Goal: Task Accomplishment & Management: Manage account settings

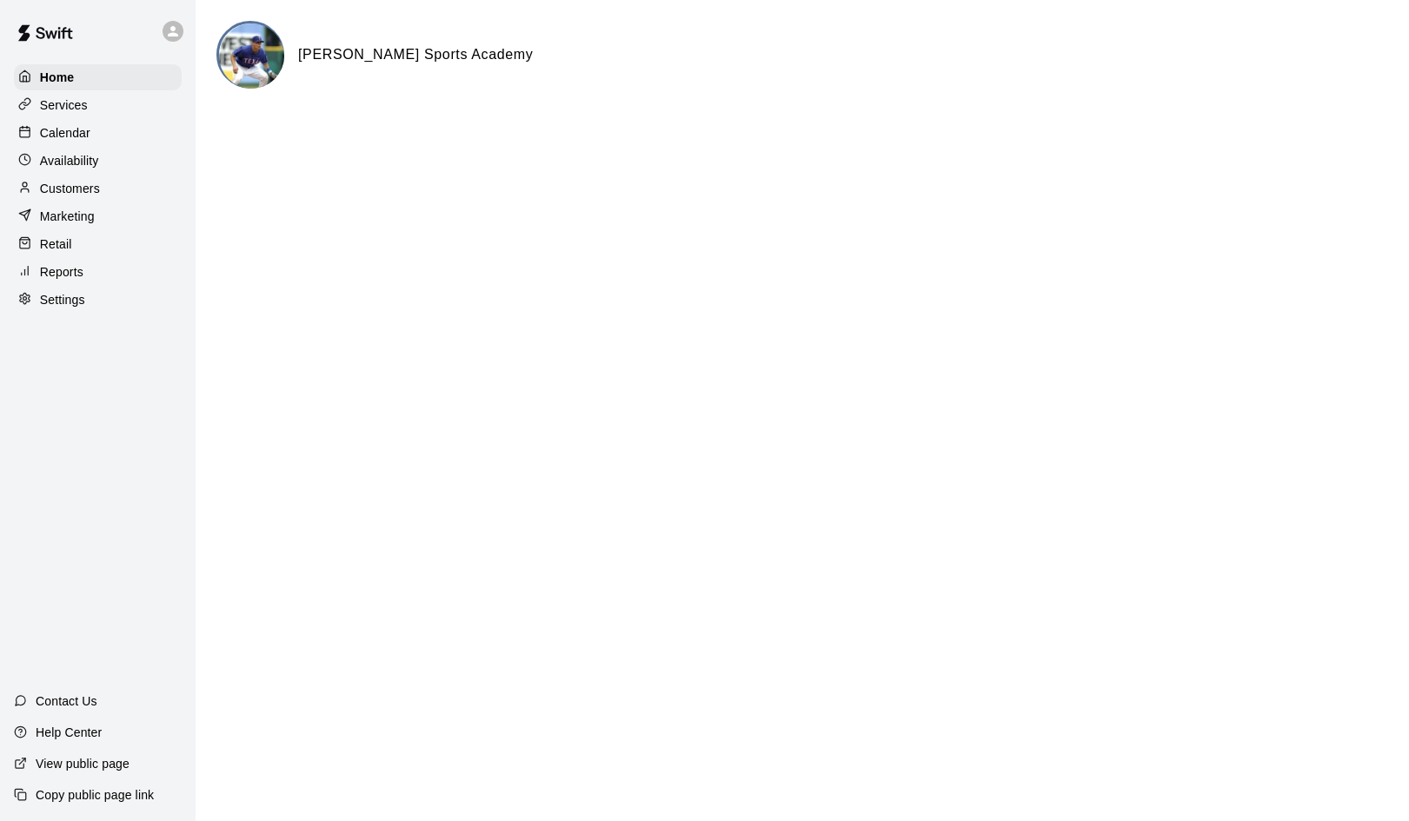
click at [68, 106] on p "Services" at bounding box center [64, 104] width 48 height 17
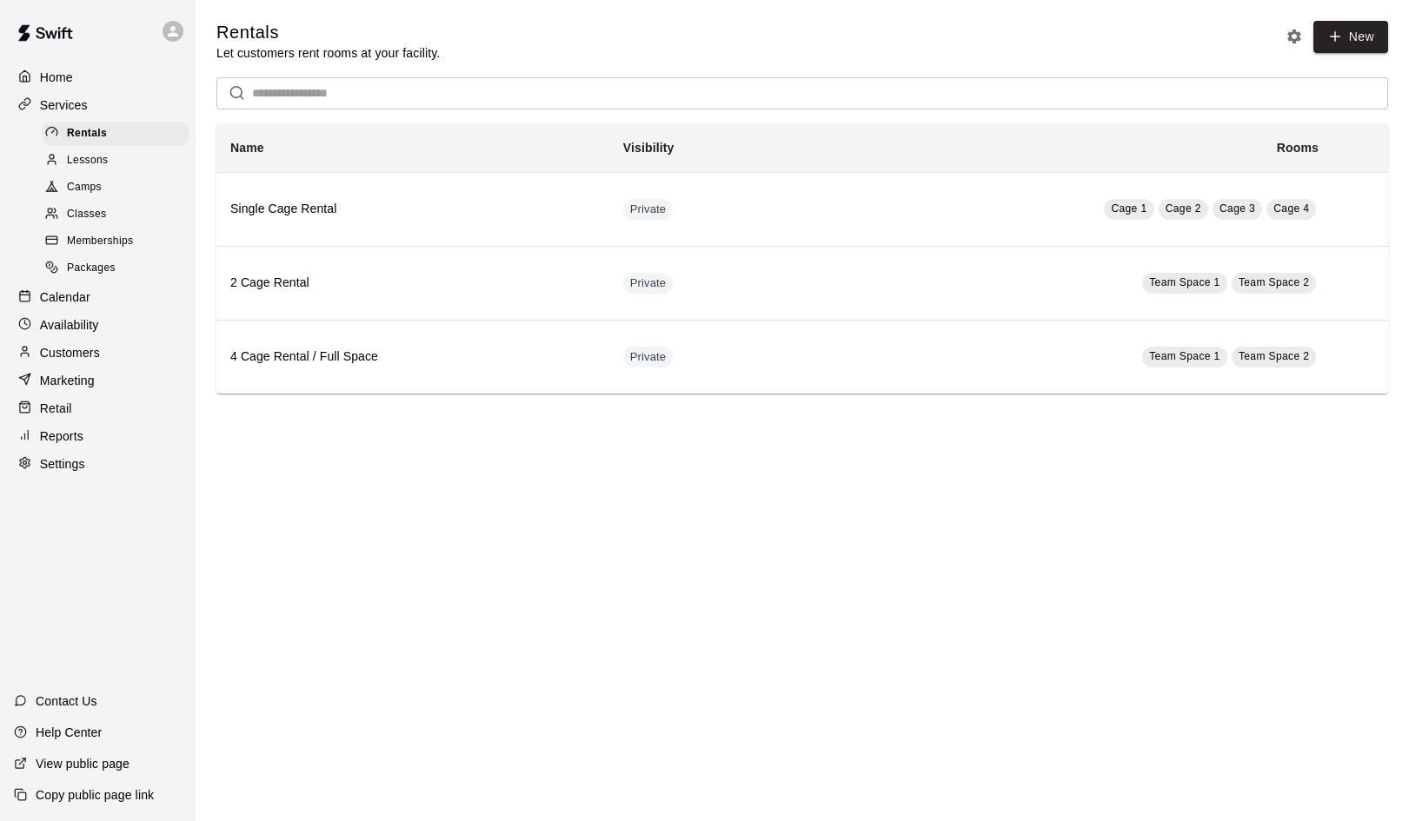
click at [81, 158] on span "Lessons" at bounding box center [88, 160] width 42 height 17
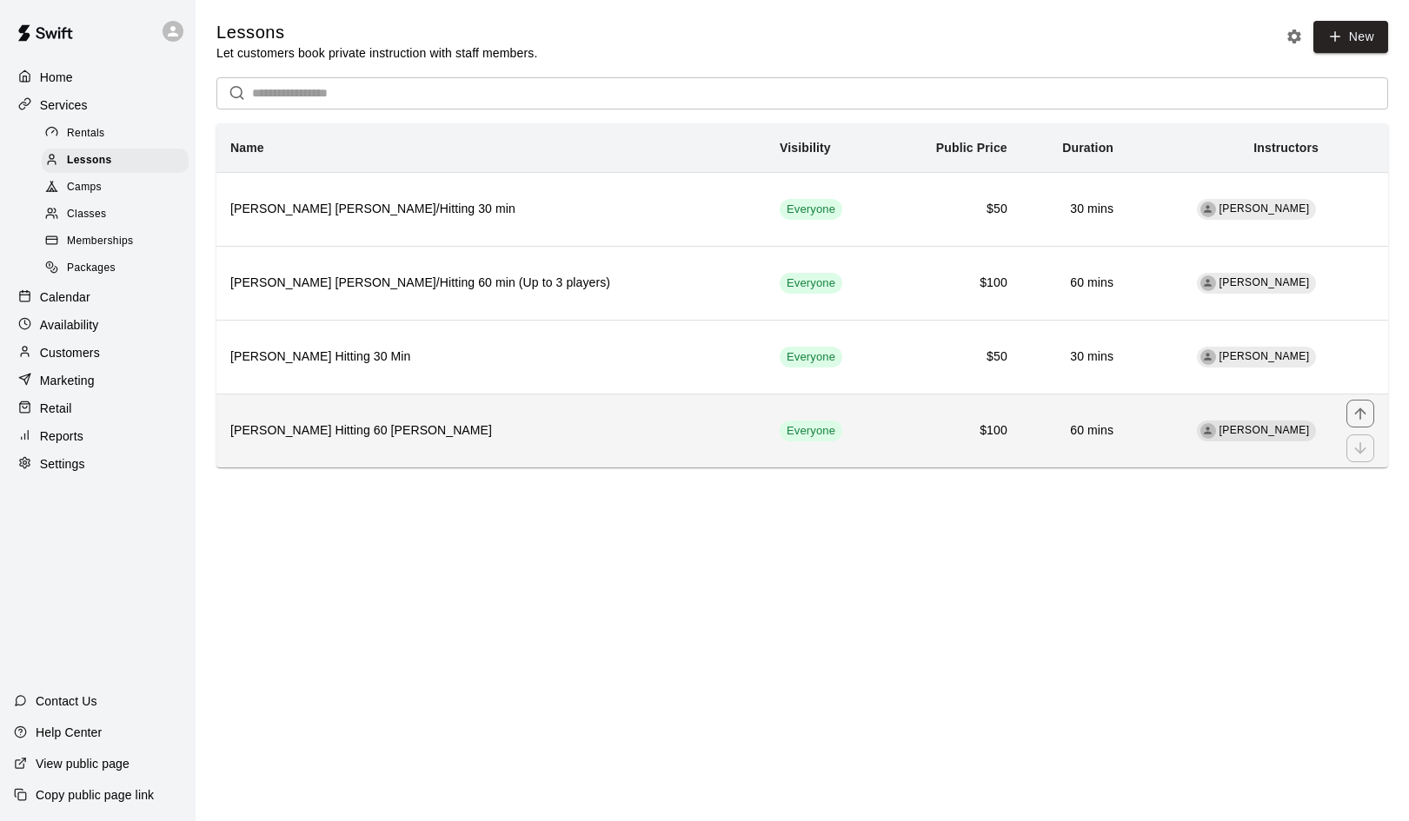
click at [464, 416] on th "German Duran Hitting 60 Min Lesson" at bounding box center [490, 431] width 549 height 74
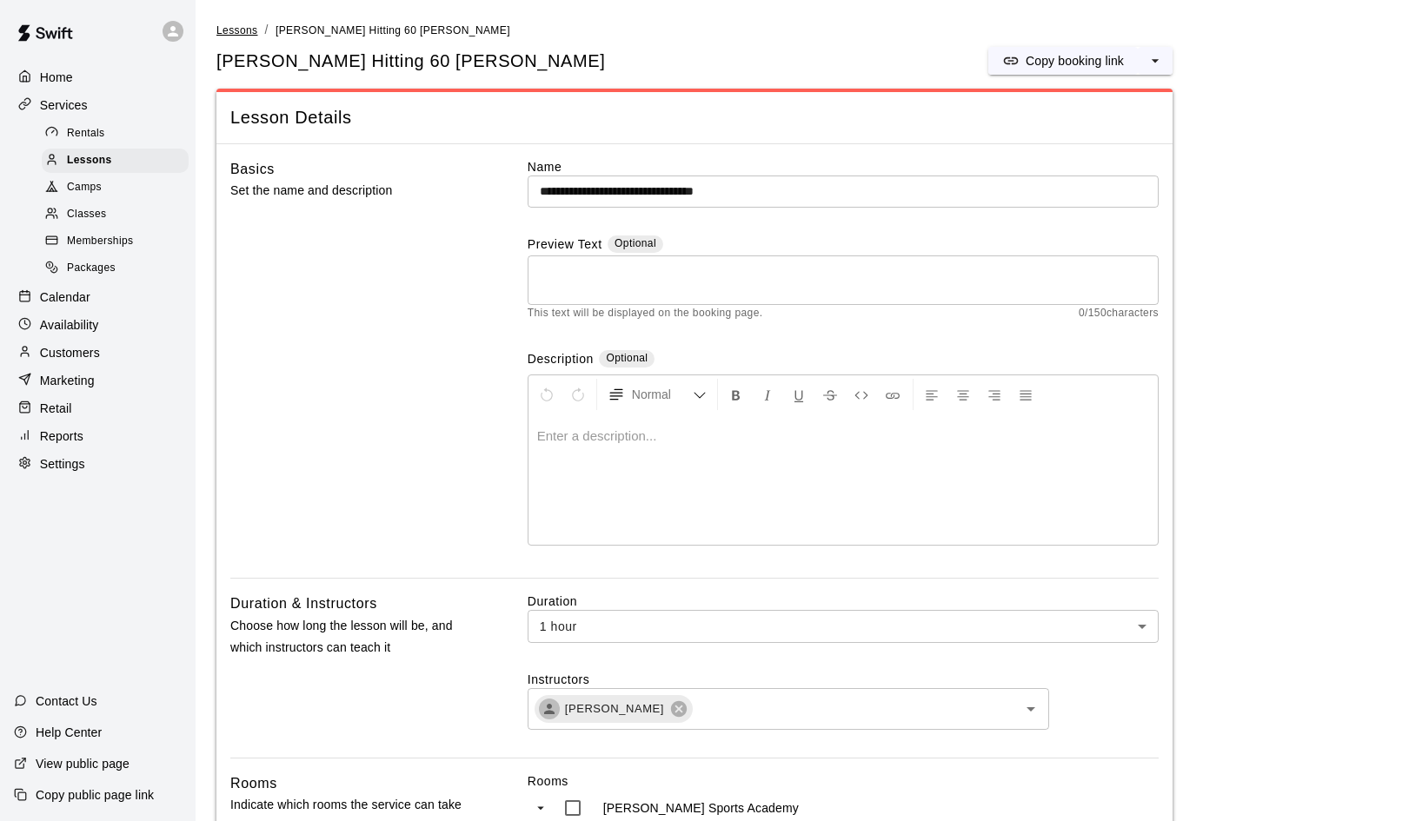
click at [233, 31] on span "Lessons" at bounding box center [237, 30] width 42 height 12
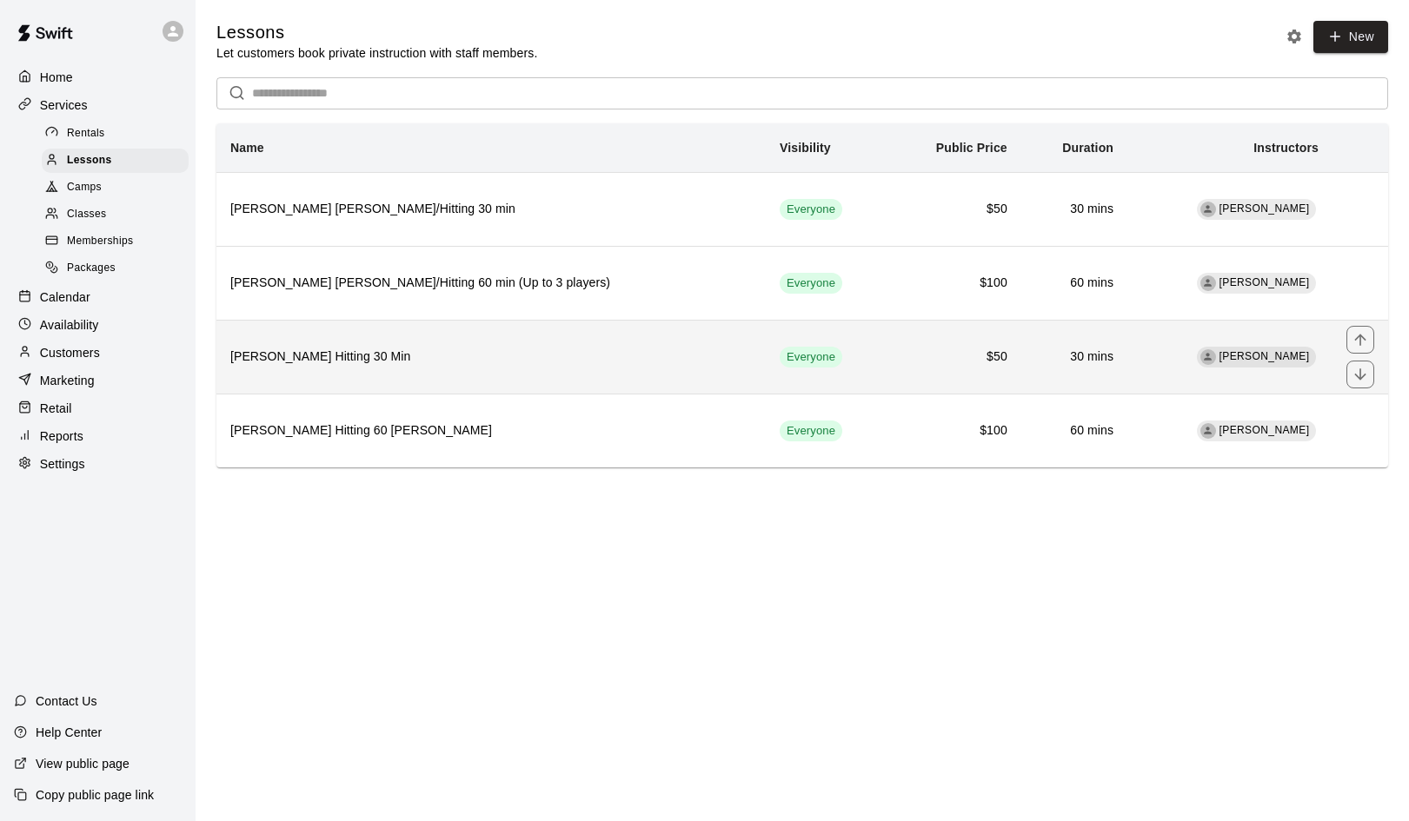
click at [588, 358] on h6 "German Duran Hitting 30 Min" at bounding box center [490, 357] width 521 height 19
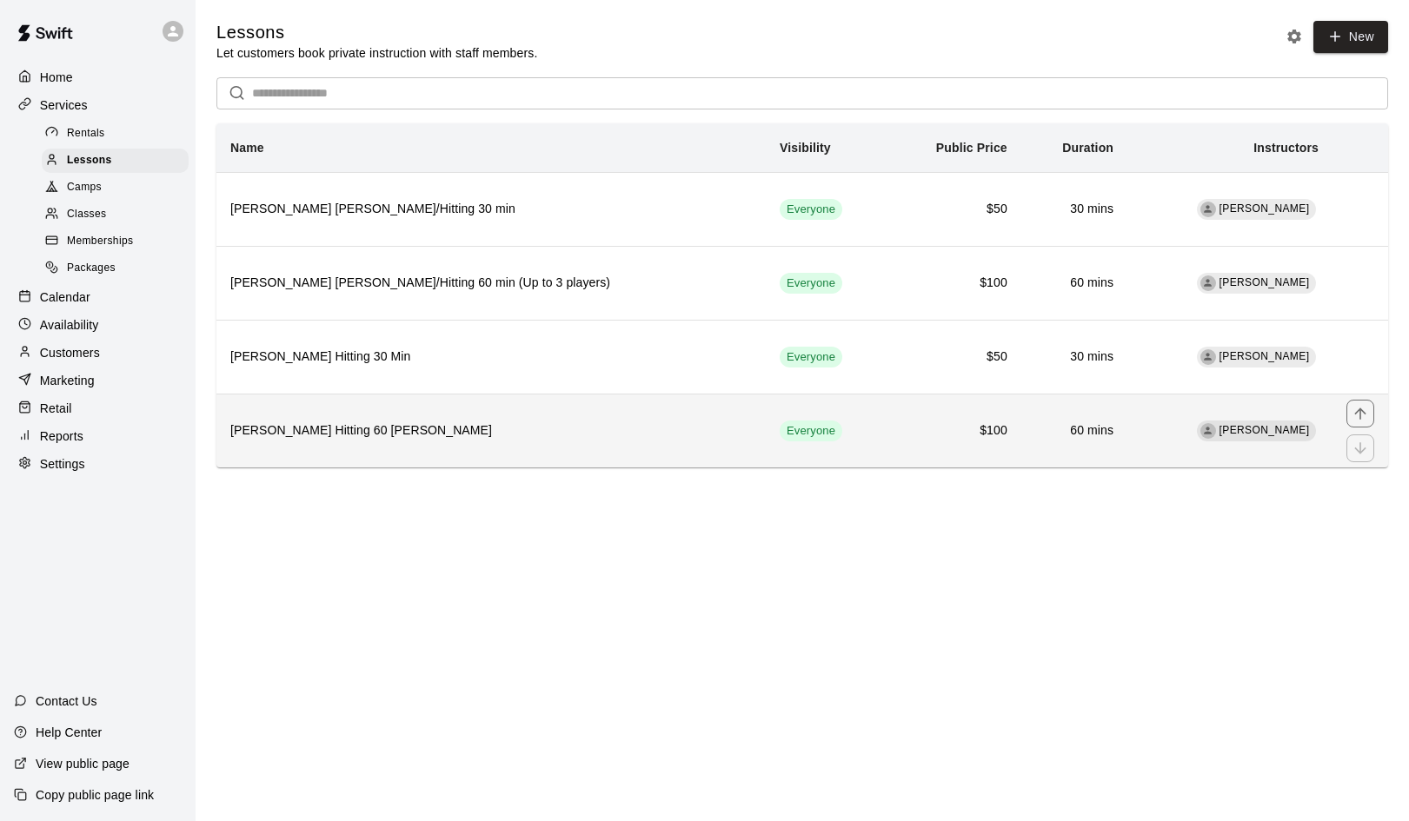
click at [320, 422] on h6 "German Duran Hitting 60 Min Lesson" at bounding box center [490, 431] width 521 height 19
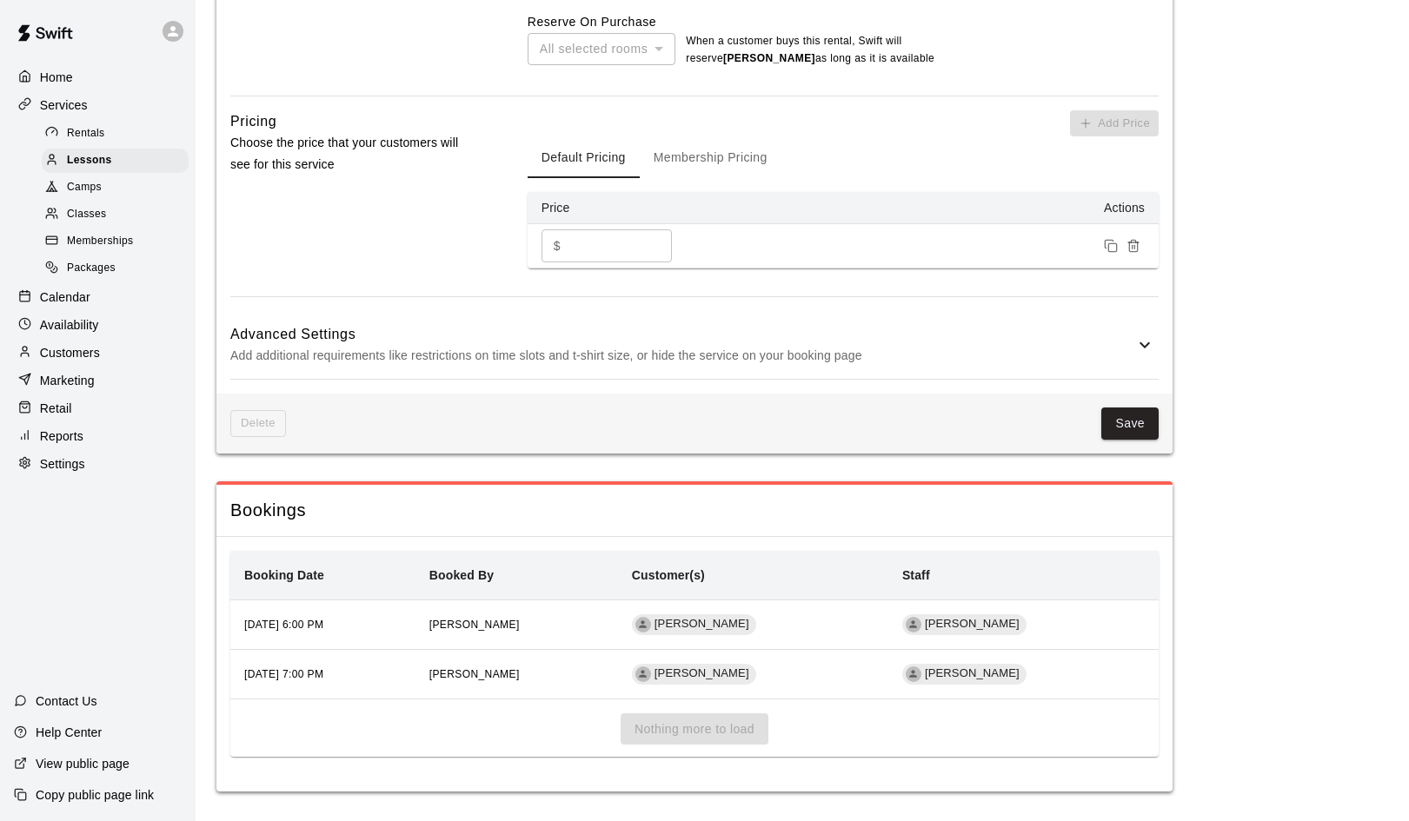
scroll to position [1132, 0]
click at [666, 721] on div "Nothing more to load" at bounding box center [694, 737] width 928 height 44
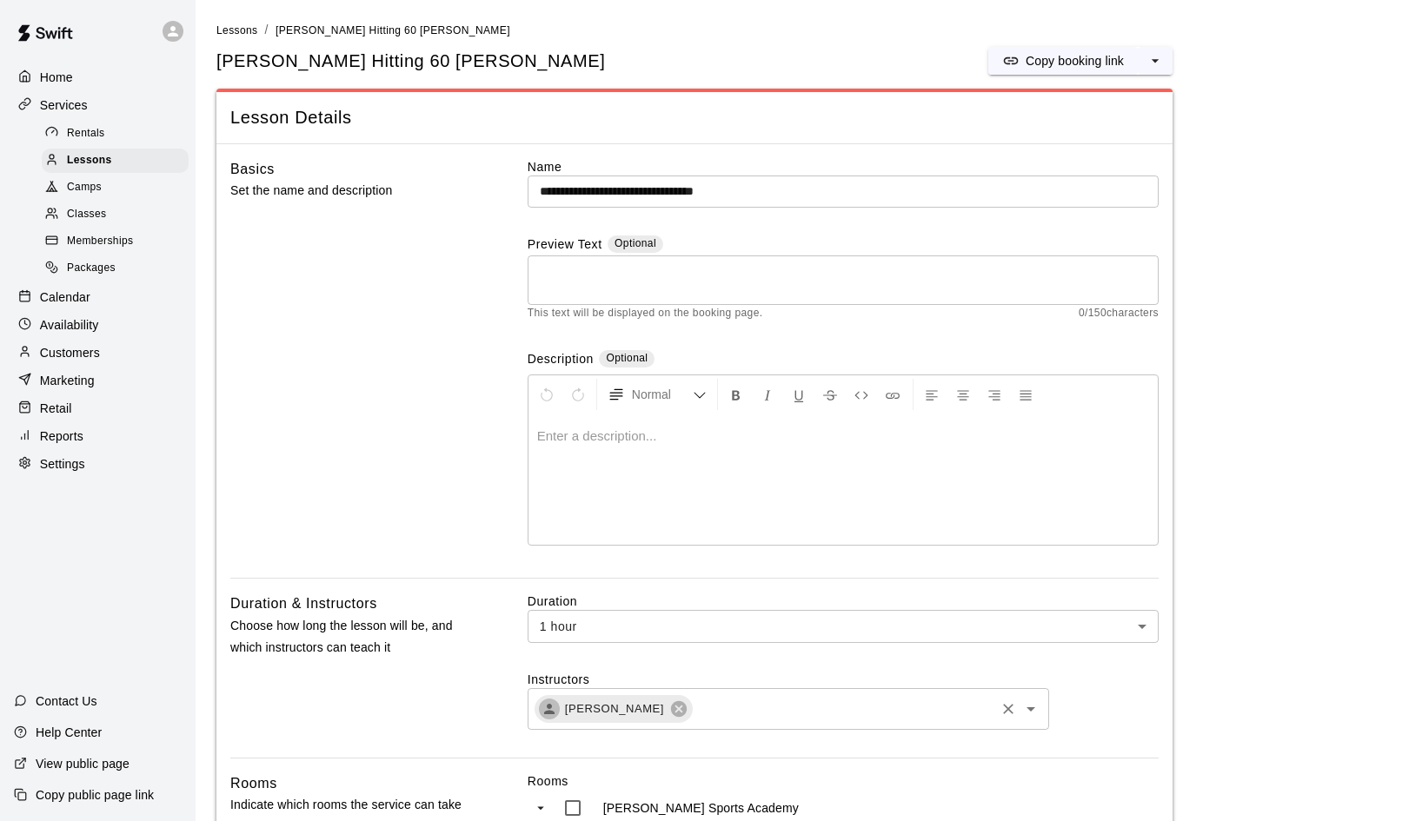
scroll to position [0, 0]
click at [234, 30] on span "Lessons" at bounding box center [237, 30] width 42 height 12
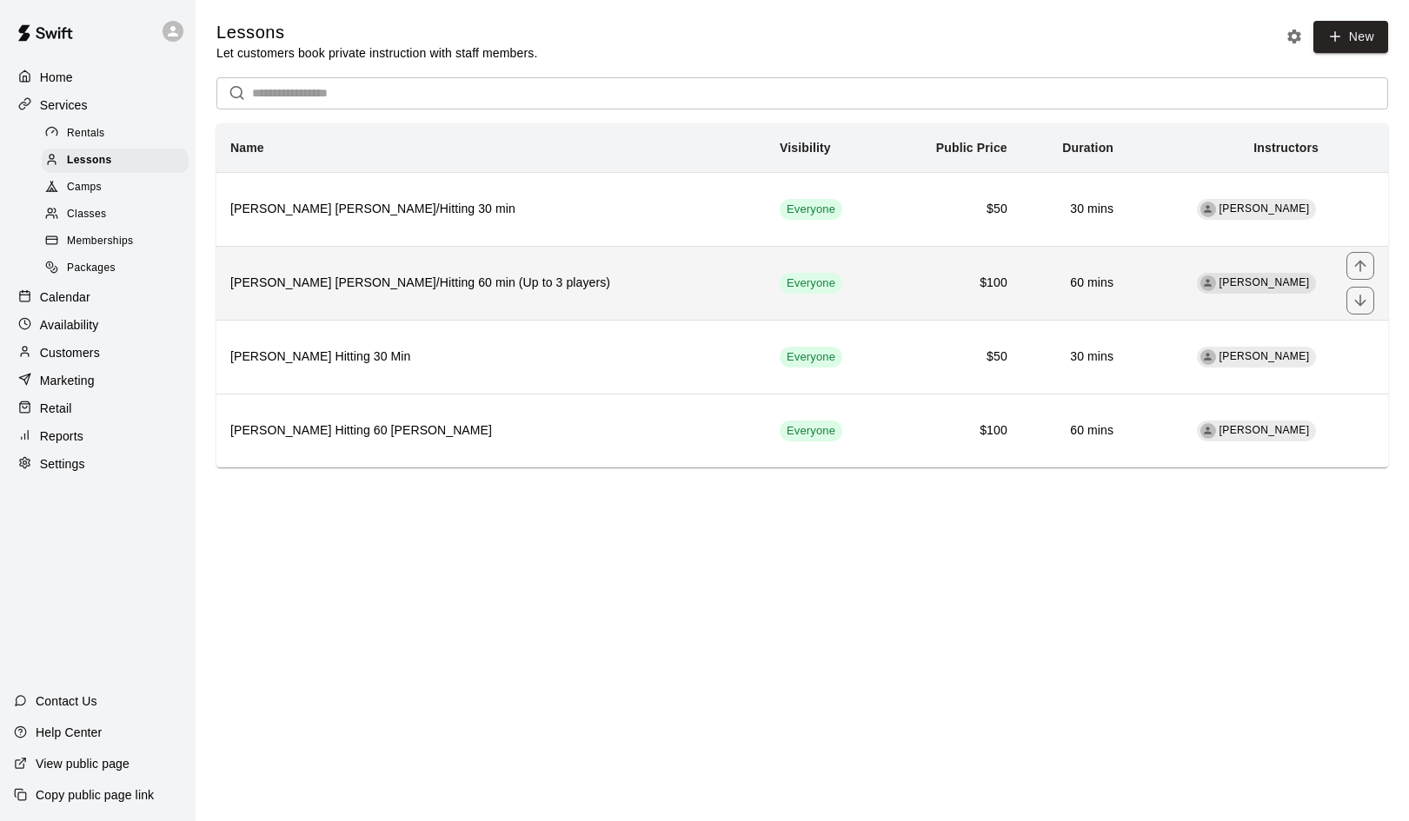
click at [379, 269] on th "[PERSON_NAME] [PERSON_NAME]/Hitting 60 min (Up to 3 players)" at bounding box center [490, 283] width 549 height 74
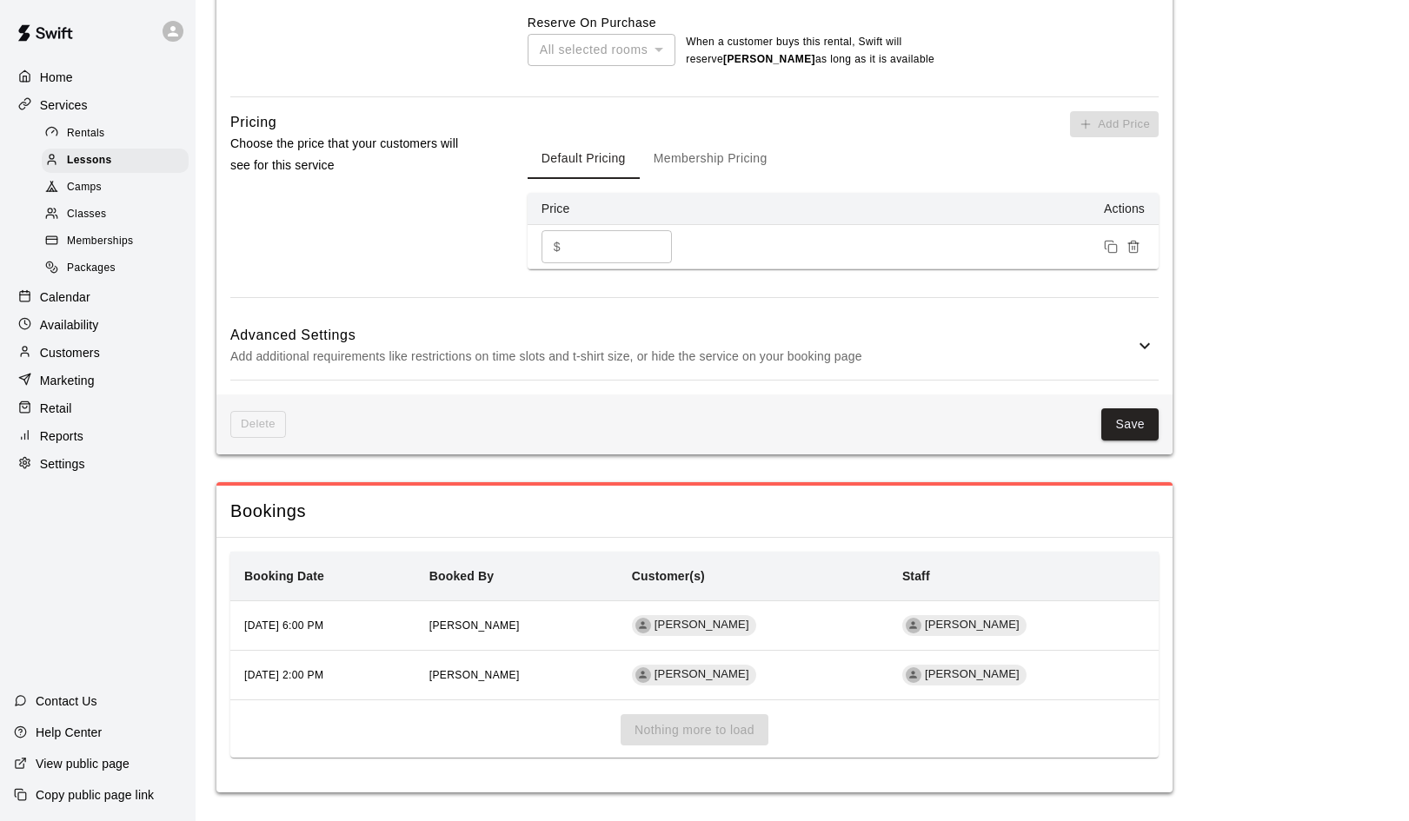
scroll to position [1132, 0]
click at [63, 312] on div "Availability" at bounding box center [98, 325] width 168 height 26
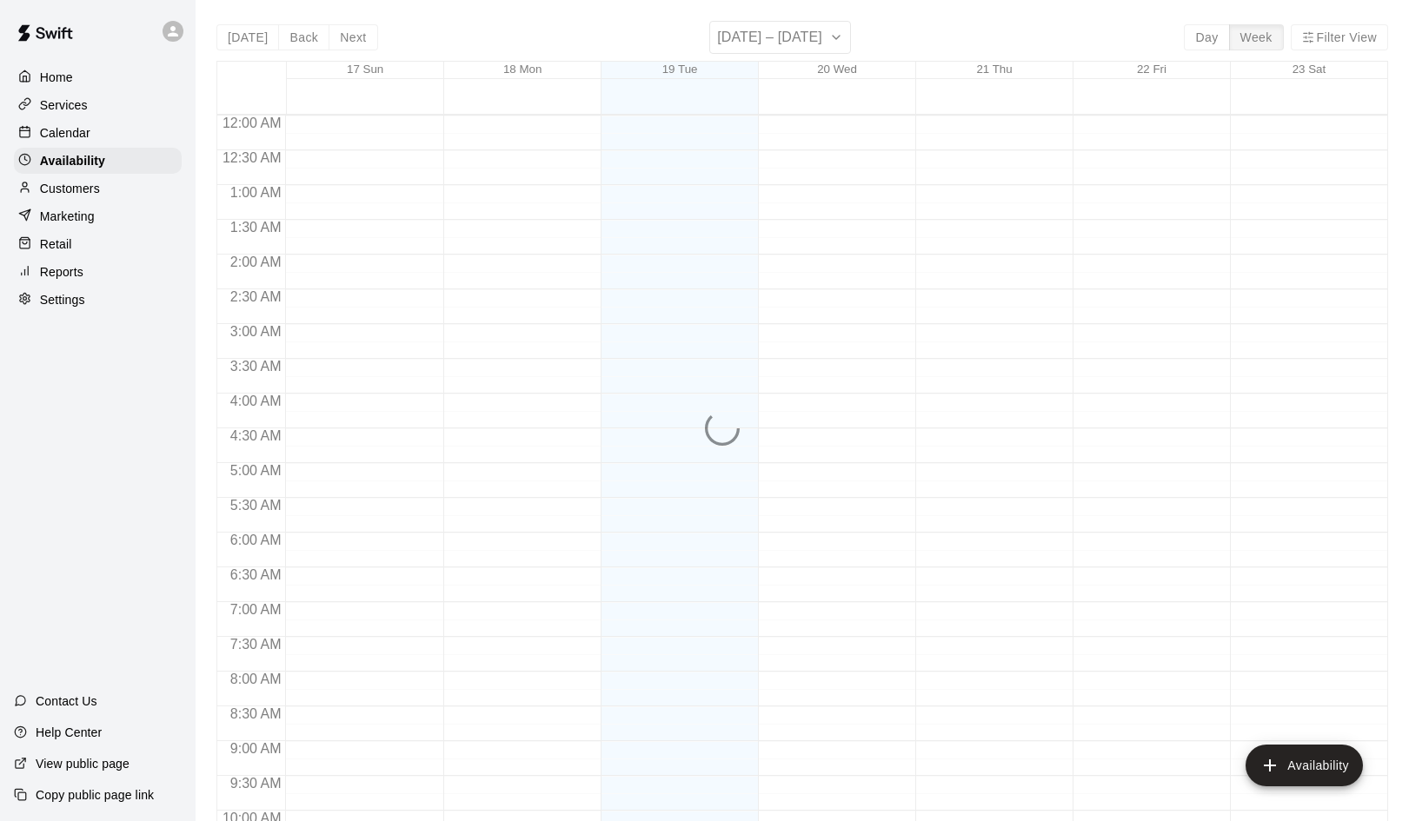
scroll to position [874, 0]
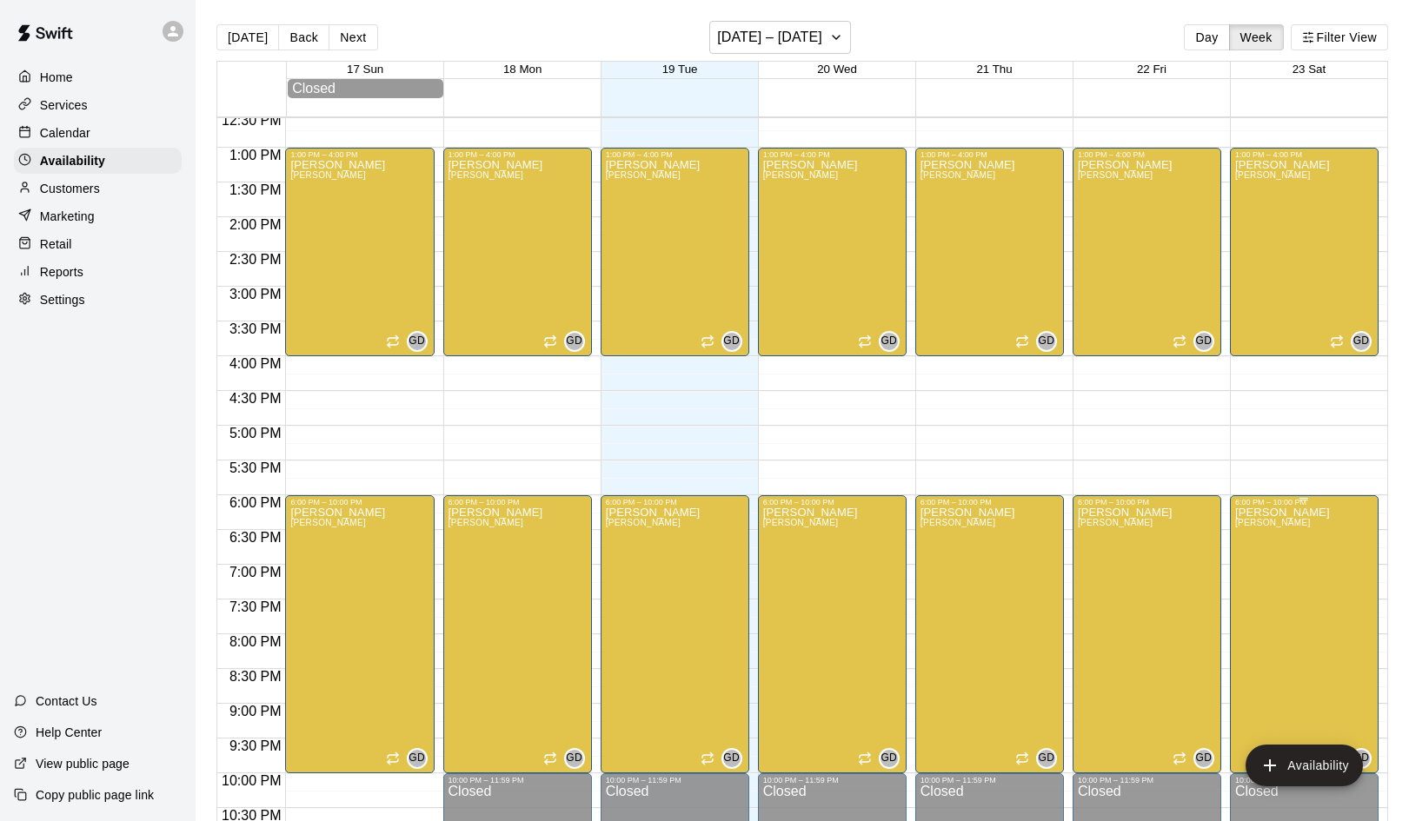
click at [1251, 528] on icon "edit" at bounding box center [1253, 526] width 16 height 16
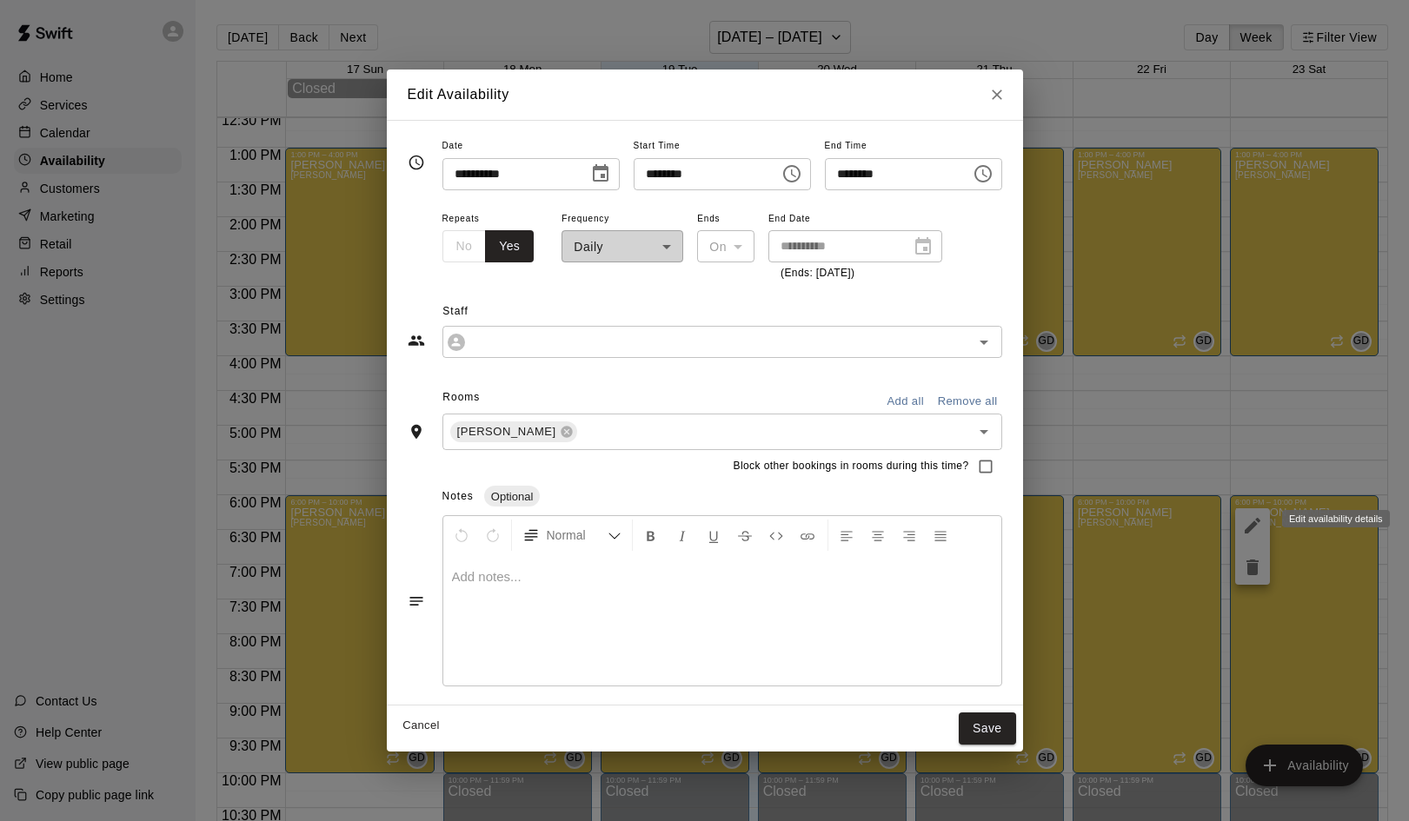
type input "**********"
click at [791, 178] on icon "Choose time, selected time is 6:00 PM" at bounding box center [791, 173] width 21 height 21
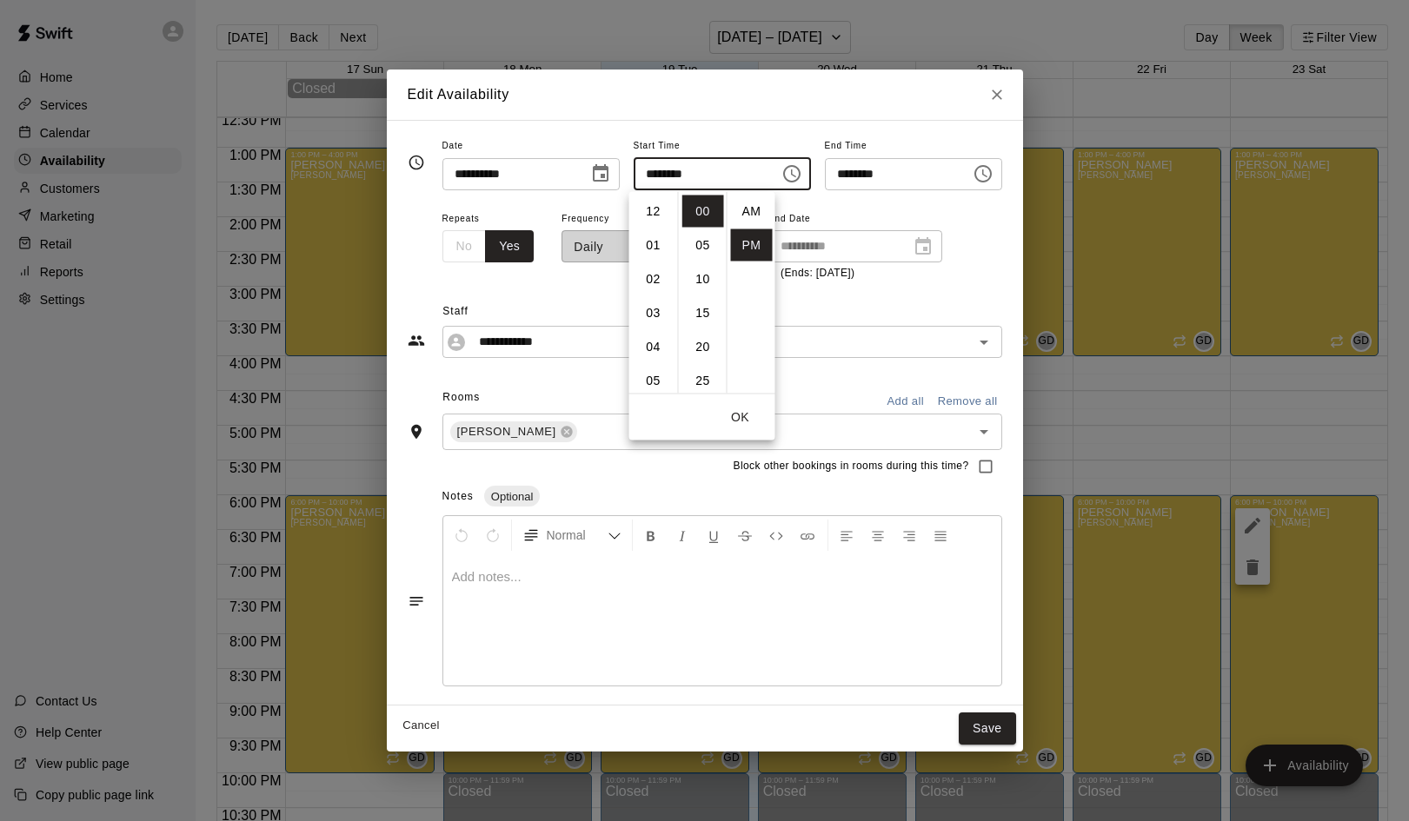
scroll to position [31, 0]
click at [654, 241] on li "07" at bounding box center [654, 245] width 42 height 32
type input "********"
click at [954, 234] on div "**********" at bounding box center [722, 246] width 560 height 76
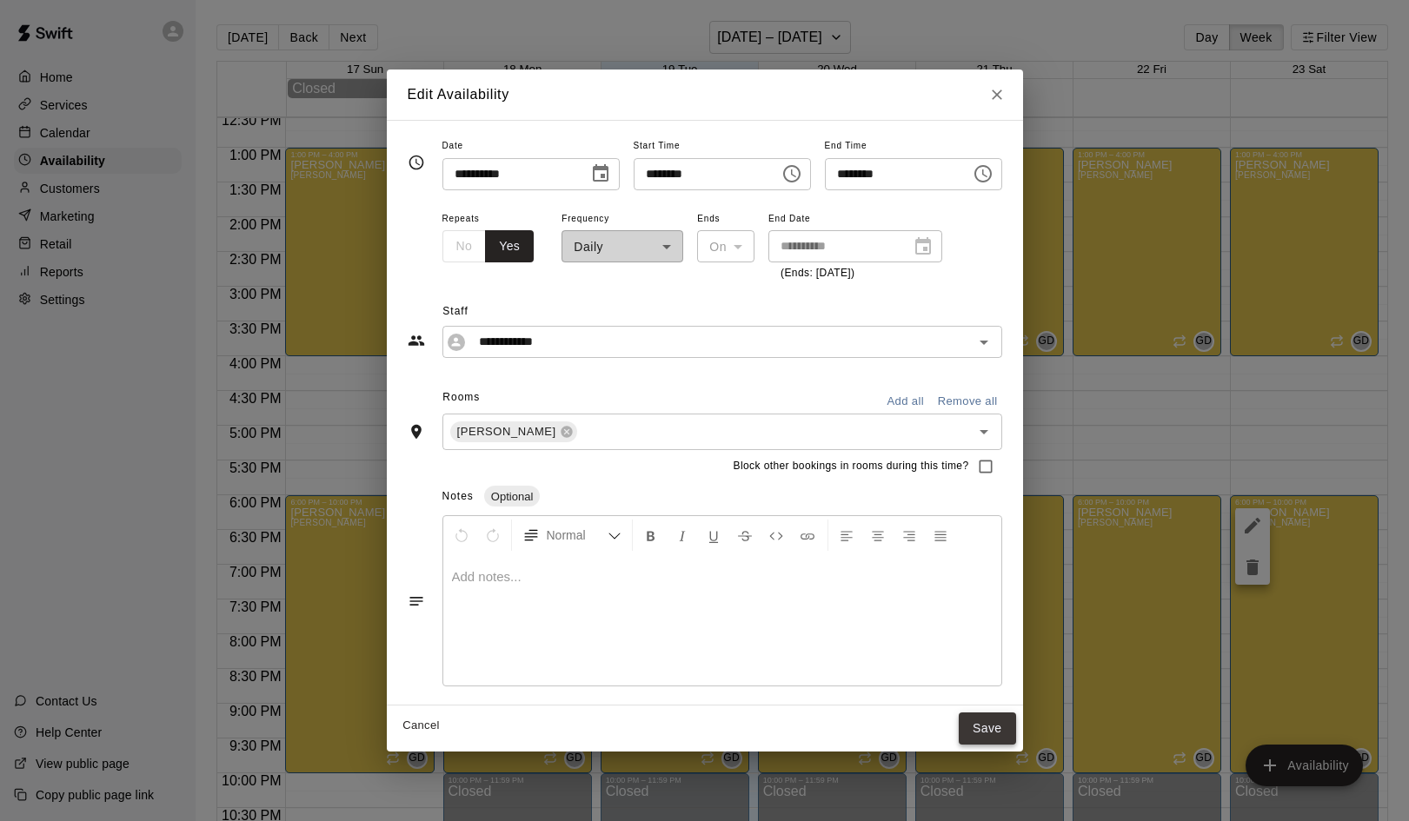
click at [993, 723] on button "Save" at bounding box center [987, 729] width 57 height 32
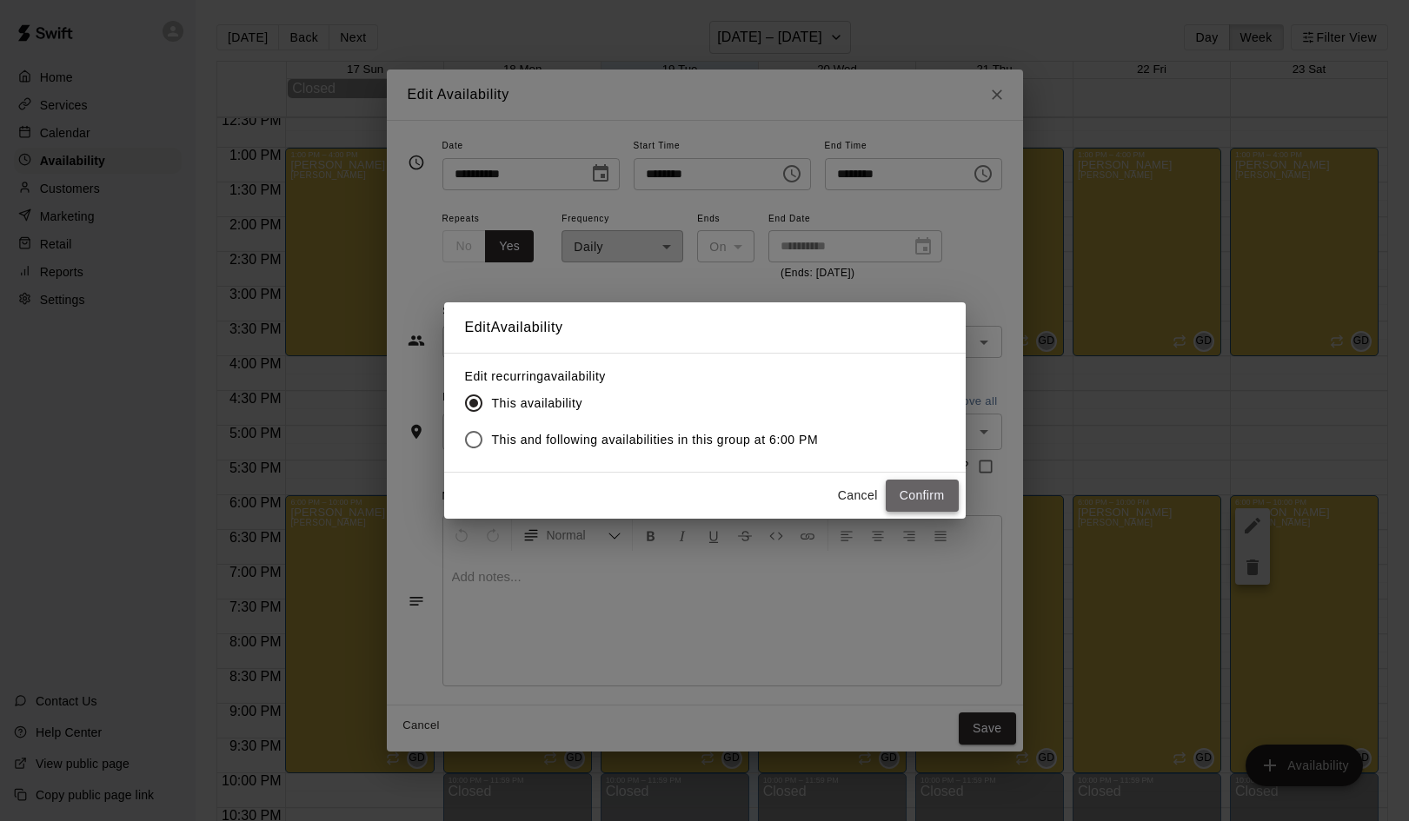
click at [910, 492] on button "Confirm" at bounding box center [922, 496] width 73 height 32
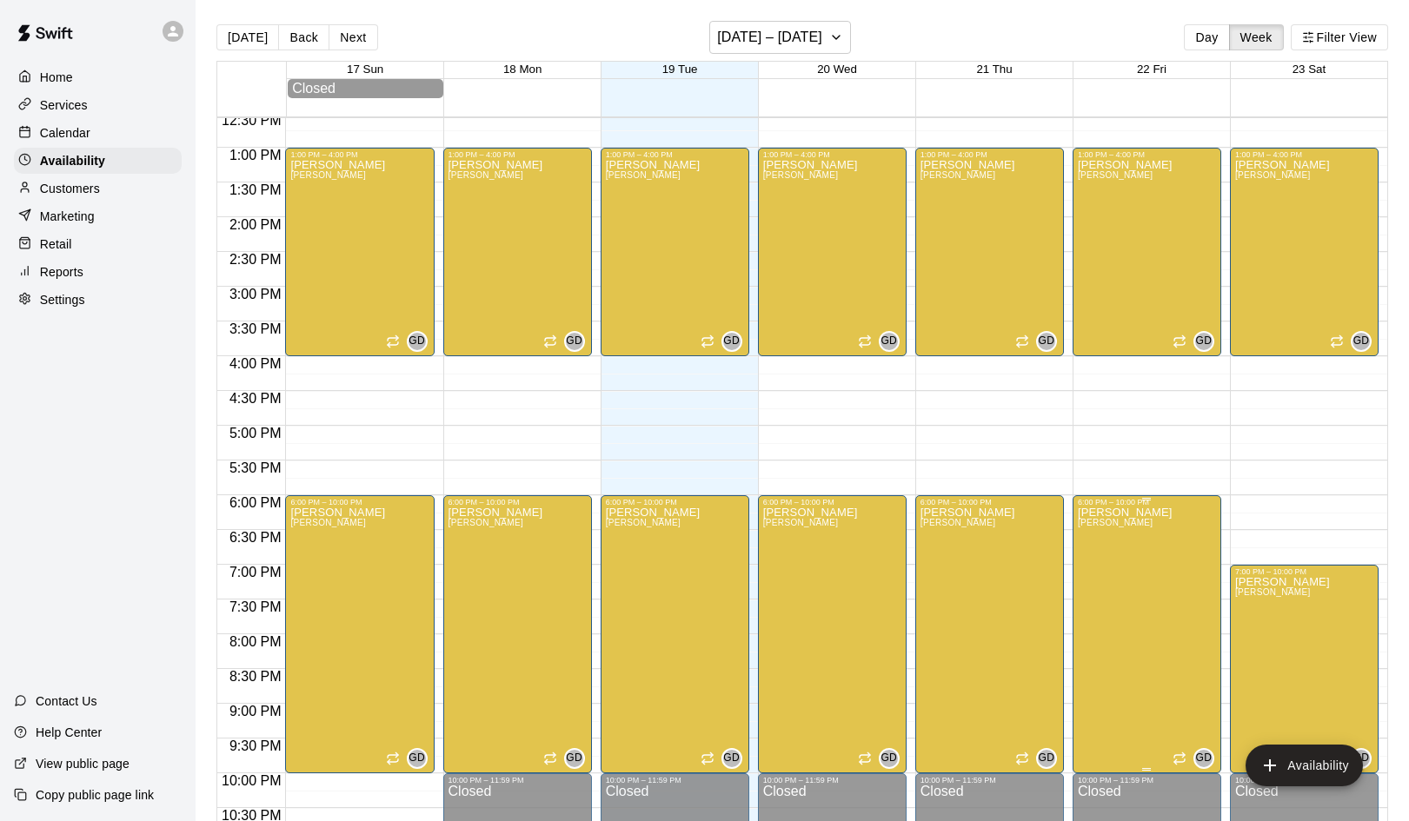
click at [1090, 521] on span "[PERSON_NAME]" at bounding box center [1116, 523] width 76 height 10
click at [1093, 537] on icon "edit" at bounding box center [1095, 537] width 16 height 16
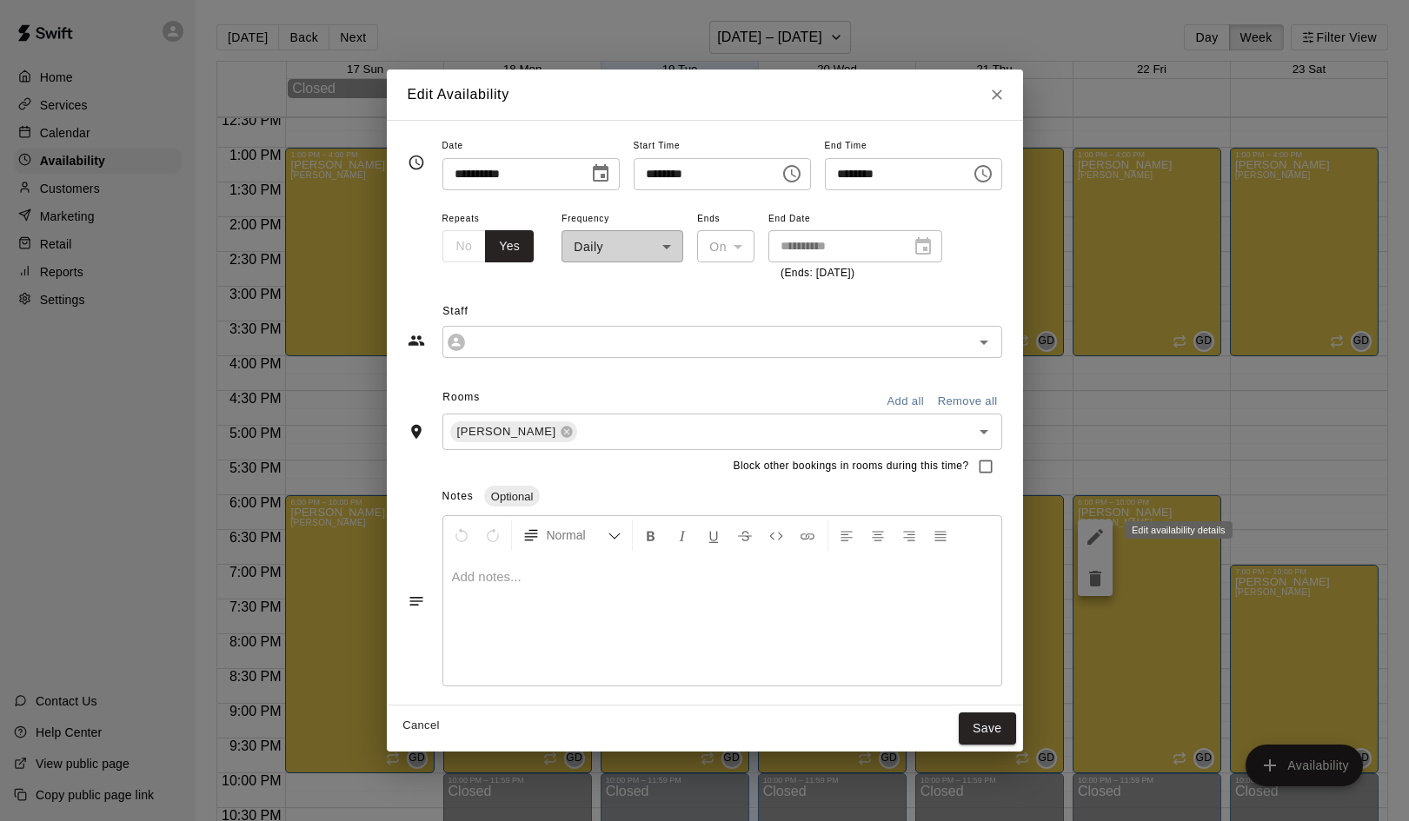
type input "**********"
click at [787, 182] on icon "Choose time, selected time is 6:00 PM" at bounding box center [791, 173] width 21 height 21
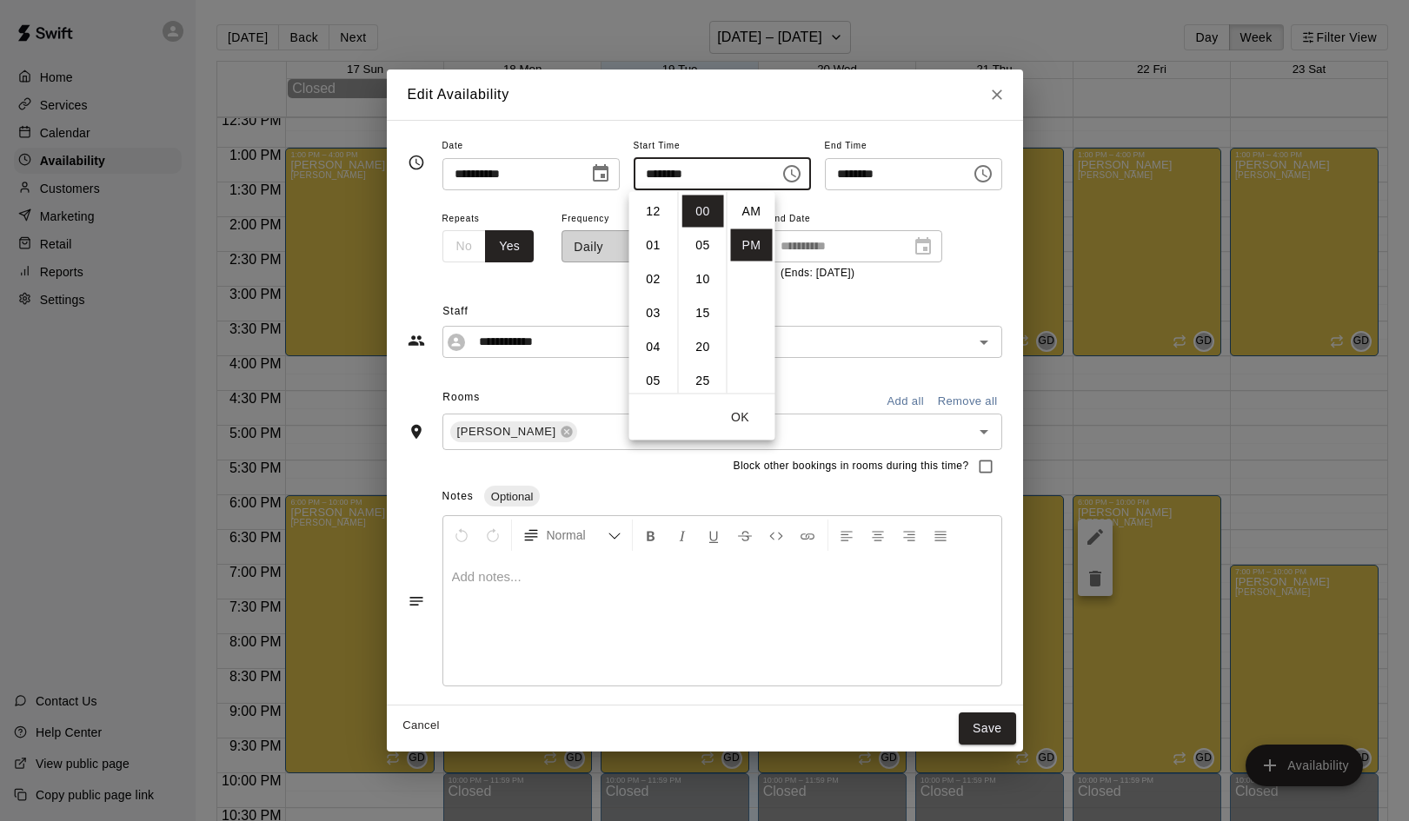
scroll to position [31, 0]
click at [654, 245] on li "07" at bounding box center [654, 245] width 42 height 32
type input "********"
click at [738, 412] on button "OK" at bounding box center [741, 418] width 56 height 32
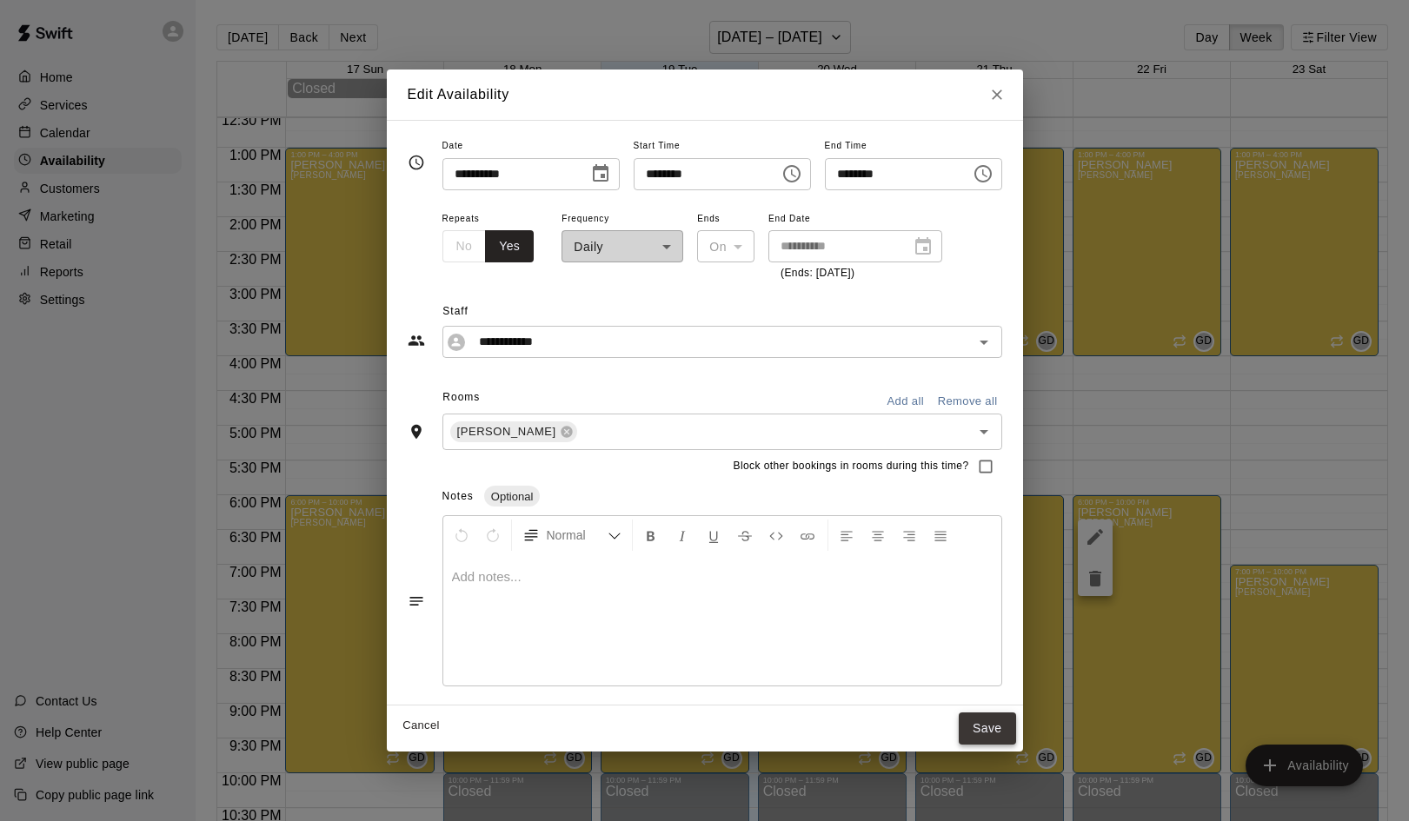
click at [991, 732] on button "Save" at bounding box center [987, 729] width 57 height 32
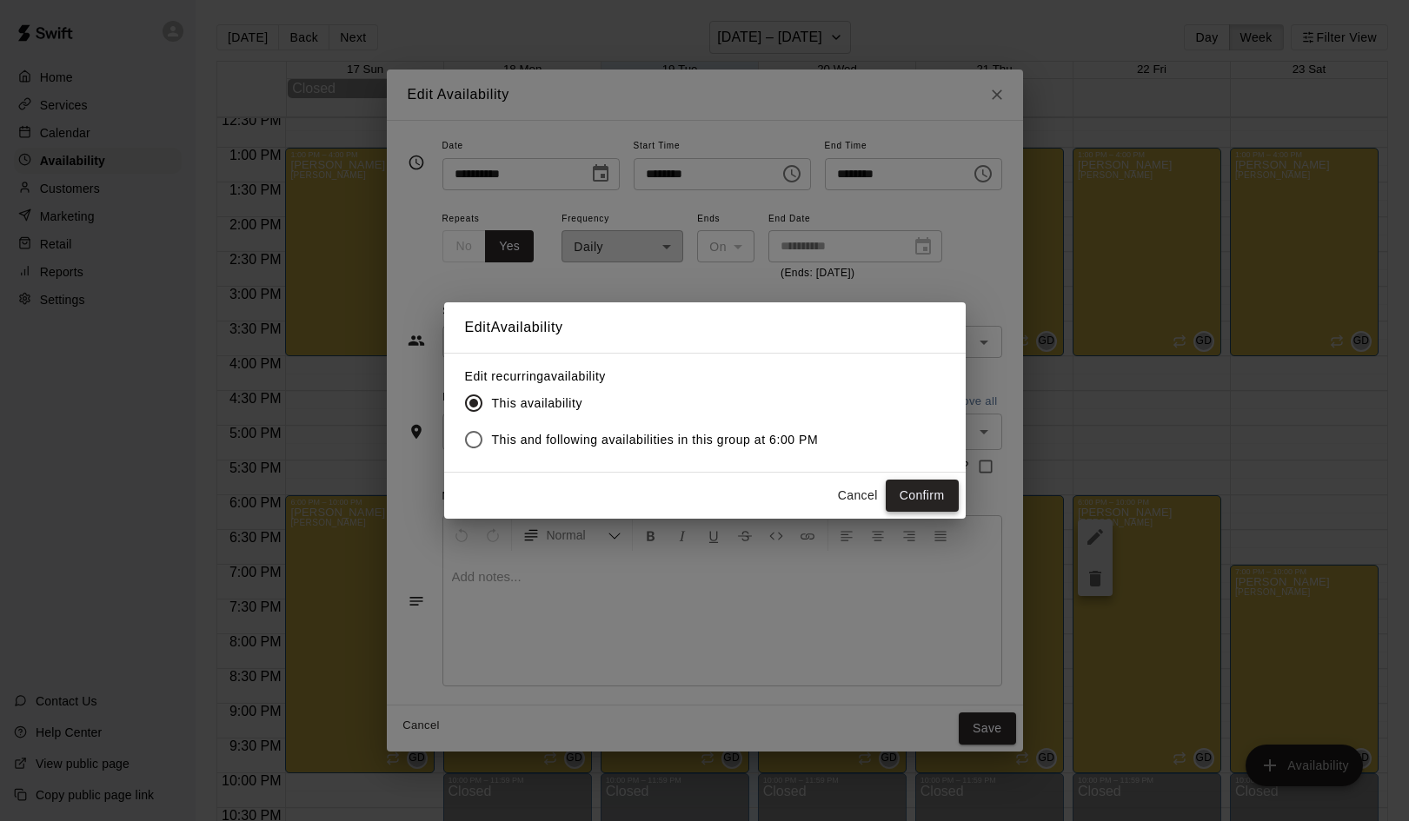
click at [929, 499] on button "Confirm" at bounding box center [922, 496] width 73 height 32
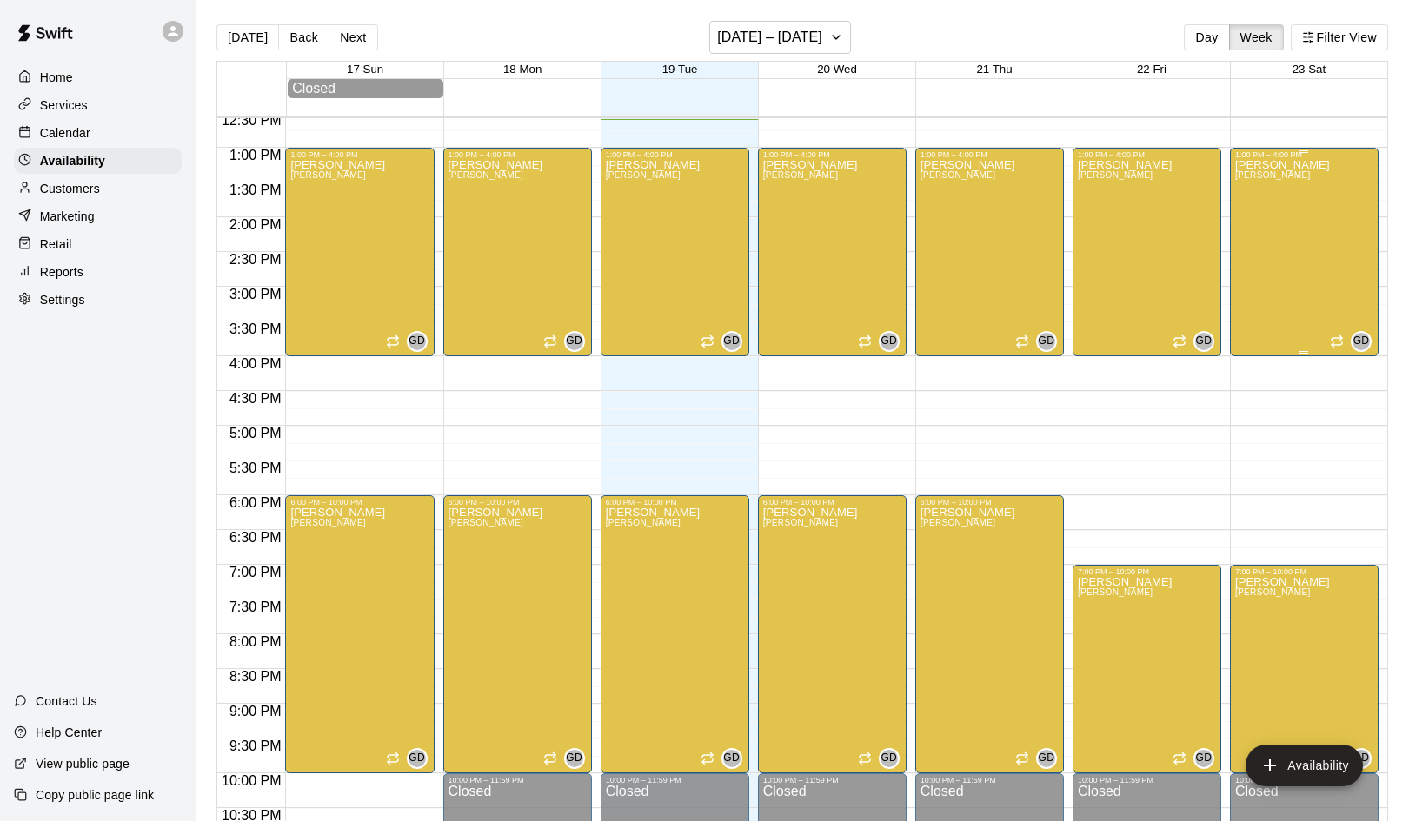
click at [1298, 286] on div "German Duran Duran" at bounding box center [1282, 569] width 95 height 821
click at [1251, 173] on icon "edit" at bounding box center [1252, 178] width 21 height 21
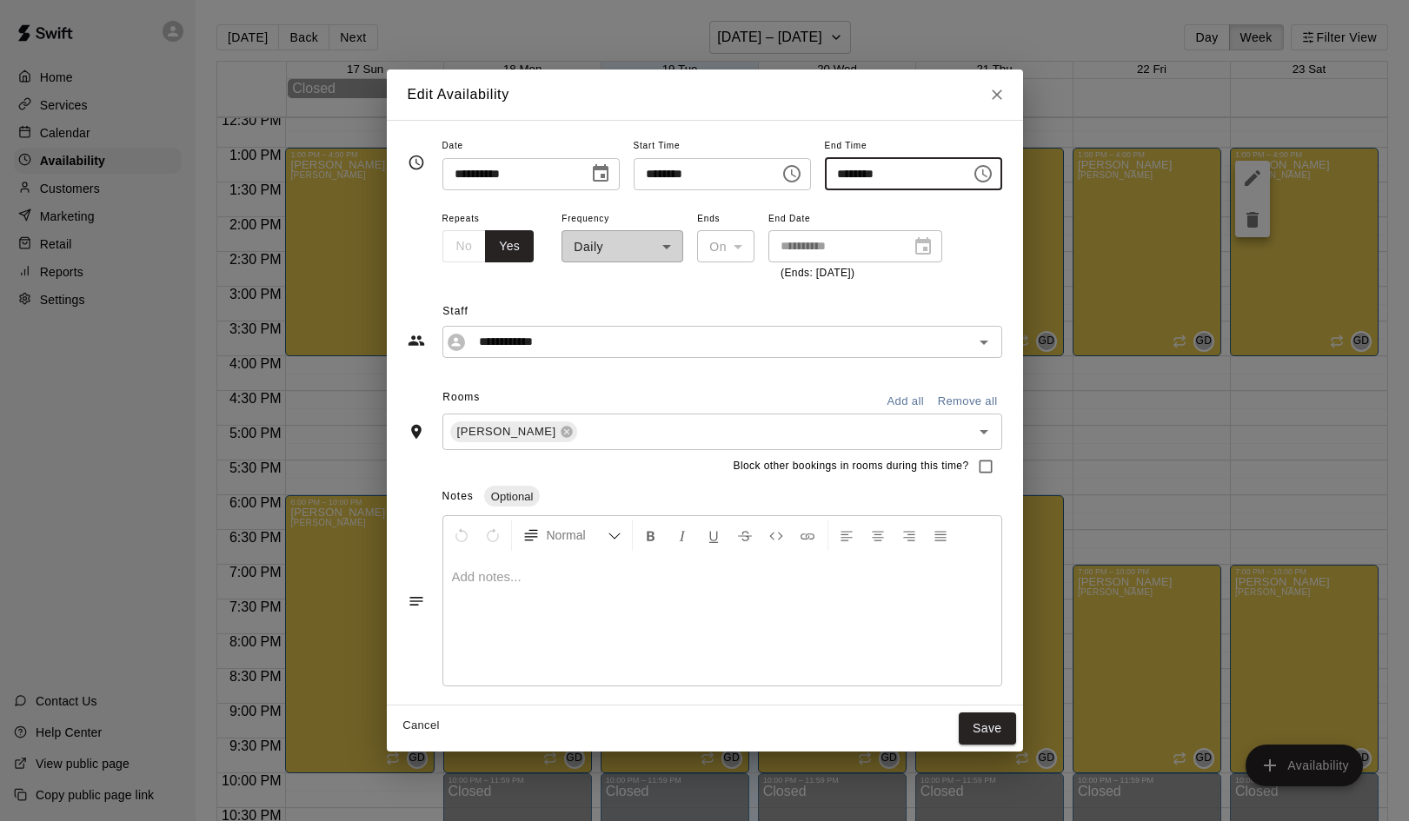
click at [959, 173] on input "********" at bounding box center [892, 174] width 134 height 32
click at [992, 180] on icon "Choose time, selected time is 4:00 PM" at bounding box center [983, 173] width 21 height 21
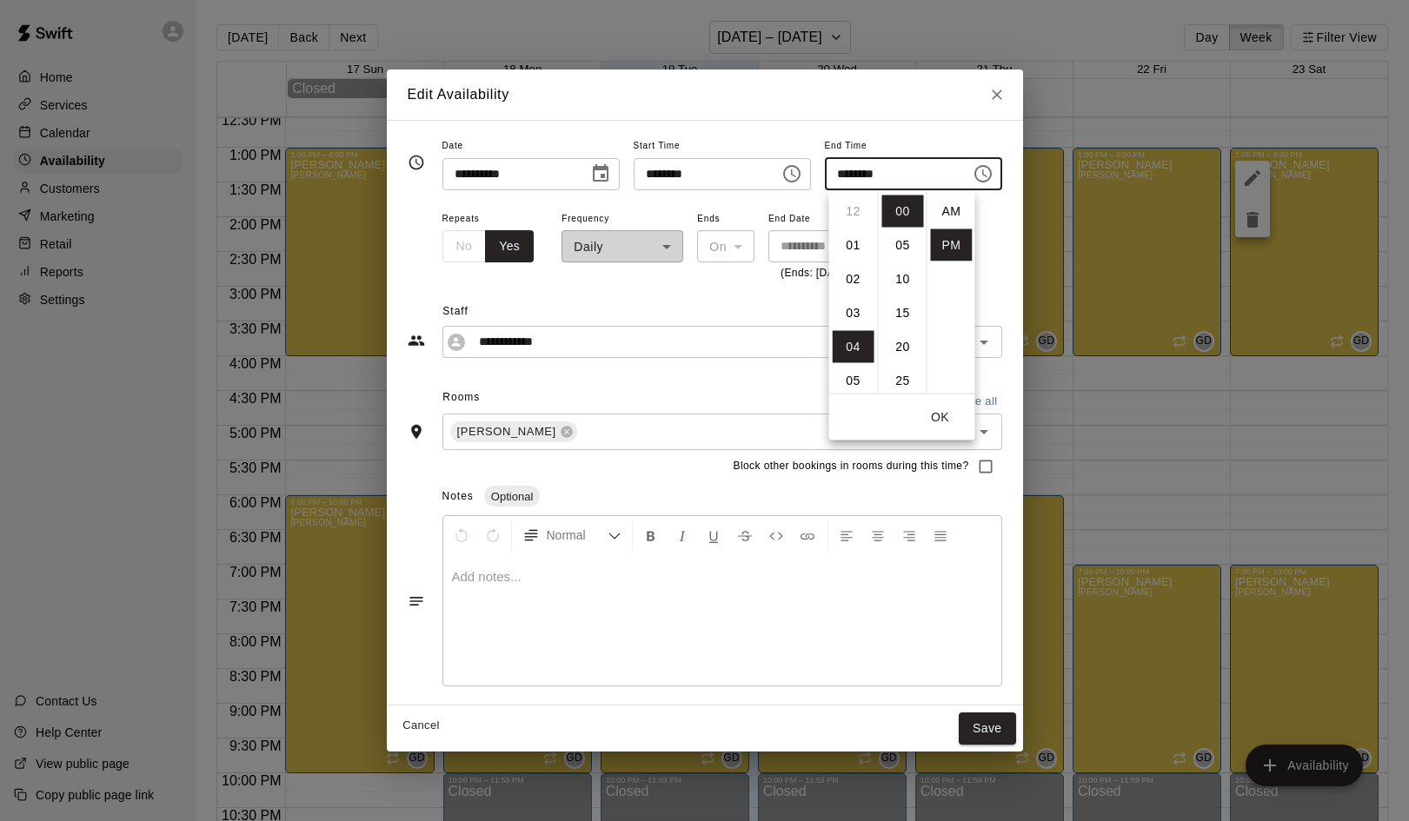
scroll to position [31, 0]
click at [848, 282] on li "06" at bounding box center [854, 279] width 42 height 32
type input "********"
click at [995, 728] on button "Save" at bounding box center [987, 729] width 57 height 32
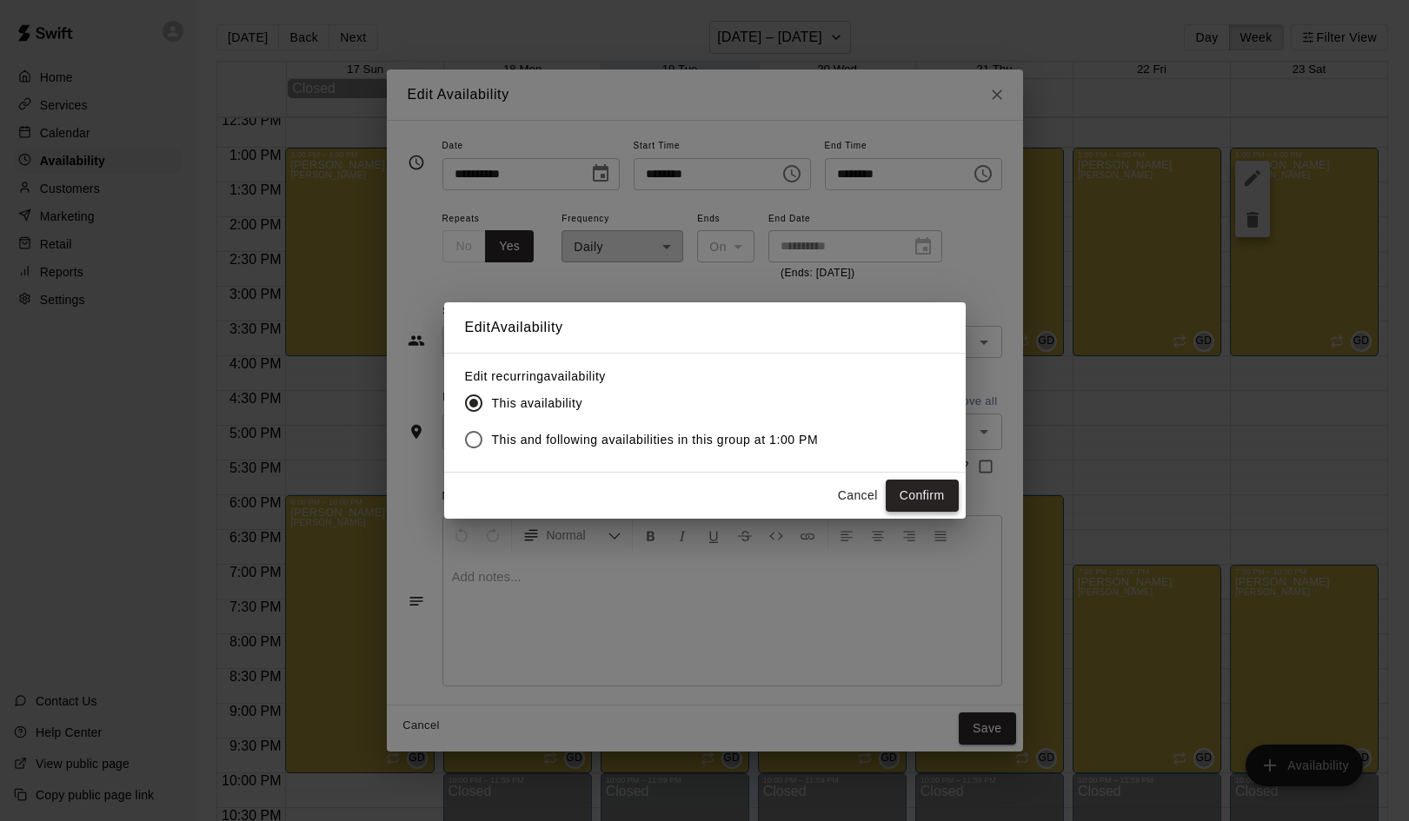
click at [906, 499] on button "Confirm" at bounding box center [922, 496] width 73 height 32
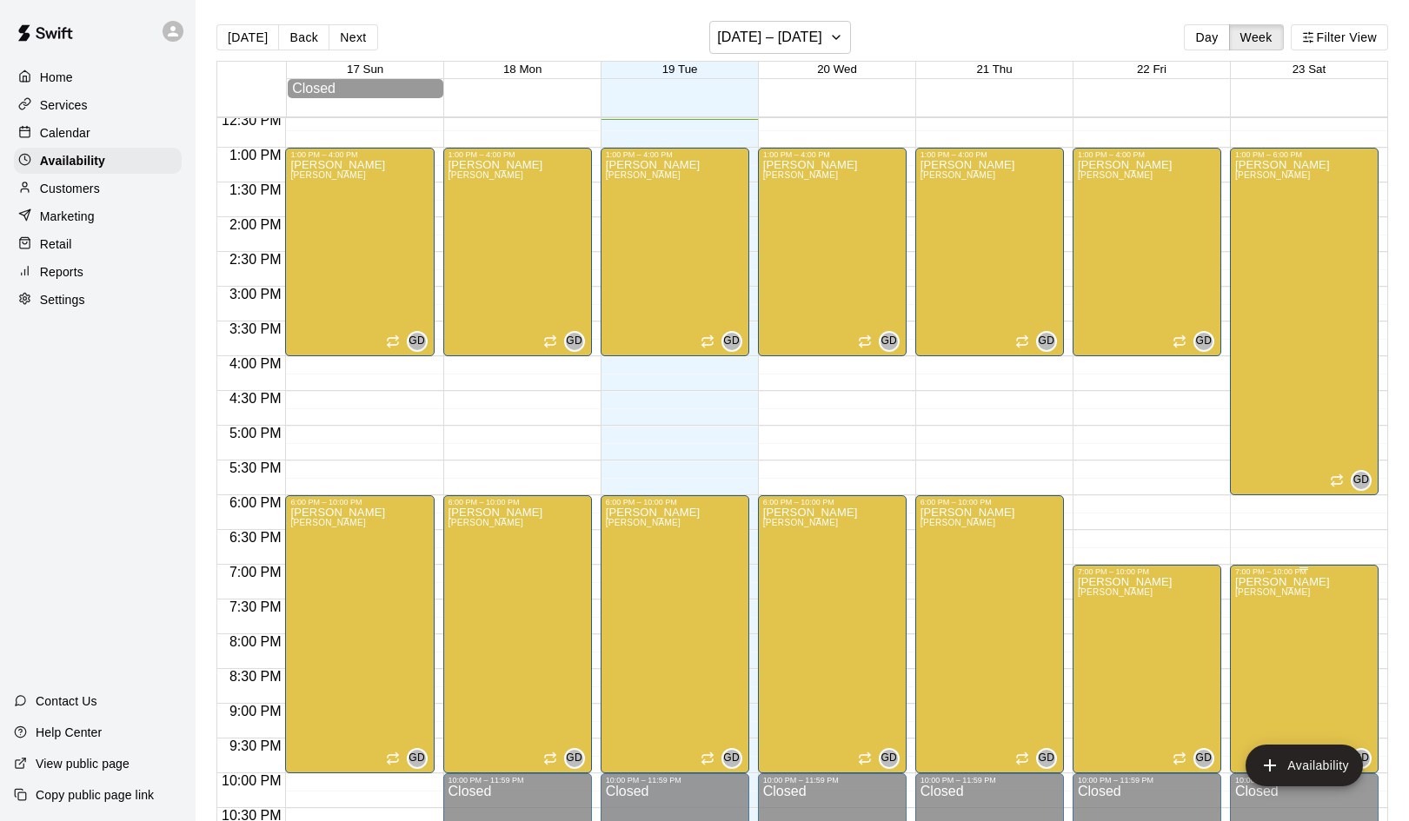
click at [1258, 640] on icon "delete" at bounding box center [1252, 637] width 12 height 16
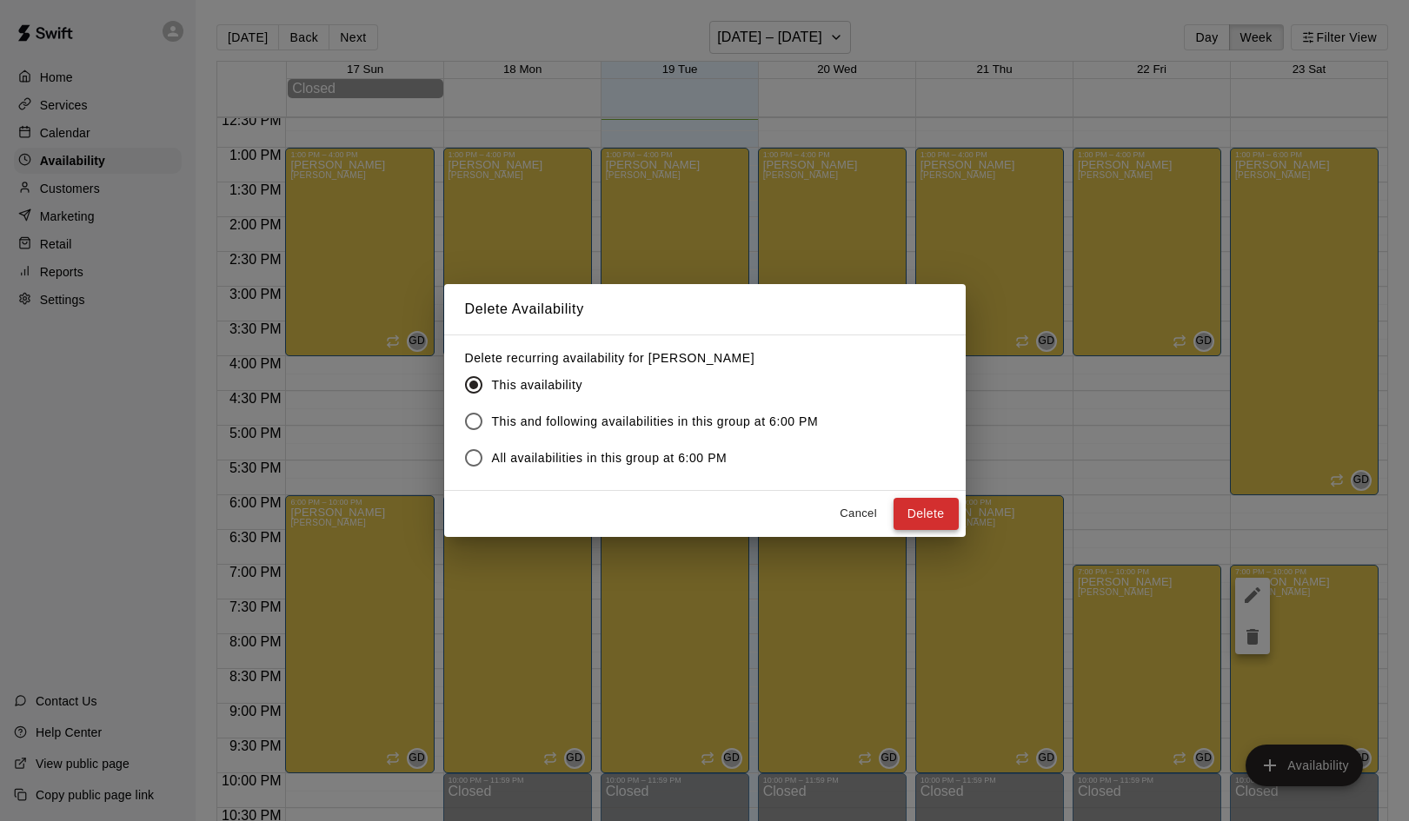
click at [935, 512] on button "Delete" at bounding box center [925, 514] width 65 height 32
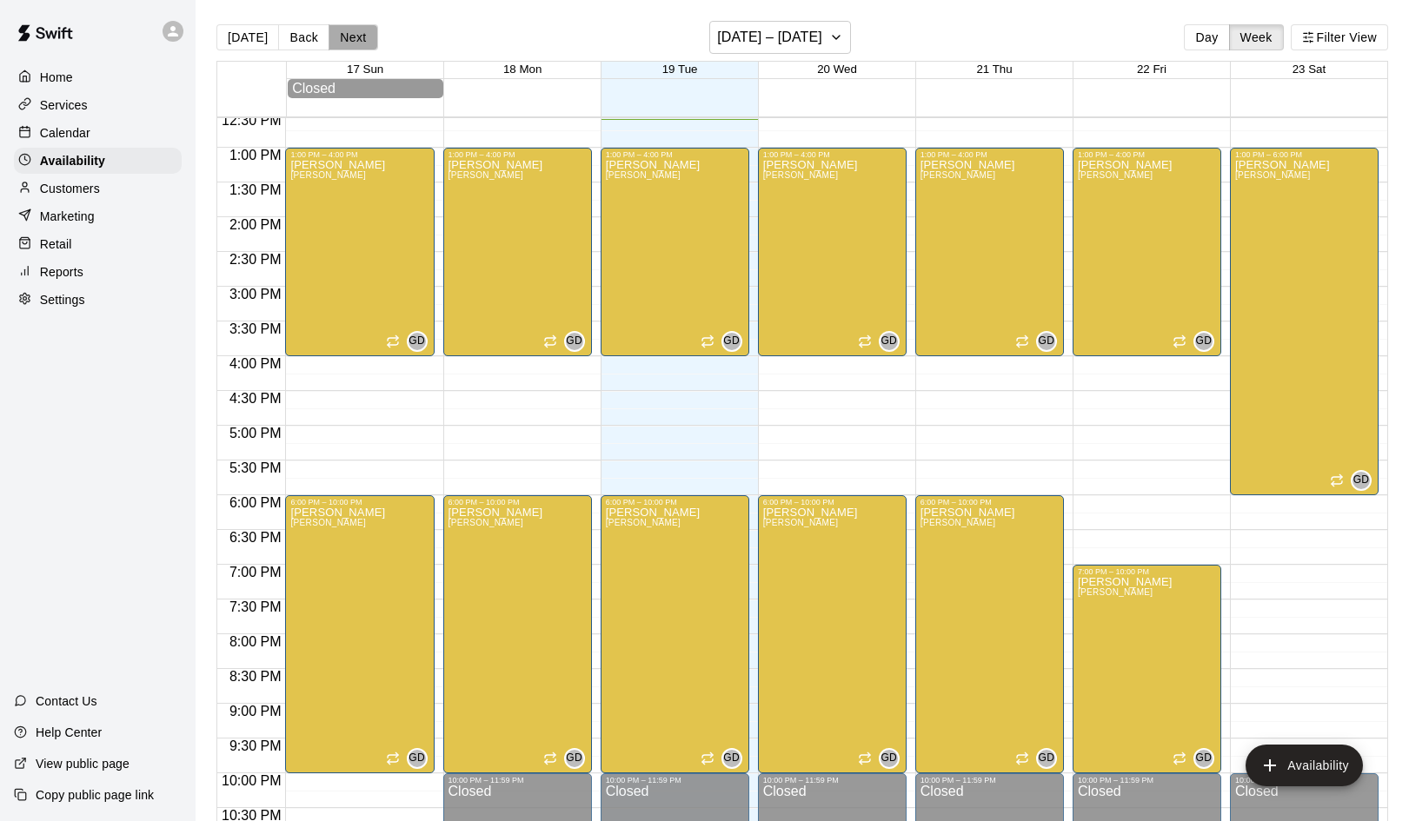
click at [360, 31] on button "Next" at bounding box center [353, 37] width 49 height 26
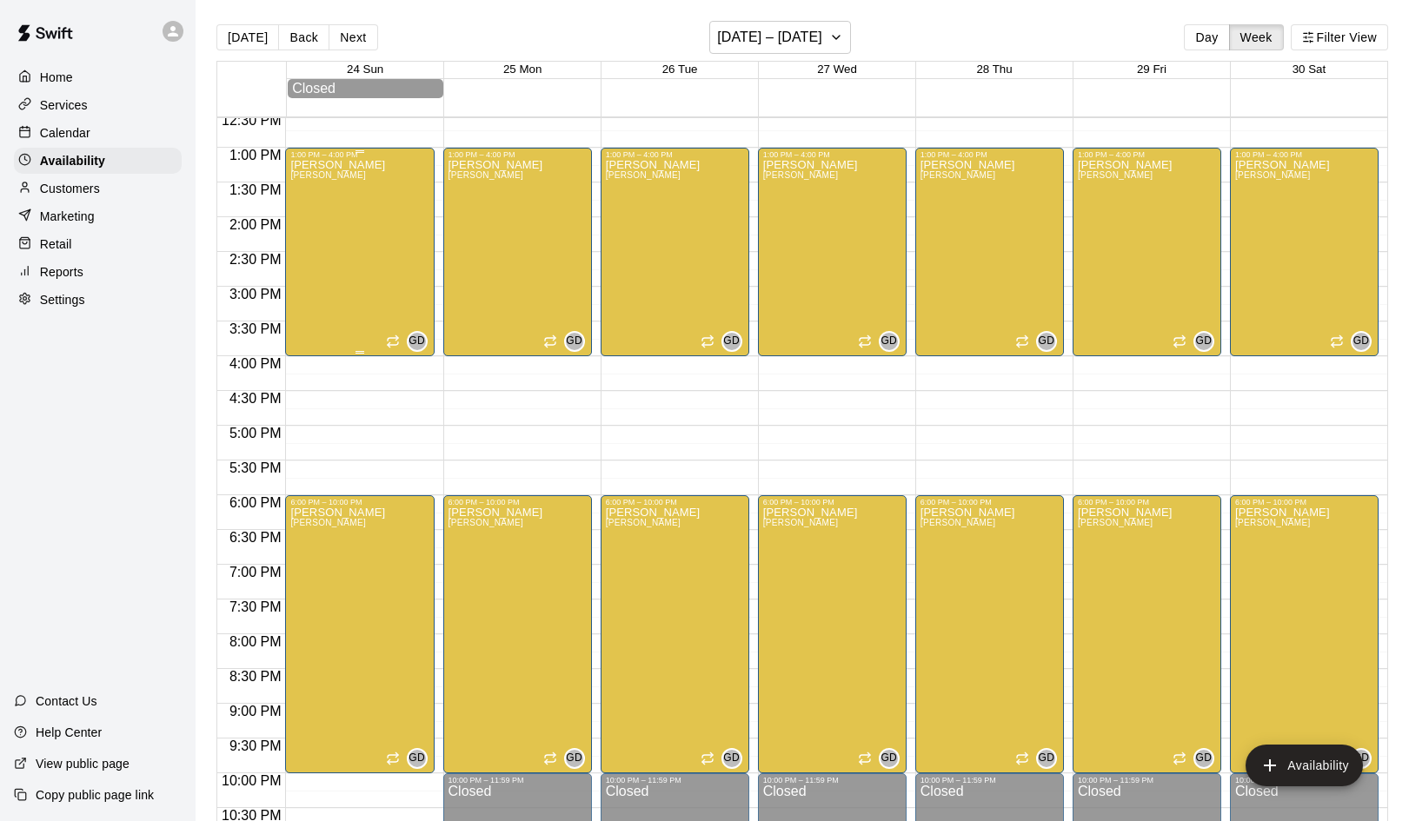
click at [355, 275] on div "German Duran Duran" at bounding box center [337, 569] width 95 height 821
click at [310, 231] on button "delete" at bounding box center [308, 220] width 35 height 35
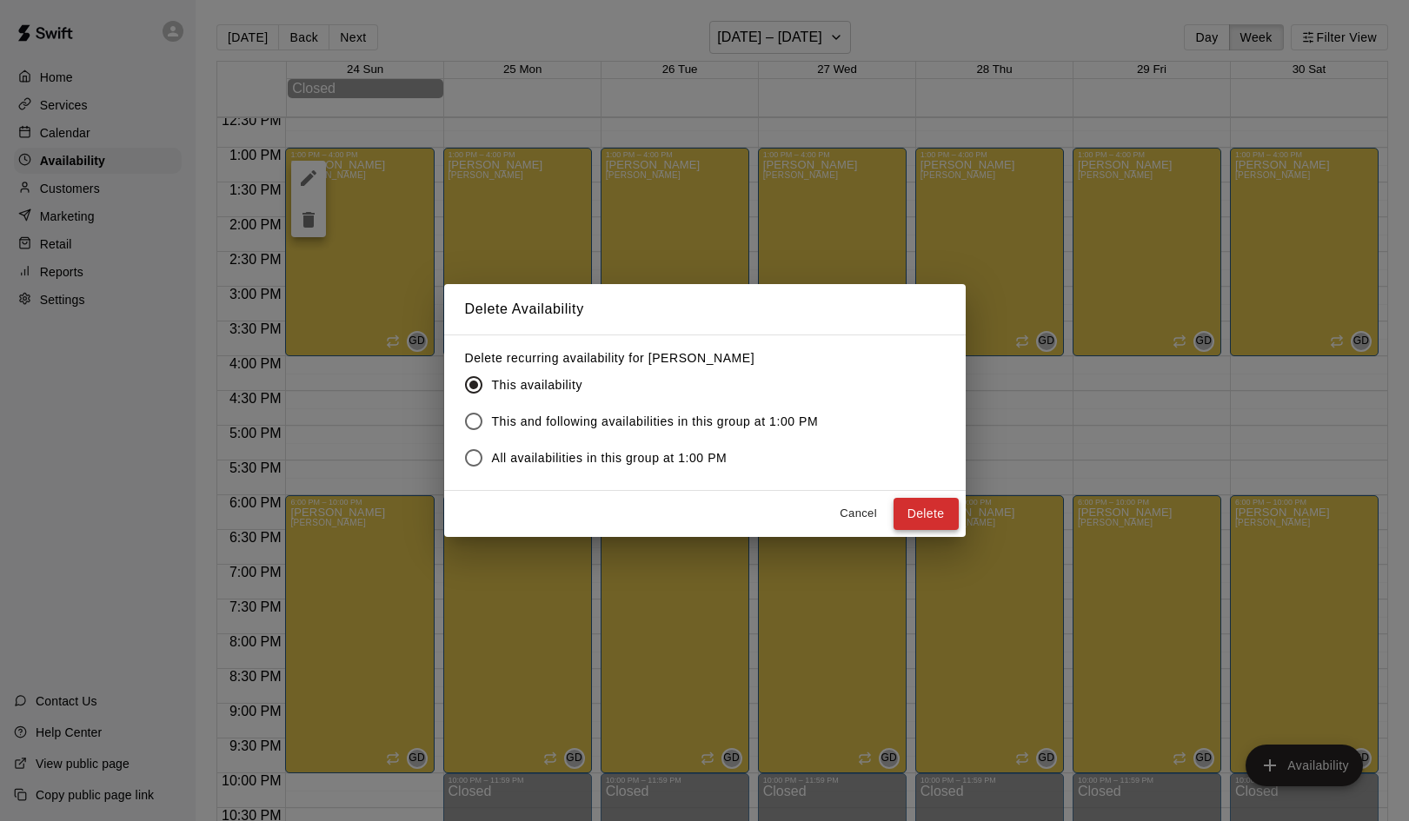
click at [931, 521] on button "Delete" at bounding box center [925, 514] width 65 height 32
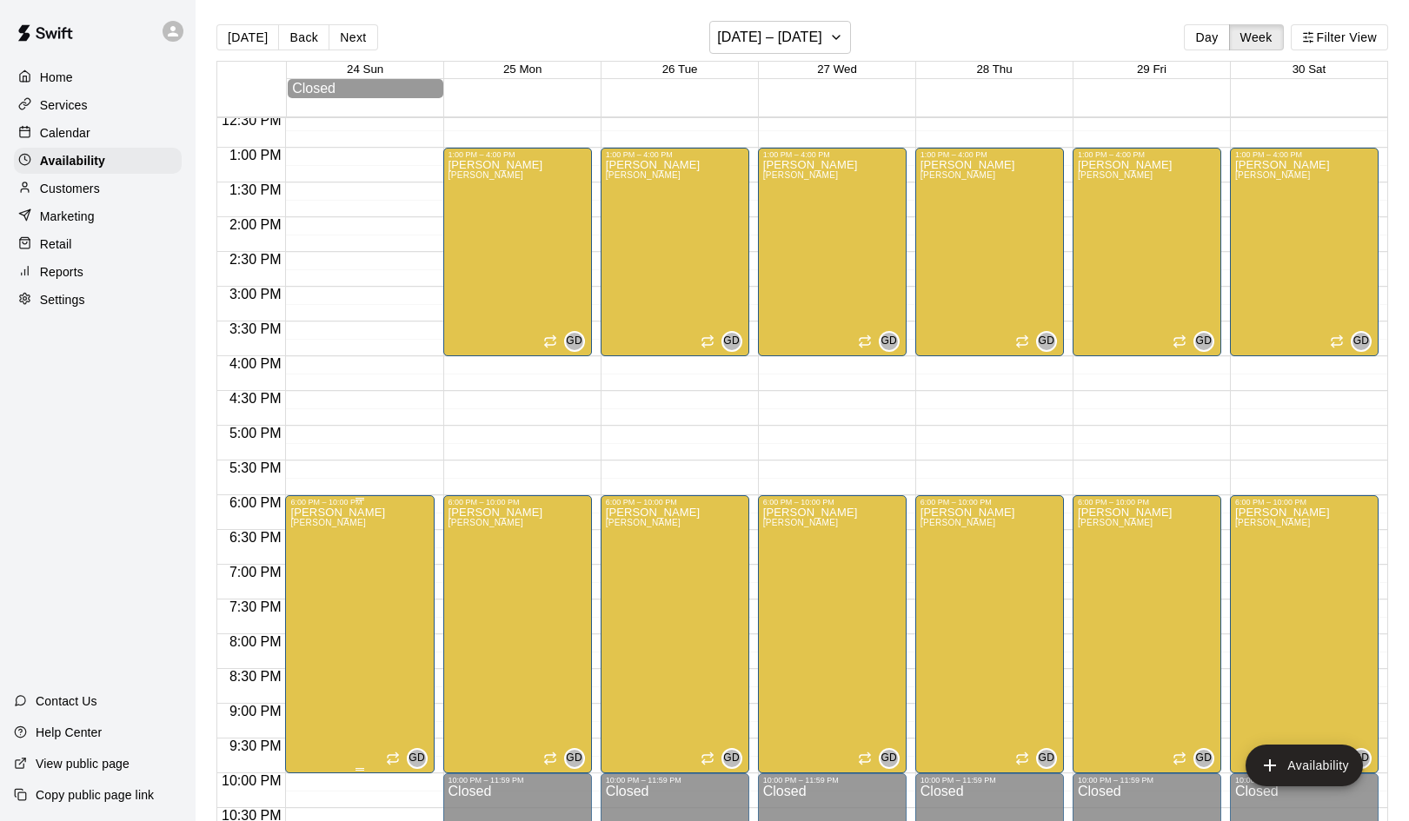
click at [302, 562] on icon "delete" at bounding box center [308, 568] width 12 height 16
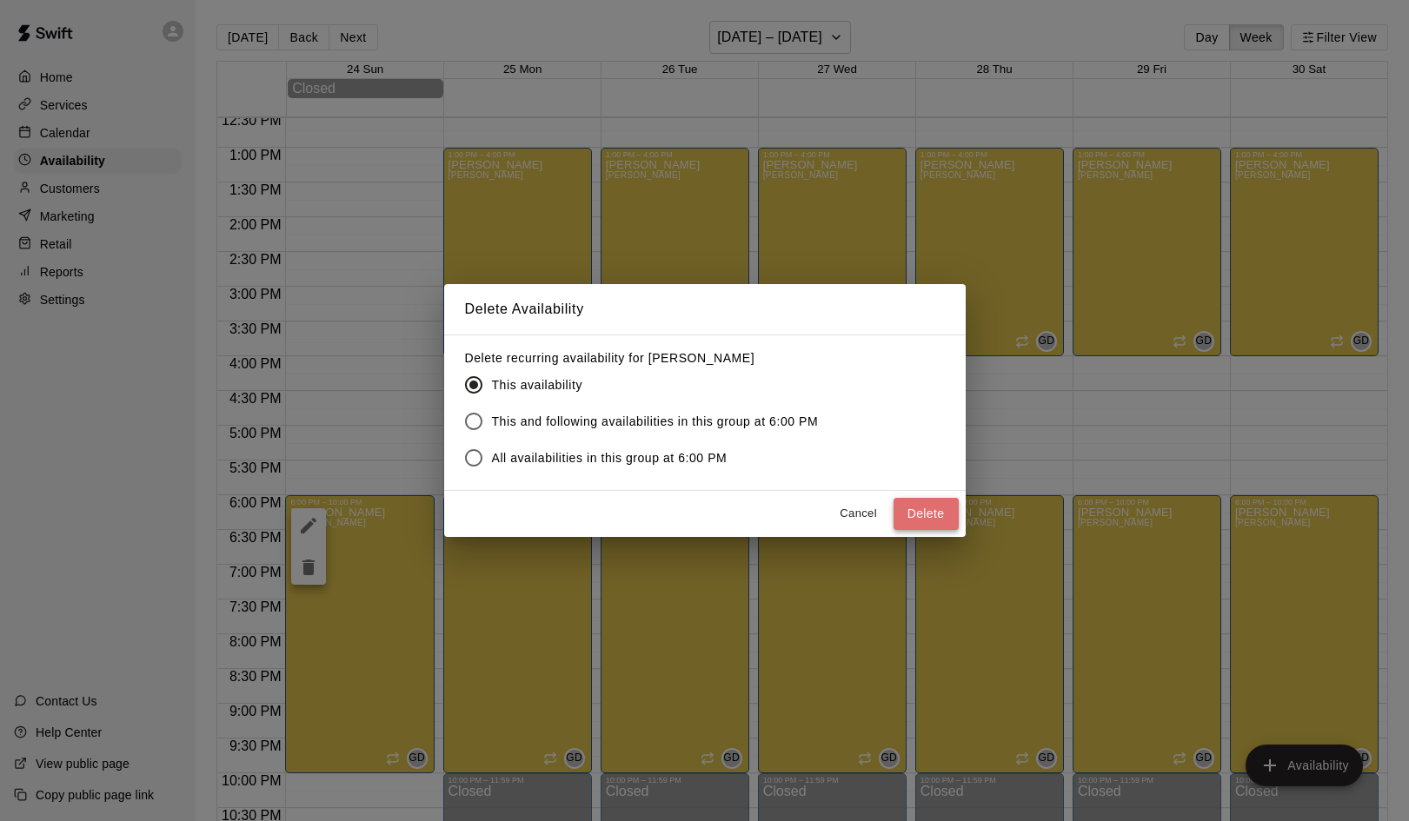
click at [918, 507] on button "Delete" at bounding box center [925, 514] width 65 height 32
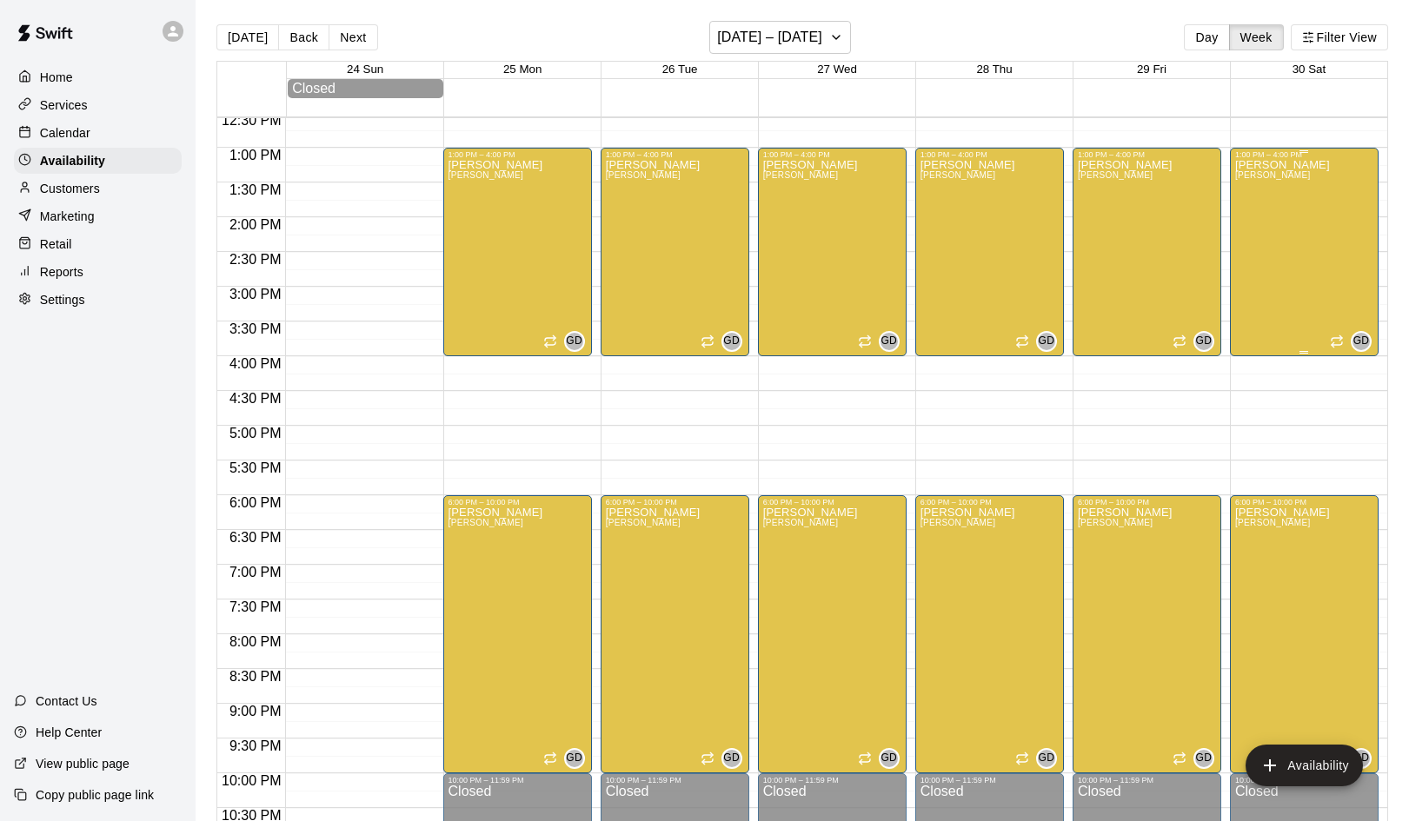
click at [1301, 306] on div "German Duran Duran" at bounding box center [1282, 569] width 95 height 821
click at [1253, 183] on icon "edit" at bounding box center [1252, 178] width 21 height 21
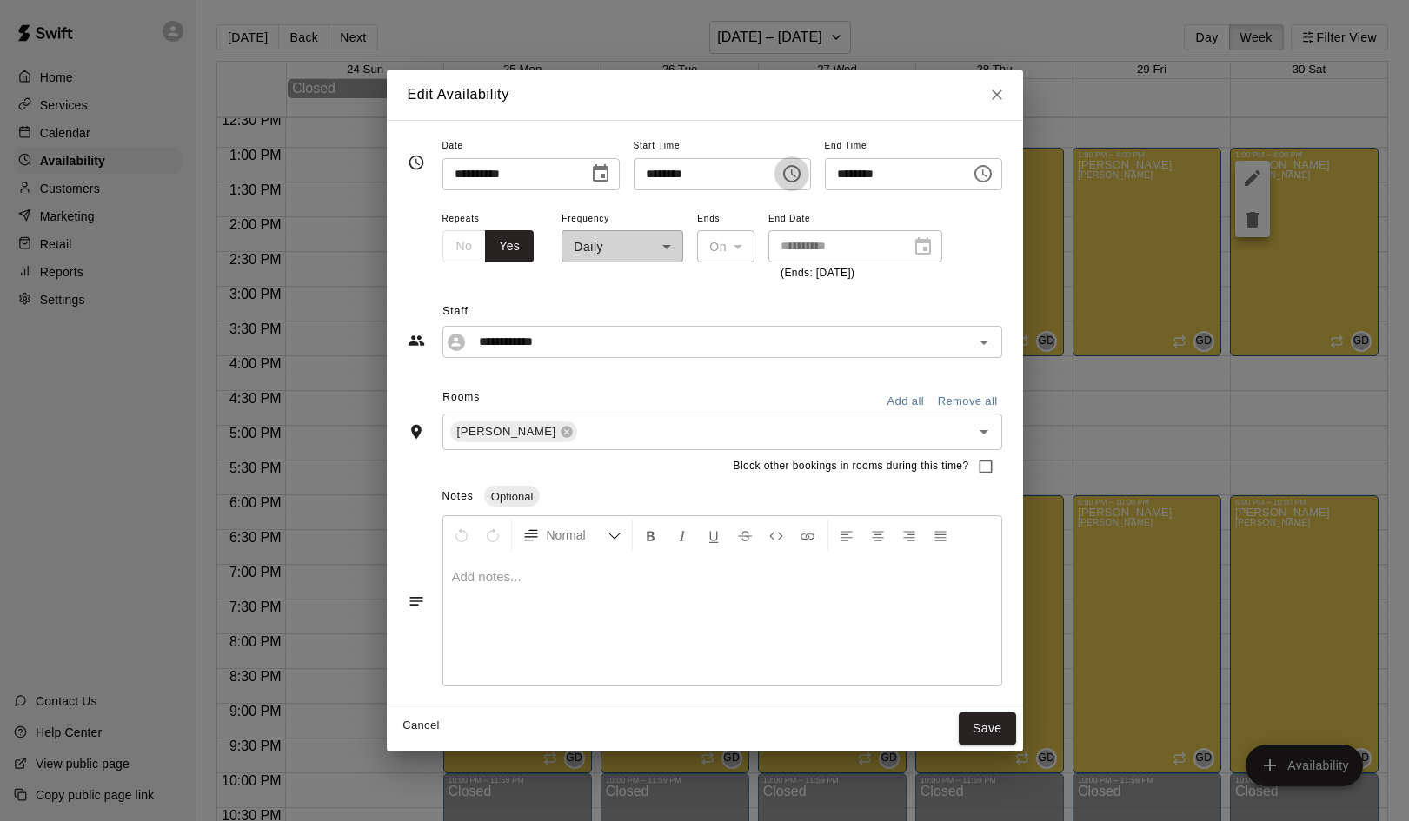
click at [795, 179] on icon "Choose time, selected time is 1:00 PM" at bounding box center [791, 173] width 21 height 21
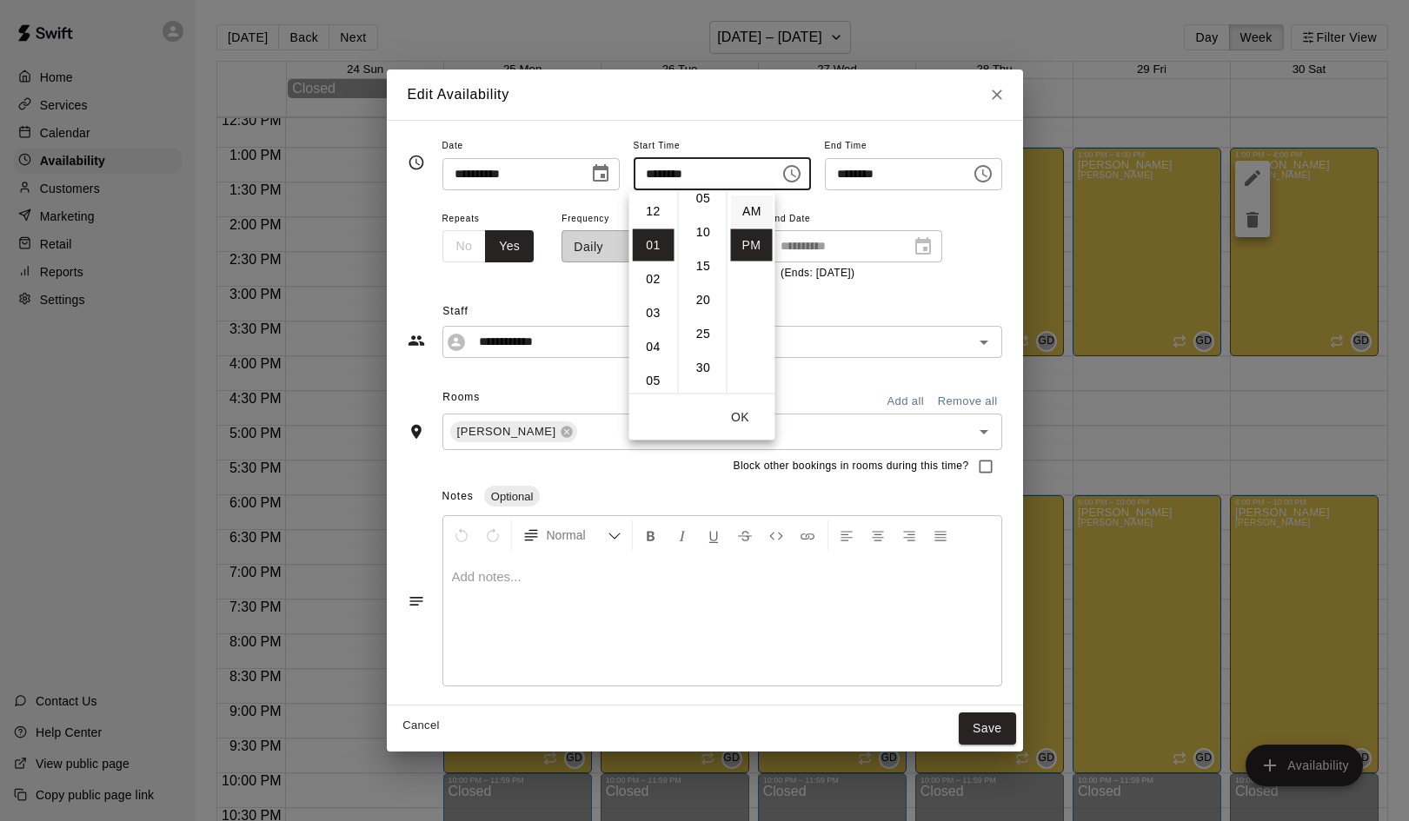
scroll to position [0, 0]
click at [748, 213] on li "AM" at bounding box center [752, 212] width 42 height 32
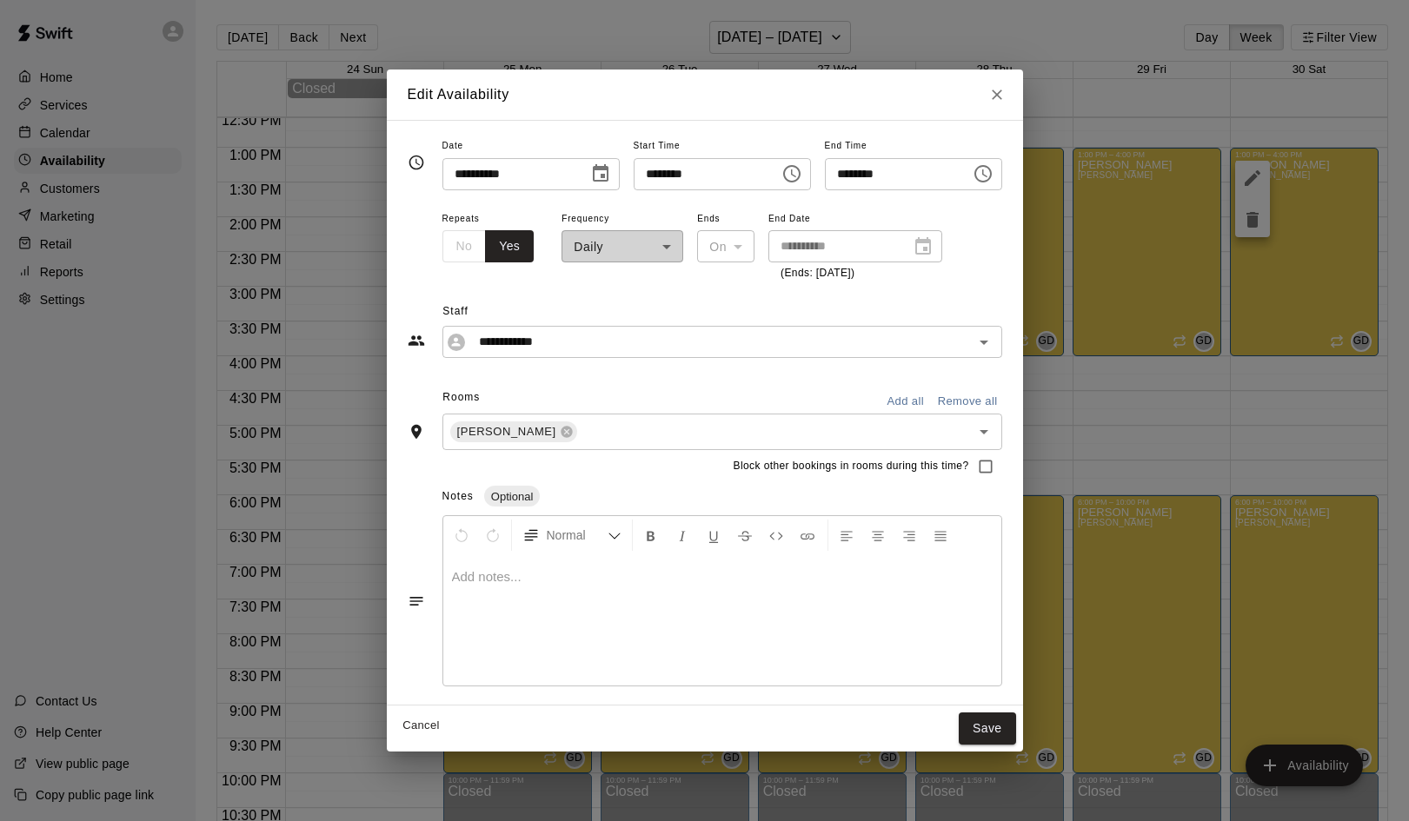
click at [792, 176] on icon "Choose time, selected time is 1:00 AM" at bounding box center [791, 173] width 21 height 21
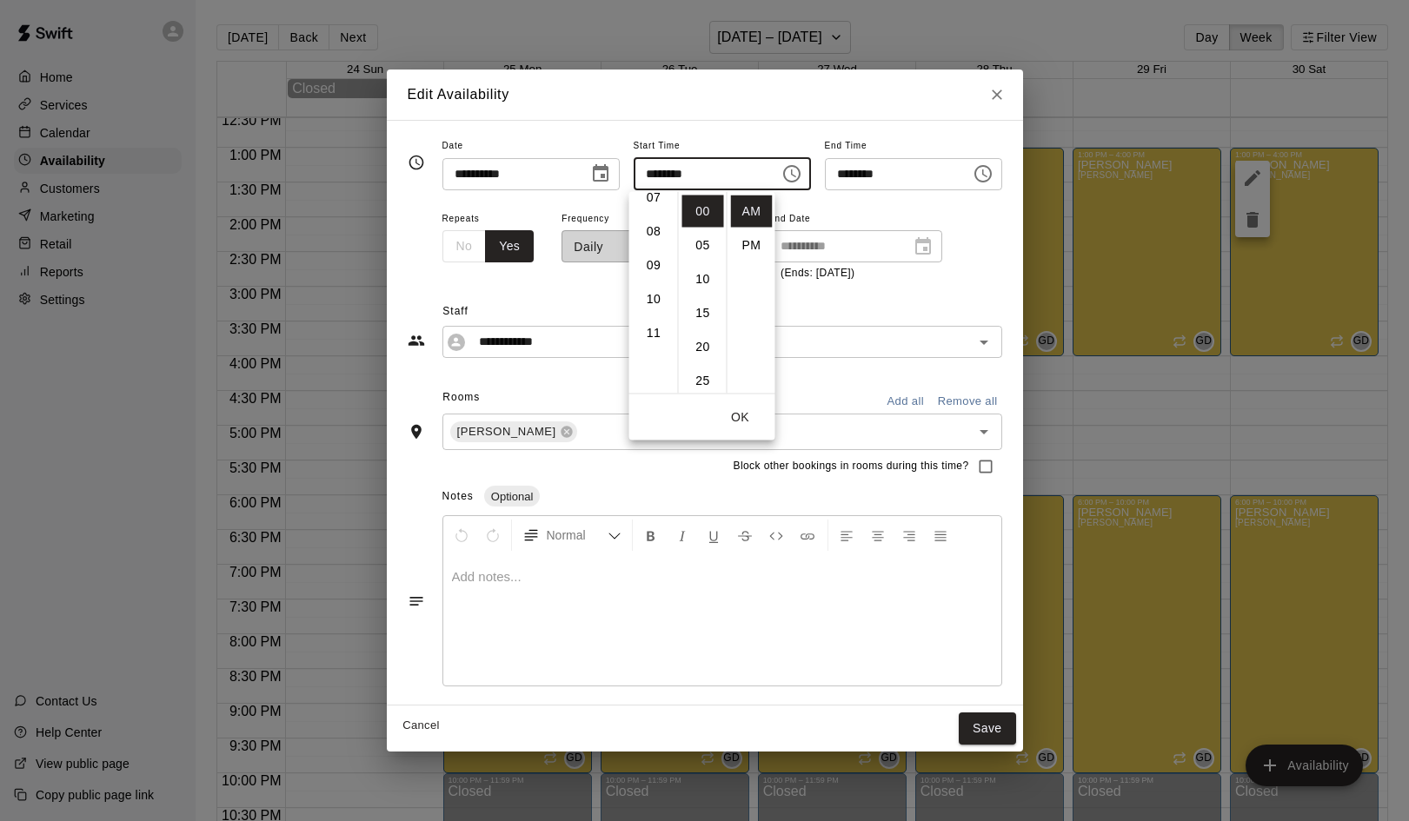
scroll to position [242, 0]
click at [651, 275] on li "09" at bounding box center [654, 275] width 42 height 32
type input "********"
click at [739, 412] on button "OK" at bounding box center [741, 418] width 56 height 32
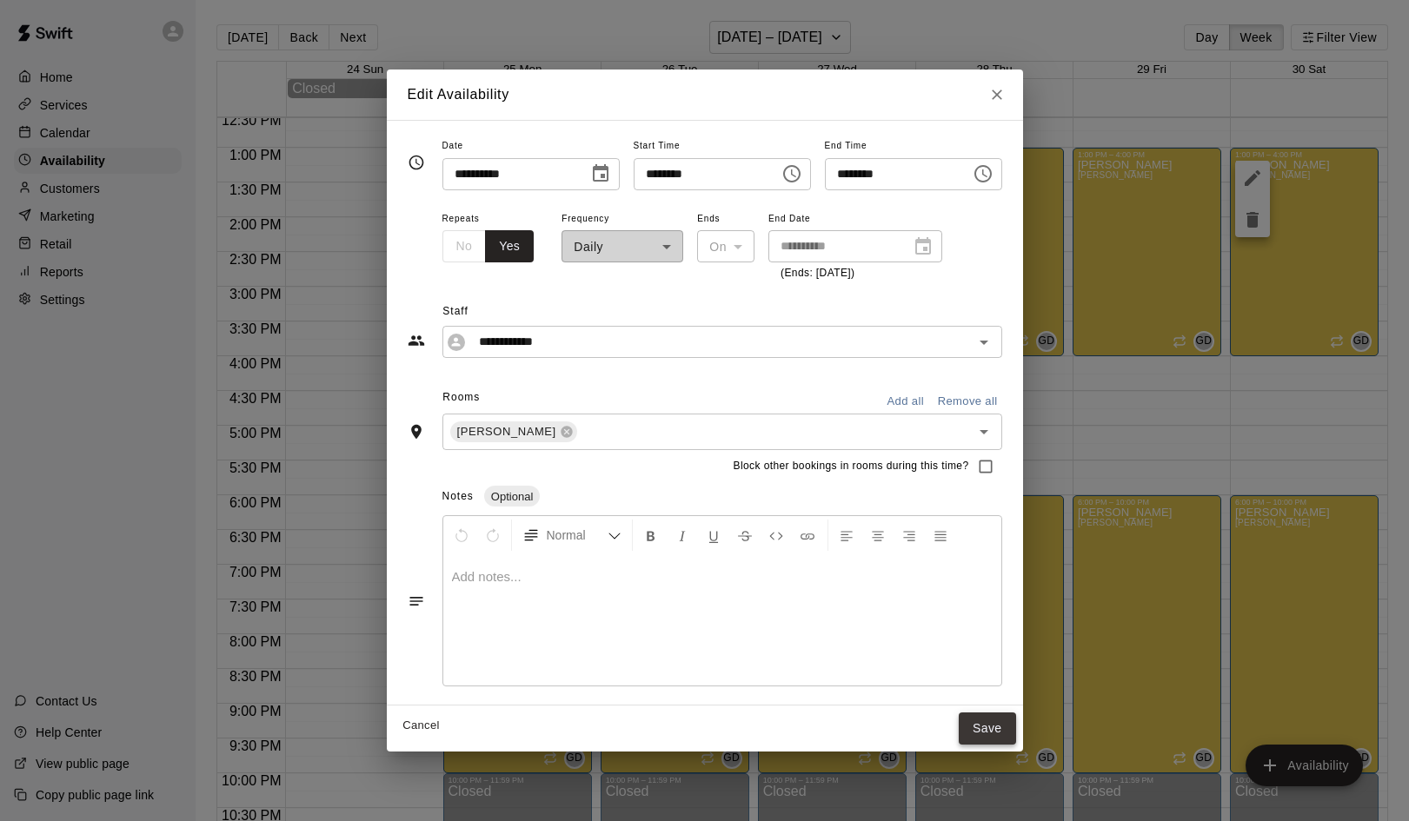
click at [1002, 717] on button "Save" at bounding box center [987, 729] width 57 height 32
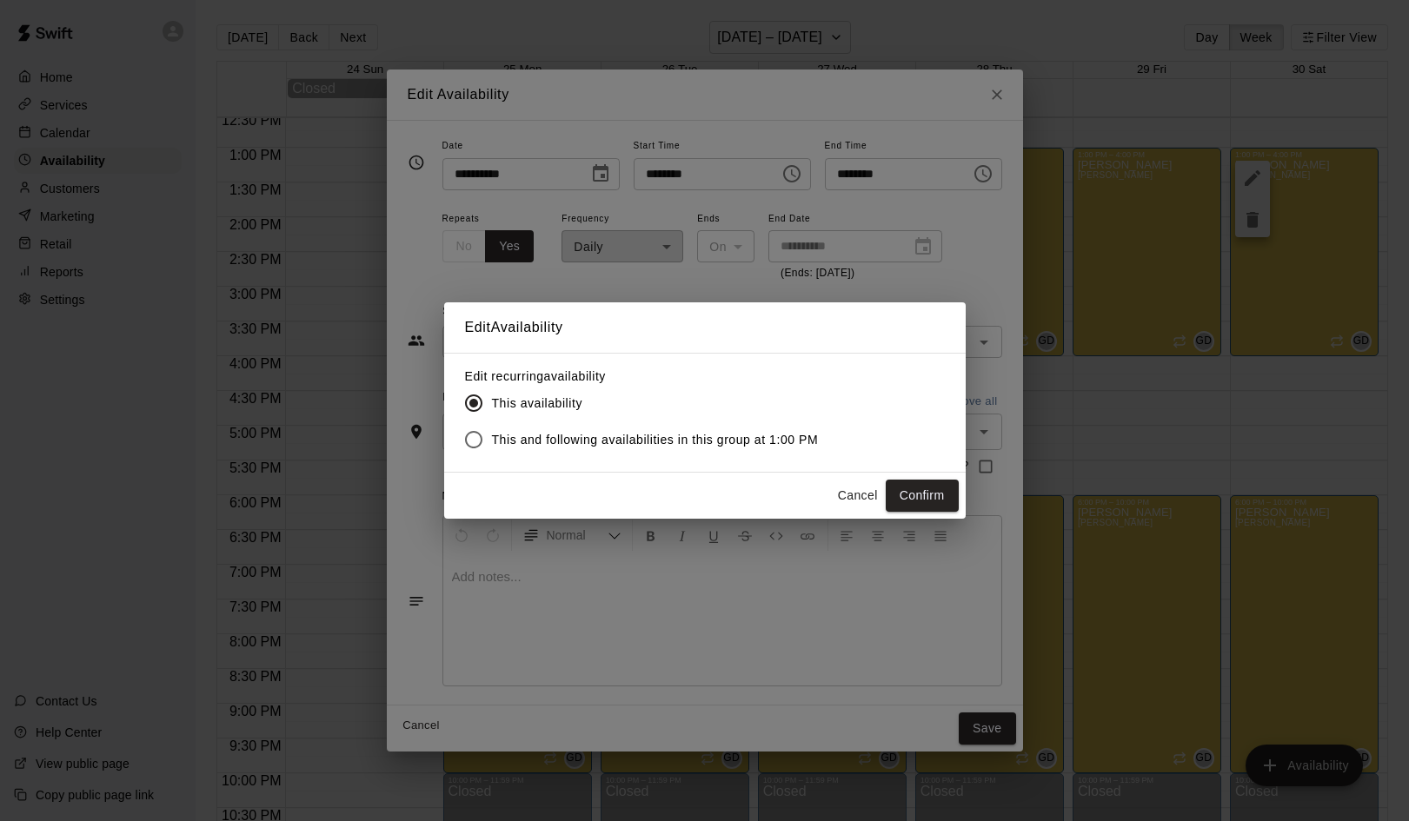
click at [629, 438] on span "This and following availabilities in this group at 1:00 PM" at bounding box center [655, 440] width 327 height 18
click at [928, 501] on button "Confirm" at bounding box center [922, 496] width 73 height 32
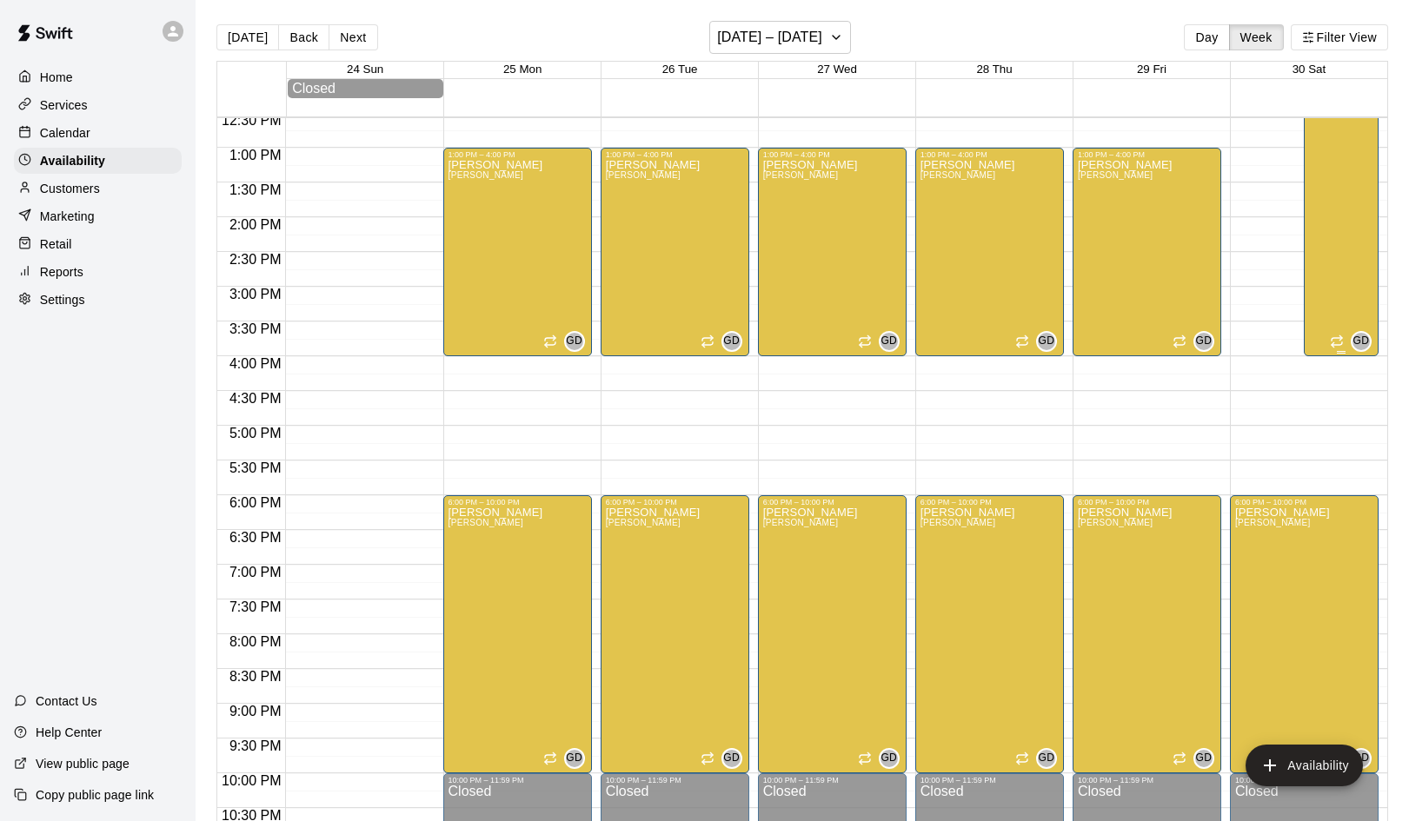
click at [1333, 299] on div "German Duran Duran" at bounding box center [1341, 291] width 64 height 821
click at [1323, 32] on icon "edit" at bounding box center [1326, 31] width 16 height 16
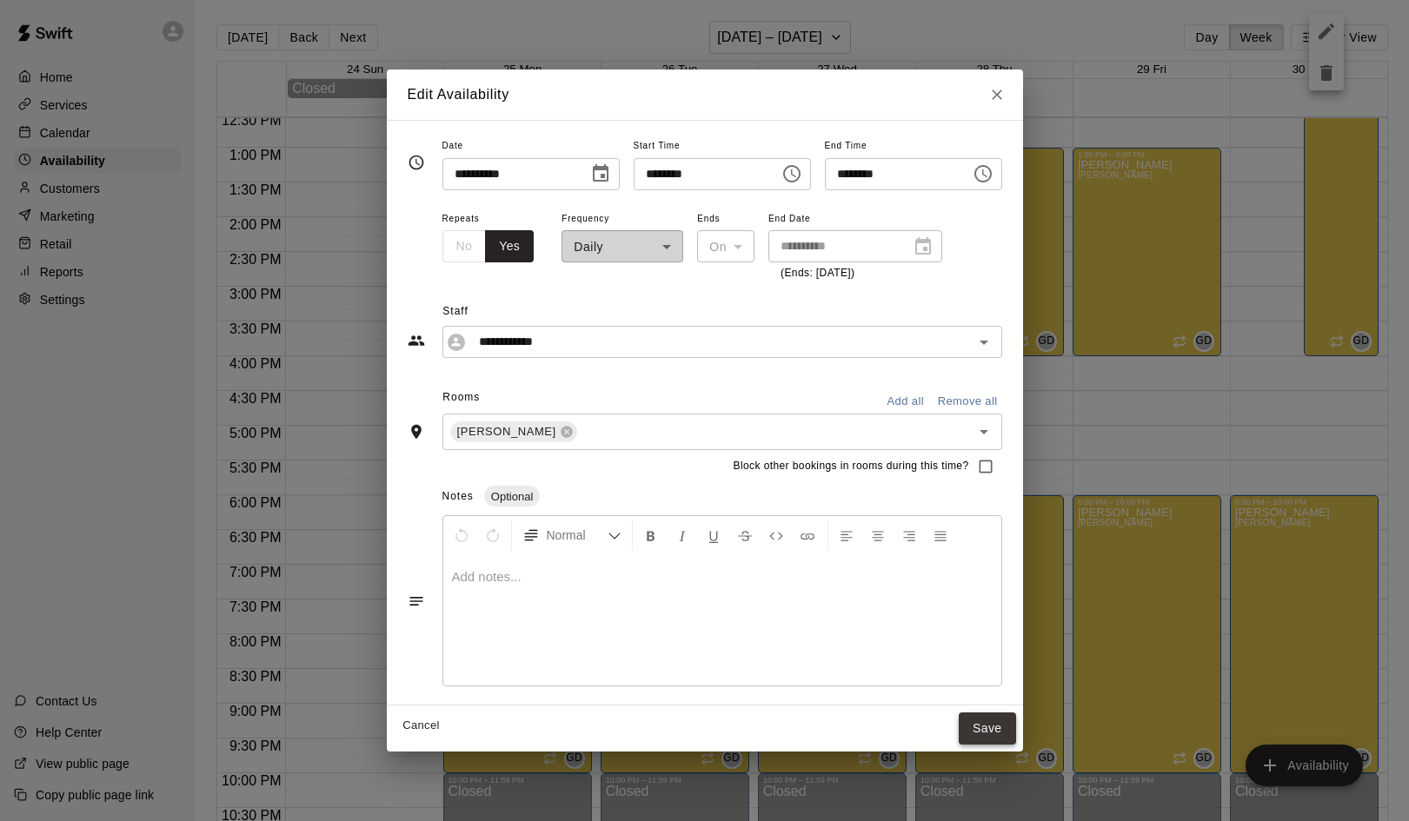
click at [991, 724] on button "Save" at bounding box center [987, 729] width 57 height 32
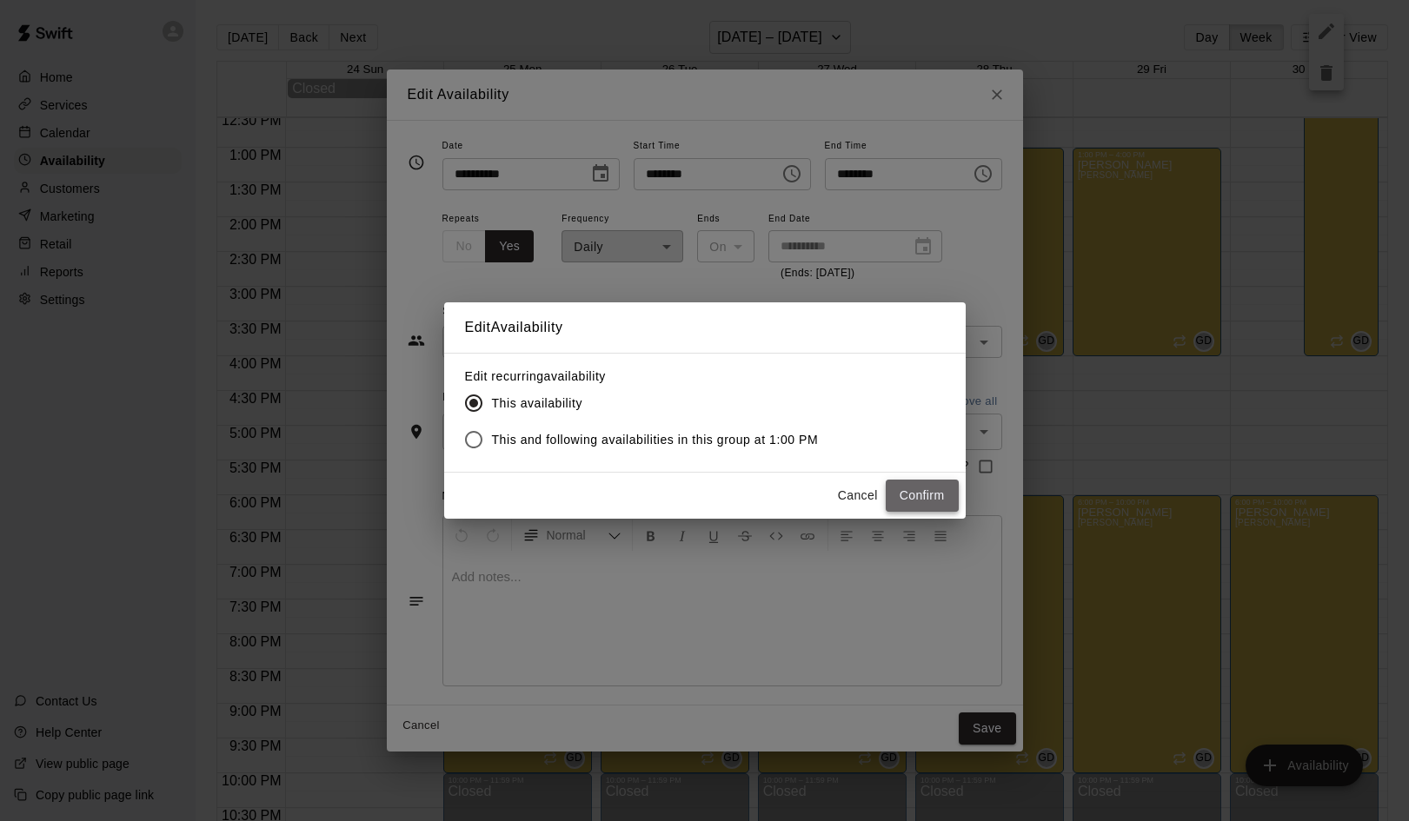
click at [906, 490] on button "Confirm" at bounding box center [922, 496] width 73 height 32
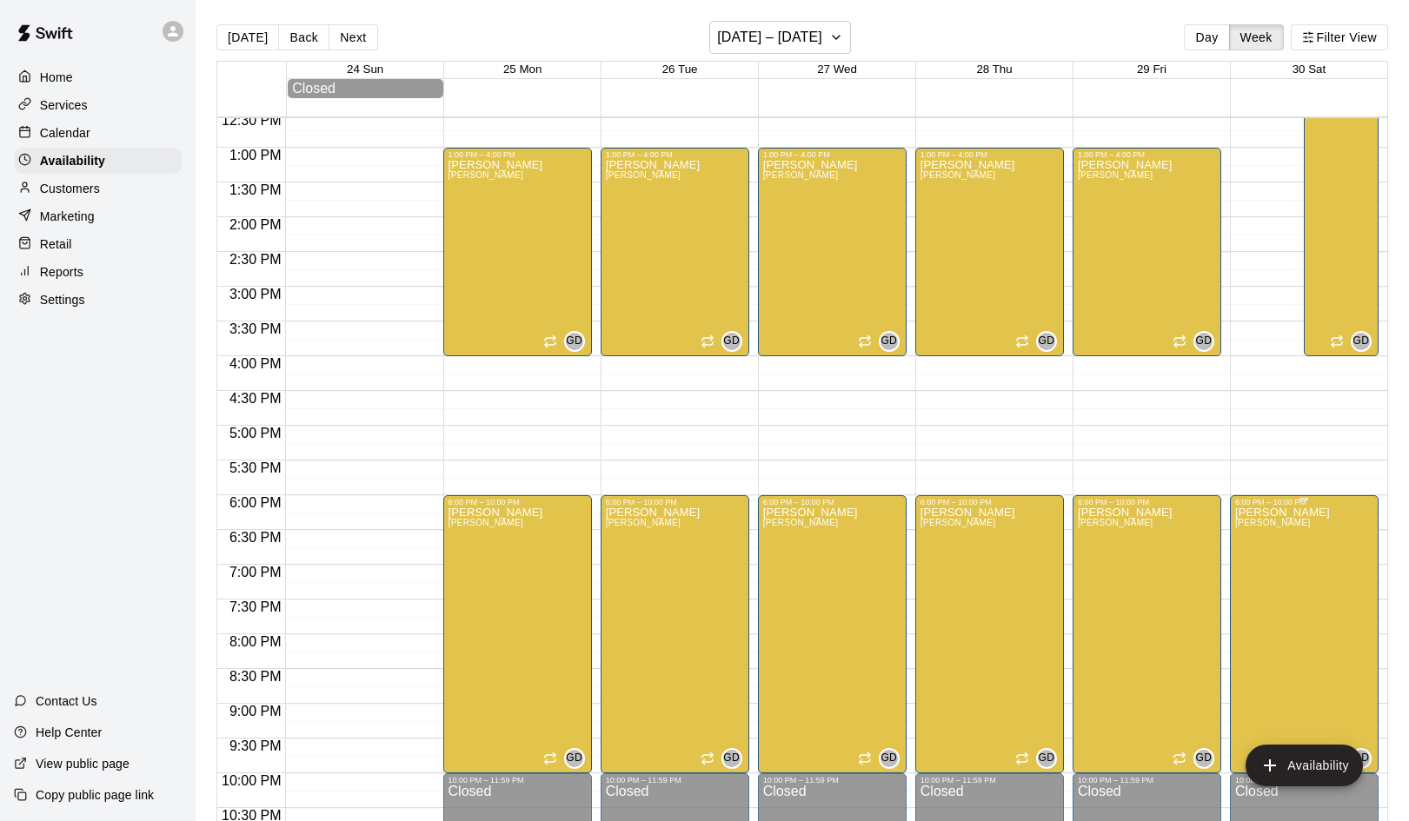
click at [1246, 572] on icon "delete" at bounding box center [1252, 567] width 21 height 21
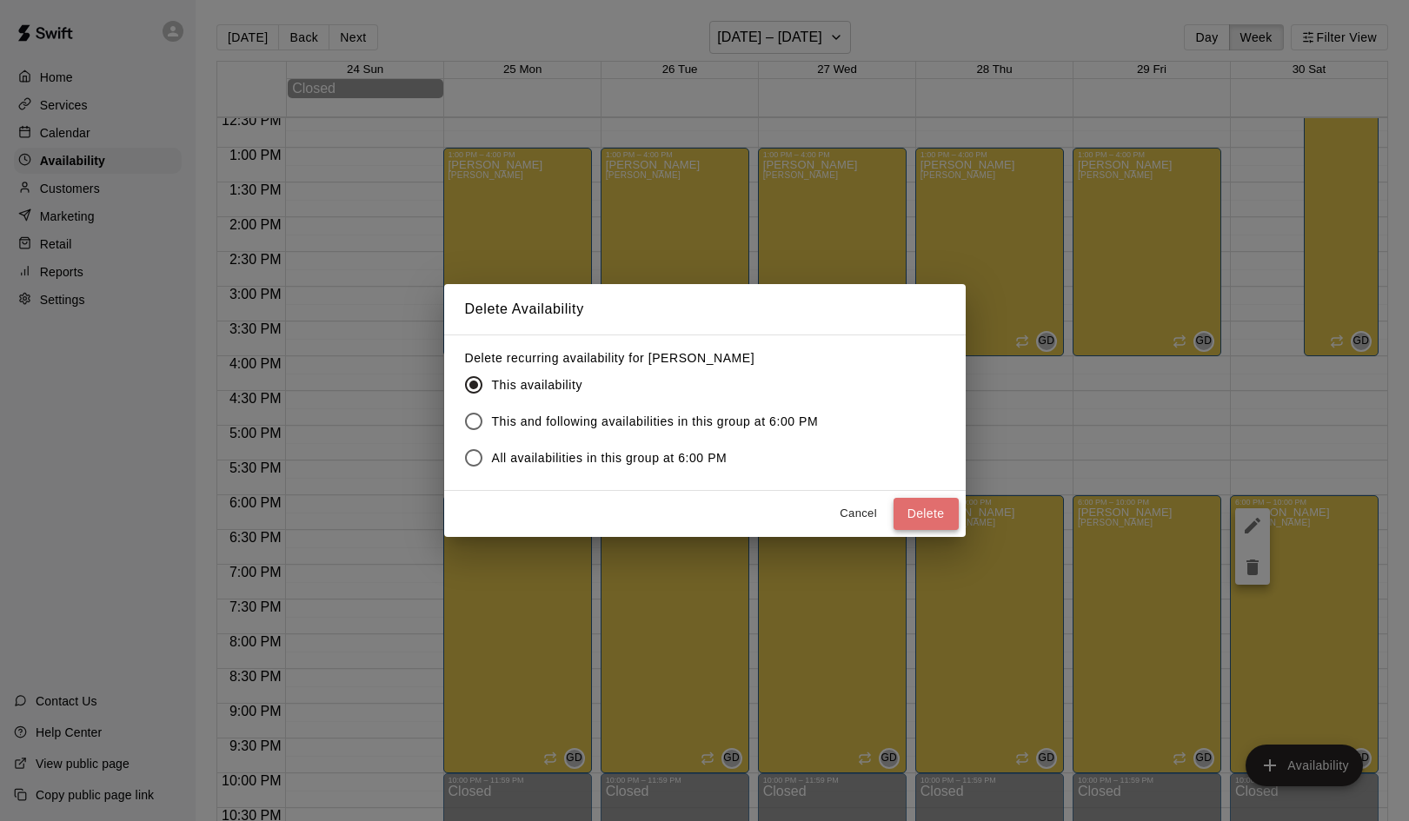
click at [921, 522] on button "Delete" at bounding box center [925, 514] width 65 height 32
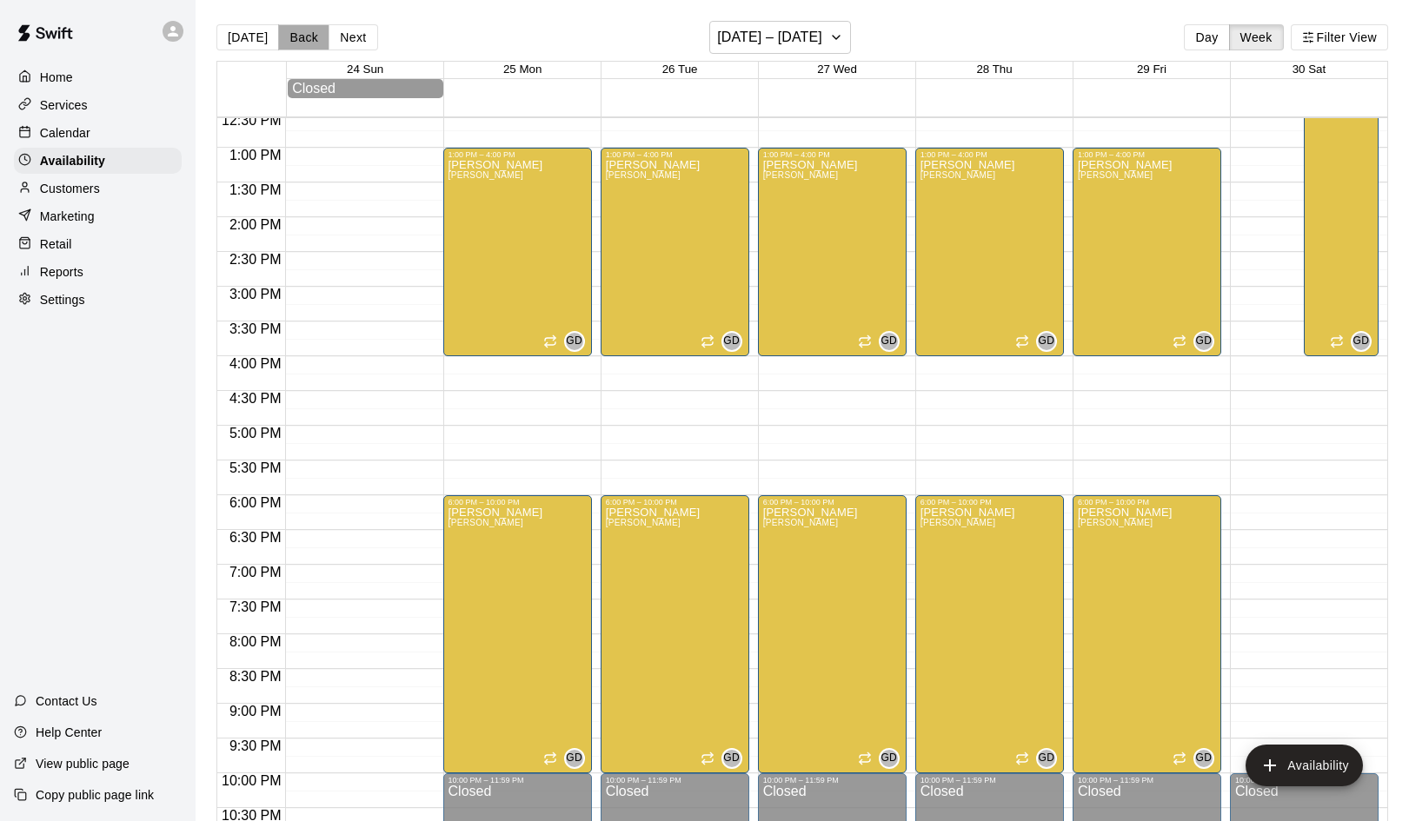
click at [307, 36] on button "Back" at bounding box center [303, 37] width 51 height 26
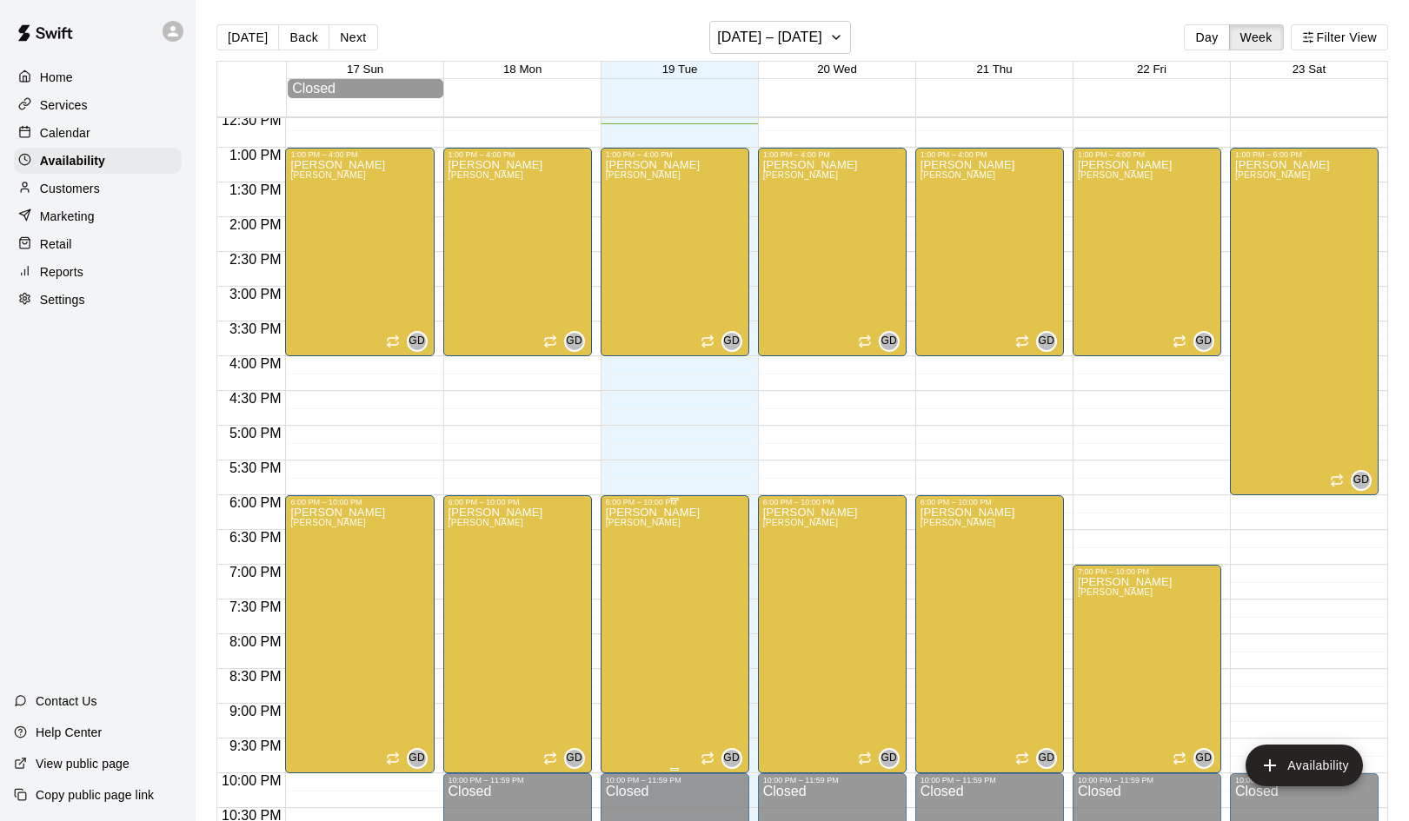
click at [624, 529] on icon "edit" at bounding box center [623, 525] width 21 height 21
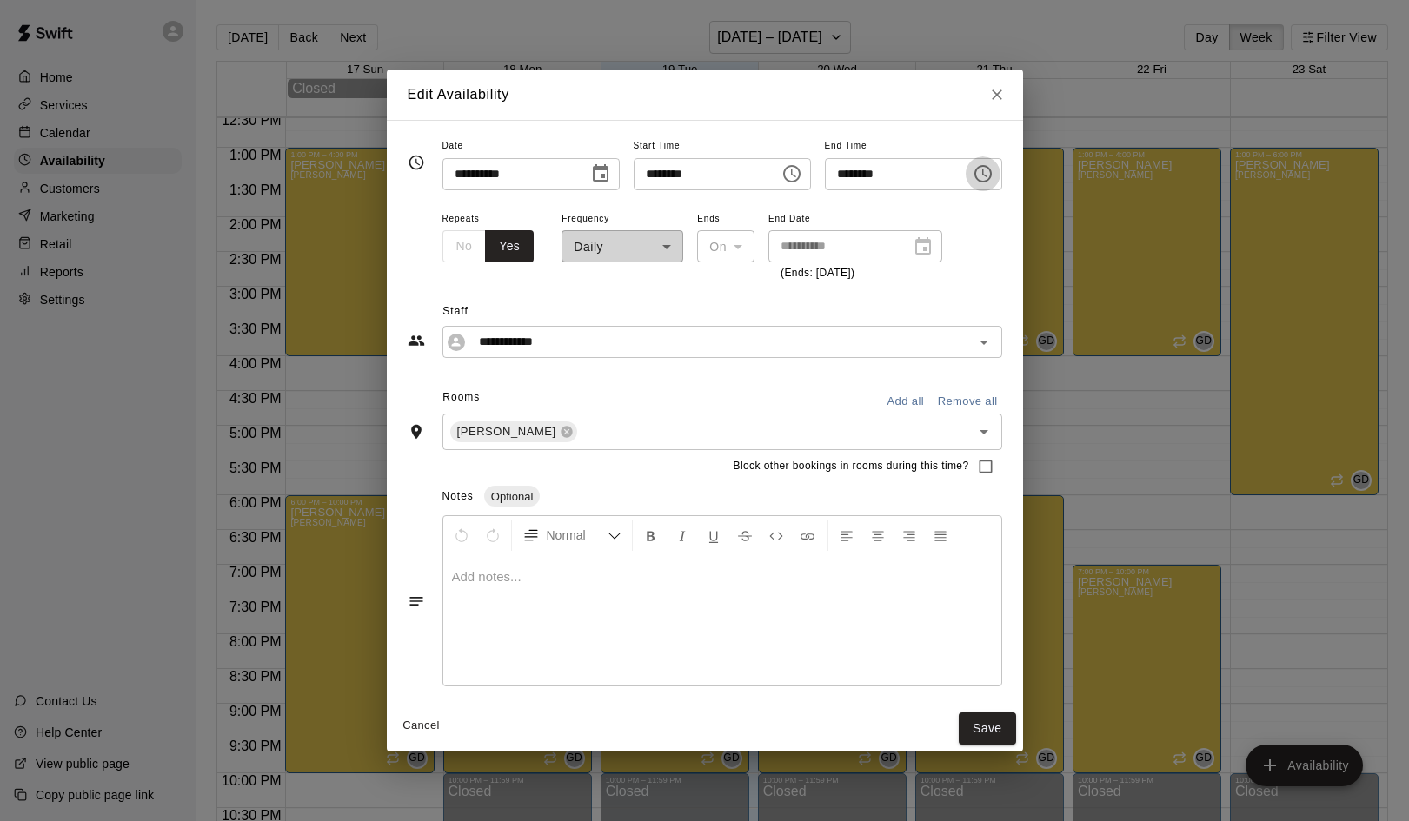
click at [993, 180] on icon "Choose time, selected time is 10:00 PM" at bounding box center [983, 173] width 21 height 21
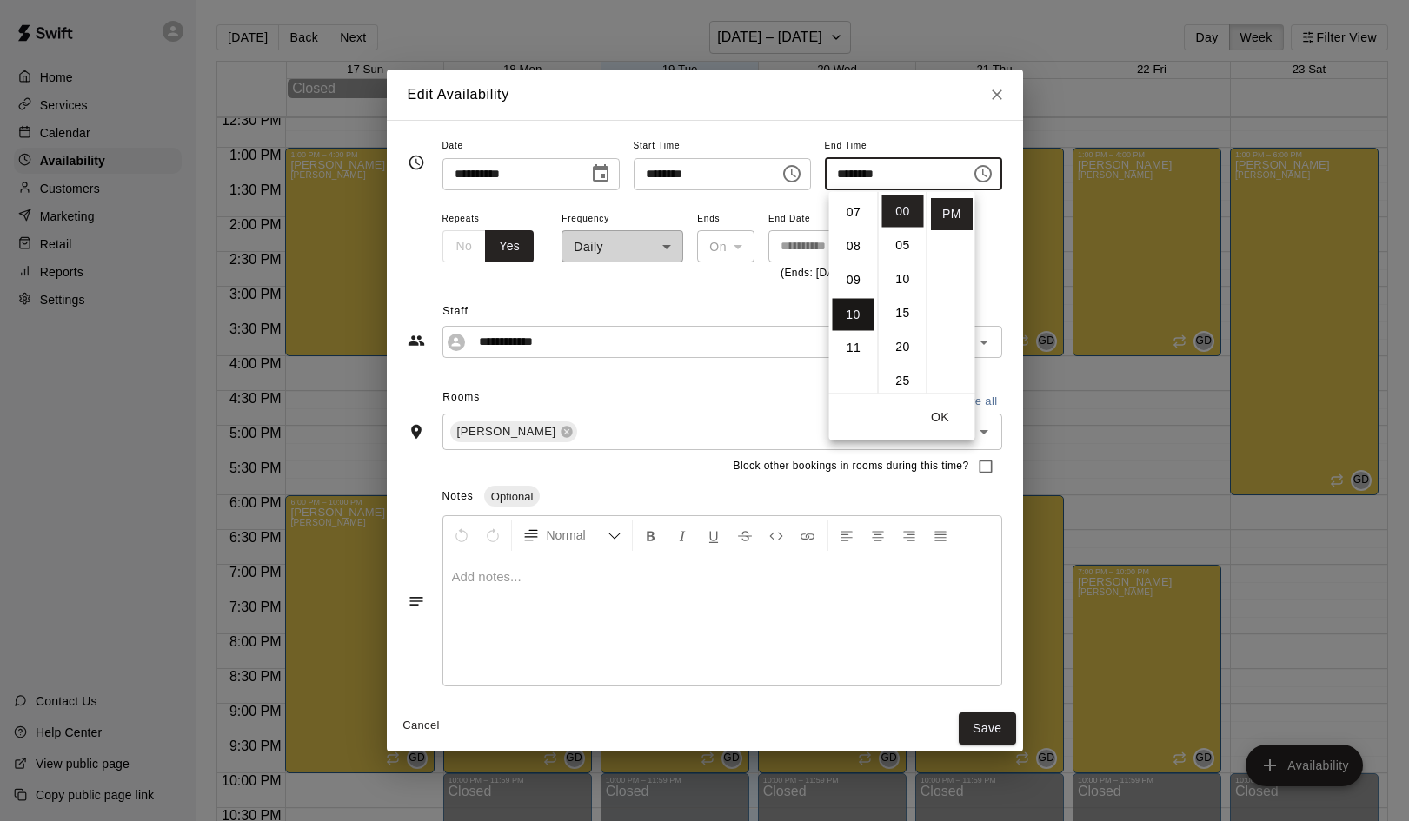
scroll to position [235, 0]
click at [853, 218] on li "07" at bounding box center [854, 214] width 42 height 32
type input "********"
click at [999, 717] on button "Save" at bounding box center [987, 729] width 57 height 32
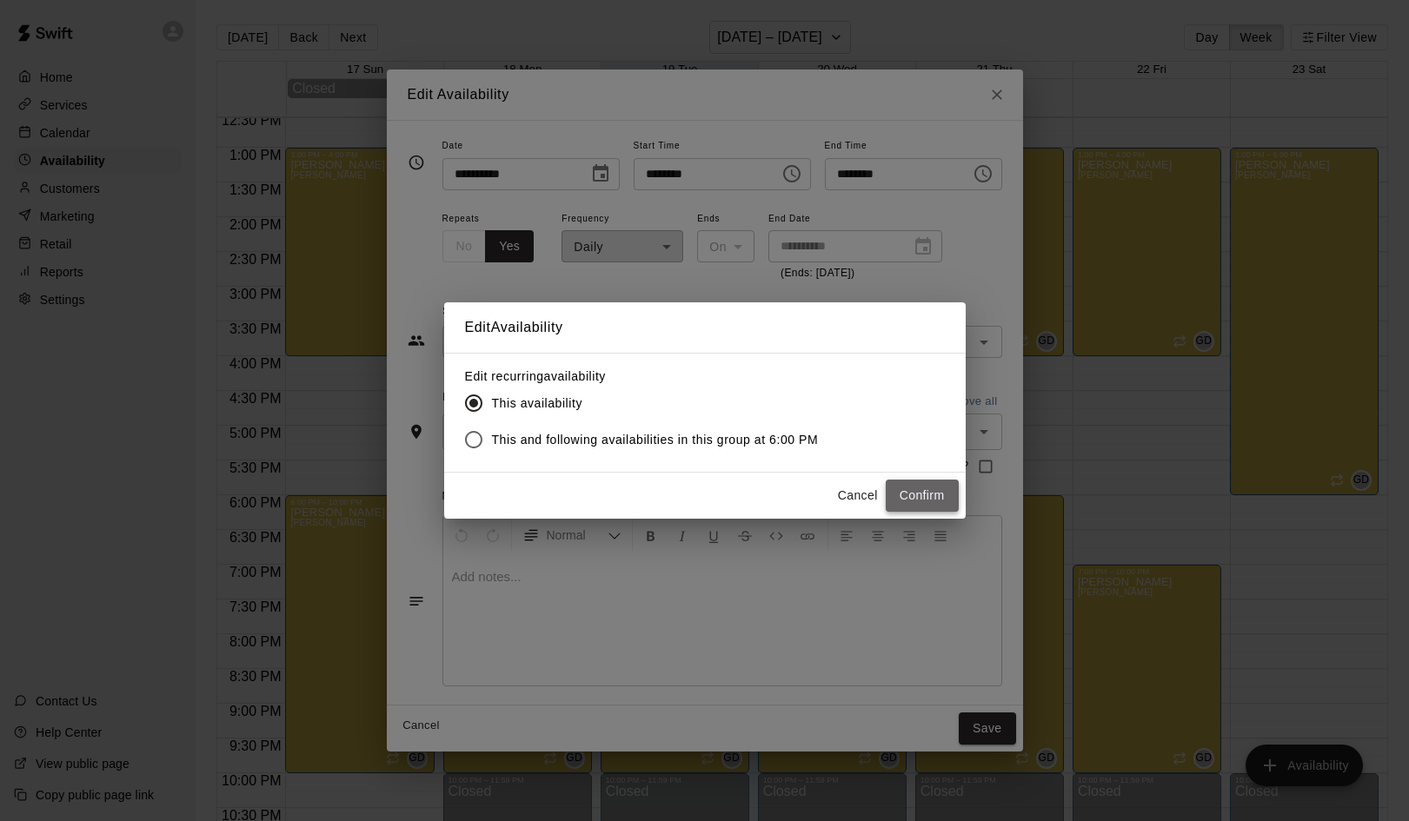
click at [920, 503] on button "Confirm" at bounding box center [922, 496] width 73 height 32
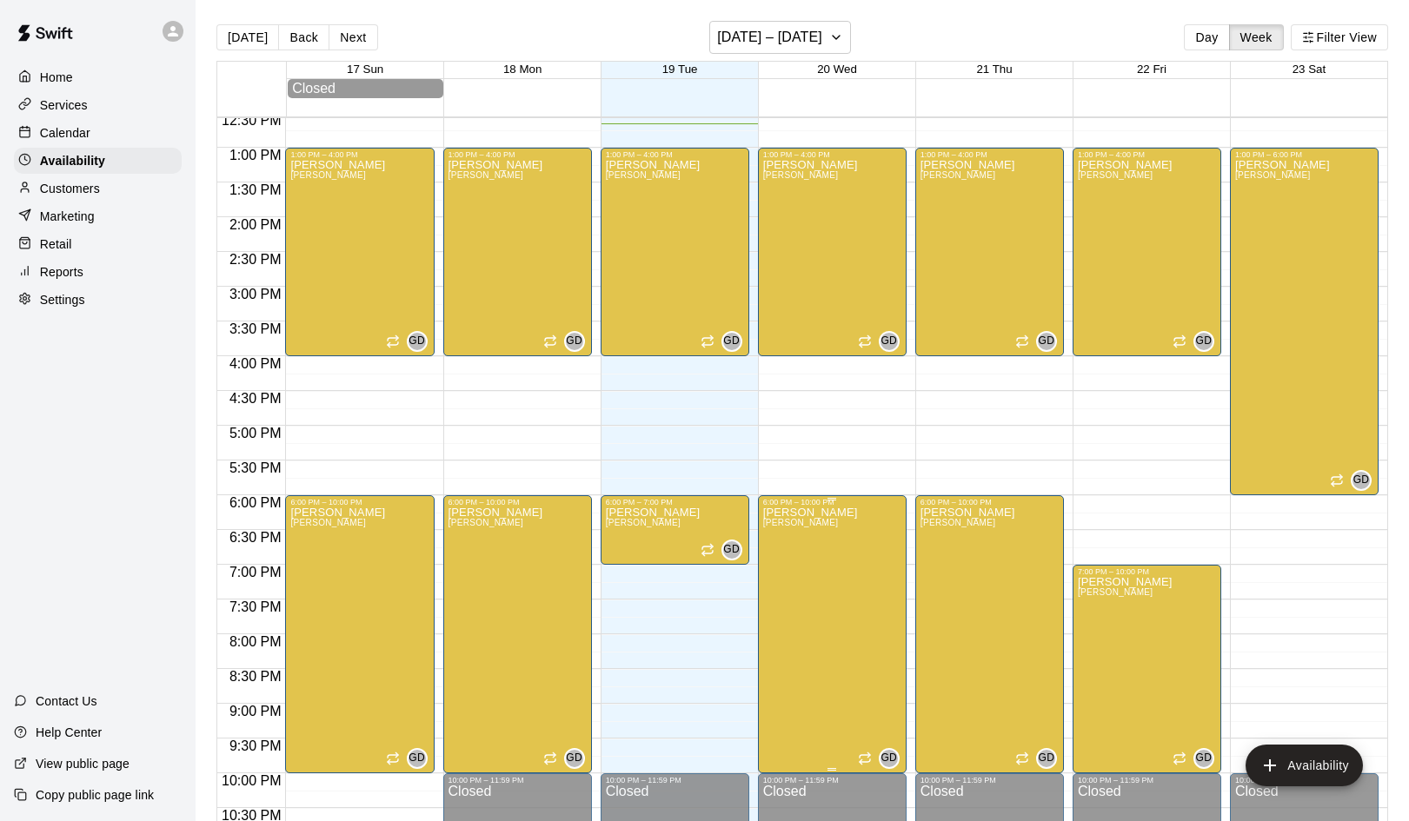
click at [777, 523] on icon "edit" at bounding box center [780, 525] width 21 height 21
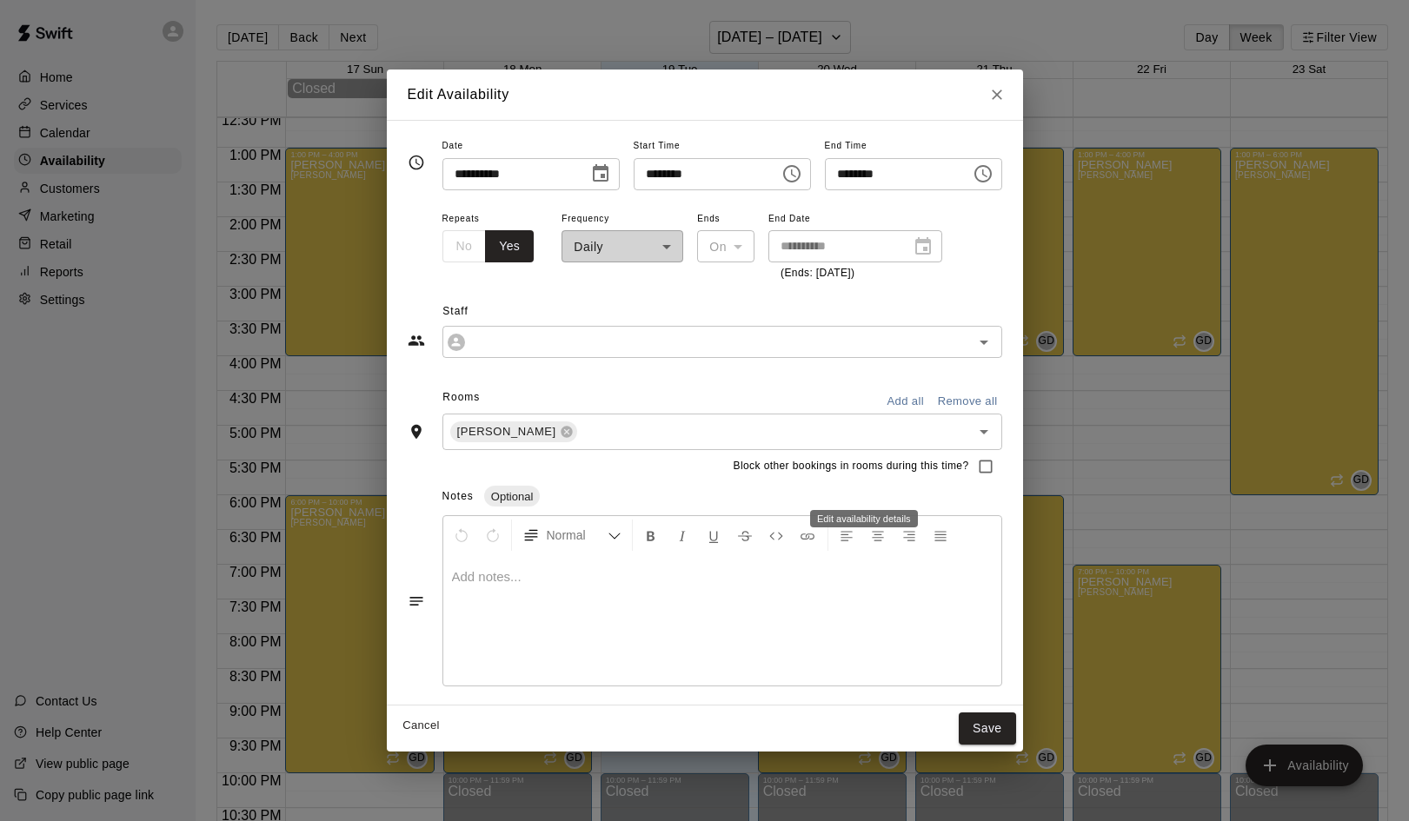
type input "**********"
click at [993, 179] on icon "Choose time, selected time is 10:00 PM" at bounding box center [983, 173] width 21 height 21
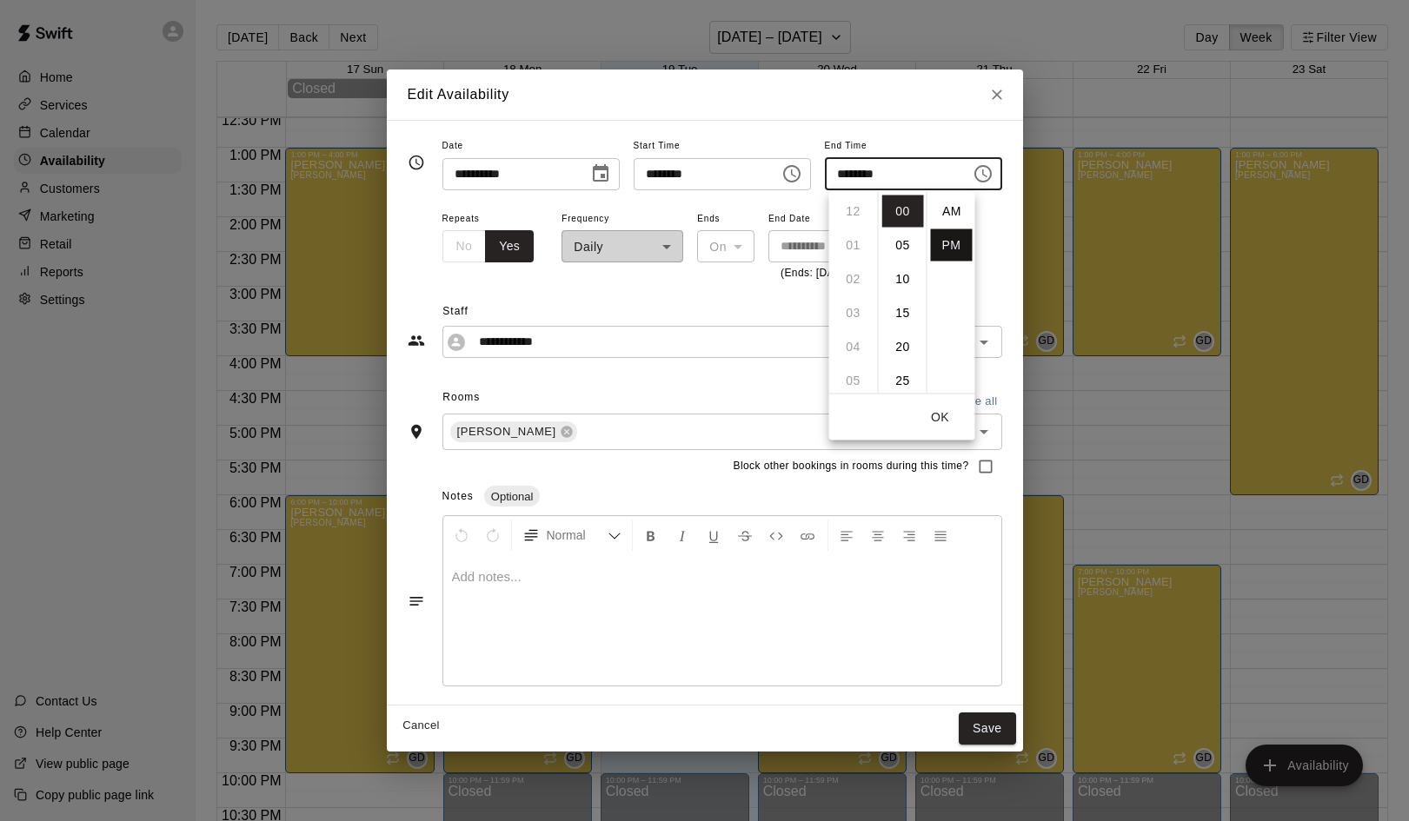
scroll to position [31, 0]
click at [853, 223] on li "07" at bounding box center [854, 232] width 42 height 32
type input "********"
click at [941, 415] on button "OK" at bounding box center [941, 418] width 56 height 32
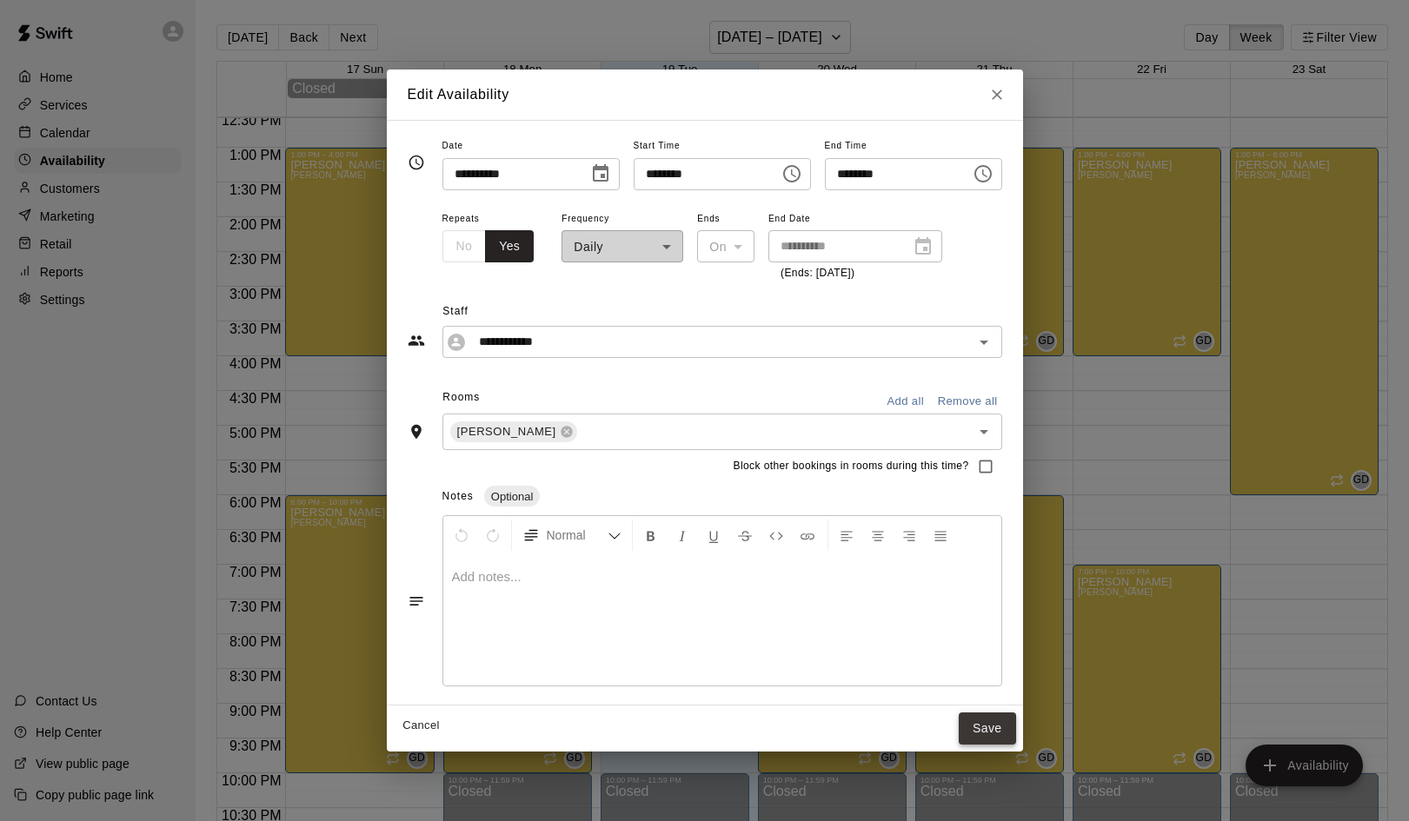
click at [999, 720] on button "Save" at bounding box center [987, 729] width 57 height 32
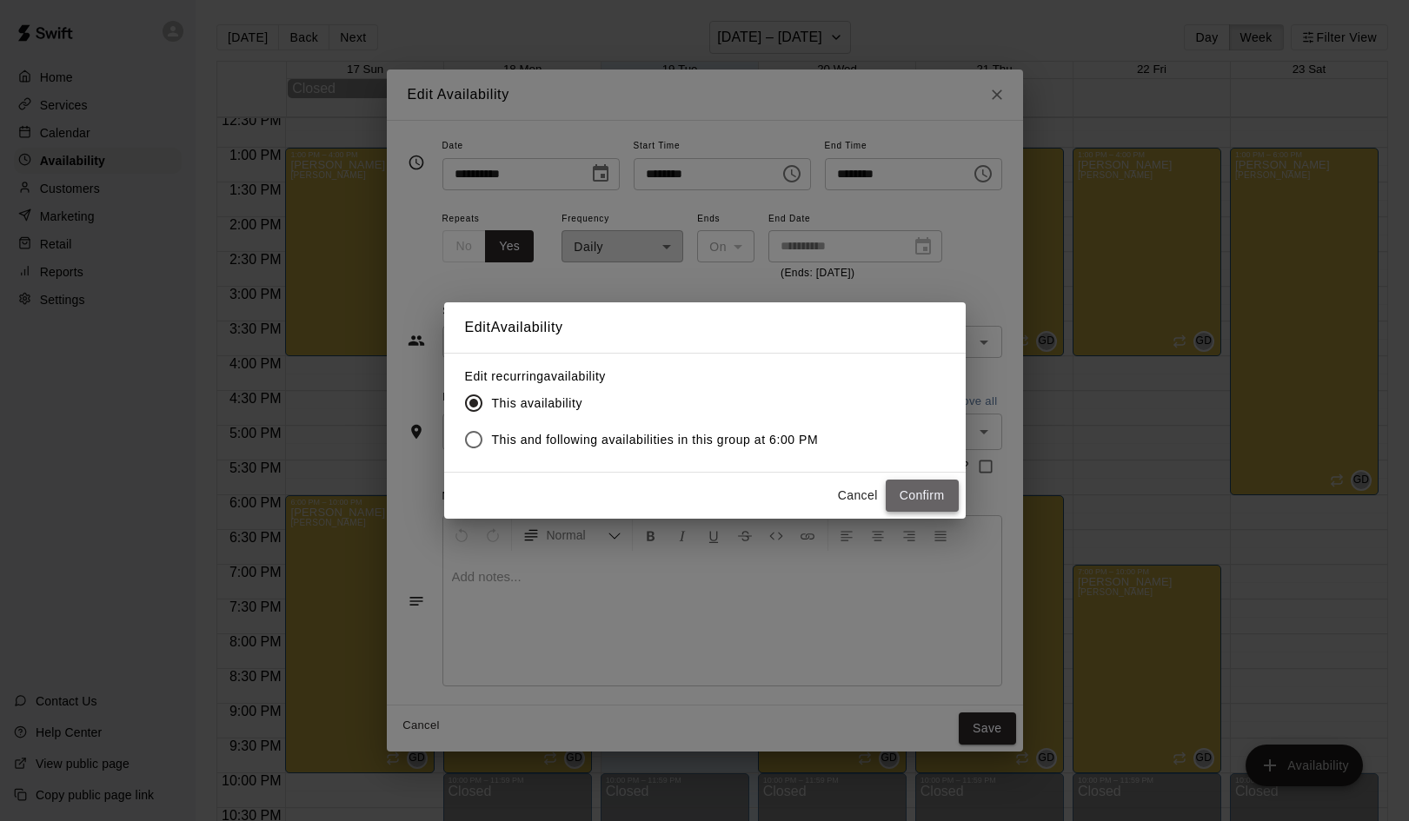
click at [926, 486] on button "Confirm" at bounding box center [922, 496] width 73 height 32
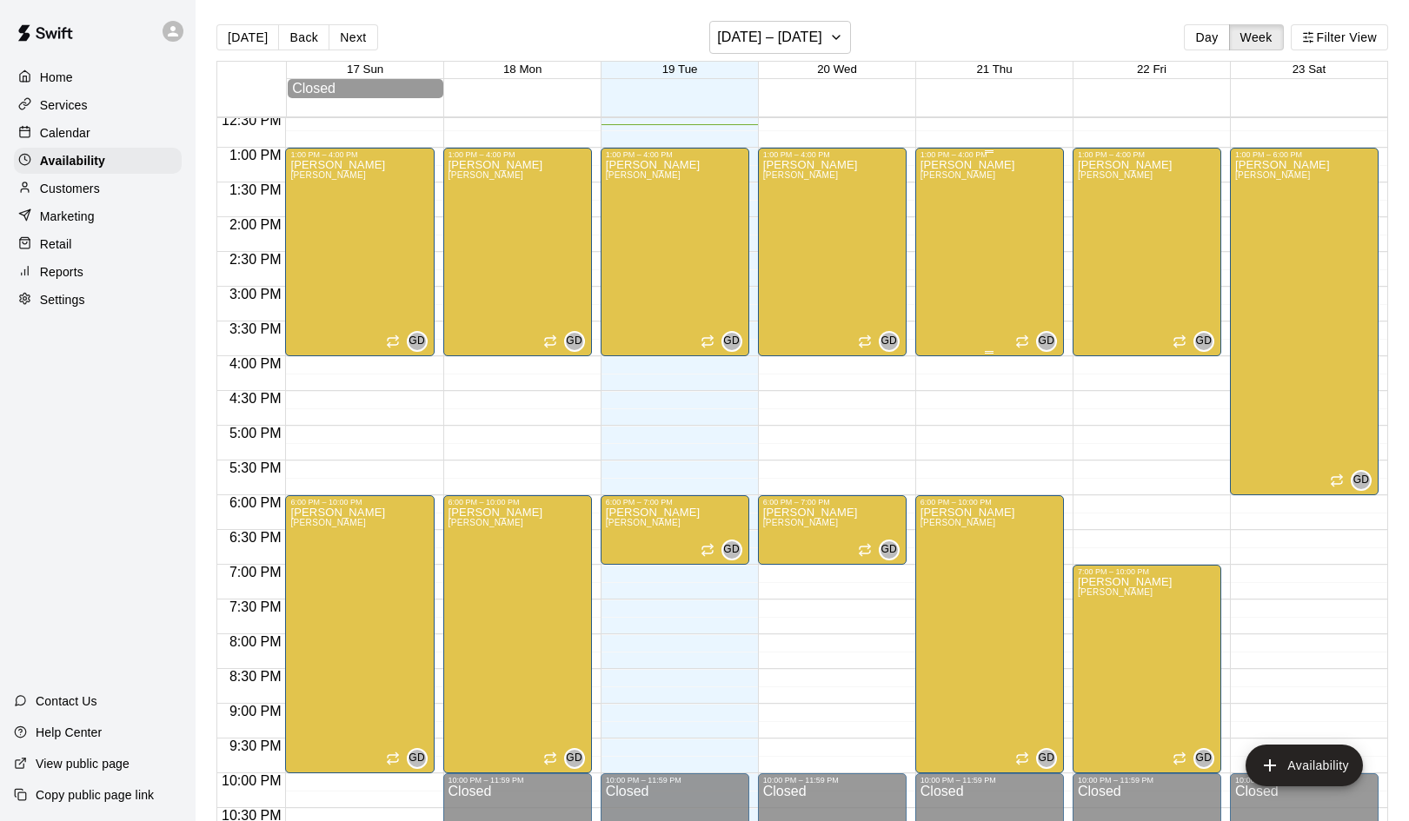
click at [983, 345] on div "German Duran Duran" at bounding box center [967, 569] width 95 height 821
click at [934, 183] on icon "edit" at bounding box center [938, 178] width 16 height 16
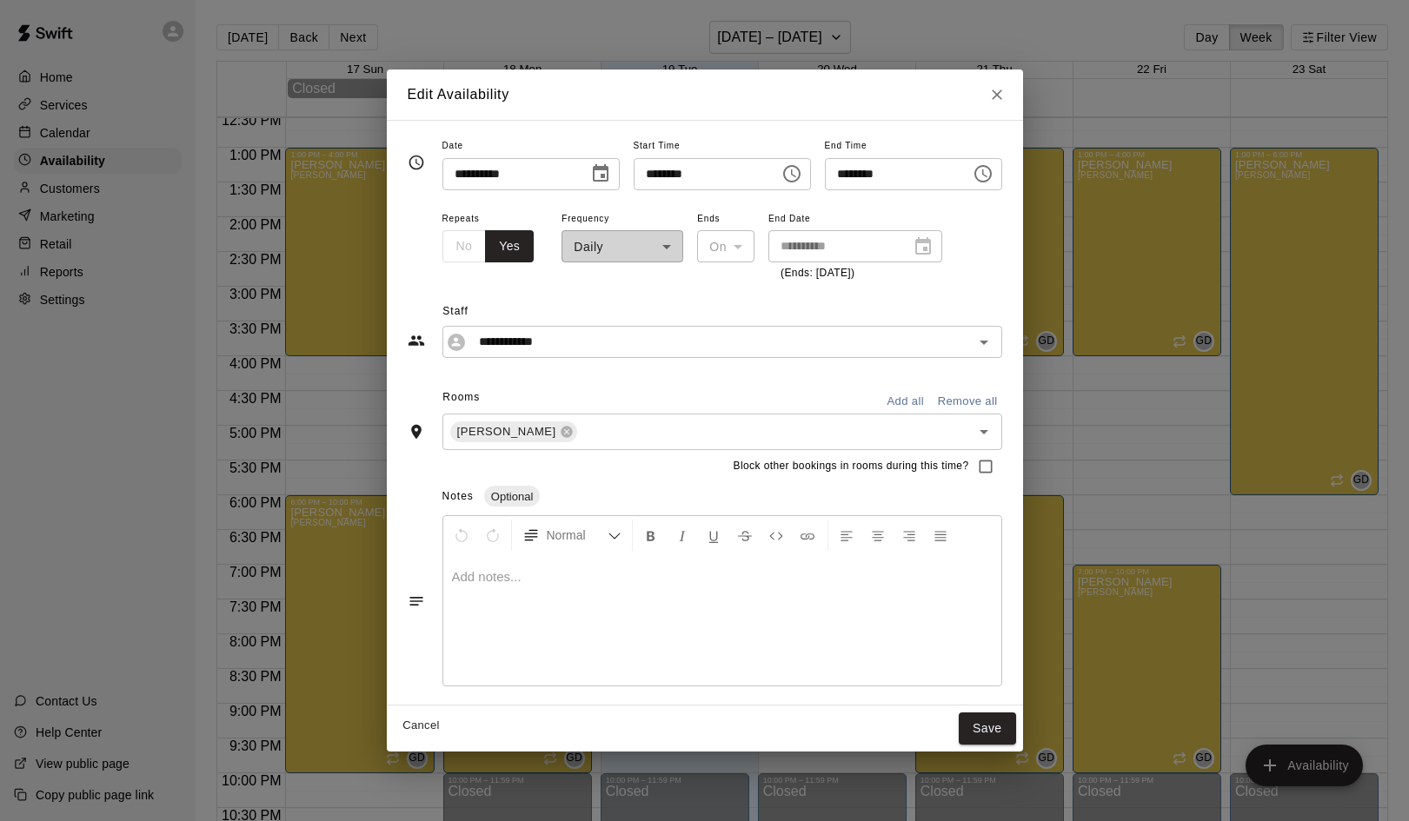
click at [993, 180] on icon "Choose time, selected time is 4:00 PM" at bounding box center [983, 173] width 21 height 21
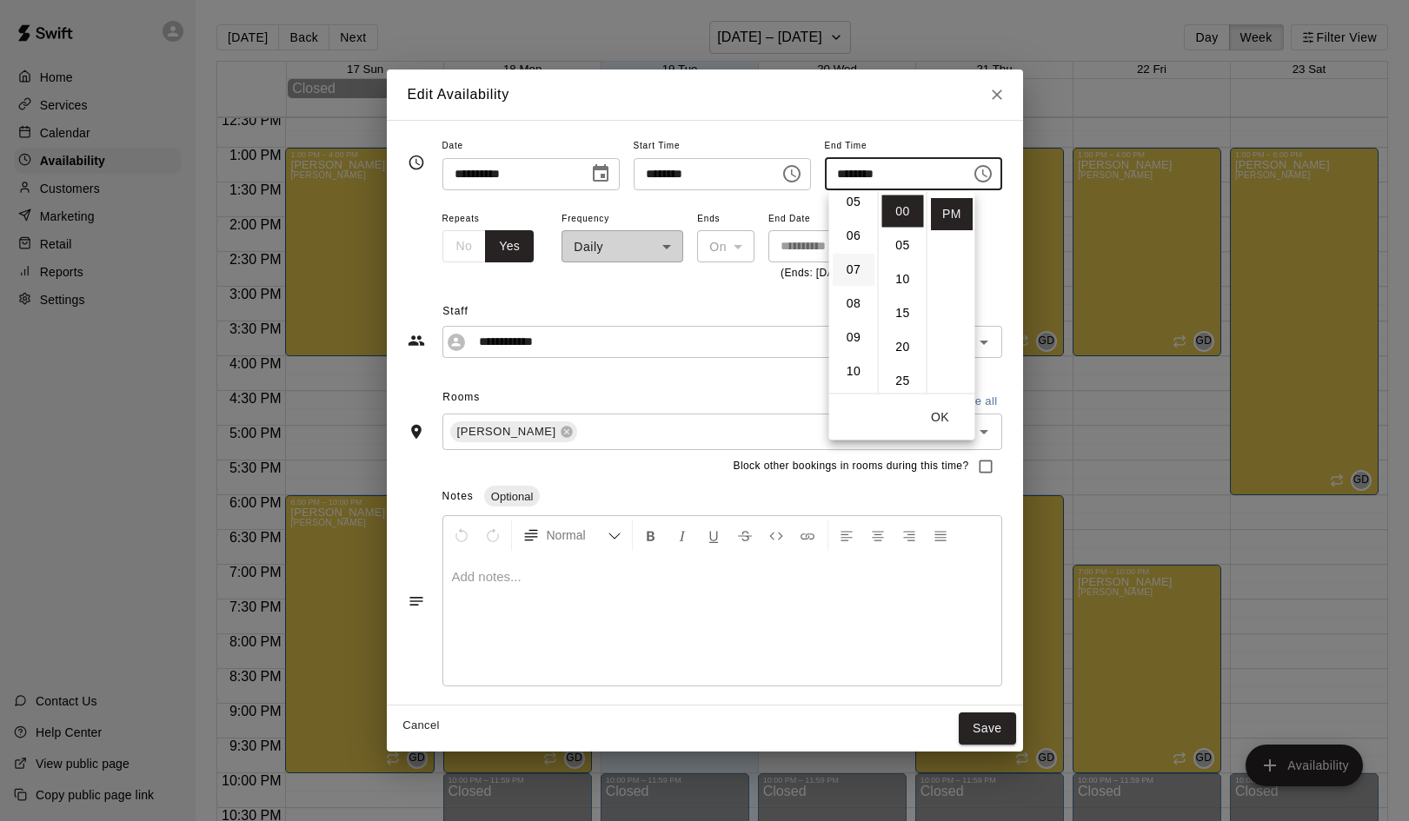
scroll to position [184, 0]
click at [852, 330] on li "09" at bounding box center [854, 332] width 42 height 32
type input "********"
click at [934, 410] on button "OK" at bounding box center [941, 418] width 56 height 32
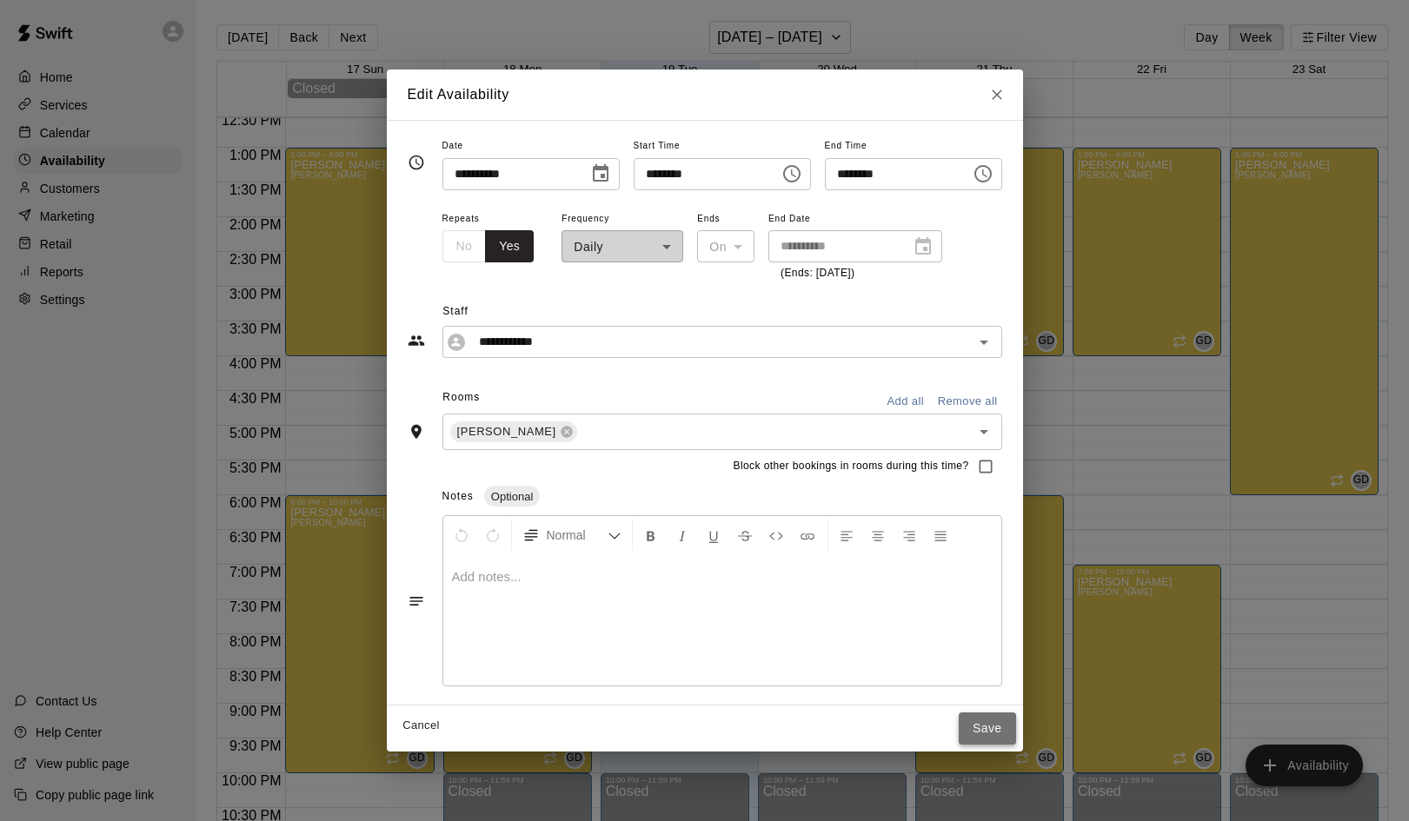
click at [995, 723] on button "Save" at bounding box center [987, 729] width 57 height 32
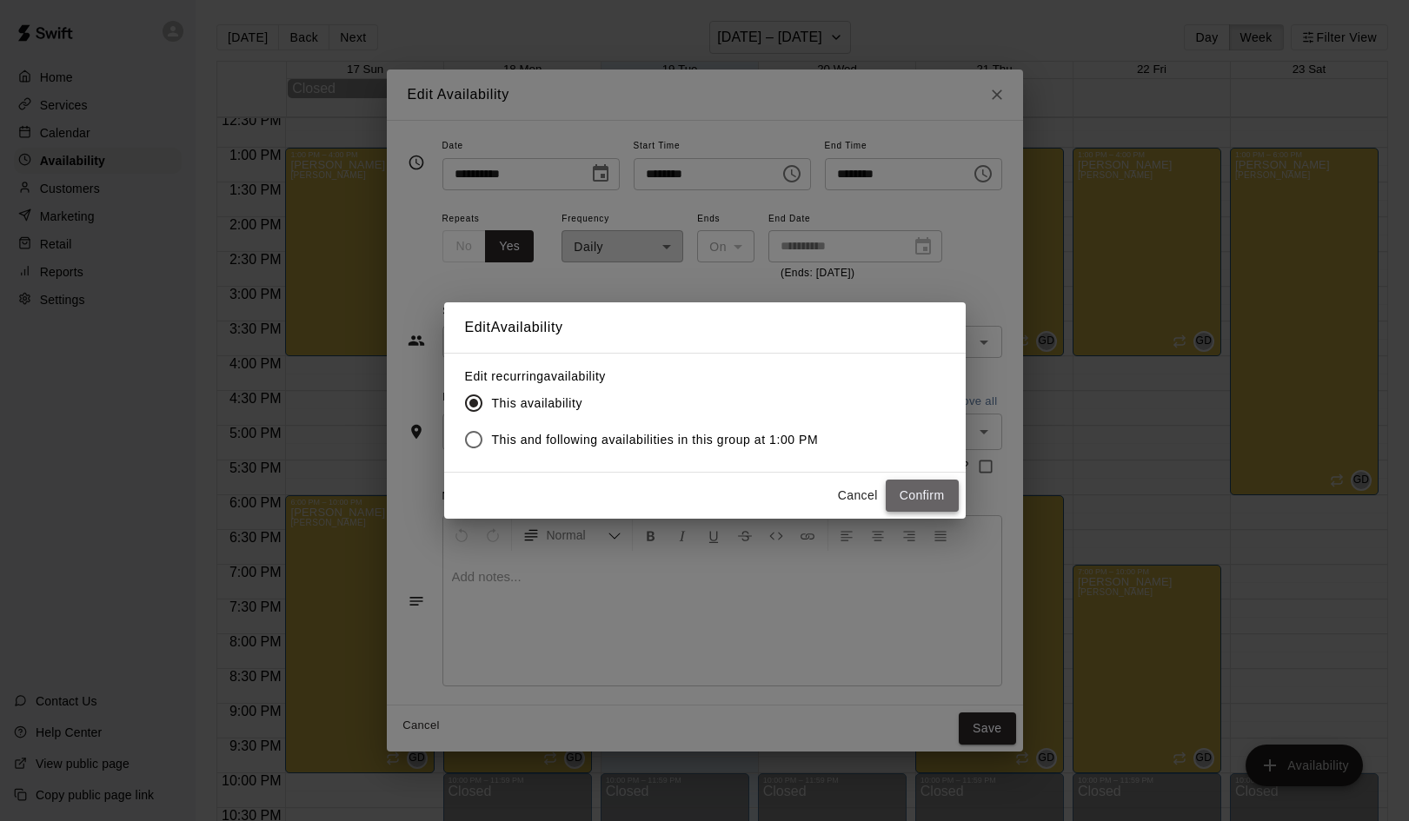
click at [910, 494] on button "Confirm" at bounding box center [922, 496] width 73 height 32
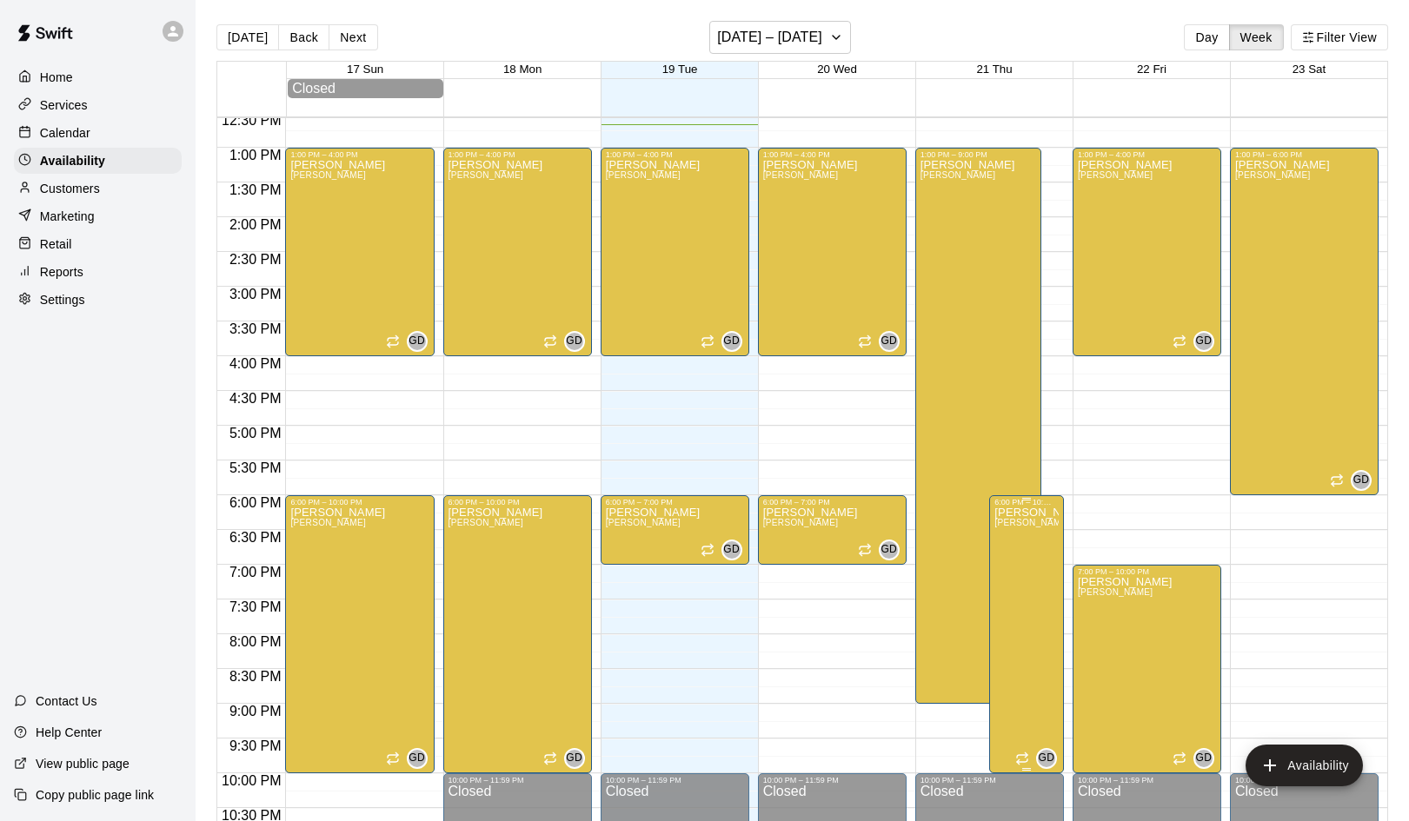
click at [1011, 564] on icon "delete" at bounding box center [1012, 568] width 12 height 16
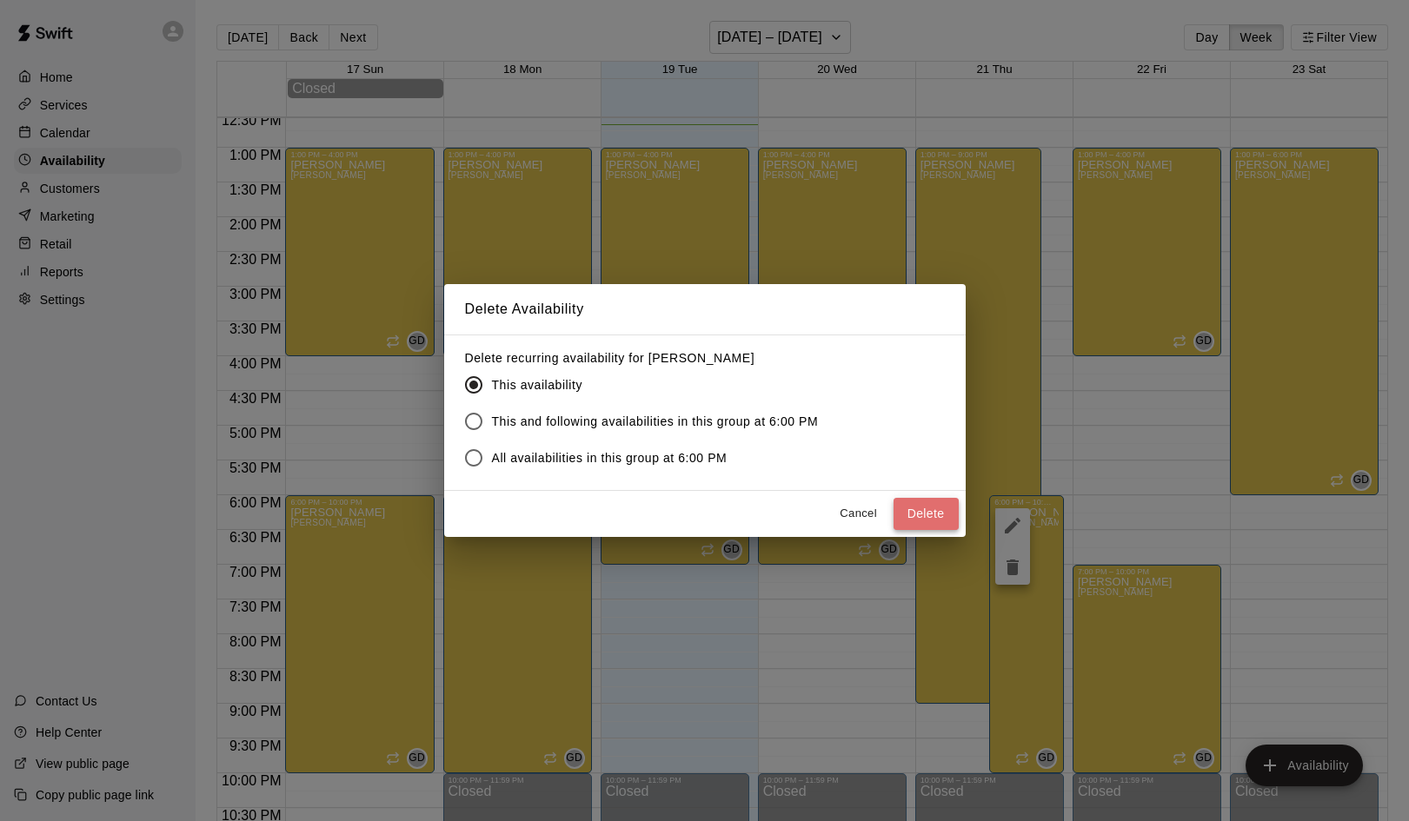
click at [945, 518] on button "Delete" at bounding box center [925, 514] width 65 height 32
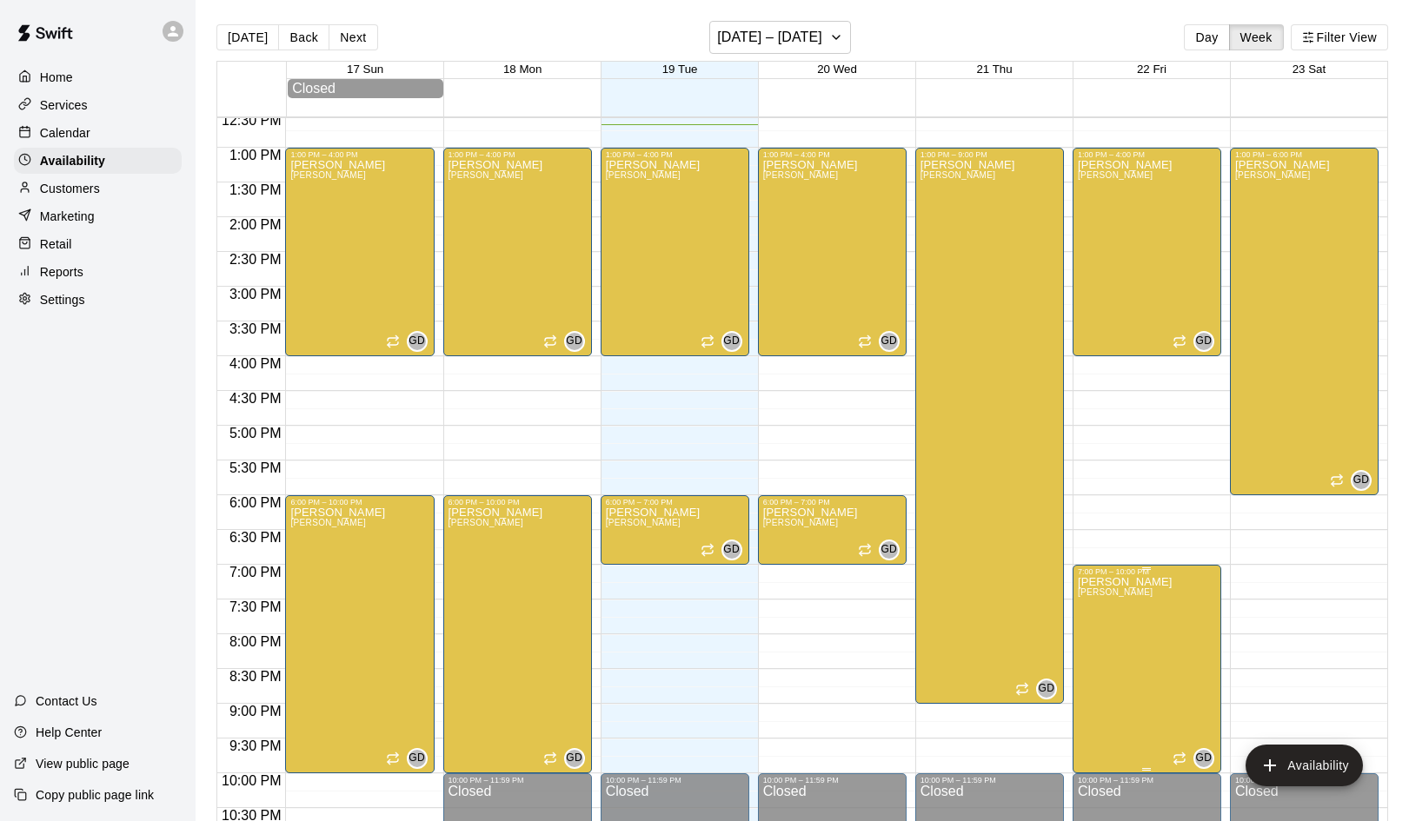
click at [1093, 627] on icon "delete" at bounding box center [1095, 637] width 21 height 21
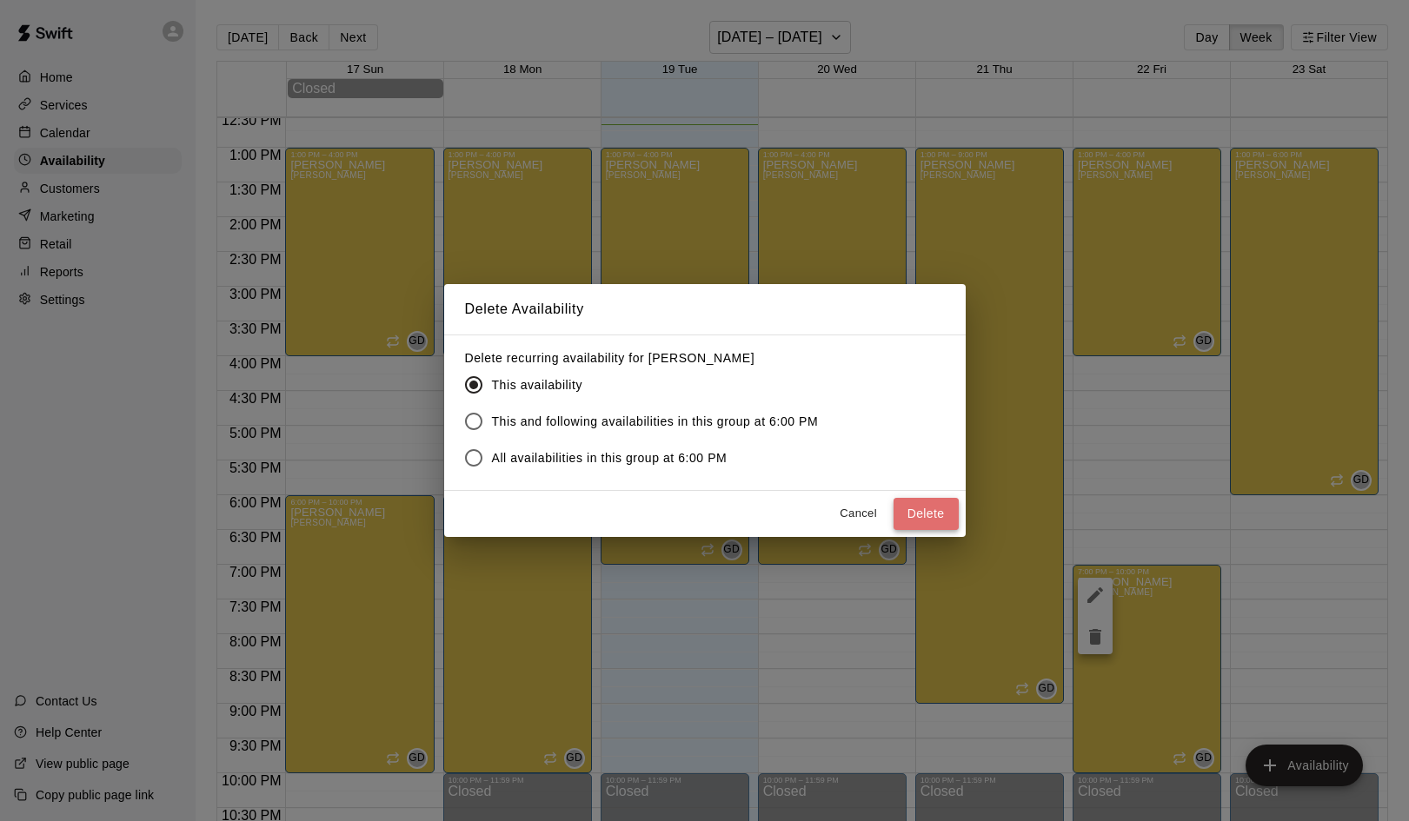
click at [916, 502] on button "Delete" at bounding box center [925, 514] width 65 height 32
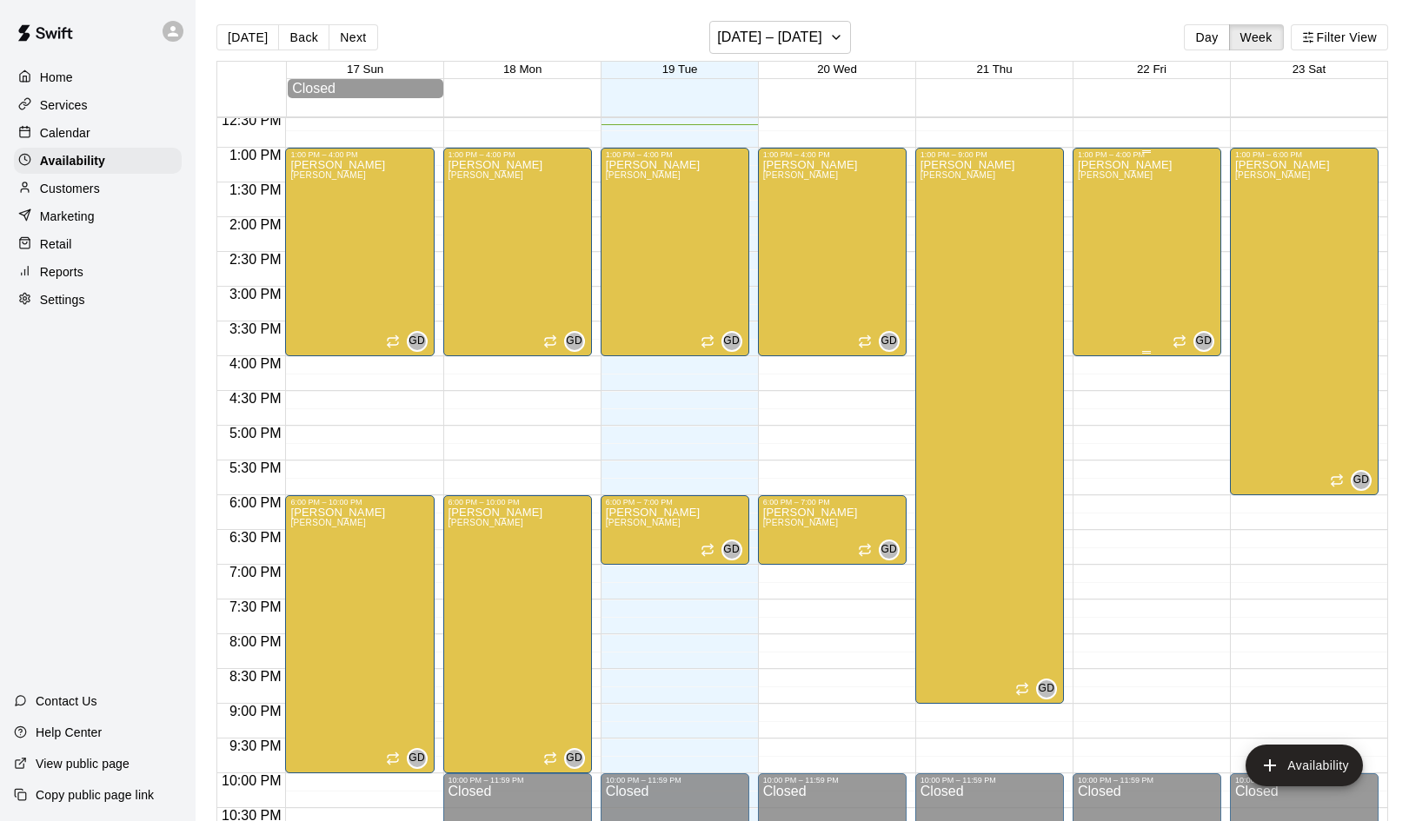
click at [1132, 290] on div "German Duran Duran" at bounding box center [1125, 569] width 95 height 821
click at [1091, 171] on icon "edit" at bounding box center [1095, 178] width 21 height 21
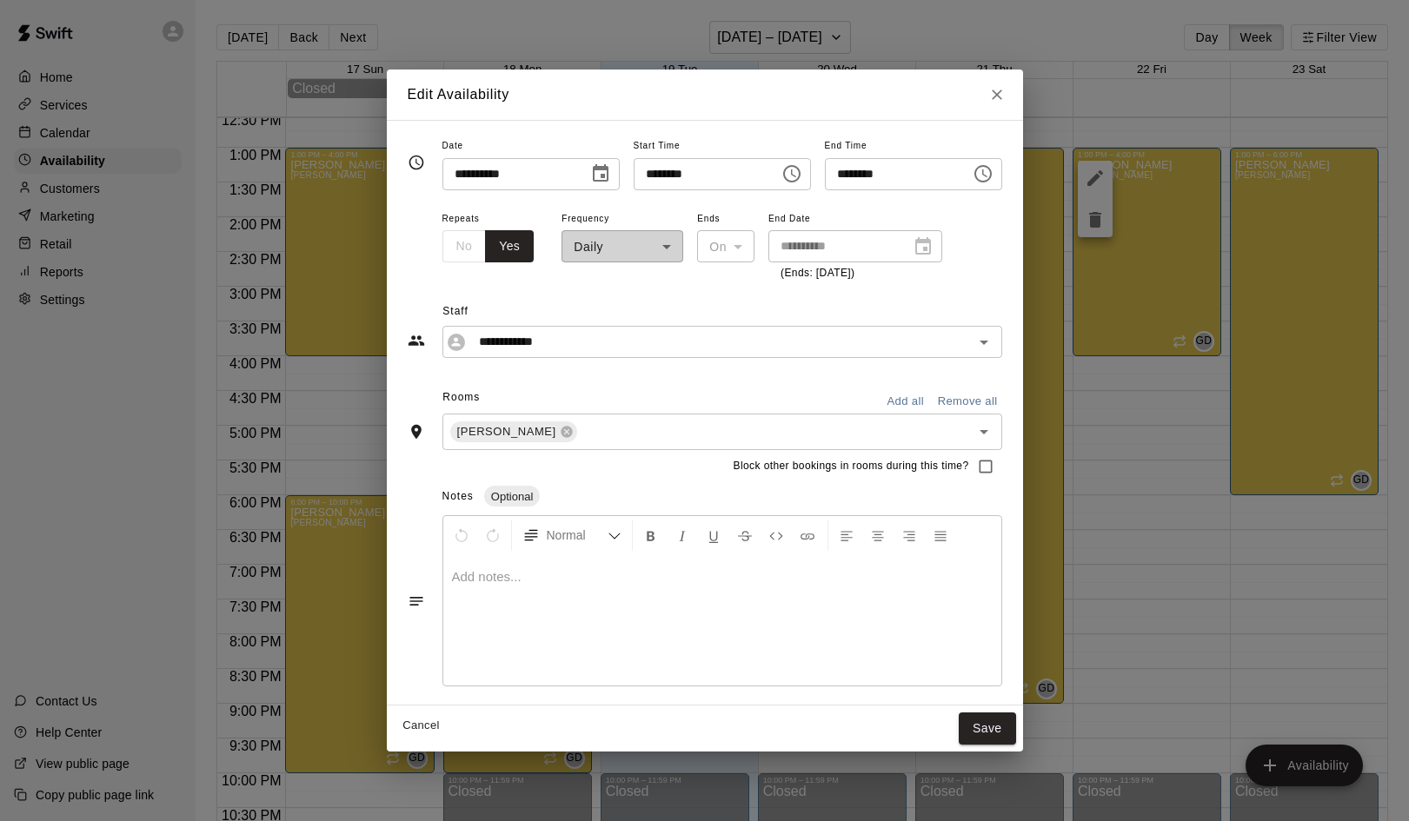
click at [992, 180] on icon "Choose time, selected time is 4:00 PM" at bounding box center [982, 173] width 17 height 17
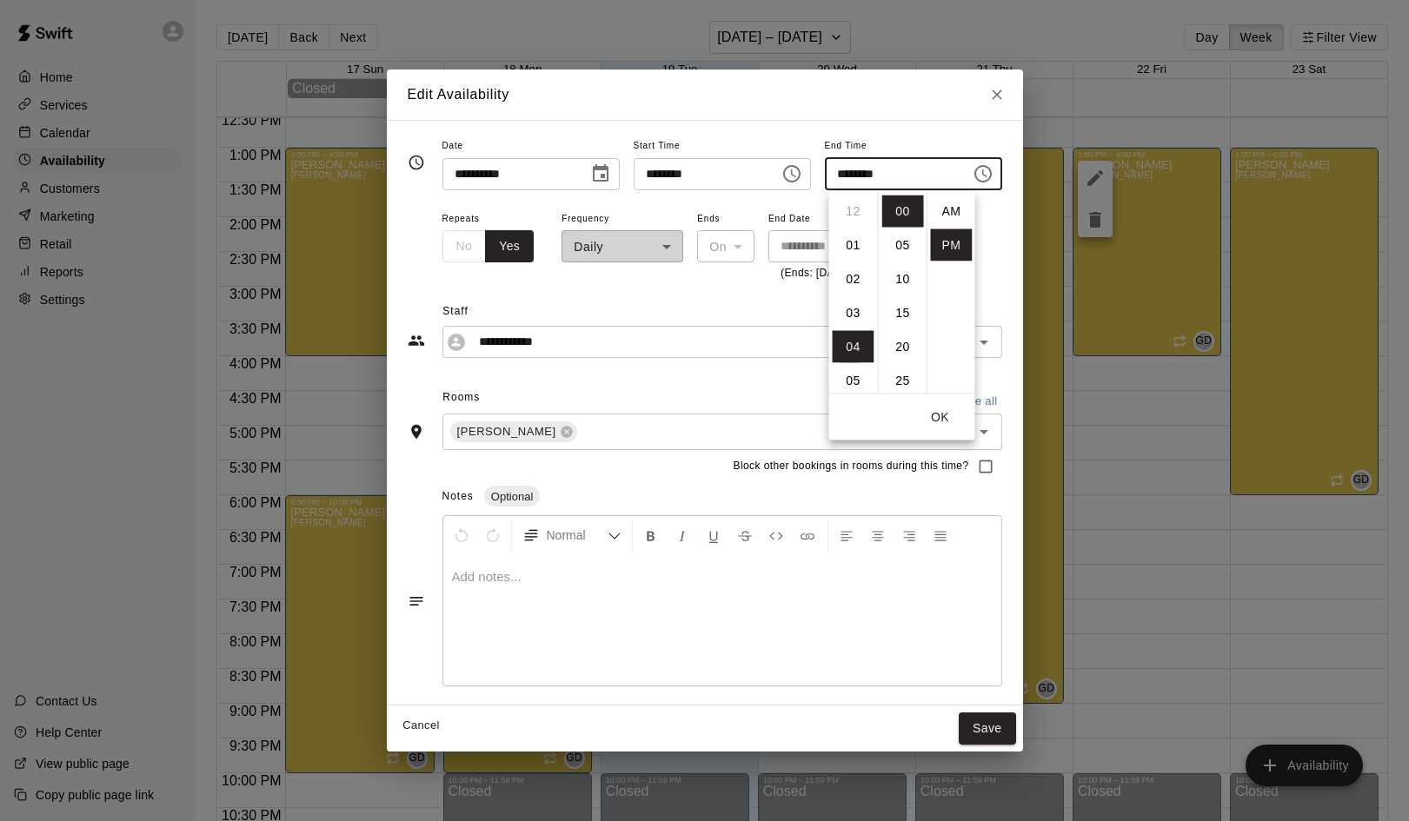
scroll to position [31, 0]
click at [848, 373] on li "09" at bounding box center [854, 381] width 42 height 32
type input "********"
click at [942, 414] on button "OK" at bounding box center [941, 418] width 56 height 32
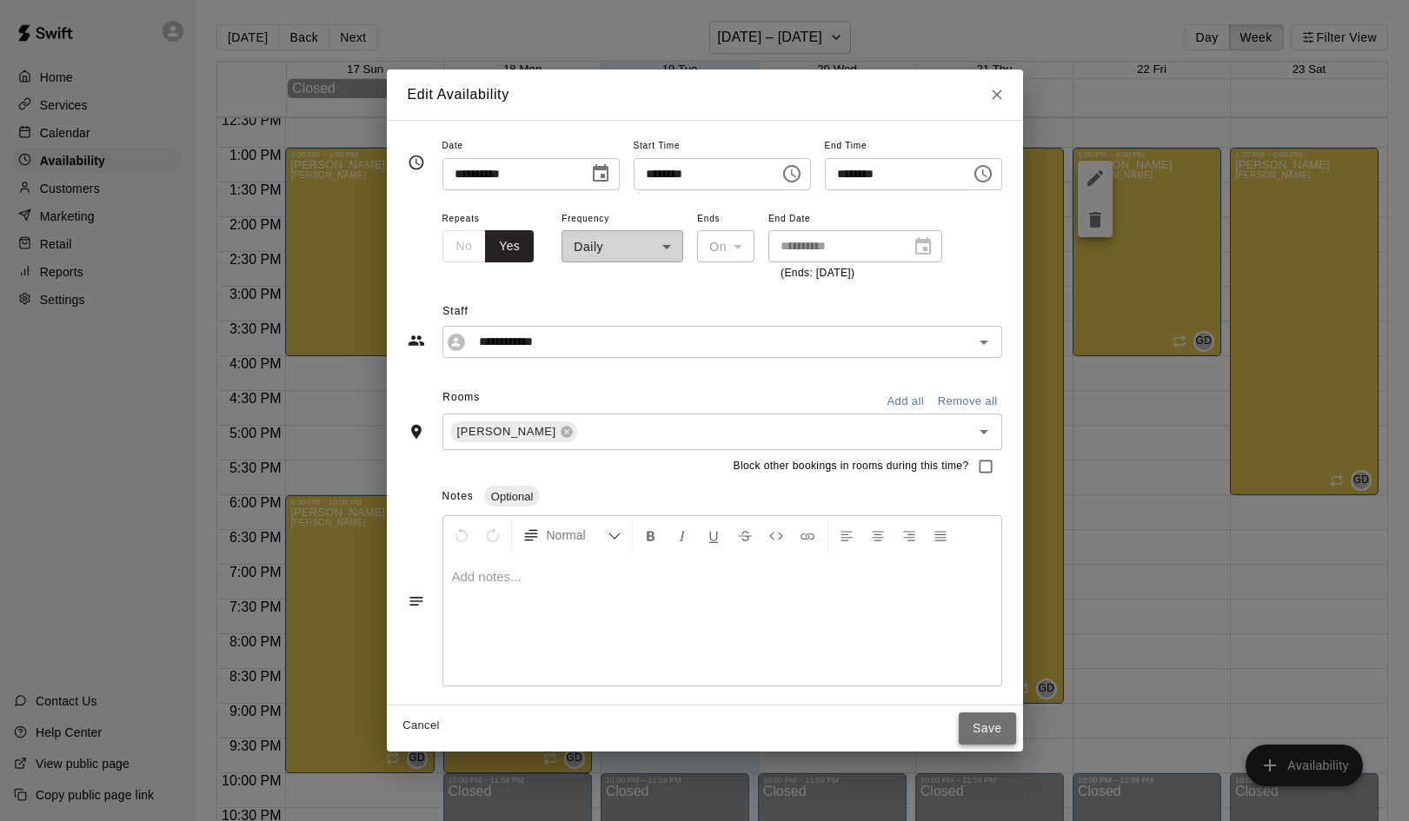
click at [997, 733] on button "Save" at bounding box center [987, 729] width 57 height 32
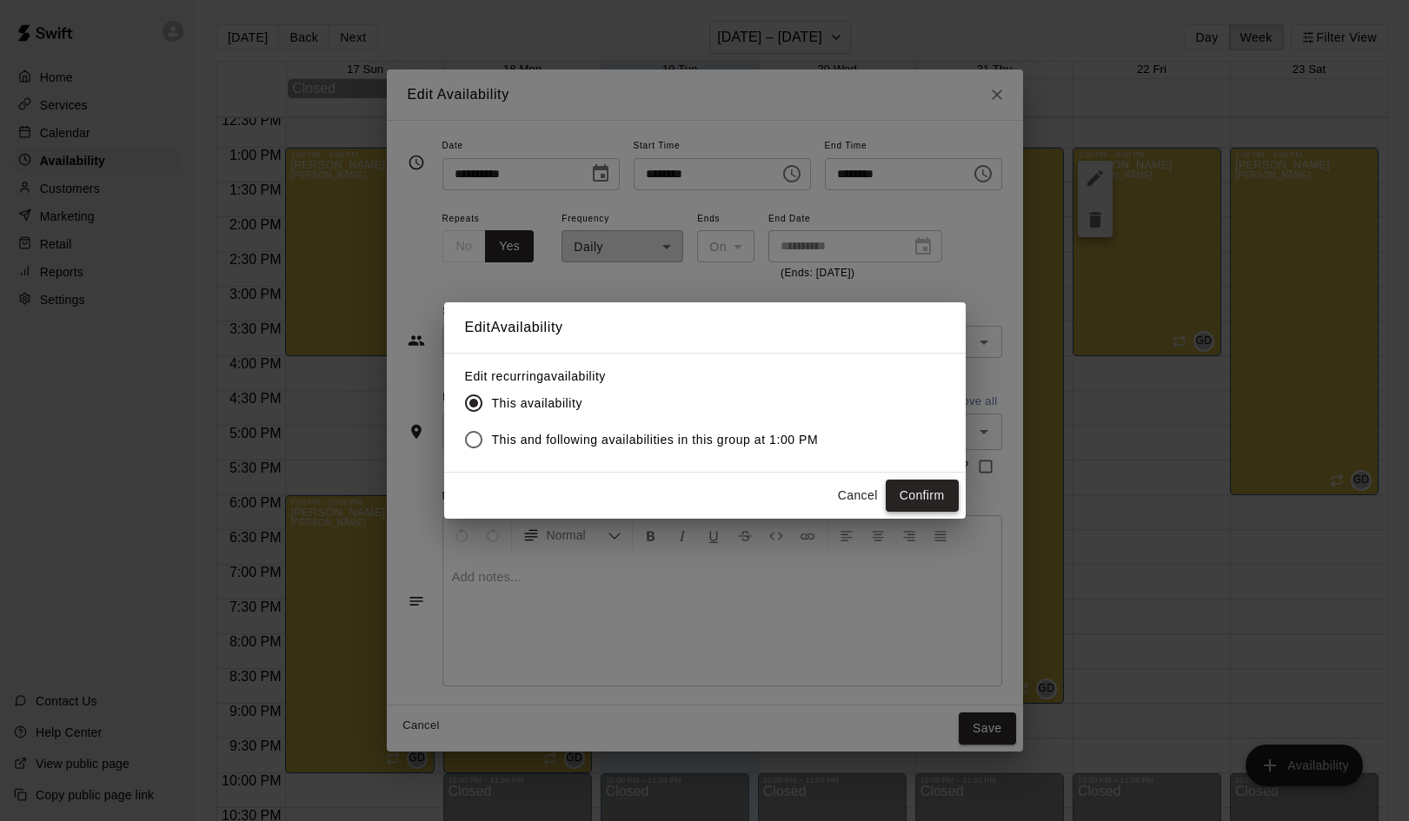
click at [915, 492] on button "Confirm" at bounding box center [922, 496] width 73 height 32
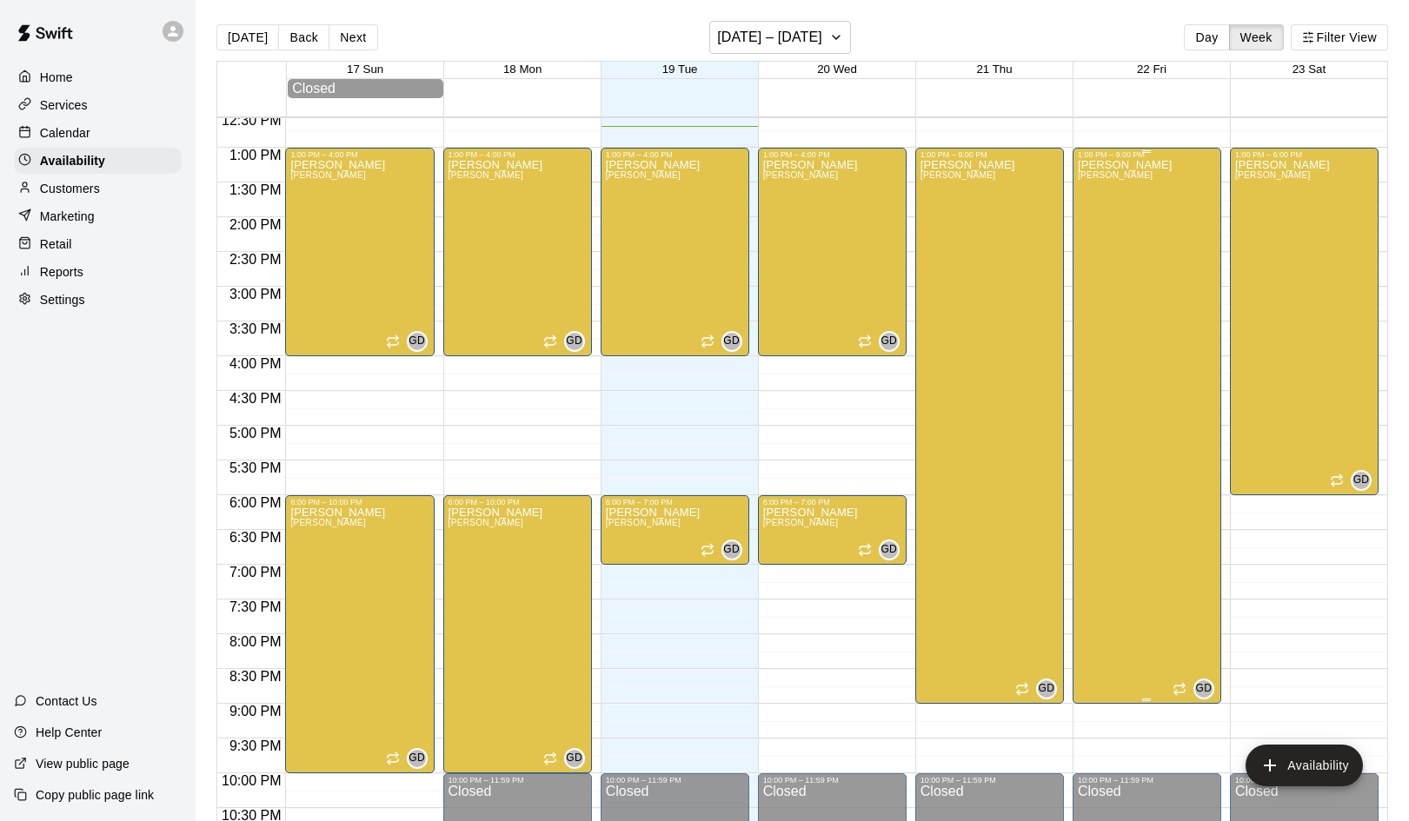
click at [1117, 585] on div "German Duran Duran" at bounding box center [1125, 569] width 95 height 821
click at [1091, 171] on icon "edit" at bounding box center [1095, 178] width 21 height 21
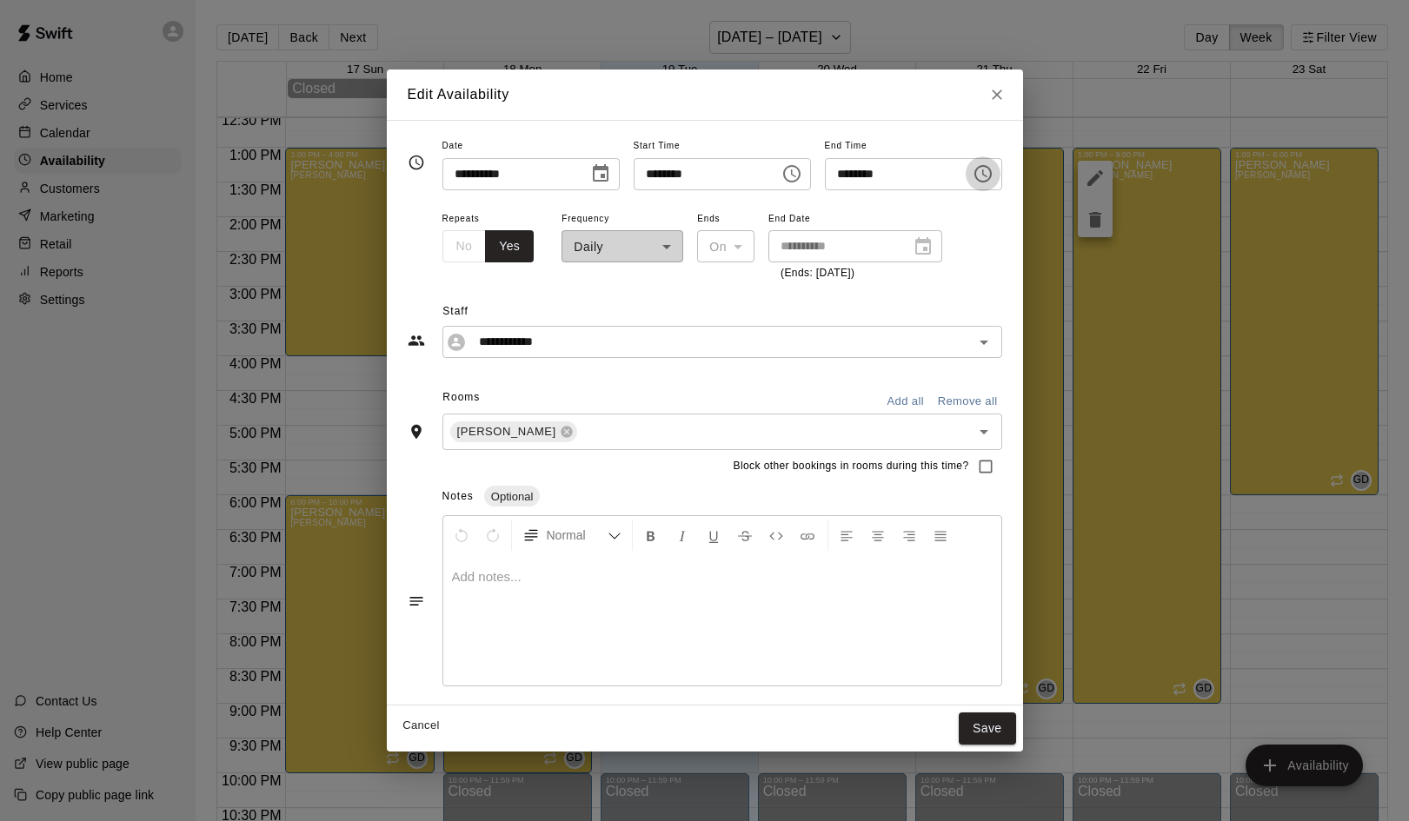
click at [993, 178] on icon "Choose time, selected time is 9:00 PM" at bounding box center [983, 173] width 21 height 21
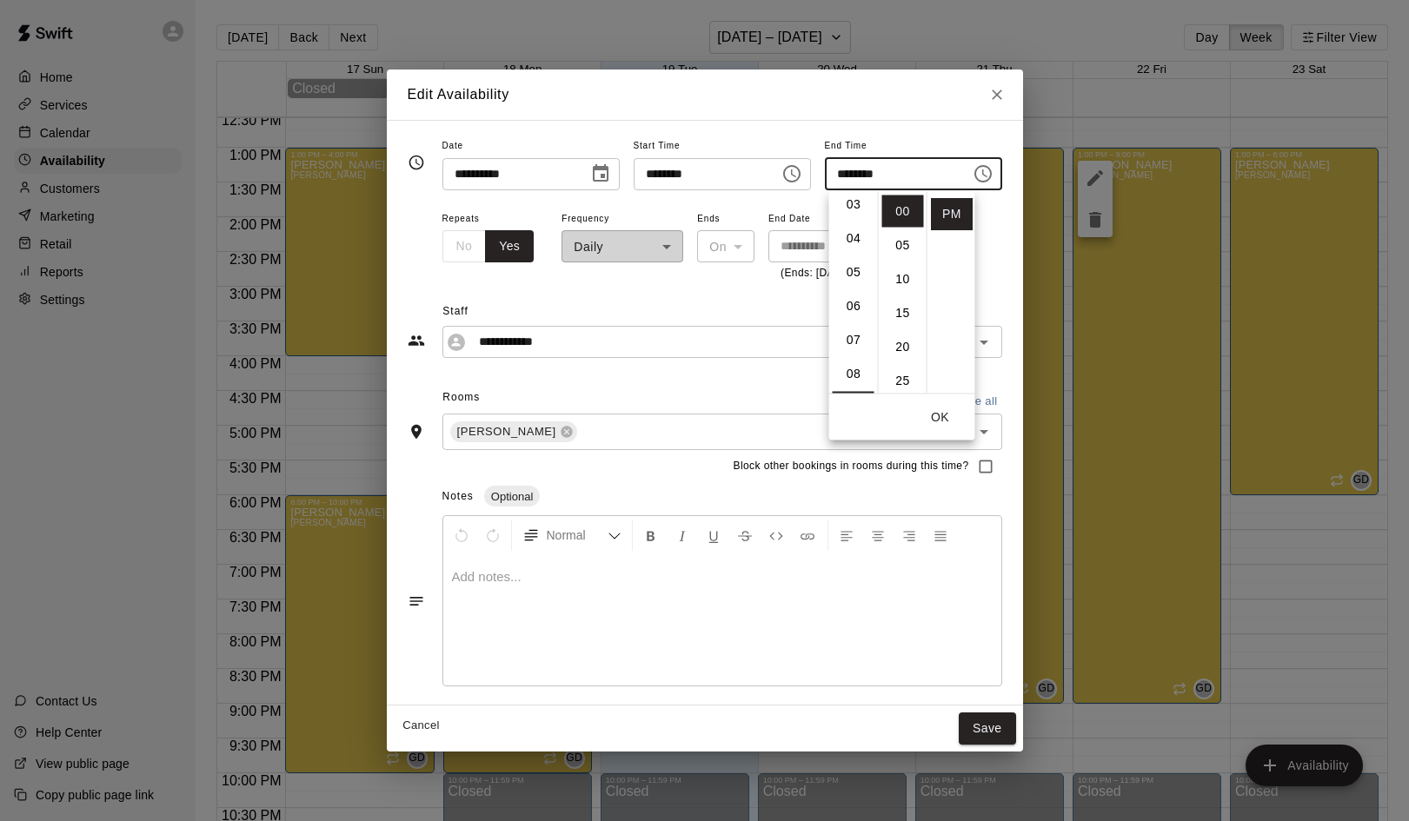
scroll to position [104, 0]
click at [849, 276] on li "05" at bounding box center [854, 277] width 42 height 32
type input "********"
click at [935, 413] on button "OK" at bounding box center [941, 418] width 56 height 32
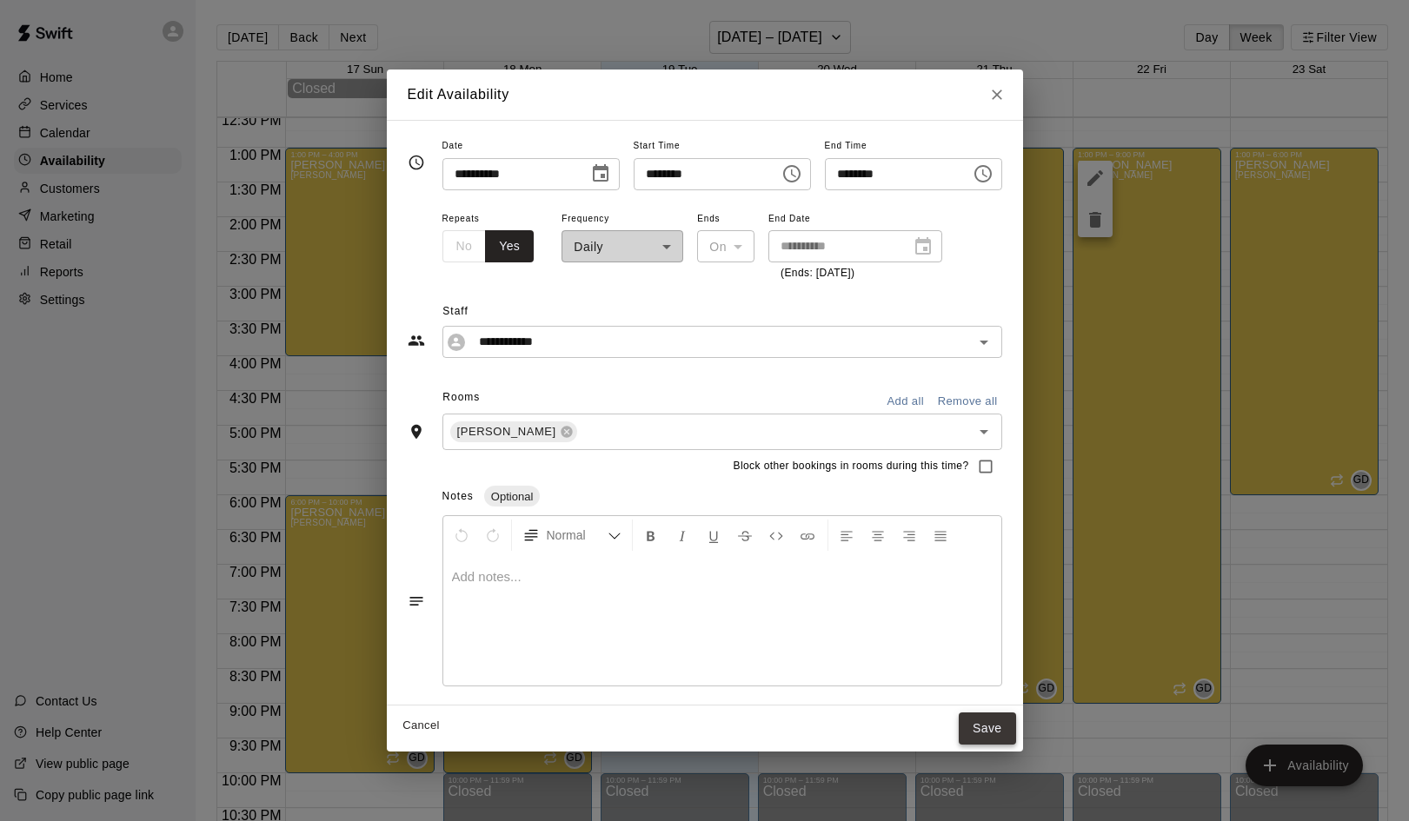
click at [993, 727] on button "Save" at bounding box center [987, 729] width 57 height 32
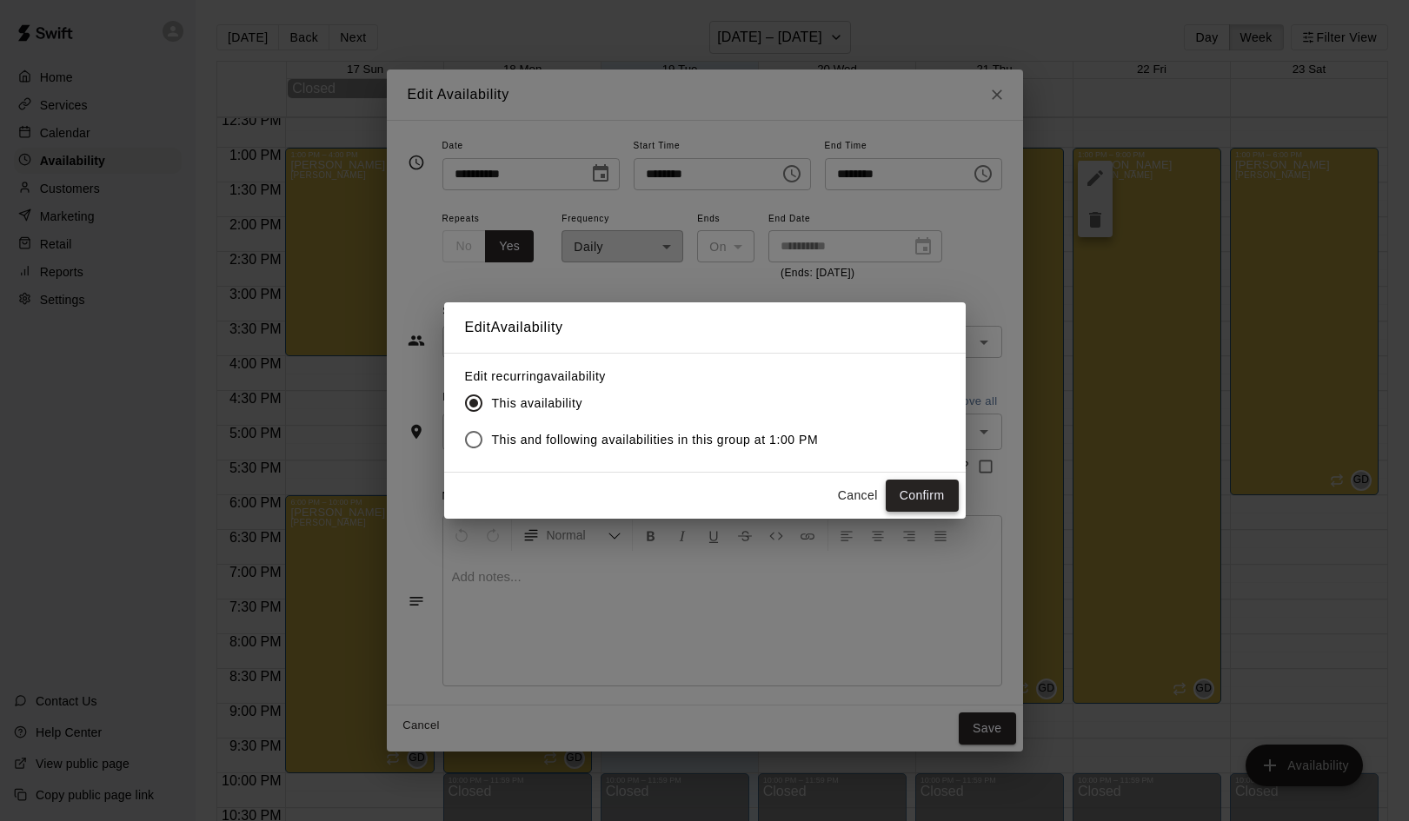
click at [919, 491] on button "Confirm" at bounding box center [922, 496] width 73 height 32
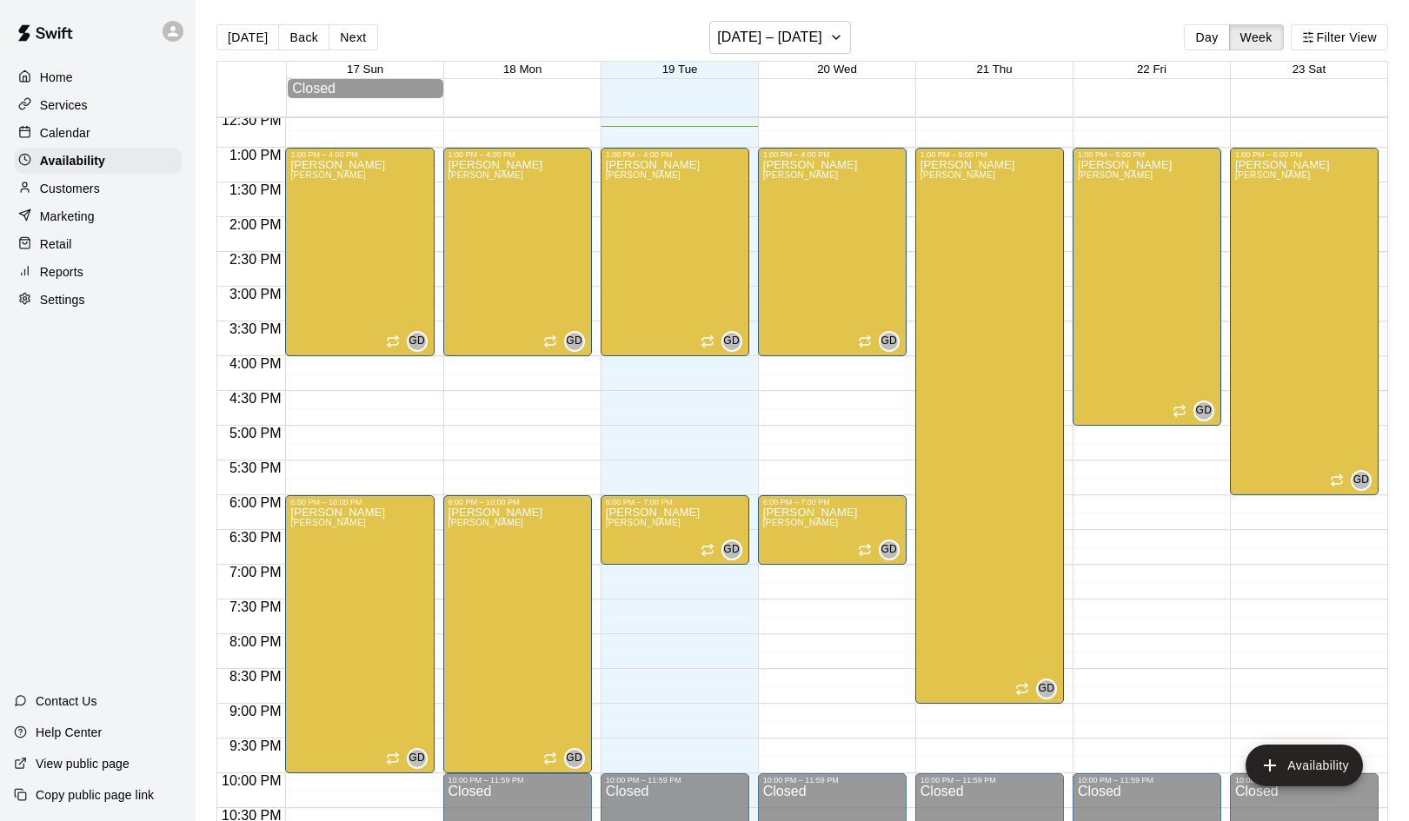
click at [1110, 583] on div "12:00 AM – 10:00 AM Closed 1:00 PM – 5:00 PM German Duran Duran GD 10:00 PM – 1…" at bounding box center [1146, 78] width 149 height 1669
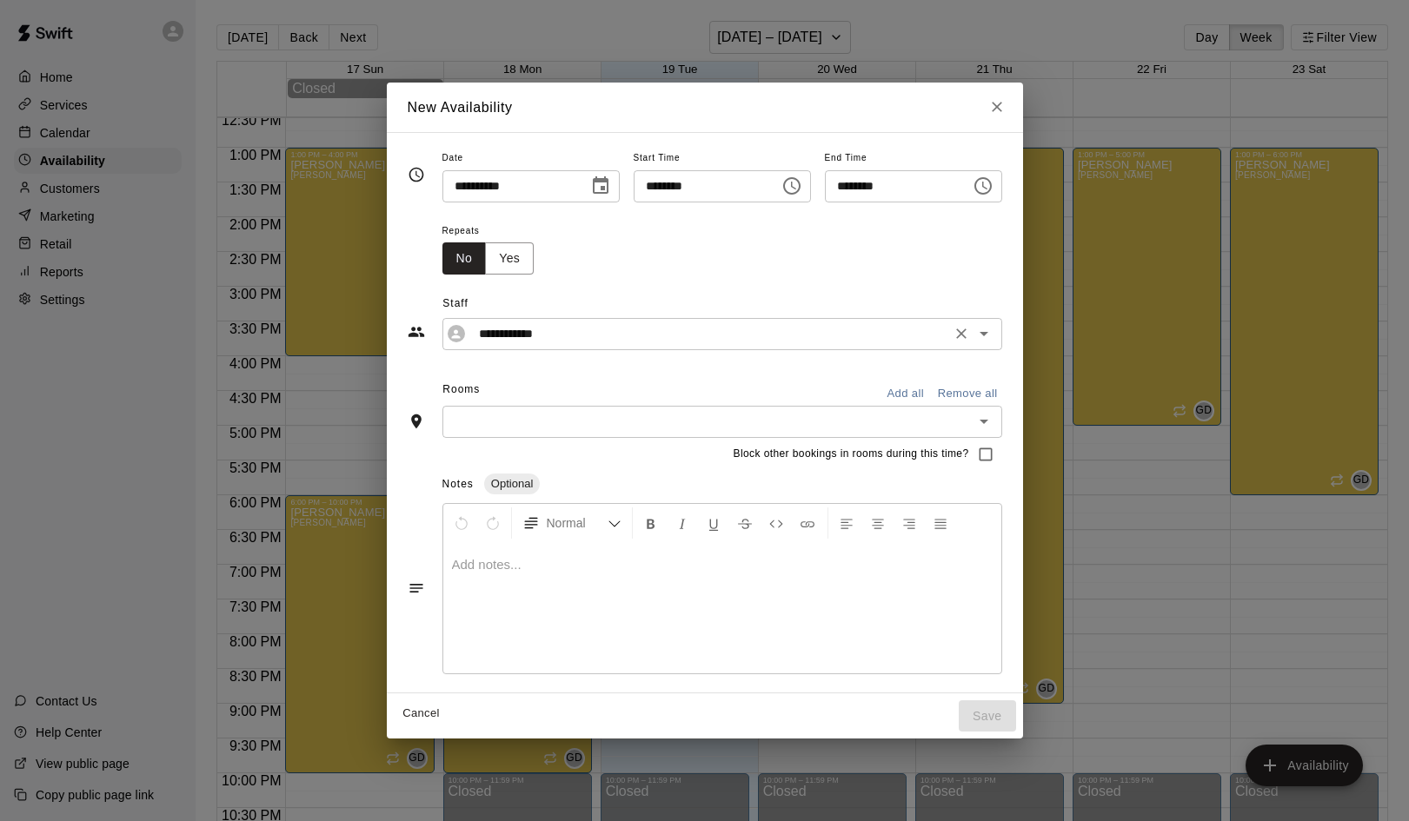
click at [994, 337] on icon "Open" at bounding box center [983, 333] width 21 height 21
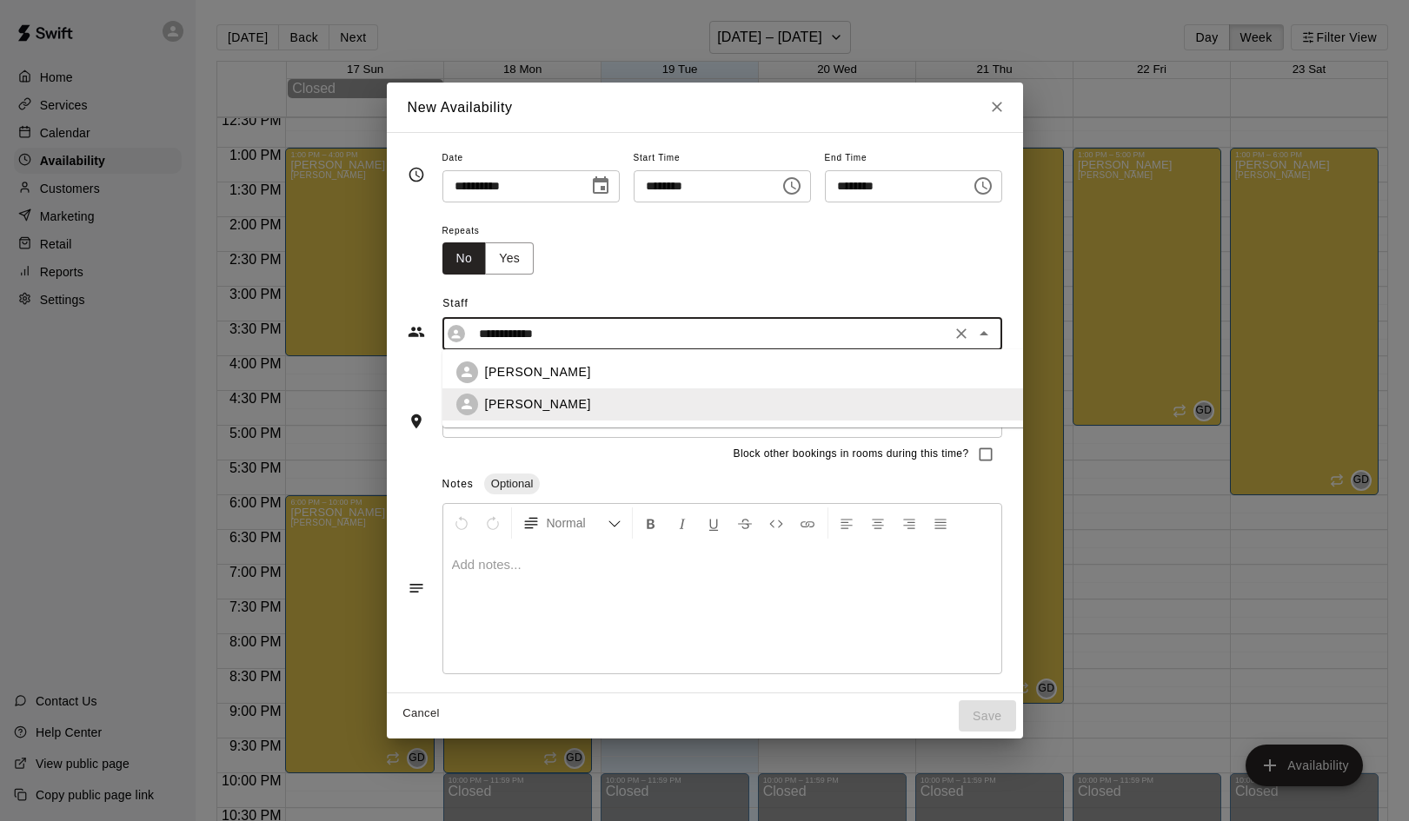
click at [900, 375] on div "[PERSON_NAME]" at bounding box center [749, 372] width 529 height 18
type input "**********"
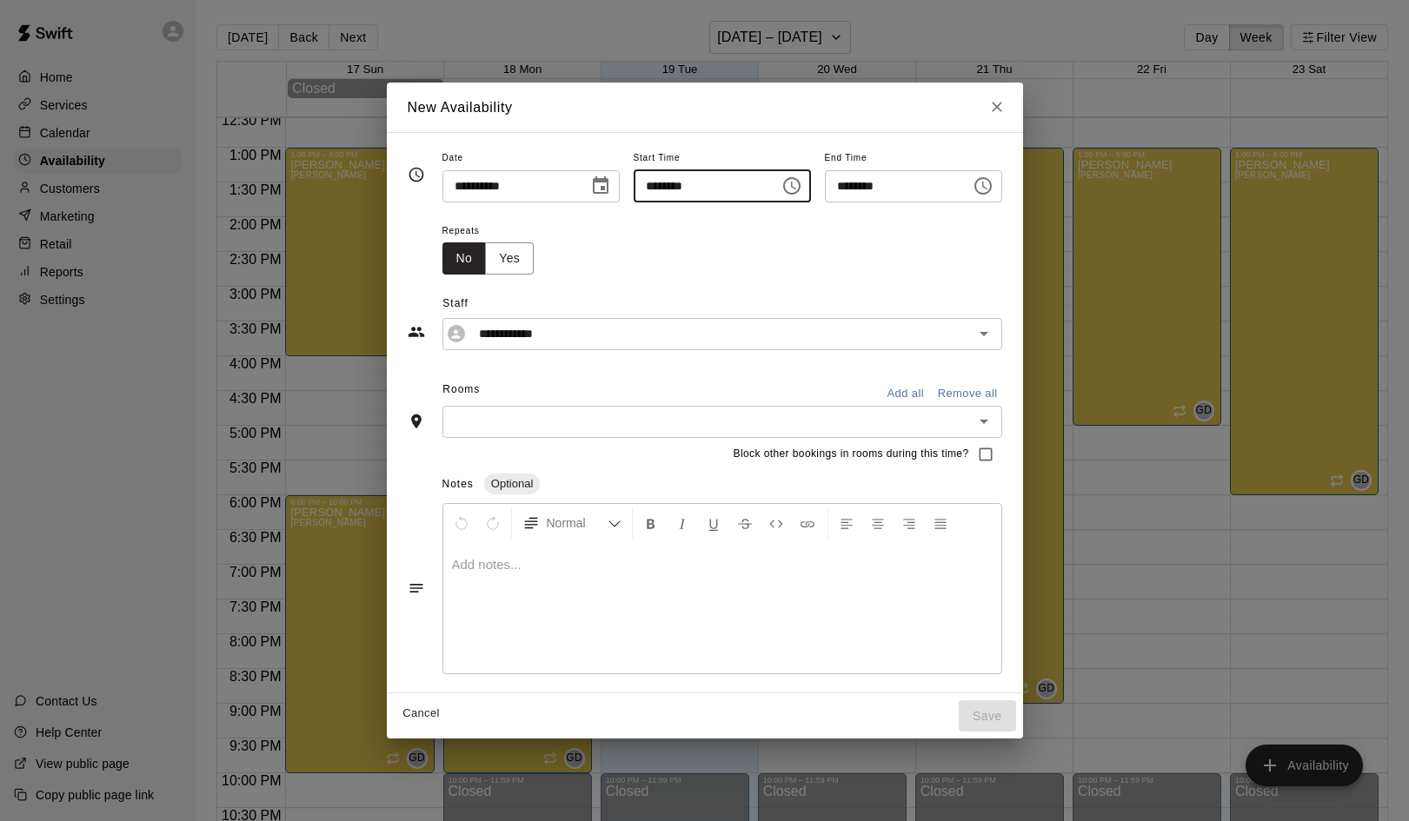
click at [741, 188] on input "********" at bounding box center [701, 186] width 134 height 32
click at [786, 187] on icon "Choose time, selected time is 7:15 PM" at bounding box center [791, 186] width 21 height 21
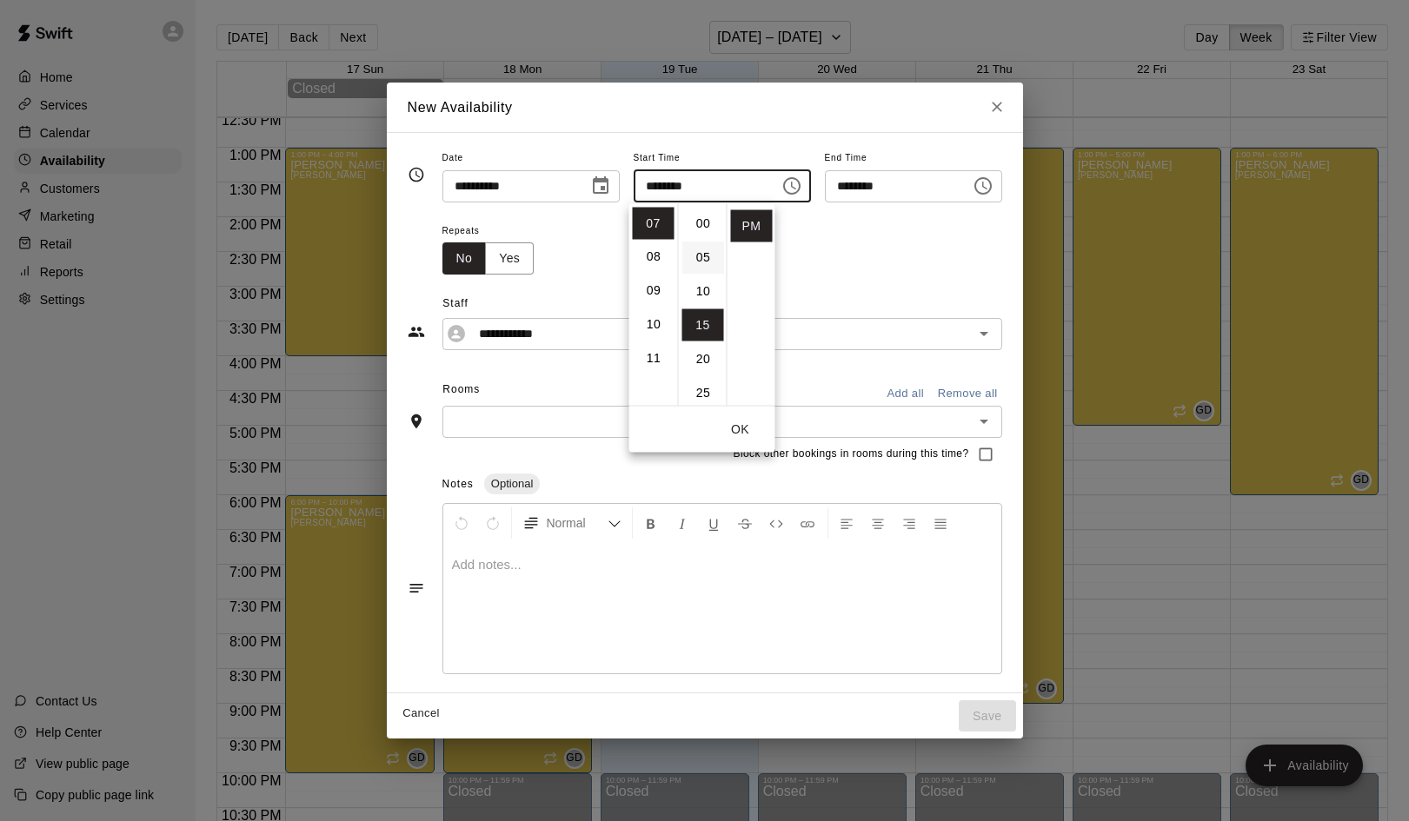
scroll to position [0, 0]
click at [699, 222] on li "00" at bounding box center [703, 224] width 42 height 32
type input "********"
click at [993, 185] on icon "Choose time, selected time is 7:45 PM" at bounding box center [983, 186] width 21 height 21
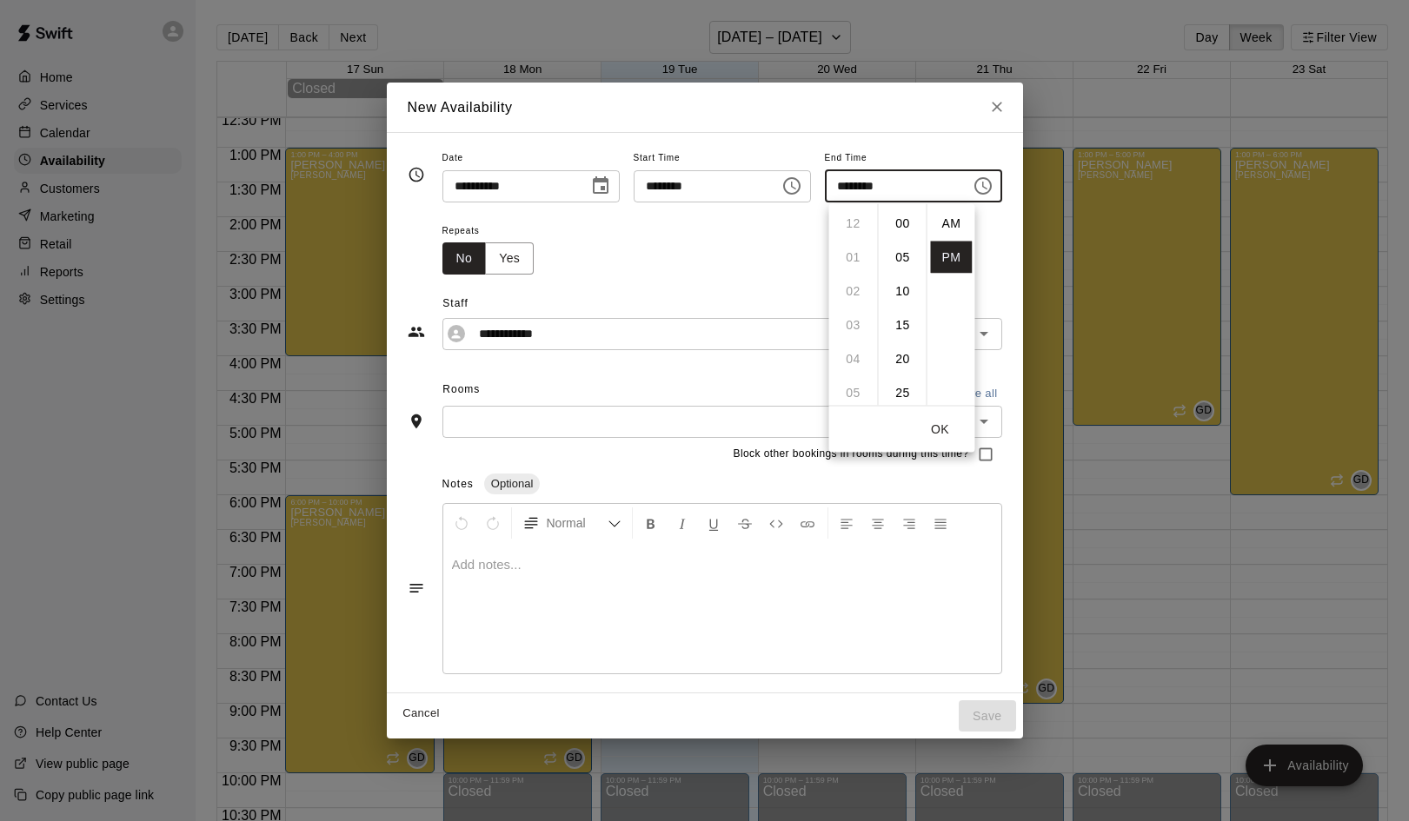
scroll to position [31, 0]
click at [846, 295] on li "09" at bounding box center [854, 292] width 42 height 32
click at [900, 222] on li "00" at bounding box center [903, 224] width 42 height 32
type input "********"
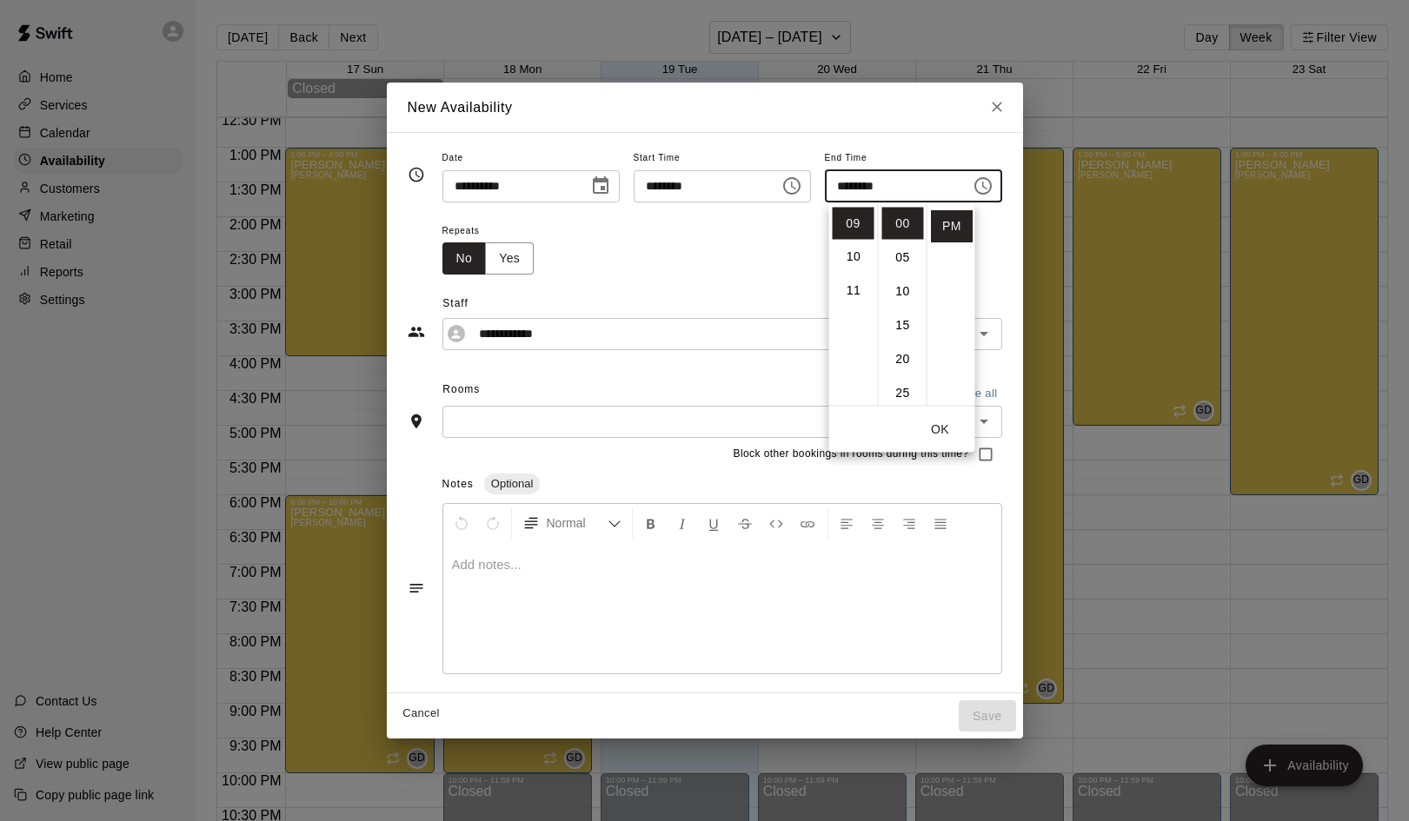
click at [936, 427] on button "OK" at bounding box center [941, 430] width 56 height 32
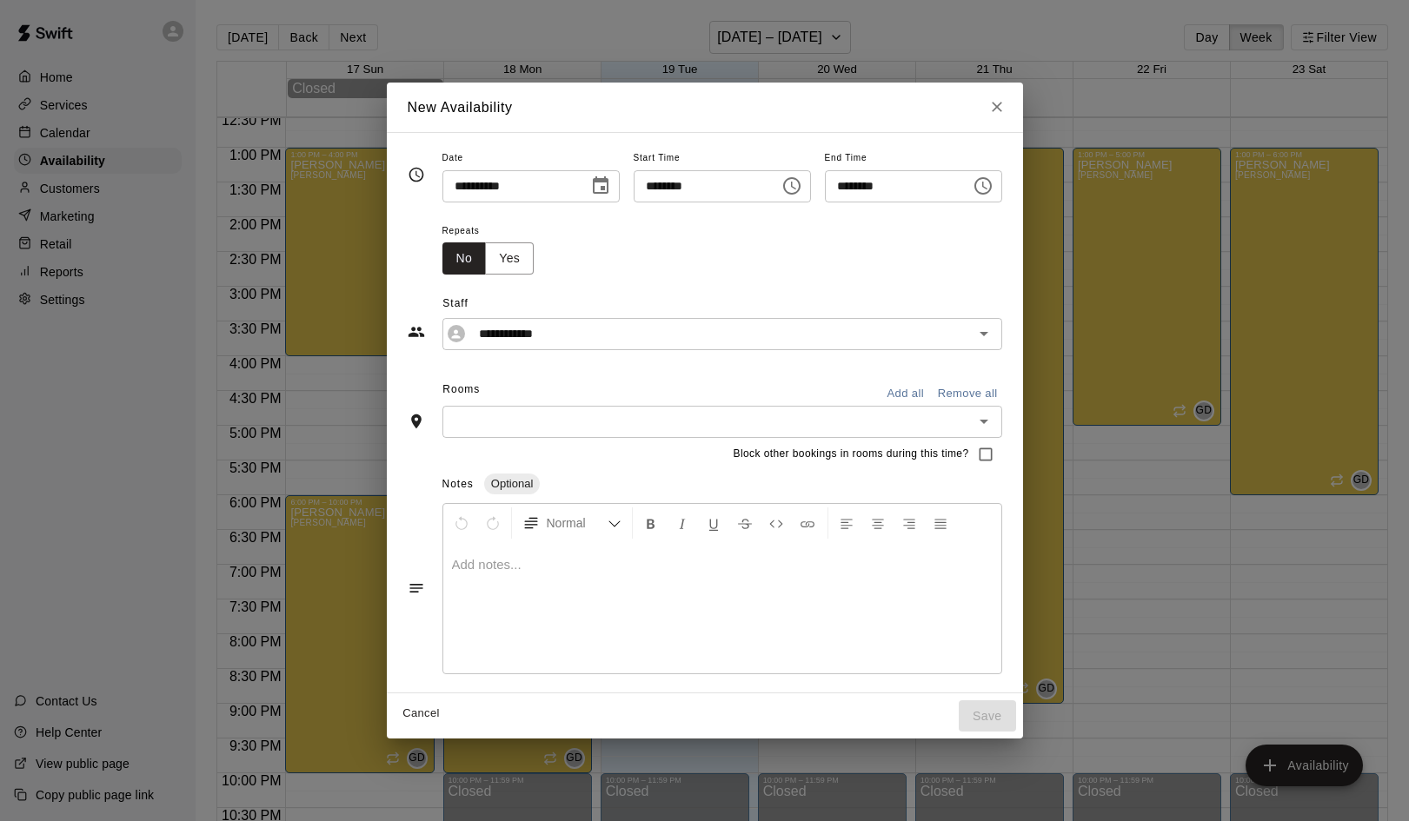
click at [994, 418] on icon "Open" at bounding box center [983, 421] width 21 height 21
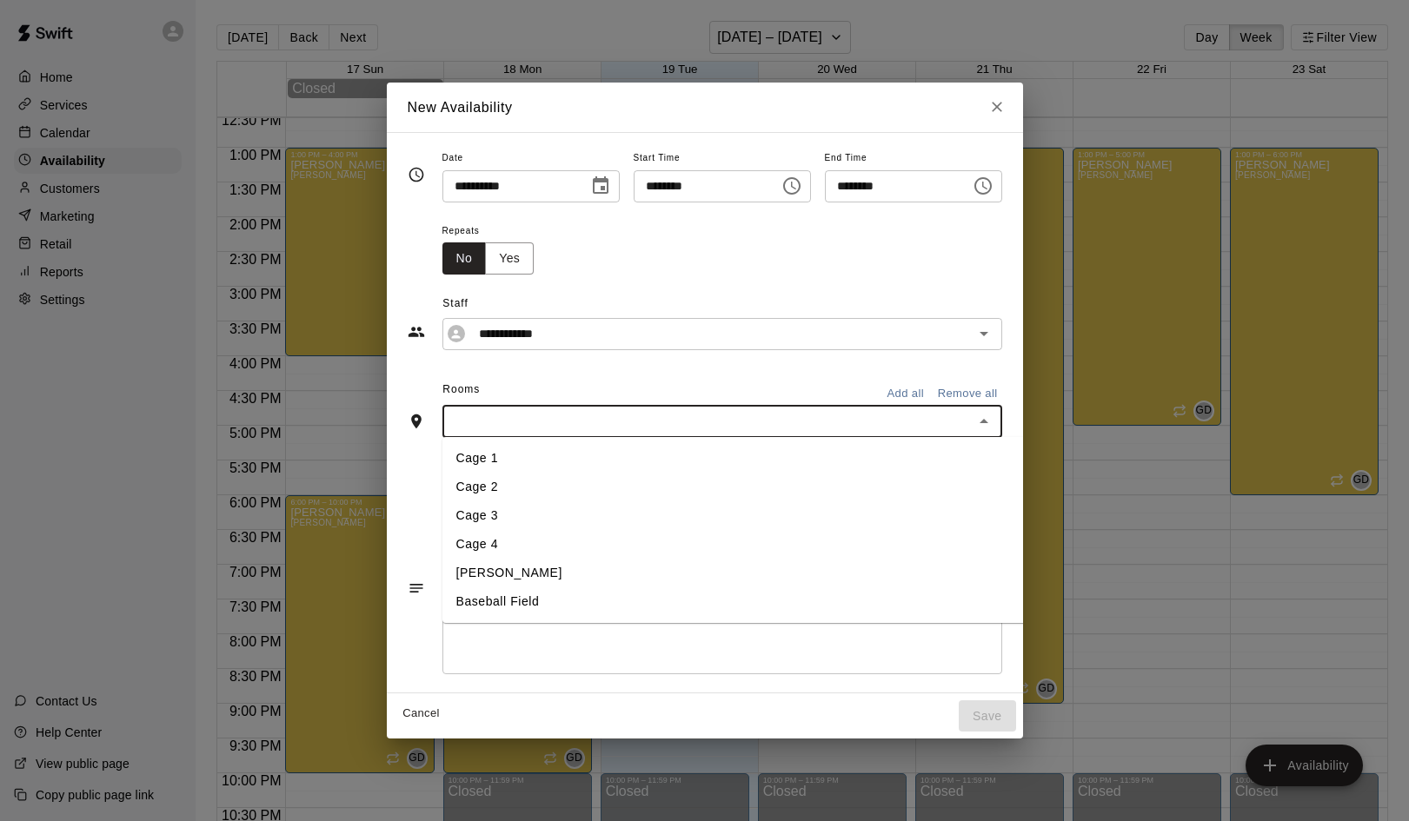
click at [764, 567] on li "[PERSON_NAME]" at bounding box center [735, 573] width 586 height 29
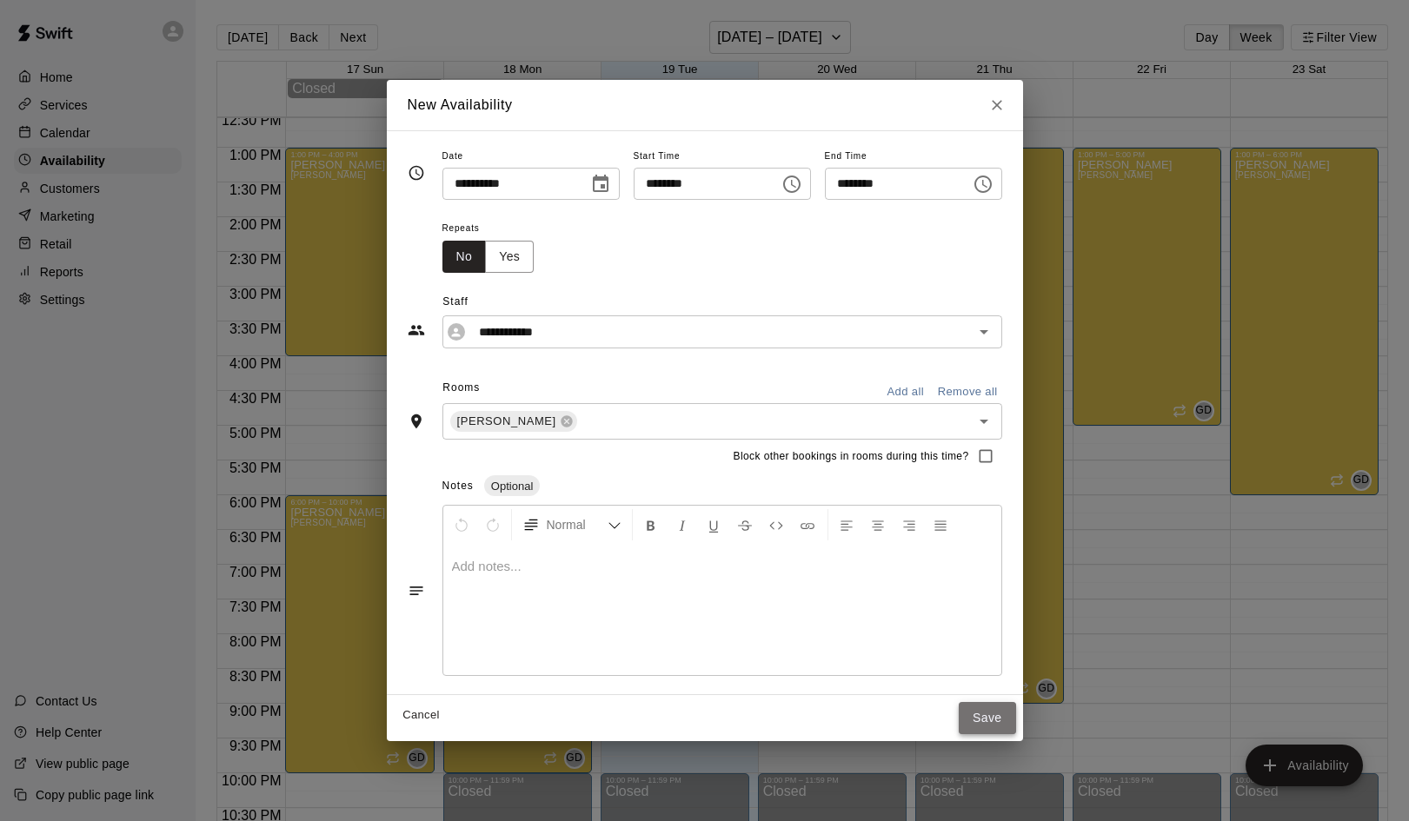
click at [1004, 704] on button "Save" at bounding box center [987, 718] width 57 height 32
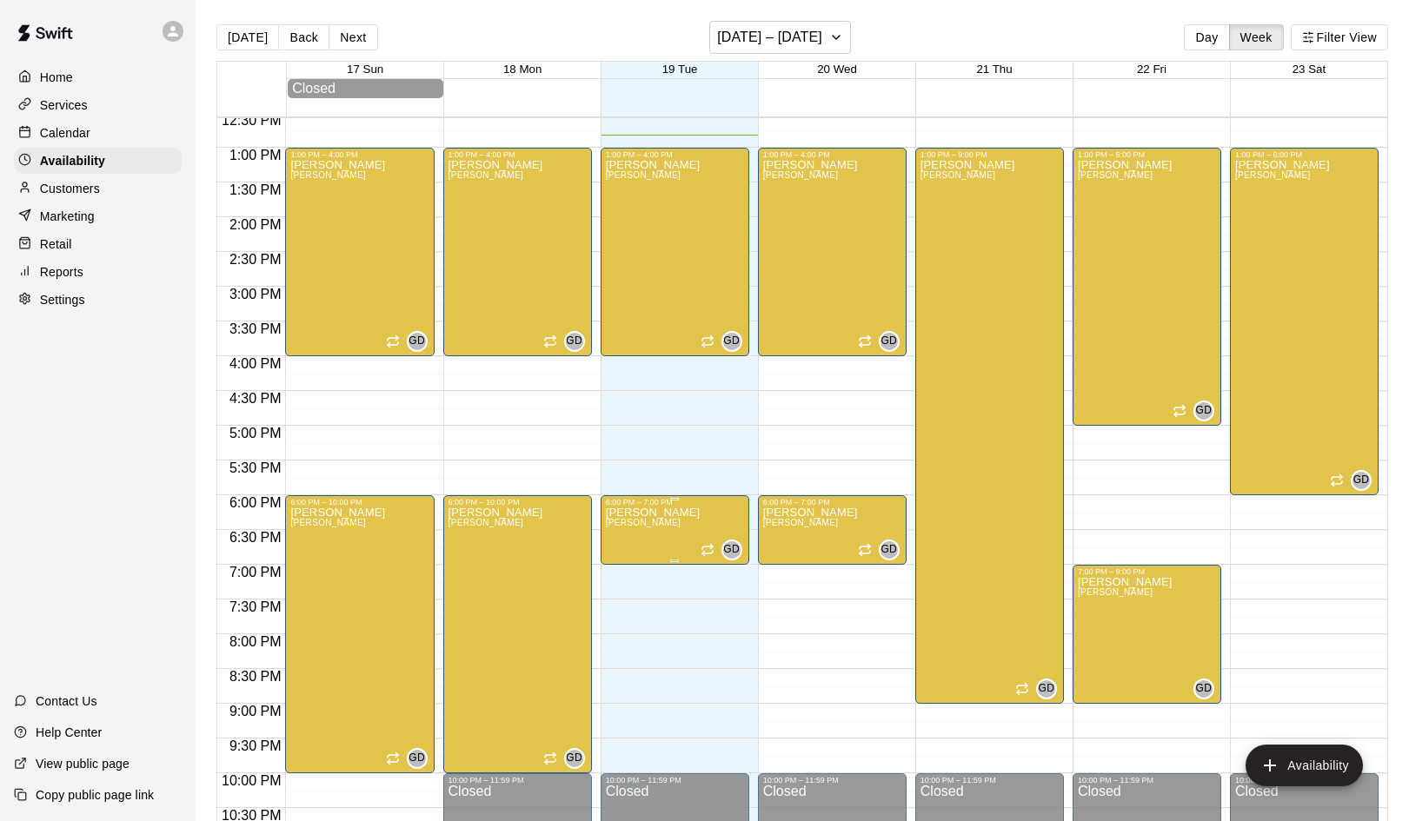
click at [645, 513] on p "[PERSON_NAME]" at bounding box center [653, 513] width 95 height 0
click at [567, 440] on div at bounding box center [704, 410] width 1409 height 821
click at [56, 108] on p "Services" at bounding box center [64, 104] width 48 height 17
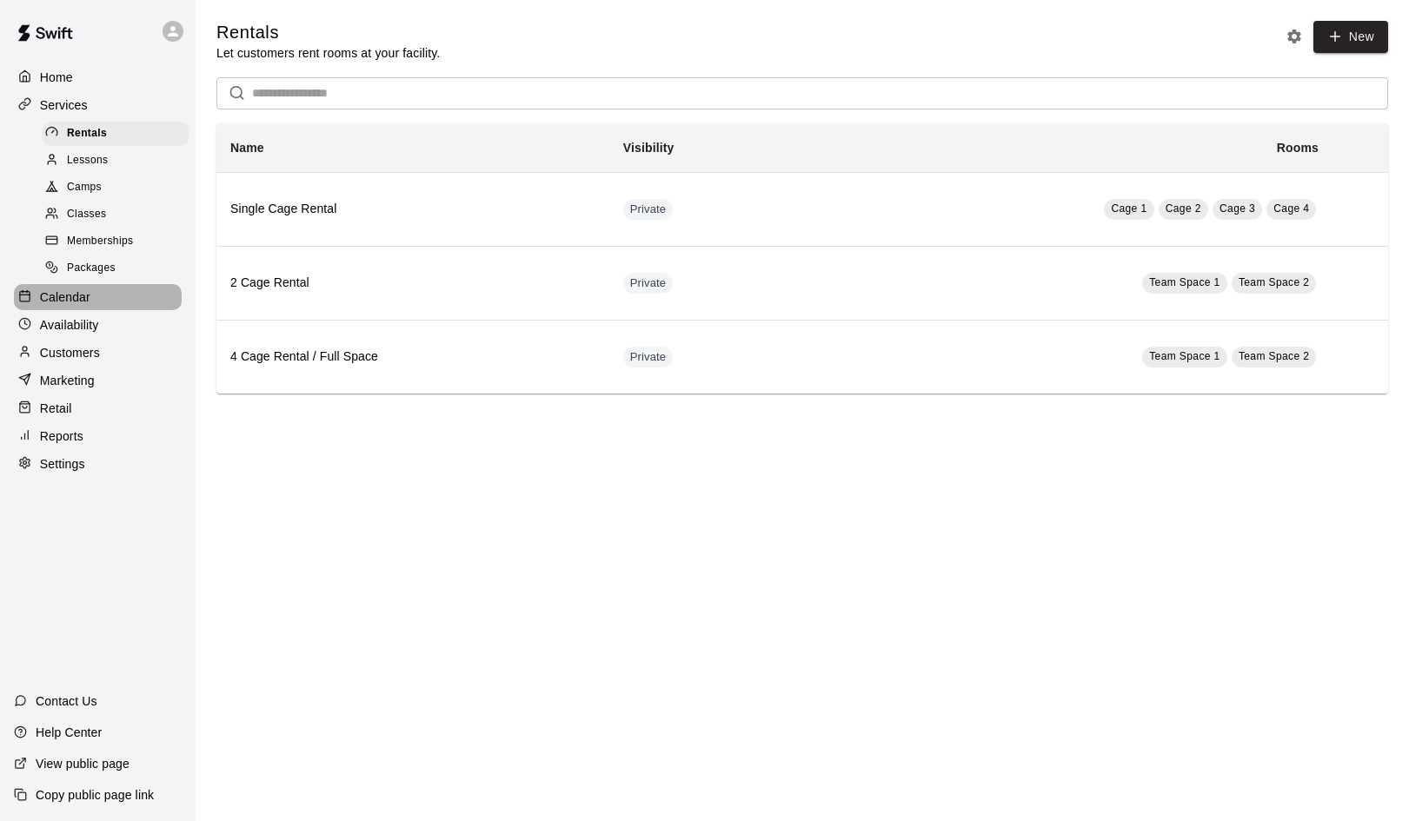
click at [65, 289] on p "Calendar" at bounding box center [65, 297] width 50 height 17
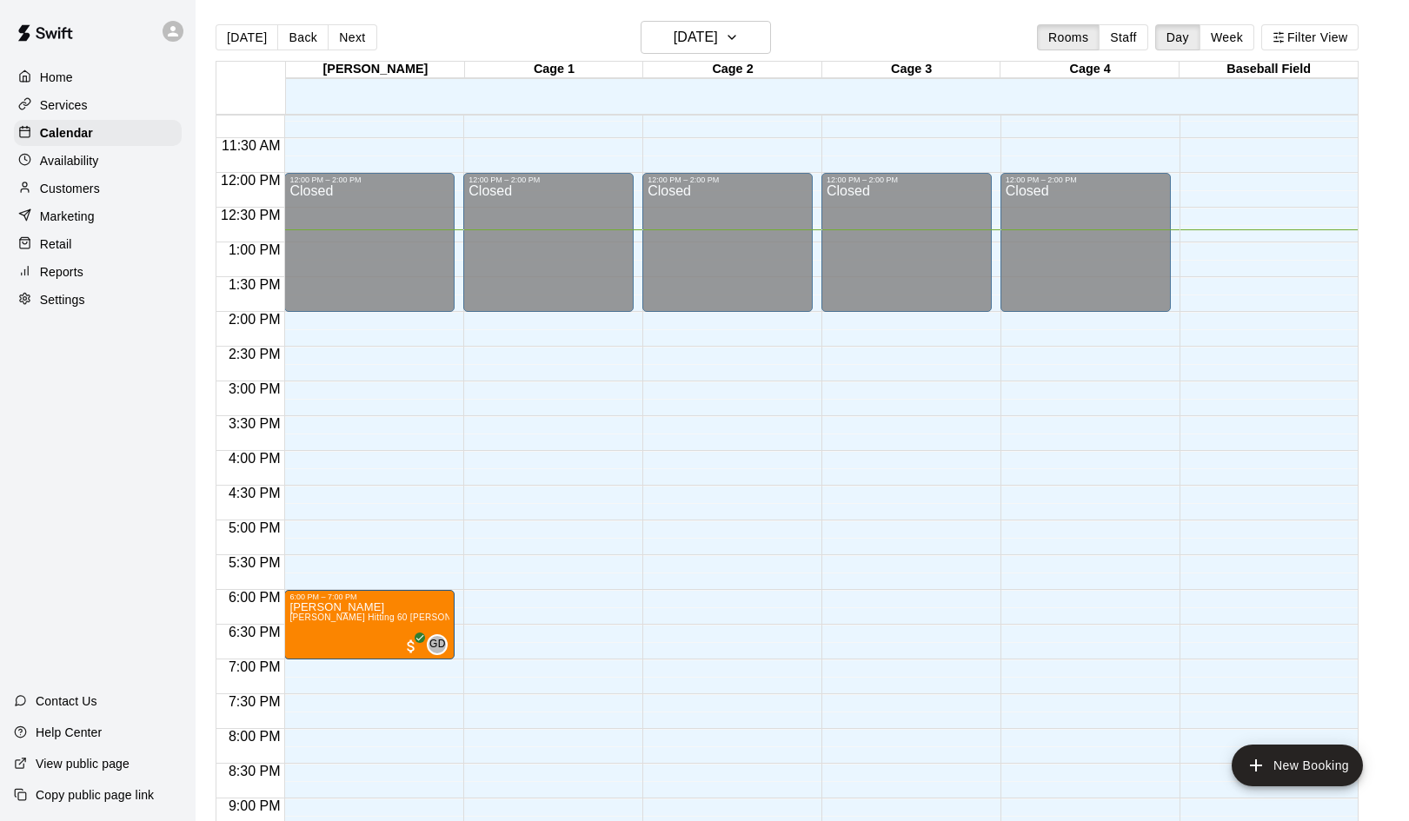
scroll to position [779, 0]
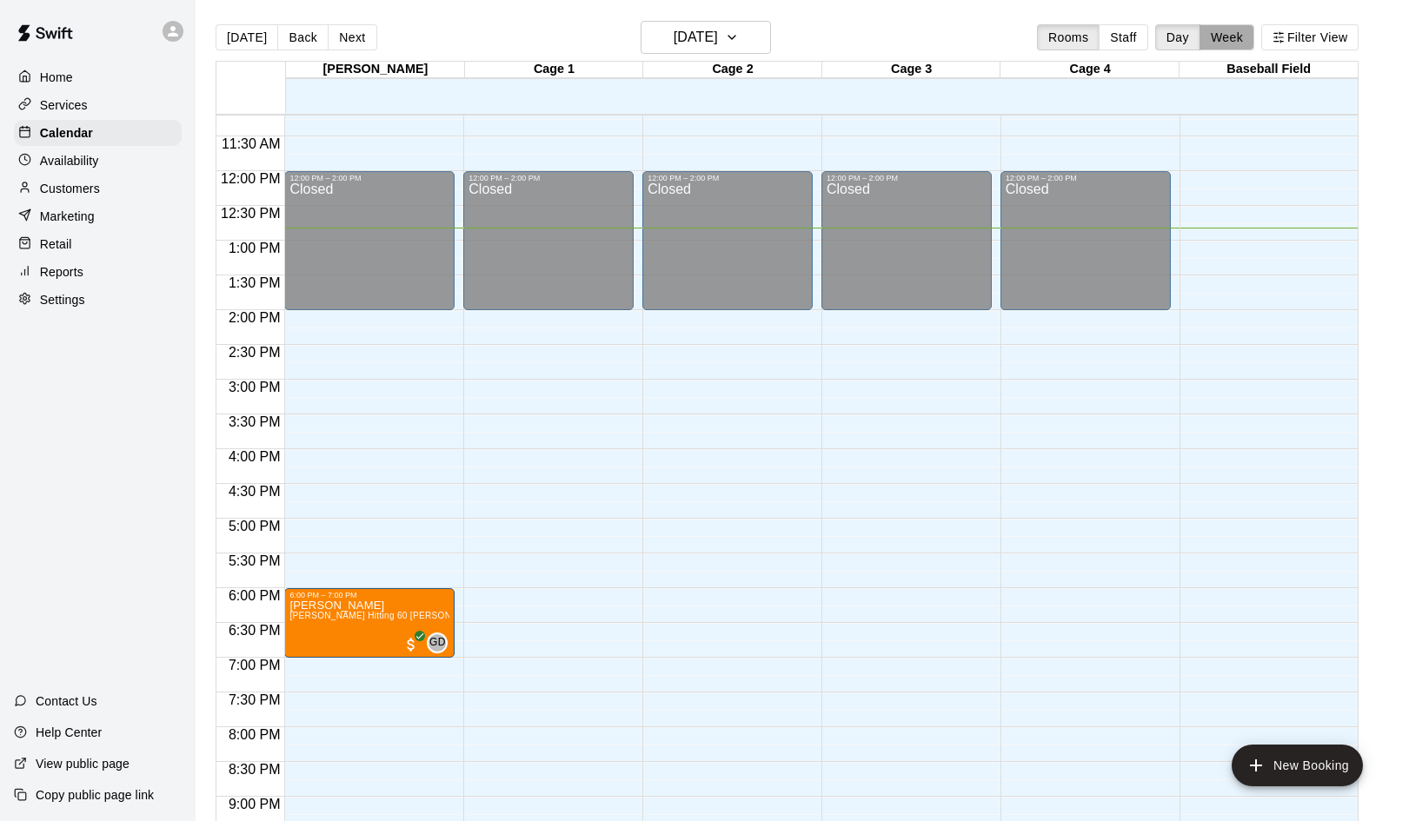
click at [1221, 34] on button "Week" at bounding box center [1226, 37] width 55 height 26
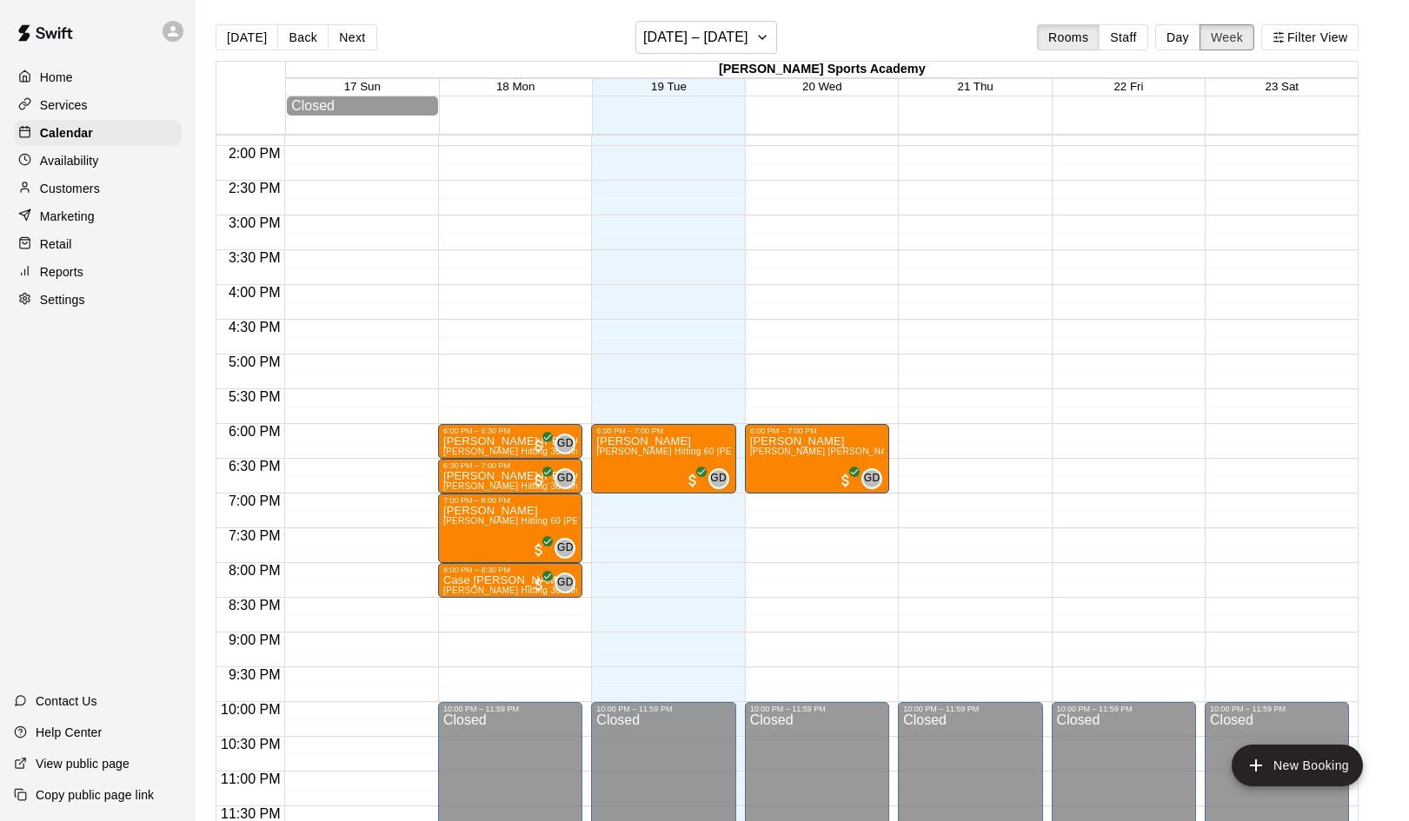
scroll to position [964, 0]
click at [348, 32] on button "Next" at bounding box center [352, 37] width 49 height 26
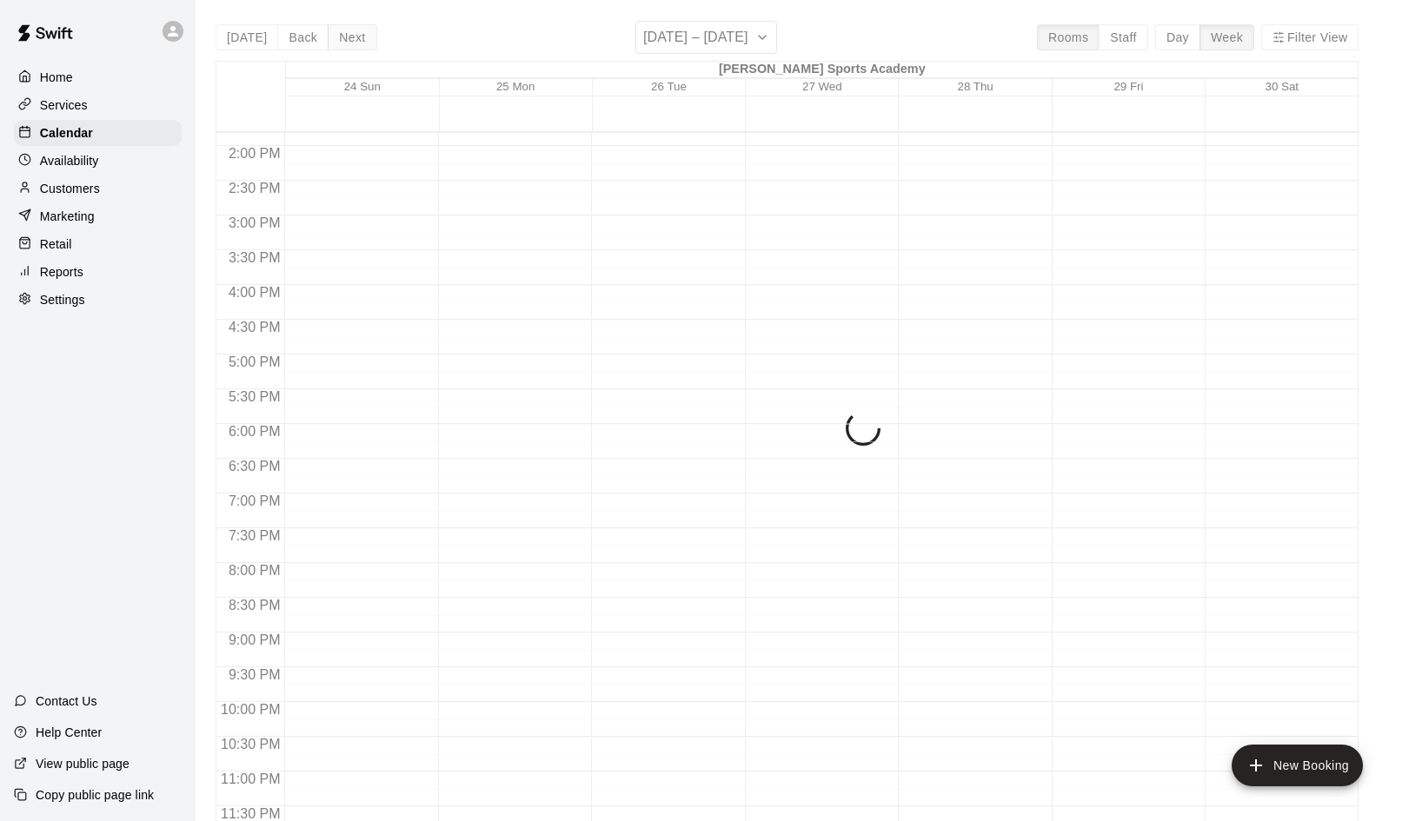
scroll to position [961, 0]
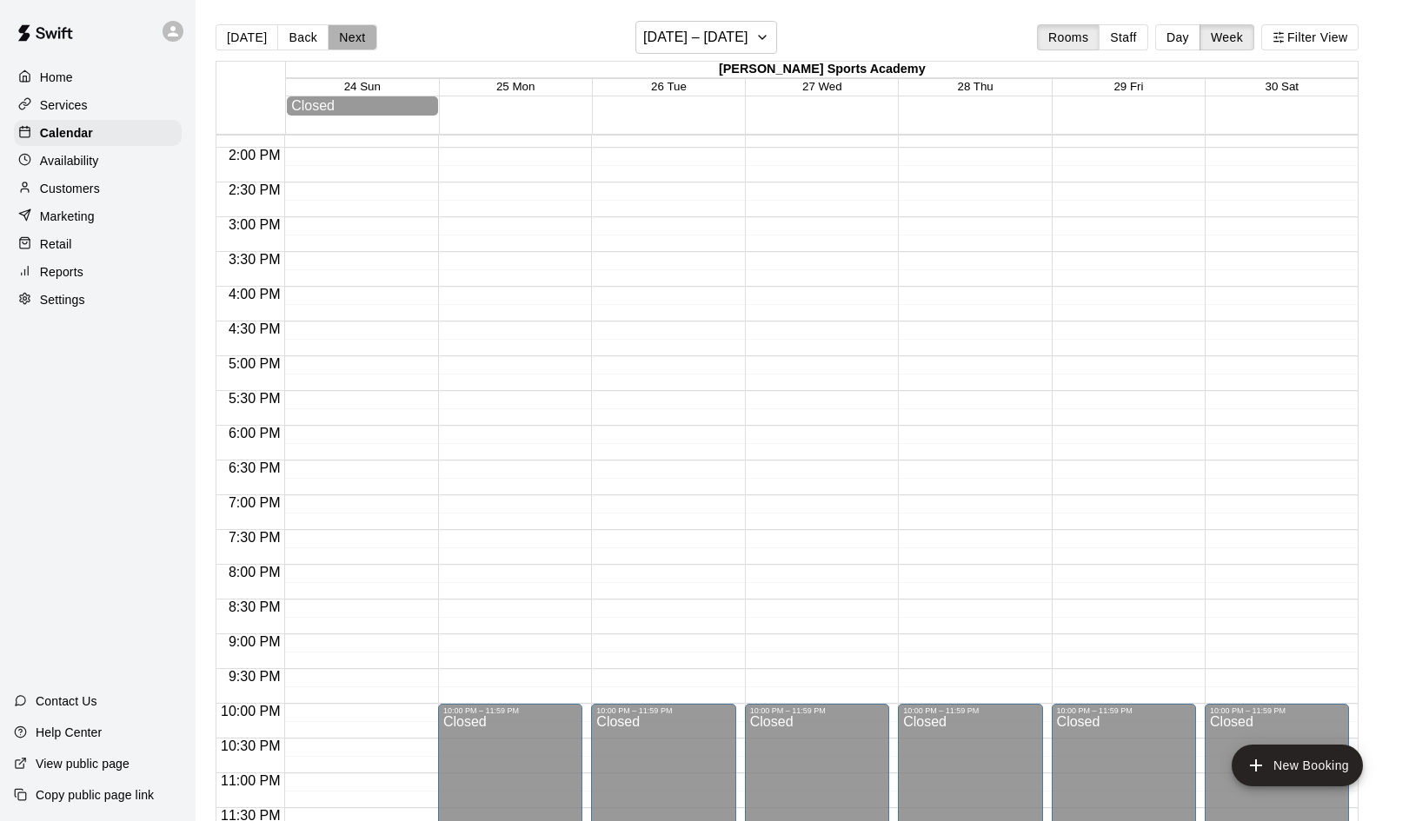
click at [348, 32] on button "Next" at bounding box center [352, 37] width 49 height 26
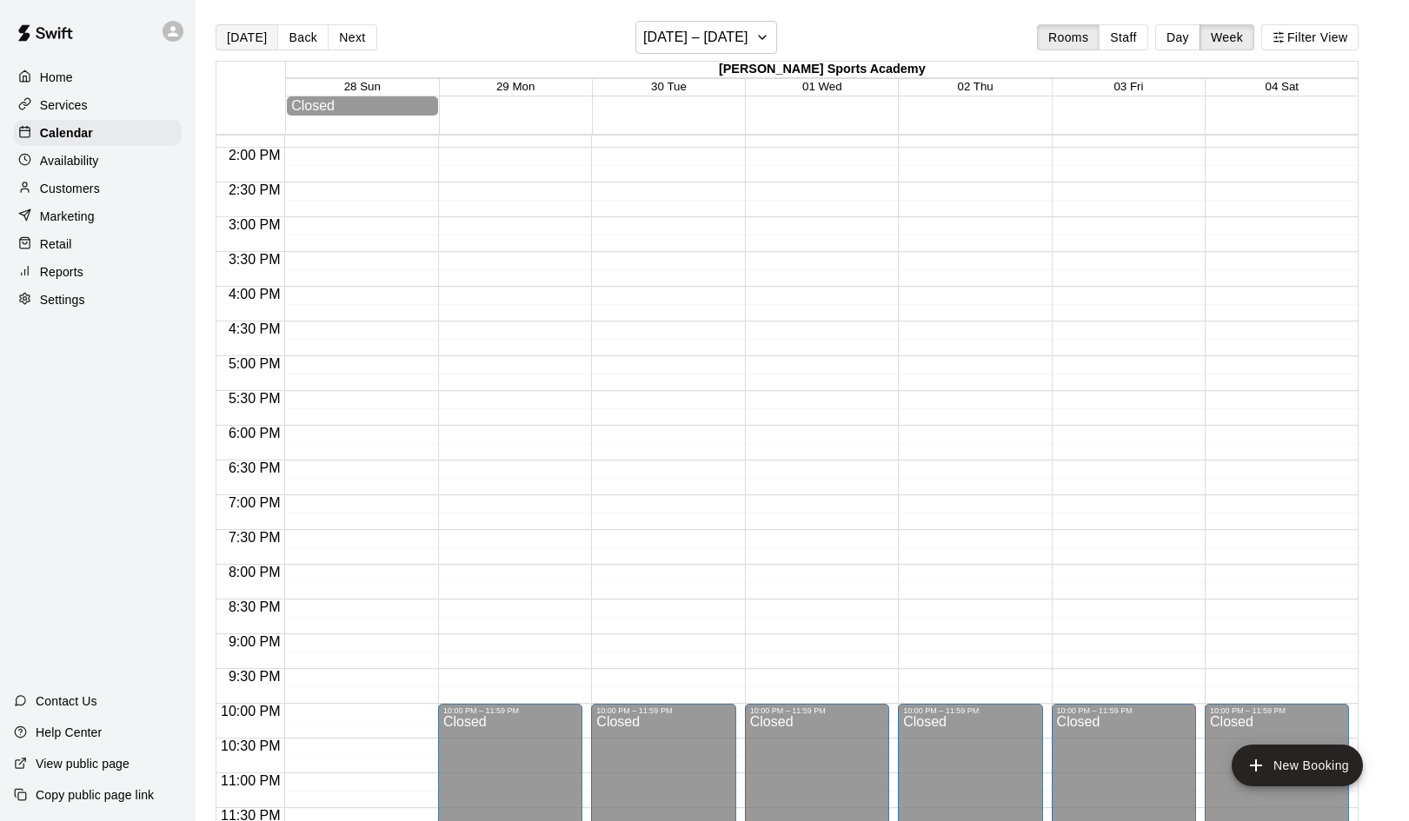
click at [247, 46] on button "[DATE]" at bounding box center [247, 37] width 63 height 26
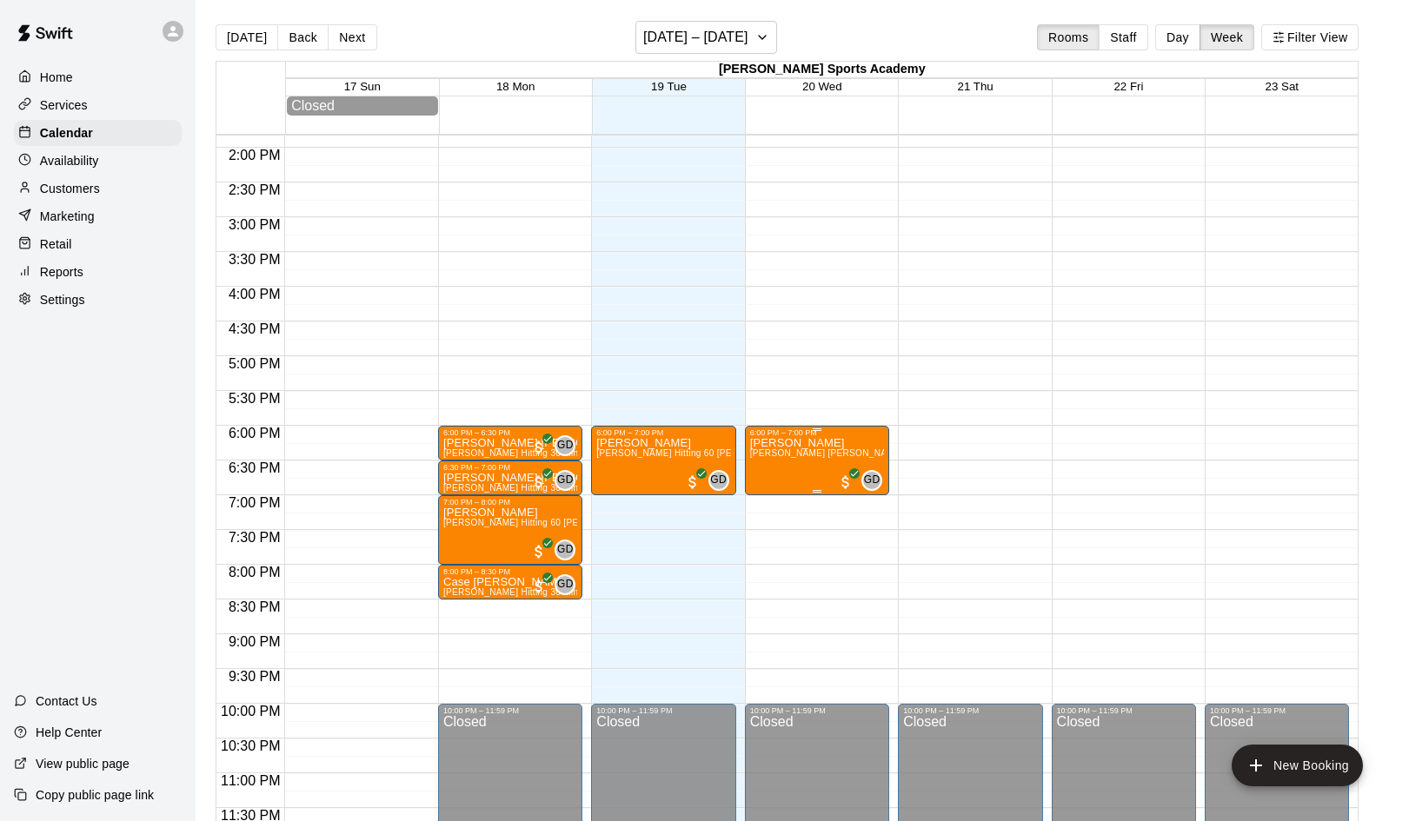
click at [771, 451] on icon "edit" at bounding box center [767, 456] width 21 height 21
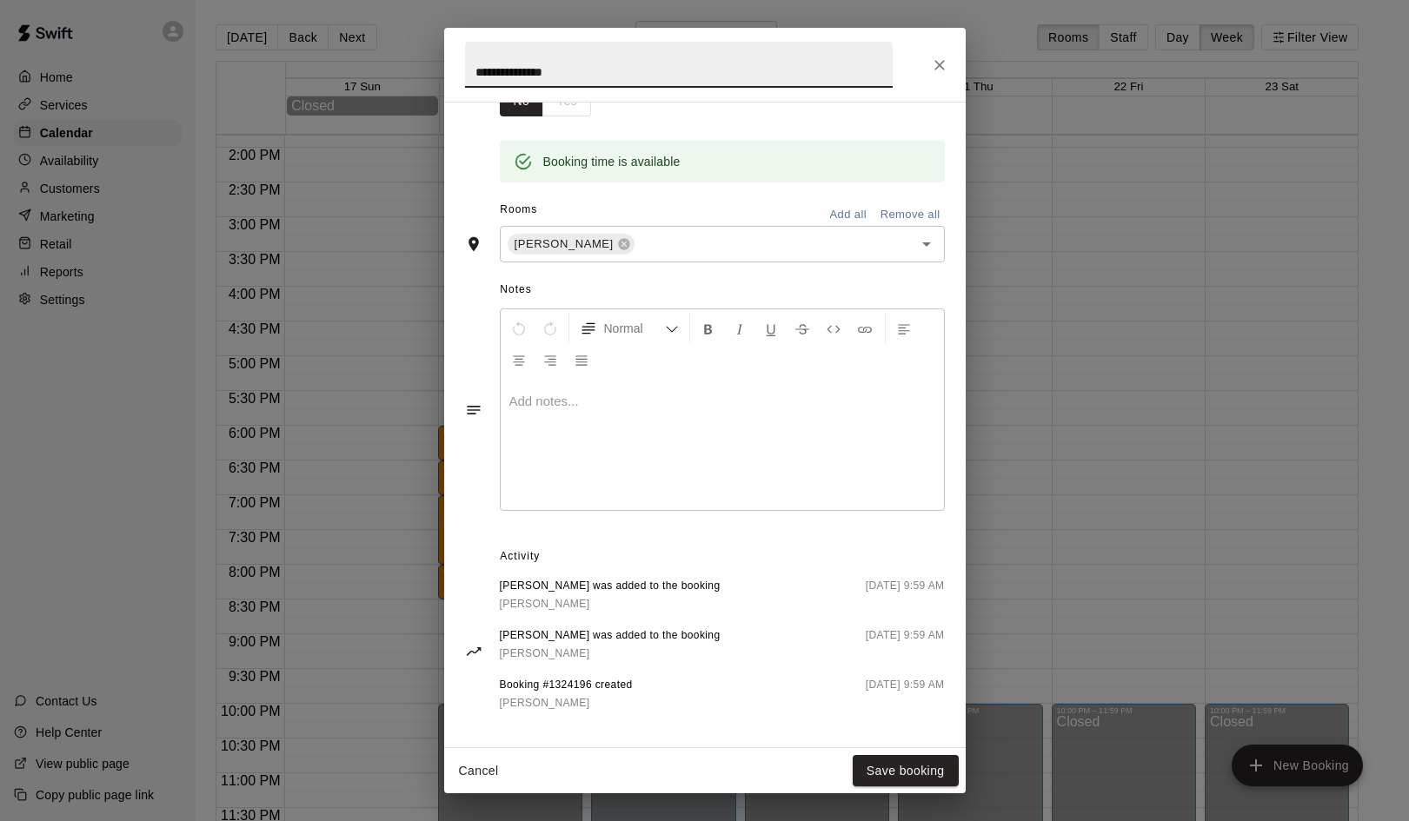
scroll to position [322, 0]
click at [942, 69] on icon "Close" at bounding box center [939, 65] width 10 height 10
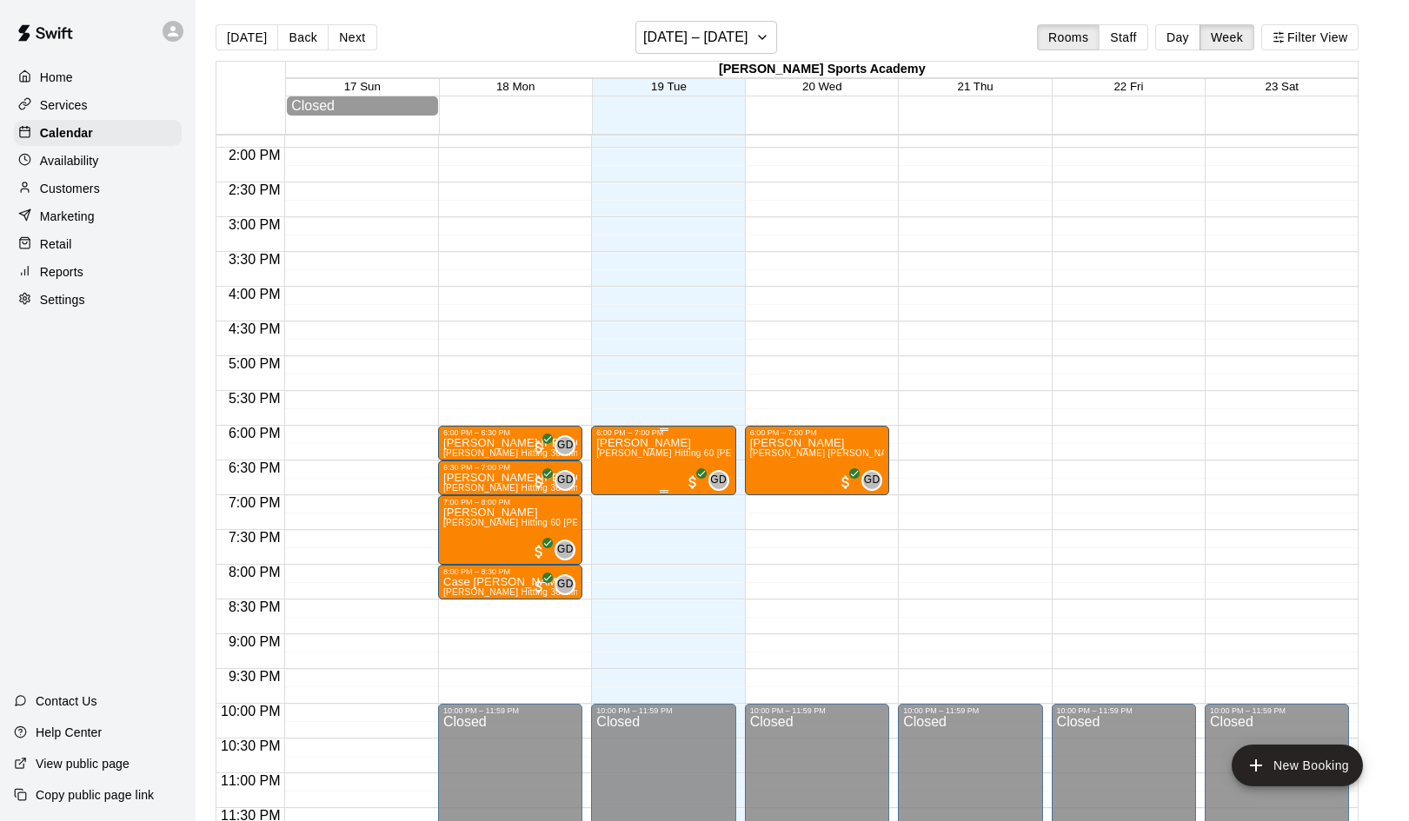
click at [615, 489] on img "edit" at bounding box center [615, 498] width 20 height 20
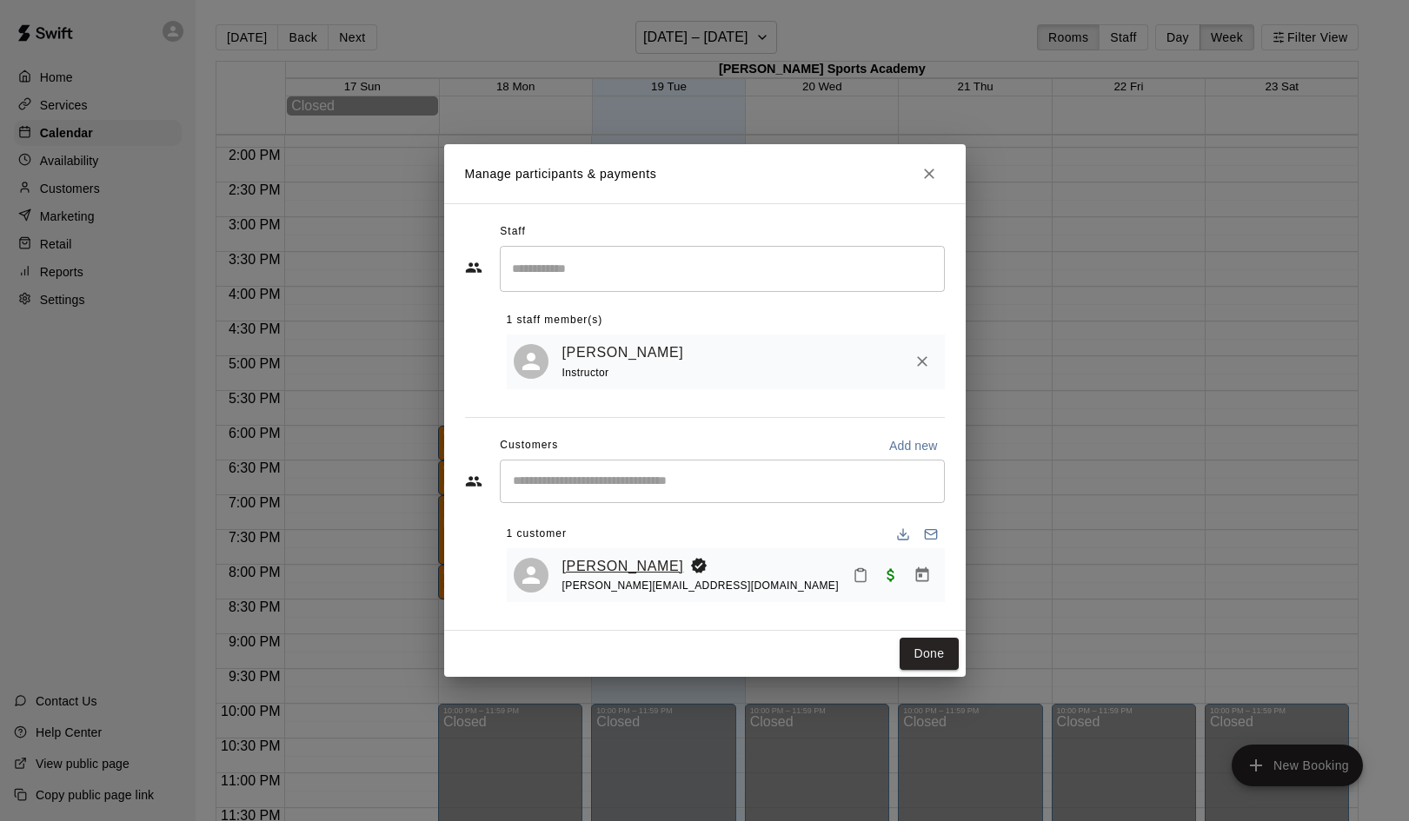
click at [622, 568] on link "[PERSON_NAME]" at bounding box center [623, 566] width 122 height 23
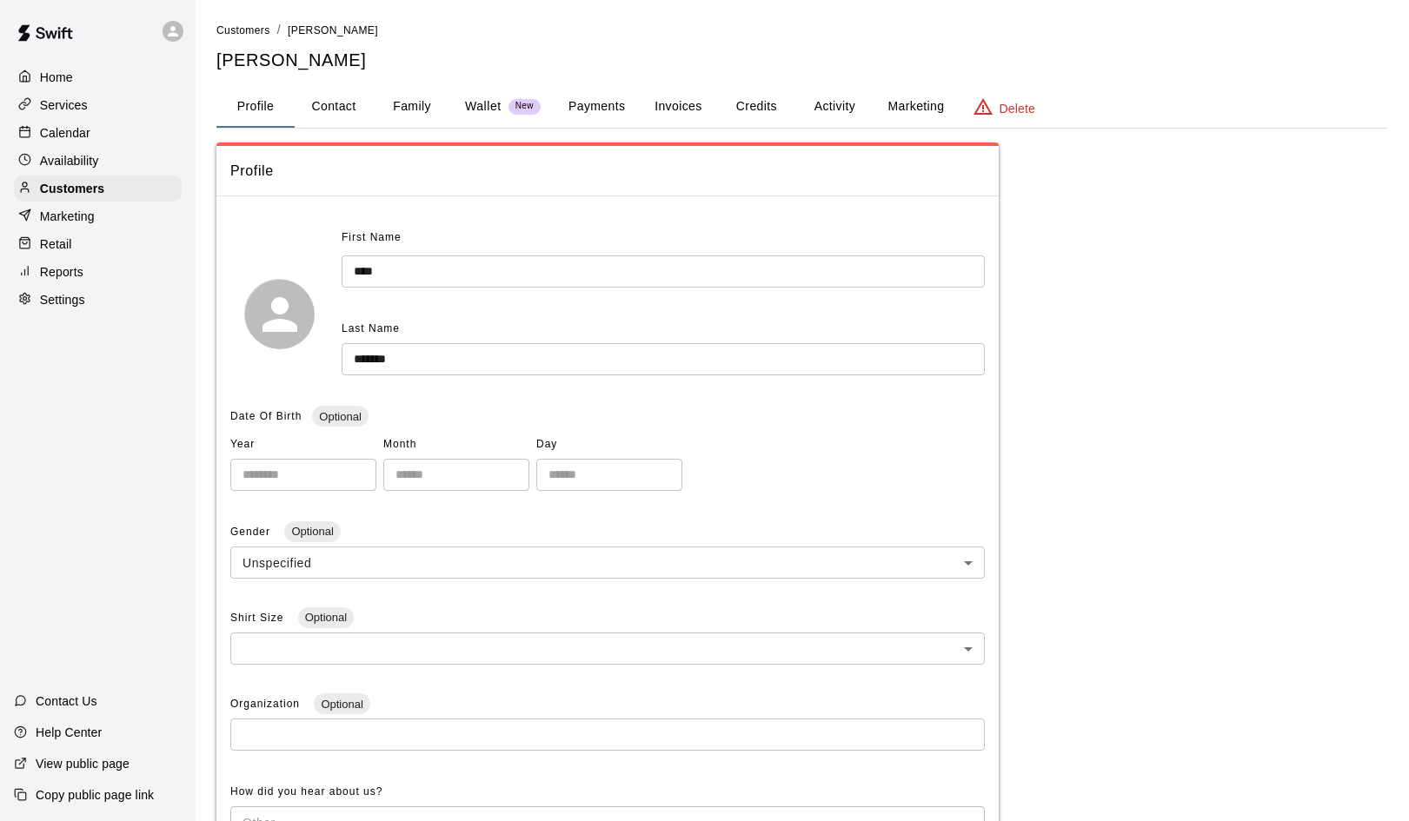
click at [595, 100] on button "Payments" at bounding box center [596, 107] width 84 height 42
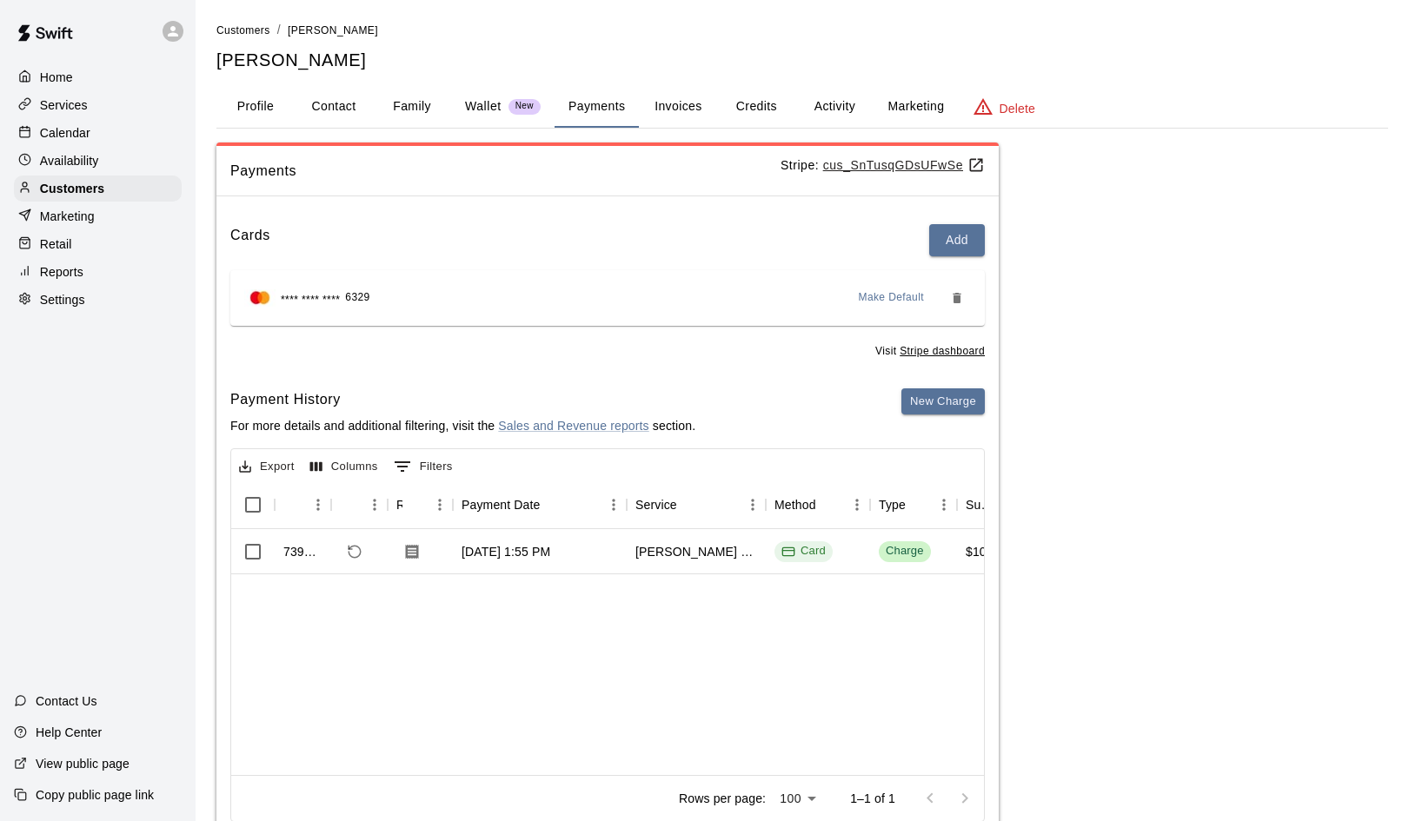
click at [682, 106] on button "Invoices" at bounding box center [678, 107] width 78 height 42
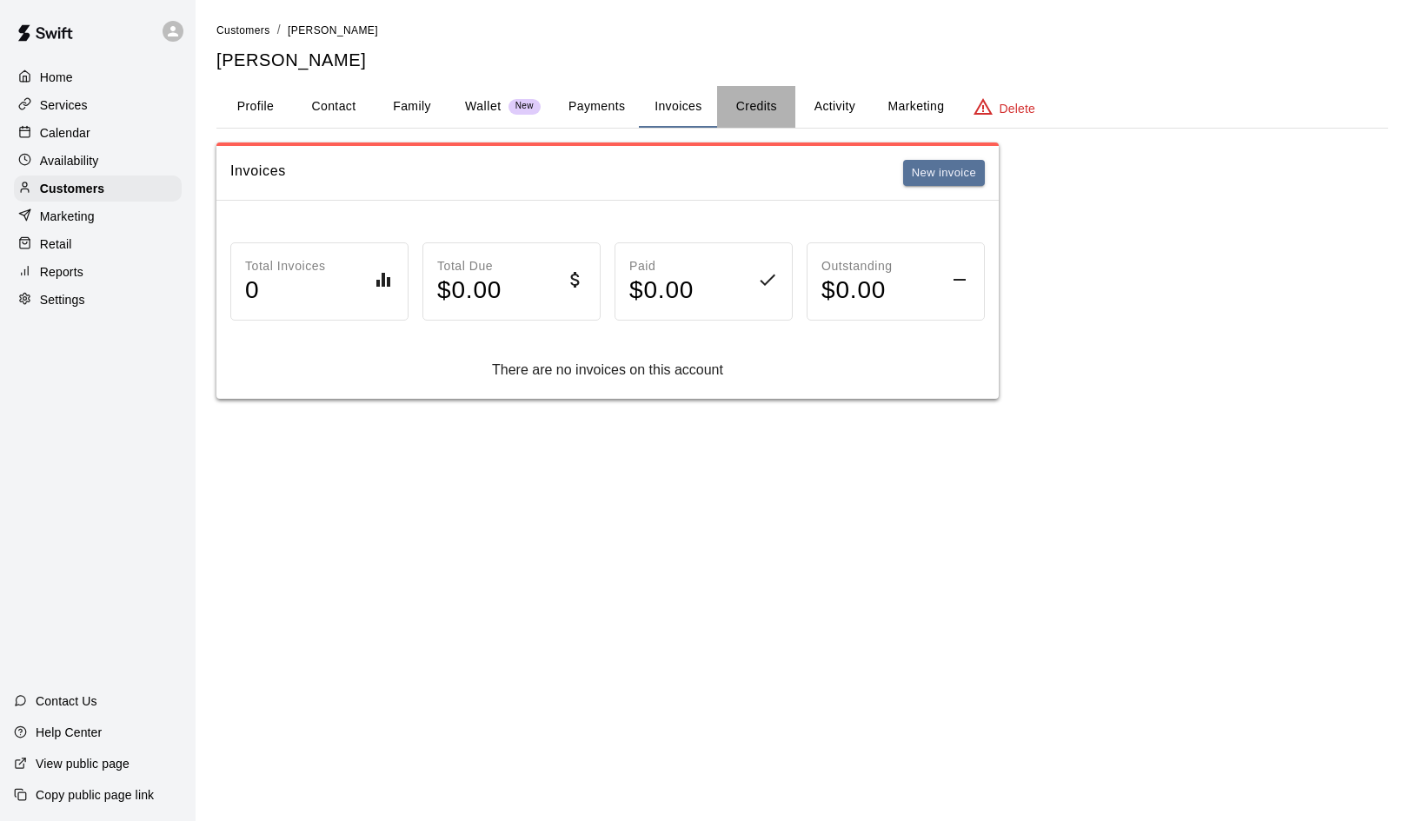
click at [757, 110] on button "Credits" at bounding box center [756, 107] width 78 height 42
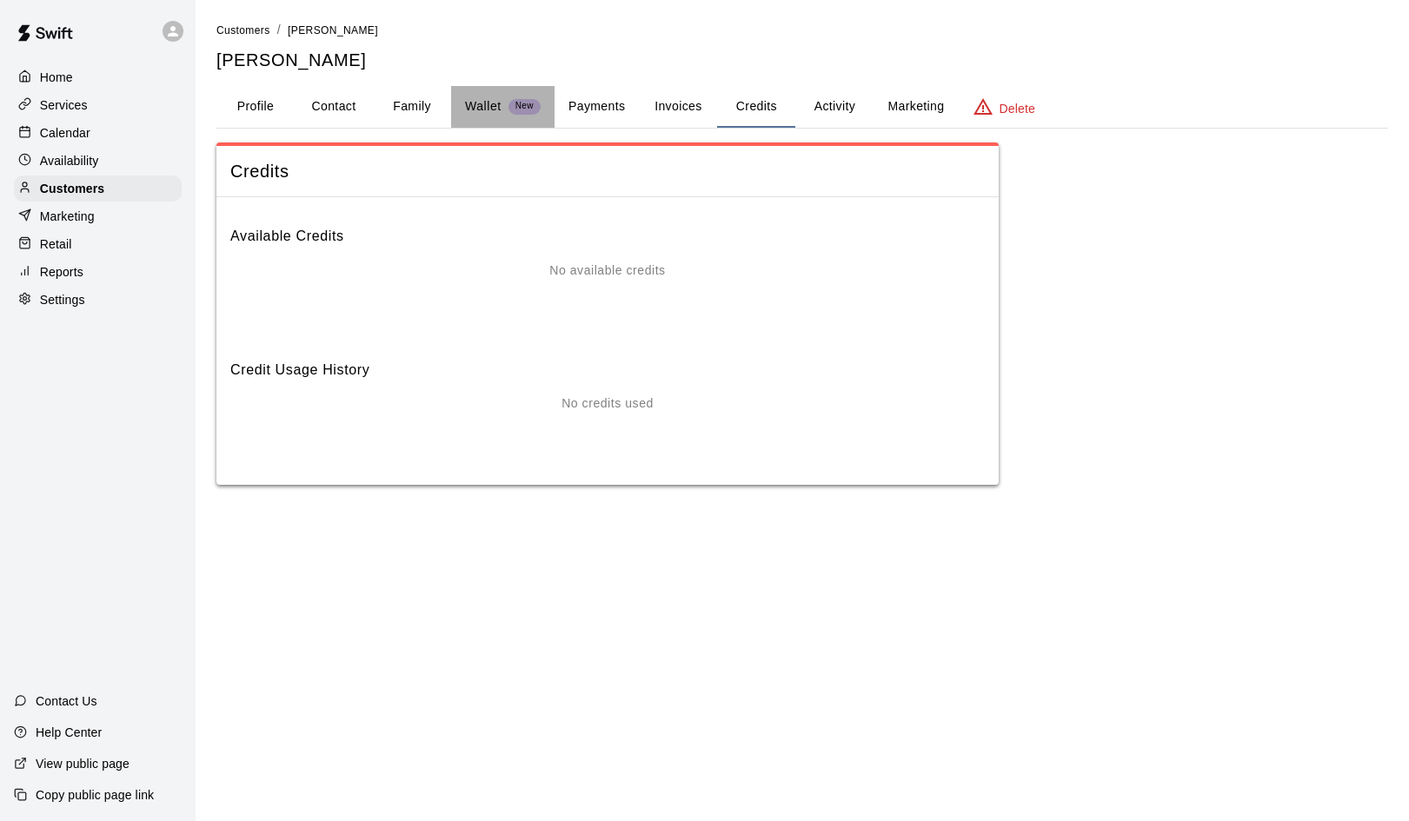
click at [483, 109] on p "Wallet" at bounding box center [483, 106] width 37 height 18
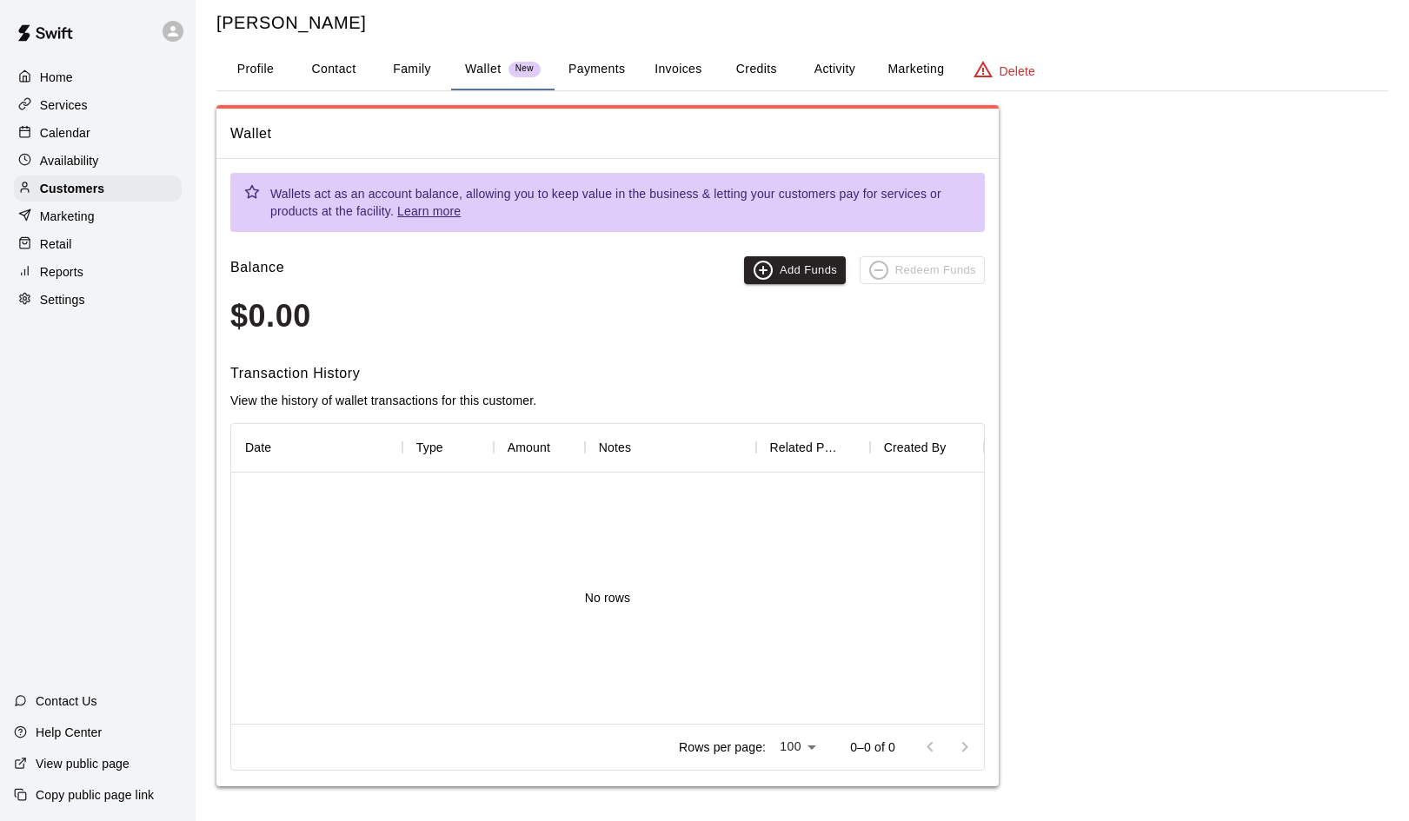
scroll to position [36, 0]
click at [767, 272] on icon "button" at bounding box center [763, 272] width 7 height 0
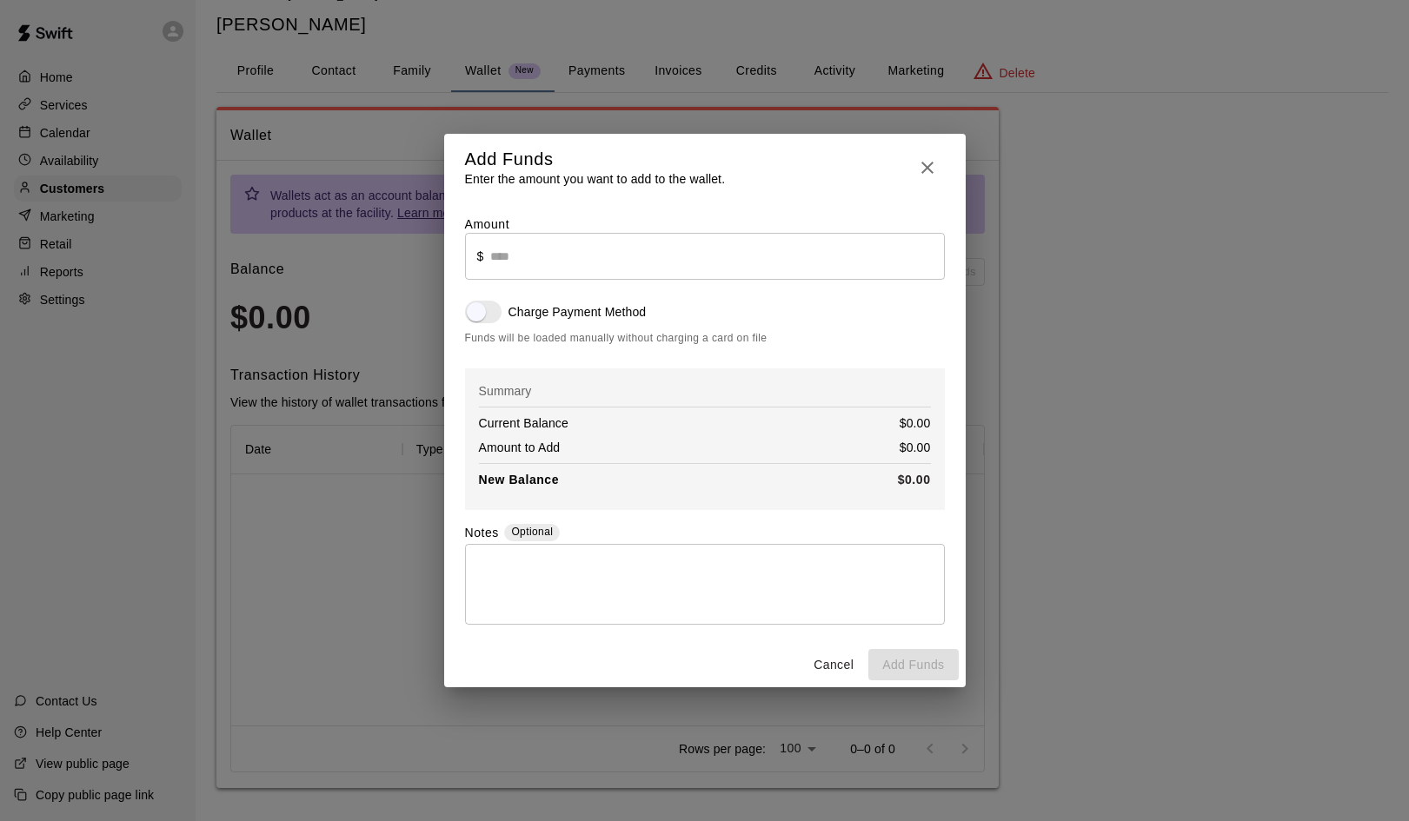
click at [923, 167] on icon "button" at bounding box center [927, 167] width 21 height 21
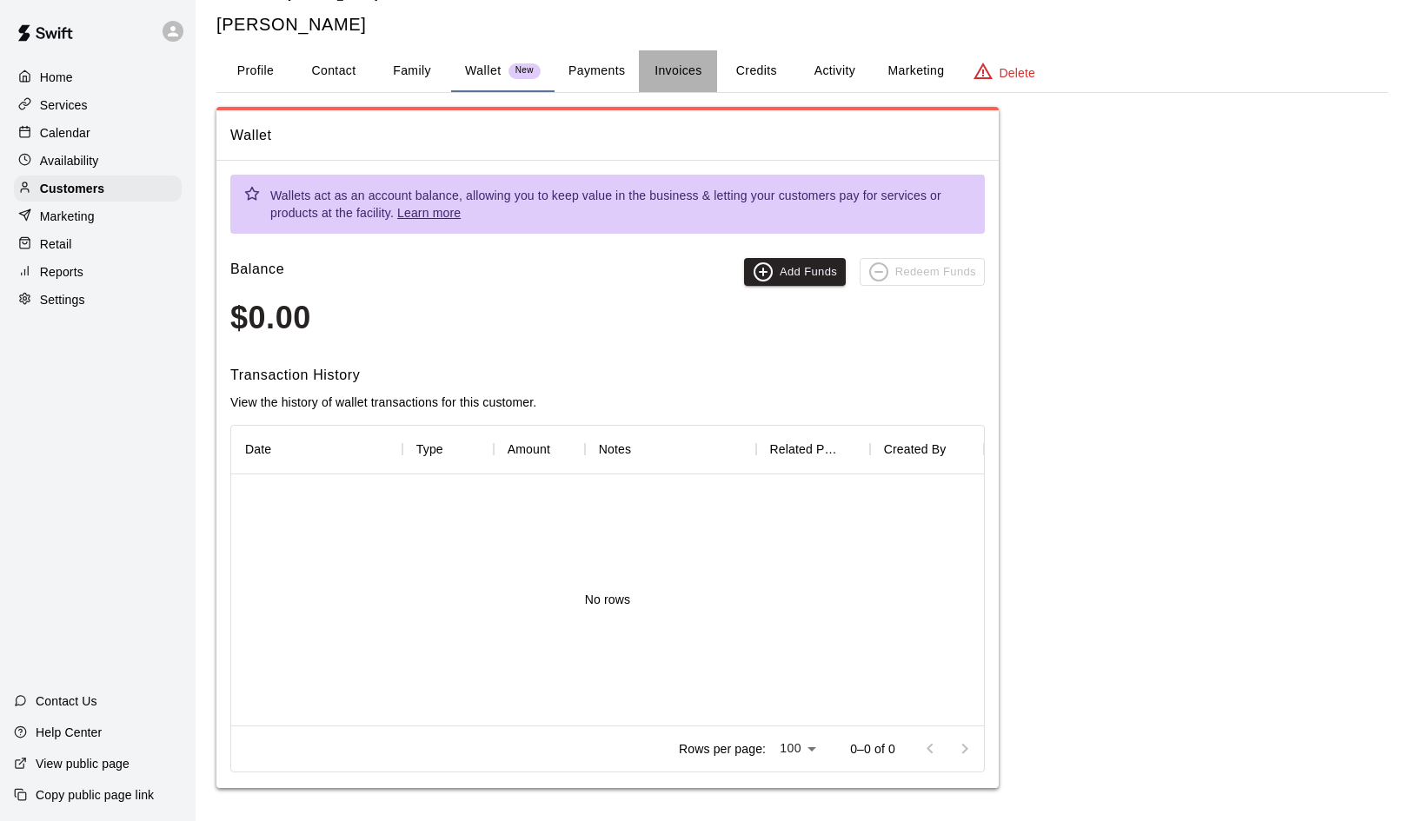
click at [682, 73] on button "Invoices" at bounding box center [678, 71] width 78 height 42
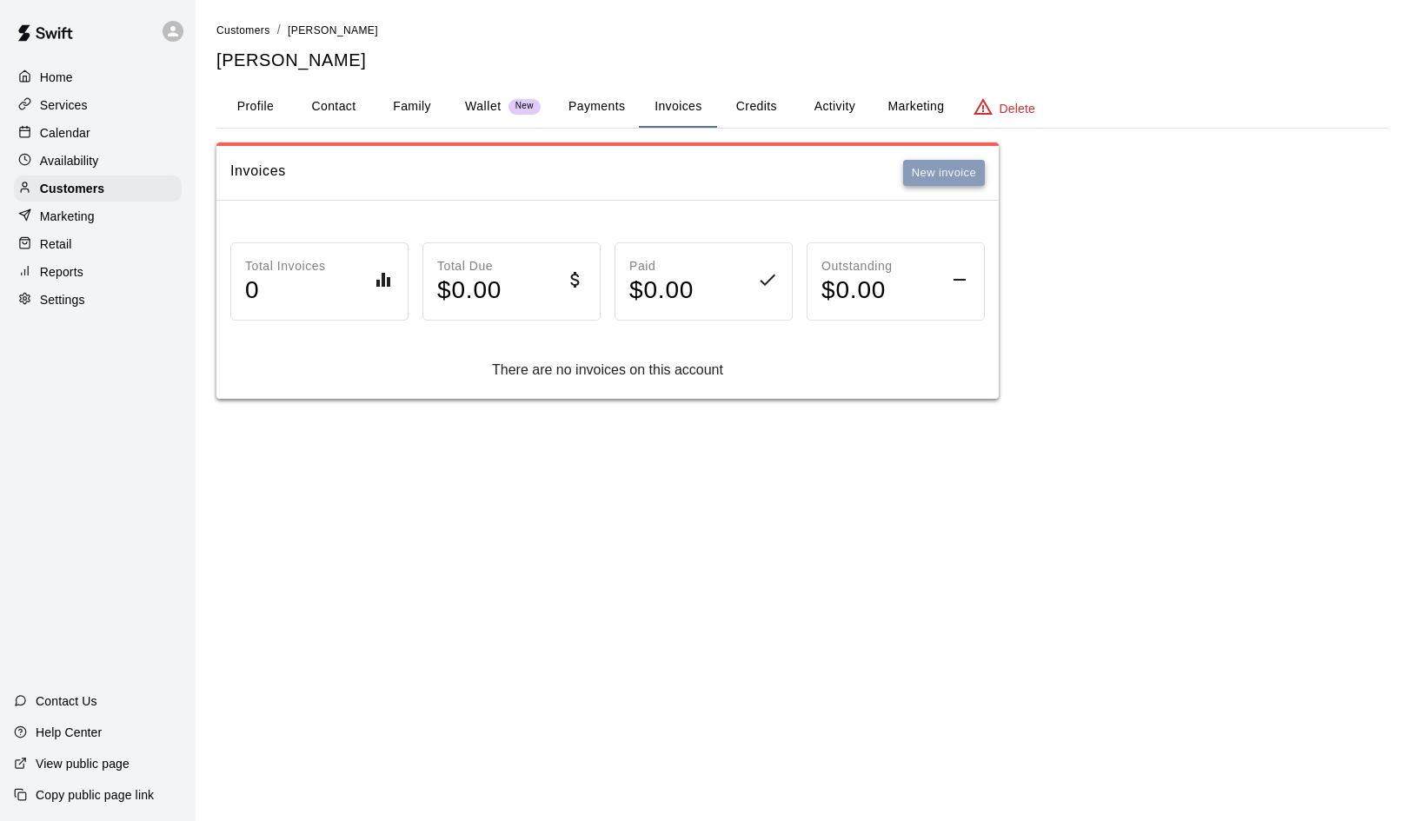
click at [935, 165] on button "New invoice" at bounding box center [944, 173] width 82 height 27
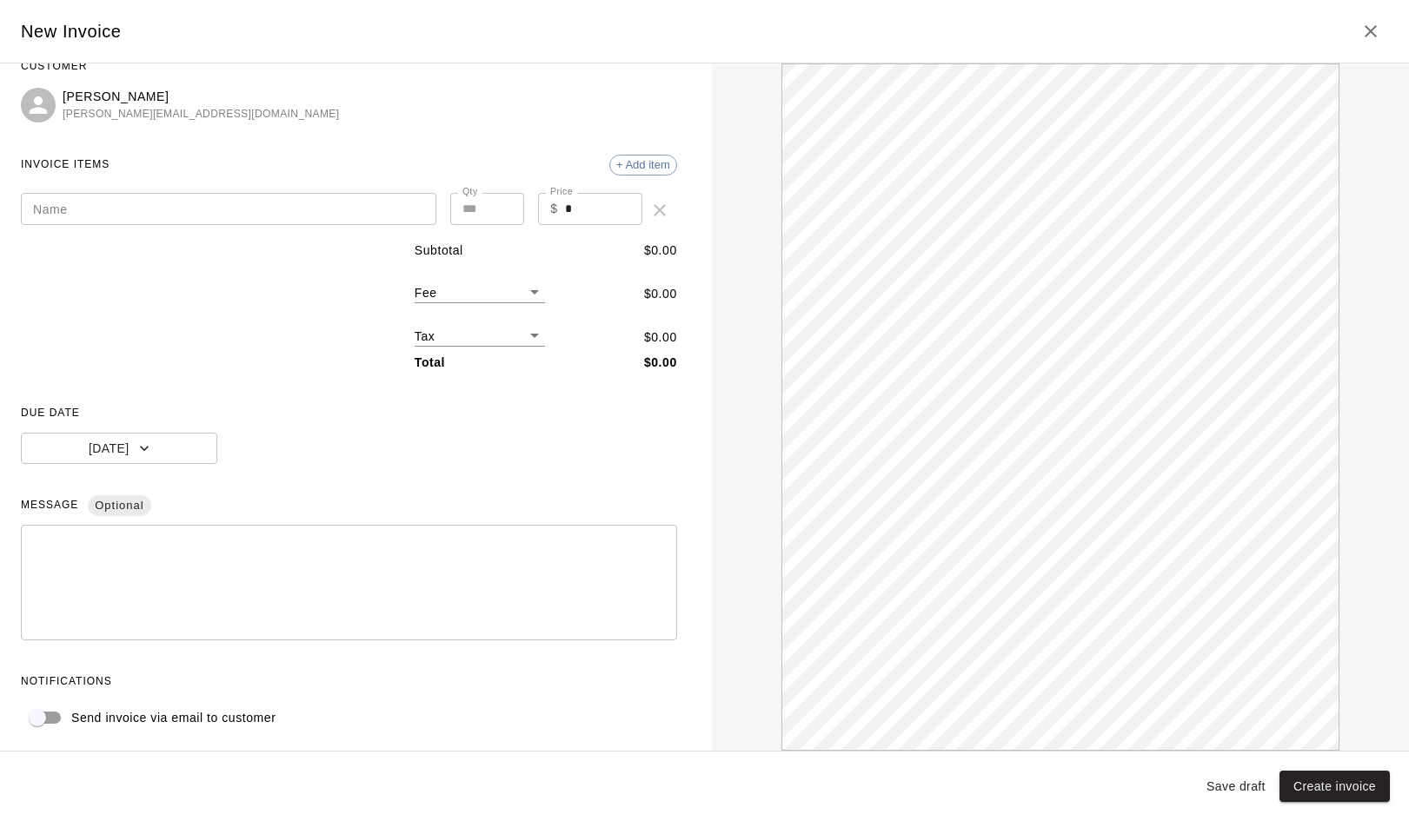
scroll to position [30, 0]
click at [1365, 31] on icon "Close" at bounding box center [1370, 31] width 21 height 21
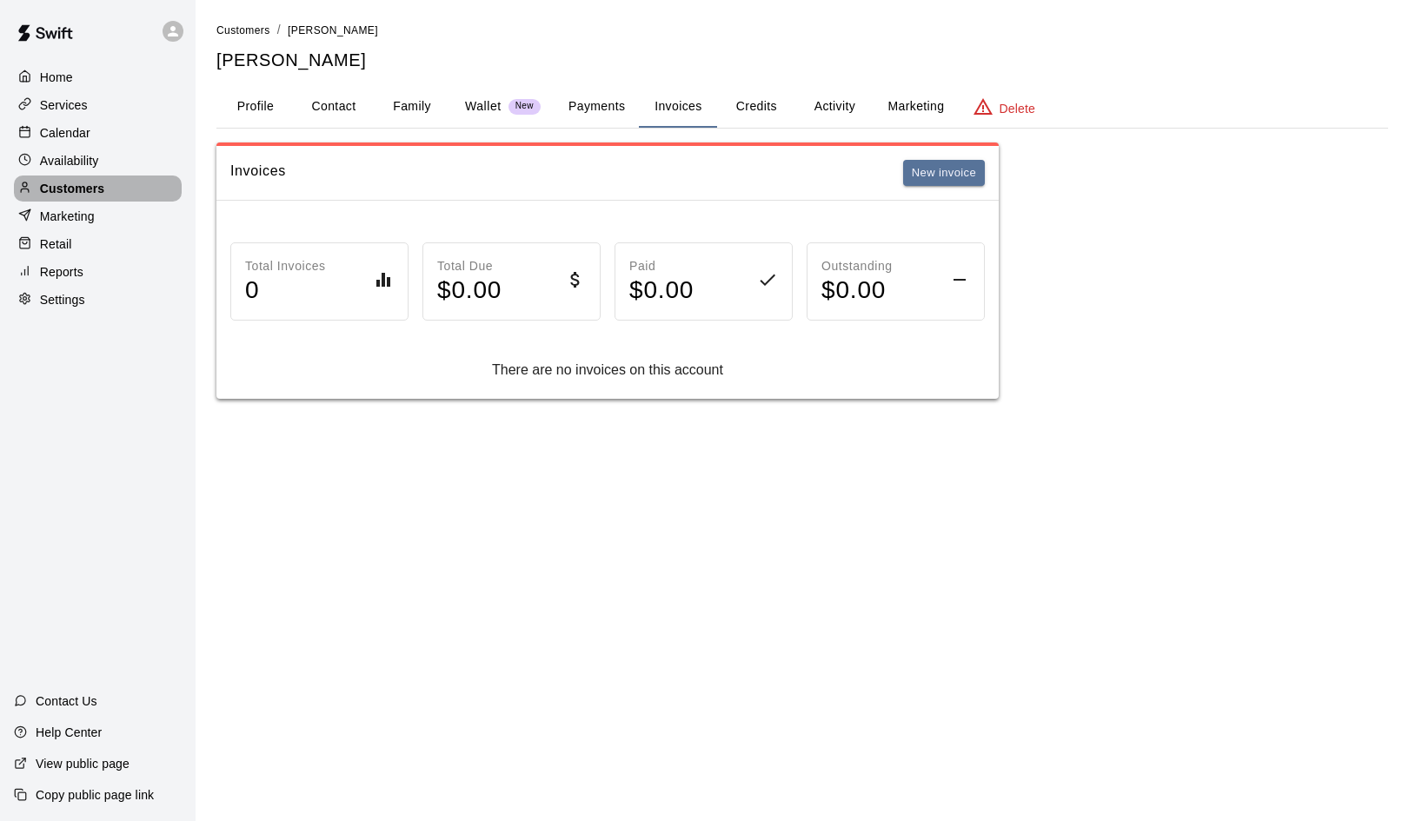
click at [63, 186] on p "Customers" at bounding box center [72, 188] width 64 height 17
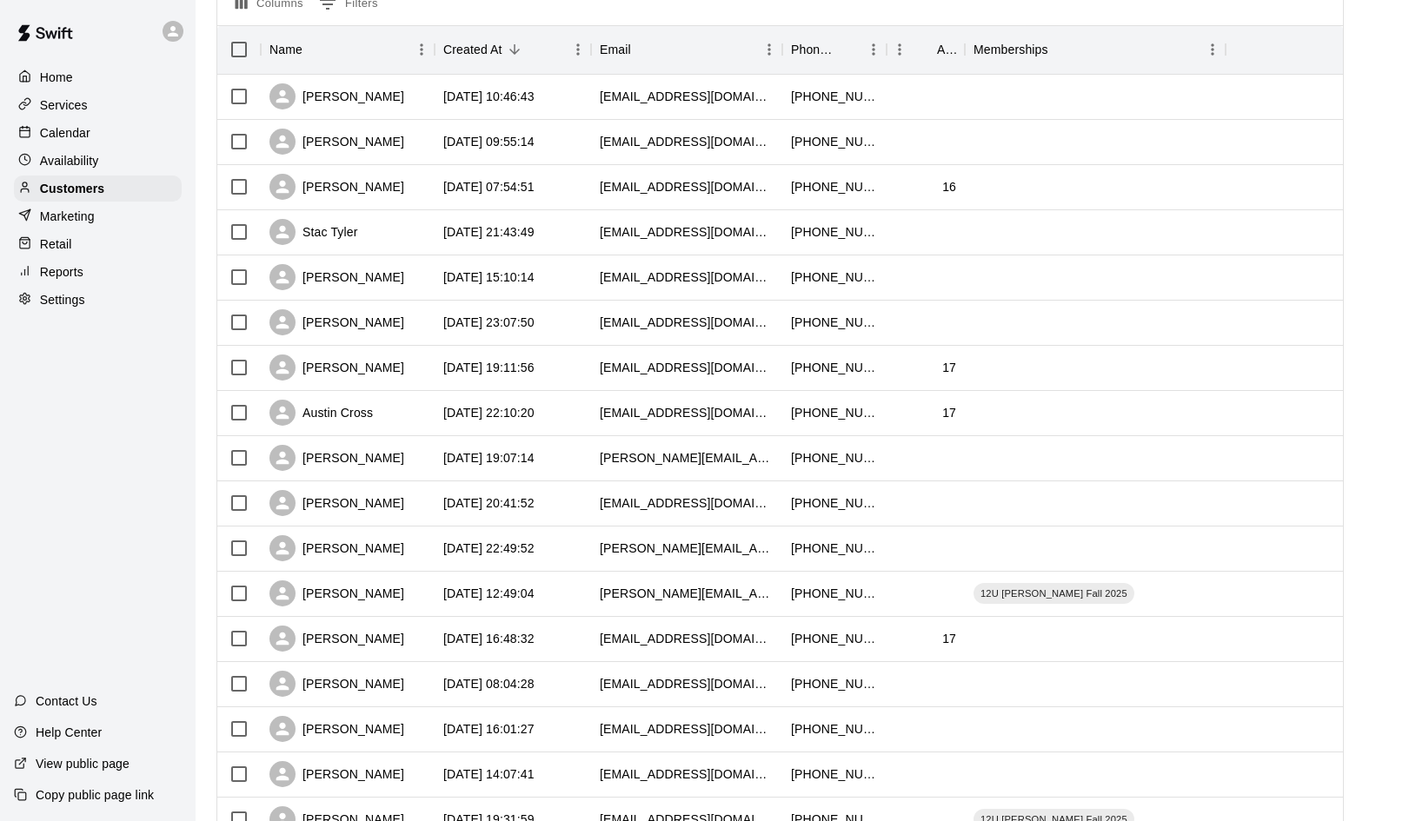
scroll to position [203, 0]
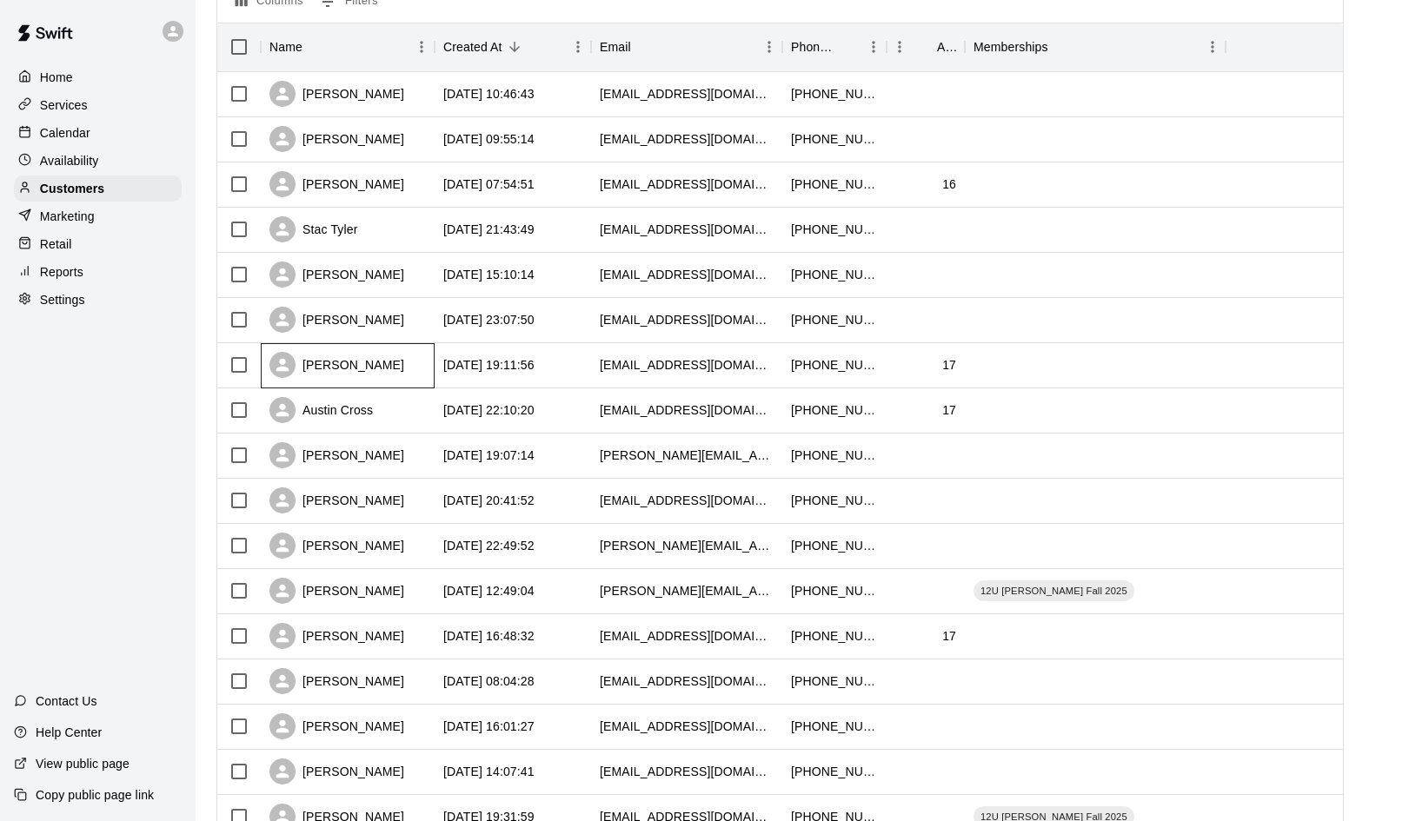
click at [348, 365] on div "Jake Ramirez" at bounding box center [336, 365] width 135 height 26
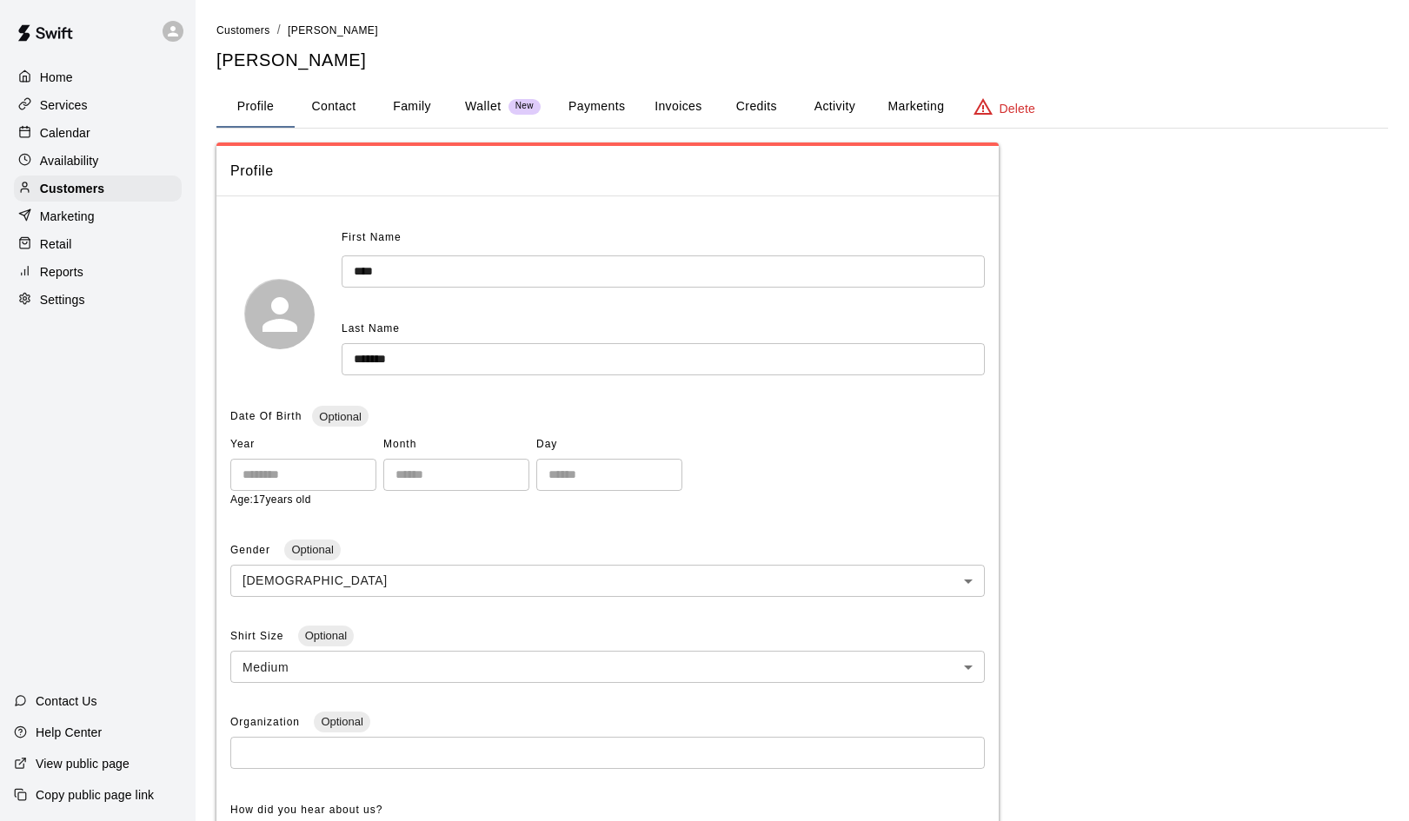
click at [594, 96] on button "Payments" at bounding box center [596, 107] width 84 height 42
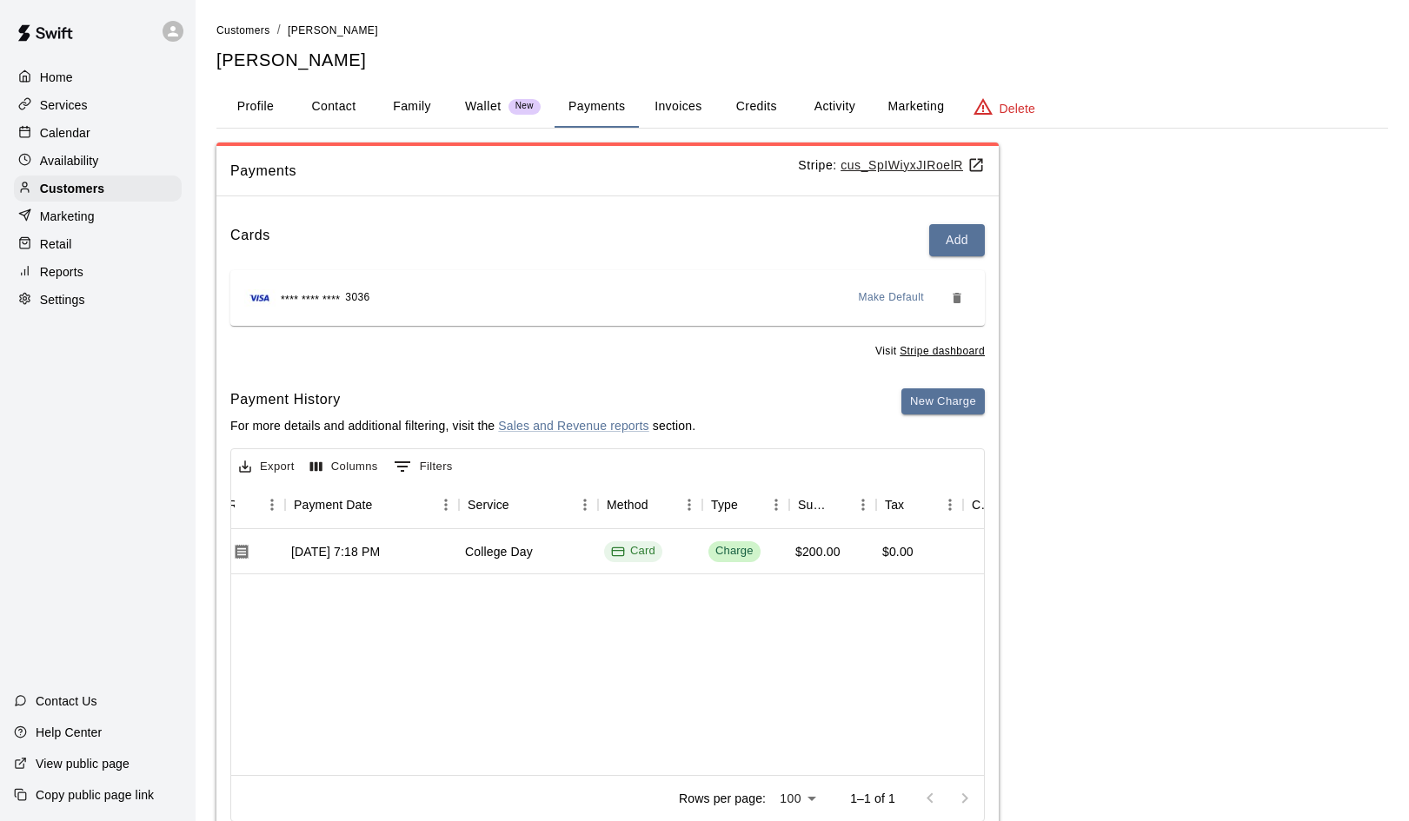
scroll to position [0, 185]
click at [672, 112] on button "Invoices" at bounding box center [678, 107] width 78 height 42
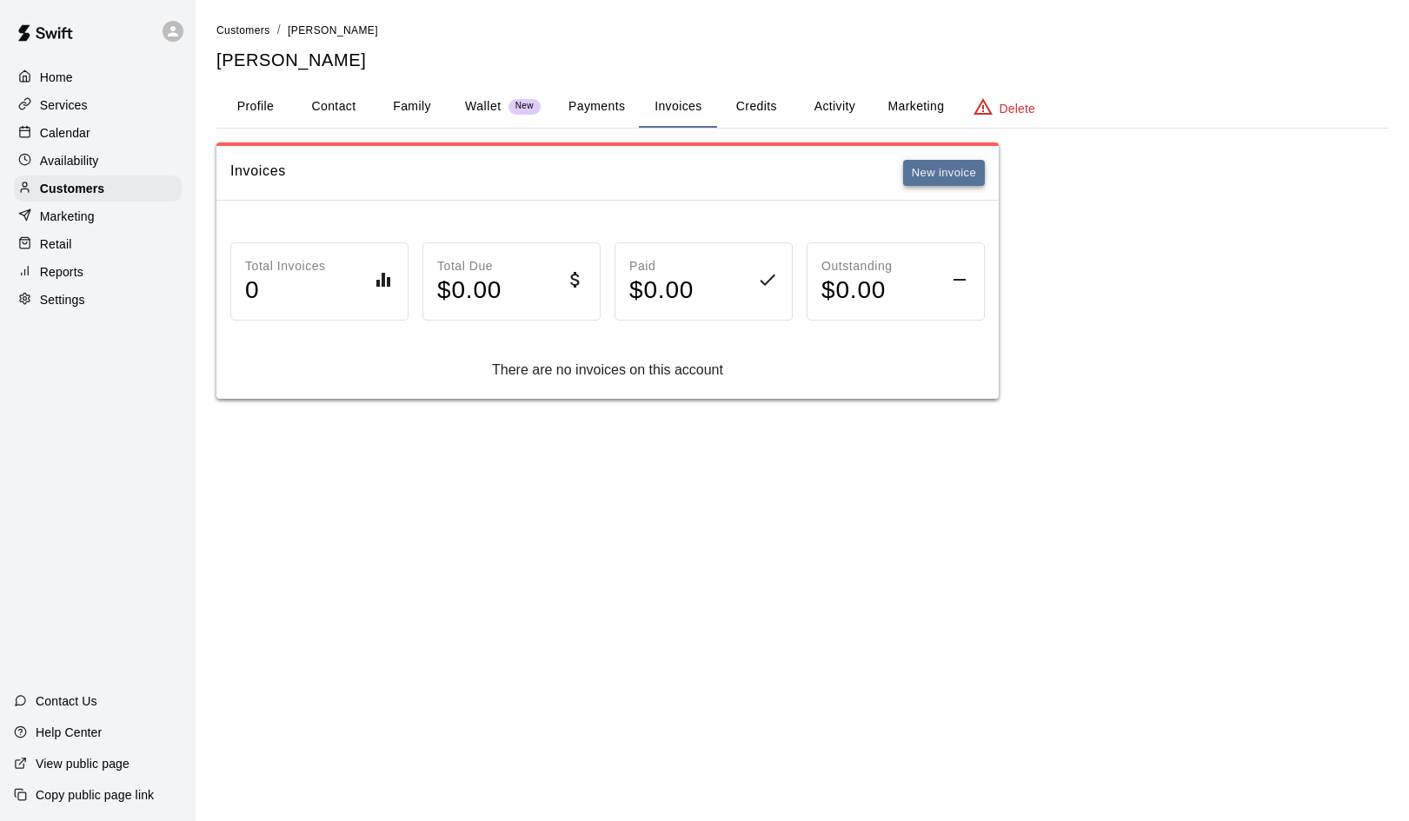
click at [930, 179] on button "New invoice" at bounding box center [944, 173] width 82 height 27
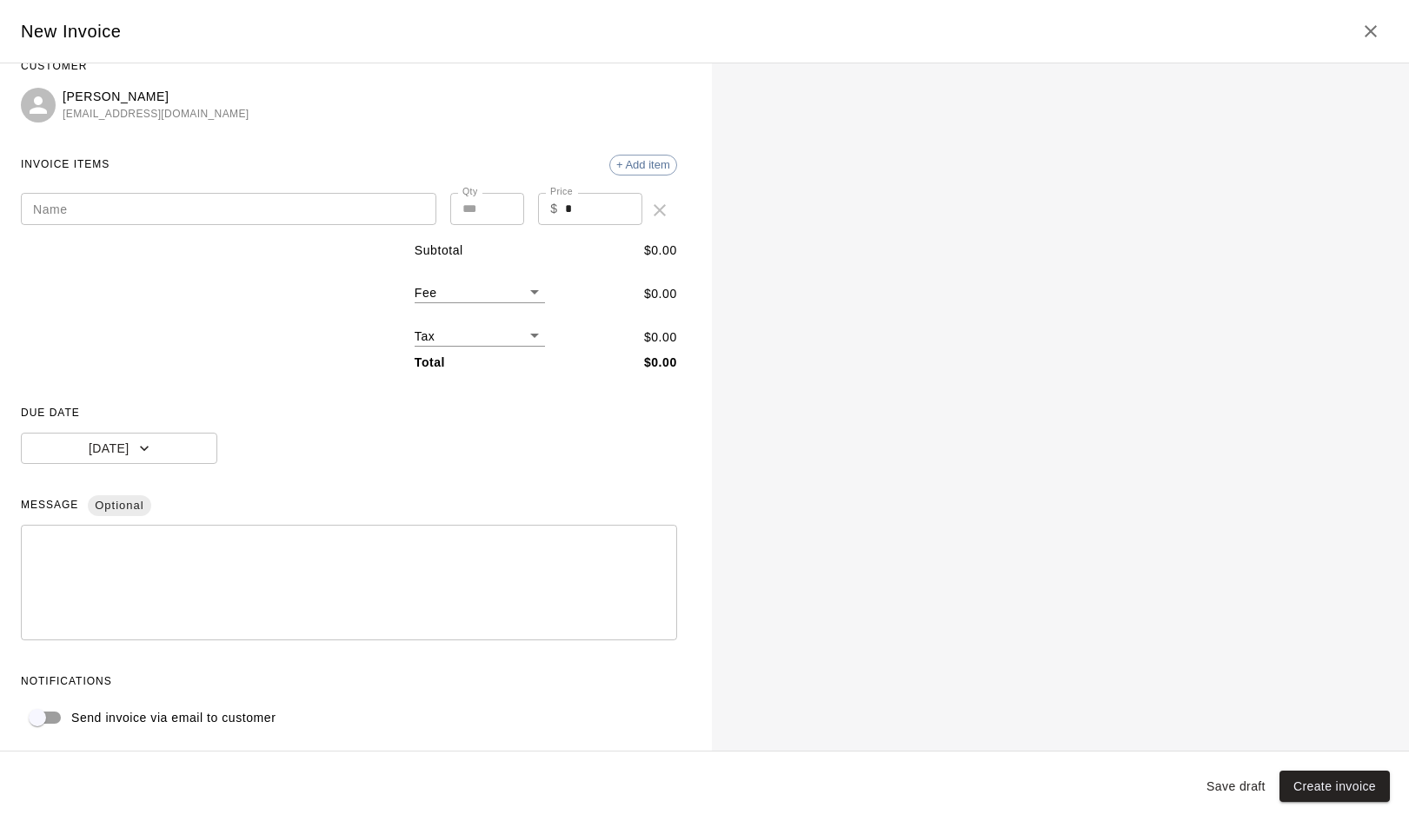
scroll to position [30, 0]
click at [1368, 29] on icon "Close" at bounding box center [1370, 31] width 12 height 12
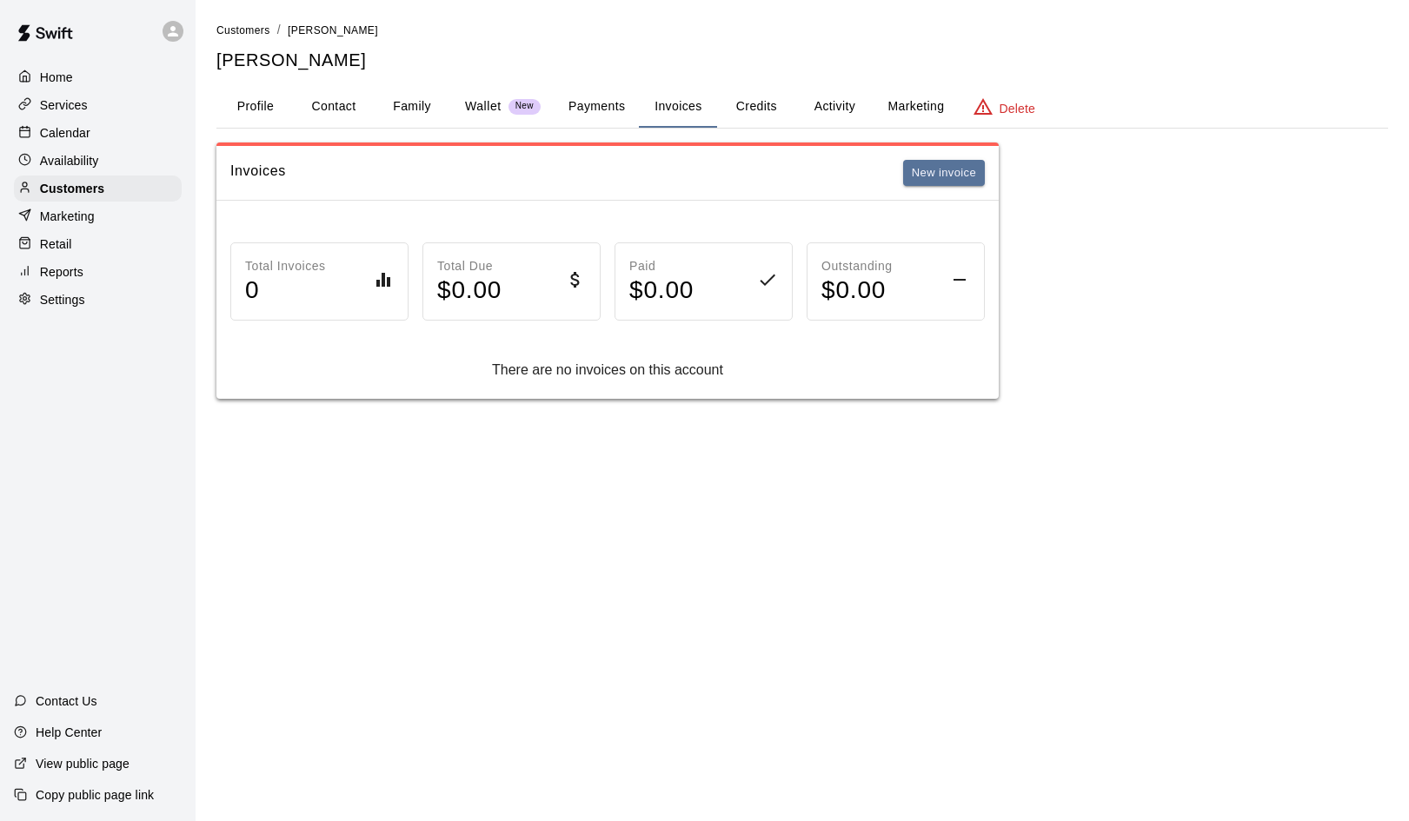
click at [44, 76] on p "Home" at bounding box center [56, 77] width 33 height 17
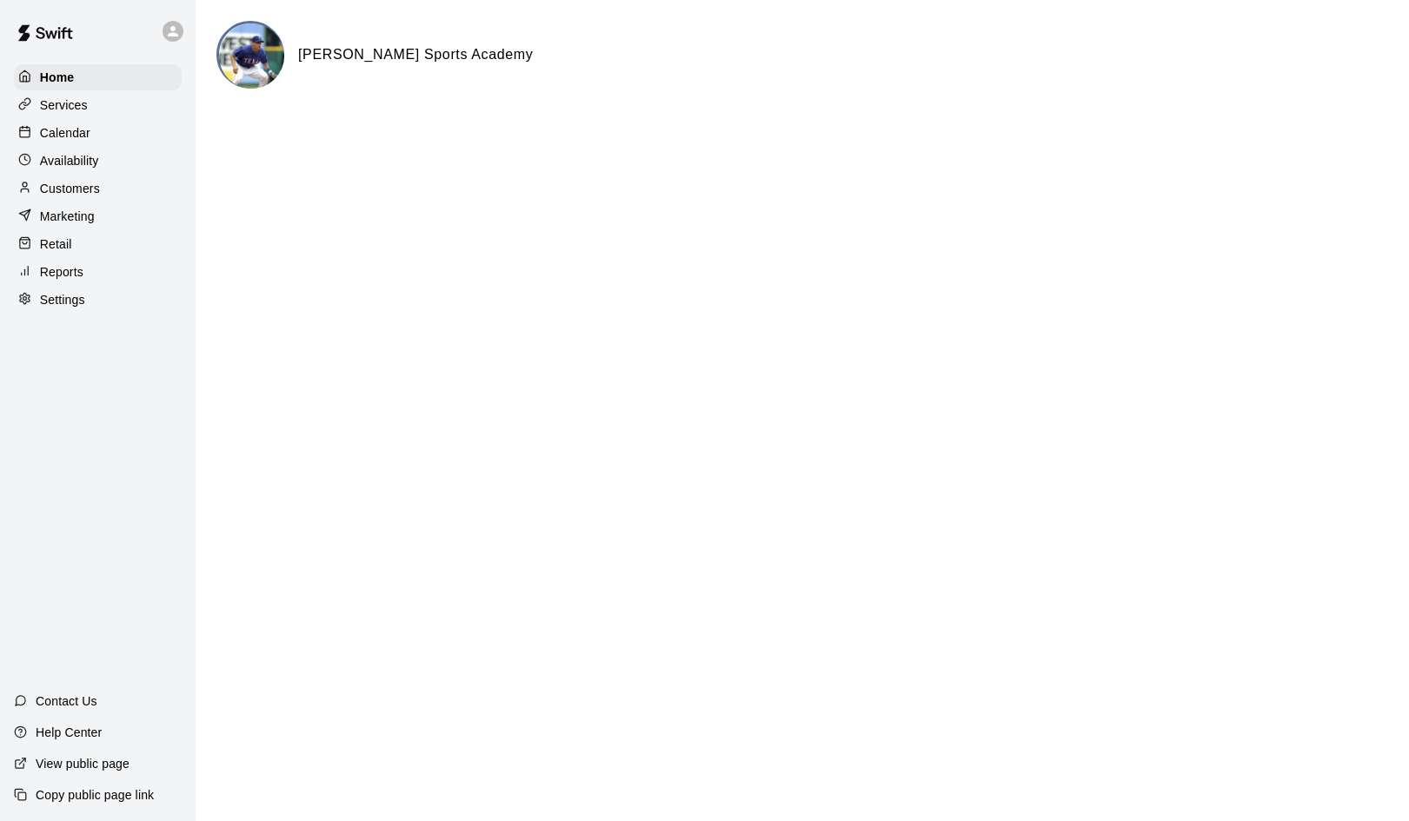
click at [65, 163] on p "Availability" at bounding box center [69, 160] width 59 height 17
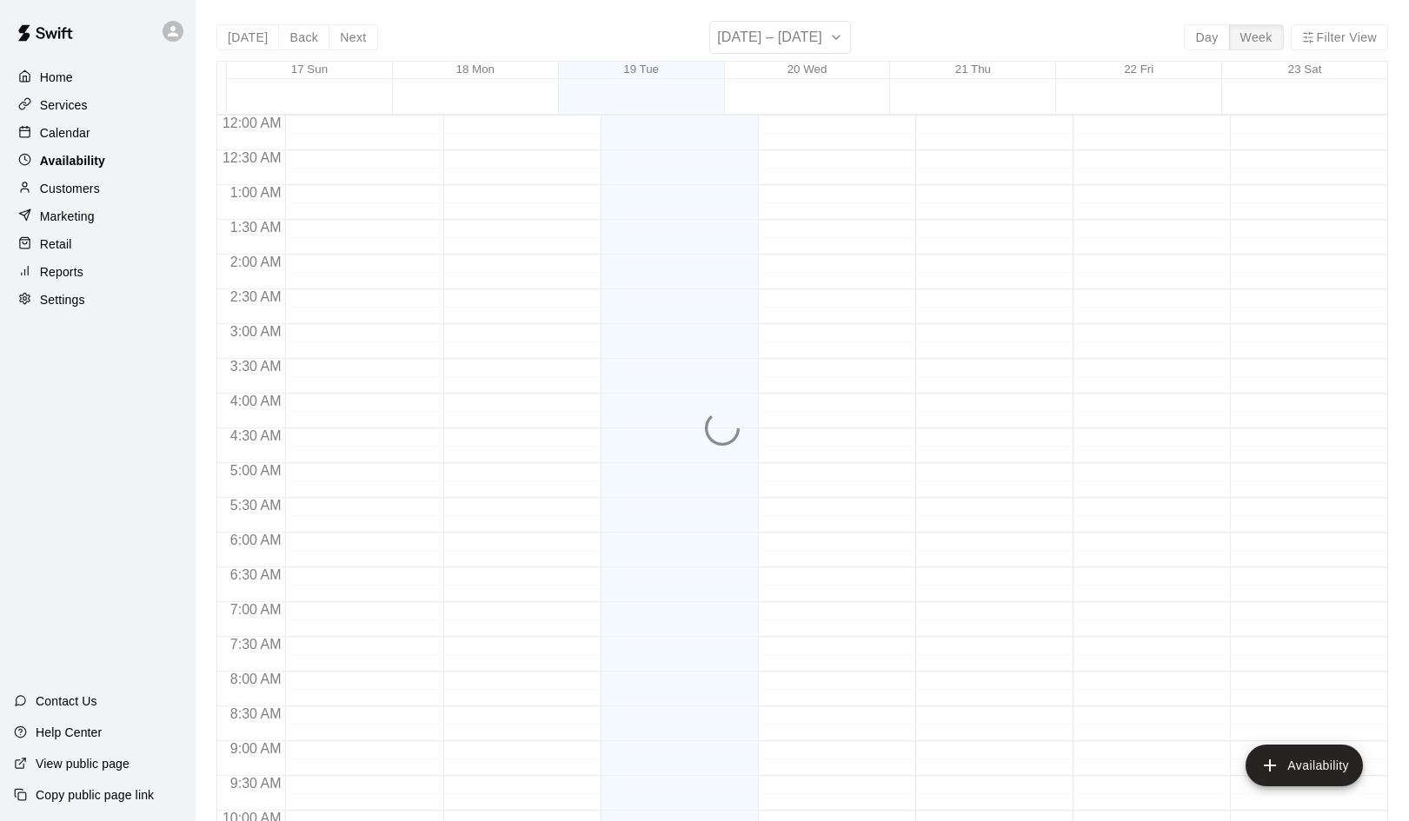
scroll to position [900, 0]
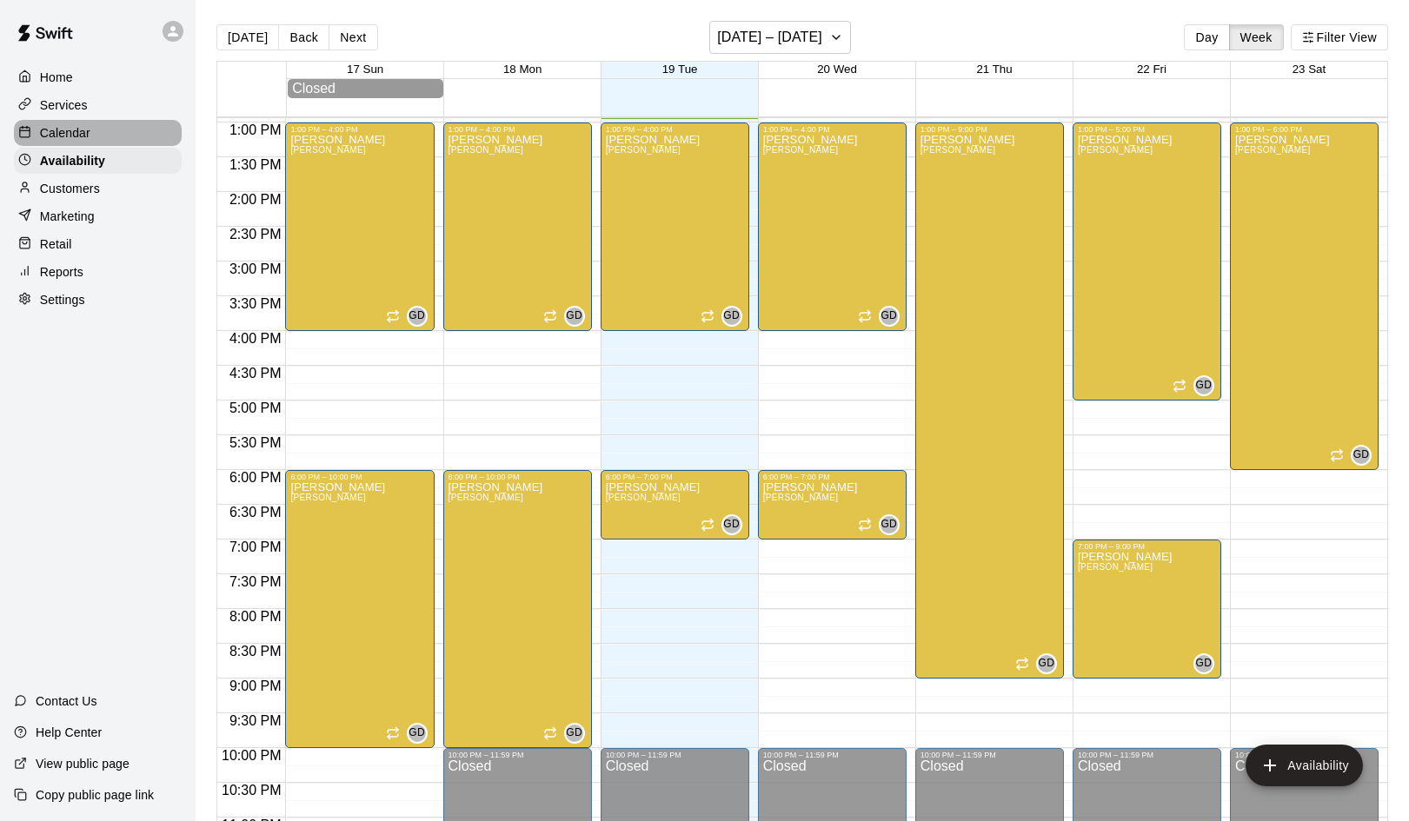
click at [67, 129] on p "Calendar" at bounding box center [65, 132] width 50 height 17
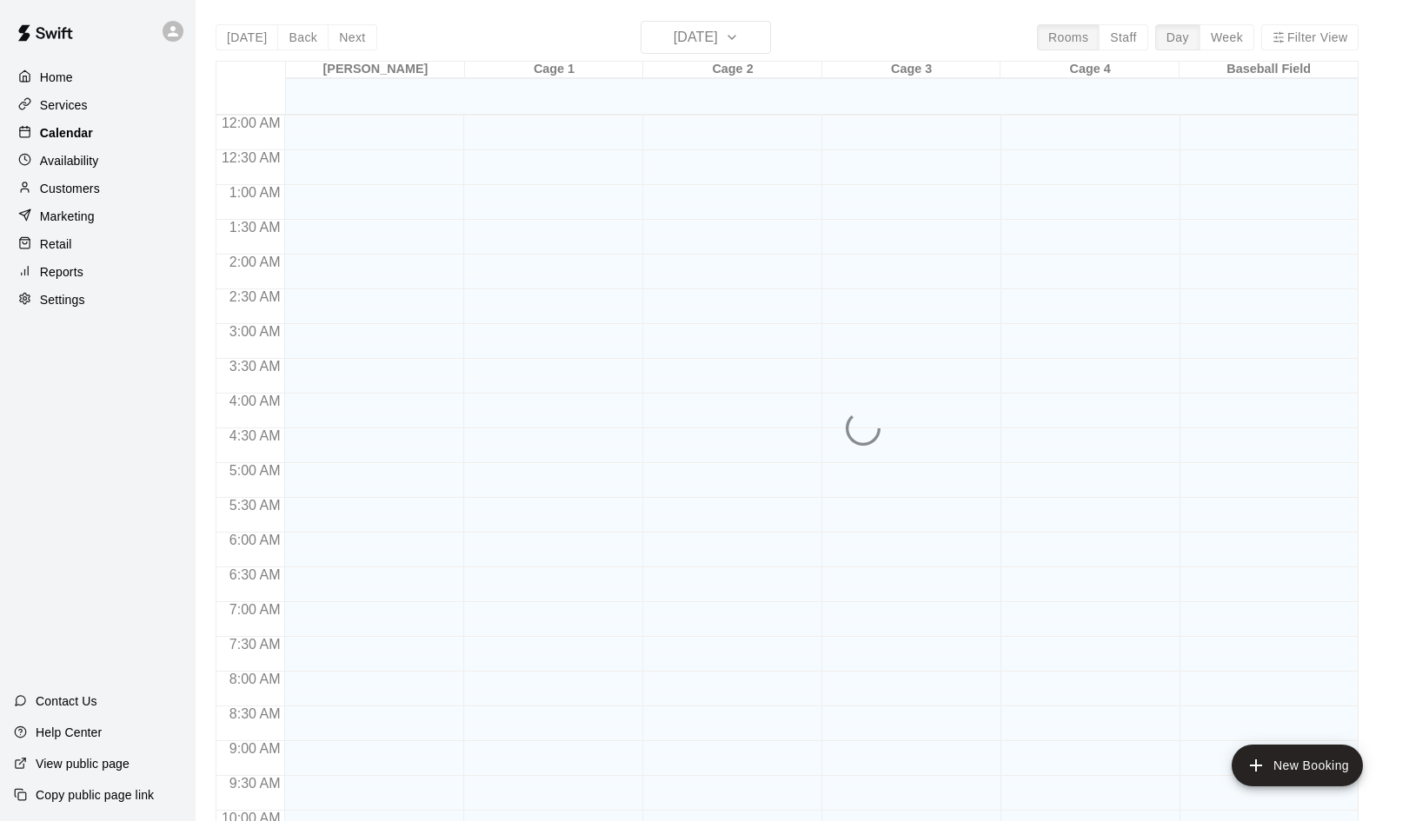
scroll to position [892, 0]
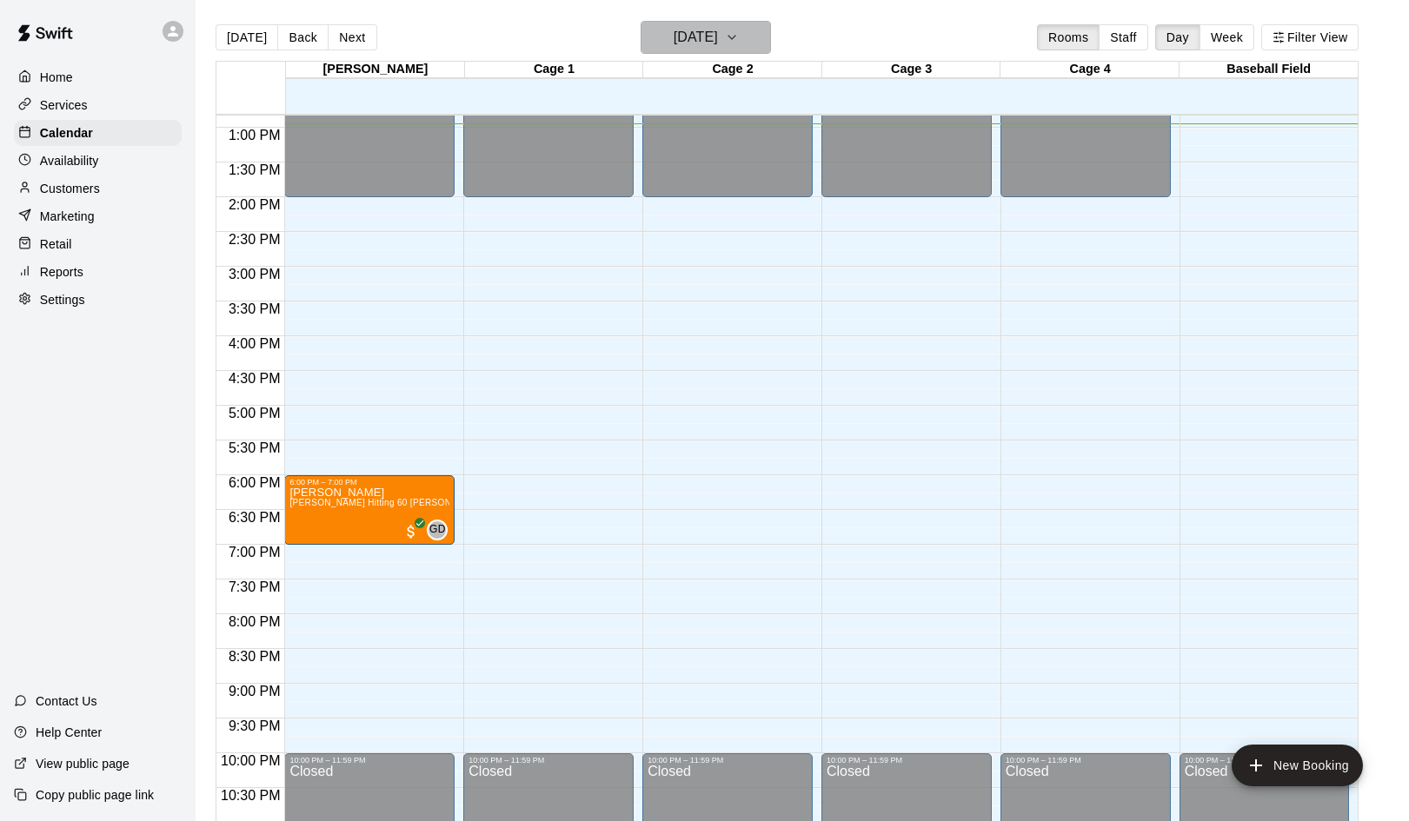
click at [765, 32] on button "[DATE]" at bounding box center [706, 37] width 130 height 33
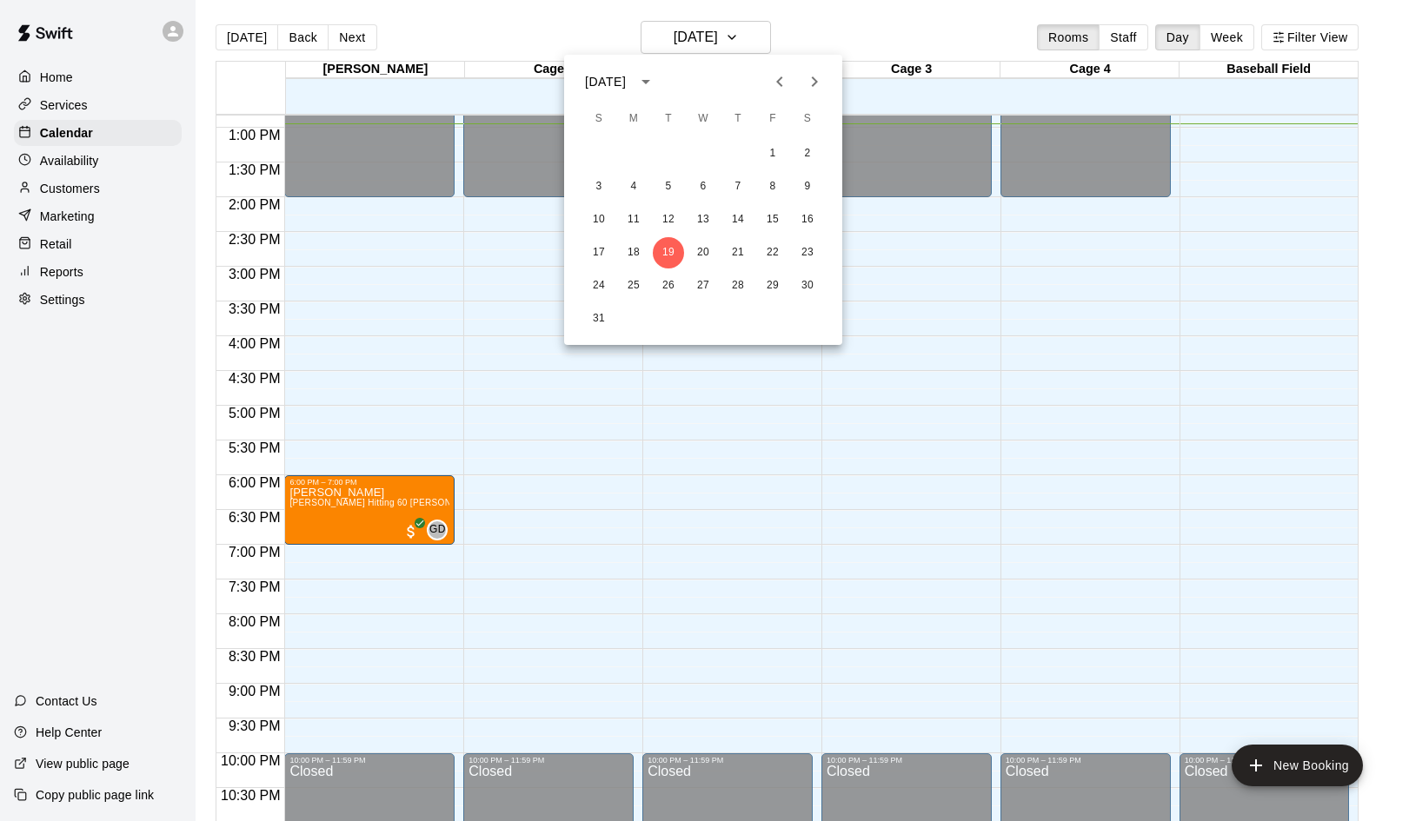
click at [534, 41] on div at bounding box center [704, 410] width 1409 height 821
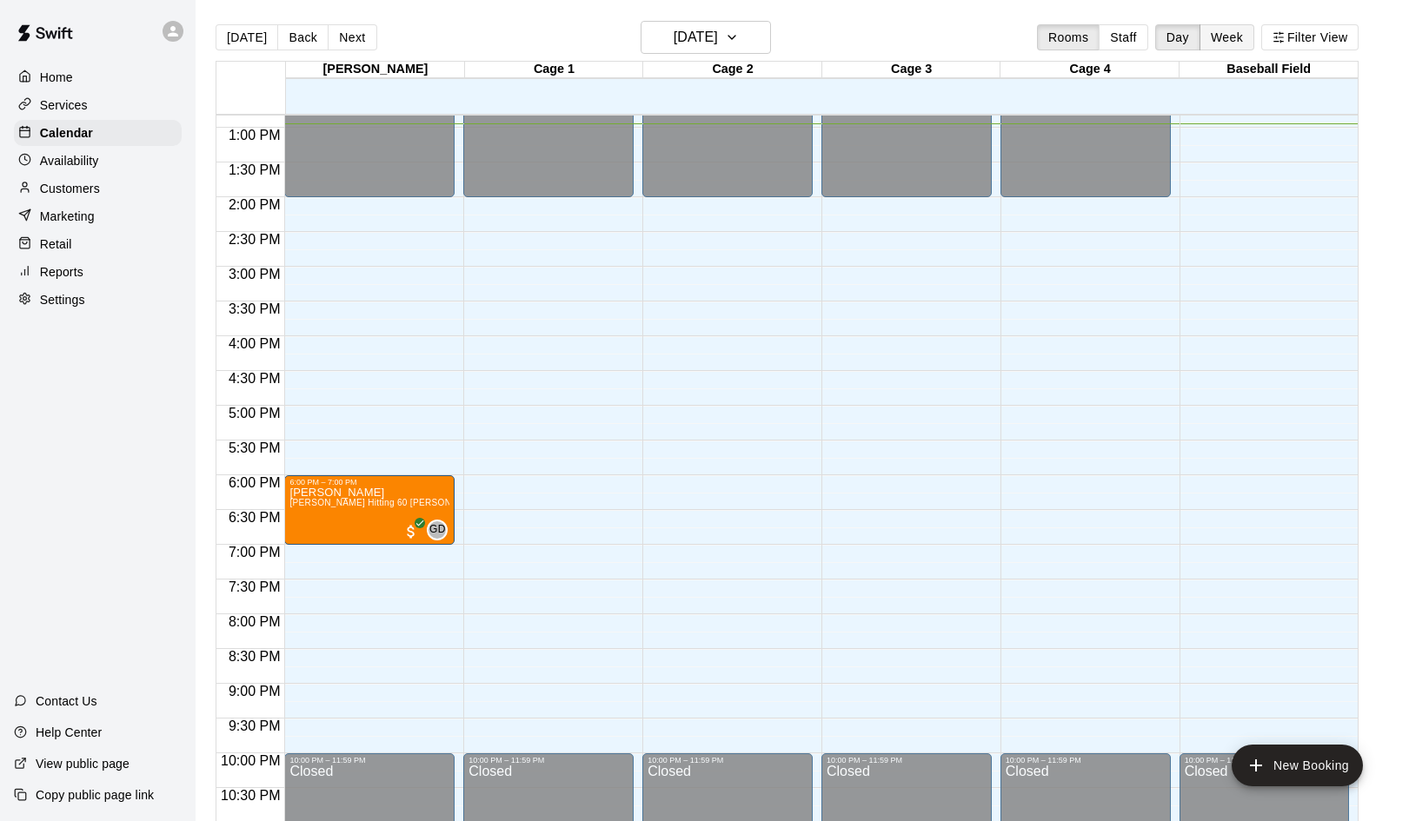
click at [1217, 33] on button "Week" at bounding box center [1226, 37] width 55 height 26
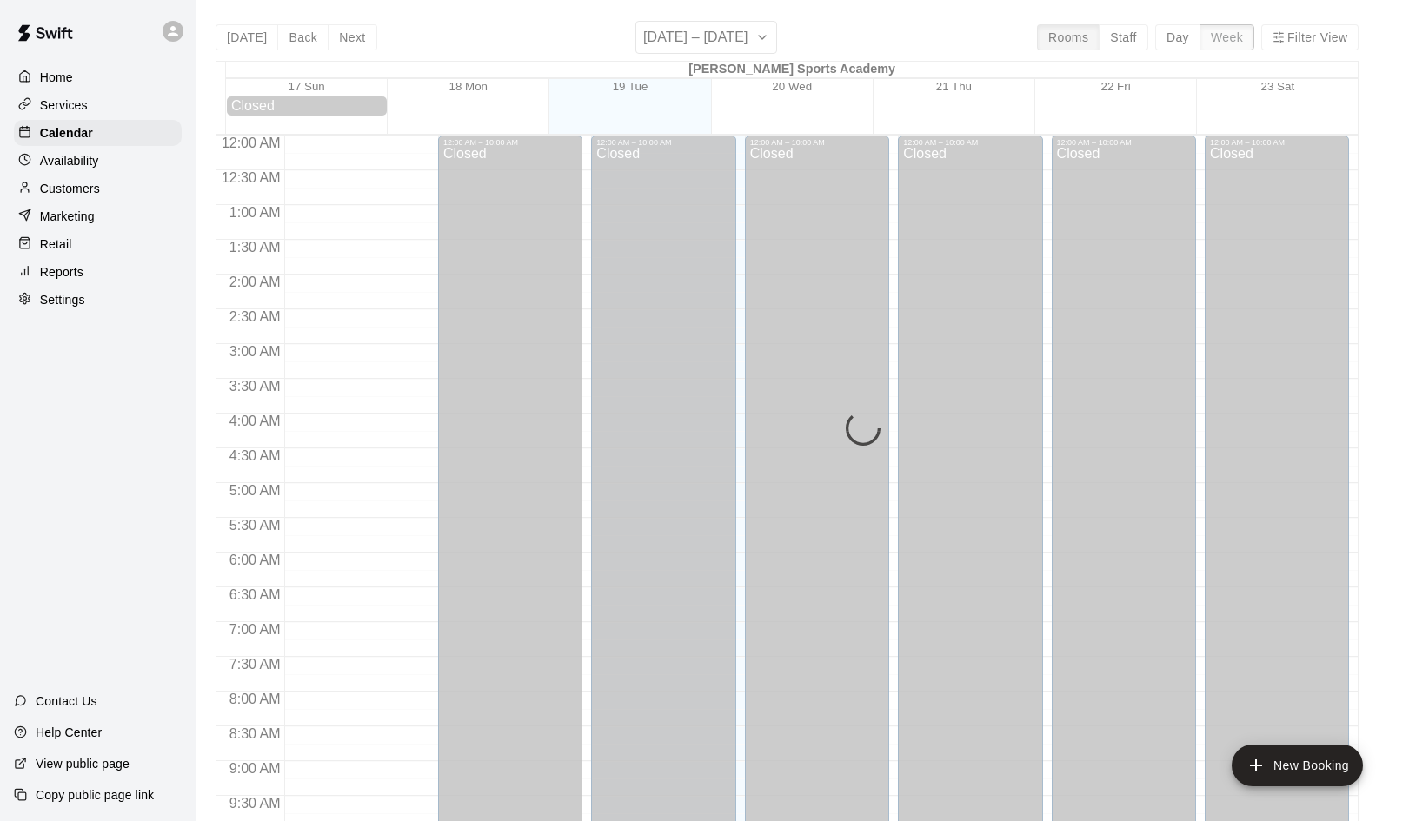
scroll to position [900, 0]
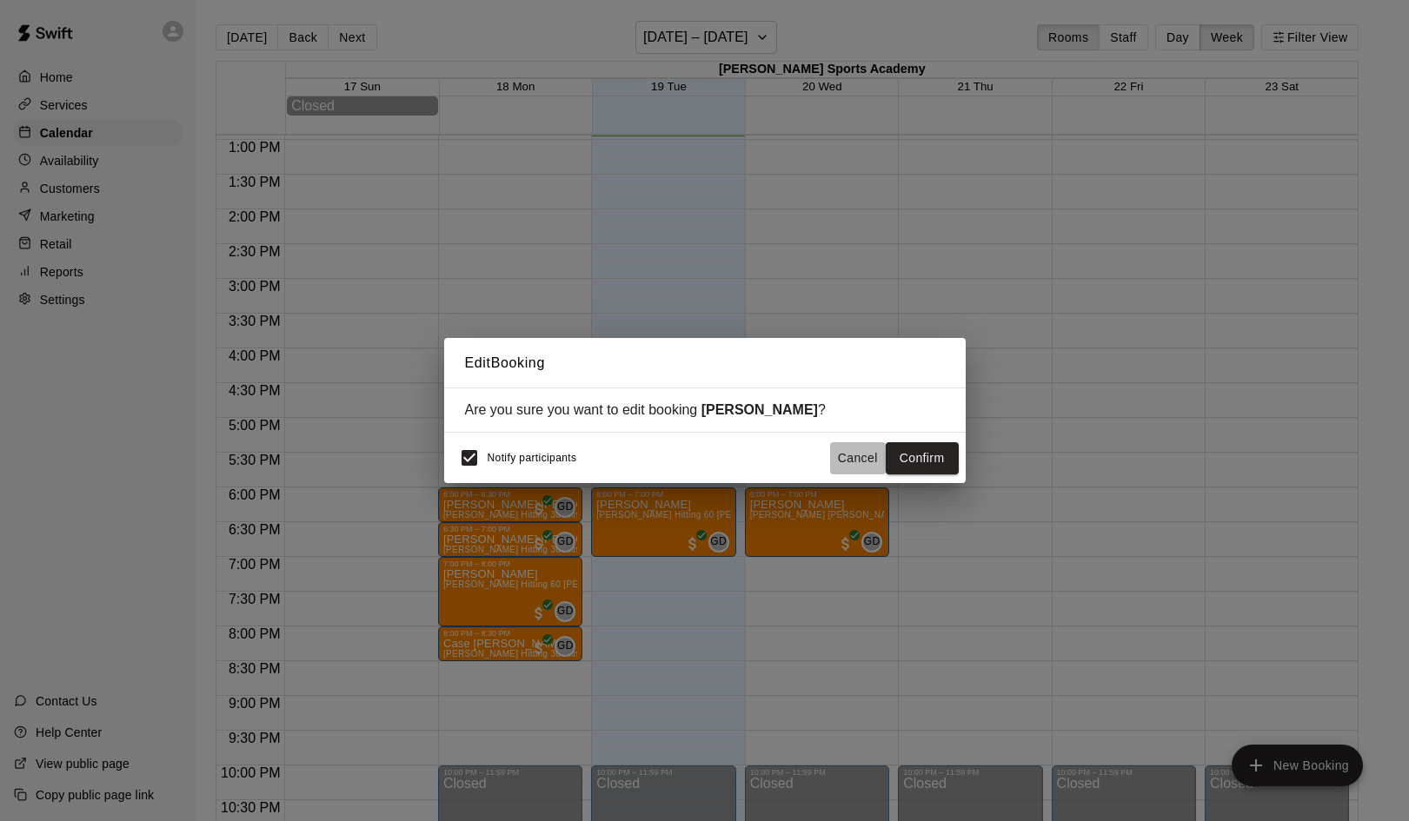
click at [855, 455] on button "Cancel" at bounding box center [858, 458] width 56 height 32
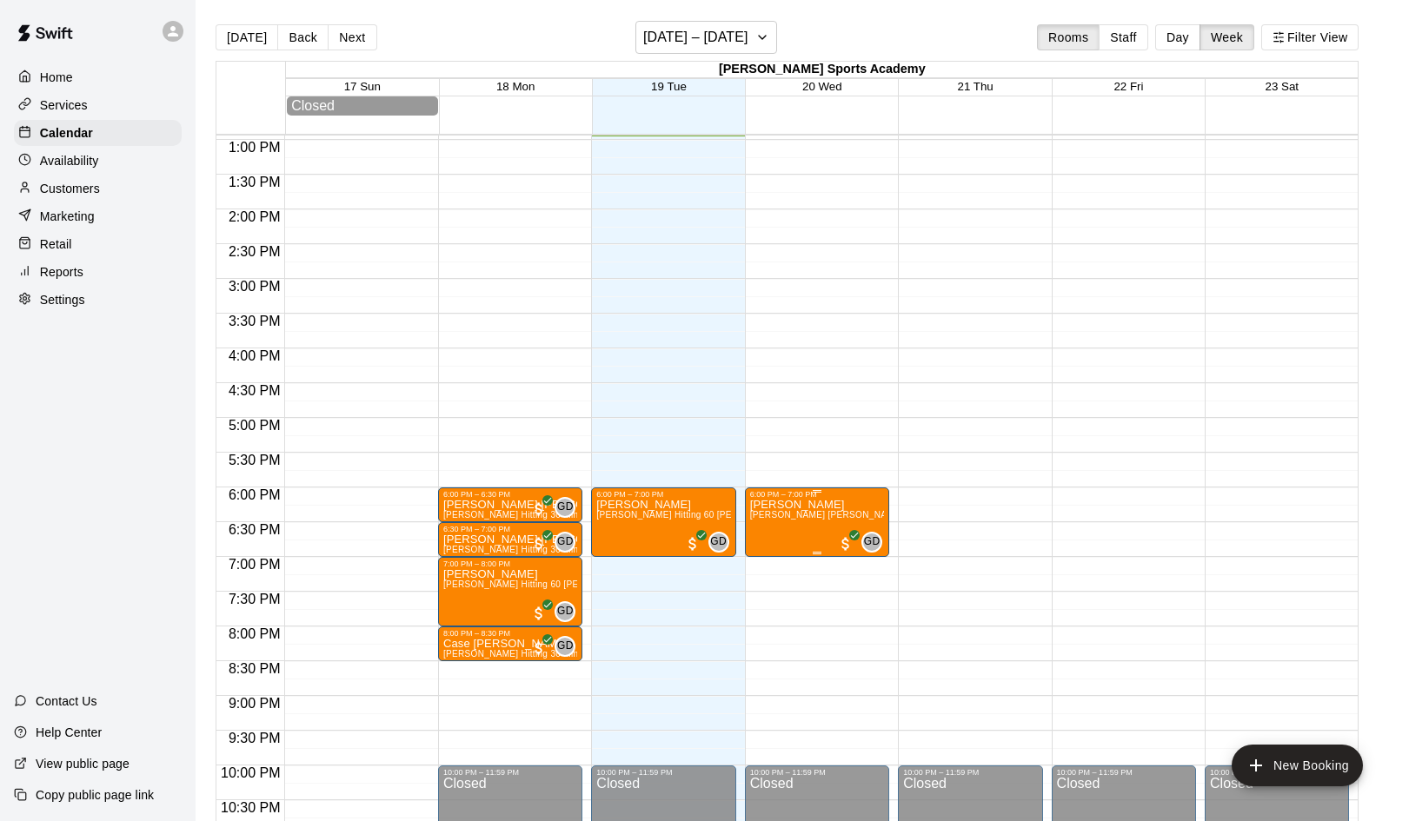
click at [806, 520] on span "German Duran Fielding/Hitting 60 min (Up to 3 players)" at bounding box center [892, 515] width 285 height 10
click at [767, 576] on img "edit" at bounding box center [768, 571] width 20 height 20
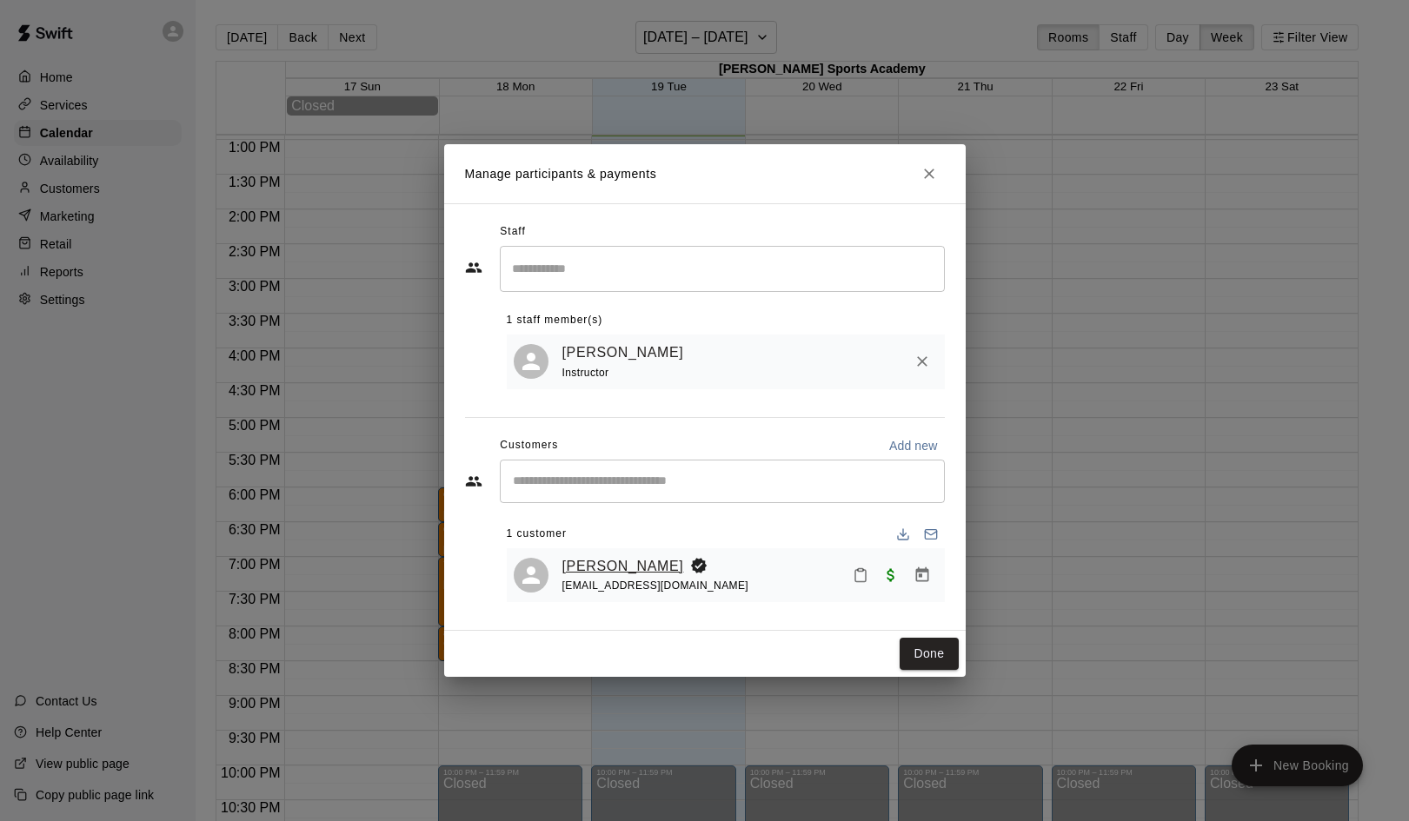
click at [573, 570] on link "Kenneth Corona" at bounding box center [623, 566] width 122 height 23
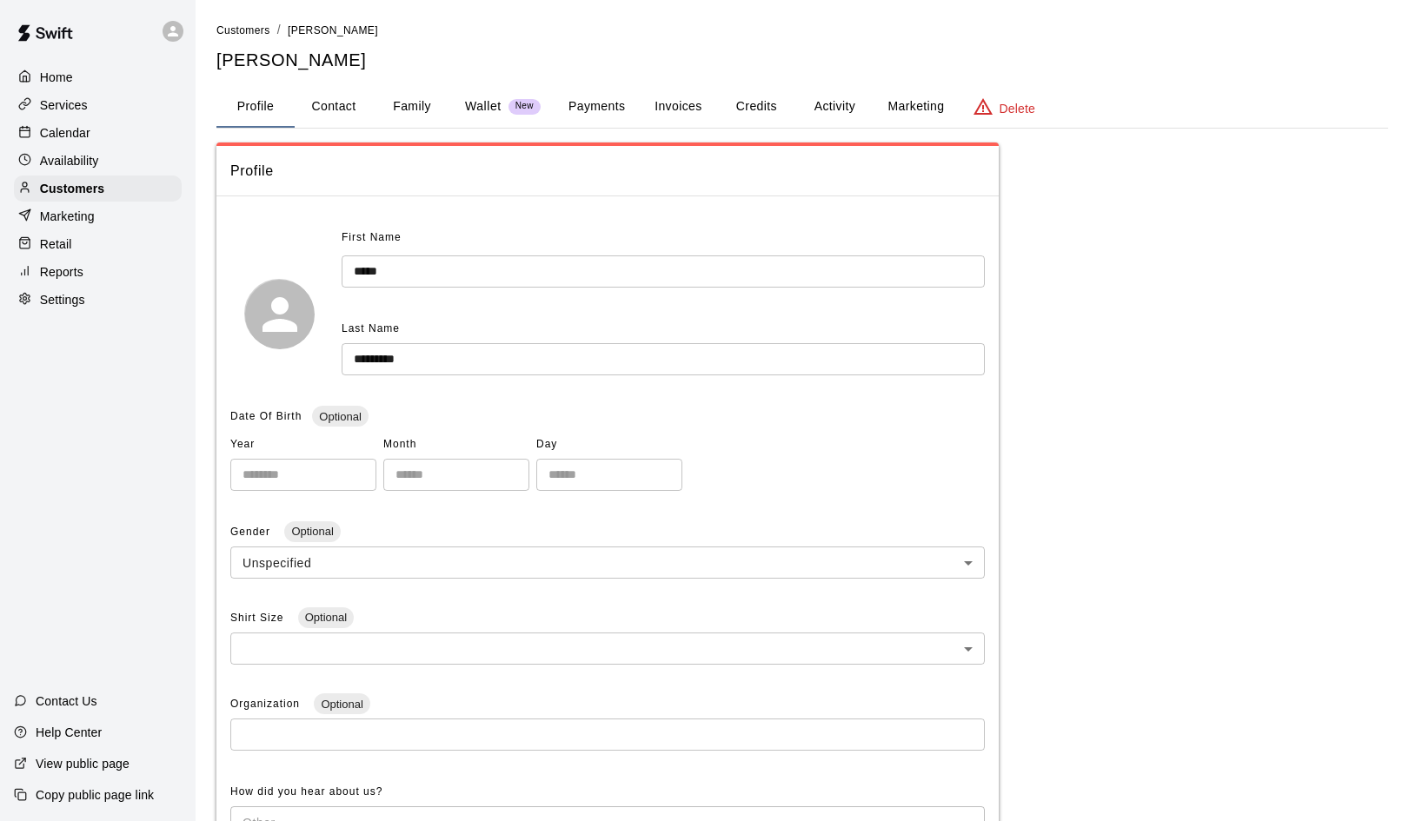
click at [416, 102] on button "Family" at bounding box center [412, 107] width 78 height 42
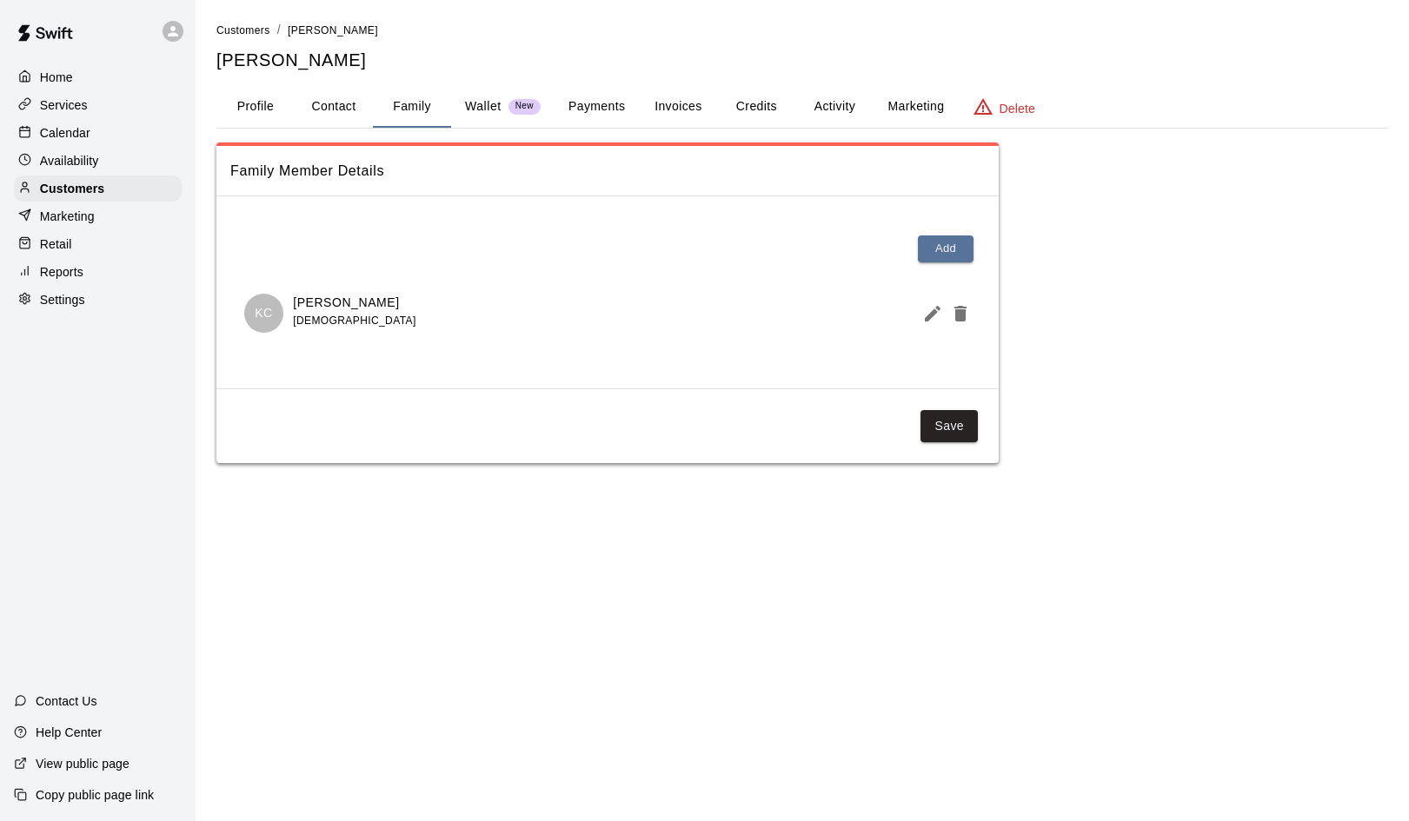
click at [335, 106] on button "Contact" at bounding box center [334, 107] width 78 height 42
select select "**"
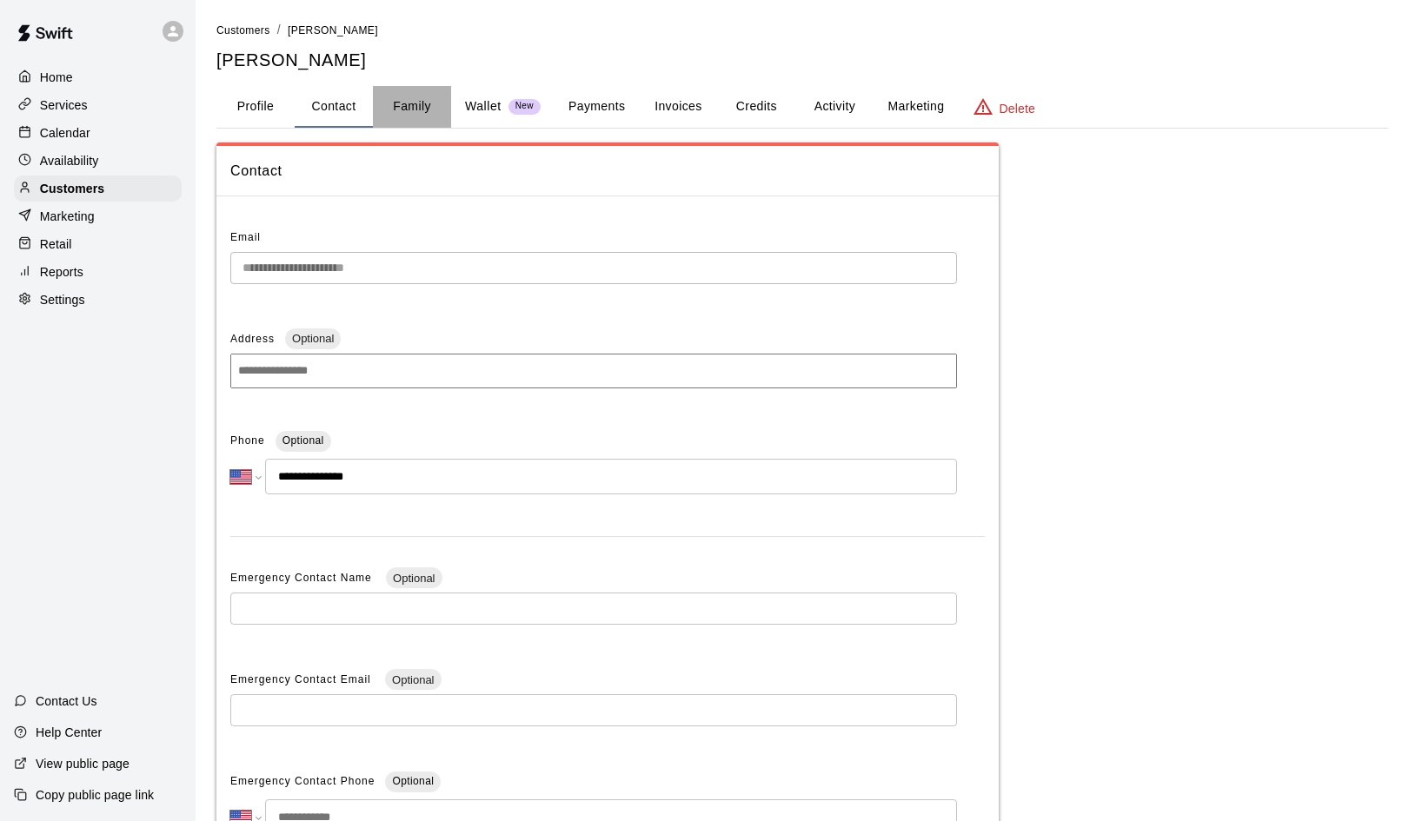
click at [410, 106] on button "Family" at bounding box center [412, 107] width 78 height 42
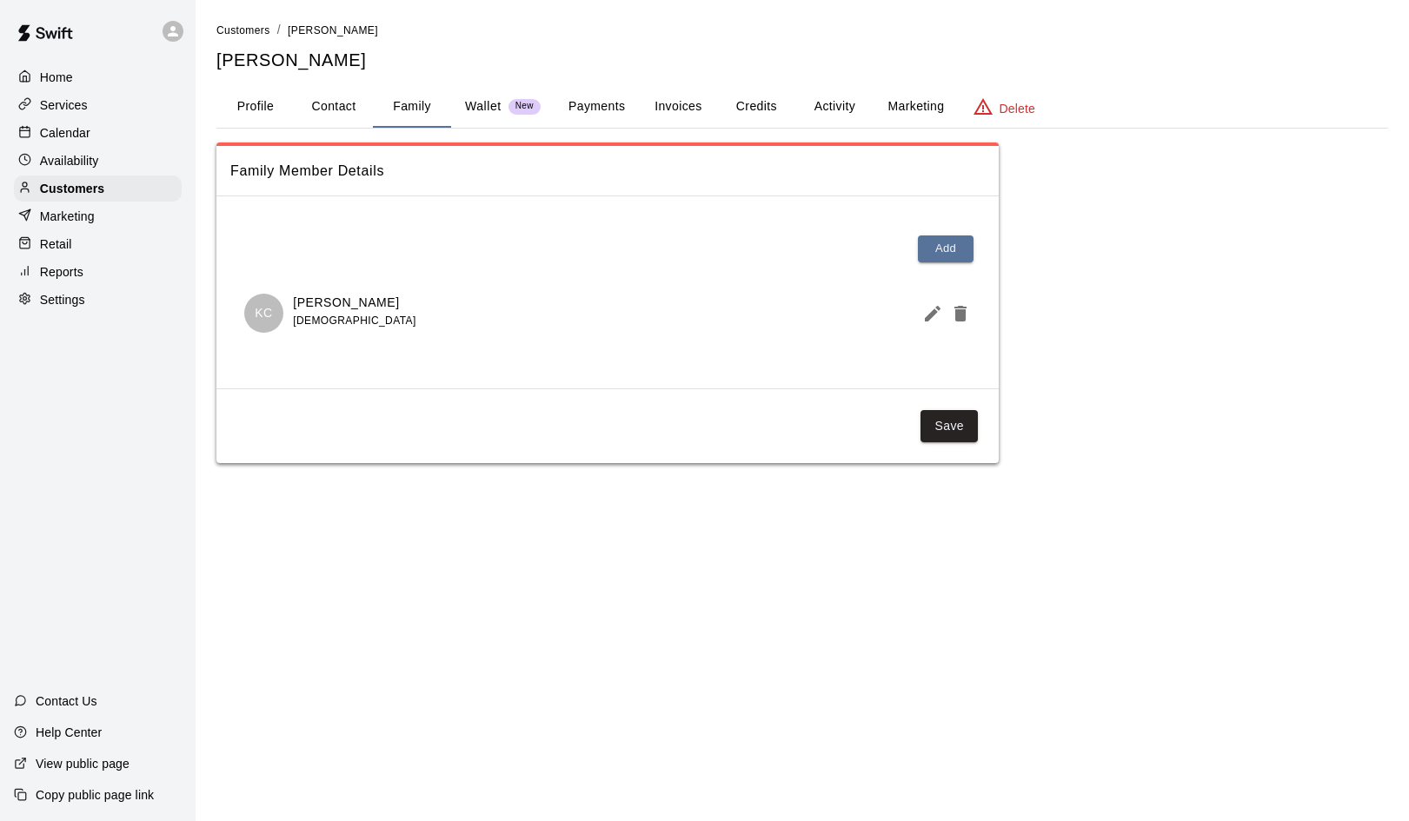
click at [332, 105] on button "Contact" at bounding box center [334, 107] width 78 height 42
select select "**"
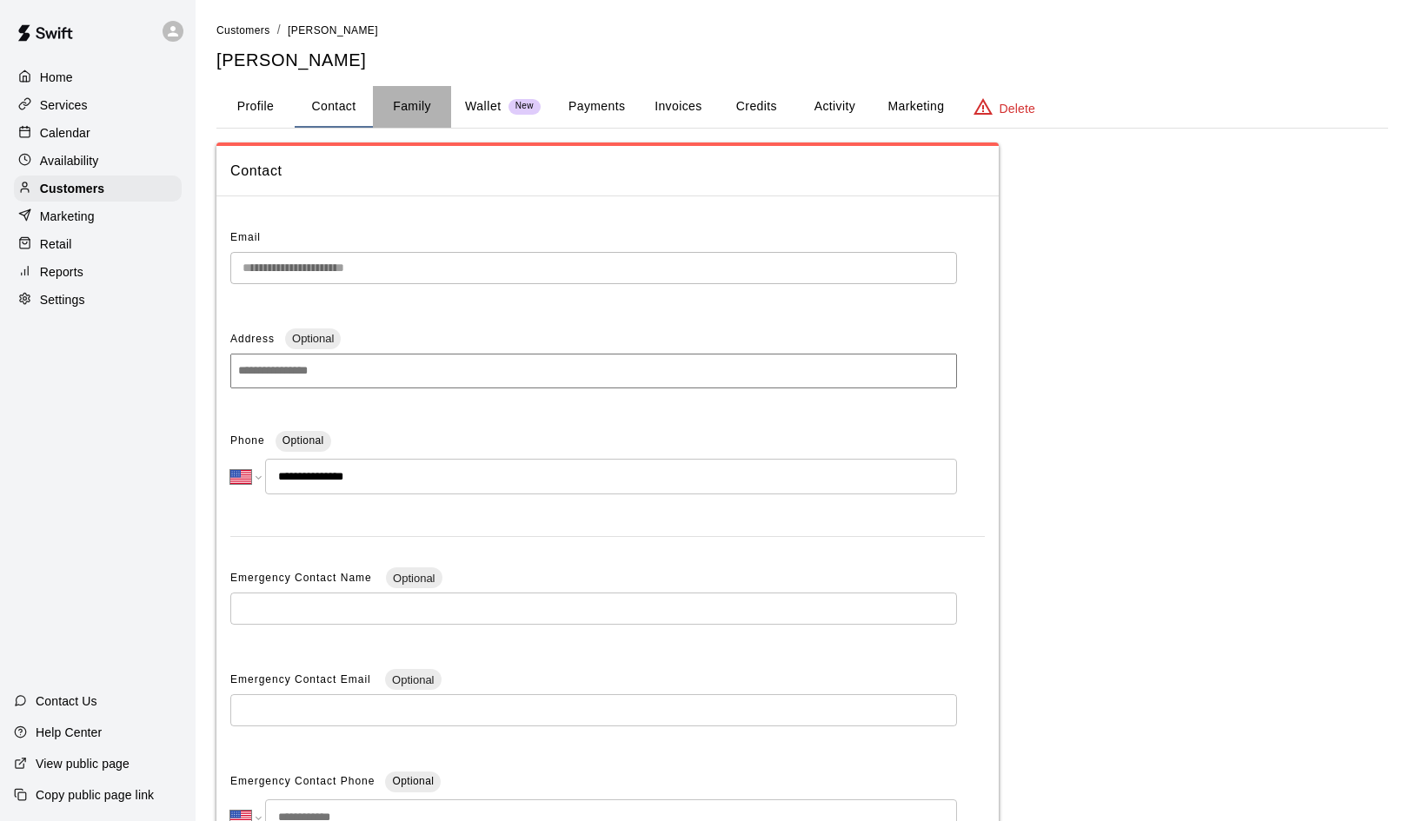
click at [408, 106] on button "Family" at bounding box center [412, 107] width 78 height 42
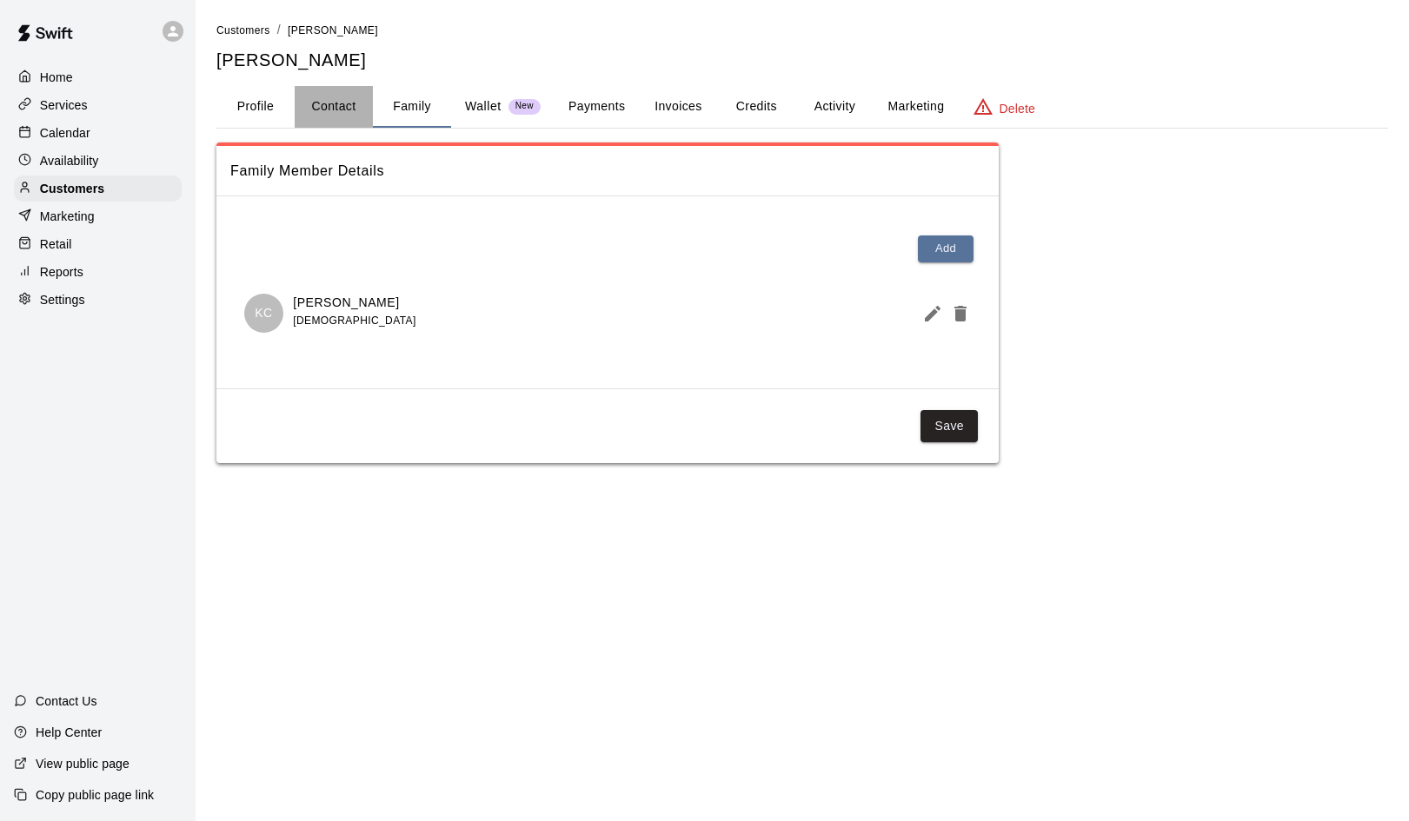
click at [343, 105] on button "Contact" at bounding box center [334, 107] width 78 height 42
select select "**"
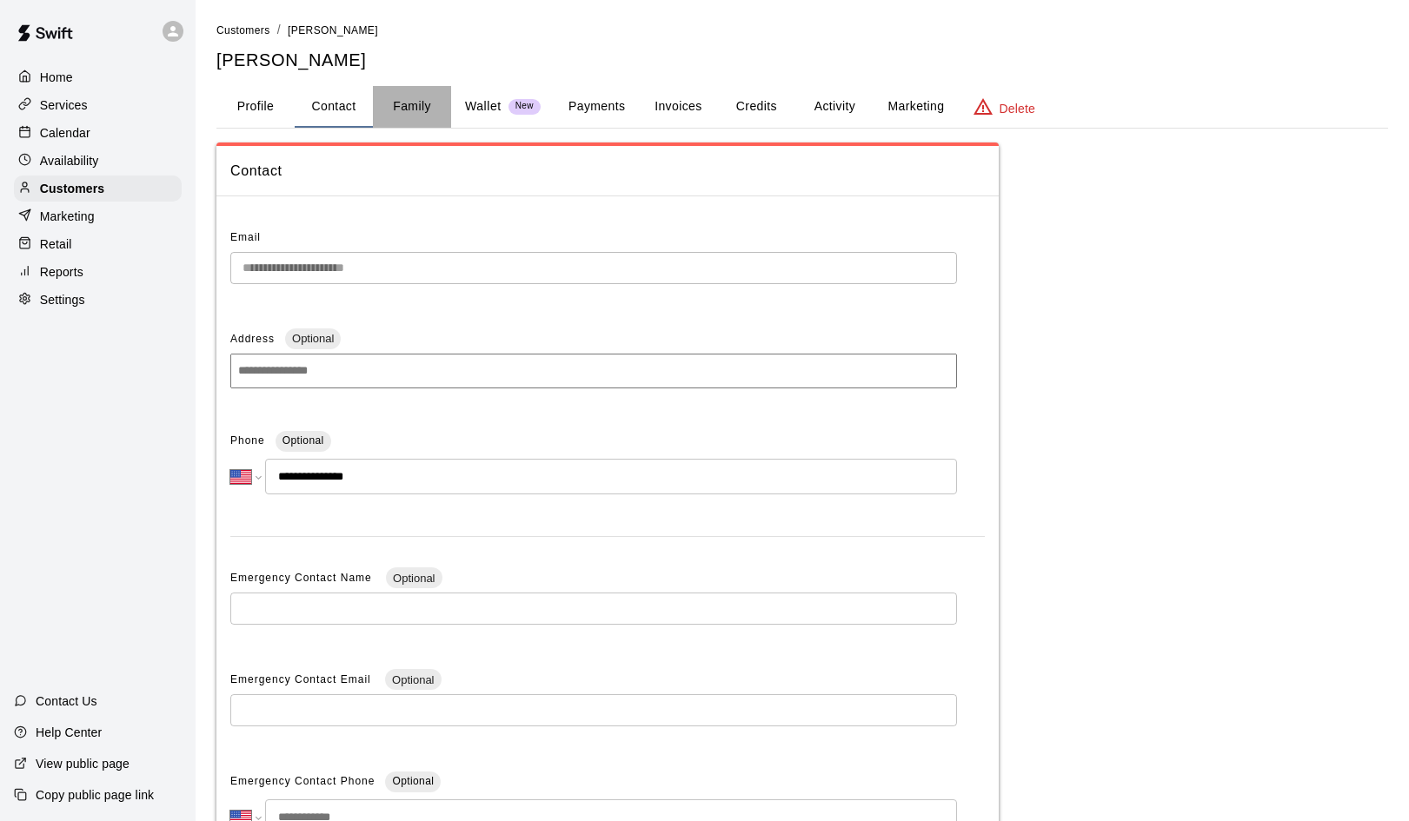
click at [405, 107] on button "Family" at bounding box center [412, 107] width 78 height 42
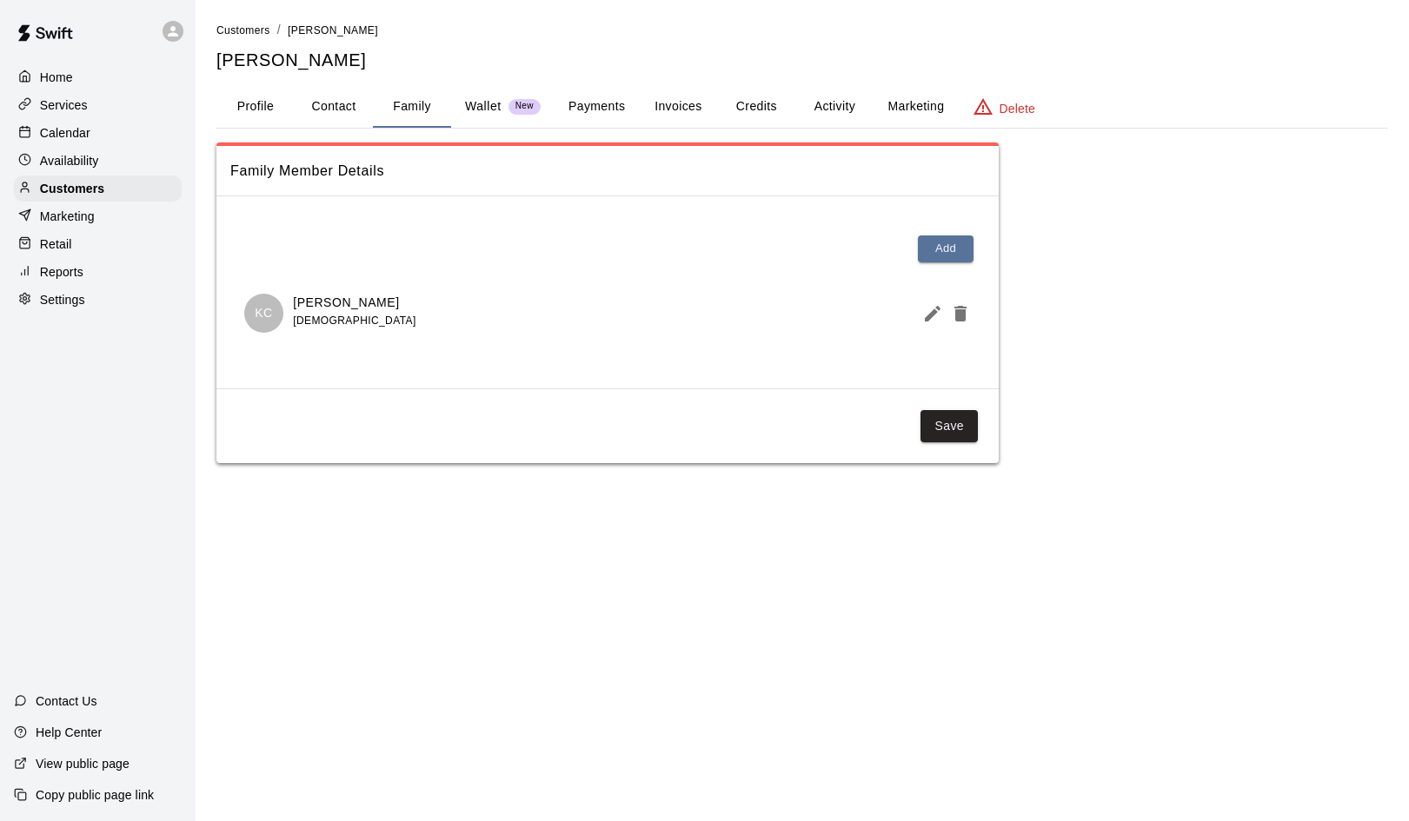
click at [339, 107] on button "Contact" at bounding box center [334, 107] width 78 height 42
select select "**"
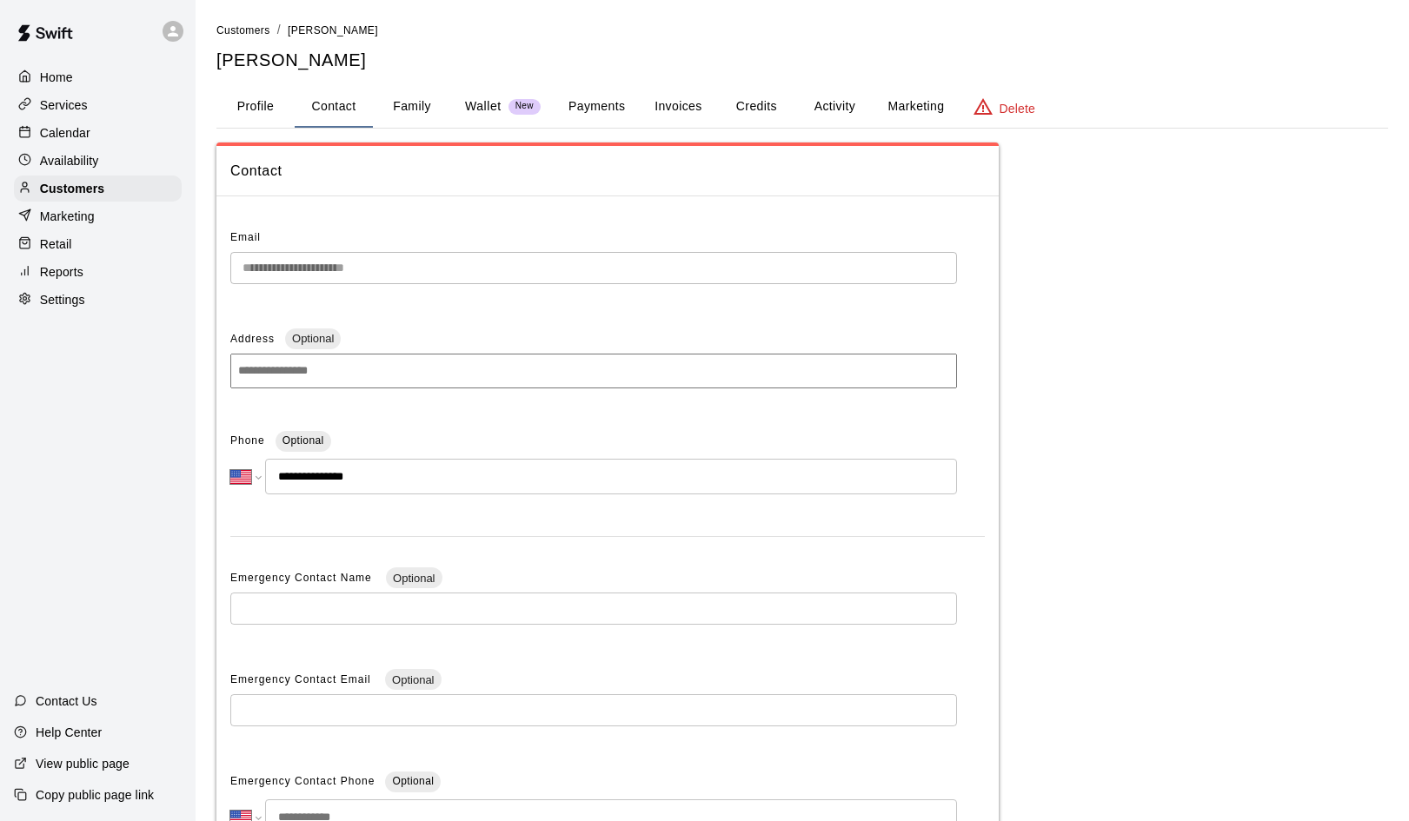
click at [60, 129] on p "Calendar" at bounding box center [65, 132] width 50 height 17
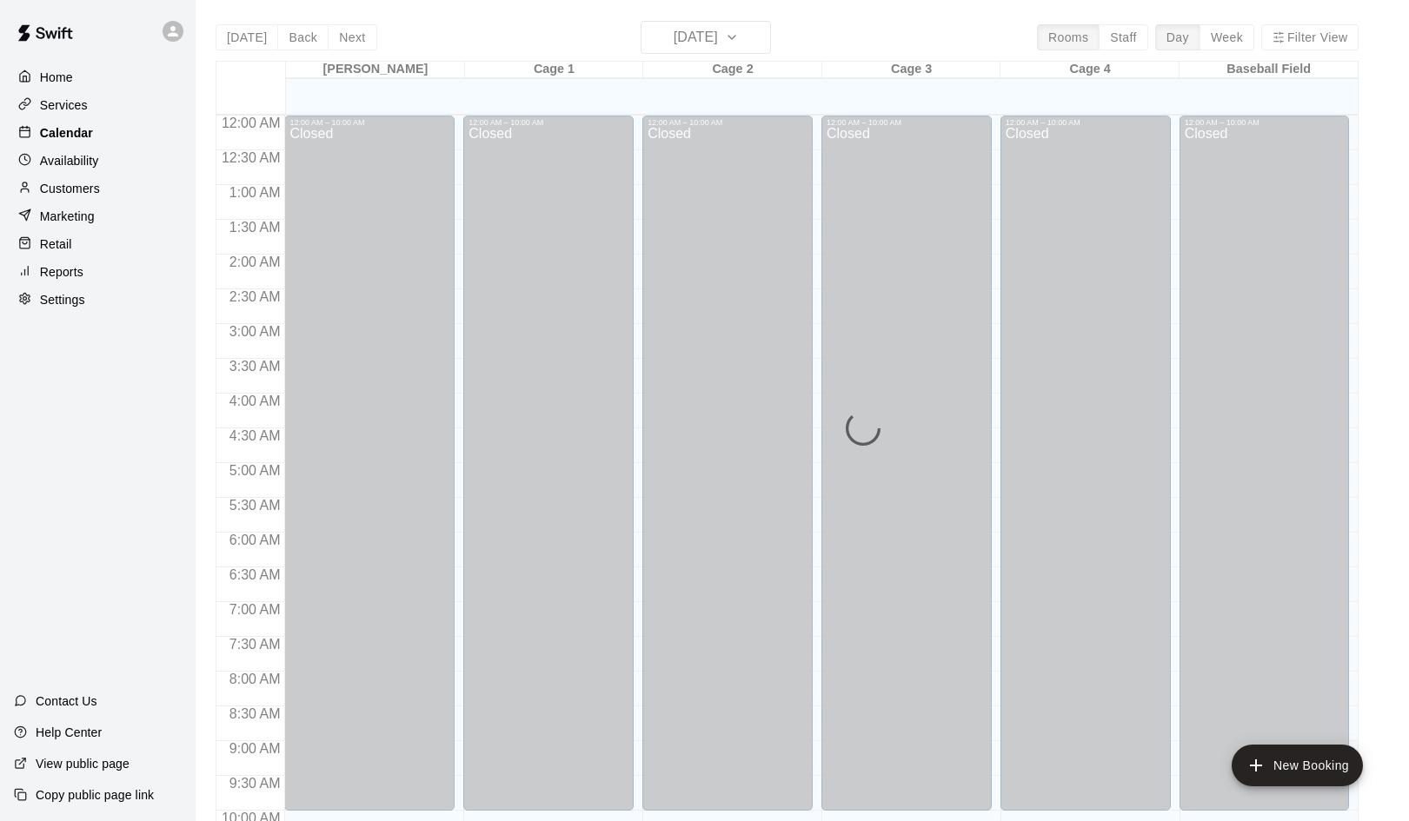
scroll to position [892, 0]
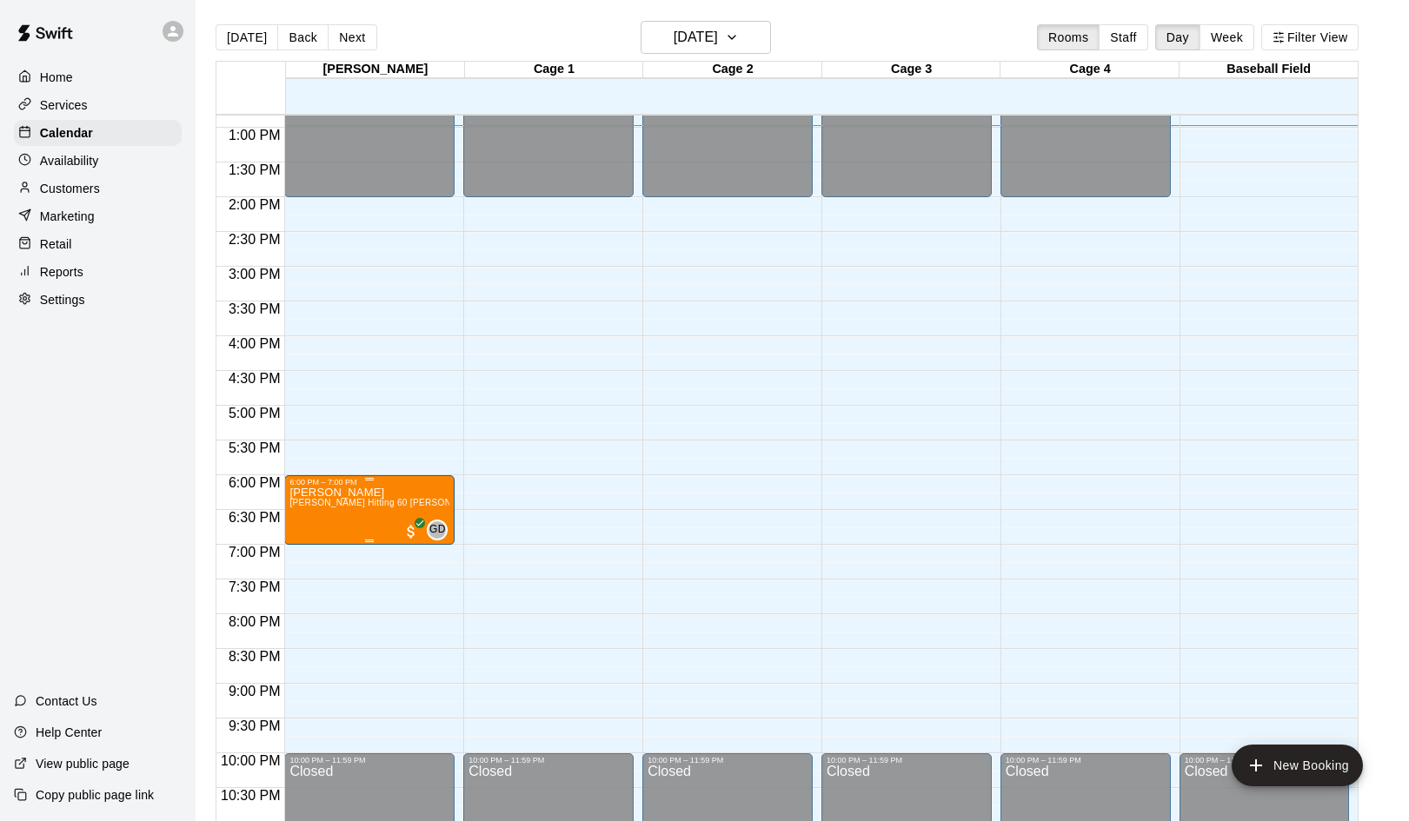
click at [371, 508] on span "German Duran Hitting 60 Min Lesson" at bounding box center [387, 503] width 196 height 10
click at [300, 560] on img "edit" at bounding box center [308, 558] width 20 height 20
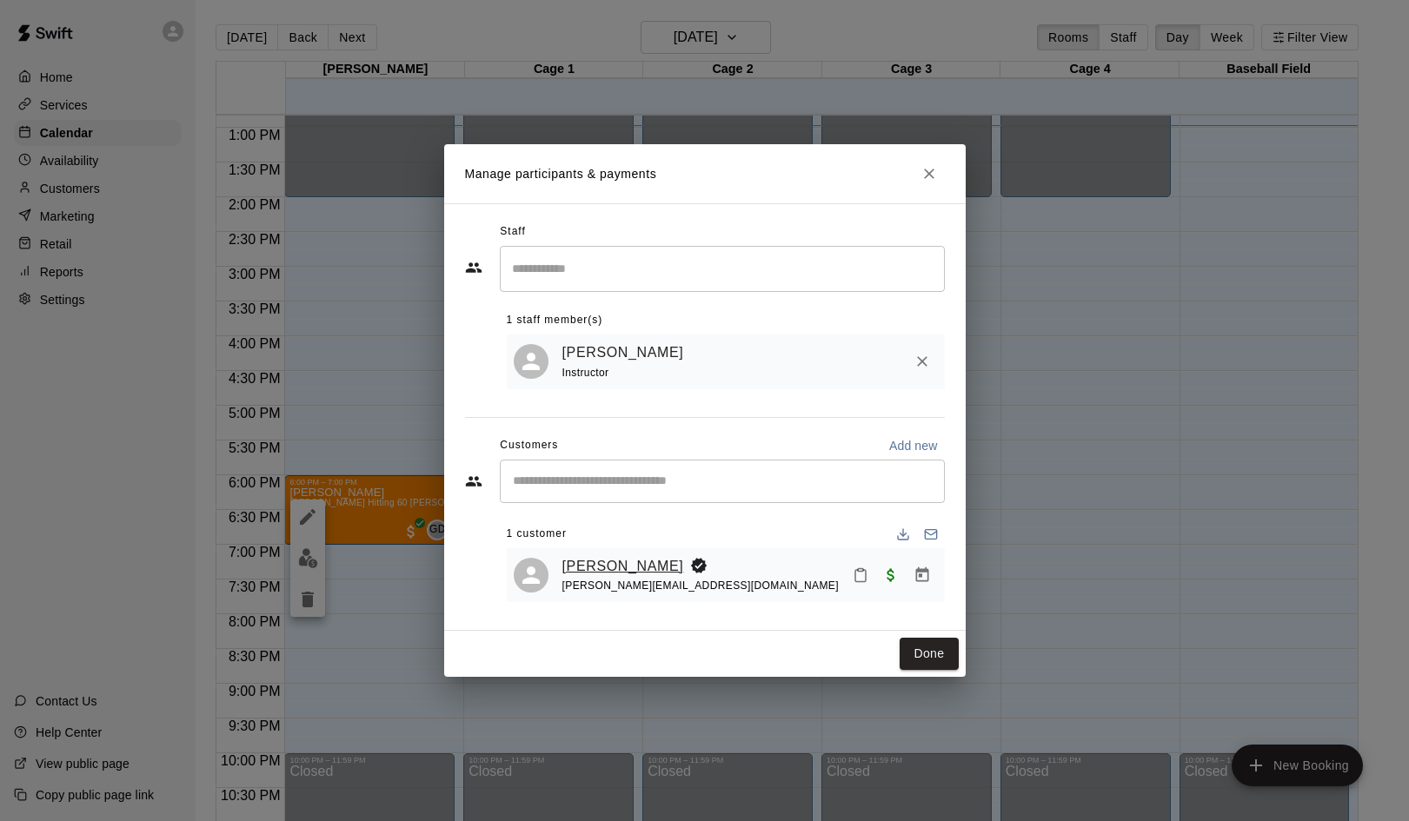
click at [590, 563] on link "Wyatt Radford" at bounding box center [623, 566] width 122 height 23
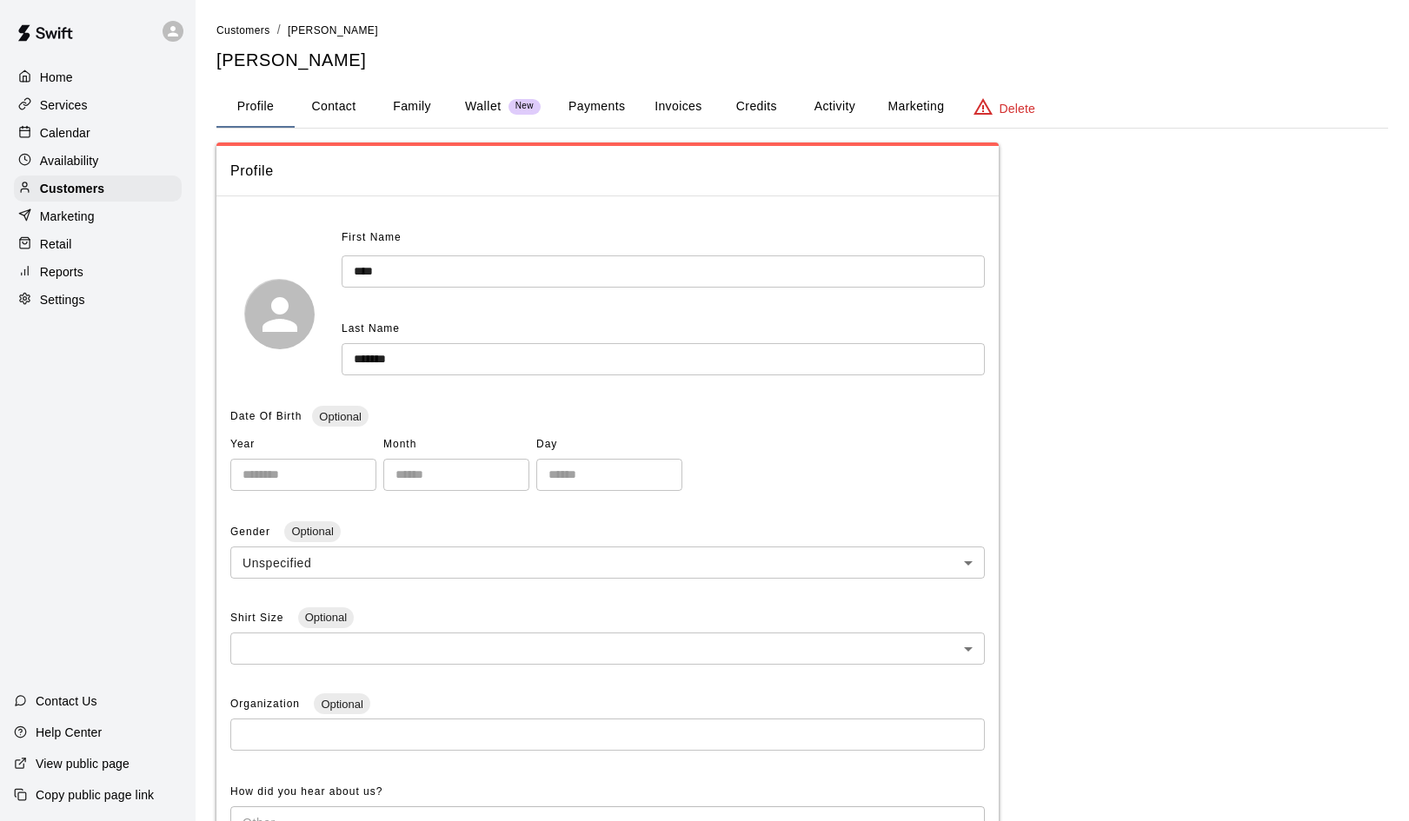
click at [327, 94] on button "Contact" at bounding box center [334, 107] width 78 height 42
select select "**"
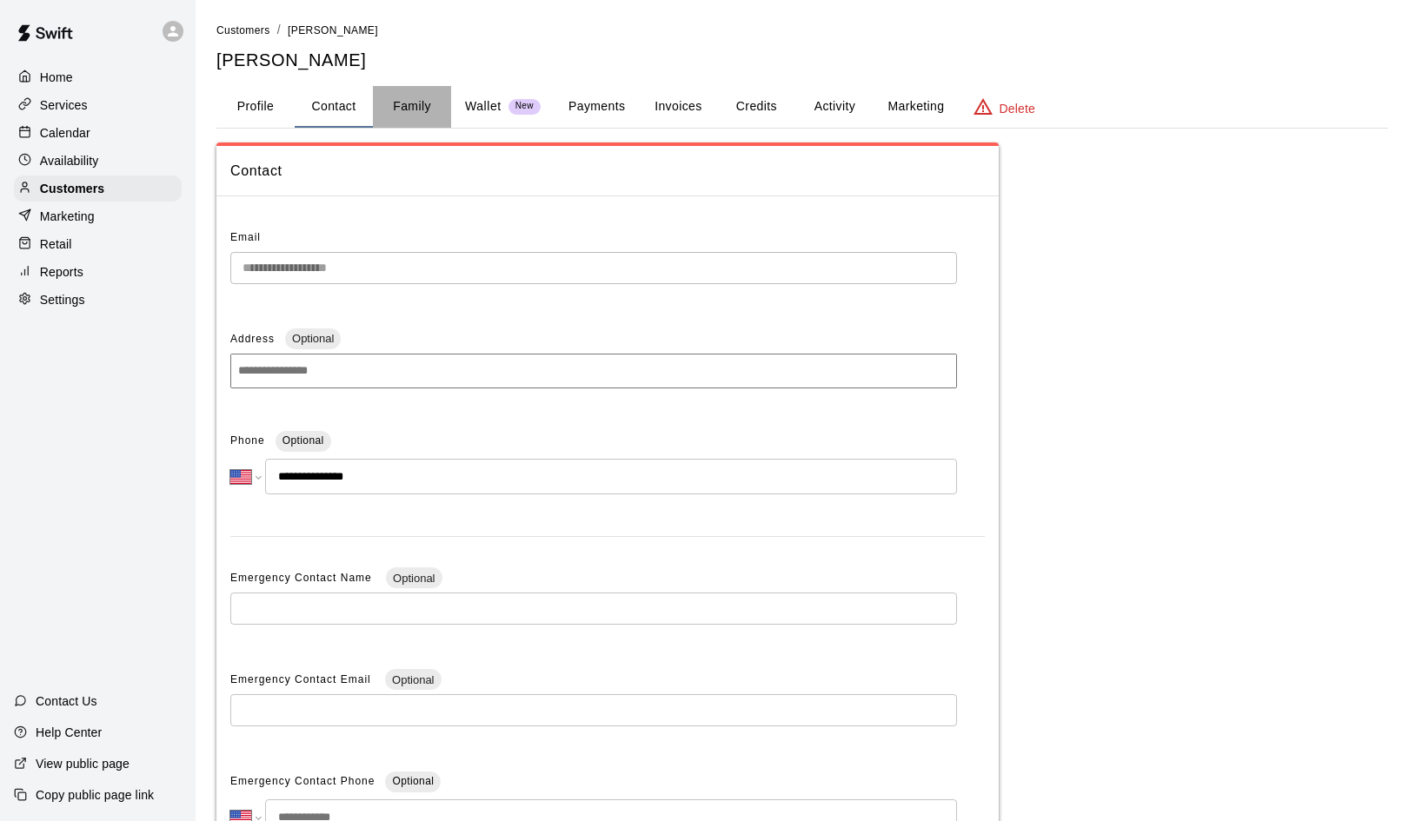
click at [407, 104] on button "Family" at bounding box center [412, 107] width 78 height 42
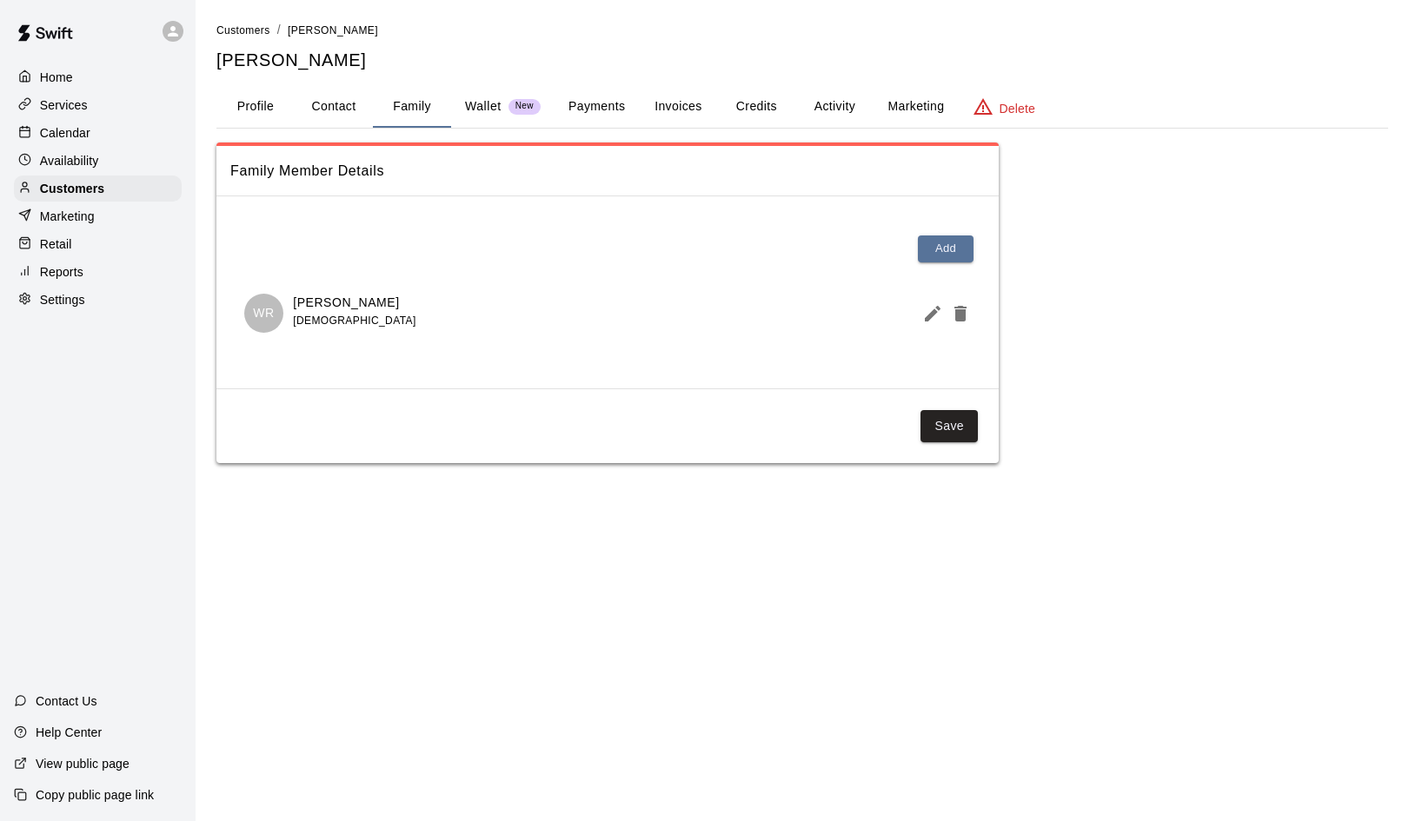
click at [329, 102] on button "Contact" at bounding box center [334, 107] width 78 height 42
select select "**"
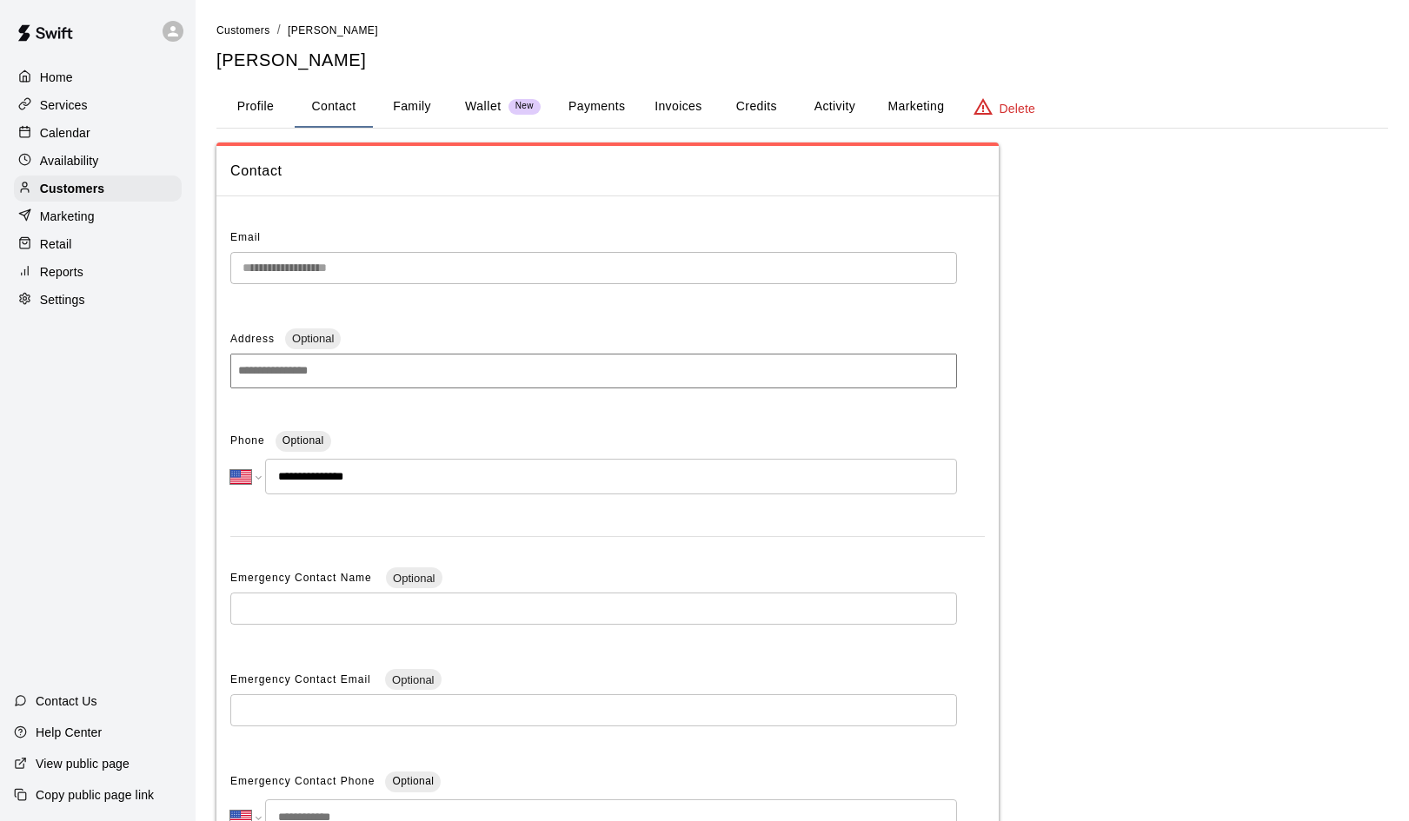
click at [407, 104] on button "Family" at bounding box center [412, 107] width 78 height 42
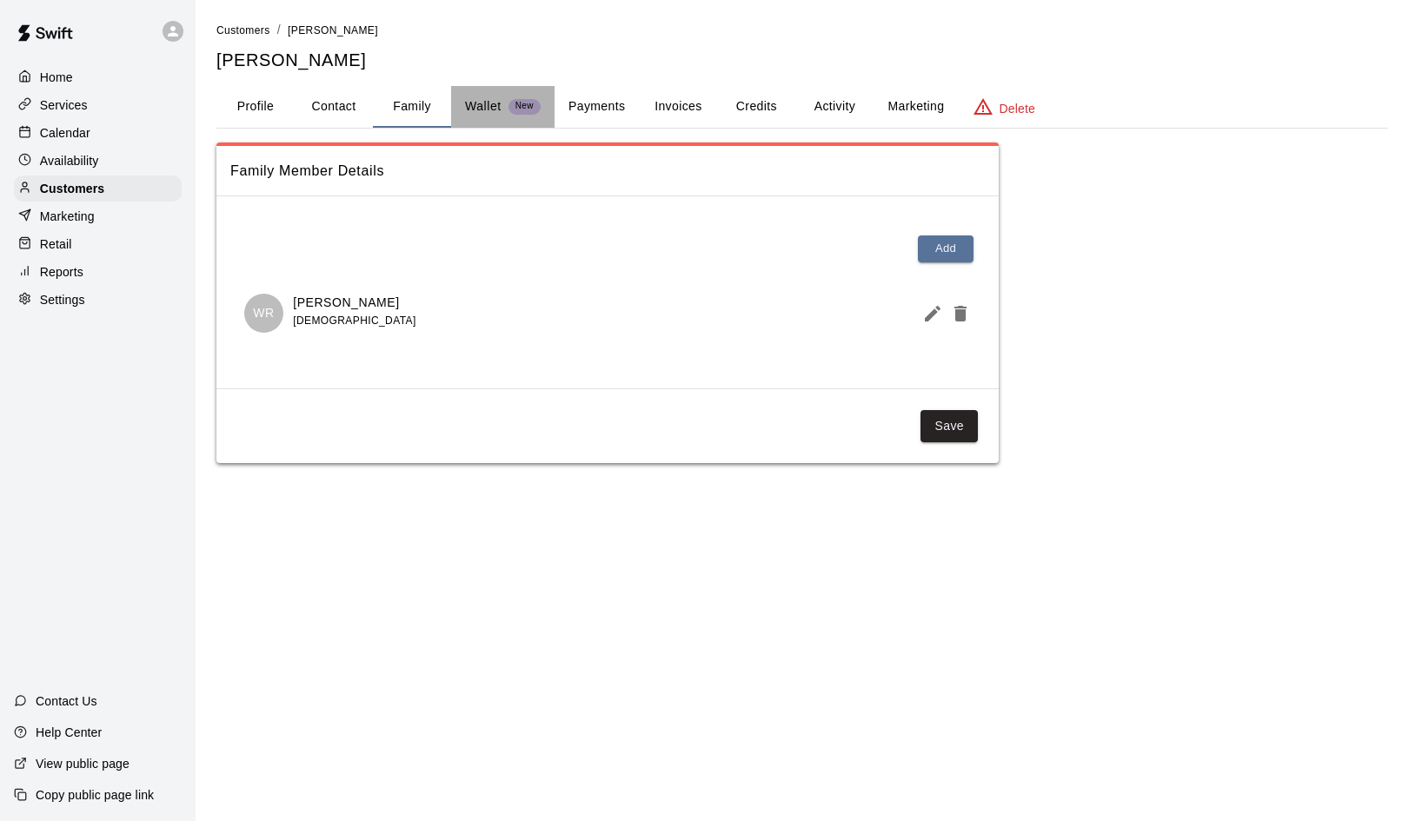
click at [486, 110] on p "Wallet" at bounding box center [483, 106] width 37 height 18
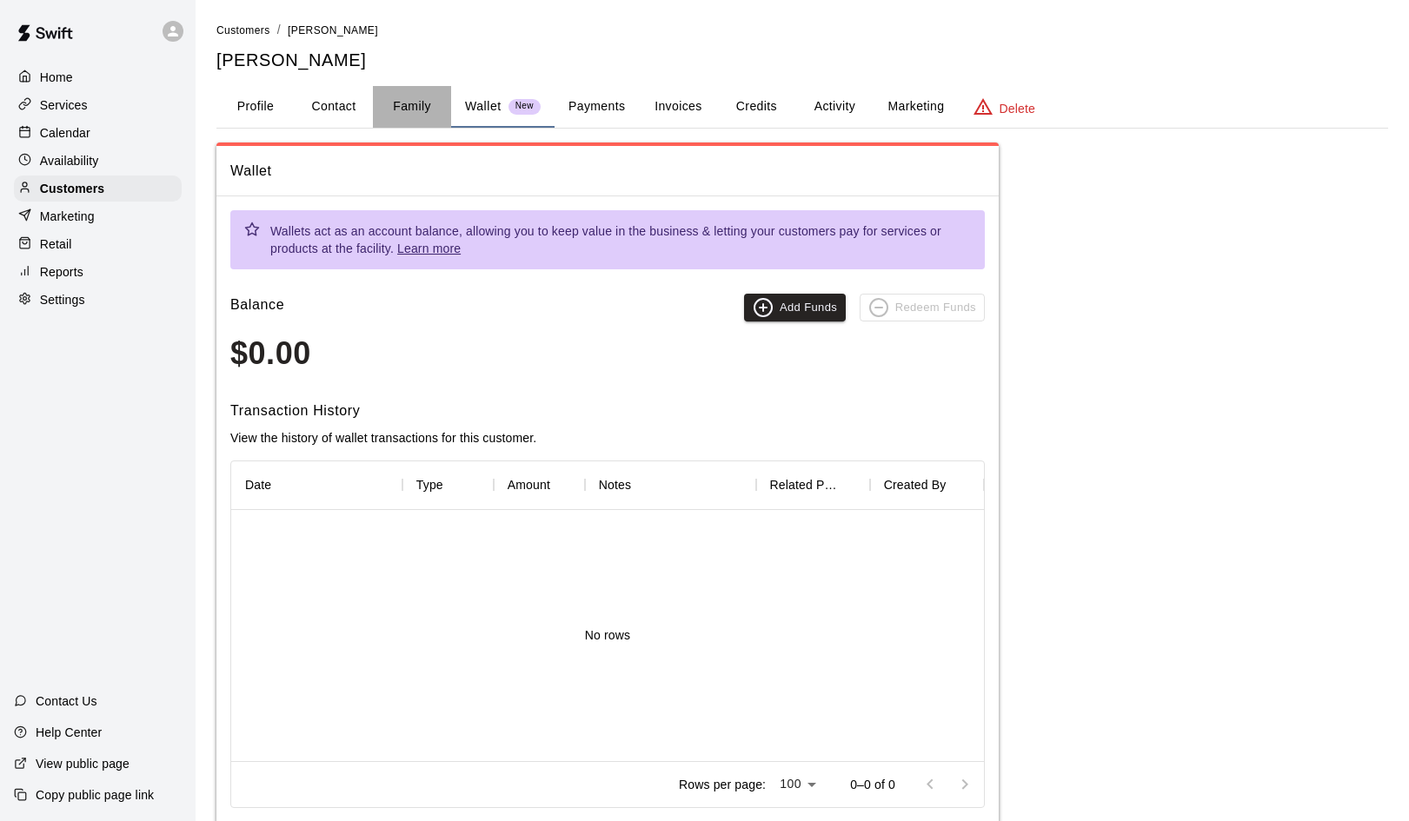
click at [415, 109] on button "Family" at bounding box center [412, 107] width 78 height 42
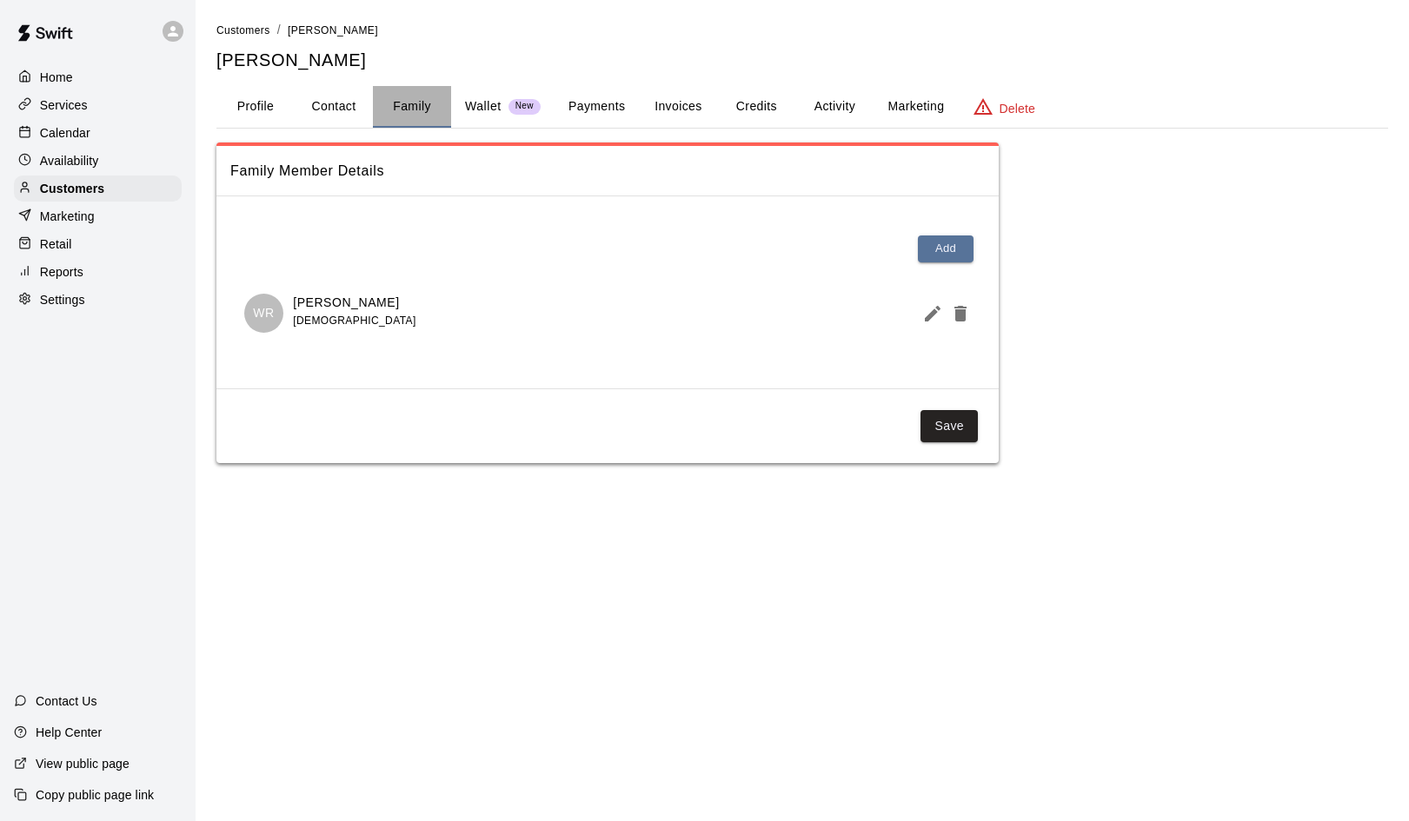
click at [415, 109] on button "Family" at bounding box center [412, 107] width 78 height 42
click at [349, 108] on button "Contact" at bounding box center [334, 107] width 78 height 42
select select "**"
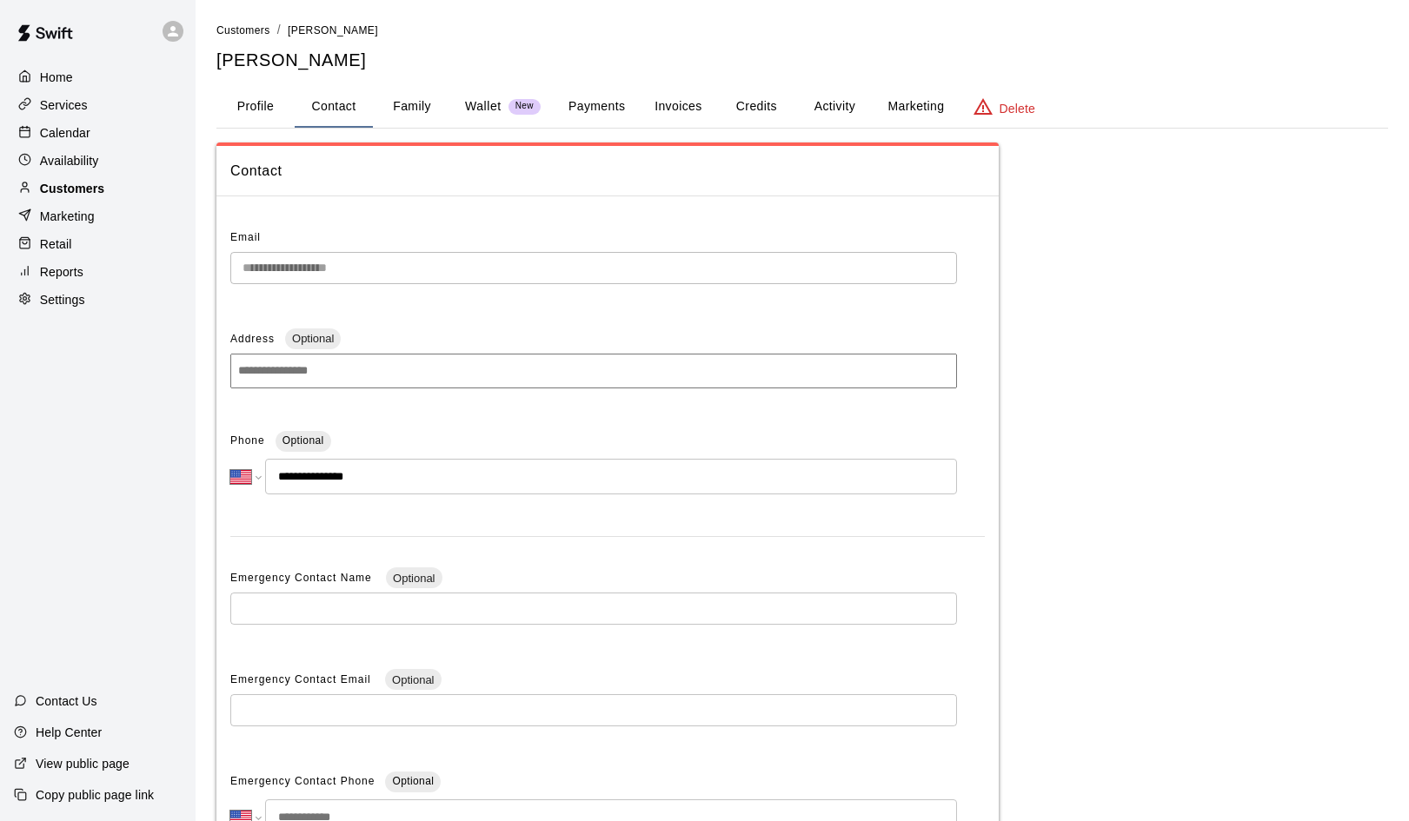
click at [79, 187] on p "Customers" at bounding box center [72, 188] width 64 height 17
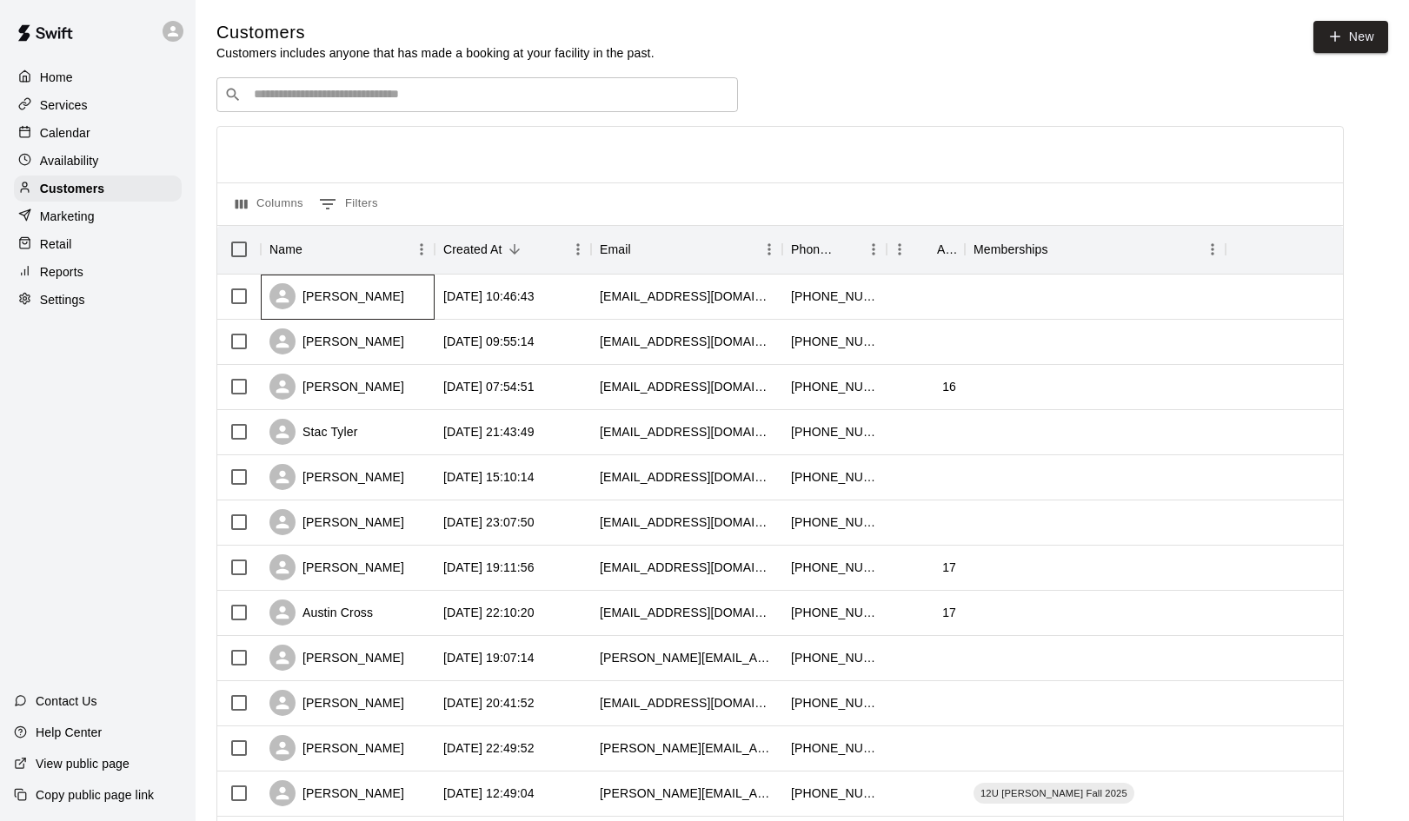
click at [368, 297] on div "Loy Vanhnarath" at bounding box center [336, 296] width 135 height 26
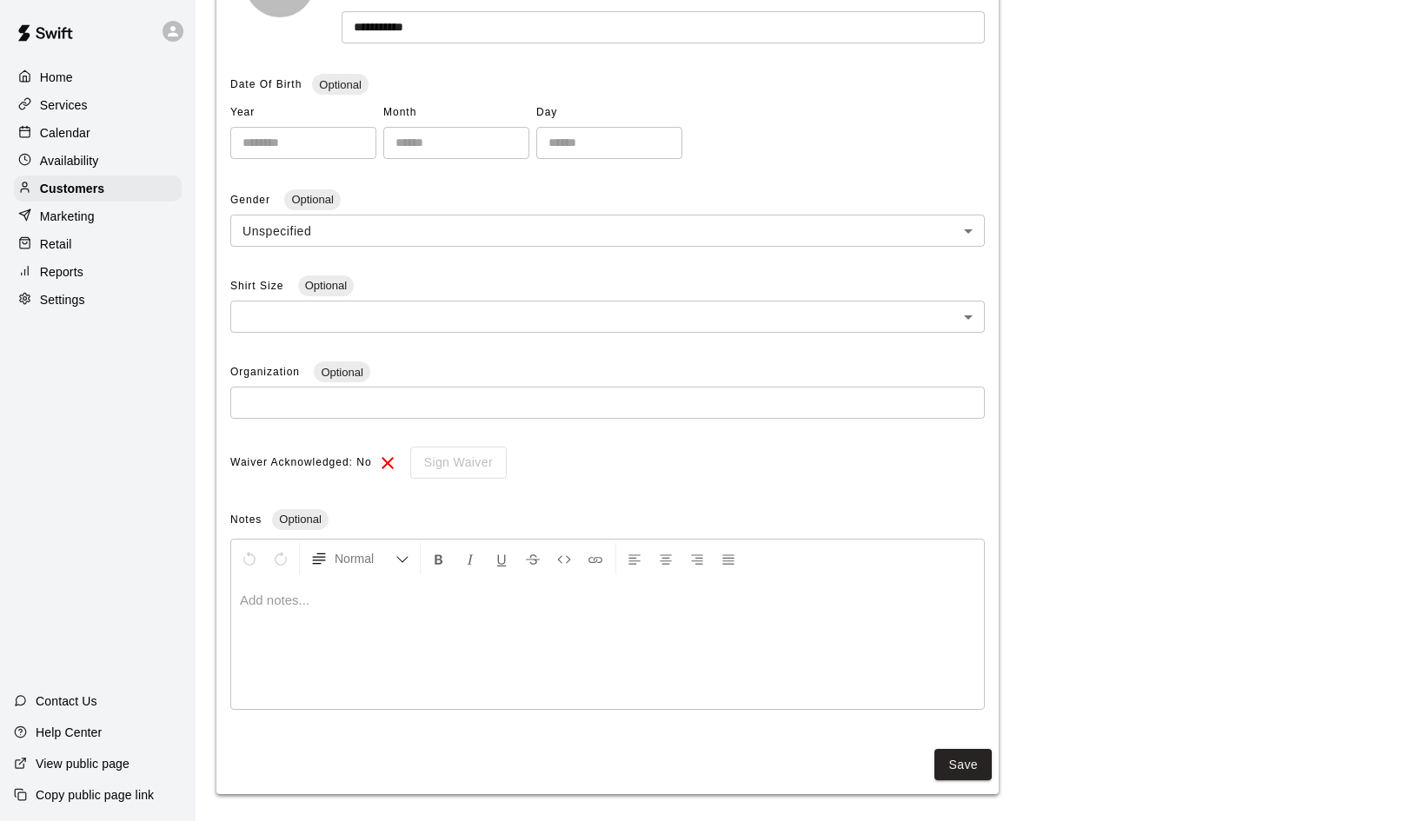
scroll to position [331, 0]
click at [435, 454] on div "Sign Waiver" at bounding box center [452, 464] width 109 height 32
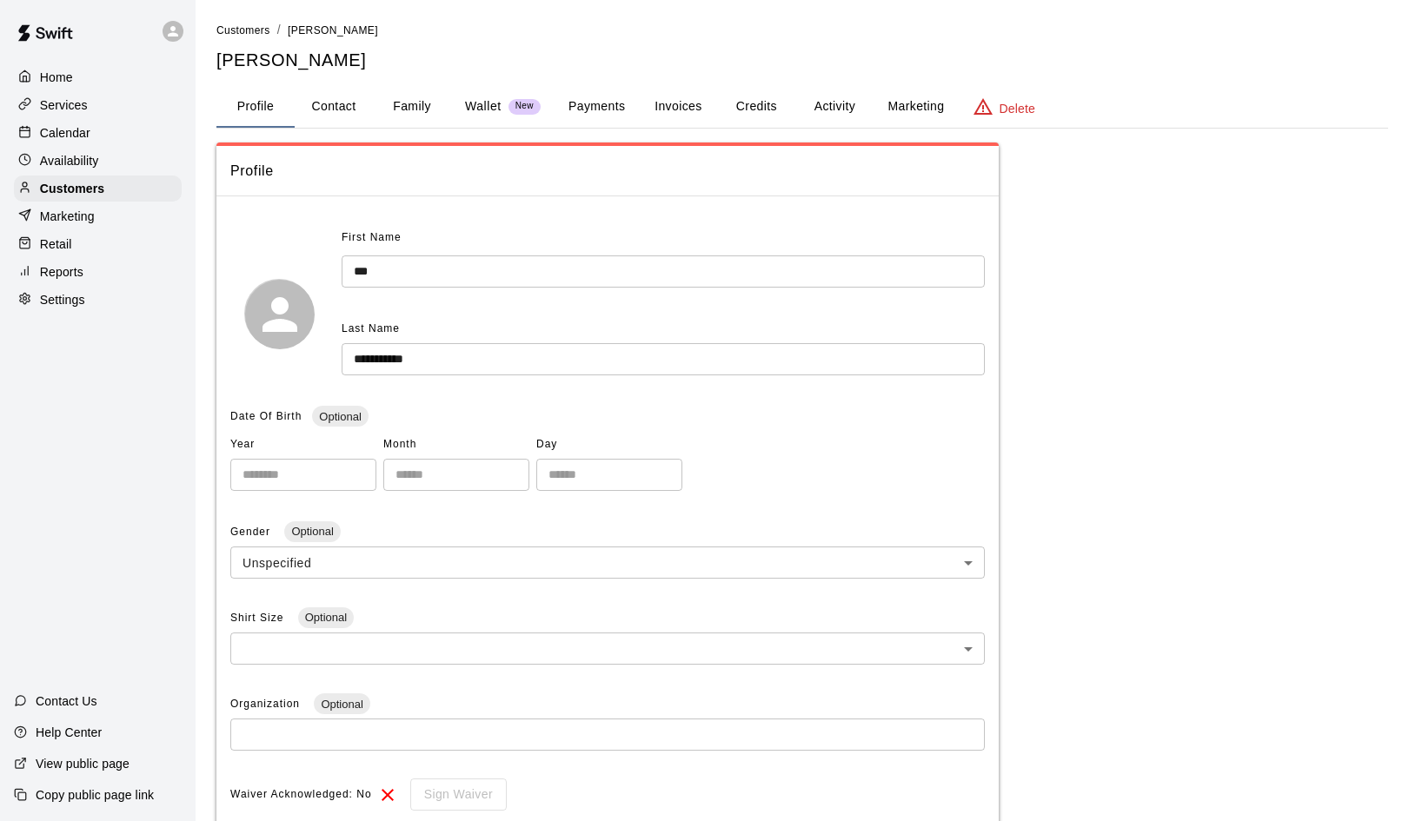
scroll to position [0, 0]
click at [408, 106] on button "Family" at bounding box center [412, 107] width 78 height 42
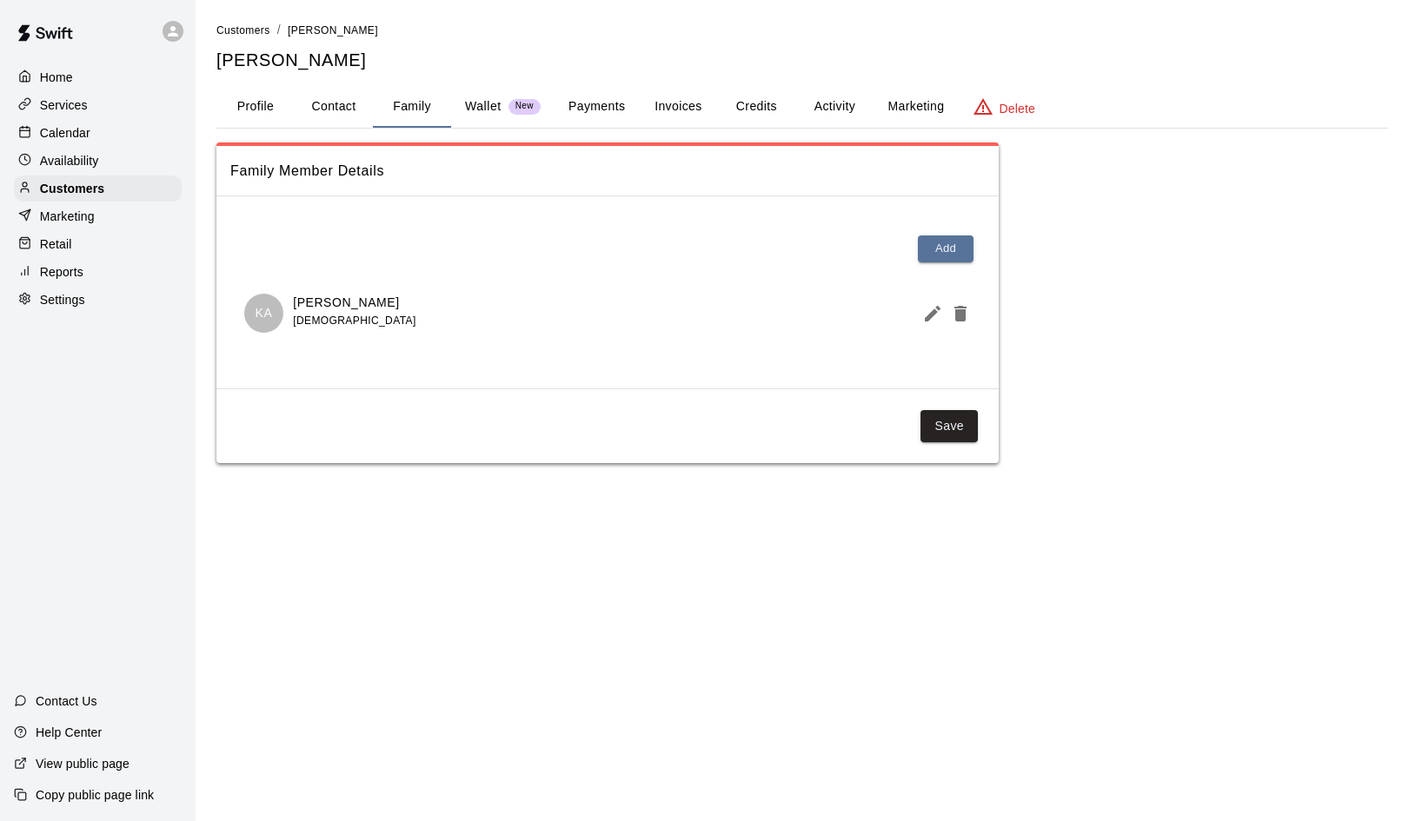
click at [603, 104] on button "Payments" at bounding box center [596, 107] width 84 height 42
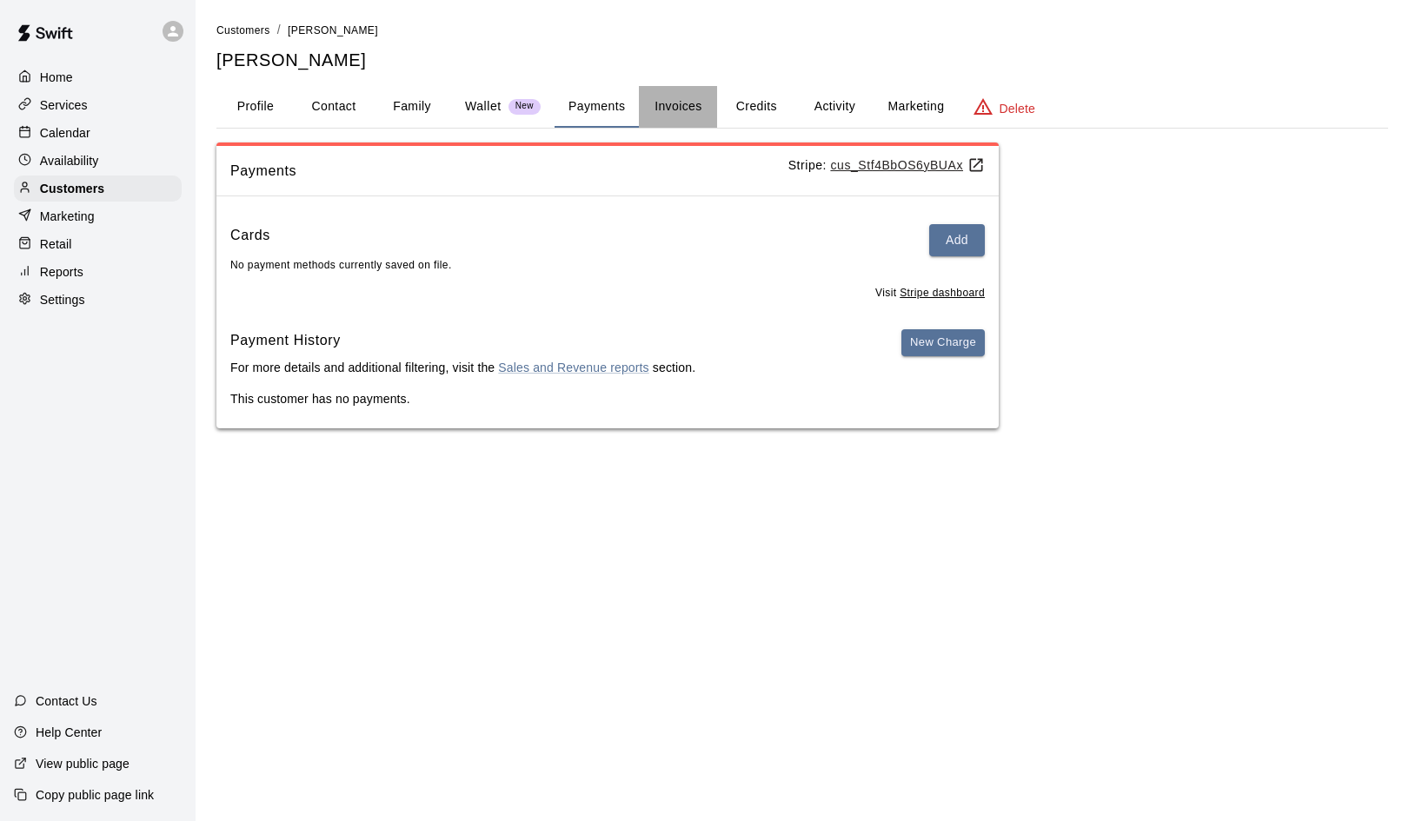
click at [684, 108] on button "Invoices" at bounding box center [678, 107] width 78 height 42
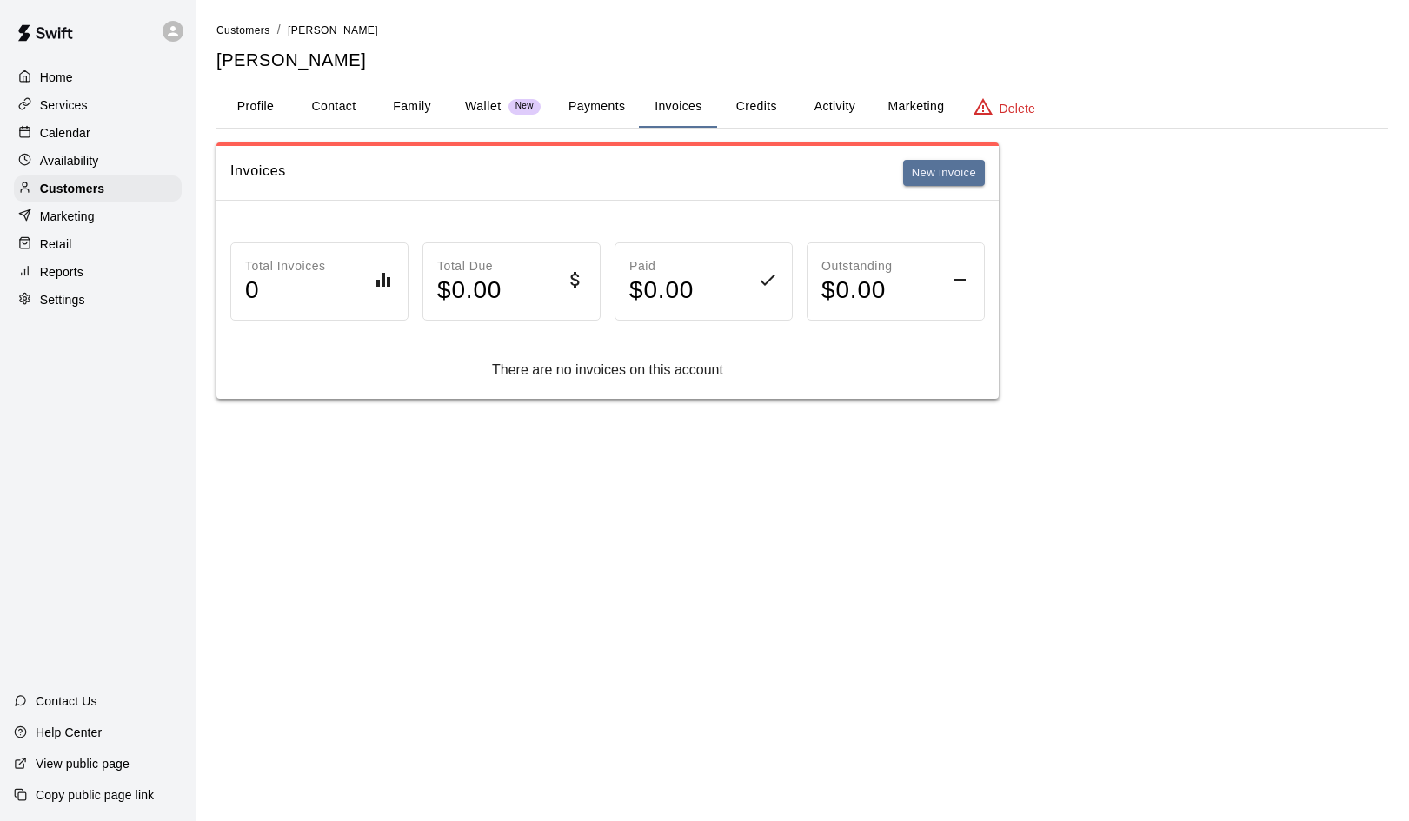
click at [754, 104] on button "Credits" at bounding box center [756, 107] width 78 height 42
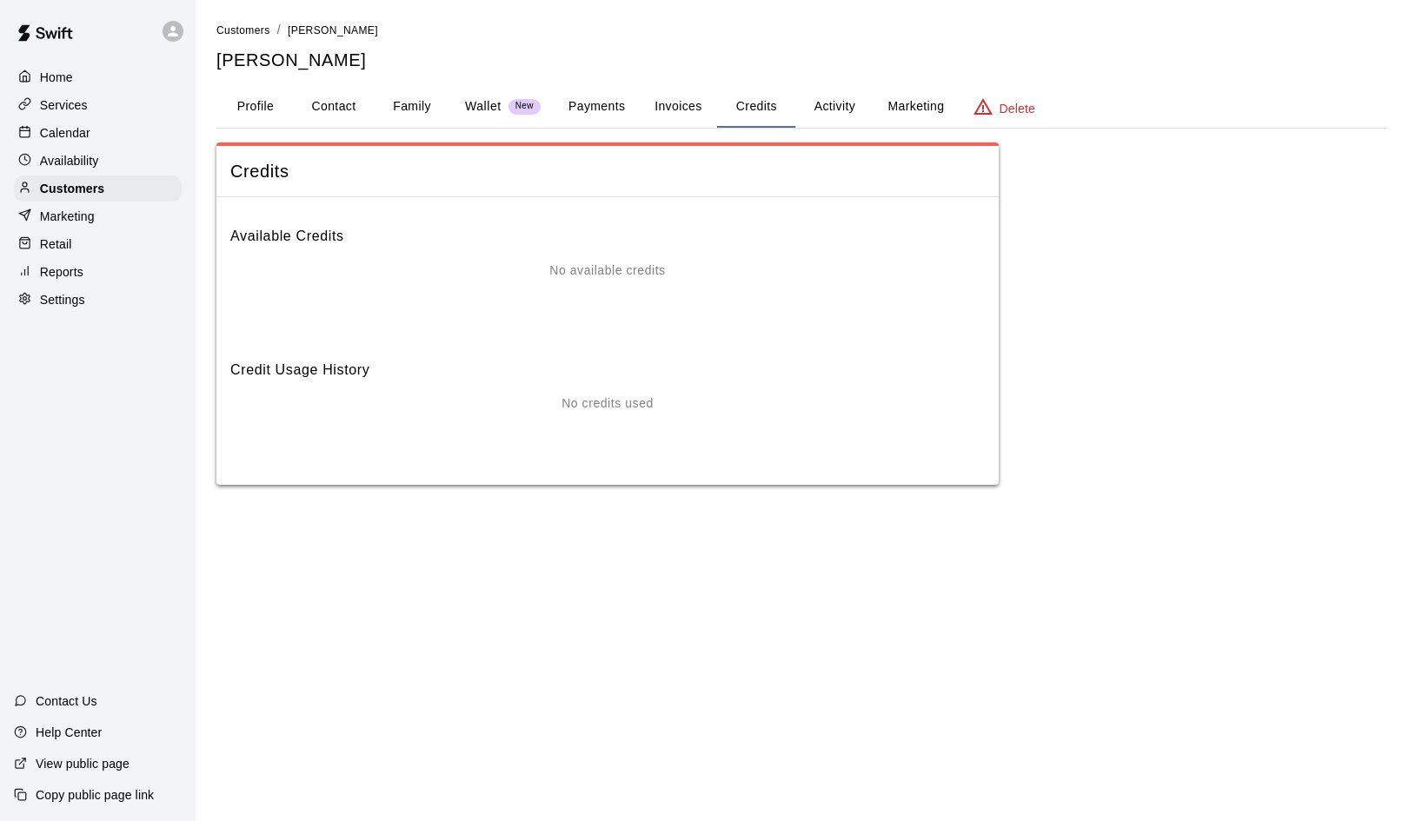
click at [837, 106] on button "Activity" at bounding box center [834, 107] width 78 height 42
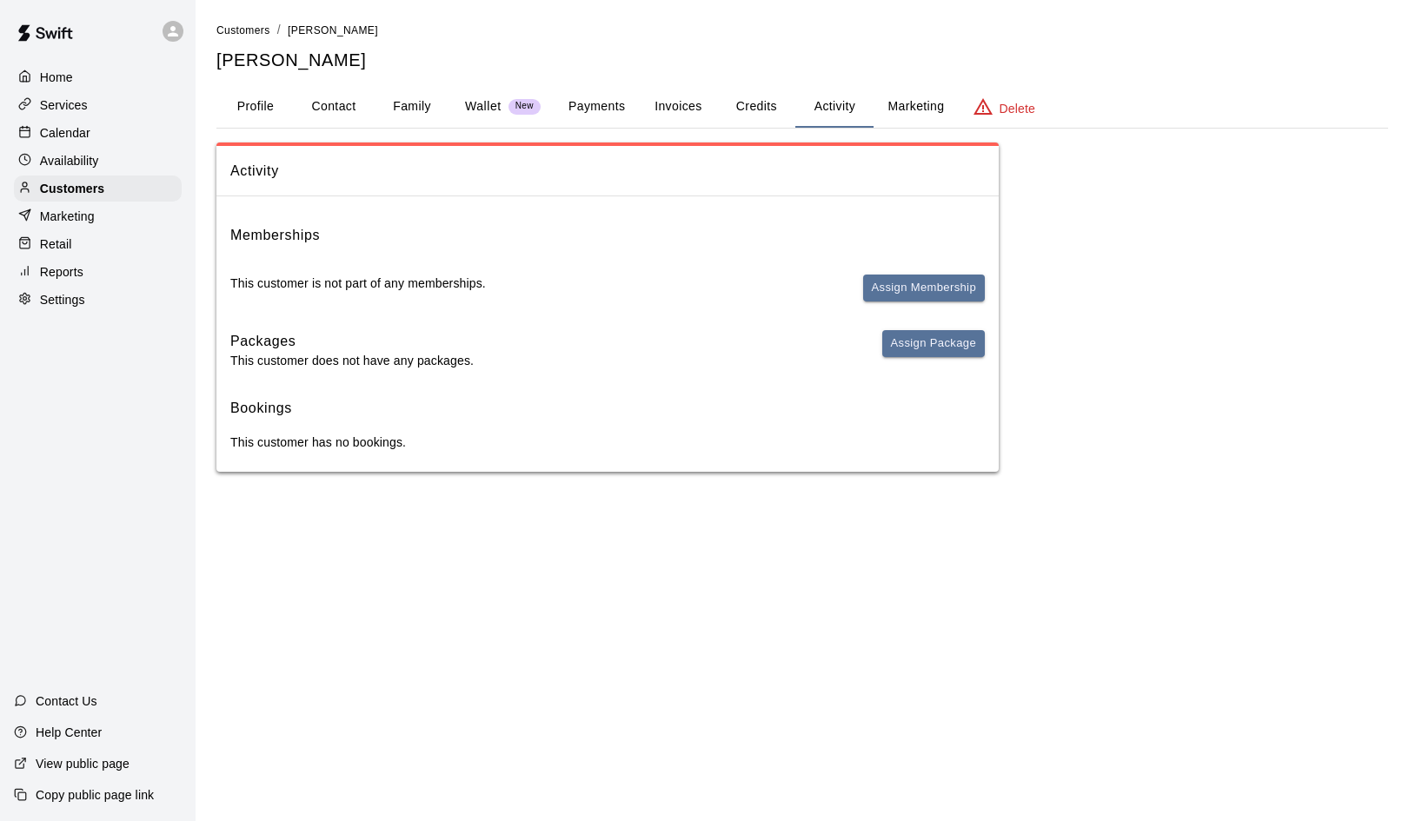
click at [262, 109] on button "Profile" at bounding box center [255, 107] width 78 height 42
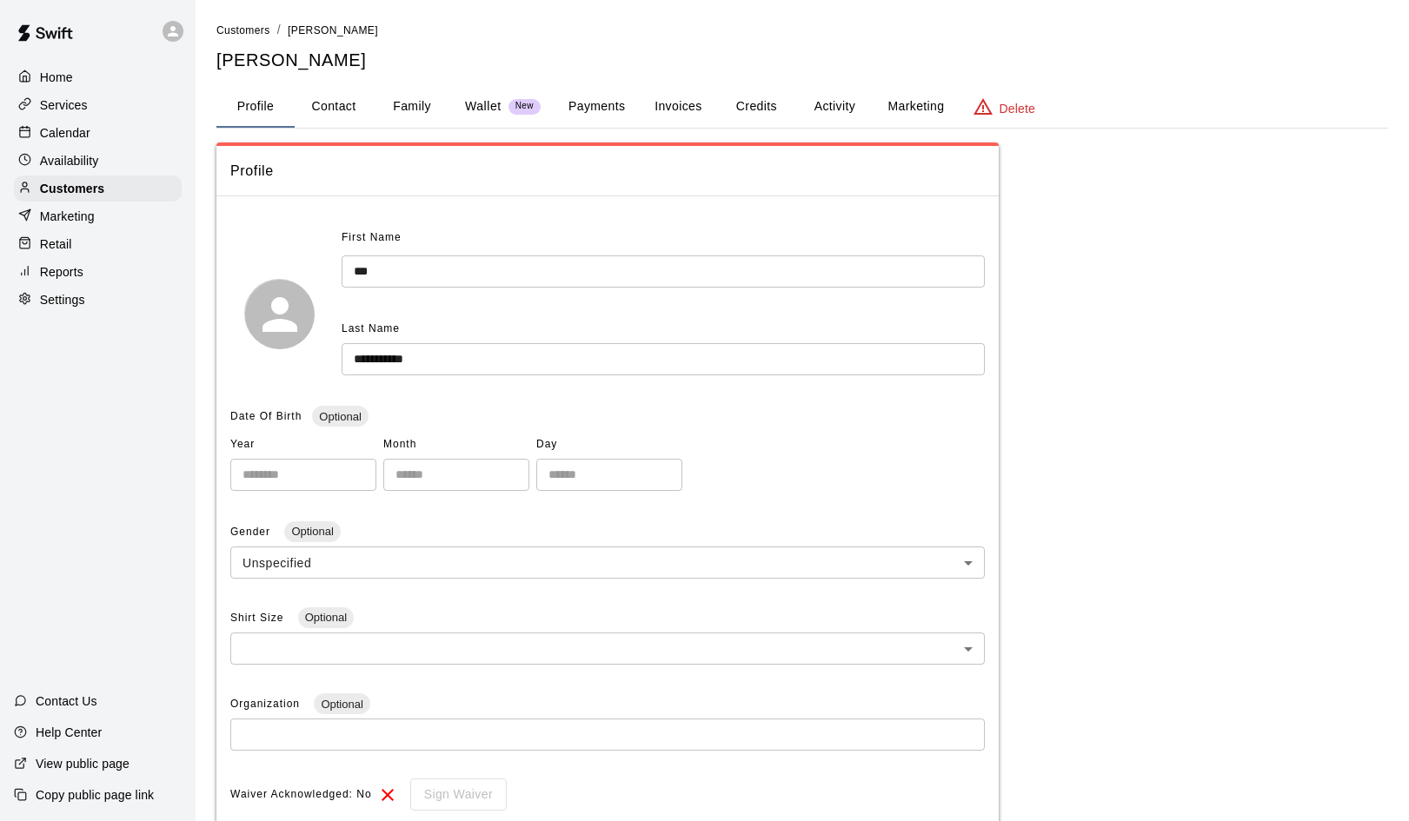
click at [338, 108] on button "Contact" at bounding box center [334, 107] width 78 height 42
select select "**"
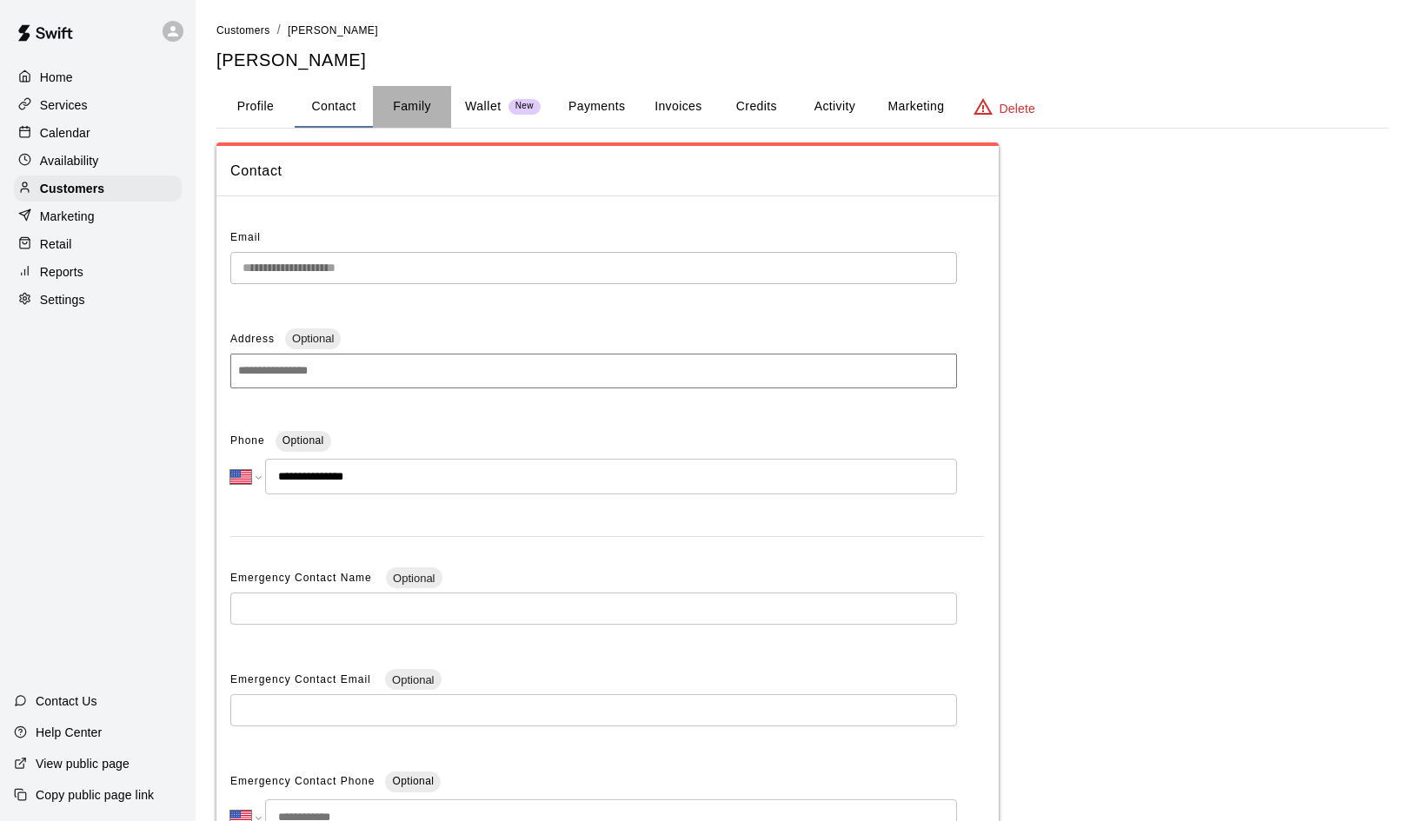
click at [409, 103] on button "Family" at bounding box center [412, 107] width 78 height 42
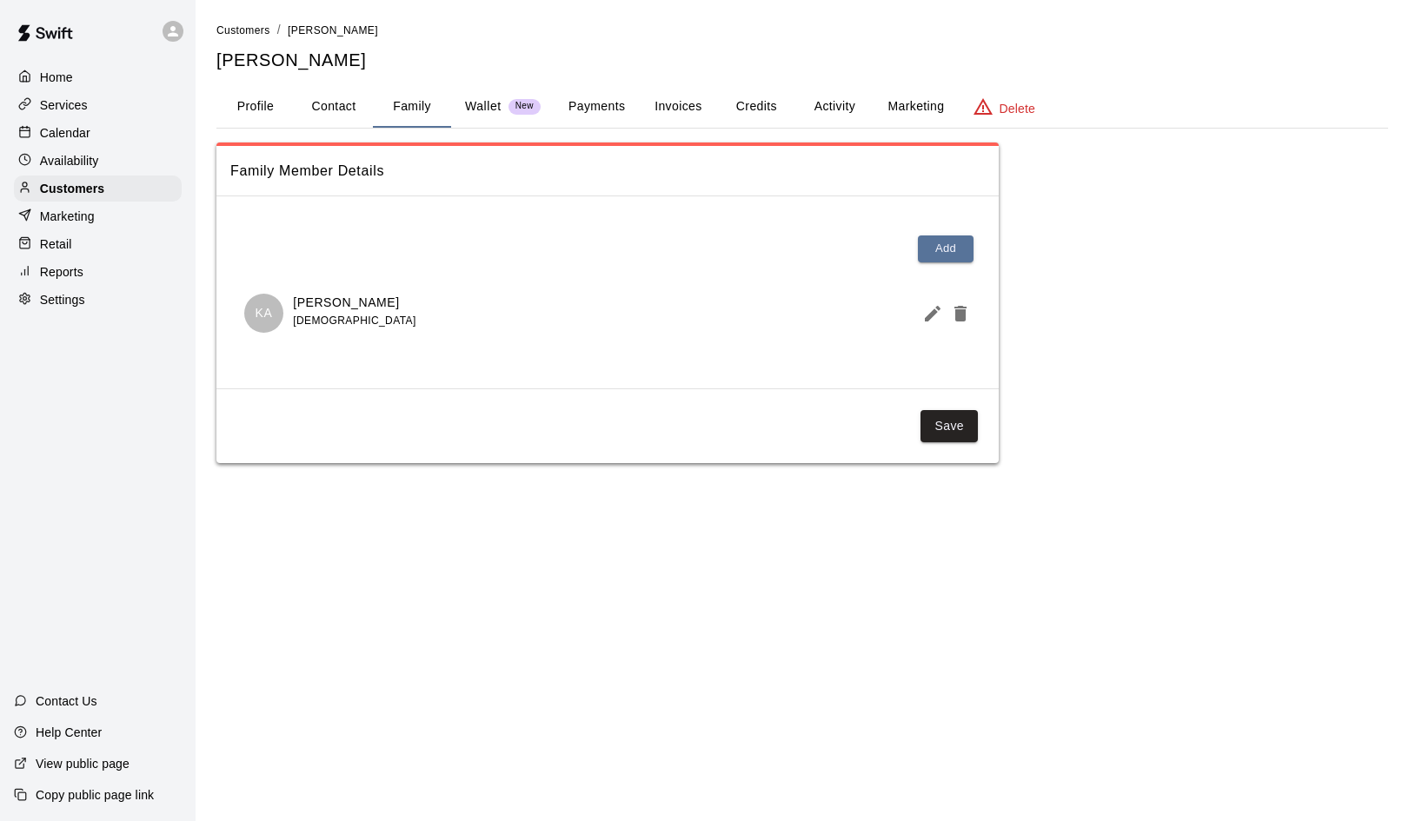
click at [60, 132] on p "Calendar" at bounding box center [65, 132] width 50 height 17
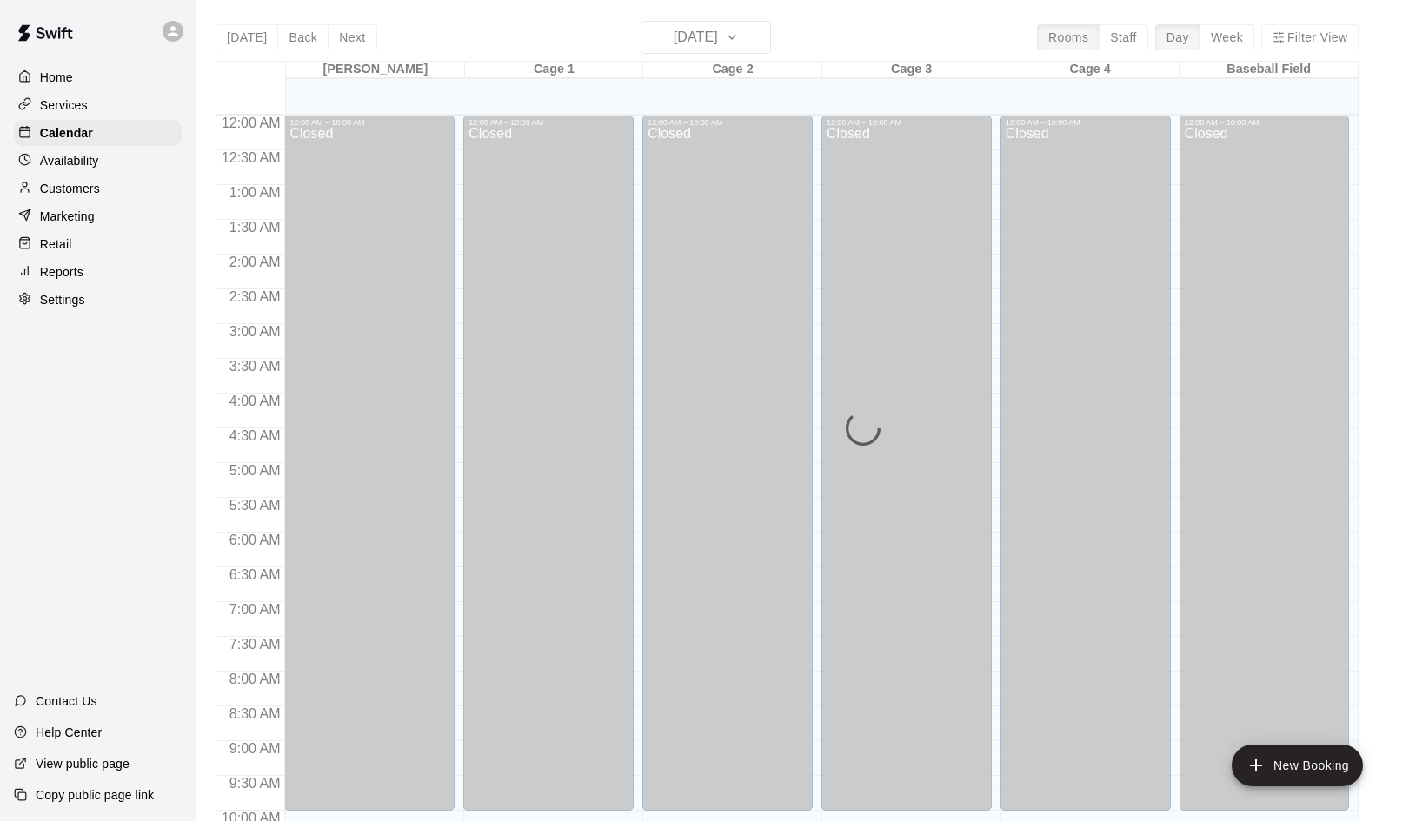
scroll to position [892, 0]
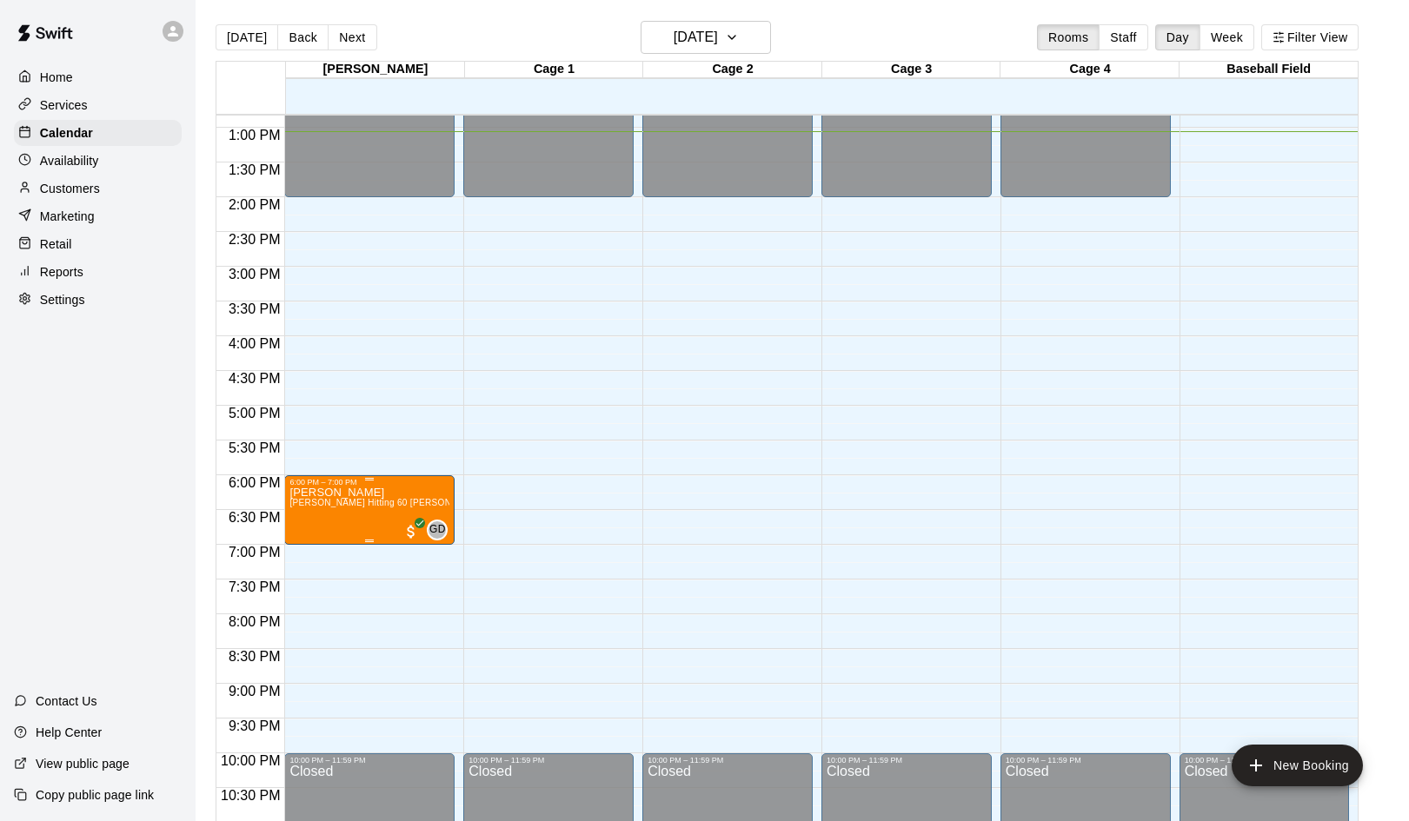
click at [360, 508] on span "German Duran Hitting 60 Min Lesson" at bounding box center [387, 503] width 196 height 10
click at [301, 555] on img "edit" at bounding box center [308, 558] width 20 height 20
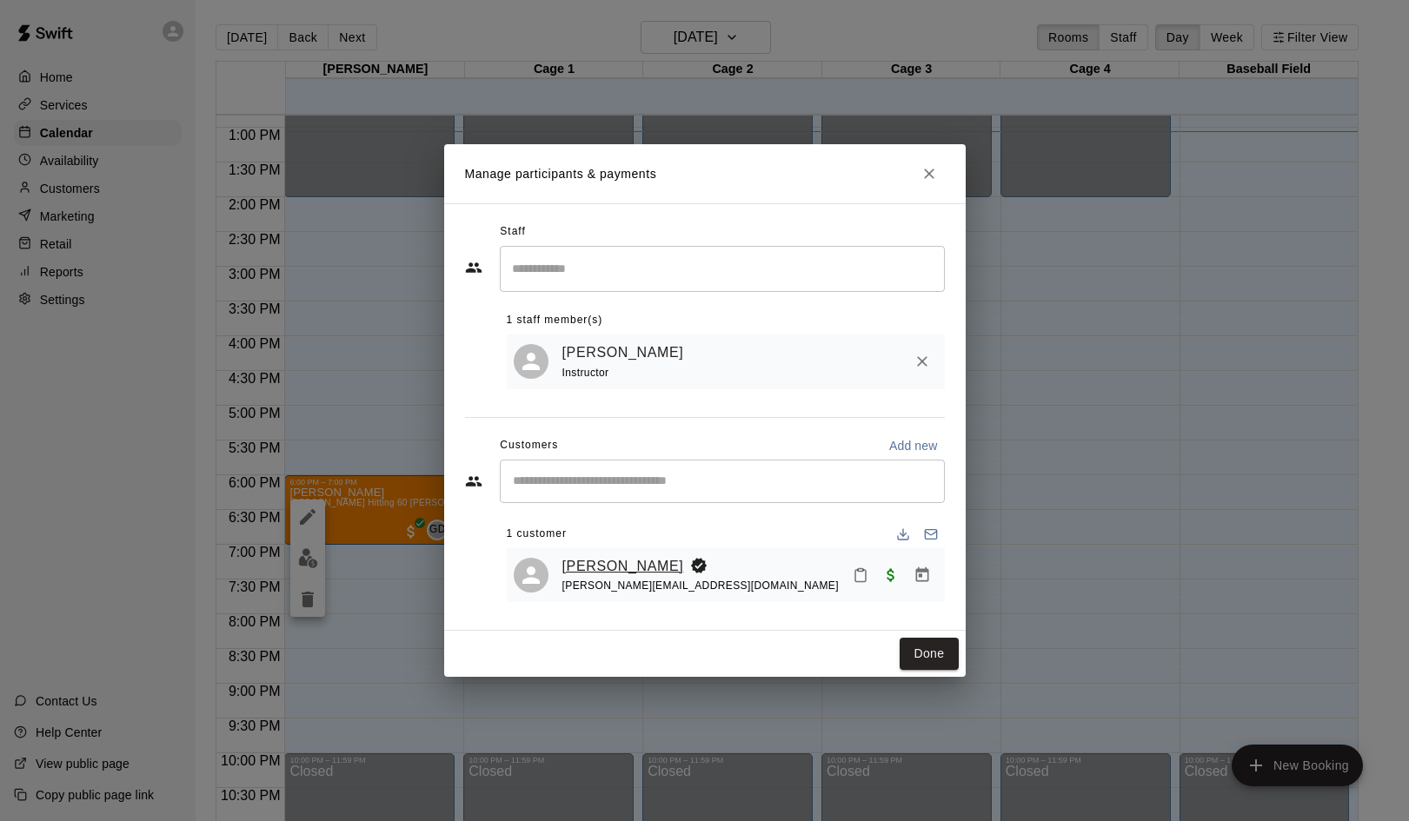
click at [589, 564] on link "Wyatt Radford" at bounding box center [623, 566] width 122 height 23
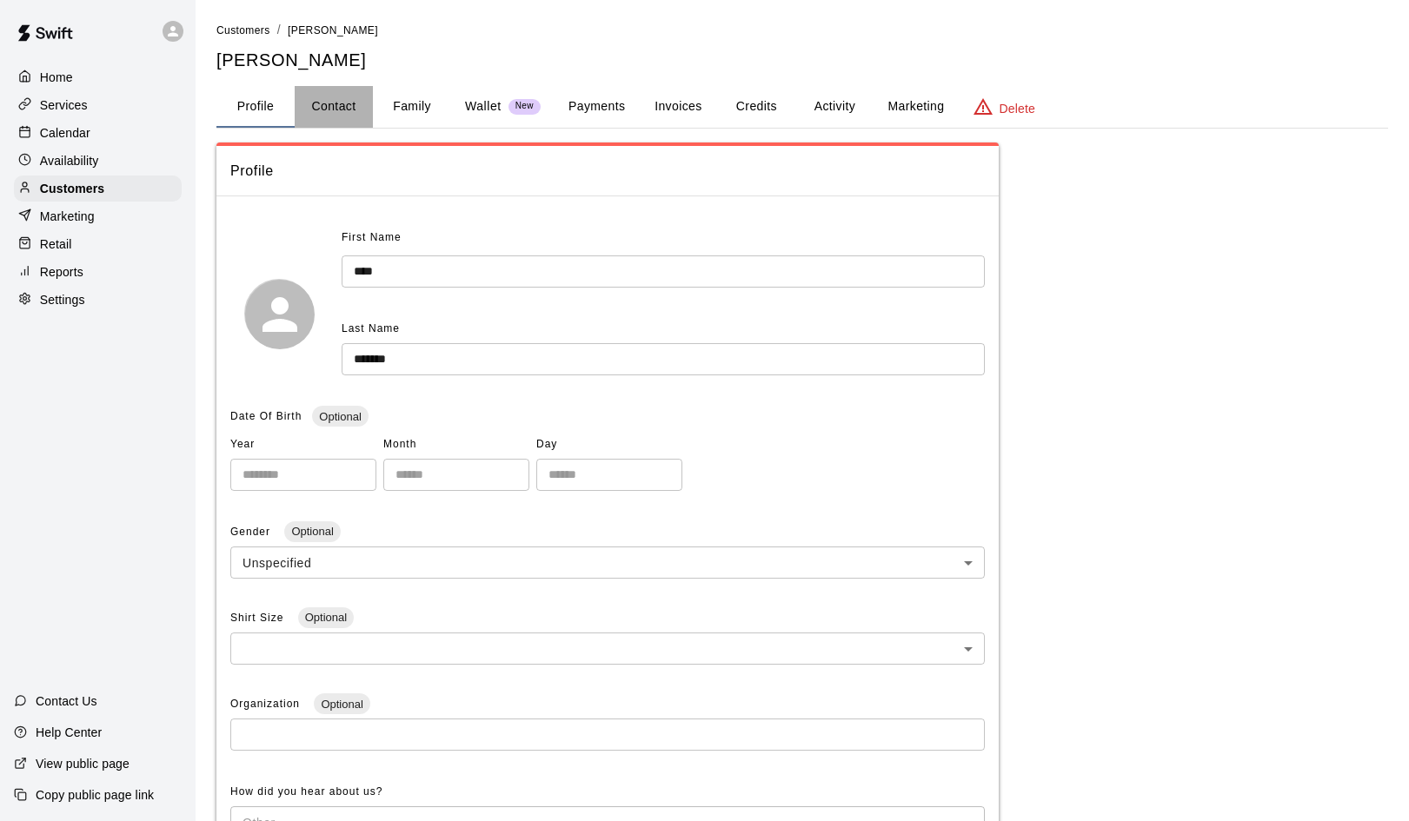
click at [331, 108] on button "Contact" at bounding box center [334, 107] width 78 height 42
select select "**"
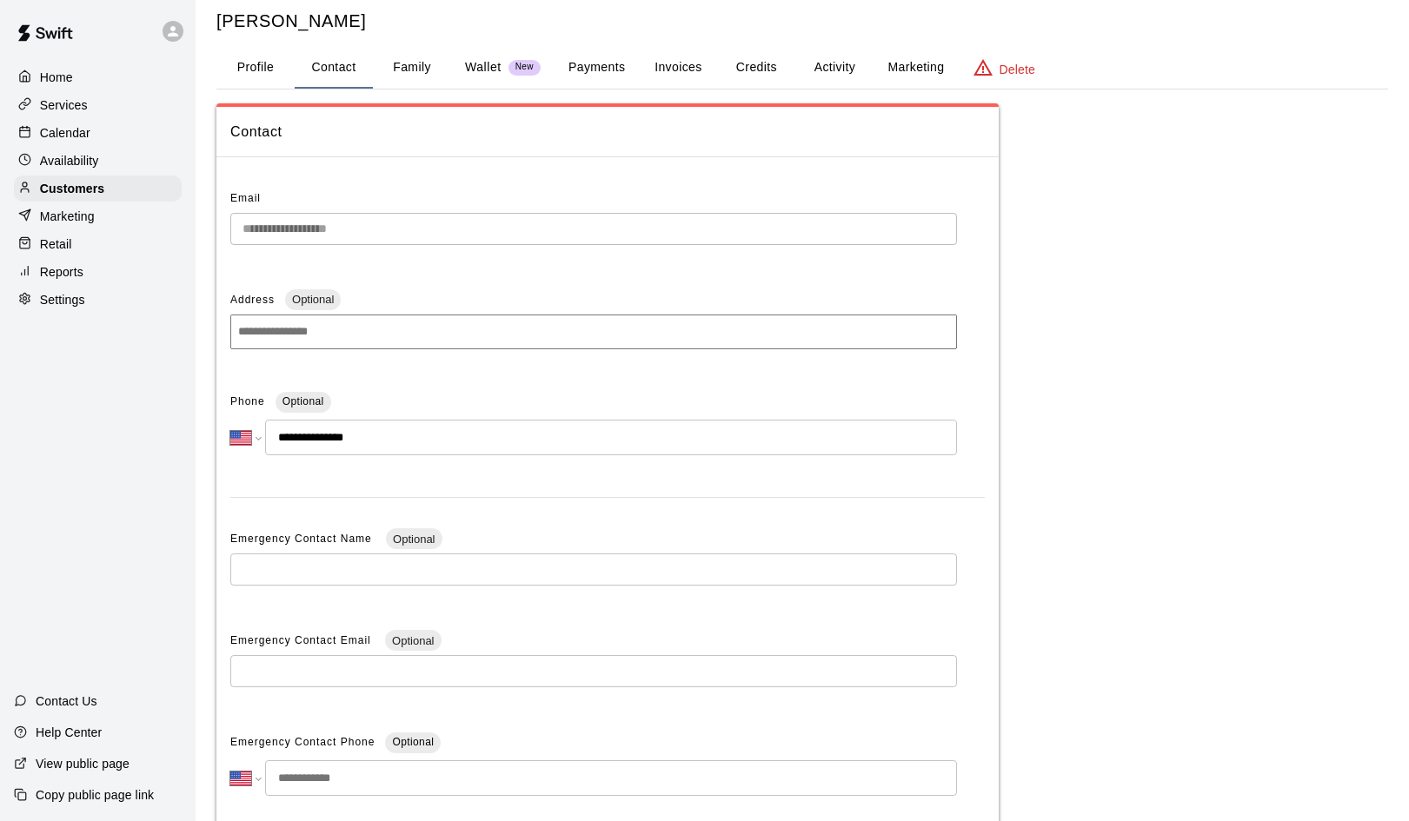
scroll to position [45, 0]
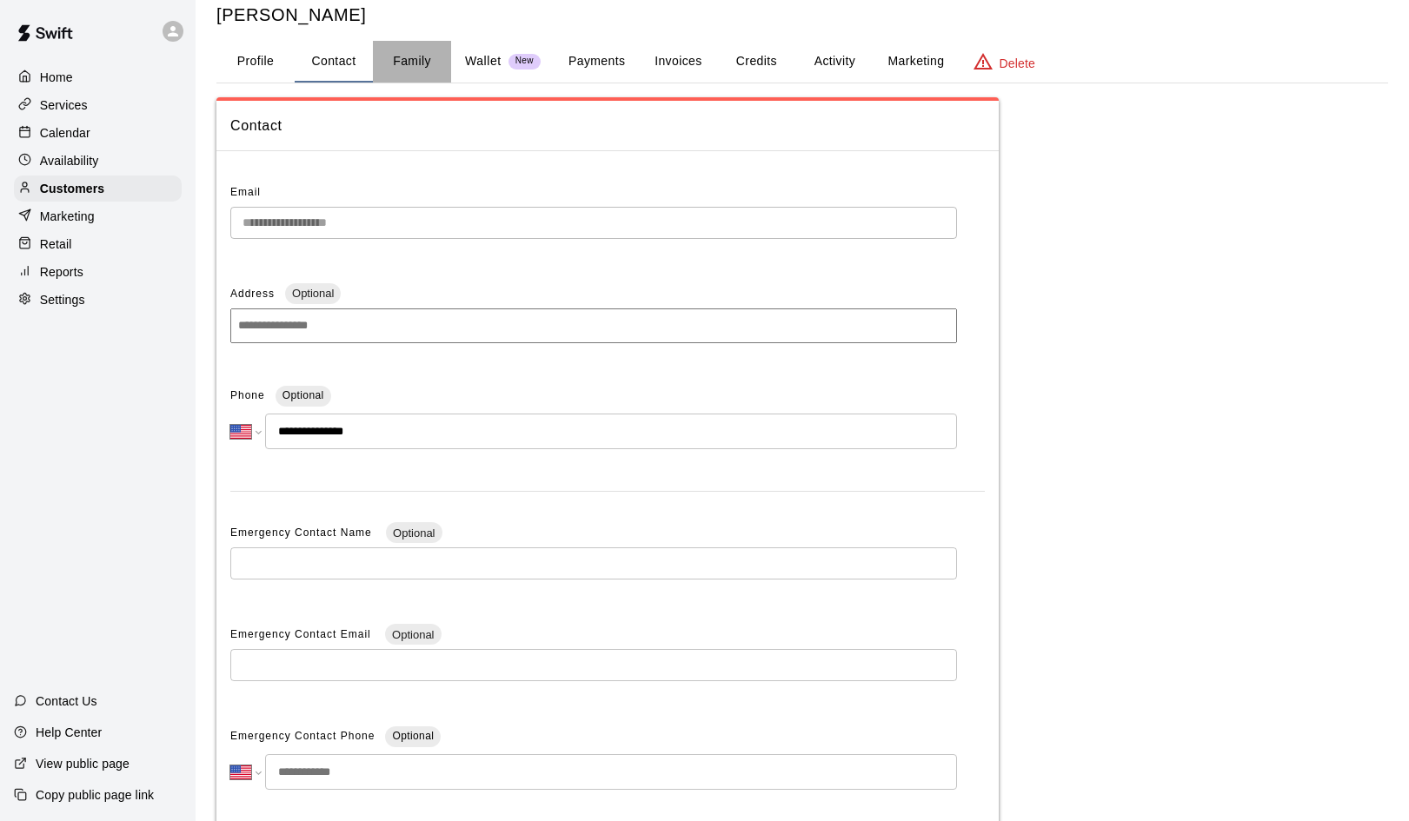
click at [415, 64] on button "Family" at bounding box center [412, 62] width 78 height 42
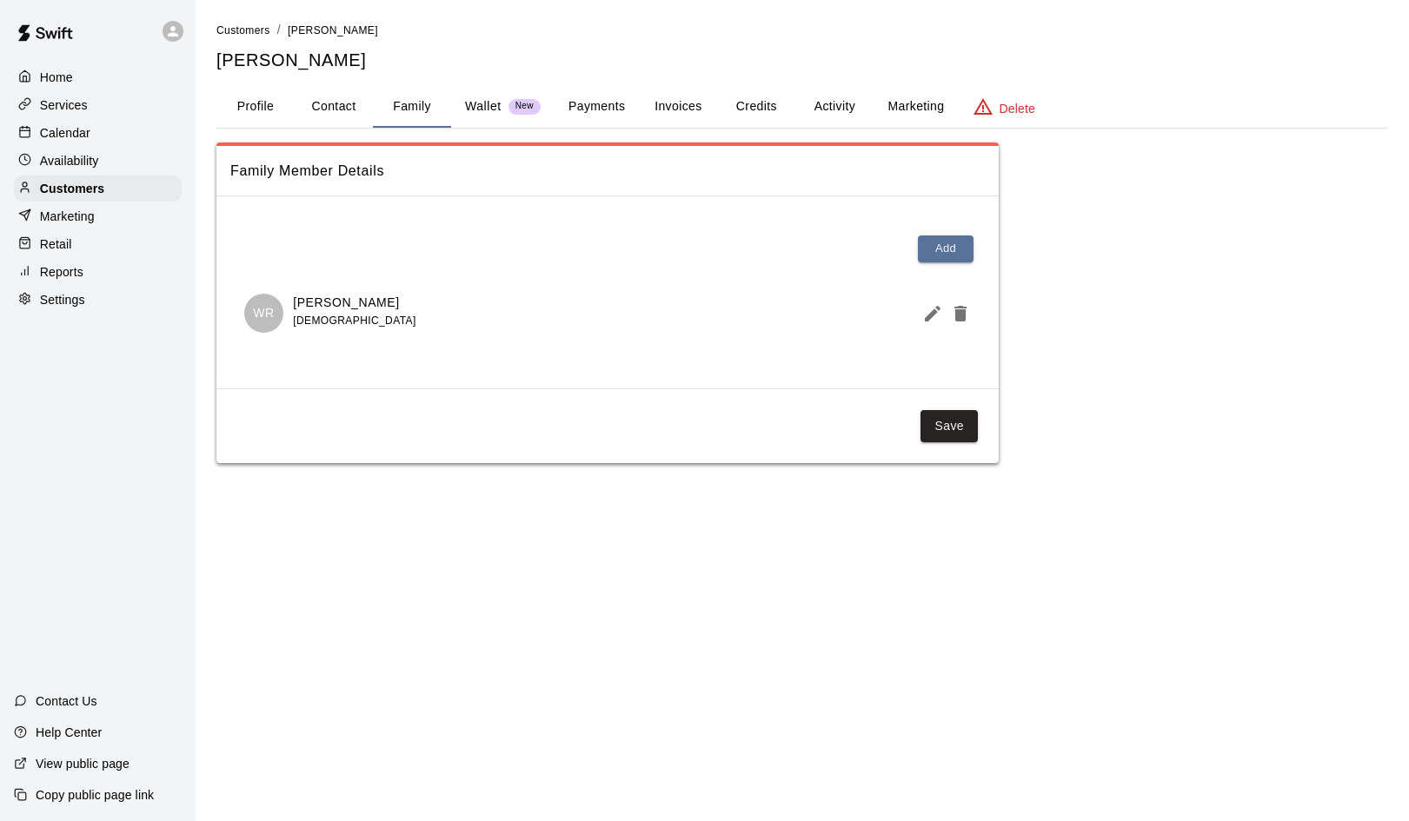
click at [87, 159] on p "Availability" at bounding box center [69, 160] width 59 height 17
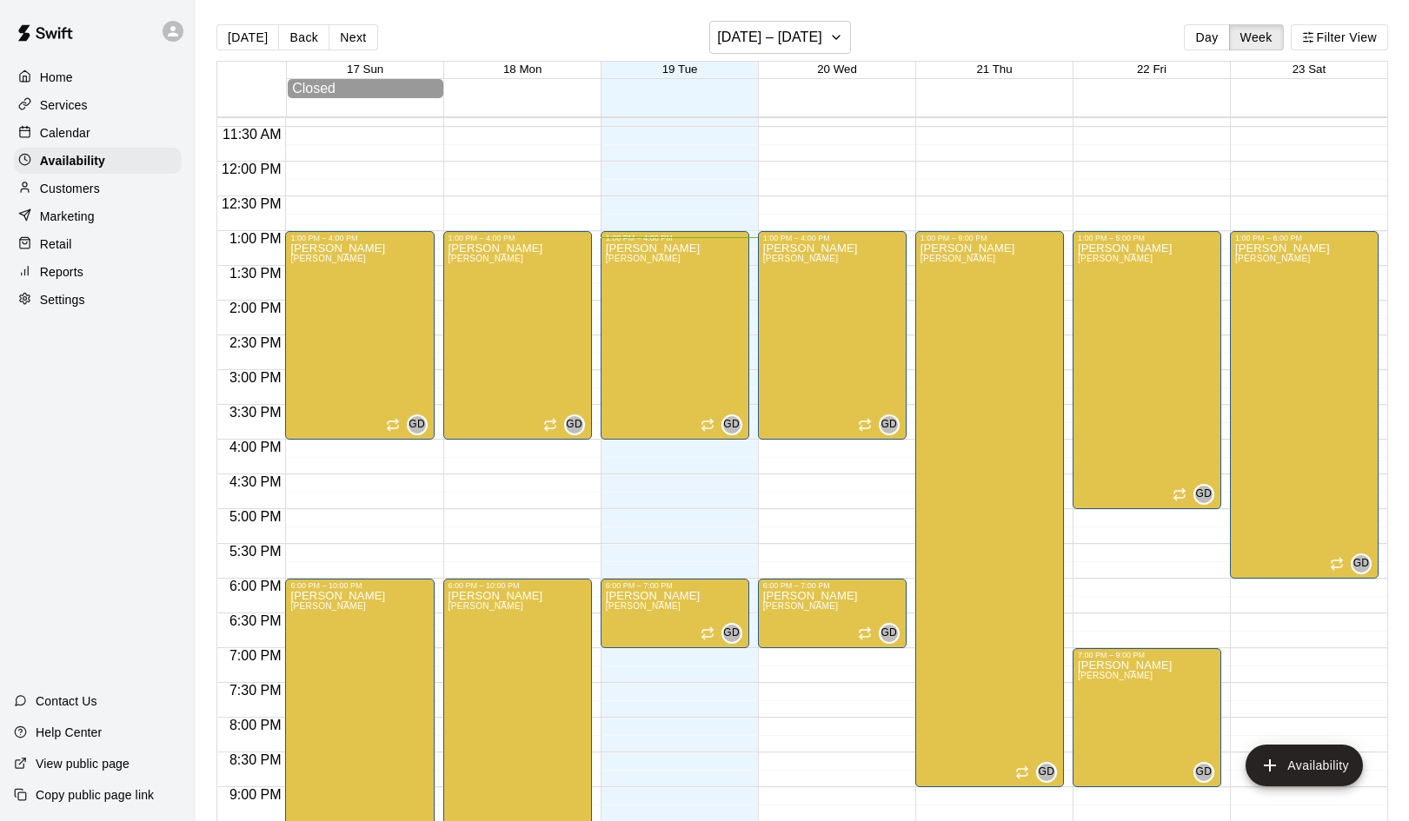
scroll to position [727, 0]
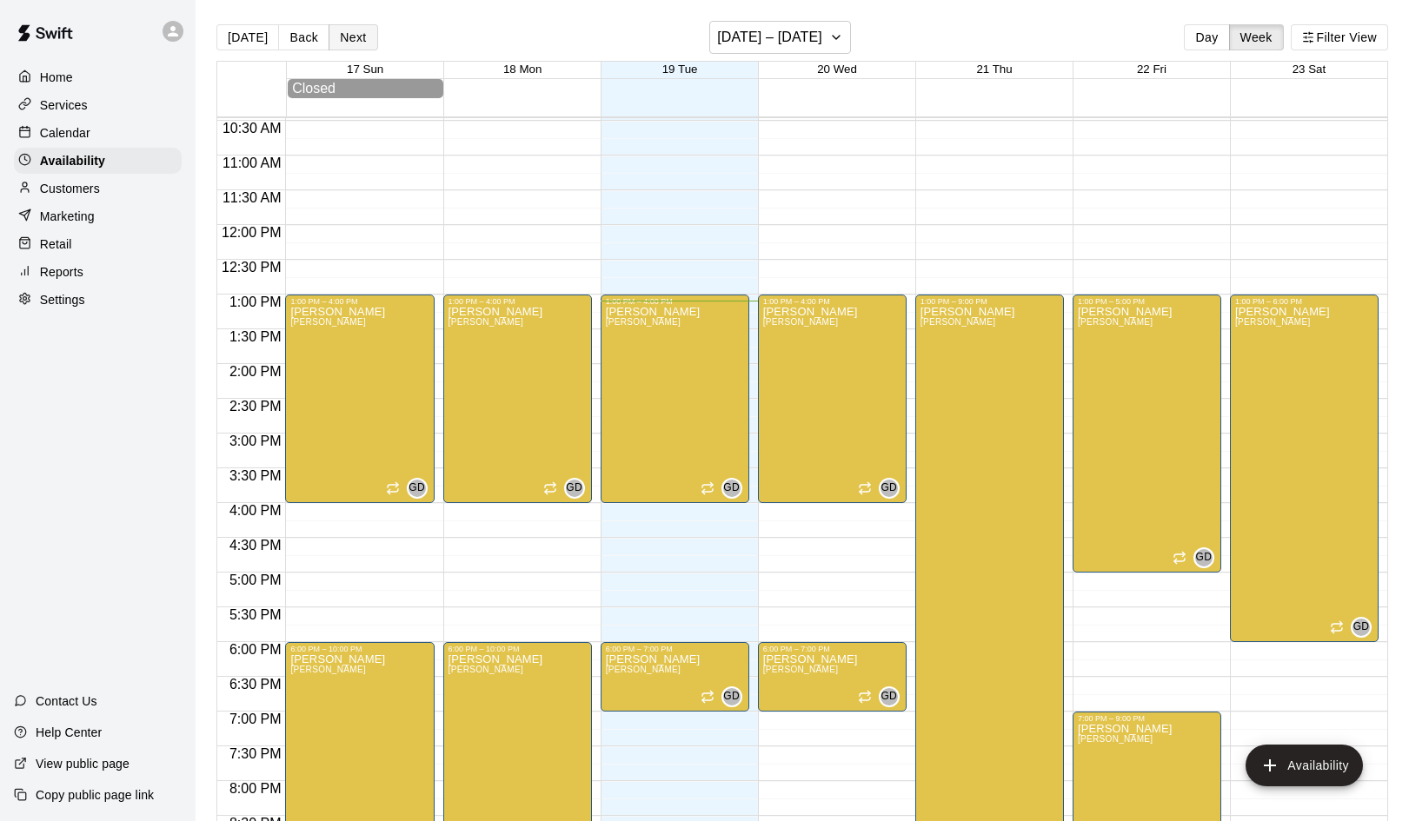
click at [356, 42] on button "Next" at bounding box center [353, 37] width 49 height 26
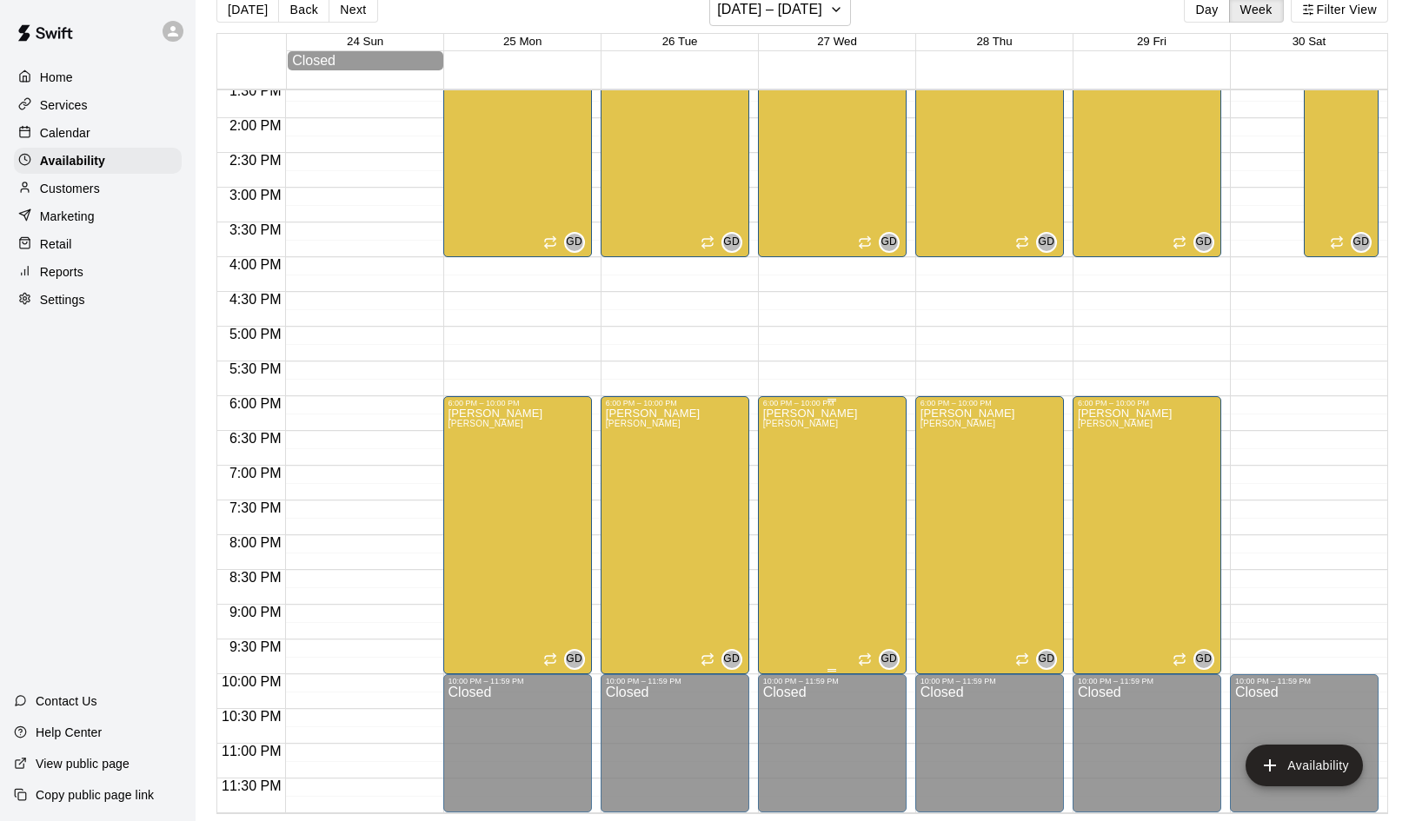
scroll to position [28, 0]
click at [665, 431] on div "German Duran Duran" at bounding box center [653, 818] width 95 height 821
click at [625, 466] on icon "delete" at bounding box center [623, 468] width 12 height 16
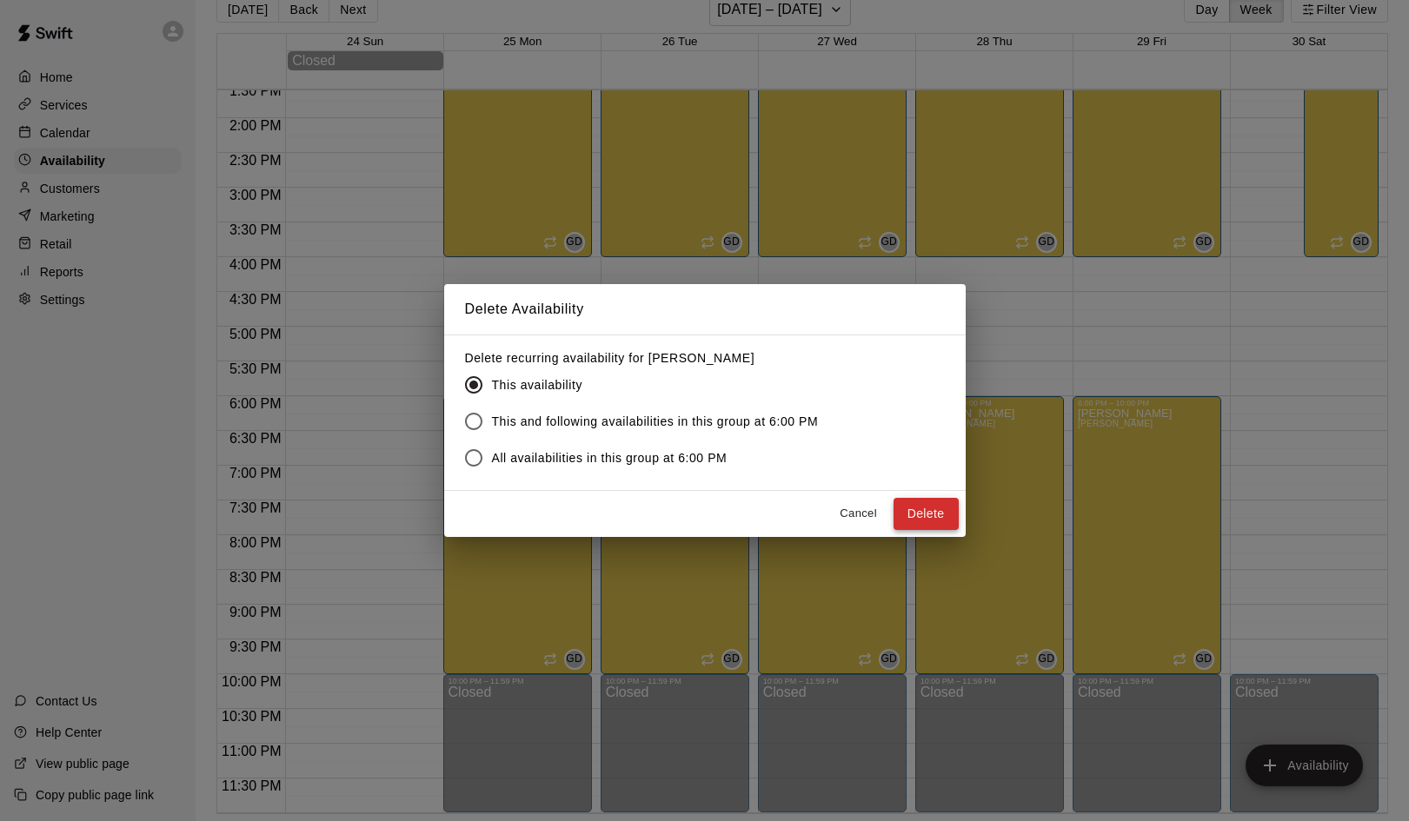
click at [918, 525] on button "Delete" at bounding box center [925, 514] width 65 height 32
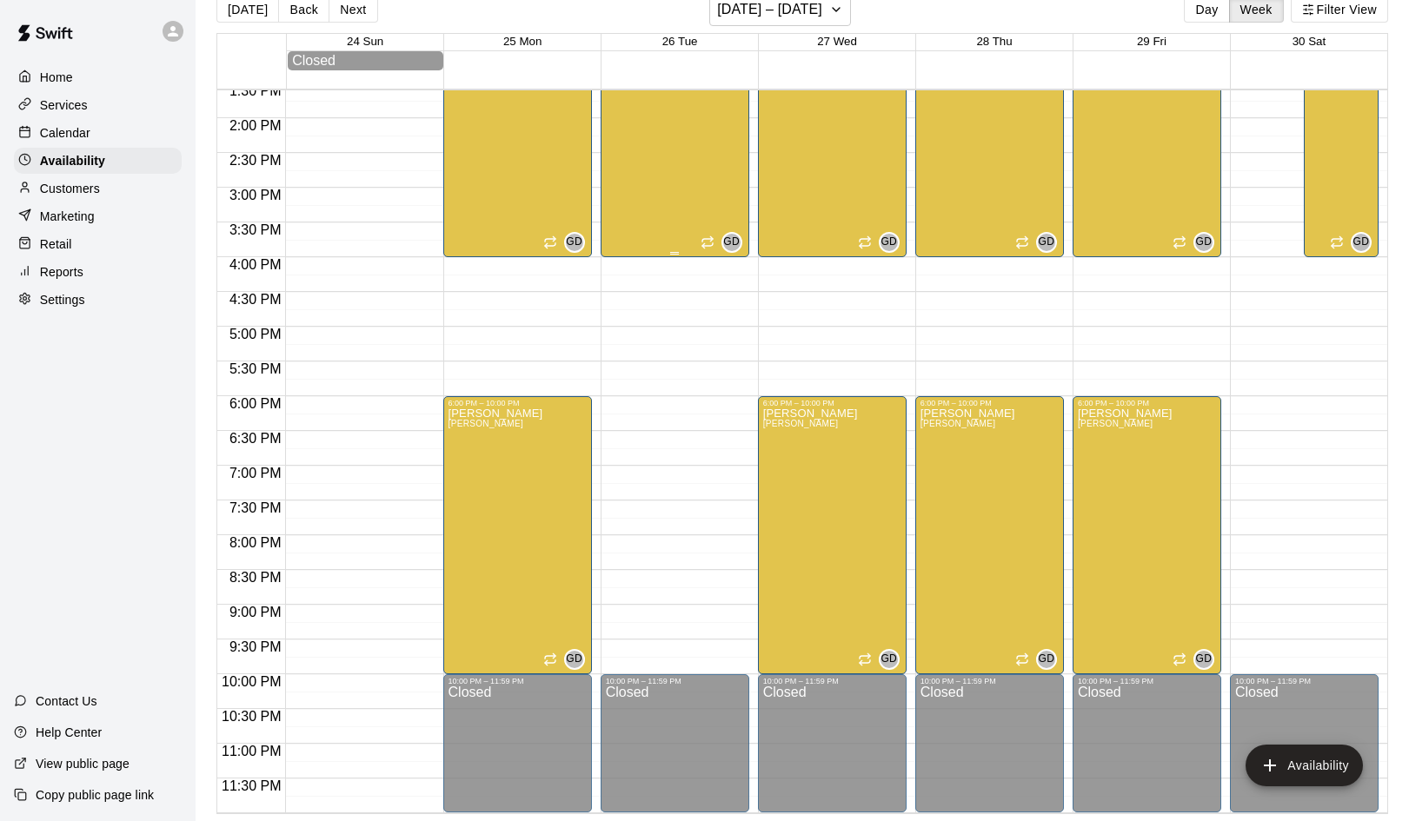
click at [697, 228] on div "German Duran Duran GD" at bounding box center [675, 470] width 138 height 821
click at [620, 81] on icon "edit" at bounding box center [623, 78] width 16 height 16
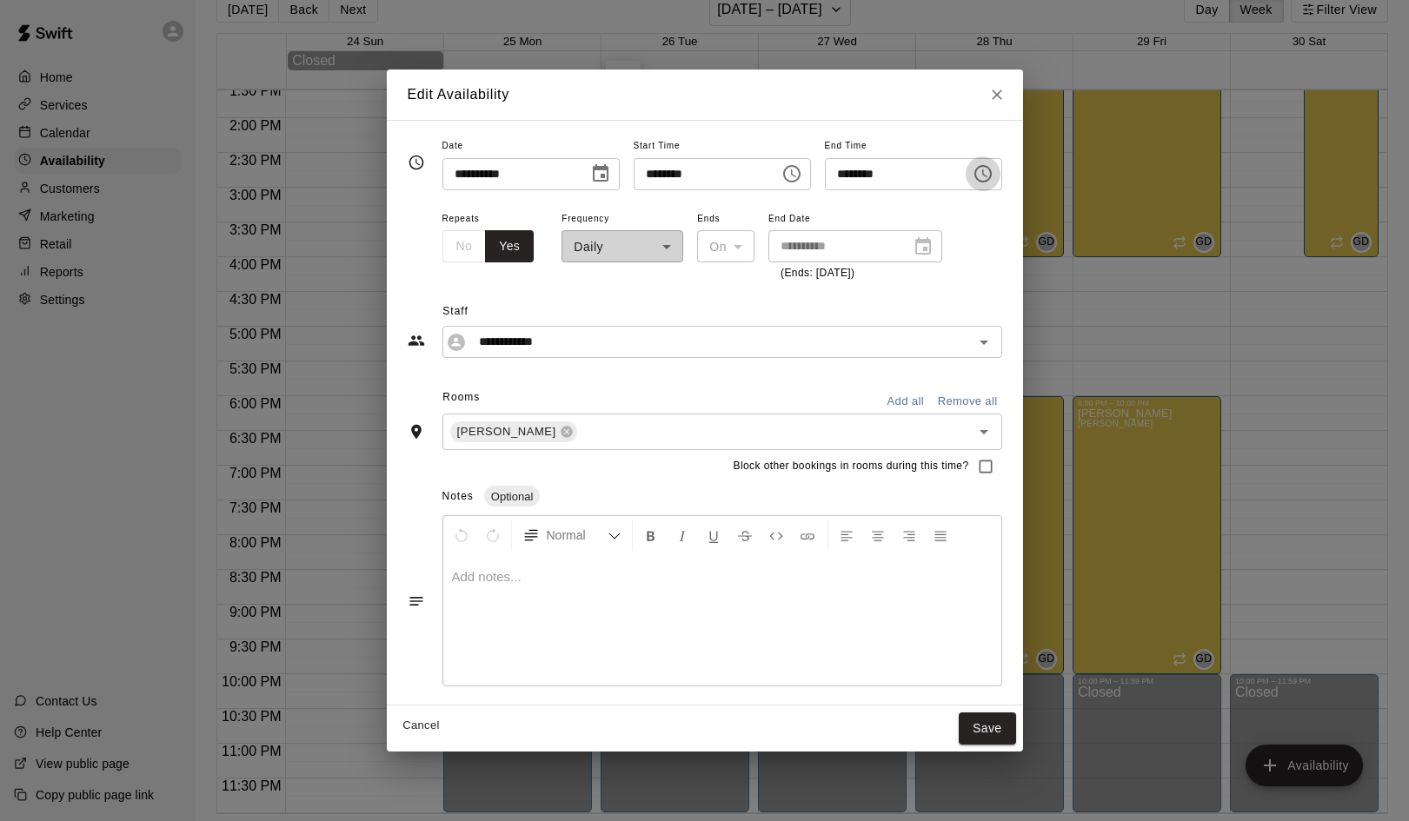
click at [989, 180] on icon "Choose time, selected time is 4:00 PM" at bounding box center [982, 173] width 17 height 17
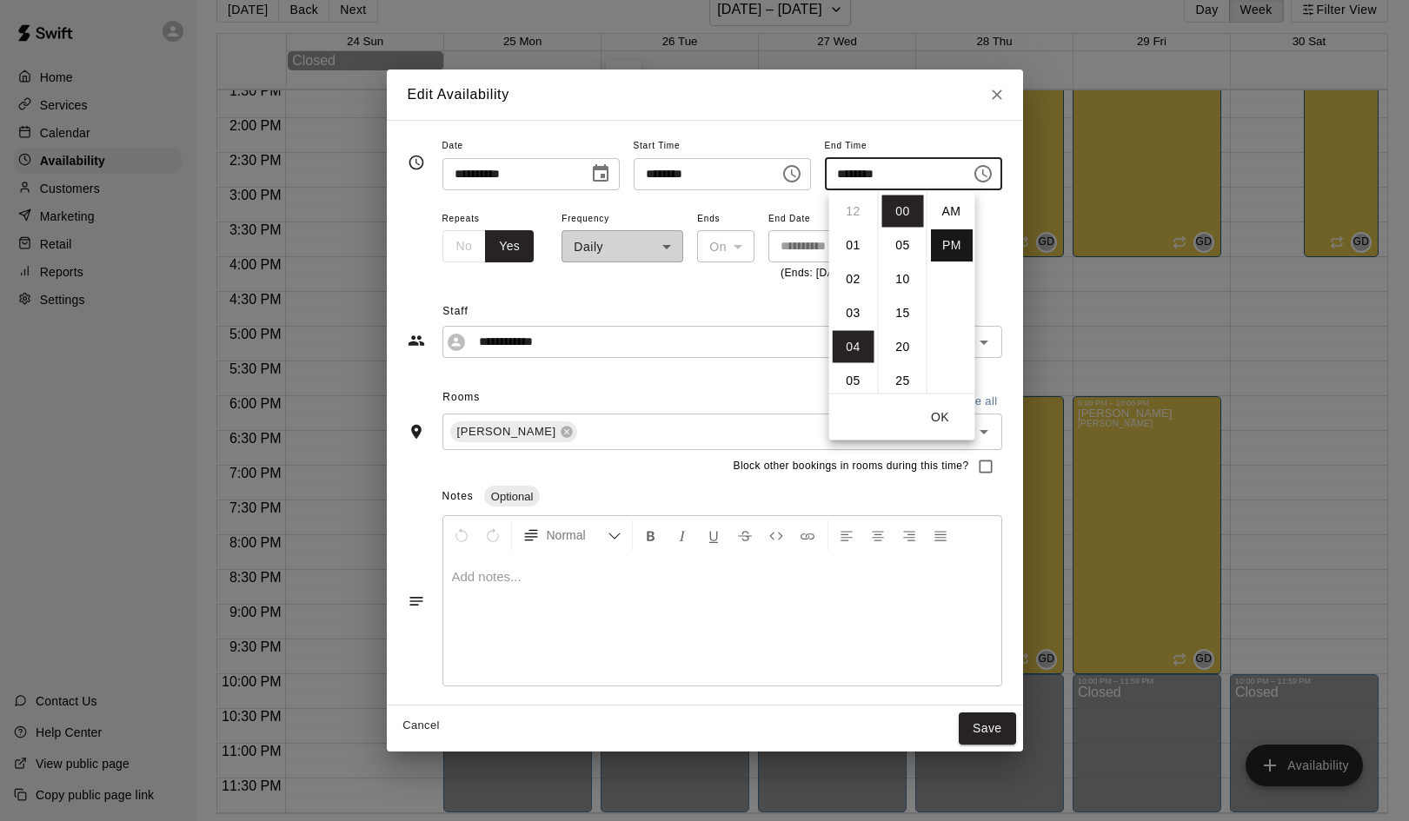
scroll to position [31, 0]
click at [850, 249] on li "05" at bounding box center [854, 245] width 42 height 32
click at [853, 249] on li "06" at bounding box center [854, 245] width 42 height 32
type input "********"
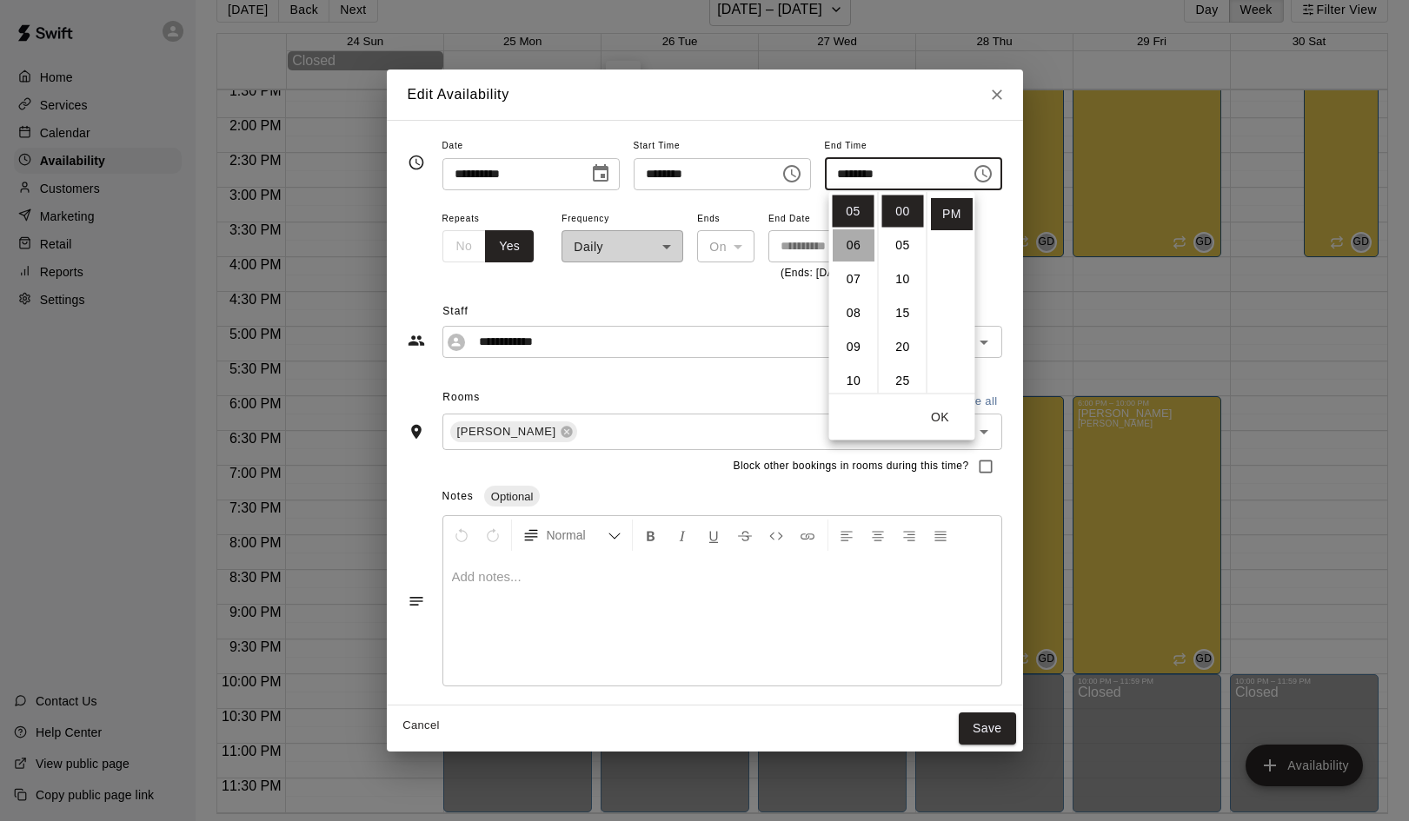
scroll to position [203, 0]
click at [995, 731] on button "Save" at bounding box center [987, 729] width 57 height 32
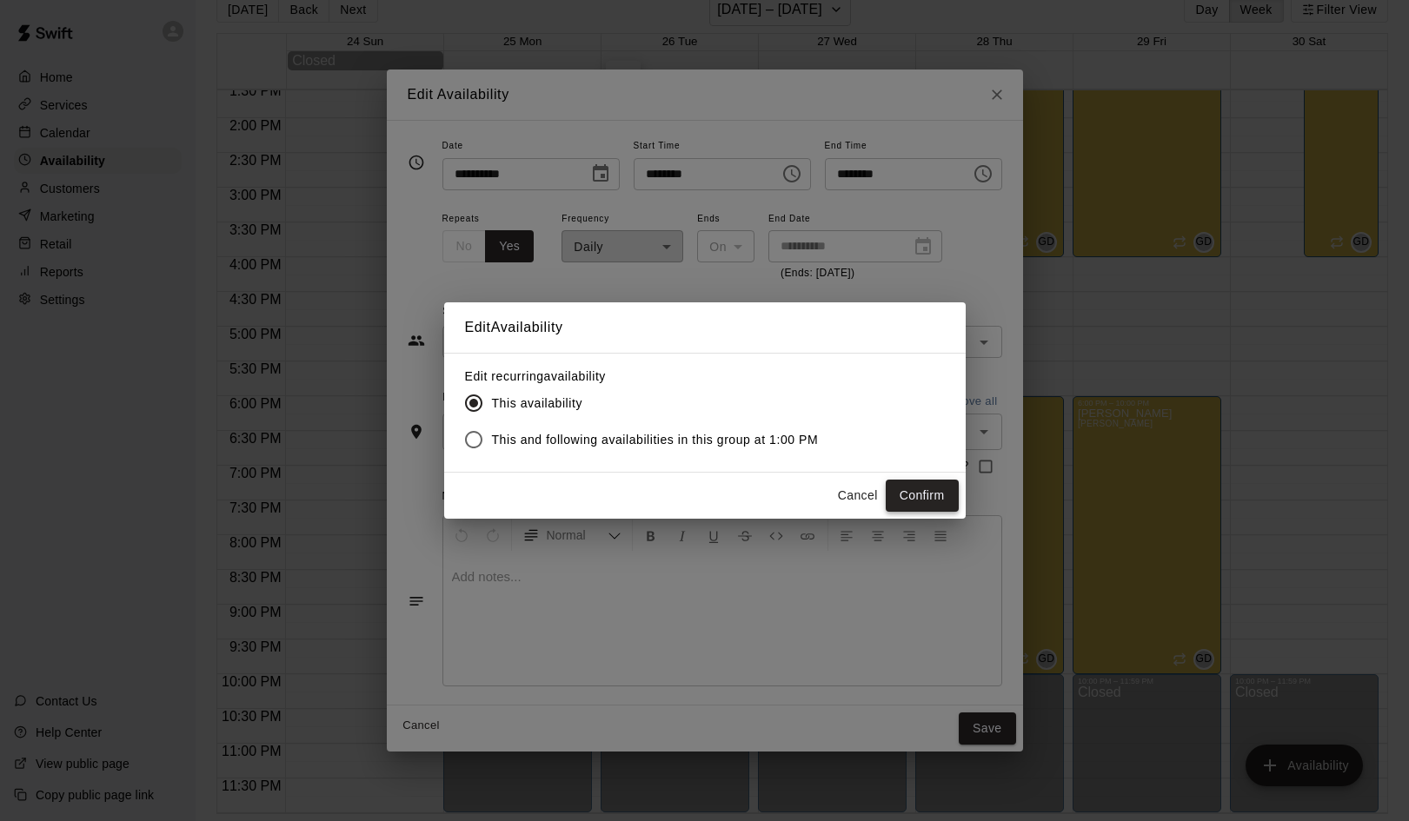
click at [931, 488] on button "Confirm" at bounding box center [922, 496] width 73 height 32
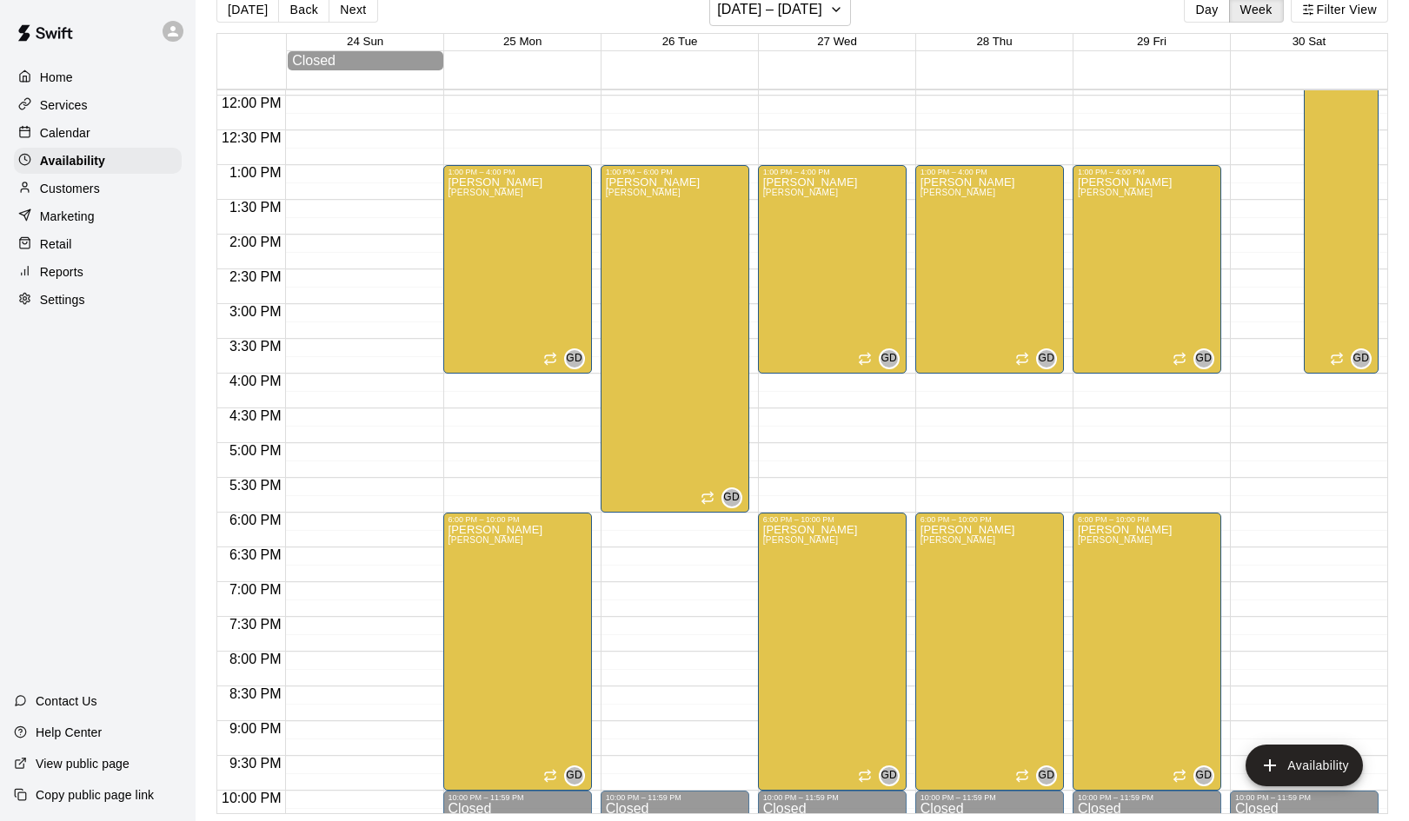
scroll to position [821, 0]
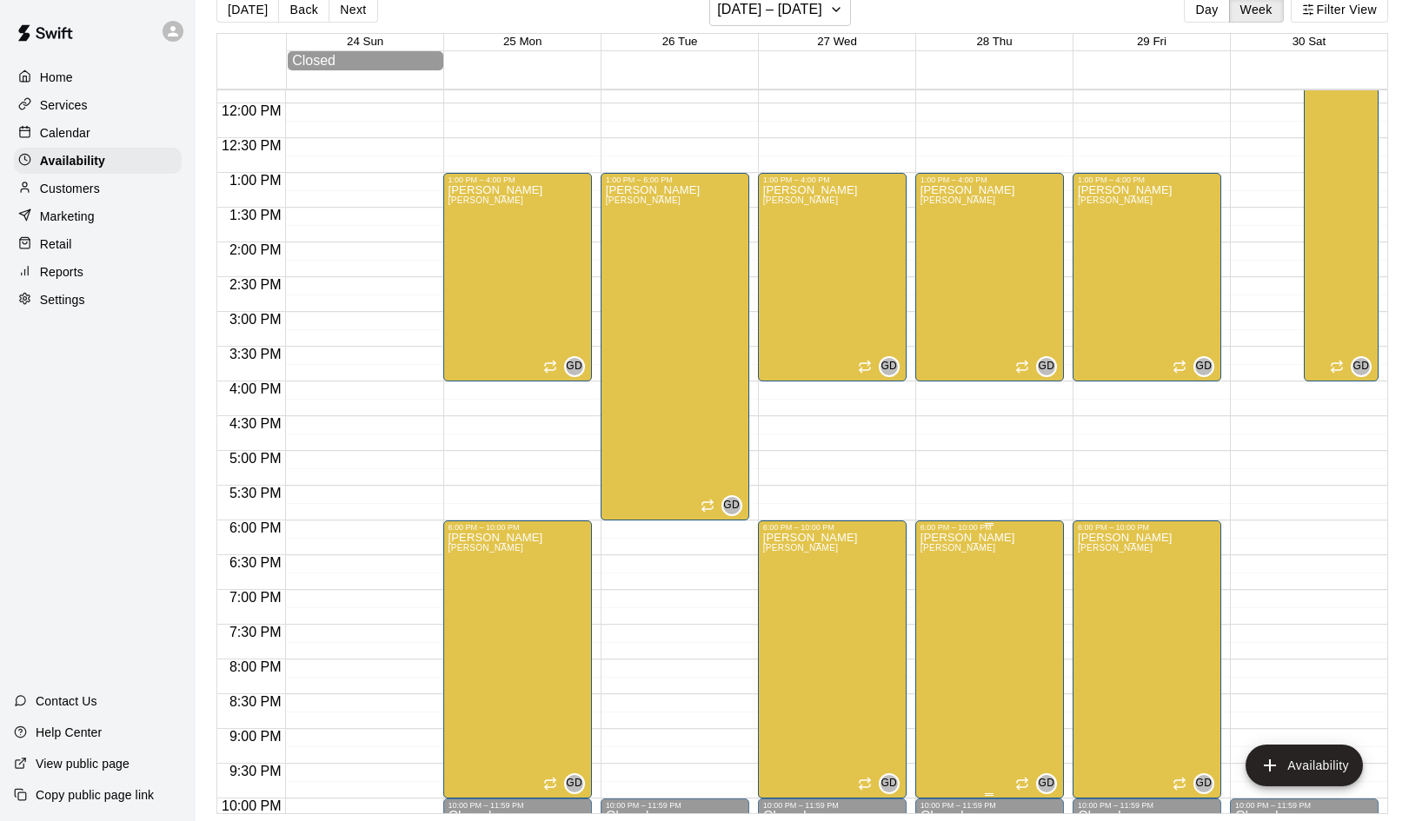
click at [937, 597] on icon "delete" at bounding box center [938, 593] width 12 height 16
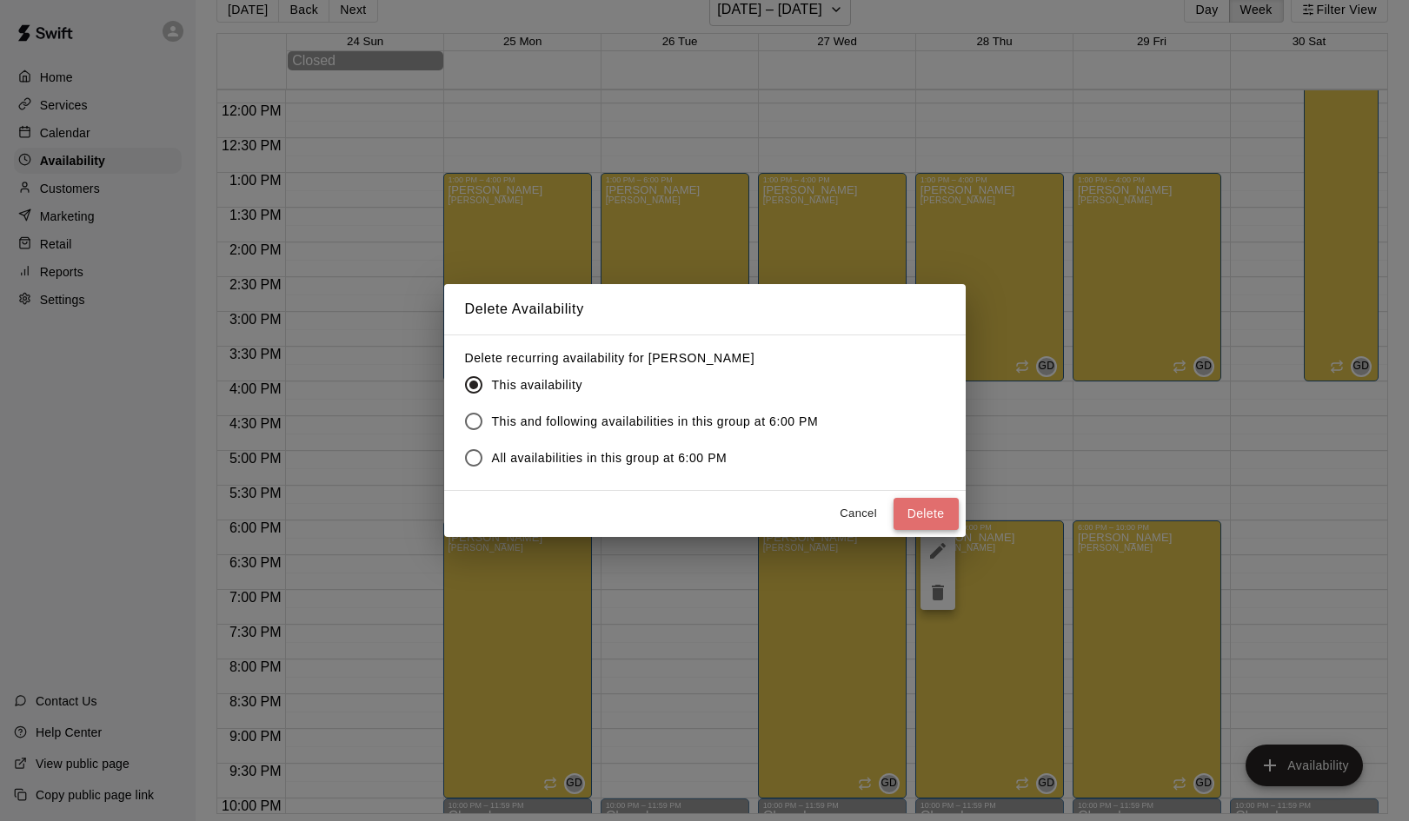
click at [932, 513] on button "Delete" at bounding box center [925, 514] width 65 height 32
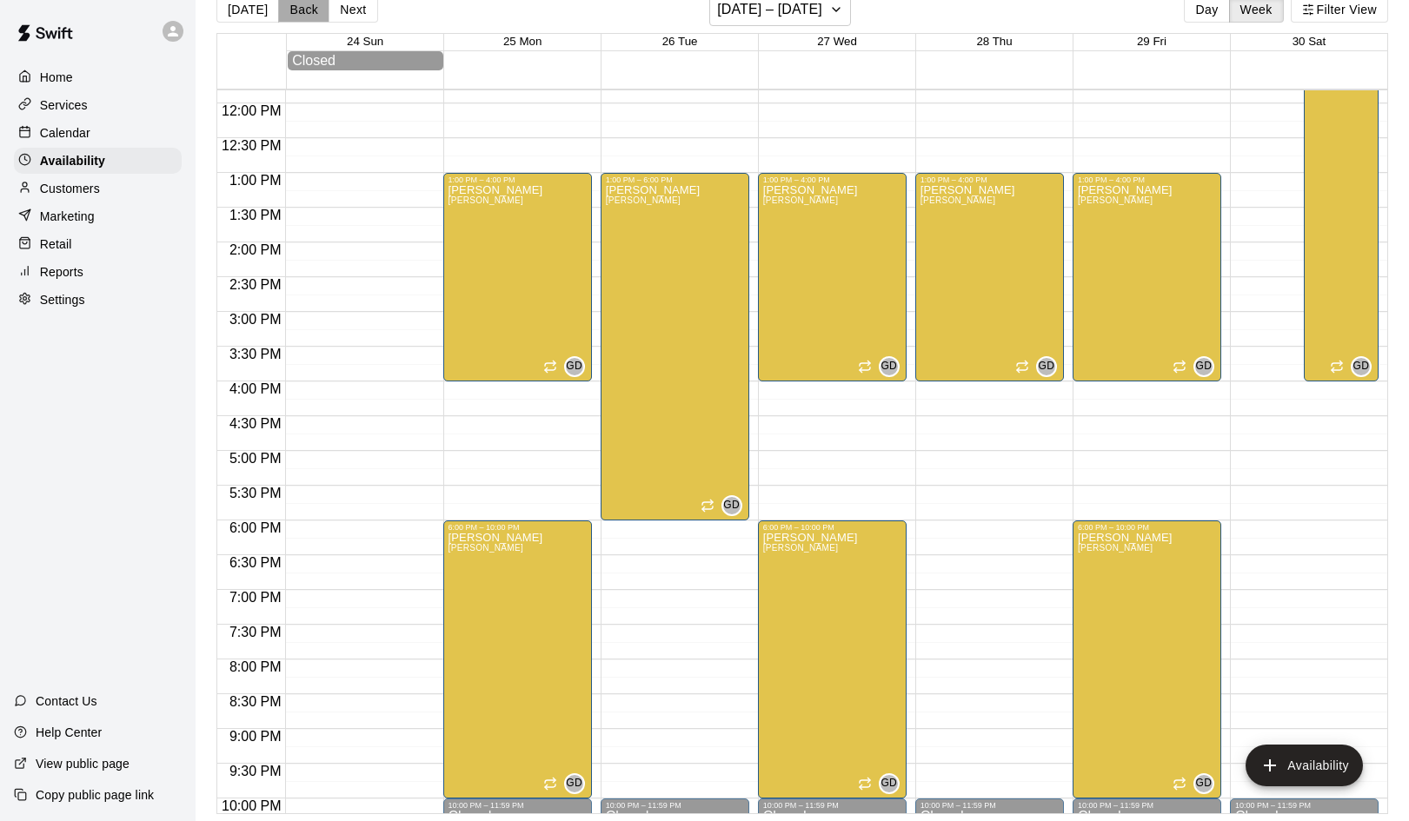
click at [297, 10] on button "Back" at bounding box center [303, 10] width 51 height 26
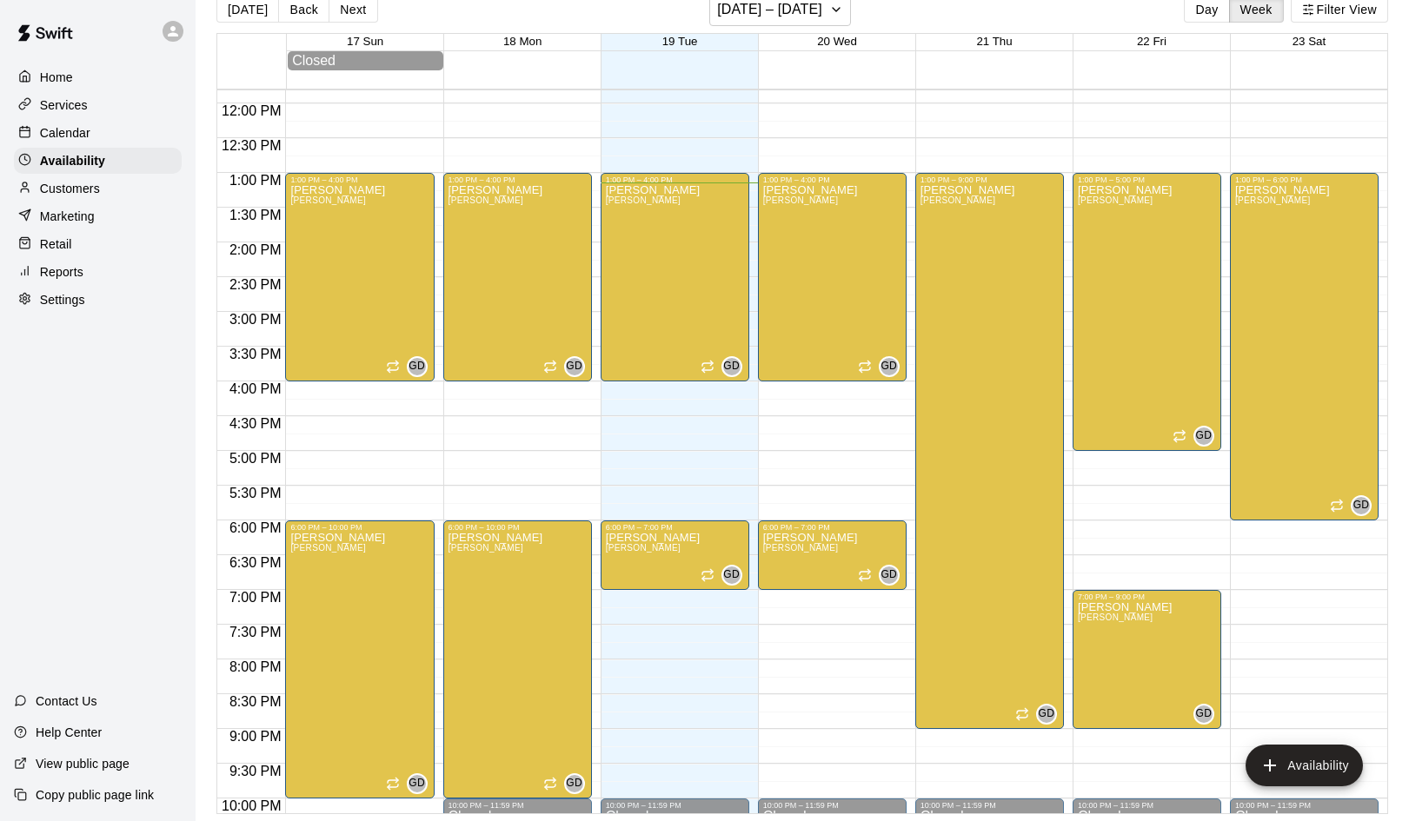
click at [72, 136] on p "Calendar" at bounding box center [65, 132] width 50 height 17
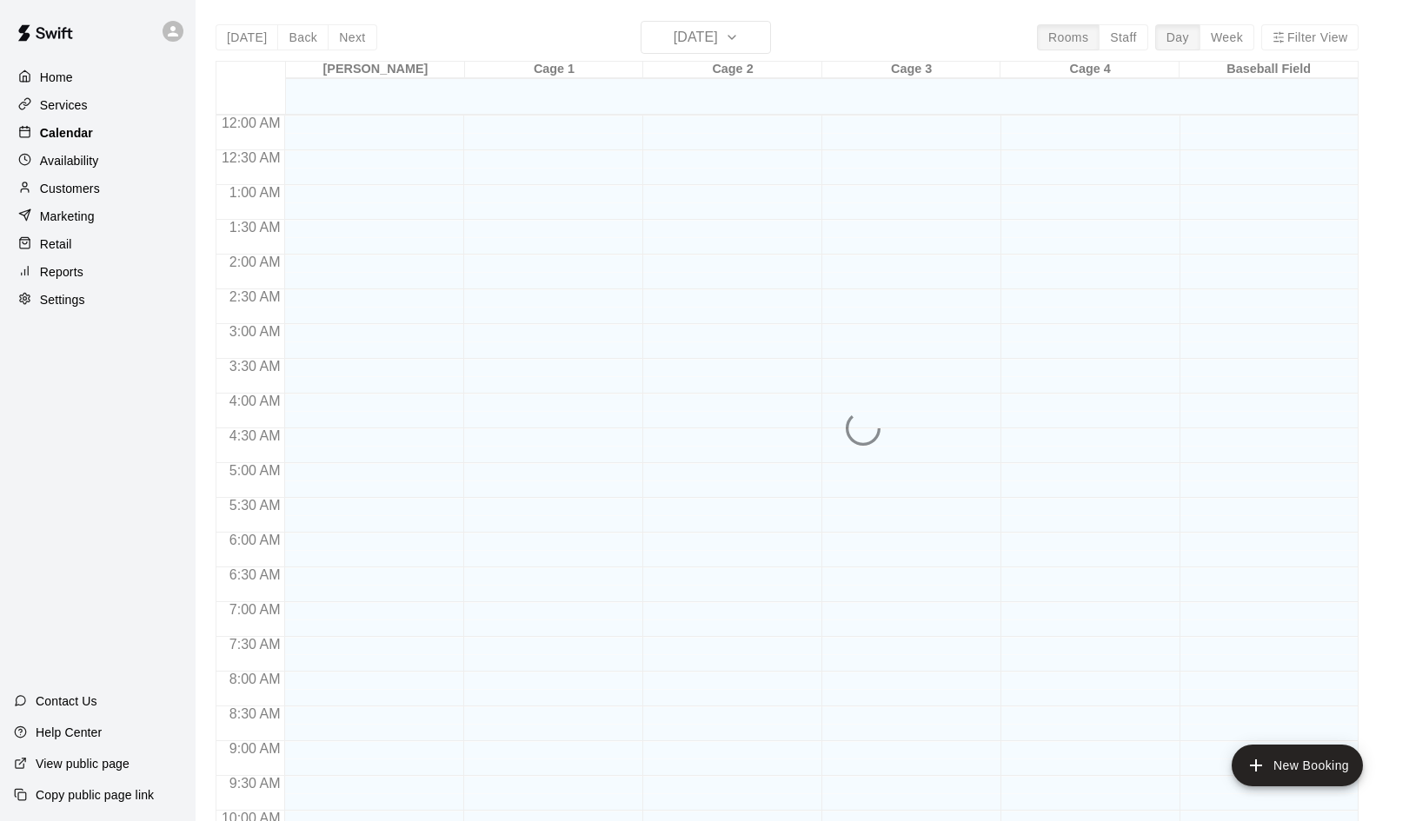
scroll to position [892, 0]
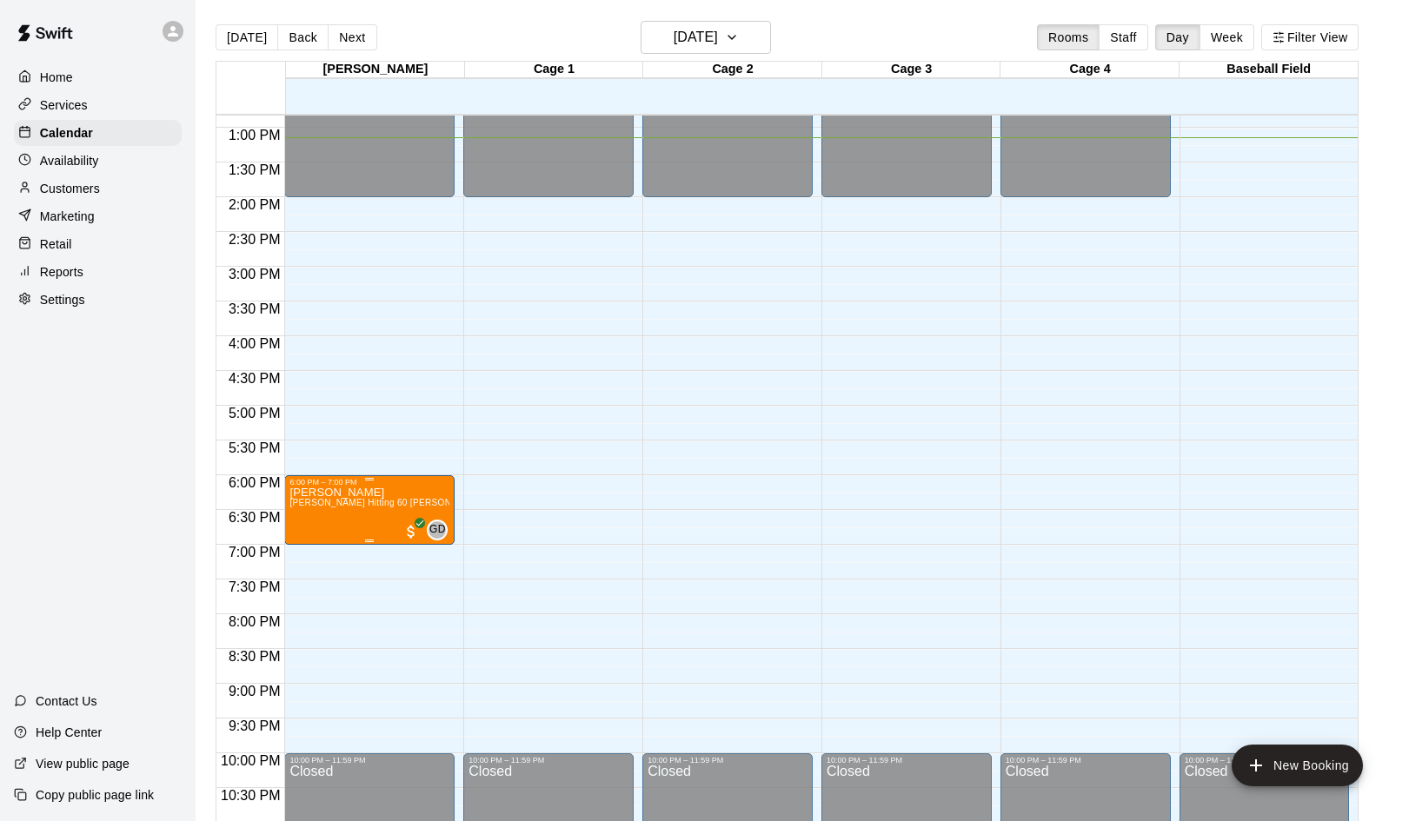
click at [318, 493] on p "Wyatt Radford" at bounding box center [369, 493] width 160 height 0
click at [305, 551] on img "edit" at bounding box center [308, 553] width 20 height 20
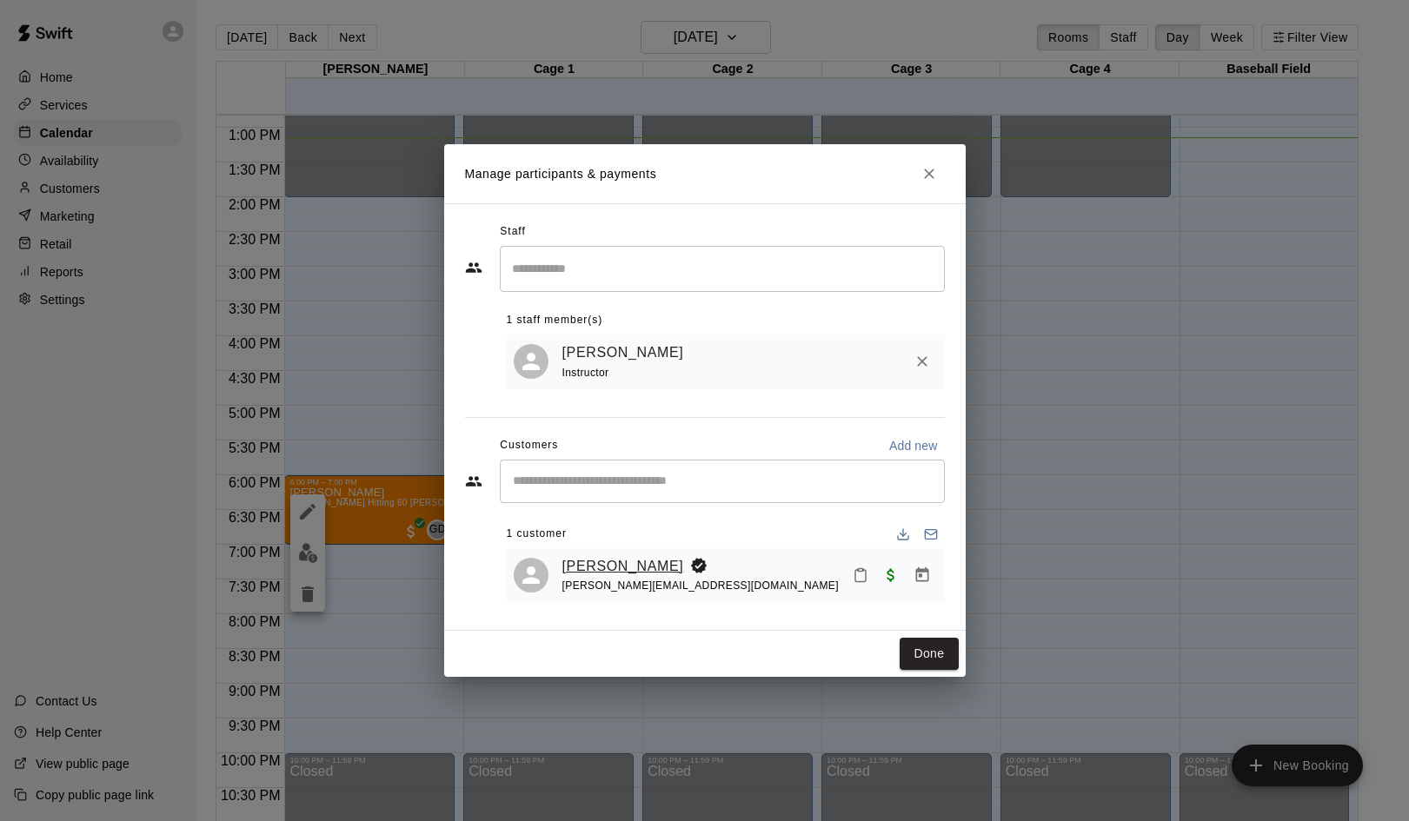
click at [587, 564] on link "Wyatt Radford" at bounding box center [623, 566] width 122 height 23
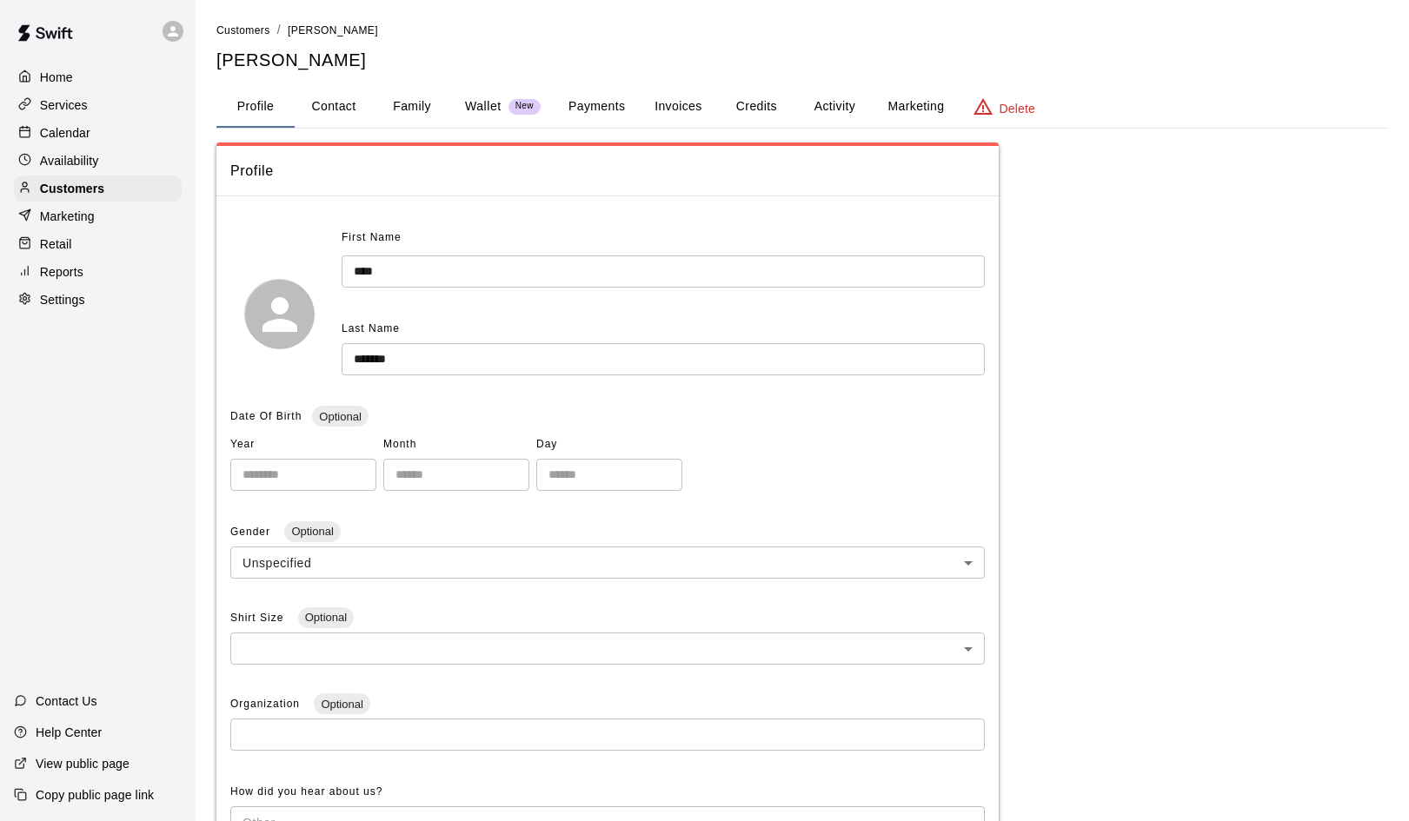
click at [408, 106] on button "Family" at bounding box center [412, 107] width 78 height 42
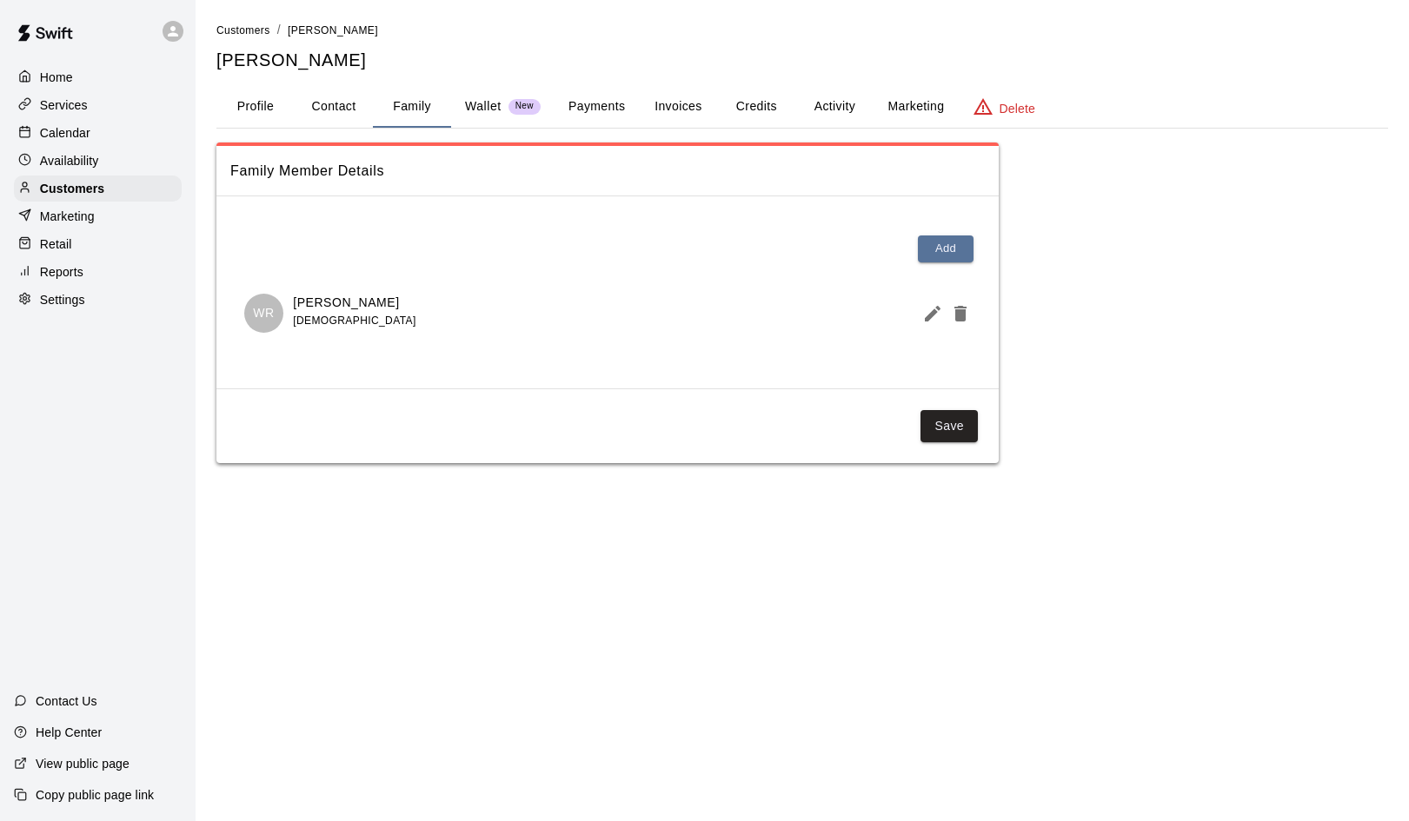
click at [77, 128] on p "Calendar" at bounding box center [65, 132] width 50 height 17
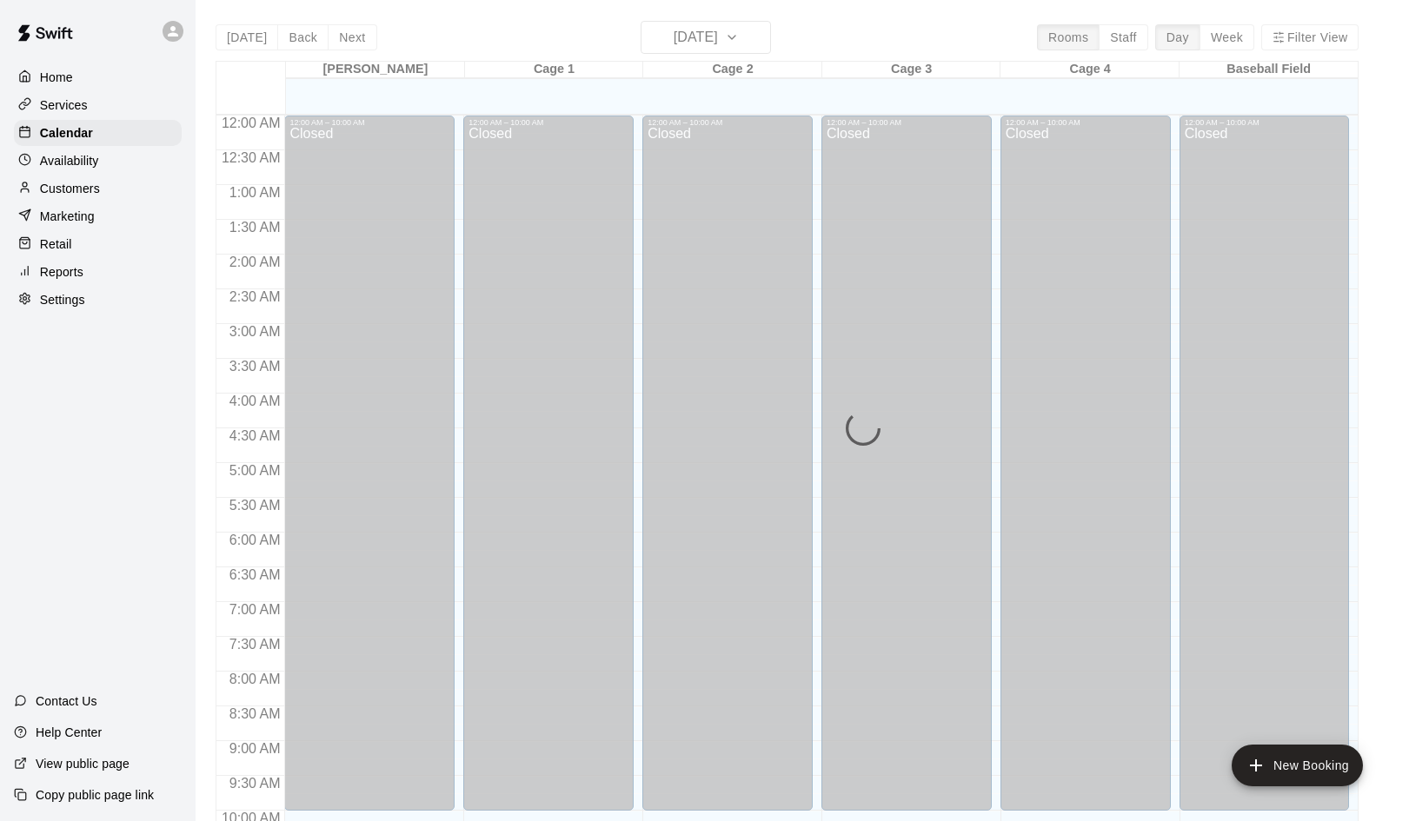
scroll to position [892, 0]
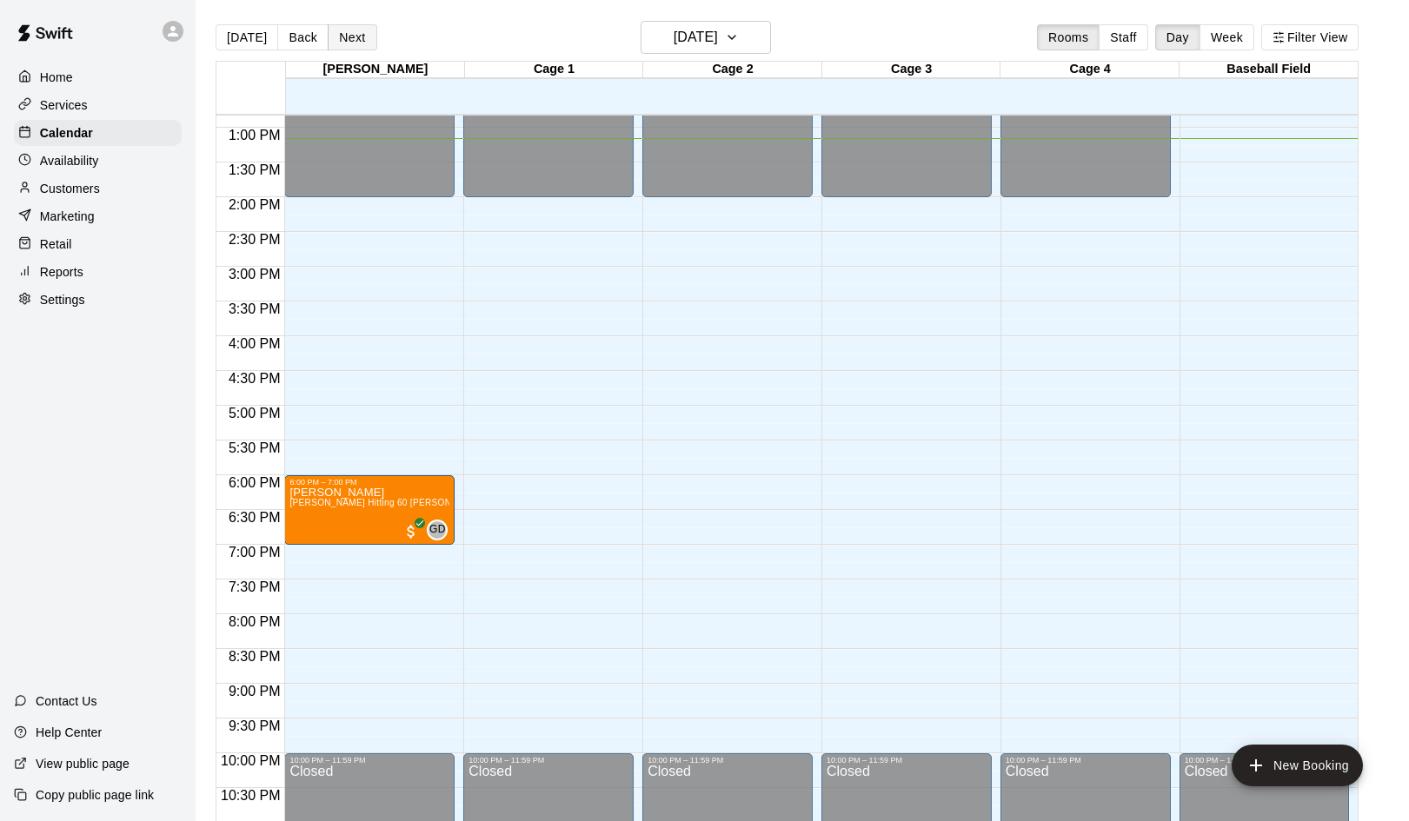
click at [355, 40] on button "Next" at bounding box center [352, 37] width 49 height 26
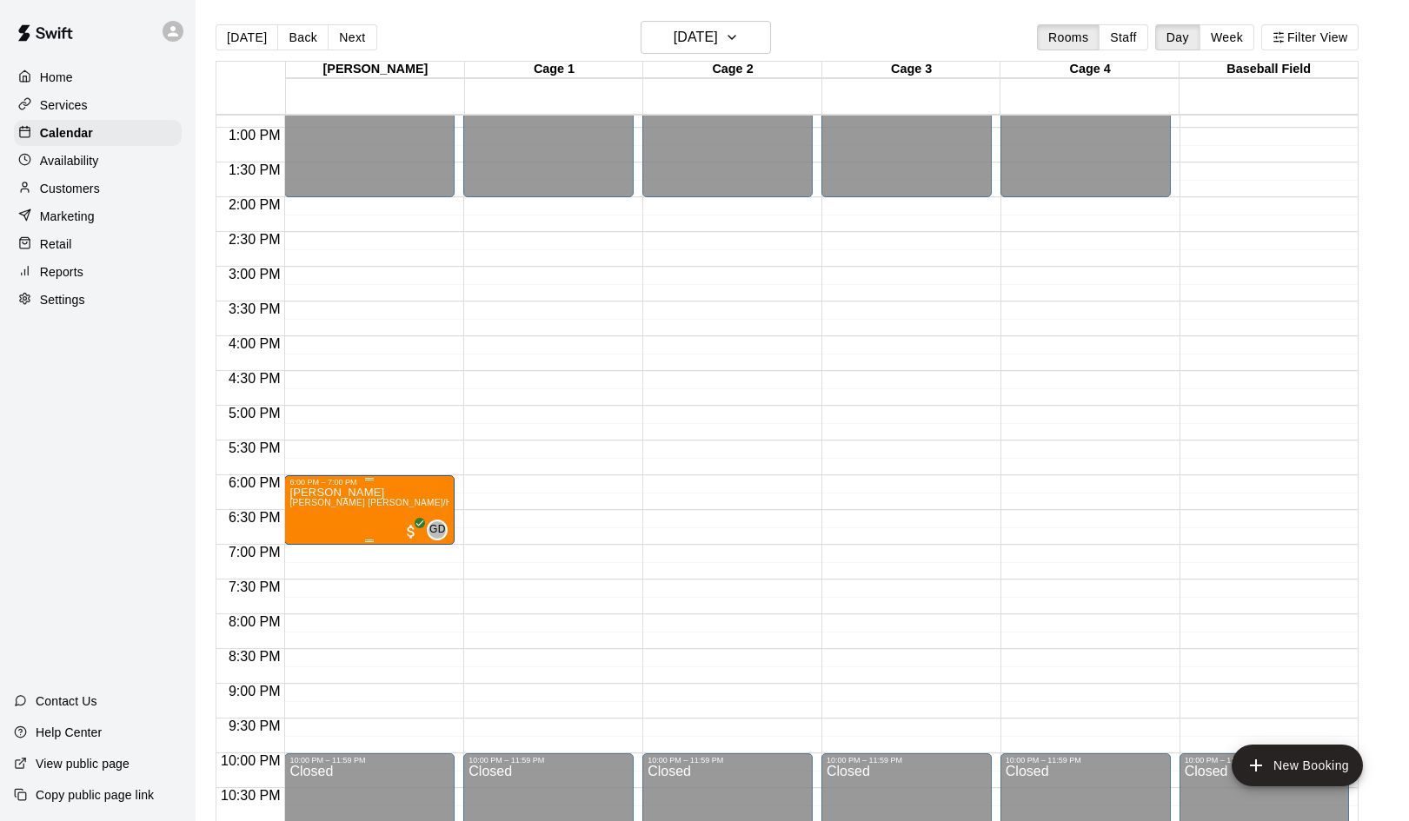
click at [351, 493] on p "Kenneth Corona" at bounding box center [369, 493] width 160 height 0
click at [306, 548] on img "edit" at bounding box center [308, 553] width 20 height 20
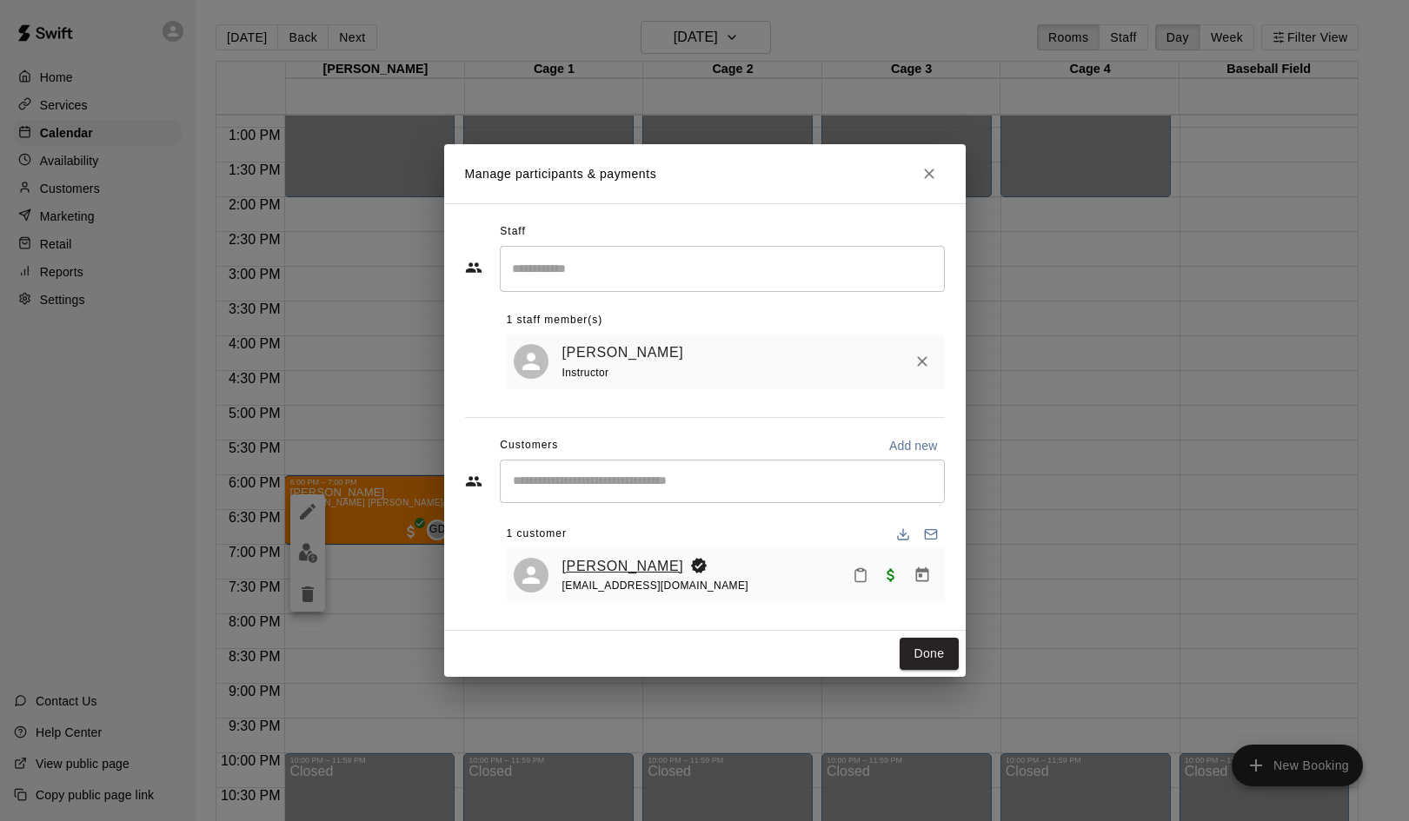
click at [601, 563] on link "Kenneth Corona" at bounding box center [623, 566] width 122 height 23
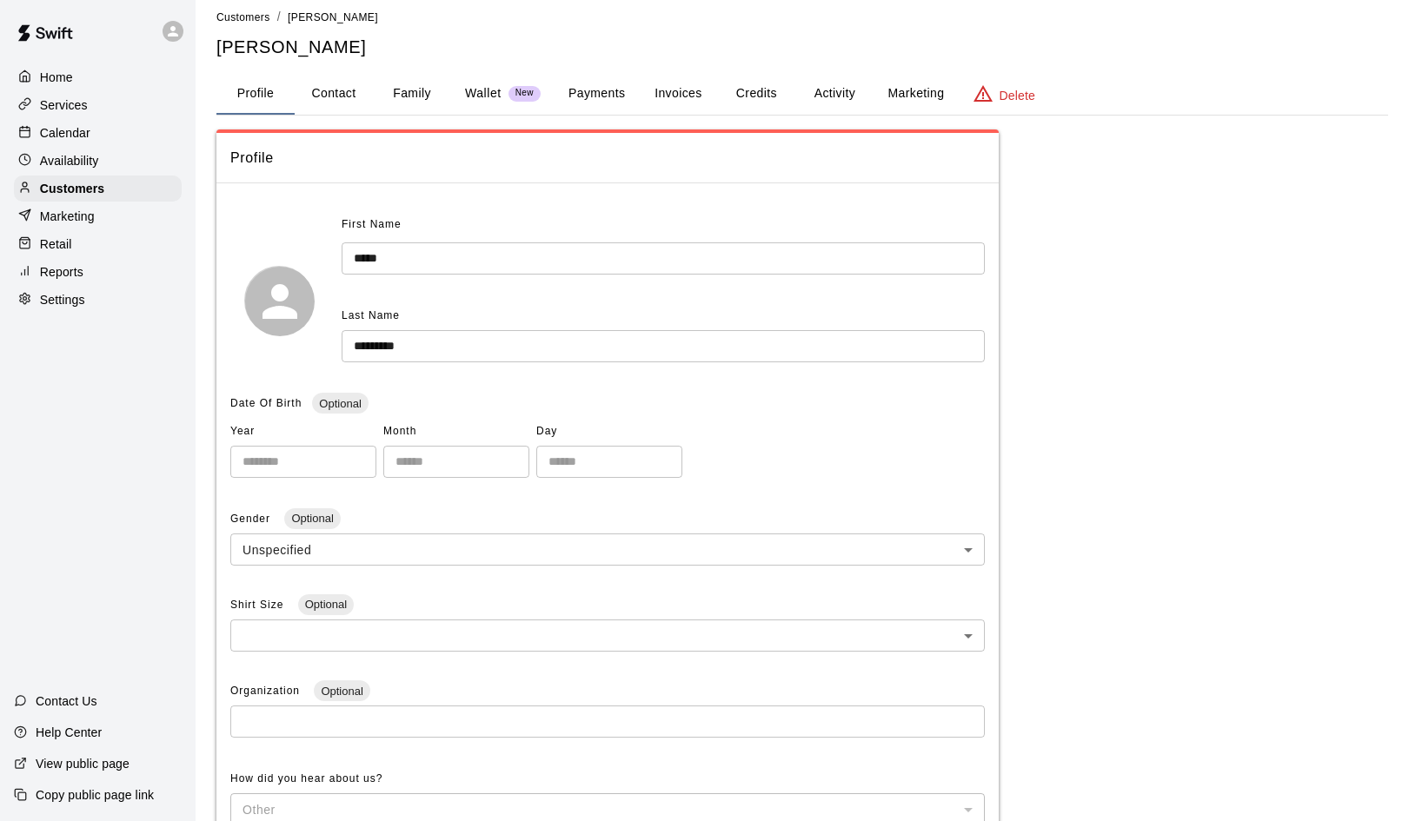
scroll to position [5, 0]
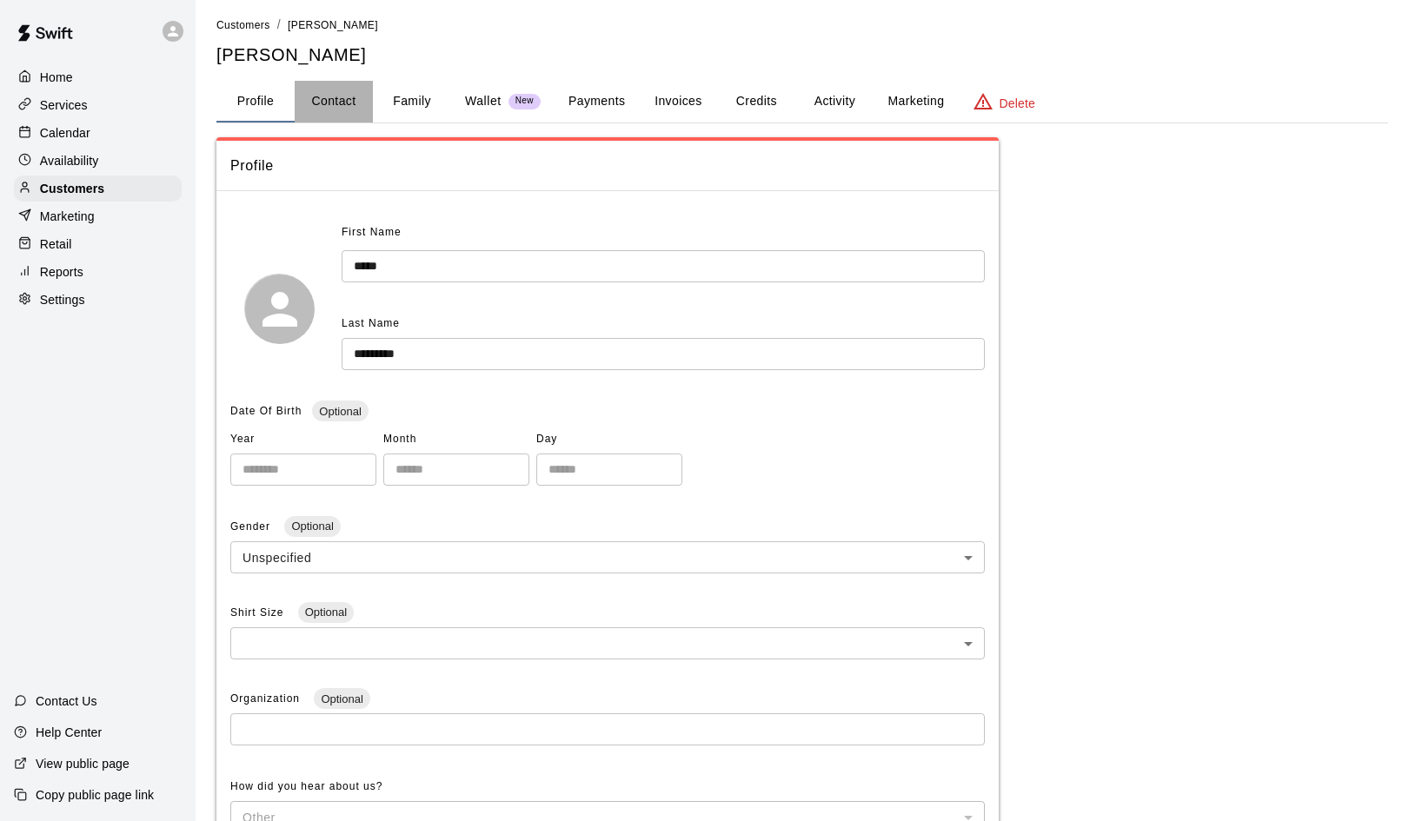
click at [330, 101] on button "Contact" at bounding box center [334, 102] width 78 height 42
select select "**"
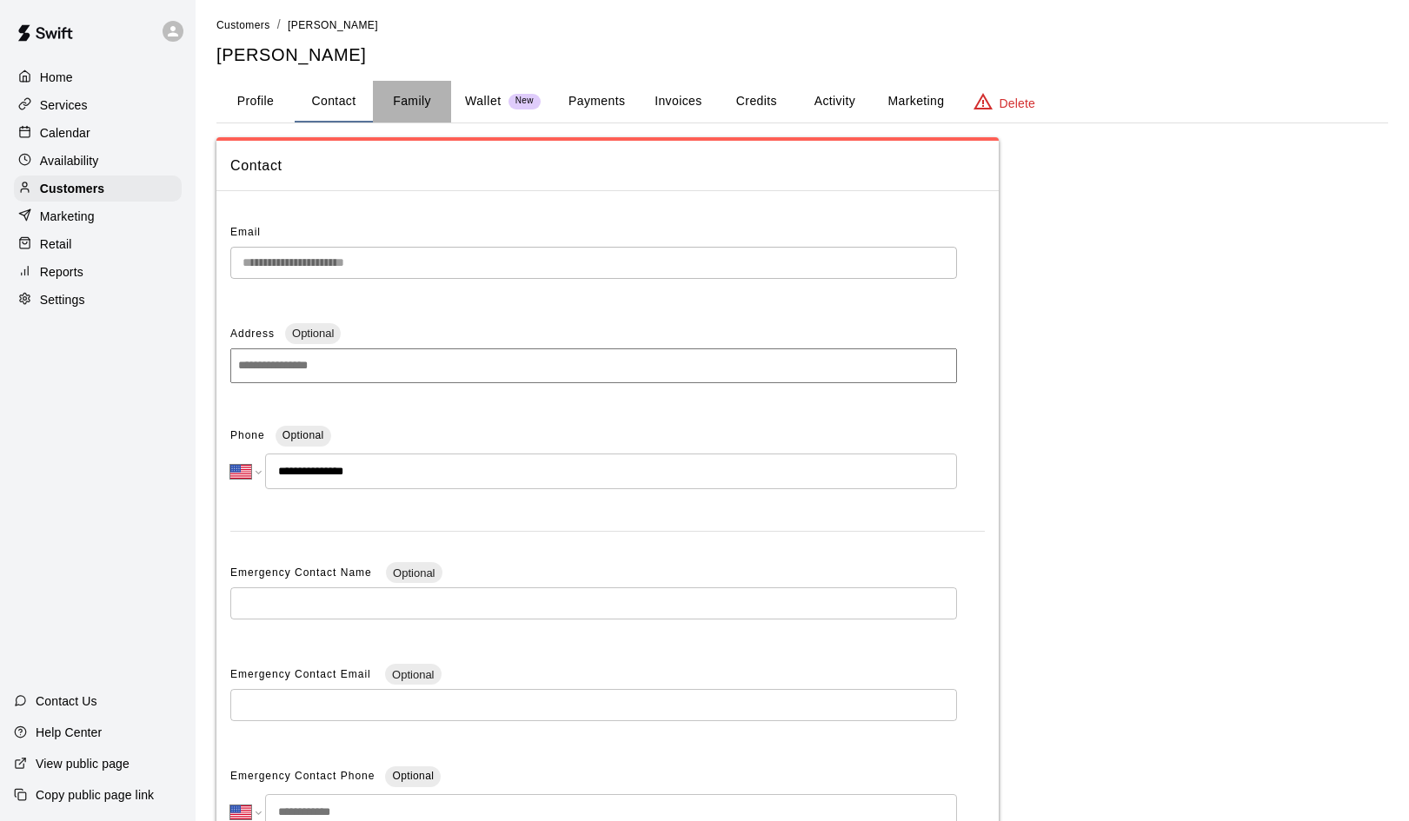
click at [410, 103] on button "Family" at bounding box center [412, 102] width 78 height 42
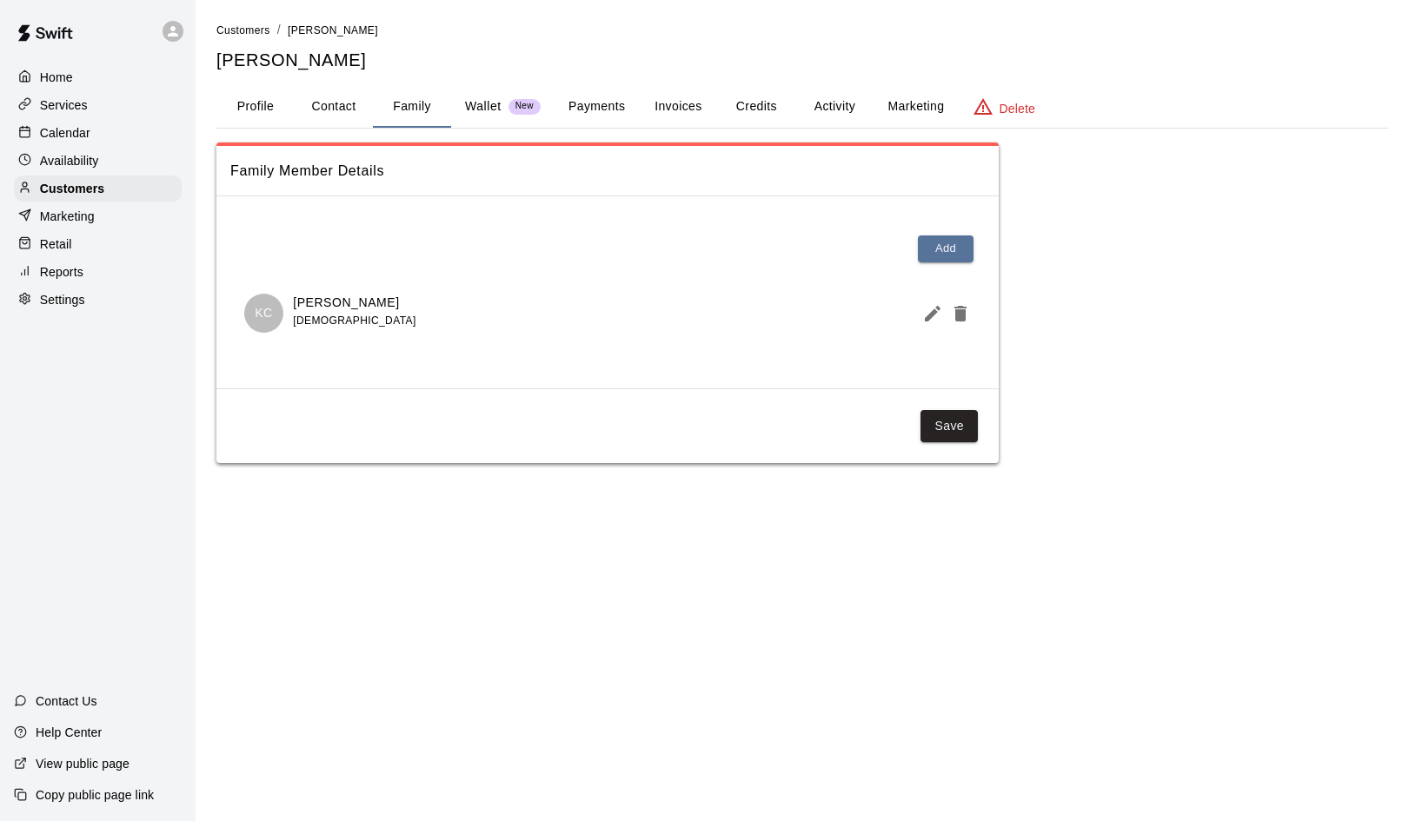
scroll to position [0, 0]
click at [337, 106] on button "Contact" at bounding box center [334, 107] width 78 height 42
select select "**"
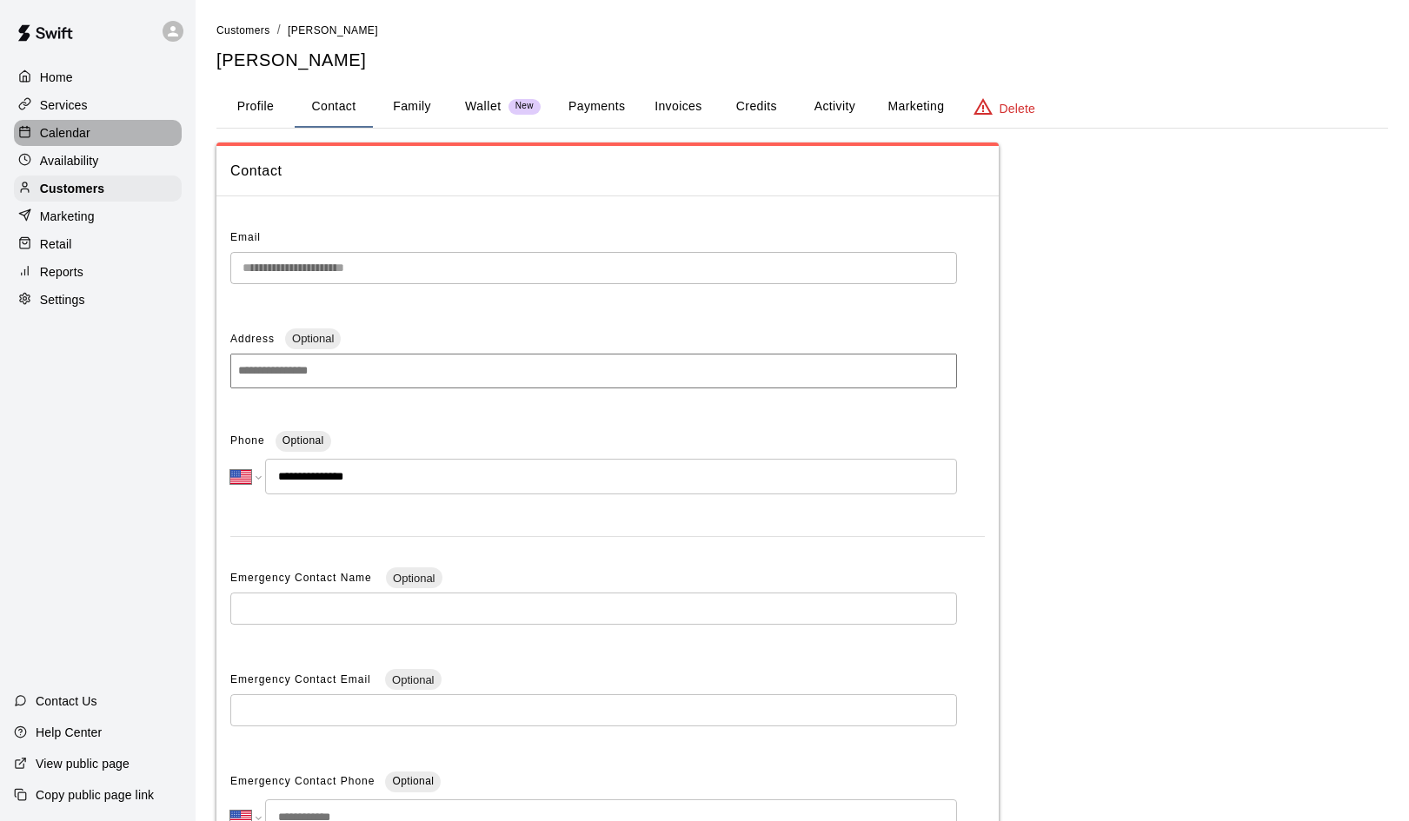
click at [76, 124] on p "Calendar" at bounding box center [65, 132] width 50 height 17
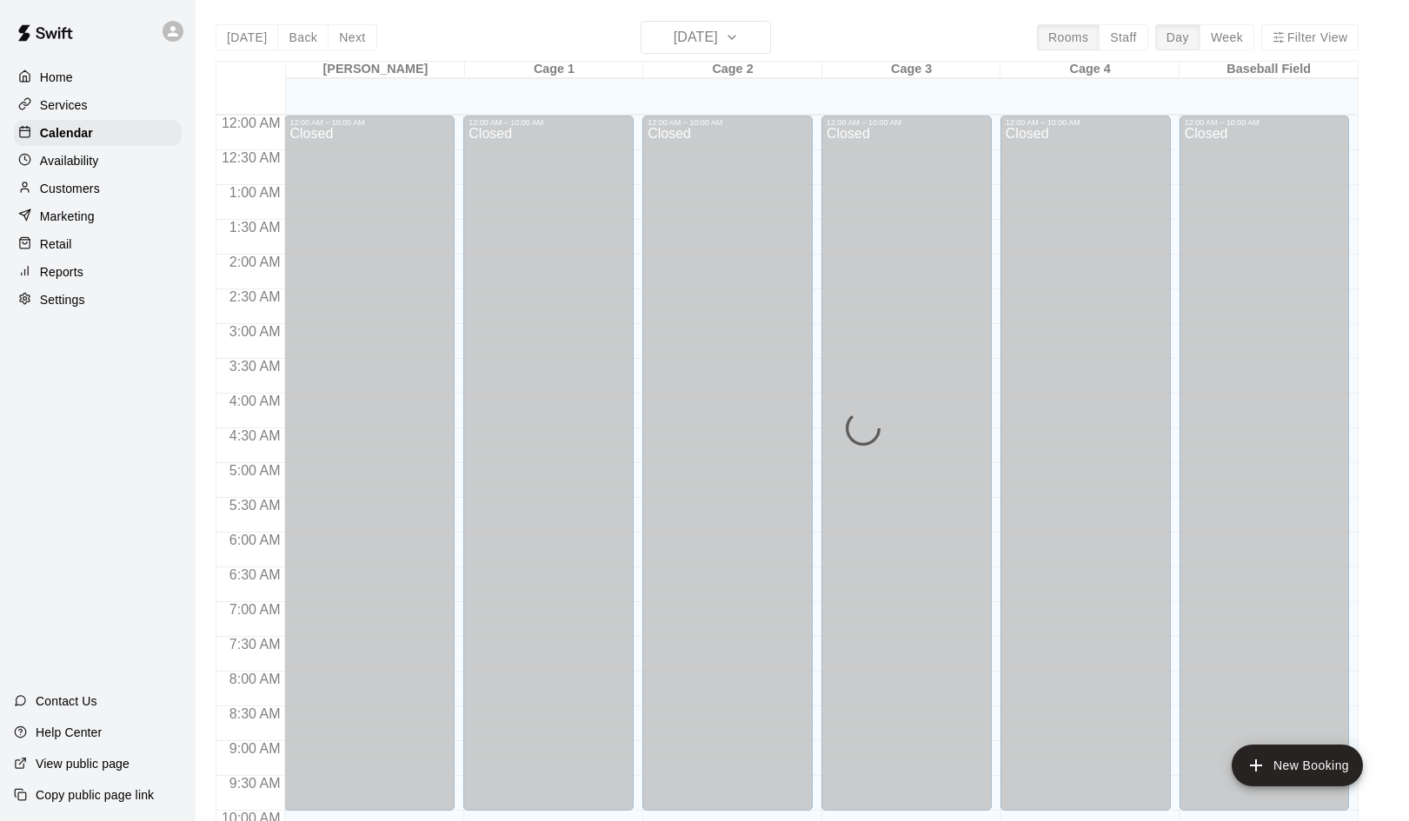
scroll to position [892, 0]
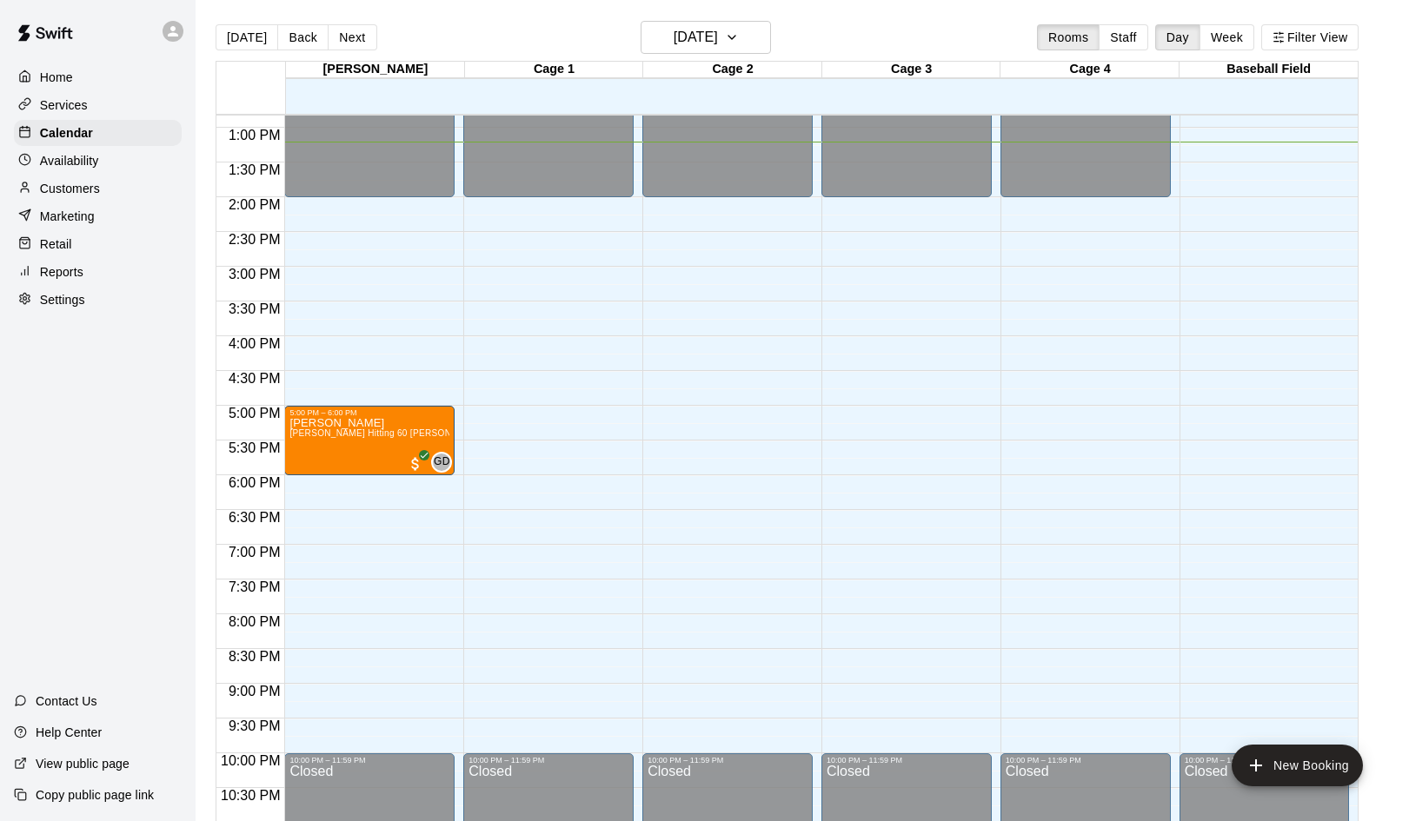
drag, startPoint x: 344, startPoint y: 501, endPoint x: 344, endPoint y: 439, distance: 61.7
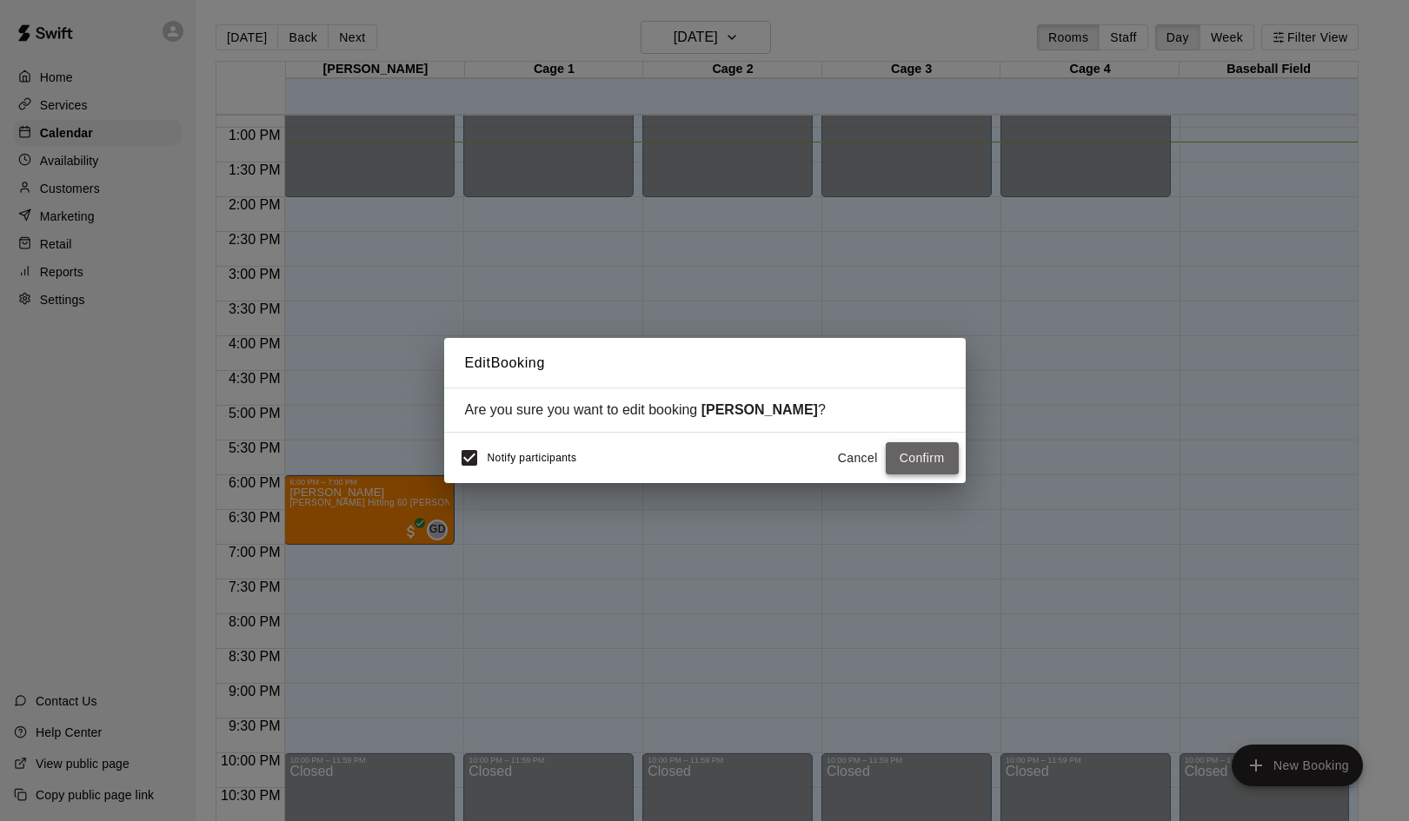
click at [924, 461] on button "Confirm" at bounding box center [922, 458] width 73 height 32
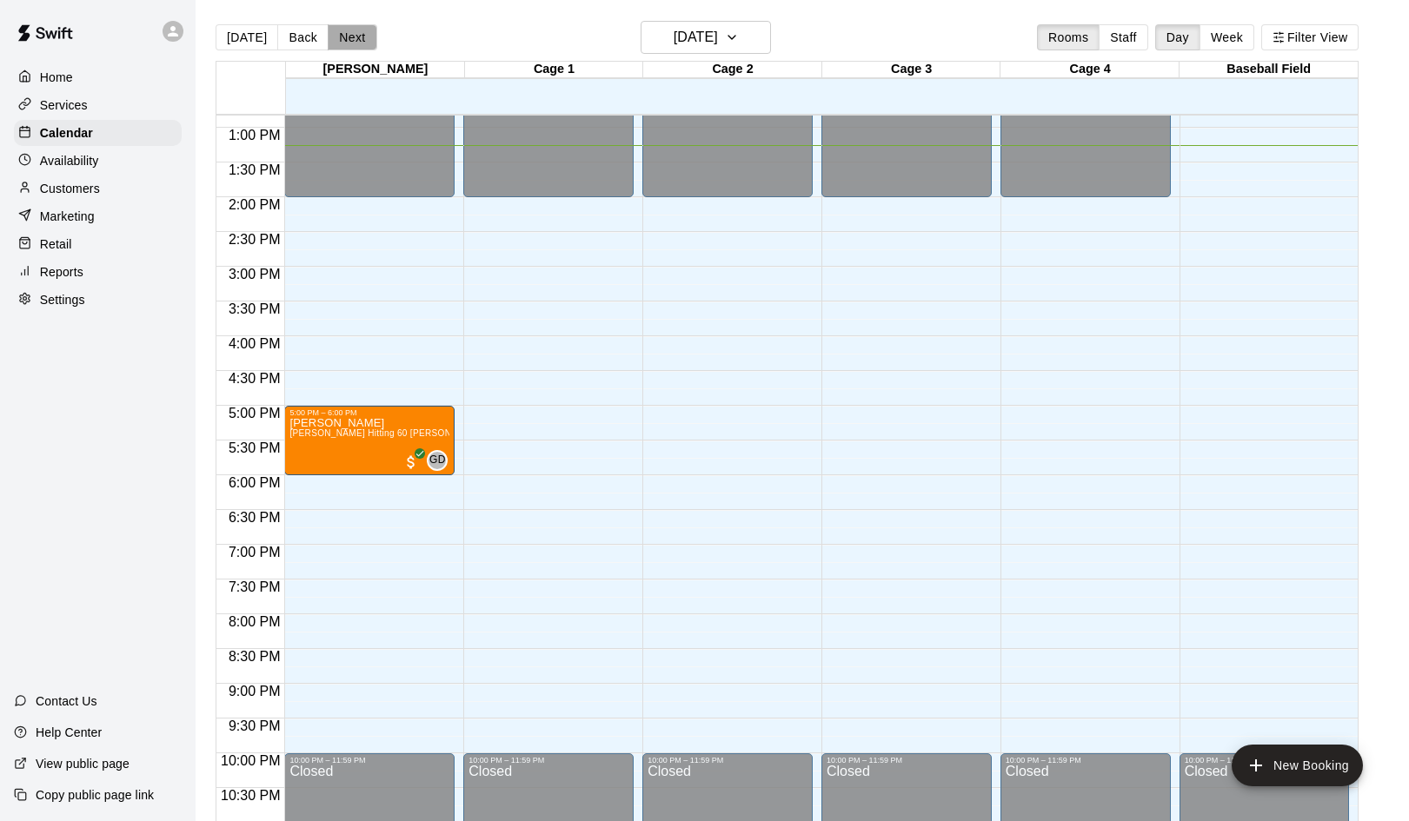
click at [342, 42] on button "Next" at bounding box center [352, 37] width 49 height 26
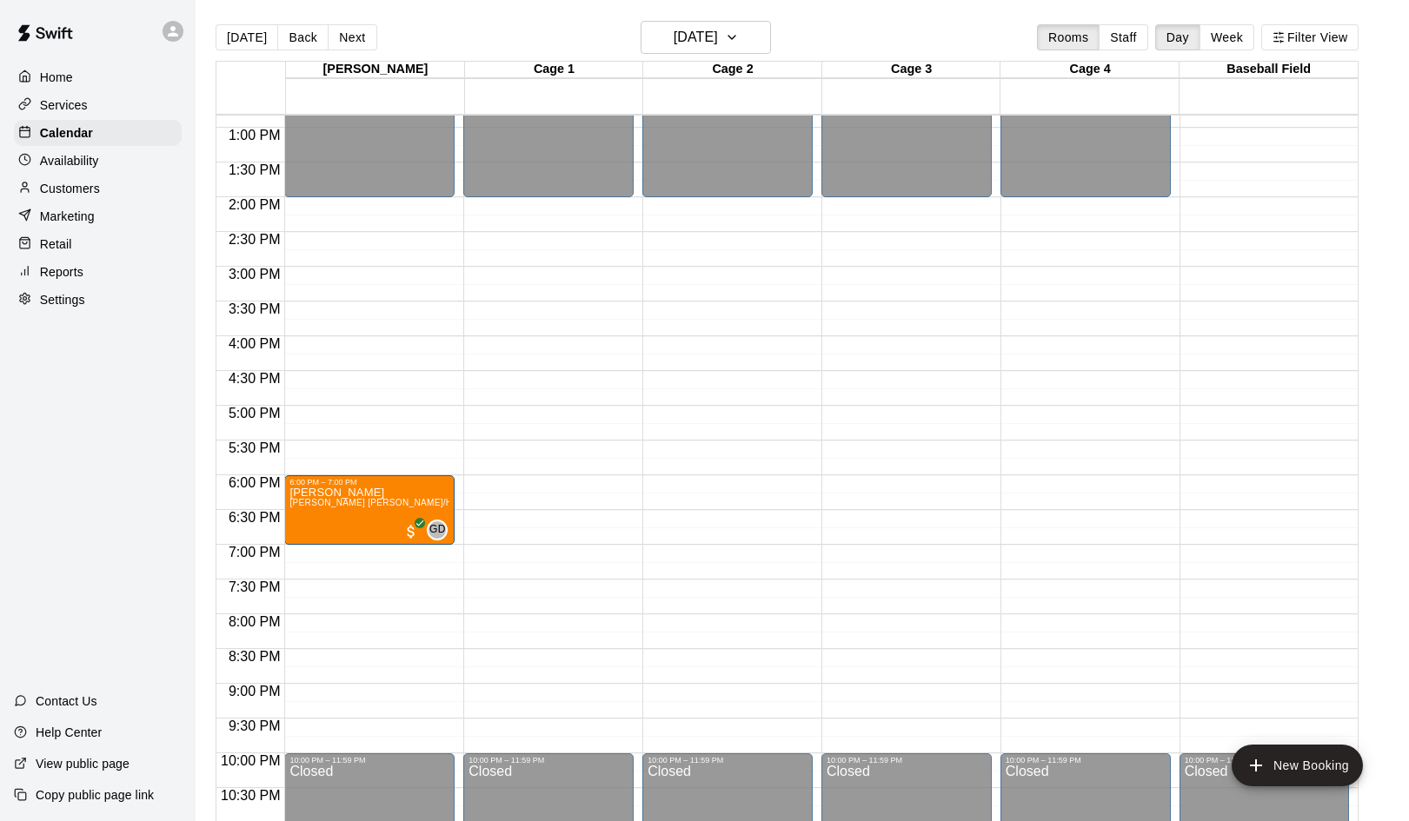
click at [608, 532] on div "12:00 AM – 10:00 AM Closed 12:00 PM – 2:00 PM Closed 10:00 PM – 11:59 PM Closed" at bounding box center [548, 58] width 170 height 1669
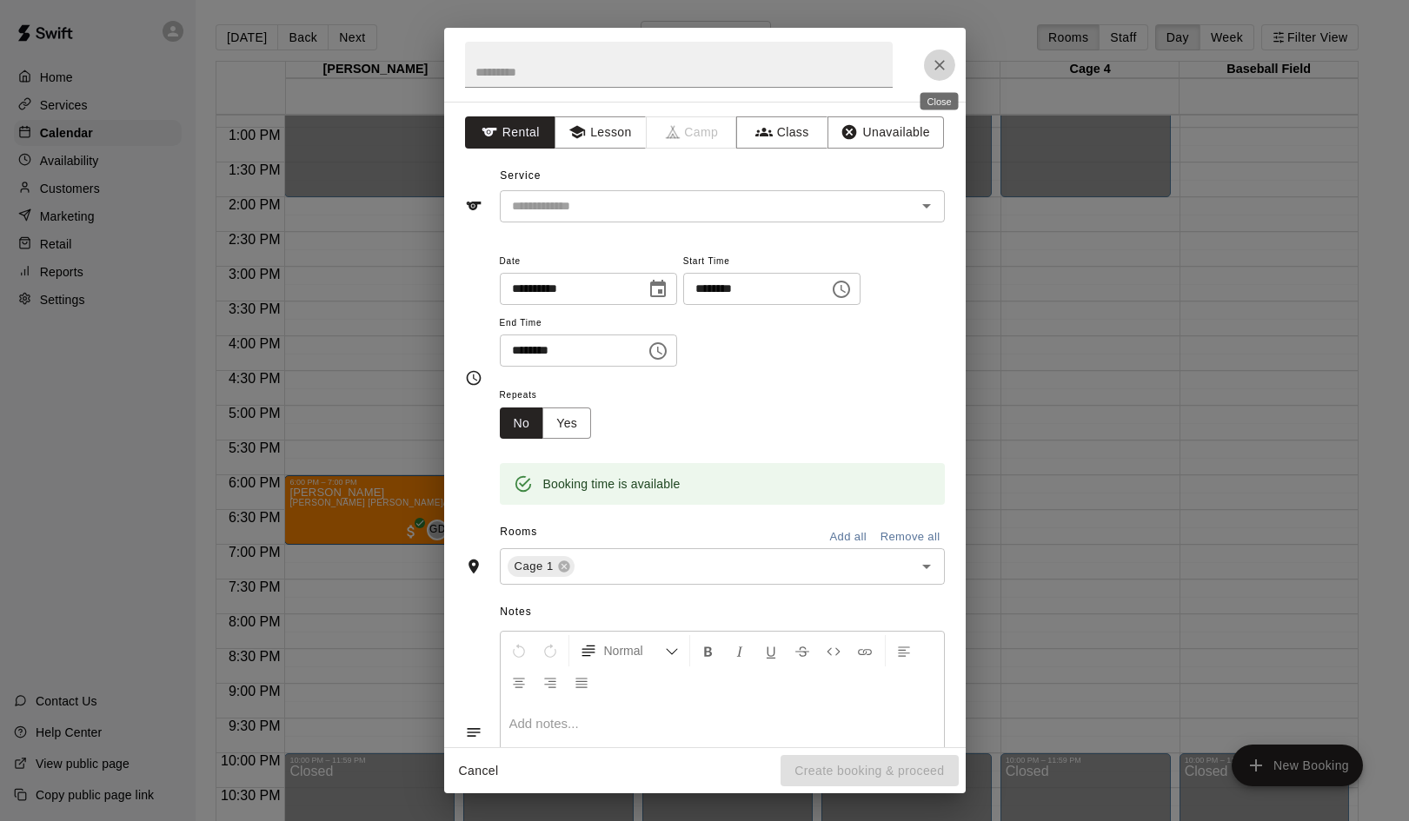
click at [943, 59] on icon "Close" at bounding box center [939, 64] width 17 height 17
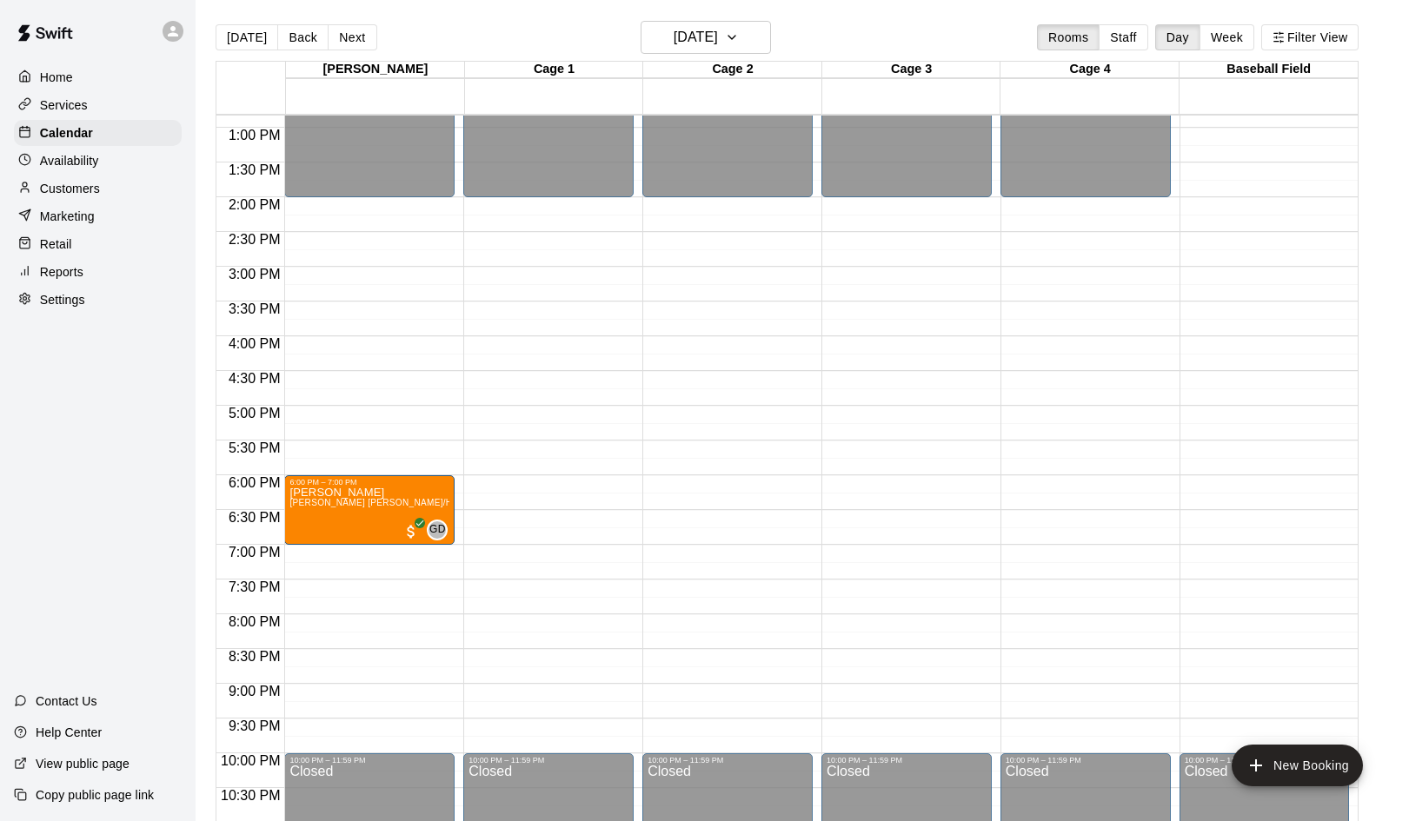
click at [65, 73] on p "Home" at bounding box center [56, 77] width 33 height 17
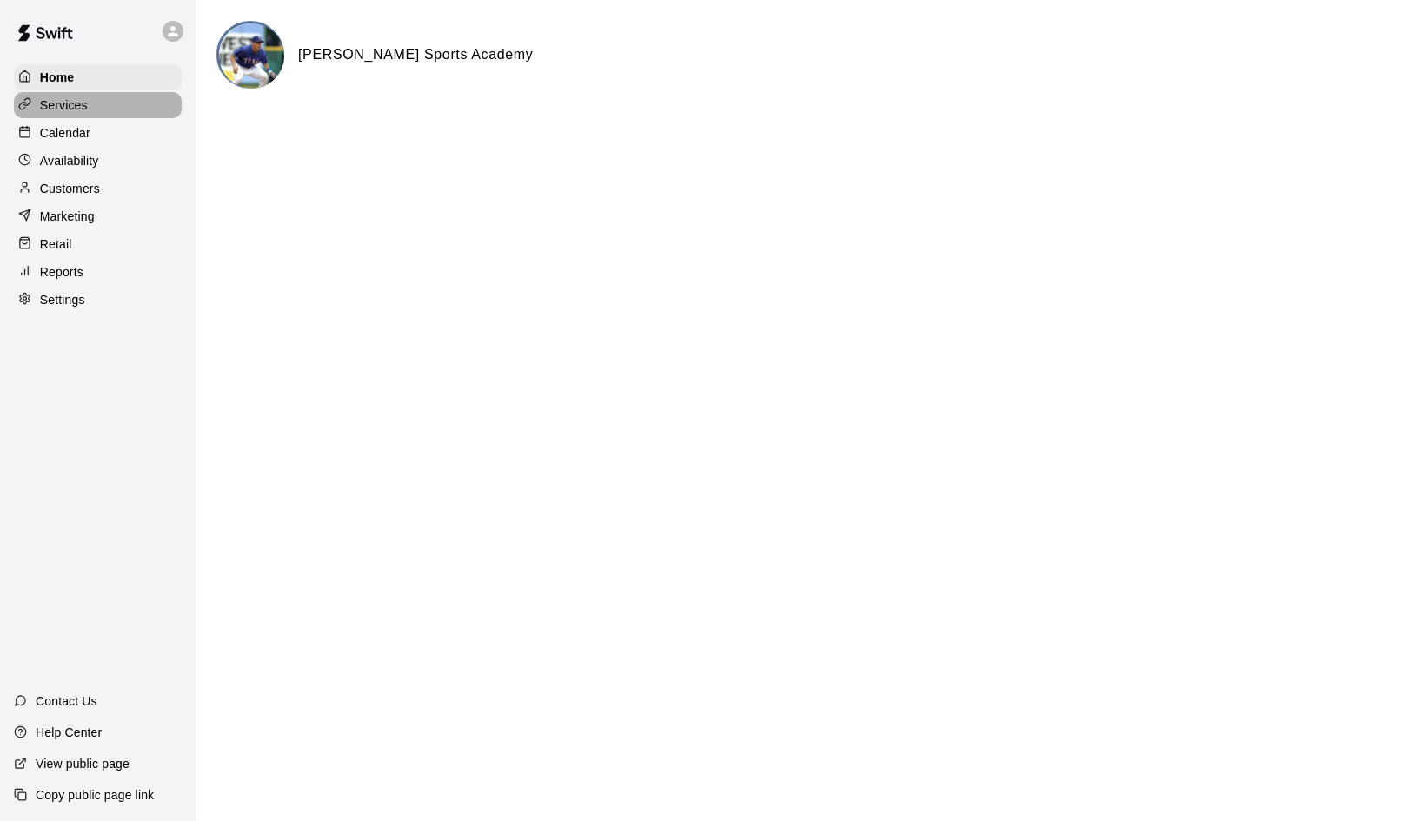
click at [63, 107] on p "Services" at bounding box center [64, 104] width 48 height 17
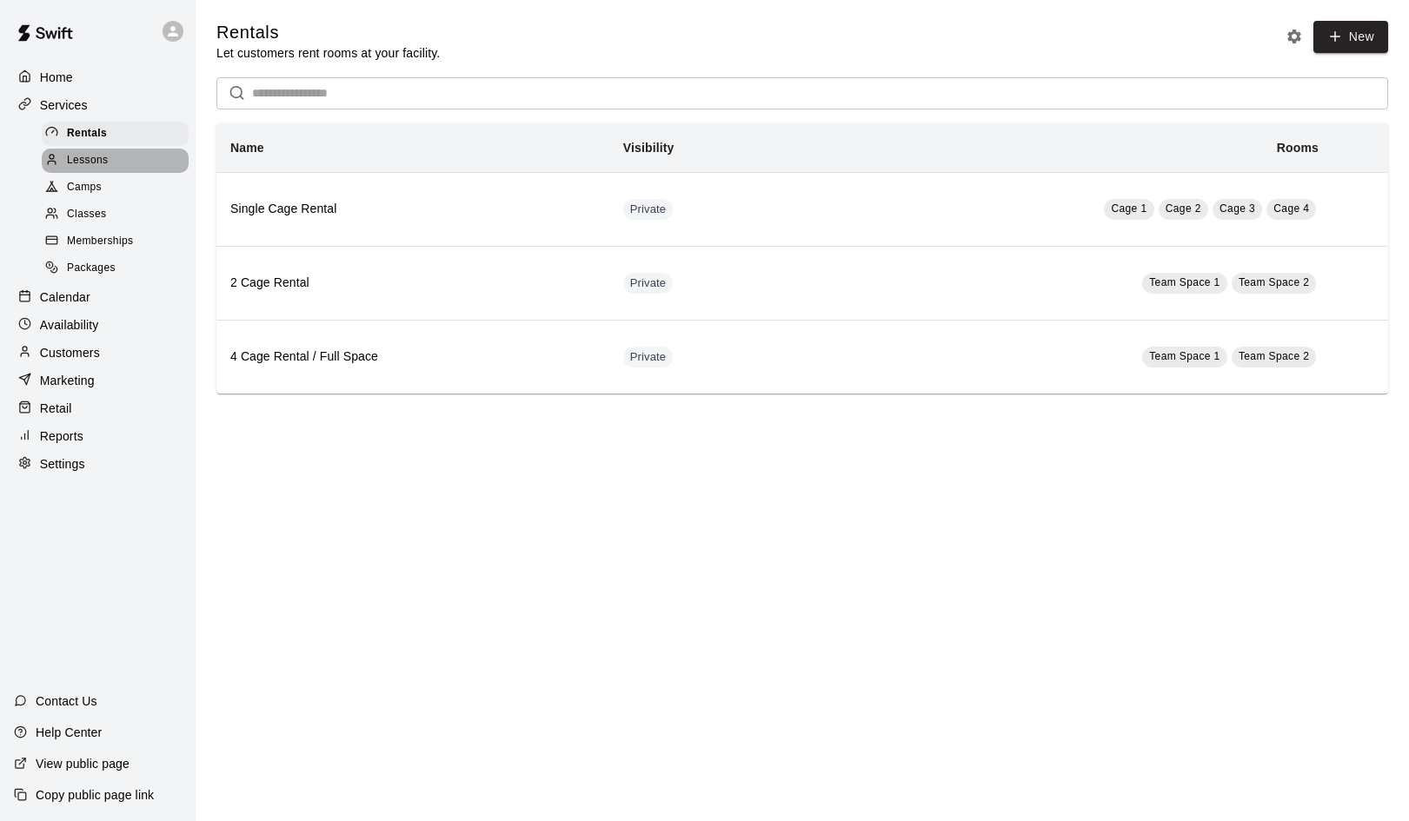
click at [99, 158] on span "Lessons" at bounding box center [88, 160] width 42 height 17
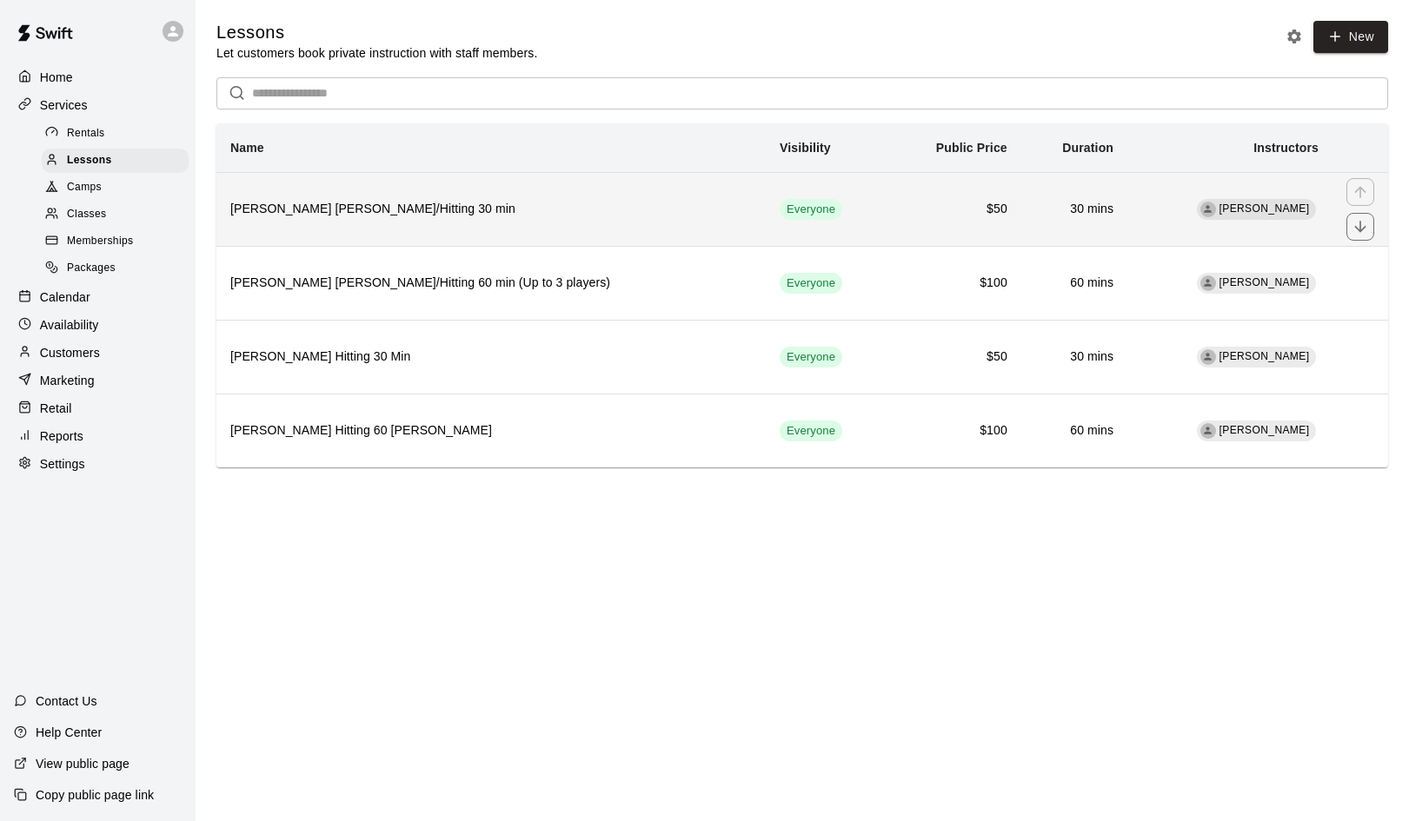
click at [344, 209] on h6 "German Duran Fielding/Hitting 30 min" at bounding box center [490, 209] width 521 height 19
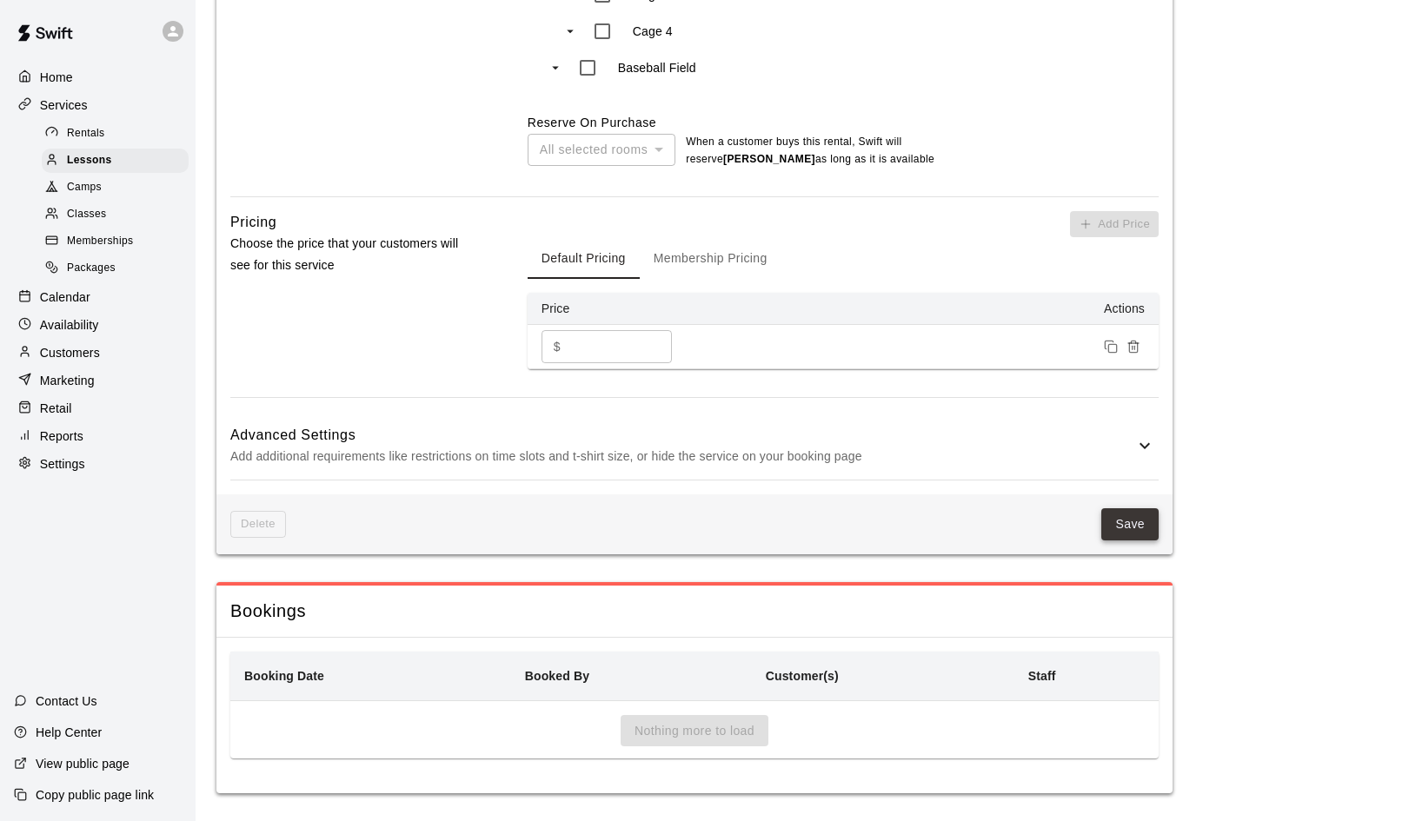
scroll to position [1032, 0]
click at [1143, 449] on icon at bounding box center [1144, 446] width 21 height 21
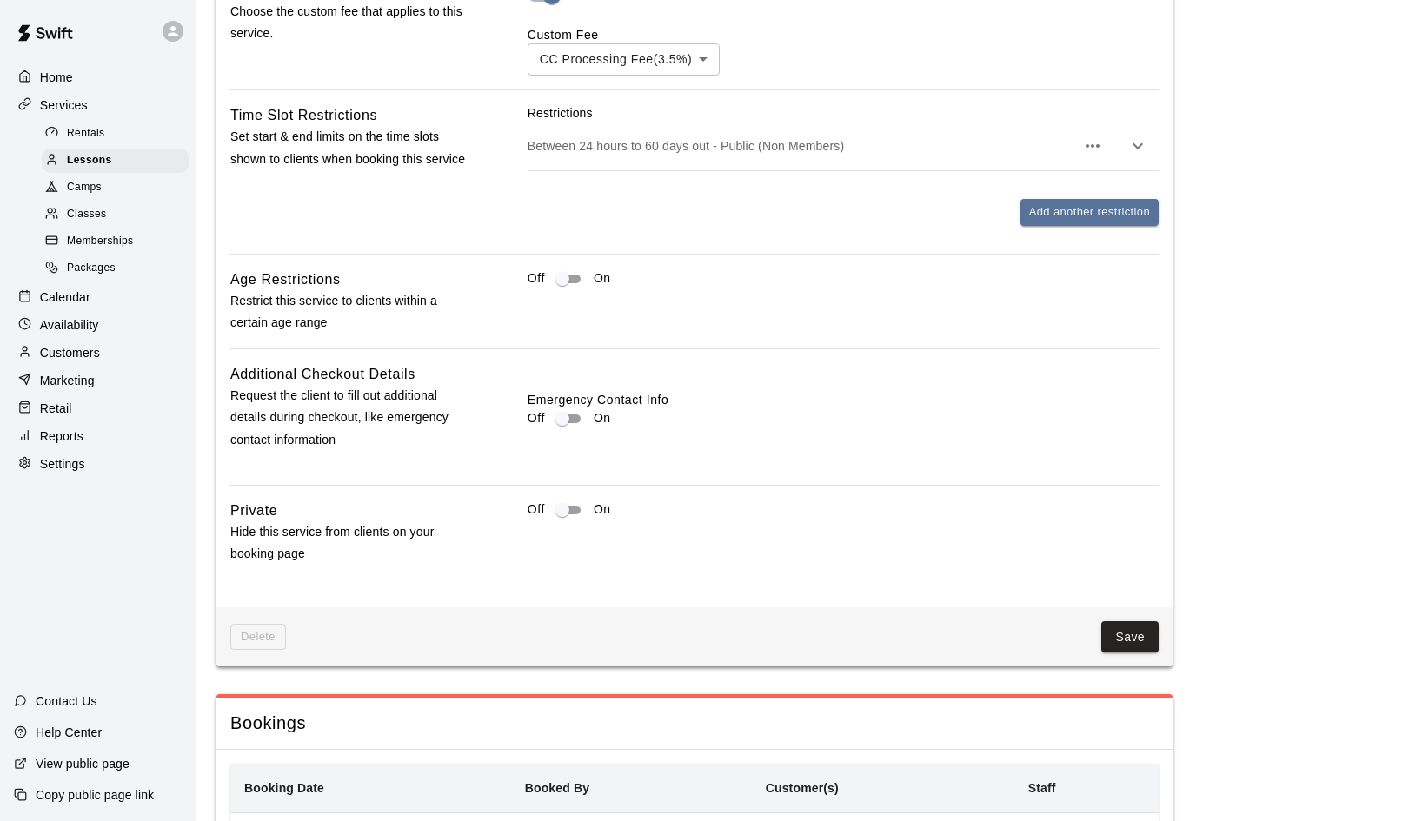
scroll to position [1692, 0]
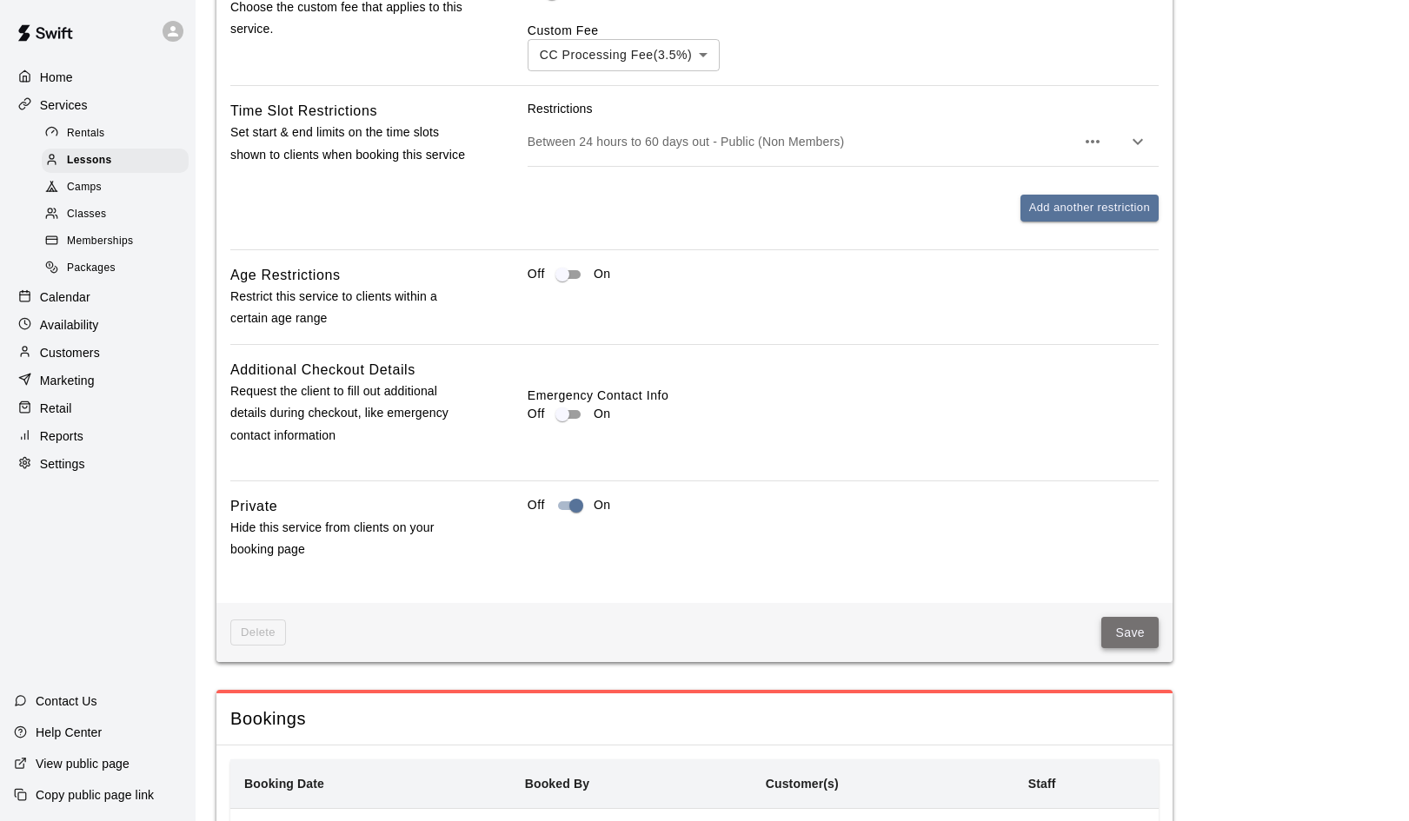
click at [1140, 628] on button "Save" at bounding box center [1129, 633] width 57 height 32
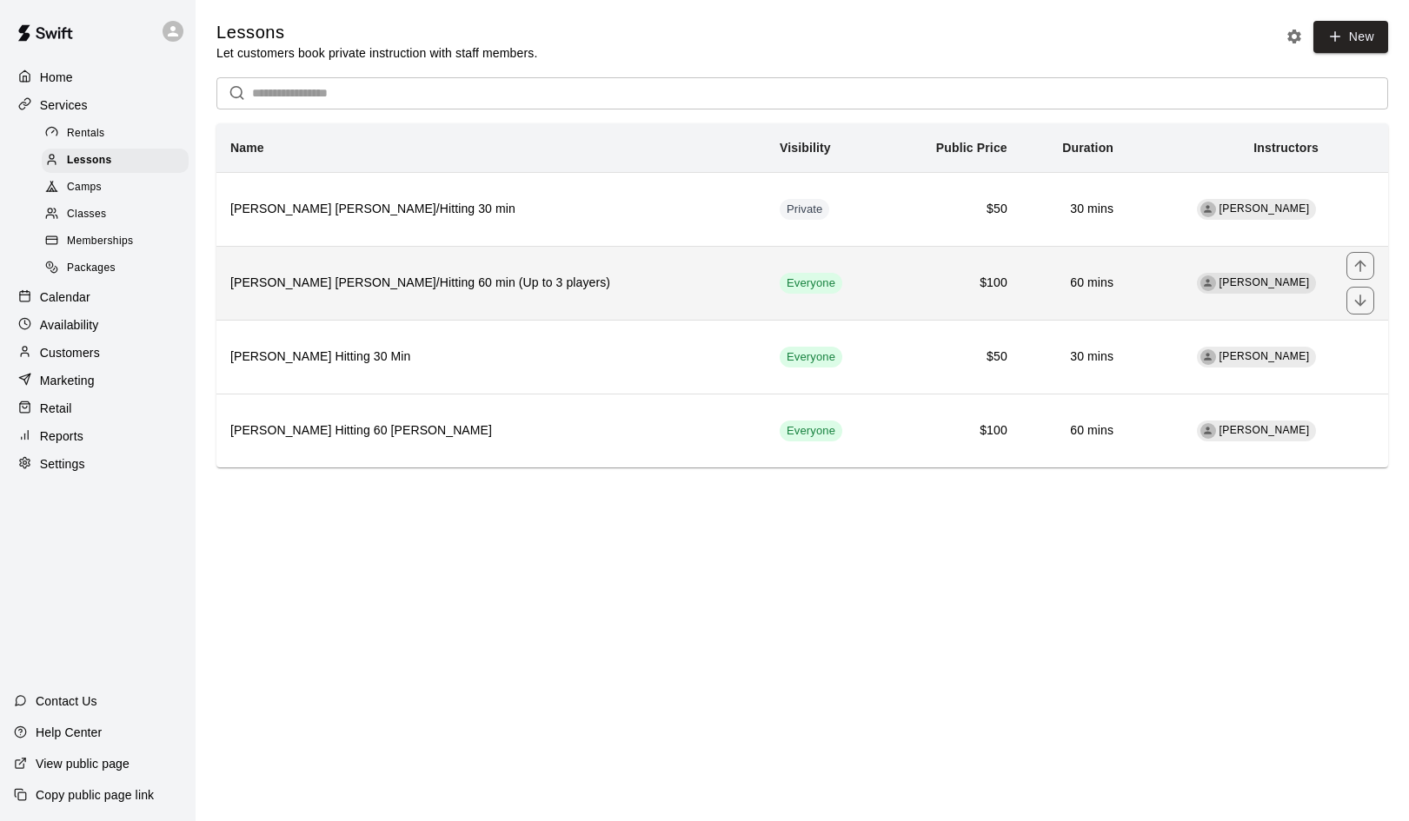
click at [601, 294] on th "German Duran Fielding/Hitting 60 min (Up to 3 players)" at bounding box center [490, 283] width 549 height 74
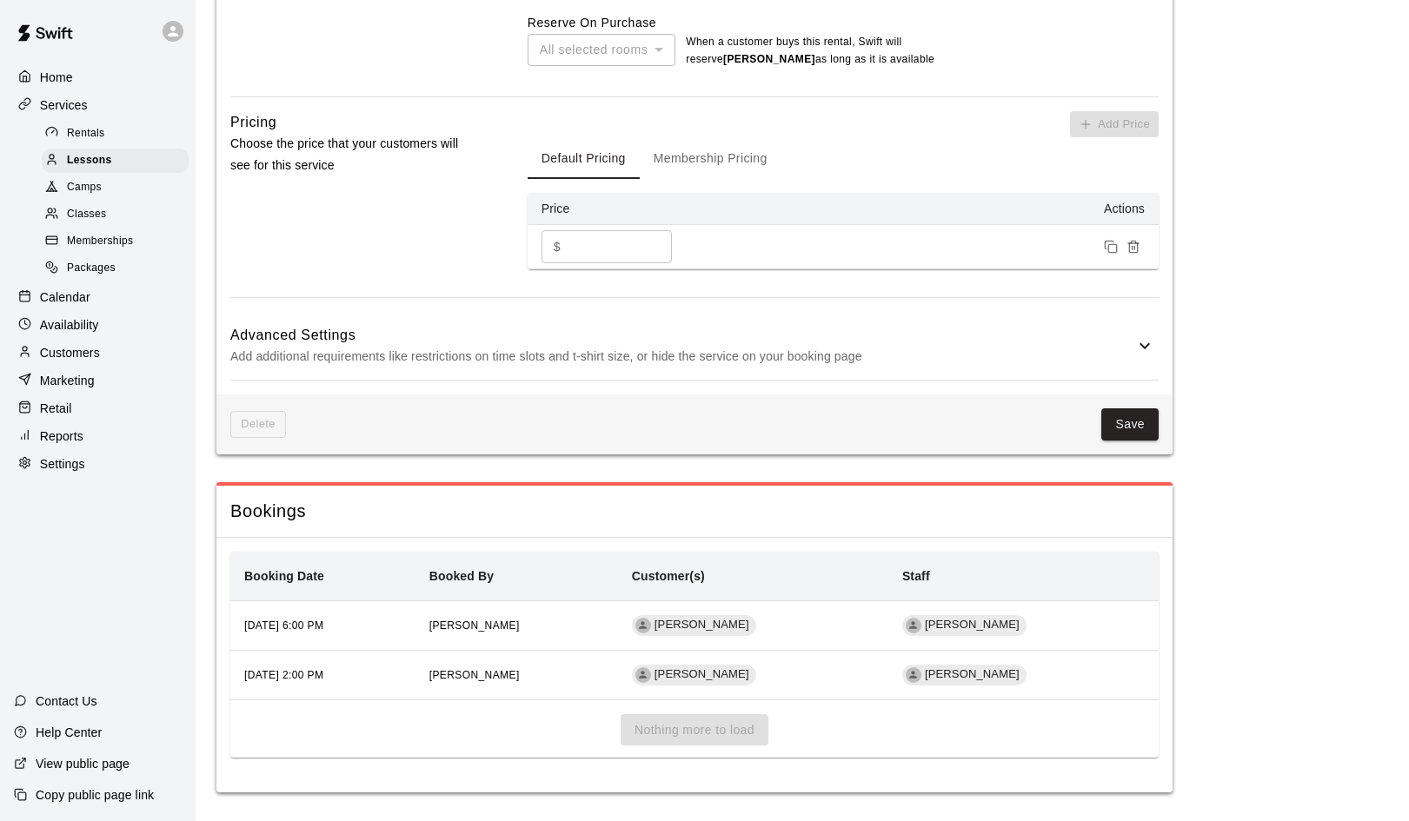
scroll to position [1132, 0]
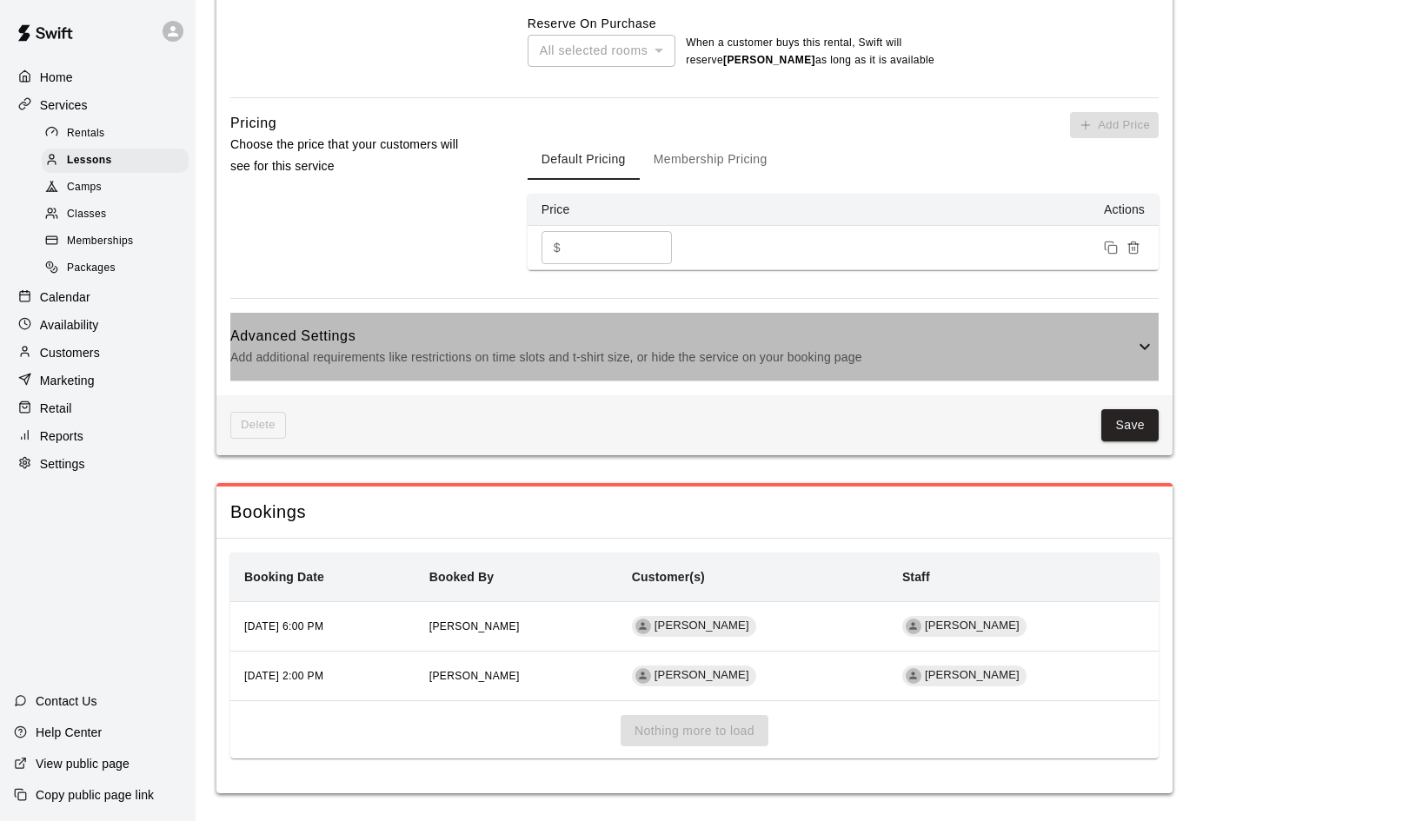
click at [1145, 341] on icon at bounding box center [1144, 346] width 21 height 21
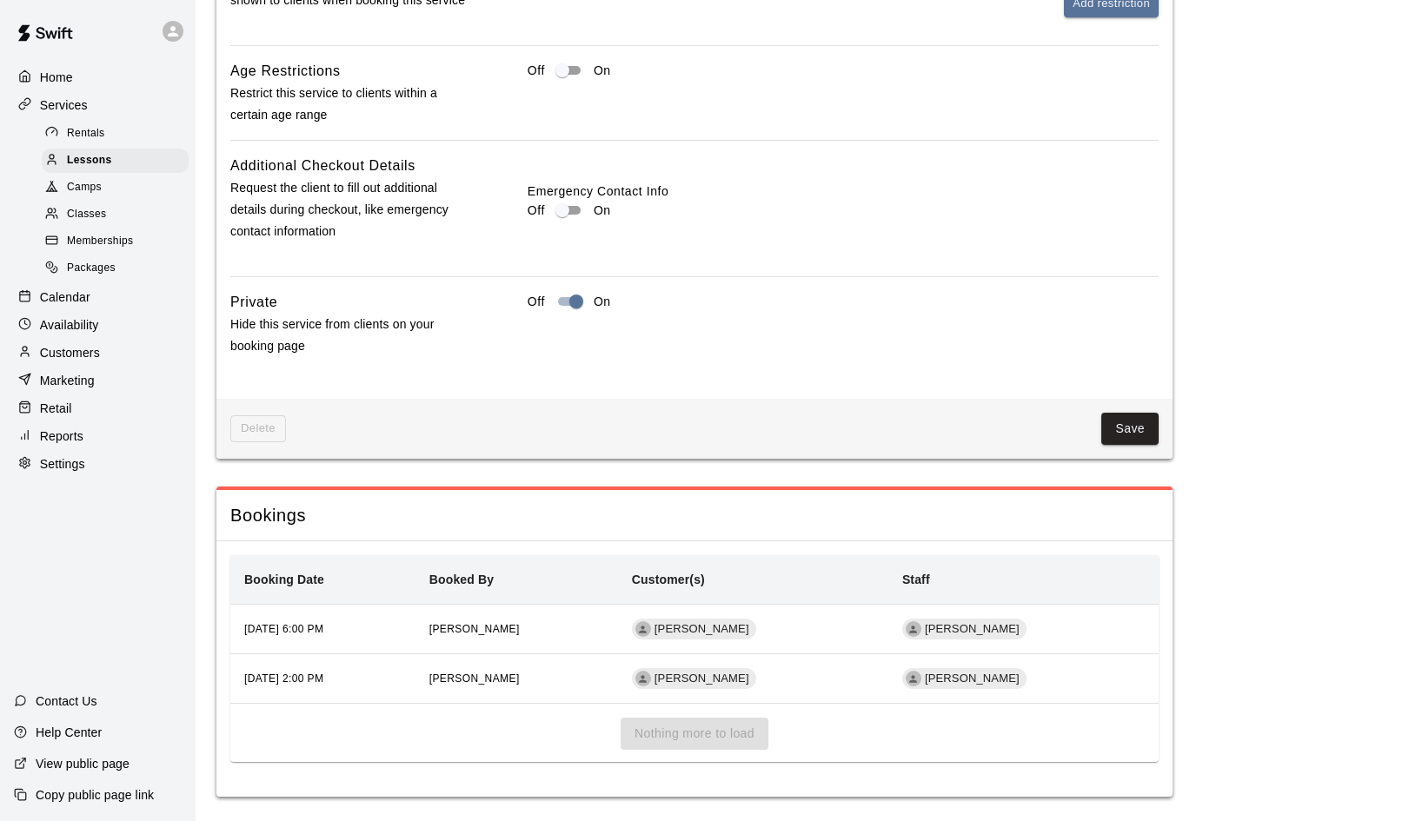
scroll to position [1784, 0]
click at [1142, 421] on button "Save" at bounding box center [1129, 430] width 57 height 32
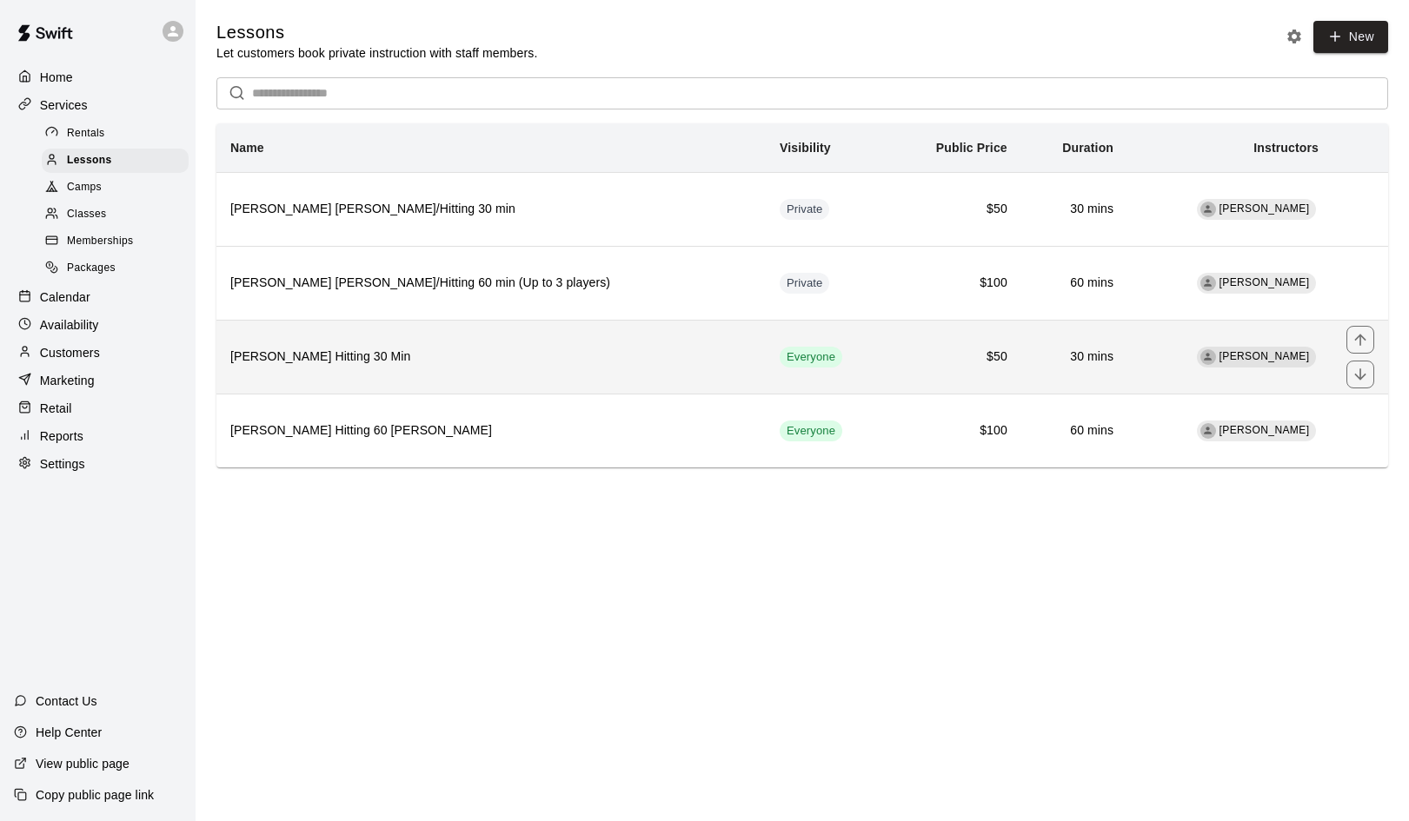
click at [352, 349] on h6 "German Duran Hitting 30 Min" at bounding box center [490, 357] width 521 height 19
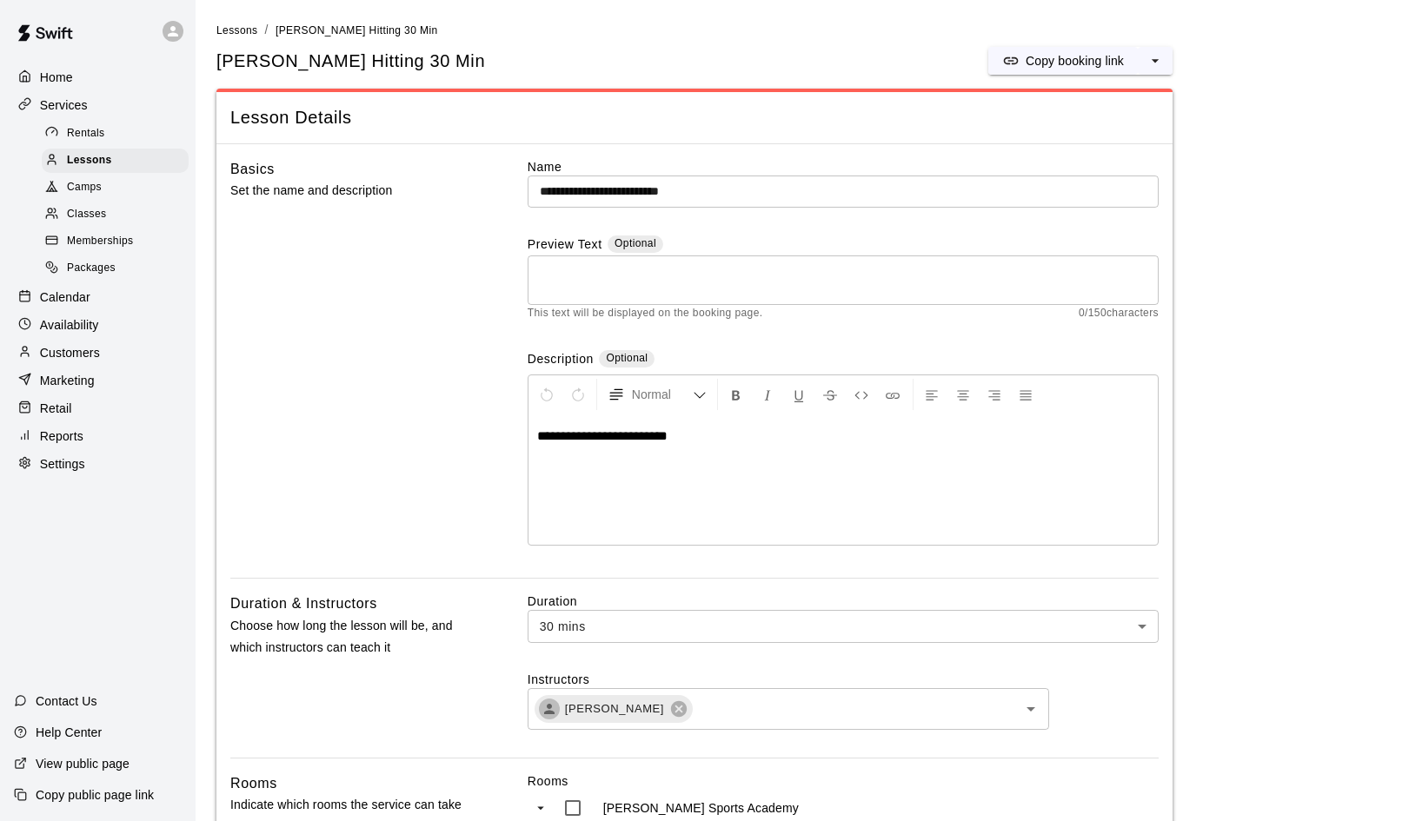
click at [628, 189] on input "**********" at bounding box center [843, 192] width 631 height 32
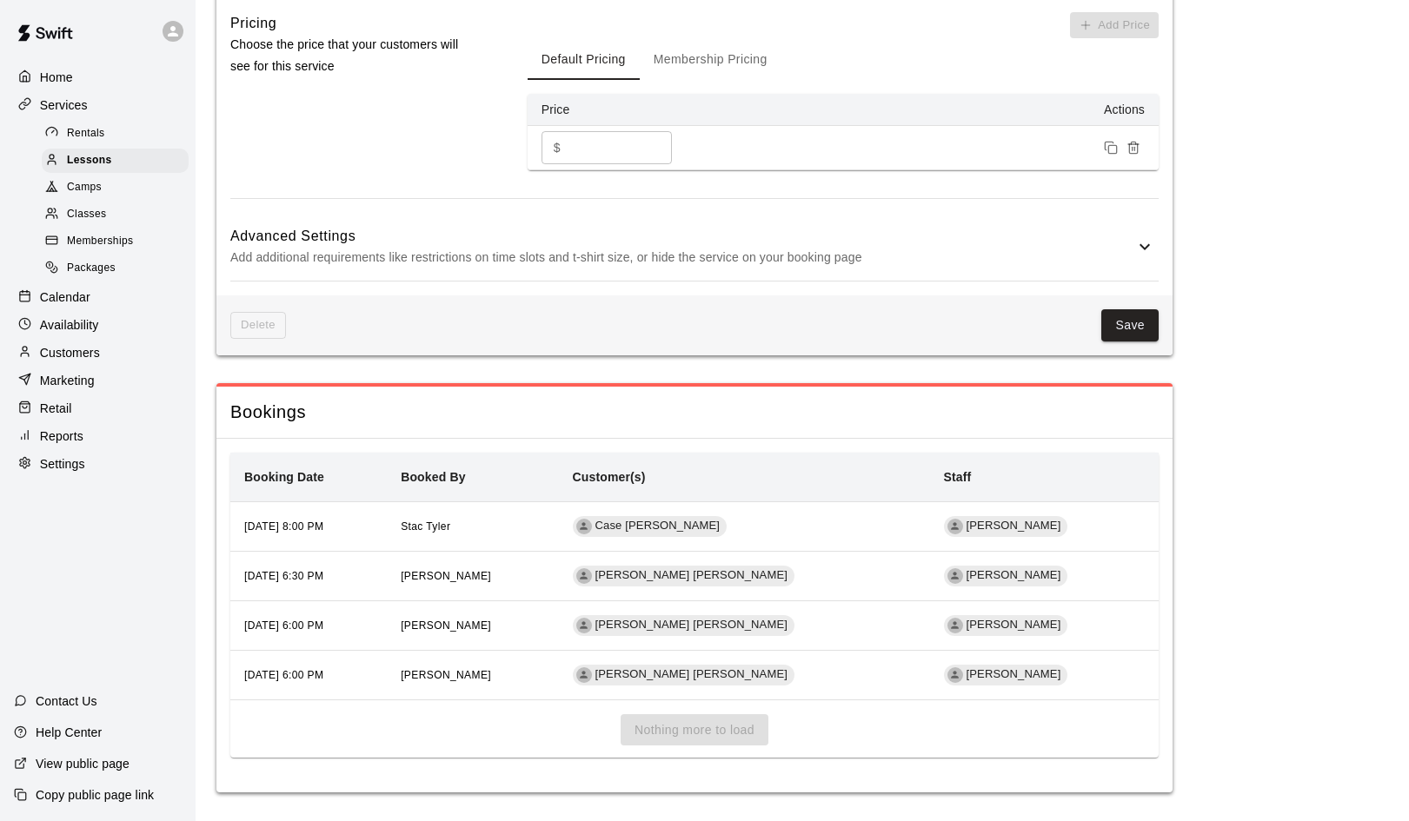
scroll to position [1231, 0]
type input "**********"
click at [1140, 329] on button "Save" at bounding box center [1129, 326] width 57 height 32
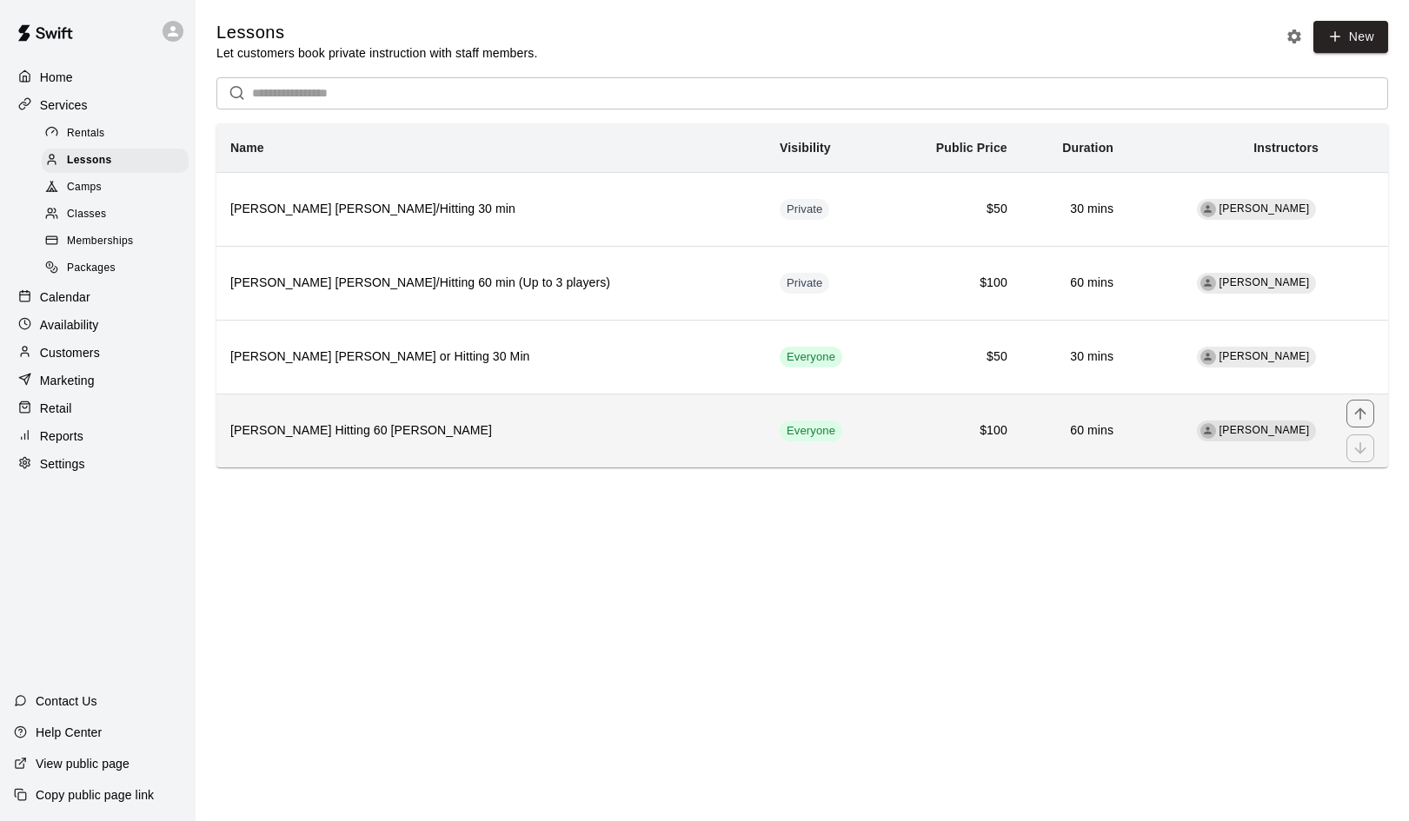
click at [359, 436] on h6 "German Duran Hitting 60 Min Lesson" at bounding box center [490, 431] width 521 height 19
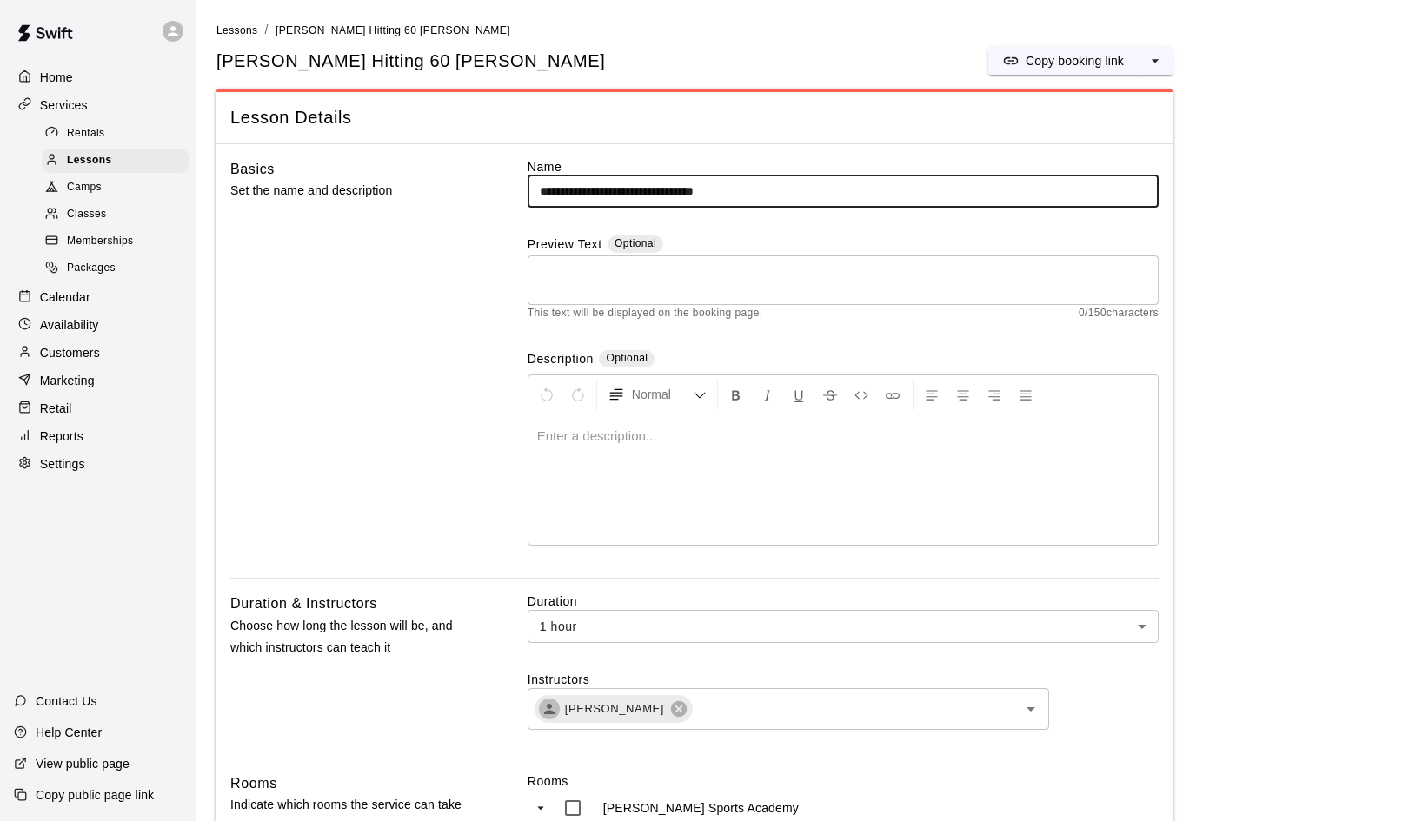
click at [632, 189] on input "**********" at bounding box center [843, 192] width 631 height 32
click at [667, 190] on input "**********" at bounding box center [843, 192] width 631 height 32
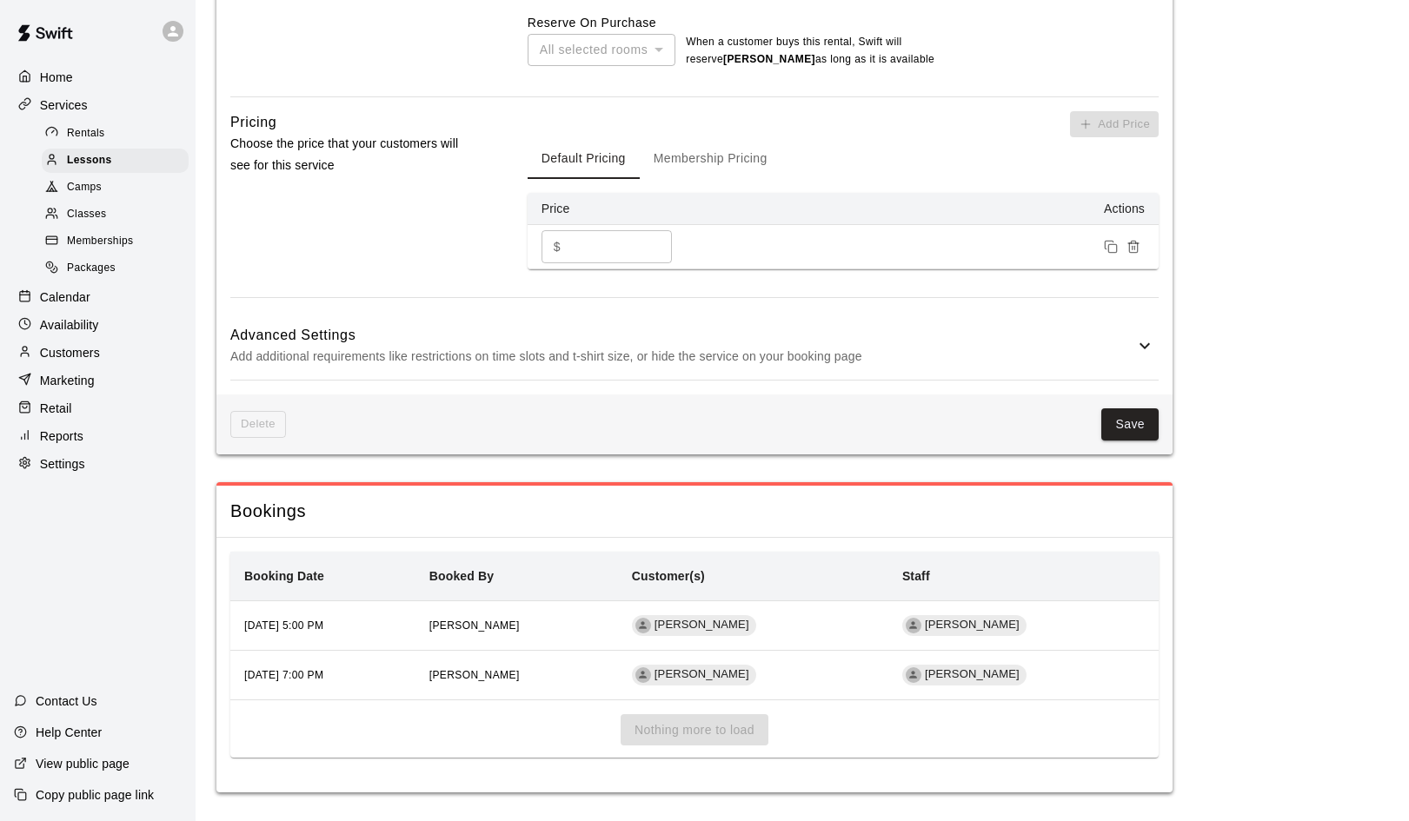
scroll to position [1132, 0]
type input "**********"
click at [1134, 422] on button "Save" at bounding box center [1129, 425] width 57 height 32
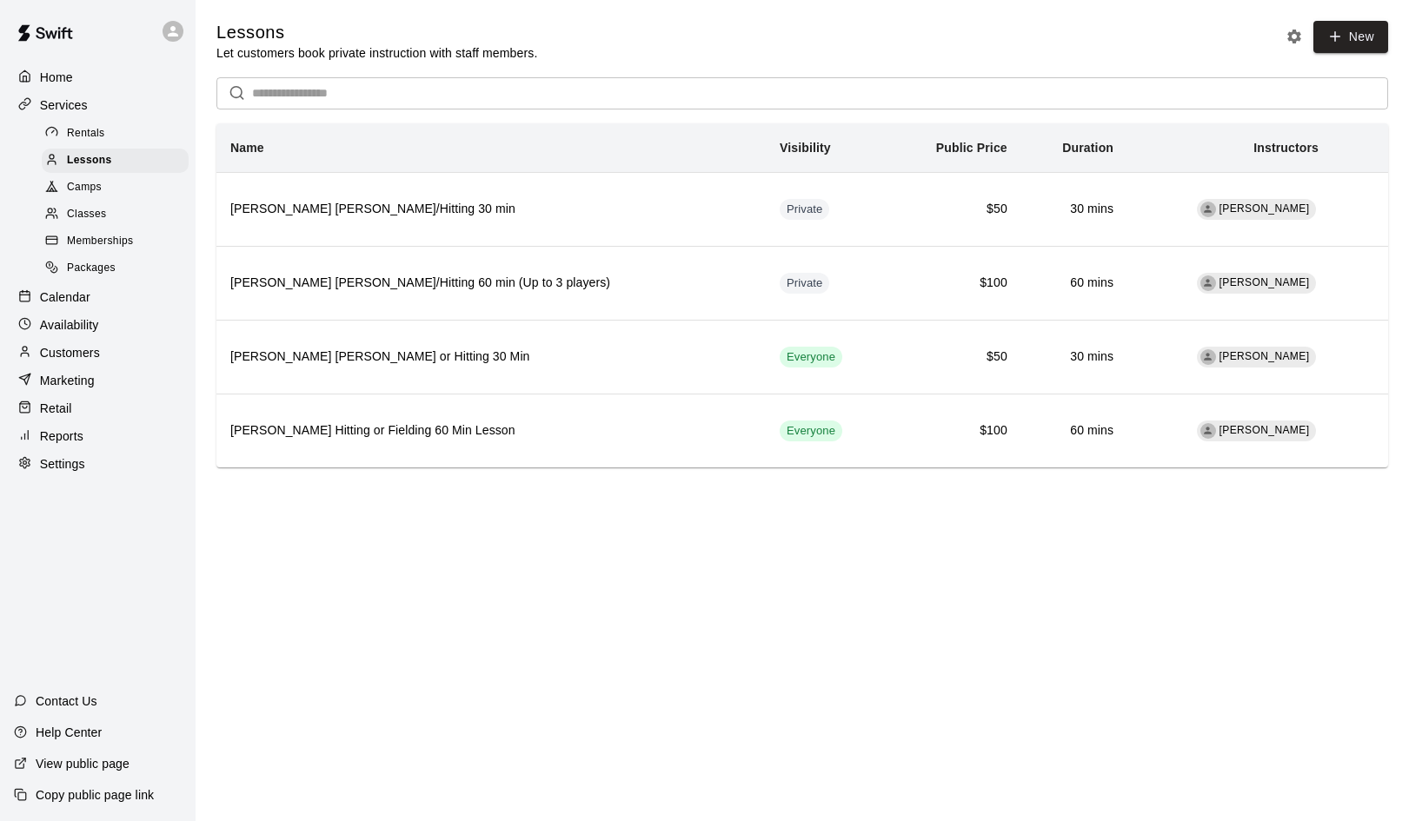
click at [86, 132] on span "Rentals" at bounding box center [86, 133] width 38 height 17
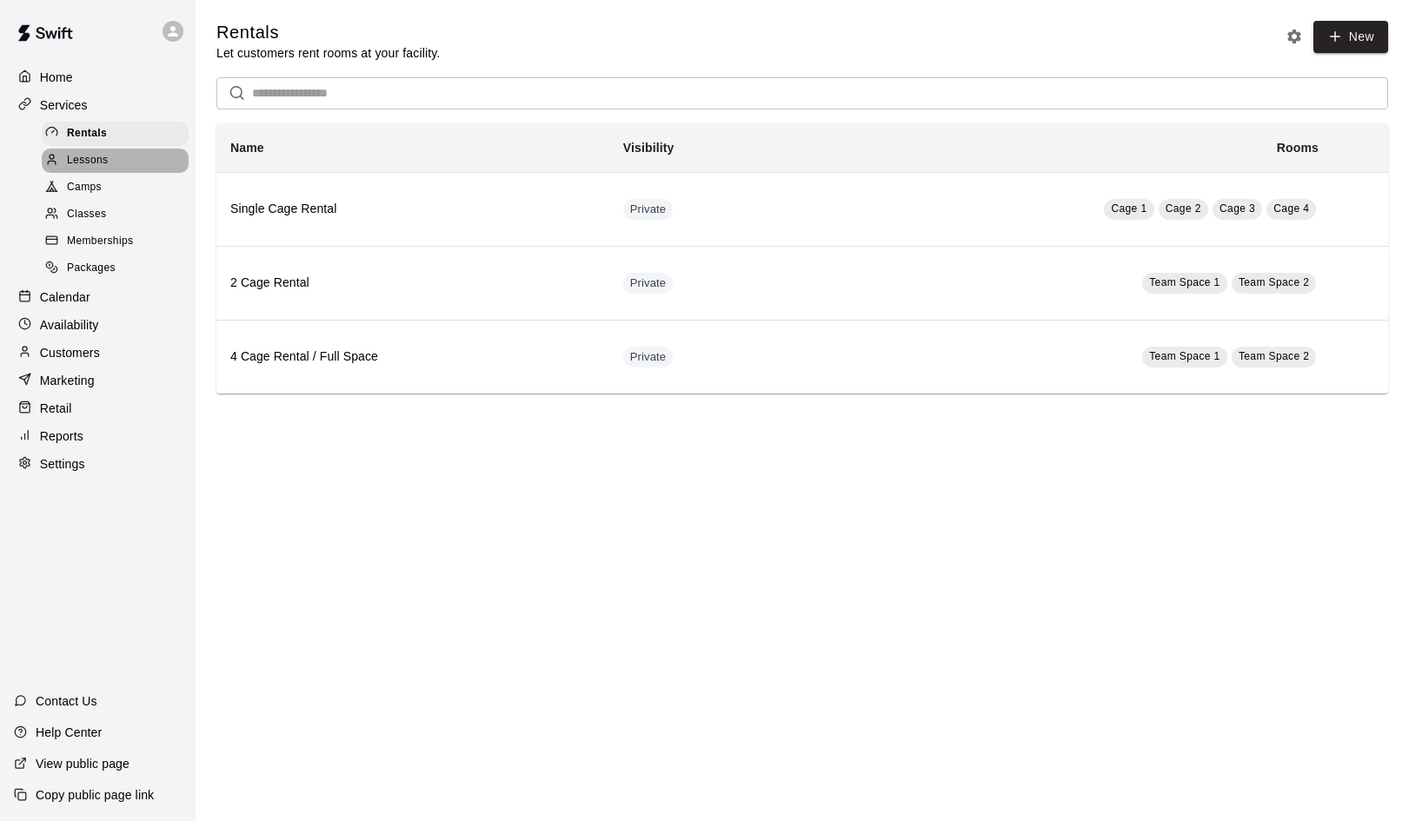
click at [84, 152] on span "Lessons" at bounding box center [88, 160] width 42 height 17
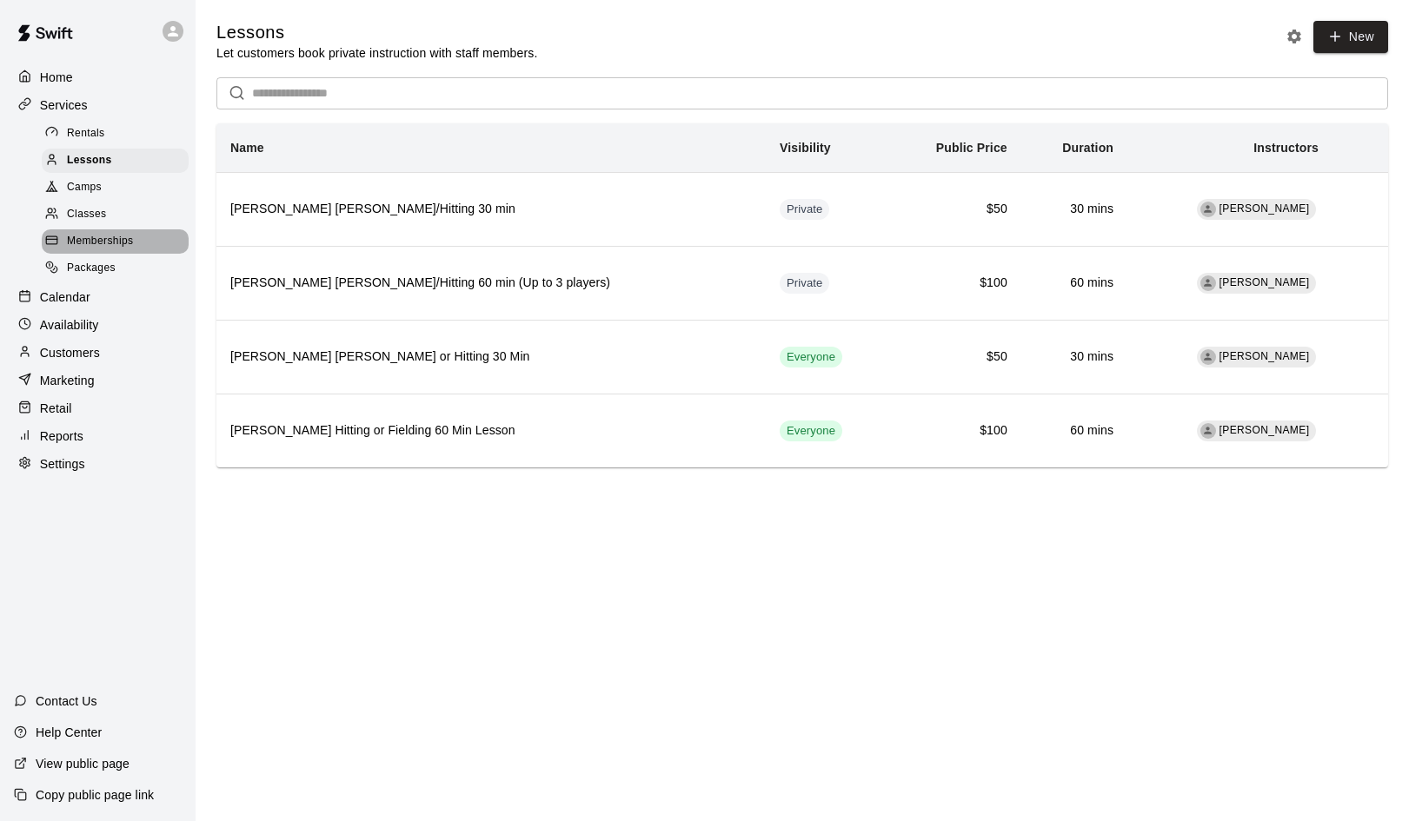
click at [94, 238] on span "Memberships" at bounding box center [100, 241] width 66 height 17
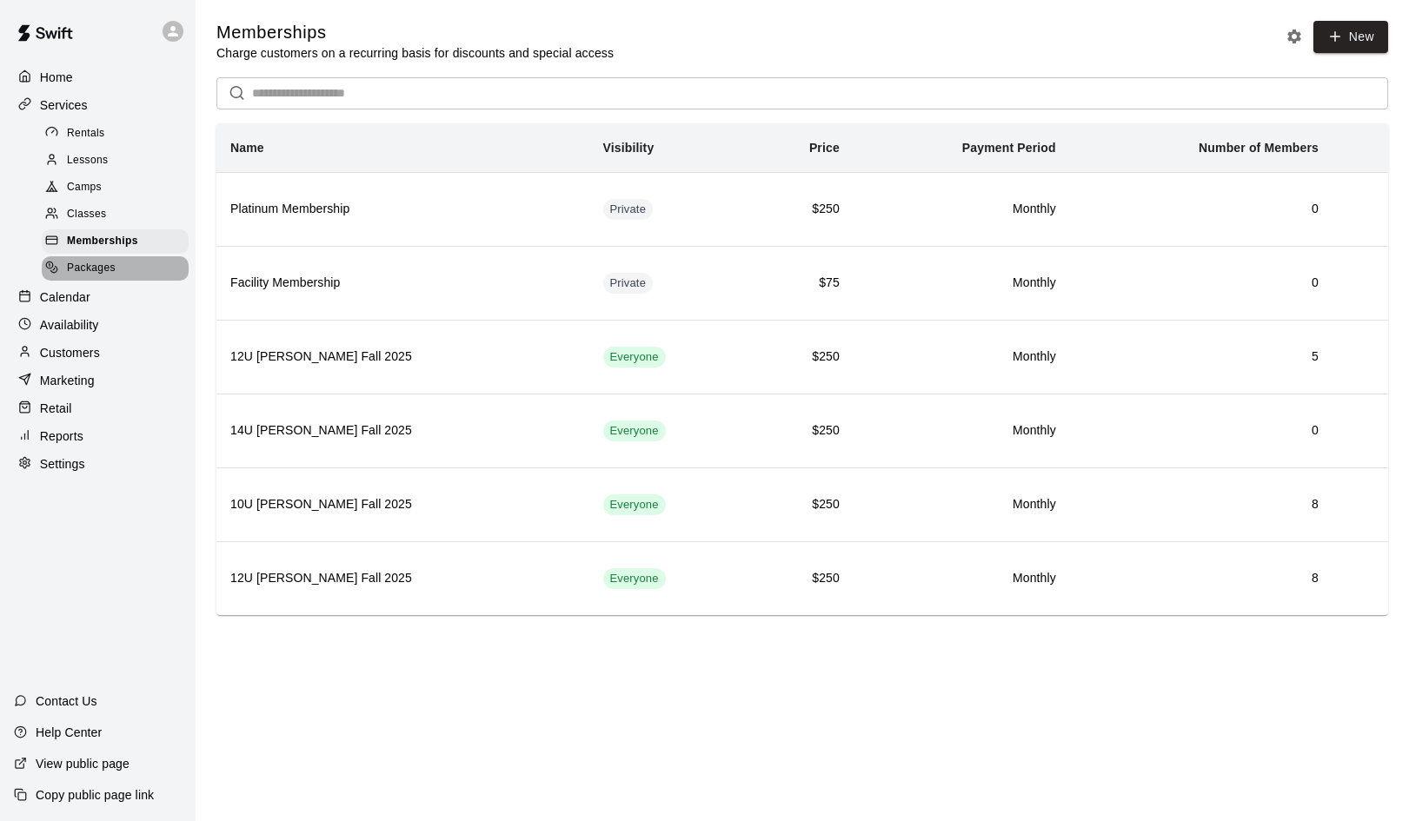
click at [94, 260] on span "Packages" at bounding box center [91, 268] width 49 height 17
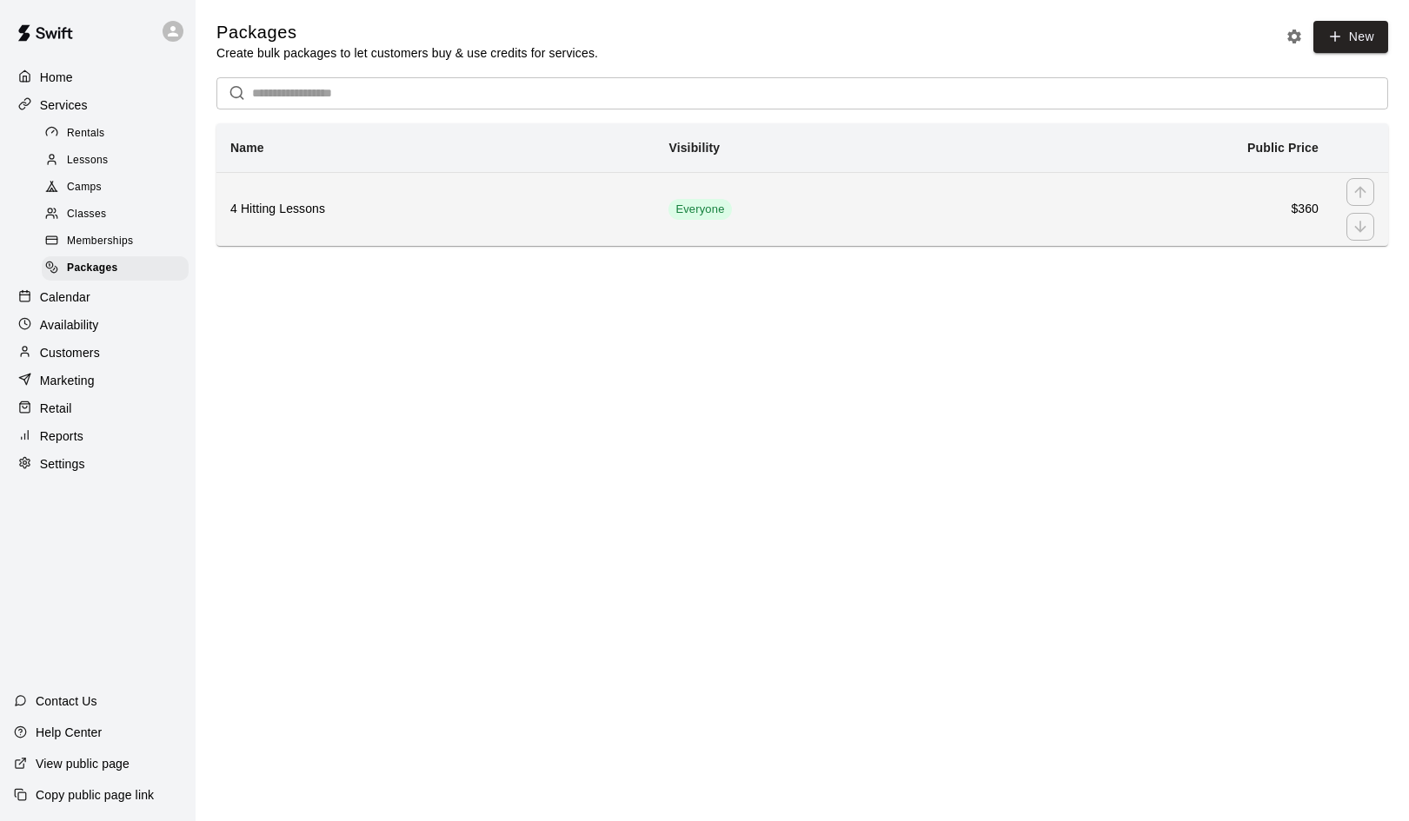
click at [293, 206] on h6 "4 Hitting Lessons" at bounding box center [435, 209] width 410 height 19
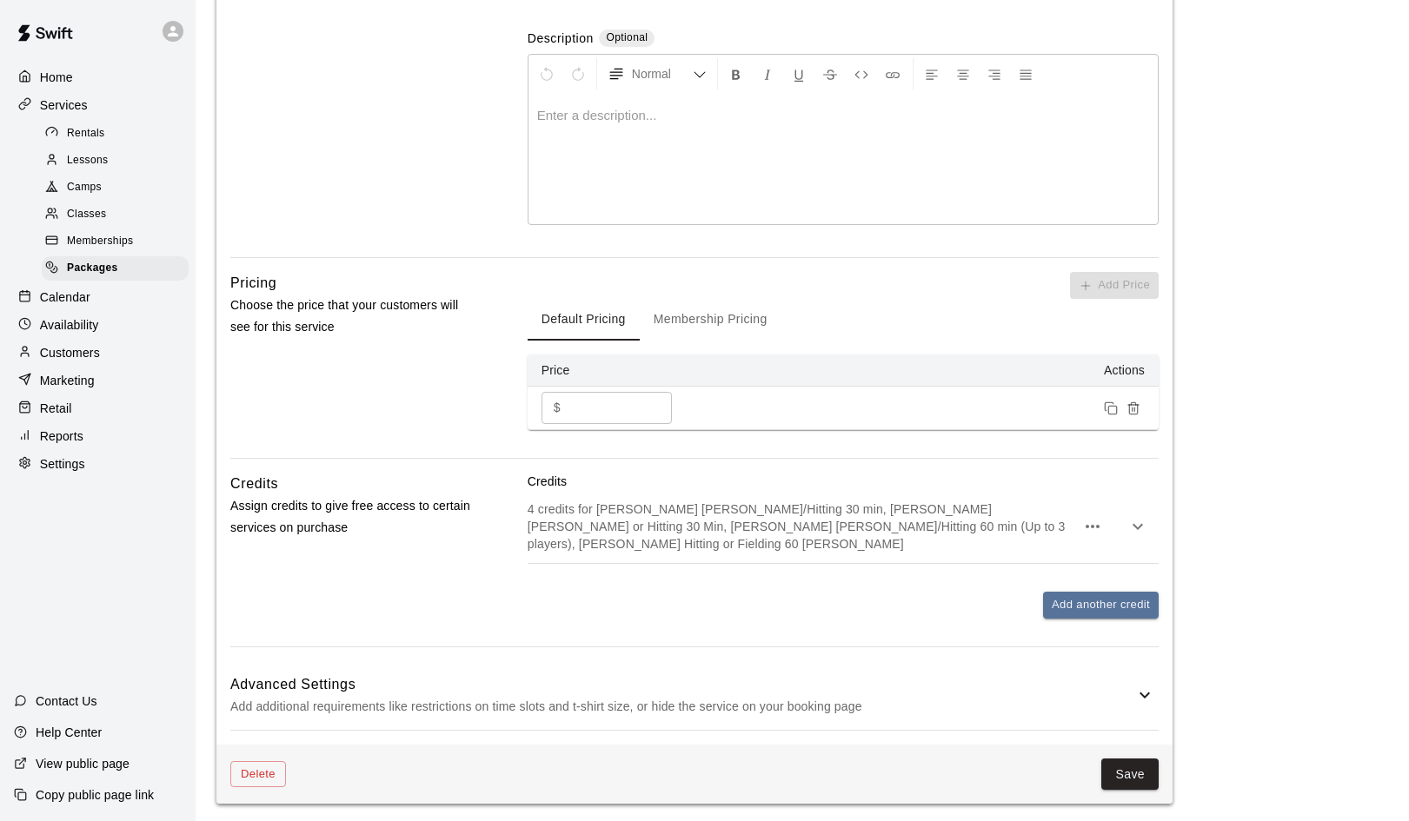
scroll to position [375, 0]
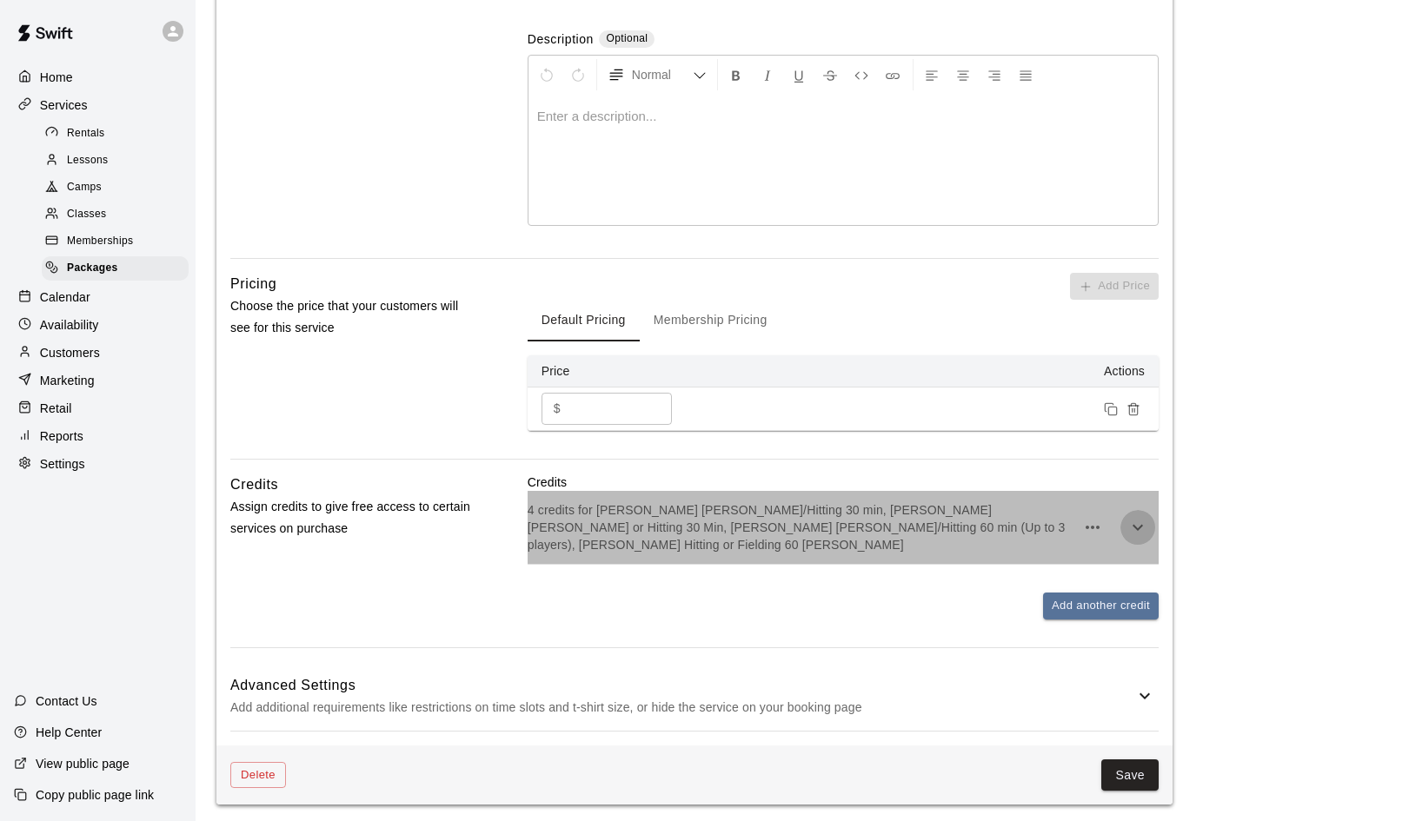
click at [1133, 526] on icon "button" at bounding box center [1137, 527] width 21 height 21
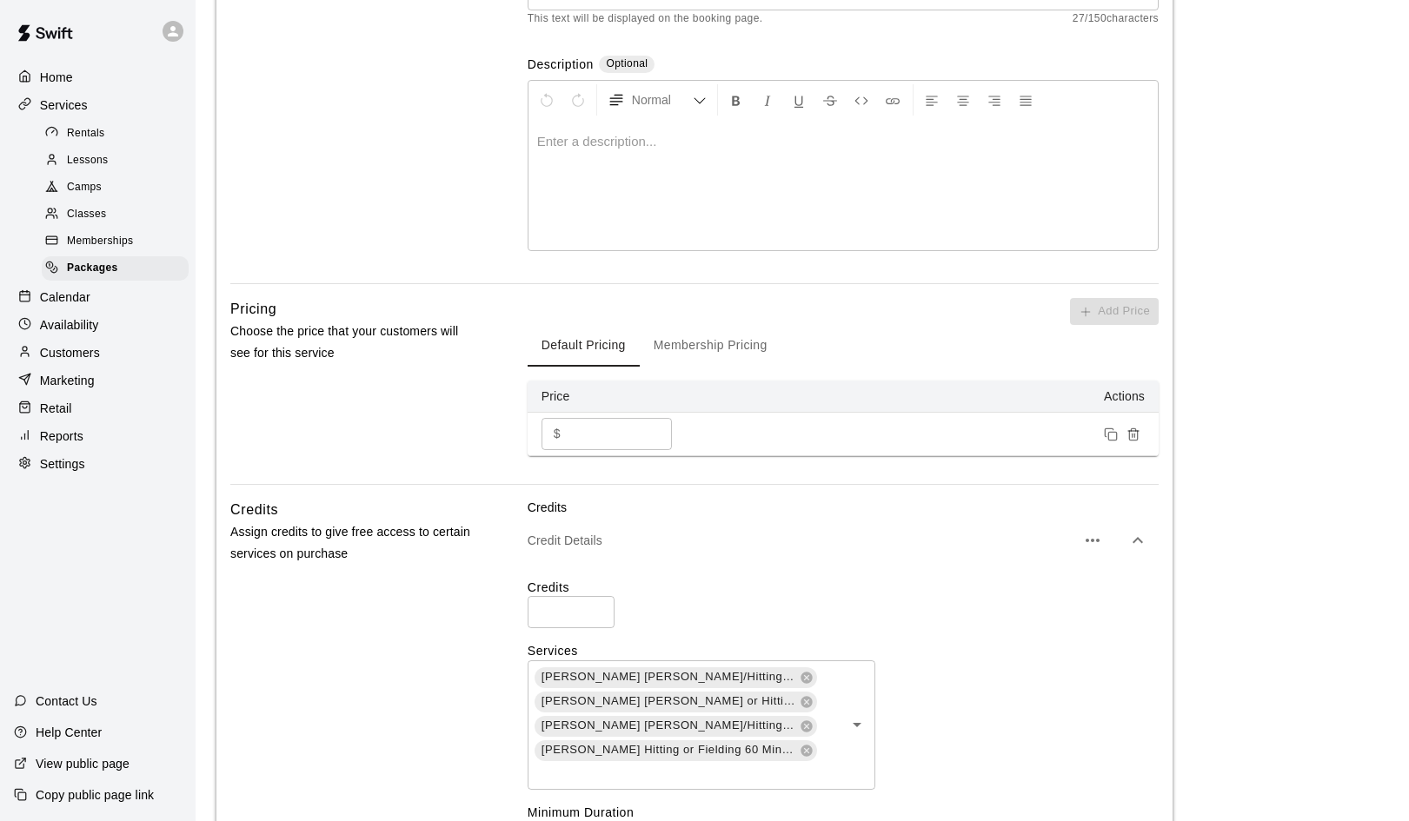
scroll to position [419, 0]
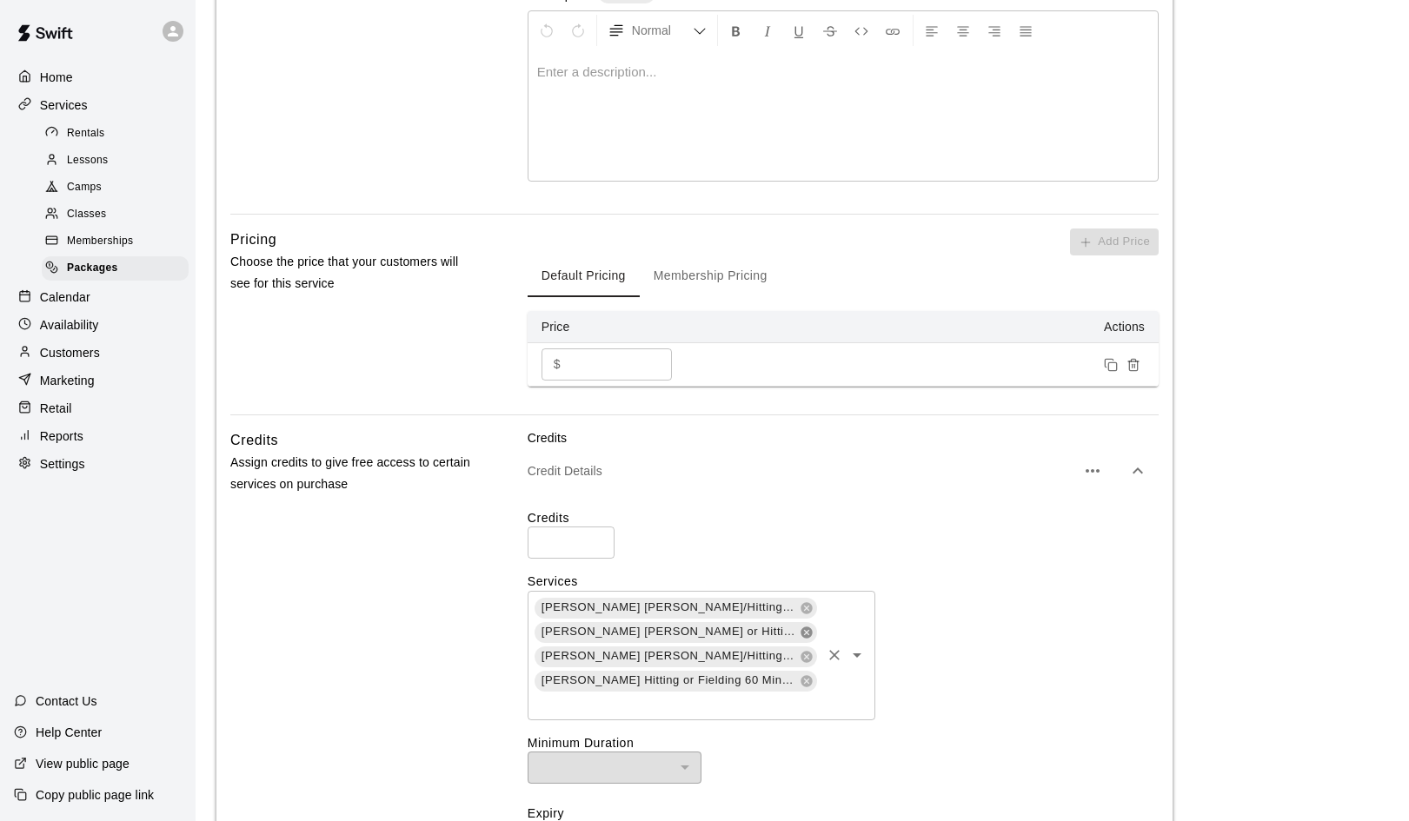
click at [800, 632] on icon at bounding box center [805, 632] width 11 height 11
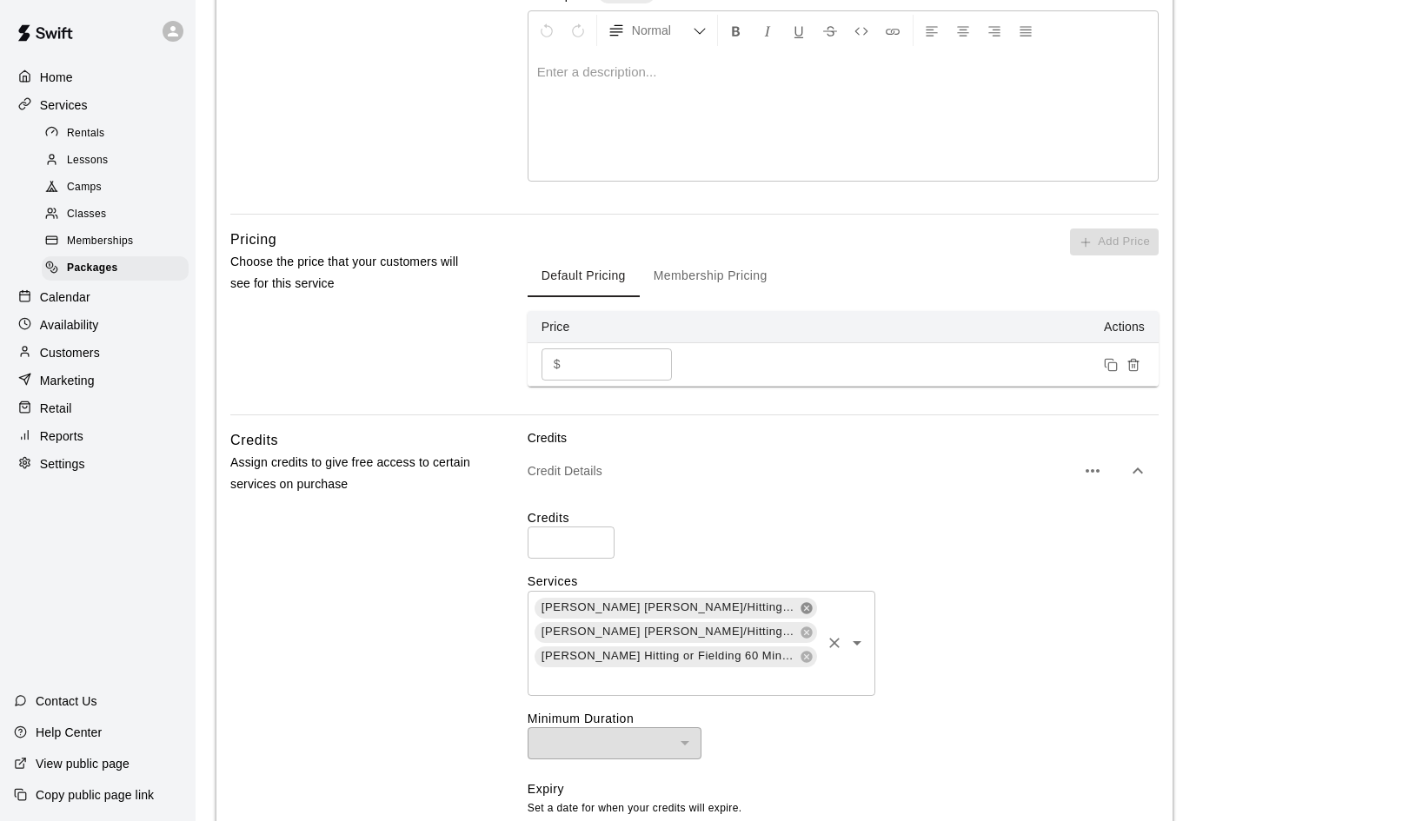
click at [800, 605] on icon at bounding box center [805, 607] width 11 height 11
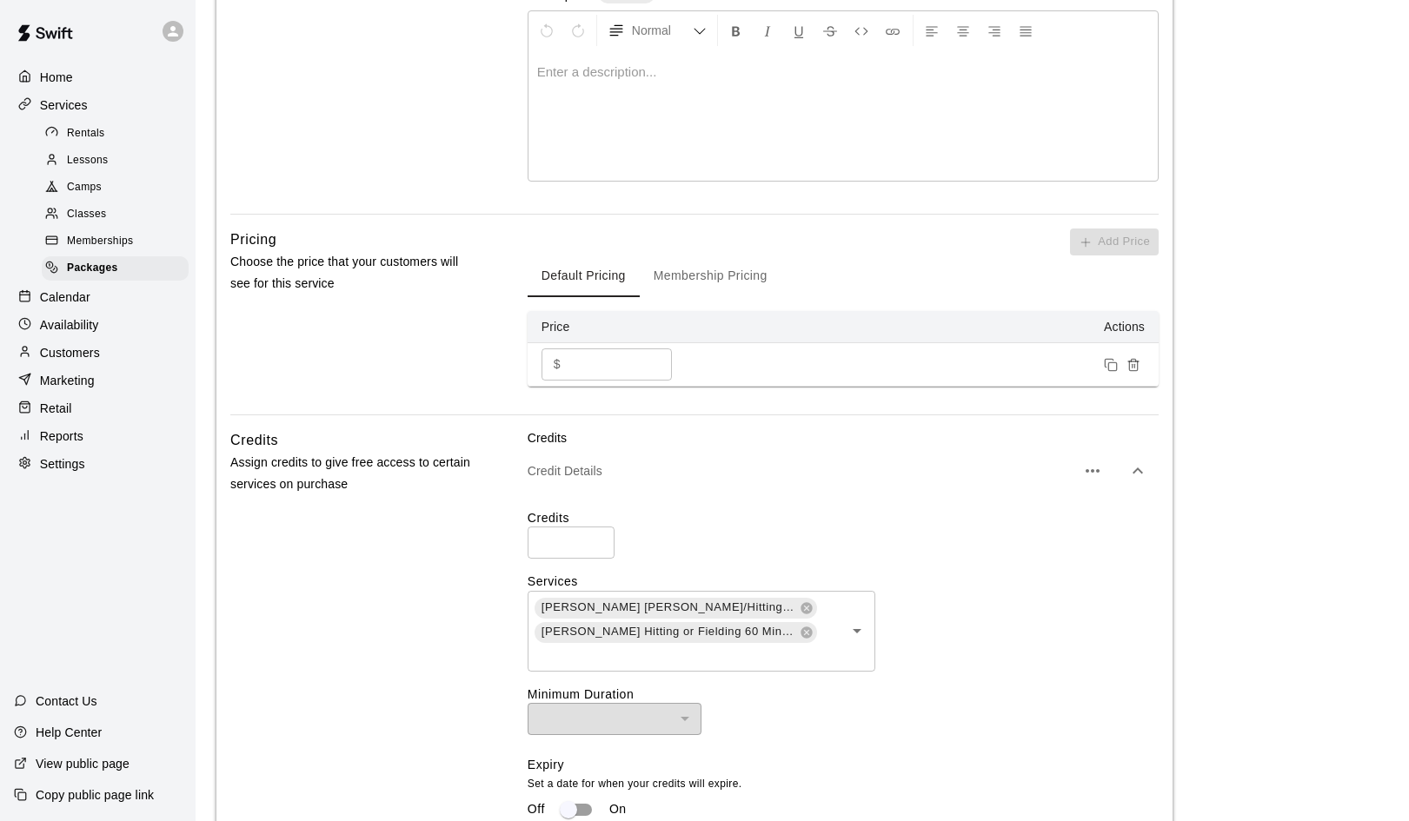
click at [830, 740] on div "Credits * ​ Services German Duran Fielding/Hitting 60 min (Up to 3 players) Ger…" at bounding box center [843, 716] width 631 height 415
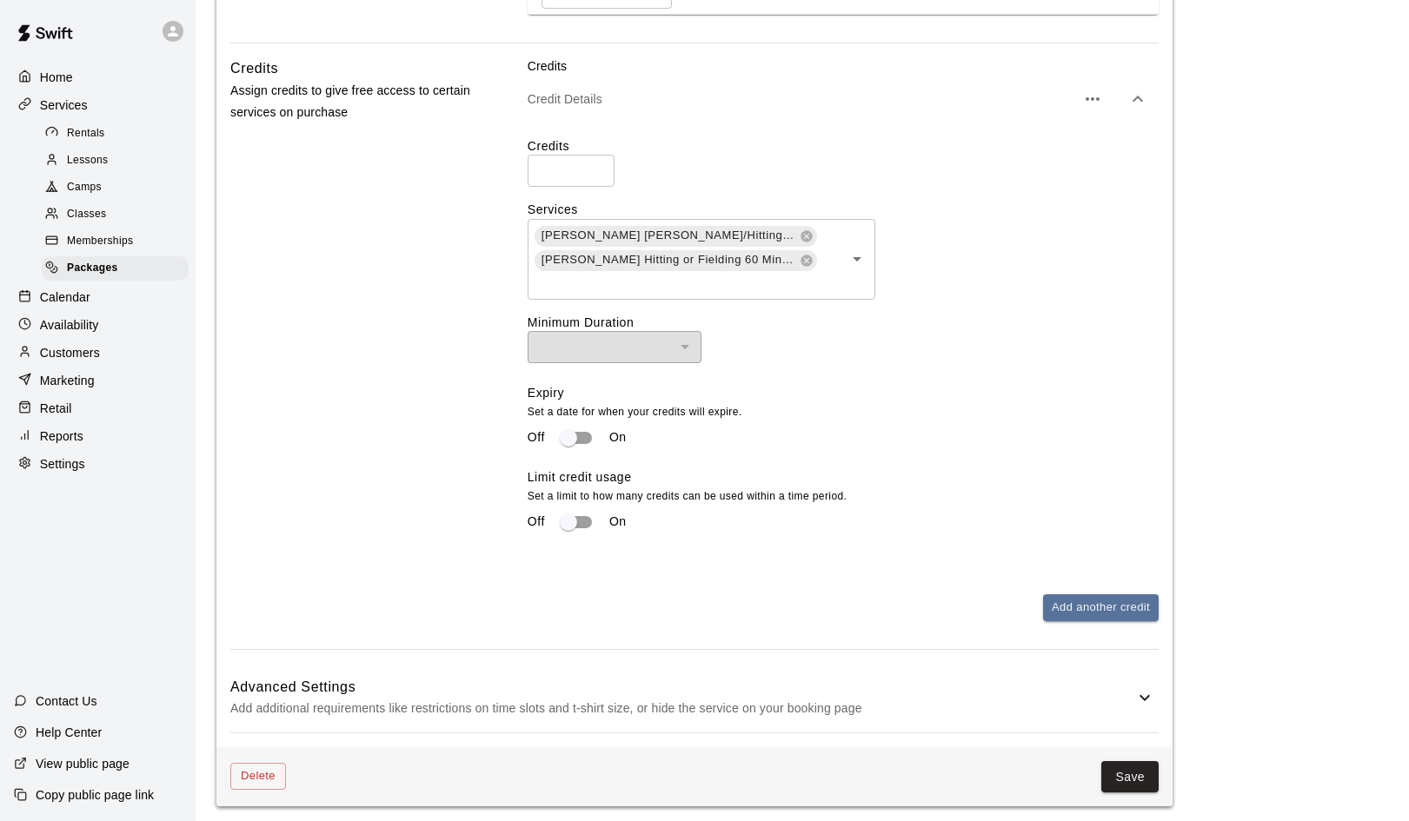
scroll to position [790, 0]
click at [1133, 773] on button "Save" at bounding box center [1129, 778] width 57 height 32
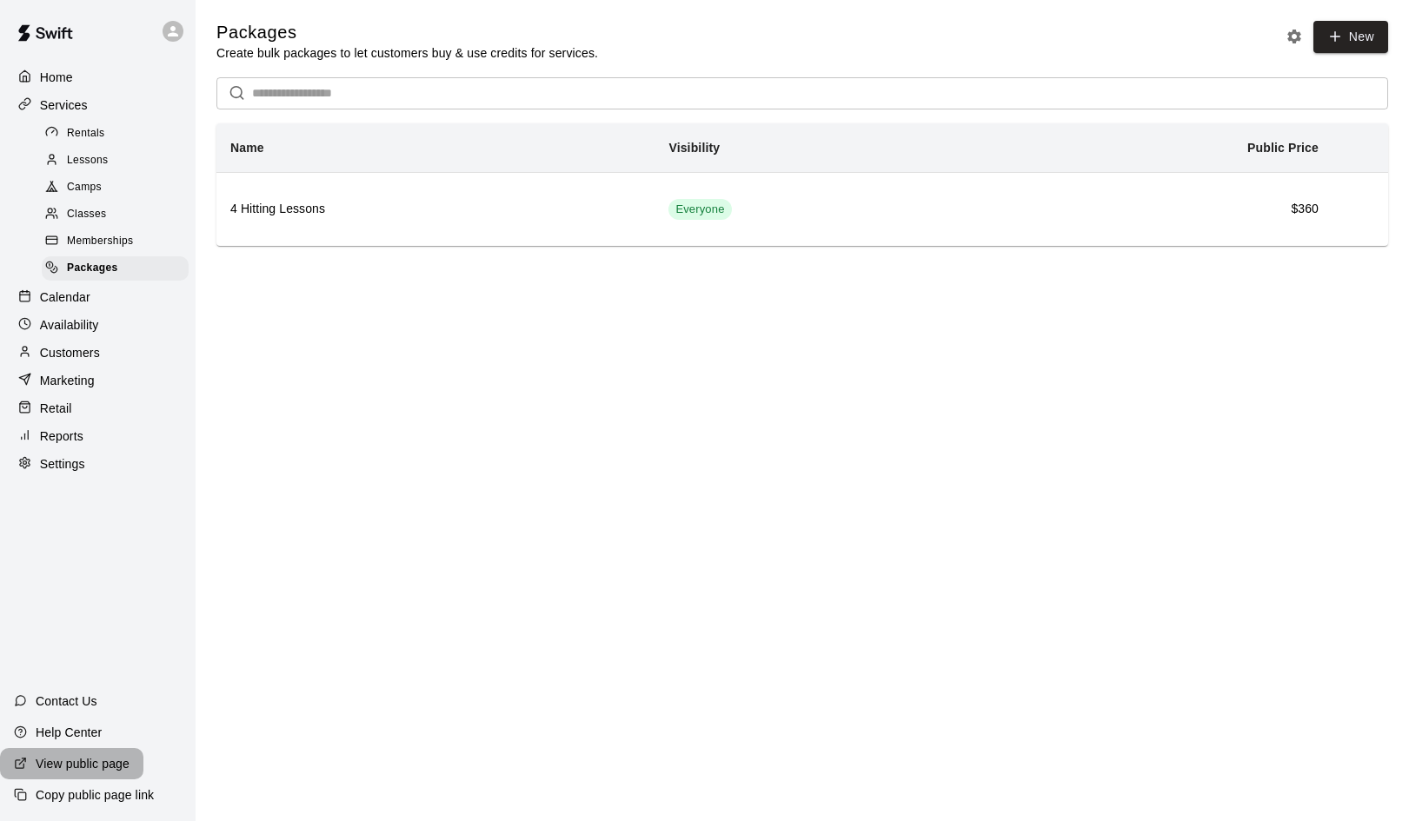
click at [81, 762] on p "View public page" at bounding box center [83, 763] width 94 height 17
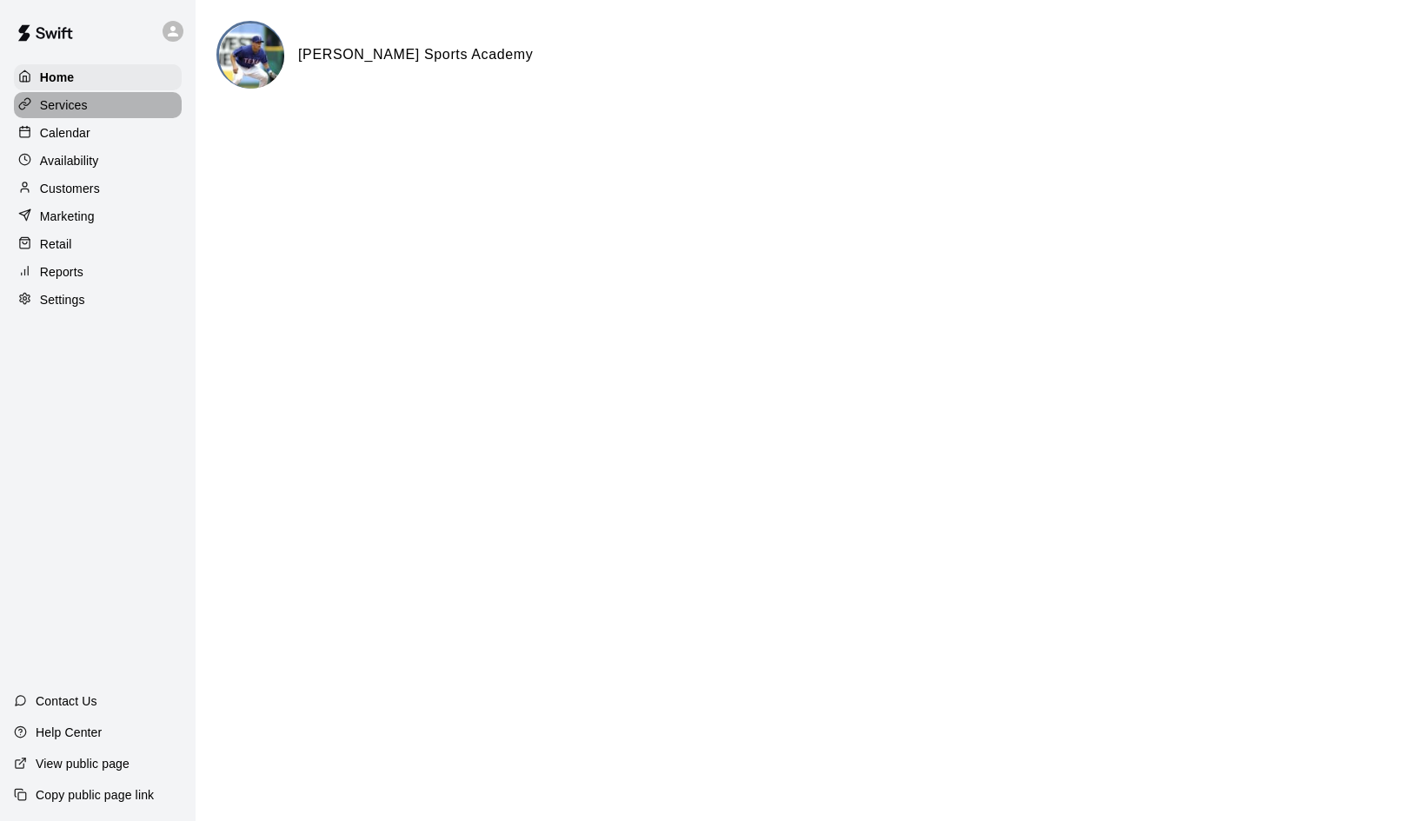
click at [64, 102] on p "Services" at bounding box center [64, 104] width 48 height 17
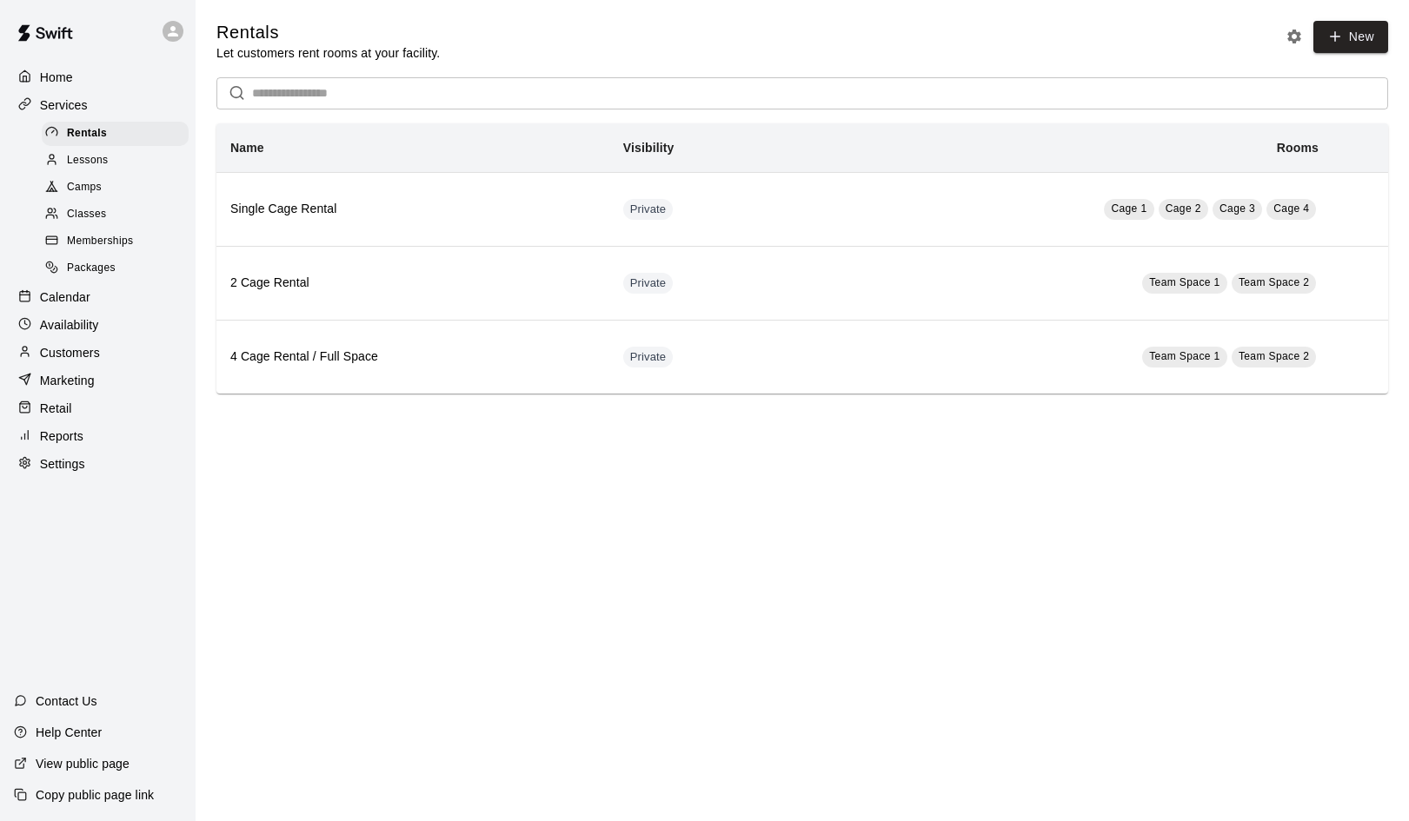
click at [80, 156] on span "Lessons" at bounding box center [88, 160] width 42 height 17
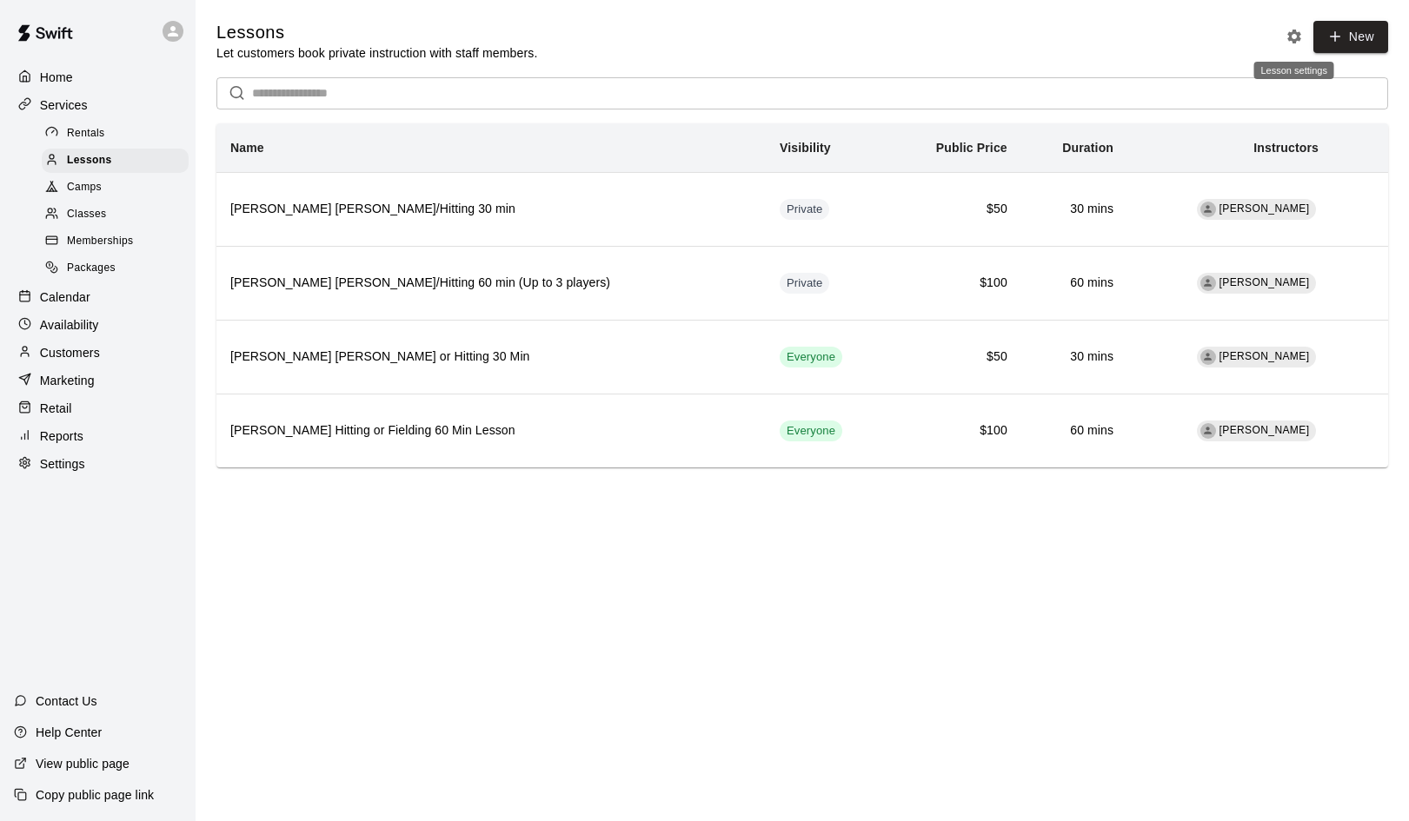
click at [1294, 39] on icon "Lesson settings" at bounding box center [1294, 37] width 14 height 14
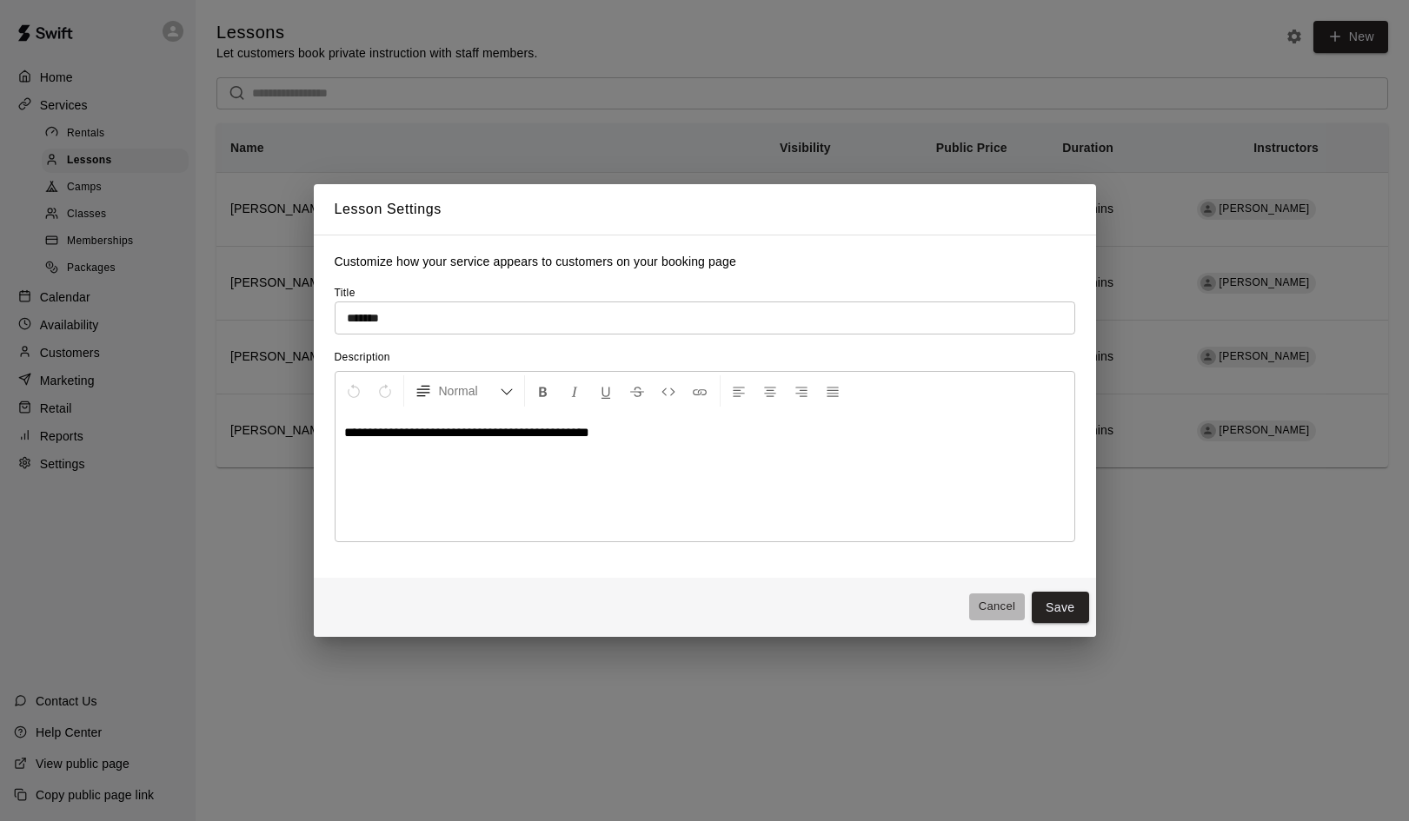
click at [1001, 605] on button "Cancel" at bounding box center [997, 607] width 56 height 27
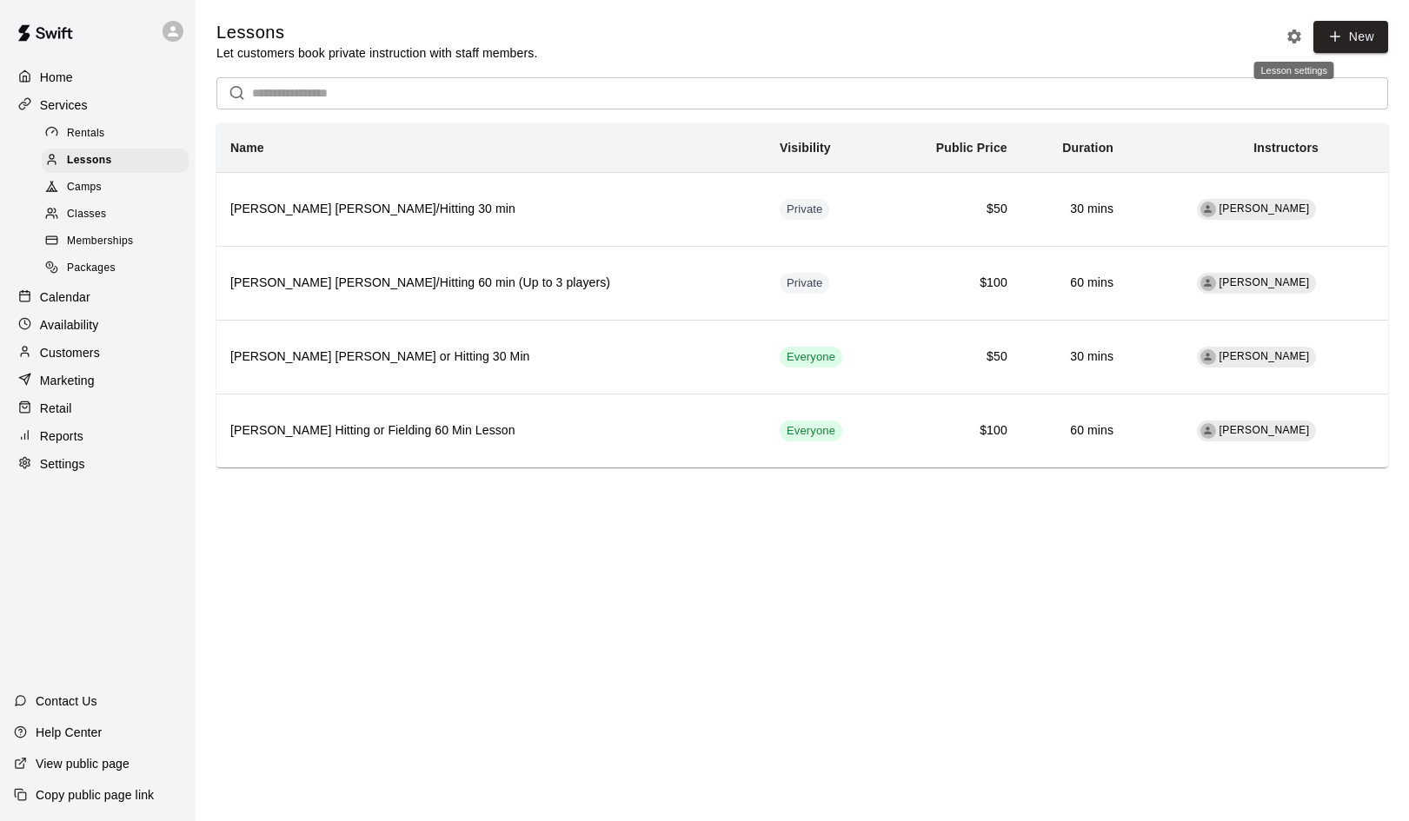
click at [1294, 35] on icon "Lesson settings" at bounding box center [1293, 36] width 17 height 17
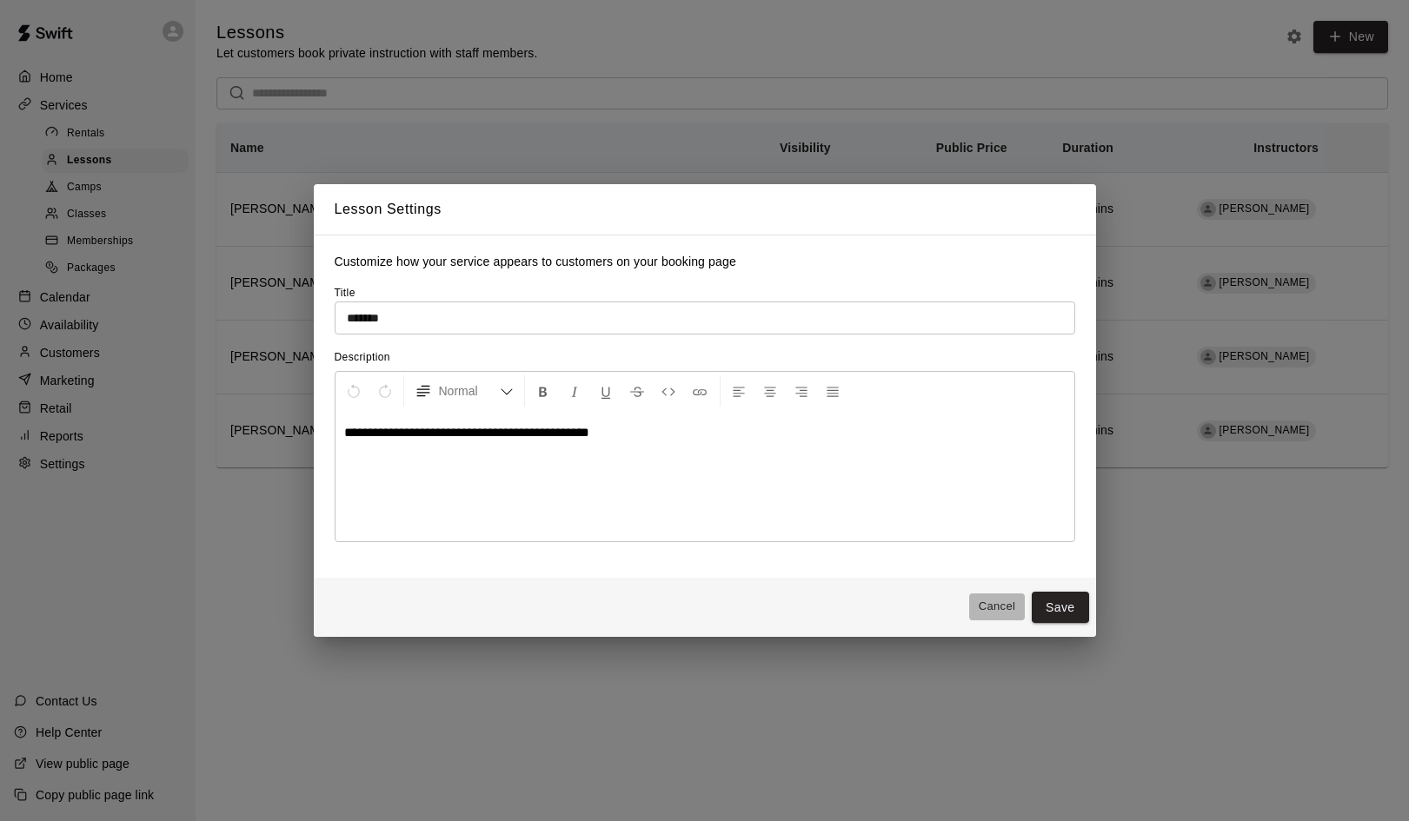
click at [991, 607] on button "Cancel" at bounding box center [997, 607] width 56 height 27
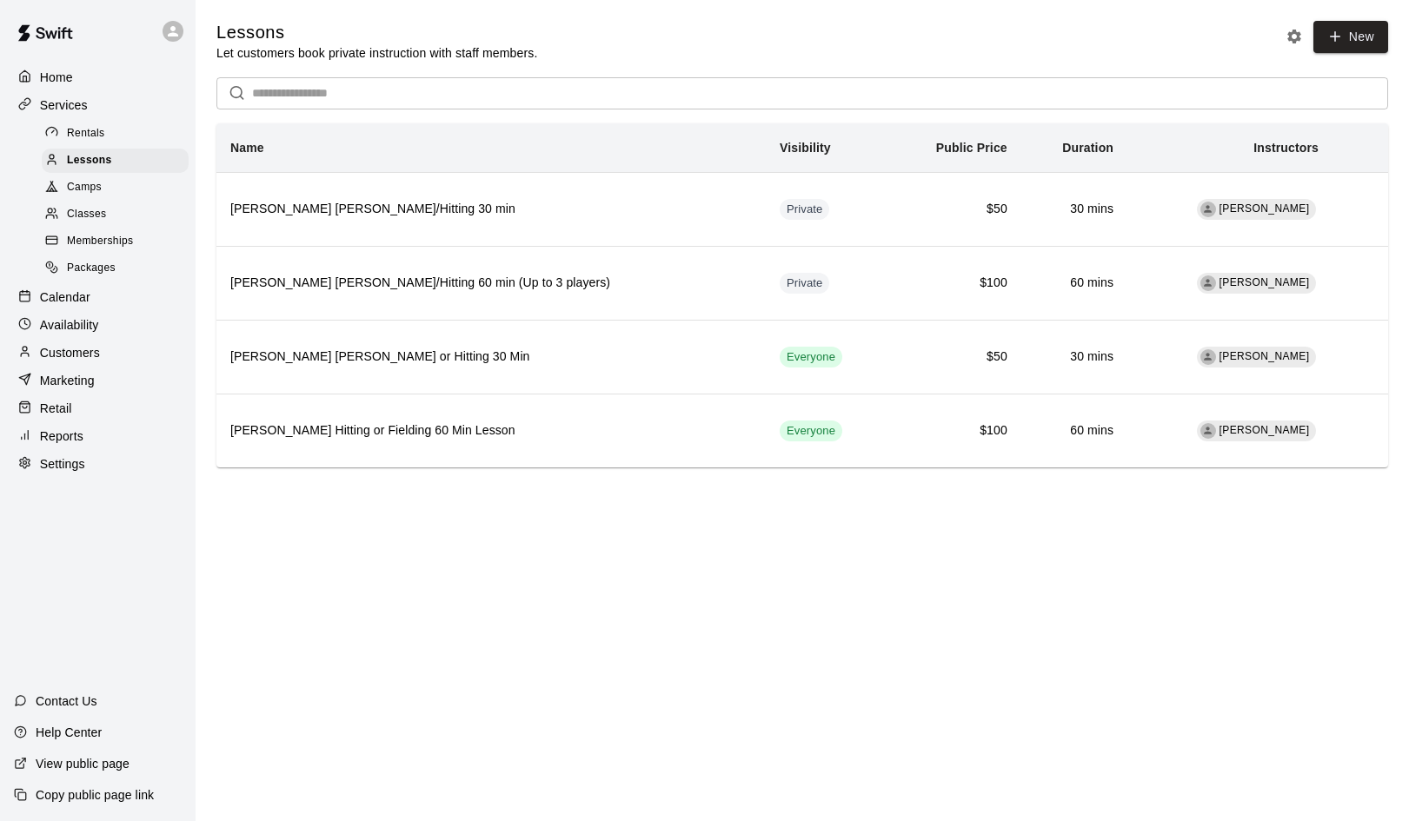
click at [1293, 35] on icon "Lesson settings" at bounding box center [1293, 36] width 17 height 17
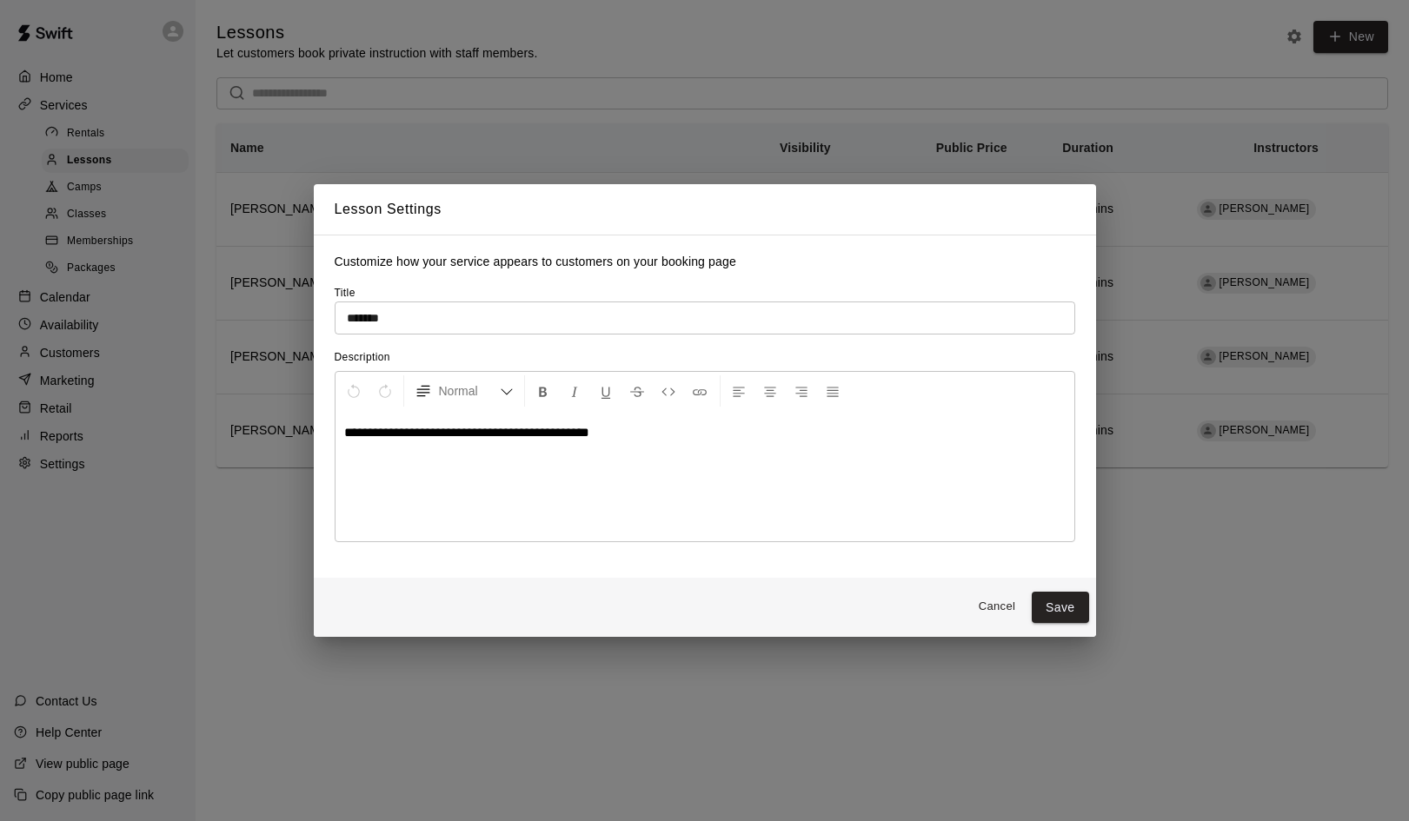
click at [994, 608] on button "Cancel" at bounding box center [997, 607] width 56 height 27
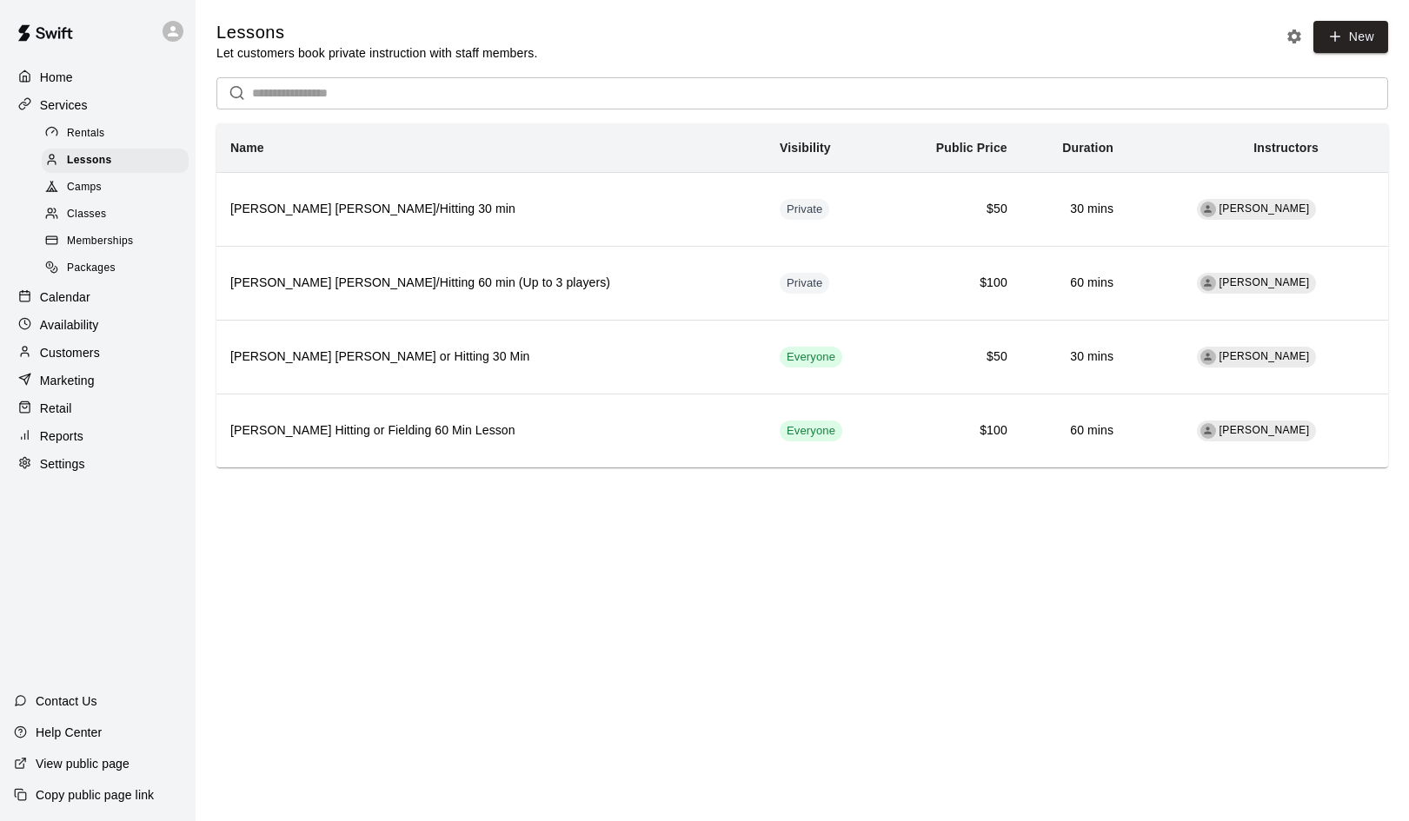
click at [81, 184] on span "Camps" at bounding box center [84, 187] width 35 height 17
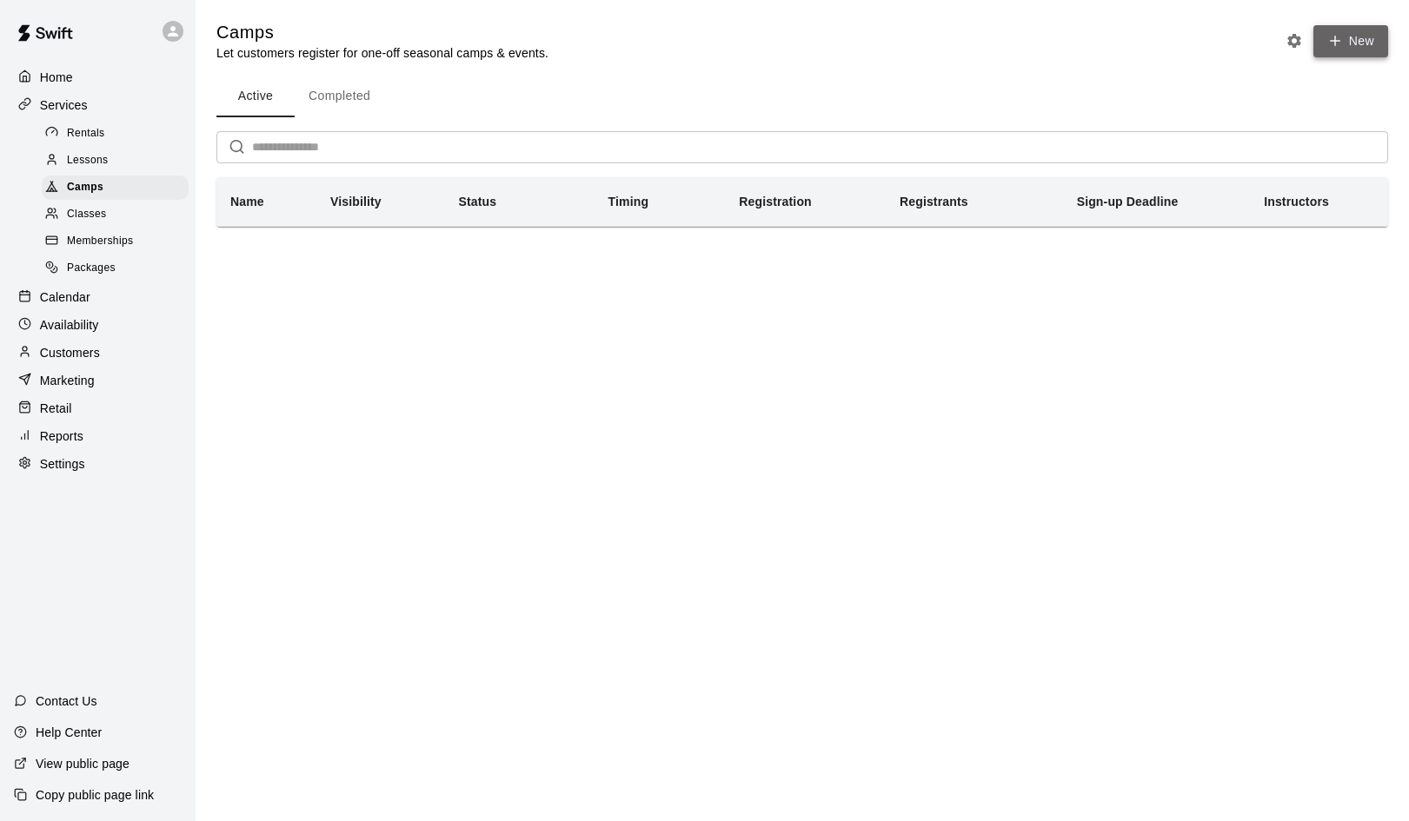
click at [1335, 39] on icon "button" at bounding box center [1335, 42] width 0 height 10
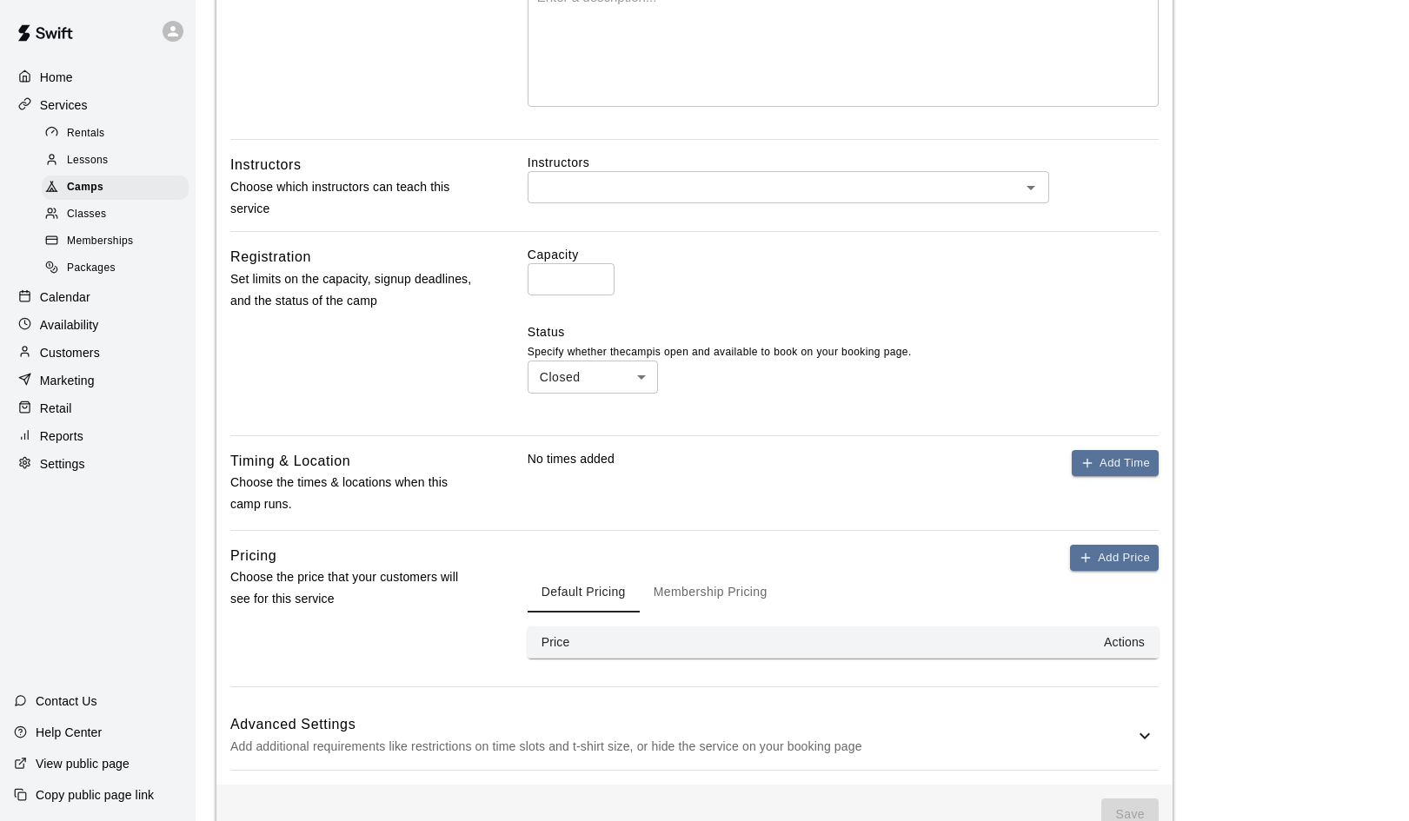
scroll to position [436, 0]
click at [1097, 458] on button "Add Time" at bounding box center [1115, 461] width 87 height 27
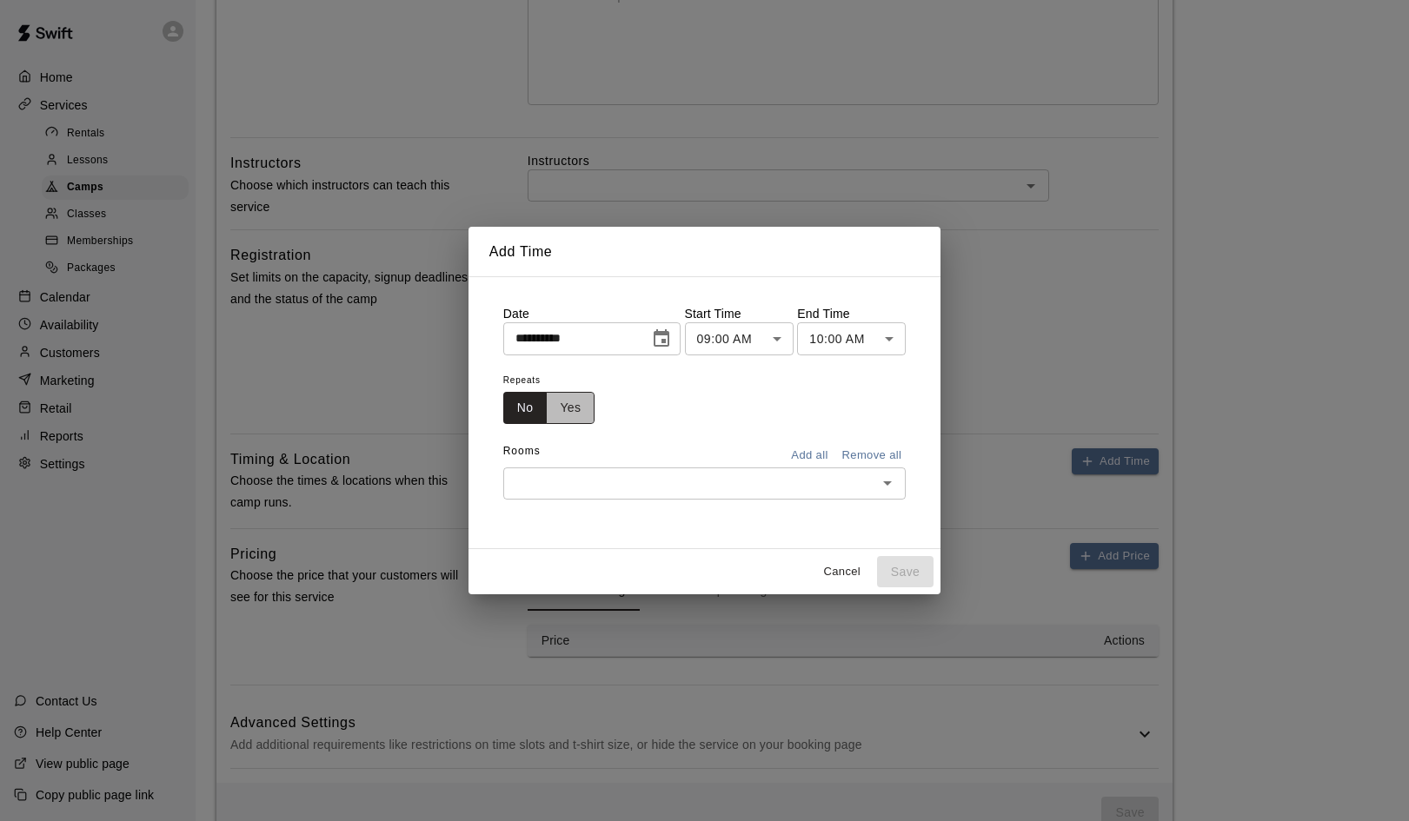
click at [561, 415] on button "Yes" at bounding box center [570, 408] width 49 height 32
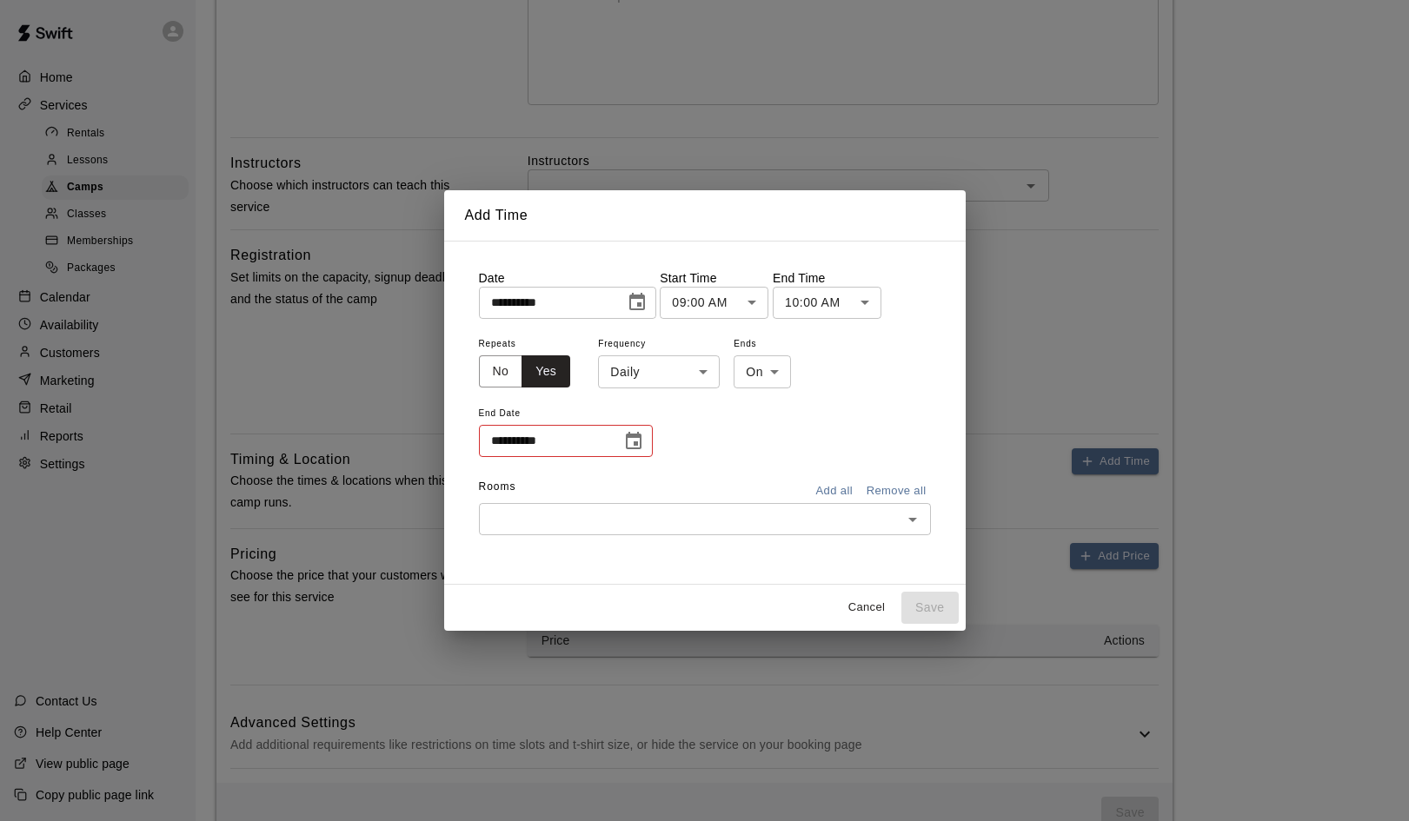
click at [700, 374] on body "**********" at bounding box center [704, 214] width 1409 height 1300
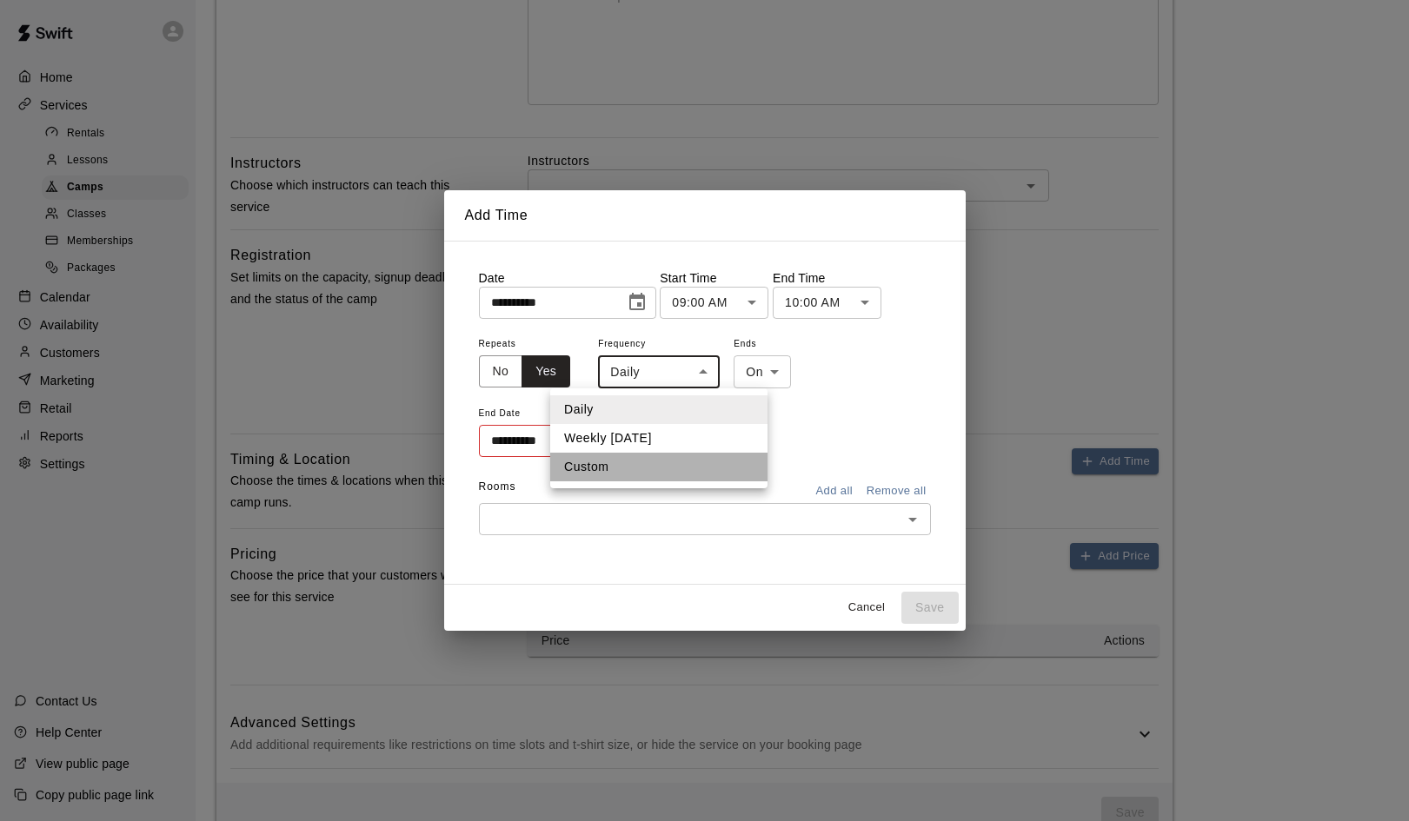
click at [589, 464] on li "Custom" at bounding box center [658, 467] width 217 height 29
type input "******"
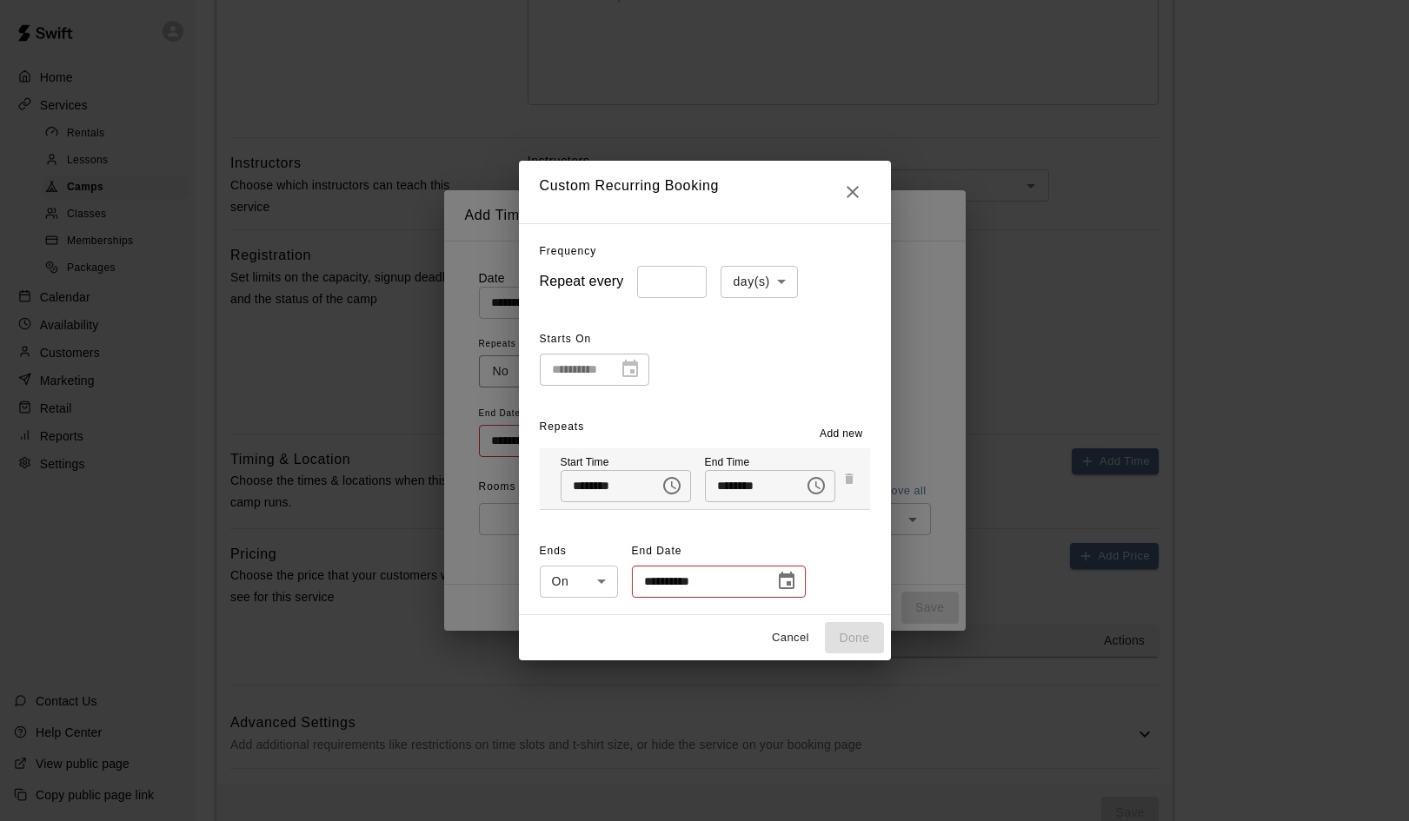
click at [687, 281] on input "*" at bounding box center [672, 282] width 70 height 32
type input "*"
click at [687, 281] on input "*" at bounding box center [672, 282] width 70 height 32
click at [843, 192] on icon "Close" at bounding box center [852, 192] width 21 height 21
type input "*****"
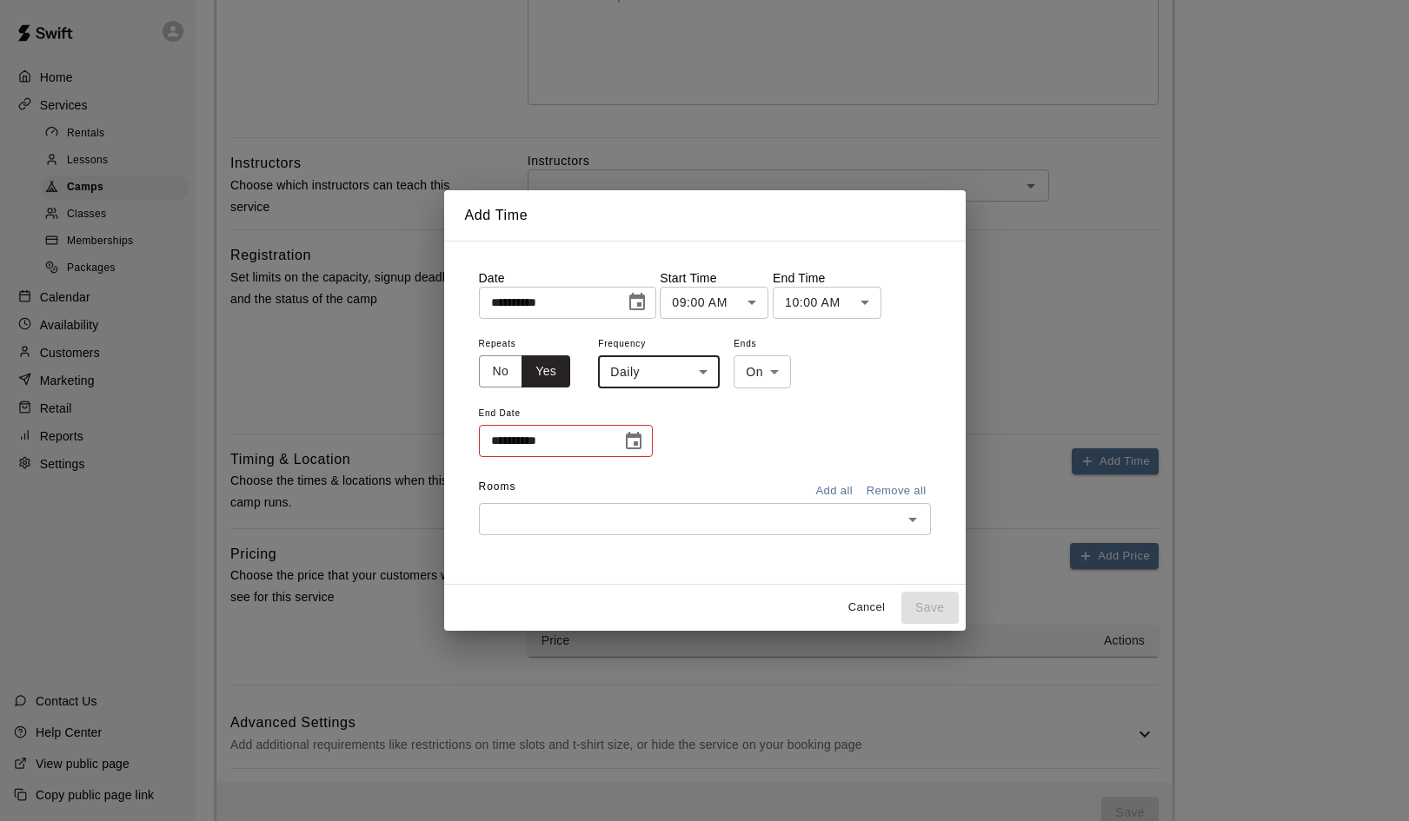
click at [865, 607] on button "Cancel" at bounding box center [867, 607] width 56 height 27
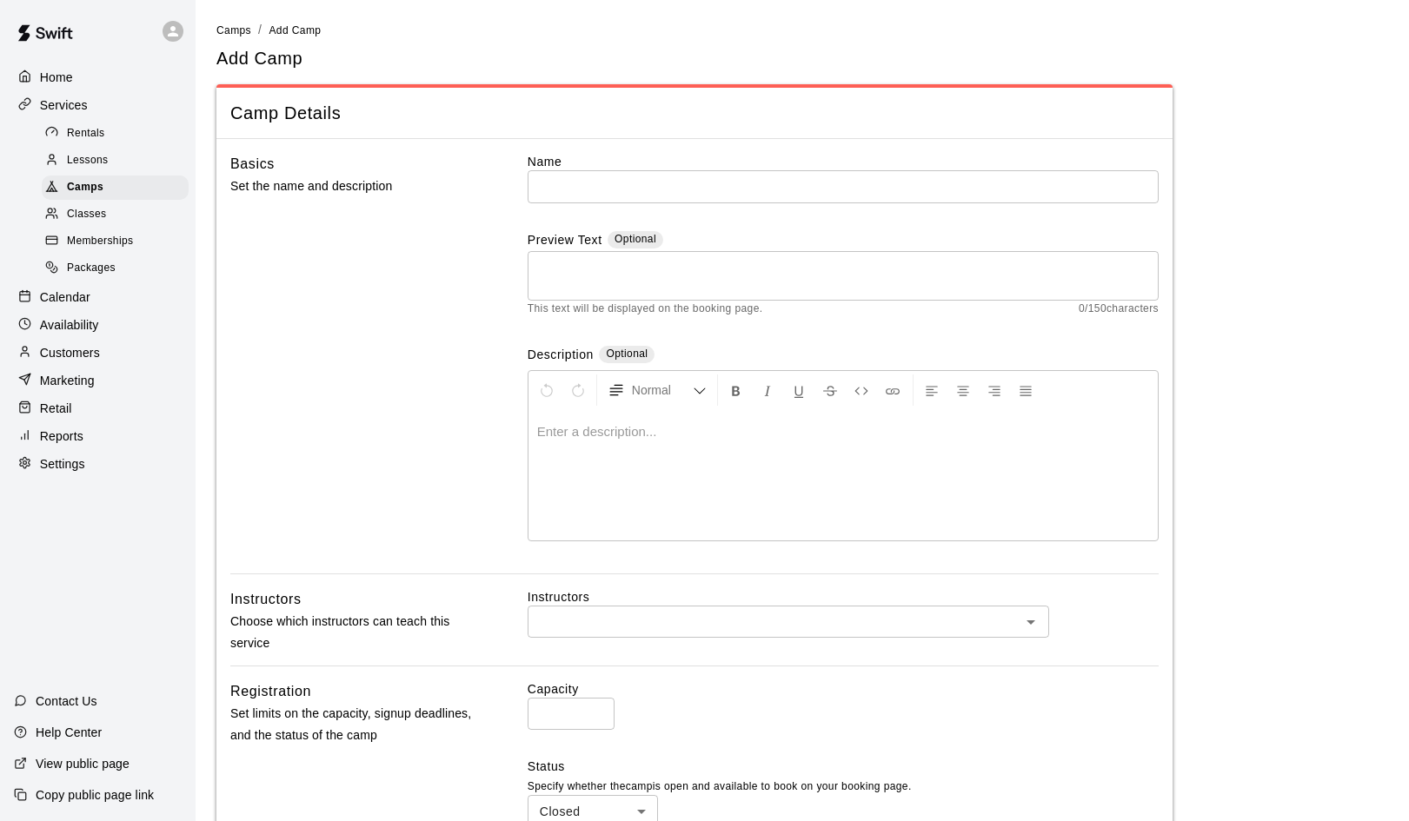
scroll to position [0, 0]
click at [110, 233] on span "Memberships" at bounding box center [100, 241] width 66 height 17
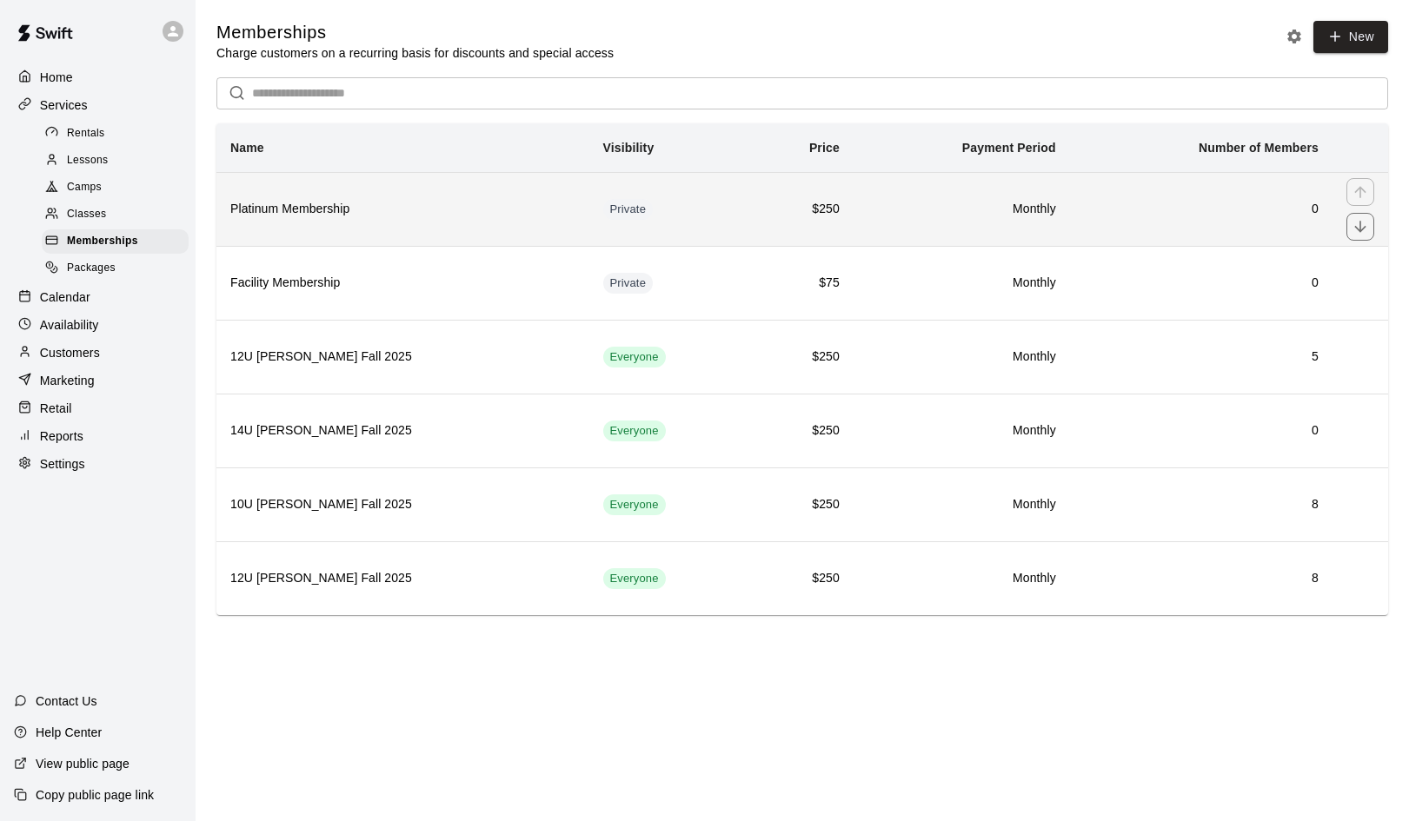
click at [425, 203] on h6 "Platinum Membership" at bounding box center [402, 209] width 345 height 19
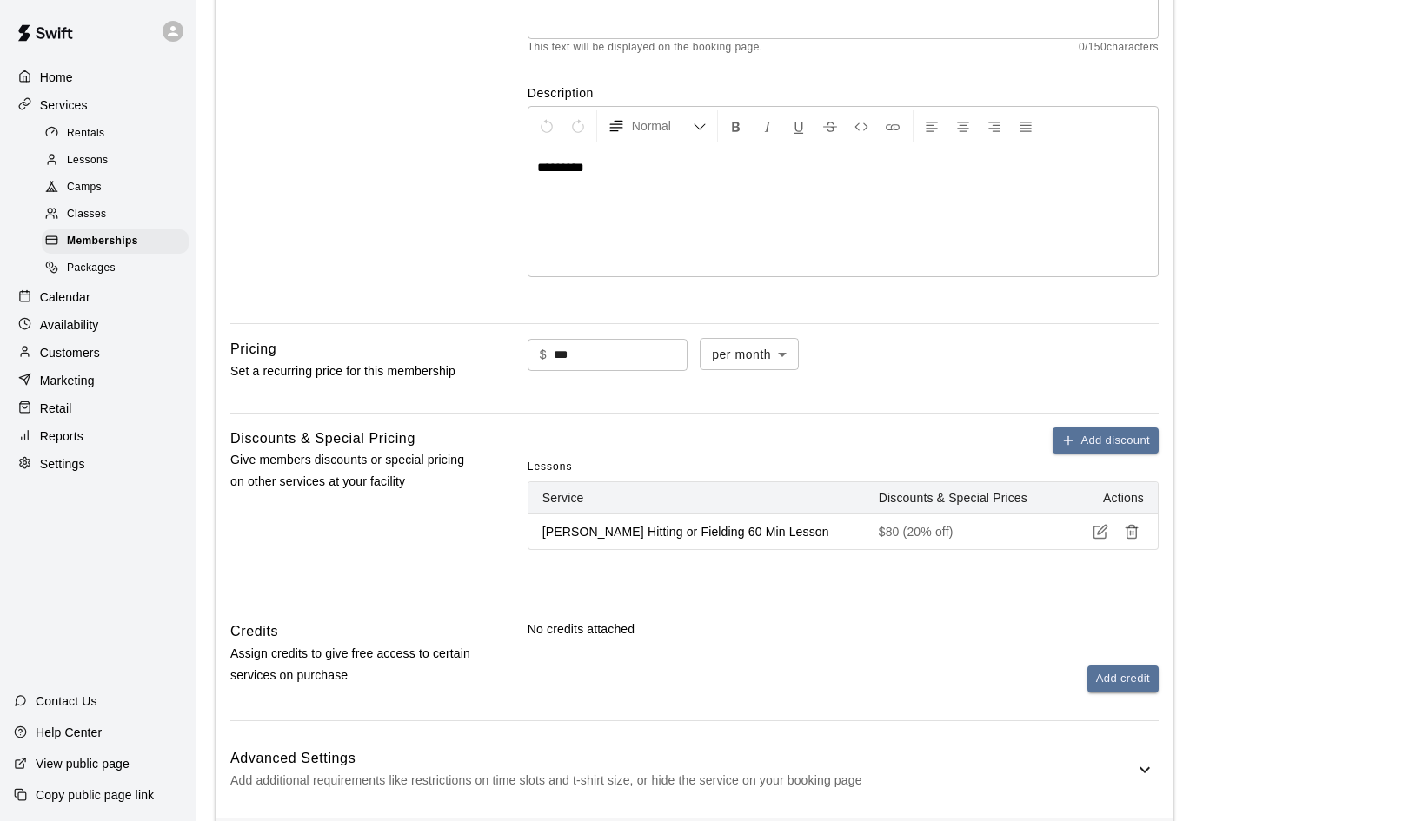
scroll to position [284, 0]
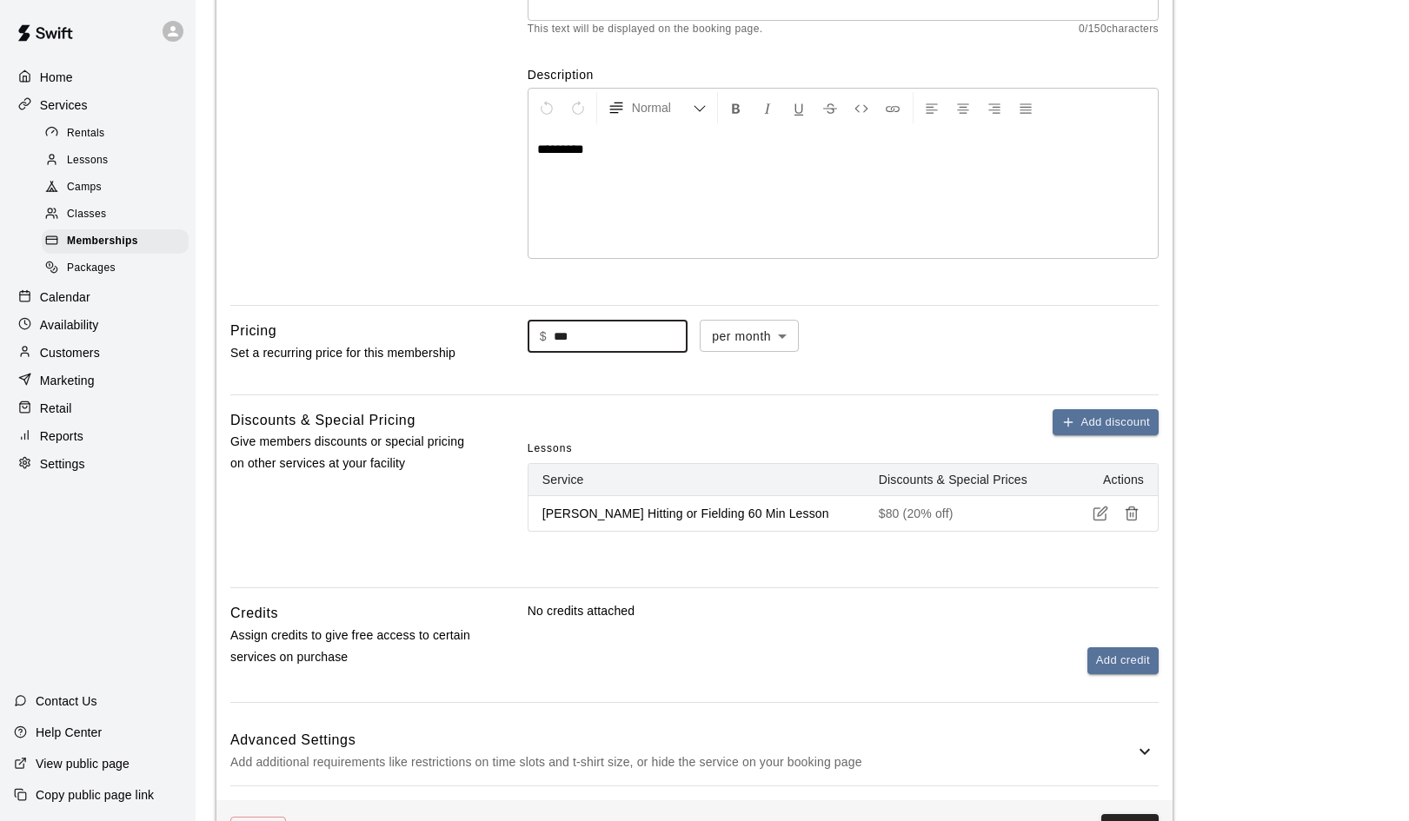
drag, startPoint x: 578, startPoint y: 335, endPoint x: 543, endPoint y: 335, distance: 34.8
click at [543, 335] on div "$ *** ​" at bounding box center [608, 337] width 160 height 32
type input "***"
click at [1024, 326] on div "$ *** ​ per month ******* ​" at bounding box center [843, 336] width 631 height 33
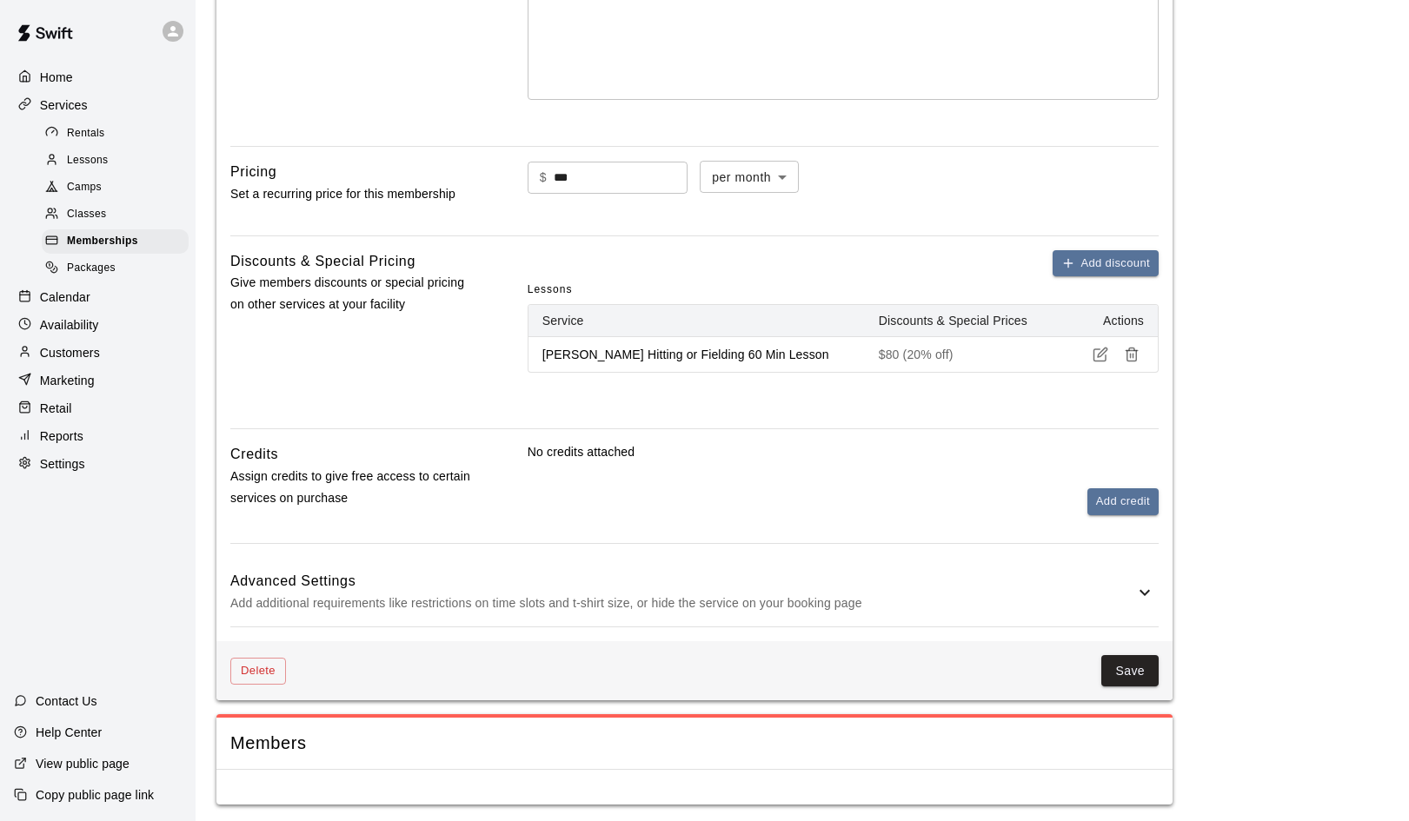
scroll to position [442, 0]
click at [765, 355] on p "German Duran Hitting or Fielding 60 Min Lesson" at bounding box center [696, 355] width 309 height 17
click at [1099, 355] on icon "button" at bounding box center [1103, 354] width 10 height 10
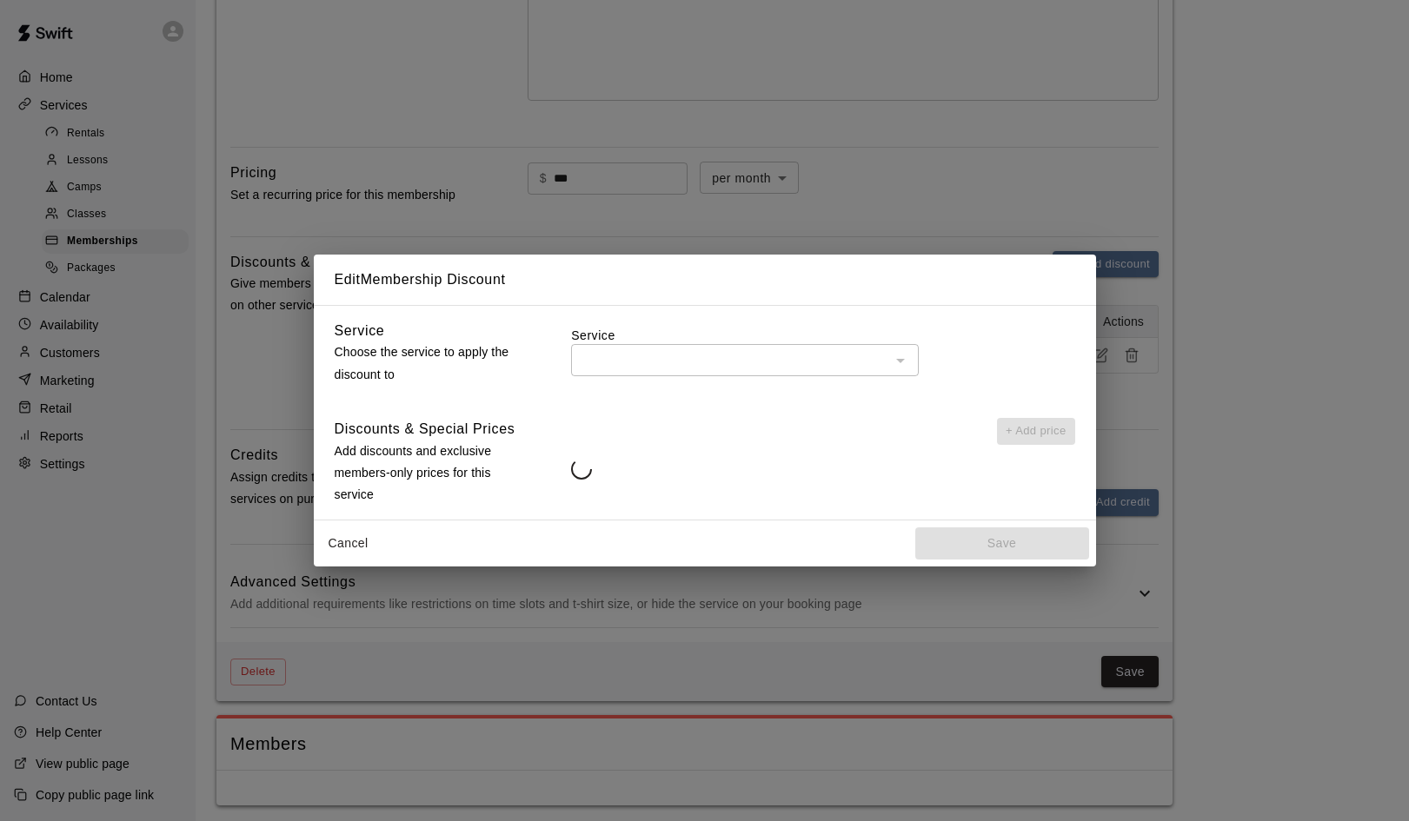
type input "**********"
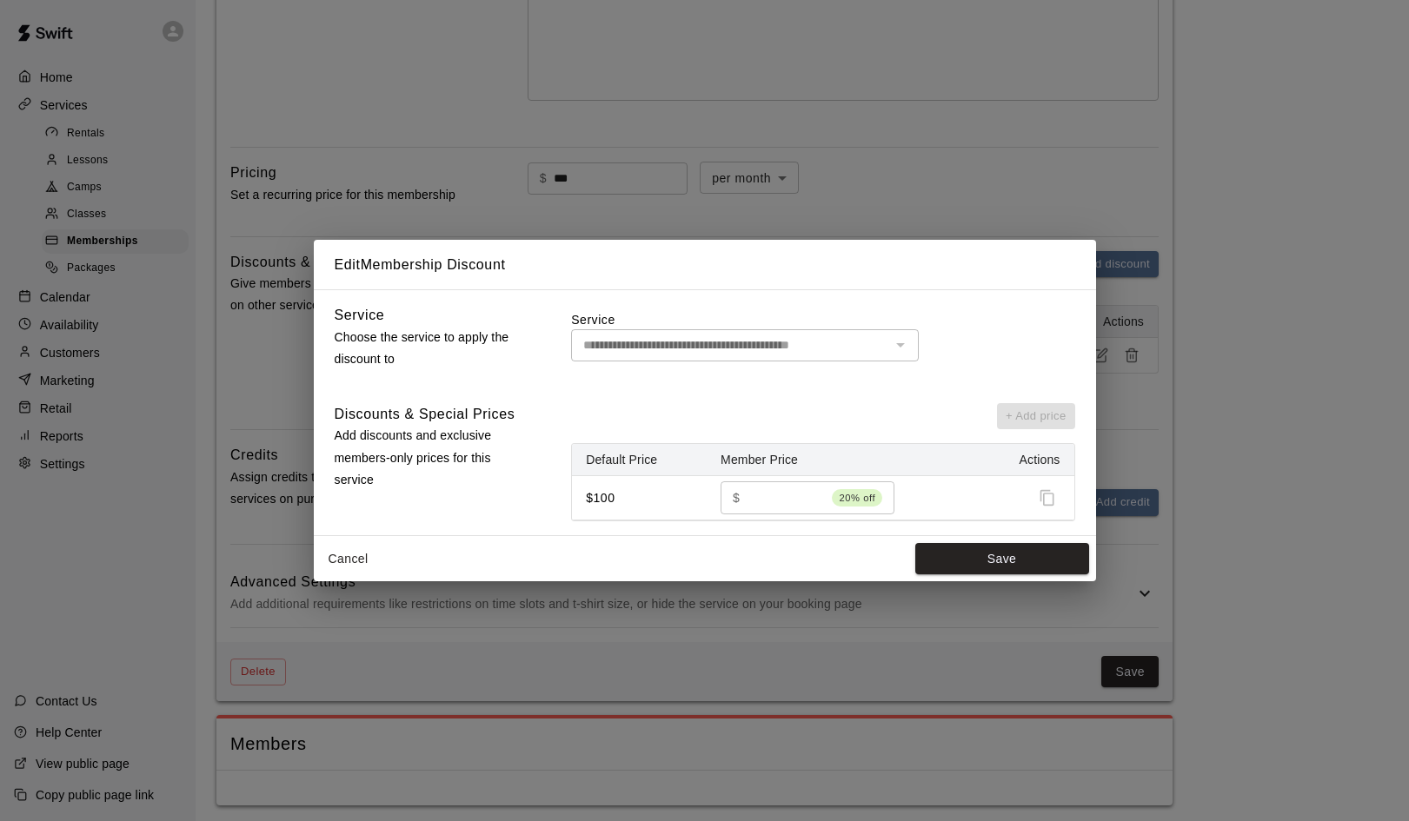
click at [900, 347] on div at bounding box center [899, 345] width 23 height 24
click at [1022, 543] on button "Save" at bounding box center [1002, 559] width 174 height 32
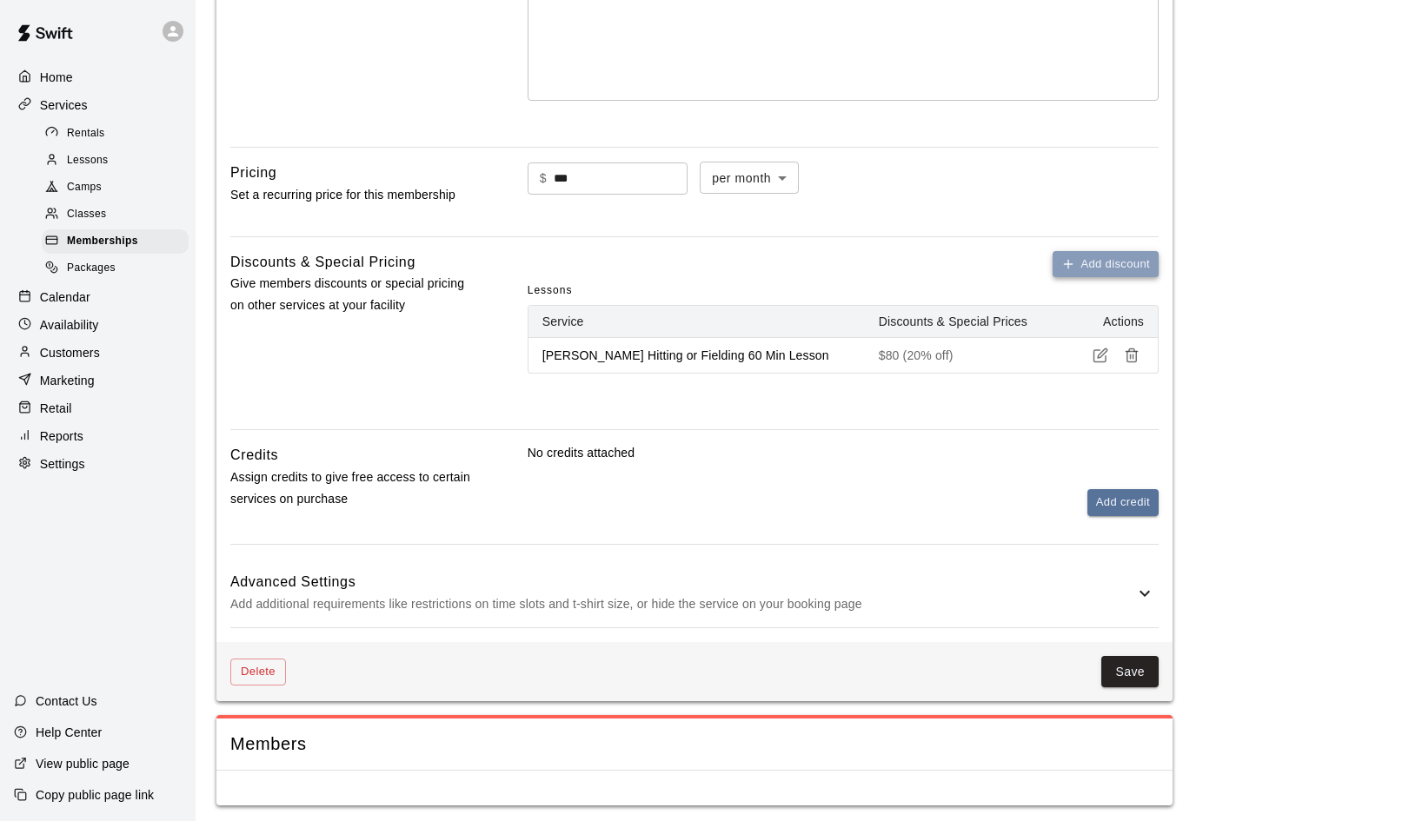
click at [1090, 269] on button "Add discount" at bounding box center [1105, 264] width 106 height 27
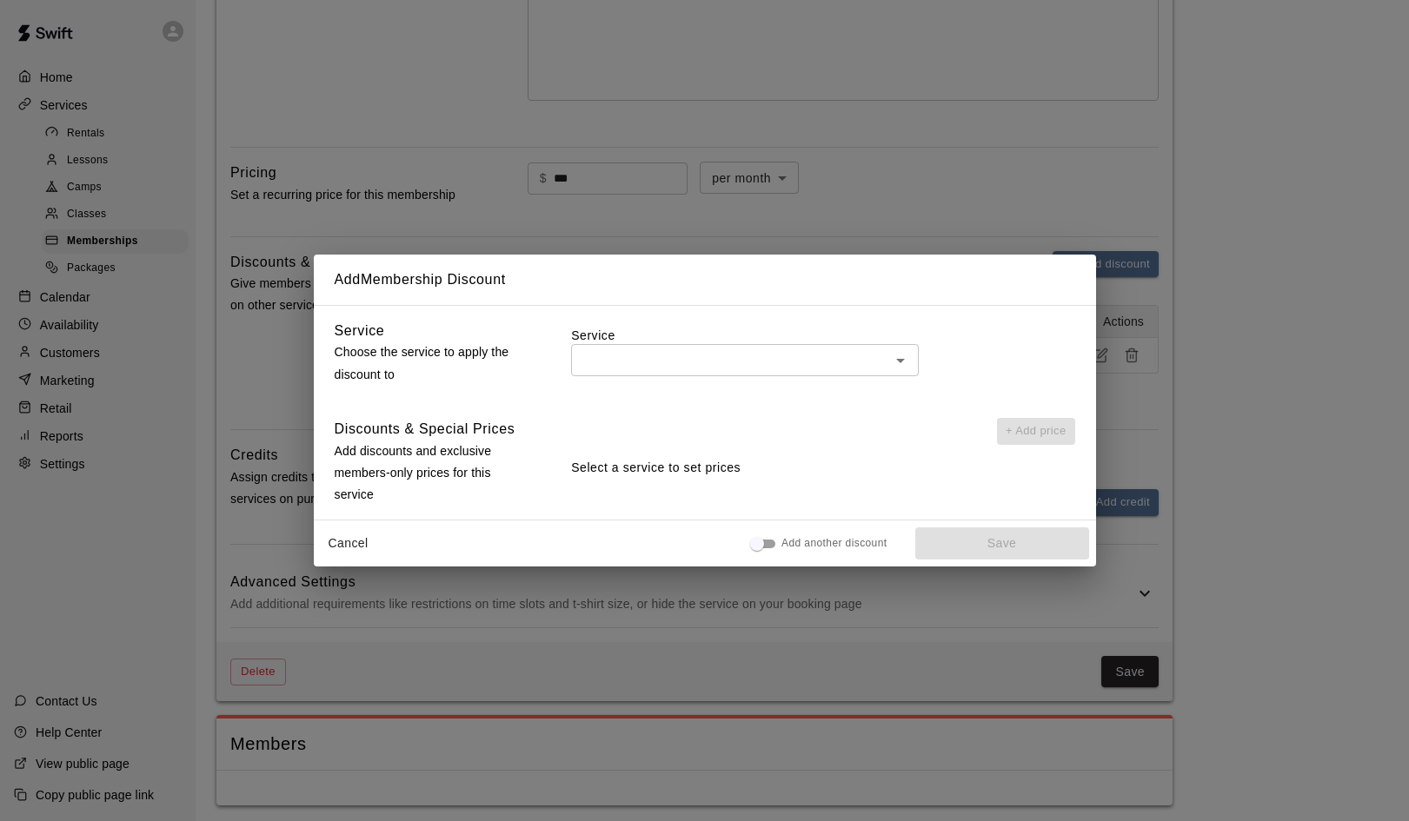
click at [904, 362] on icon "Open" at bounding box center [900, 360] width 21 height 21
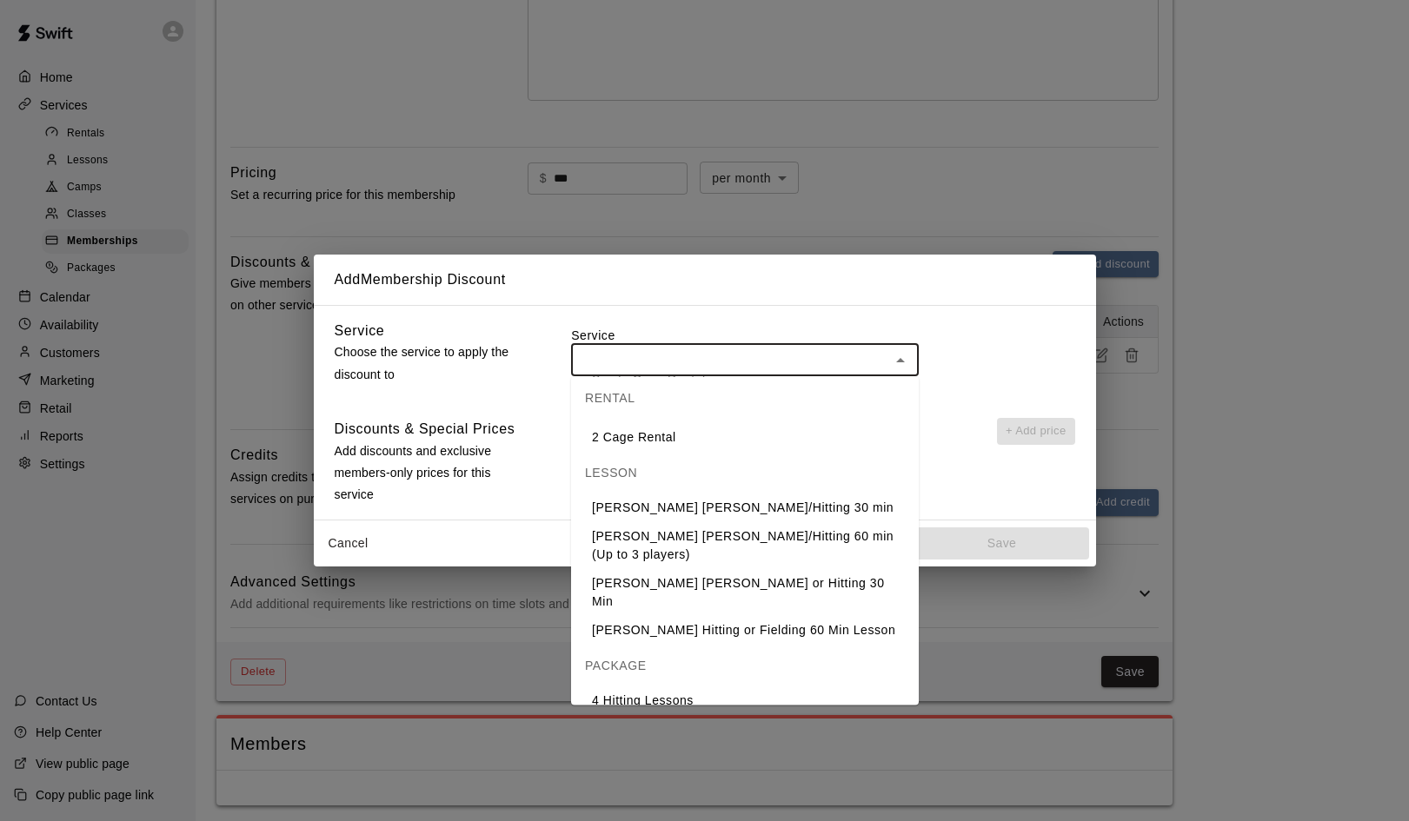
scroll to position [58, 0]
click at [684, 586] on li "[PERSON_NAME] [PERSON_NAME] or Hitting 30 Min" at bounding box center [745, 594] width 348 height 47
type input "**********"
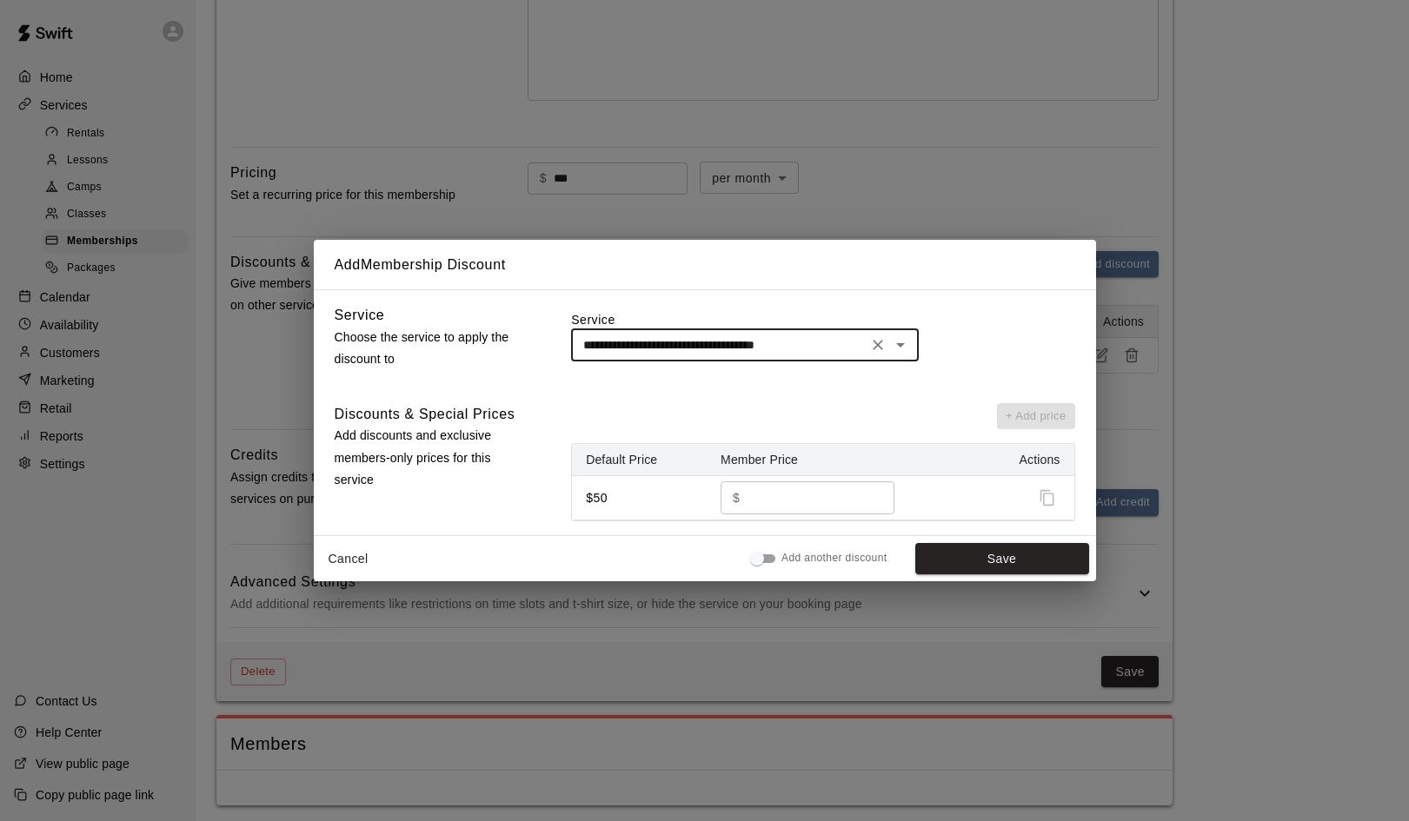
click at [868, 502] on input "**" at bounding box center [811, 497] width 129 height 32
click at [868, 502] on span "2% off" at bounding box center [860, 497] width 44 height 17
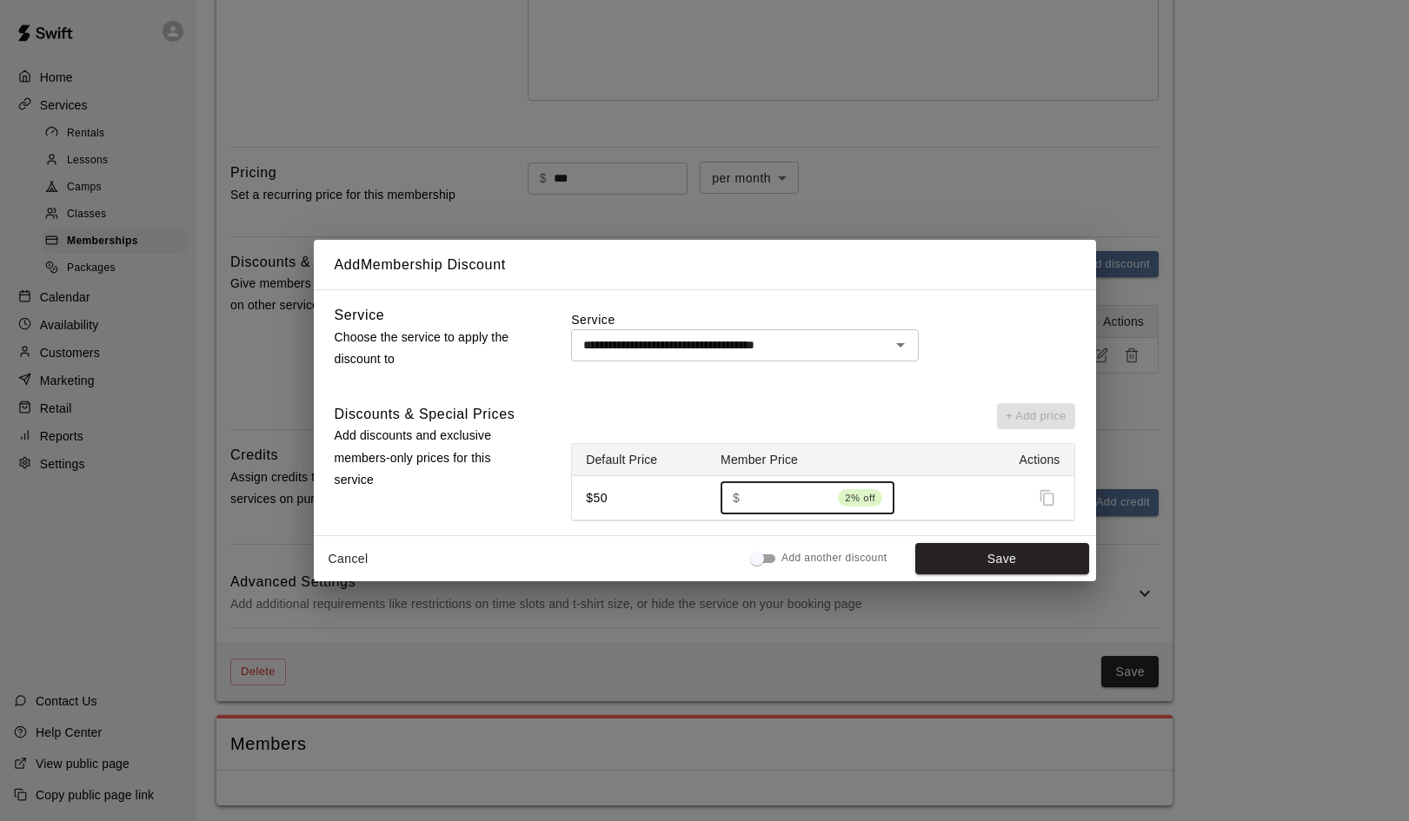
click at [767, 491] on input "**" at bounding box center [789, 497] width 84 height 32
type input "**"
click at [977, 558] on button "Save" at bounding box center [1002, 559] width 174 height 32
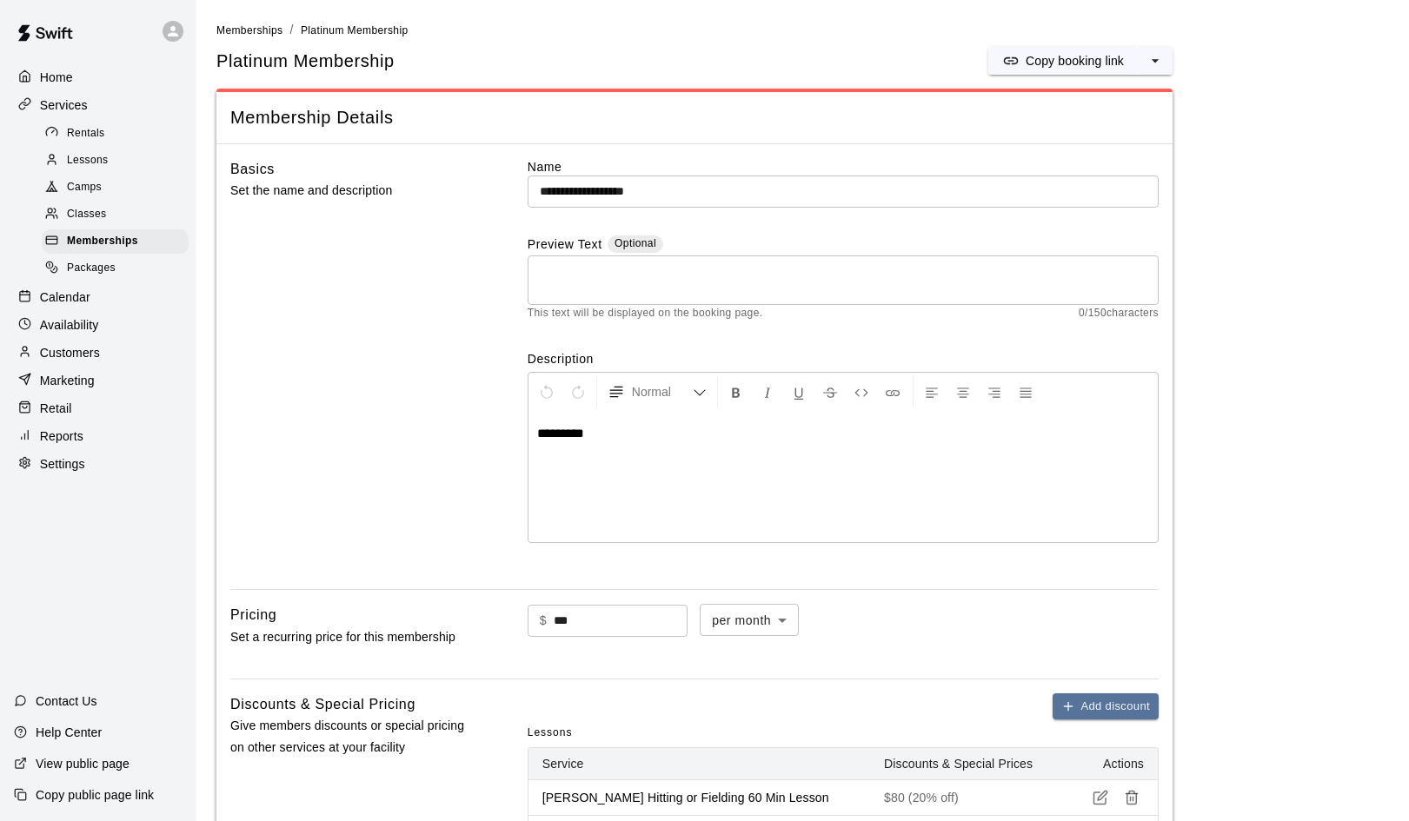
scroll to position [0, 0]
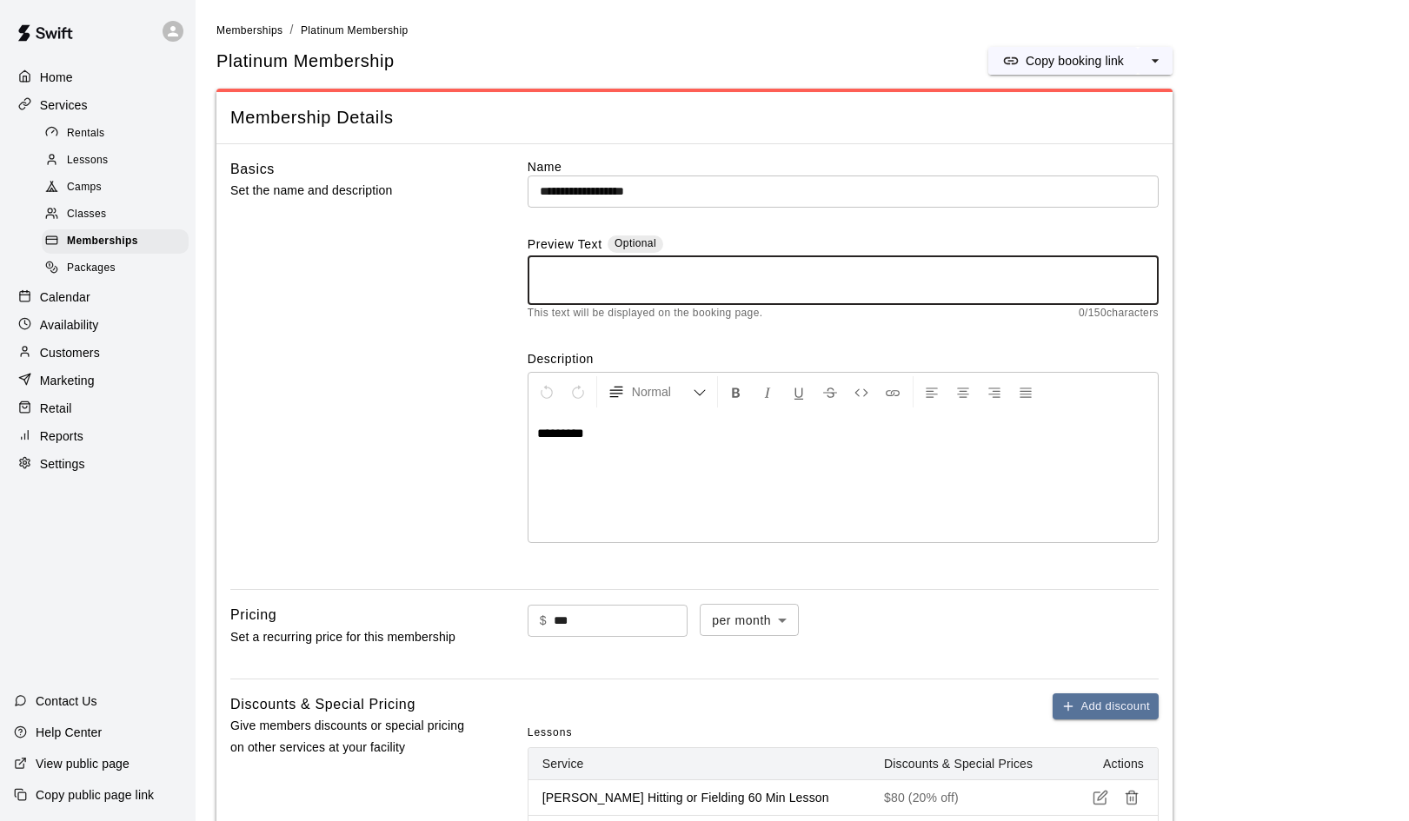
click at [585, 275] on textarea at bounding box center [843, 280] width 607 height 35
type textarea "*"
drag, startPoint x: 578, startPoint y: 288, endPoint x: 549, endPoint y: 292, distance: 29.0
click at [549, 292] on textarea "**********" at bounding box center [843, 280] width 607 height 35
click at [646, 286] on textarea "**********" at bounding box center [843, 280] width 607 height 35
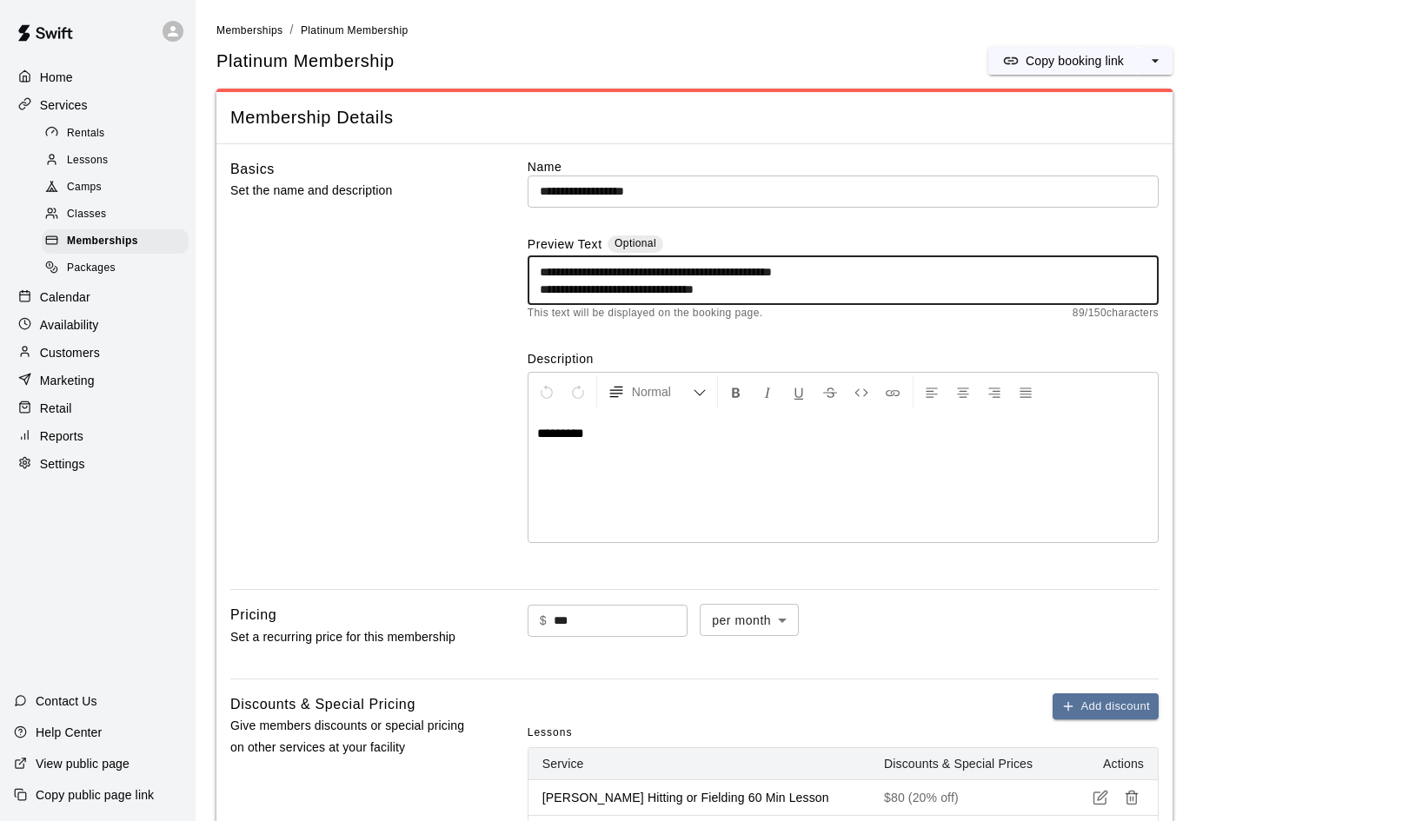
click at [743, 289] on textarea "**********" at bounding box center [843, 280] width 607 height 35
click at [540, 288] on textarea "**********" at bounding box center [843, 280] width 607 height 35
click at [802, 289] on textarea "**********" at bounding box center [843, 280] width 607 height 35
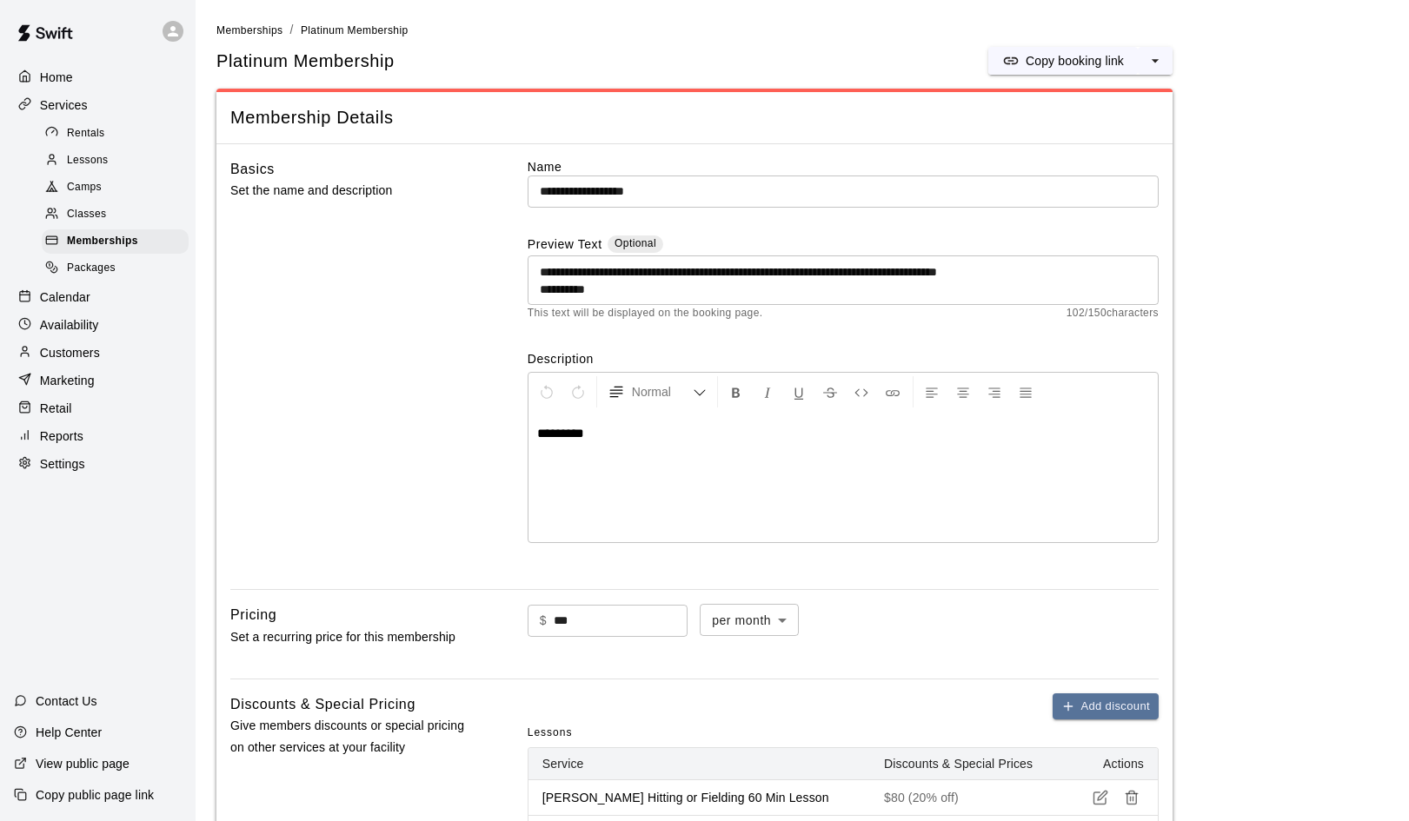
click at [538, 289] on div "**********" at bounding box center [843, 281] width 631 height 50
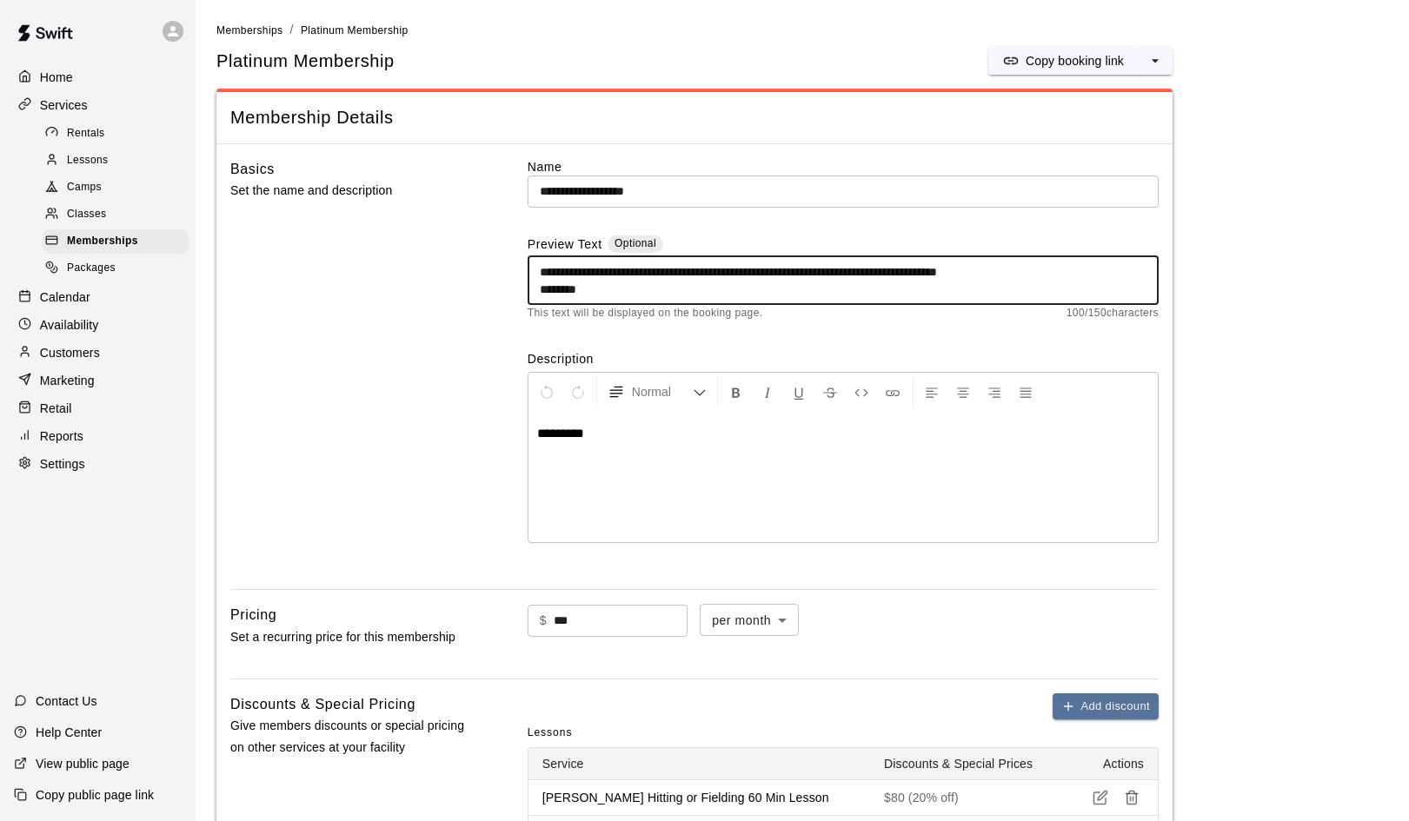
click at [541, 289] on textarea "**********" at bounding box center [843, 280] width 607 height 35
click at [1125, 268] on textarea "**********" at bounding box center [843, 280] width 607 height 35
type textarea "**********"
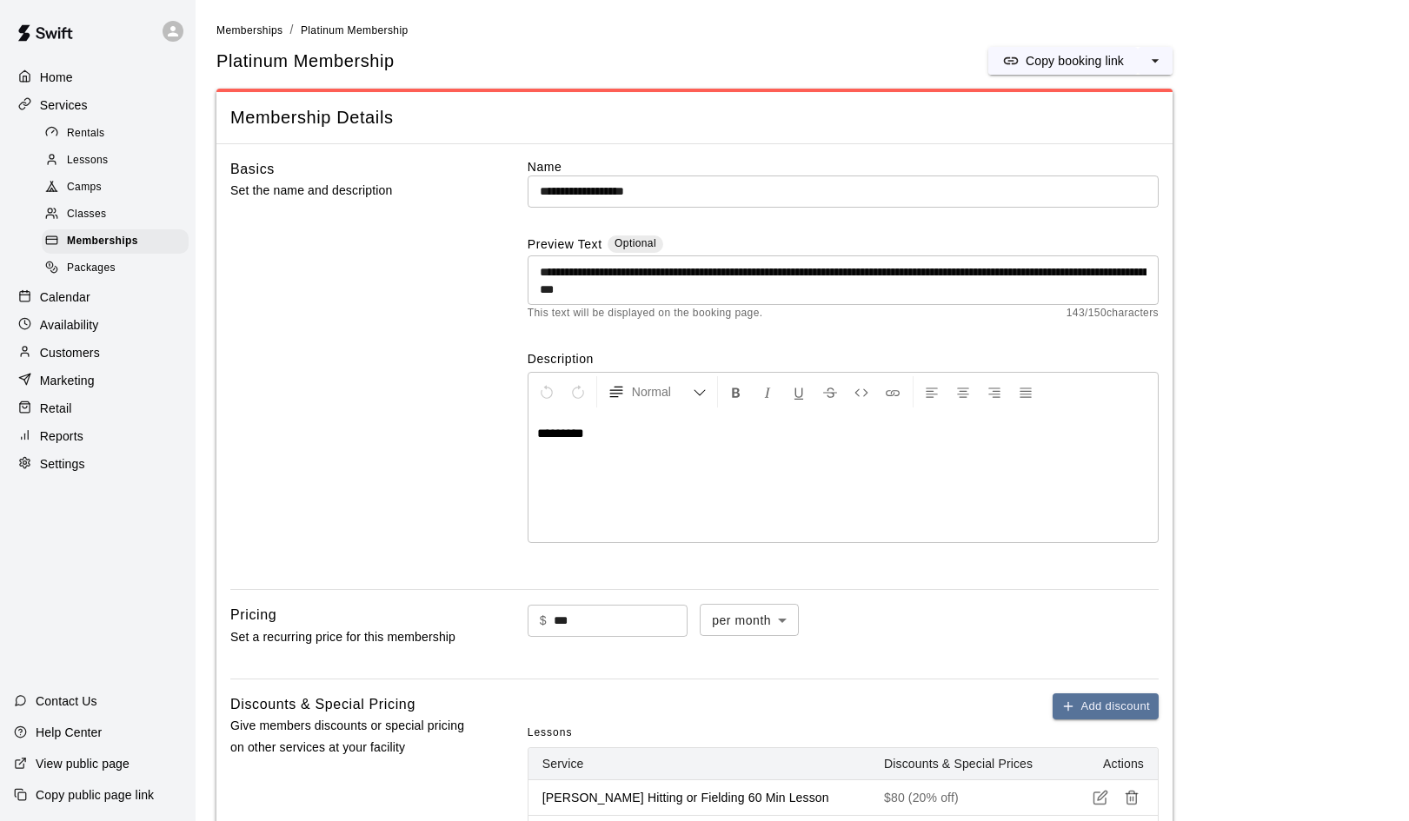
click at [570, 435] on span "*********" at bounding box center [560, 433] width 47 height 13
drag, startPoint x: 621, startPoint y: 432, endPoint x: 533, endPoint y: 432, distance: 88.6
click at [533, 432] on div "*********" at bounding box center [842, 477] width 629 height 130
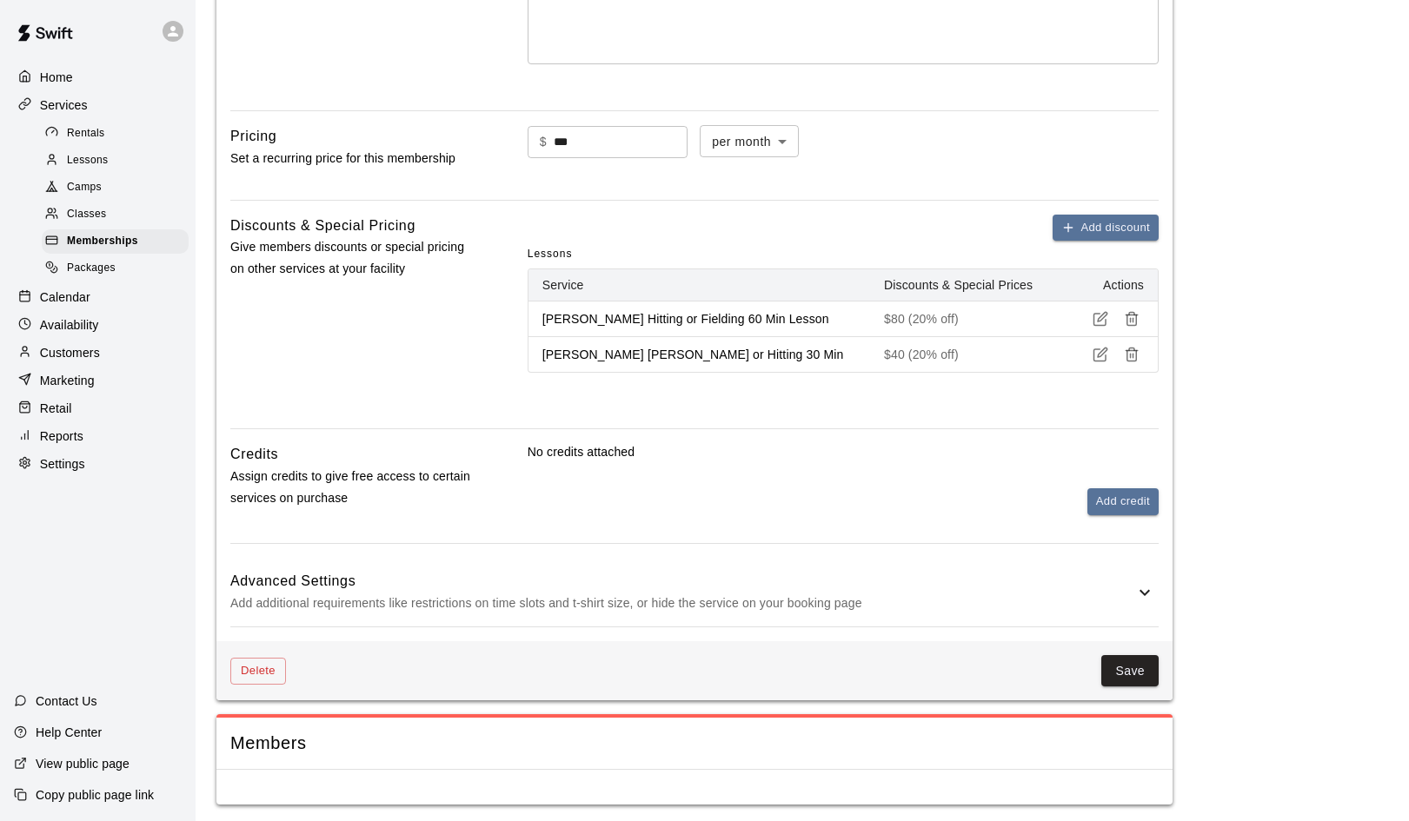
scroll to position [478, 0]
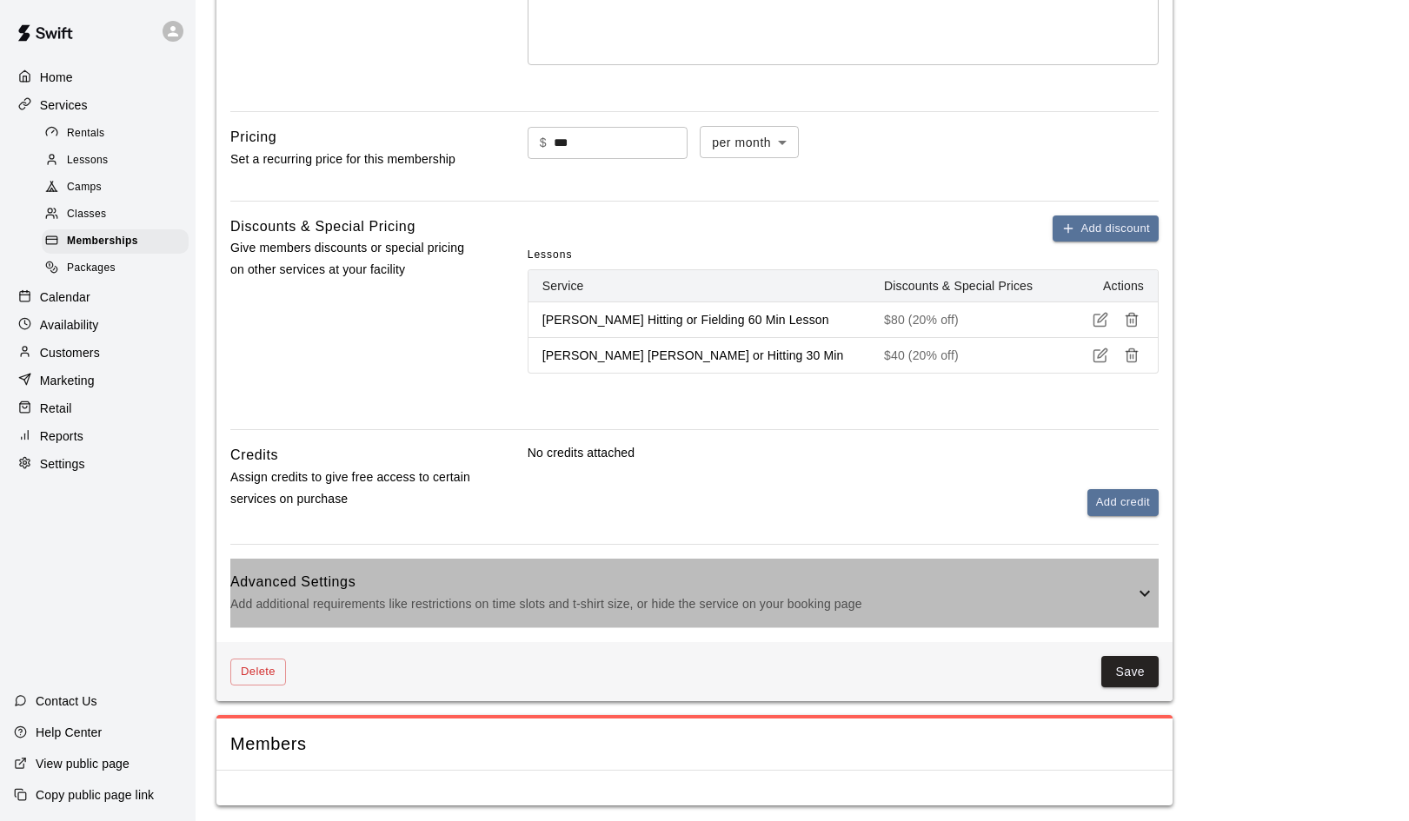
click at [1145, 586] on icon at bounding box center [1144, 593] width 21 height 21
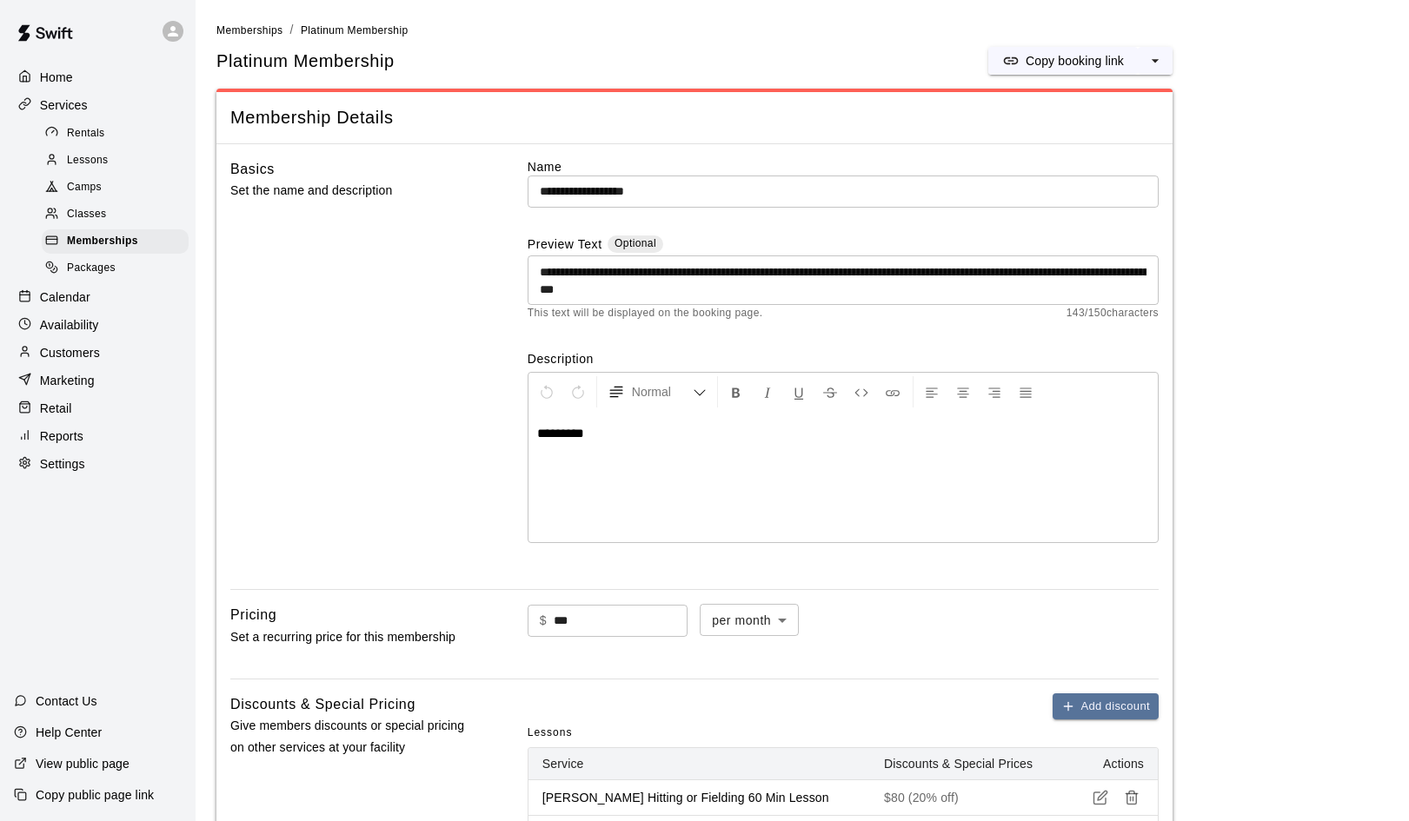
scroll to position [0, 0]
click at [563, 428] on span "*********" at bounding box center [560, 433] width 47 height 13
drag, startPoint x: 602, startPoint y: 436, endPoint x: 523, endPoint y: 434, distance: 79.1
click at [523, 434] on div "**********" at bounding box center [694, 367] width 928 height 418
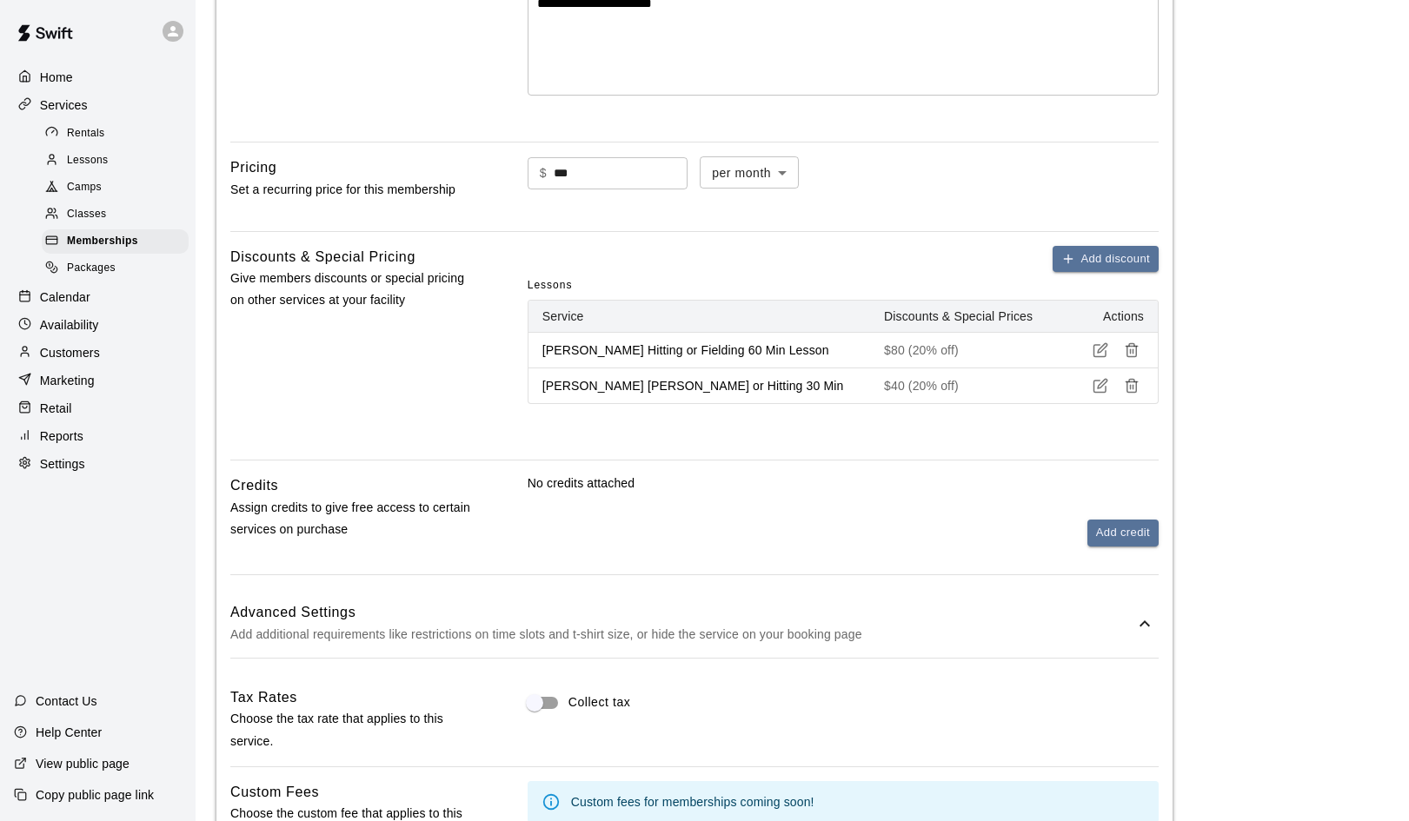
scroll to position [473, 0]
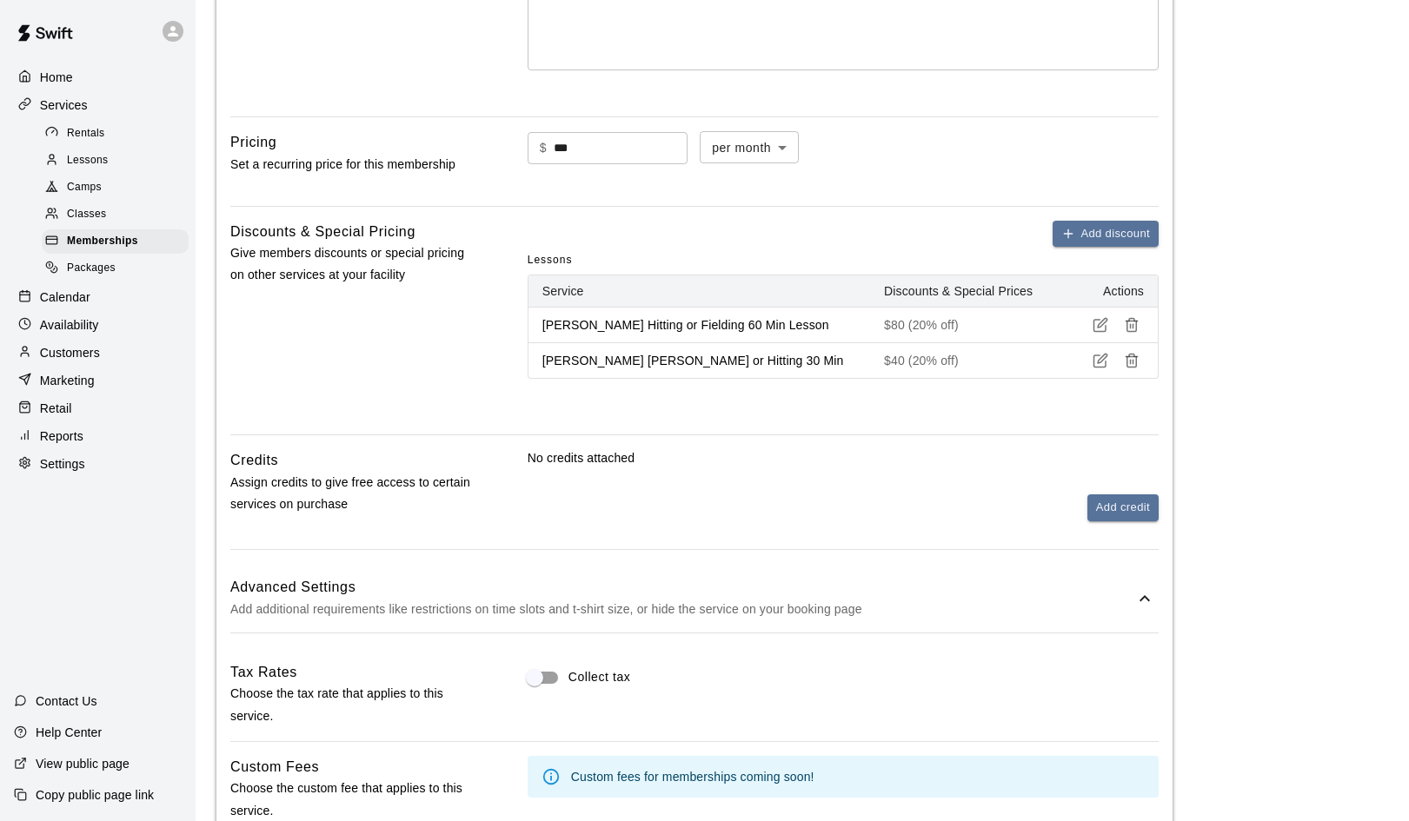
click at [1102, 358] on icon "button" at bounding box center [1103, 360] width 10 height 10
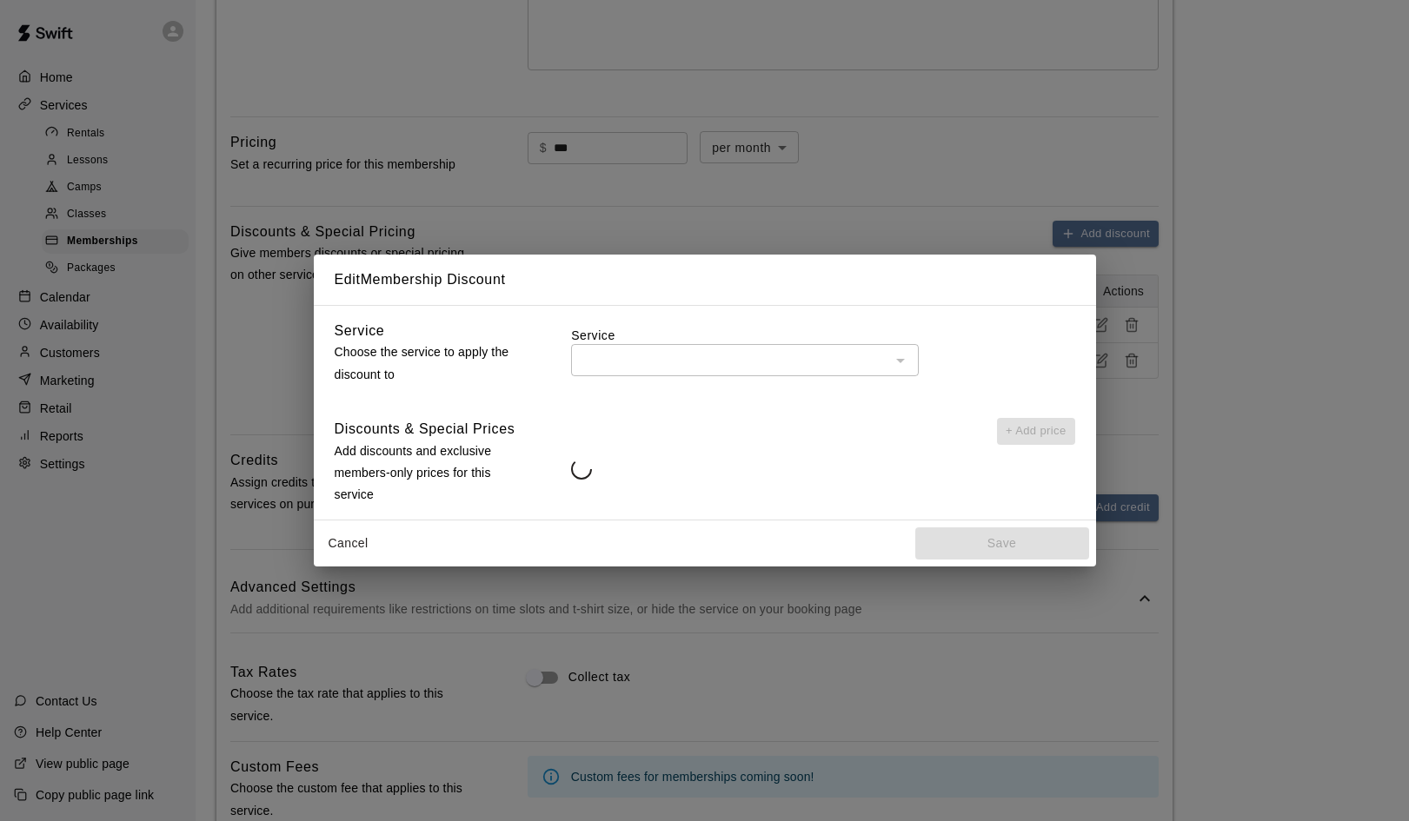
type input "**********"
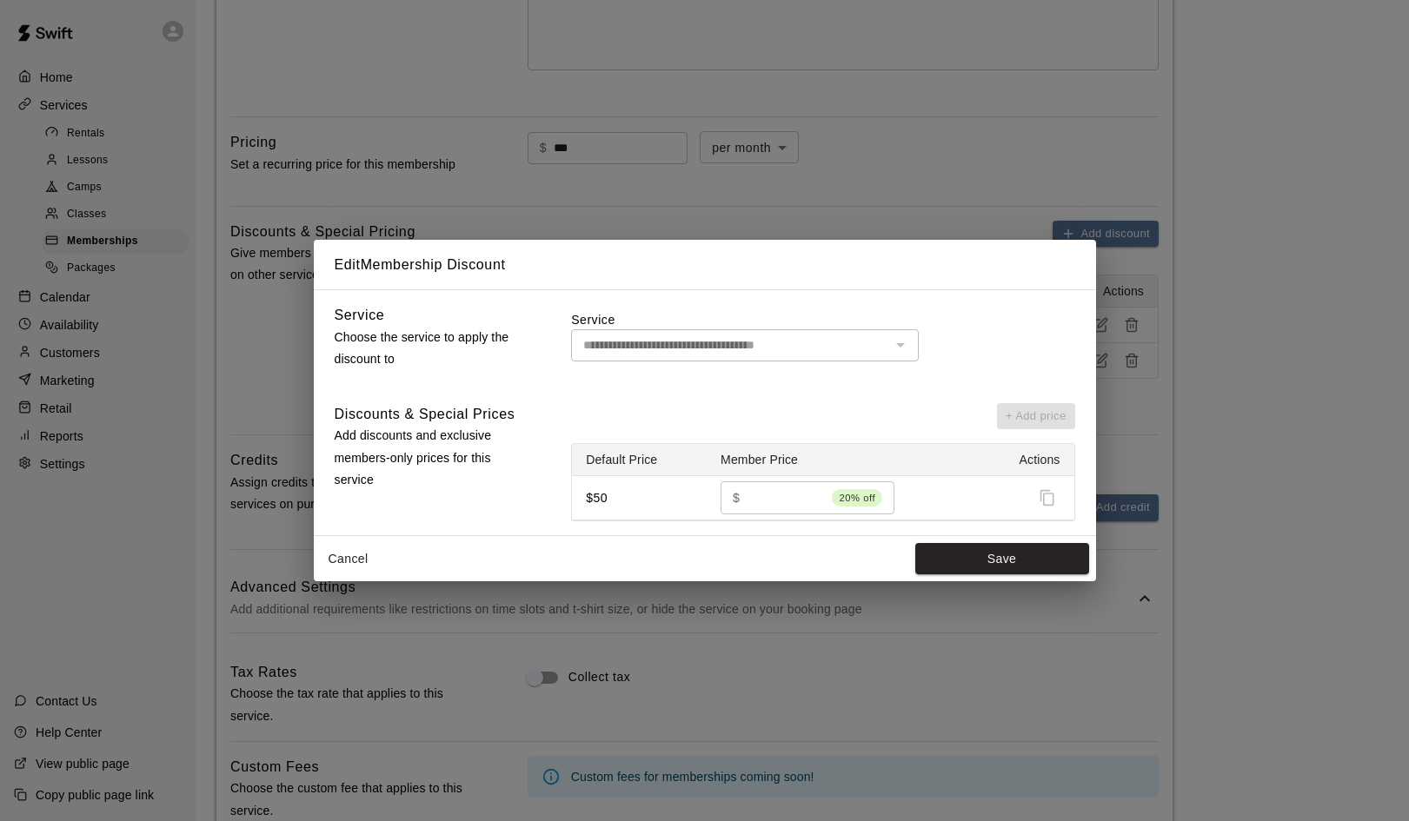
click at [891, 341] on div at bounding box center [899, 345] width 23 height 24
click at [1048, 495] on div at bounding box center [1026, 498] width 65 height 26
click at [904, 347] on div at bounding box center [899, 345] width 23 height 24
click at [1003, 550] on button "Save" at bounding box center [1002, 559] width 174 height 32
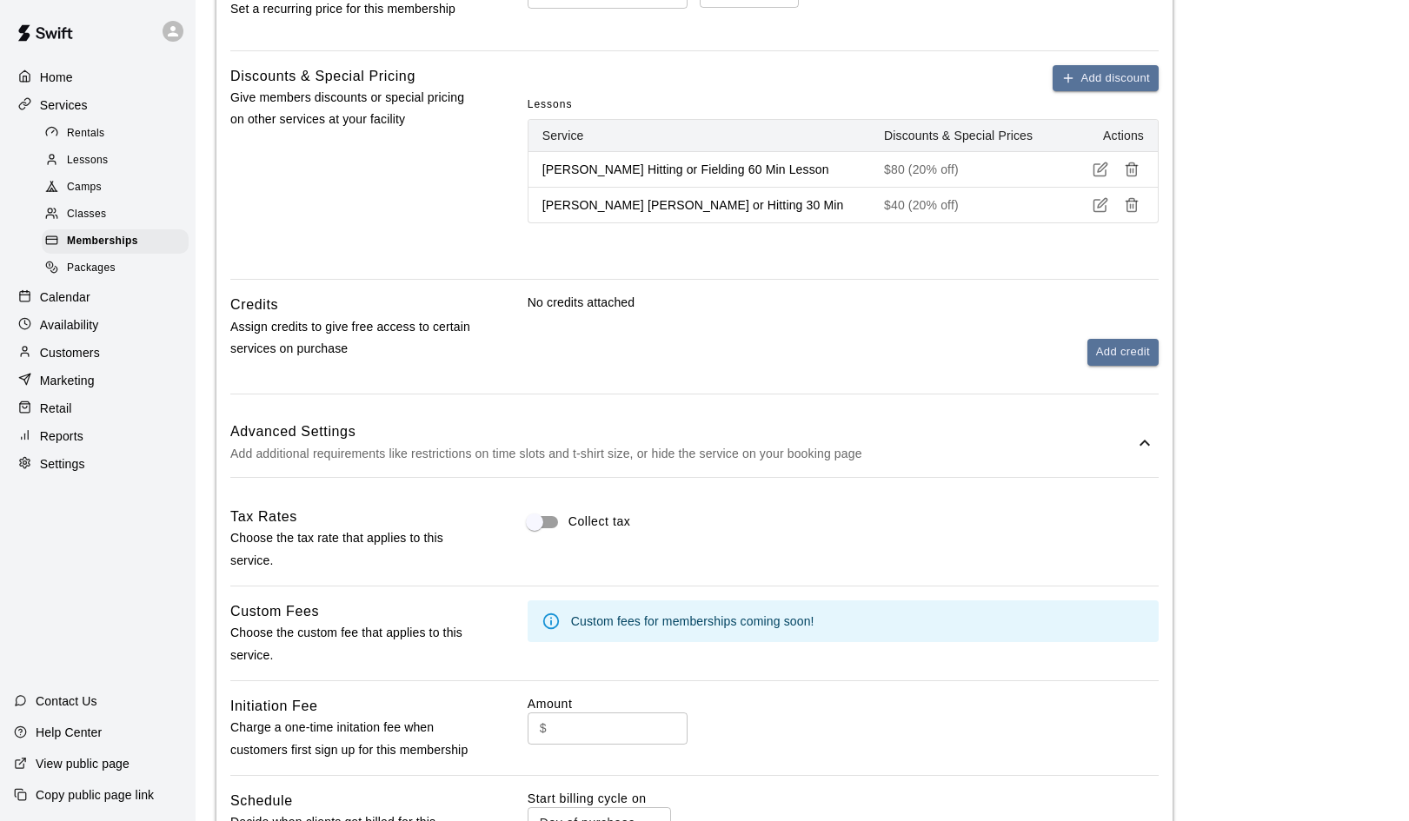
scroll to position [611, 0]
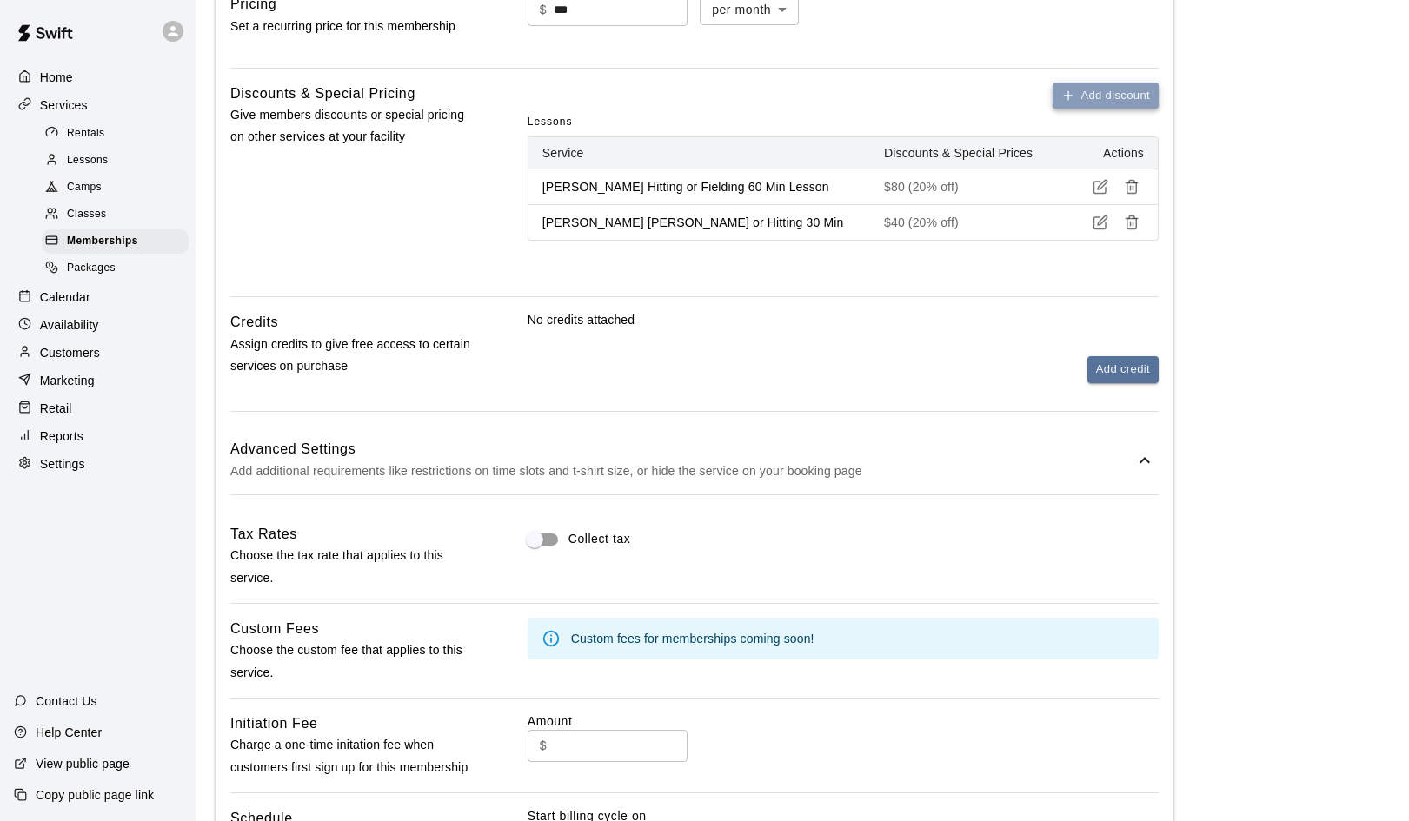
click at [1086, 96] on button "Add discount" at bounding box center [1105, 96] width 106 height 27
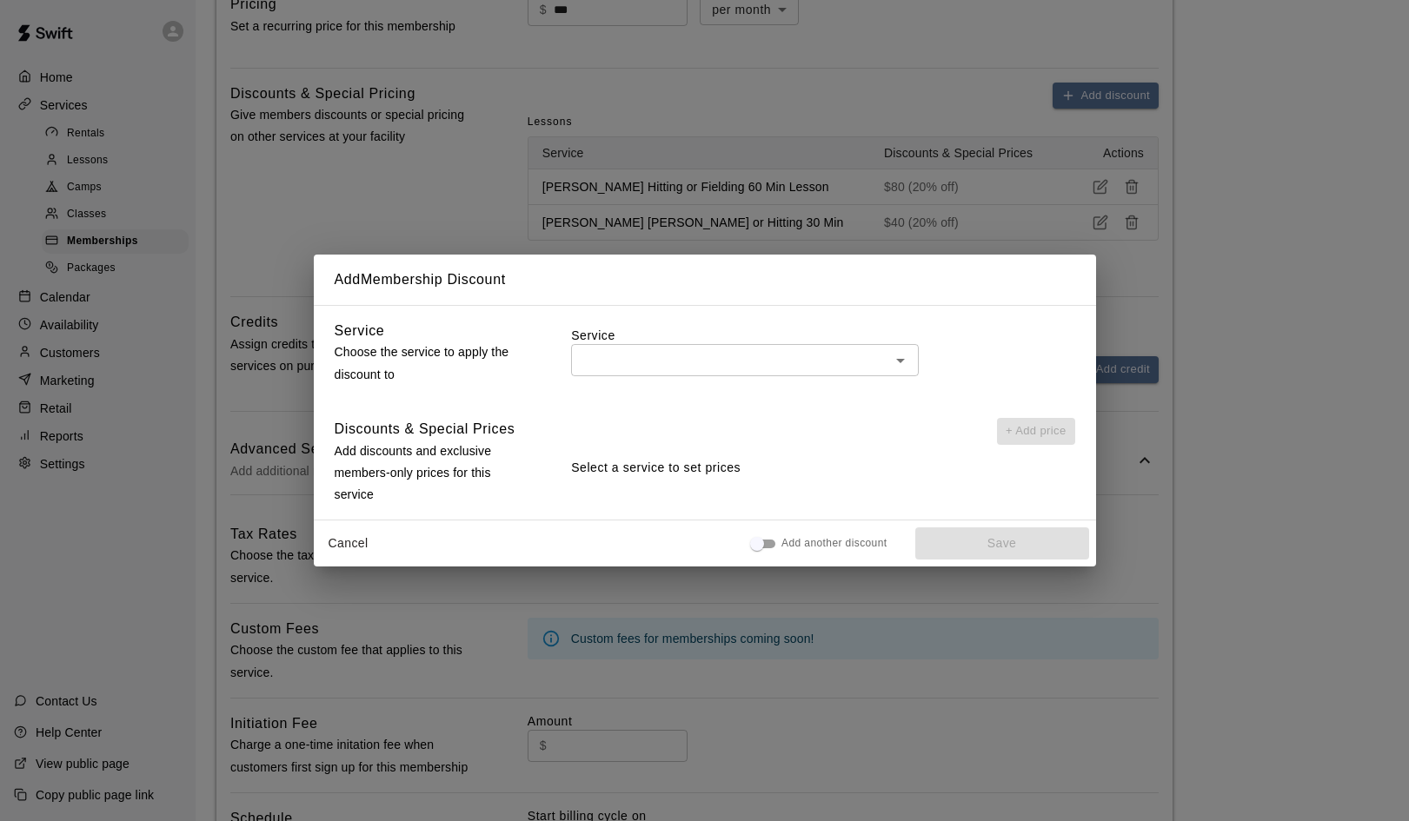
click at [894, 367] on icon "Open" at bounding box center [900, 360] width 21 height 21
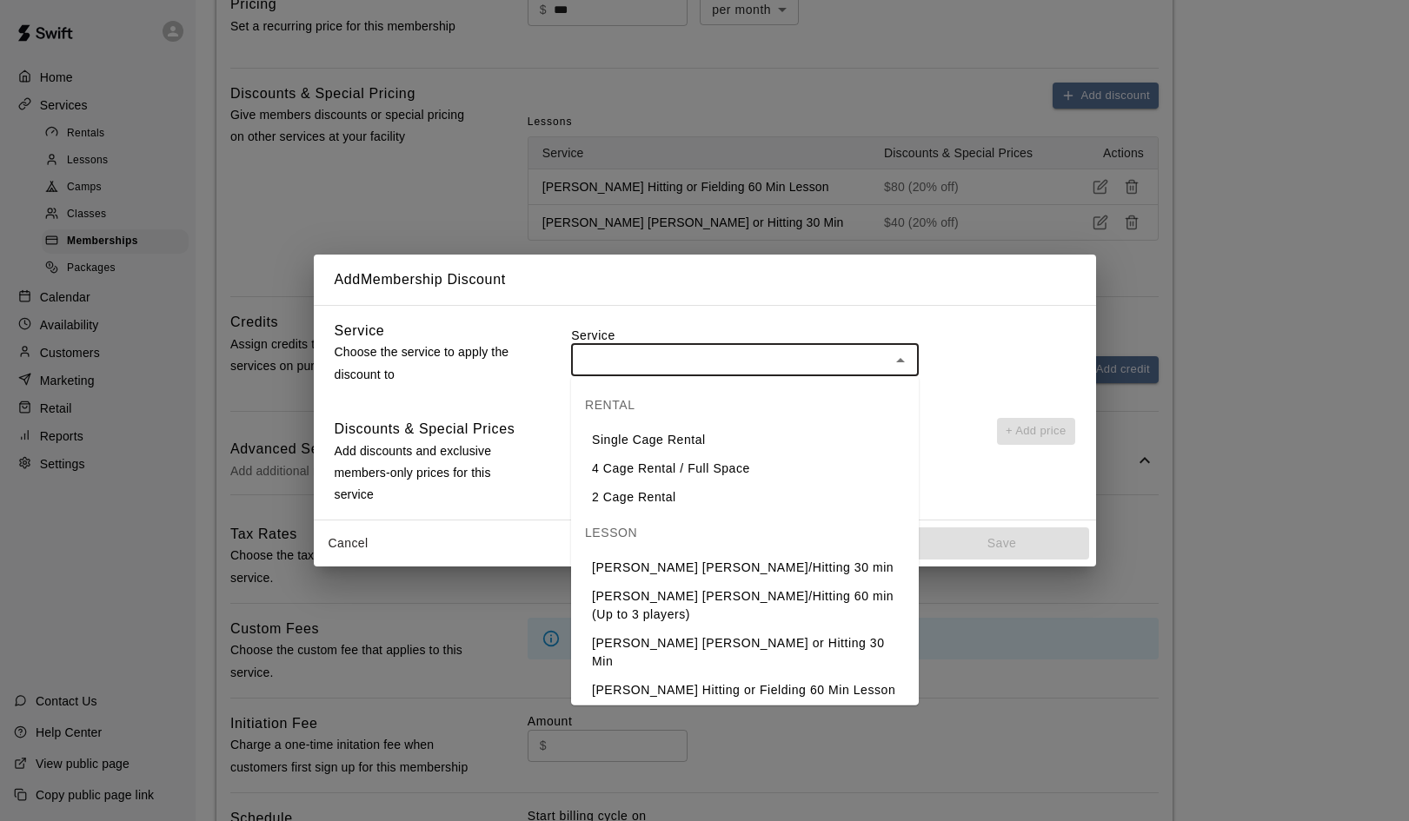
scroll to position [0, 0]
click at [1238, 274] on div "Add Membership Discount Service Choose the service to apply the discount to Ser…" at bounding box center [704, 410] width 1409 height 821
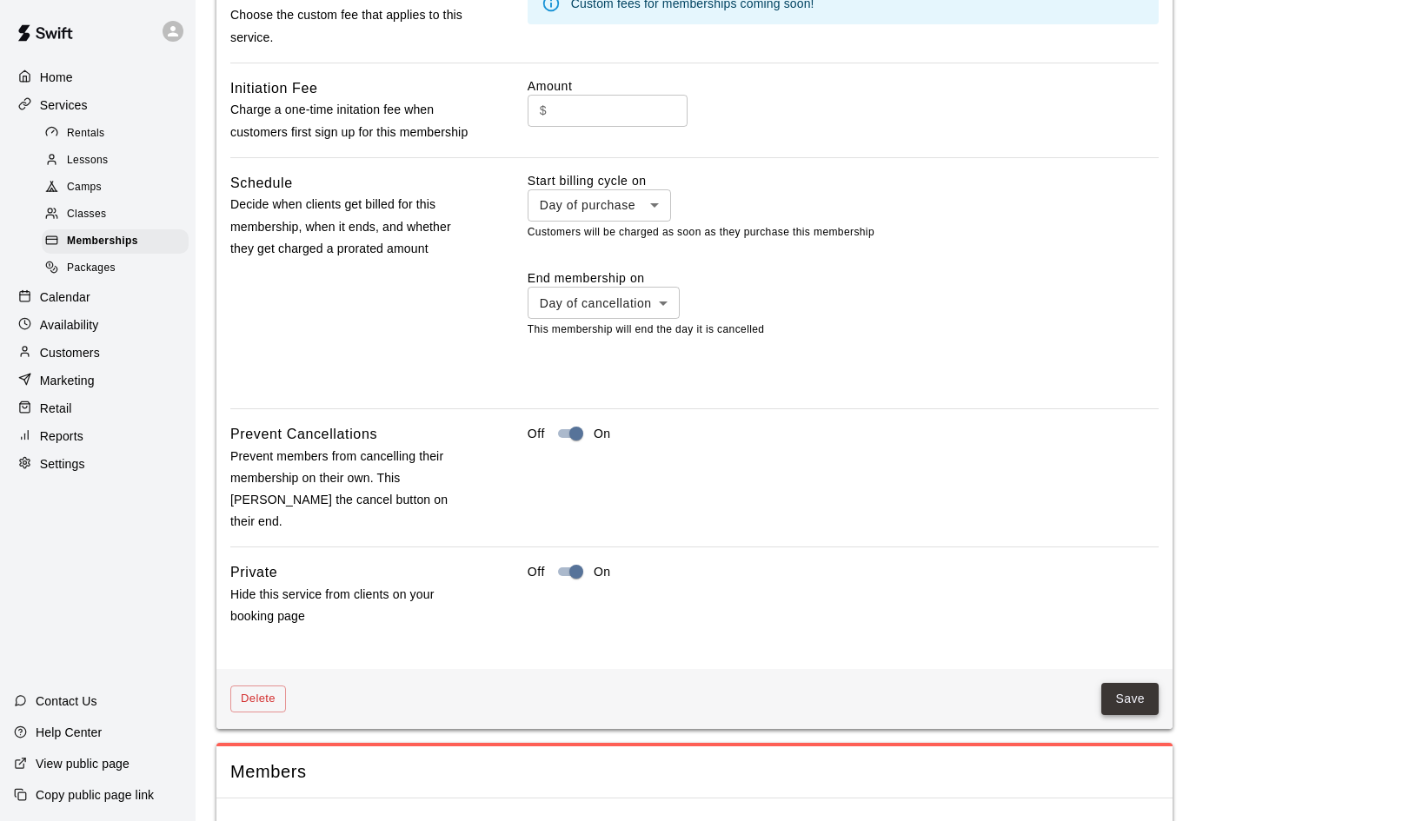
scroll to position [1245, 0]
click at [1135, 684] on button "Save" at bounding box center [1129, 700] width 57 height 32
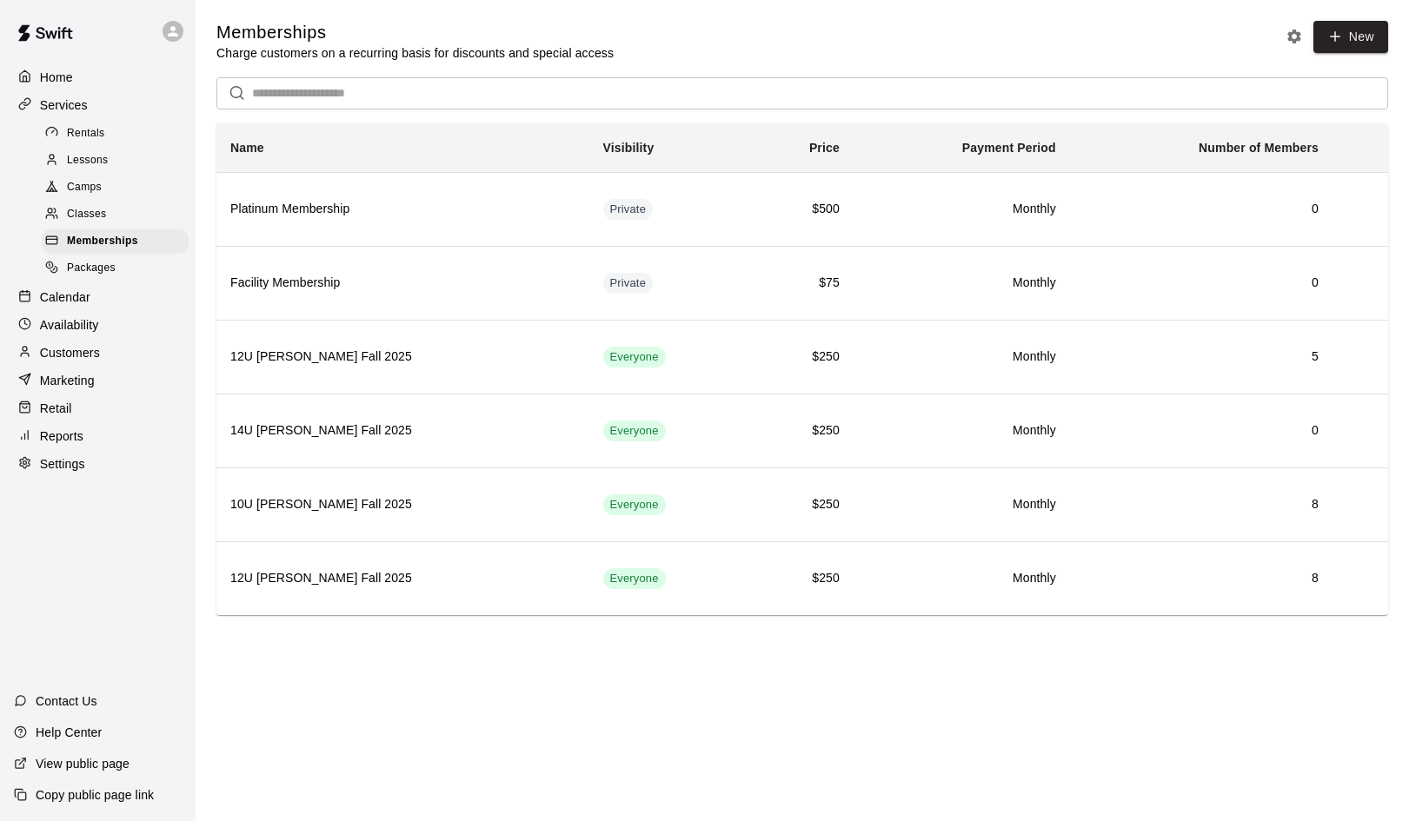
click at [82, 188] on span "Camps" at bounding box center [84, 187] width 35 height 17
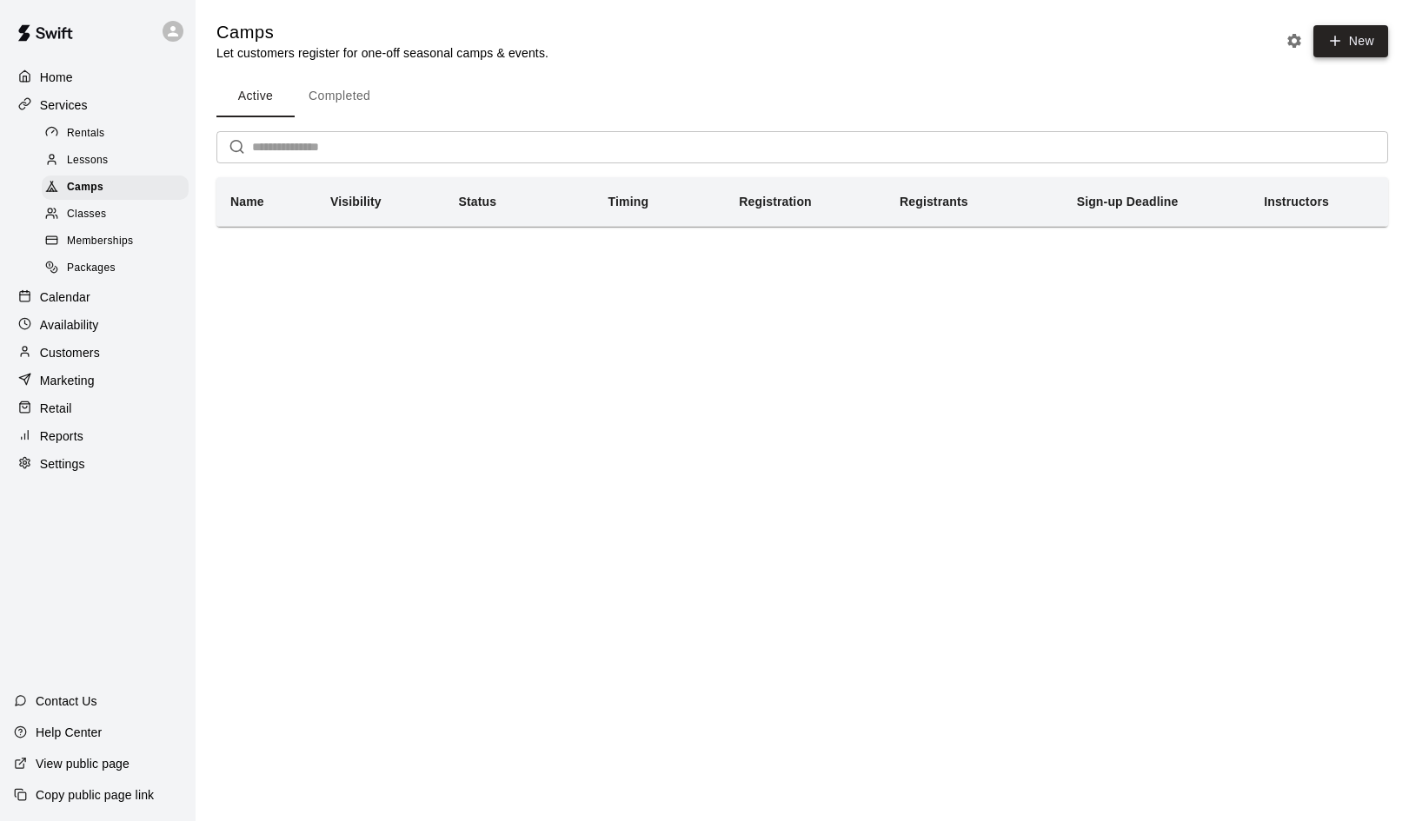
click at [1355, 39] on button "New" at bounding box center [1350, 41] width 75 height 32
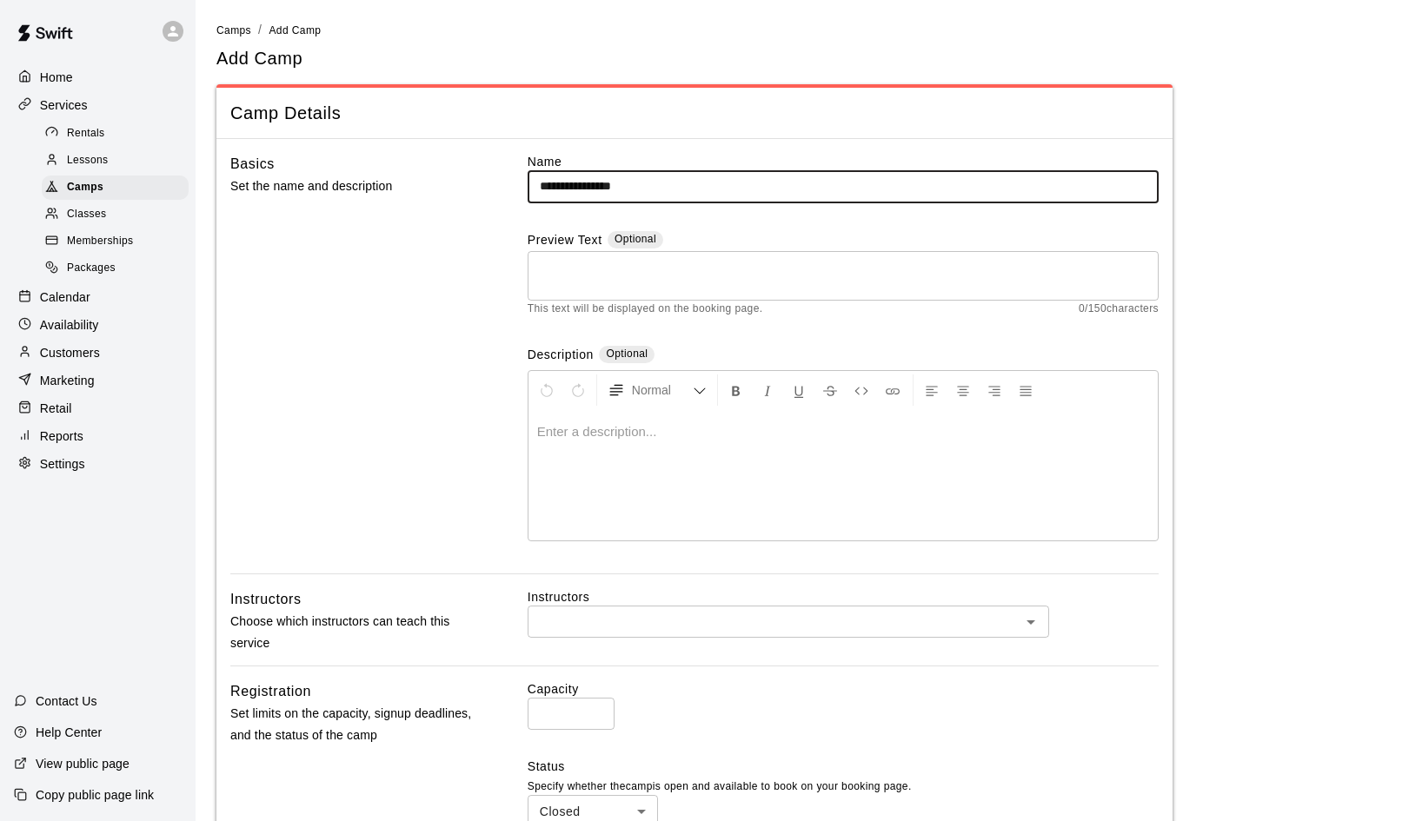
type input "**********"
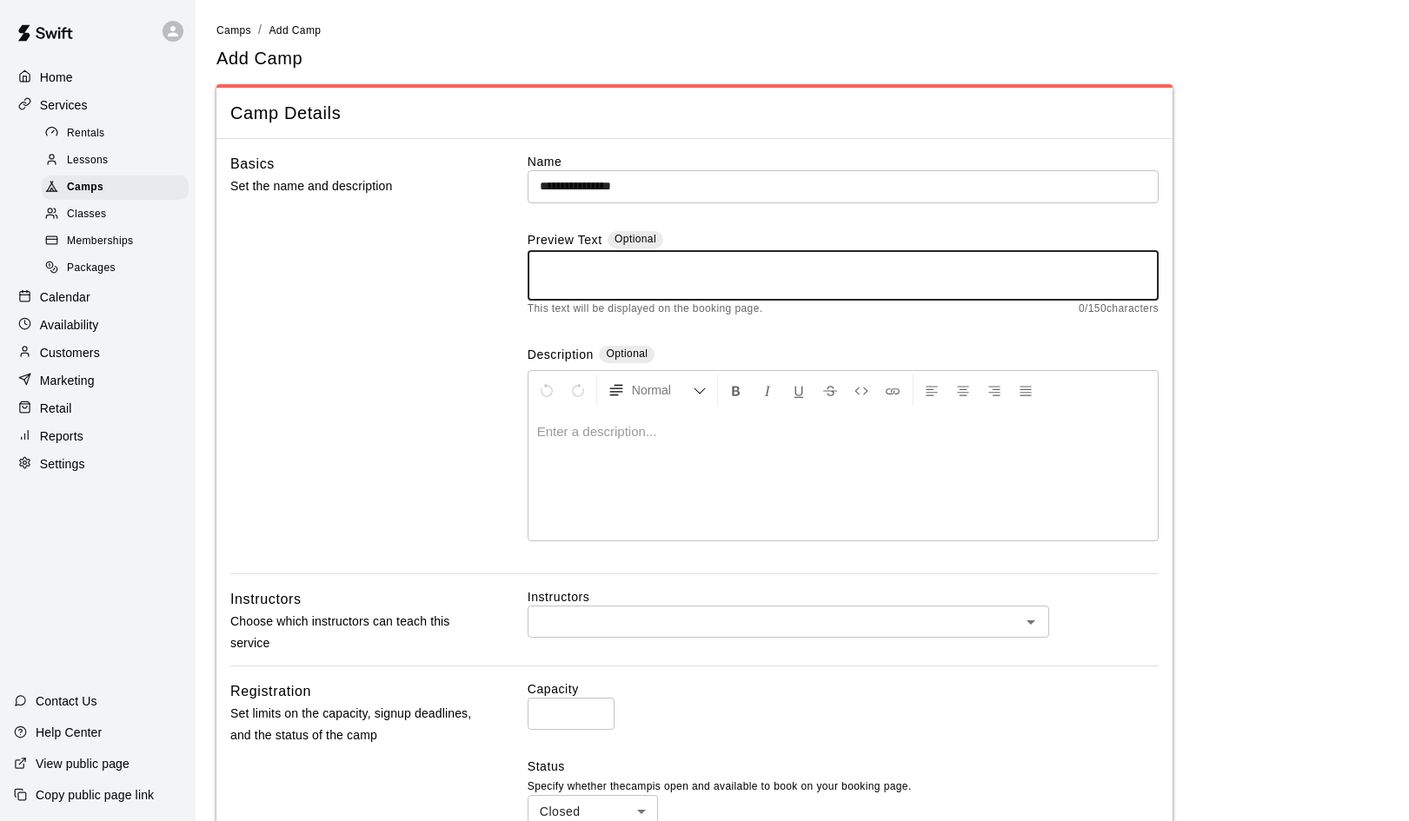
click at [575, 269] on textarea at bounding box center [843, 275] width 607 height 35
type textarea "*"
type textarea "**********"
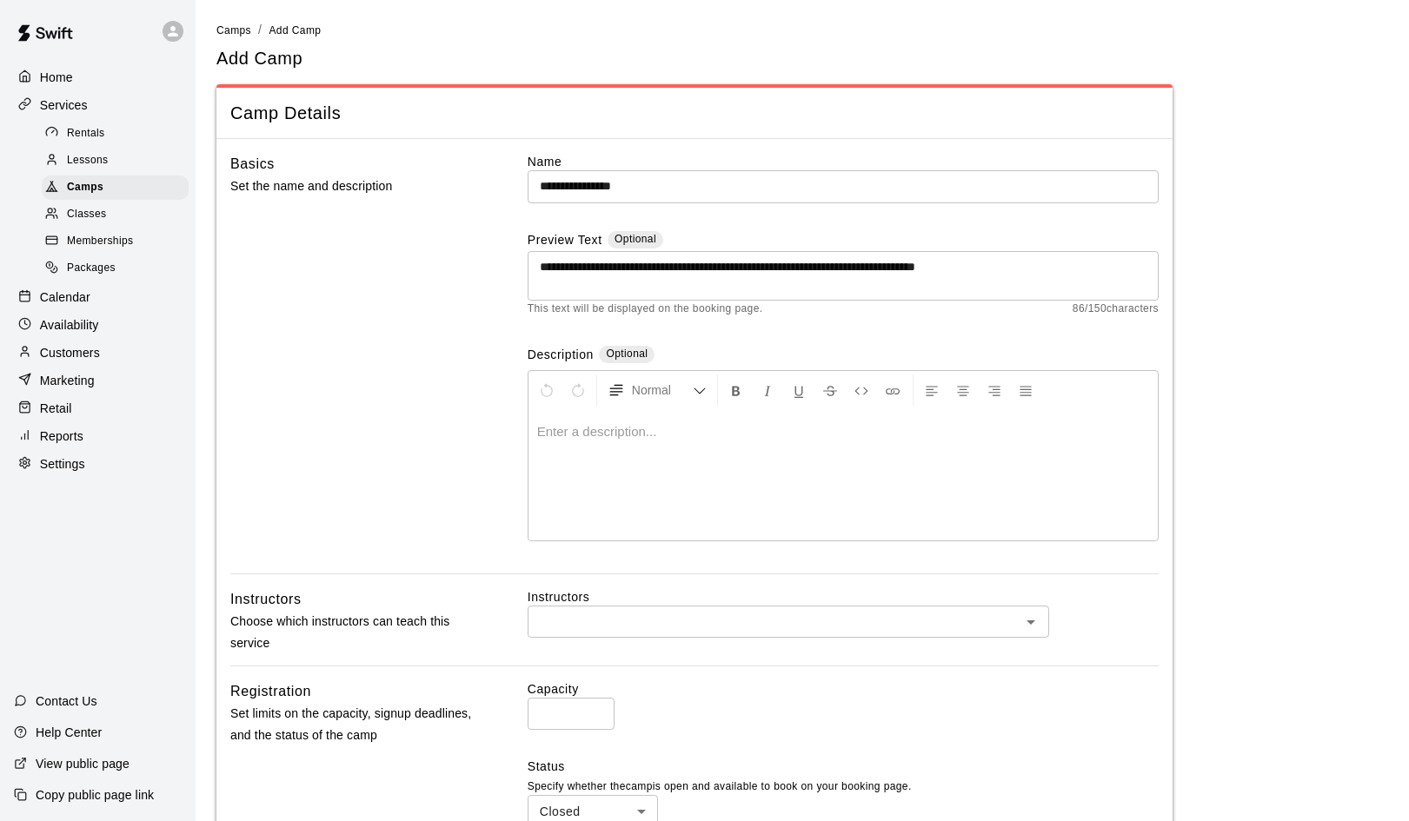
click at [640, 410] on div at bounding box center [842, 475] width 629 height 130
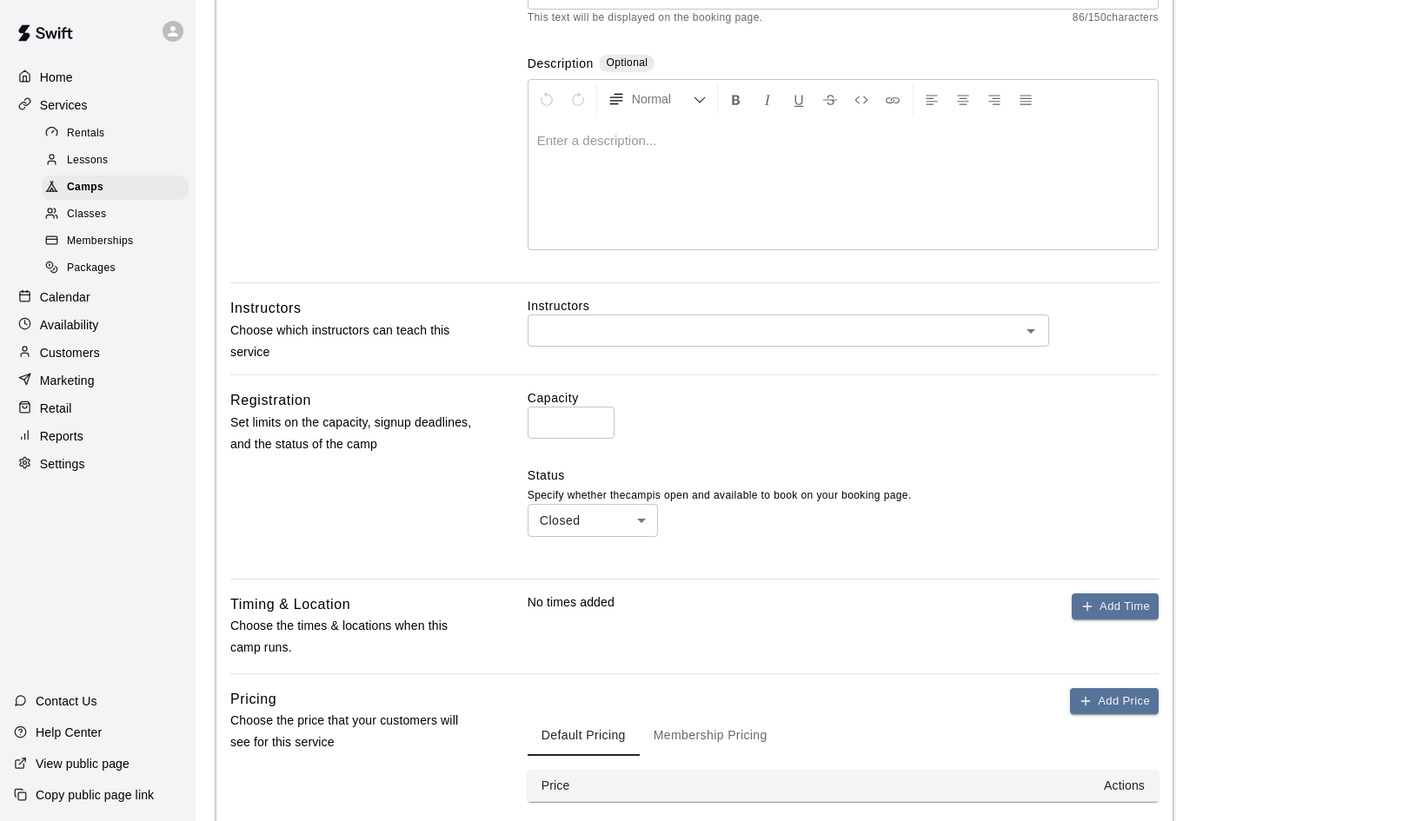
scroll to position [295, 0]
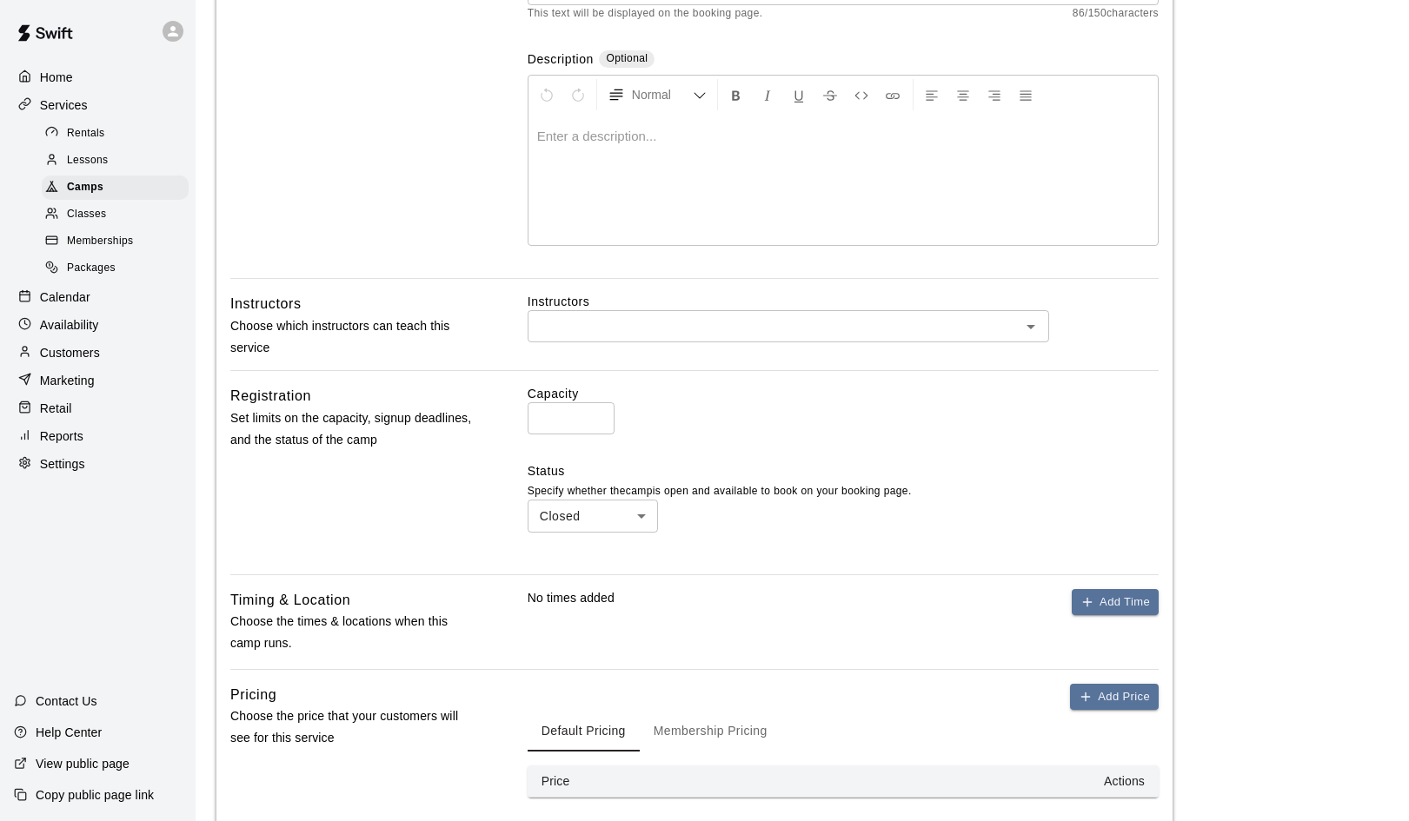
click at [1033, 329] on icon "Open" at bounding box center [1030, 326] width 21 height 21
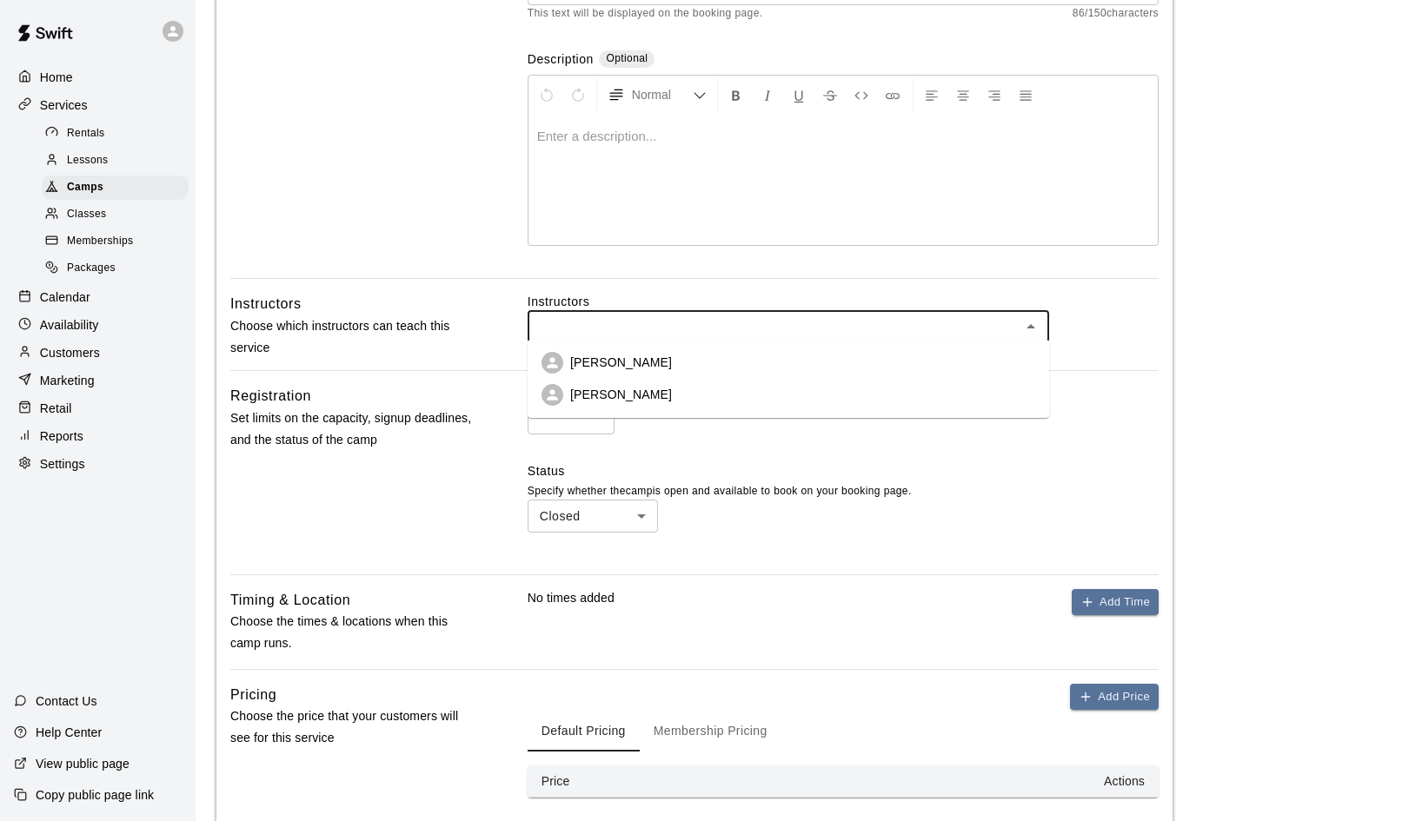
click at [651, 361] on p "German Duran" at bounding box center [621, 362] width 102 height 17
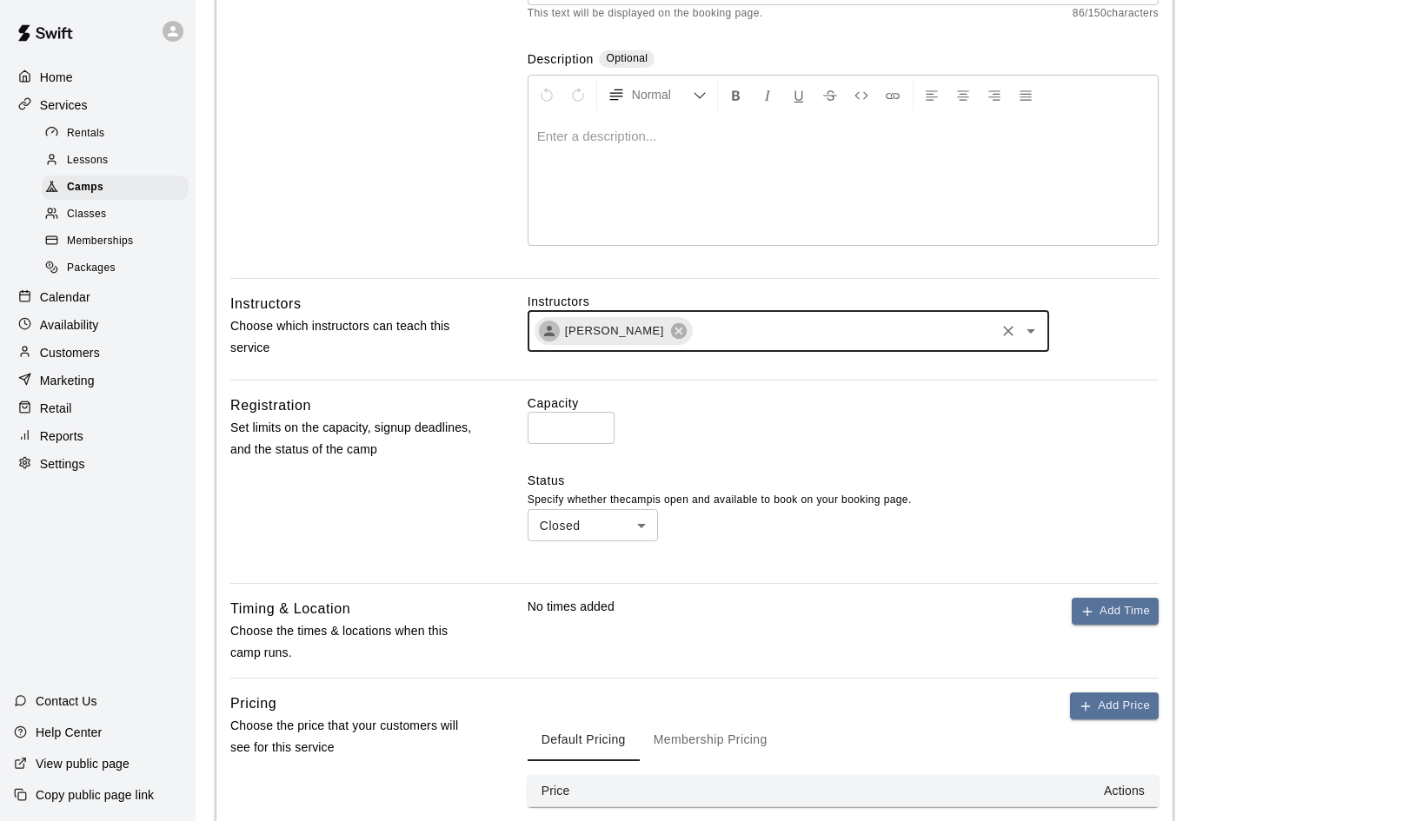
click at [594, 422] on input "*" at bounding box center [571, 428] width 87 height 32
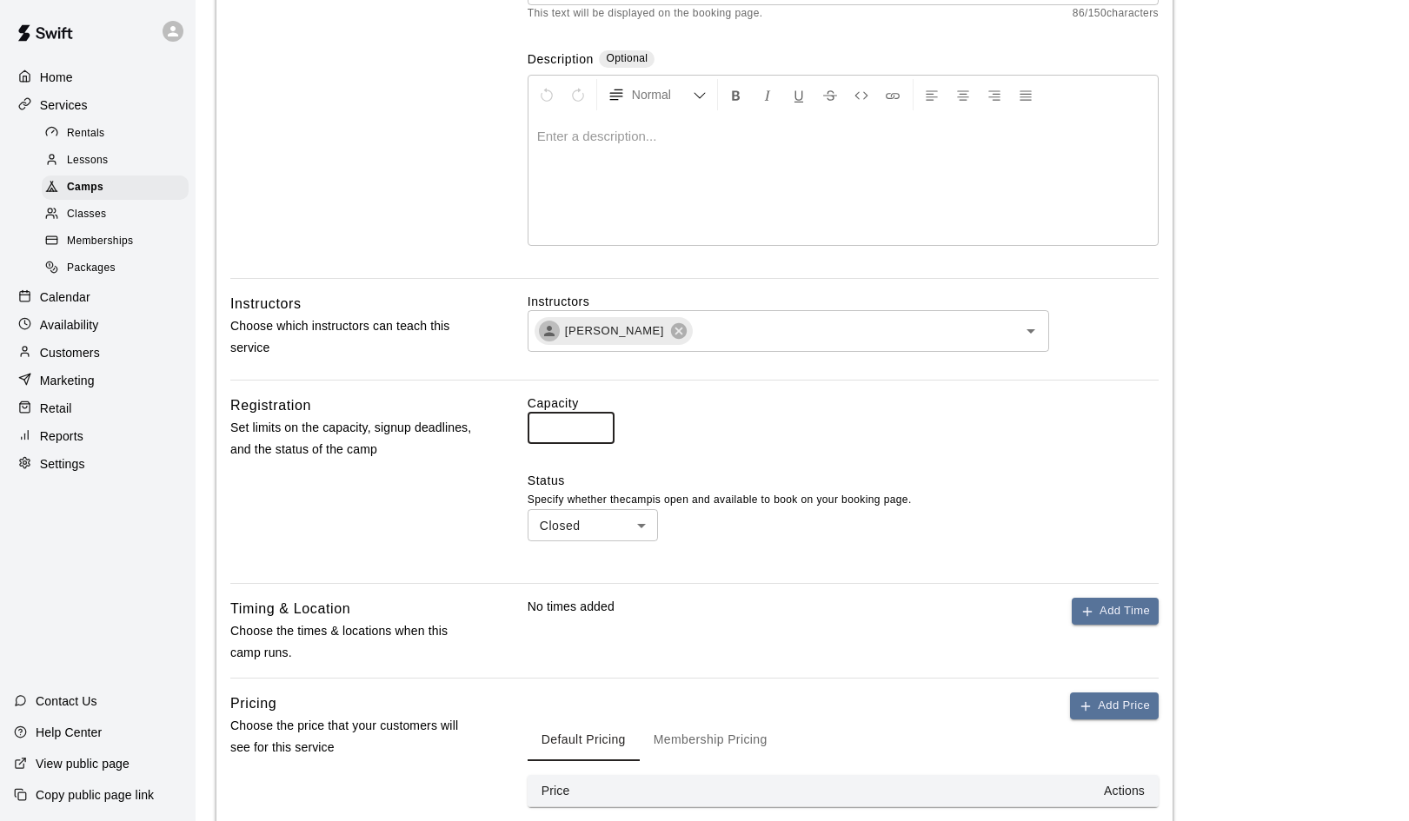
drag, startPoint x: 546, startPoint y: 428, endPoint x: 529, endPoint y: 428, distance: 16.5
click at [529, 428] on input "*" at bounding box center [571, 428] width 87 height 32
type input "**"
click at [867, 450] on div "Capacity ** ​ Status Specify whether the camp is open and available to book on …" at bounding box center [843, 482] width 631 height 175
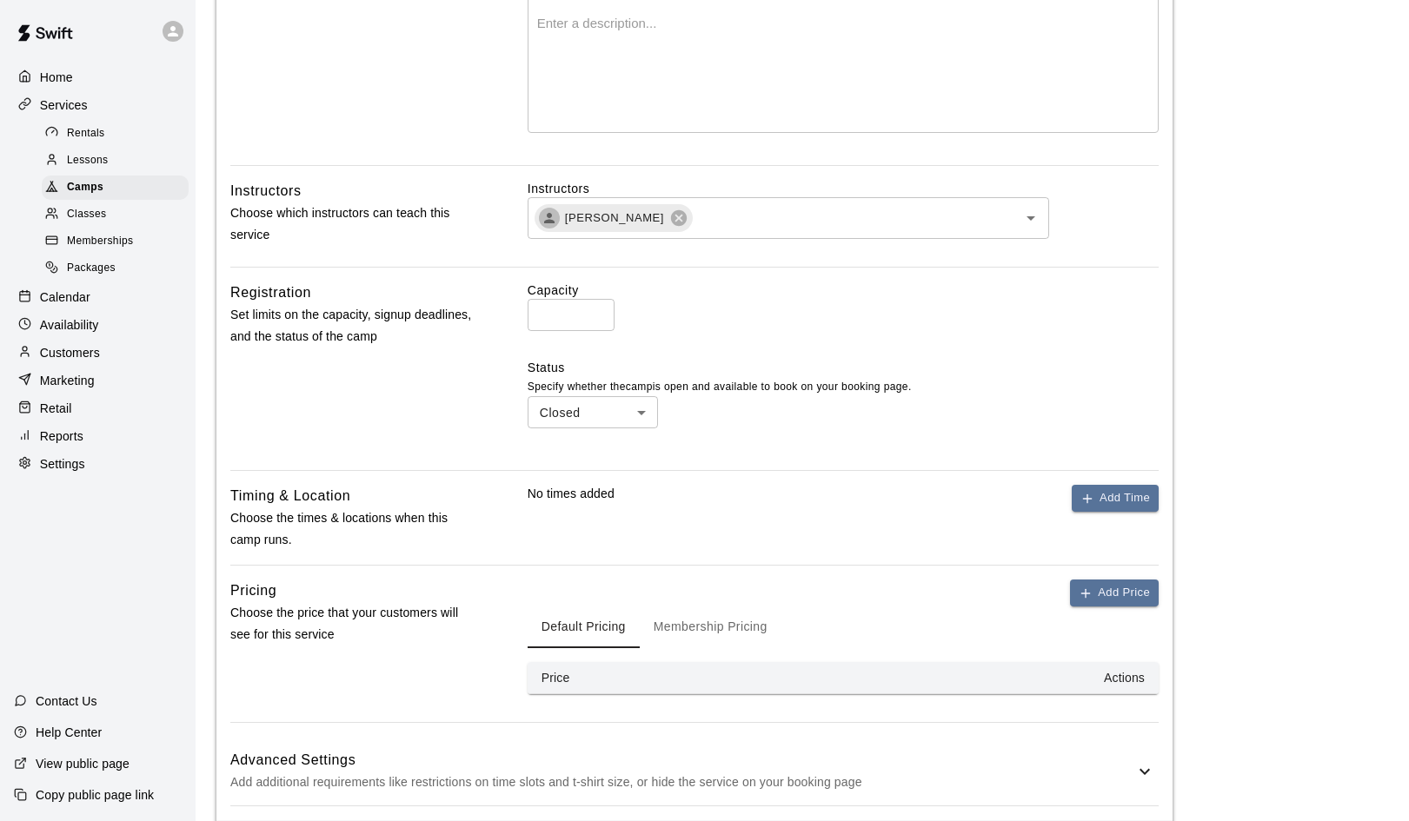
scroll to position [409, 0]
click at [641, 406] on body "**********" at bounding box center [704, 245] width 1409 height 1309
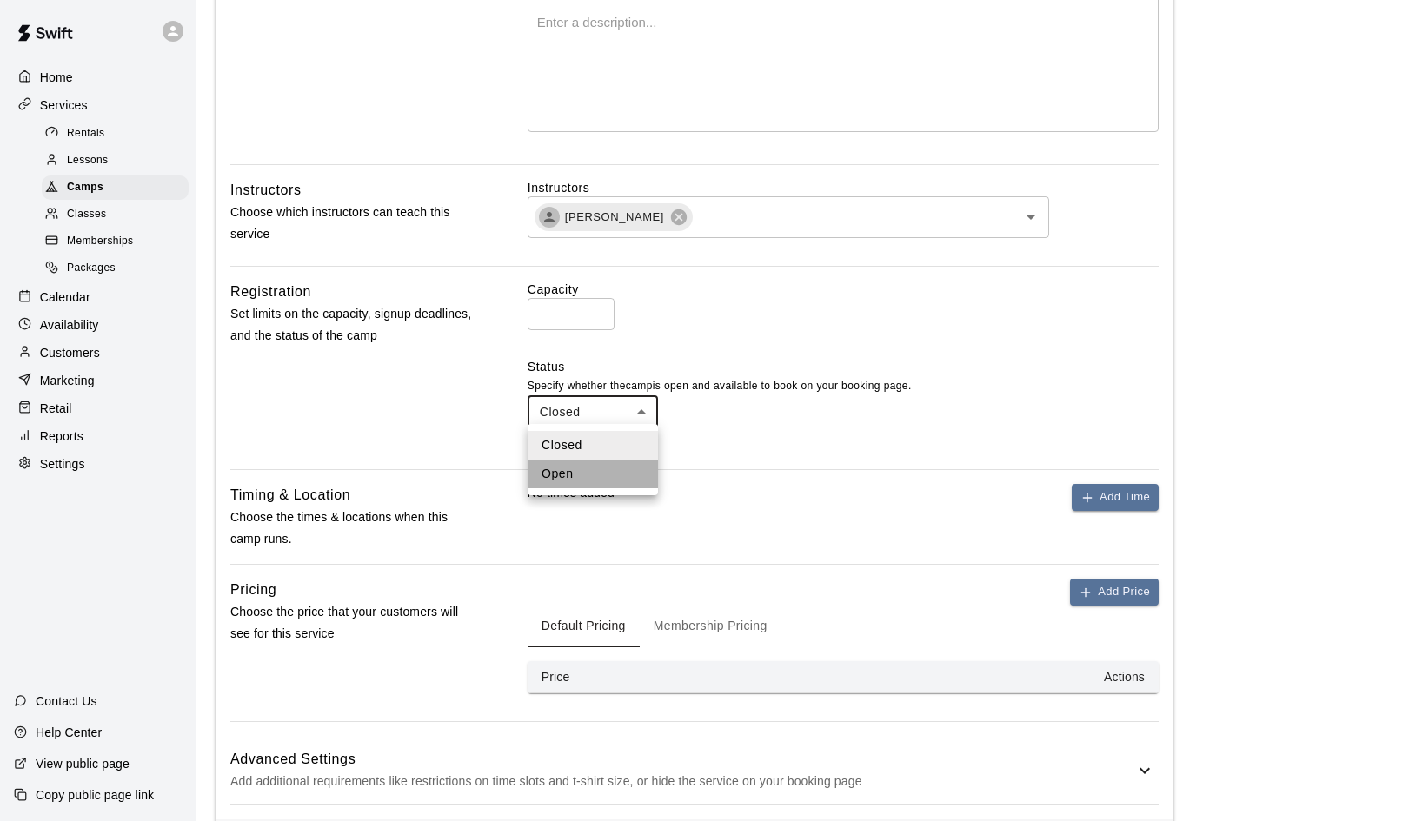
click at [592, 469] on li "Open" at bounding box center [593, 474] width 130 height 29
type input "****"
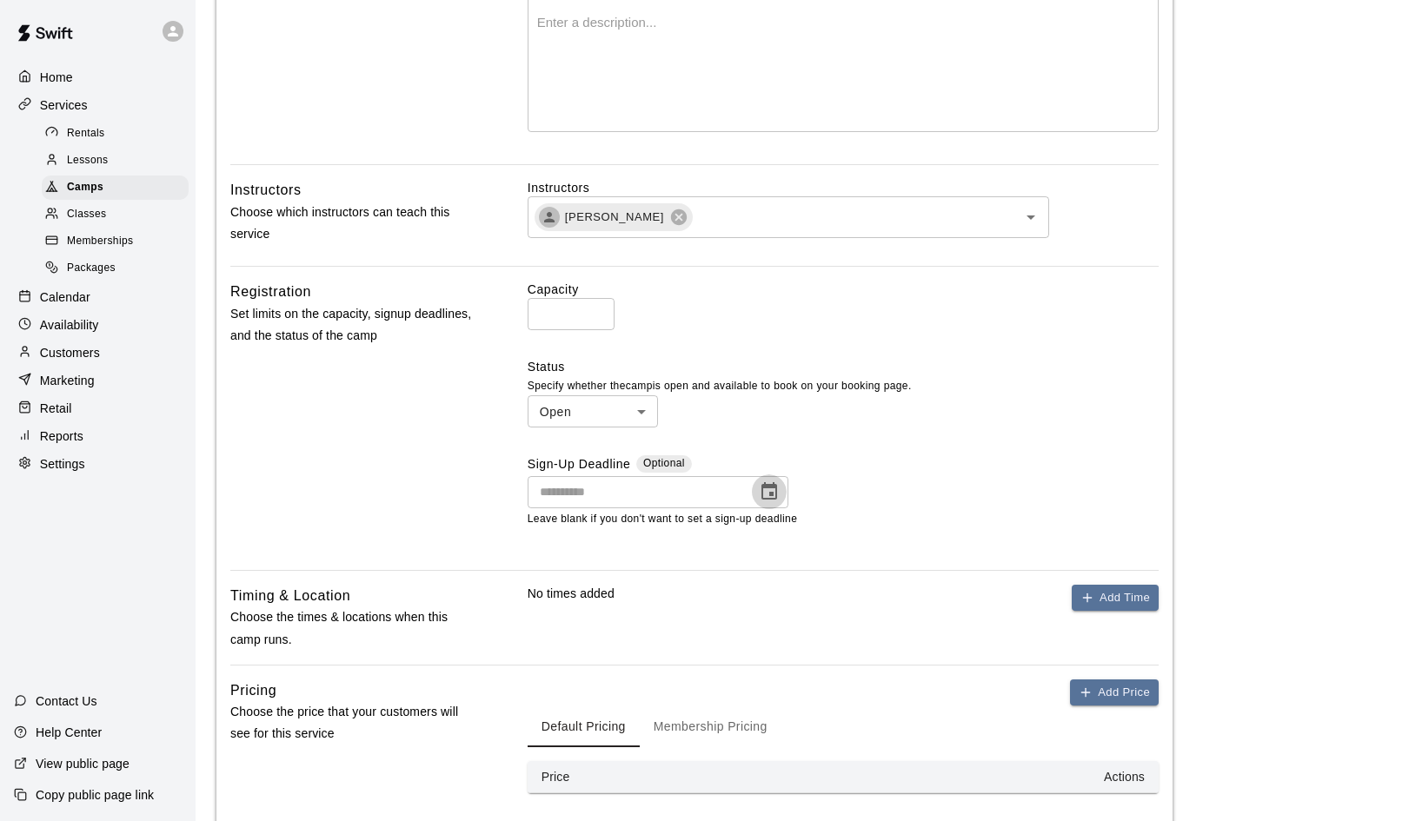
click at [770, 488] on icon "Choose date" at bounding box center [769, 490] width 16 height 17
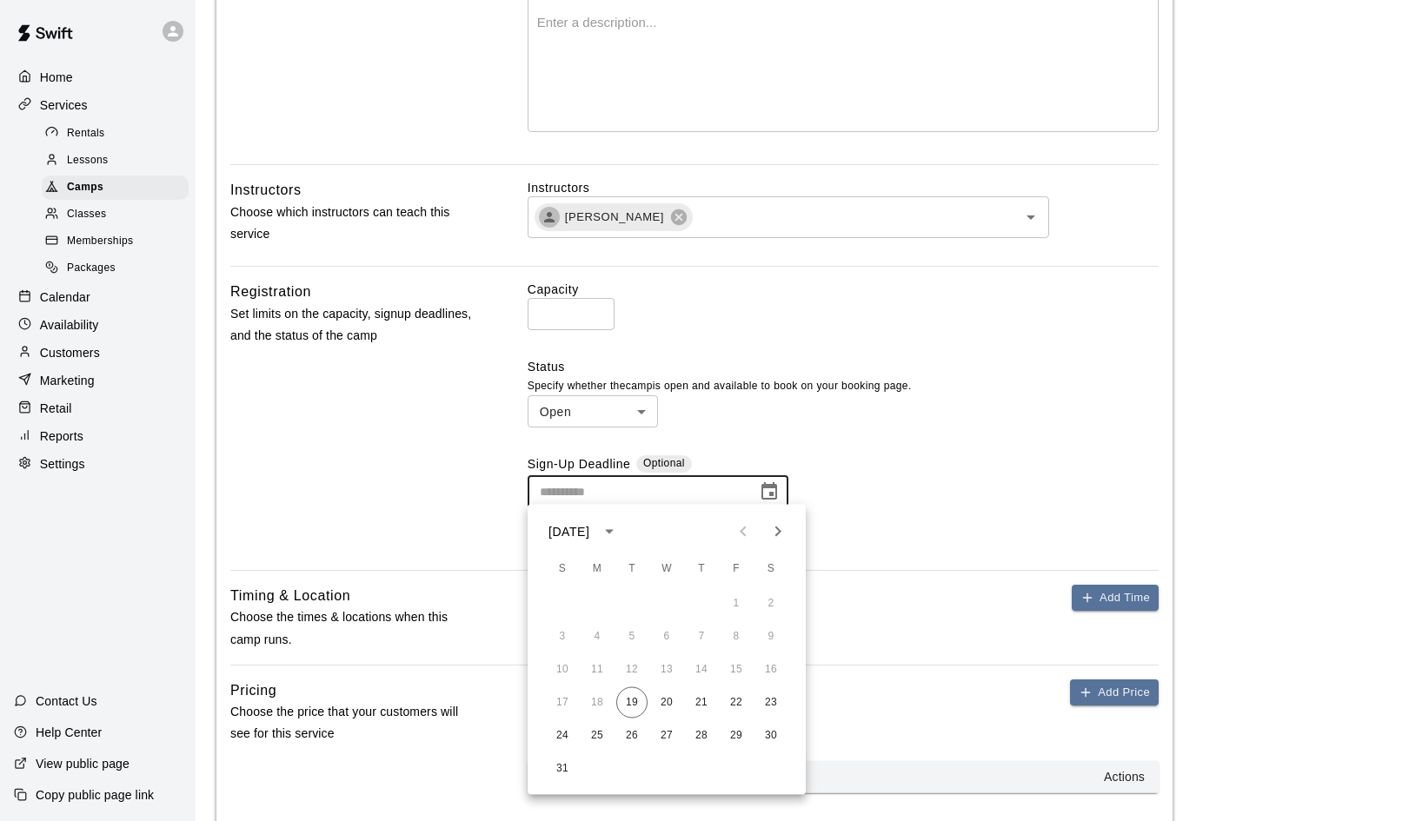
click at [962, 462] on div "Sign-Up Deadline Optional" at bounding box center [843, 465] width 631 height 20
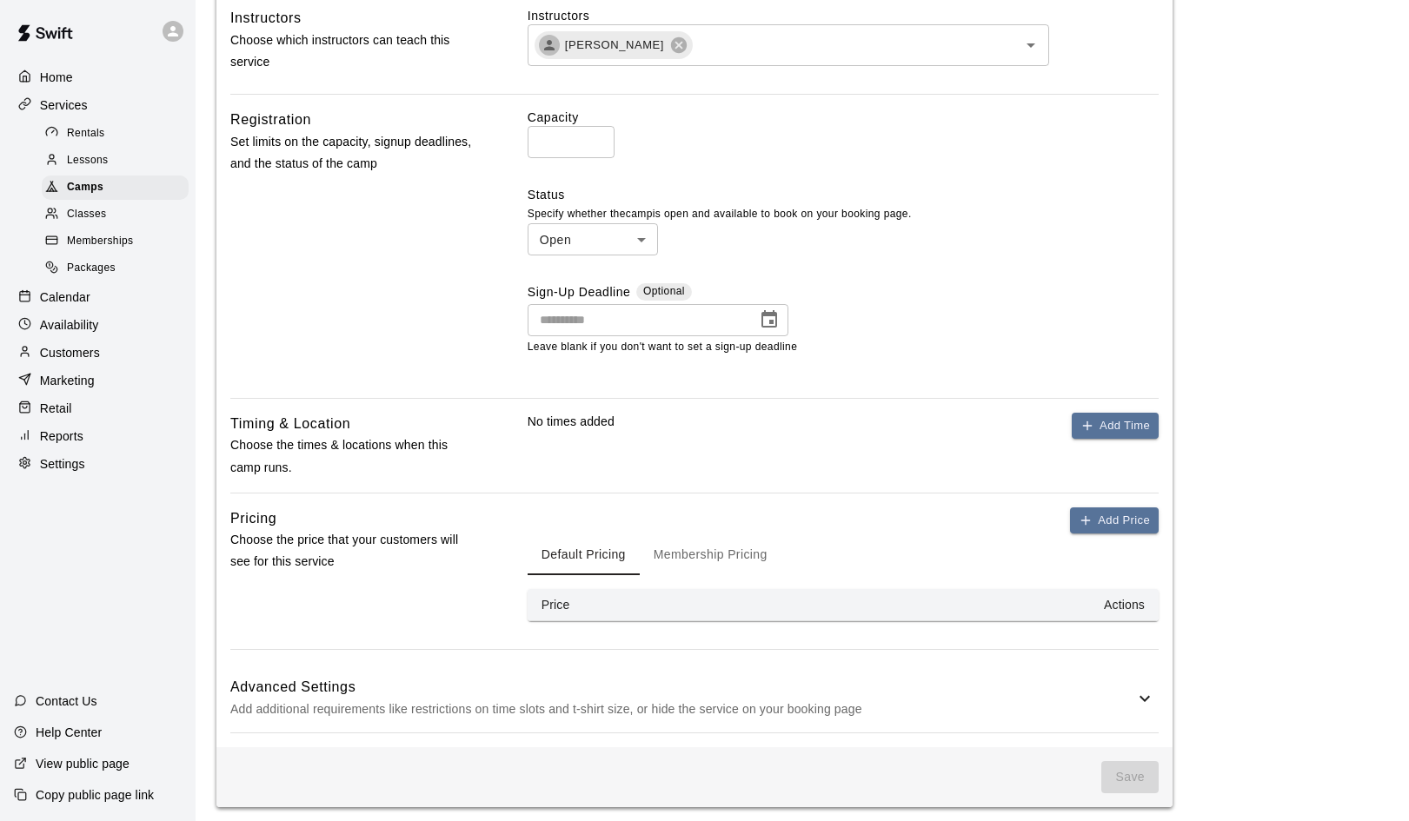
scroll to position [581, 0]
click at [1111, 428] on button "Add Time" at bounding box center [1115, 427] width 87 height 27
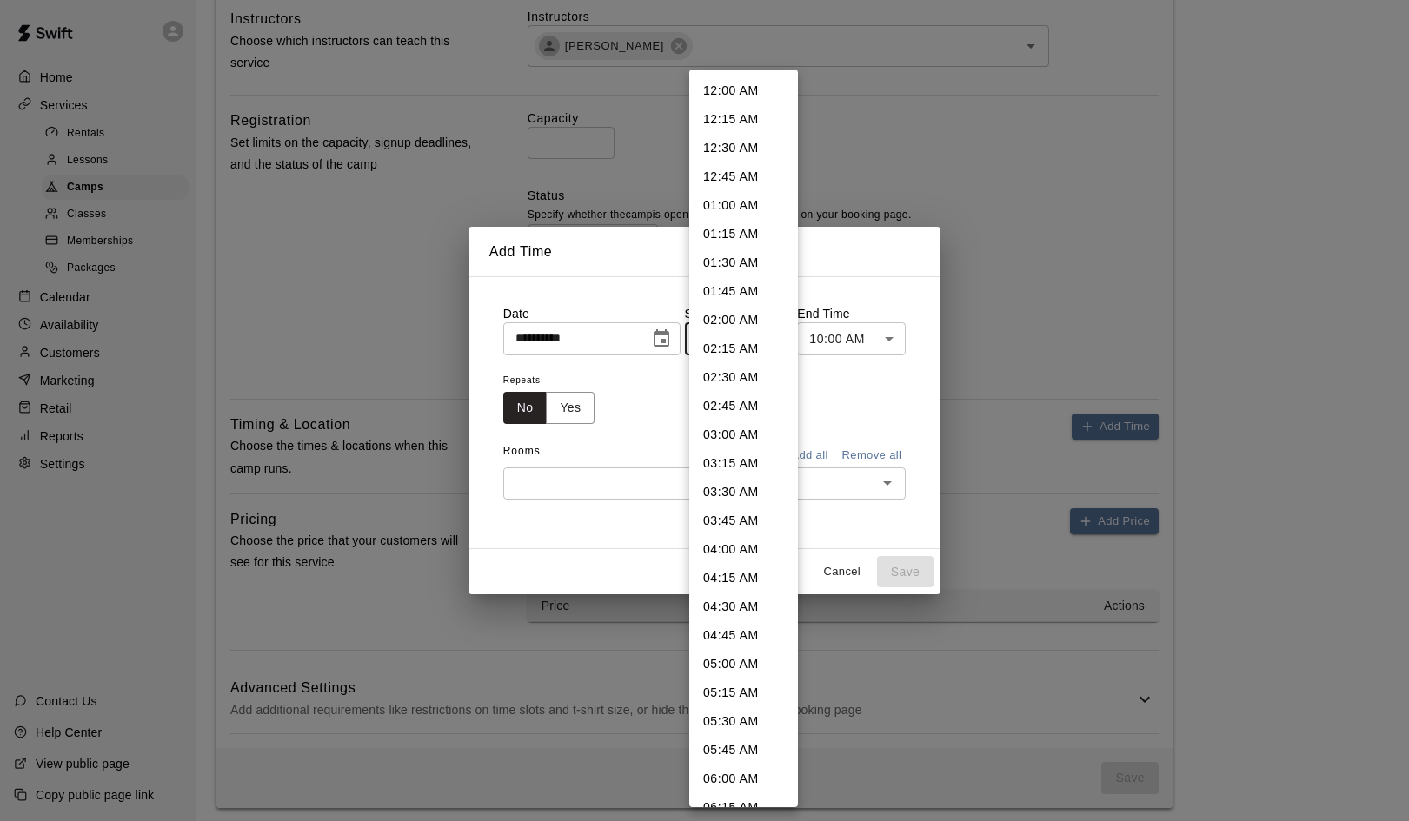
click at [774, 335] on body "**********" at bounding box center [704, 124] width 1409 height 1410
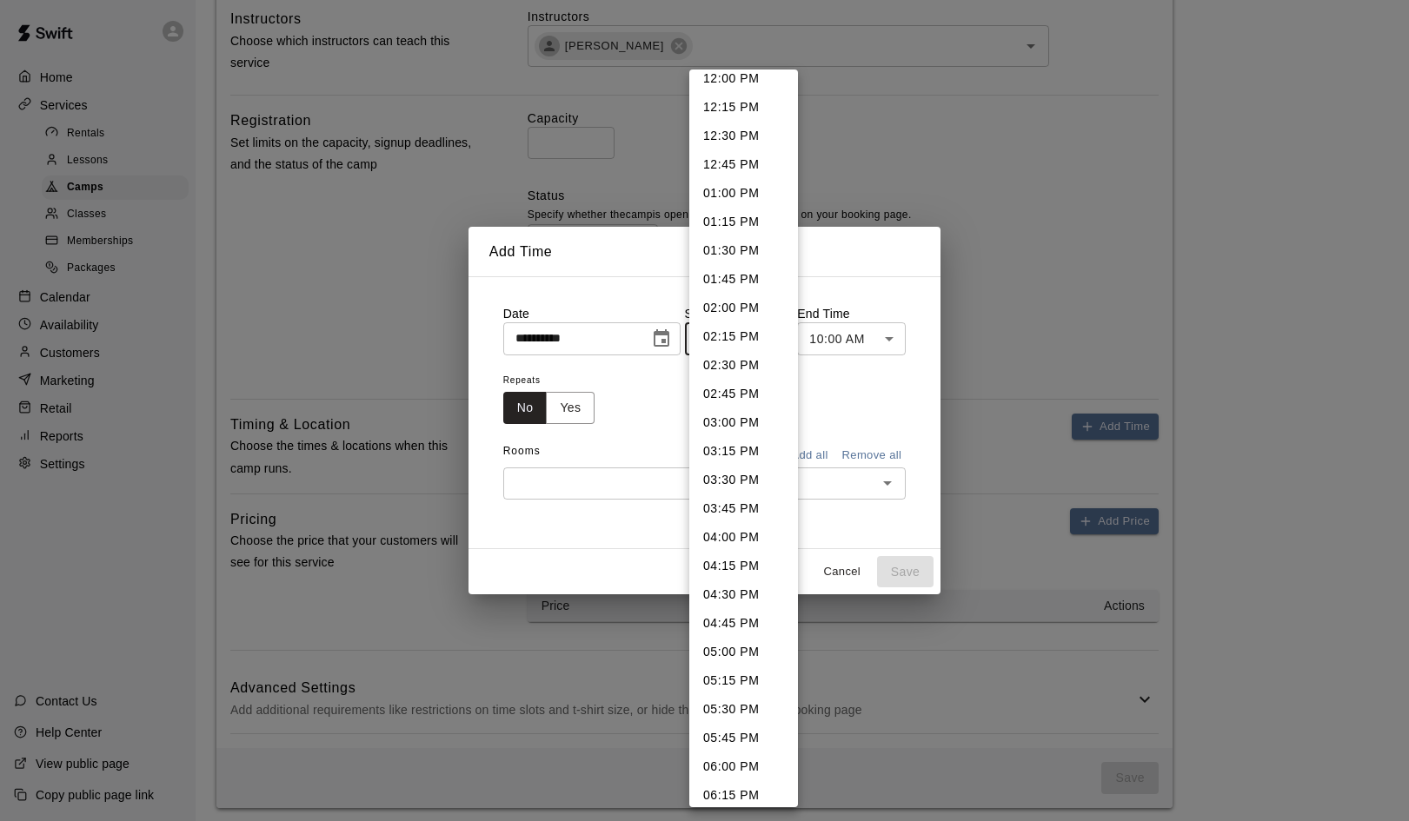
click at [733, 538] on li "04:00 PM" at bounding box center [743, 537] width 109 height 29
type input "********"
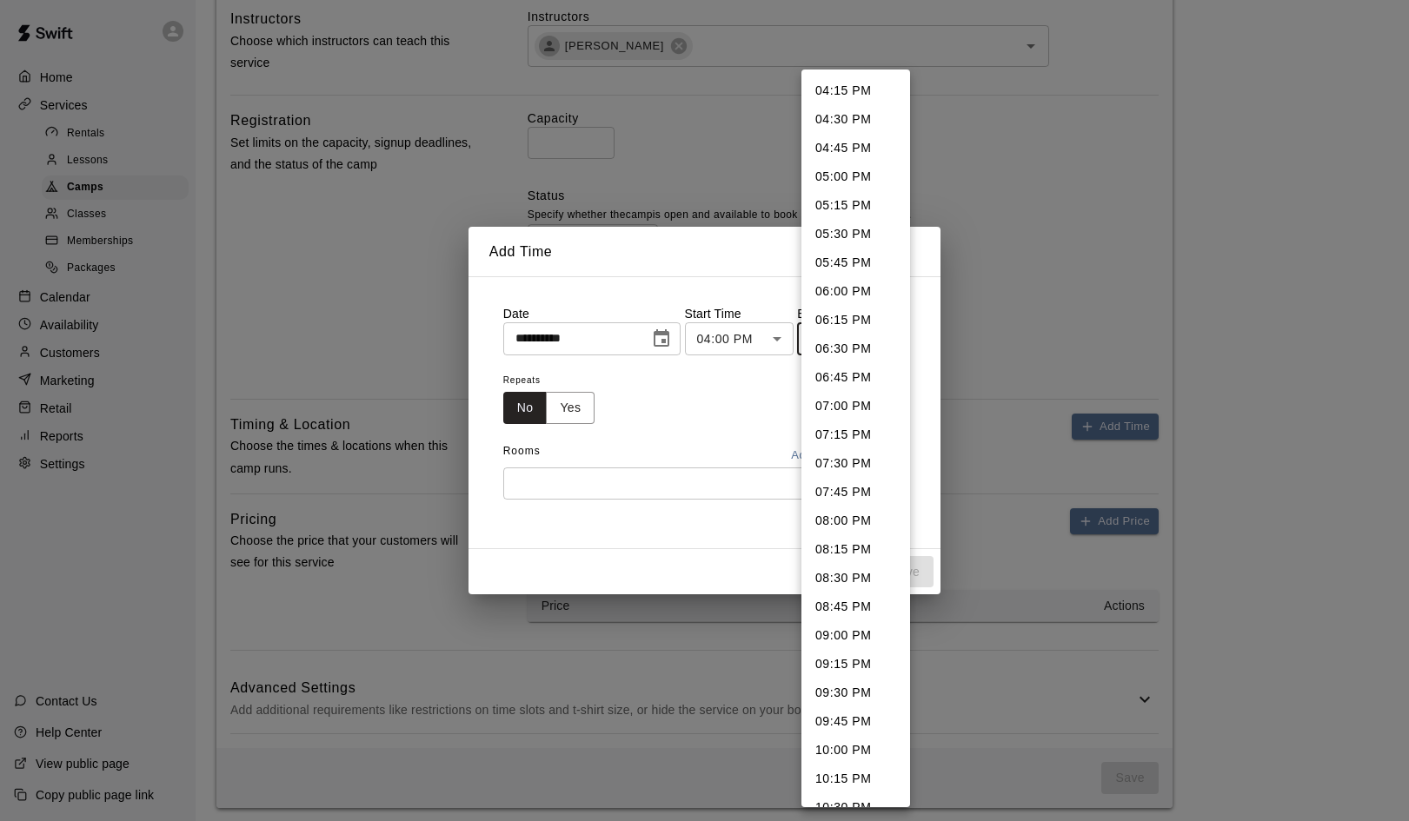
click at [899, 338] on body "**********" at bounding box center [704, 124] width 1409 height 1410
click at [835, 290] on li "06:00 PM" at bounding box center [855, 291] width 109 height 29
type input "********"
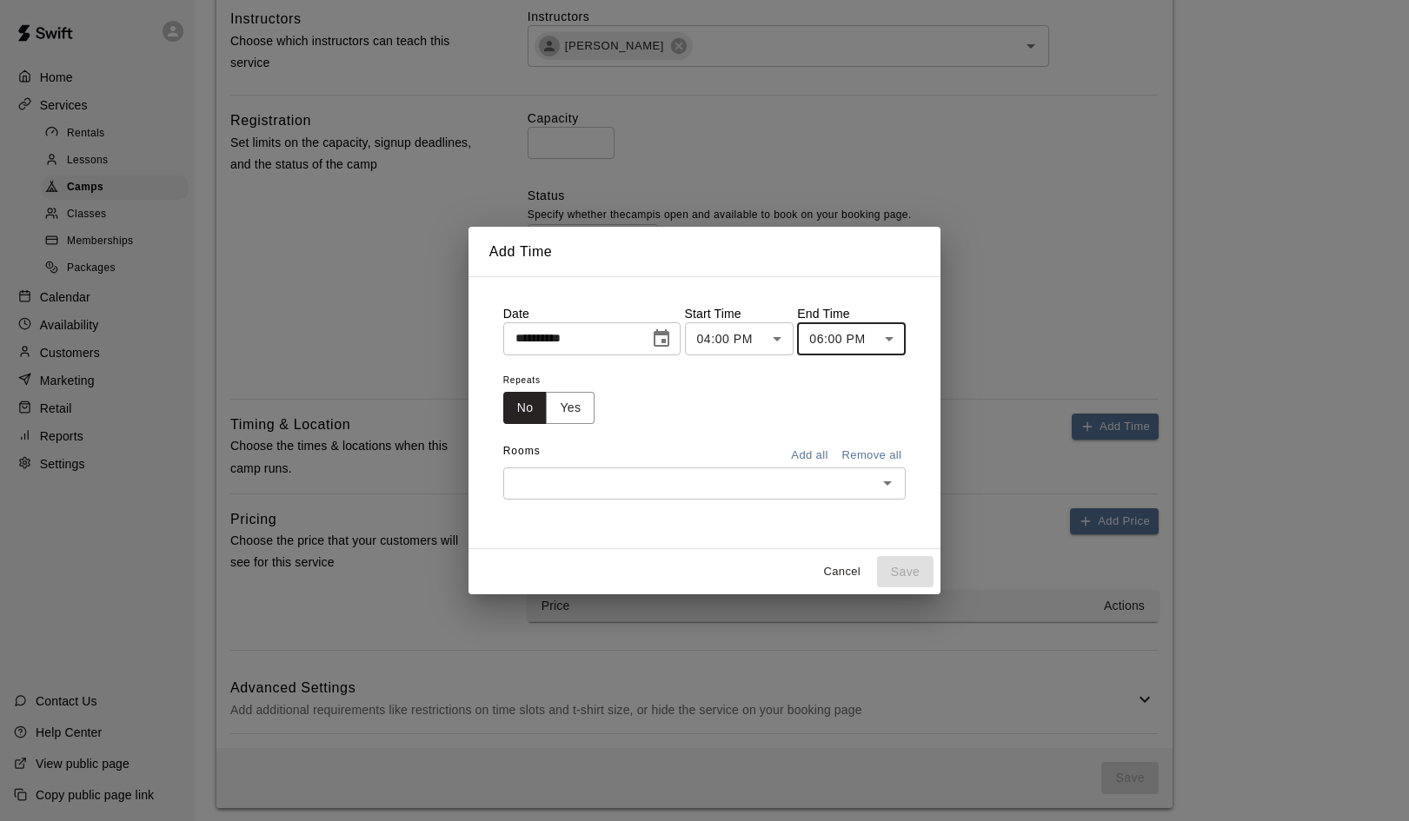
click at [893, 479] on icon "Open" at bounding box center [887, 483] width 21 height 21
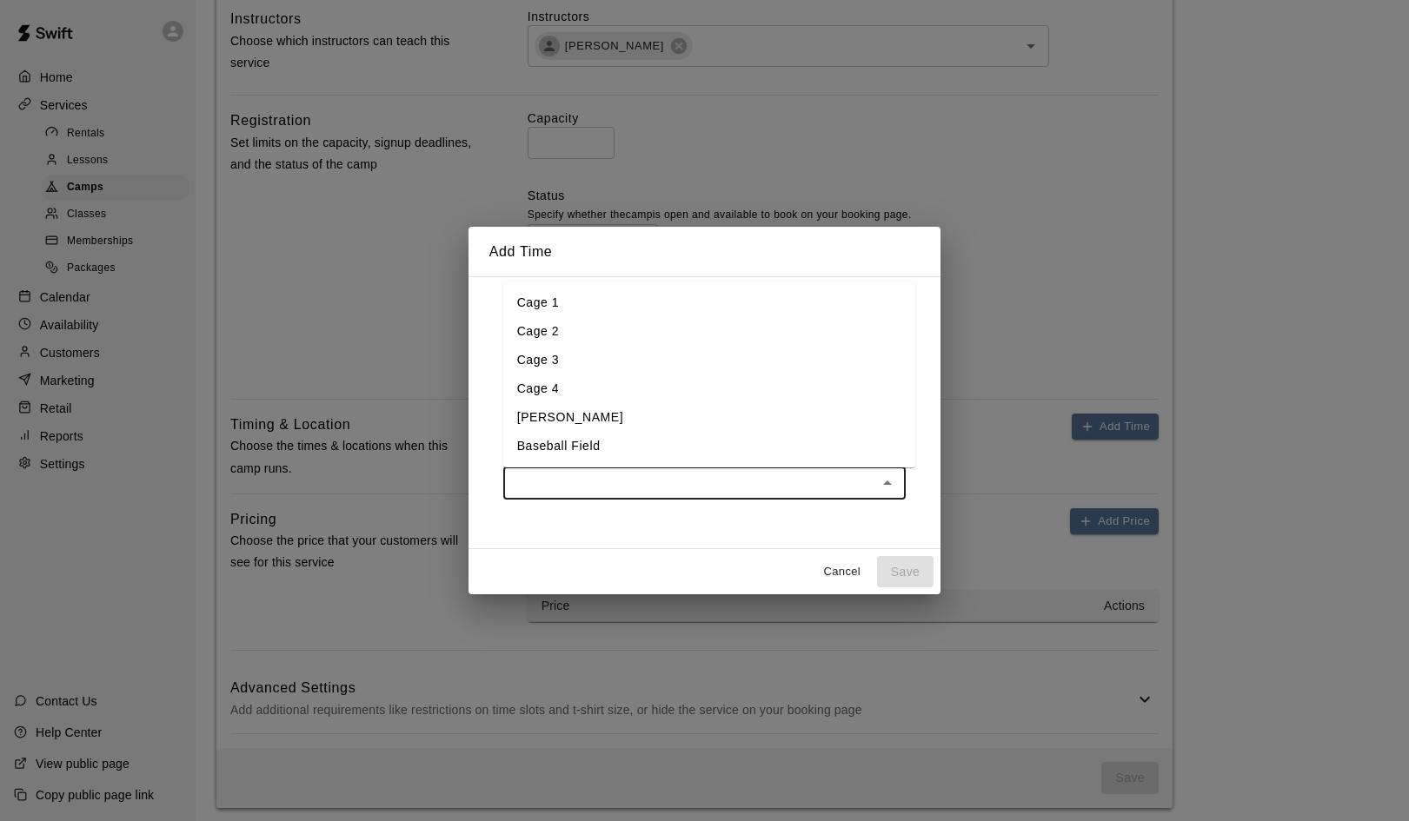
click at [528, 305] on li "Cage 1" at bounding box center [709, 303] width 412 height 29
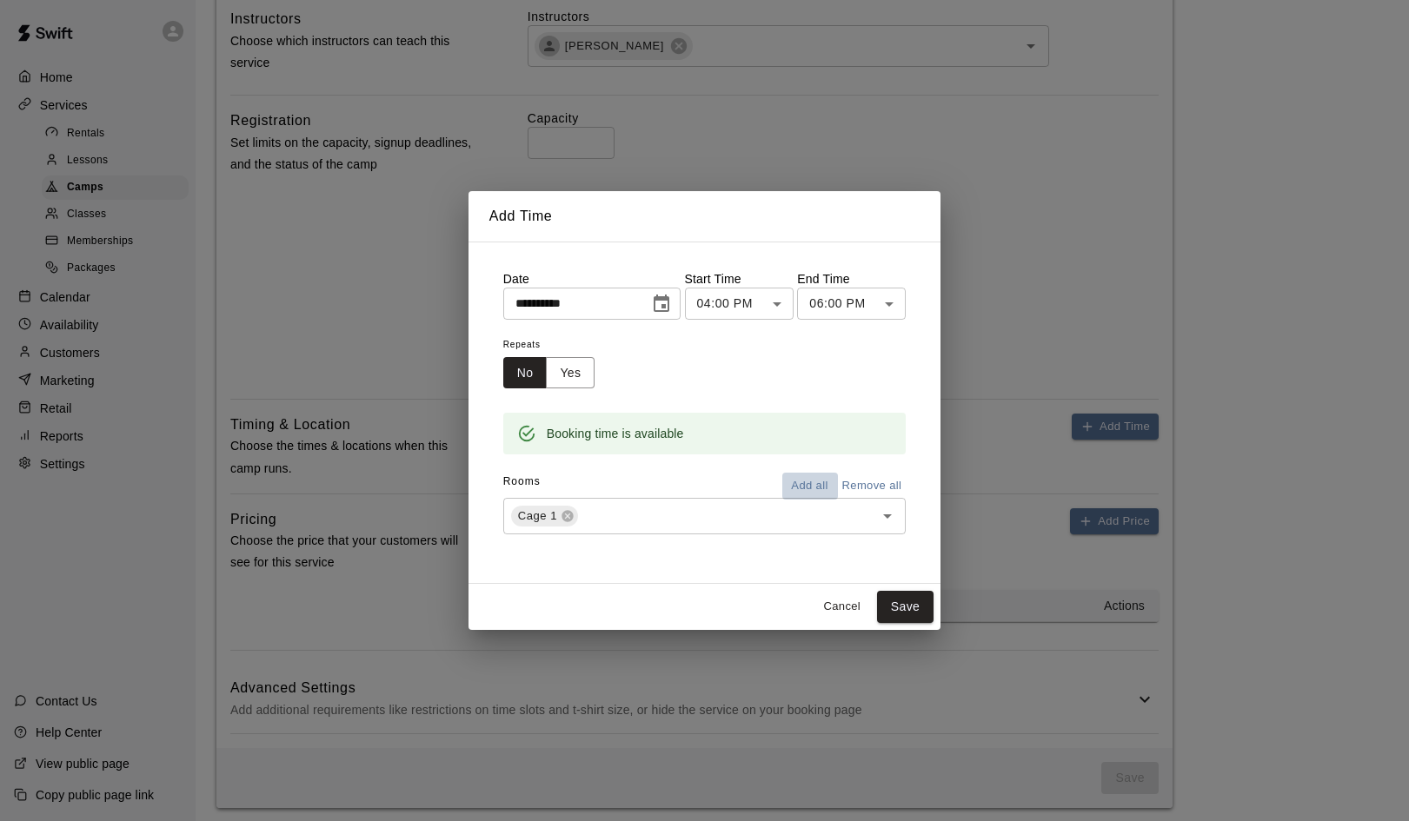
click at [823, 487] on button "Add all" at bounding box center [810, 486] width 56 height 27
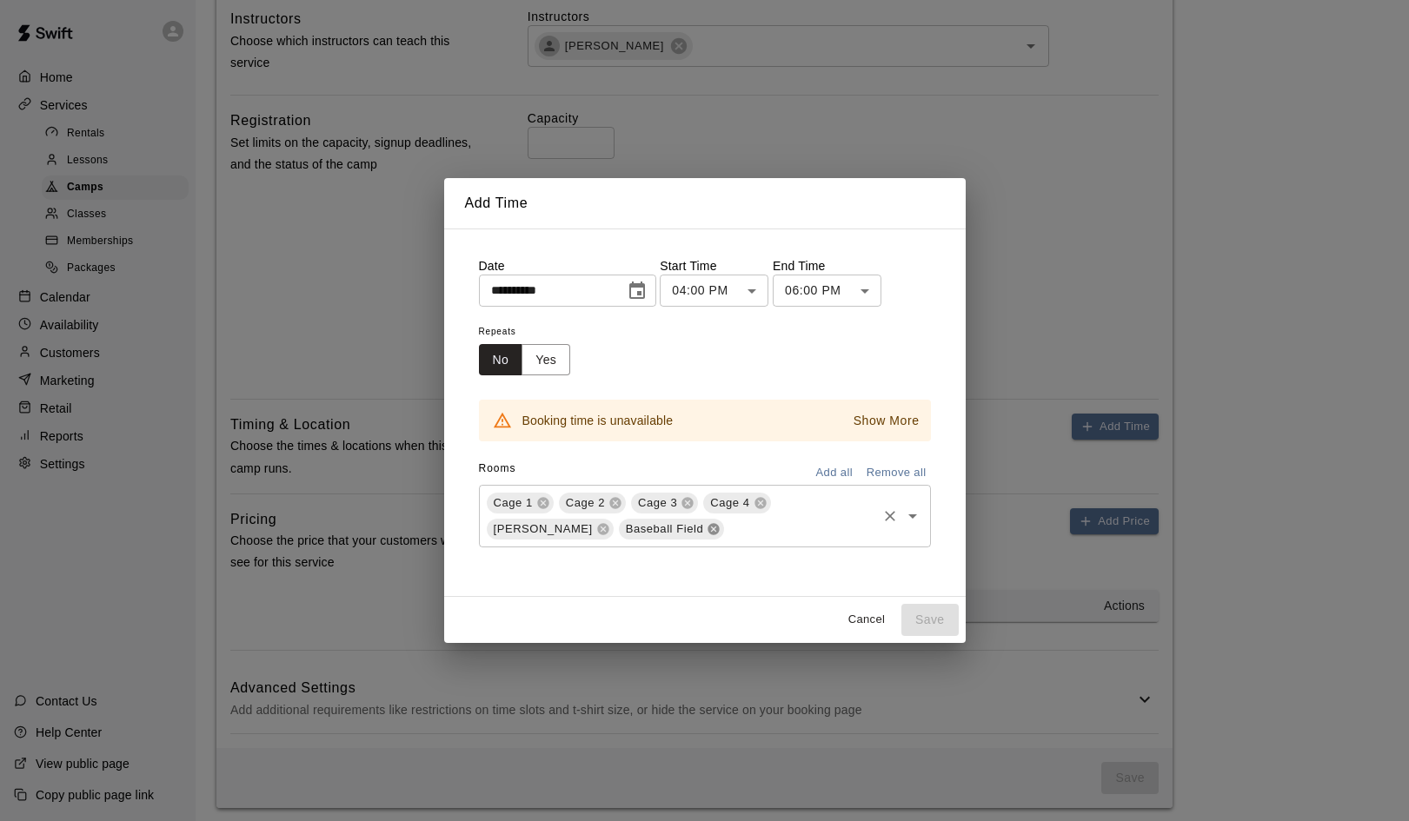
click at [708, 532] on icon at bounding box center [713, 528] width 11 height 11
click at [544, 356] on button "Yes" at bounding box center [545, 360] width 49 height 32
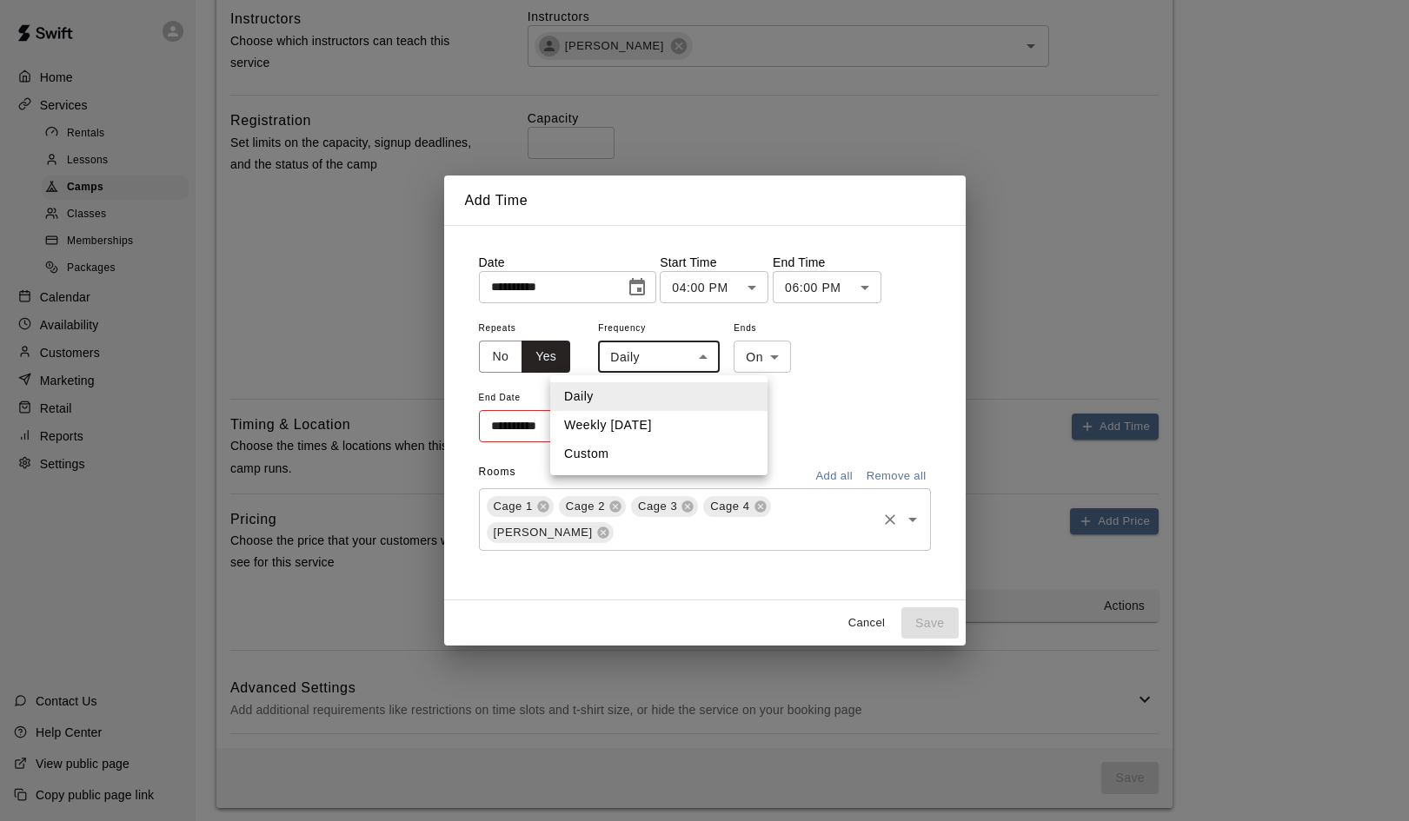
click at [697, 361] on body "**********" at bounding box center [704, 124] width 1409 height 1410
click at [641, 422] on li "Weekly on Tuesday" at bounding box center [658, 425] width 217 height 29
type input "******"
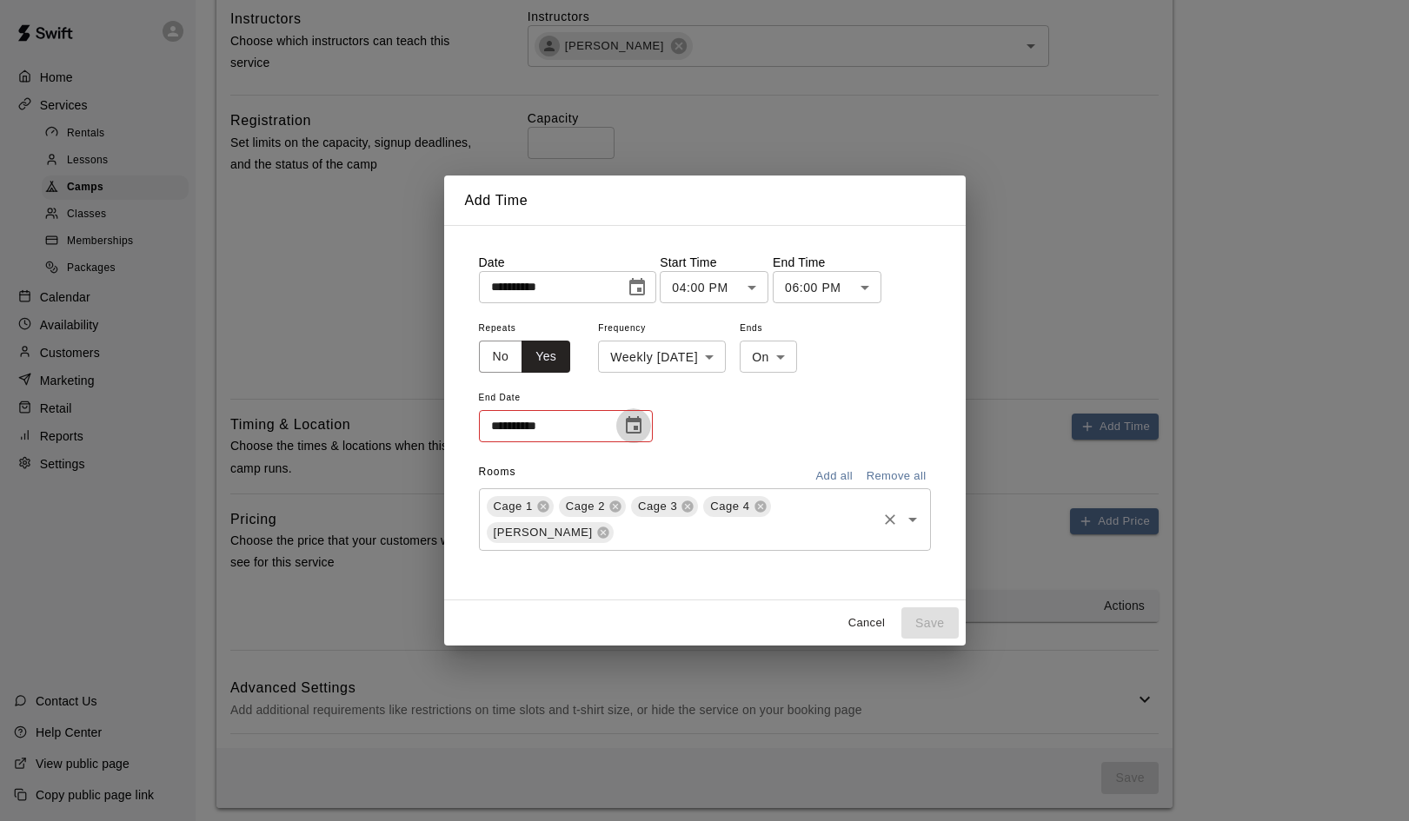
click at [630, 426] on icon "Choose date" at bounding box center [633, 425] width 21 height 21
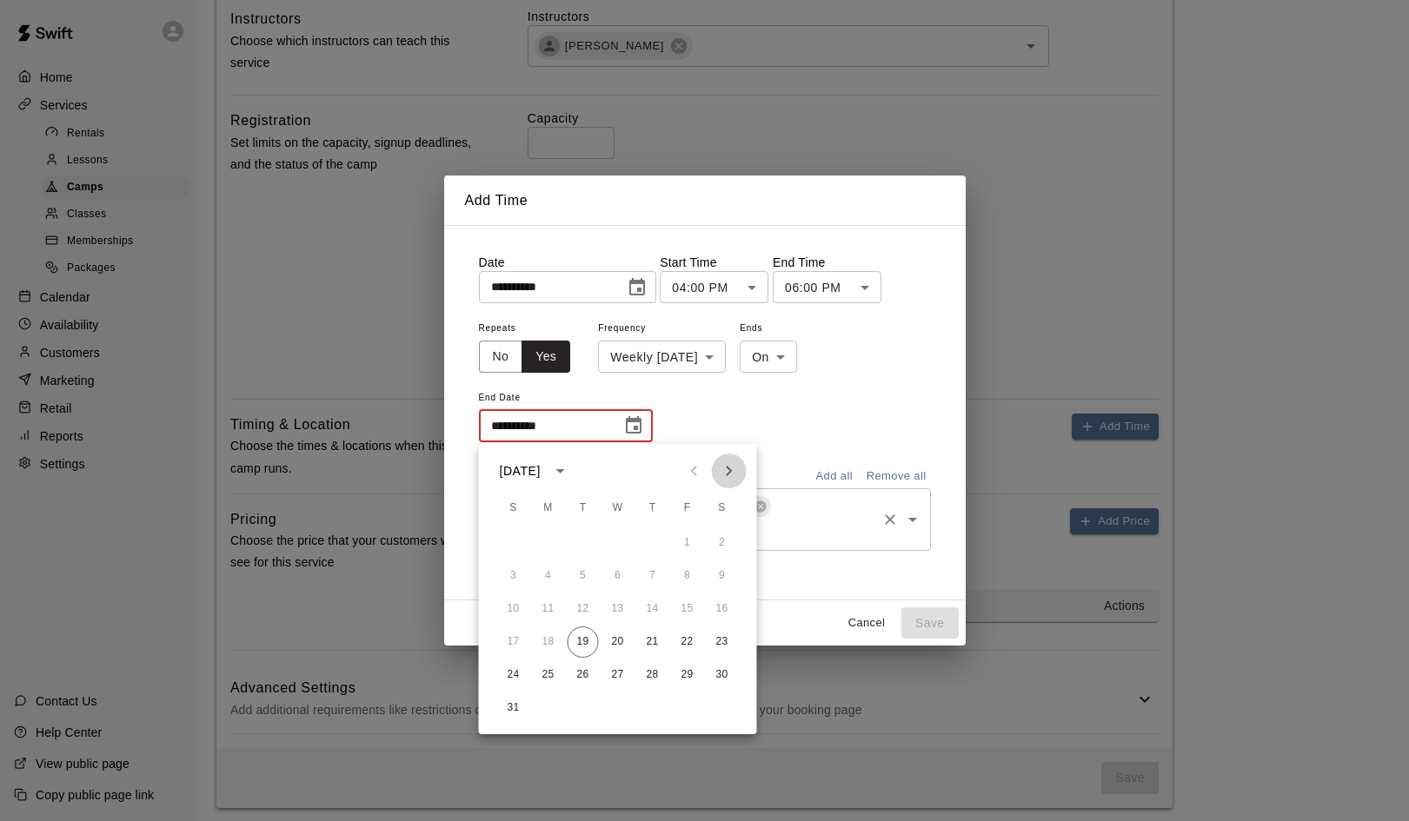
click at [728, 470] on icon "Next month" at bounding box center [729, 471] width 21 height 21
click at [834, 419] on div "**********" at bounding box center [705, 380] width 452 height 127
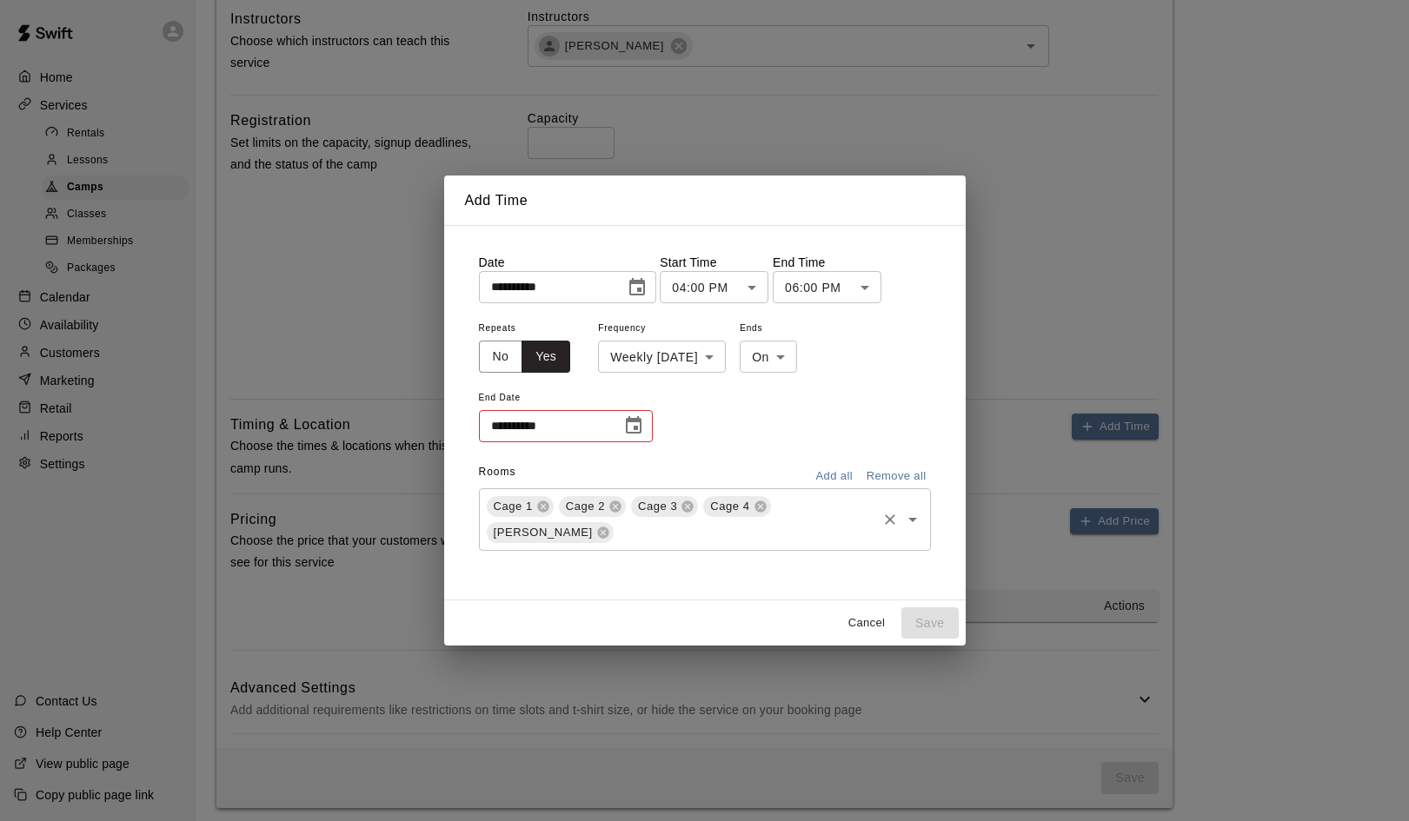
click at [632, 427] on icon "Choose date" at bounding box center [633, 425] width 21 height 21
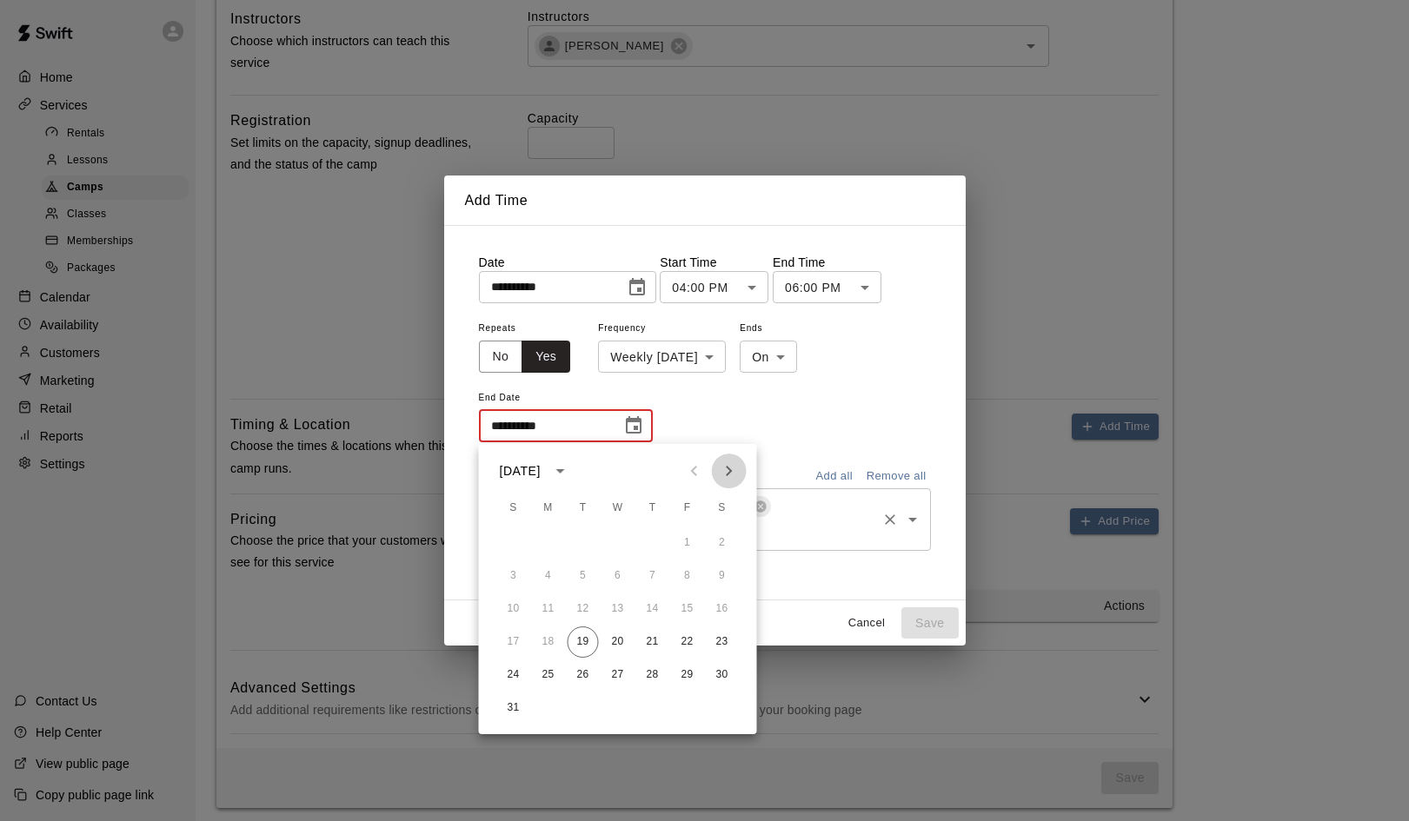
click at [730, 469] on icon "Next month" at bounding box center [729, 471] width 6 height 10
click at [584, 673] on button "30" at bounding box center [583, 675] width 31 height 31
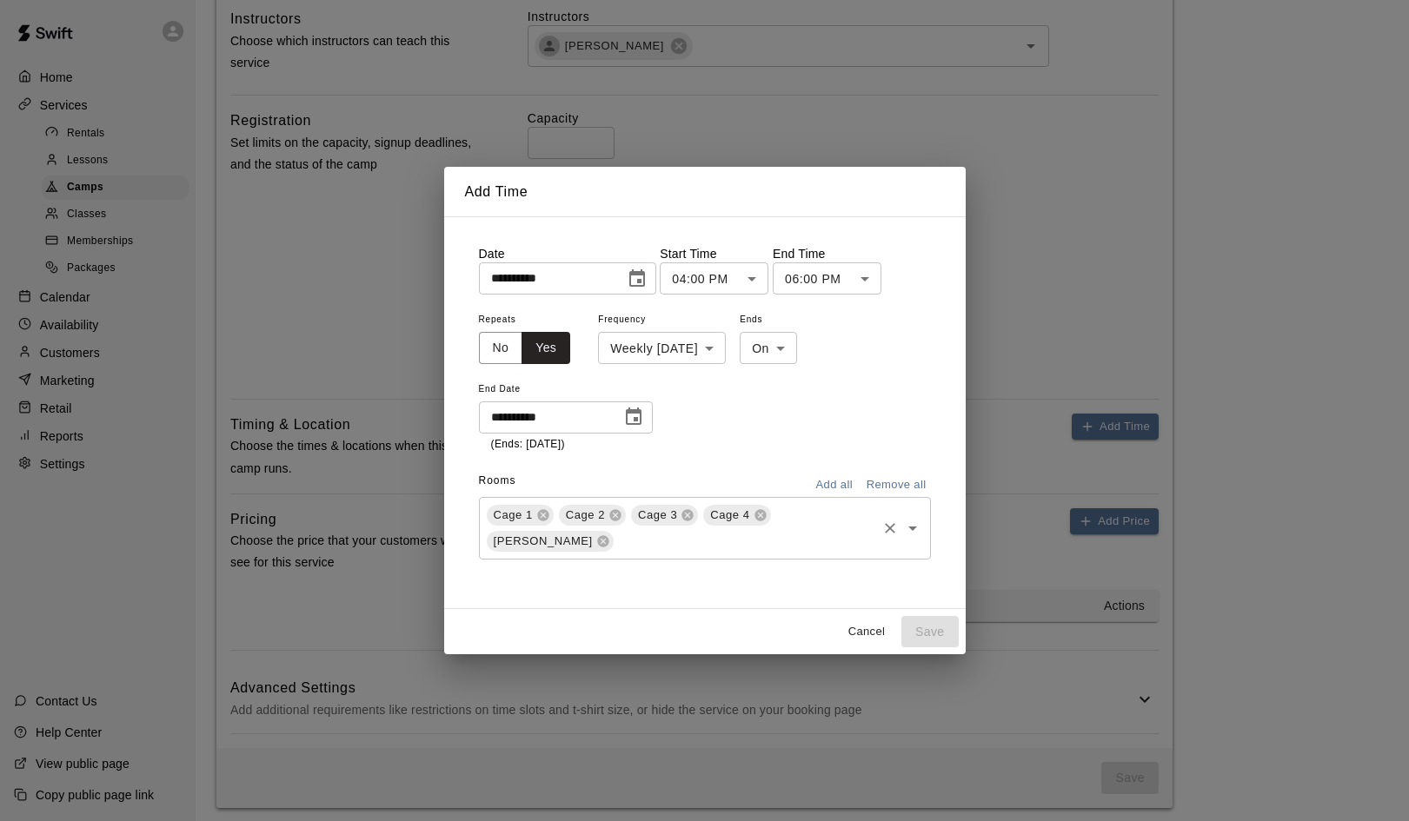
type input "**********"
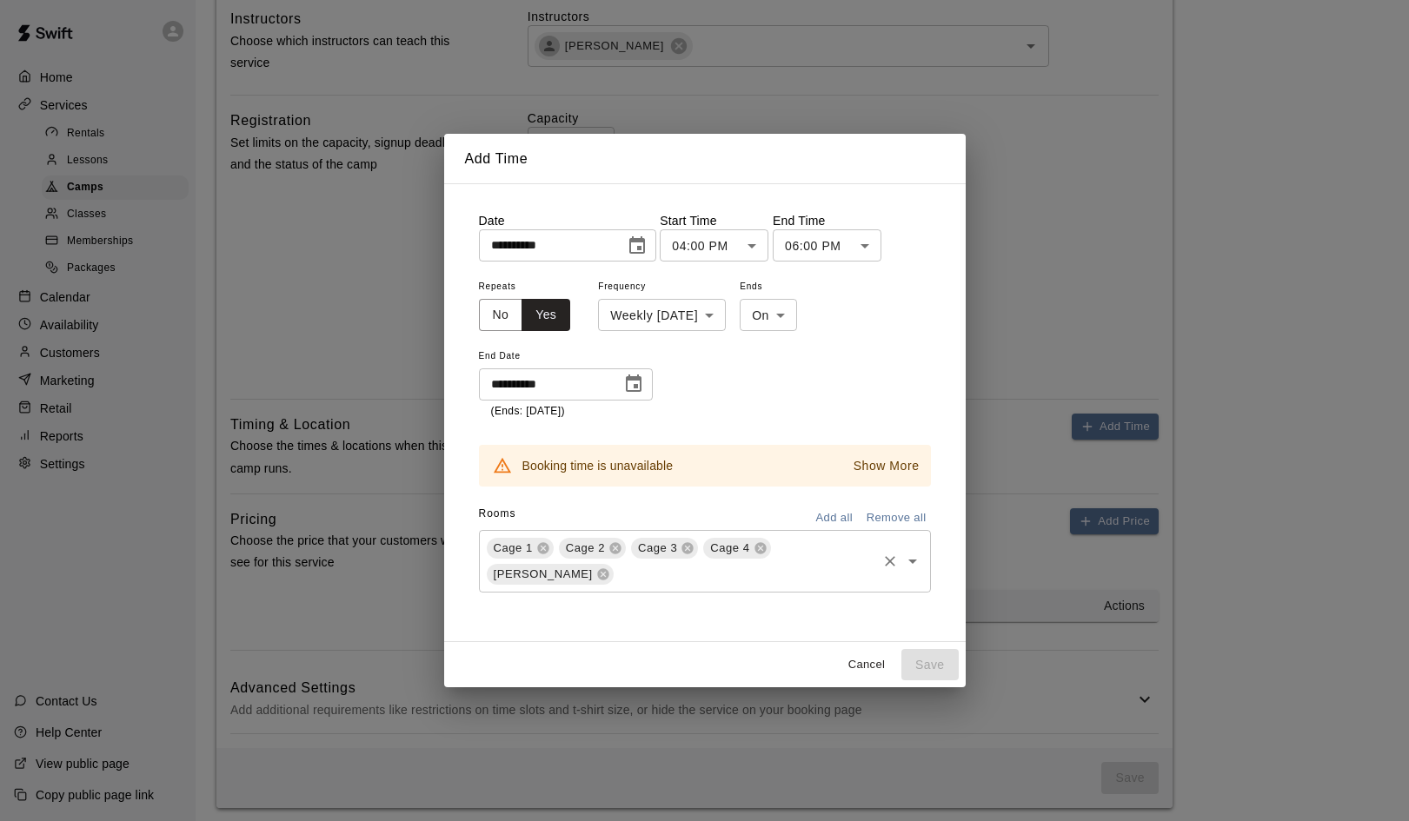
click at [874, 466] on p "Show More" at bounding box center [886, 466] width 66 height 18
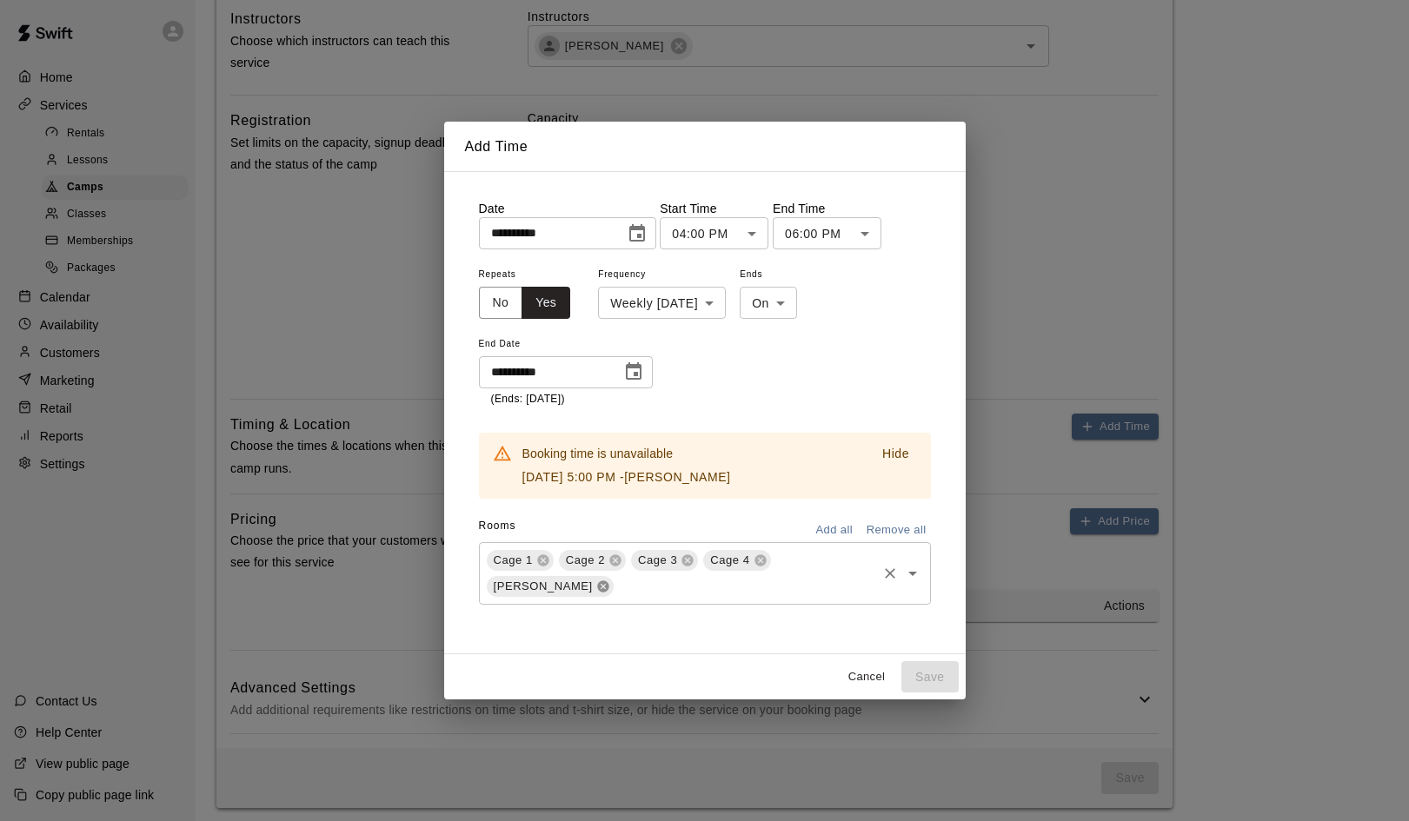
click at [610, 580] on icon at bounding box center [603, 587] width 14 height 14
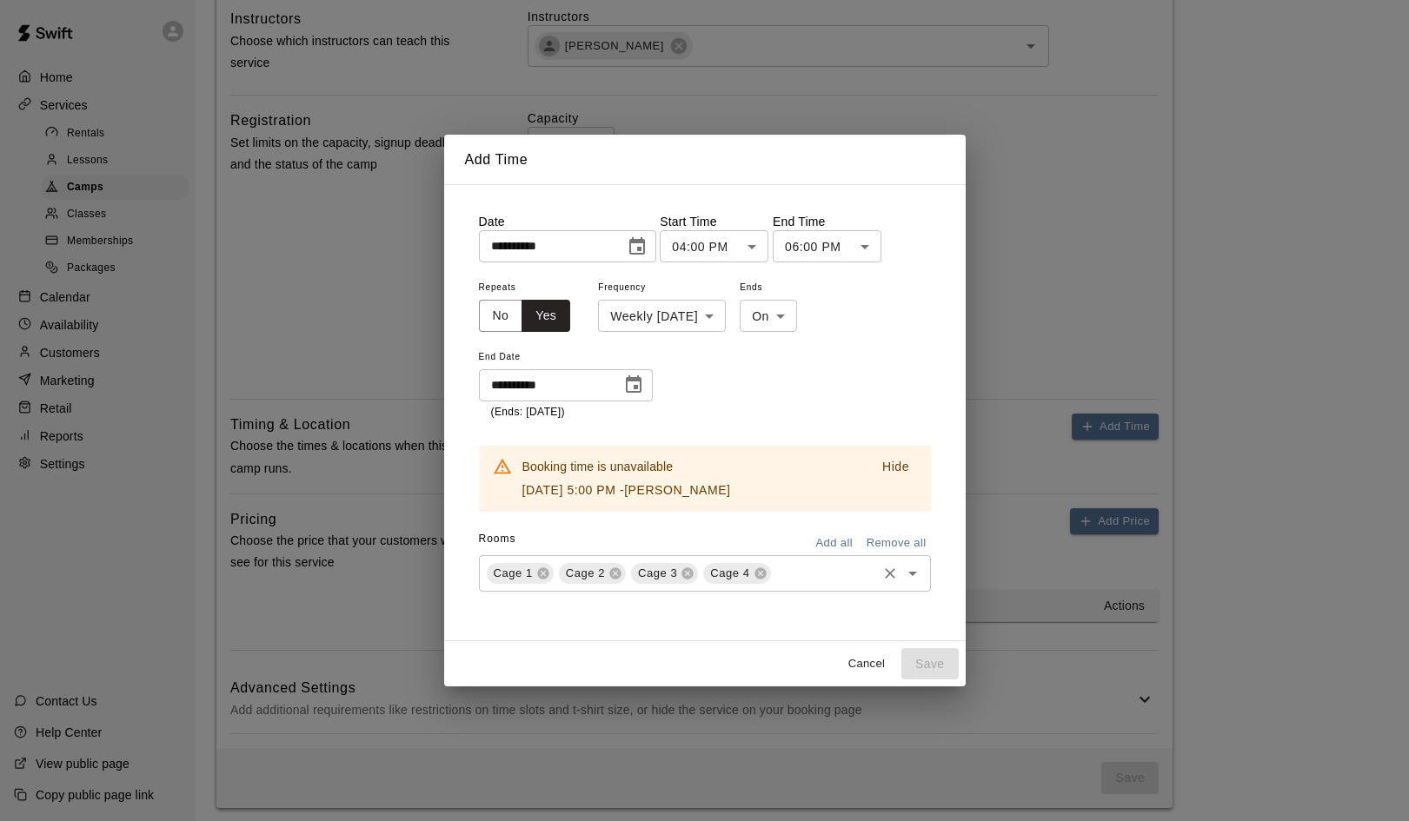
click at [814, 377] on div "**********" at bounding box center [705, 348] width 452 height 144
click at [900, 470] on p "Hide" at bounding box center [895, 467] width 27 height 18
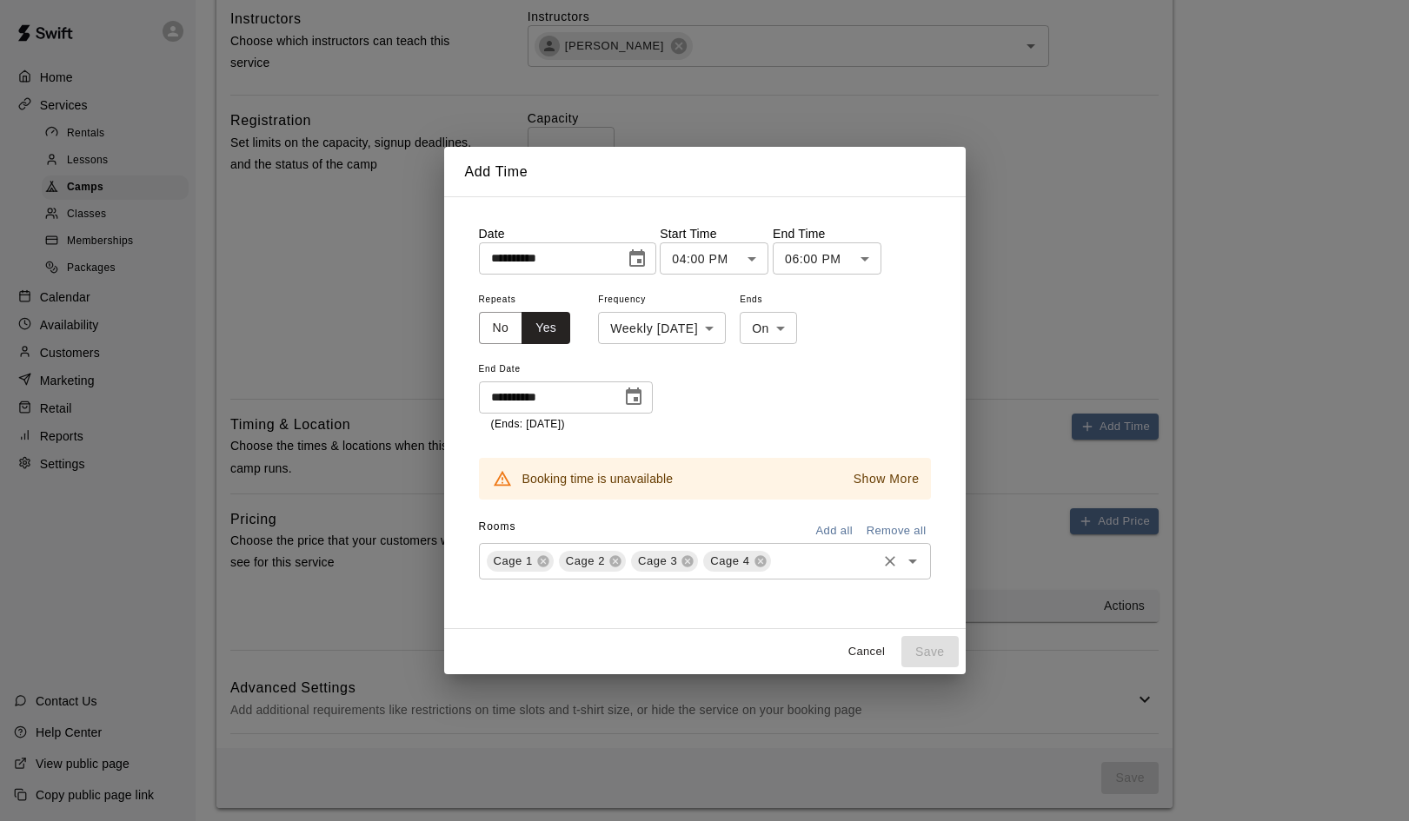
click at [645, 256] on icon "Choose date, selected date is Aug 19, 2025" at bounding box center [637, 257] width 16 height 17
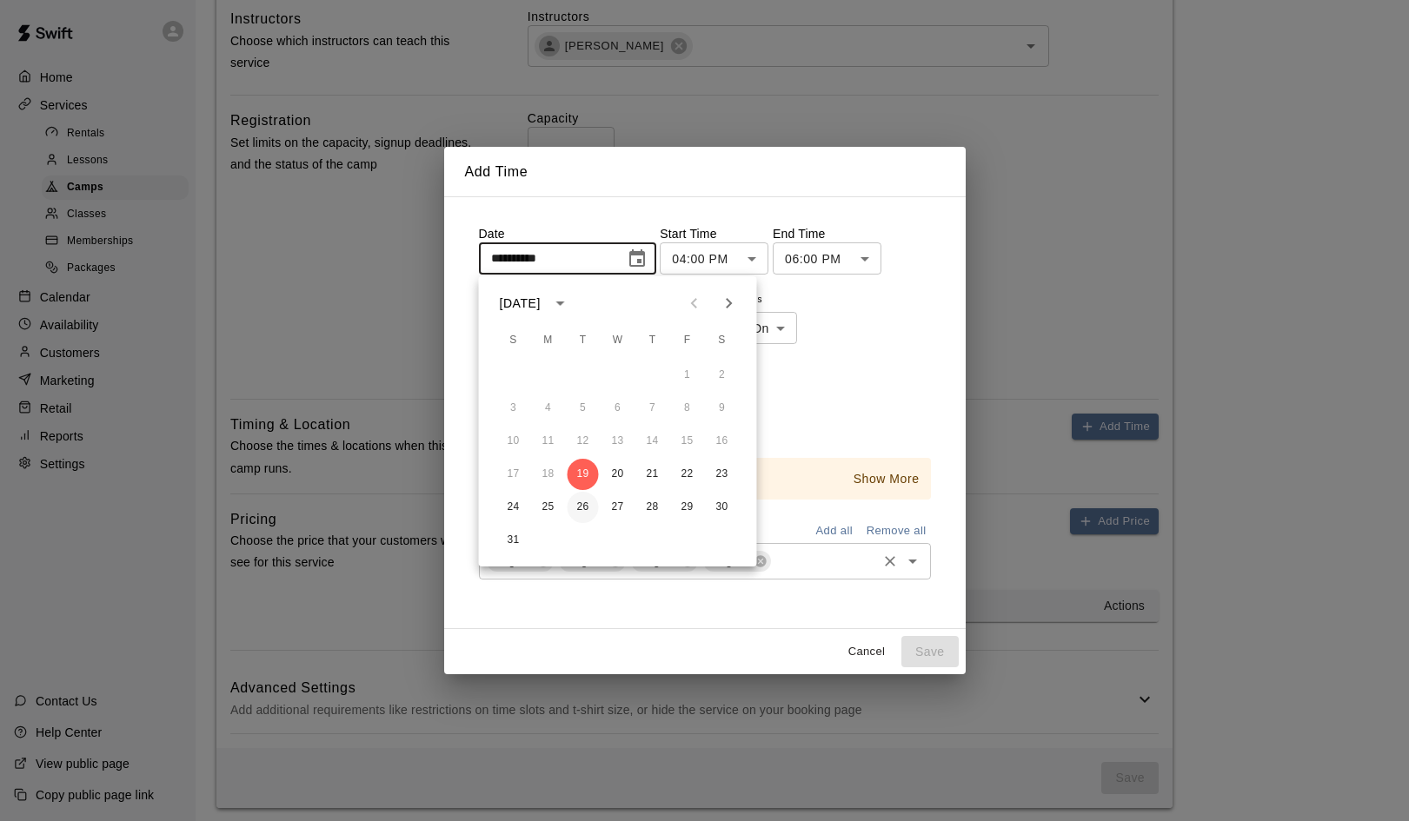
click at [582, 504] on button "26" at bounding box center [583, 507] width 31 height 31
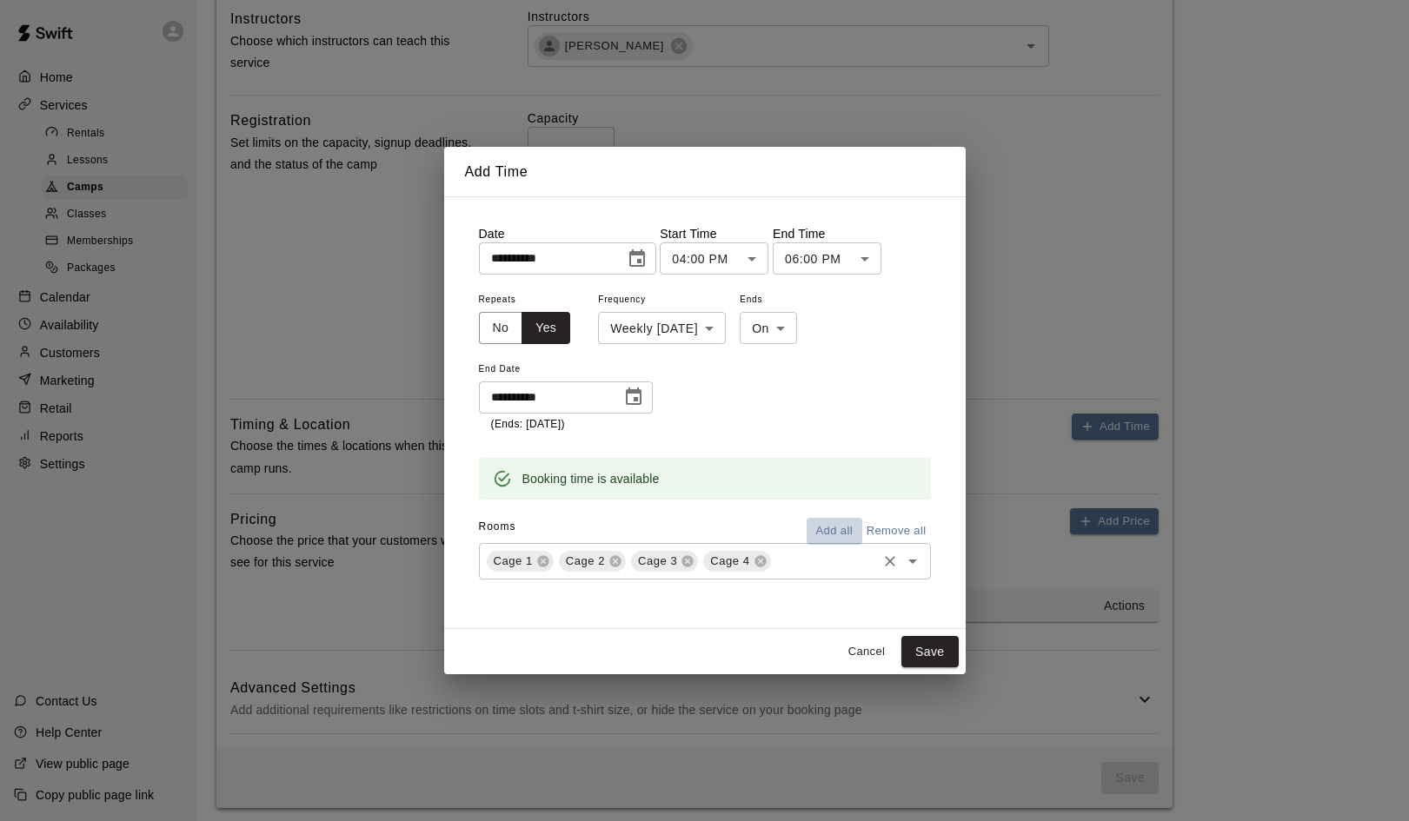
click at [840, 529] on button "Add all" at bounding box center [835, 531] width 56 height 27
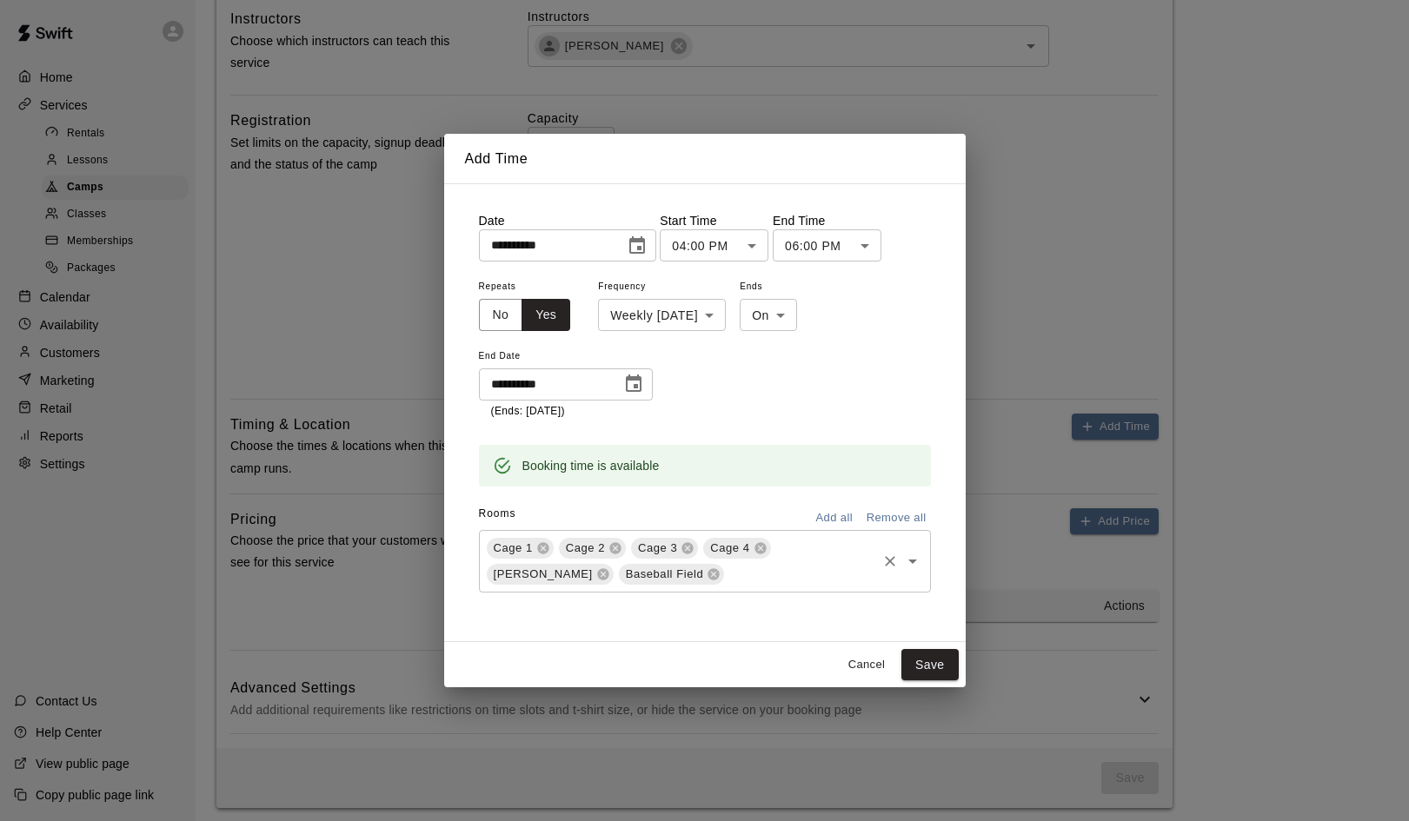
click at [644, 251] on icon "Choose date, selected date is Aug 26, 2025" at bounding box center [637, 246] width 21 height 21
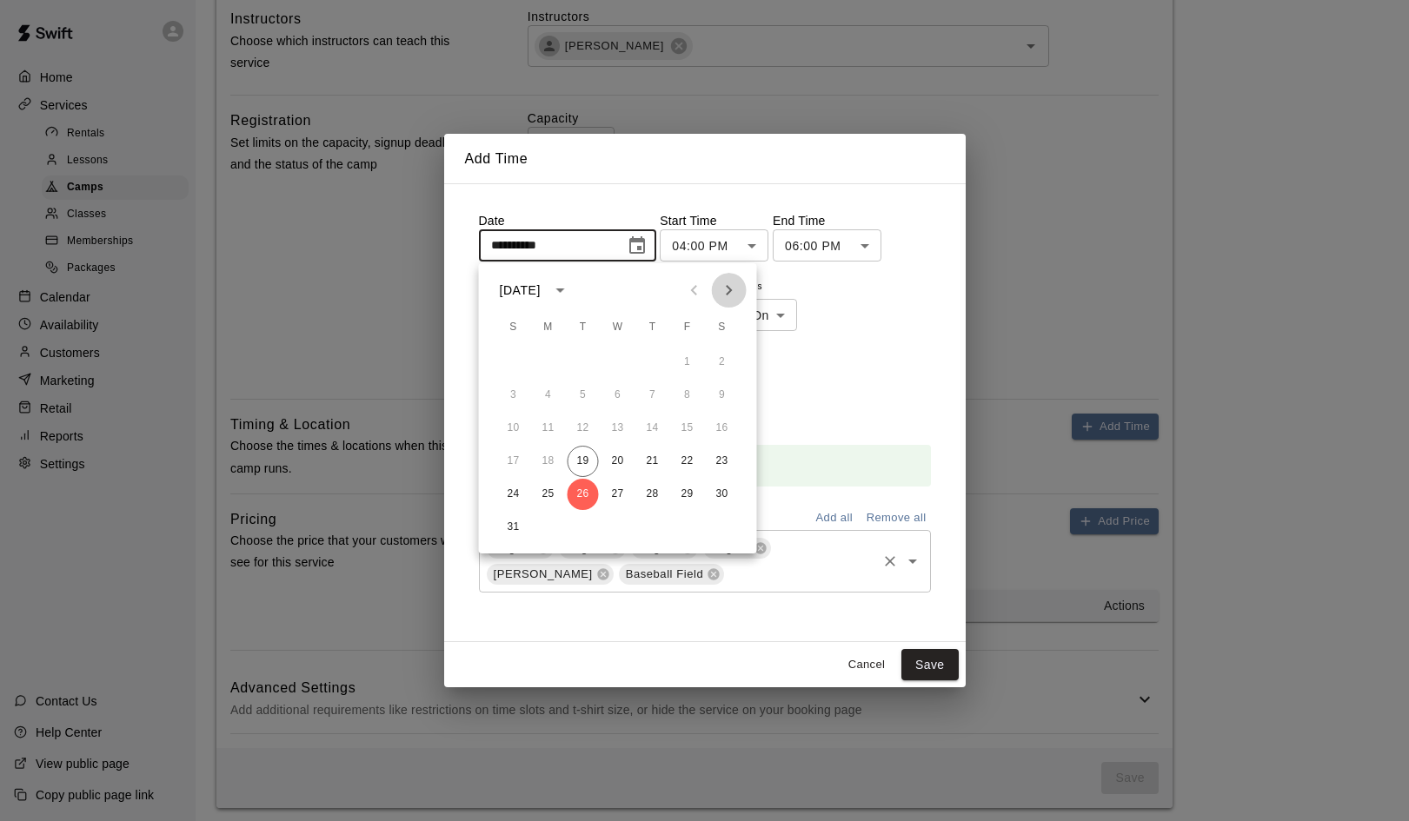
click at [725, 294] on icon "Next month" at bounding box center [729, 290] width 21 height 21
click at [581, 363] on button "2" at bounding box center [583, 362] width 31 height 31
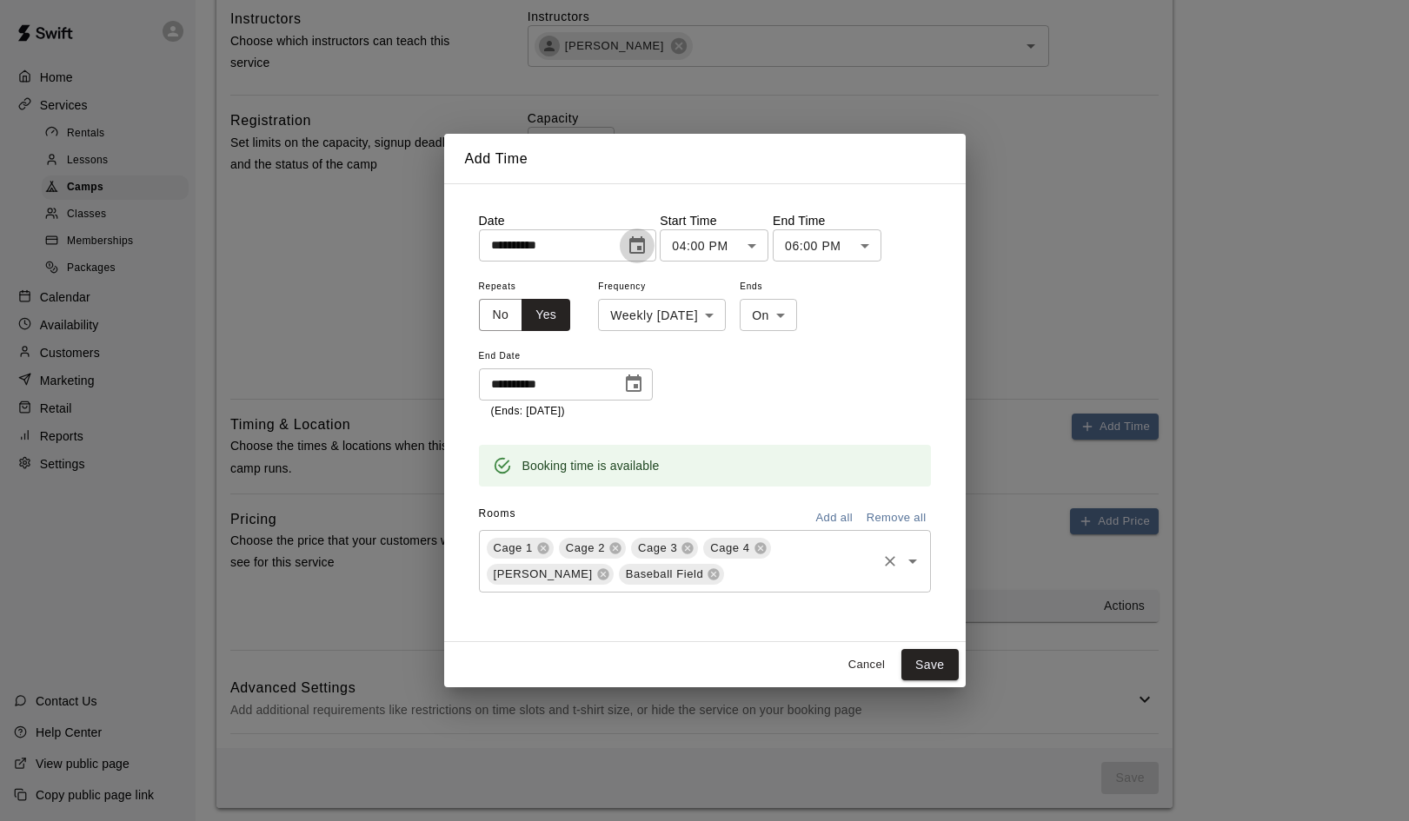
click at [645, 251] on icon "Choose date, selected date is Sep 2, 2025" at bounding box center [637, 244] width 16 height 17
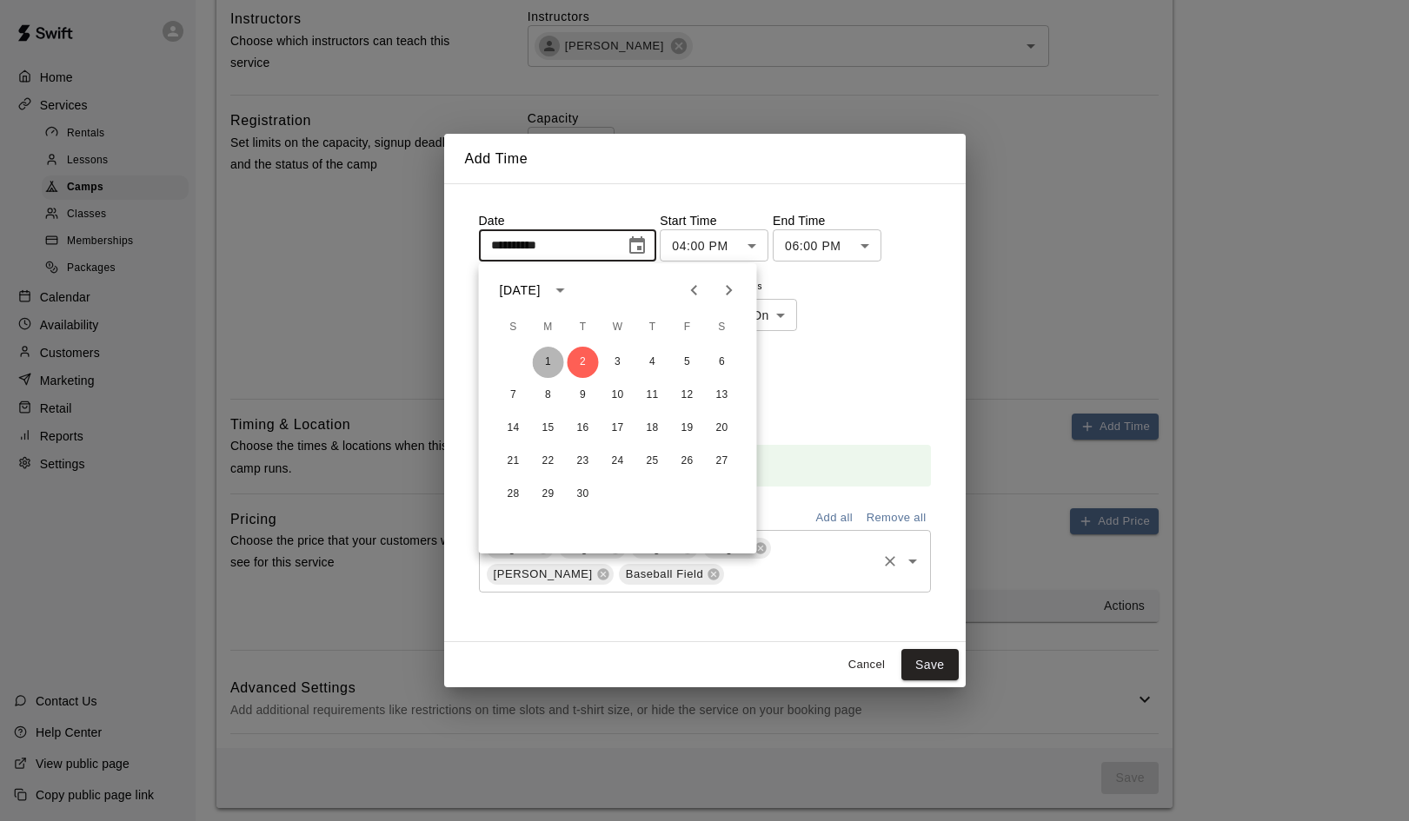
click at [549, 359] on button "1" at bounding box center [548, 362] width 31 height 31
type input "**********"
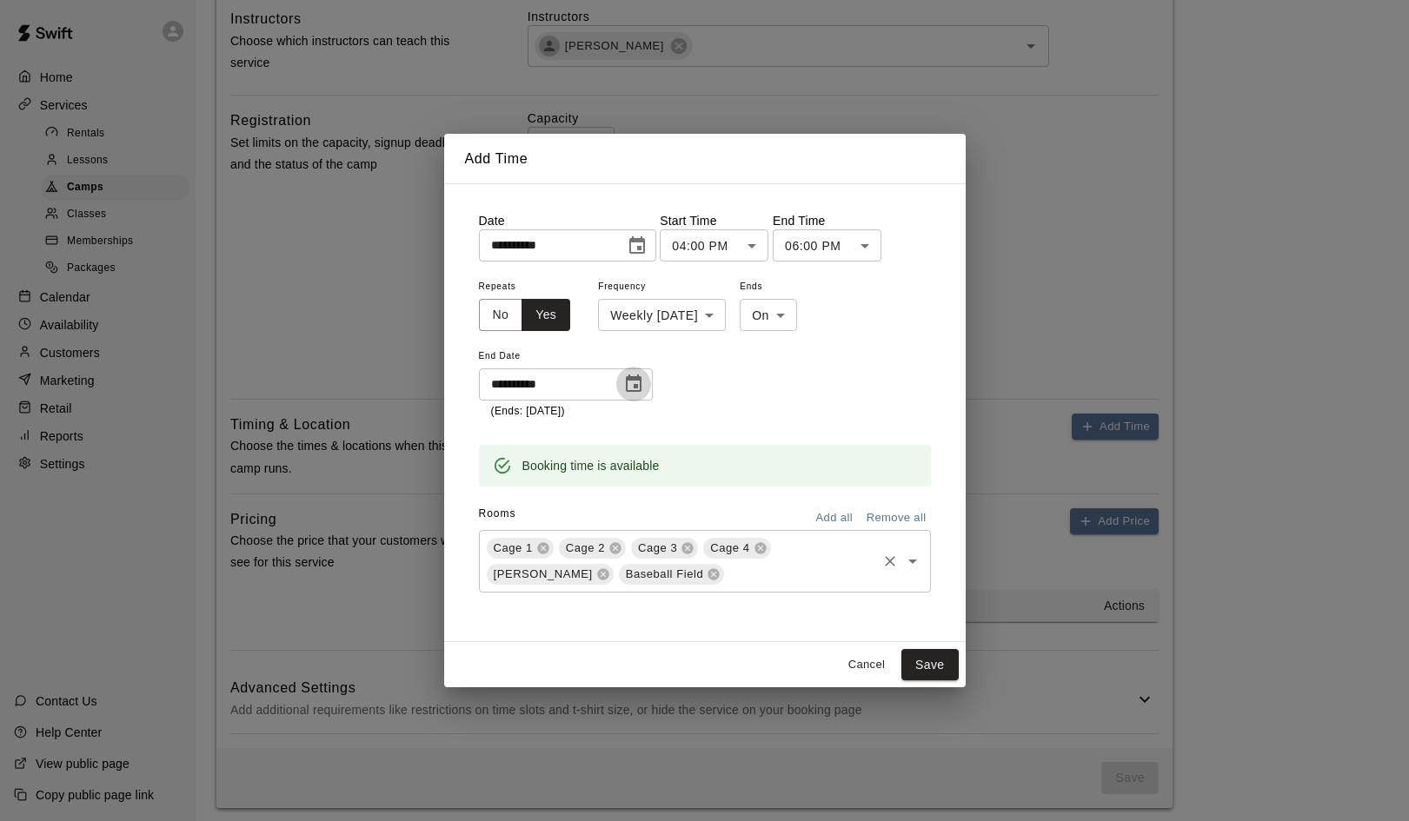
click at [637, 386] on icon "Choose date, selected date is Dec 30, 2025" at bounding box center [634, 383] width 16 height 17
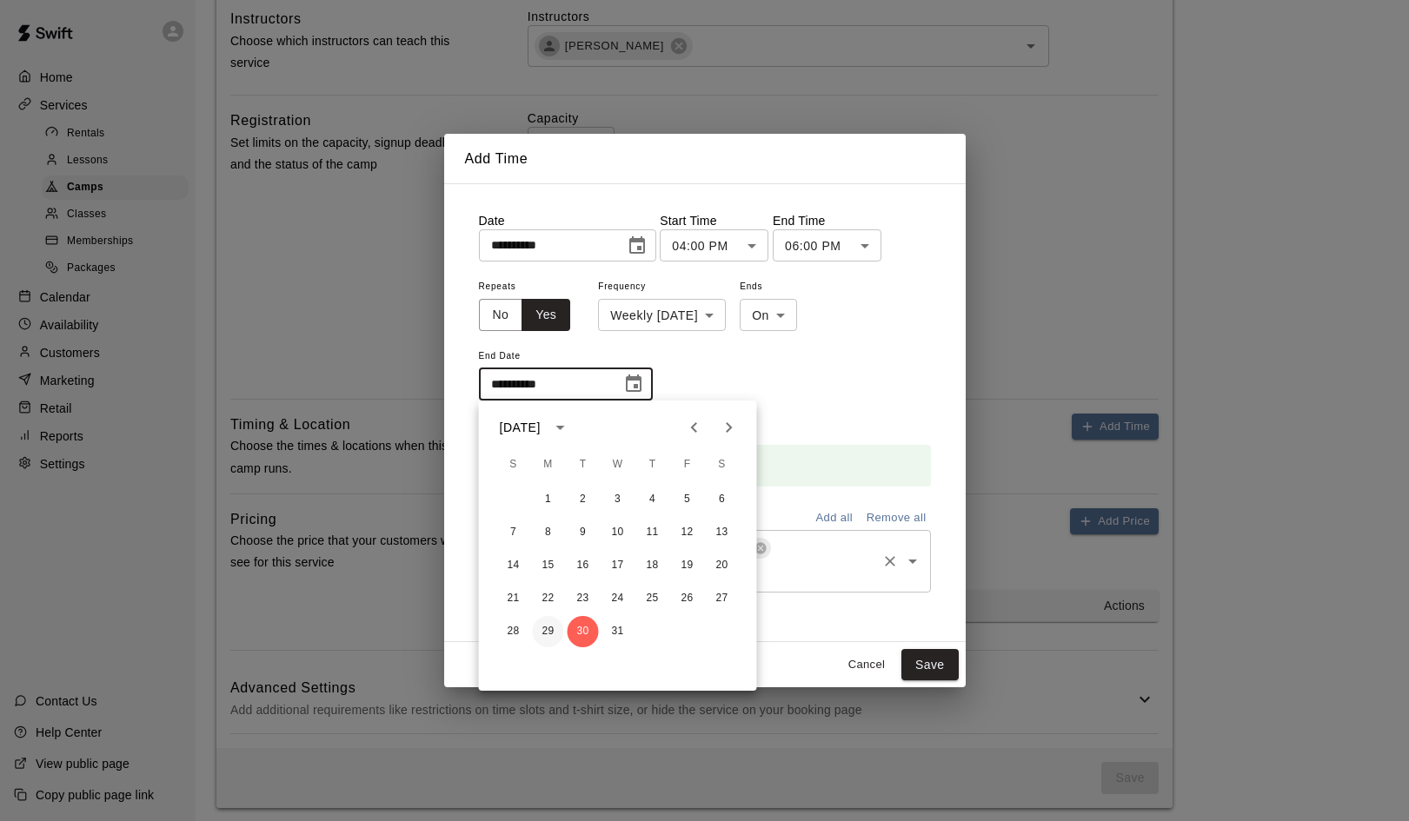
click at [546, 631] on button "29" at bounding box center [548, 631] width 31 height 31
type input "**********"
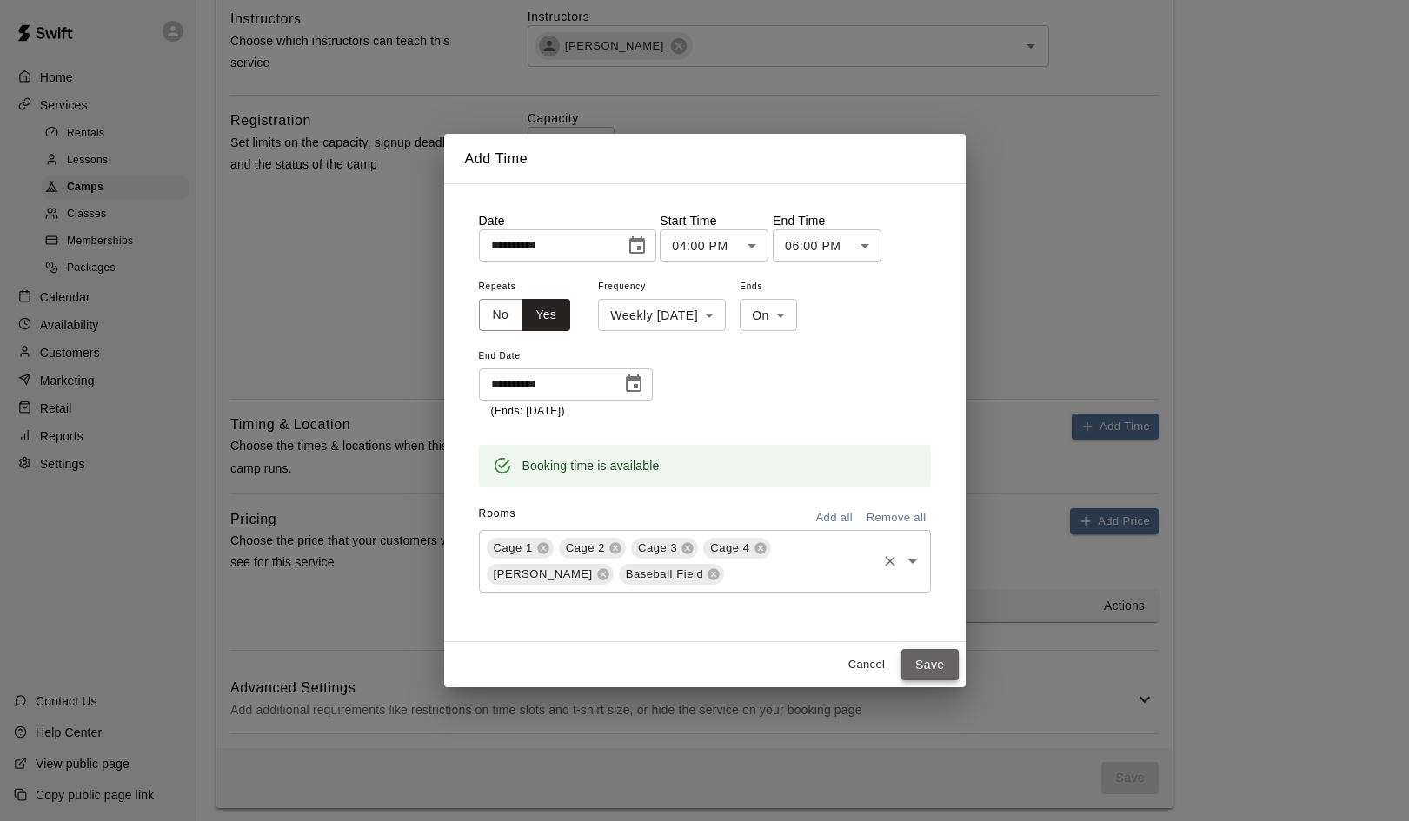
click at [930, 664] on button "Save" at bounding box center [929, 665] width 57 height 32
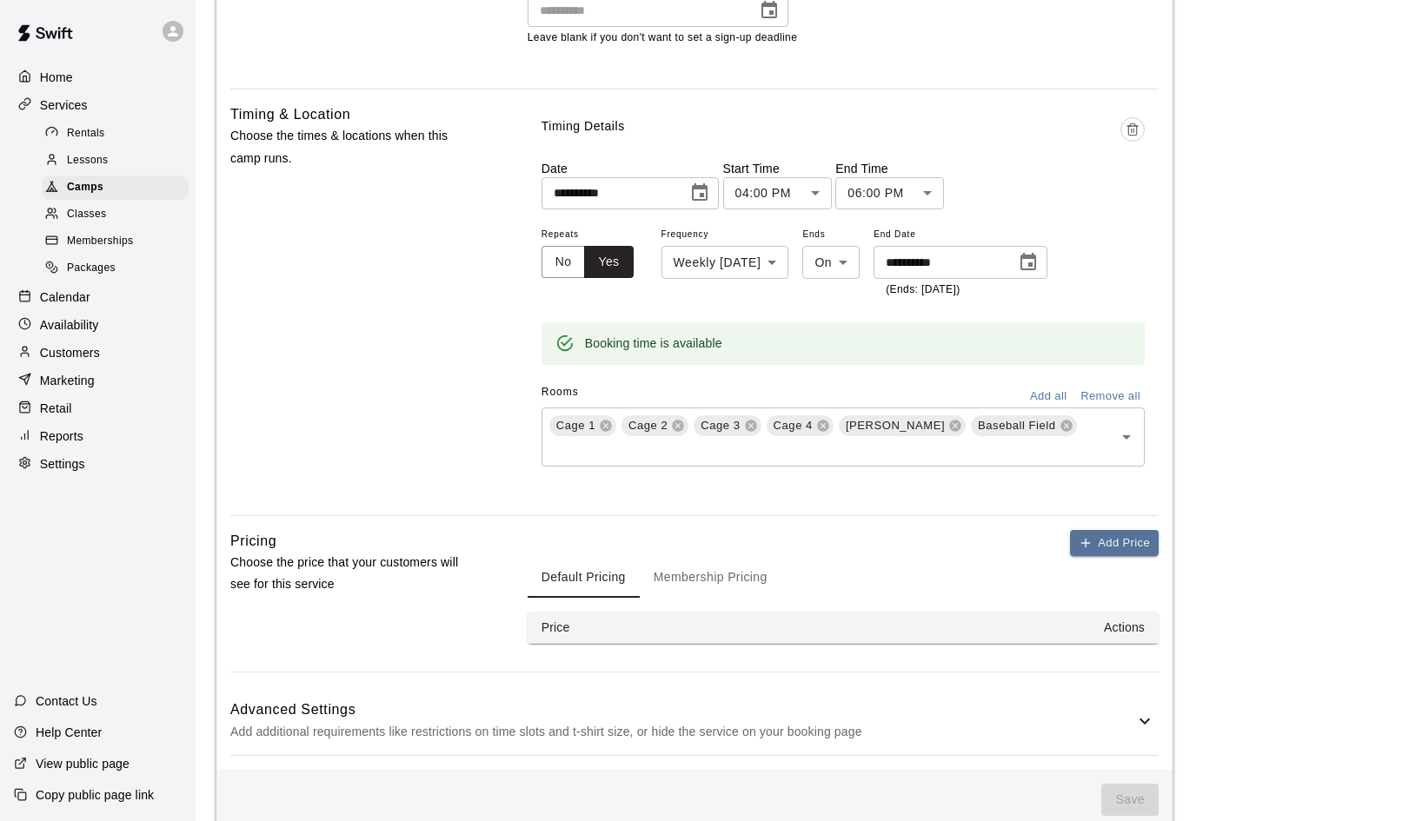
scroll to position [889, 0]
click at [1136, 532] on button "Add Price" at bounding box center [1114, 545] width 89 height 27
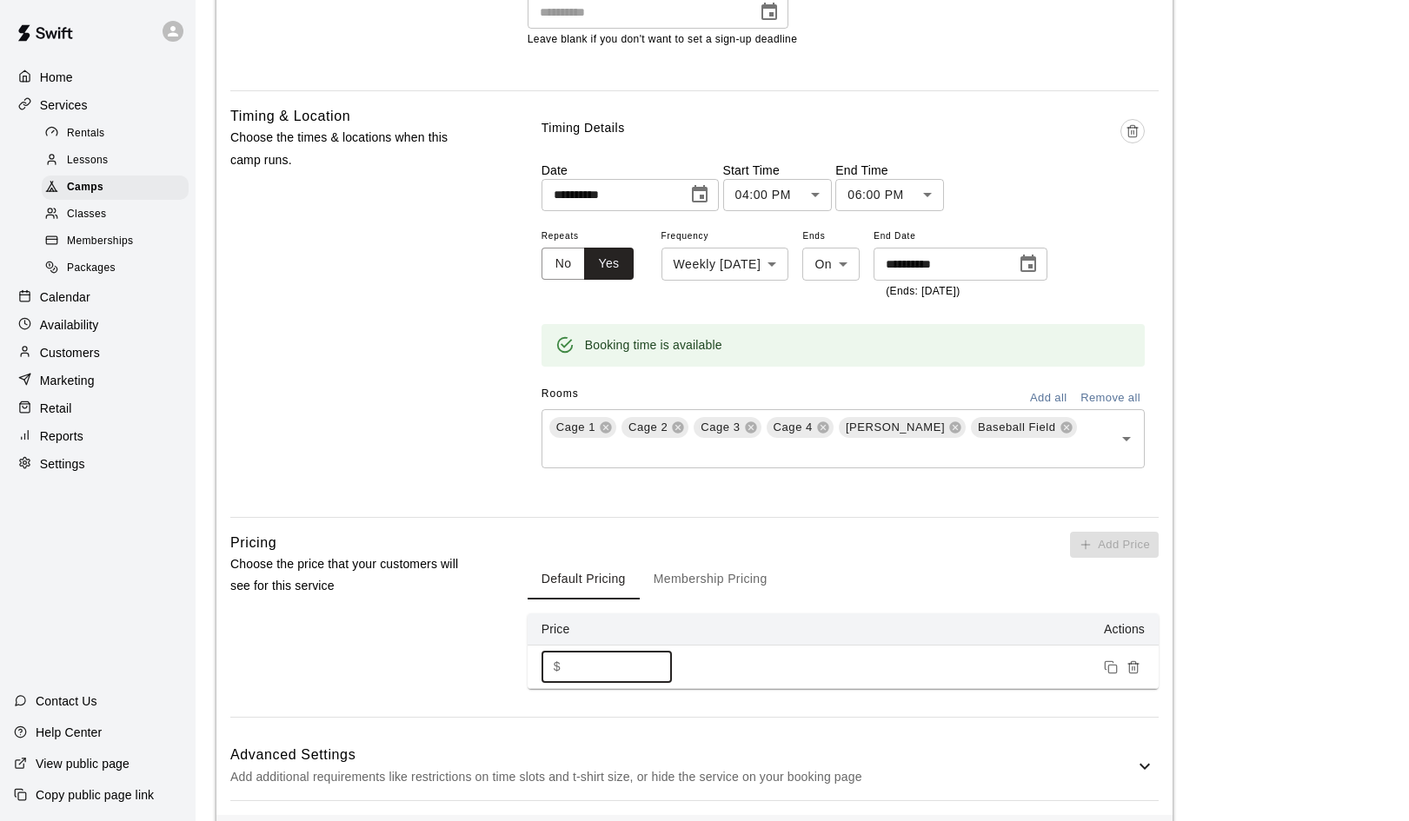
drag, startPoint x: 575, startPoint y: 640, endPoint x: 561, endPoint y: 641, distance: 14.0
click at [561, 651] on div "$ * ​" at bounding box center [606, 667] width 130 height 32
type input "**"
click at [905, 532] on div "Add Price Default Pricing Membership Pricing Price Actions $ ** ​" at bounding box center [843, 611] width 631 height 158
click at [736, 558] on button "Membership Pricing" at bounding box center [711, 579] width 142 height 42
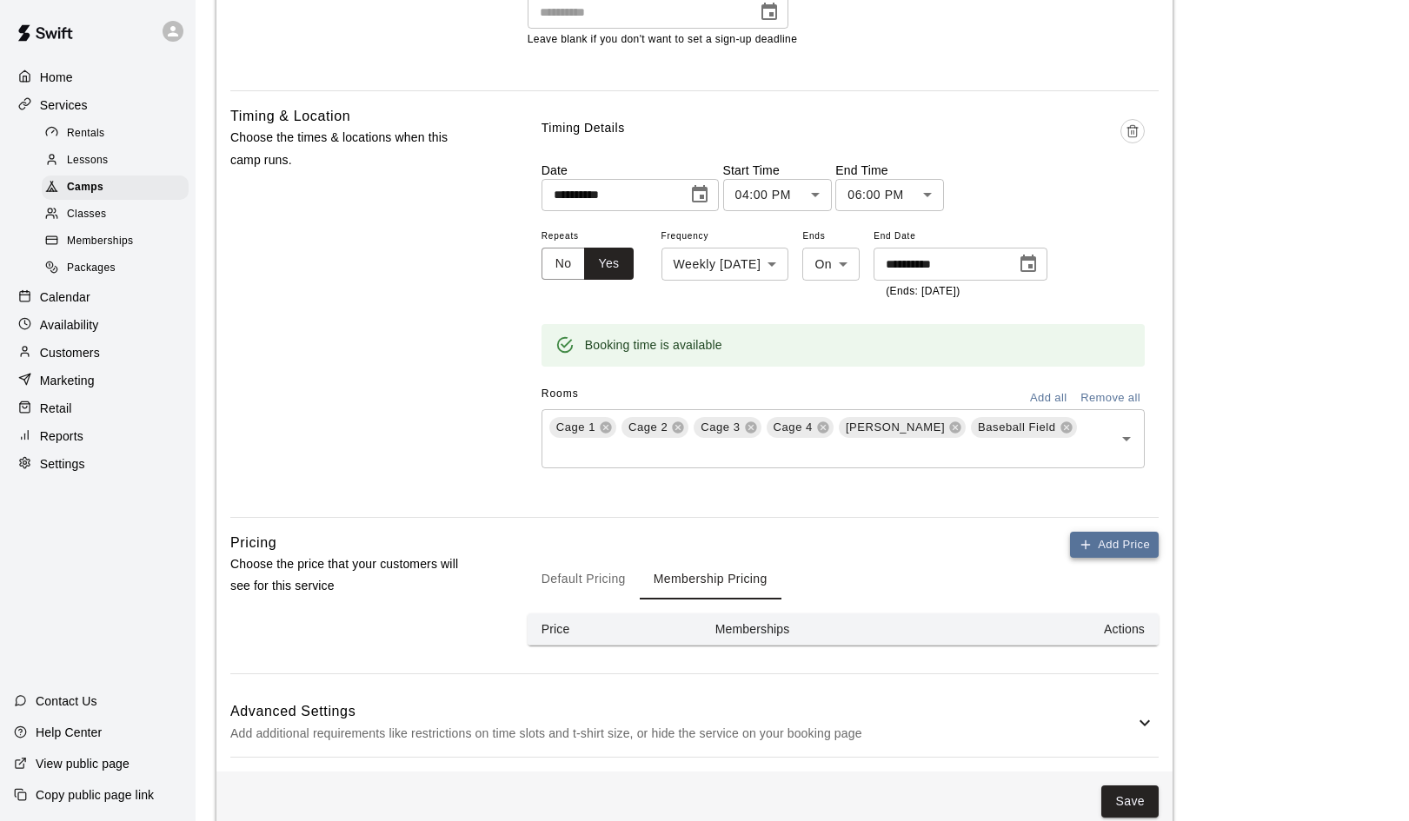
click at [1100, 532] on button "Add Price" at bounding box center [1114, 545] width 89 height 27
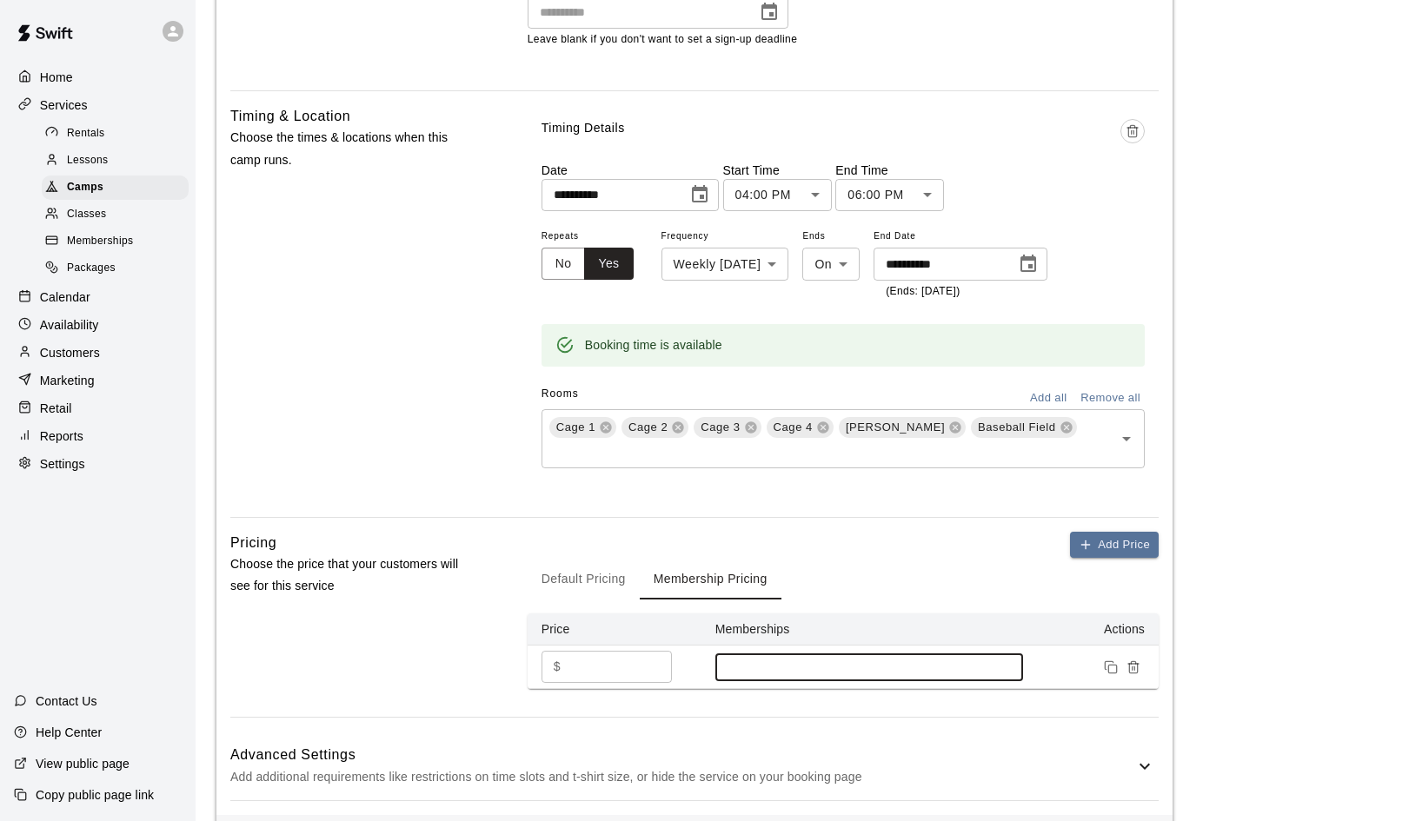
click at [966, 661] on input at bounding box center [869, 668] width 290 height 14
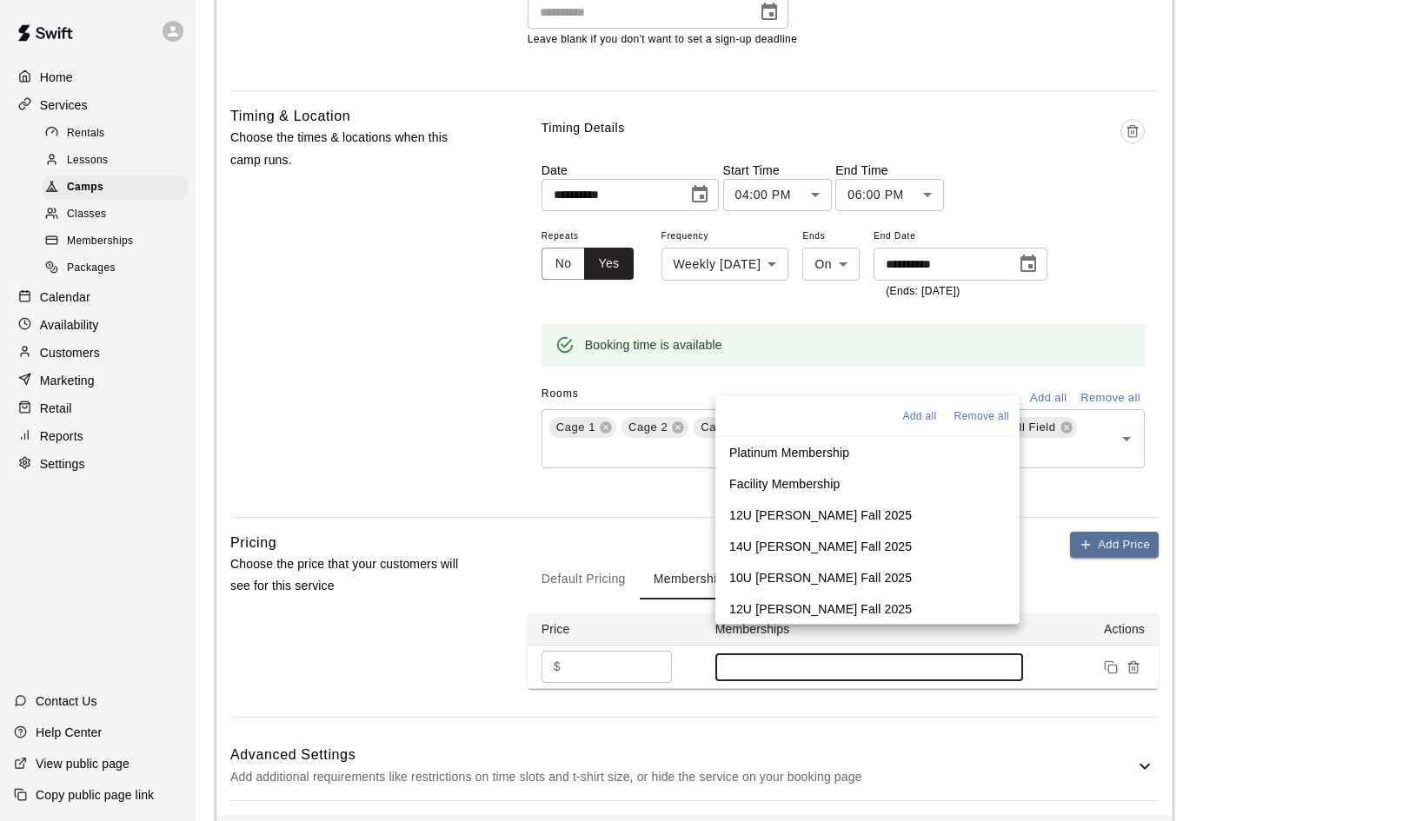
click at [798, 455] on p "Platinum Membership" at bounding box center [789, 451] width 120 height 17
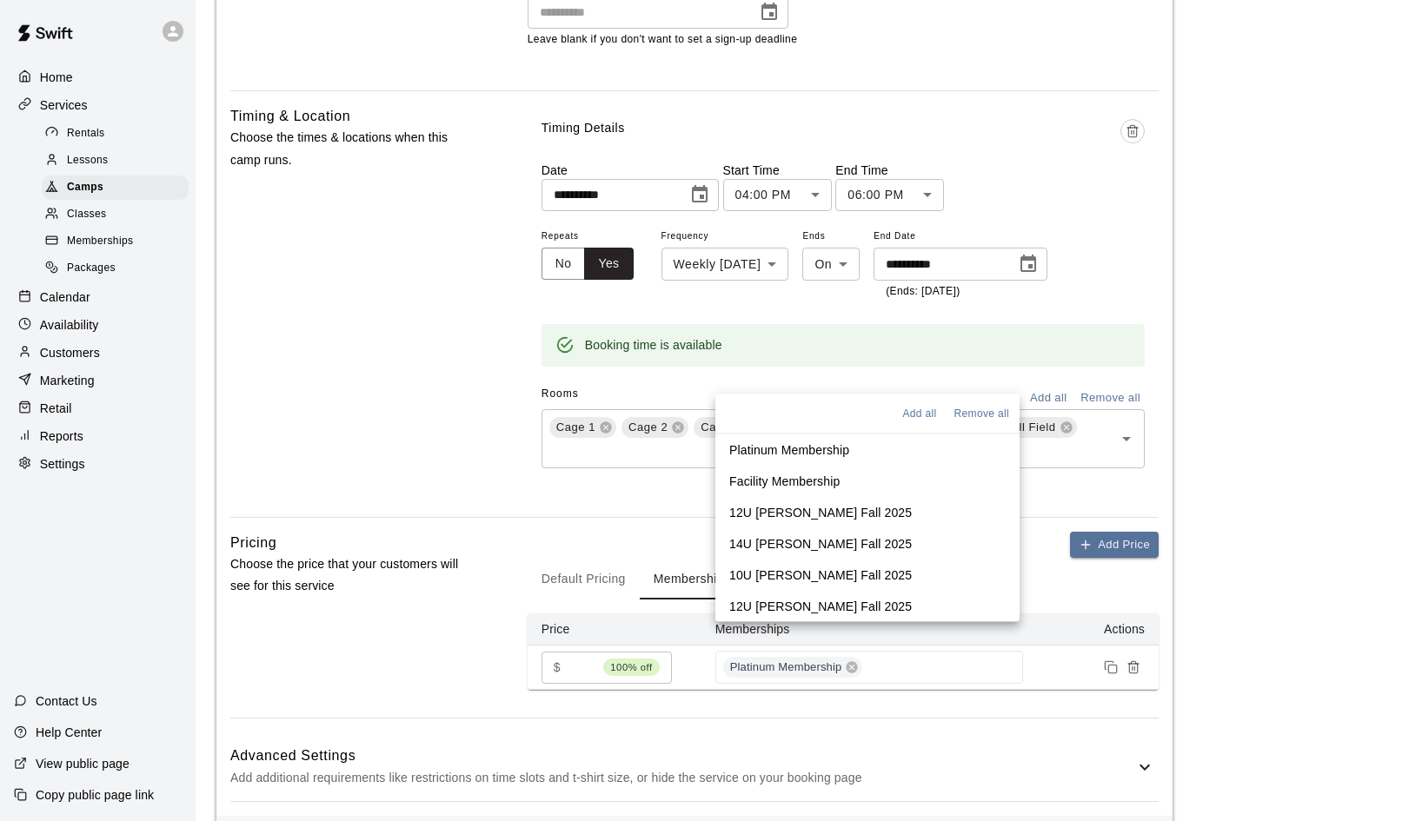
click at [958, 682] on div "Add Price Default Pricing Membership Pricing Price Memberships Actions $ * 100%…" at bounding box center [843, 625] width 631 height 187
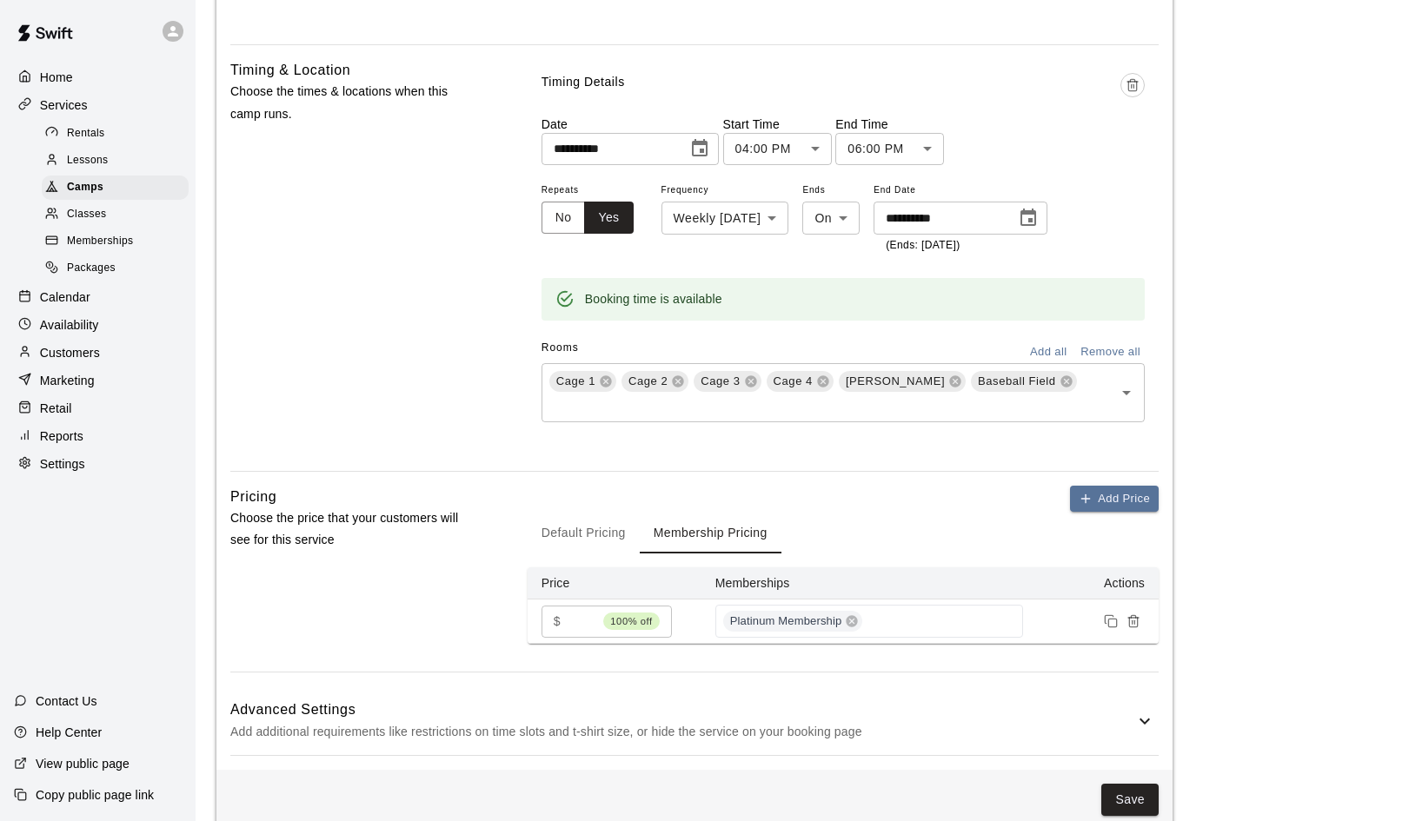
scroll to position [934, 0]
click at [1137, 785] on button "Save" at bounding box center [1129, 801] width 57 height 32
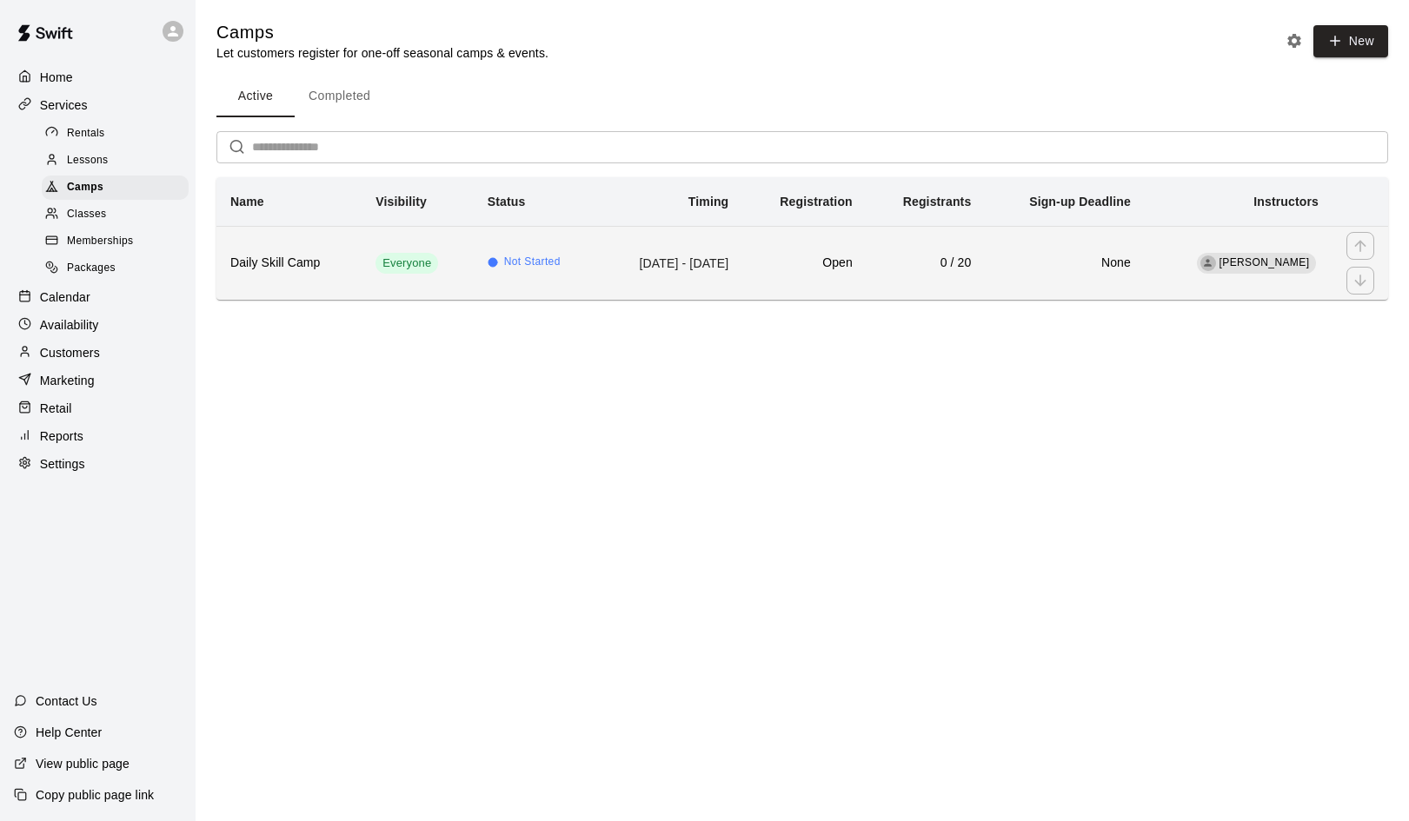
click at [308, 262] on h6 "Daily Skill Camp" at bounding box center [288, 263] width 117 height 19
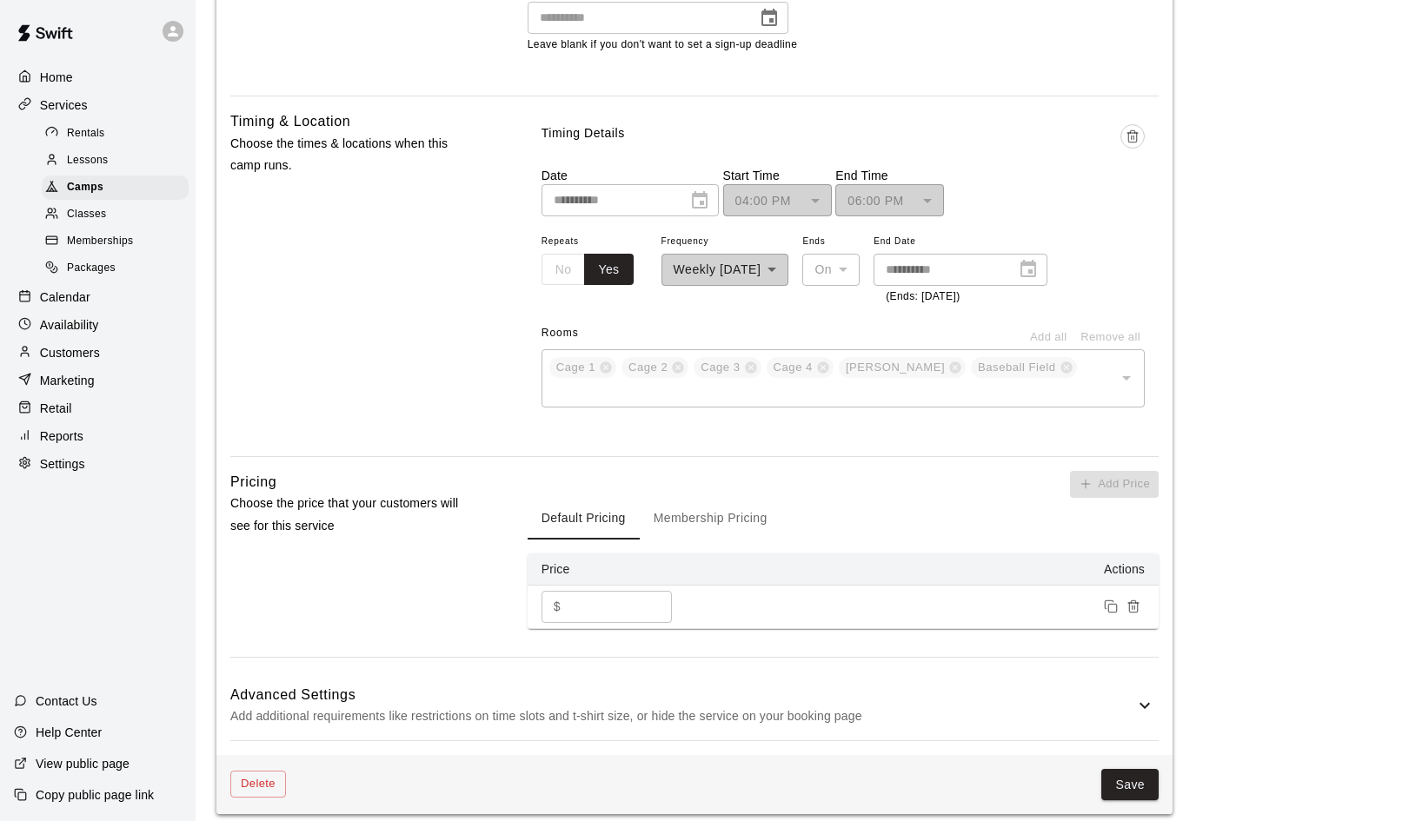
scroll to position [890, 0]
click at [742, 496] on button "Membership Pricing" at bounding box center [711, 517] width 142 height 42
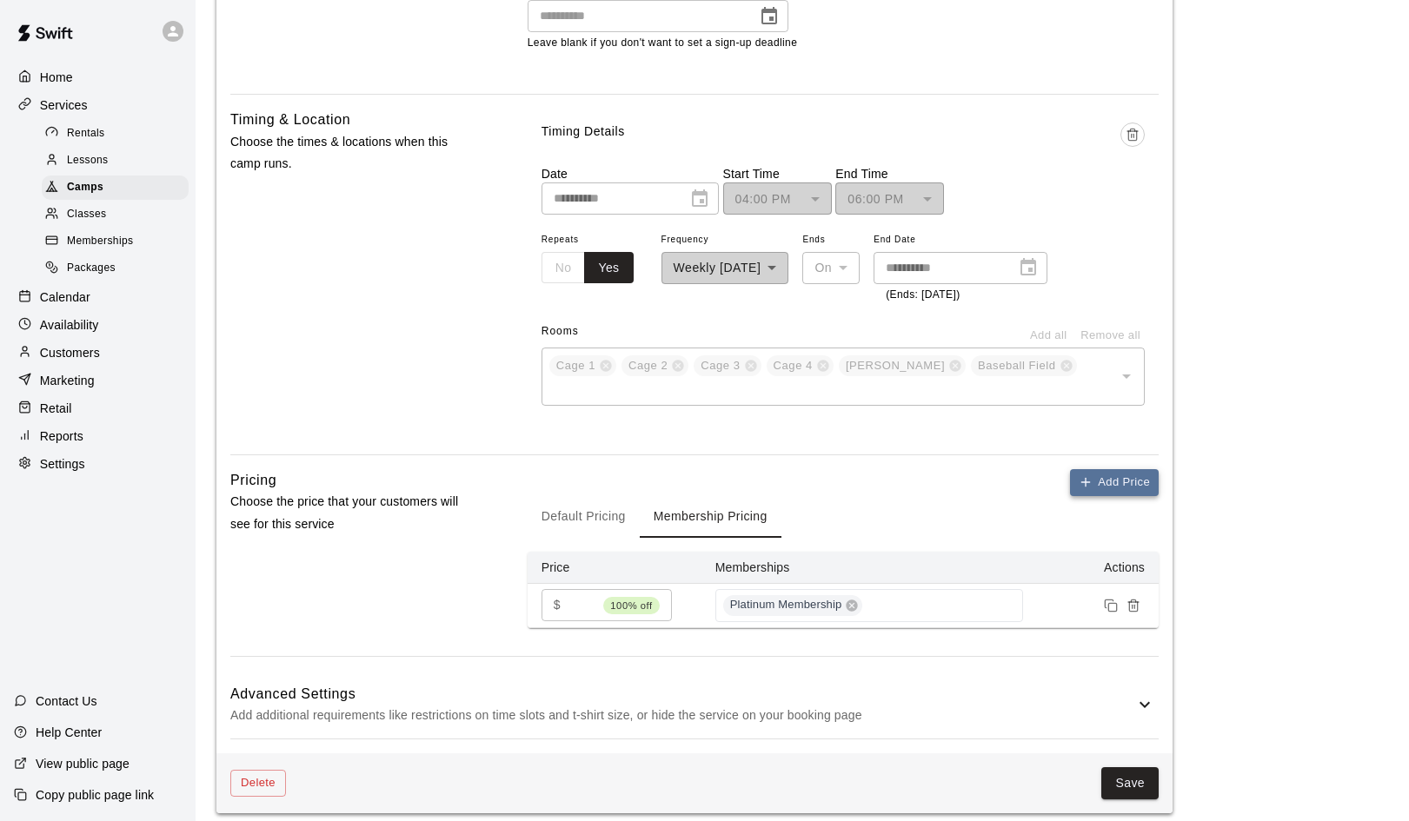
click at [1129, 469] on button "Add Price" at bounding box center [1114, 482] width 89 height 27
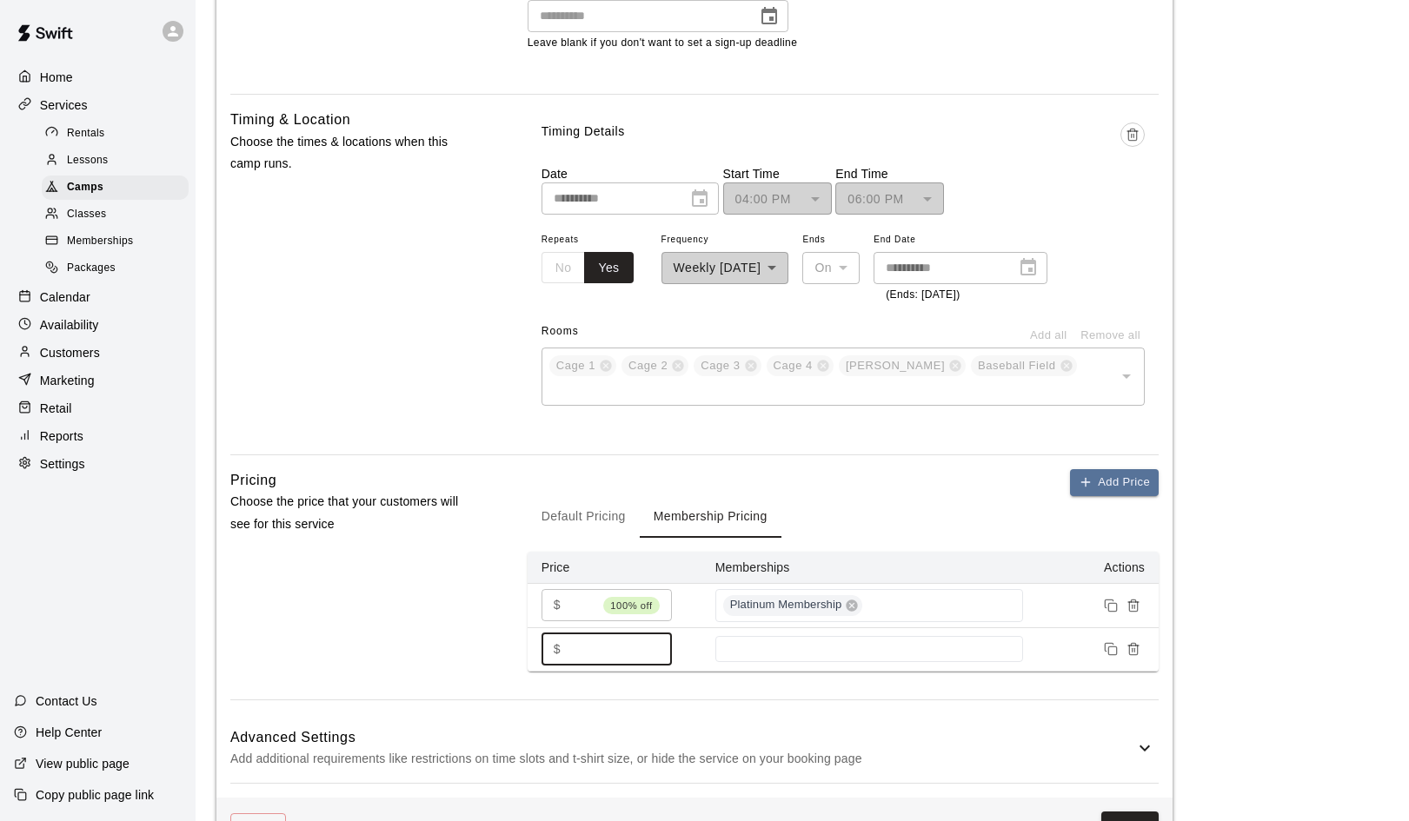
drag, startPoint x: 581, startPoint y: 623, endPoint x: 564, endPoint y: 621, distance: 17.5
click at [564, 634] on div "$ * ​" at bounding box center [606, 650] width 130 height 32
type input "**"
click at [868, 667] on div "Add Price Default Pricing Membership Pricing Price Memberships Actions $ * 100%…" at bounding box center [843, 584] width 631 height 230
click at [1008, 636] on div at bounding box center [869, 649] width 308 height 26
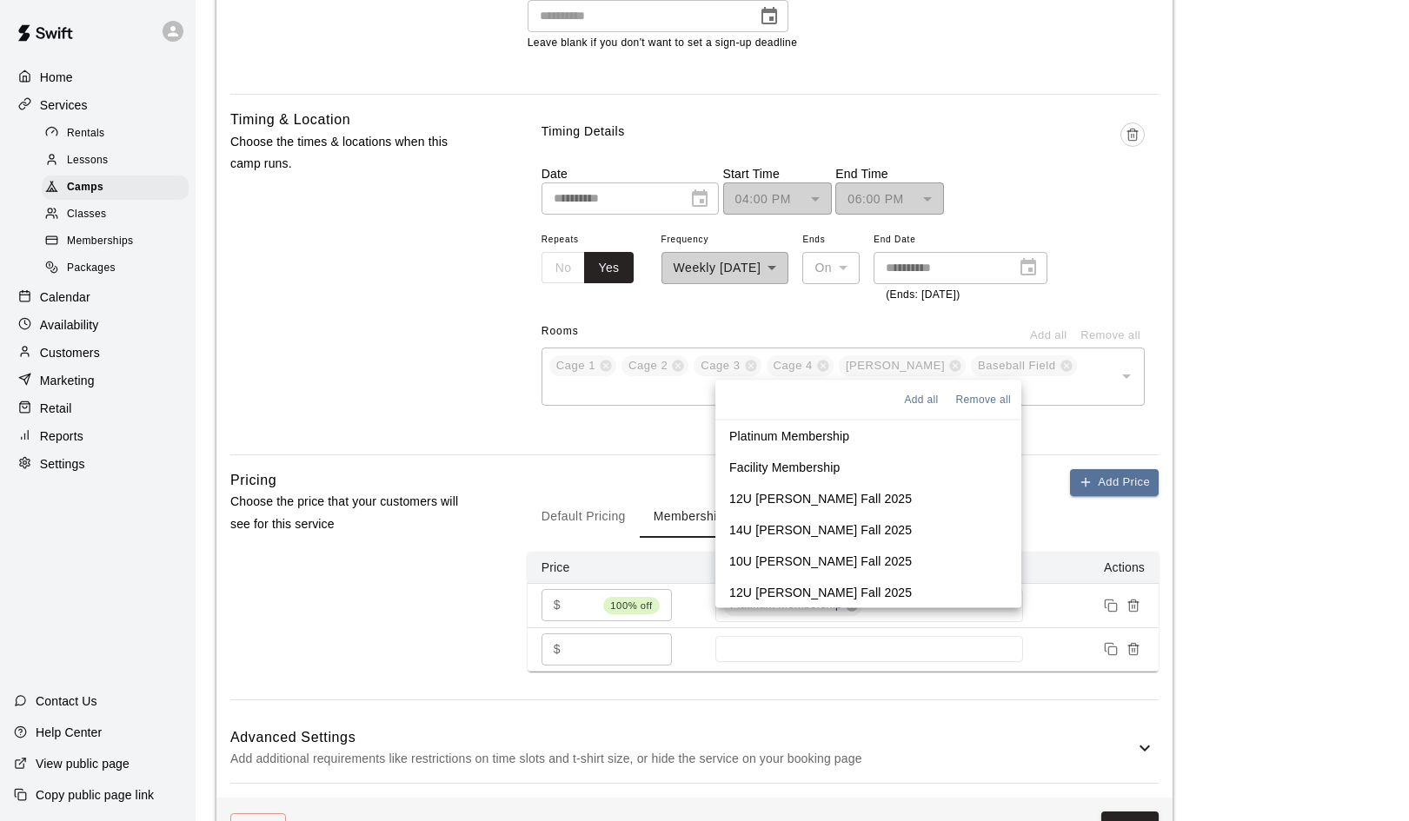
click at [817, 463] on p "Facility Membership" at bounding box center [784, 466] width 110 height 17
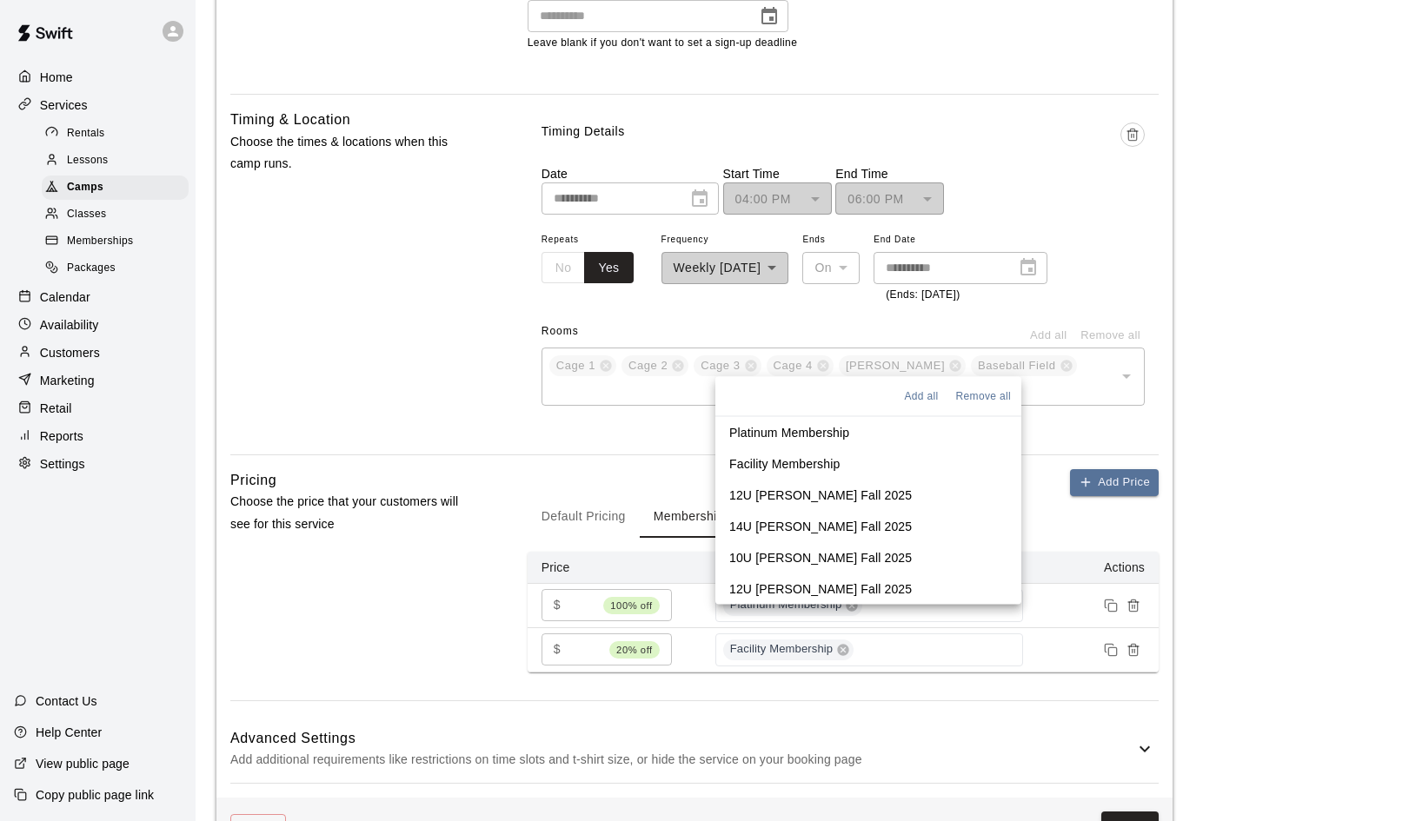
click at [807, 497] on p "12U Duran Fall 2025" at bounding box center [820, 494] width 183 height 17
click at [813, 529] on p "14U Duran-Mendez Fall 2025" at bounding box center [820, 525] width 183 height 17
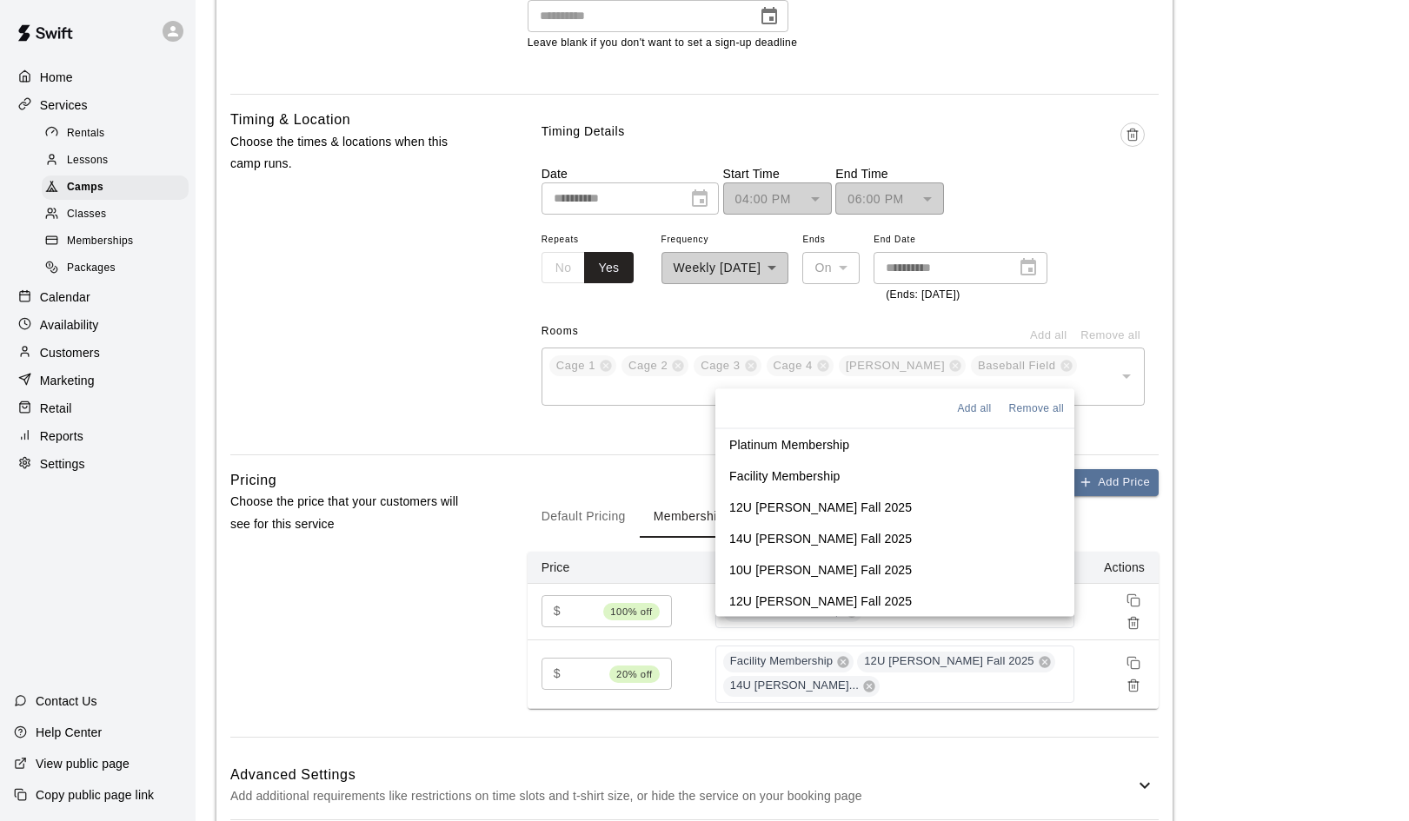
click at [801, 566] on p "10U Duran-Mendez Fall 2025" at bounding box center [820, 569] width 183 height 17
click at [797, 594] on p "12U Duran-Pearson Fall 2025" at bounding box center [820, 600] width 183 height 17
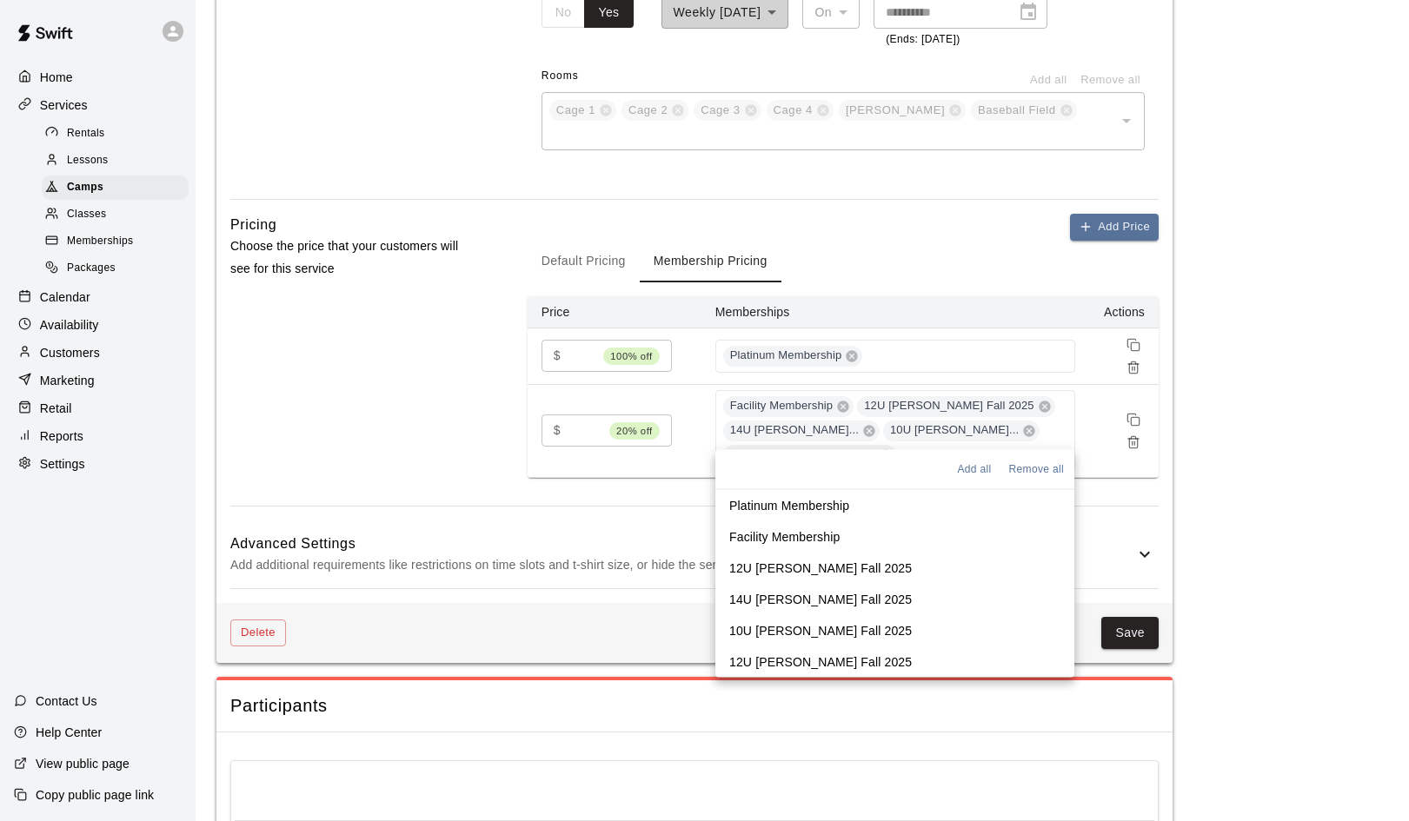
scroll to position [1209, 0]
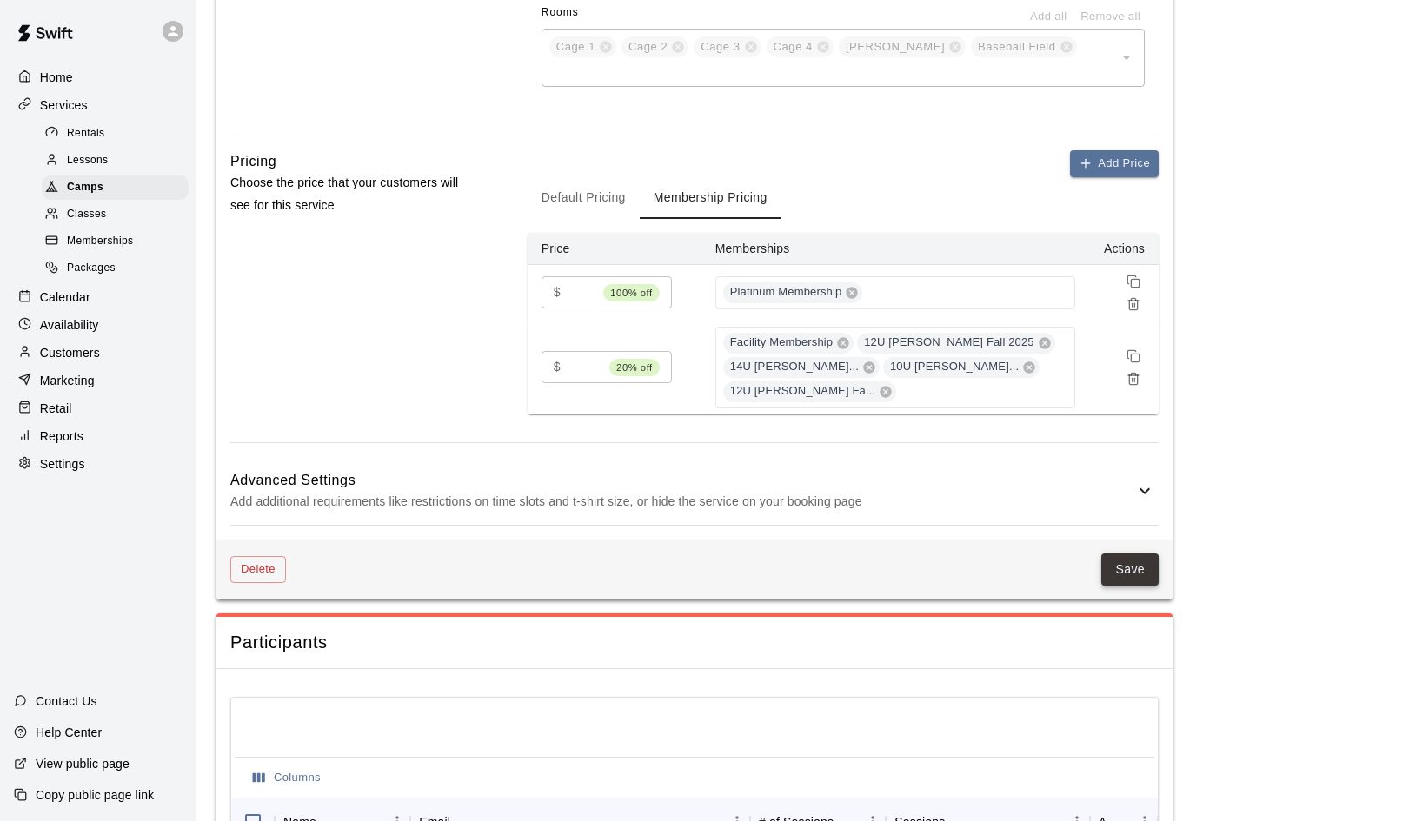
click at [1132, 554] on button "Save" at bounding box center [1129, 570] width 57 height 32
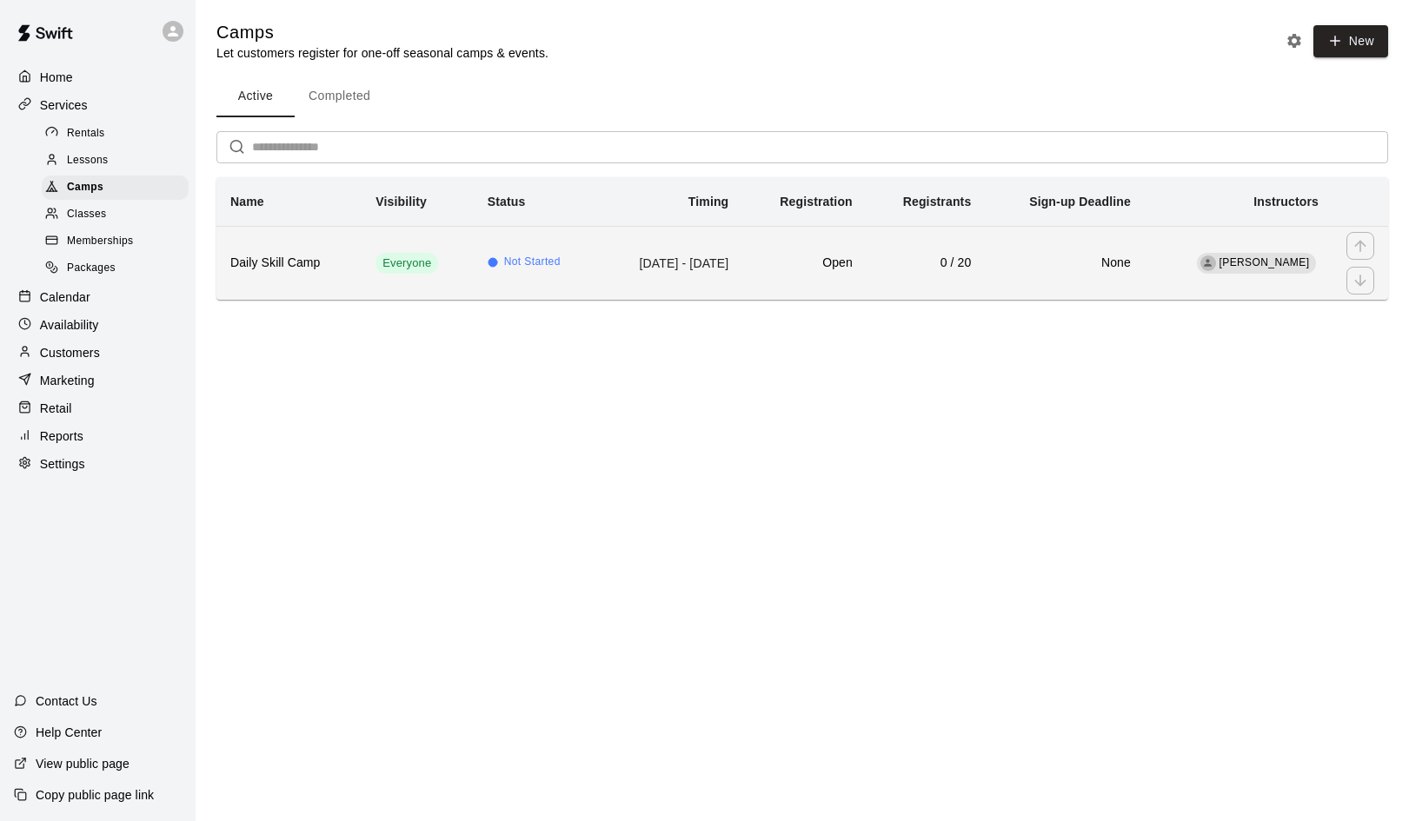
click at [291, 257] on h6 "Daily Skill Camp" at bounding box center [288, 263] width 117 height 19
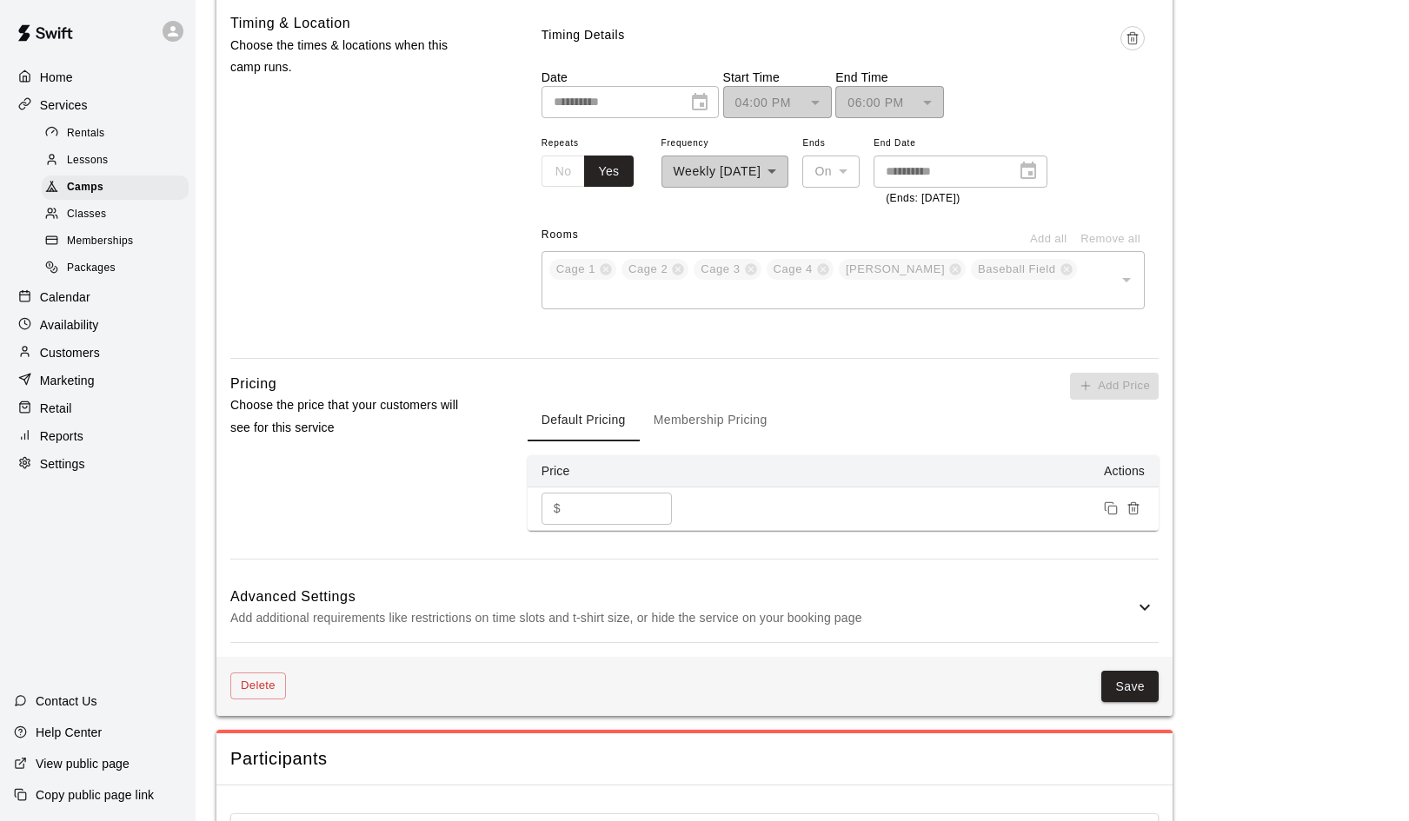
scroll to position [992, 0]
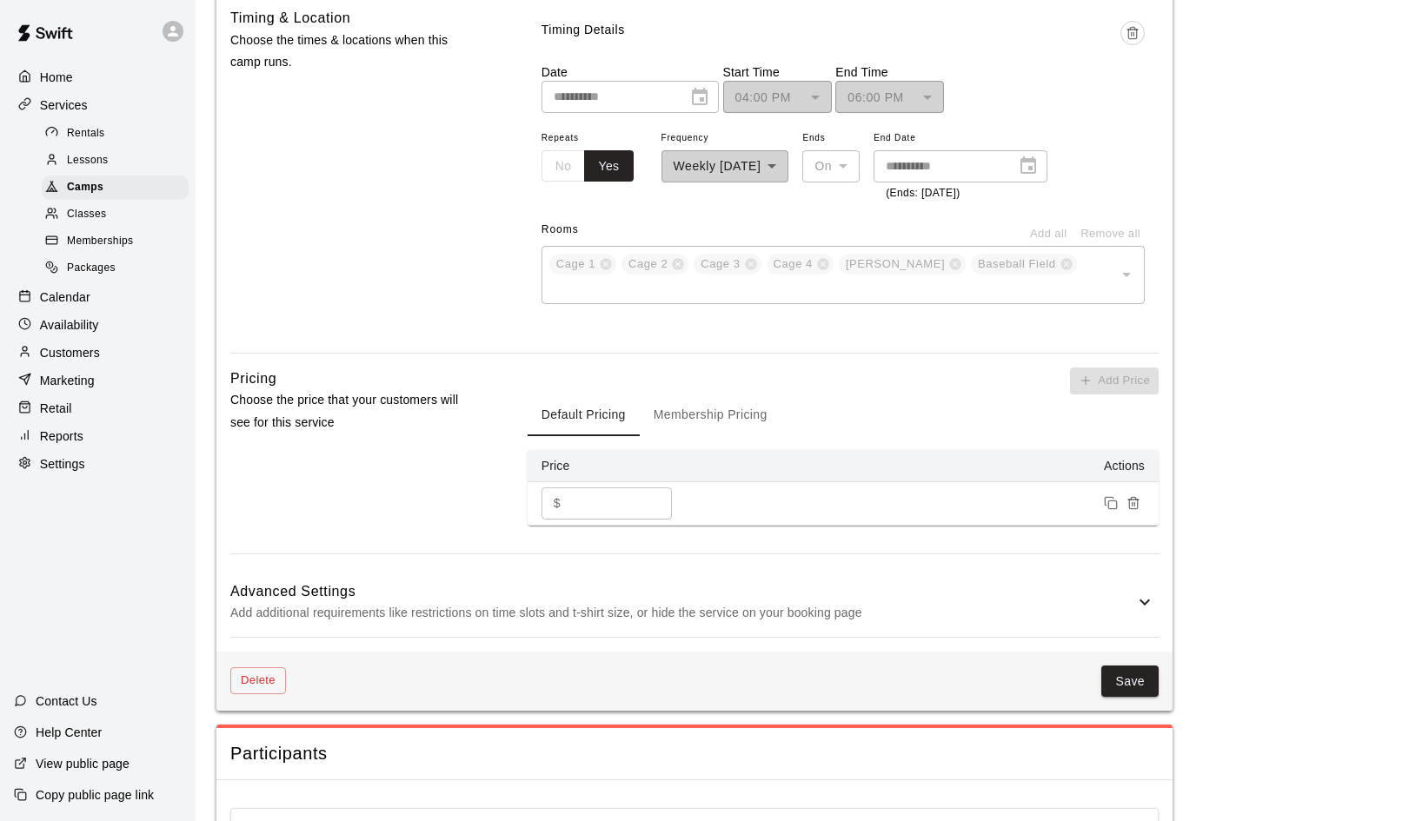
click at [1145, 592] on icon at bounding box center [1144, 602] width 21 height 21
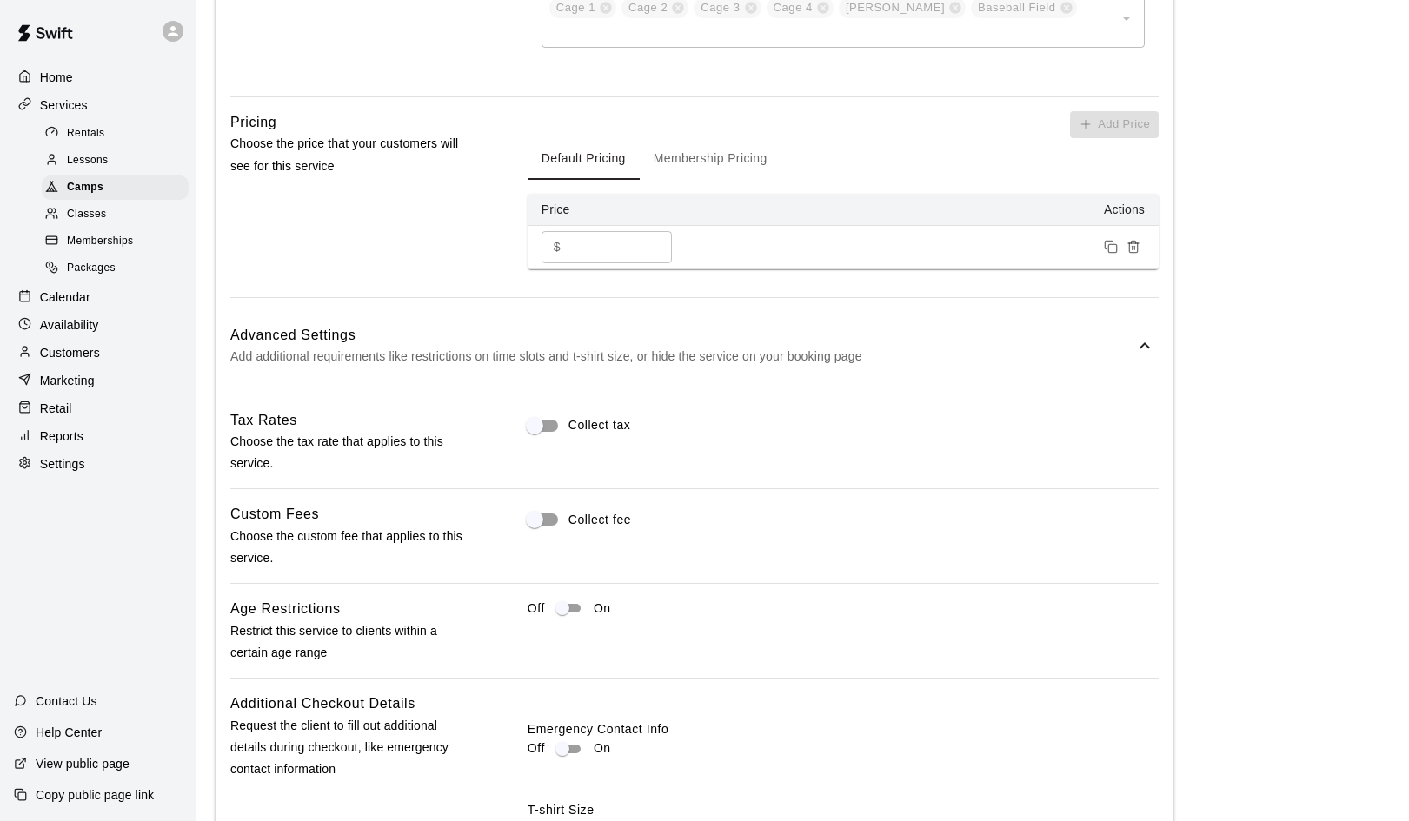
scroll to position [1234, 0]
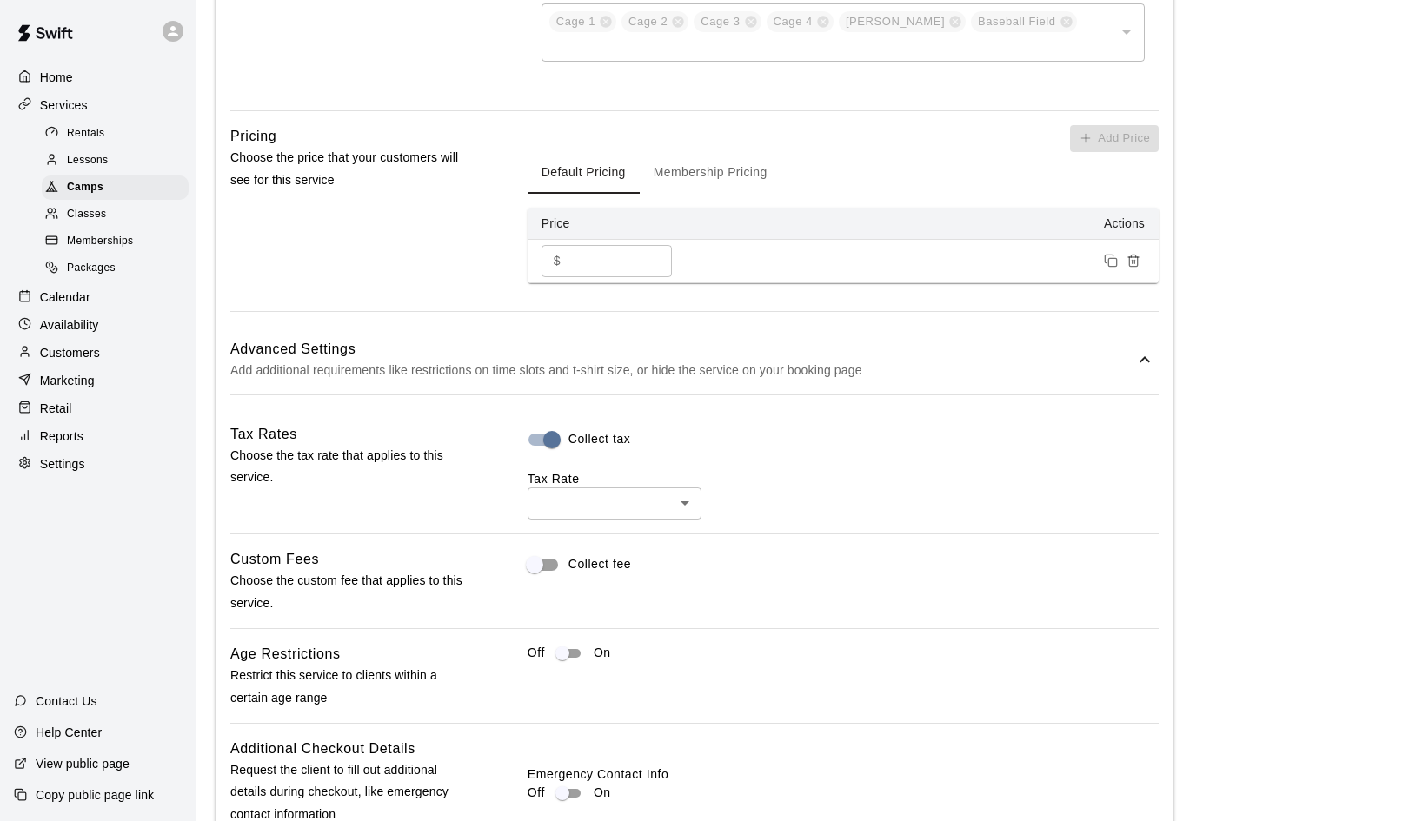
click at [687, 469] on body "**********" at bounding box center [704, 119] width 1409 height 2706
click at [616, 539] on li "Sales Tax ( 8.25 %)" at bounding box center [615, 540] width 174 height 29
type input "***"
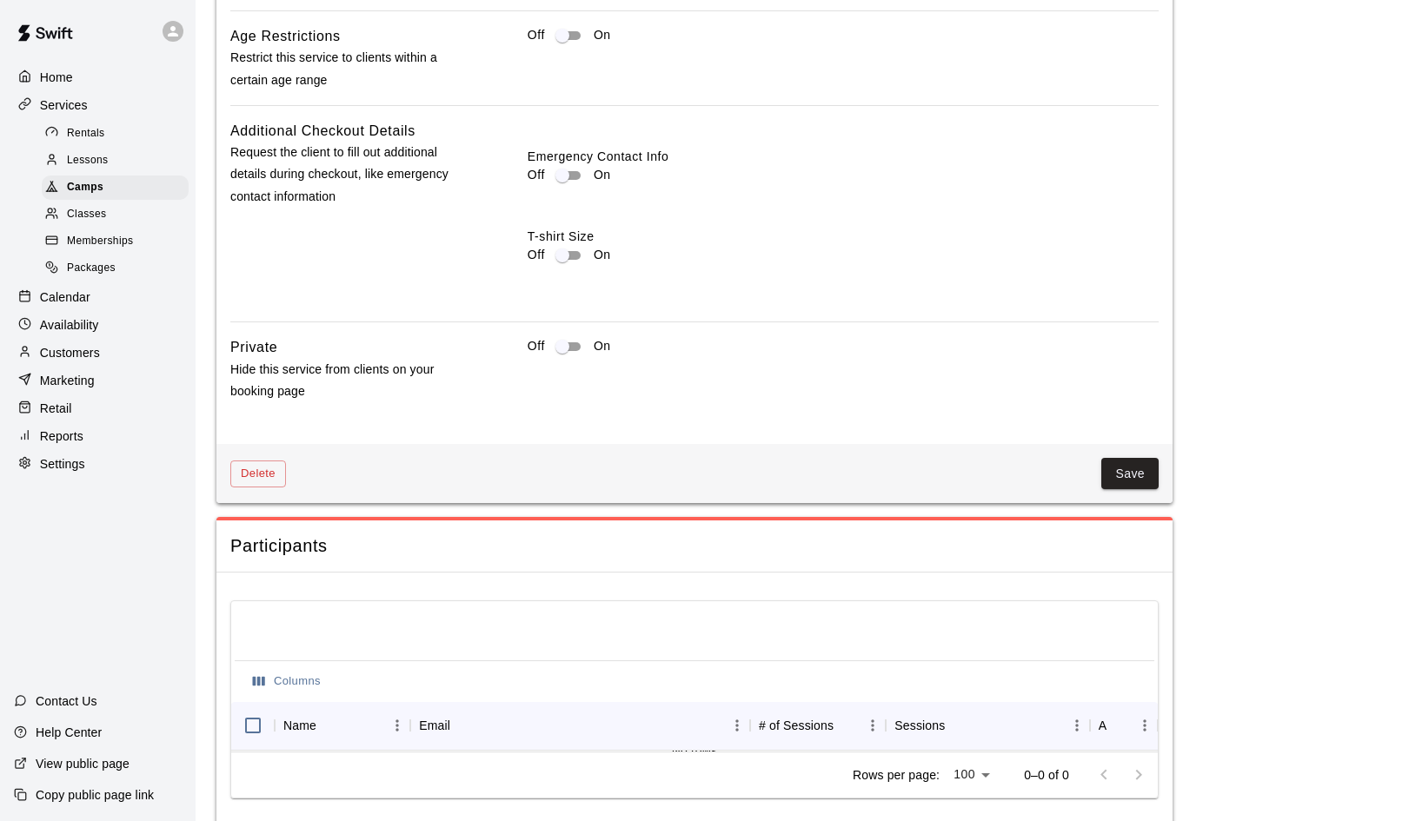
scroll to position [1851, 0]
click at [661, 606] on div at bounding box center [695, 634] width 920 height 56
click at [1126, 459] on button "Save" at bounding box center [1129, 475] width 57 height 32
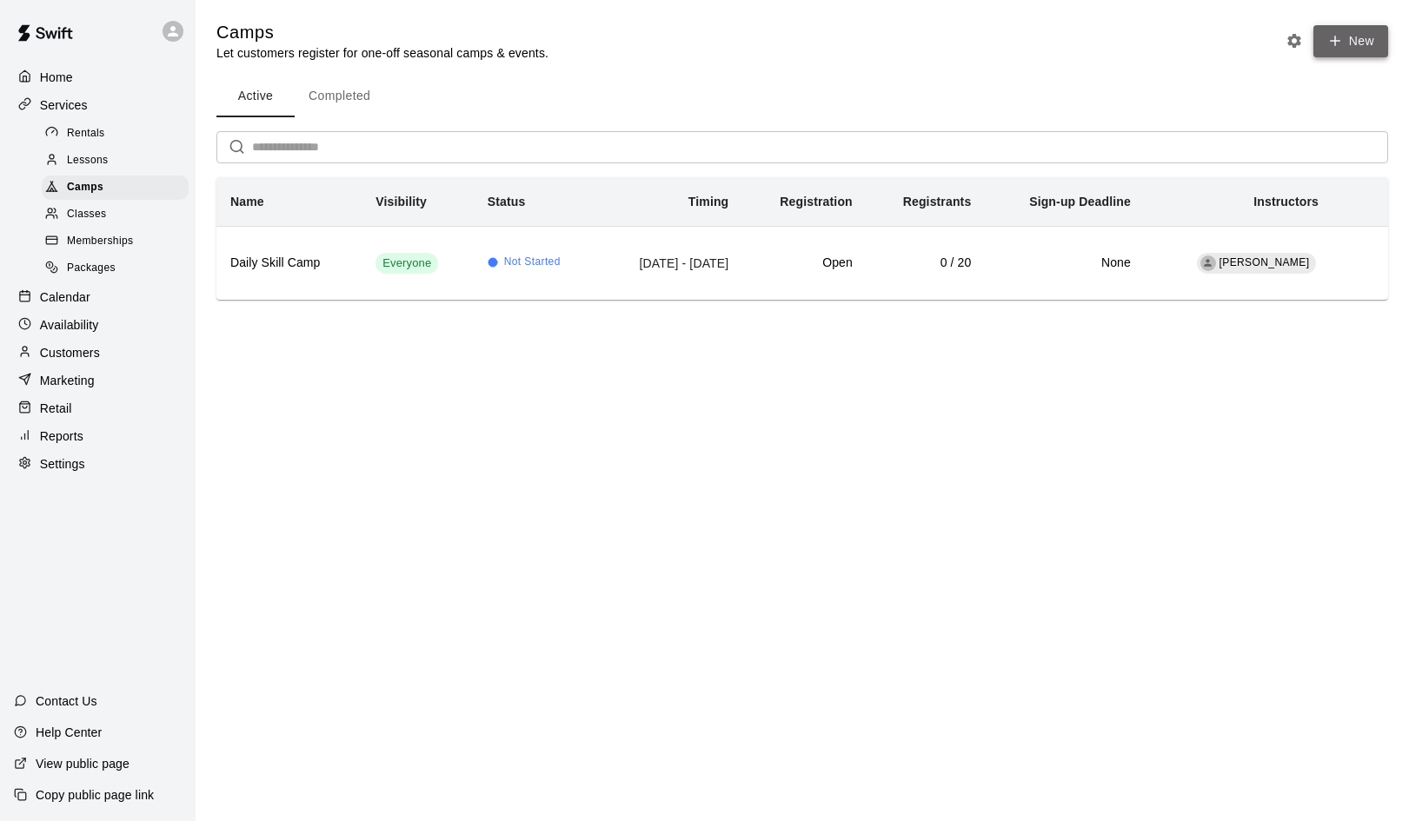
click at [1341, 41] on icon "button" at bounding box center [1335, 41] width 16 height 16
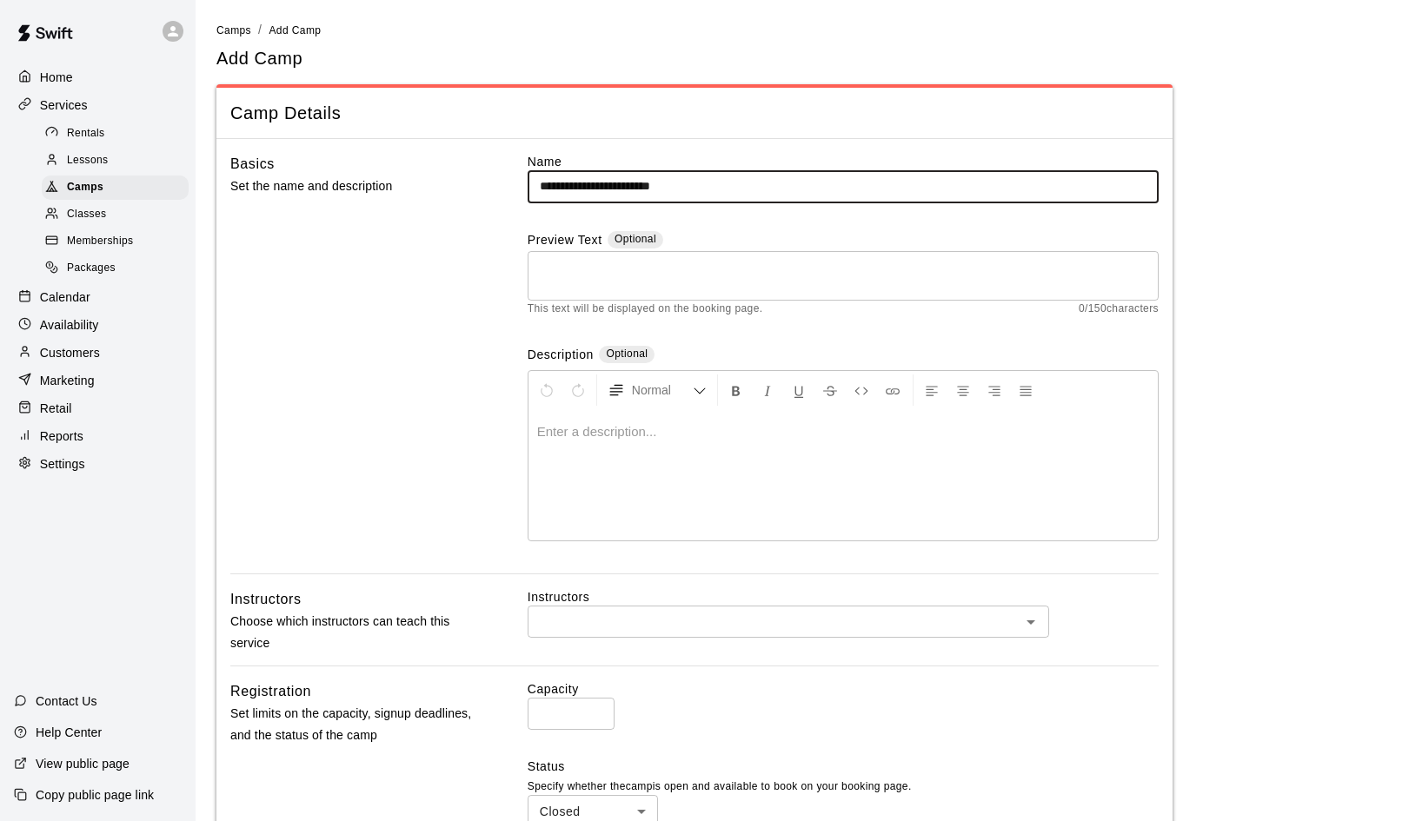
type input "**********"
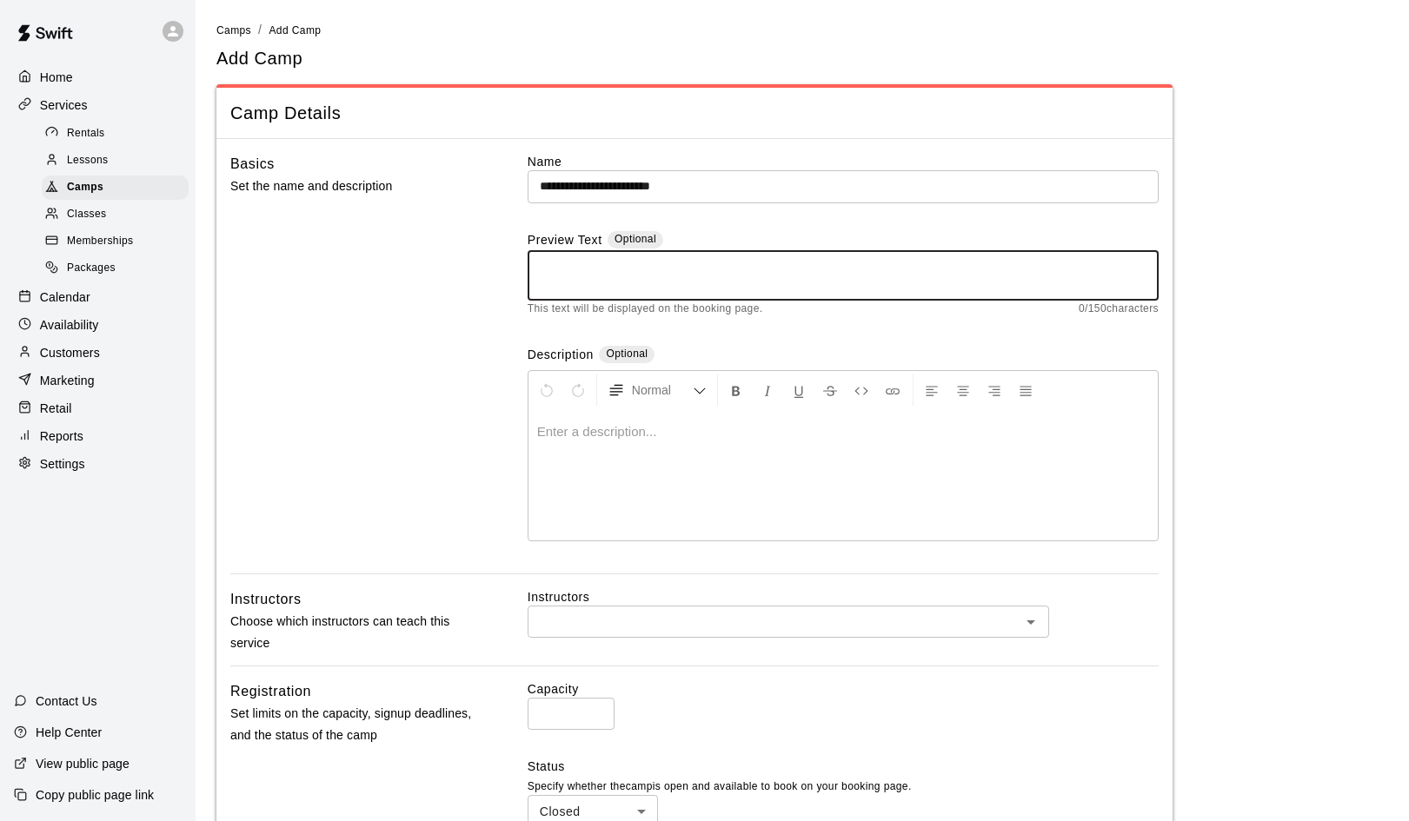
click at [641, 273] on textarea at bounding box center [843, 275] width 607 height 35
click at [236, 34] on span "Camps" at bounding box center [233, 30] width 35 height 12
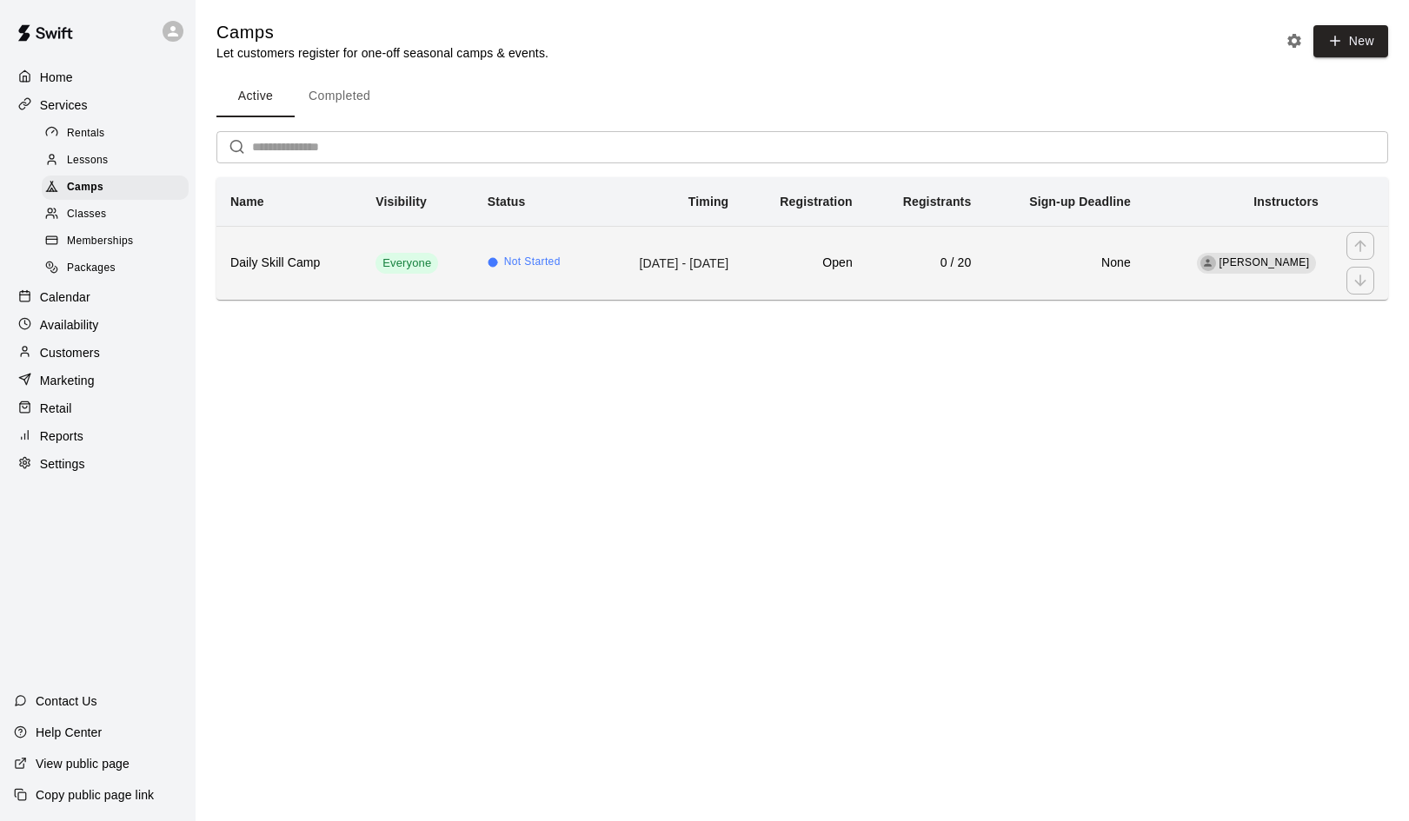
click at [295, 260] on h6 "Daily Skill Camp" at bounding box center [288, 263] width 117 height 19
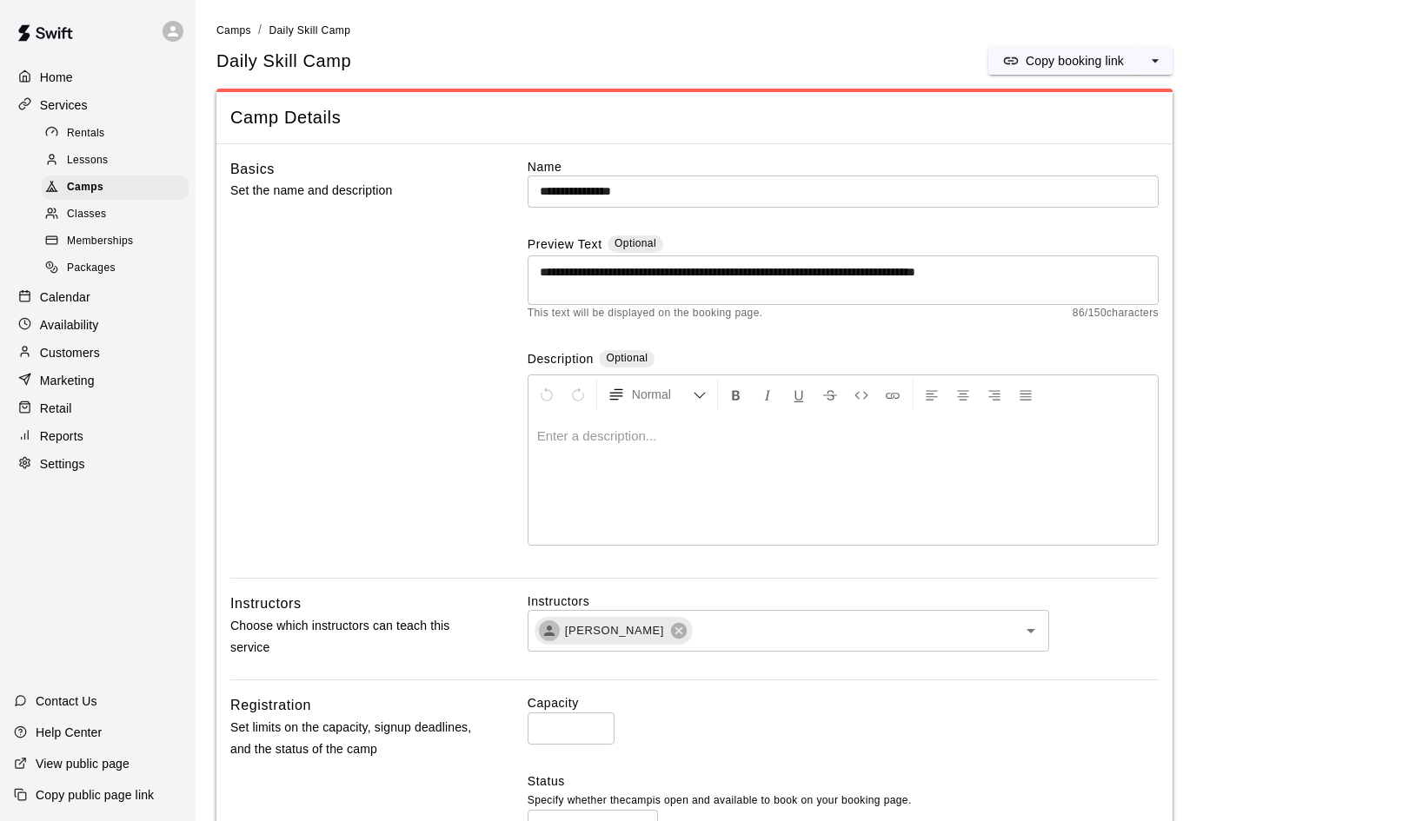
drag, startPoint x: 538, startPoint y: 269, endPoint x: 881, endPoint y: 272, distance: 343.3
click at [881, 272] on div "**********" at bounding box center [843, 281] width 631 height 50
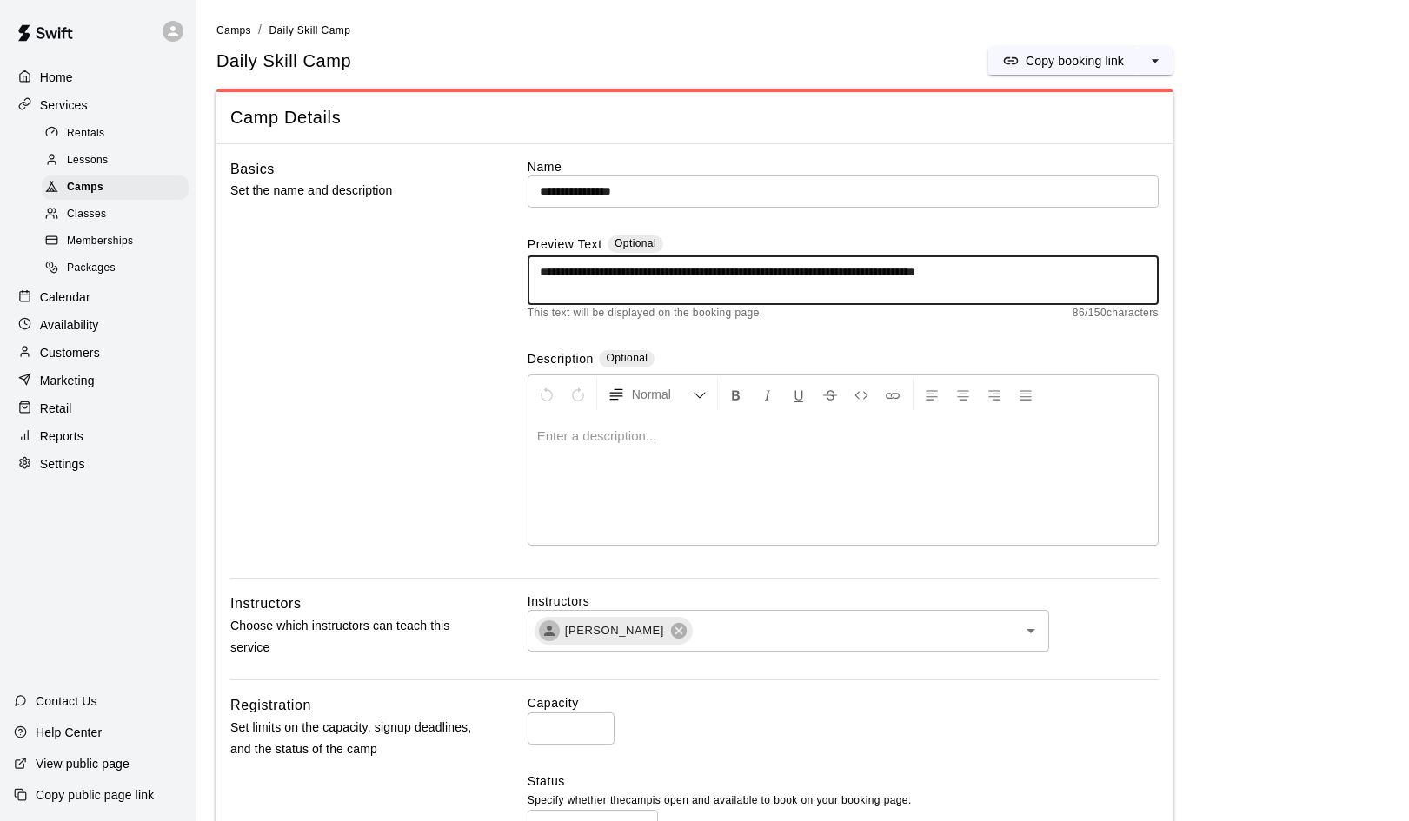
drag, startPoint x: 1039, startPoint y: 269, endPoint x: 527, endPoint y: 269, distance: 511.9
click at [528, 269] on div "**********" at bounding box center [843, 281] width 631 height 50
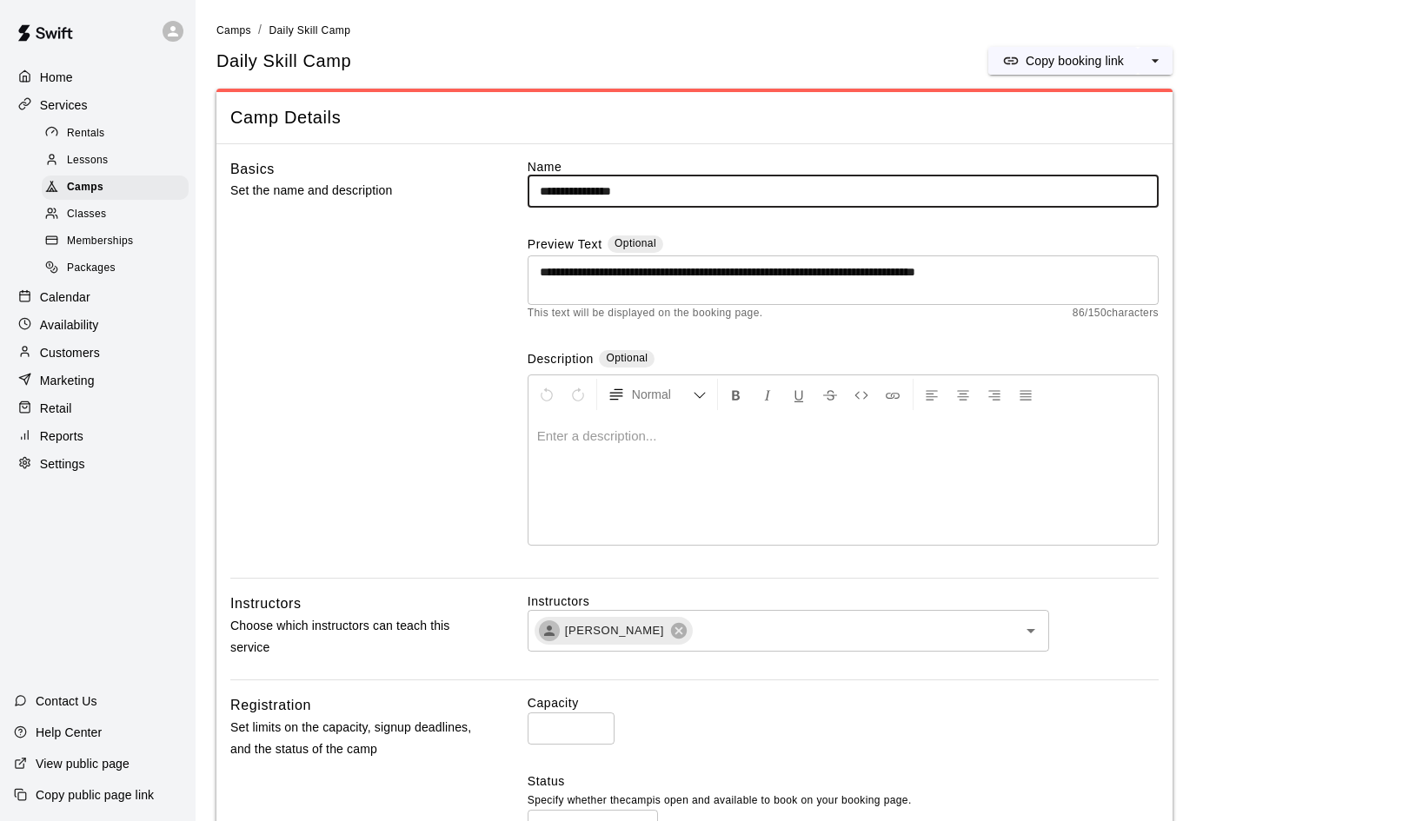
click at [535, 187] on input "**********" at bounding box center [843, 192] width 631 height 32
drag, startPoint x: 621, startPoint y: 191, endPoint x: 590, endPoint y: 189, distance: 31.4
click at [590, 189] on input "**********" at bounding box center [843, 192] width 631 height 32
type input "**********"
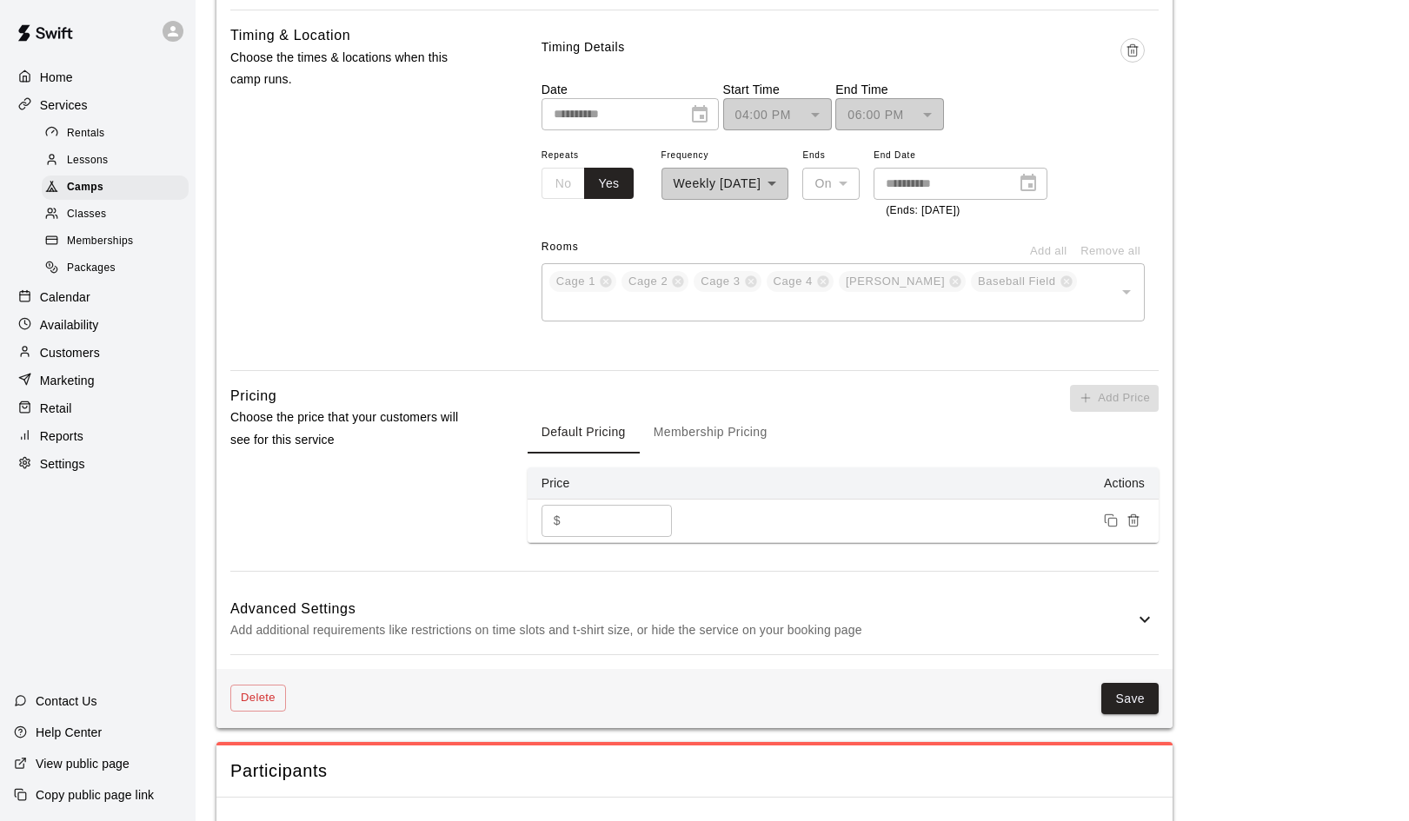
scroll to position [989, 0]
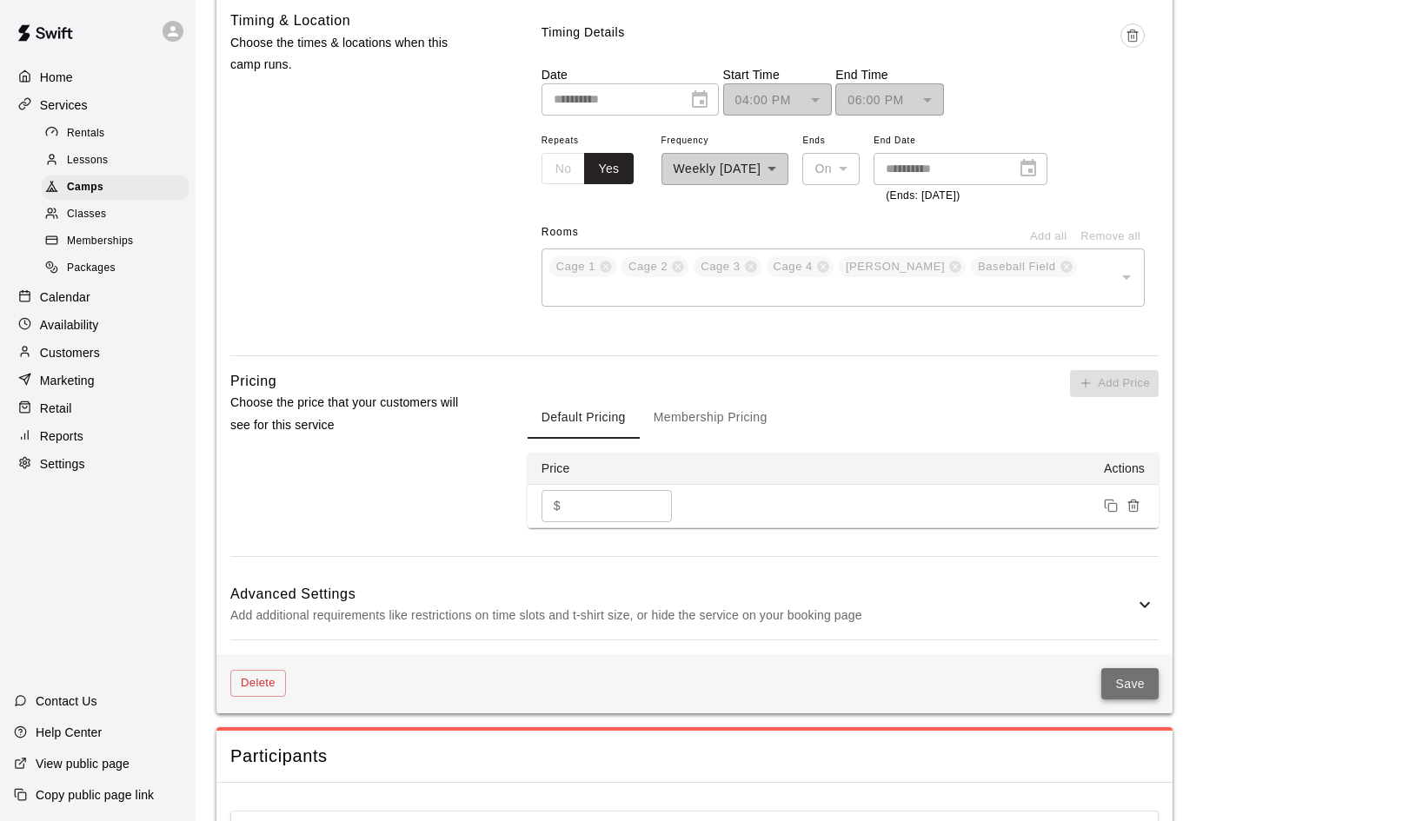
click at [1134, 668] on button "Save" at bounding box center [1129, 684] width 57 height 32
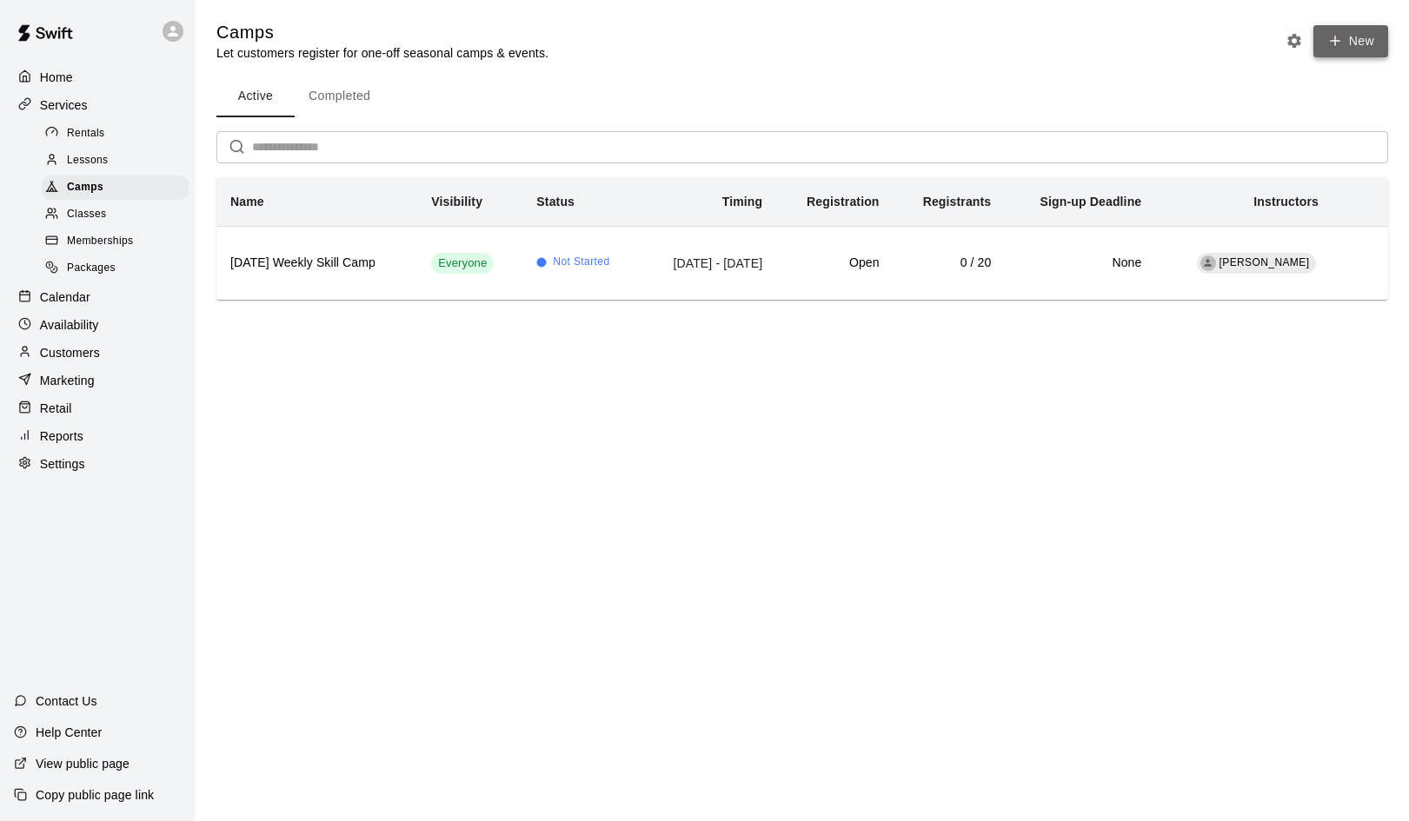
click at [1358, 41] on button "New" at bounding box center [1350, 41] width 75 height 32
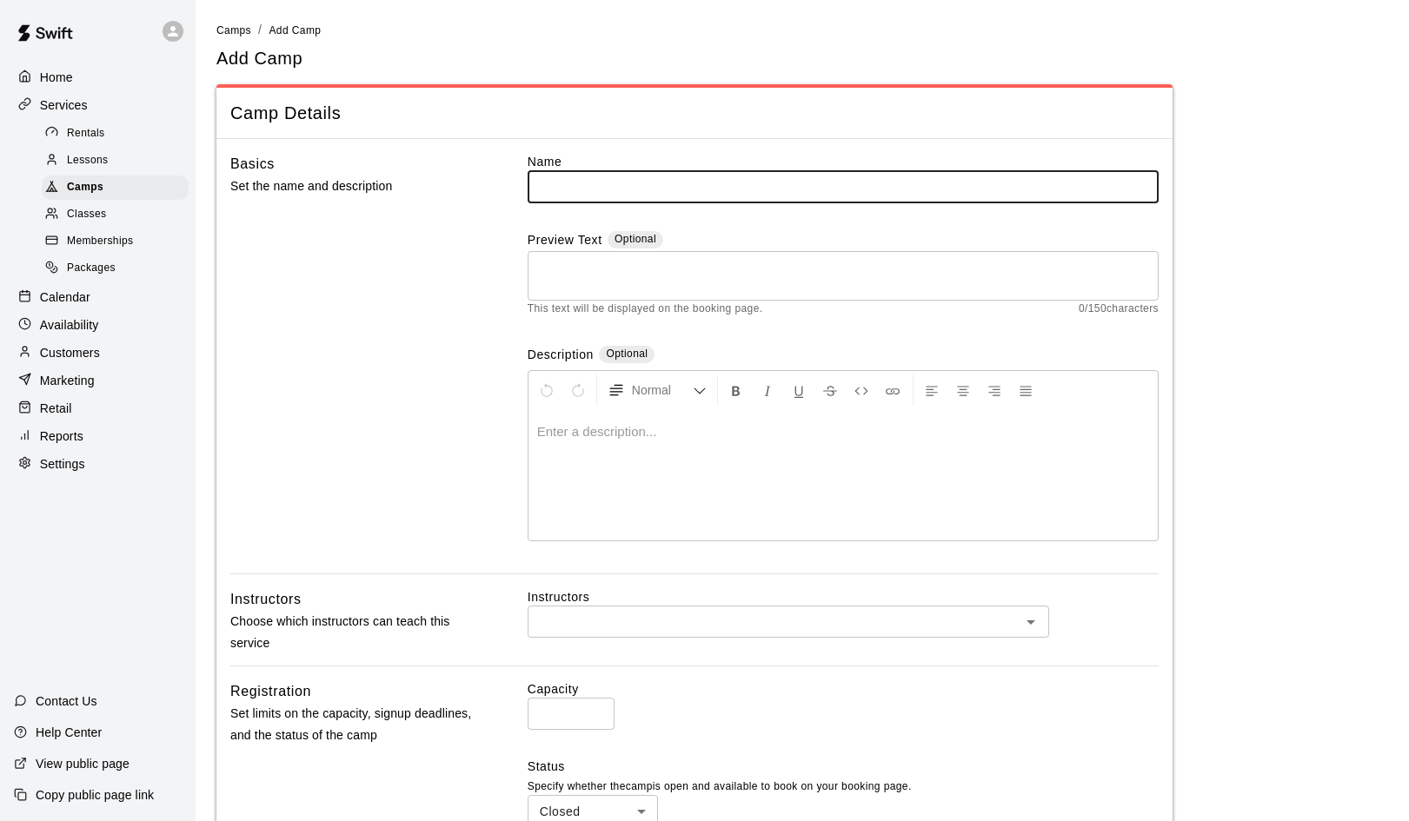
click at [554, 268] on textarea at bounding box center [843, 275] width 607 height 35
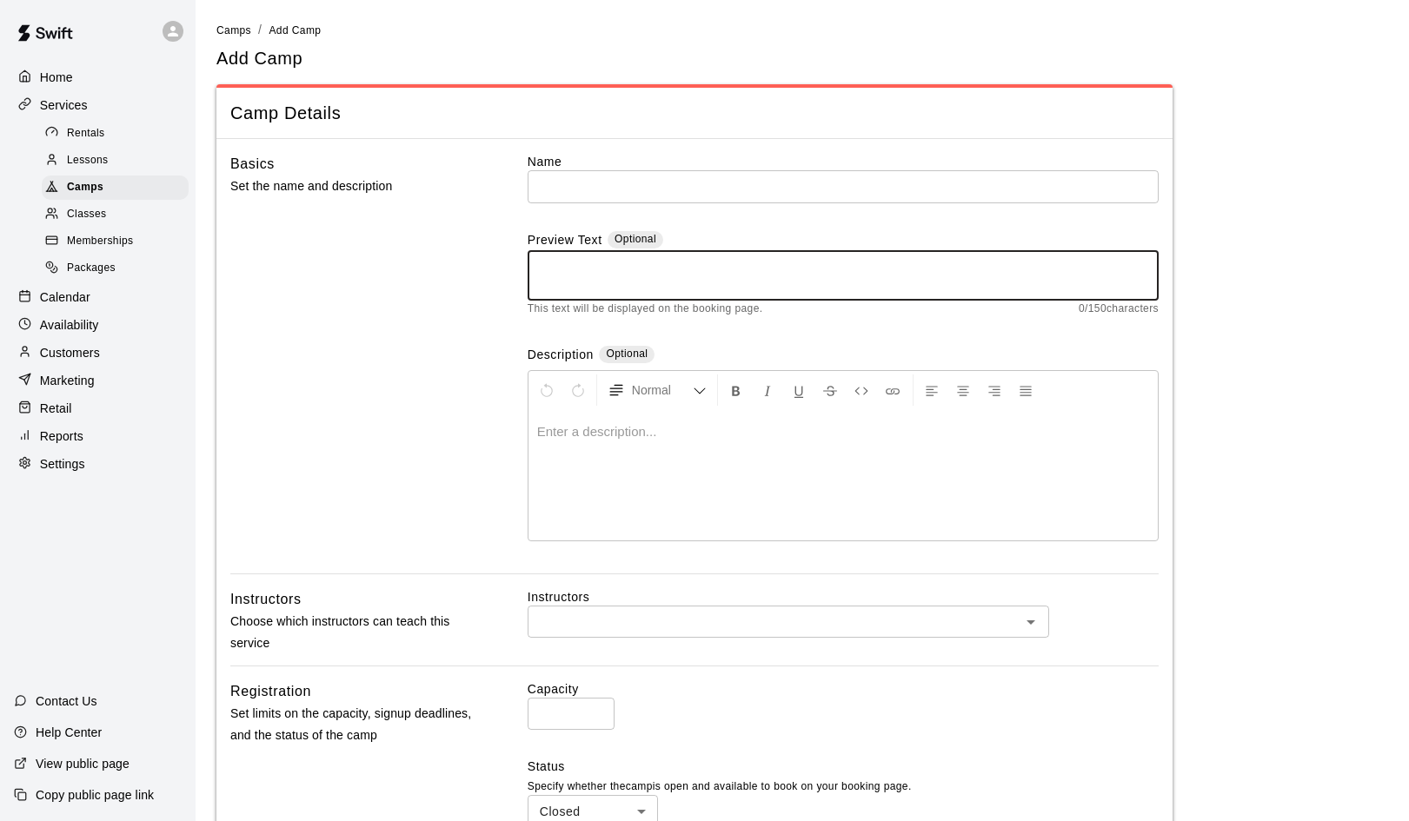
paste textarea "**********"
type textarea "**********"
click at [549, 184] on input "text" at bounding box center [843, 186] width 631 height 32
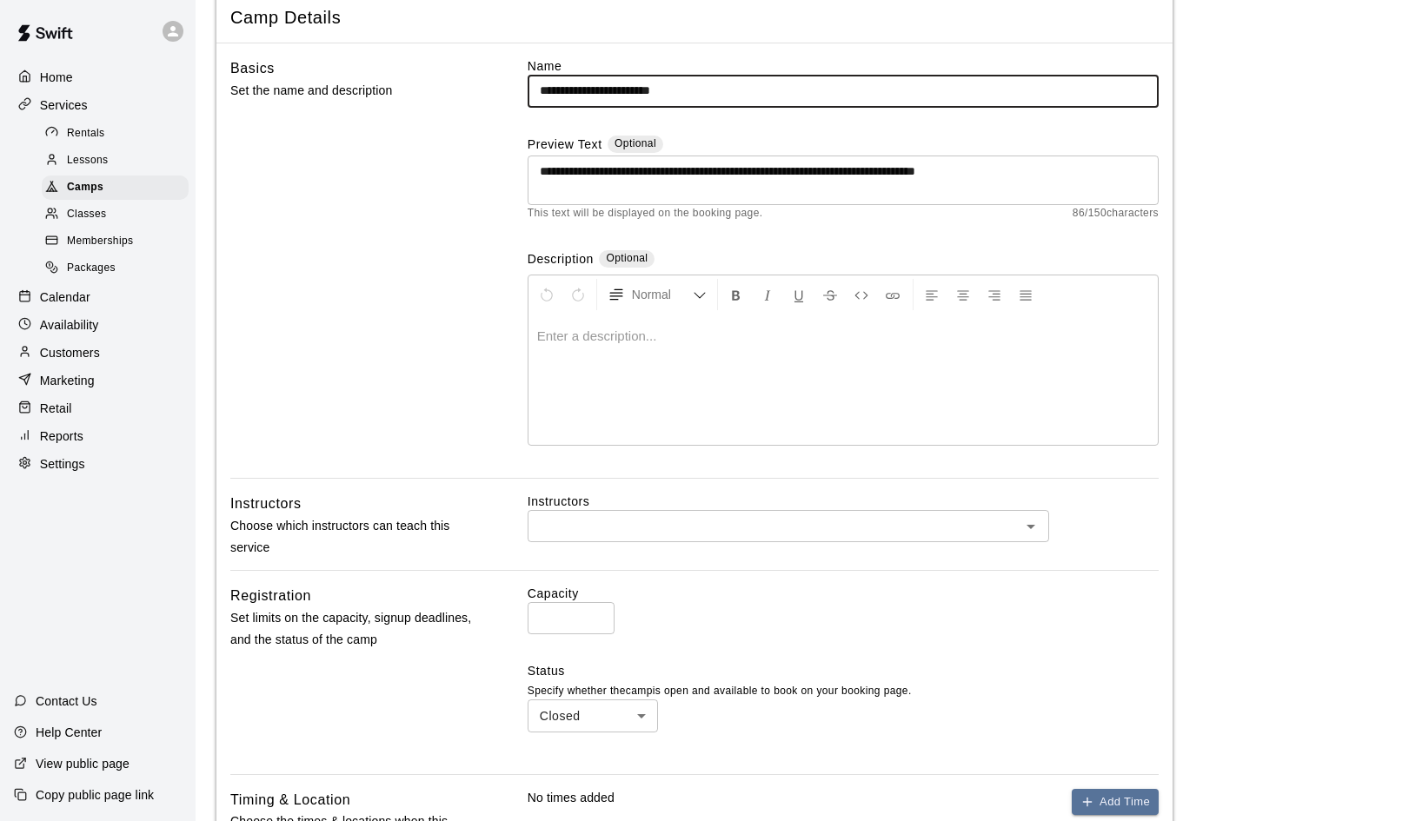
scroll to position [156, 0]
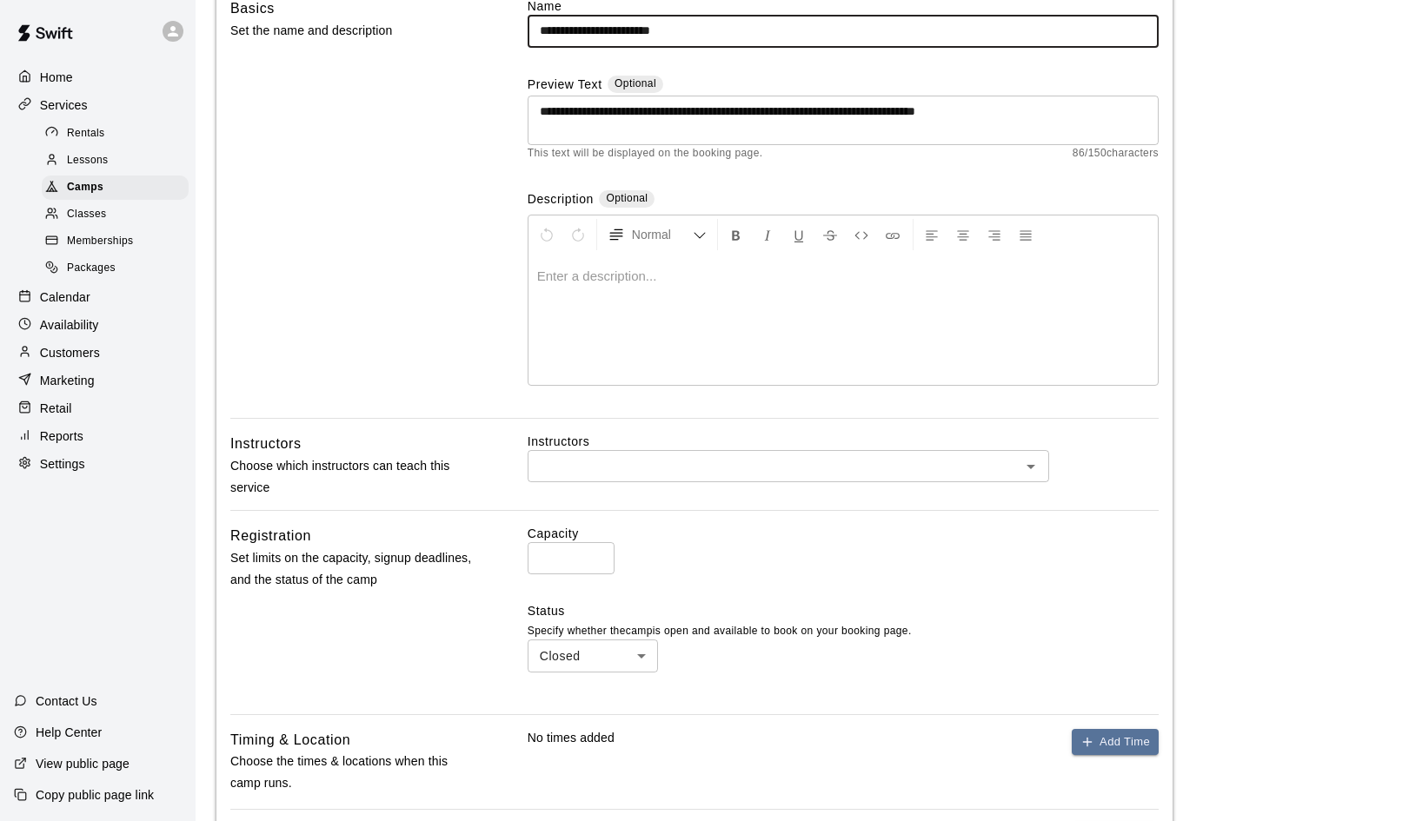
click at [1036, 467] on icon "Open" at bounding box center [1030, 466] width 21 height 21
type input "**********"
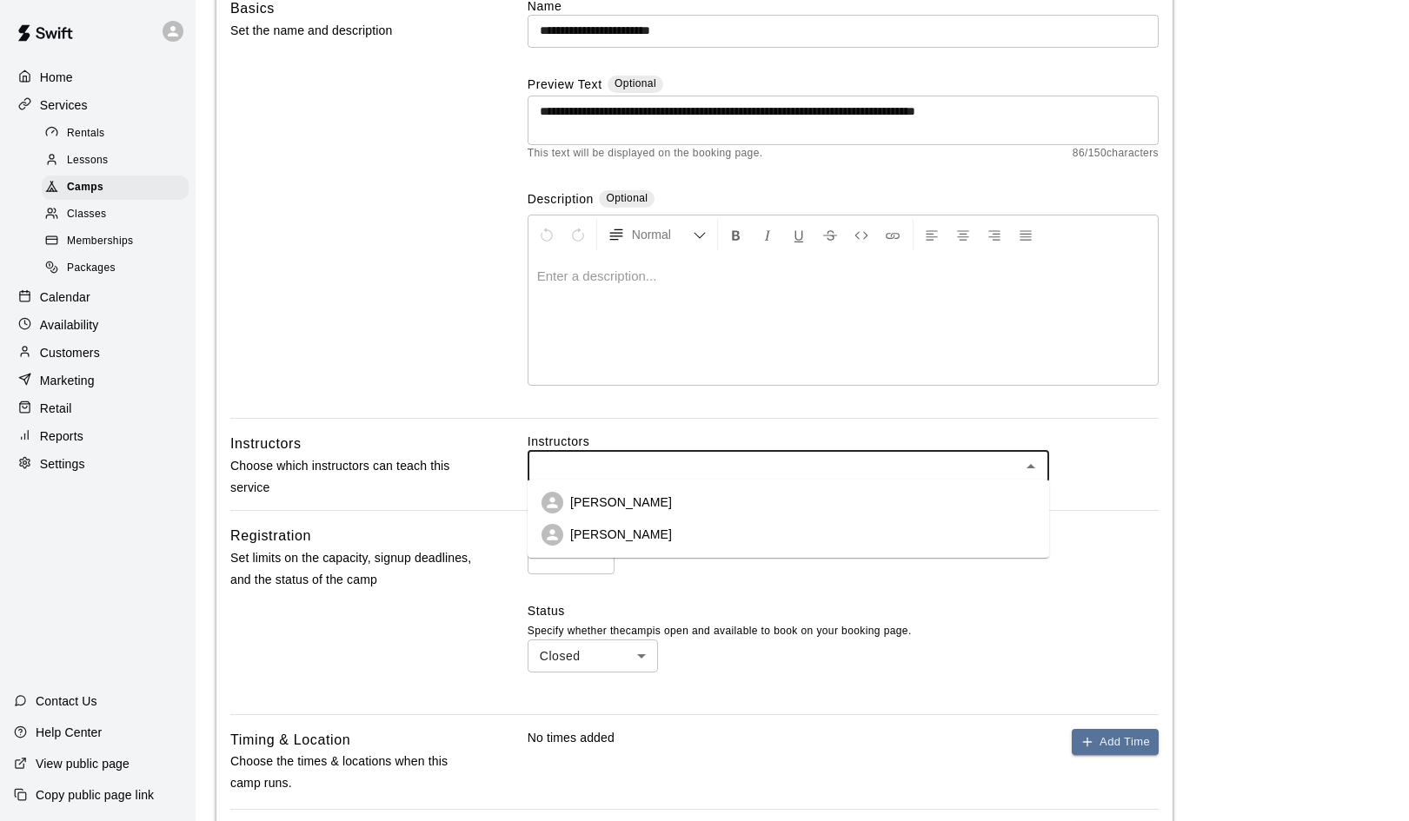
click at [806, 494] on li "German Duran" at bounding box center [788, 503] width 521 height 32
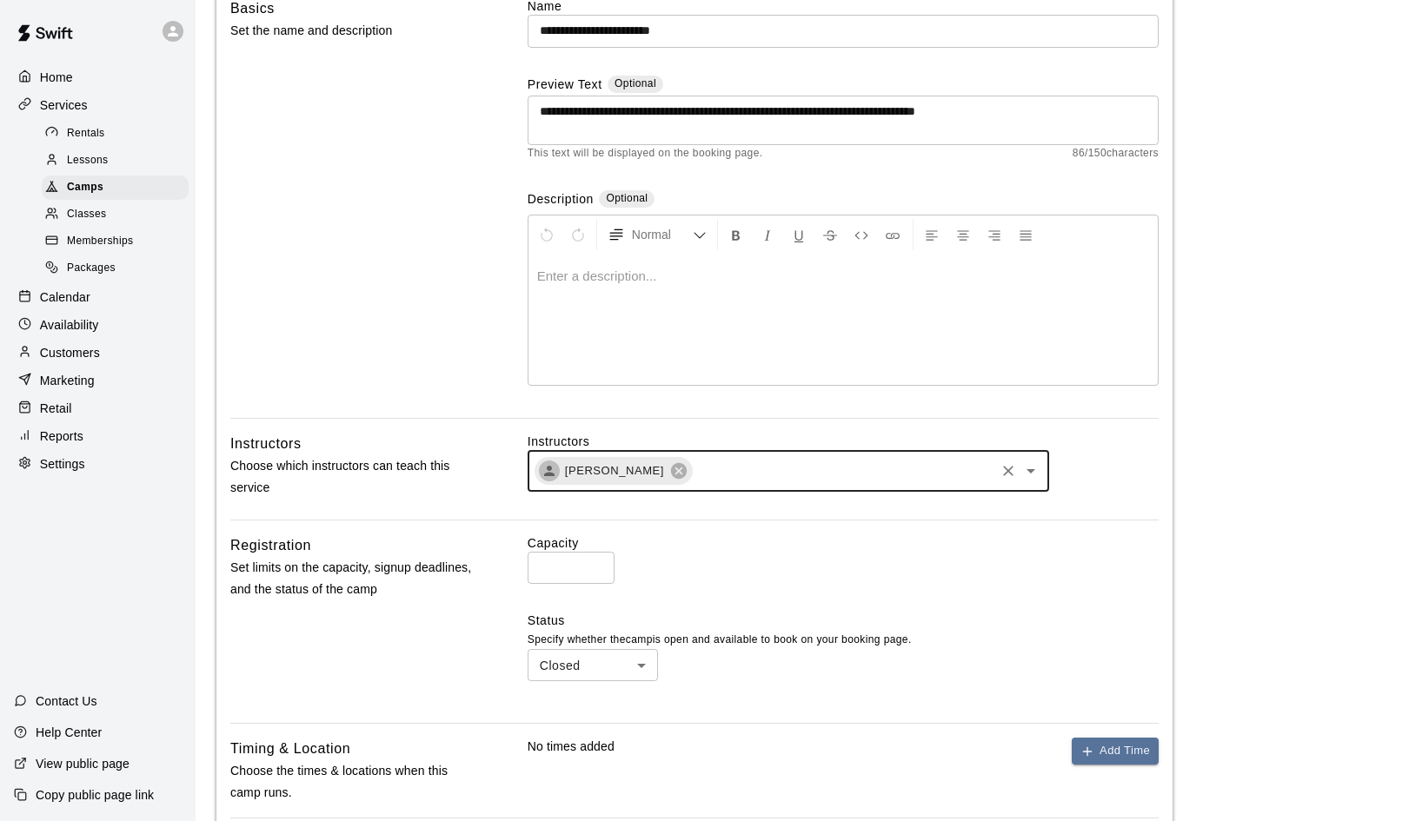
type input "*"
click at [598, 565] on input "*" at bounding box center [571, 568] width 87 height 32
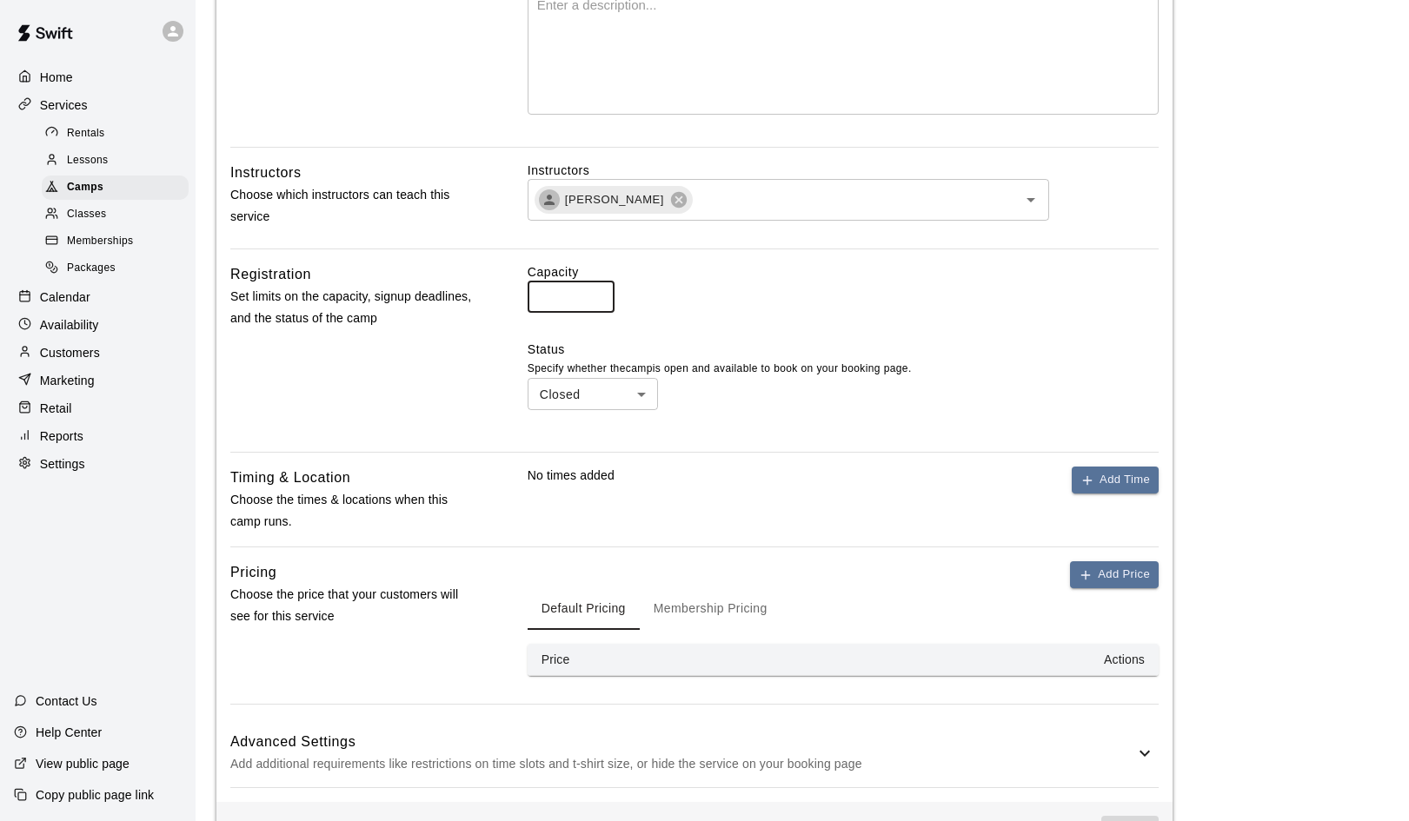
scroll to position [449, 0]
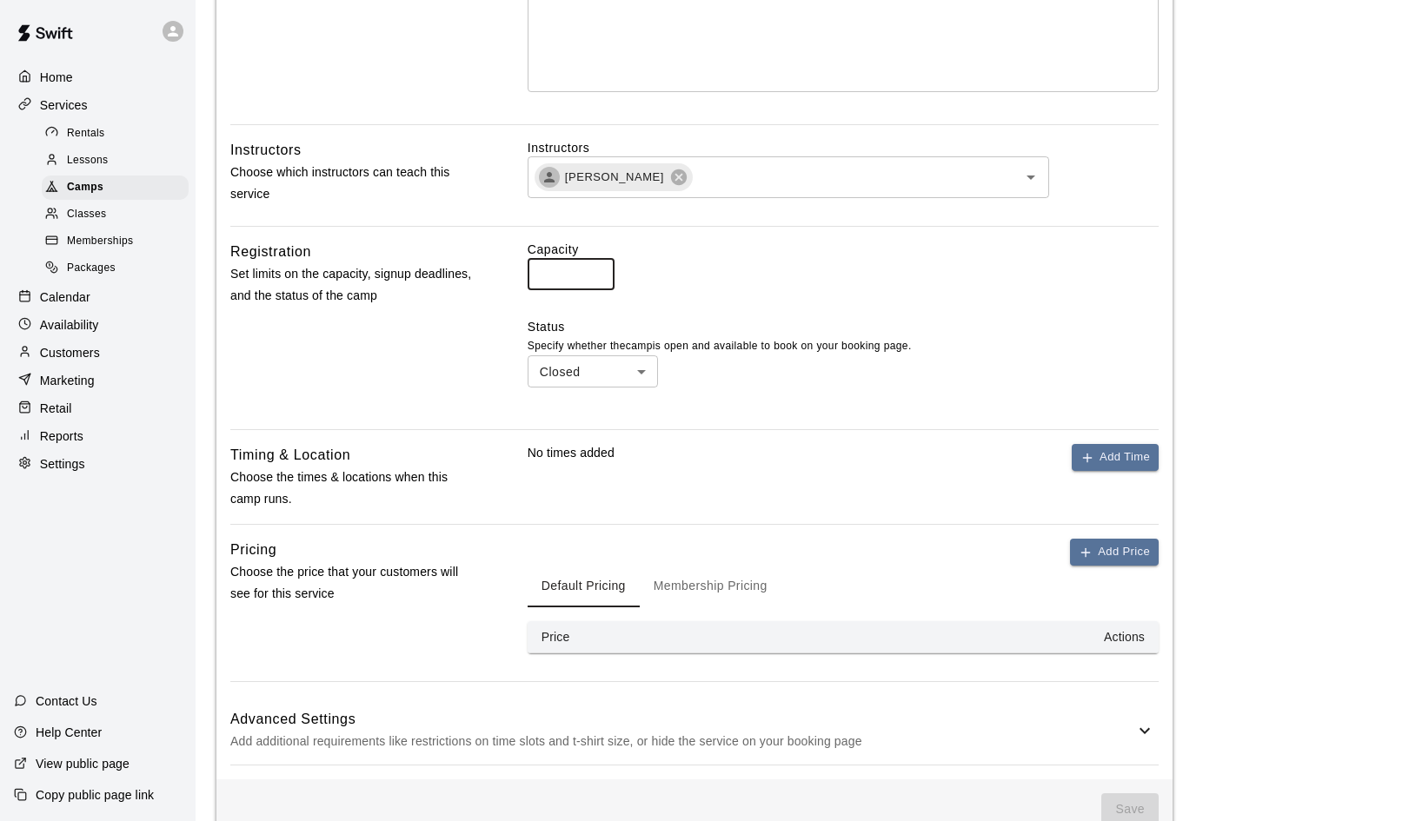
type input "**"
click at [647, 362] on body "**********" at bounding box center [704, 205] width 1409 height 1309
click at [596, 430] on li "Open" at bounding box center [593, 434] width 130 height 29
type input "****"
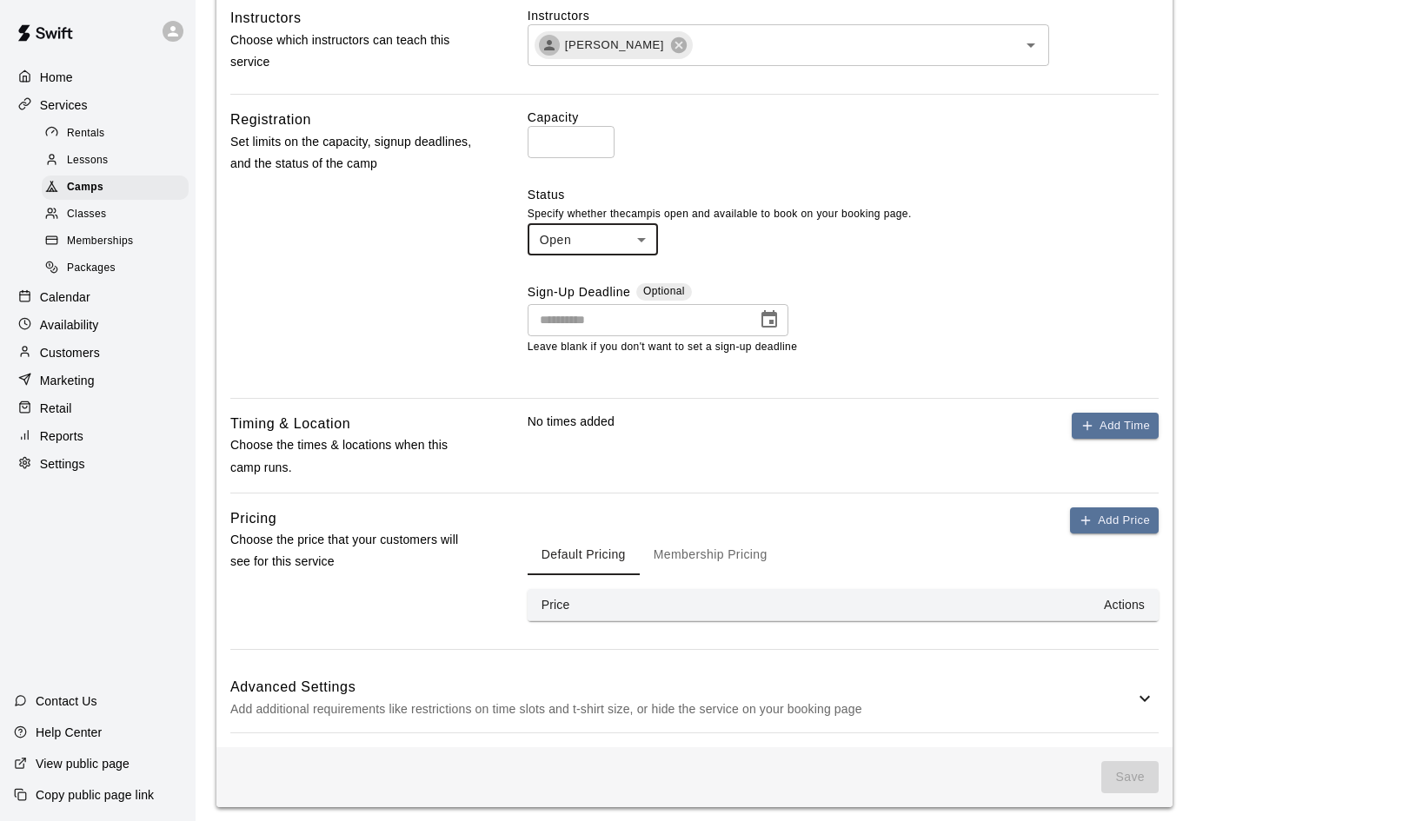
scroll to position [581, 0]
click at [1104, 423] on button "Add Time" at bounding box center [1115, 427] width 87 height 27
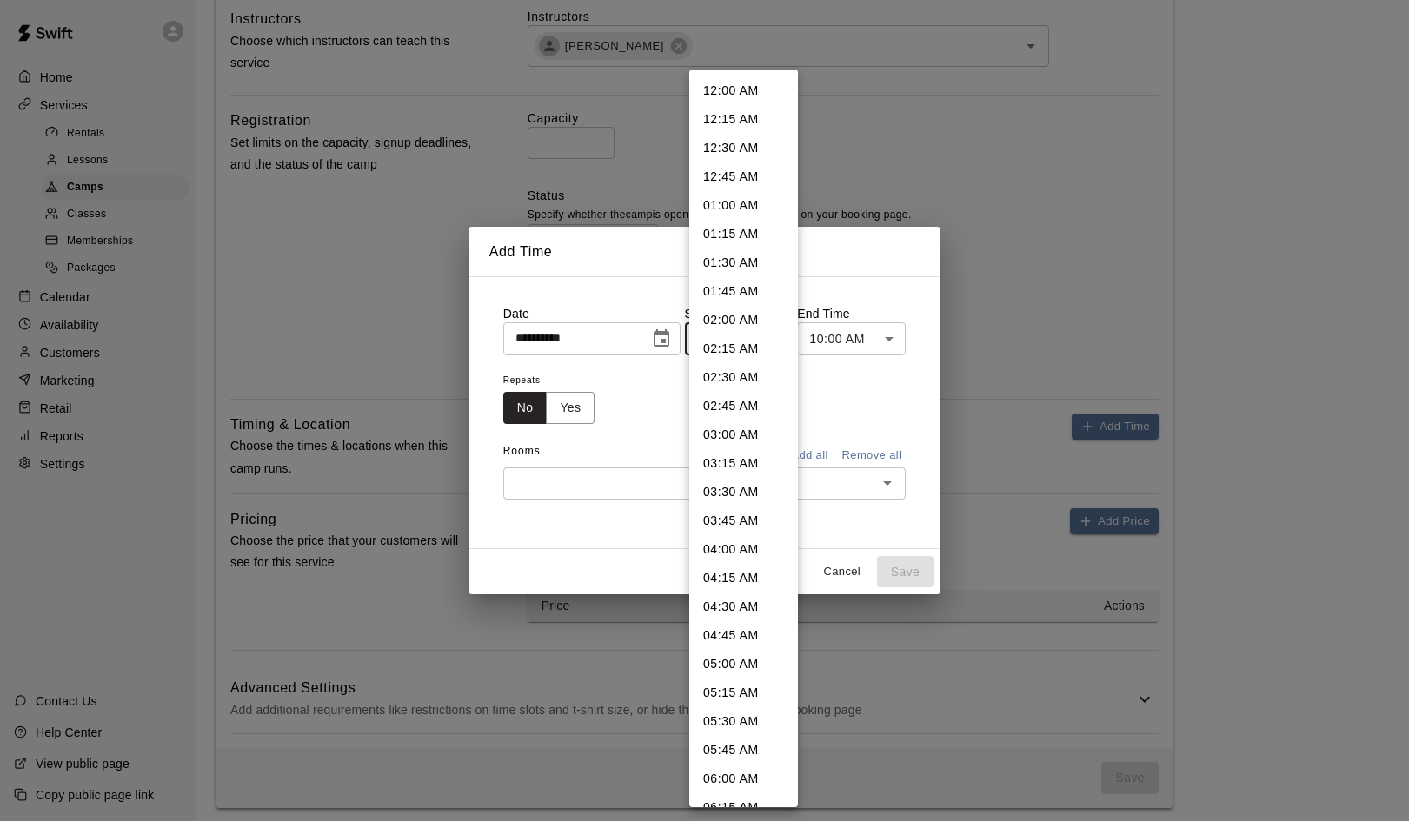
click at [782, 343] on body "**********" at bounding box center [704, 124] width 1409 height 1410
click at [660, 339] on div at bounding box center [704, 410] width 1409 height 821
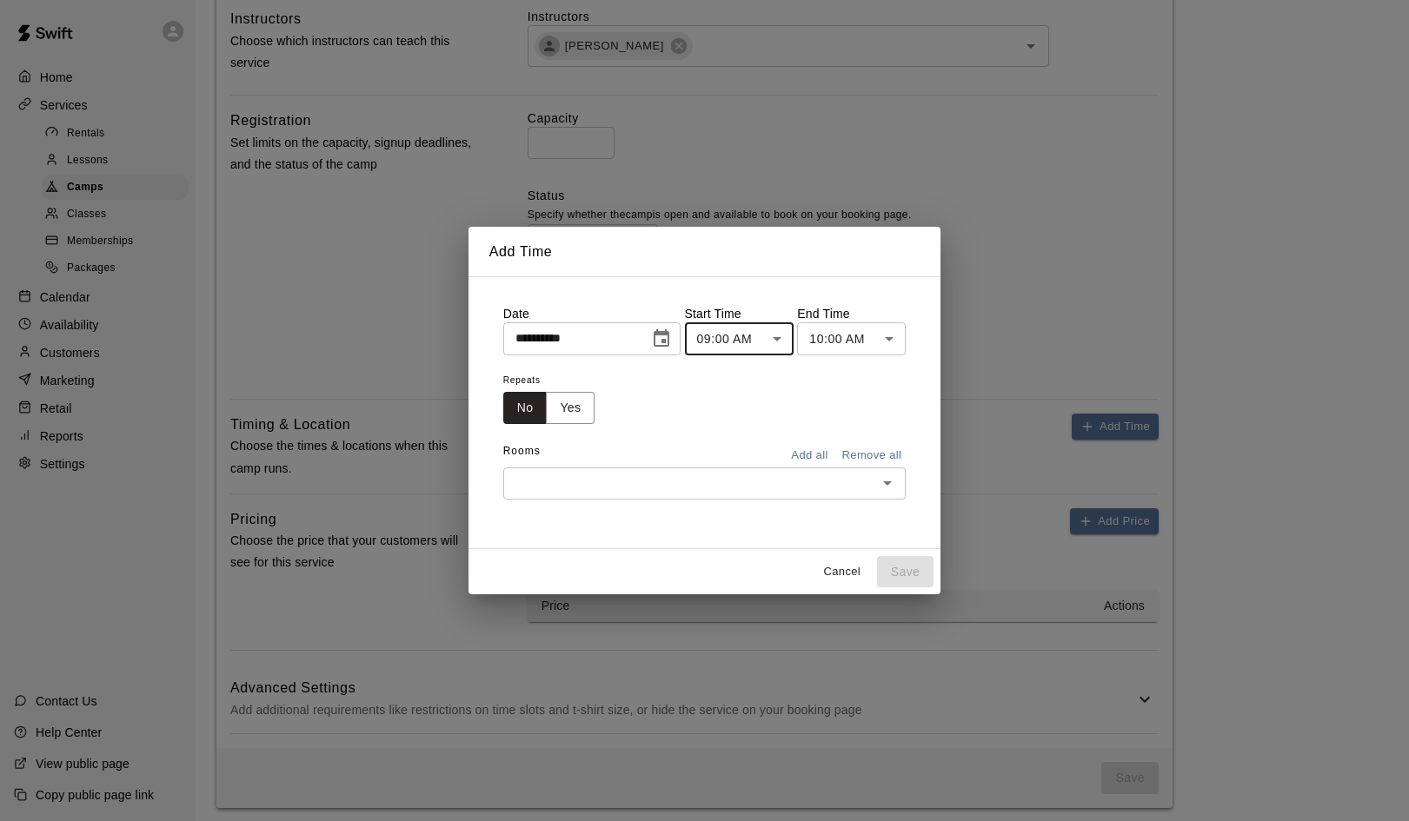
click at [660, 339] on icon "Choose date, selected date is Aug 19, 2025" at bounding box center [661, 339] width 21 height 21
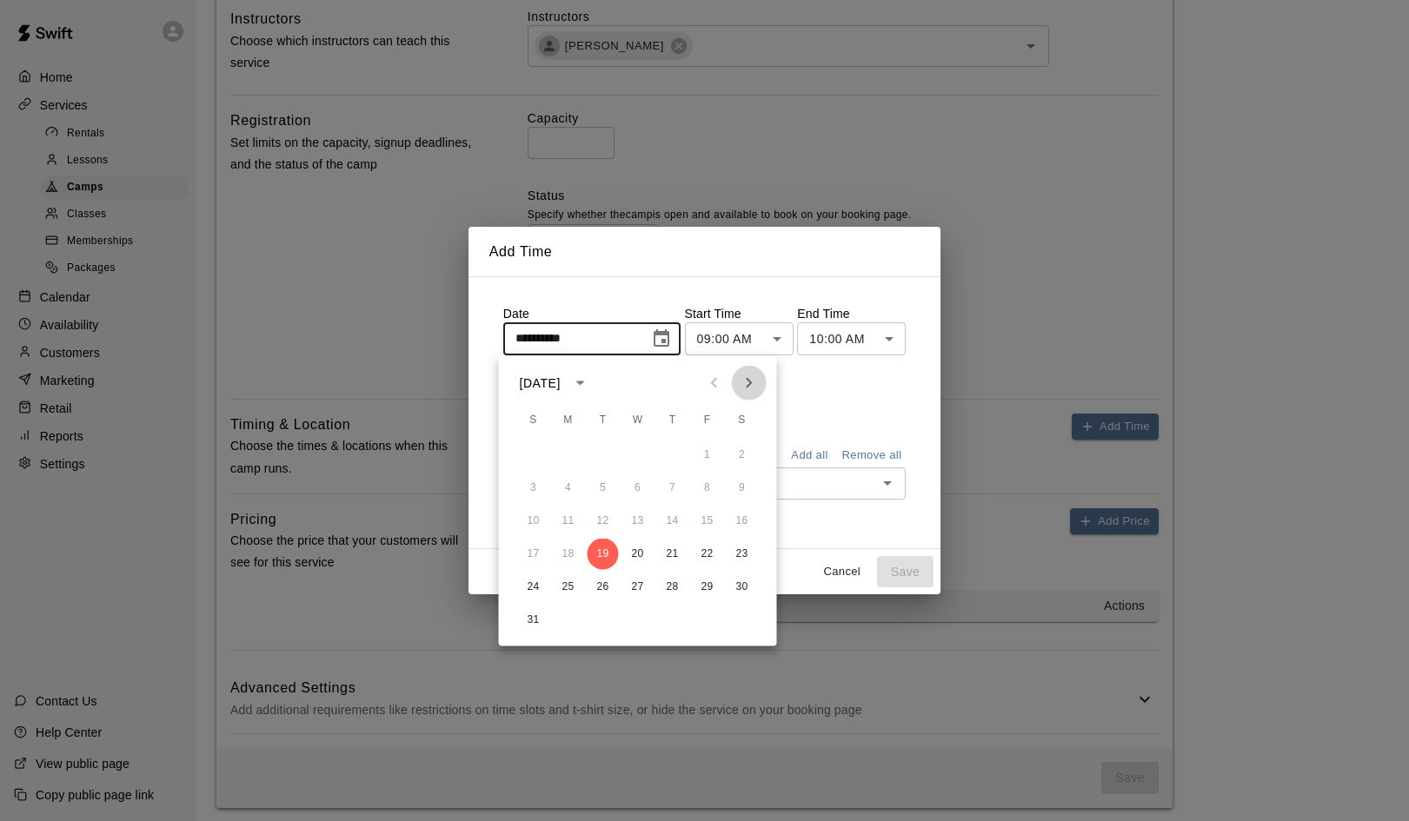
click at [752, 378] on icon "Next month" at bounding box center [749, 383] width 21 height 21
click at [601, 457] on button "2" at bounding box center [603, 455] width 31 height 31
type input "**********"
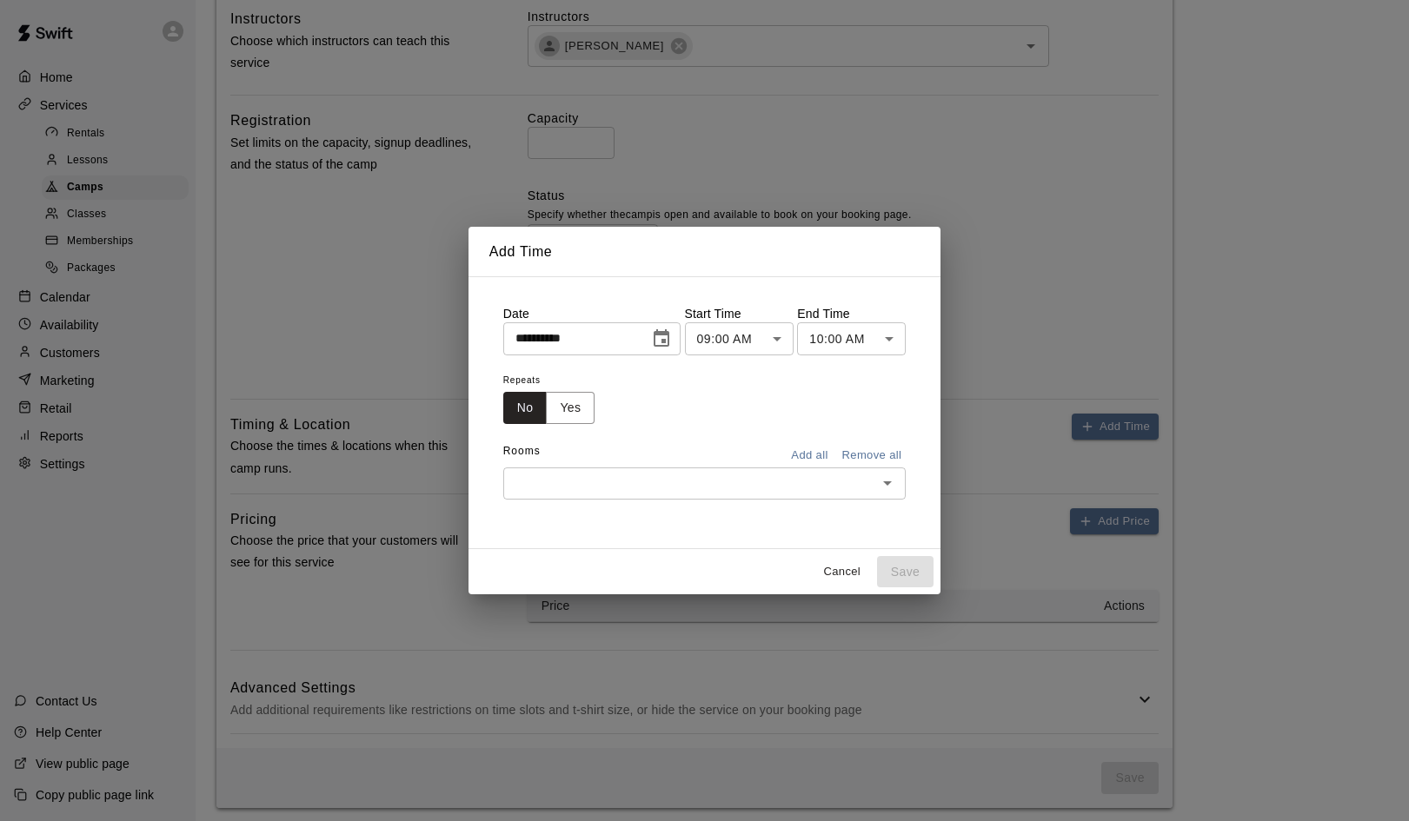
click at [770, 336] on body "**********" at bounding box center [704, 124] width 1409 height 1410
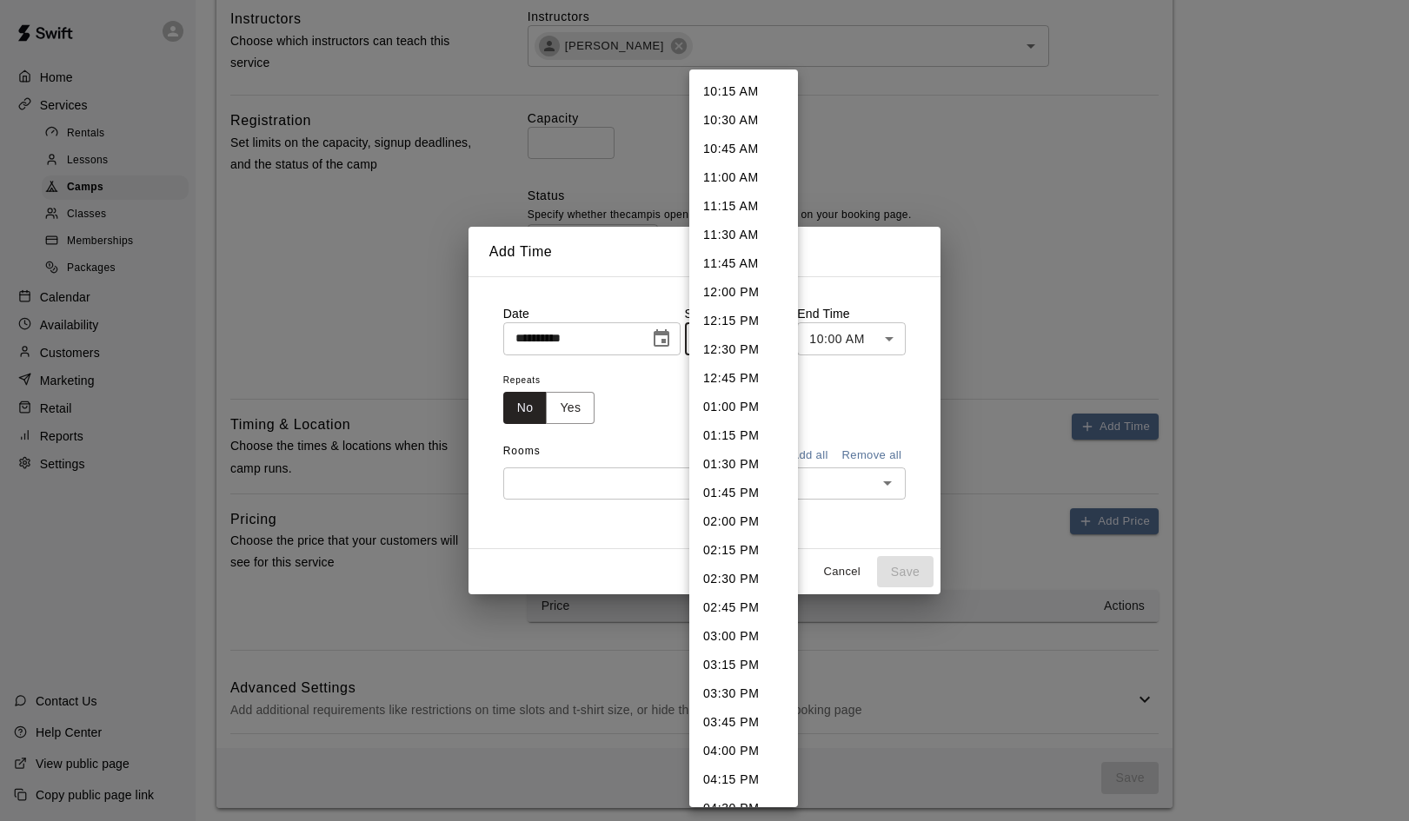
scroll to position [1177, 0]
click at [721, 752] on li "04:00 PM" at bounding box center [743, 749] width 109 height 29
type input "********"
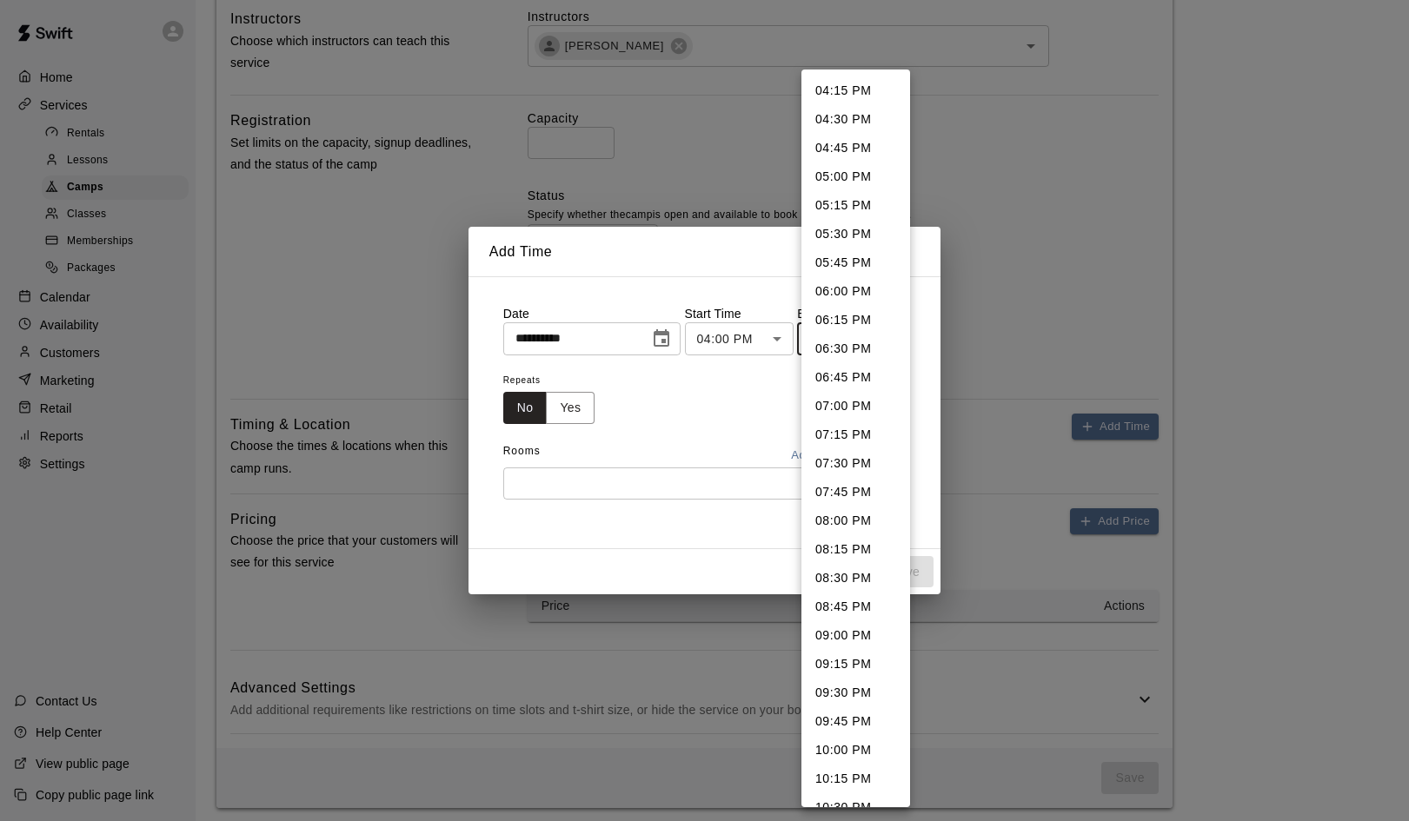
click at [887, 341] on body "**********" at bounding box center [704, 124] width 1409 height 1410
click at [846, 296] on li "06:00 PM" at bounding box center [855, 291] width 109 height 29
type input "********"
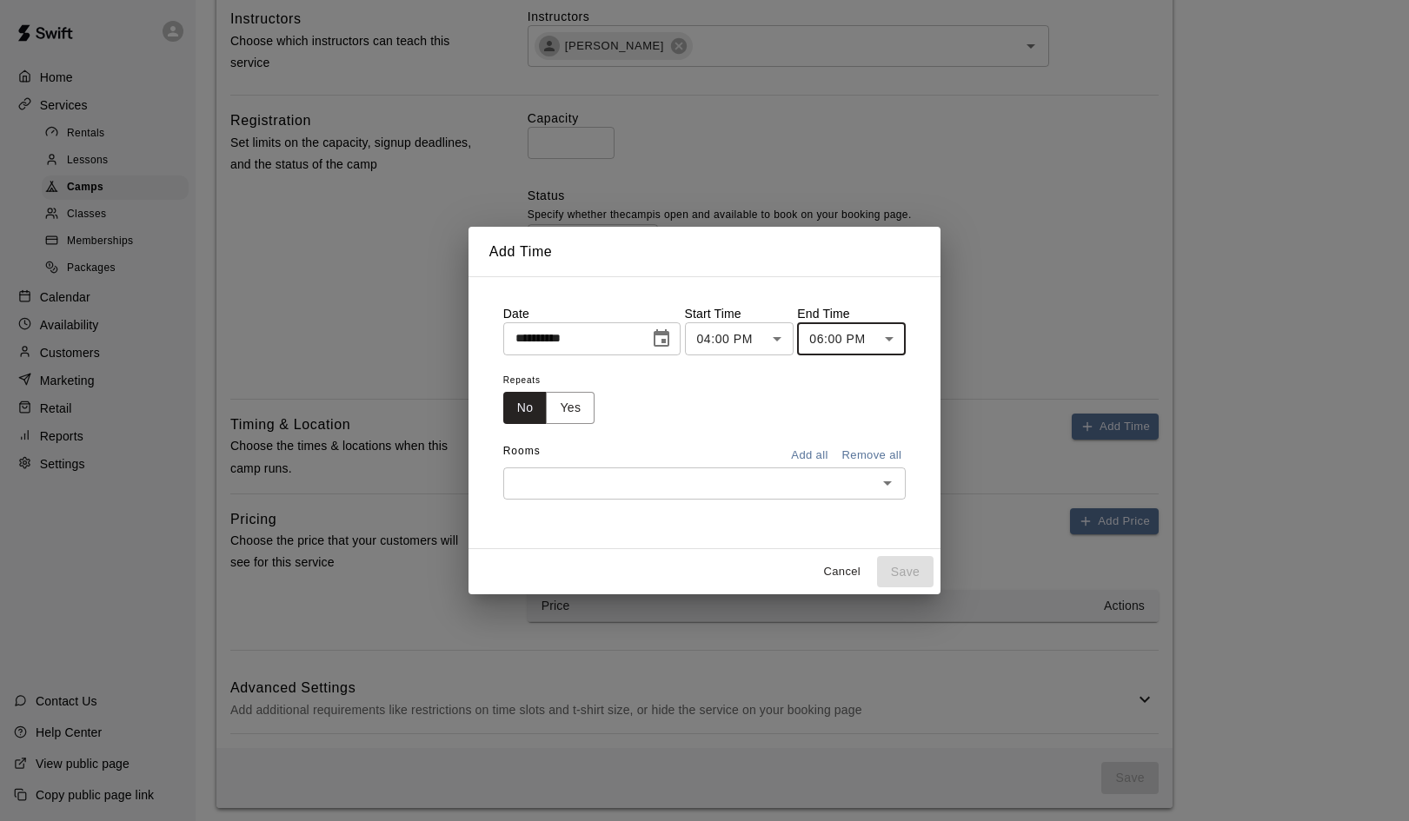
click at [892, 478] on icon "Open" at bounding box center [887, 483] width 21 height 21
click at [856, 519] on div "**********" at bounding box center [704, 412] width 431 height 242
click at [814, 462] on button "Add all" at bounding box center [810, 455] width 56 height 27
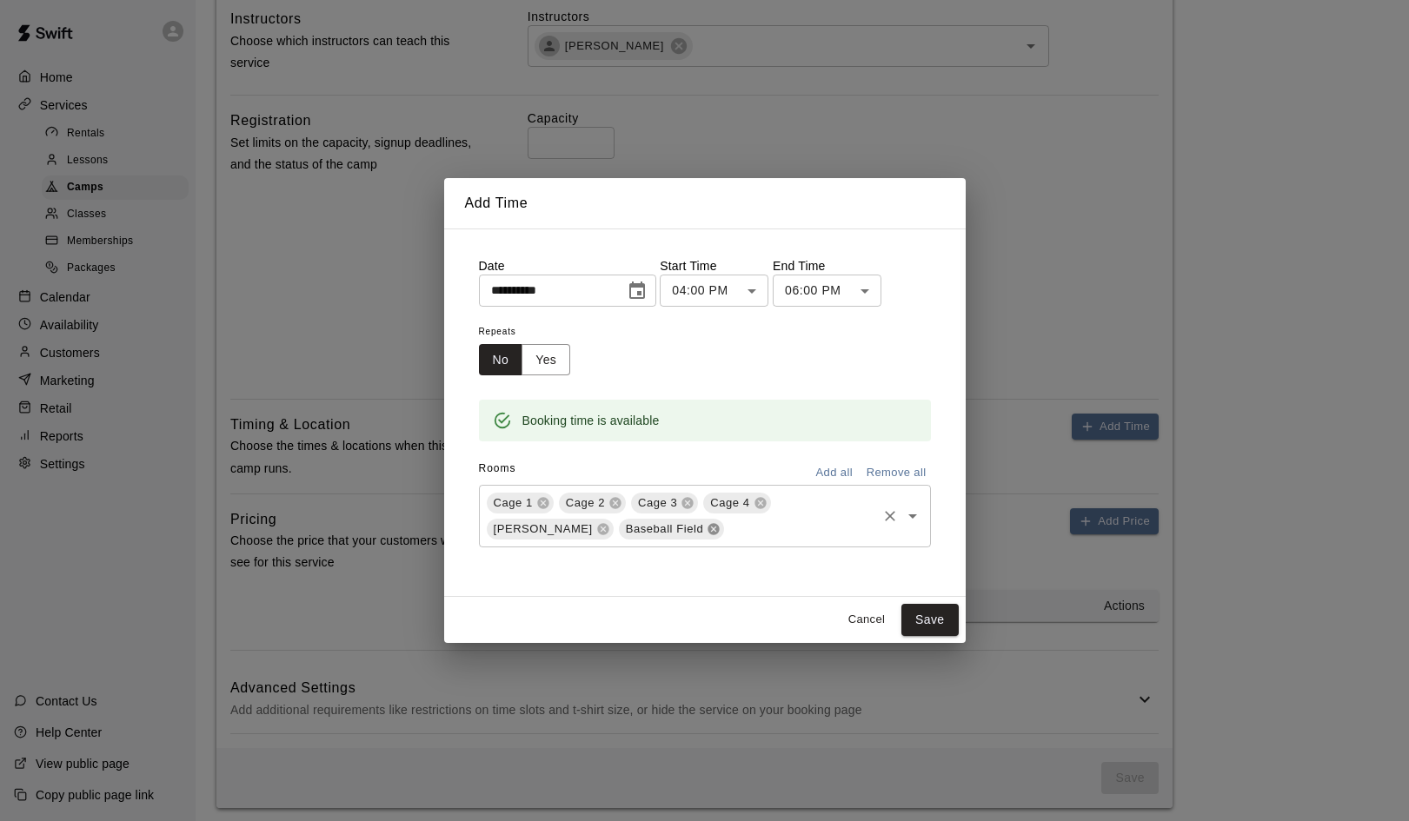
click at [708, 532] on icon at bounding box center [713, 528] width 11 height 11
click at [936, 621] on button "Save" at bounding box center [929, 620] width 57 height 32
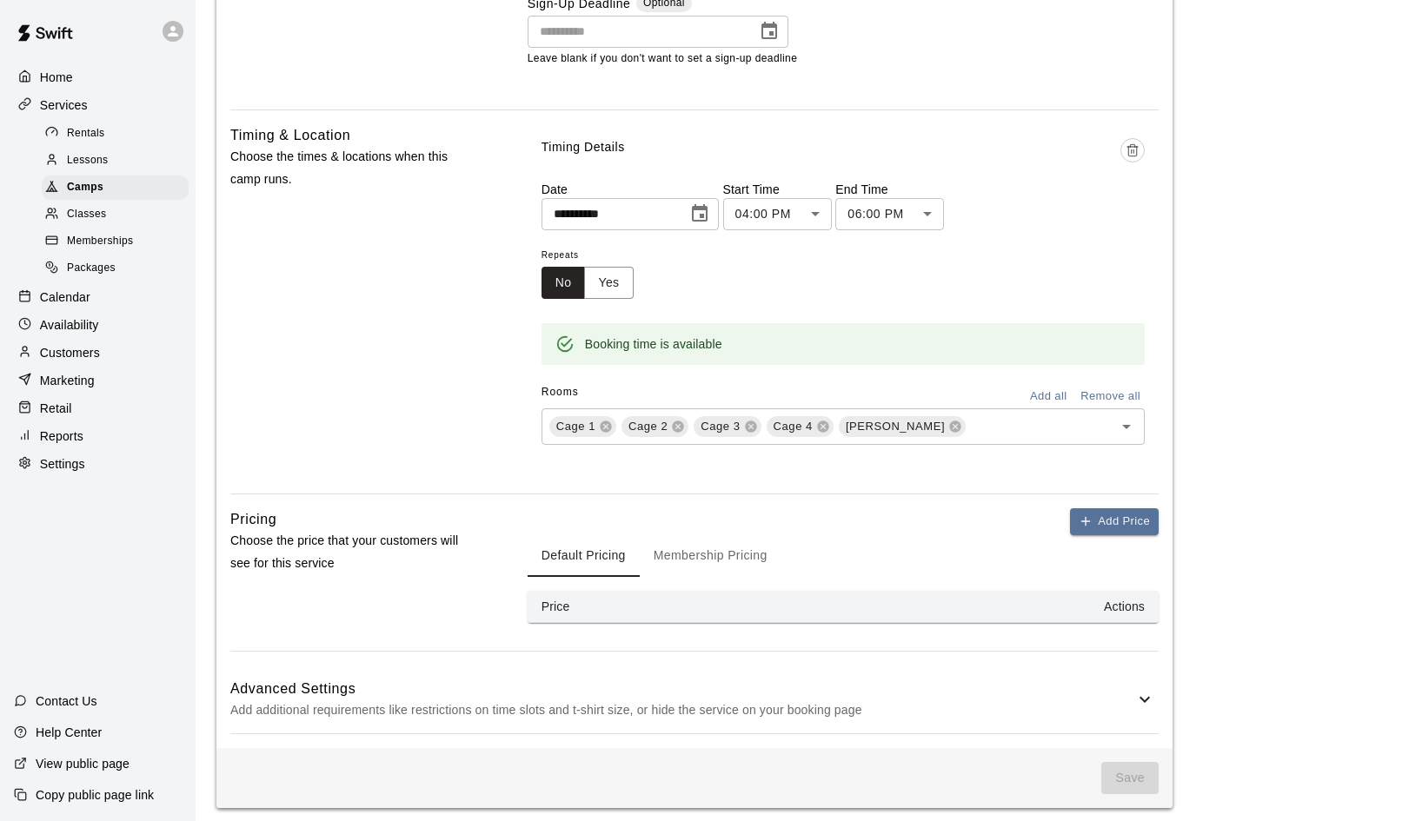
scroll to position [869, 0]
click at [732, 552] on button "Membership Pricing" at bounding box center [711, 557] width 142 height 42
click at [592, 543] on button "Default Pricing" at bounding box center [584, 557] width 112 height 42
click at [1096, 525] on button "Add Price" at bounding box center [1114, 522] width 89 height 27
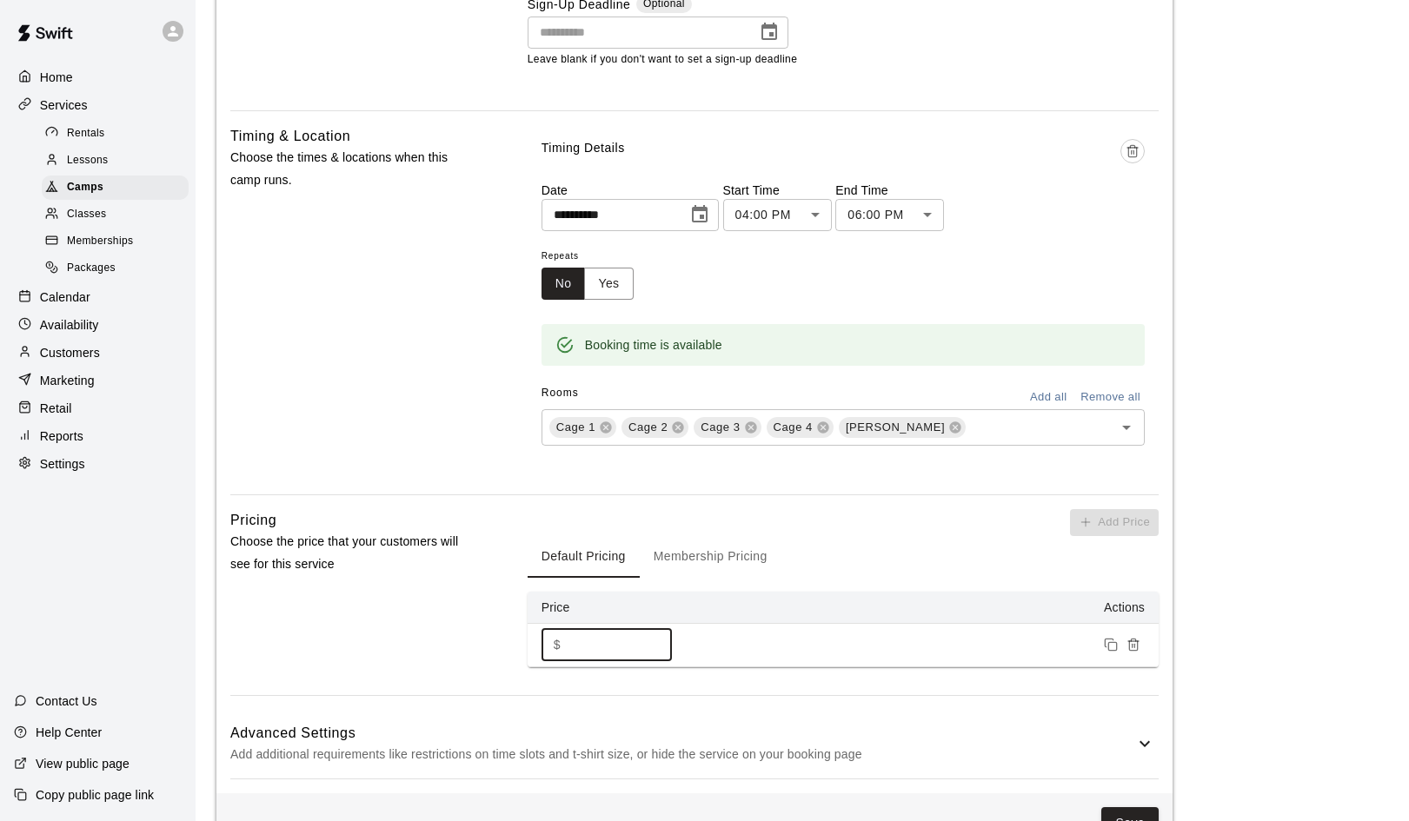
click at [569, 630] on input "*" at bounding box center [620, 645] width 104 height 32
type input "**"
click at [849, 548] on div "Default Pricing Membership Pricing" at bounding box center [843, 557] width 631 height 42
click at [708, 541] on button "Membership Pricing" at bounding box center [711, 557] width 142 height 42
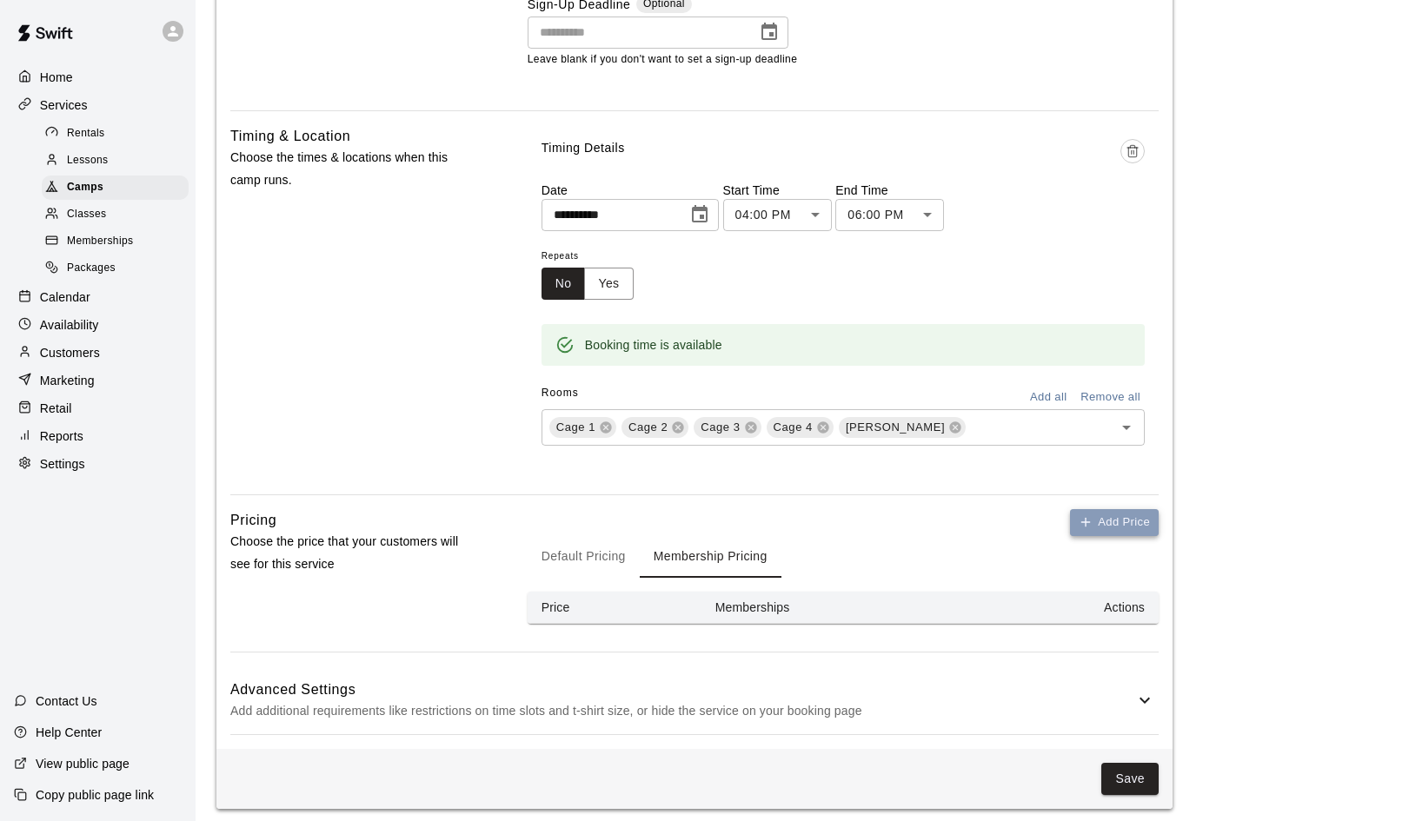
click at [1132, 520] on button "Add Price" at bounding box center [1114, 522] width 89 height 27
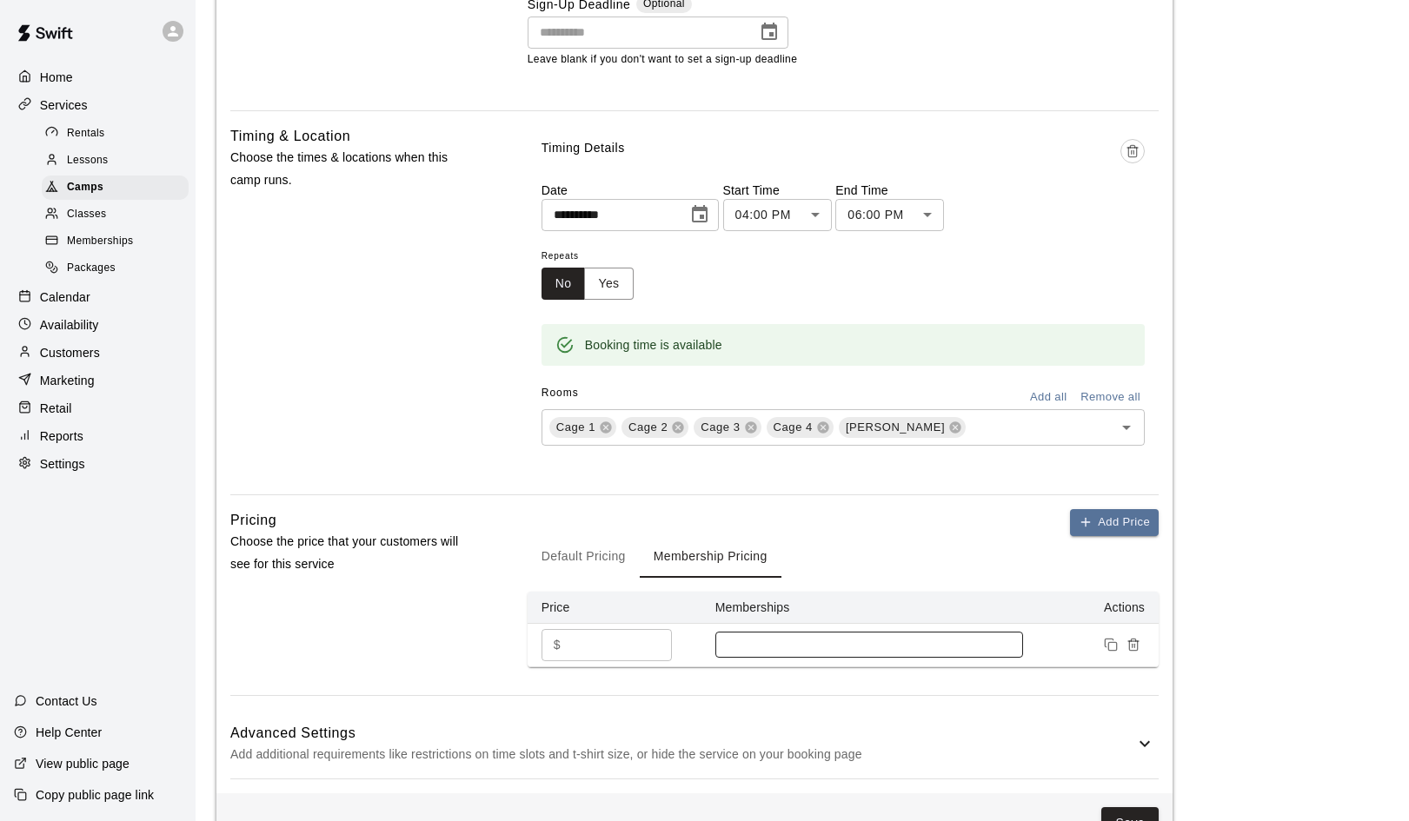
click at [993, 645] on div at bounding box center [869, 645] width 308 height 26
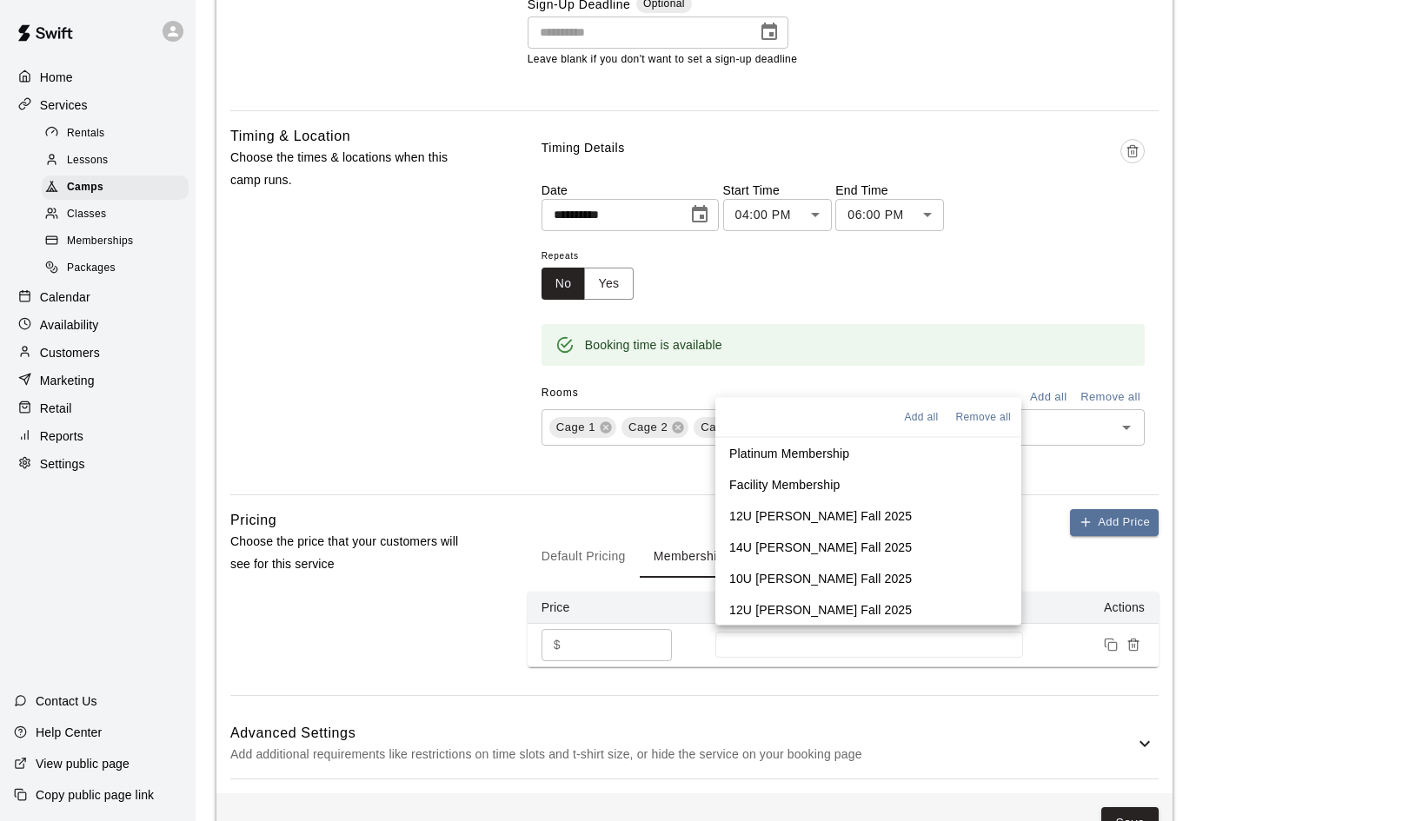
click at [840, 453] on p "Platinum Membership" at bounding box center [789, 452] width 120 height 17
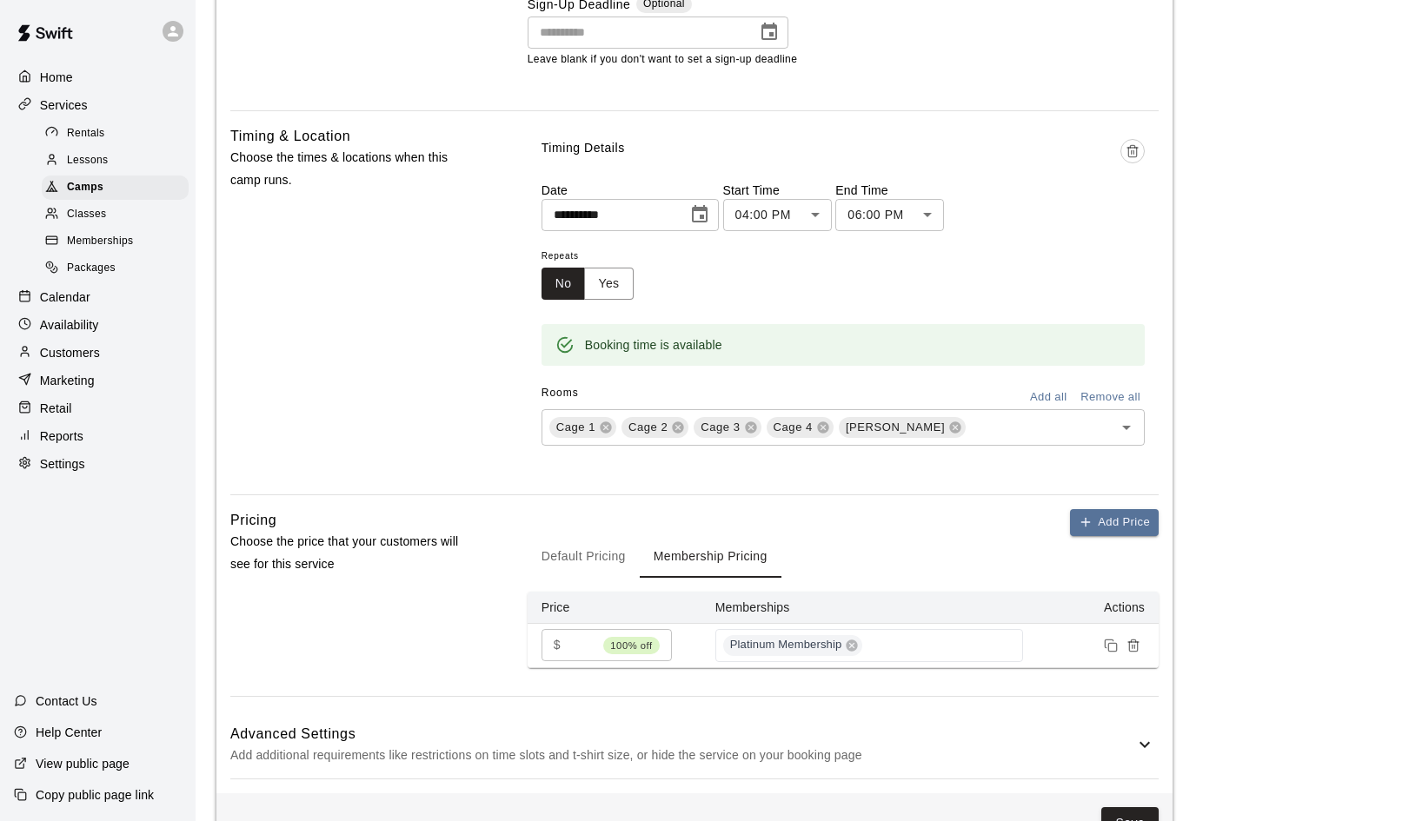
click at [970, 679] on div "Add Price Default Pricing Membership Pricing Price Memberships Actions $ * 100%…" at bounding box center [843, 602] width 631 height 187
click at [1136, 515] on button "Add Price" at bounding box center [1114, 522] width 89 height 27
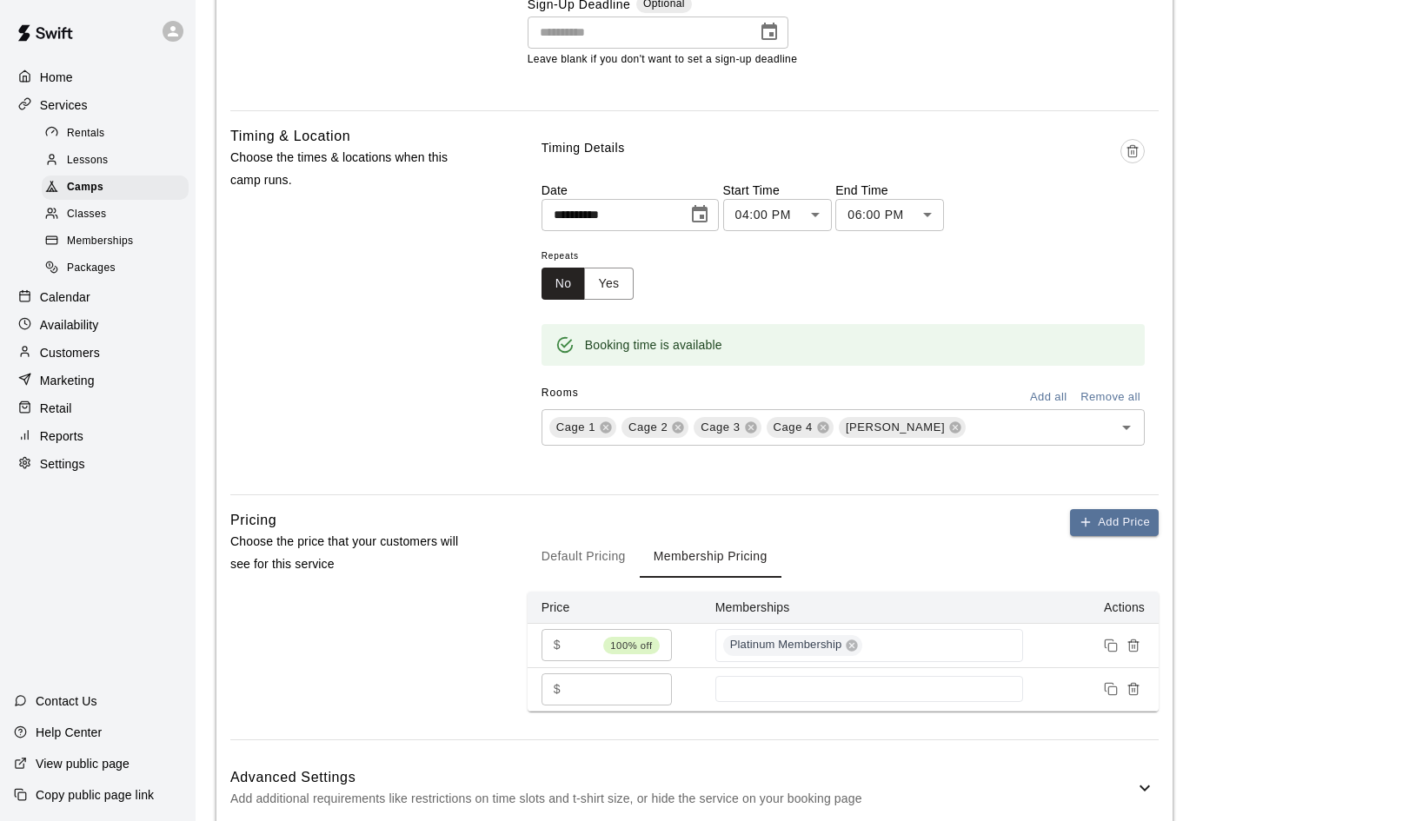
click at [566, 681] on div "$ * ​" at bounding box center [606, 690] width 130 height 32
type input "*"
type input "**"
click at [831, 723] on div "Add Price Default Pricing Membership Pricing Price Memberships Actions $ * 100%…" at bounding box center [843, 624] width 631 height 230
click at [834, 684] on input at bounding box center [869, 689] width 290 height 14
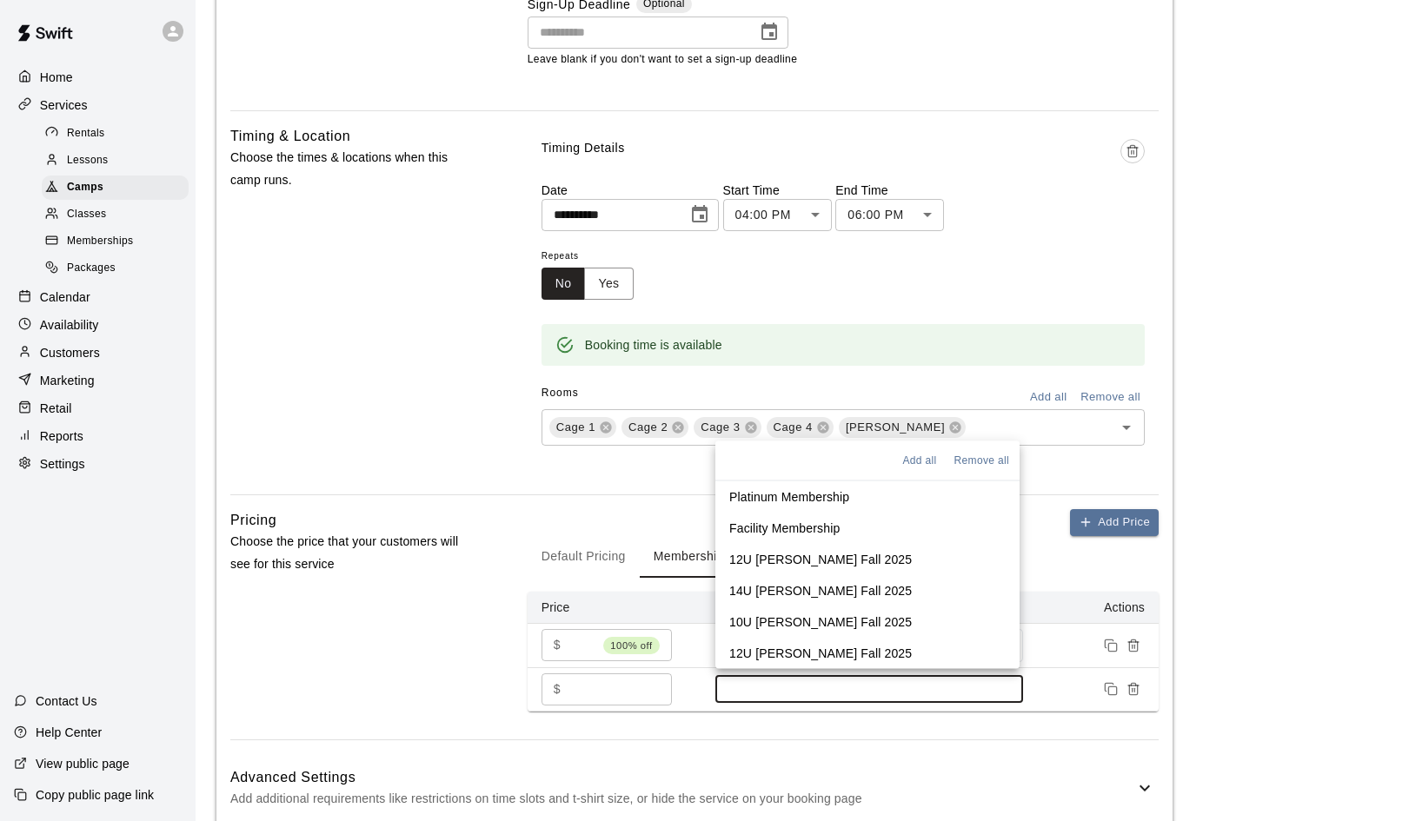
click at [786, 530] on p "Facility Membership" at bounding box center [784, 527] width 110 height 17
click at [785, 555] on p "12U Duran Fall 2025" at bounding box center [820, 556] width 183 height 17
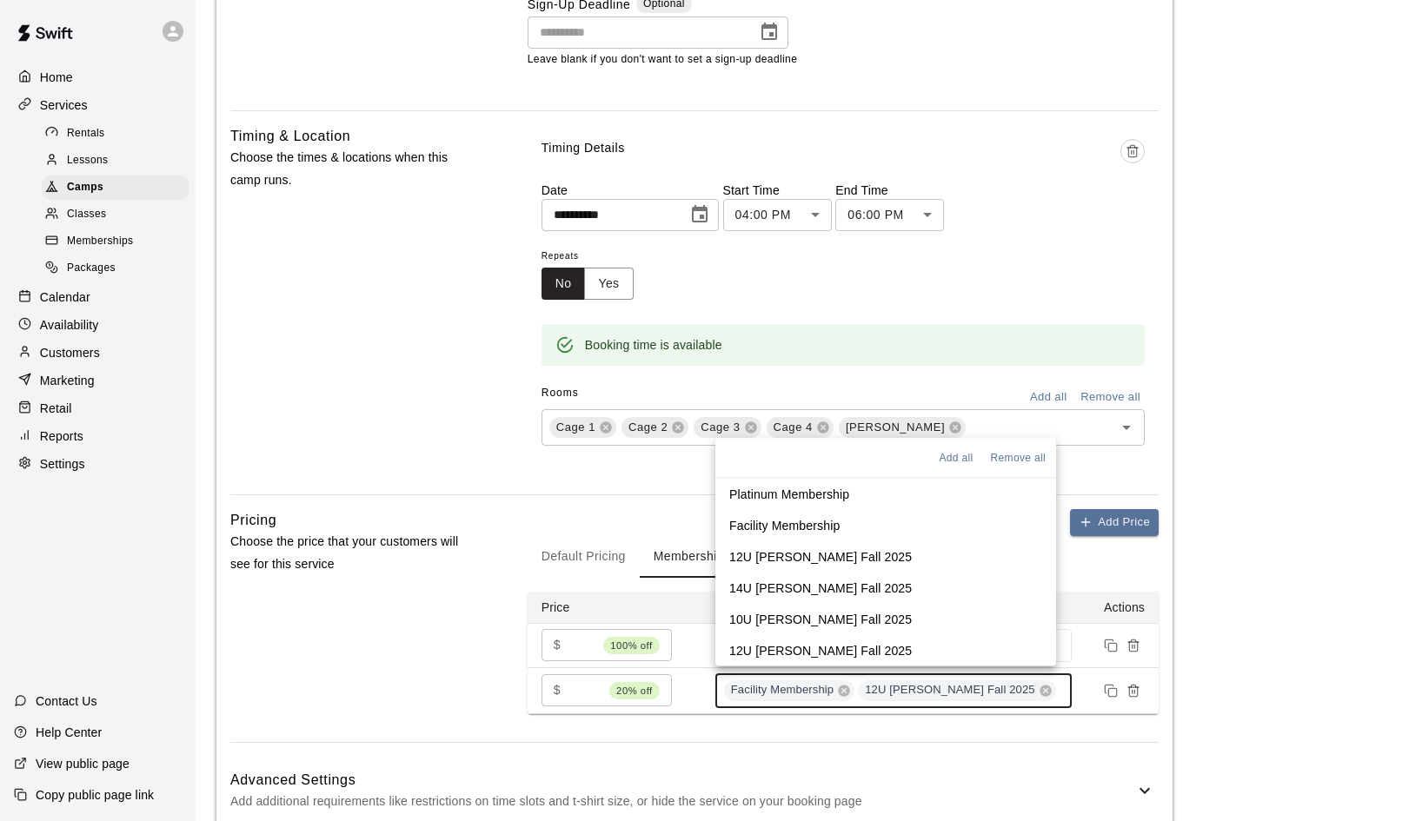
click at [785, 585] on p "14U Duran-Mendez Fall 2025" at bounding box center [820, 587] width 183 height 17
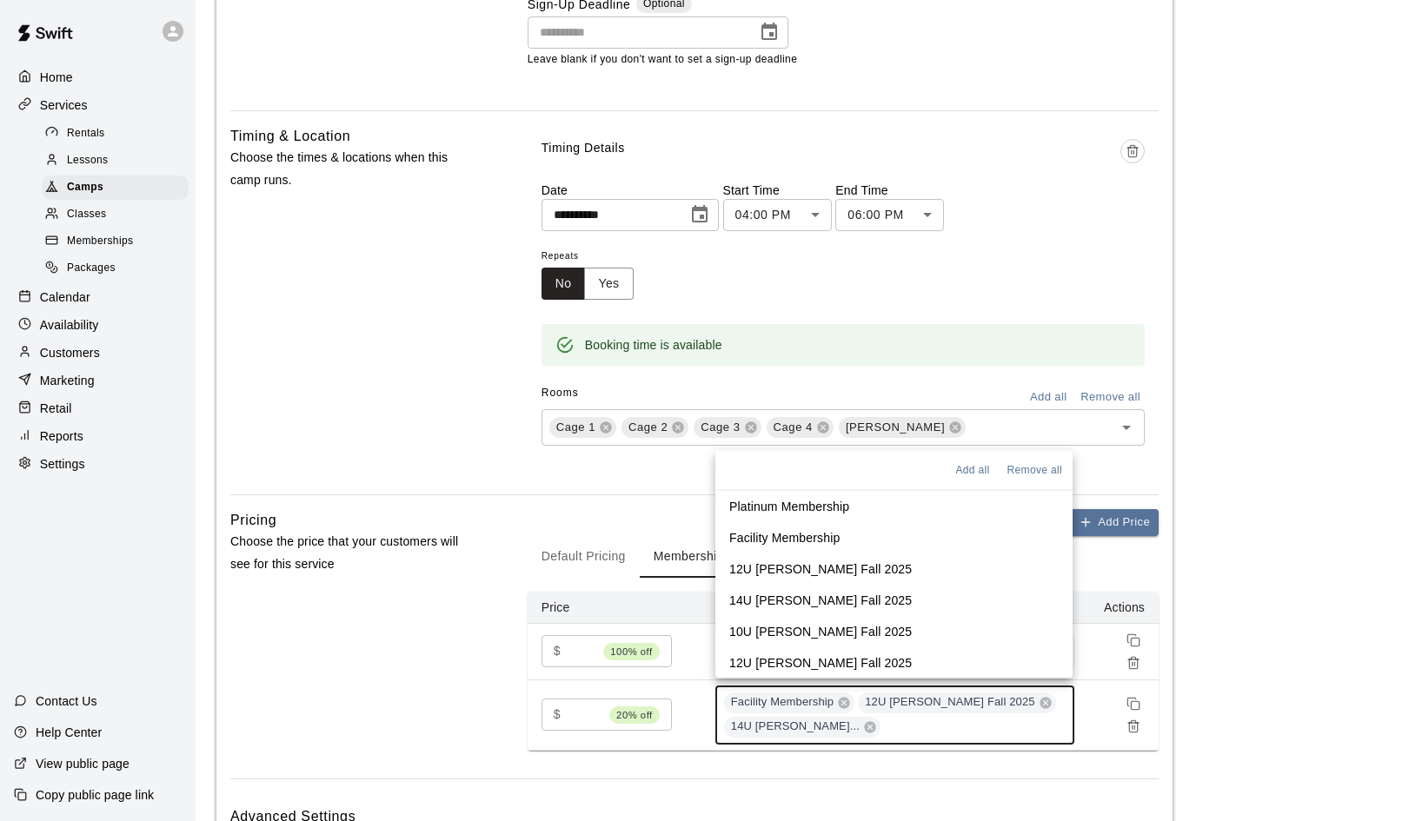
click at [780, 632] on p "10U Duran-Mendez Fall 2025" at bounding box center [820, 630] width 183 height 17
click at [775, 658] on p "12U Duran-Pearson Fall 2025" at bounding box center [820, 662] width 183 height 17
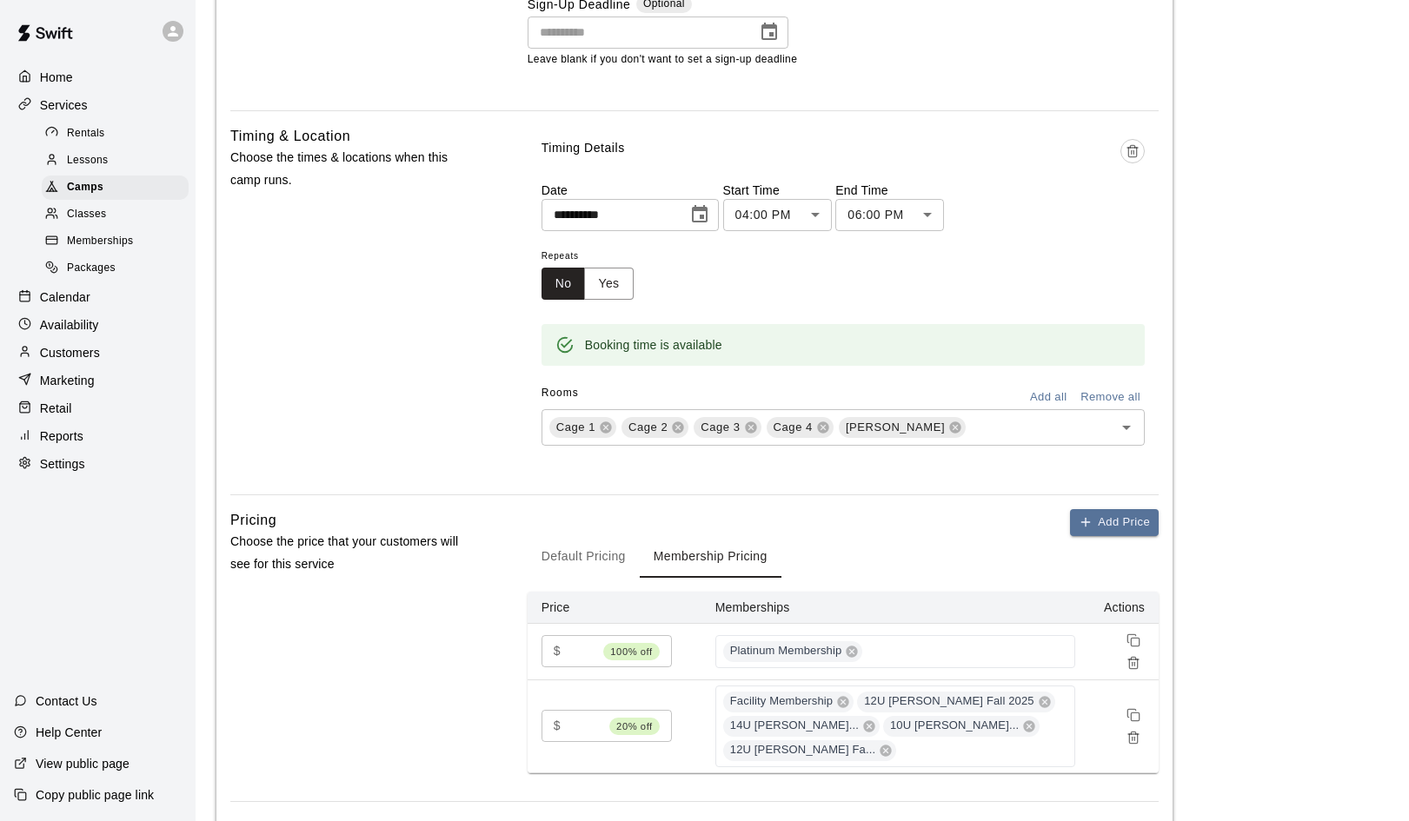
click at [1246, 613] on main "**********" at bounding box center [802, 55] width 1172 height 1807
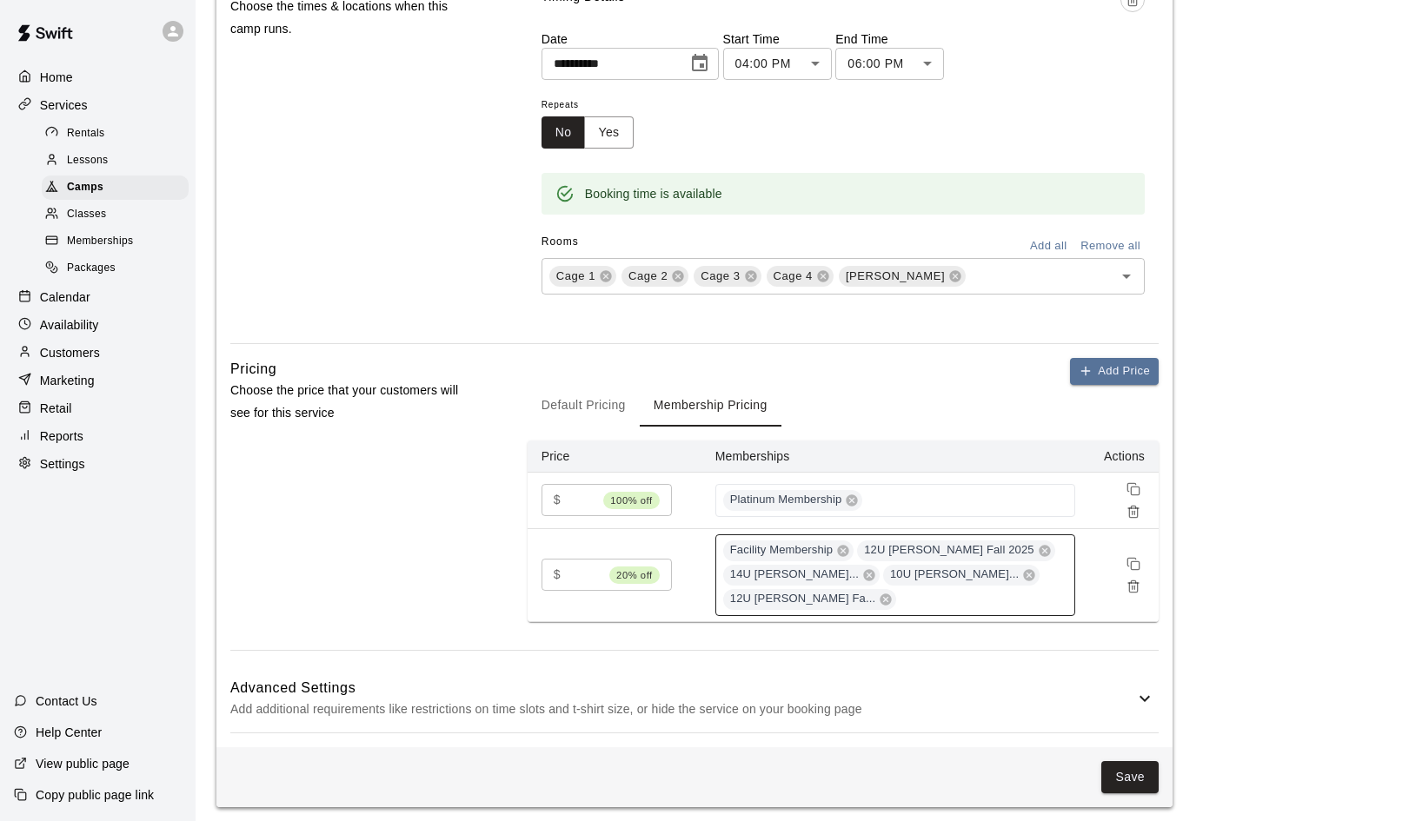
scroll to position [1019, 0]
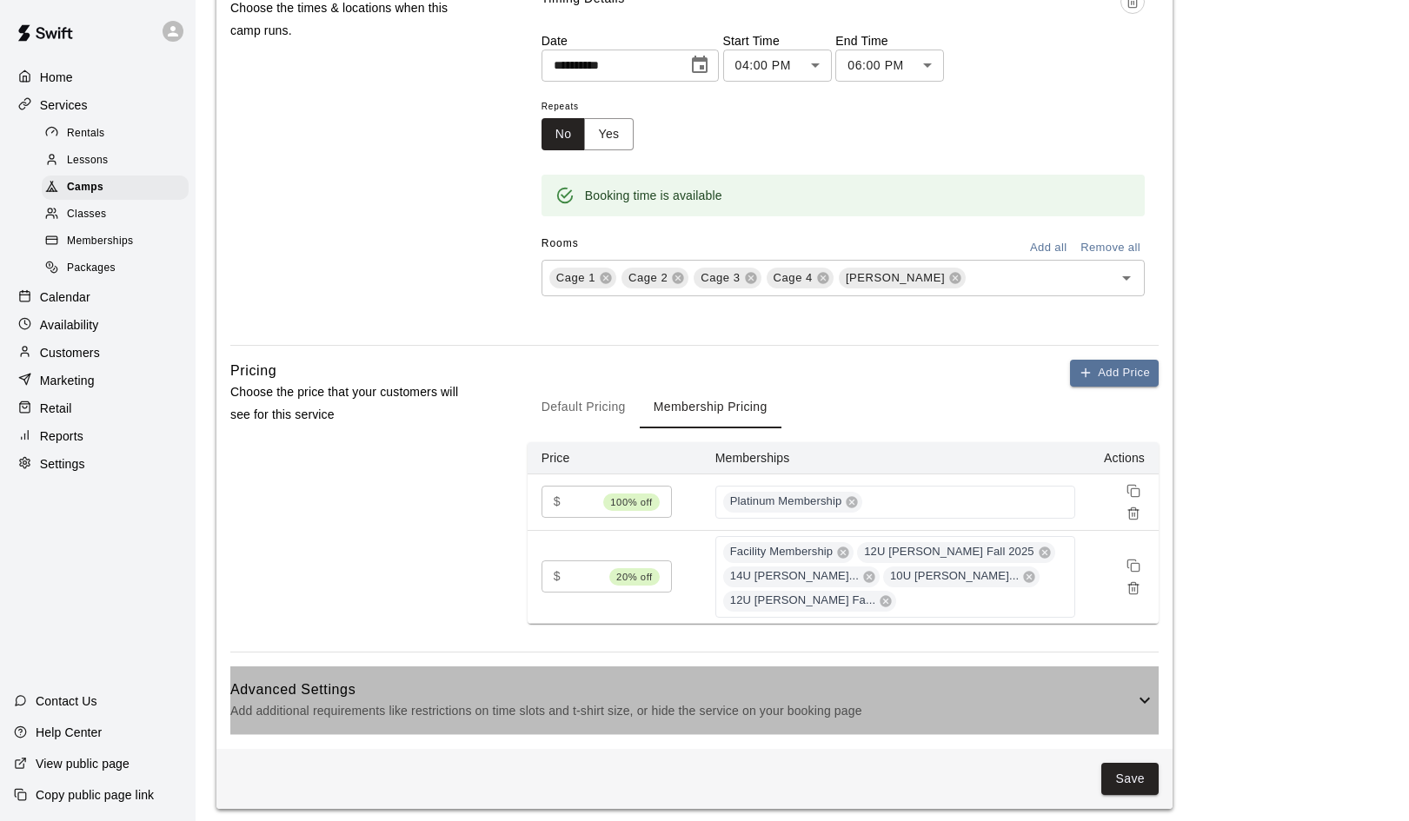
click at [1142, 698] on icon at bounding box center [1144, 701] width 10 height 6
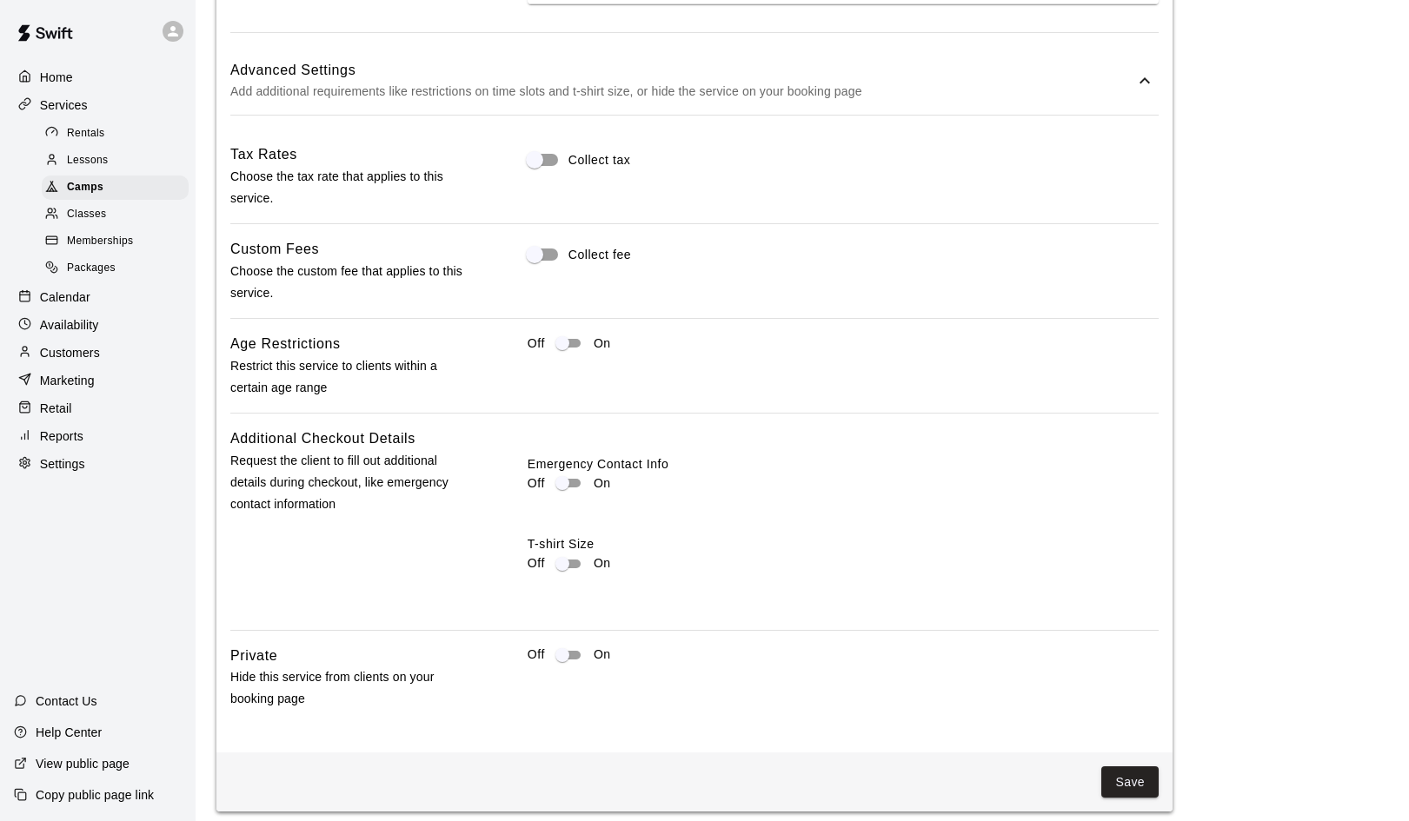
scroll to position [1637, 0]
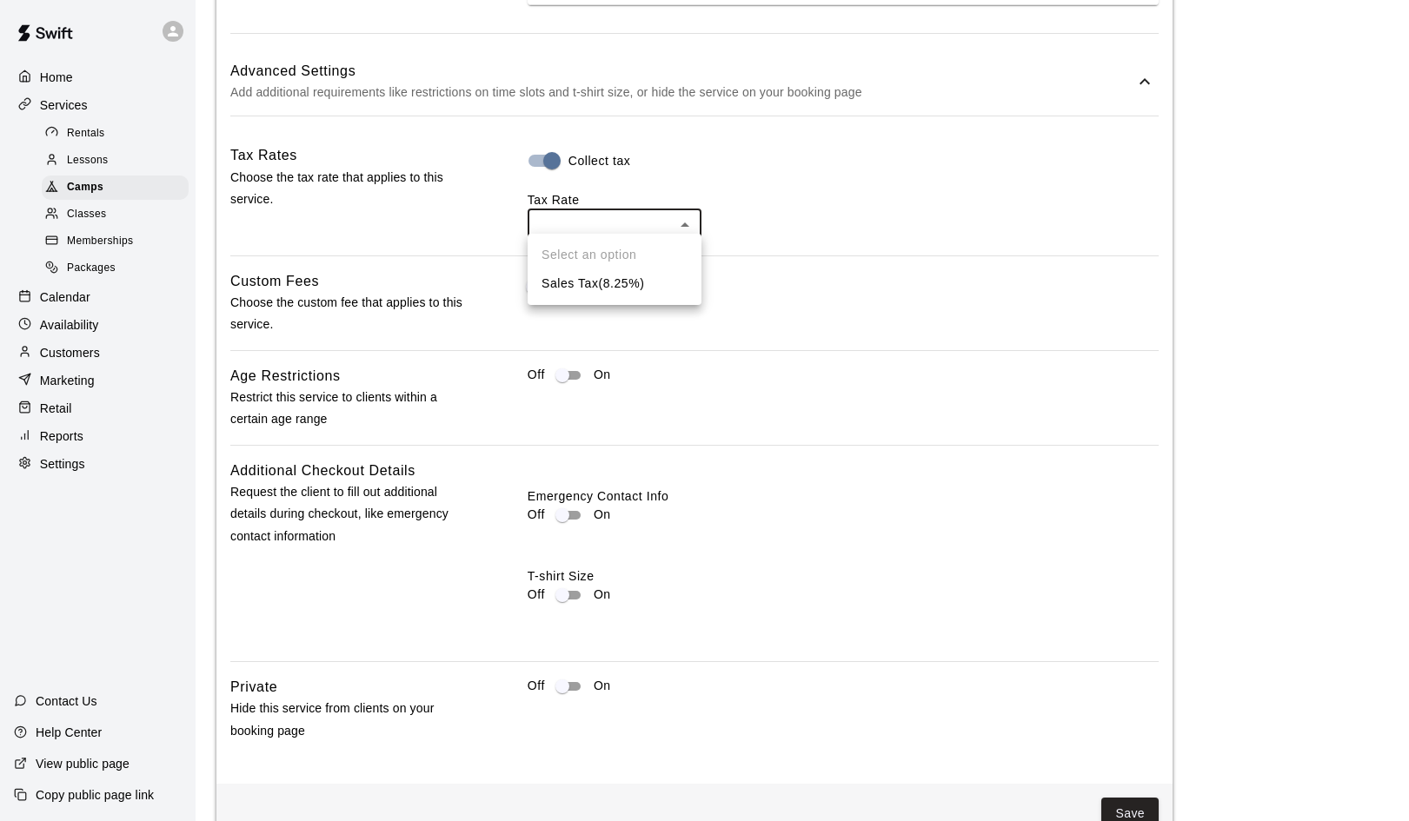
click at [621, 282] on li "Sales Tax ( 8.25 %)" at bounding box center [615, 283] width 174 height 29
type input "***"
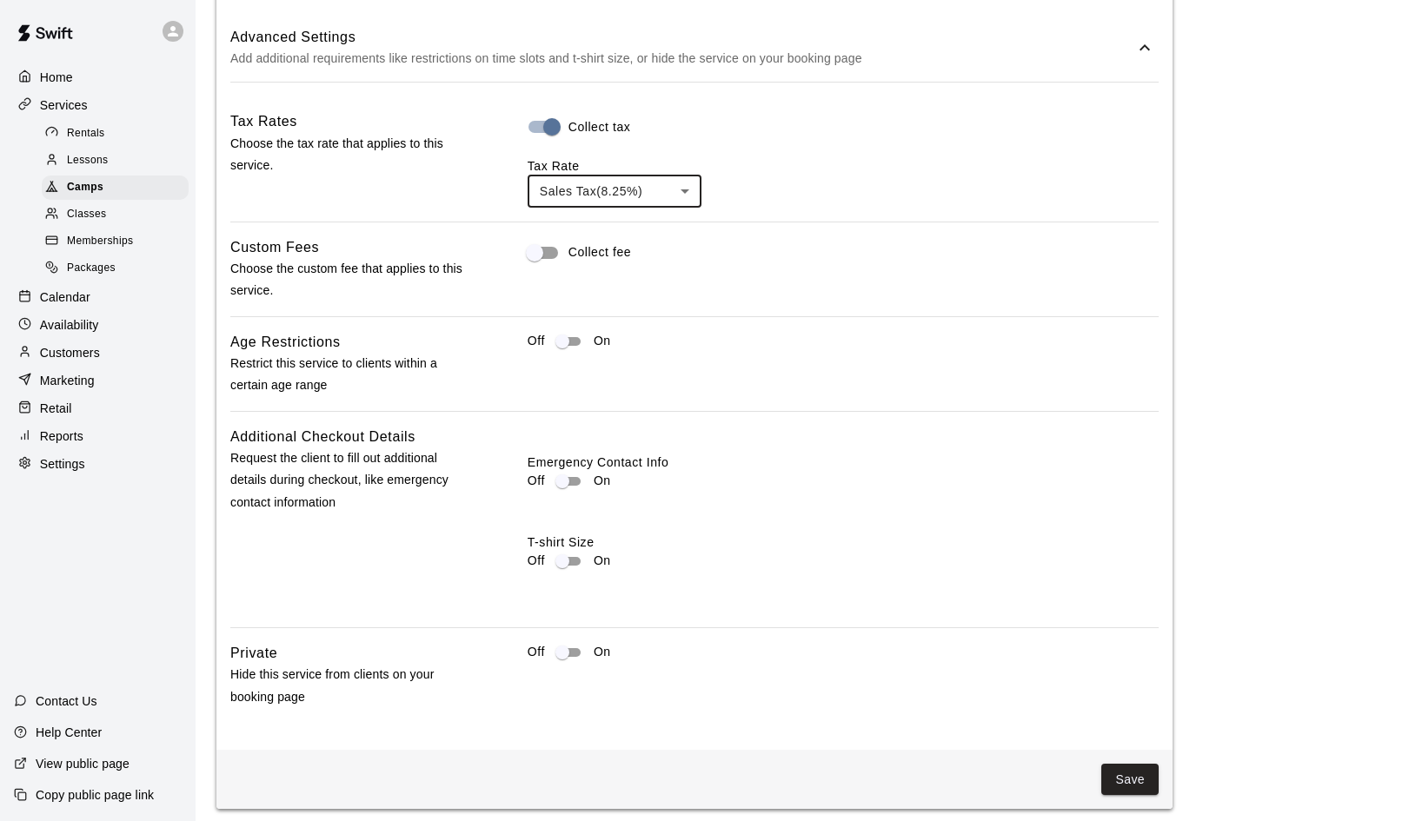
scroll to position [1670, 0]
click at [1125, 767] on button "Save" at bounding box center [1129, 782] width 57 height 32
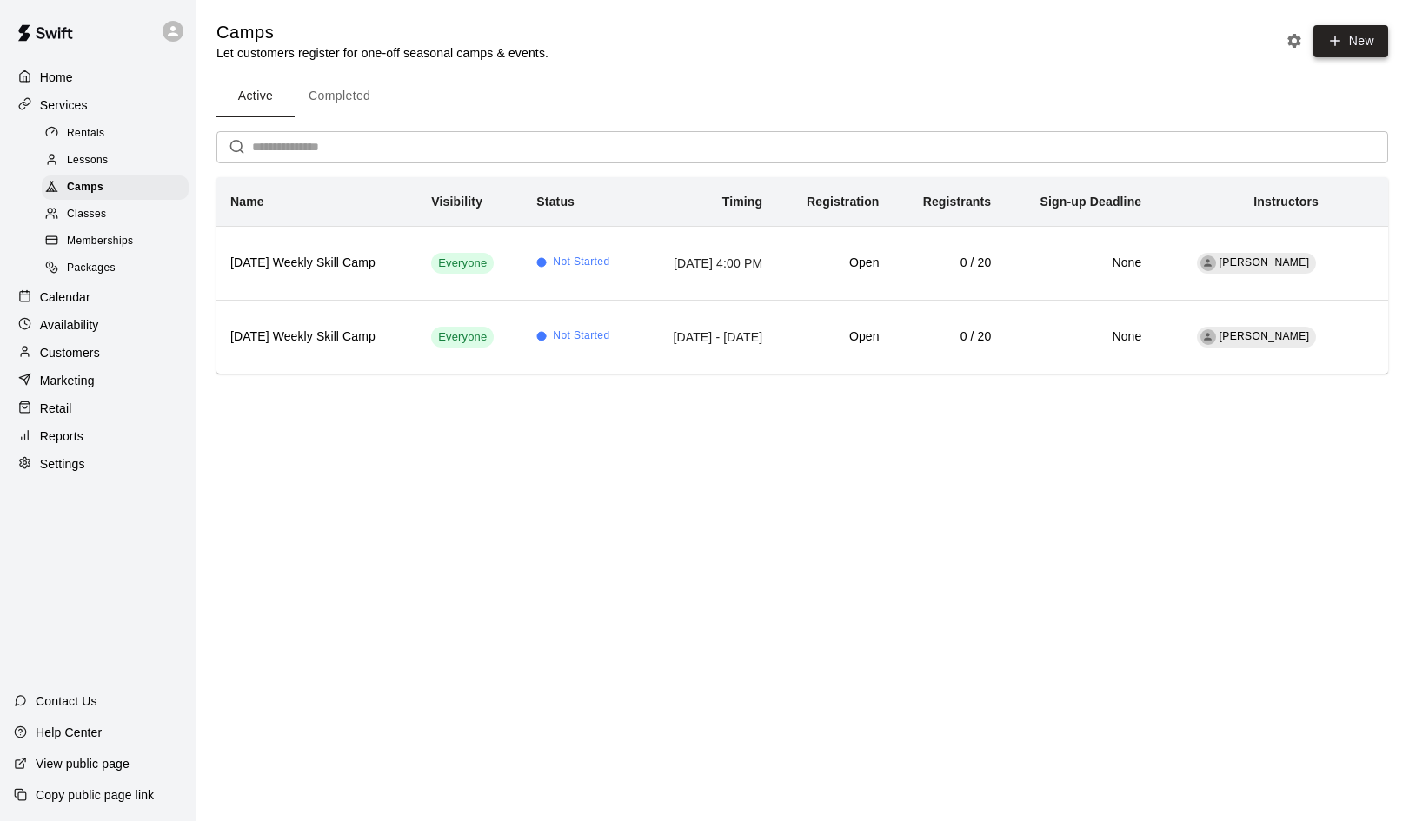
click at [1365, 45] on button "New" at bounding box center [1350, 41] width 75 height 32
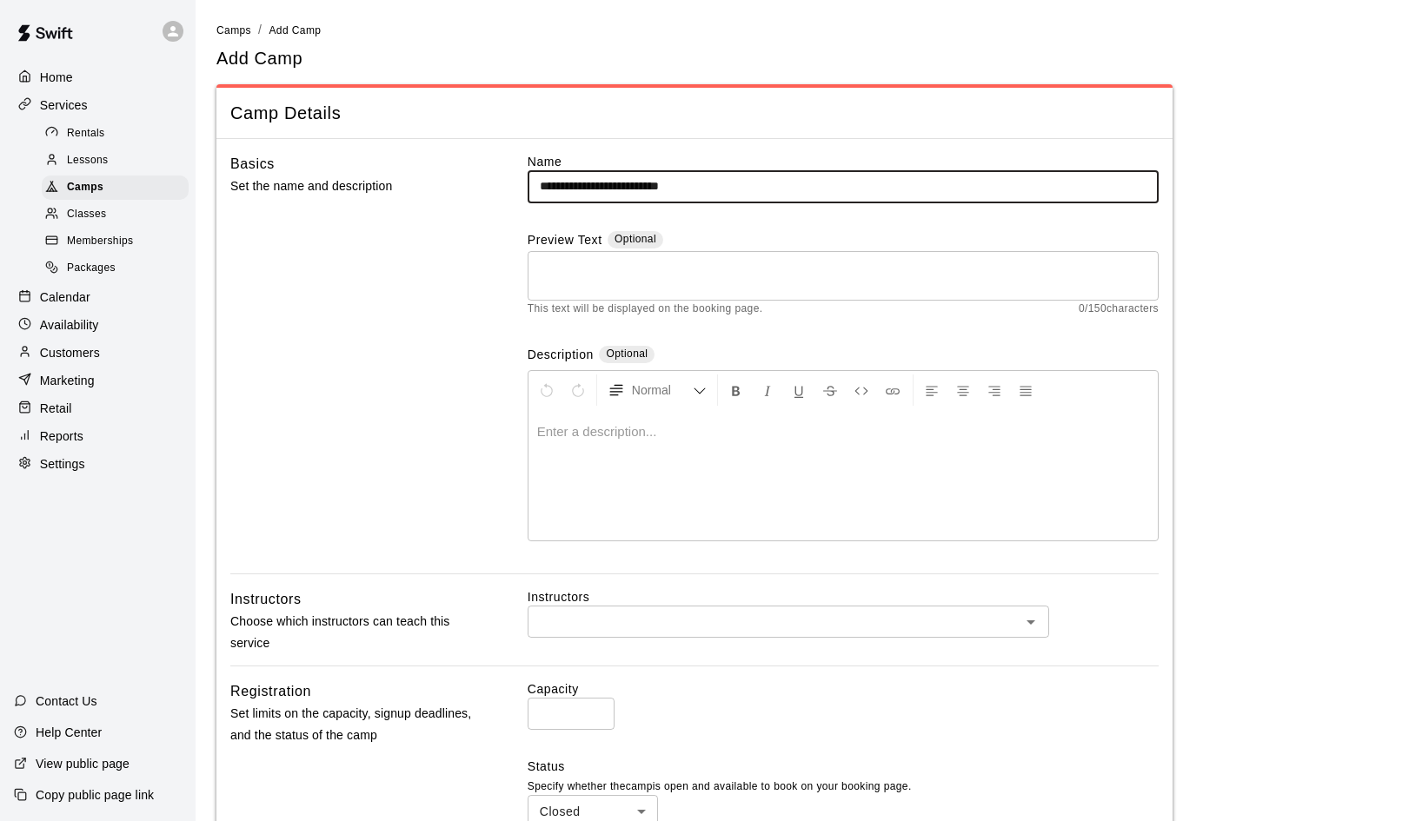
type input "**********"
click at [622, 262] on textarea at bounding box center [843, 275] width 607 height 35
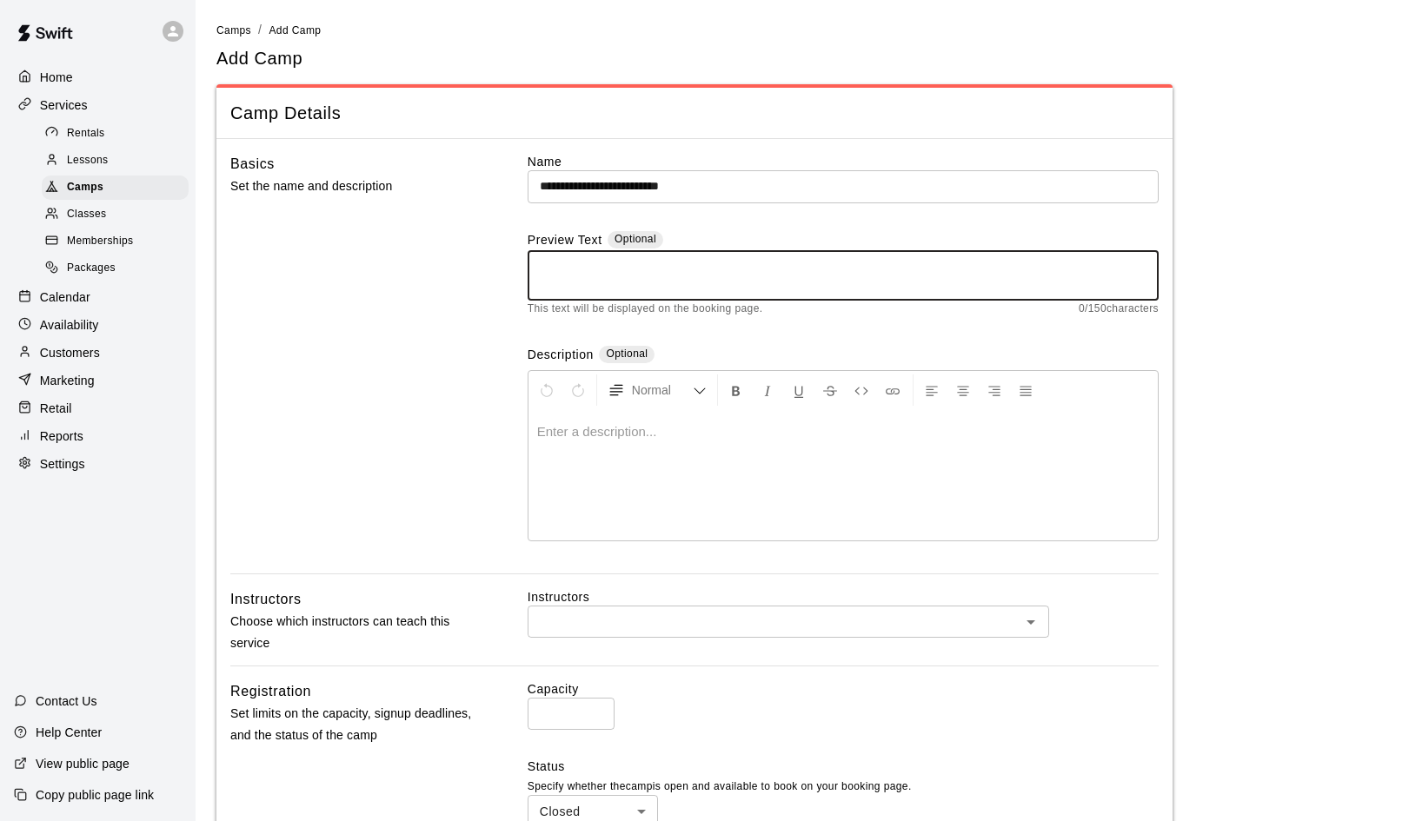
paste textarea "**********"
type textarea "**********"
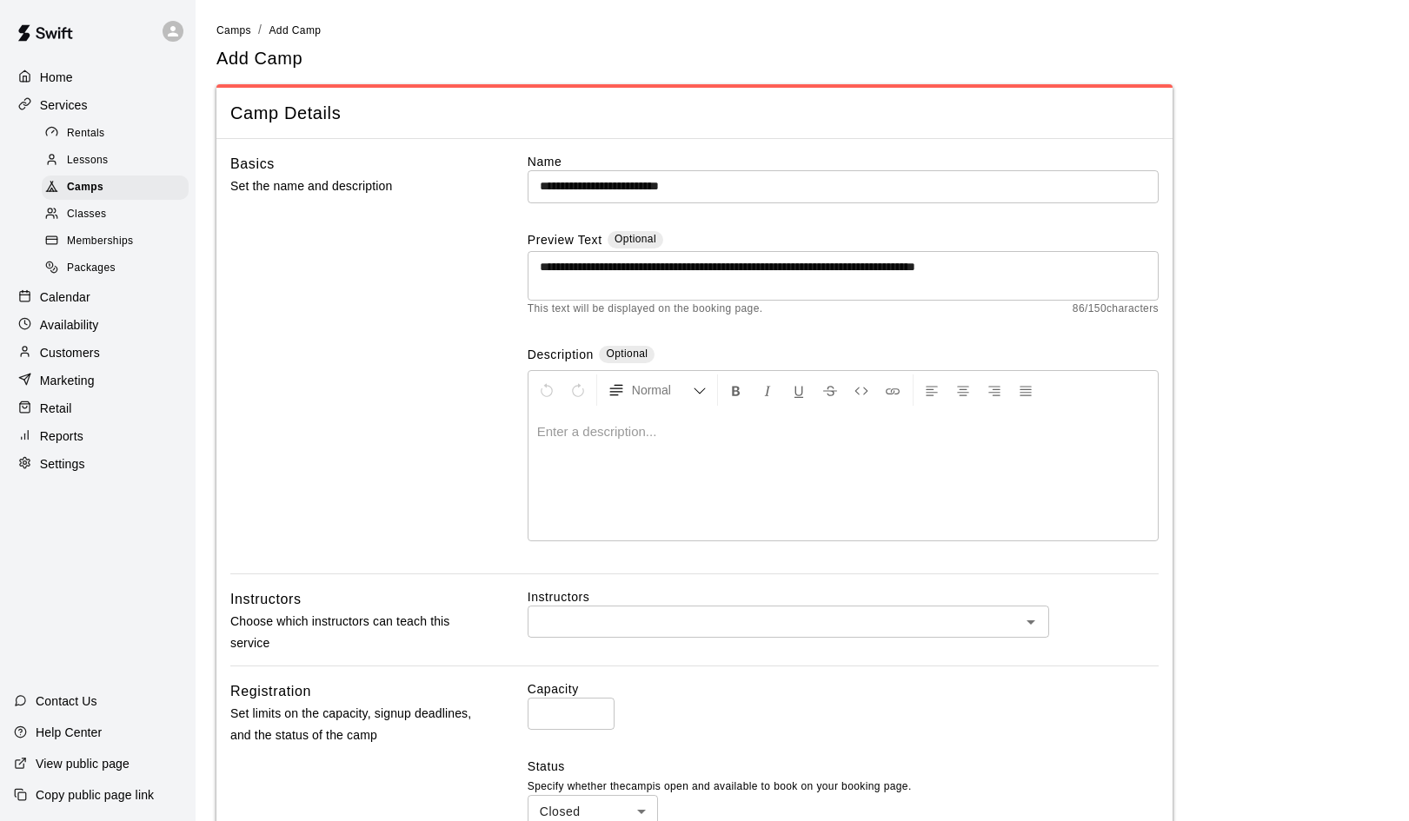
click at [570, 429] on p at bounding box center [843, 431] width 612 height 17
click at [1034, 621] on icon "Open" at bounding box center [1030, 622] width 21 height 21
click at [688, 663] on li "German Duran" at bounding box center [788, 658] width 521 height 32
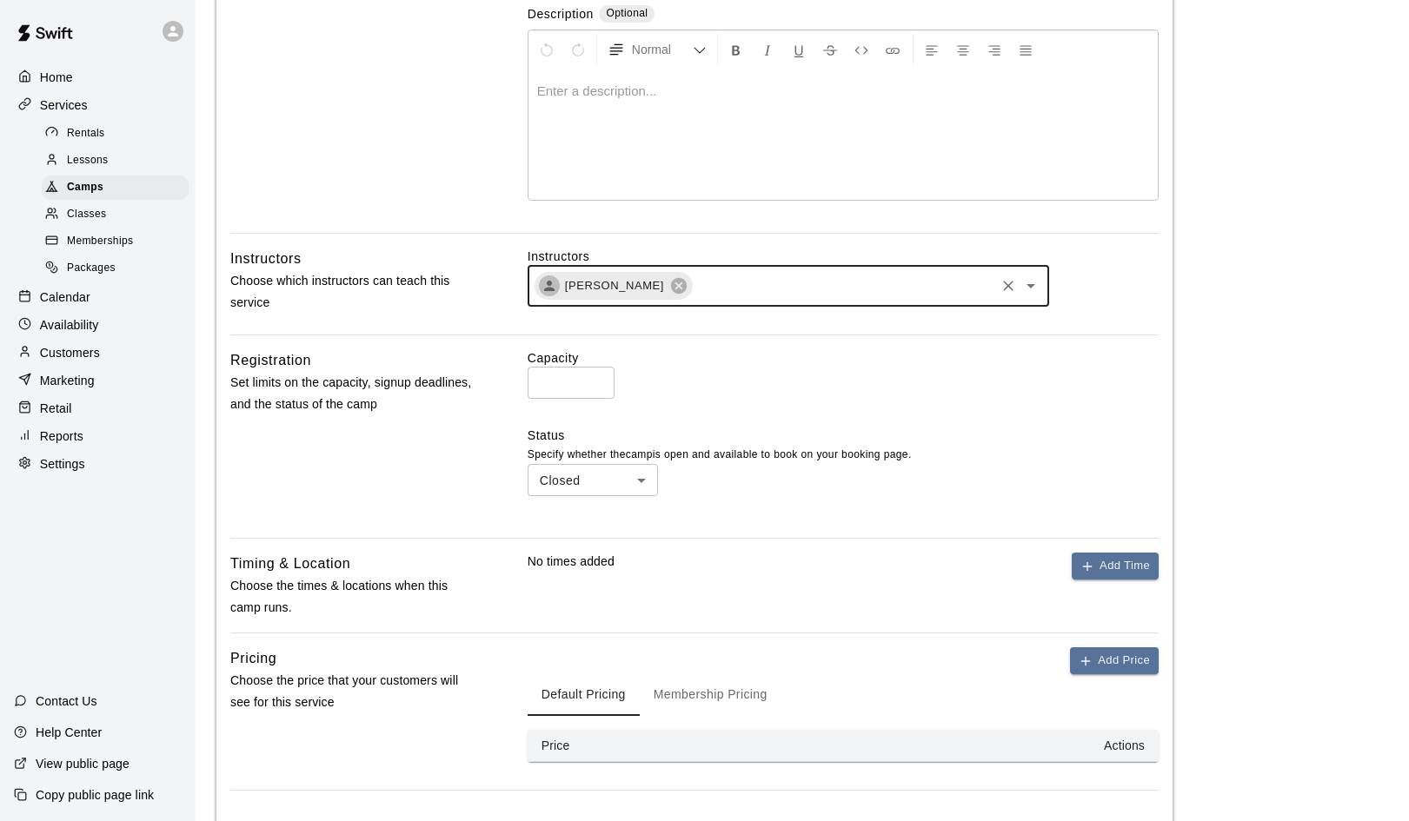
scroll to position [384, 0]
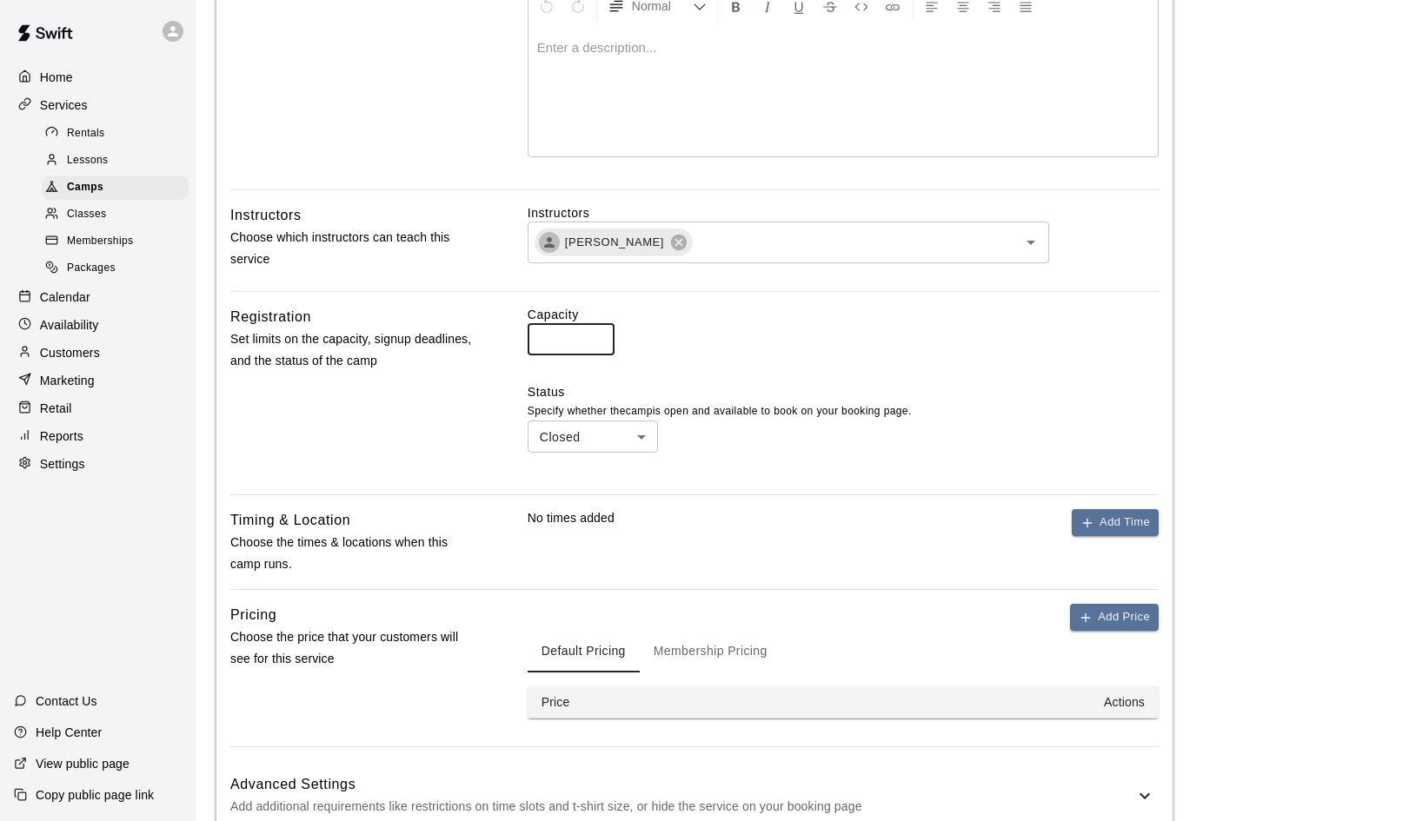
drag, startPoint x: 552, startPoint y: 337, endPoint x: 521, endPoint y: 339, distance: 30.5
click at [521, 339] on div "Registration Set limits on the capacity, signup deadlines, and the status of th…" at bounding box center [694, 393] width 928 height 175
type input "**"
click at [642, 429] on body "**********" at bounding box center [704, 270] width 1409 height 1309
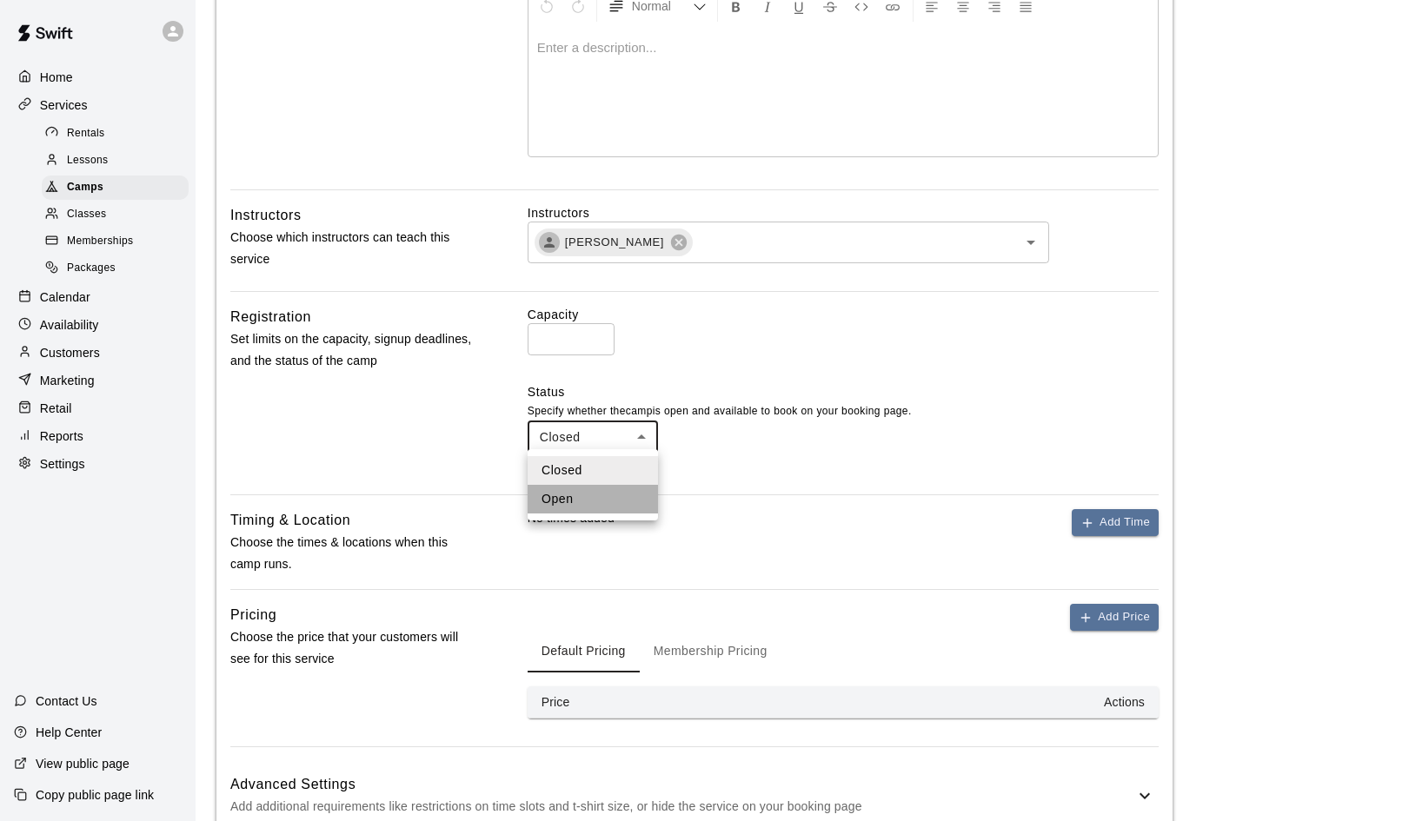
click at [601, 497] on li "Open" at bounding box center [593, 499] width 130 height 29
type input "****"
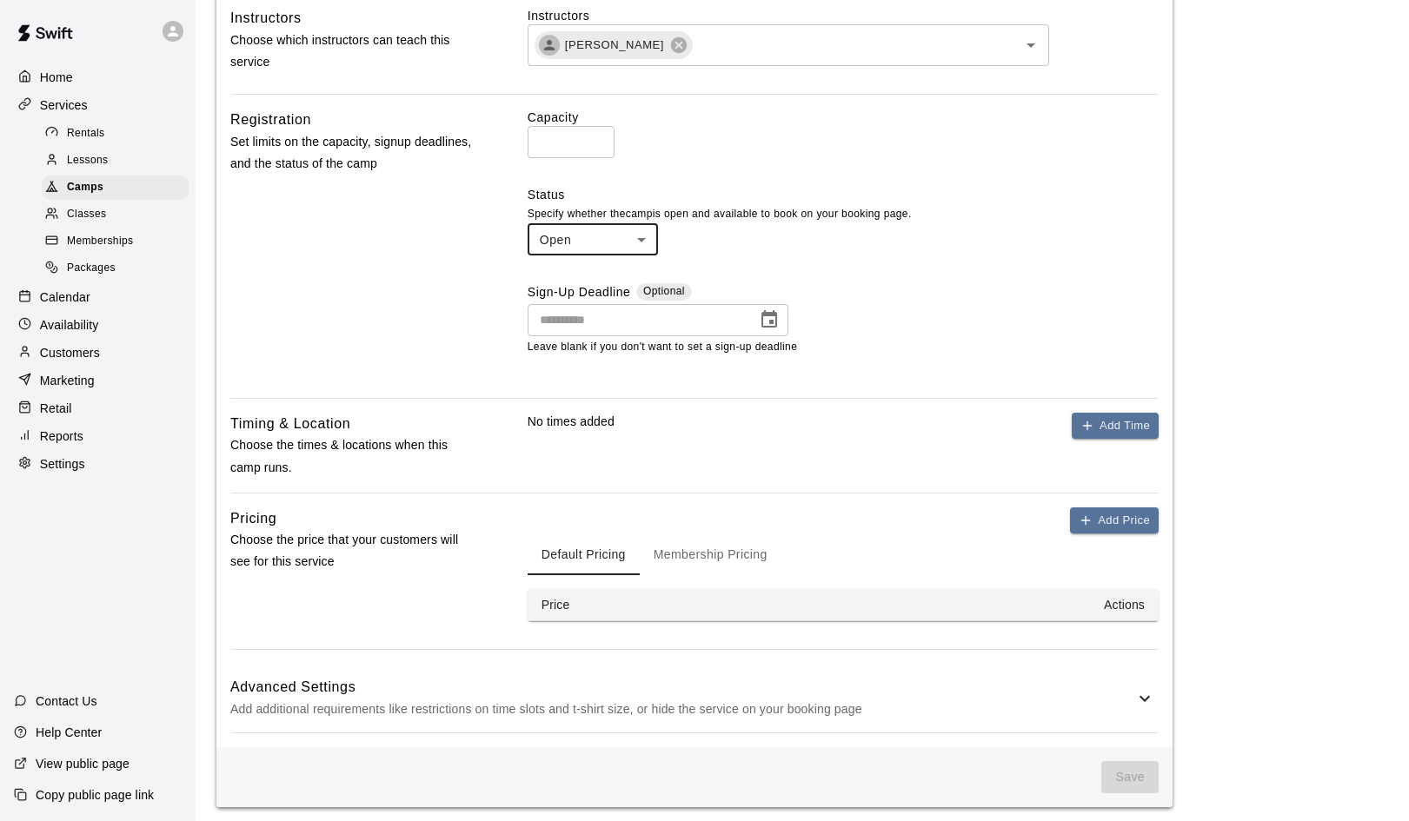
scroll to position [581, 0]
click at [1105, 418] on button "Add Time" at bounding box center [1115, 427] width 87 height 27
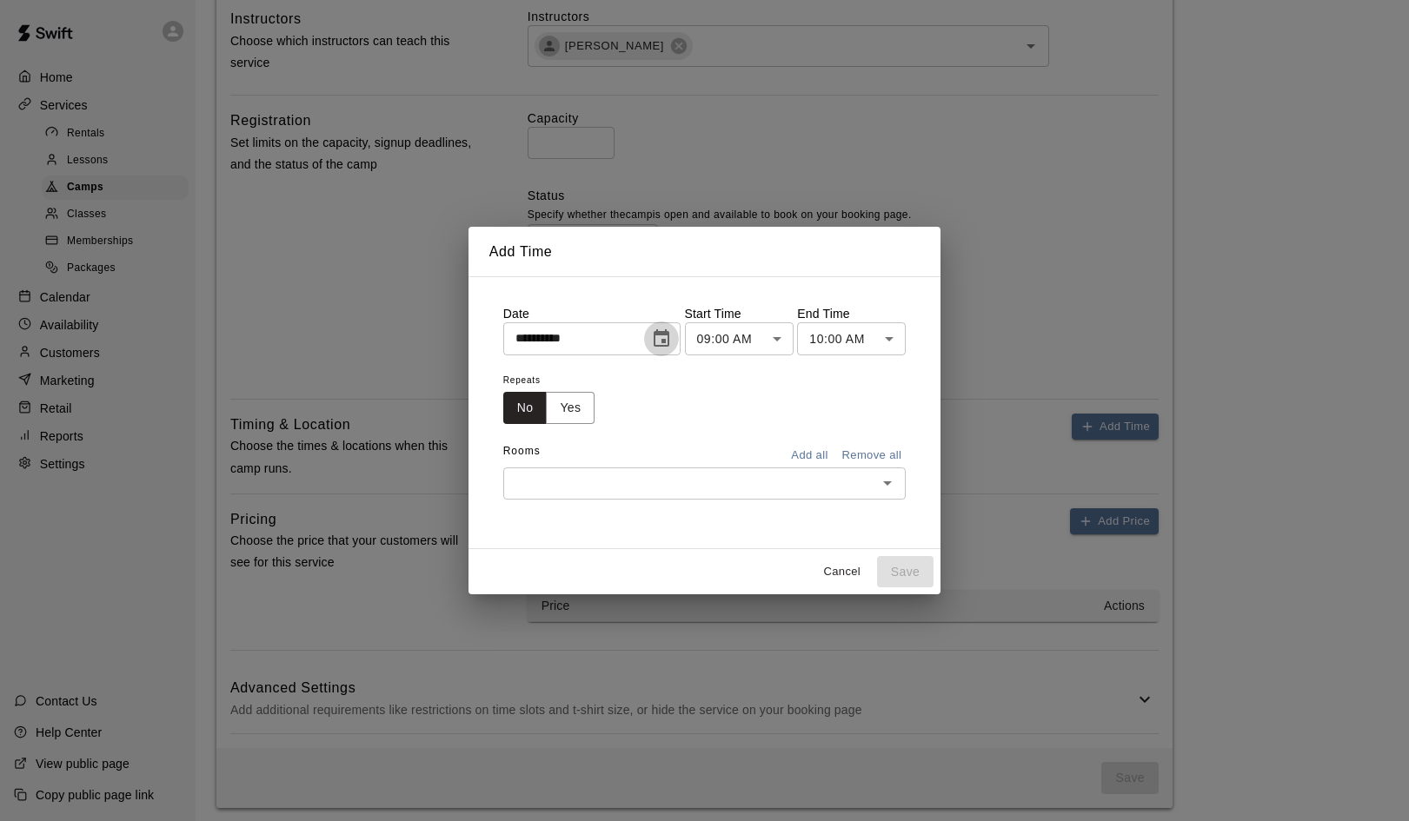
click at [668, 341] on icon "Choose date, selected date is Aug 19, 2025" at bounding box center [662, 337] width 16 height 17
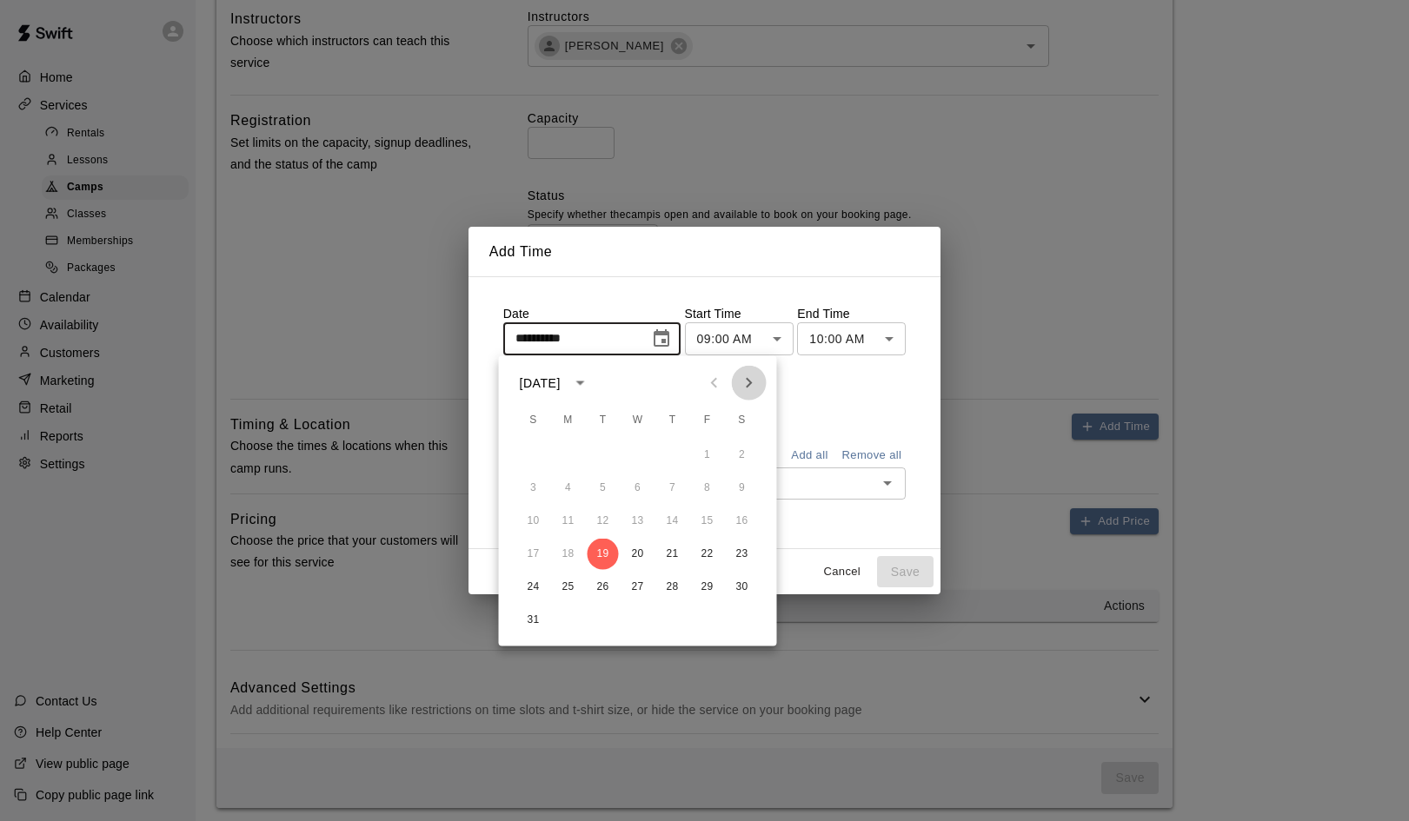
click at [748, 376] on icon "Next month" at bounding box center [749, 383] width 21 height 21
click at [641, 453] on button "3" at bounding box center [637, 455] width 31 height 31
type input "**********"
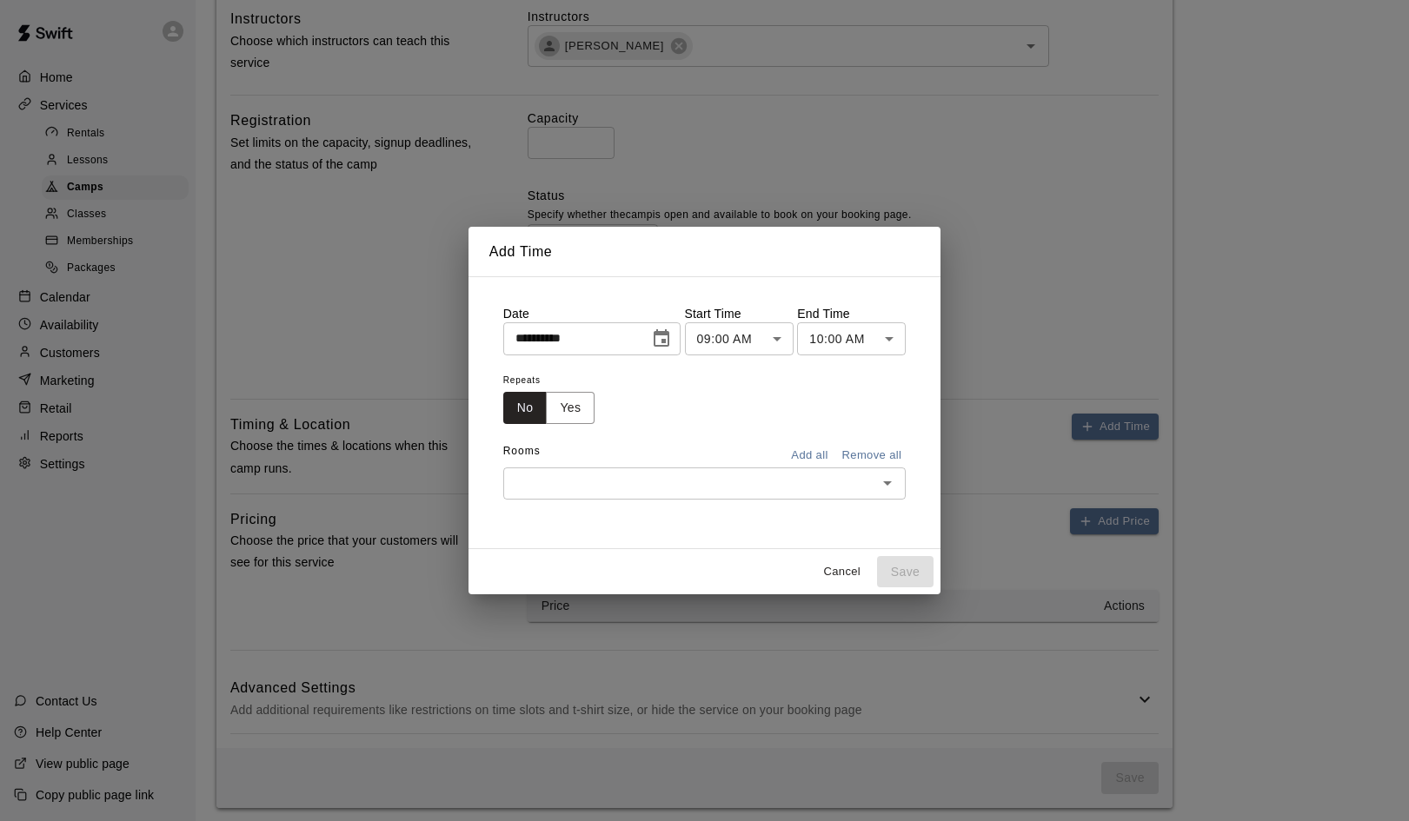
click at [762, 335] on body "**********" at bounding box center [704, 124] width 1409 height 1410
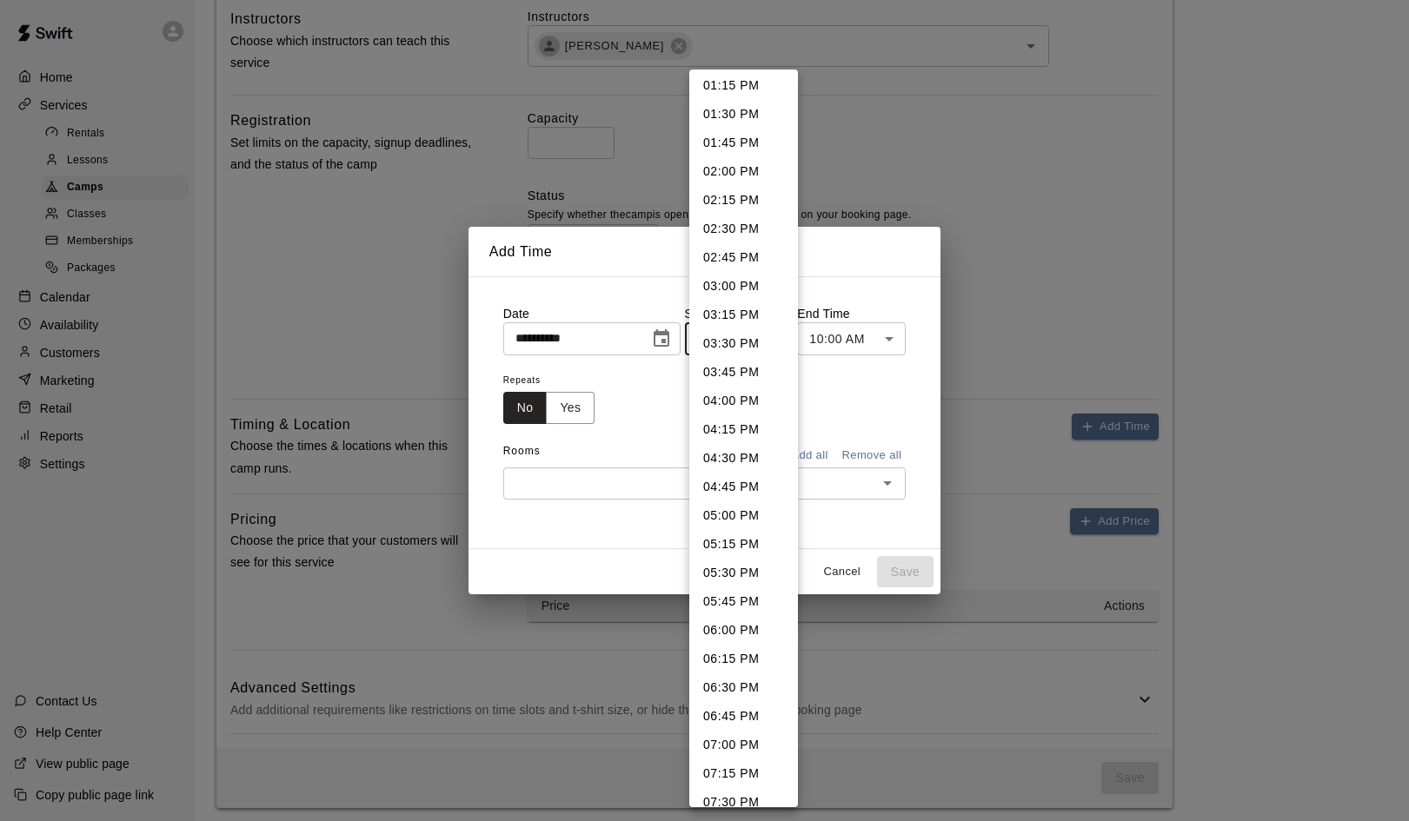
scroll to position [1537, 0]
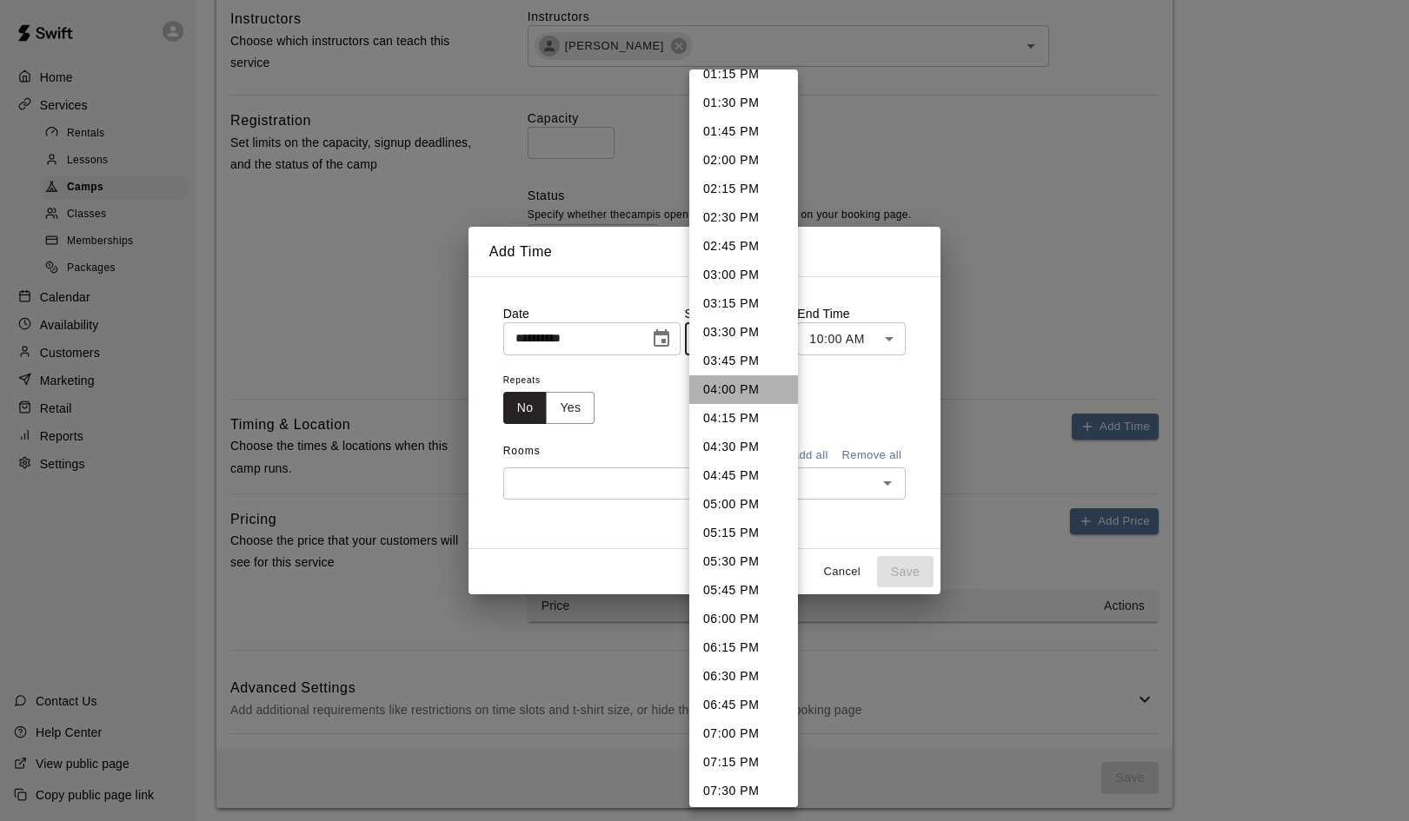
click at [730, 385] on li "04:00 PM" at bounding box center [743, 389] width 109 height 29
type input "********"
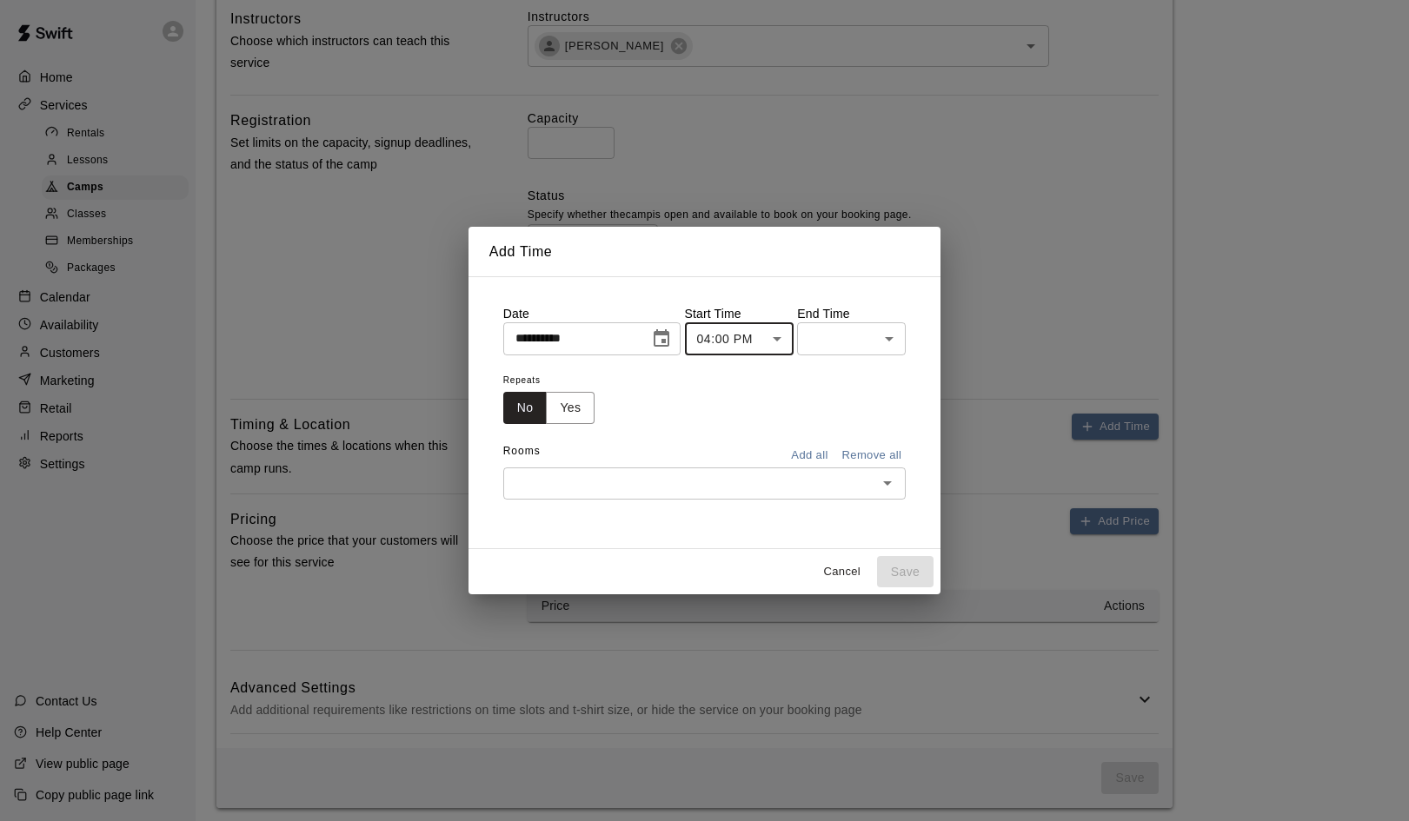
click at [881, 345] on body "**********" at bounding box center [704, 124] width 1409 height 1410
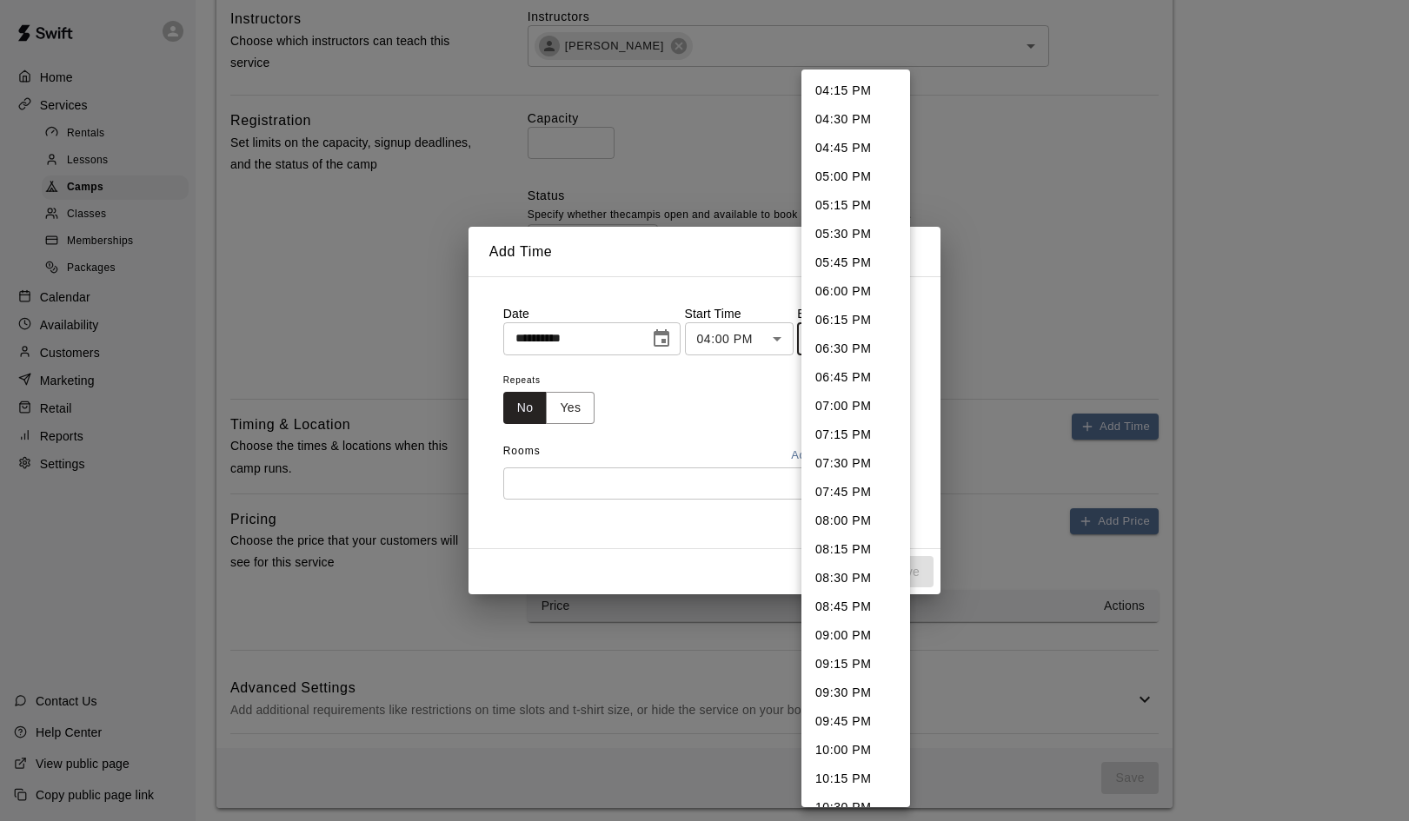
click at [860, 280] on li "06:00 PM" at bounding box center [855, 291] width 109 height 29
type input "********"
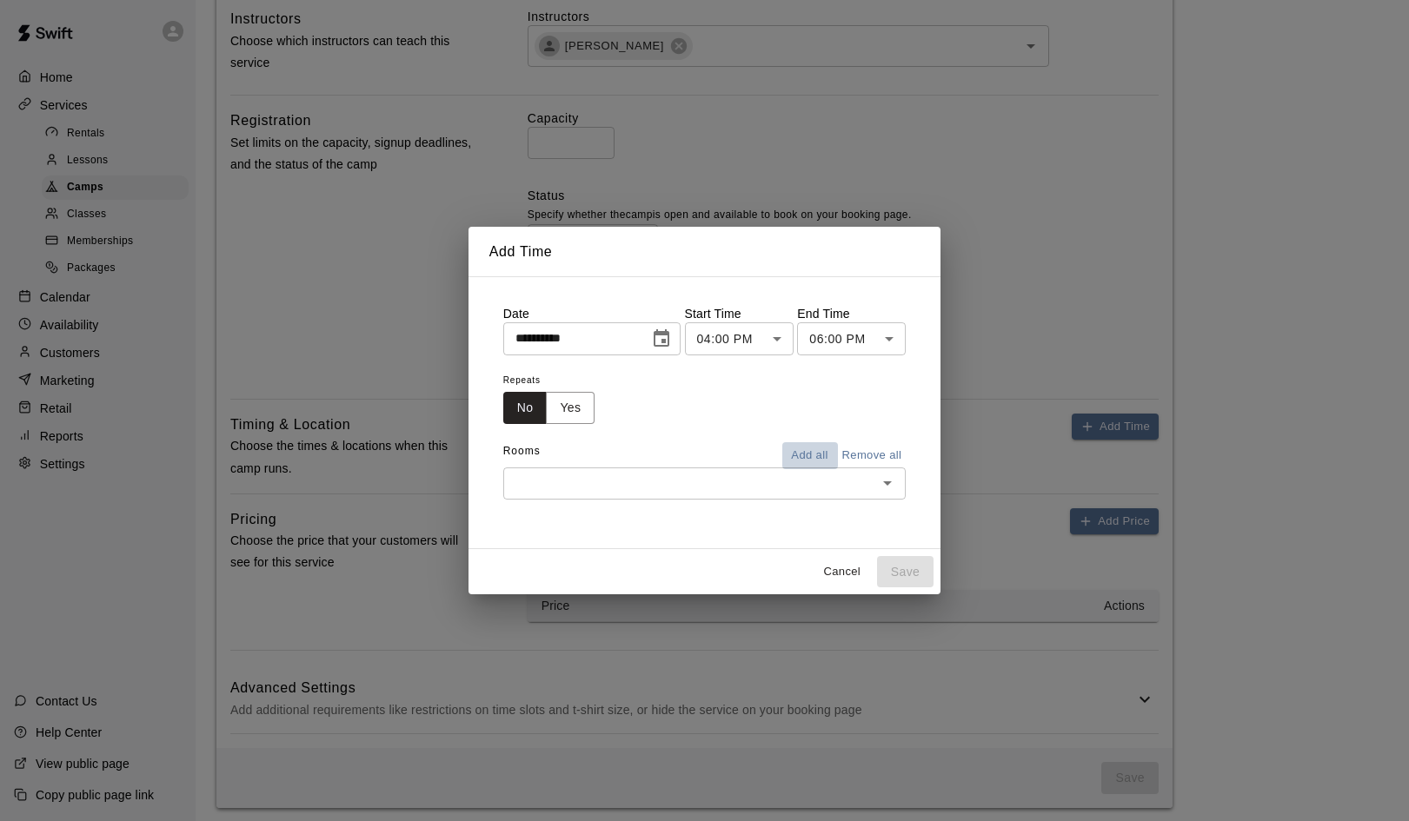
click at [817, 450] on button "Add all" at bounding box center [810, 455] width 56 height 27
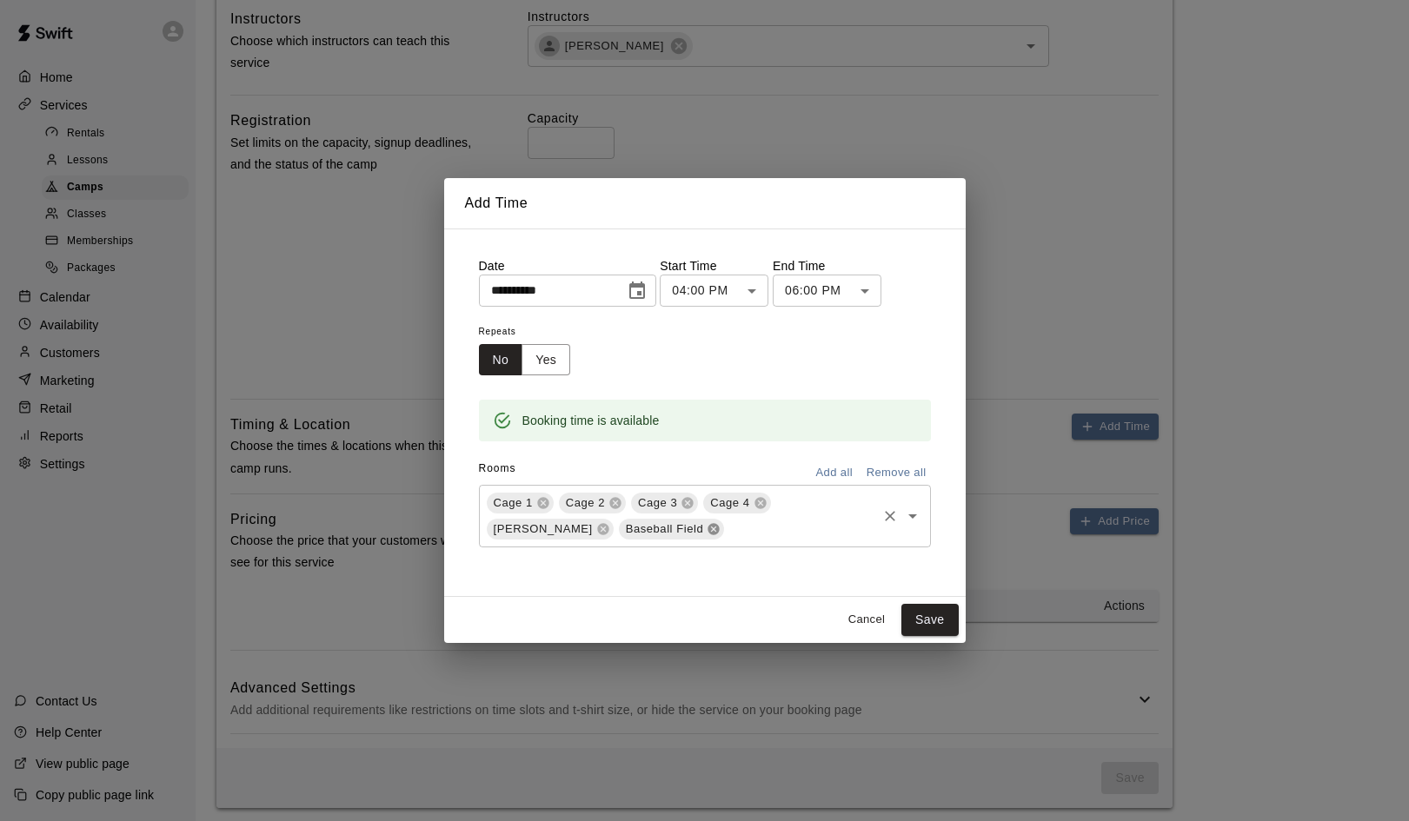
click at [708, 533] on icon at bounding box center [713, 528] width 11 height 11
click at [935, 614] on button "Save" at bounding box center [929, 620] width 57 height 32
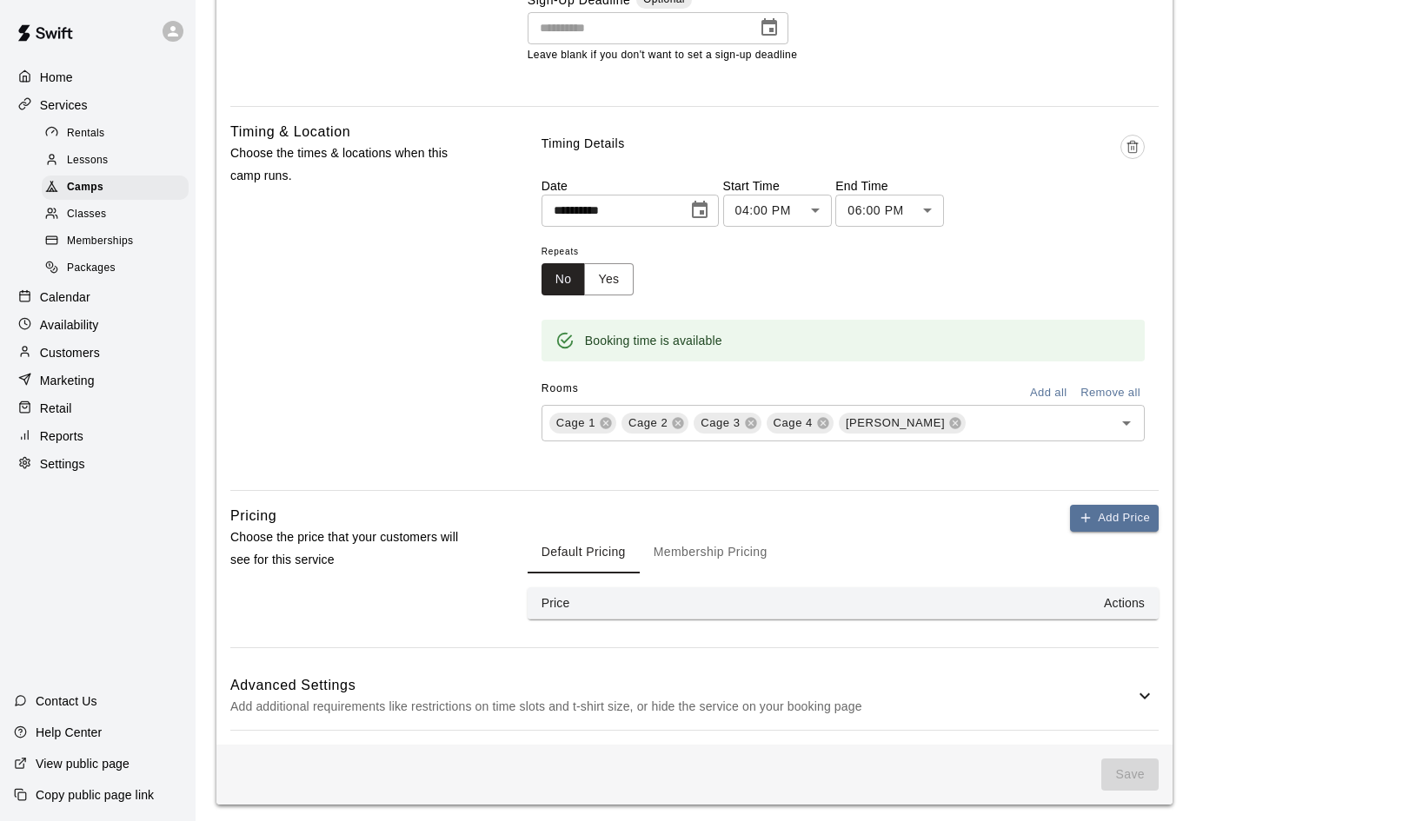
scroll to position [869, 0]
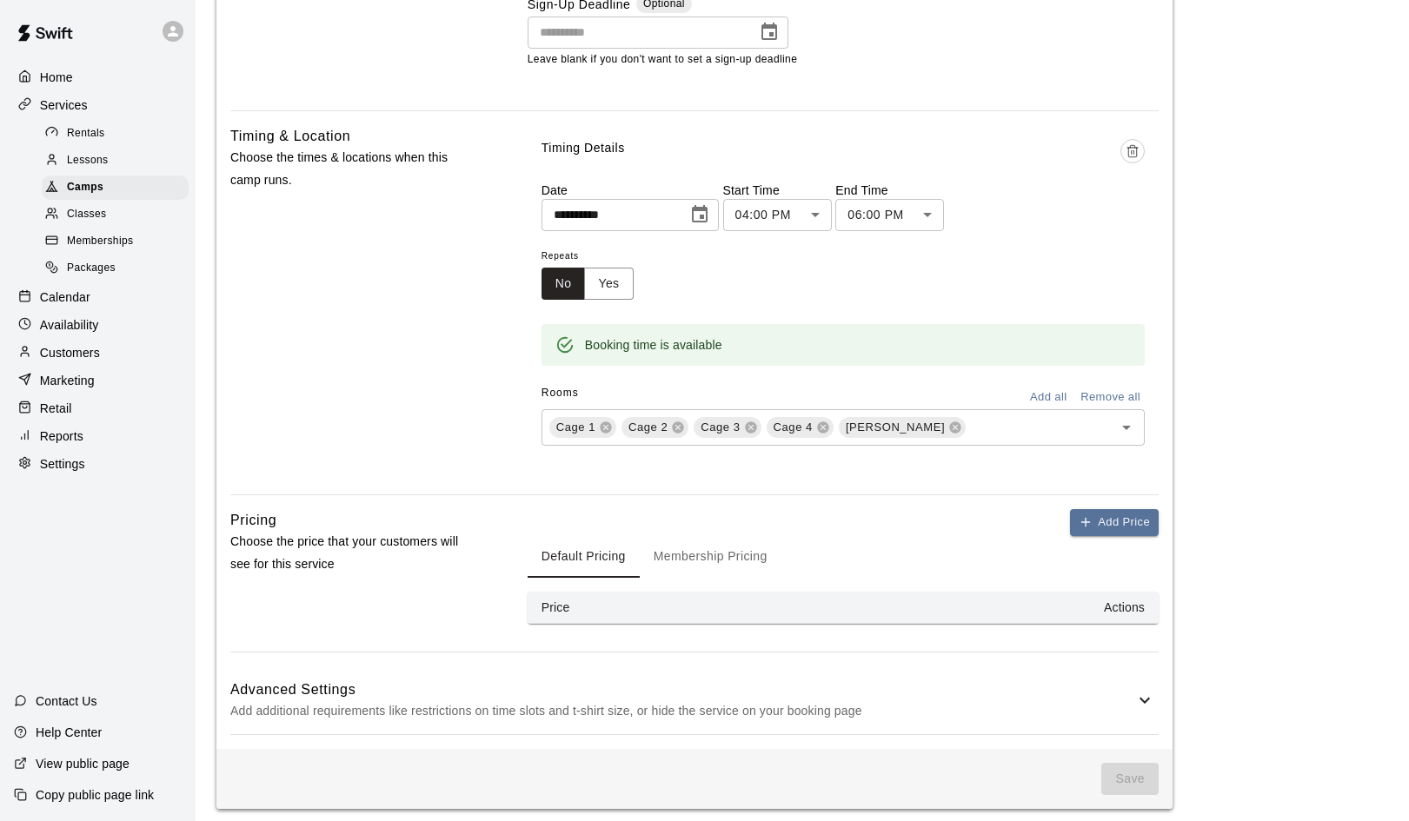
click at [640, 592] on th "Price" at bounding box center [615, 608] width 174 height 32
click at [1100, 514] on button "Add Price" at bounding box center [1114, 522] width 89 height 27
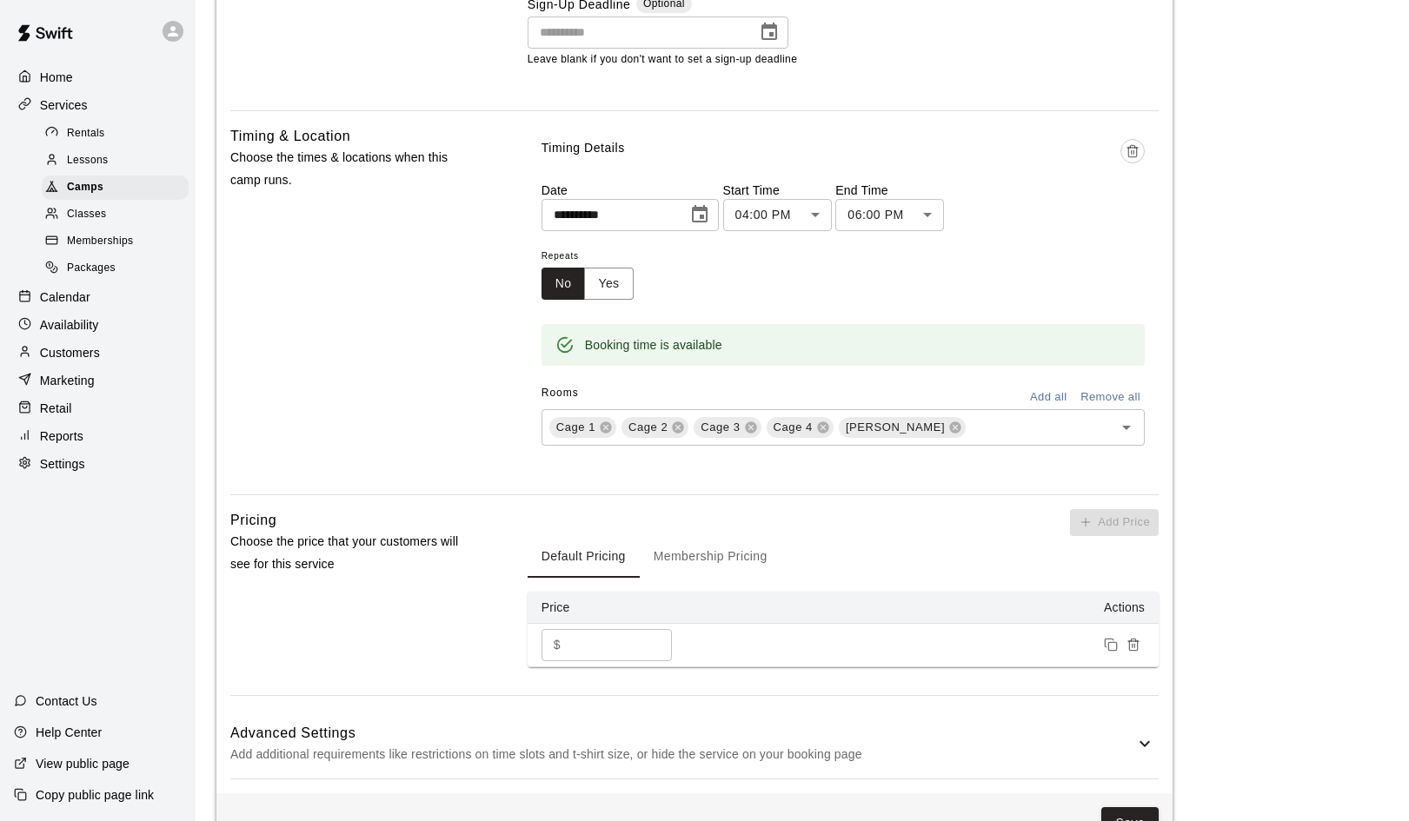
click at [567, 642] on div "$ * ​" at bounding box center [606, 645] width 130 height 32
type input "**"
click at [847, 540] on div "Default Pricing Membership Pricing" at bounding box center [843, 557] width 631 height 42
click at [726, 547] on button "Membership Pricing" at bounding box center [711, 557] width 142 height 42
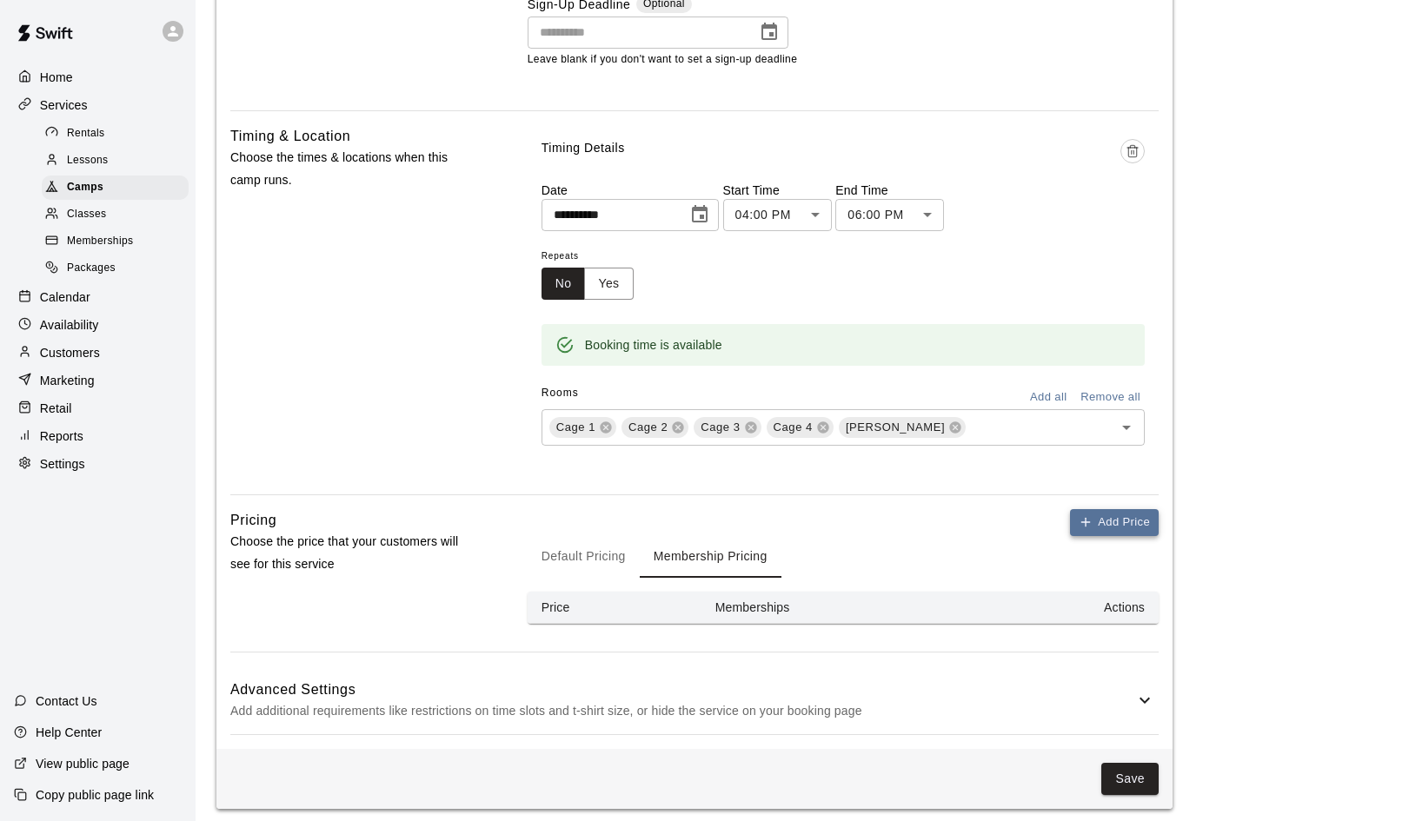
click at [1123, 521] on button "Add Price" at bounding box center [1114, 522] width 89 height 27
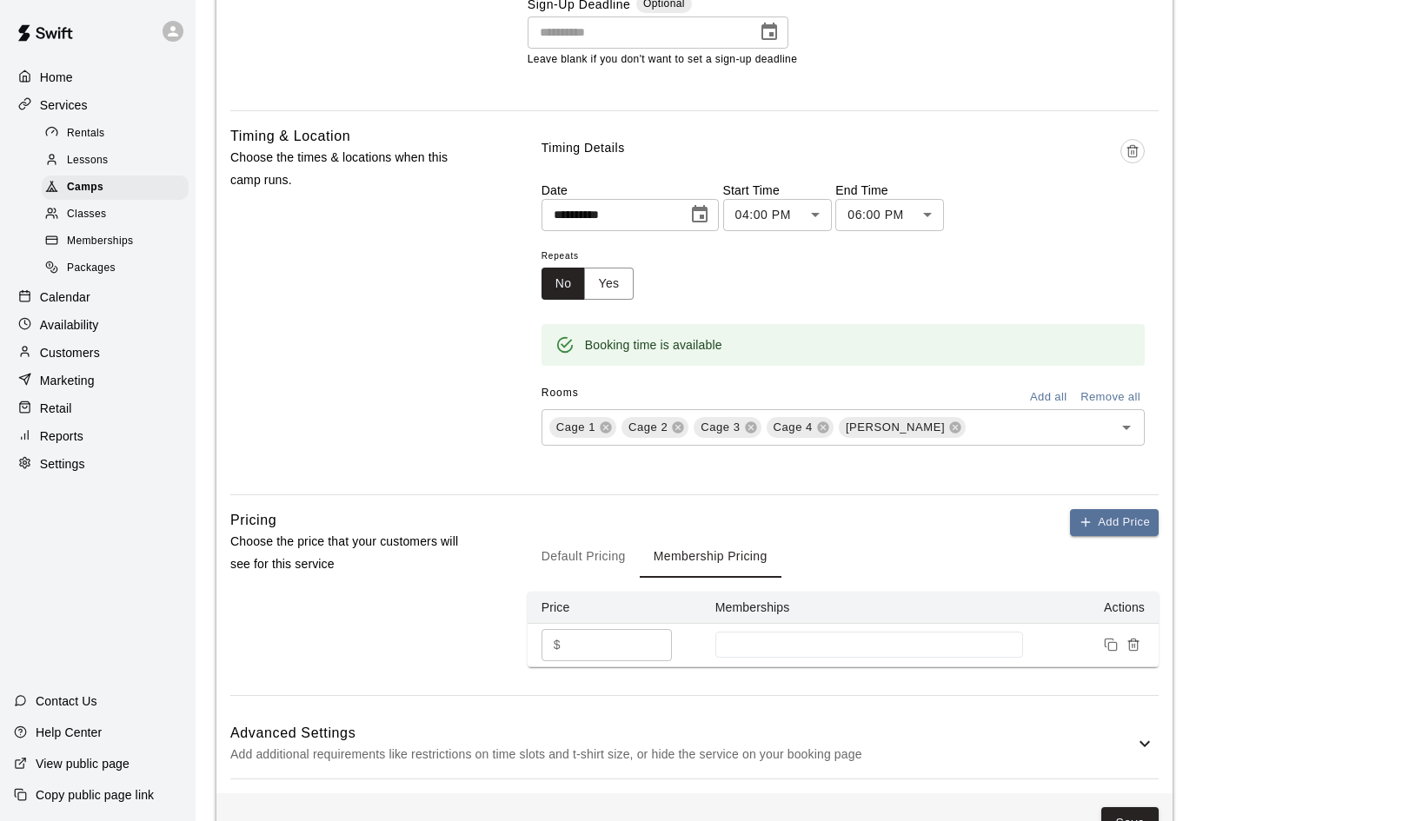
click at [564, 638] on div "$ * ​" at bounding box center [606, 645] width 130 height 32
click at [872, 647] on div at bounding box center [869, 645] width 308 height 26
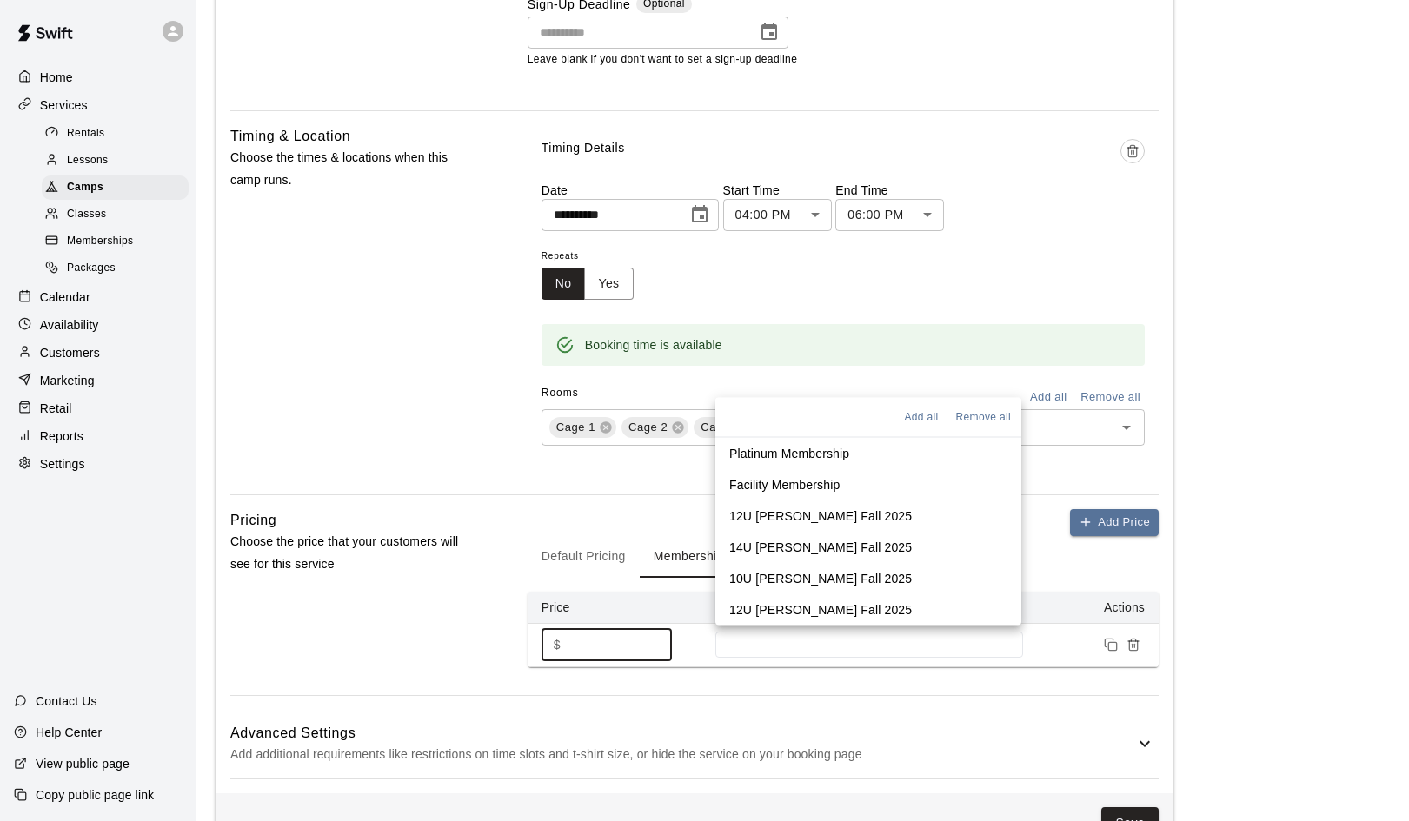
click at [810, 484] on p "Facility Membership" at bounding box center [784, 483] width 110 height 17
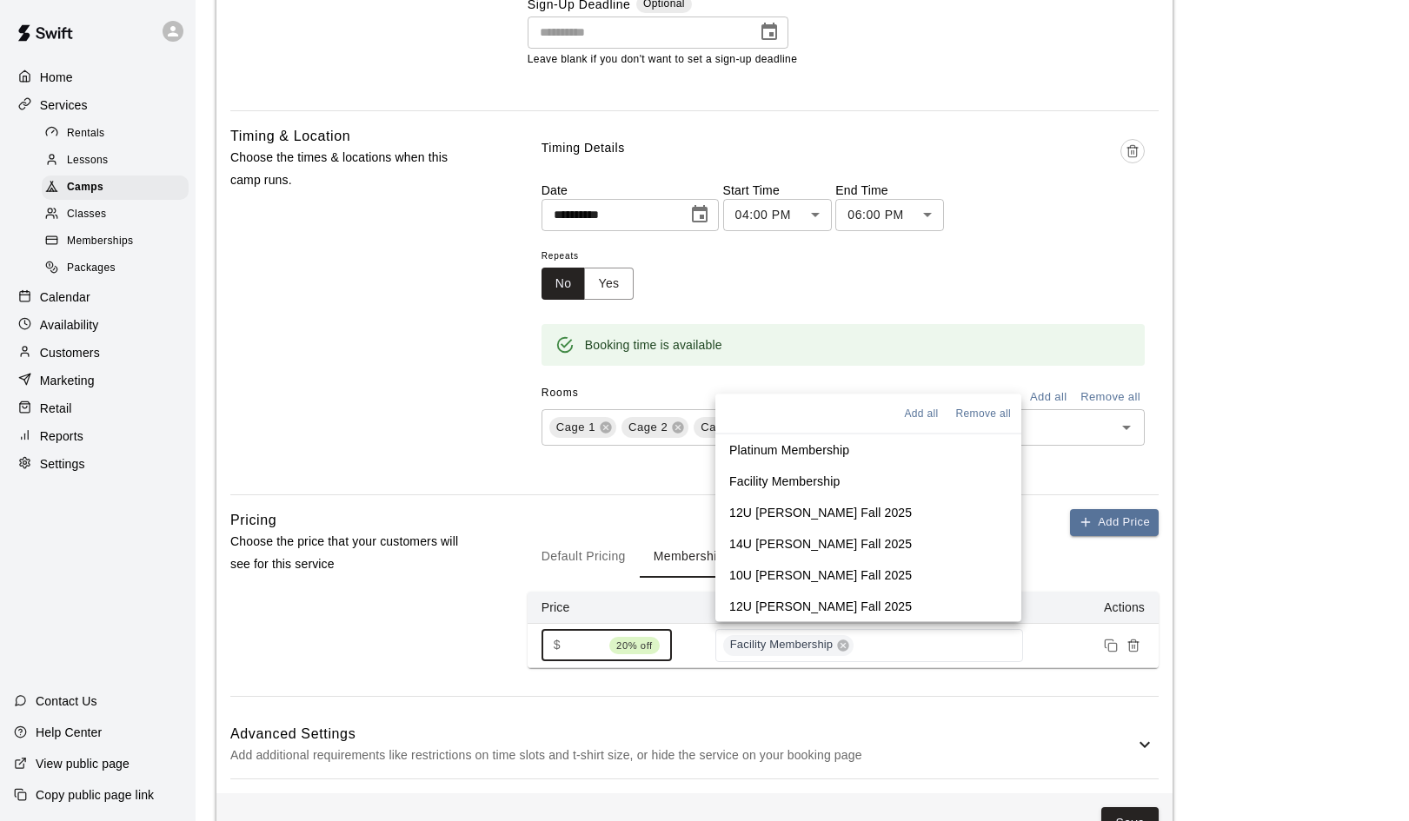
click at [809, 508] on p "12U Duran Fall 2025" at bounding box center [820, 511] width 183 height 17
click at [800, 540] on p "14U Duran-Mendez Fall 2025" at bounding box center [820, 542] width 183 height 17
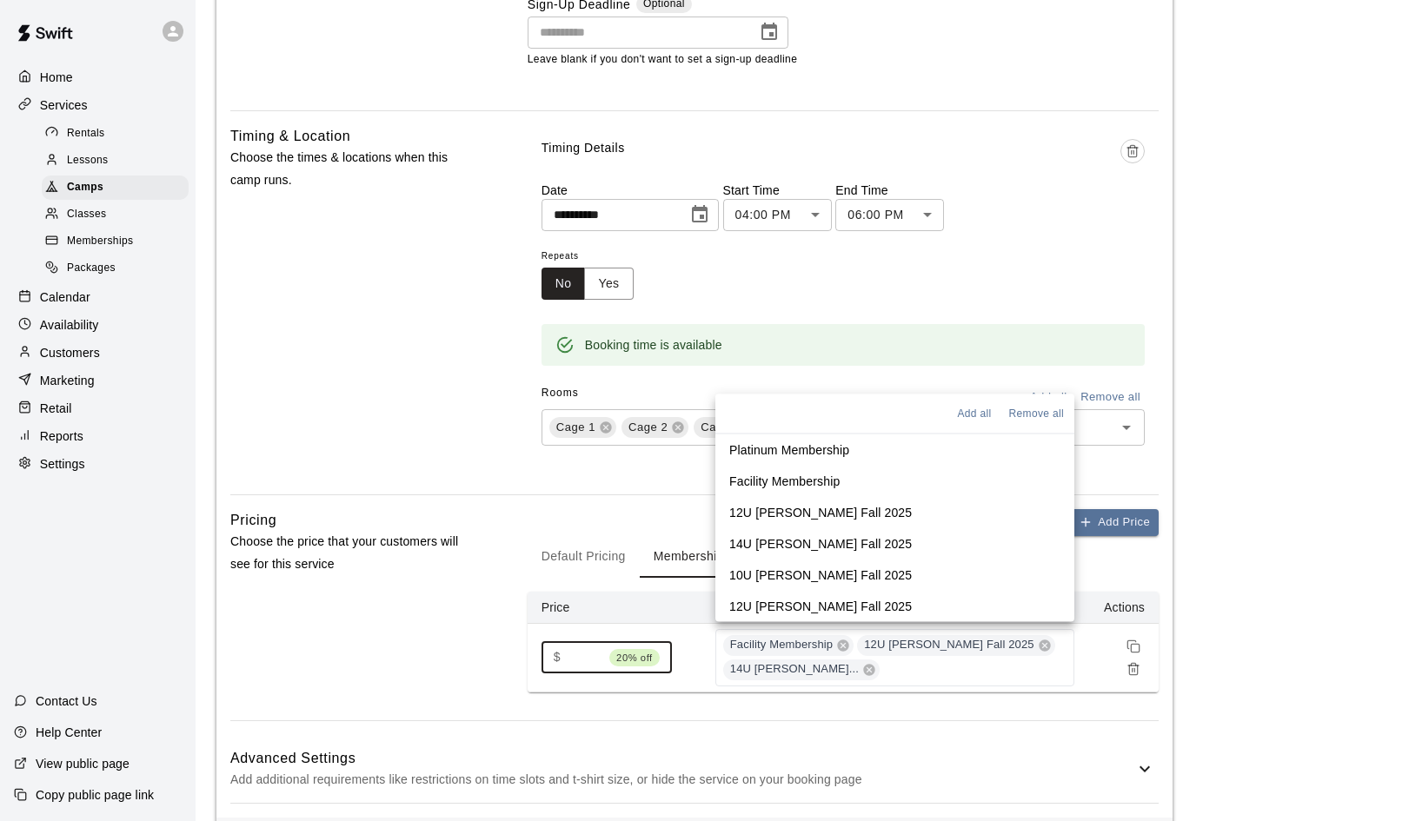
click at [800, 577] on p "10U Duran-Mendez Fall 2025" at bounding box center [820, 574] width 183 height 17
click at [798, 595] on li "12U Duran-Pearson Fall 2025" at bounding box center [894, 605] width 359 height 31
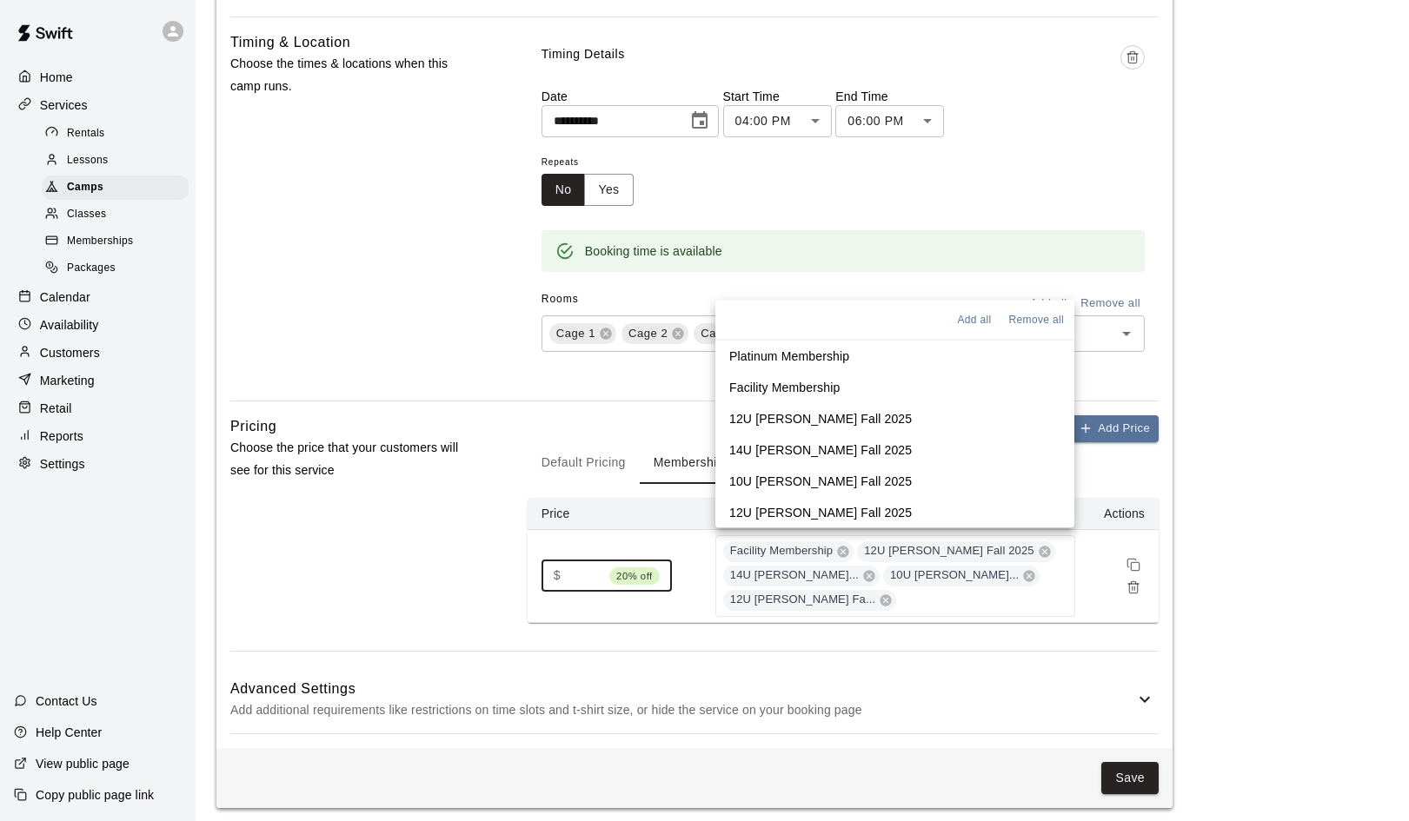
scroll to position [962, 0]
type input "**"
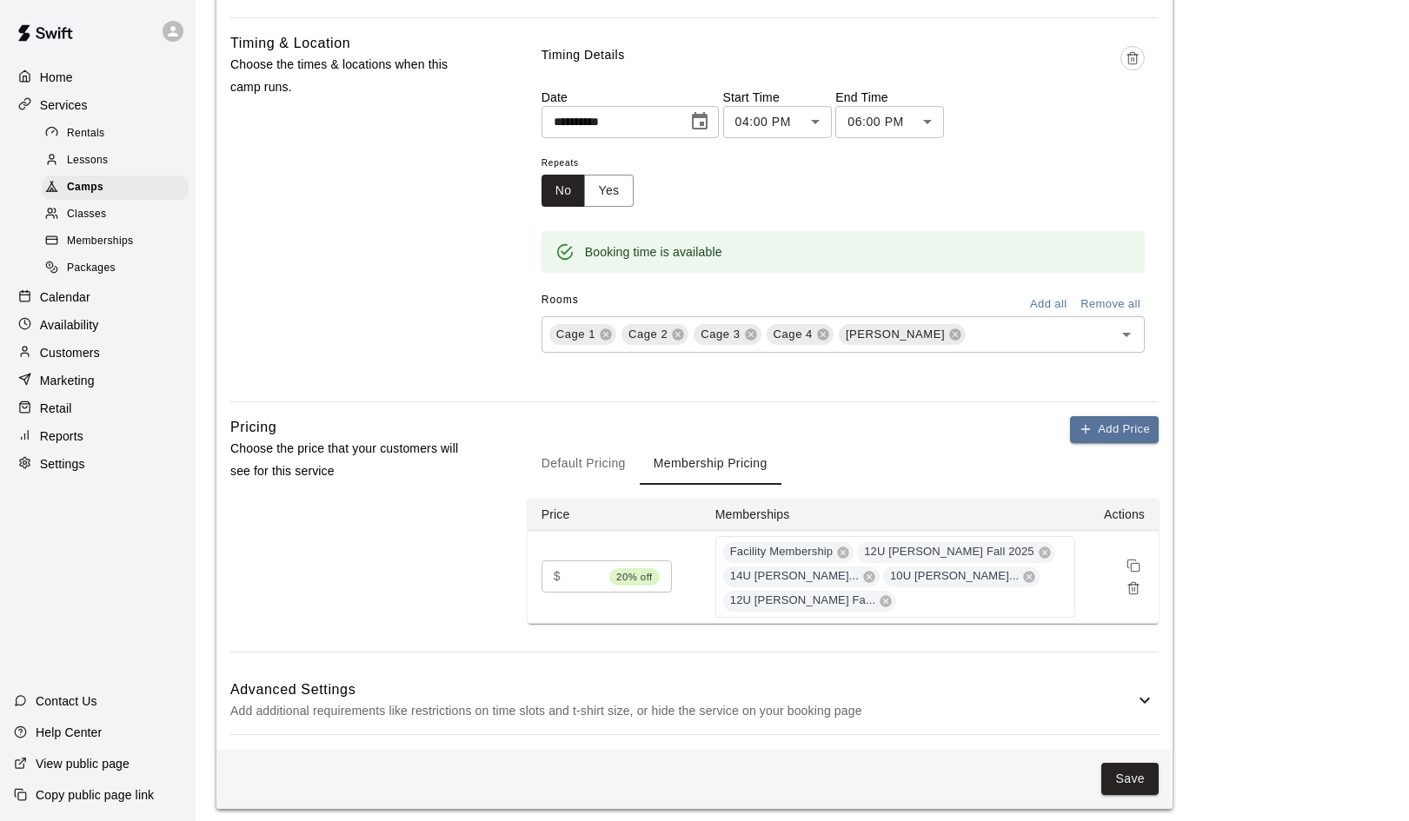
click at [1017, 634] on div "Add Price Default Pricing Membership Pricing Price Memberships Actions $ ** 20%…" at bounding box center [843, 534] width 631 height 236
click at [1137, 770] on button "Save" at bounding box center [1129, 779] width 57 height 32
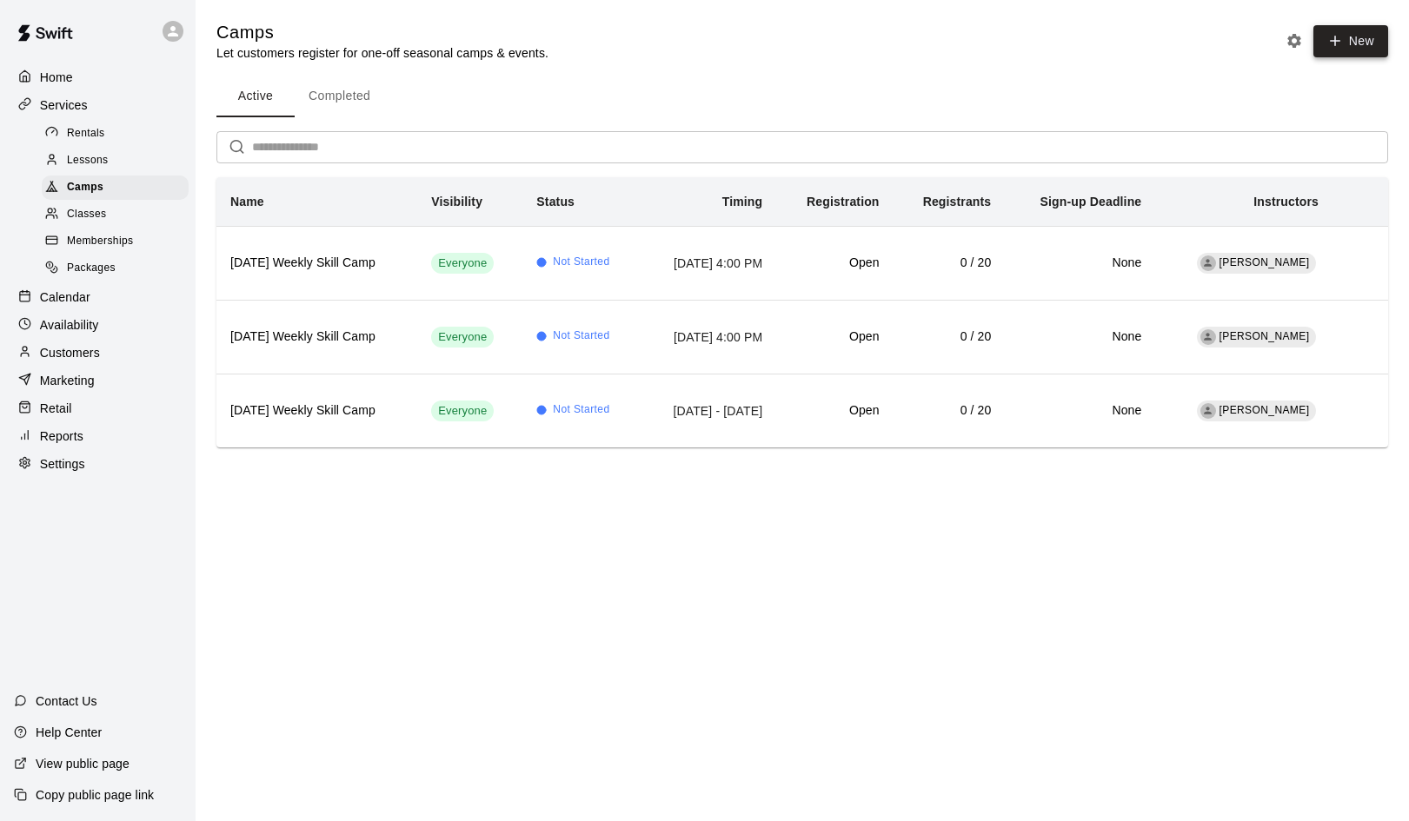
click at [1358, 40] on button "New" at bounding box center [1350, 41] width 75 height 32
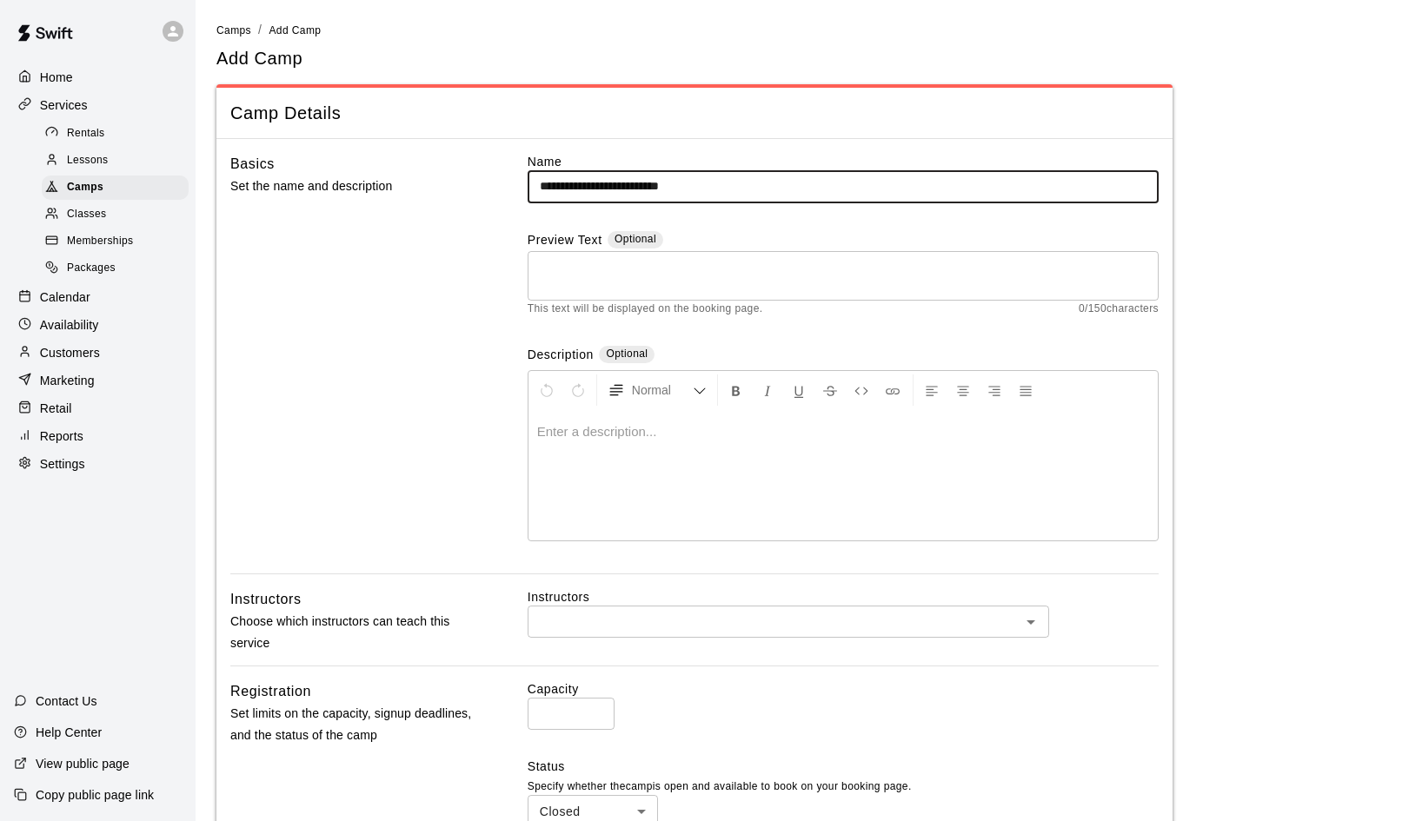
type input "**********"
click at [663, 269] on textarea at bounding box center [843, 275] width 607 height 35
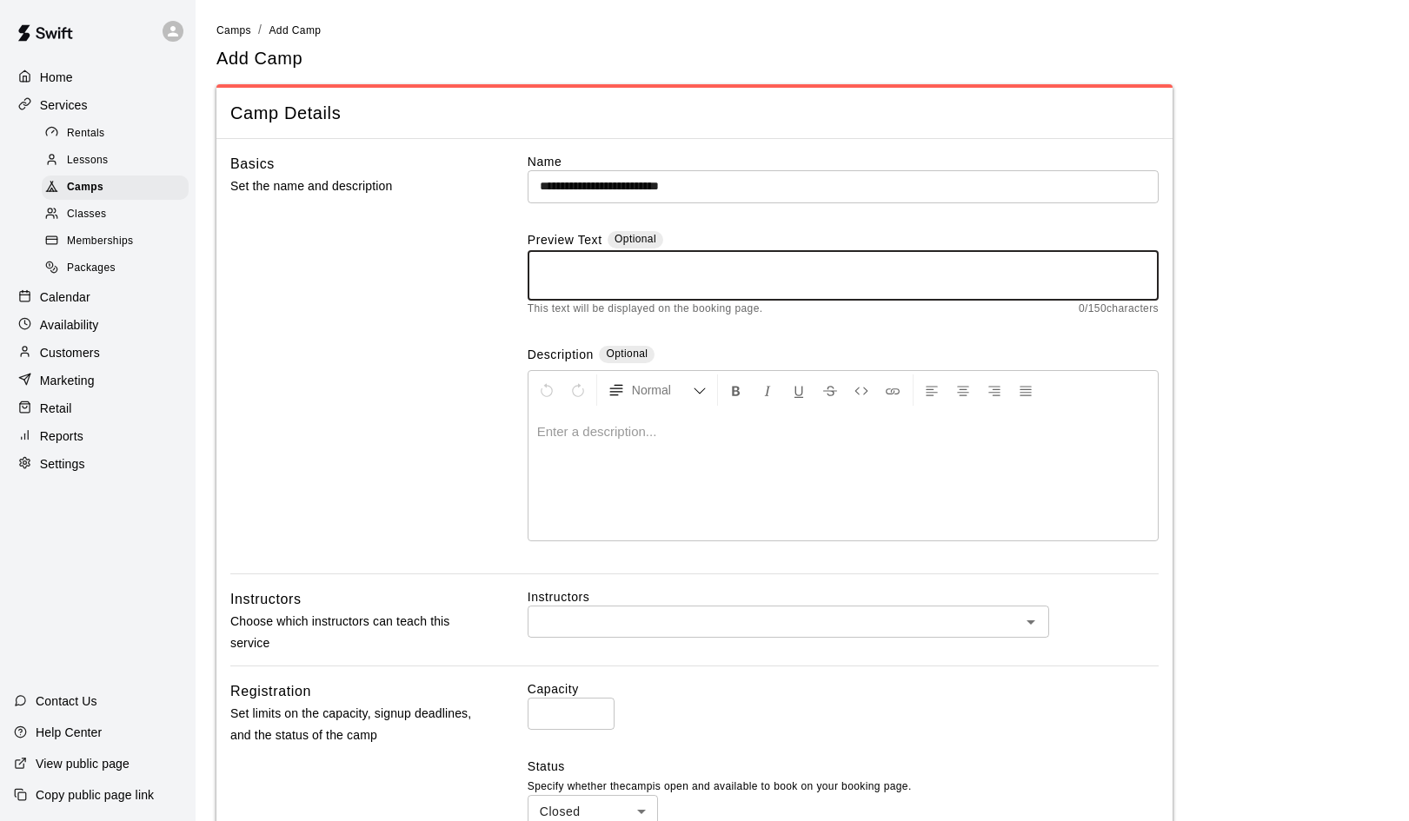
paste textarea "**********"
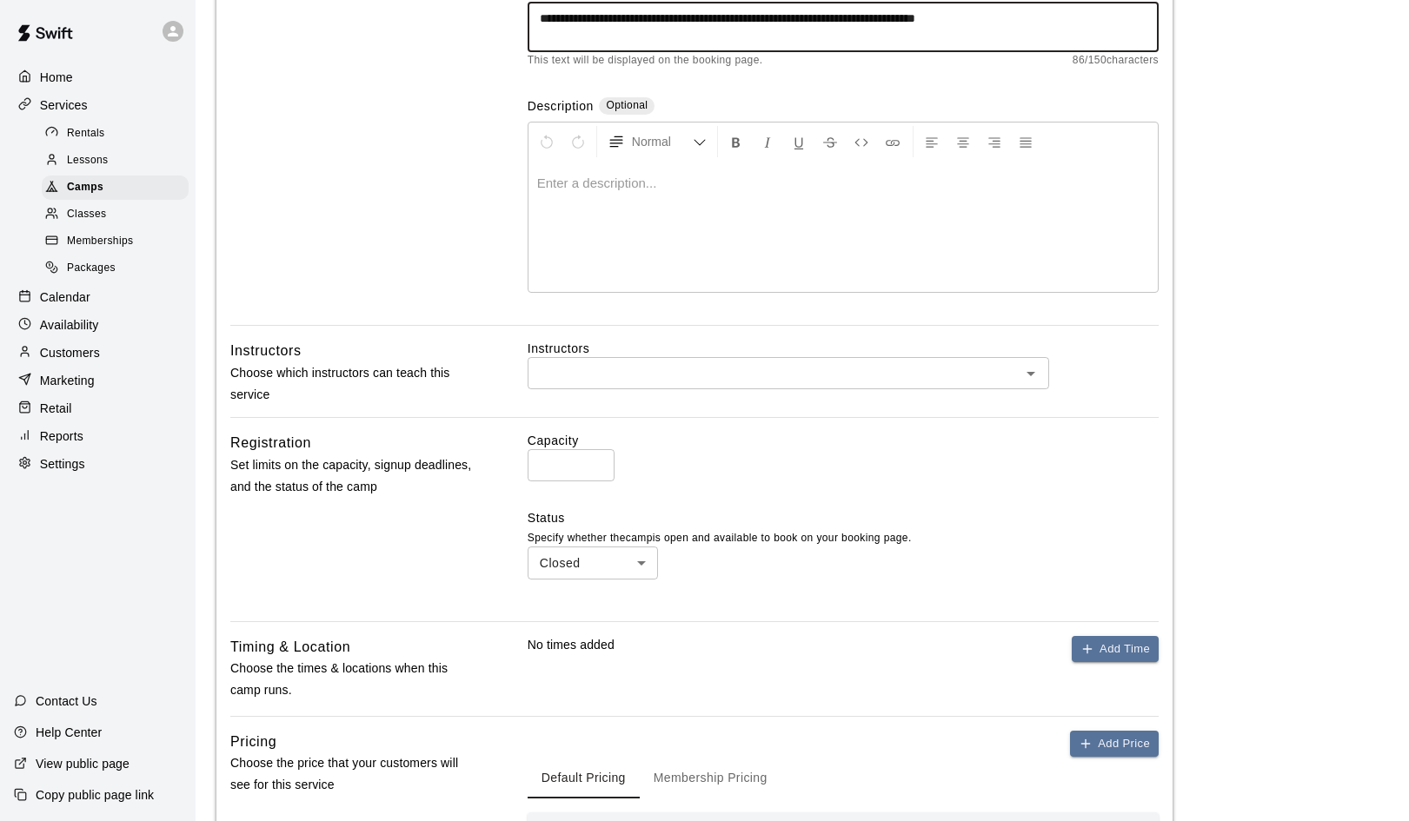
scroll to position [253, 0]
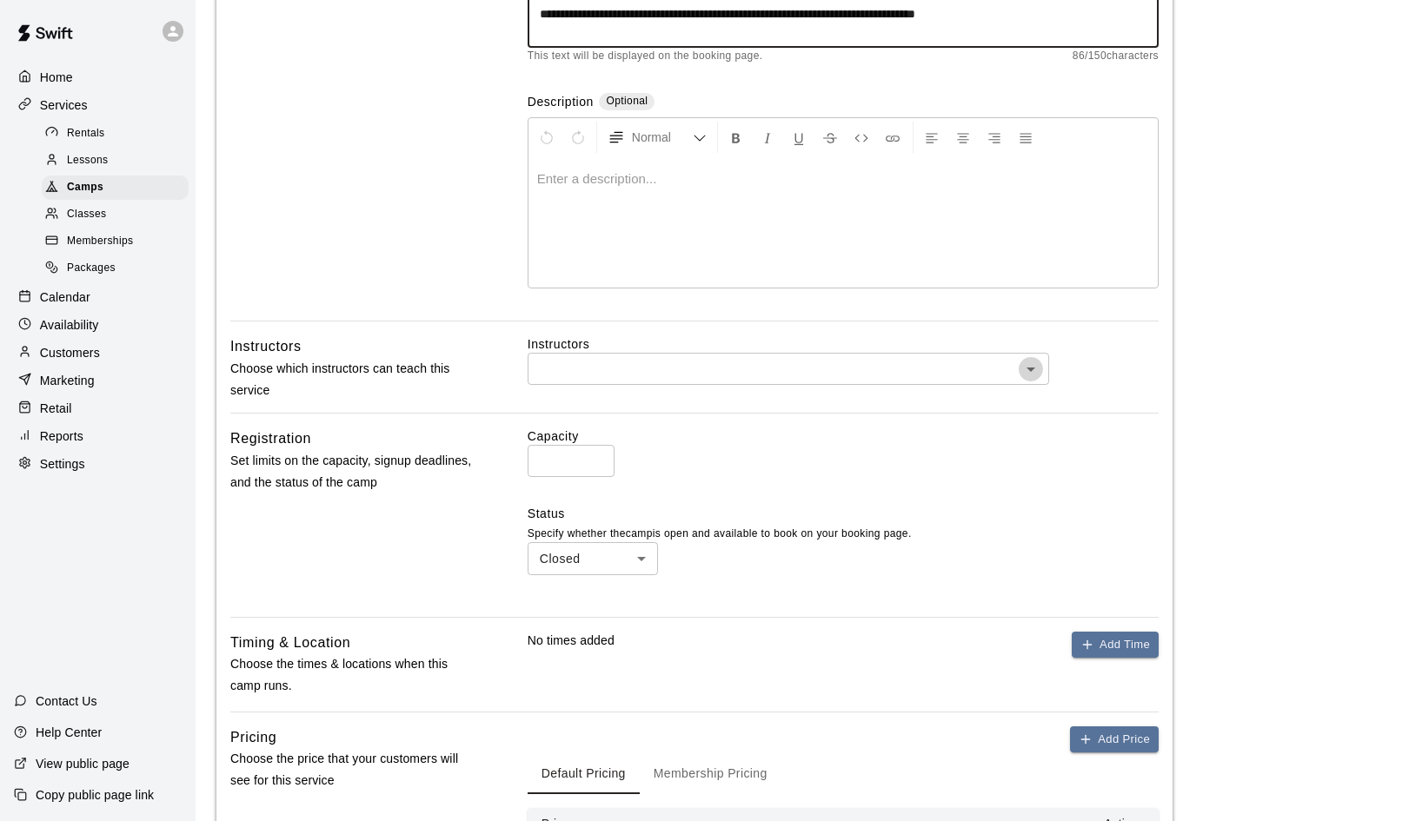
click at [1036, 367] on icon "Open" at bounding box center [1030, 369] width 21 height 21
type textarea "**********"
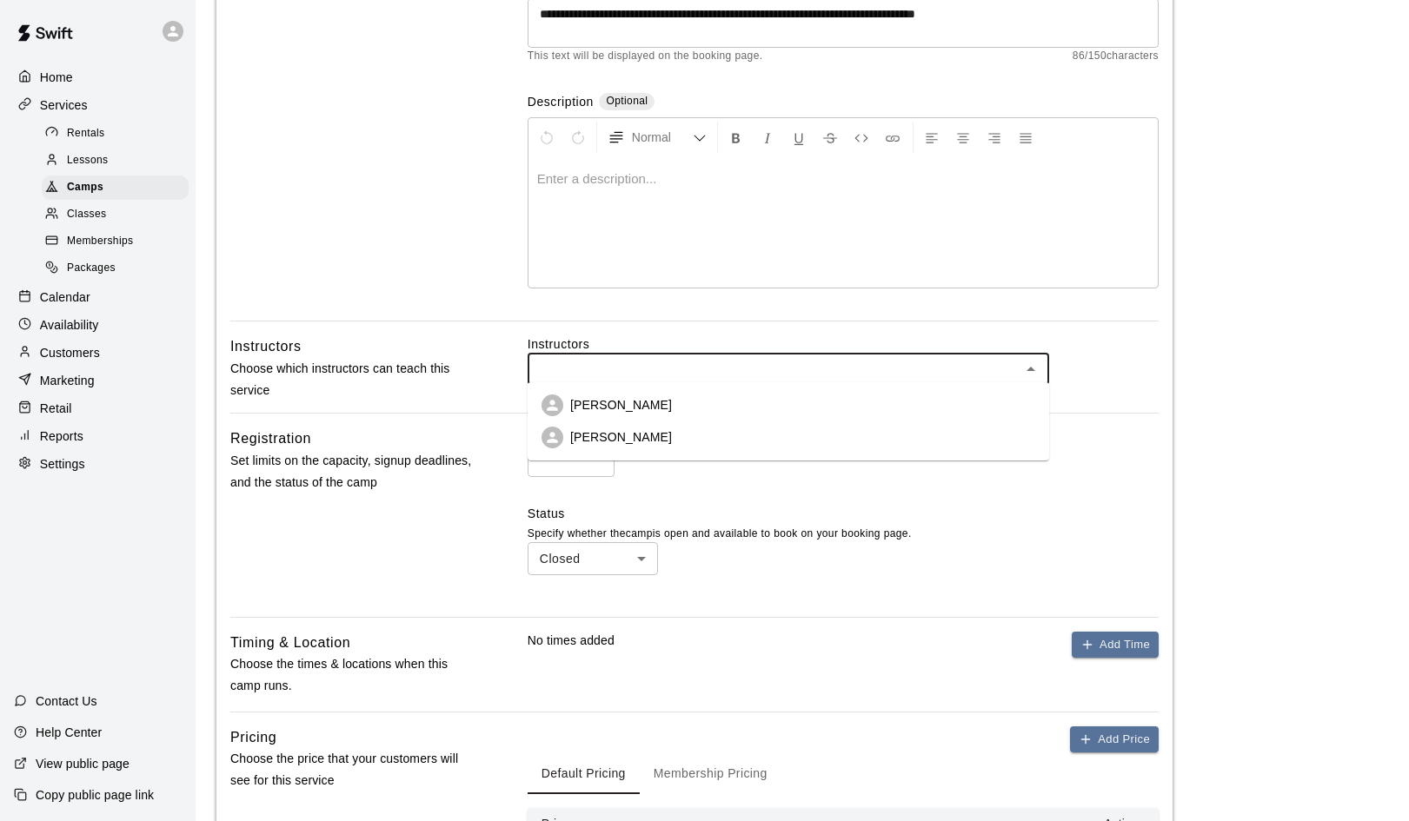
click at [682, 408] on li "German Duran" at bounding box center [788, 405] width 521 height 32
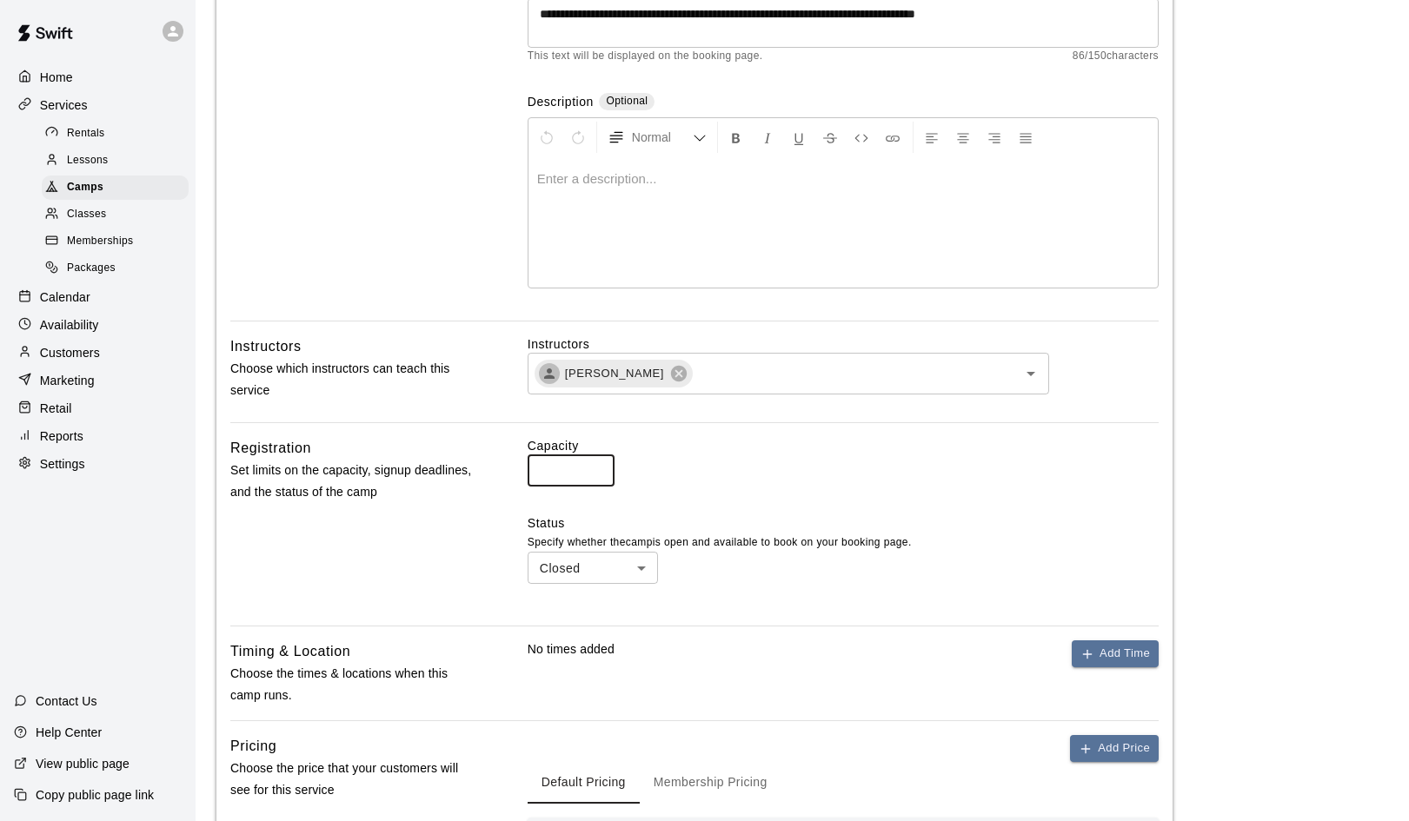
click at [533, 468] on input "*" at bounding box center [571, 471] width 87 height 32
type input "**"
click at [873, 453] on div "Capacity ** ​" at bounding box center [843, 462] width 631 height 50
click at [635, 566] on body "**********" at bounding box center [704, 401] width 1409 height 1309
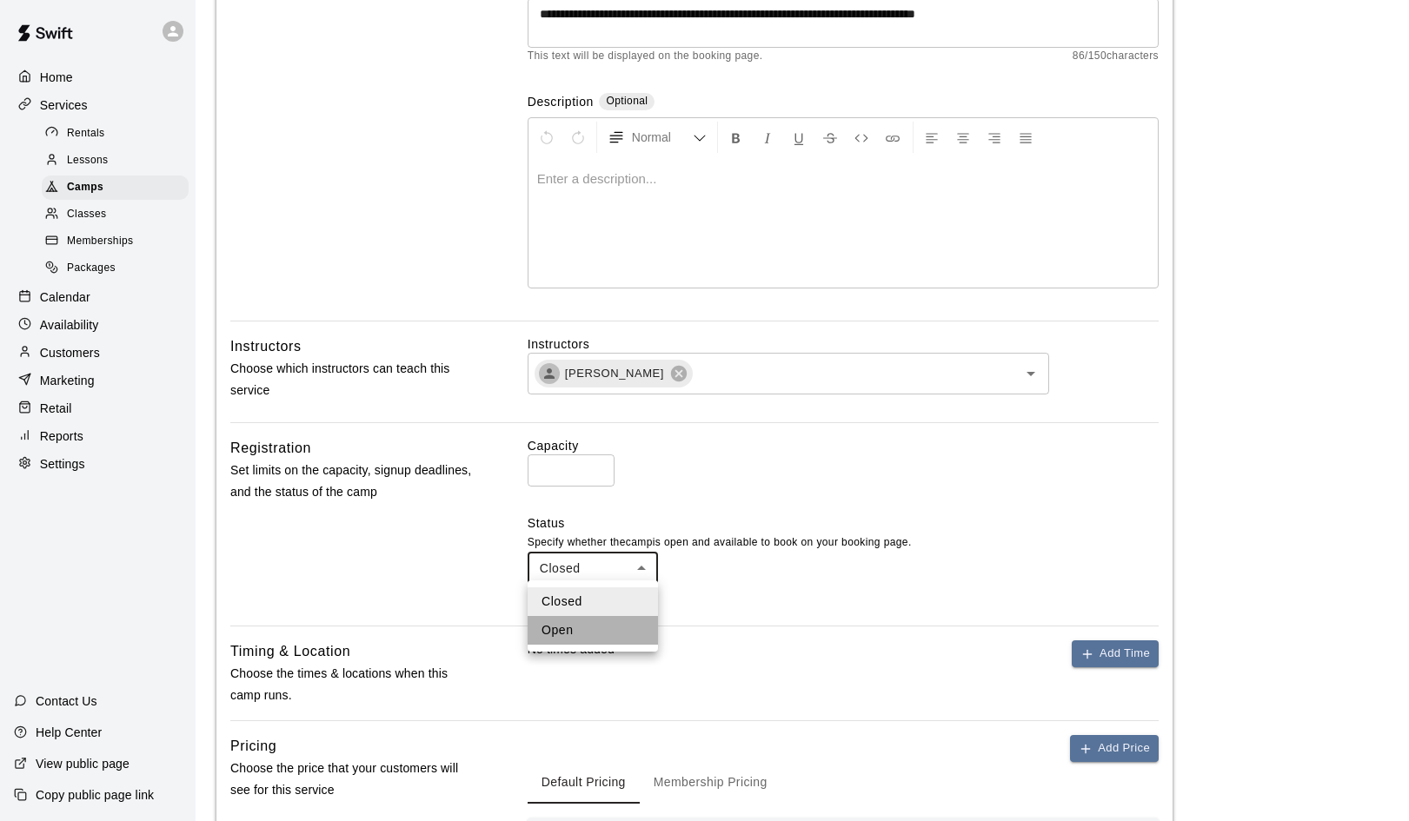
click at [592, 628] on li "Open" at bounding box center [593, 630] width 130 height 29
type input "****"
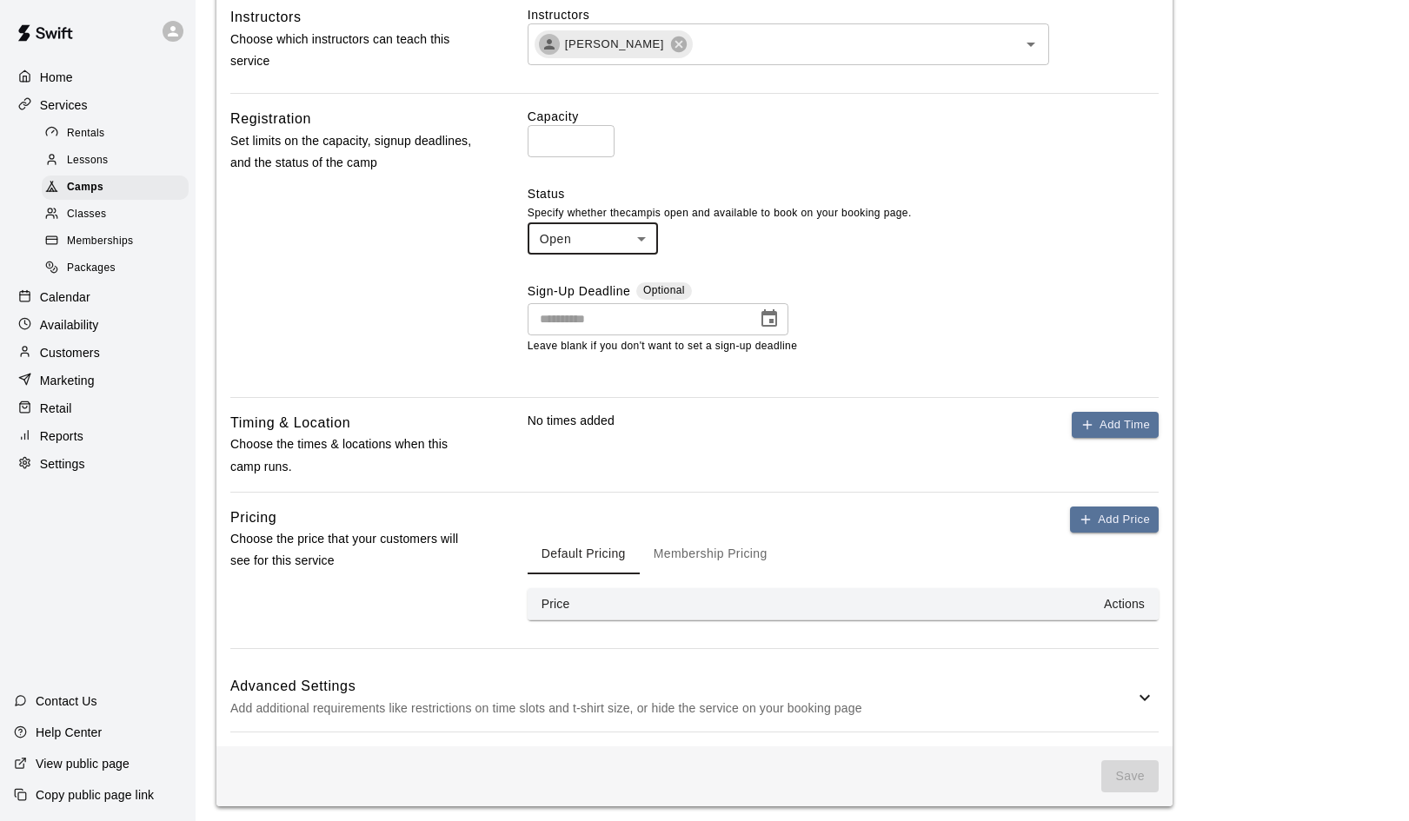
scroll to position [581, 0]
click at [1093, 422] on icon "button" at bounding box center [1087, 427] width 14 height 14
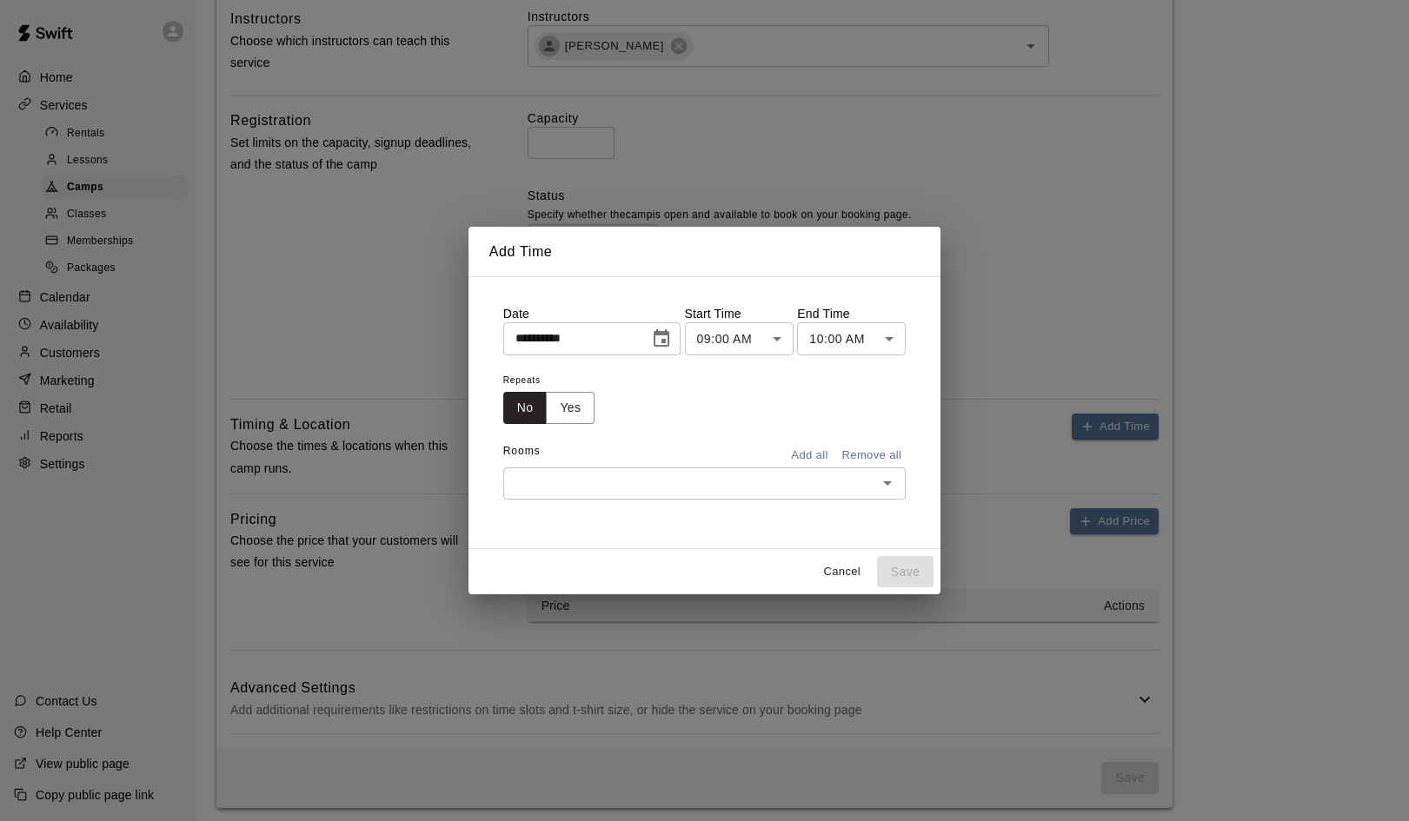
click at [667, 344] on icon "Choose date, selected date is Aug 19, 2025" at bounding box center [661, 339] width 21 height 21
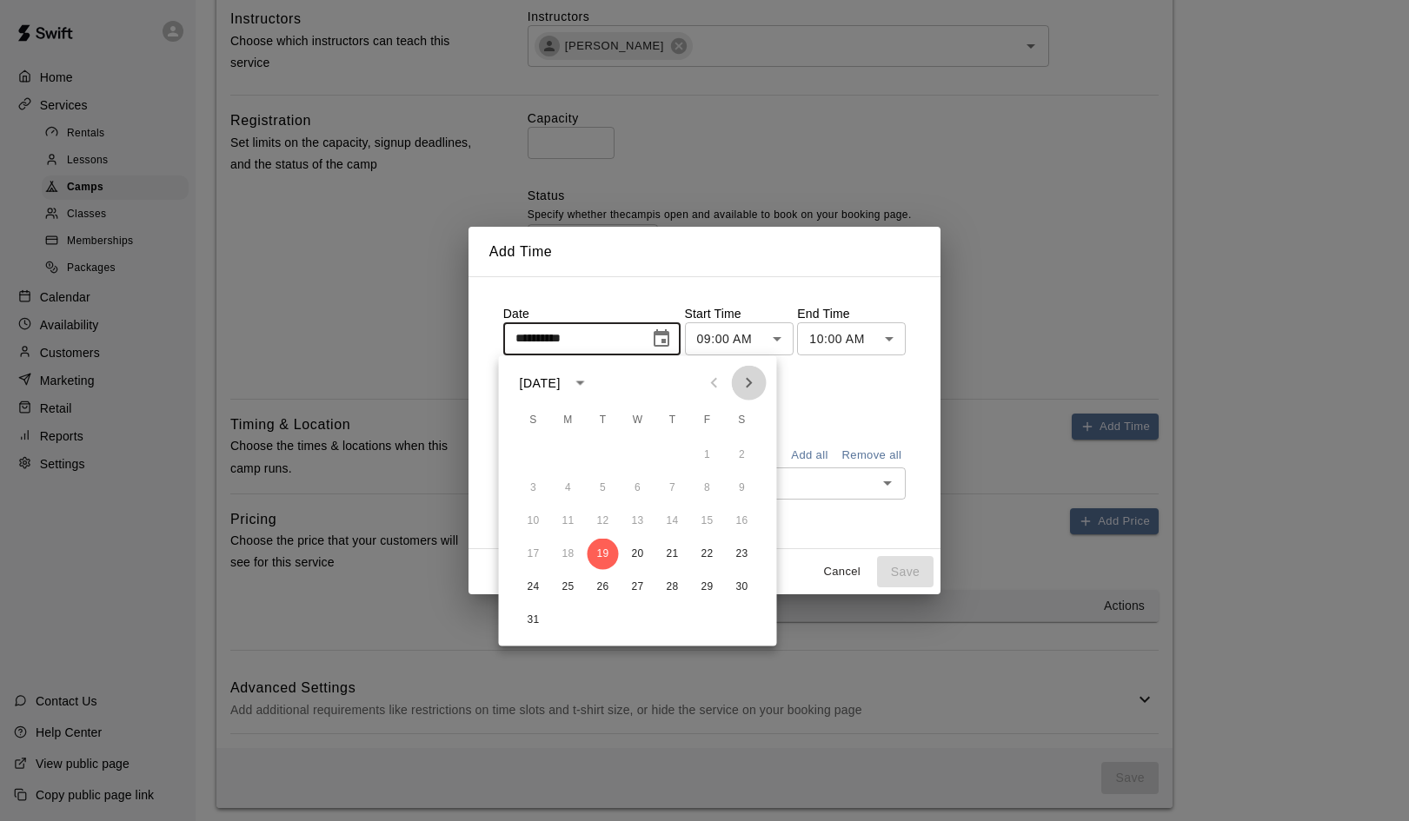
click at [754, 382] on icon "Next month" at bounding box center [749, 383] width 21 height 21
click at [674, 451] on button "4" at bounding box center [672, 455] width 31 height 31
type input "**********"
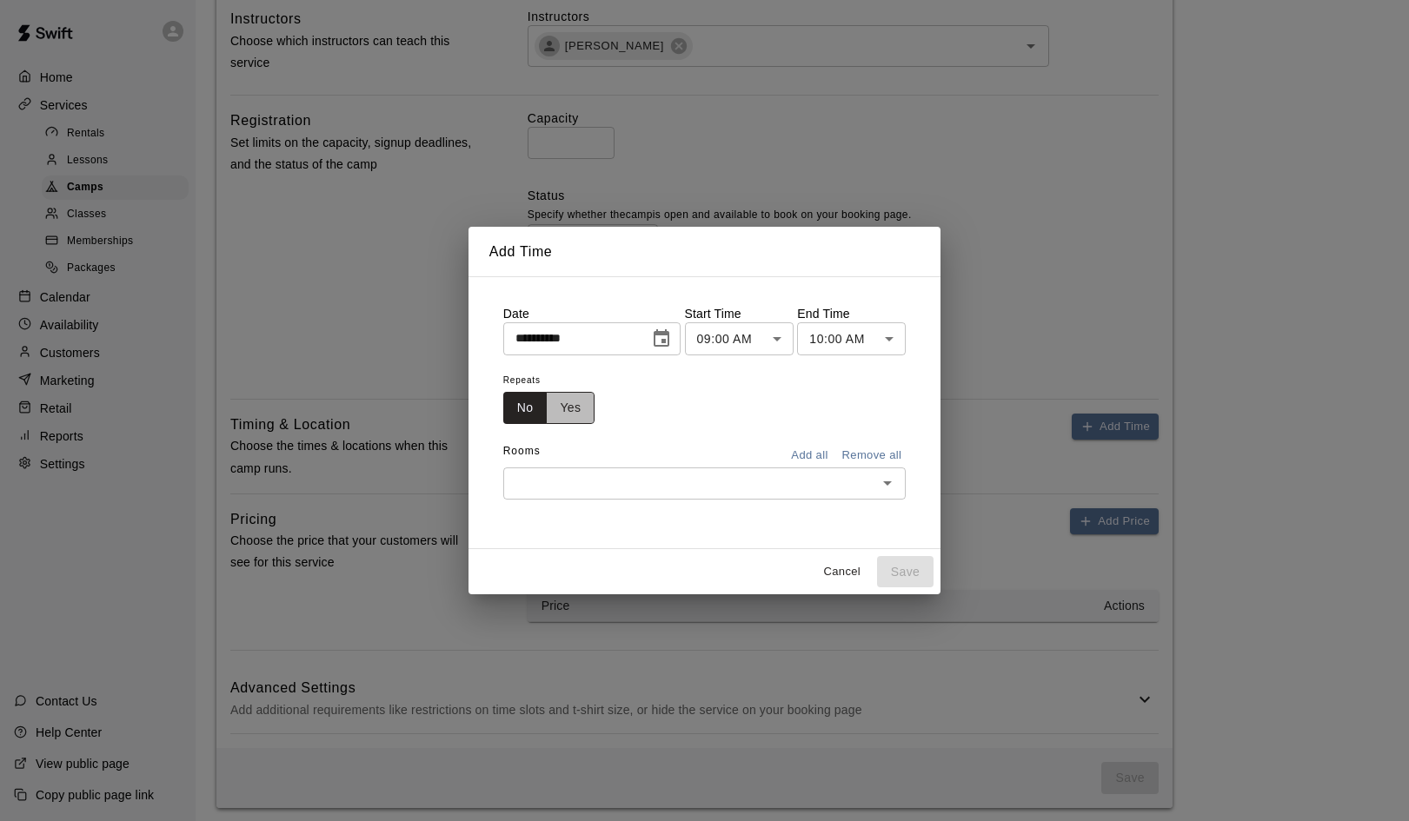
click at [563, 406] on button "Yes" at bounding box center [570, 408] width 49 height 32
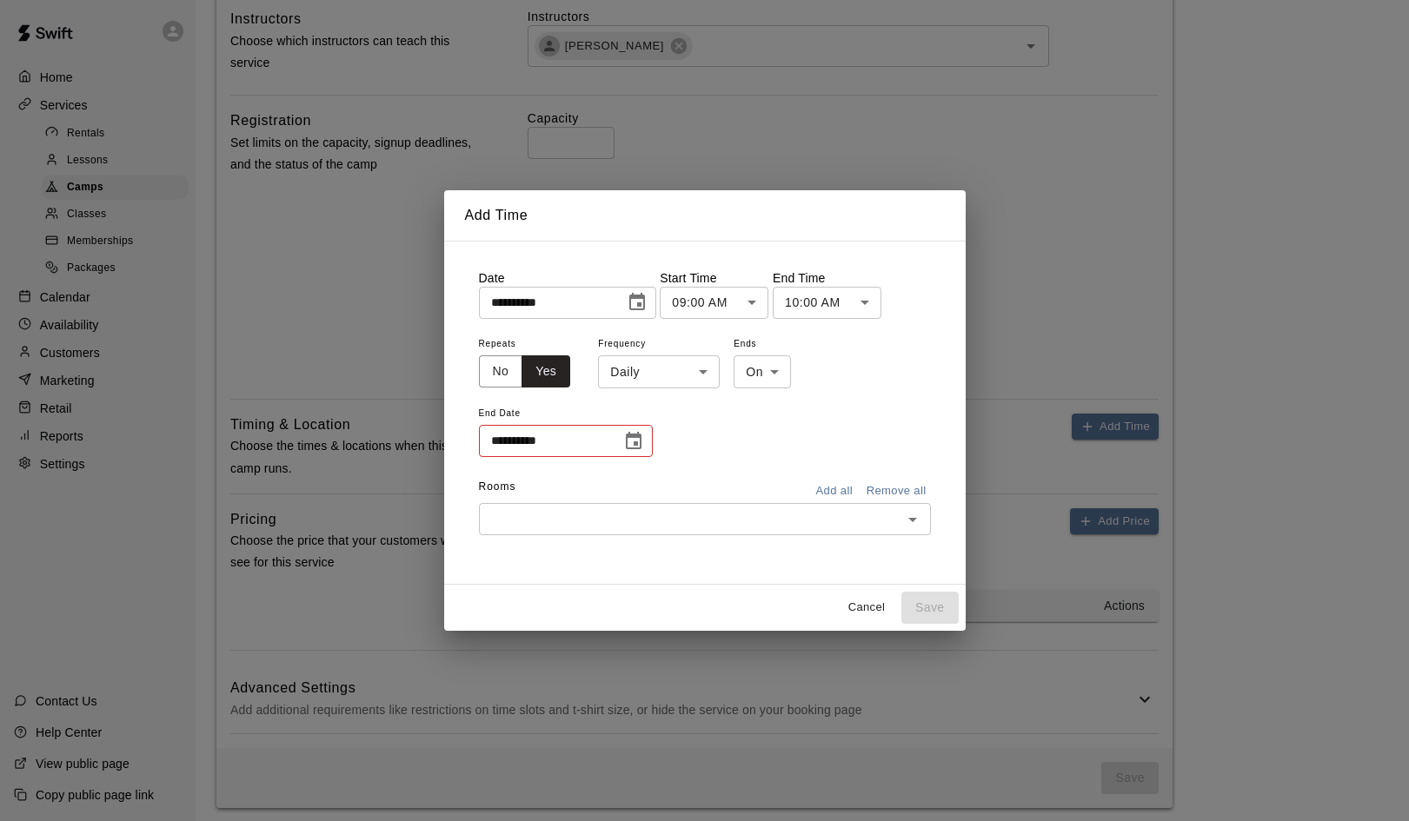
click at [703, 375] on body "**********" at bounding box center [704, 124] width 1409 height 1410
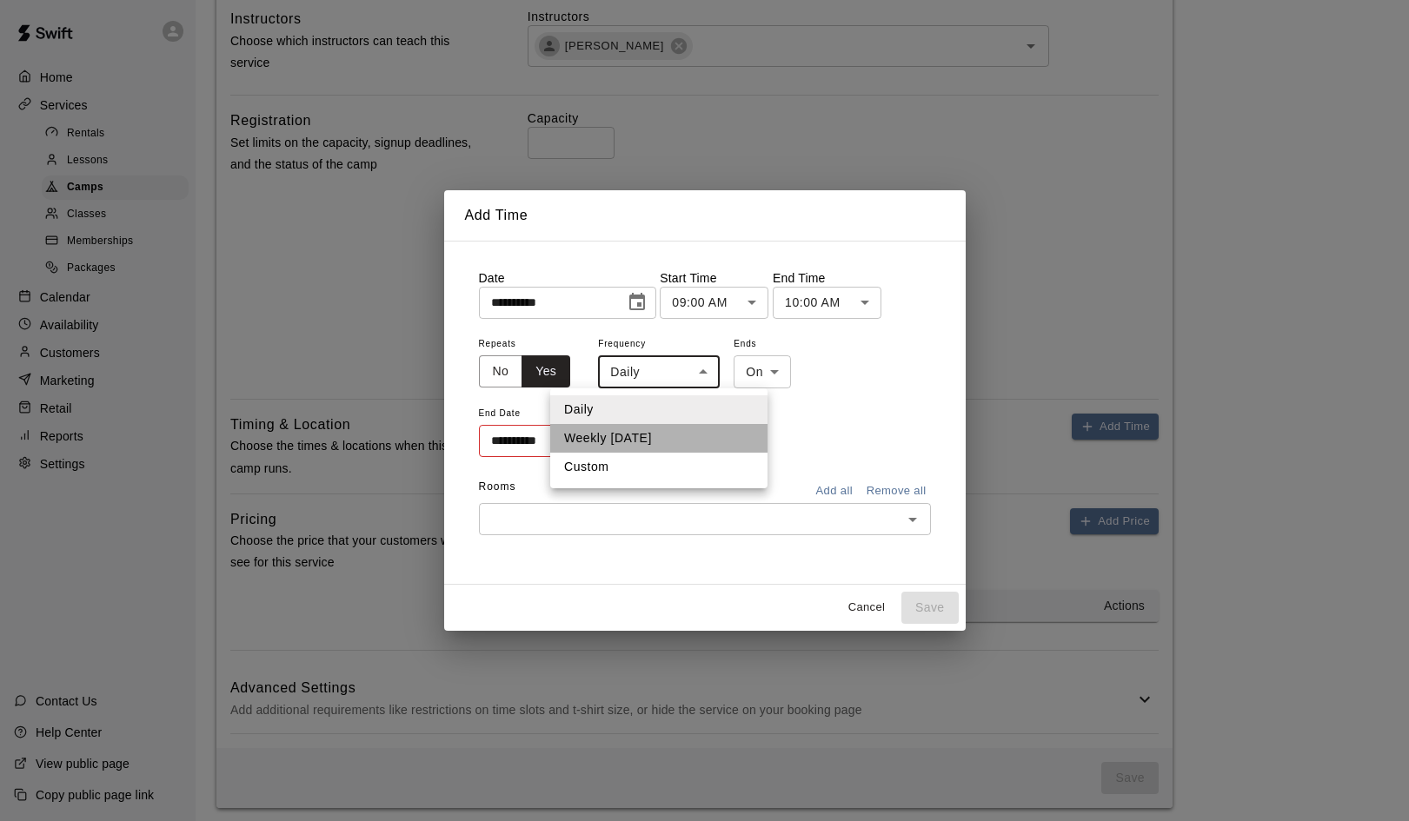
click at [654, 439] on li "Weekly on Thursday" at bounding box center [658, 438] width 217 height 29
type input "******"
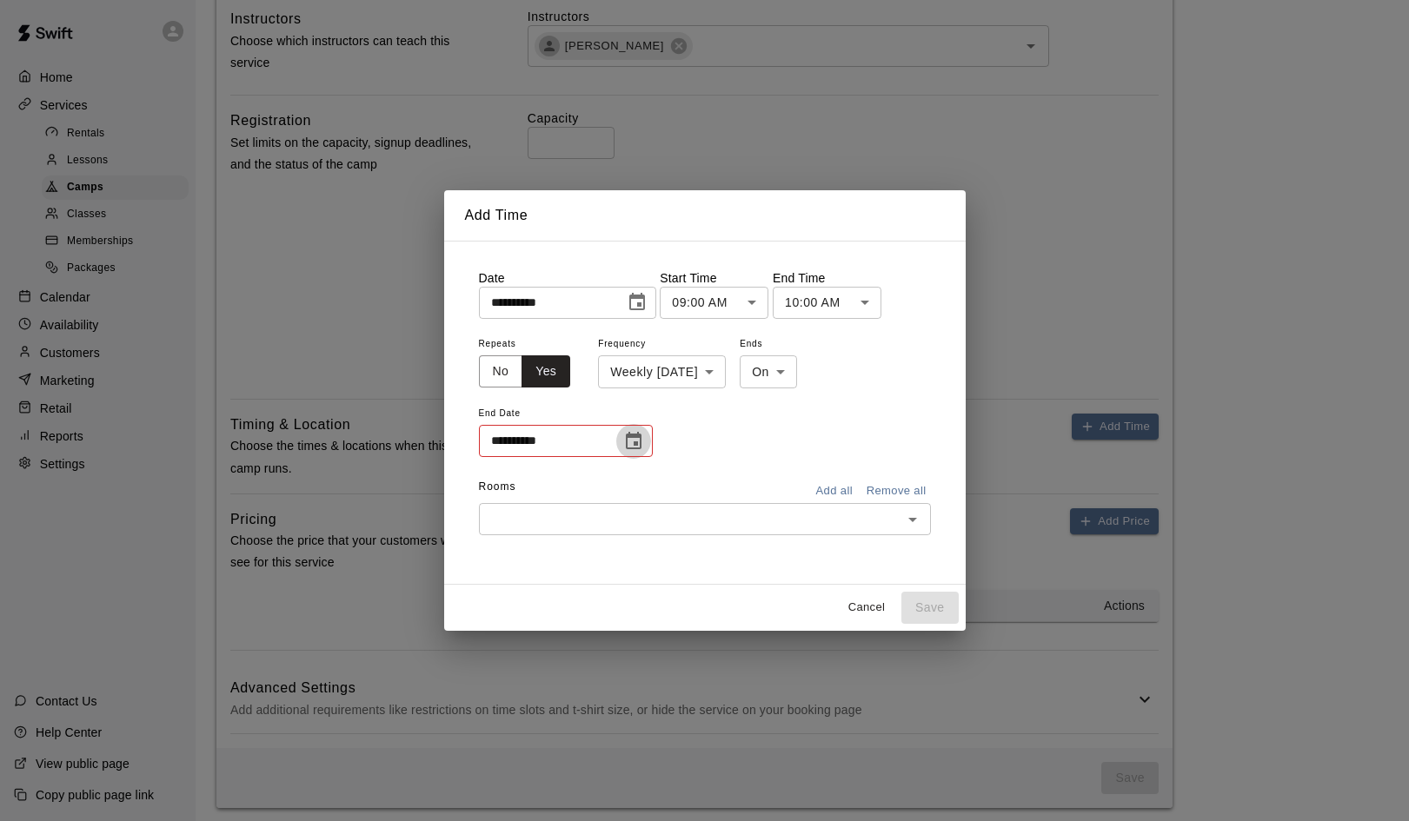
click at [628, 445] on icon "Choose date" at bounding box center [633, 441] width 21 height 21
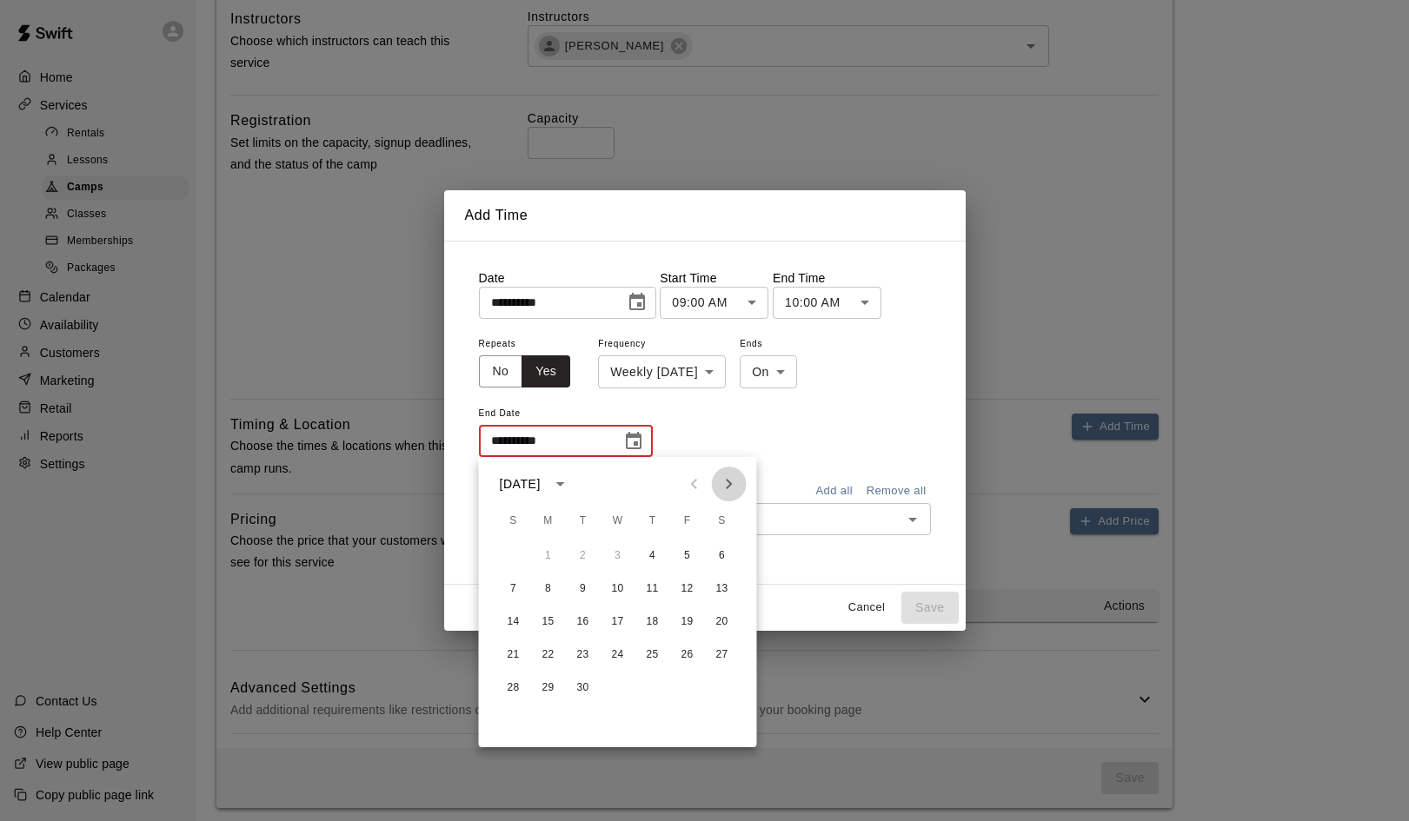
click at [724, 483] on icon "Next month" at bounding box center [729, 484] width 21 height 21
click at [656, 654] on button "25" at bounding box center [652, 655] width 31 height 31
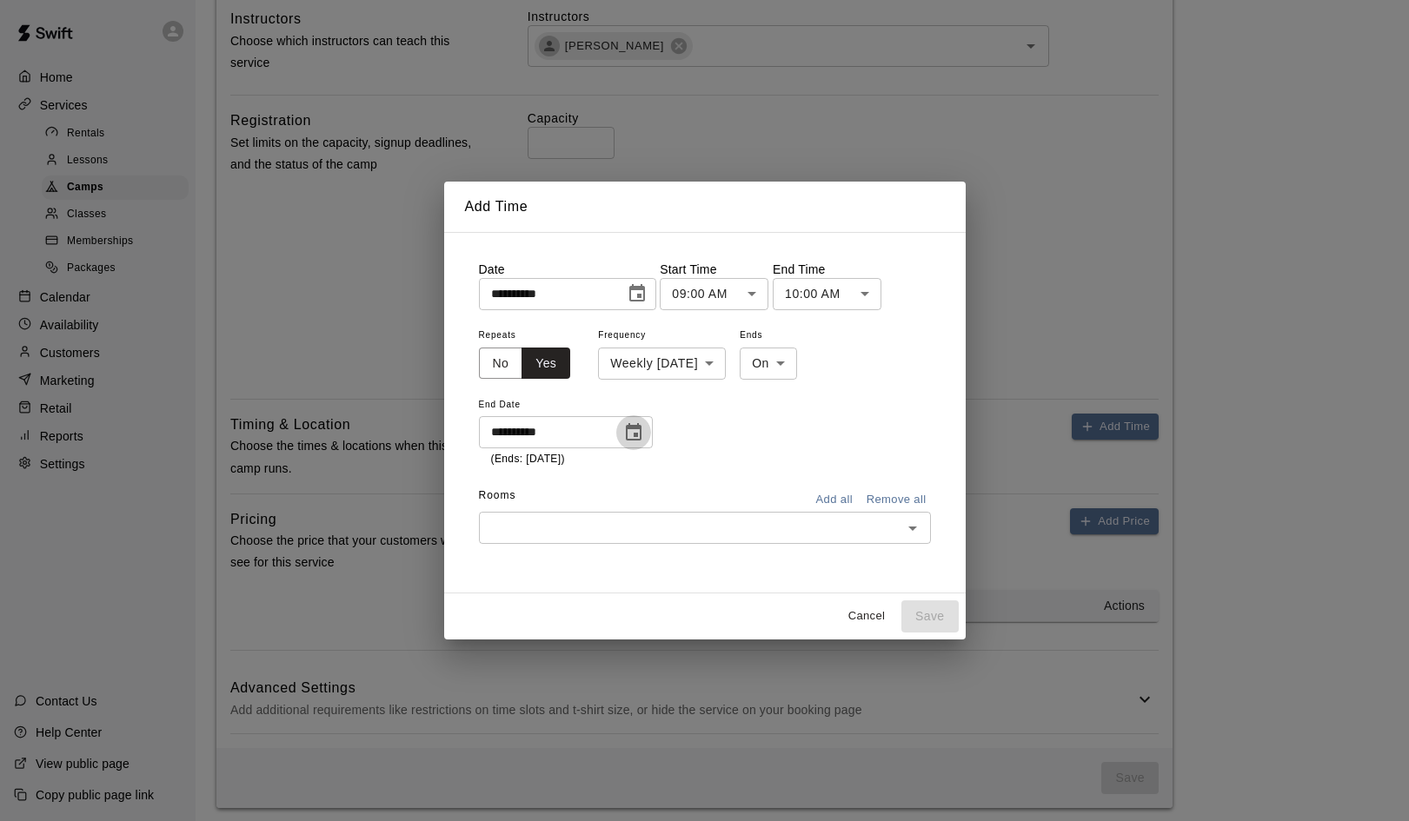
click at [632, 435] on icon "Choose date, selected date is Dec 25, 2025" at bounding box center [633, 432] width 21 height 21
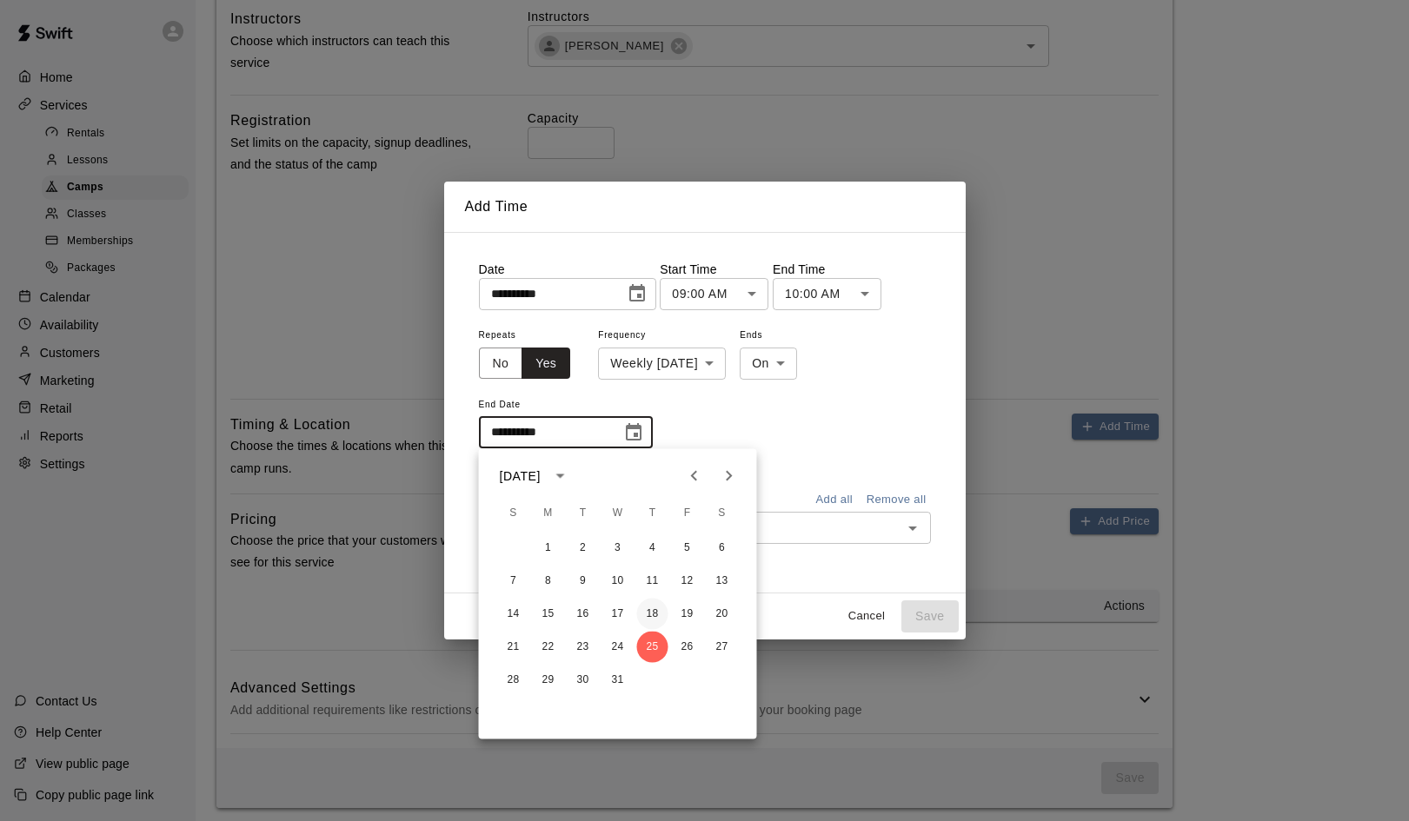
click at [651, 613] on button "18" at bounding box center [652, 614] width 31 height 31
type input "**********"
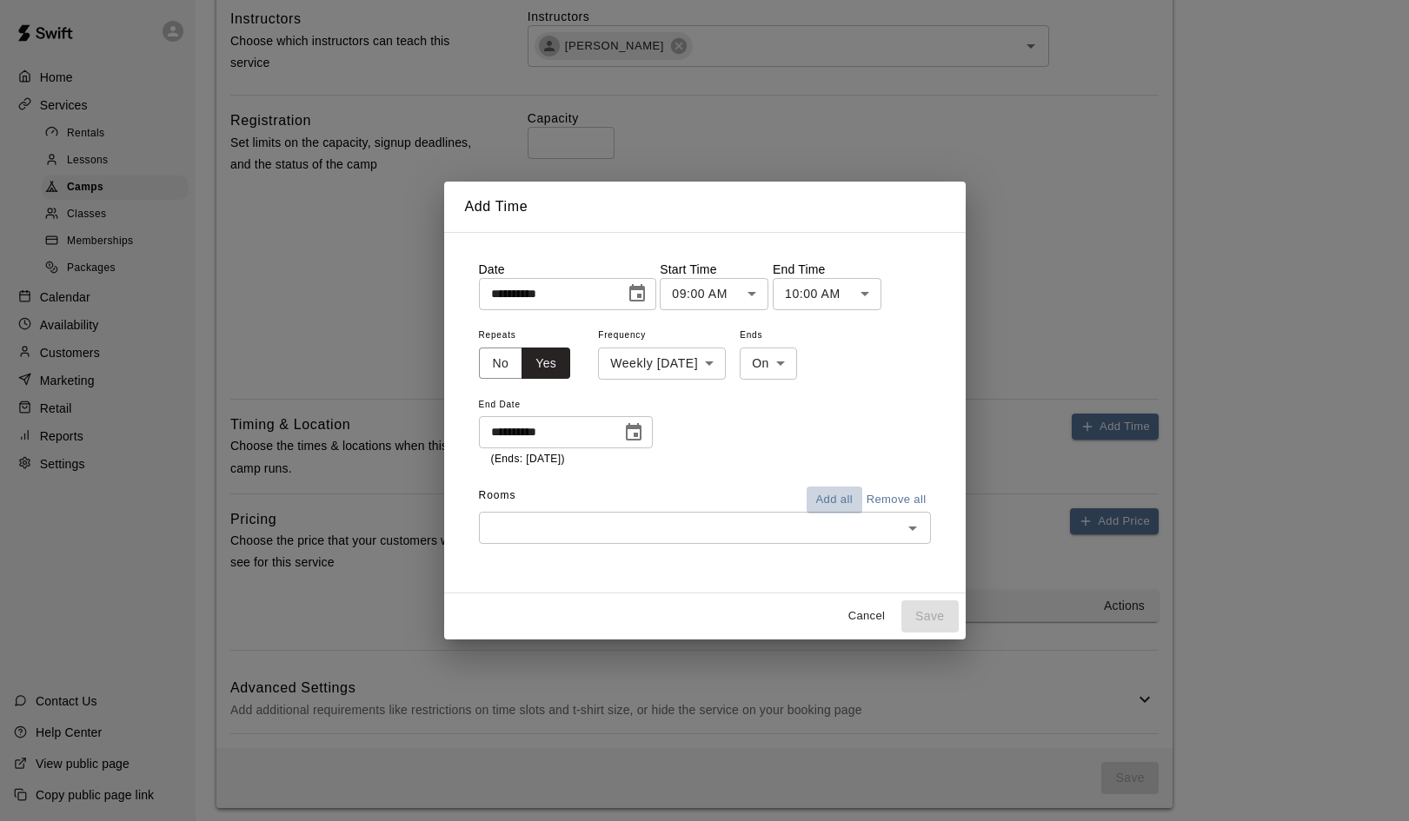
click at [839, 501] on button "Add all" at bounding box center [835, 500] width 56 height 27
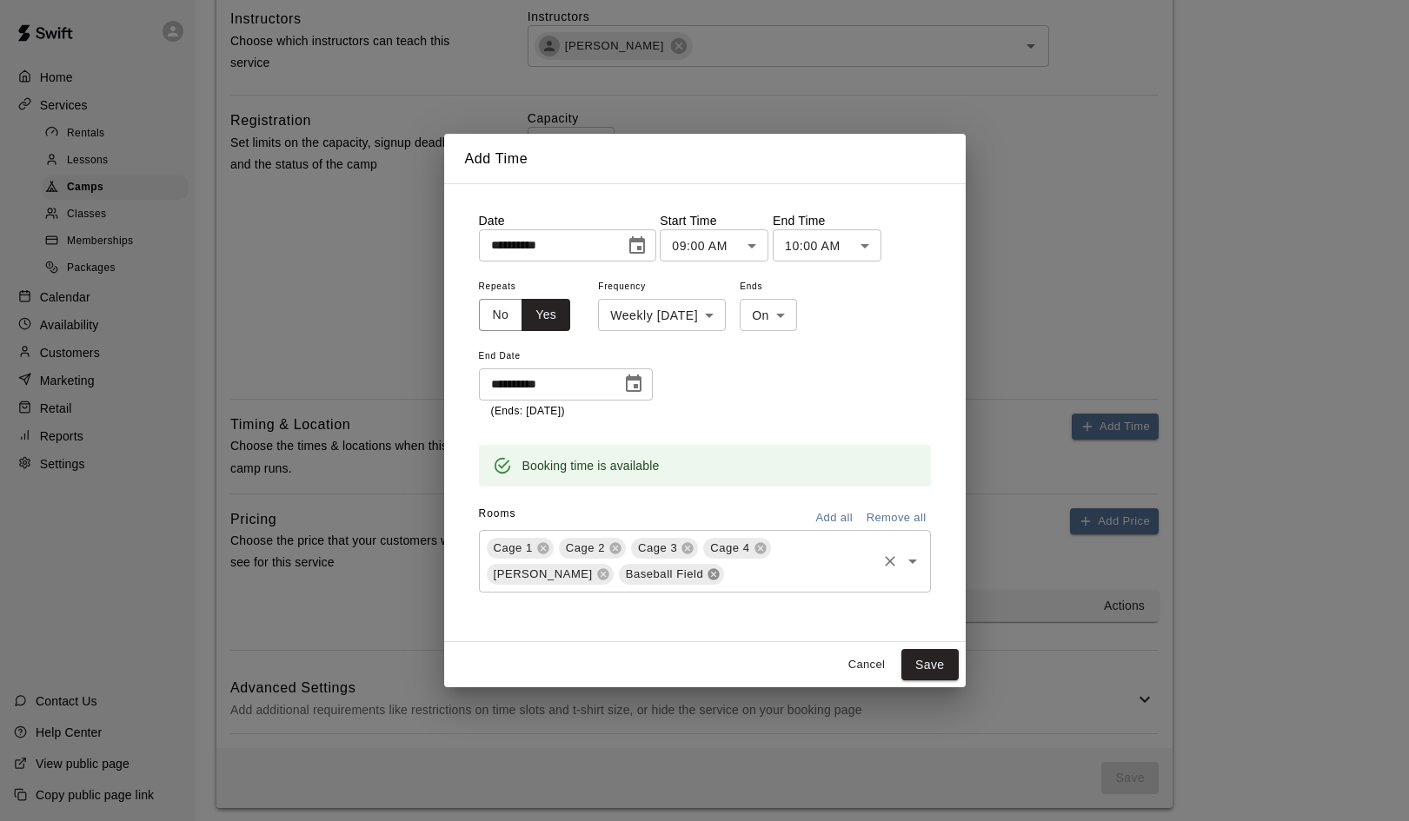
click at [708, 574] on icon at bounding box center [713, 573] width 11 height 11
click at [930, 664] on button "Save" at bounding box center [929, 665] width 57 height 32
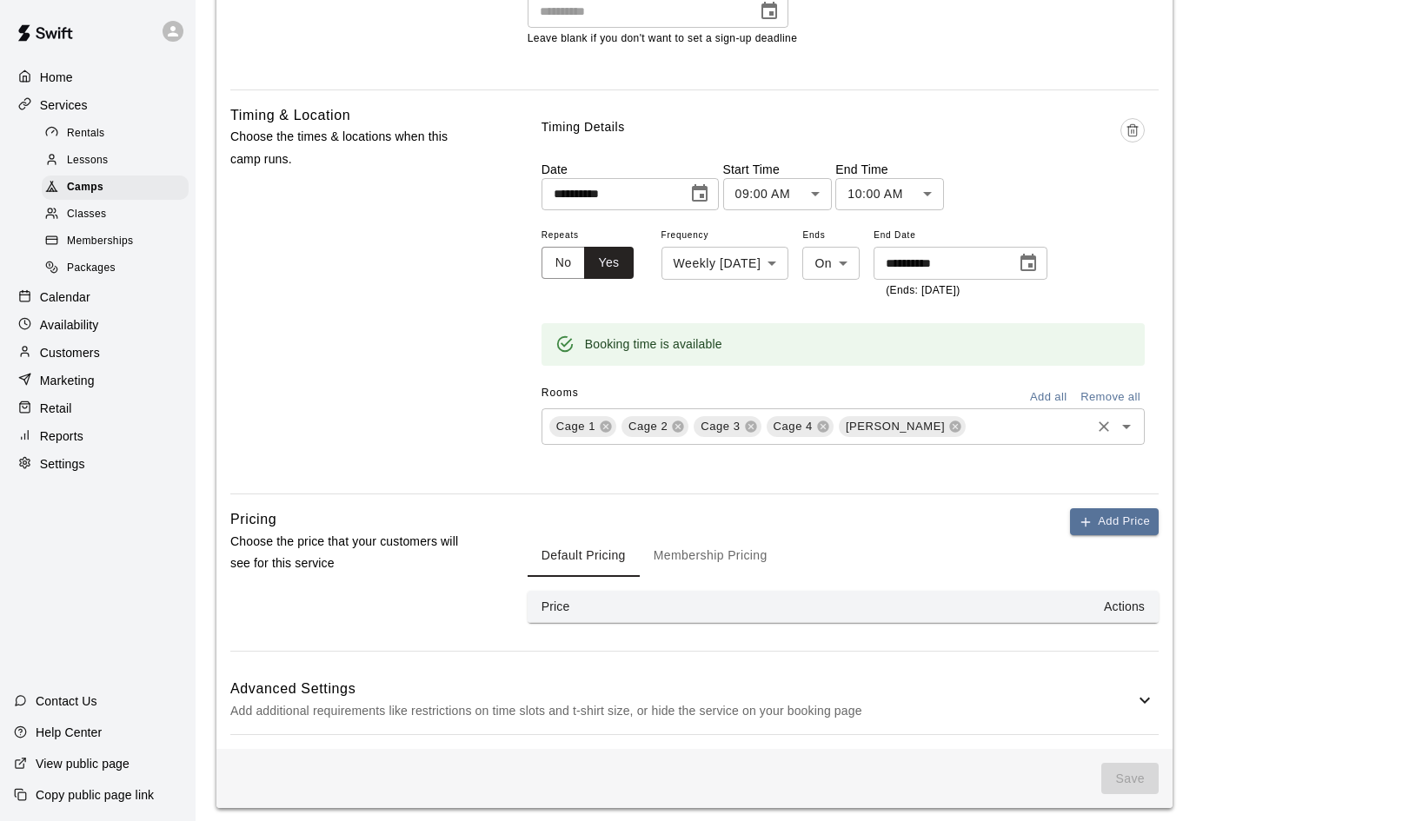
scroll to position [889, 0]
click at [1113, 516] on button "Add Price" at bounding box center [1114, 522] width 89 height 27
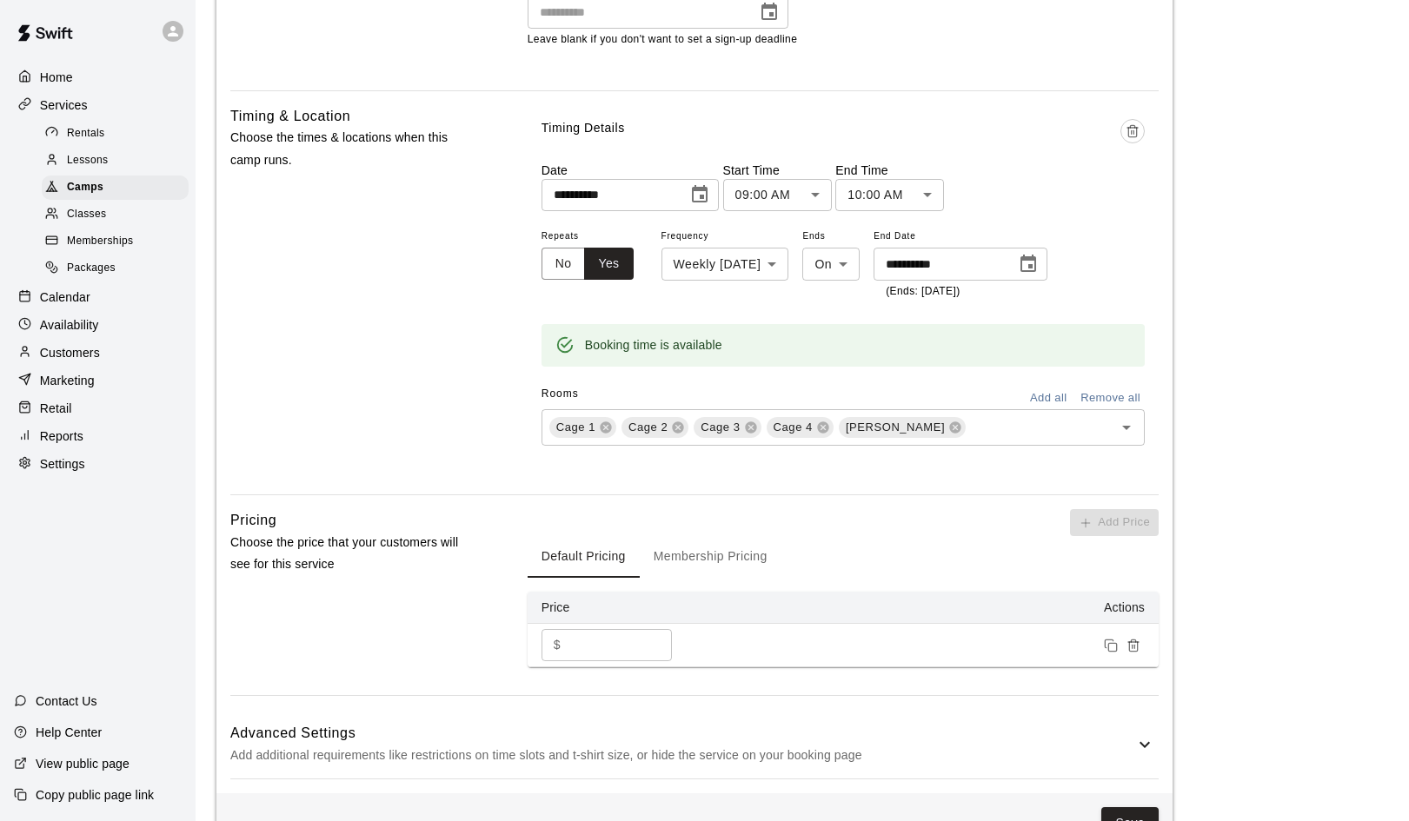
click at [565, 630] on div "$ * ​" at bounding box center [606, 645] width 130 height 32
type input "**"
click at [906, 536] on div "Default Pricing Membership Pricing" at bounding box center [843, 557] width 631 height 42
click at [707, 556] on button "Membership Pricing" at bounding box center [711, 557] width 142 height 42
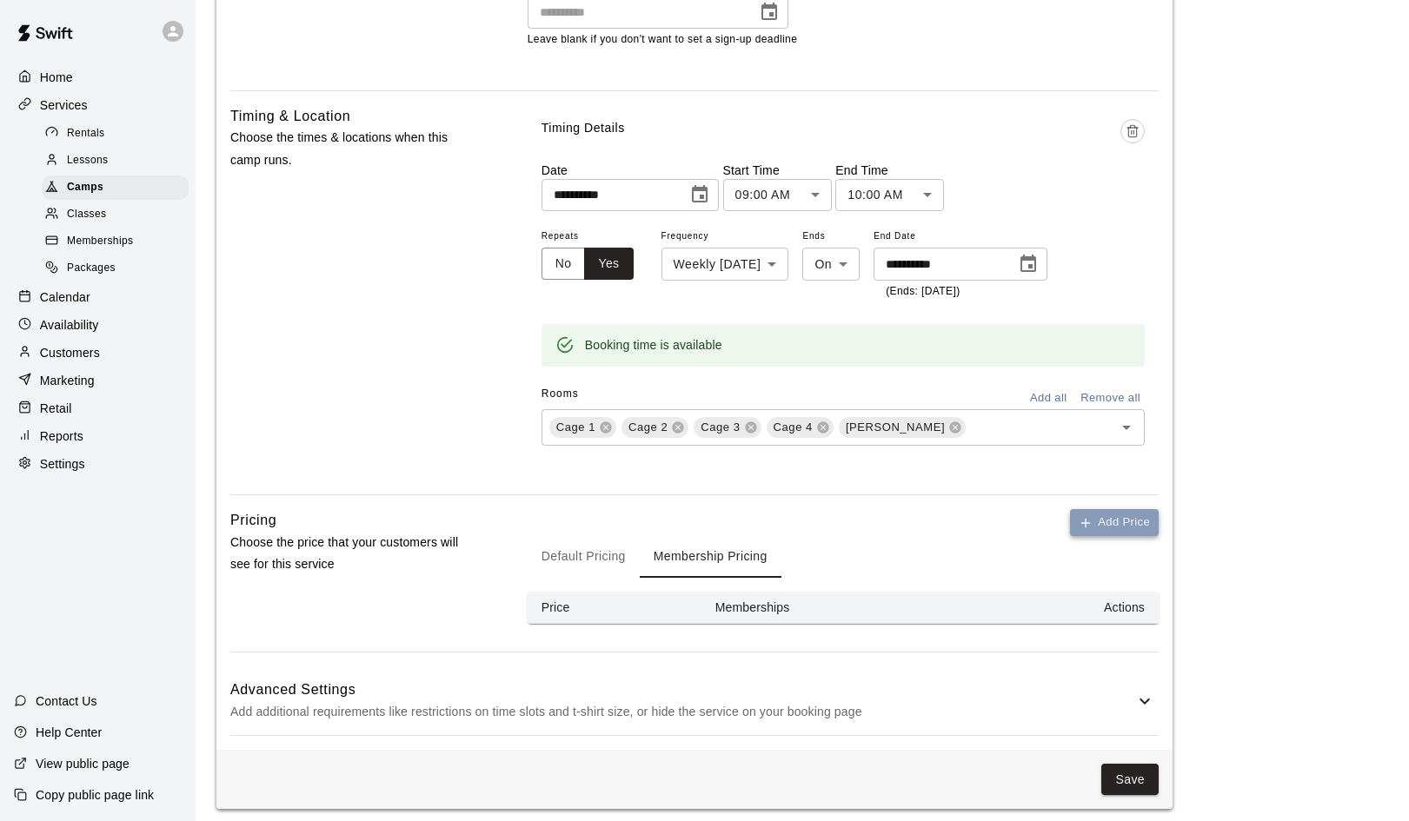
click at [1123, 509] on button "Add Price" at bounding box center [1114, 522] width 89 height 27
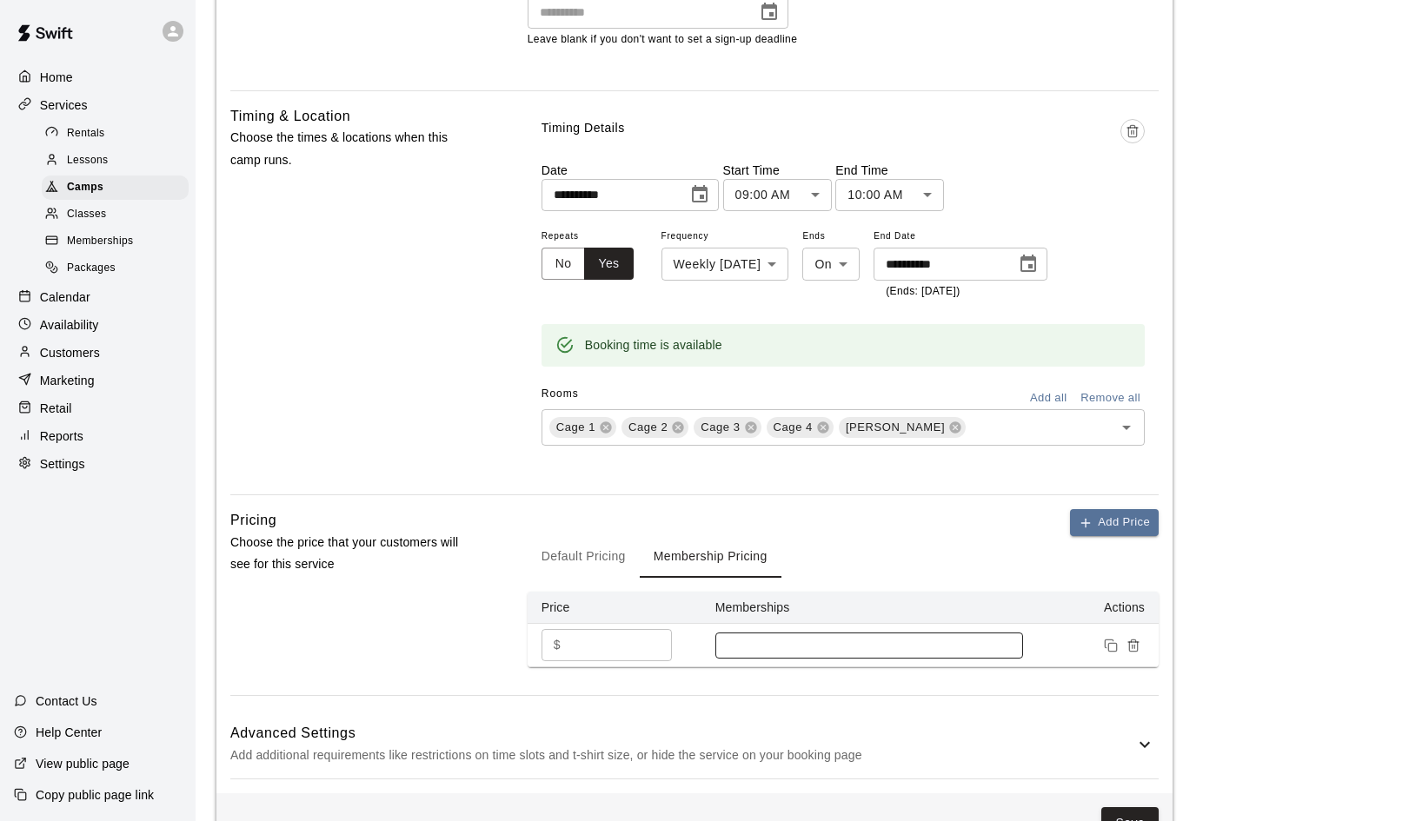
click at [1019, 643] on div at bounding box center [869, 646] width 308 height 26
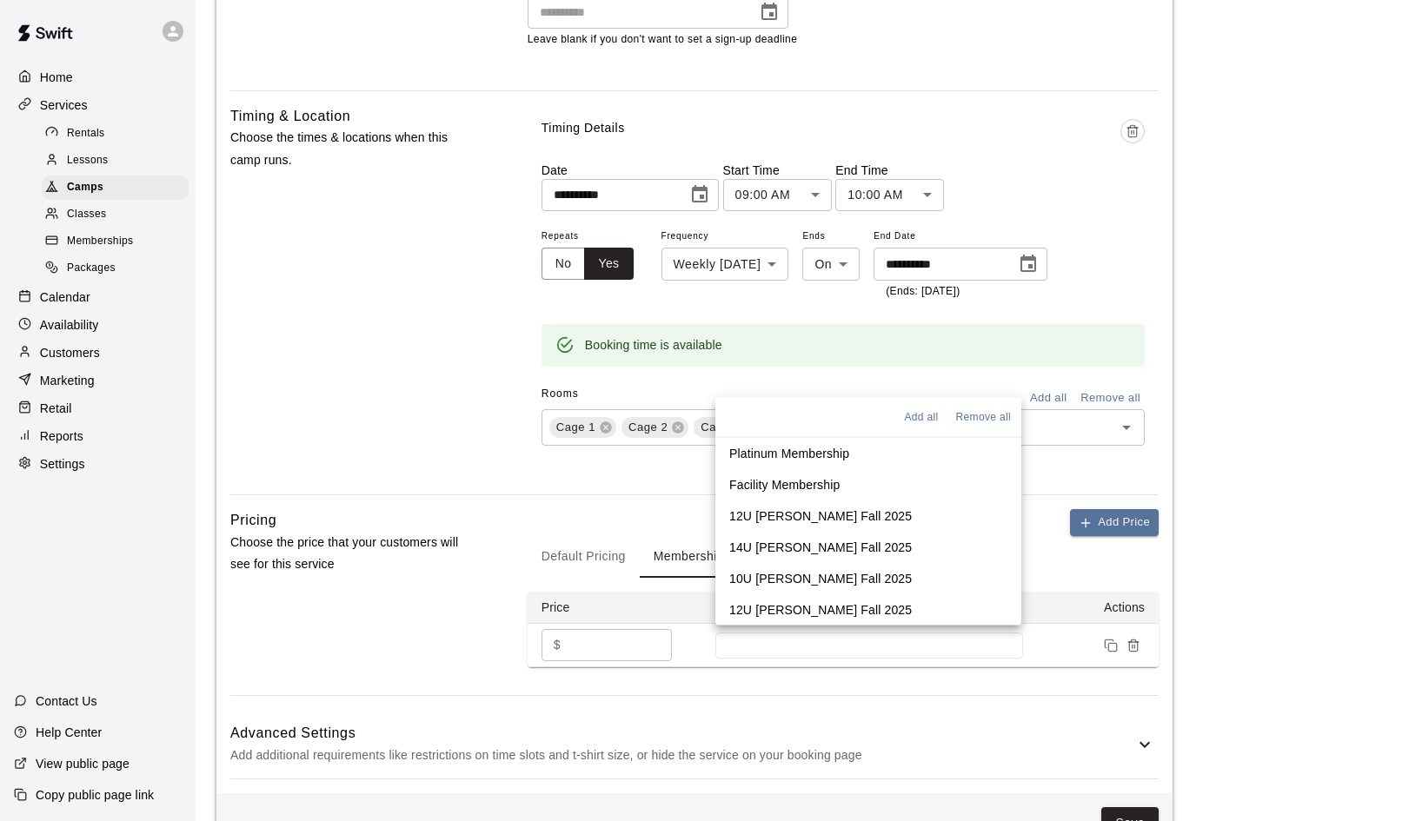
click at [850, 448] on li "Platinum Membership" at bounding box center [868, 452] width 306 height 31
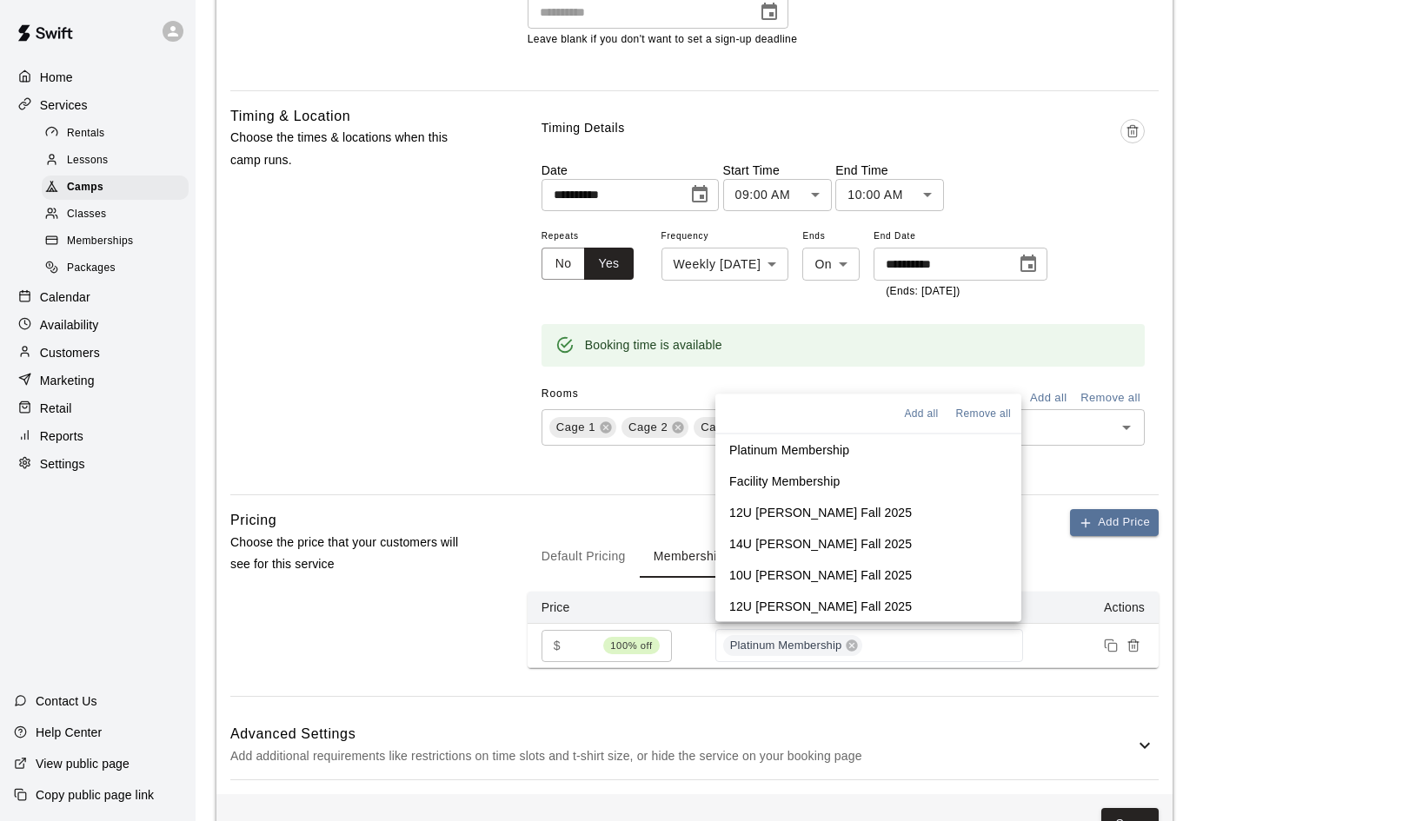
click at [1086, 560] on div "Default Pricing Membership Pricing" at bounding box center [843, 557] width 631 height 42
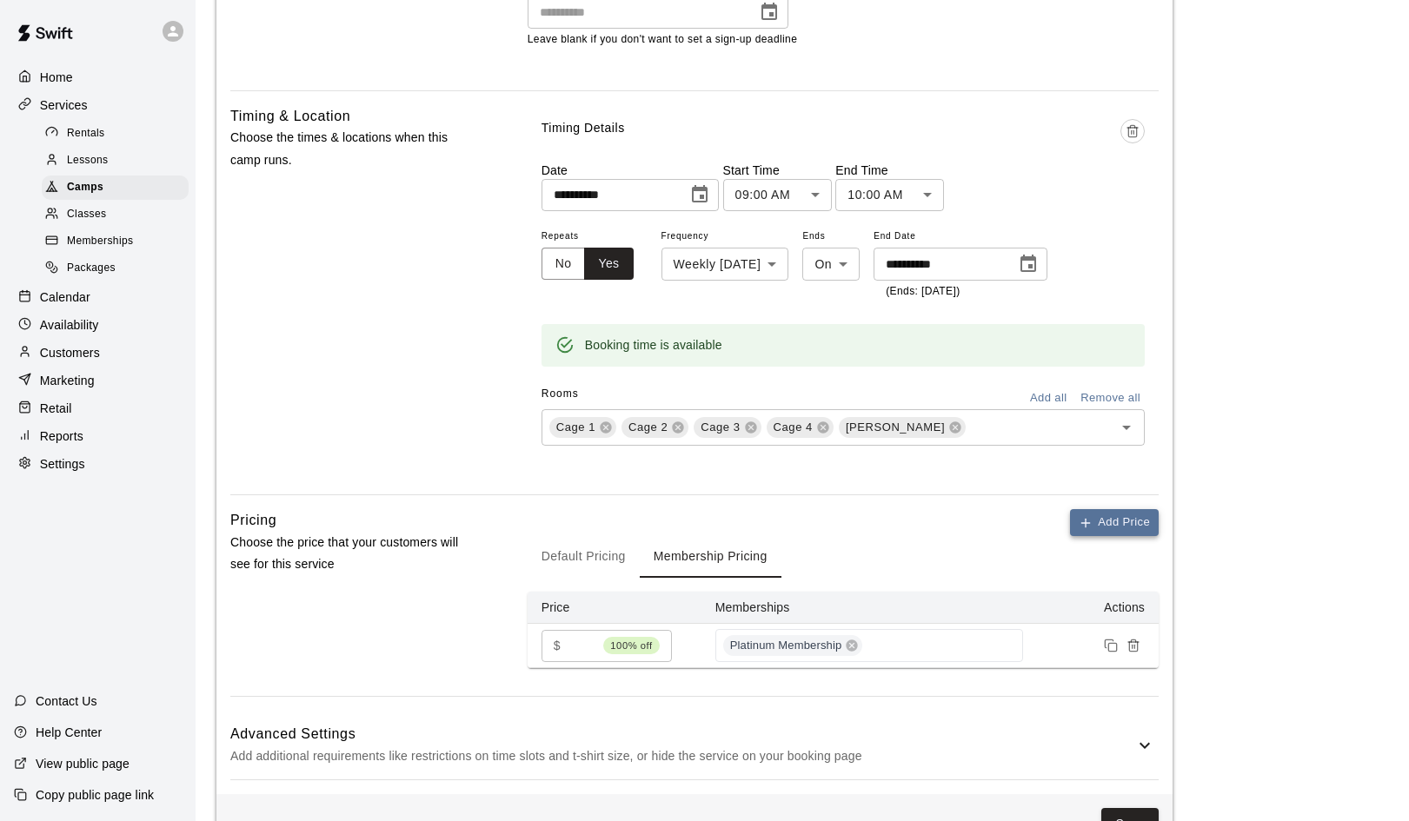
click at [1115, 514] on button "Add Price" at bounding box center [1114, 522] width 89 height 27
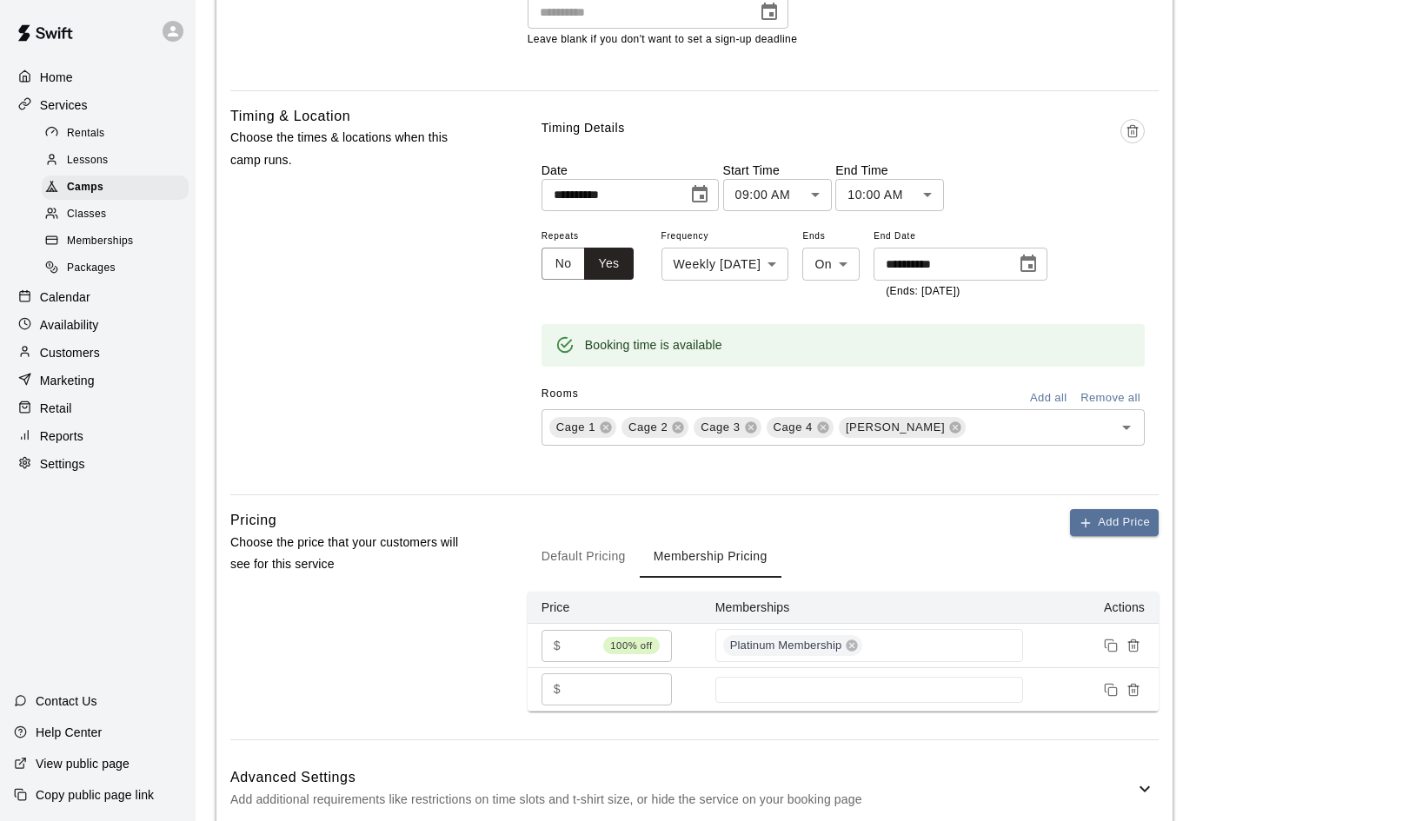
click at [620, 680] on input "*" at bounding box center [620, 690] width 104 height 32
type input "**"
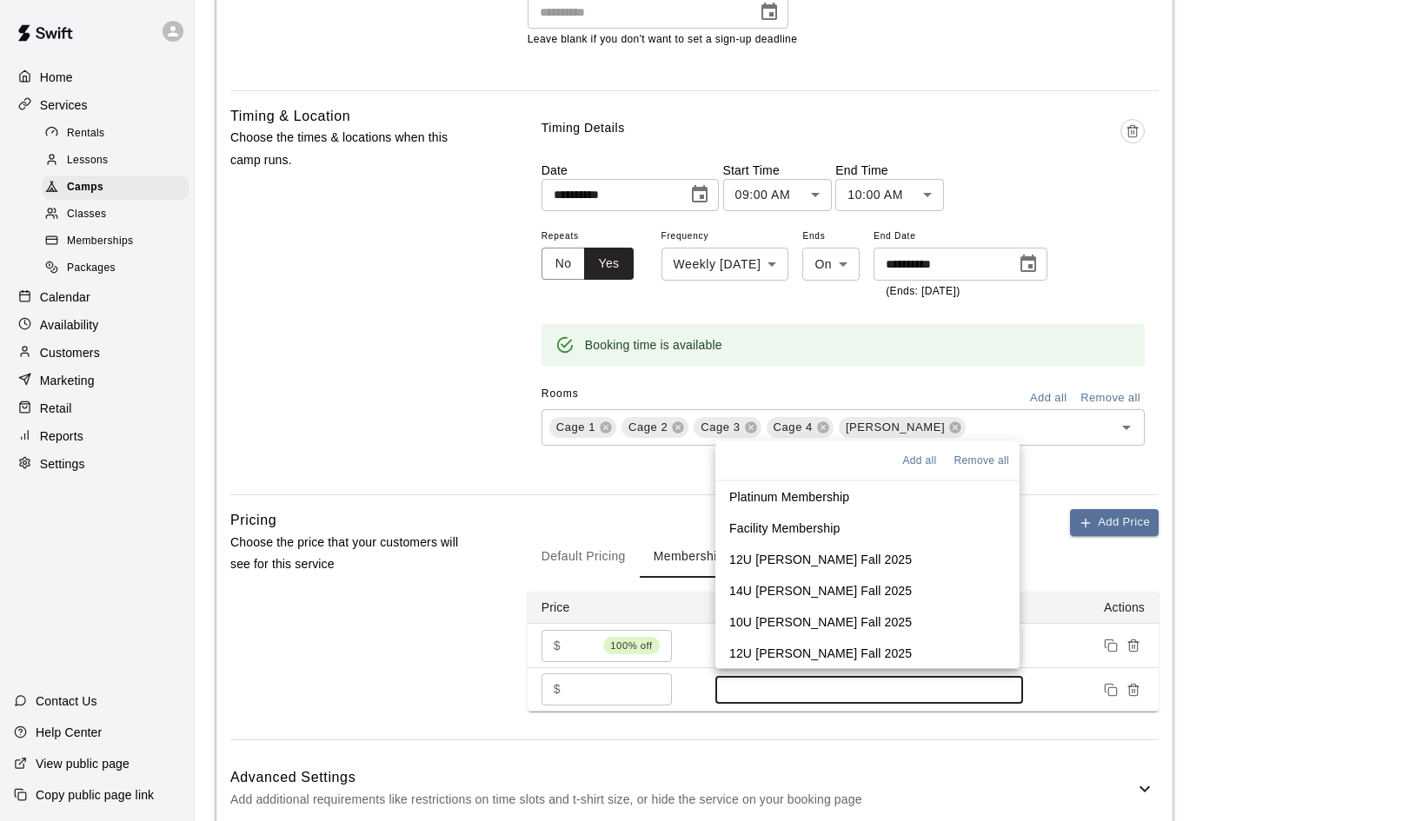
click at [986, 683] on input at bounding box center [869, 690] width 290 height 14
click at [830, 526] on p "Facility Membership" at bounding box center [784, 527] width 110 height 17
click at [810, 555] on p "12U Duran Fall 2025" at bounding box center [820, 556] width 183 height 17
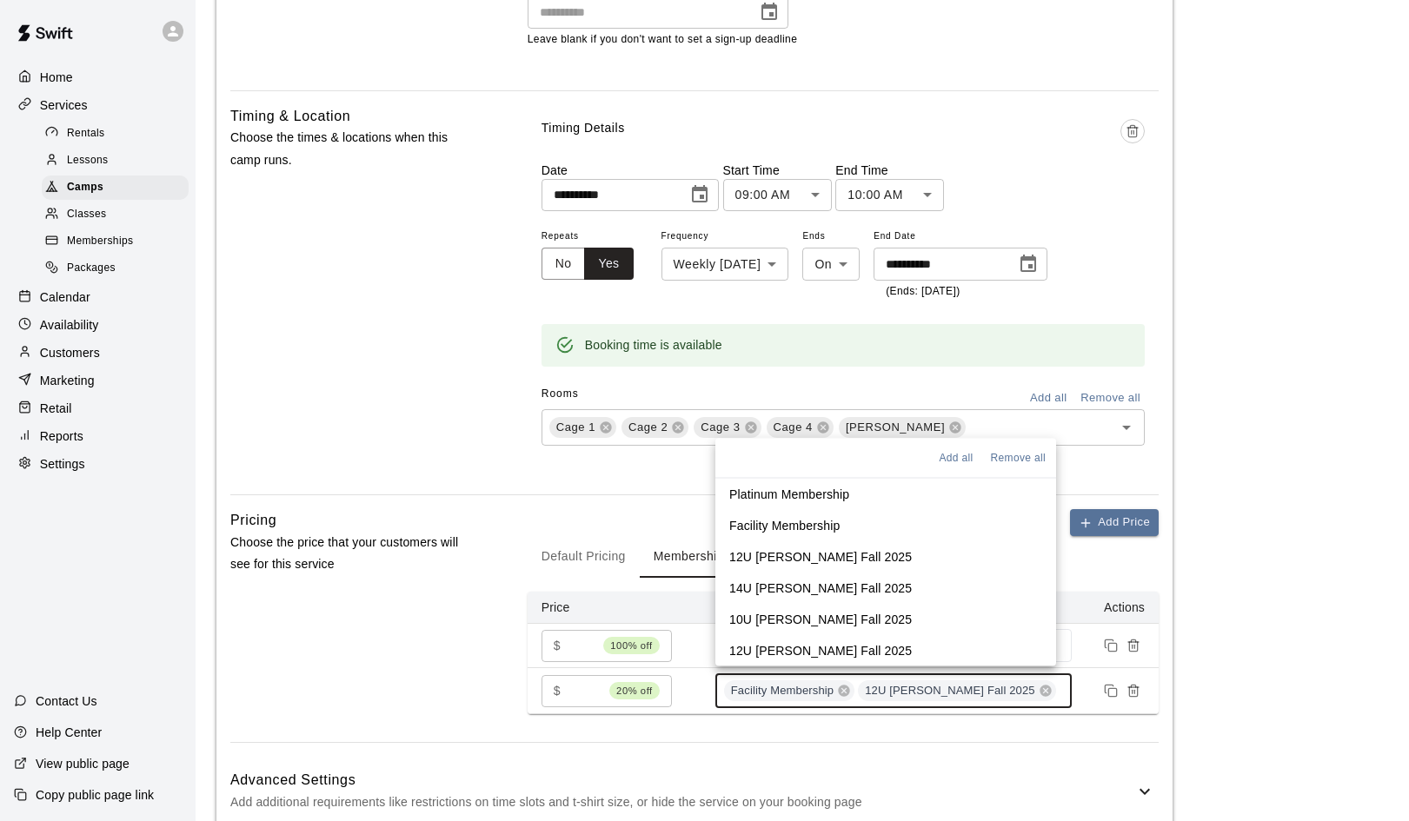
click at [801, 585] on p "14U Duran-Mendez Fall 2025" at bounding box center [820, 587] width 183 height 17
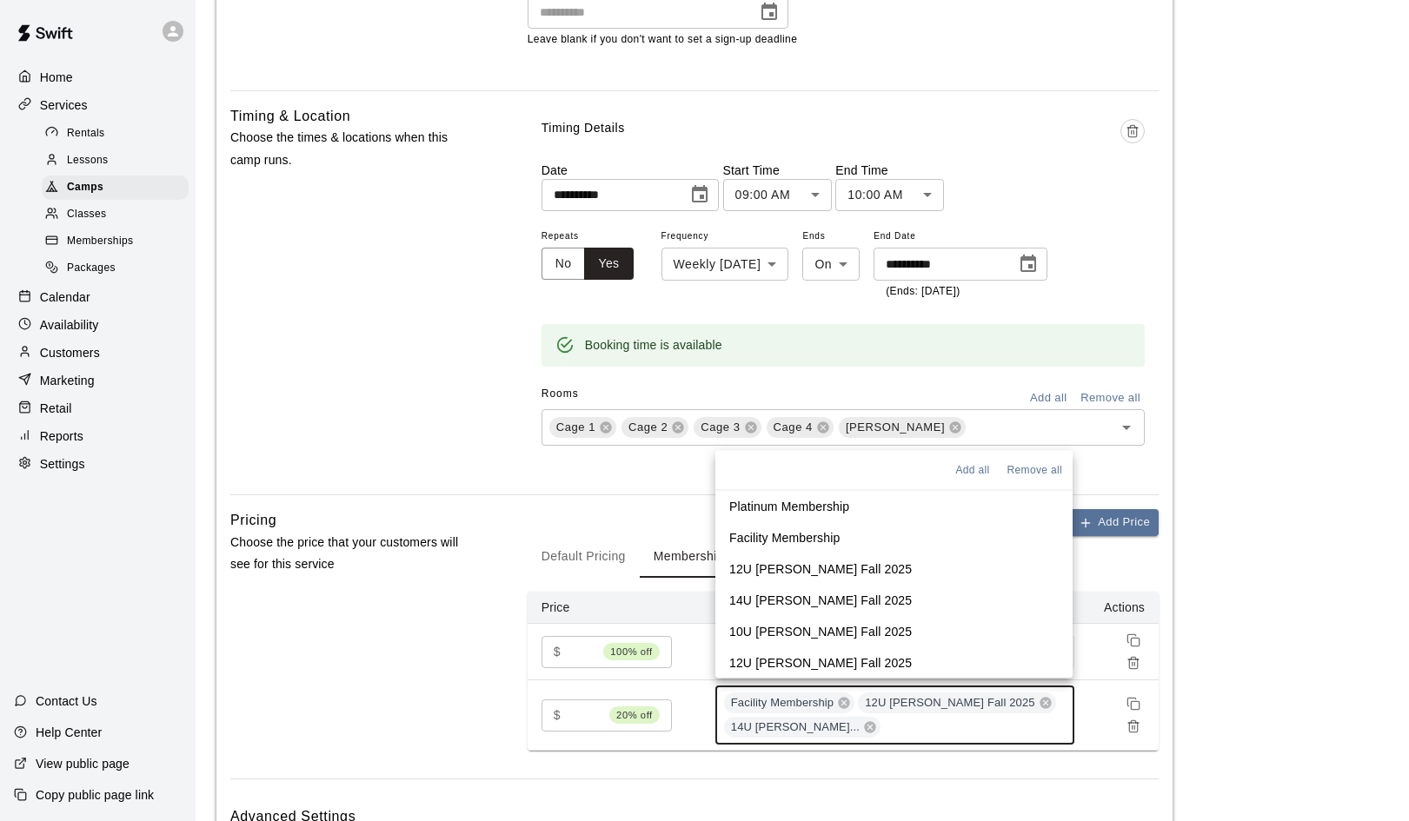
click at [790, 631] on p "10U Duran-Mendez Fall 2025" at bounding box center [820, 630] width 183 height 17
click at [787, 656] on p "12U Duran-Pearson Fall 2025" at bounding box center [820, 662] width 183 height 17
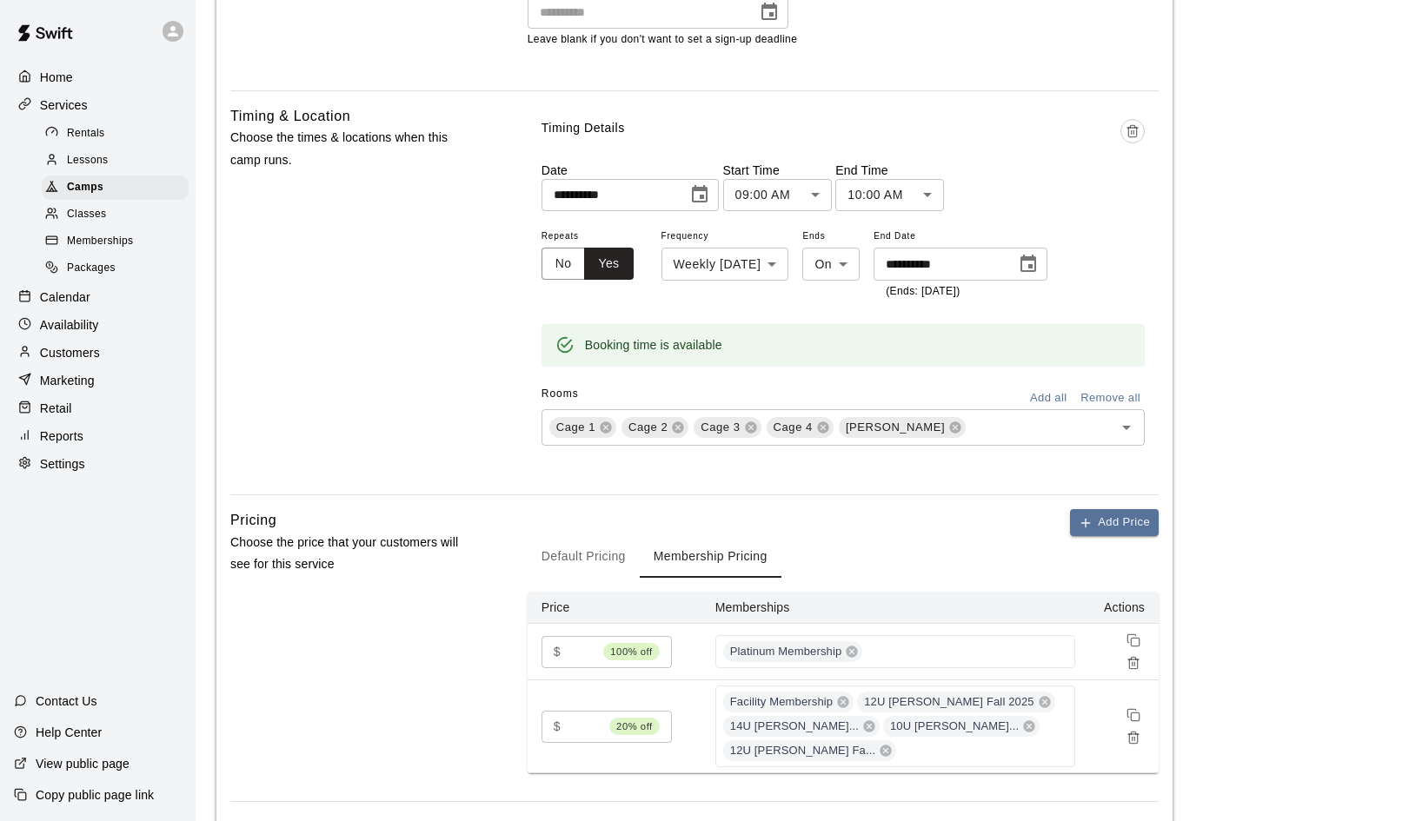
click at [1252, 530] on main "**********" at bounding box center [802, 45] width 1172 height 1827
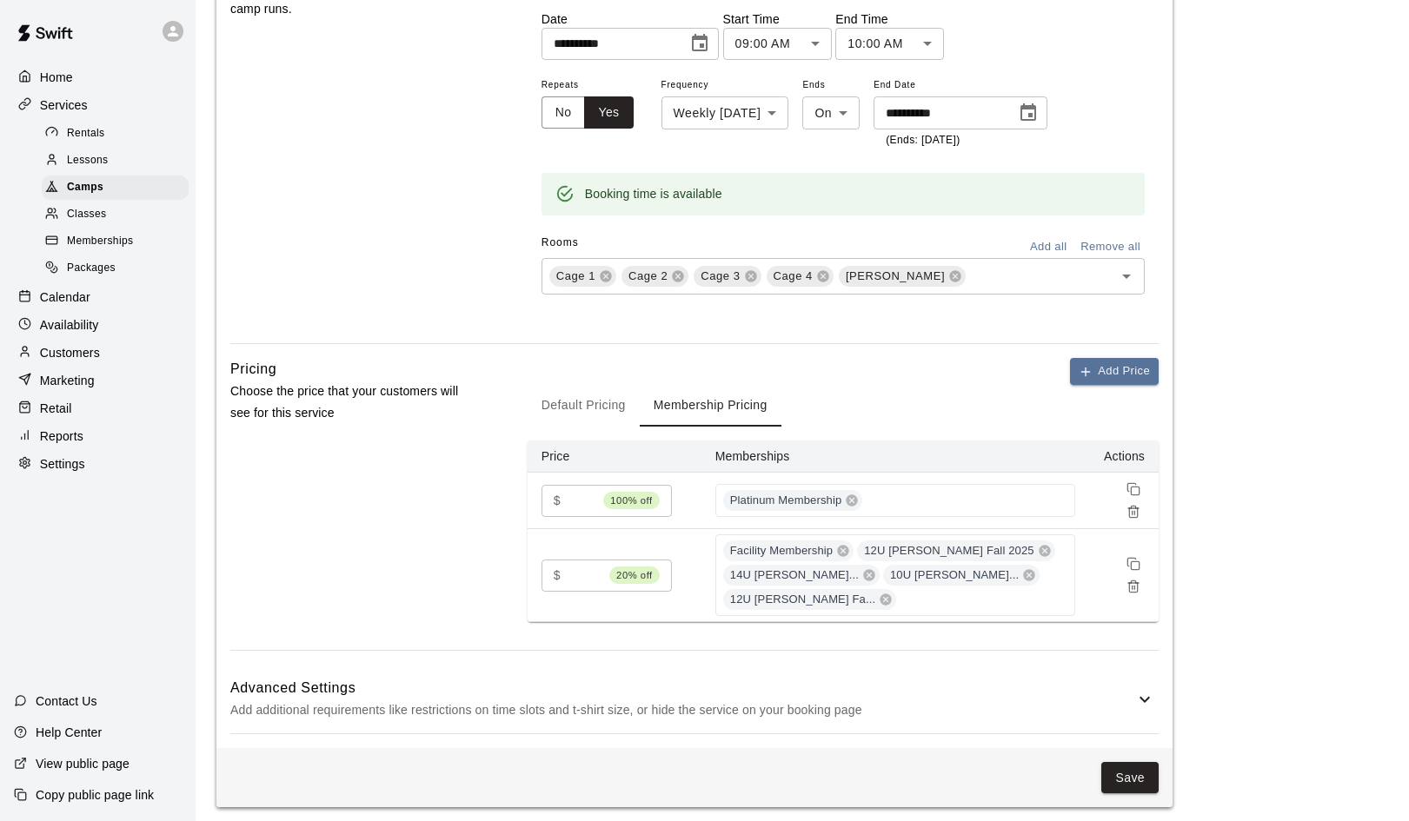
scroll to position [1039, 0]
click at [1139, 690] on icon at bounding box center [1144, 700] width 21 height 21
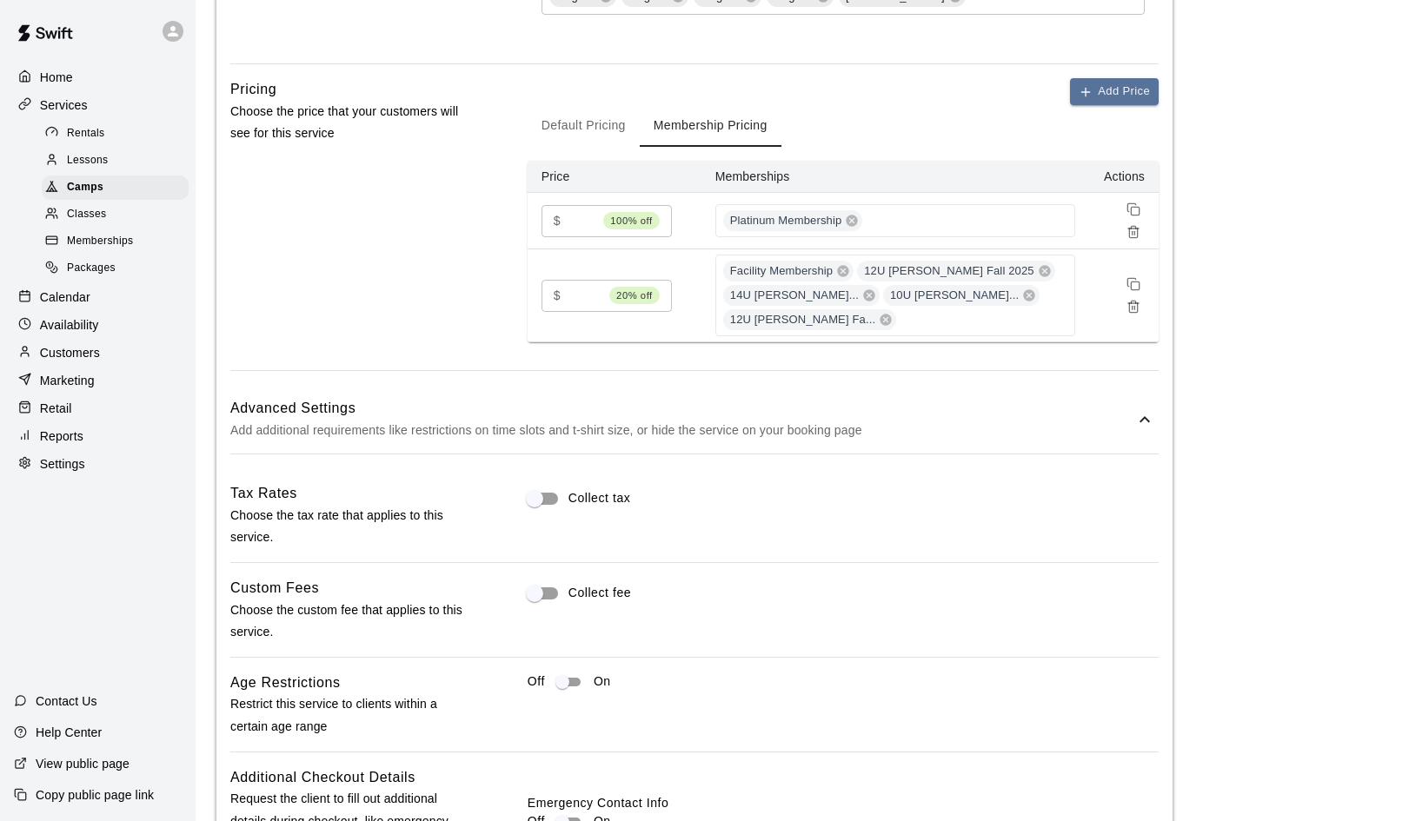
scroll to position [1483, 0]
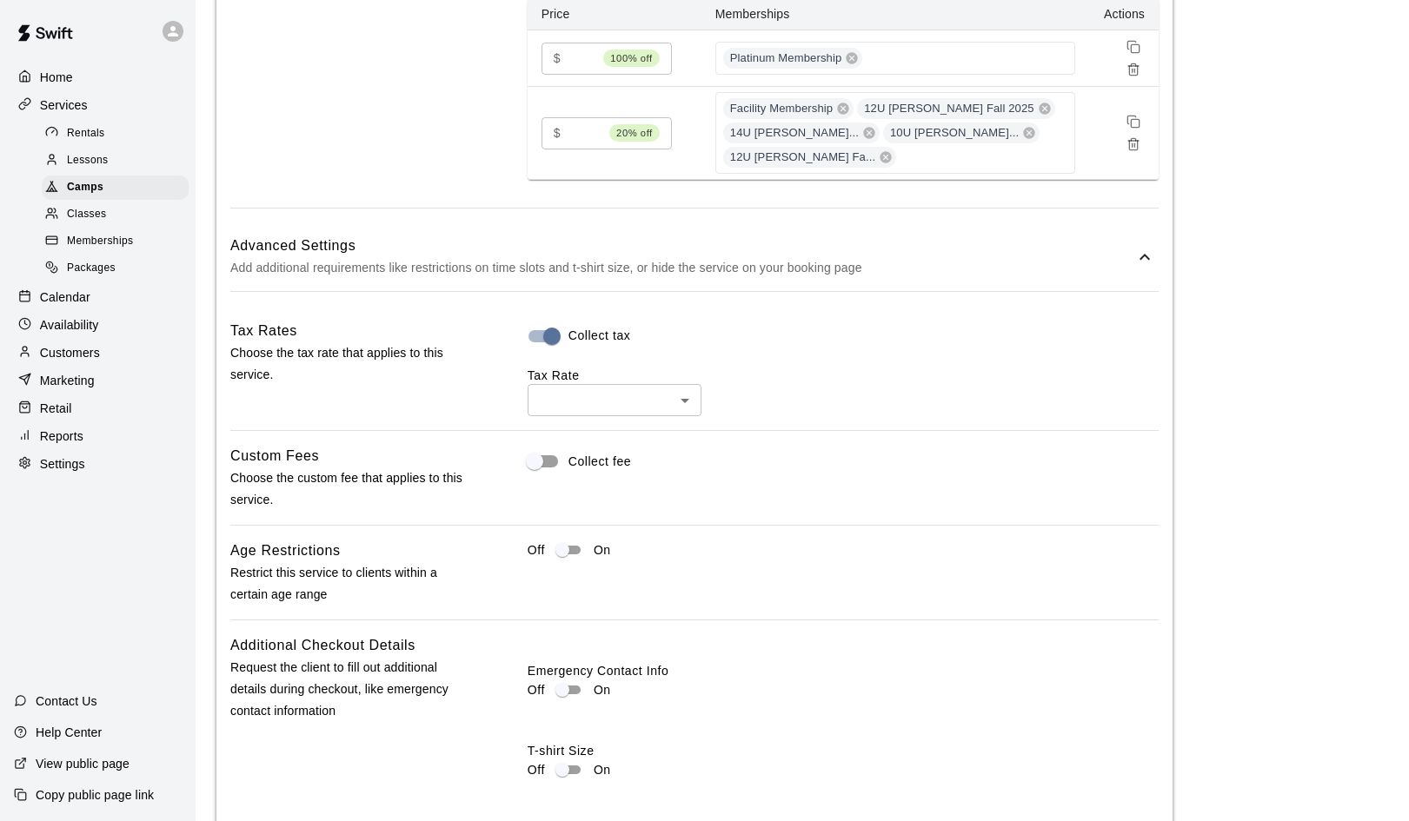
click at [568, 460] on li "Sales Tax ( 8.25 %)" at bounding box center [615, 458] width 174 height 29
type input "***"
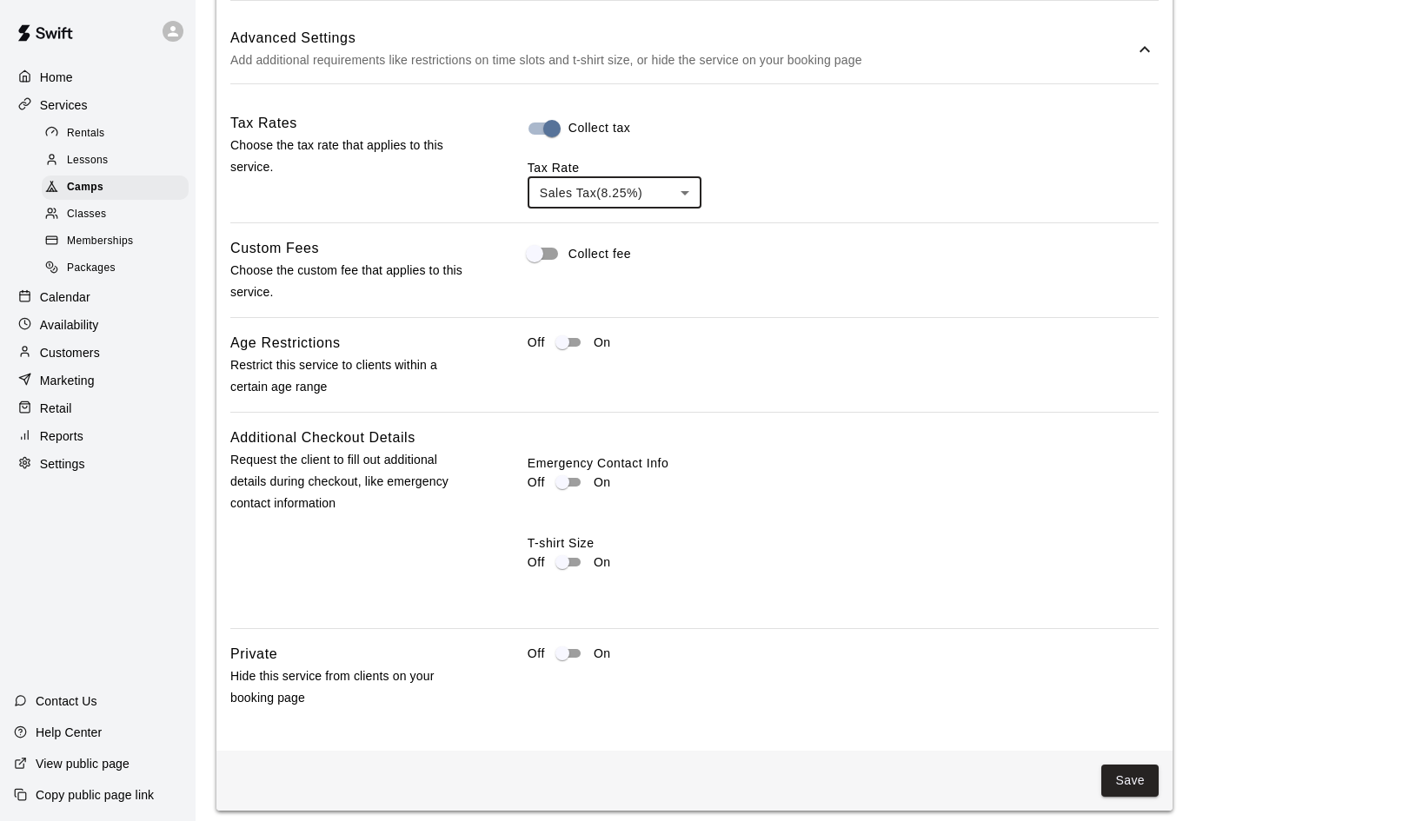
scroll to position [1690, 0]
click at [1134, 766] on button "Save" at bounding box center [1129, 782] width 57 height 32
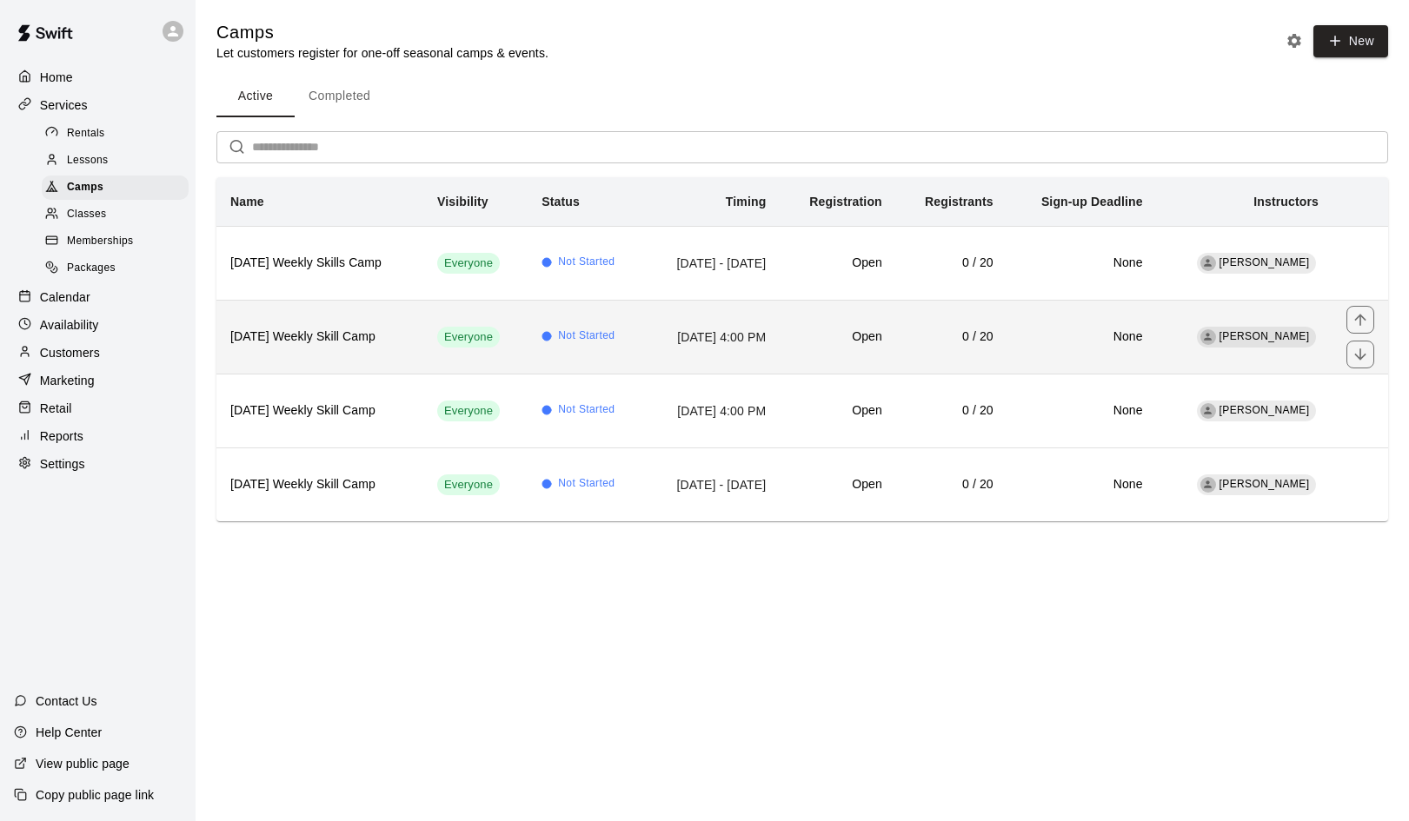
click at [339, 332] on h6 "Wednesday Weekly Skill Camp" at bounding box center [319, 337] width 179 height 19
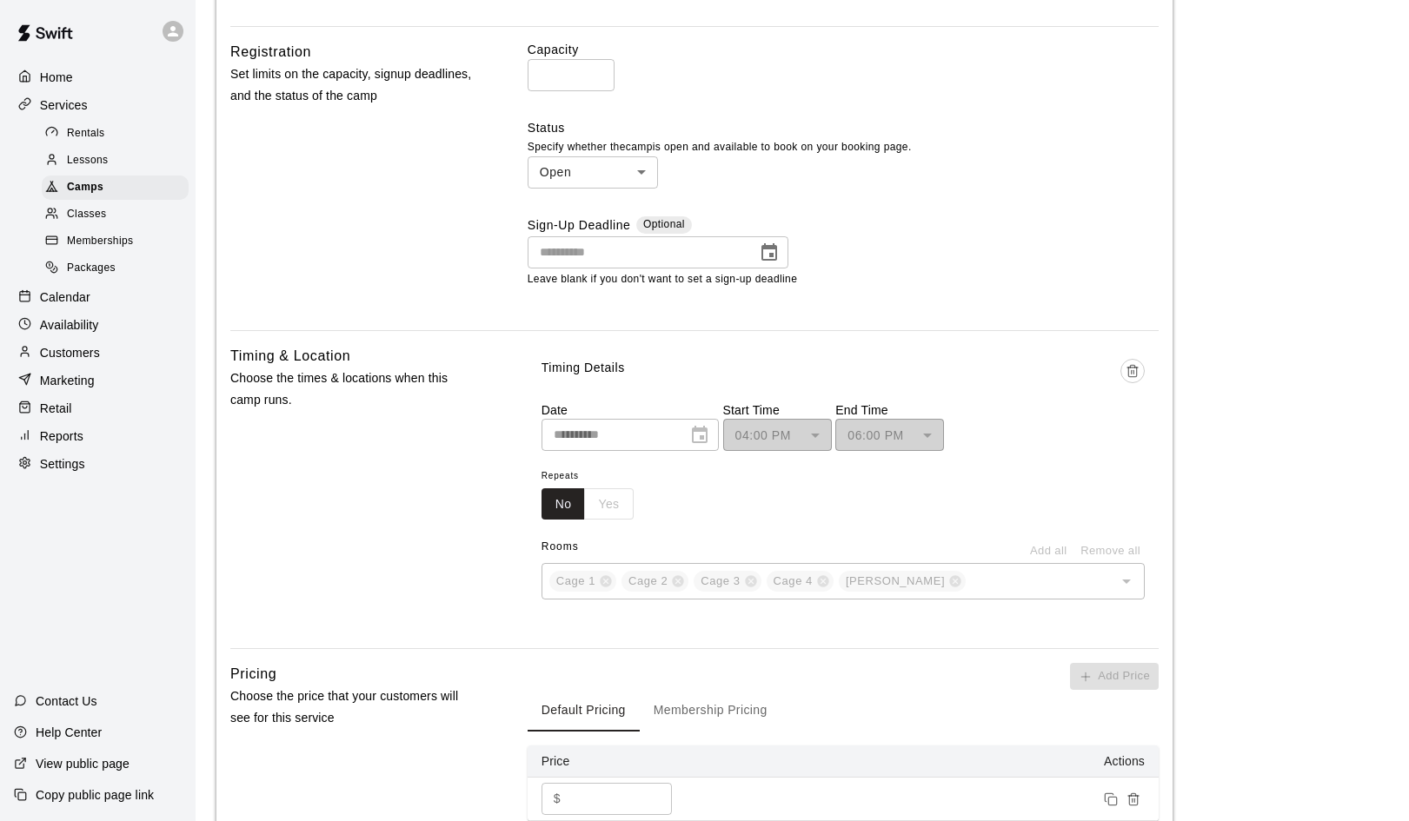
scroll to position [678, 0]
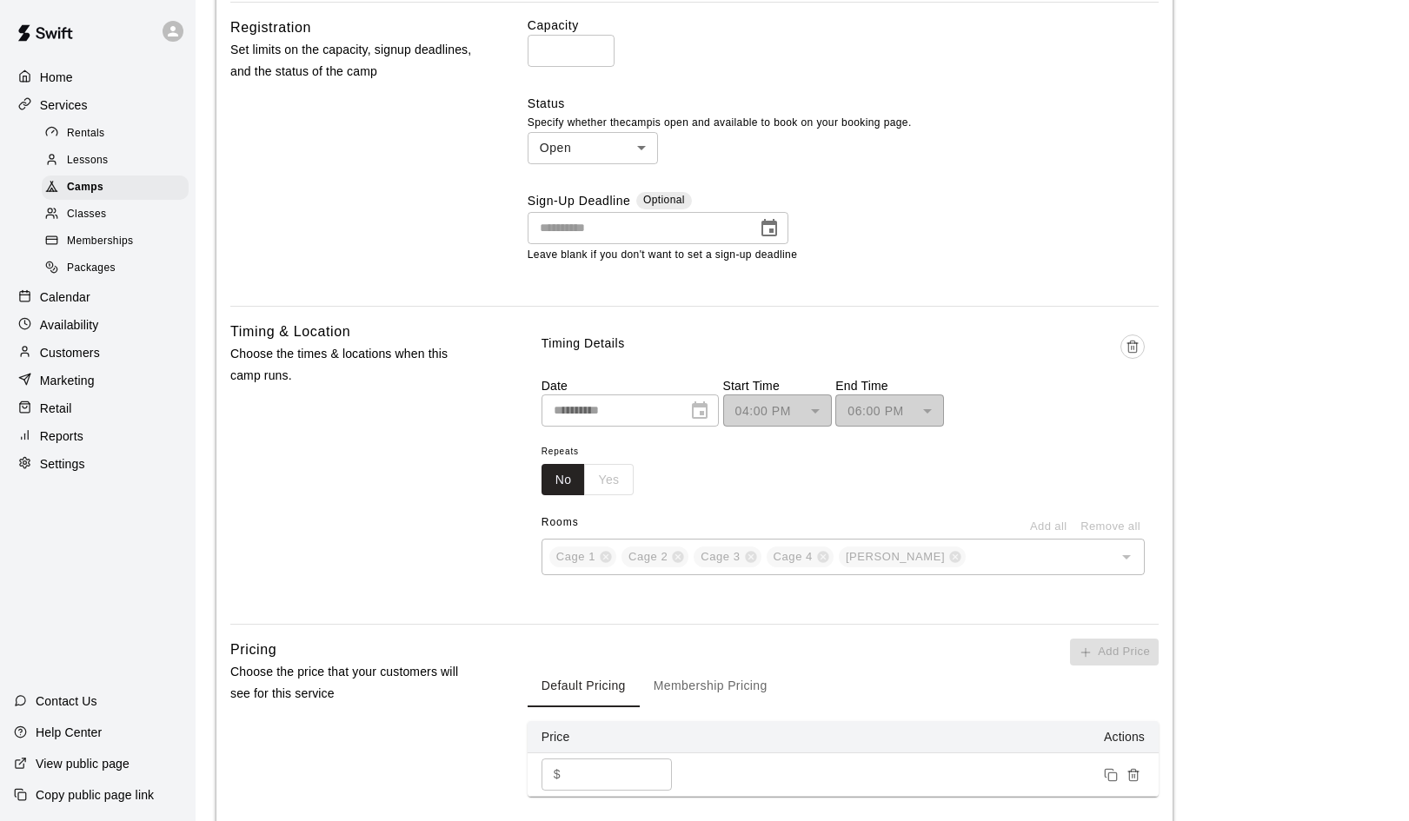
click at [608, 480] on div "No Yes" at bounding box center [587, 480] width 92 height 32
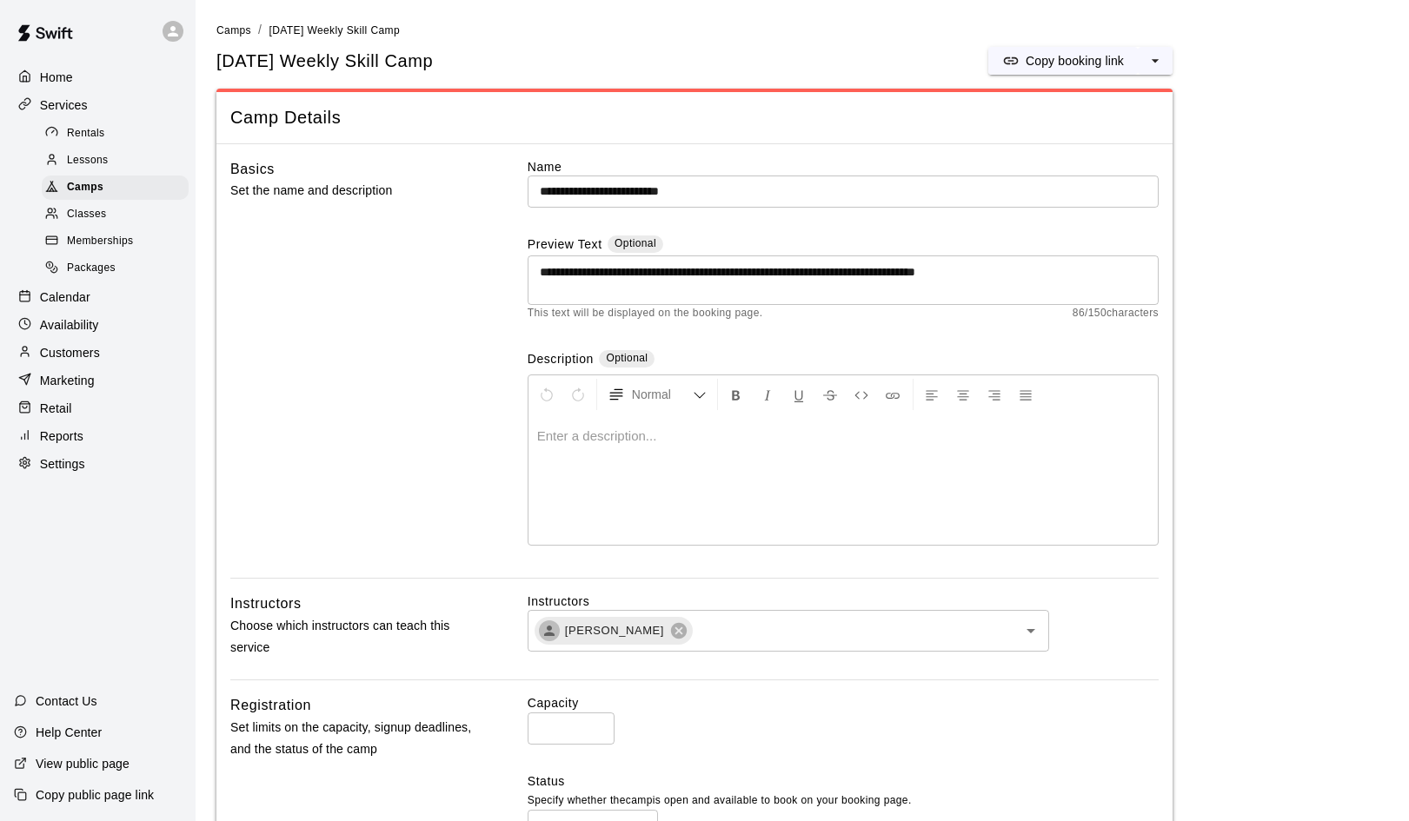
scroll to position [0, 0]
click at [236, 34] on span "Camps" at bounding box center [233, 30] width 35 height 12
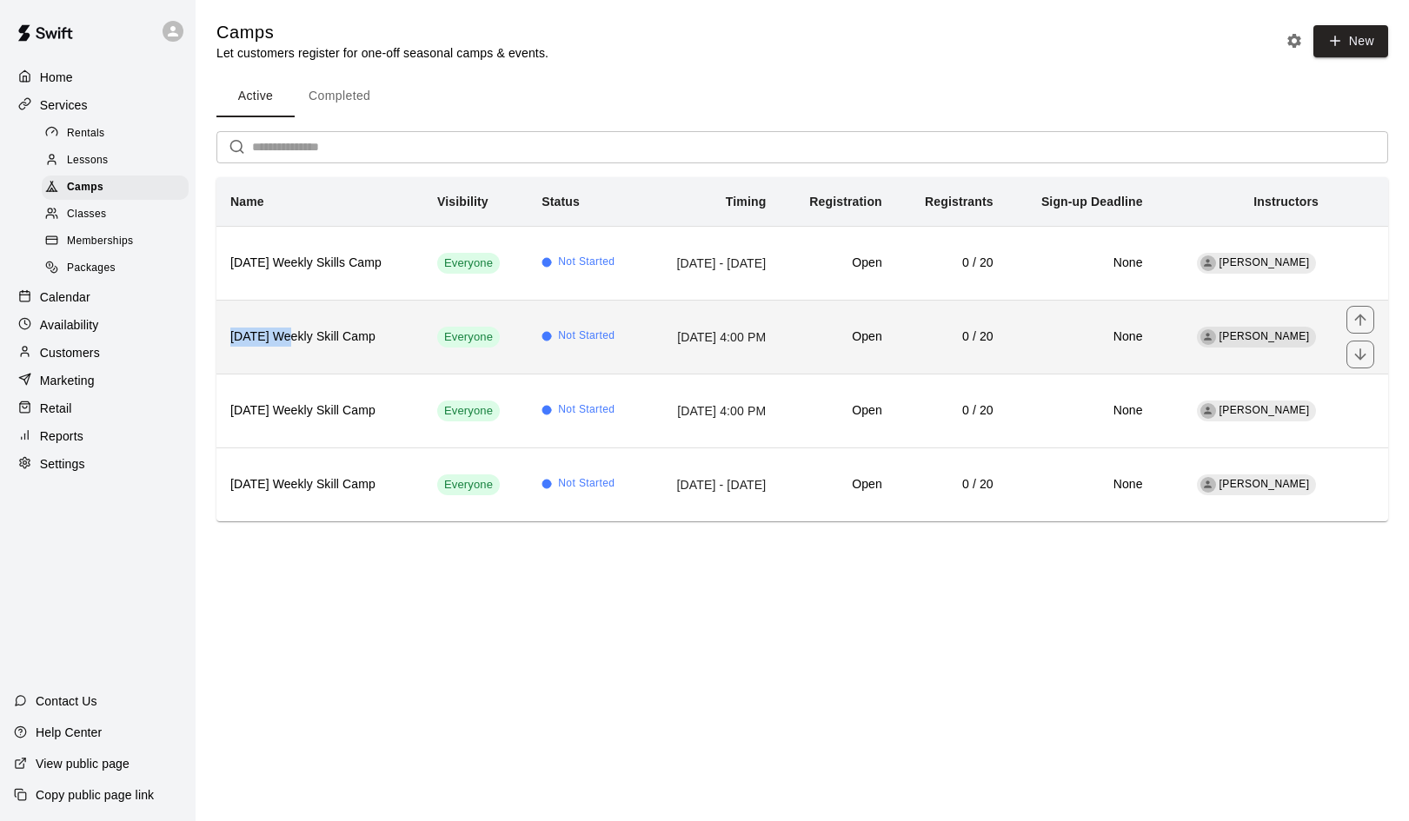
click at [248, 336] on h6 "Wednesday Weekly Skill Camp" at bounding box center [319, 337] width 179 height 19
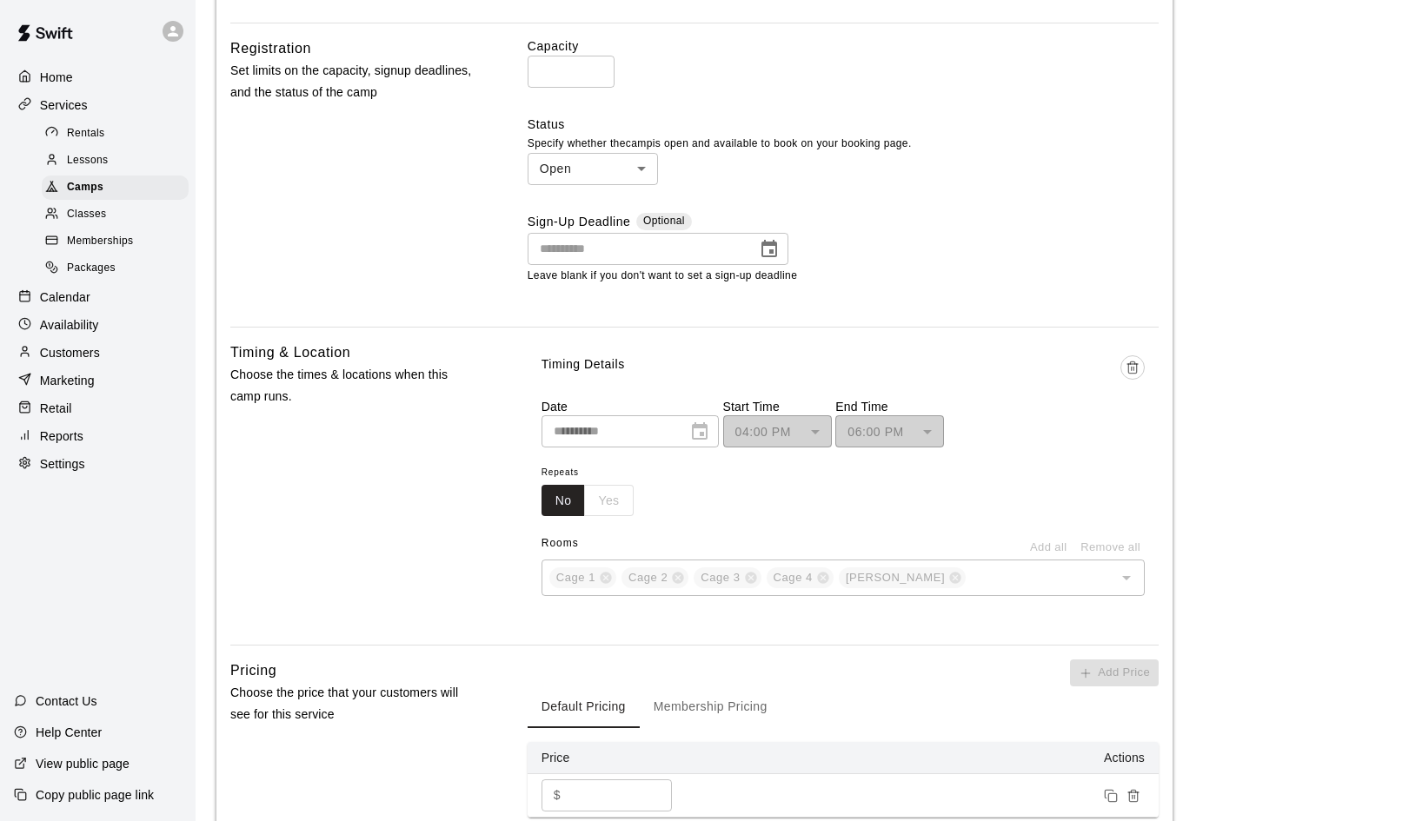
scroll to position [661, 0]
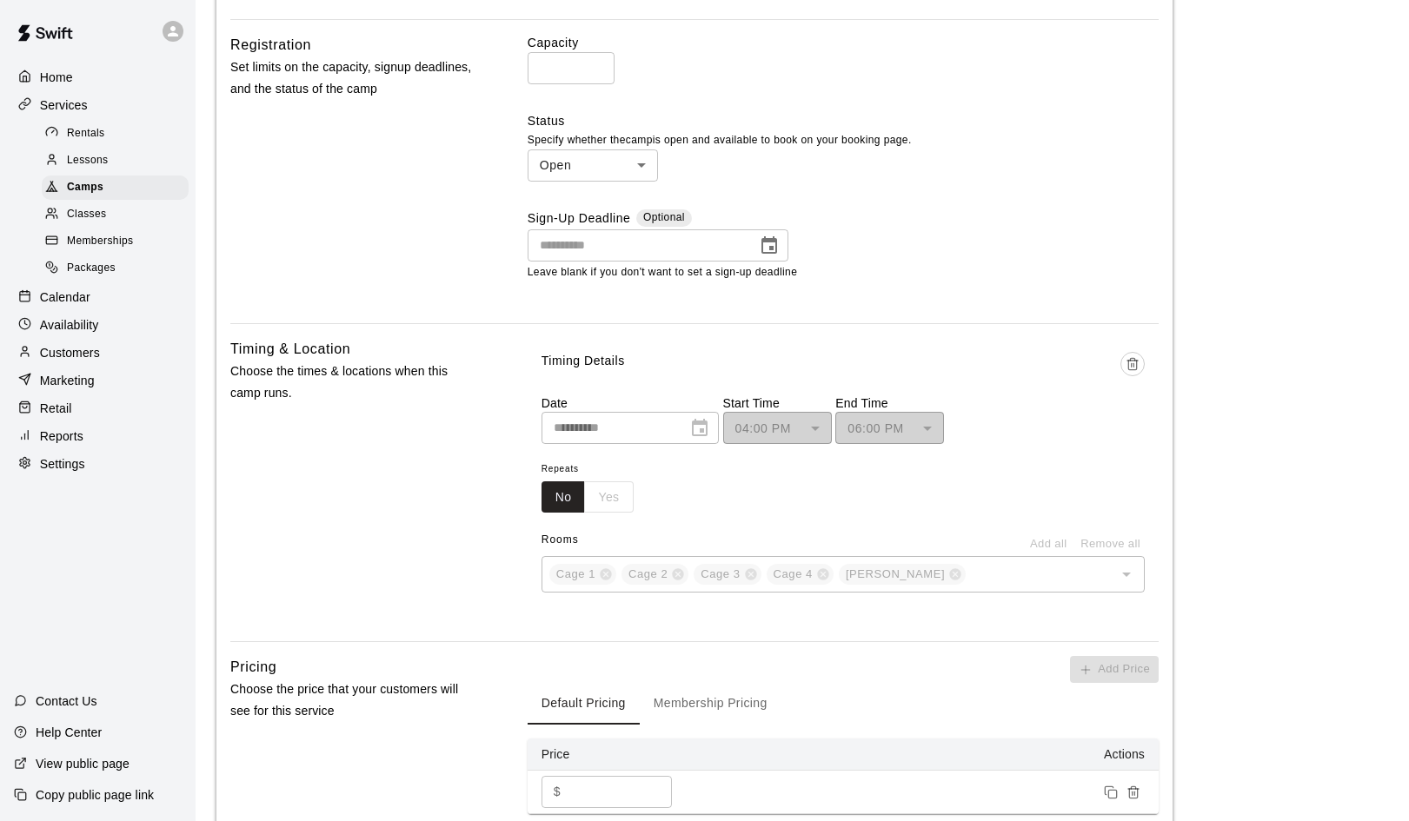
click at [706, 421] on div "**********" at bounding box center [629, 428] width 177 height 32
click at [812, 432] on div "04:00 PM ******** ​" at bounding box center [777, 428] width 109 height 32
click at [623, 489] on div "No Yes" at bounding box center [587, 497] width 92 height 32
click at [1133, 363] on line "Delete time" at bounding box center [1133, 364] width 0 height 3
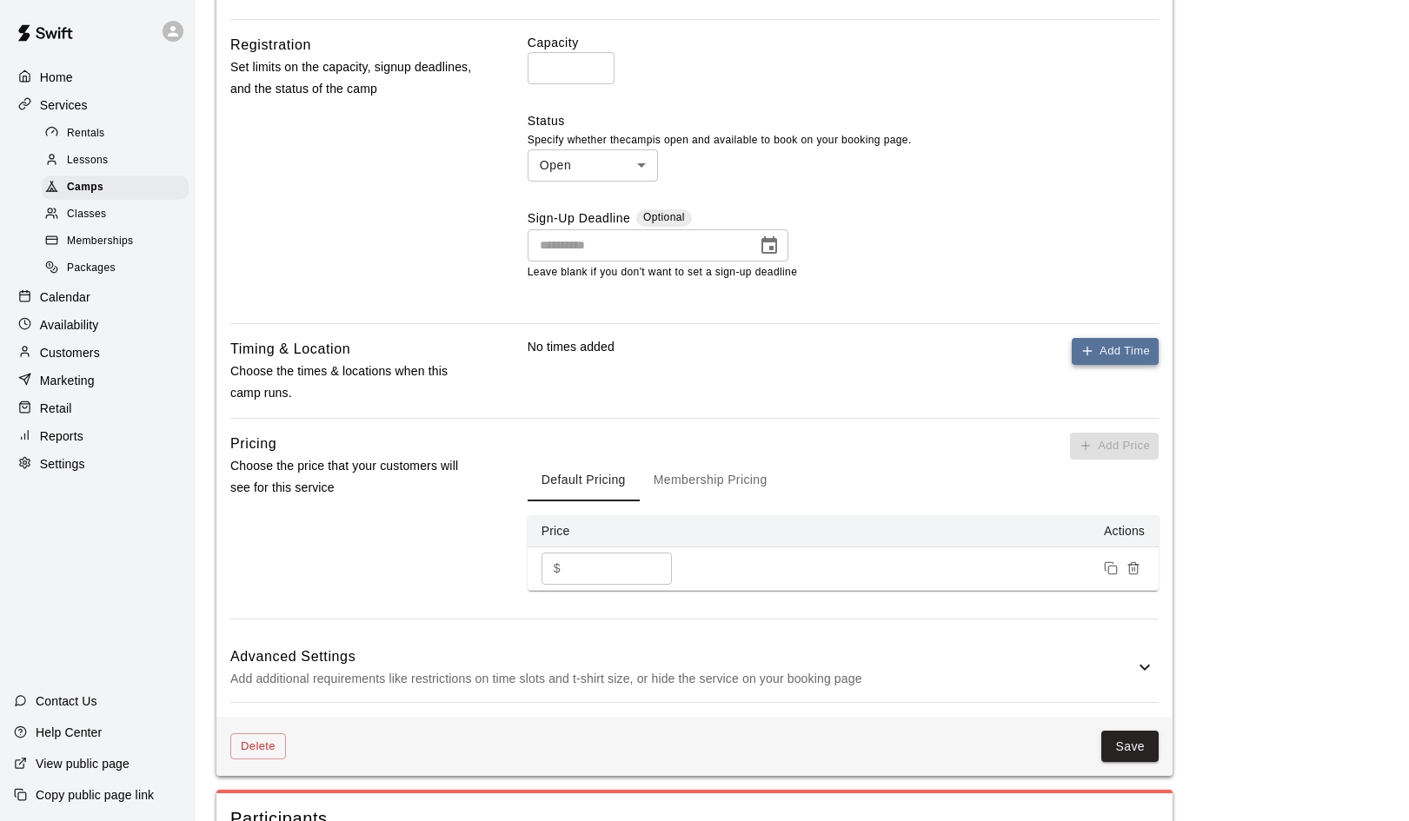
click at [1100, 353] on button "Add Time" at bounding box center [1115, 351] width 87 height 27
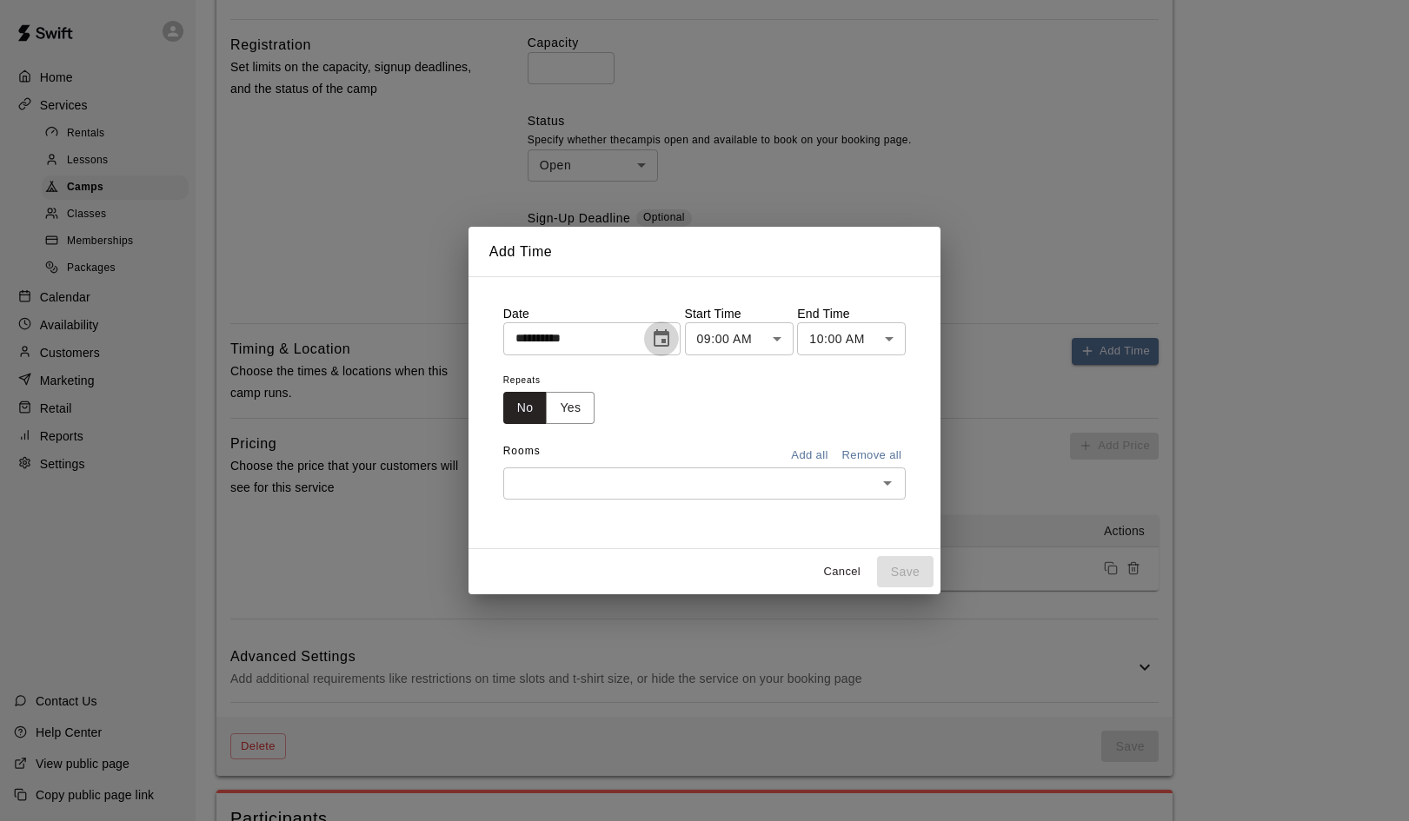
click at [667, 335] on icon "Choose date, selected date is Aug 19, 2025" at bounding box center [662, 337] width 16 height 17
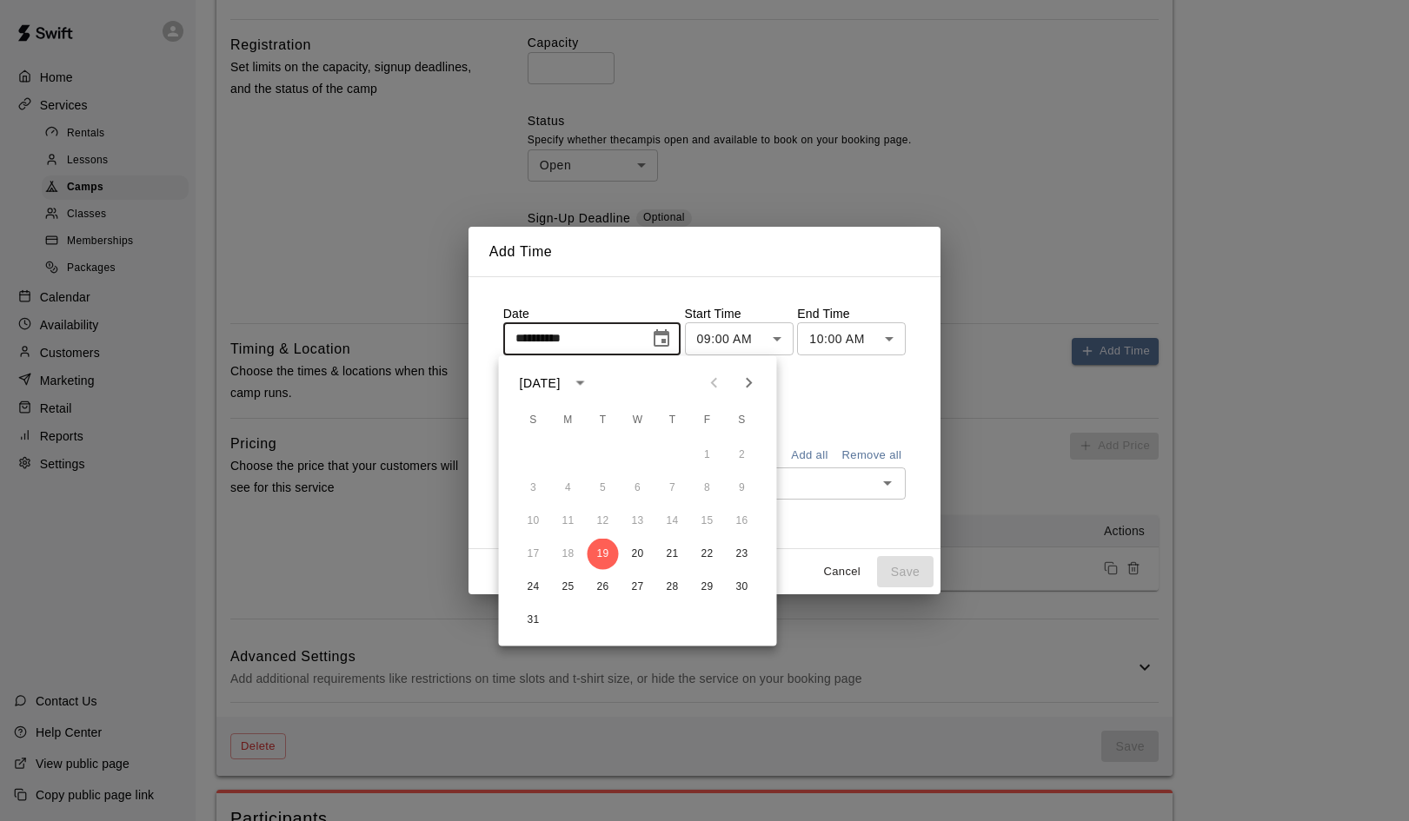
click at [975, 156] on div "**********" at bounding box center [704, 410] width 1409 height 821
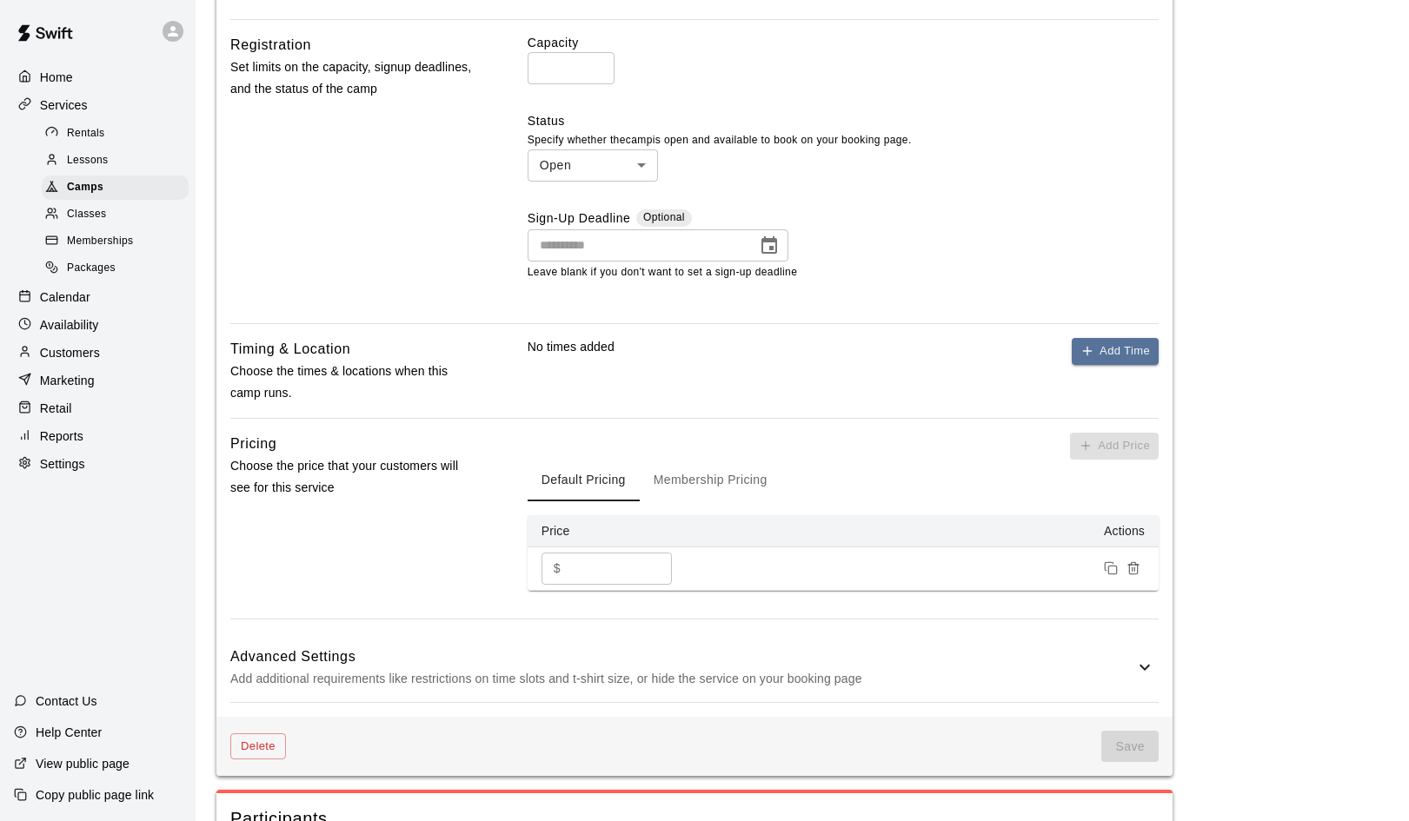
scroll to position [651, 0]
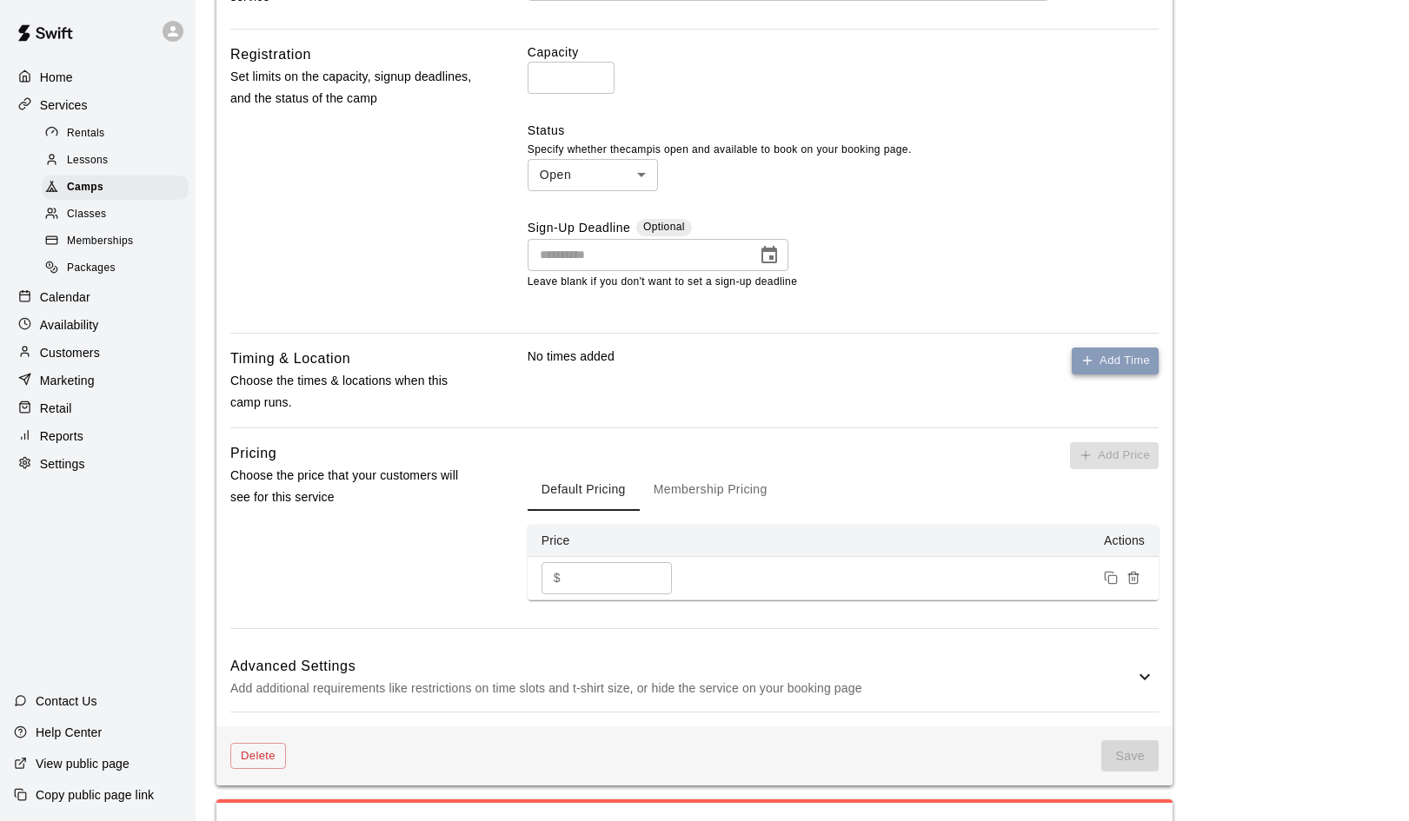
click at [1113, 351] on button "Add Time" at bounding box center [1115, 361] width 87 height 27
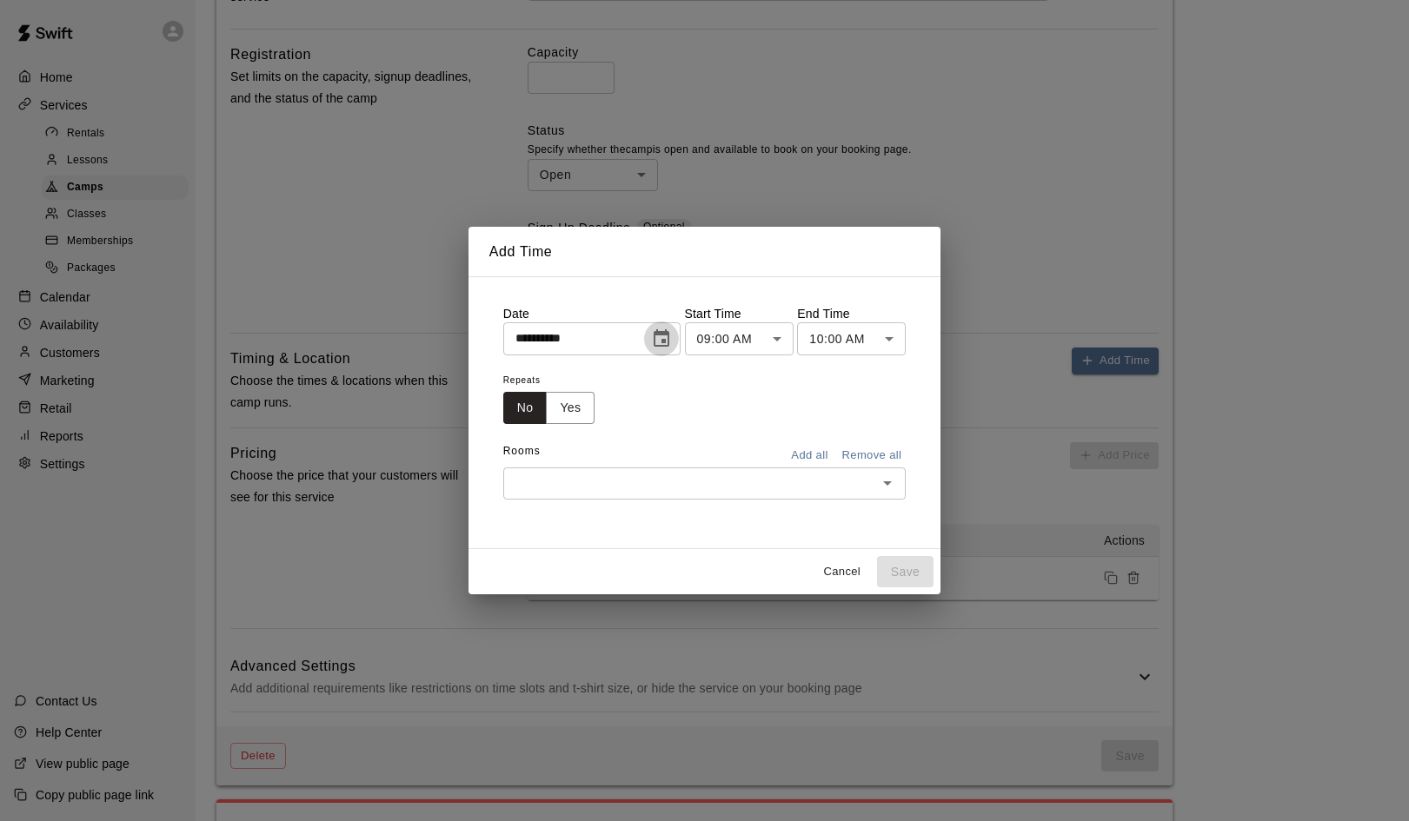
click at [670, 342] on icon "Choose date, selected date is Aug 19, 2025" at bounding box center [661, 339] width 21 height 21
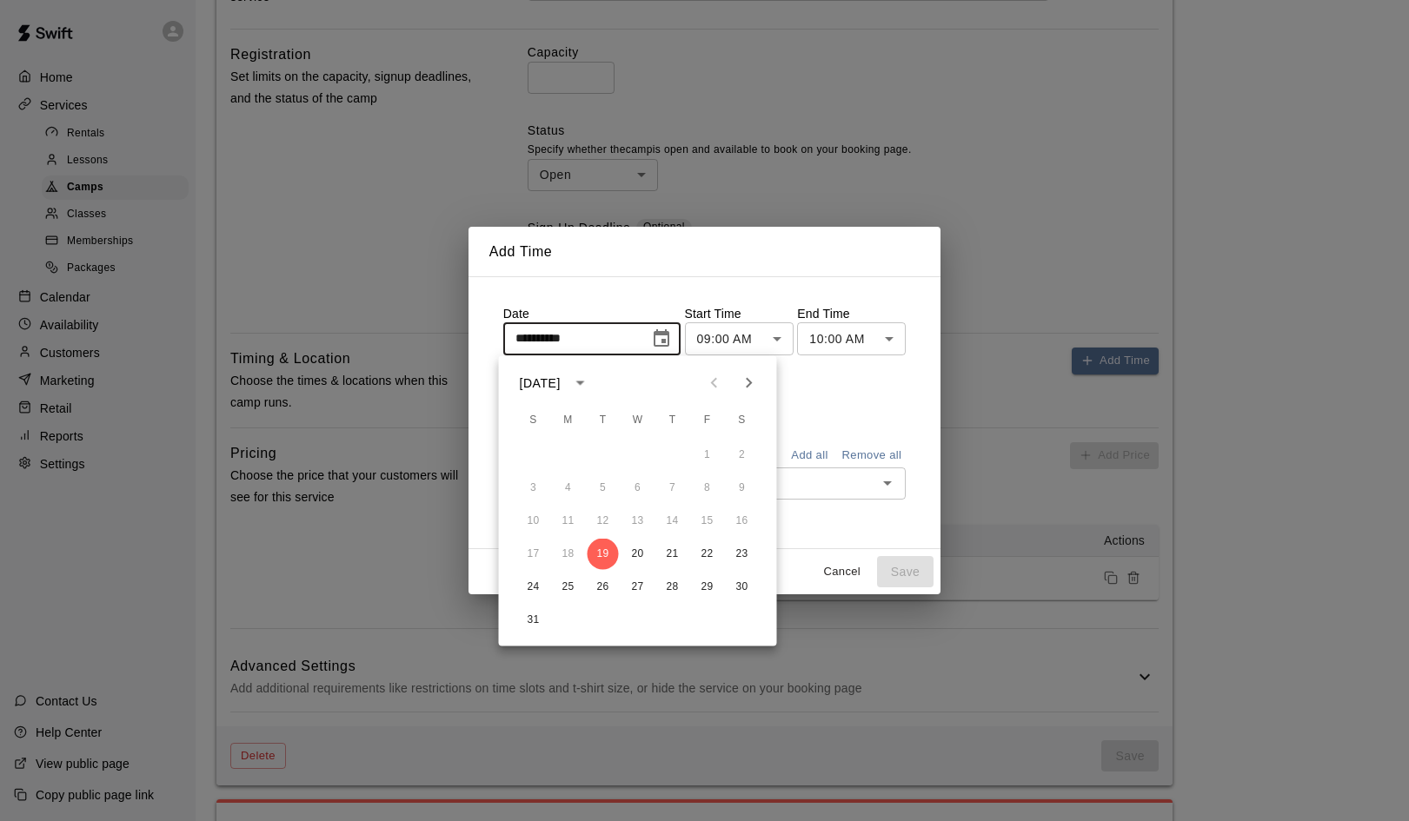
click at [754, 380] on icon "Next month" at bounding box center [749, 383] width 21 height 21
click at [639, 456] on button "3" at bounding box center [637, 455] width 31 height 31
type input "**********"
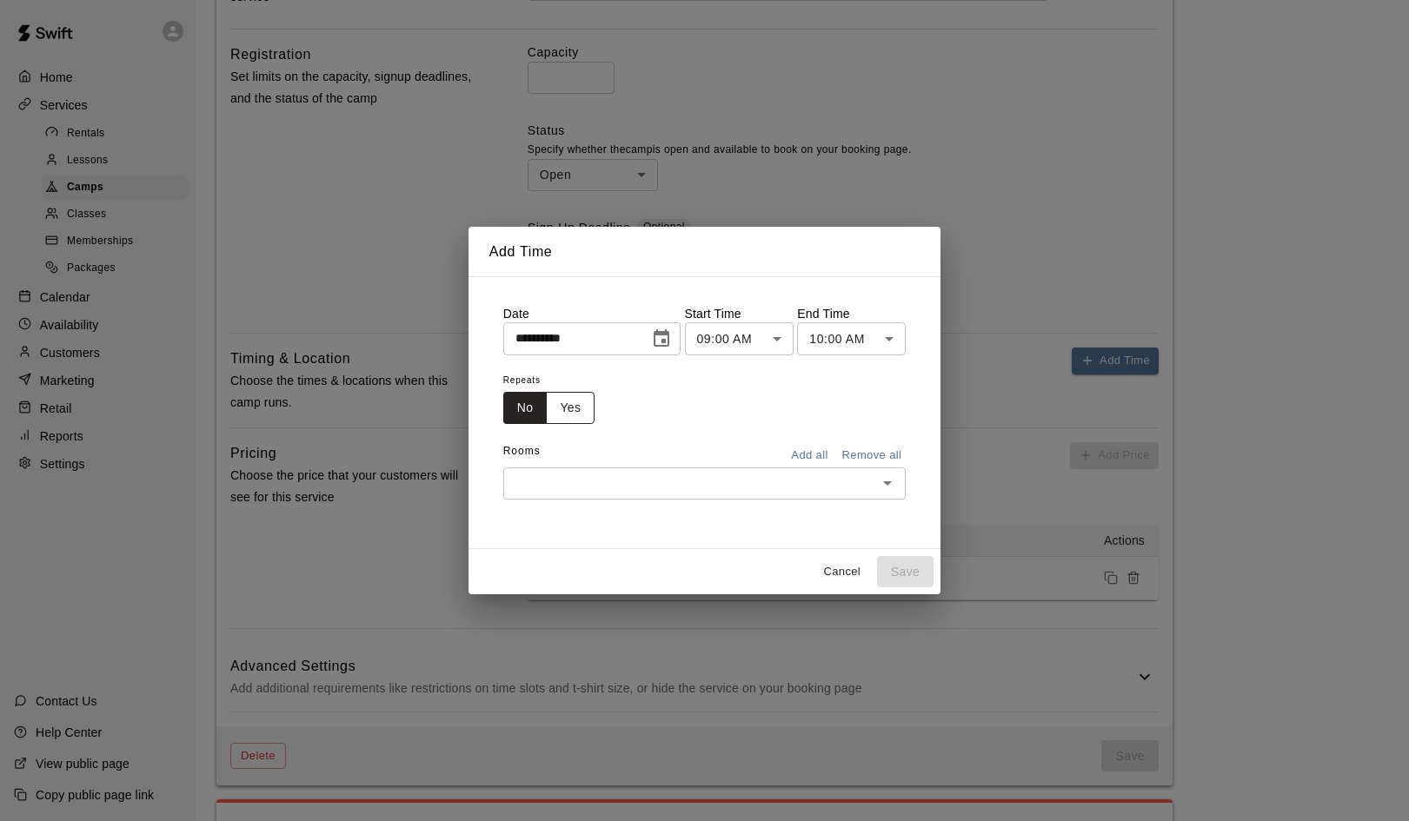
click at [573, 408] on button "Yes" at bounding box center [570, 408] width 49 height 32
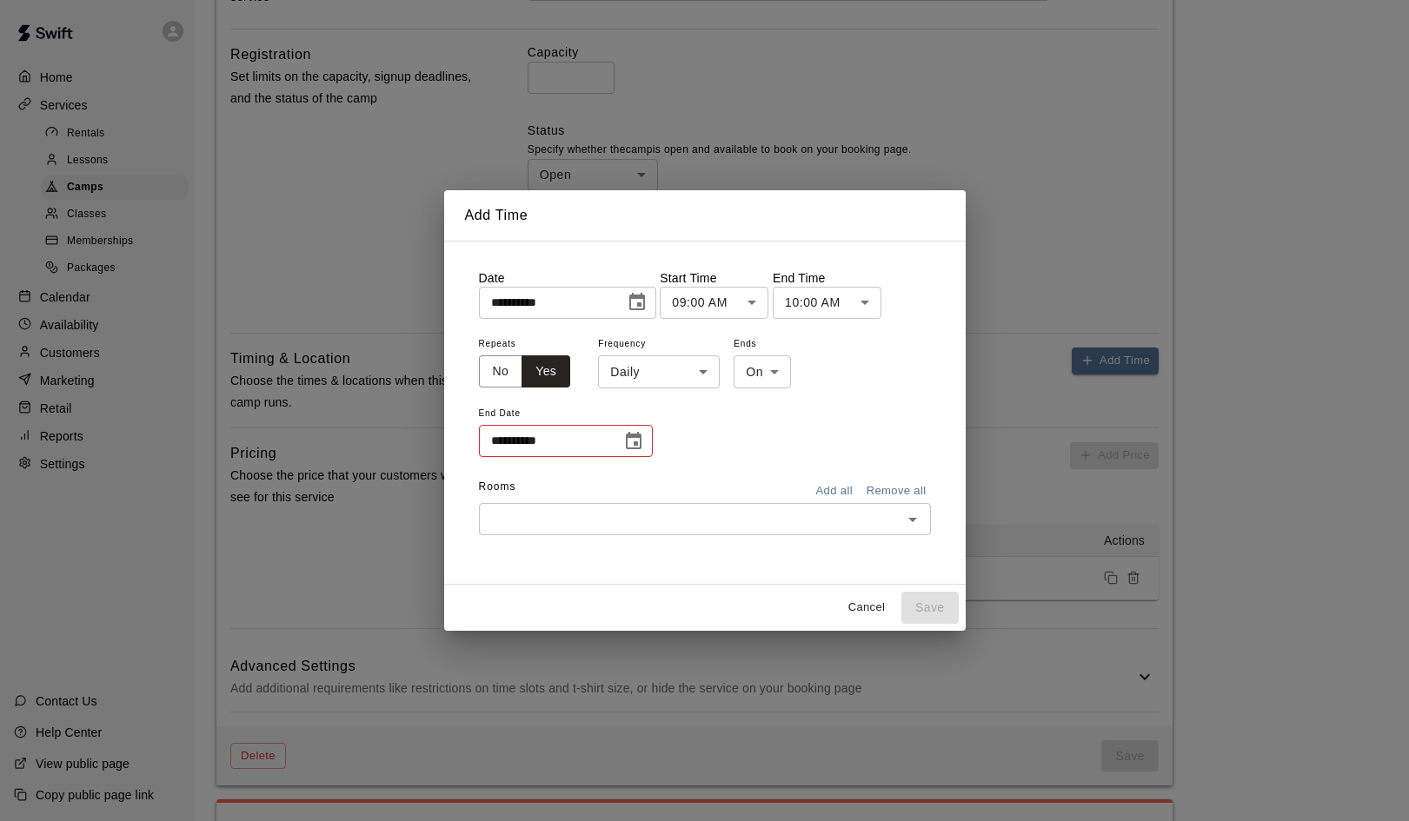
click at [704, 370] on body "**********" at bounding box center [704, 243] width 1409 height 1788
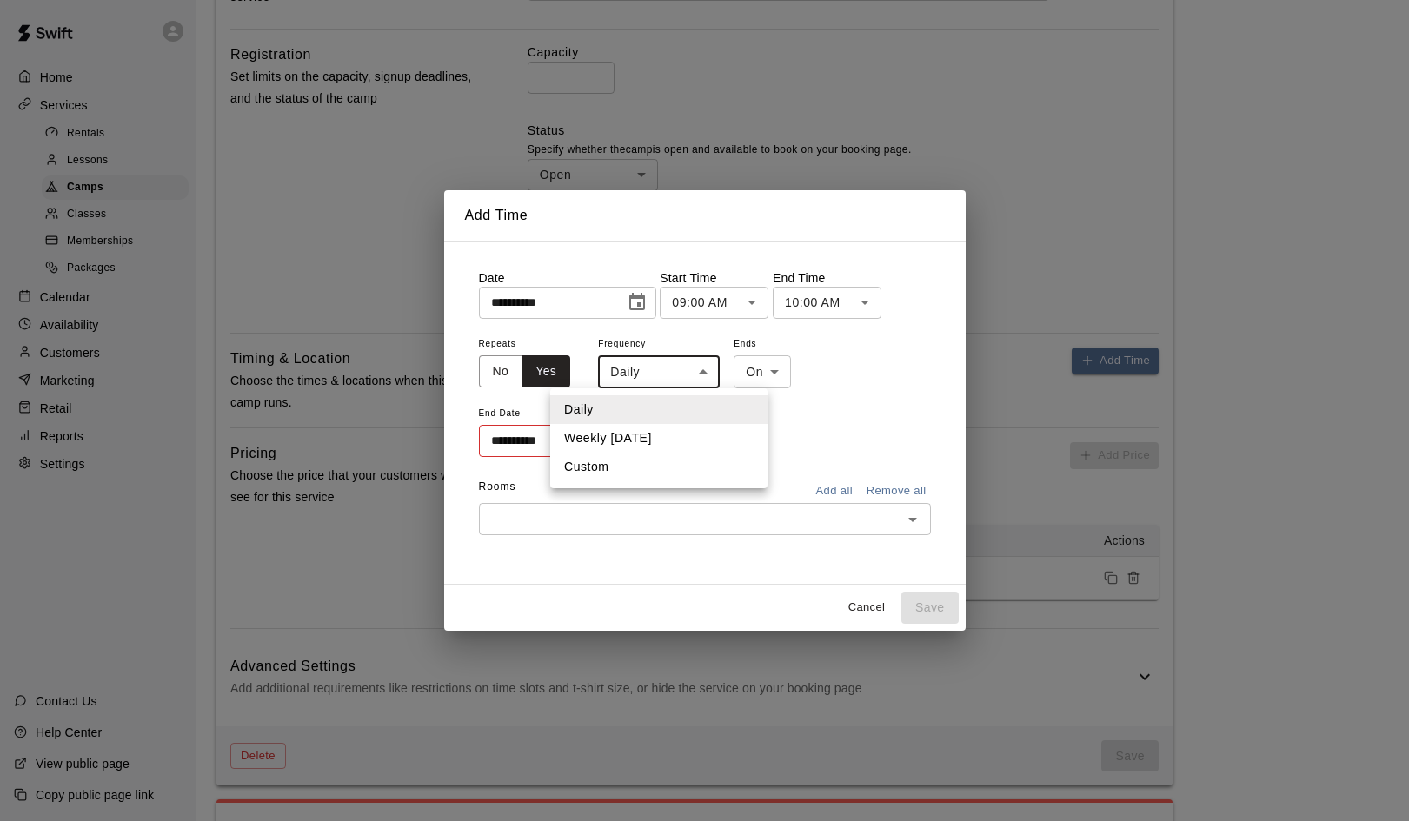
click at [666, 428] on li "Weekly on Wednesday" at bounding box center [658, 438] width 217 height 29
type input "******"
click at [631, 452] on button "Choose date" at bounding box center [633, 441] width 35 height 35
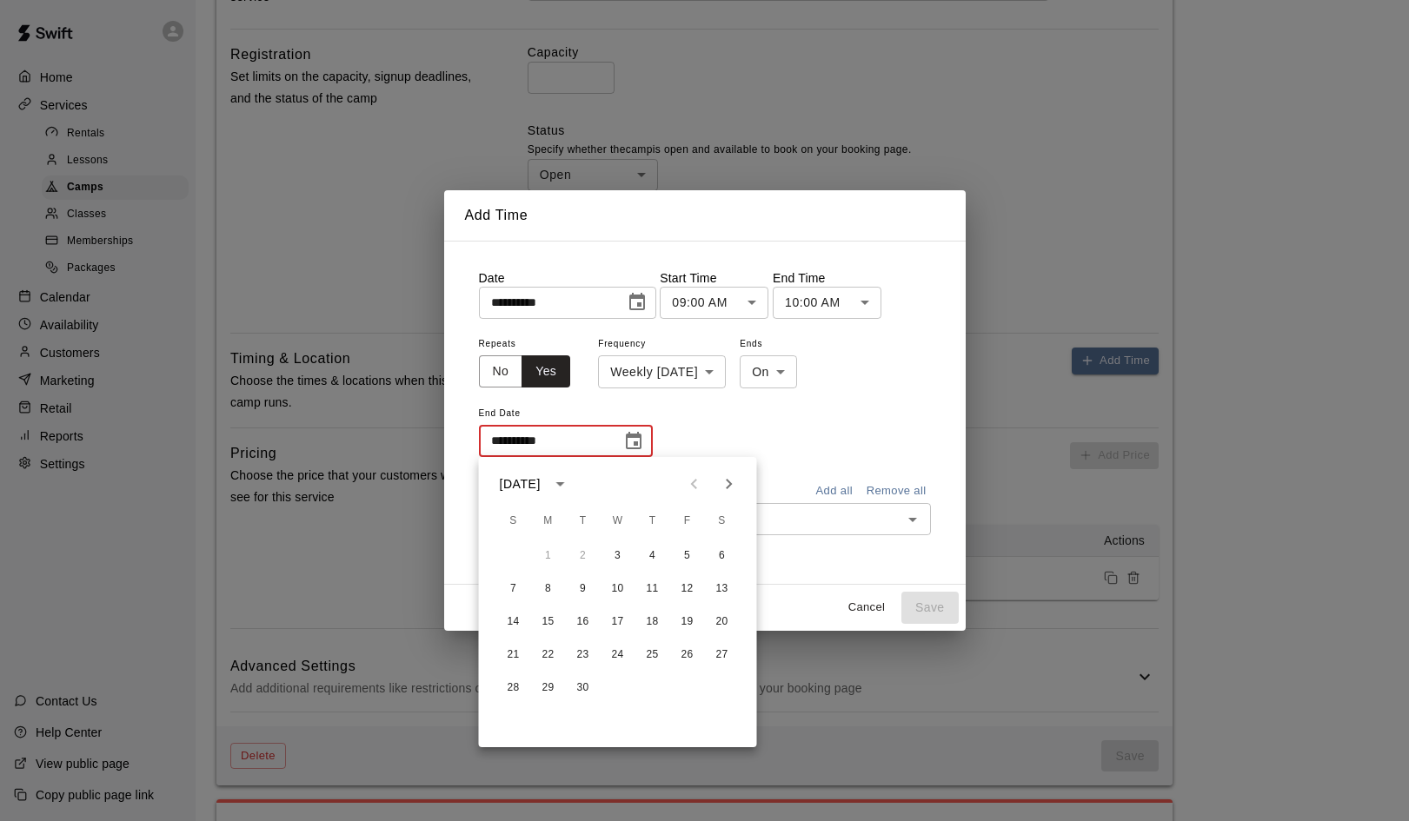
click at [724, 485] on icon "Next month" at bounding box center [729, 484] width 21 height 21
click at [613, 622] on button "17" at bounding box center [617, 622] width 31 height 31
type input "**********"
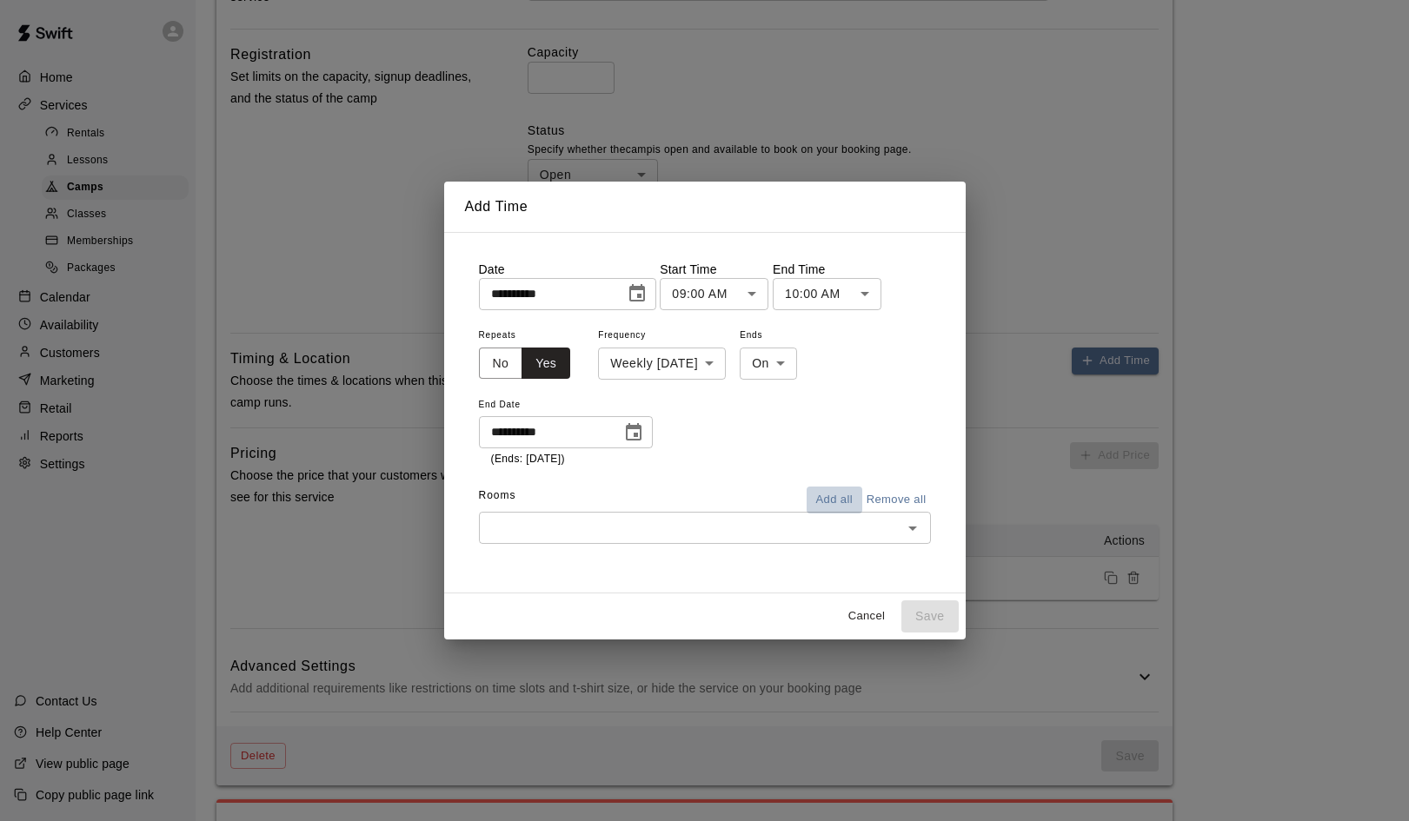
click at [839, 493] on button "Add all" at bounding box center [835, 500] width 56 height 27
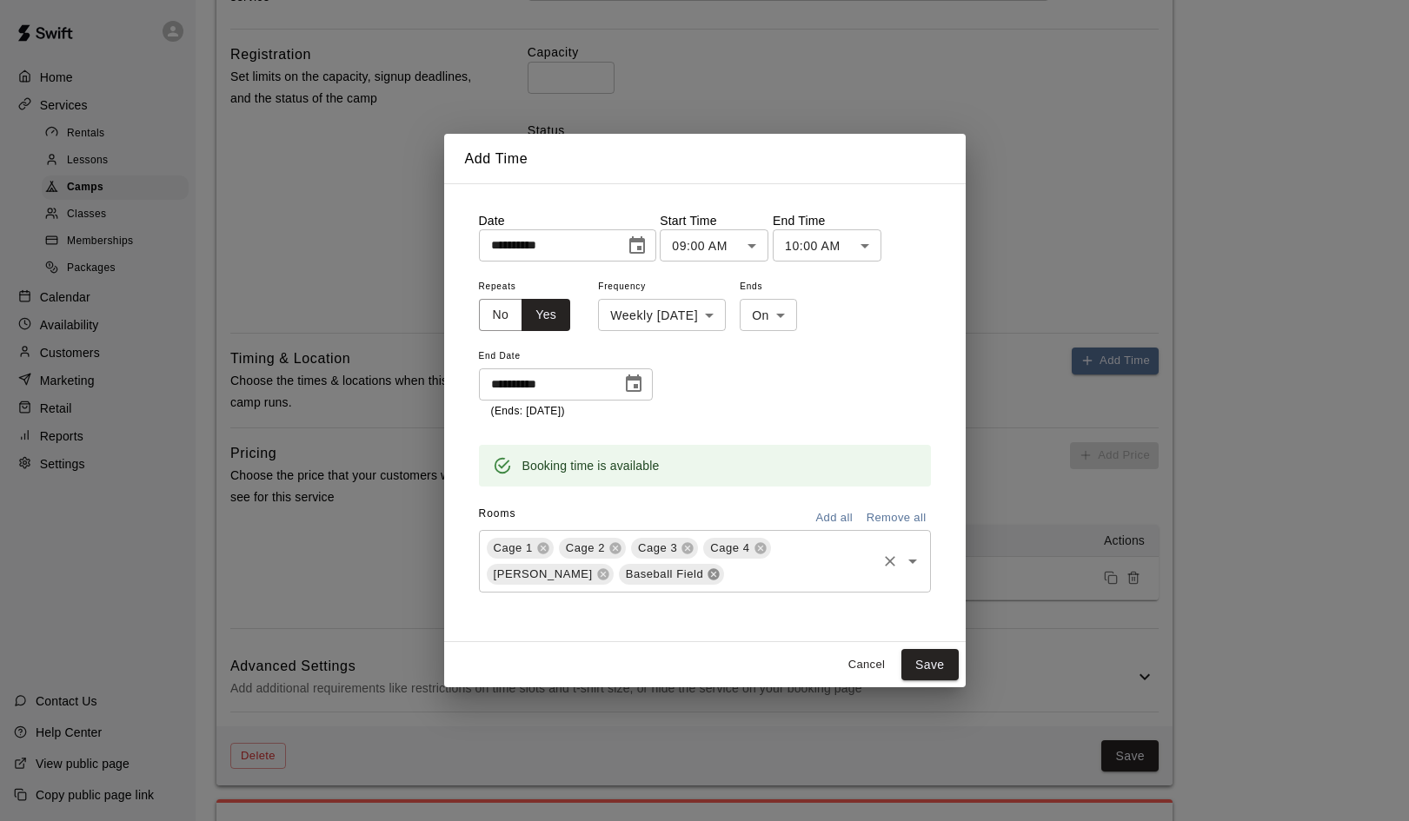
click at [708, 572] on icon at bounding box center [713, 573] width 11 height 11
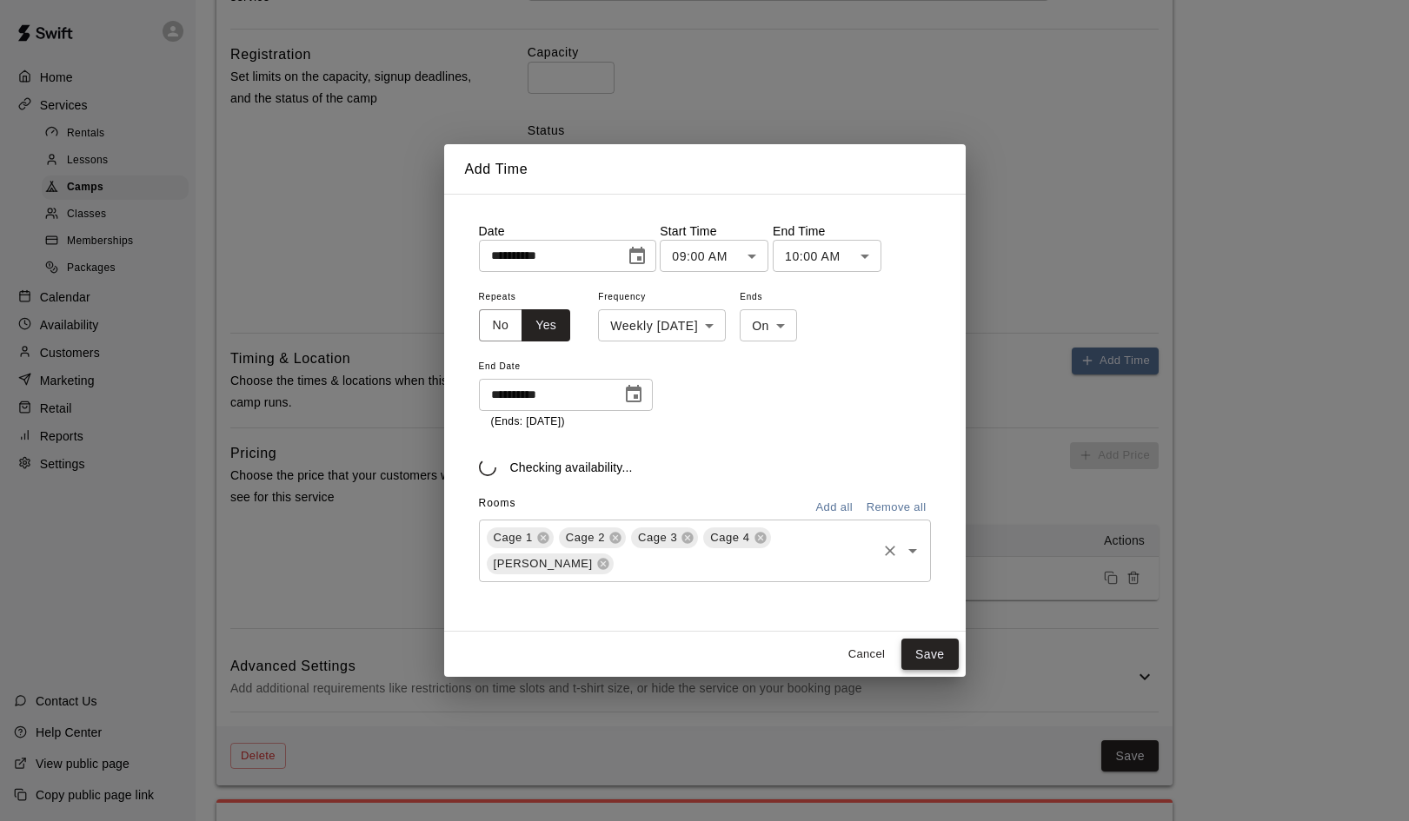
click at [922, 647] on button "Save" at bounding box center [929, 655] width 57 height 32
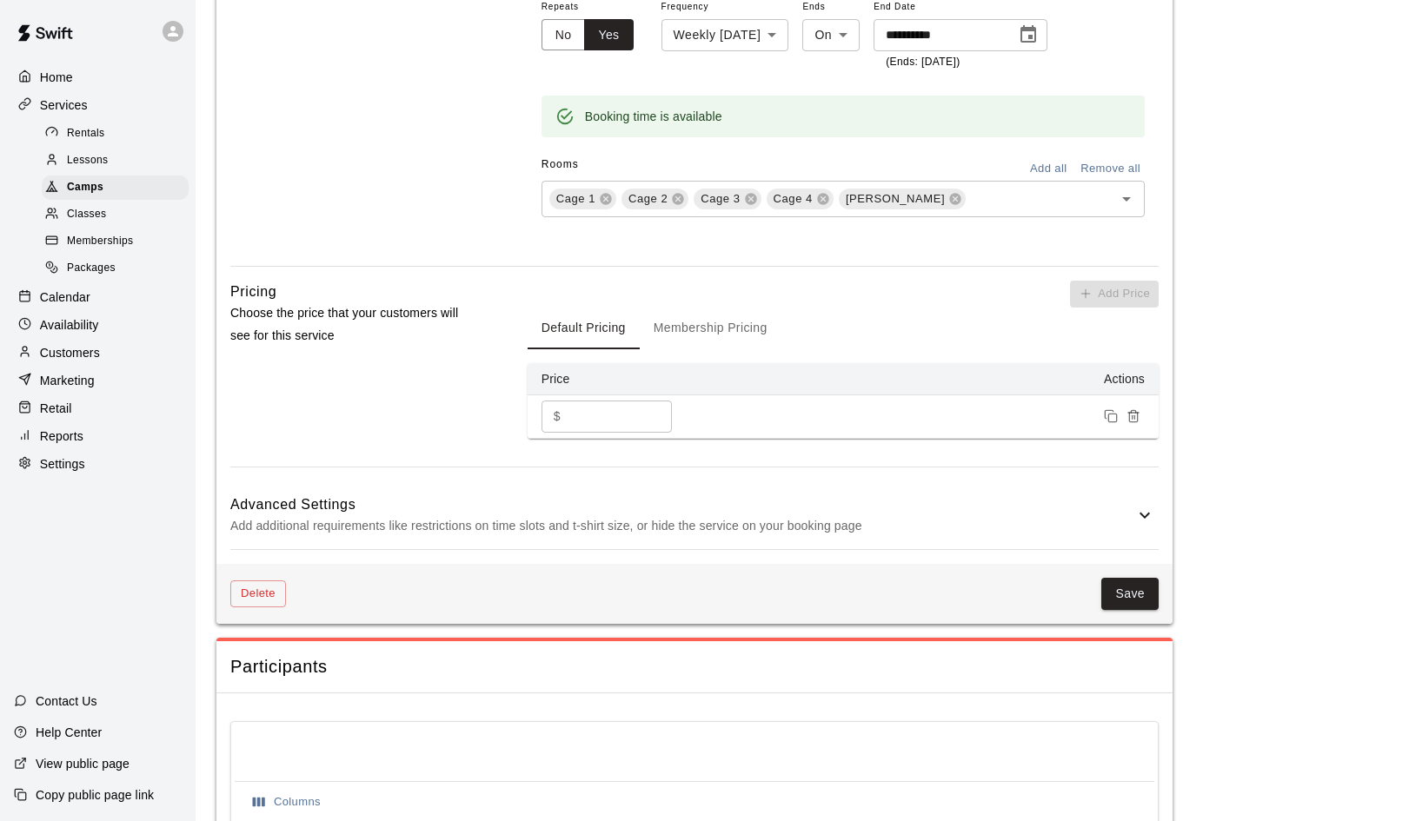
scroll to position [1124, 0]
click at [718, 312] on button "Membership Pricing" at bounding box center [711, 328] width 142 height 42
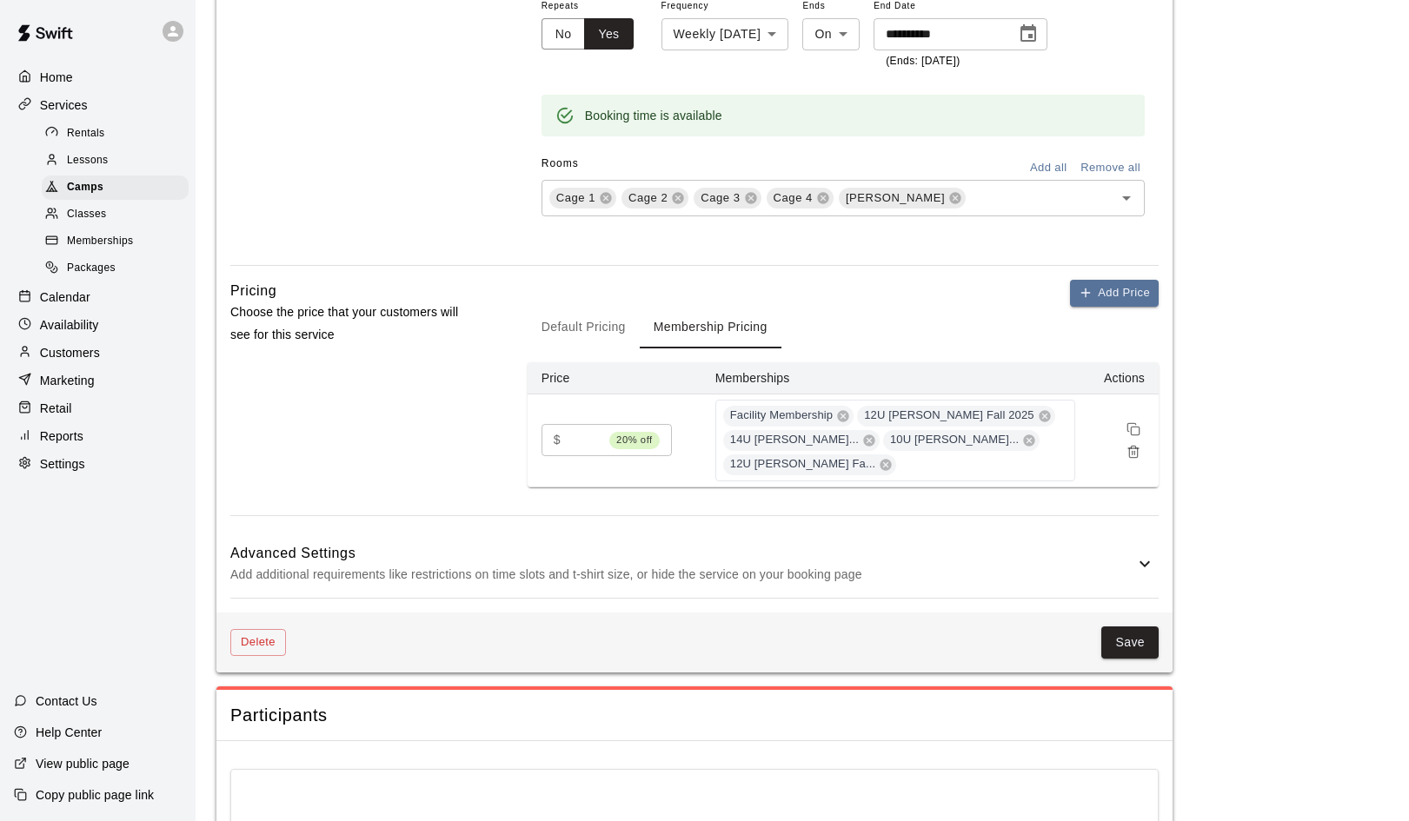
click at [596, 319] on button "Default Pricing" at bounding box center [584, 328] width 112 height 42
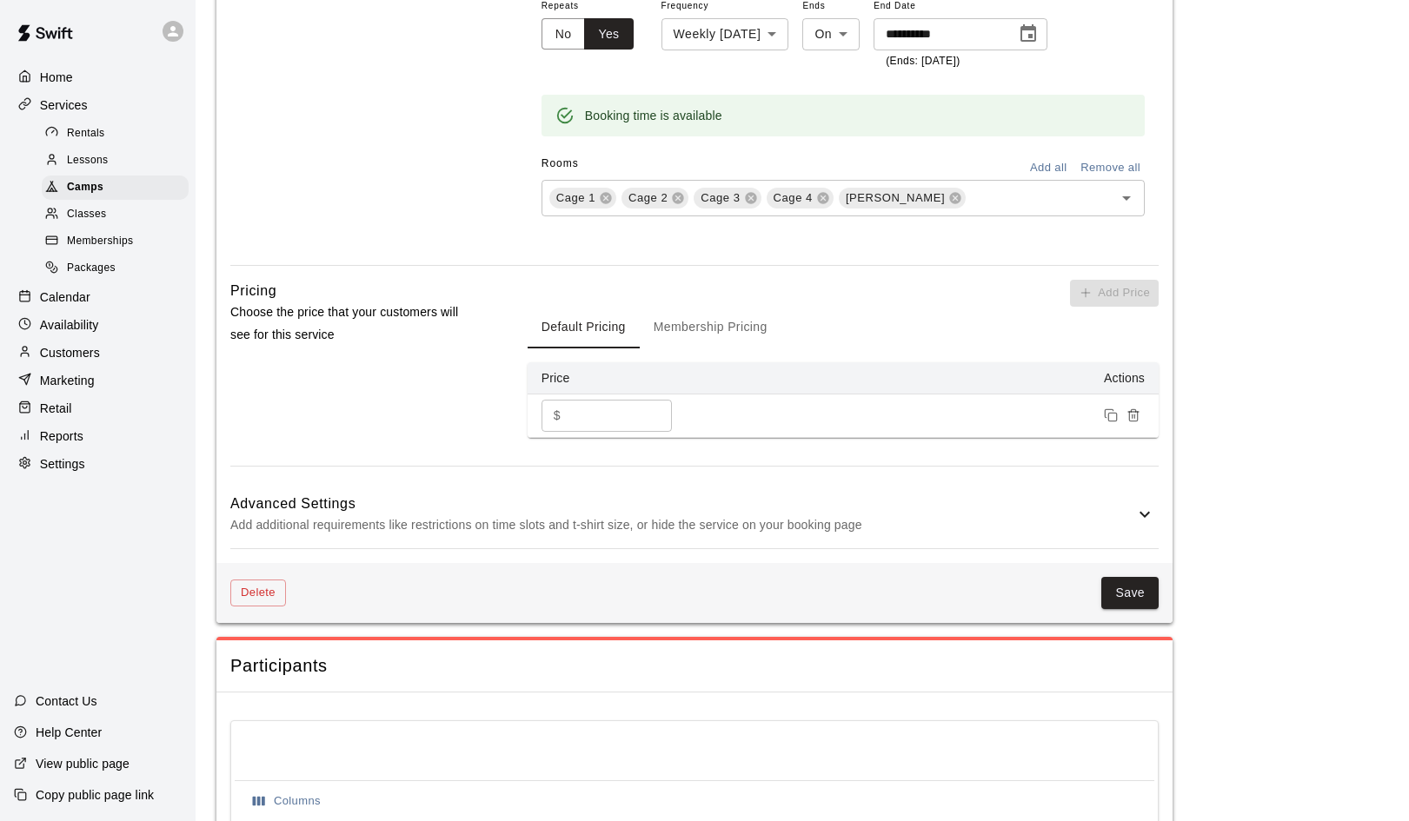
click at [706, 322] on button "Membership Pricing" at bounding box center [711, 328] width 142 height 42
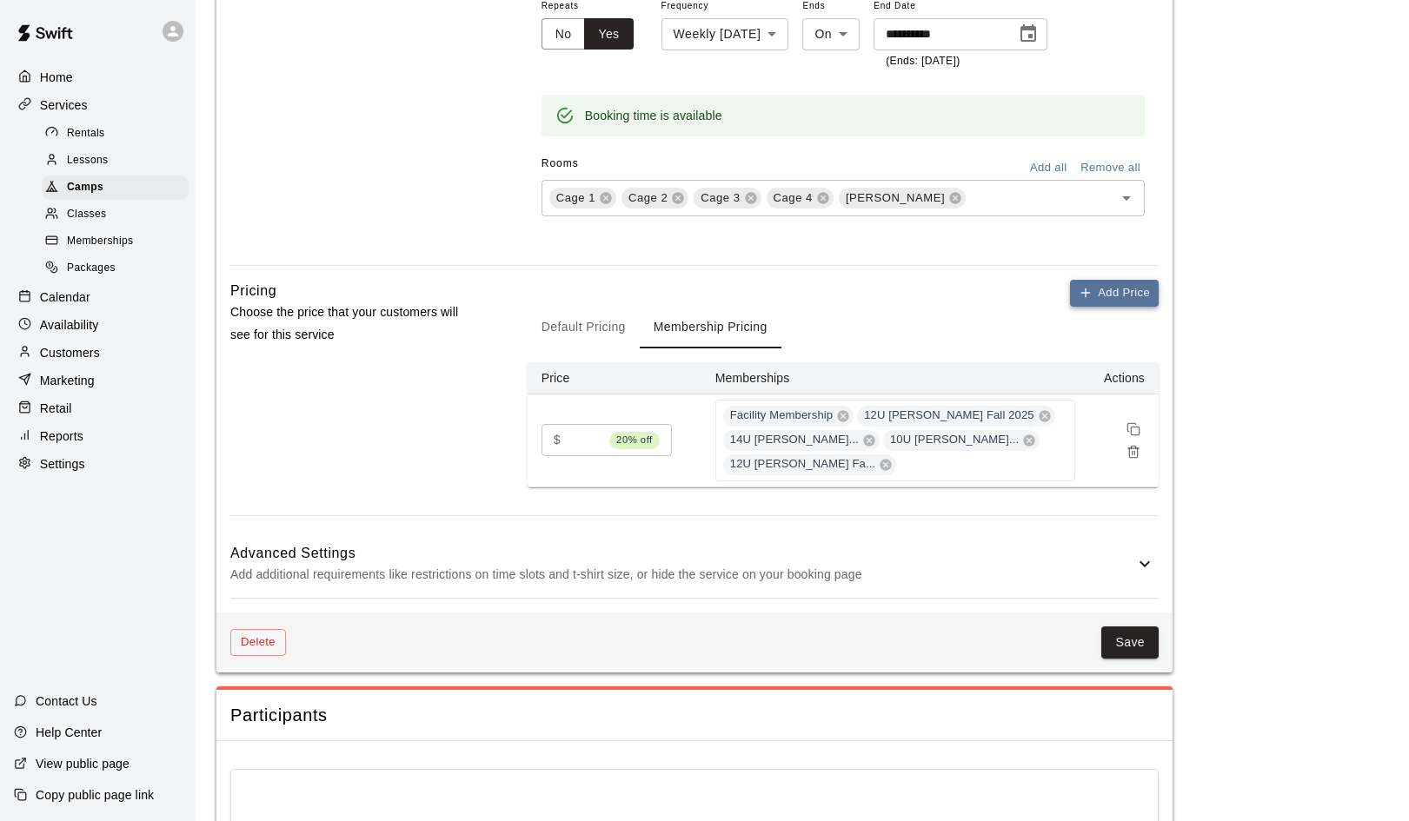
click at [1103, 290] on button "Add Price" at bounding box center [1114, 293] width 89 height 27
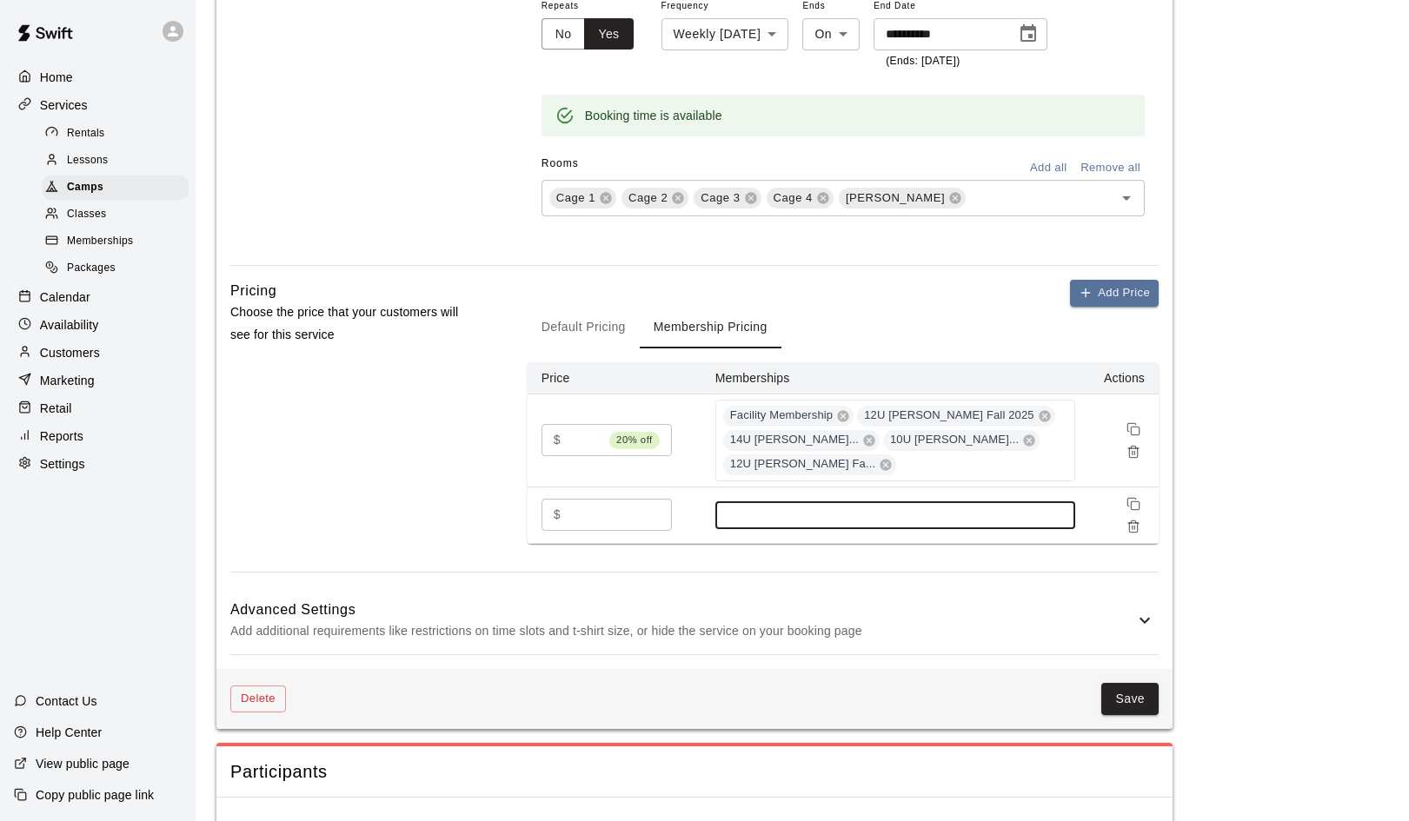
click at [832, 508] on input at bounding box center [895, 515] width 342 height 14
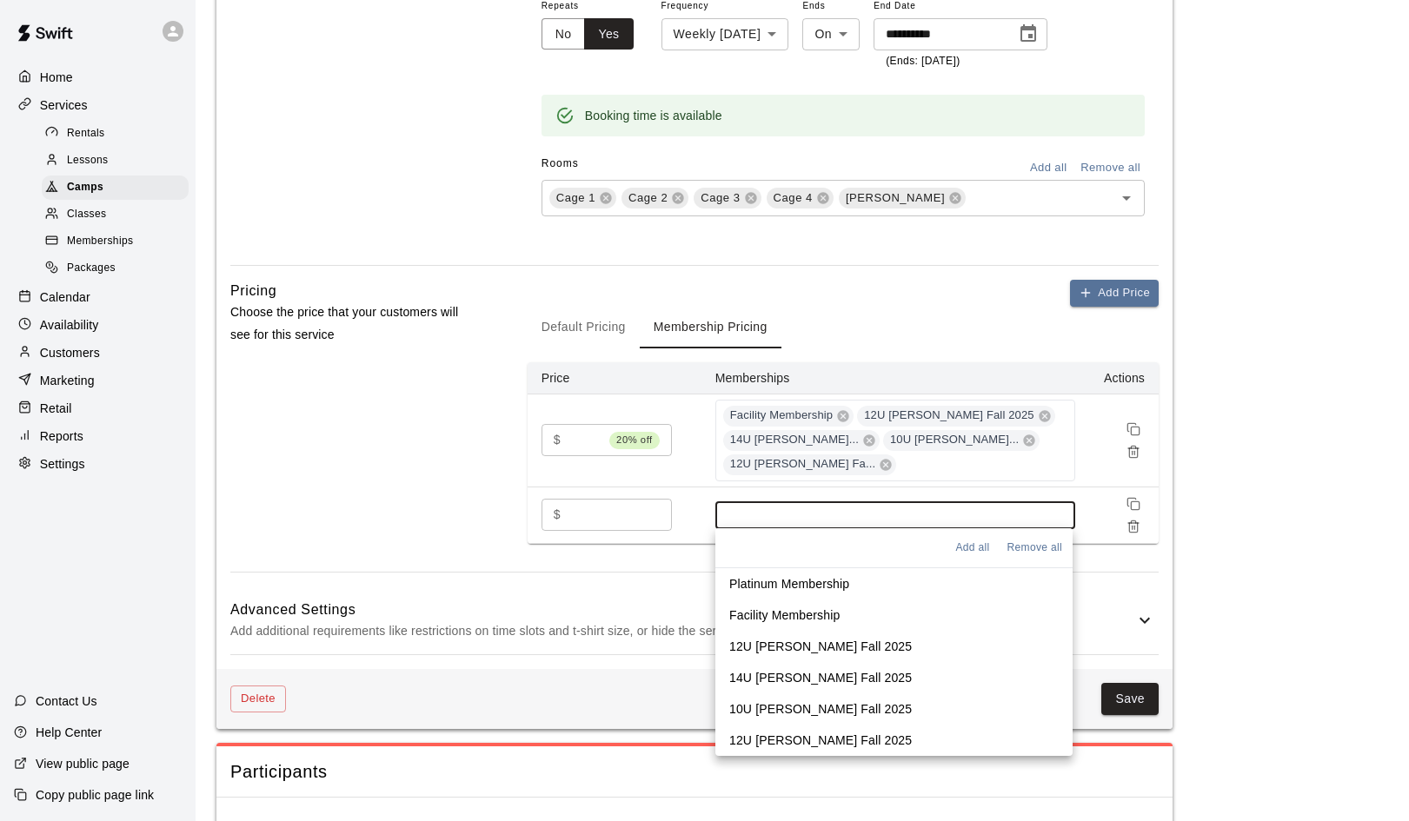
click at [788, 581] on p "Platinum Membership" at bounding box center [789, 583] width 120 height 17
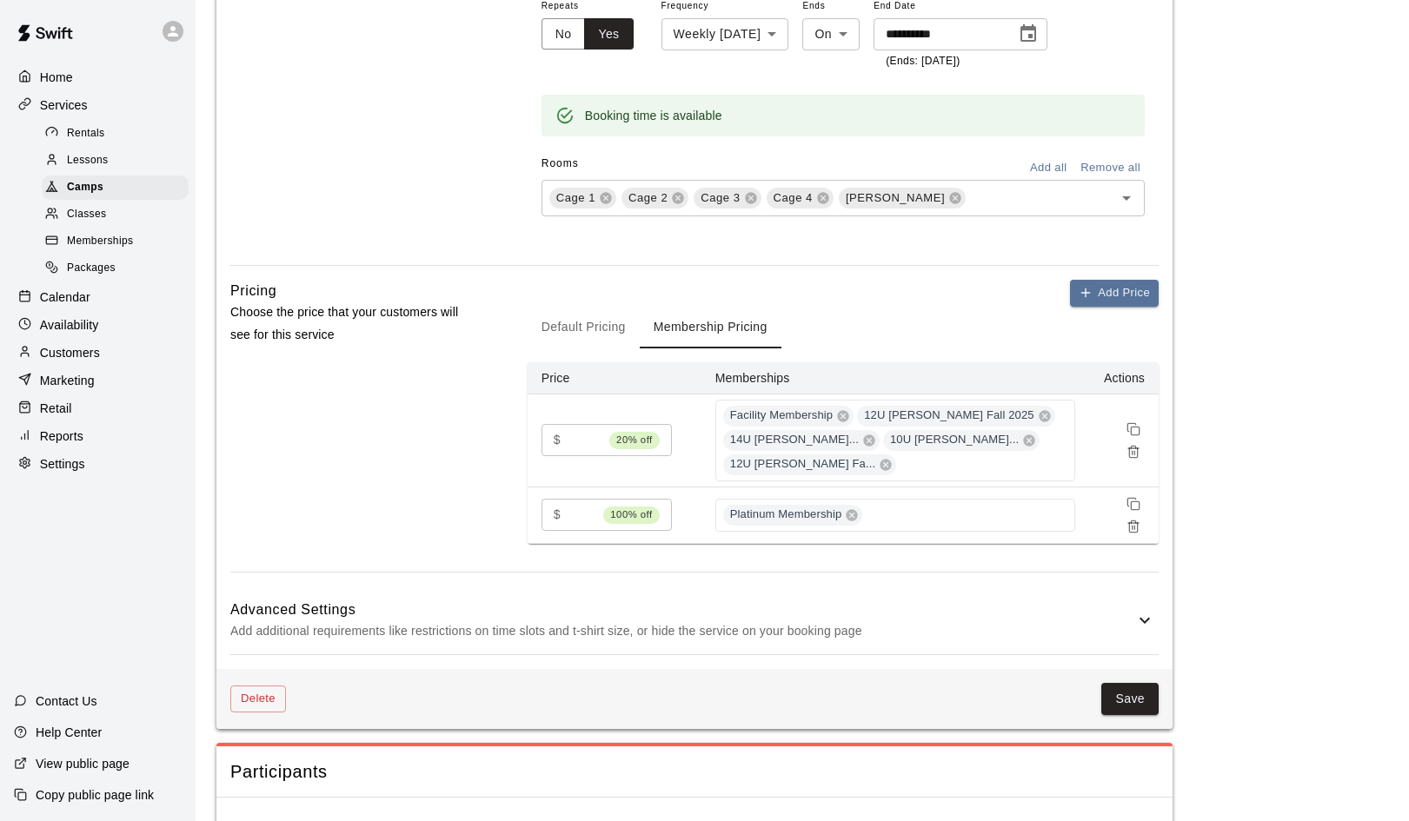
click at [1134, 687] on button "Save" at bounding box center [1129, 699] width 57 height 32
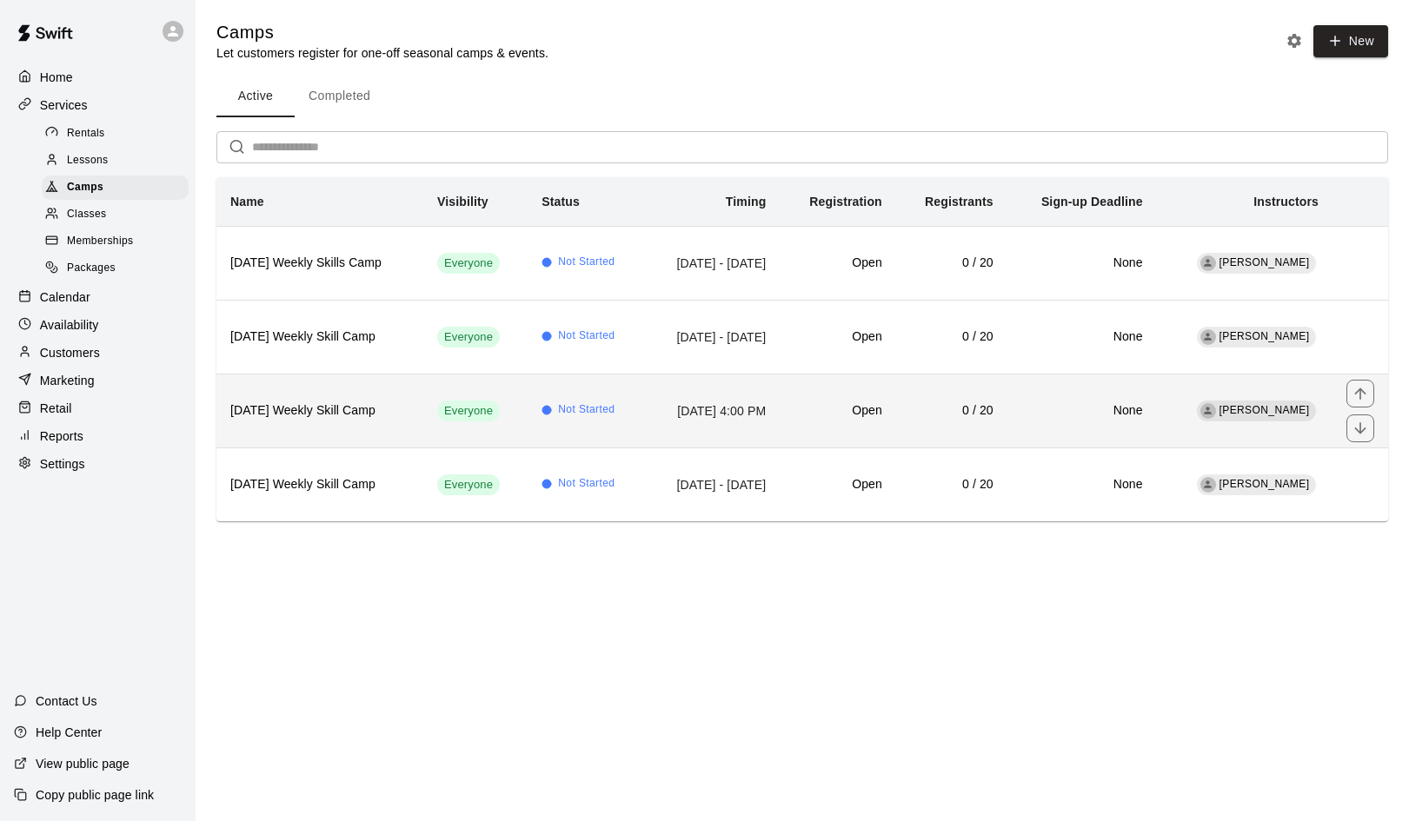
click at [308, 407] on h6 "Tuesday Weekly Skill Camp" at bounding box center [319, 411] width 179 height 19
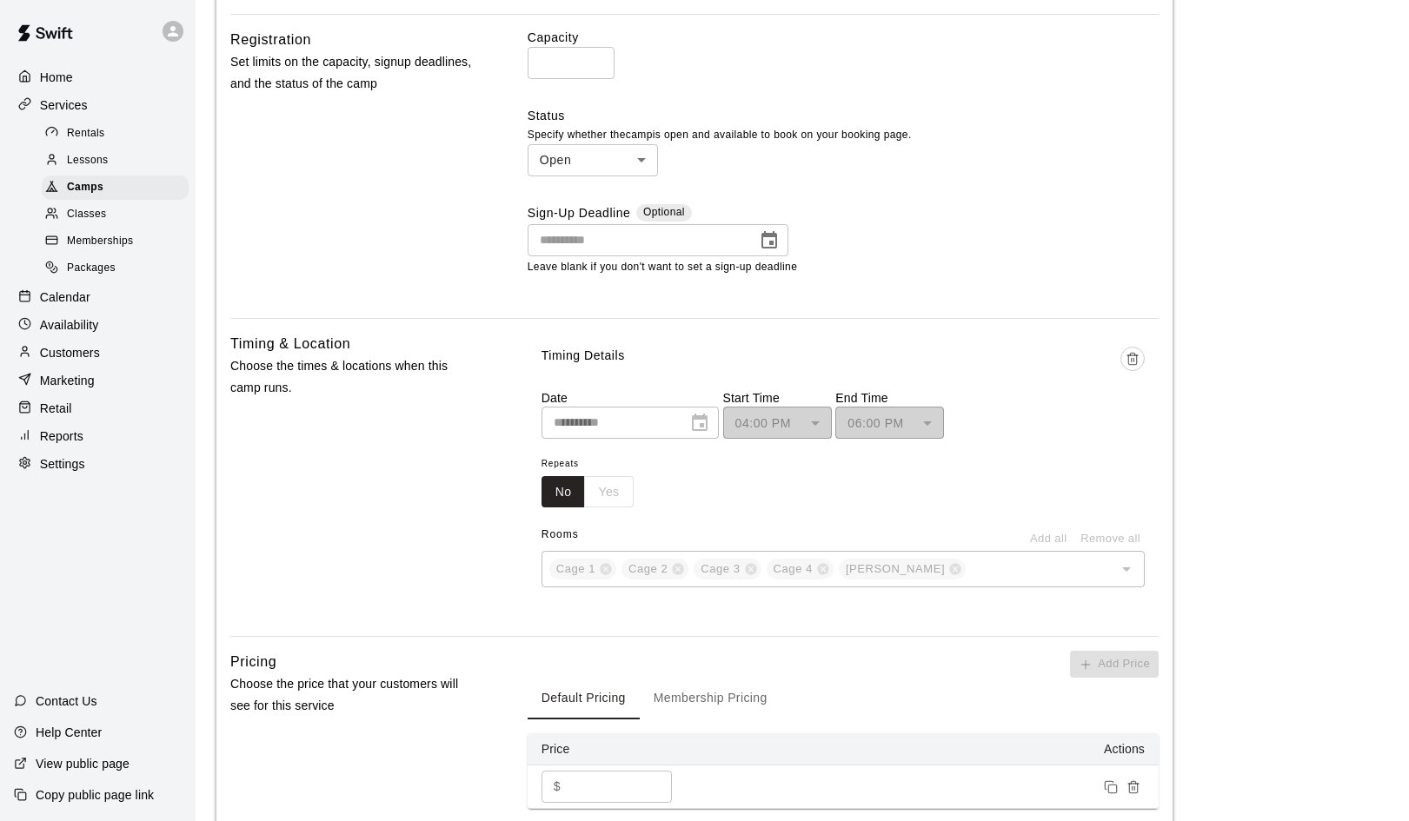
scroll to position [727, 0]
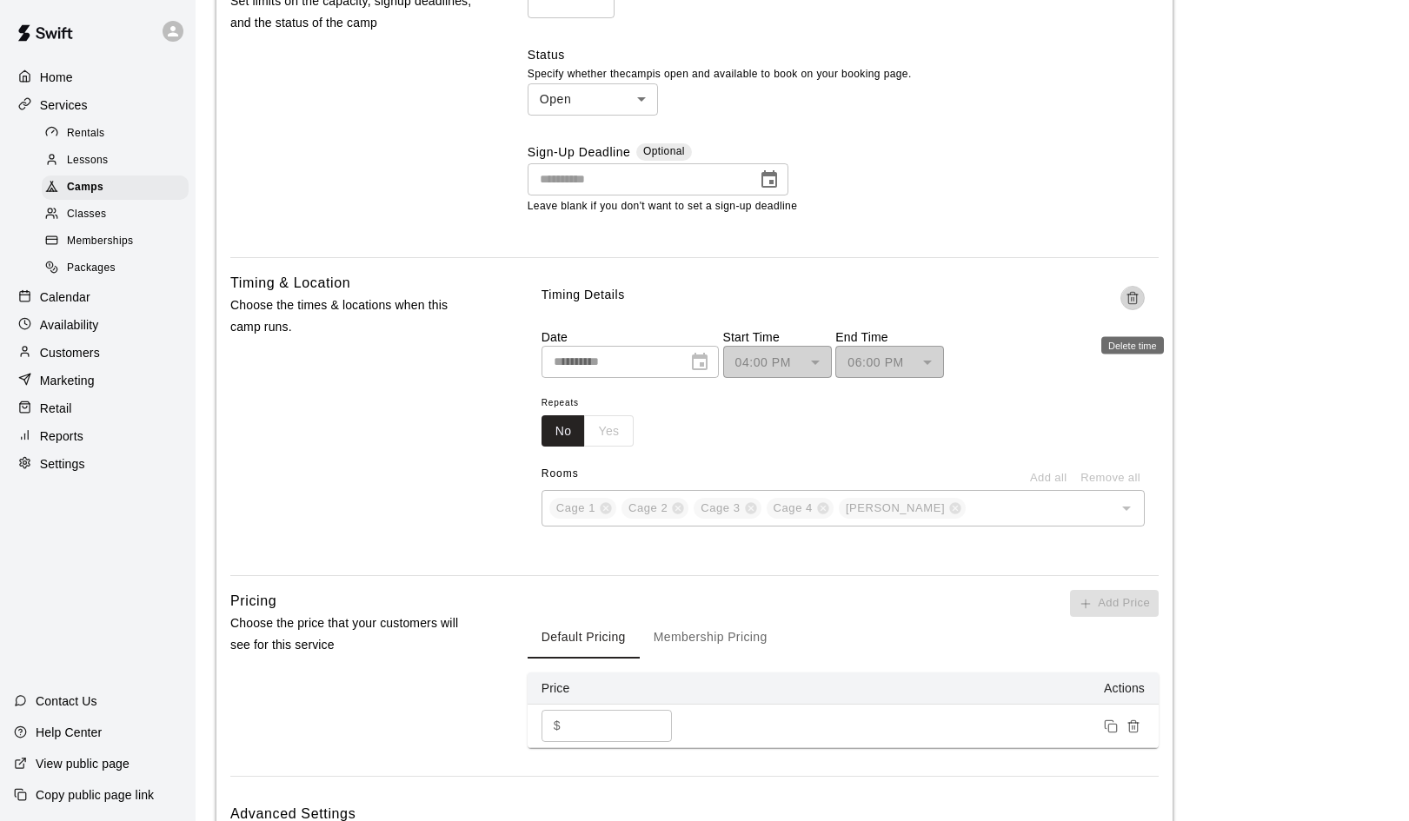
click at [1130, 295] on icon "Delete time" at bounding box center [1132, 298] width 14 height 14
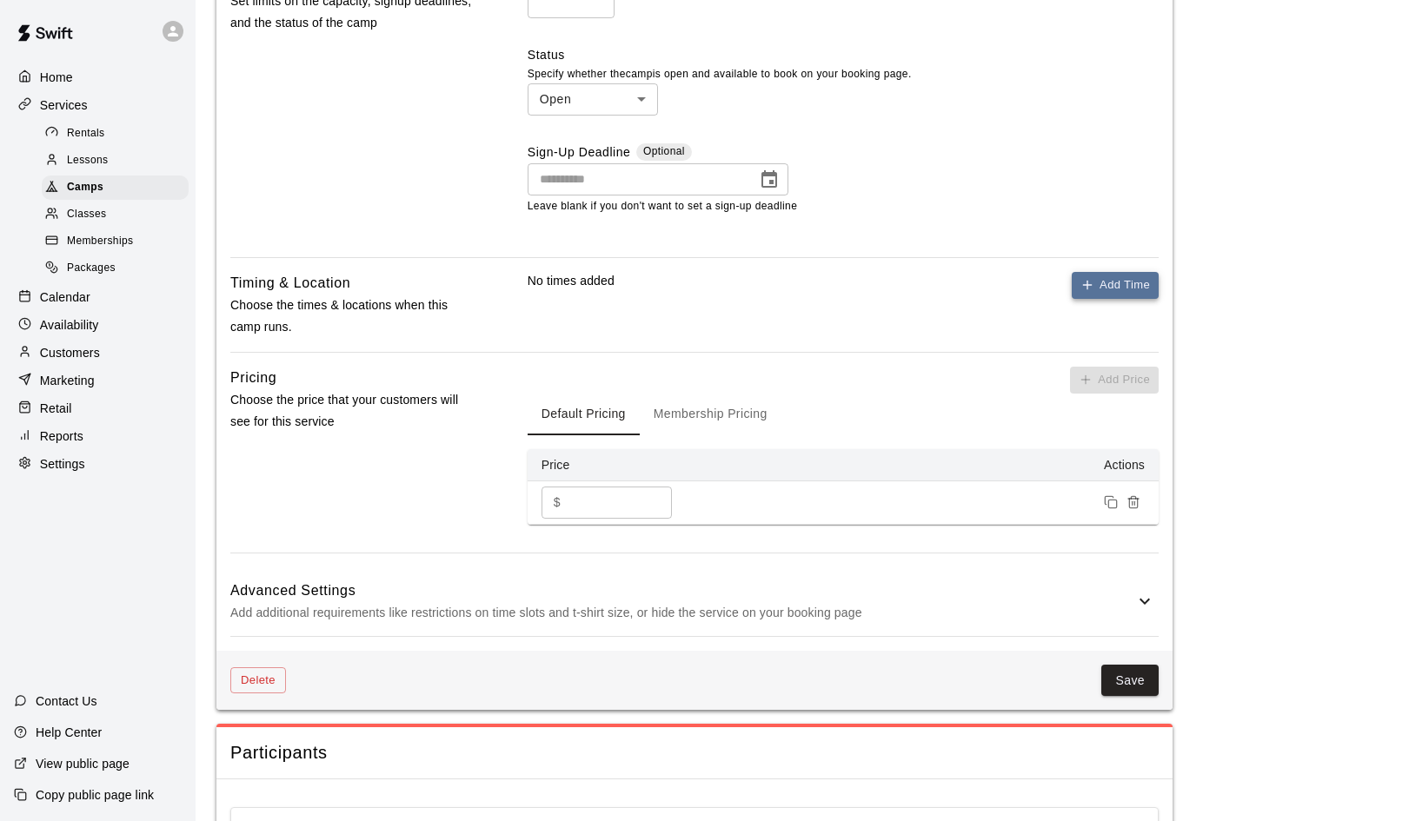
click at [1098, 285] on button "Add Time" at bounding box center [1115, 285] width 87 height 27
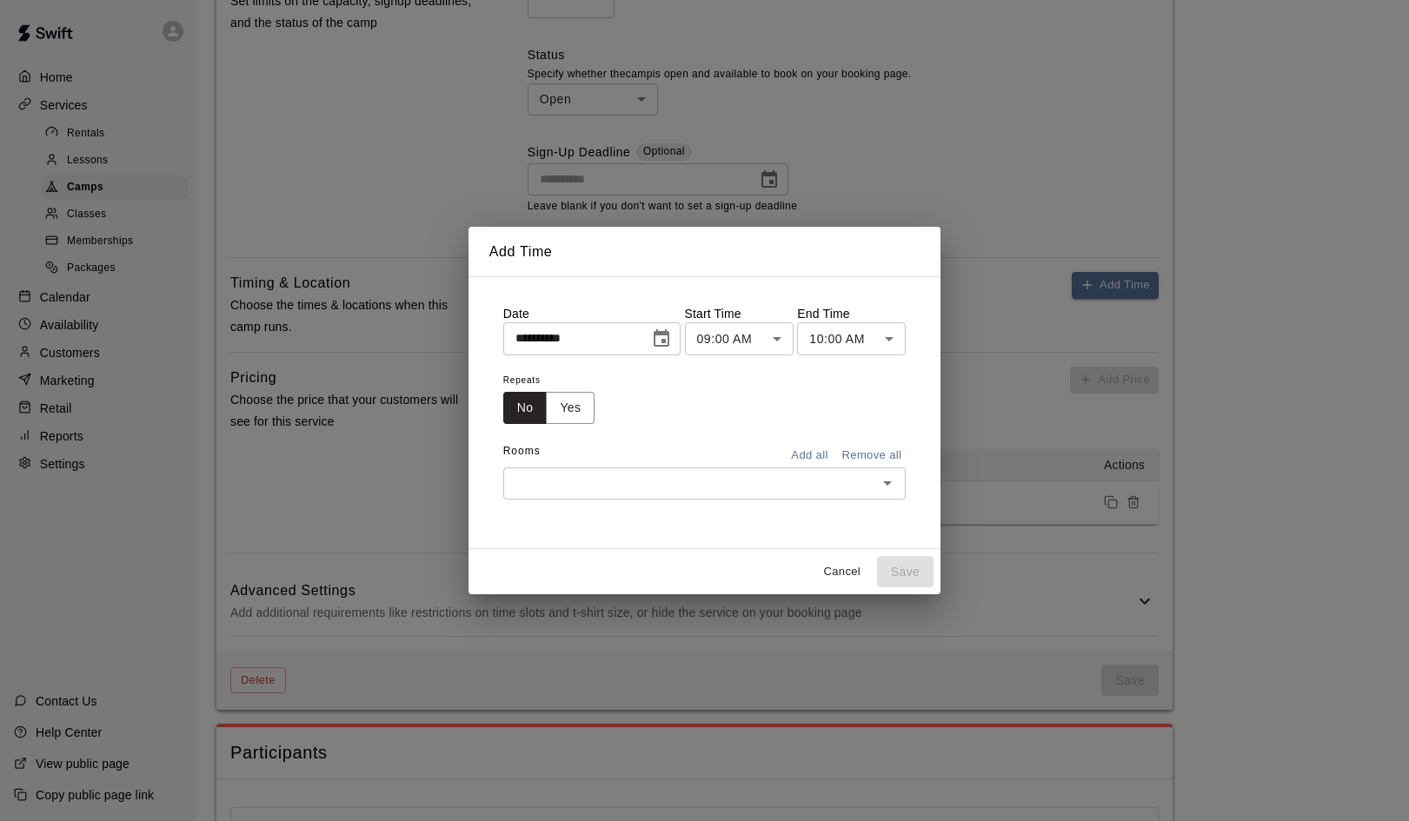
click at [665, 336] on icon "Choose date, selected date is Aug 19, 2025" at bounding box center [661, 339] width 21 height 21
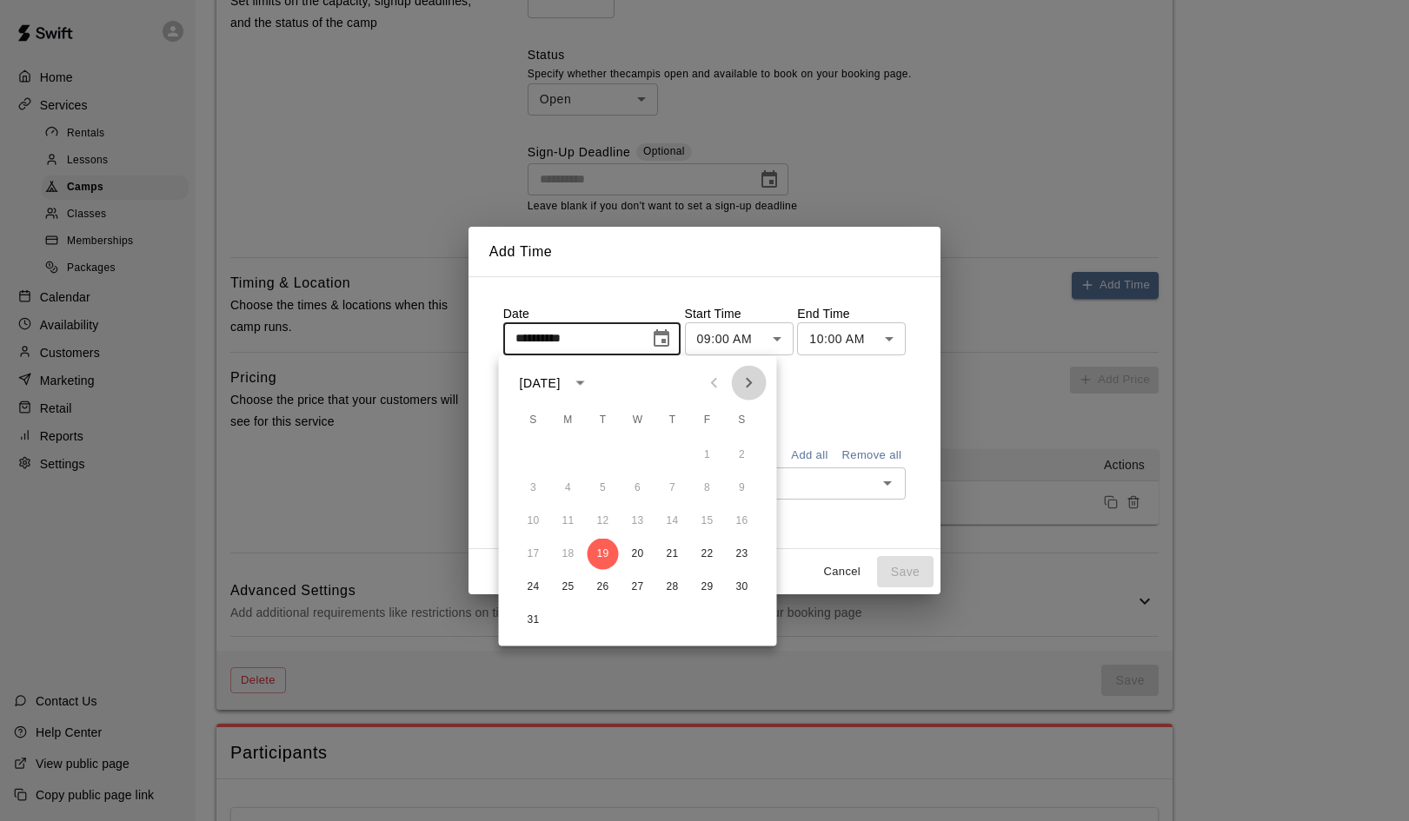
click at [747, 381] on icon "Next month" at bounding box center [749, 383] width 21 height 21
click at [982, 208] on div "**********" at bounding box center [704, 410] width 1409 height 821
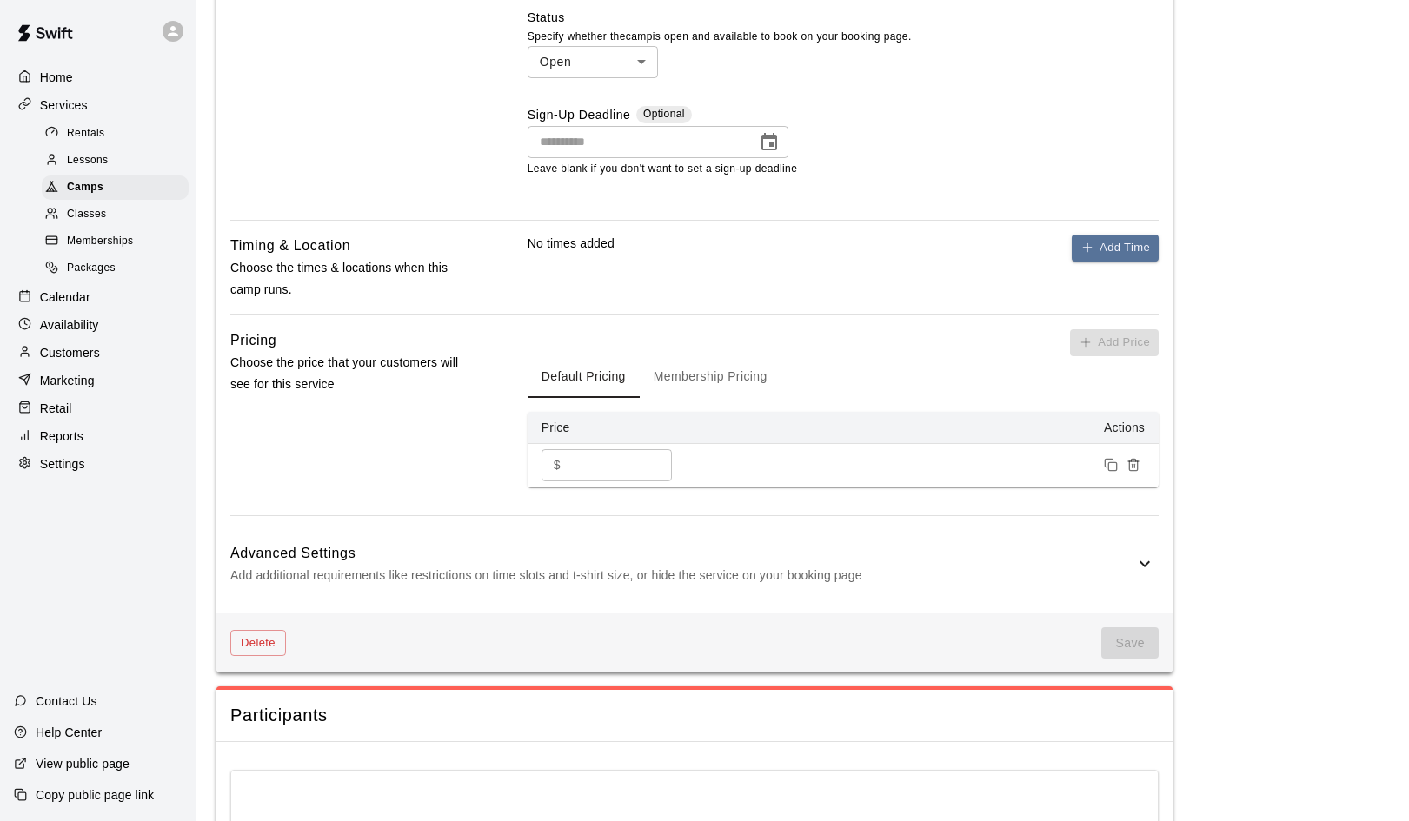
scroll to position [787, 0]
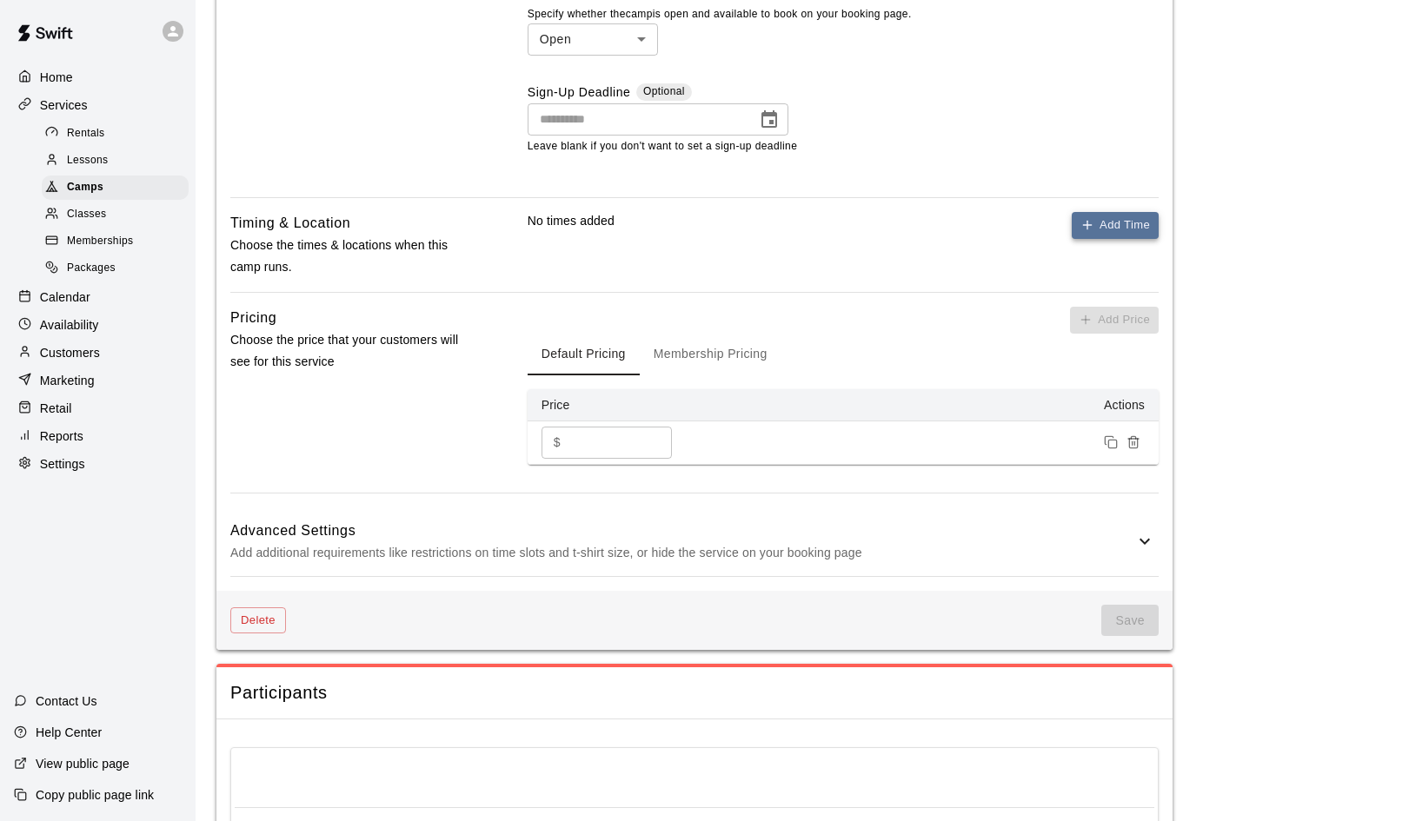
click at [1099, 229] on button "Add Time" at bounding box center [1115, 225] width 87 height 27
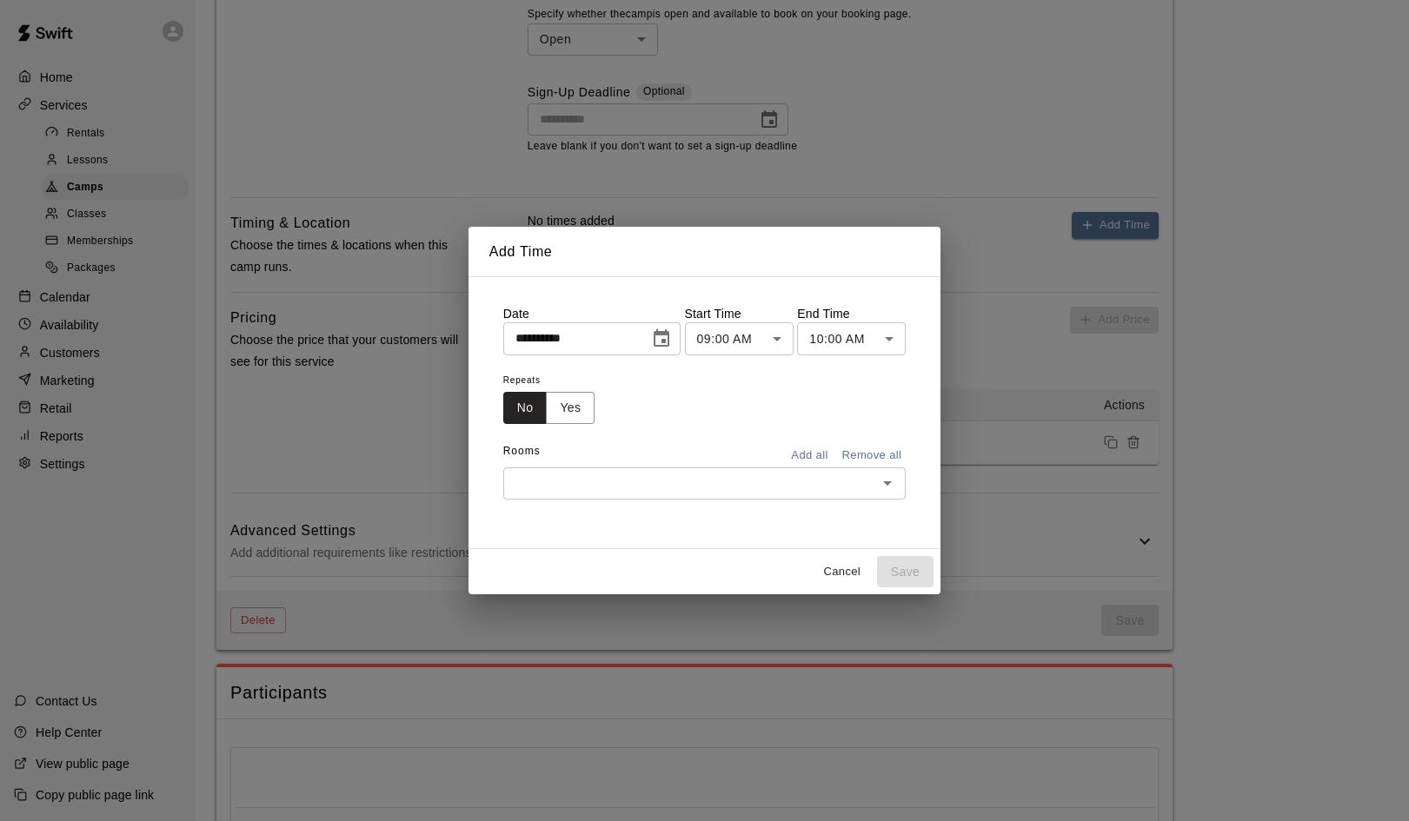
click at [666, 342] on icon "Choose date, selected date is Aug 19, 2025" at bounding box center [662, 337] width 16 height 17
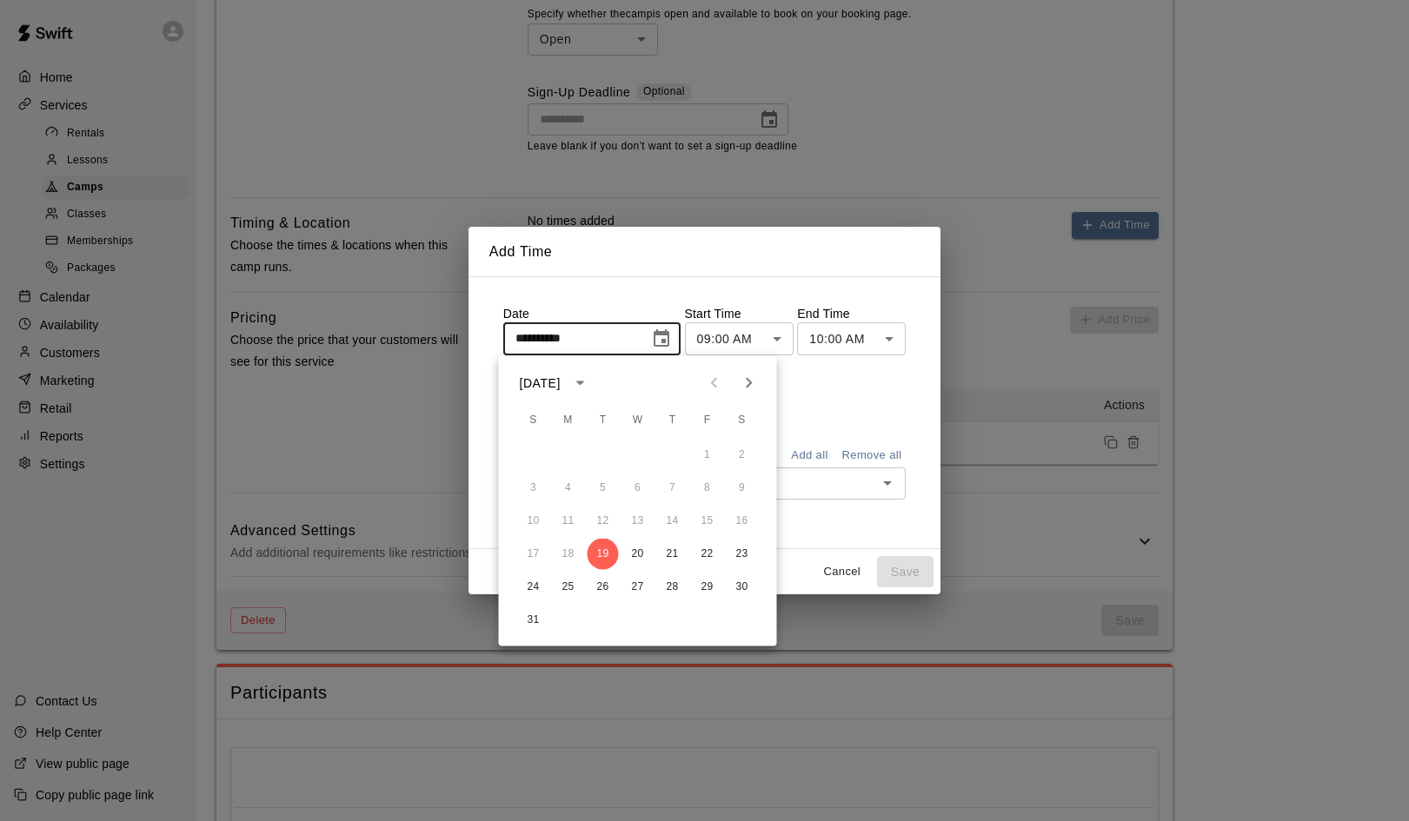
click at [753, 376] on icon "Next month" at bounding box center [749, 383] width 21 height 21
click at [602, 455] on button "2" at bounding box center [603, 455] width 31 height 31
type input "**********"
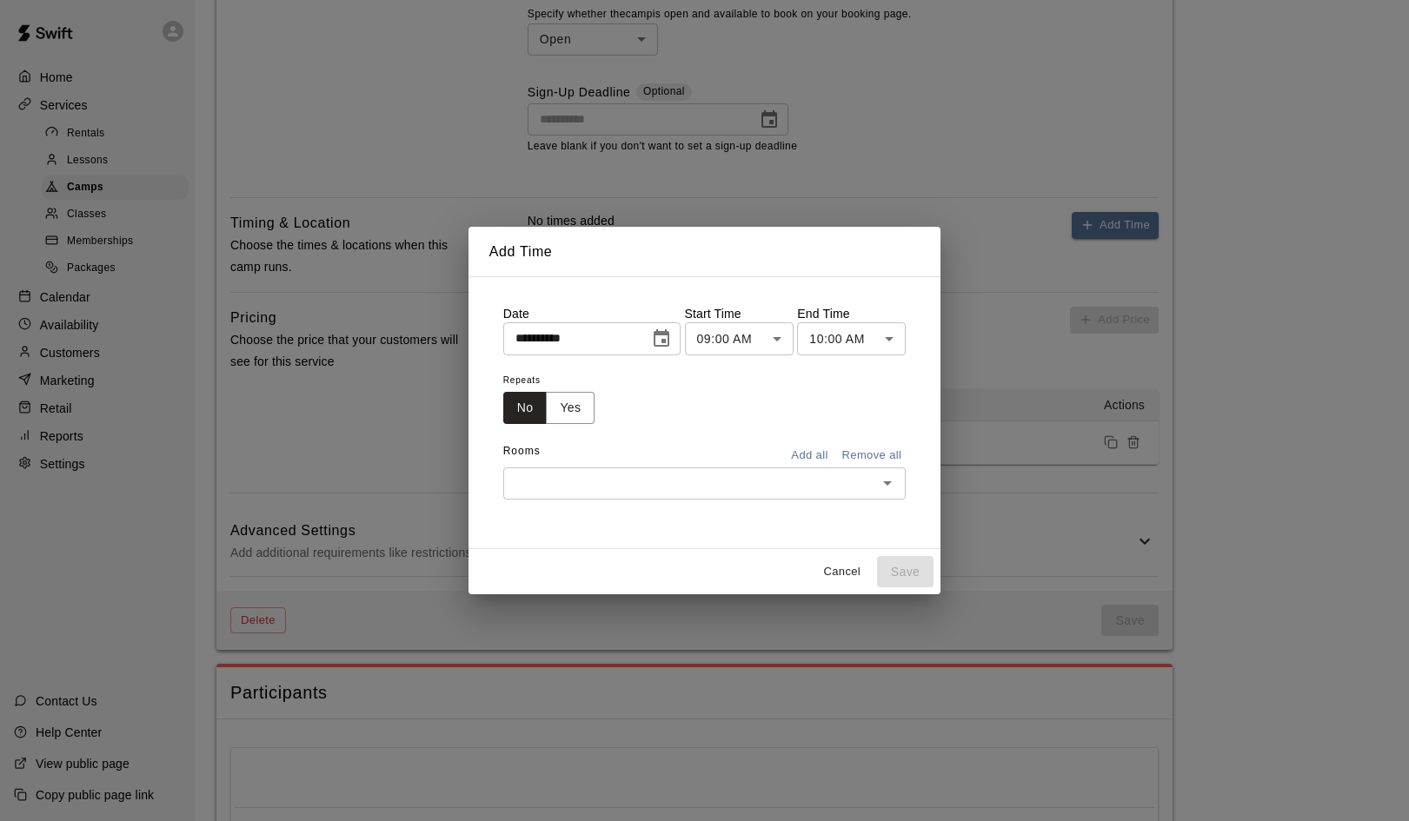
click at [769, 345] on body "**********" at bounding box center [704, 107] width 1409 height 1788
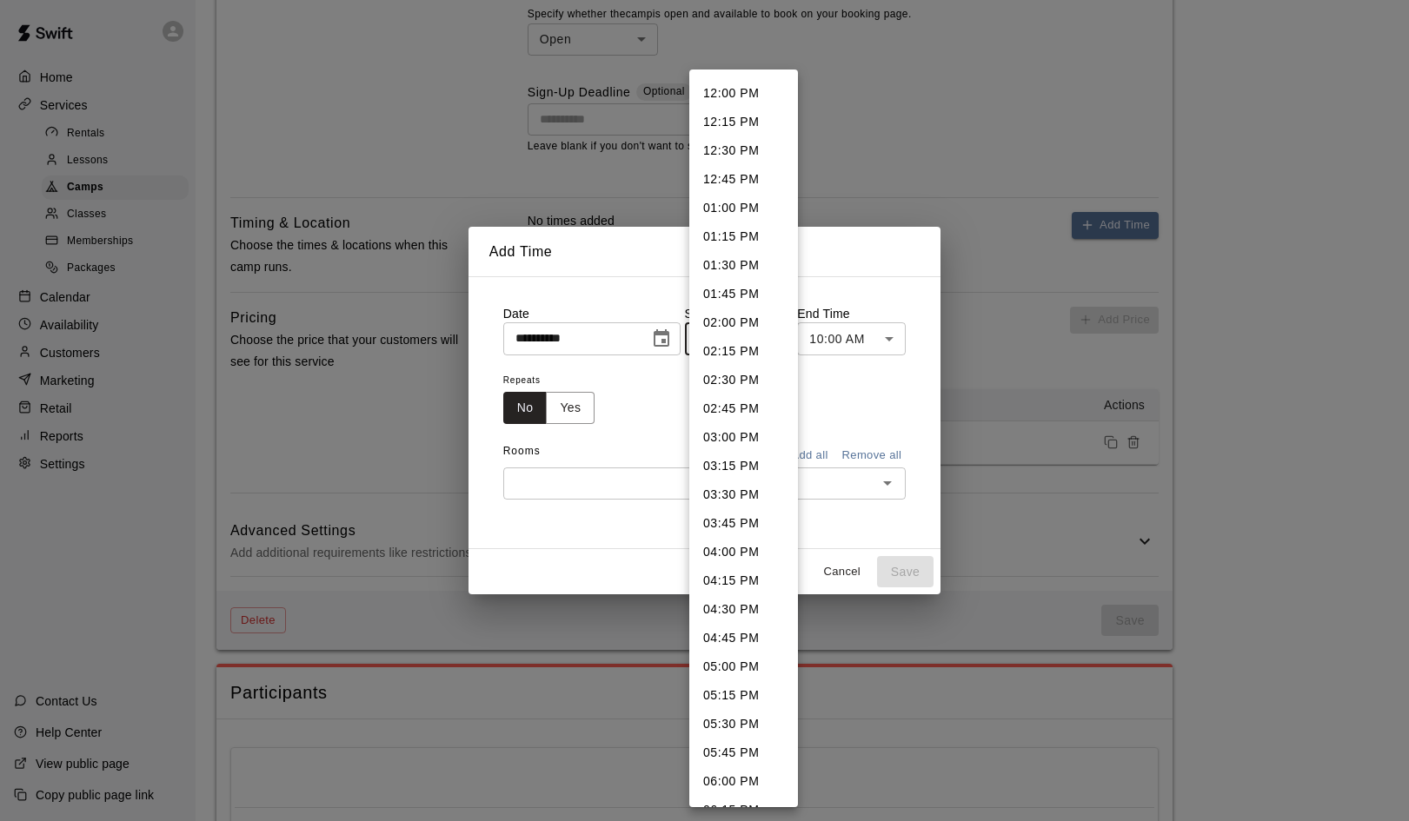
scroll to position [1400, 0]
click at [720, 527] on li "04:00 PM" at bounding box center [743, 526] width 109 height 29
type input "********"
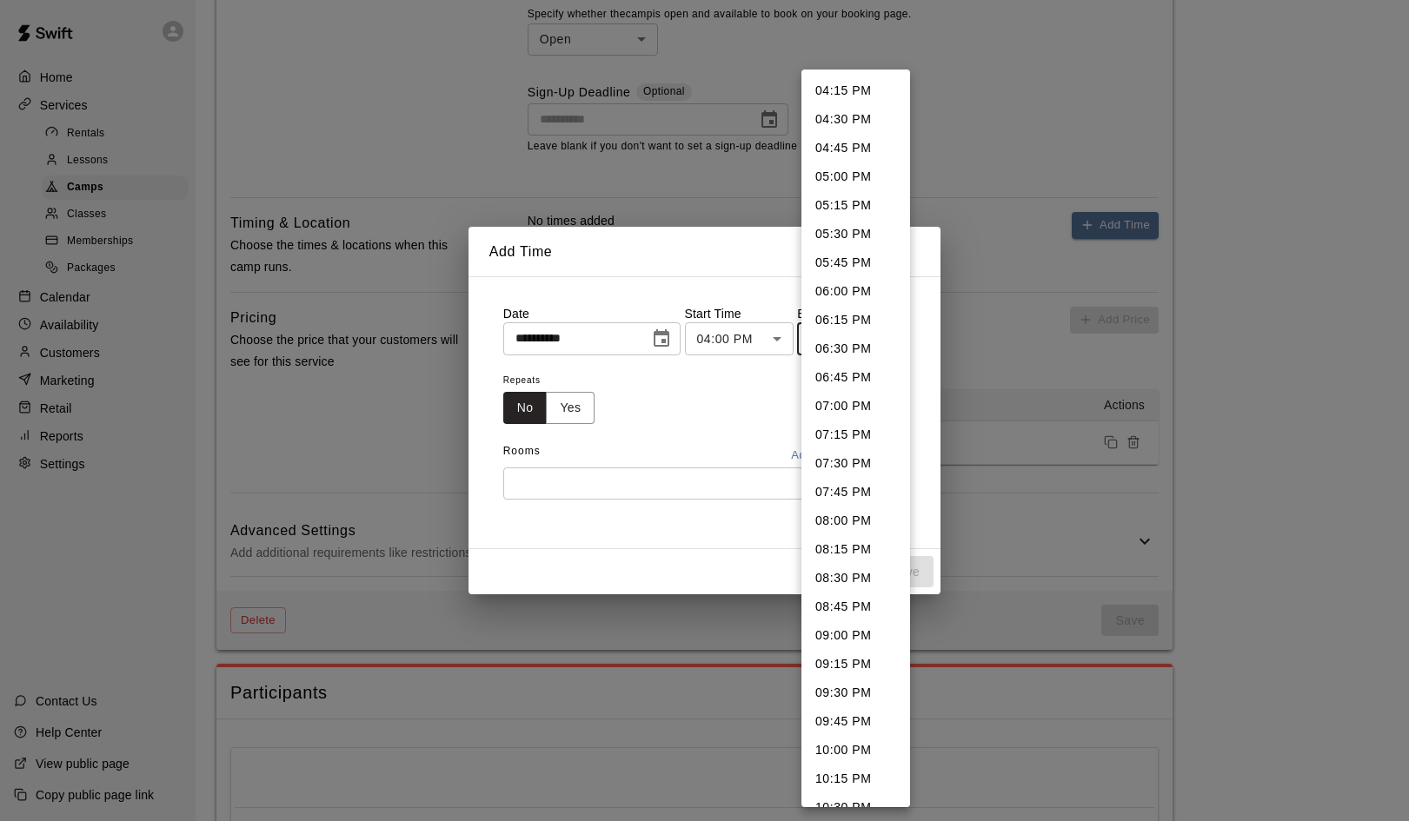
click at [891, 337] on body "**********" at bounding box center [704, 107] width 1409 height 1788
click at [830, 290] on li "06:00 PM" at bounding box center [855, 291] width 109 height 29
type input "********"
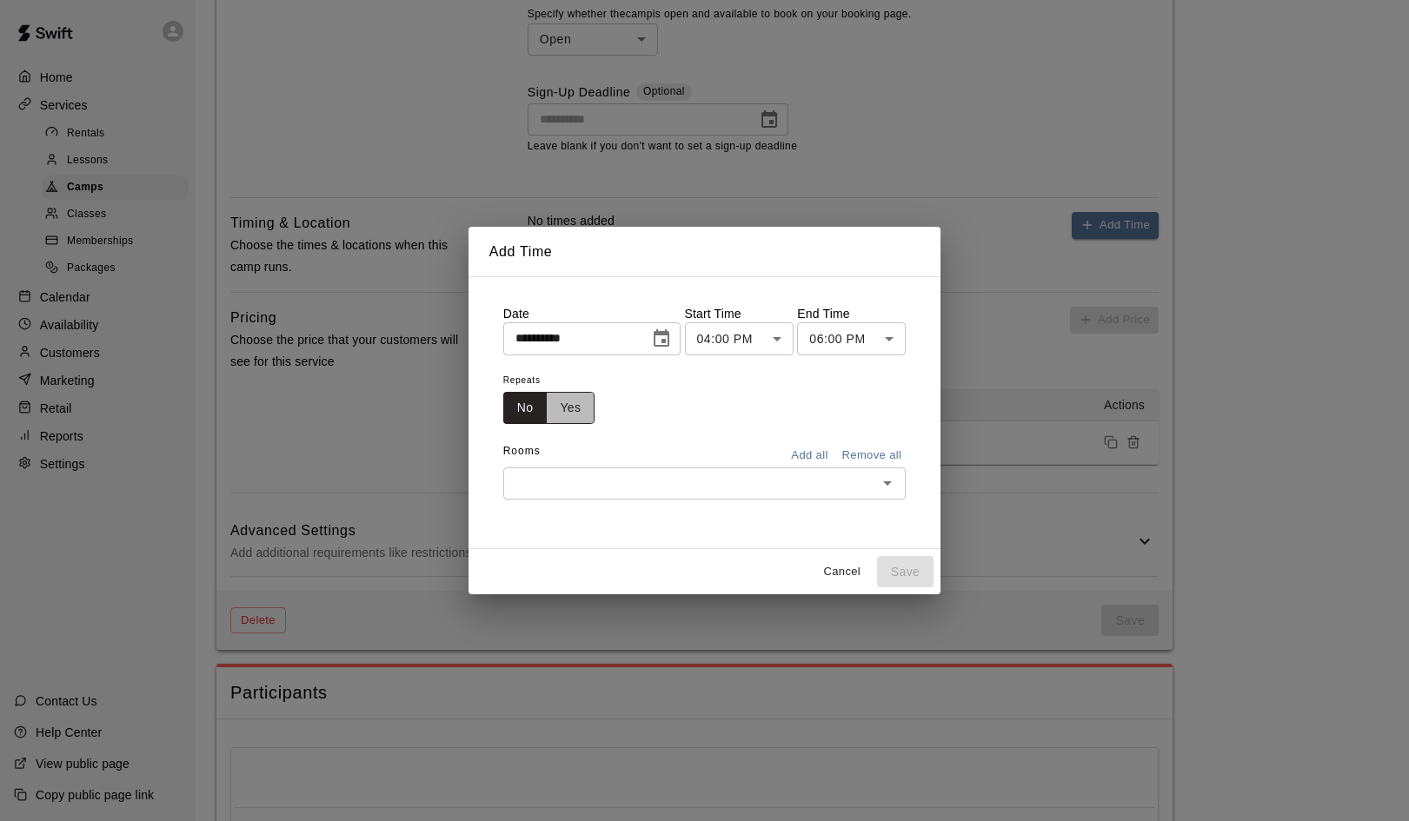
click at [574, 408] on button "Yes" at bounding box center [570, 408] width 49 height 32
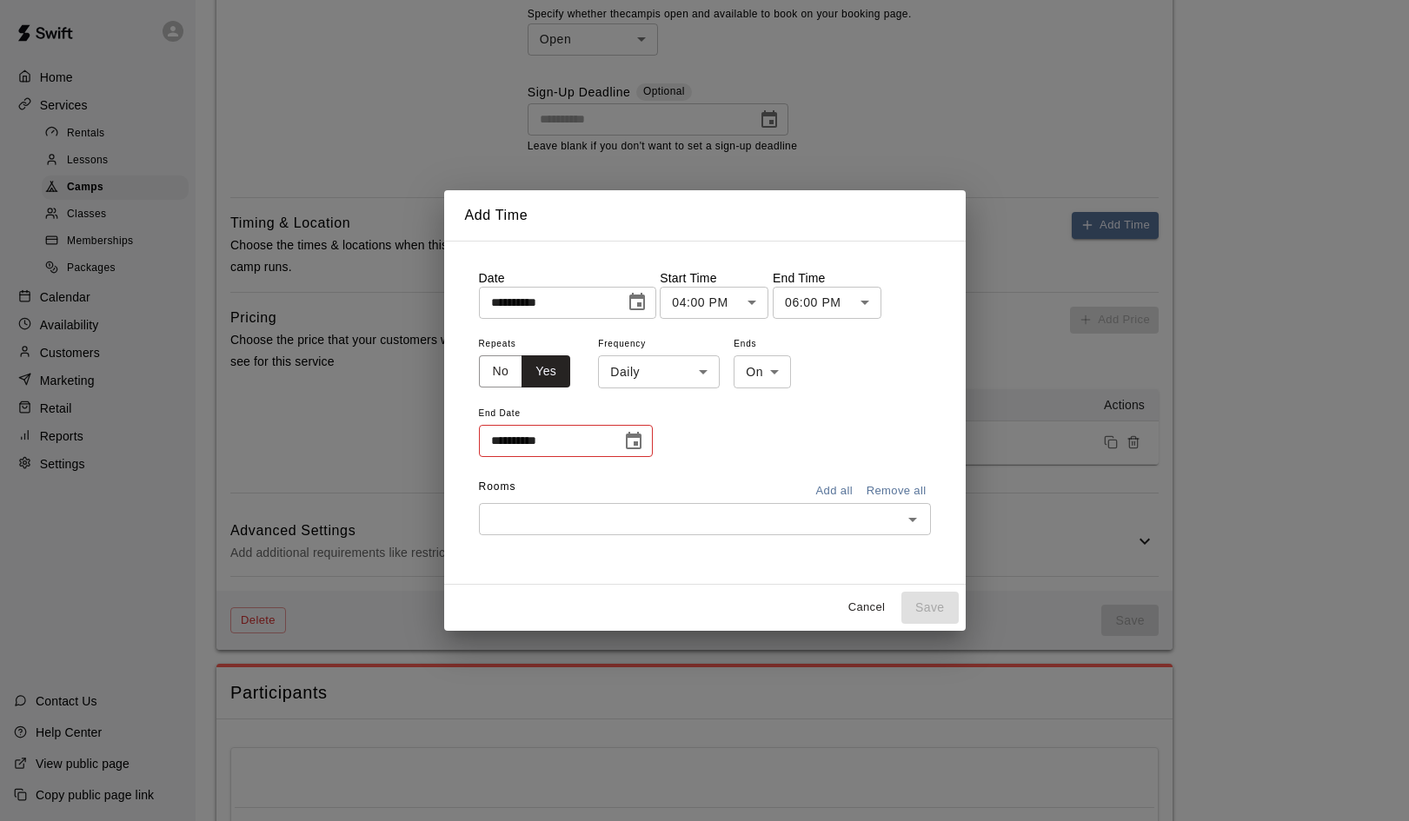
click at [699, 383] on body "**********" at bounding box center [704, 107] width 1409 height 1788
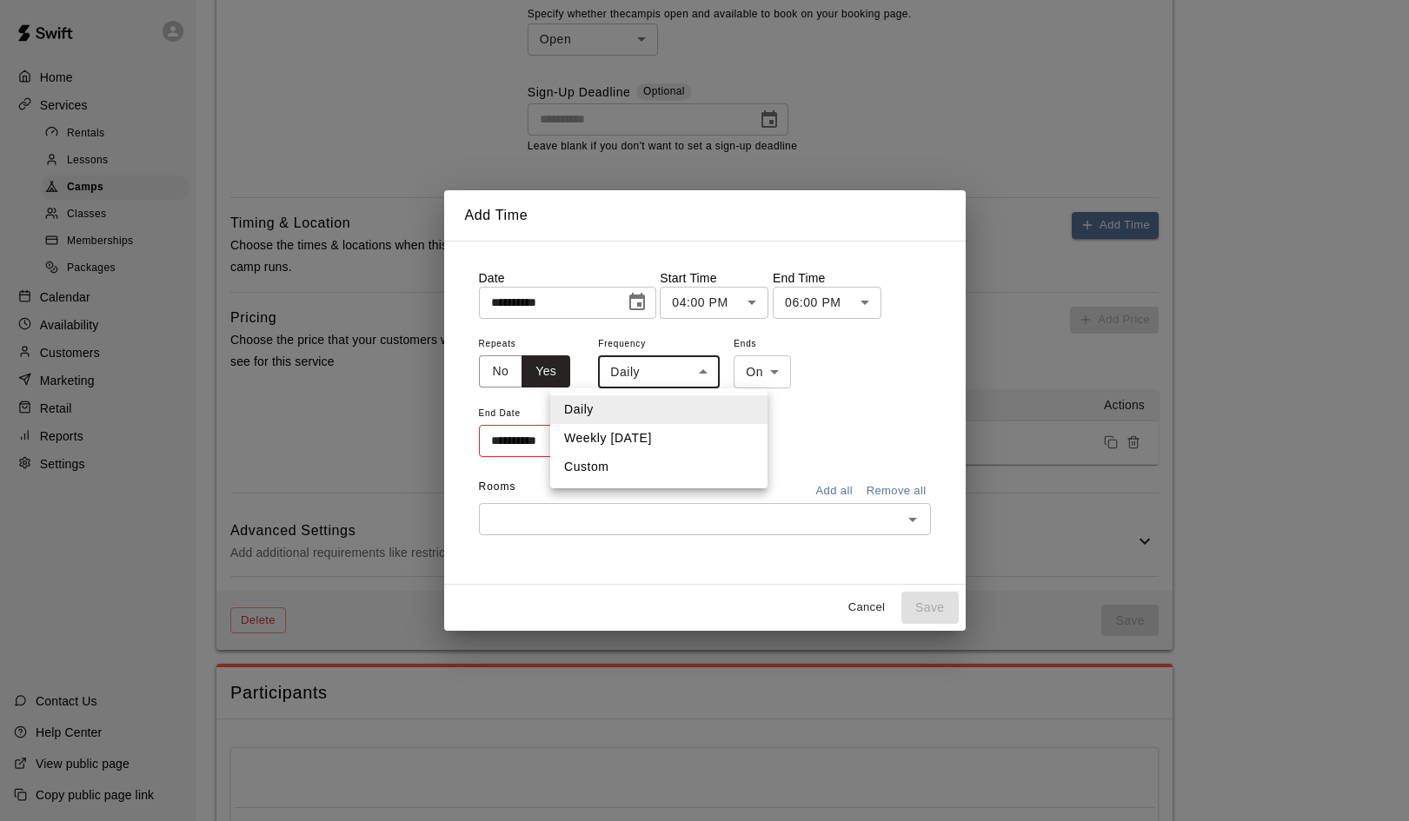
click at [642, 439] on li "Weekly on Tuesday" at bounding box center [658, 438] width 217 height 29
type input "******"
click at [634, 442] on icon "Choose date" at bounding box center [634, 440] width 16 height 17
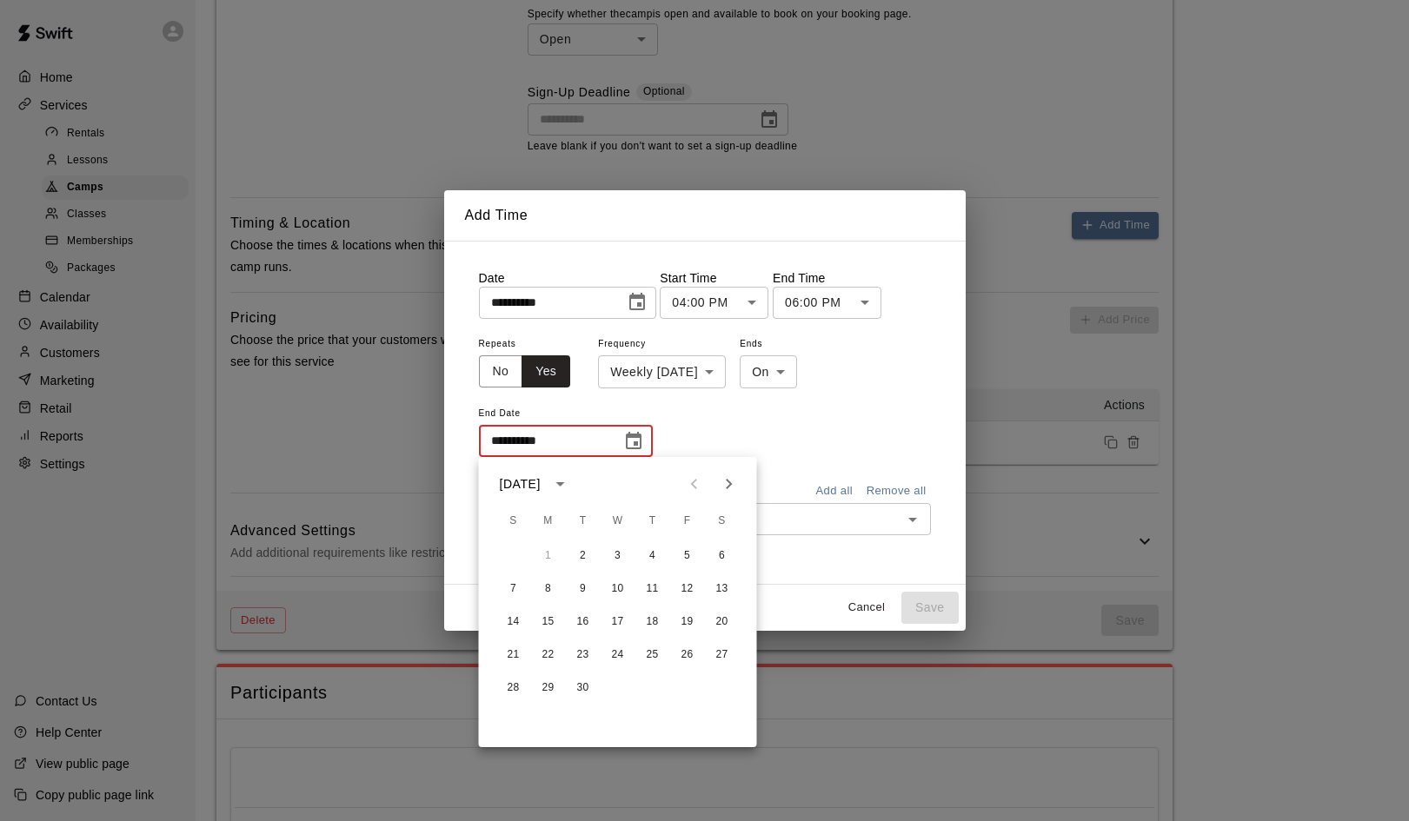
click at [723, 482] on icon "Next month" at bounding box center [729, 484] width 21 height 21
click at [579, 621] on button "16" at bounding box center [583, 622] width 31 height 31
type input "**********"
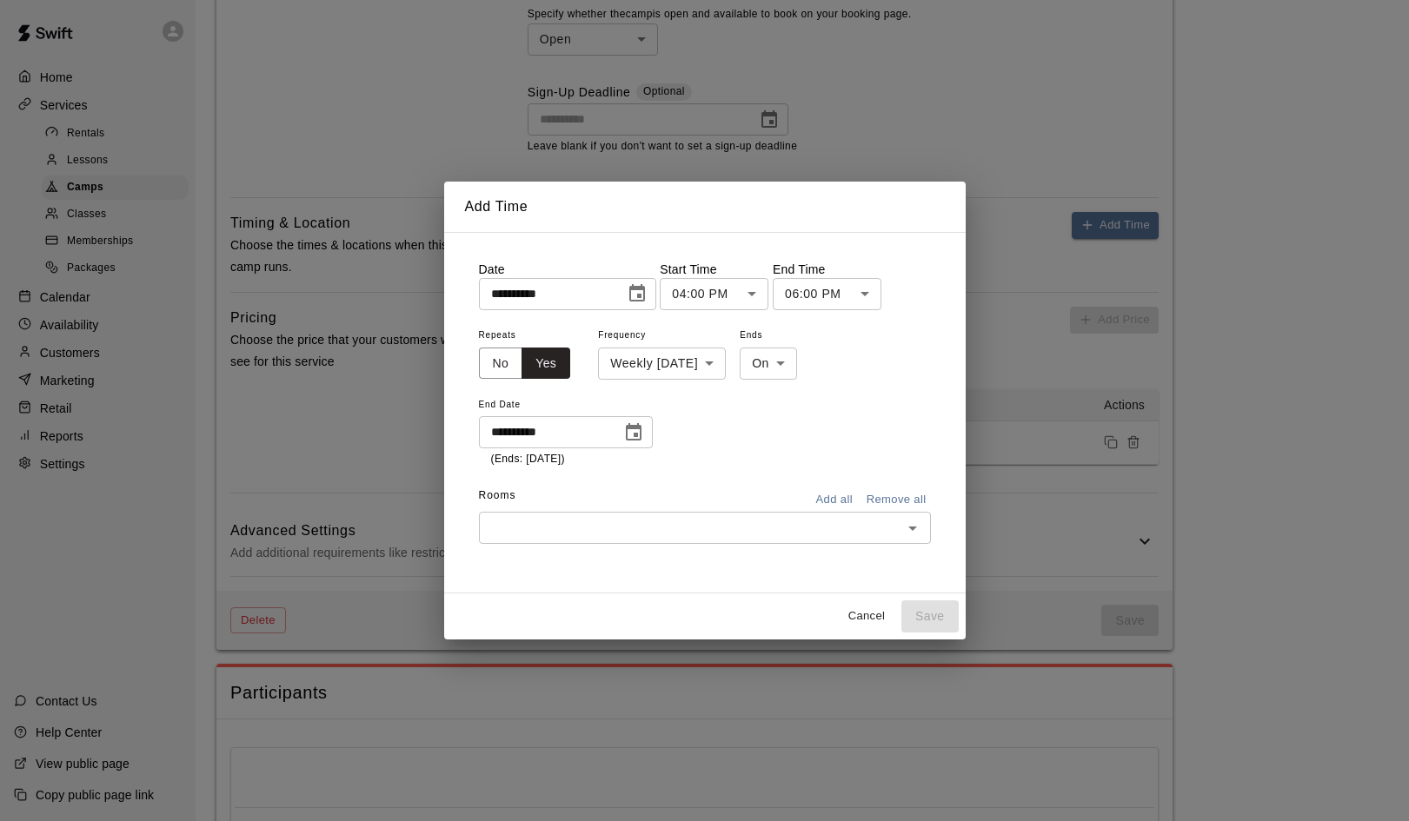
click at [834, 499] on button "Add all" at bounding box center [835, 500] width 56 height 27
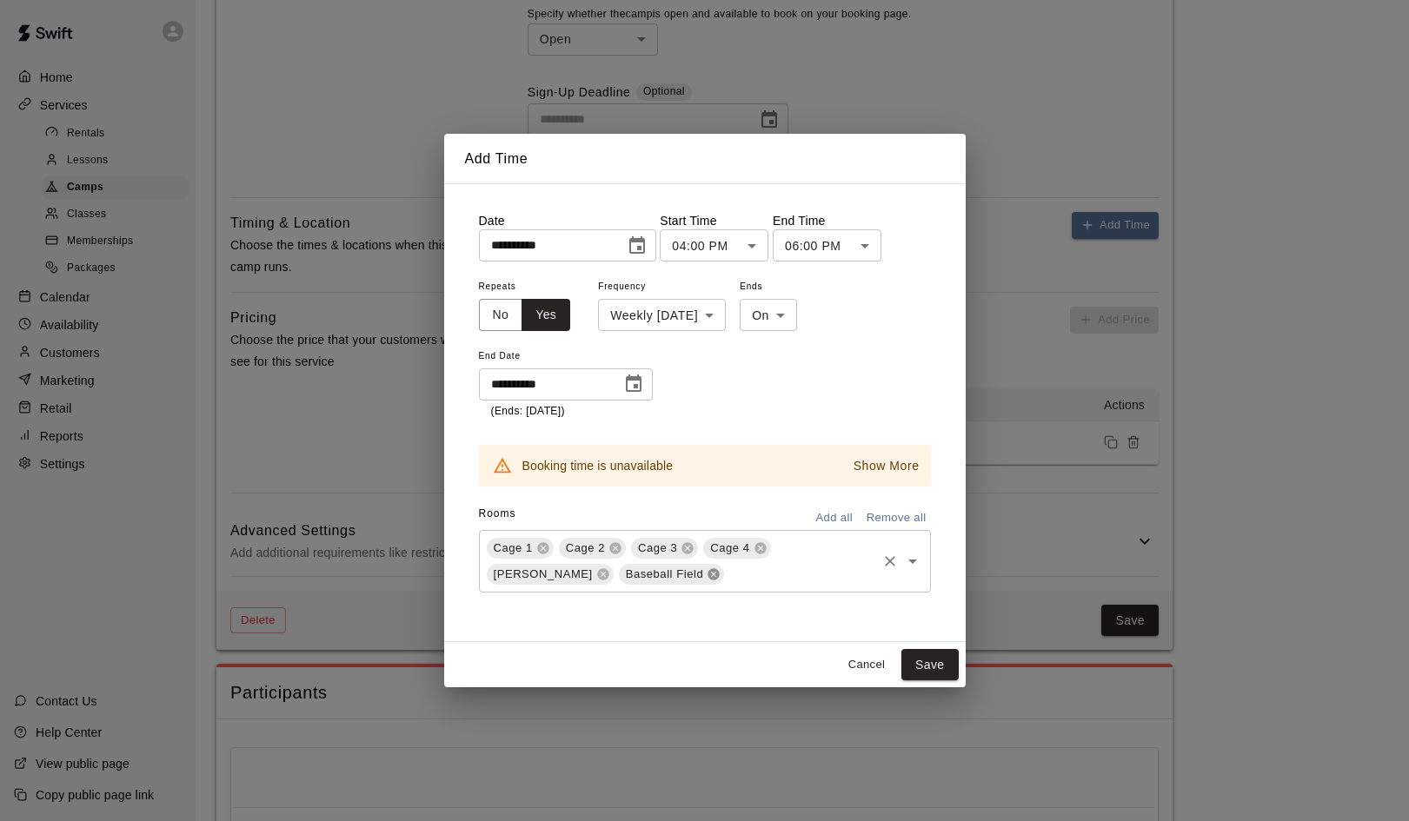
click at [708, 568] on icon at bounding box center [713, 573] width 11 height 11
click at [888, 466] on p "Show More" at bounding box center [886, 466] width 66 height 18
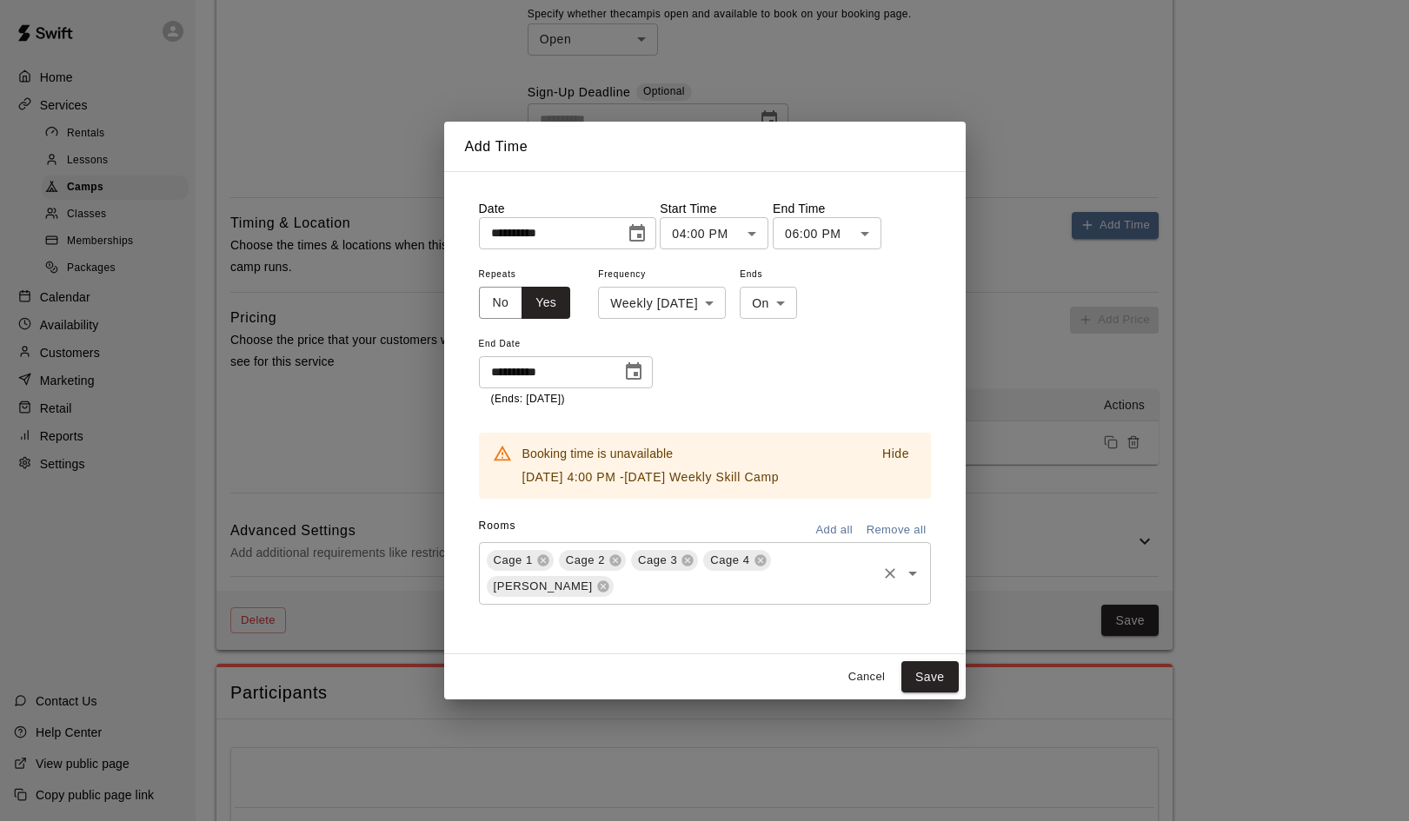
click at [885, 370] on div "**********" at bounding box center [705, 335] width 452 height 144
click at [873, 668] on button "Cancel" at bounding box center [867, 677] width 56 height 27
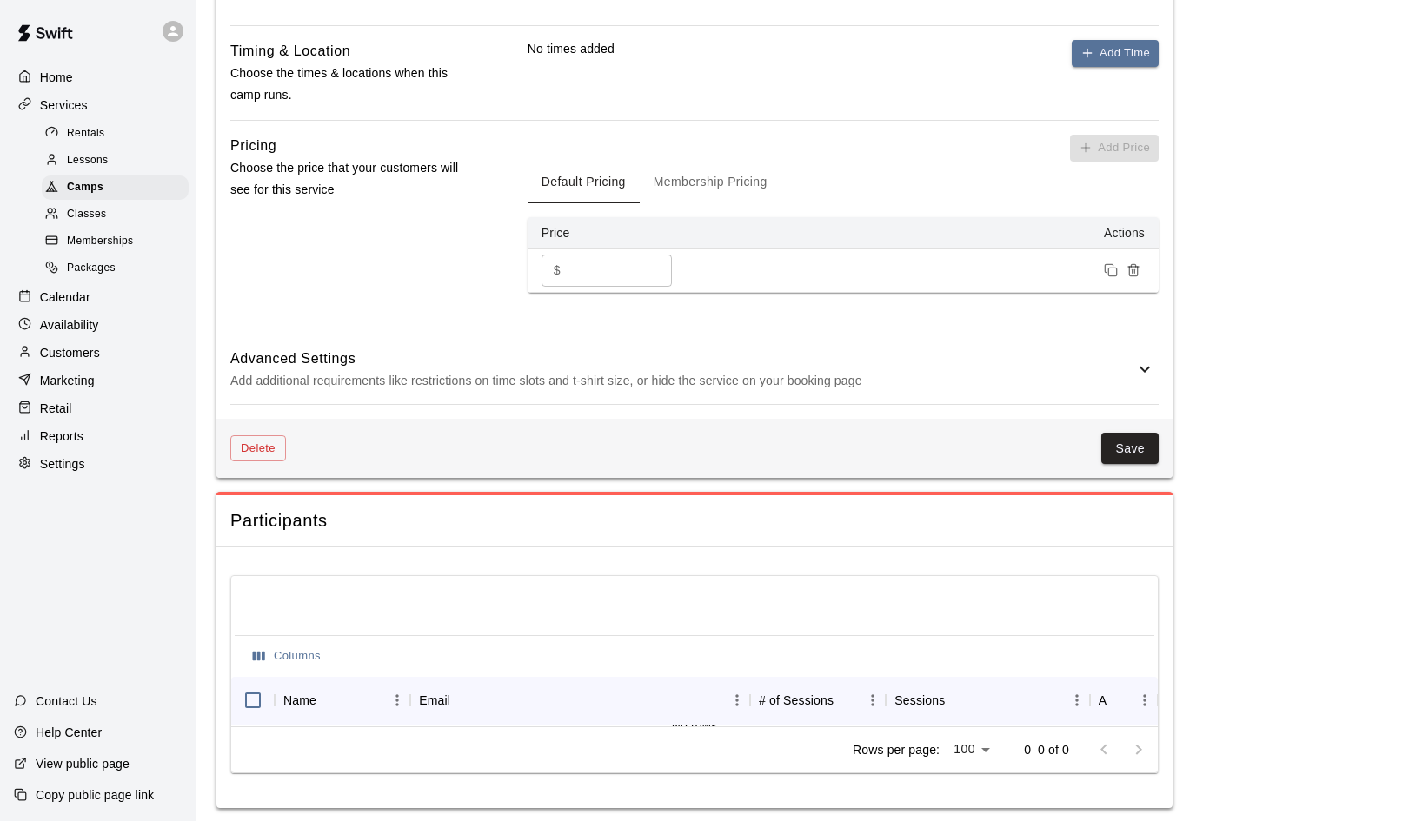
scroll to position [958, 0]
click at [1114, 434] on button "Save" at bounding box center [1129, 450] width 57 height 32
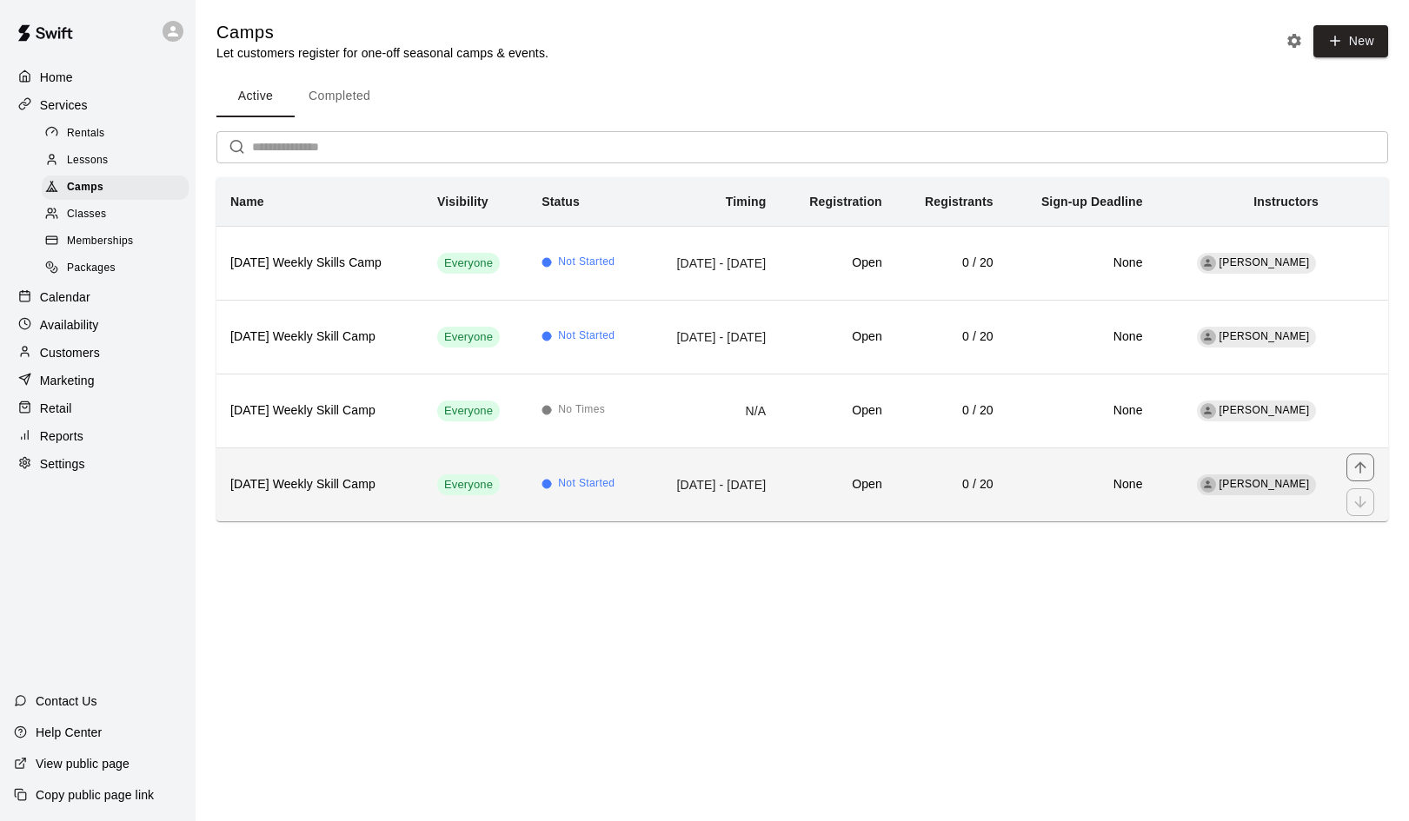
click at [336, 480] on h6 "Monday Weekly Skill Camp" at bounding box center [319, 484] width 179 height 19
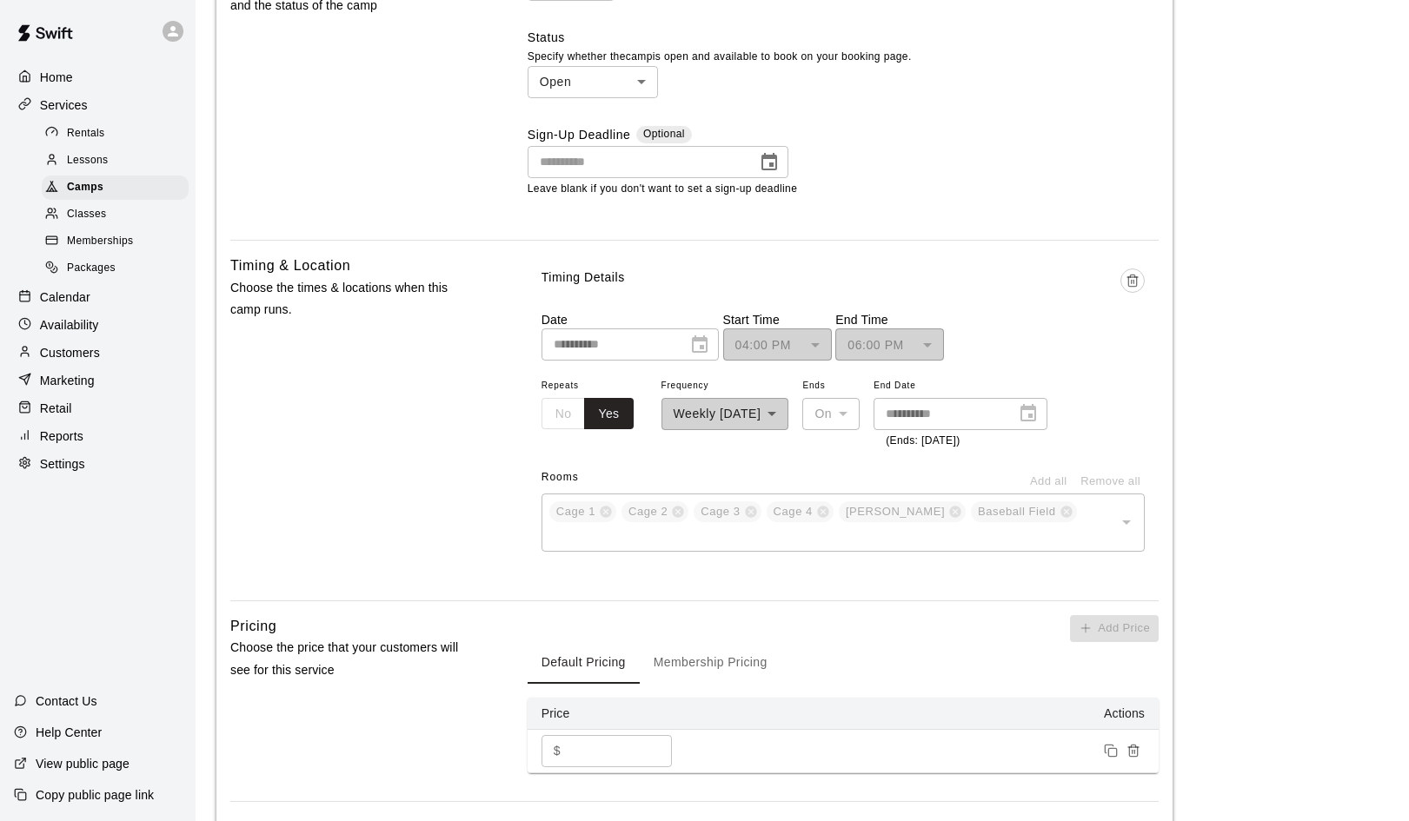
scroll to position [740, 0]
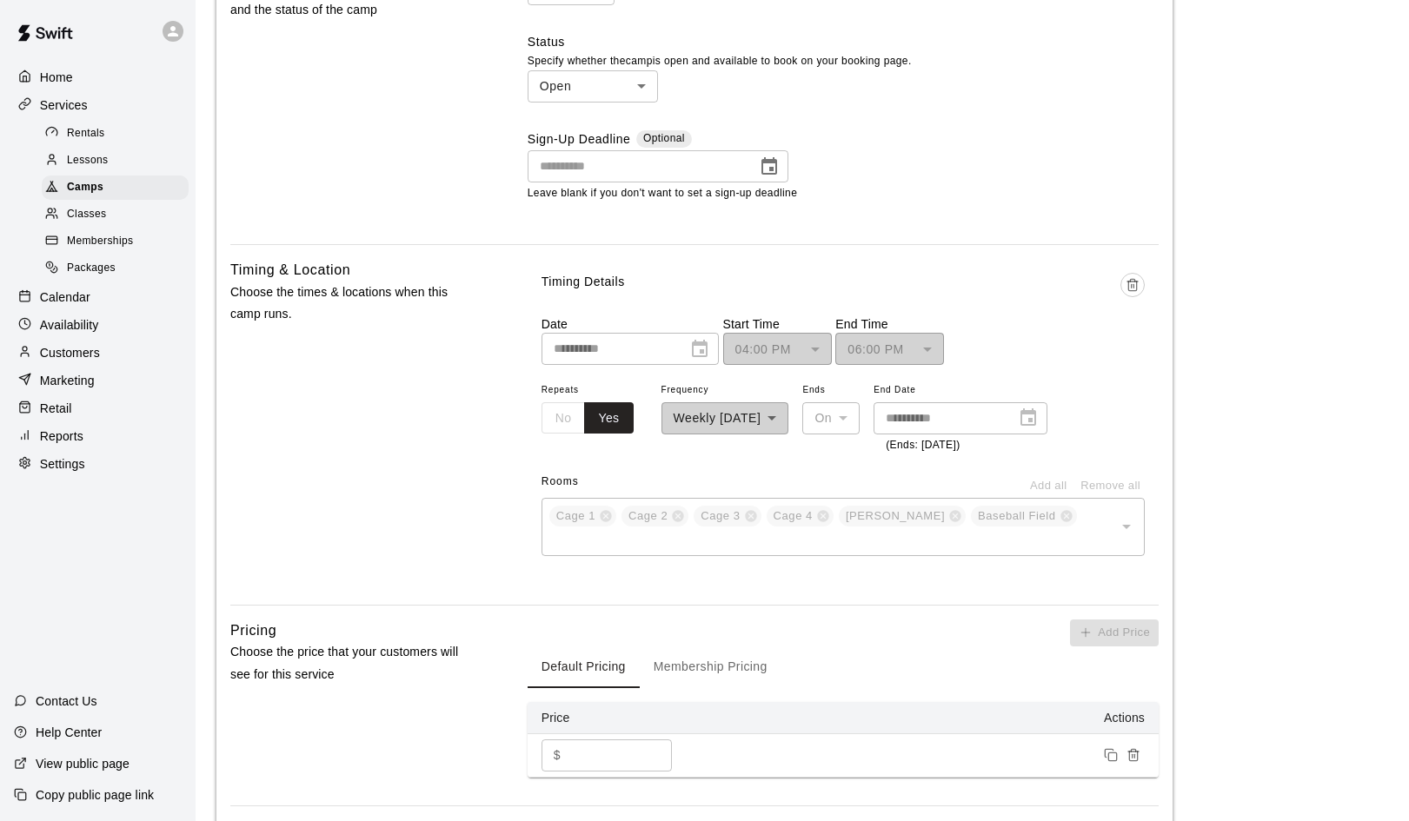
click at [708, 340] on div "**********" at bounding box center [629, 349] width 177 height 32
click at [1132, 284] on line "Delete time" at bounding box center [1132, 285] width 0 height 3
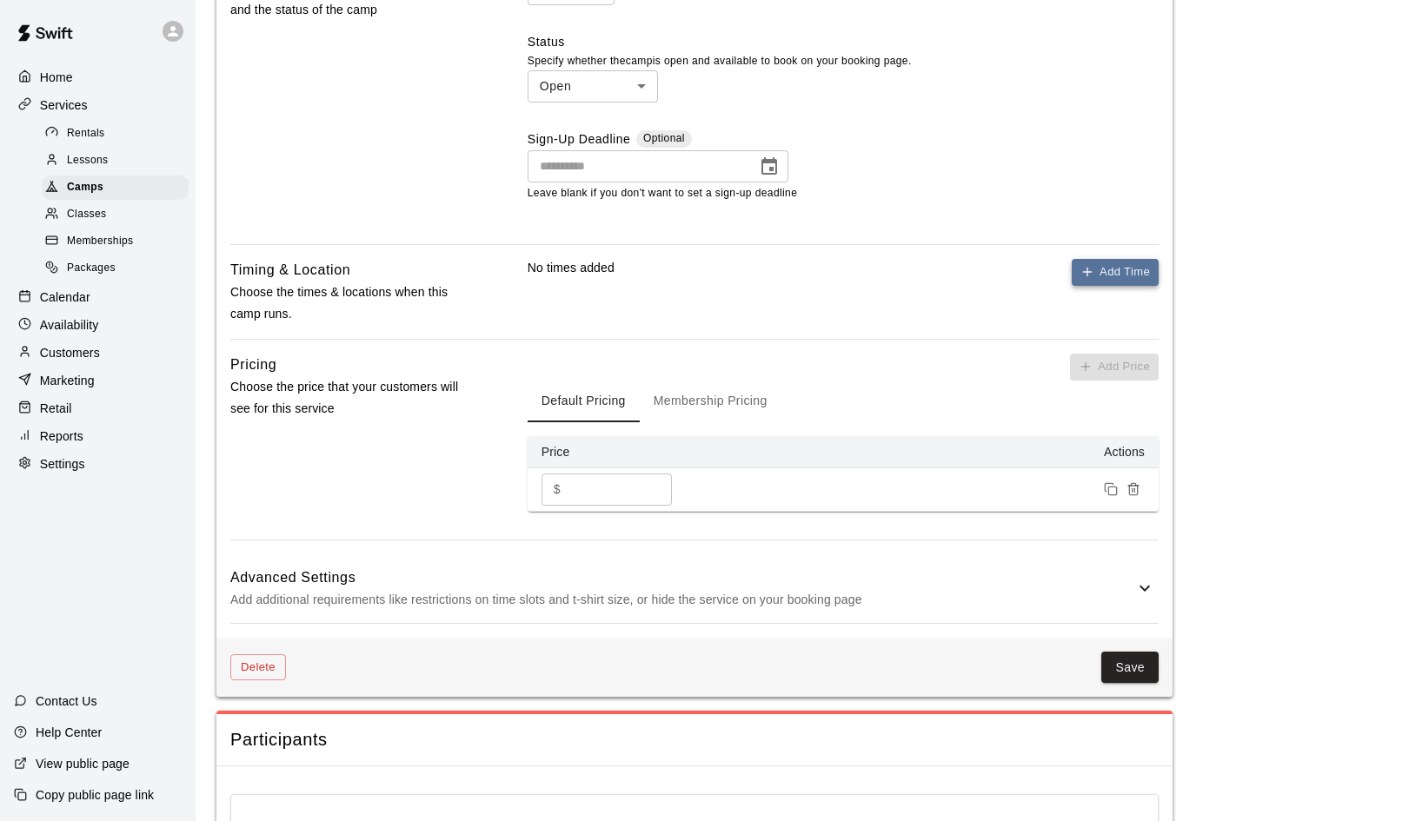
click at [1121, 273] on button "Add Time" at bounding box center [1115, 272] width 87 height 27
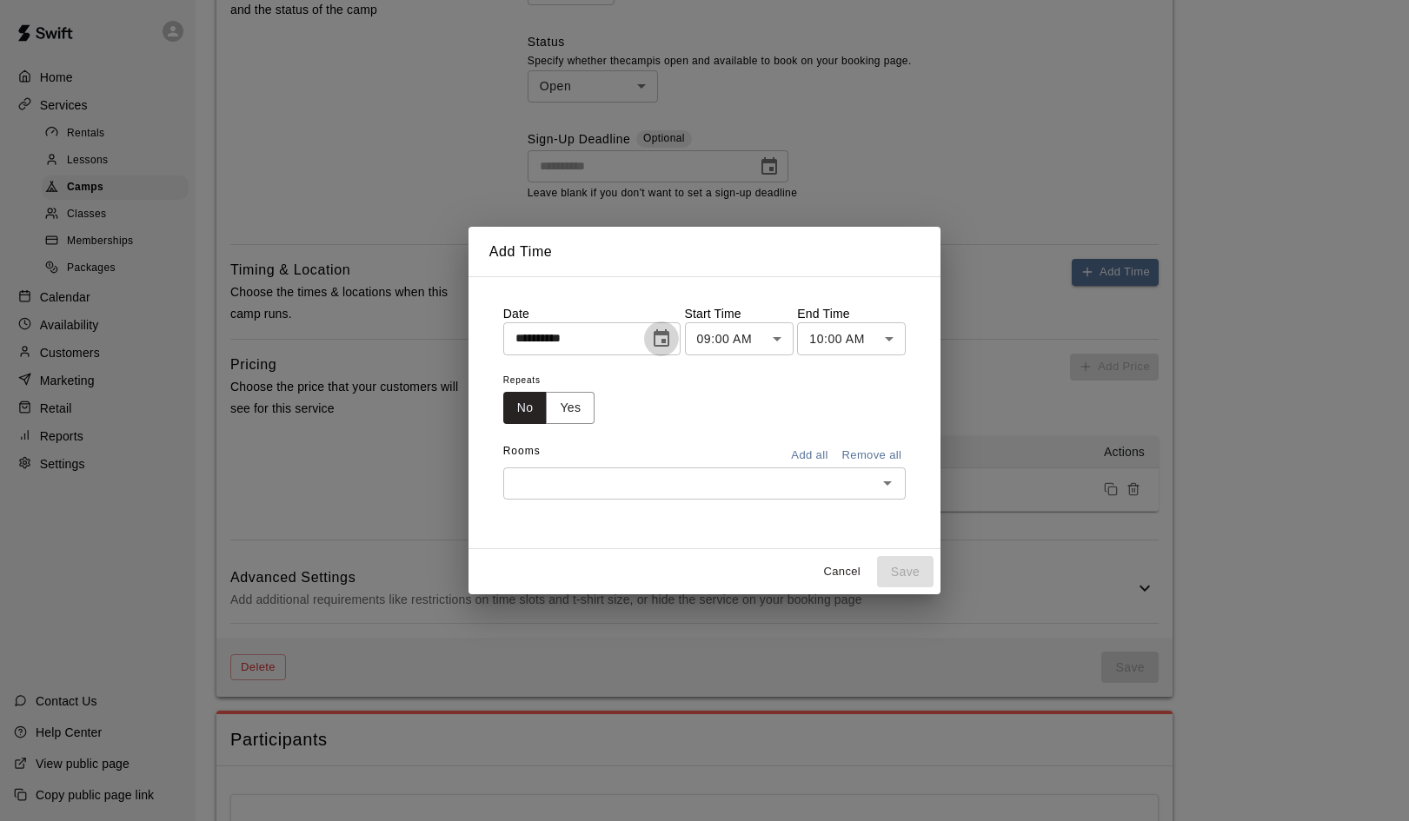
click at [666, 338] on icon "Choose date, selected date is Aug 19, 2025" at bounding box center [661, 339] width 21 height 21
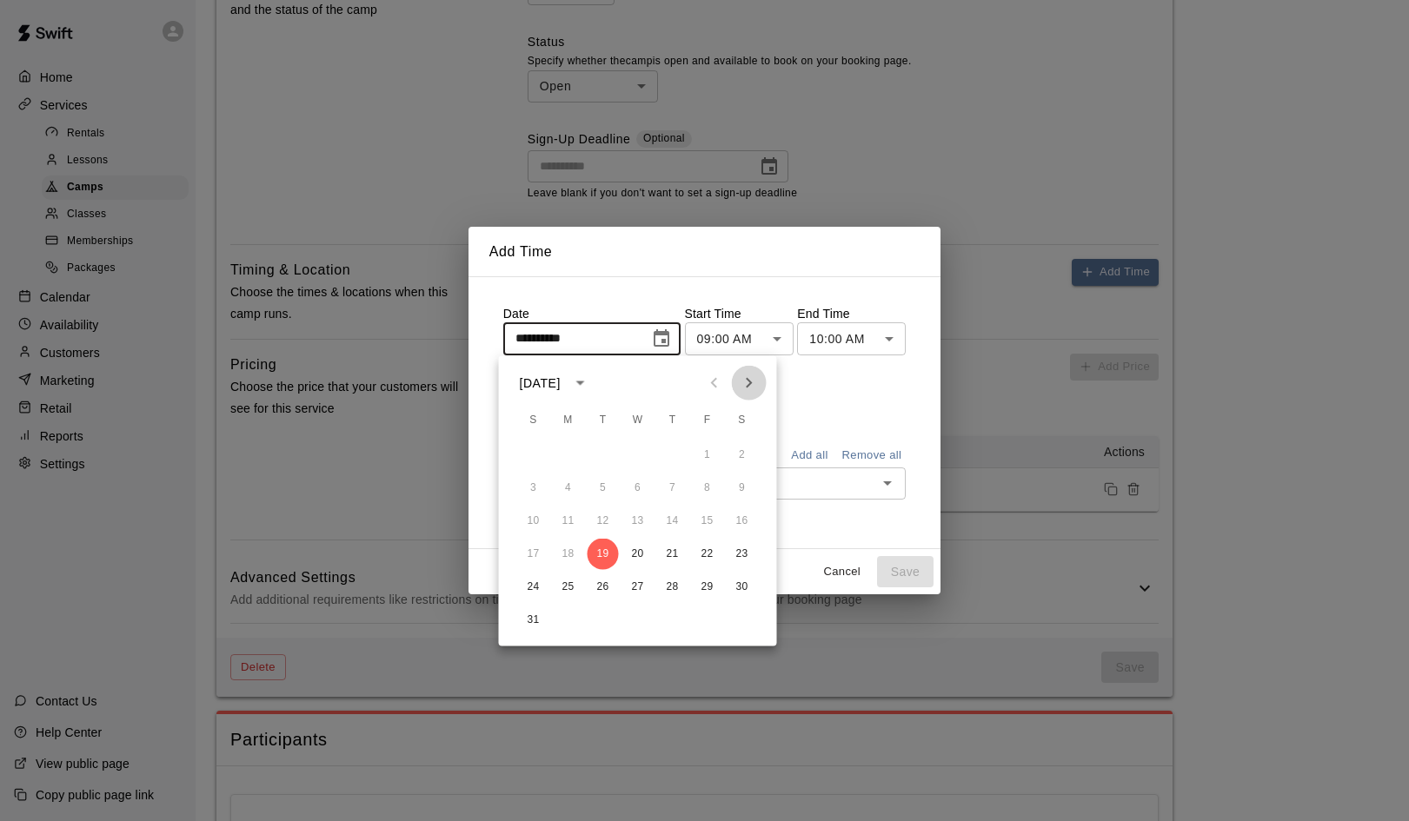
click at [754, 380] on icon "Next month" at bounding box center [749, 383] width 21 height 21
click at [563, 452] on button "1" at bounding box center [568, 455] width 31 height 31
type input "**********"
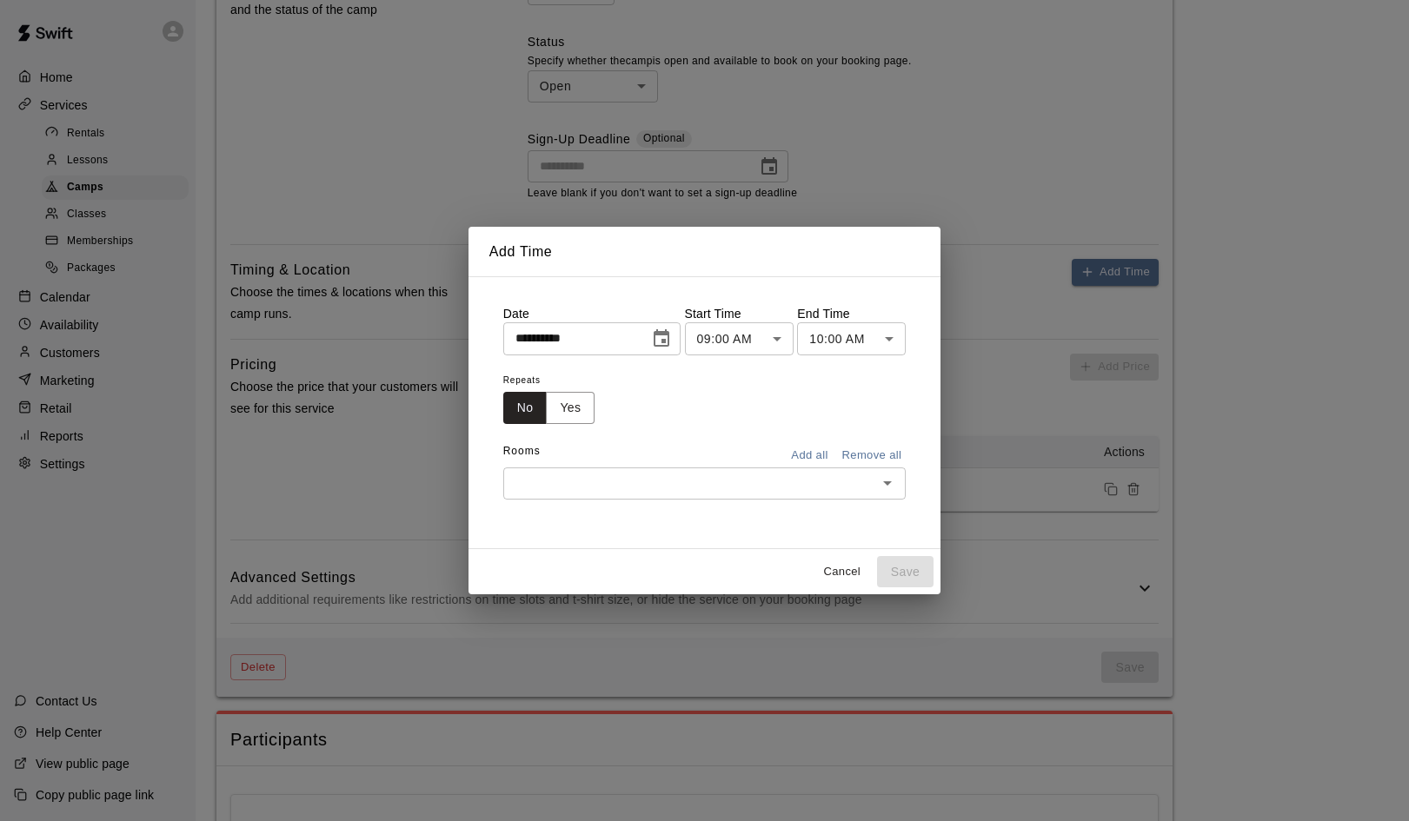
click at [767, 343] on body "**********" at bounding box center [704, 154] width 1409 height 1788
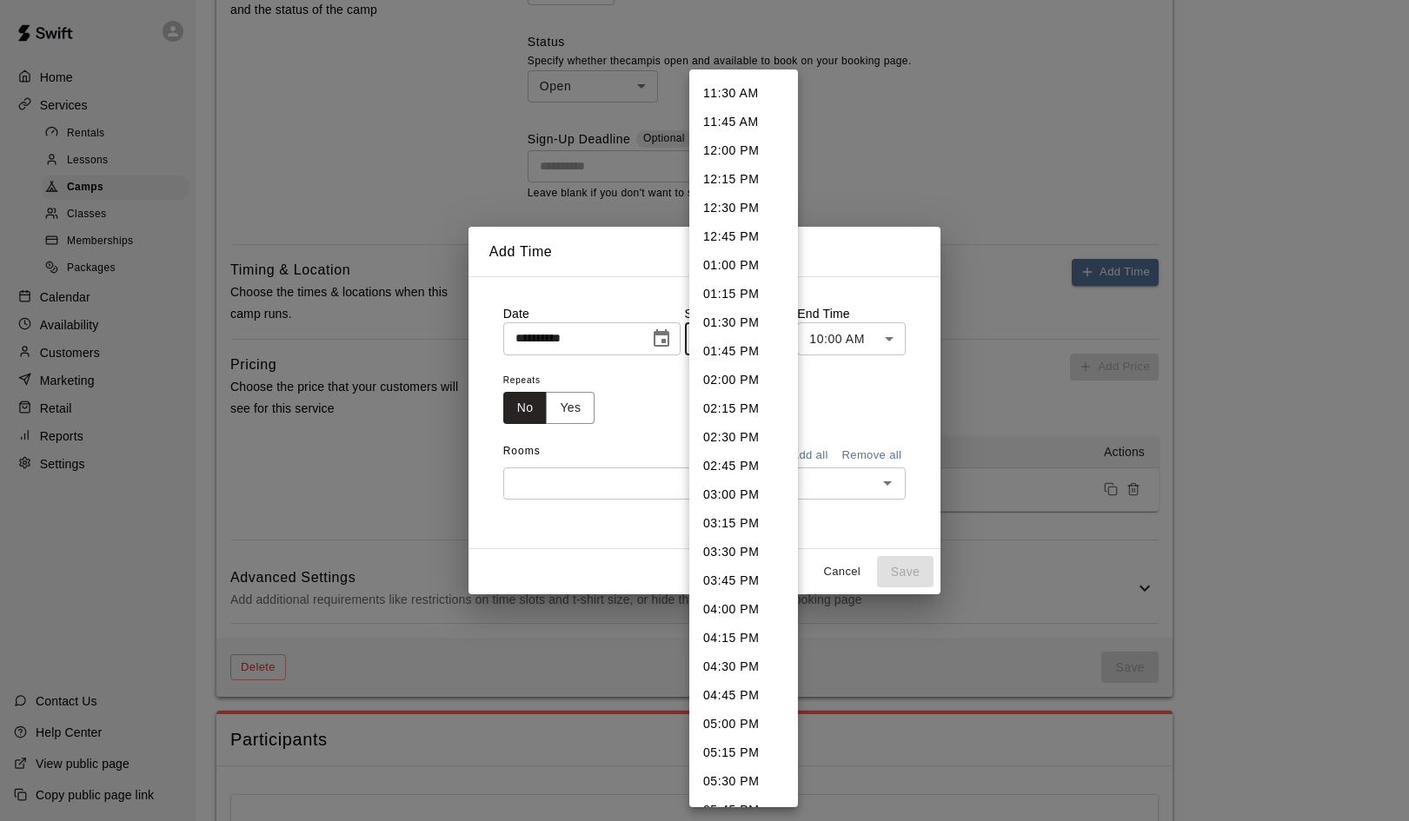
scroll to position [1331, 0]
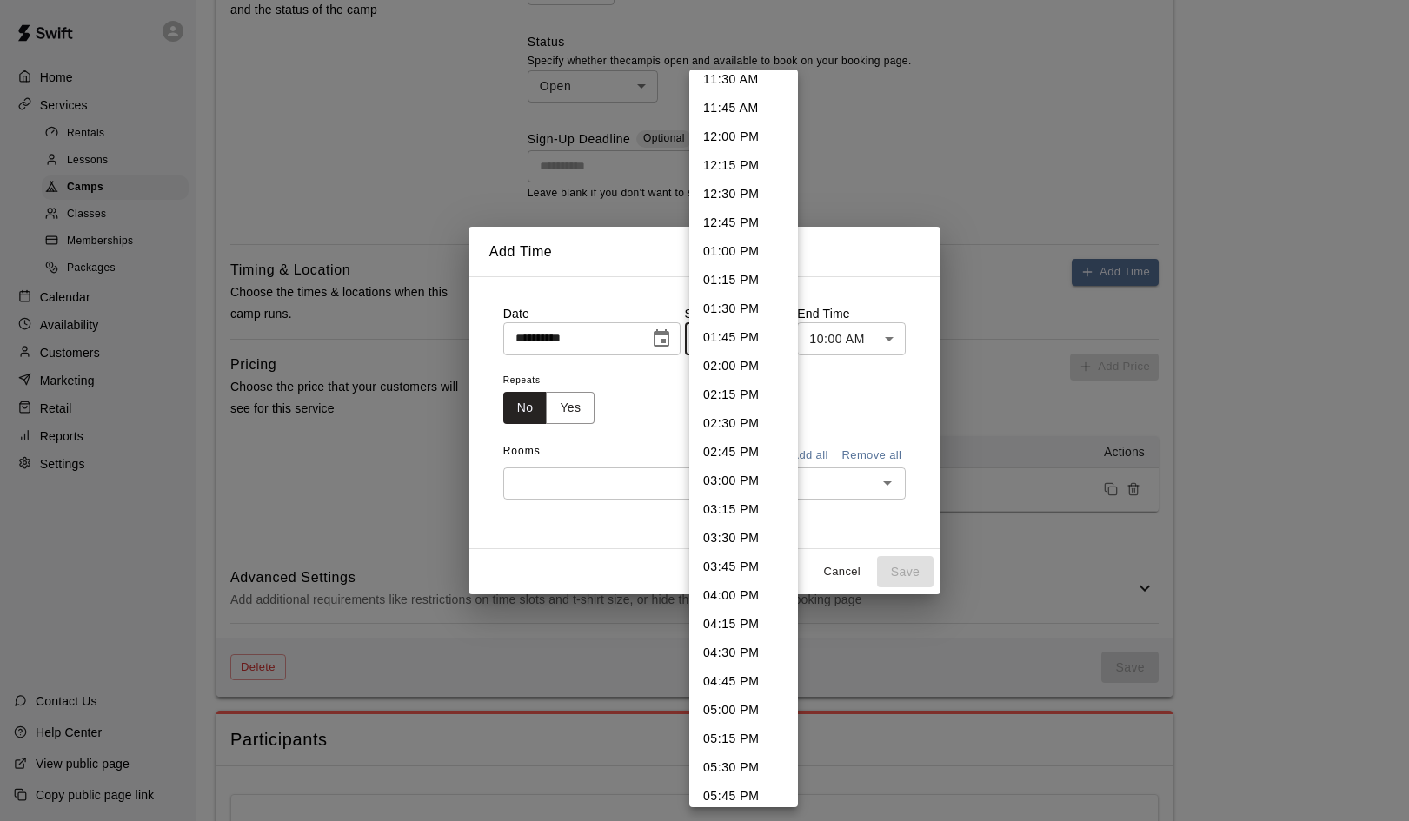
click at [729, 593] on li "04:00 PM" at bounding box center [743, 595] width 109 height 29
type input "********"
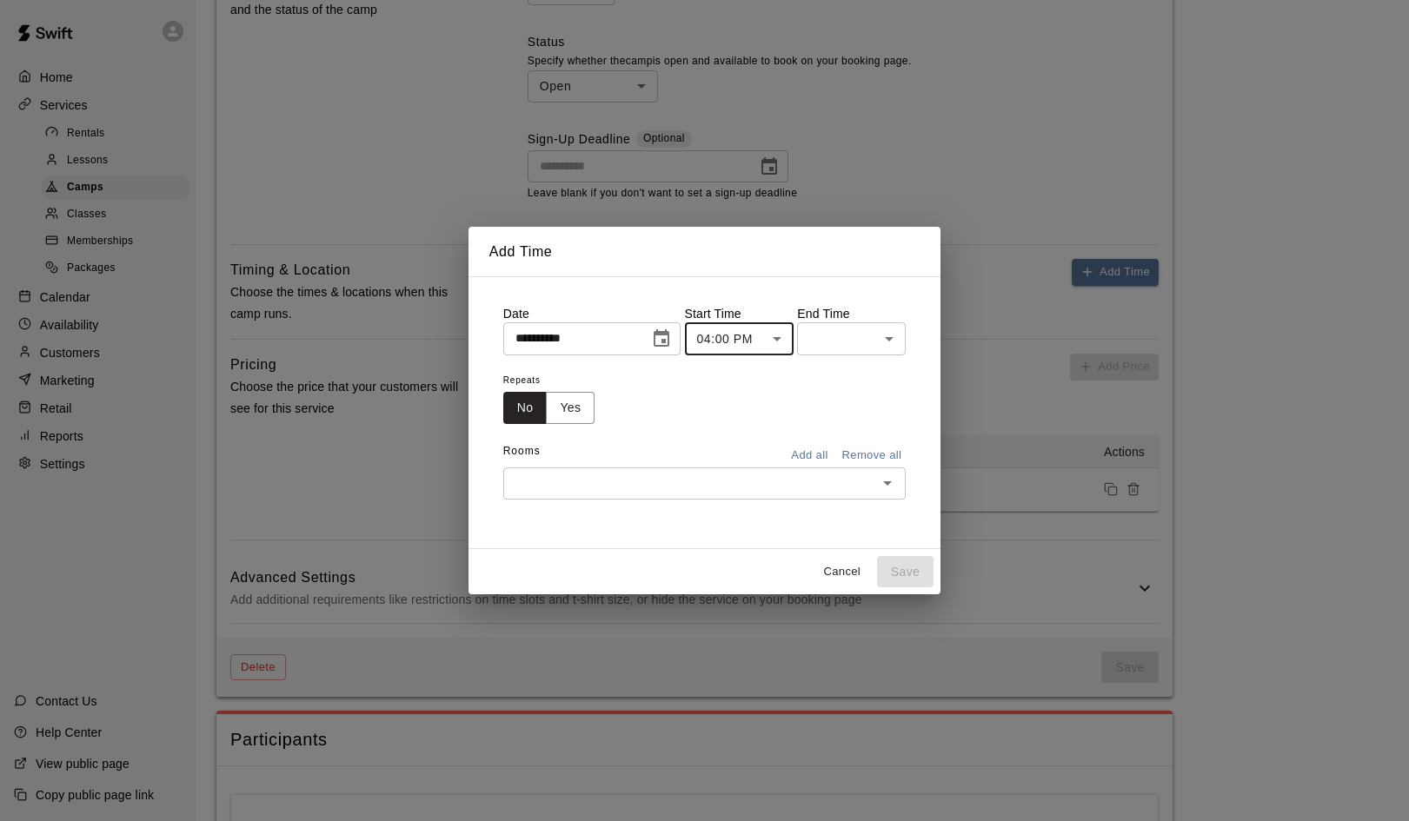
click at [880, 340] on body "**********" at bounding box center [704, 154] width 1409 height 1788
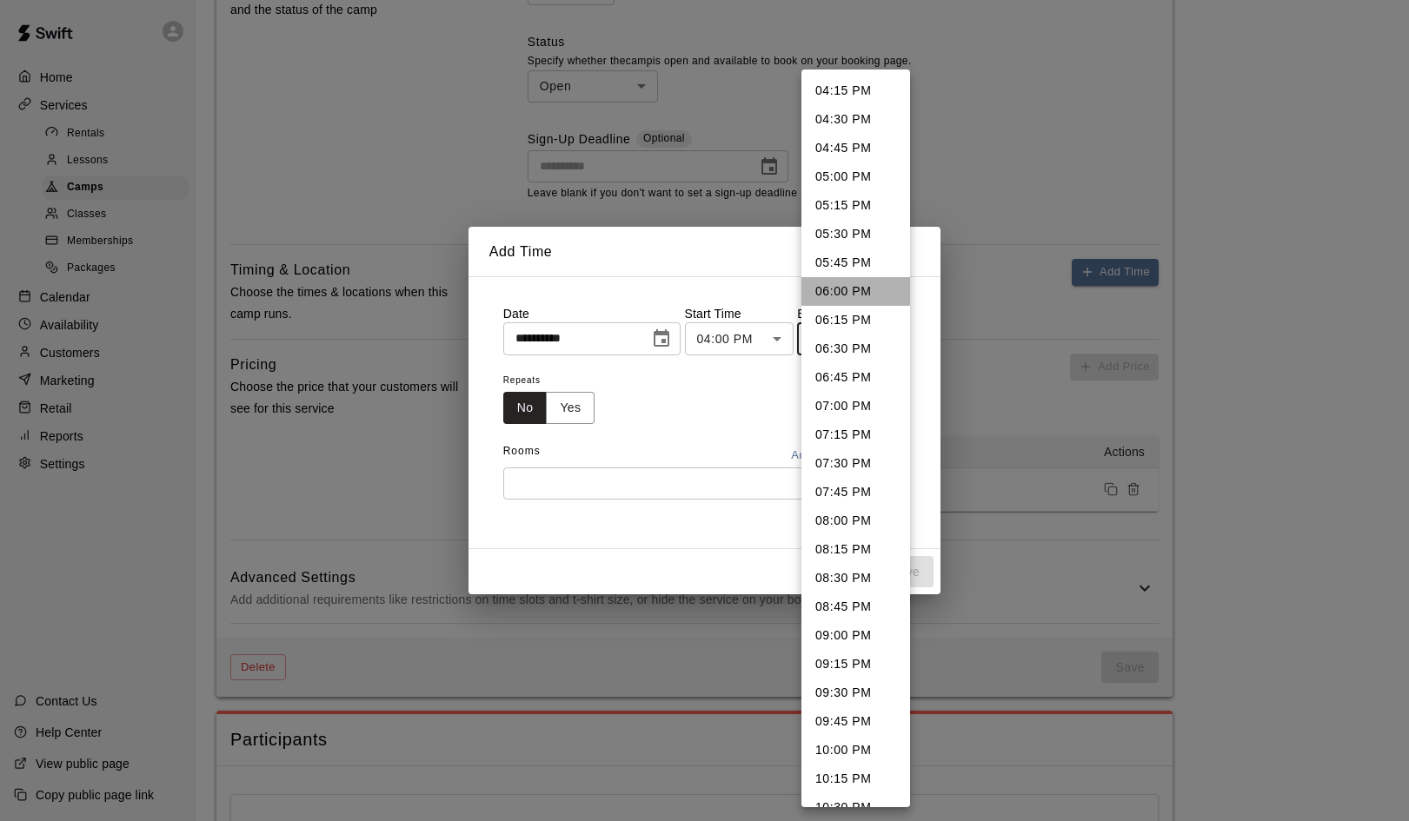
click at [839, 298] on li "06:00 PM" at bounding box center [855, 291] width 109 height 29
type input "********"
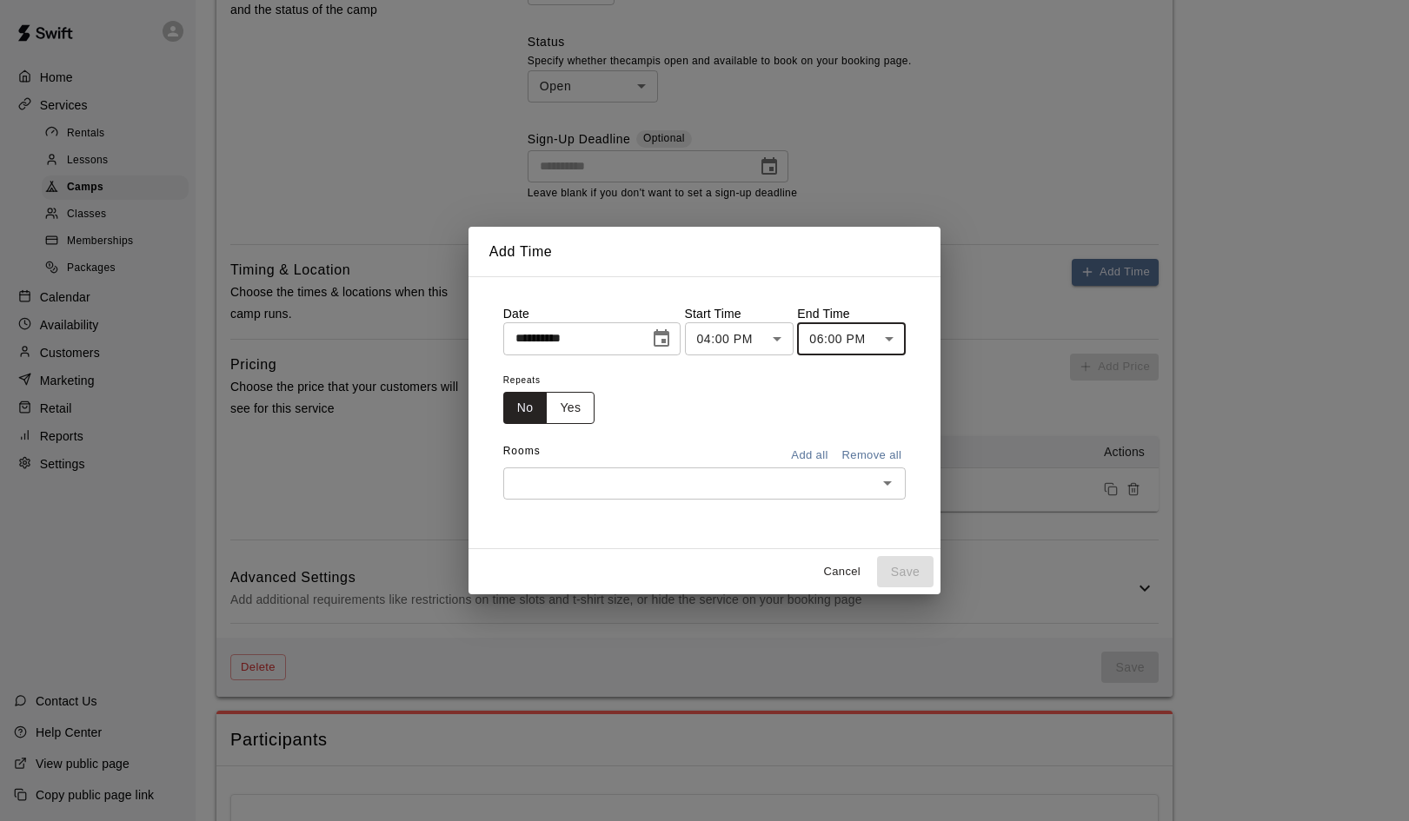
click at [565, 408] on button "Yes" at bounding box center [570, 408] width 49 height 32
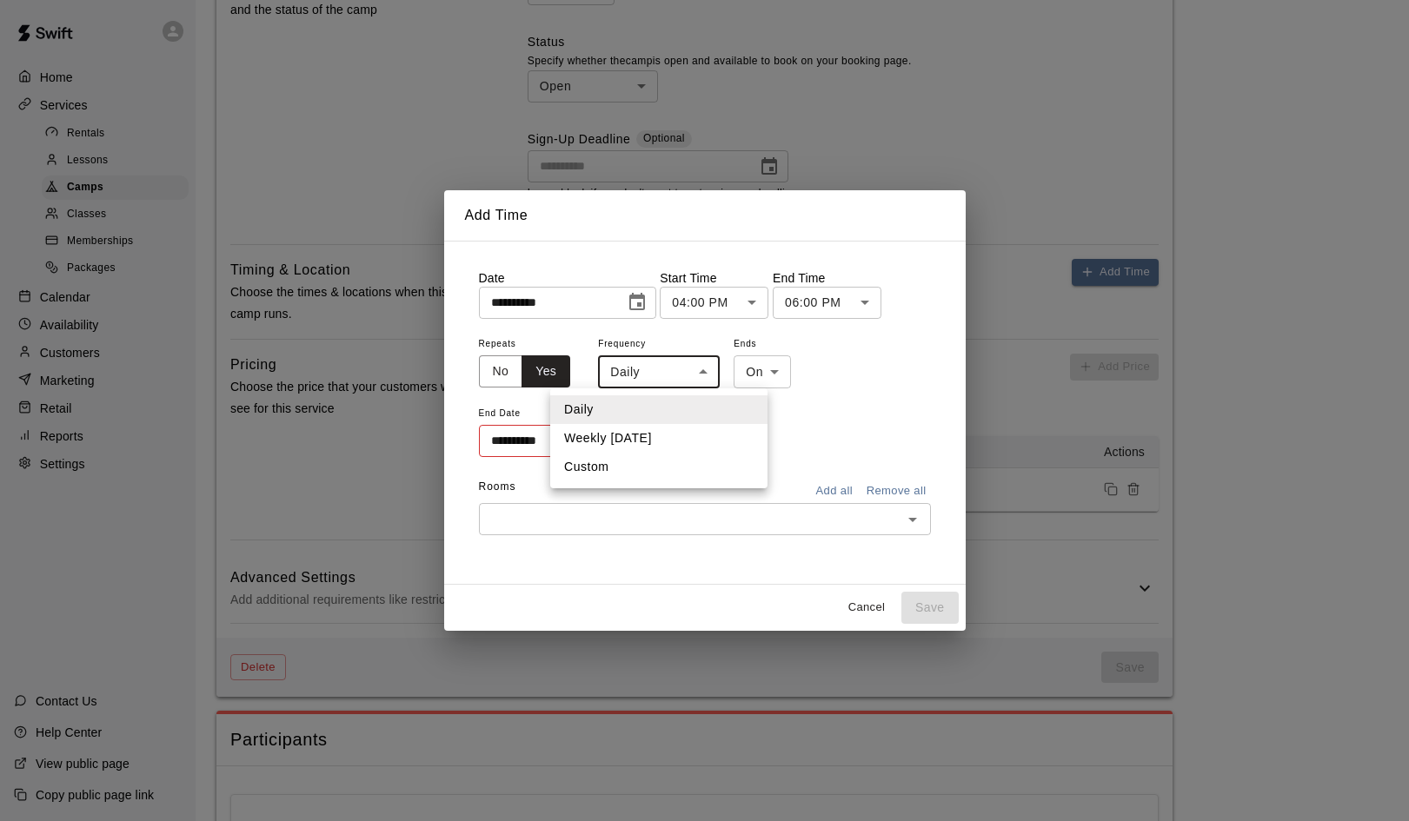
click at [701, 375] on body "**********" at bounding box center [704, 154] width 1409 height 1788
click at [672, 432] on li "Weekly on Monday" at bounding box center [658, 438] width 217 height 29
type input "******"
click at [636, 444] on icon "Choose date" at bounding box center [634, 440] width 16 height 17
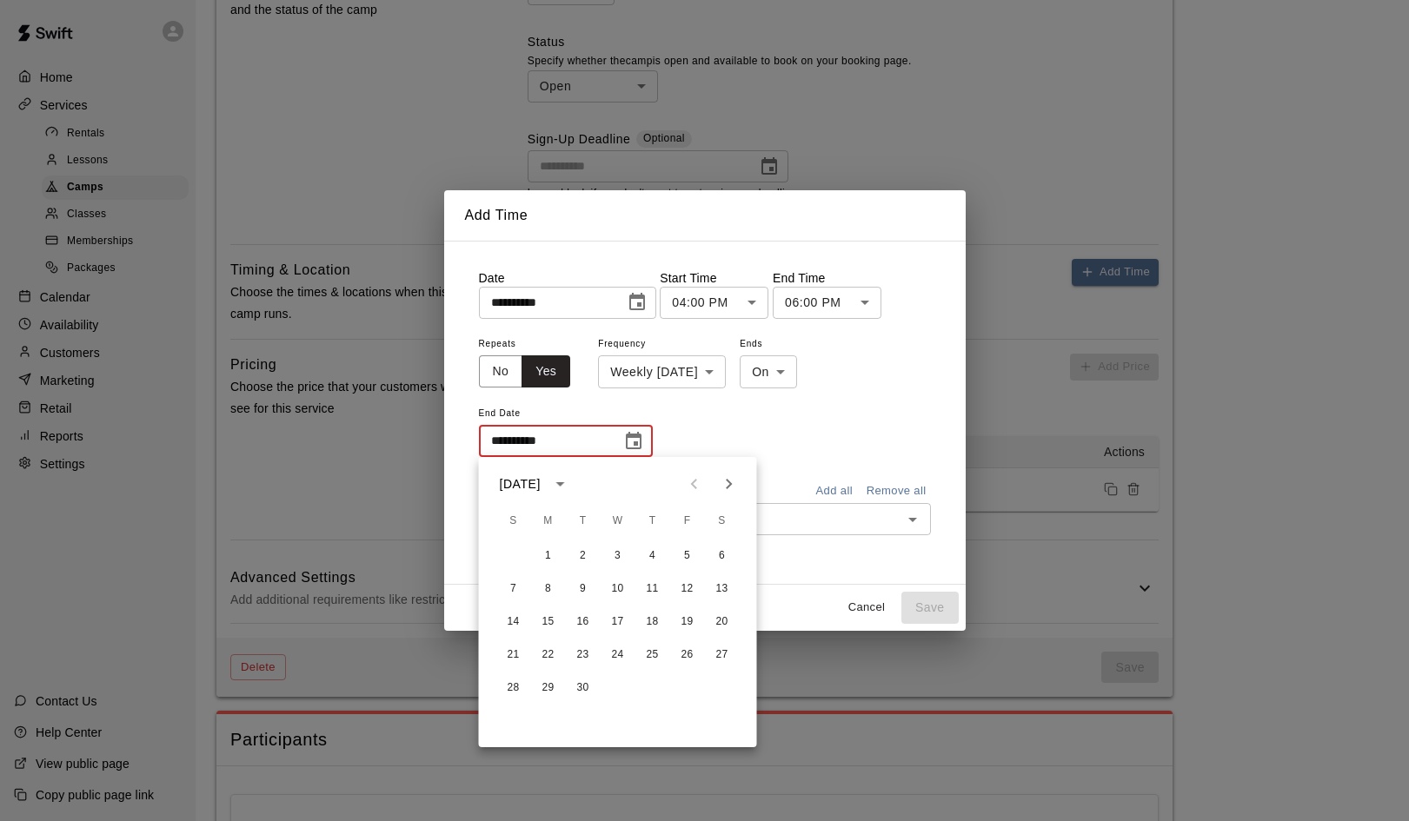
click at [734, 480] on icon "Next month" at bounding box center [729, 484] width 21 height 21
click at [552, 620] on button "15" at bounding box center [548, 622] width 31 height 31
type input "**********"
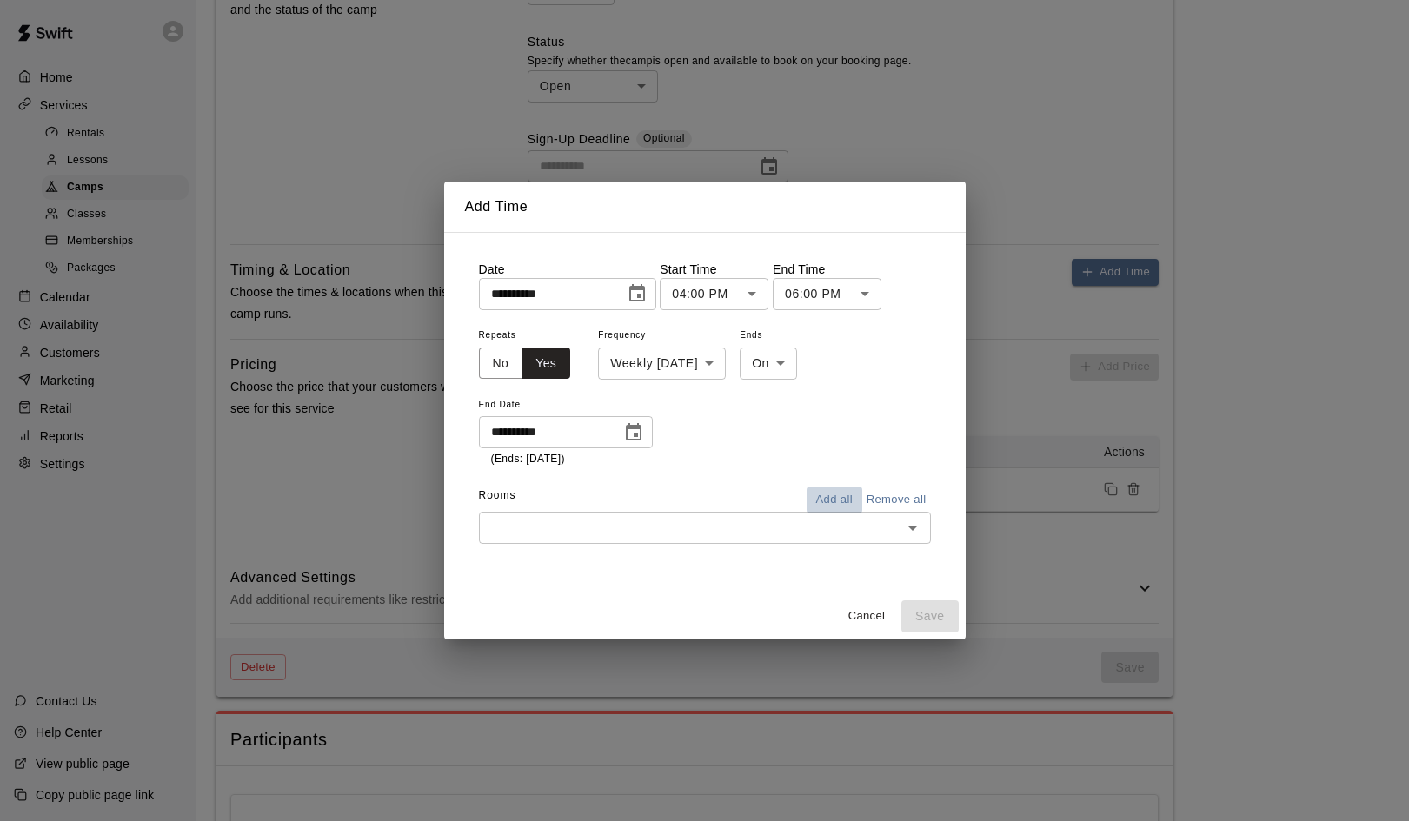
click at [828, 501] on button "Add all" at bounding box center [835, 500] width 56 height 27
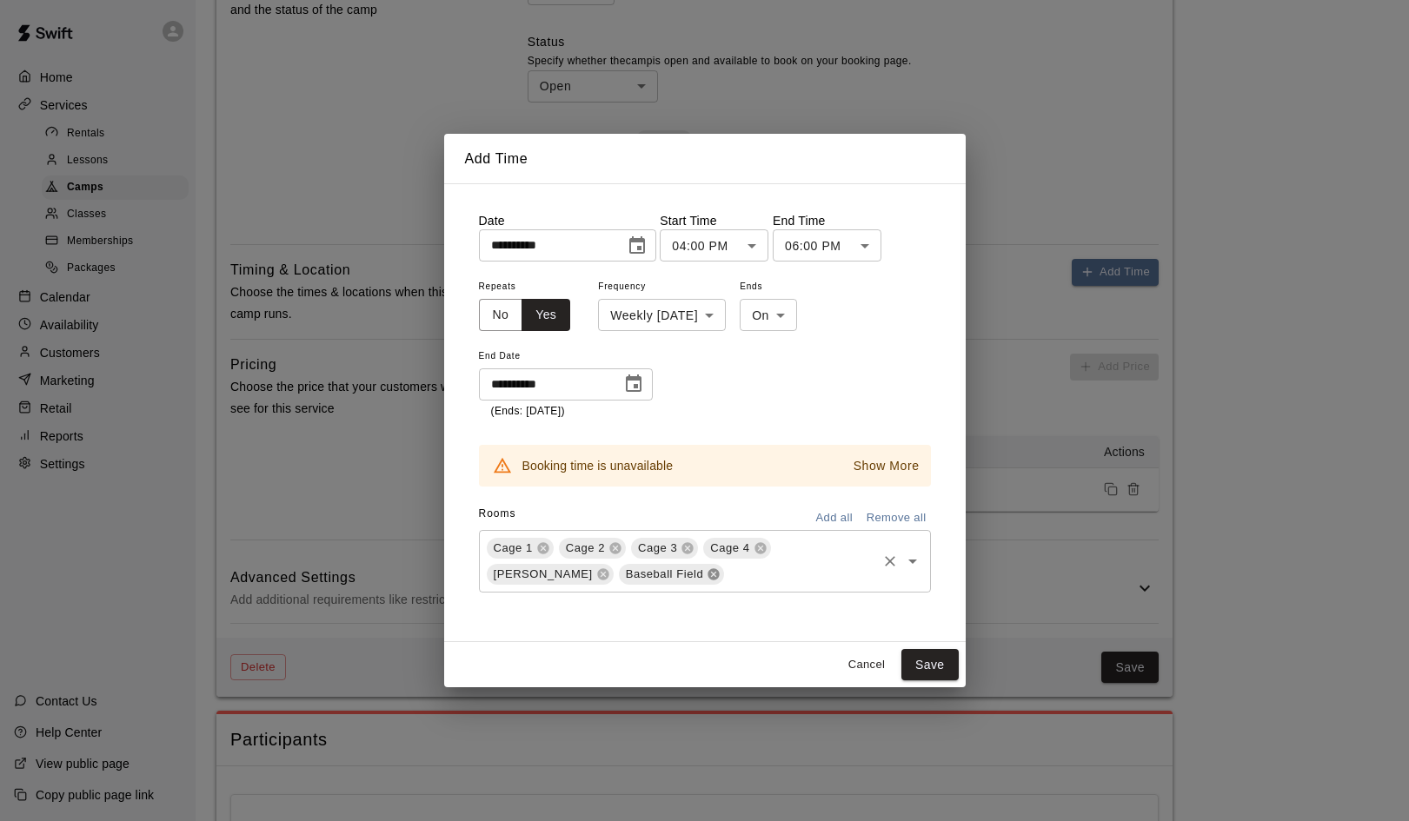
click at [619, 564] on div "Baseball Field" at bounding box center [672, 574] width 106 height 21
click at [708, 575] on icon at bounding box center [713, 573] width 11 height 11
click at [888, 461] on p "Show More" at bounding box center [886, 466] width 66 height 18
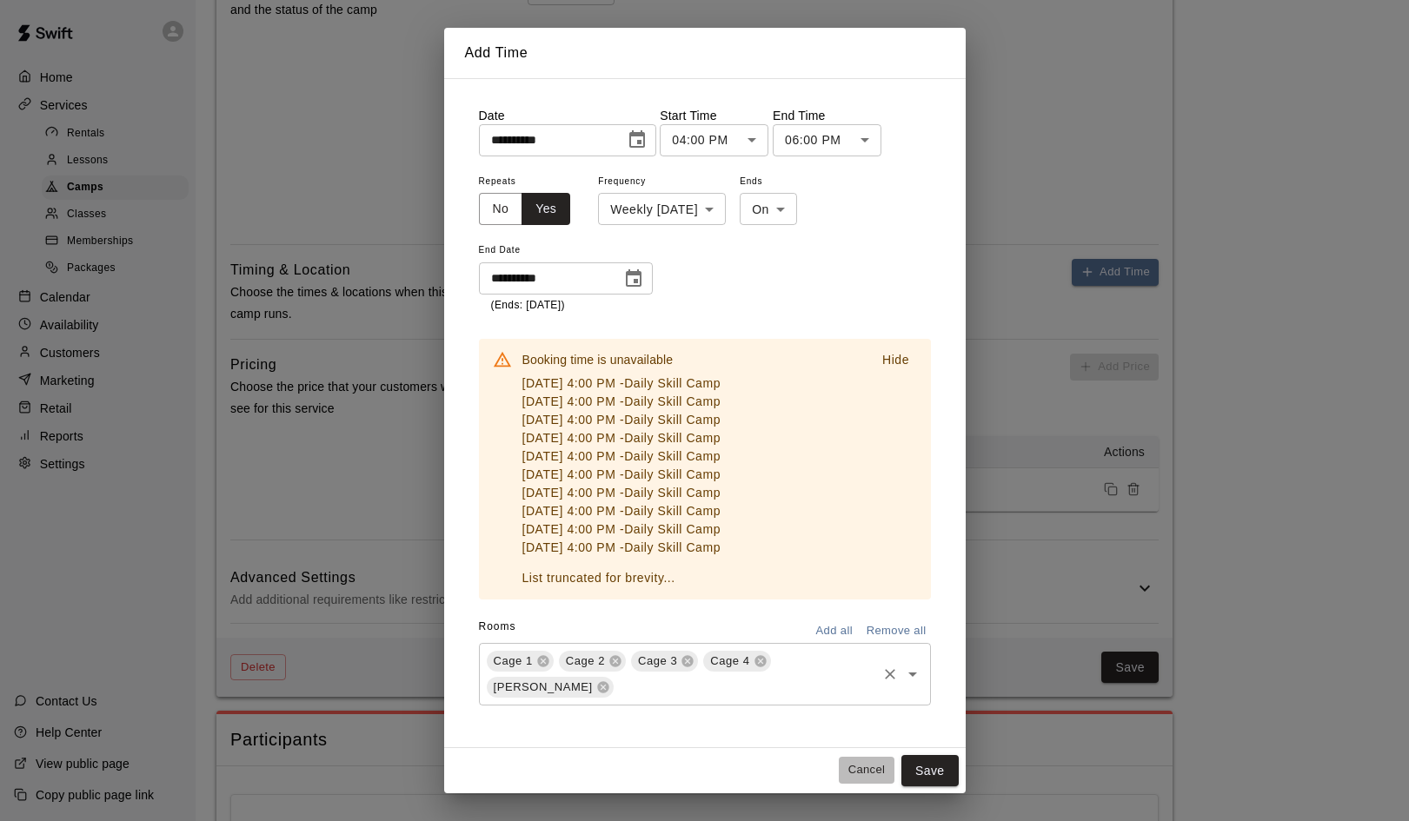
click at [873, 768] on button "Cancel" at bounding box center [867, 770] width 56 height 27
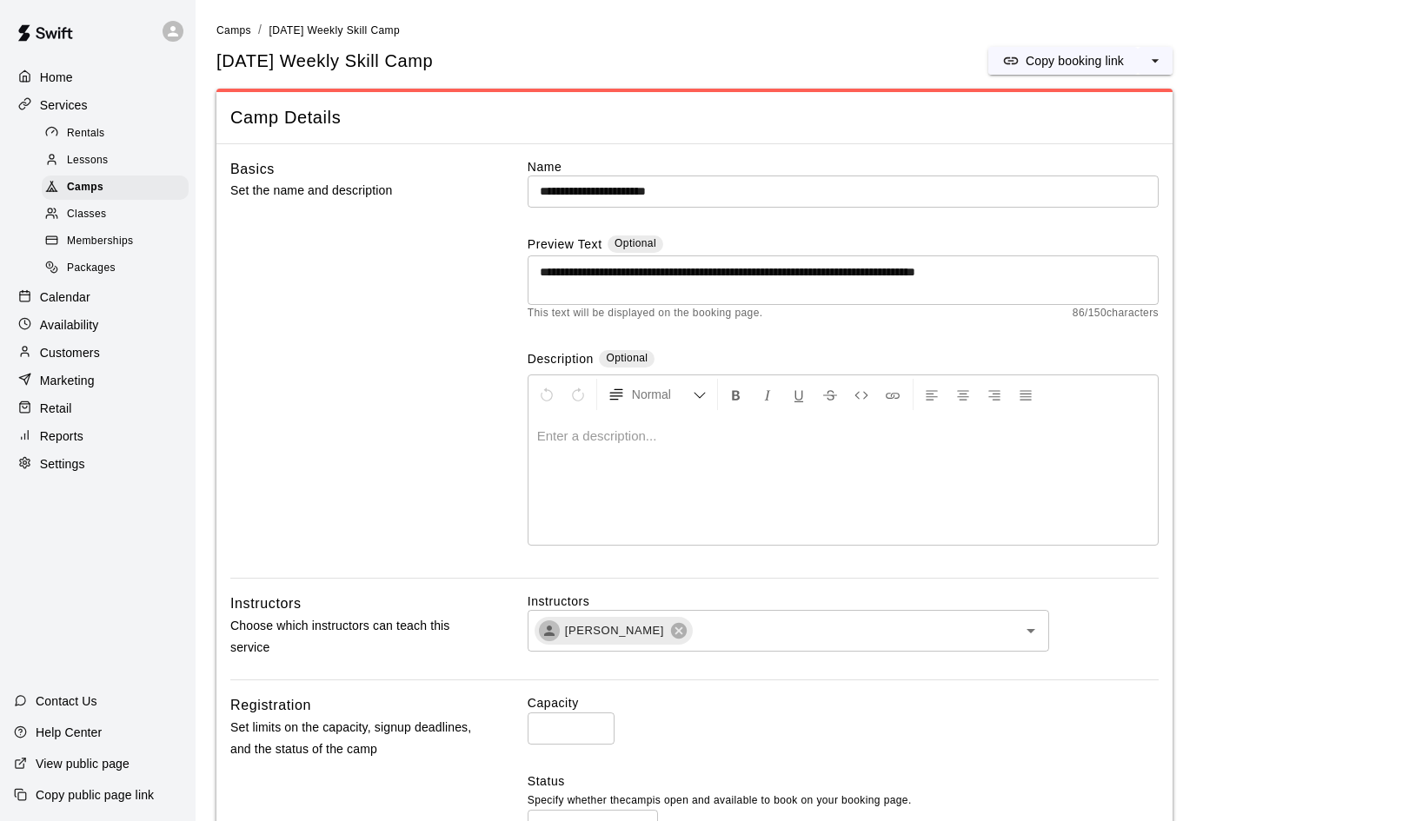
scroll to position [0, 0]
click at [237, 30] on span "Camps" at bounding box center [233, 30] width 35 height 12
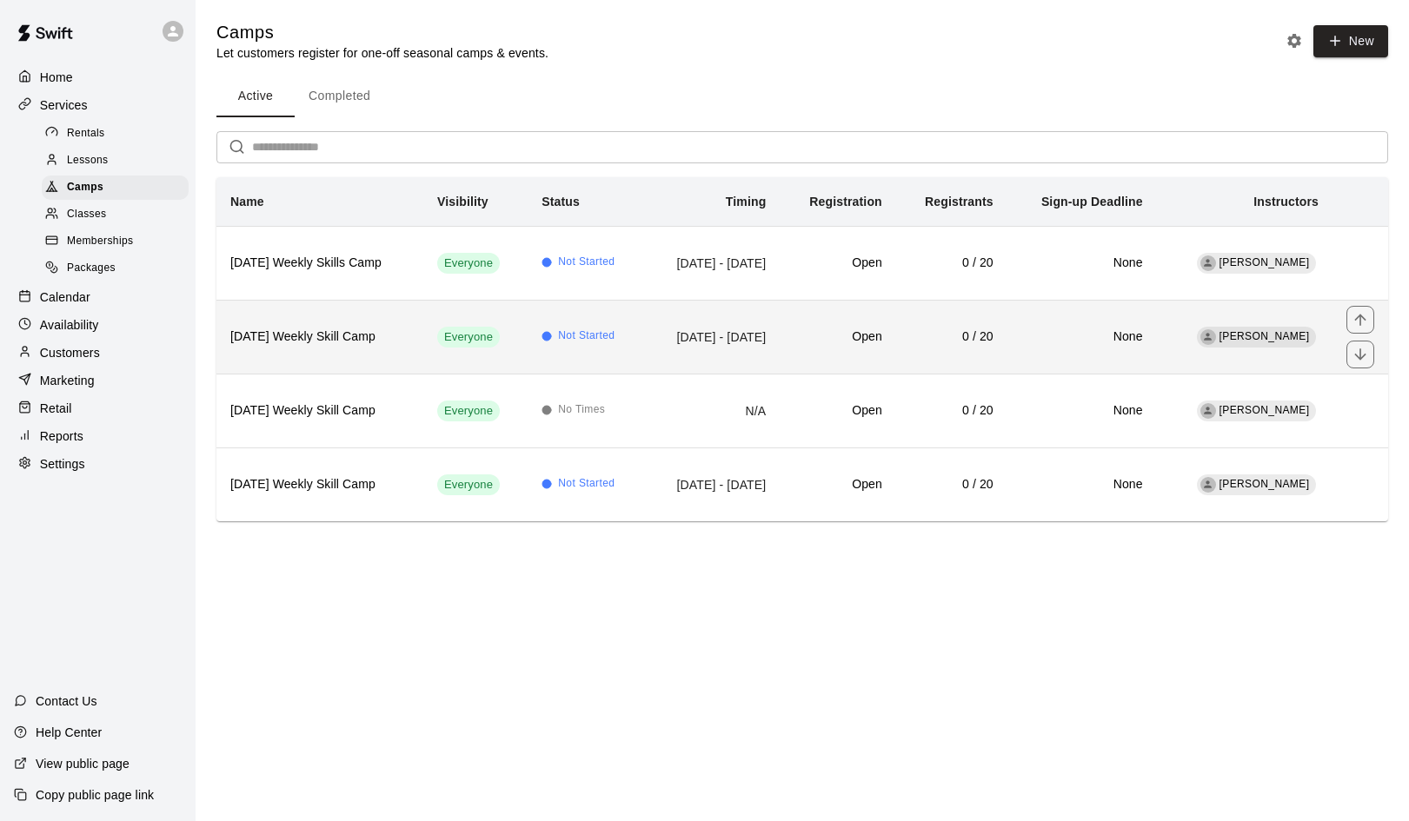
click at [388, 336] on h6 "Wednesday Weekly Skill Camp" at bounding box center [319, 337] width 179 height 19
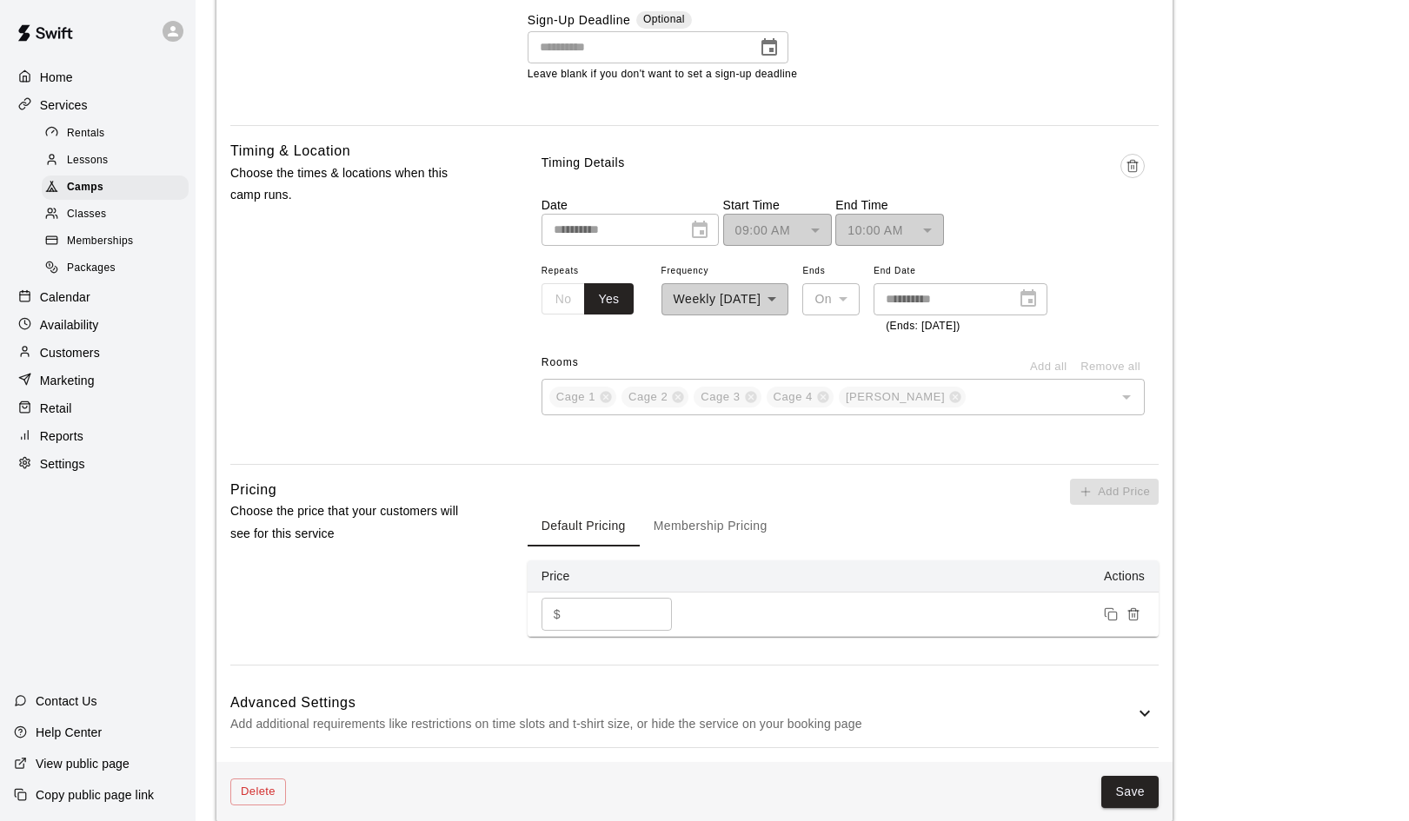
scroll to position [893, 0]
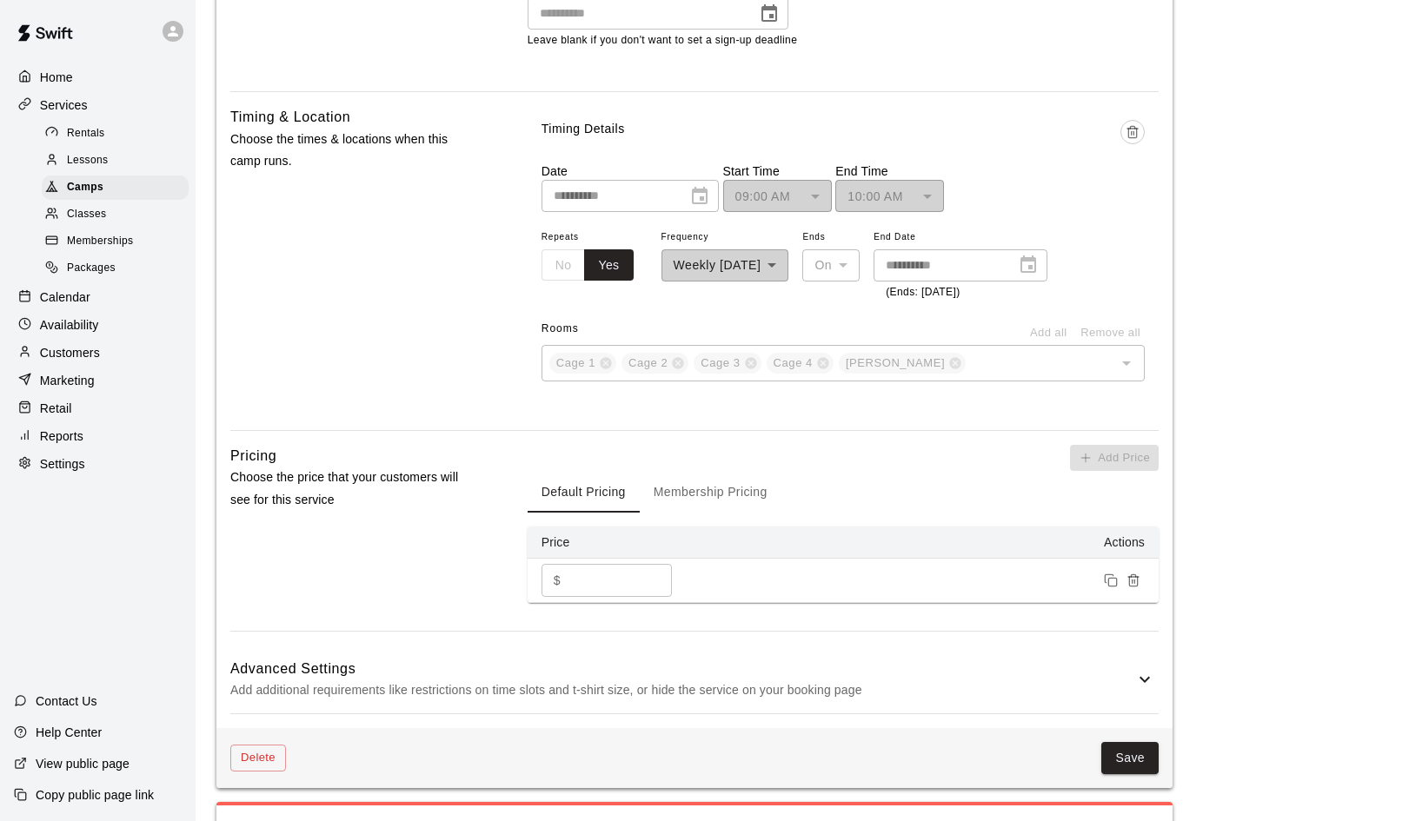
click at [721, 485] on button "Membership Pricing" at bounding box center [711, 492] width 142 height 42
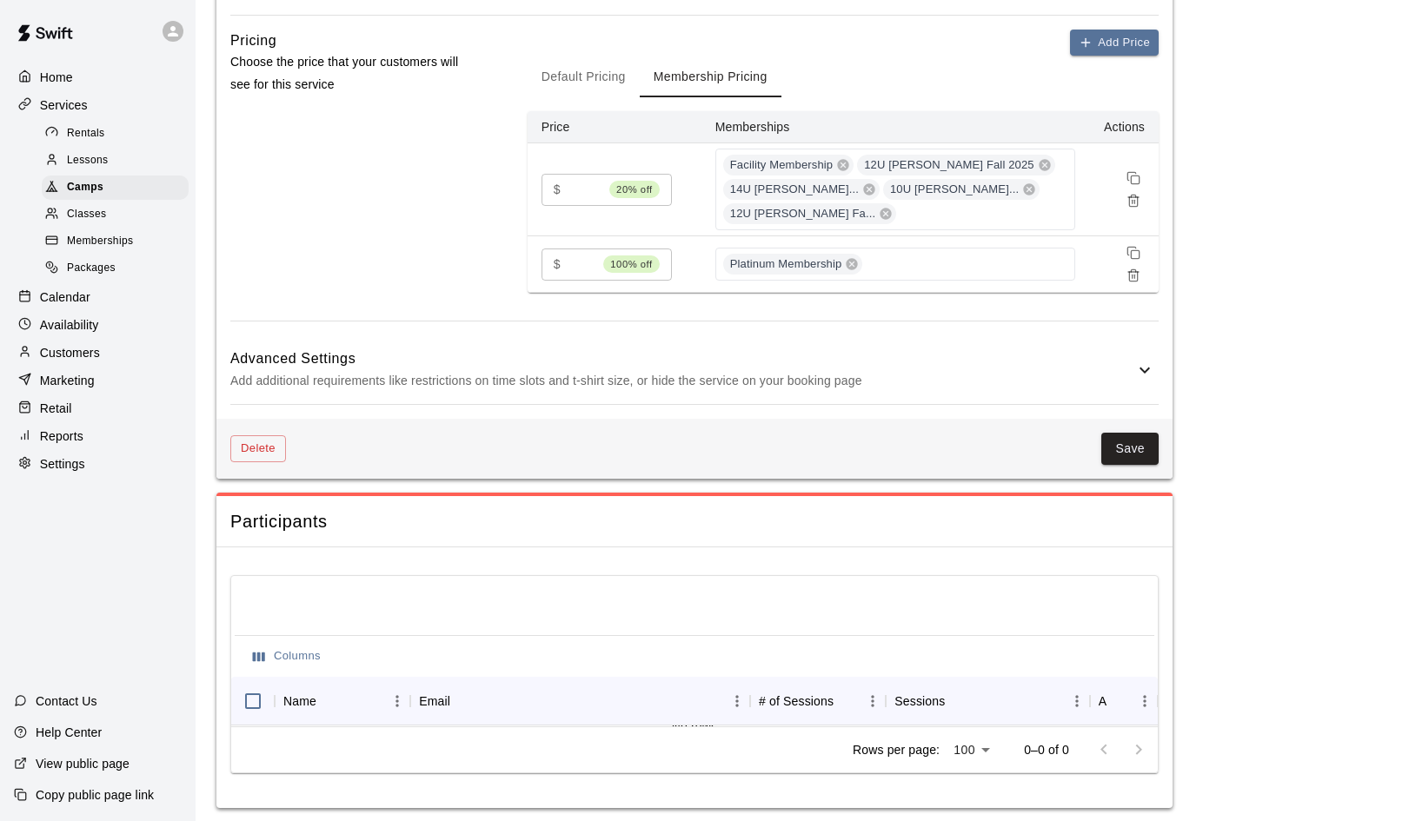
scroll to position [1307, 0]
click at [1139, 443] on button "Save" at bounding box center [1129, 450] width 57 height 32
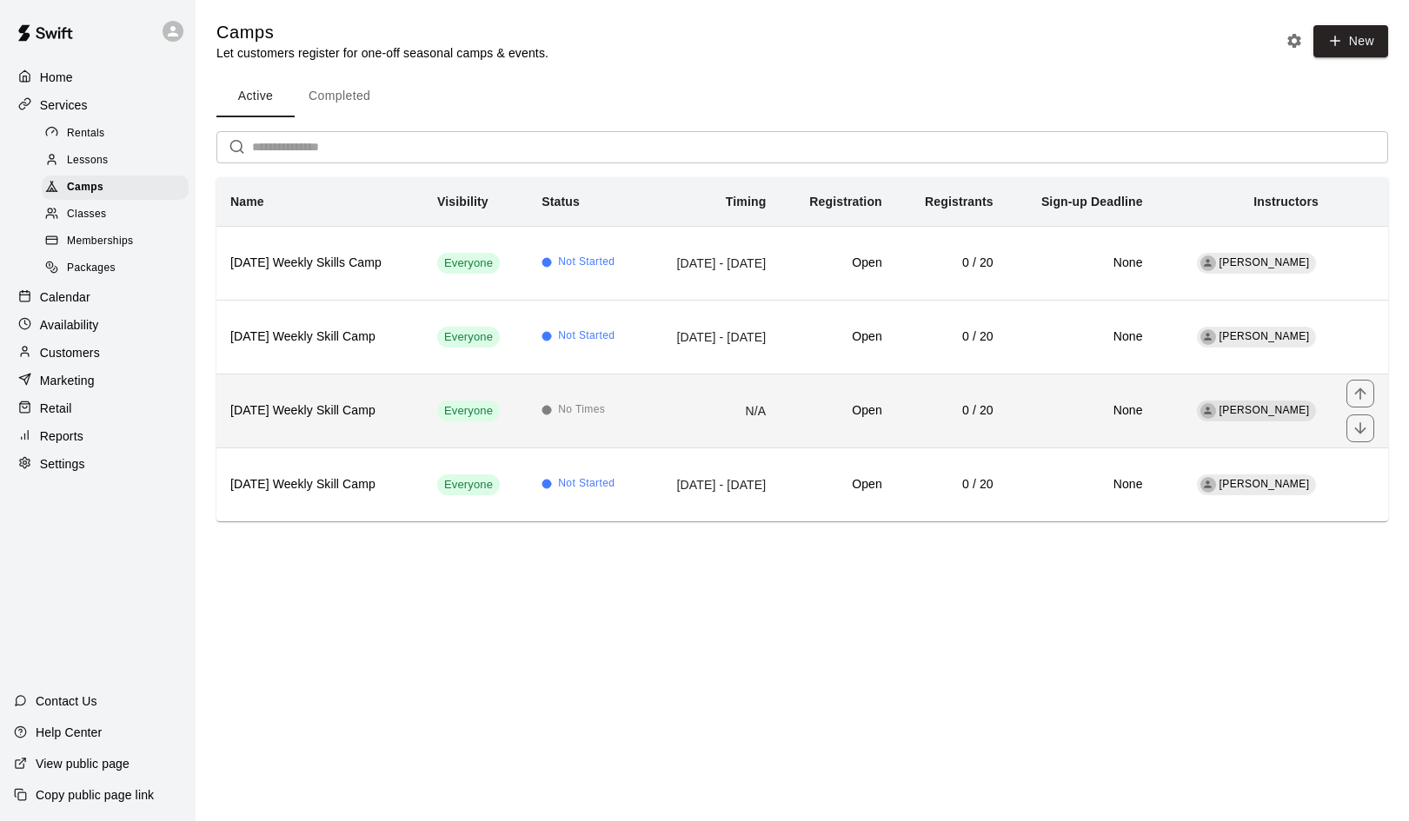
click at [568, 403] on span "No Times" at bounding box center [581, 410] width 47 height 17
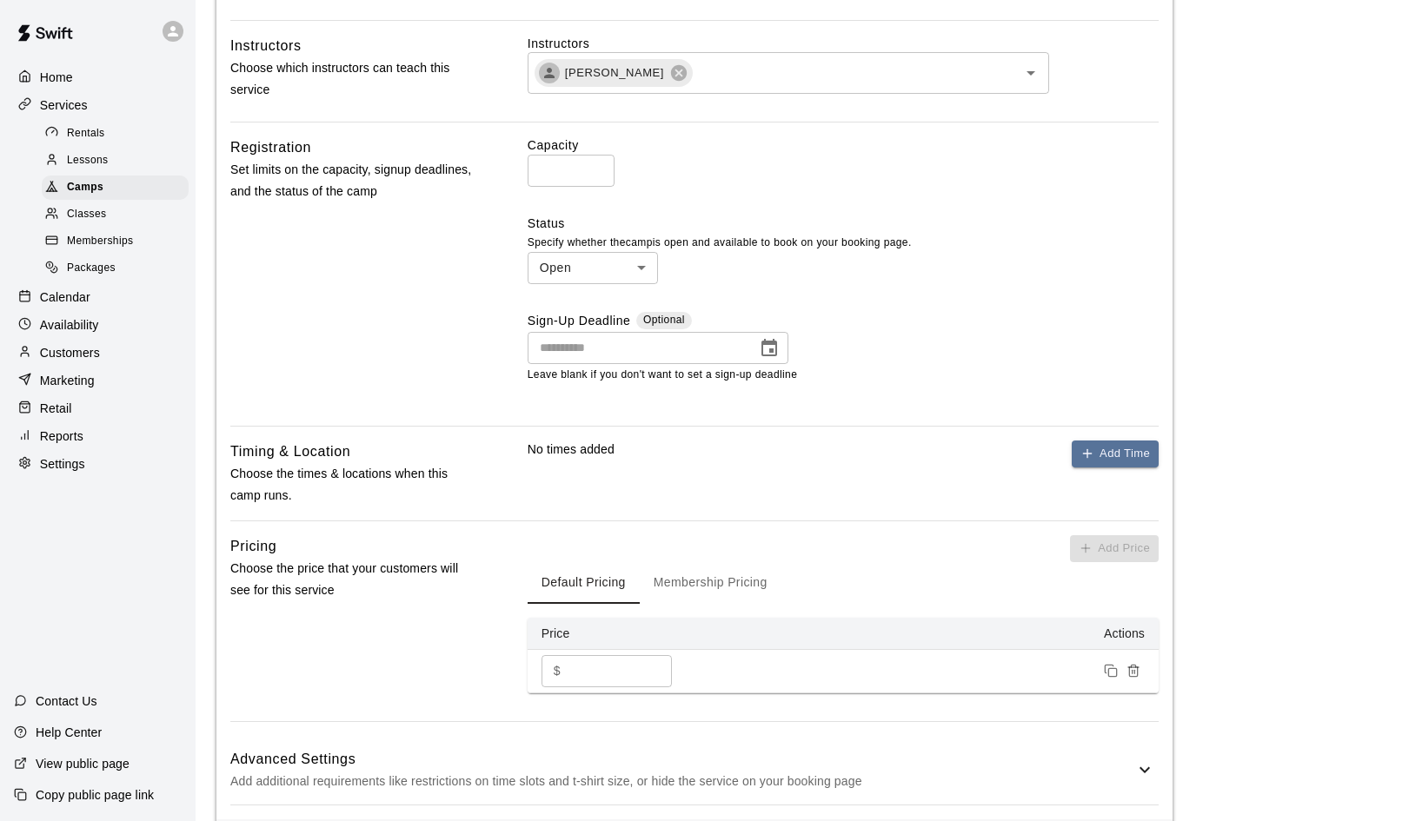
scroll to position [559, 0]
click at [1128, 461] on button "Add Time" at bounding box center [1115, 453] width 87 height 27
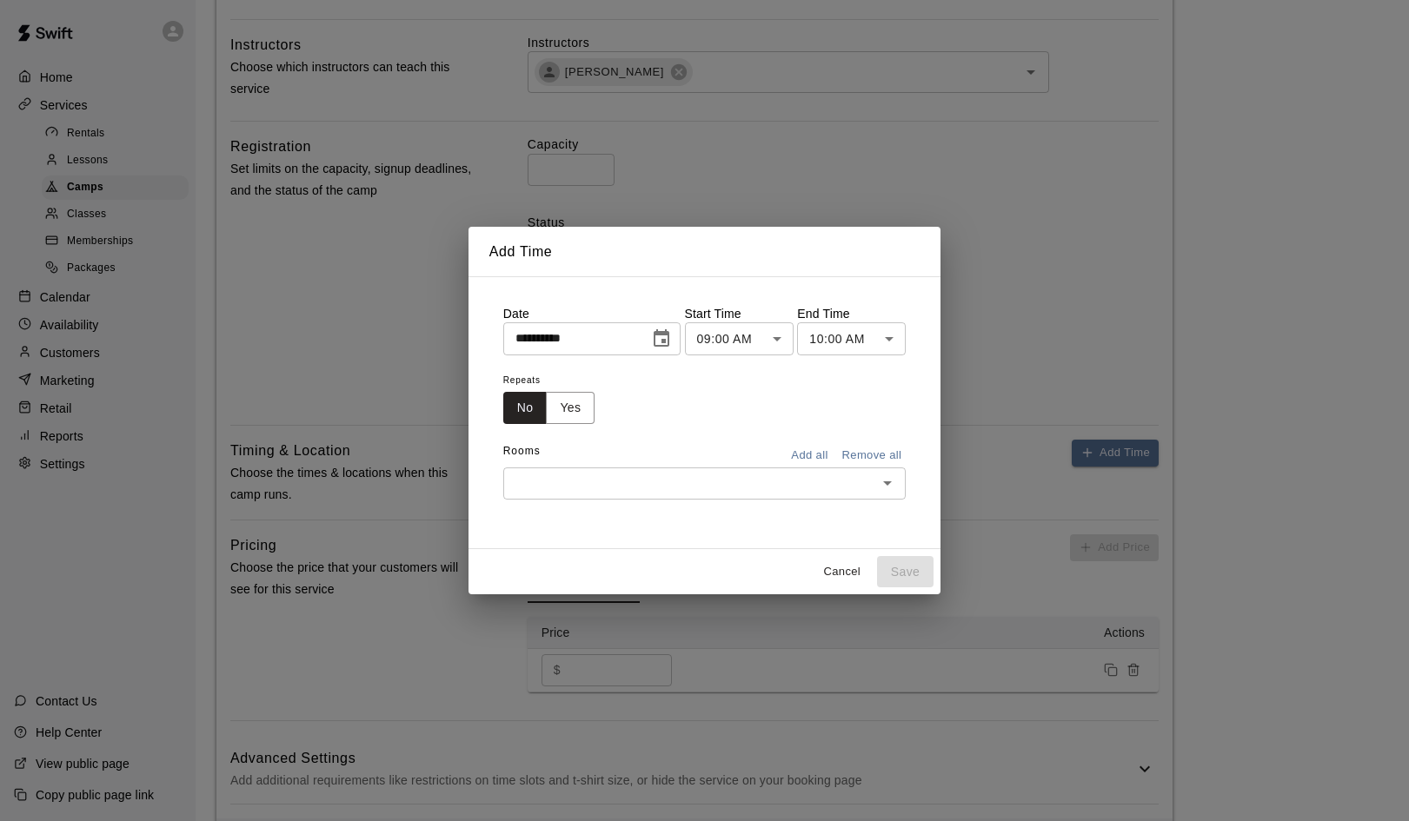
click at [778, 338] on body "**********" at bounding box center [704, 335] width 1409 height 1788
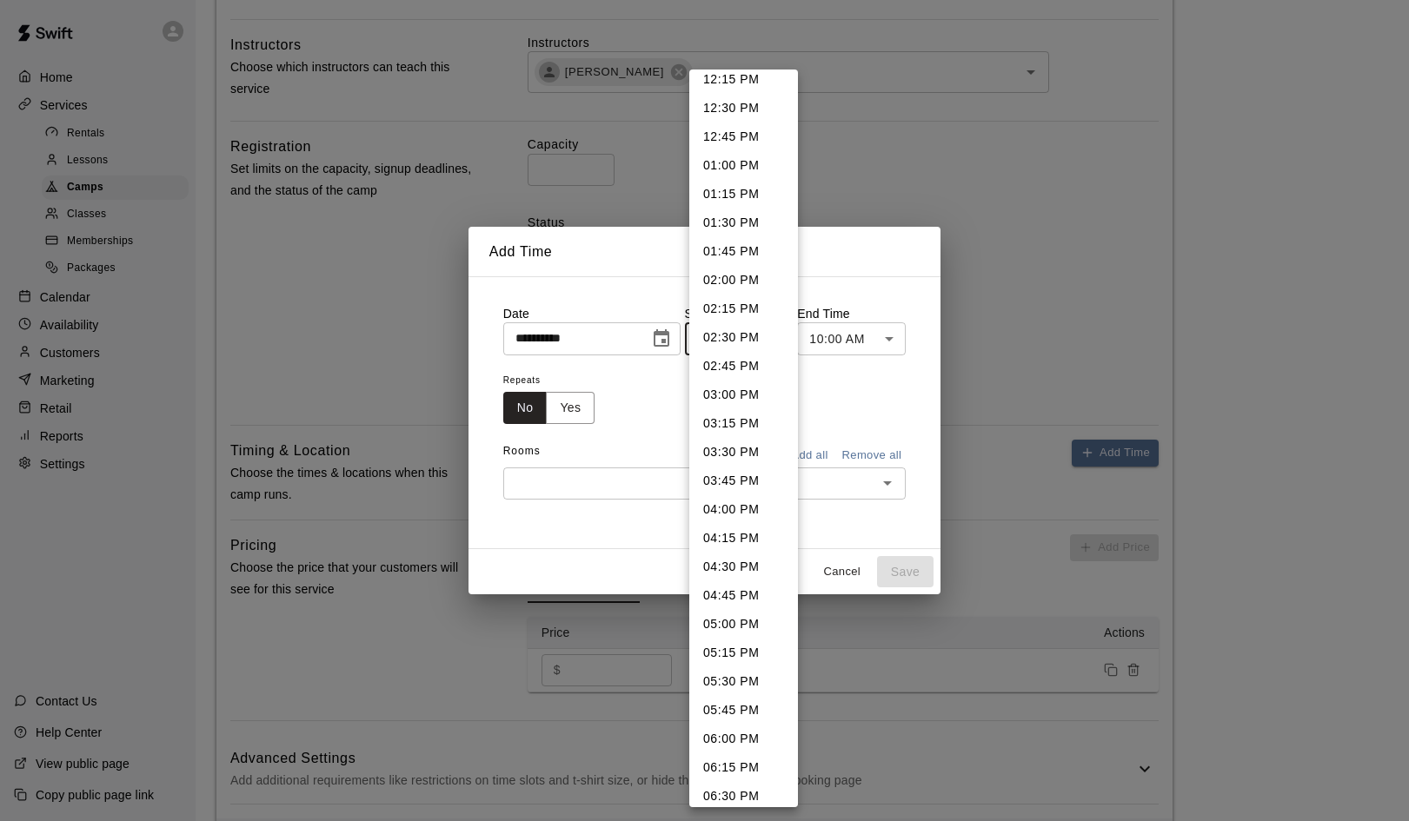
scroll to position [1420, 0]
click at [725, 502] on li "04:00 PM" at bounding box center [743, 506] width 109 height 29
type input "********"
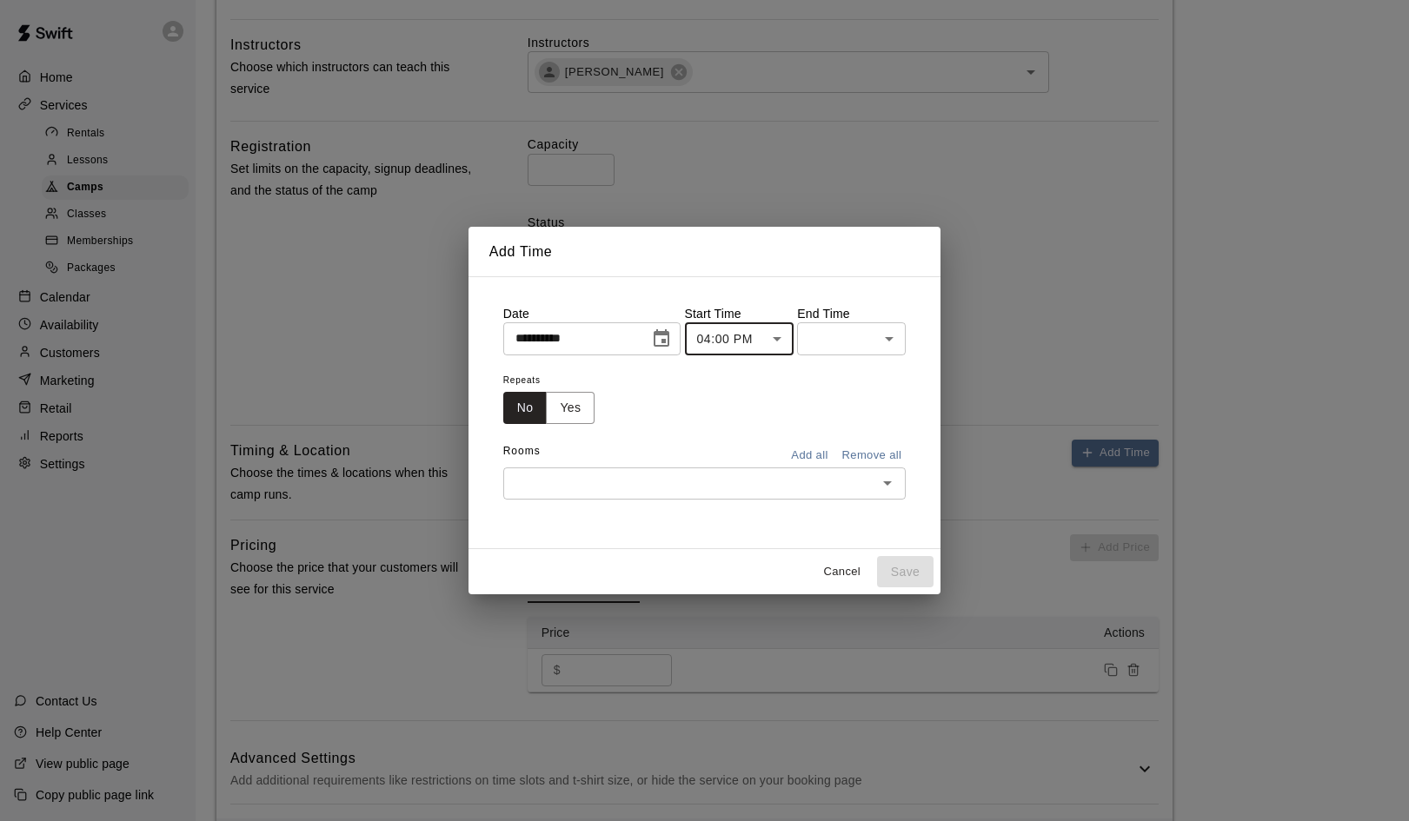
click at [891, 340] on body "**********" at bounding box center [704, 335] width 1409 height 1788
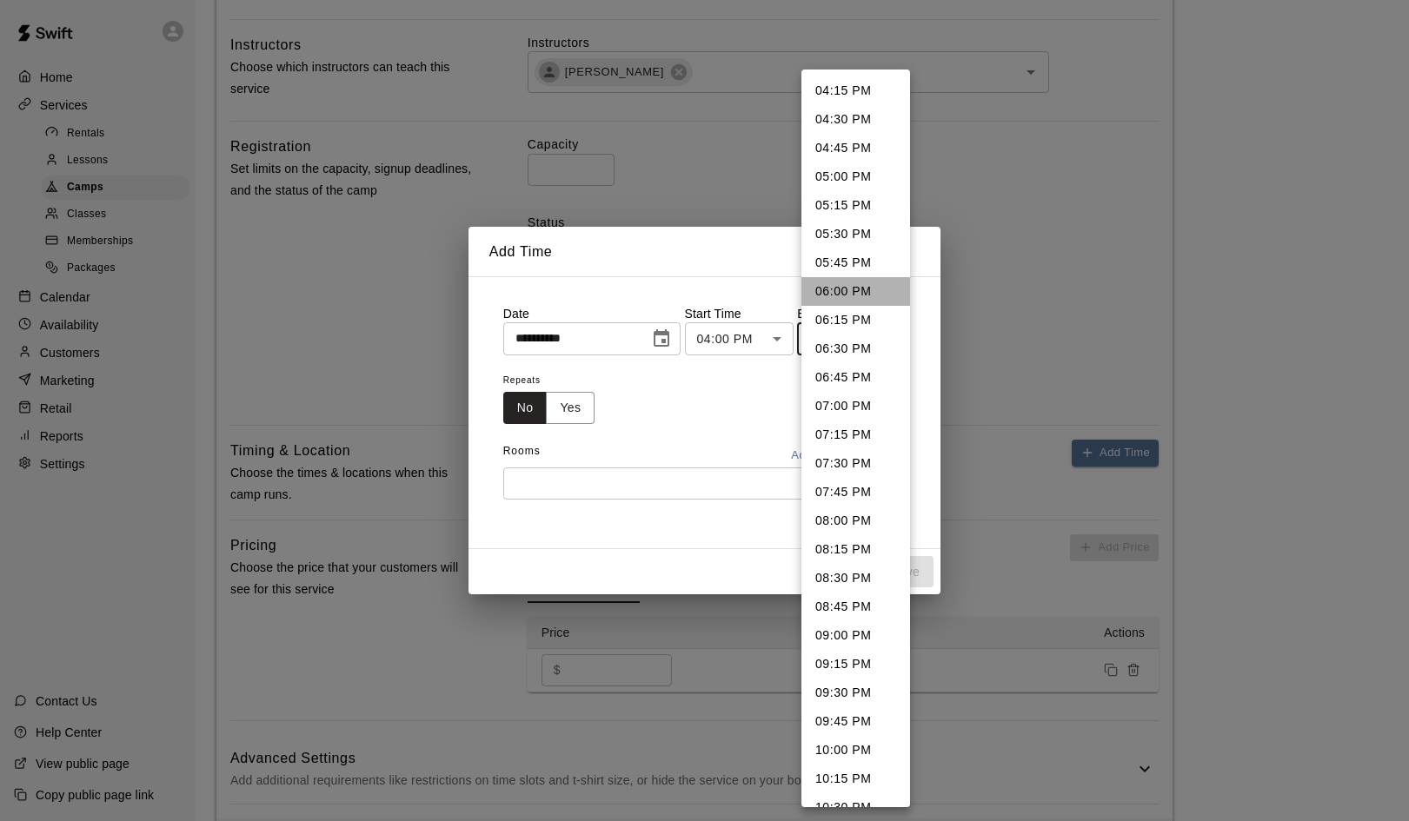
click at [846, 289] on li "06:00 PM" at bounding box center [855, 291] width 109 height 29
type input "********"
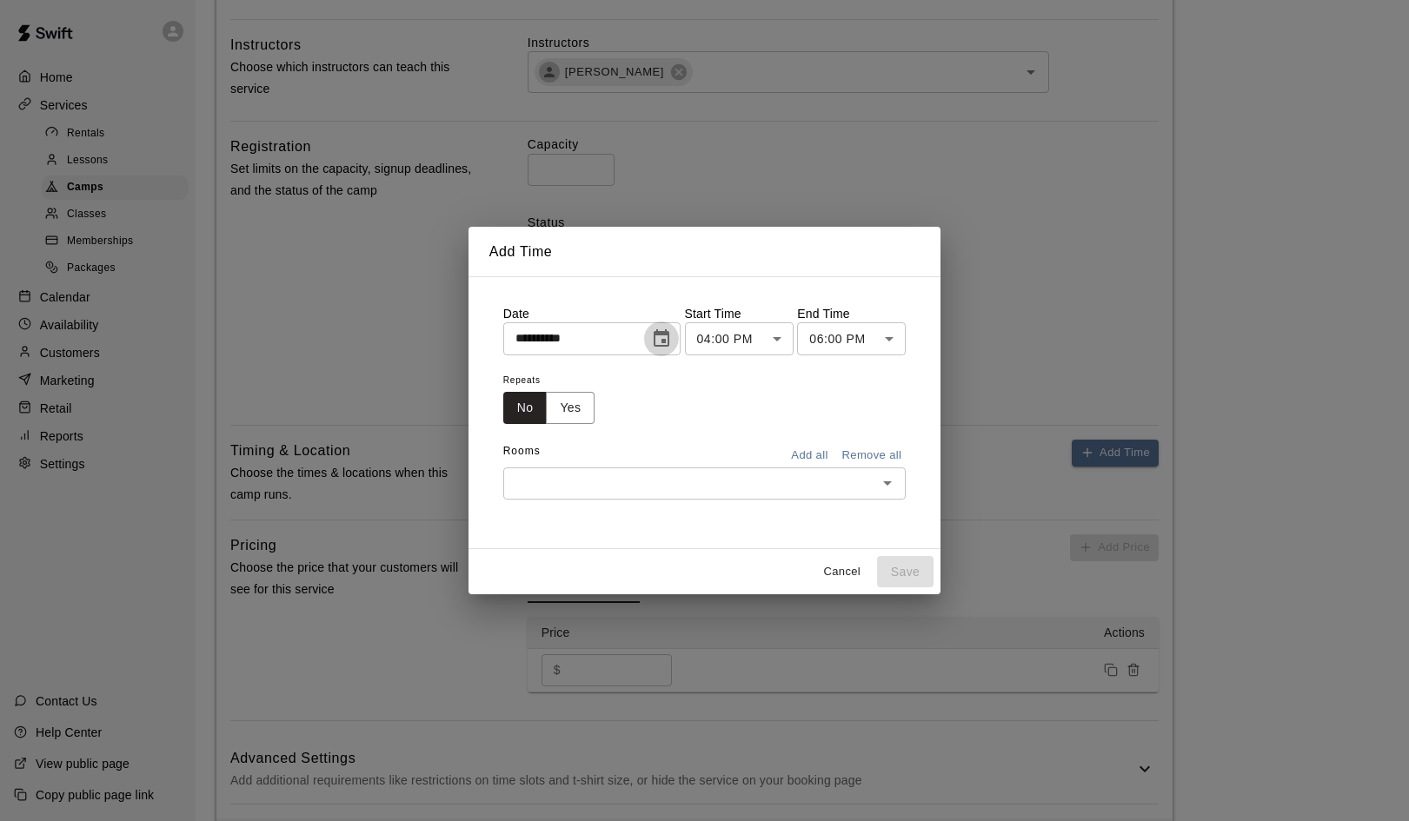
click at [664, 341] on icon "Choose date, selected date is Aug 19, 2025" at bounding box center [661, 339] width 21 height 21
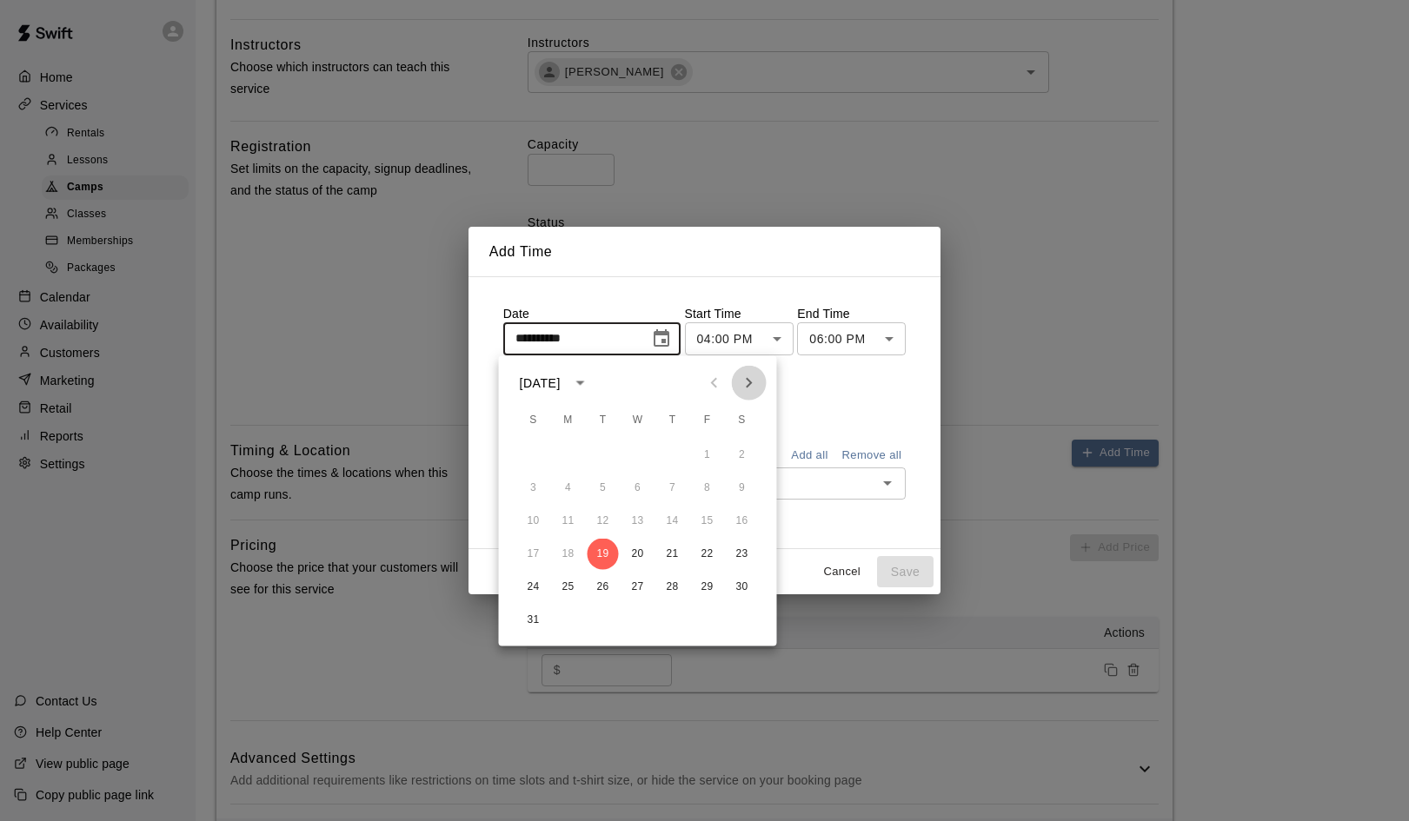
click at [753, 381] on icon "Next month" at bounding box center [749, 383] width 21 height 21
click at [636, 483] on button "10" at bounding box center [637, 488] width 31 height 31
type input "**********"
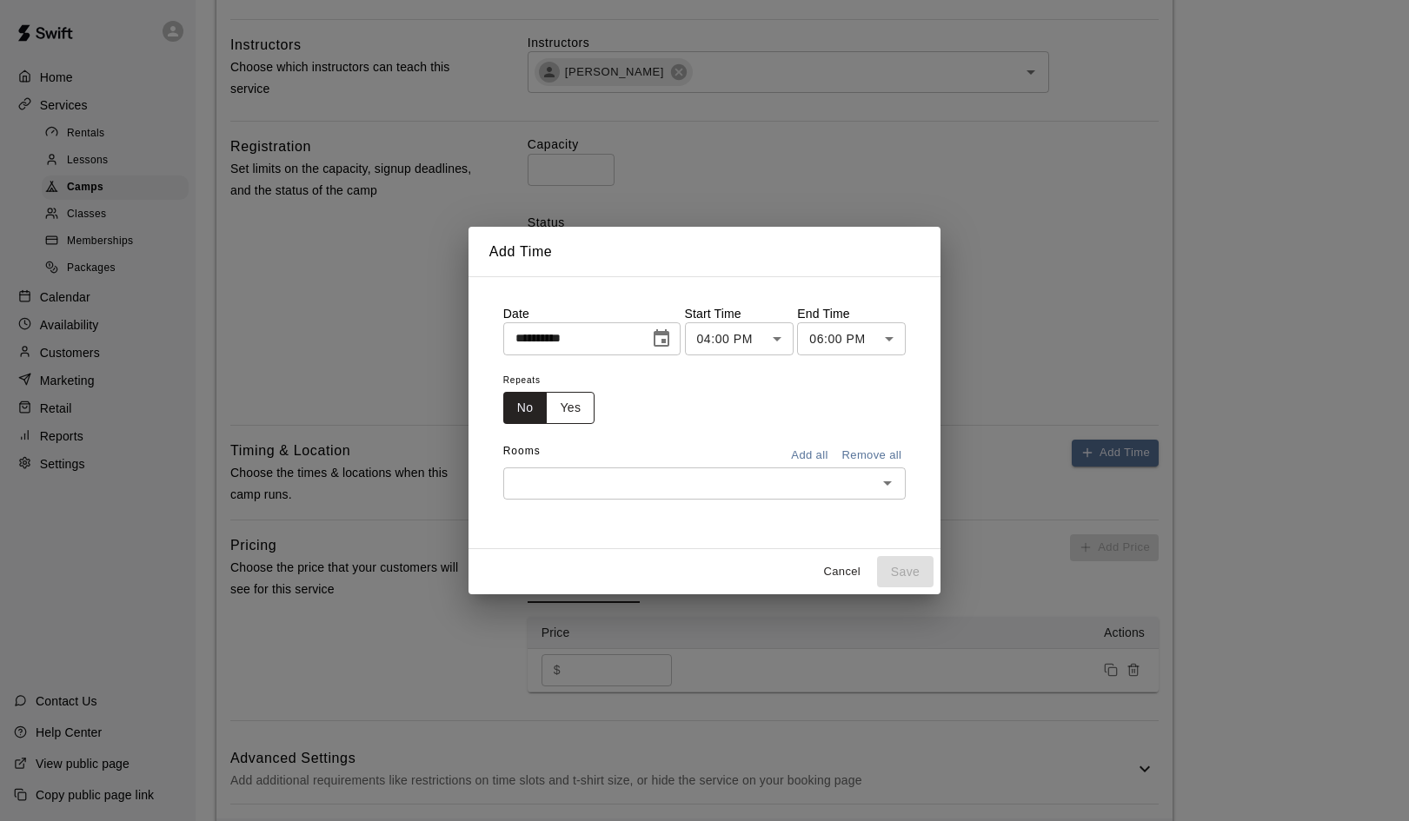
click at [563, 408] on button "Yes" at bounding box center [570, 408] width 49 height 32
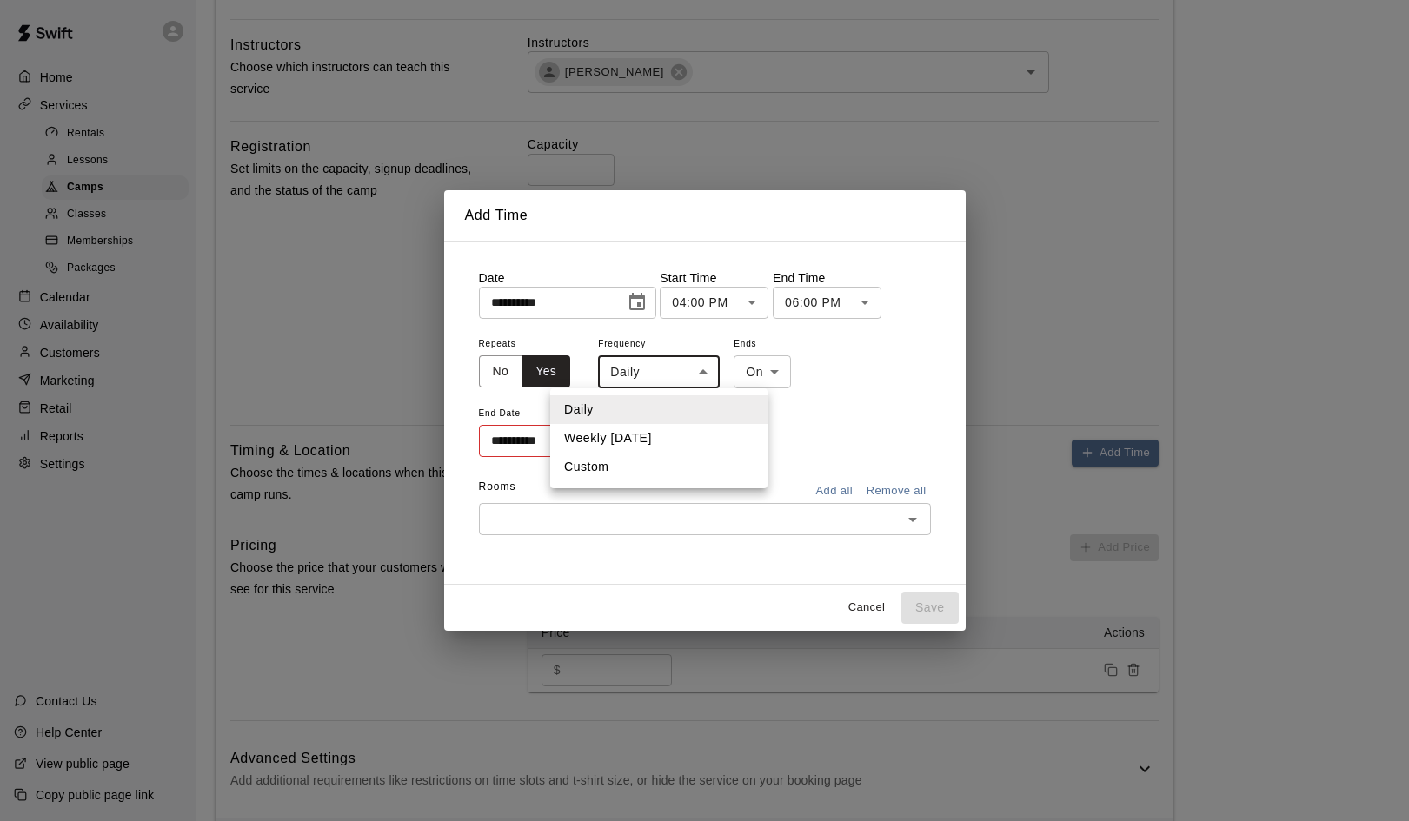
click at [699, 374] on body "**********" at bounding box center [704, 335] width 1409 height 1788
click at [668, 434] on li "Weekly on Wednesday" at bounding box center [658, 438] width 217 height 29
type input "******"
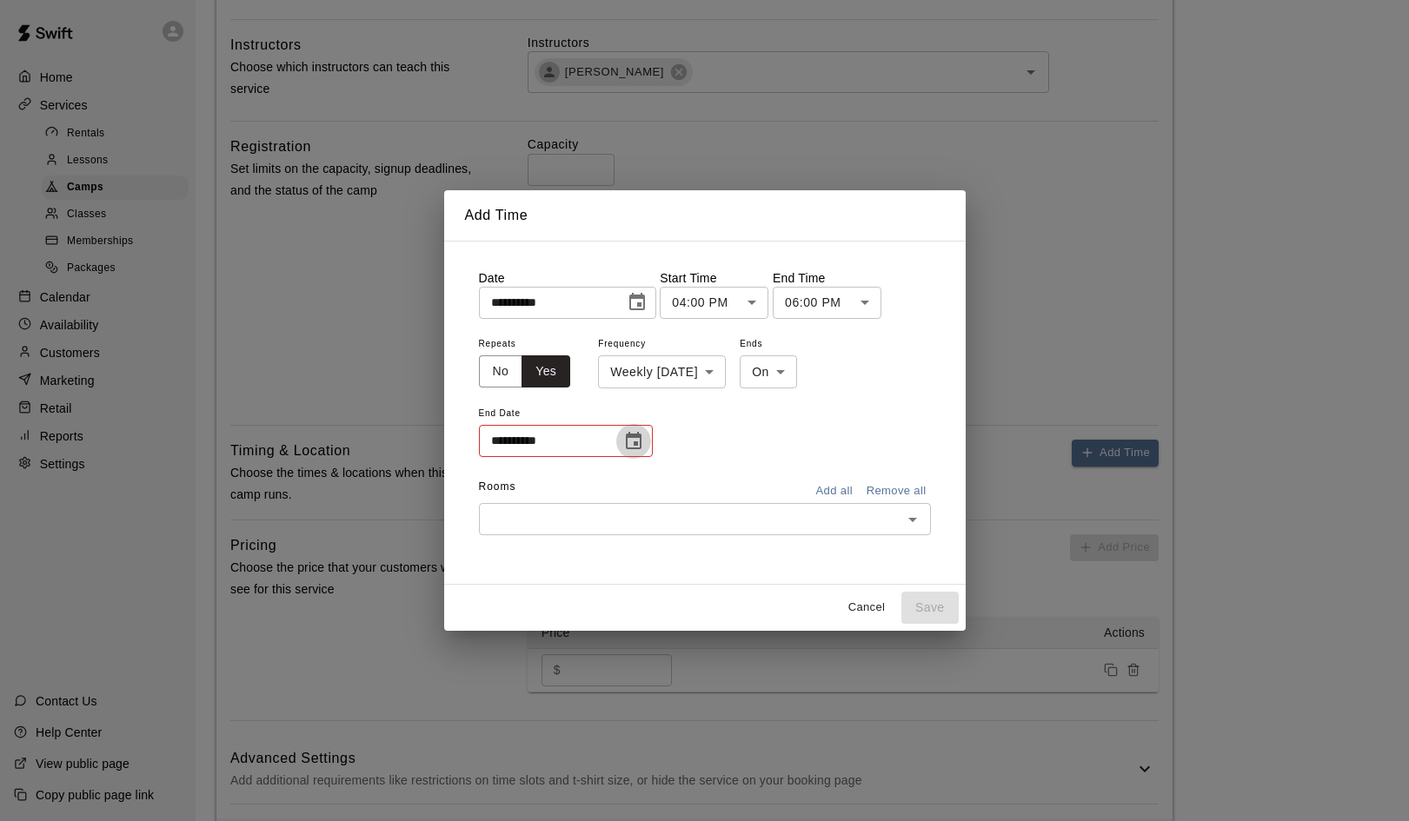
click at [627, 442] on icon "Choose date" at bounding box center [634, 440] width 16 height 17
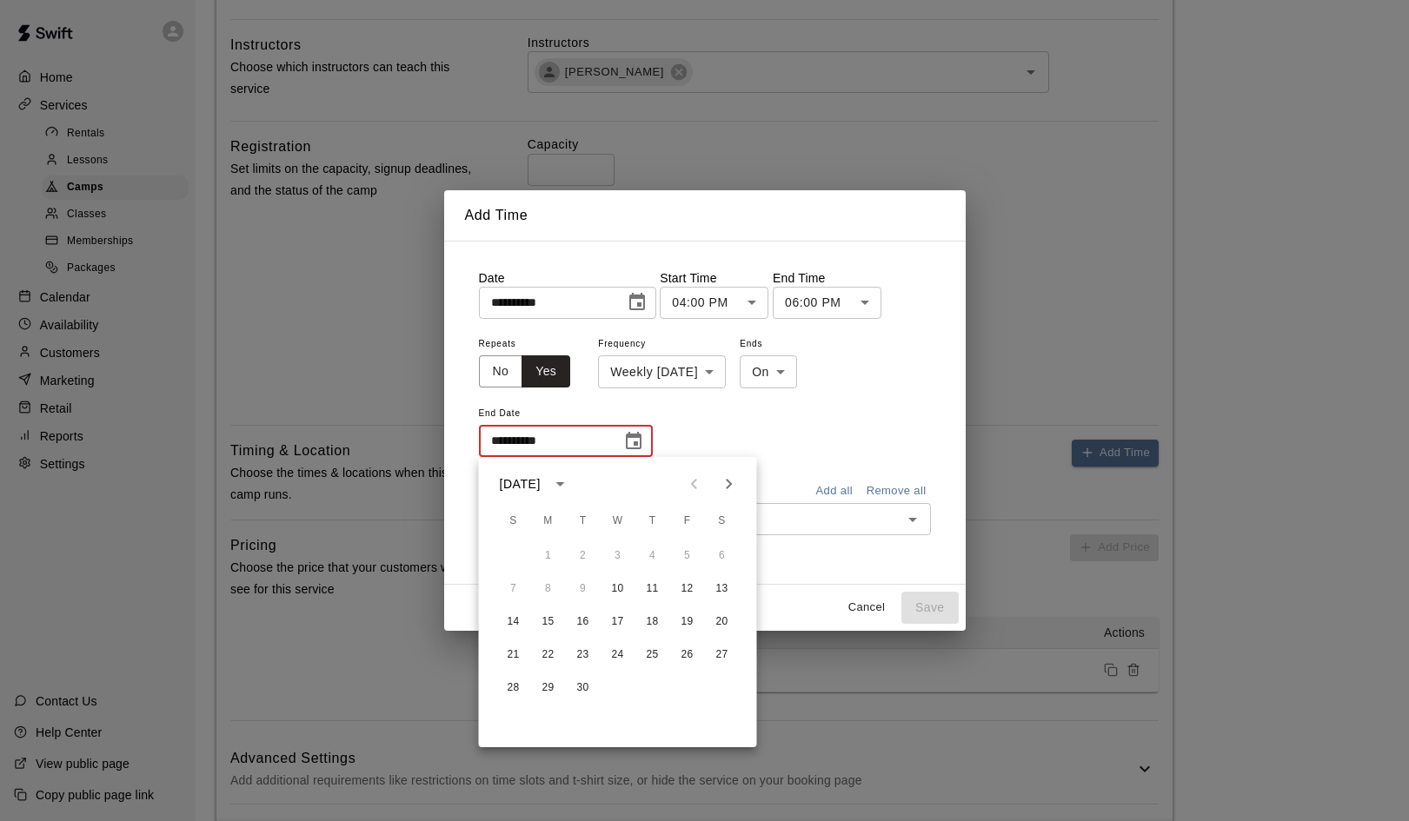
click at [732, 481] on icon "Next month" at bounding box center [729, 484] width 21 height 21
click at [618, 622] on button "17" at bounding box center [617, 622] width 31 height 31
type input "**********"
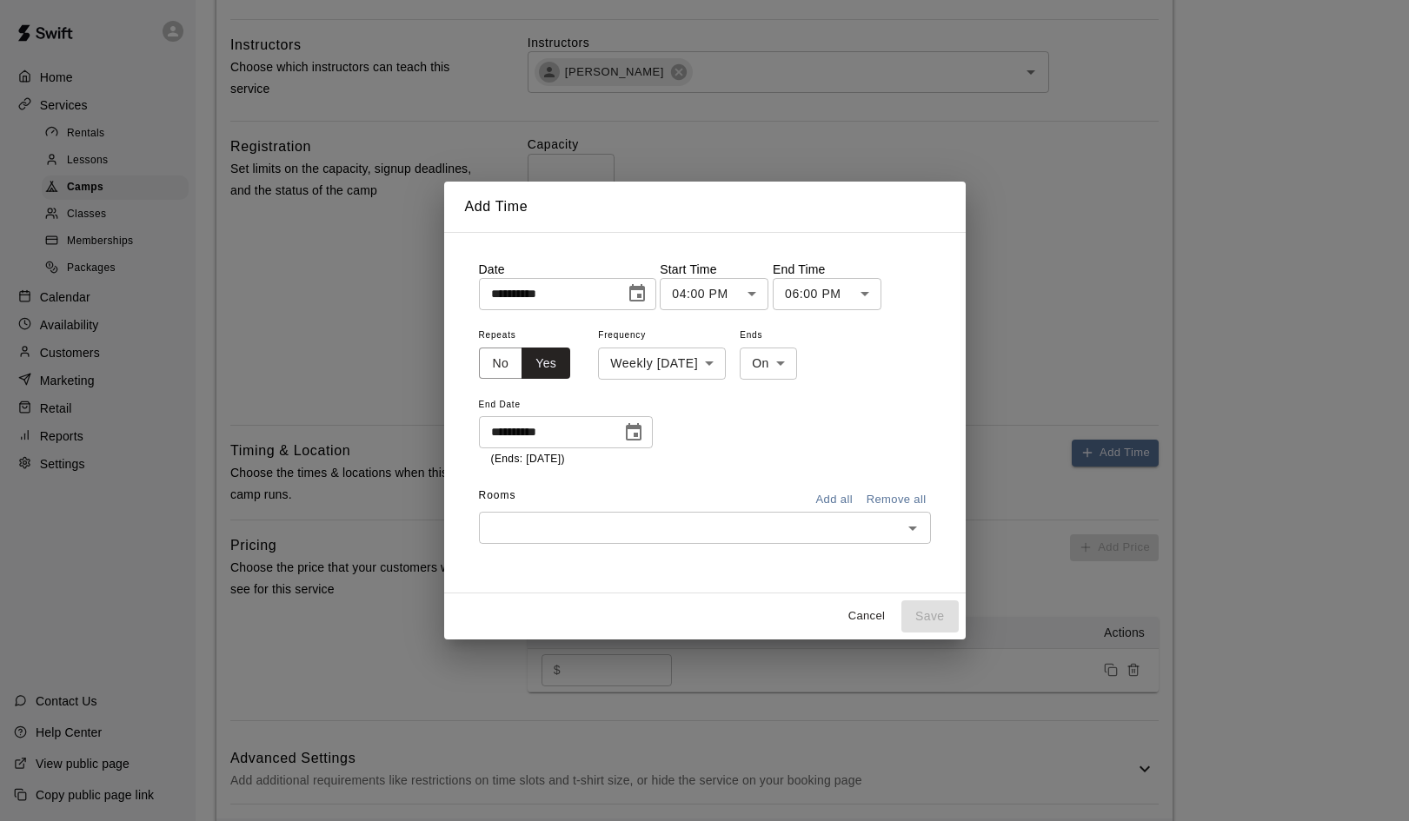
click at [845, 500] on button "Add all" at bounding box center [835, 500] width 56 height 27
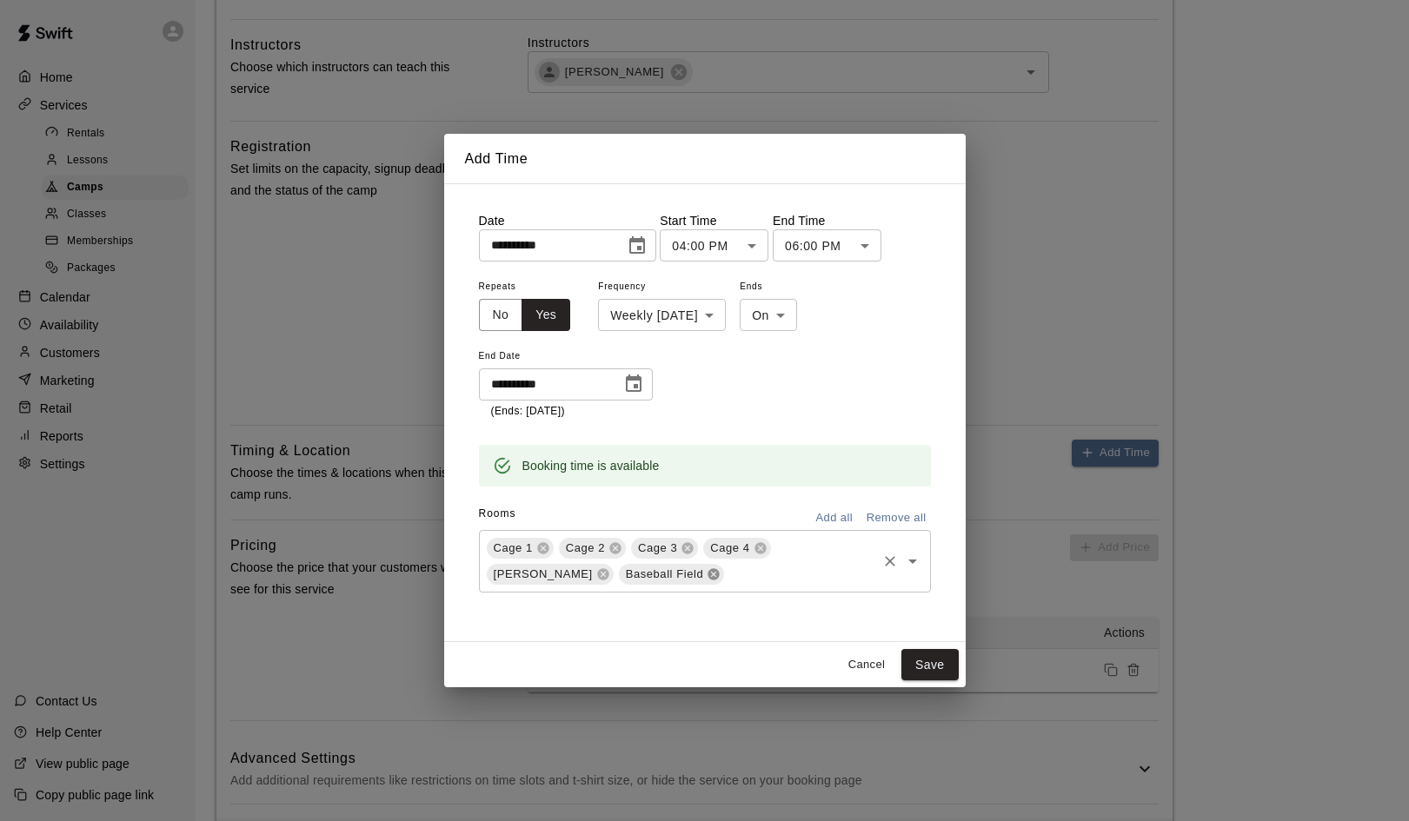
click at [708, 572] on icon at bounding box center [713, 573] width 11 height 11
click at [934, 663] on button "Save" at bounding box center [929, 665] width 57 height 32
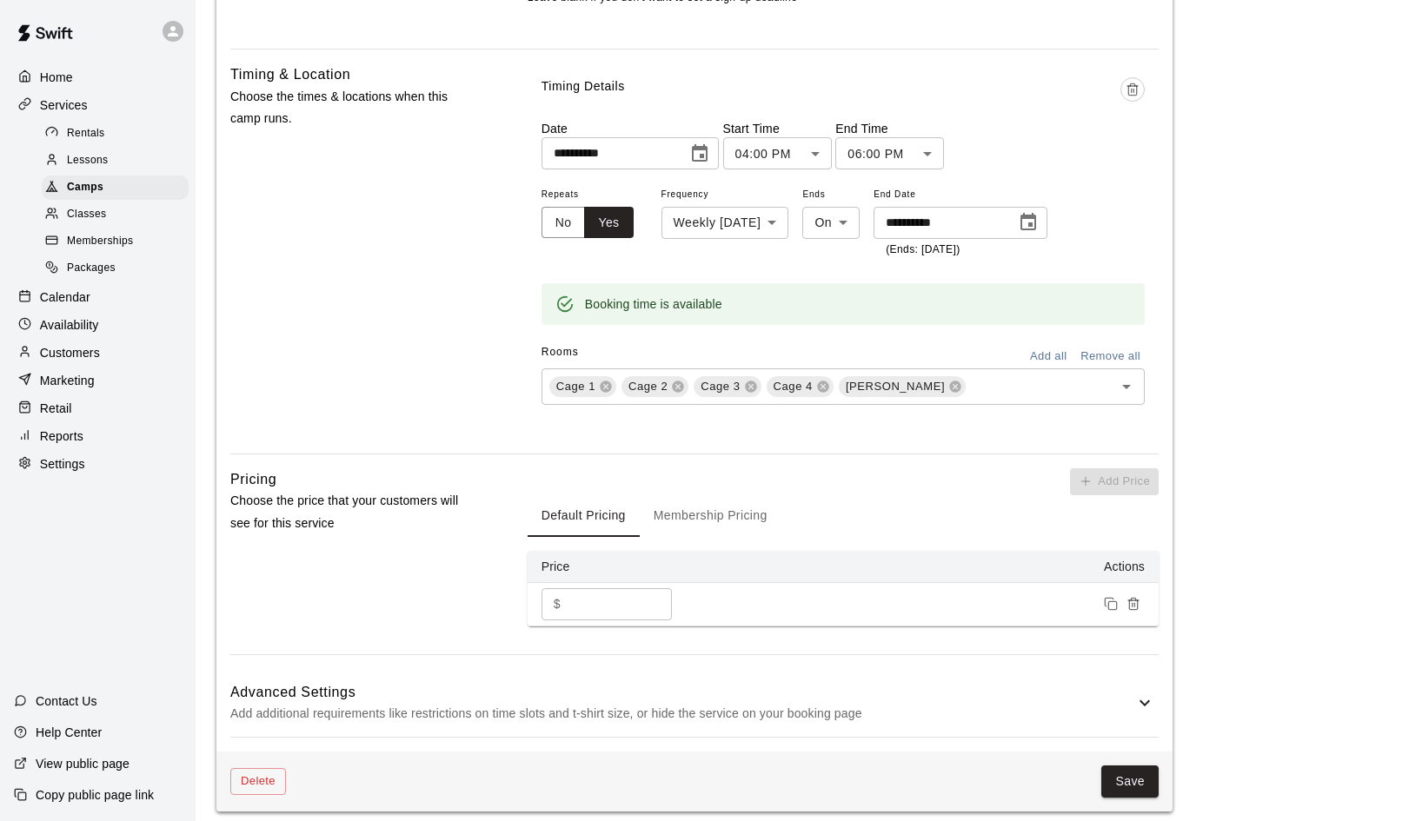
scroll to position [947, 0]
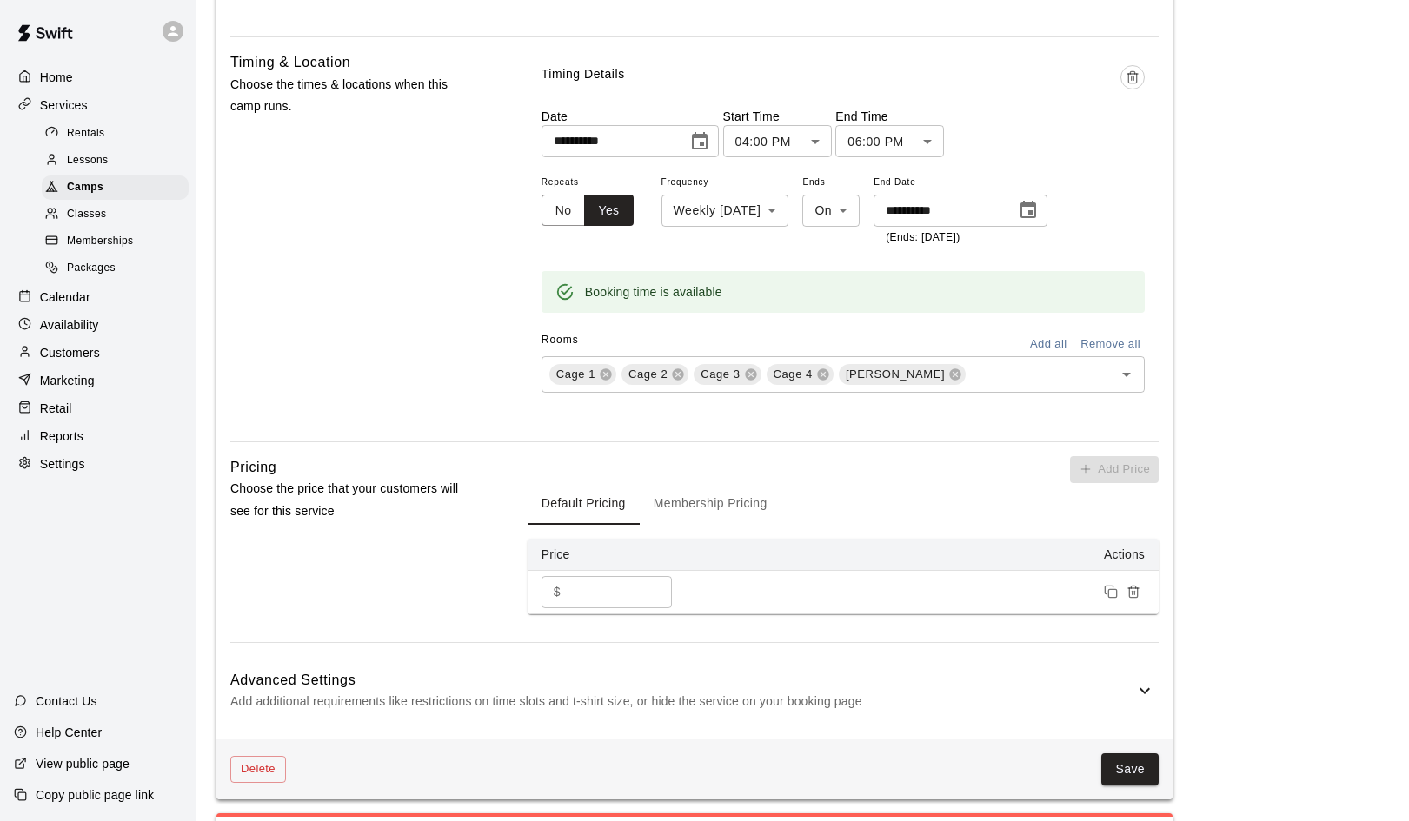
click at [702, 496] on button "Membership Pricing" at bounding box center [711, 504] width 142 height 42
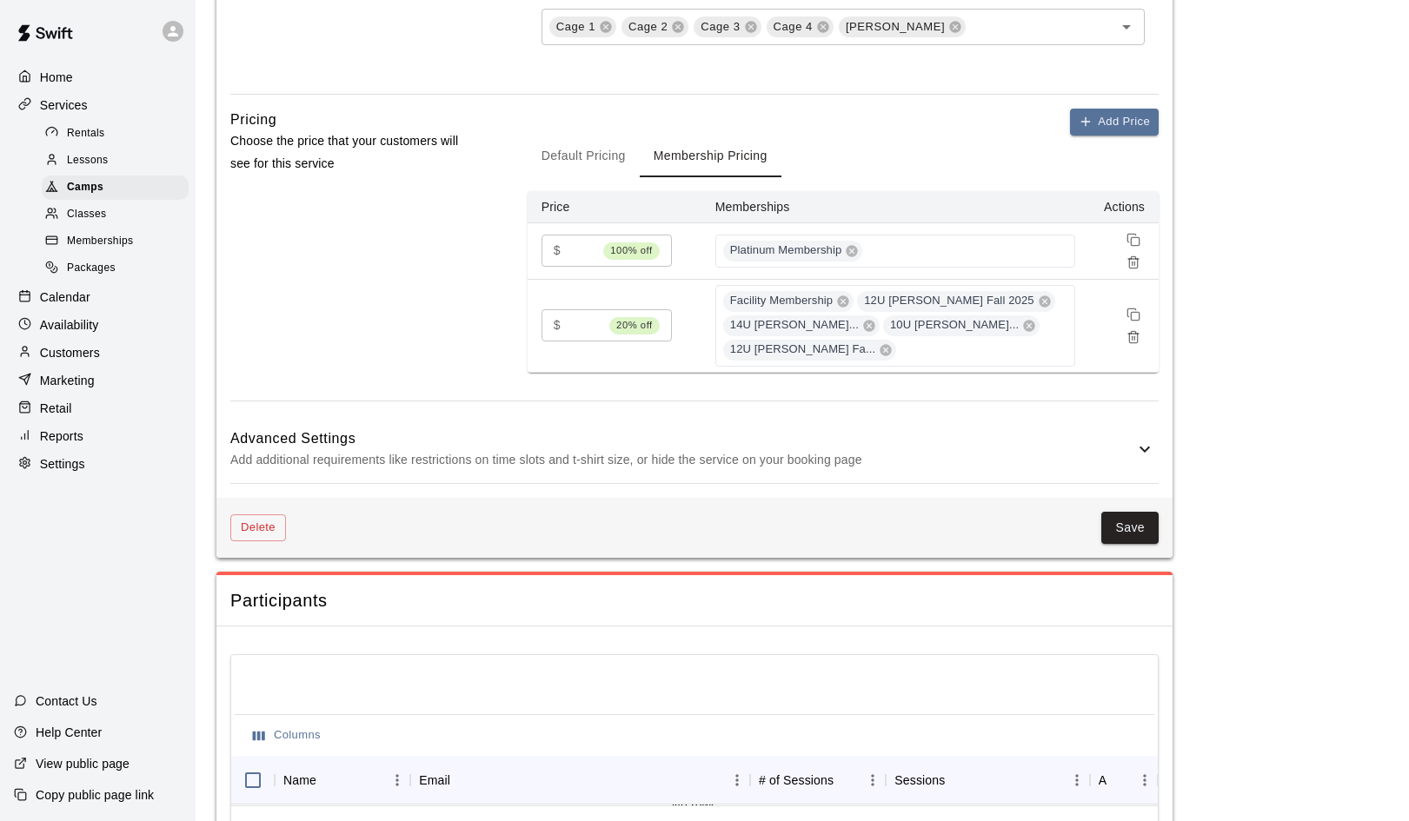
scroll to position [1304, 0]
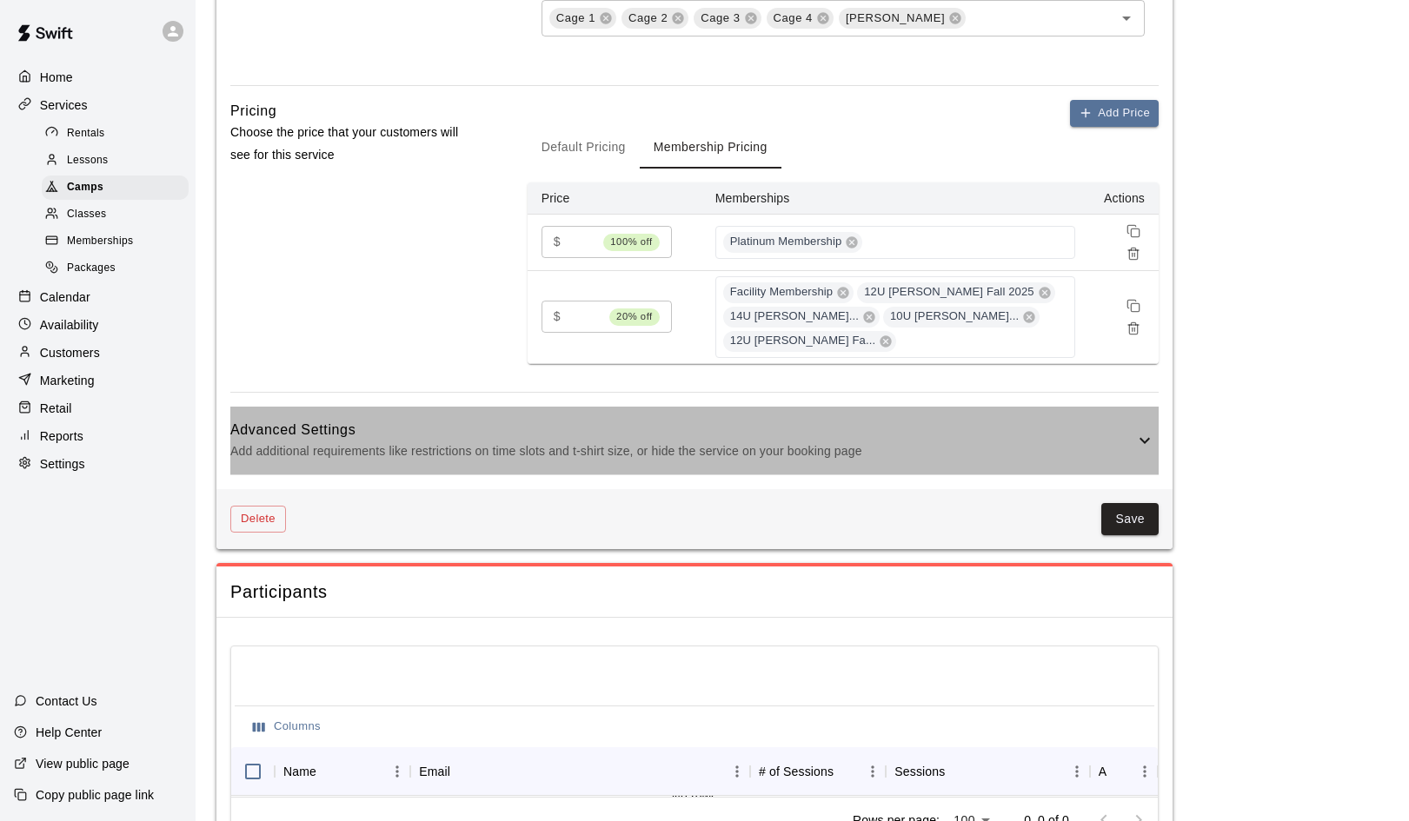
click at [1140, 440] on icon at bounding box center [1144, 440] width 21 height 21
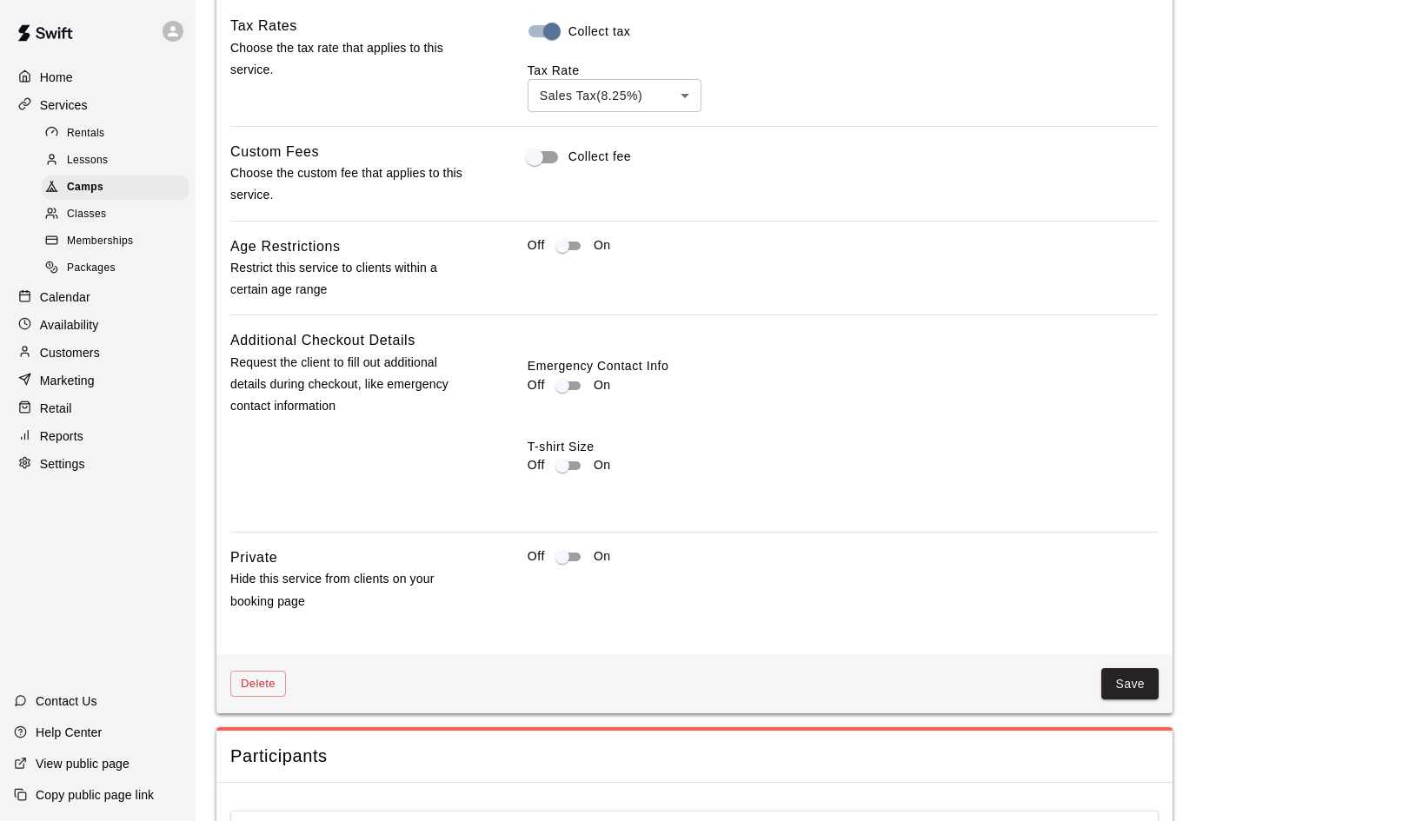
scroll to position [1792, 0]
click at [1121, 673] on button "Save" at bounding box center [1129, 684] width 57 height 32
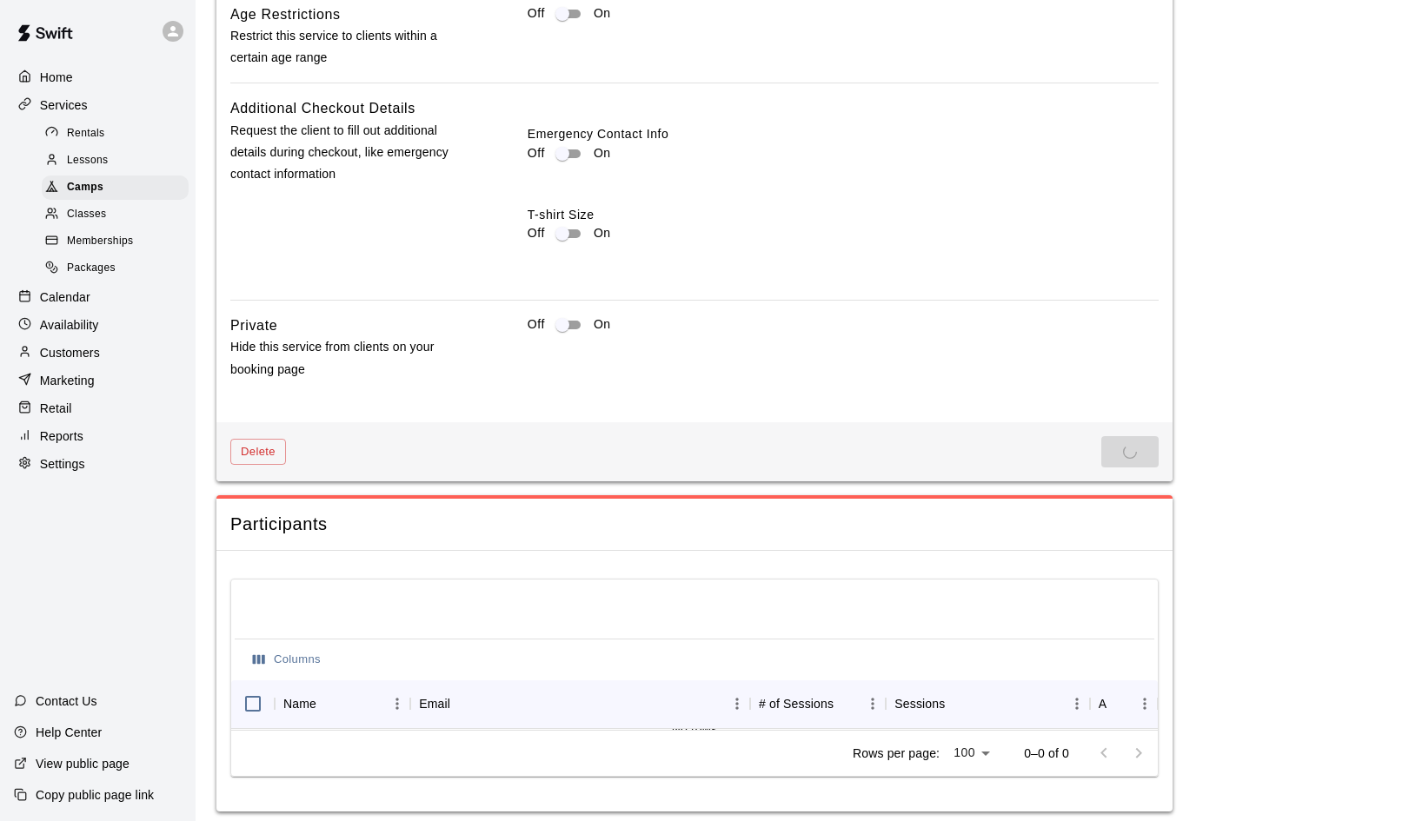
scroll to position [2023, 0]
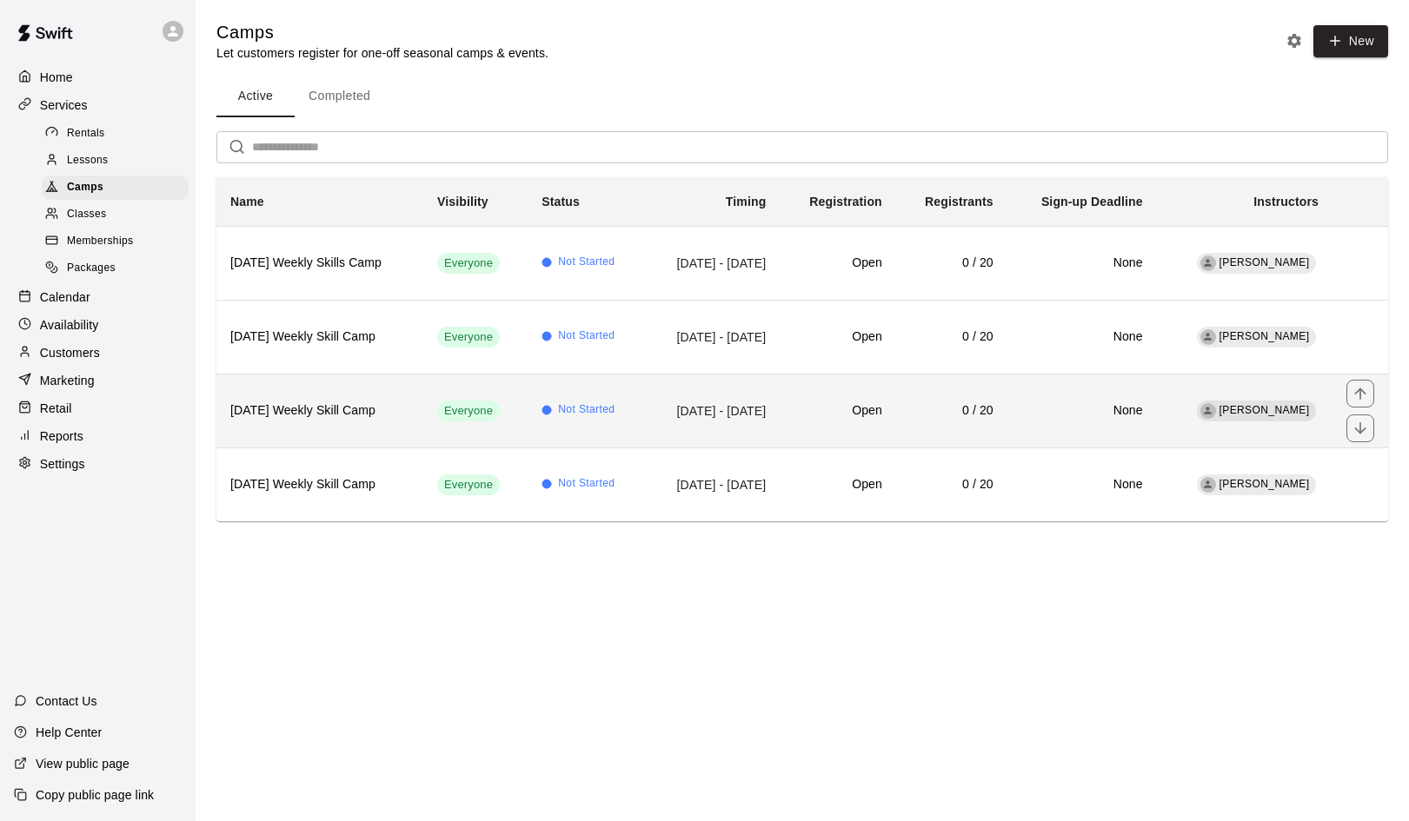
click at [370, 409] on h6 "Tuesday Weekly Skill Camp" at bounding box center [319, 411] width 179 height 19
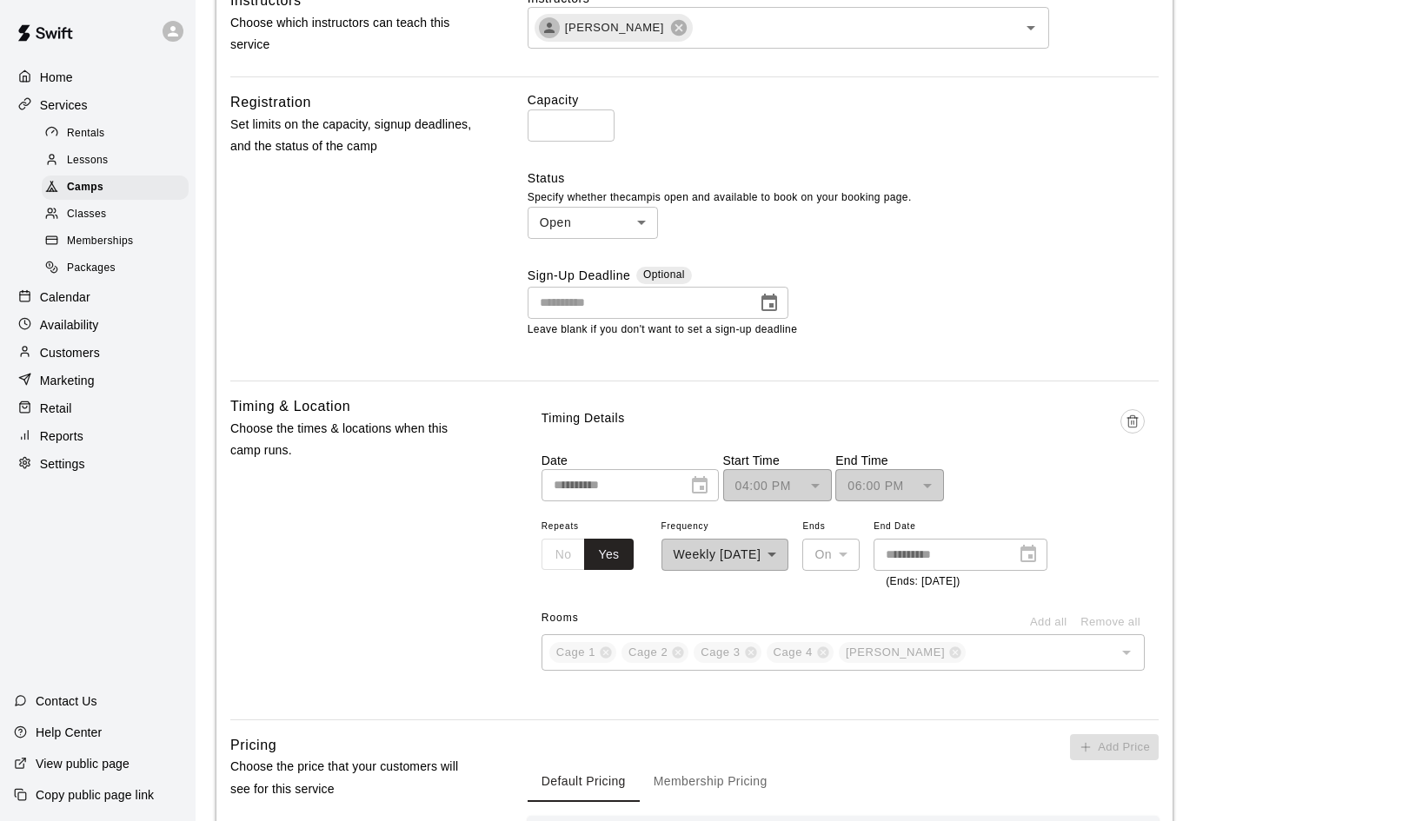
scroll to position [614, 0]
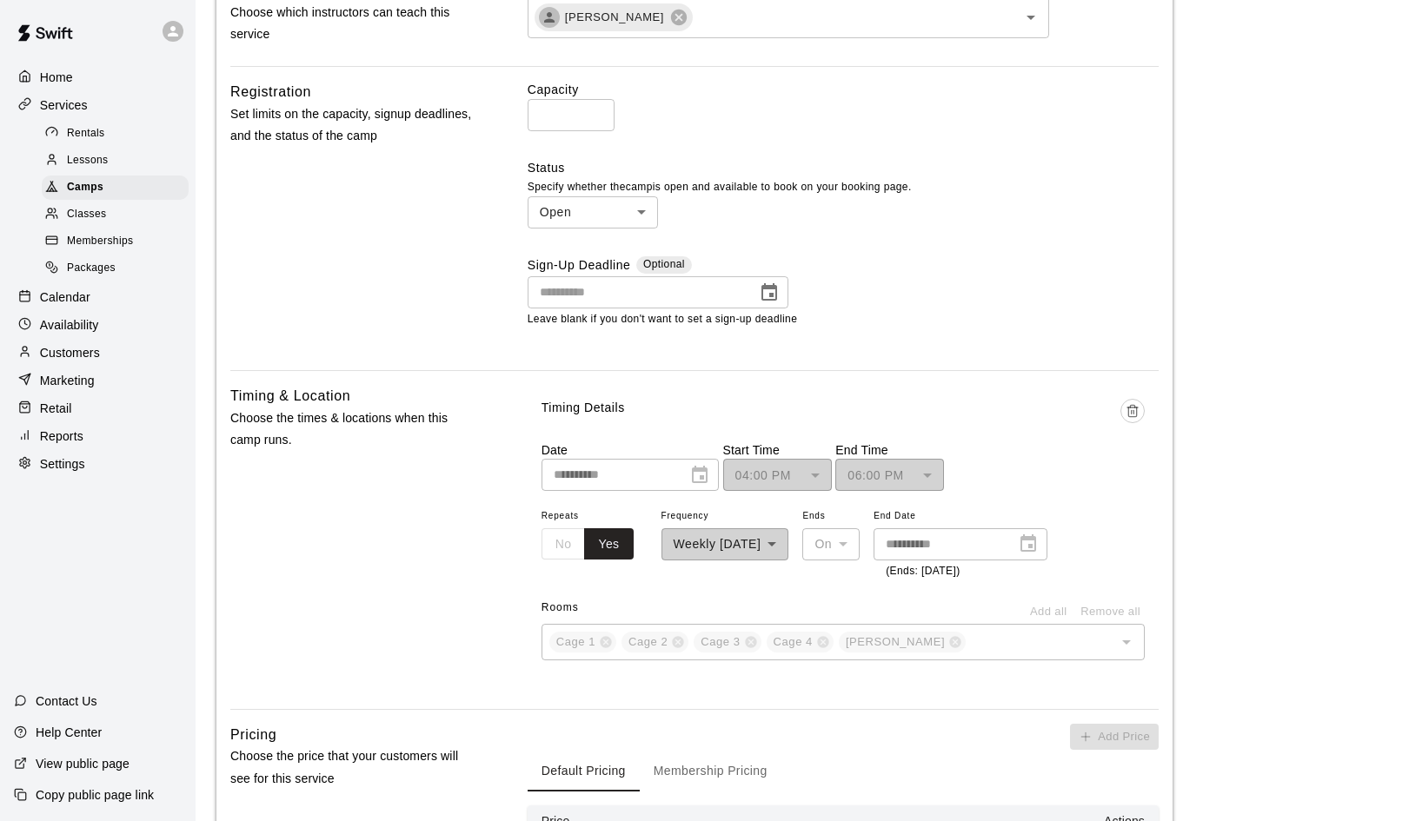
click at [704, 467] on div "**********" at bounding box center [629, 475] width 177 height 32
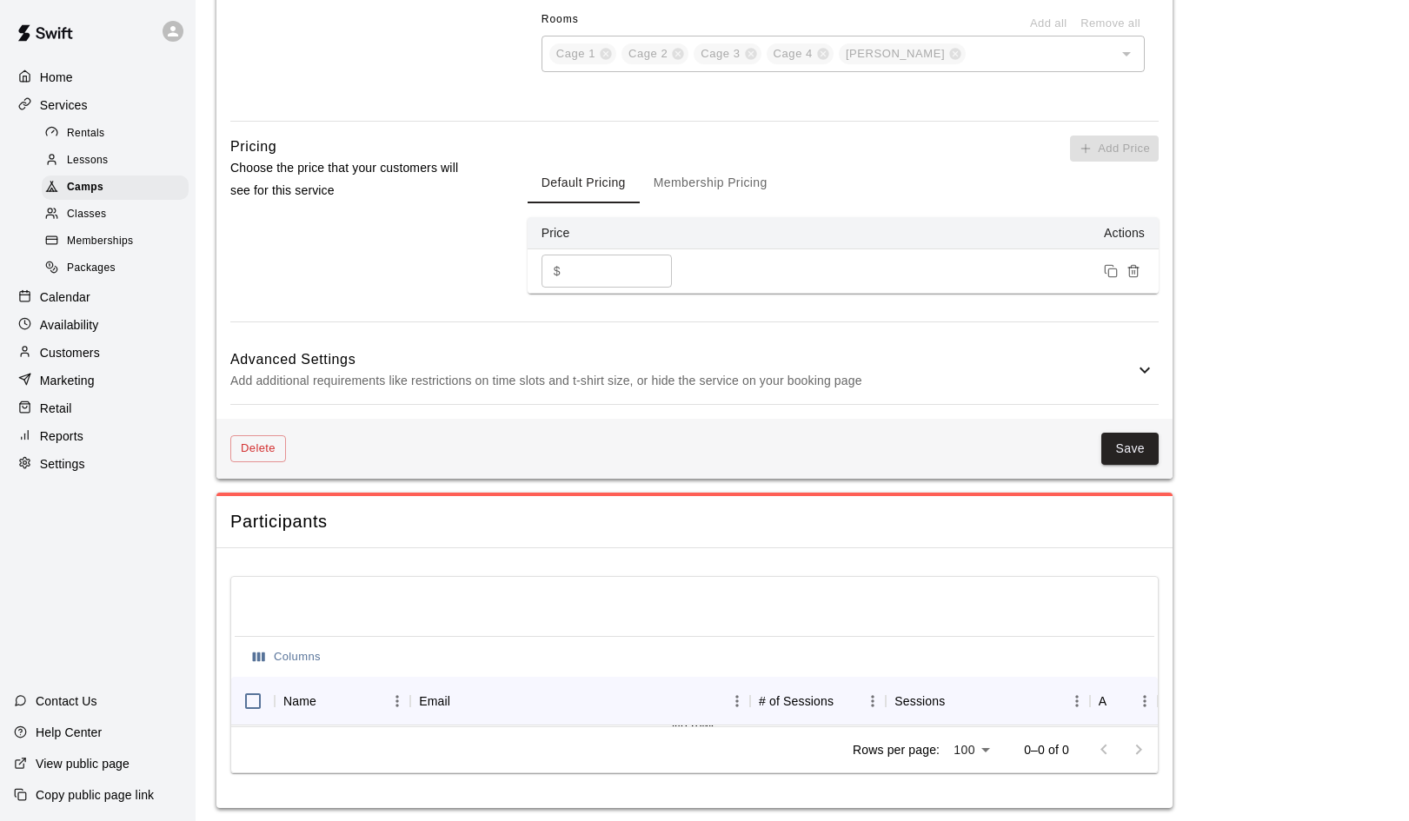
scroll to position [1201, 0]
click at [1142, 361] on icon at bounding box center [1144, 371] width 21 height 21
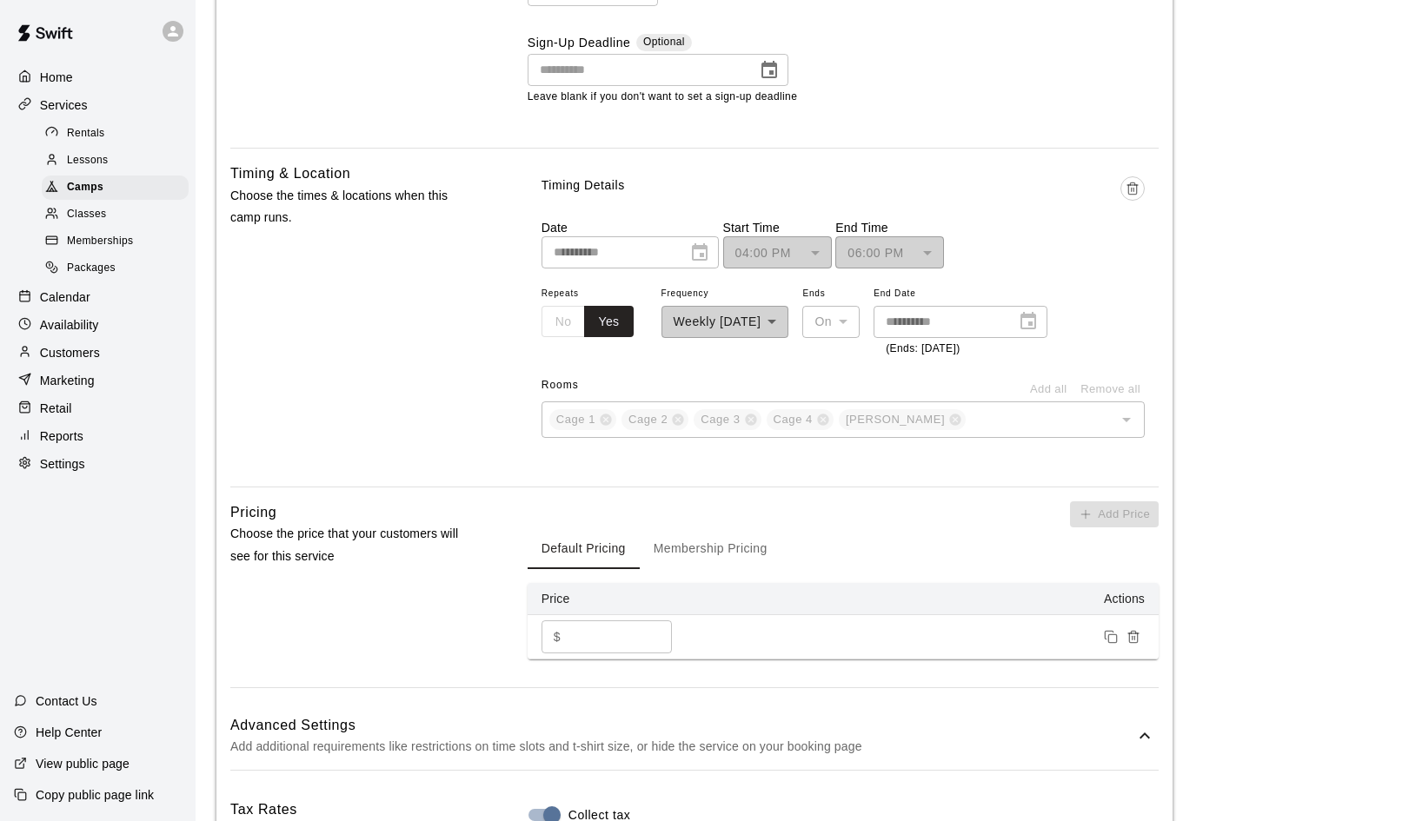
scroll to position [664, 0]
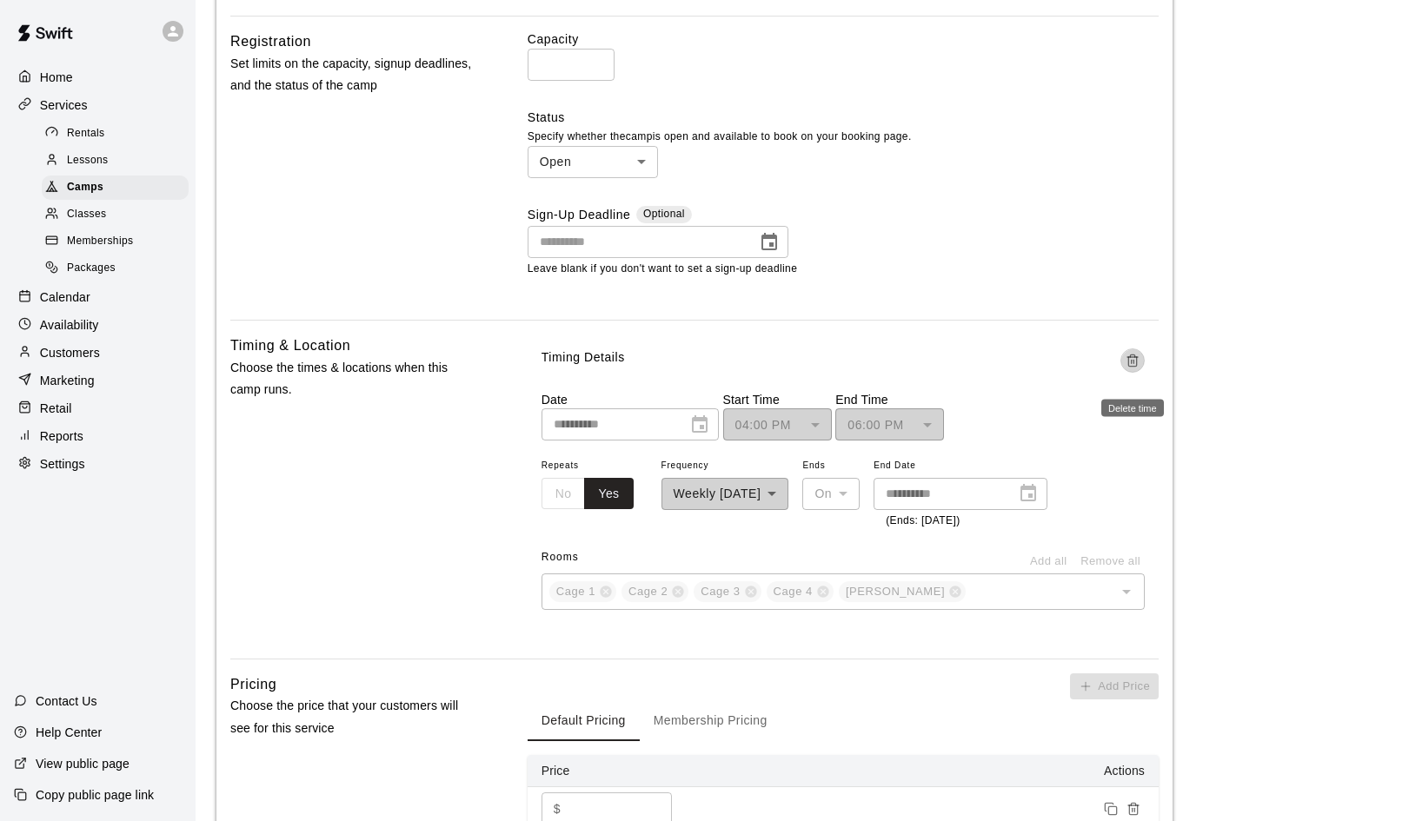
click at [1132, 355] on icon "Delete time" at bounding box center [1132, 361] width 14 height 14
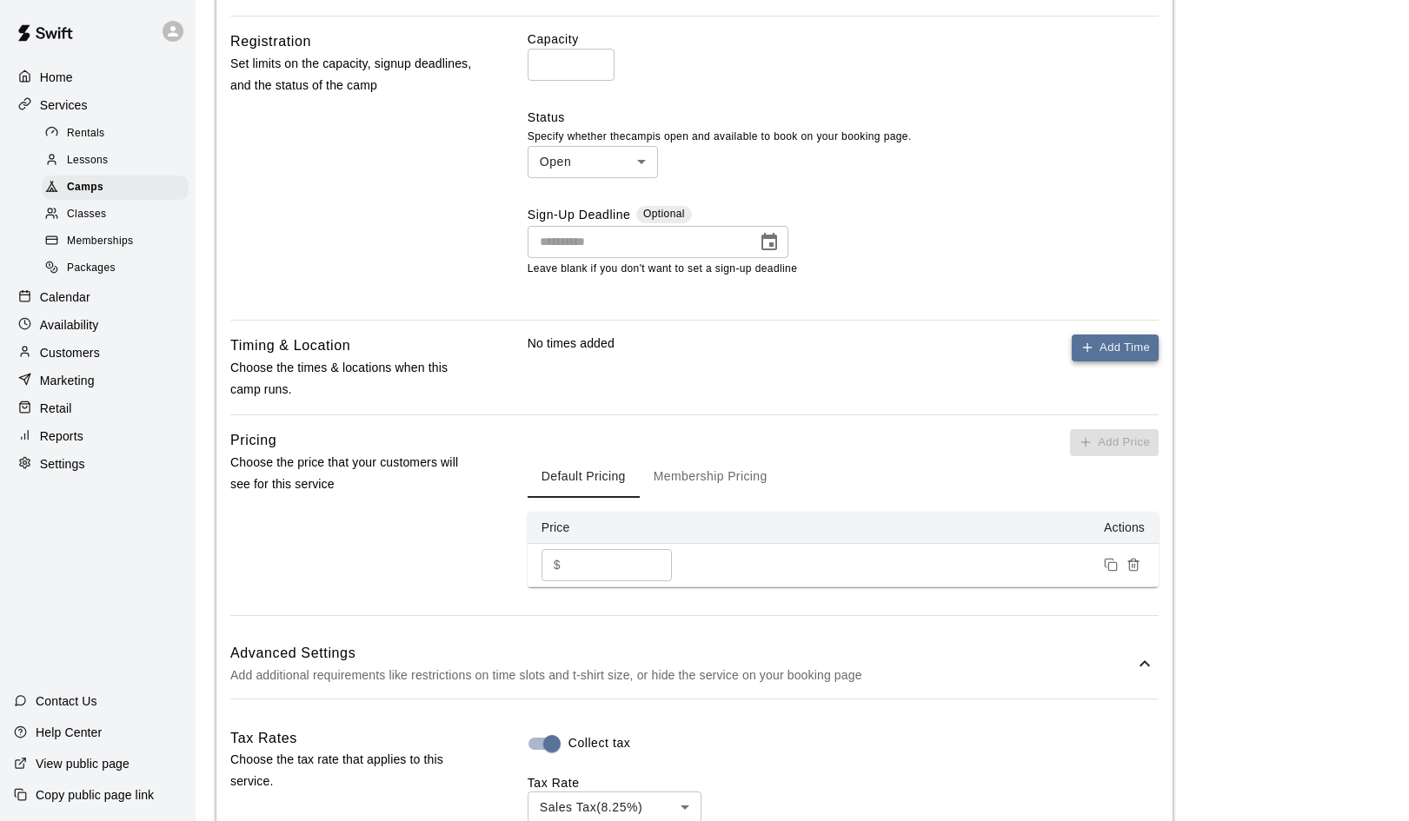
click at [1111, 344] on button "Add Time" at bounding box center [1115, 348] width 87 height 27
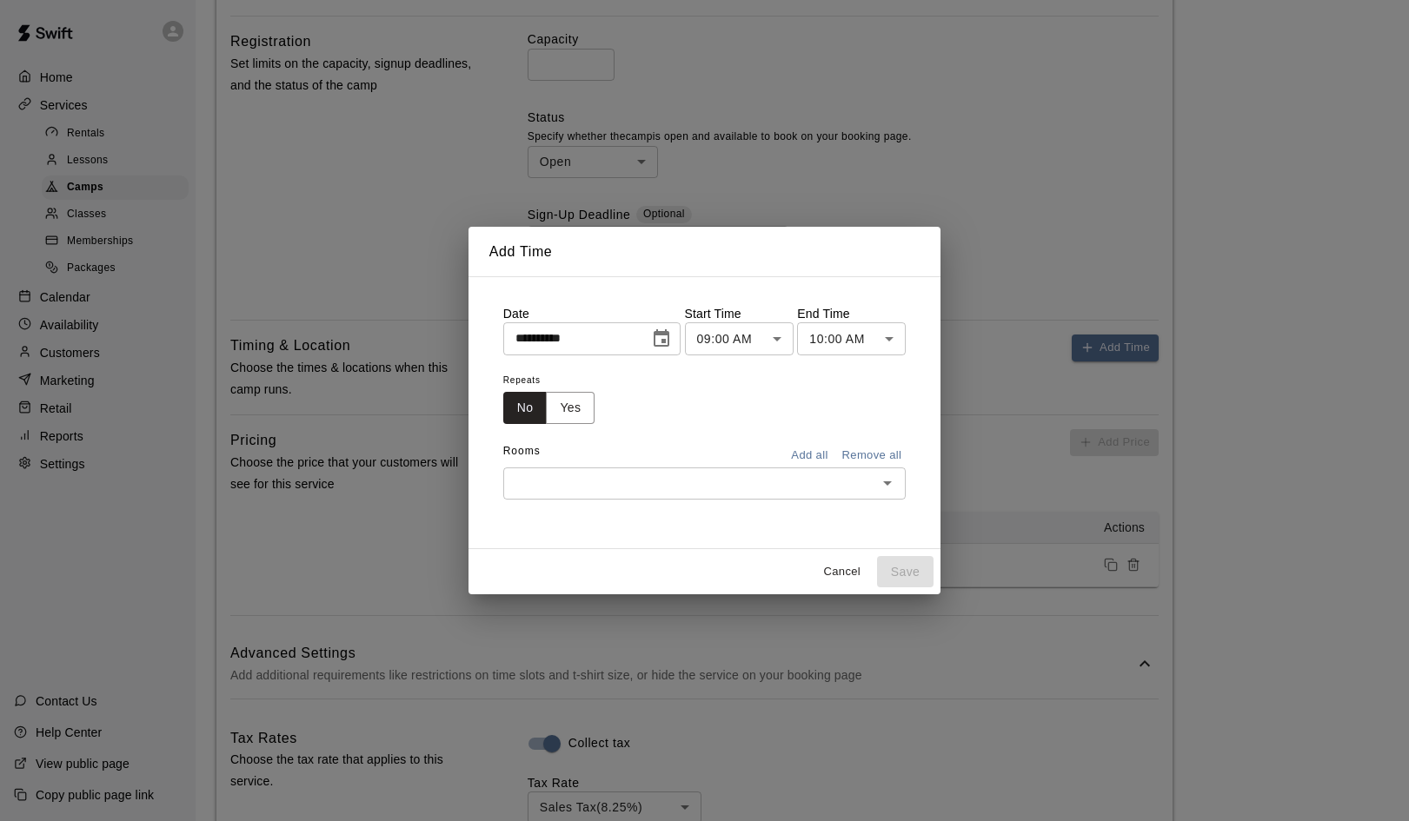
click at [663, 346] on icon "Choose date, selected date is Aug 19, 2025" at bounding box center [662, 337] width 16 height 17
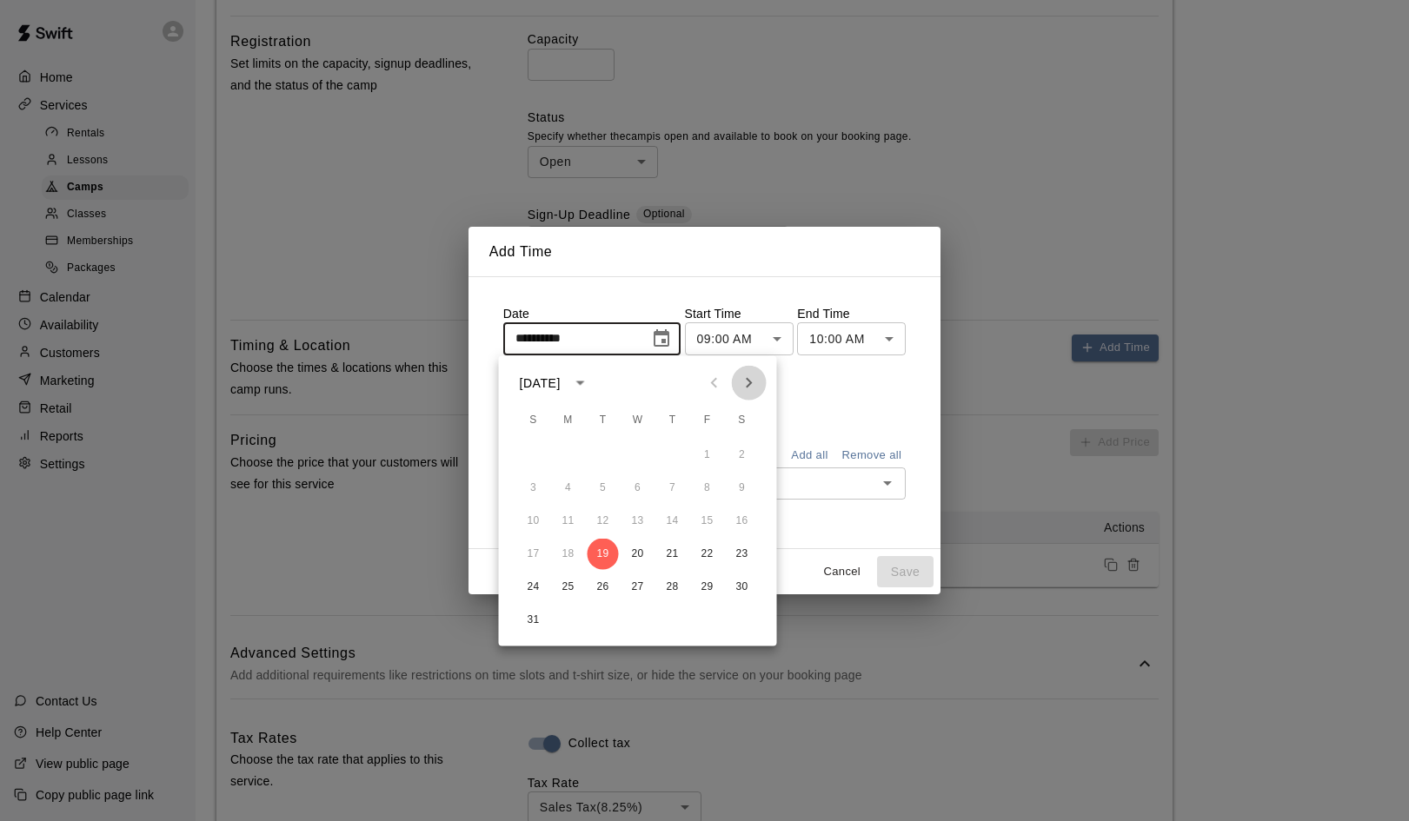
click at [747, 383] on icon "Next month" at bounding box center [749, 383] width 21 height 21
click at [997, 203] on div "**********" at bounding box center [704, 410] width 1409 height 821
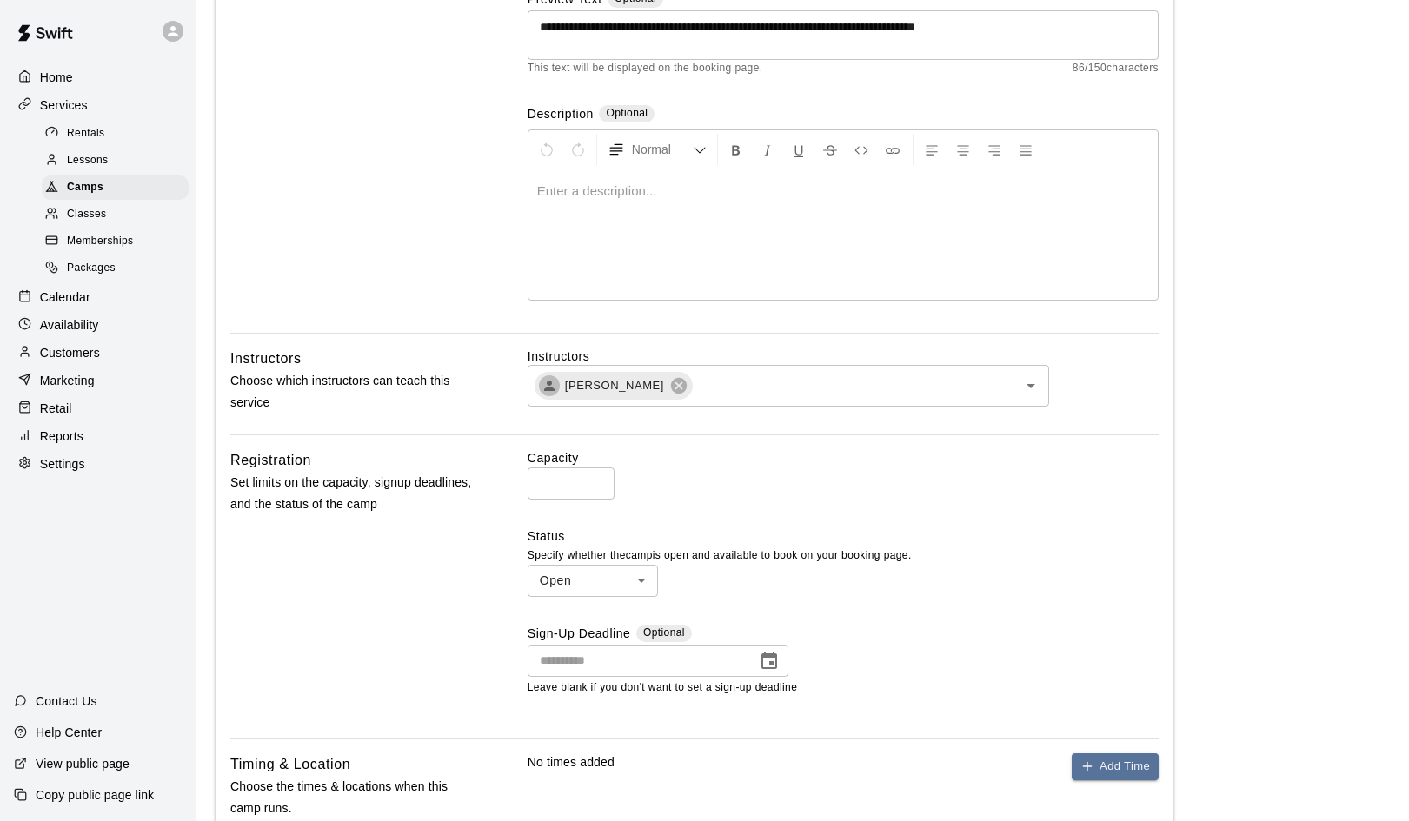
scroll to position [750, 0]
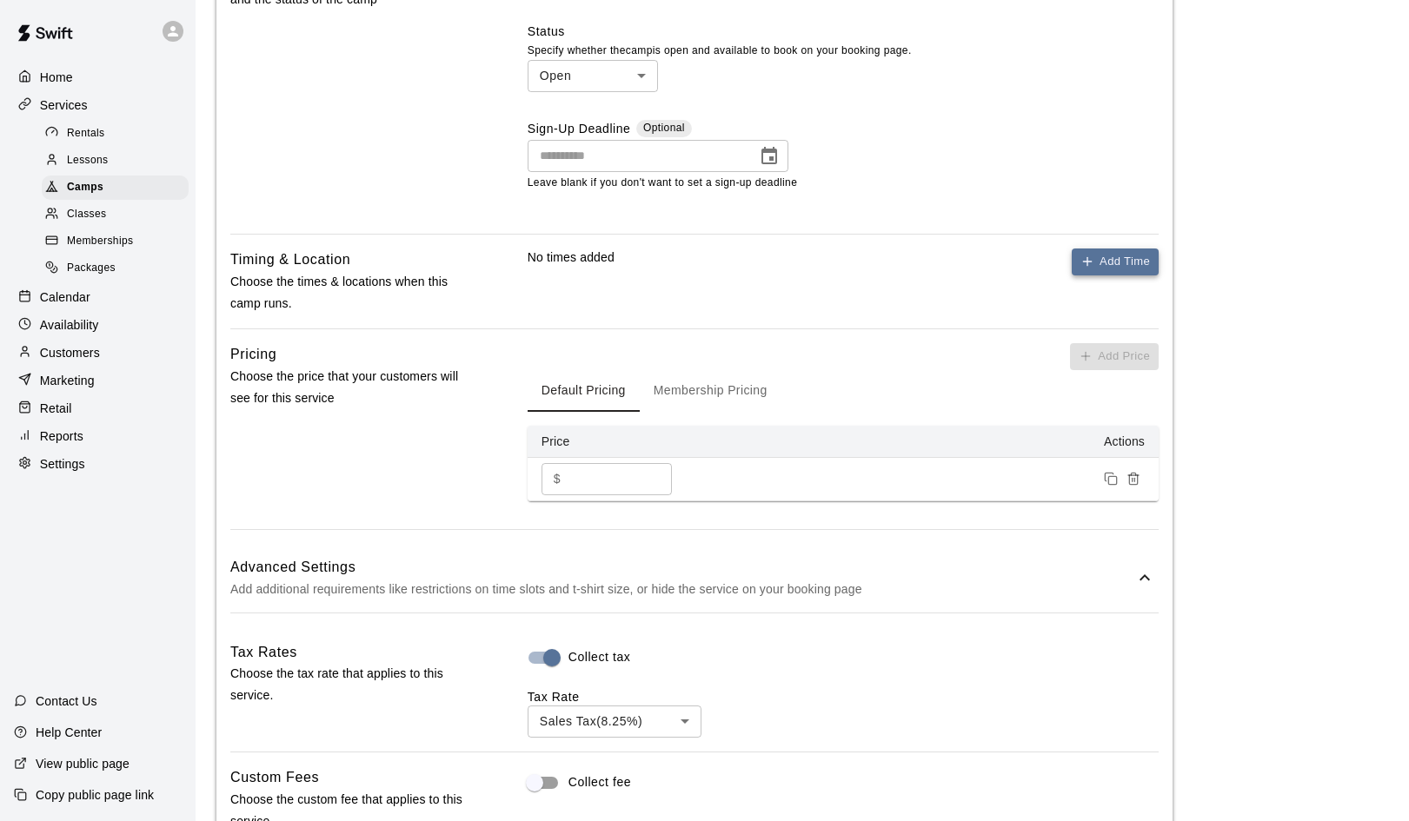
click at [1111, 260] on button "Add Time" at bounding box center [1115, 262] width 87 height 27
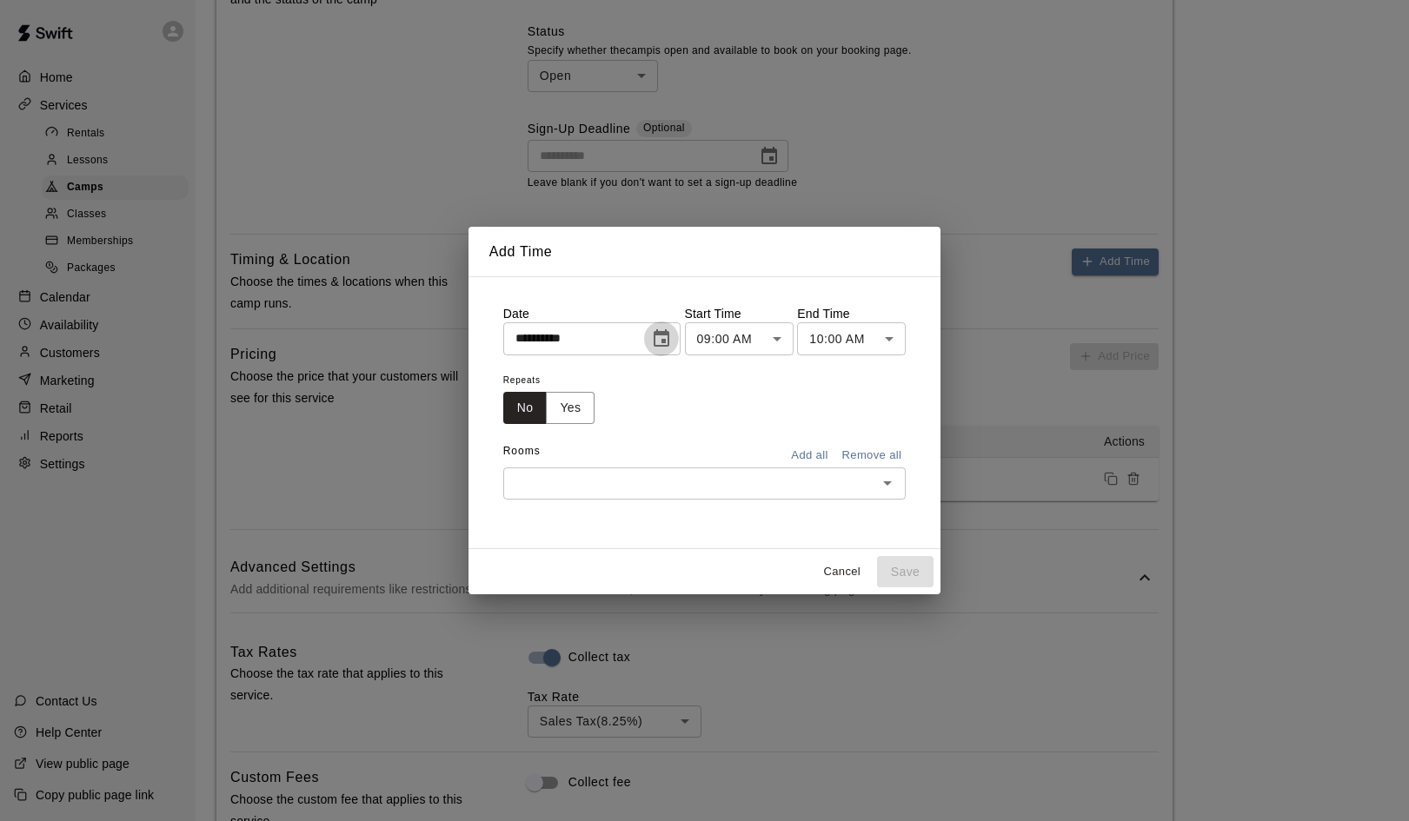
click at [664, 340] on icon "Choose date, selected date is Aug 19, 2025" at bounding box center [661, 339] width 21 height 21
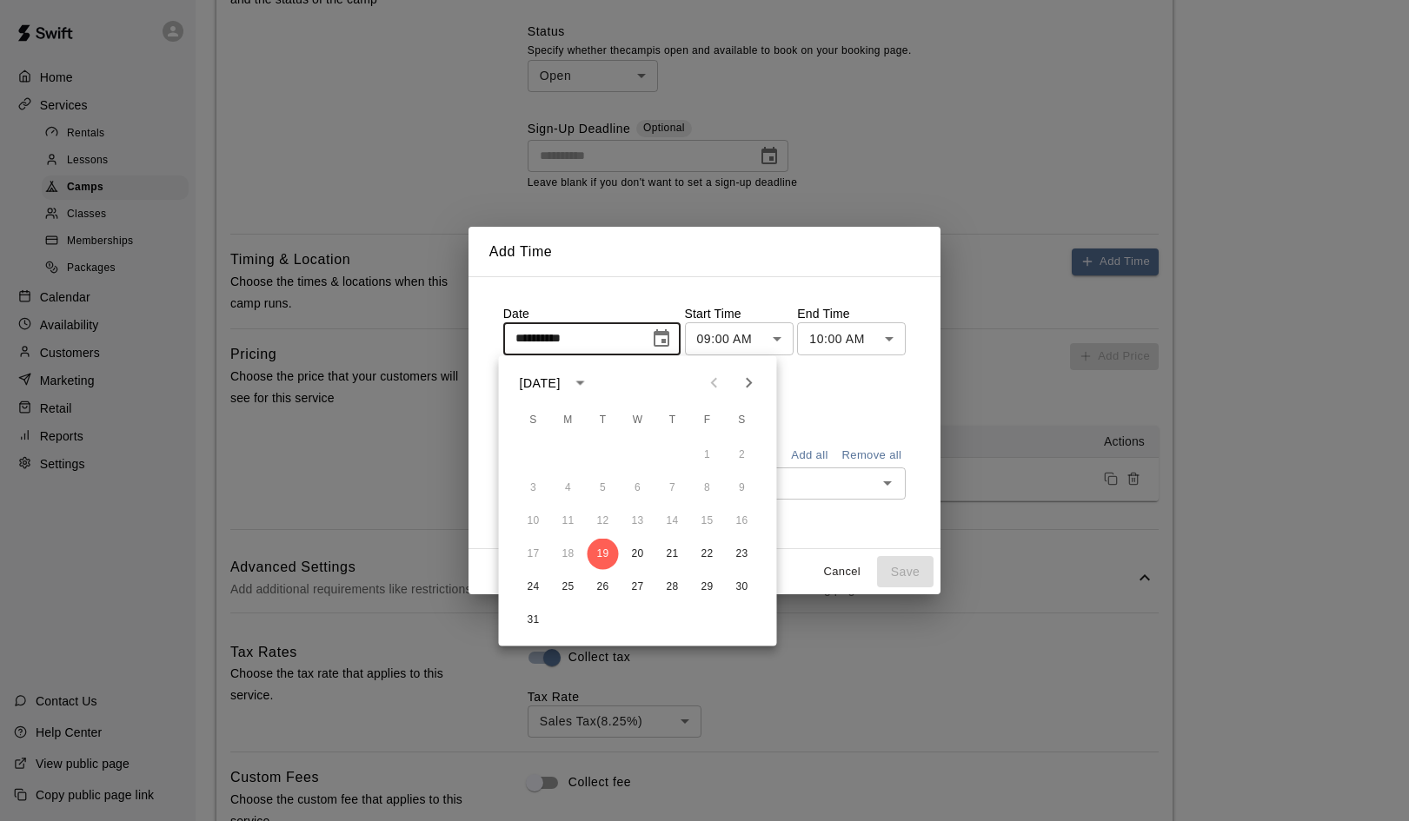
click at [747, 379] on icon "Next month" at bounding box center [749, 383] width 6 height 10
click at [600, 455] on button "2" at bounding box center [603, 455] width 31 height 31
type input "**********"
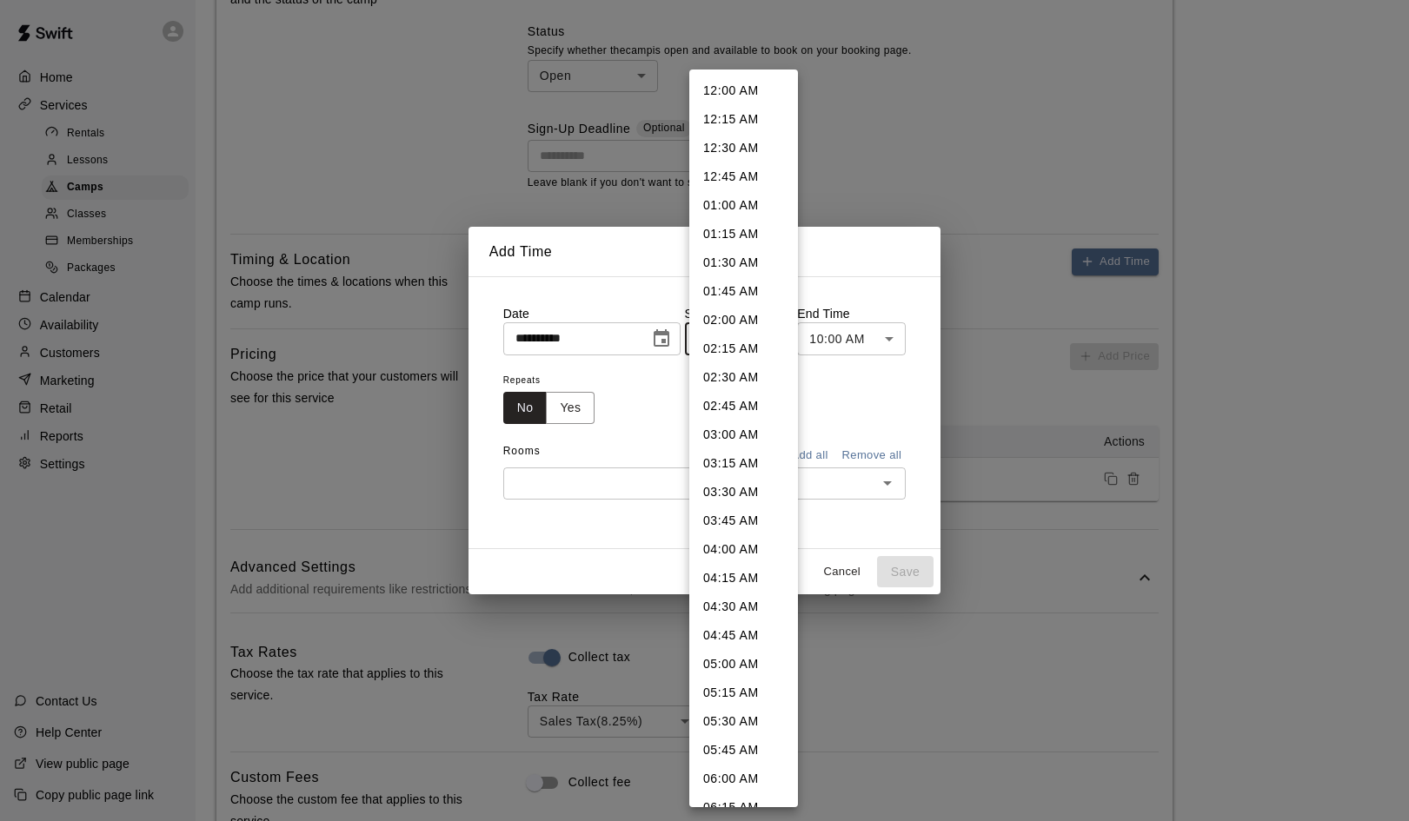
click at [774, 335] on body "**********" at bounding box center [704, 470] width 1409 height 2440
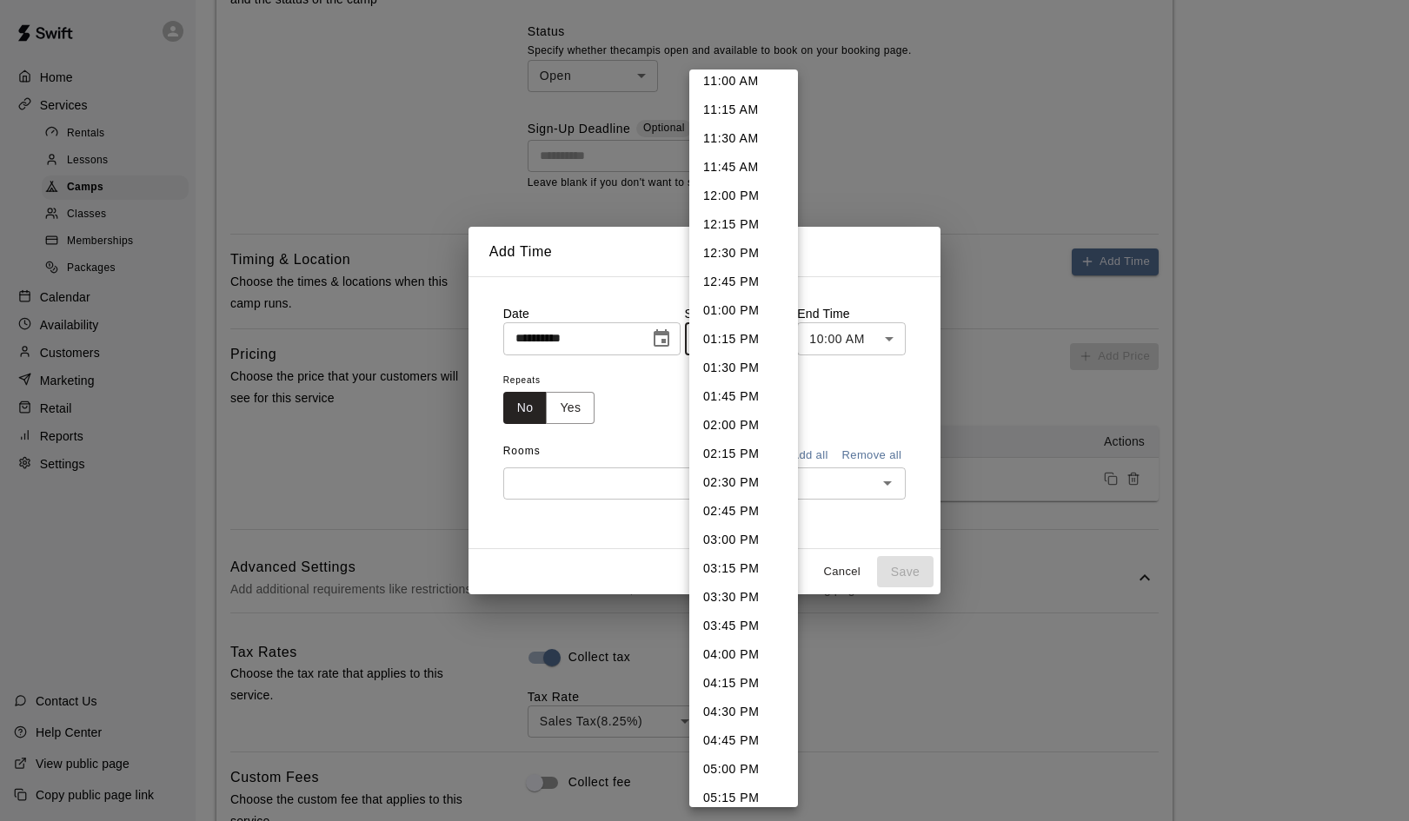
scroll to position [1275, 0]
click at [730, 650] on li "04:00 PM" at bounding box center [743, 651] width 109 height 29
type input "********"
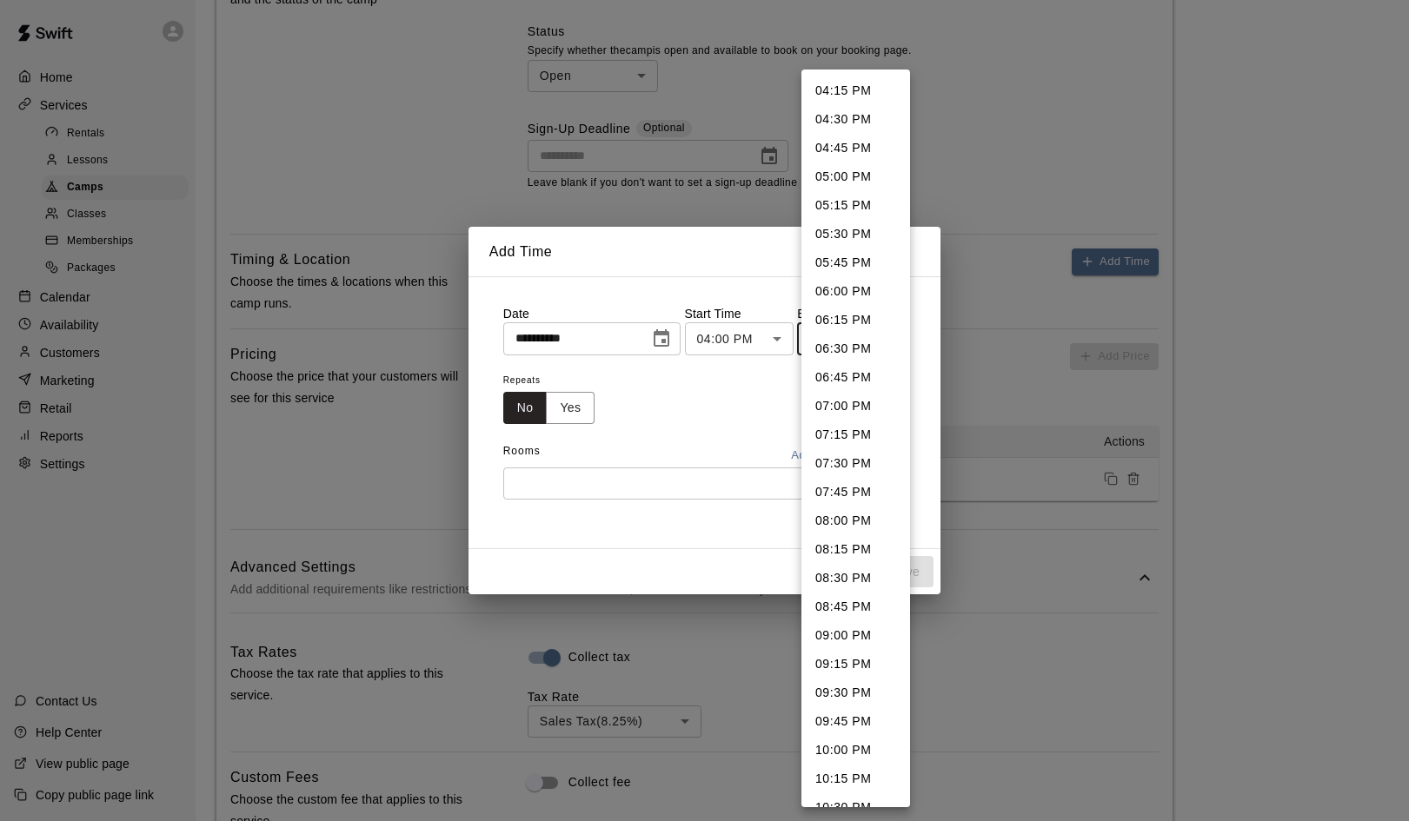
click at [893, 340] on body "**********" at bounding box center [704, 470] width 1409 height 2440
click at [843, 290] on li "06:00 PM" at bounding box center [855, 291] width 109 height 29
type input "********"
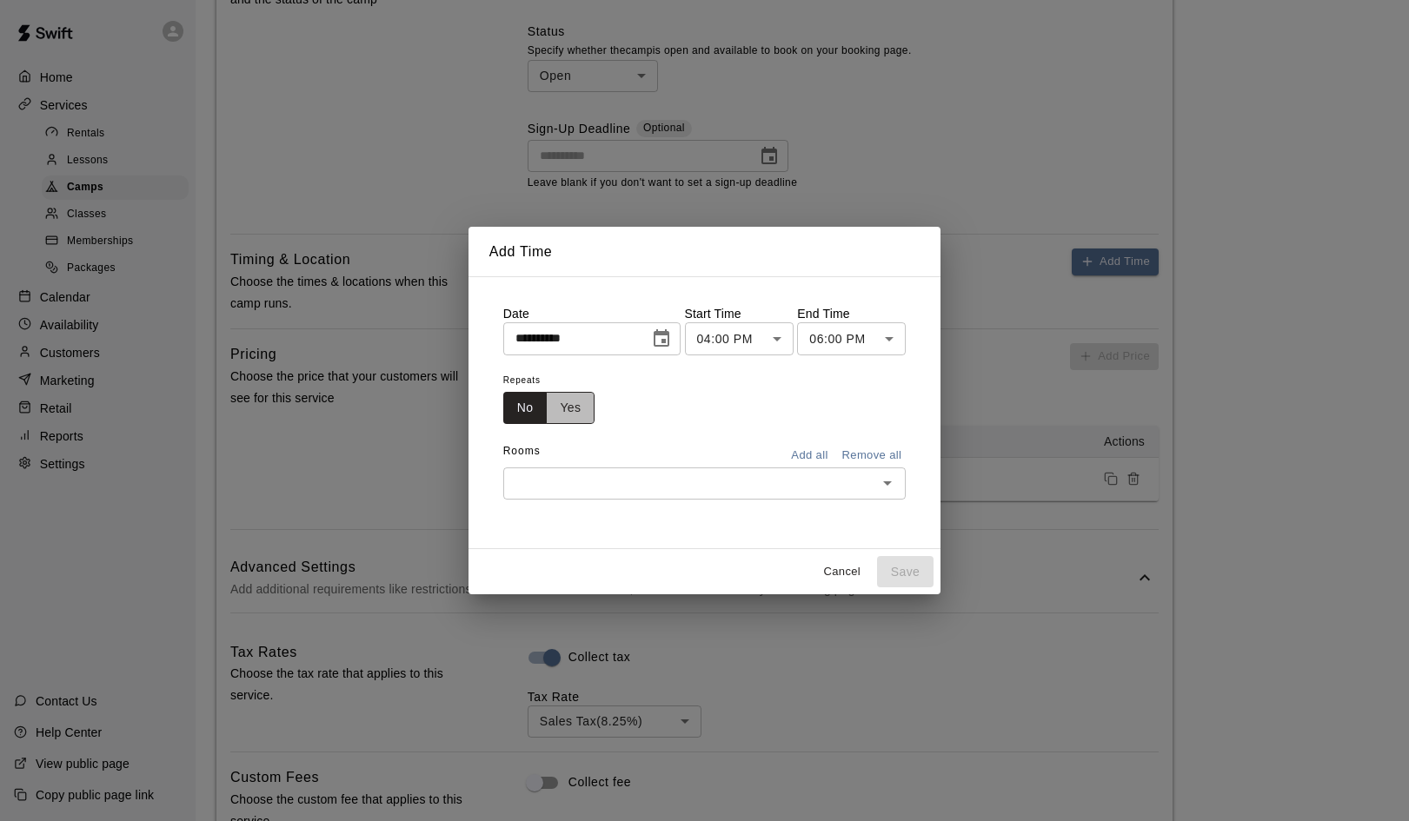
click at [574, 406] on button "Yes" at bounding box center [570, 408] width 49 height 32
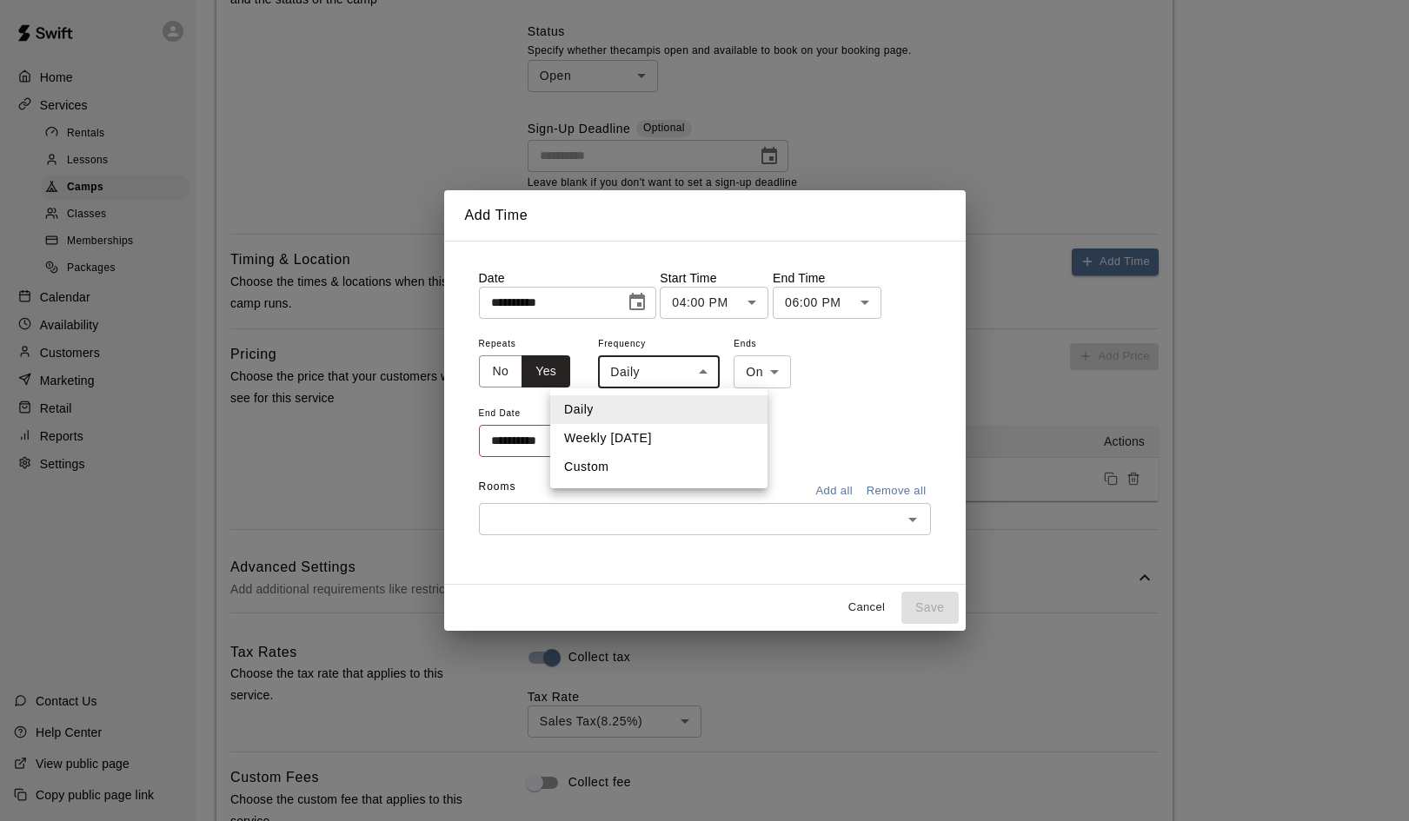
click at [700, 373] on body "**********" at bounding box center [704, 470] width 1409 height 2440
click at [683, 431] on li "Weekly on Tuesday" at bounding box center [658, 438] width 217 height 29
type input "******"
click at [634, 440] on icon "Choose date" at bounding box center [633, 441] width 21 height 21
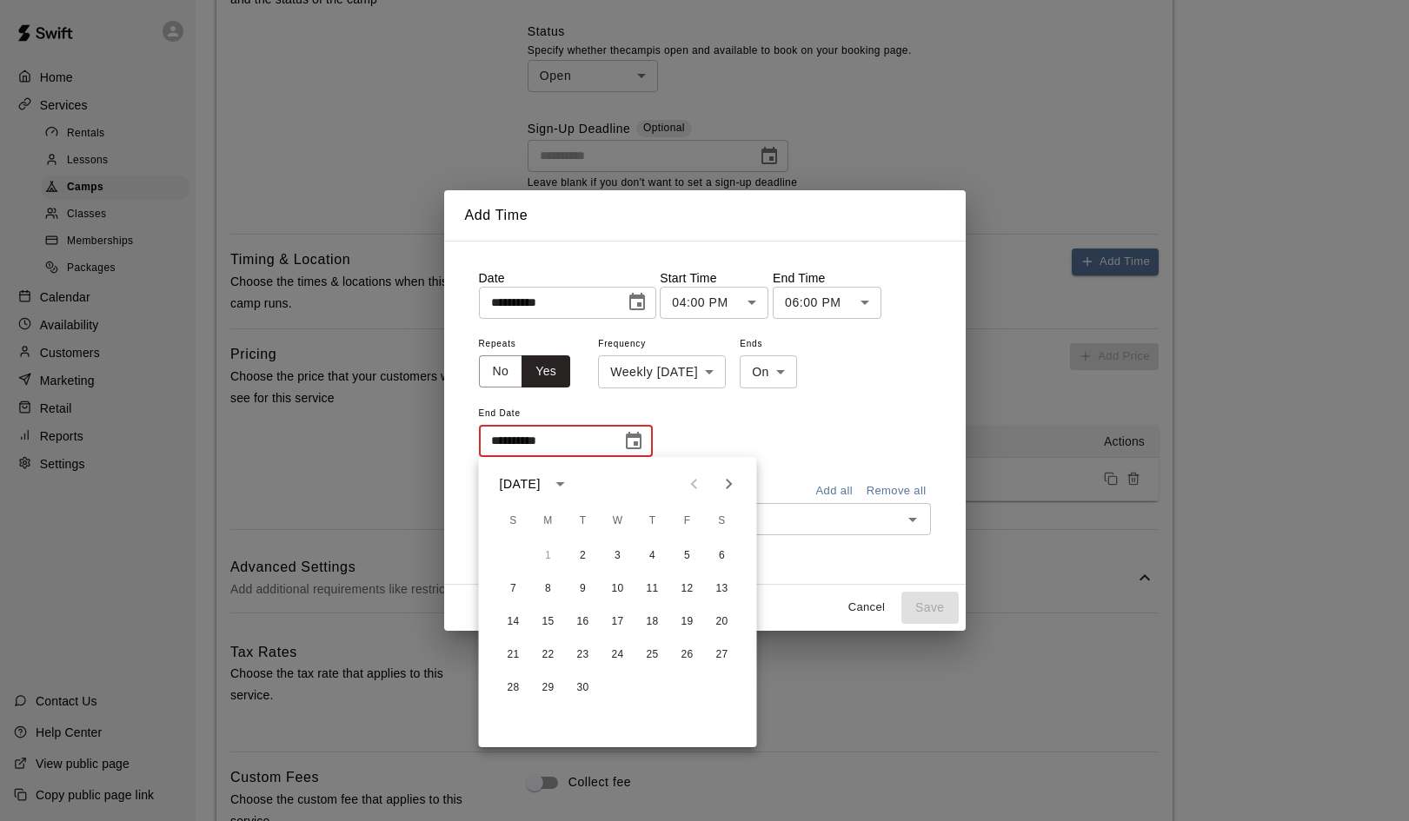
click at [729, 484] on icon "Next month" at bounding box center [729, 484] width 21 height 21
click at [579, 619] on button "16" at bounding box center [583, 622] width 31 height 31
type input "**********"
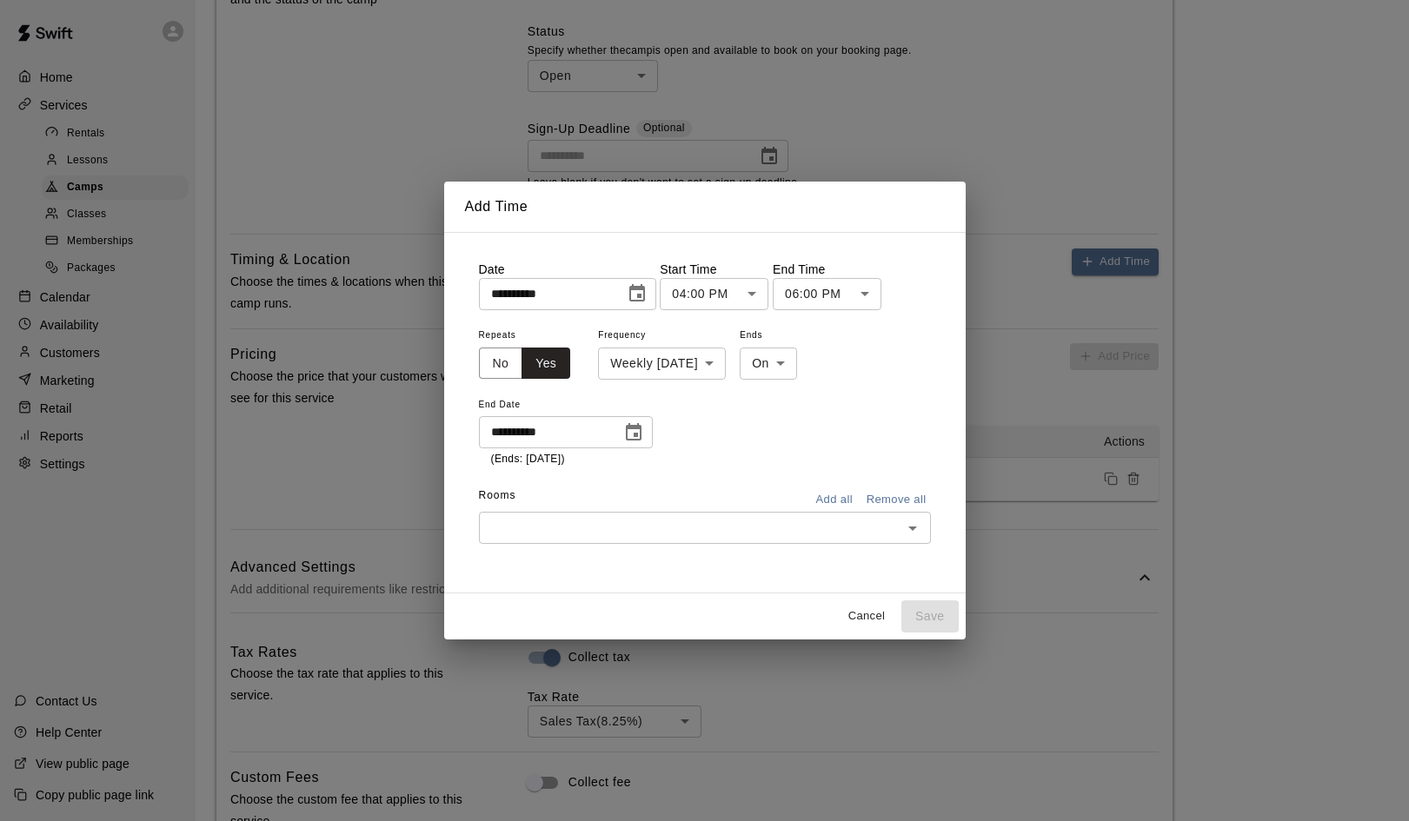
click at [827, 503] on button "Add all" at bounding box center [835, 500] width 56 height 27
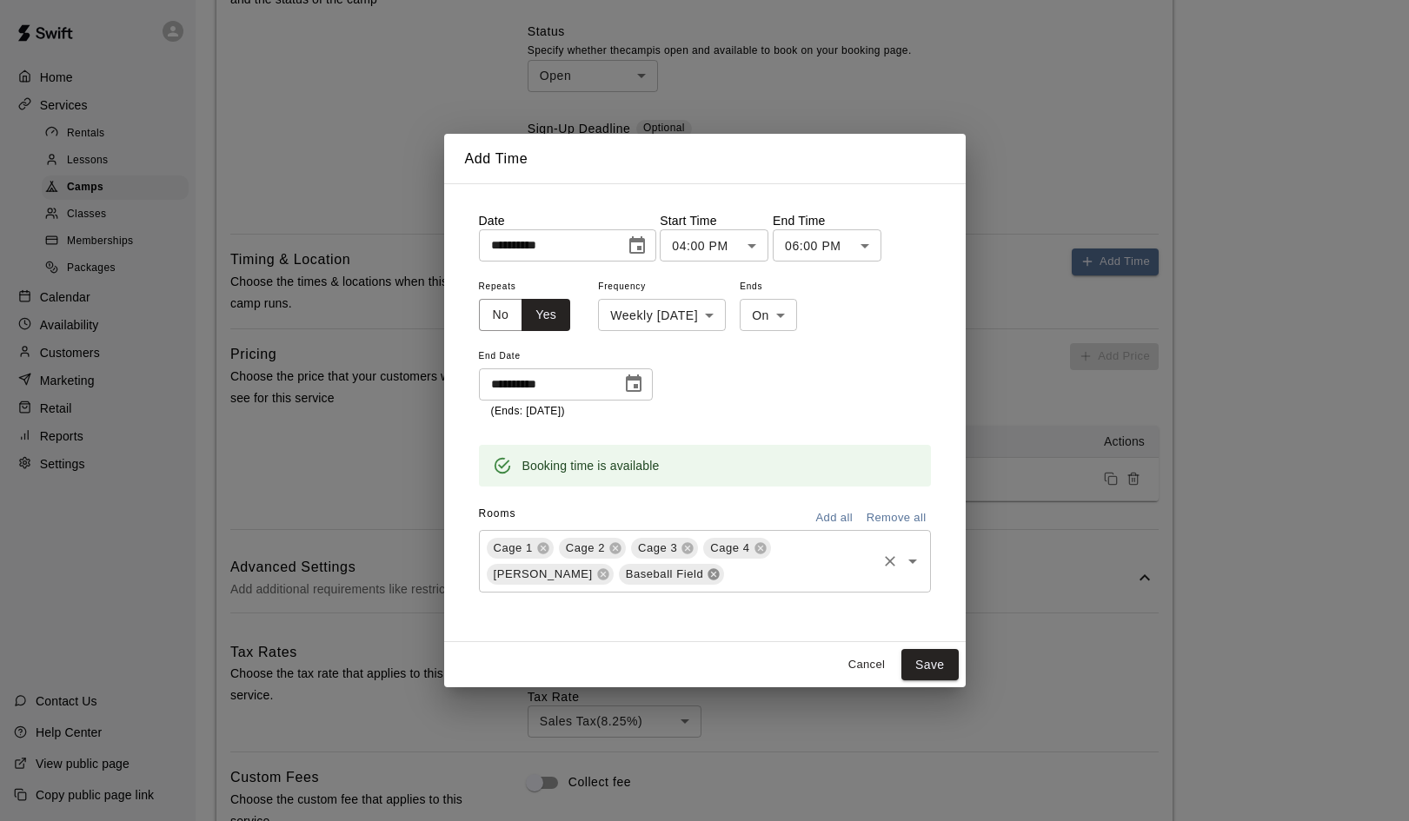
click at [708, 577] on icon at bounding box center [713, 573] width 11 height 11
click at [932, 663] on button "Save" at bounding box center [929, 665] width 57 height 32
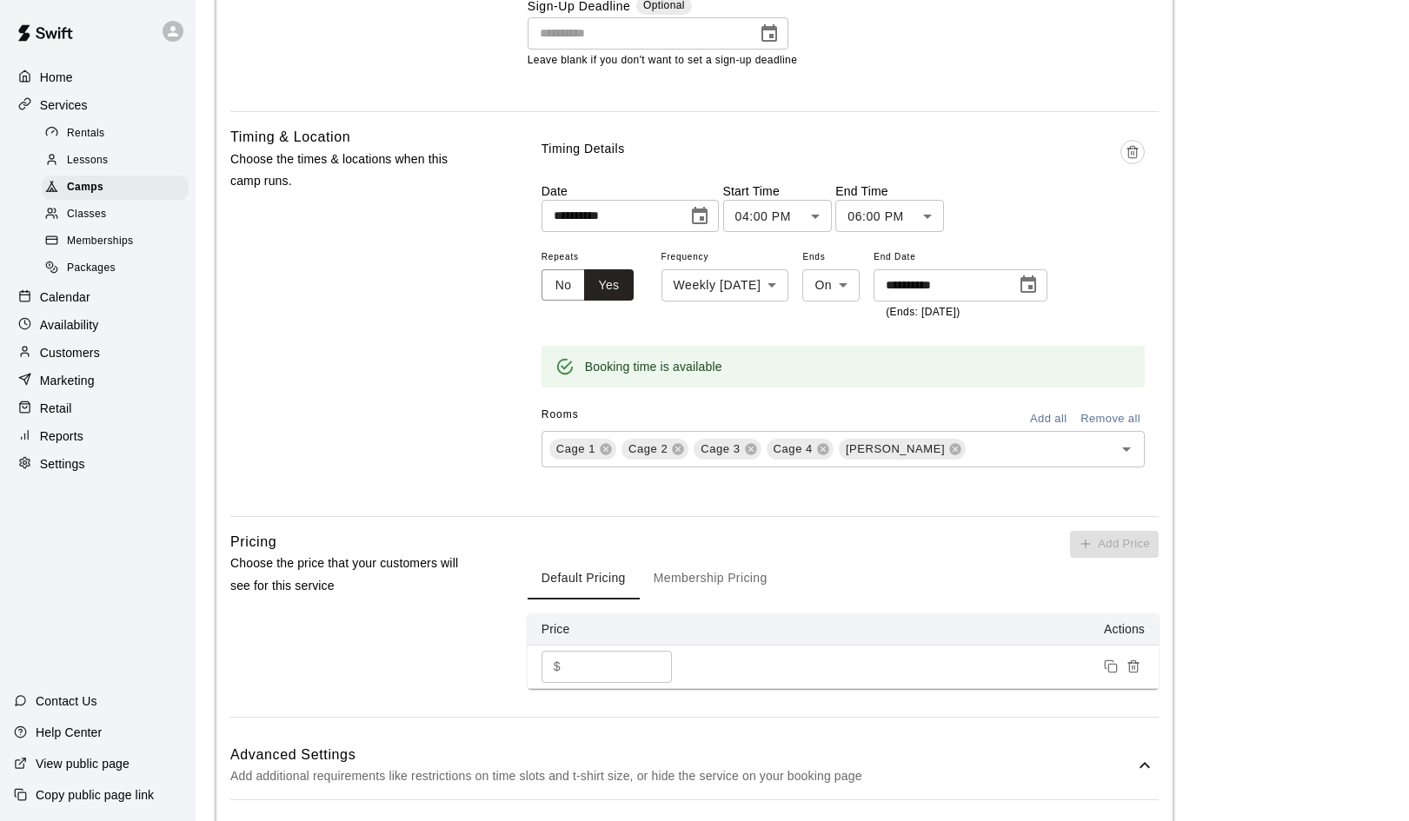
scroll to position [933, 0]
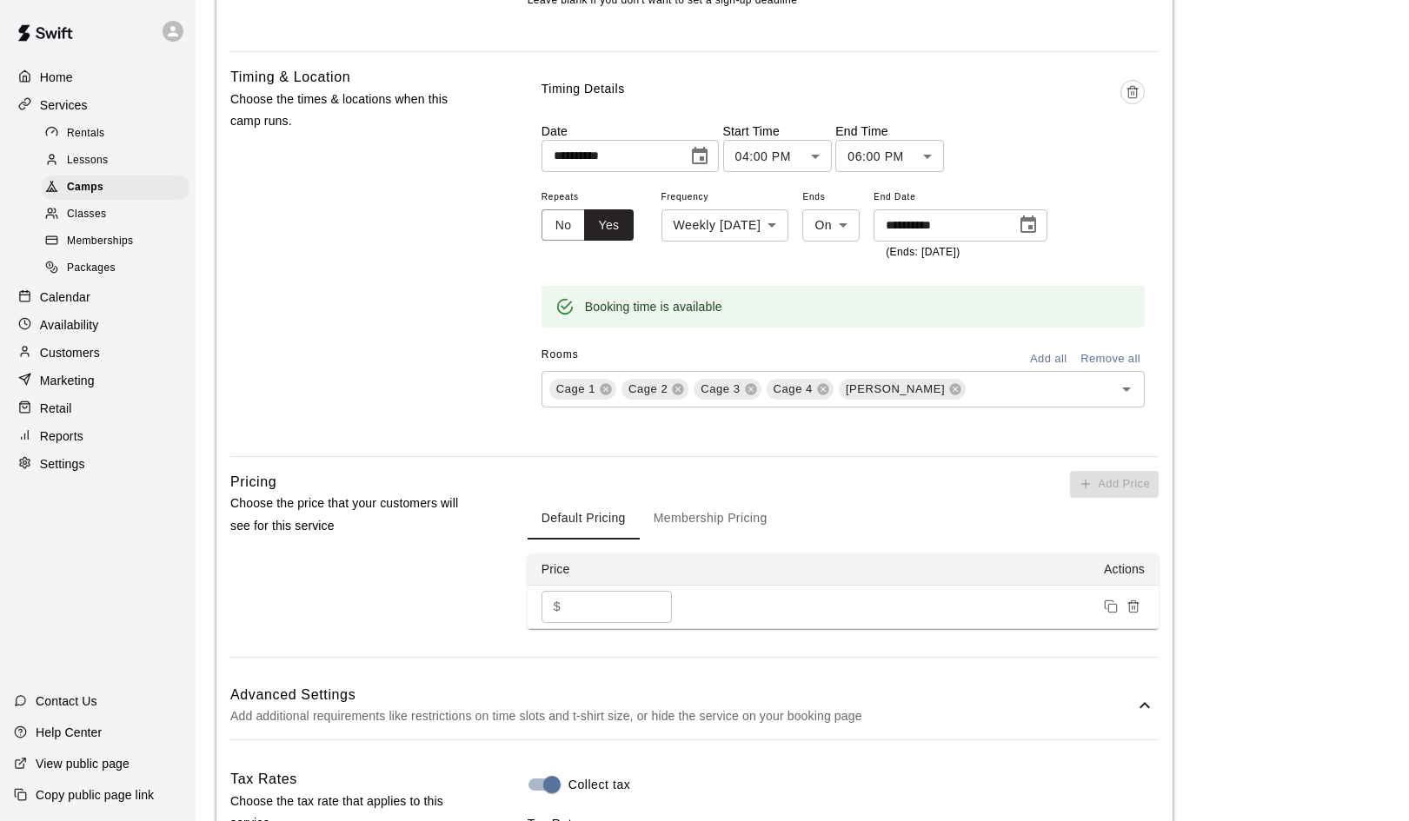
click at [711, 509] on button "Membership Pricing" at bounding box center [711, 519] width 142 height 42
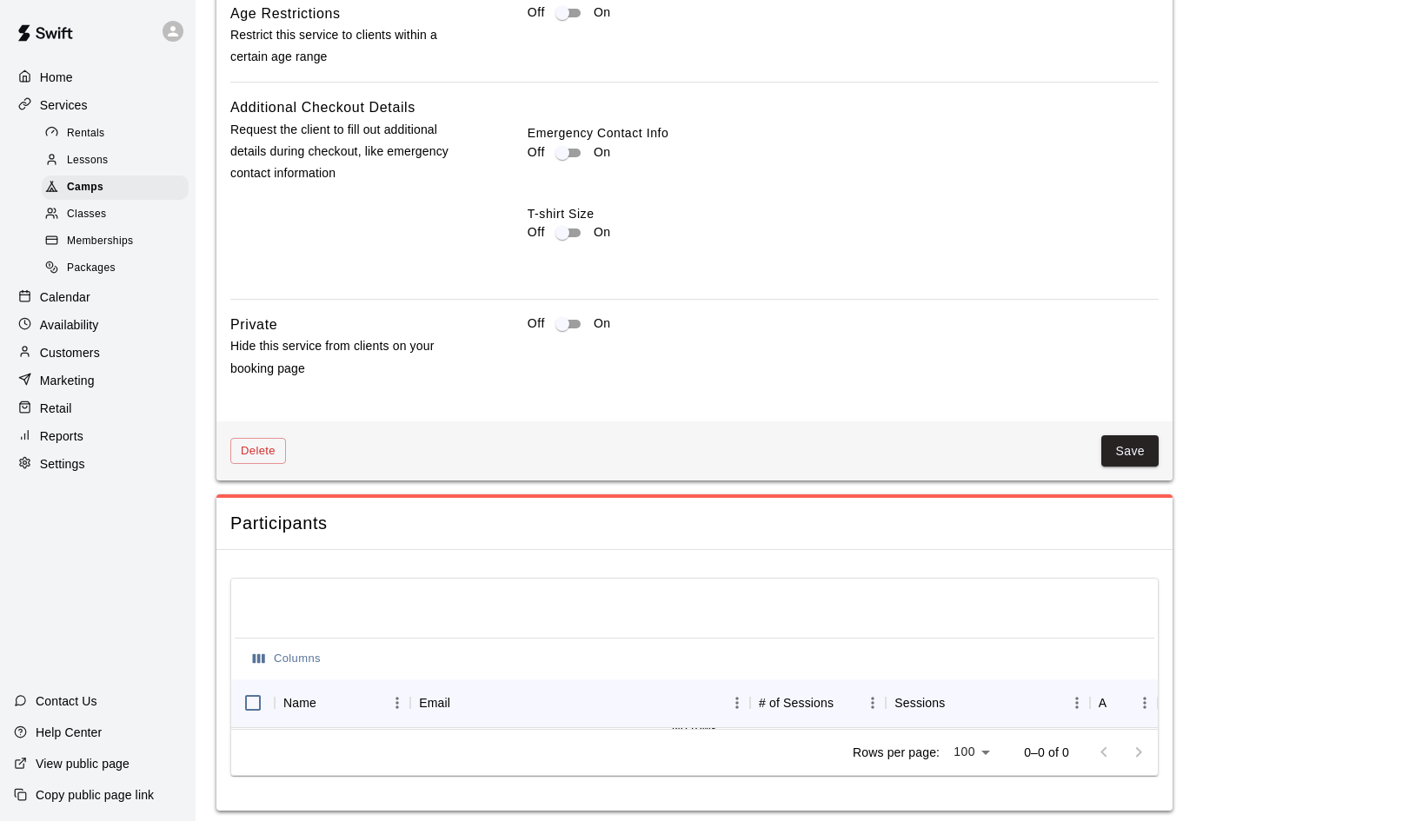
scroll to position [2023, 0]
click at [1134, 448] on button "Save" at bounding box center [1129, 453] width 57 height 32
click at [1130, 453] on button "Save" at bounding box center [1129, 453] width 57 height 32
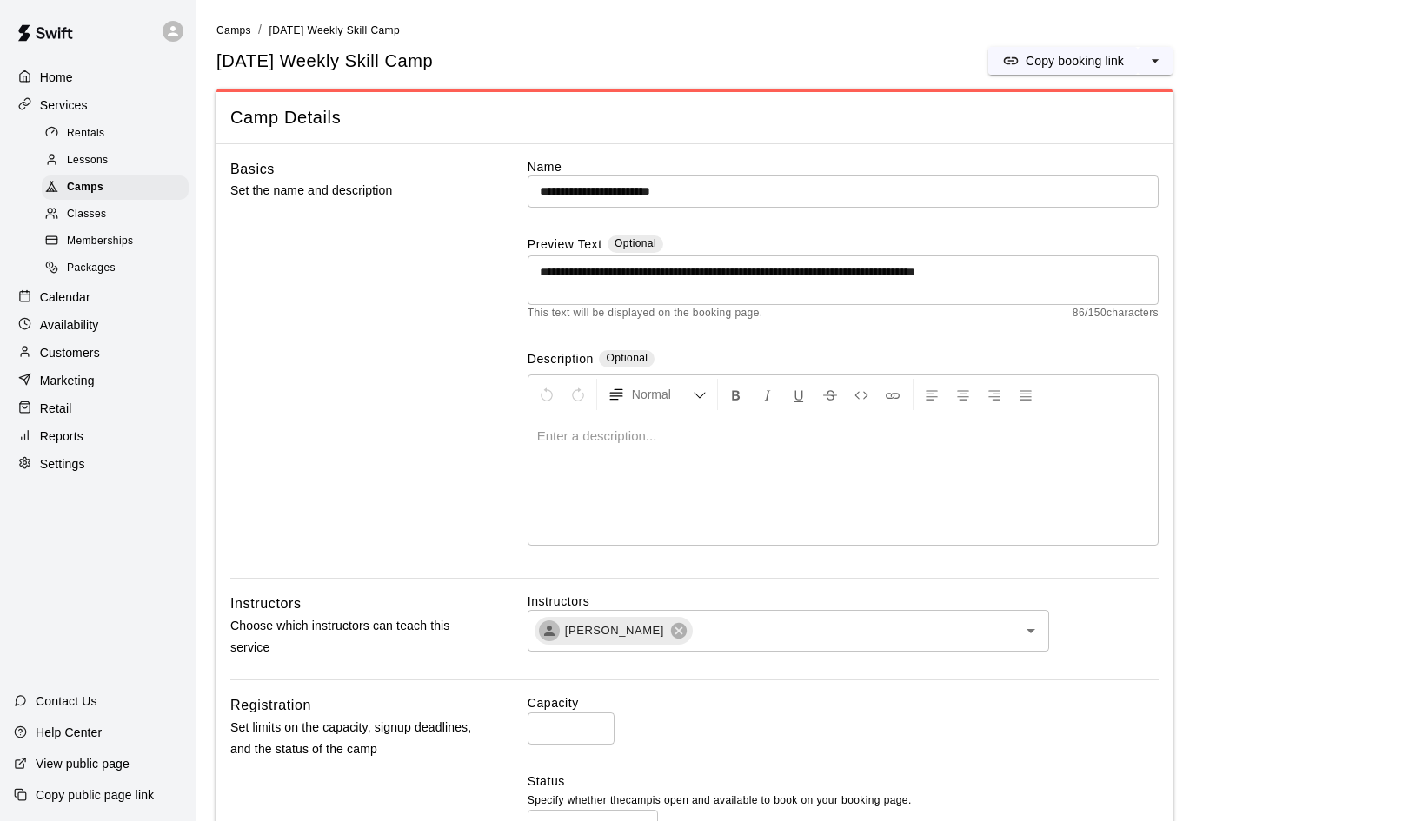
scroll to position [0, 0]
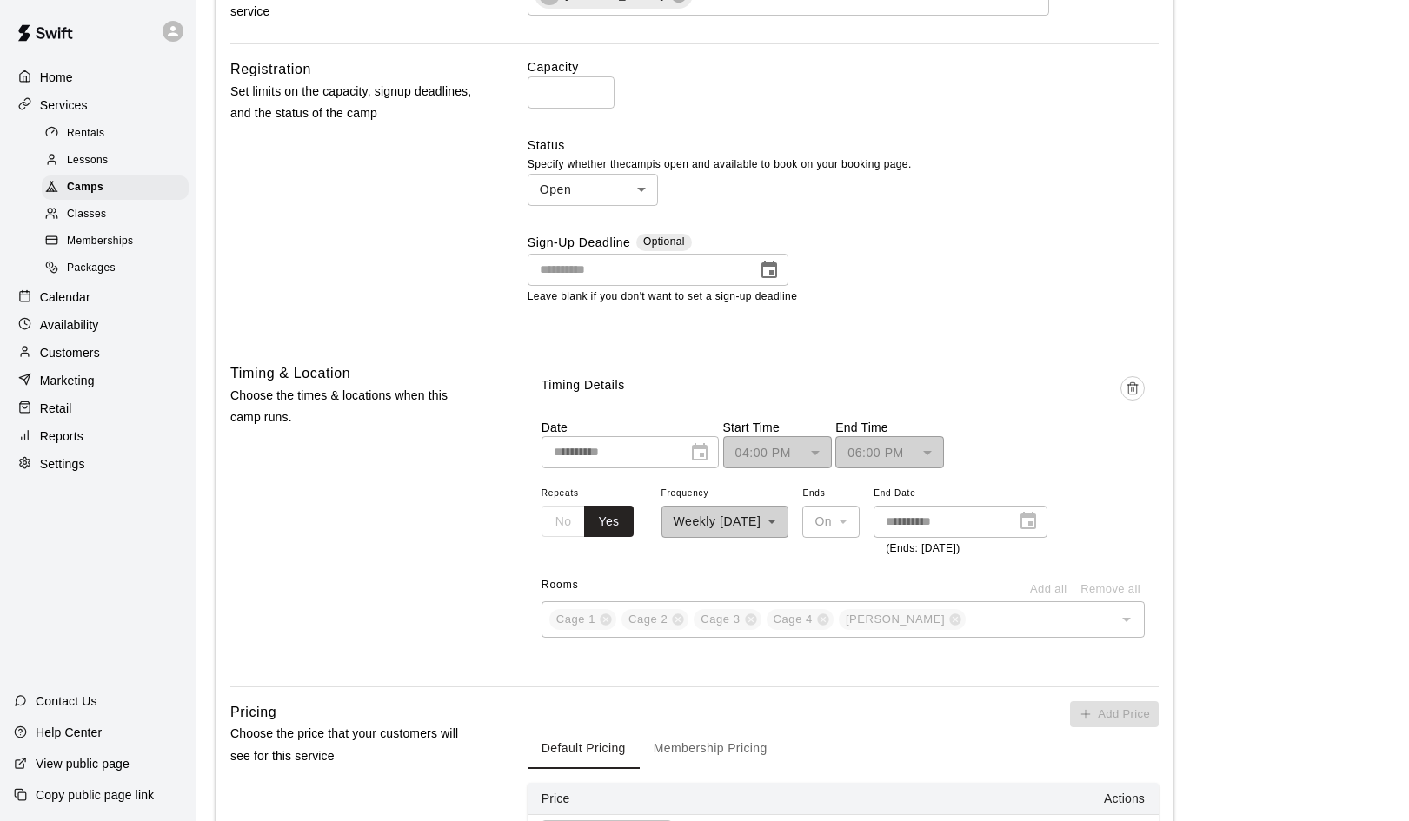
scroll to position [640, 0]
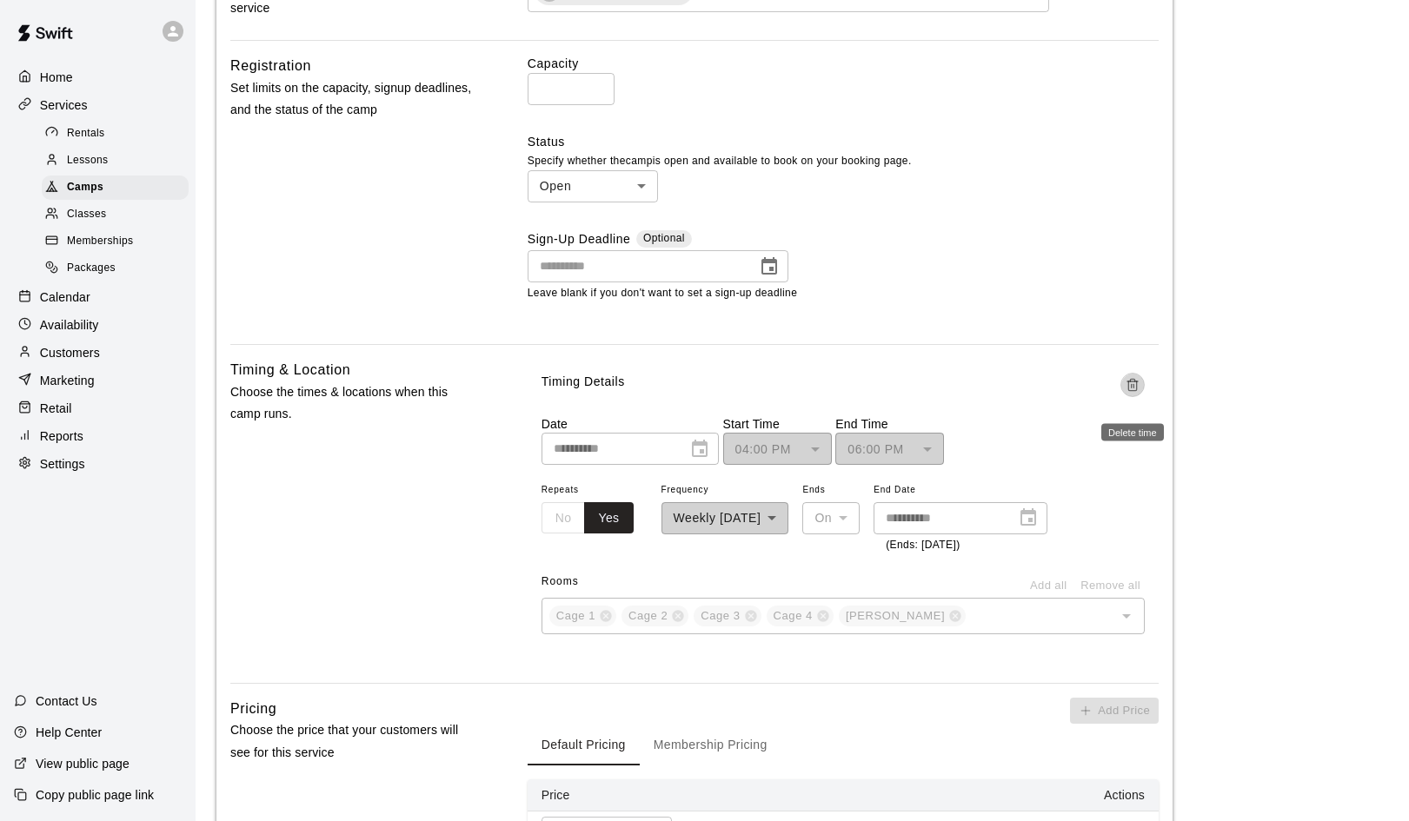
click at [1133, 384] on line "Delete time" at bounding box center [1133, 385] width 0 height 3
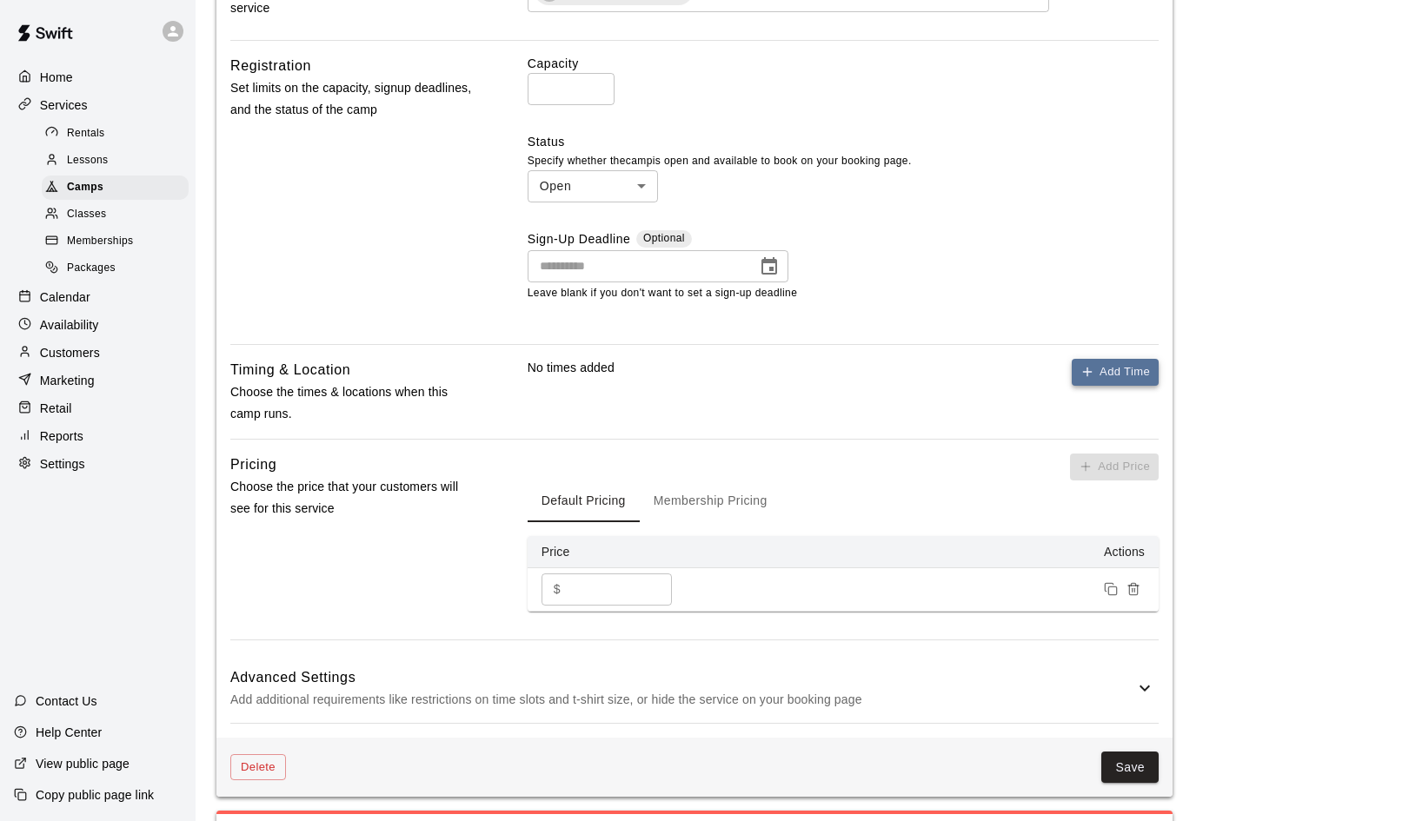
click at [1110, 364] on button "Add Time" at bounding box center [1115, 372] width 87 height 27
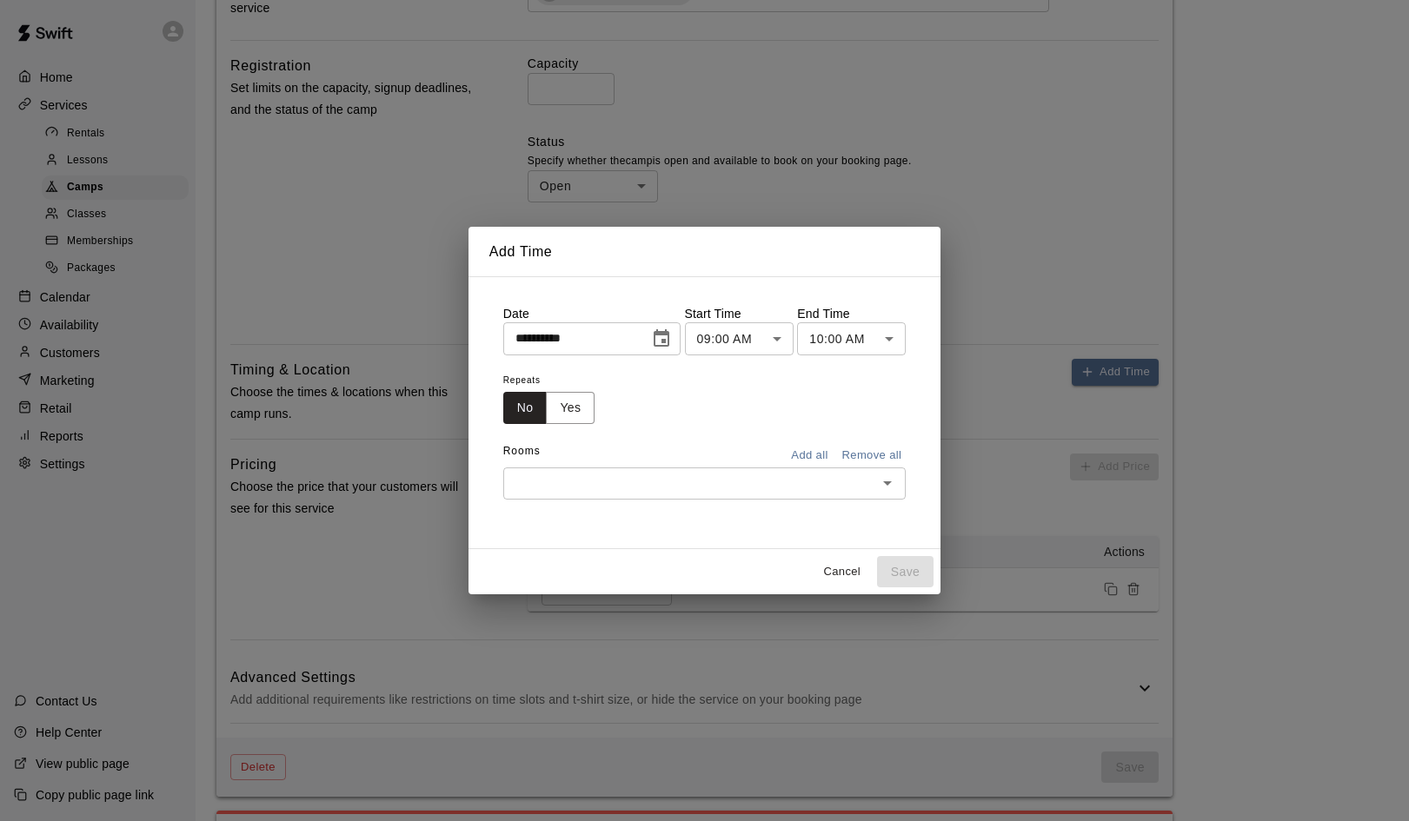
click at [665, 341] on icon "Choose date, selected date is Aug 19, 2025" at bounding box center [661, 339] width 21 height 21
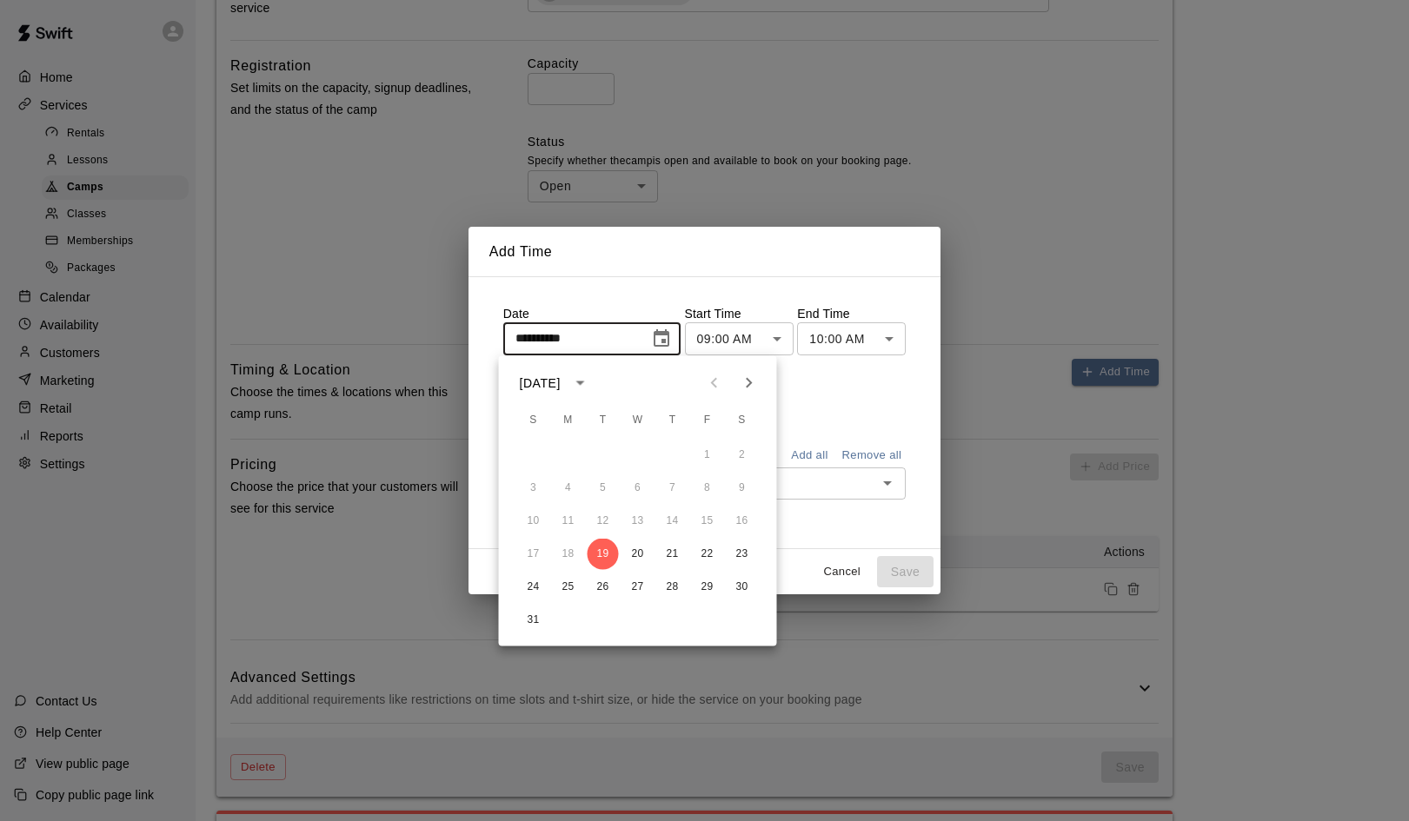
click at [748, 382] on icon "Next month" at bounding box center [749, 383] width 21 height 21
click at [601, 454] on button "2" at bounding box center [603, 455] width 31 height 31
type input "**********"
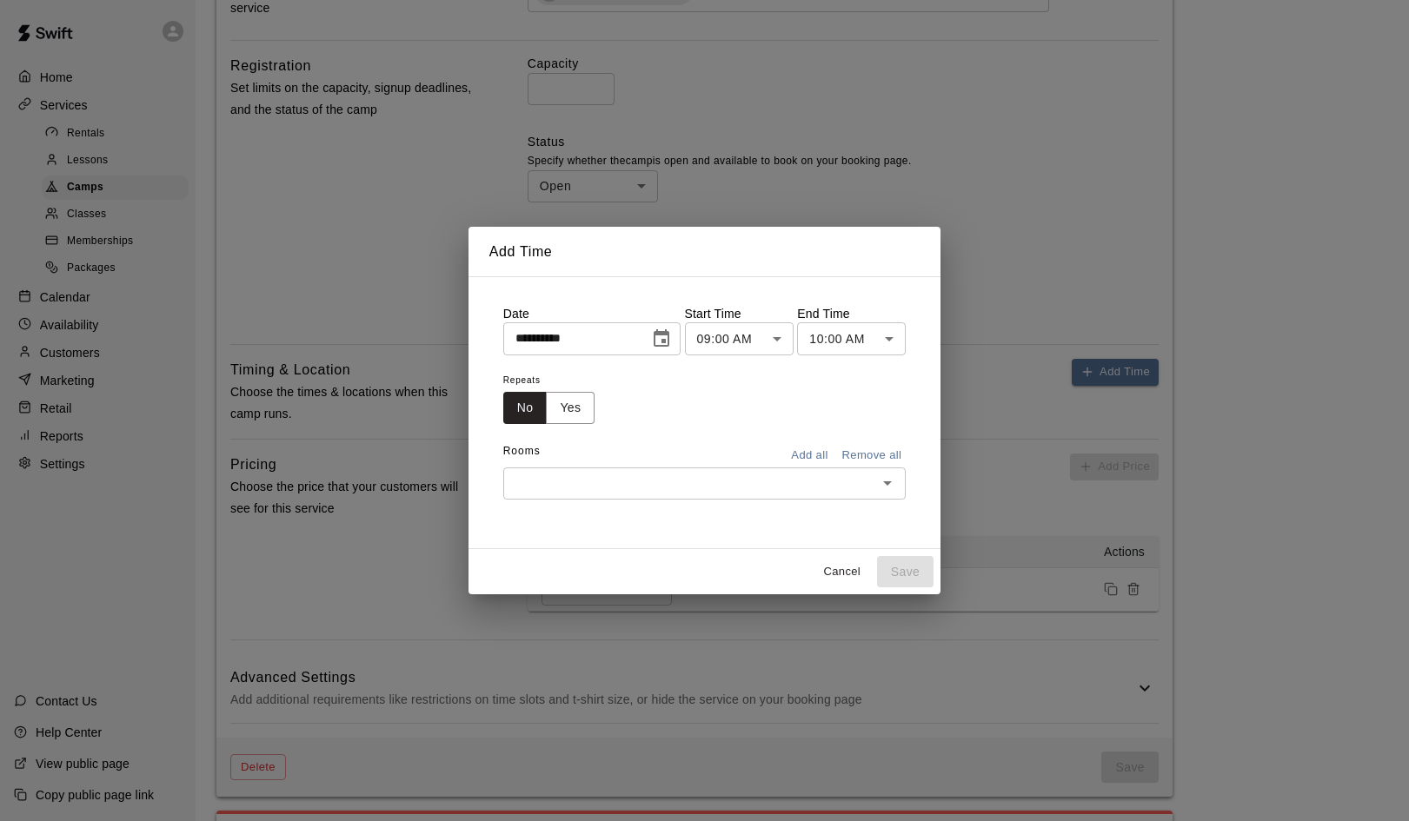
click at [781, 343] on body "**********" at bounding box center [704, 254] width 1409 height 1788
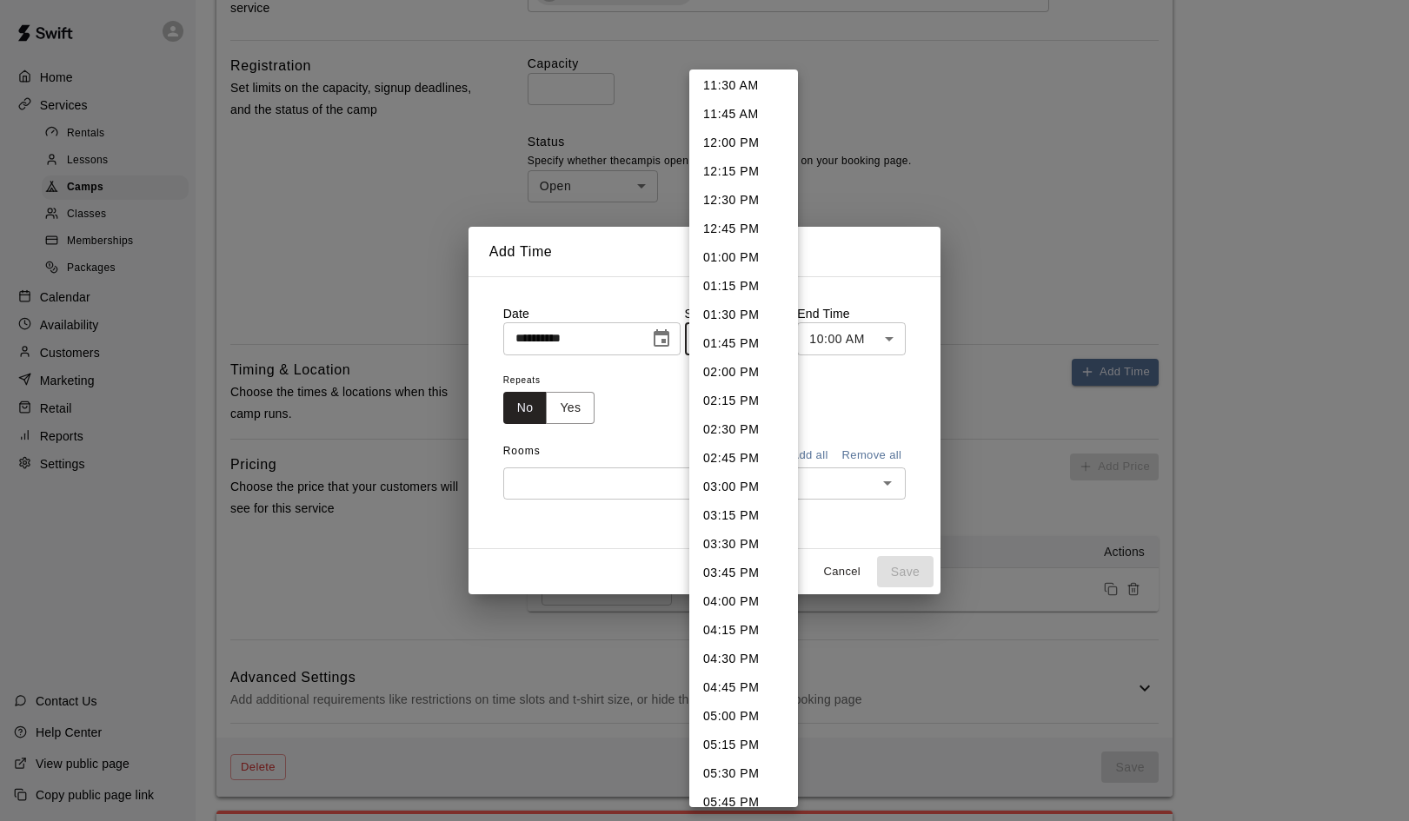
scroll to position [1326, 0]
click at [719, 593] on li "04:00 PM" at bounding box center [743, 600] width 109 height 29
type input "********"
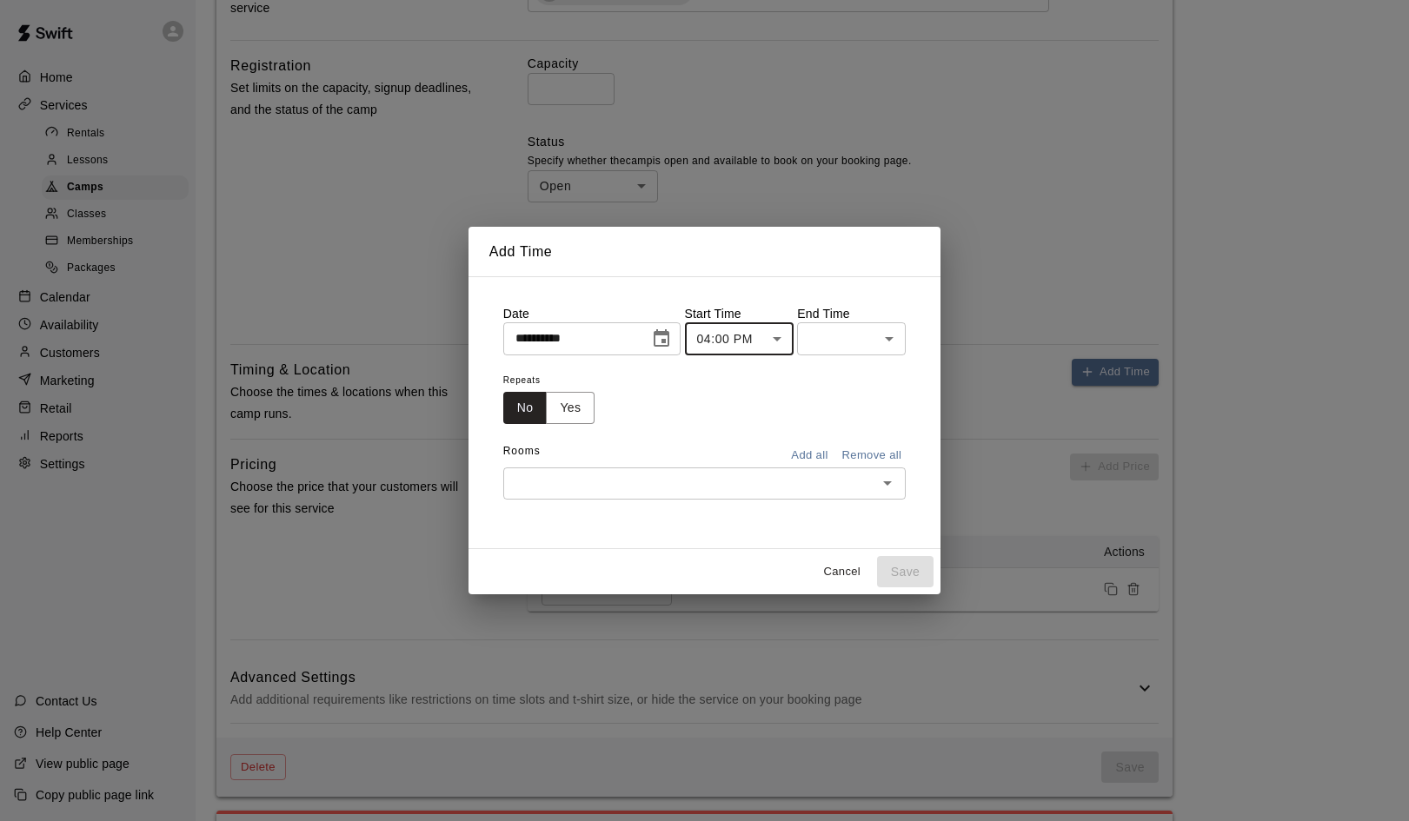
click at [900, 332] on body "**********" at bounding box center [704, 254] width 1409 height 1788
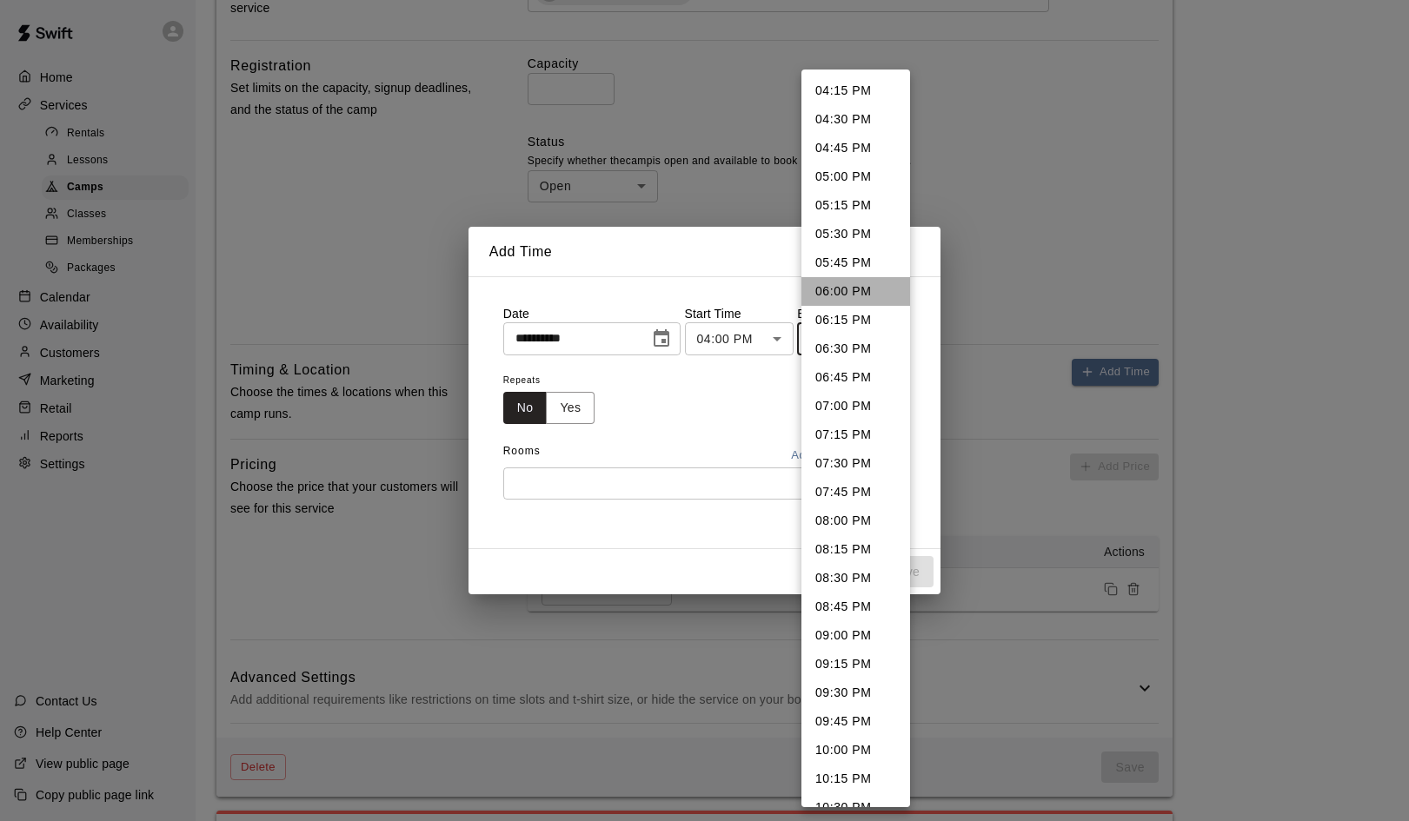
click at [828, 292] on li "06:00 PM" at bounding box center [855, 291] width 109 height 29
type input "********"
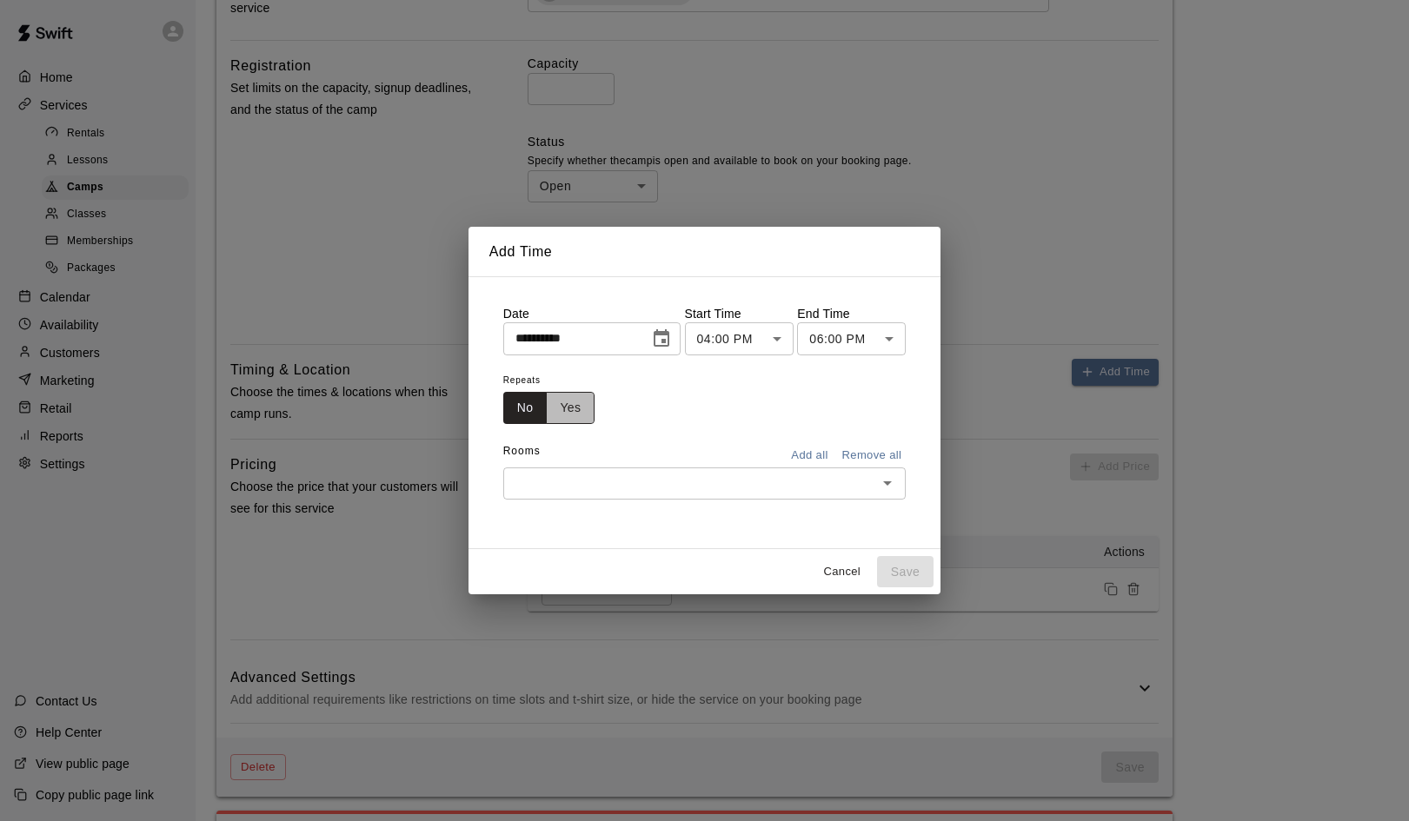
click at [578, 403] on button "Yes" at bounding box center [570, 408] width 49 height 32
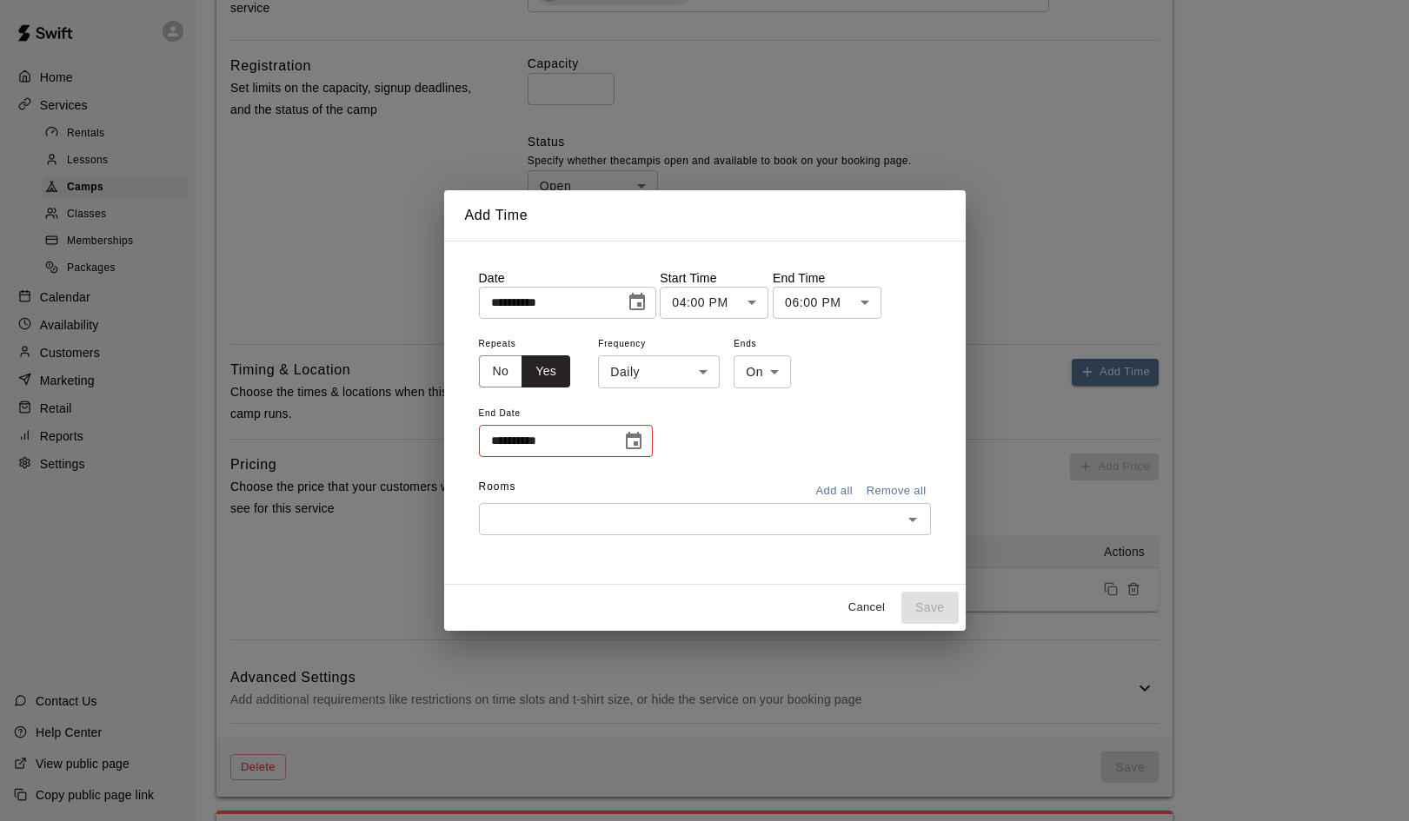
click at [700, 375] on body "**********" at bounding box center [704, 254] width 1409 height 1788
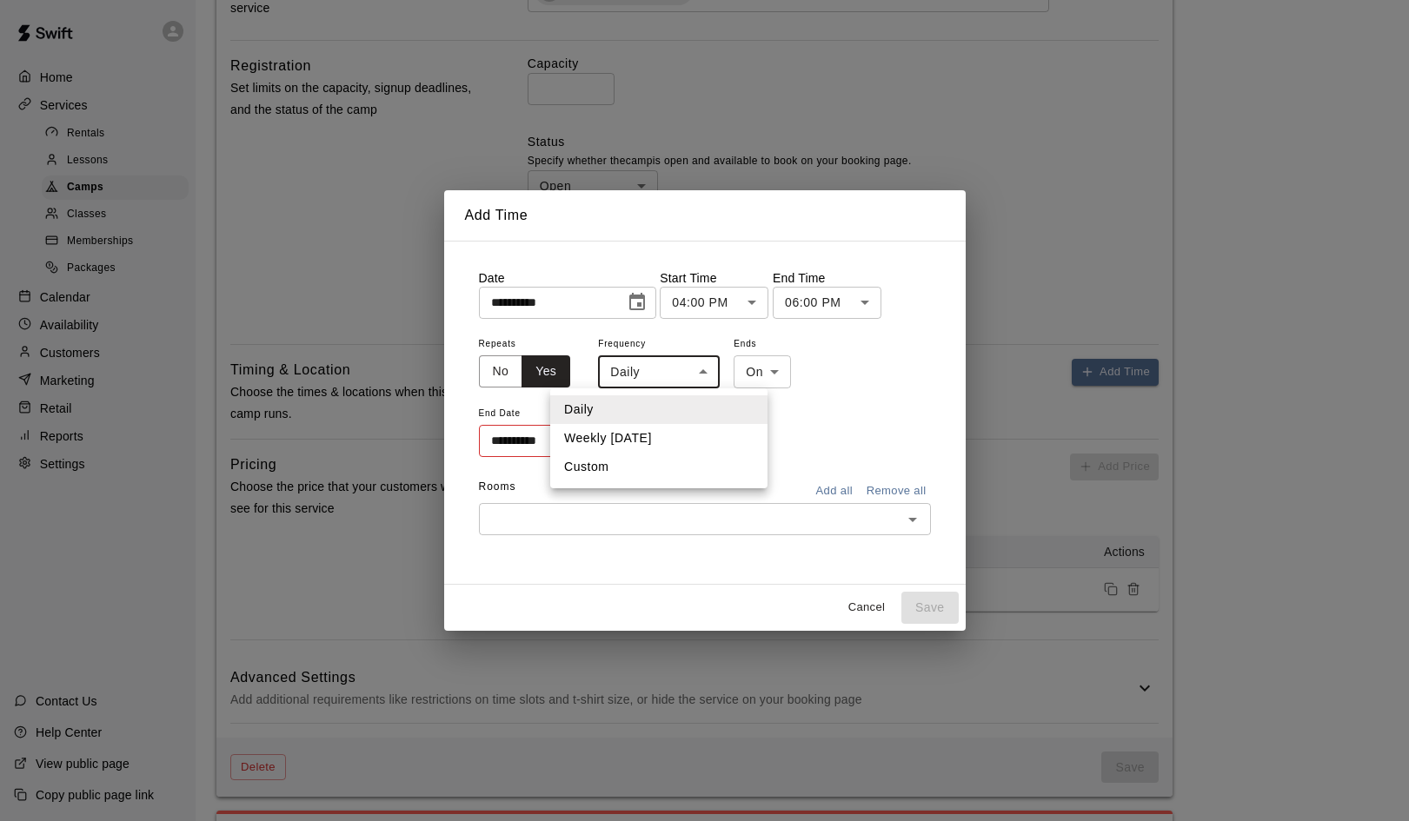
click at [677, 433] on li "Weekly [DATE]" at bounding box center [658, 438] width 217 height 29
type input "******"
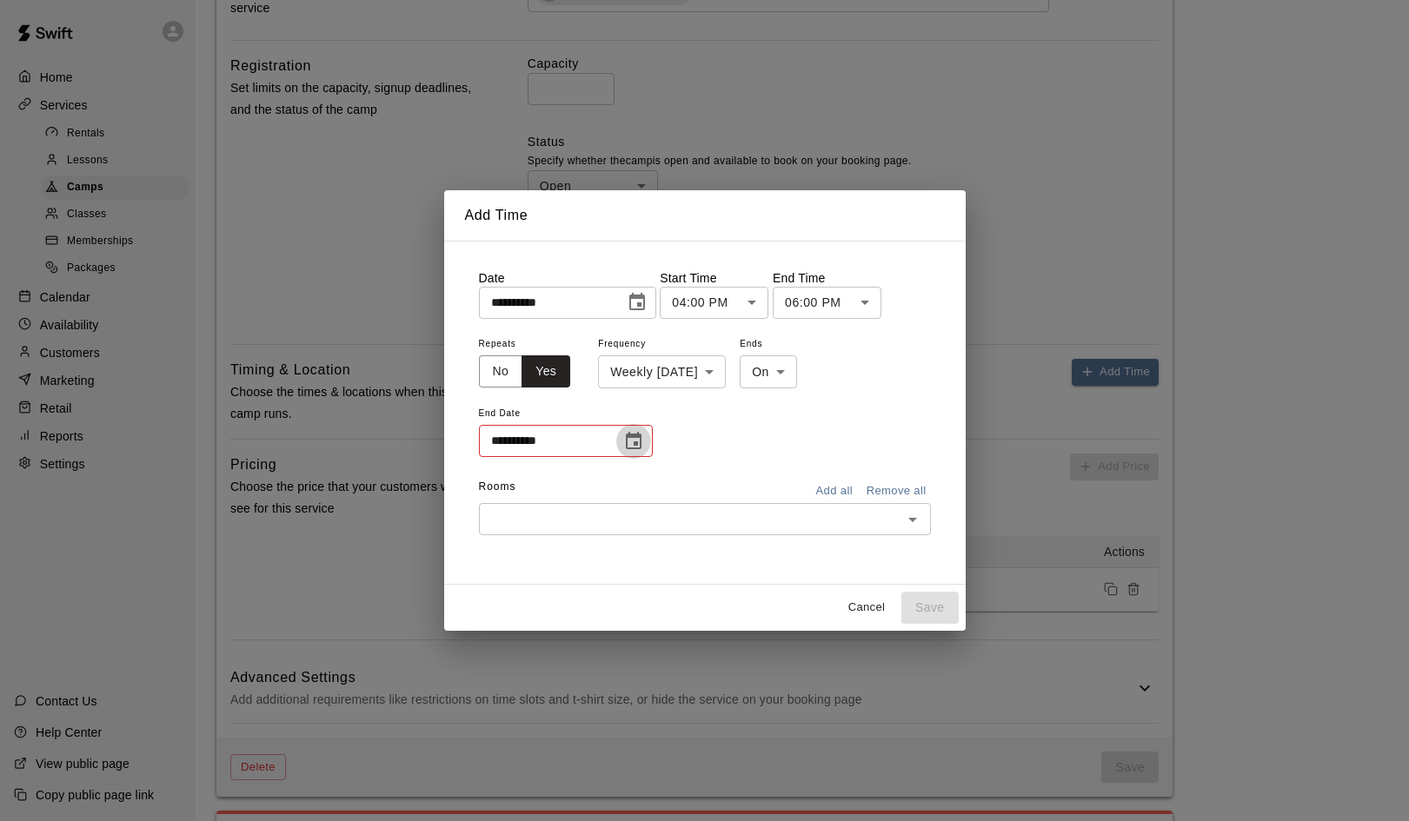
click at [633, 435] on icon "Choose date" at bounding box center [634, 440] width 16 height 17
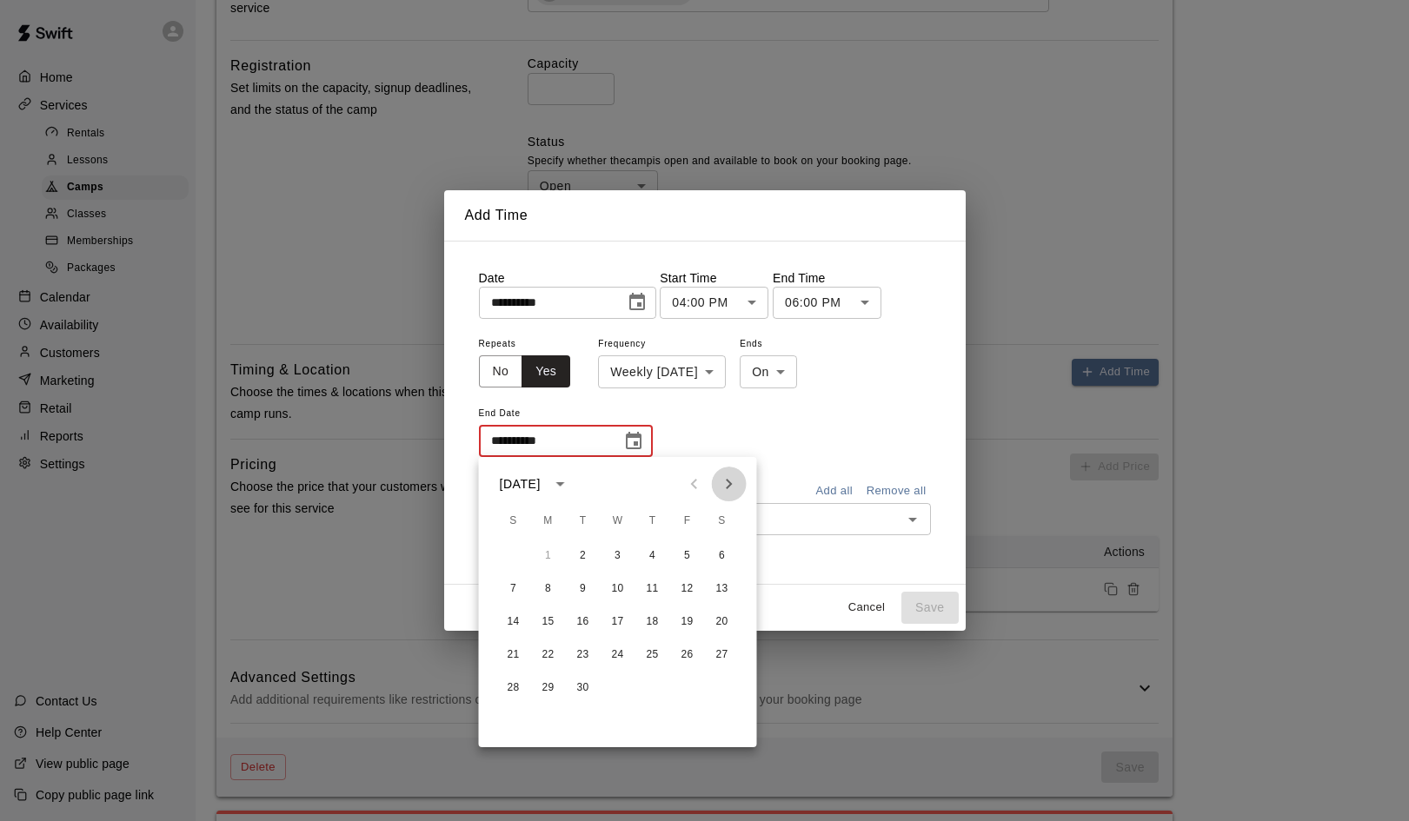
click at [728, 483] on icon "Next month" at bounding box center [729, 484] width 21 height 21
click at [581, 556] on button "2" at bounding box center [583, 556] width 31 height 31
type input "**********"
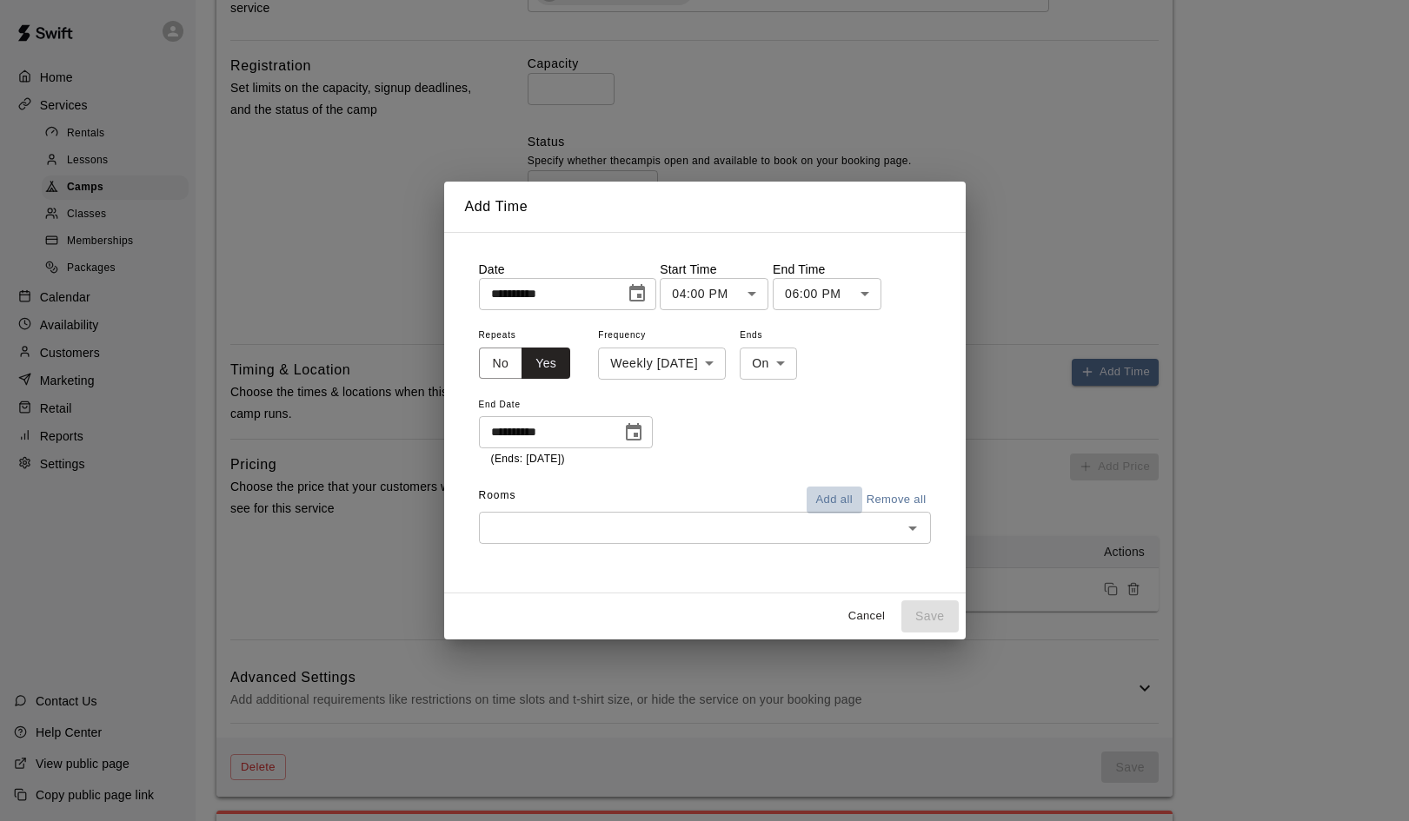
click at [846, 501] on button "Add all" at bounding box center [835, 500] width 56 height 27
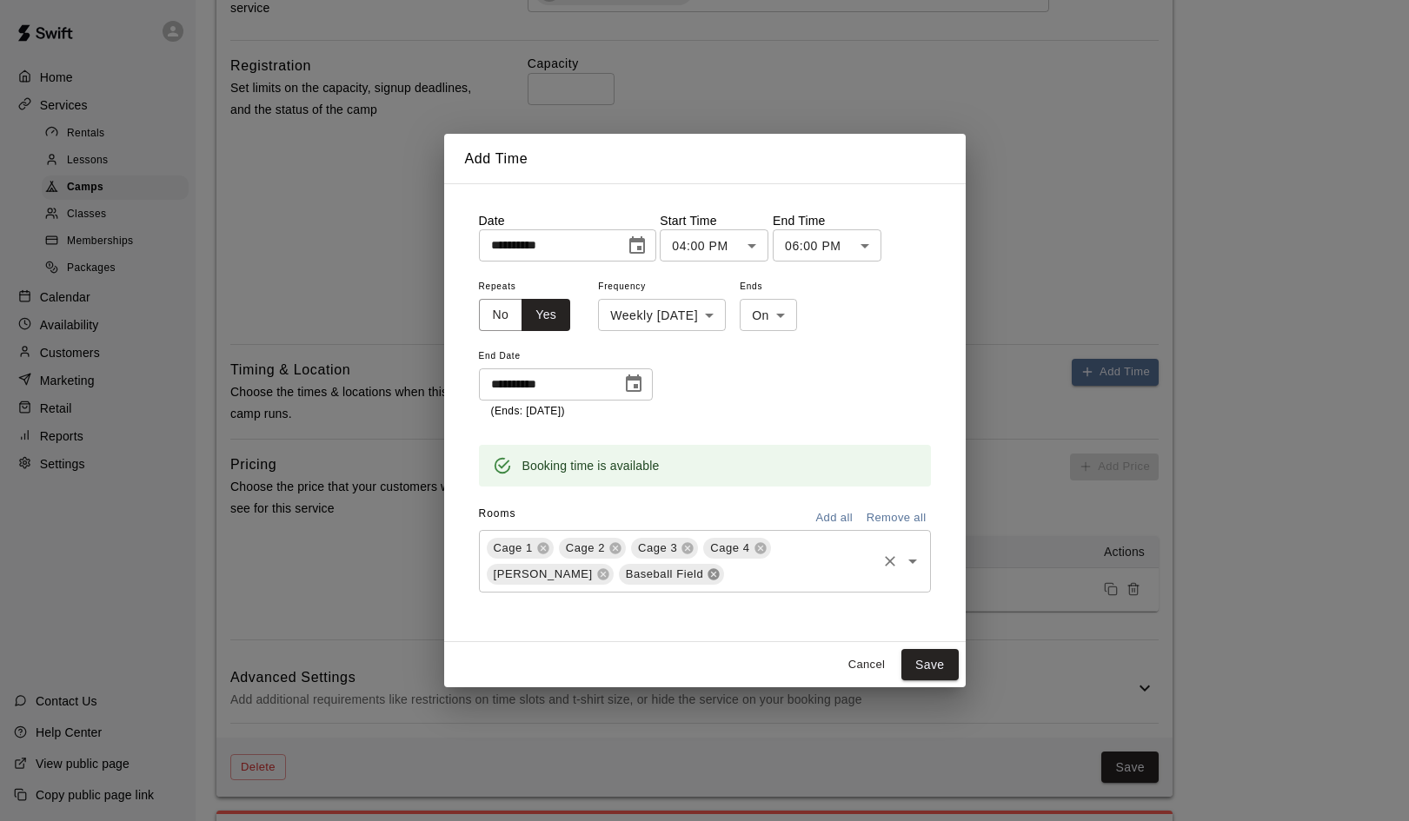
click at [708, 572] on icon at bounding box center [713, 573] width 11 height 11
click at [924, 661] on button "Save" at bounding box center [929, 665] width 57 height 32
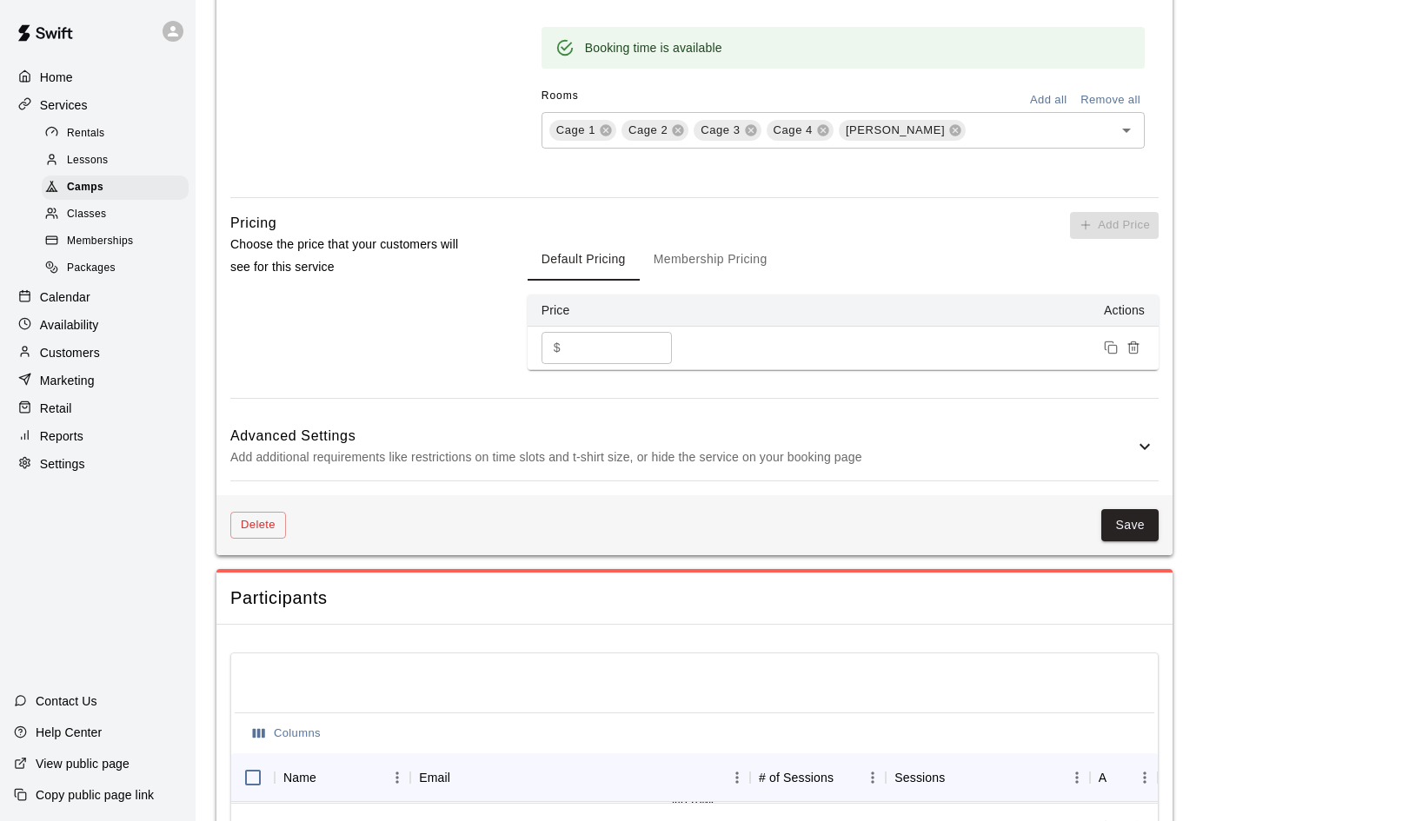
scroll to position [1192, 0]
click at [738, 247] on button "Membership Pricing" at bounding box center [711, 259] width 142 height 42
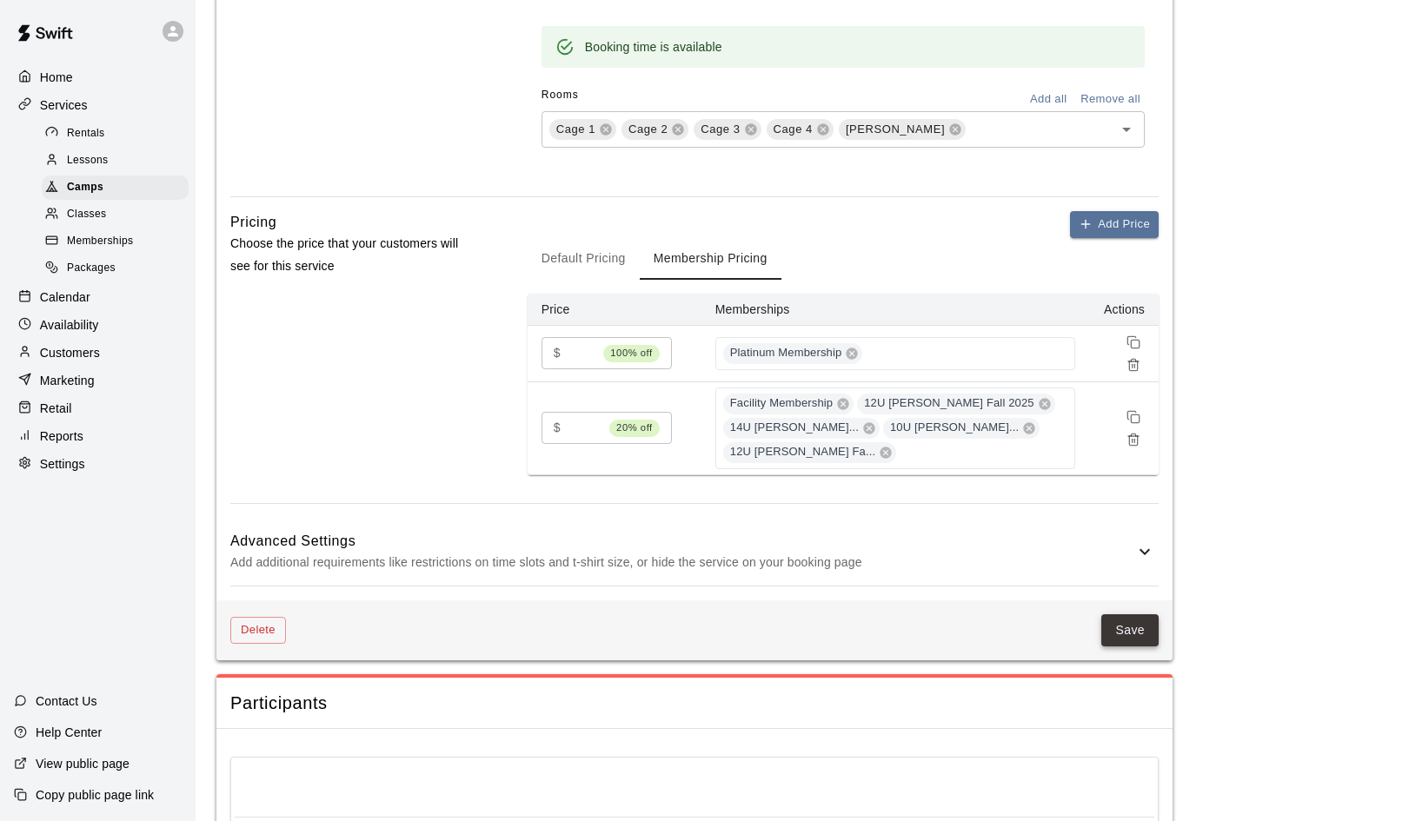
click at [1132, 620] on button "Save" at bounding box center [1129, 630] width 57 height 32
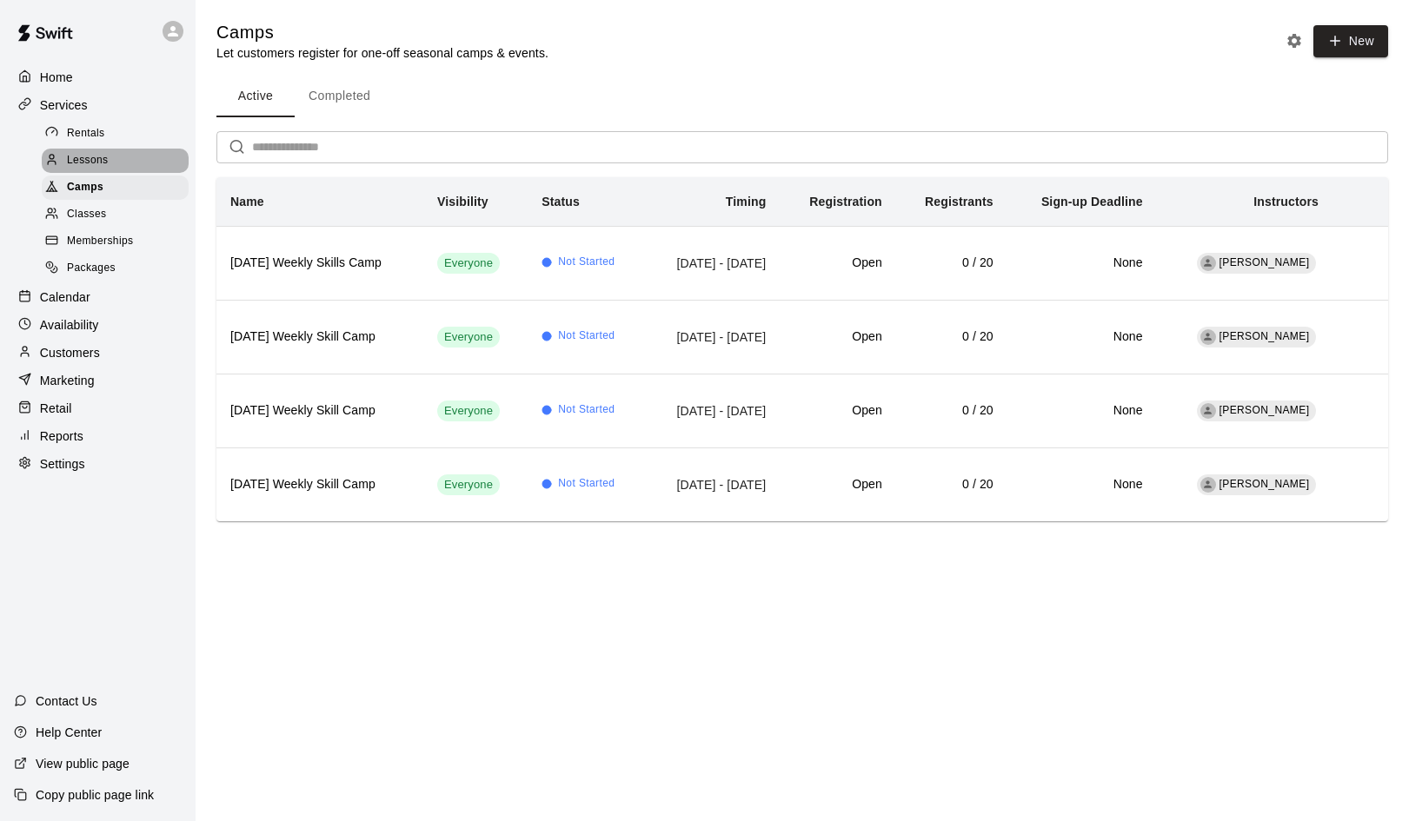
click span "Lessons"
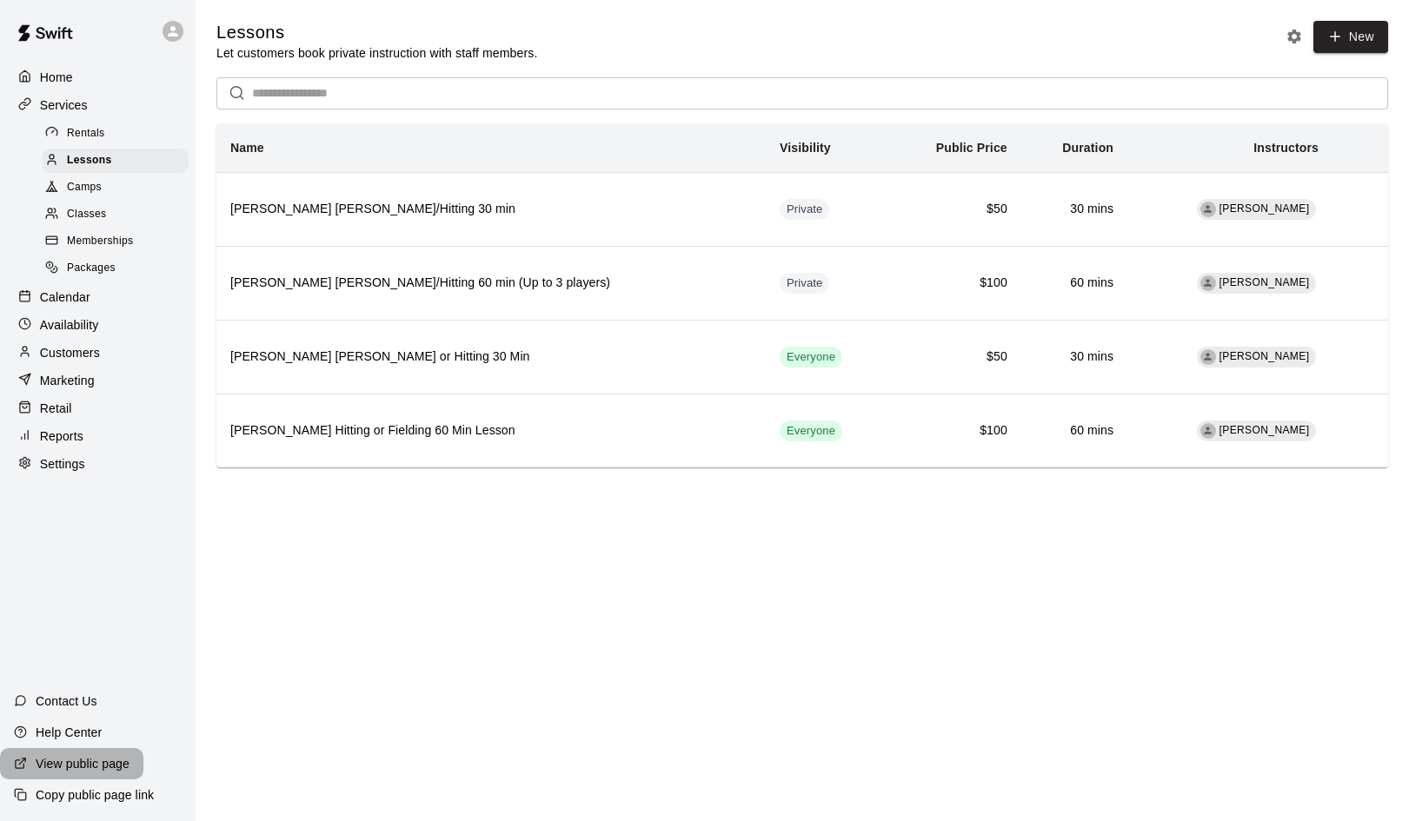
click p "View public page"
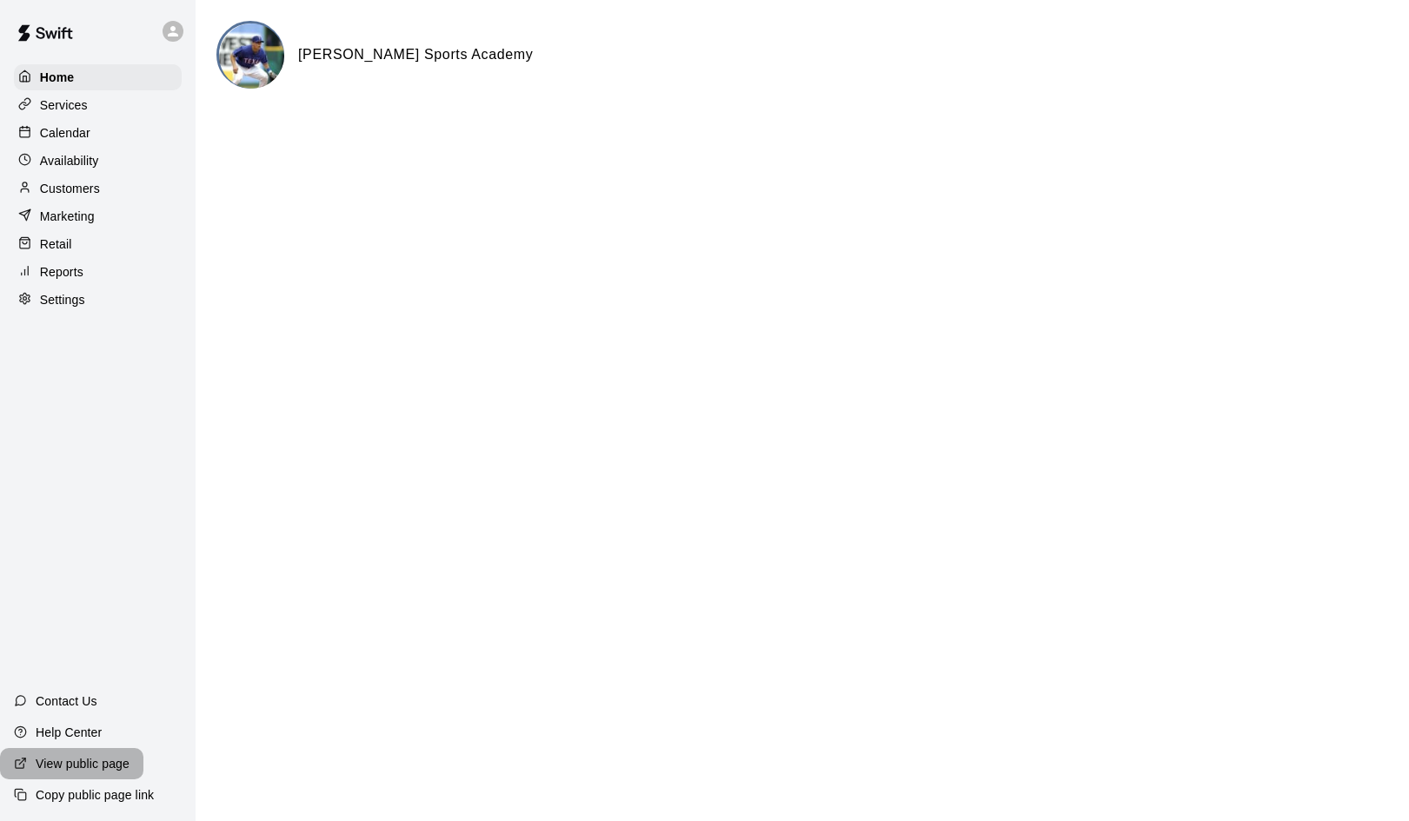
click at [67, 761] on p "View public page" at bounding box center [83, 763] width 94 height 17
click at [67, 106] on p "Services" at bounding box center [64, 104] width 48 height 17
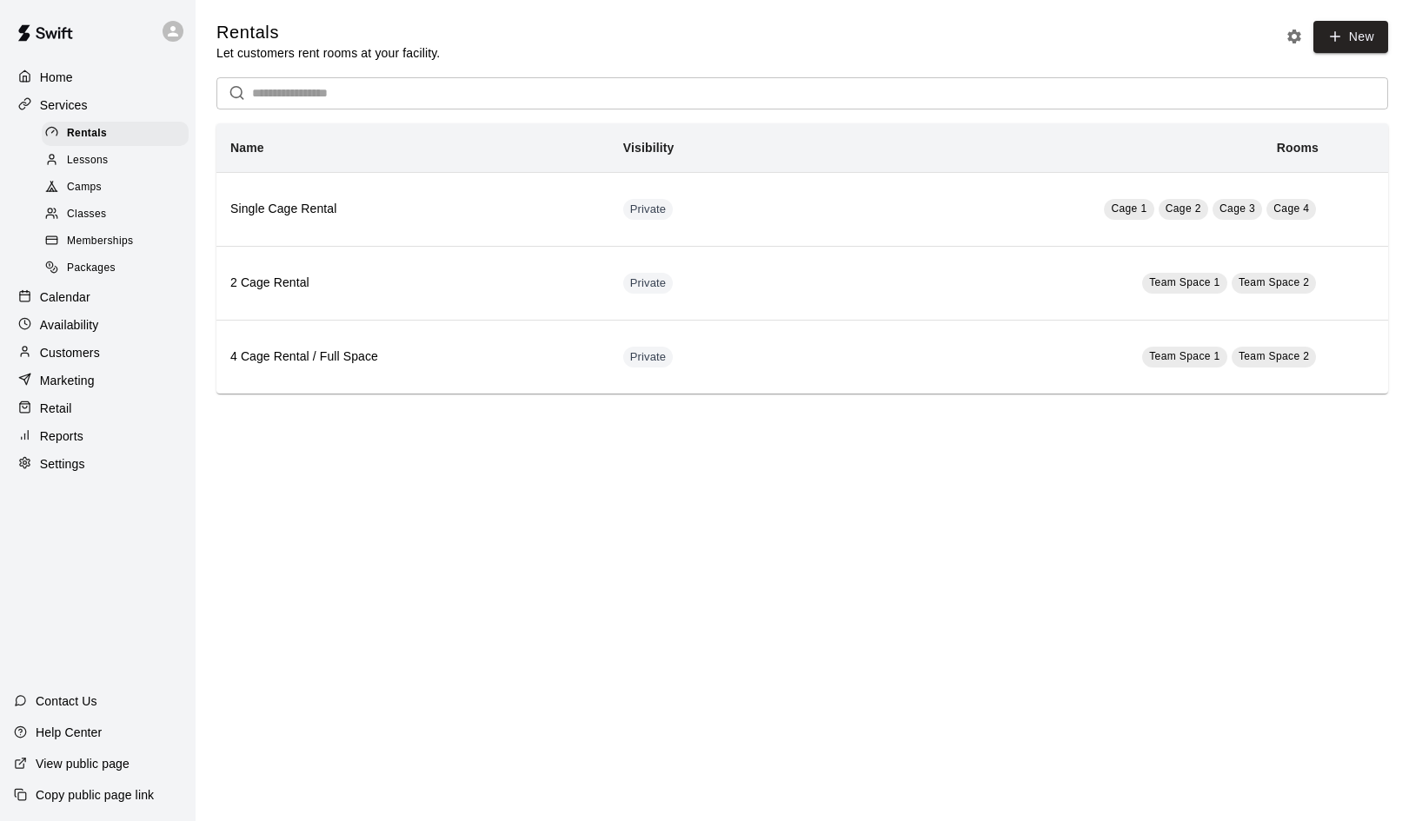
click at [94, 189] on span "Camps" at bounding box center [84, 187] width 35 height 17
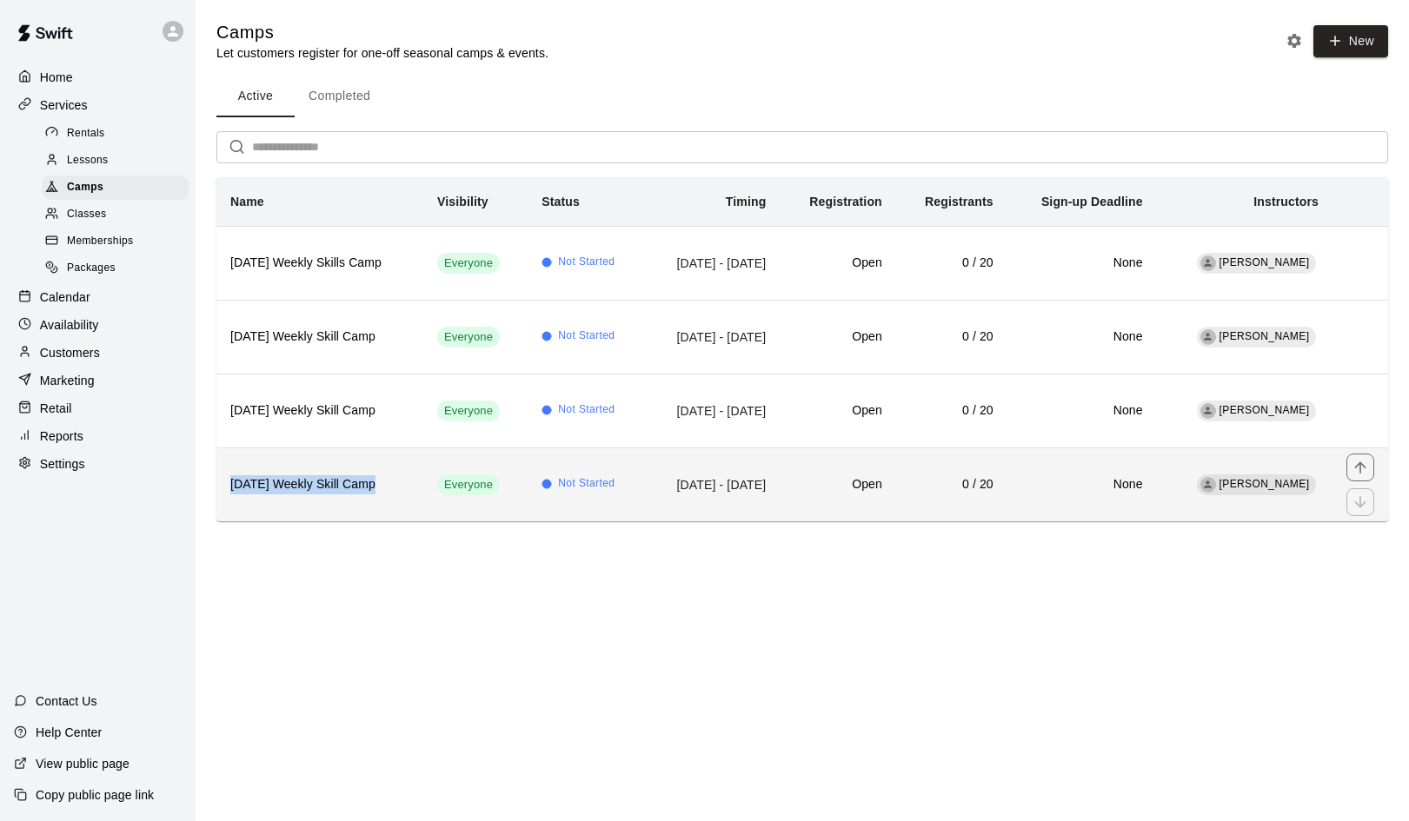
drag, startPoint x: 377, startPoint y: 487, endPoint x: 395, endPoint y: 468, distance: 25.2
click at [395, 468] on th "[DATE] Weekly Skill Camp" at bounding box center [319, 485] width 207 height 74
click at [1358, 461] on icon "move item up" at bounding box center [1359, 467] width 17 height 17
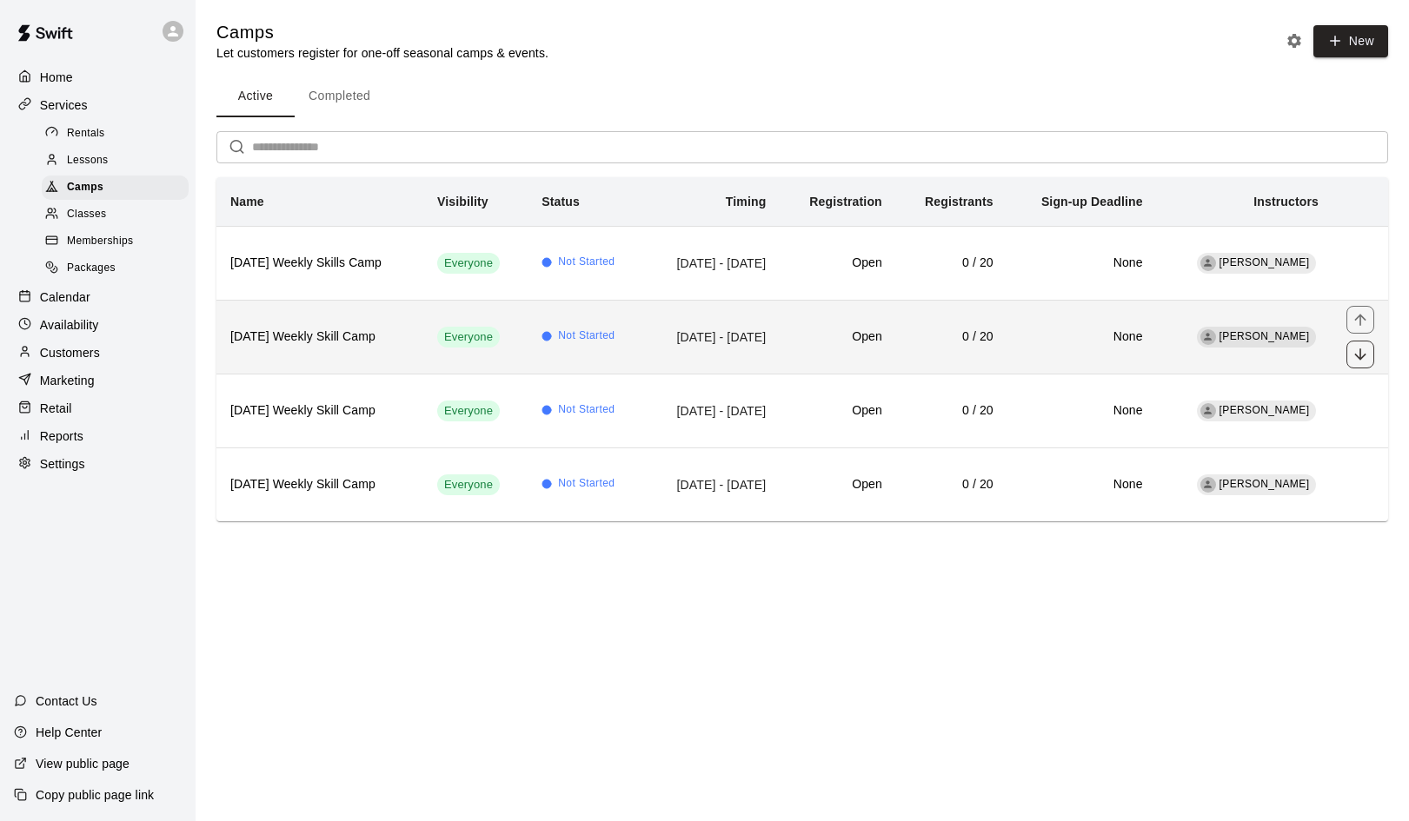
click at [1358, 353] on icon "move item down" at bounding box center [1359, 354] width 17 height 17
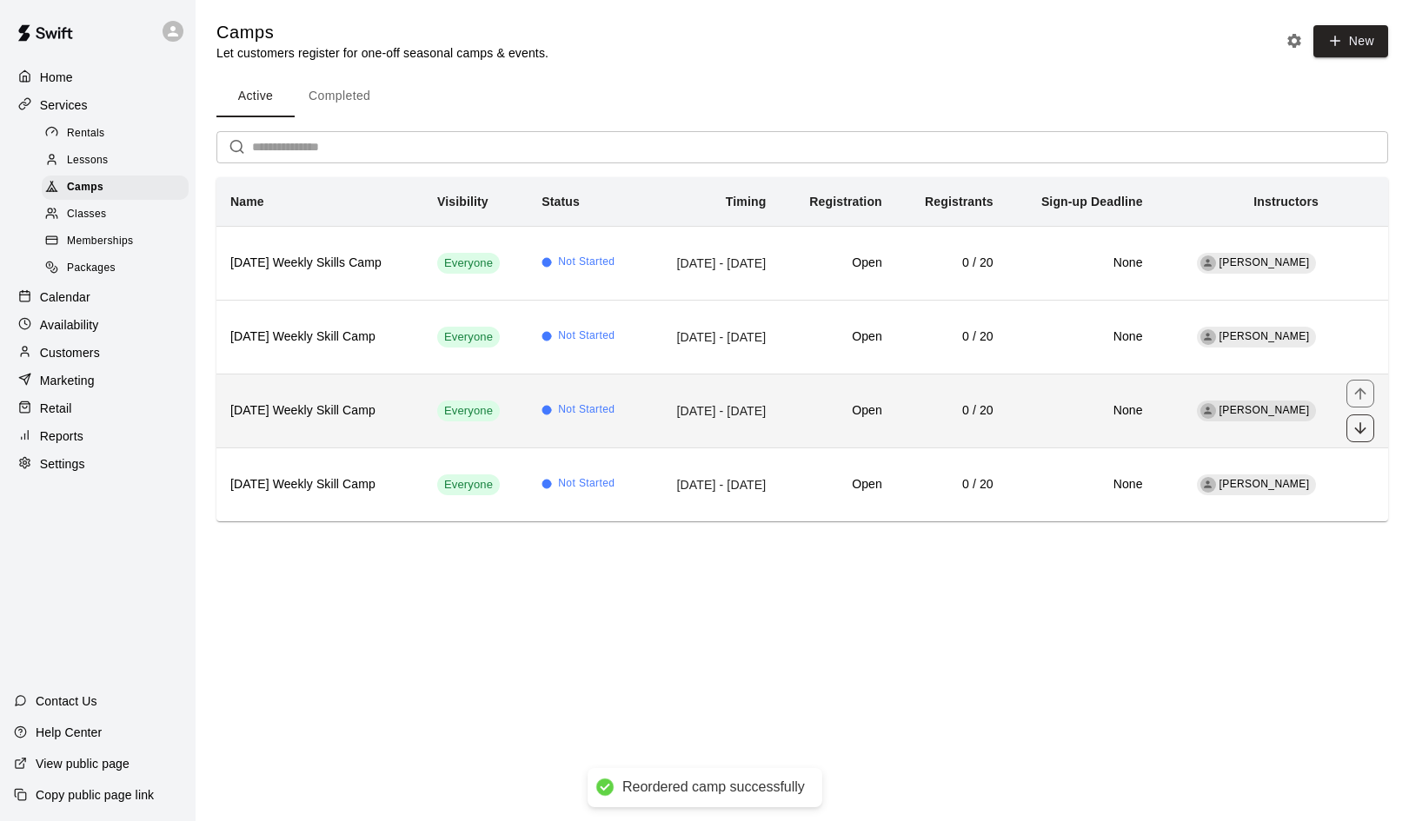
click at [1363, 425] on icon "move item down" at bounding box center [1359, 428] width 17 height 17
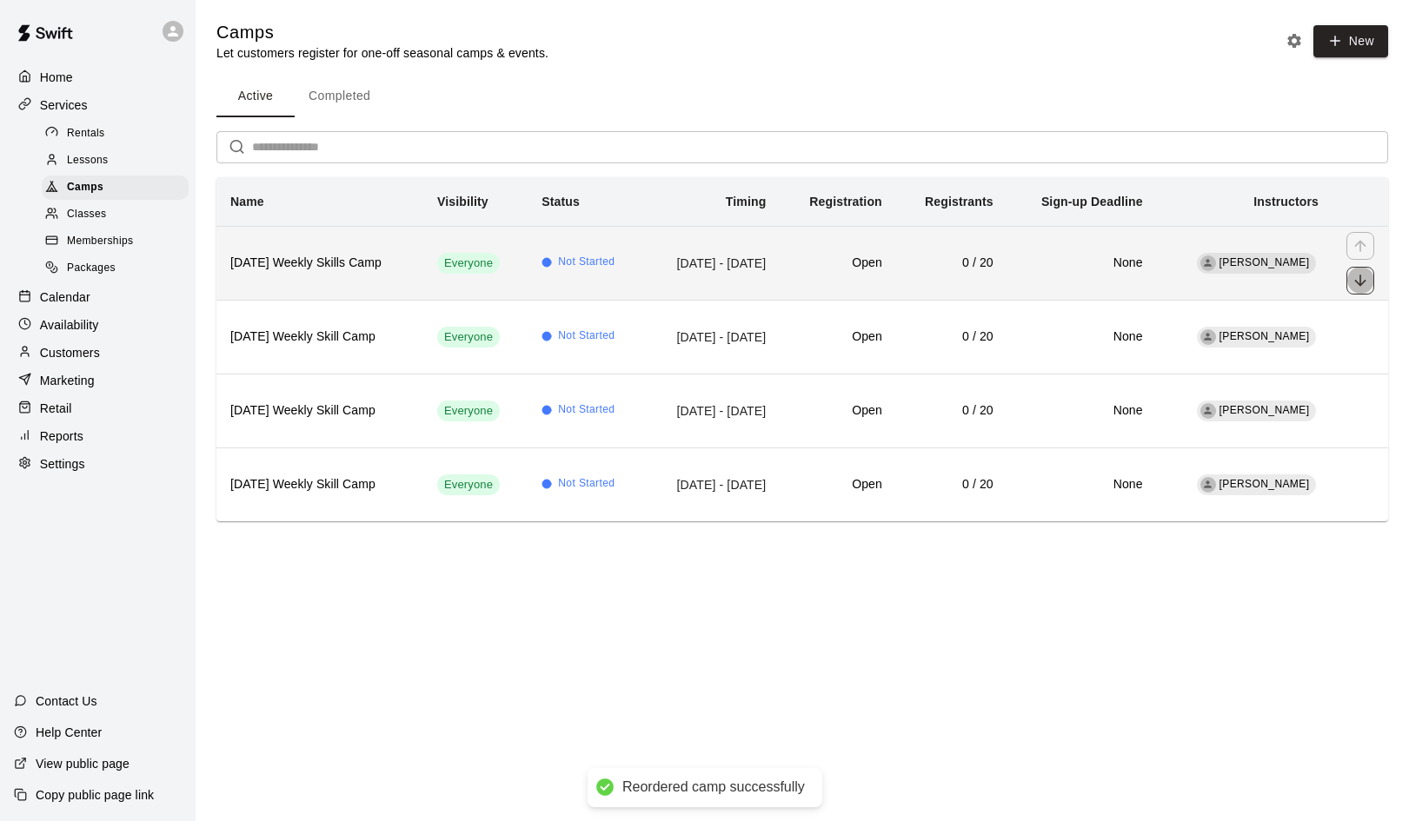
click at [1361, 282] on icon "move item down" at bounding box center [1359, 280] width 17 height 17
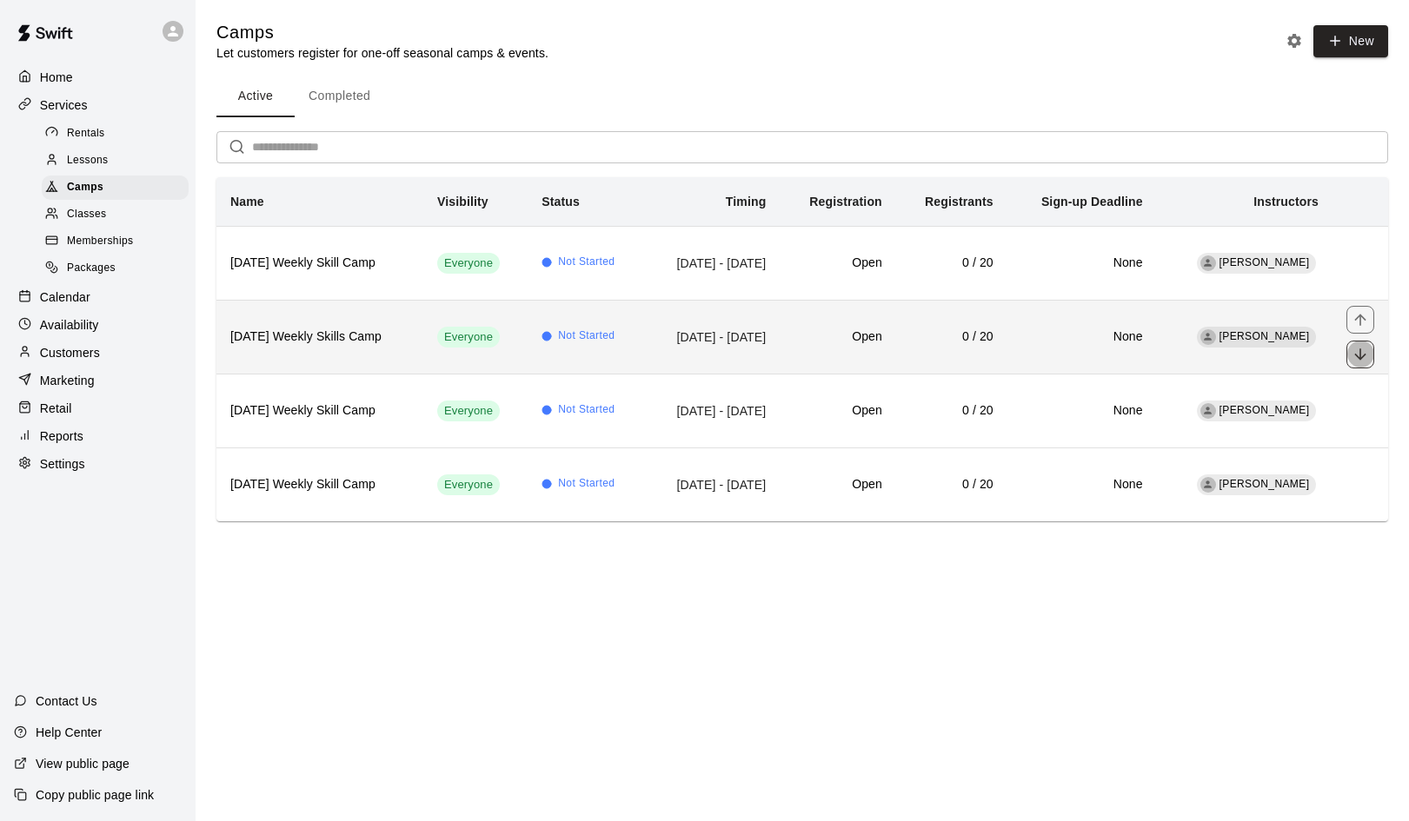
click at [1365, 347] on icon "move item down" at bounding box center [1359, 354] width 17 height 17
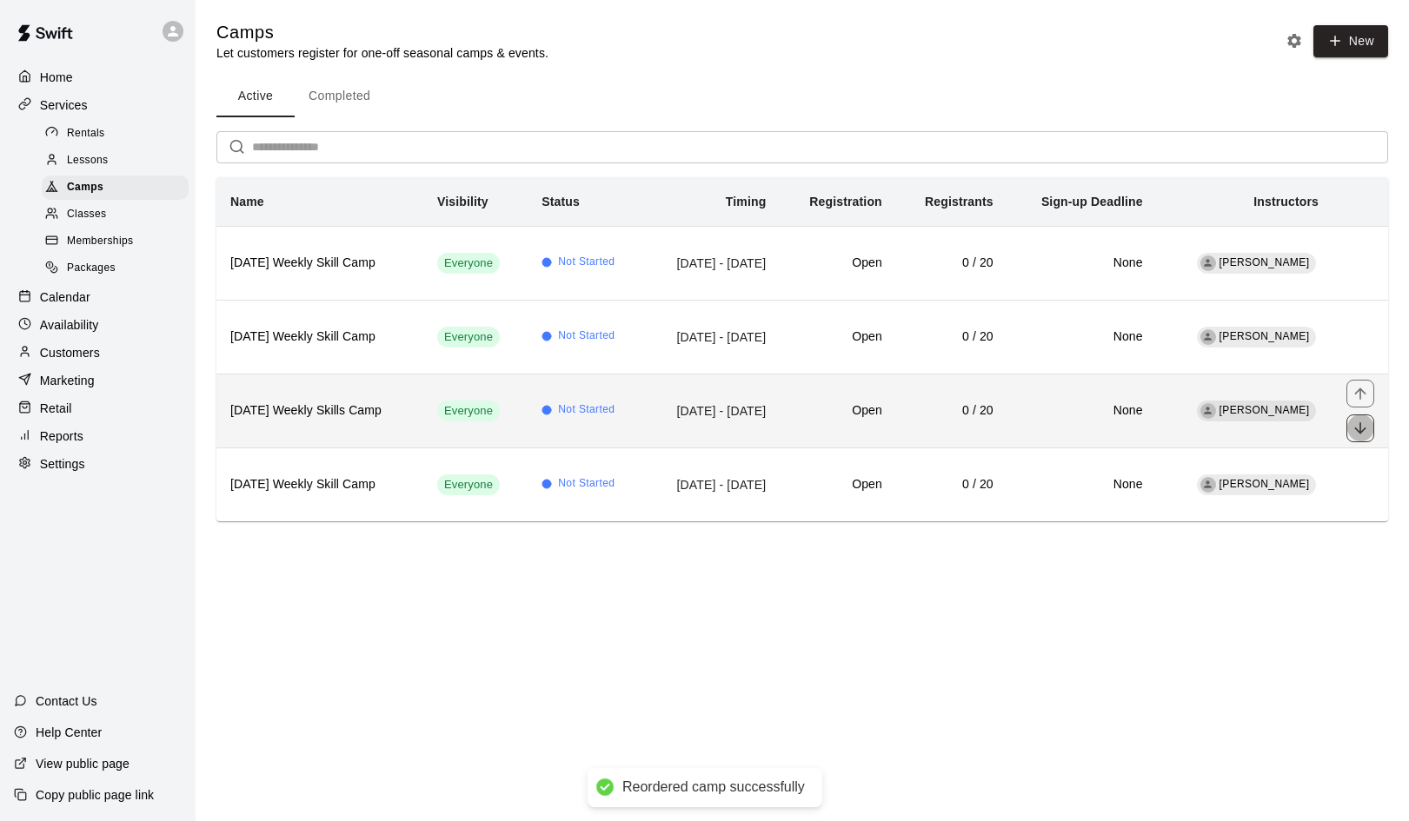
click at [1361, 430] on icon "move item down" at bounding box center [1359, 428] width 17 height 17
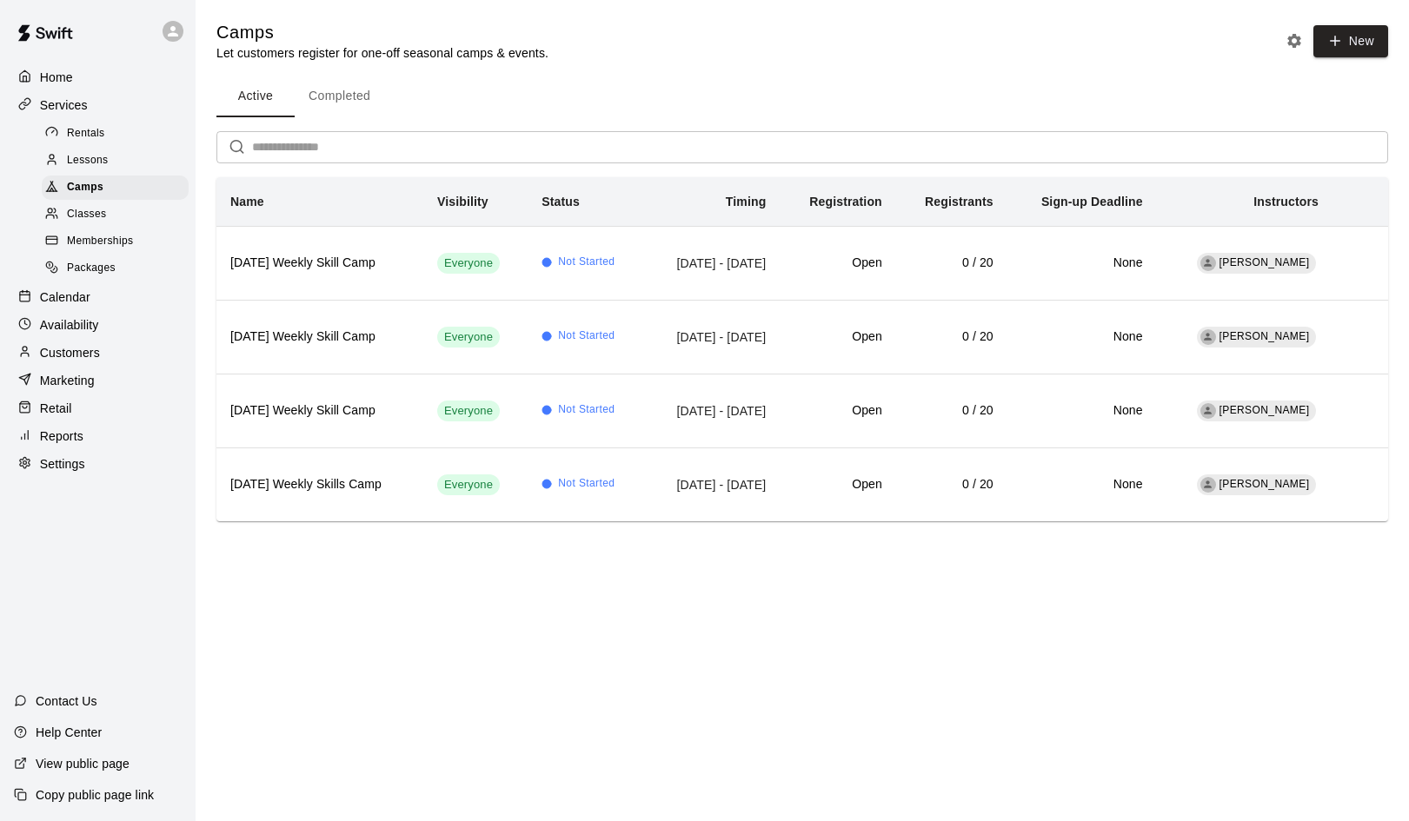
click at [88, 208] on span "Classes" at bounding box center [86, 214] width 39 height 17
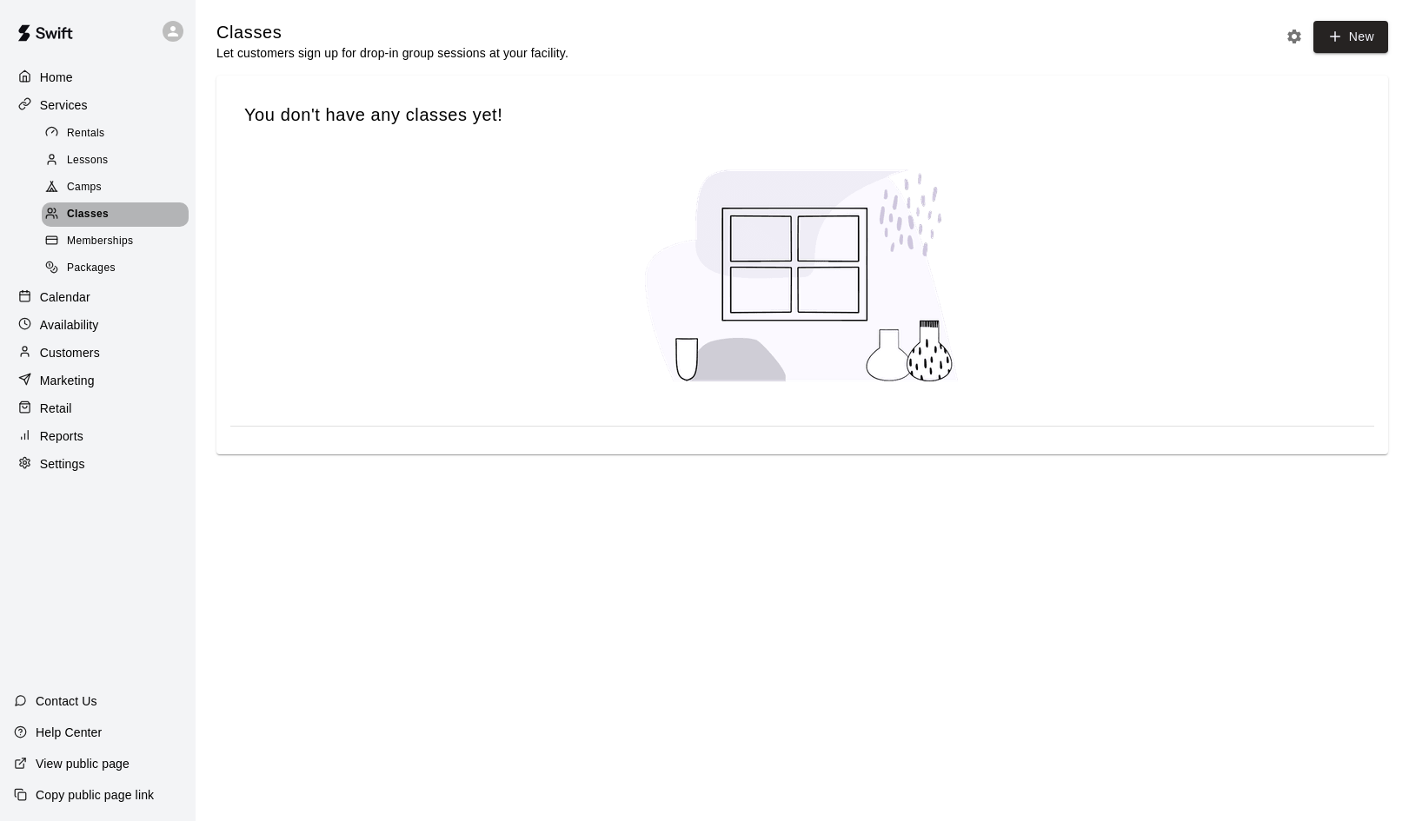
click at [88, 207] on span "Classes" at bounding box center [88, 214] width 42 height 17
click at [87, 187] on span "Camps" at bounding box center [84, 187] width 35 height 17
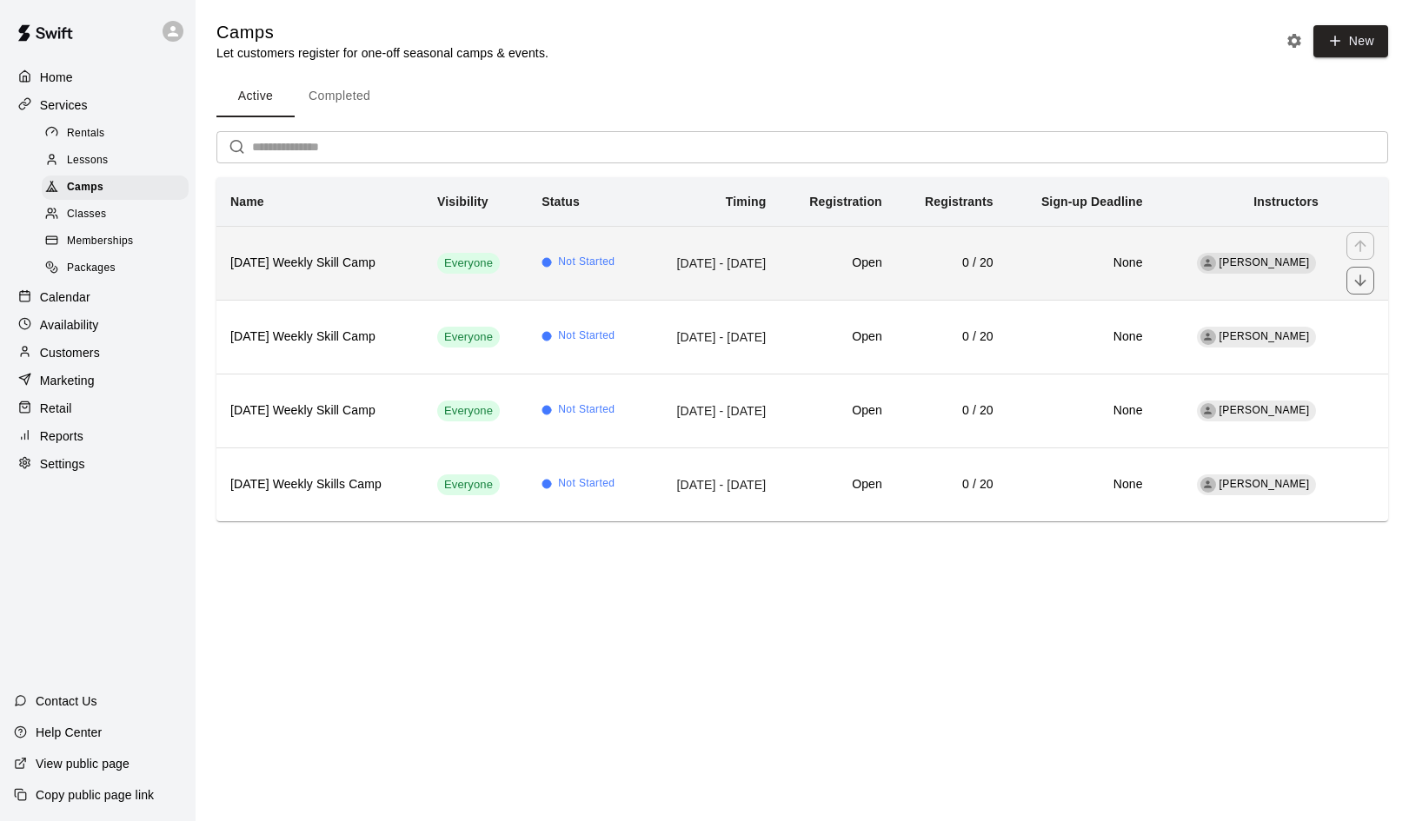
drag, startPoint x: 308, startPoint y: 277, endPoint x: 264, endPoint y: 279, distance: 43.5
click at [264, 279] on th "[DATE] Weekly Skill Camp" at bounding box center [319, 263] width 207 height 74
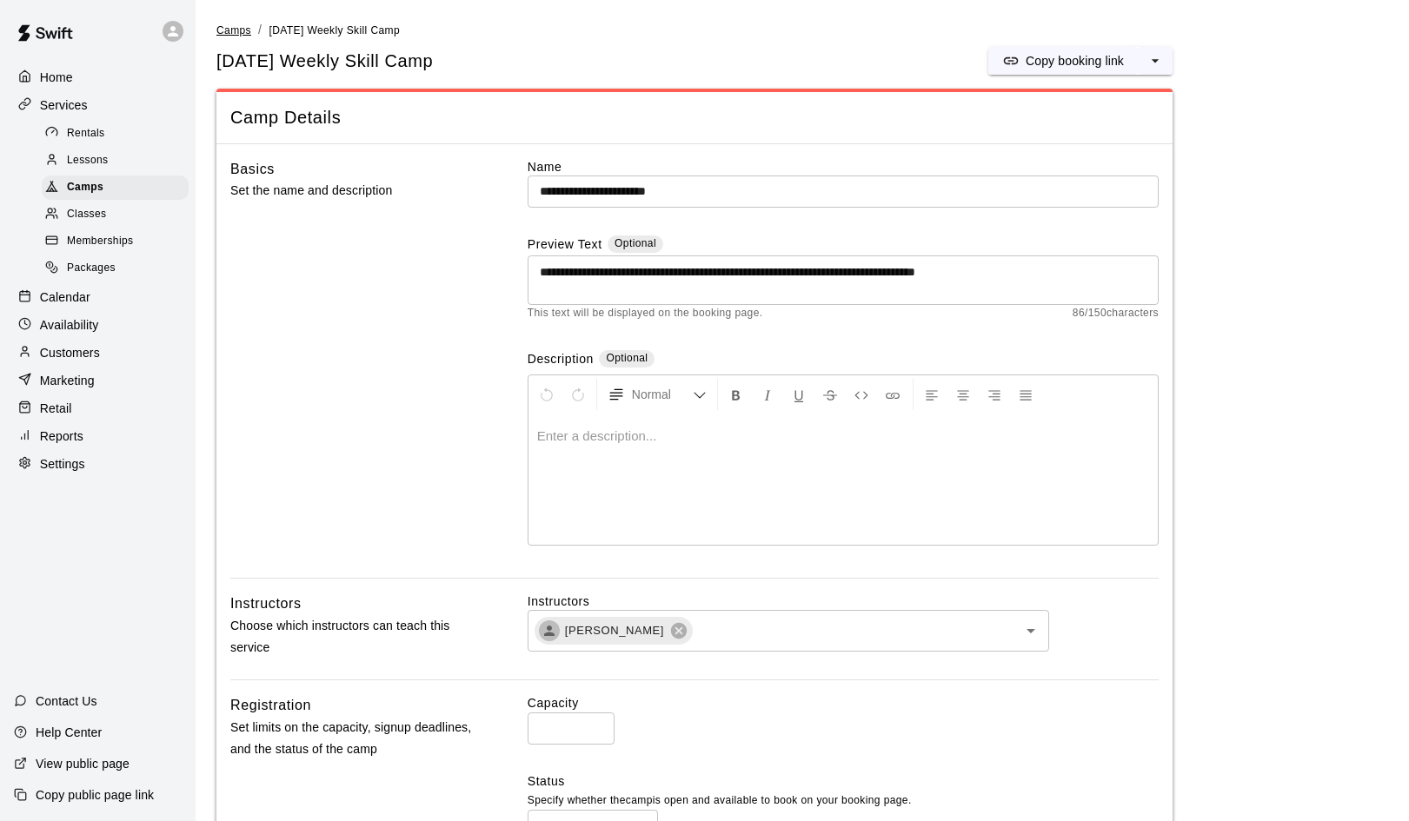
click at [237, 30] on span "Camps" at bounding box center [233, 30] width 35 height 12
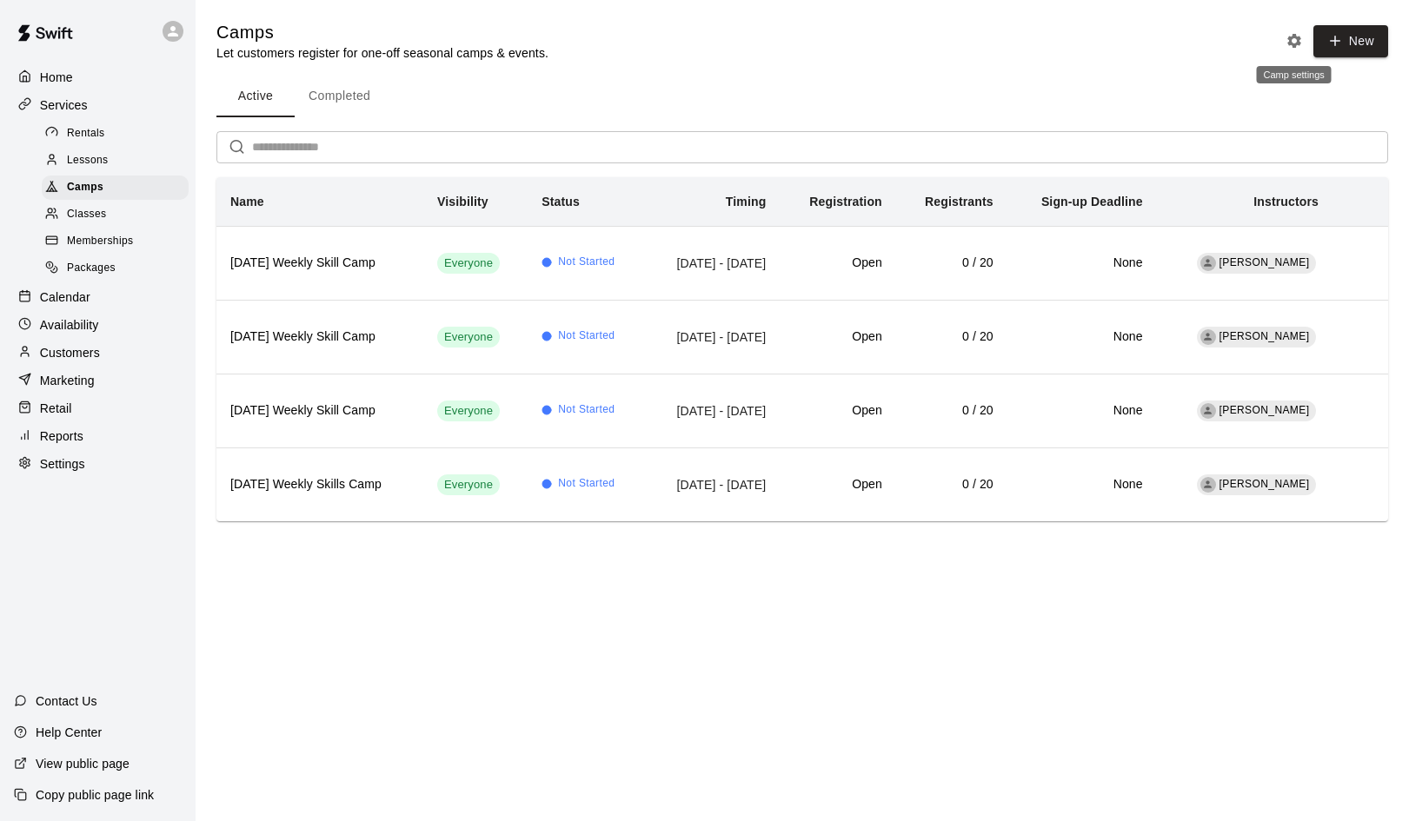
click at [1296, 41] on icon "Camp settings" at bounding box center [1293, 40] width 17 height 17
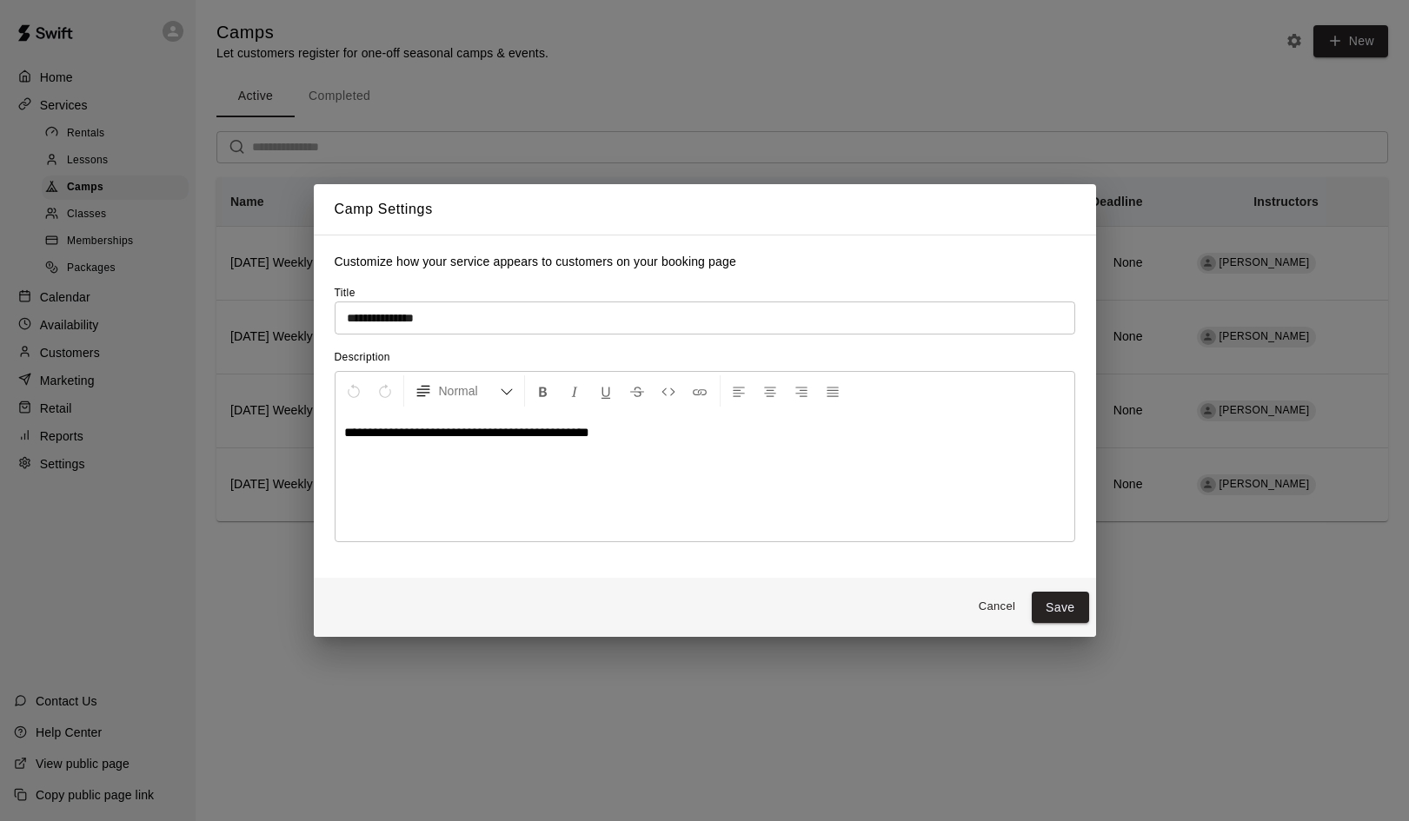
click at [408, 318] on input "**********" at bounding box center [705, 318] width 740 height 32
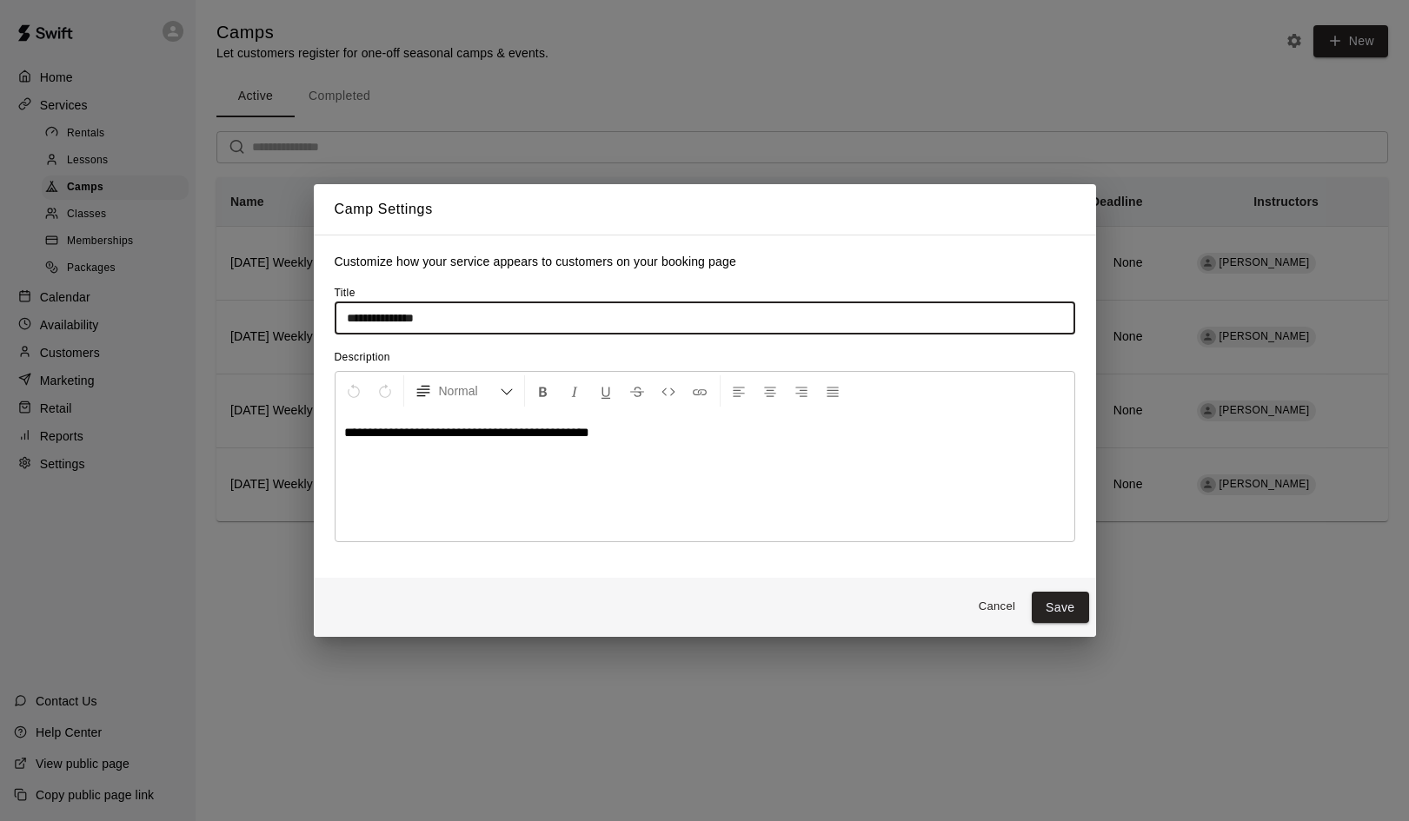
drag, startPoint x: 405, startPoint y: 318, endPoint x: 322, endPoint y: 313, distance: 83.6
click at [322, 313] on div "**********" at bounding box center [705, 407] width 782 height 342
type input "*******"
click at [638, 438] on p "**********" at bounding box center [704, 432] width 721 height 17
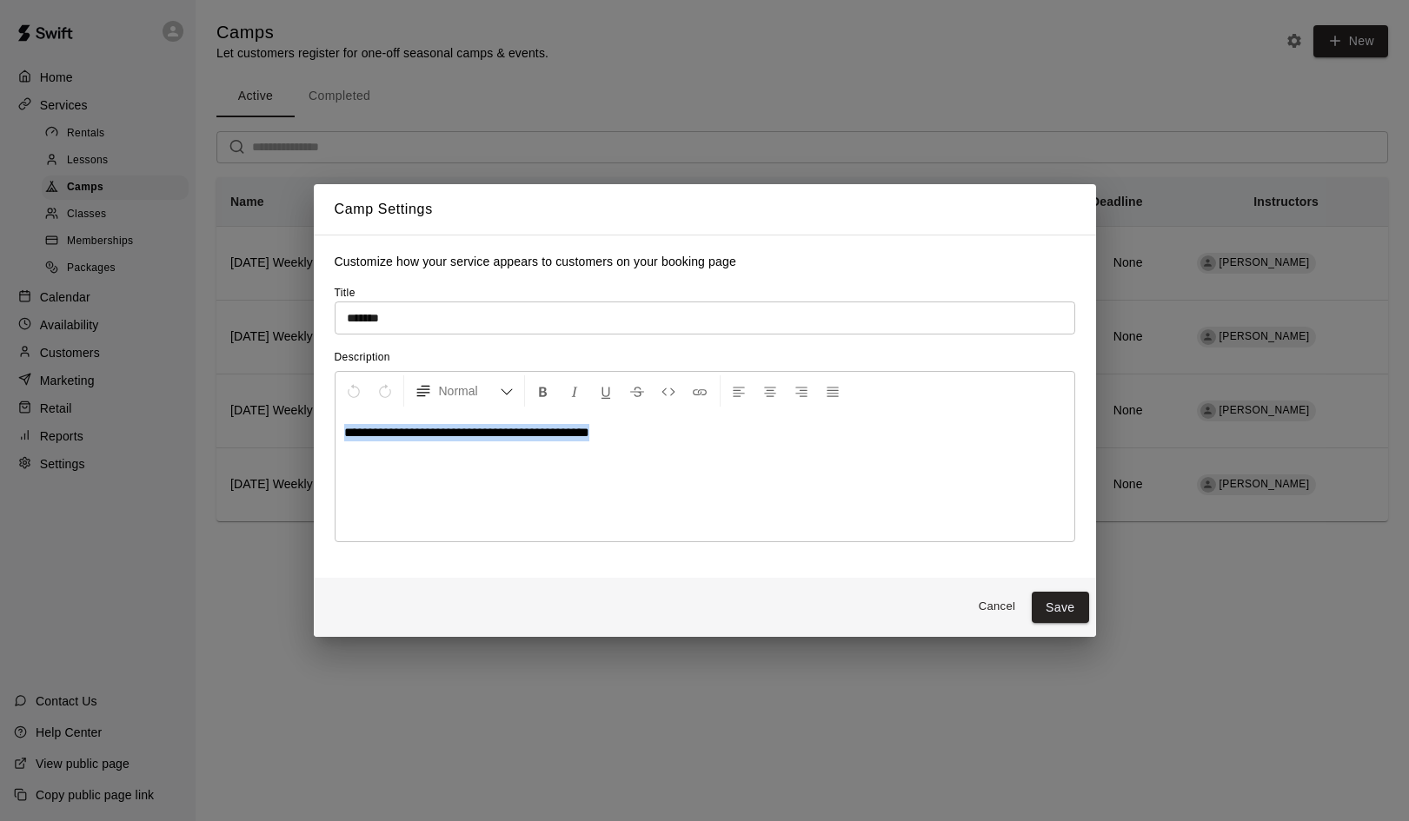
drag, startPoint x: 638, startPoint y: 438, endPoint x: 328, endPoint y: 434, distance: 310.3
click at [328, 434] on div "**********" at bounding box center [705, 407] width 782 height 342
click at [1055, 606] on button "Save" at bounding box center [1060, 608] width 57 height 32
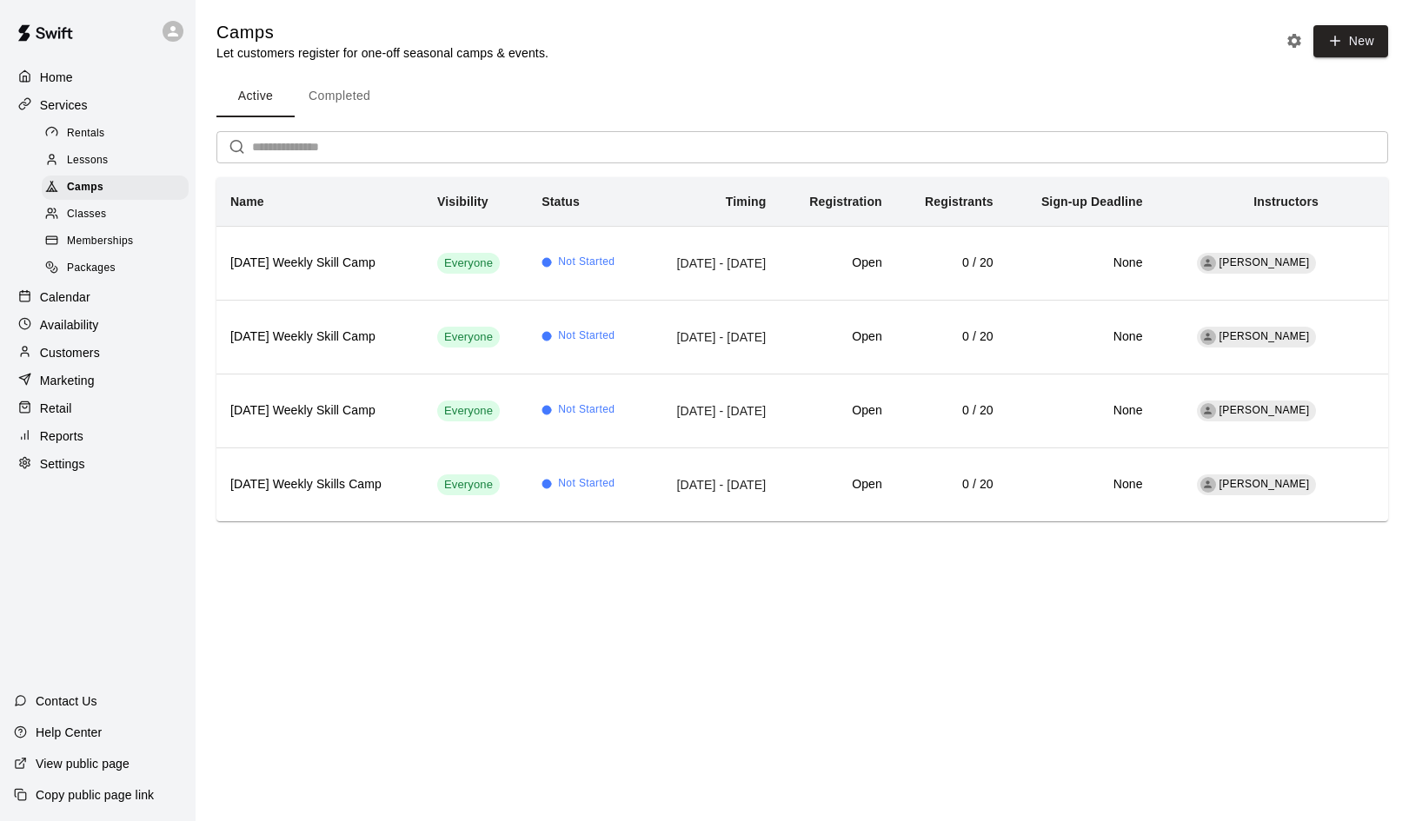
click at [83, 214] on span "Classes" at bounding box center [86, 214] width 39 height 17
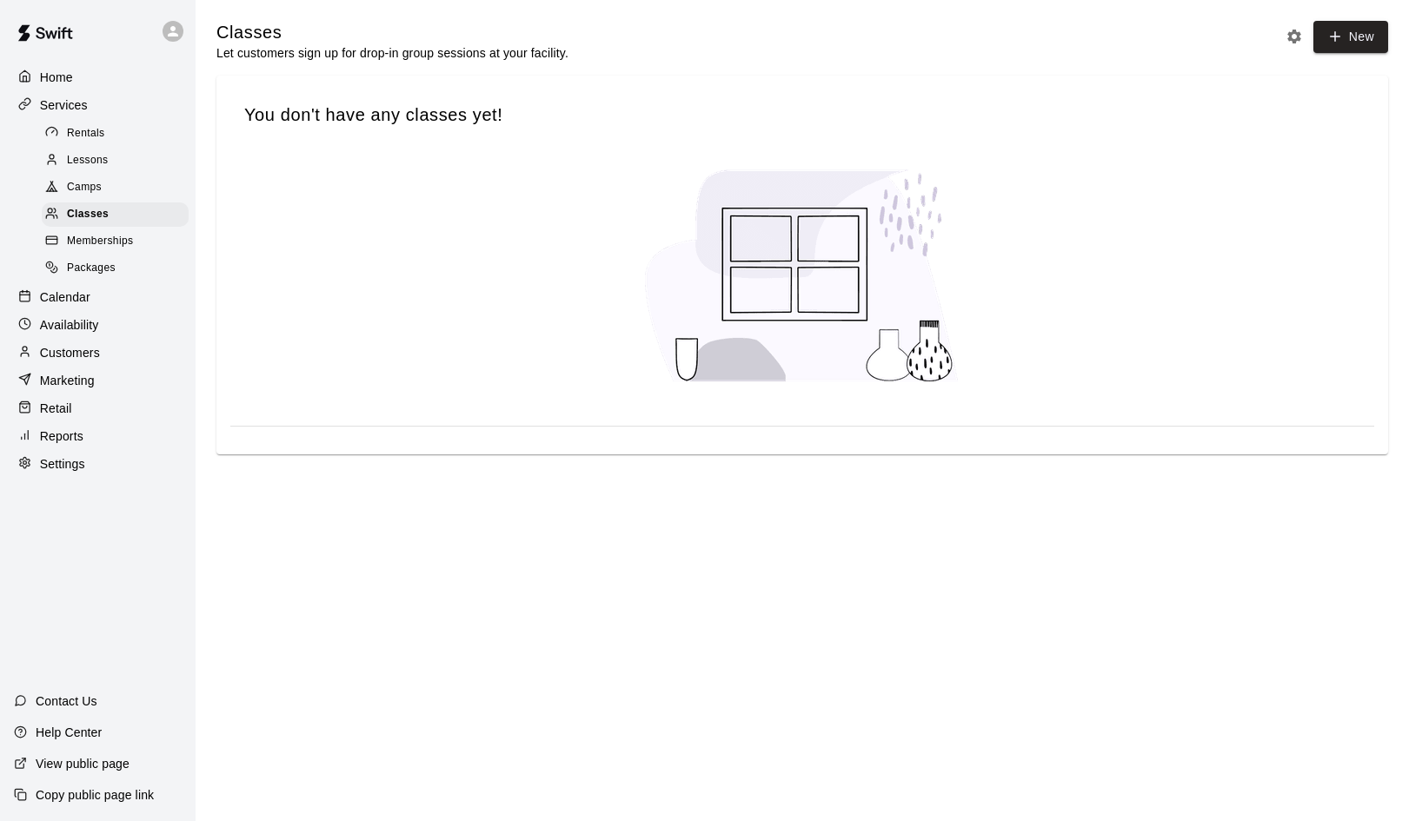
click at [88, 183] on span "Camps" at bounding box center [84, 187] width 35 height 17
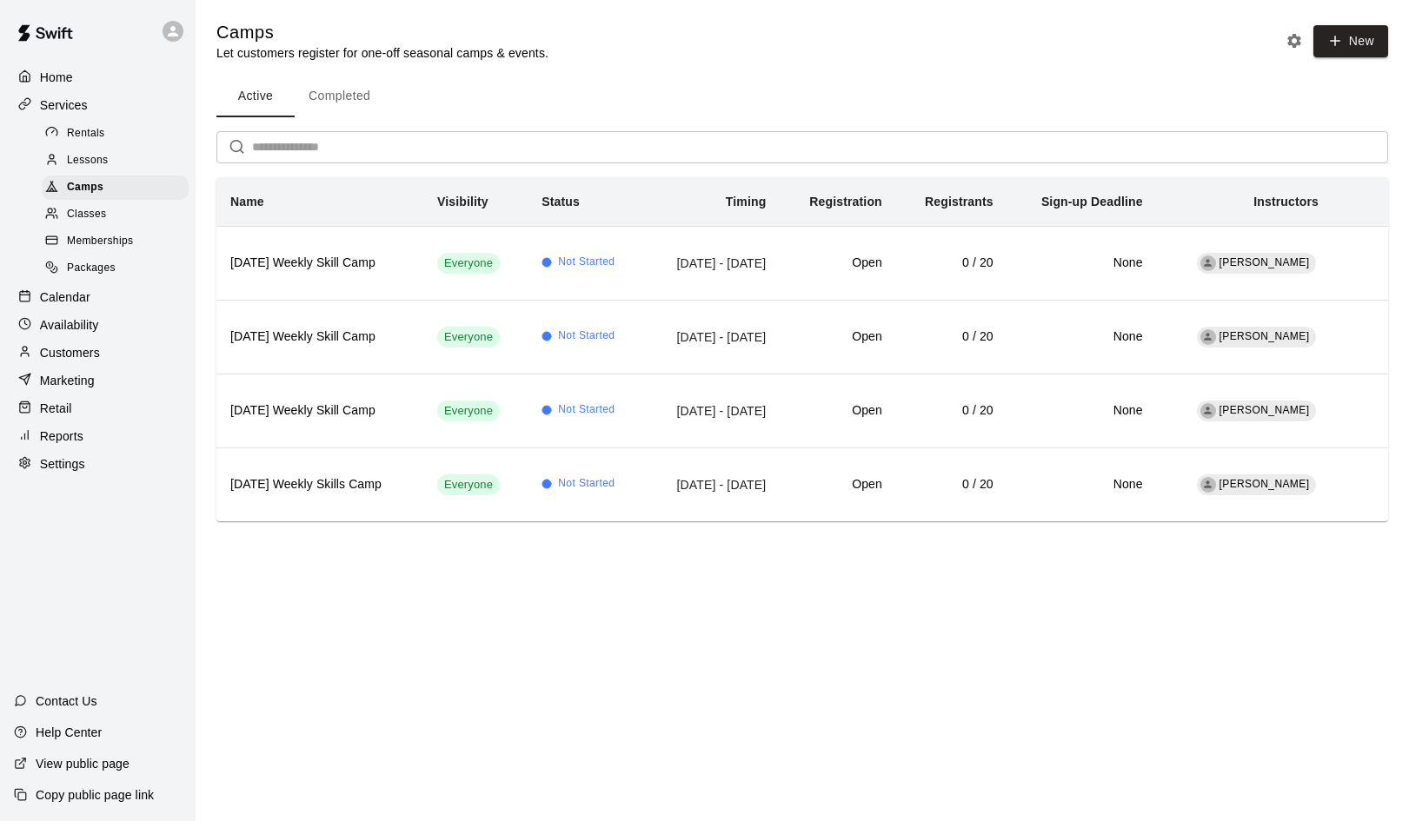
click at [84, 154] on span "Lessons" at bounding box center [88, 160] width 42 height 17
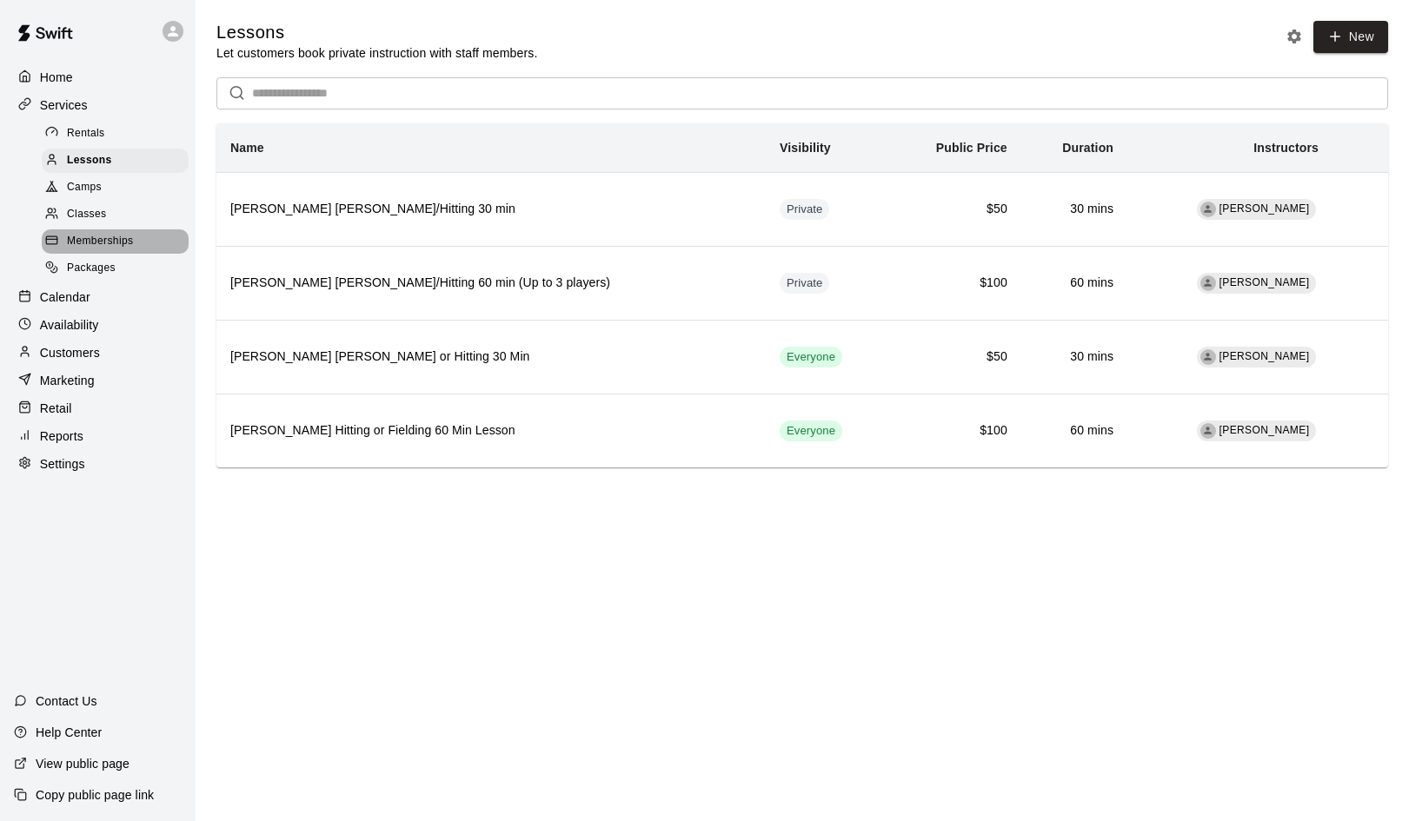
click at [93, 233] on span "Memberships" at bounding box center [100, 241] width 66 height 17
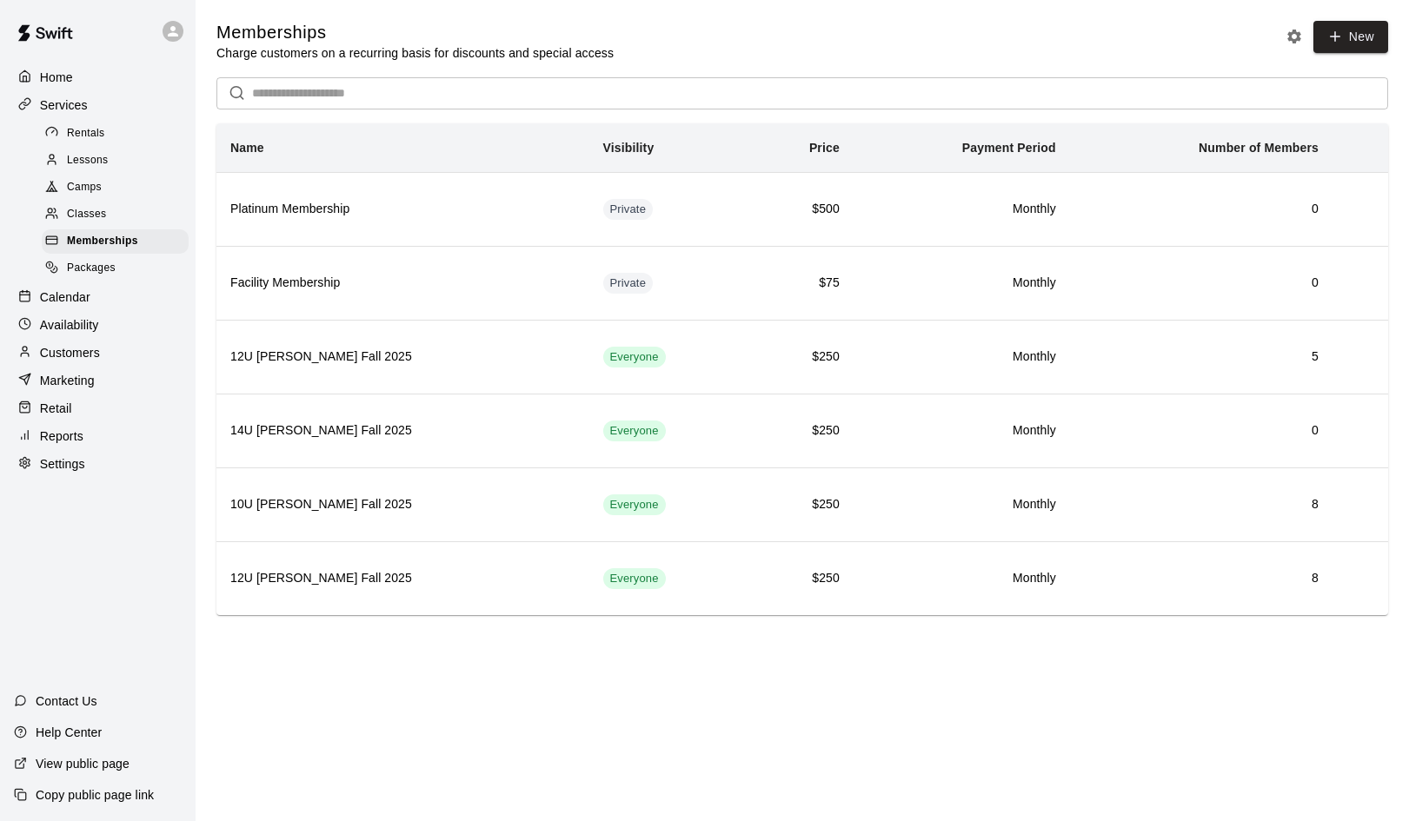
click at [98, 275] on div "Packages" at bounding box center [115, 268] width 147 height 24
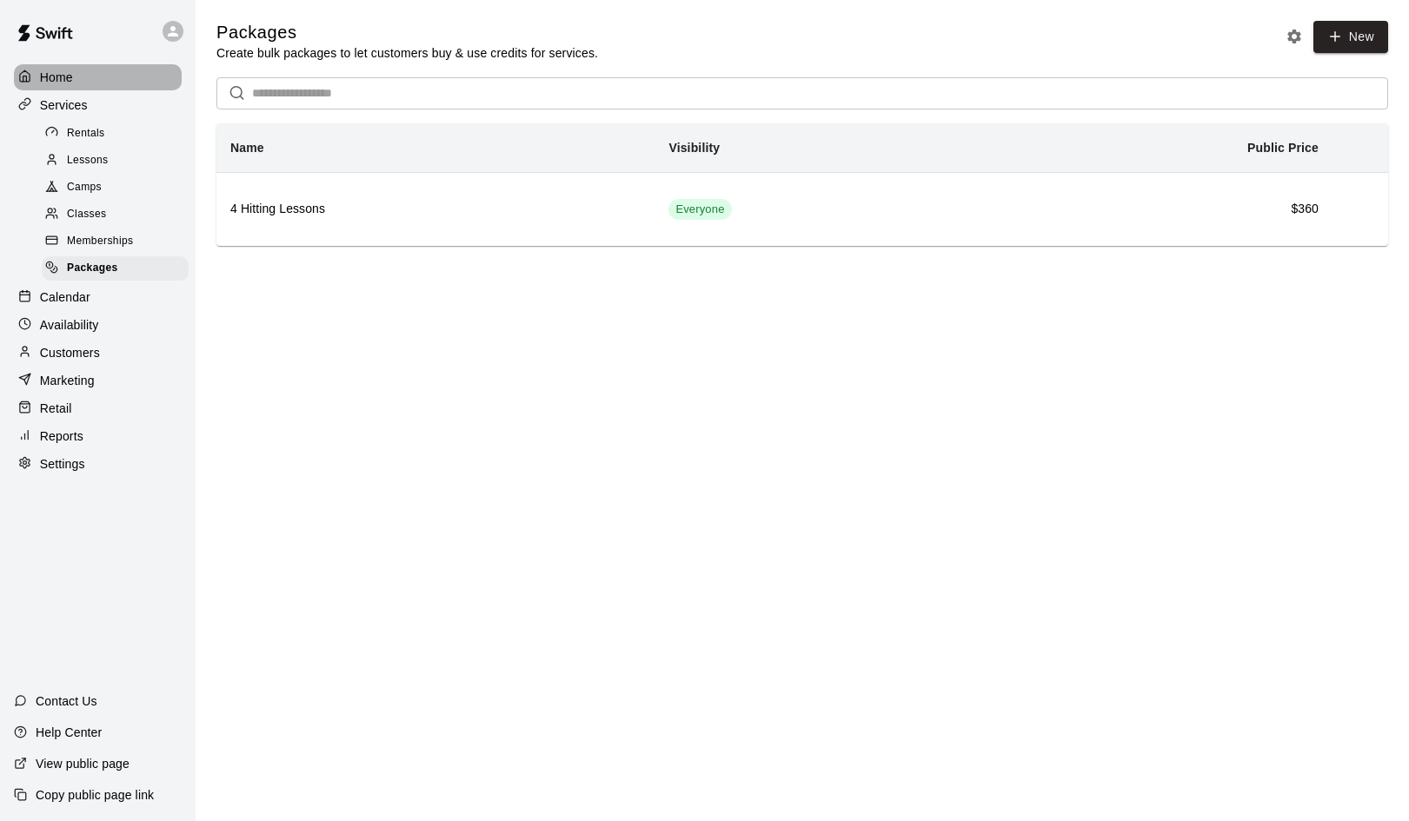
click at [50, 71] on p "Home" at bounding box center [56, 77] width 33 height 17
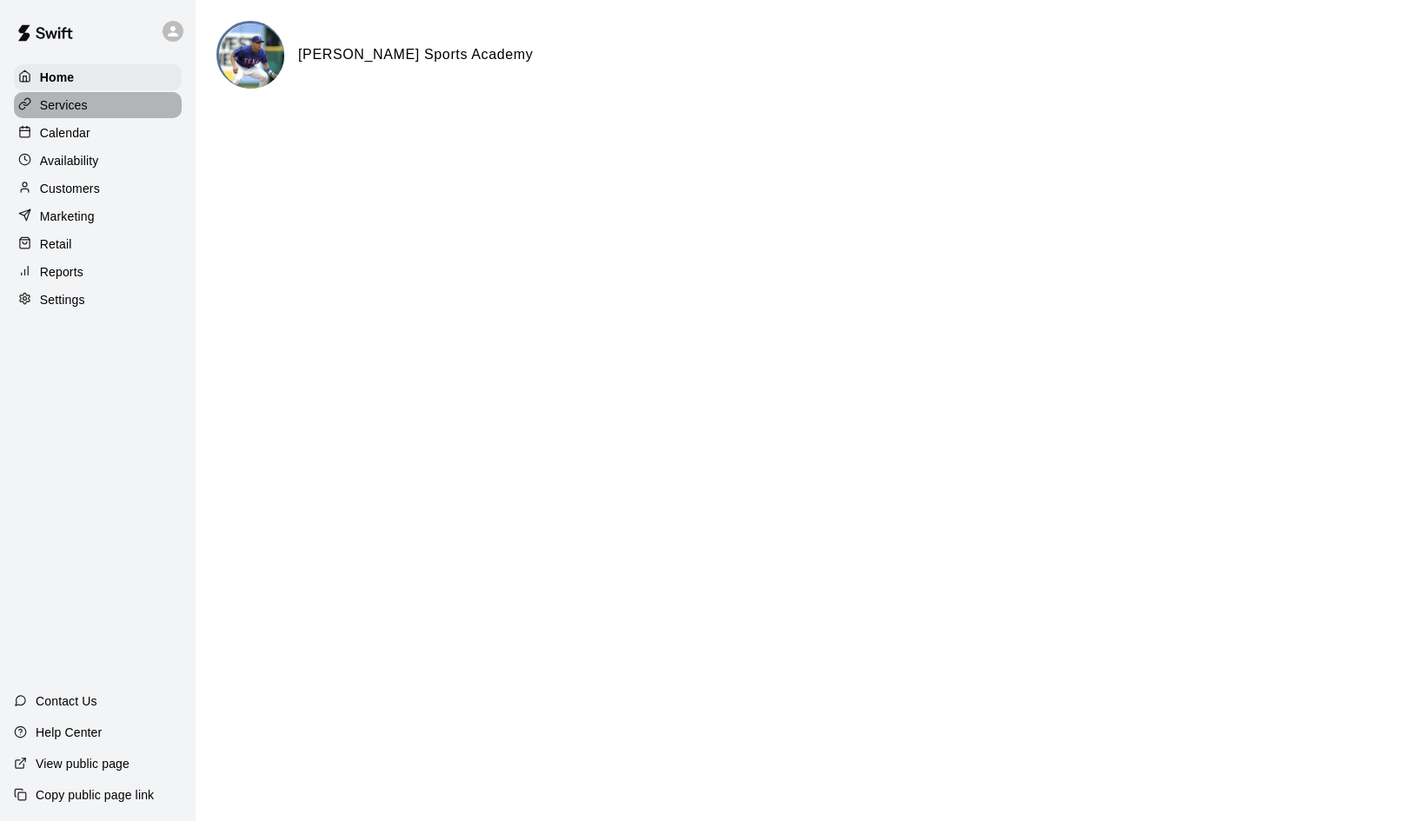
click at [58, 104] on p "Services" at bounding box center [64, 104] width 48 height 17
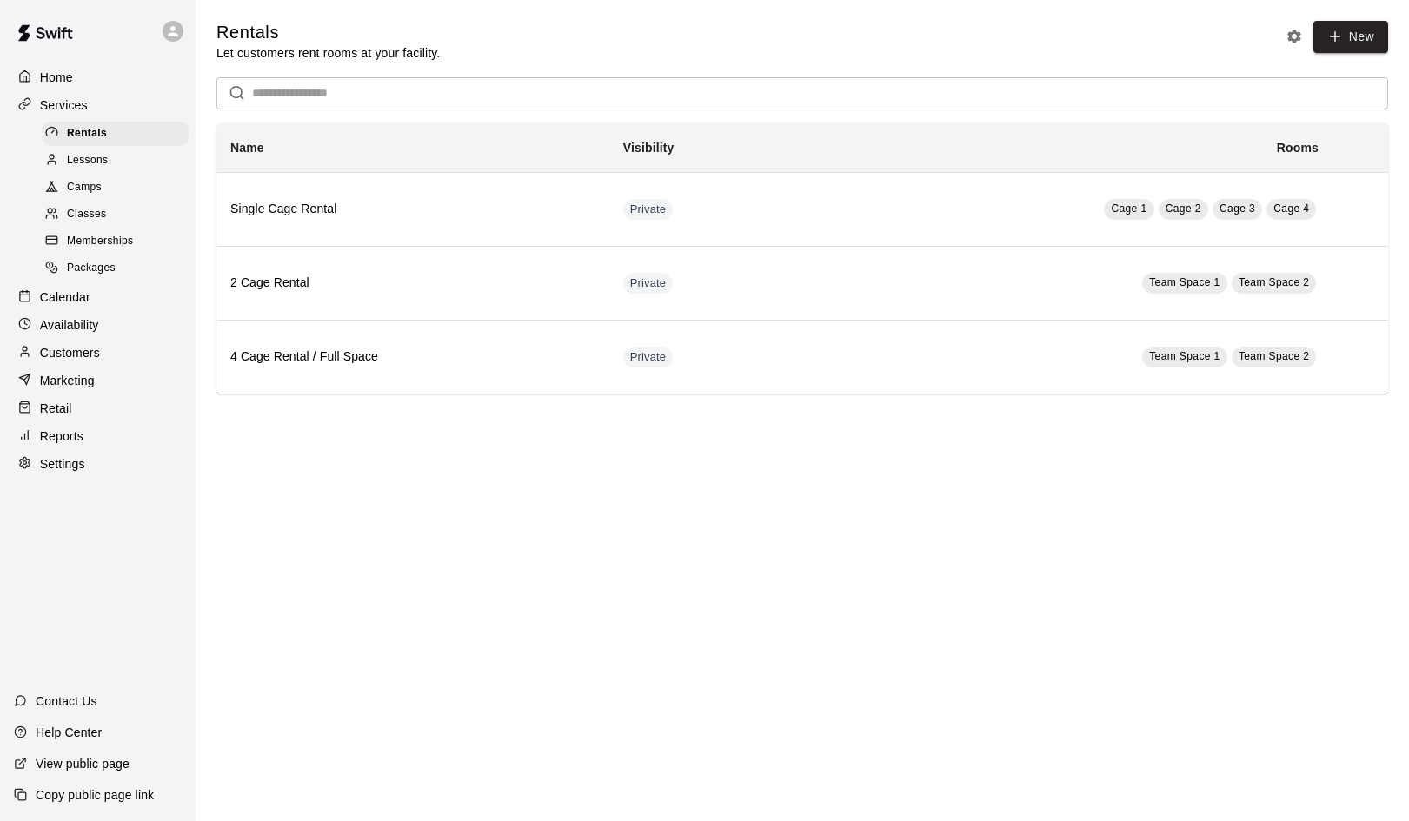
click at [95, 160] on span "Lessons" at bounding box center [88, 160] width 42 height 17
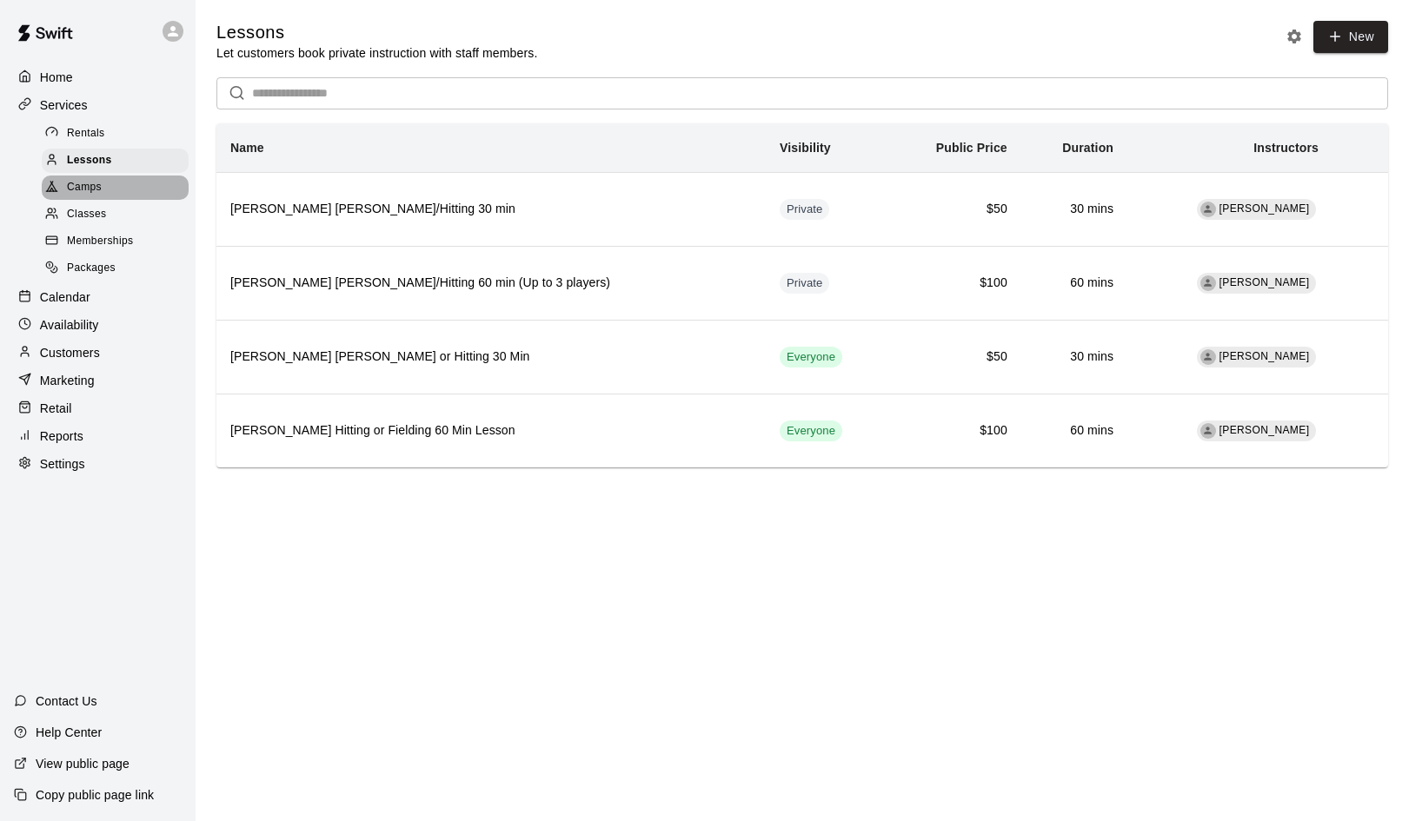
click at [93, 180] on span "Camps" at bounding box center [84, 187] width 35 height 17
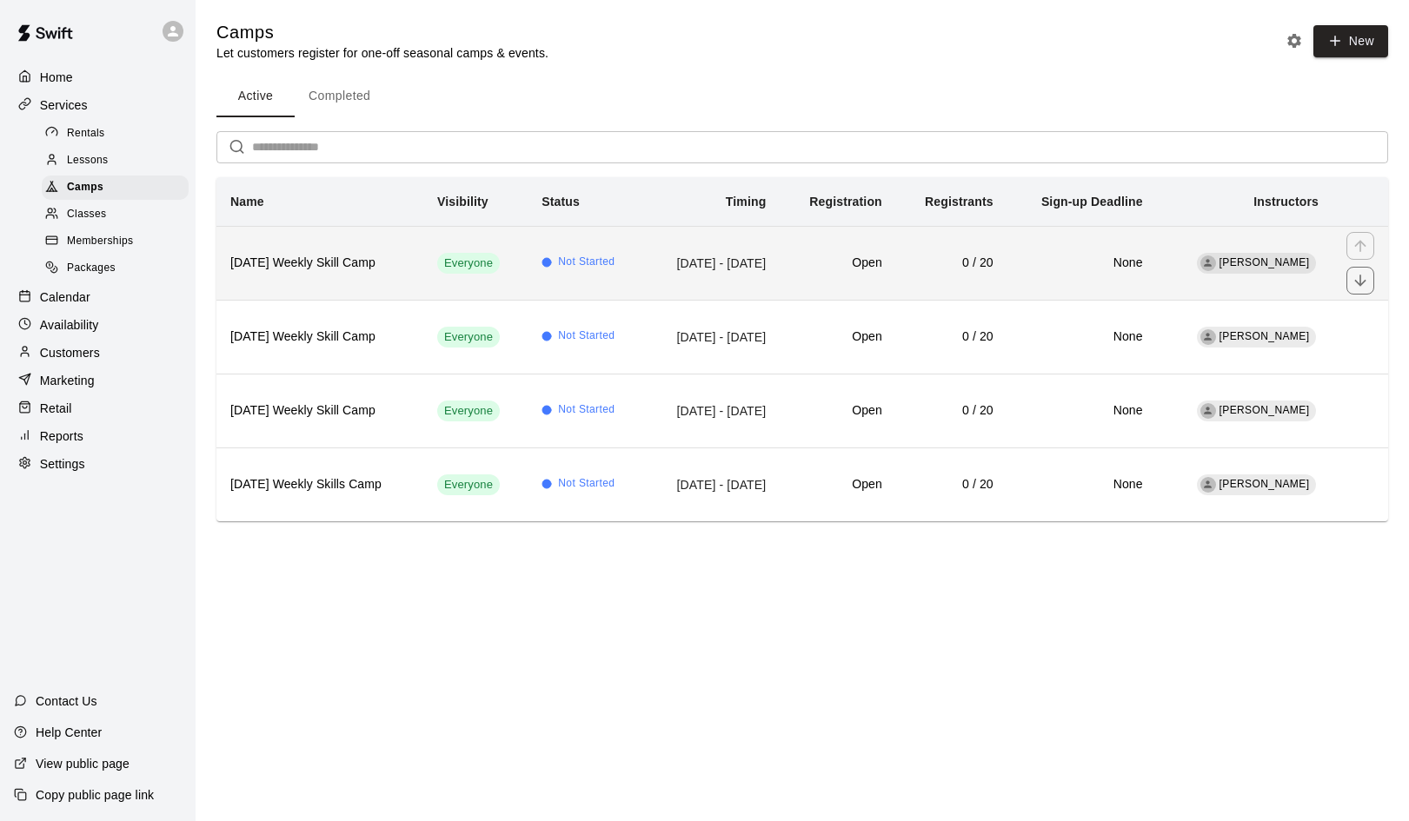
click at [389, 264] on h6 "[DATE] Weekly Skill Camp" at bounding box center [319, 263] width 179 height 19
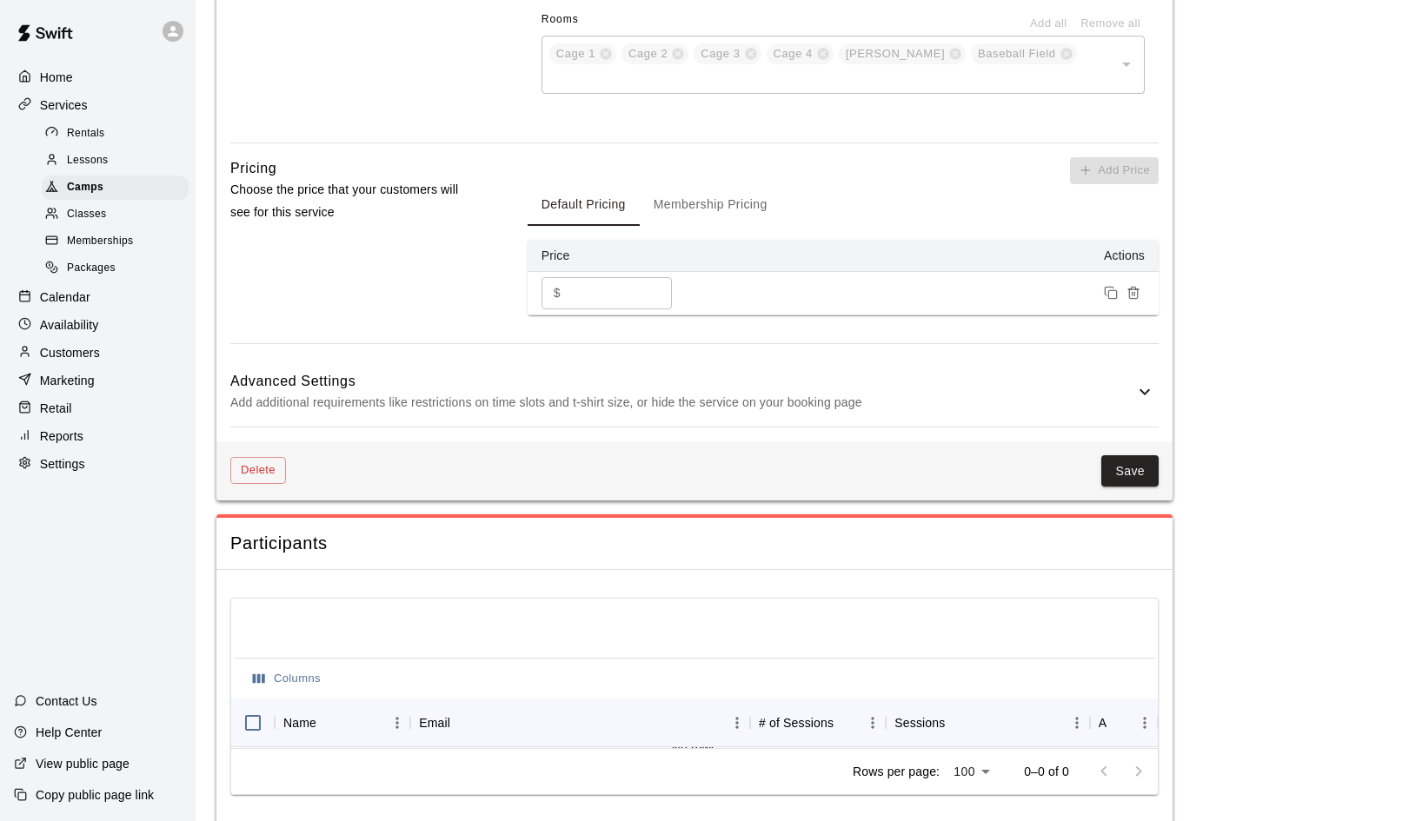
scroll to position [1201, 0]
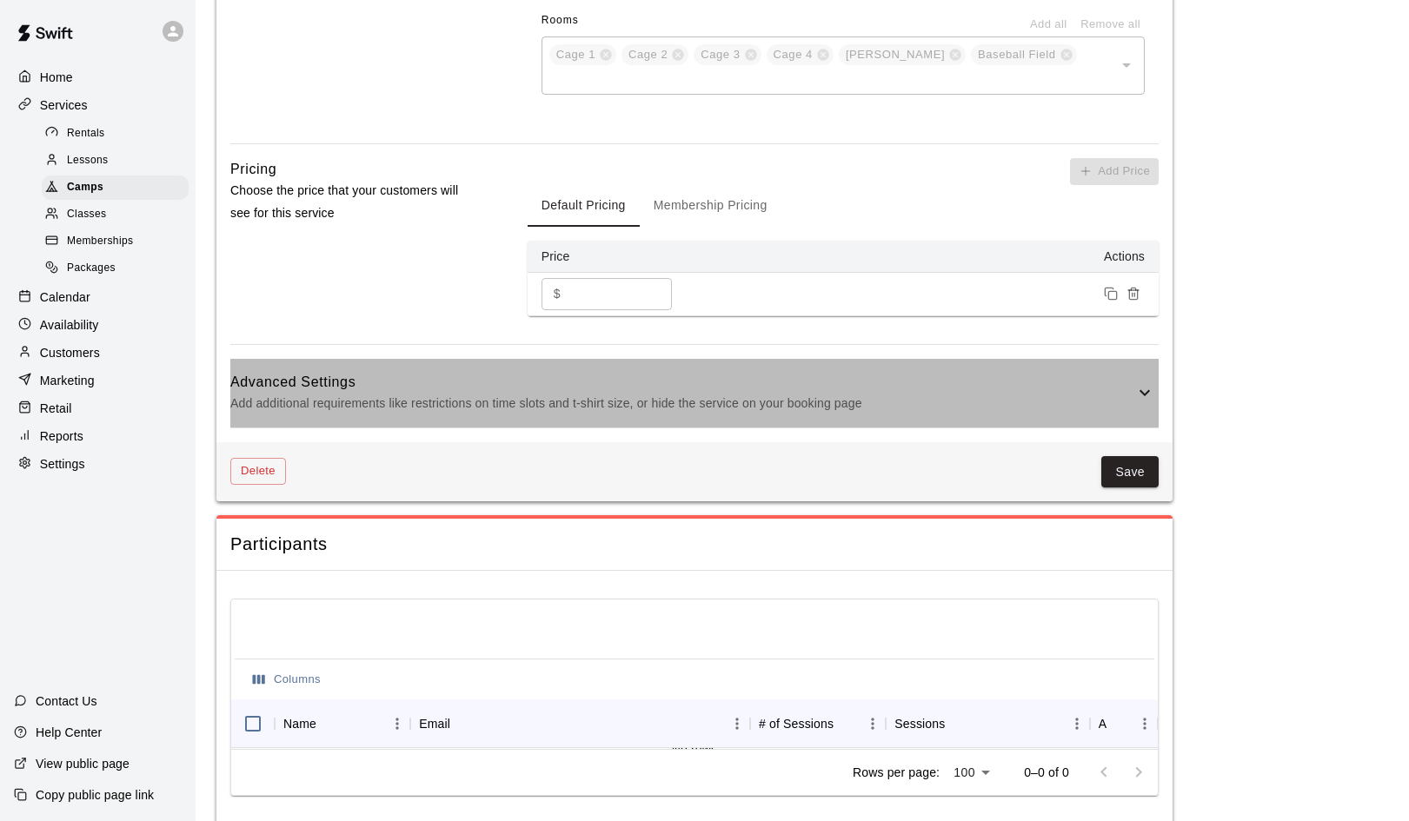
click at [1144, 382] on icon at bounding box center [1144, 392] width 21 height 21
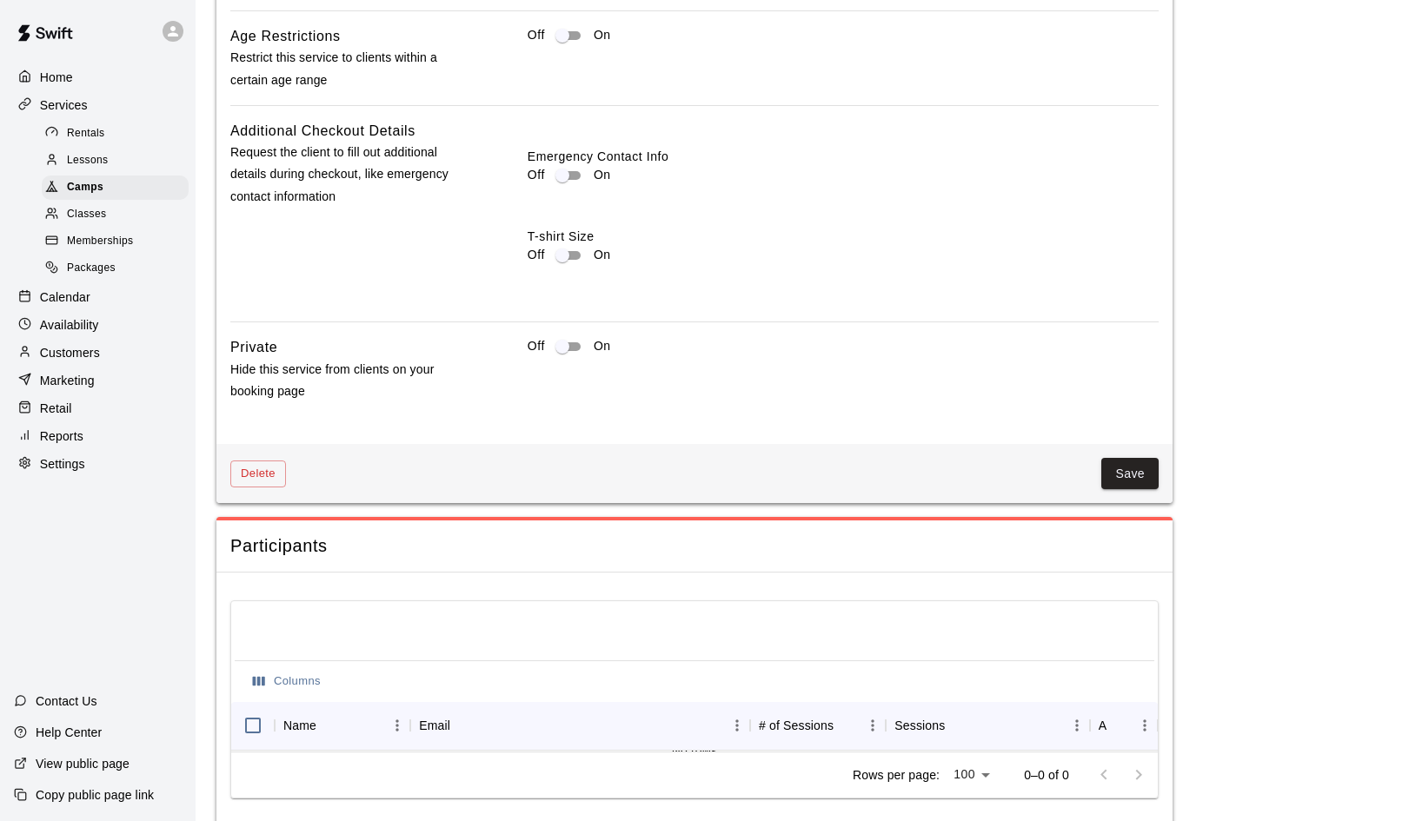
scroll to position [1851, 0]
click at [1129, 459] on button "Save" at bounding box center [1129, 475] width 57 height 32
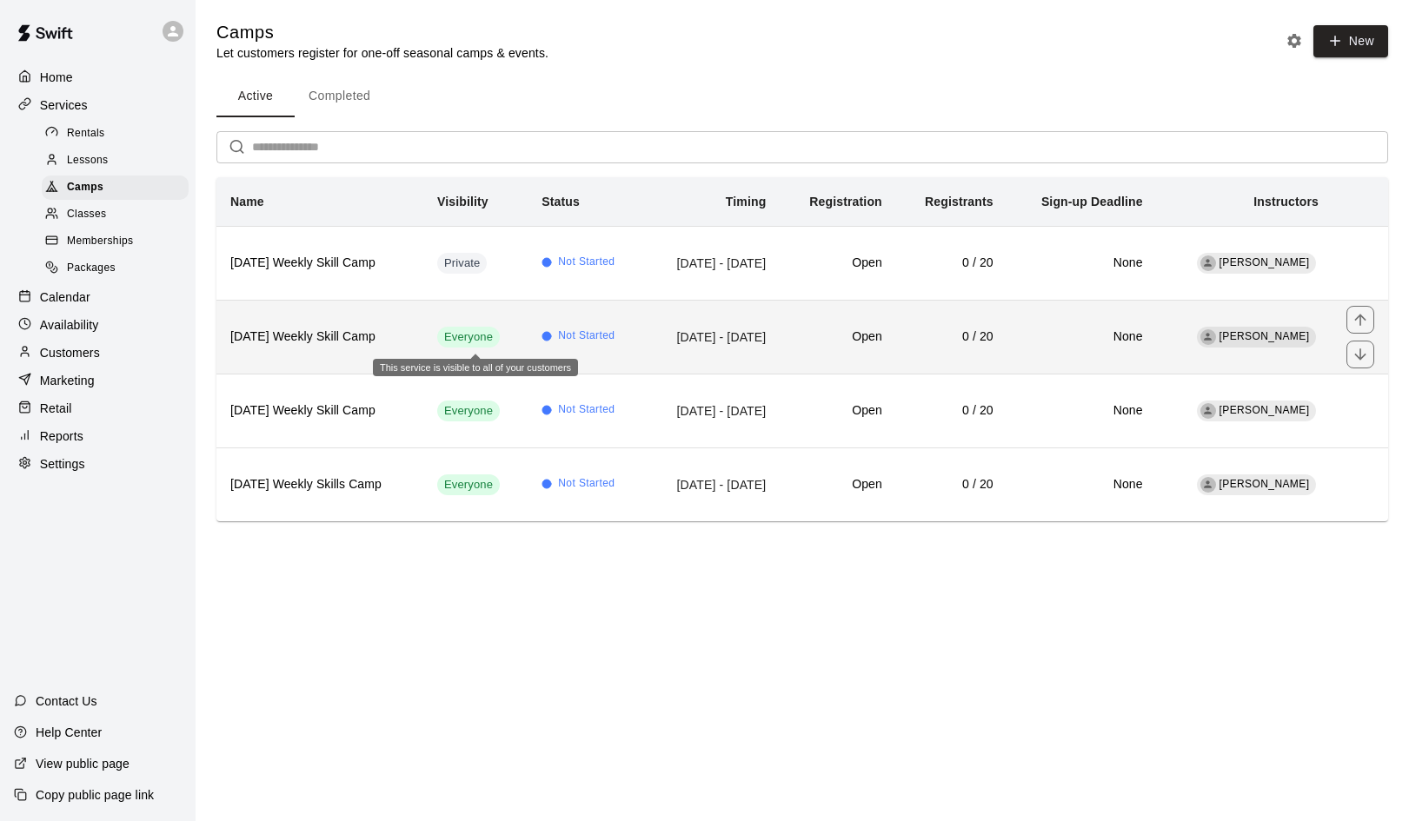
click at [480, 331] on span "Everyone" at bounding box center [468, 337] width 63 height 17
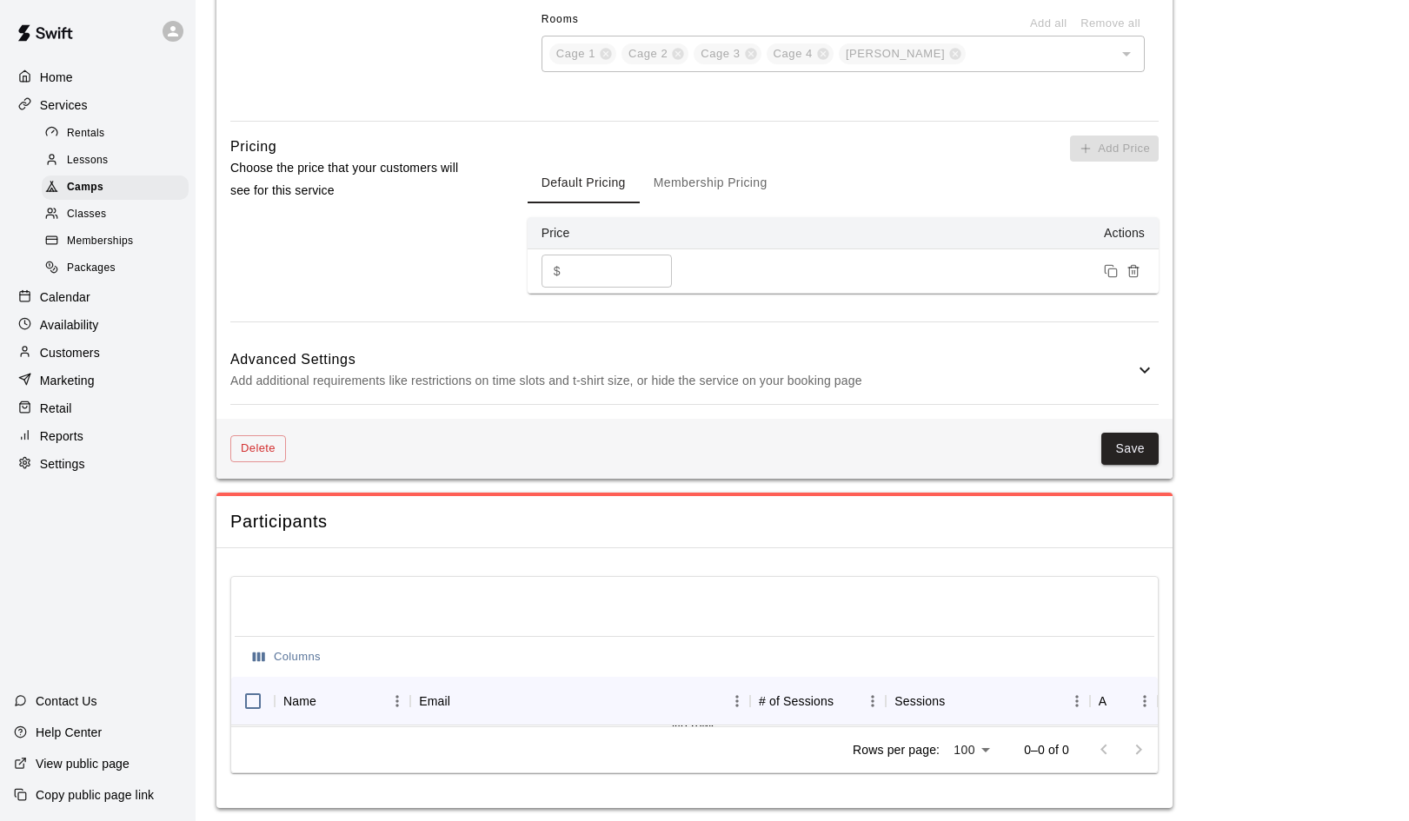
scroll to position [1201, 0]
click at [1150, 361] on icon at bounding box center [1144, 371] width 21 height 21
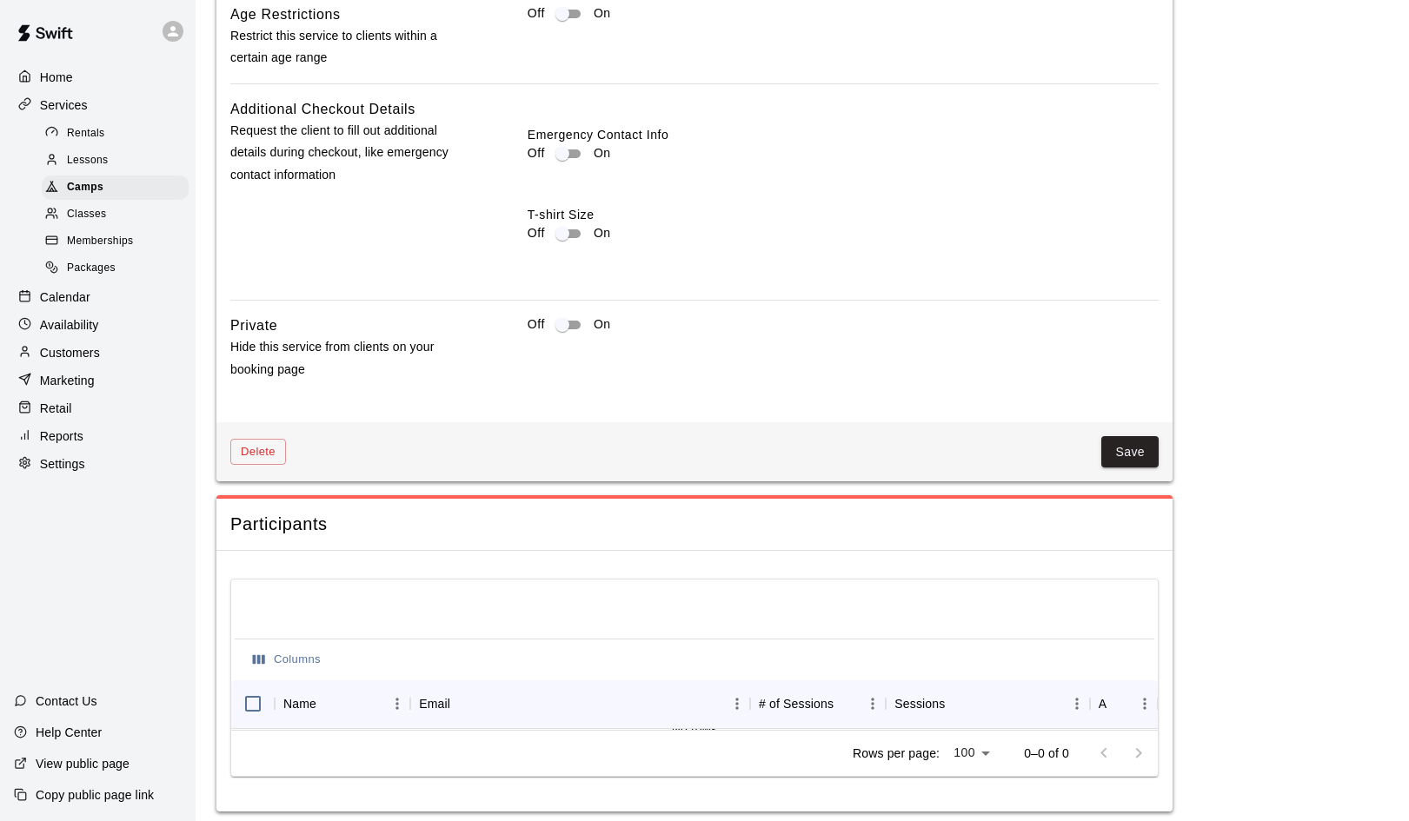
scroll to position [1851, 0]
click at [1124, 443] on button "Save" at bounding box center [1129, 453] width 57 height 32
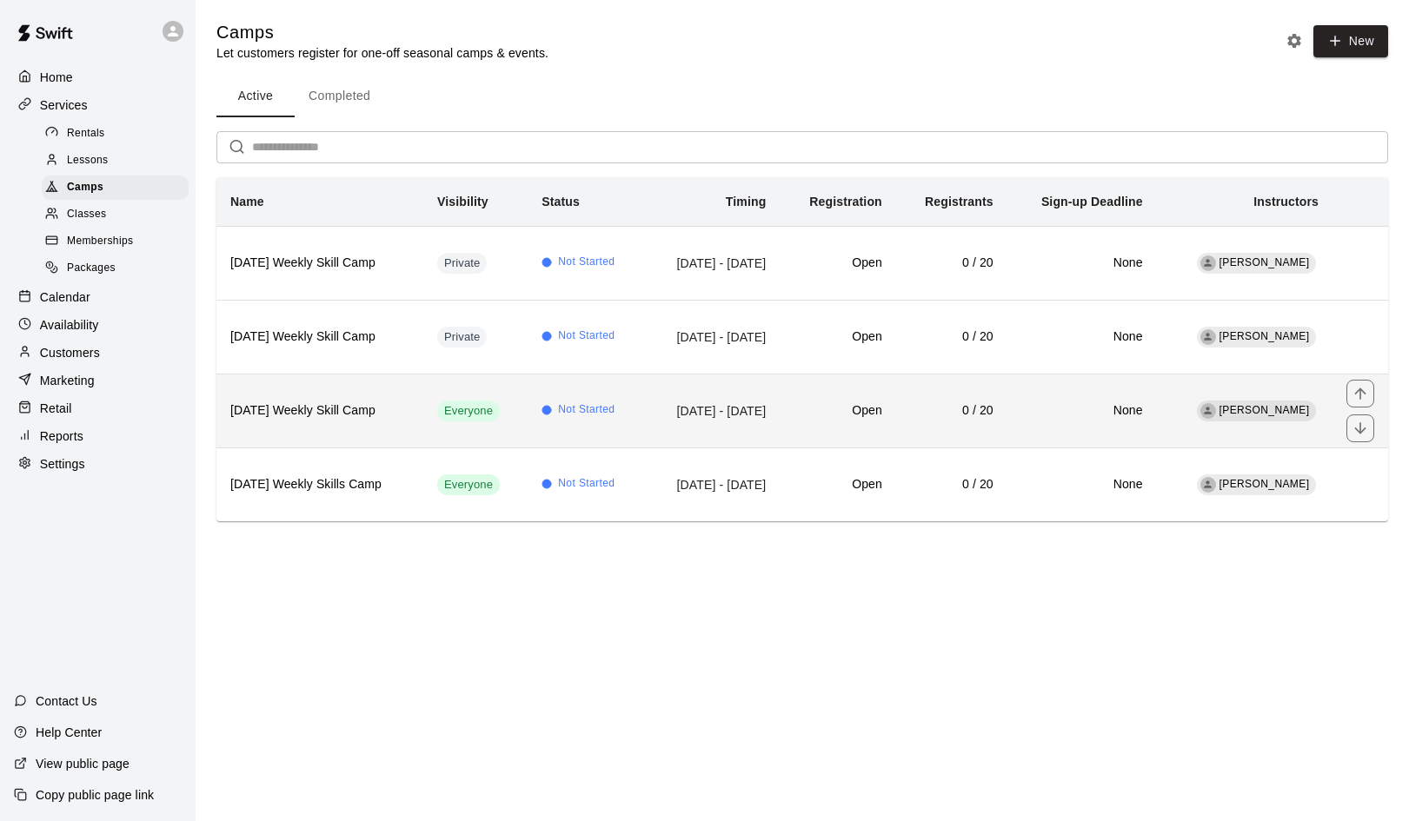
click at [430, 409] on td "Everyone" at bounding box center [475, 411] width 104 height 74
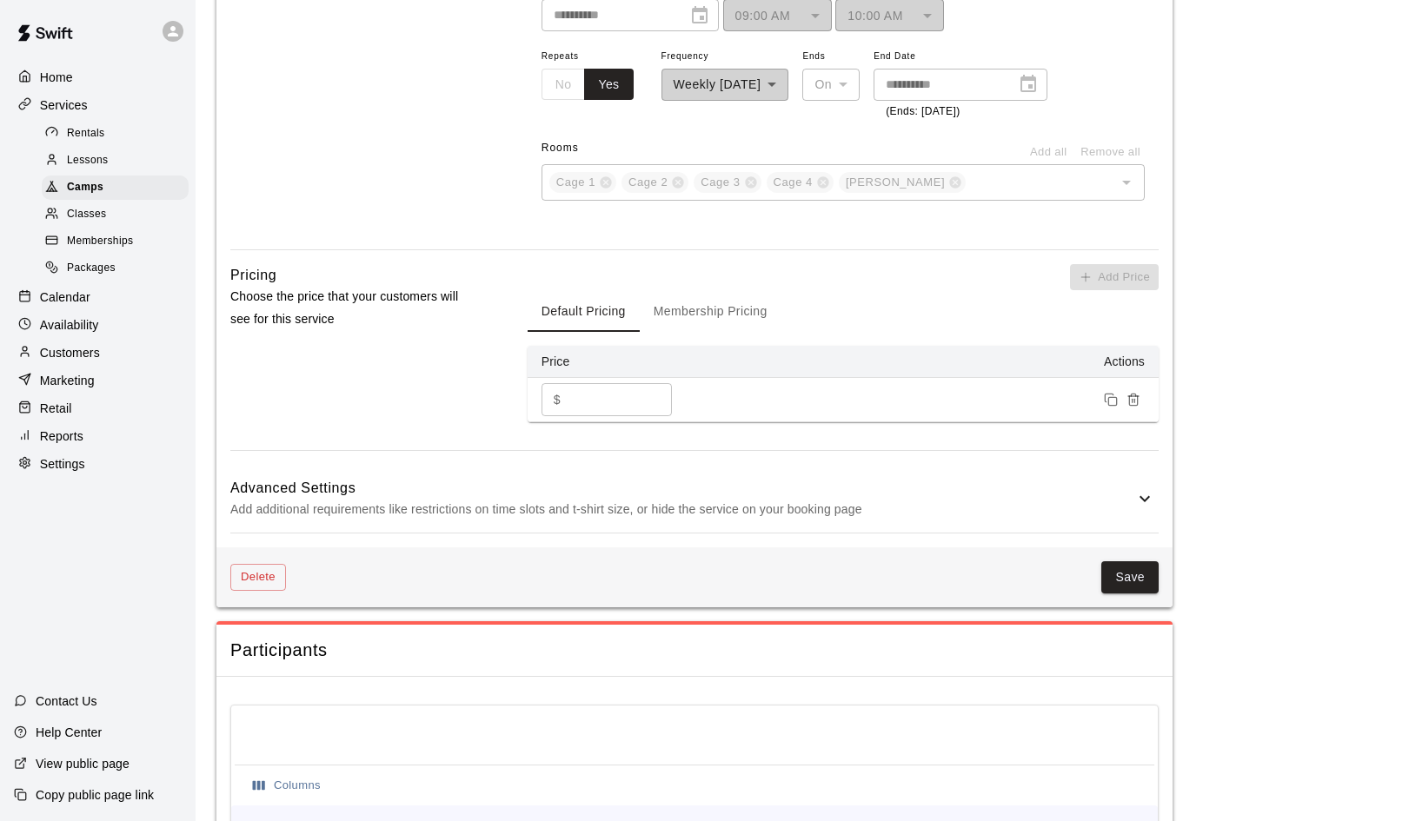
scroll to position [1074, 0]
click at [1147, 488] on icon at bounding box center [1144, 498] width 21 height 21
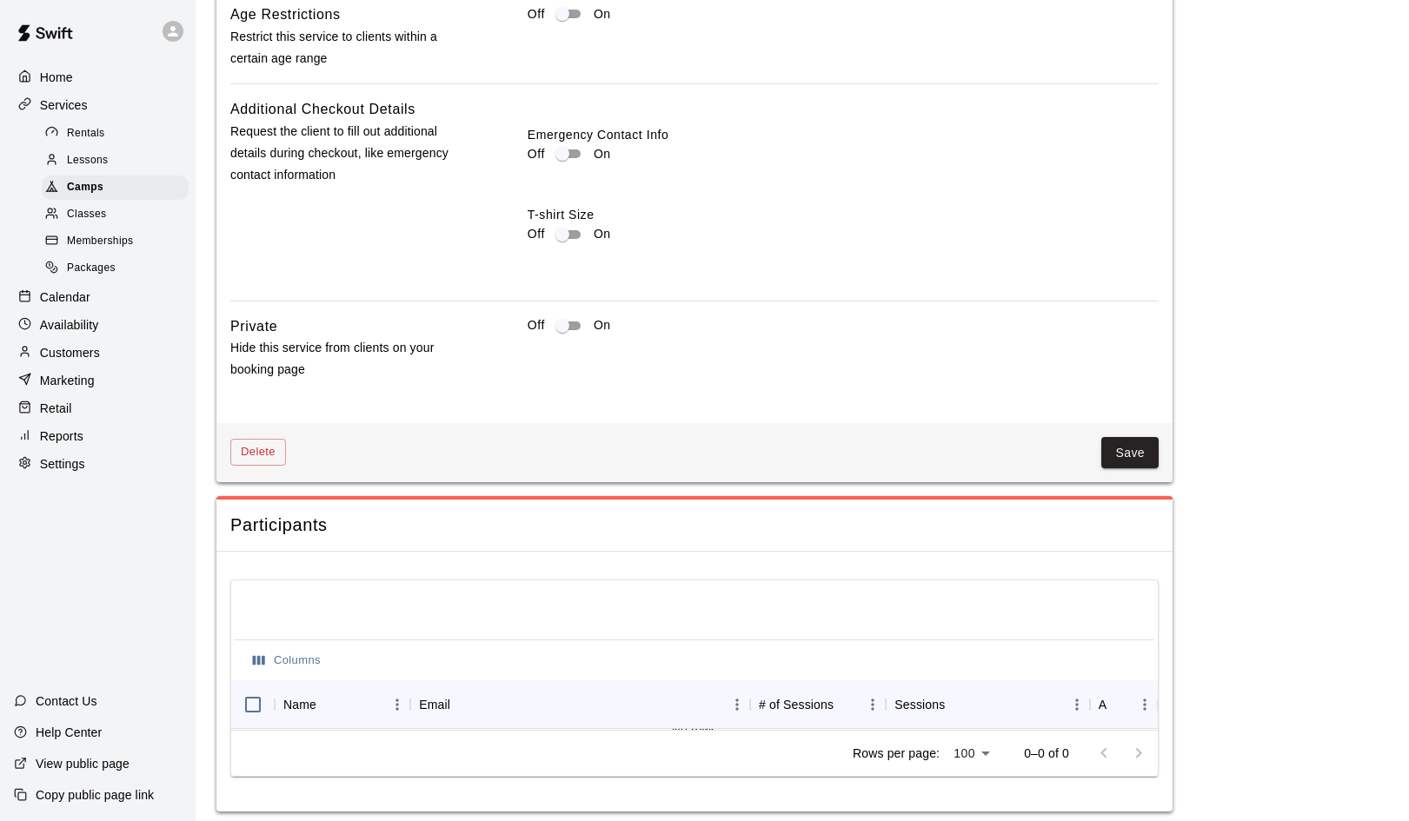
scroll to position [1820, 0]
click at [1128, 438] on button "Save" at bounding box center [1129, 454] width 57 height 32
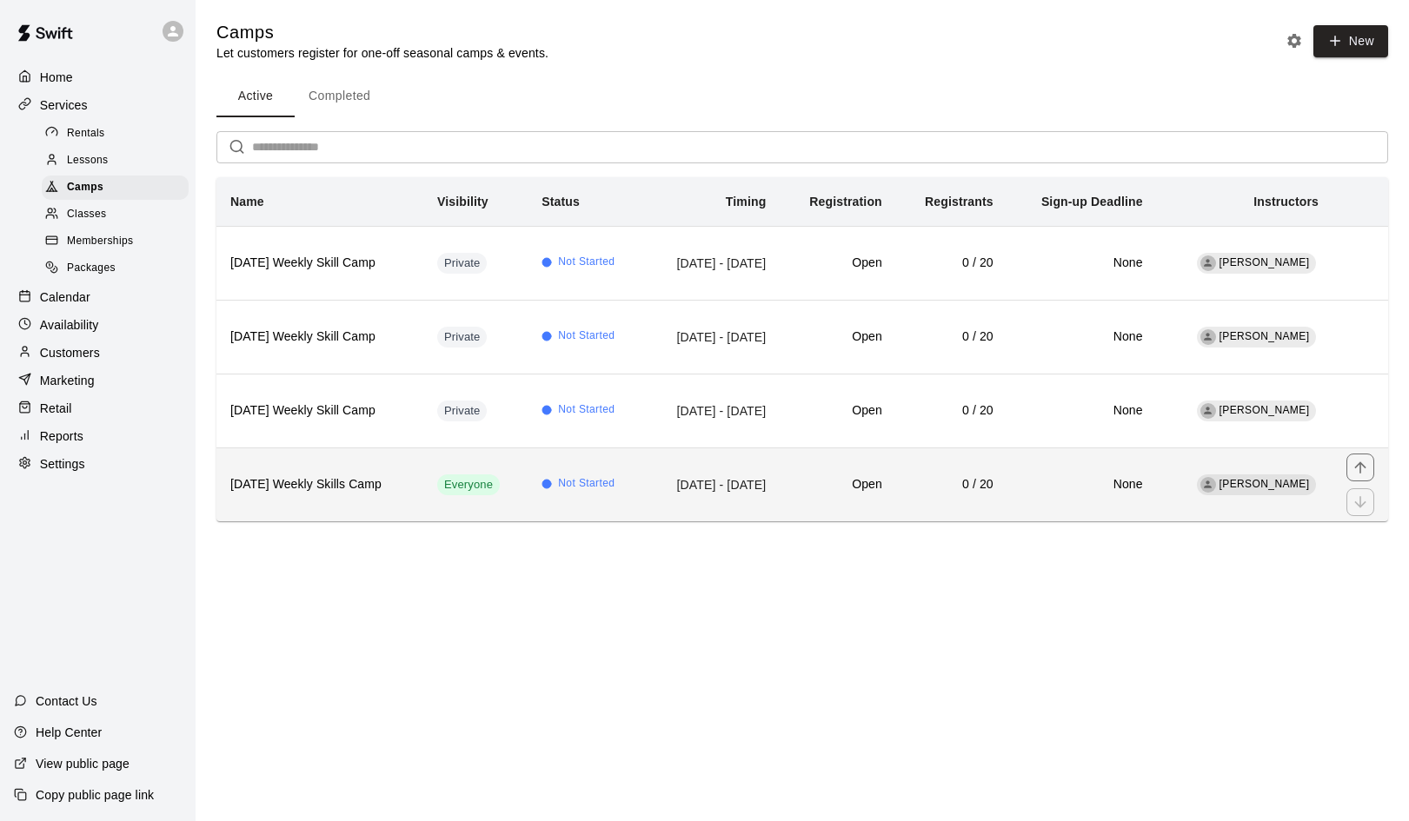
click at [435, 495] on td "Everyone" at bounding box center [475, 485] width 104 height 74
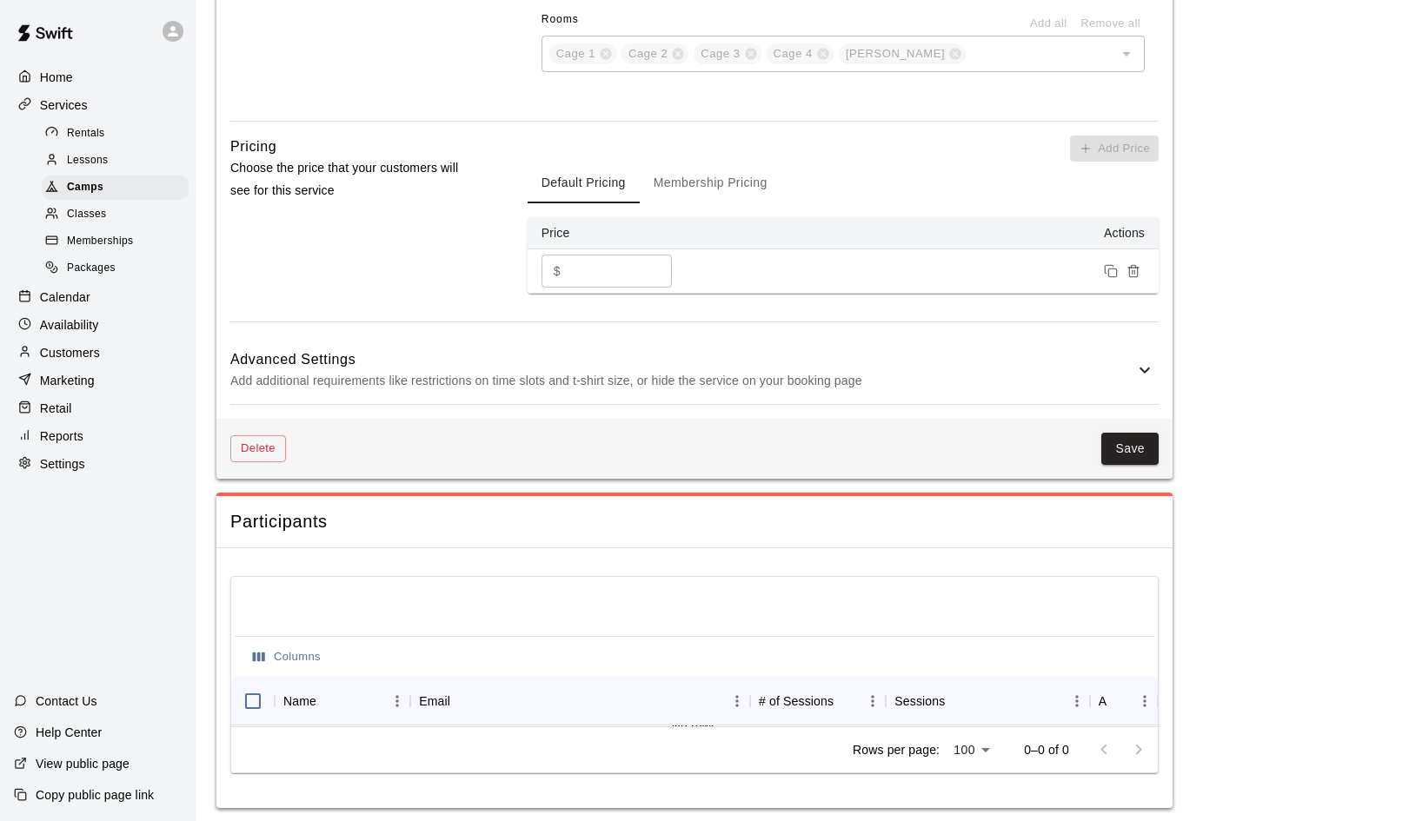
scroll to position [1201, 0]
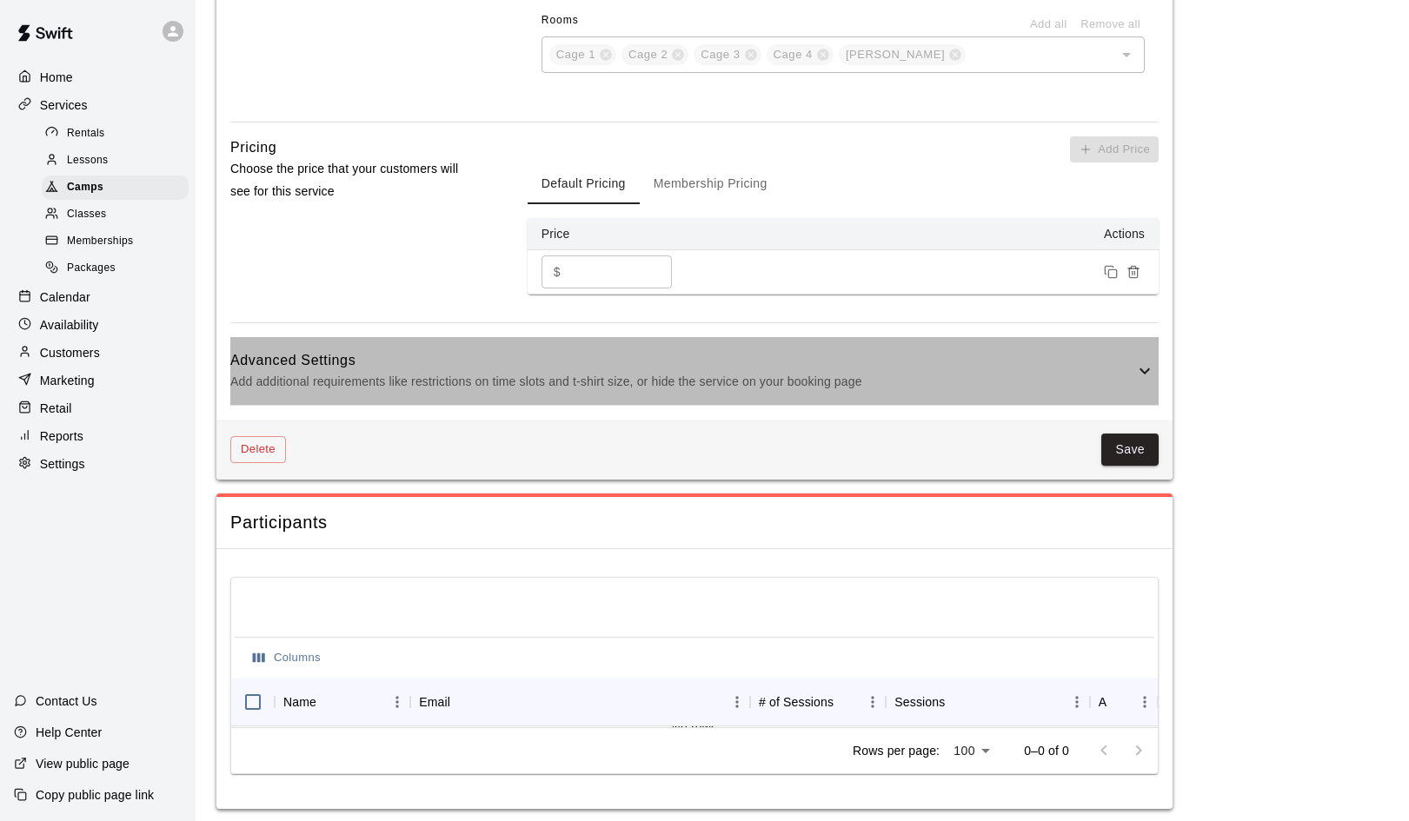
click at [1141, 367] on icon at bounding box center [1144, 371] width 21 height 21
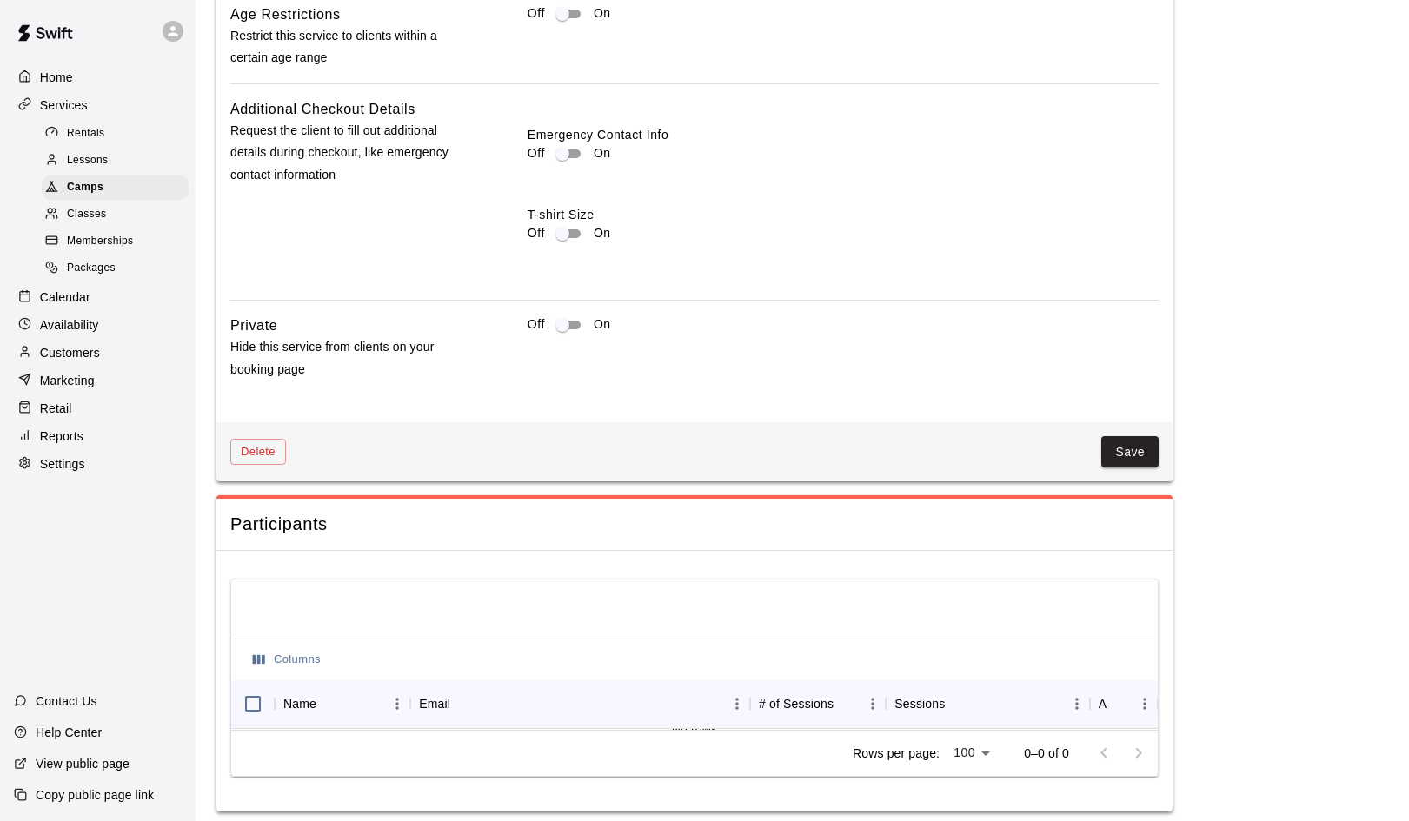
scroll to position [1851, 0]
click at [1130, 442] on button "Save" at bounding box center [1129, 453] width 57 height 32
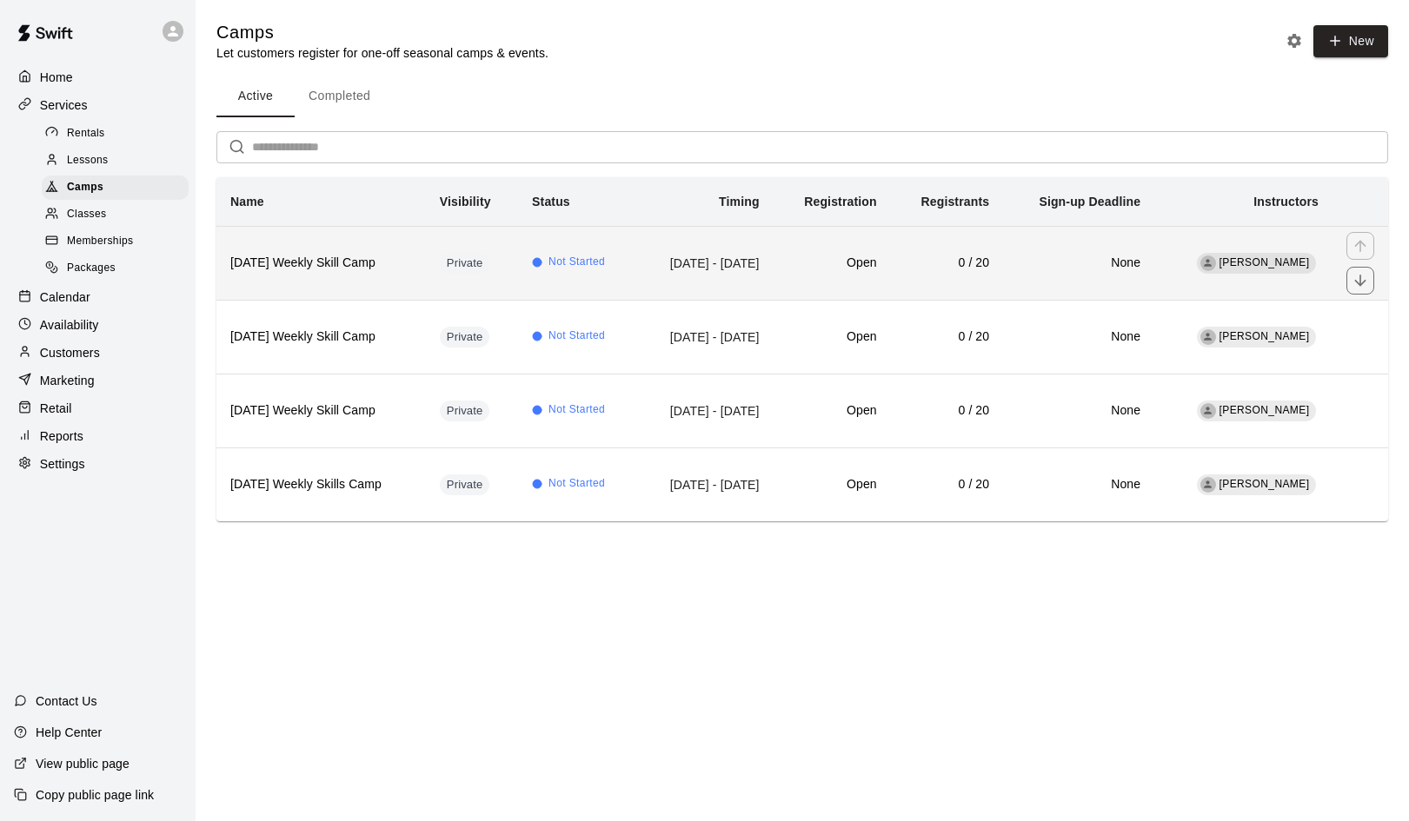
click at [308, 256] on h6 "[DATE] Weekly Skill Camp" at bounding box center [321, 263] width 182 height 19
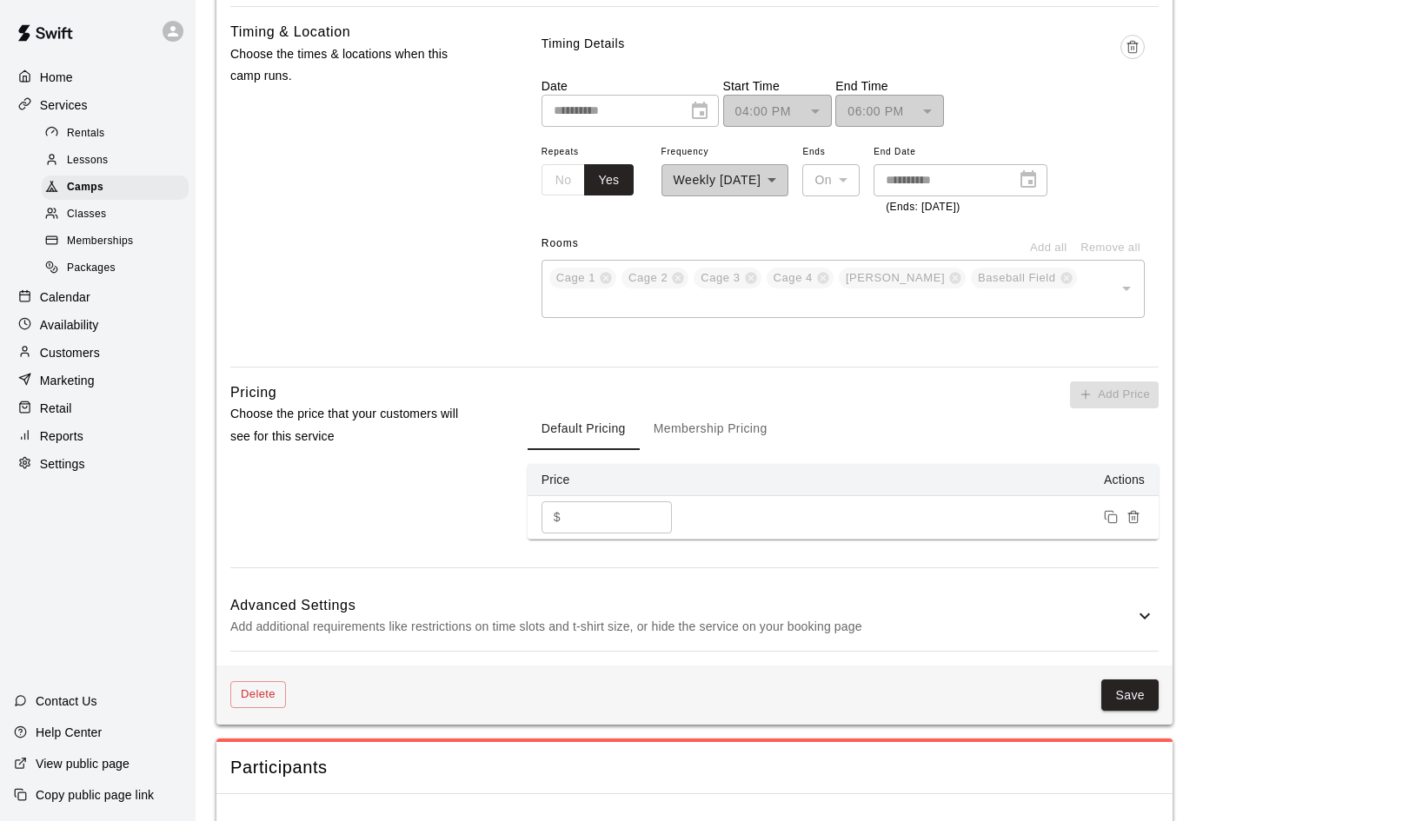
scroll to position [986, 0]
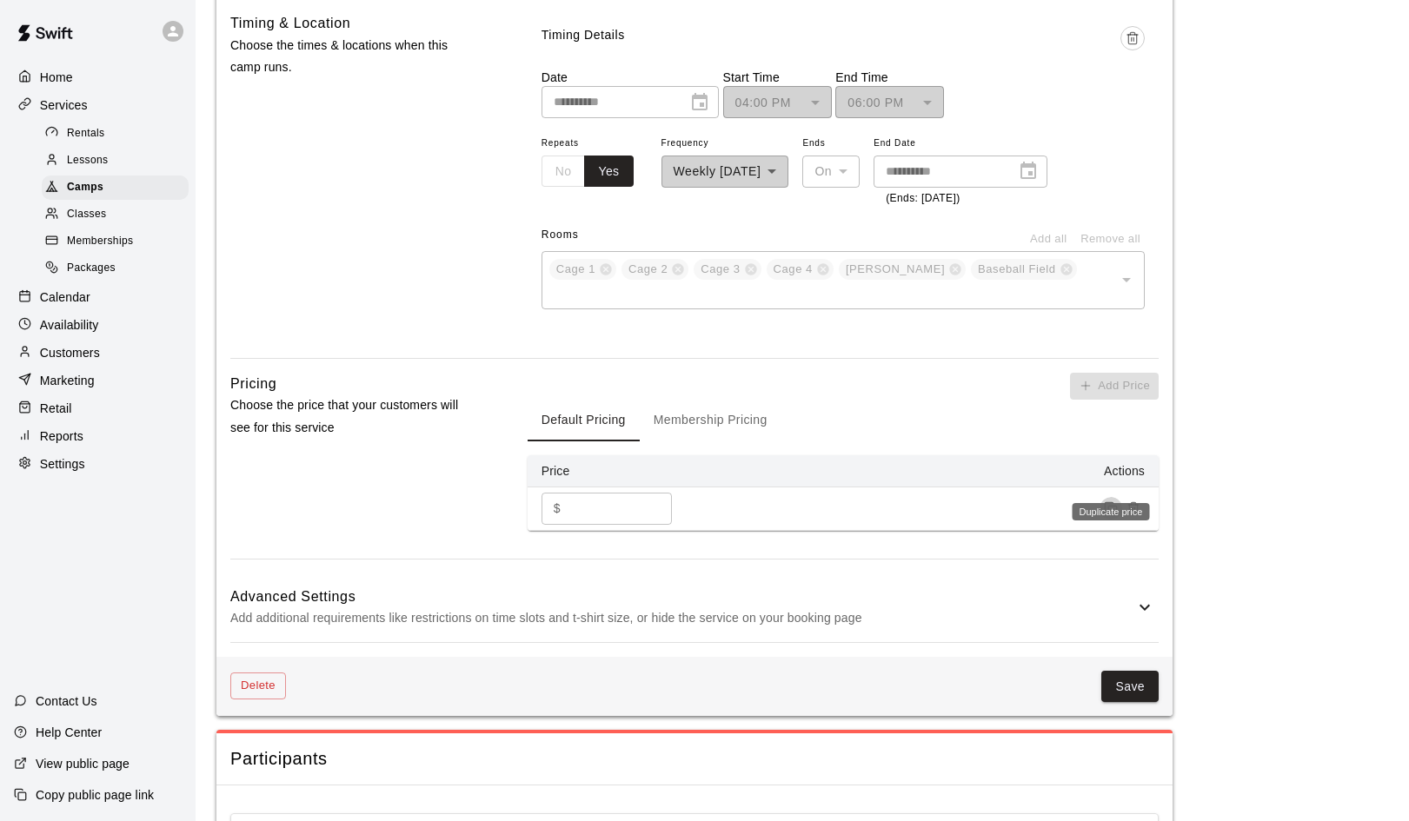
click at [1108, 501] on icon "Duplicate price" at bounding box center [1111, 508] width 14 height 14
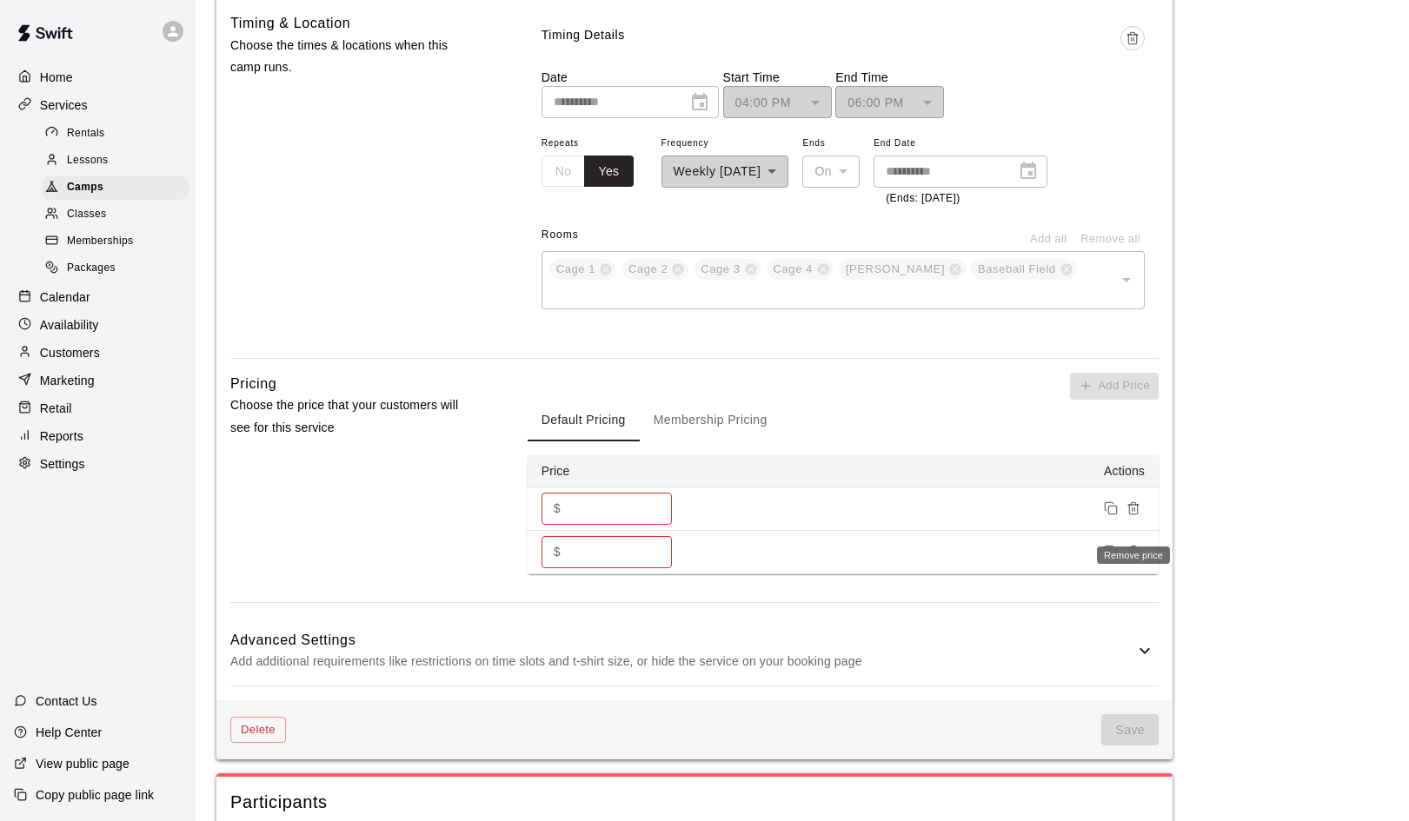
click at [1134, 545] on icon "Remove price" at bounding box center [1133, 552] width 14 height 14
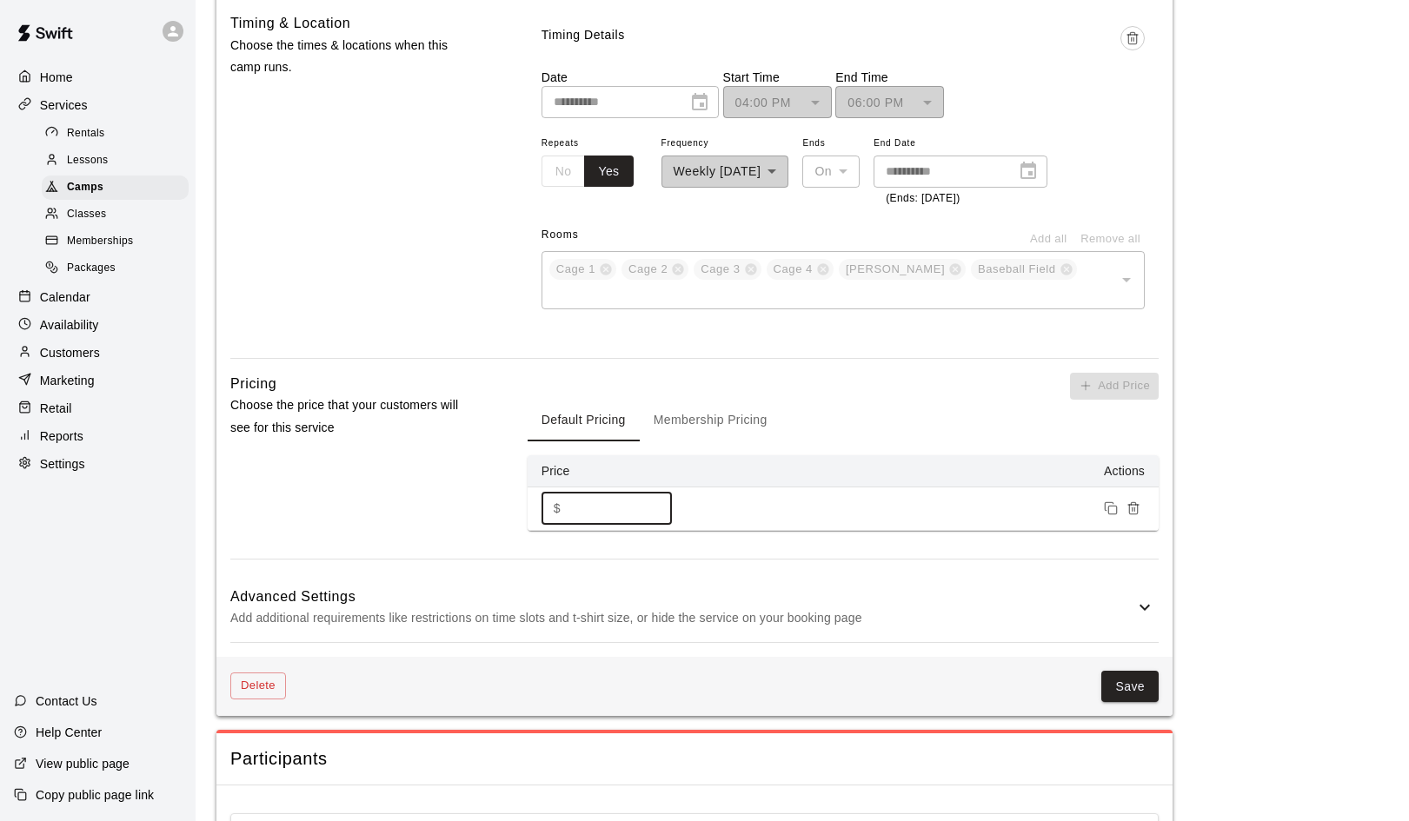
drag, startPoint x: 580, startPoint y: 478, endPoint x: 559, endPoint y: 478, distance: 20.9
click at [559, 493] on div "$ ** ​" at bounding box center [606, 509] width 130 height 32
click at [1045, 608] on p "Add additional requirements like restrictions on time slots and t-shirt size, o…" at bounding box center [682, 619] width 904 height 22
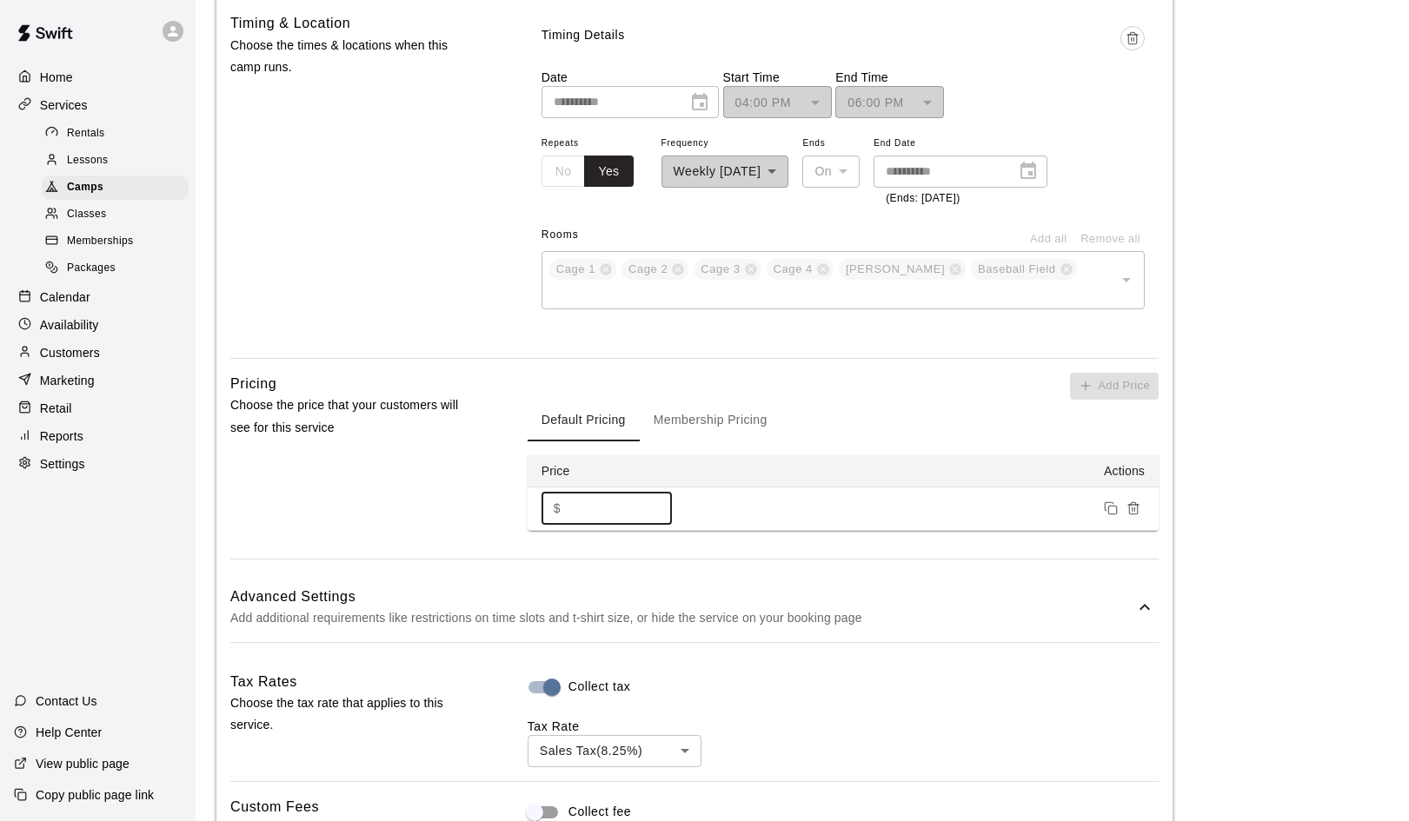
click at [591, 493] on input "number" at bounding box center [620, 509] width 104 height 32
click at [885, 517] on div "Add Price Default Pricing Membership Pricing Price Actions $ * ​" at bounding box center [843, 466] width 631 height 186
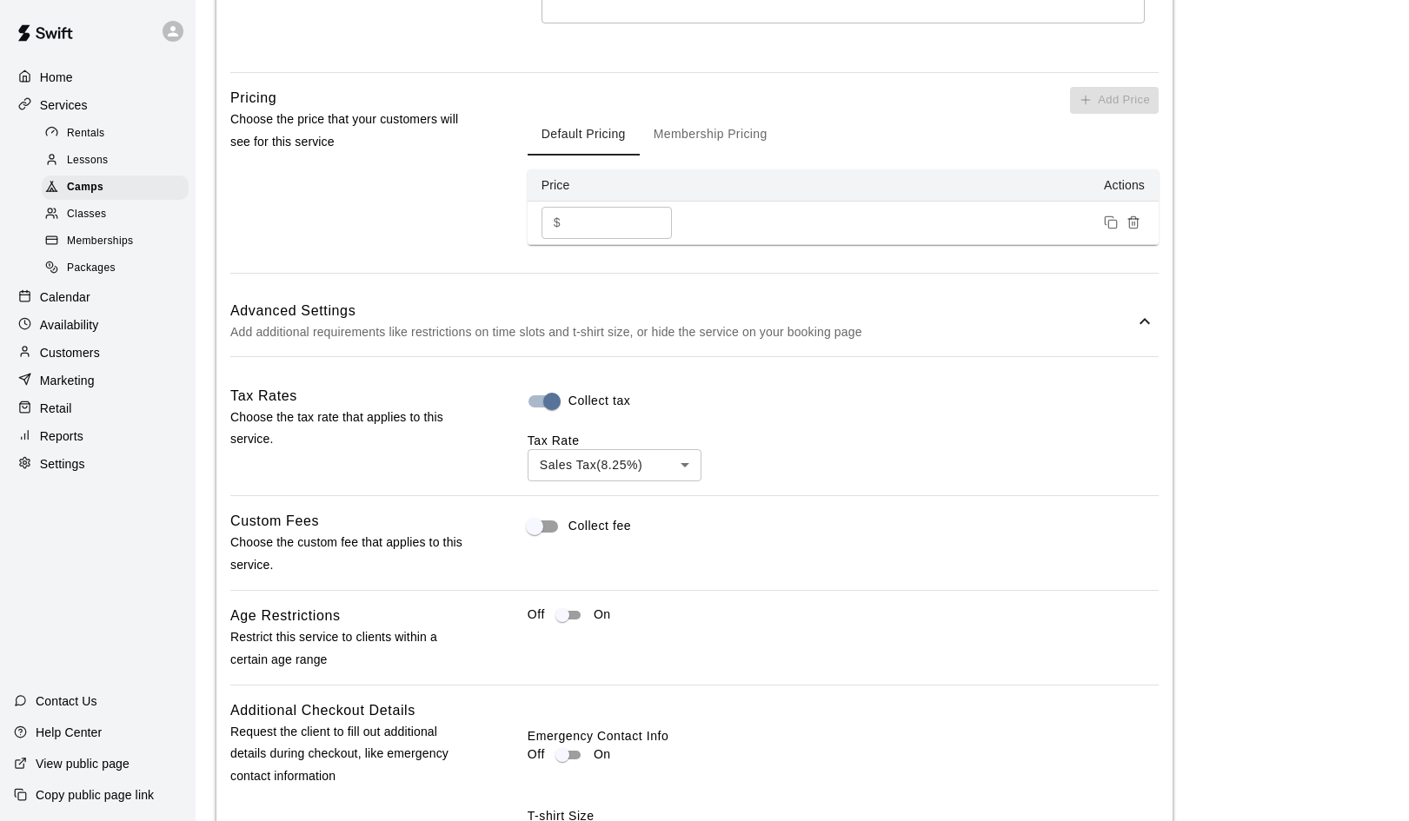
scroll to position [1230, 0]
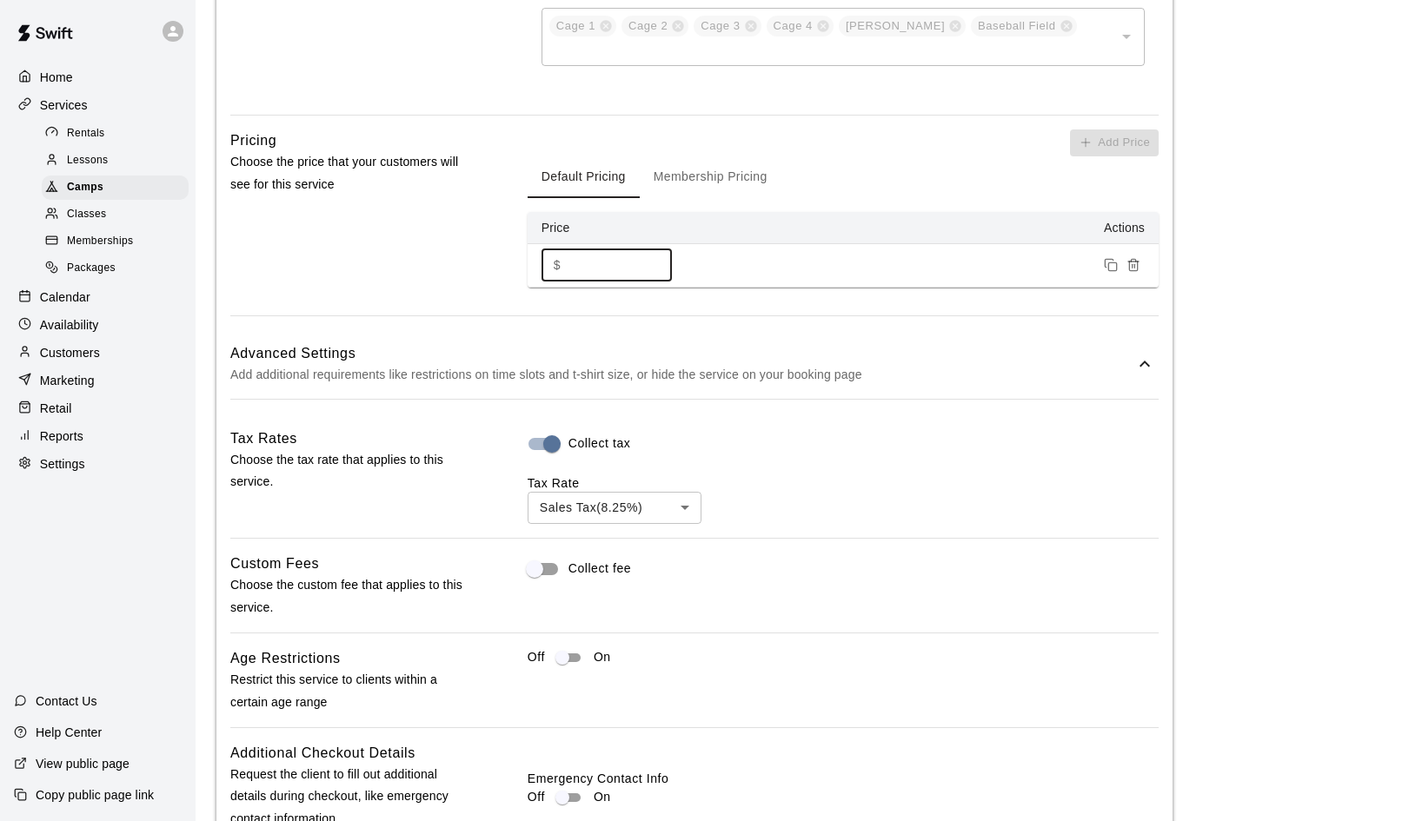
click at [568, 249] on input "*" at bounding box center [620, 265] width 104 height 32
type input "**"
click at [1271, 528] on main "**********" at bounding box center [802, 123] width 1172 height 2665
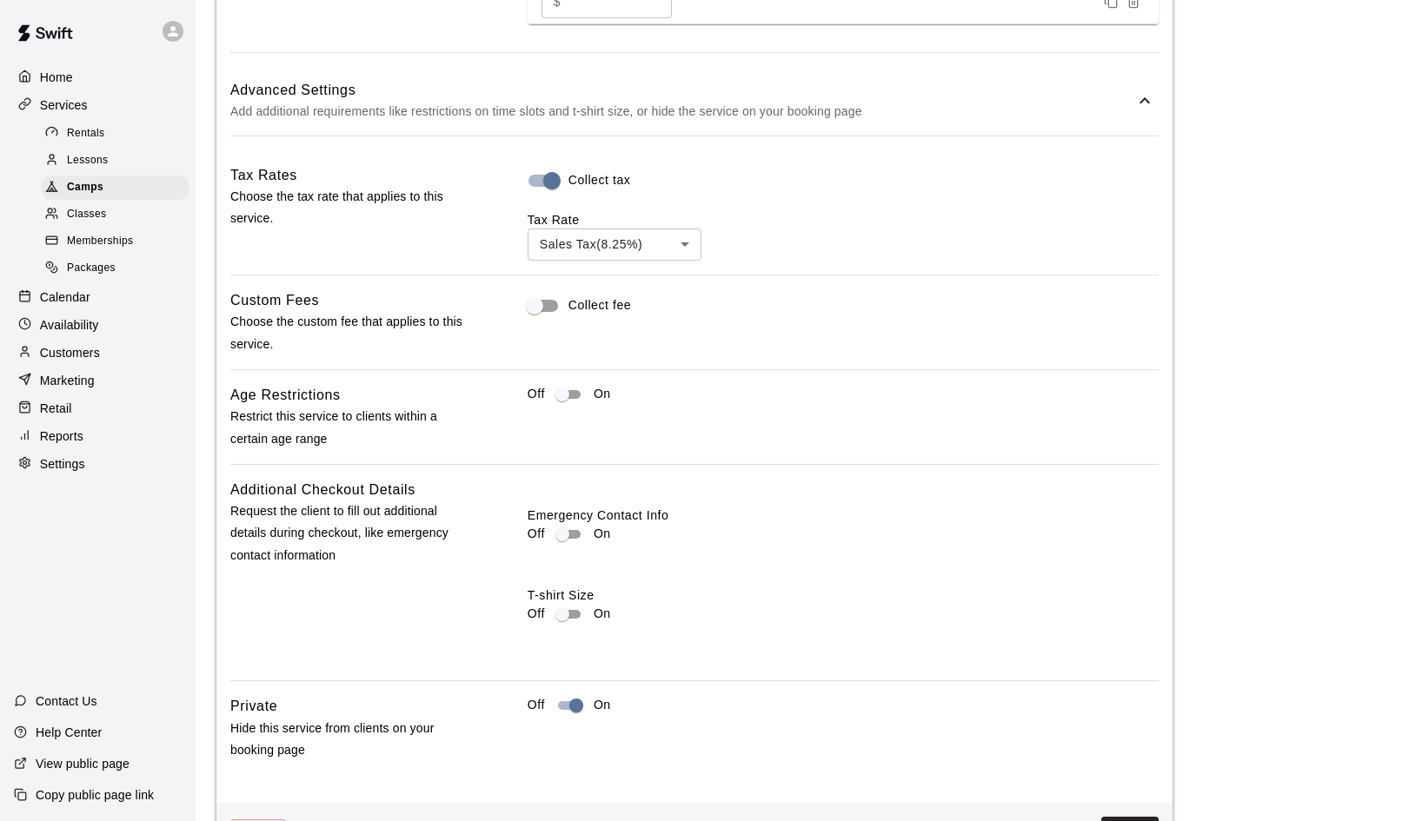
scroll to position [1683, 0]
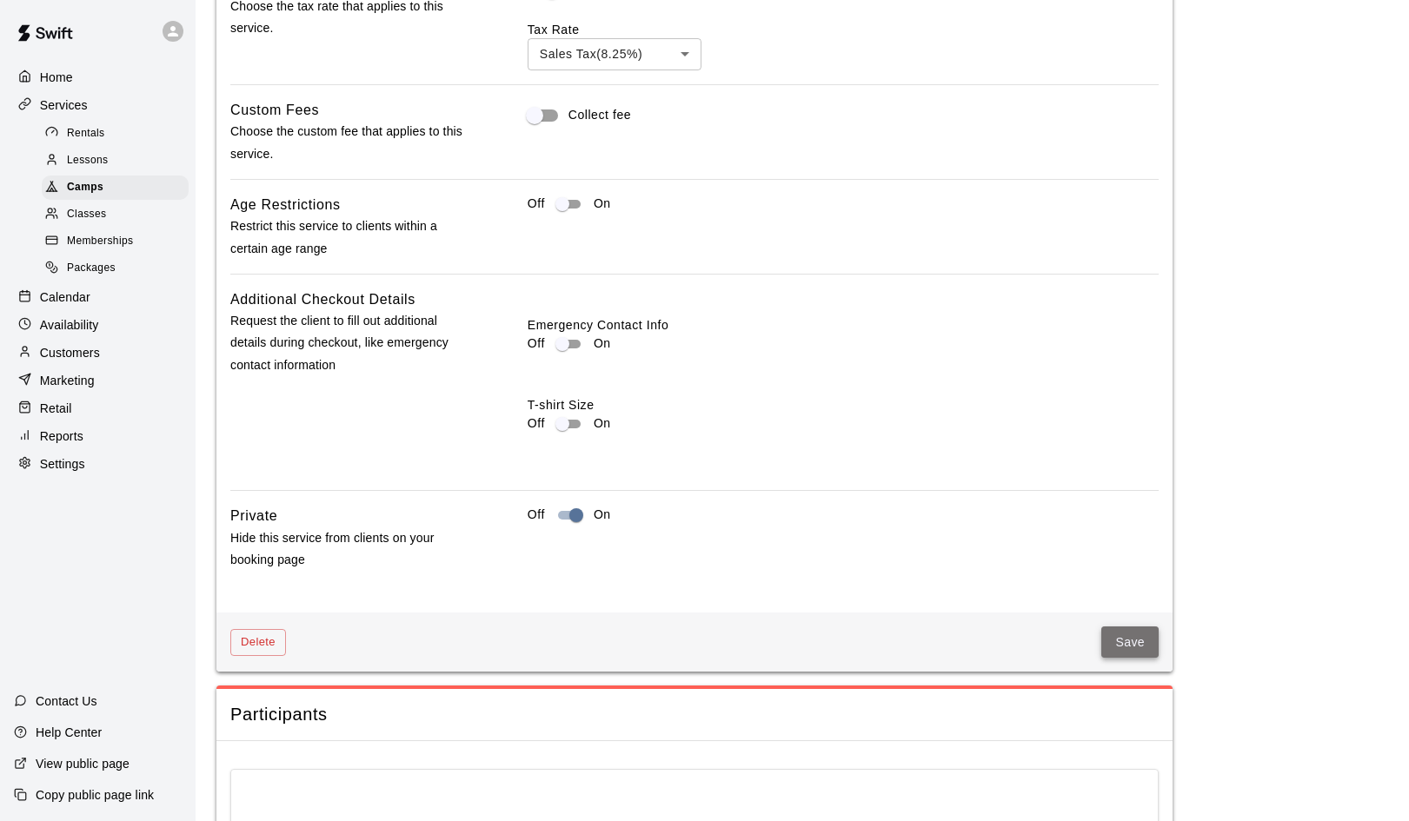
click at [1139, 627] on button "Save" at bounding box center [1129, 643] width 57 height 32
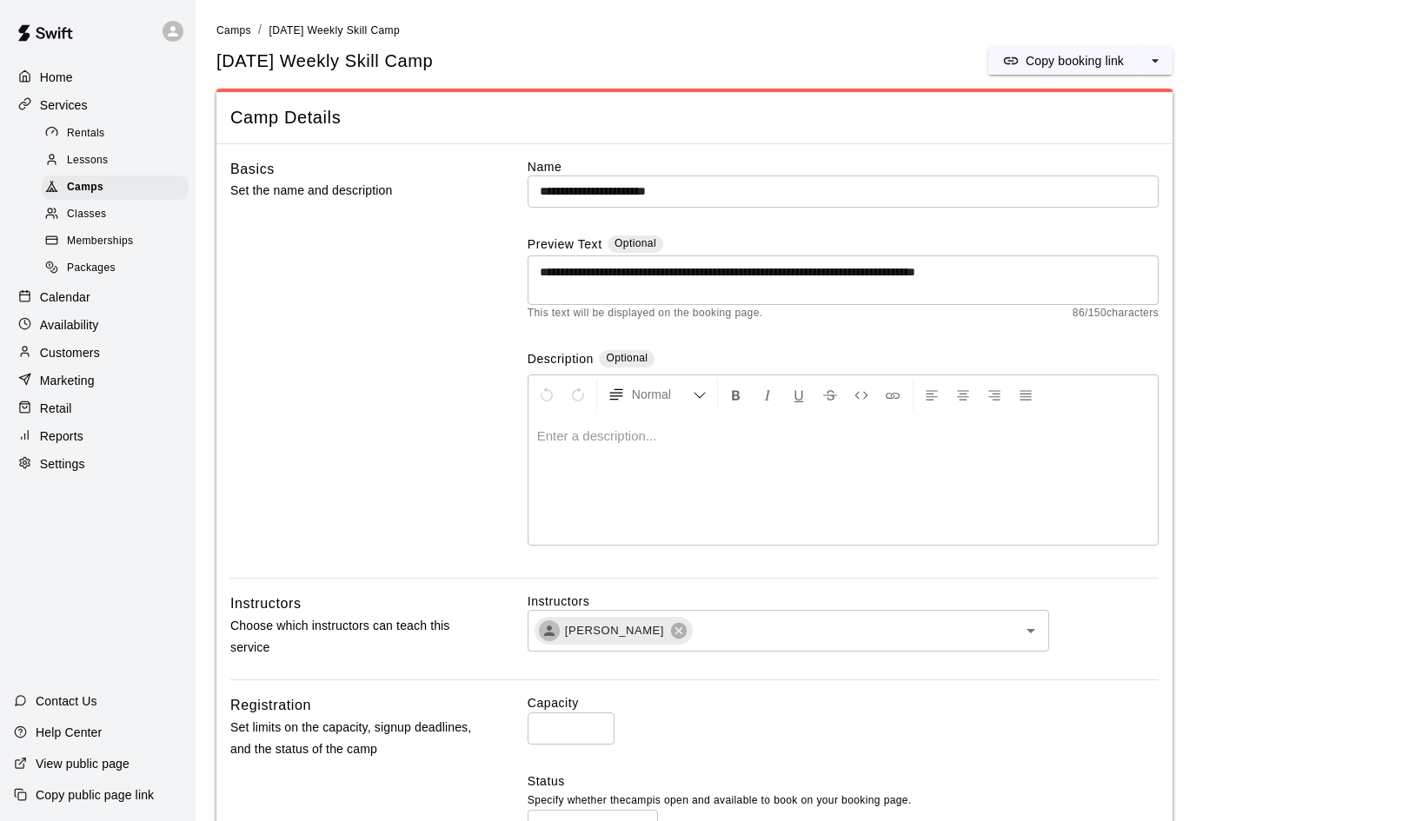
scroll to position [0, 0]
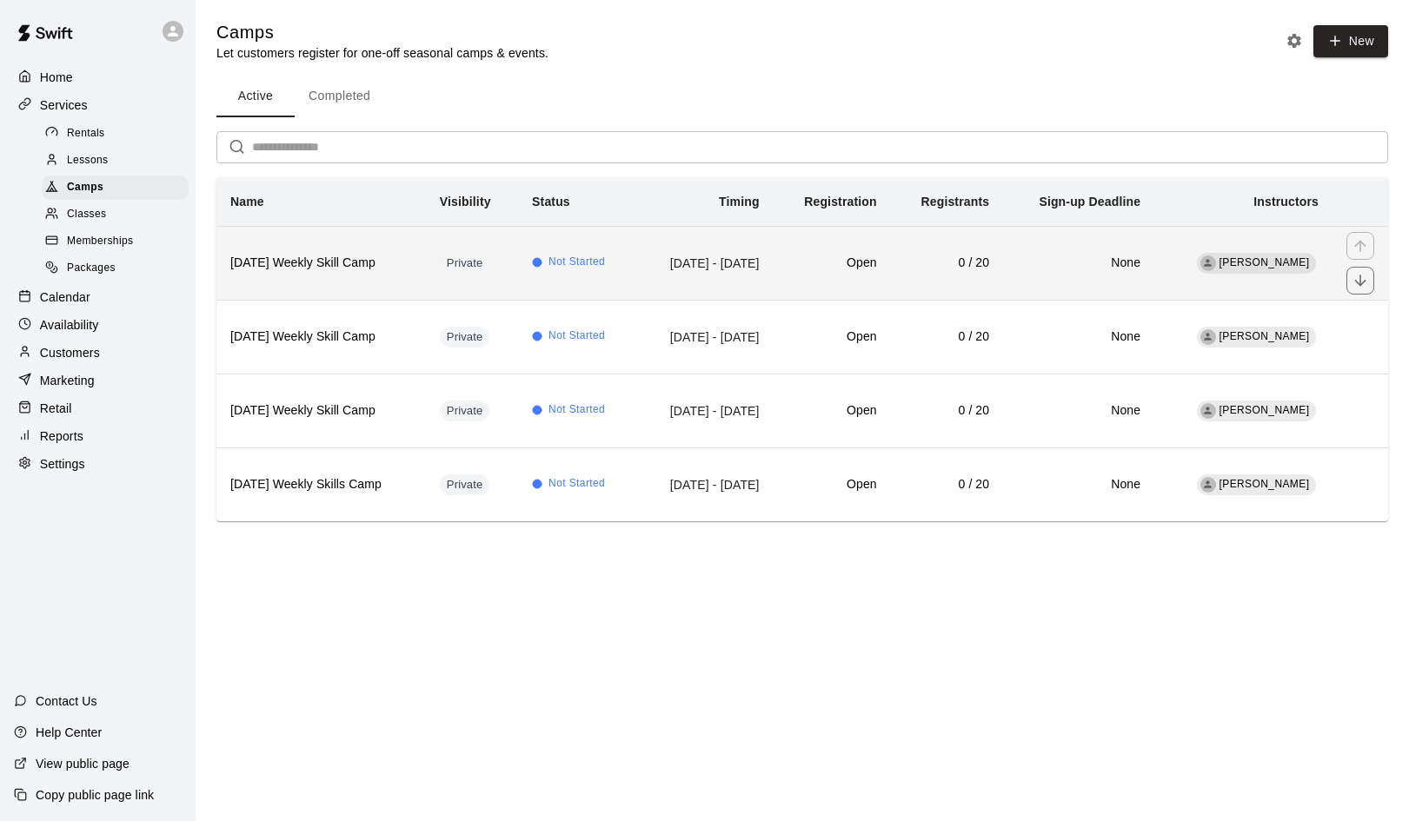
click at [349, 264] on h6 "[DATE] Weekly Skill Camp" at bounding box center [321, 263] width 182 height 19
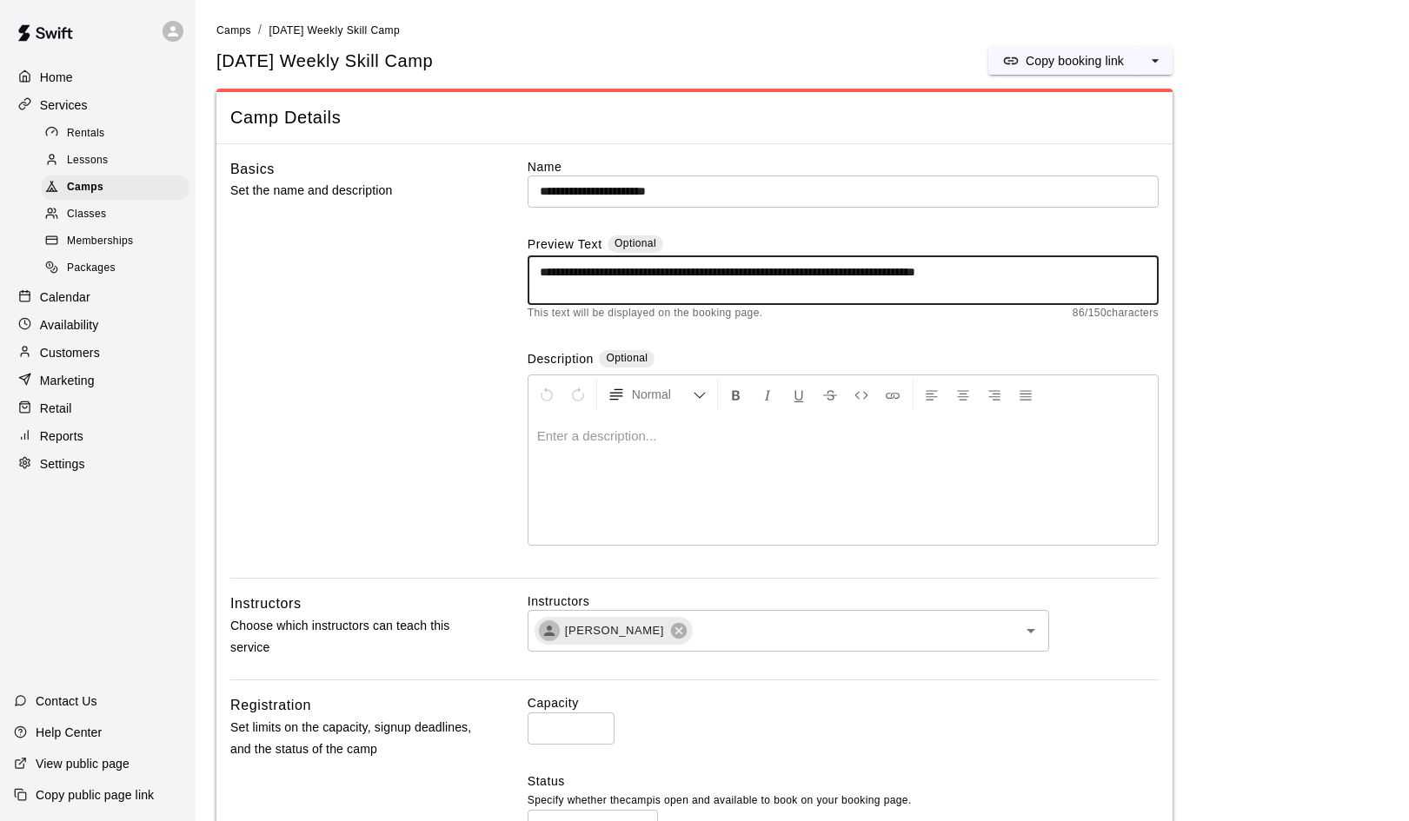
drag, startPoint x: 540, startPoint y: 269, endPoint x: 801, endPoint y: 282, distance: 261.9
click at [801, 282] on textarea "**********" at bounding box center [843, 280] width 607 height 35
type textarea "**********"
click at [740, 182] on input "**********" at bounding box center [843, 192] width 631 height 32
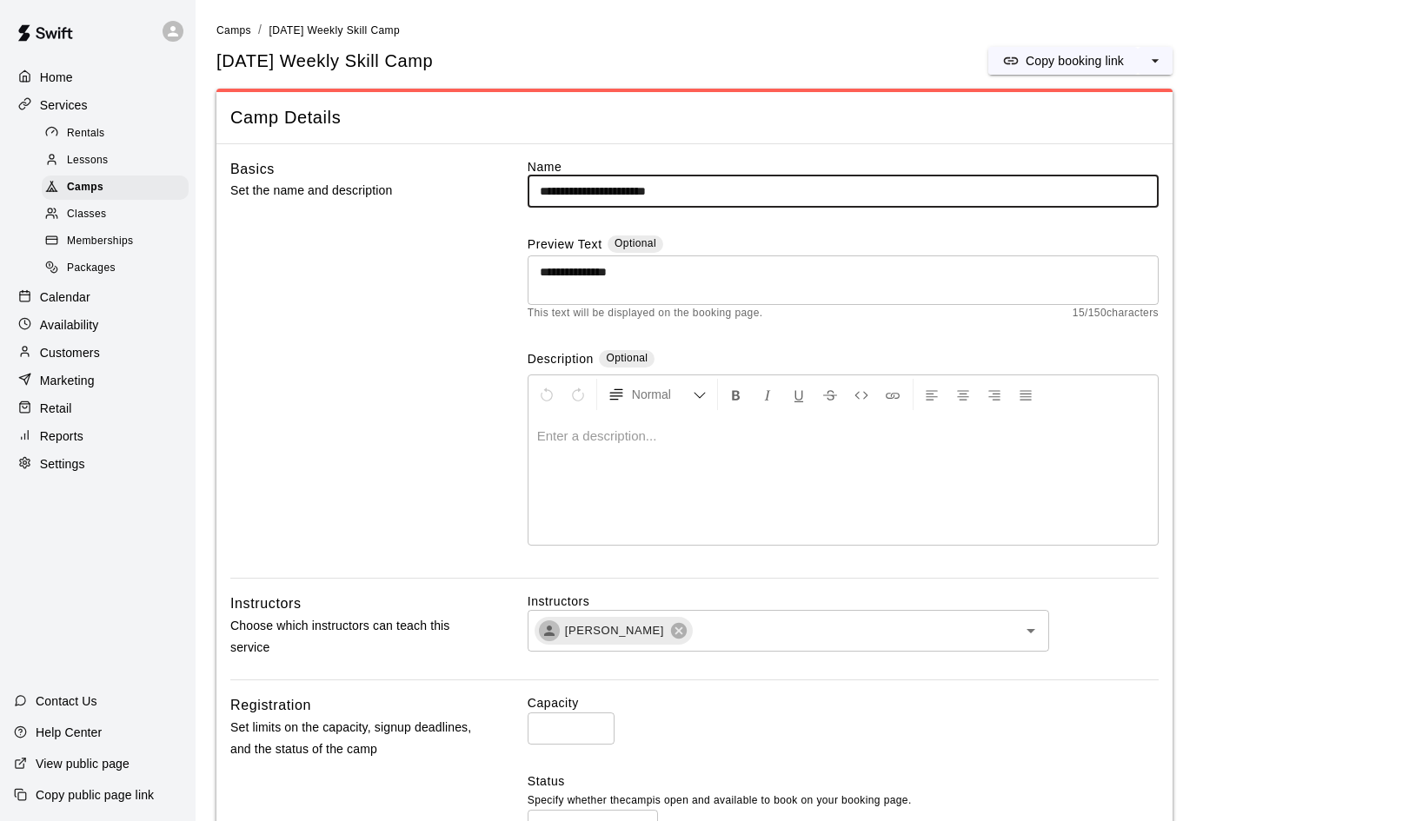
click at [725, 189] on input "**********" at bounding box center [843, 192] width 631 height 32
type input "**********"
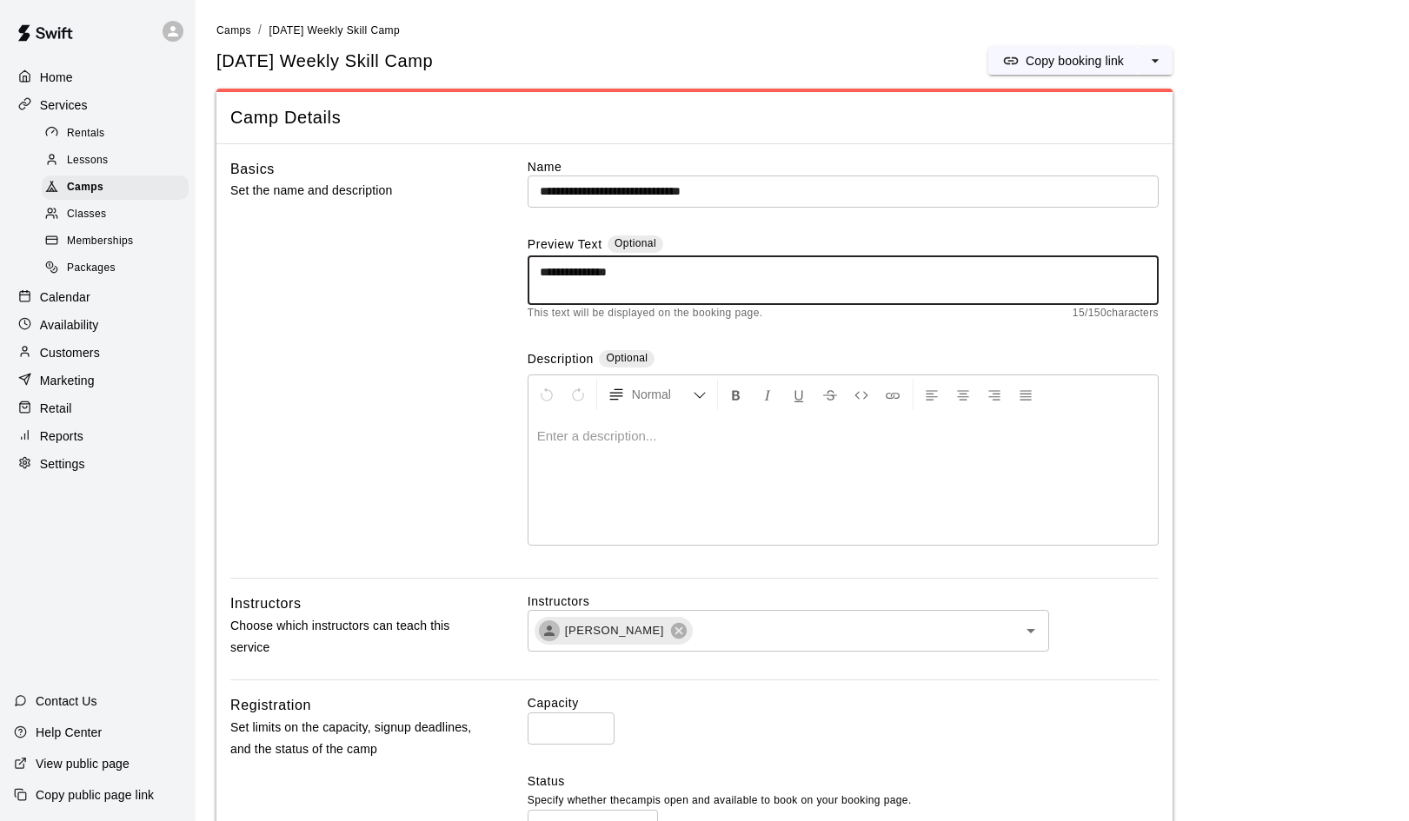
click at [695, 272] on textarea "**********" at bounding box center [843, 280] width 607 height 35
click at [593, 269] on textarea "**********" at bounding box center [843, 280] width 607 height 35
click at [893, 269] on textarea "**********" at bounding box center [843, 280] width 607 height 35
type textarea "**********"
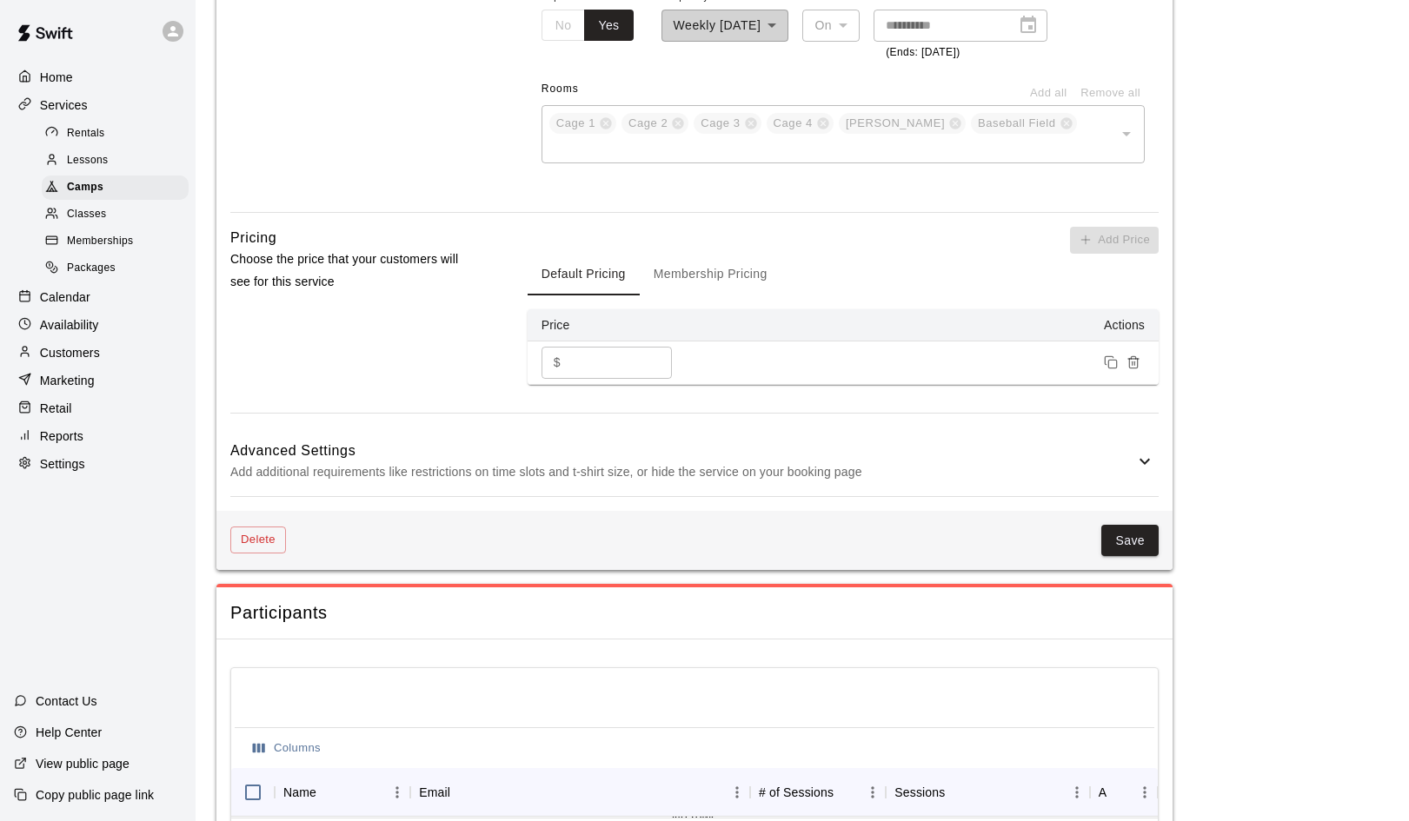
scroll to position [1194, 0]
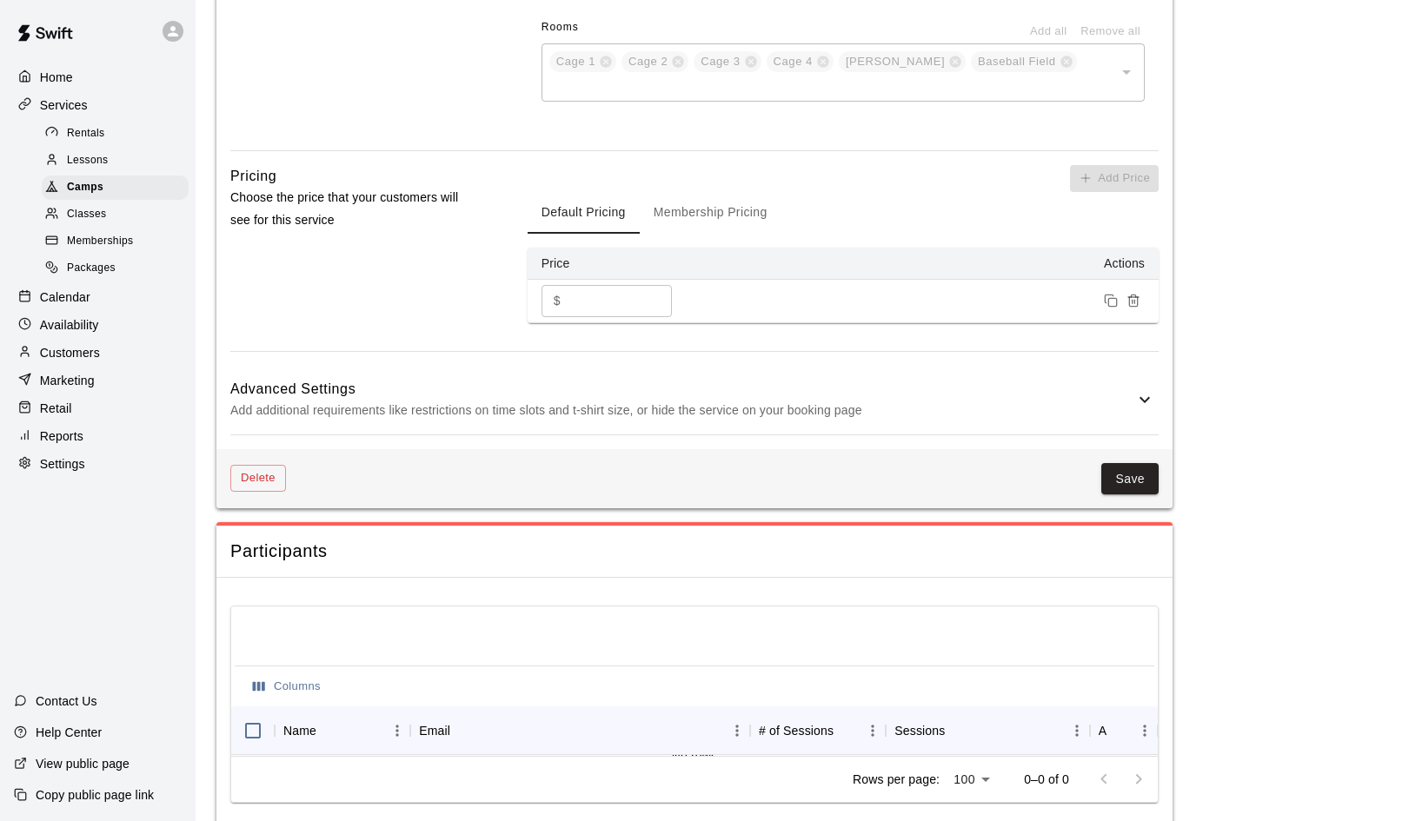
click at [1140, 389] on icon at bounding box center [1144, 399] width 21 height 21
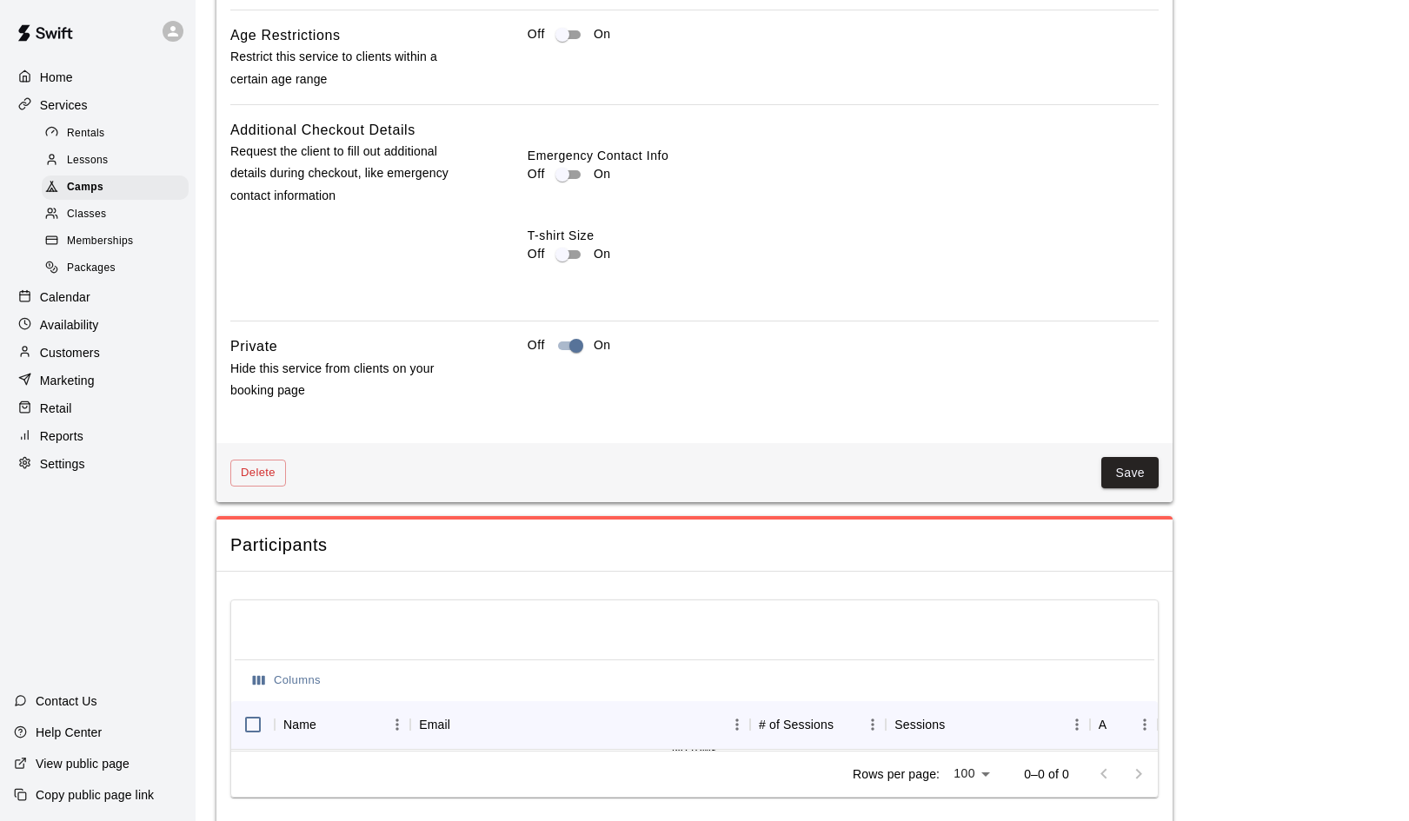
scroll to position [1851, 0]
click at [1128, 459] on button "Save" at bounding box center [1129, 475] width 57 height 32
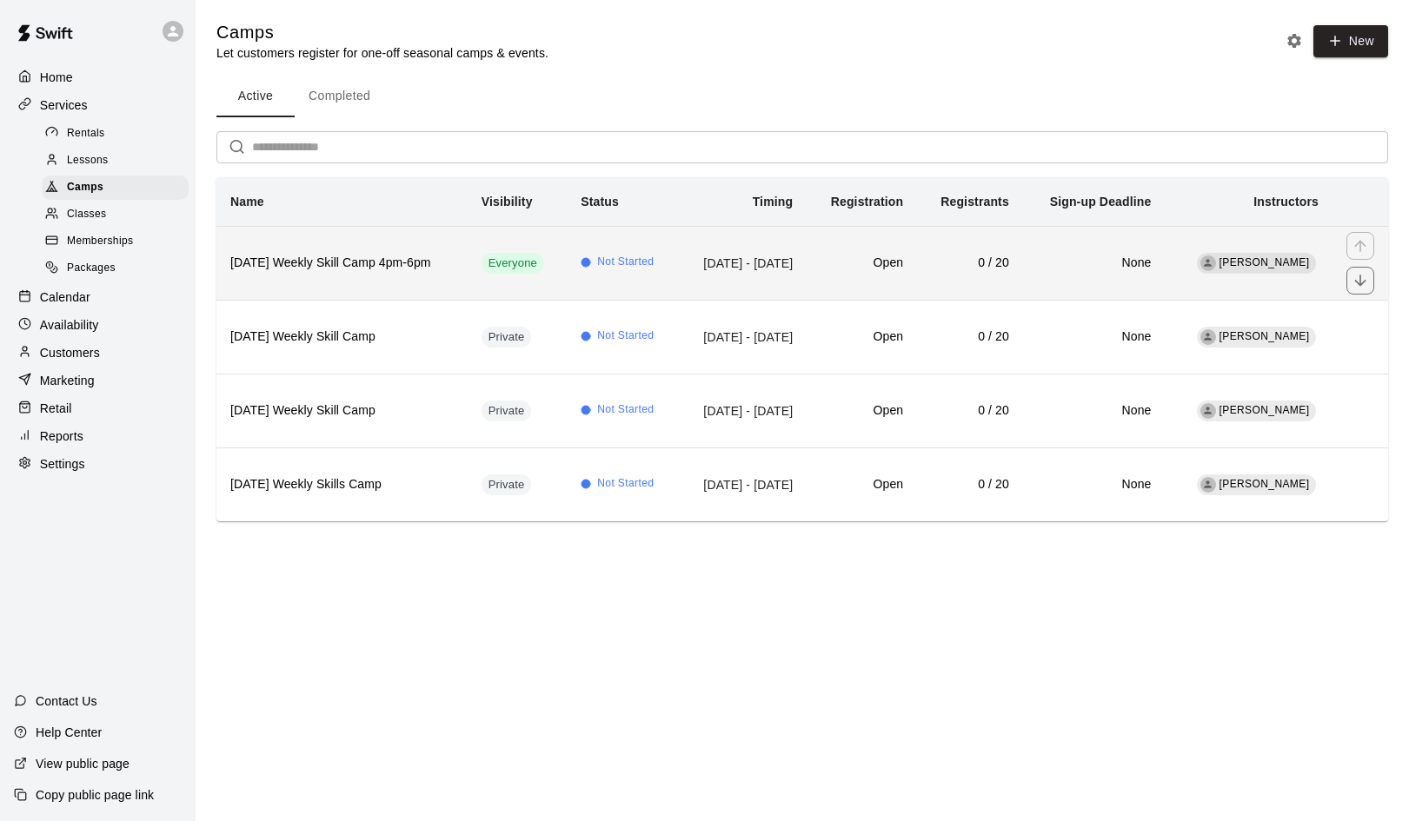
click at [309, 265] on h6 "[DATE] Weekly Skill Camp 4pm-6pm" at bounding box center [341, 263] width 223 height 19
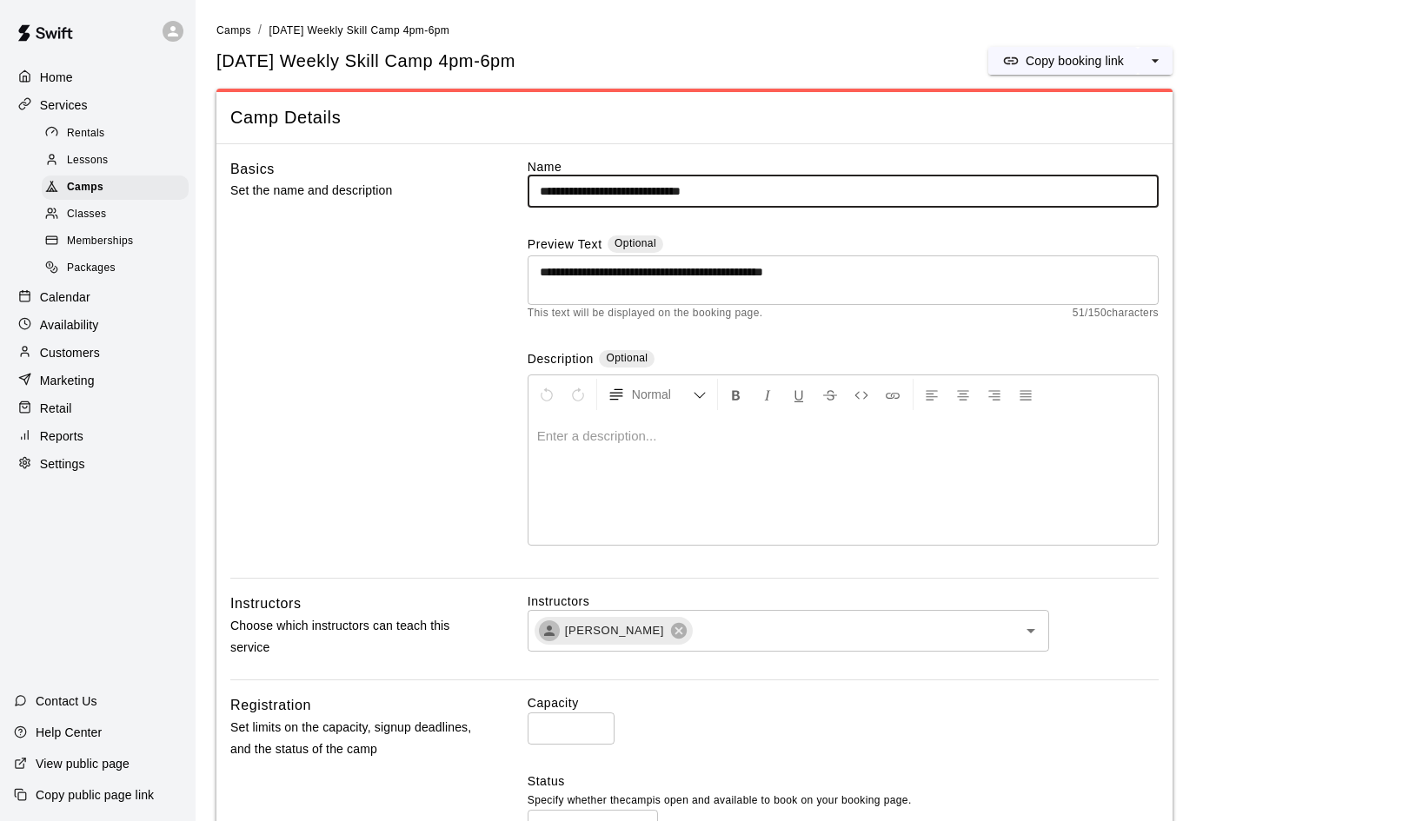
click at [911, 276] on textarea "**********" at bounding box center [843, 280] width 607 height 35
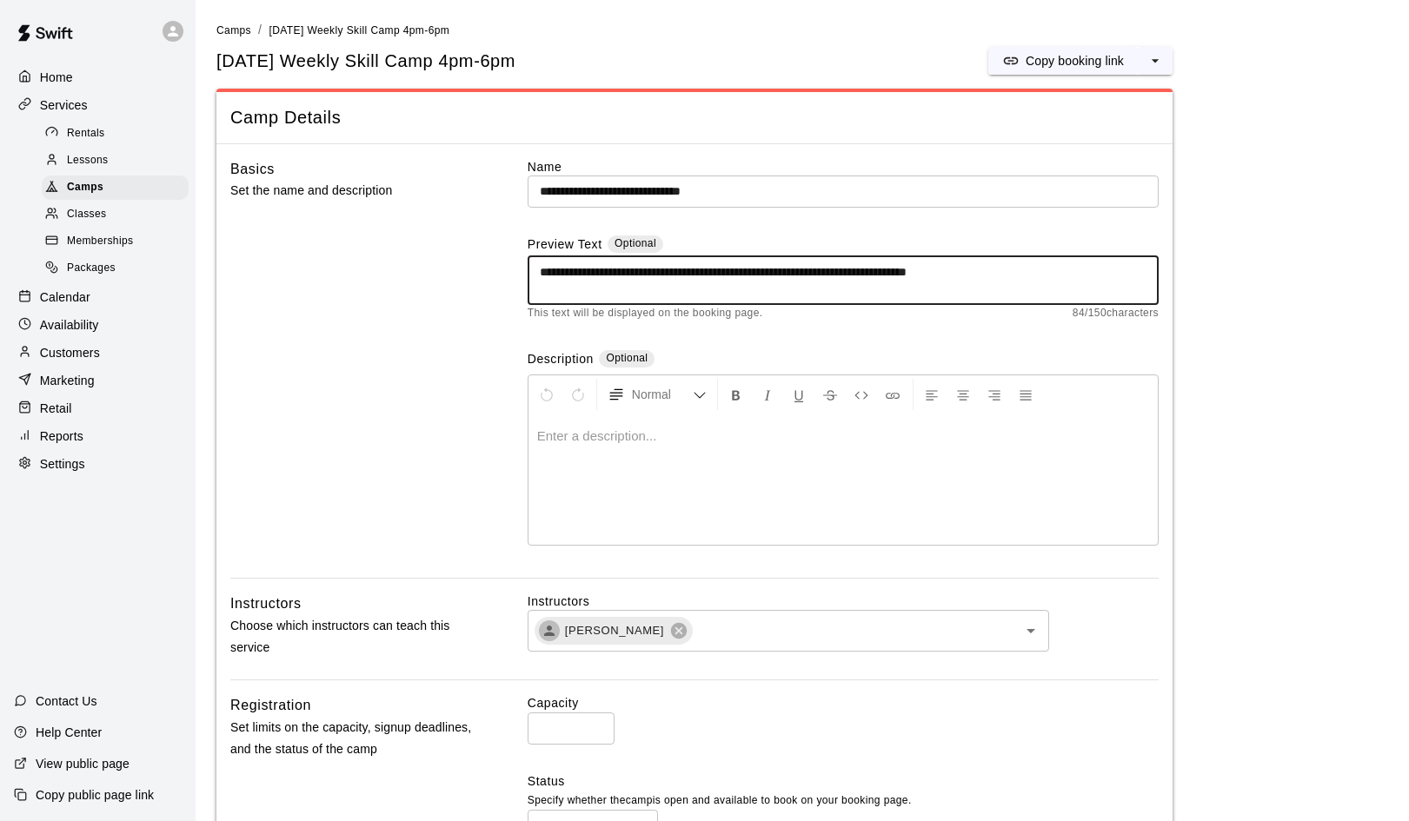
type textarea "**********"
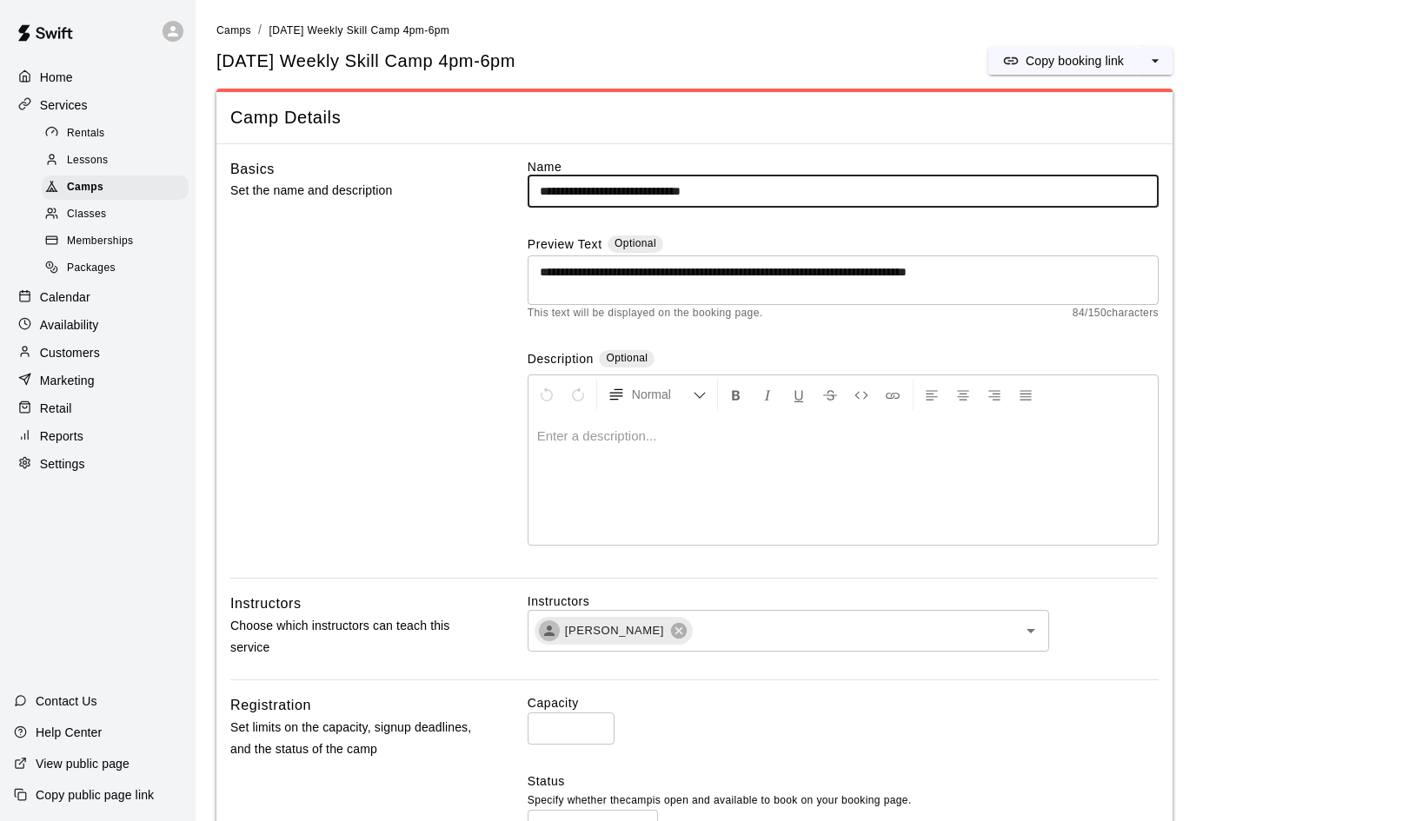
click at [657, 189] on input "**********" at bounding box center [843, 192] width 631 height 32
drag, startPoint x: 674, startPoint y: 189, endPoint x: 698, endPoint y: 194, distance: 24.9
click at [698, 194] on input "**********" at bounding box center [843, 192] width 631 height 32
click at [1141, 228] on div "**********" at bounding box center [843, 368] width 631 height 421
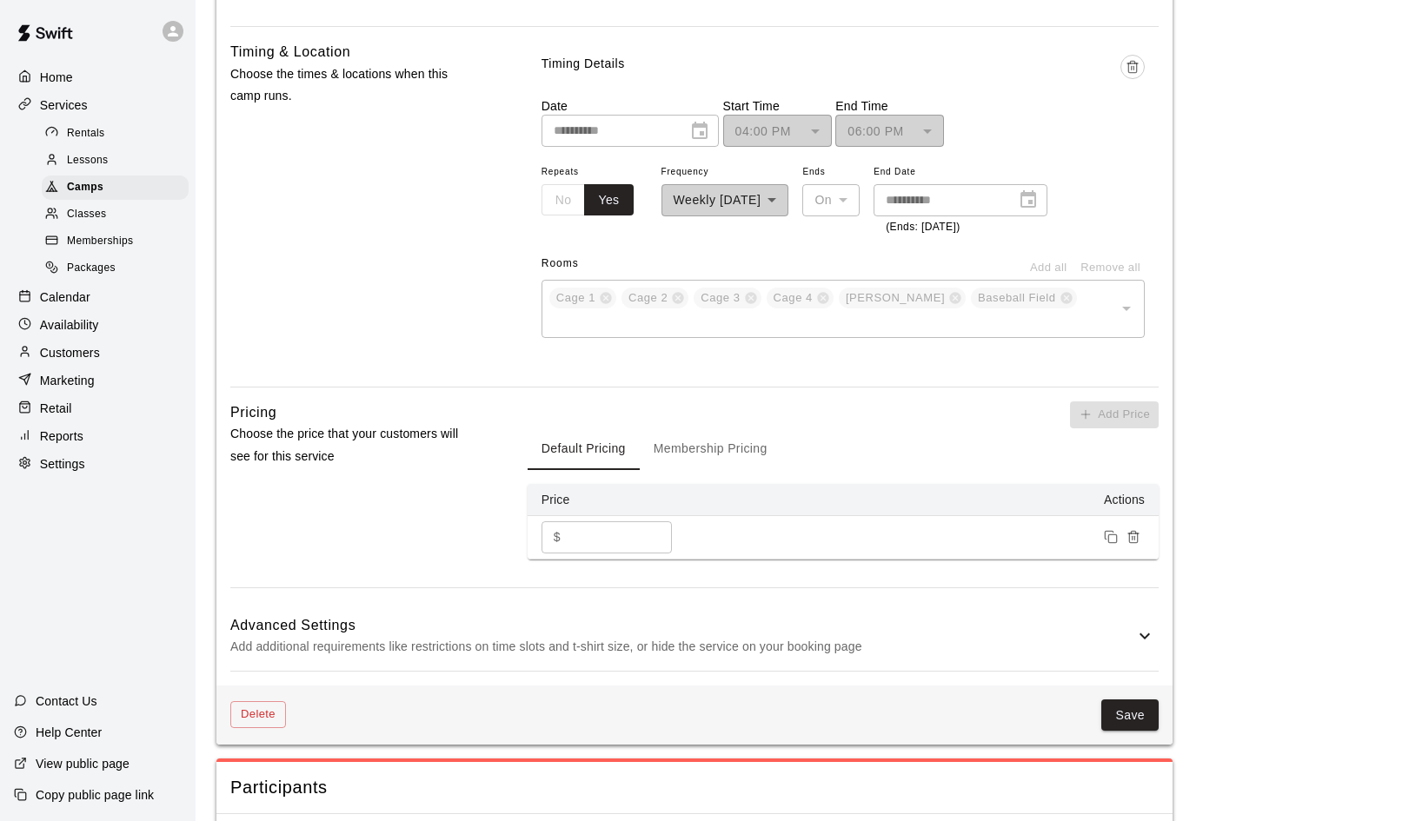
scroll to position [1119, 0]
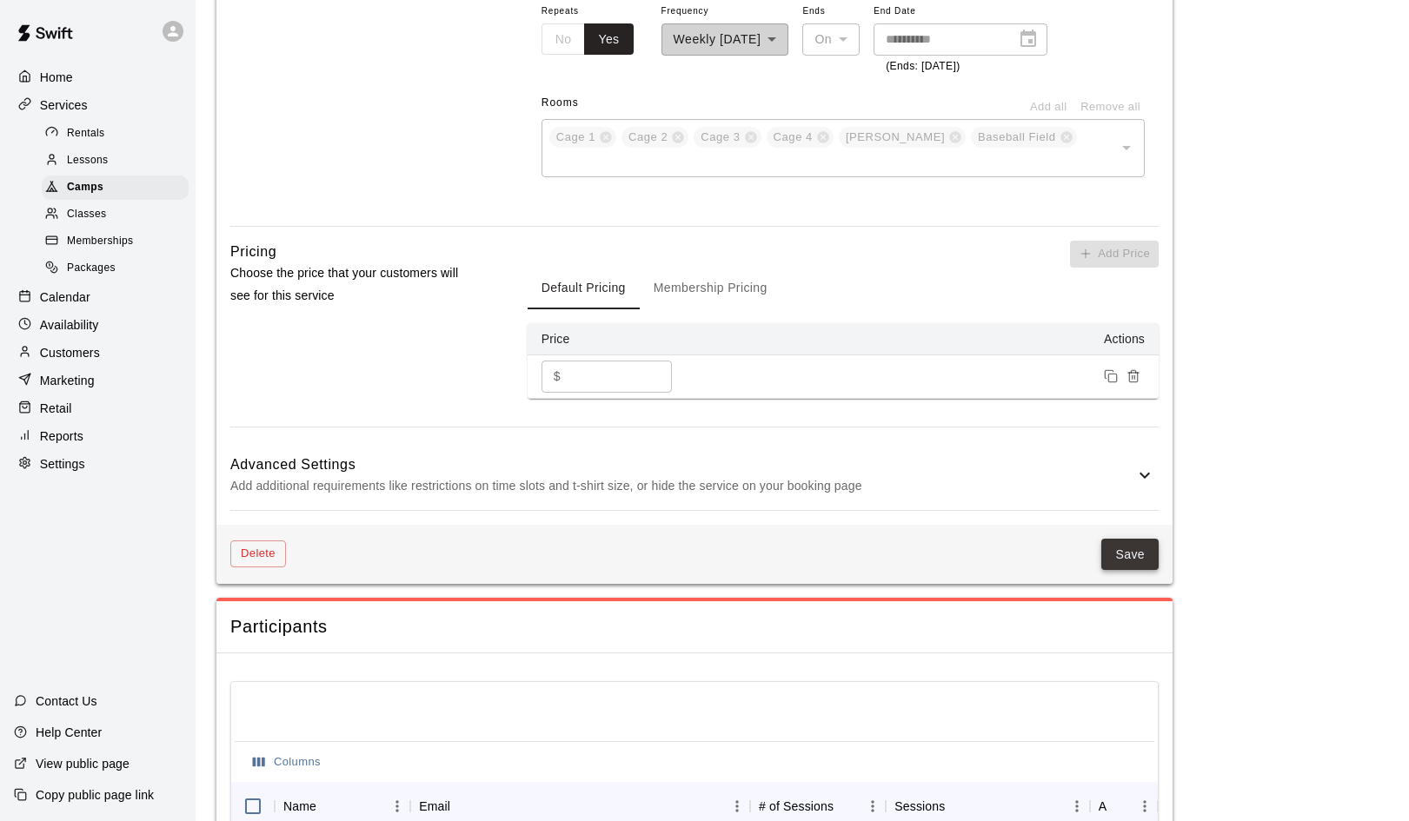
click at [1135, 539] on button "Save" at bounding box center [1129, 555] width 57 height 32
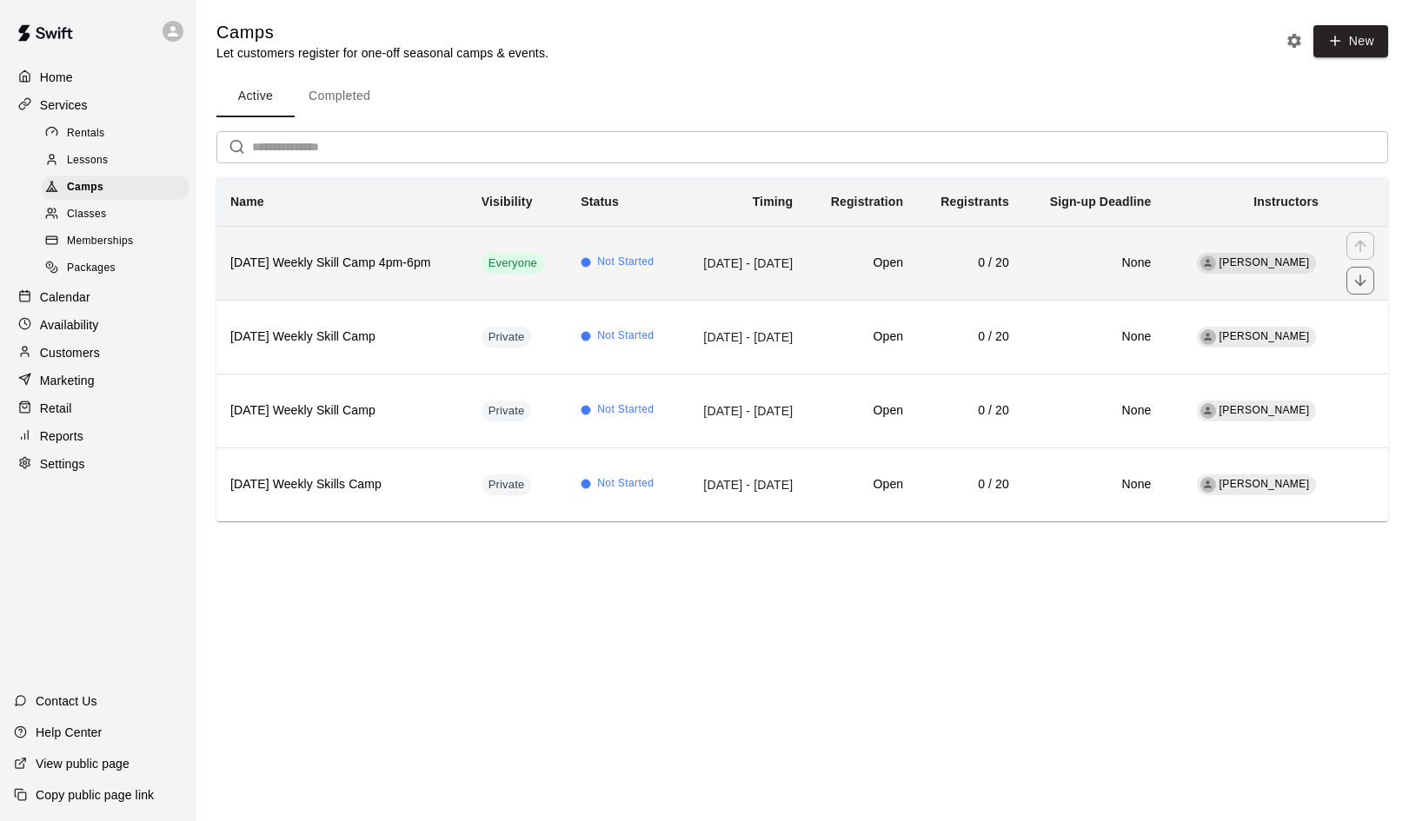
click at [378, 266] on h6 "[DATE] Weekly Skill Camp 4pm-6pm" at bounding box center [341, 263] width 223 height 19
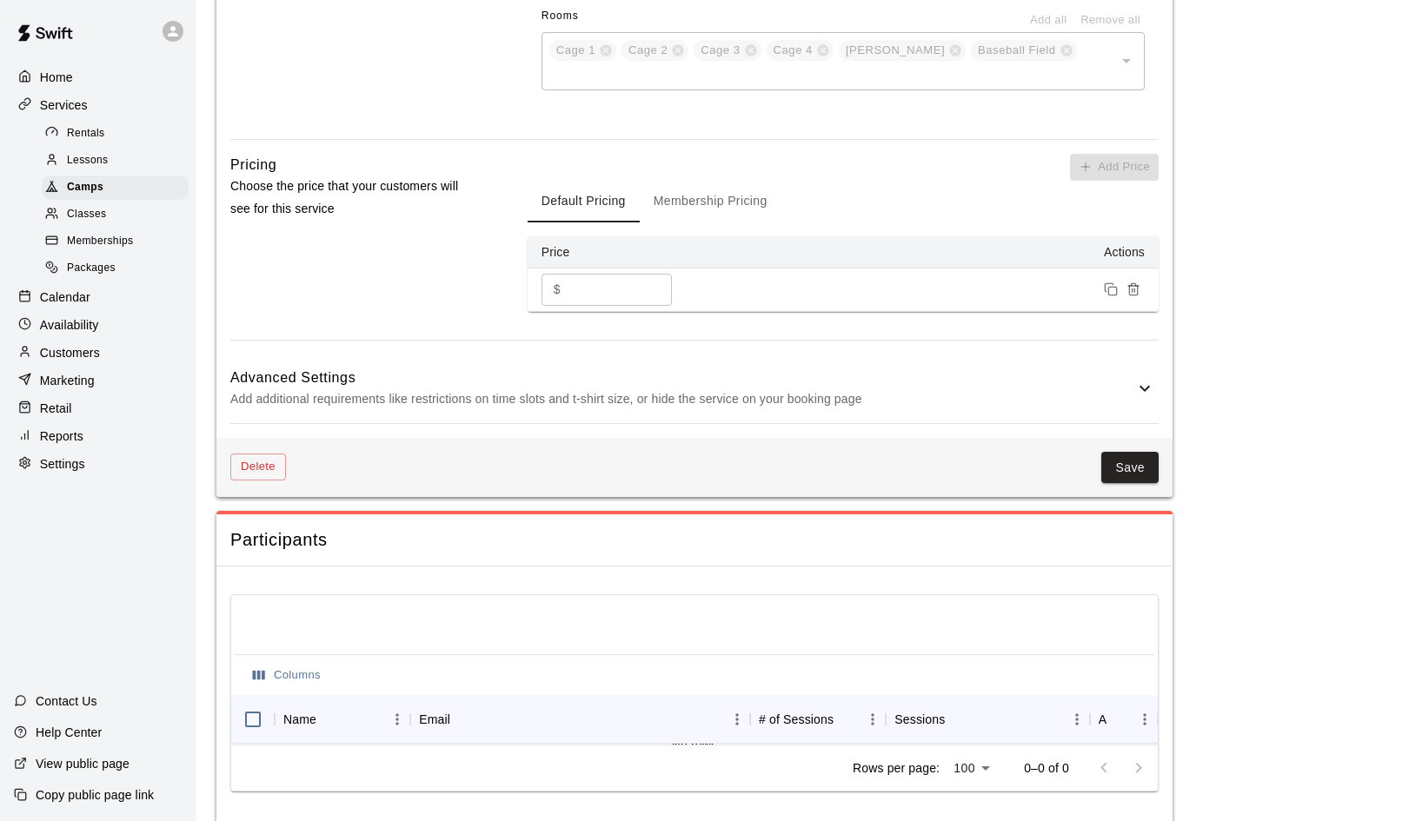
scroll to position [1201, 0]
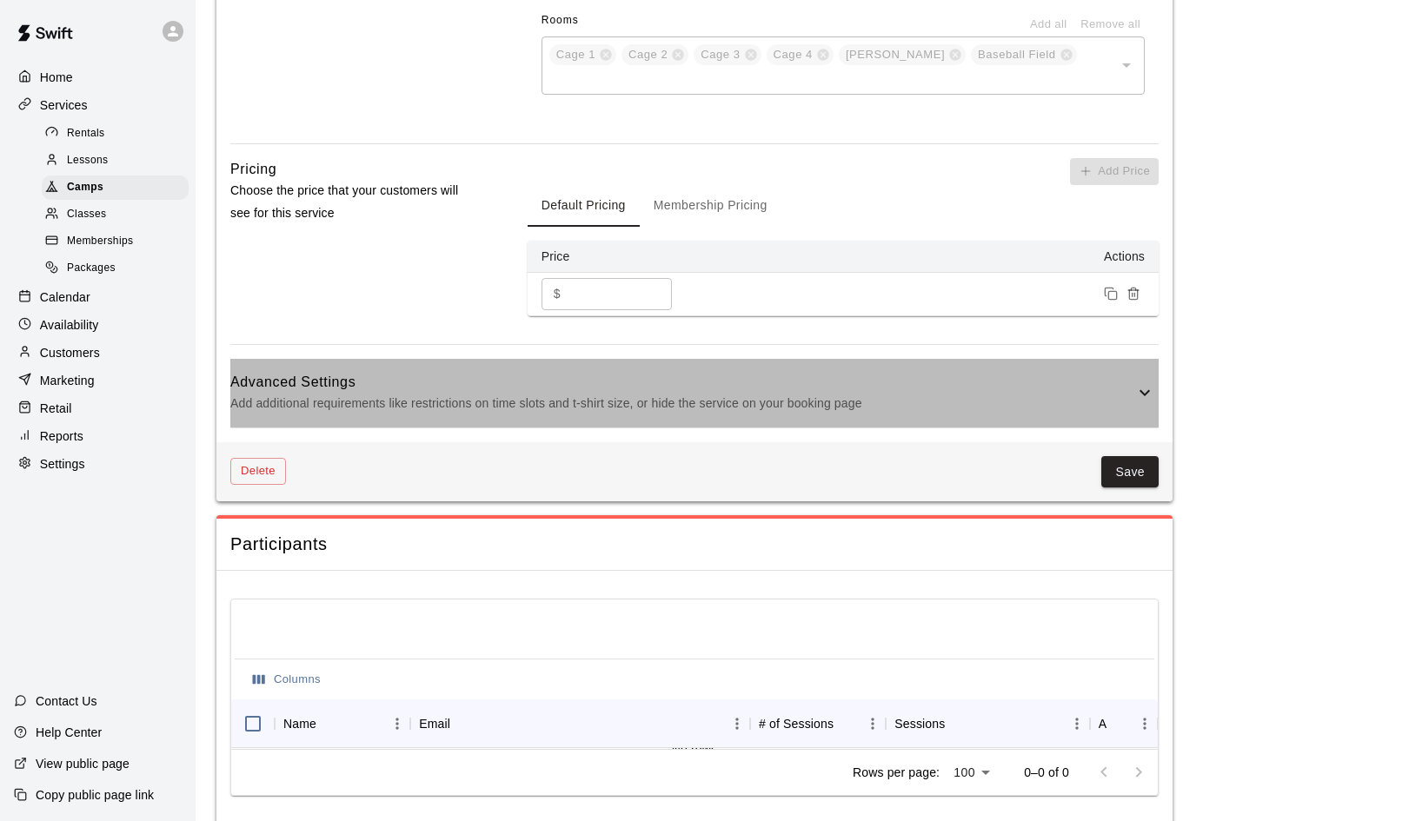
click at [1143, 382] on icon at bounding box center [1144, 392] width 21 height 21
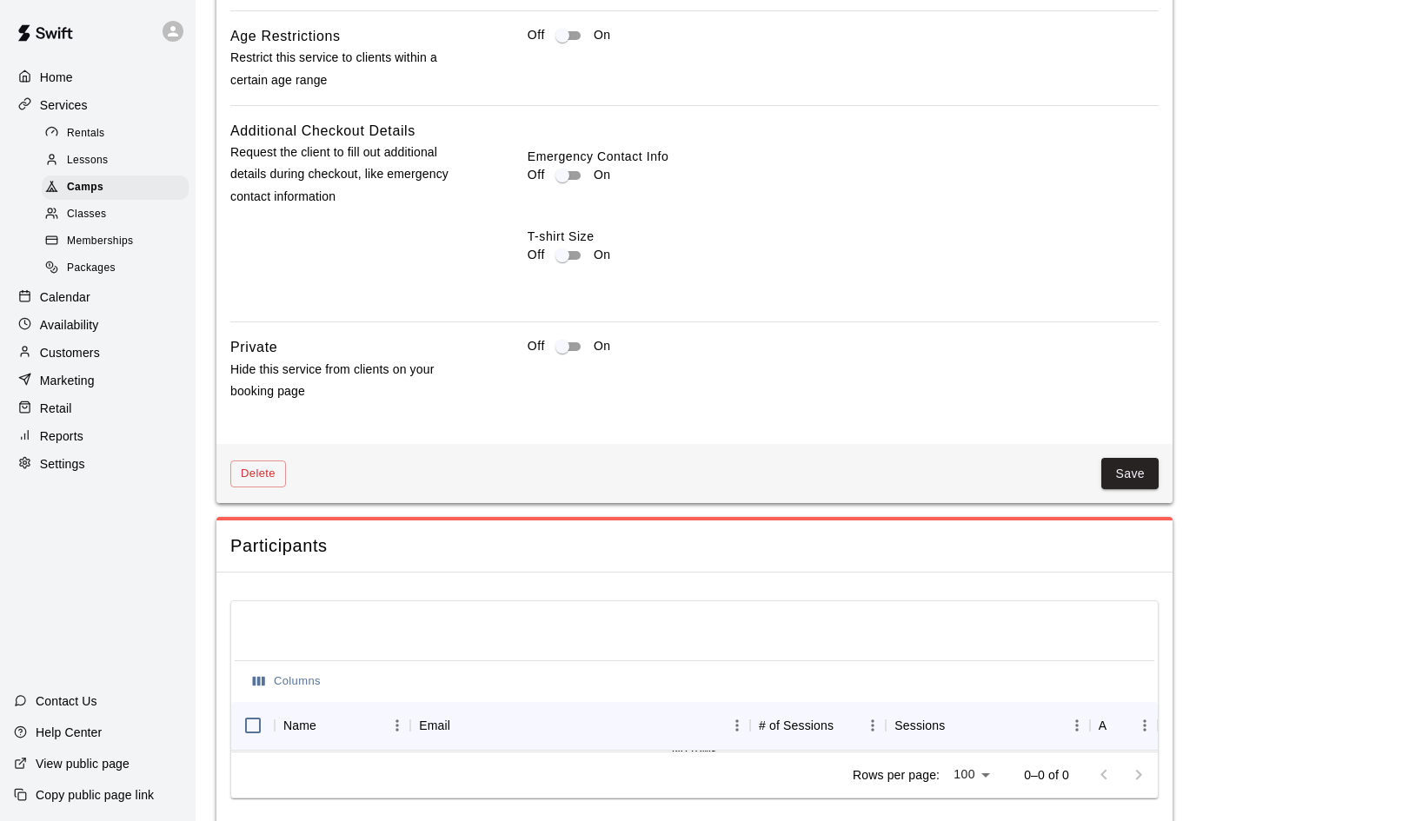
scroll to position [1851, 0]
click at [1137, 459] on button "Save" at bounding box center [1129, 475] width 57 height 32
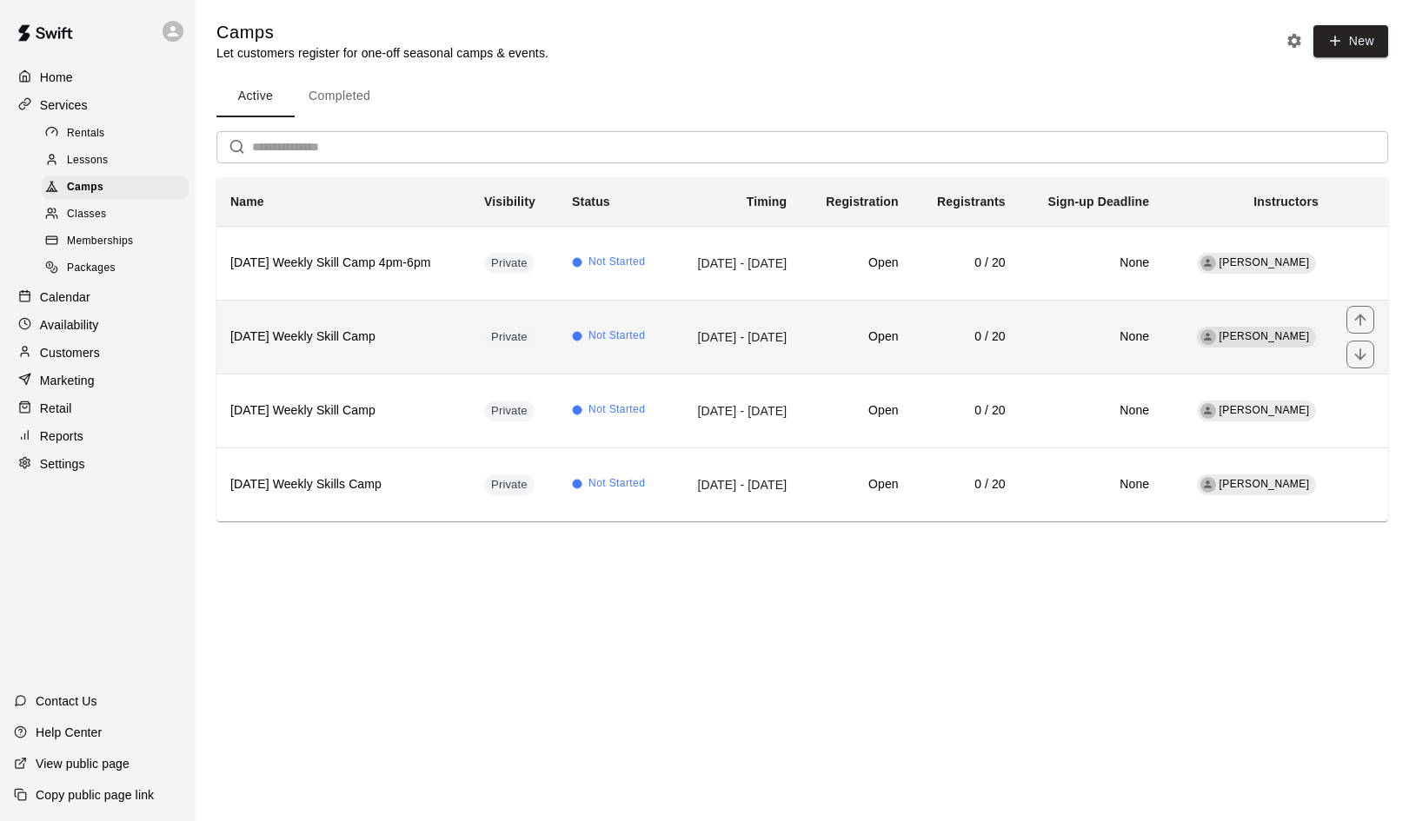
click at [422, 330] on h6 "[DATE] Weekly Skill Camp" at bounding box center [343, 337] width 226 height 19
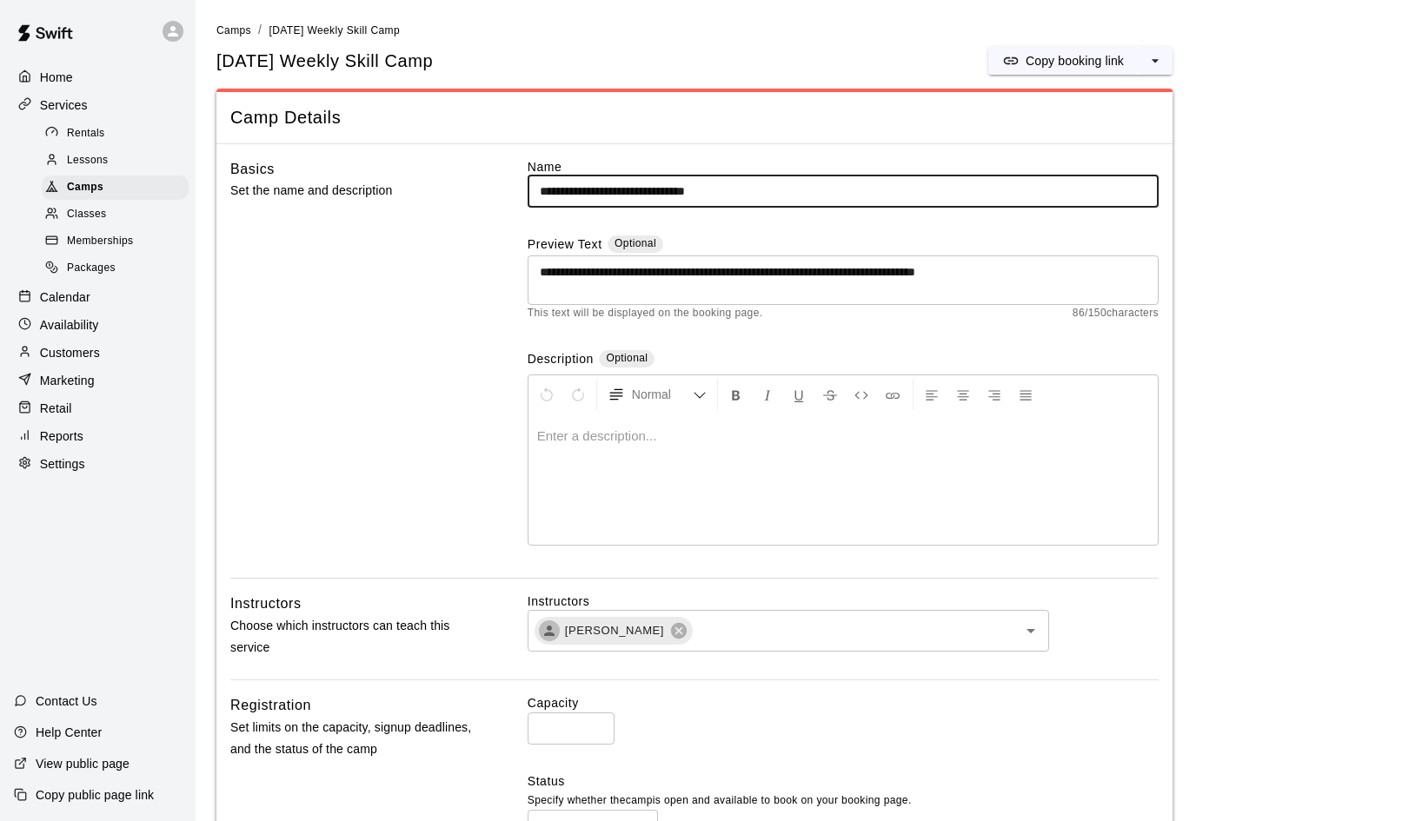
type input "**********"
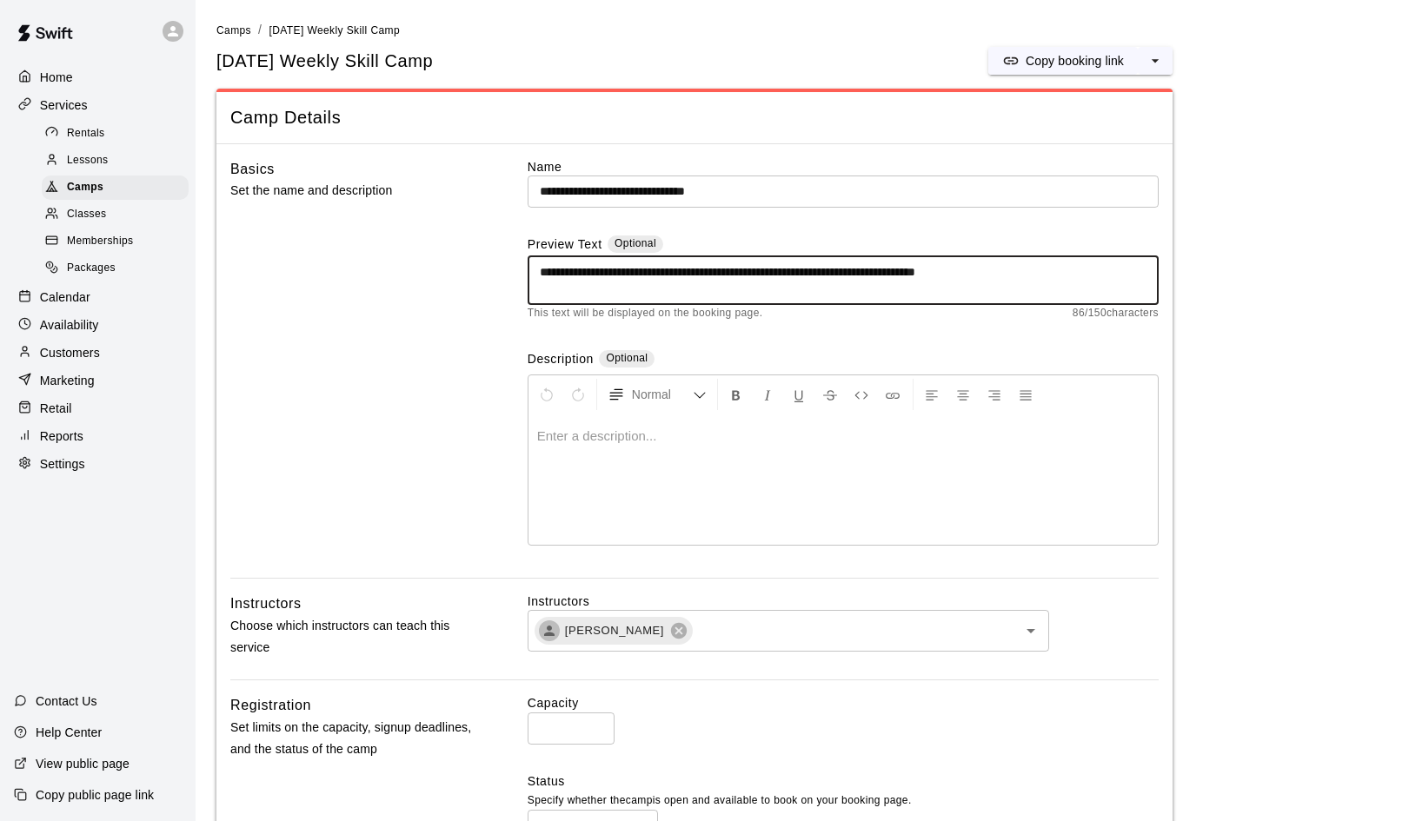
drag, startPoint x: 1033, startPoint y: 277, endPoint x: 530, endPoint y: 270, distance: 503.3
click at [530, 270] on div "**********" at bounding box center [843, 281] width 631 height 50
type textarea "**********"
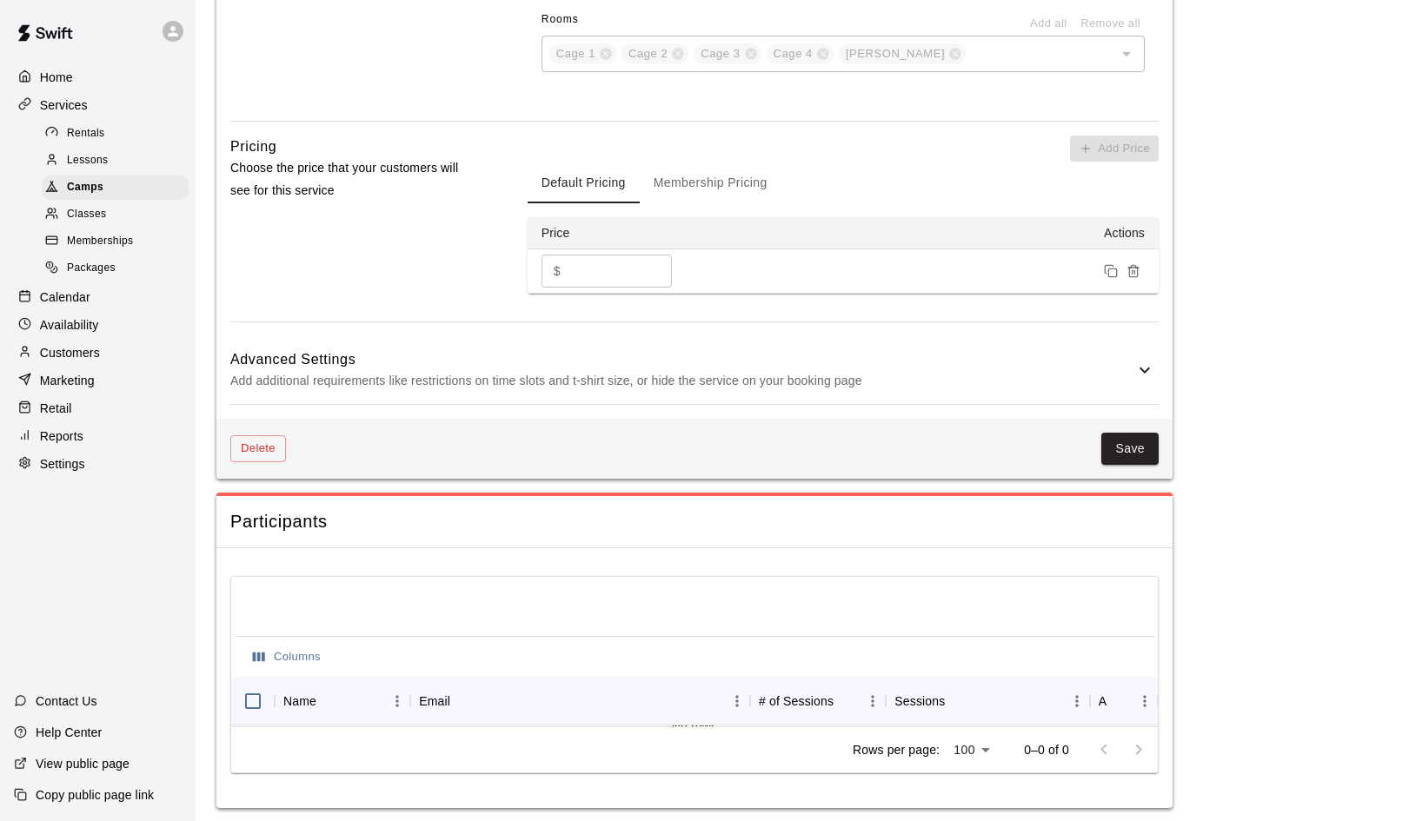
scroll to position [1201, 0]
click at [734, 175] on button "Membership Pricing" at bounding box center [711, 184] width 142 height 42
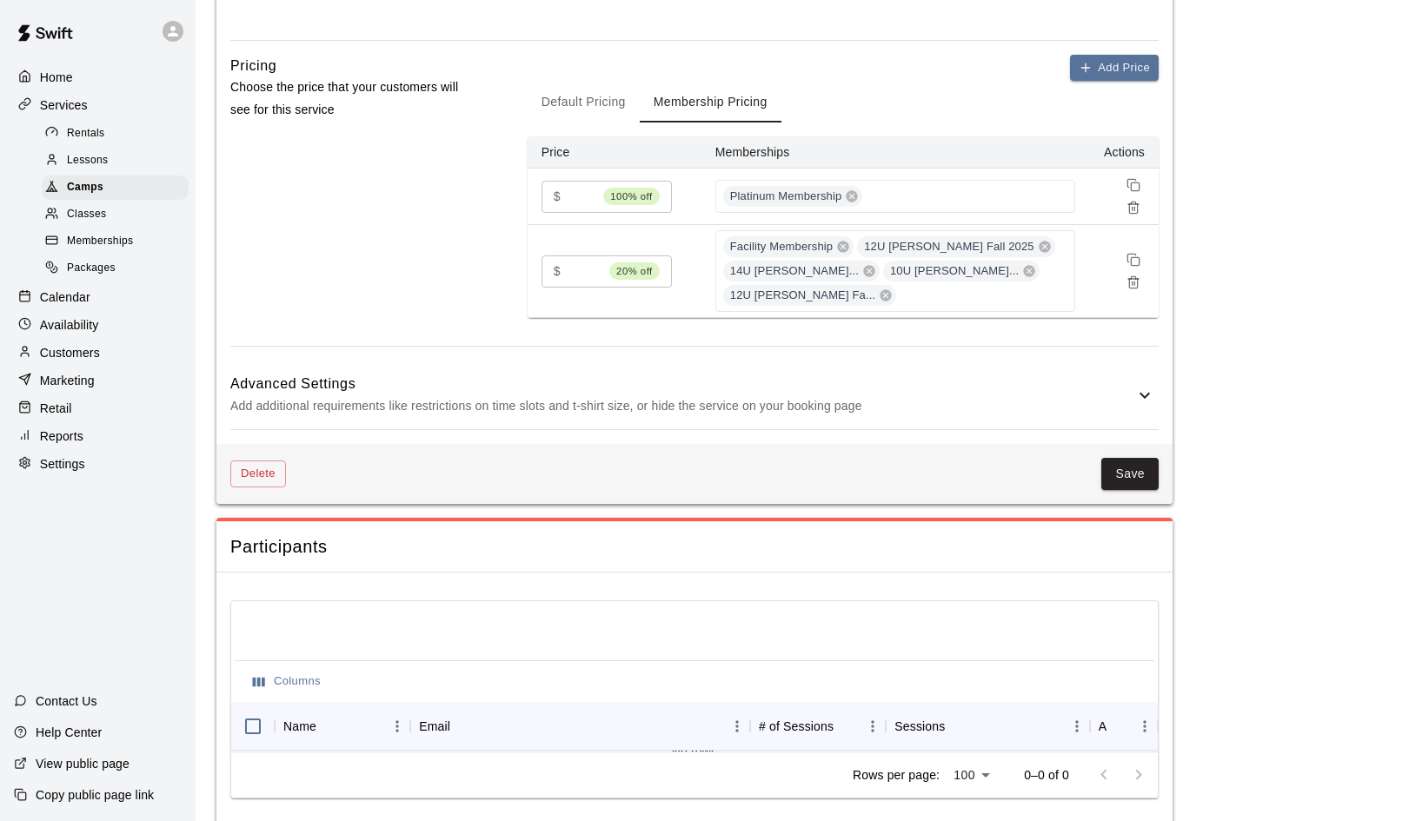
scroll to position [1303, 0]
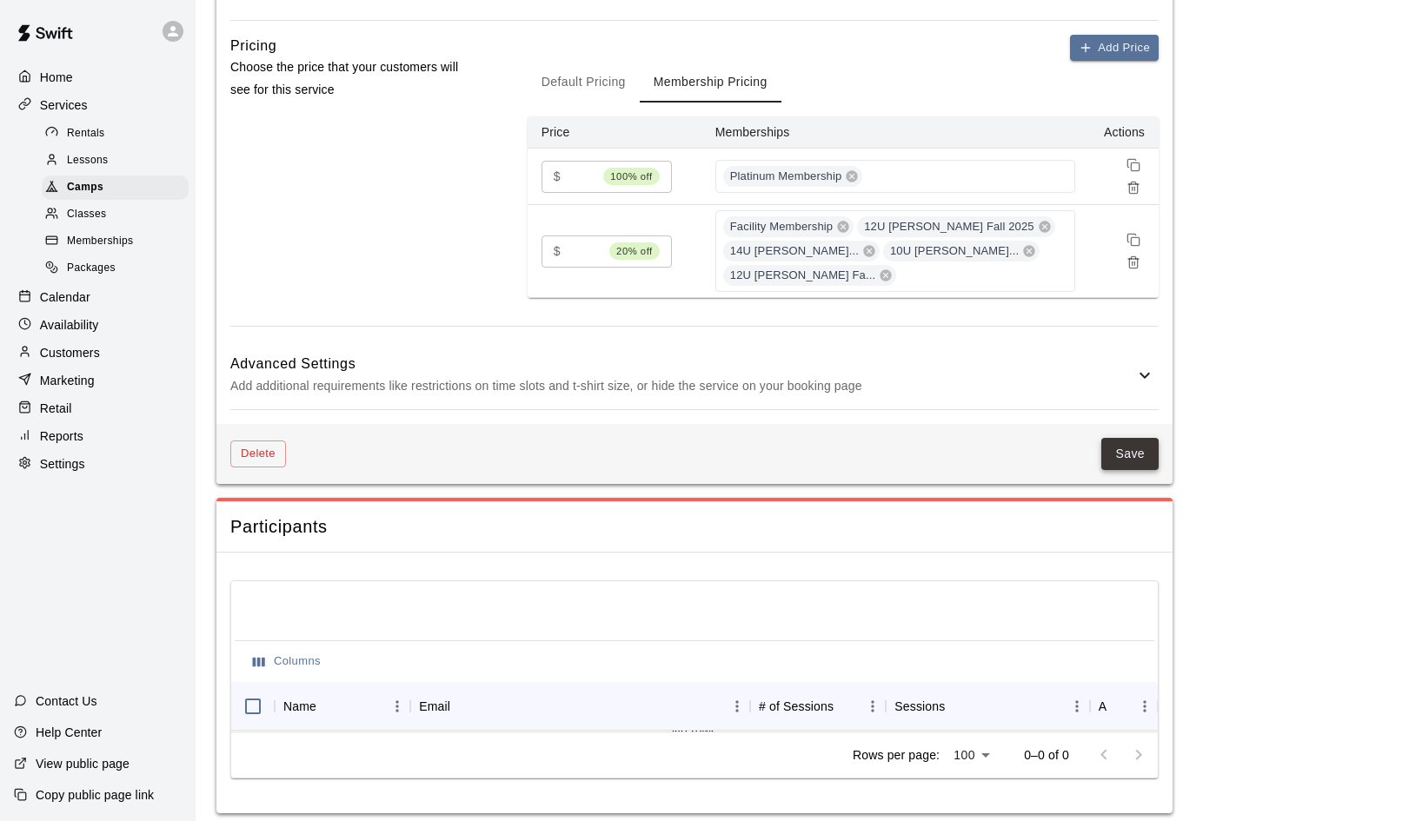
click at [1122, 449] on button "Save" at bounding box center [1129, 454] width 57 height 32
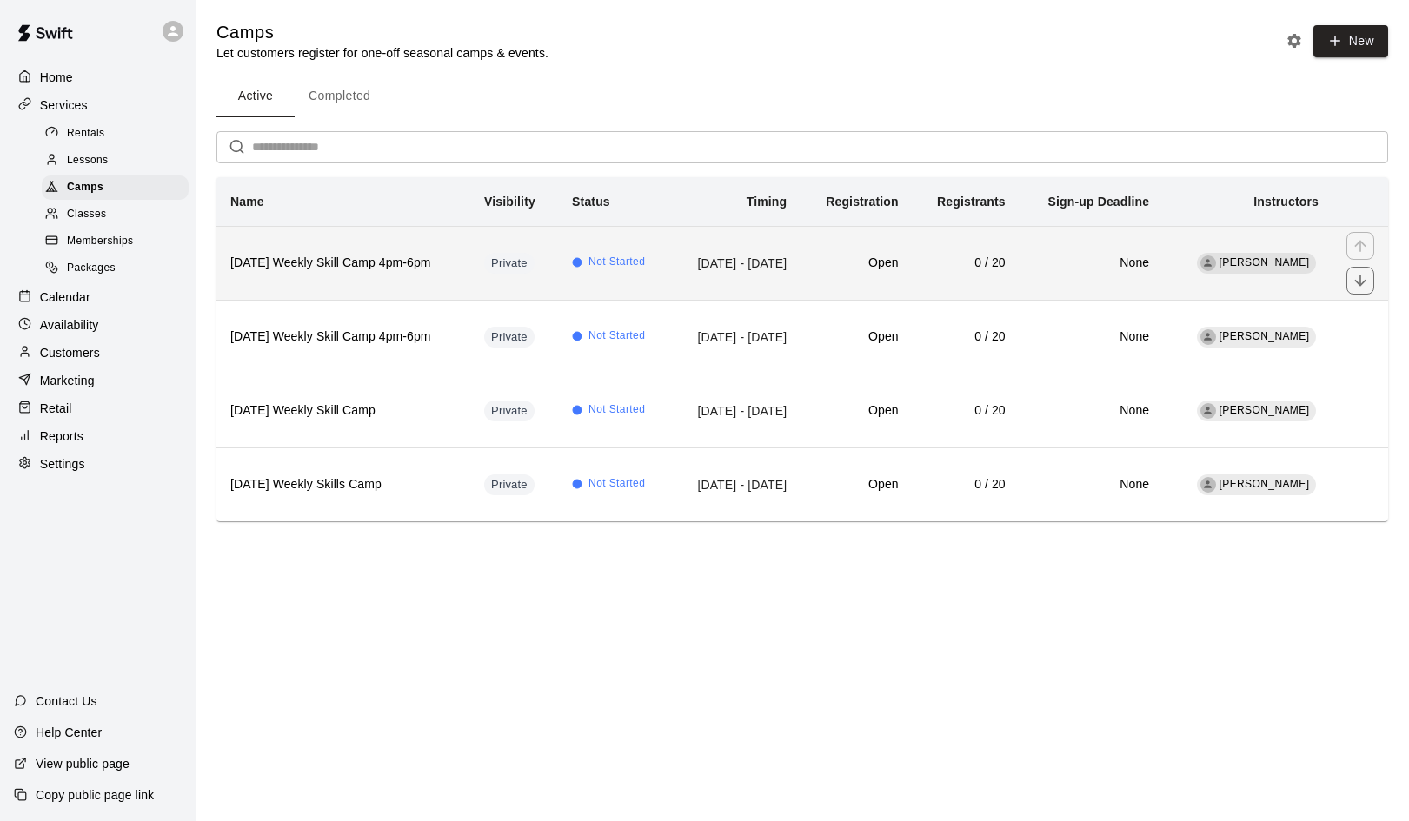
click at [329, 274] on th "[DATE] Weekly Skill Camp 4pm-6pm" at bounding box center [343, 263] width 254 height 74
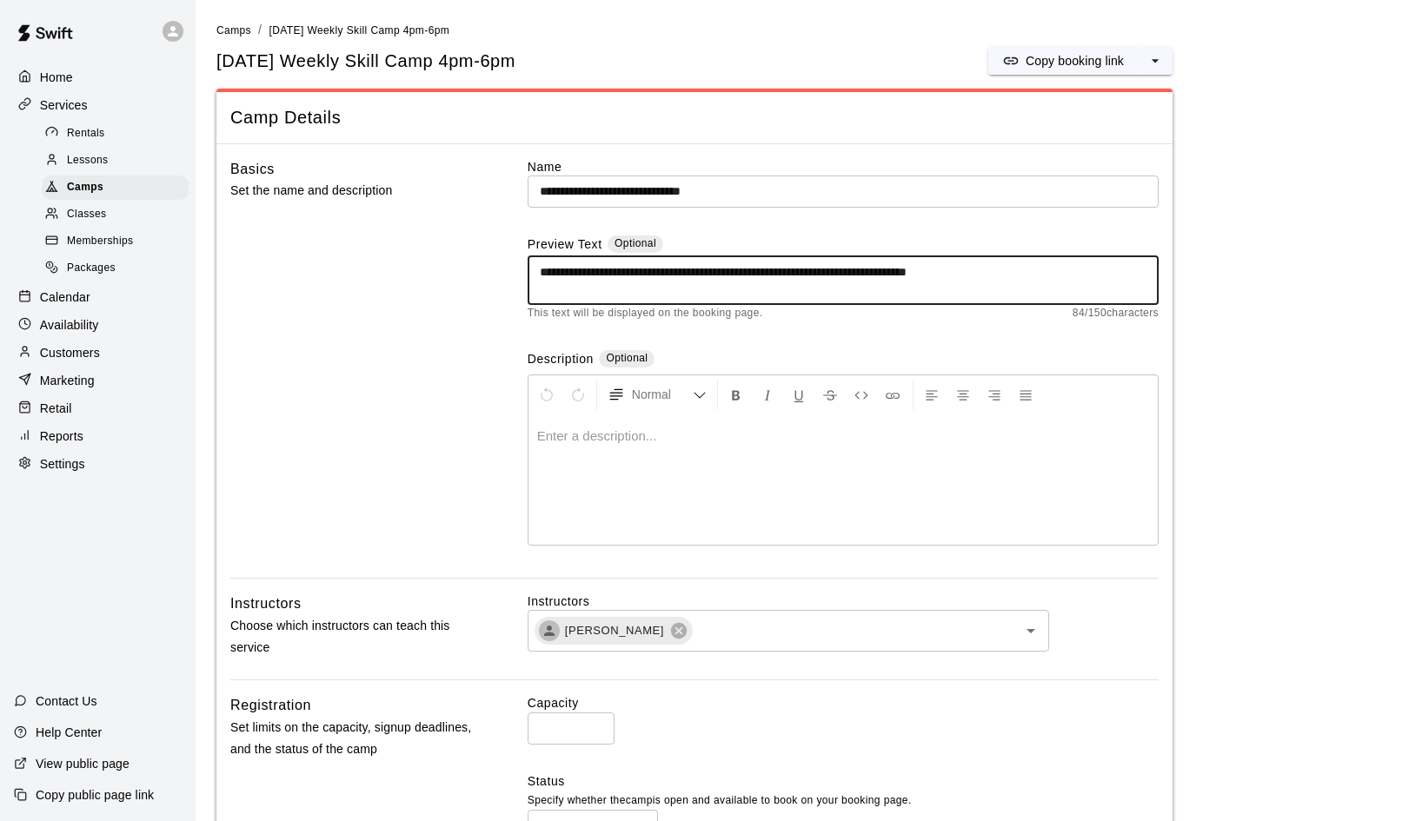
drag, startPoint x: 1078, startPoint y: 271, endPoint x: 831, endPoint y: 261, distance: 247.0
click at [831, 263] on textarea "**********" at bounding box center [843, 280] width 607 height 35
click at [231, 29] on span "Camps" at bounding box center [233, 30] width 35 height 12
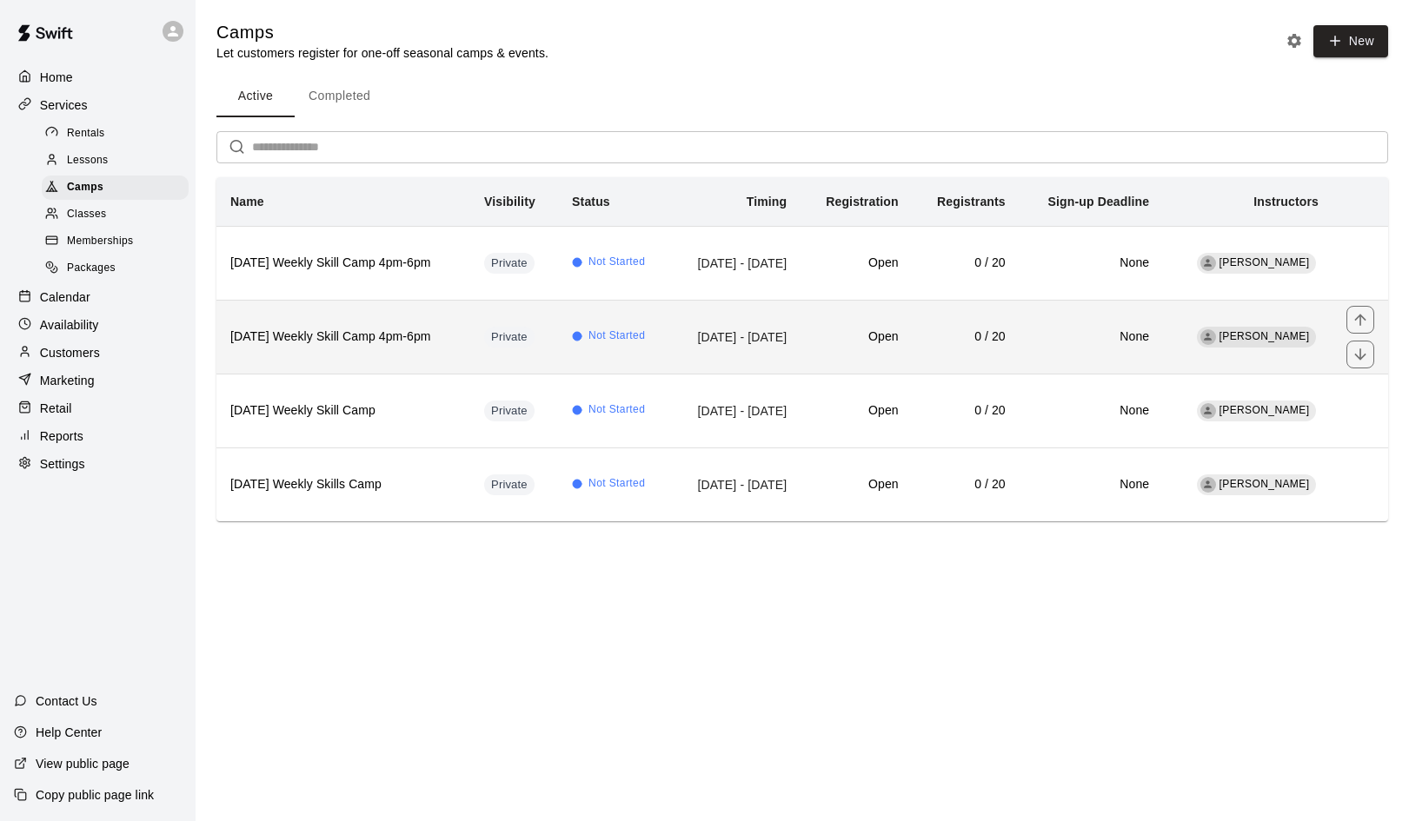
click at [355, 333] on h6 "[DATE] Weekly Skill Camp 4pm-6pm" at bounding box center [343, 337] width 226 height 19
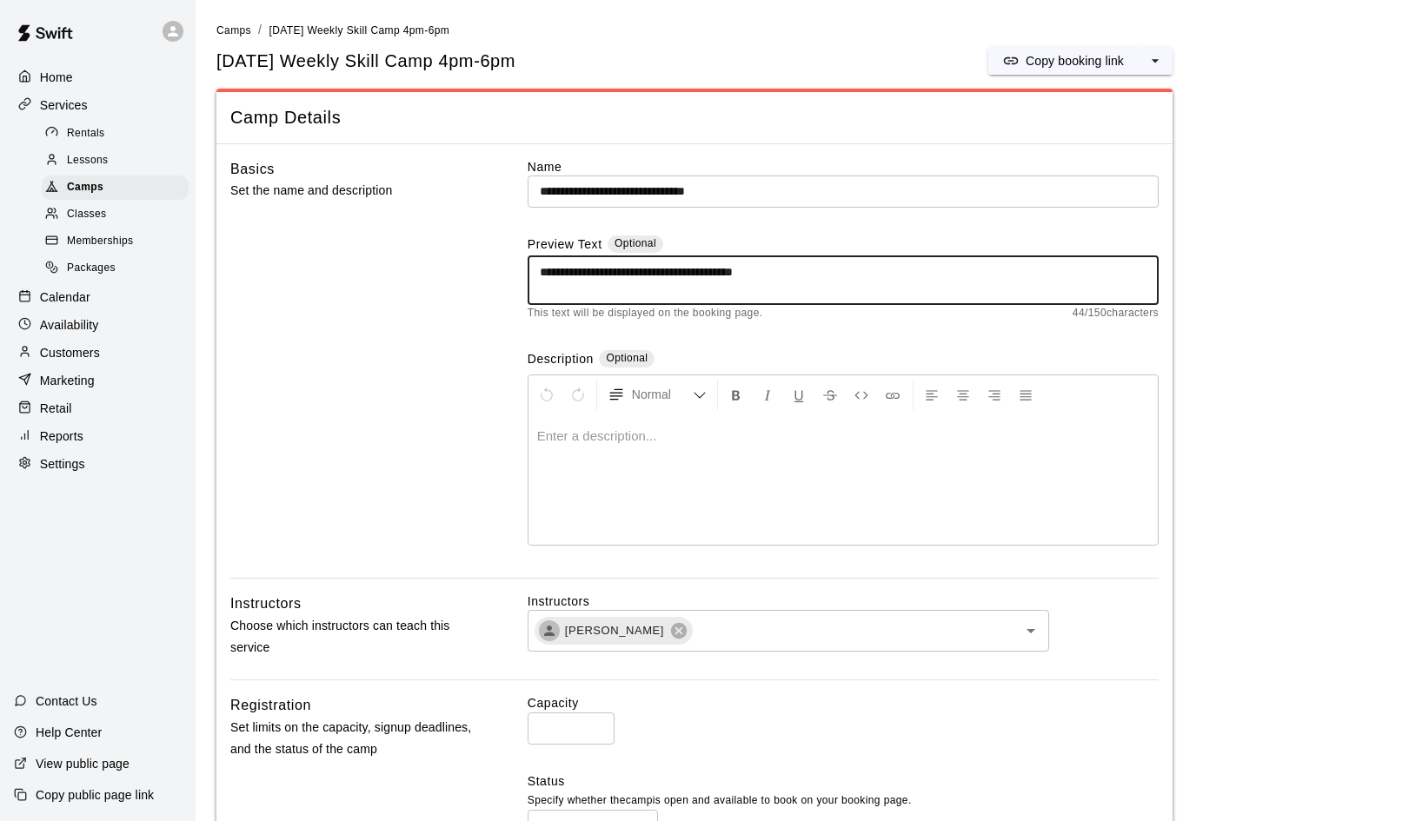
drag, startPoint x: 828, startPoint y: 268, endPoint x: 531, endPoint y: 275, distance: 297.3
click at [531, 275] on div "**********" at bounding box center [843, 281] width 631 height 50
paste textarea "**********"
drag, startPoint x: 634, startPoint y: 272, endPoint x: 593, endPoint y: 269, distance: 41.8
click at [593, 269] on textarea "**********" at bounding box center [843, 280] width 607 height 35
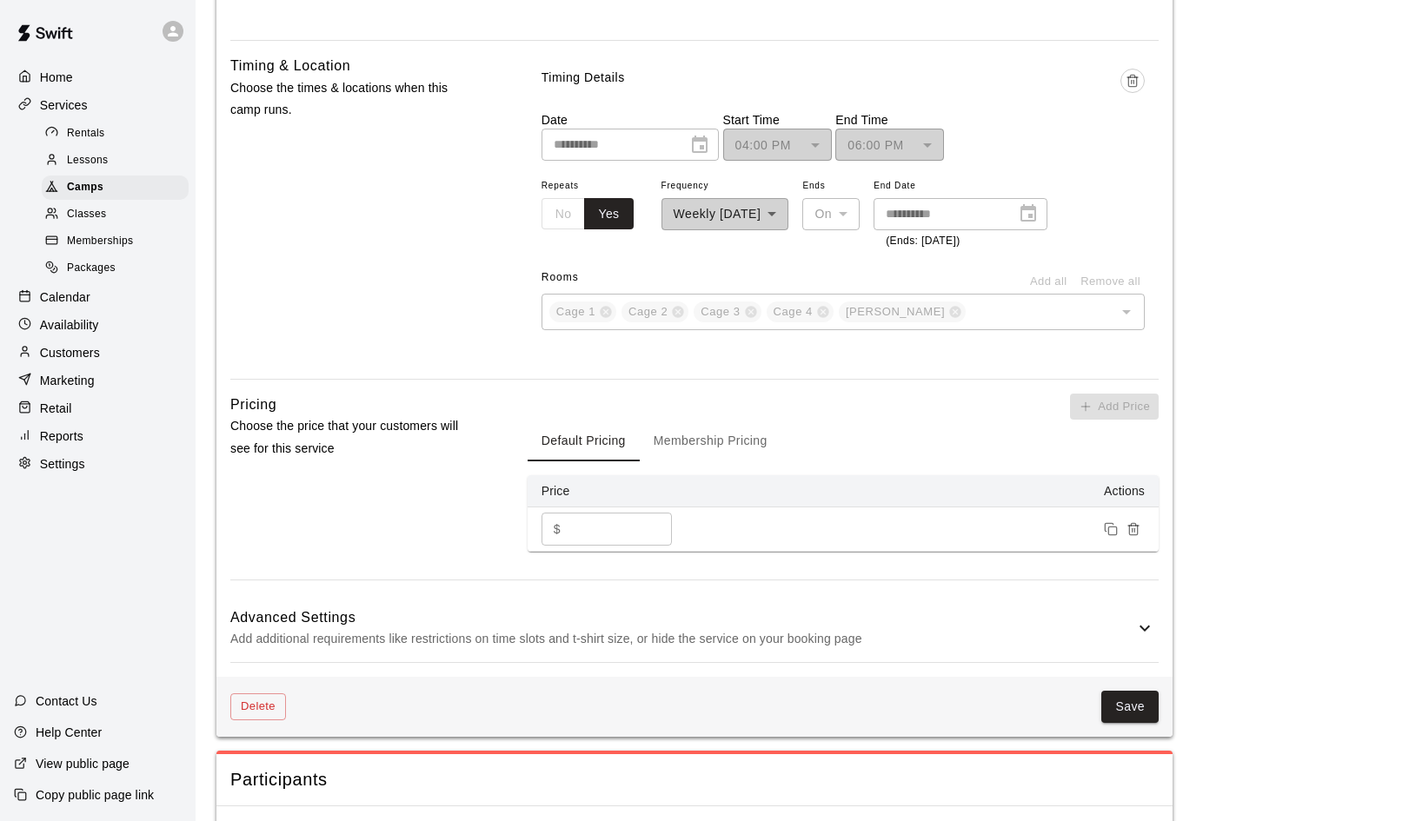
scroll to position [989, 0]
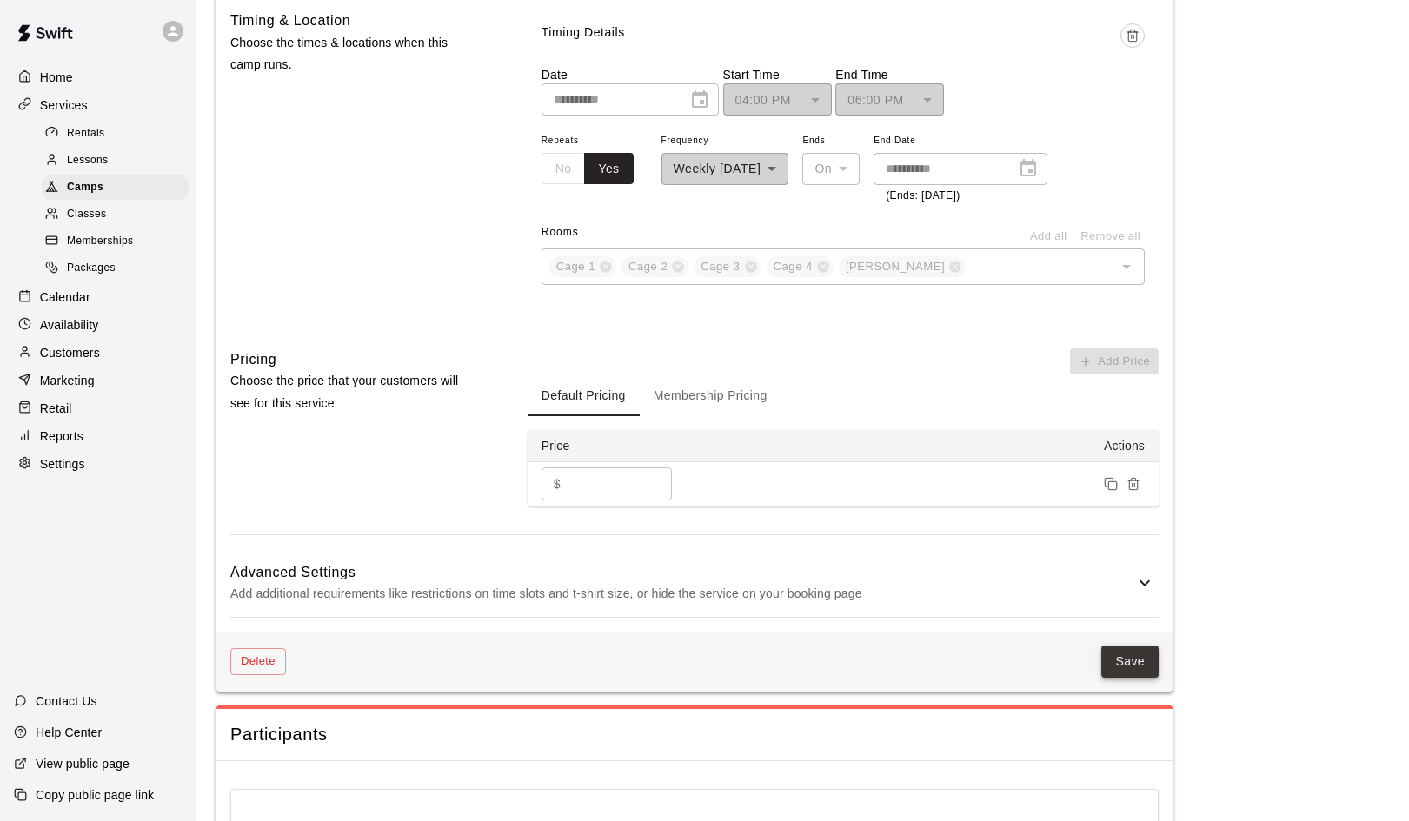
type textarea "**********"
click at [1127, 657] on button "Save" at bounding box center [1129, 662] width 57 height 32
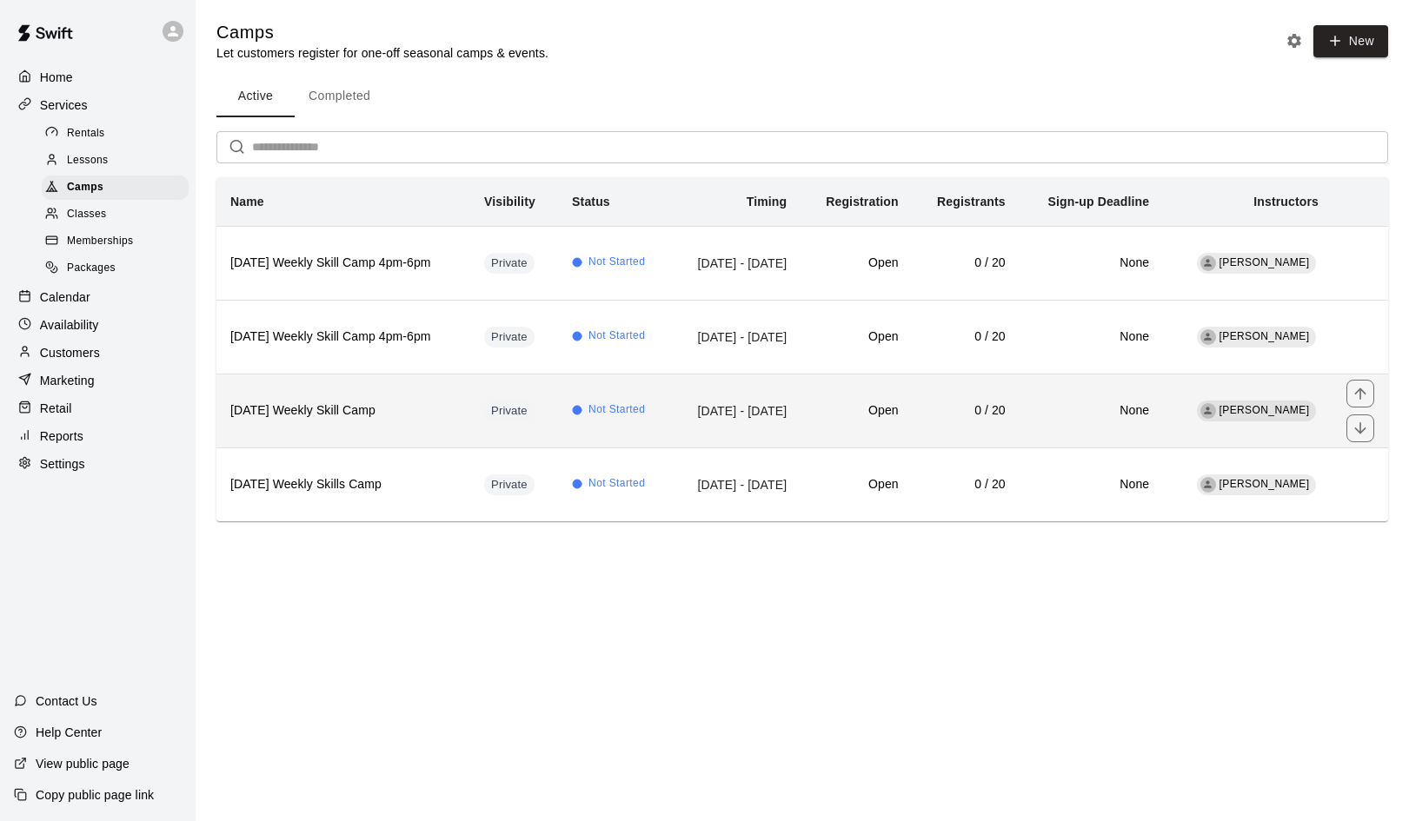
click at [316, 408] on h6 "[DATE] Weekly Skill Camp" at bounding box center [343, 411] width 226 height 19
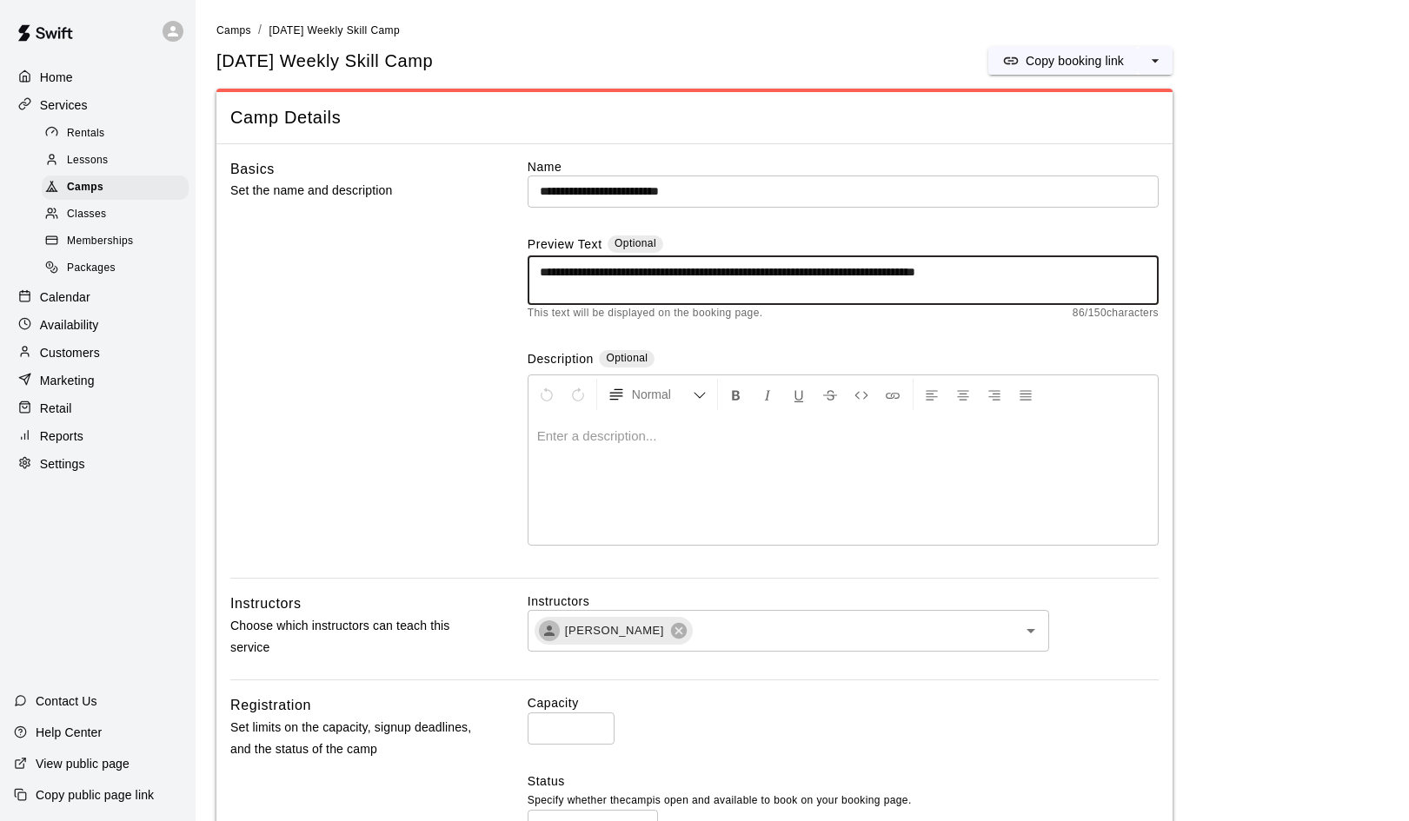
drag, startPoint x: 1039, startPoint y: 270, endPoint x: 514, endPoint y: 264, distance: 525.8
click at [514, 264] on div "**********" at bounding box center [694, 368] width 928 height 421
paste textarea
type textarea "**********"
click at [737, 191] on input "**********" at bounding box center [843, 192] width 631 height 32
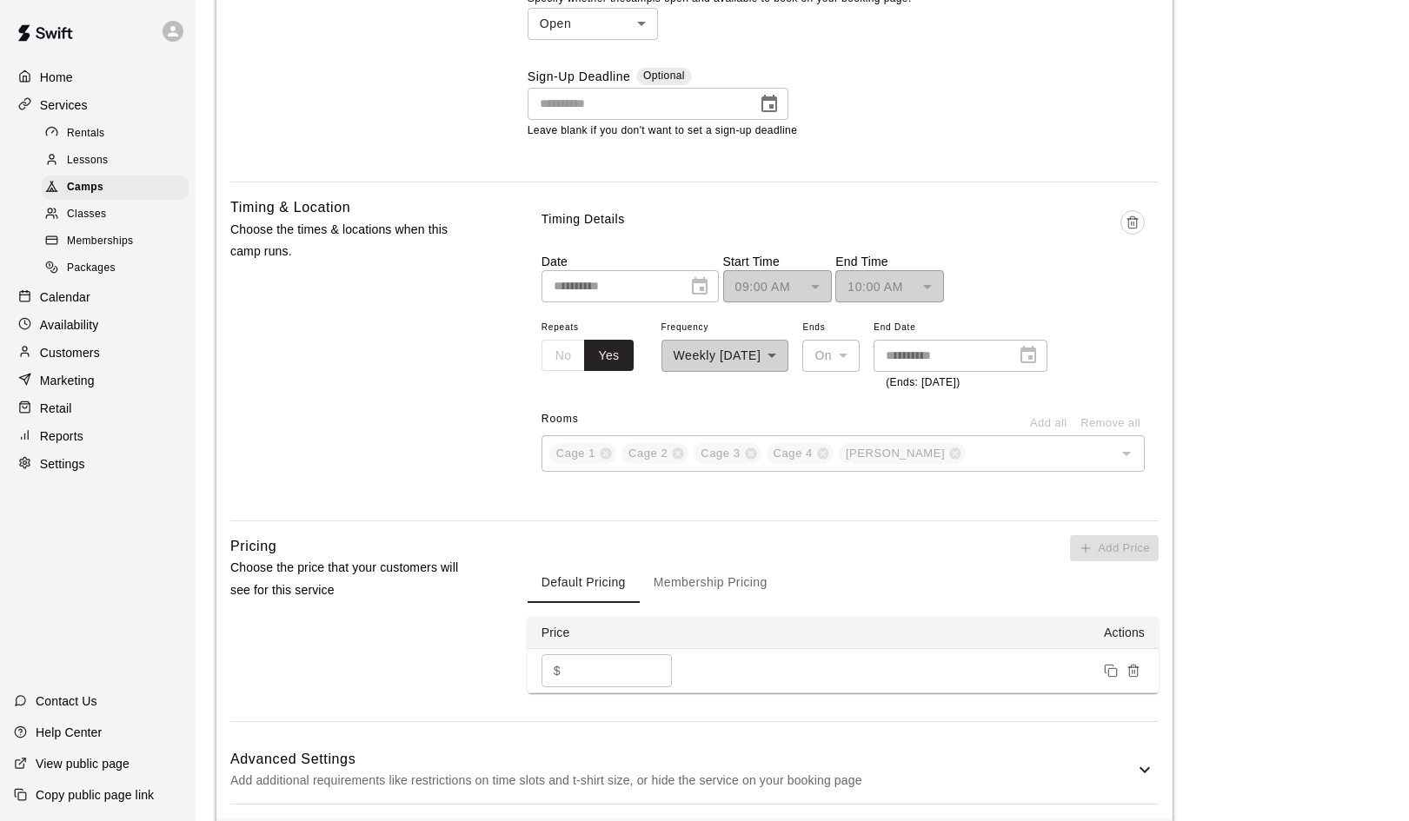
scroll to position [860, 0]
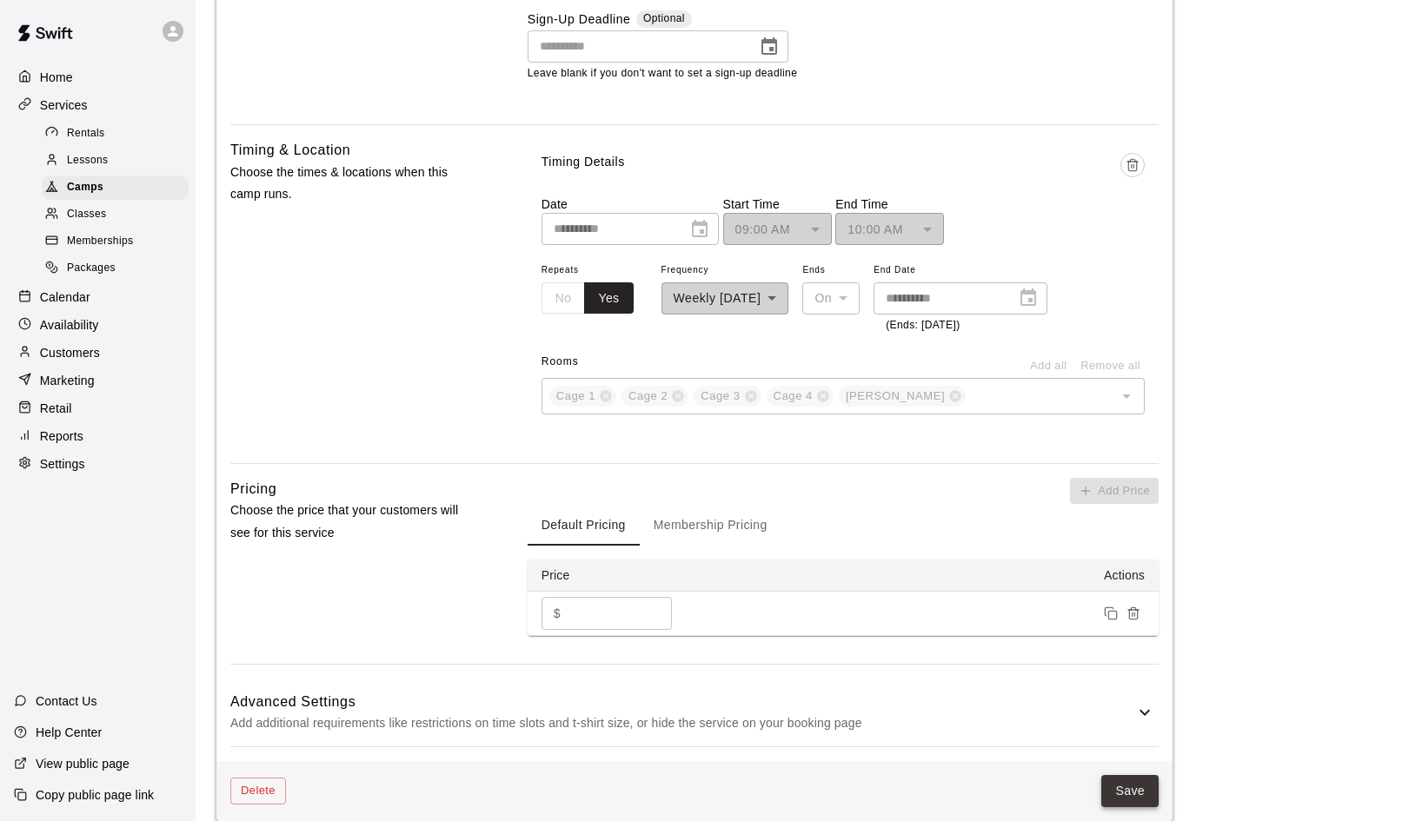
type input "**********"
click at [1125, 784] on button "Save" at bounding box center [1129, 791] width 57 height 32
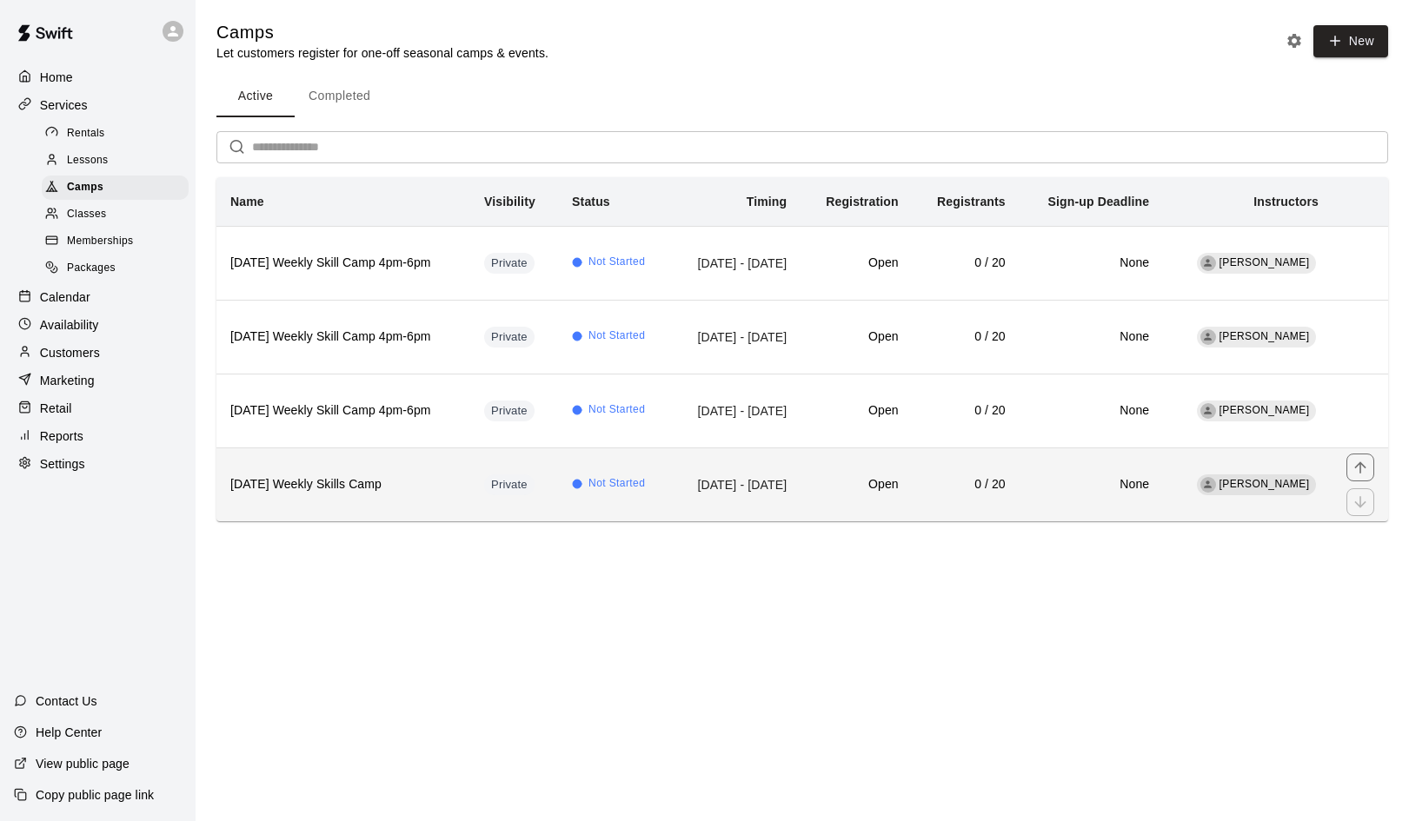
click at [357, 482] on h6 "[DATE] Weekly Skills Camp" at bounding box center [343, 484] width 226 height 19
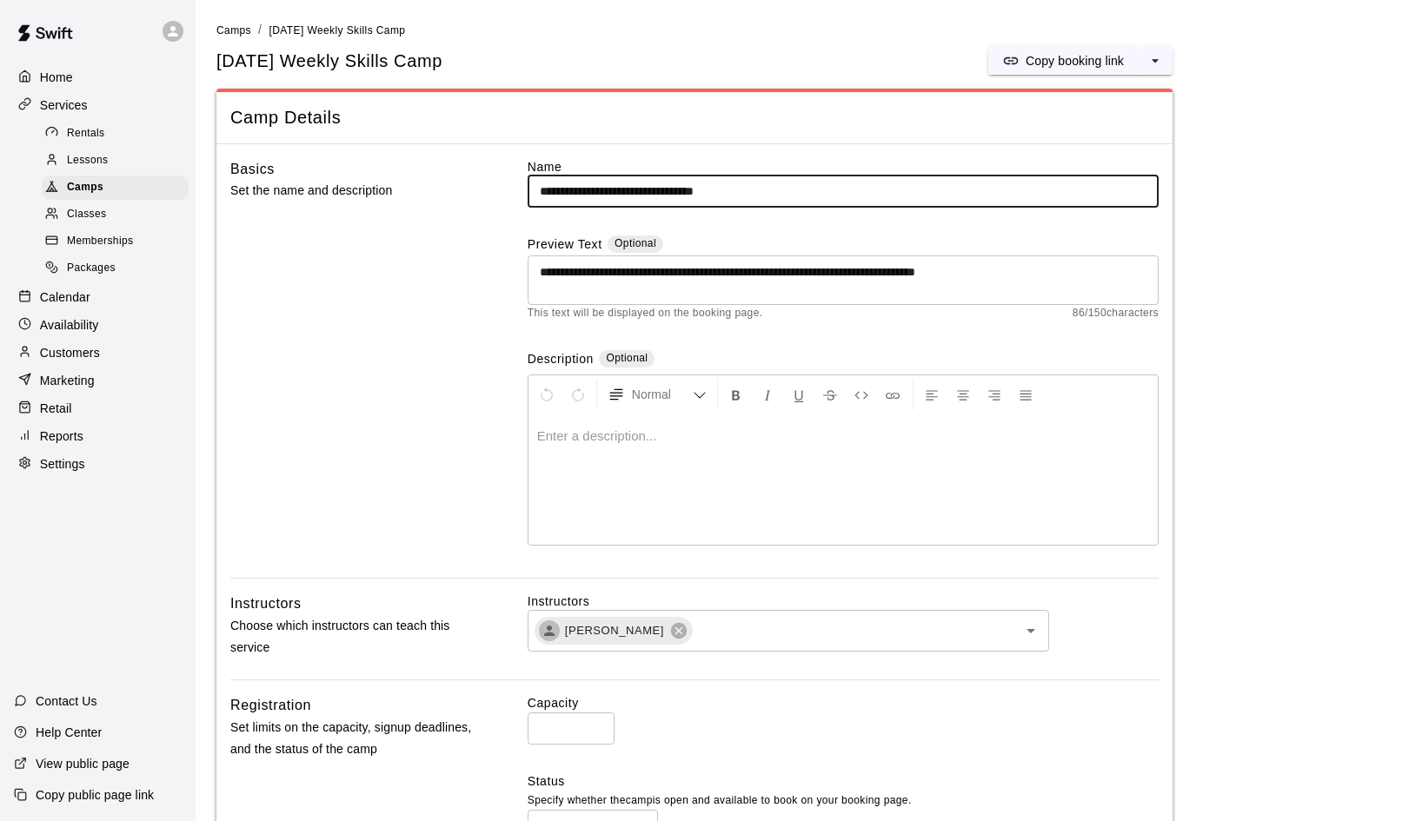
drag, startPoint x: 644, startPoint y: 189, endPoint x: 597, endPoint y: 189, distance: 46.9
click at [597, 189] on input "**********" at bounding box center [843, 192] width 631 height 32
click at [781, 184] on input "**********" at bounding box center [843, 192] width 631 height 32
type input "**********"
click at [230, 28] on span "Camps" at bounding box center [233, 30] width 35 height 12
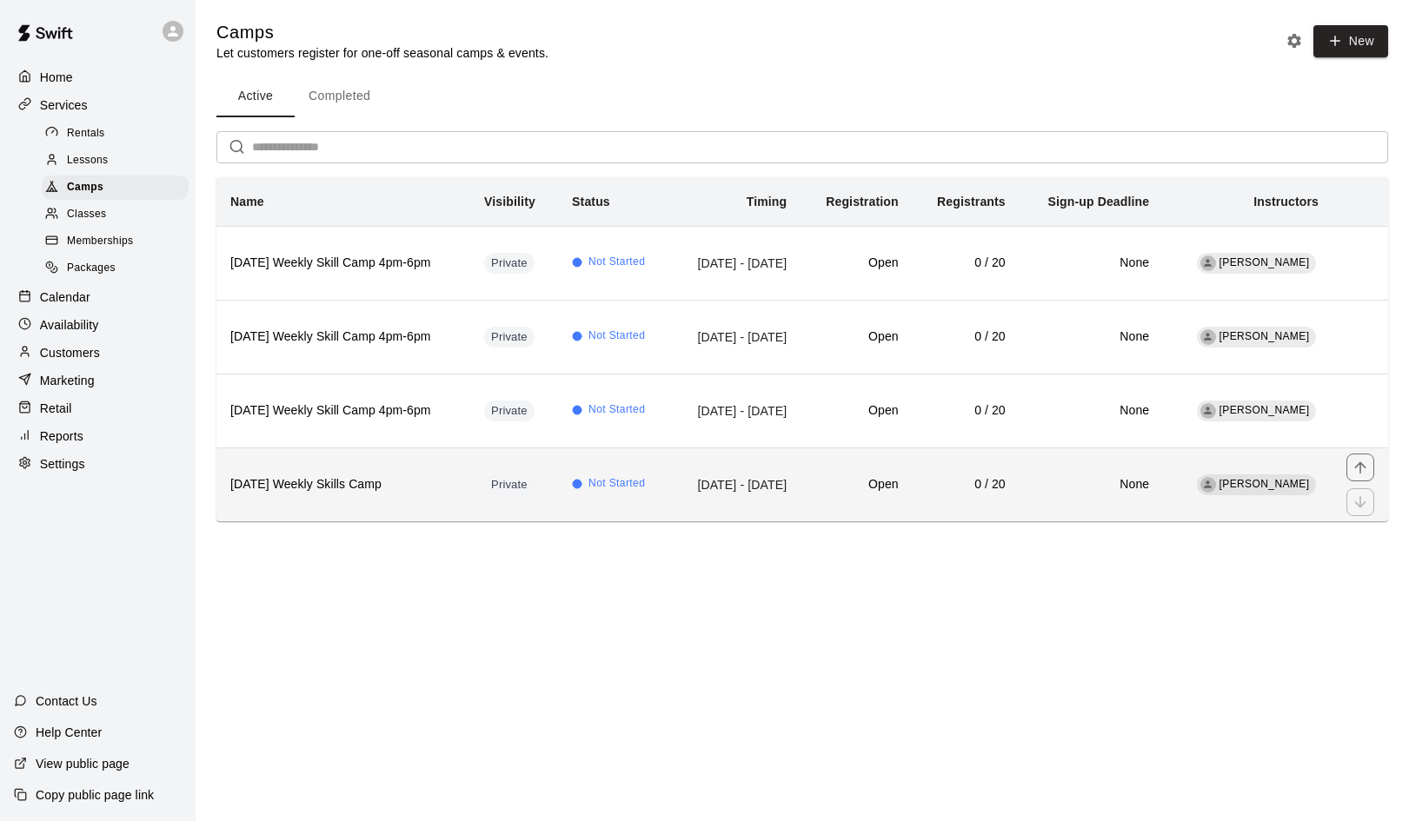
click at [339, 490] on h6 "[DATE] Weekly Skills Camp" at bounding box center [343, 484] width 226 height 19
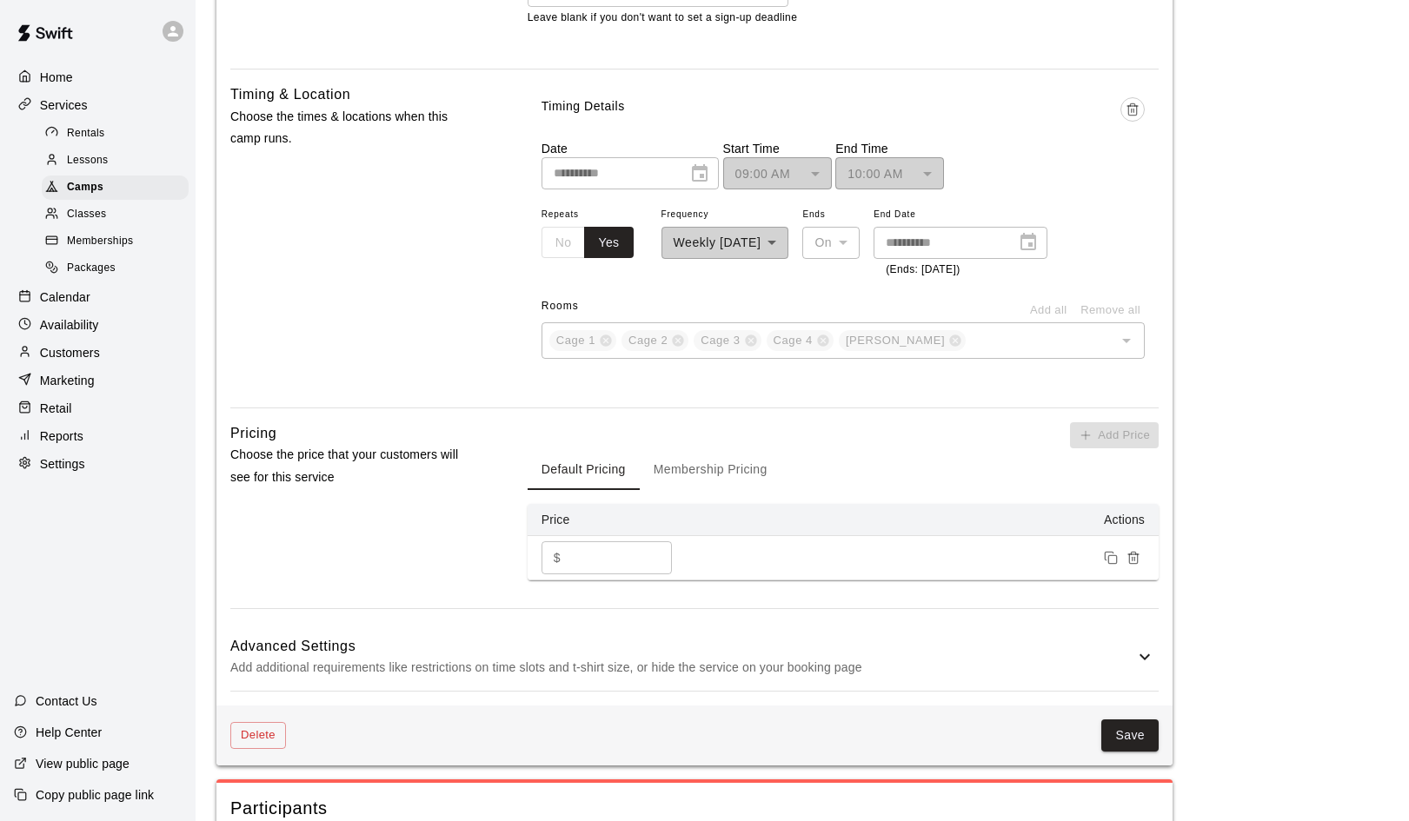
scroll to position [922, 0]
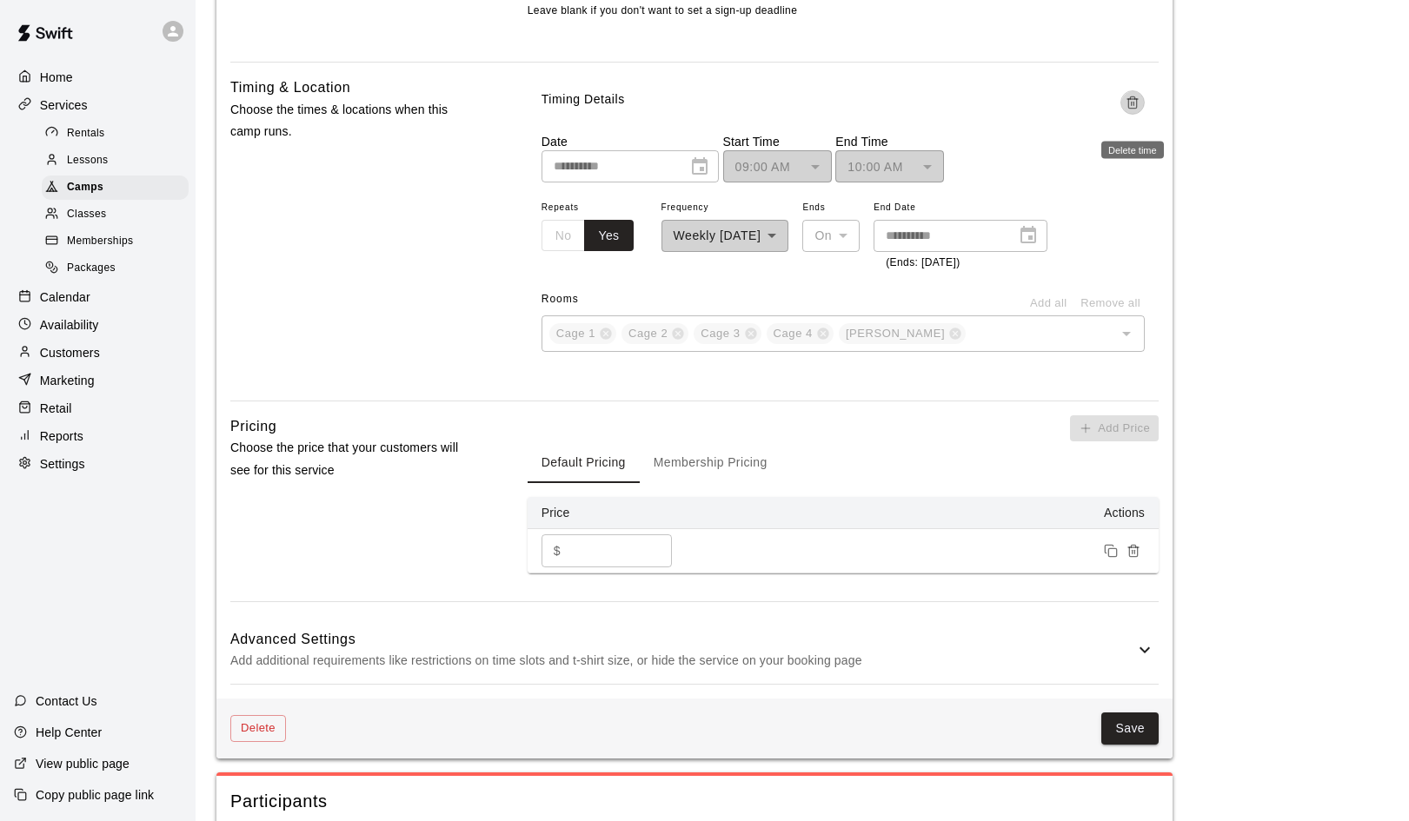
click at [1132, 107] on button "Delete time" at bounding box center [1132, 102] width 24 height 24
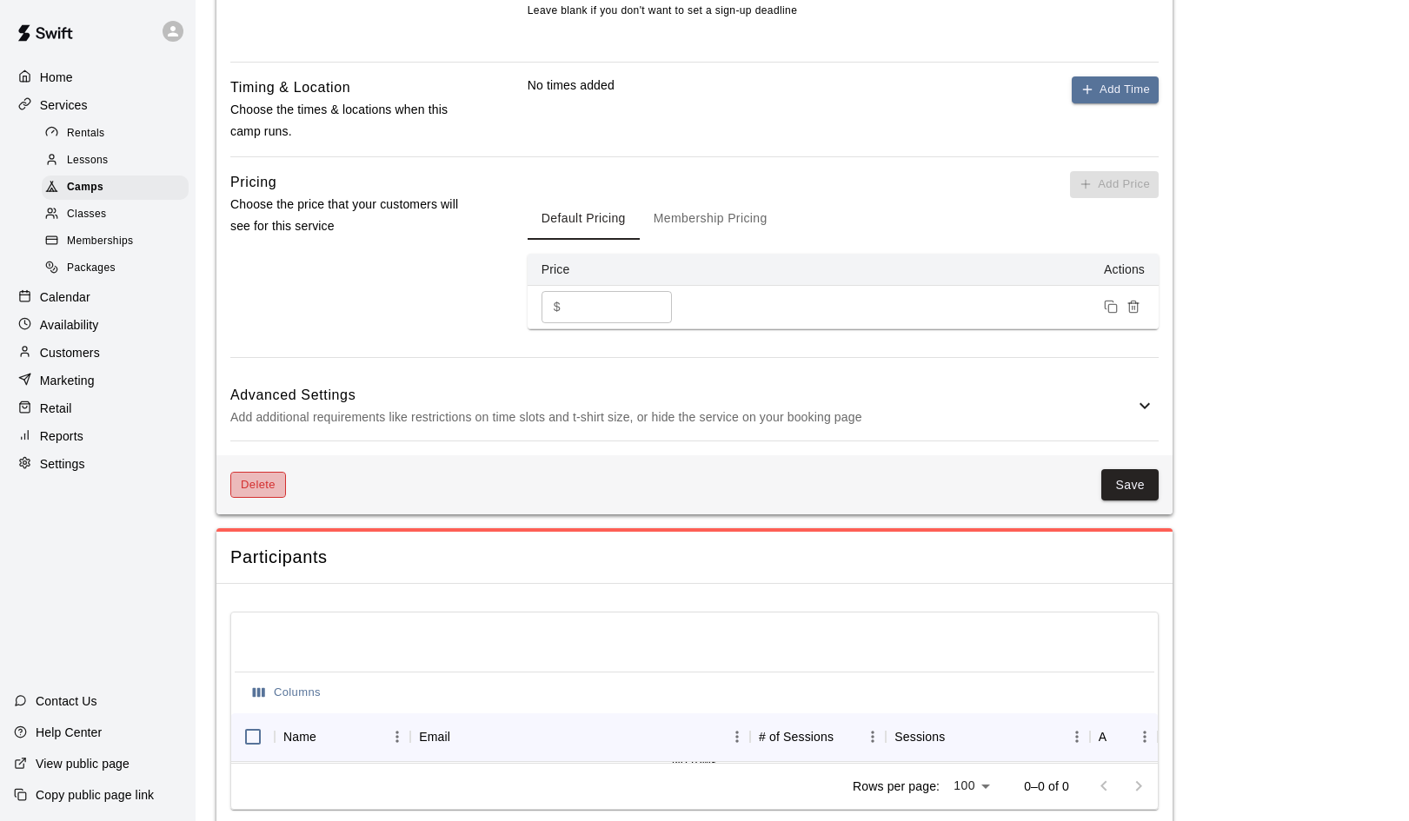
click at [259, 477] on button "Delete" at bounding box center [258, 485] width 56 height 27
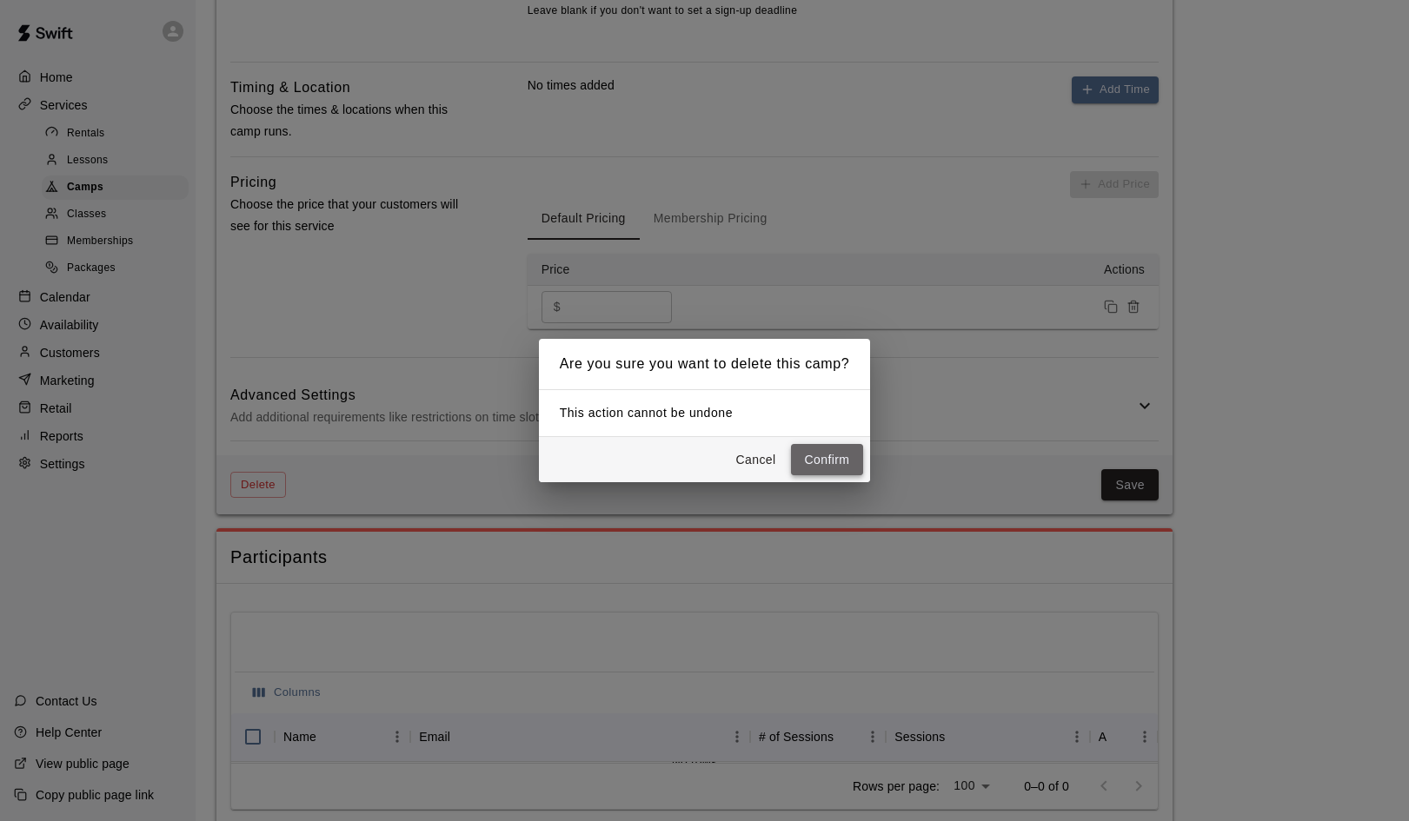
click at [840, 461] on button "Confirm" at bounding box center [827, 460] width 73 height 32
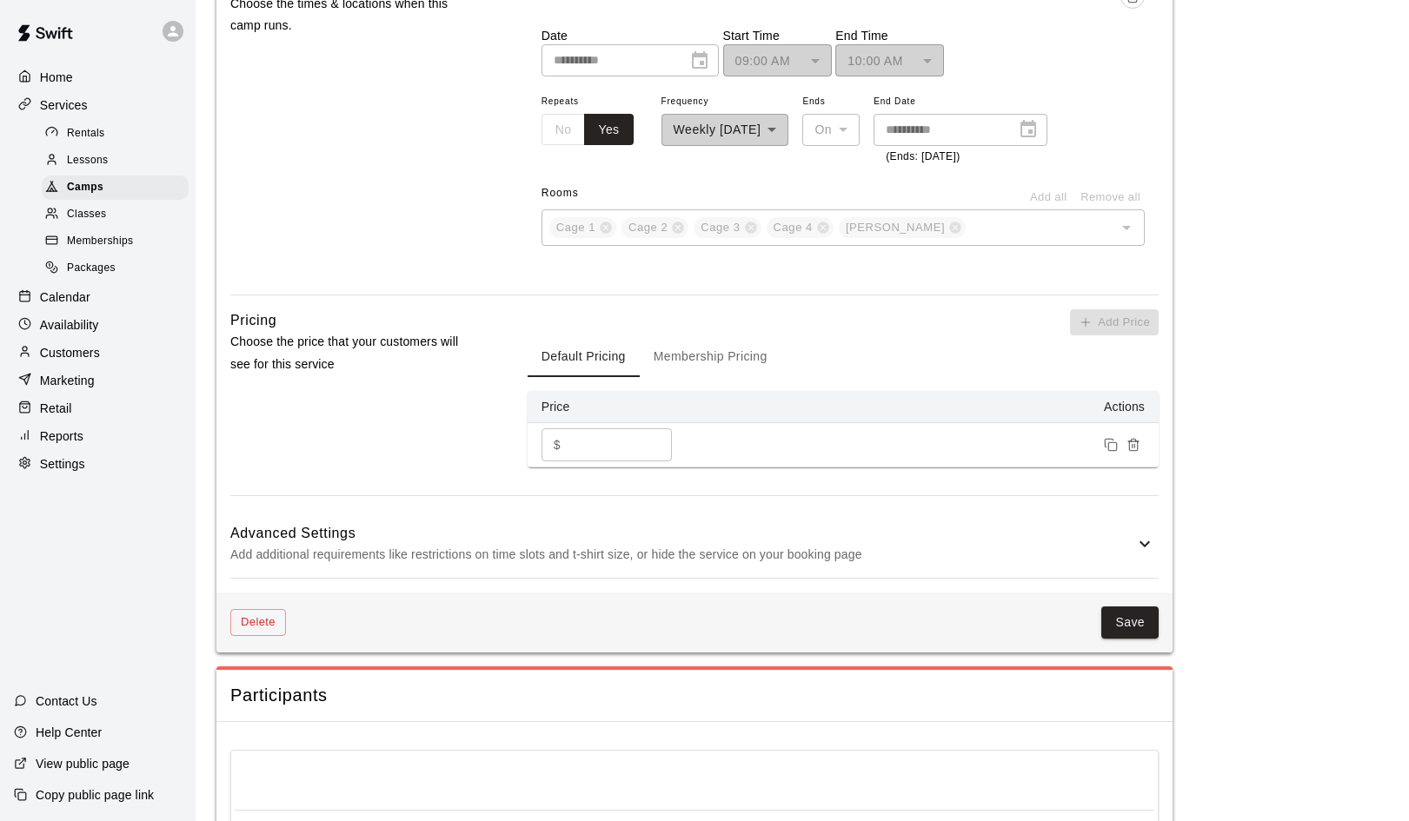
scroll to position [1032, 0]
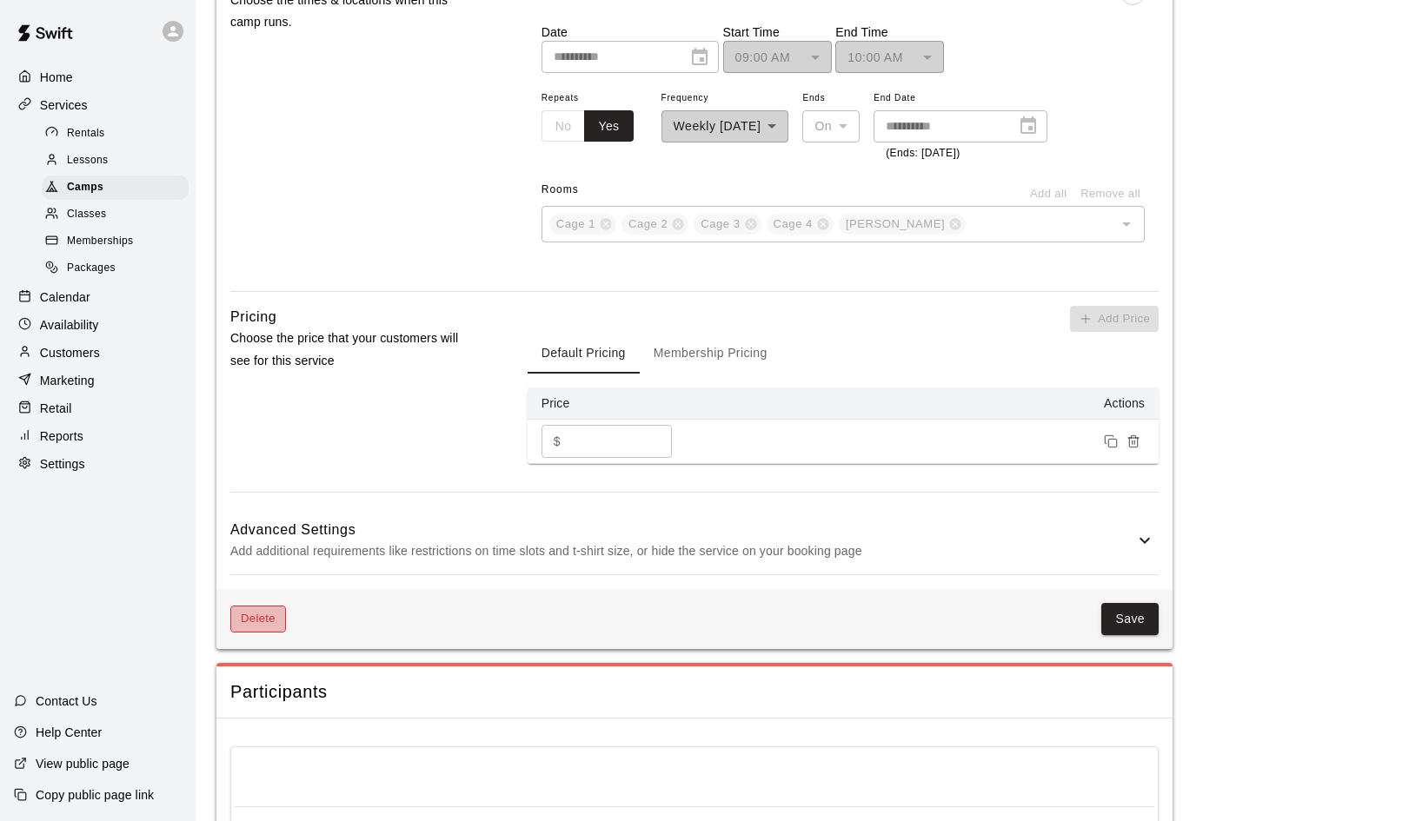
click at [255, 606] on button "Delete" at bounding box center [258, 619] width 56 height 27
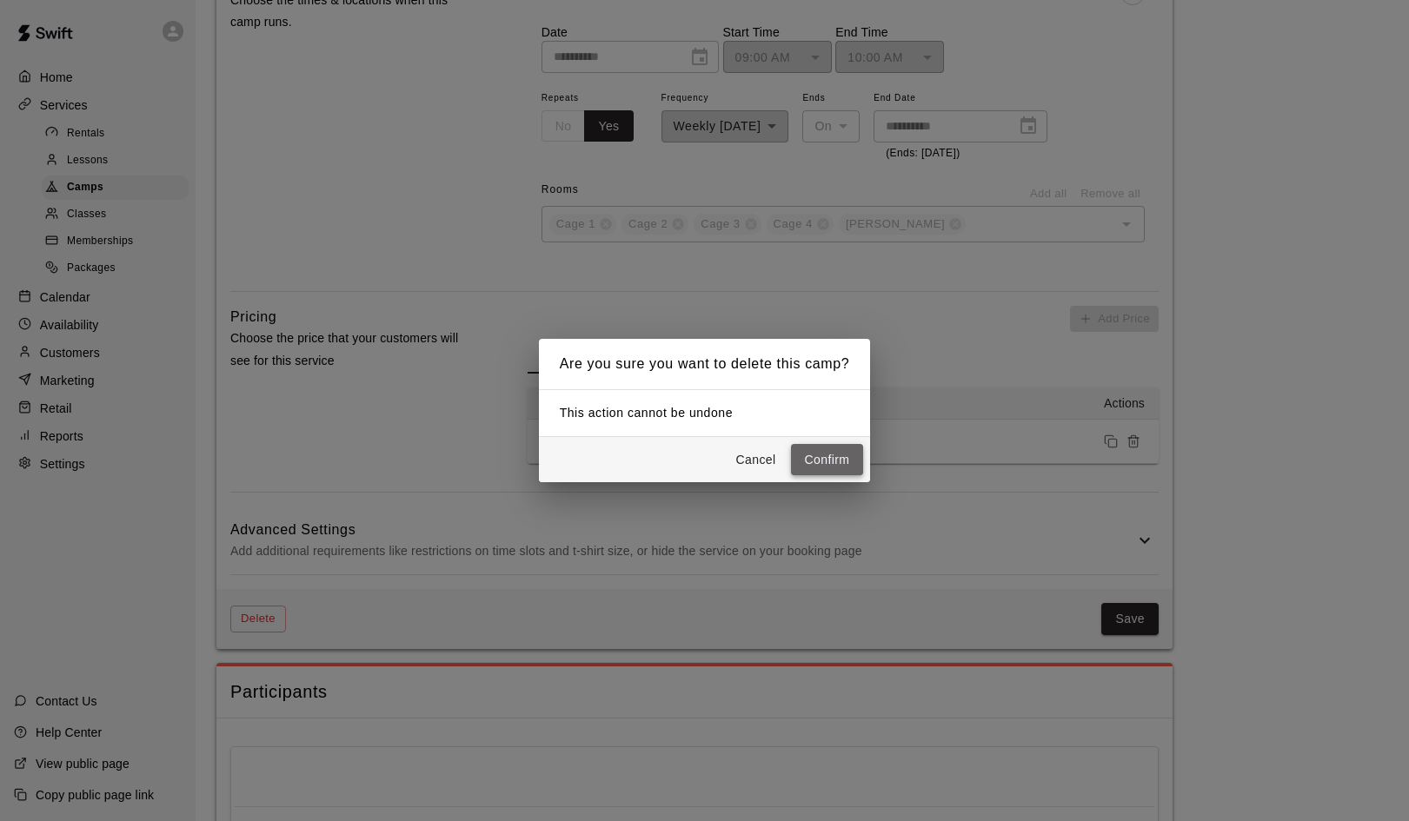
click at [835, 467] on button "Confirm" at bounding box center [827, 460] width 73 height 32
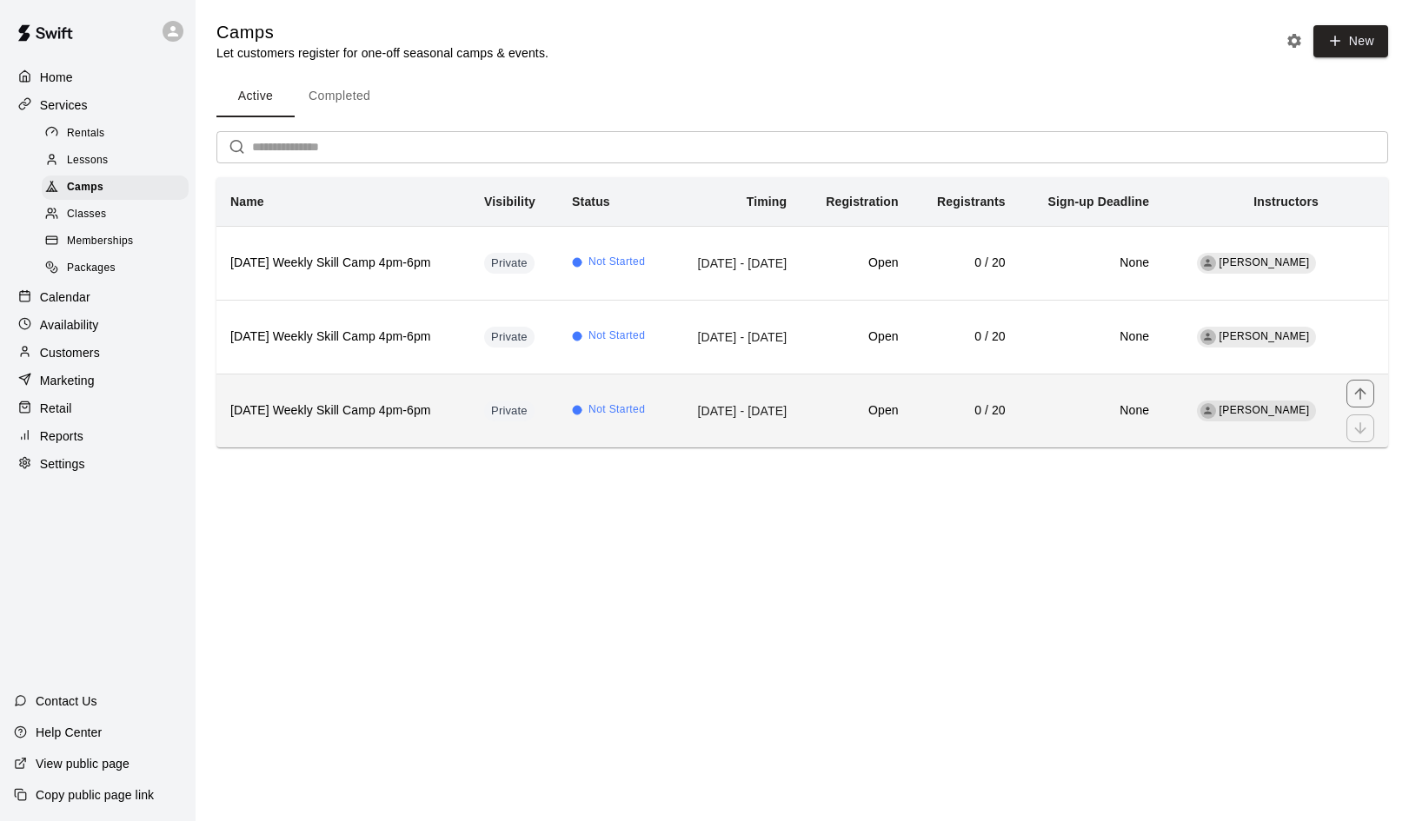
click at [358, 404] on h6 "[DATE] Weekly Skill Camp 4pm-6pm" at bounding box center [343, 411] width 226 height 19
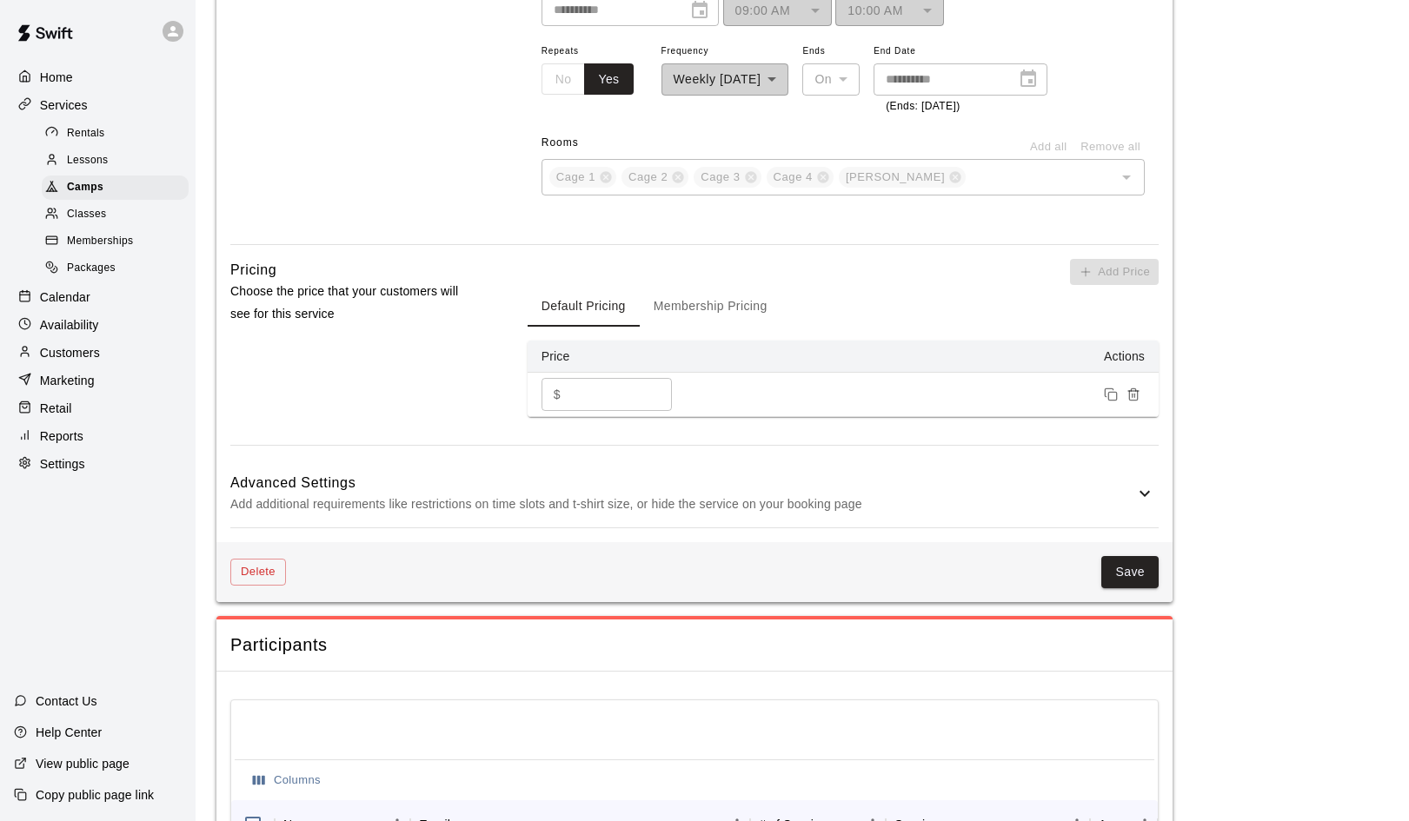
scroll to position [1129, 0]
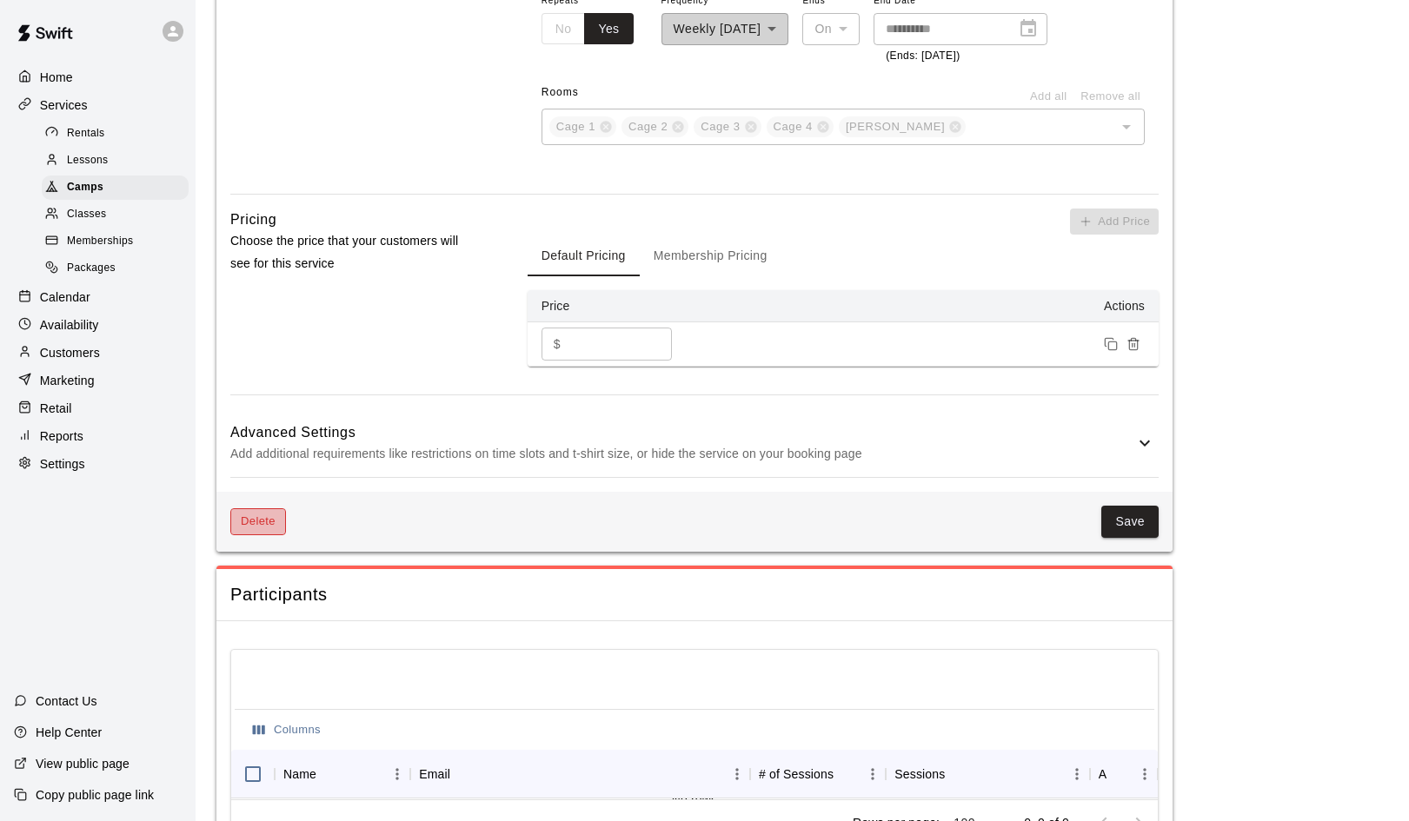
click at [262, 515] on button "Delete" at bounding box center [258, 521] width 56 height 27
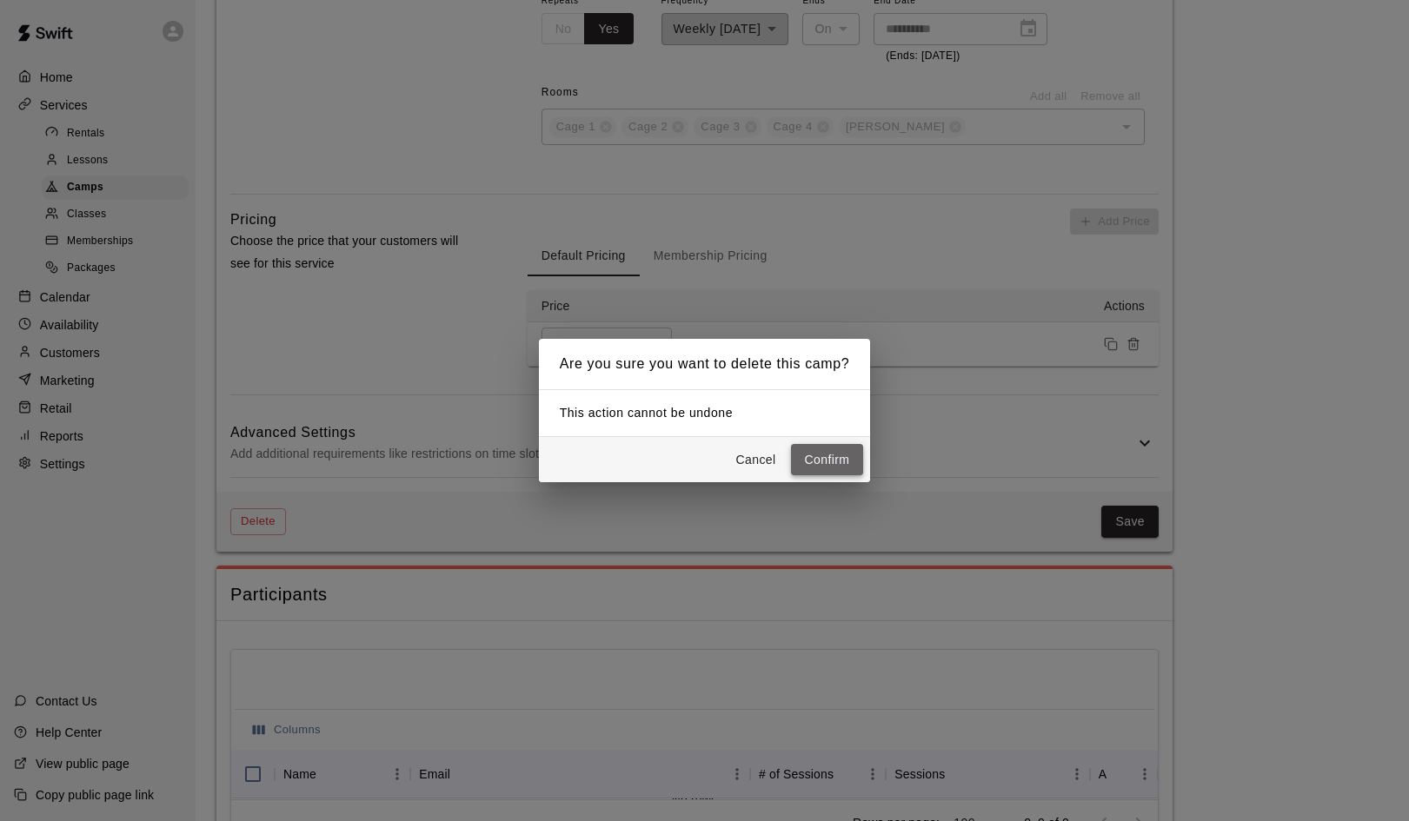
click at [831, 458] on button "Confirm" at bounding box center [827, 460] width 73 height 32
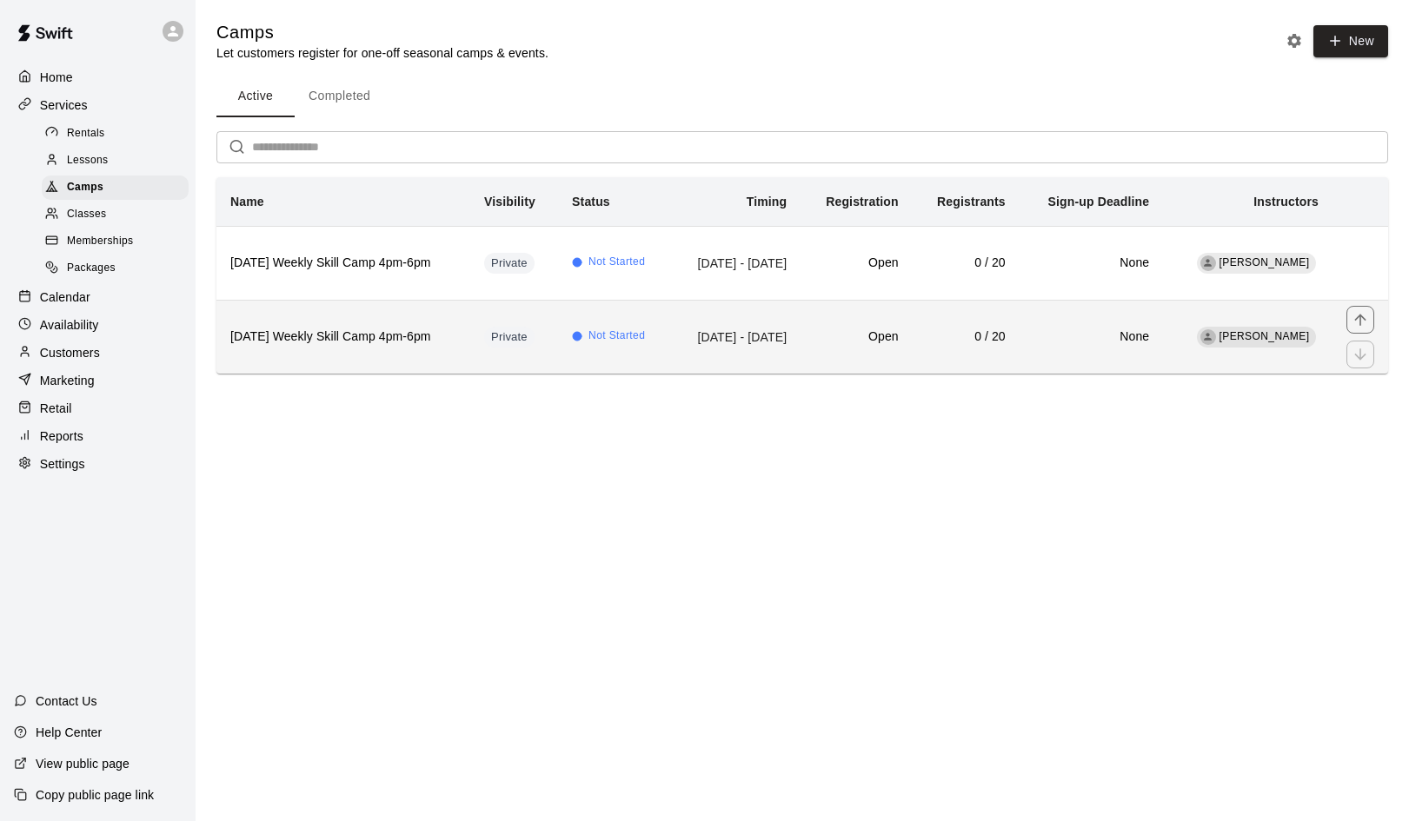
click at [304, 325] on th "[DATE] Weekly Skill Camp 4pm-6pm" at bounding box center [343, 337] width 254 height 74
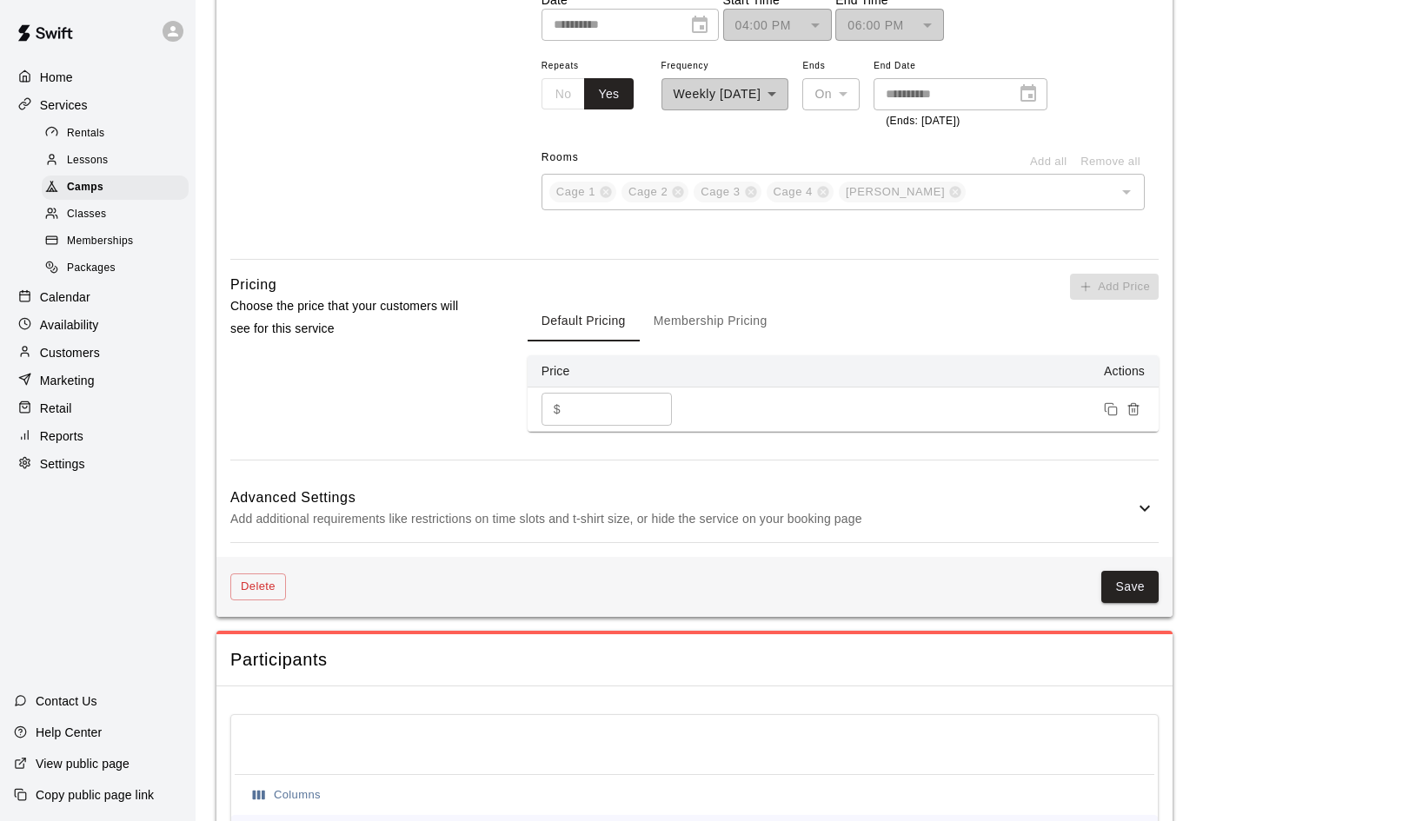
scroll to position [1119, 0]
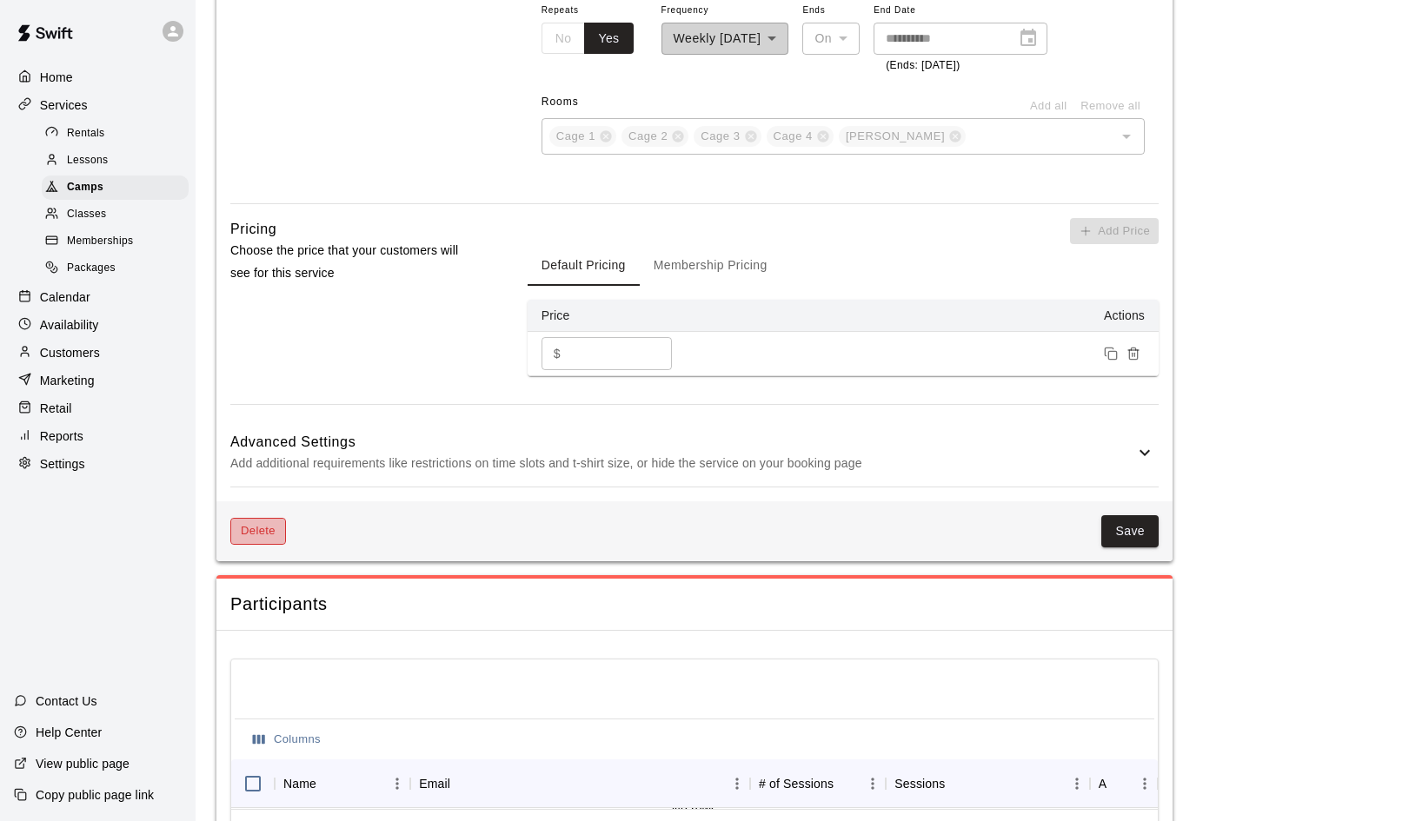
click at [264, 527] on button "Delete" at bounding box center [258, 531] width 56 height 27
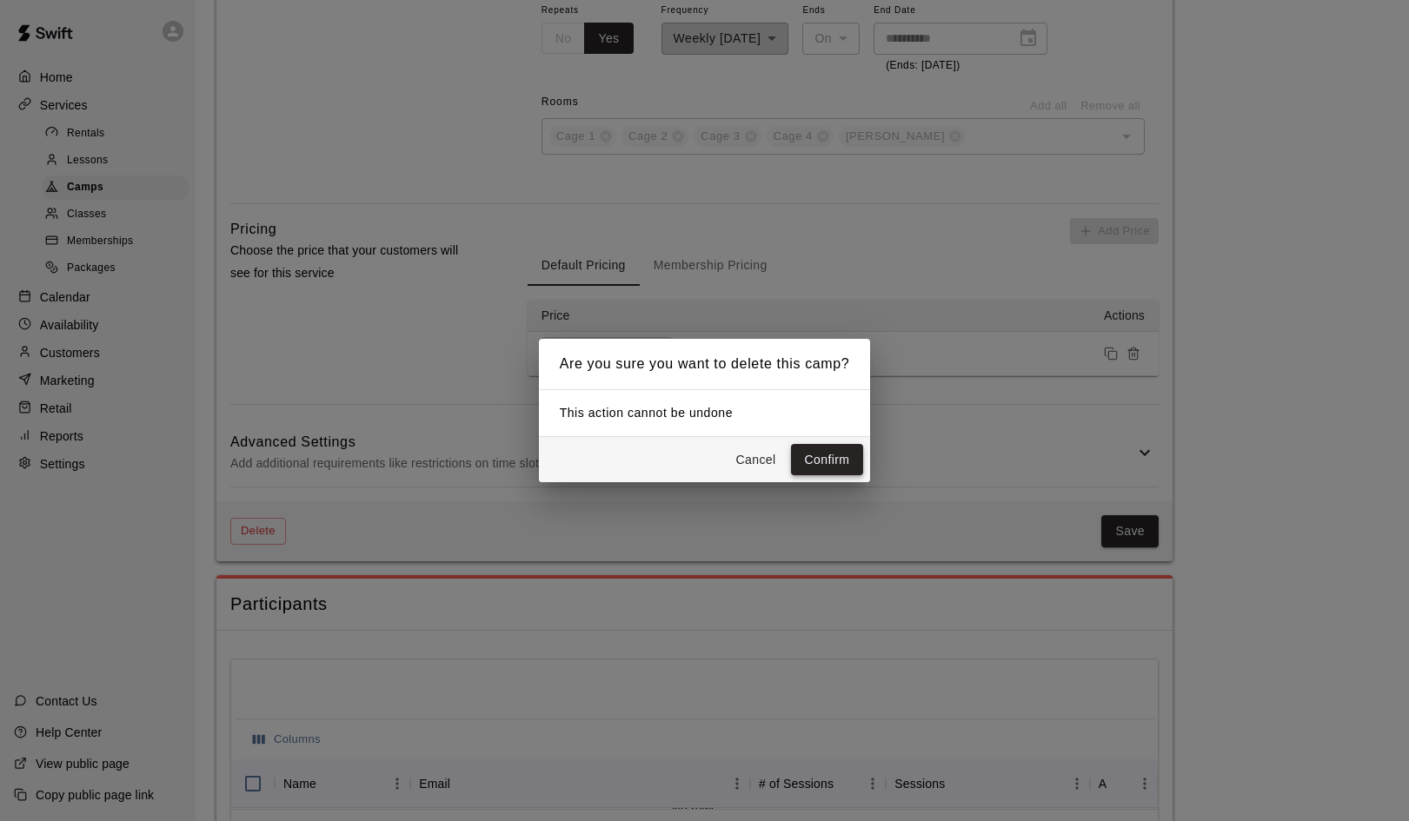
click at [845, 463] on button "Confirm" at bounding box center [827, 460] width 73 height 32
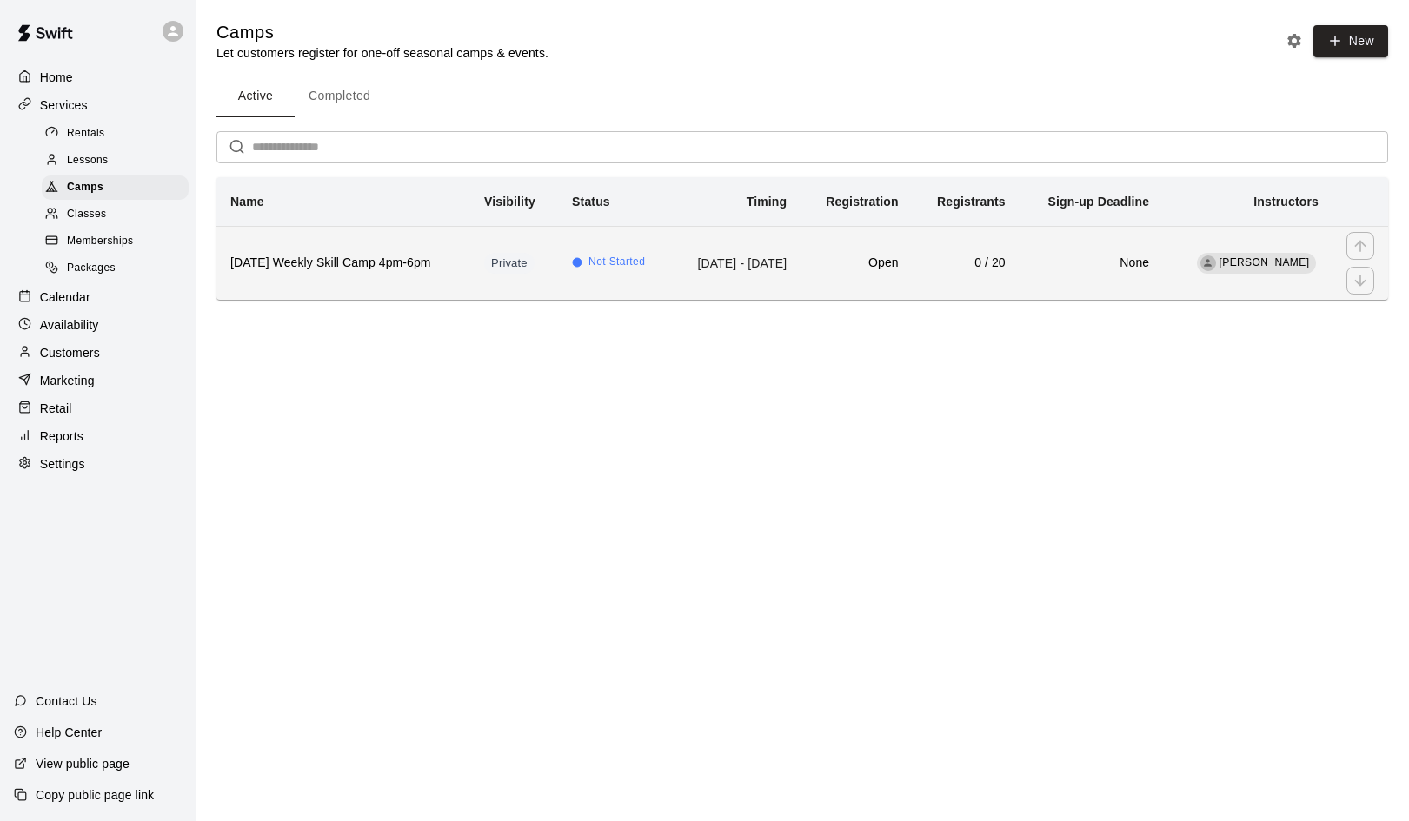
click at [300, 257] on h6 "[DATE] Weekly Skill Camp 4pm-6pm" at bounding box center [343, 263] width 226 height 19
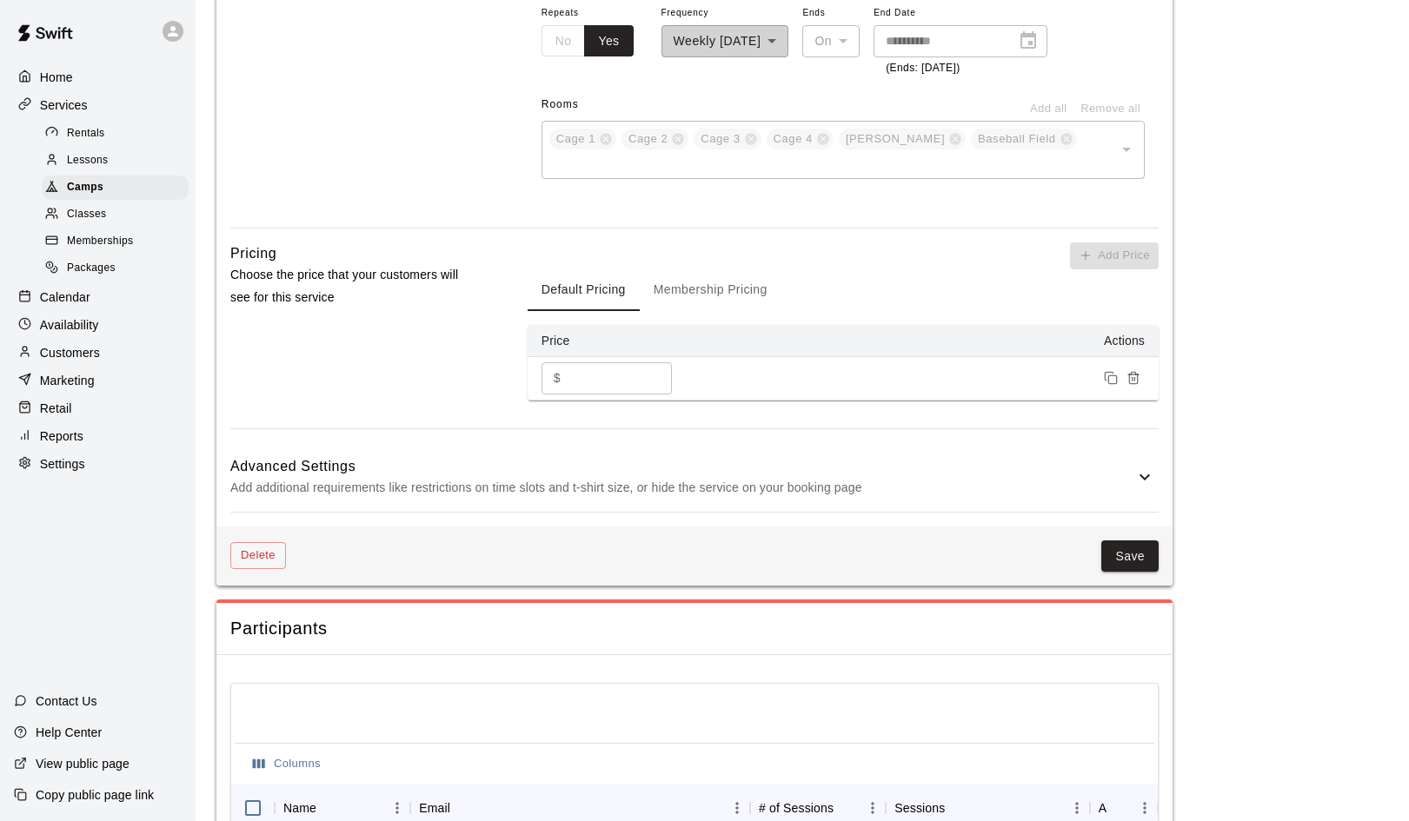
scroll to position [1140, 0]
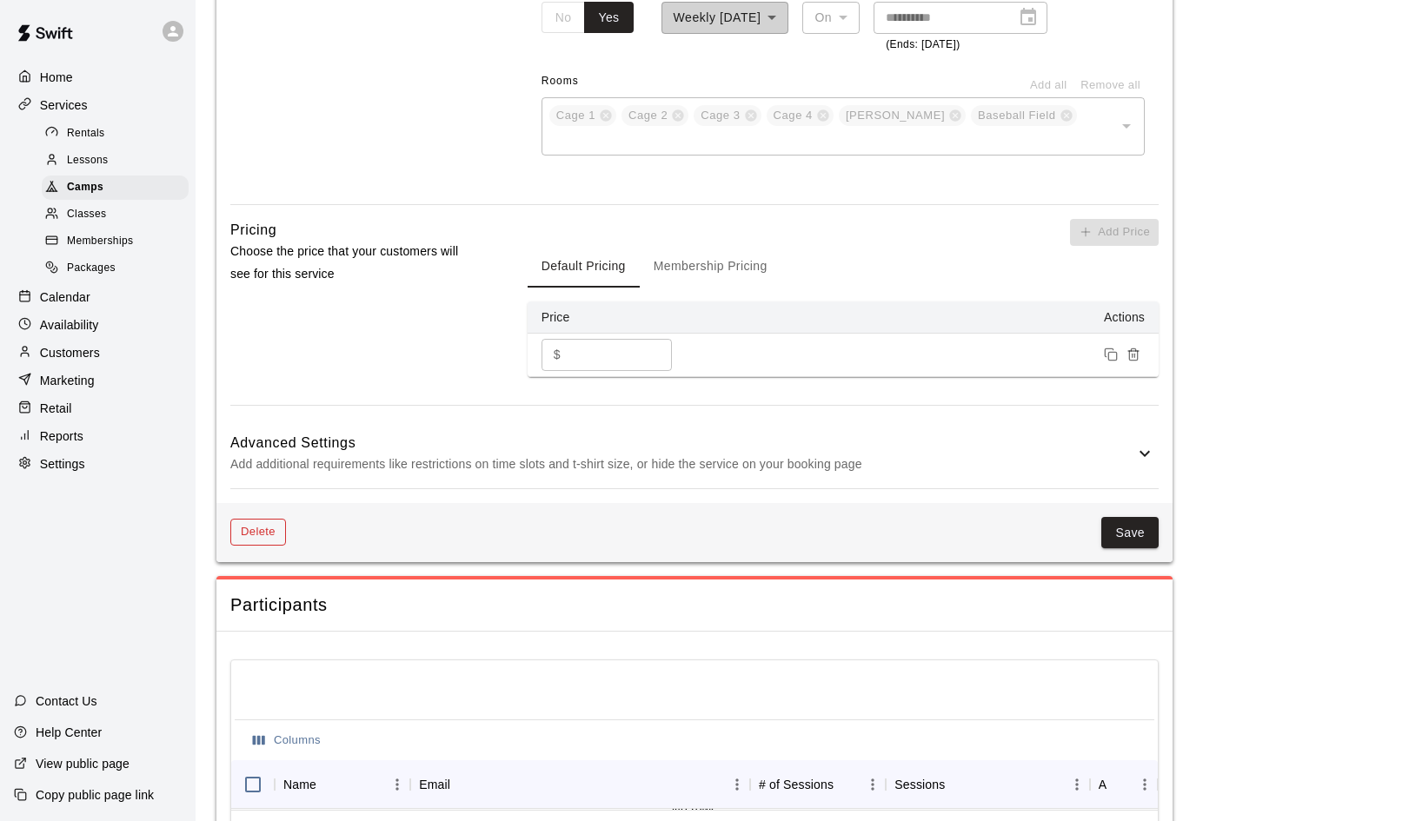
click at [260, 519] on button "Delete" at bounding box center [258, 532] width 56 height 27
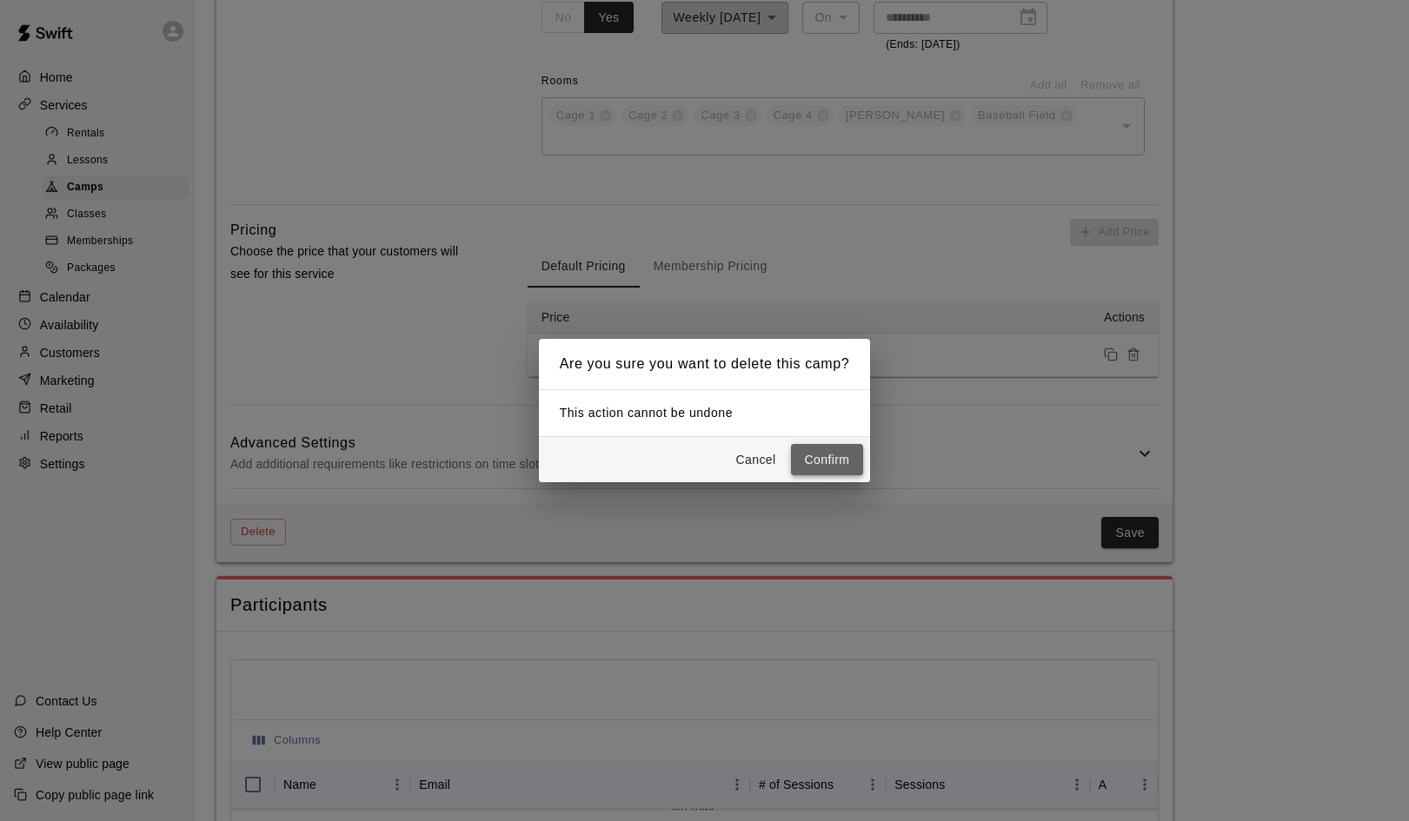
click at [852, 463] on button "Confirm" at bounding box center [827, 460] width 73 height 32
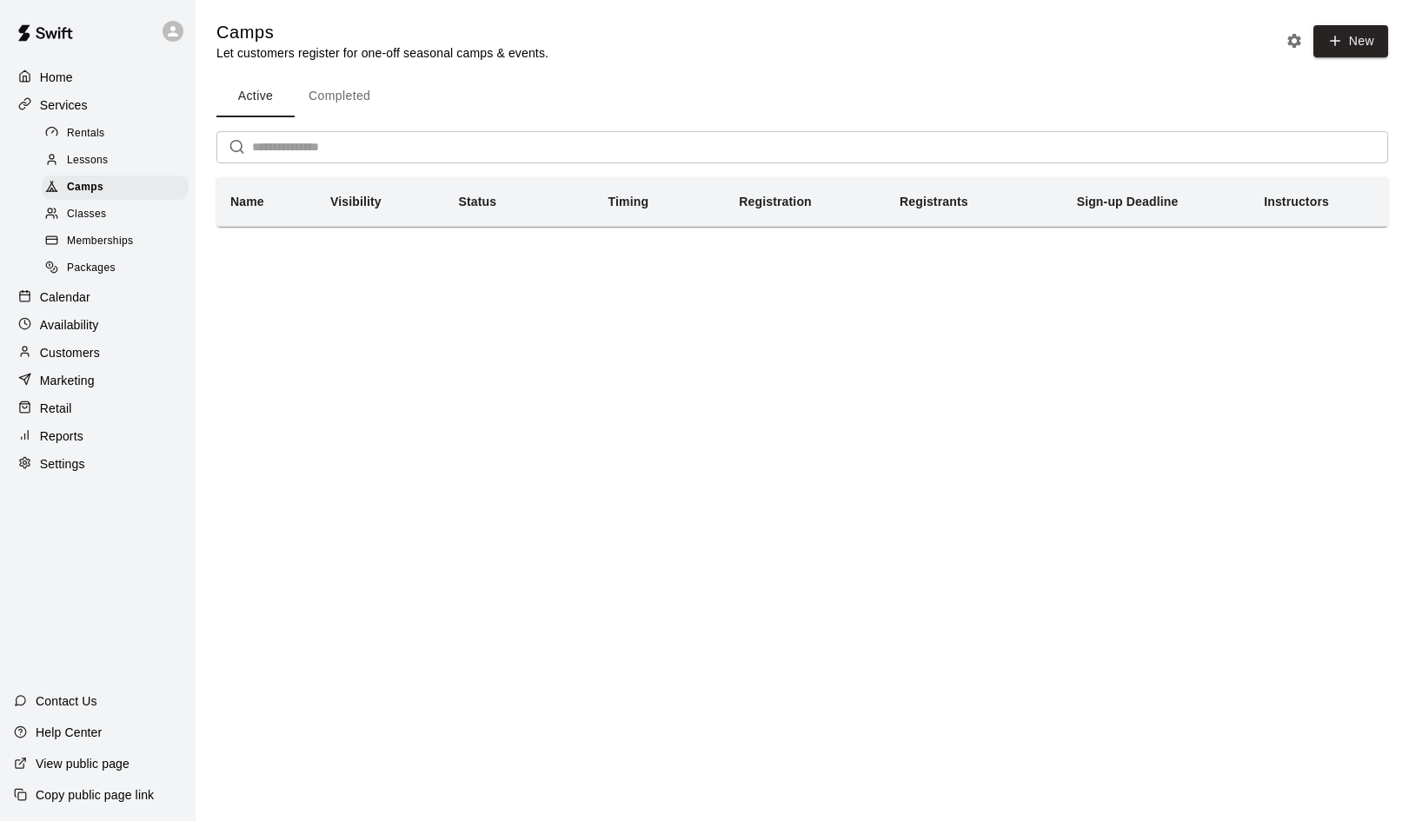
click at [86, 207] on span "Classes" at bounding box center [86, 214] width 39 height 17
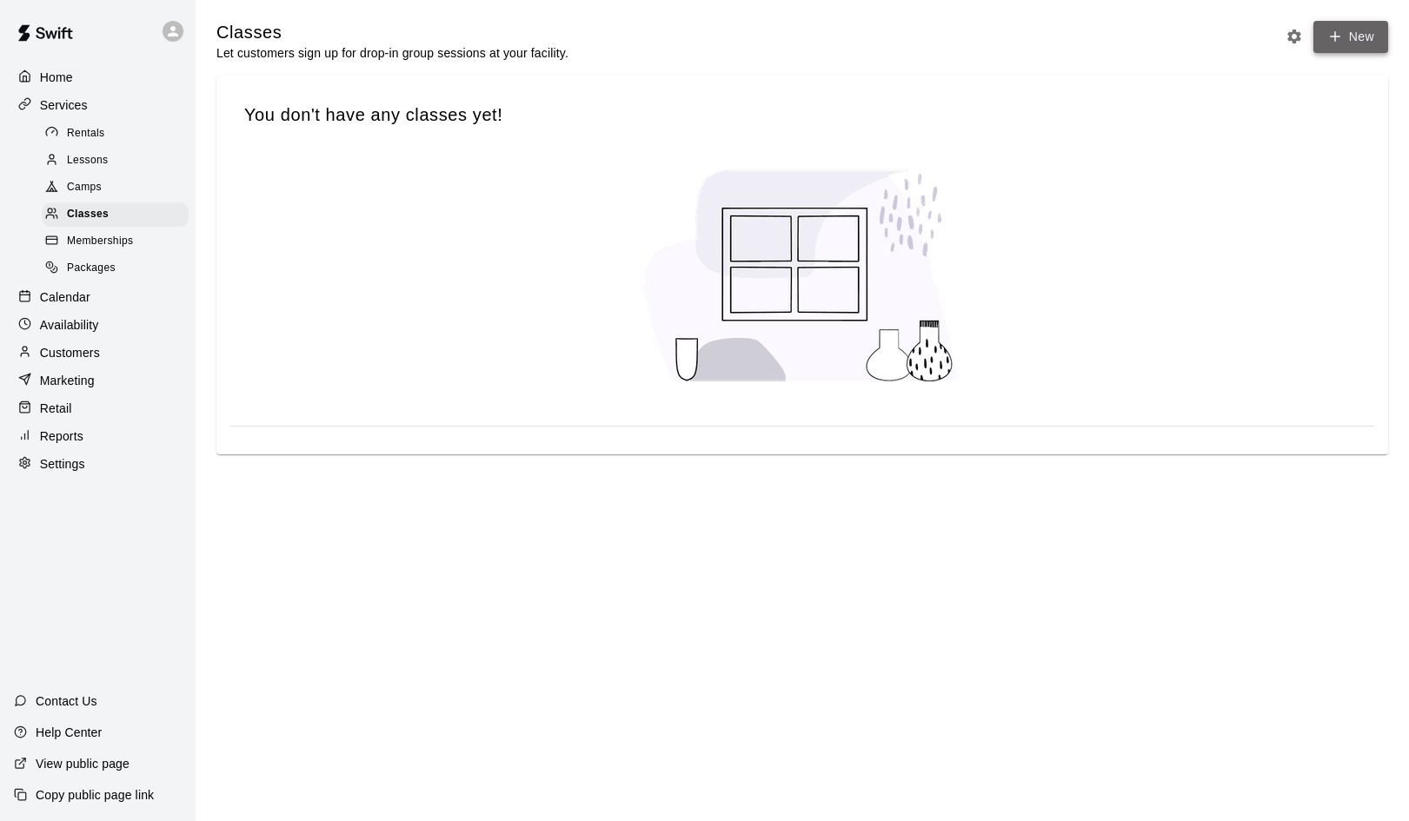
click at [1355, 32] on button "New" at bounding box center [1350, 37] width 75 height 32
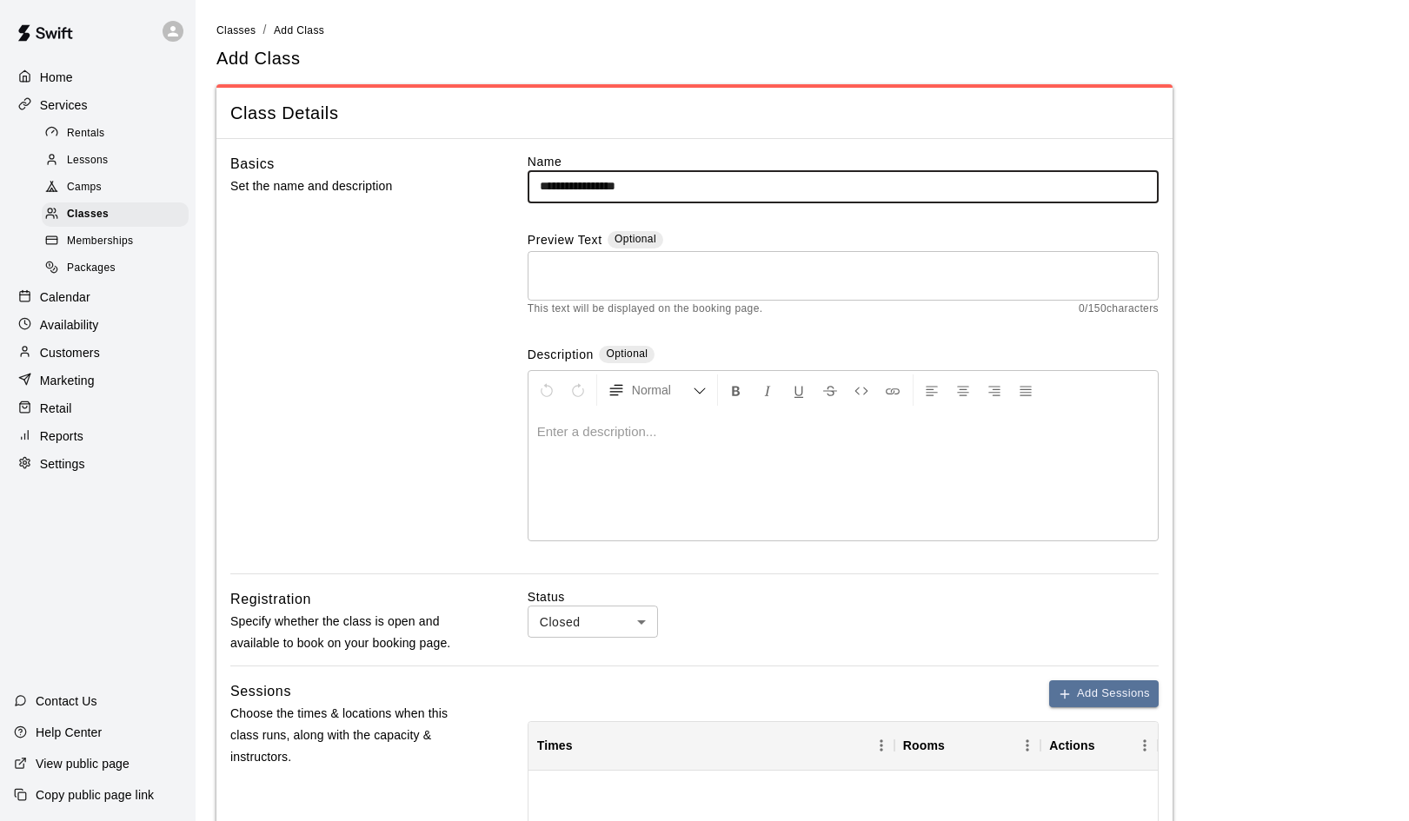
type input "**********"
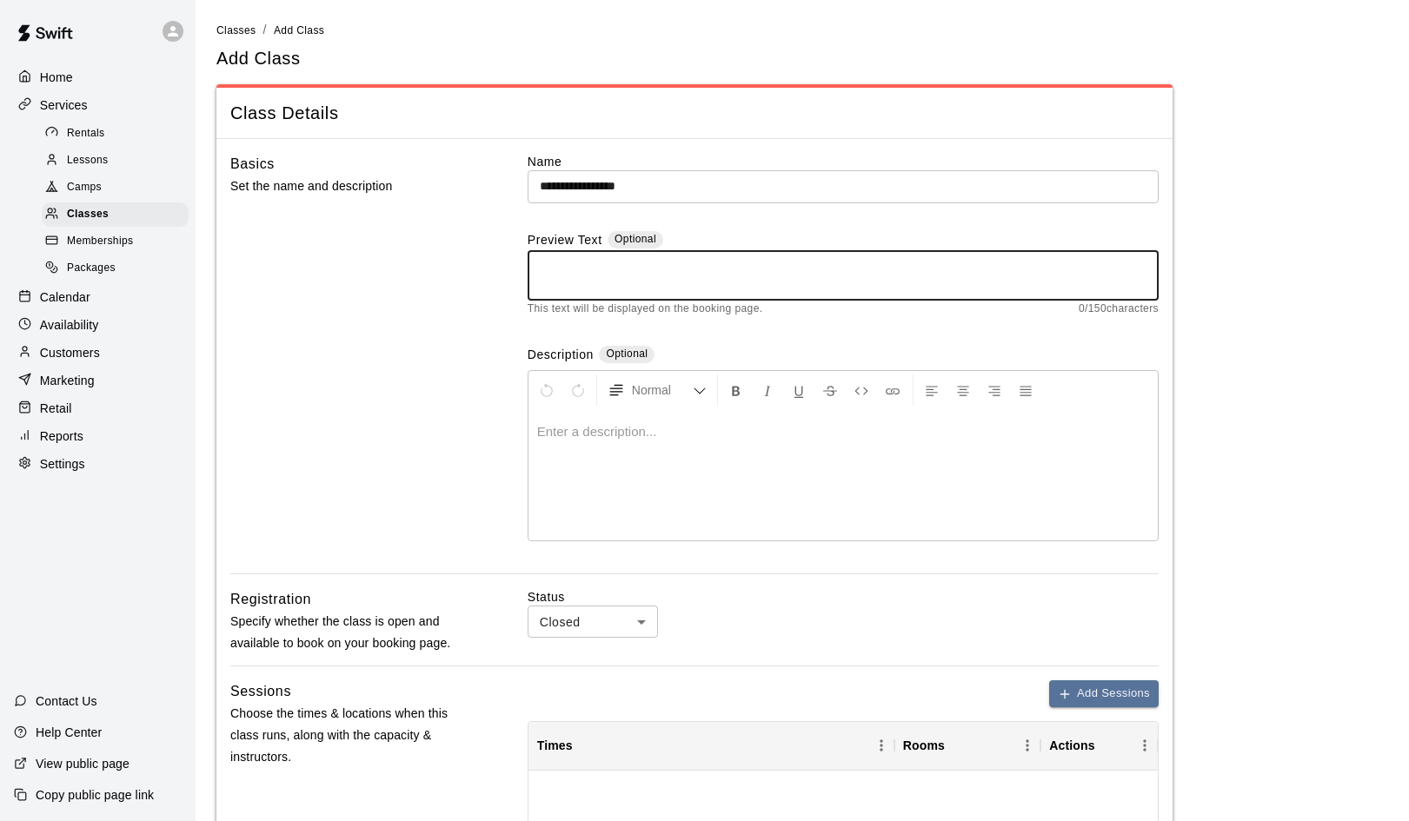
click at [581, 264] on textarea at bounding box center [843, 275] width 607 height 35
paste textarea "**********"
type textarea "**********"
drag, startPoint x: 1081, startPoint y: 262, endPoint x: 514, endPoint y: 261, distance: 567.5
click at [514, 261] on div "**********" at bounding box center [694, 363] width 928 height 421
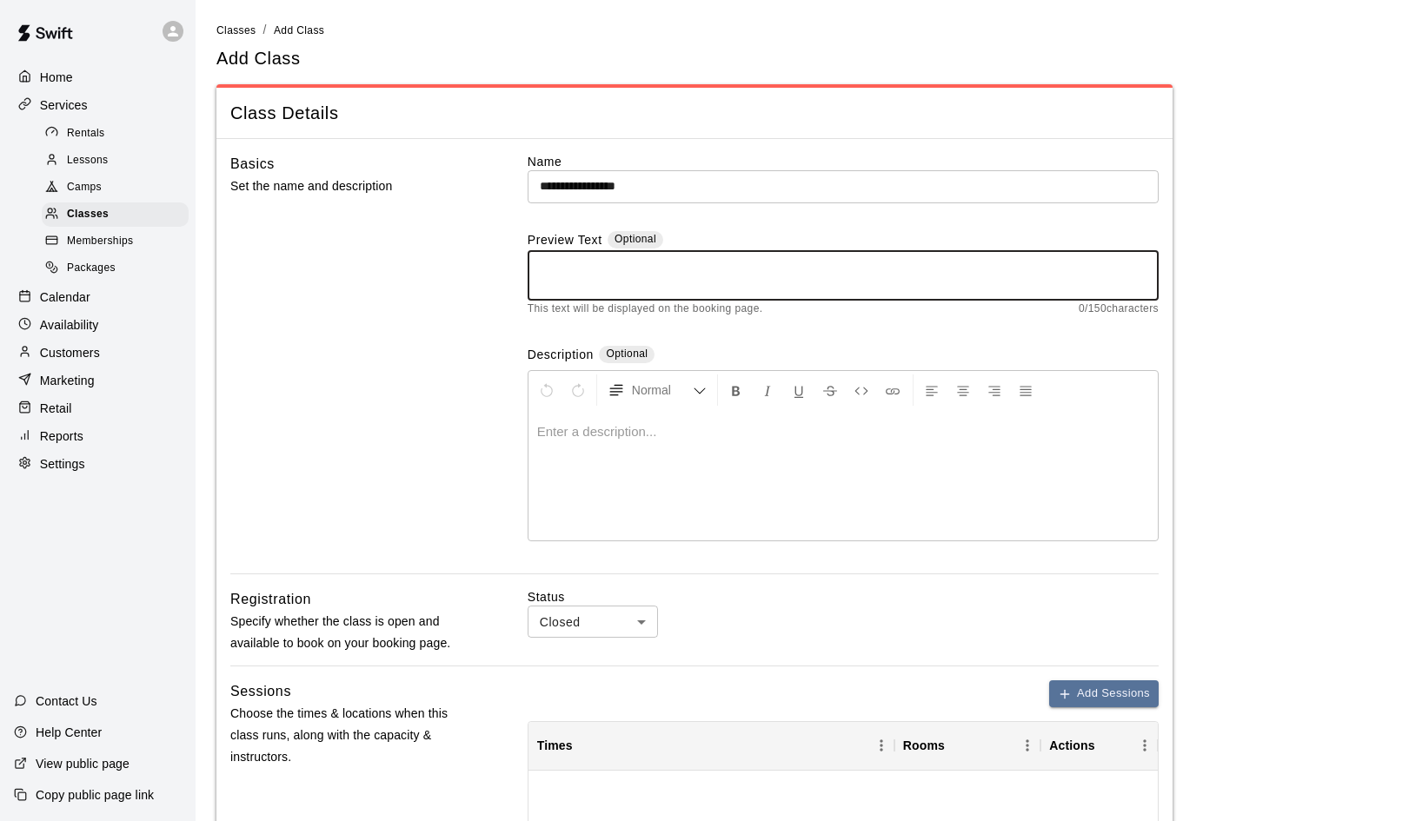
click at [670, 187] on input "**********" at bounding box center [843, 186] width 631 height 32
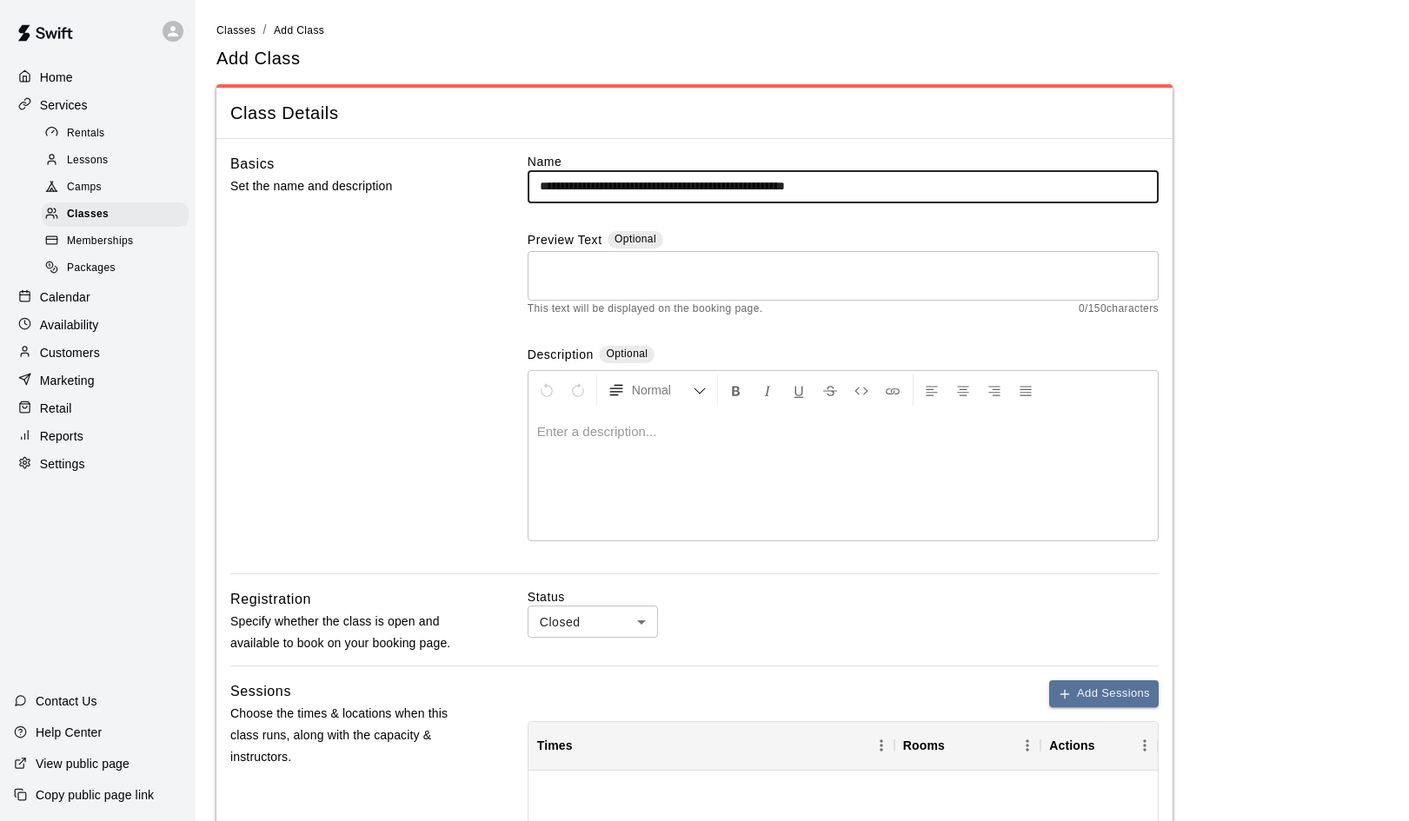
type input "**********"
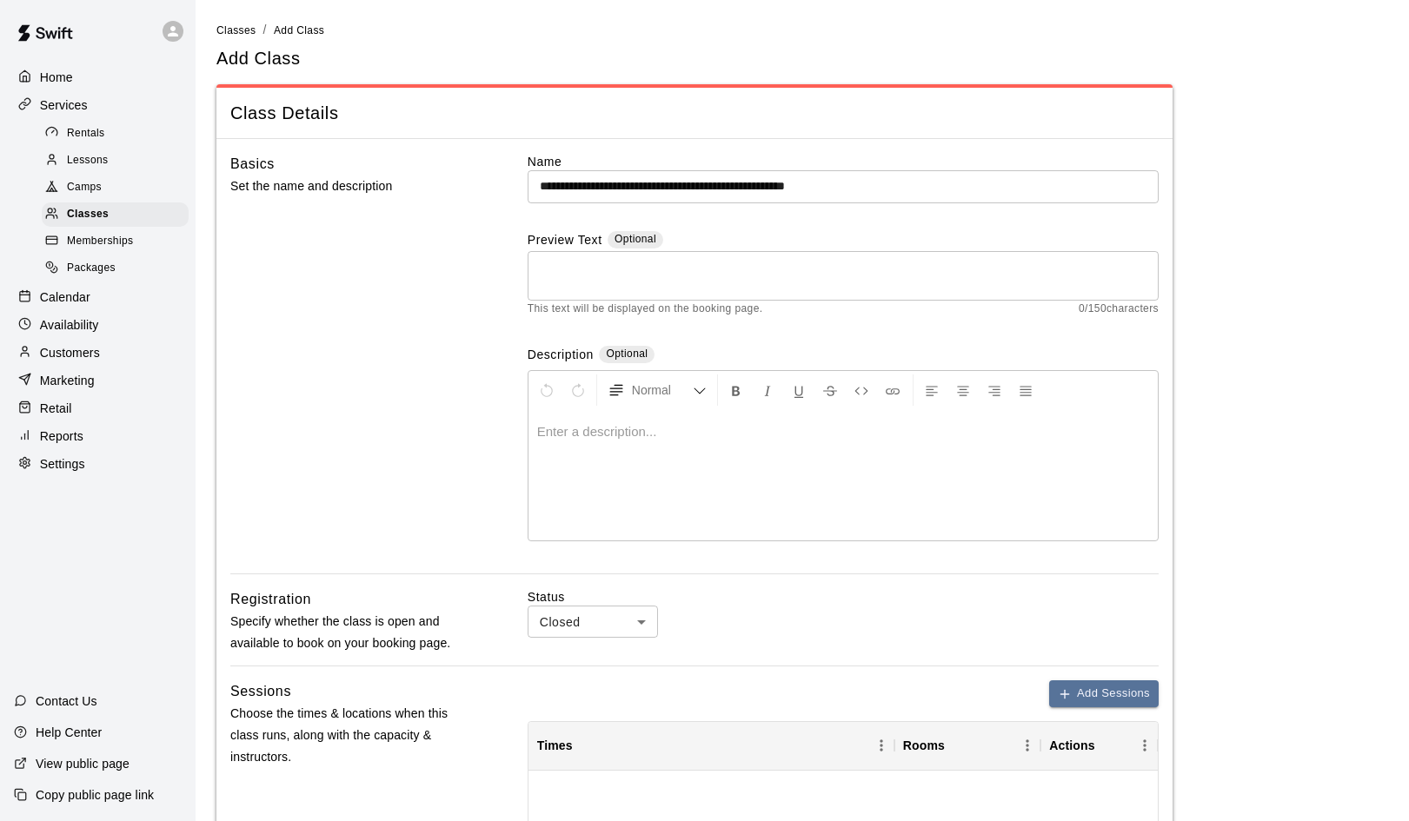
click at [554, 253] on div "* ​" at bounding box center [843, 276] width 631 height 50
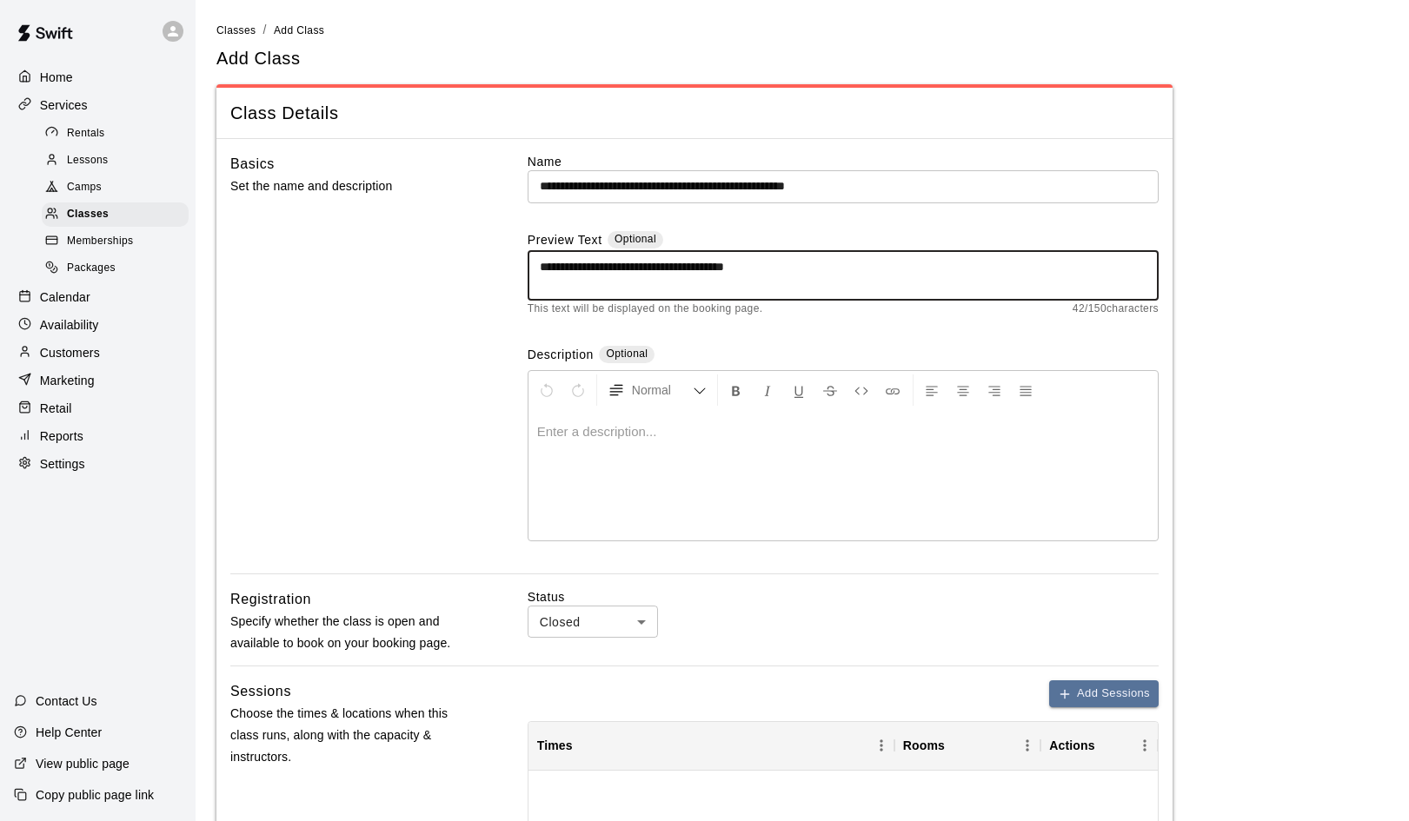
type textarea "**********"
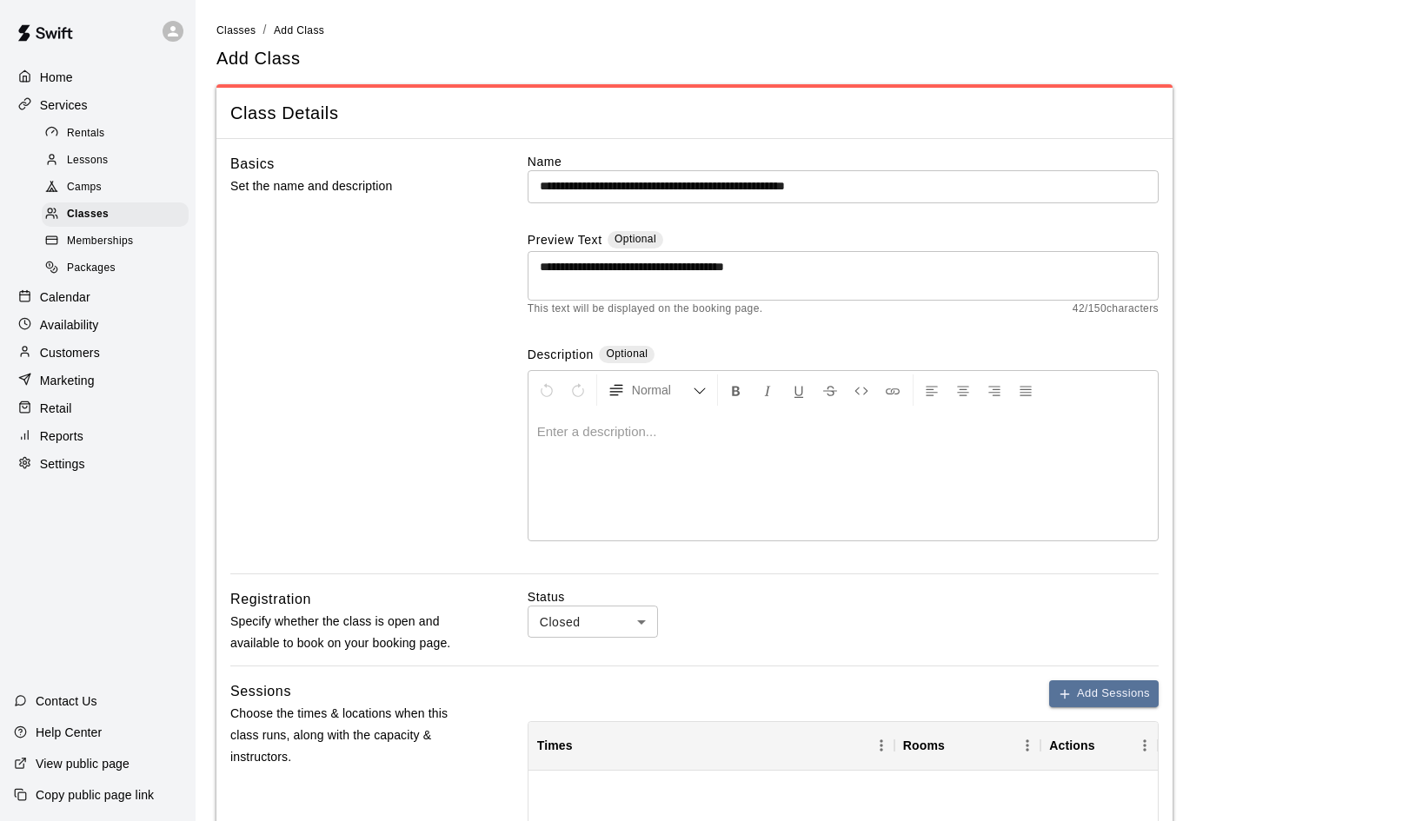
click at [587, 437] on p at bounding box center [843, 431] width 612 height 17
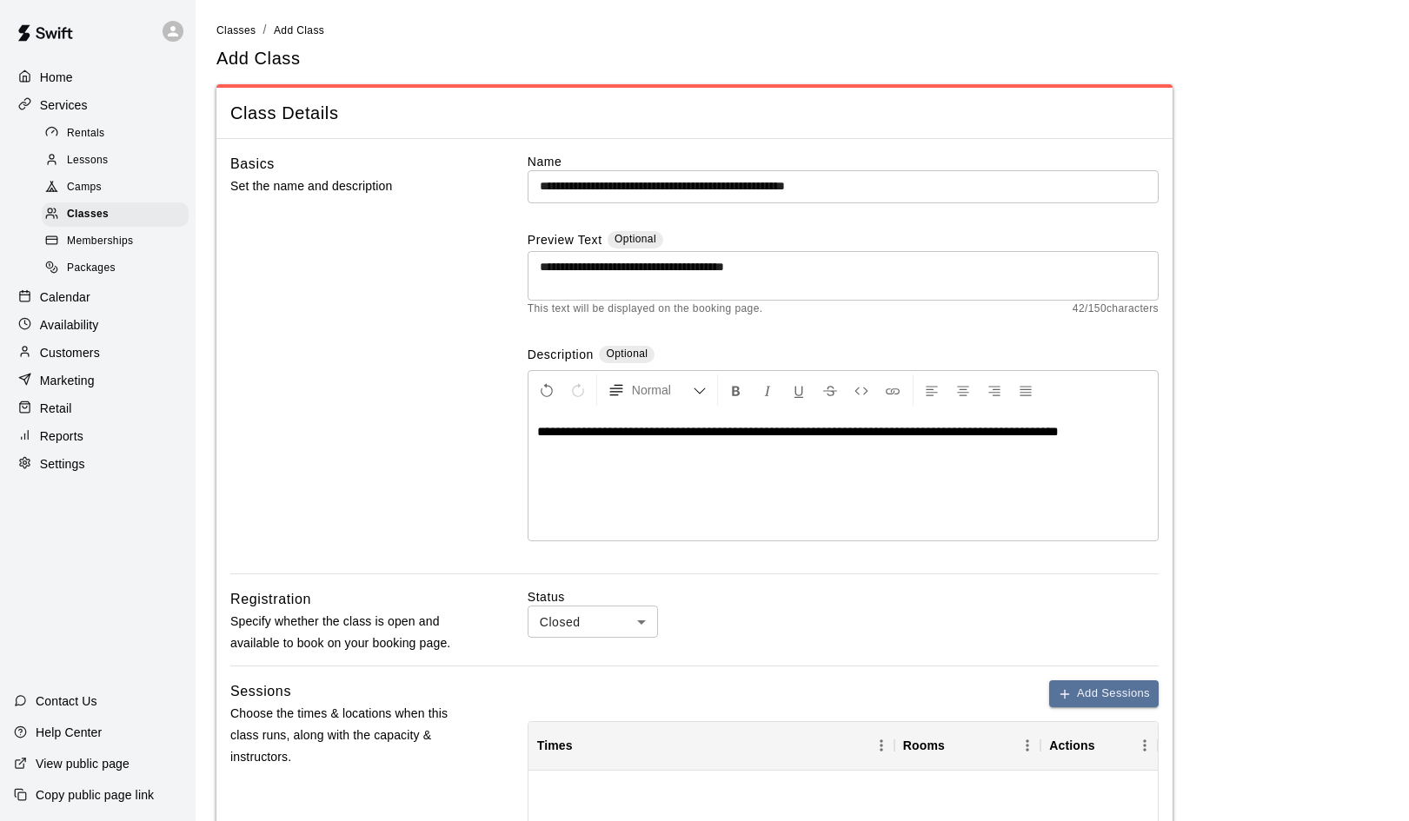
click at [642, 616] on body "**********" at bounding box center [704, 716] width 1409 height 1432
click at [594, 681] on li "Open" at bounding box center [593, 685] width 130 height 29
type input "****"
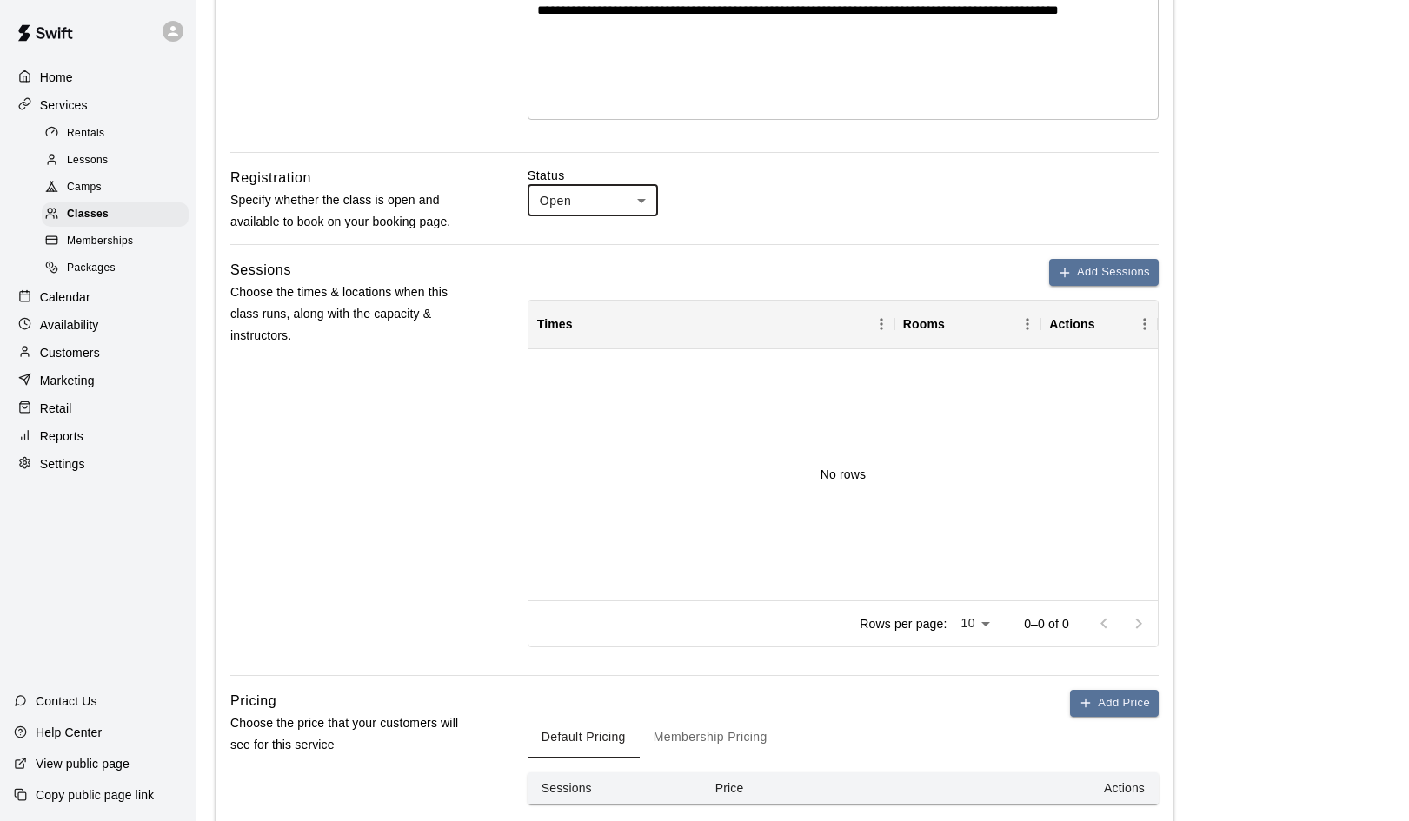
scroll to position [423, 0]
click at [1116, 271] on button "Add Sessions" at bounding box center [1104, 270] width 110 height 27
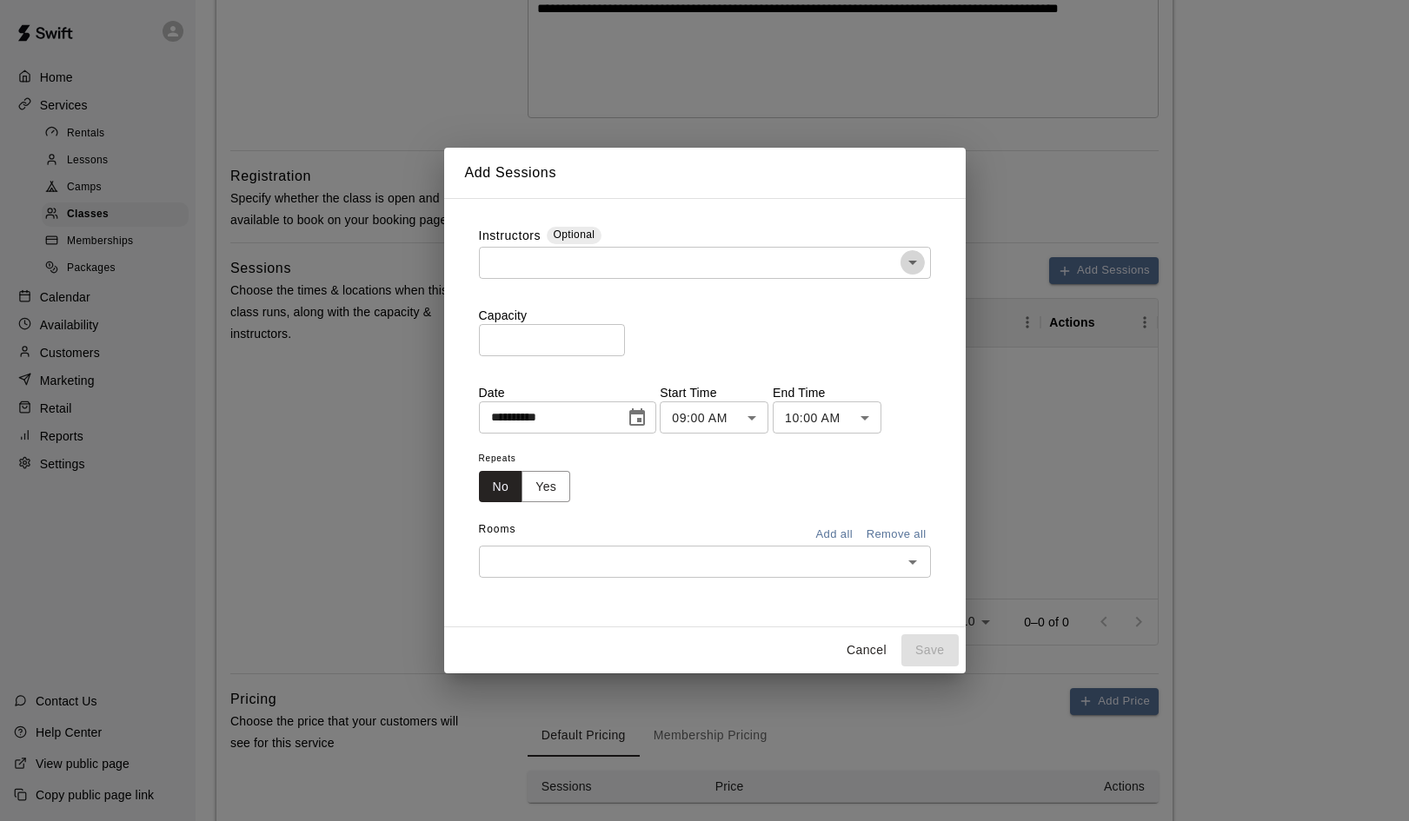
click at [916, 263] on icon "Open" at bounding box center [912, 262] width 21 height 21
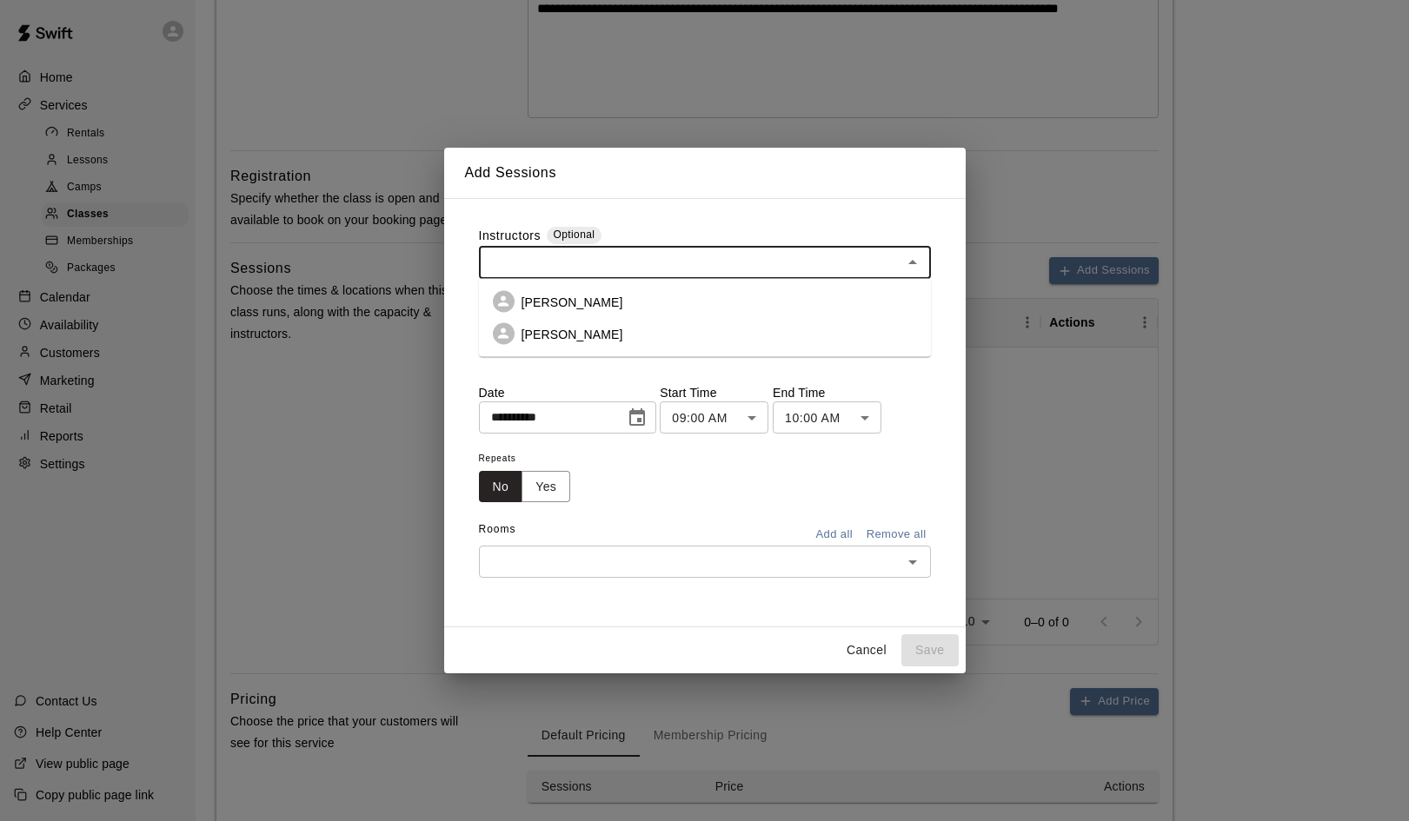
click at [693, 305] on li "[PERSON_NAME]" at bounding box center [705, 302] width 452 height 32
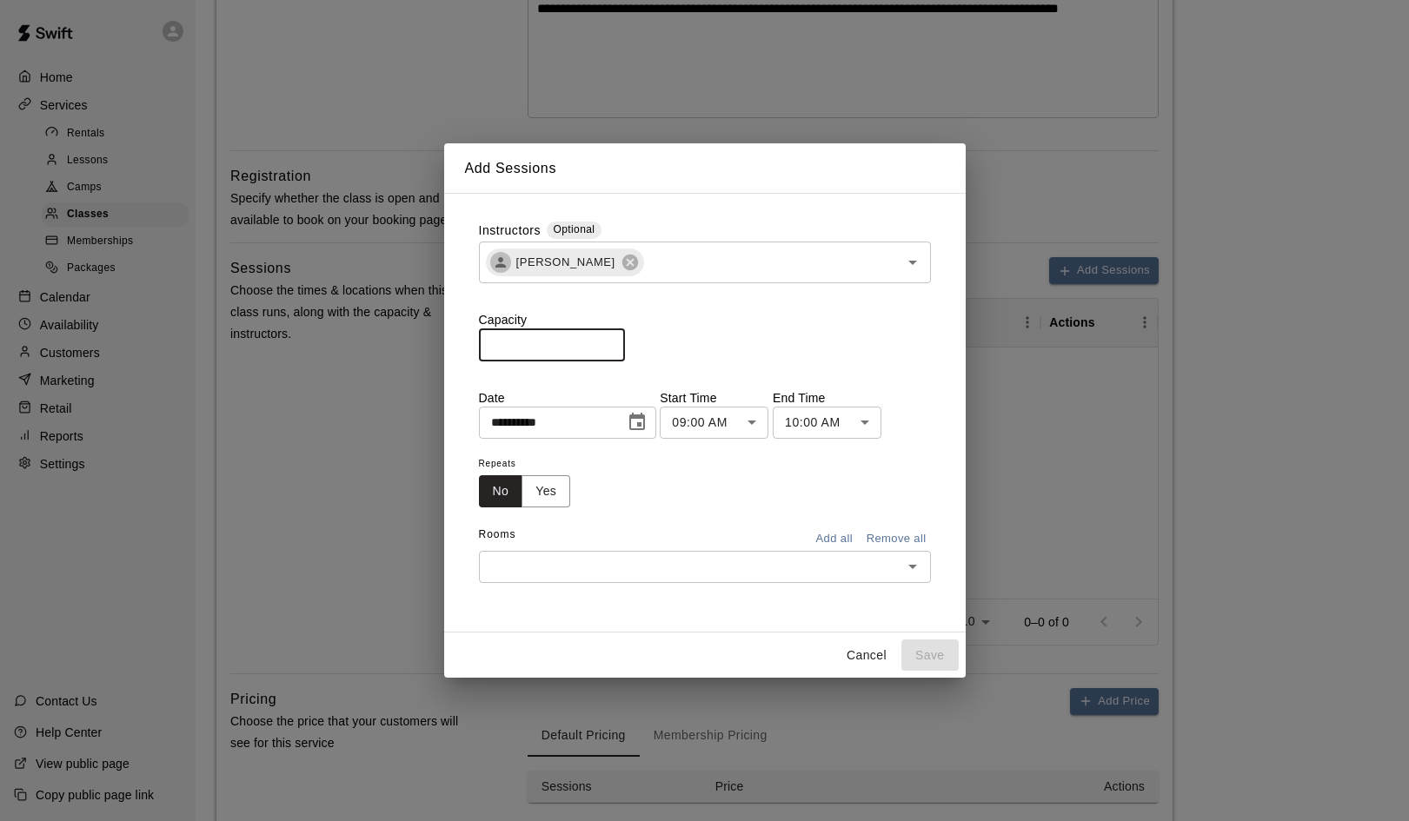
drag, startPoint x: 530, startPoint y: 347, endPoint x: 484, endPoint y: 349, distance: 46.1
click at [484, 349] on input "*" at bounding box center [552, 345] width 146 height 32
type input "*"
type input "**"
click at [645, 428] on icon "Choose date, selected date is Aug 19, 2025" at bounding box center [637, 422] width 21 height 21
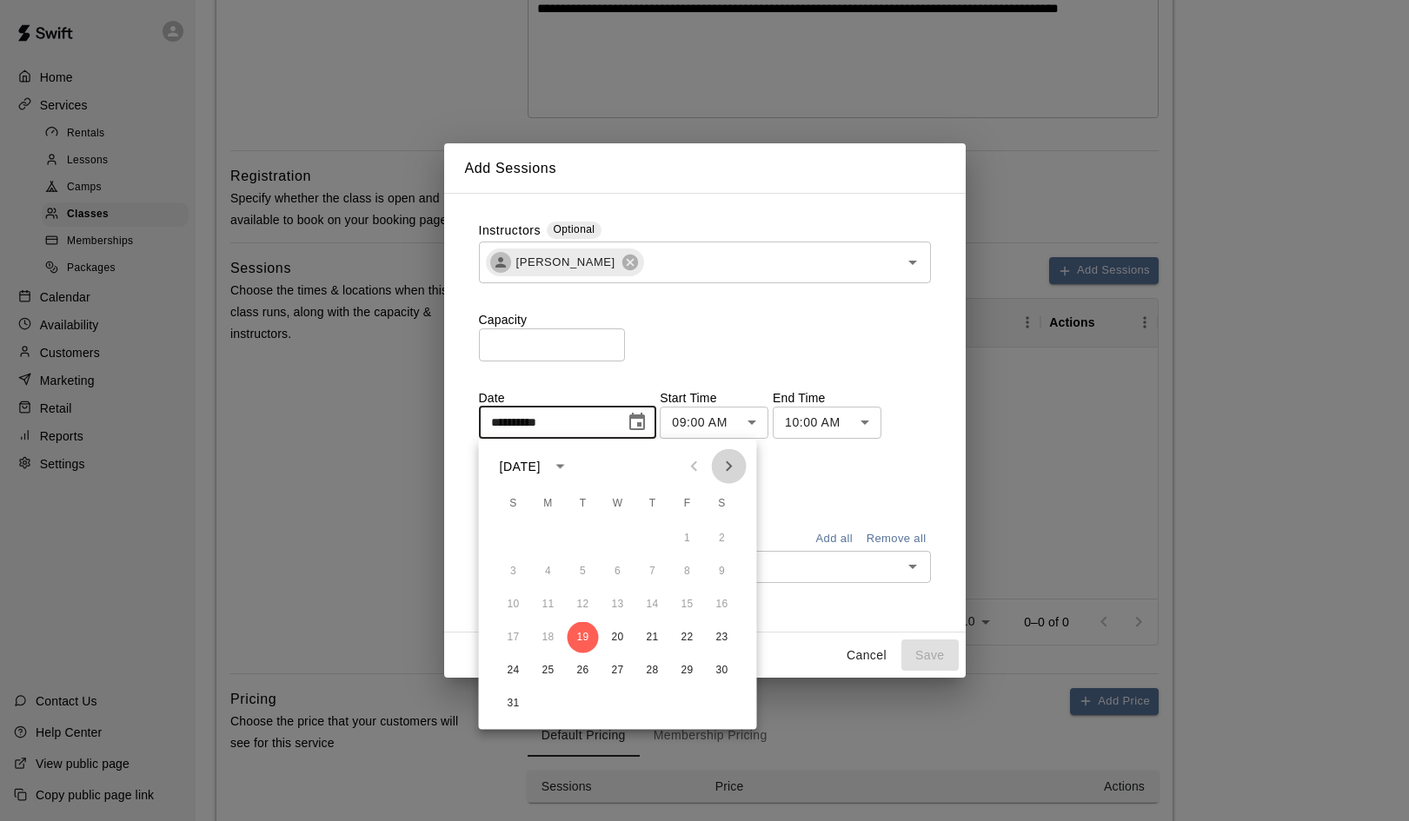
click at [729, 470] on icon "Next month" at bounding box center [729, 466] width 21 height 21
click at [548, 536] on button "1" at bounding box center [548, 538] width 31 height 31
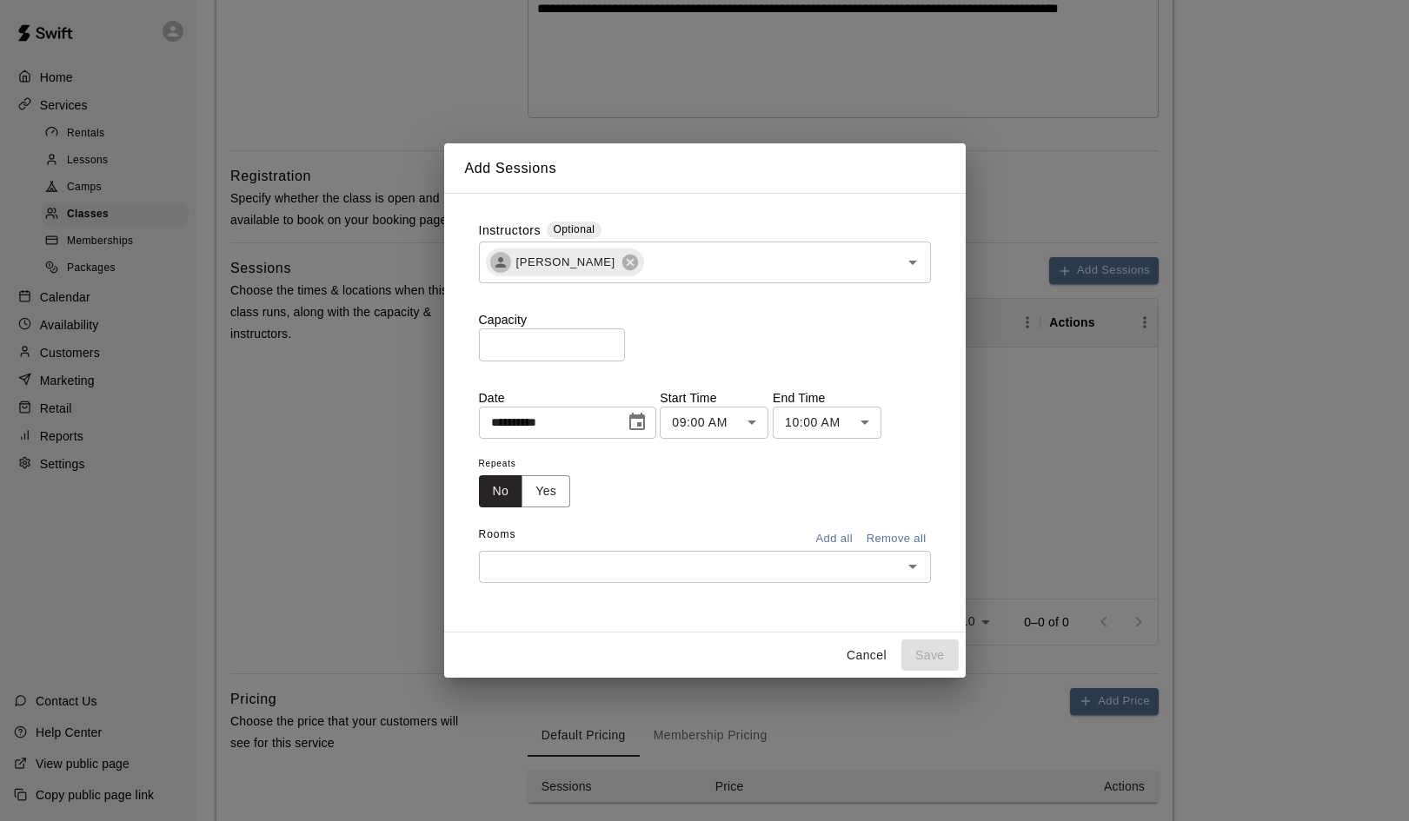
type input "**********"
click at [763, 426] on body "**********" at bounding box center [704, 293] width 1409 height 1432
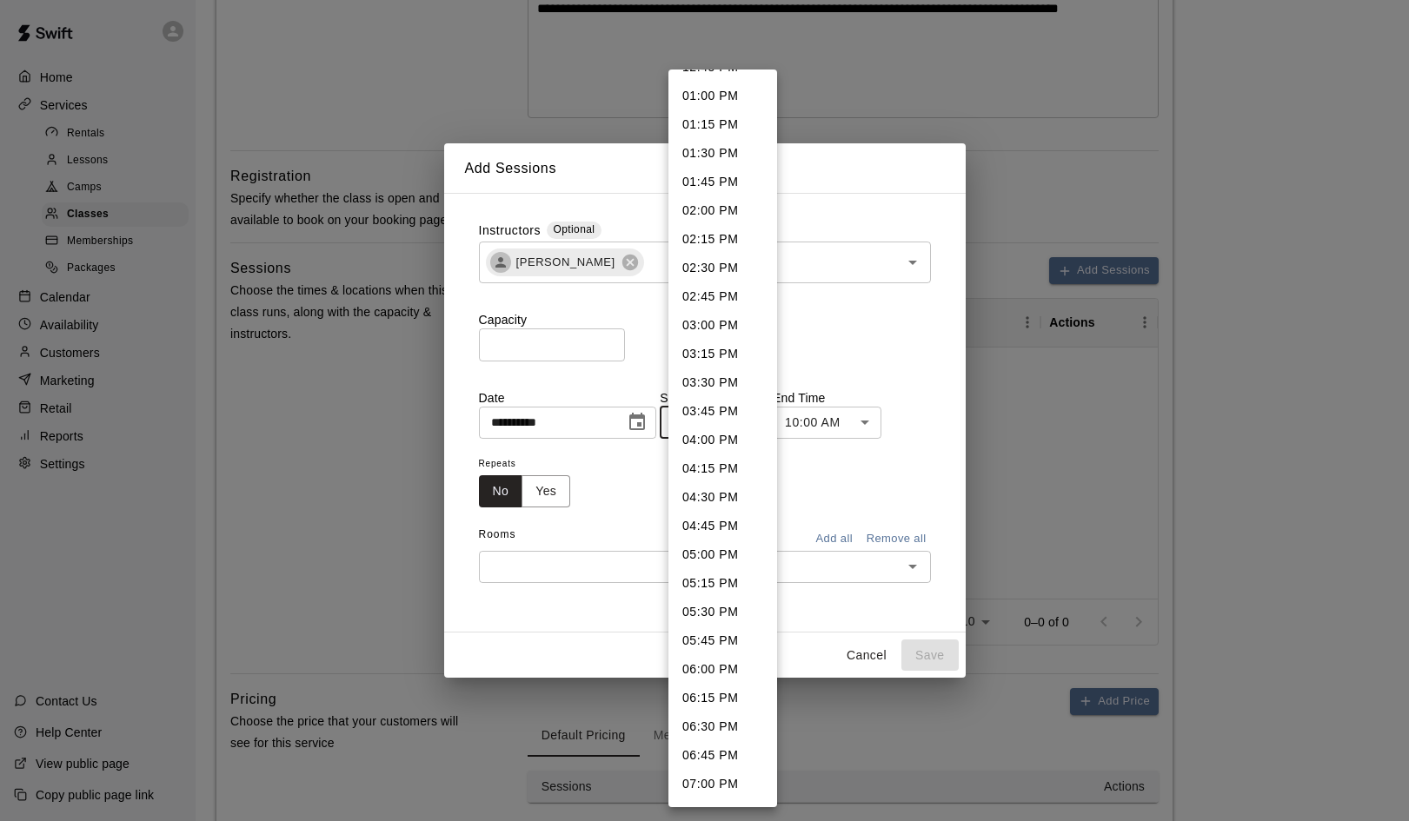
scroll to position [1487, 0]
click at [696, 428] on li "04:00 PM" at bounding box center [722, 439] width 109 height 29
type input "********"
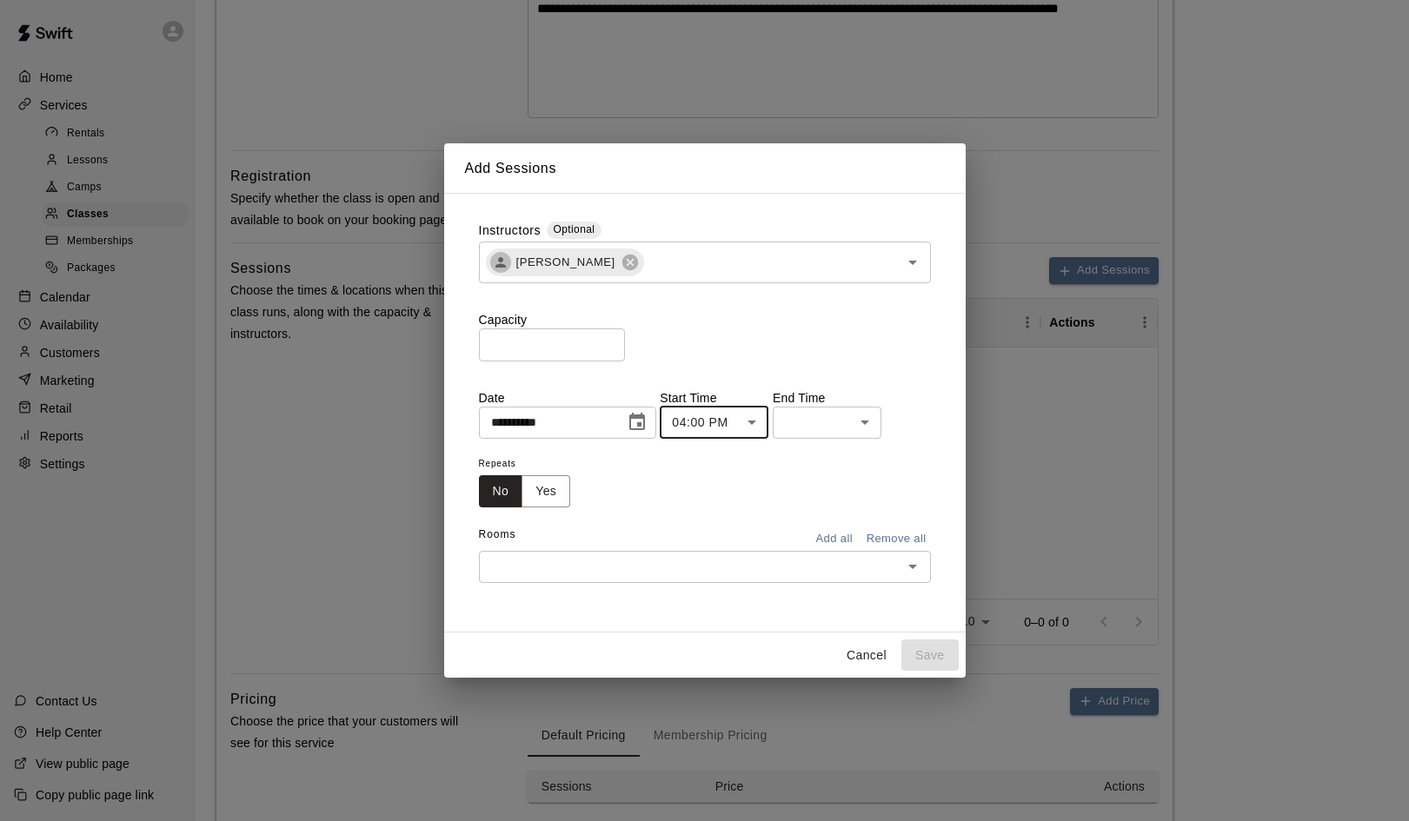
click at [861, 417] on body "**********" at bounding box center [704, 293] width 1409 height 1432
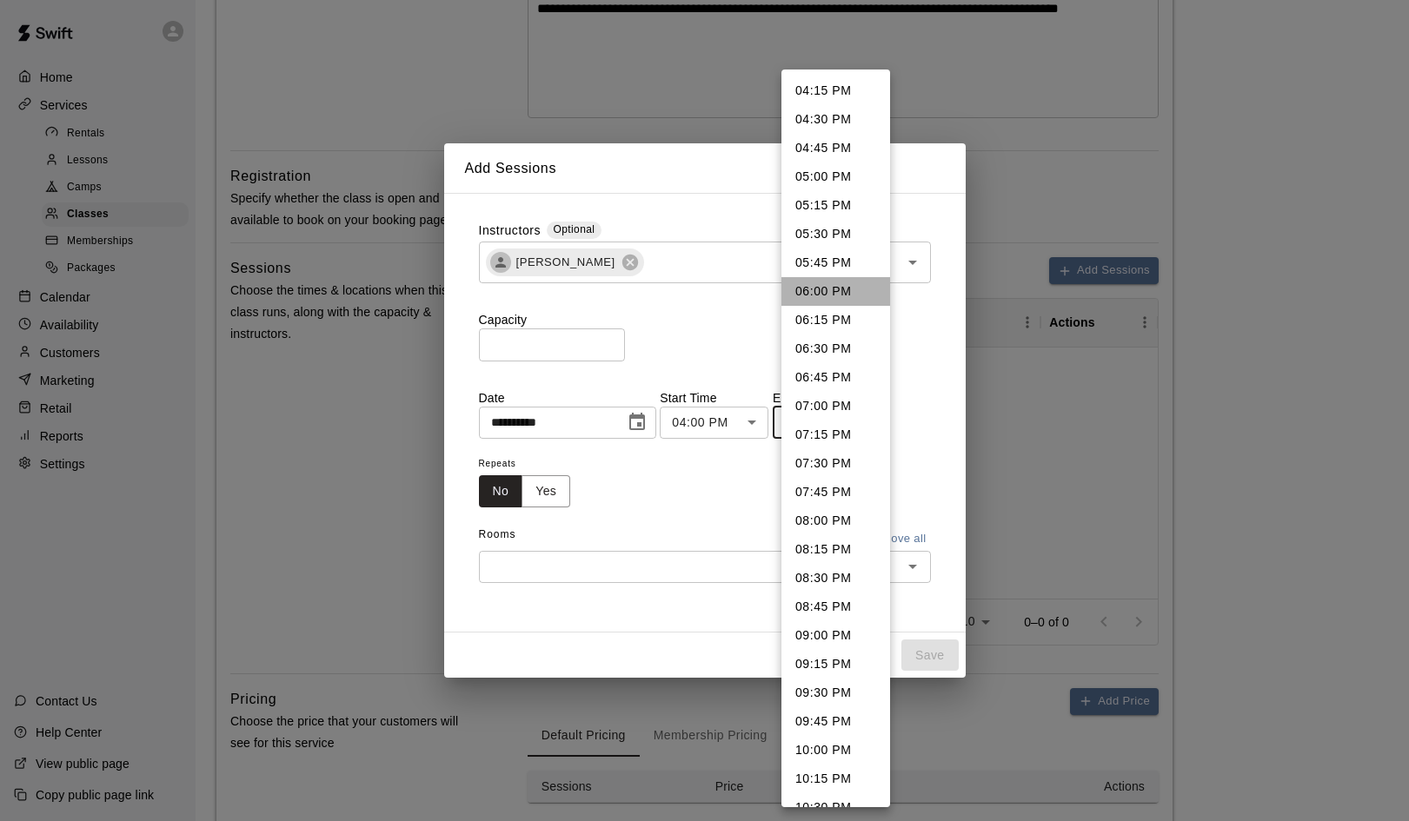
click at [826, 292] on li "06:00 PM" at bounding box center [835, 291] width 109 height 29
type input "********"
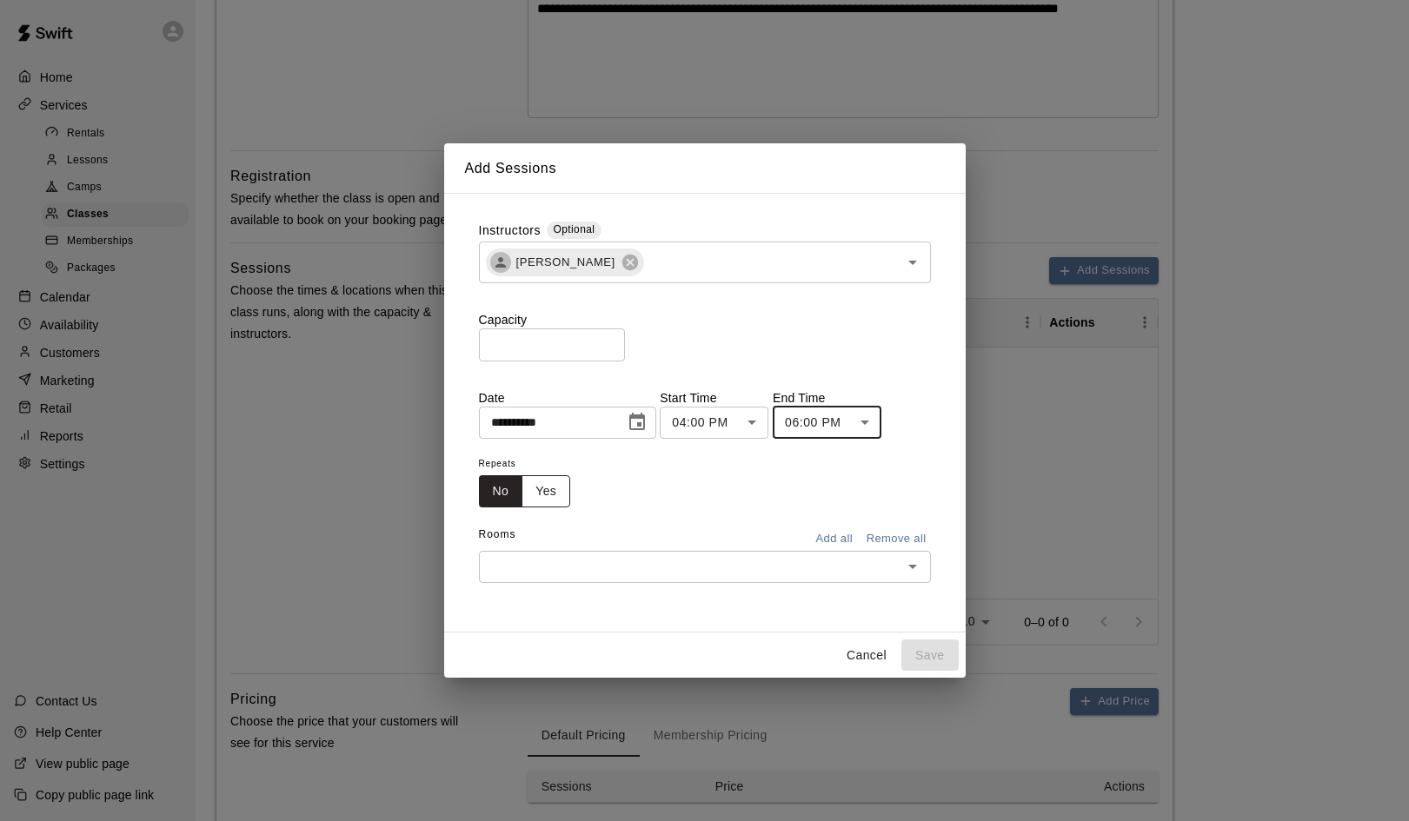
click at [551, 488] on button "Yes" at bounding box center [545, 491] width 49 height 32
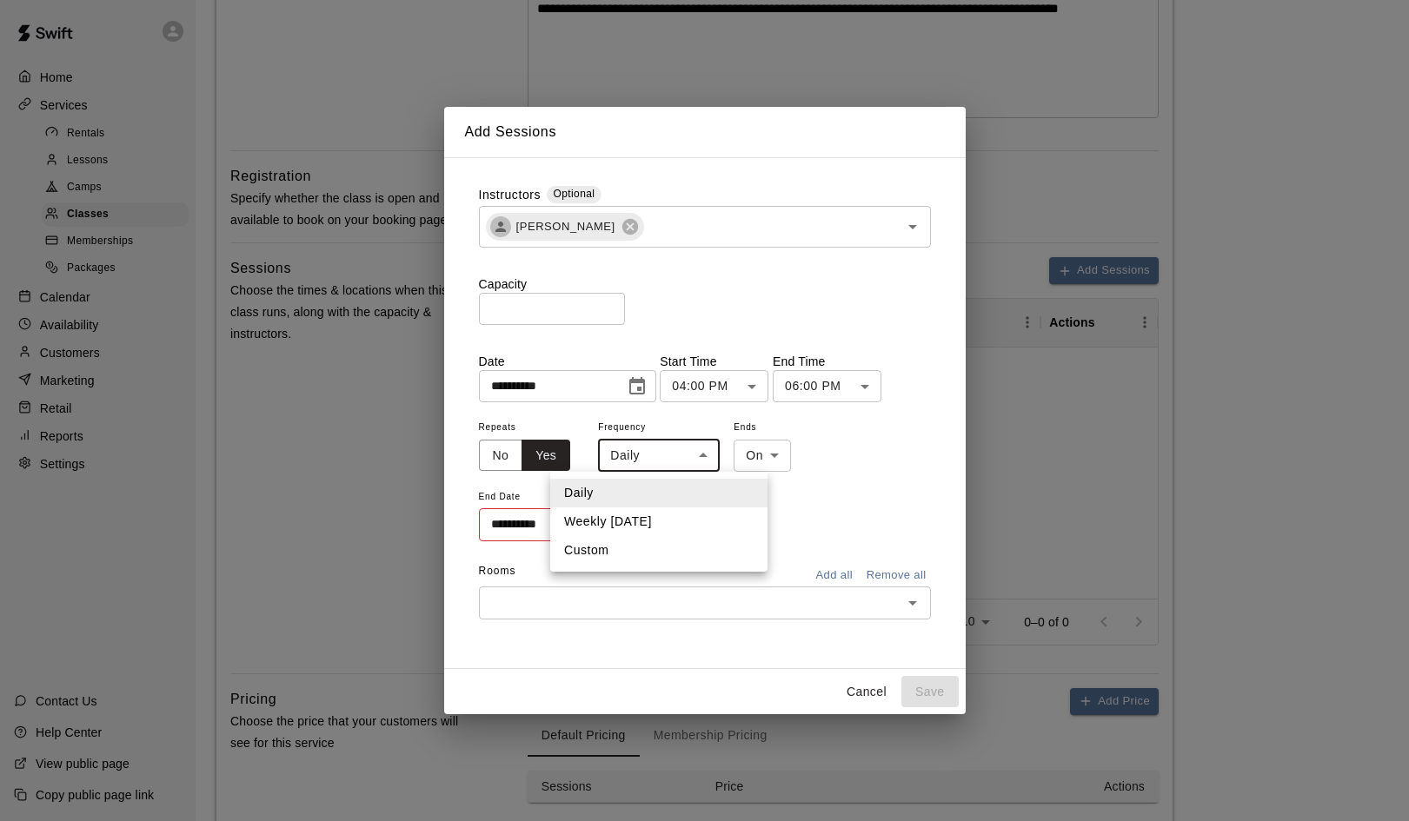
click at [707, 458] on body "**********" at bounding box center [704, 293] width 1409 height 1432
click at [590, 548] on li "Custom" at bounding box center [658, 550] width 217 height 29
type input "******"
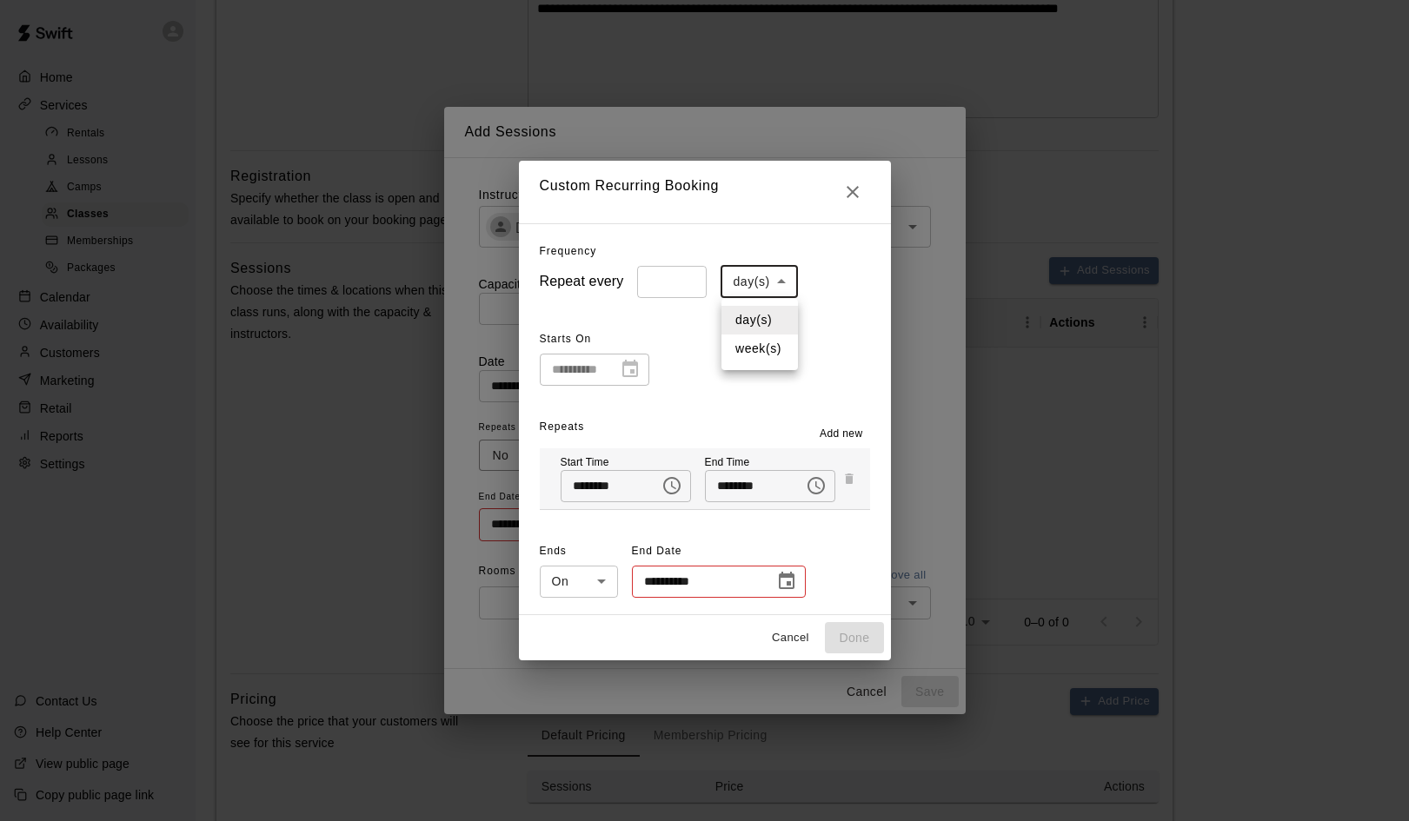
click at [780, 285] on body "**********" at bounding box center [704, 293] width 1409 height 1432
click at [747, 312] on li "day(s)" at bounding box center [759, 320] width 76 height 29
click at [687, 280] on input "*" at bounding box center [672, 282] width 70 height 32
type input "*"
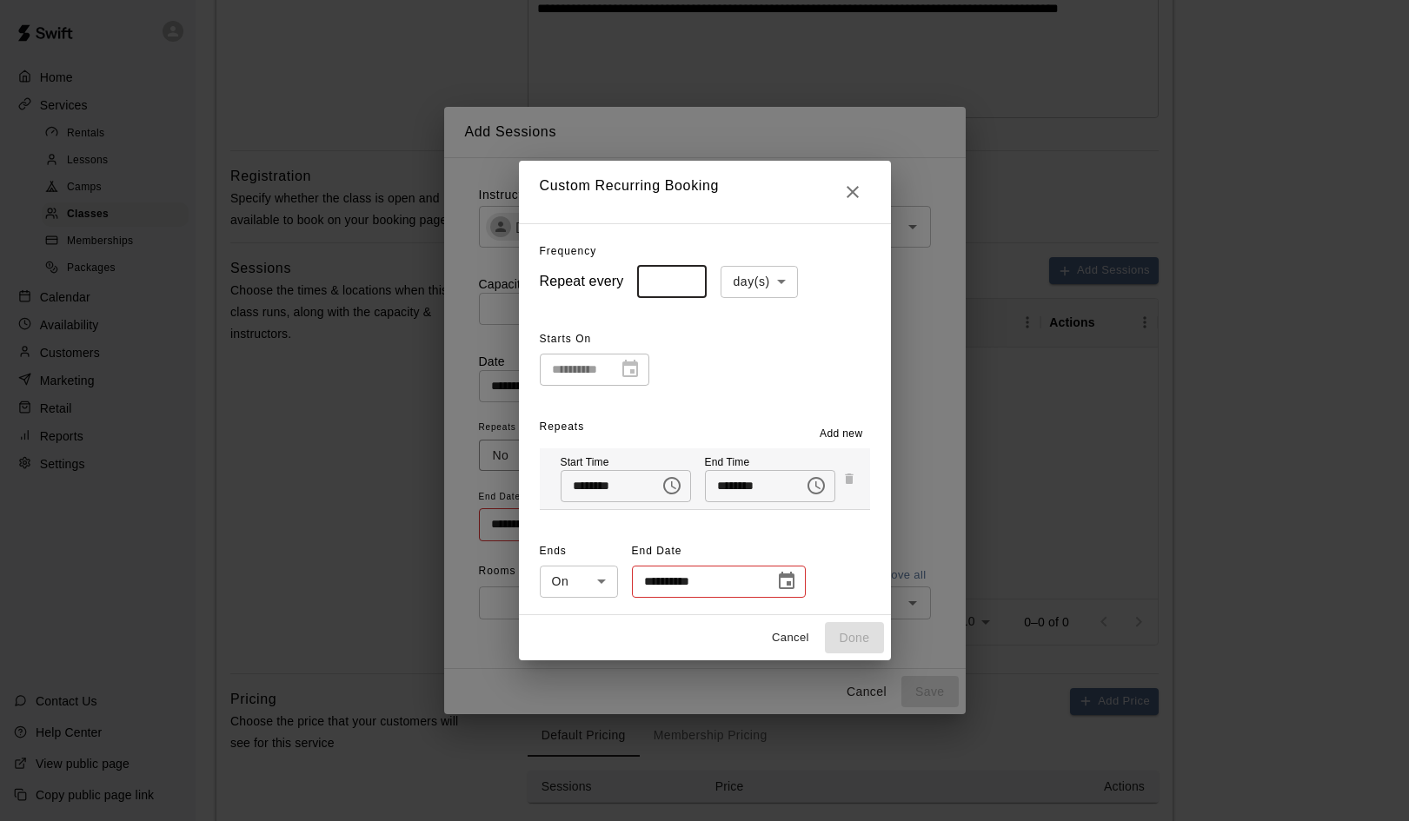
click at [687, 280] on input "*" at bounding box center [672, 282] width 70 height 32
click at [687, 315] on div "**********" at bounding box center [705, 419] width 372 height 392
click at [631, 371] on div "**********" at bounding box center [595, 370] width 110 height 32
click at [793, 577] on icon "Choose date" at bounding box center [787, 580] width 16 height 17
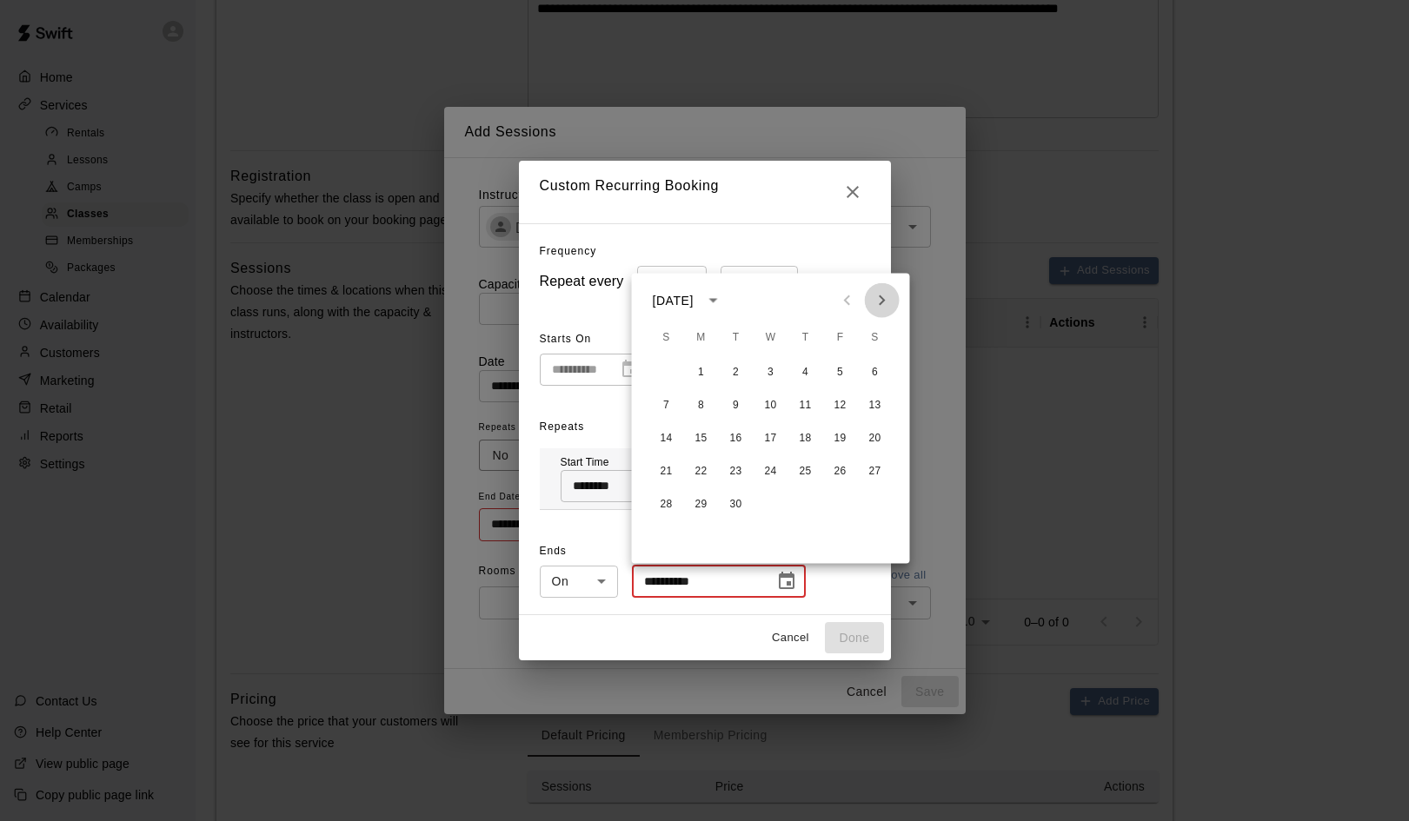
click at [883, 304] on icon "Next month" at bounding box center [882, 300] width 21 height 21
click at [883, 305] on icon "Next month" at bounding box center [882, 300] width 21 height 21
click at [807, 441] on button "18" at bounding box center [805, 438] width 31 height 31
type input "**********"
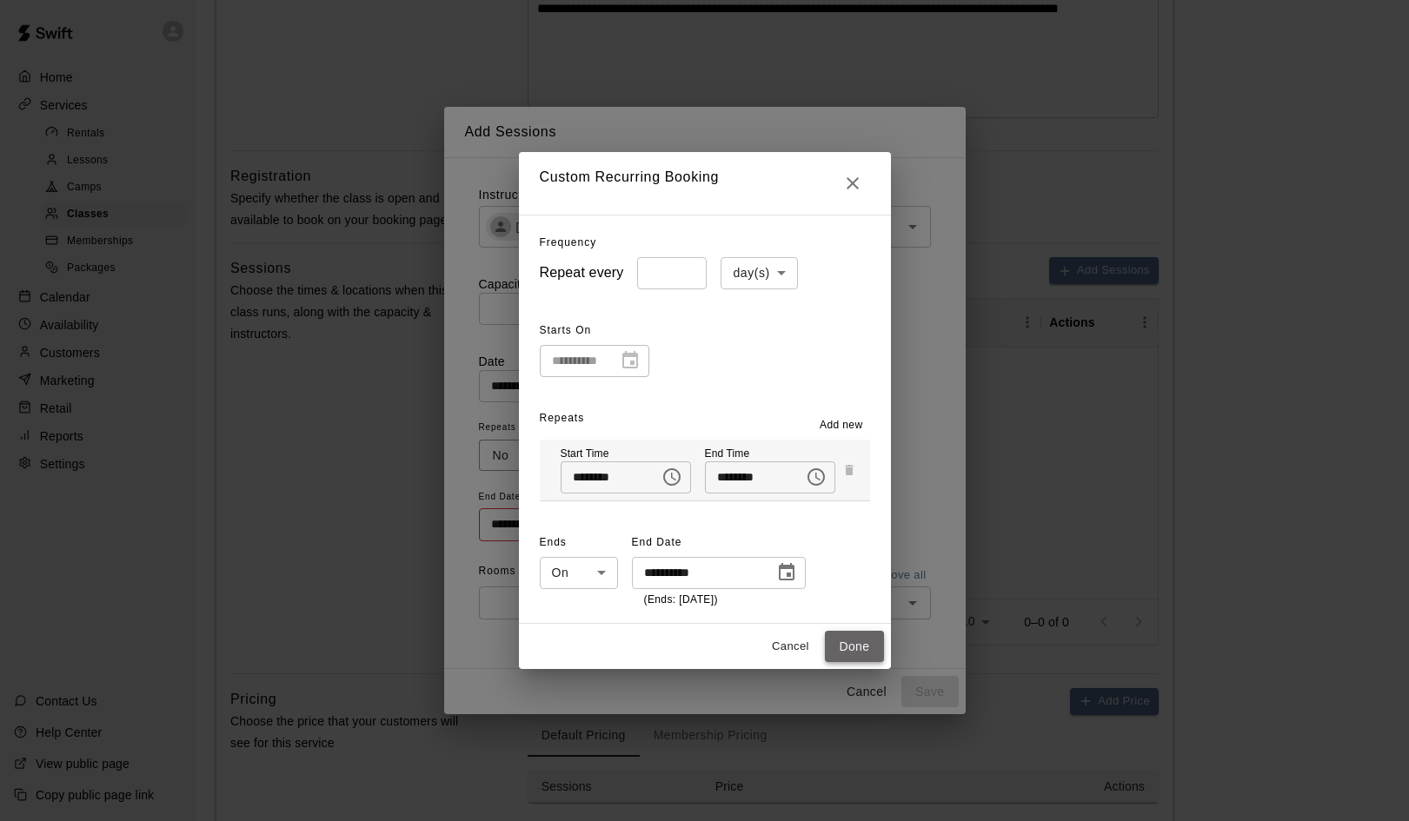
click at [858, 651] on button "Done" at bounding box center [854, 647] width 58 height 32
type input "**********"
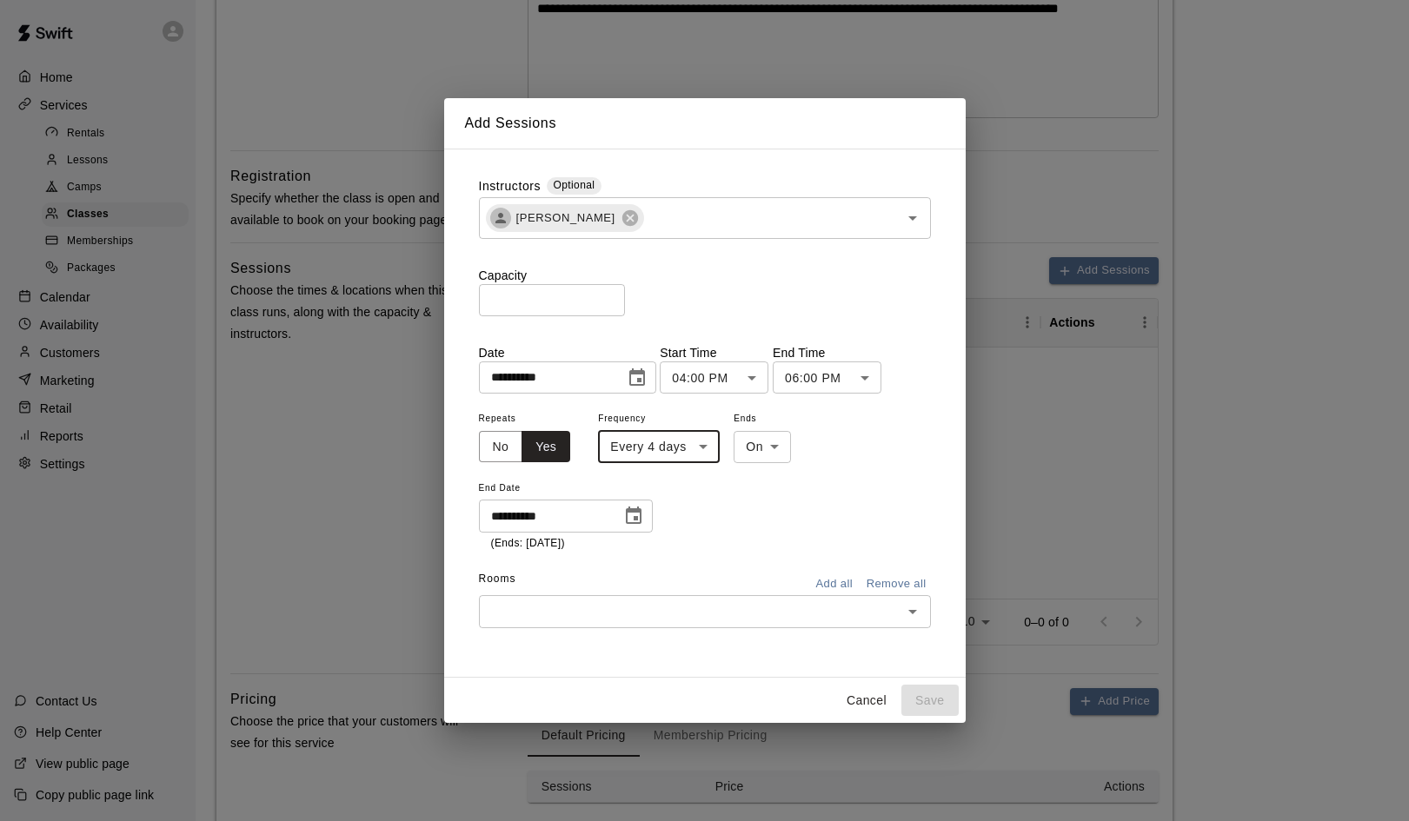
click at [840, 577] on button "Add all" at bounding box center [835, 584] width 56 height 27
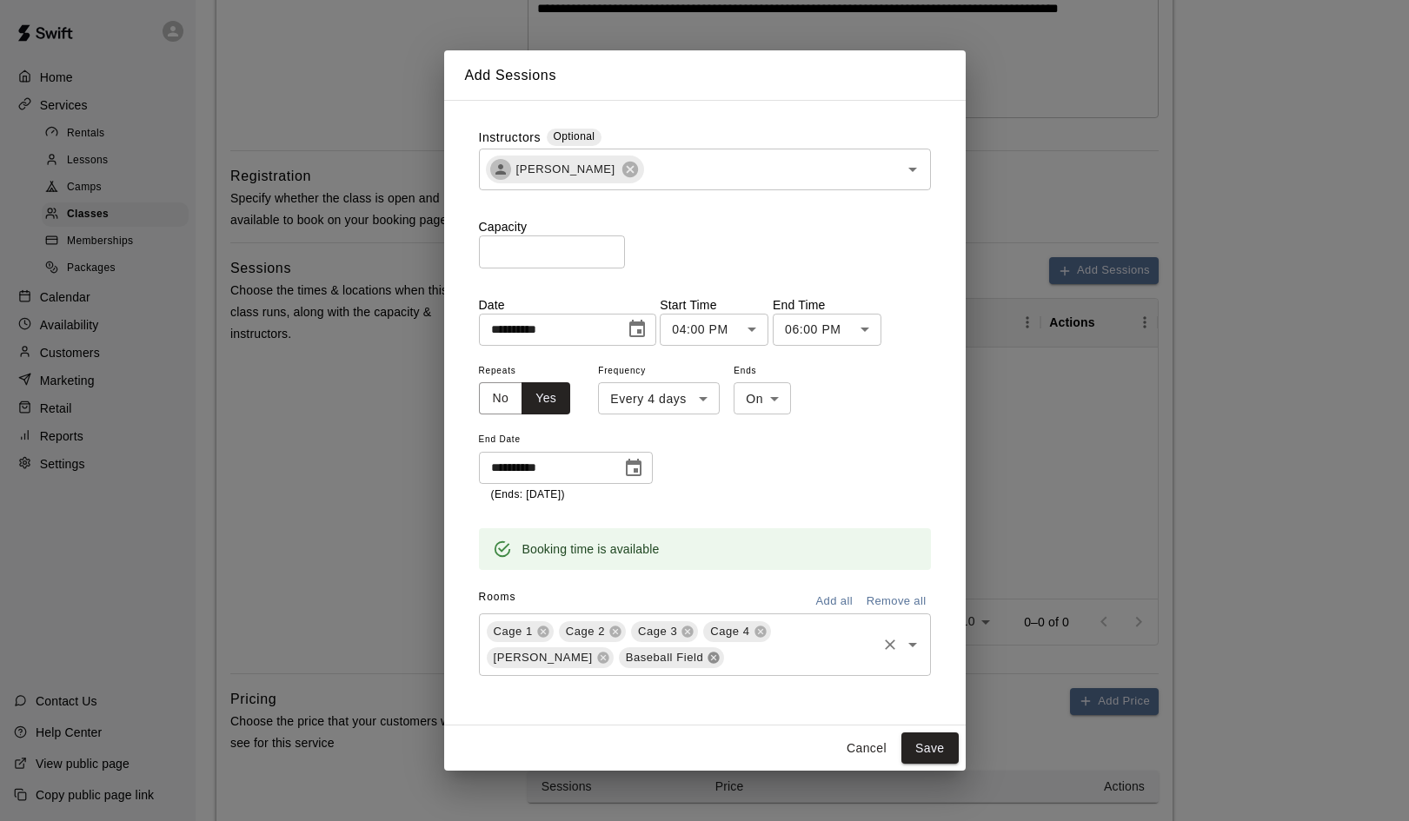
click at [708, 659] on icon at bounding box center [713, 657] width 11 height 11
click at [935, 743] on button "Save" at bounding box center [929, 749] width 57 height 32
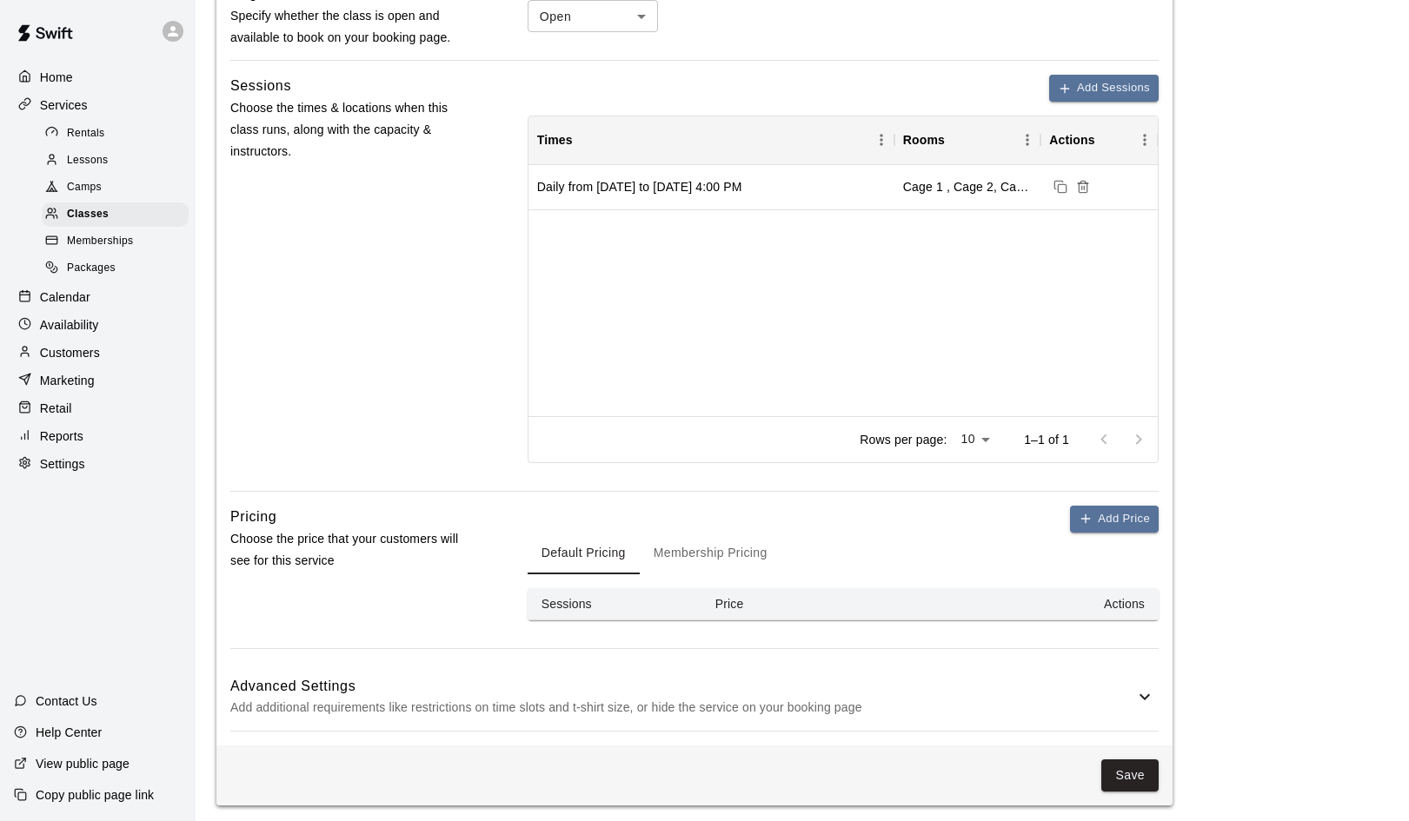
scroll to position [605, 0]
click at [1123, 510] on button "Add Price" at bounding box center [1114, 520] width 89 height 27
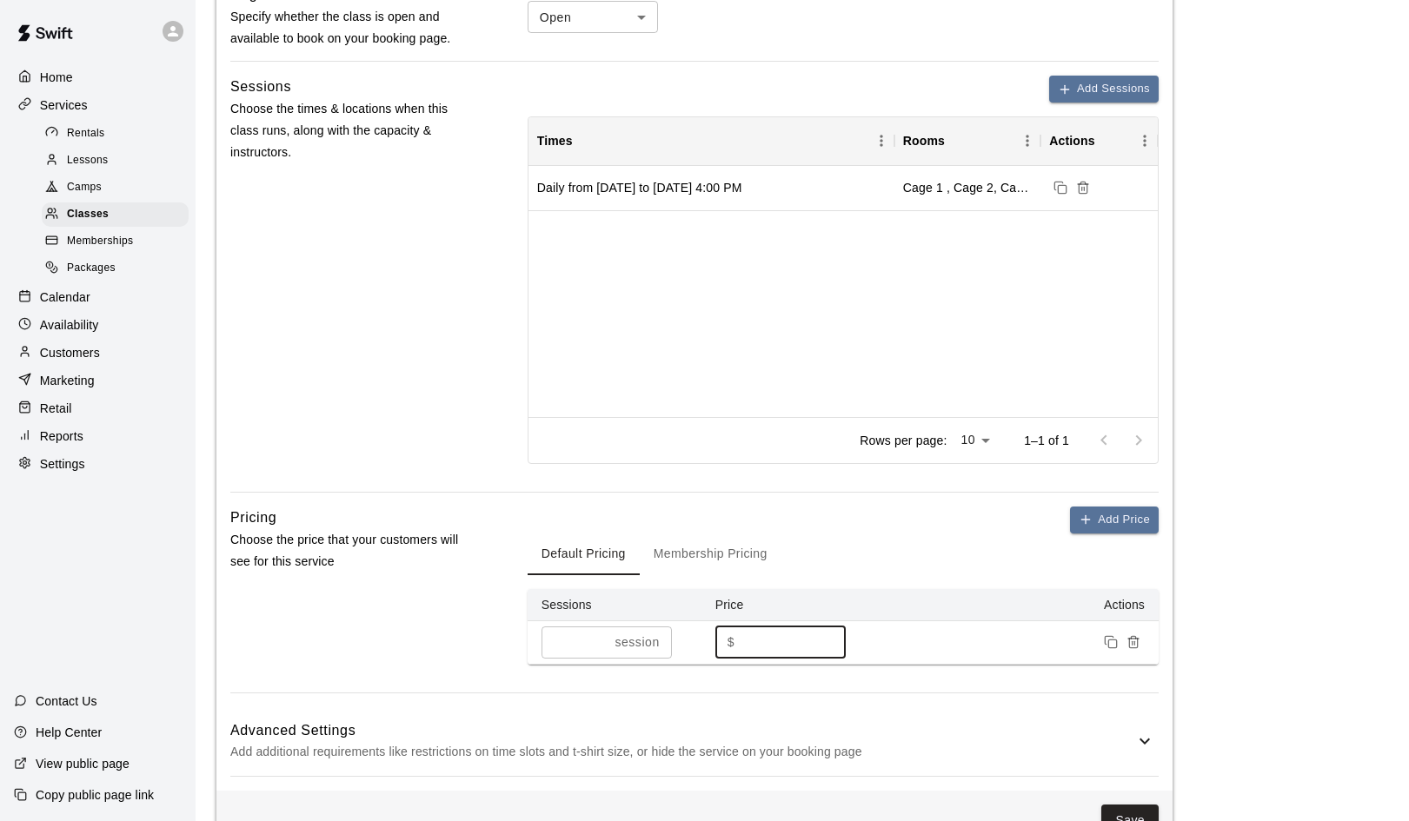
click at [743, 640] on input "*" at bounding box center [793, 643] width 104 height 32
type input "**"
click at [980, 630] on td at bounding box center [1016, 642] width 283 height 43
click at [599, 635] on input "*" at bounding box center [574, 643] width 67 height 32
type input "*"
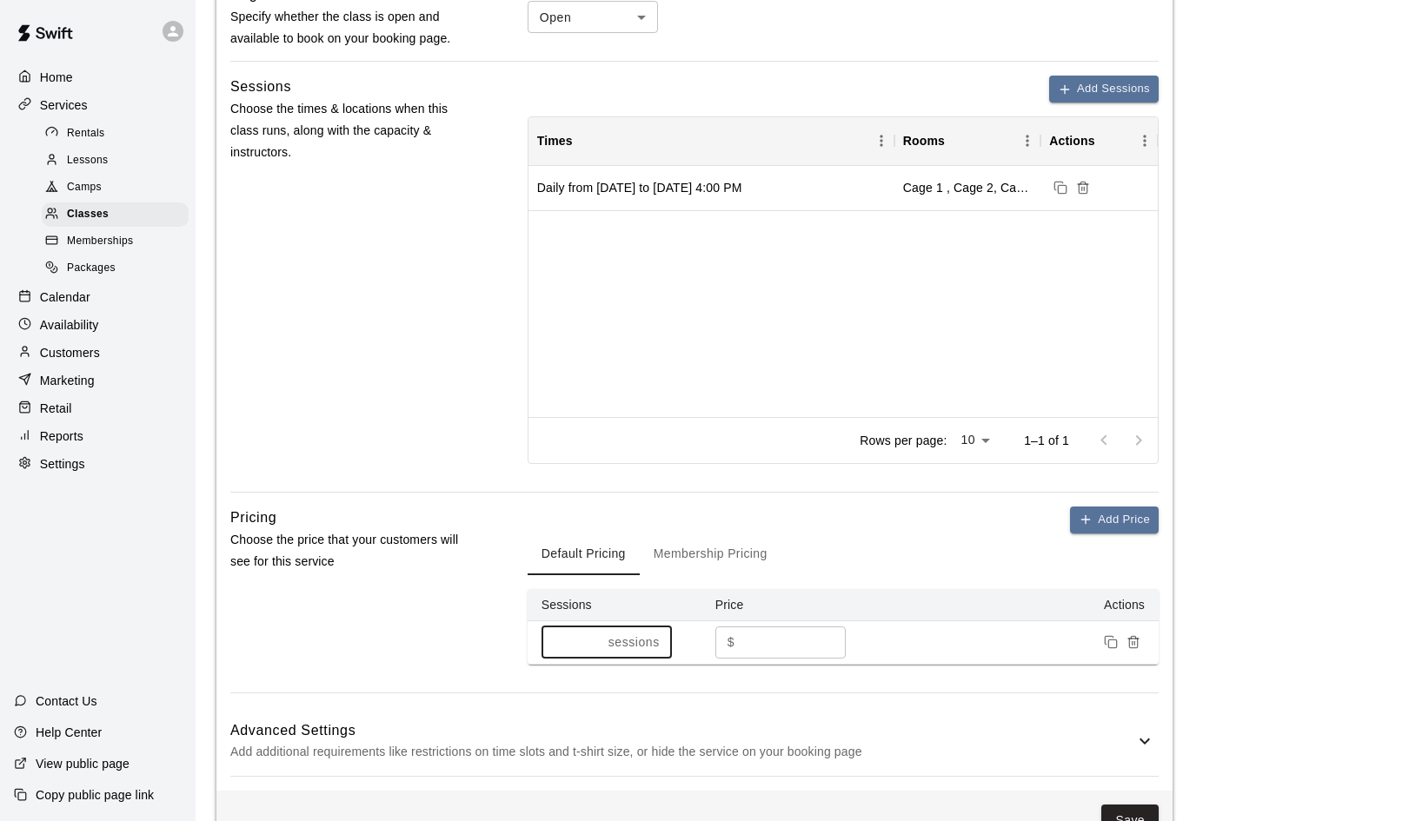
click at [594, 642] on input "*" at bounding box center [571, 643] width 60 height 32
click at [888, 526] on div "Add Price Default Pricing Membership Pricing Sessions Price Actions * session ​…" at bounding box center [843, 586] width 631 height 158
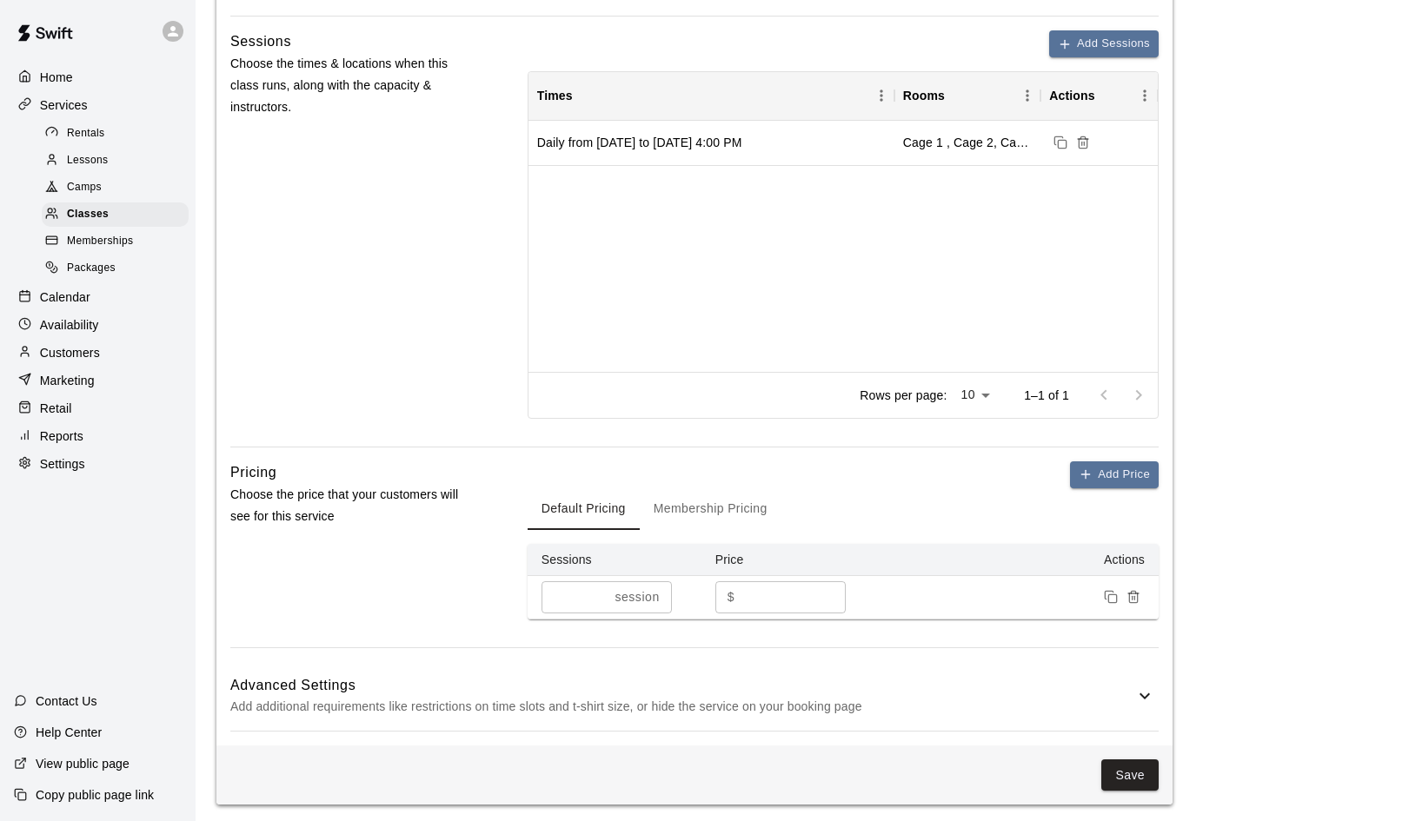
scroll to position [649, 0]
click at [1102, 473] on button "Add Price" at bounding box center [1114, 475] width 89 height 27
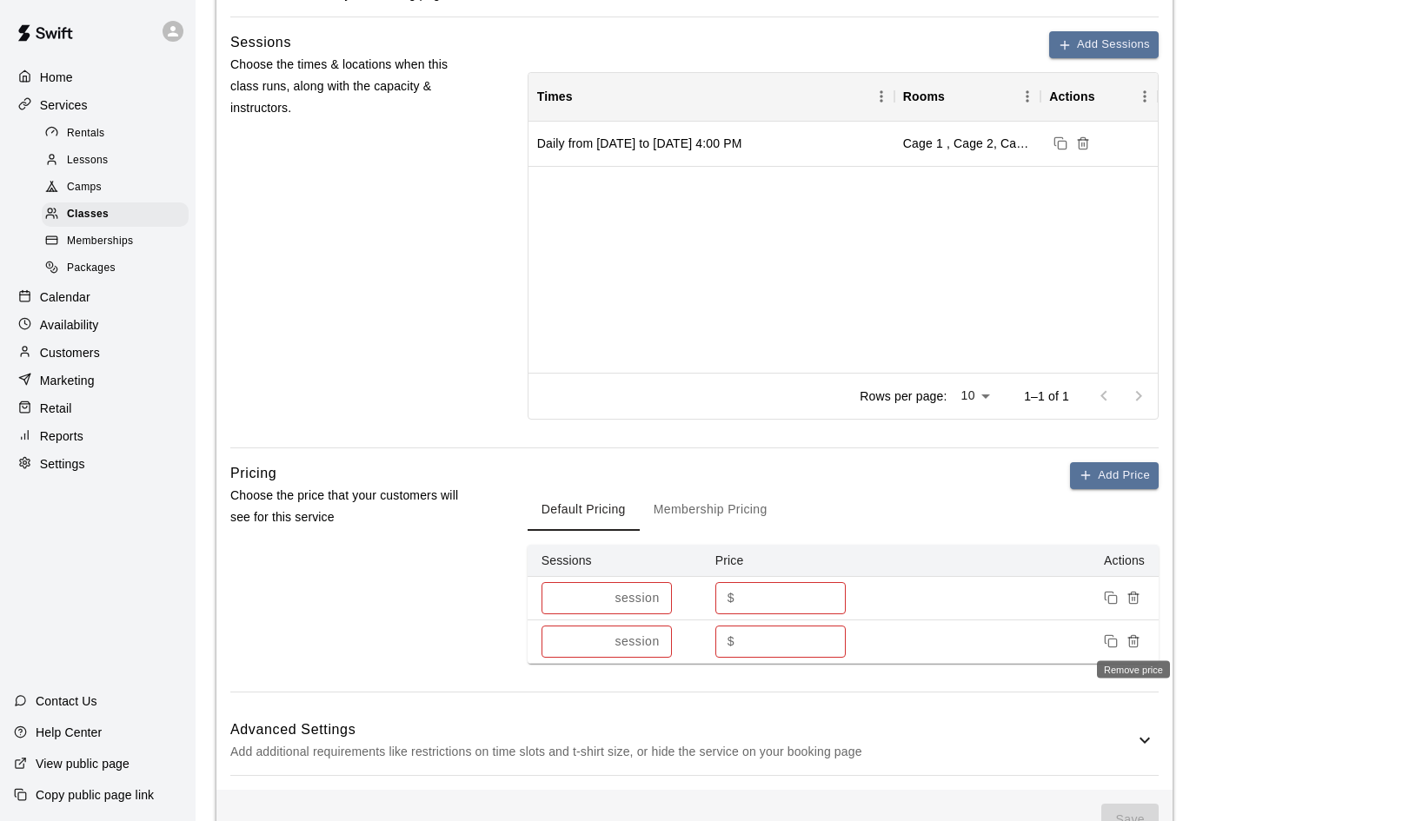
click at [1132, 641] on line "Remove price" at bounding box center [1132, 642] width 0 height 3
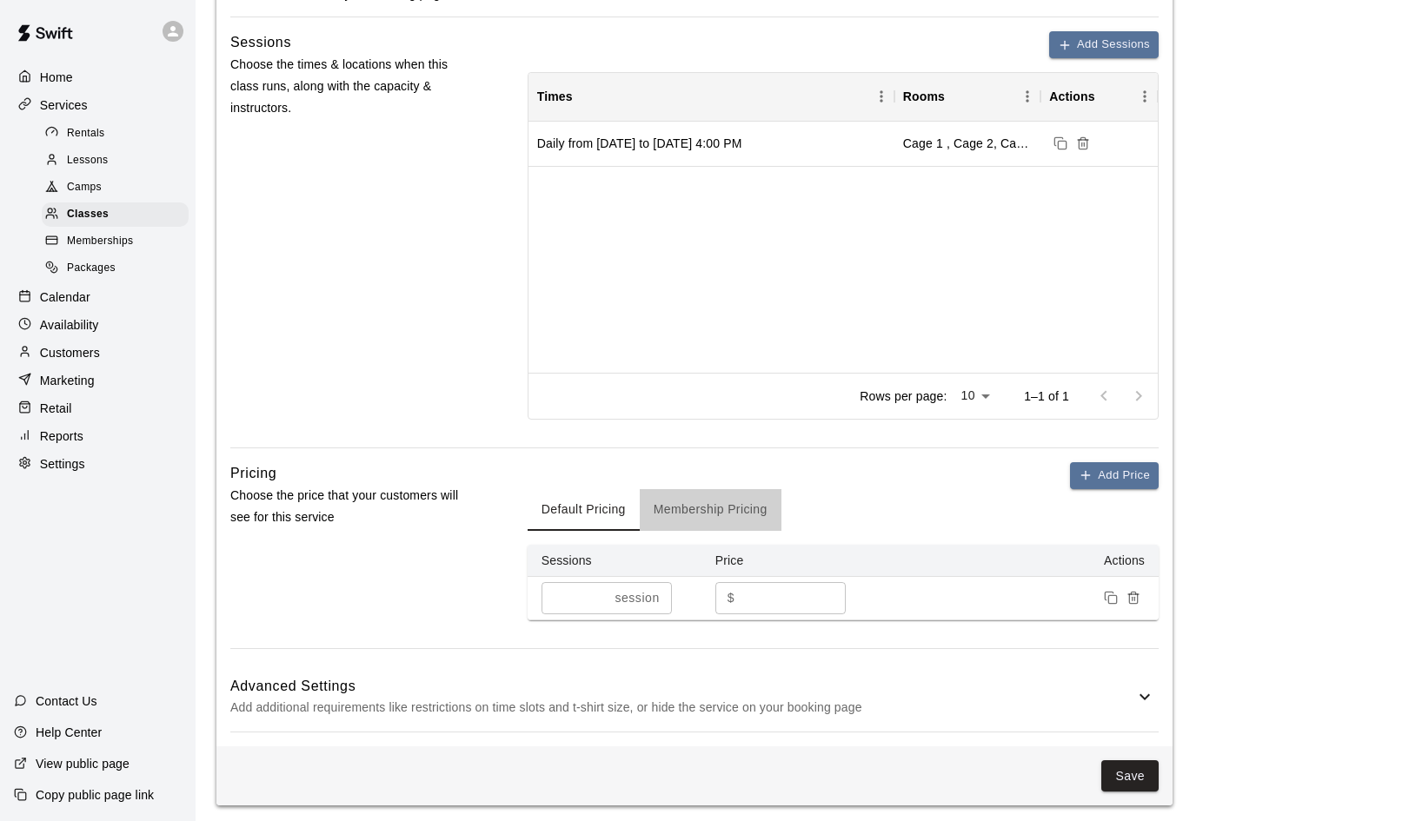
click at [700, 501] on button "Membership Pricing" at bounding box center [711, 510] width 142 height 42
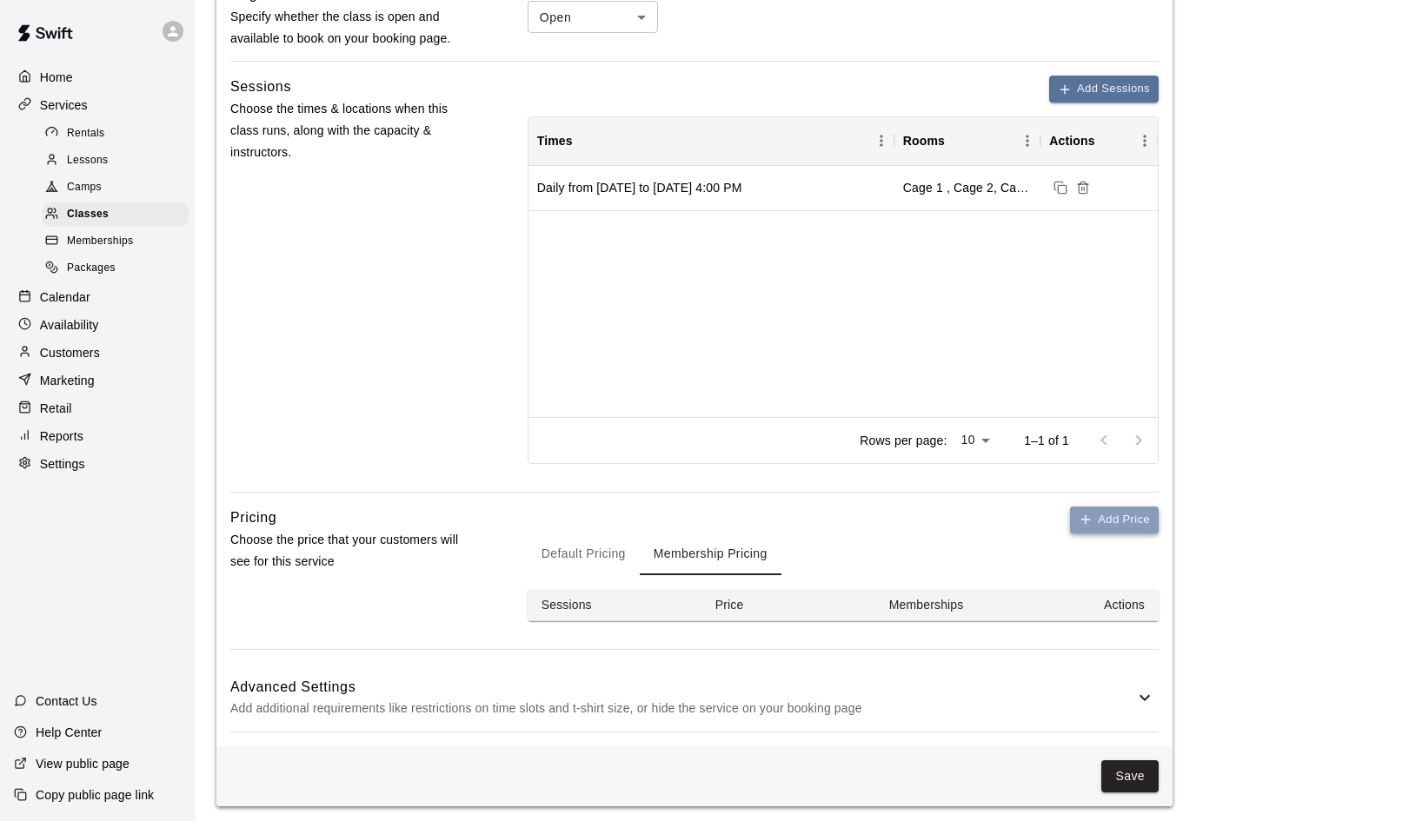
click at [1105, 523] on button "Add Price" at bounding box center [1114, 520] width 89 height 27
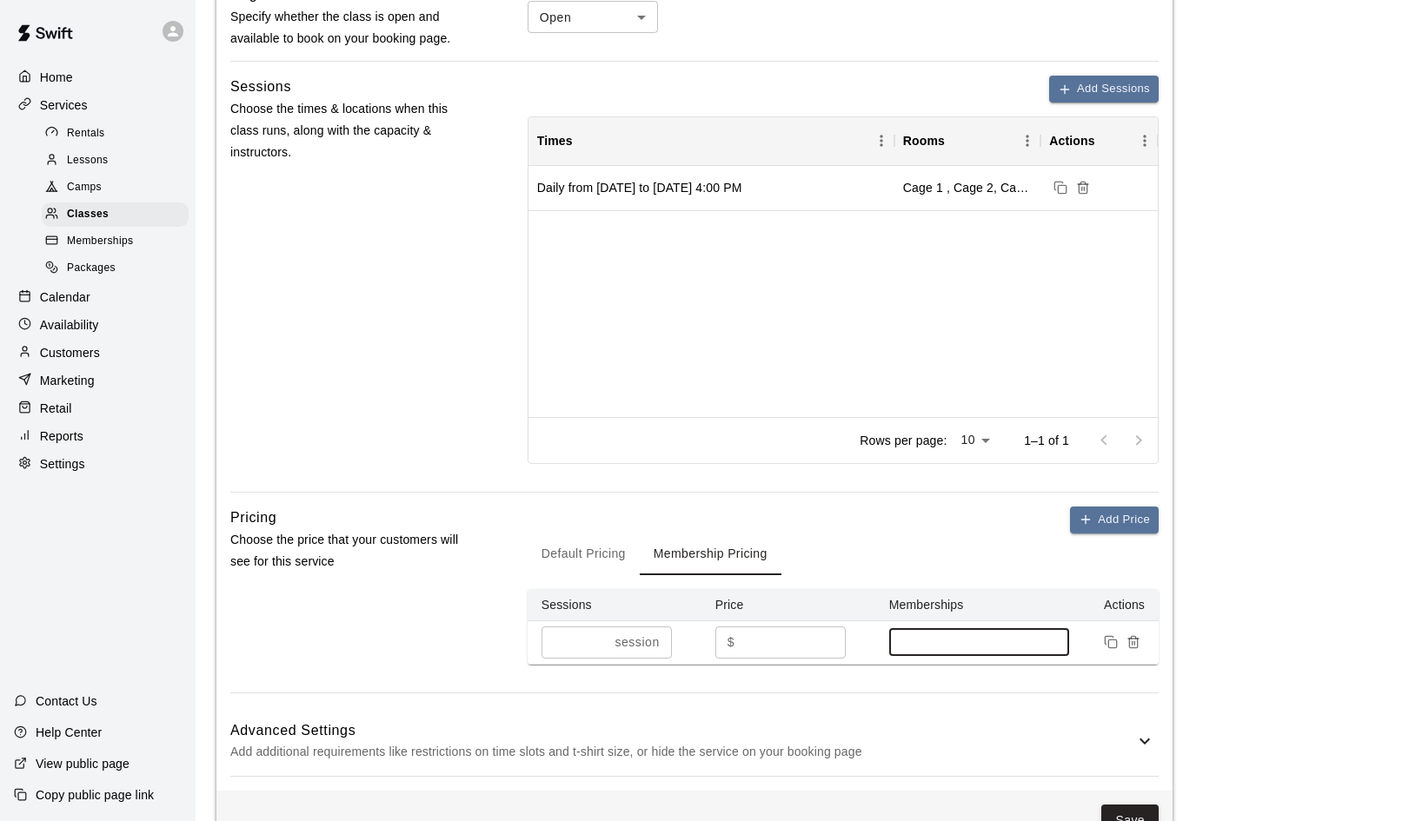
click at [943, 637] on input at bounding box center [979, 642] width 163 height 14
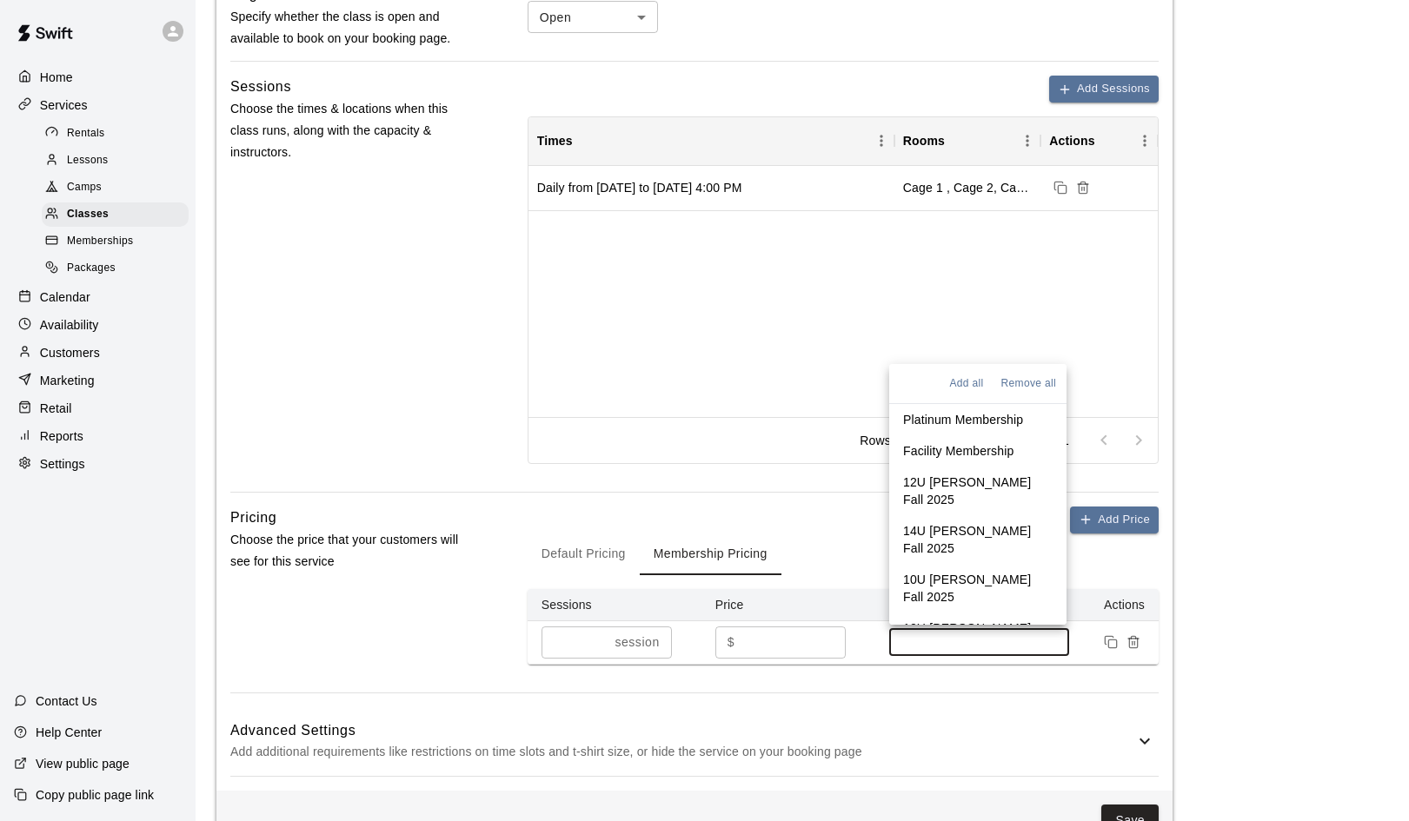
click at [937, 422] on p "Platinum Membership" at bounding box center [963, 419] width 120 height 17
click at [1029, 682] on div "Add Price Default Pricing Membership Pricing Sessions Price Memberships Actions…" at bounding box center [843, 600] width 631 height 187
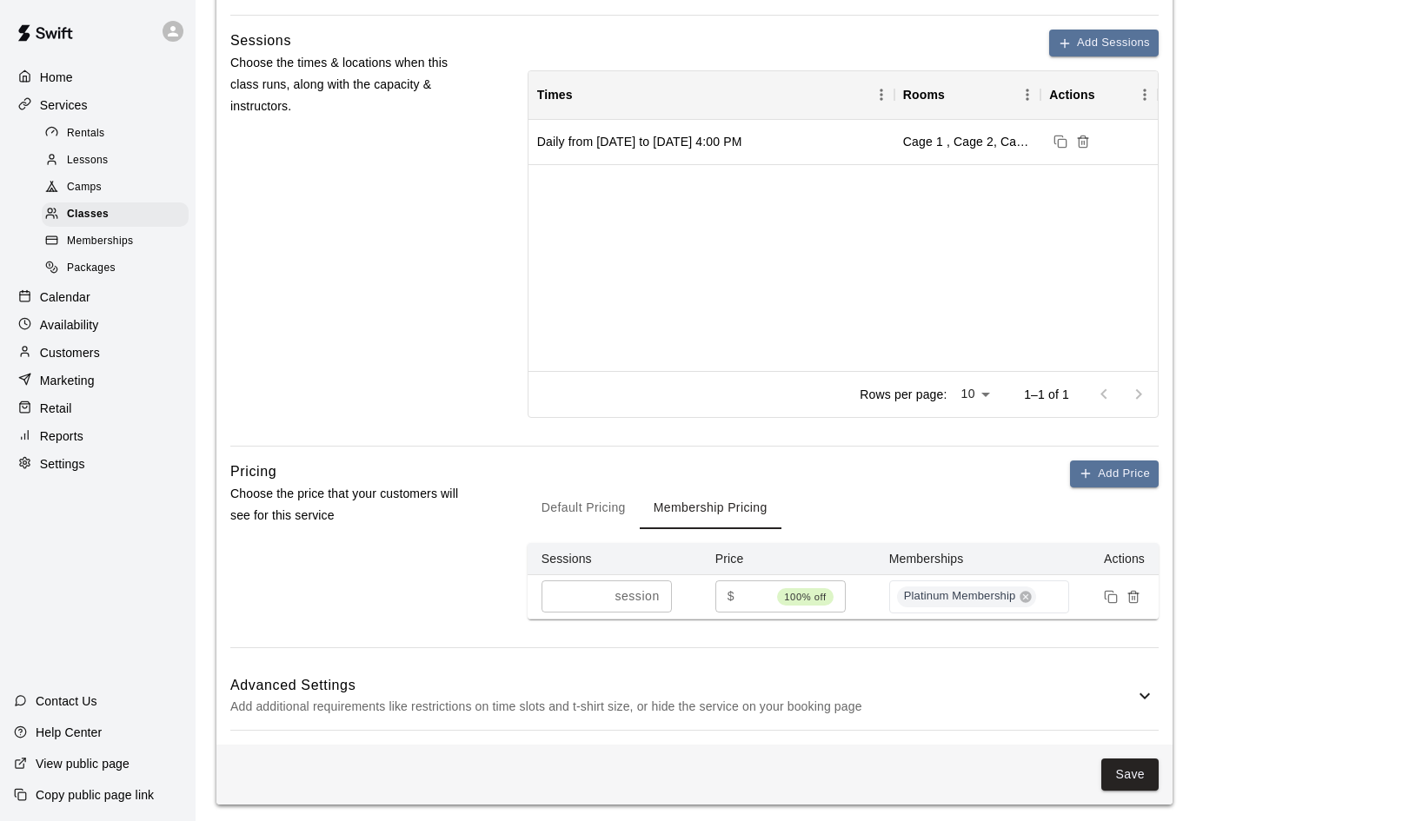
scroll to position [650, 0]
click at [1104, 475] on button "Add Price" at bounding box center [1114, 474] width 89 height 27
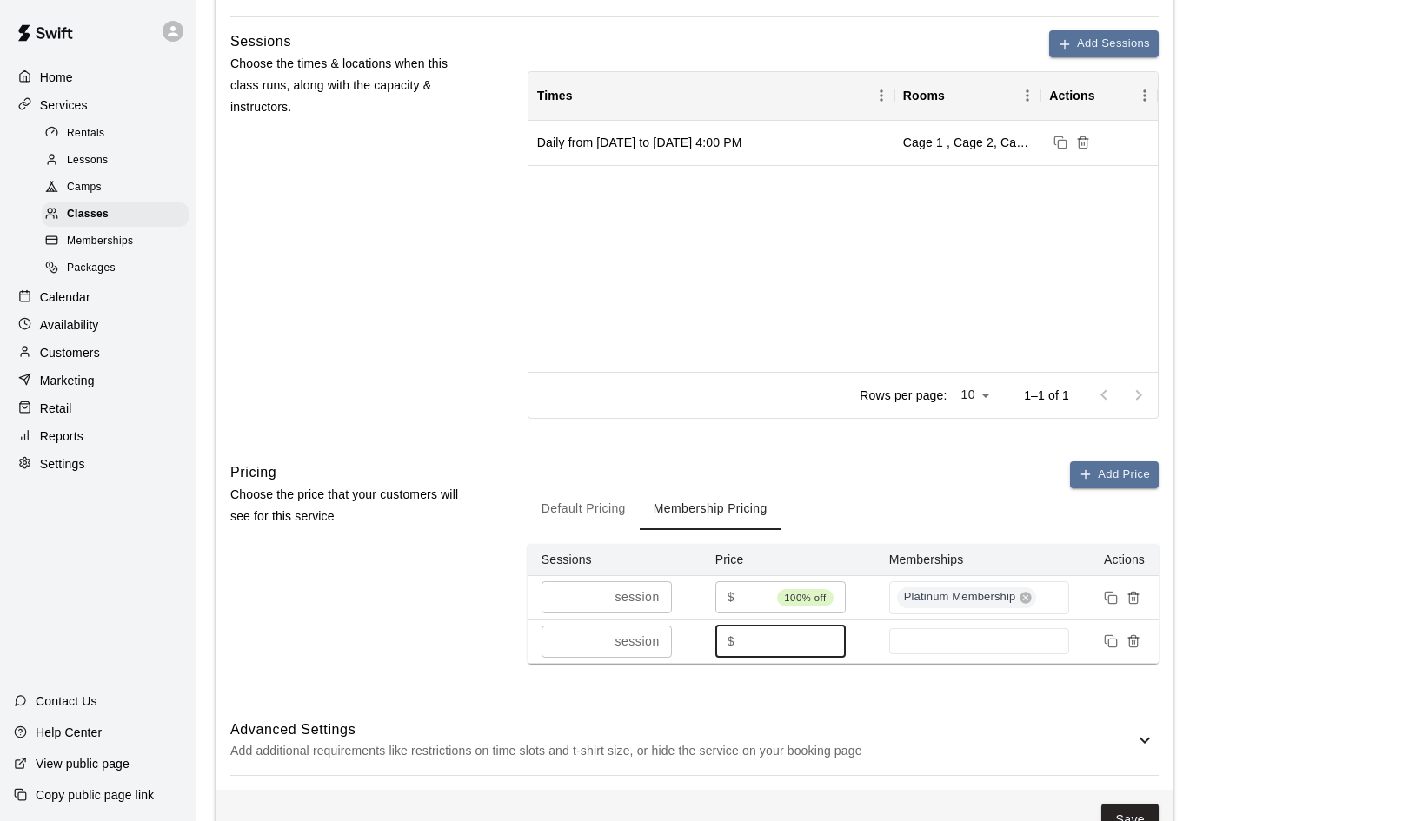
click at [742, 638] on input "*" at bounding box center [793, 642] width 104 height 32
click at [1011, 646] on div at bounding box center [979, 641] width 181 height 26
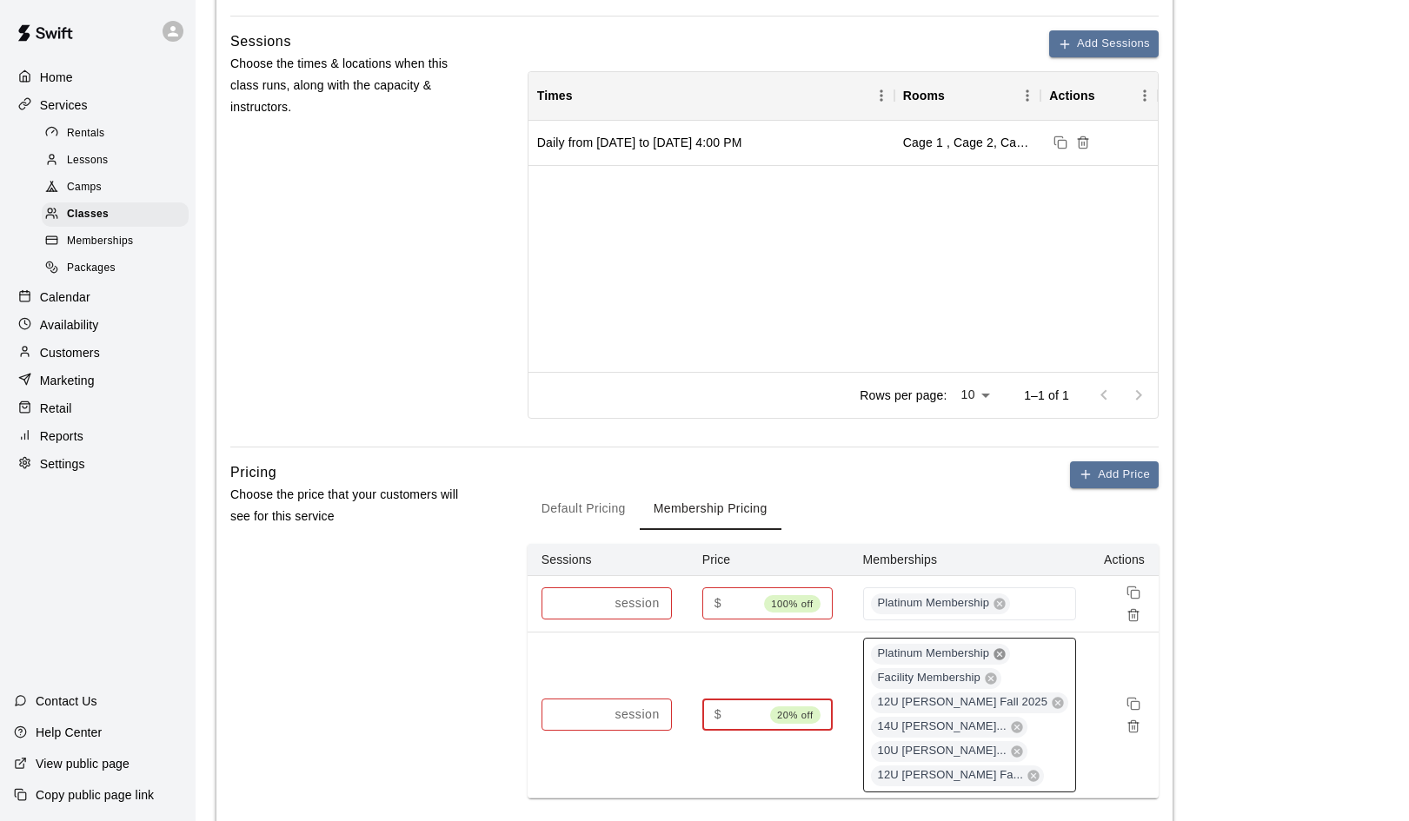
click at [1006, 647] on icon at bounding box center [1000, 654] width 14 height 14
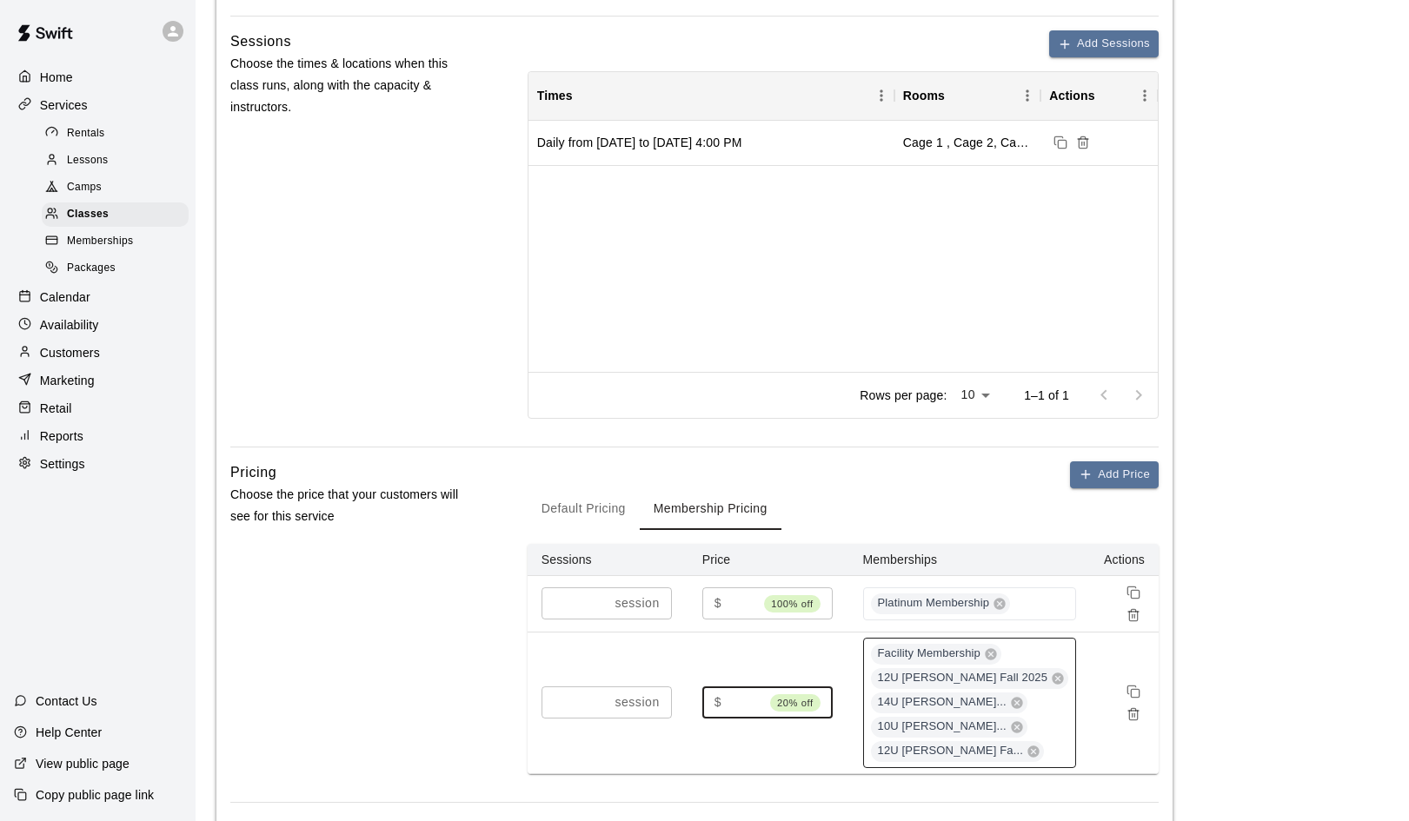
type input "**"
click at [1222, 612] on main "**********" at bounding box center [802, 165] width 1172 height 1589
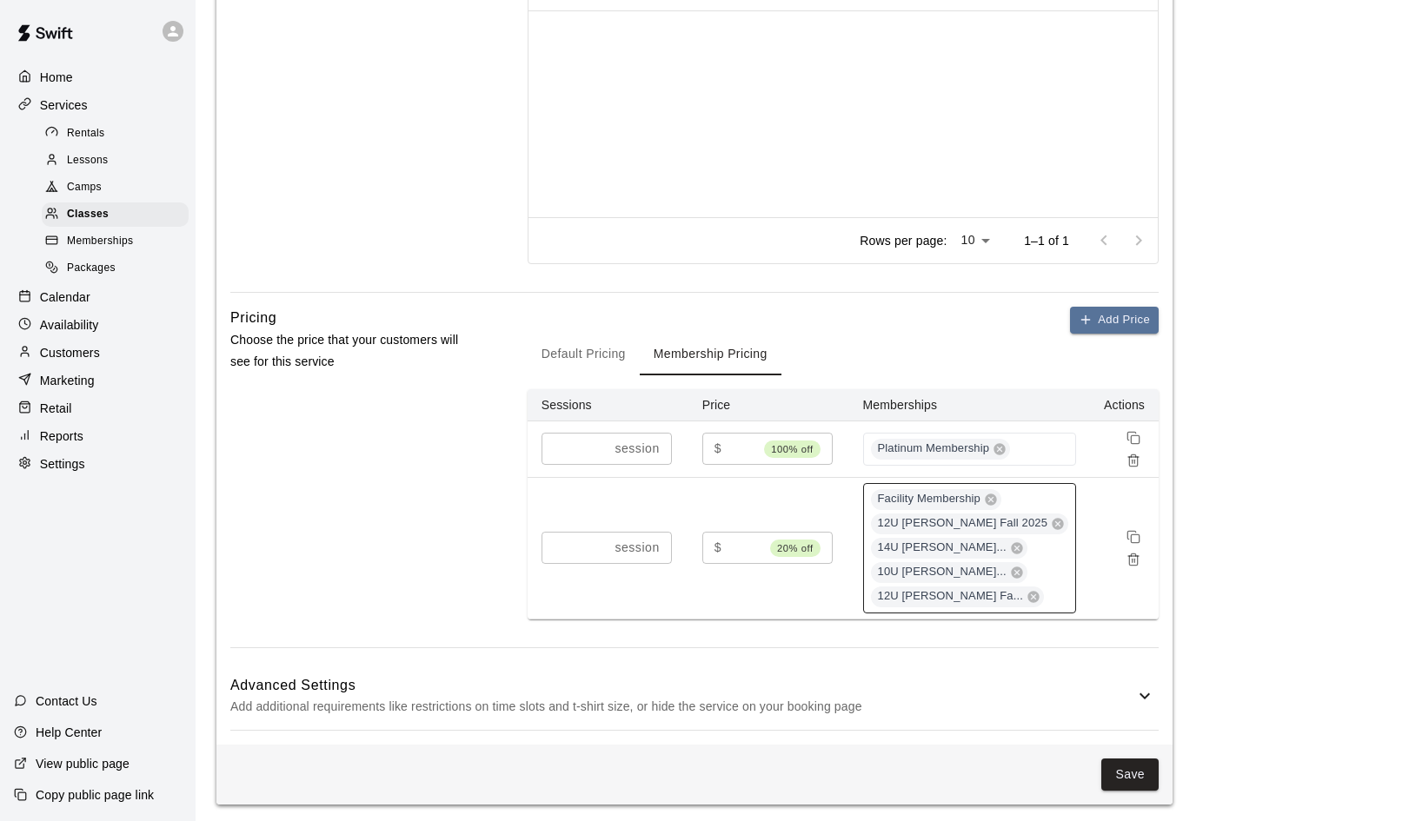
scroll to position [804, 0]
click at [913, 633] on div "Add Price Default Pricing Membership Pricing Sessions Price Memberships Actions…" at bounding box center [843, 478] width 631 height 341
click at [1145, 688] on icon at bounding box center [1144, 697] width 21 height 21
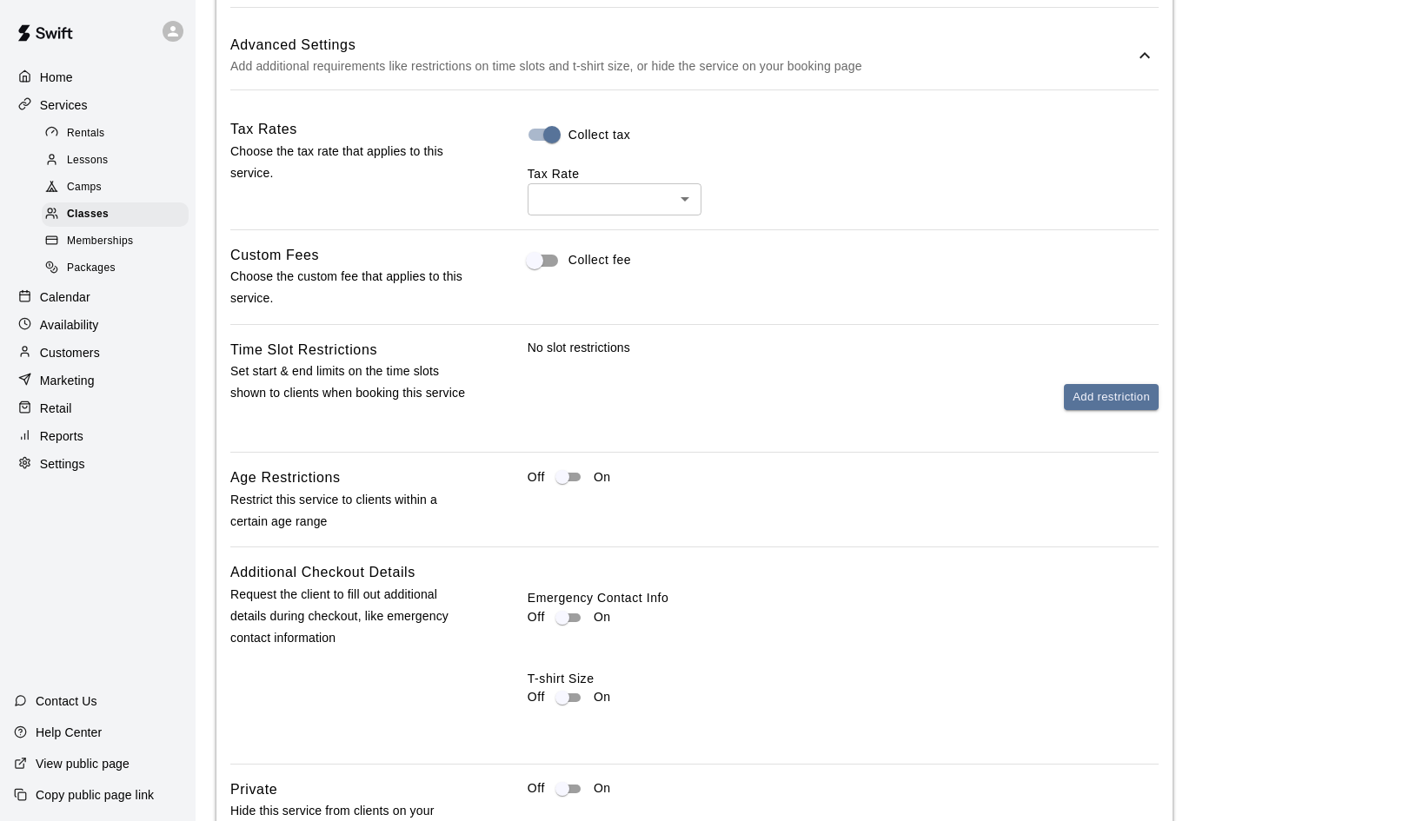
scroll to position [1462, 0]
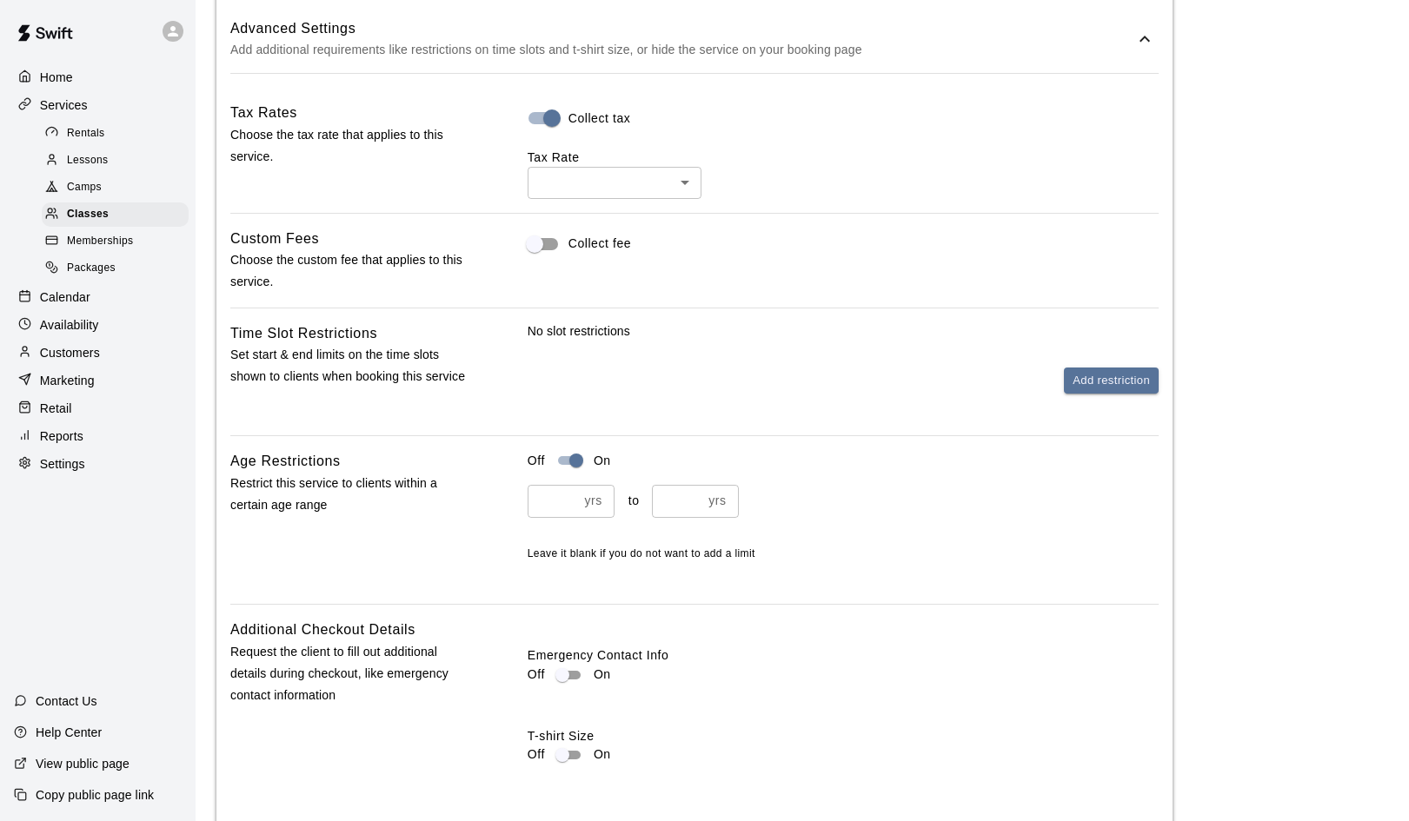
click at [696, 493] on input "*" at bounding box center [677, 501] width 50 height 32
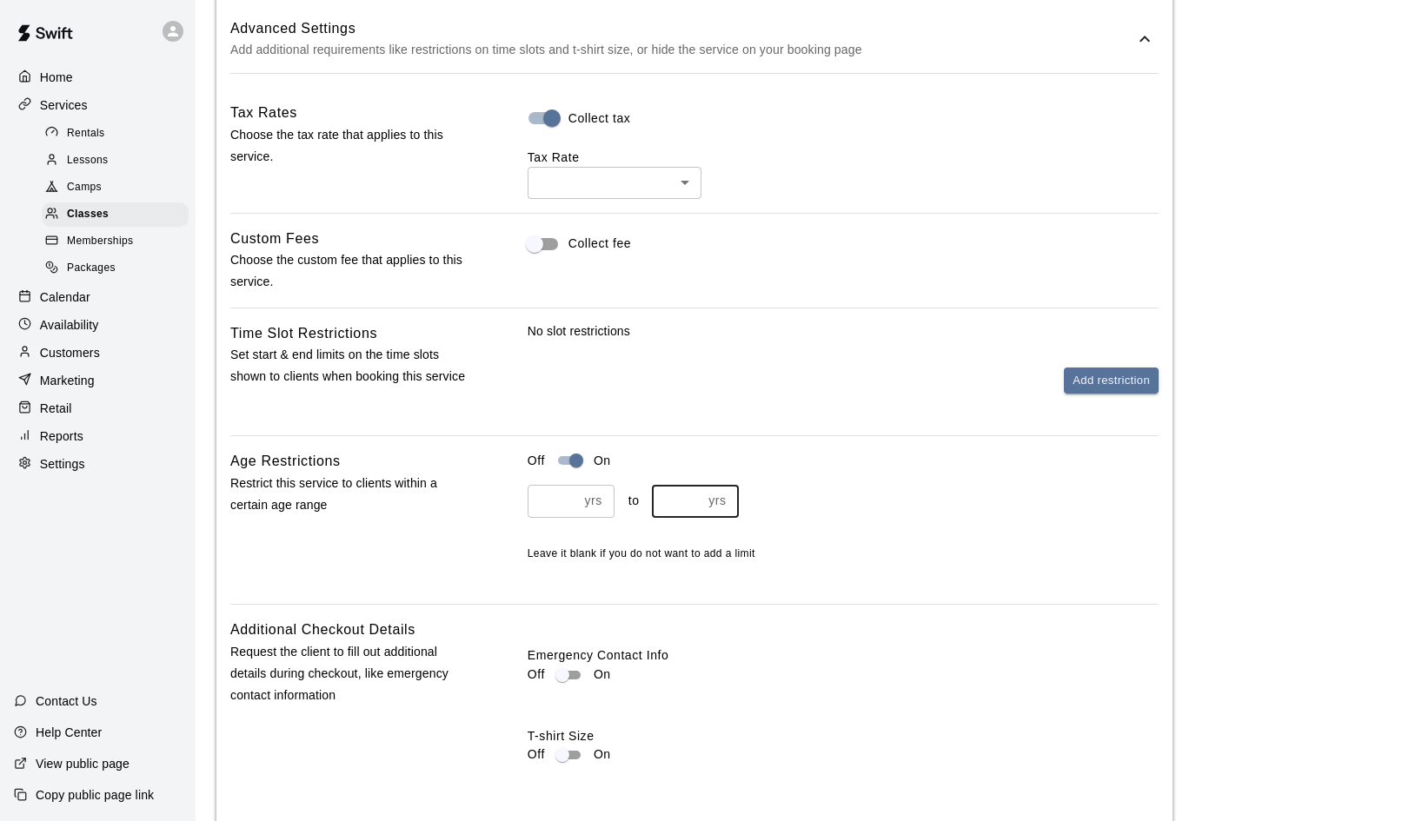
type input "*"
click at [695, 493] on input "*" at bounding box center [677, 501] width 50 height 32
click at [834, 523] on div "yrs ​ to * yrs ​ Leave it blank if you do not want to add a limit" at bounding box center [843, 523] width 631 height 77
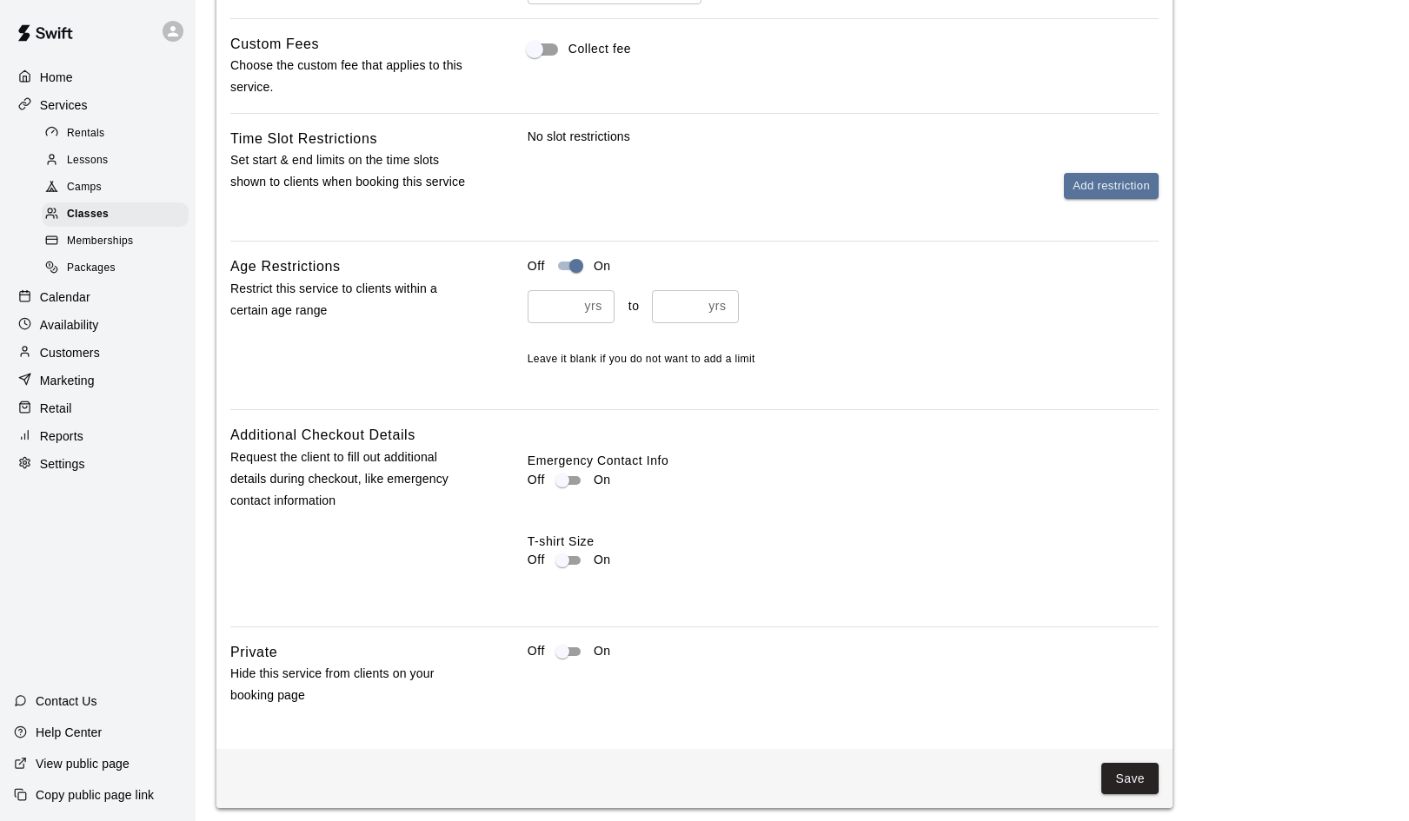
scroll to position [1656, 0]
click at [1136, 774] on button "Save" at bounding box center [1129, 780] width 57 height 32
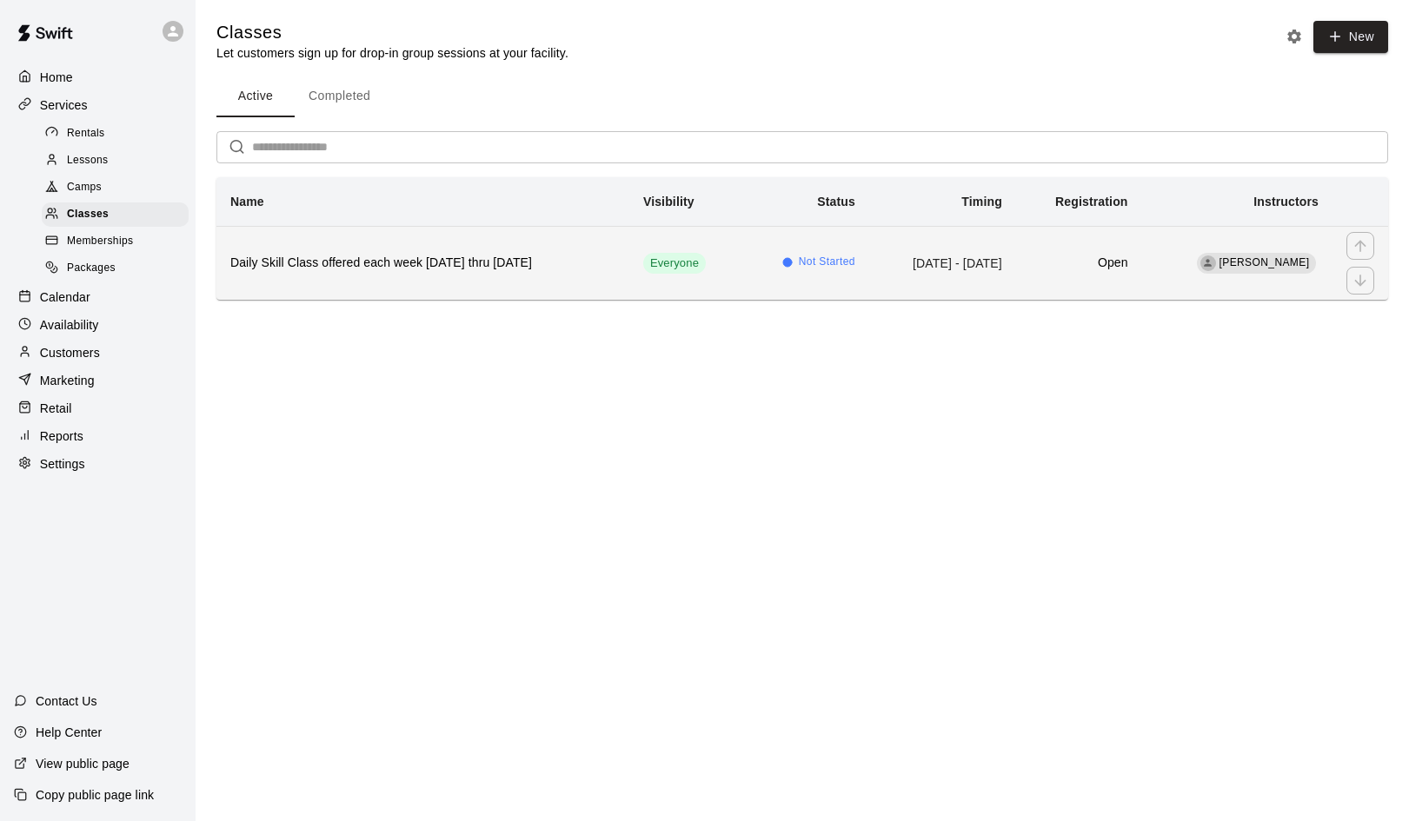
click at [362, 260] on h6 "Daily Skill Class offered each week [DATE] thru [DATE]" at bounding box center [422, 263] width 385 height 19
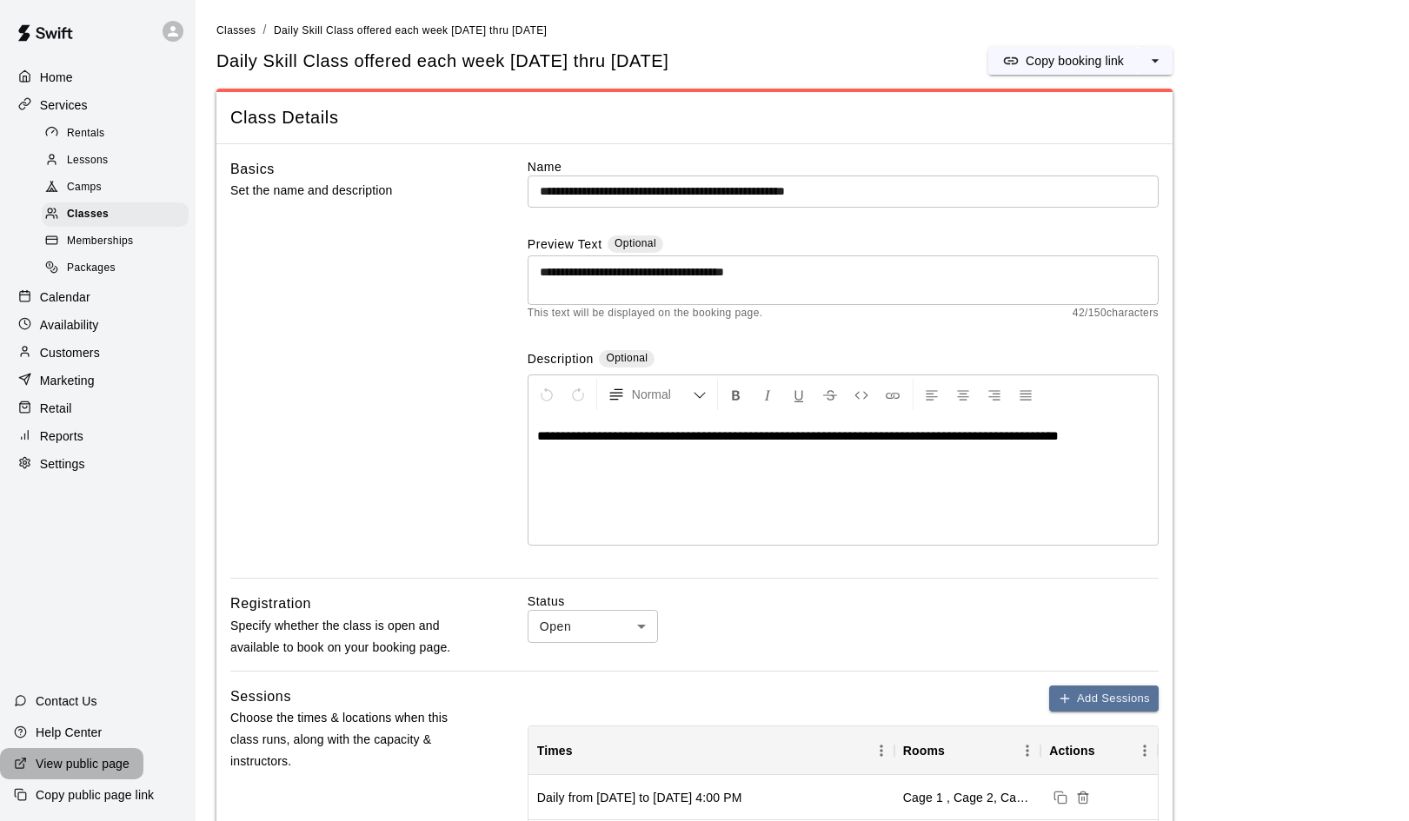
click at [80, 760] on p "View public page" at bounding box center [83, 763] width 94 height 17
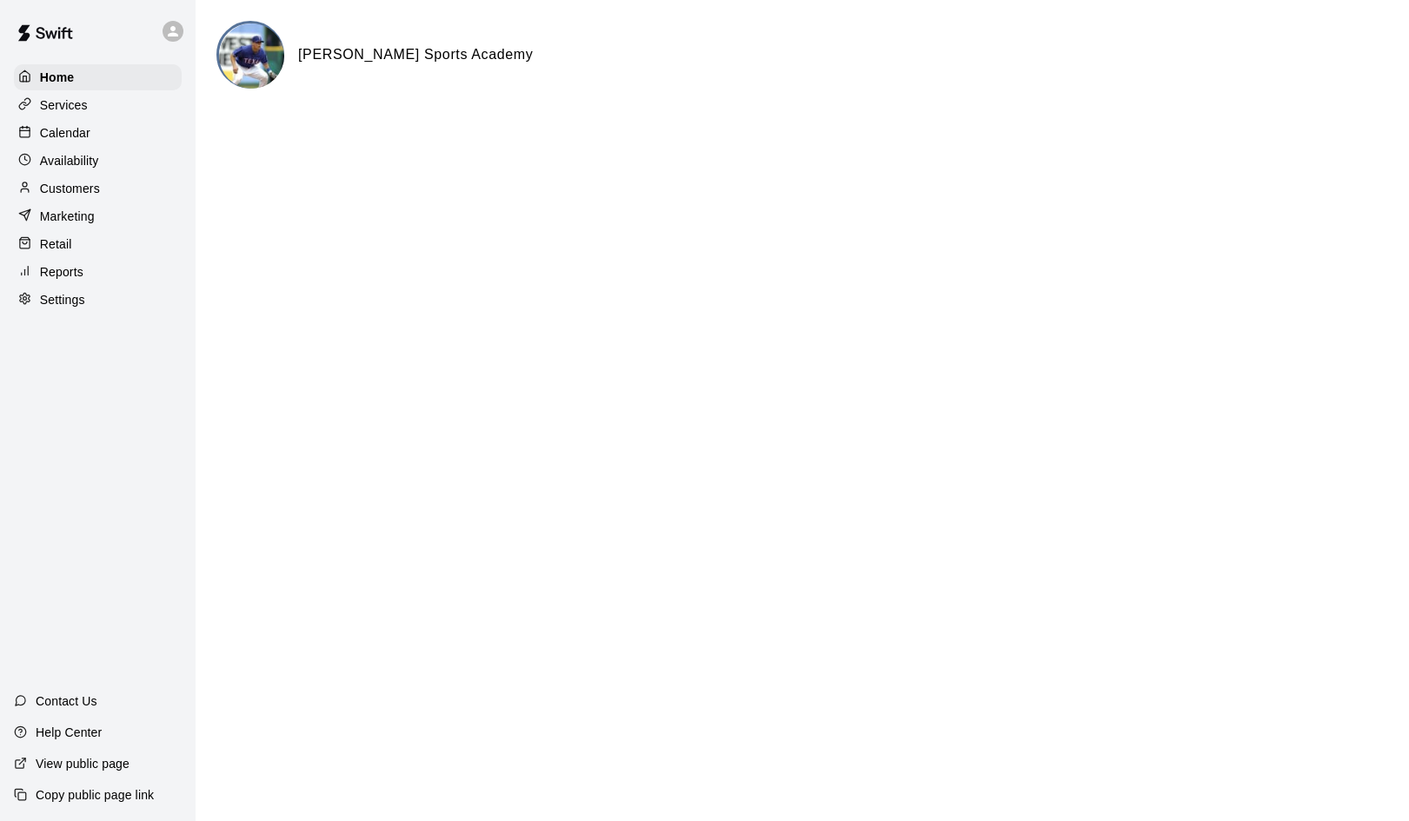
click at [61, 96] on p "Services" at bounding box center [64, 104] width 48 height 17
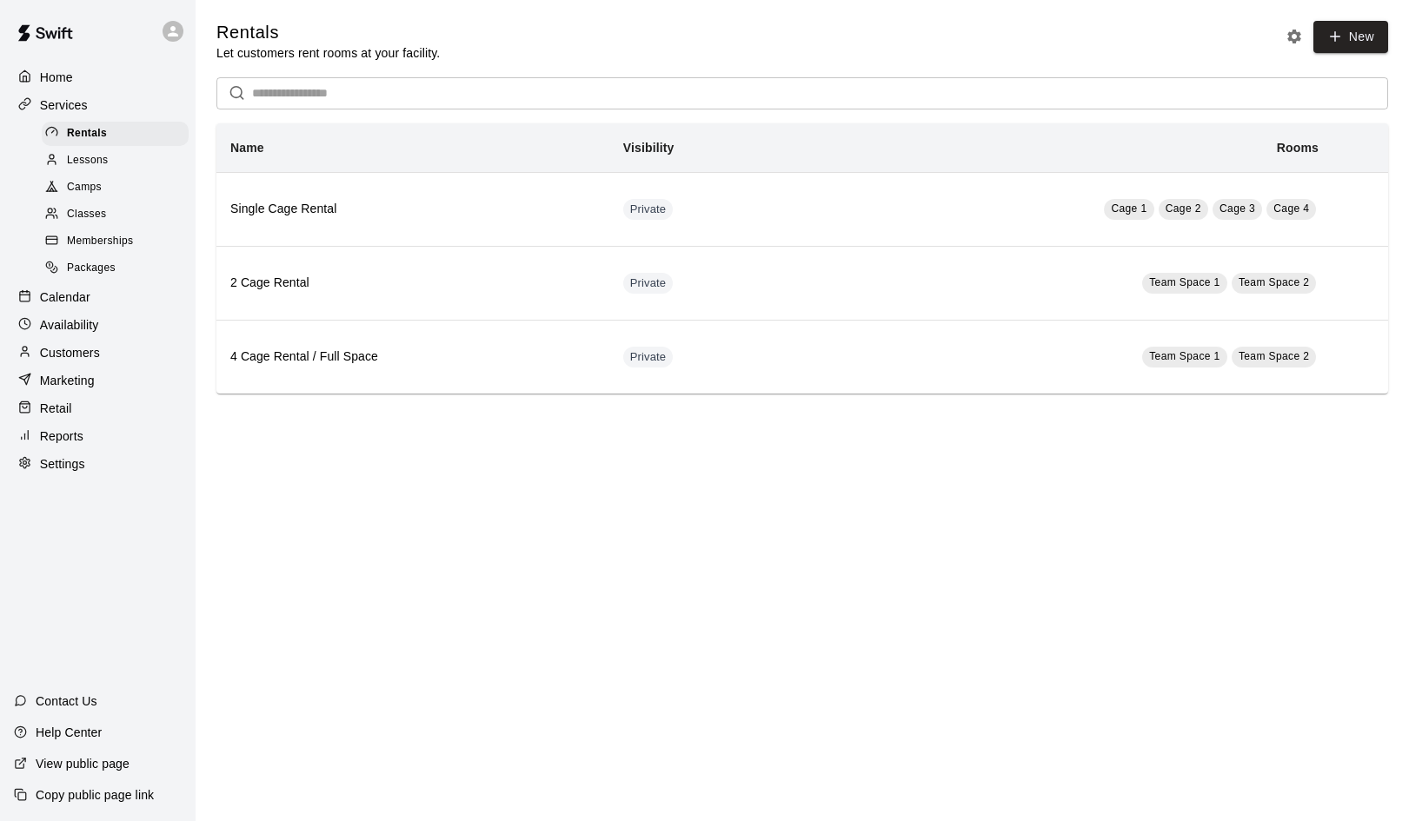
click at [86, 188] on span "Camps" at bounding box center [84, 187] width 35 height 17
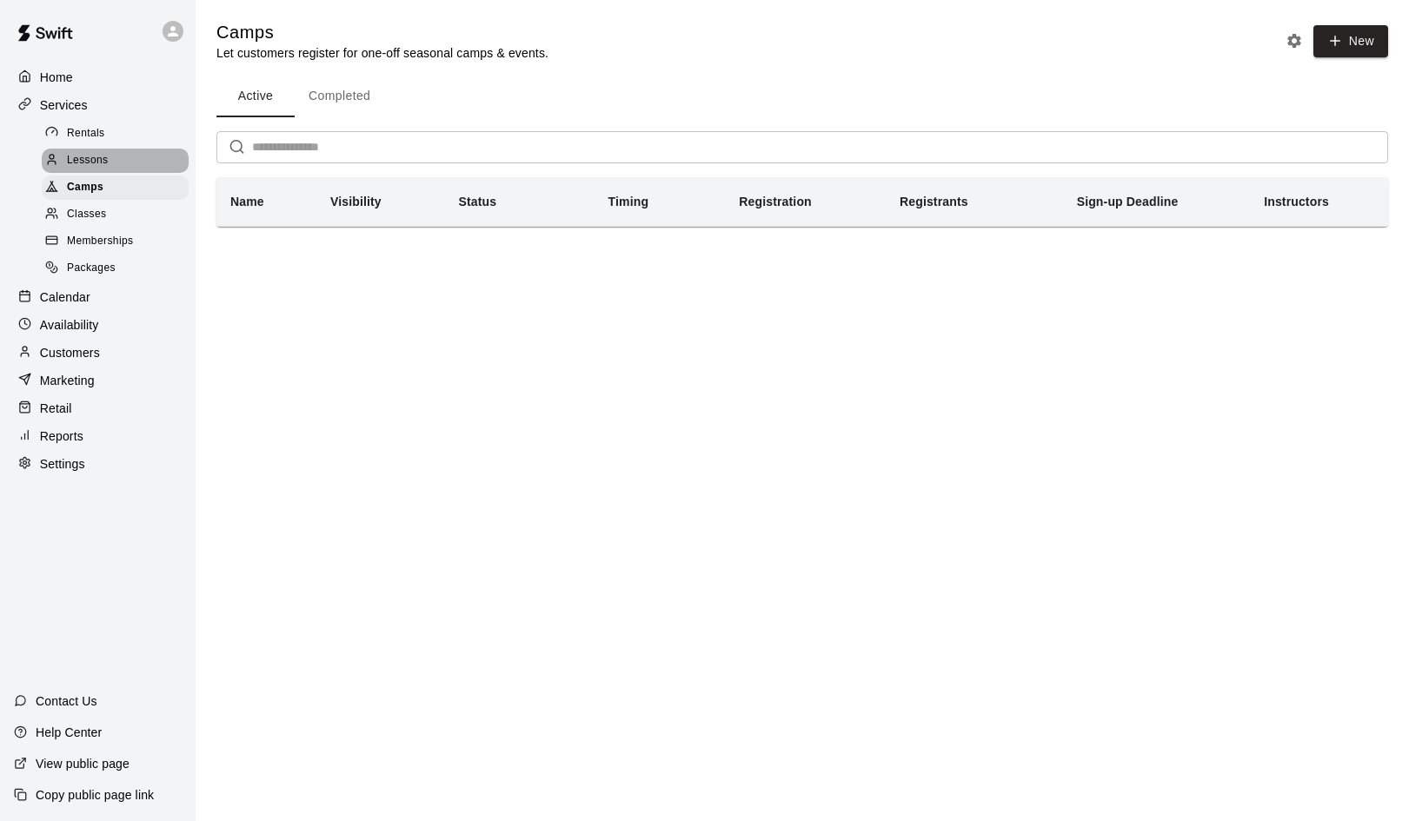
click at [90, 157] on span "Lessons" at bounding box center [88, 160] width 42 height 17
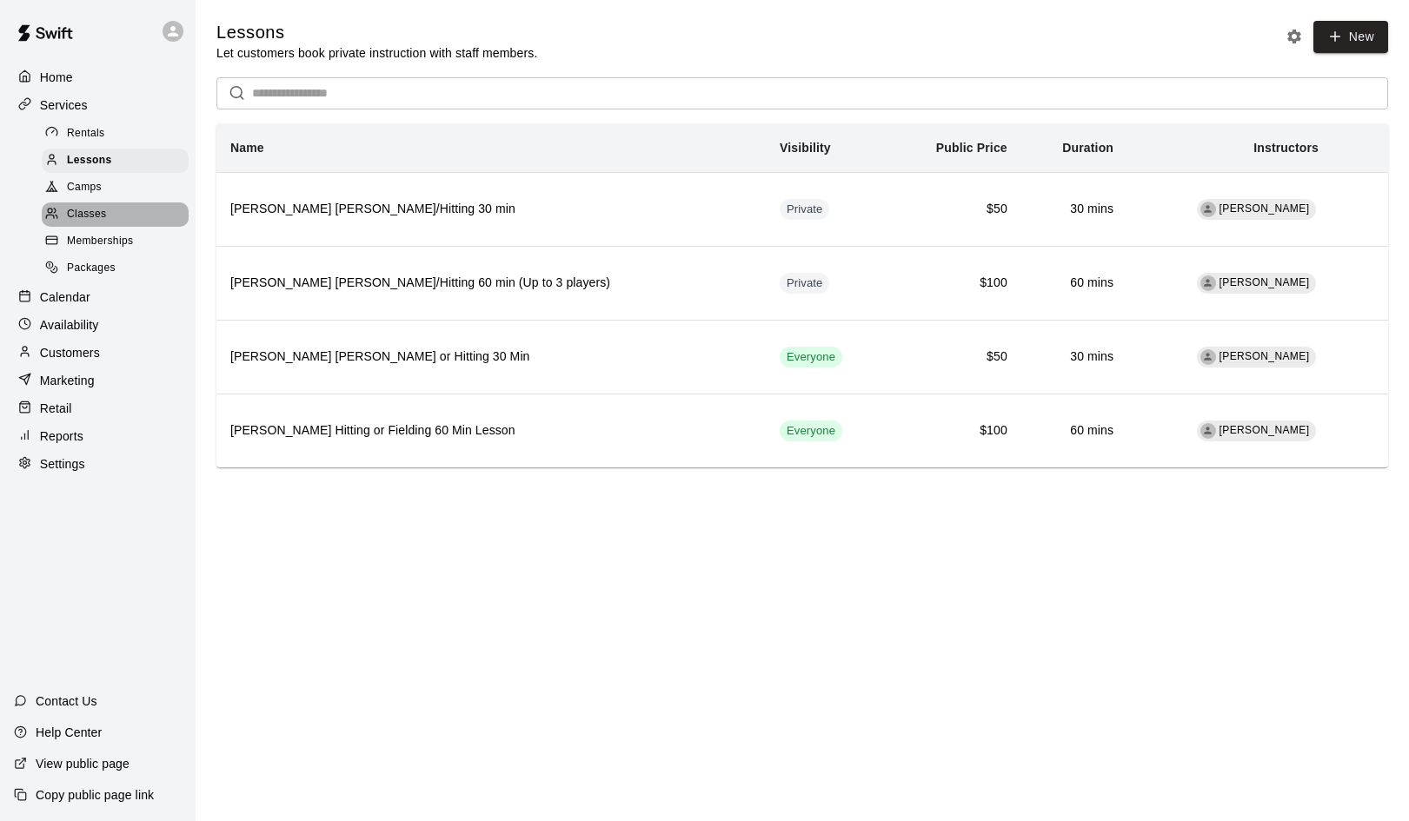
click at [88, 210] on span "Classes" at bounding box center [86, 214] width 39 height 17
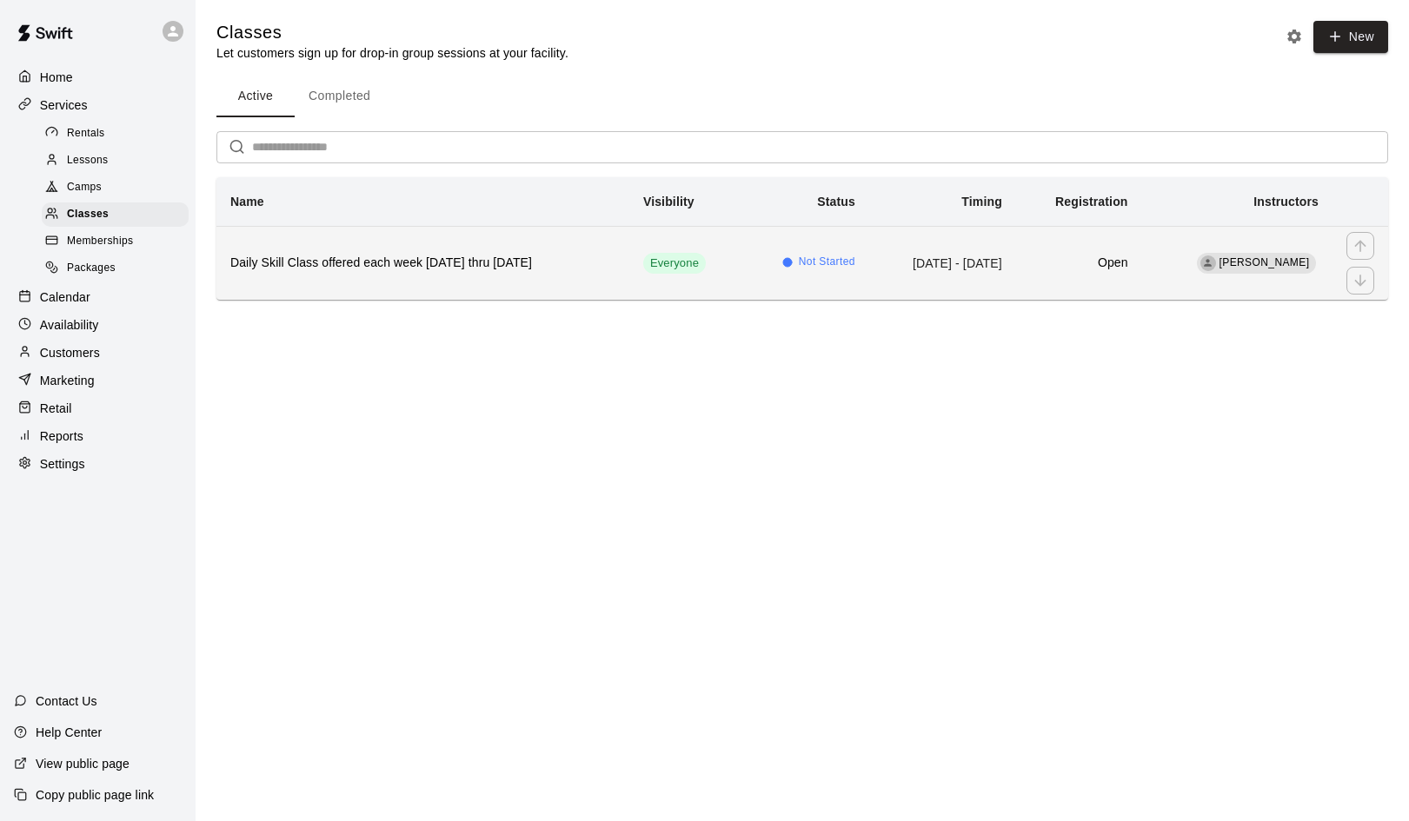
click at [347, 261] on h6 "Daily Skill Class offered each week [DATE] thru [DATE]" at bounding box center [422, 263] width 385 height 19
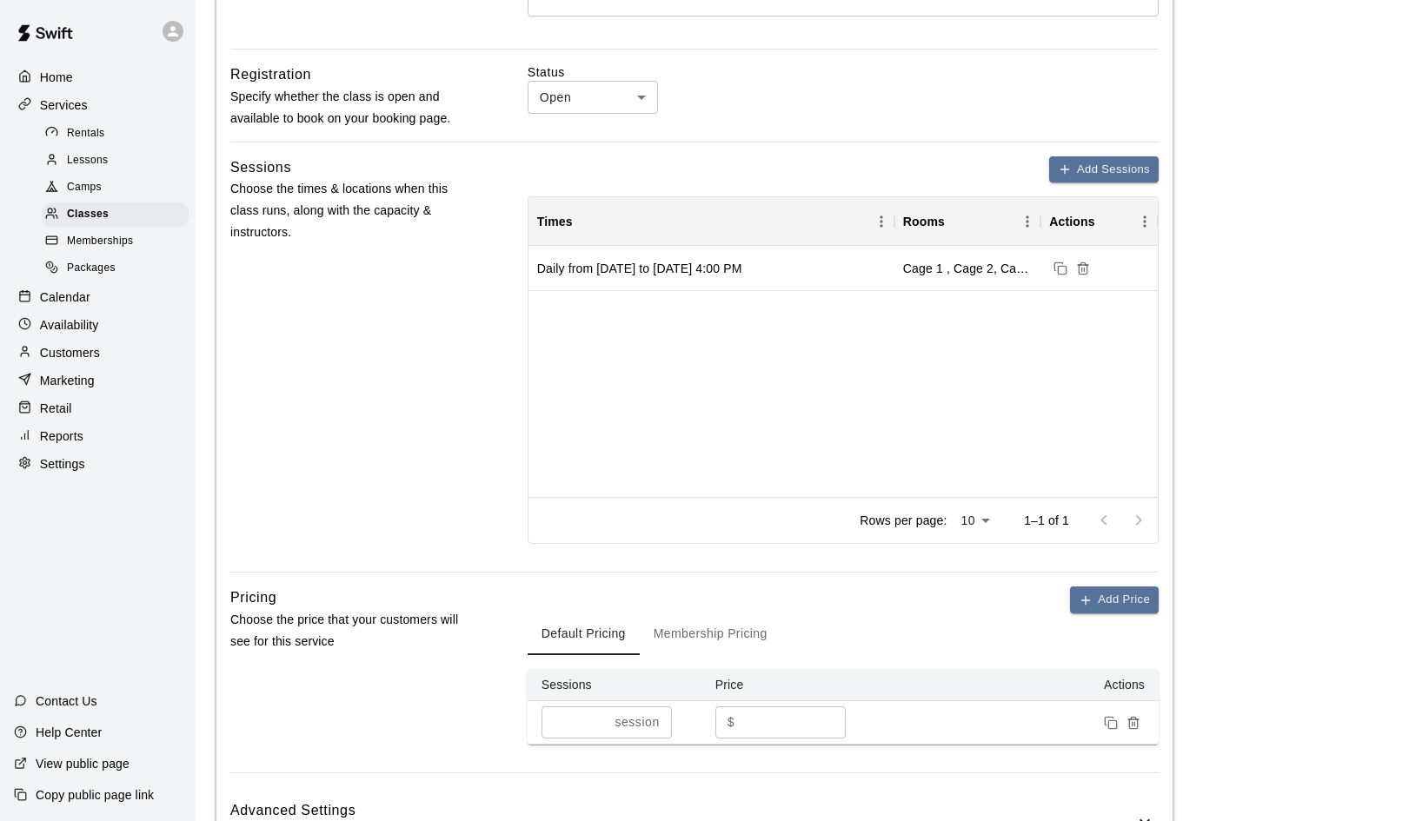
scroll to position [518, 0]
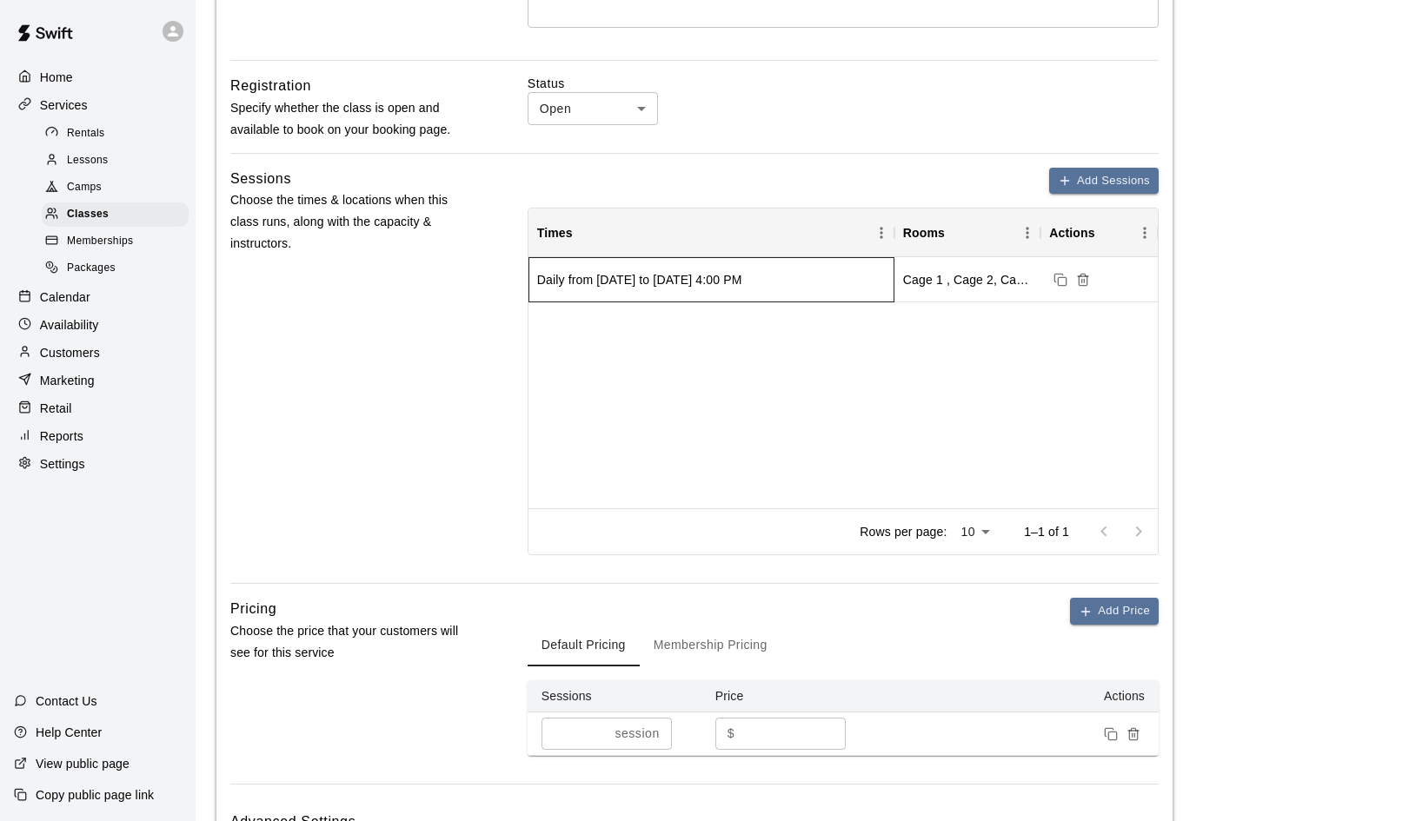
click at [742, 278] on div "Daily from [DATE] to [DATE] 4:00 PM" at bounding box center [639, 279] width 205 height 17
click at [1096, 175] on button "Add Sessions" at bounding box center [1104, 181] width 110 height 27
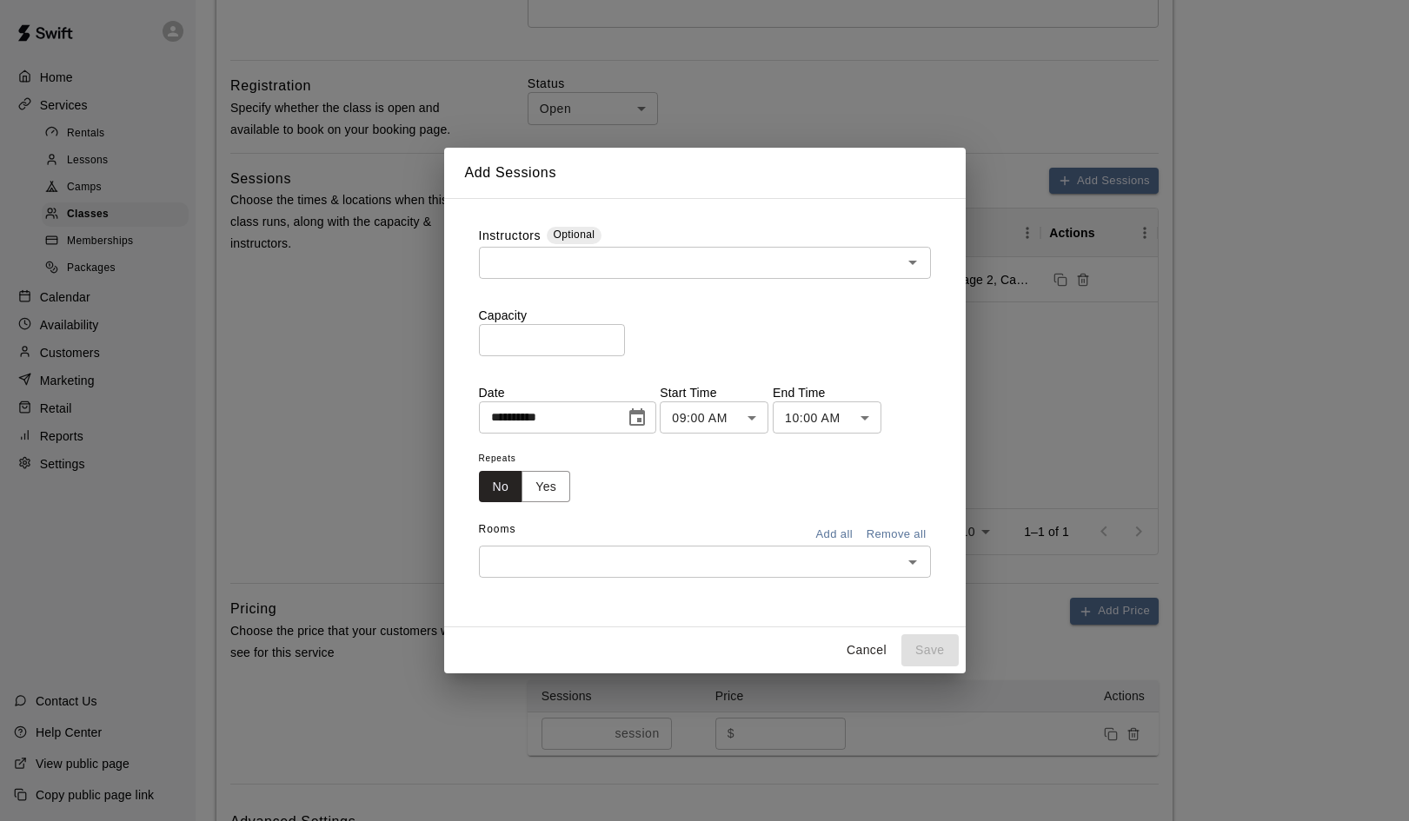
click at [856, 653] on button "Cancel" at bounding box center [867, 650] width 56 height 32
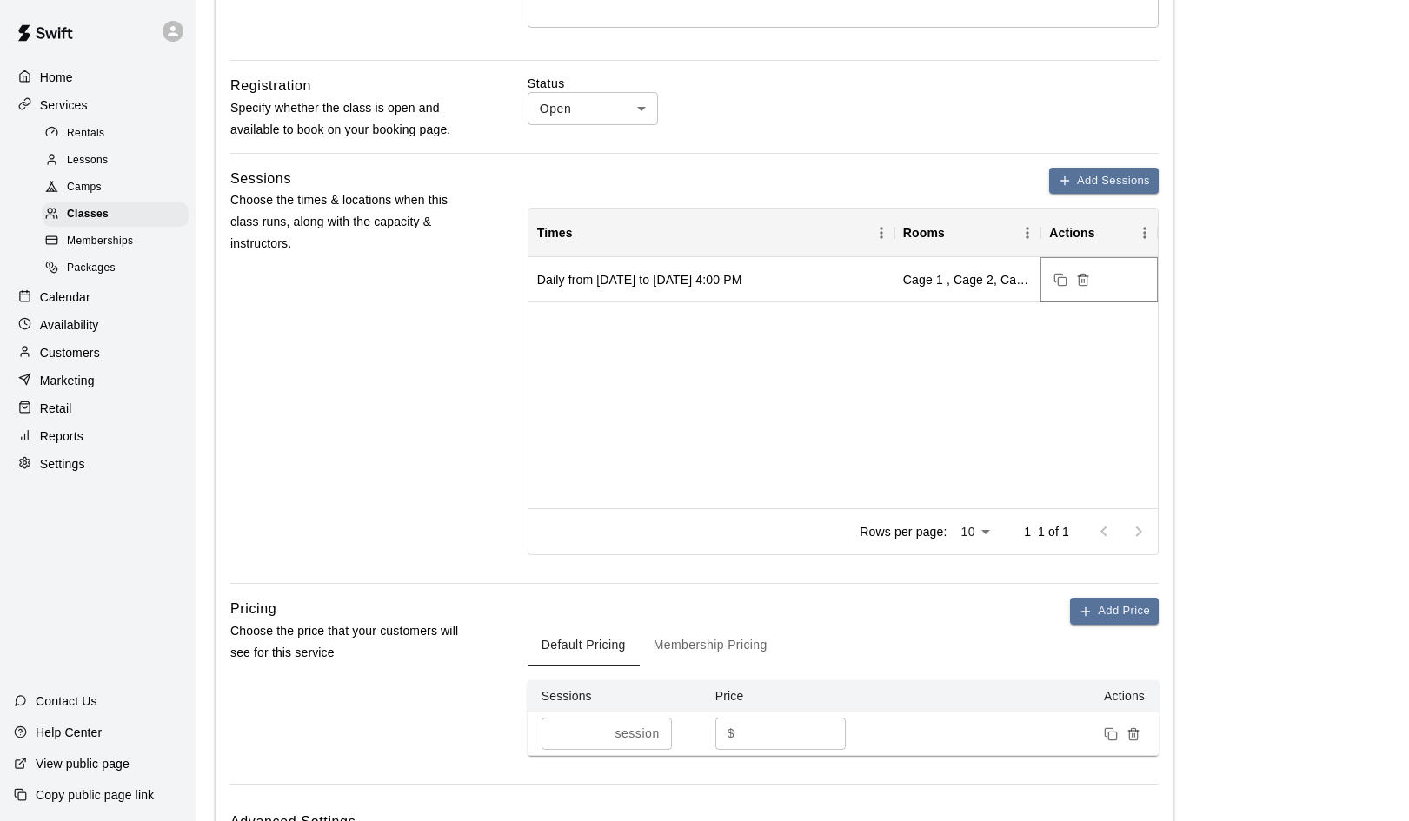
click at [1085, 279] on line "Delete sessions" at bounding box center [1085, 280] width 0 height 3
click at [1093, 181] on button "Add Sessions" at bounding box center [1104, 181] width 110 height 27
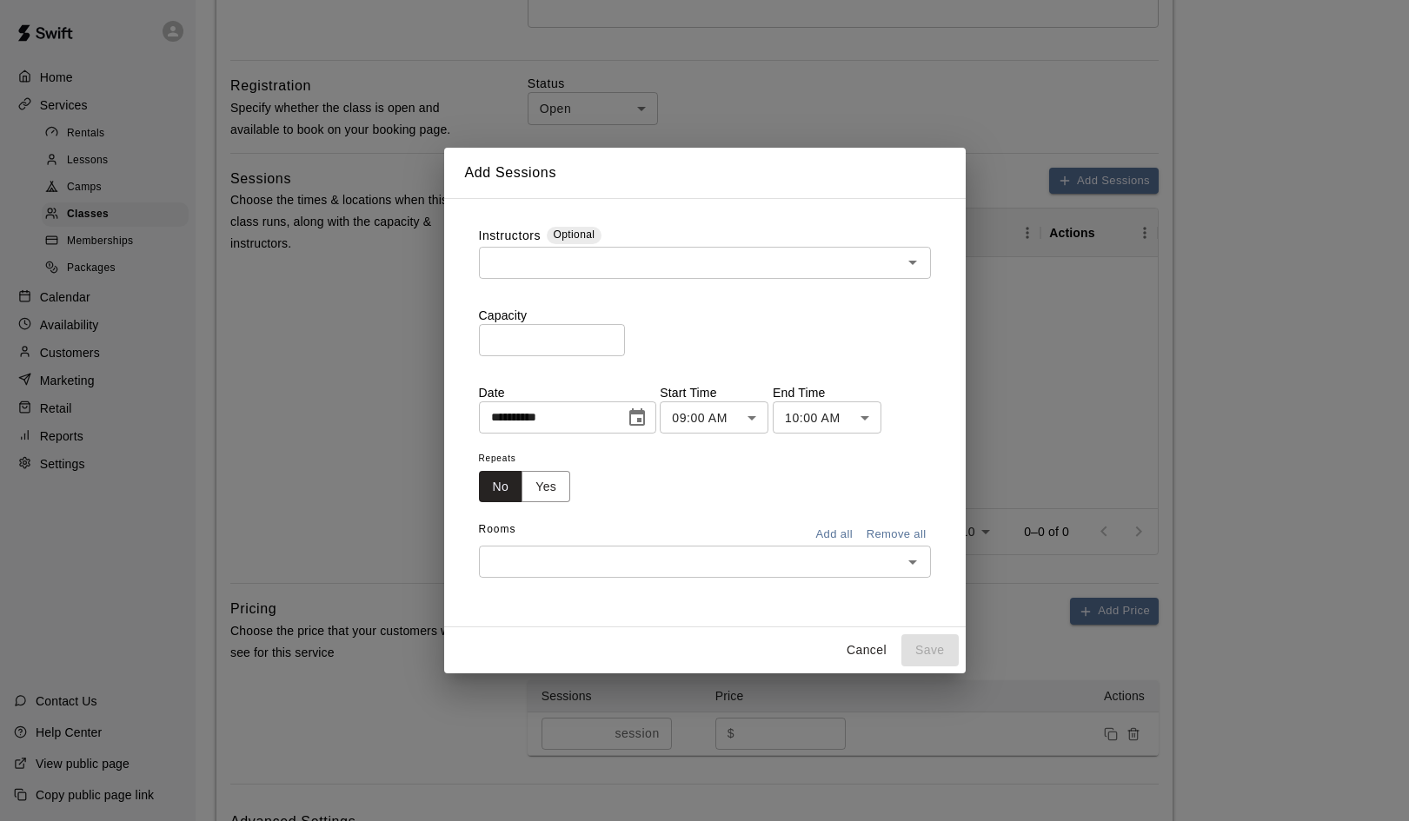
click at [916, 266] on icon "Open" at bounding box center [912, 262] width 21 height 21
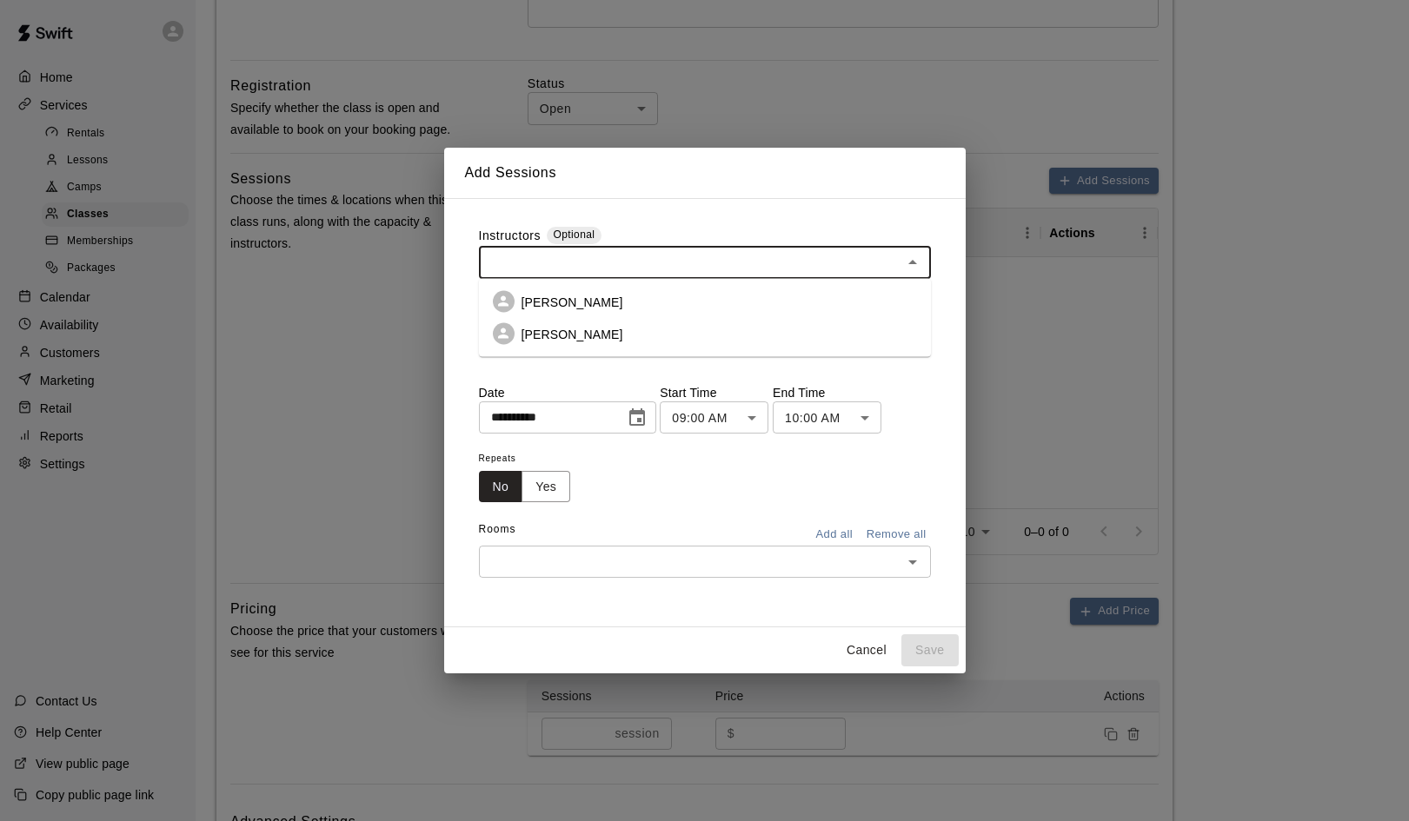
click at [681, 302] on li "[PERSON_NAME]" at bounding box center [705, 302] width 452 height 32
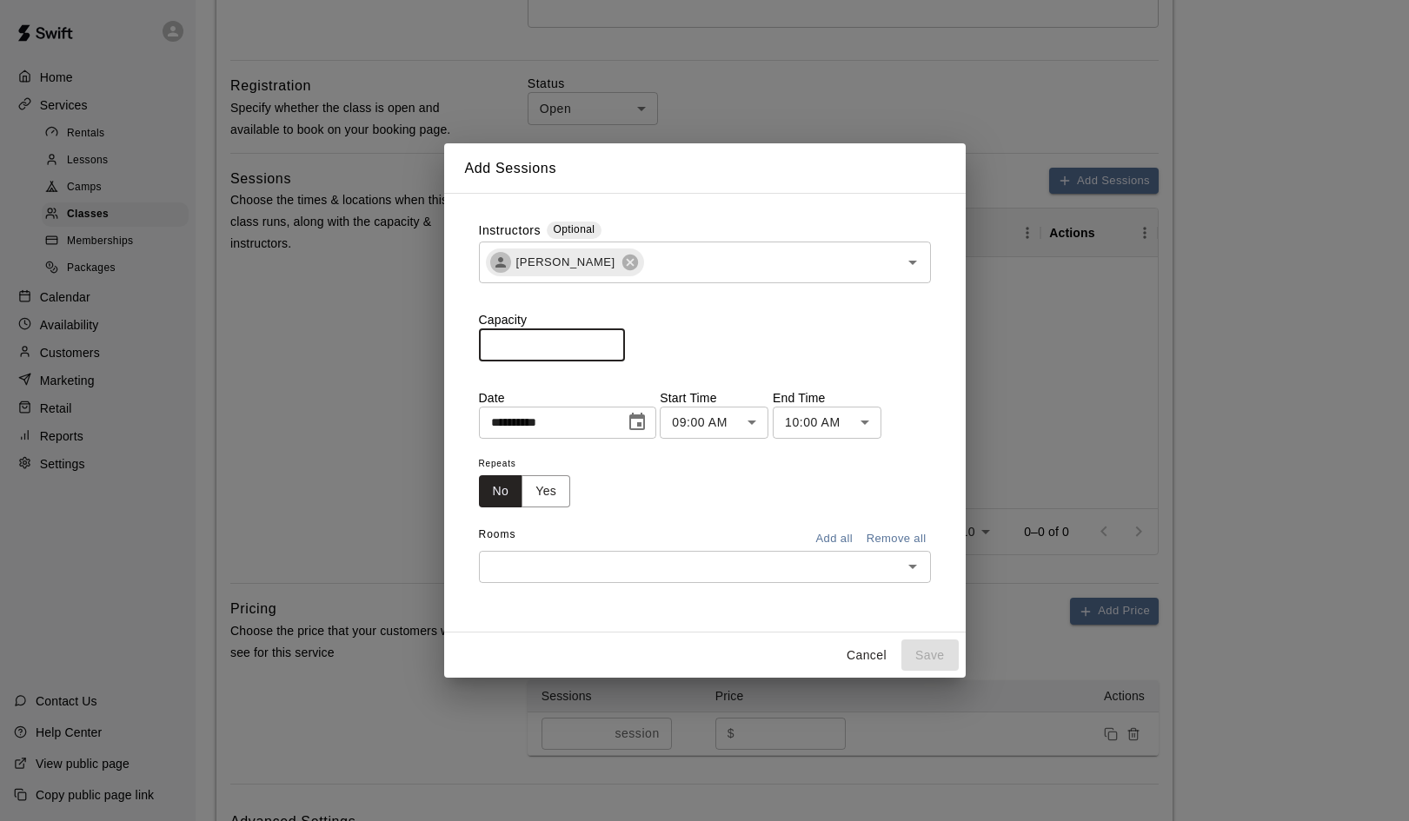
drag, startPoint x: 515, startPoint y: 345, endPoint x: 474, endPoint y: 346, distance: 41.7
click at [474, 346] on div "**********" at bounding box center [705, 413] width 480 height 410
type input "**"
click at [643, 426] on icon "Choose date, selected date is Aug 19, 2025" at bounding box center [637, 422] width 21 height 21
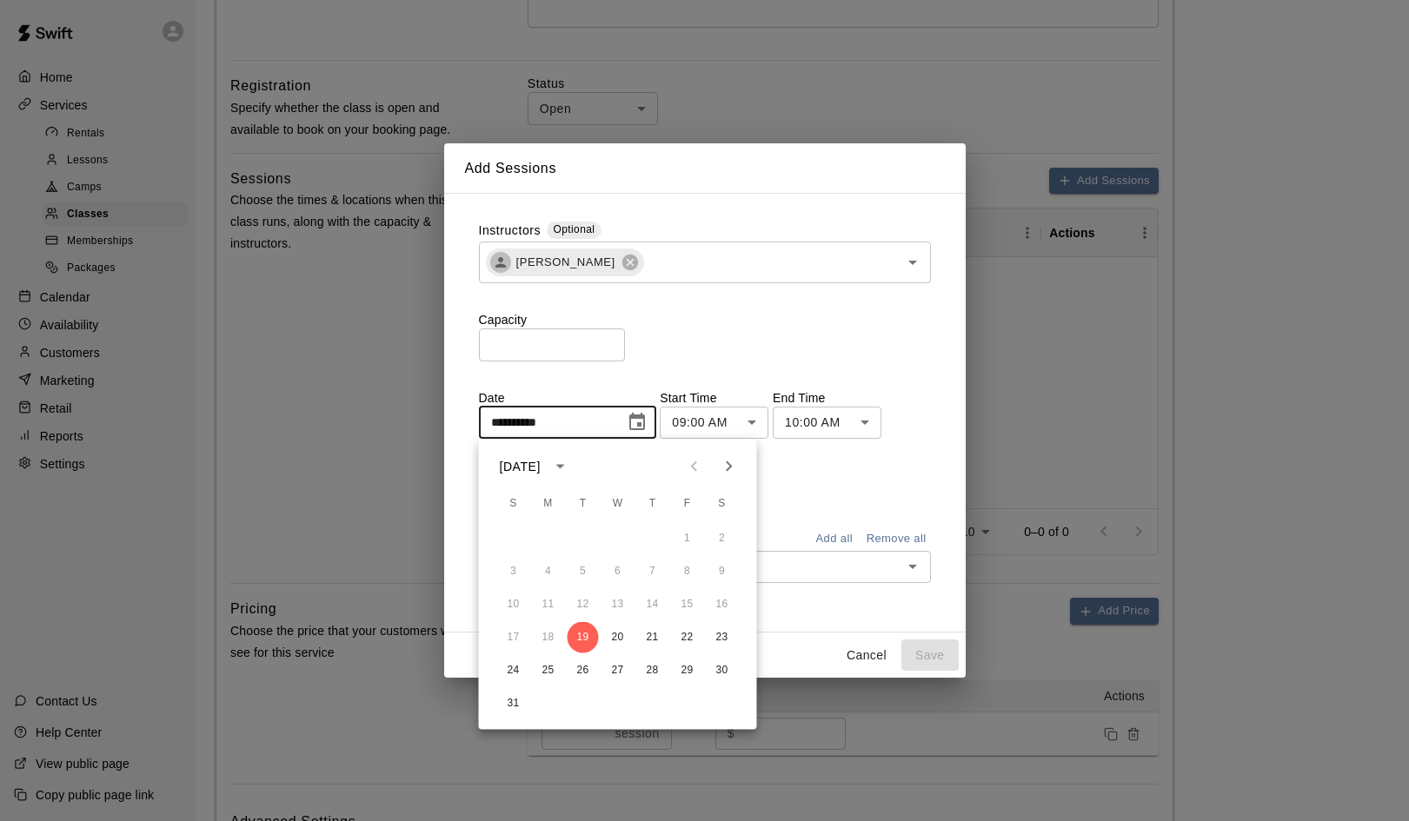
click at [729, 471] on icon "Next month" at bounding box center [729, 466] width 21 height 21
click at [549, 539] on button "1" at bounding box center [548, 538] width 31 height 31
type input "**********"
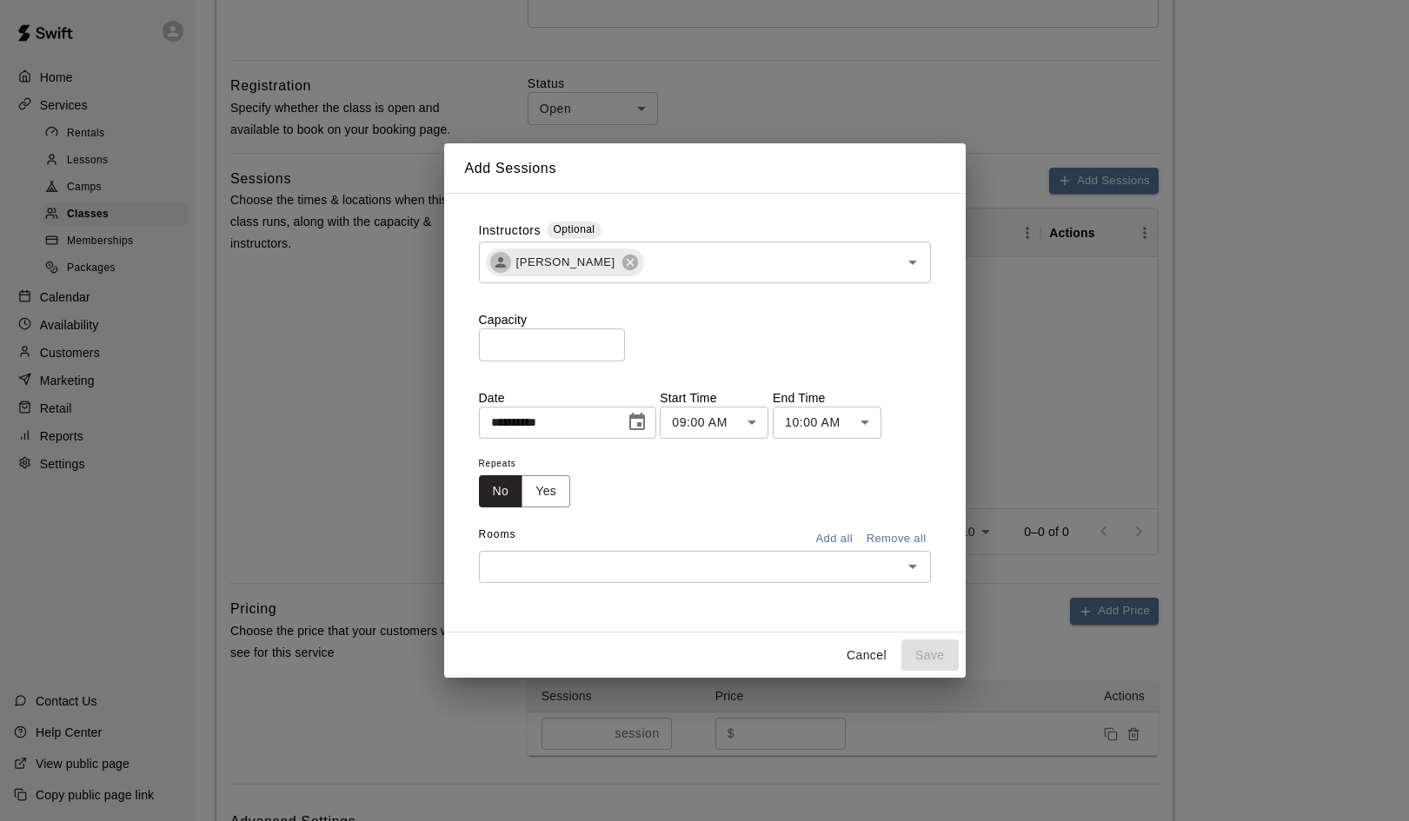
click at [746, 427] on body "**********" at bounding box center [704, 387] width 1409 height 1810
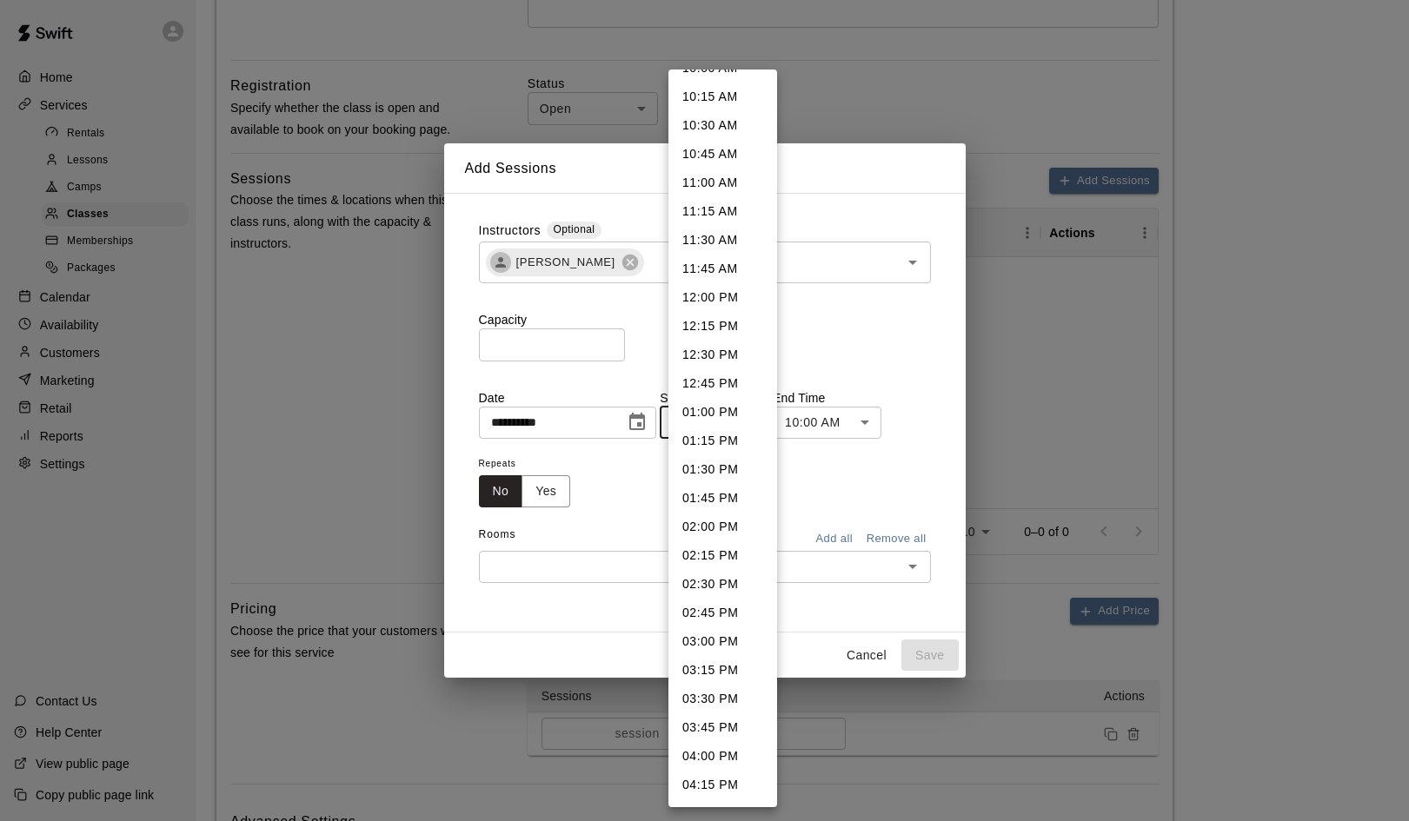
scroll to position [1198, 0]
click at [694, 724] on li "04:00 PM" at bounding box center [722, 728] width 109 height 29
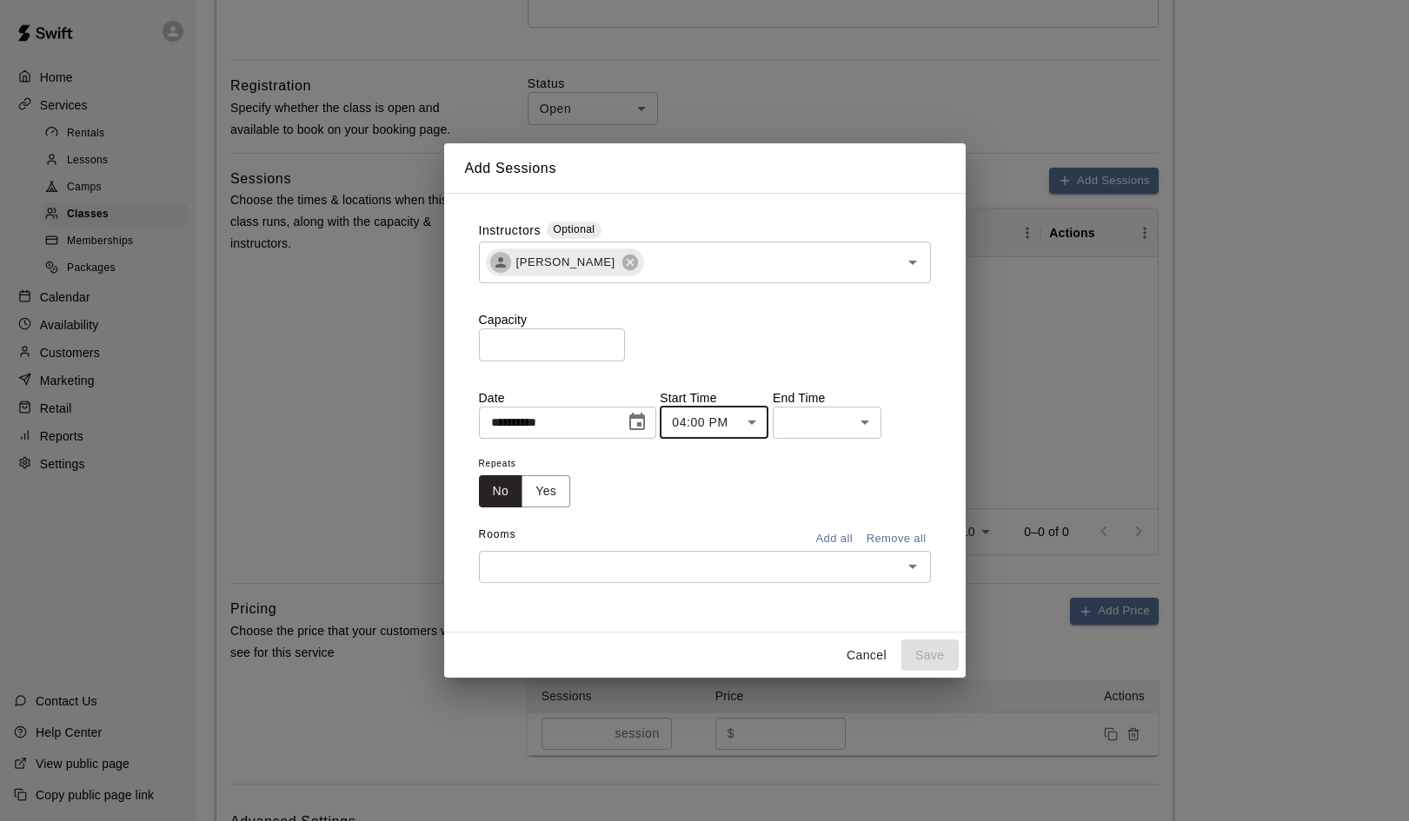
type input "********"
click at [875, 427] on body "**********" at bounding box center [704, 387] width 1409 height 1810
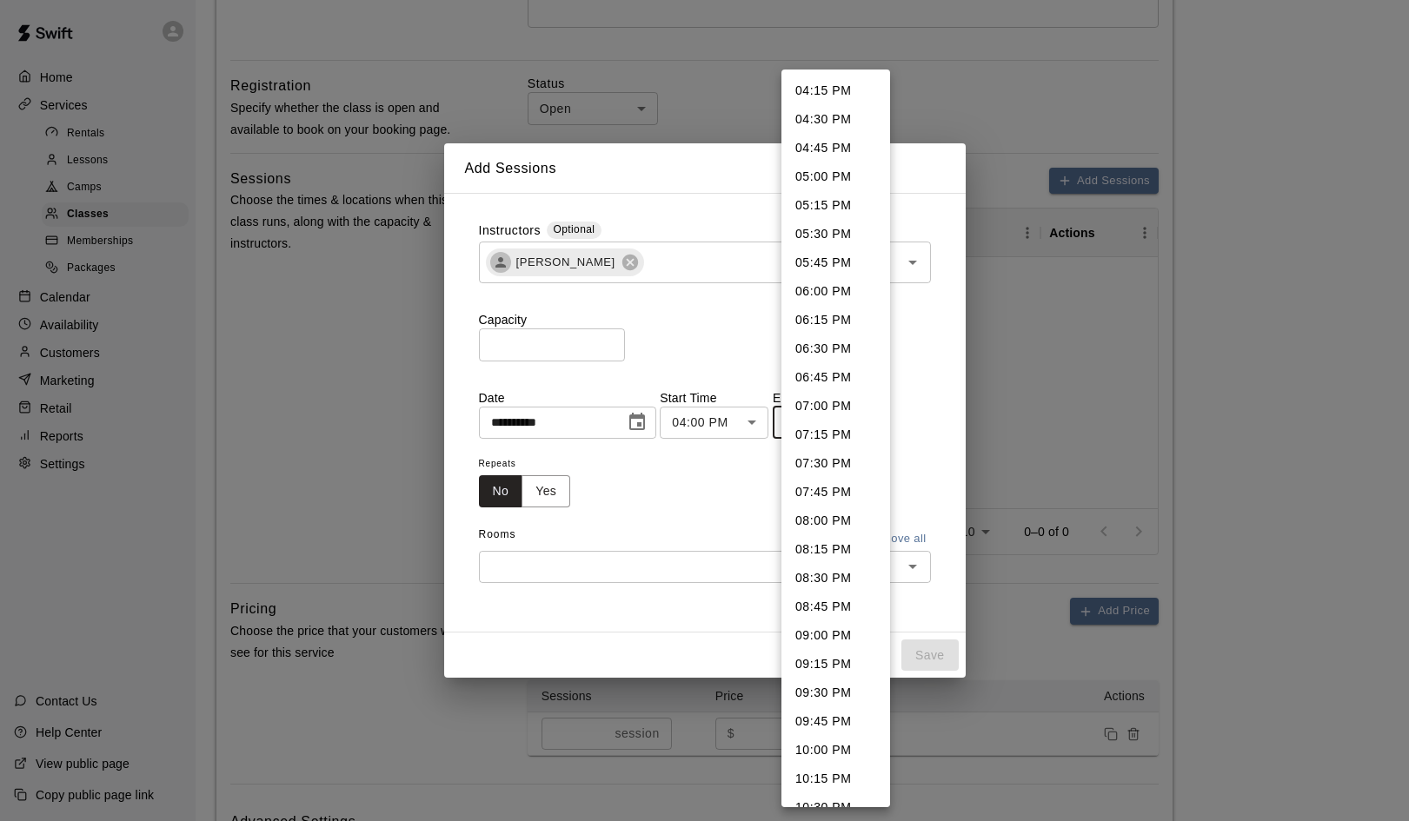
click at [833, 293] on li "06:00 PM" at bounding box center [835, 291] width 109 height 29
type input "********"
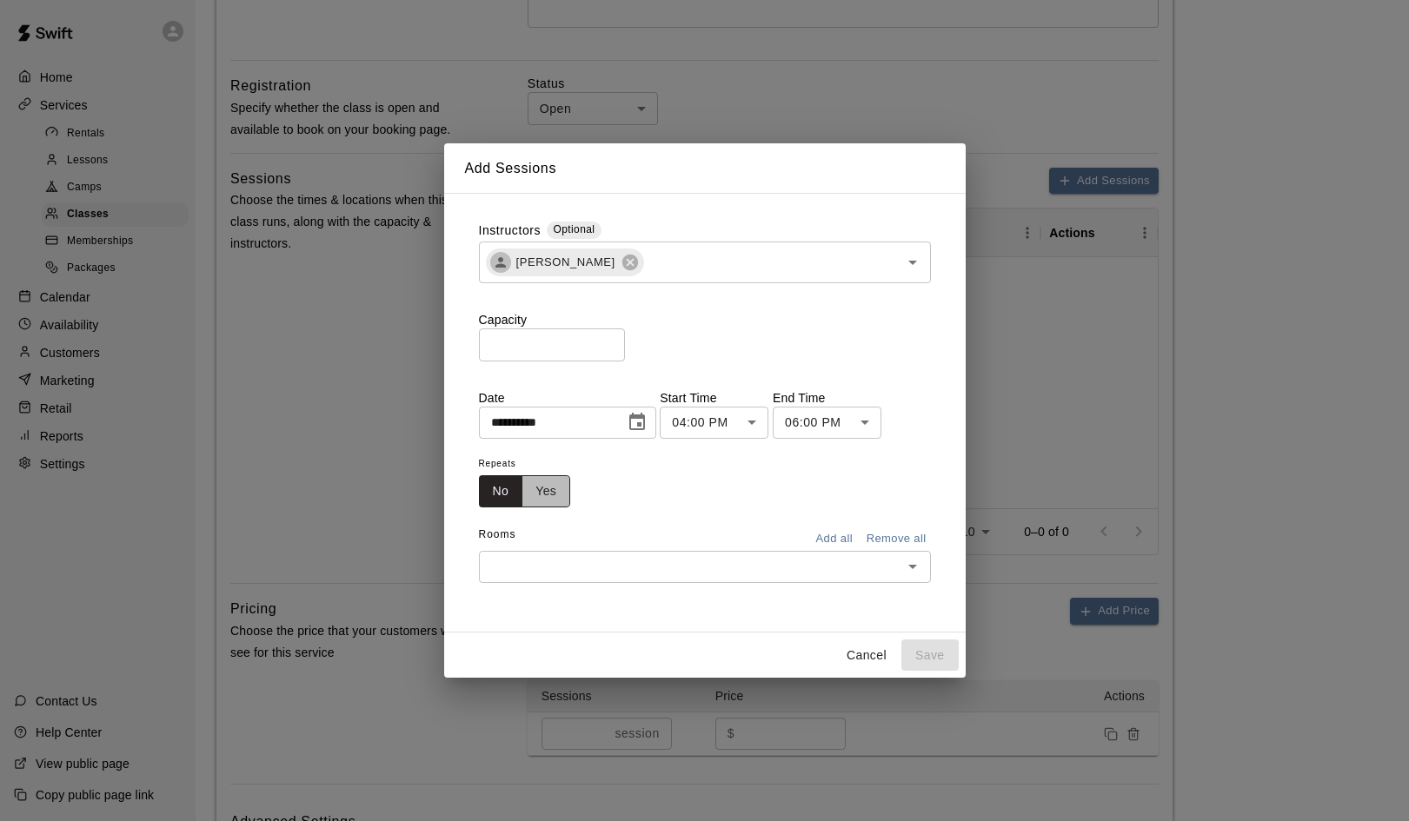
click at [550, 493] on button "Yes" at bounding box center [545, 491] width 49 height 32
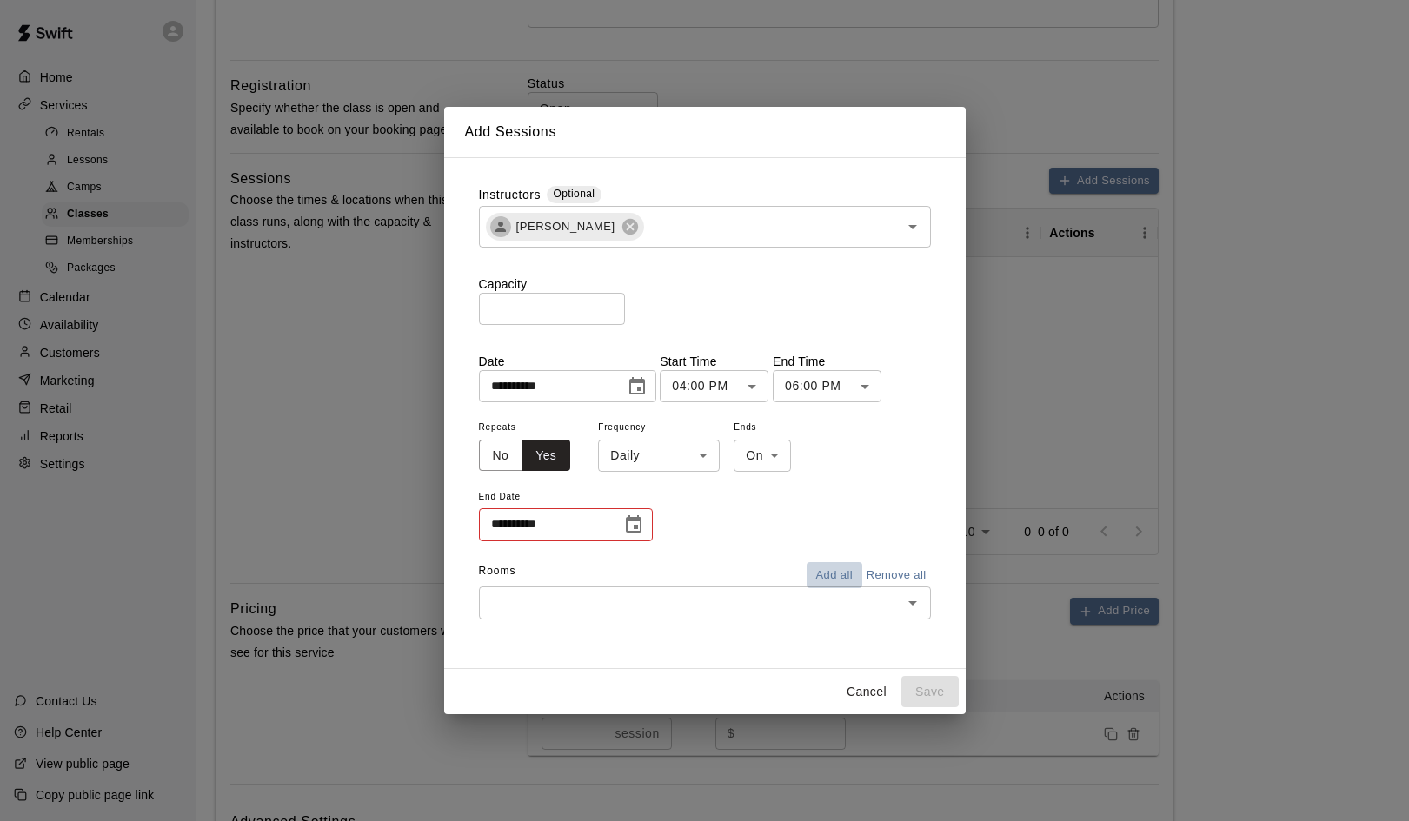
click at [836, 574] on button "Add all" at bounding box center [835, 575] width 56 height 27
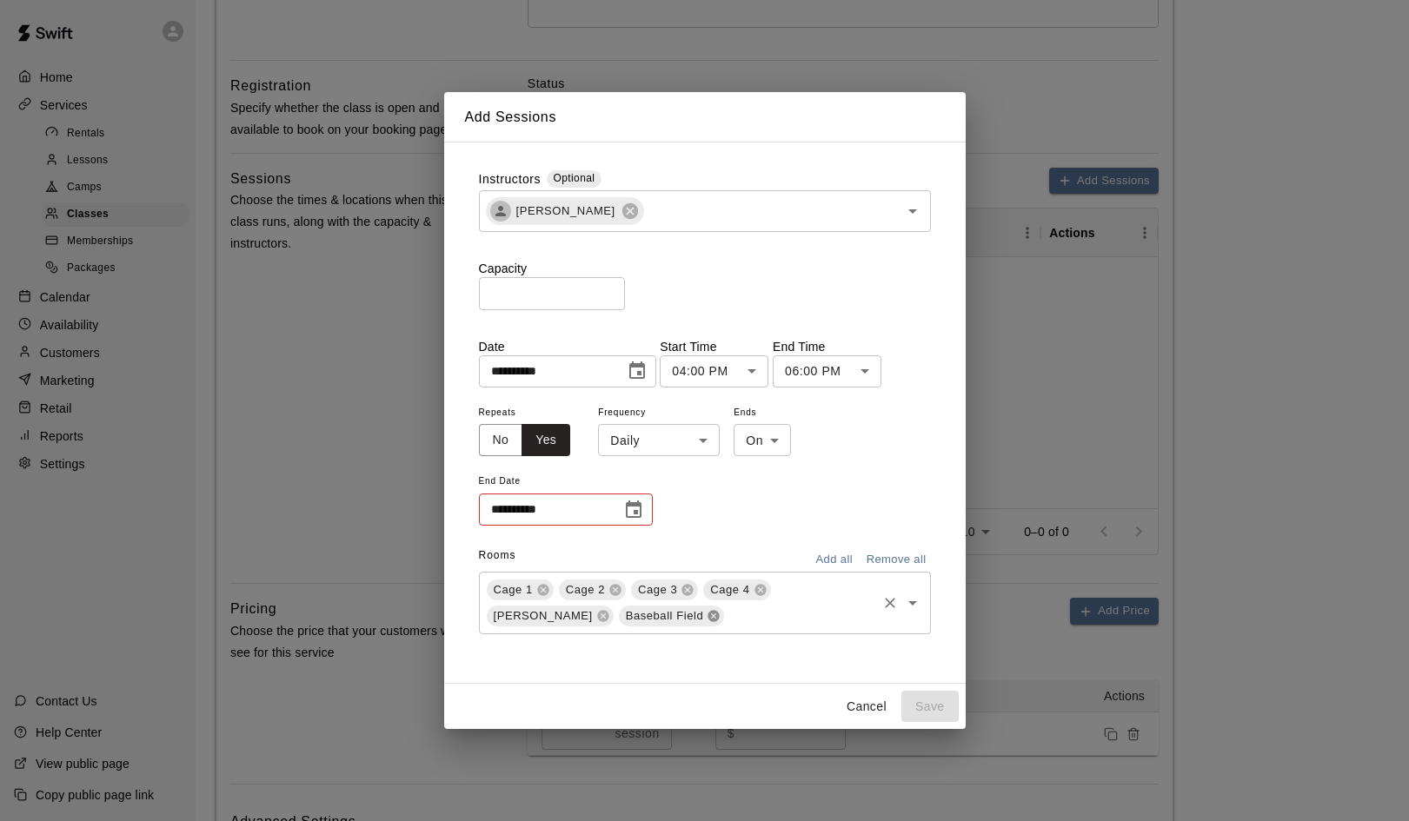
click at [708, 617] on icon at bounding box center [713, 615] width 11 height 11
click at [629, 515] on icon "Choose date" at bounding box center [633, 510] width 21 height 21
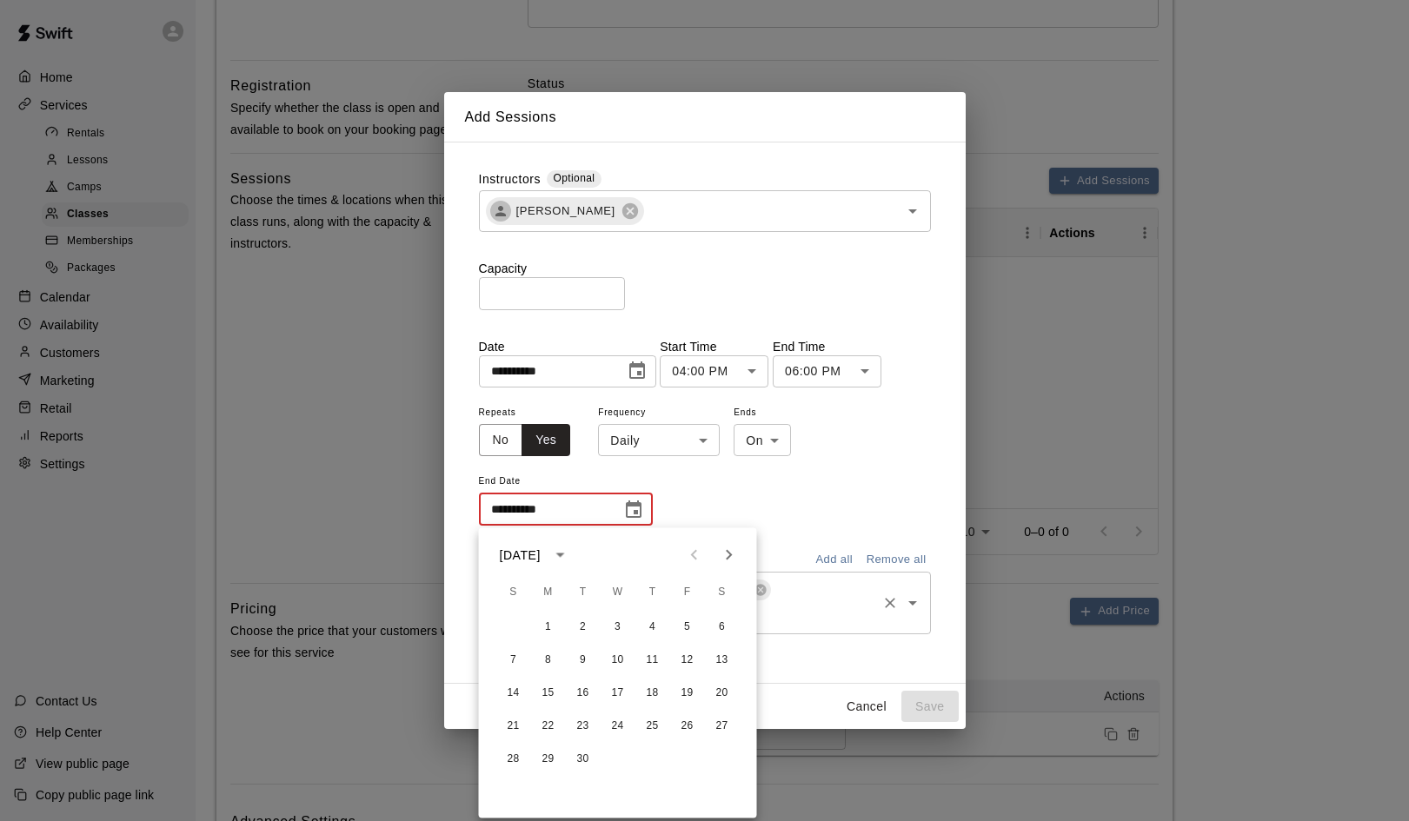
click at [734, 556] on icon "Next month" at bounding box center [729, 555] width 21 height 21
click at [652, 692] on button "18" at bounding box center [652, 693] width 31 height 31
type input "**********"
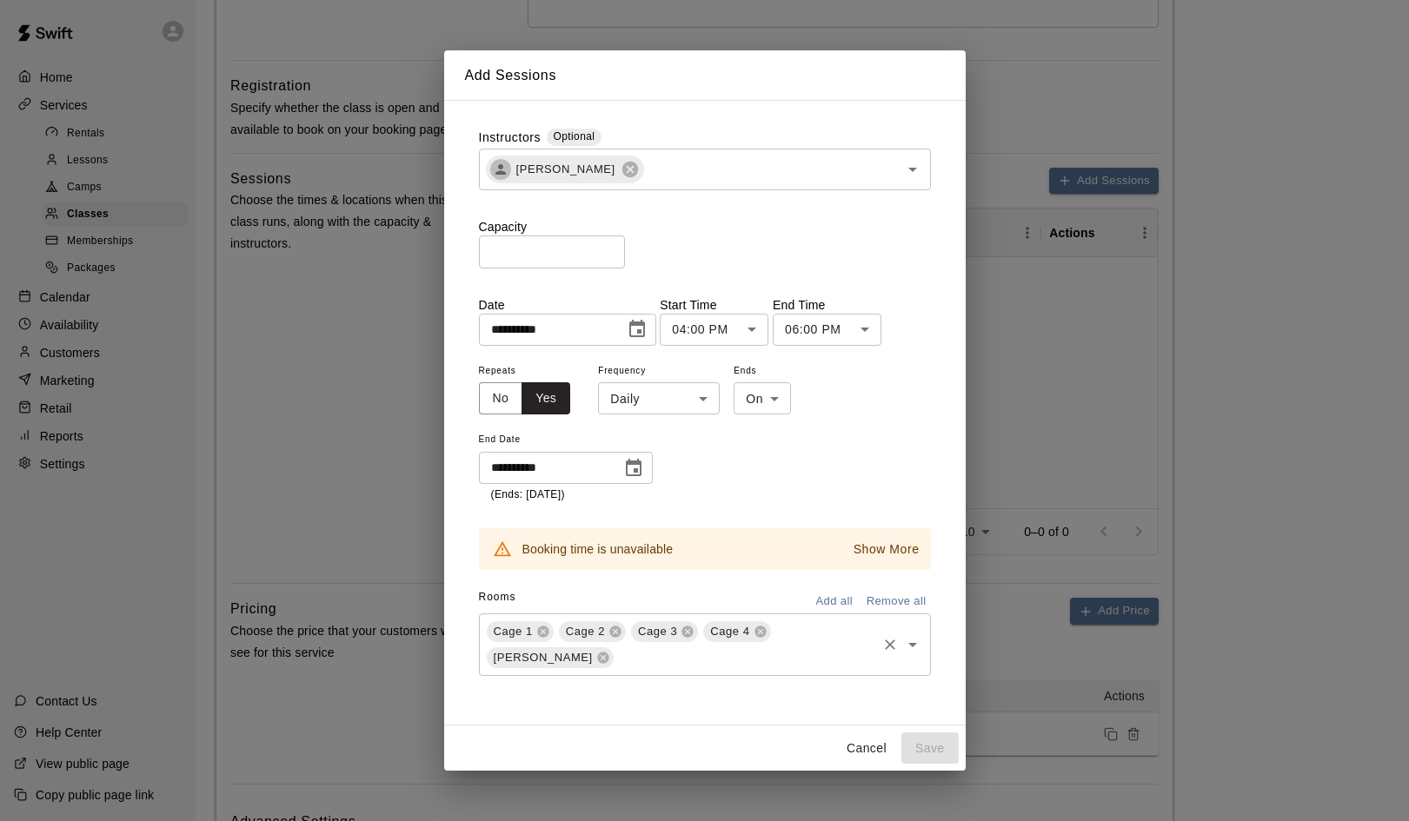
click at [881, 548] on p "Show More" at bounding box center [886, 550] width 66 height 18
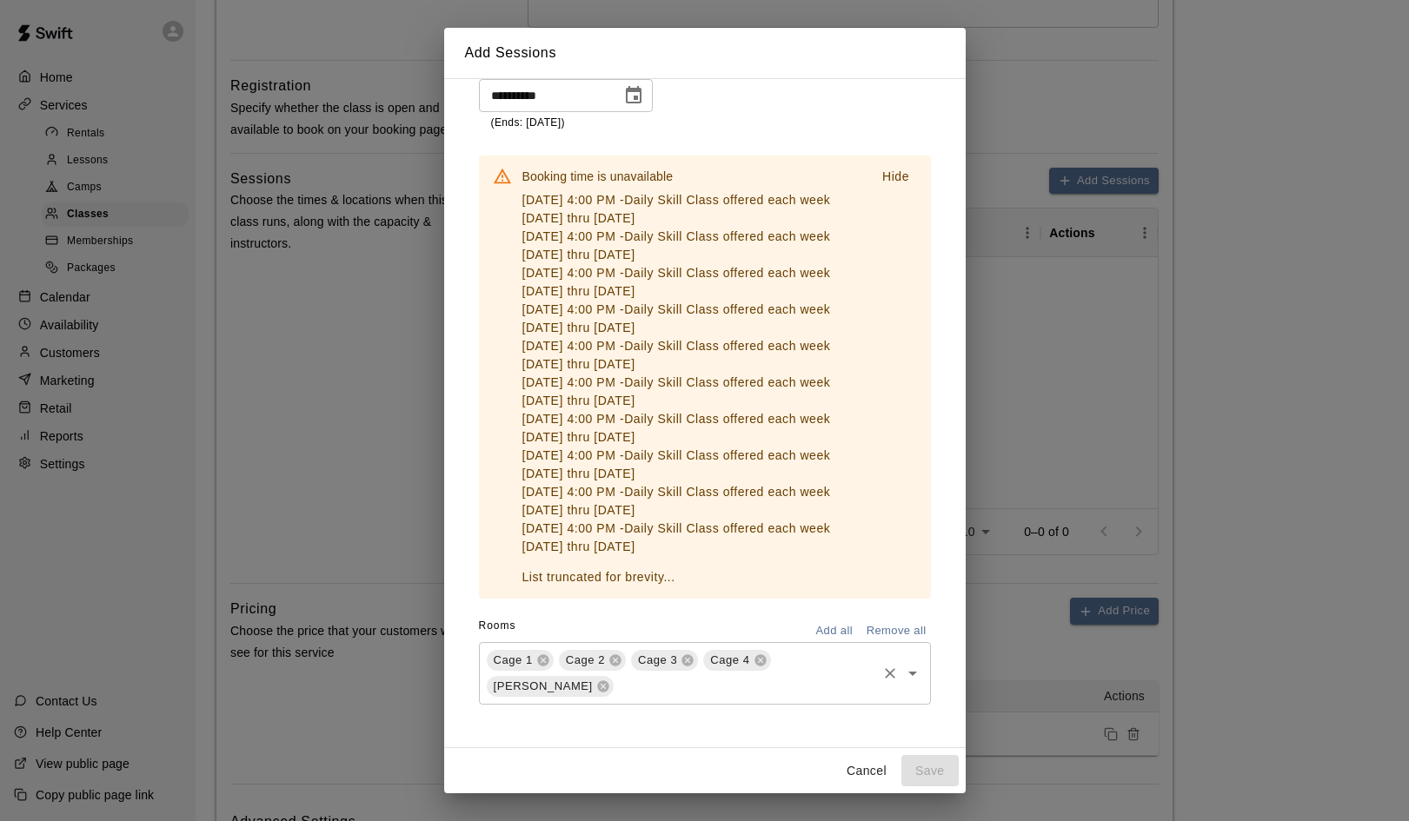
scroll to position [349, 0]
click at [906, 173] on p "Hide" at bounding box center [895, 178] width 27 height 18
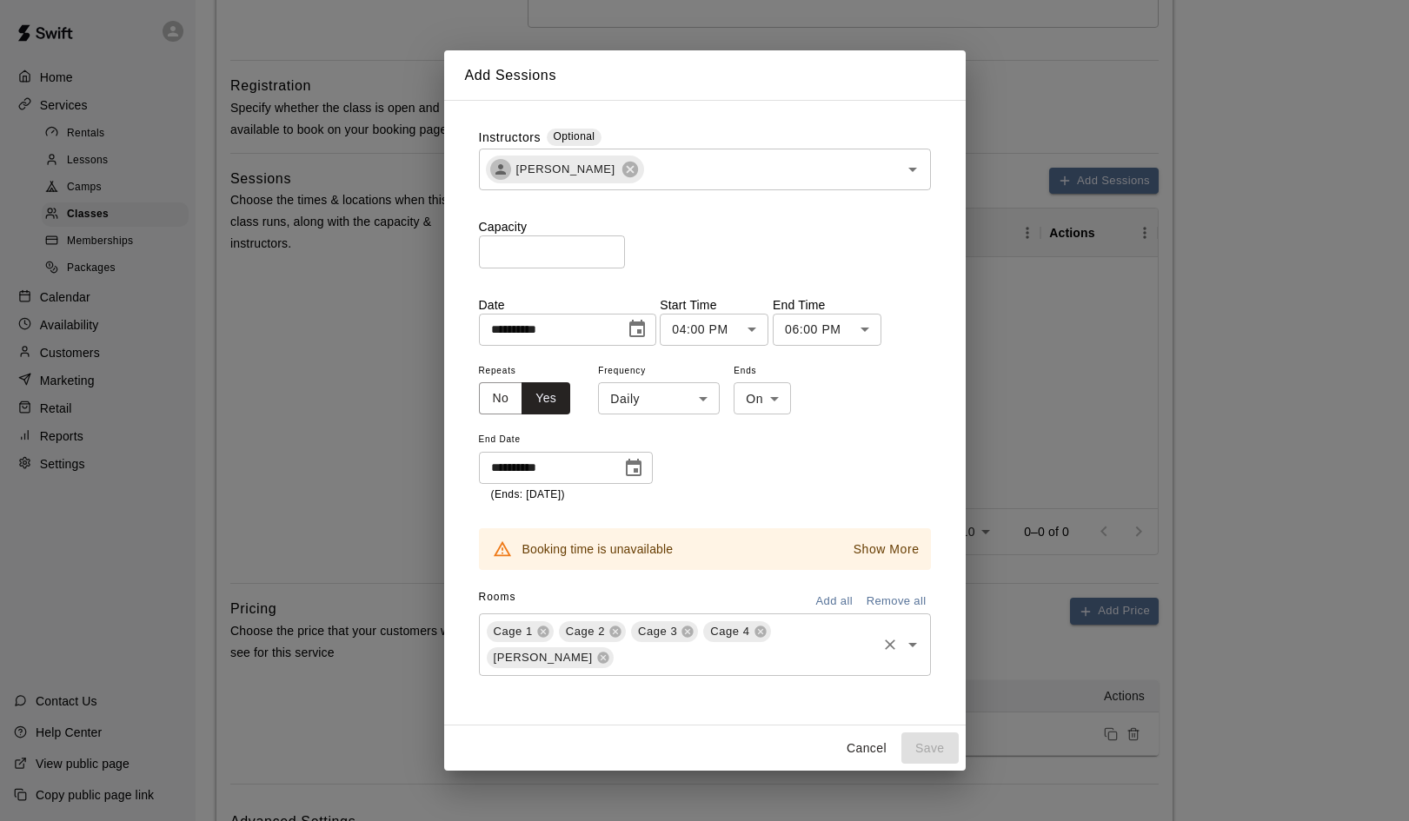
click at [869, 747] on button "Cancel" at bounding box center [867, 749] width 56 height 32
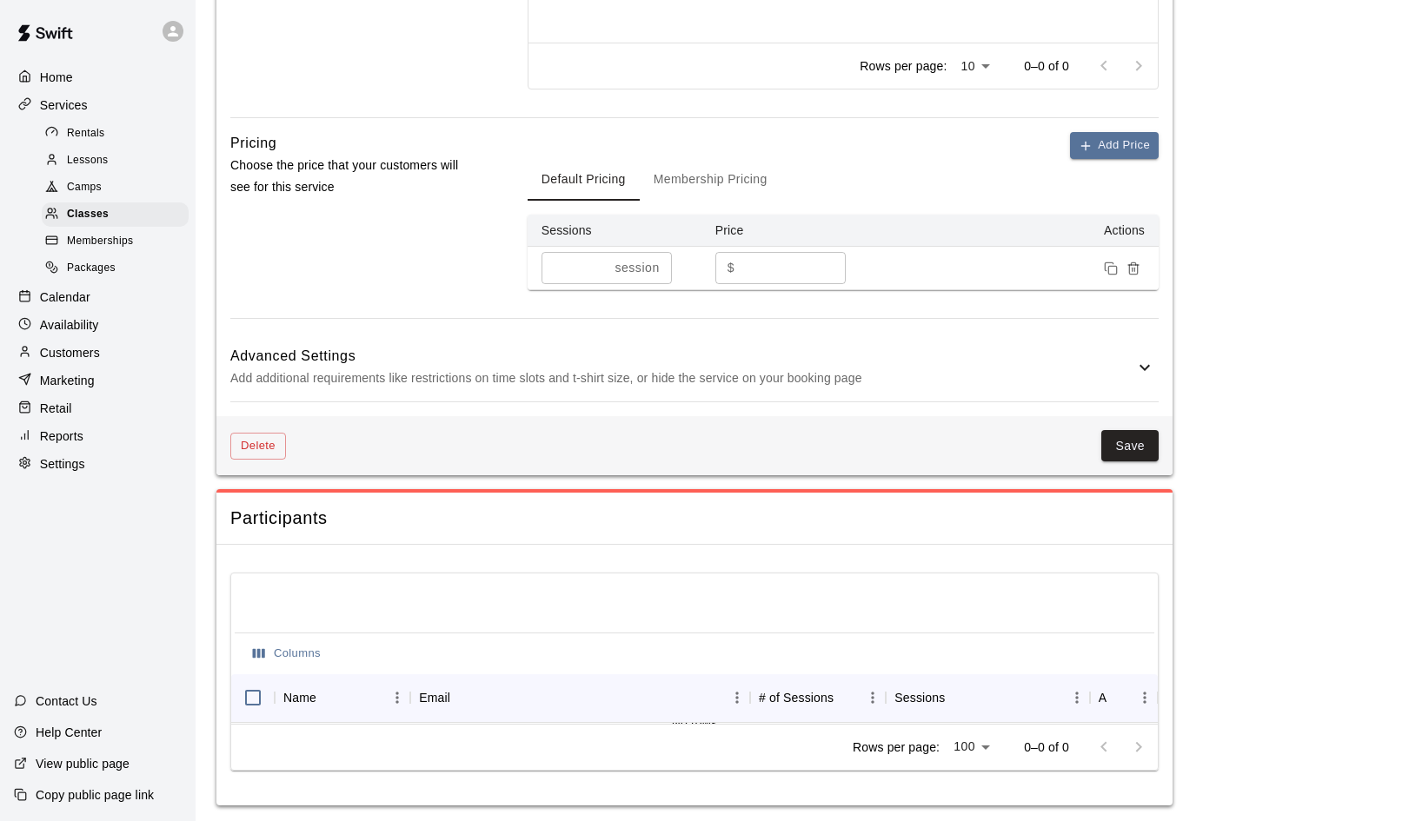
scroll to position [983, 0]
click at [262, 447] on button "Delete" at bounding box center [258, 447] width 56 height 27
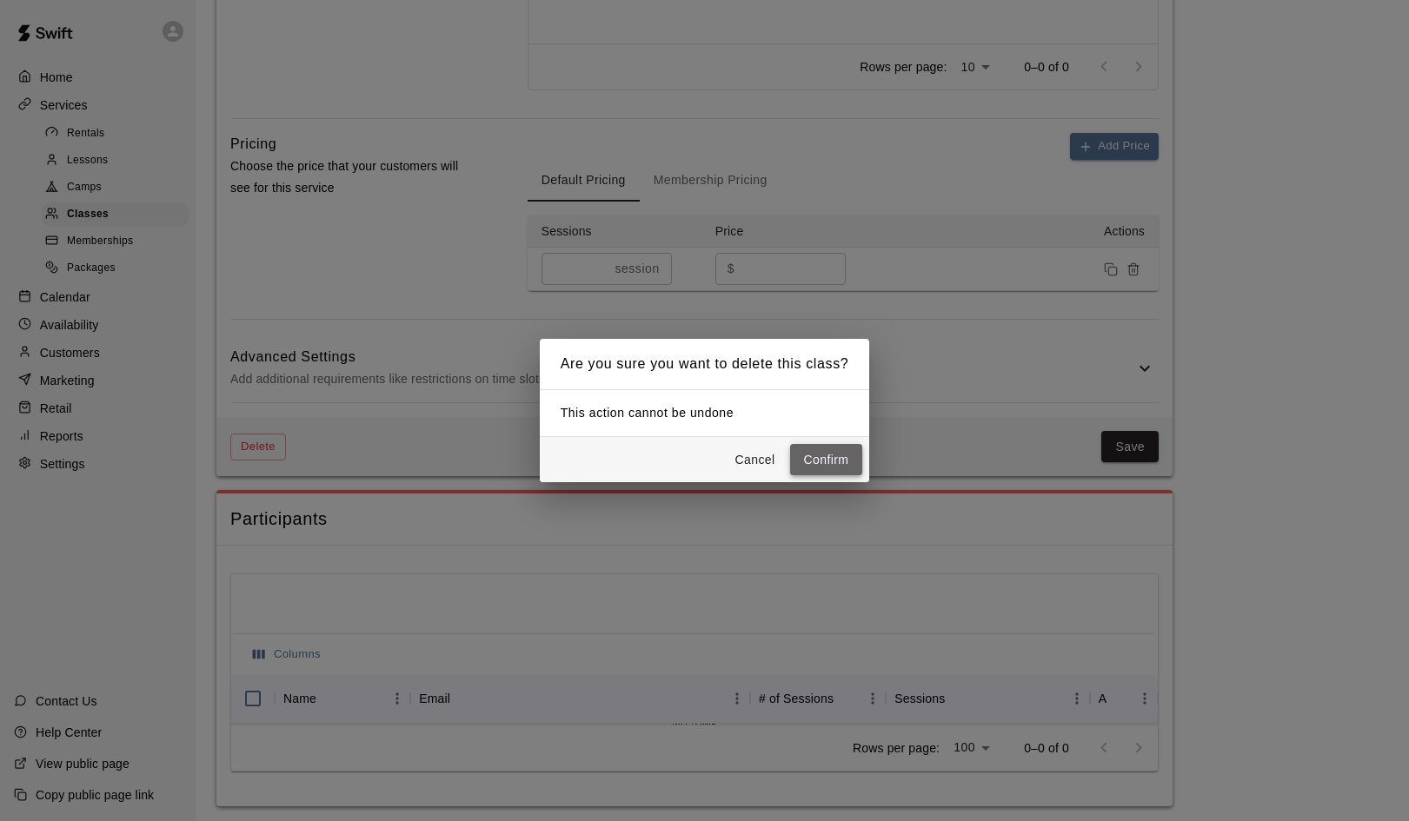
click at [832, 473] on button "Confirm" at bounding box center [826, 460] width 73 height 32
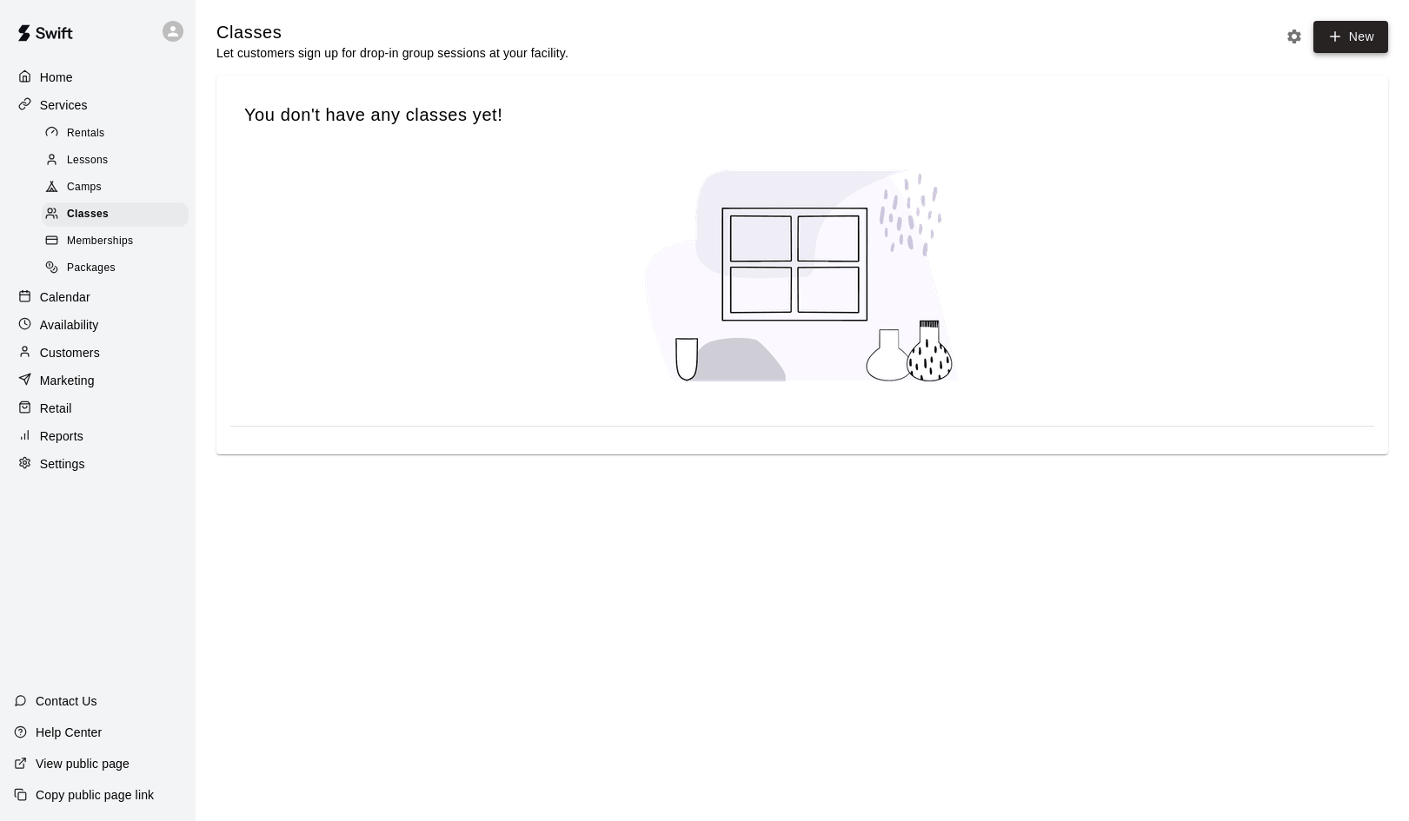
click at [1354, 37] on button "New" at bounding box center [1350, 37] width 75 height 32
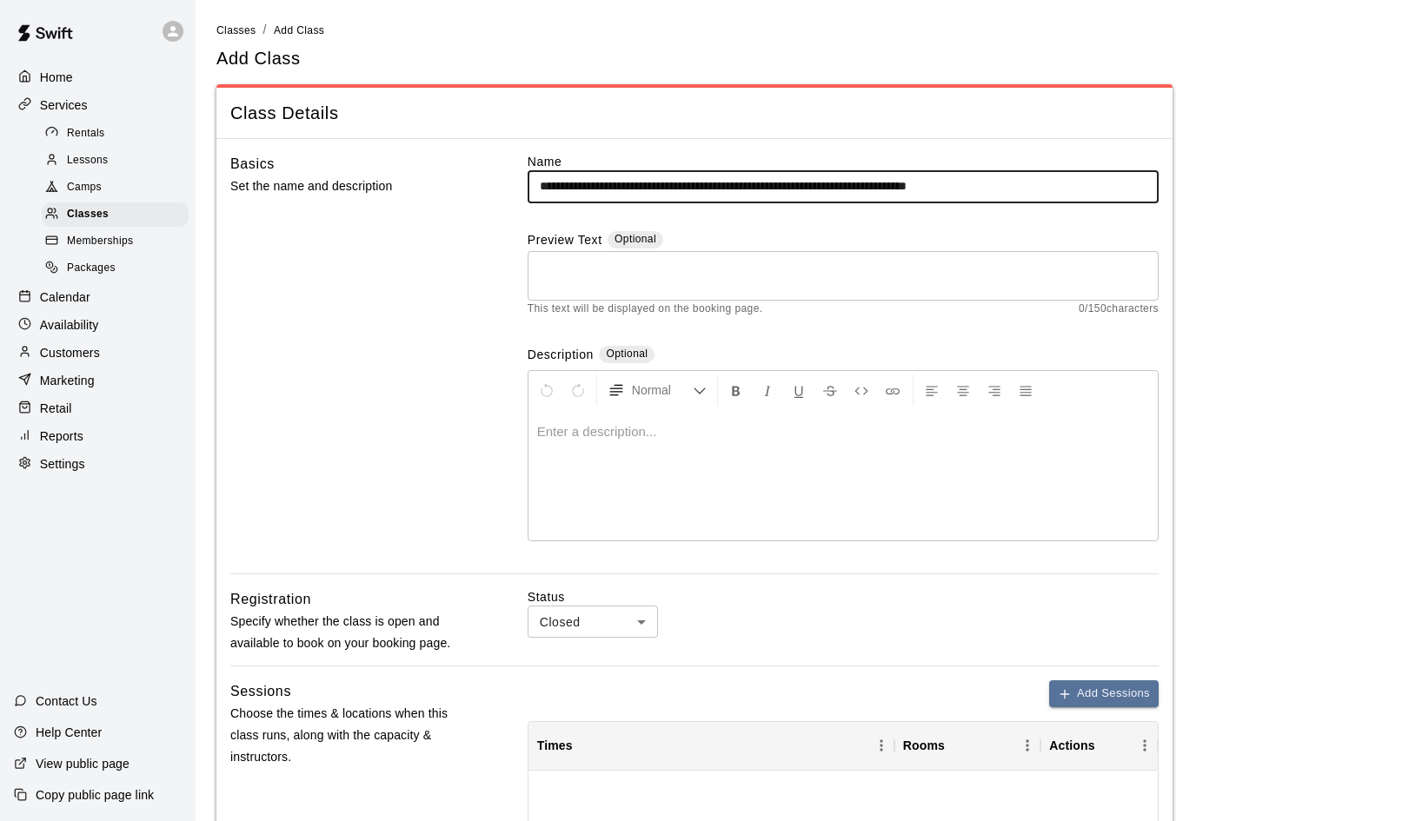
type input "**********"
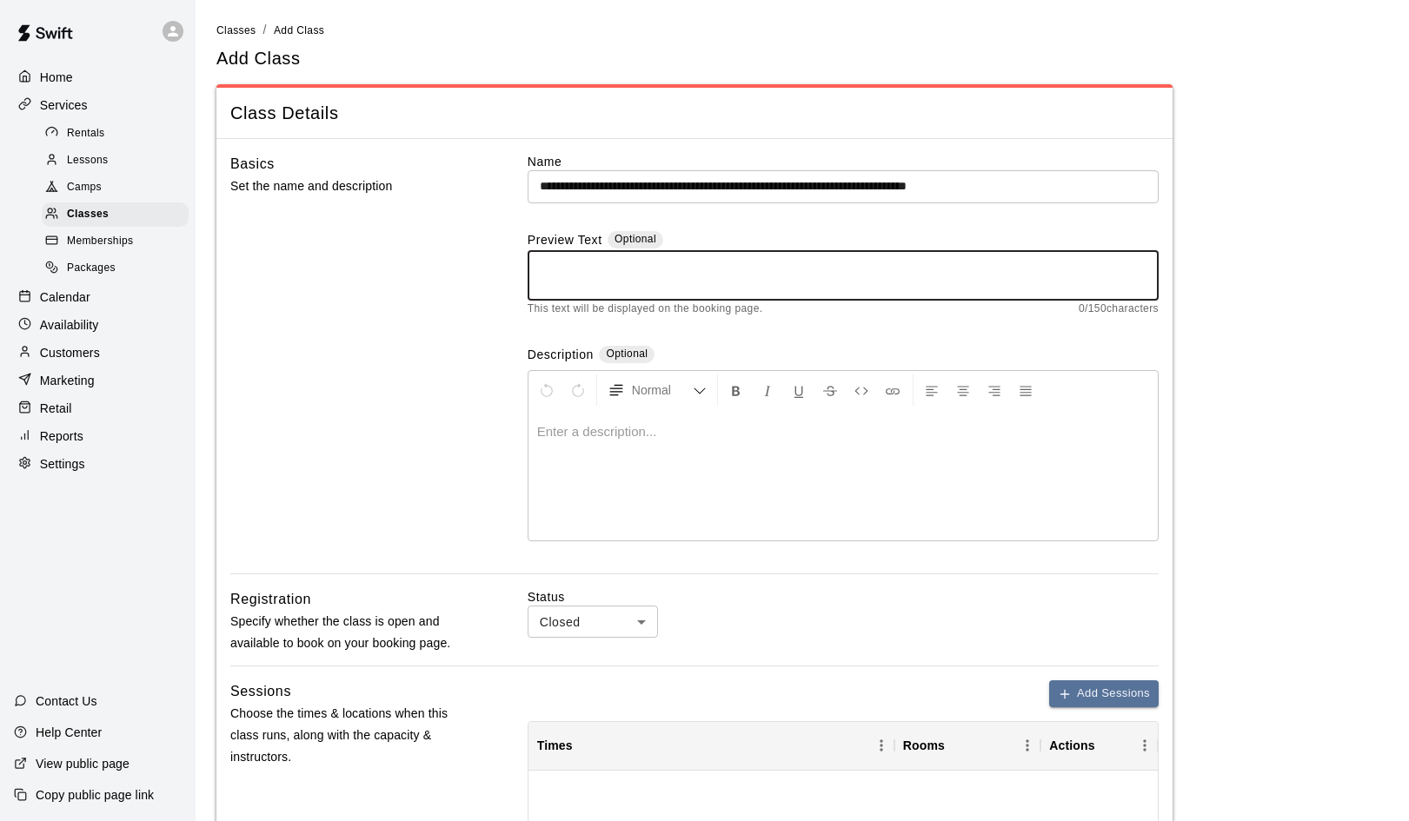
click at [601, 260] on textarea at bounding box center [843, 275] width 607 height 35
paste textarea "**********"
type textarea "**********"
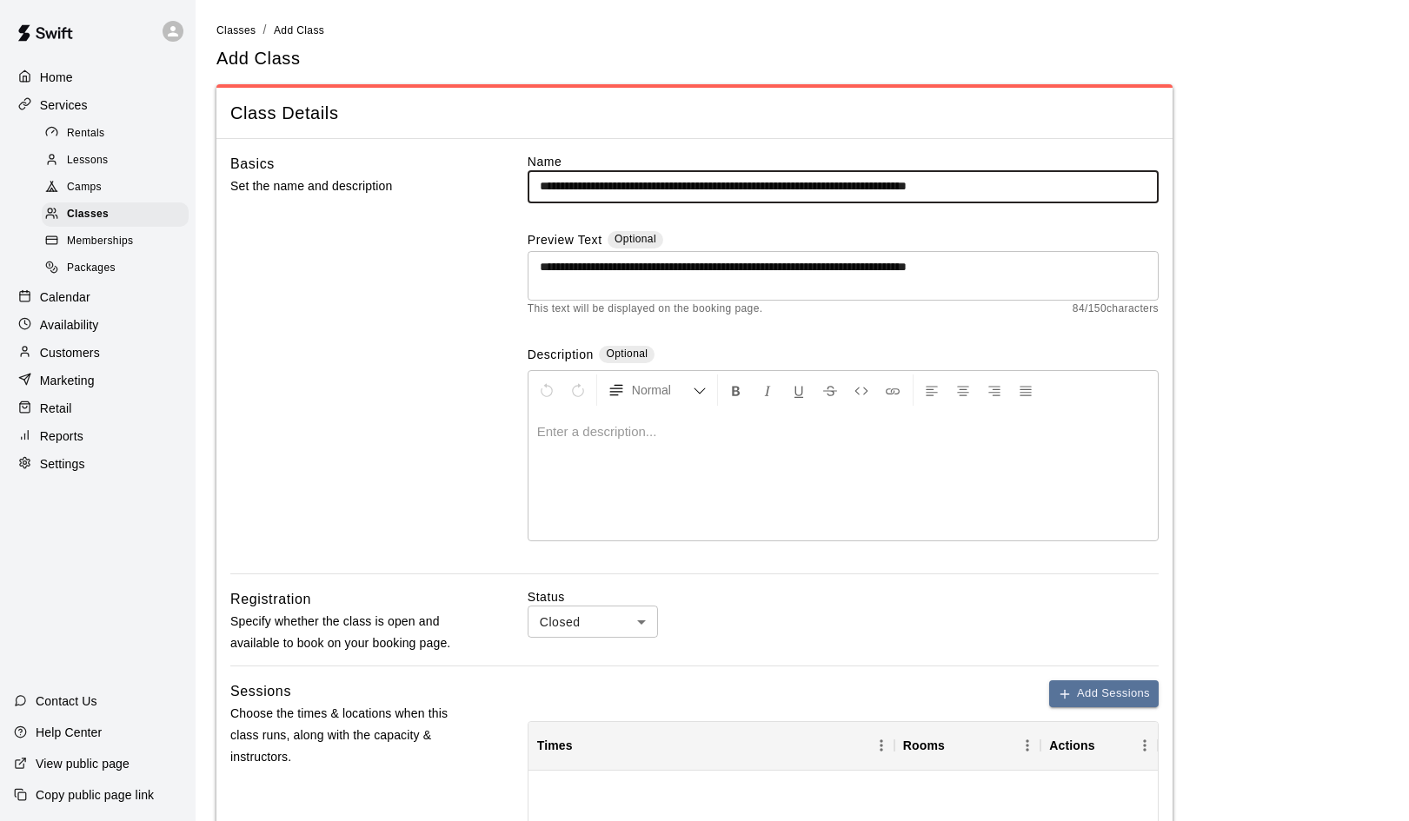
drag, startPoint x: 1084, startPoint y: 181, endPoint x: 524, endPoint y: 175, distance: 559.7
click at [524, 175] on div "**********" at bounding box center [694, 363] width 928 height 421
click at [598, 183] on input "**********" at bounding box center [843, 186] width 631 height 32
type input "**********"
click at [569, 413] on div at bounding box center [842, 475] width 629 height 130
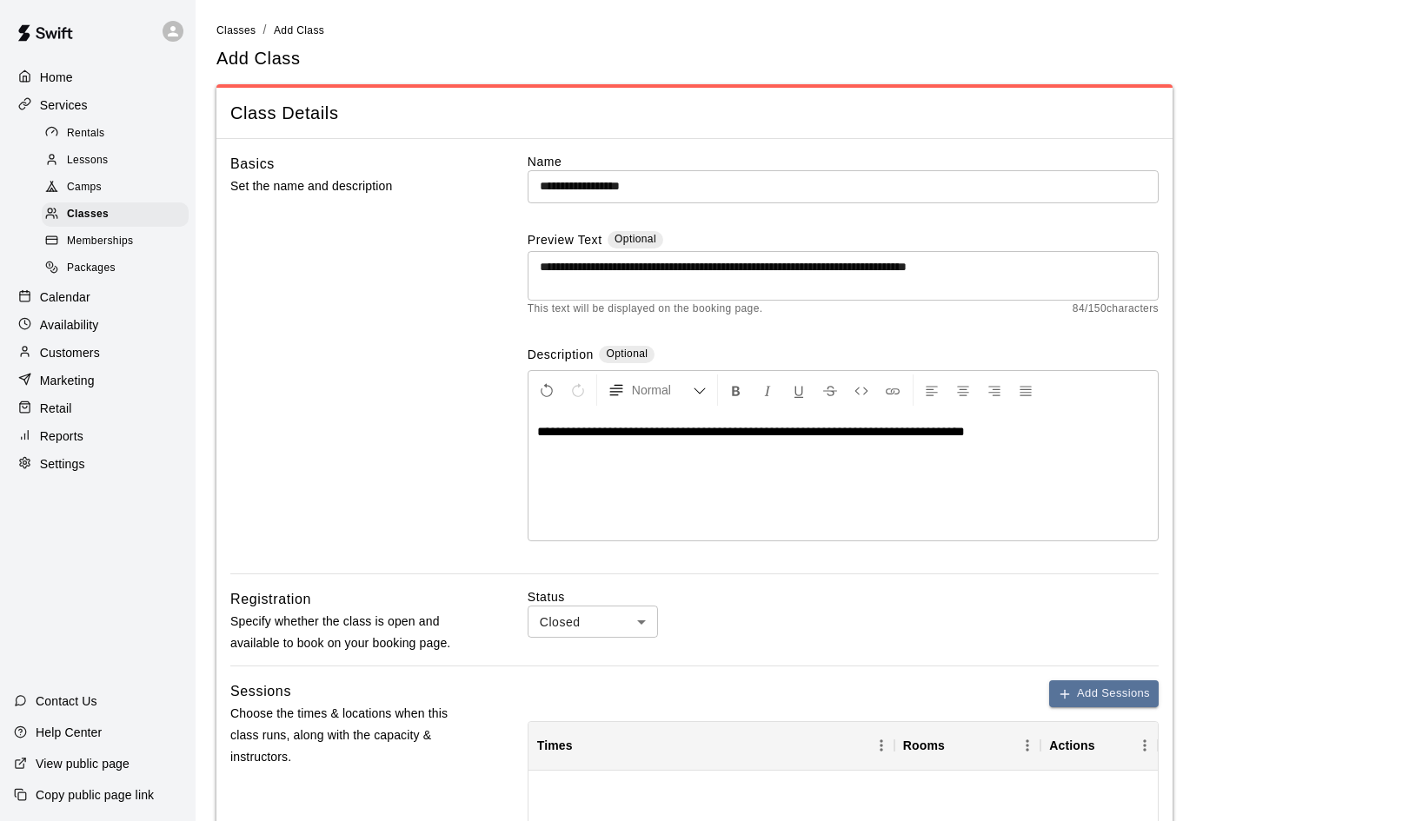
click at [641, 619] on body "**********" at bounding box center [704, 716] width 1409 height 1432
click at [580, 681] on li "Open" at bounding box center [593, 685] width 130 height 29
type input "****"
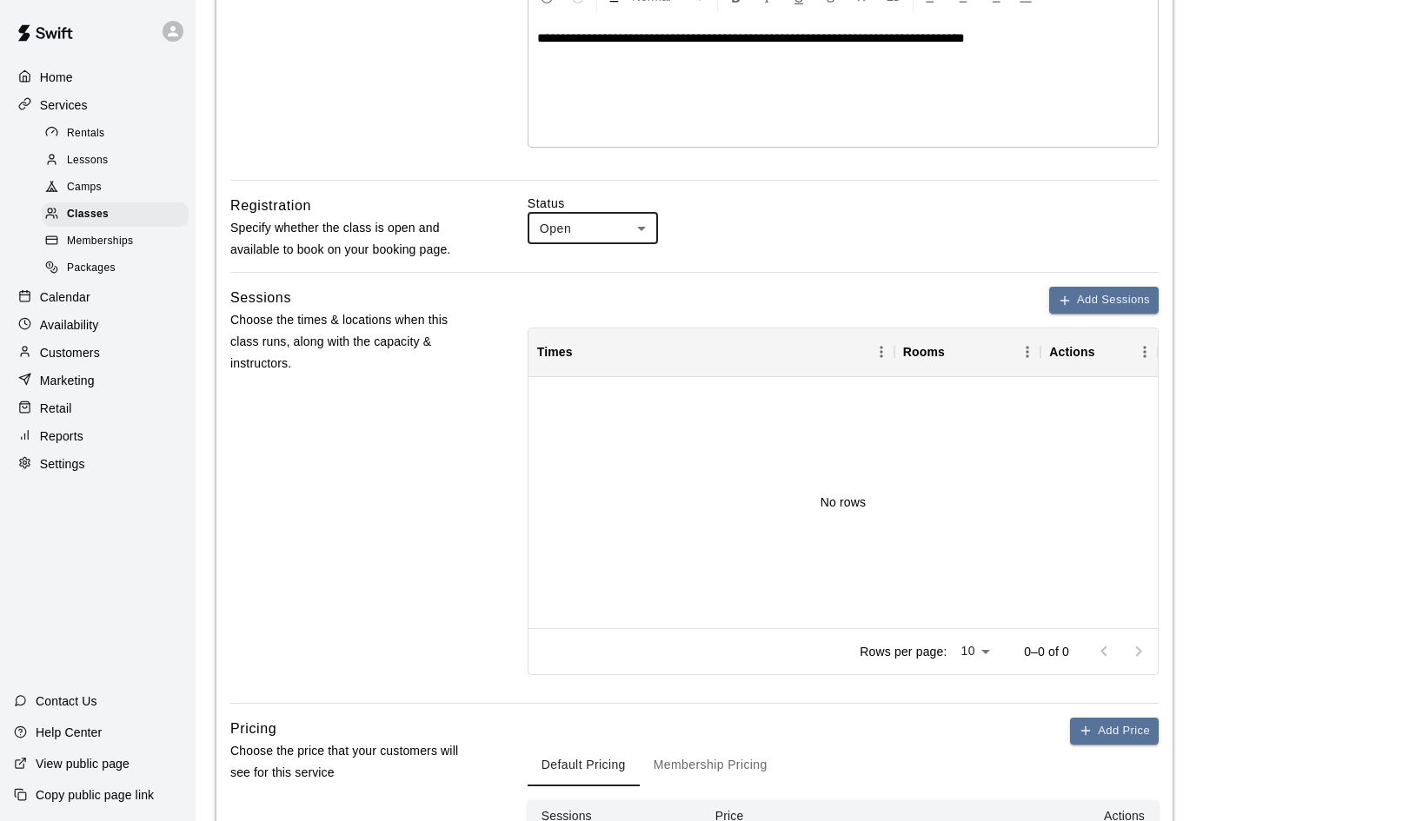
scroll to position [402, 0]
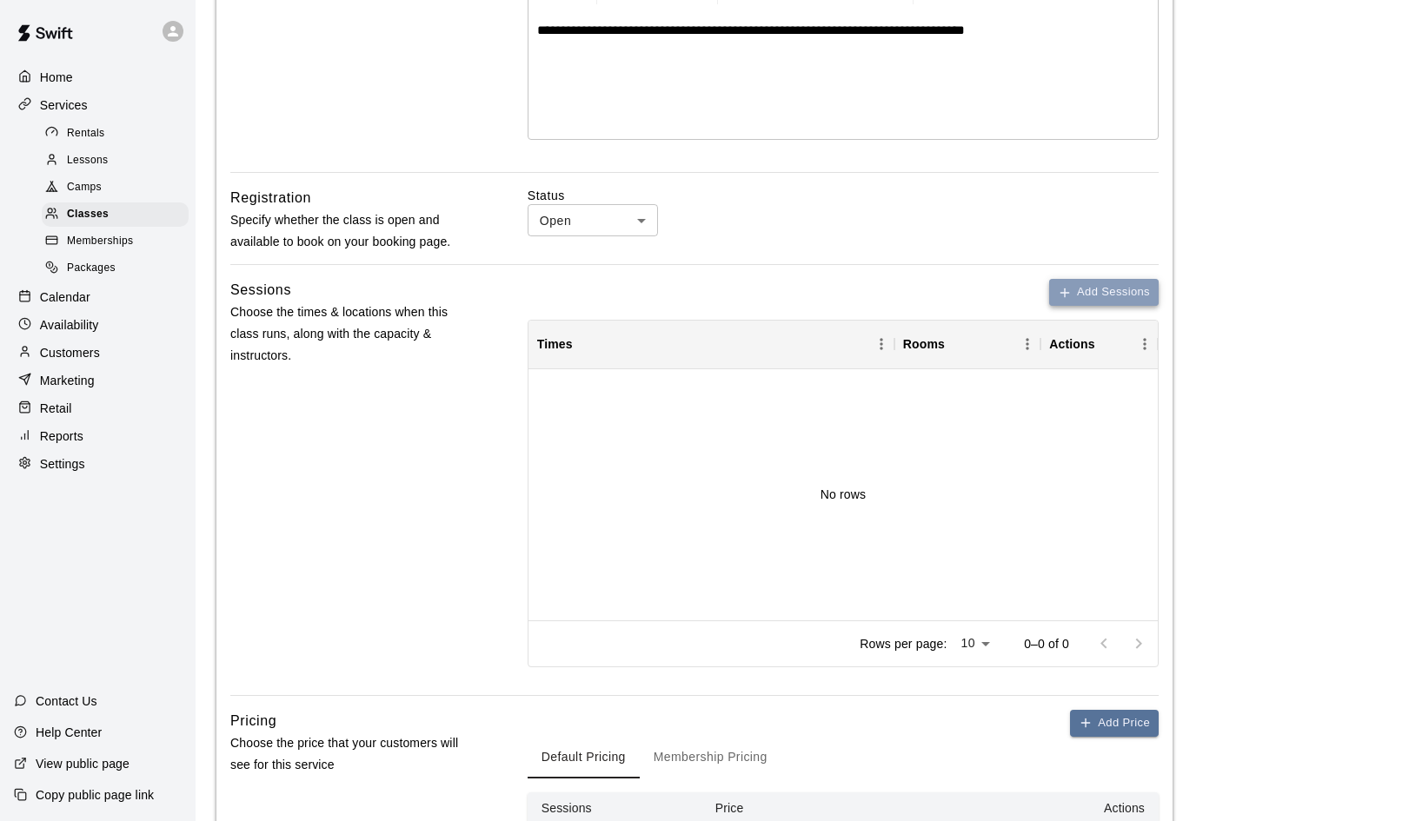
click at [1124, 286] on button "Add Sessions" at bounding box center [1104, 292] width 110 height 27
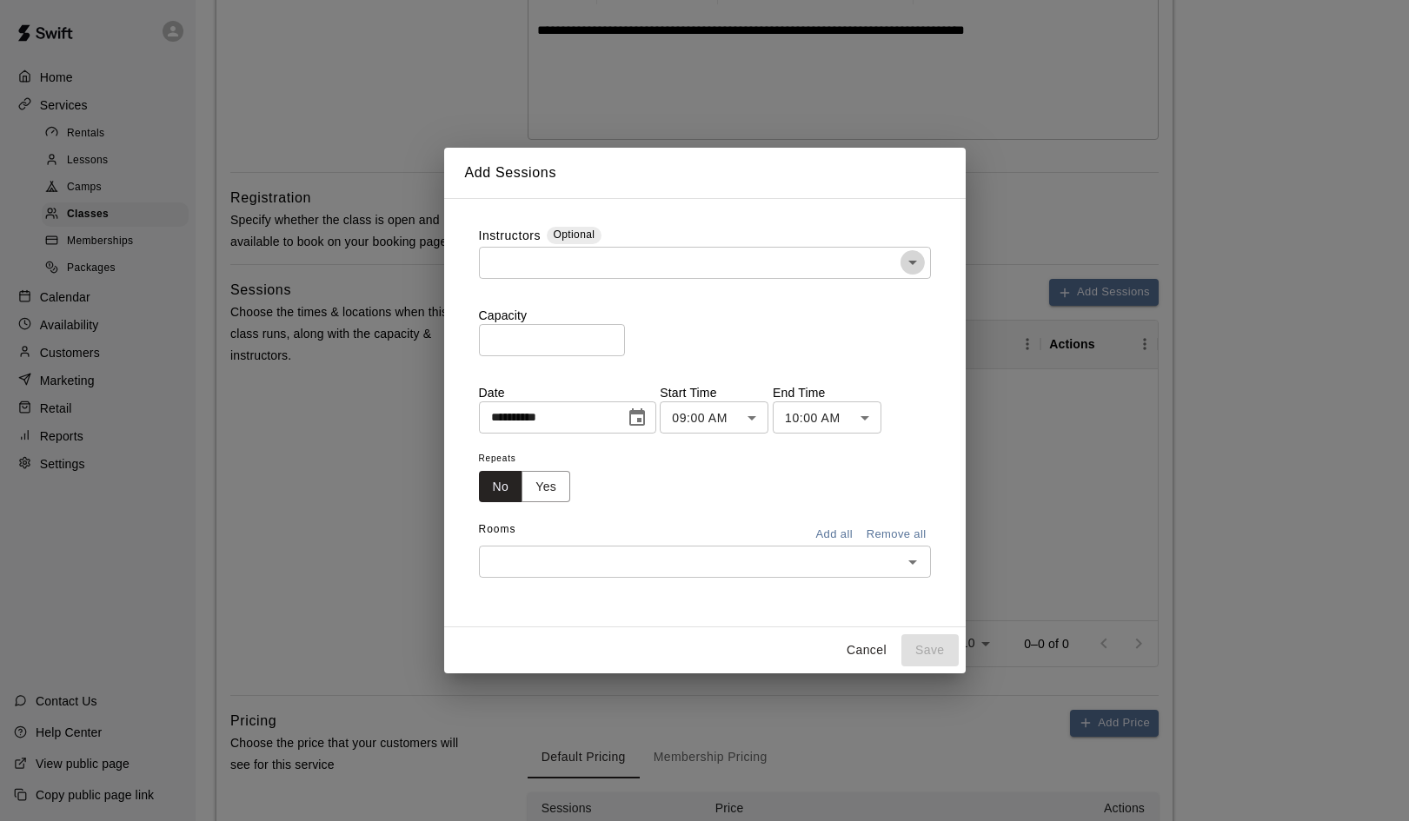
click at [916, 266] on icon "Open" at bounding box center [912, 262] width 21 height 21
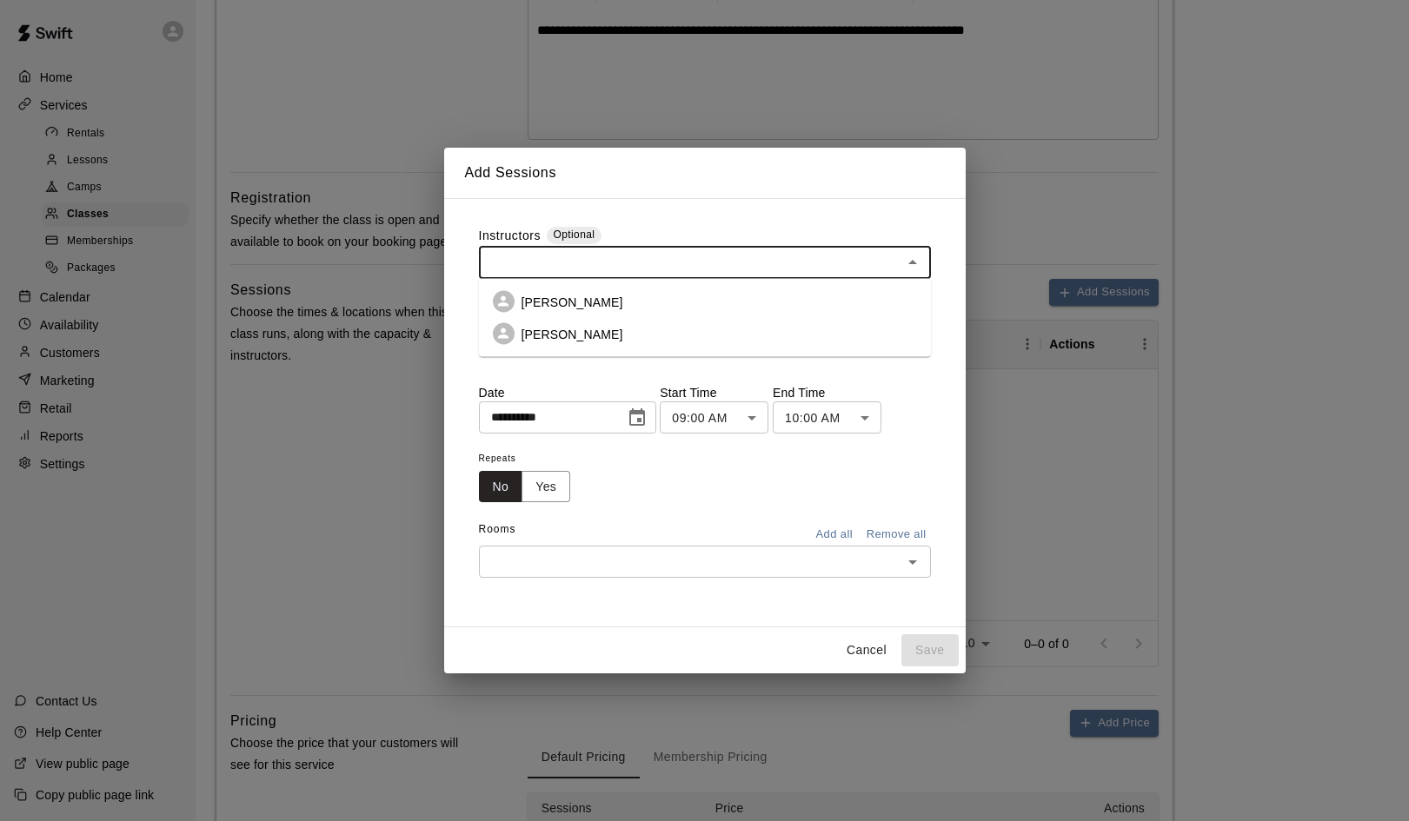
click at [740, 303] on li "[PERSON_NAME]" at bounding box center [705, 302] width 452 height 32
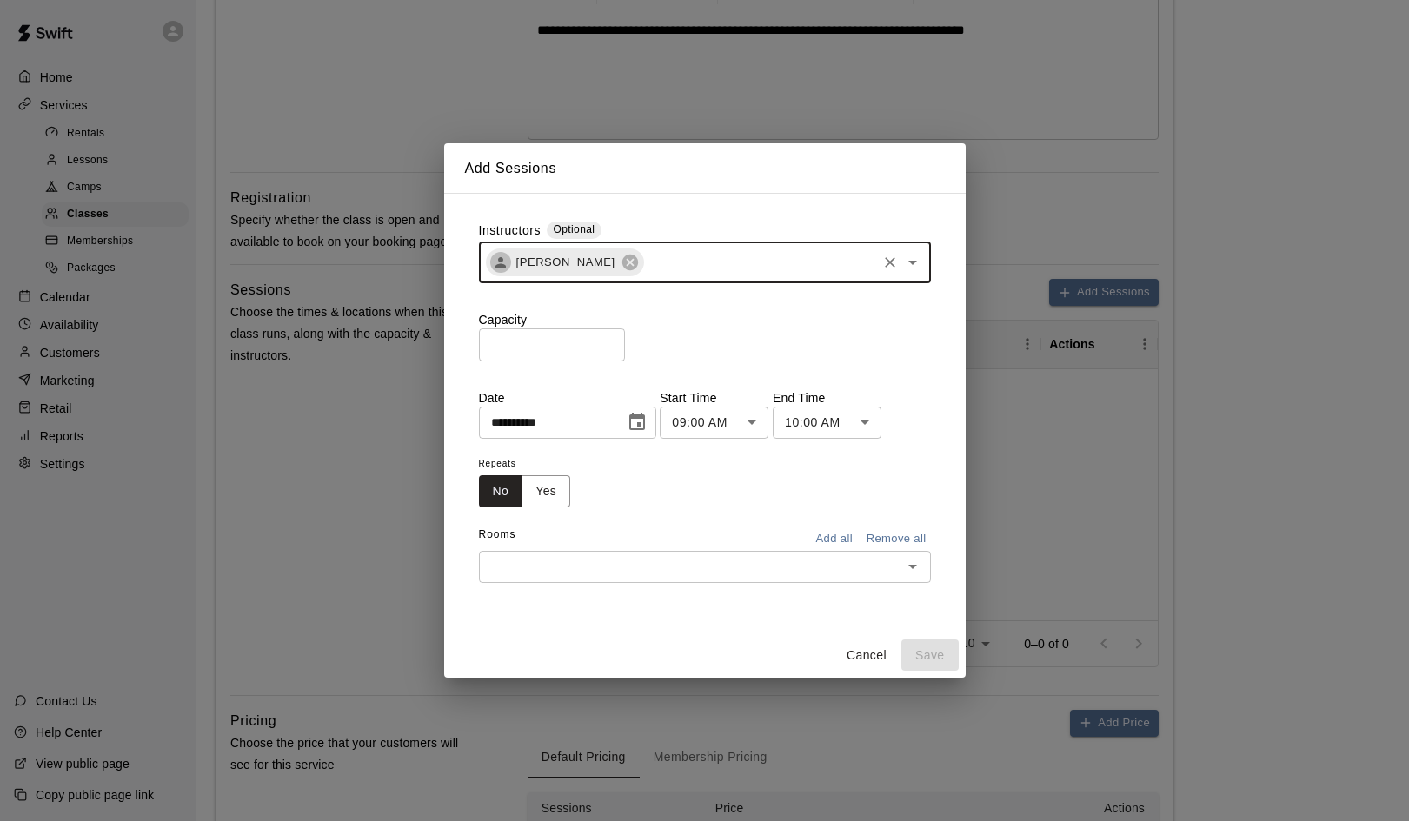
click at [642, 428] on icon "Choose date, selected date is Aug 19, 2025" at bounding box center [637, 422] width 21 height 21
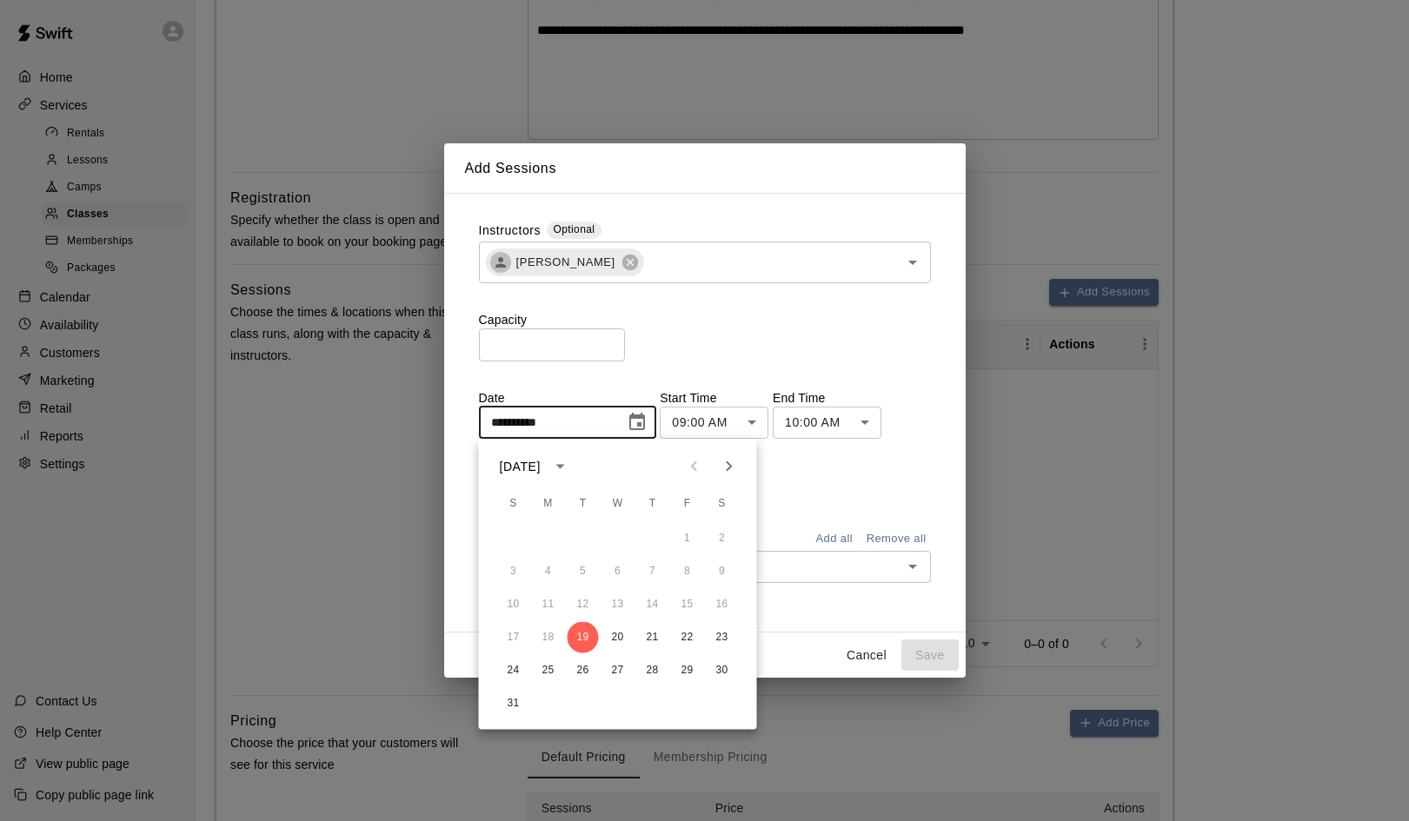
click at [744, 468] on button "Next month" at bounding box center [729, 466] width 35 height 35
click at [543, 536] on button "1" at bounding box center [548, 538] width 31 height 31
type input "**********"
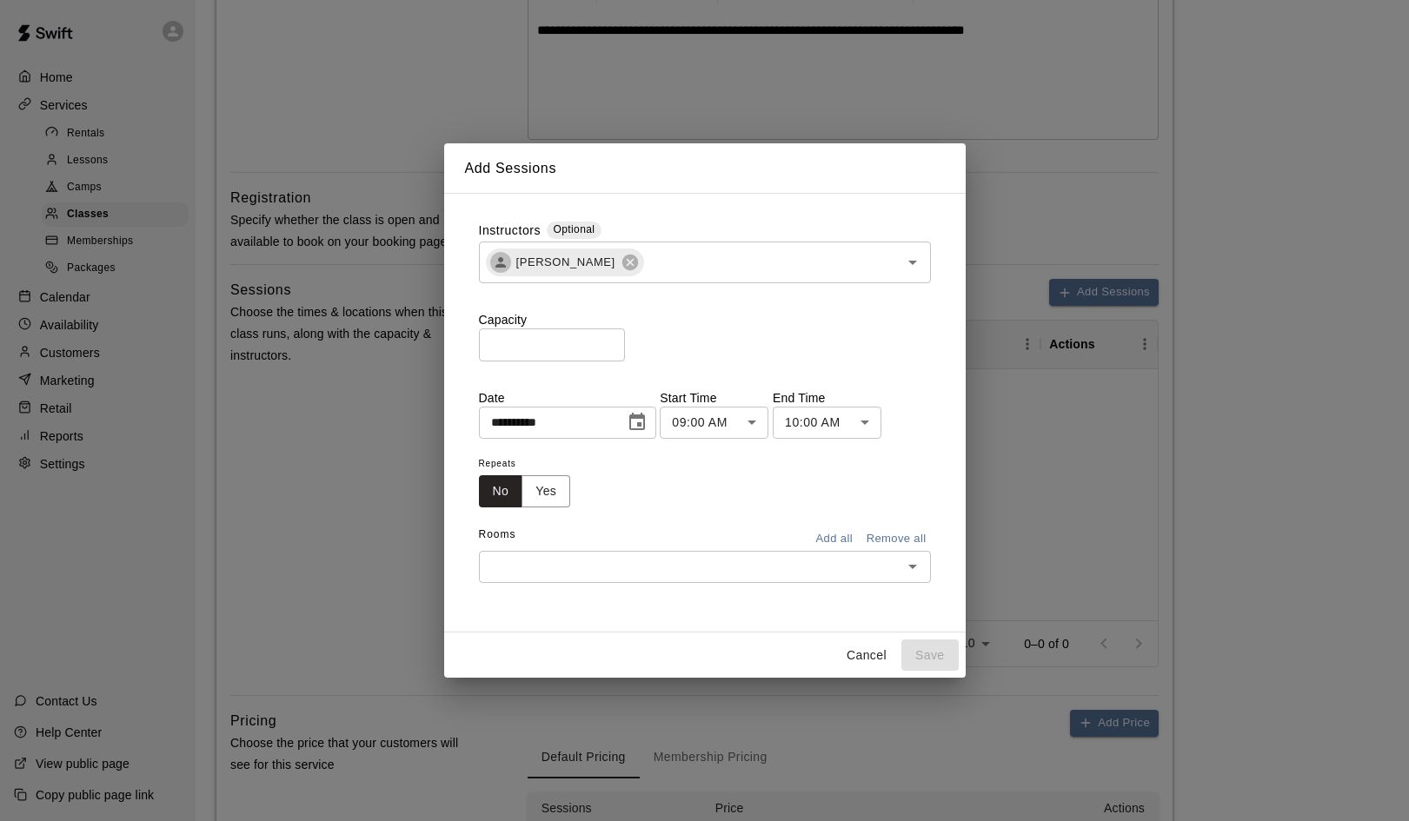
click at [725, 435] on body "**********" at bounding box center [704, 314] width 1409 height 1432
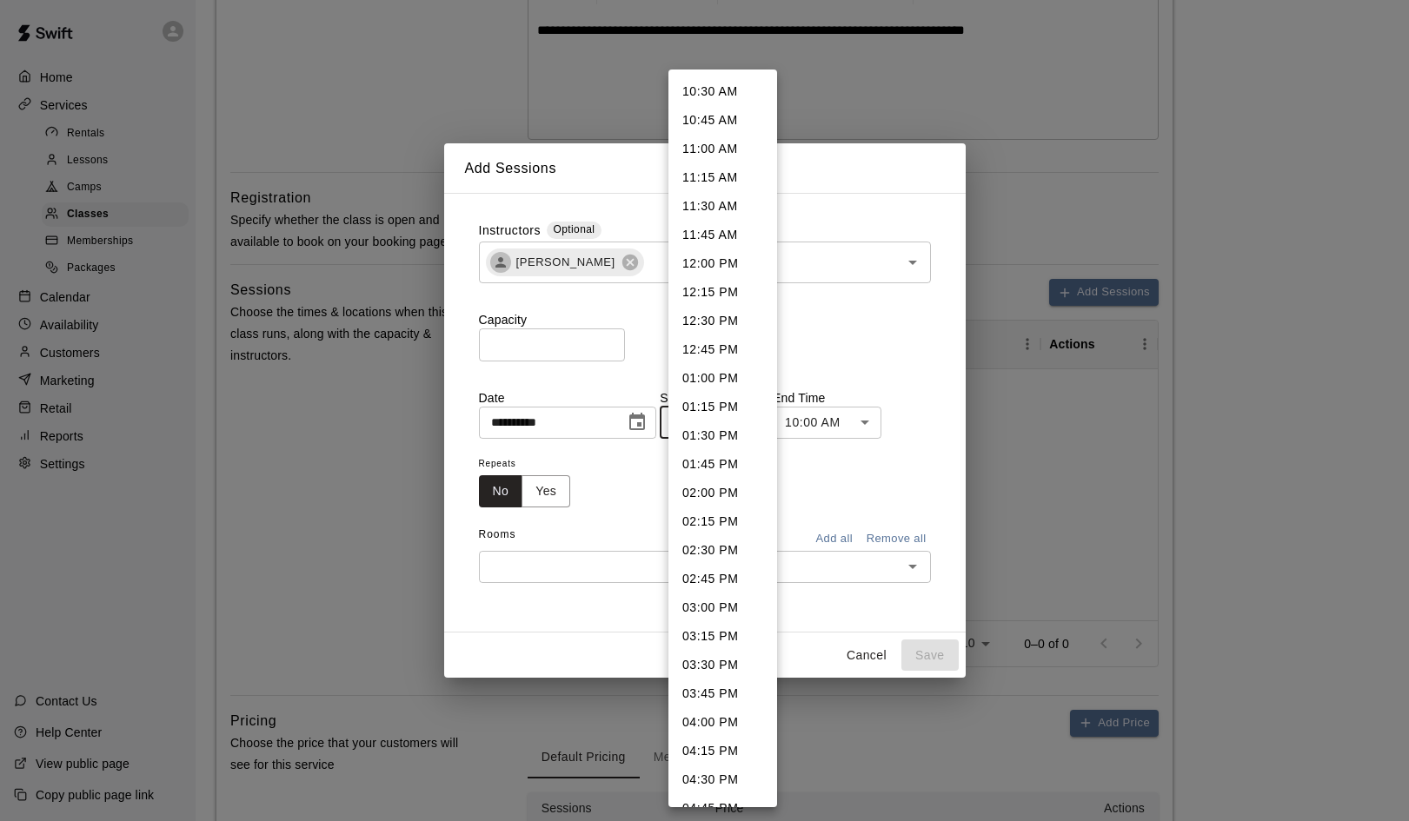
scroll to position [1223, 0]
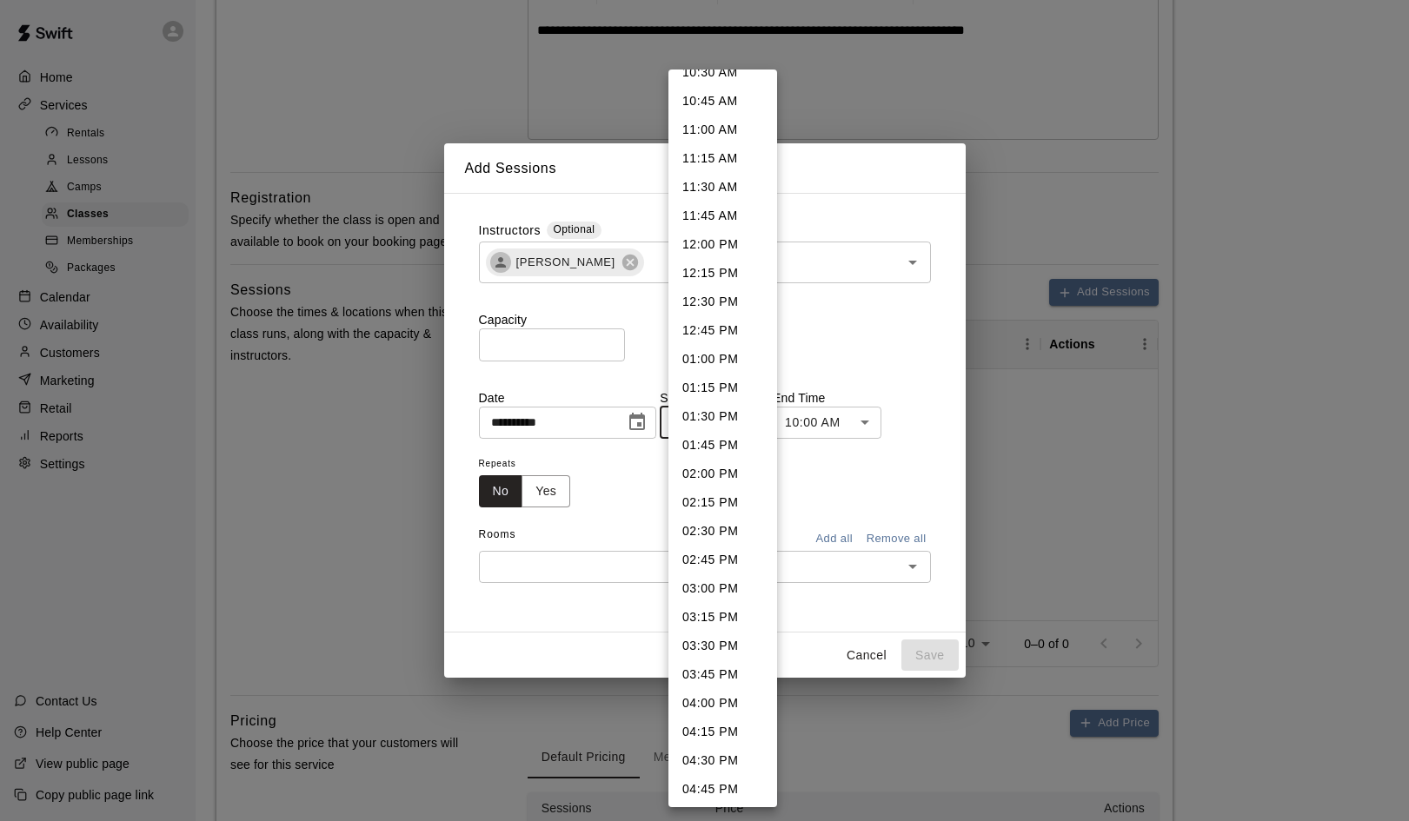
click at [694, 699] on li "04:00 PM" at bounding box center [722, 703] width 109 height 29
type input "********"
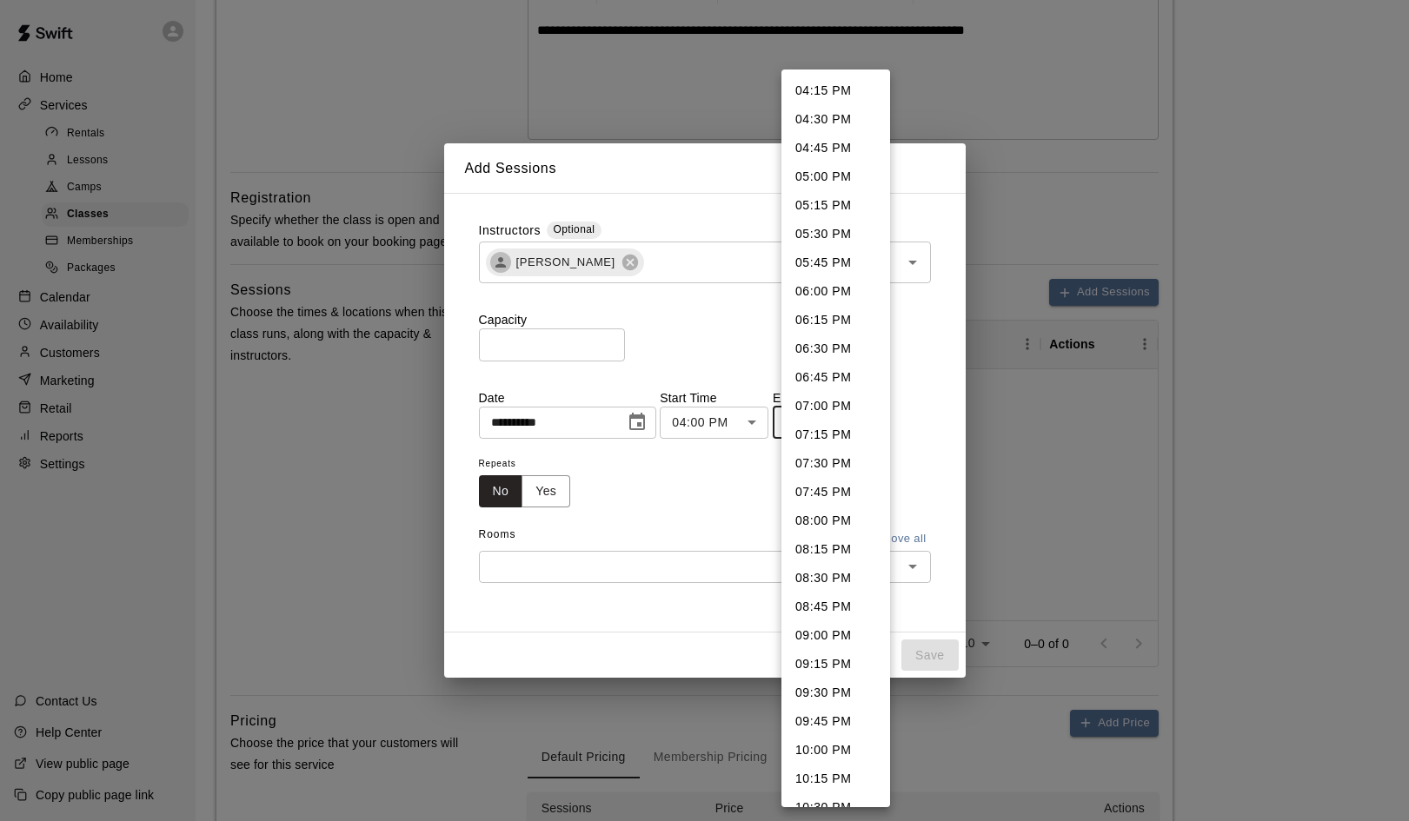
click at [865, 428] on body "**********" at bounding box center [704, 314] width 1409 height 1432
click at [807, 264] on li "05:45 PM" at bounding box center [835, 263] width 109 height 29
click at [871, 428] on body "**********" at bounding box center [704, 314] width 1409 height 1432
click at [826, 295] on li "06:00 PM" at bounding box center [835, 291] width 109 height 29
type input "********"
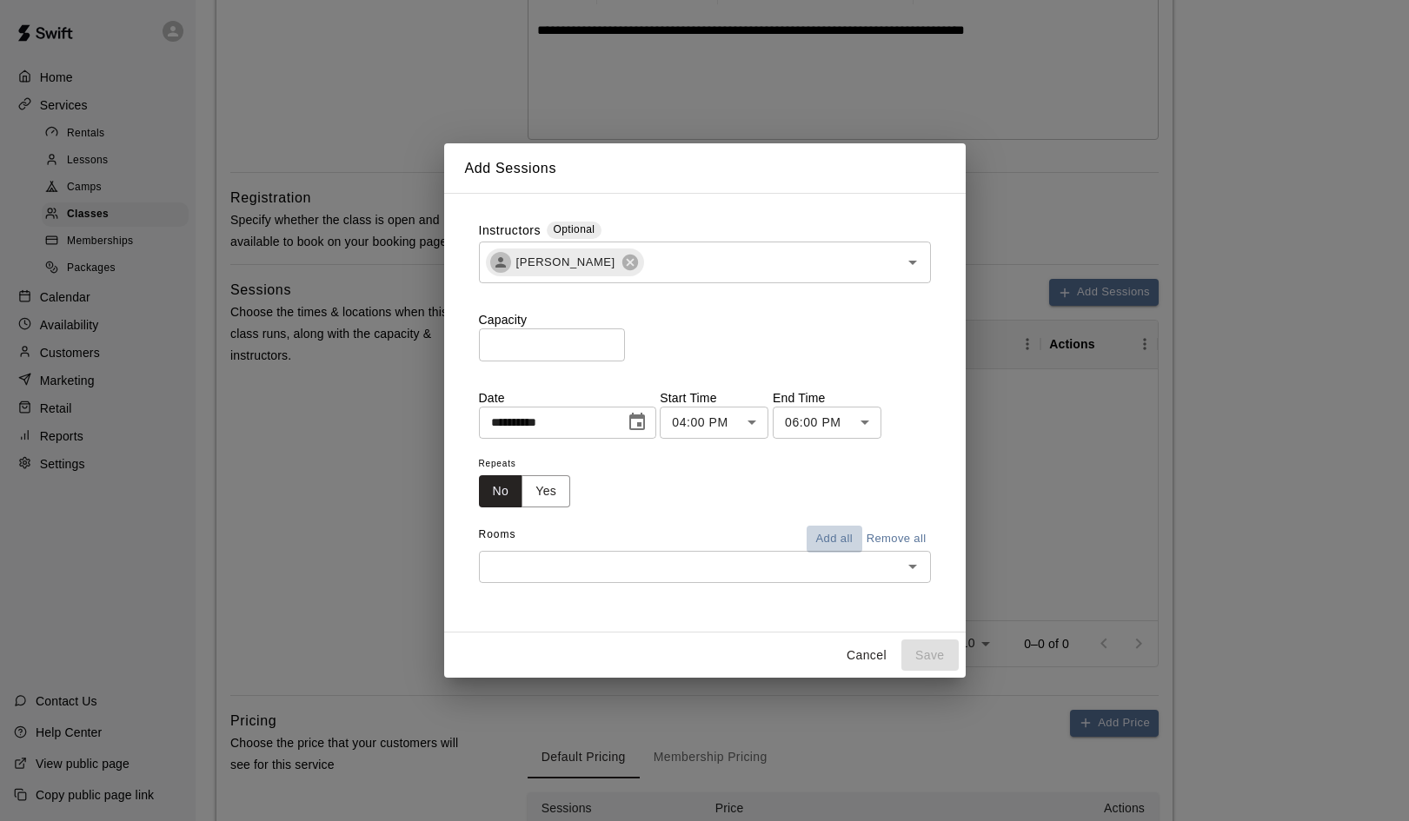
click at [843, 542] on button "Add all" at bounding box center [835, 539] width 56 height 27
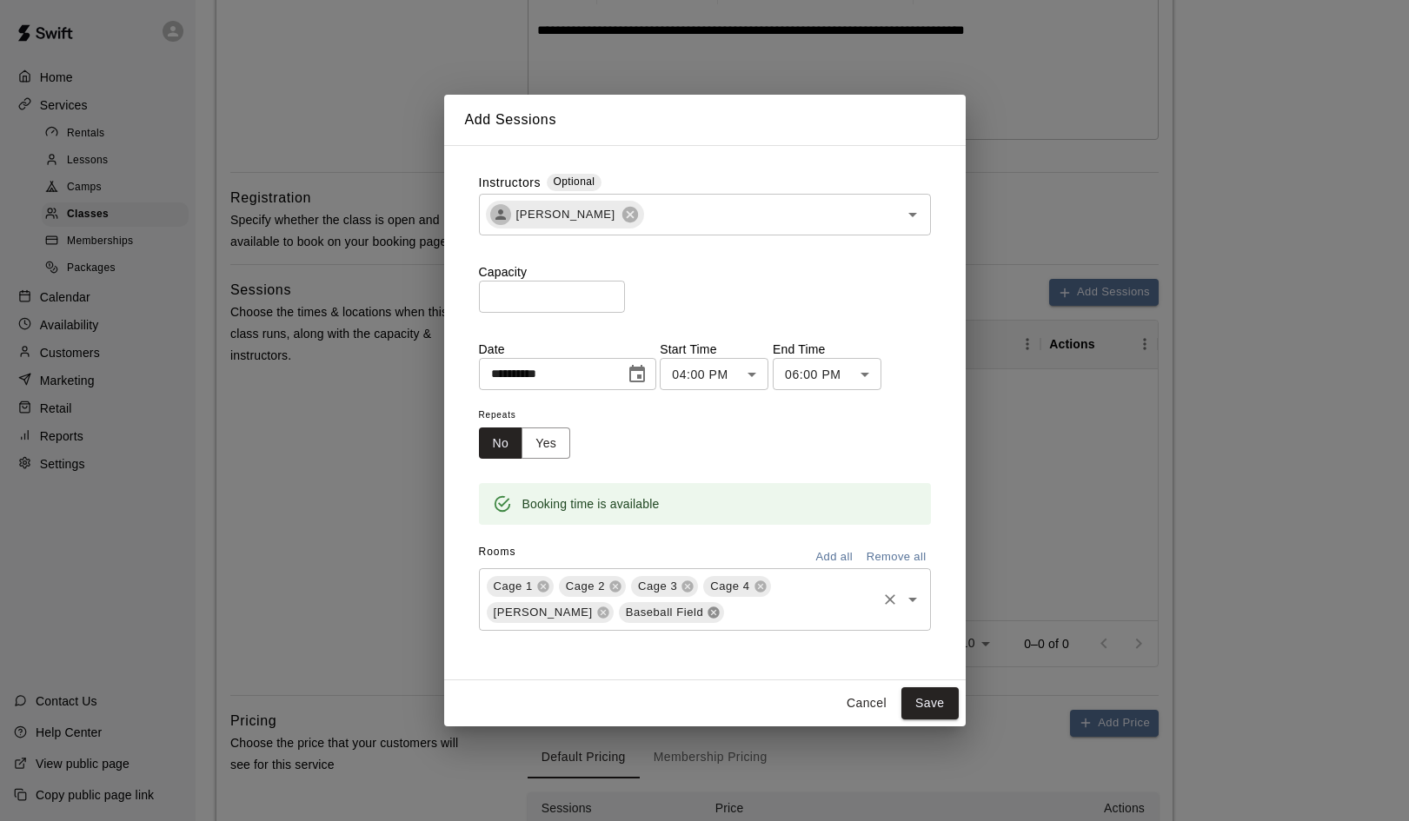
click at [708, 614] on icon at bounding box center [713, 613] width 11 height 11
click at [559, 447] on button "Yes" at bounding box center [545, 444] width 49 height 32
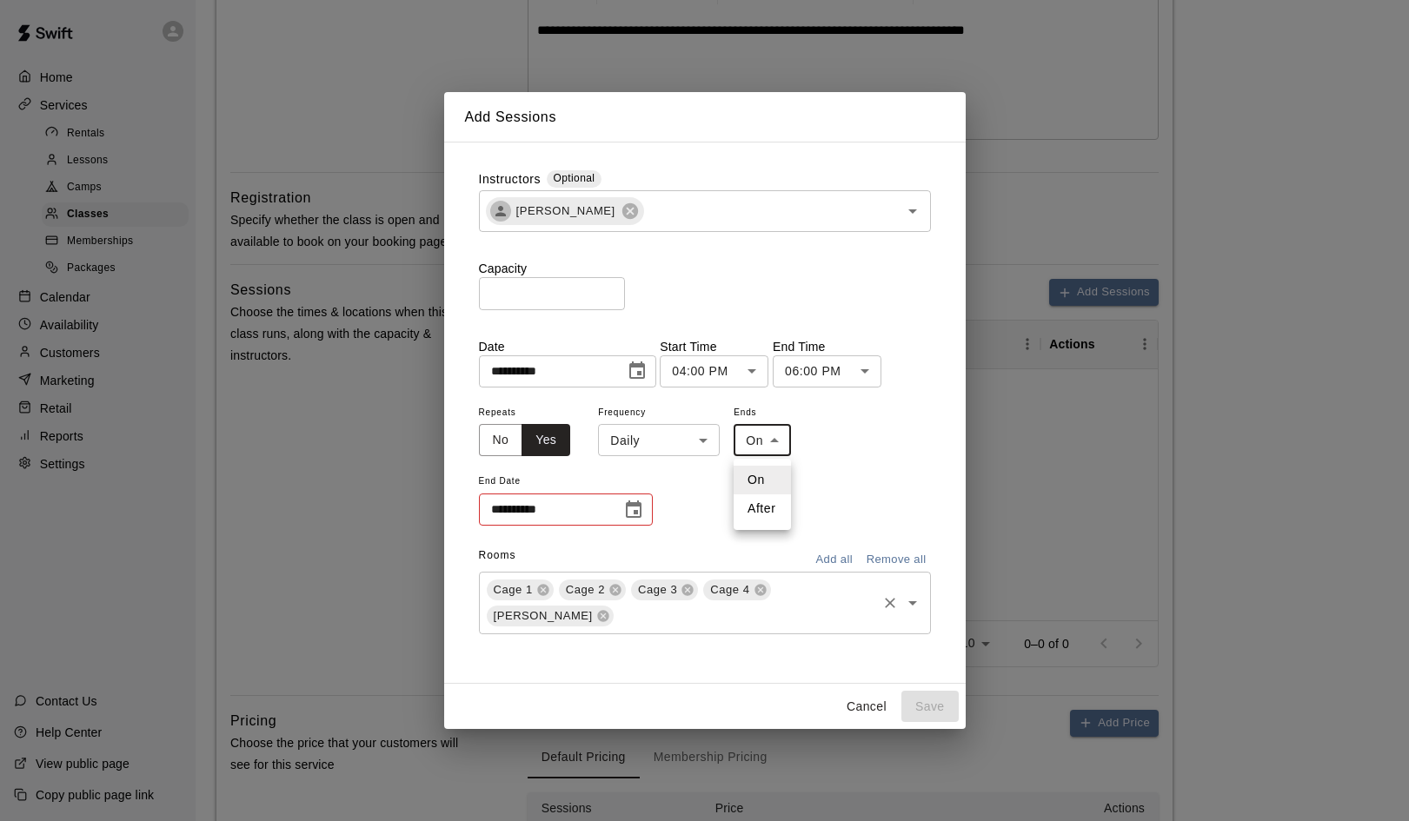
click at [781, 445] on body "**********" at bounding box center [704, 314] width 1409 height 1432
click at [870, 463] on div at bounding box center [704, 410] width 1409 height 821
click at [634, 507] on icon "Choose date" at bounding box center [634, 509] width 16 height 17
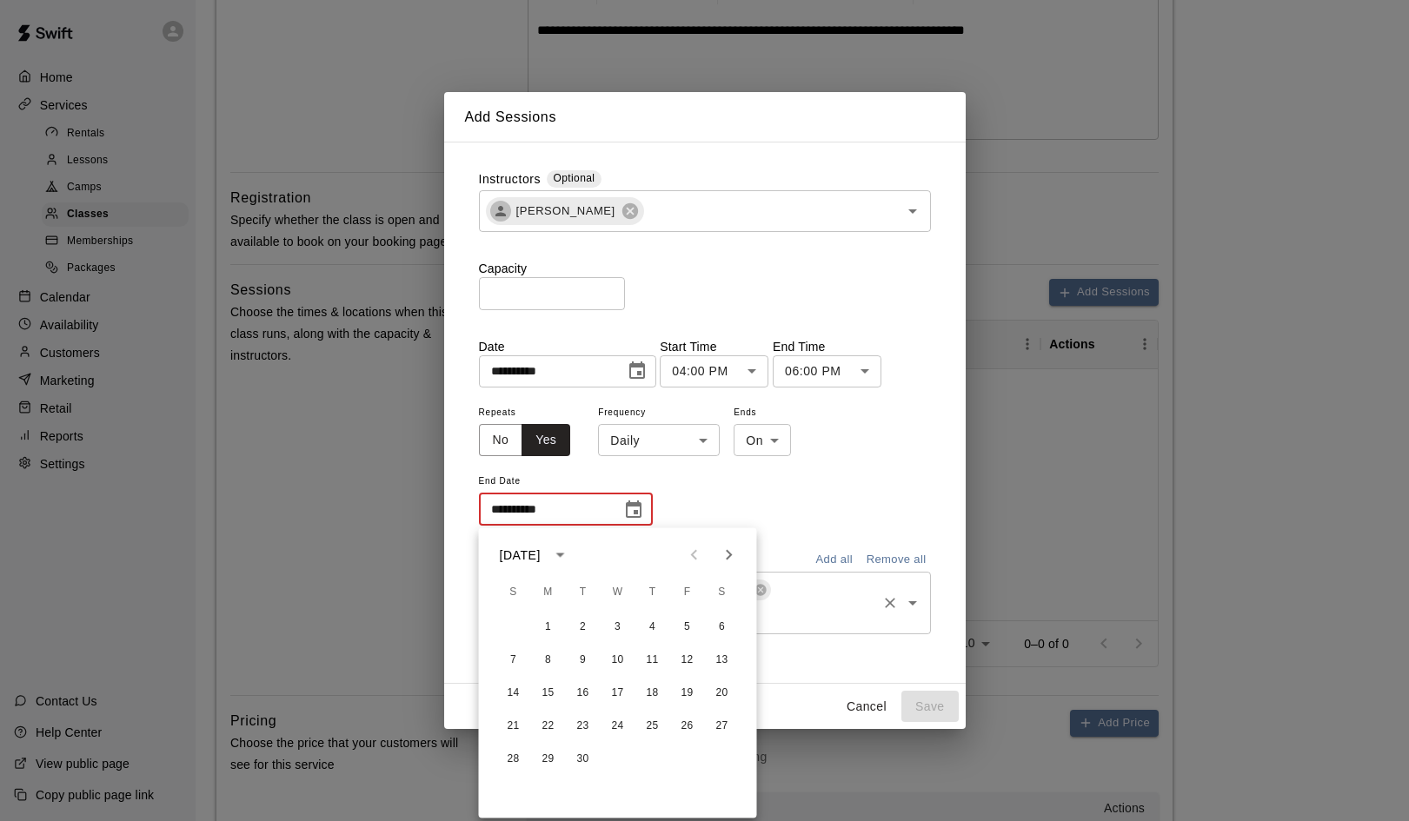
click at [732, 558] on icon "Next month" at bounding box center [729, 555] width 21 height 21
click at [656, 687] on button "18" at bounding box center [652, 693] width 31 height 31
type input "**********"
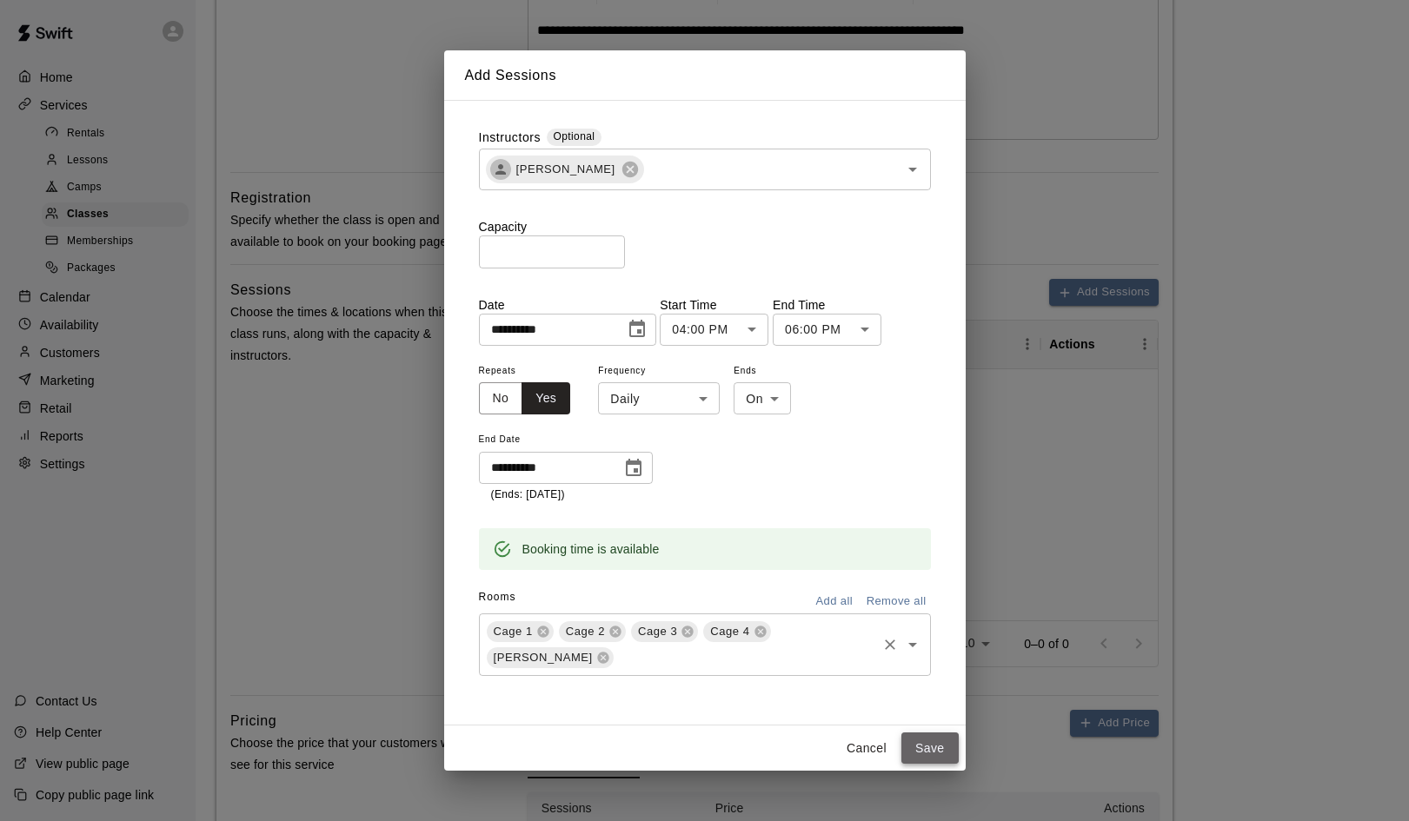
click at [939, 744] on button "Save" at bounding box center [929, 749] width 57 height 32
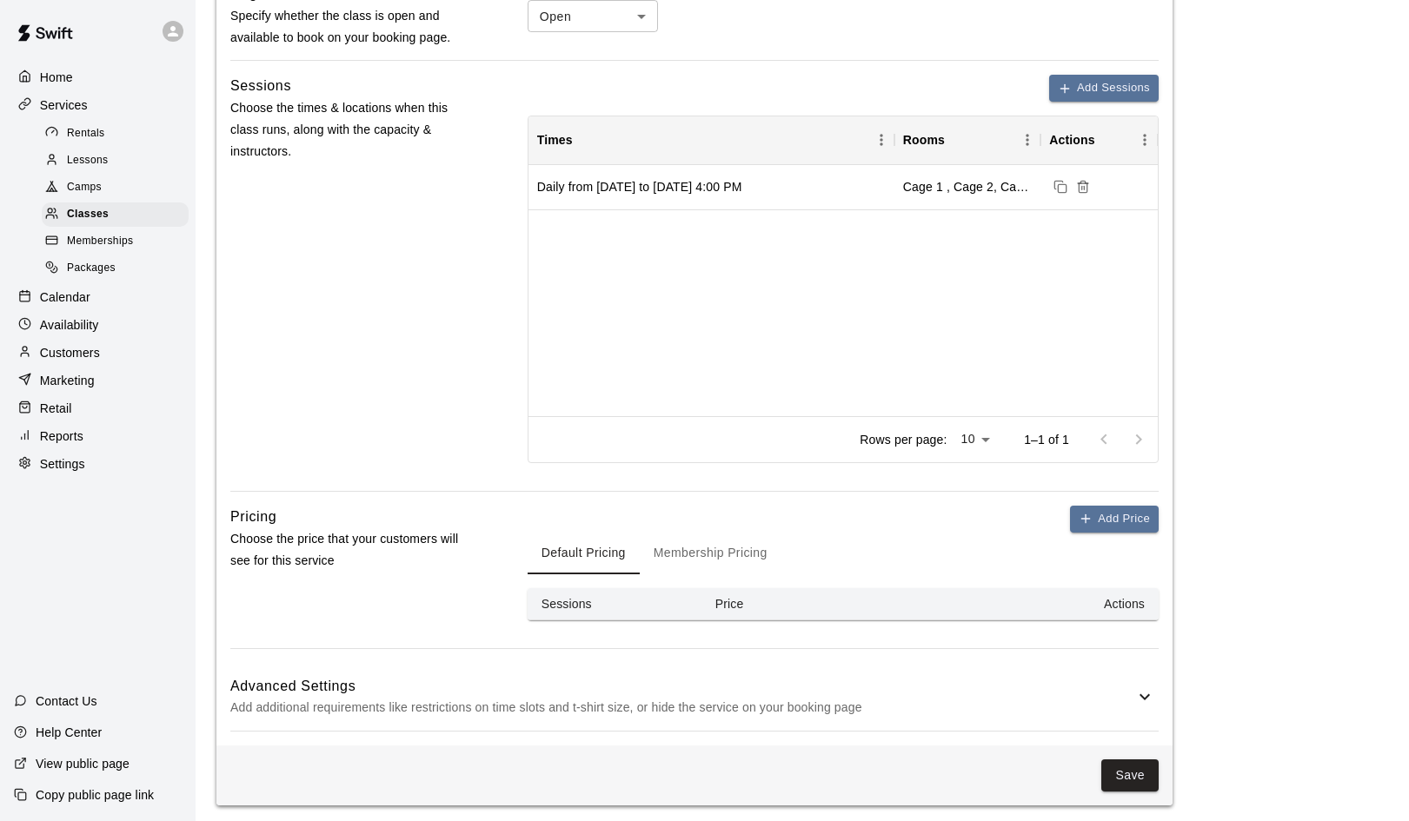
scroll to position [605, 0]
click at [1122, 510] on button "Add Price" at bounding box center [1114, 520] width 89 height 27
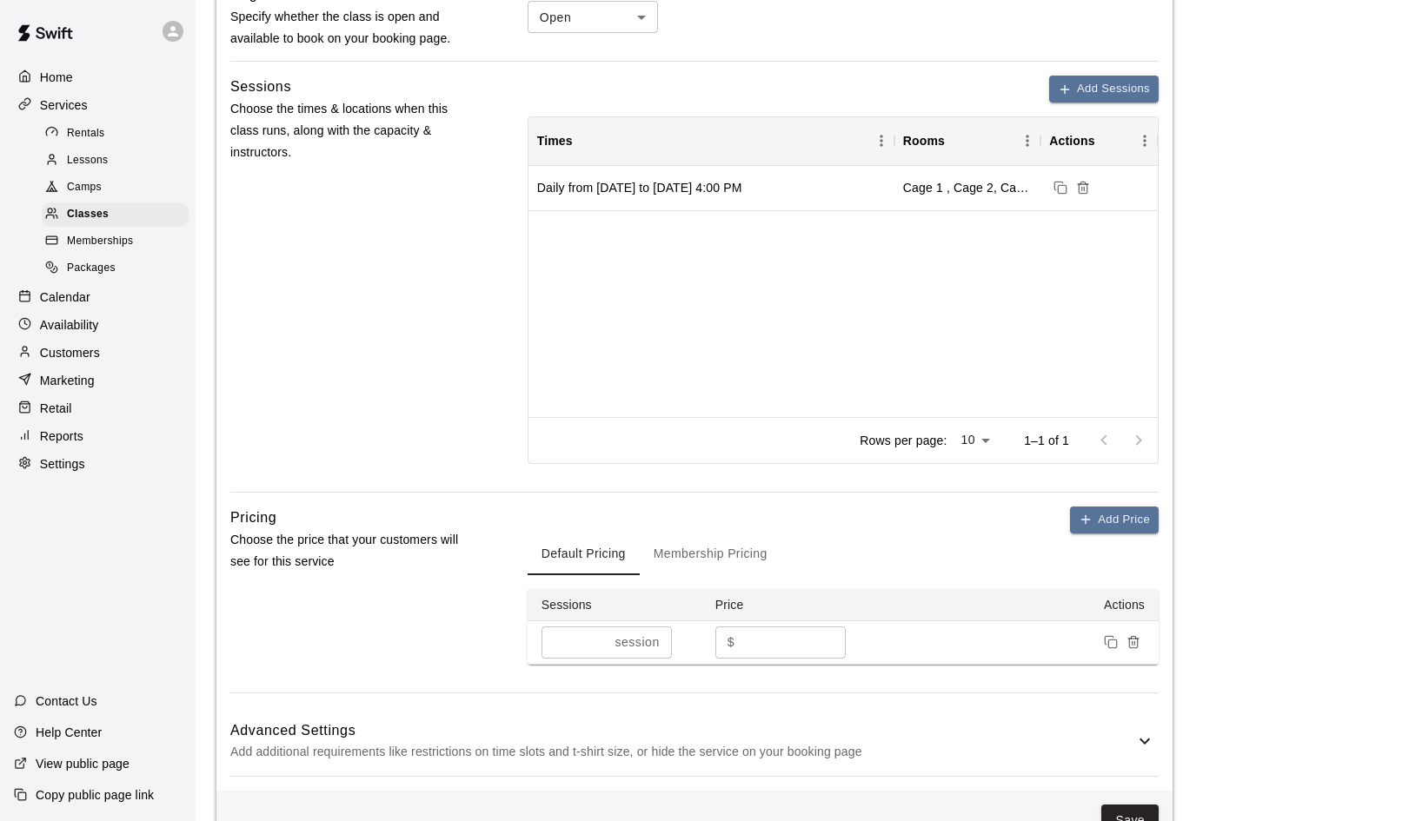
click at [741, 639] on input "*" at bounding box center [793, 643] width 104 height 32
type input "**"
click at [916, 547] on div "Default Pricing Membership Pricing" at bounding box center [843, 555] width 631 height 42
click at [734, 545] on button "Membership Pricing" at bounding box center [711, 555] width 142 height 42
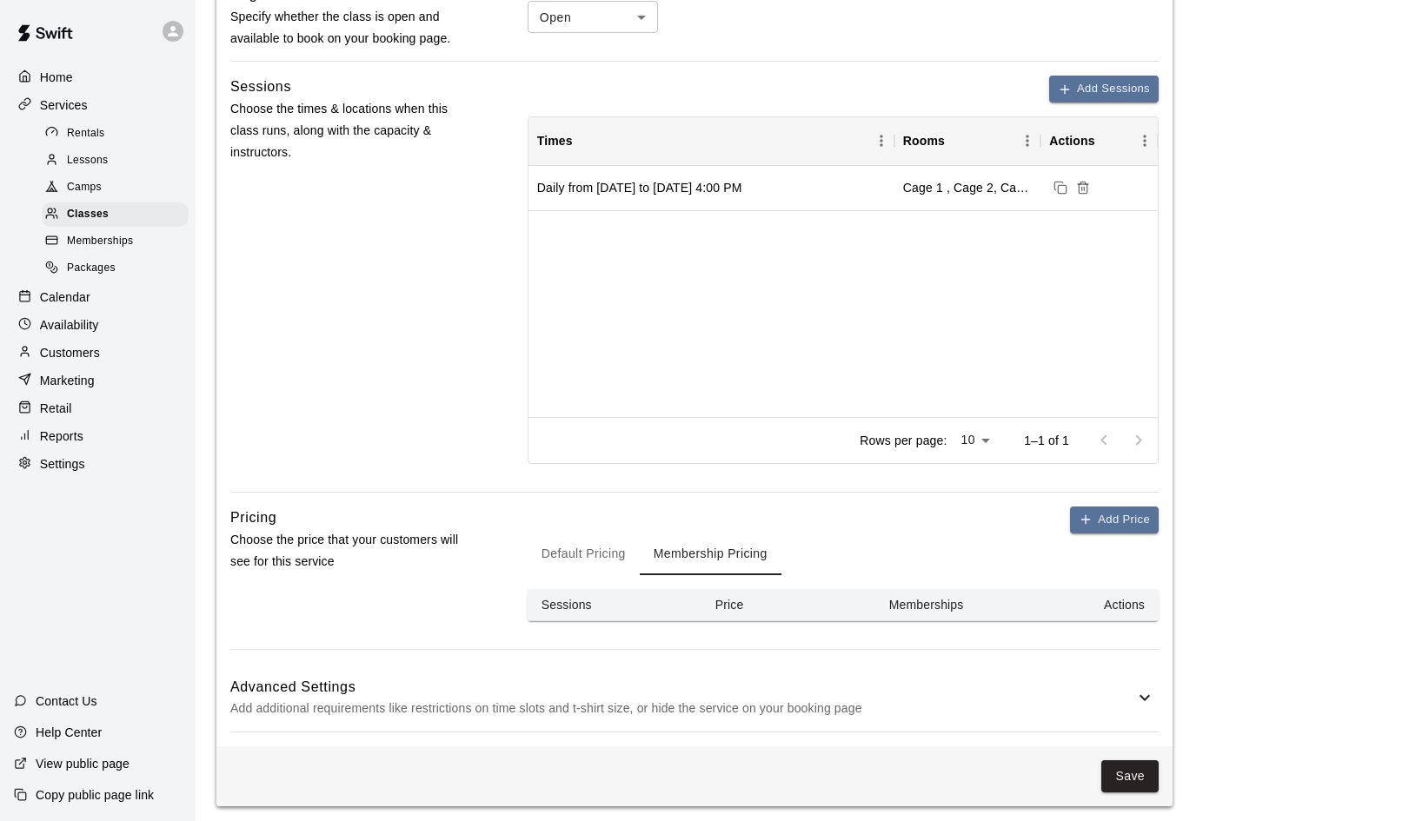
click at [1137, 501] on div "**********" at bounding box center [694, 140] width 956 height 1212
click at [1134, 507] on button "Add Price" at bounding box center [1114, 520] width 89 height 27
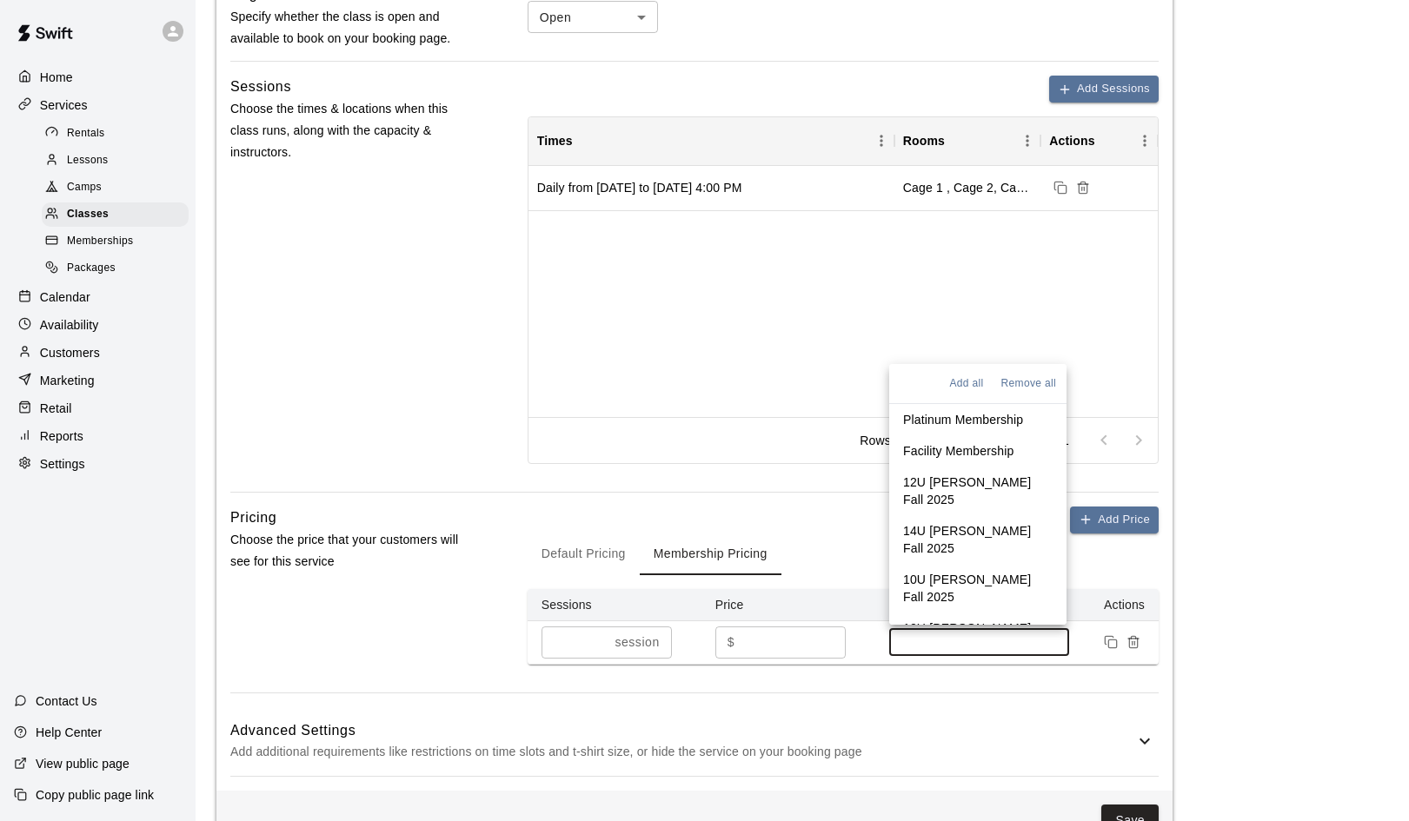
click at [1026, 635] on input at bounding box center [979, 642] width 163 height 14
click at [953, 419] on p "Platinum Membership" at bounding box center [963, 419] width 120 height 17
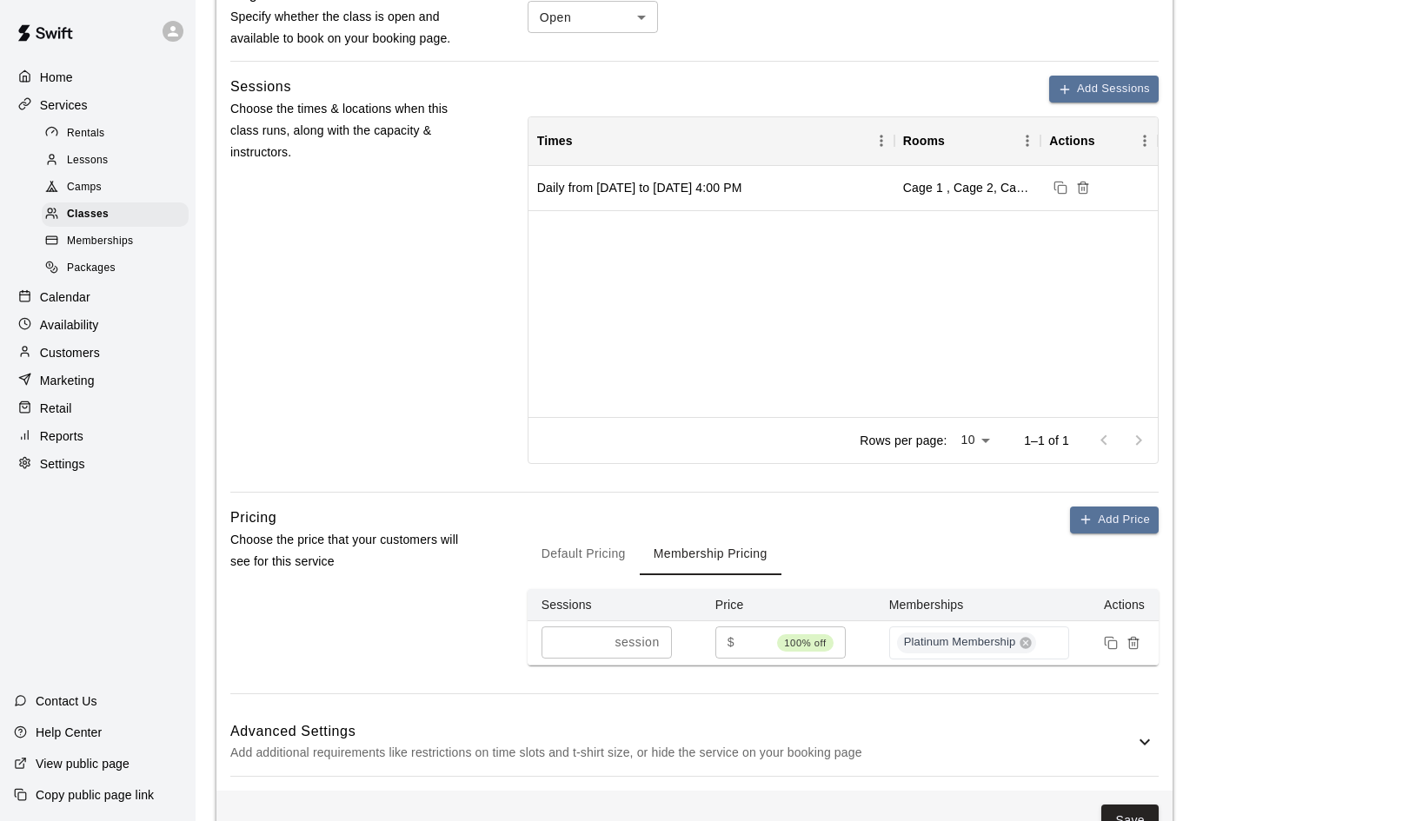
click at [1022, 683] on div "Add Price Default Pricing Membership Pricing Sessions Price Memberships Actions…" at bounding box center [843, 600] width 631 height 187
click at [1124, 519] on button "Add Price" at bounding box center [1114, 520] width 89 height 27
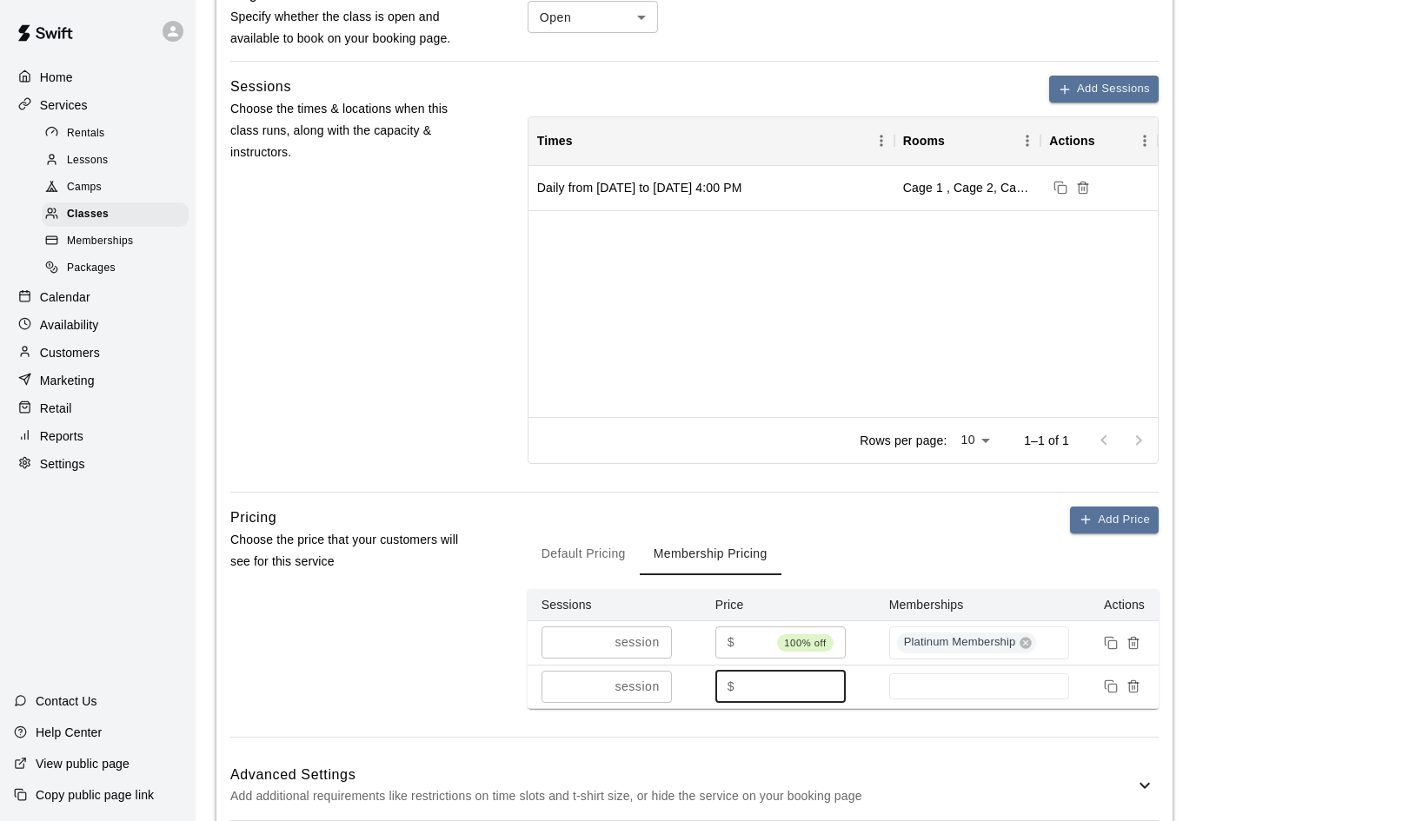
click at [747, 683] on input "*" at bounding box center [793, 687] width 104 height 32
type input "**"
click at [951, 680] on input at bounding box center [979, 687] width 163 height 14
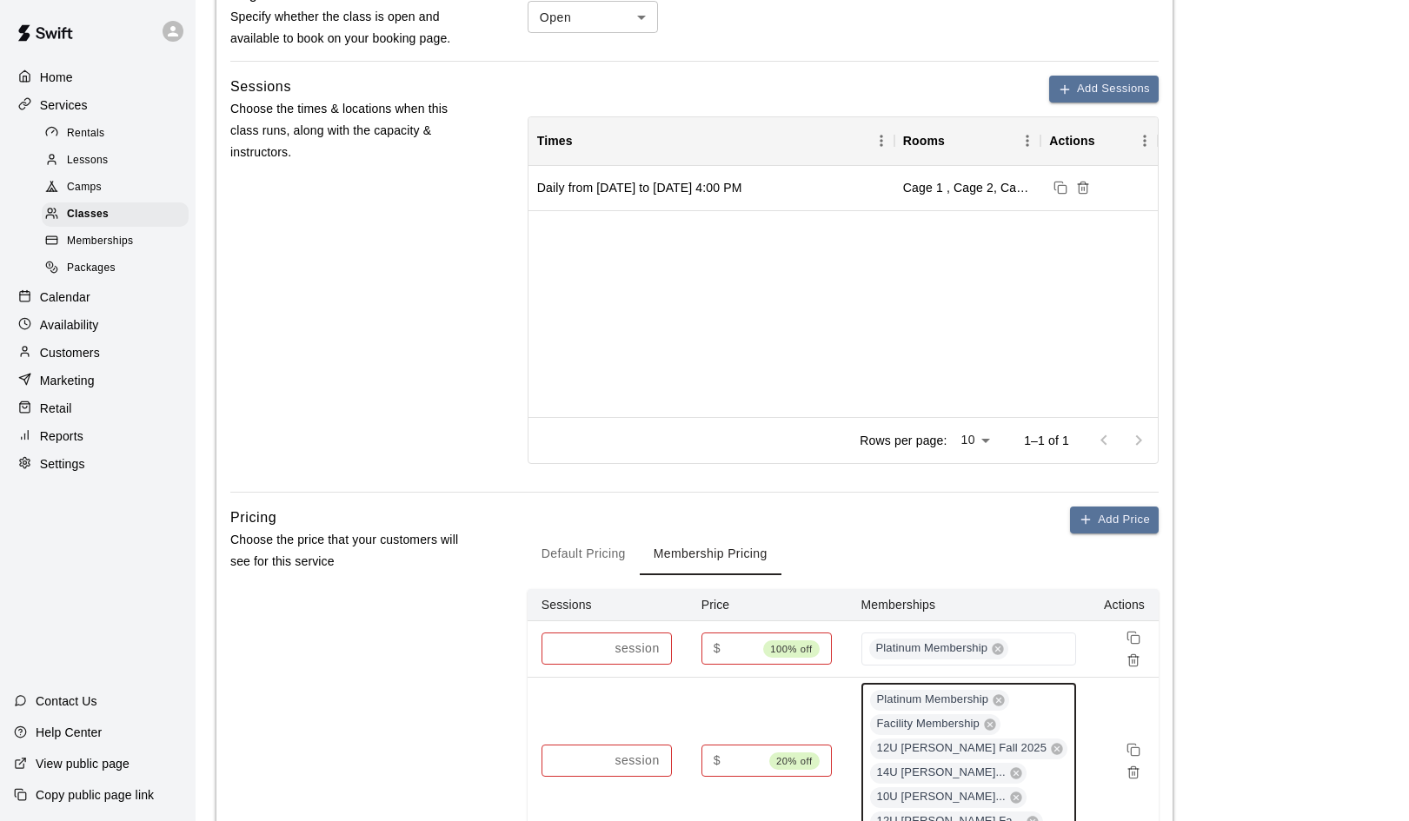
scroll to position [608, 0]
click at [1004, 692] on icon at bounding box center [998, 697] width 11 height 11
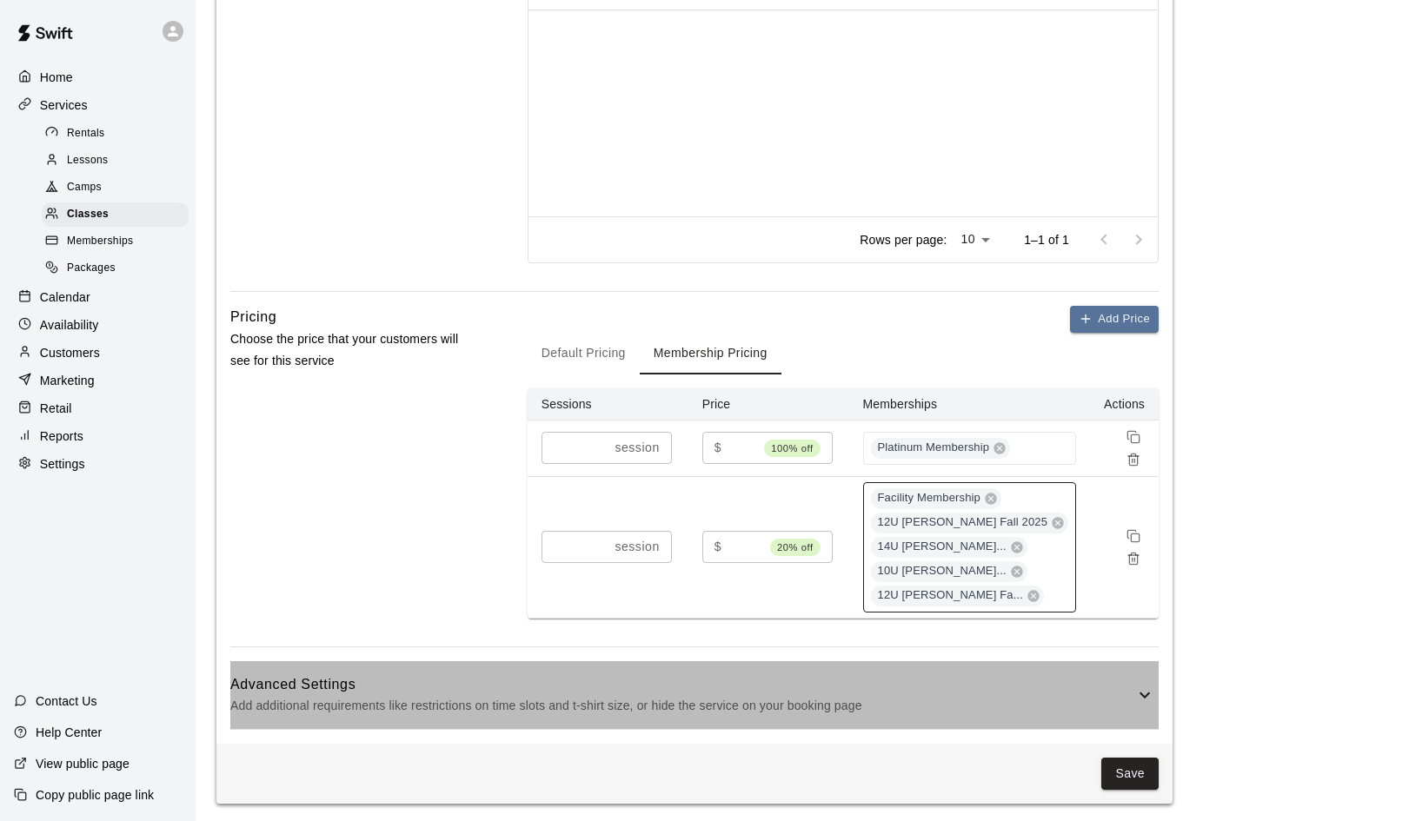
click at [1147, 693] on icon at bounding box center [1144, 696] width 10 height 6
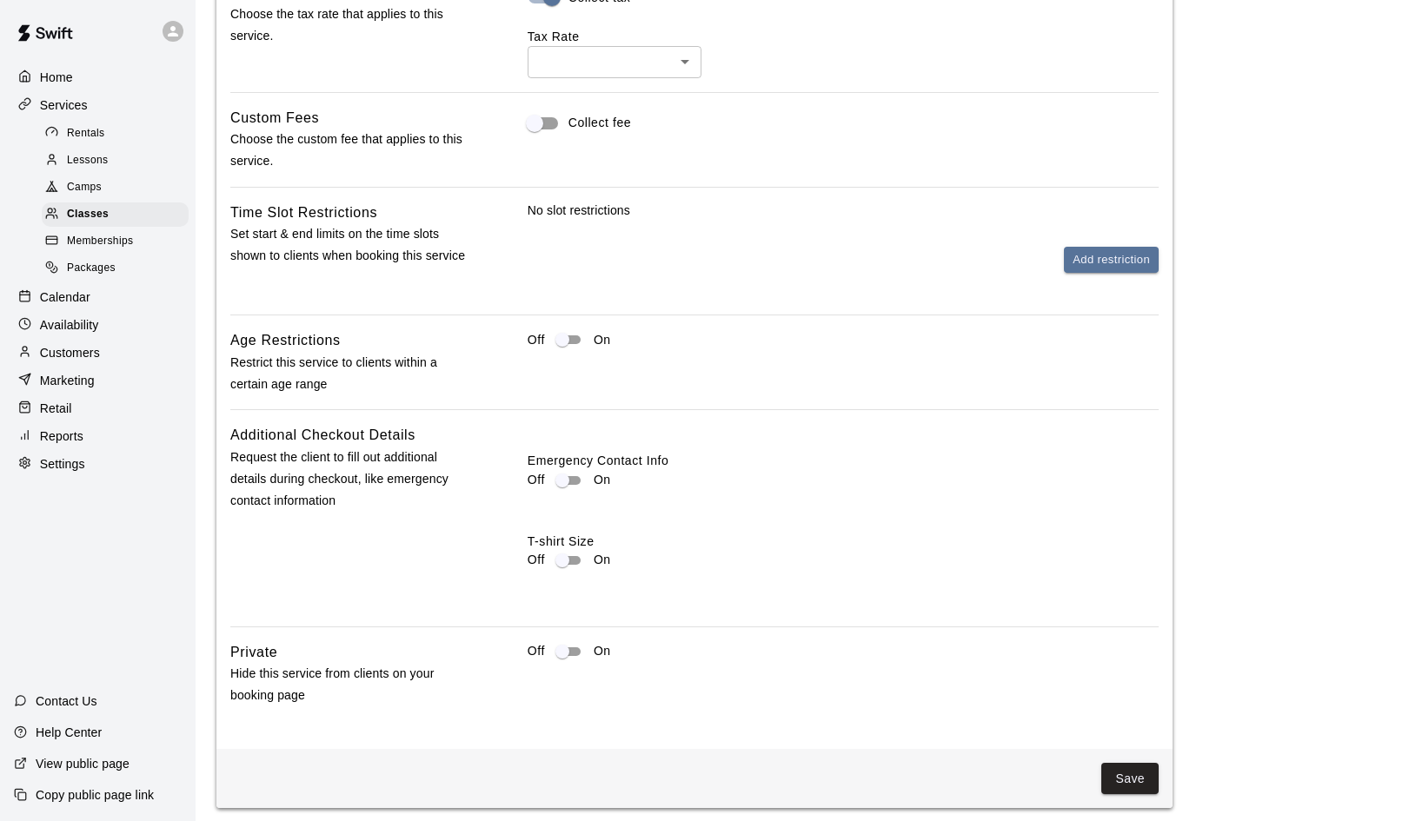
scroll to position [1582, 0]
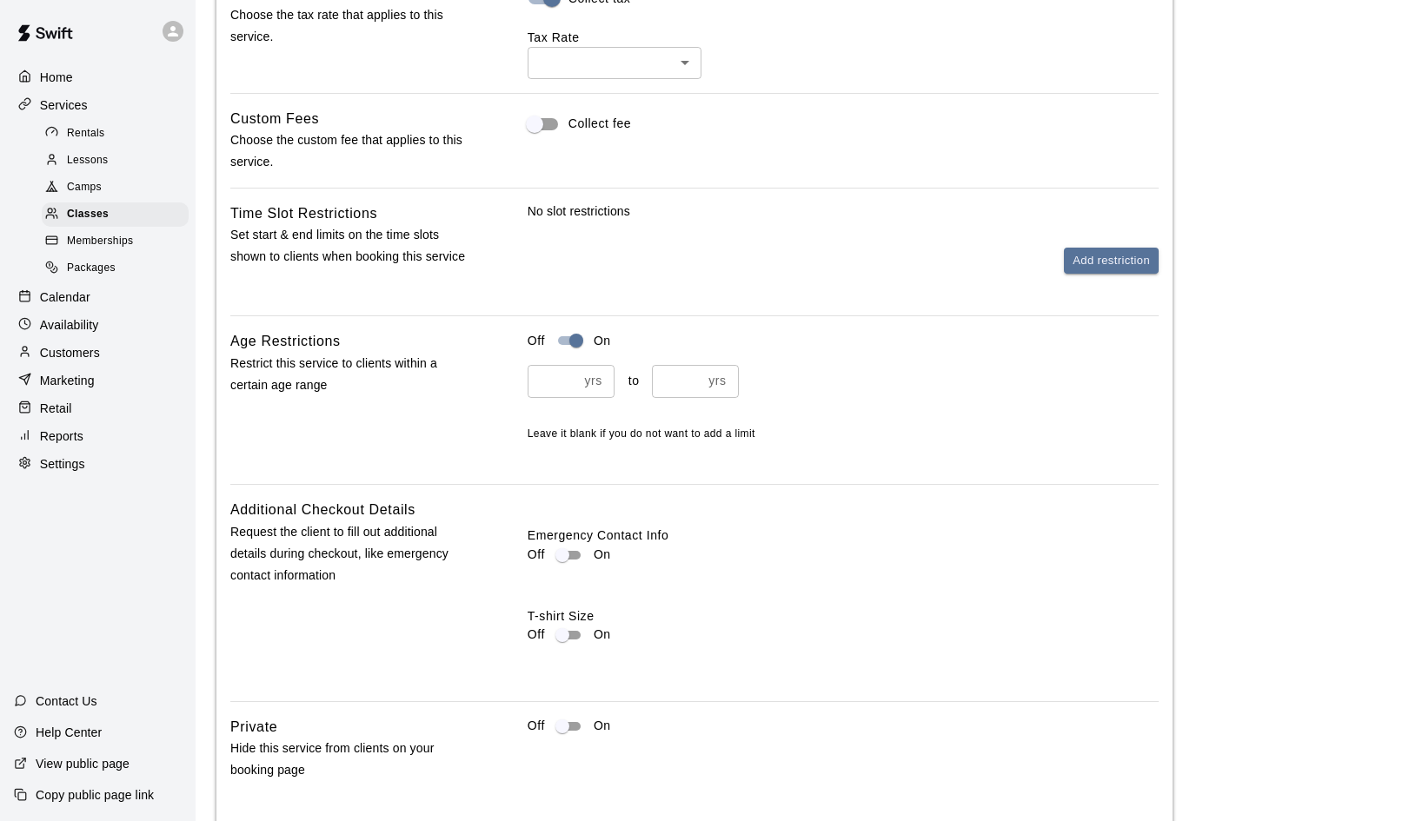
click at [695, 369] on input "*" at bounding box center [677, 381] width 50 height 32
click at [695, 371] on input "*" at bounding box center [677, 381] width 50 height 32
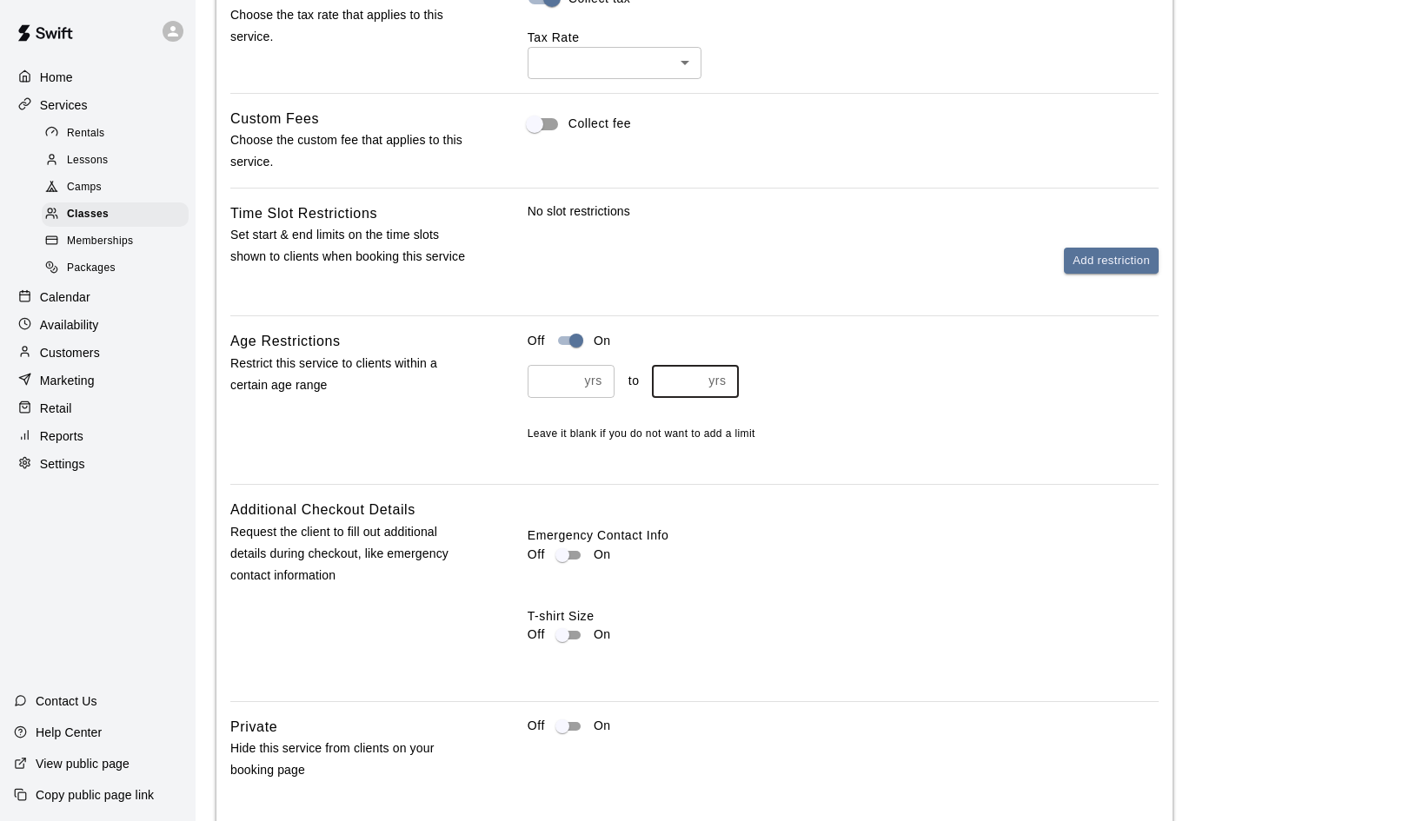
type input "*"
click at [695, 371] on input "*" at bounding box center [677, 381] width 50 height 32
click at [847, 394] on div "yrs ​ to * yrs ​ Leave it blank if you do not want to add a limit" at bounding box center [843, 403] width 631 height 77
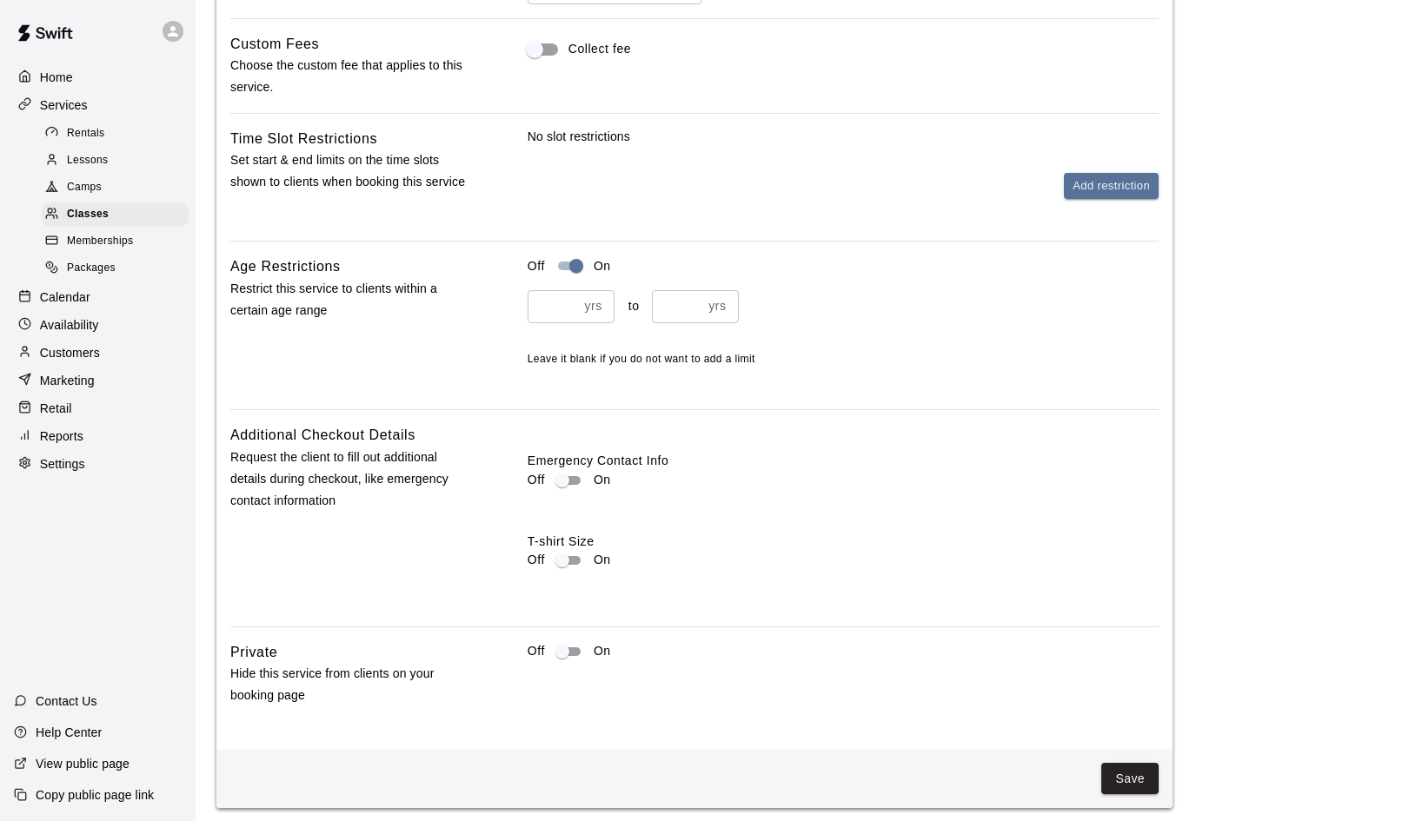
scroll to position [1656, 0]
click at [1136, 777] on button "Save" at bounding box center [1129, 780] width 57 height 32
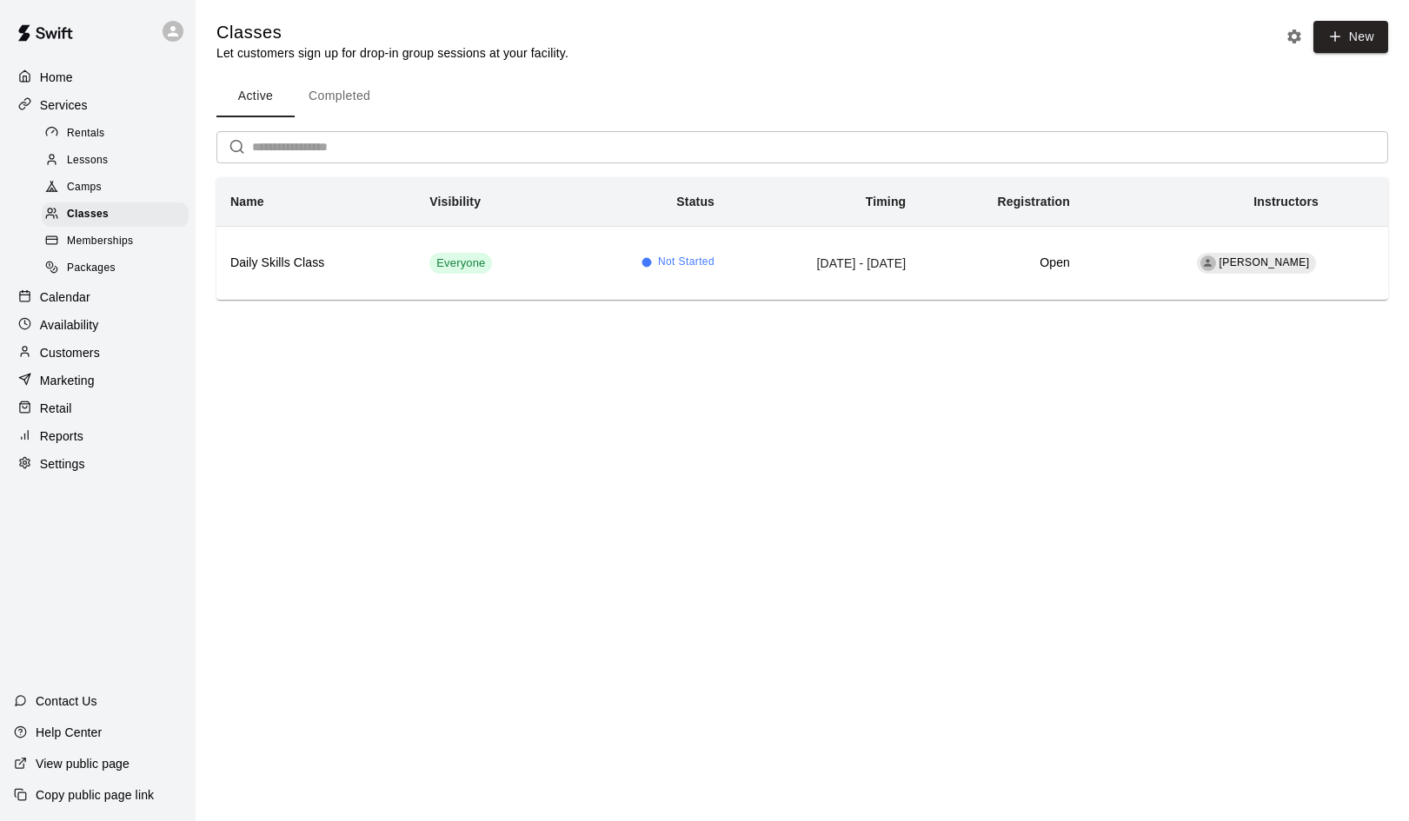
click at [67, 293] on p "Calendar" at bounding box center [65, 297] width 50 height 17
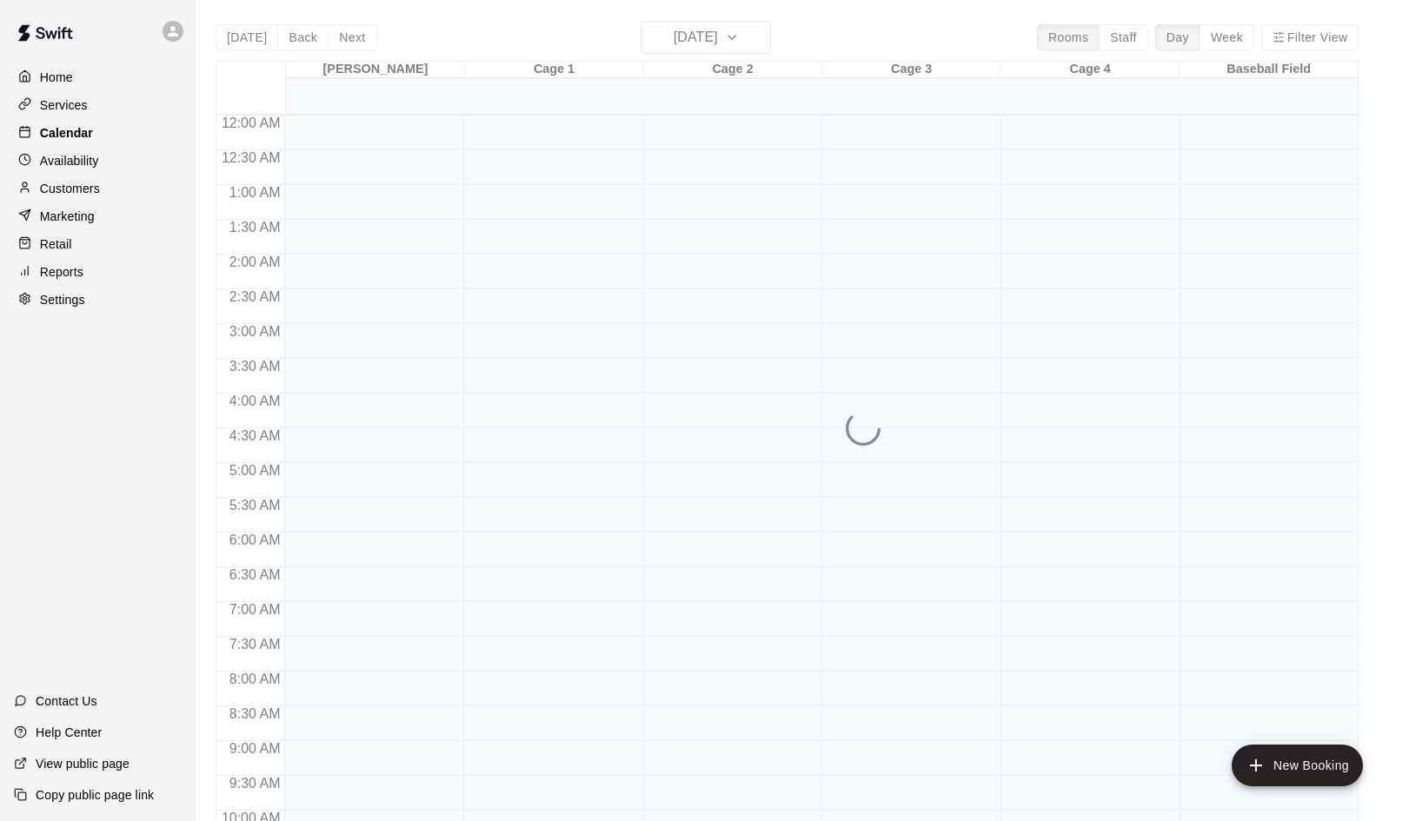
scroll to position [892, 0]
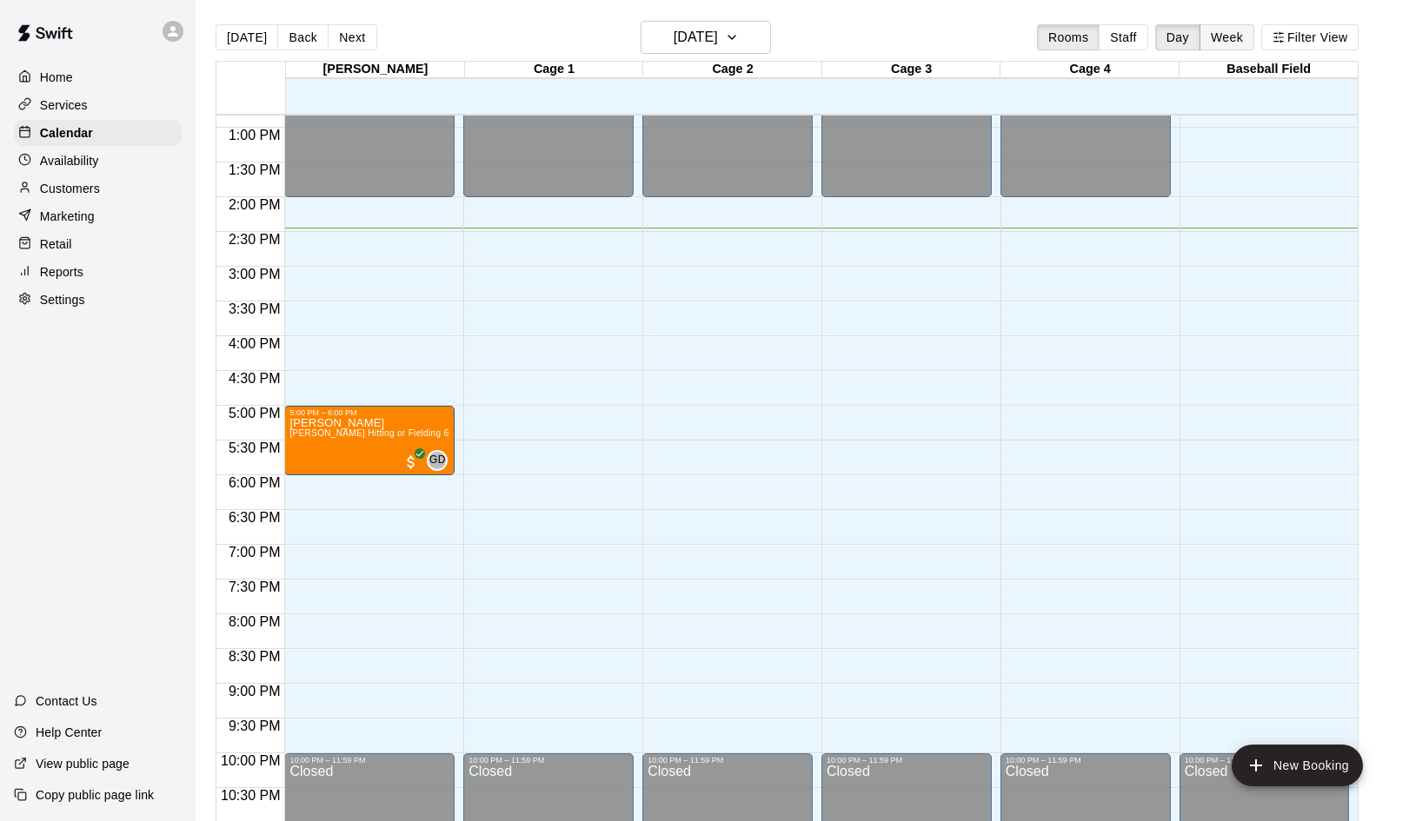
click at [1225, 33] on button "Week" at bounding box center [1226, 37] width 55 height 26
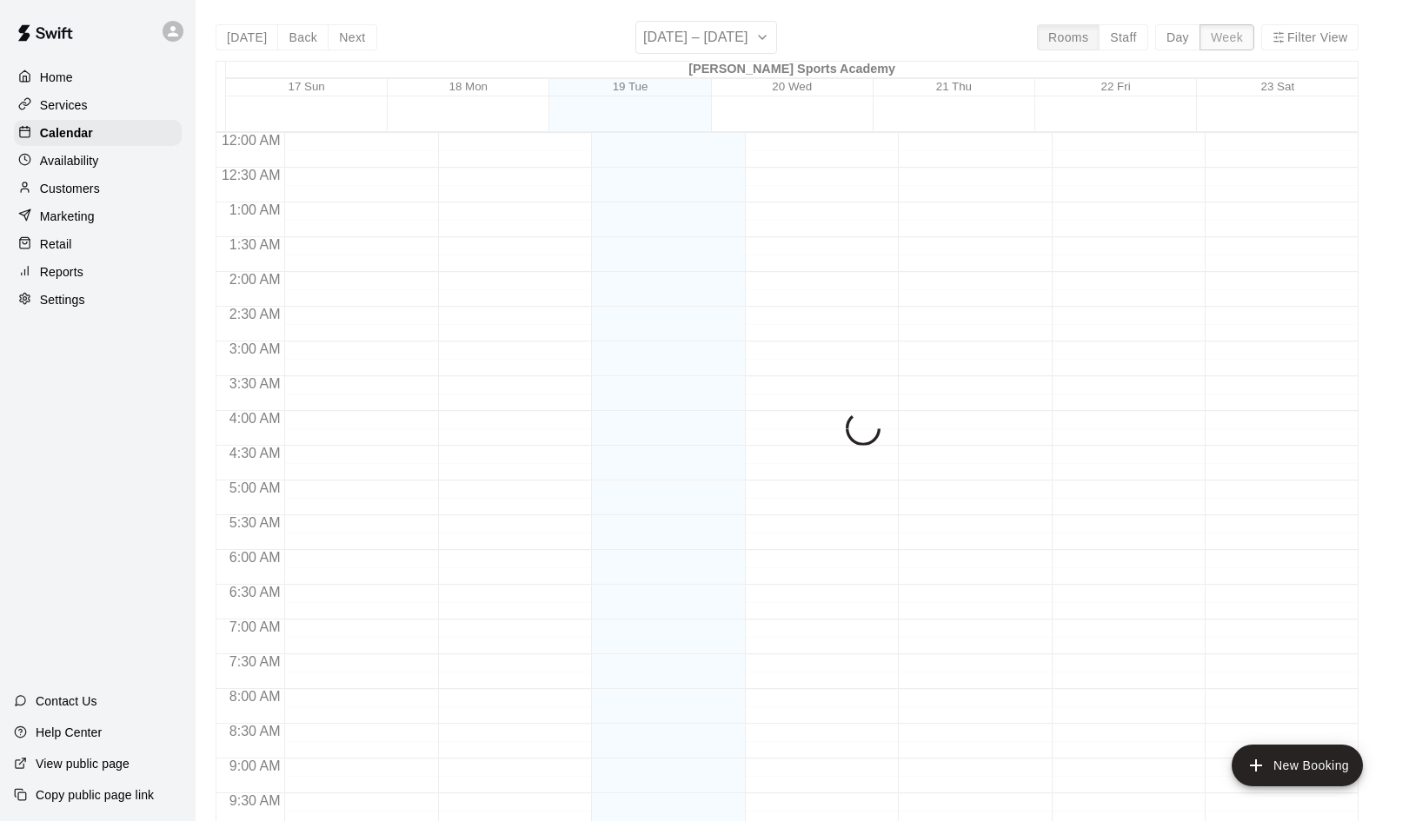
scroll to position [961, 0]
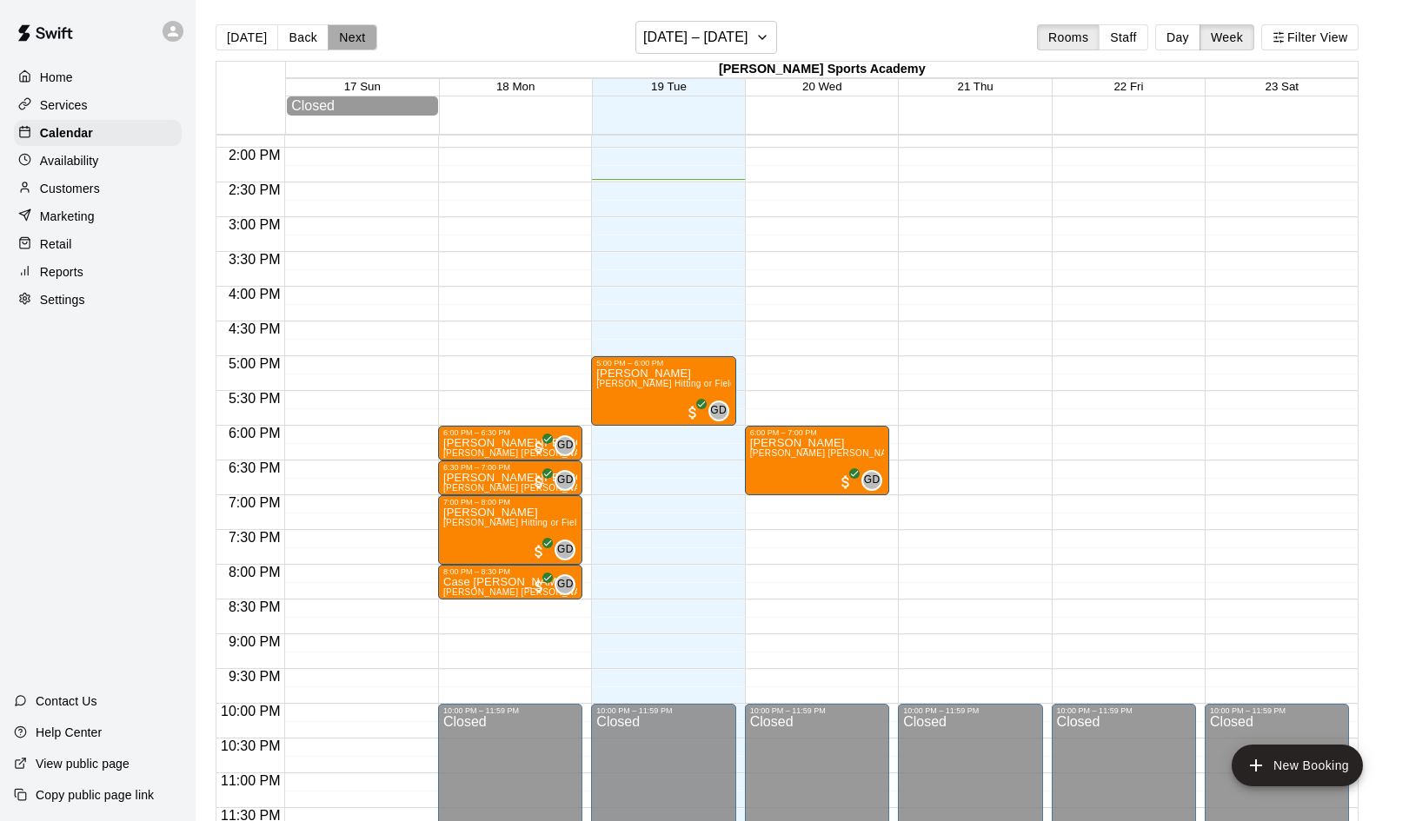
click at [353, 40] on button "Next" at bounding box center [352, 37] width 49 height 26
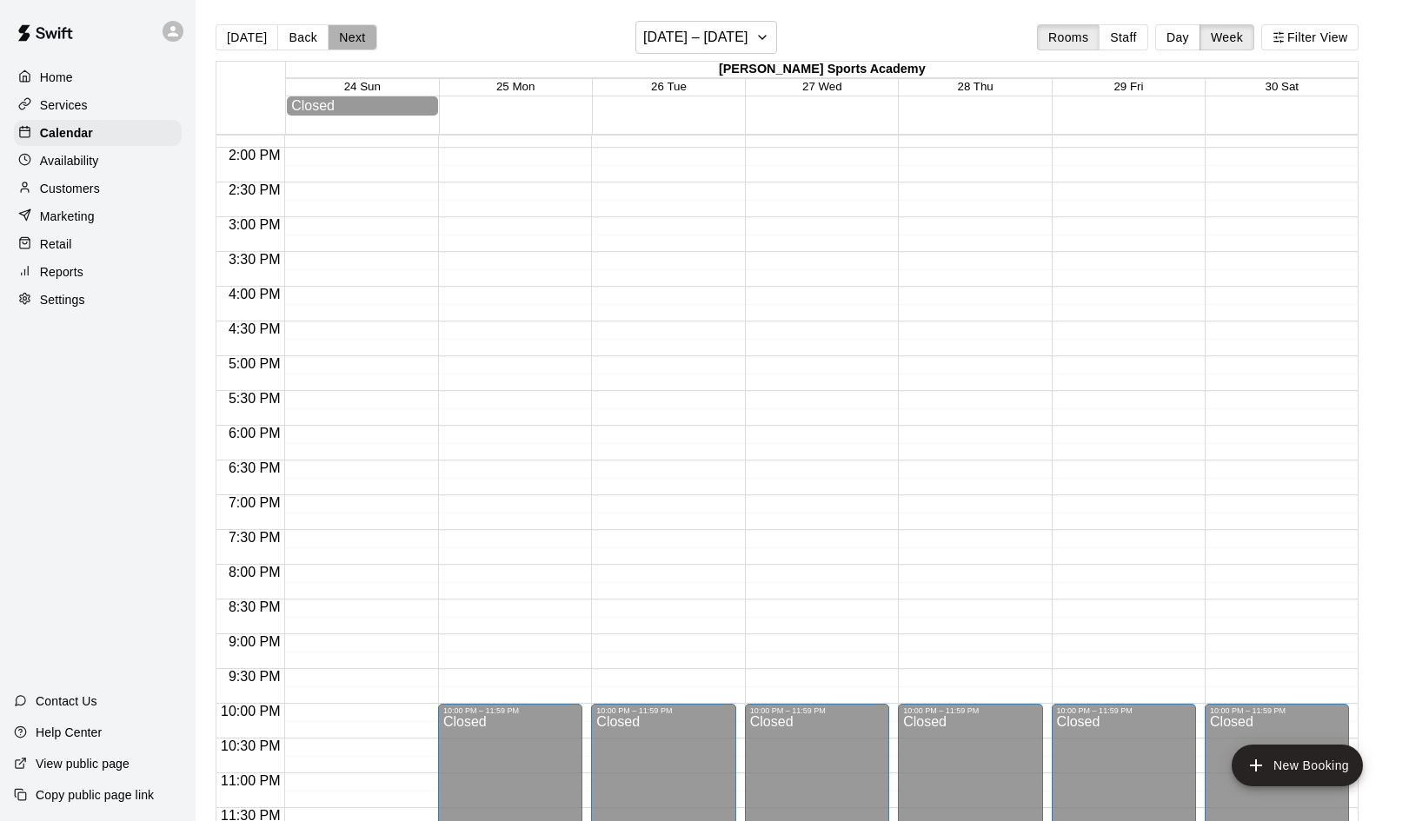
click at [353, 40] on button "Next" at bounding box center [352, 37] width 49 height 26
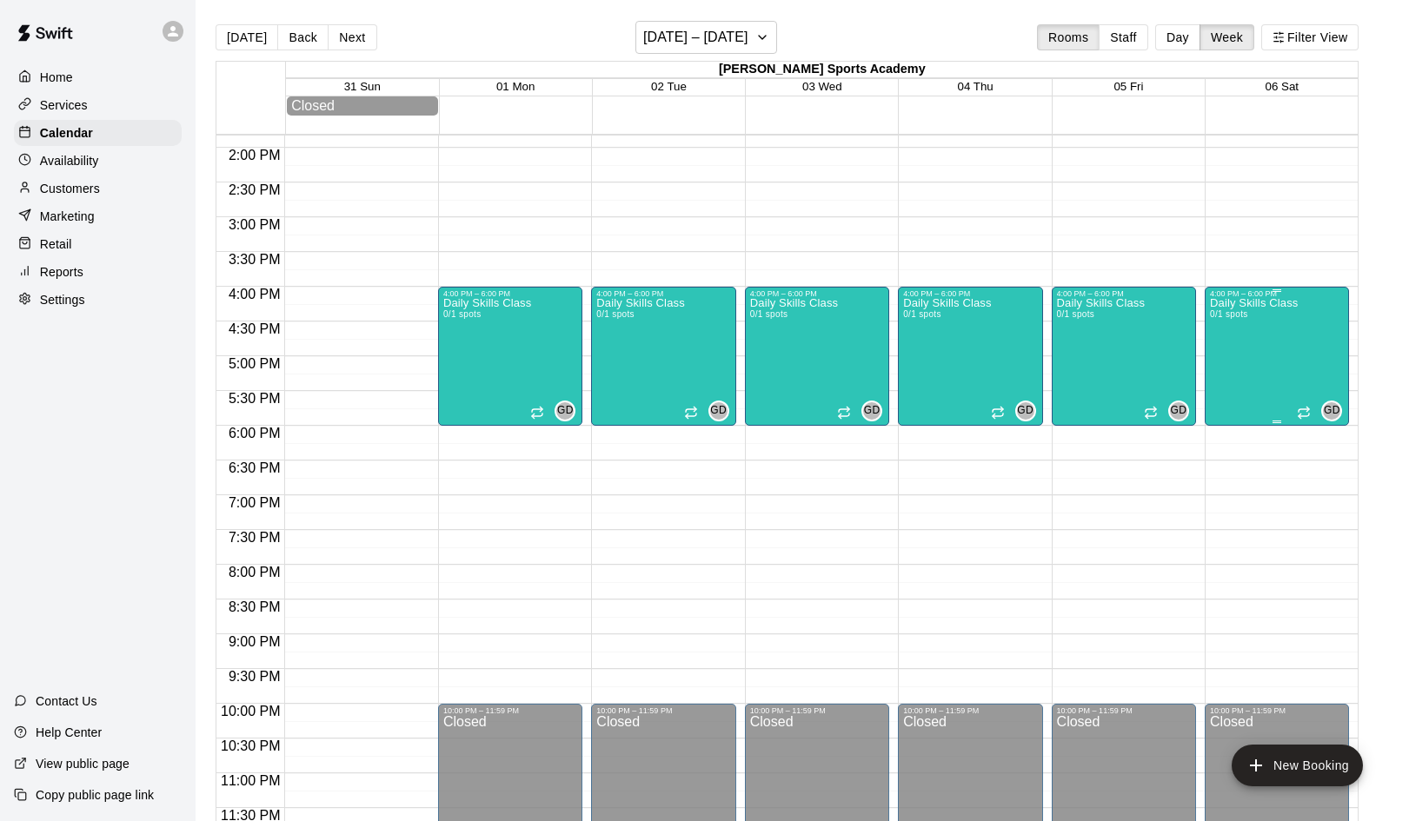
scroll to position [0, 0]
click at [1135, 359] on div "Daily Skills Class 0/1 spots" at bounding box center [1101, 708] width 88 height 821
click at [1075, 402] on icon "delete" at bounding box center [1074, 400] width 12 height 16
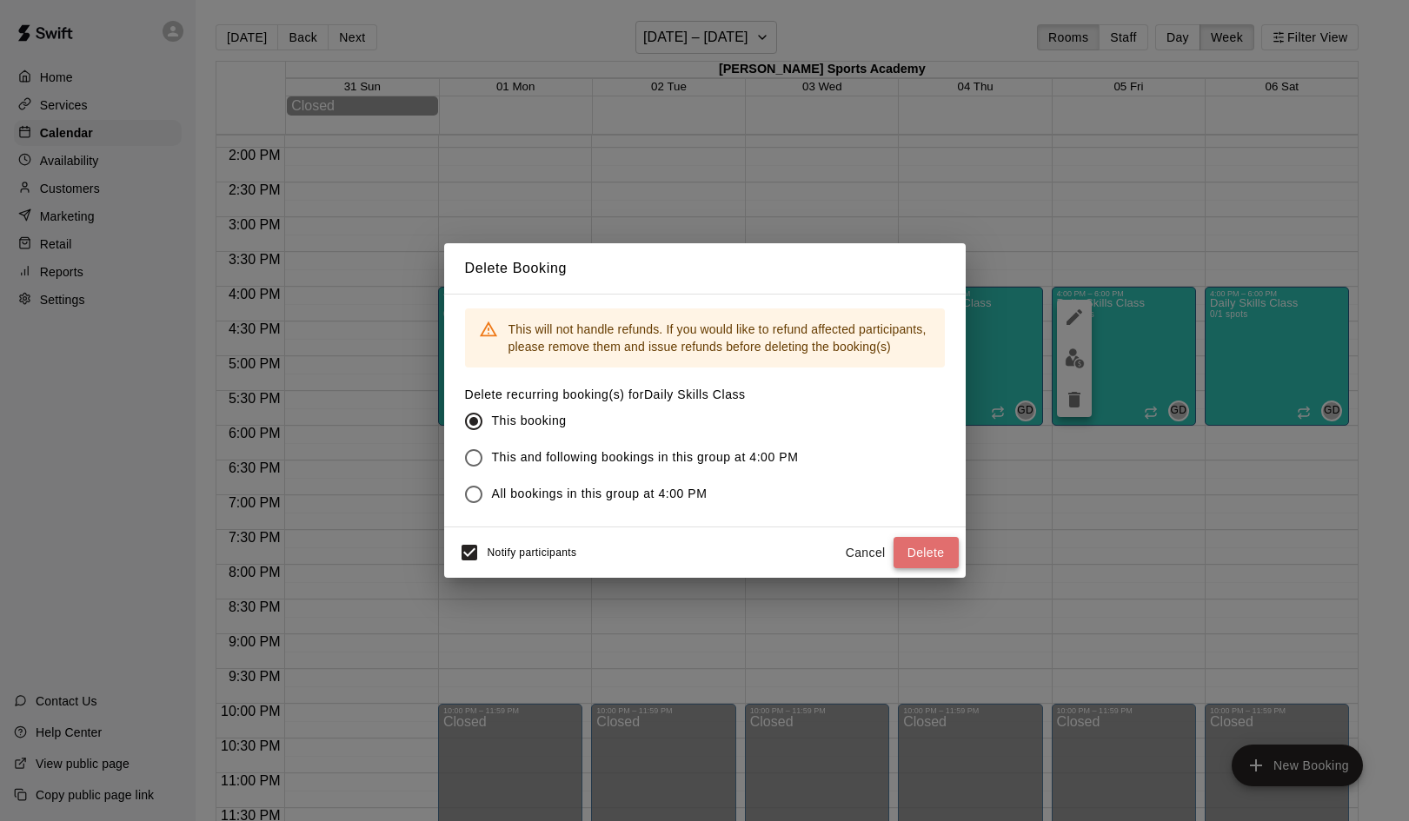
click at [922, 554] on button "Delete" at bounding box center [925, 553] width 65 height 32
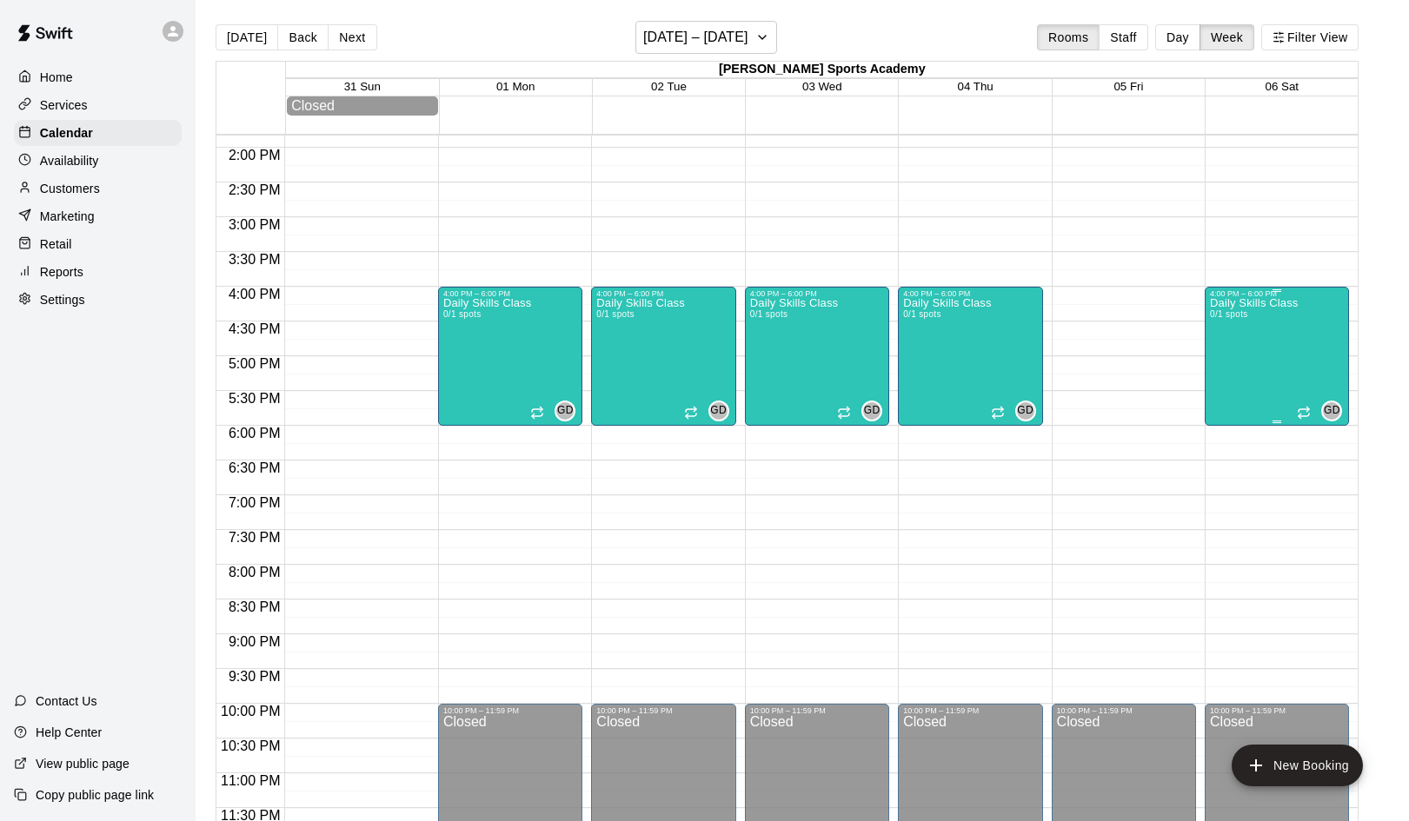
click at [1242, 303] on p "Daily Skills Class" at bounding box center [1254, 303] width 88 height 0
click at [1229, 408] on icon "delete" at bounding box center [1227, 405] width 12 height 16
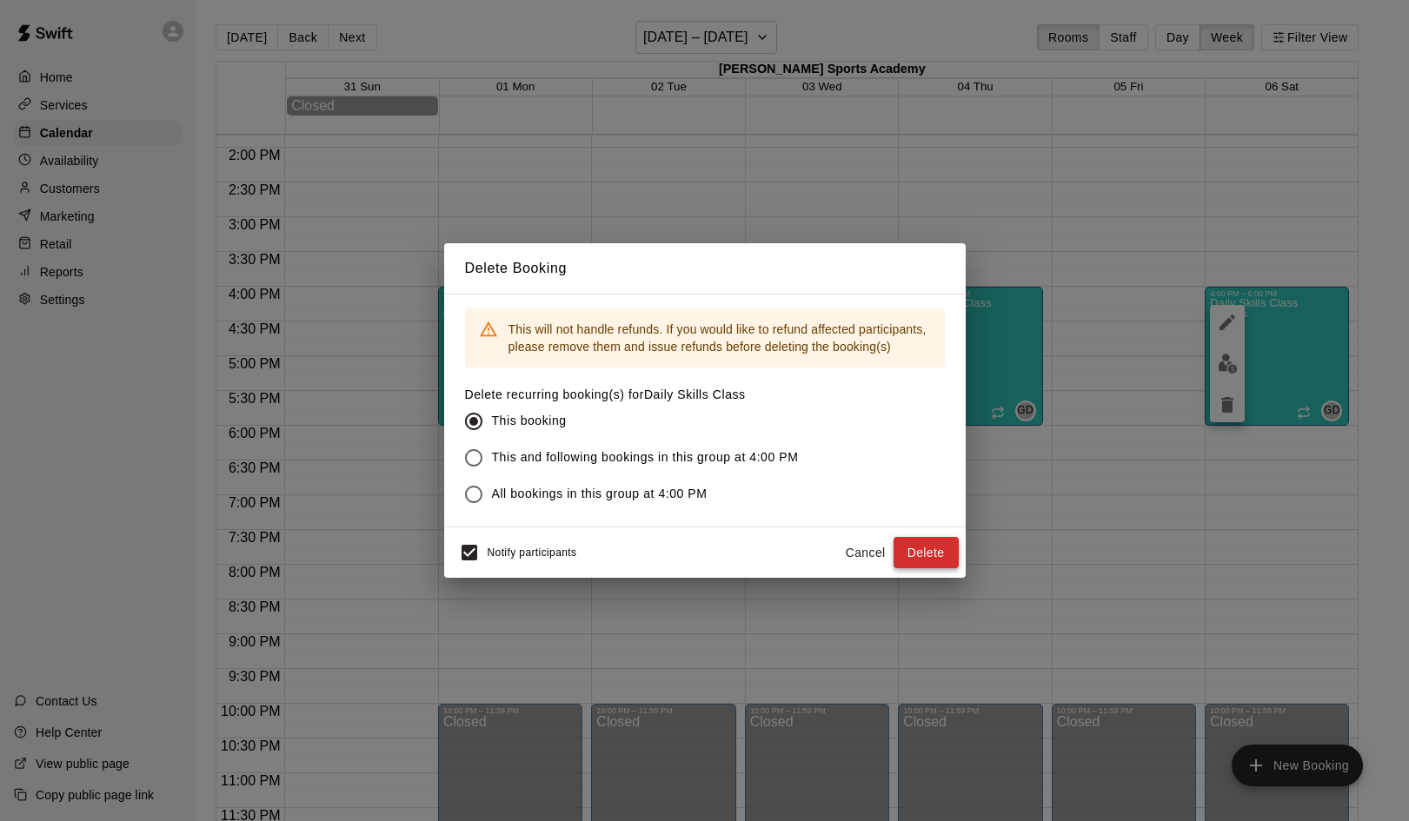
click at [946, 550] on button "Delete" at bounding box center [925, 553] width 65 height 32
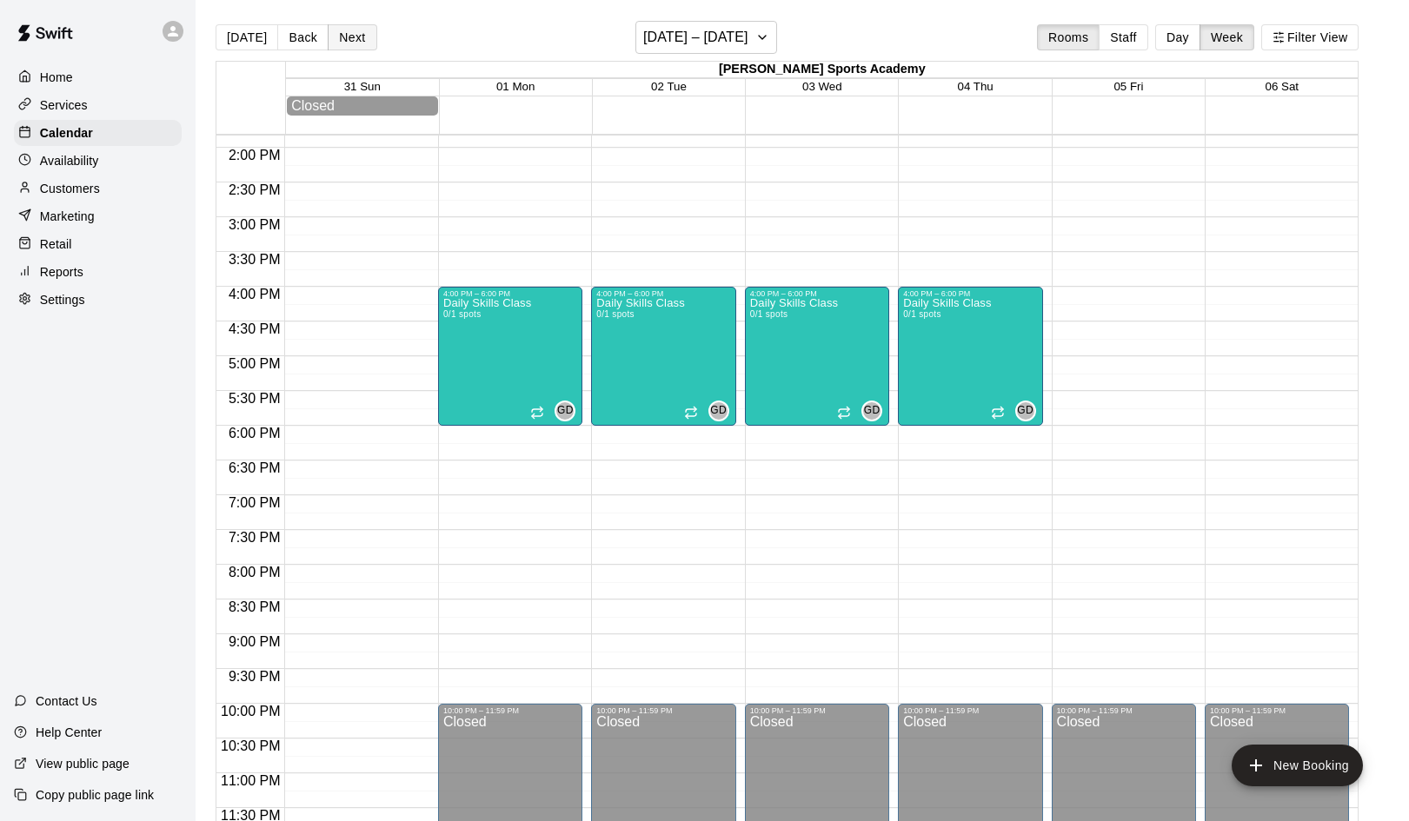
click at [356, 37] on button "Next" at bounding box center [352, 37] width 49 height 26
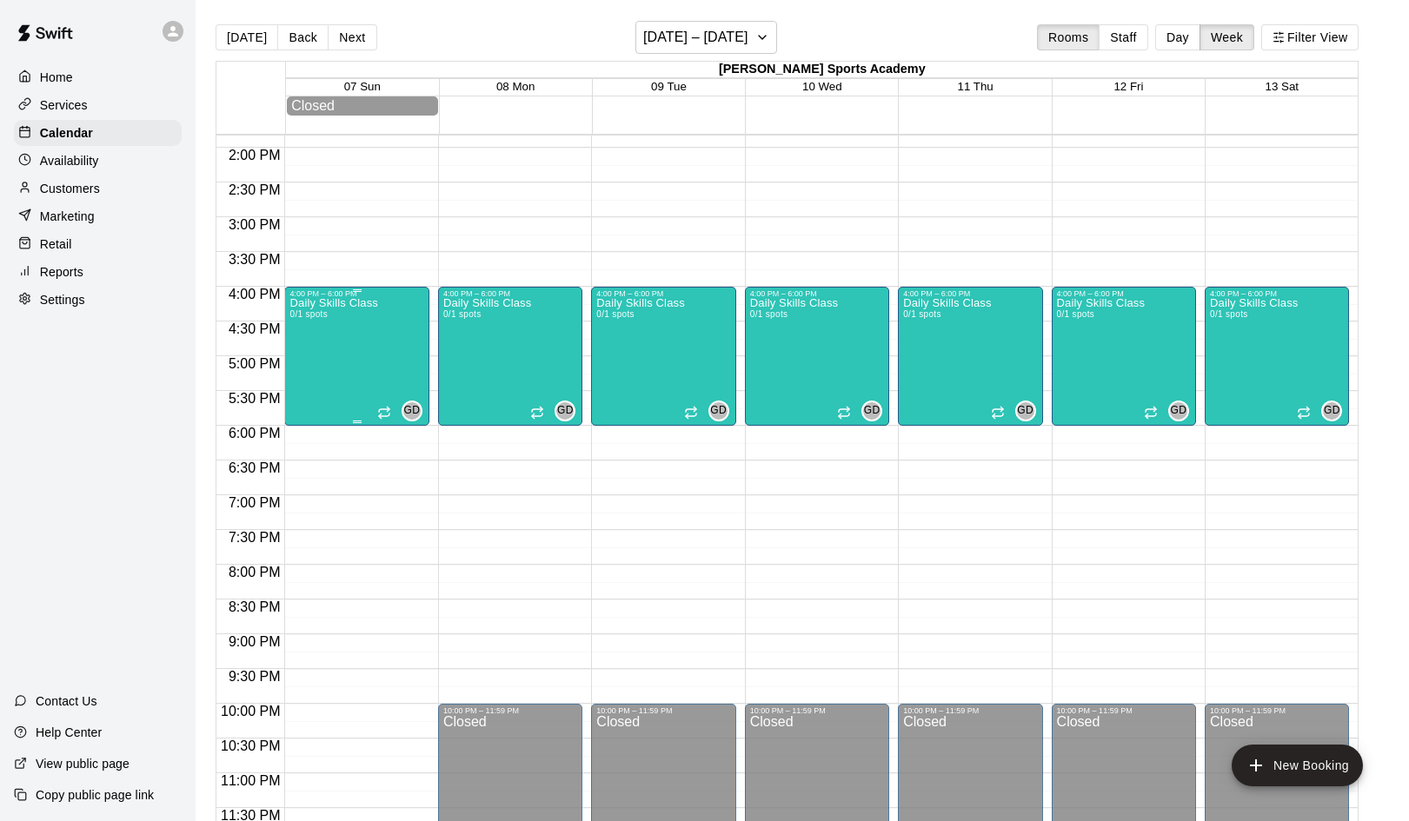
click at [383, 375] on div "Daily Skills Class 0/1 spots GD 0" at bounding box center [356, 708] width 134 height 821
click at [306, 397] on icon "delete" at bounding box center [308, 400] width 12 height 16
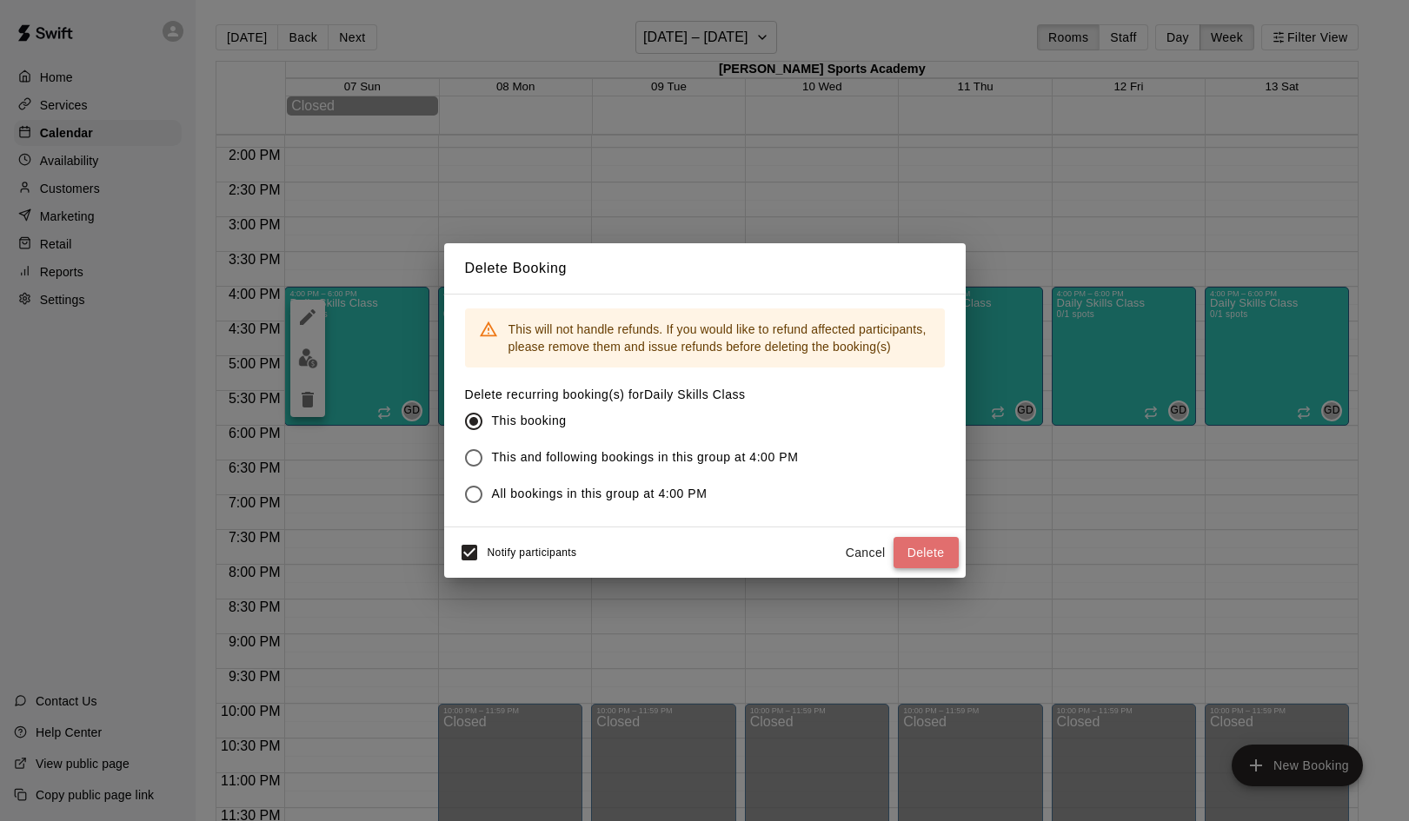
click at [928, 549] on button "Delete" at bounding box center [925, 553] width 65 height 32
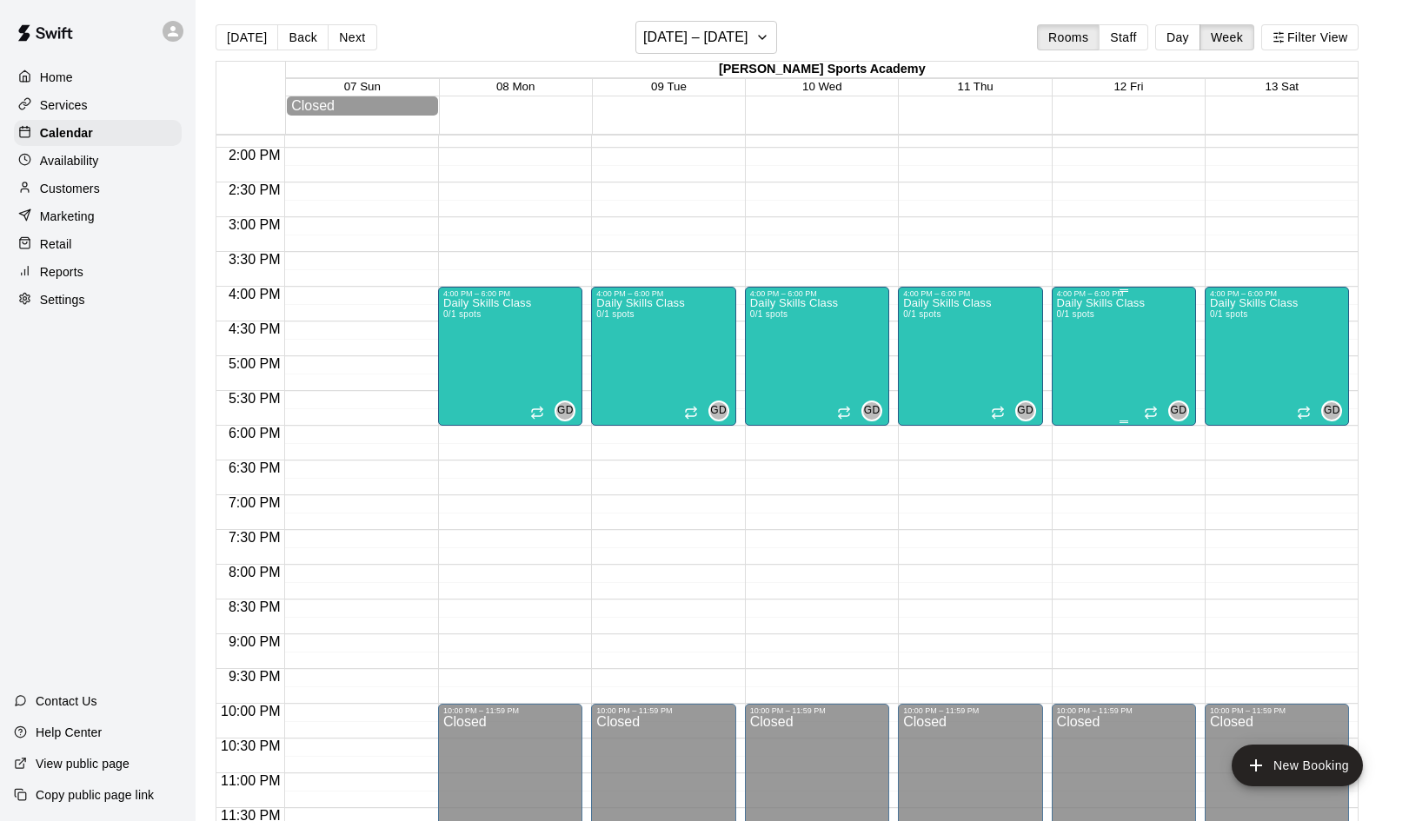
click at [1156, 354] on div "Daily Skills Class 0/1 spots GD 0" at bounding box center [1124, 708] width 134 height 821
click at [1294, 347] on div at bounding box center [704, 410] width 1409 height 821
click at [1153, 345] on div "Daily Skills Class 0/1 spots GD 0" at bounding box center [1124, 708] width 134 height 821
click at [1081, 402] on icon "delete" at bounding box center [1074, 399] width 21 height 21
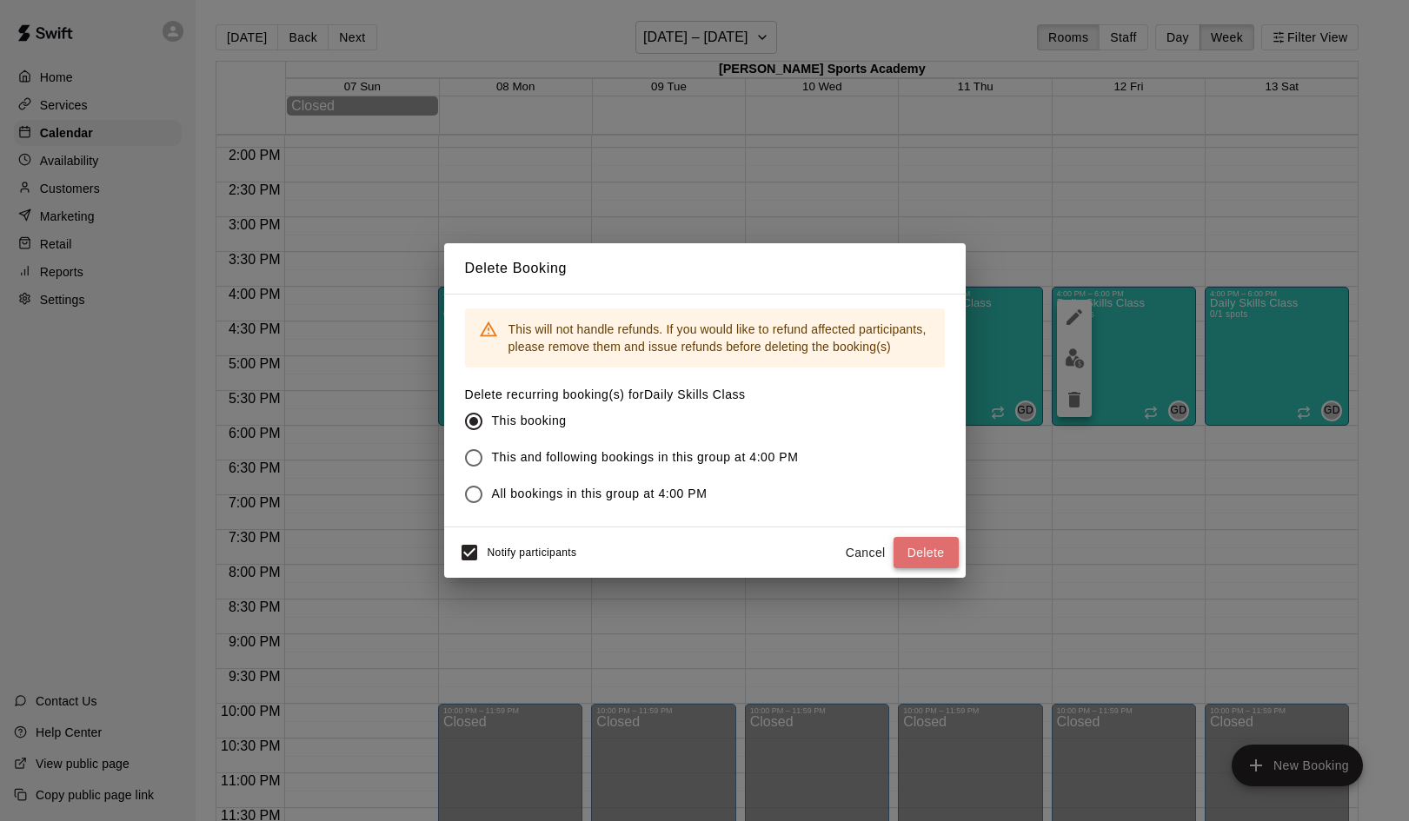
click at [943, 551] on button "Delete" at bounding box center [925, 553] width 65 height 32
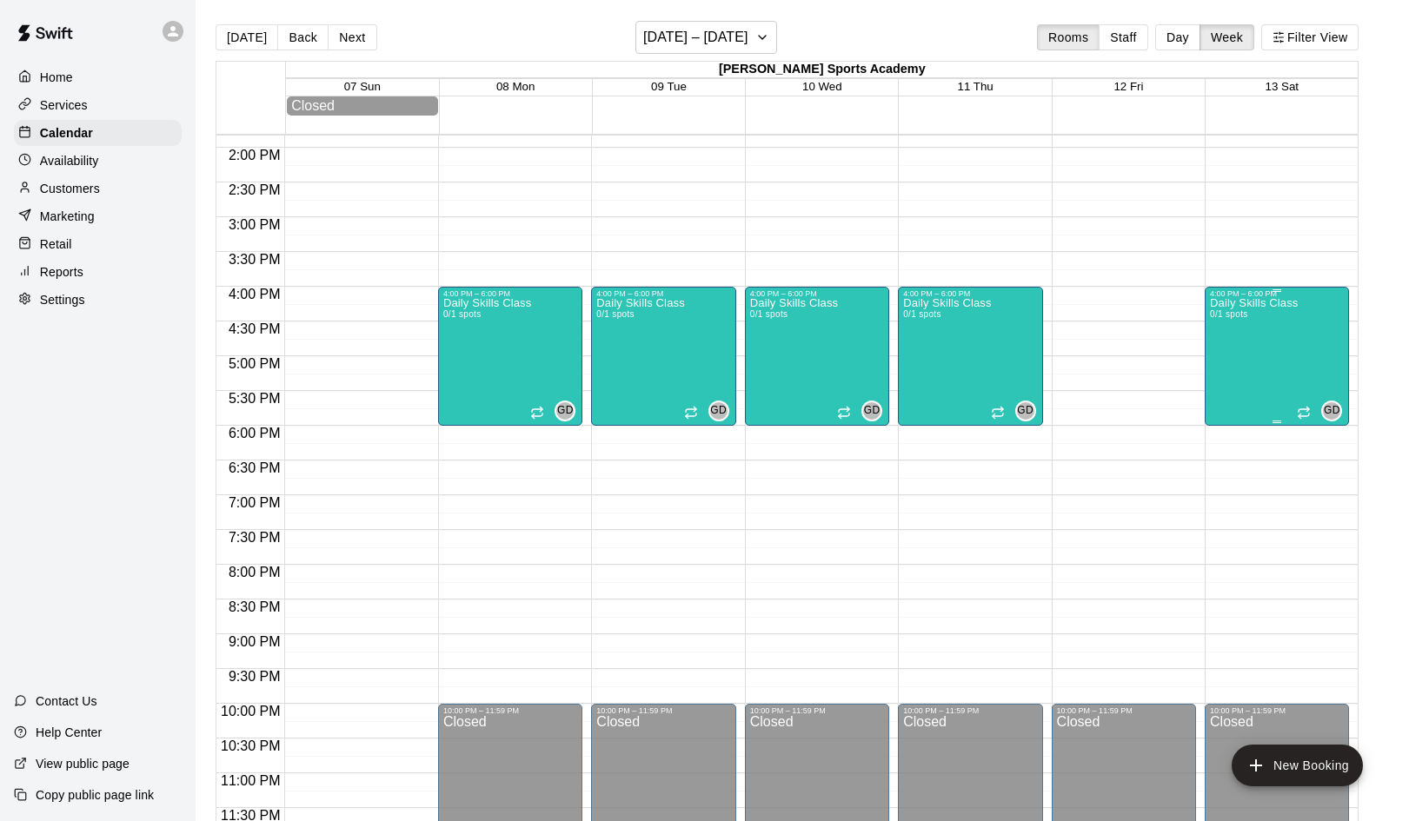
click at [1278, 376] on div "Daily Skills Class 0/1 spots" at bounding box center [1254, 708] width 88 height 821
click at [1225, 404] on icon "delete" at bounding box center [1227, 400] width 12 height 16
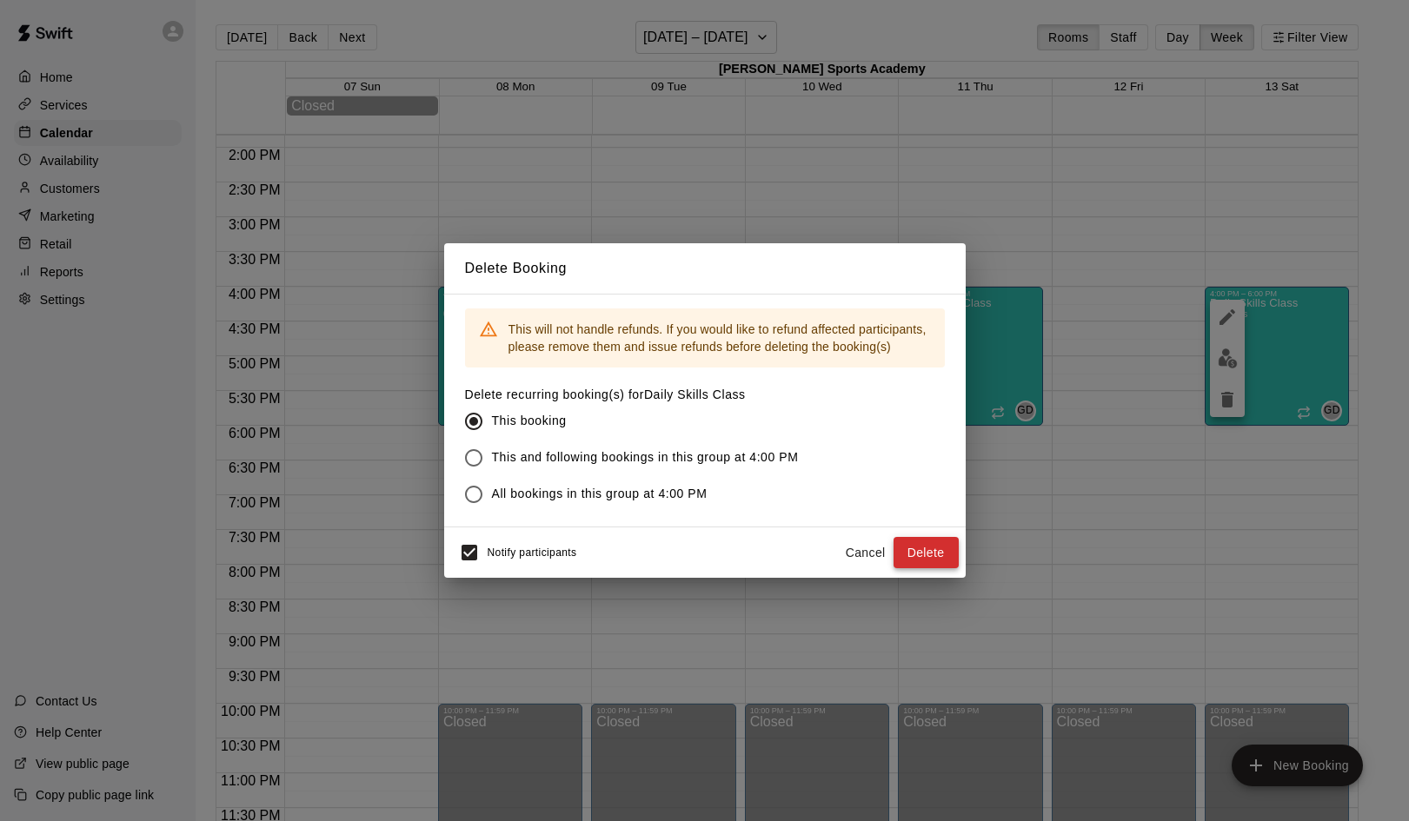
click at [941, 552] on button "Delete" at bounding box center [925, 553] width 65 height 32
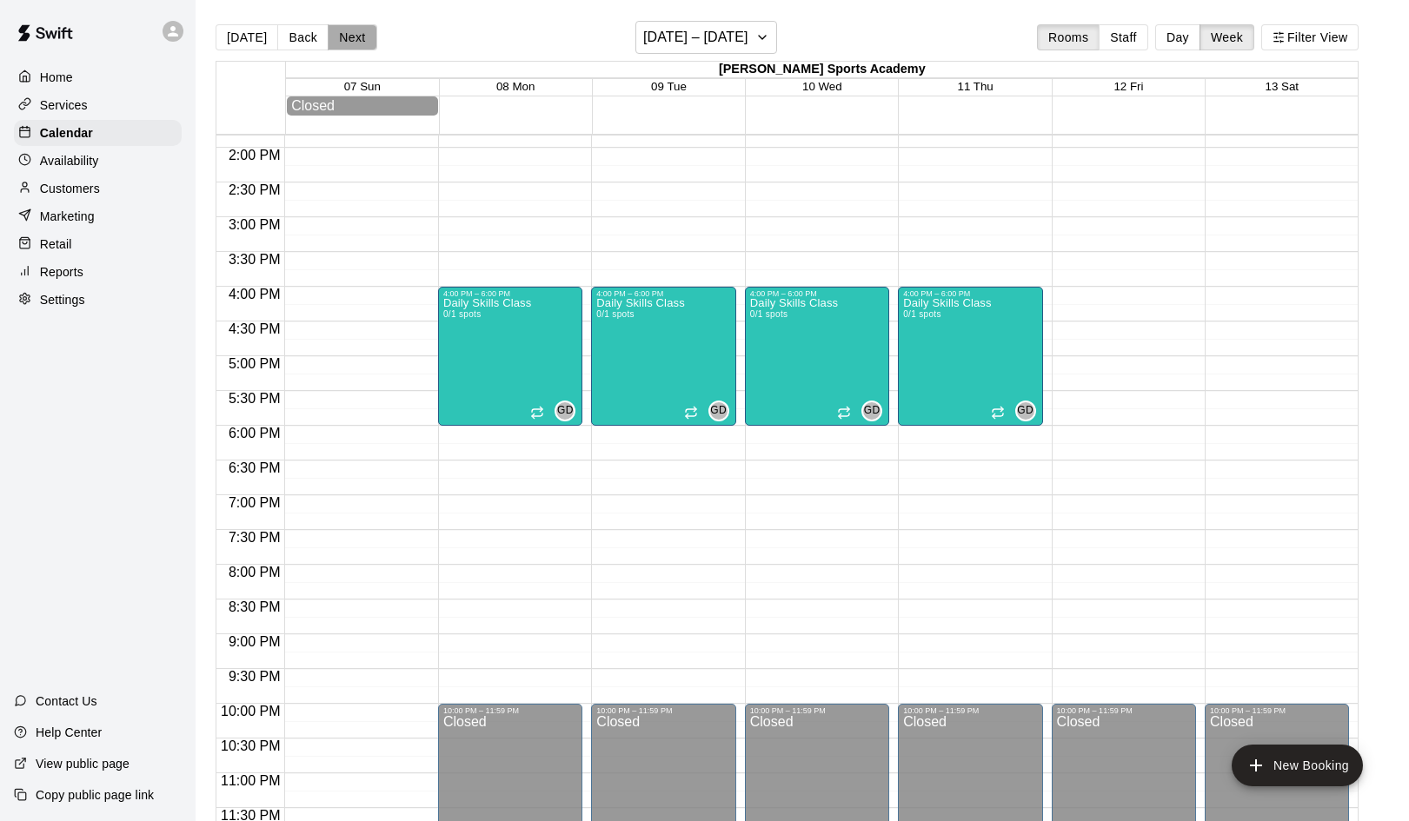
click at [354, 30] on button "Next" at bounding box center [352, 37] width 49 height 26
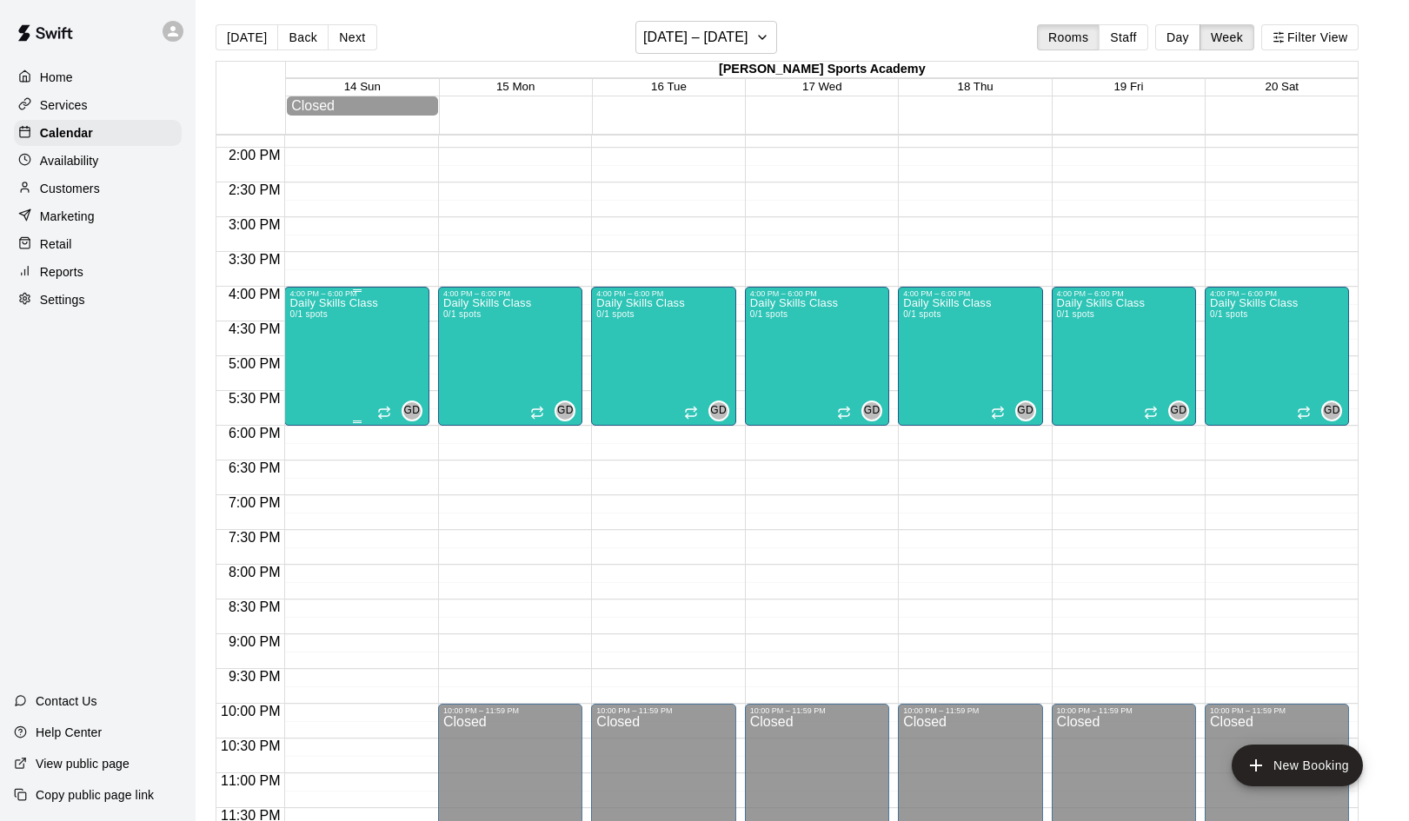
click at [382, 349] on div "Daily Skills Class 0/1 spots GD 0" at bounding box center [356, 708] width 134 height 821
click at [305, 408] on icon "delete" at bounding box center [307, 399] width 21 height 21
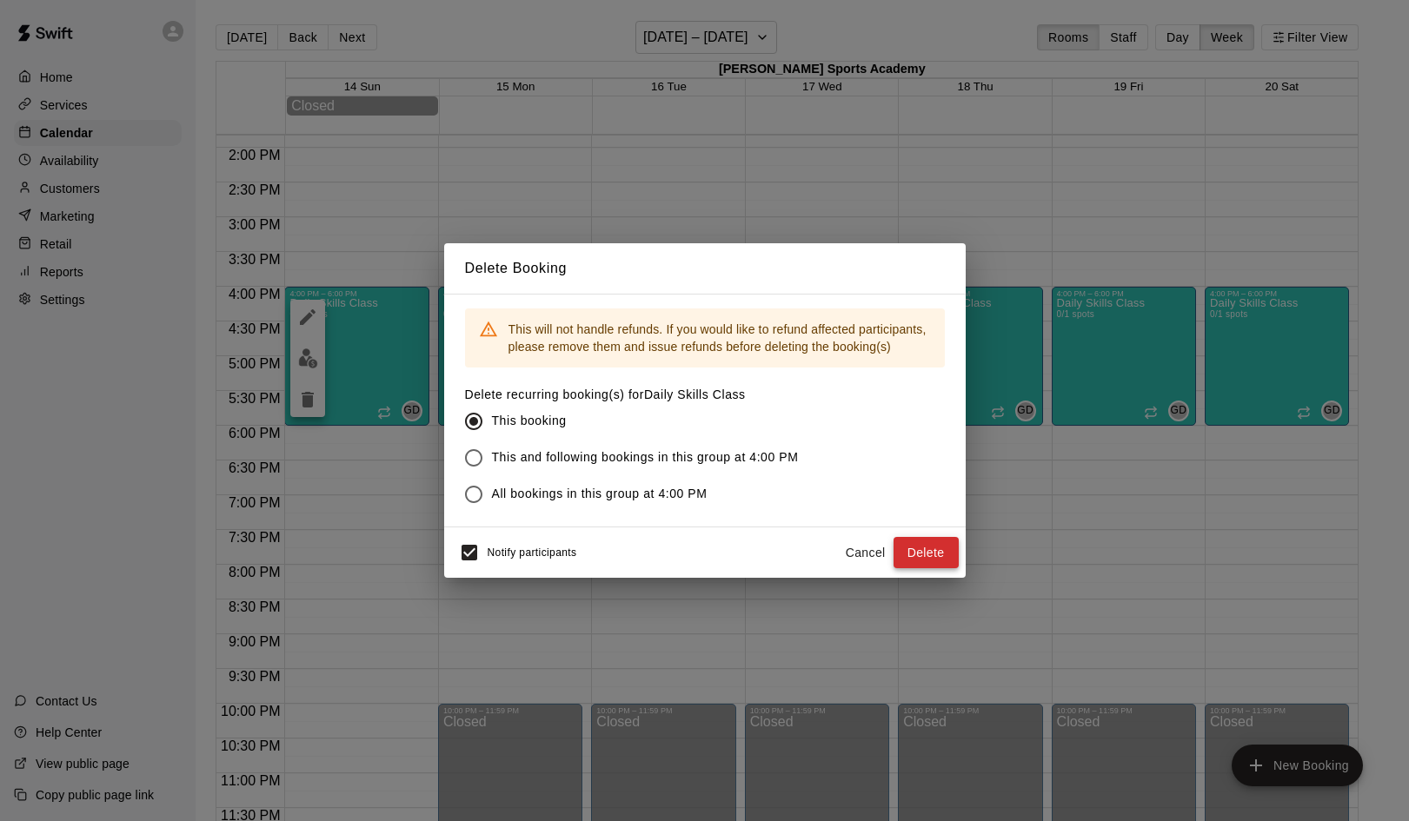
click at [933, 559] on button "Delete" at bounding box center [925, 553] width 65 height 32
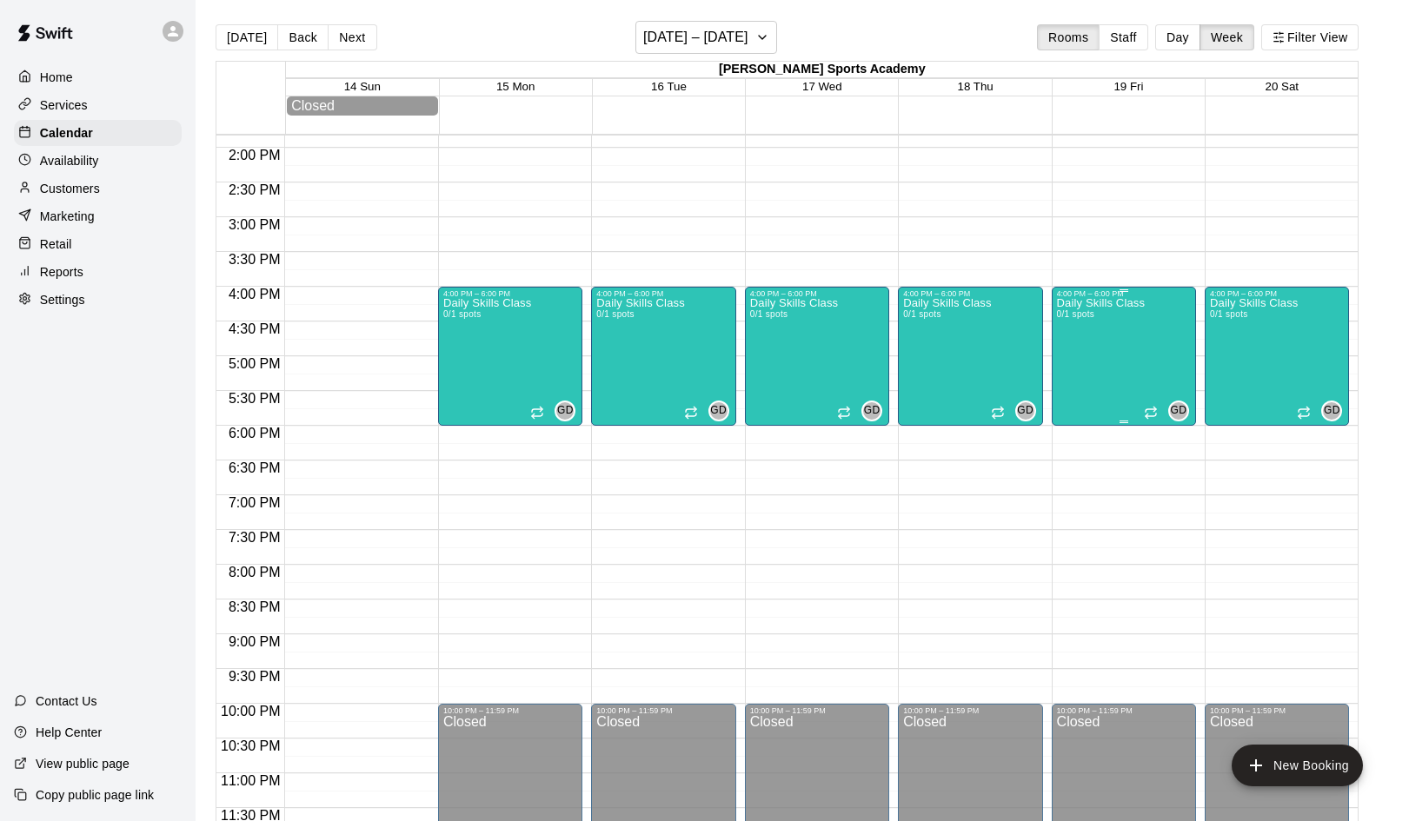
click at [1134, 345] on div "Daily Skills Class 0/1 spots" at bounding box center [1101, 708] width 88 height 821
click at [1067, 401] on icon "delete" at bounding box center [1074, 399] width 21 height 21
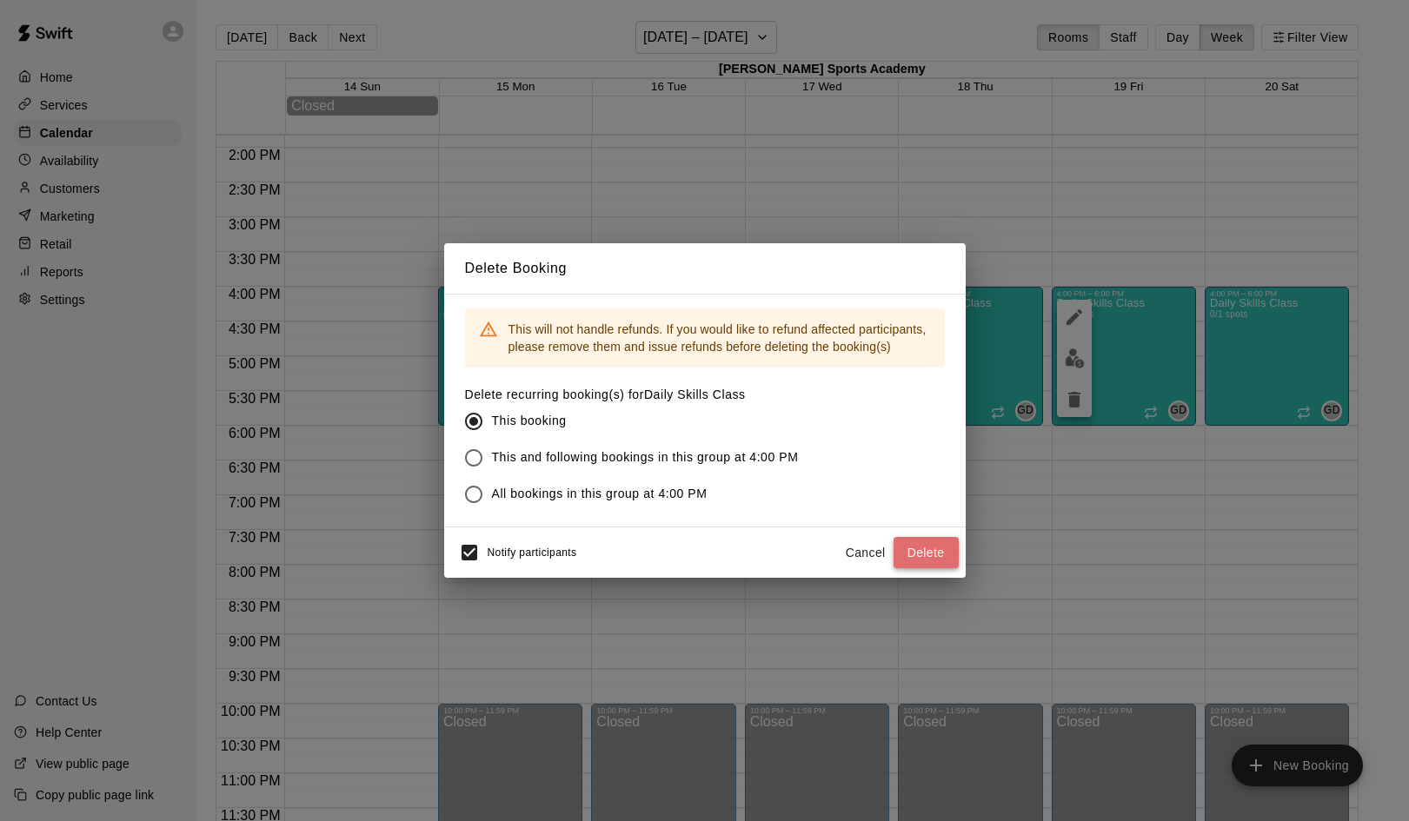
click at [938, 559] on button "Delete" at bounding box center [925, 553] width 65 height 32
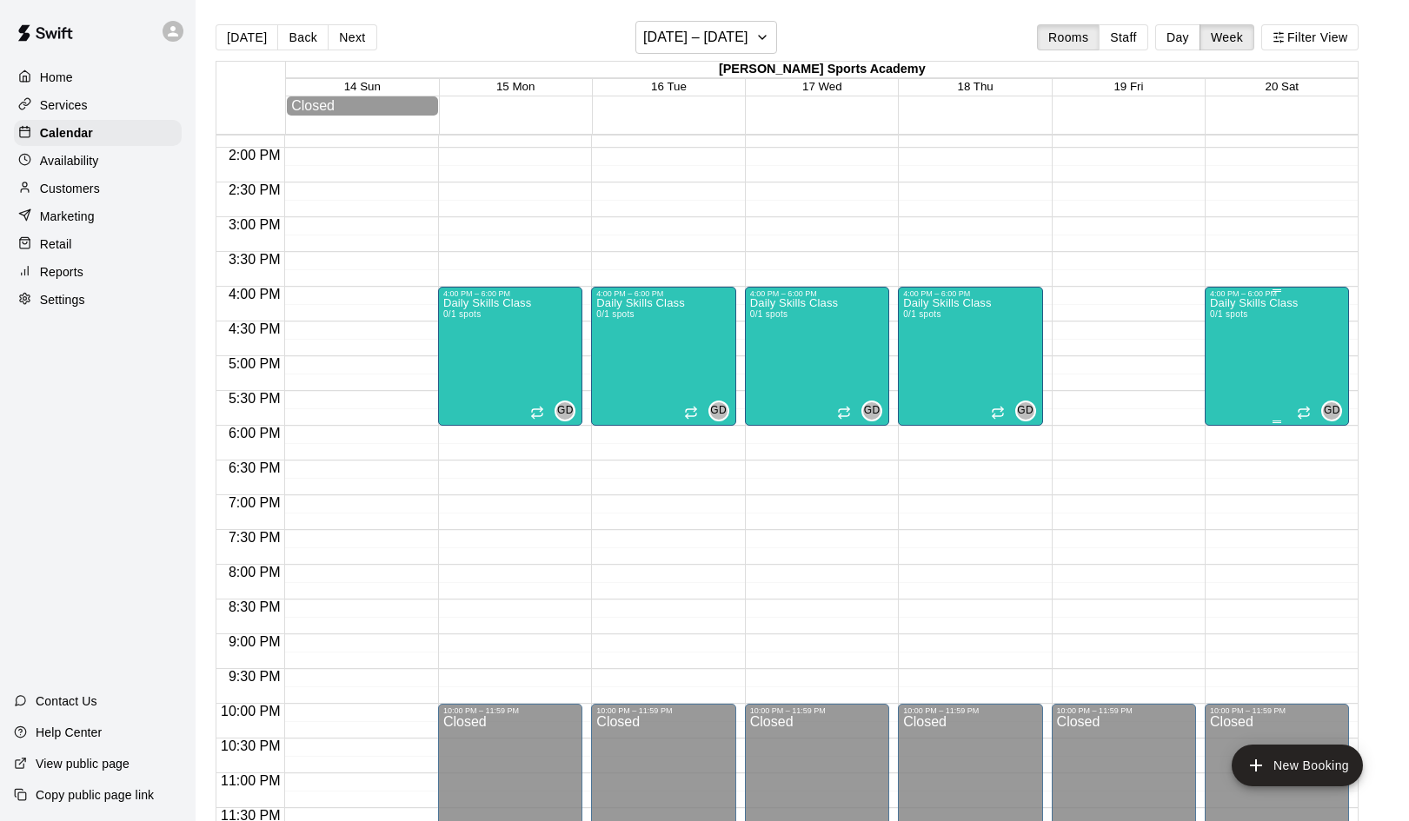
click at [1271, 350] on div "Daily Skills Class 0/1 spots" at bounding box center [1254, 708] width 88 height 821
click at [1224, 408] on icon "delete" at bounding box center [1227, 400] width 12 height 16
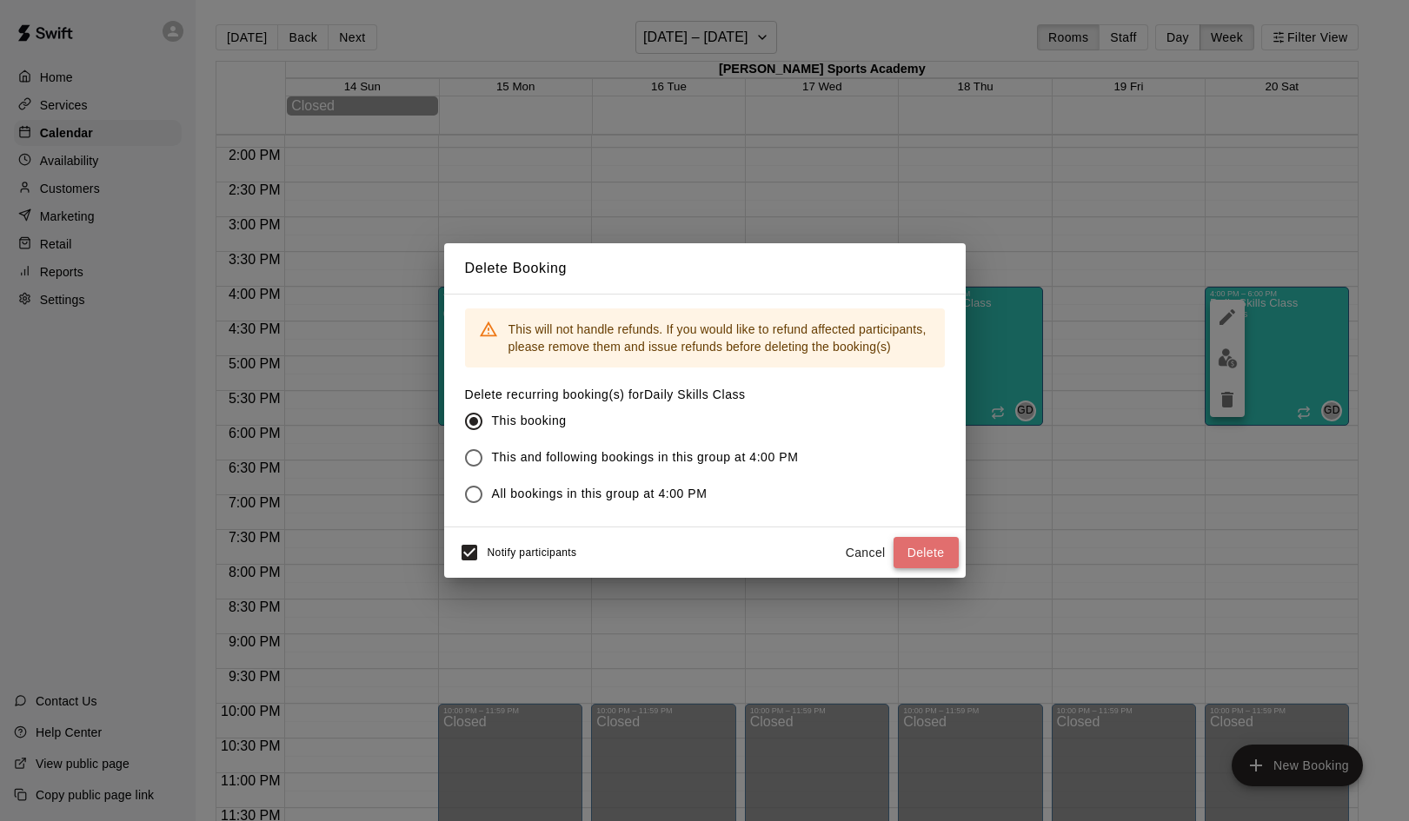
click at [933, 552] on button "Delete" at bounding box center [925, 553] width 65 height 32
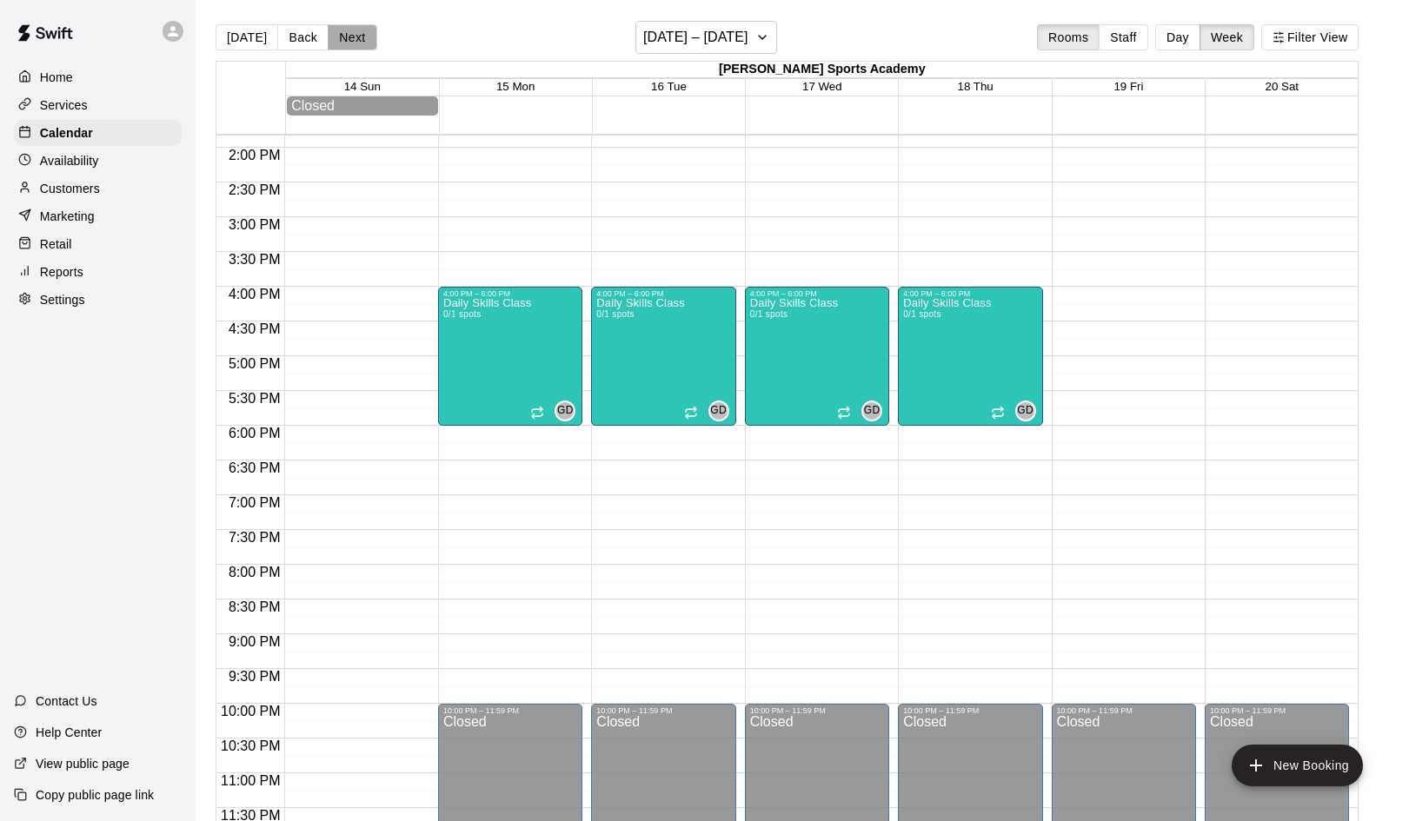
click at [343, 39] on button "Next" at bounding box center [352, 37] width 49 height 26
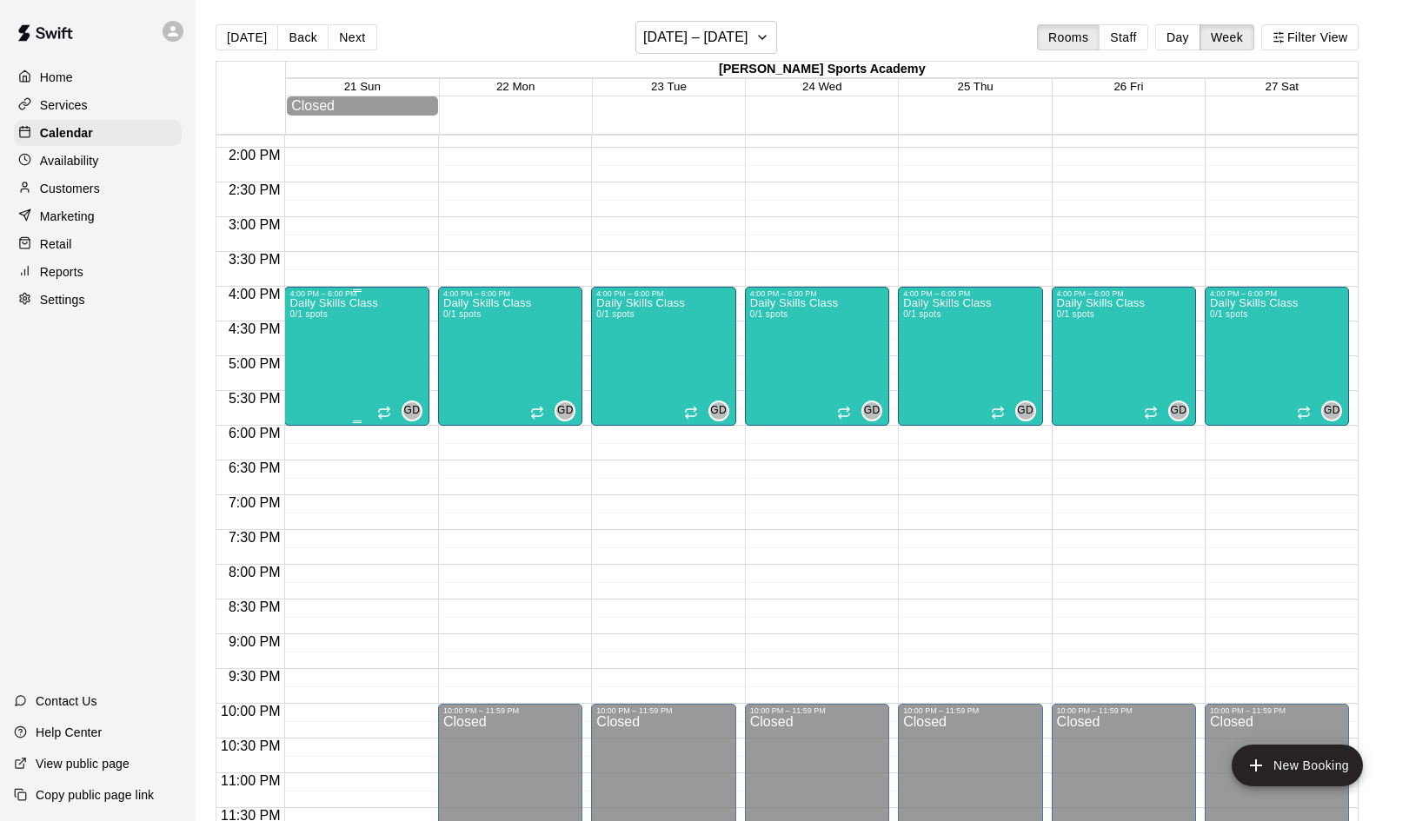
click at [368, 368] on div "Daily Skills Class 0/1 spots" at bounding box center [333, 708] width 88 height 821
click at [309, 402] on icon "delete" at bounding box center [308, 400] width 12 height 16
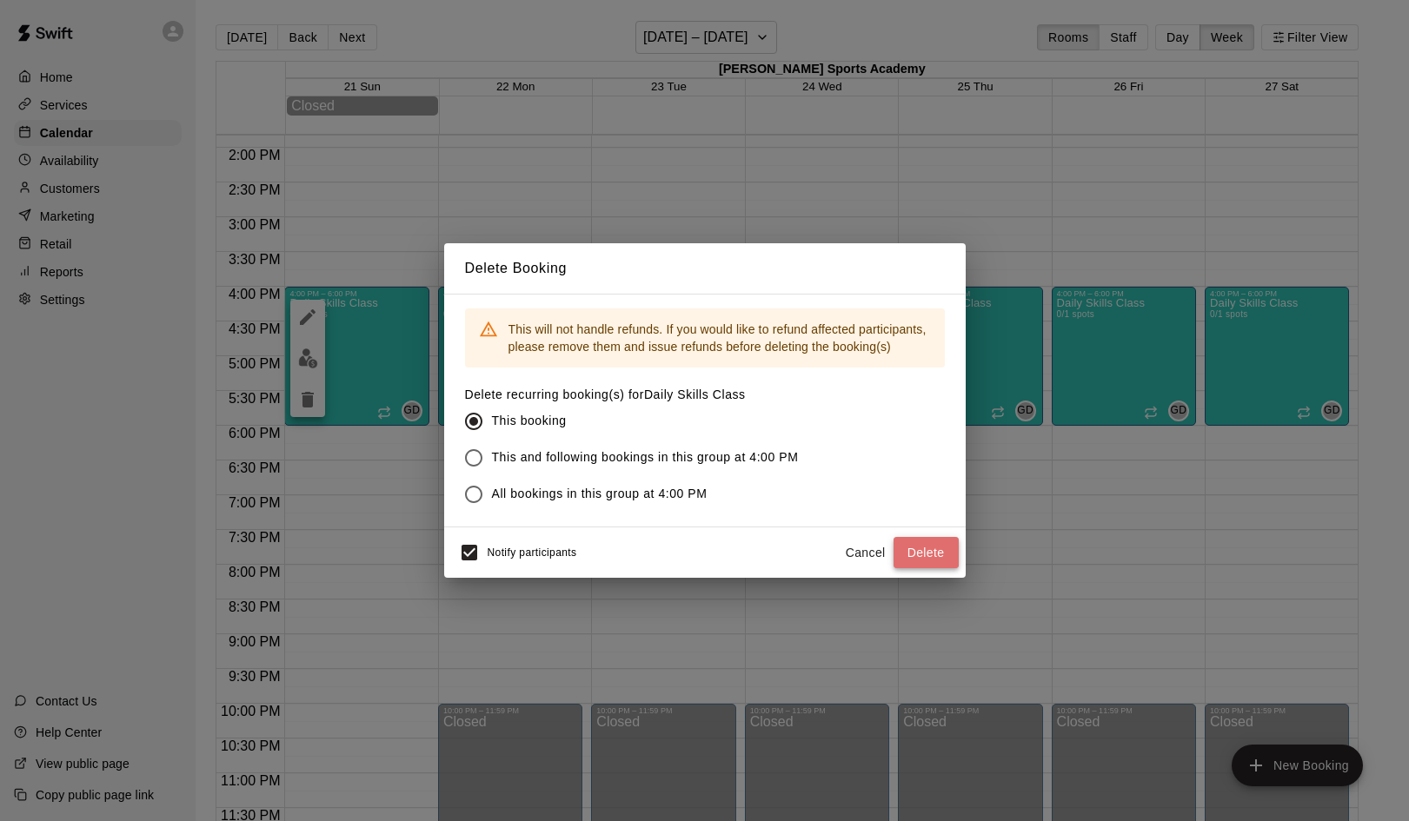
click at [934, 550] on button "Delete" at bounding box center [925, 553] width 65 height 32
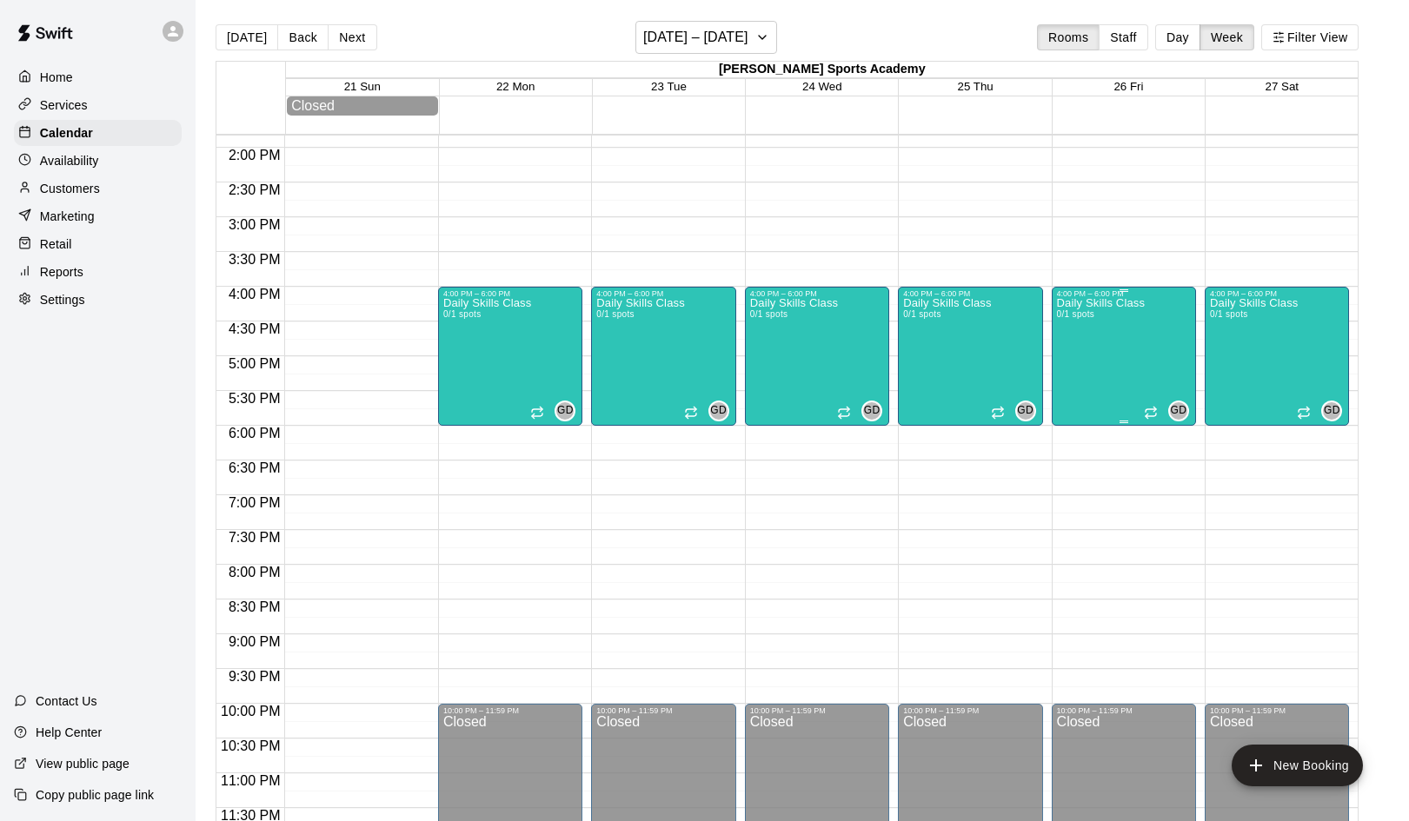
click at [1149, 374] on div "Daily Skills Class 0/1 spots GD 0" at bounding box center [1124, 708] width 134 height 821
click at [1076, 403] on icon "delete" at bounding box center [1074, 400] width 12 height 16
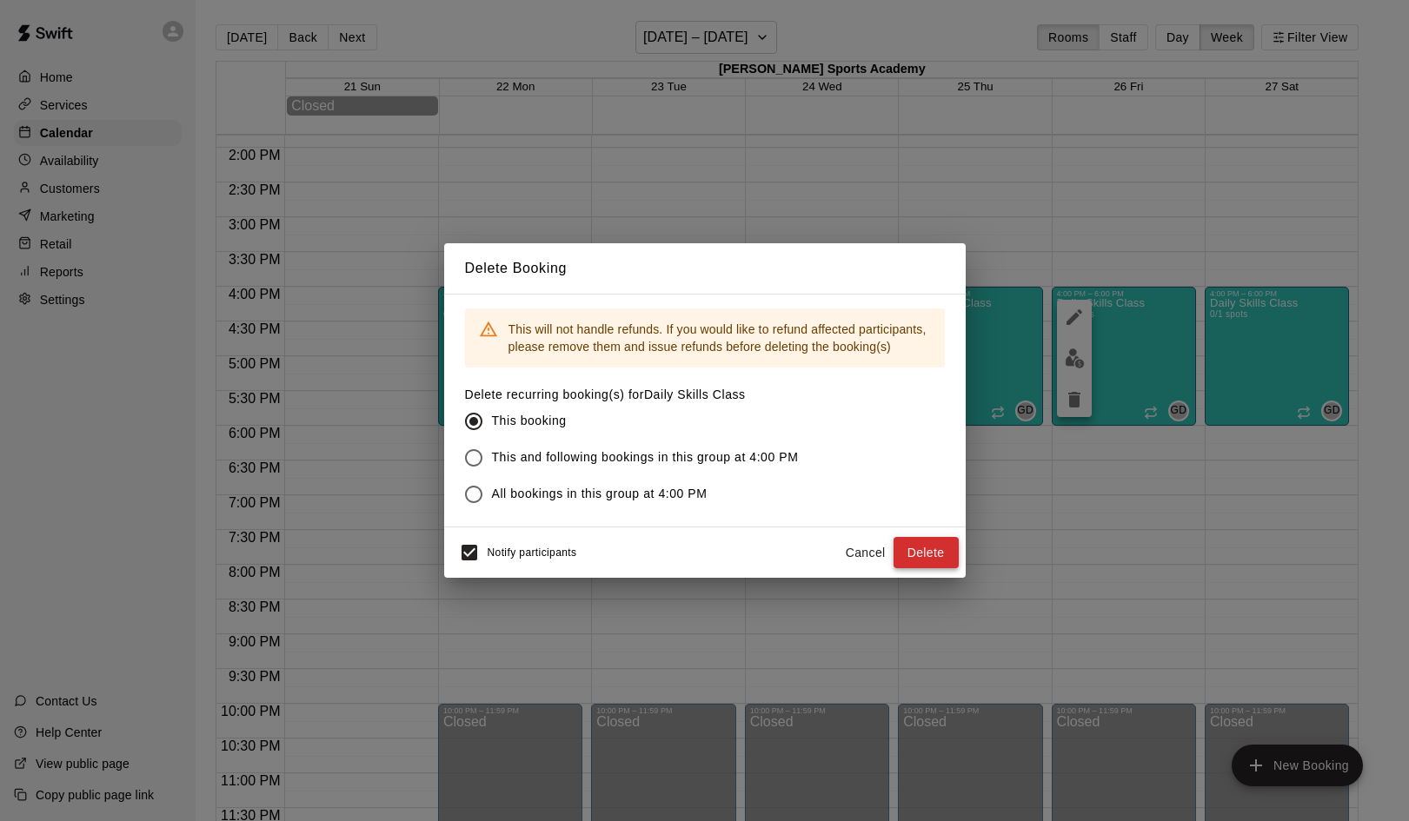
click at [934, 554] on button "Delete" at bounding box center [925, 553] width 65 height 32
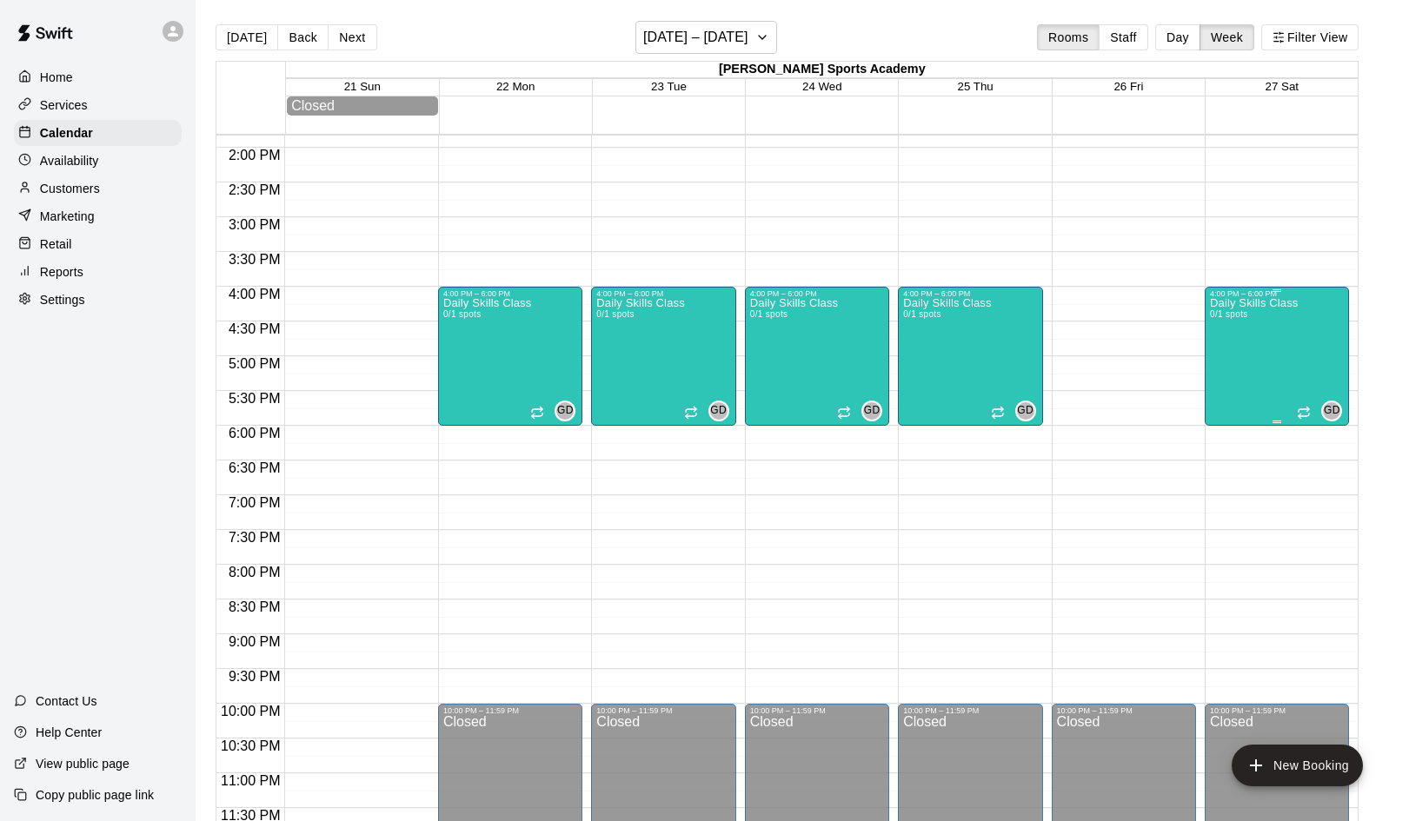
click at [1287, 374] on div "Daily Skills Class 0/1 spots" at bounding box center [1254, 708] width 88 height 821
click at [1227, 406] on icon "delete" at bounding box center [1227, 400] width 12 height 16
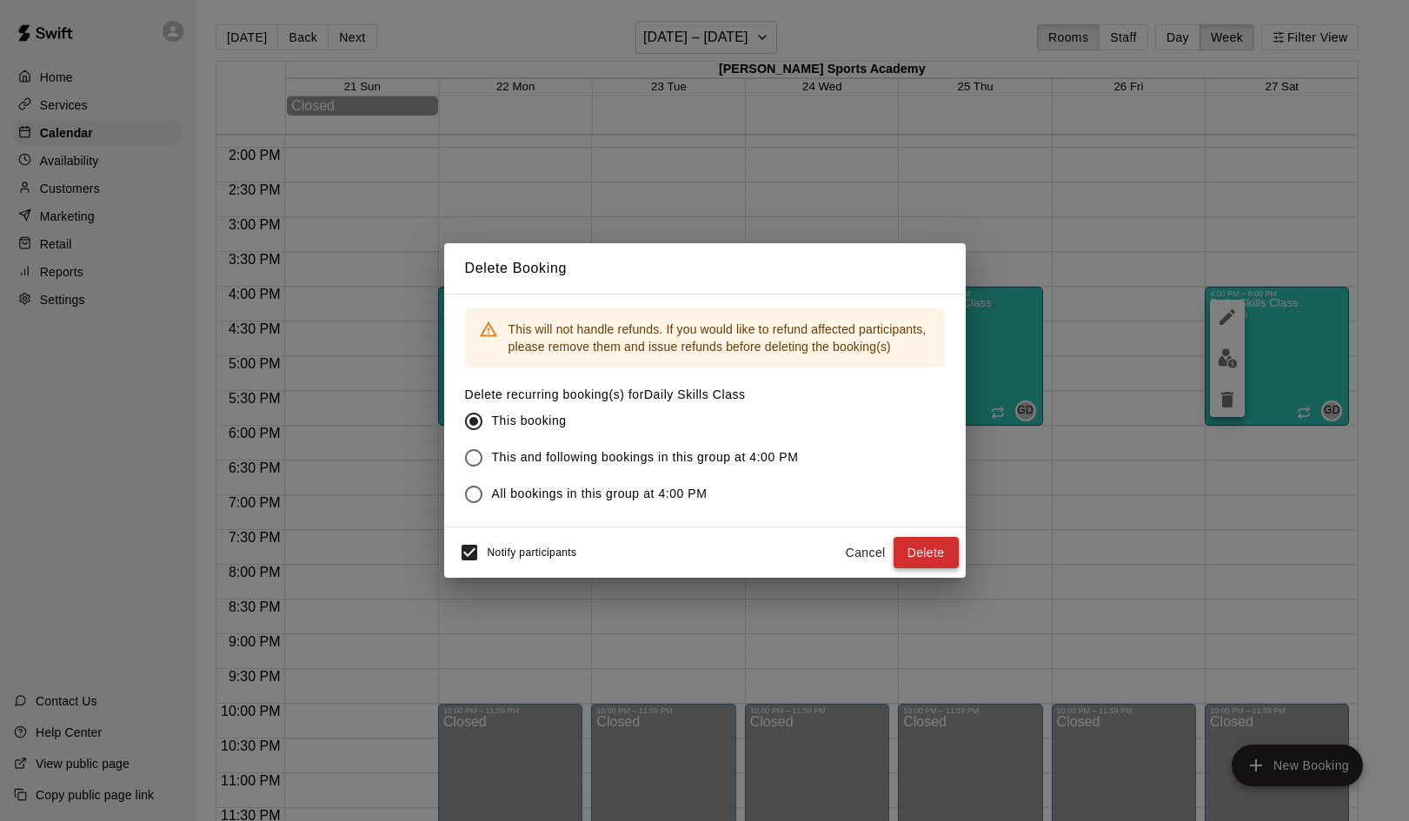
click at [946, 554] on button "Delete" at bounding box center [925, 553] width 65 height 32
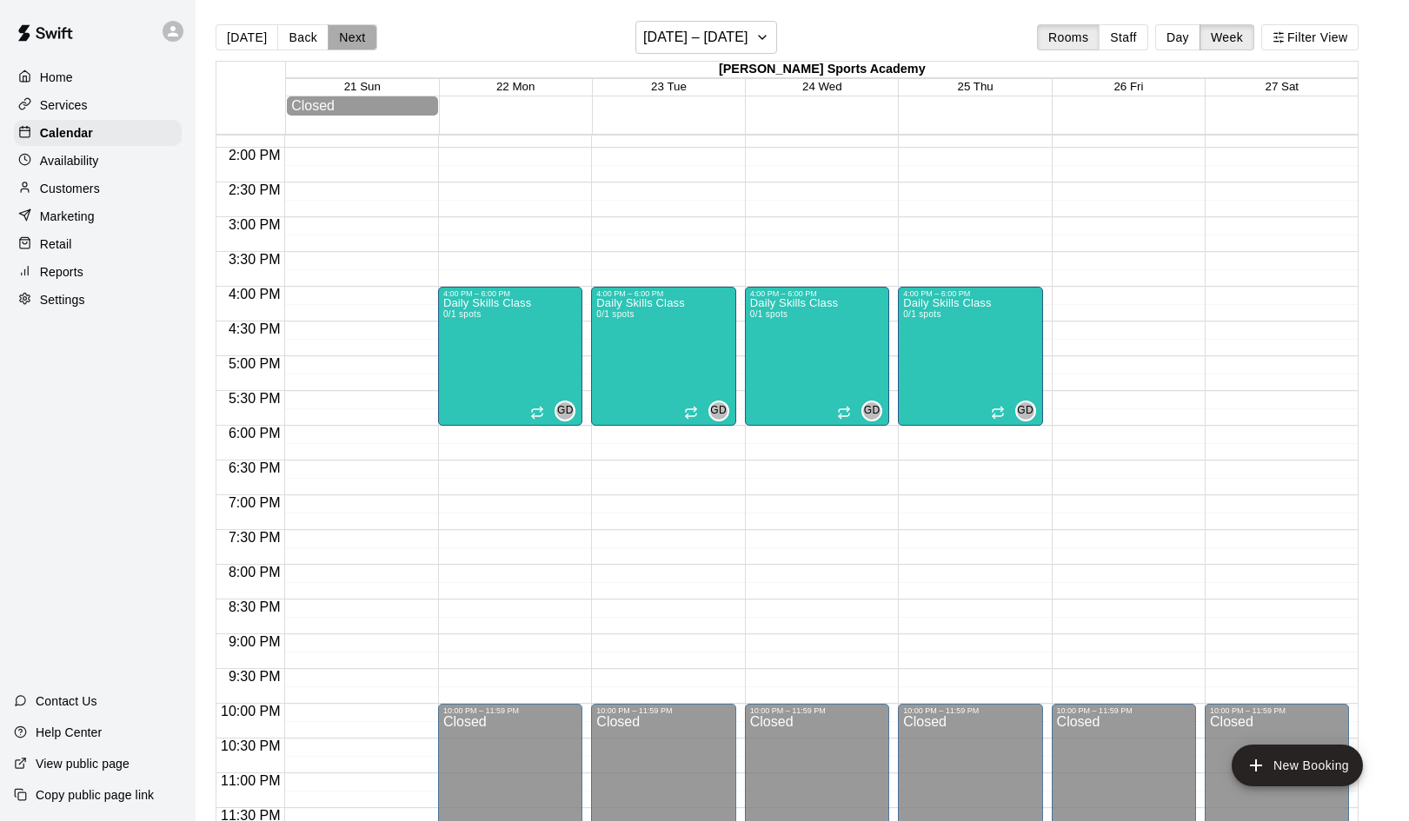
click at [350, 36] on button "Next" at bounding box center [352, 37] width 49 height 26
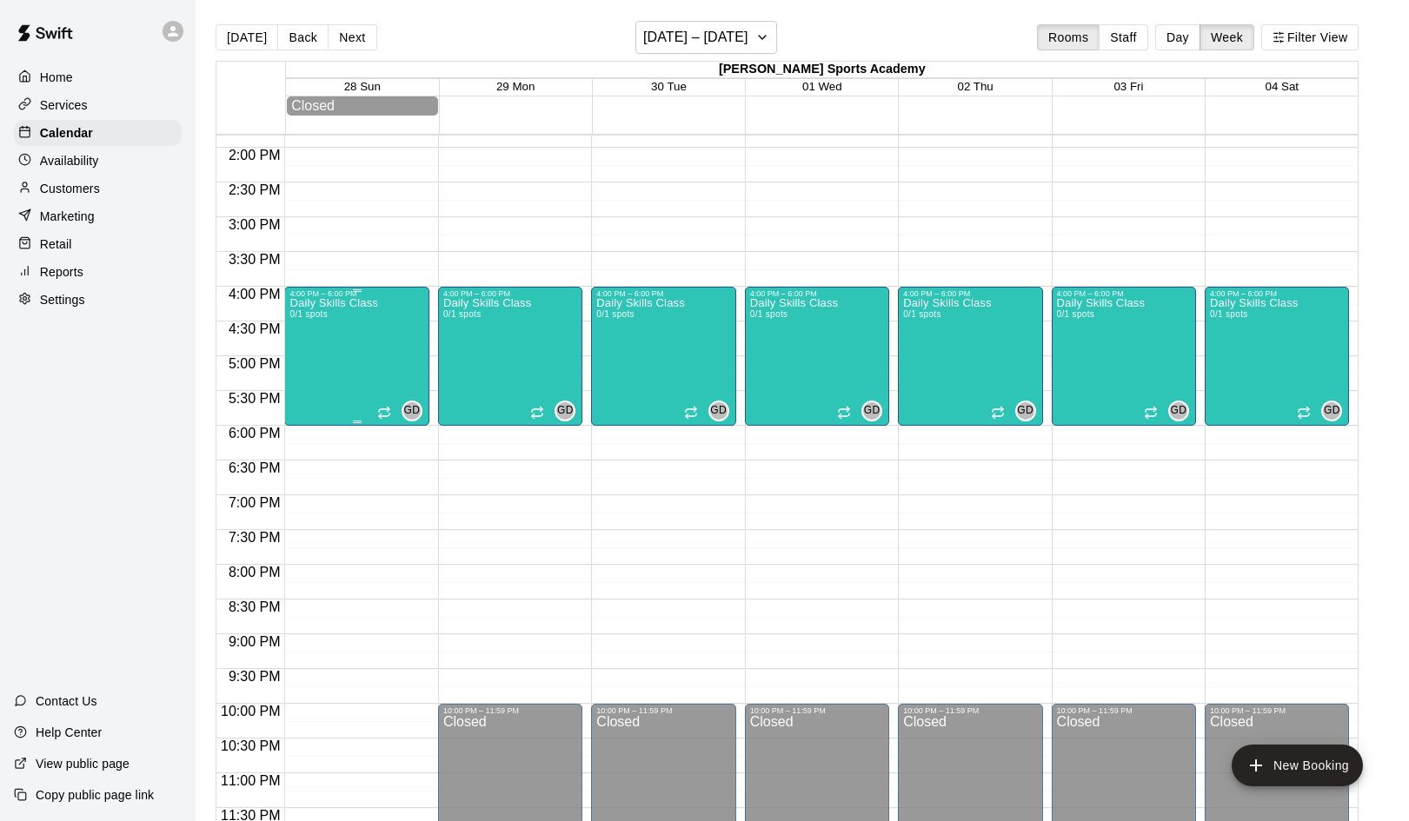
click at [368, 377] on div "Daily Skills Class 0/1 spots" at bounding box center [333, 708] width 88 height 821
click at [304, 404] on icon "delete" at bounding box center [308, 400] width 12 height 16
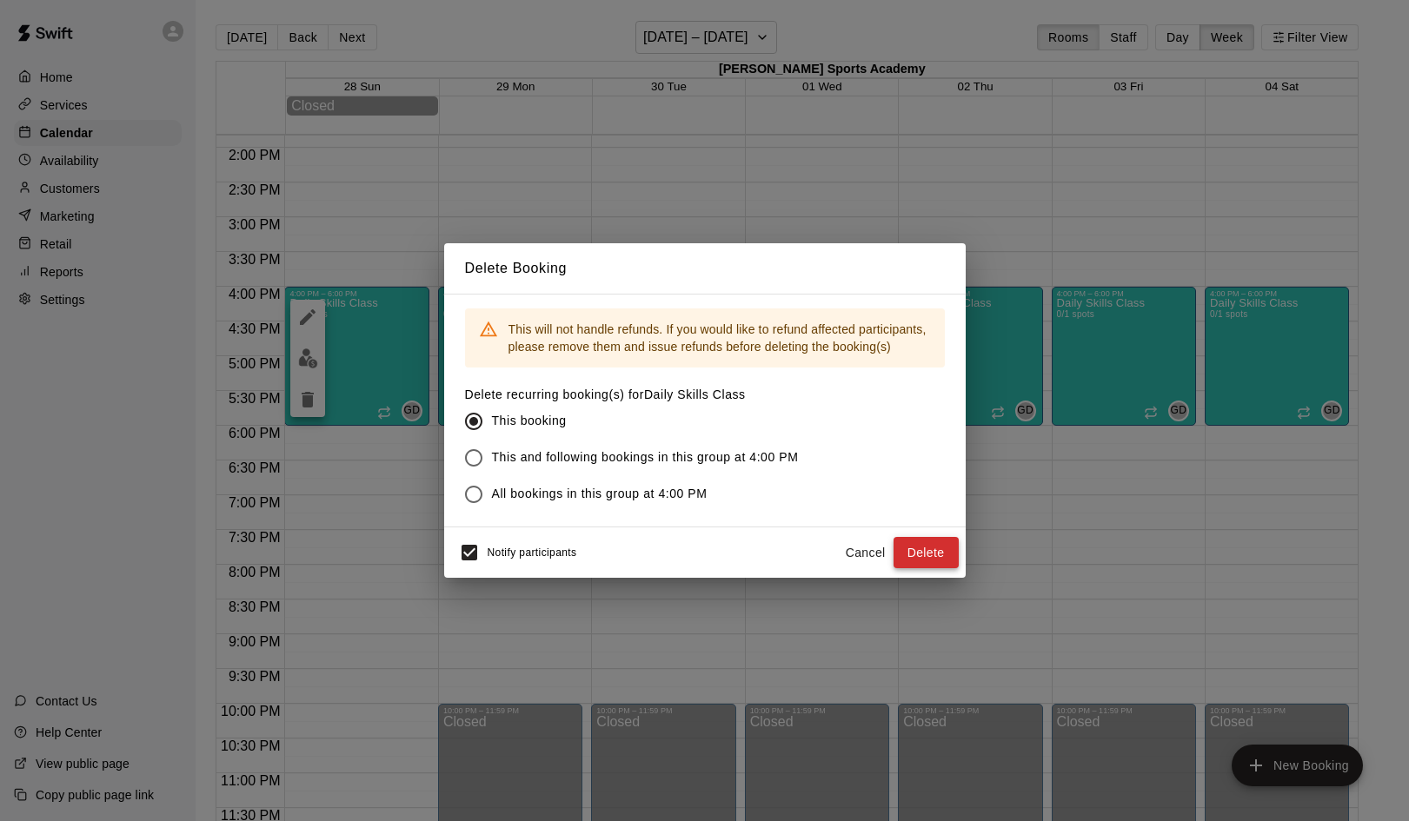
click at [923, 558] on button "Delete" at bounding box center [925, 553] width 65 height 32
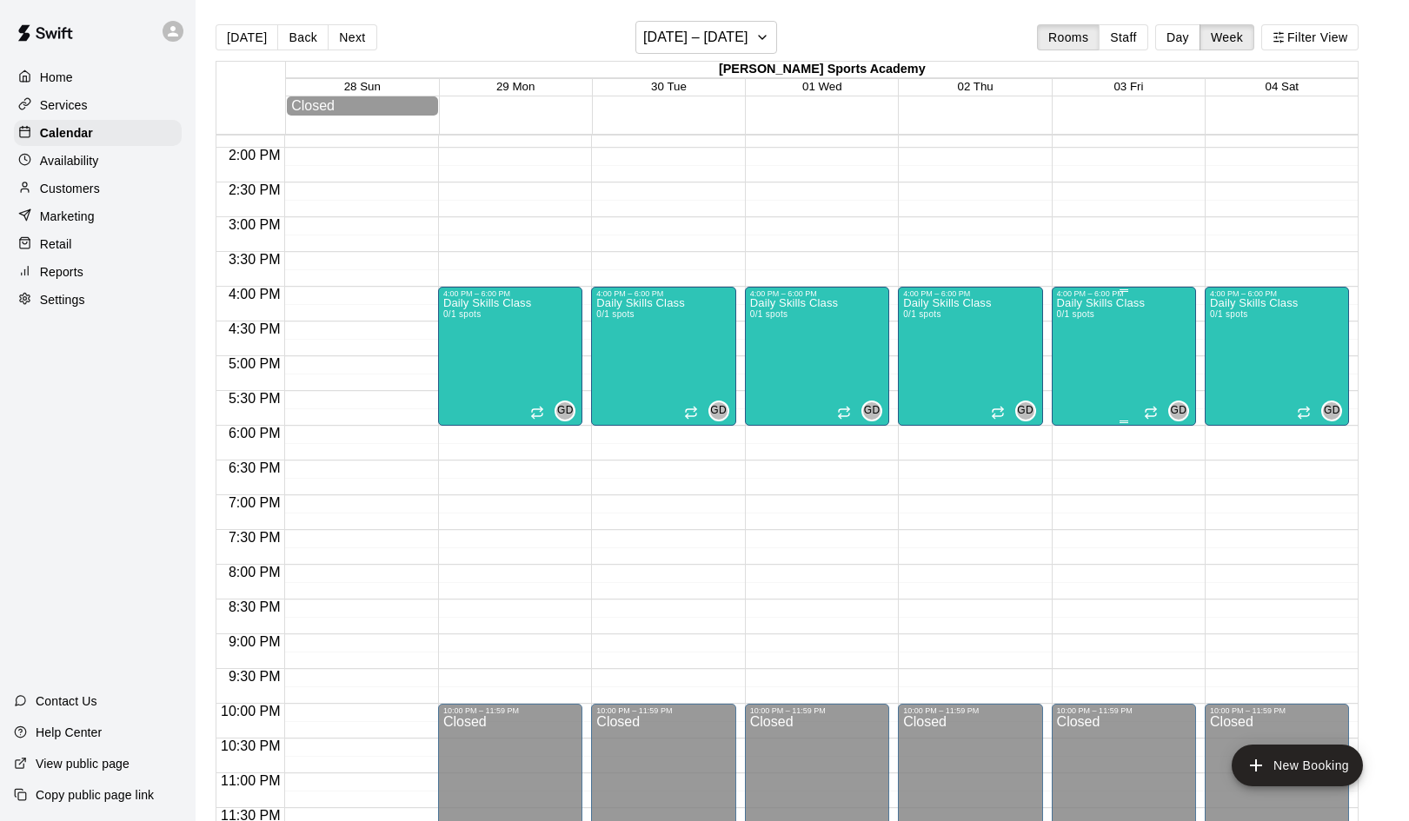
click at [1125, 373] on div "Daily Skills Class 0/1 spots" at bounding box center [1101, 708] width 88 height 821
click at [1075, 405] on icon "delete" at bounding box center [1074, 400] width 12 height 16
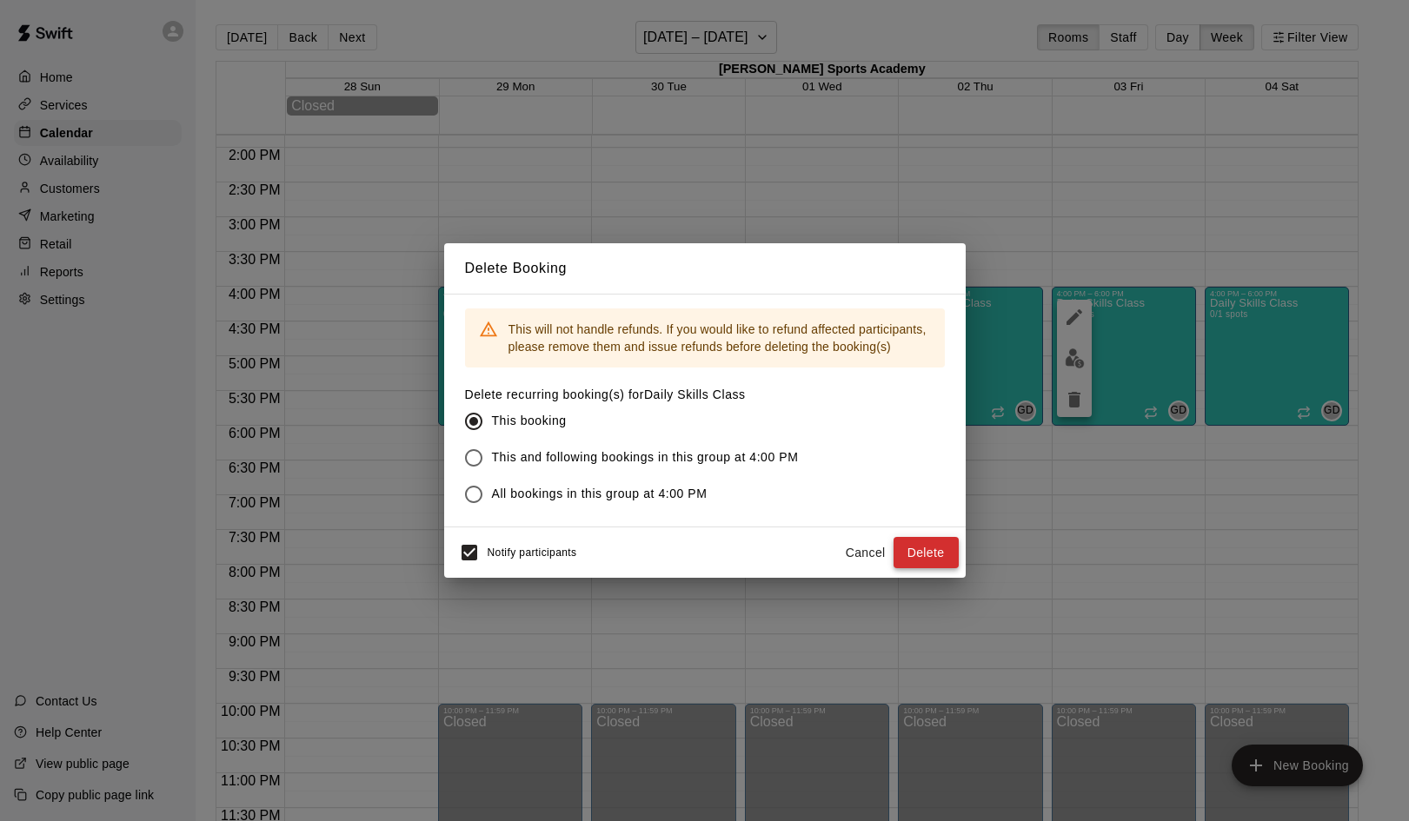
click at [933, 548] on button "Delete" at bounding box center [925, 553] width 65 height 32
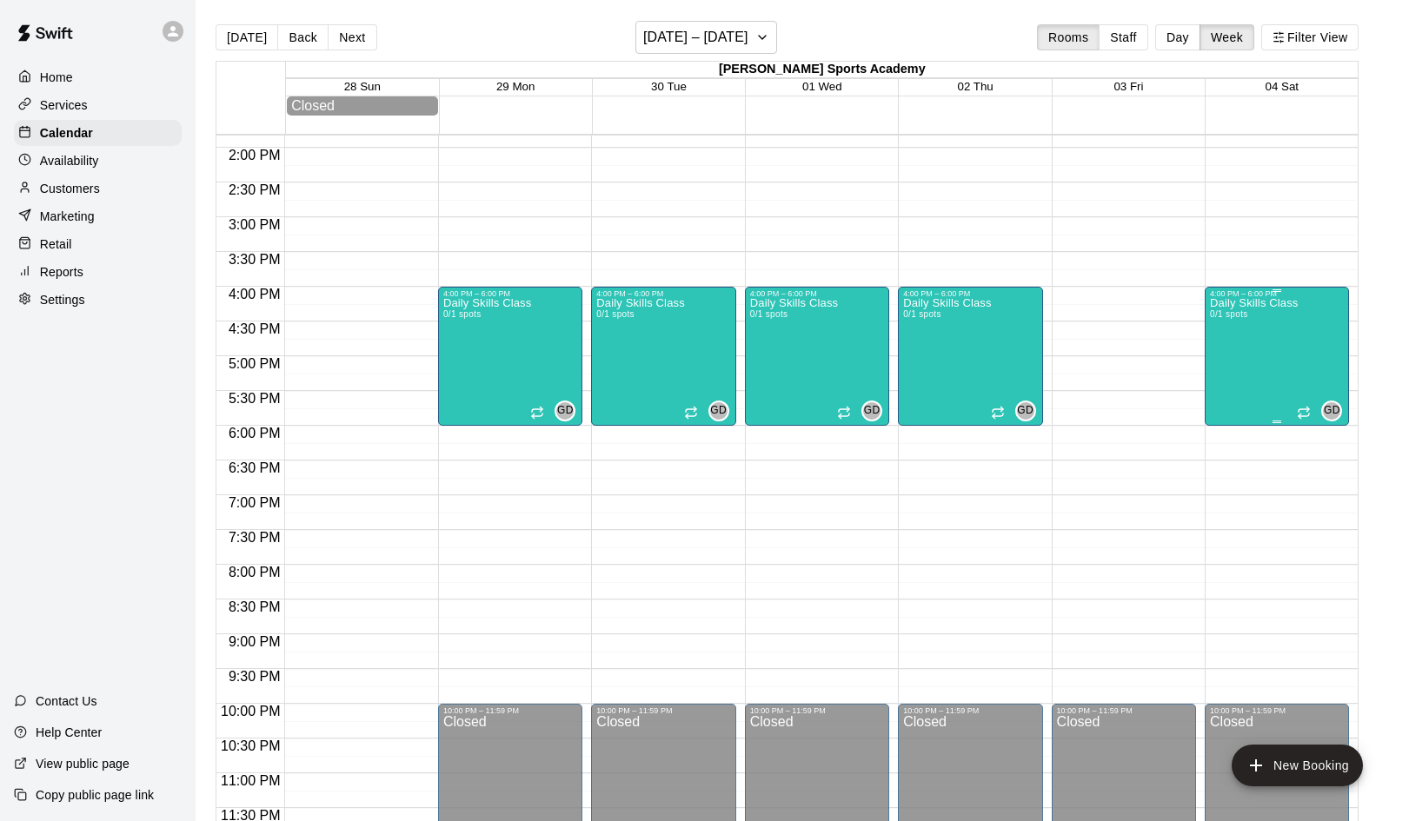
click at [1303, 364] on div "Daily Skills Class 0/1 spots GD 0" at bounding box center [1277, 708] width 134 height 821
click at [1232, 404] on icon "delete" at bounding box center [1227, 400] width 12 height 16
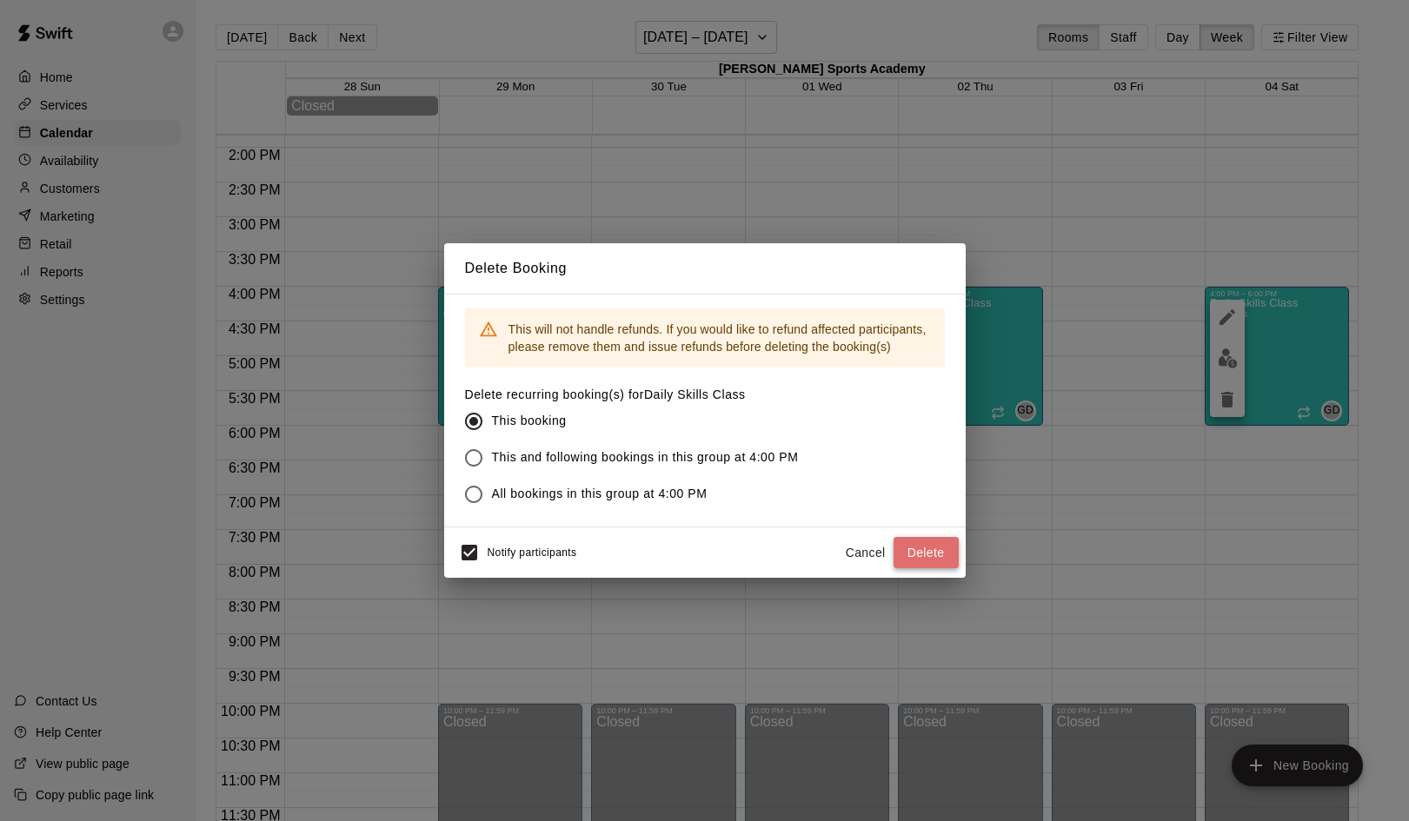
click at [927, 548] on button "Delete" at bounding box center [925, 553] width 65 height 32
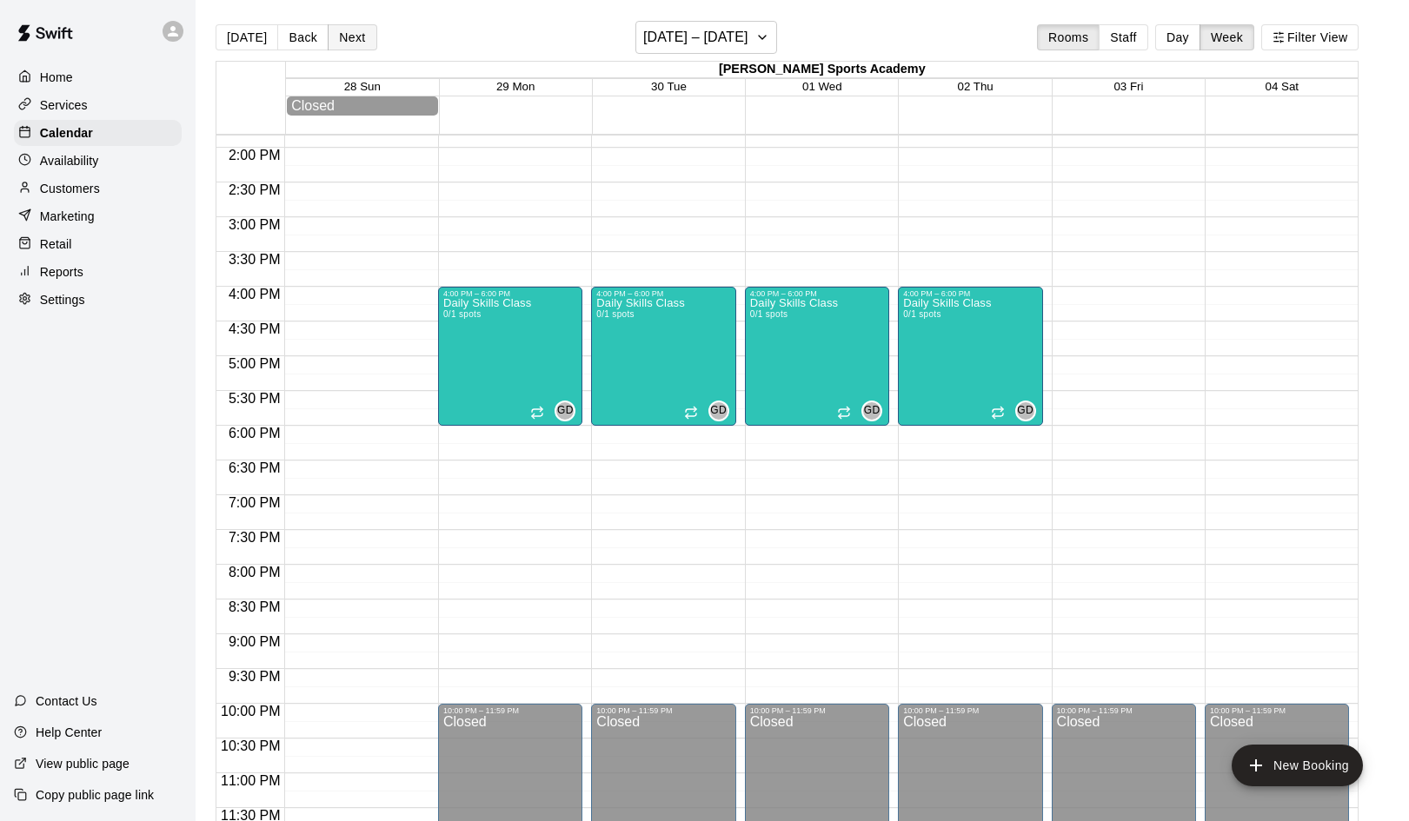
click at [351, 35] on button "Next" at bounding box center [352, 37] width 49 height 26
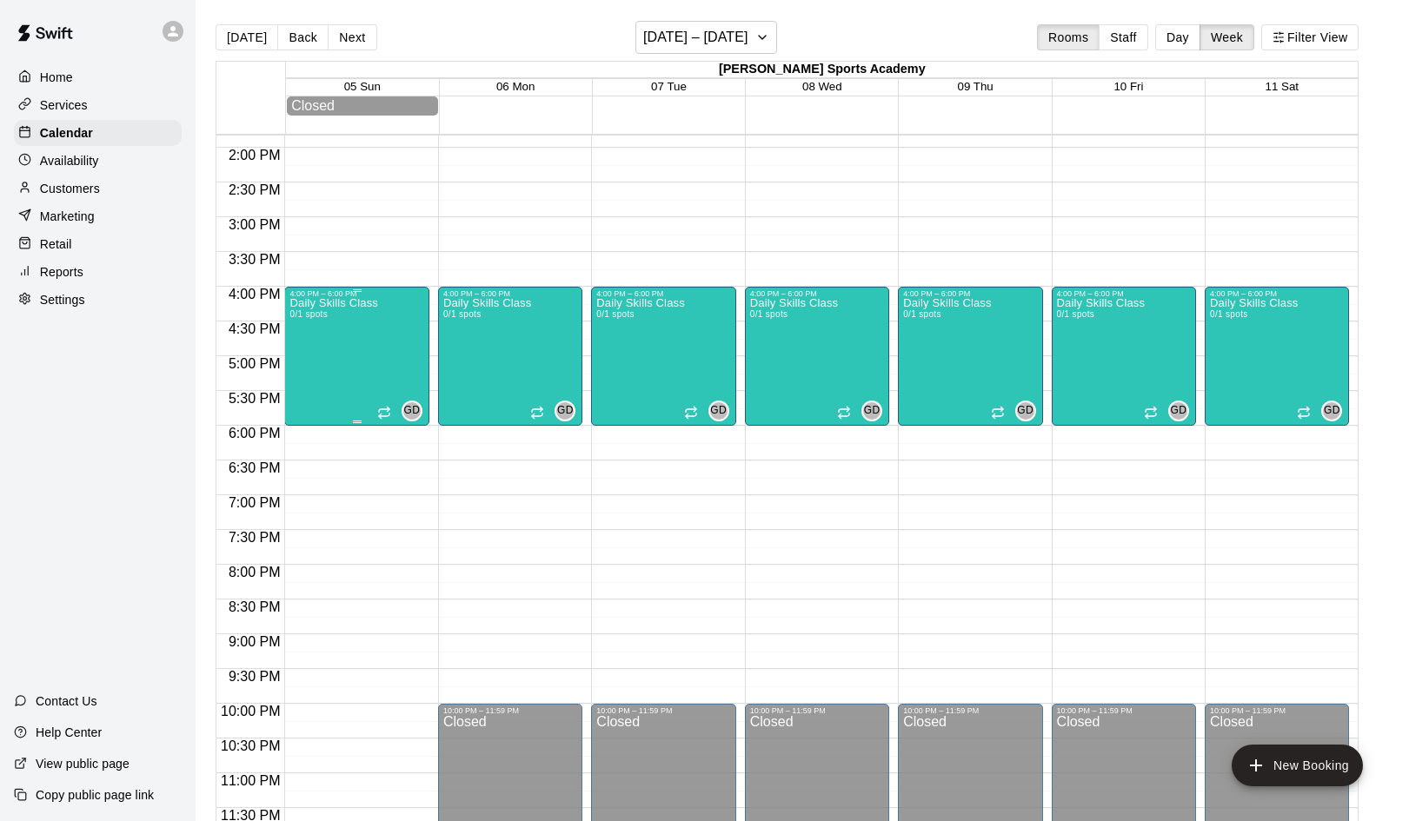
click at [371, 362] on div "Daily Skills Class 0/1 spots" at bounding box center [333, 708] width 88 height 821
click at [303, 399] on icon "delete" at bounding box center [308, 400] width 12 height 16
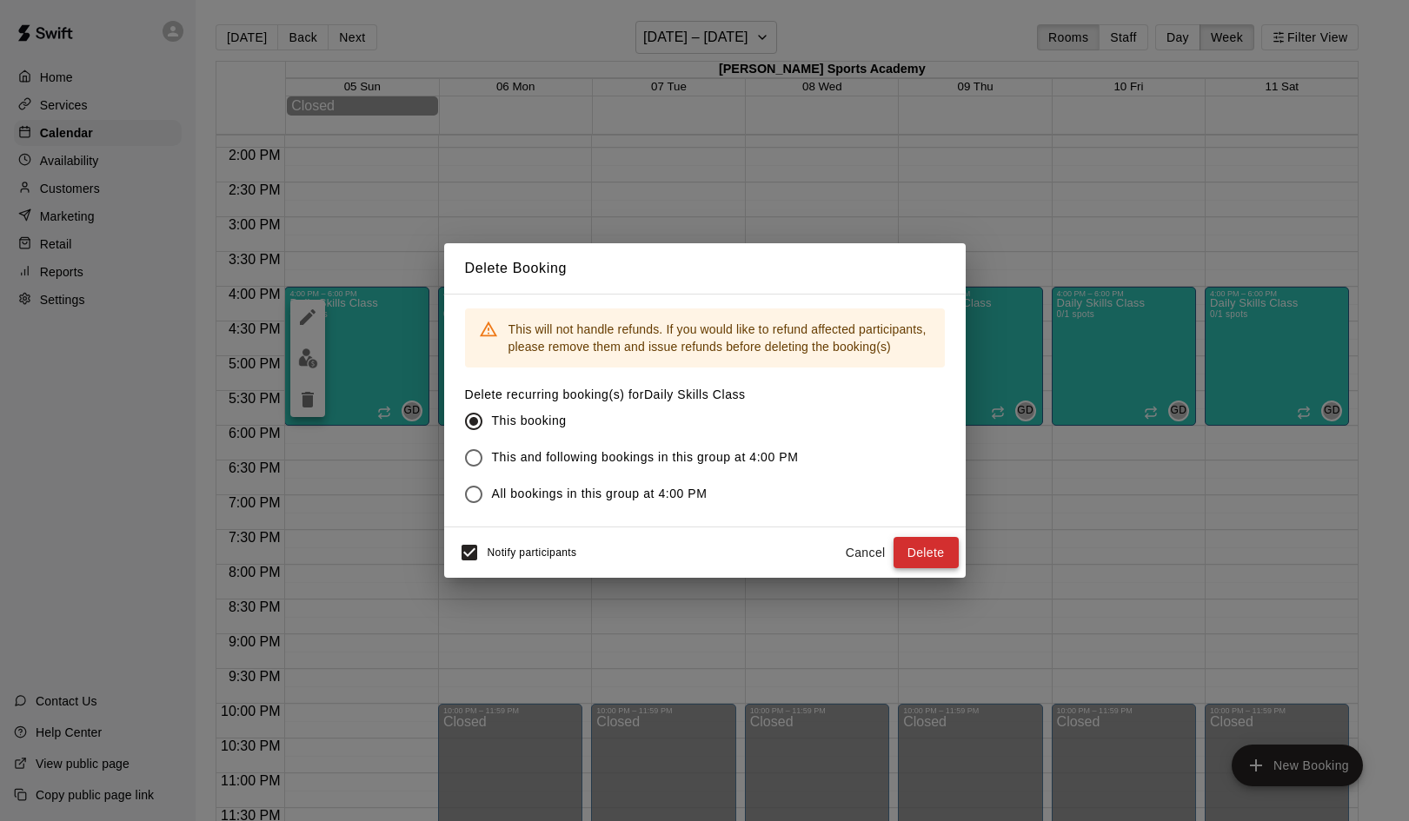
click at [924, 558] on button "Delete" at bounding box center [925, 553] width 65 height 32
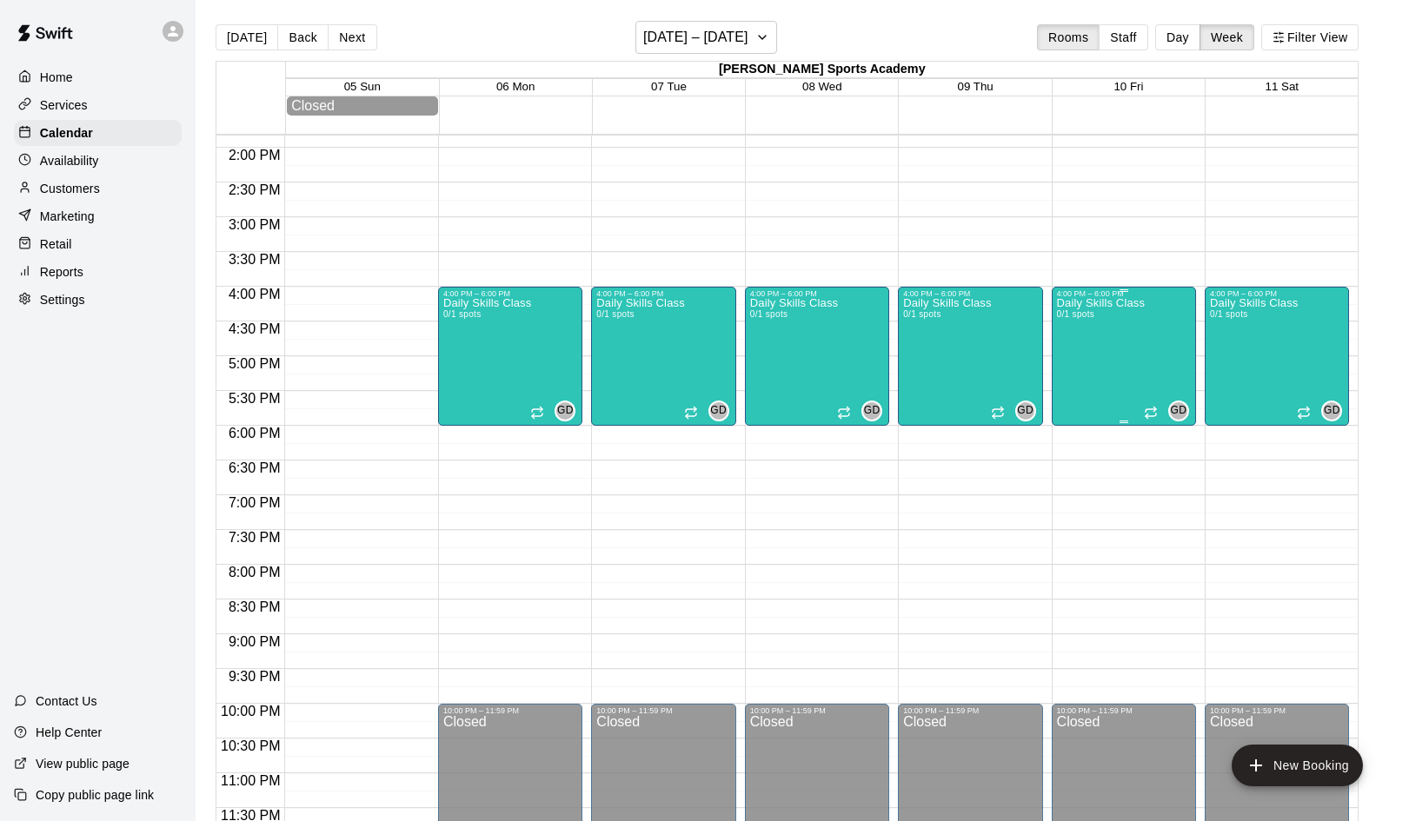
click at [1146, 367] on div "Daily Skills Class 0/1 spots GD 0" at bounding box center [1124, 708] width 134 height 821
click at [1073, 400] on icon "delete" at bounding box center [1074, 400] width 12 height 16
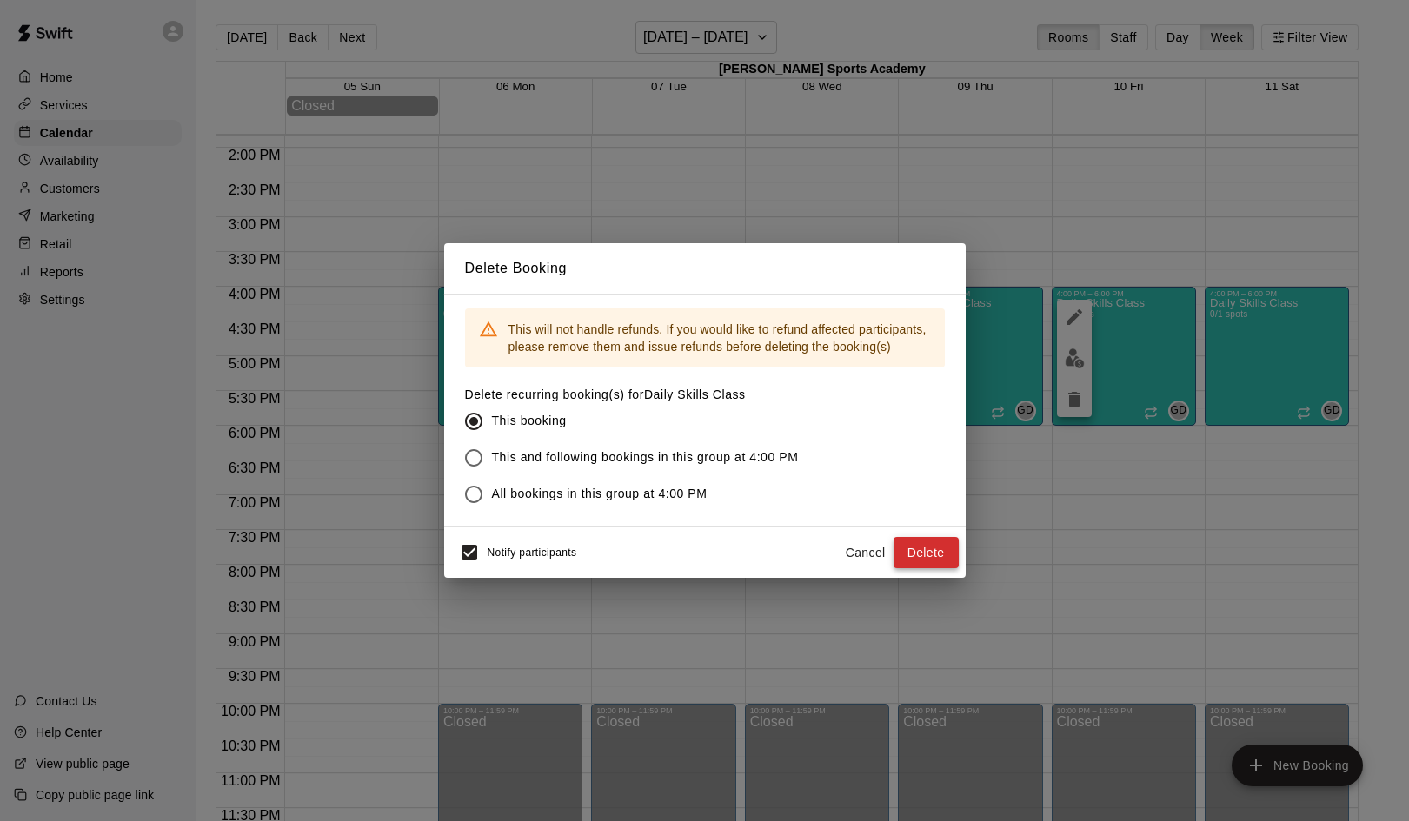
click at [926, 547] on button "Delete" at bounding box center [925, 553] width 65 height 32
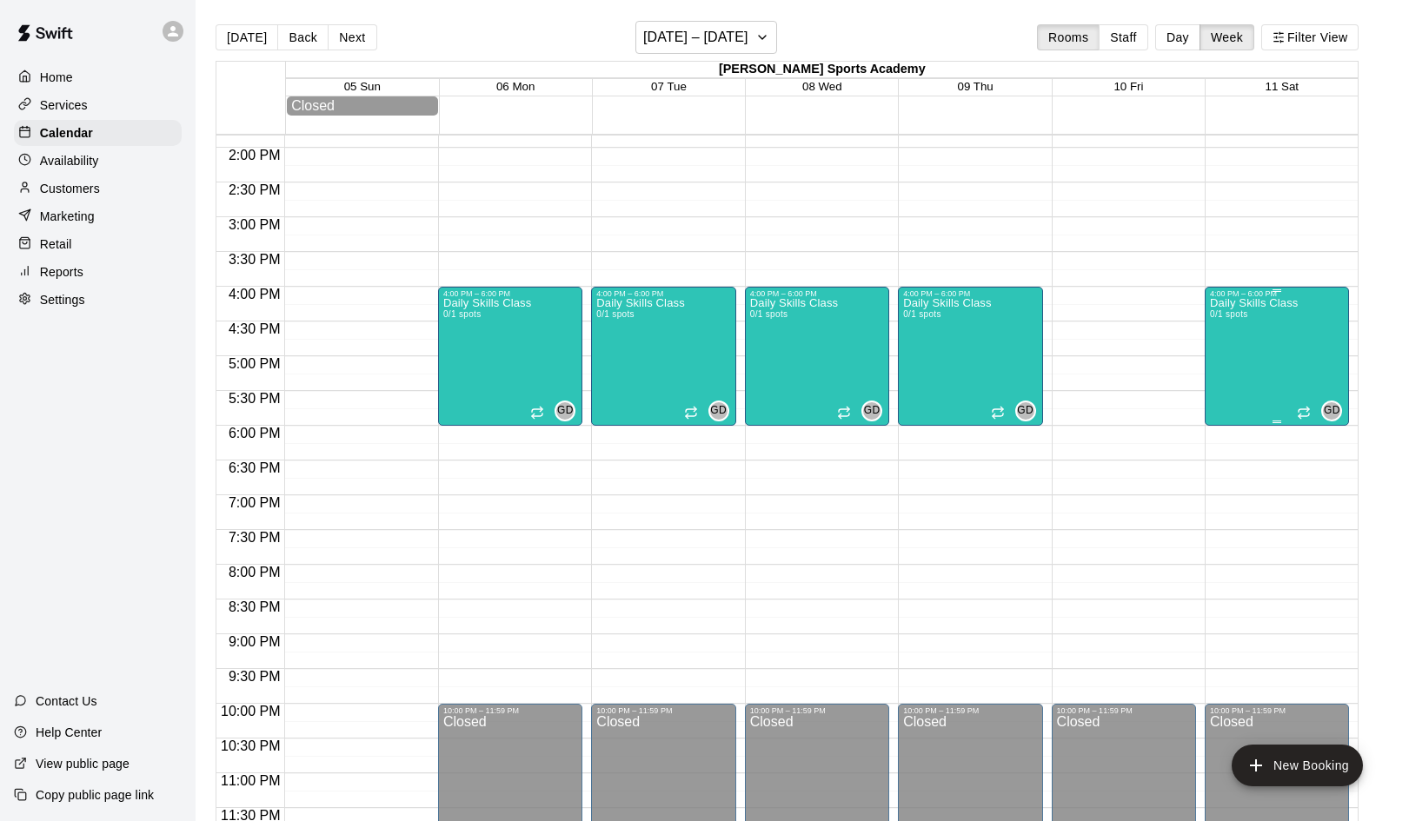
click at [1304, 362] on div "Daily Skills Class 0/1 spots GD 0" at bounding box center [1277, 708] width 134 height 821
click at [1229, 408] on icon "delete" at bounding box center [1227, 400] width 12 height 16
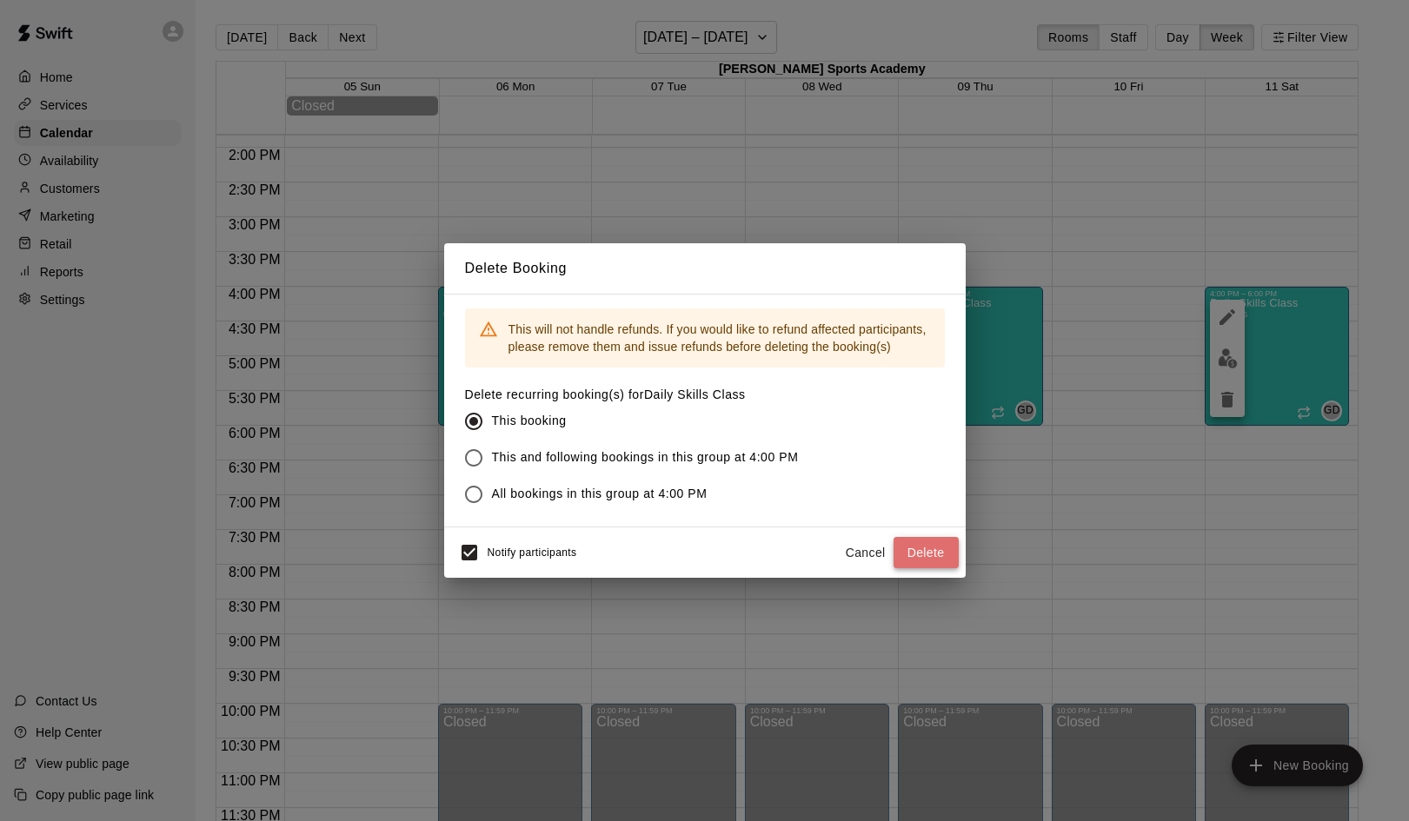
click at [919, 551] on button "Delete" at bounding box center [925, 553] width 65 height 32
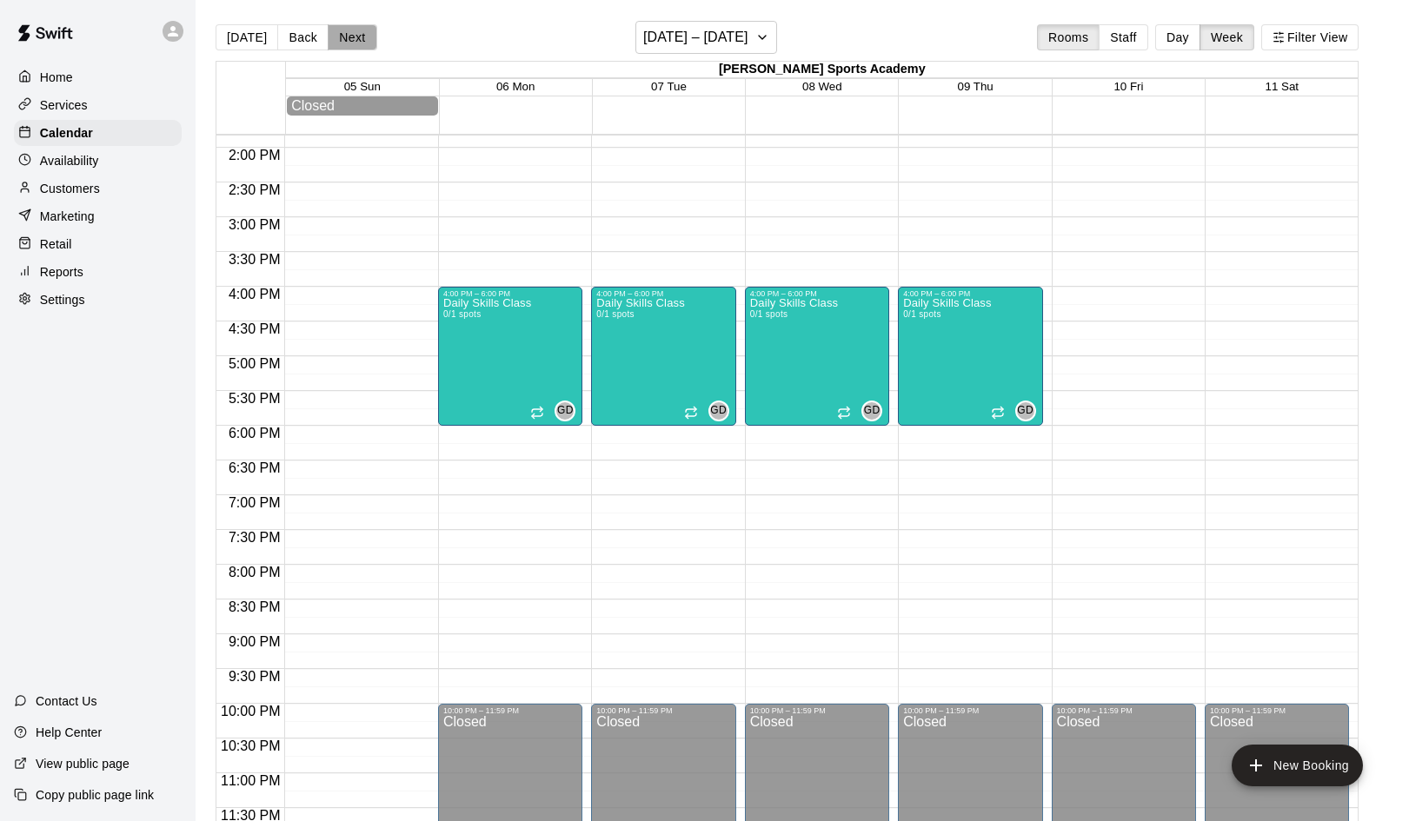
click at [349, 37] on button "Next" at bounding box center [352, 37] width 49 height 26
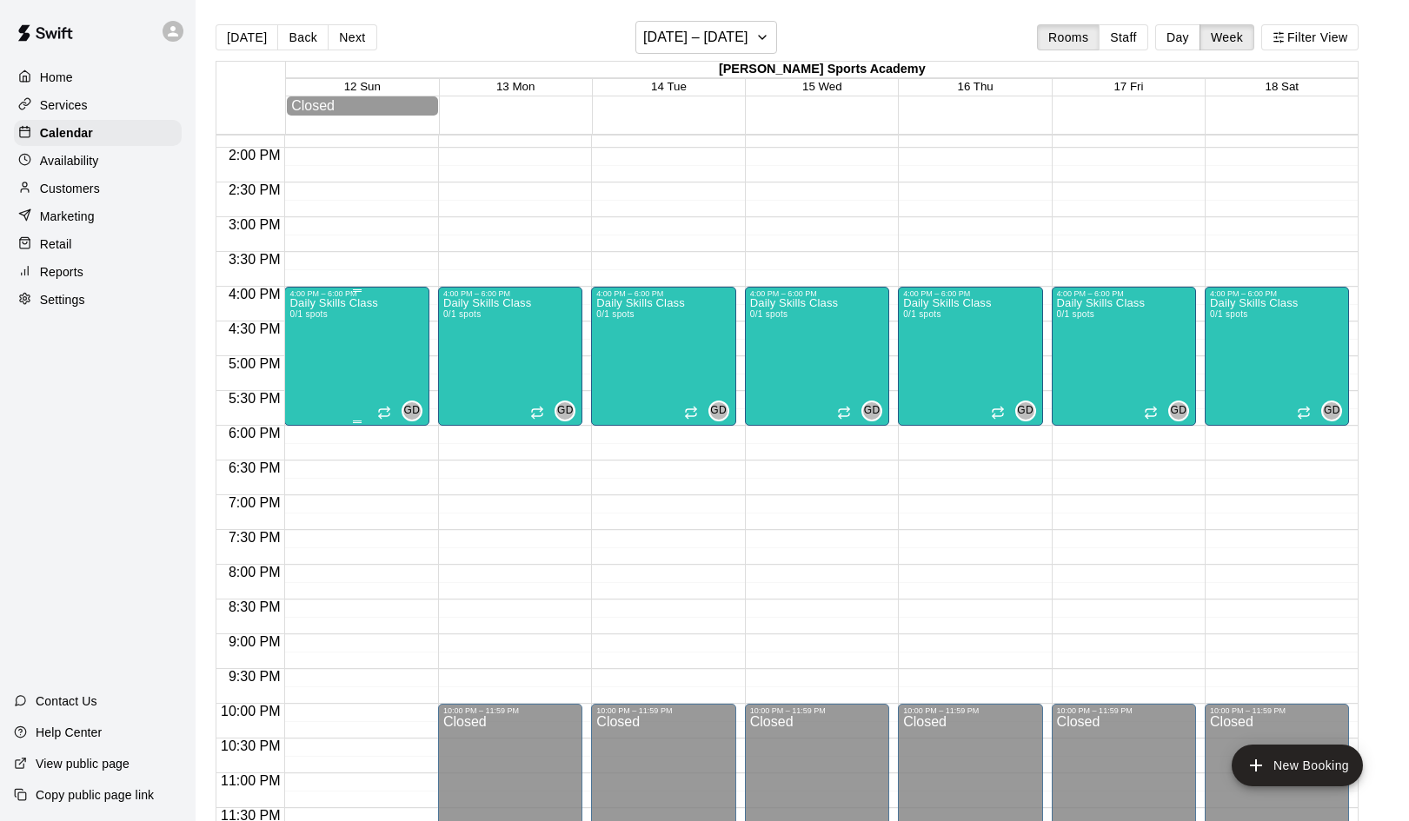
click at [377, 376] on div "Daily Skills Class 0/1 spots" at bounding box center [333, 708] width 88 height 821
click at [300, 407] on icon "delete" at bounding box center [307, 399] width 21 height 21
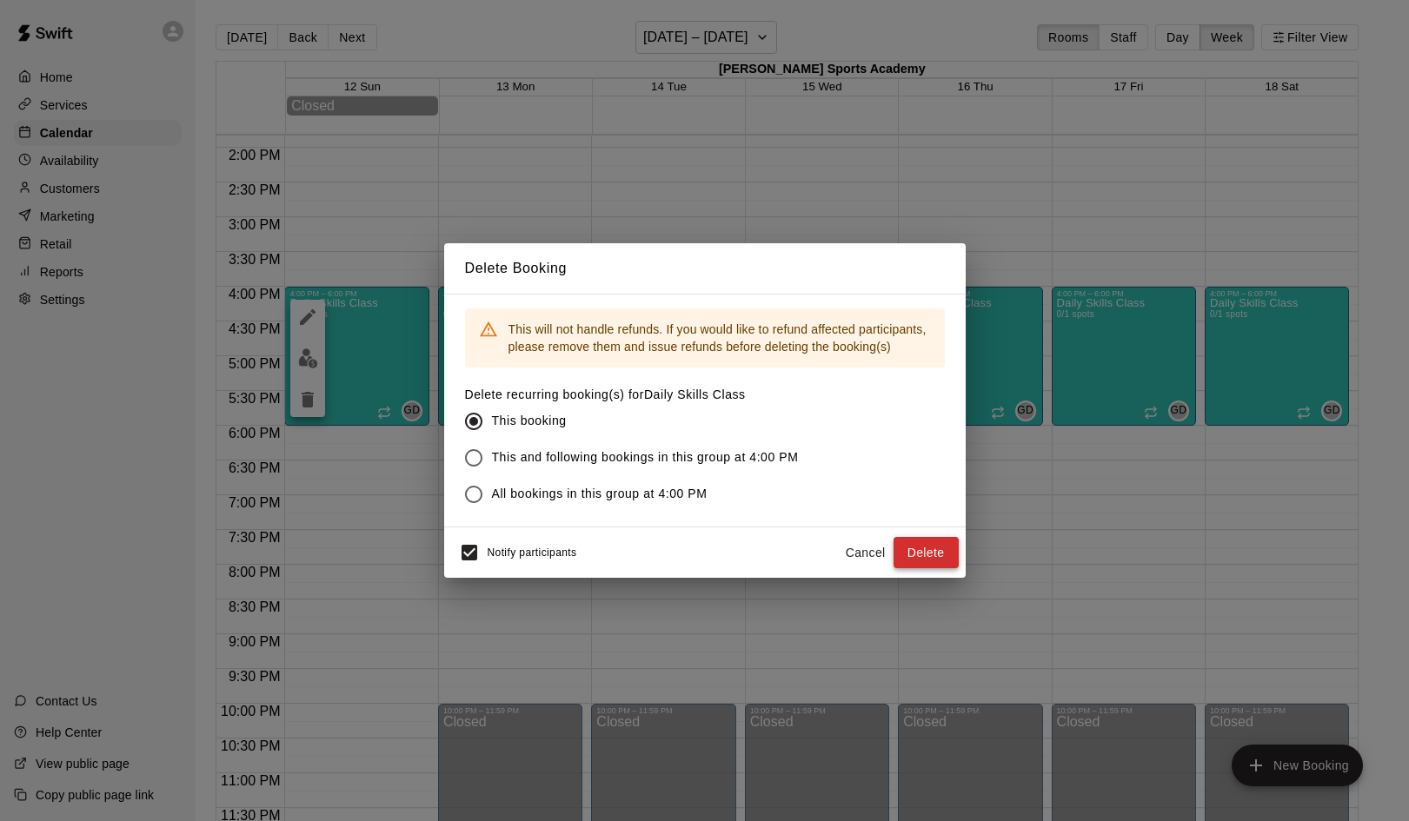
click at [932, 557] on button "Delete" at bounding box center [925, 553] width 65 height 32
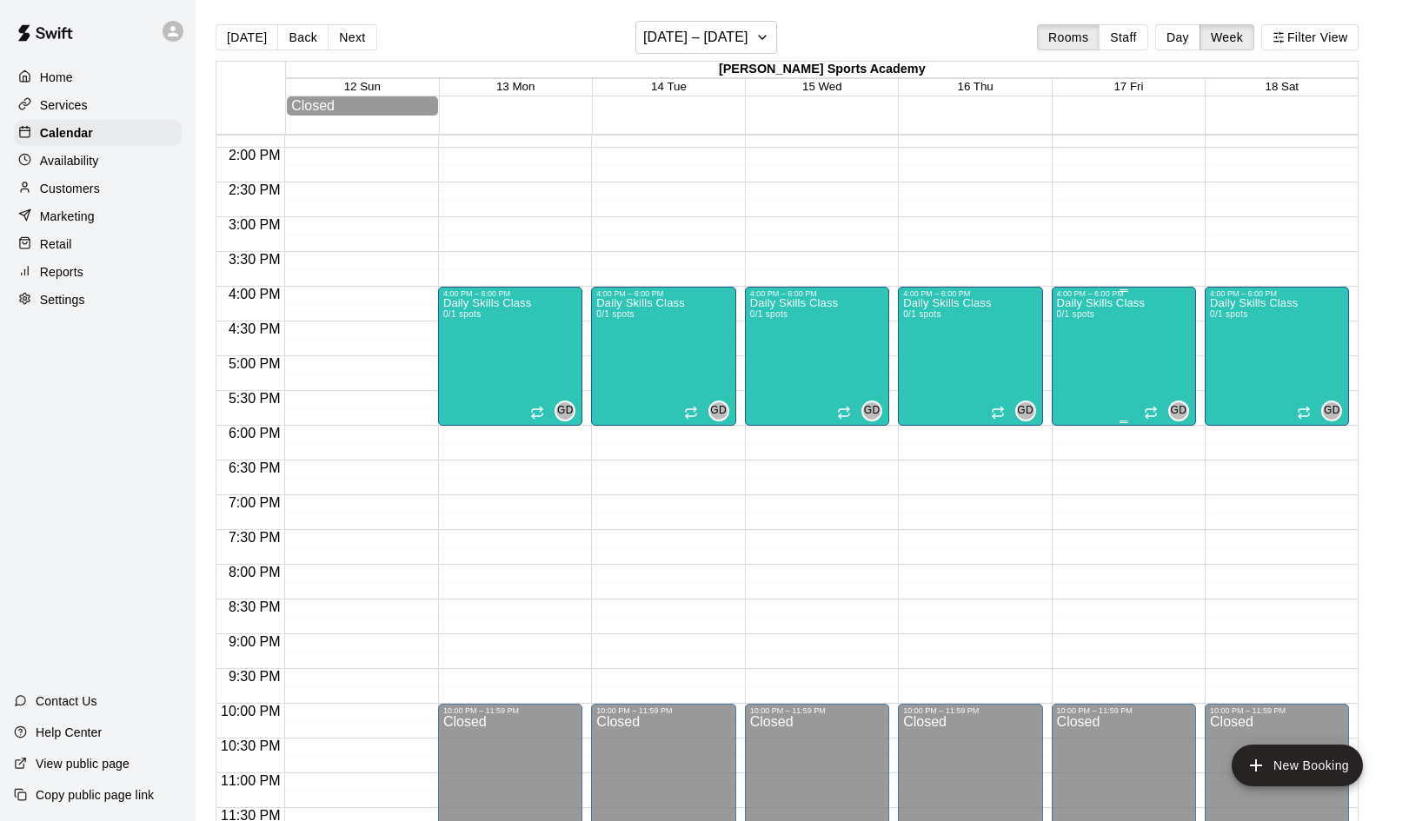
click at [1140, 378] on div "Daily Skills Class 0/1 spots" at bounding box center [1101, 708] width 88 height 821
click at [1079, 401] on icon "delete" at bounding box center [1074, 400] width 12 height 16
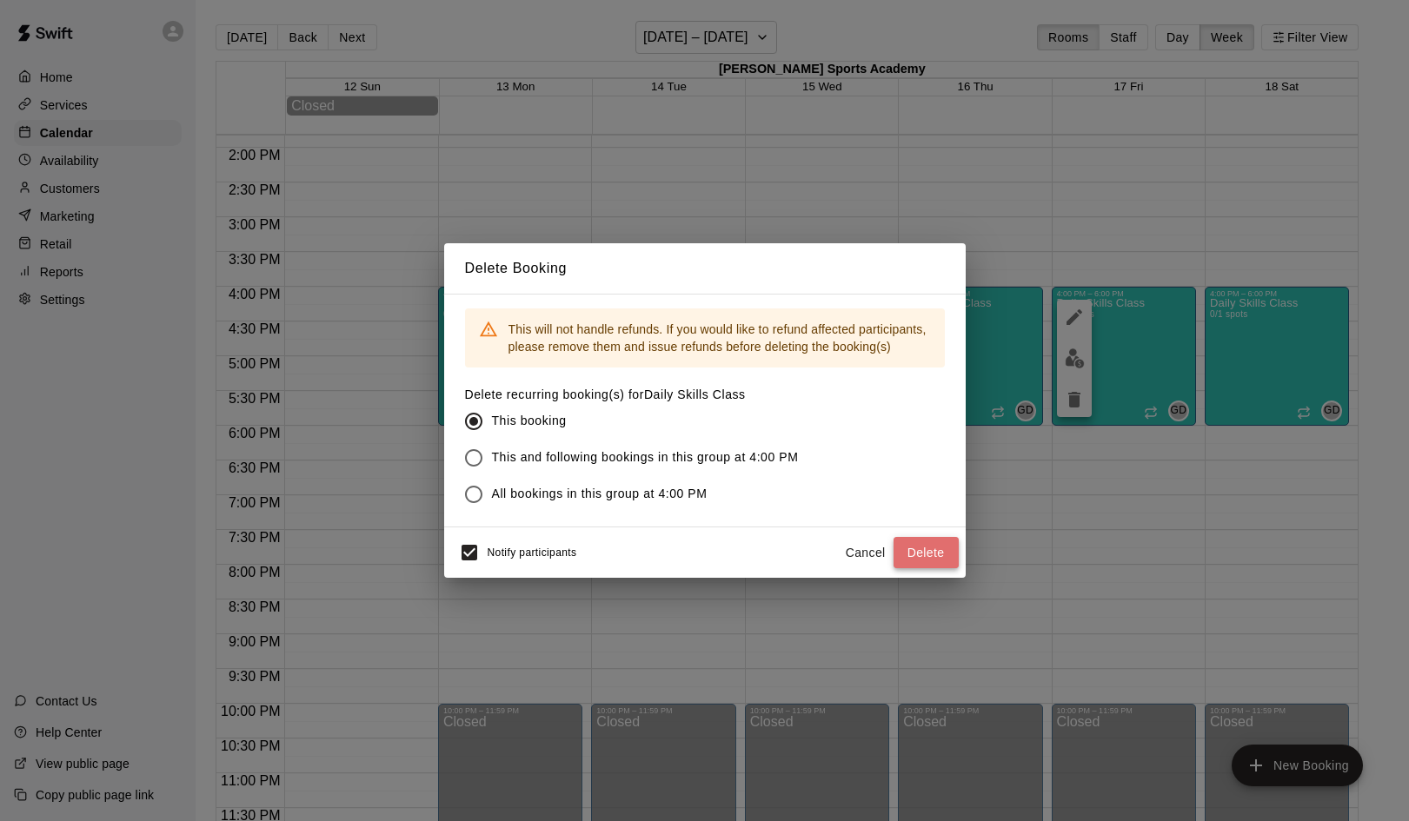
click at [921, 547] on button "Delete" at bounding box center [925, 553] width 65 height 32
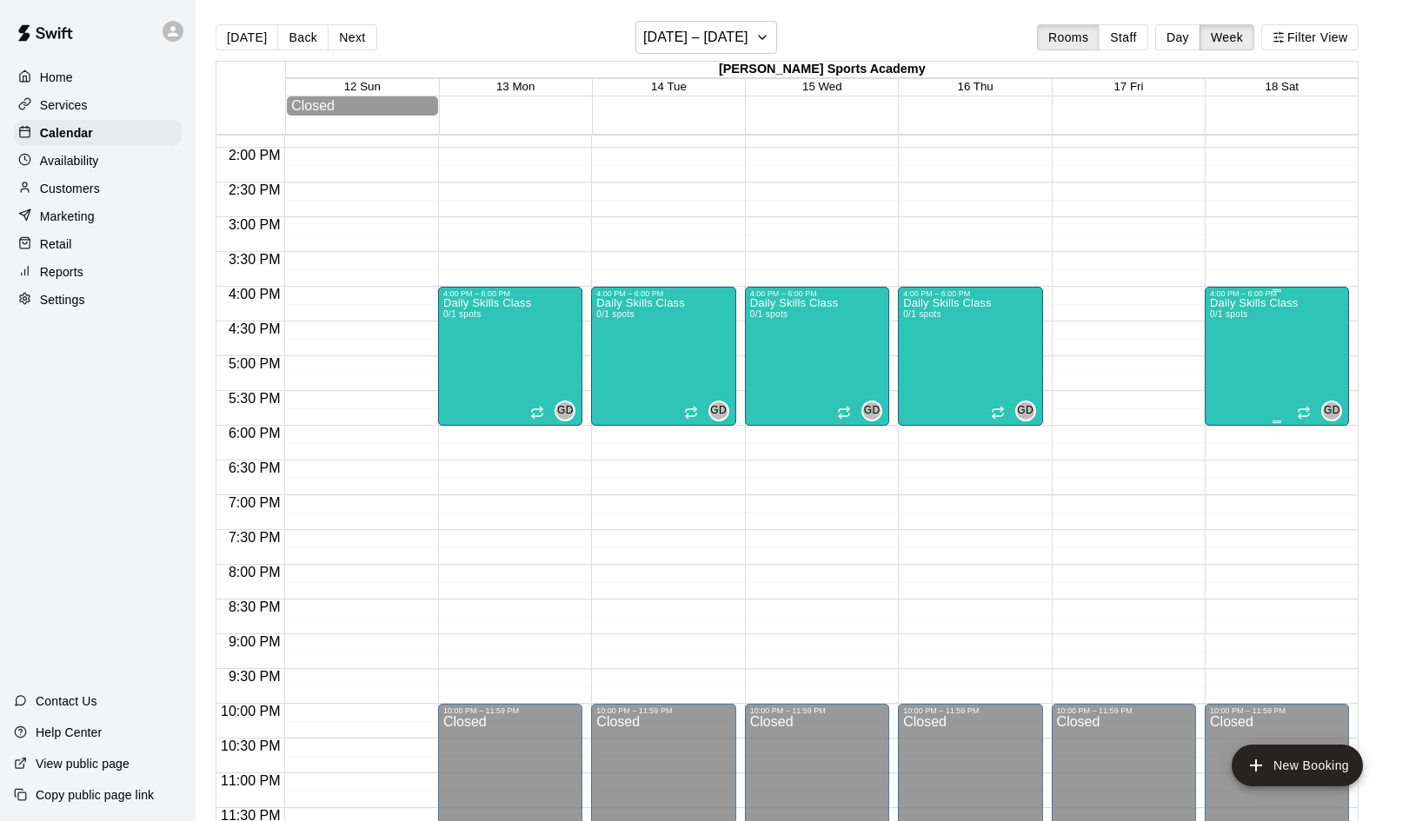
click at [1270, 342] on div "Daily Skills Class 0/1 spots" at bounding box center [1254, 708] width 88 height 821
click at [1230, 394] on icon "delete" at bounding box center [1227, 400] width 12 height 16
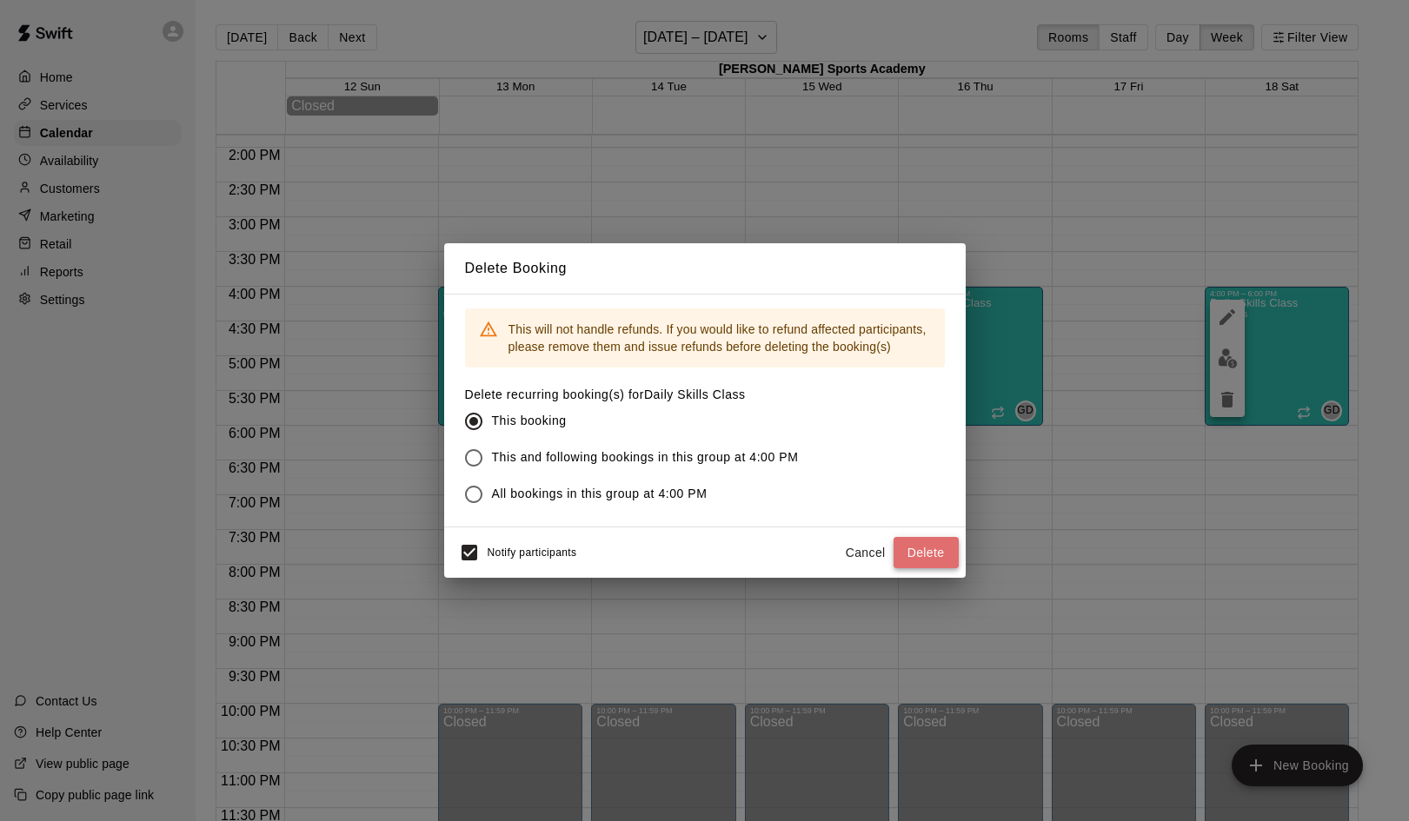
click at [945, 549] on button "Delete" at bounding box center [925, 553] width 65 height 32
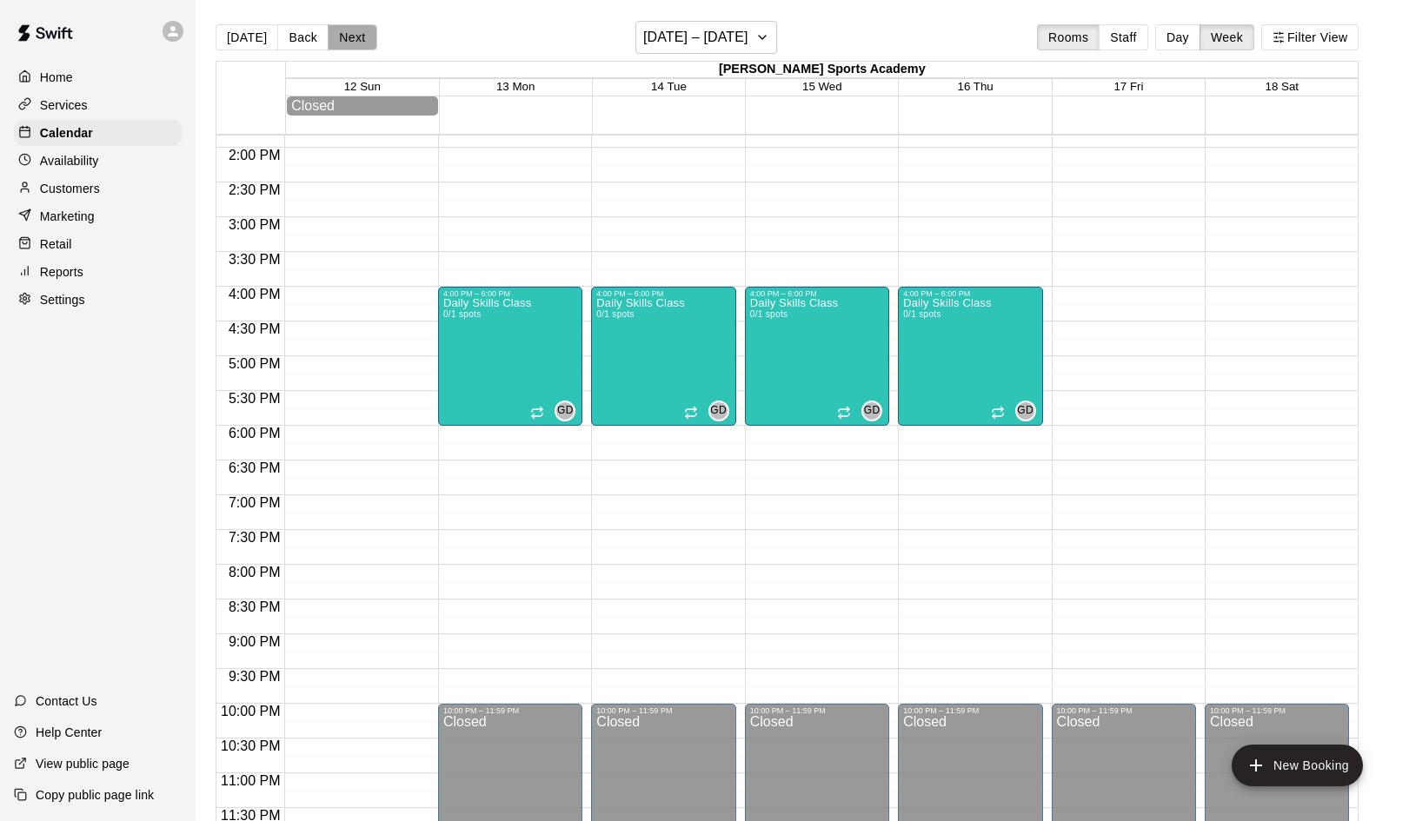
click at [347, 37] on button "Next" at bounding box center [352, 37] width 49 height 26
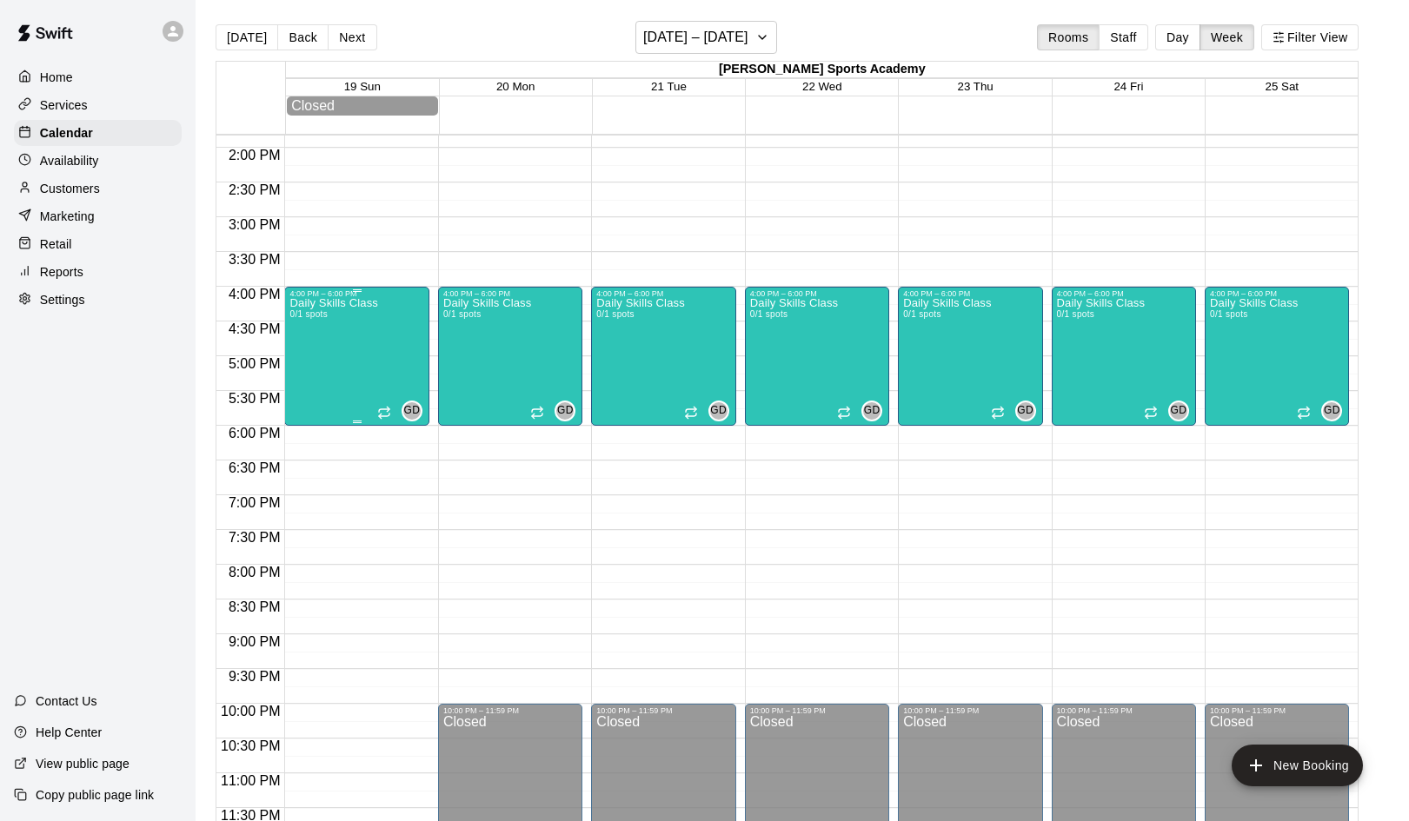
click at [377, 364] on div "Daily Skills Class 0/1 spots" at bounding box center [333, 708] width 88 height 821
click at [315, 402] on icon "delete" at bounding box center [307, 399] width 21 height 21
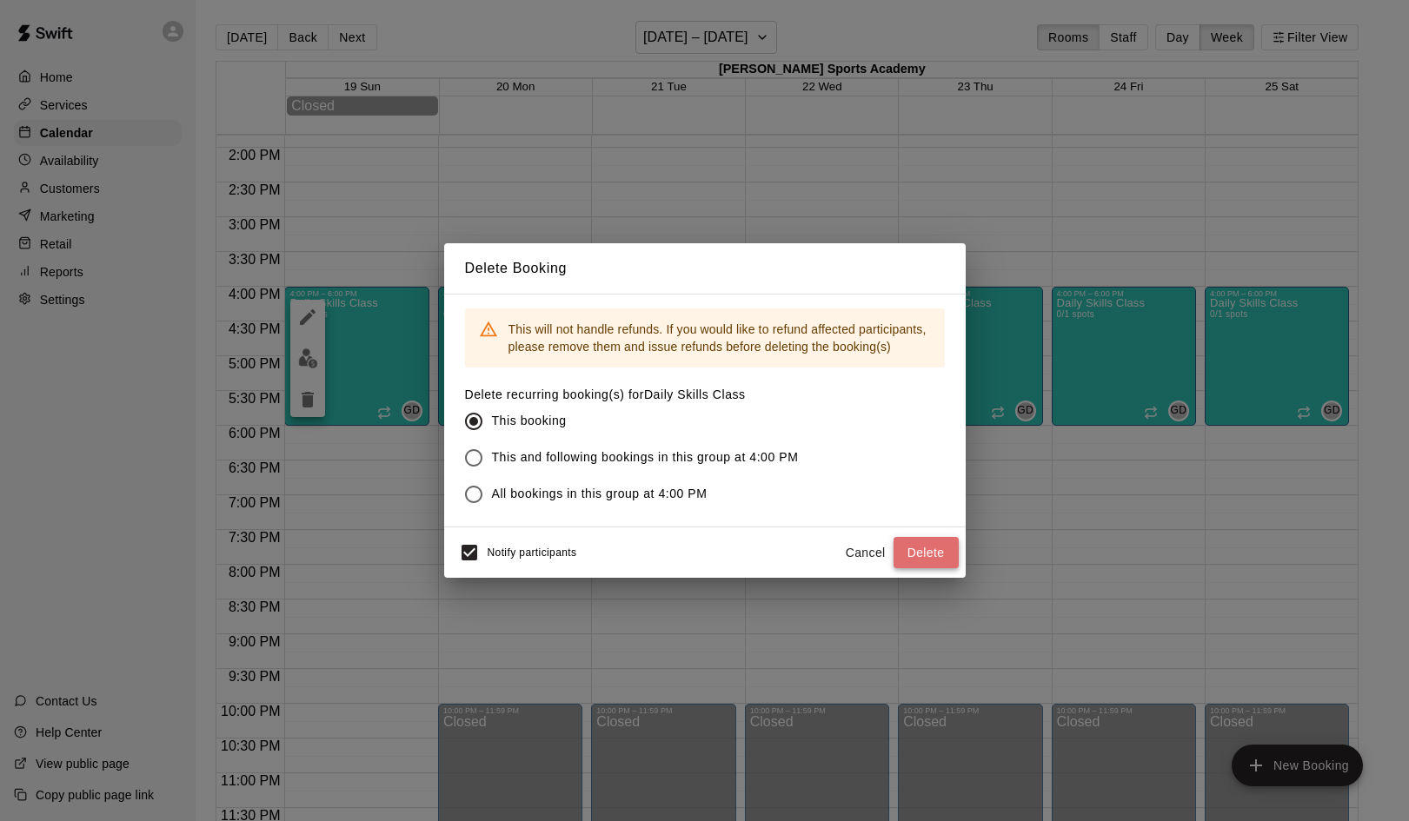
click at [915, 555] on button "Delete" at bounding box center [925, 553] width 65 height 32
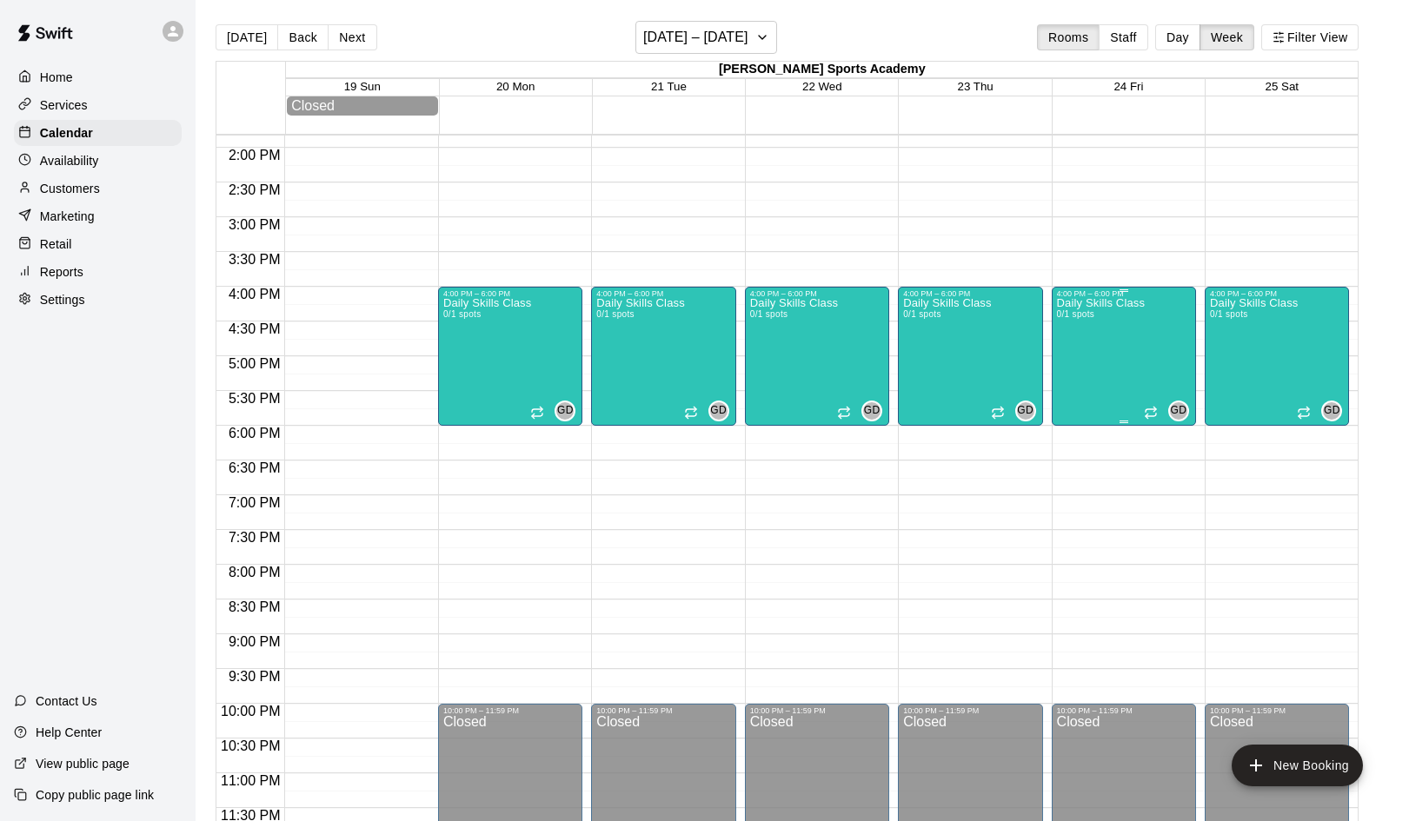
click at [1150, 365] on div "Daily Skills Class 0/1 spots GD 0" at bounding box center [1124, 708] width 134 height 821
click at [1076, 402] on icon "delete" at bounding box center [1074, 400] width 12 height 16
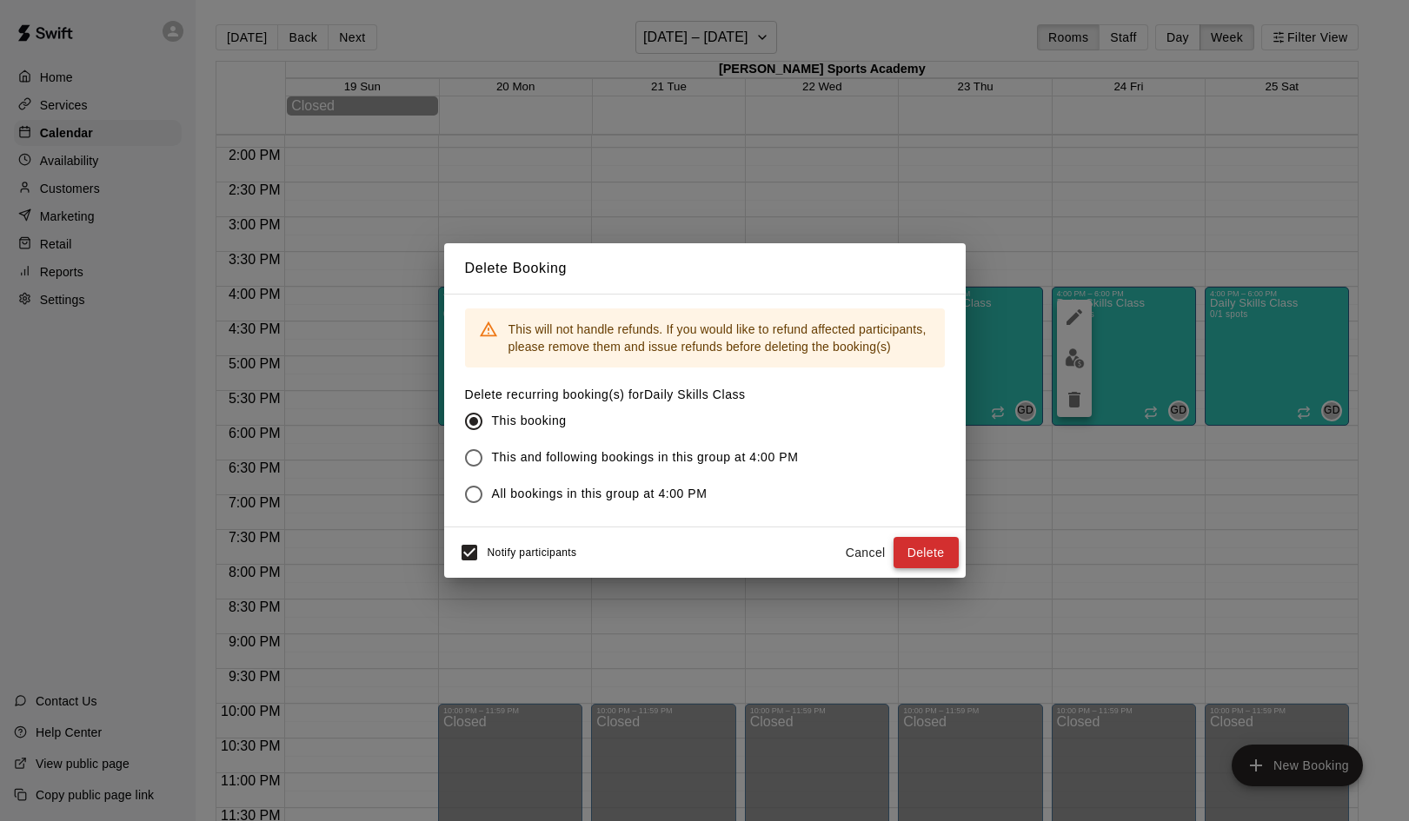
click at [926, 559] on button "Delete" at bounding box center [925, 553] width 65 height 32
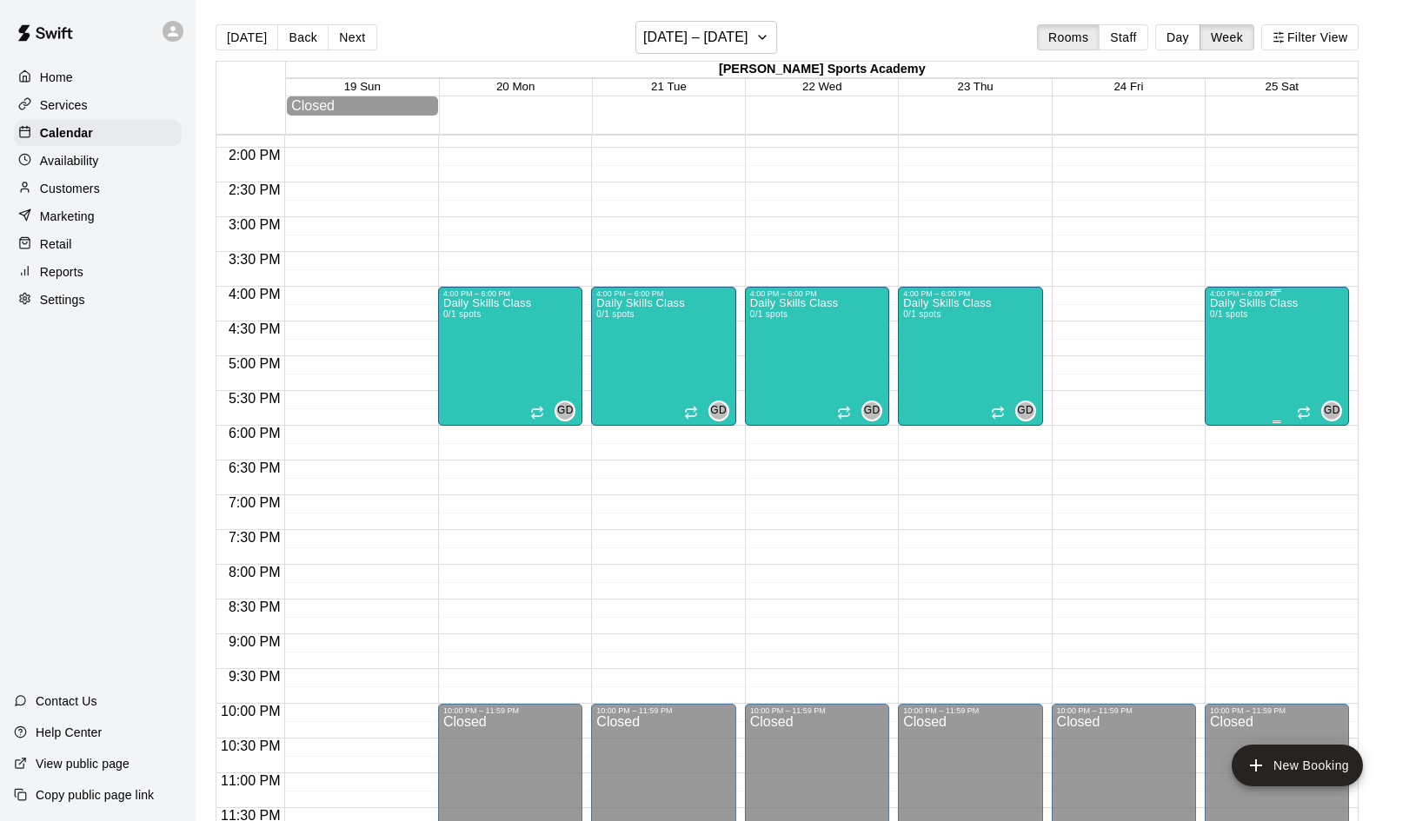
click at [1299, 359] on div "Daily Skills Class 0/1 spots GD 0" at bounding box center [1277, 708] width 134 height 821
click at [1236, 401] on icon "delete" at bounding box center [1227, 399] width 21 height 21
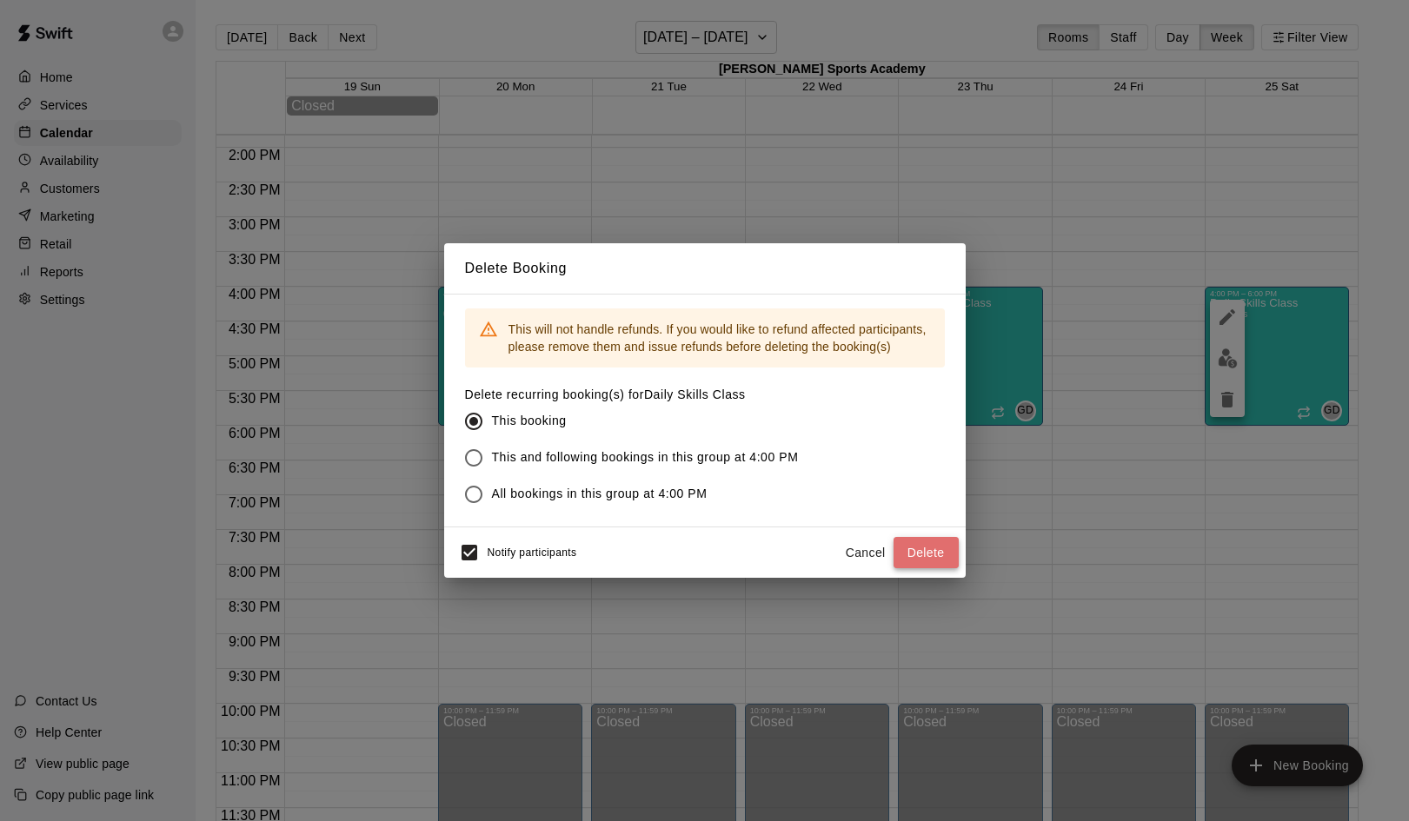
click at [940, 553] on button "Delete" at bounding box center [925, 553] width 65 height 32
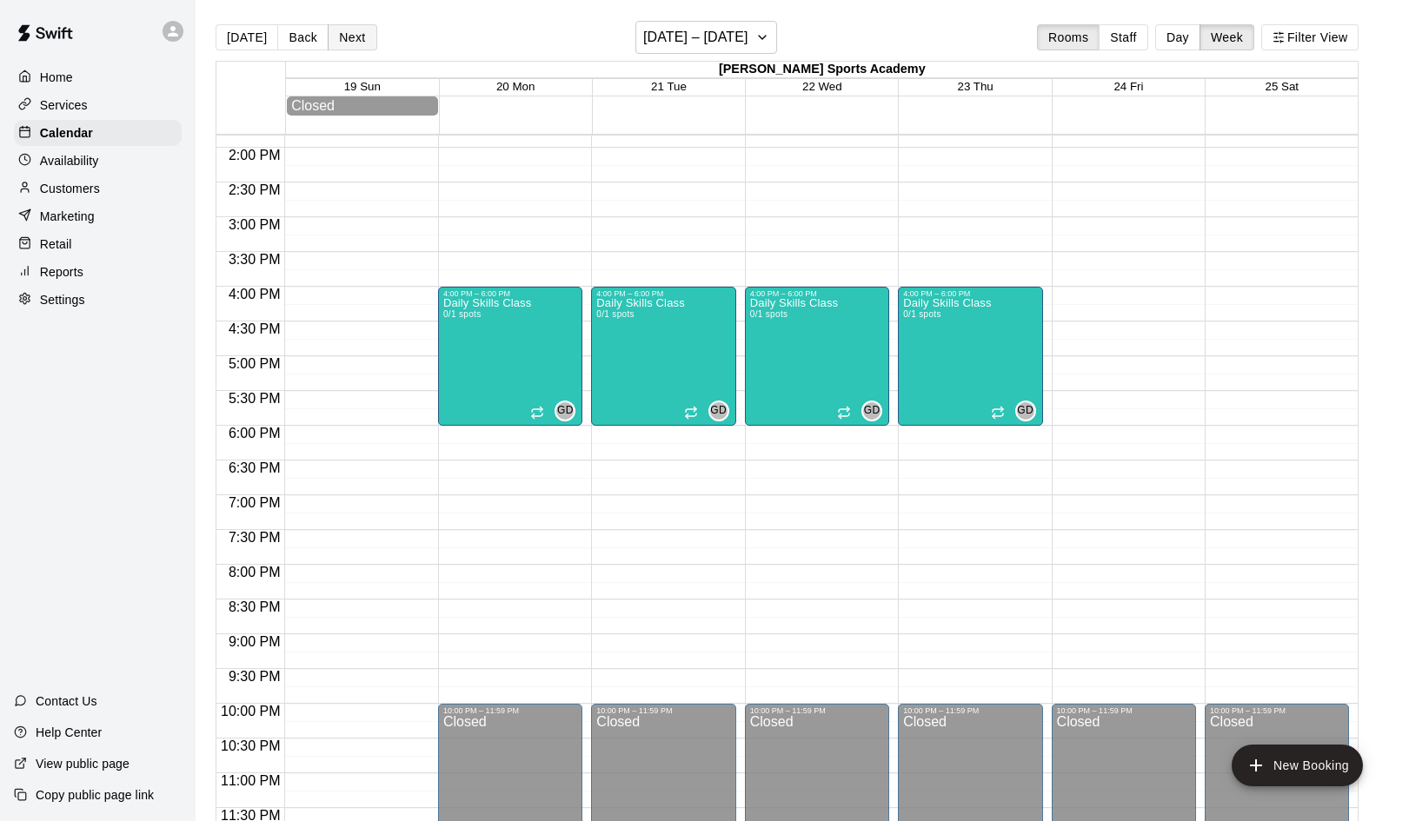
click at [345, 42] on button "Next" at bounding box center [352, 37] width 49 height 26
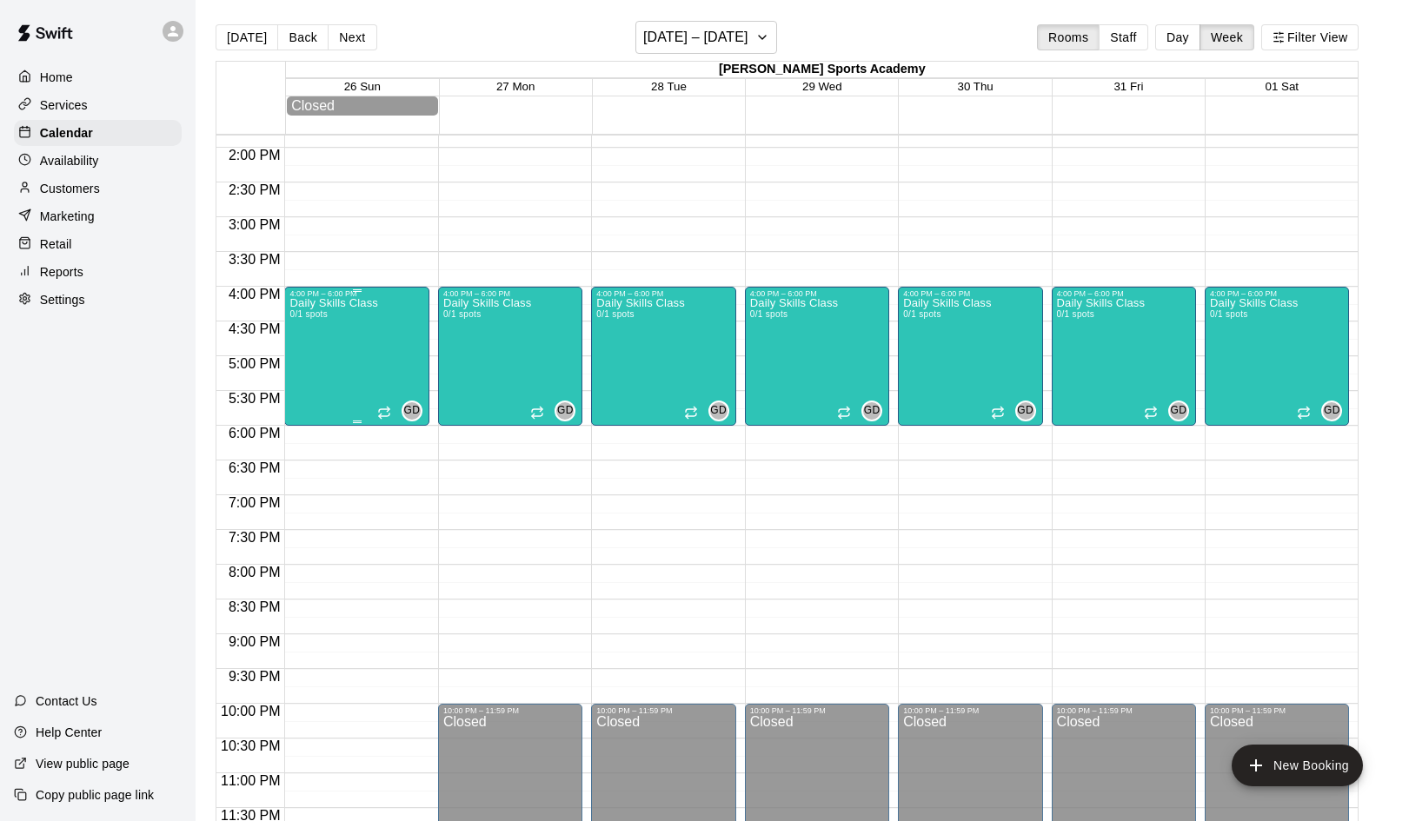
click at [382, 356] on div "Daily Skills Class 0/1 spots GD 0" at bounding box center [356, 708] width 134 height 821
click at [311, 402] on icon "delete" at bounding box center [308, 400] width 12 height 16
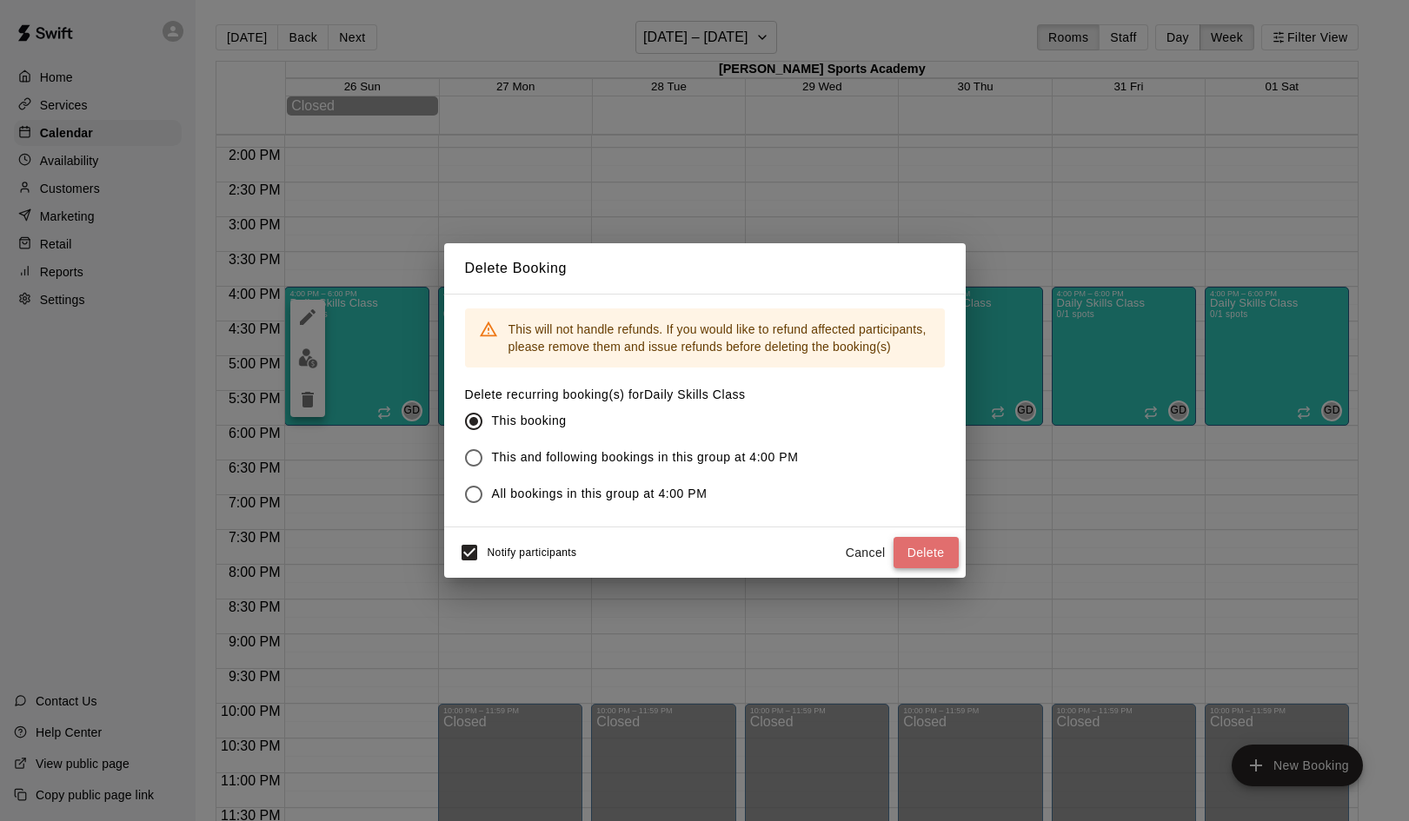
click at [927, 553] on button "Delete" at bounding box center [925, 553] width 65 height 32
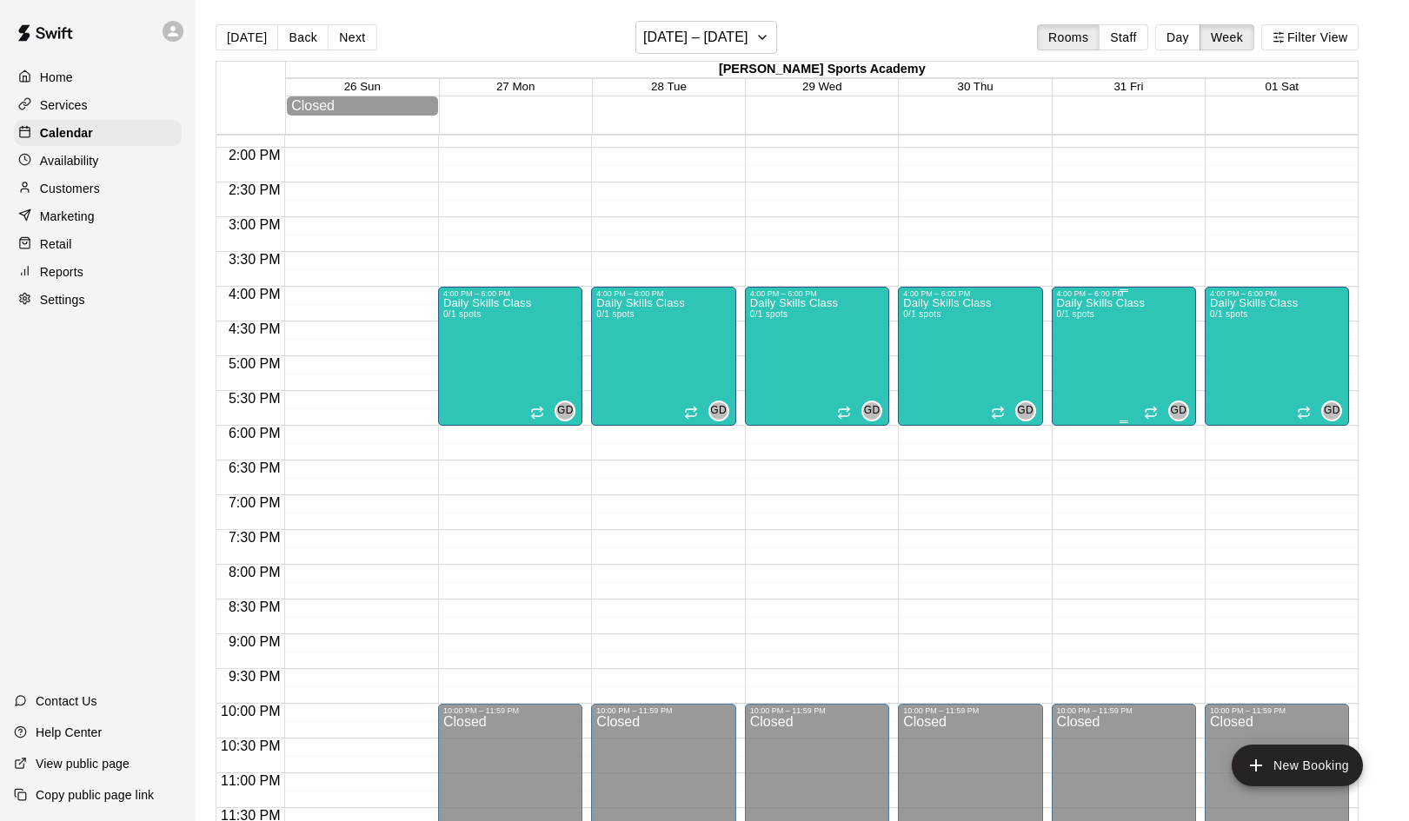
click at [1142, 338] on div "Daily Skills Class 0/1 spots" at bounding box center [1101, 708] width 88 height 821
click at [1077, 401] on icon "delete" at bounding box center [1074, 400] width 12 height 16
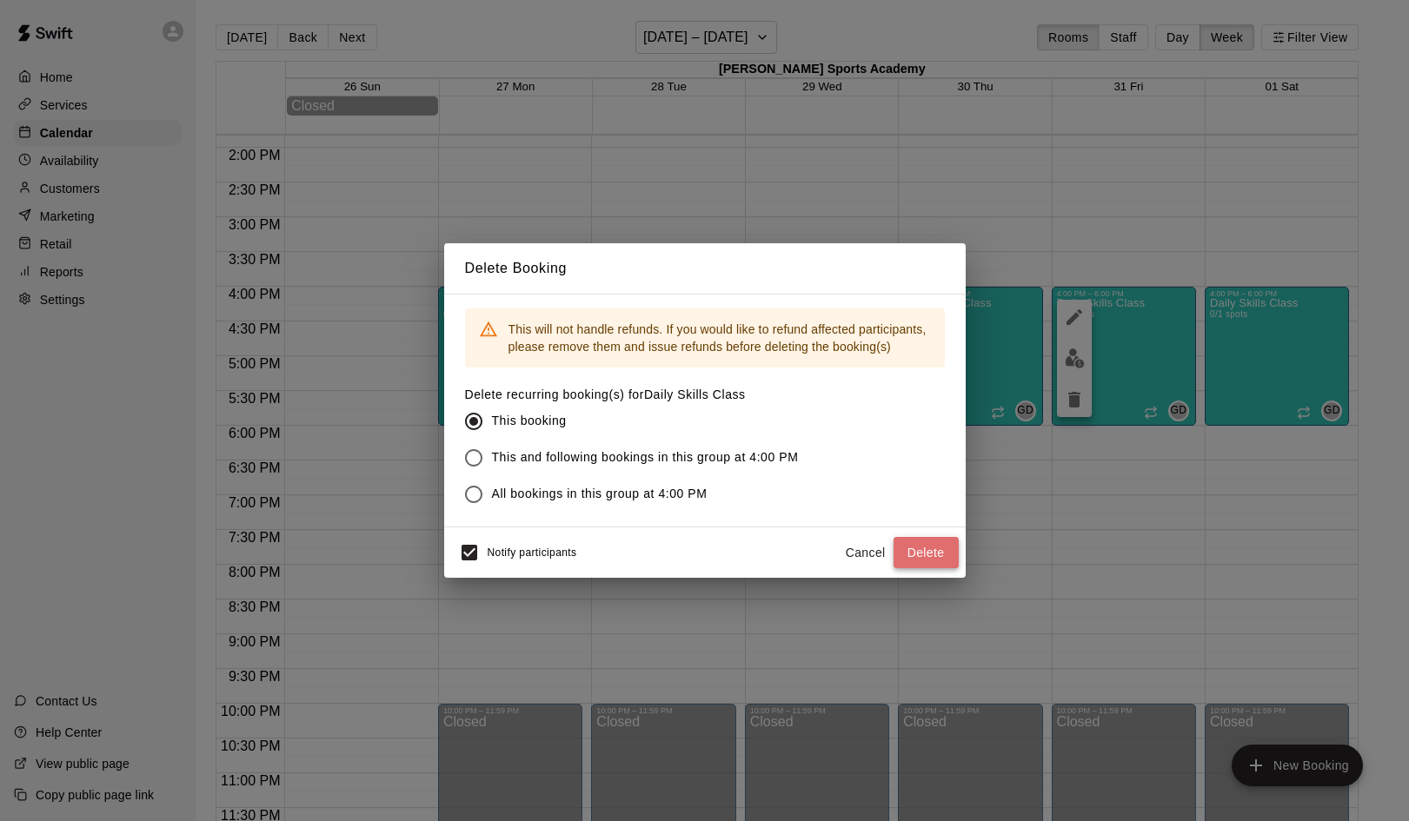
click at [928, 549] on button "Delete" at bounding box center [925, 553] width 65 height 32
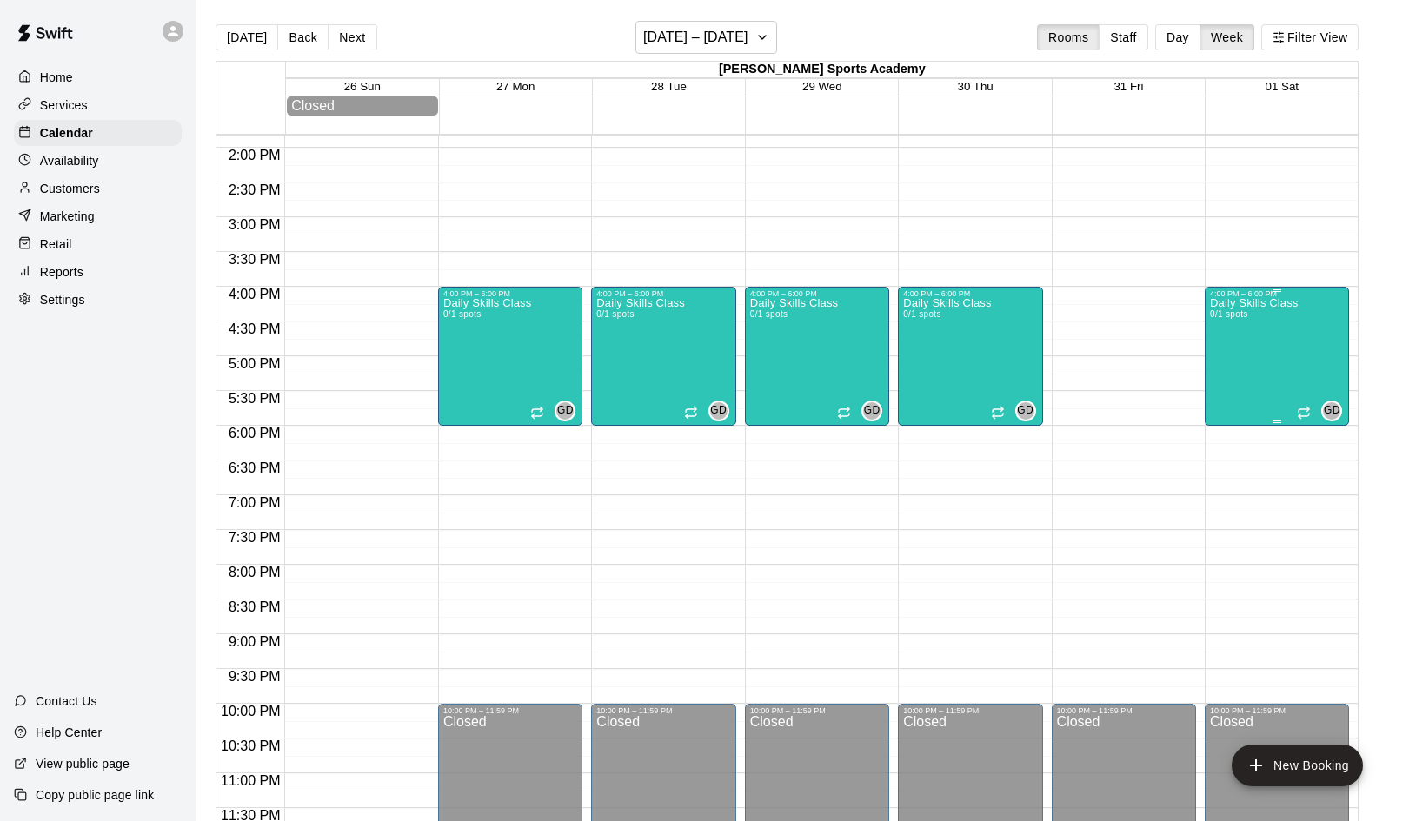
click at [1272, 330] on div "Daily Skills Class 0/1 spots" at bounding box center [1254, 708] width 88 height 821
click at [1228, 399] on icon "delete" at bounding box center [1227, 400] width 12 height 16
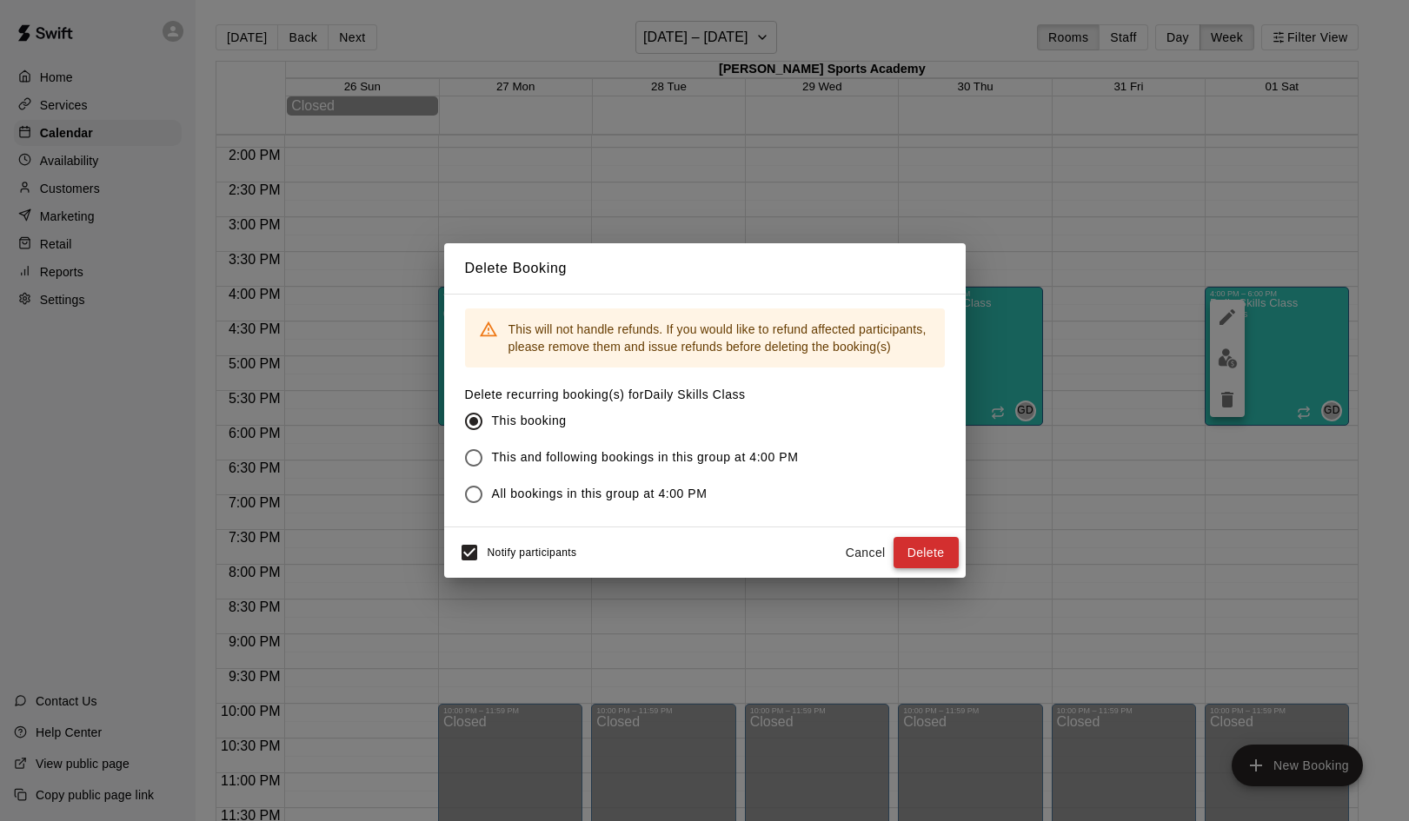
click at [935, 551] on button "Delete" at bounding box center [925, 553] width 65 height 32
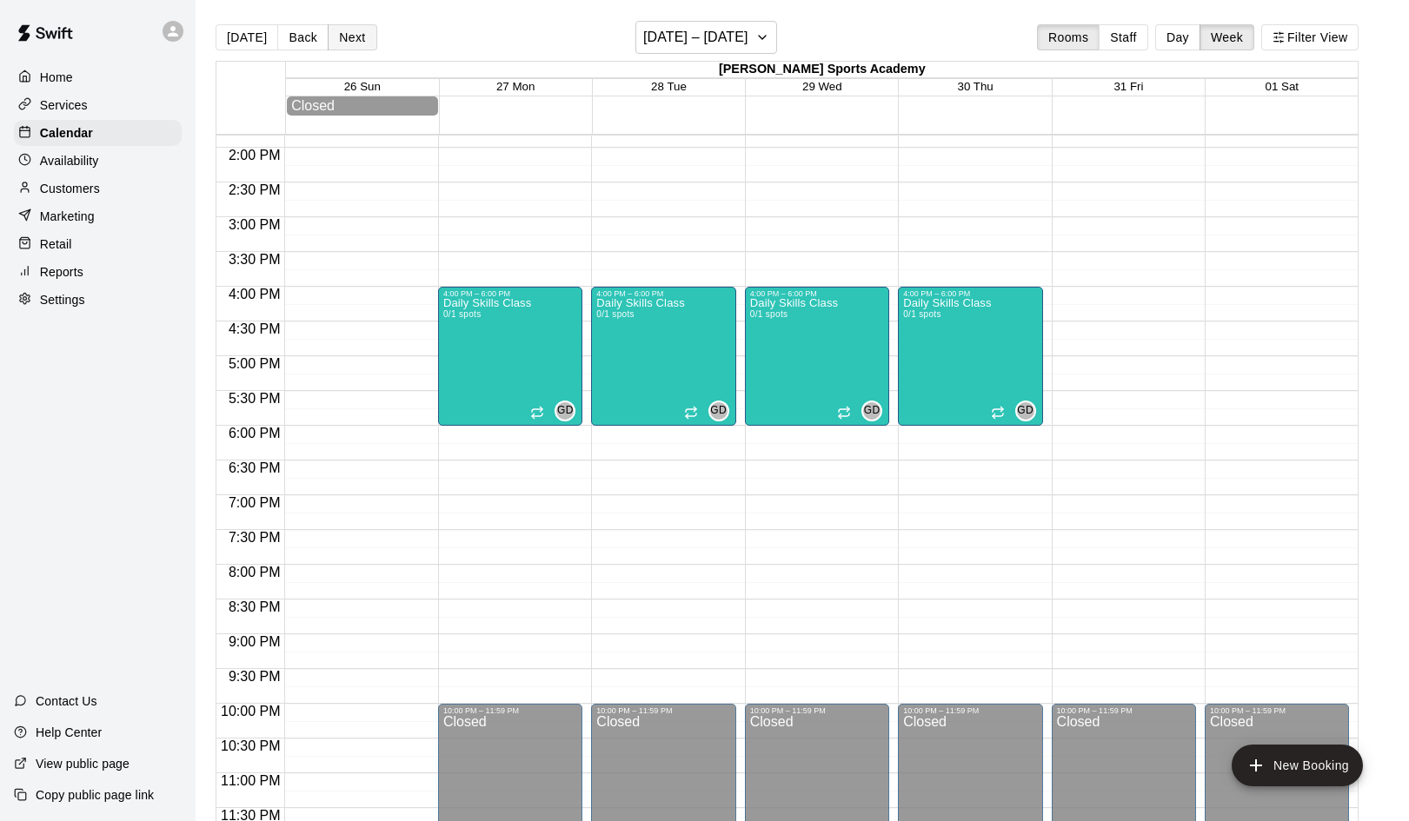
click at [349, 36] on button "Next" at bounding box center [352, 37] width 49 height 26
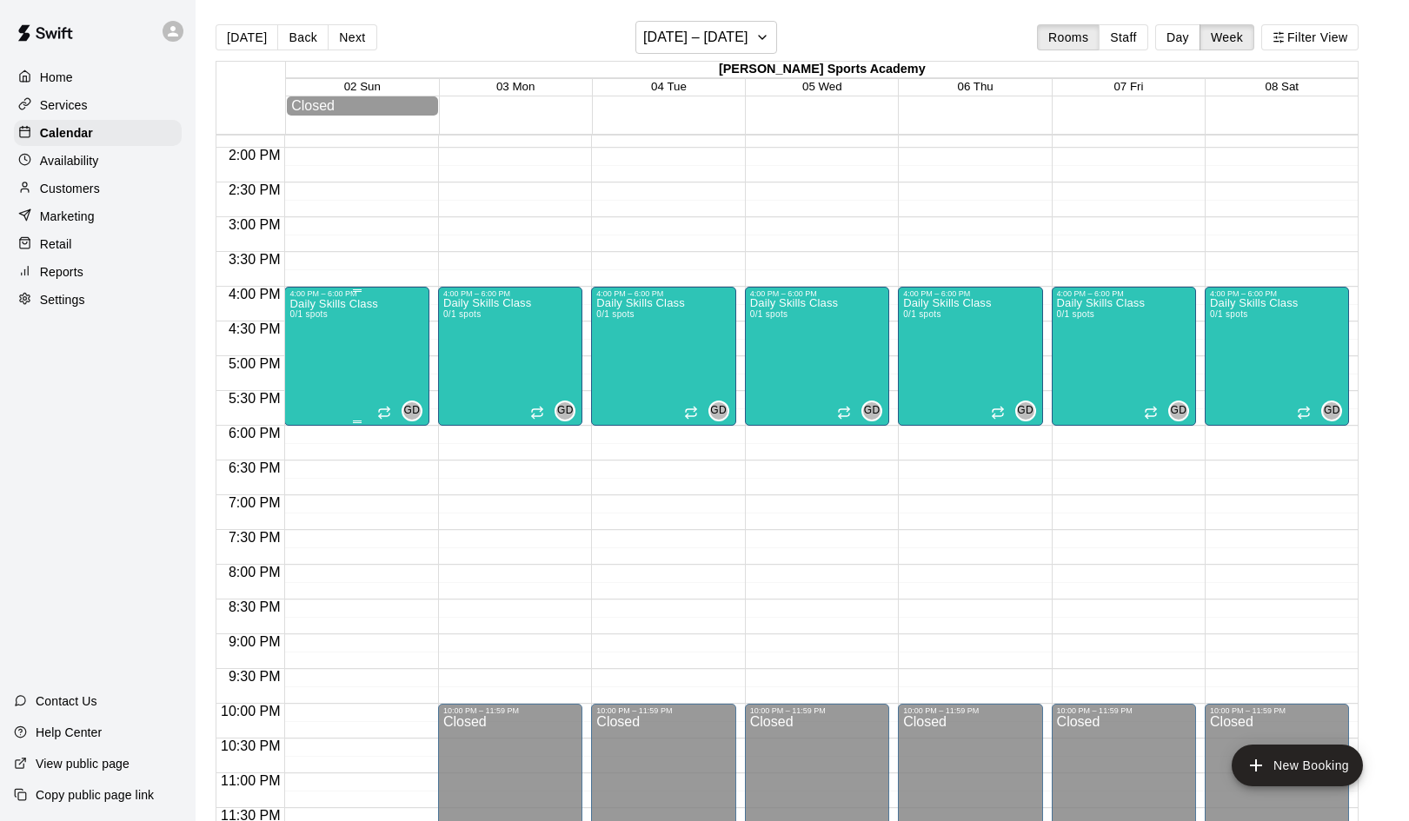
click at [365, 370] on div "Daily Skills Class 0/1 spots" at bounding box center [333, 708] width 88 height 821
click at [306, 402] on icon "delete" at bounding box center [308, 400] width 12 height 16
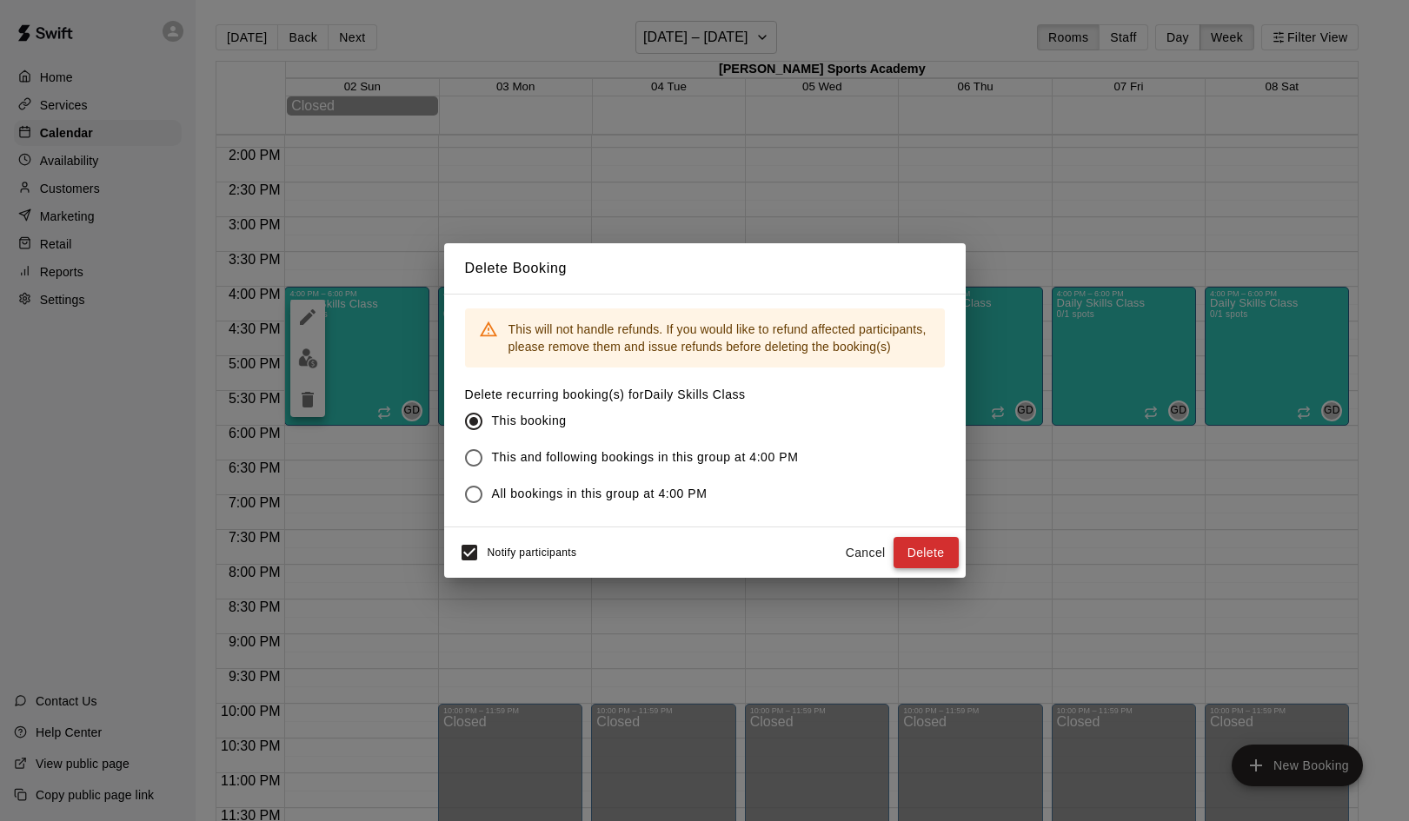
drag, startPoint x: 915, startPoint y: 572, endPoint x: 917, endPoint y: 561, distance: 11.4
click at [915, 569] on div "Notify participants Cancel Delete" at bounding box center [704, 553] width 521 height 50
click at [916, 561] on button "Delete" at bounding box center [925, 553] width 65 height 32
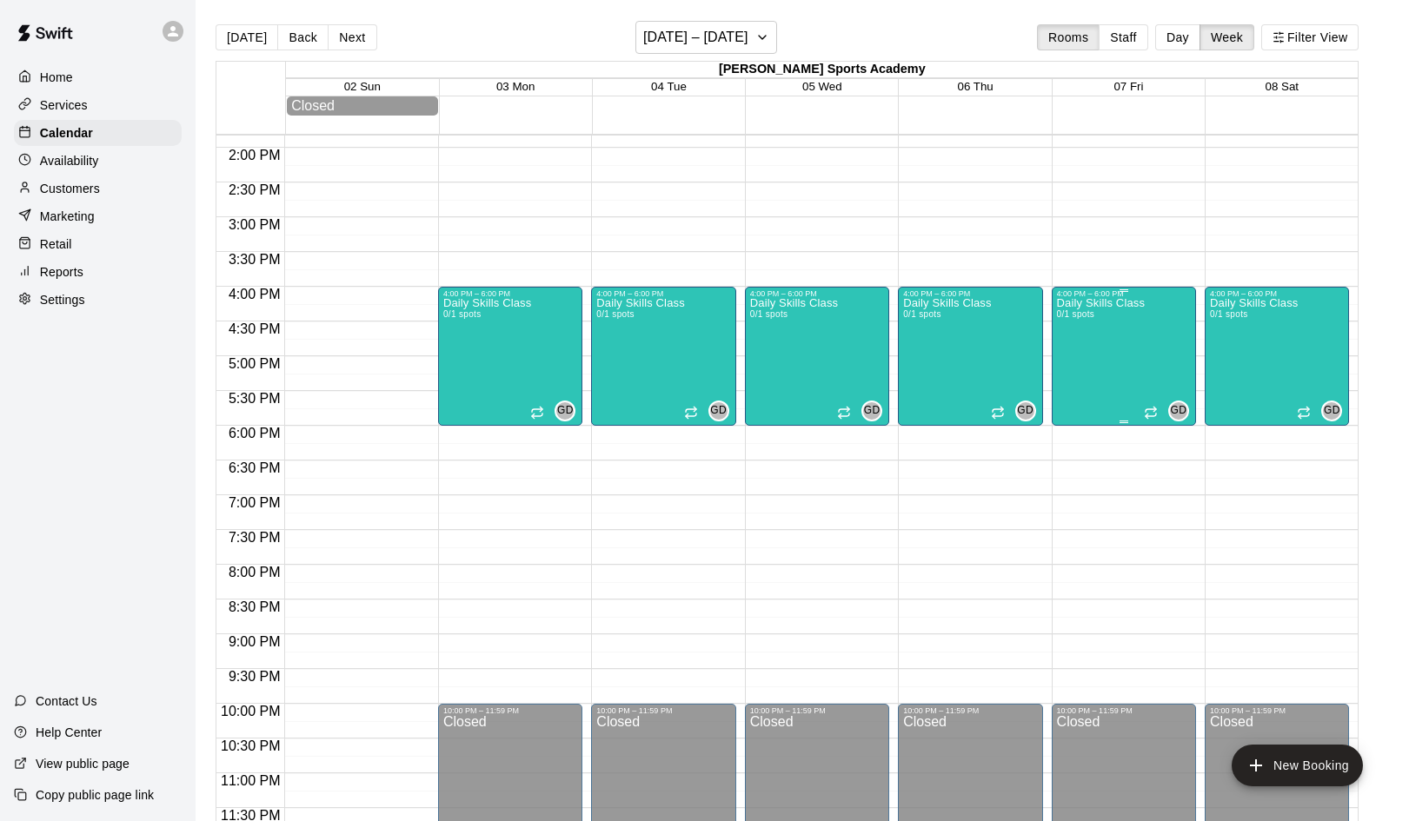
click at [1131, 355] on div "Daily Skills Class 0/1 spots" at bounding box center [1101, 708] width 88 height 821
click at [1078, 407] on icon "delete" at bounding box center [1074, 400] width 12 height 16
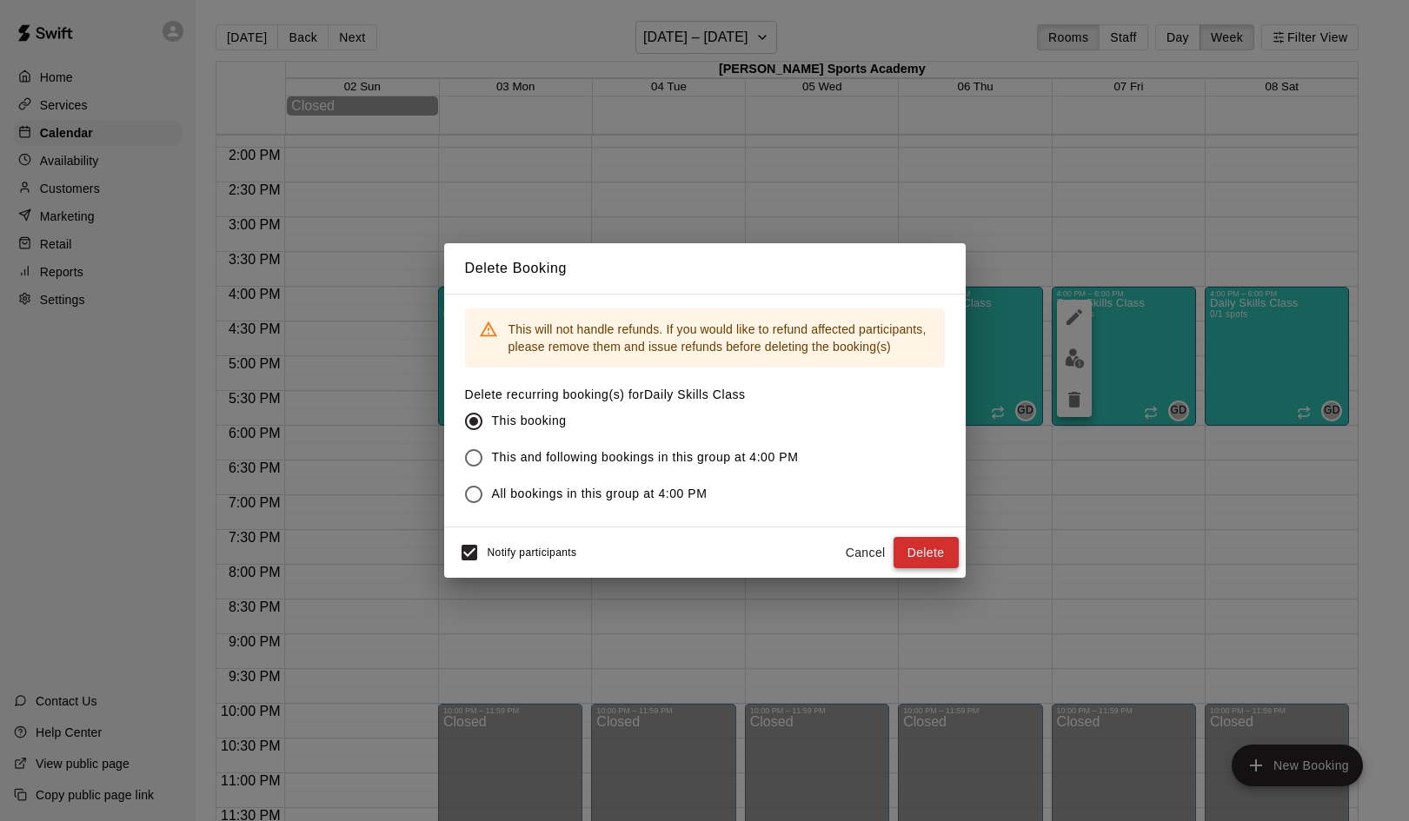
click at [912, 559] on button "Delete" at bounding box center [925, 553] width 65 height 32
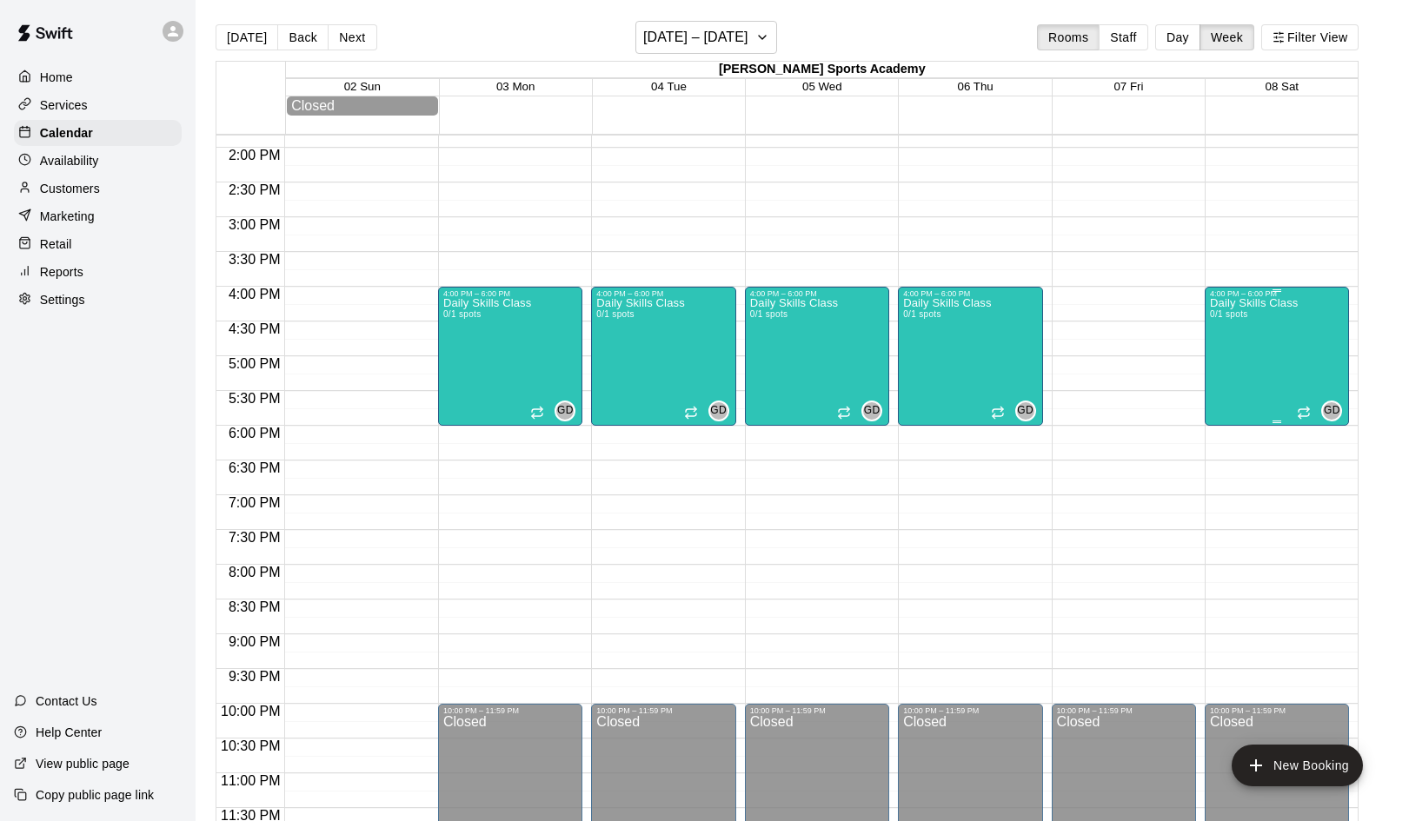
click at [1284, 349] on div "Daily Skills Class 0/1 spots" at bounding box center [1254, 708] width 88 height 821
click at [1226, 405] on icon "delete" at bounding box center [1227, 400] width 12 height 16
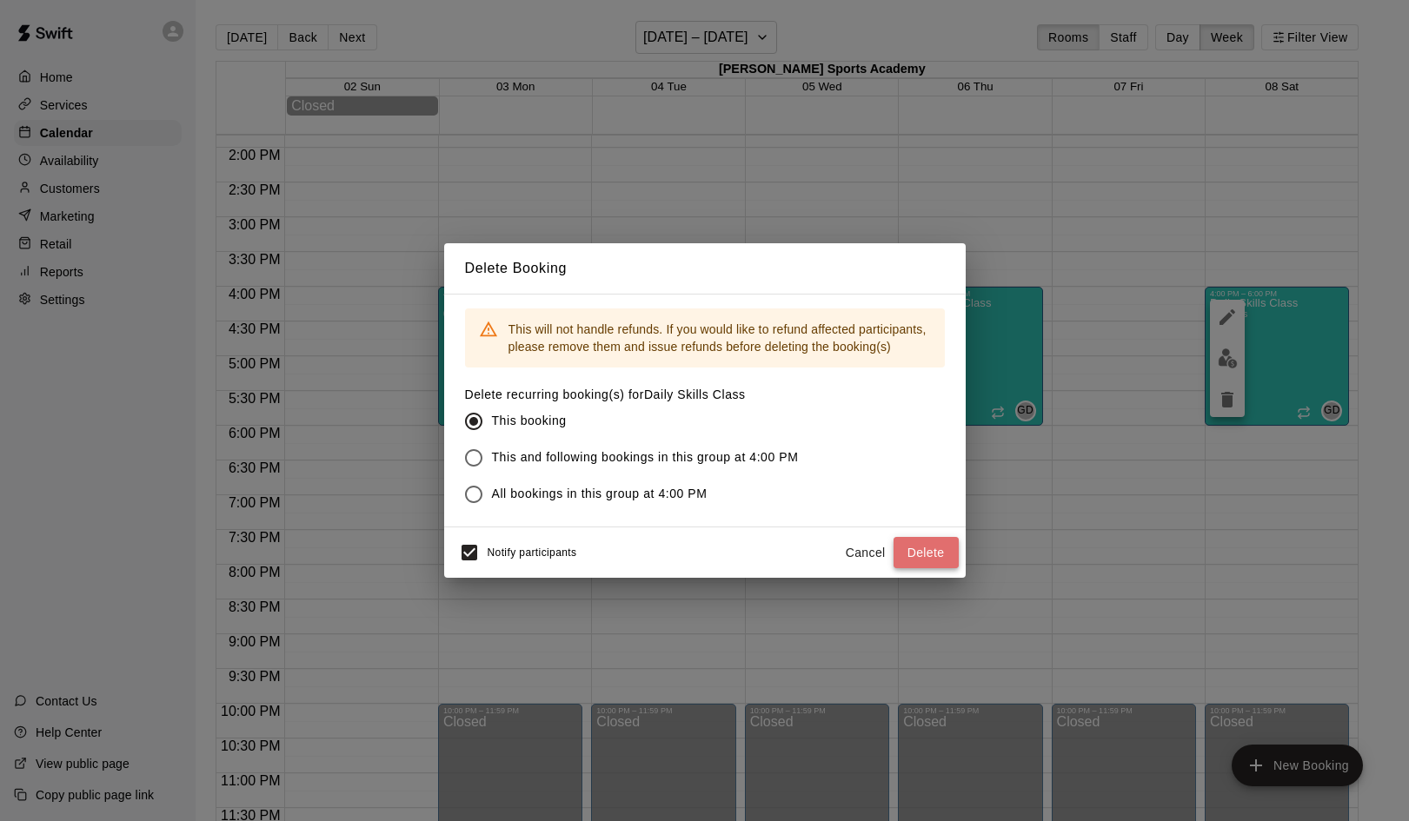
click at [939, 548] on button "Delete" at bounding box center [925, 553] width 65 height 32
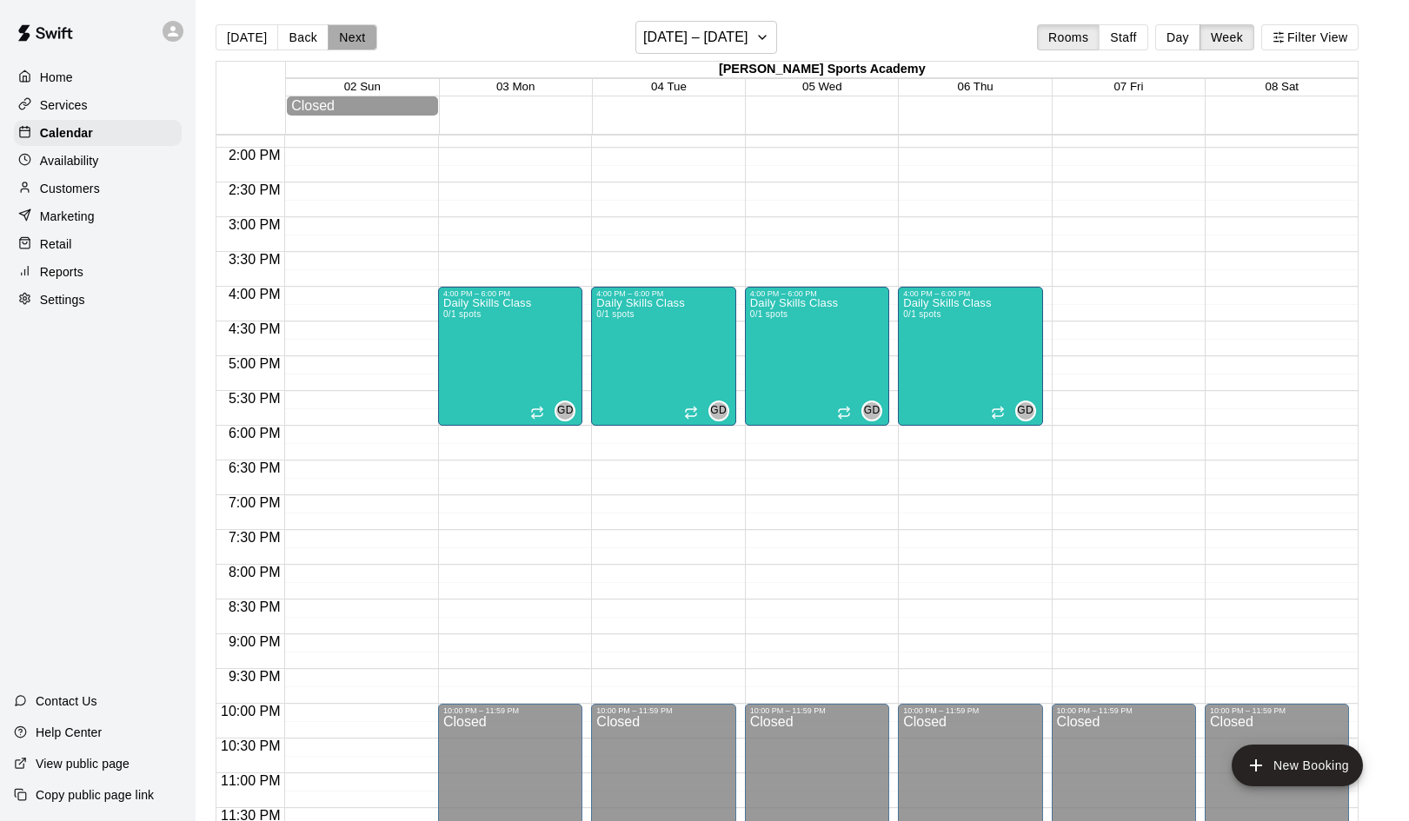
click at [352, 42] on button "Next" at bounding box center [352, 37] width 49 height 26
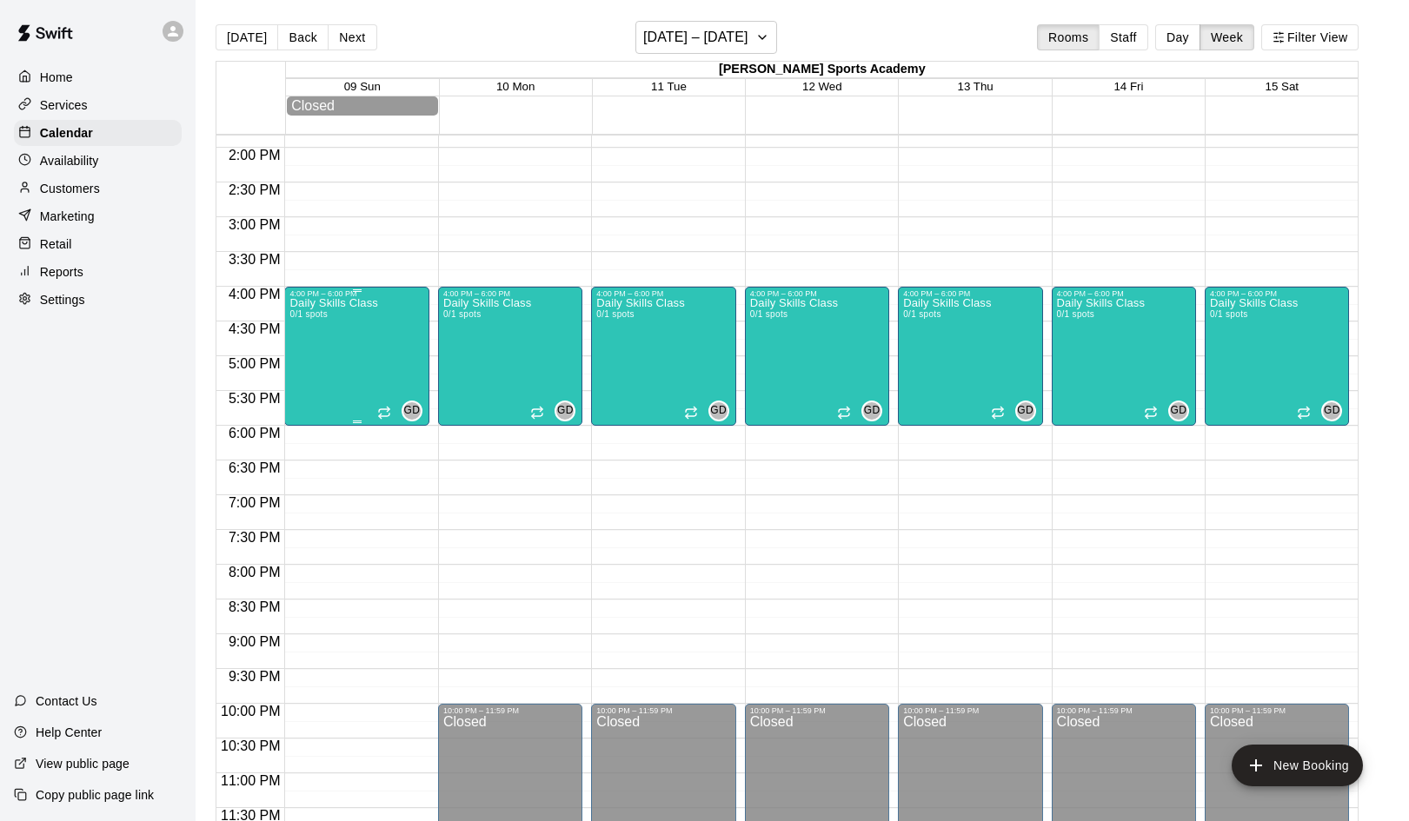
click at [375, 365] on div "Daily Skills Class 0/1 spots" at bounding box center [333, 708] width 88 height 821
click at [303, 406] on icon "delete" at bounding box center [308, 400] width 12 height 16
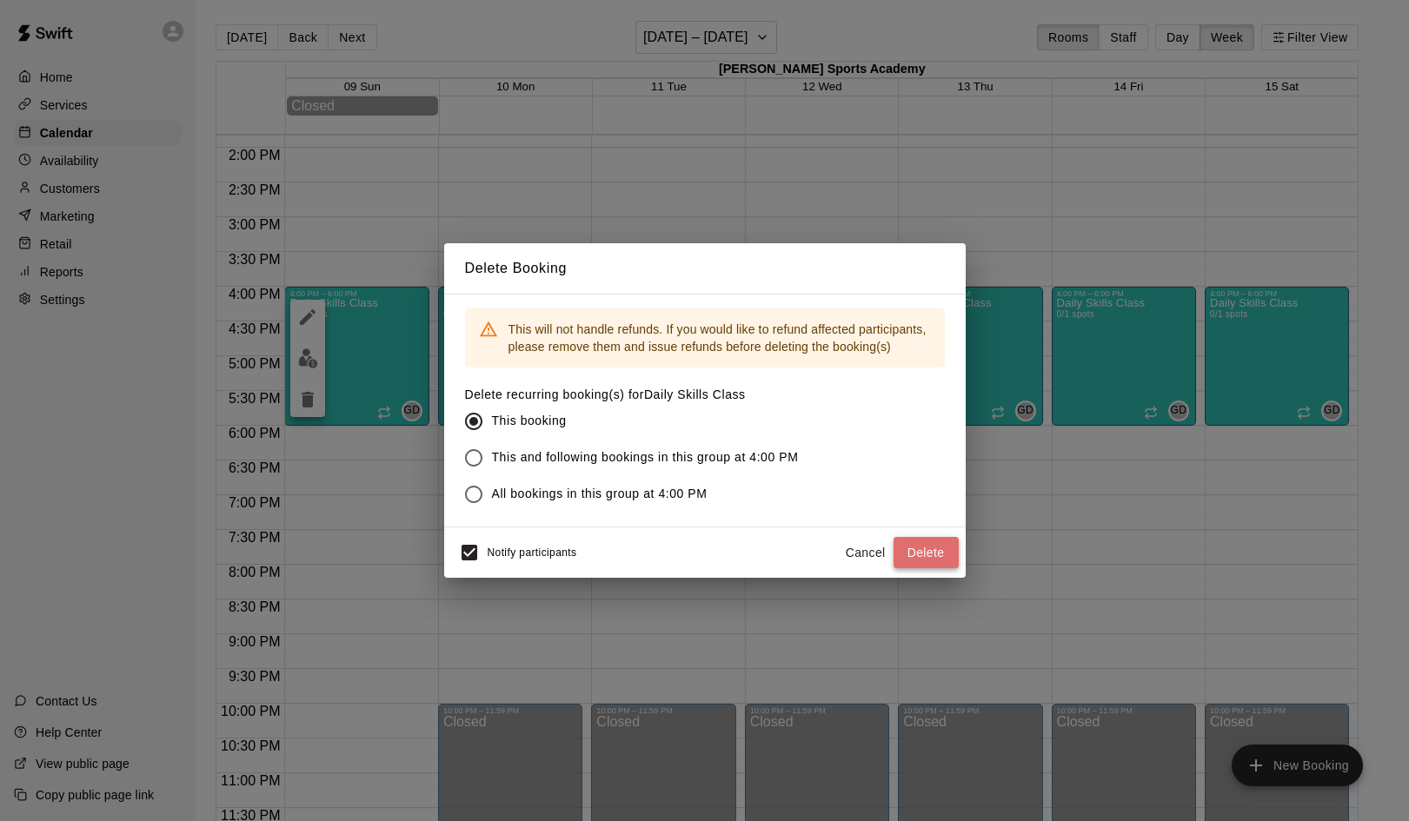
click at [932, 551] on button "Delete" at bounding box center [925, 553] width 65 height 32
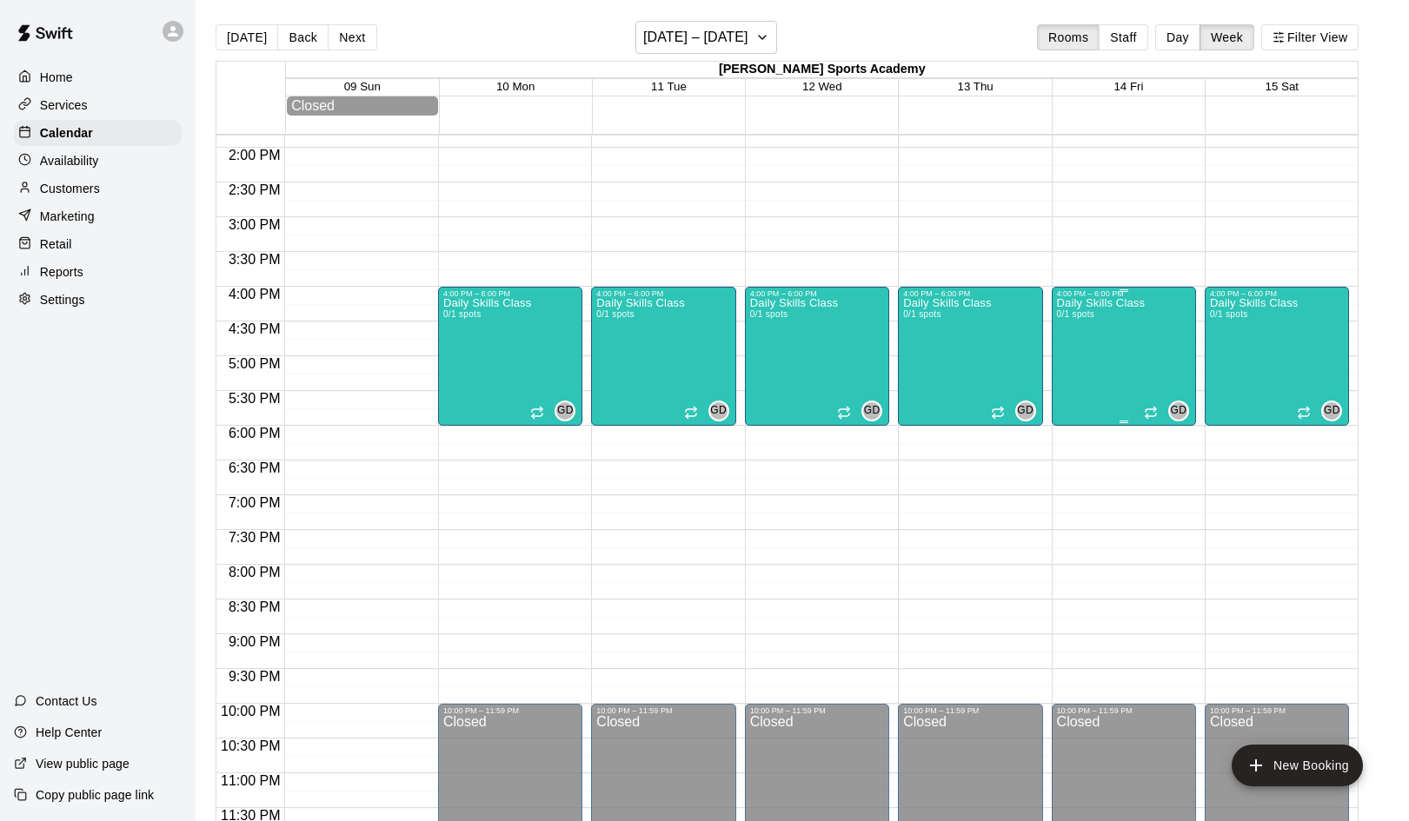
click at [1148, 365] on div "Daily Skills Class 0/1 spots GD 0" at bounding box center [1124, 708] width 134 height 821
click at [1080, 405] on icon "delete" at bounding box center [1074, 399] width 21 height 21
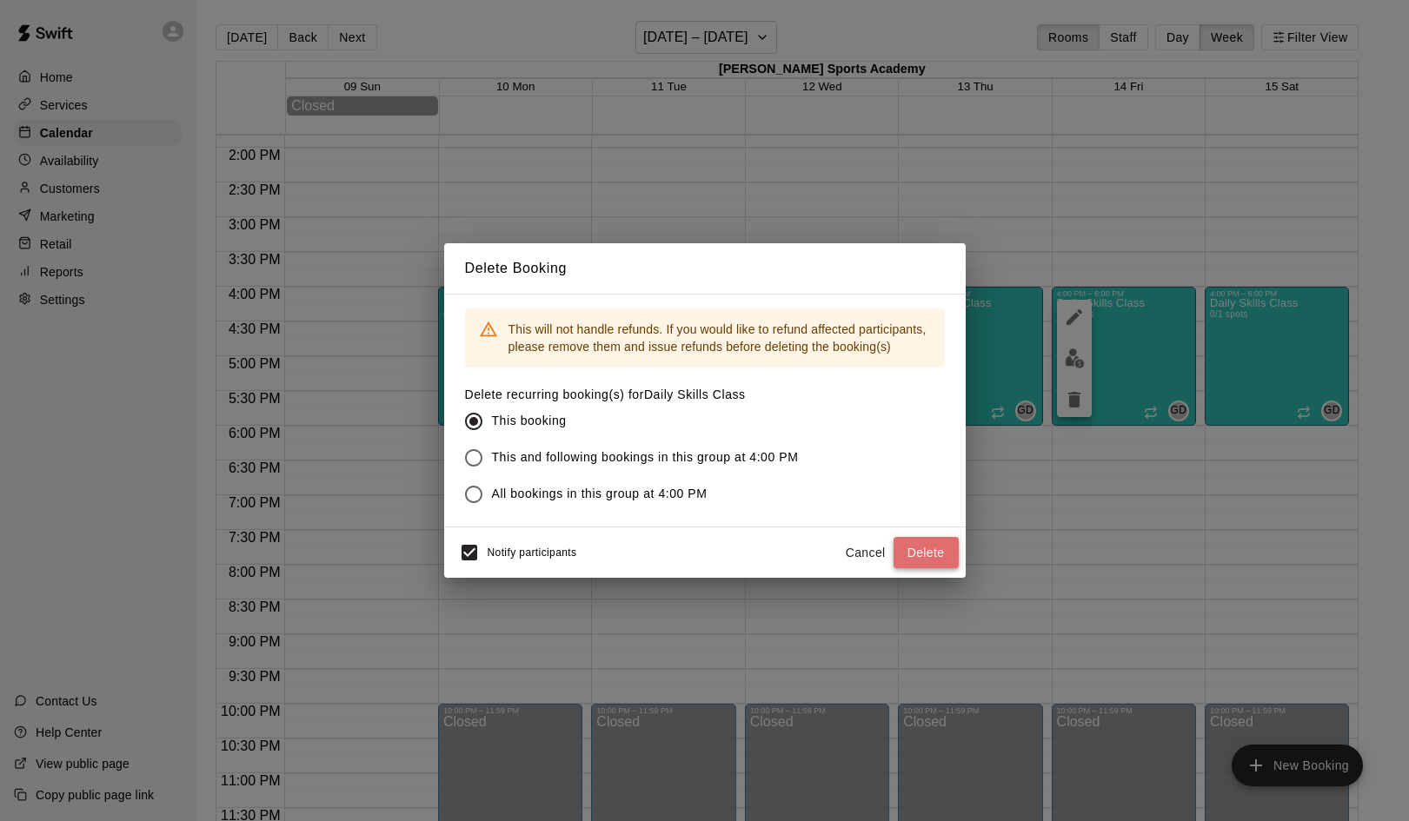
click at [920, 548] on button "Delete" at bounding box center [925, 553] width 65 height 32
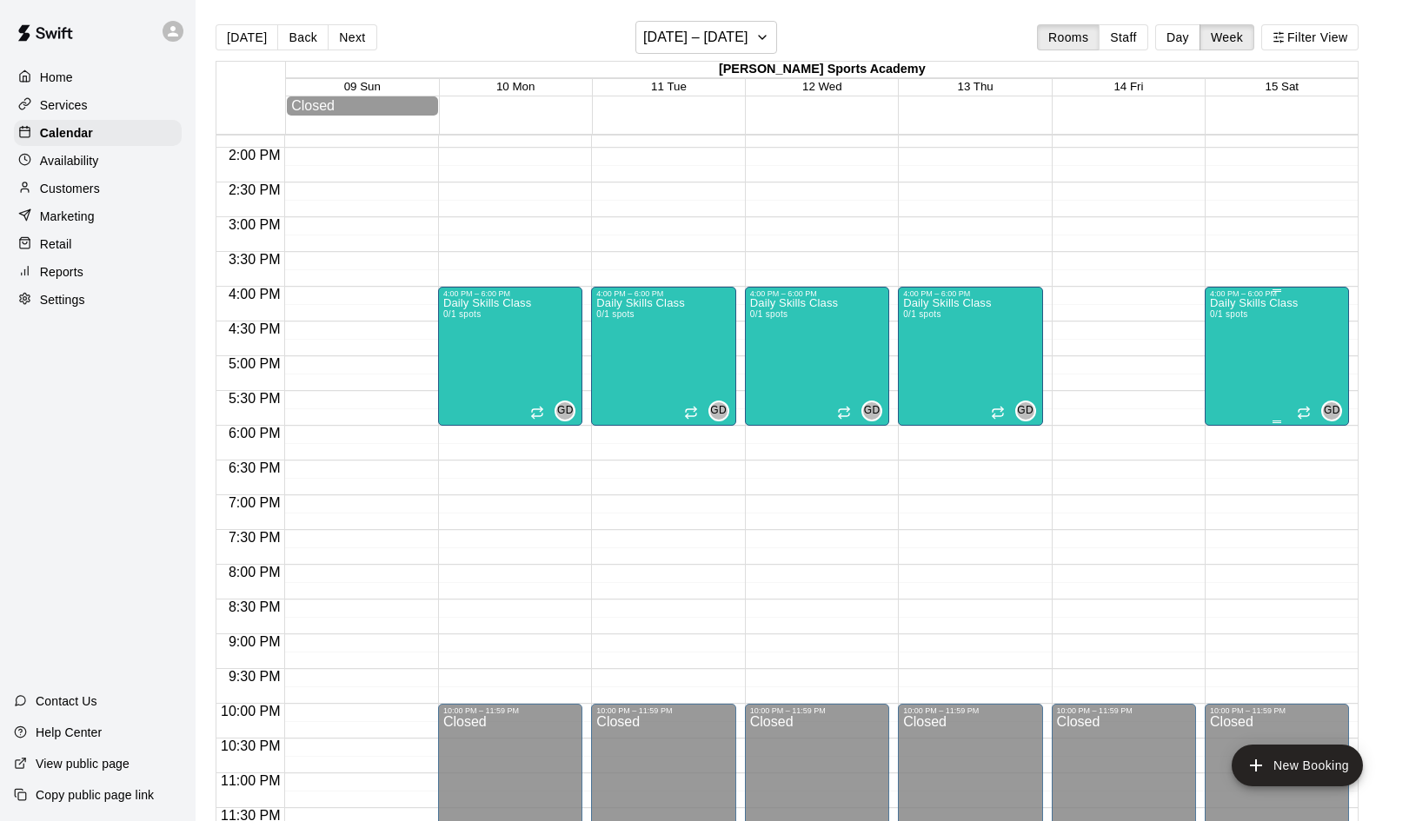
click at [1278, 353] on div "Daily Skills Class 0/1 spots" at bounding box center [1254, 708] width 88 height 821
click at [1225, 402] on icon "delete" at bounding box center [1227, 400] width 12 height 16
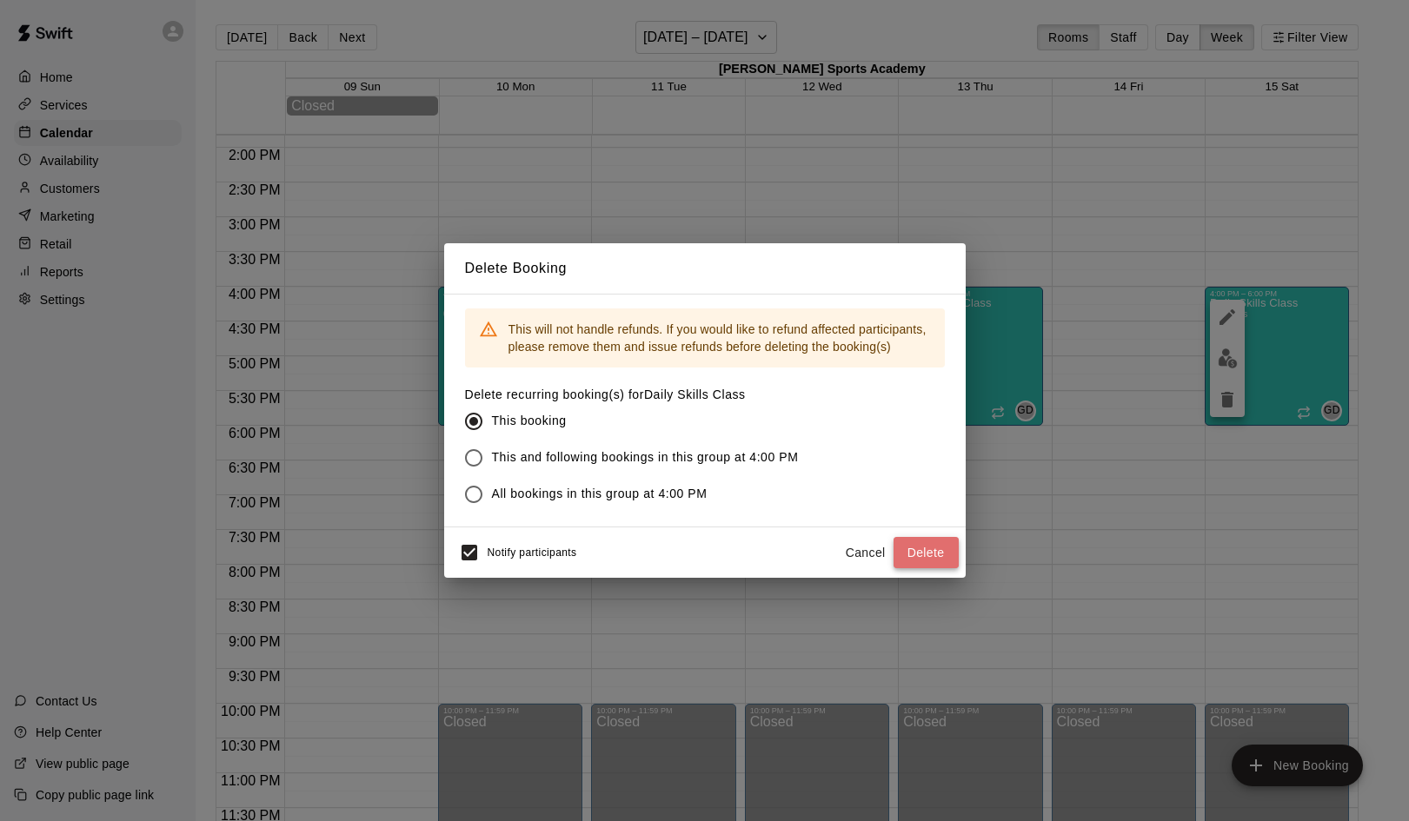
click at [935, 554] on button "Delete" at bounding box center [925, 553] width 65 height 32
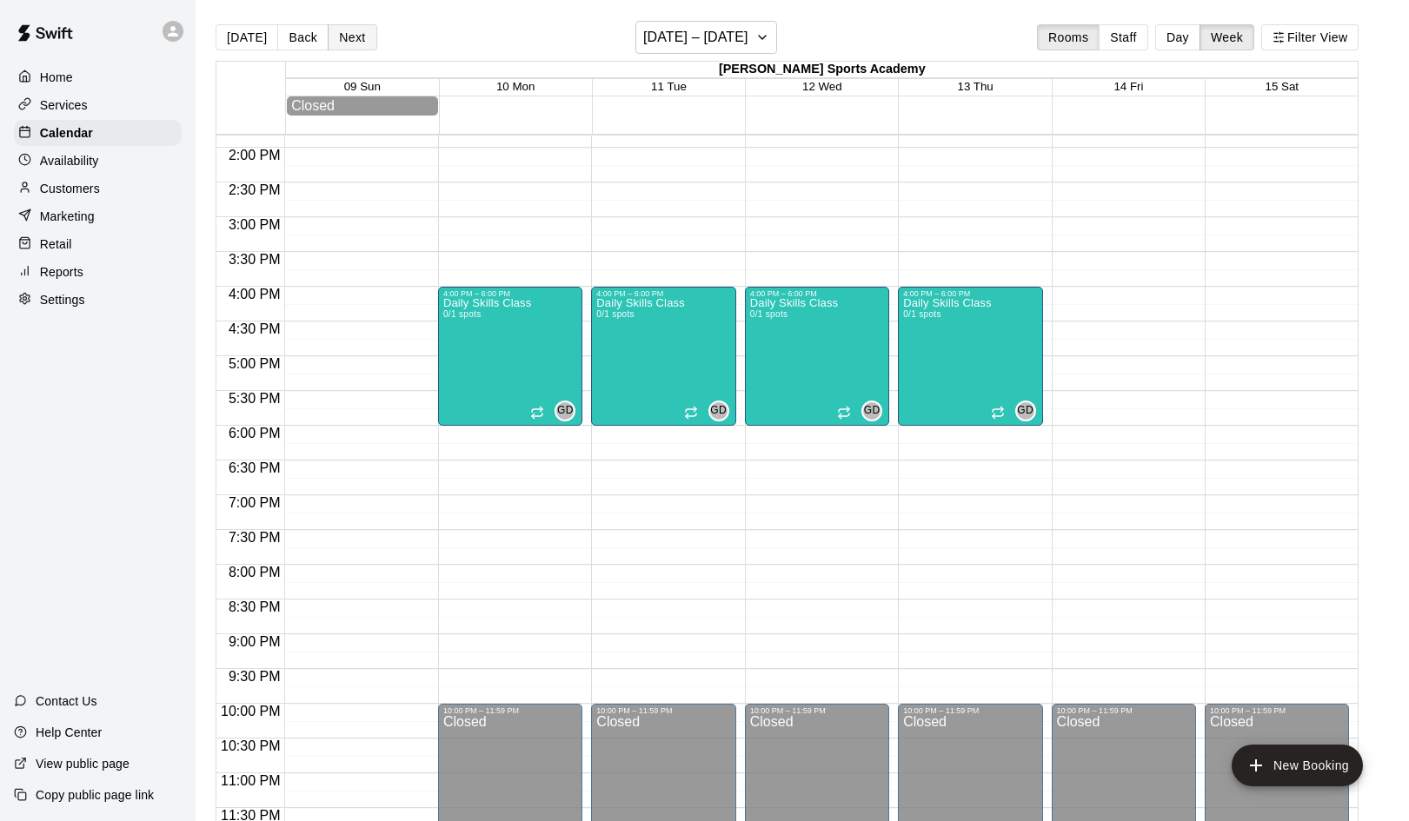
click at [349, 43] on button "Next" at bounding box center [352, 37] width 49 height 26
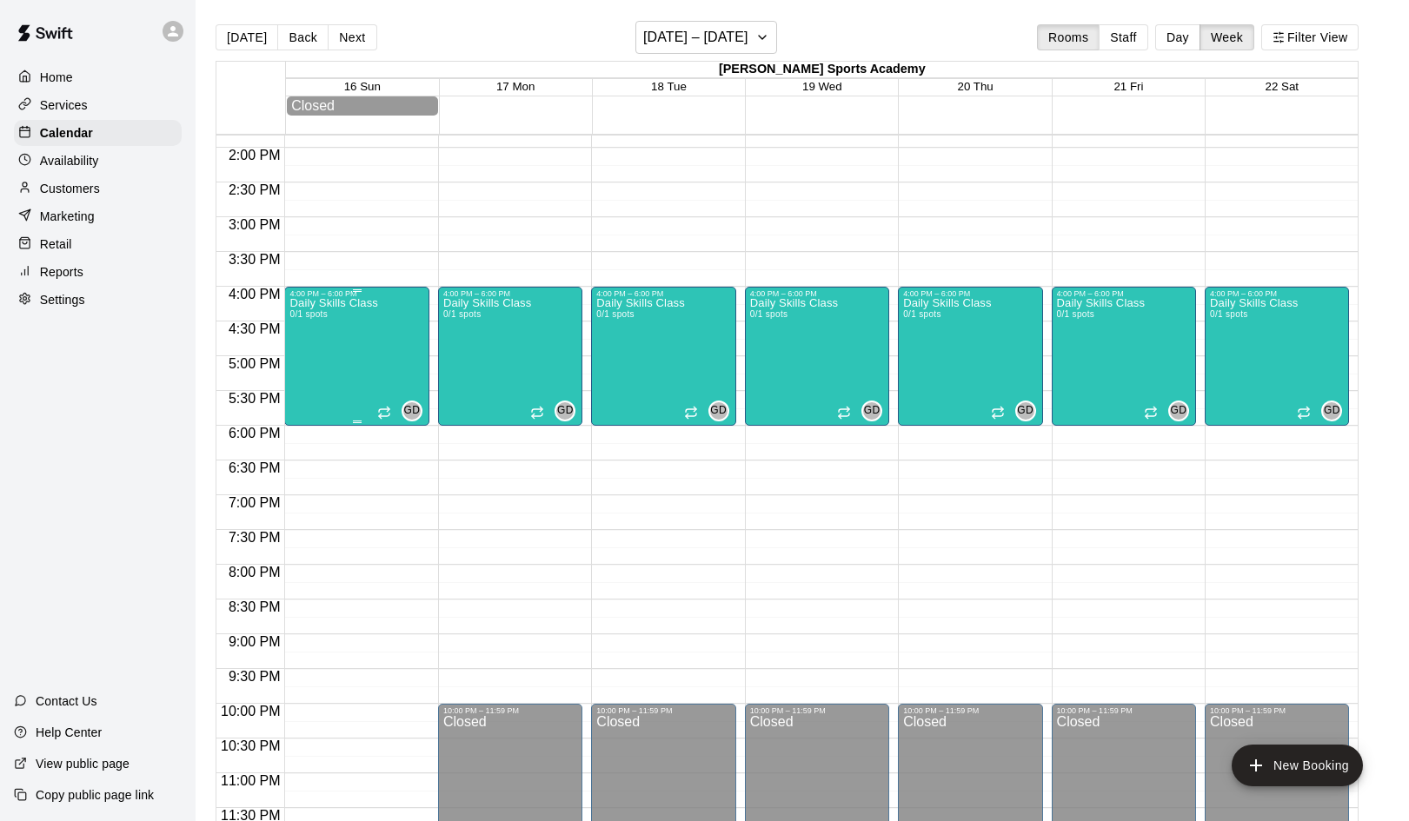
click at [381, 363] on div "Daily Skills Class 0/1 spots GD 0" at bounding box center [356, 708] width 134 height 821
click at [302, 411] on button "delete" at bounding box center [307, 399] width 35 height 35
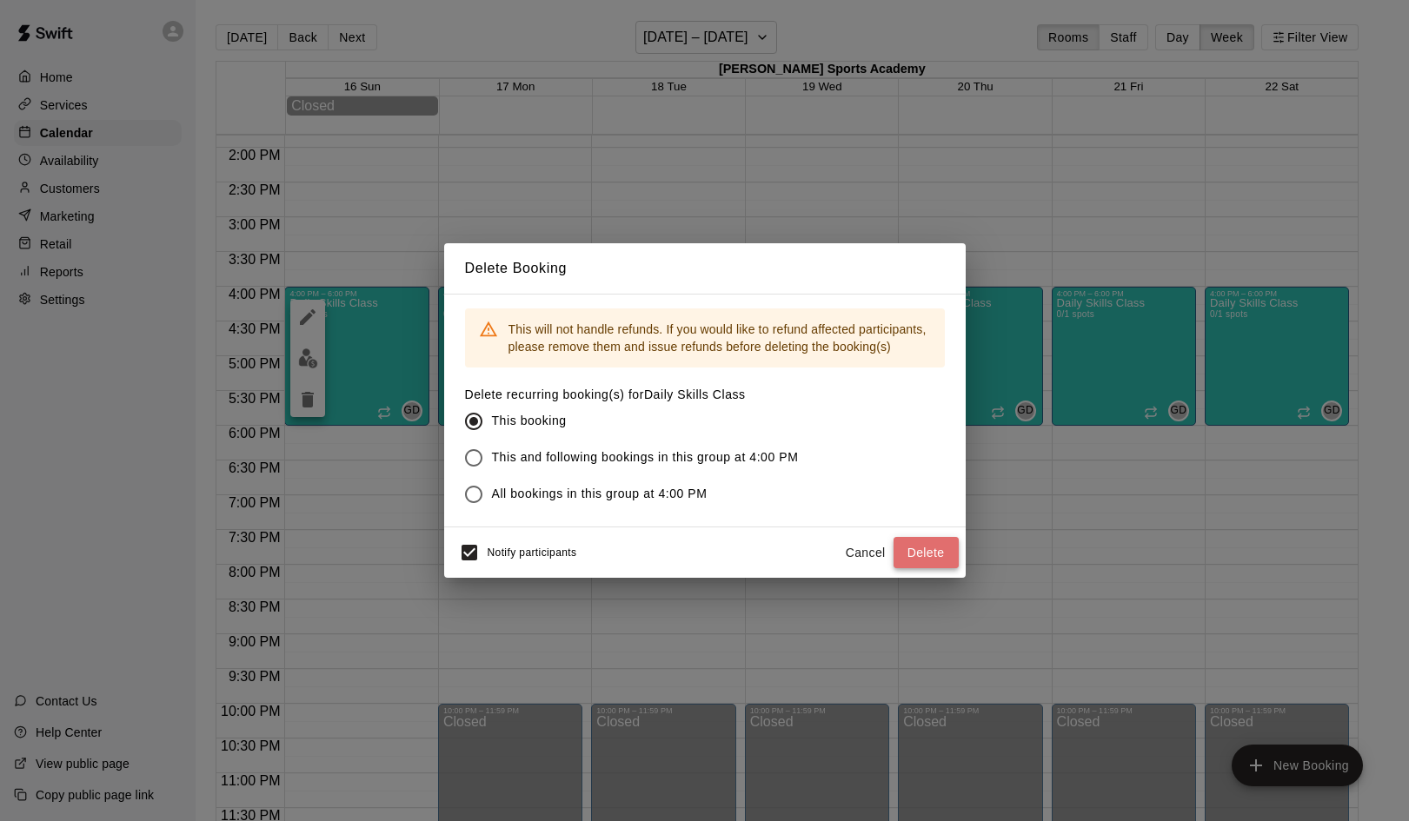
click at [920, 549] on button "Delete" at bounding box center [925, 553] width 65 height 32
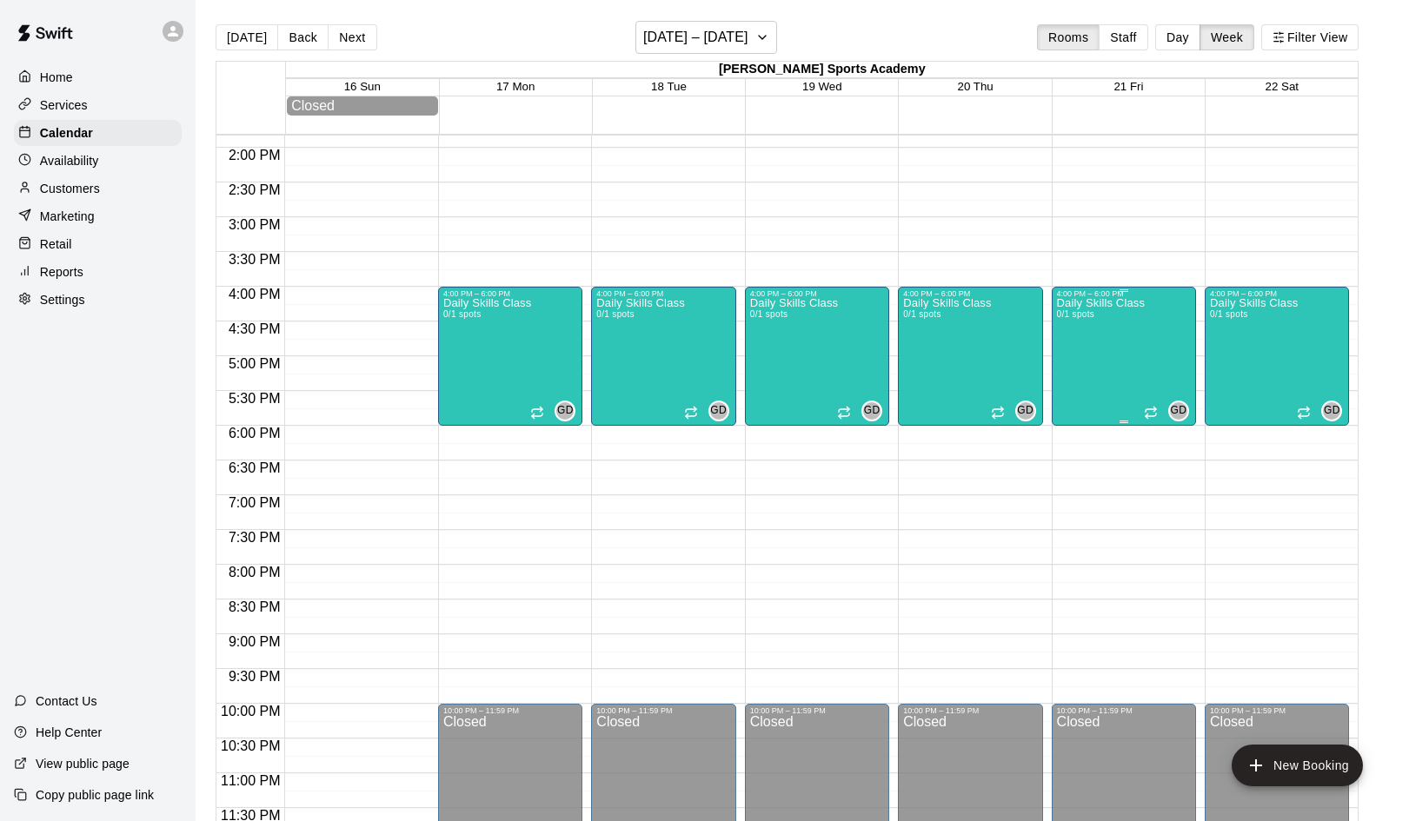
click at [1145, 385] on div "Daily Skills Class 0/1 spots" at bounding box center [1101, 708] width 88 height 821
click at [1080, 409] on icon "delete" at bounding box center [1074, 399] width 21 height 21
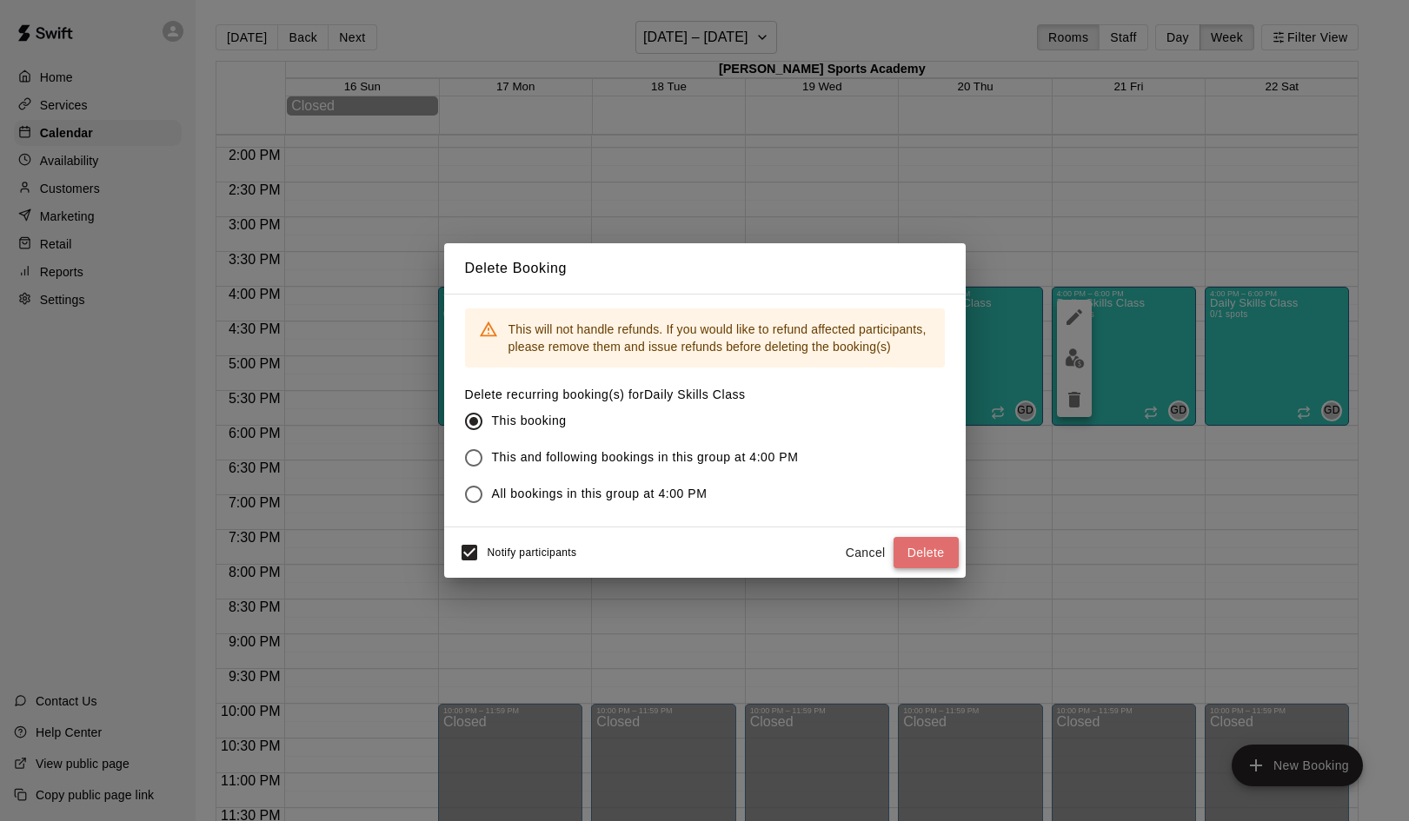
click at [926, 553] on button "Delete" at bounding box center [925, 553] width 65 height 32
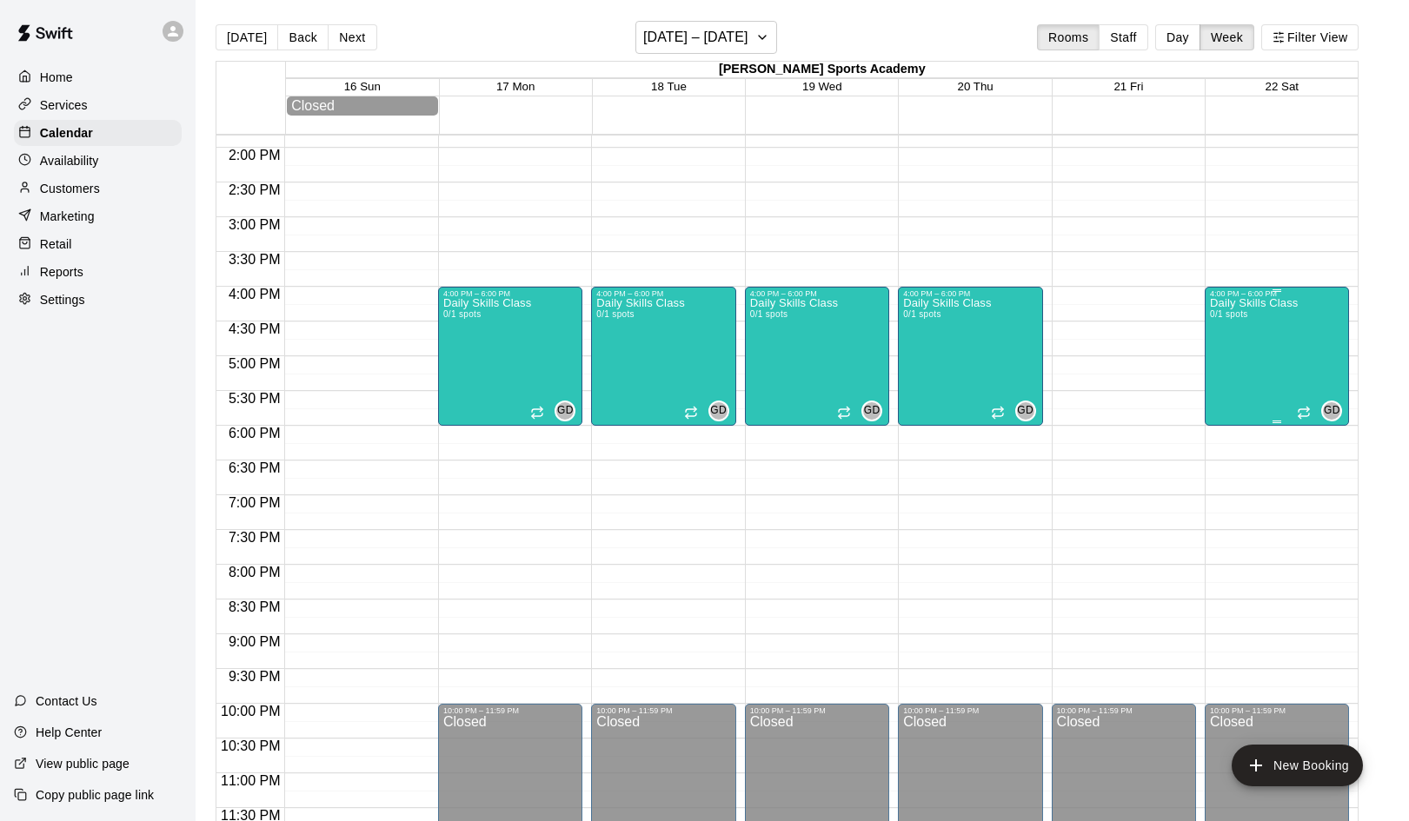
click at [1297, 364] on div "Daily Skills Class 0/1 spots" at bounding box center [1254, 708] width 88 height 821
click at [1231, 405] on icon "delete" at bounding box center [1227, 400] width 12 height 16
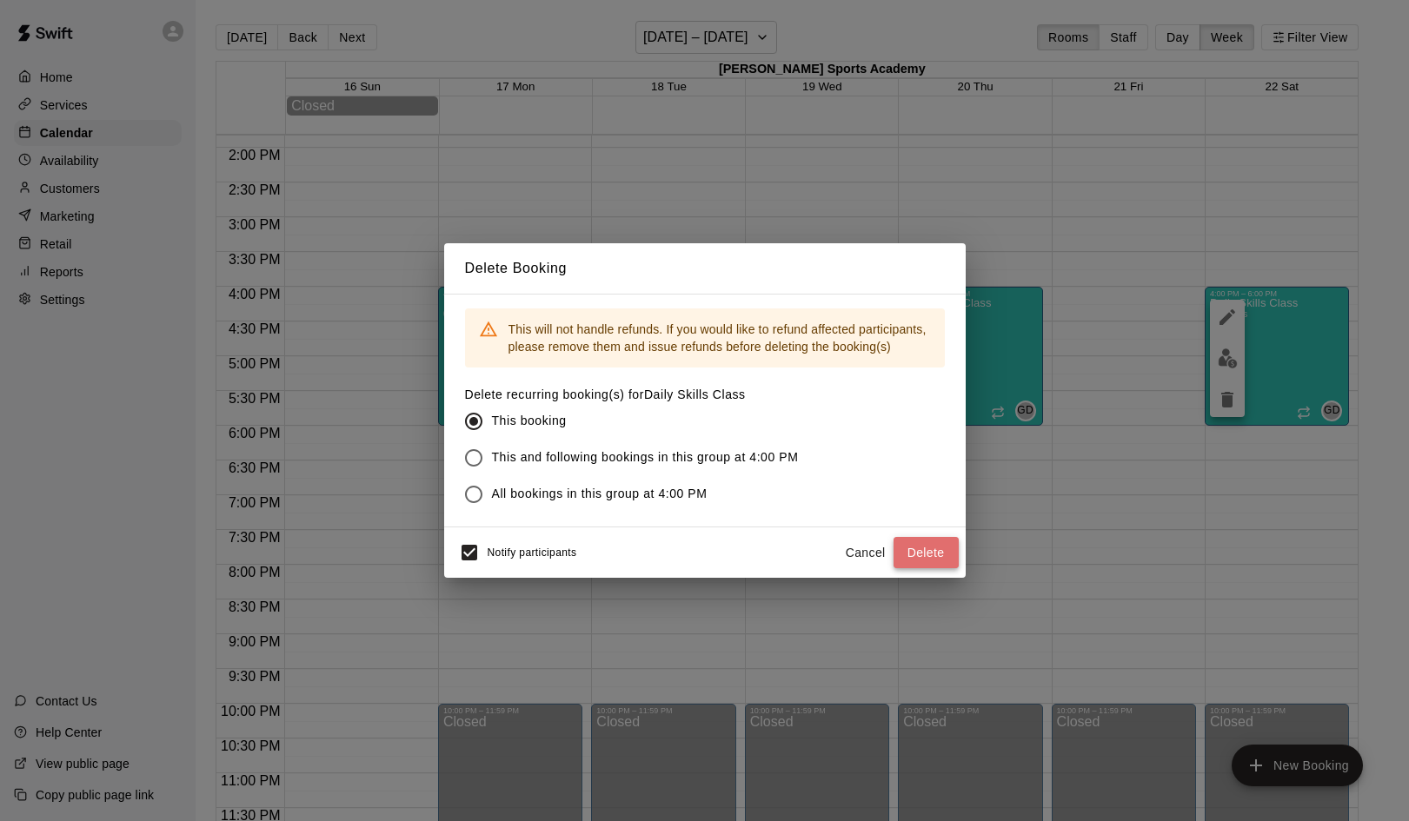
click at [941, 554] on button "Delete" at bounding box center [925, 553] width 65 height 32
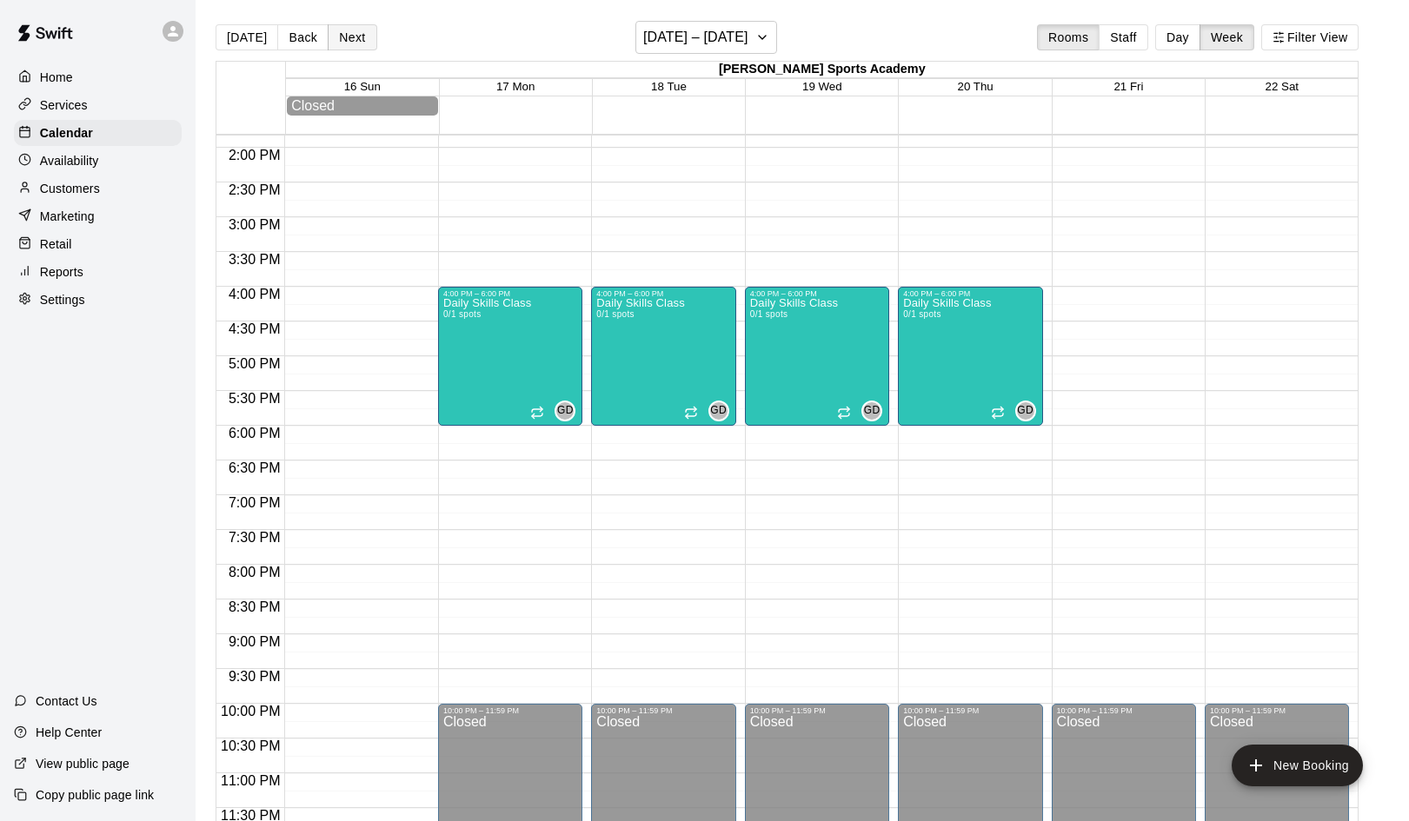
click at [350, 37] on button "Next" at bounding box center [352, 37] width 49 height 26
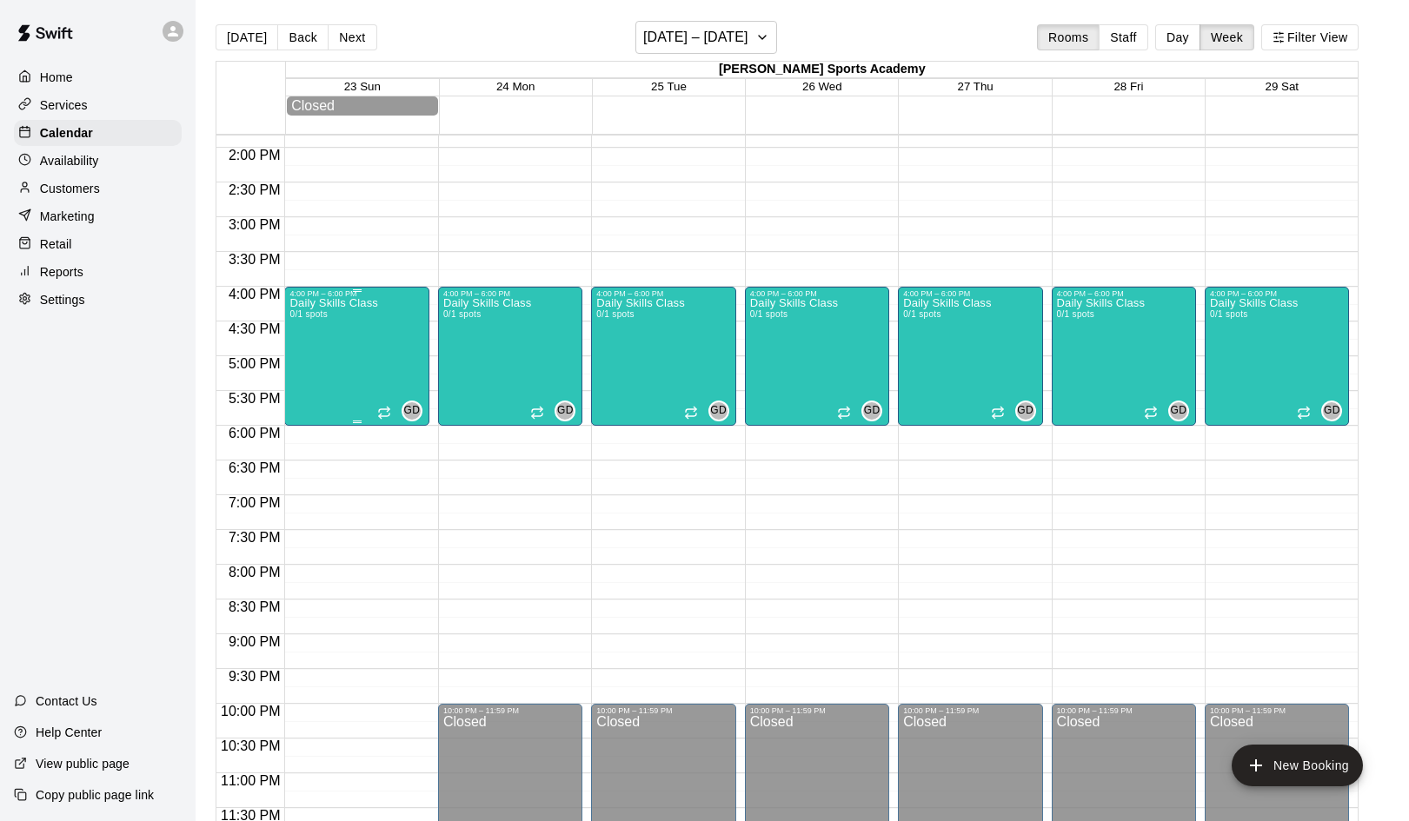
click at [383, 390] on div "Daily Skills Class 0/1 spots GD 0" at bounding box center [356, 708] width 134 height 821
click at [305, 404] on icon "delete" at bounding box center [308, 400] width 12 height 16
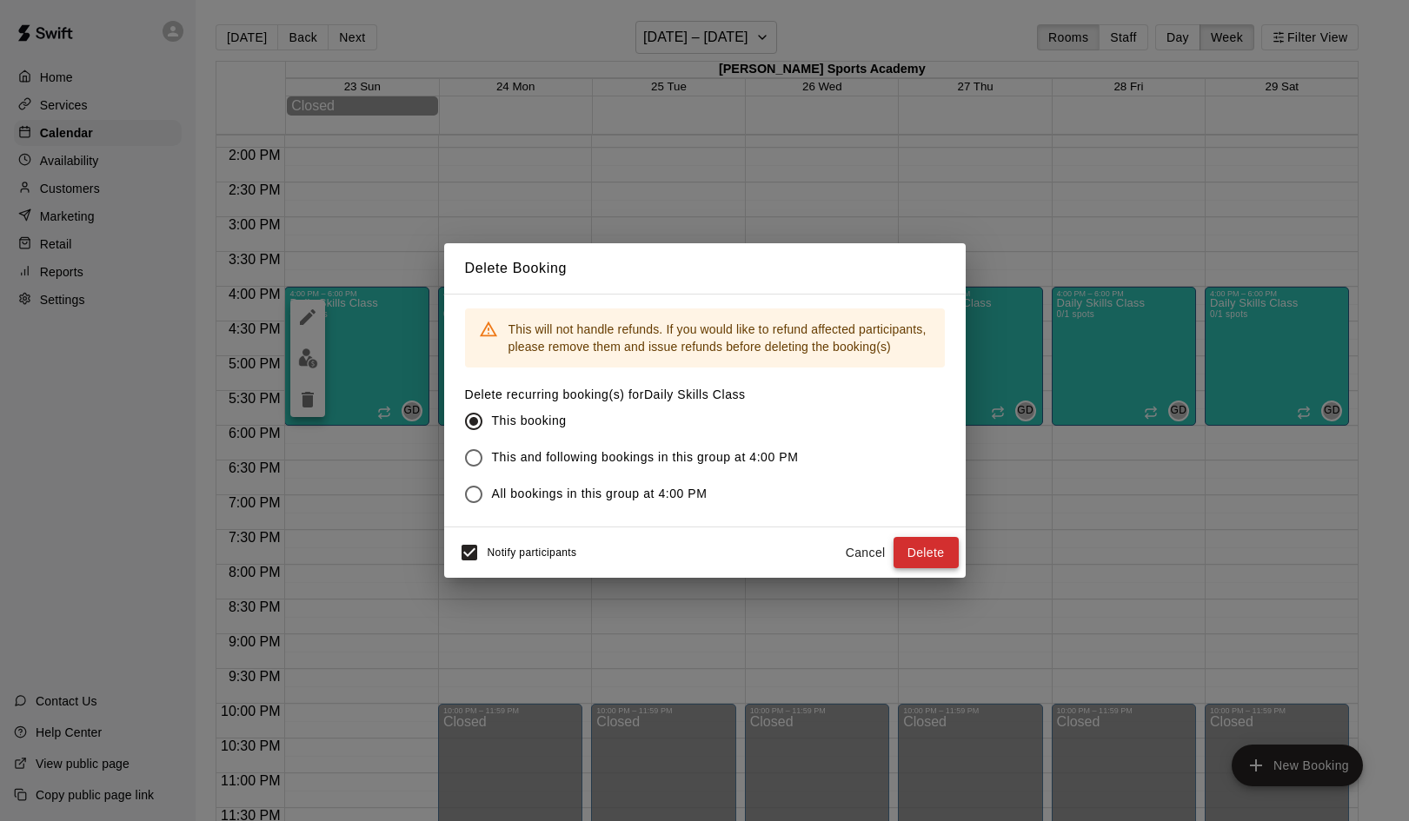
click at [926, 548] on button "Delete" at bounding box center [925, 553] width 65 height 32
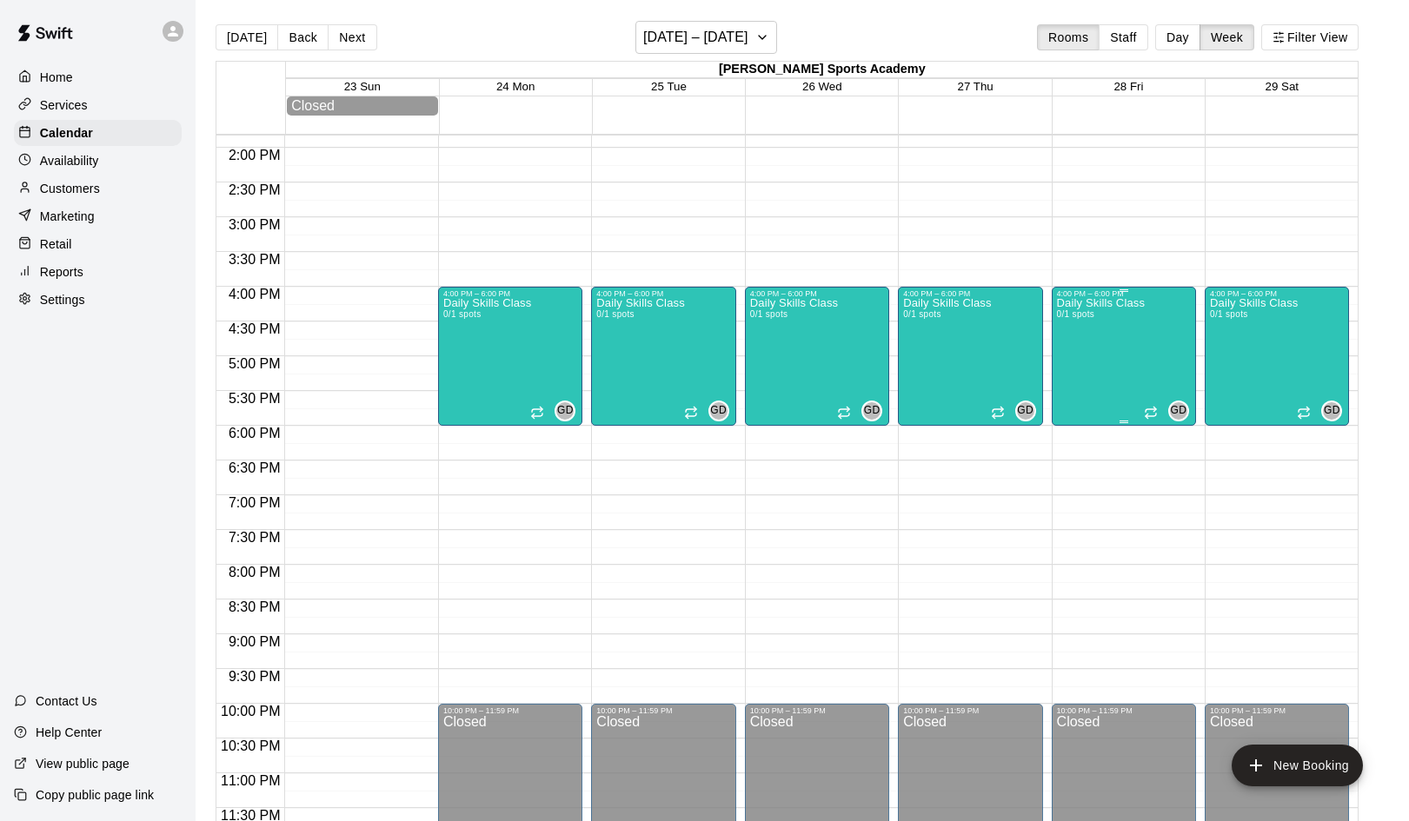
click at [1156, 347] on div "Daily Skills Class 0/1 spots GD 0" at bounding box center [1124, 708] width 134 height 821
click at [1078, 403] on icon "delete" at bounding box center [1074, 400] width 12 height 16
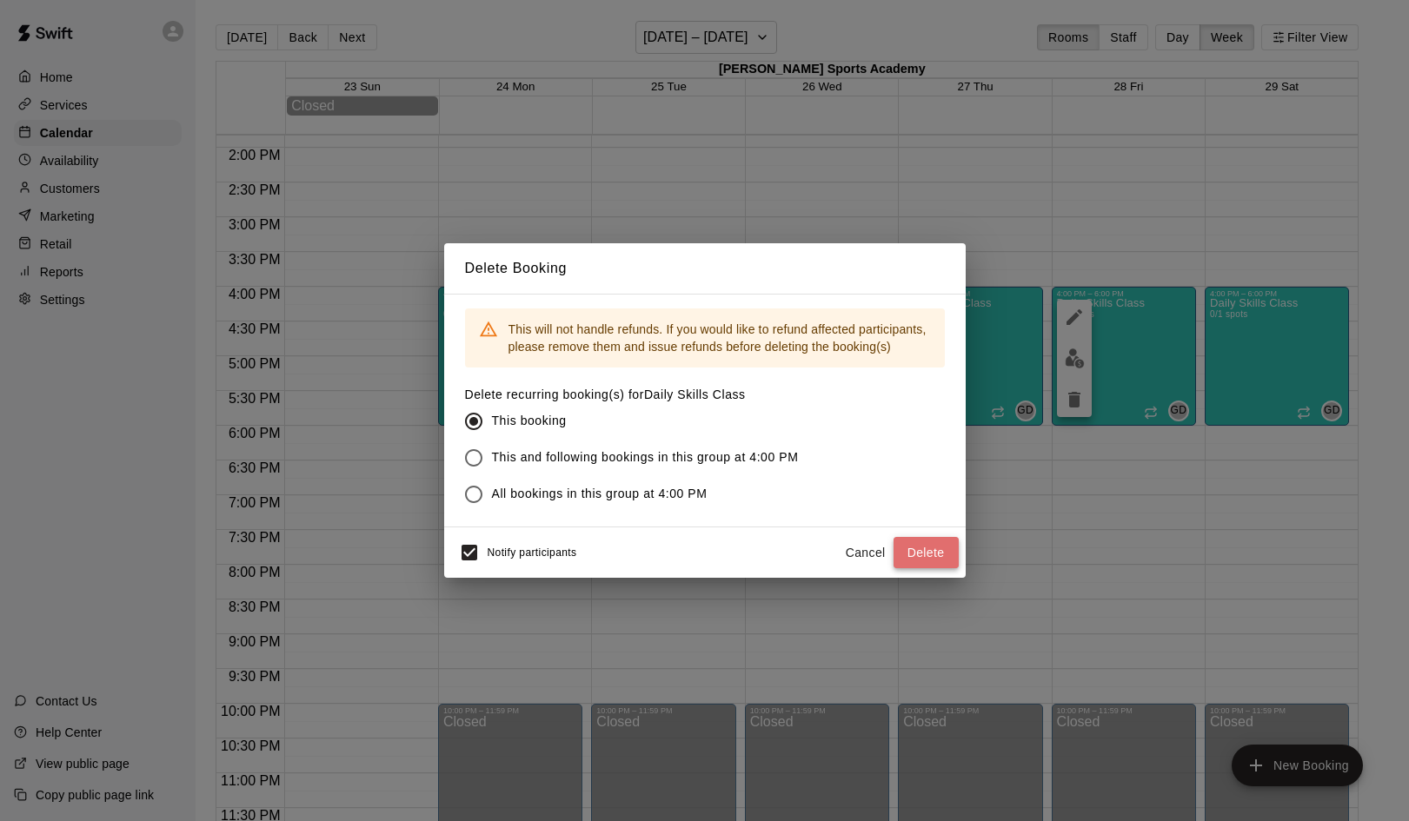
click at [919, 554] on button "Delete" at bounding box center [925, 553] width 65 height 32
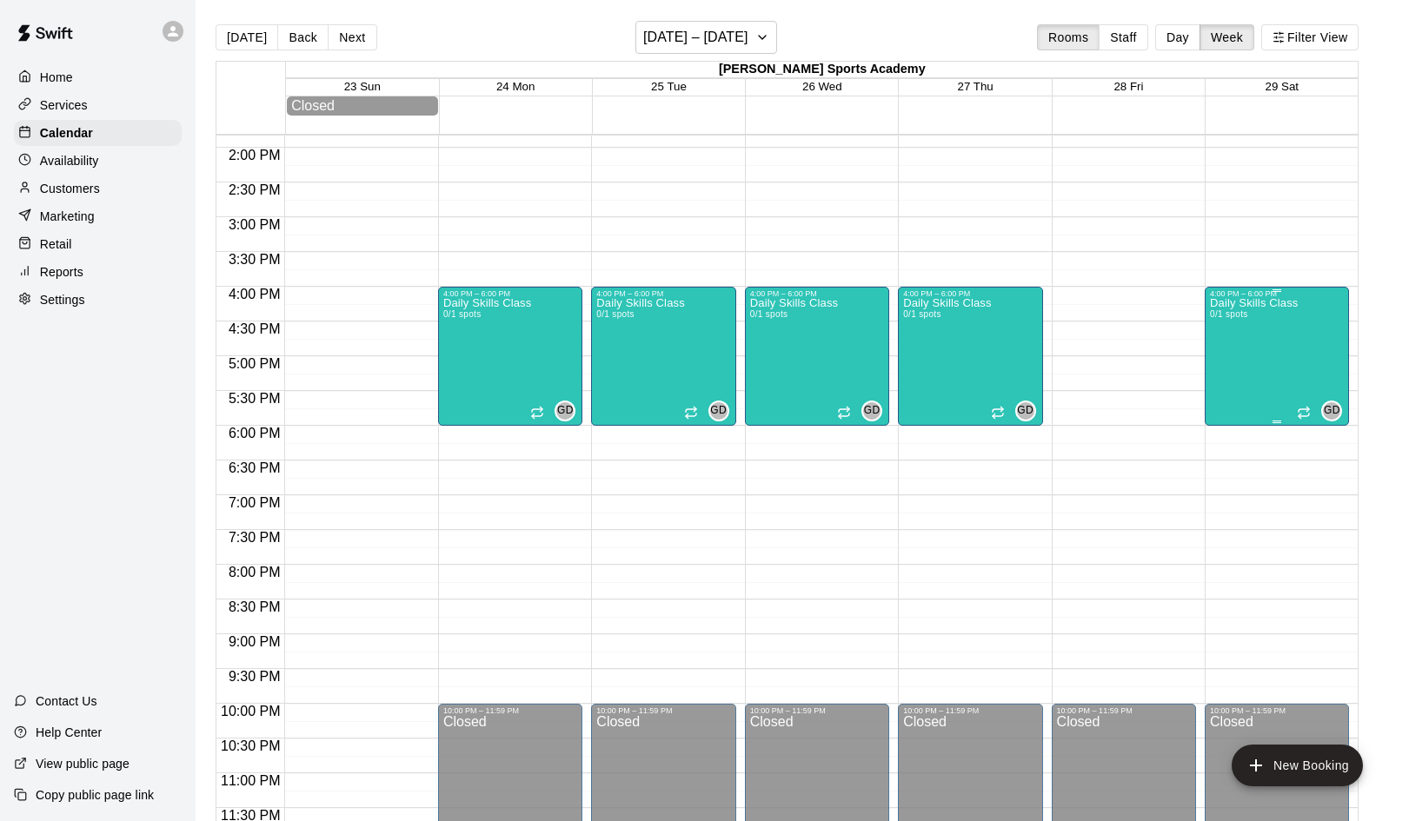
click at [1311, 335] on div "Daily Skills Class 0/1 spots GD 0" at bounding box center [1277, 708] width 134 height 821
click at [1225, 402] on icon "delete" at bounding box center [1227, 400] width 12 height 16
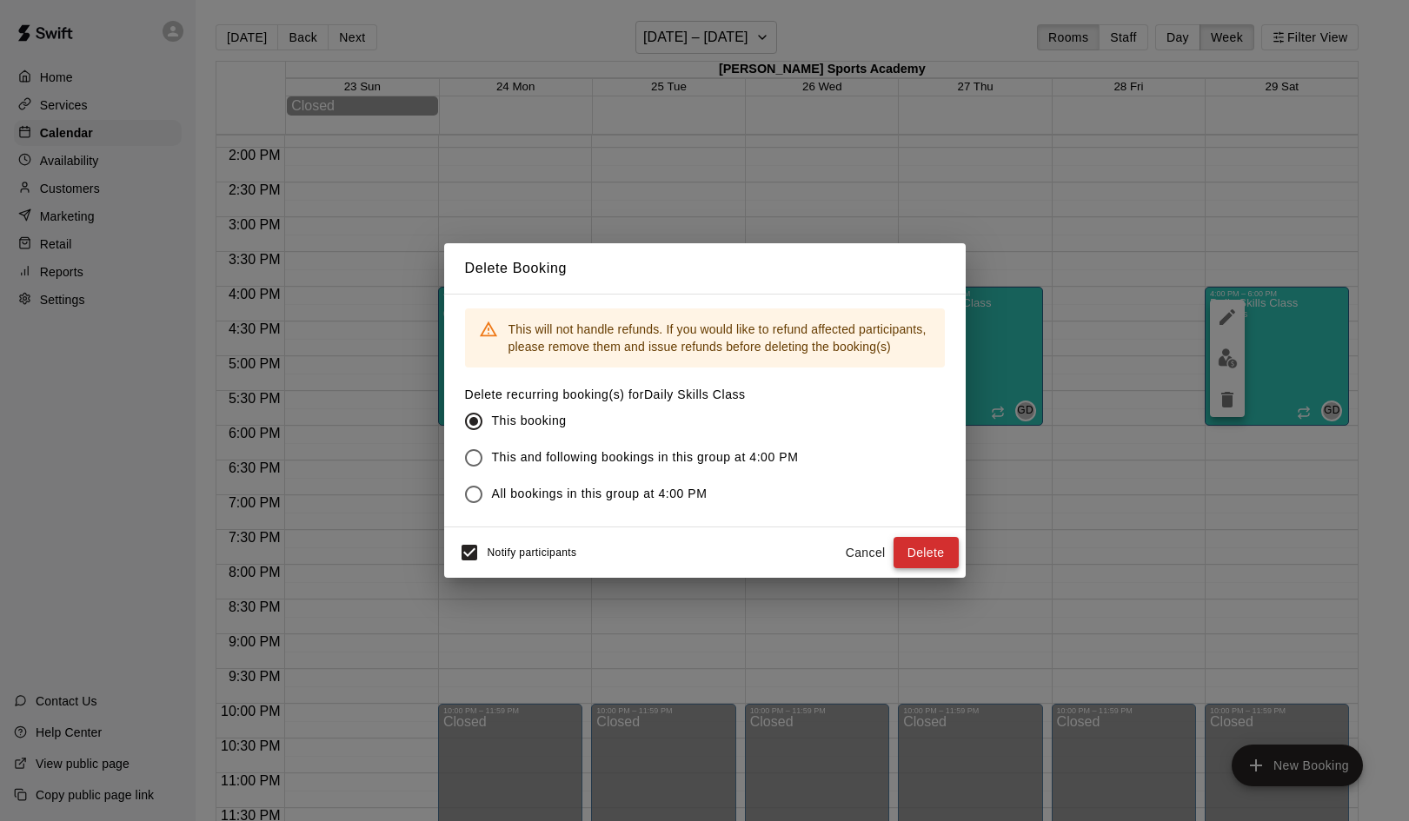
click at [932, 557] on button "Delete" at bounding box center [925, 553] width 65 height 32
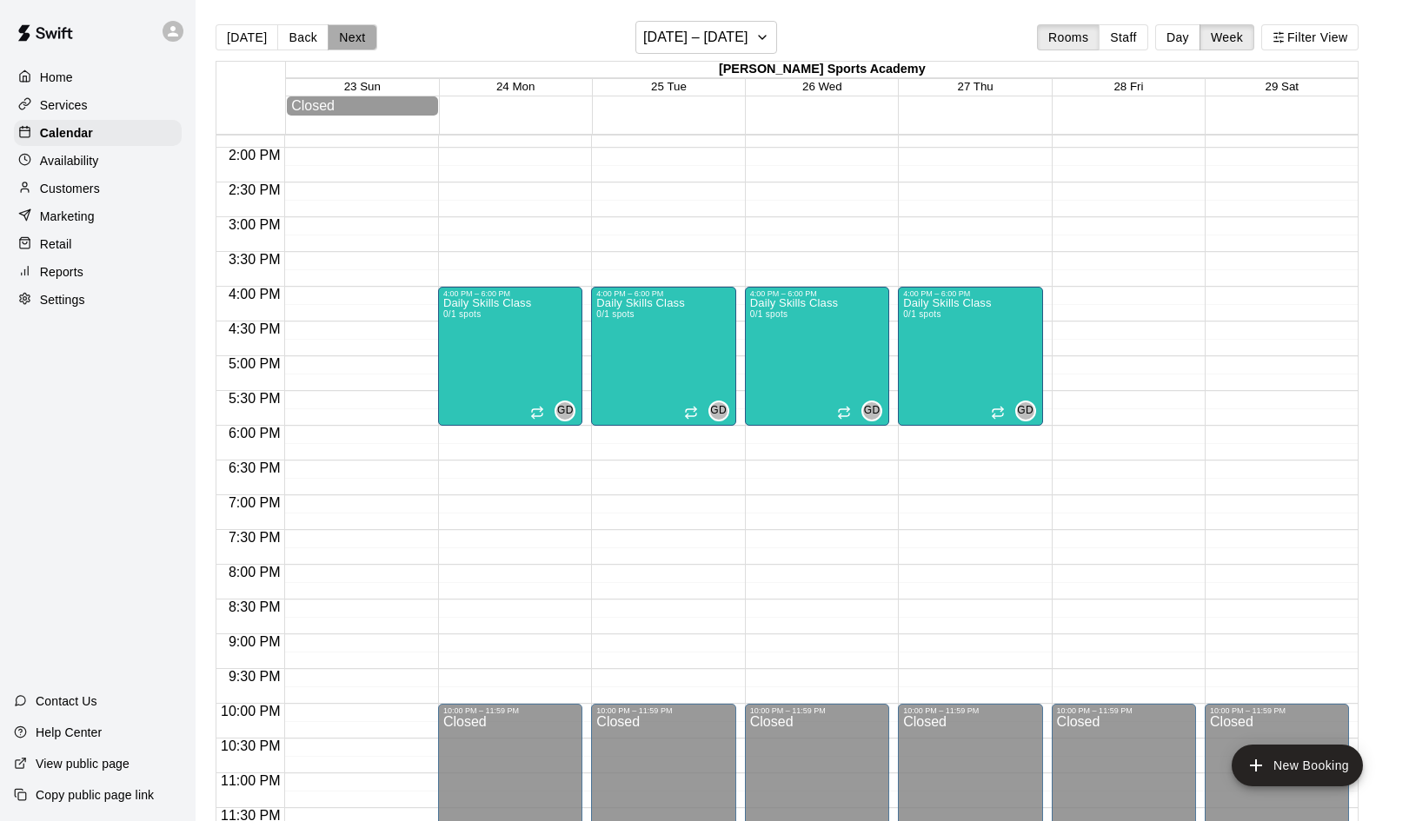
click at [351, 37] on button "Next" at bounding box center [352, 37] width 49 height 26
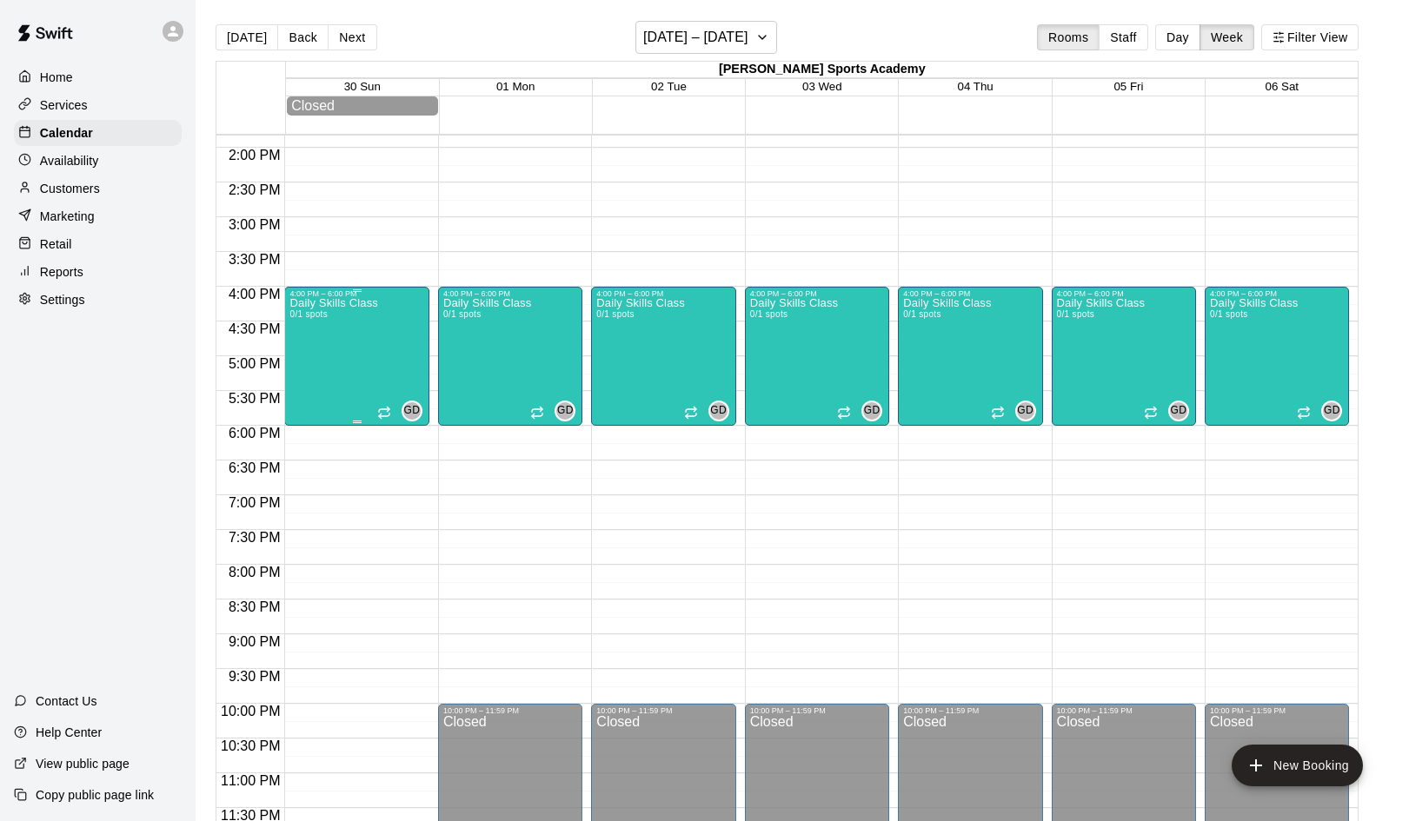
click at [382, 344] on div "Daily Skills Class 0/1 spots GD 0" at bounding box center [356, 708] width 134 height 821
click at [309, 402] on icon "delete" at bounding box center [308, 400] width 12 height 16
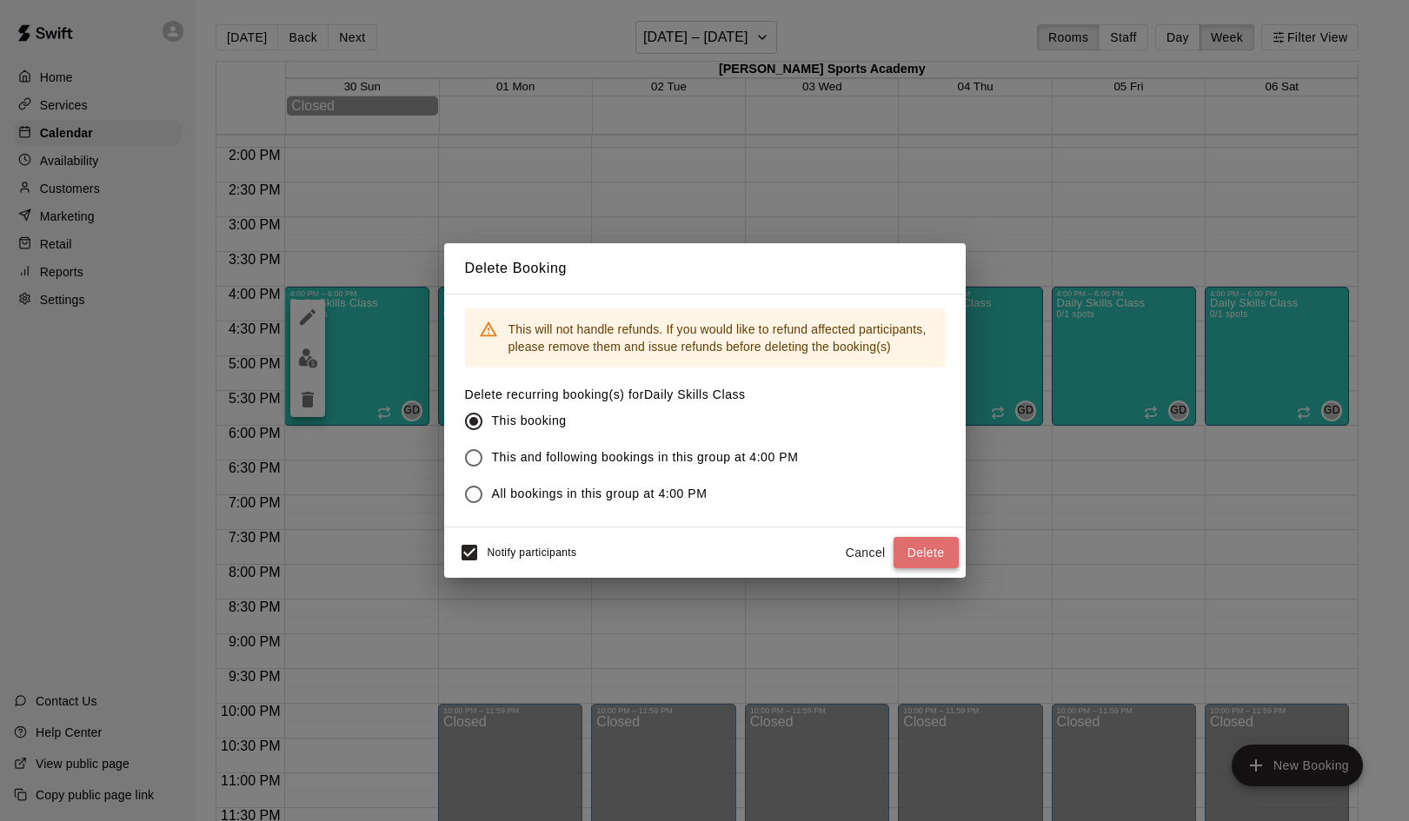
click at [924, 553] on button "Delete" at bounding box center [925, 553] width 65 height 32
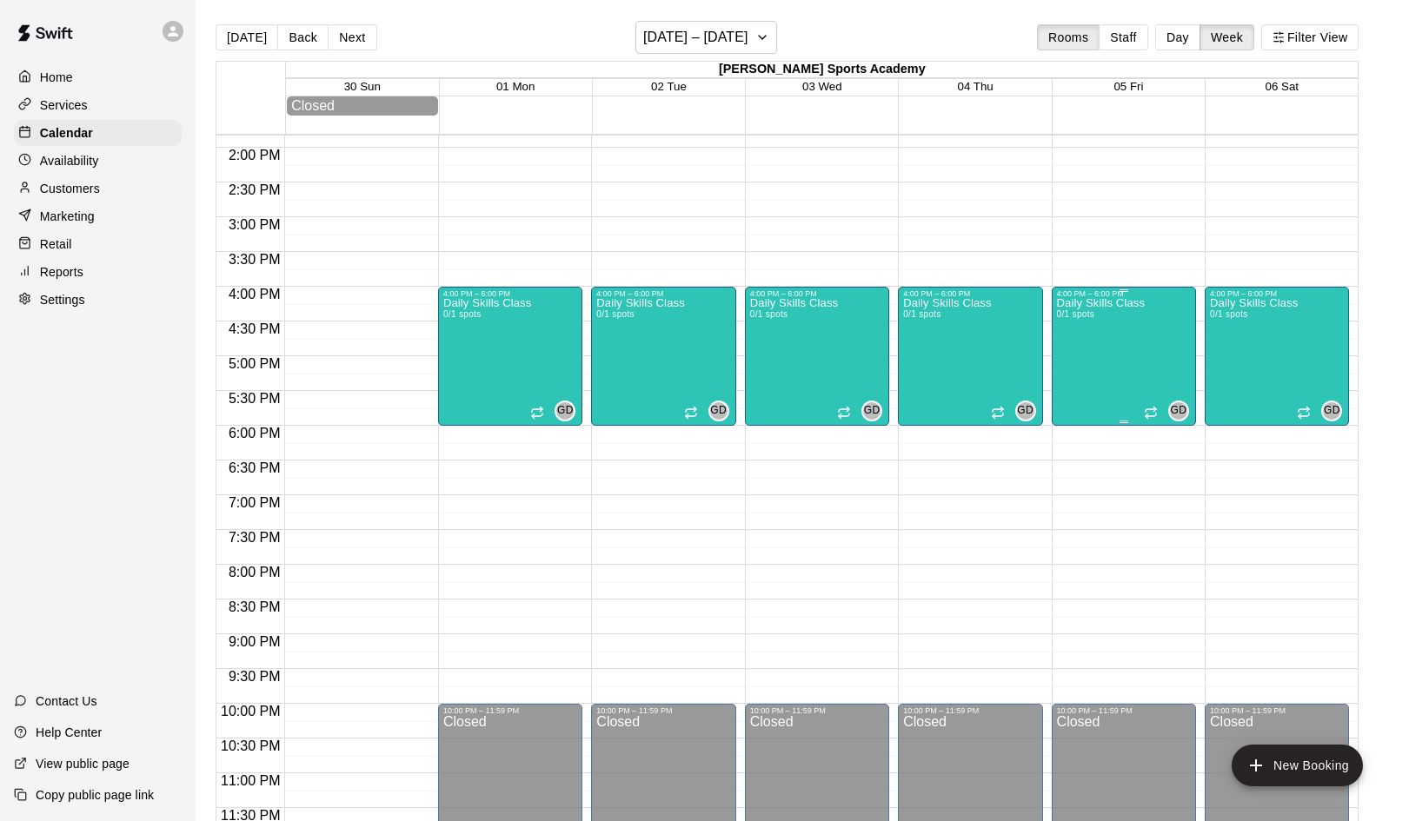
click at [1145, 365] on div "Daily Skills Class 0/1 spots GD 0" at bounding box center [1124, 708] width 134 height 821
click at [1078, 400] on icon "delete" at bounding box center [1074, 400] width 12 height 16
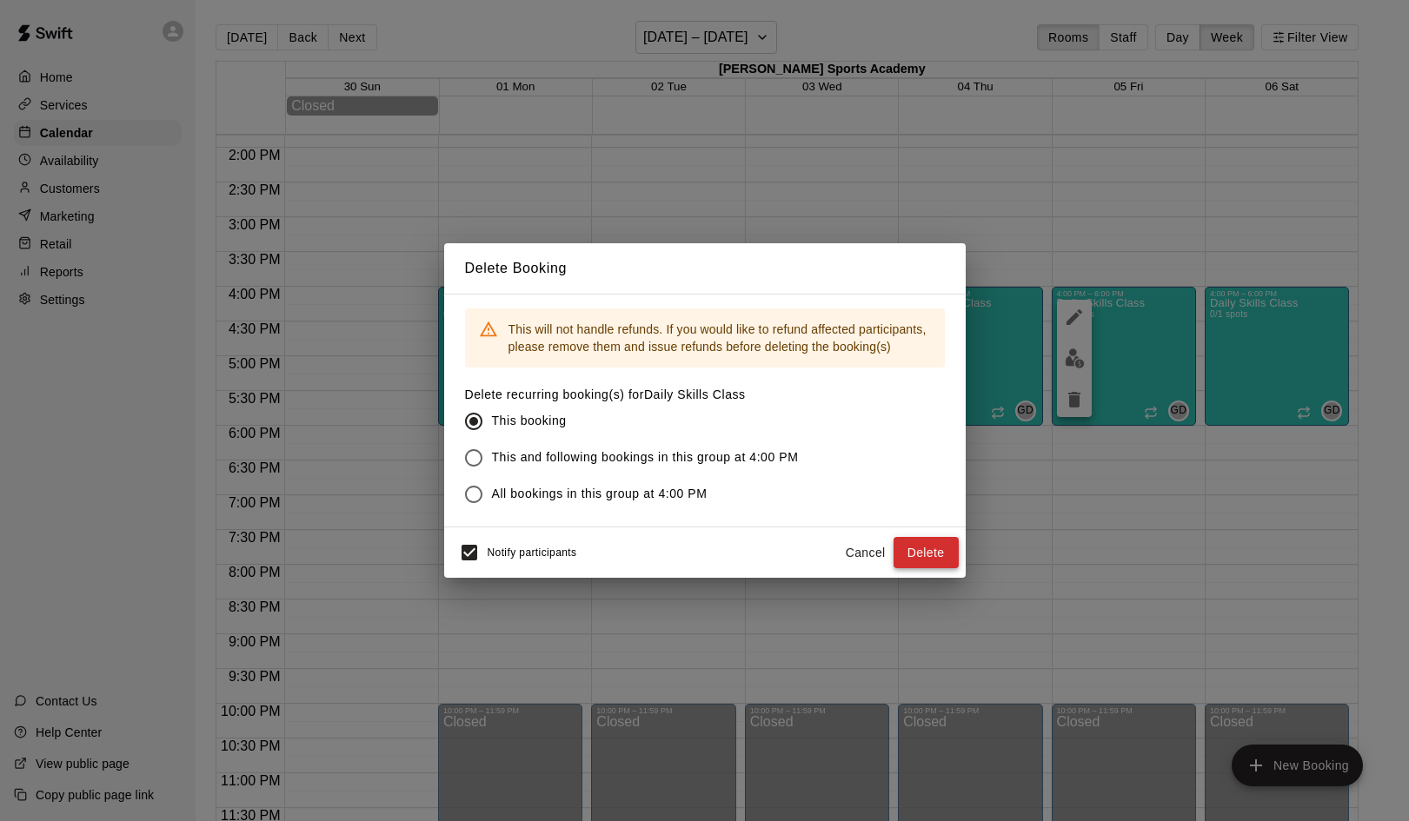
click at [922, 549] on button "Delete" at bounding box center [925, 553] width 65 height 32
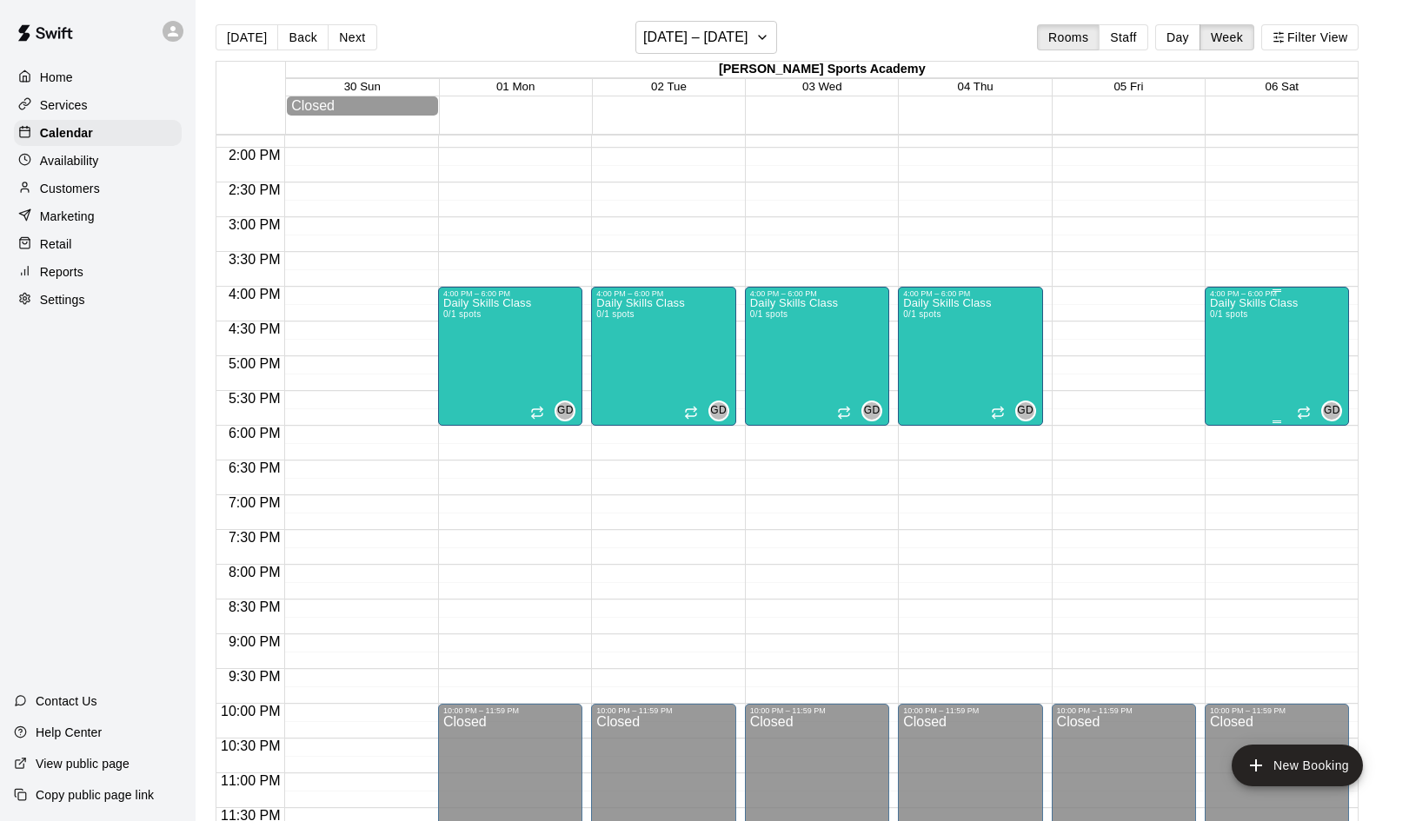
click at [1281, 350] on div "Daily Skills Class 0/1 spots" at bounding box center [1254, 708] width 88 height 821
click at [1230, 400] on icon "delete" at bounding box center [1227, 400] width 12 height 16
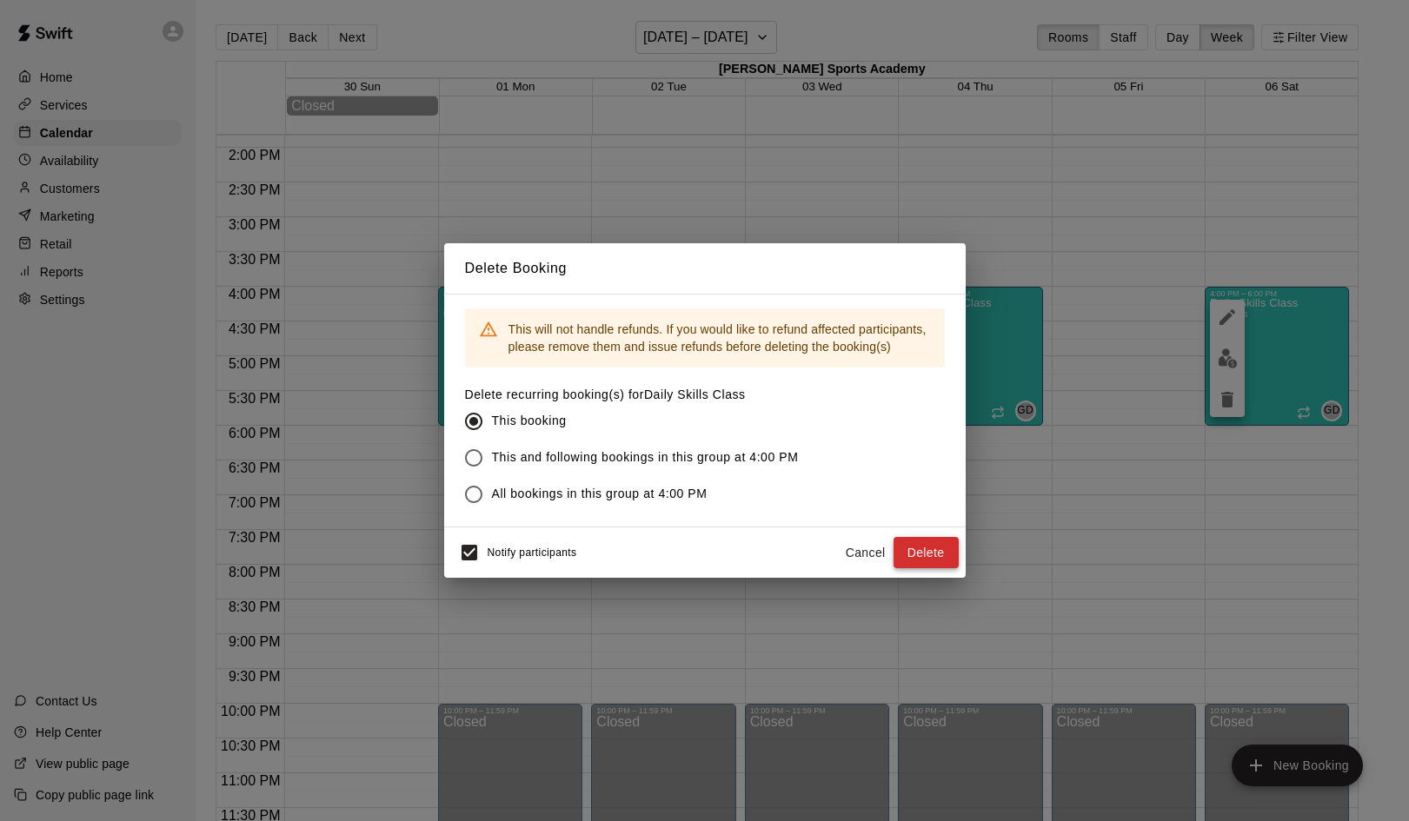
click at [931, 550] on button "Delete" at bounding box center [925, 553] width 65 height 32
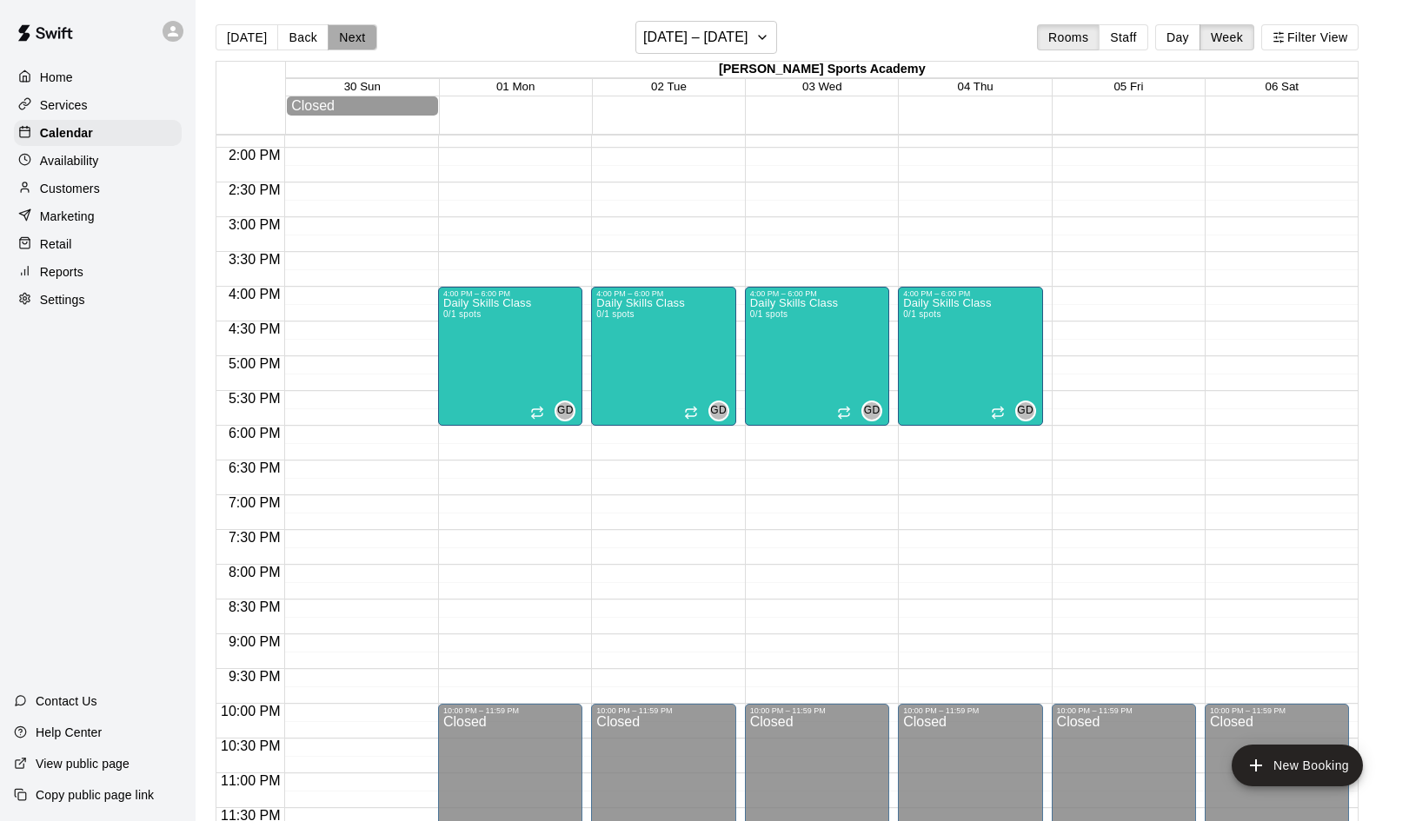
click at [342, 35] on button "Next" at bounding box center [352, 37] width 49 height 26
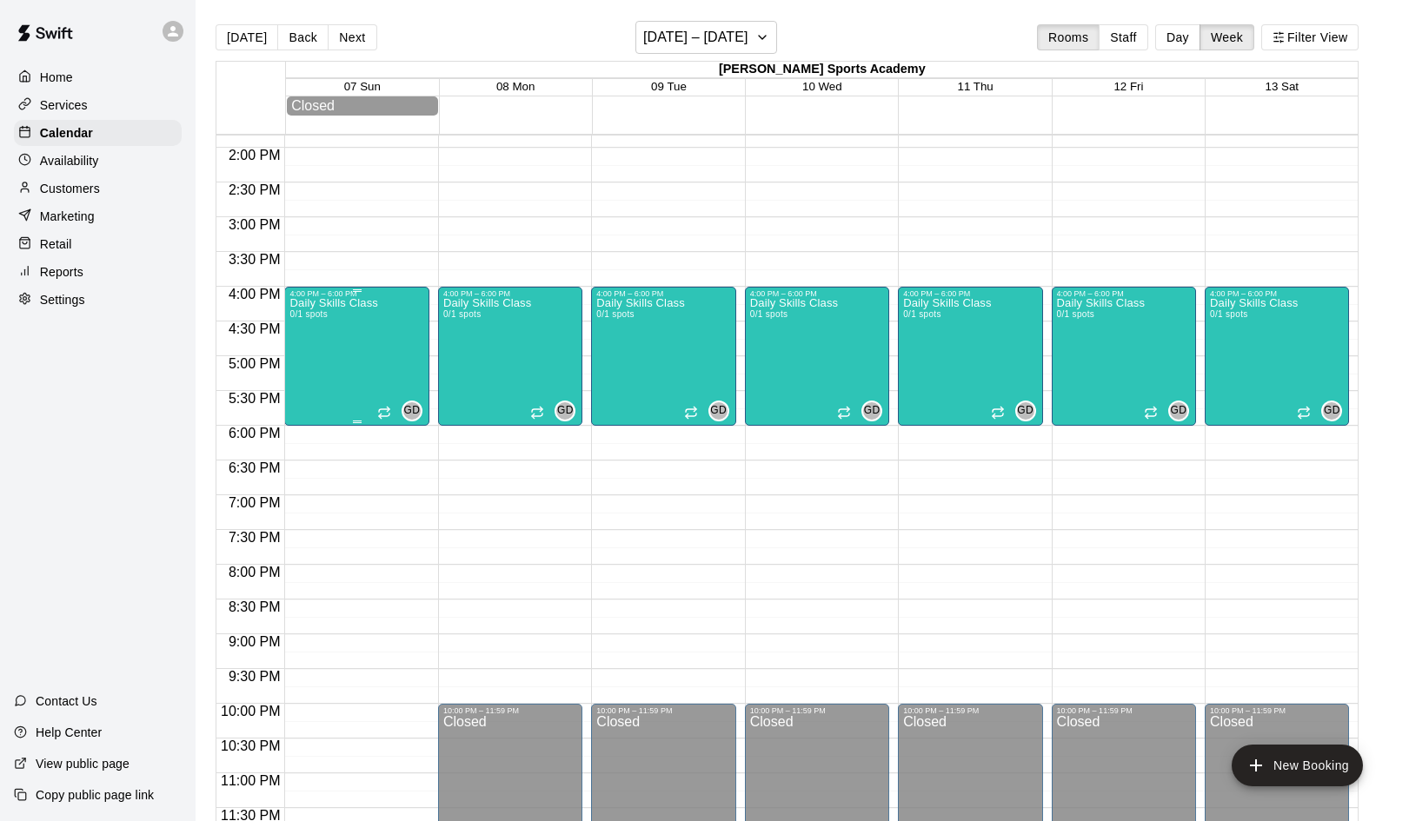
click at [386, 376] on div "Daily Skills Class 0/1 spots GD 0" at bounding box center [356, 708] width 134 height 821
click at [310, 399] on icon "delete" at bounding box center [308, 400] width 12 height 16
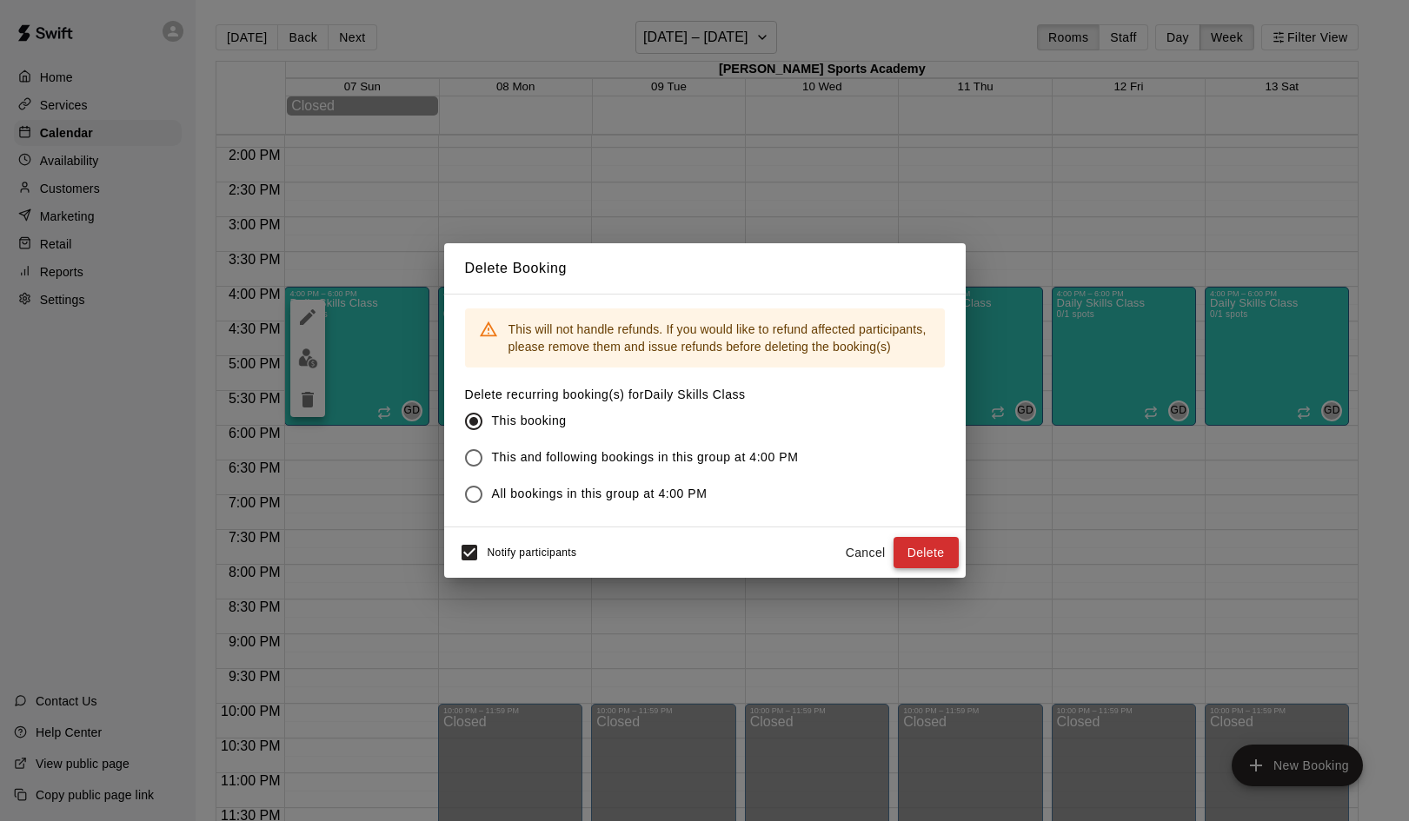
click at [925, 554] on button "Delete" at bounding box center [925, 553] width 65 height 32
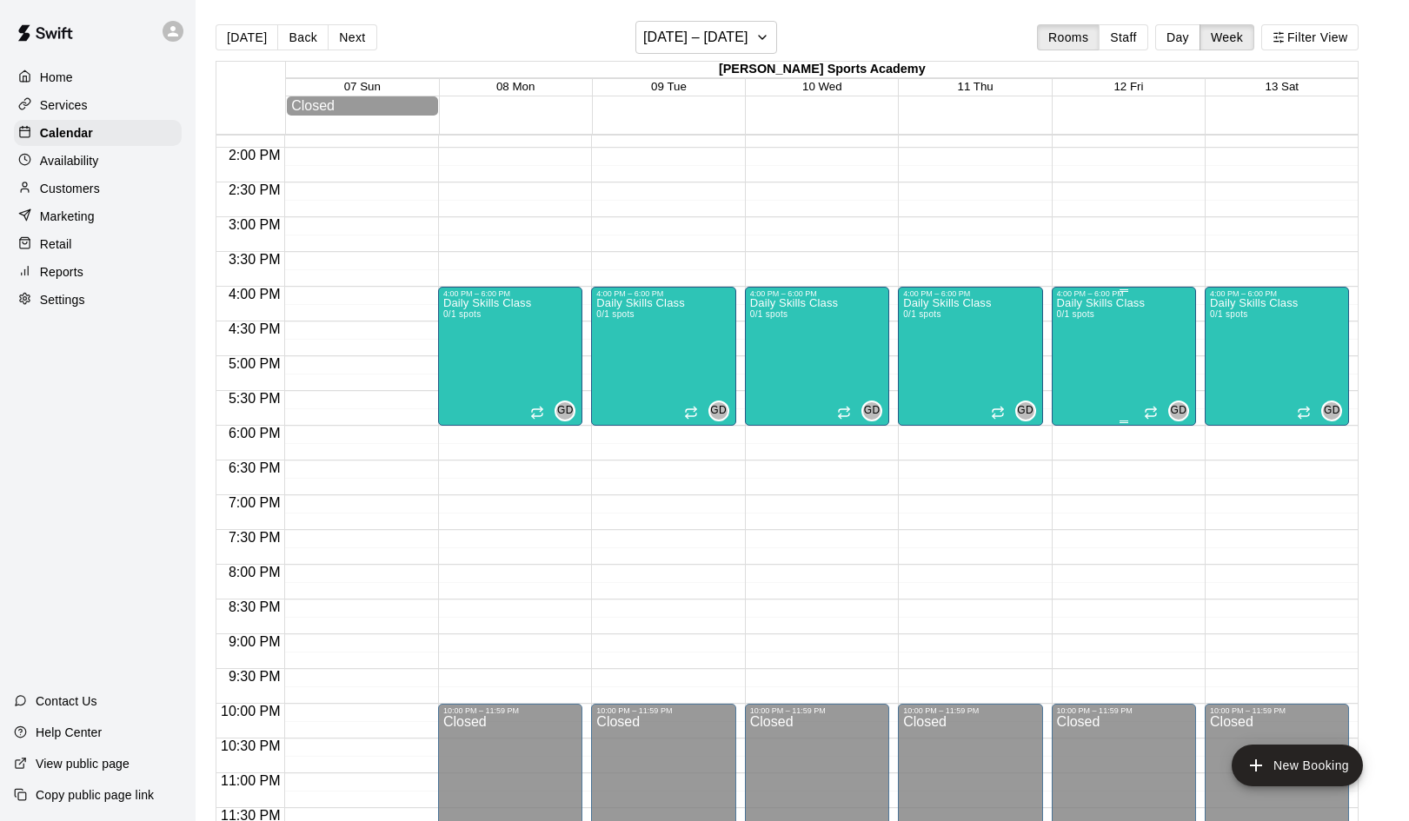
click at [1146, 335] on div "Daily Skills Class 0/1 spots GD 0" at bounding box center [1124, 708] width 134 height 821
click at [1072, 405] on icon "delete" at bounding box center [1074, 400] width 12 height 16
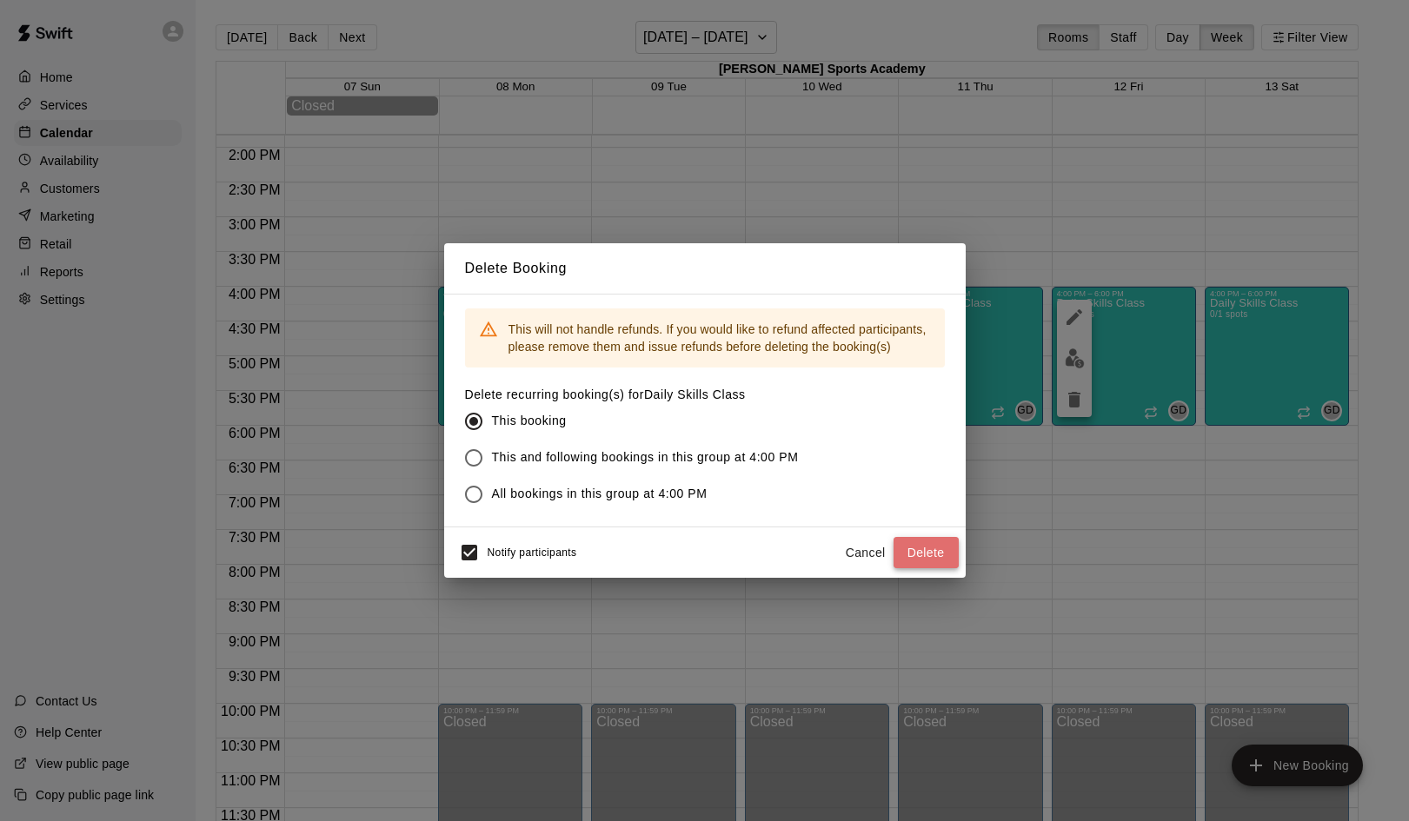
click at [928, 557] on button "Delete" at bounding box center [925, 553] width 65 height 32
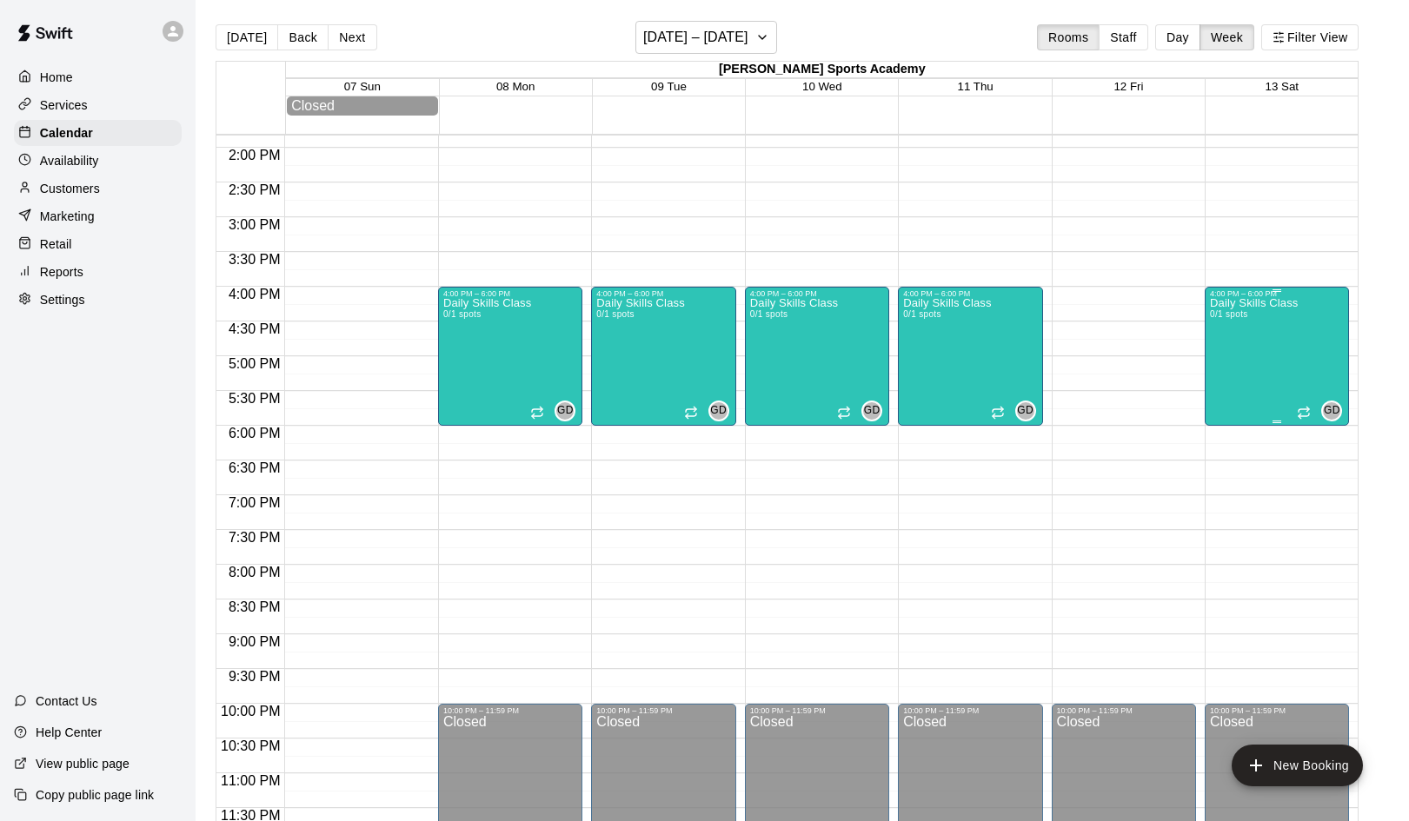
click at [1280, 334] on div "Daily Skills Class 0/1 spots" at bounding box center [1254, 708] width 88 height 821
click at [1225, 402] on icon "delete" at bounding box center [1227, 400] width 12 height 16
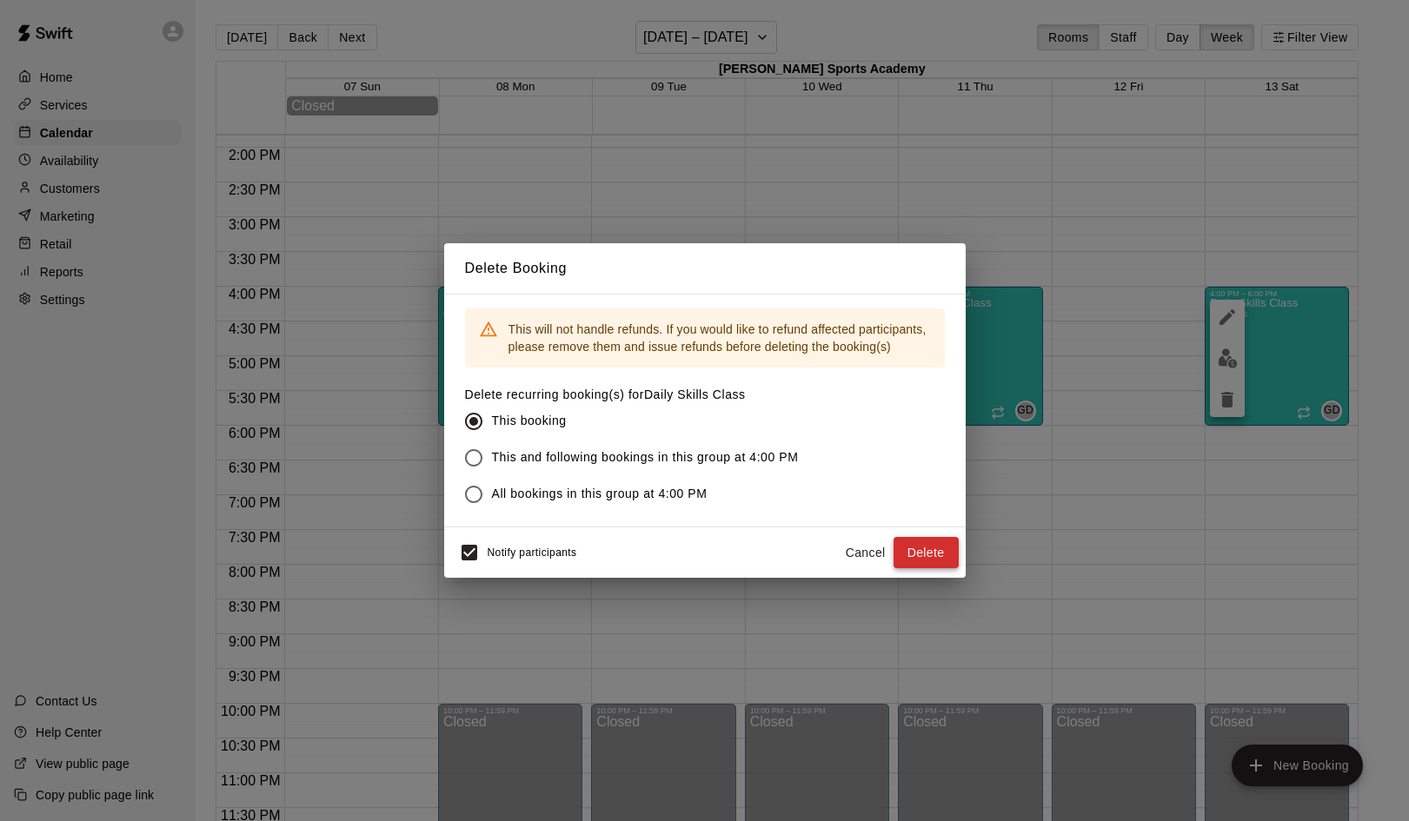
click at [920, 561] on button "Delete" at bounding box center [925, 553] width 65 height 32
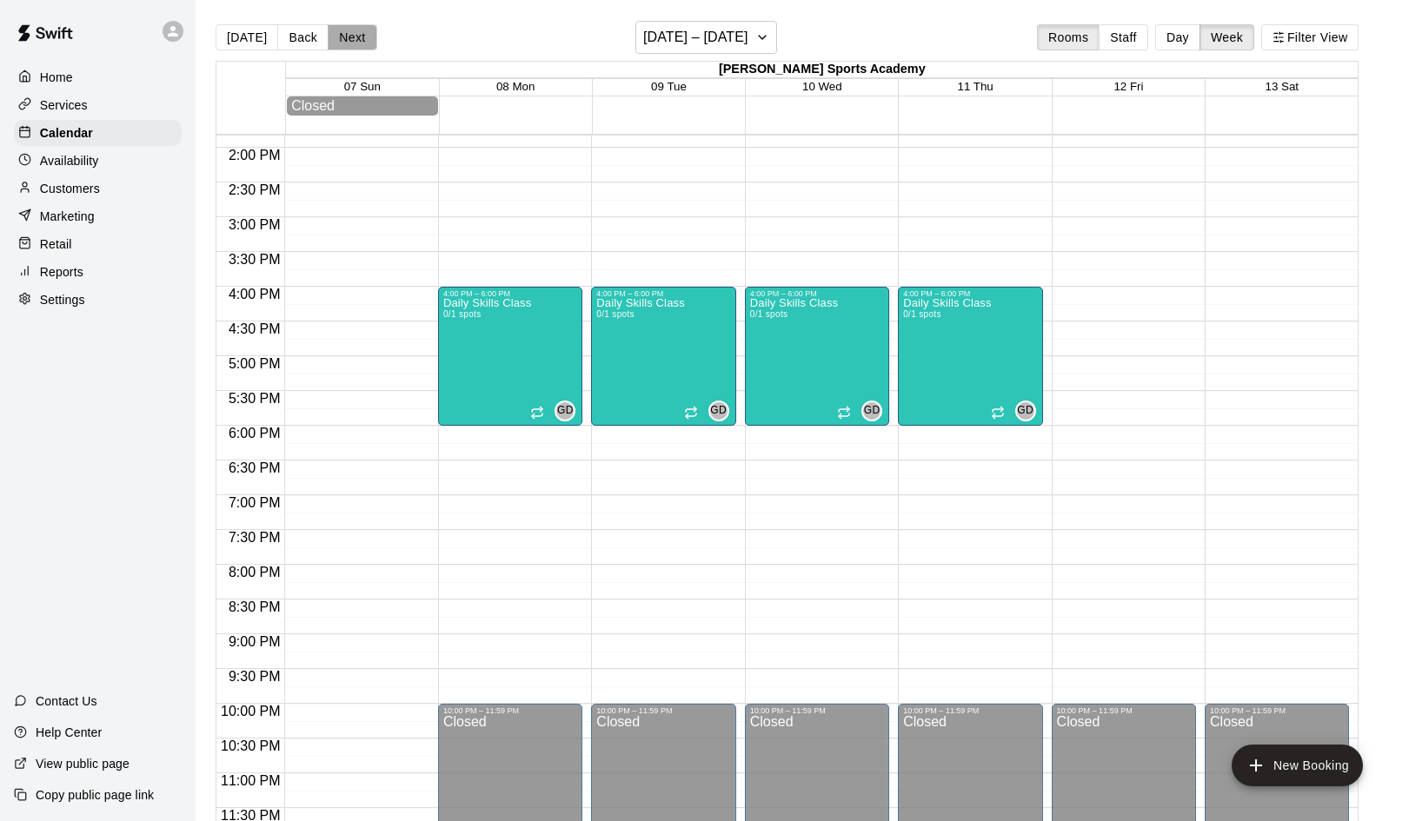
click at [354, 37] on button "Next" at bounding box center [352, 37] width 49 height 26
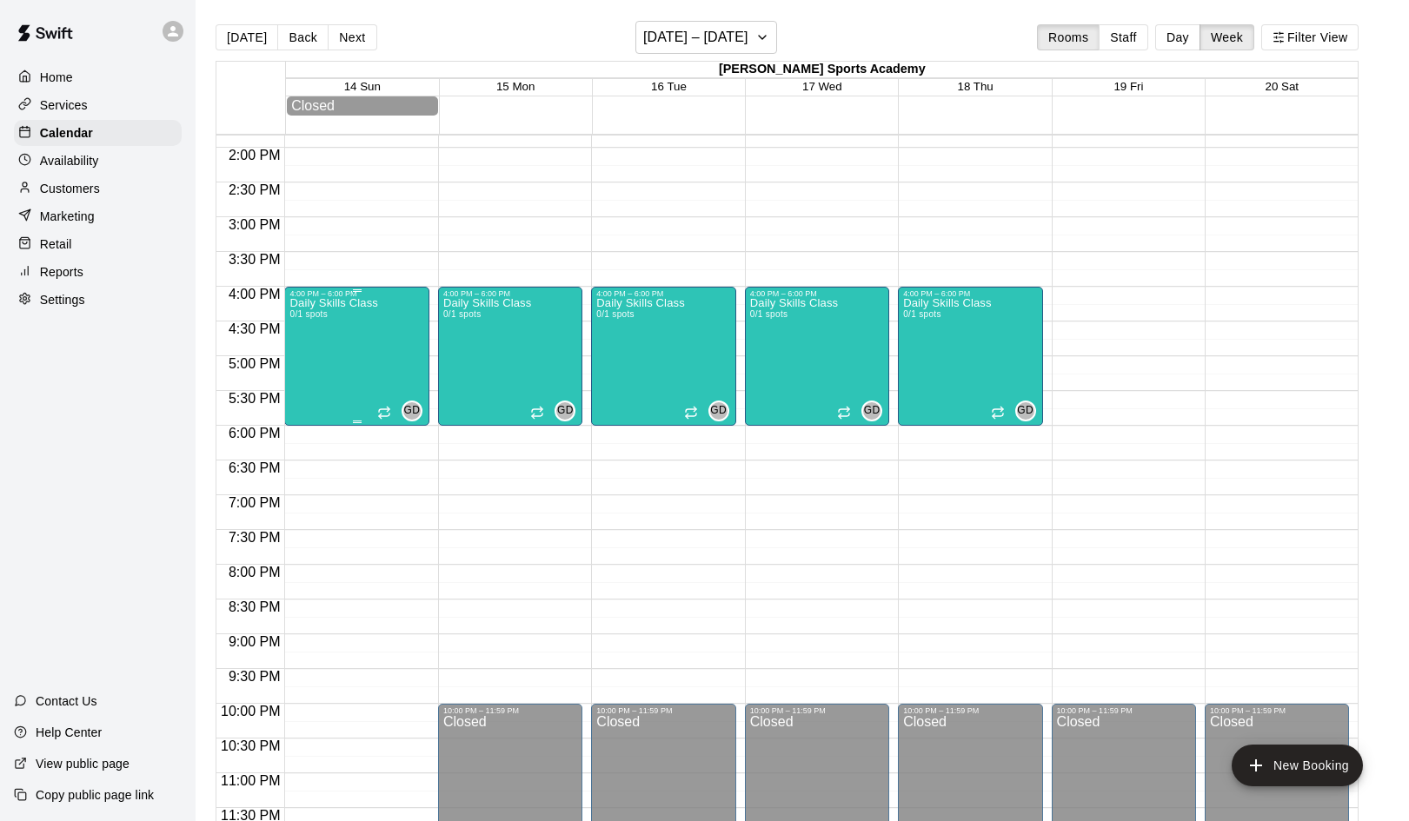
click at [386, 349] on div "Daily Skills Class 0/1 spots GD 0" at bounding box center [356, 708] width 134 height 821
click at [309, 397] on icon "delete" at bounding box center [308, 400] width 12 height 16
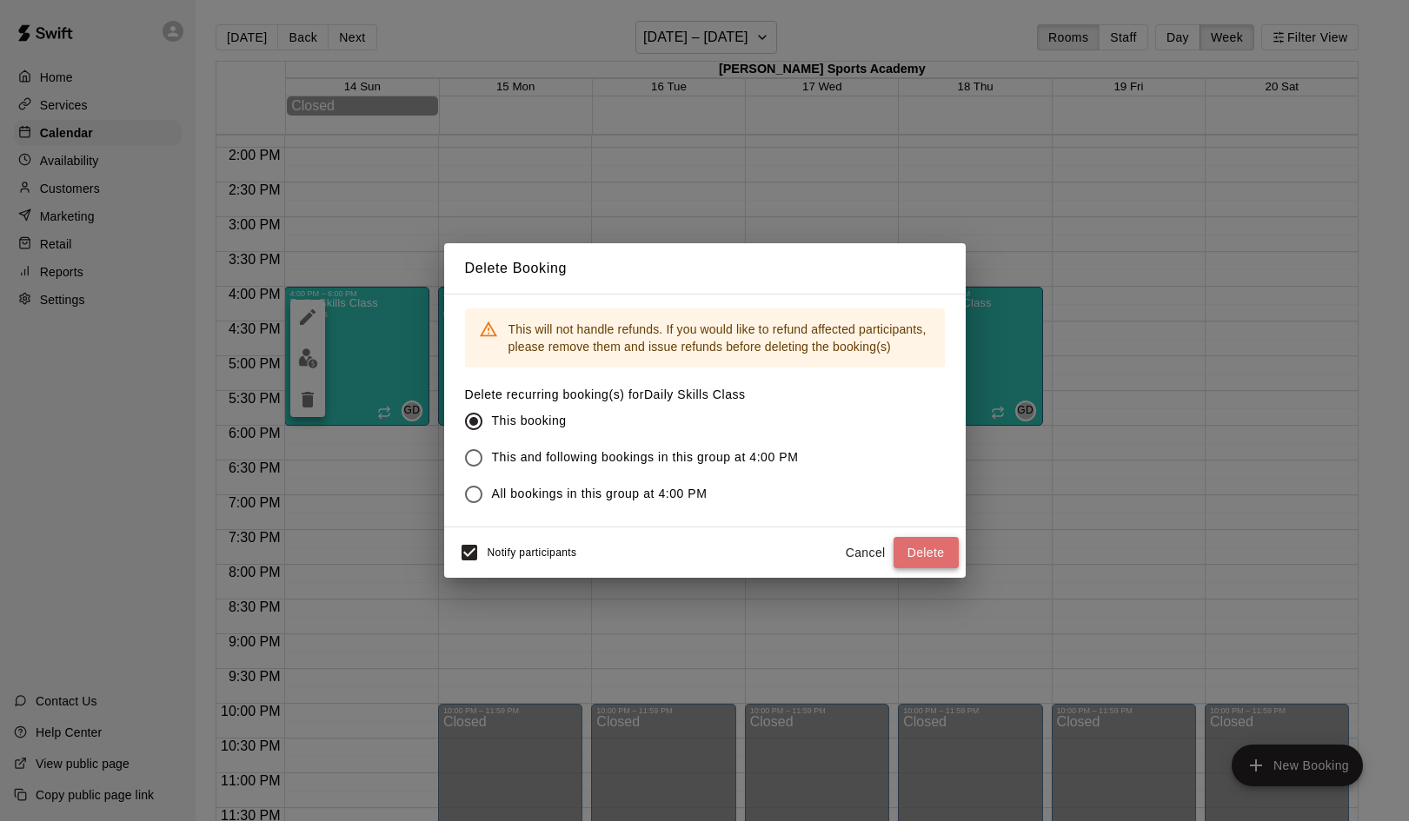
click at [928, 553] on button "Delete" at bounding box center [925, 553] width 65 height 32
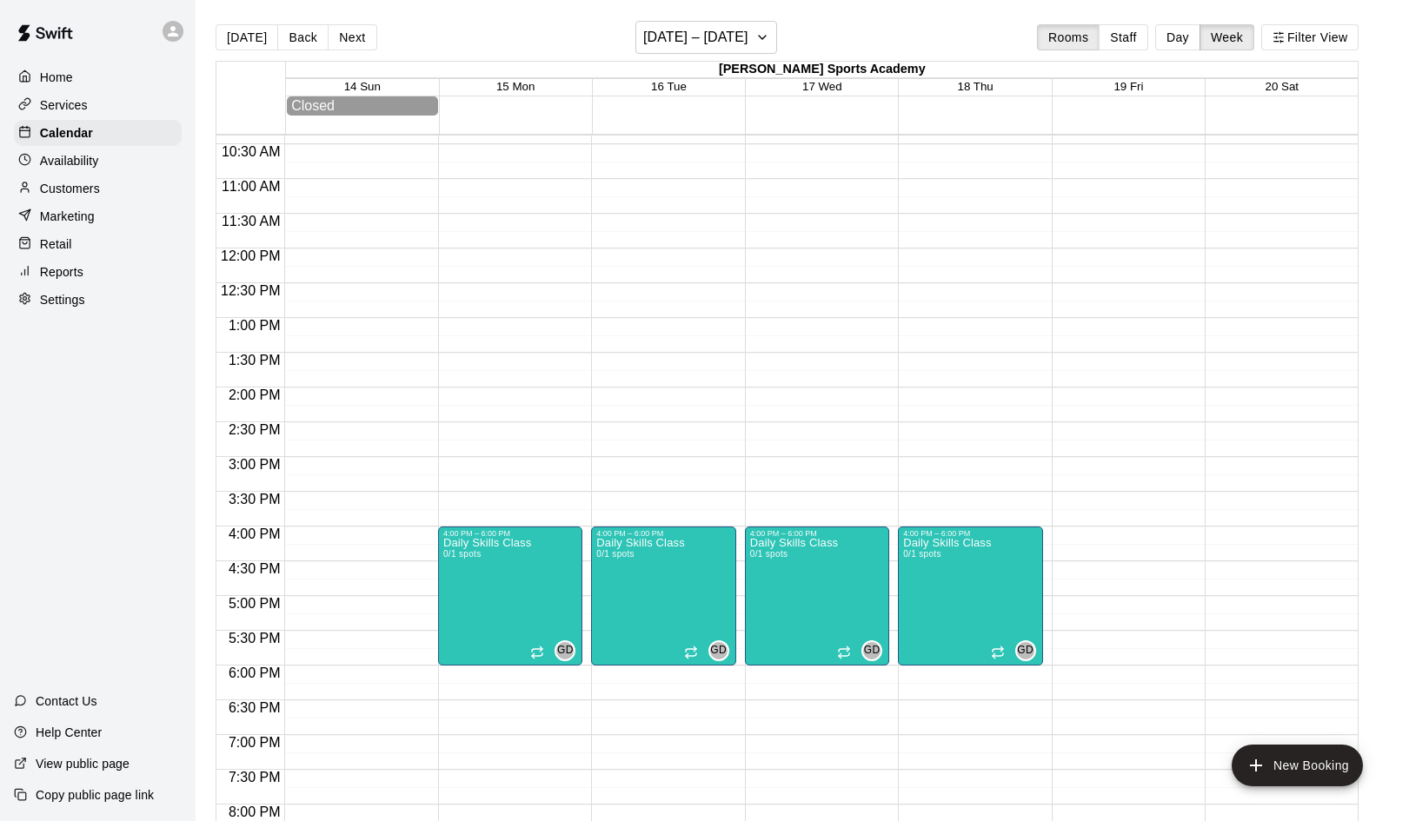
scroll to position [683, 0]
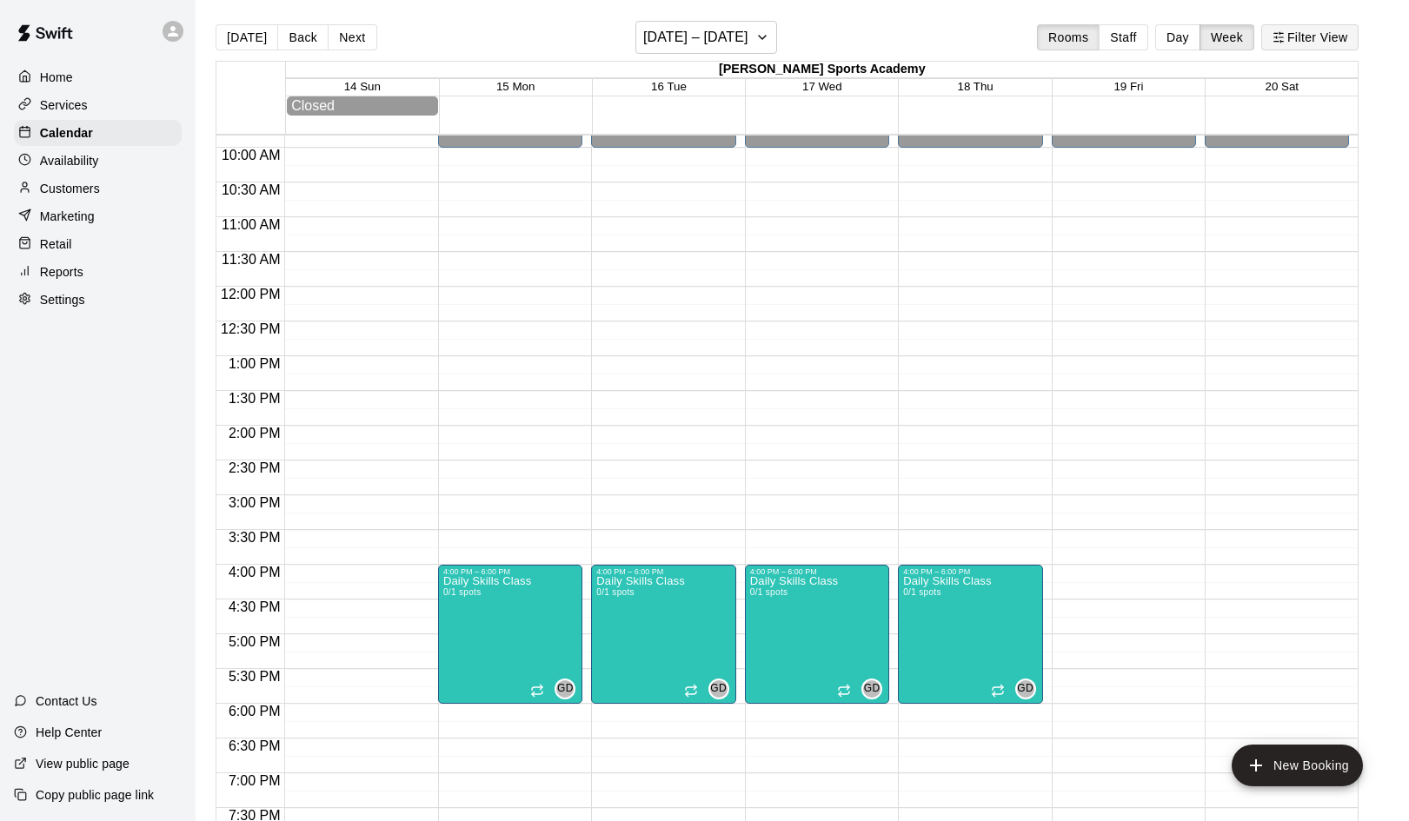
click at [1281, 37] on line "button" at bounding box center [1280, 37] width 4 height 0
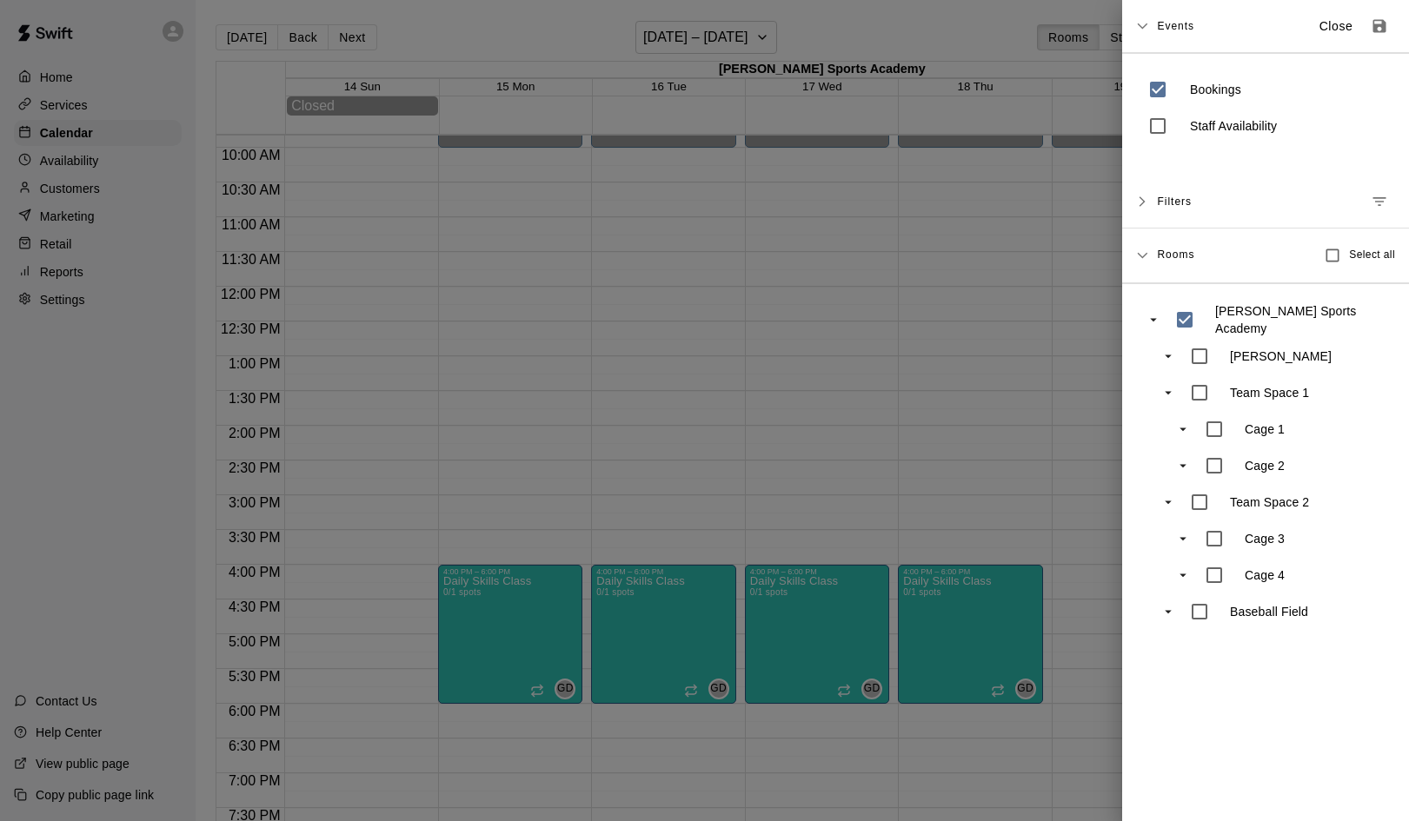
click at [598, 339] on div at bounding box center [704, 410] width 1409 height 821
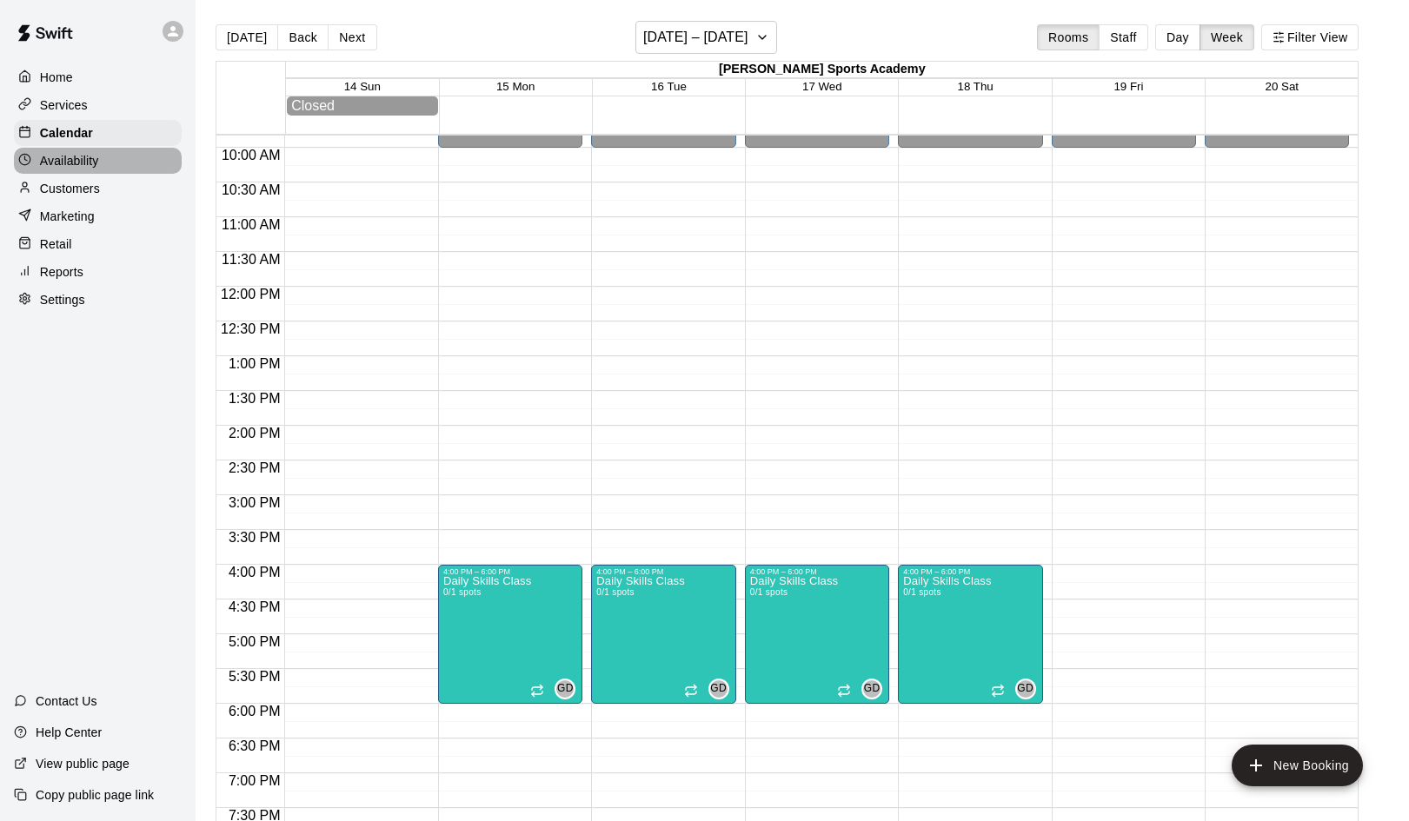
click at [83, 163] on p "Availability" at bounding box center [69, 160] width 59 height 17
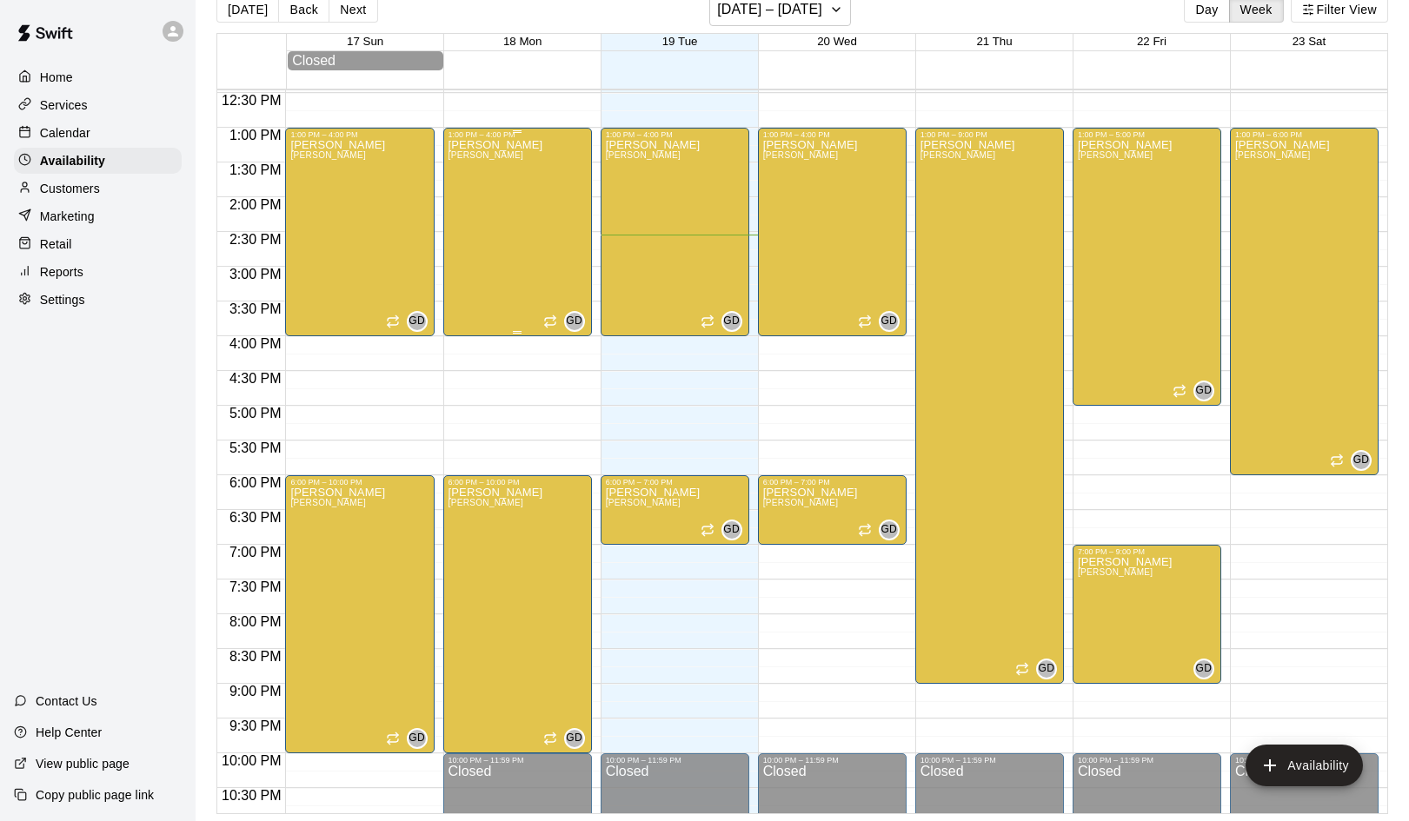
scroll to position [858, 0]
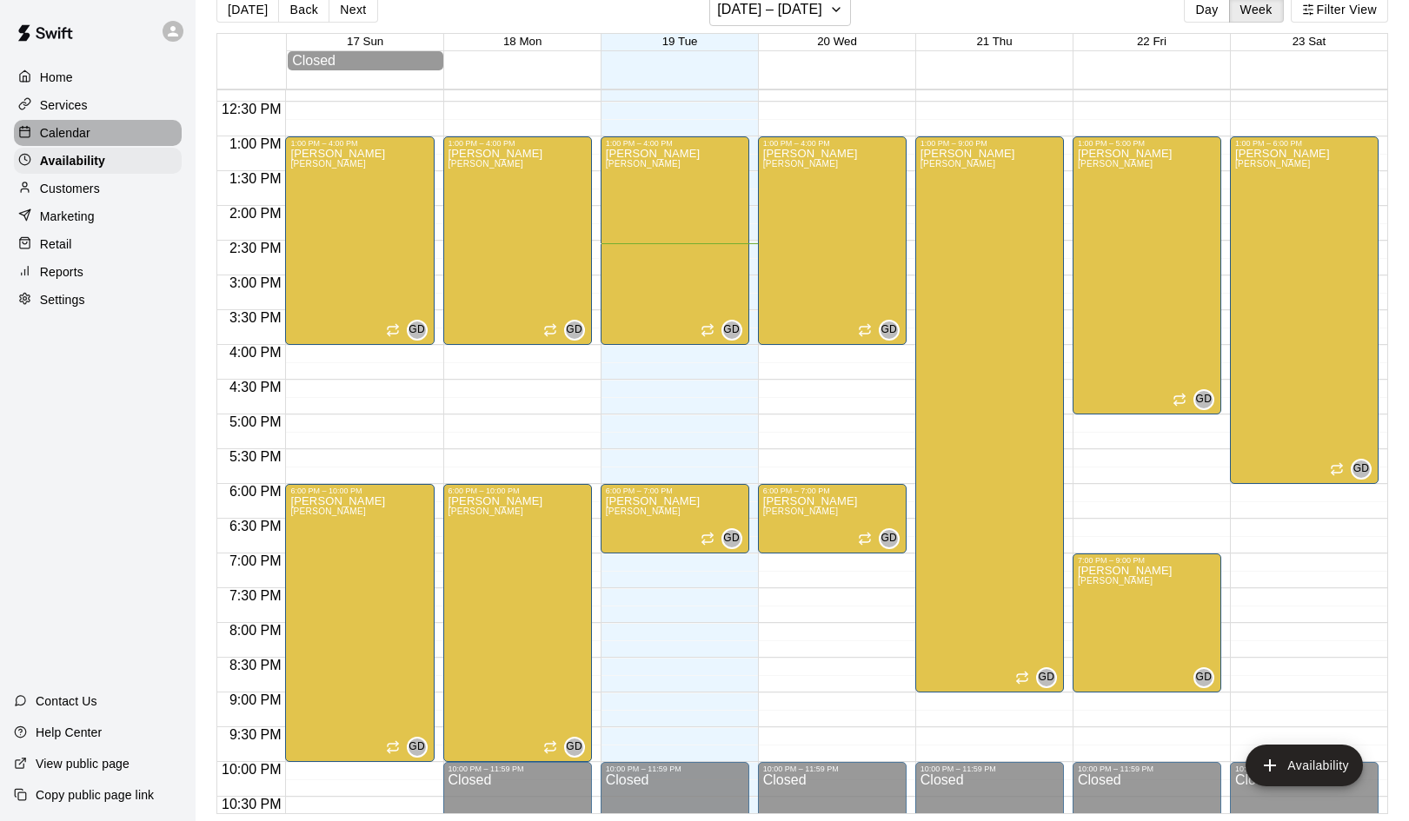
click at [79, 131] on p "Calendar" at bounding box center [65, 132] width 50 height 17
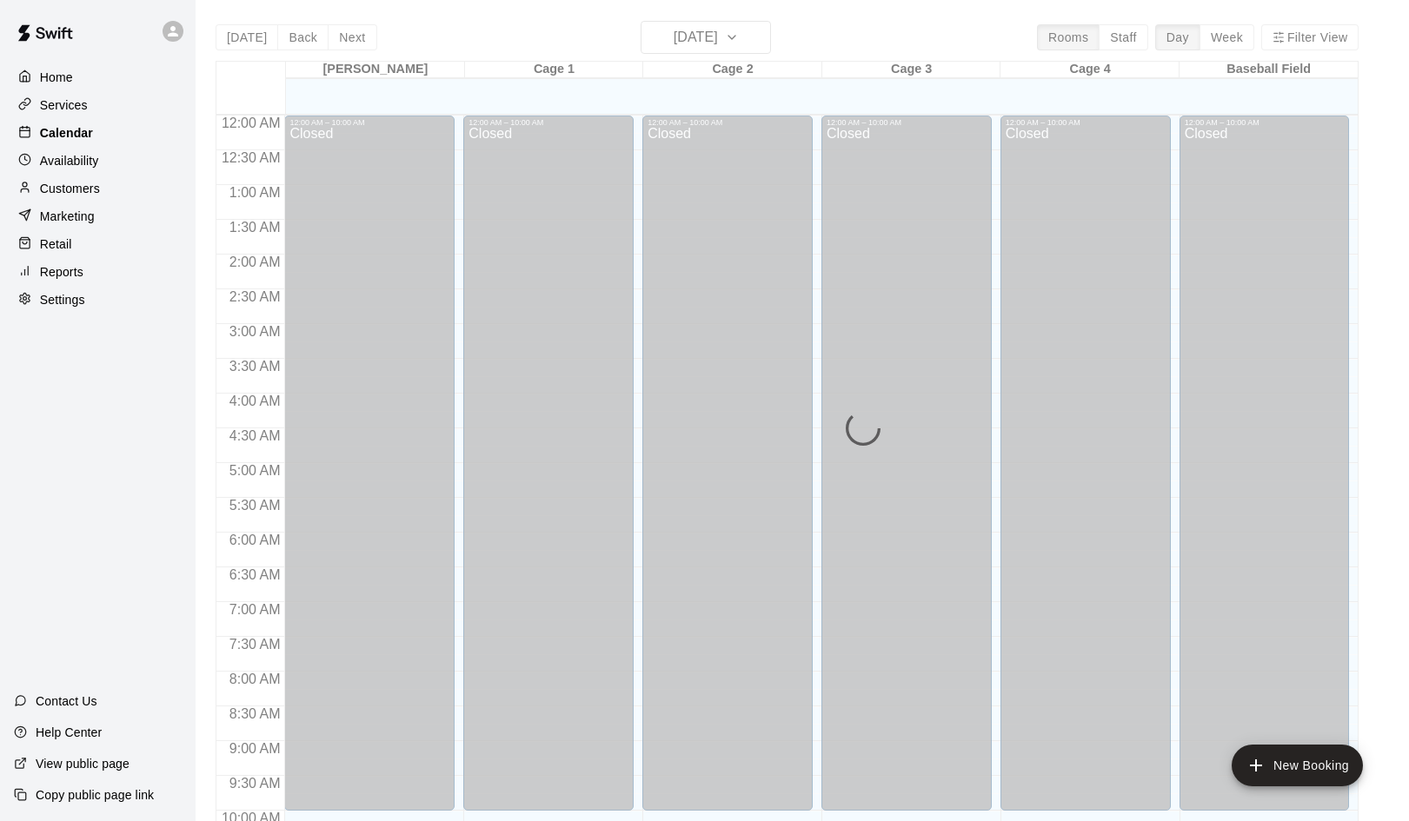
scroll to position [892, 0]
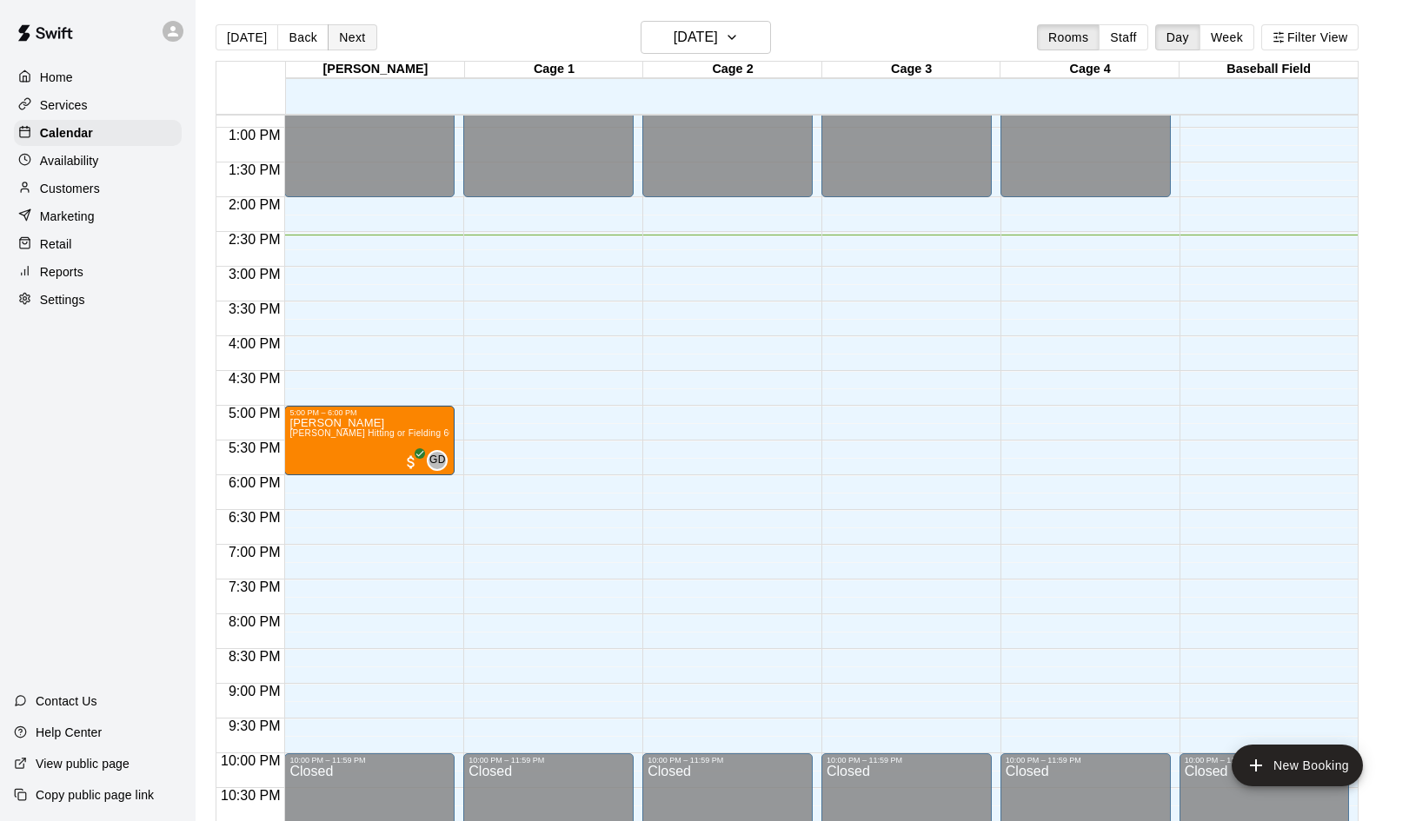
click at [358, 36] on button "Next" at bounding box center [352, 37] width 49 height 26
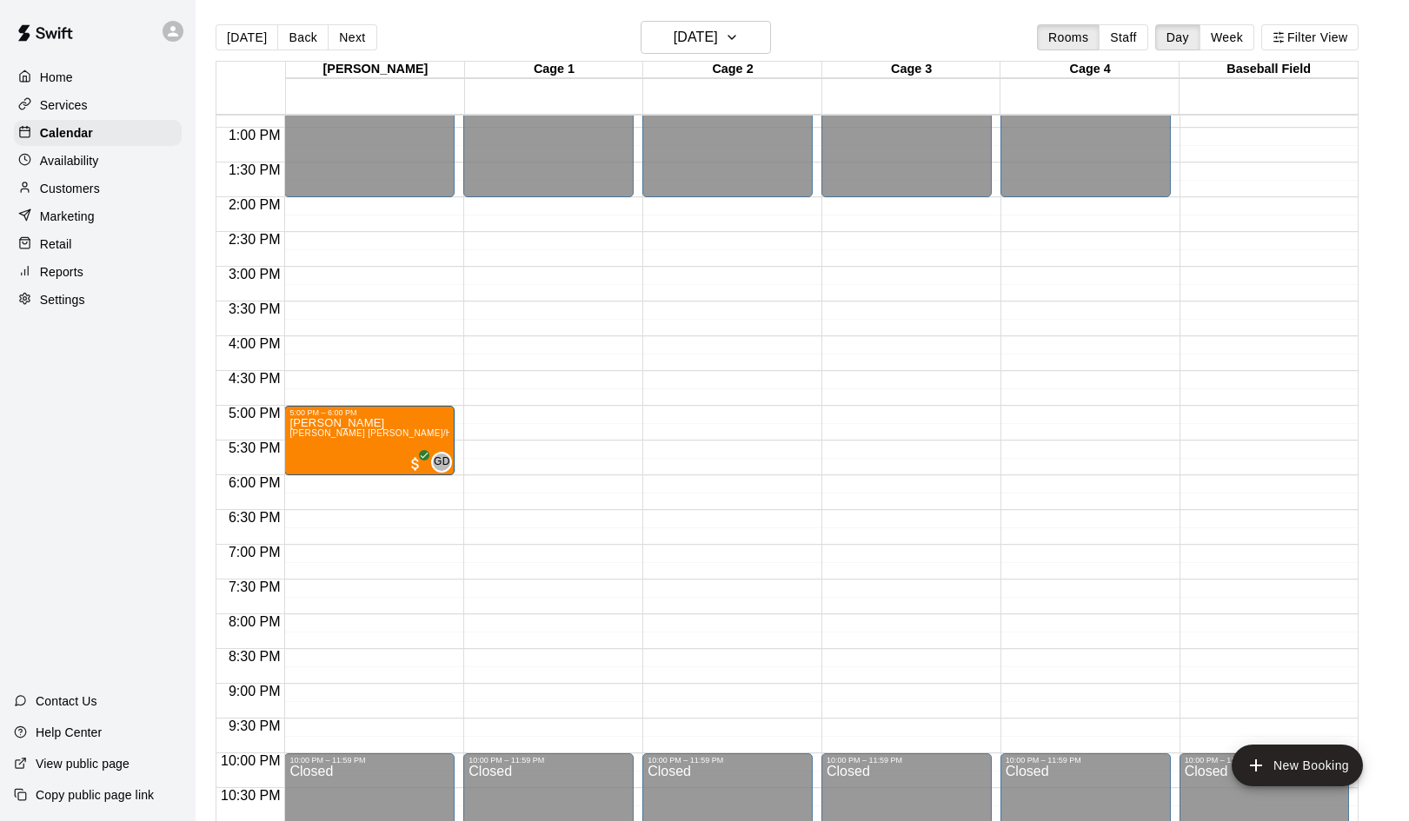
drag, startPoint x: 366, startPoint y: 486, endPoint x: 367, endPoint y: 430, distance: 55.6
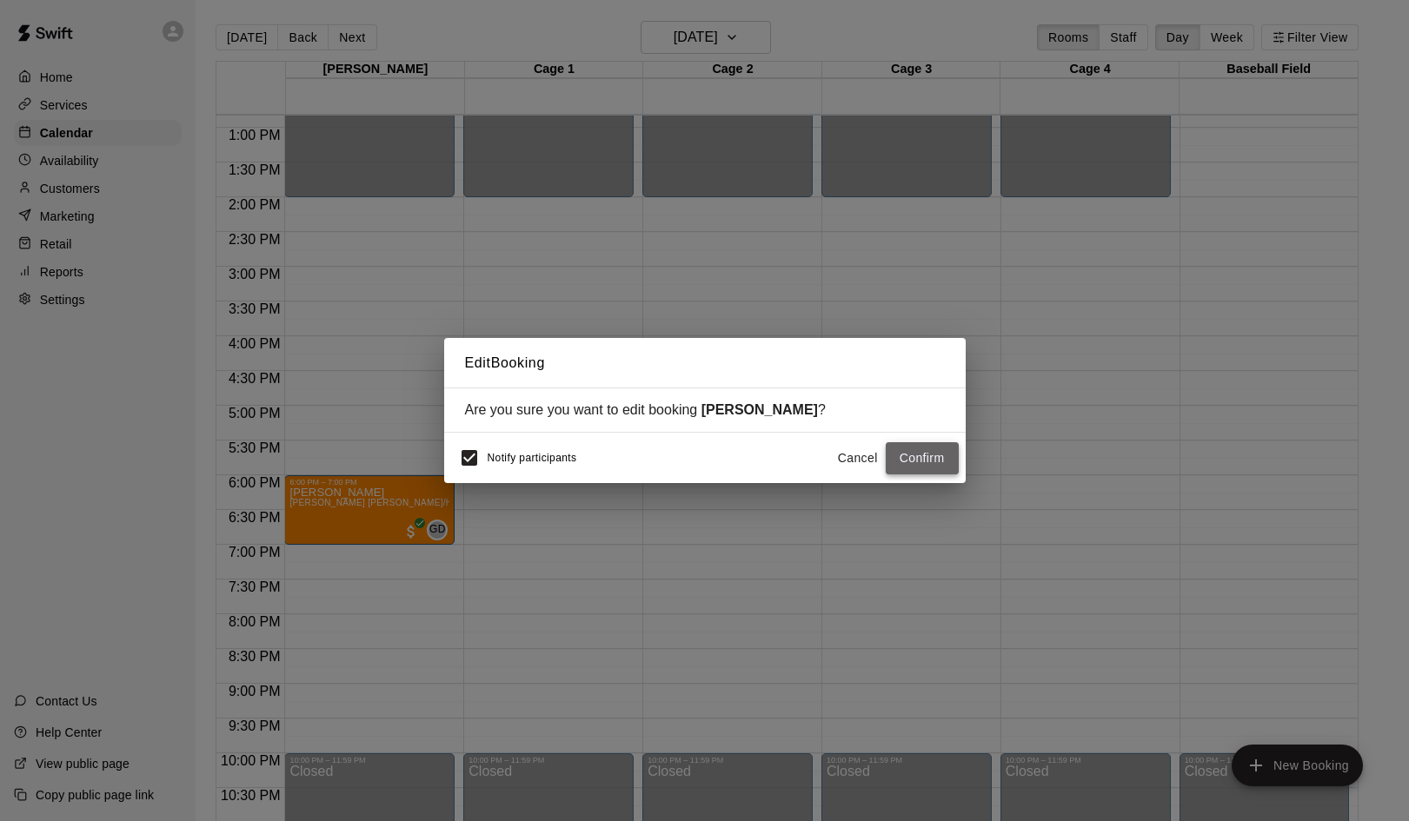
click at [933, 463] on button "Confirm" at bounding box center [922, 458] width 73 height 32
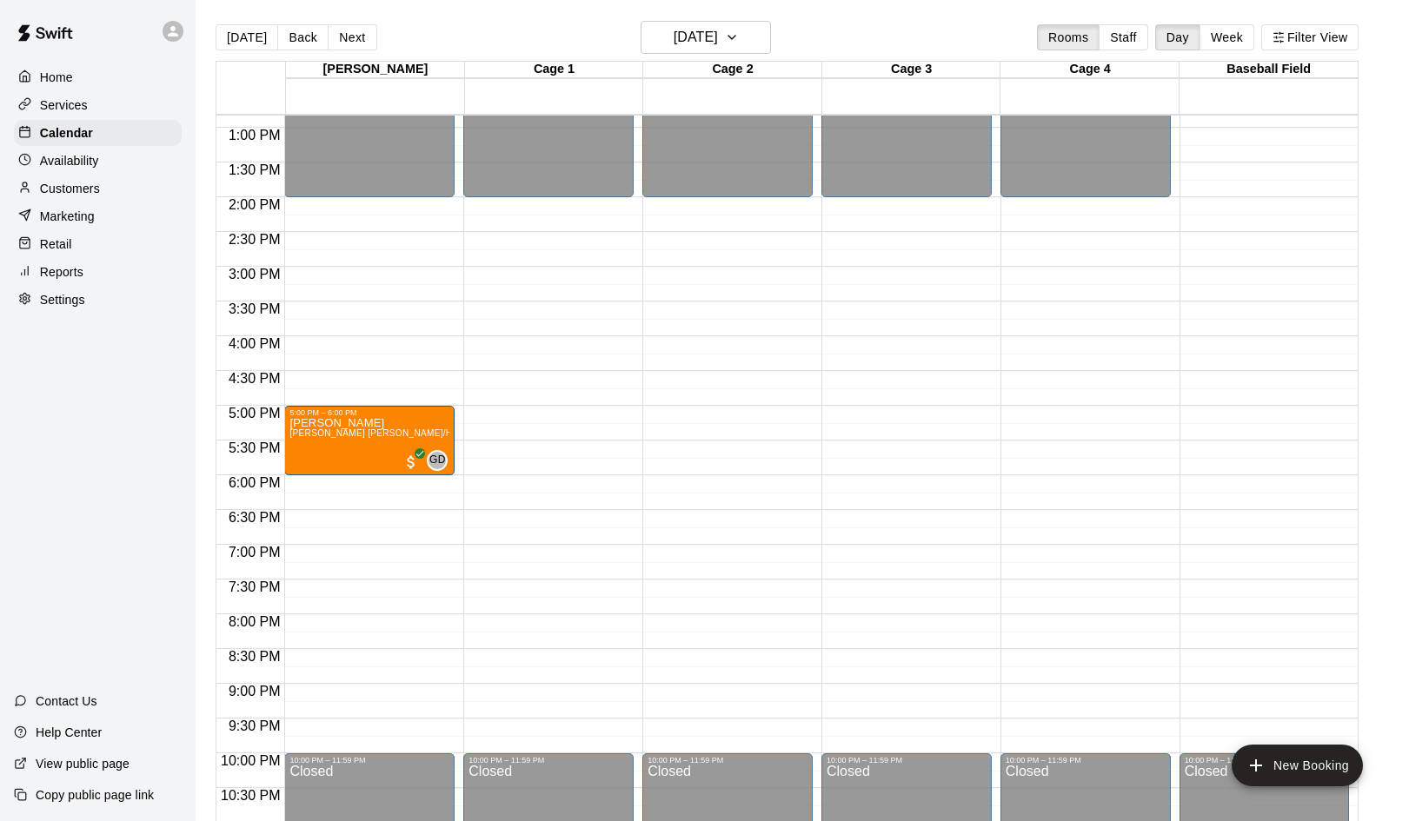
click at [58, 104] on p "Services" at bounding box center [64, 104] width 48 height 17
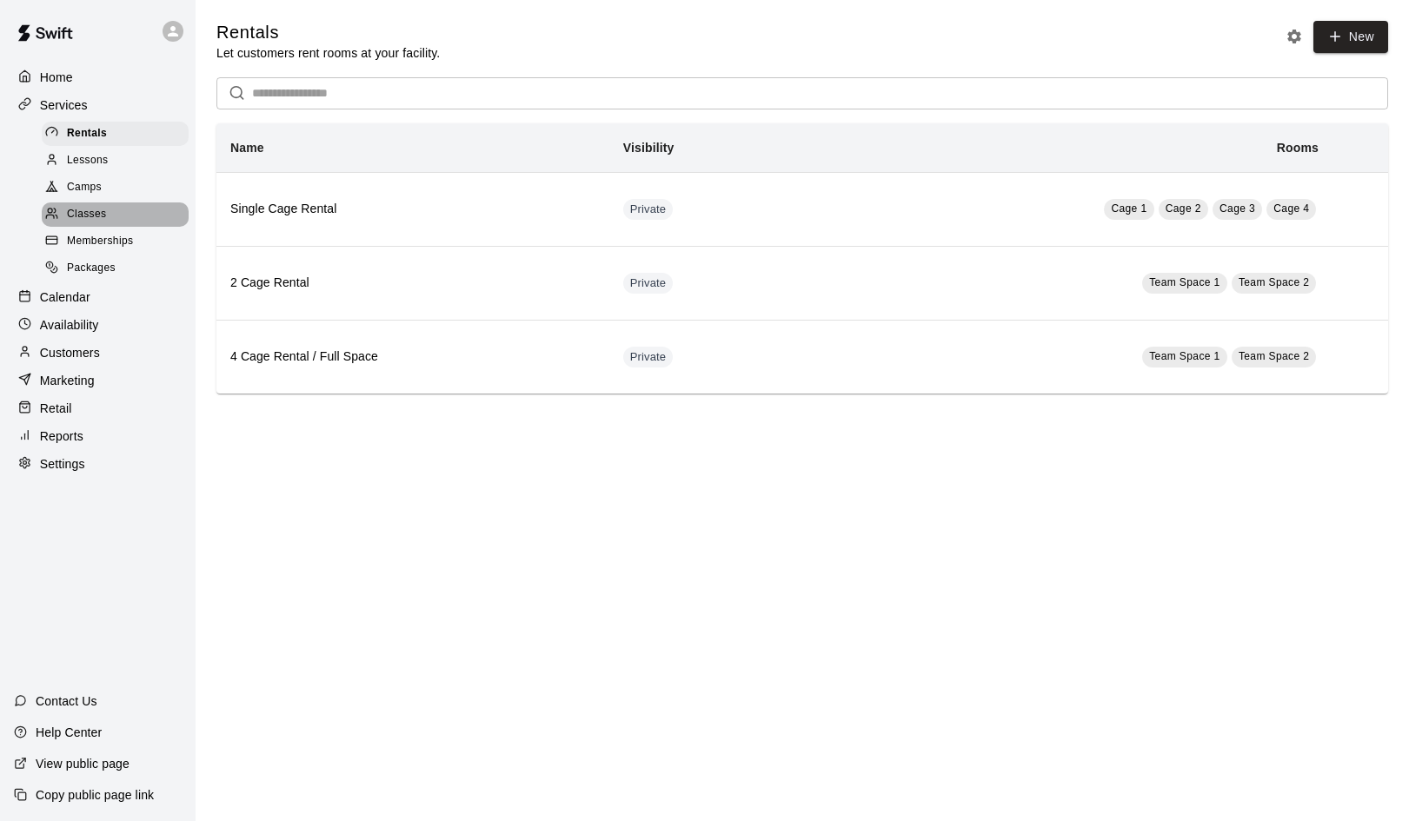
click at [87, 207] on span "Classes" at bounding box center [86, 214] width 39 height 17
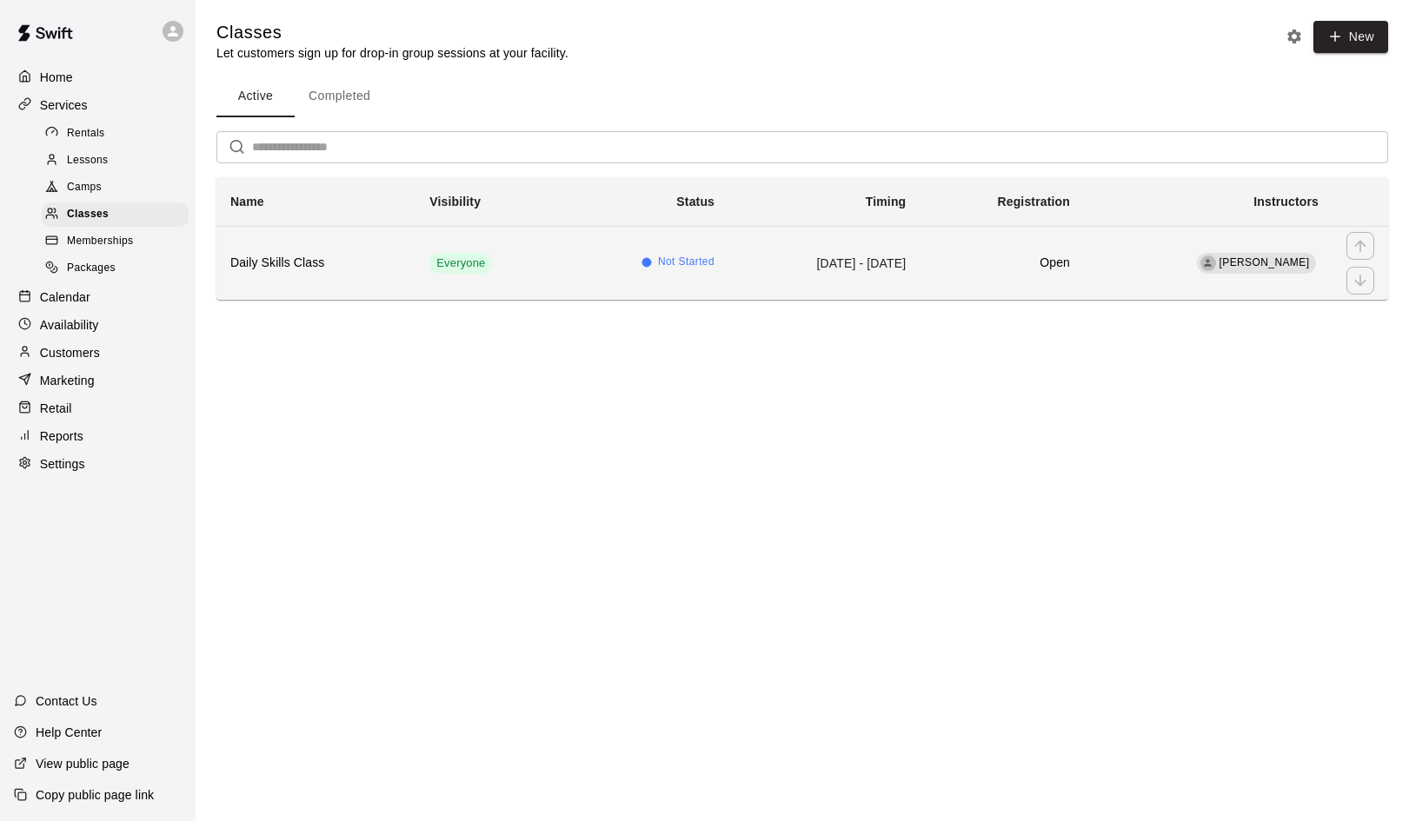
click at [284, 266] on h6 "Daily Skills Class" at bounding box center [315, 263] width 171 height 19
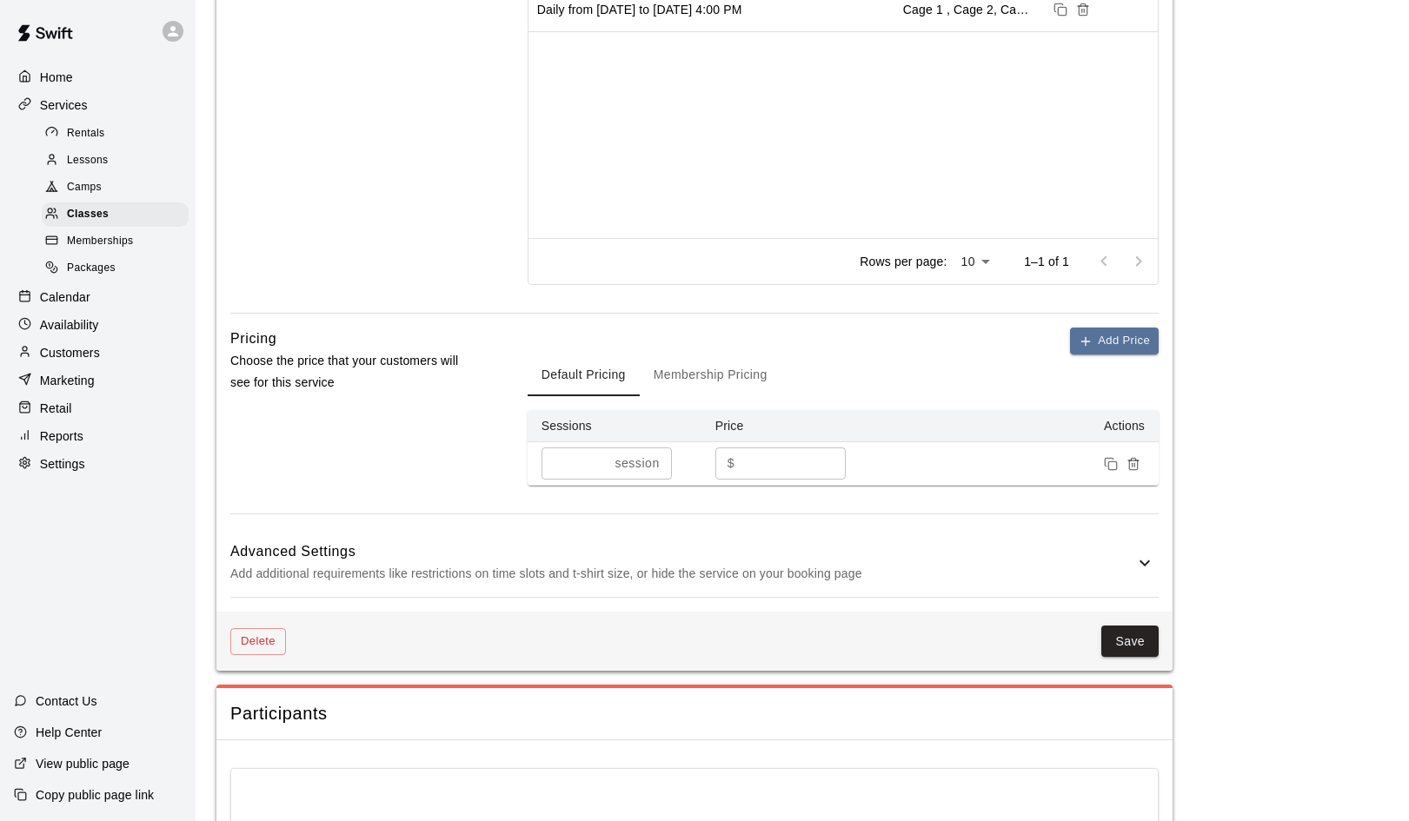
scroll to position [790, 0]
click at [1149, 551] on icon at bounding box center [1144, 561] width 21 height 21
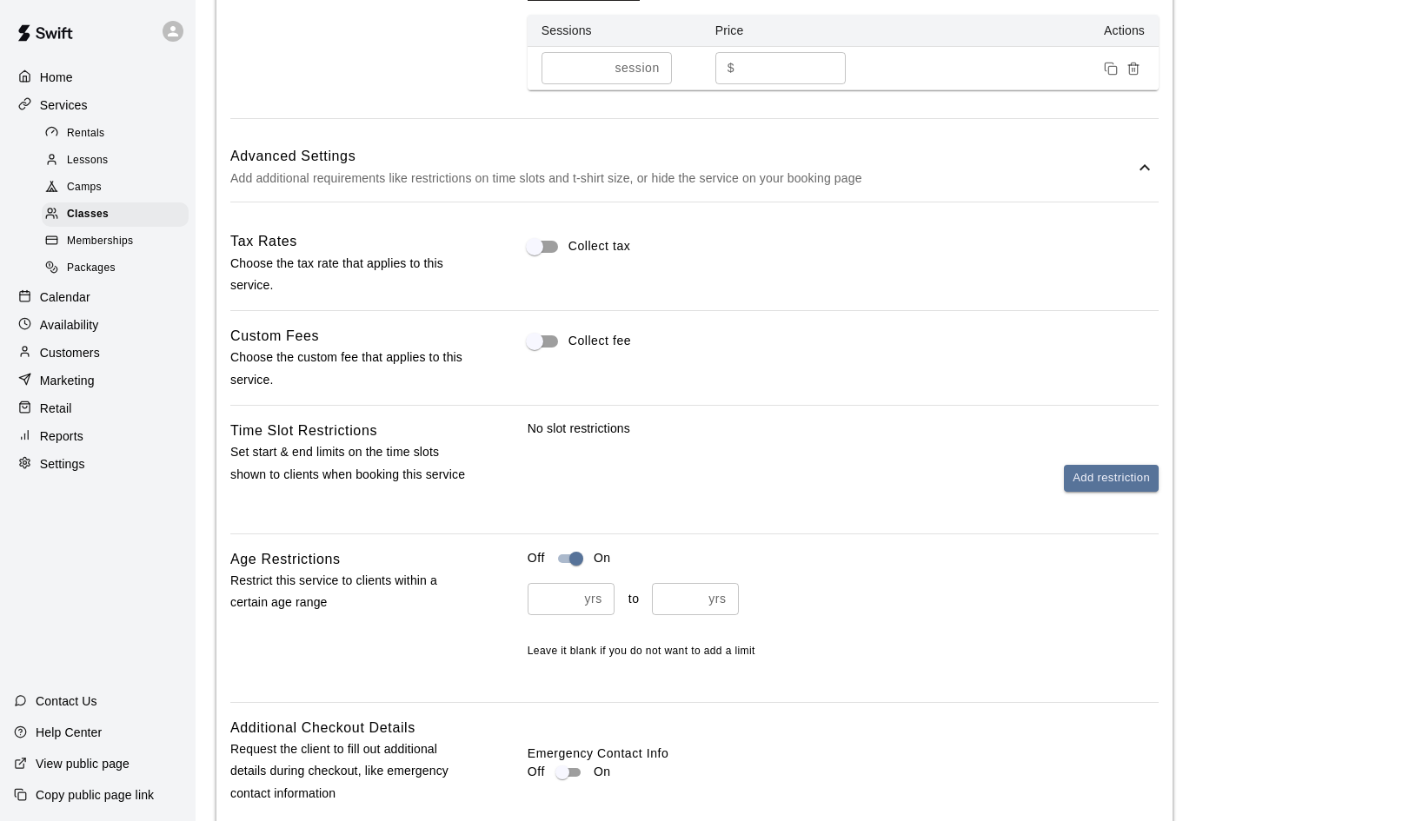
scroll to position [1197, 0]
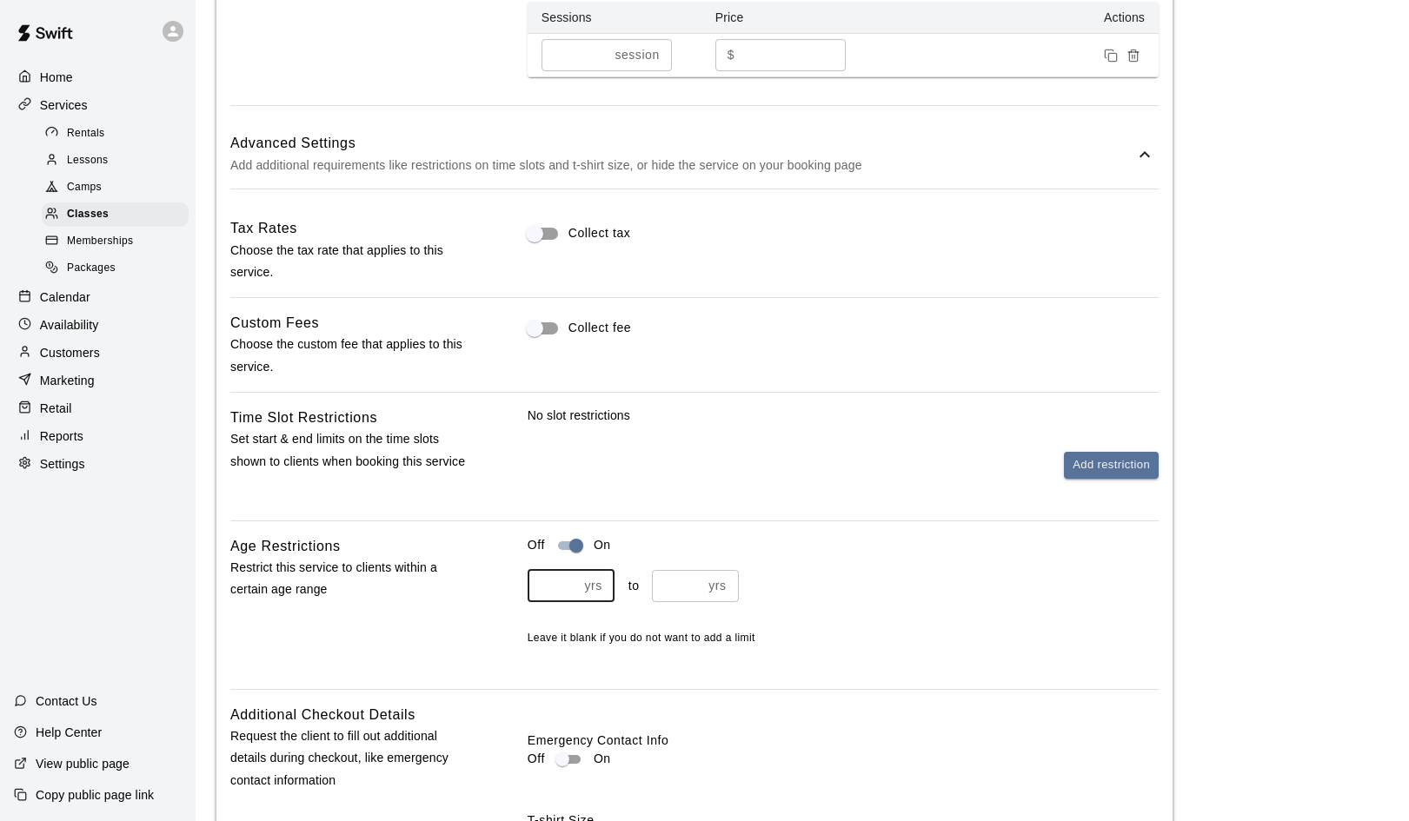
click at [571, 580] on input "*" at bounding box center [553, 586] width 50 height 32
click at [570, 575] on input "*" at bounding box center [553, 586] width 50 height 32
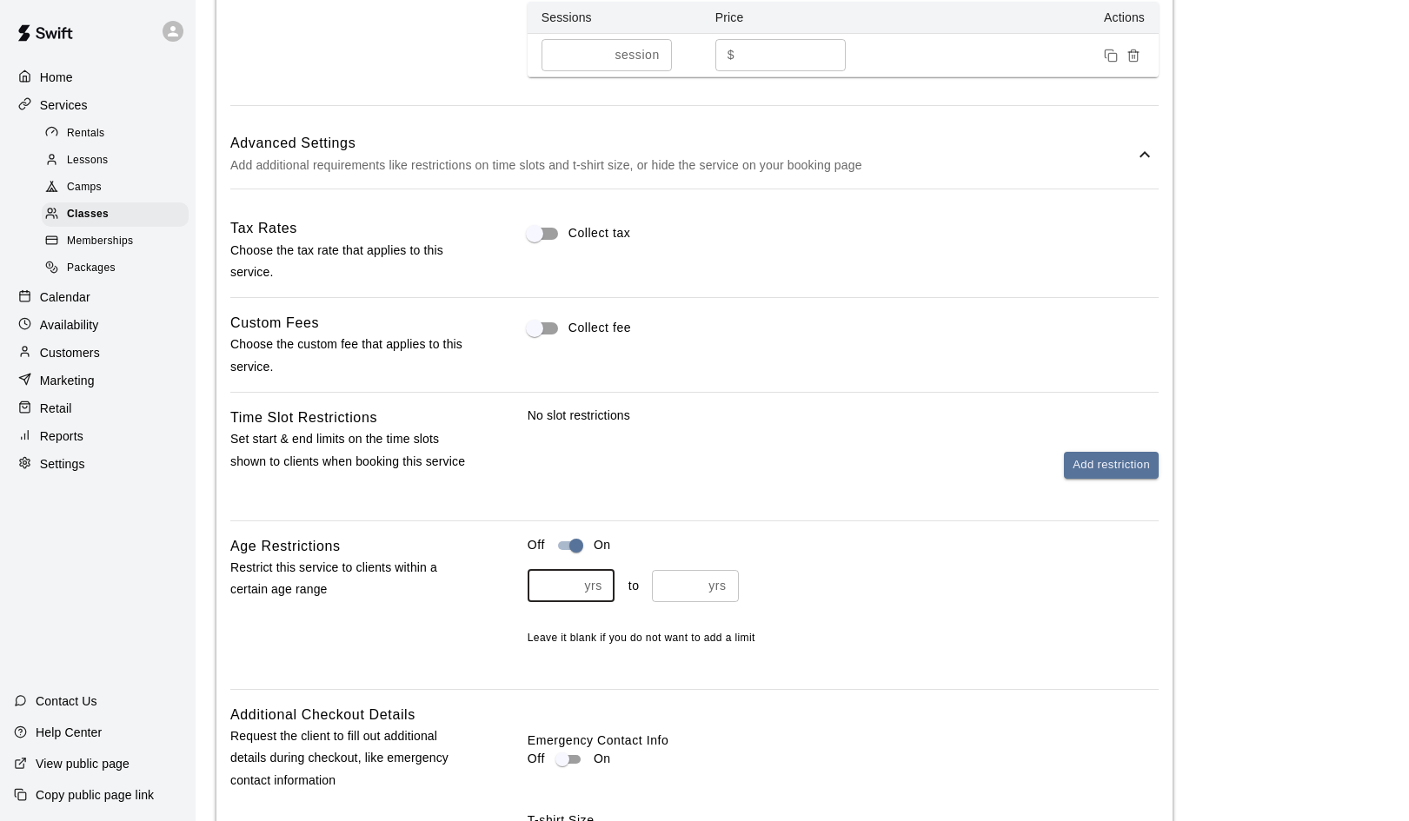
click at [570, 575] on input "*" at bounding box center [553, 586] width 50 height 32
type input "*"
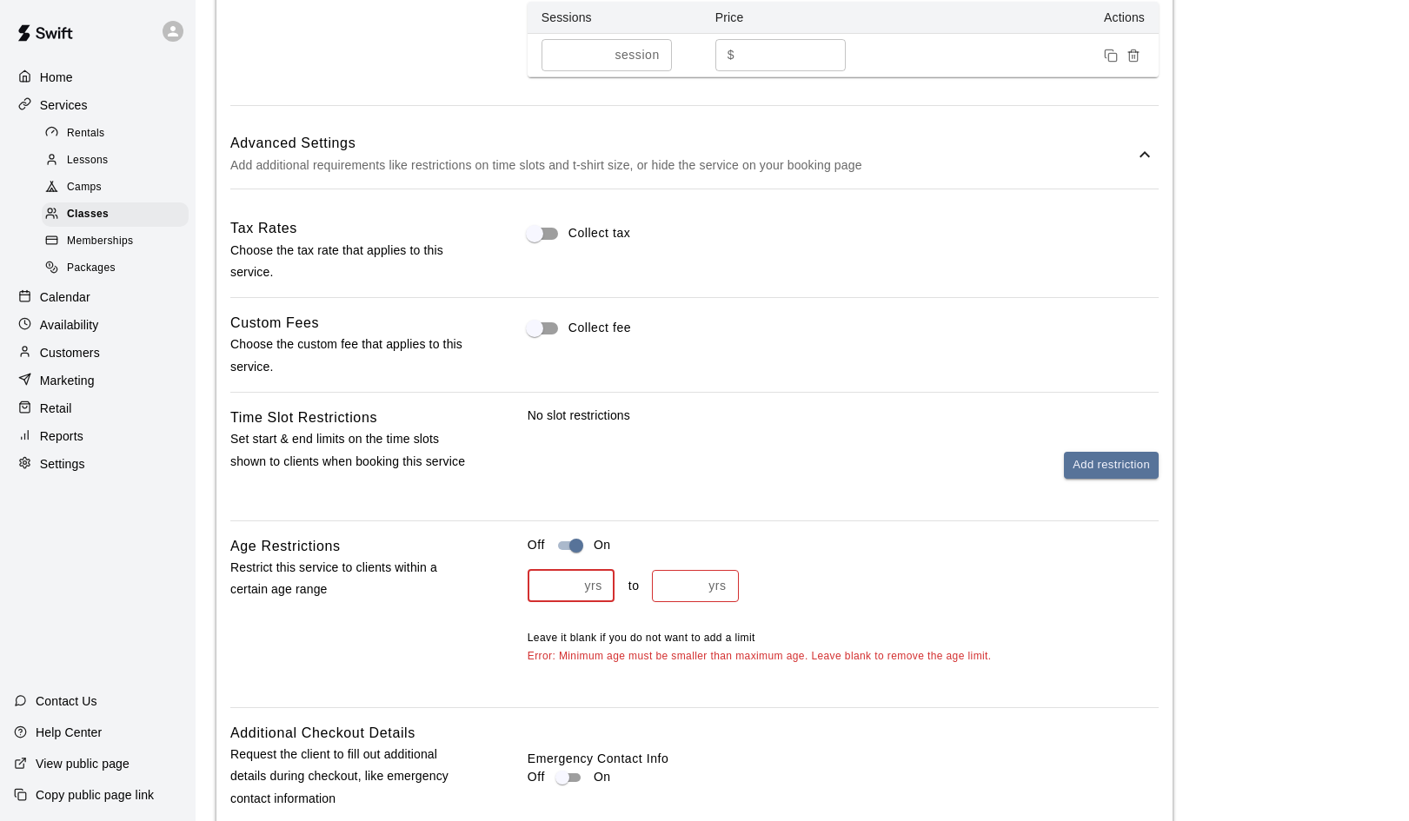
click at [570, 575] on input "*" at bounding box center [553, 586] width 50 height 32
type input "*"
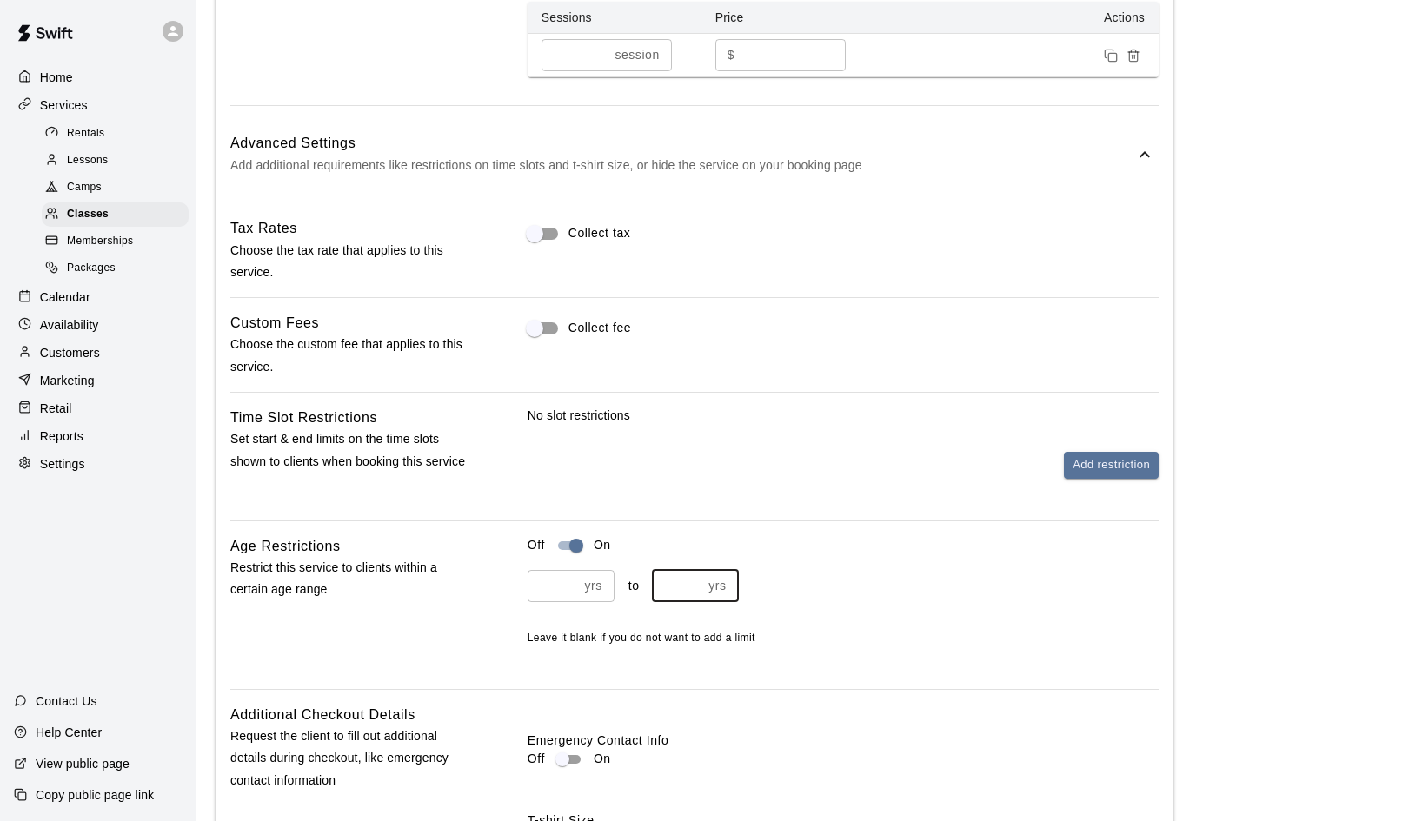
click at [694, 576] on input "*" at bounding box center [677, 586] width 50 height 32
click at [989, 664] on div "Off On * yrs ​ to yrs ​ Leave it blank if you do not want to add a limit" at bounding box center [843, 605] width 631 height 140
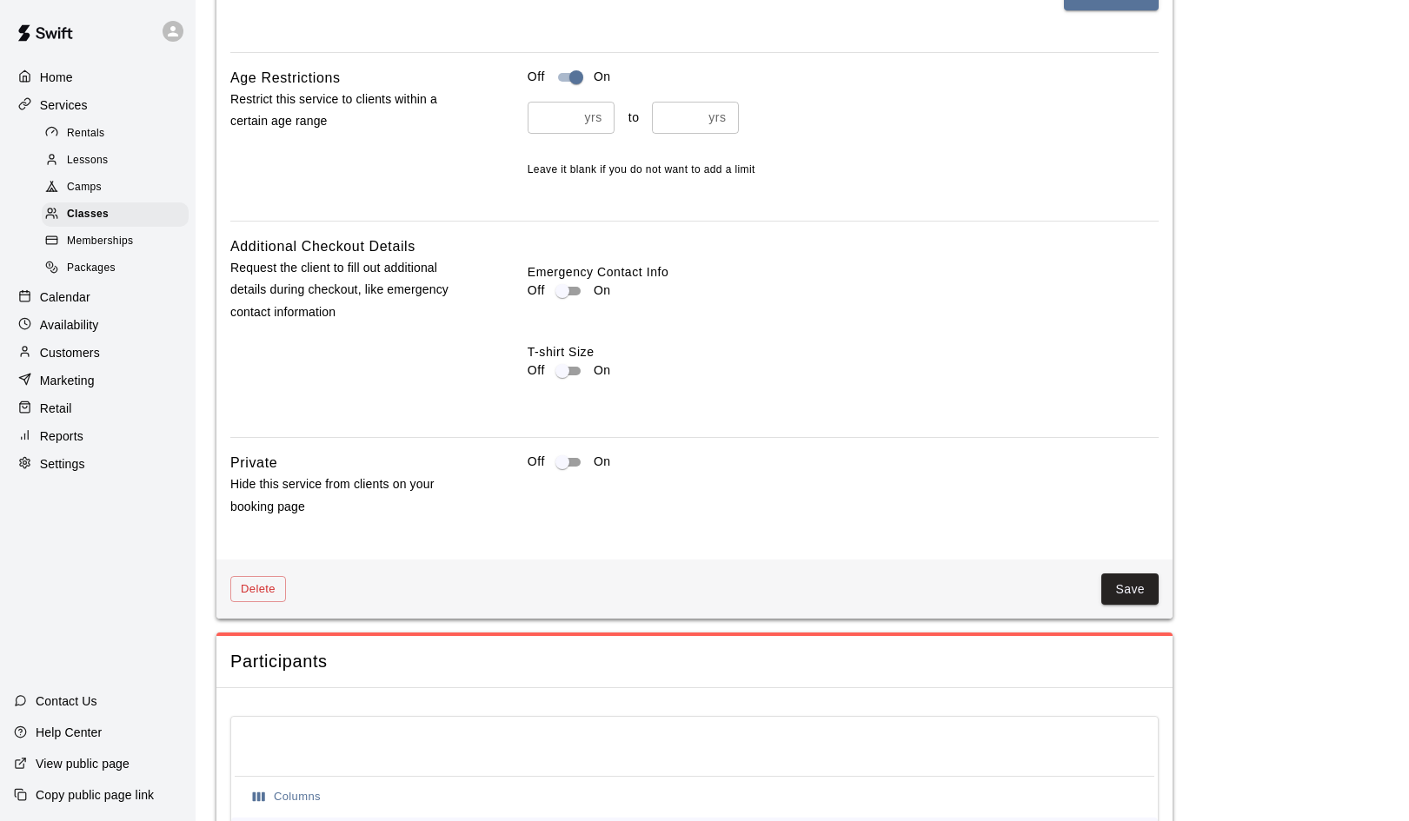
scroll to position [1682, 0]
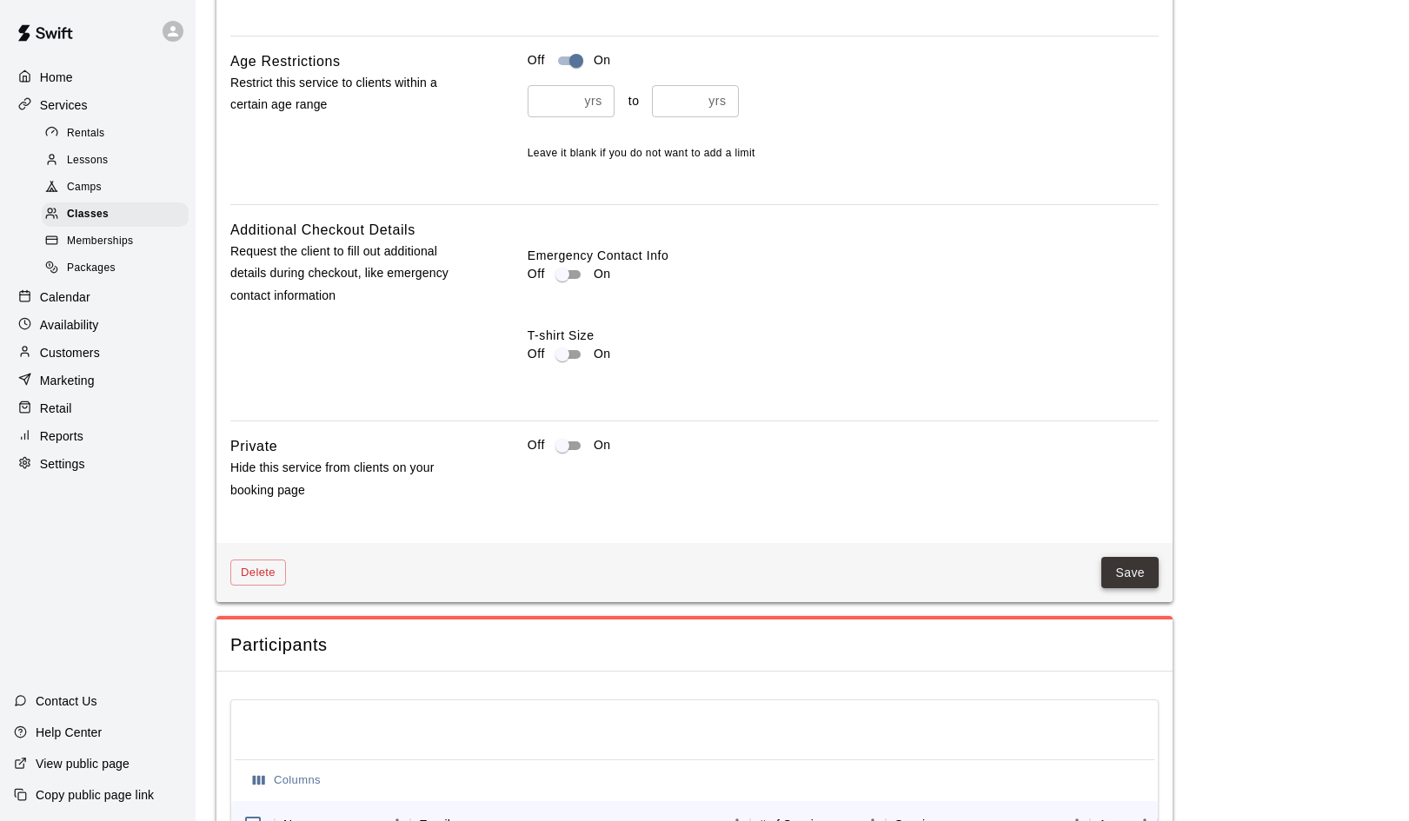
click at [1130, 562] on button "Save" at bounding box center [1129, 573] width 57 height 32
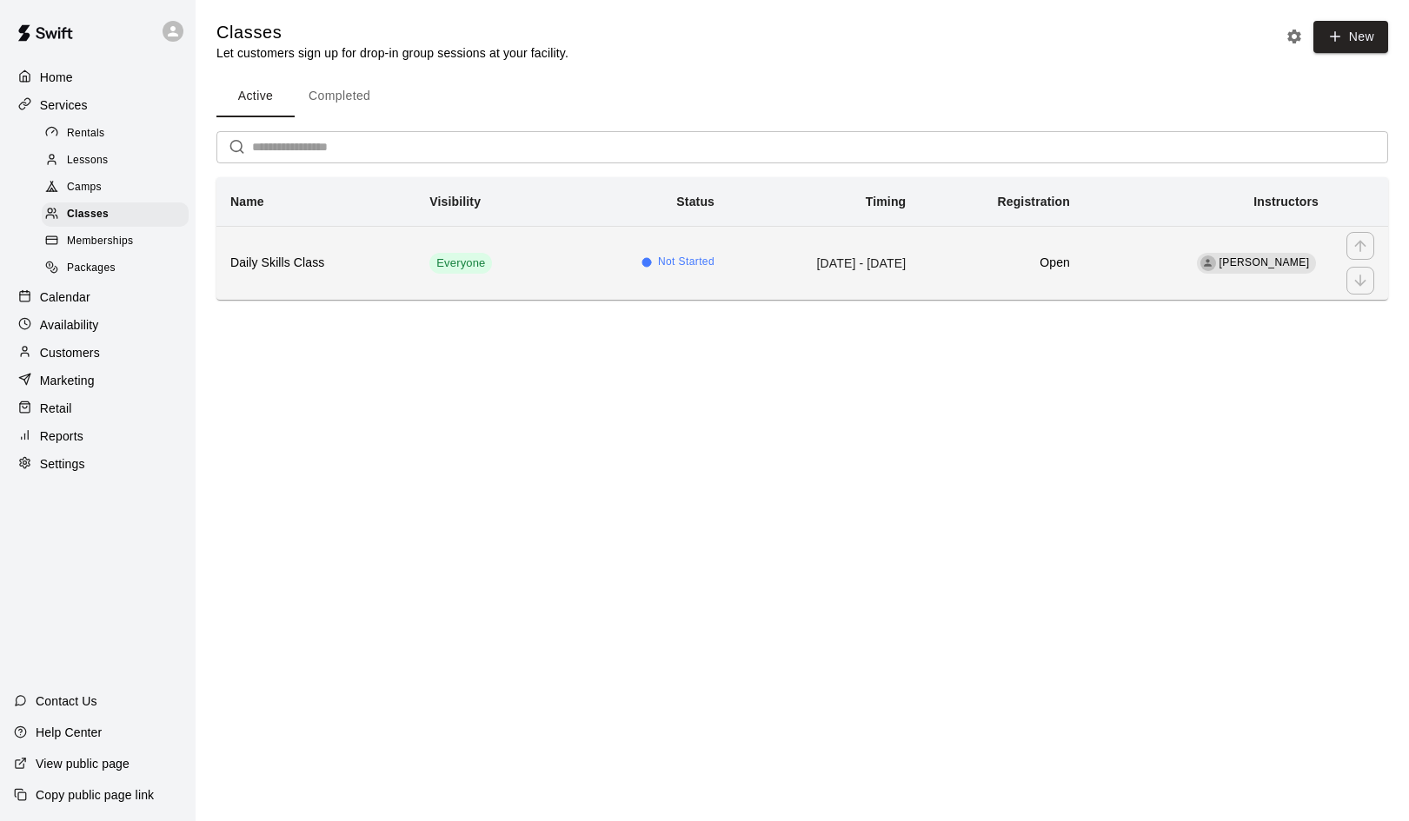
click at [262, 255] on h6 "Daily Skills Class" at bounding box center [315, 263] width 171 height 19
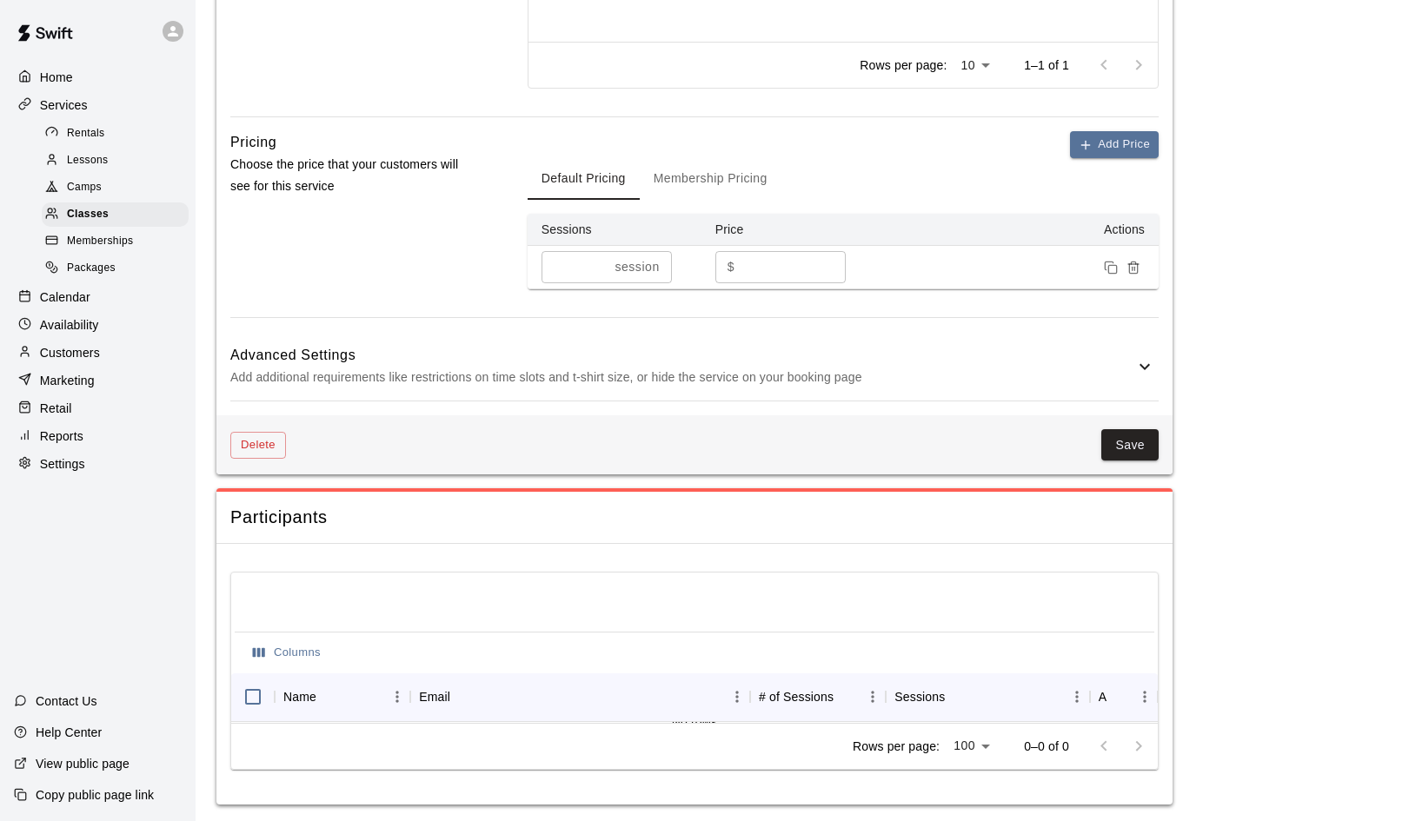
scroll to position [983, 0]
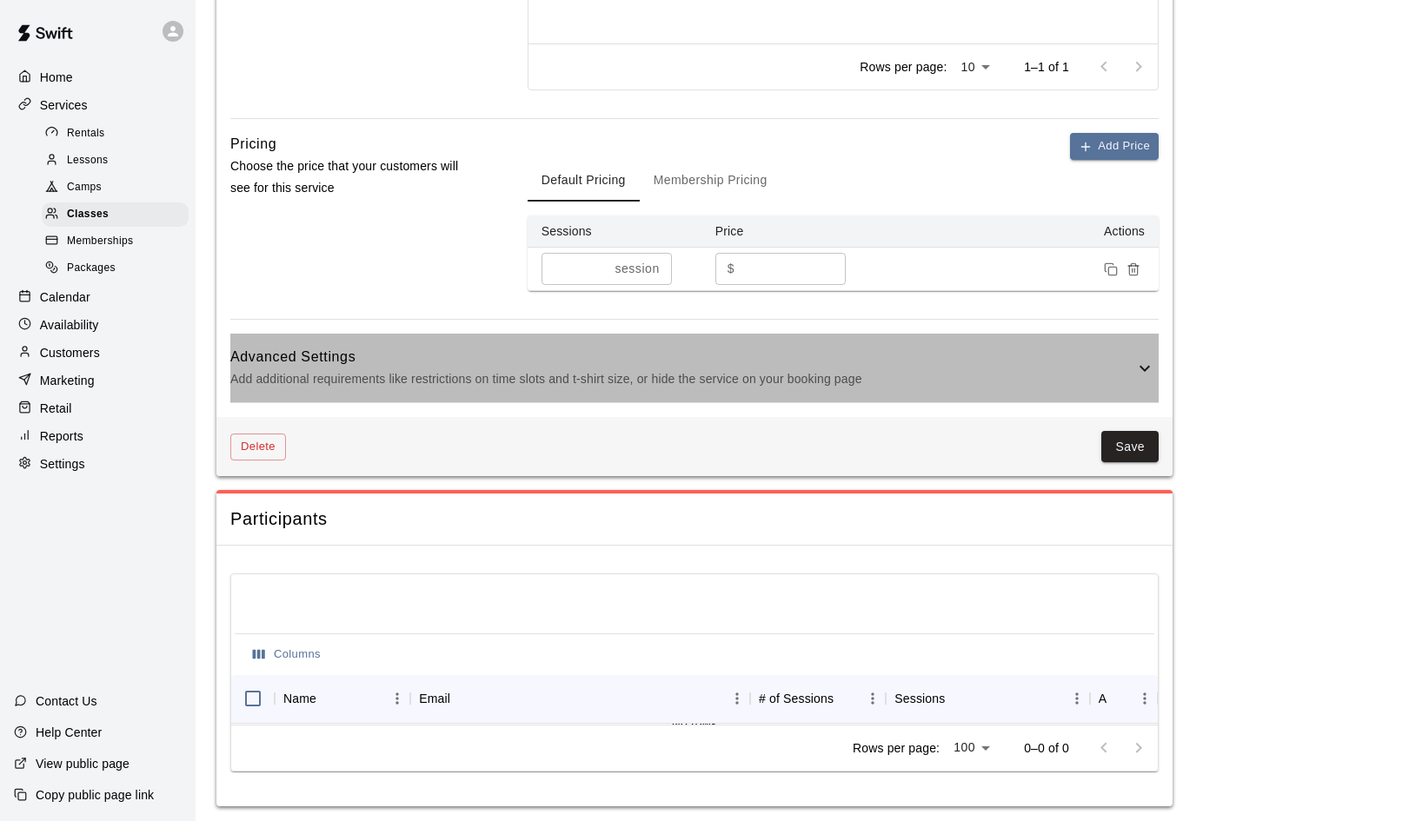
click at [1144, 364] on icon at bounding box center [1144, 368] width 21 height 21
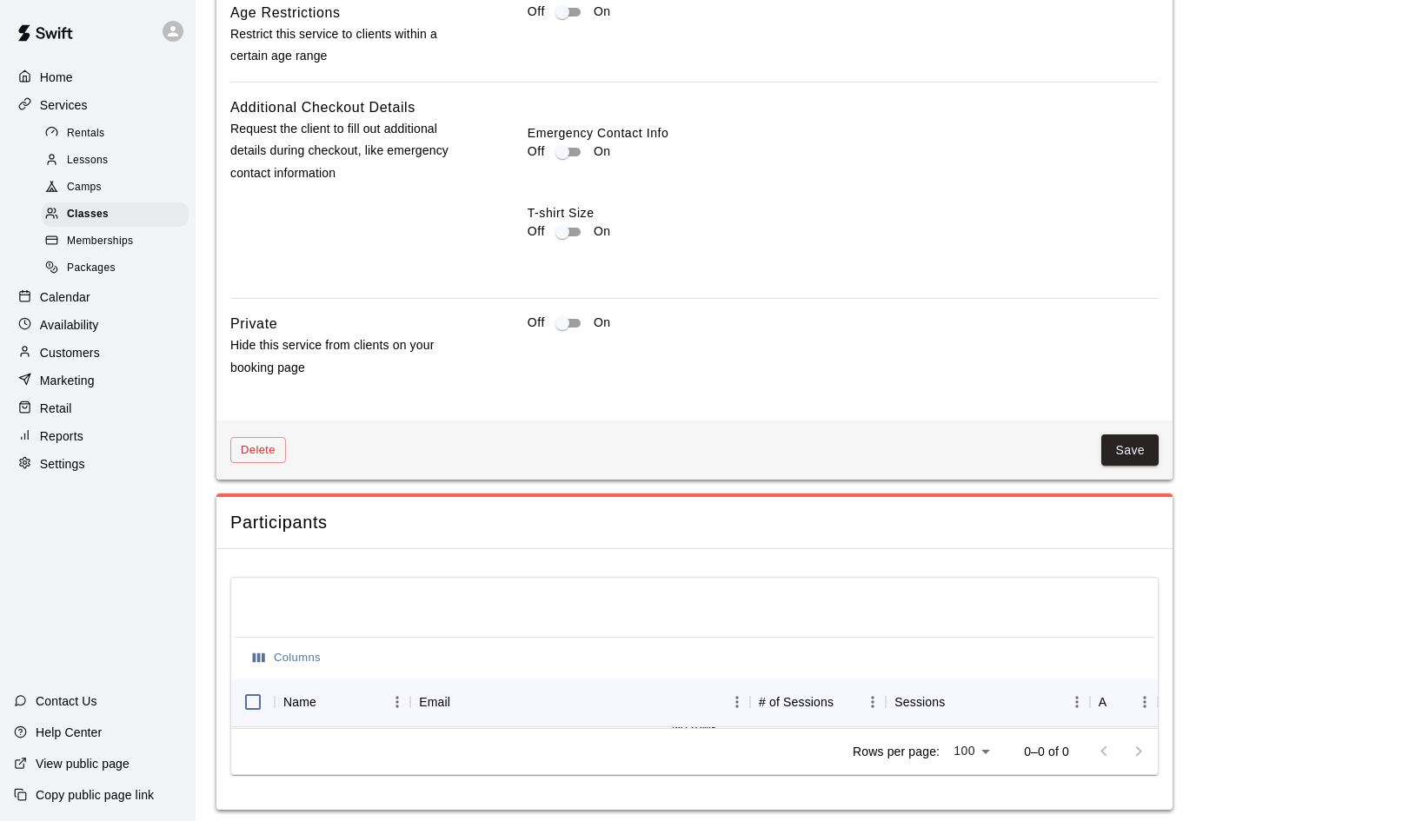
scroll to position [1730, 0]
click at [1130, 439] on button "Save" at bounding box center [1129, 451] width 57 height 32
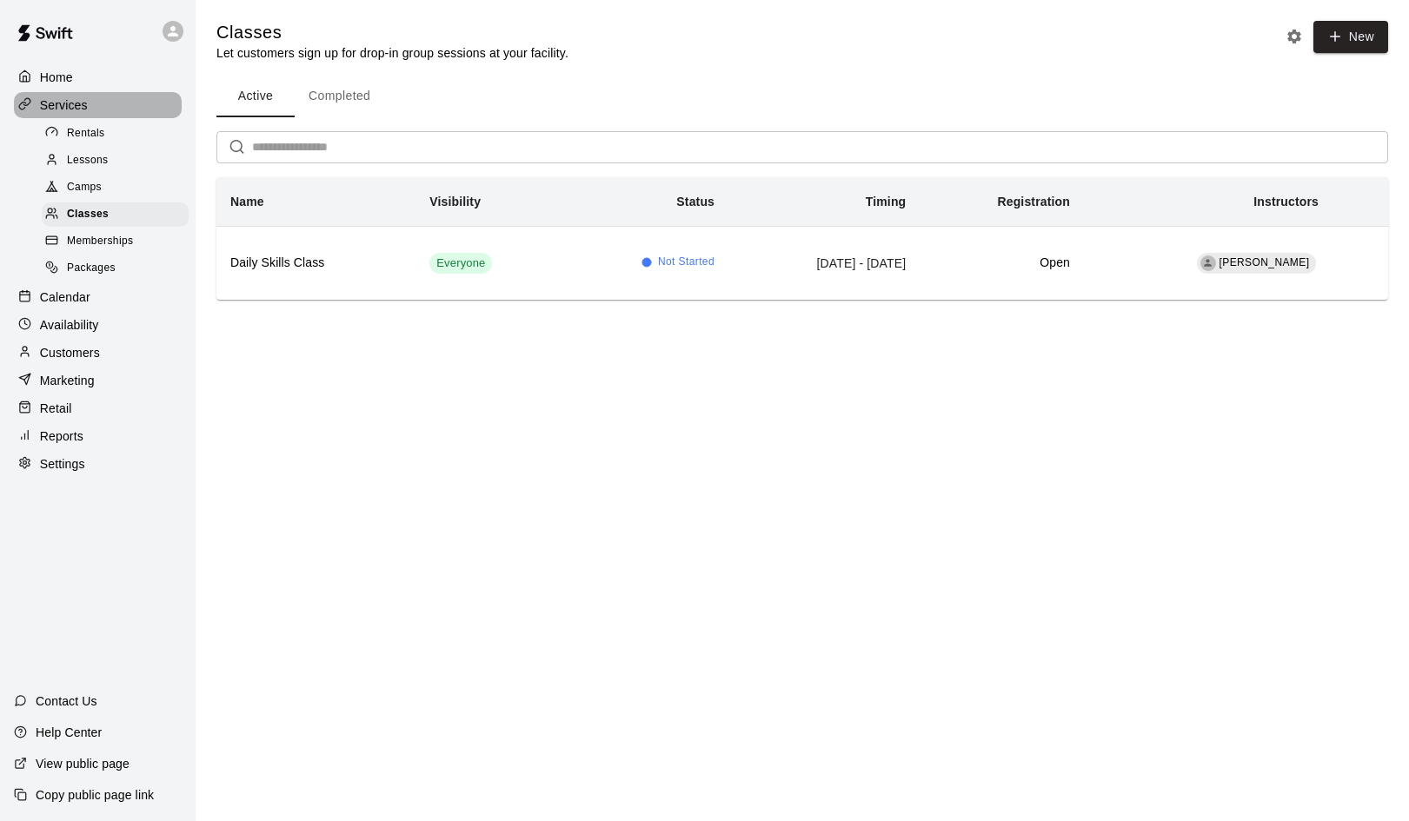
click at [60, 100] on p "Services" at bounding box center [64, 104] width 48 height 17
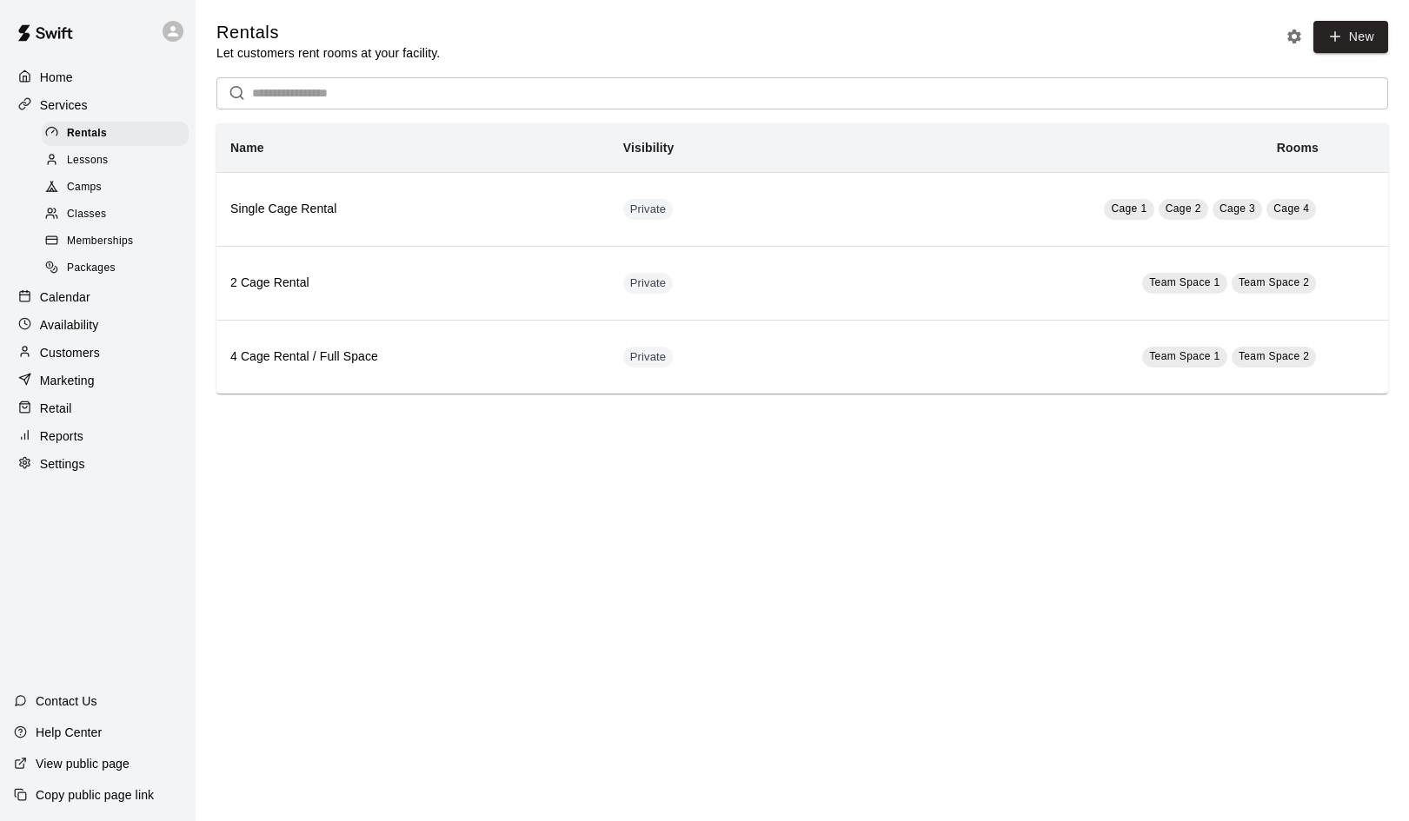
click at [69, 103] on p "Services" at bounding box center [64, 104] width 48 height 17
click at [156, 129] on div "Rentals" at bounding box center [115, 134] width 147 height 24
click at [1297, 38] on icon "Rental settings" at bounding box center [1294, 37] width 14 height 14
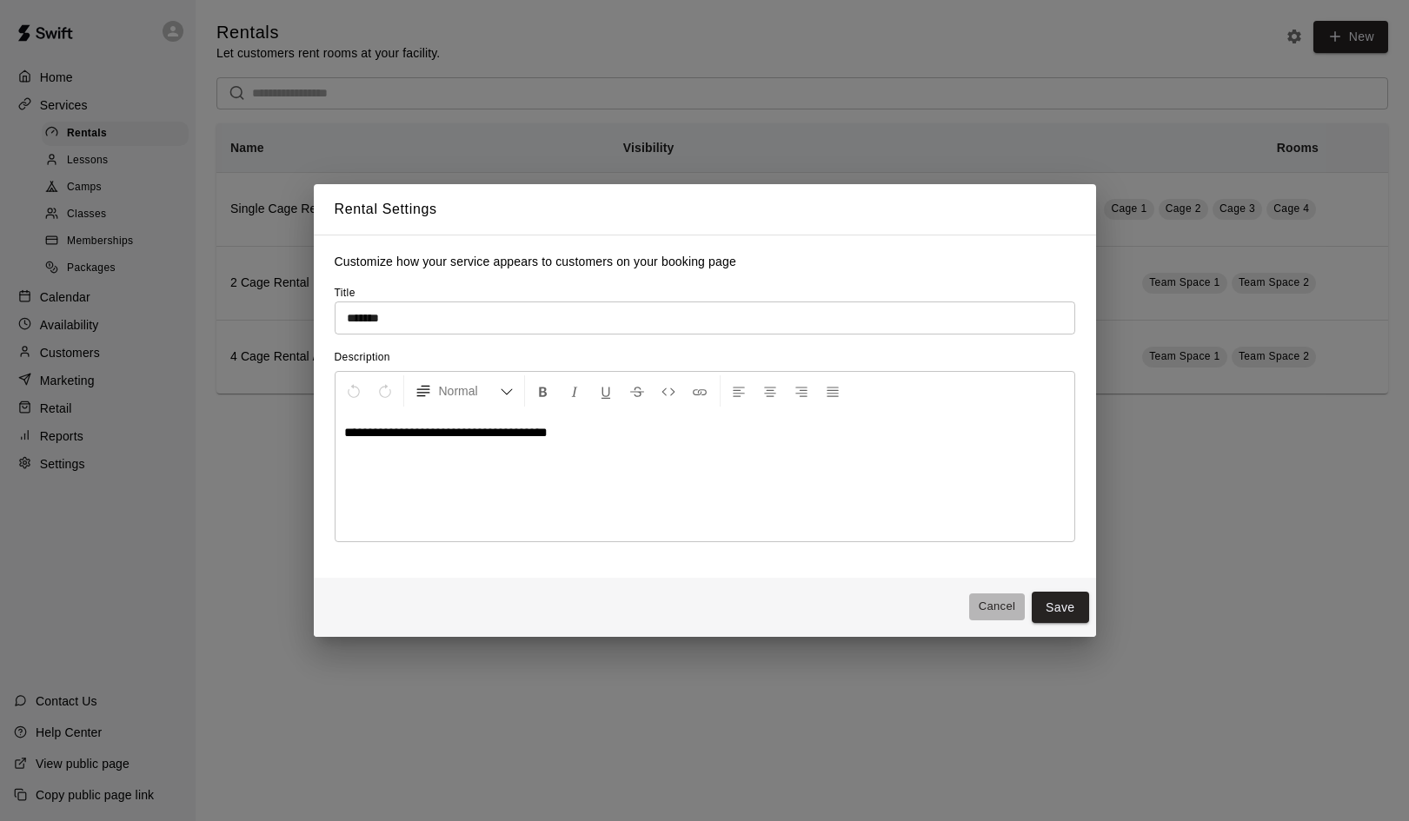
click at [995, 604] on button "Cancel" at bounding box center [997, 607] width 56 height 27
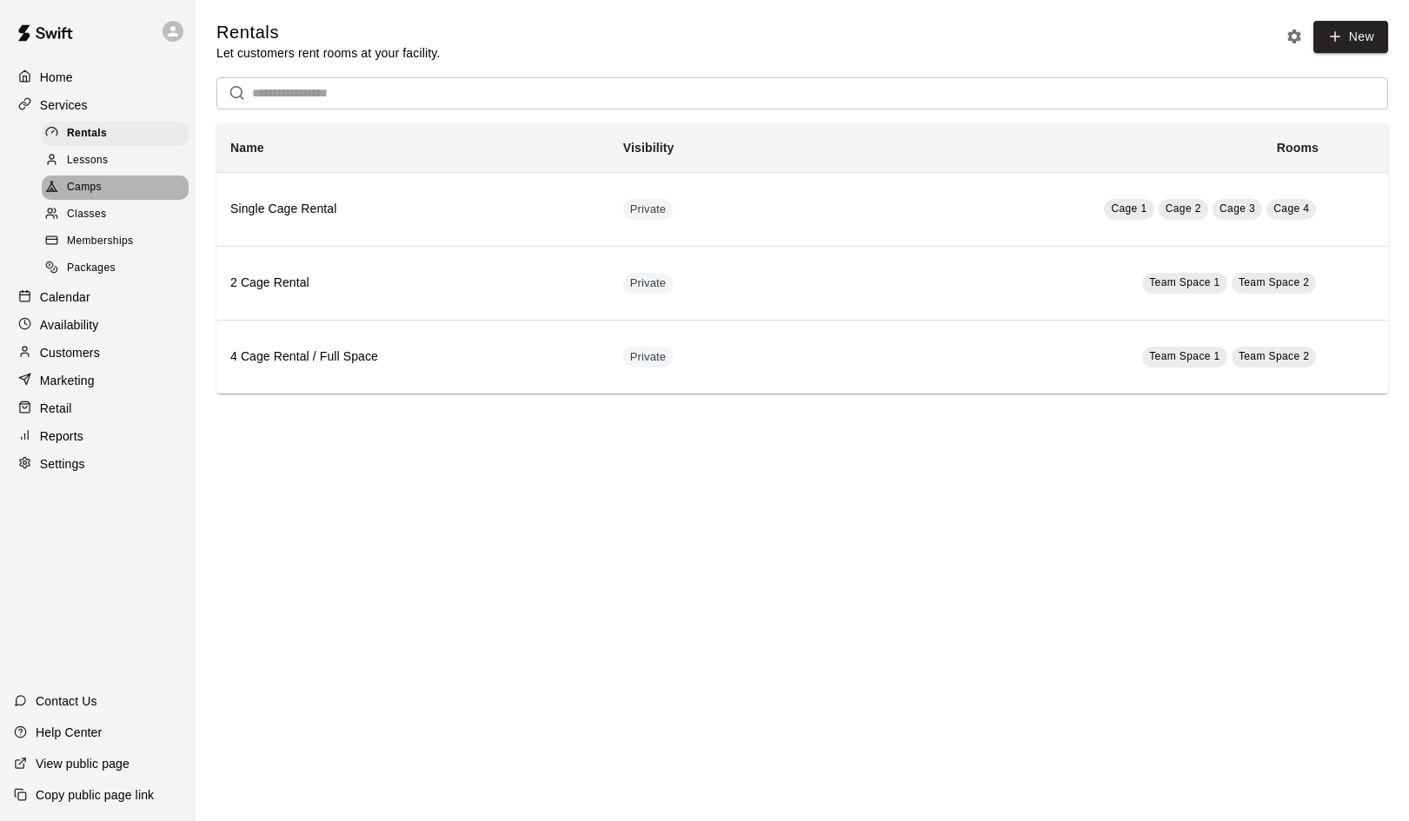
click at [92, 182] on span "Camps" at bounding box center [84, 187] width 35 height 17
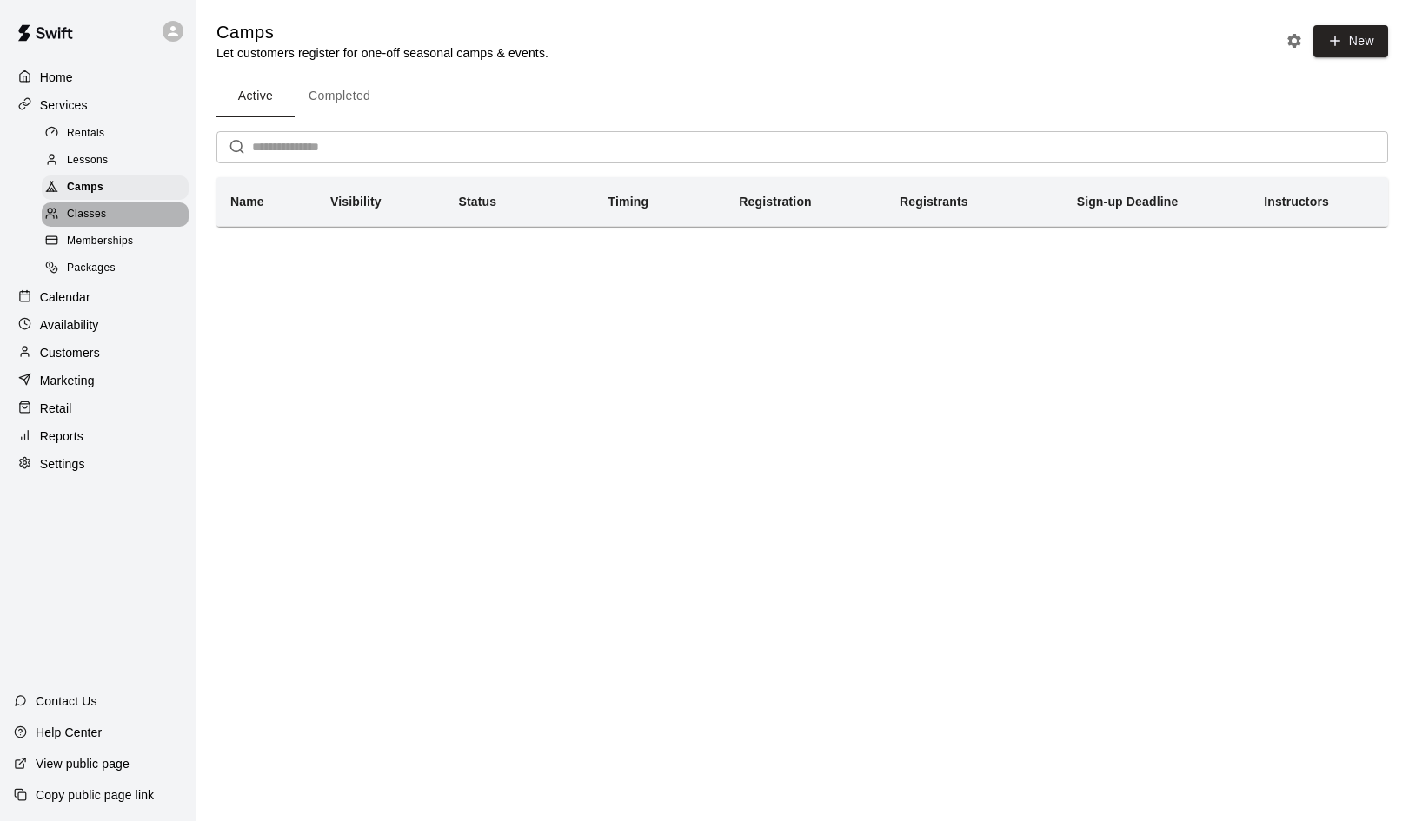
click at [86, 210] on span "Classes" at bounding box center [86, 214] width 39 height 17
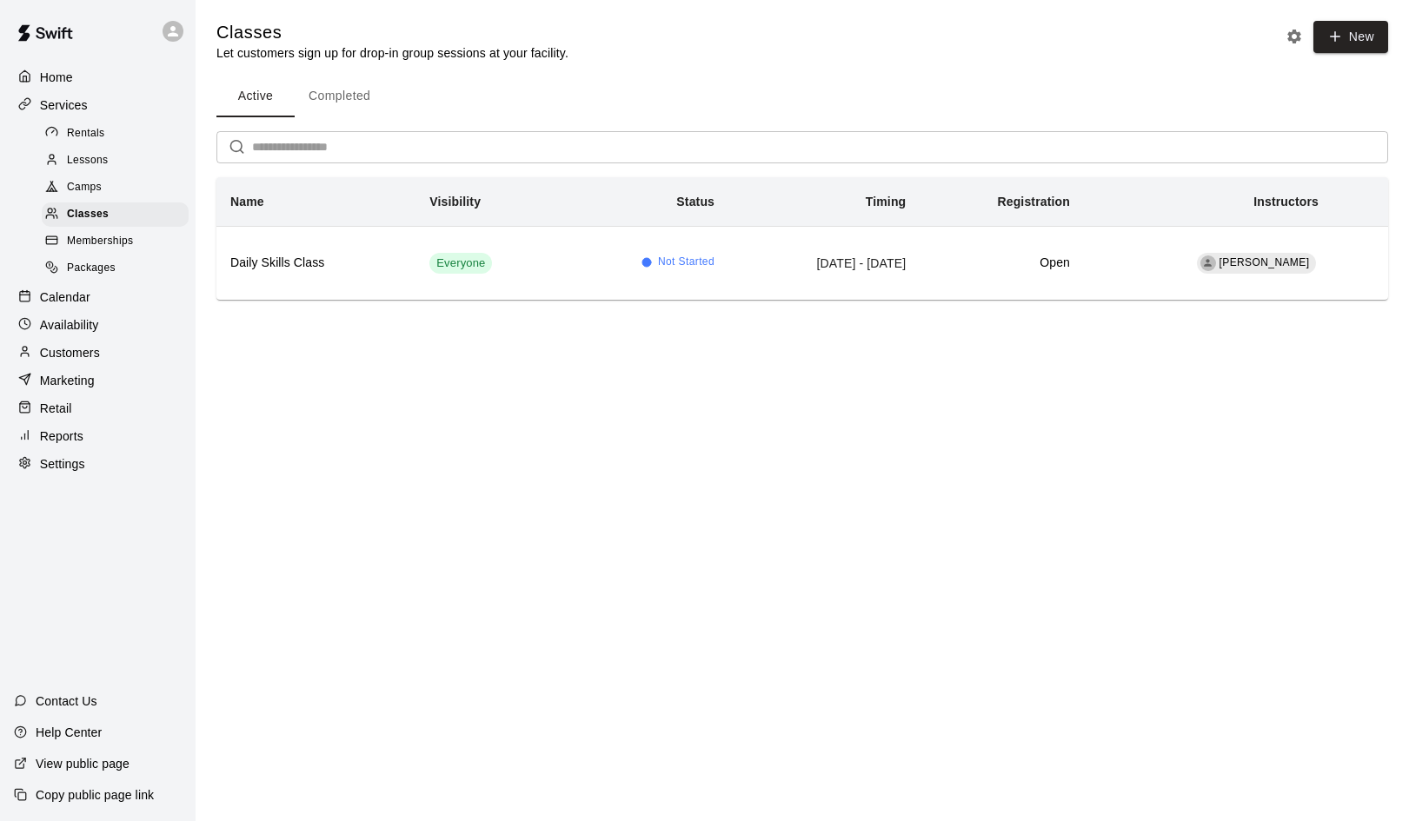
click at [274, 349] on html "Home Services Rentals Lessons Camps Classes Memberships Packages Calendar Avail…" at bounding box center [704, 174] width 1409 height 349
click at [107, 233] on span "Memberships" at bounding box center [100, 241] width 66 height 17
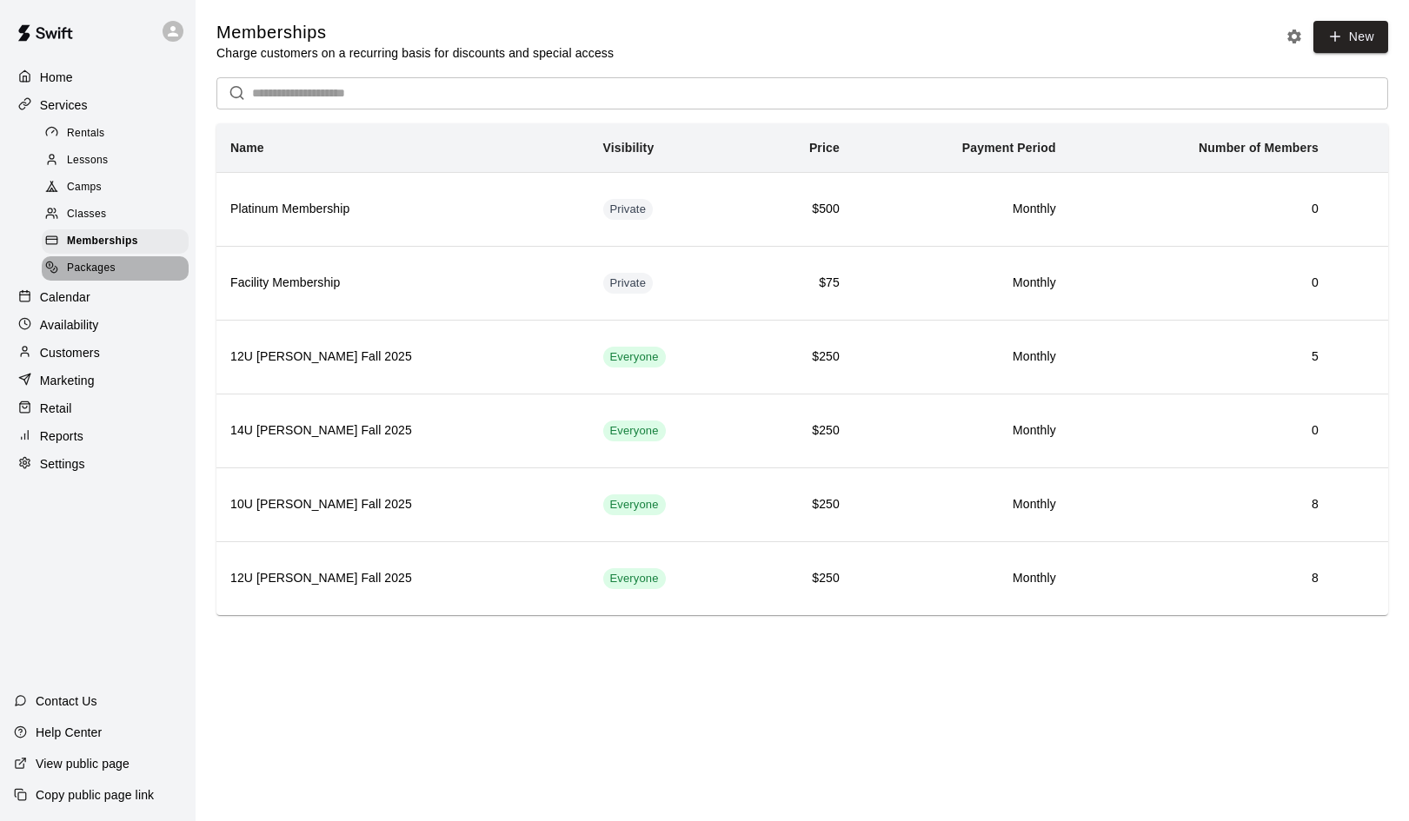
click at [105, 262] on span "Packages" at bounding box center [91, 268] width 49 height 17
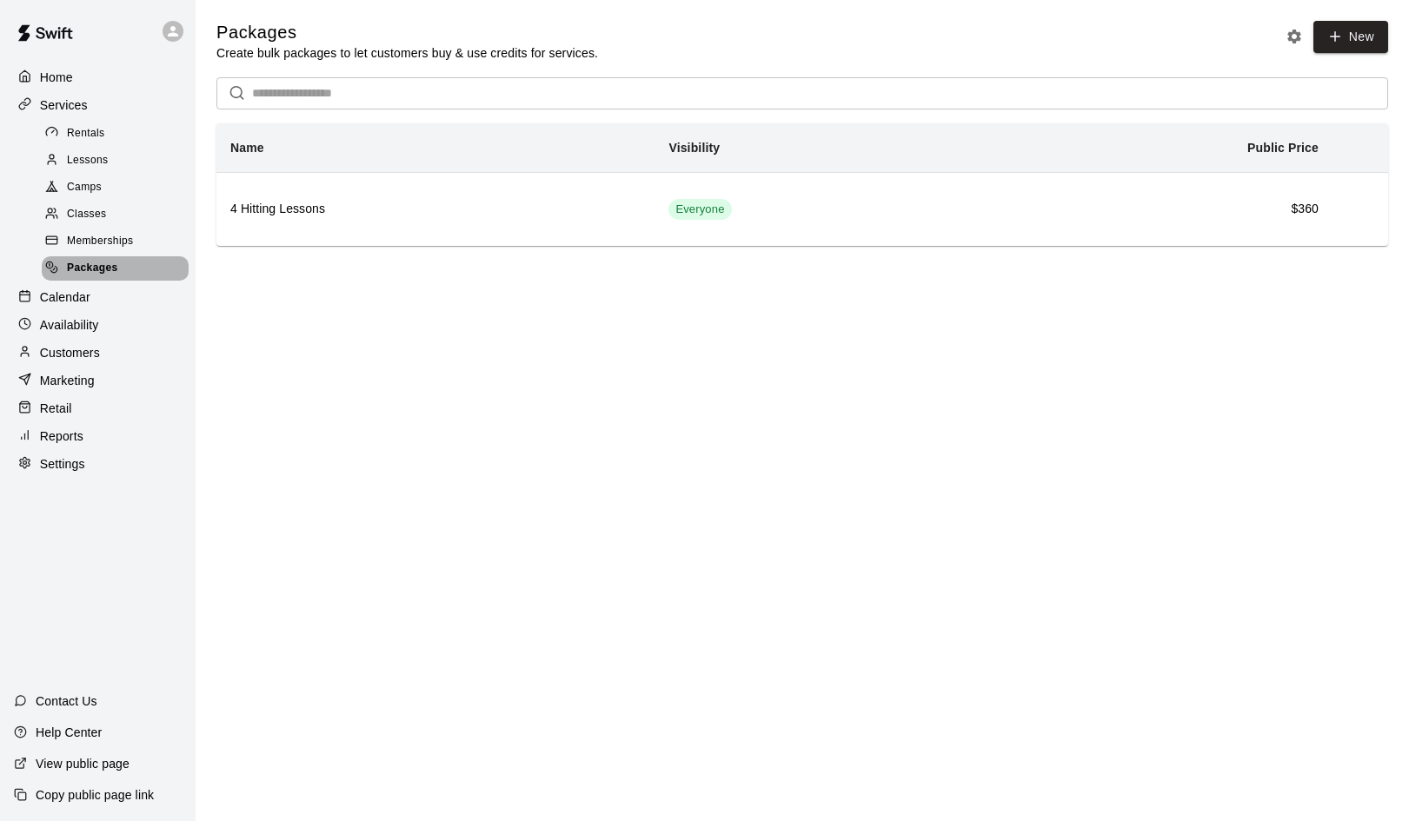
click at [90, 260] on span "Packages" at bounding box center [92, 268] width 51 height 17
click at [26, 105] on icon at bounding box center [26, 101] width 6 height 7
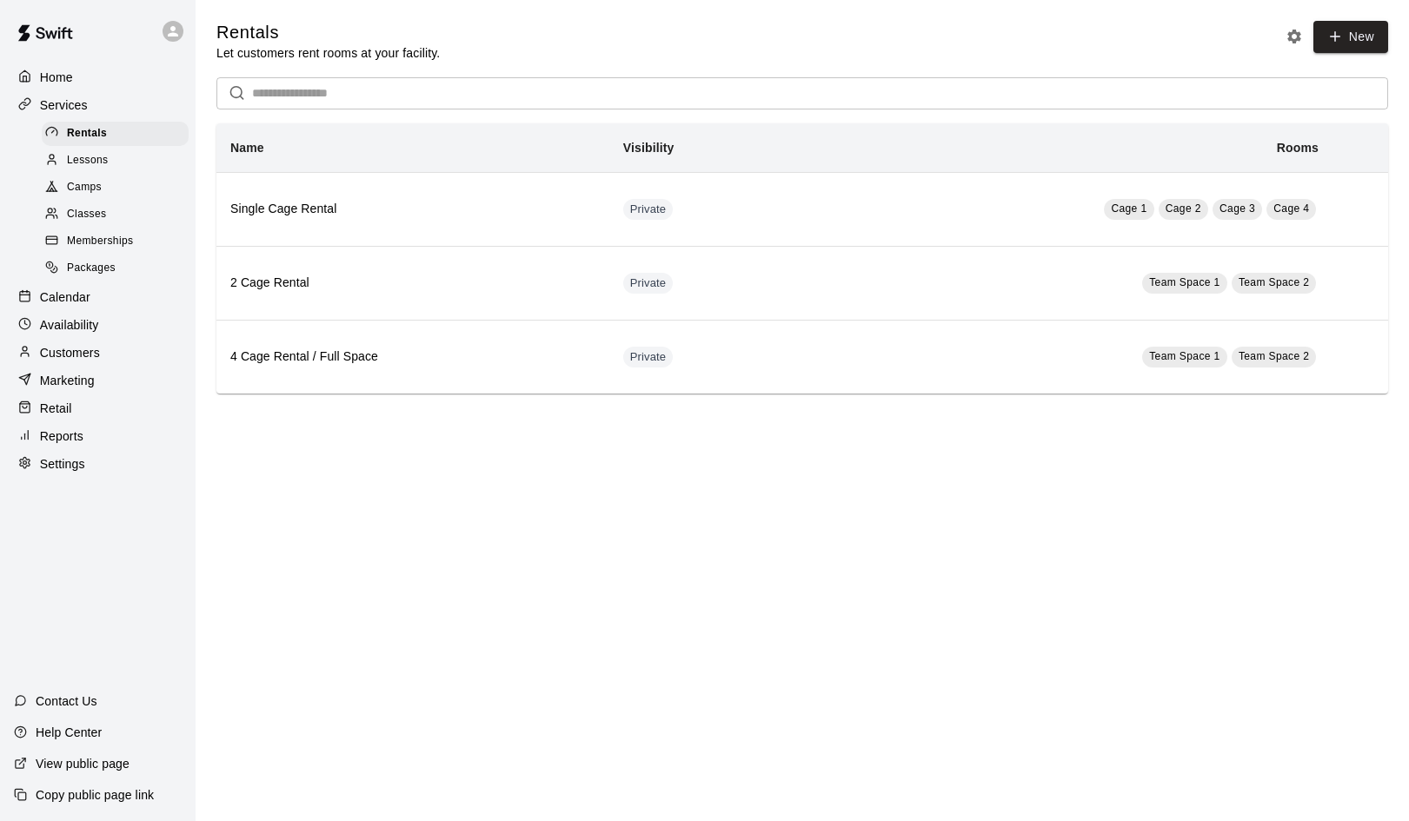
click at [316, 428] on html "Home Services Rentals Lessons Camps Classes Memberships Packages Calendar Avail…" at bounding box center [704, 214] width 1409 height 428
click at [103, 157] on span "Lessons" at bounding box center [88, 160] width 42 height 17
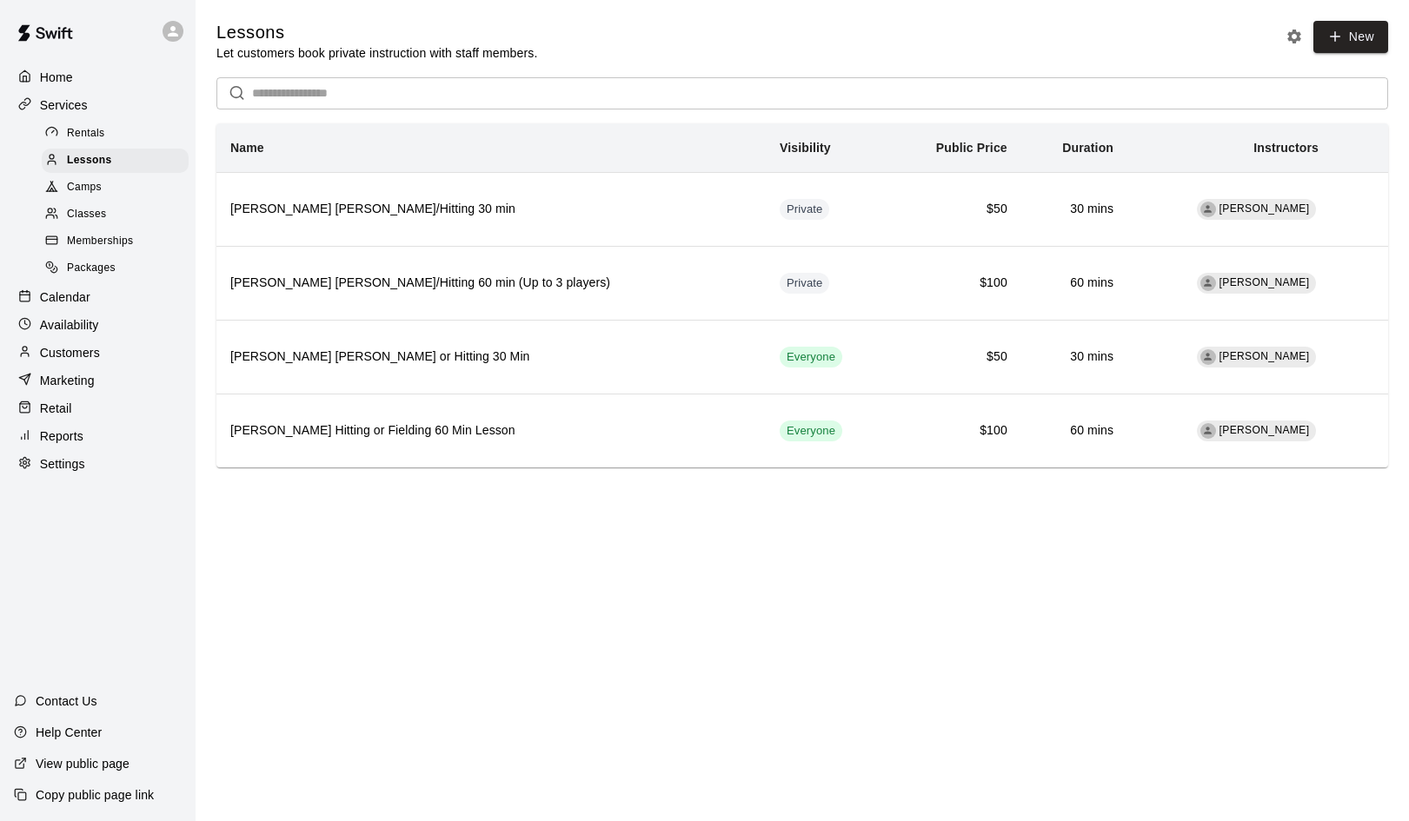
drag, startPoint x: 50, startPoint y: 156, endPoint x: 49, endPoint y: 128, distance: 28.7
click at [87, 129] on span "Rentals" at bounding box center [86, 133] width 38 height 17
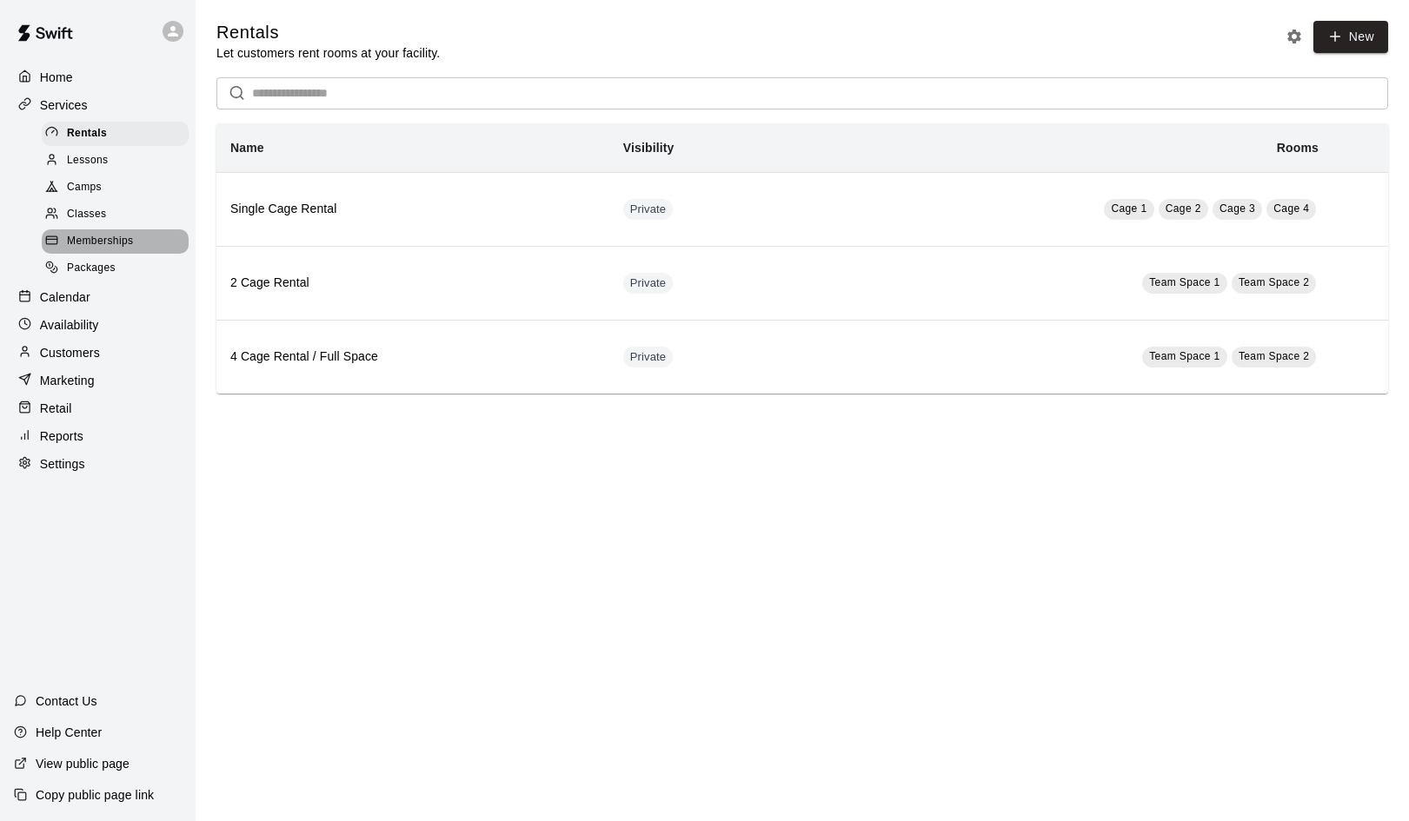
click at [103, 235] on span "Memberships" at bounding box center [100, 241] width 66 height 17
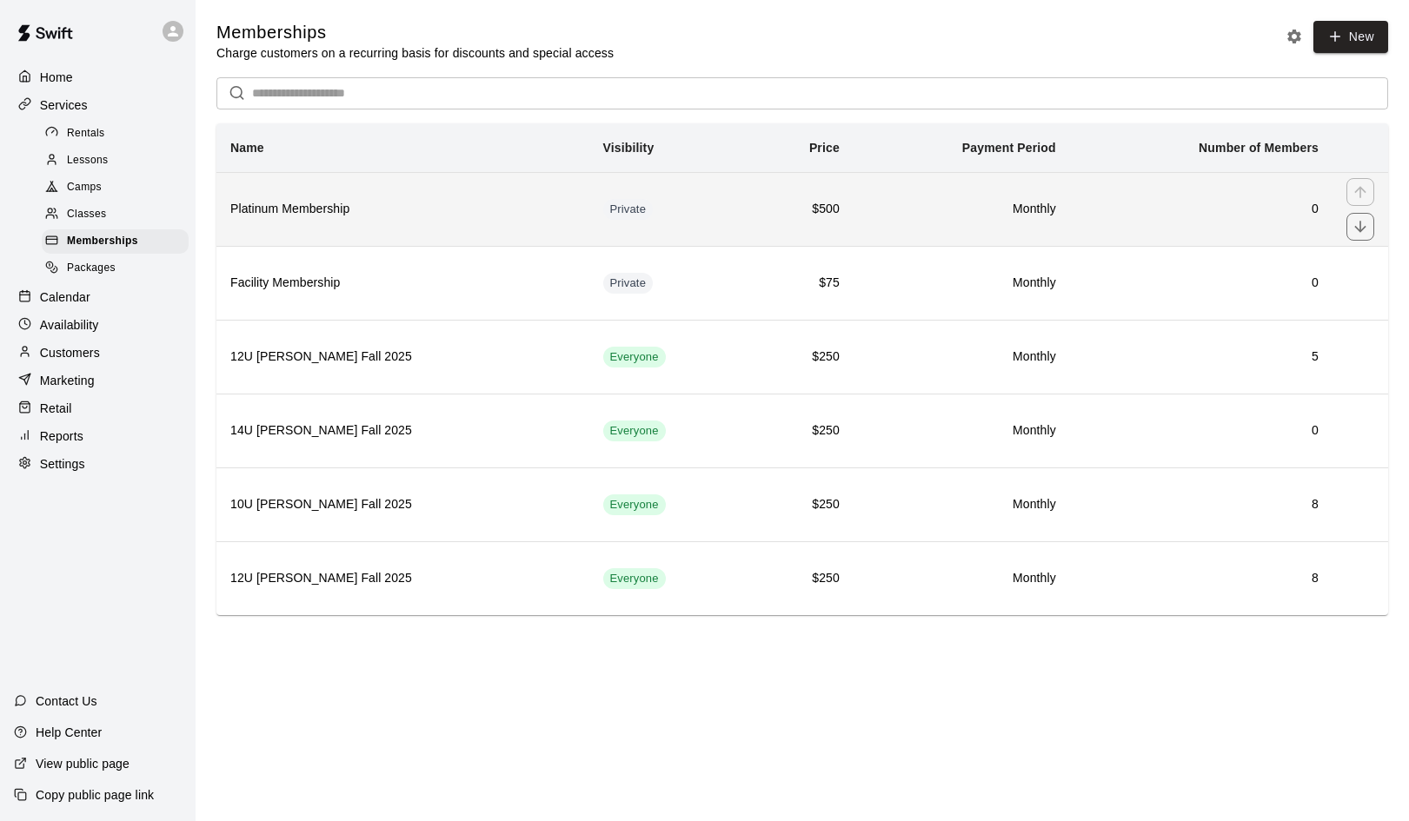
click at [477, 212] on h6 "Platinum Membership" at bounding box center [402, 209] width 345 height 19
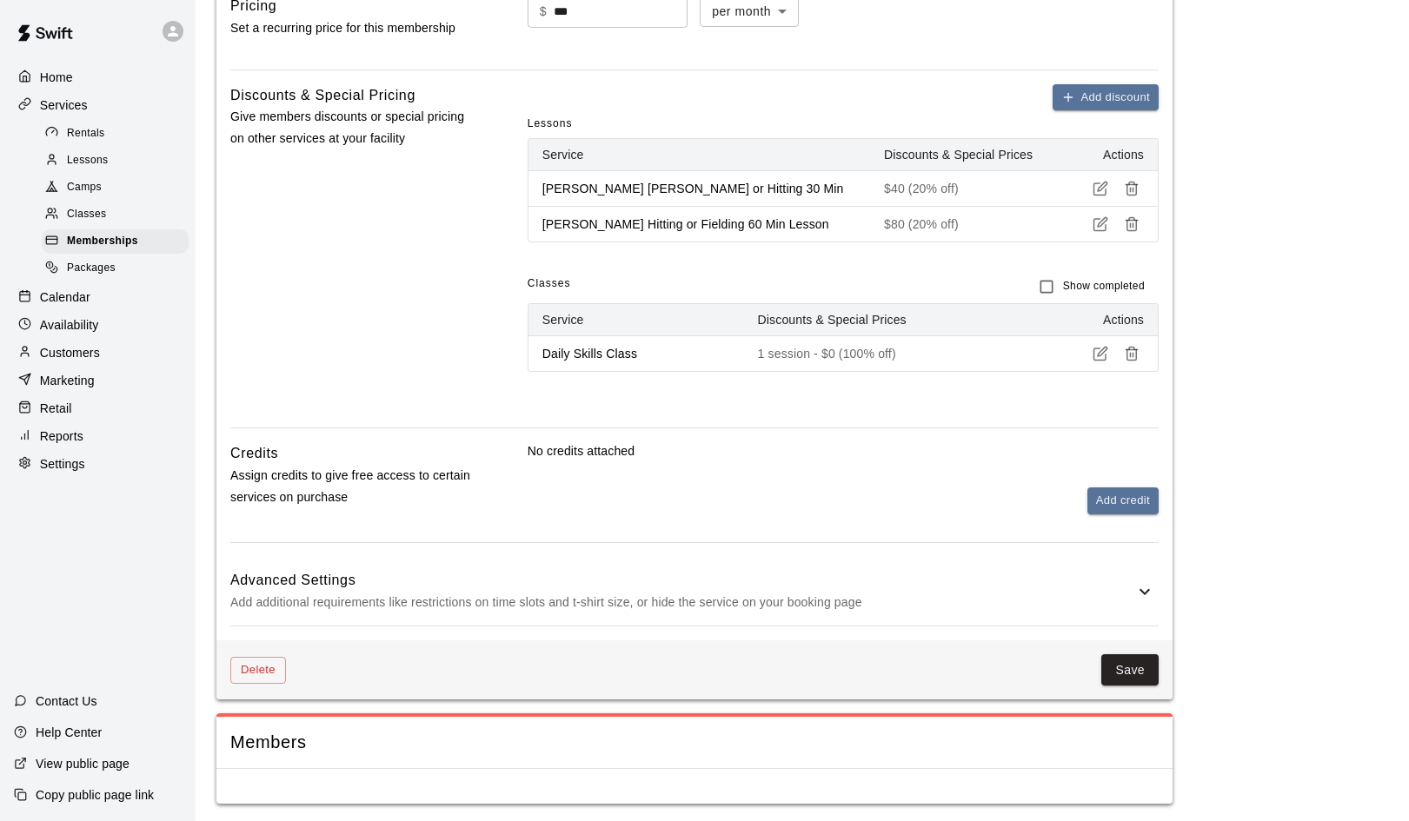
scroll to position [608, 0]
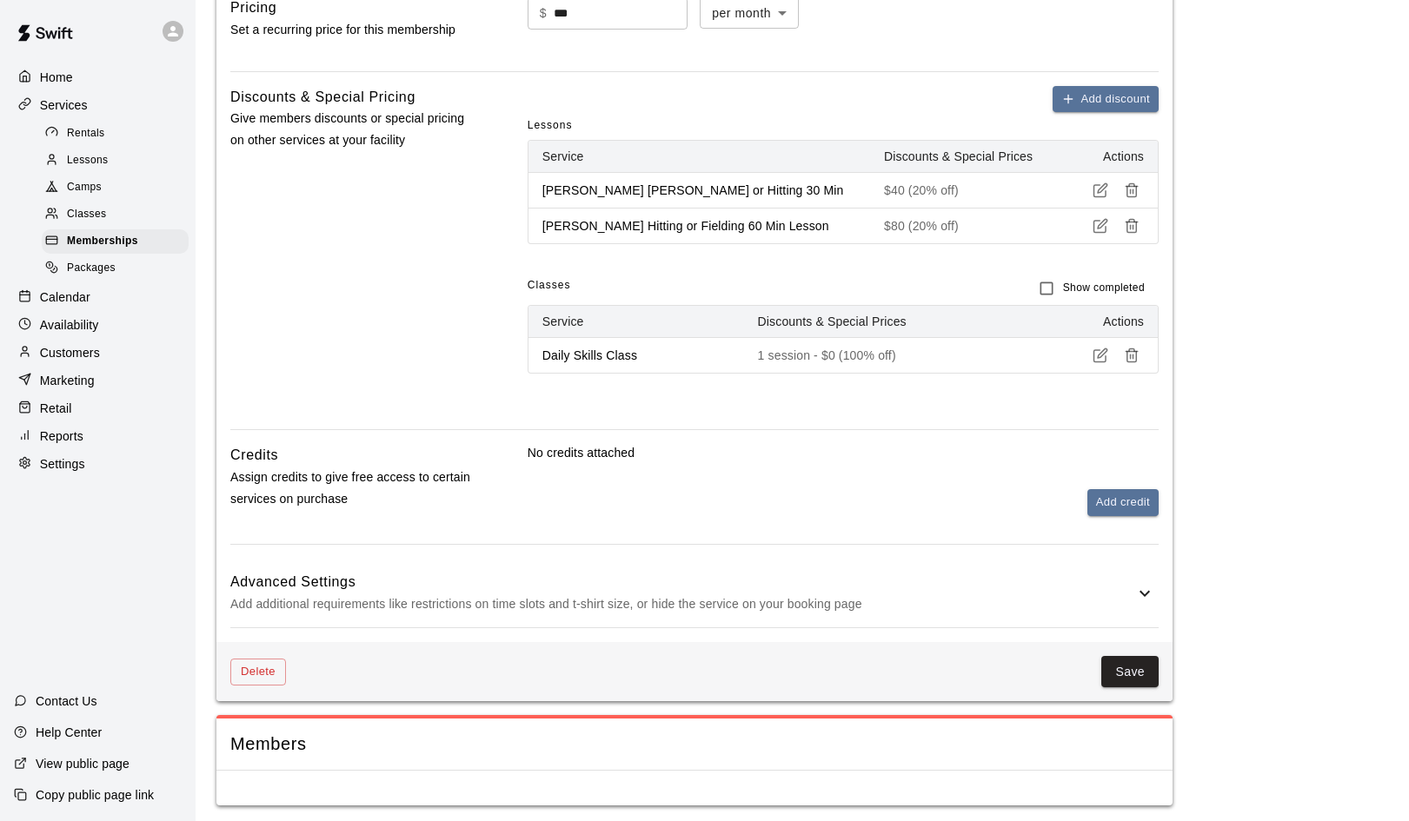
click at [1143, 587] on icon at bounding box center [1144, 593] width 21 height 21
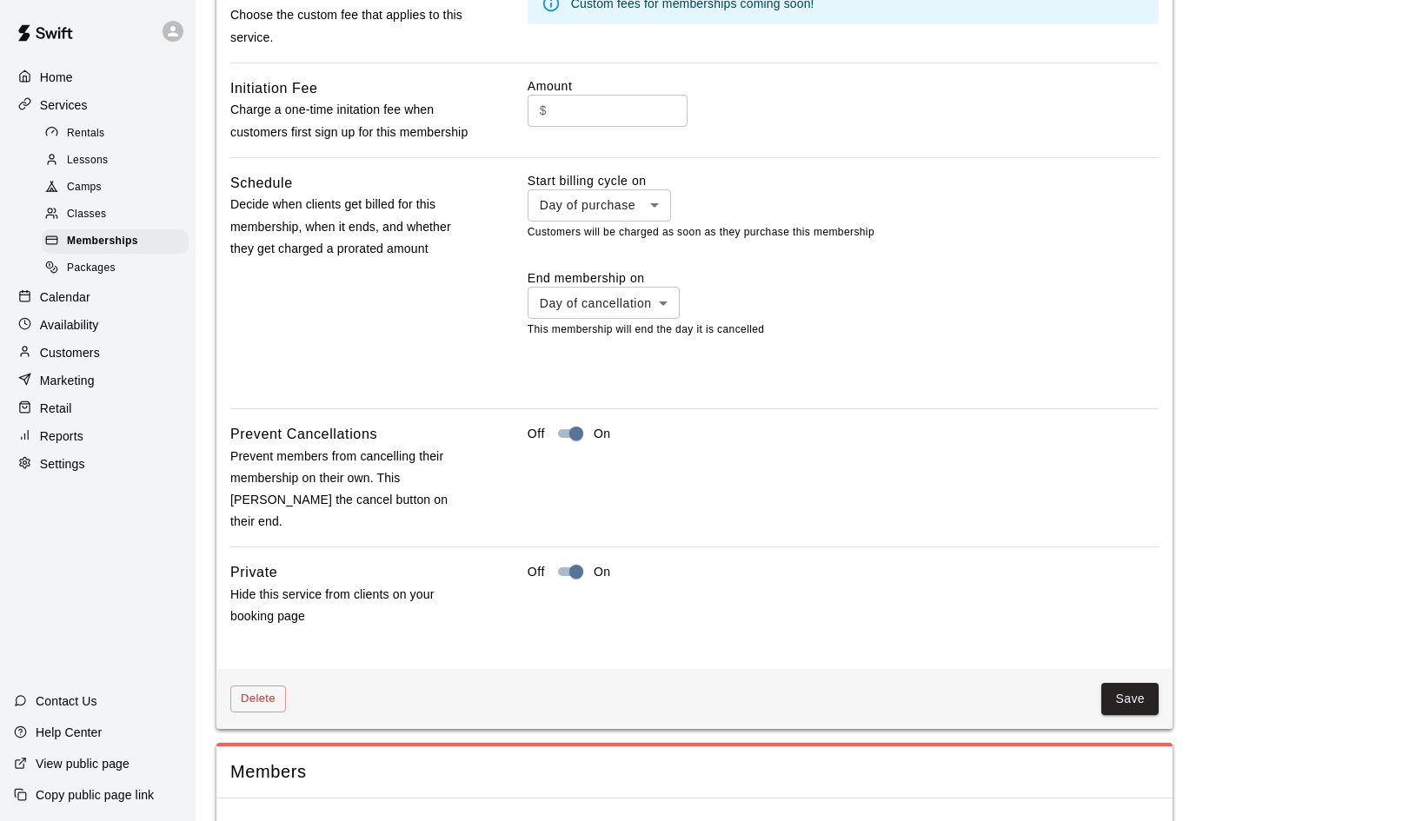
scroll to position [1375, 0]
click at [1126, 684] on button "Save" at bounding box center [1129, 700] width 57 height 32
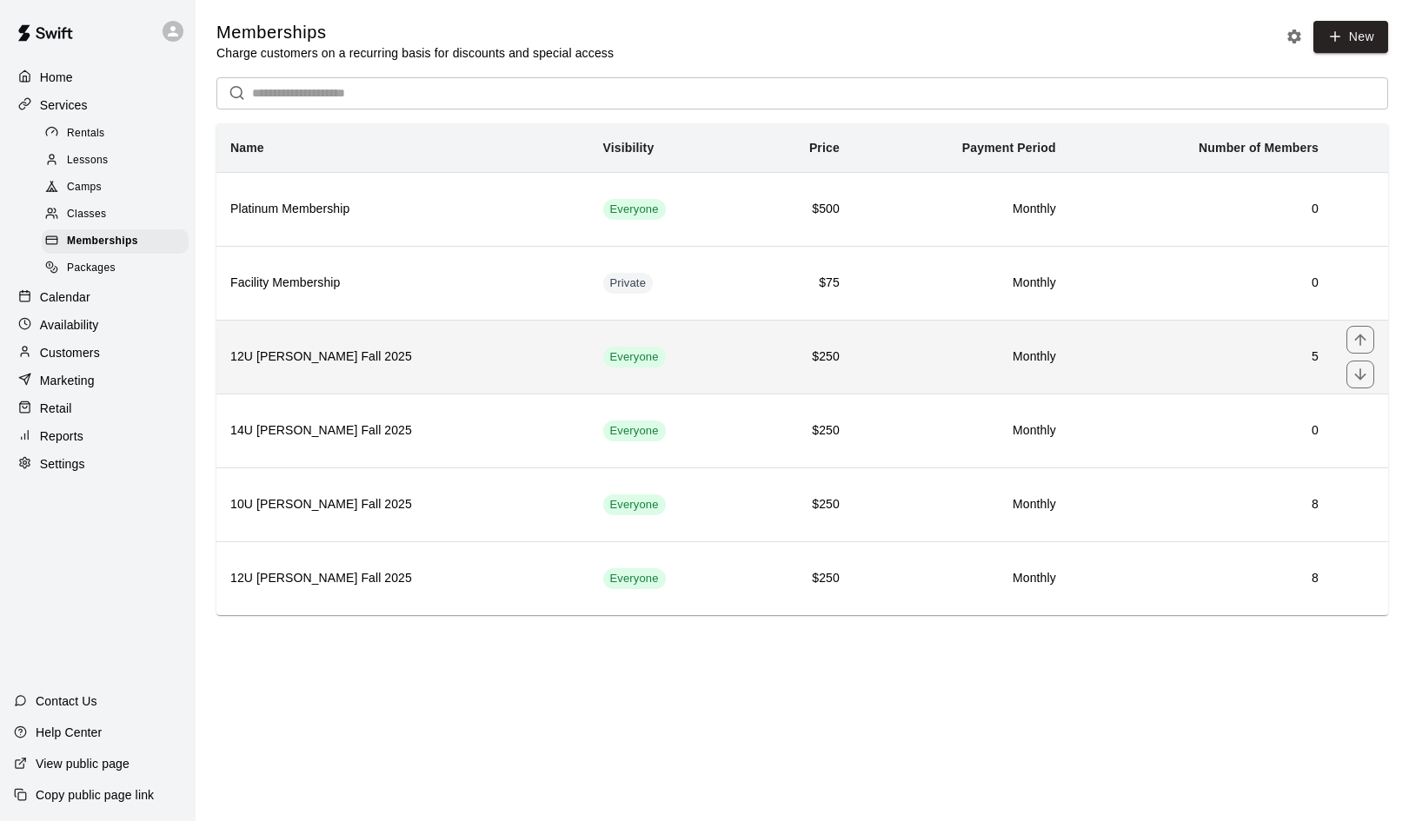
click at [565, 361] on th "12U Duran Fall 2025" at bounding box center [402, 357] width 373 height 74
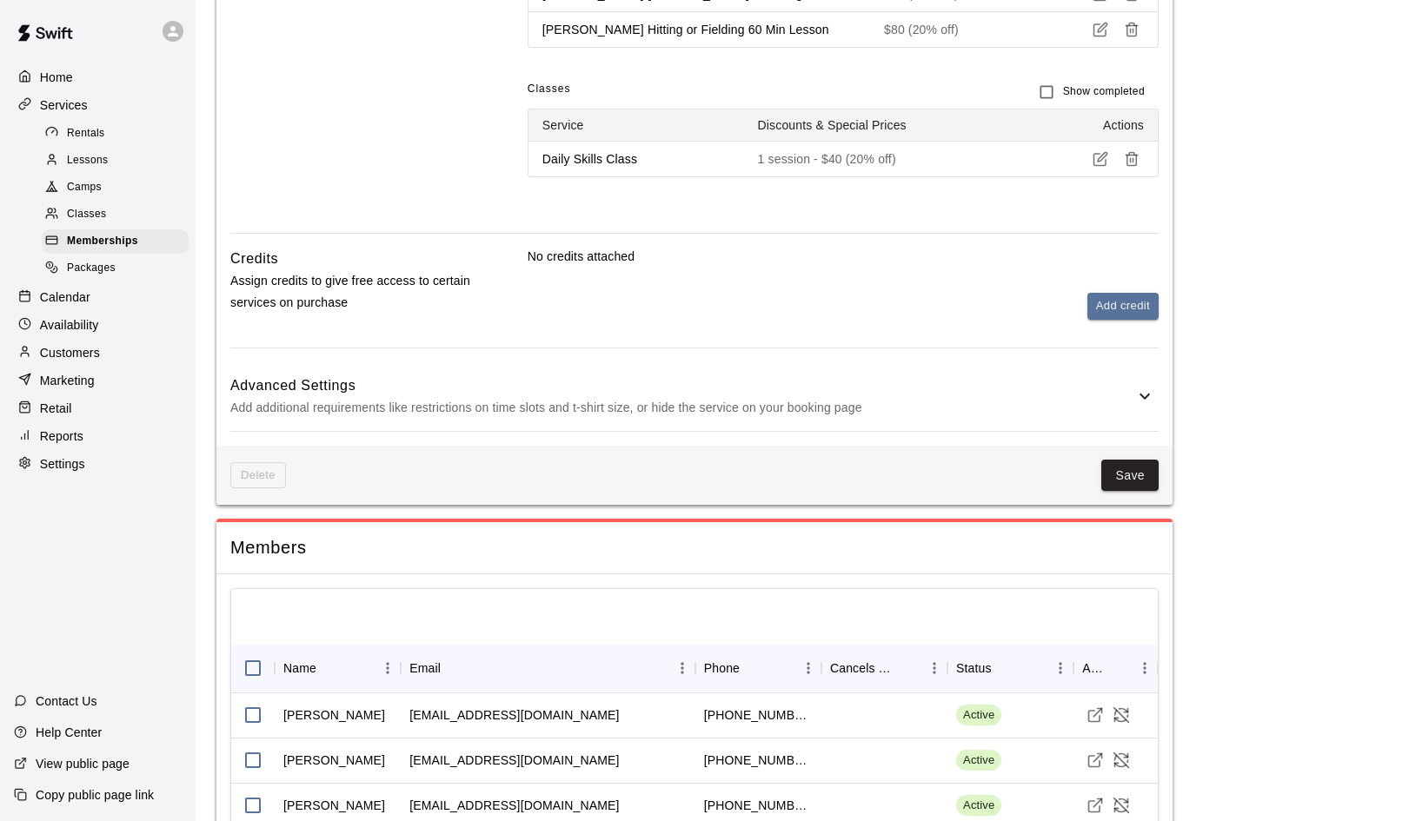
scroll to position [956, 0]
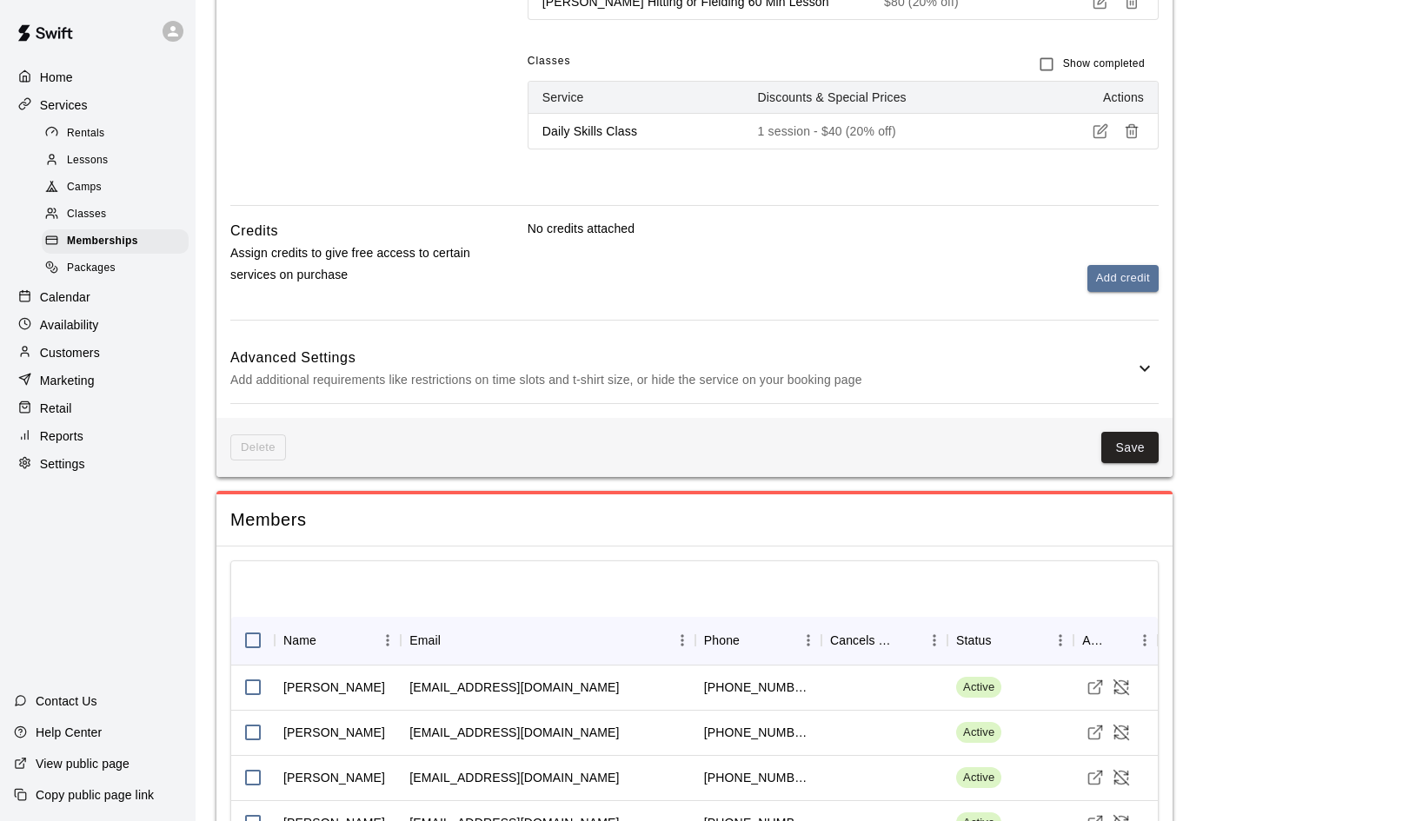
click at [1146, 366] on icon at bounding box center [1144, 369] width 10 height 6
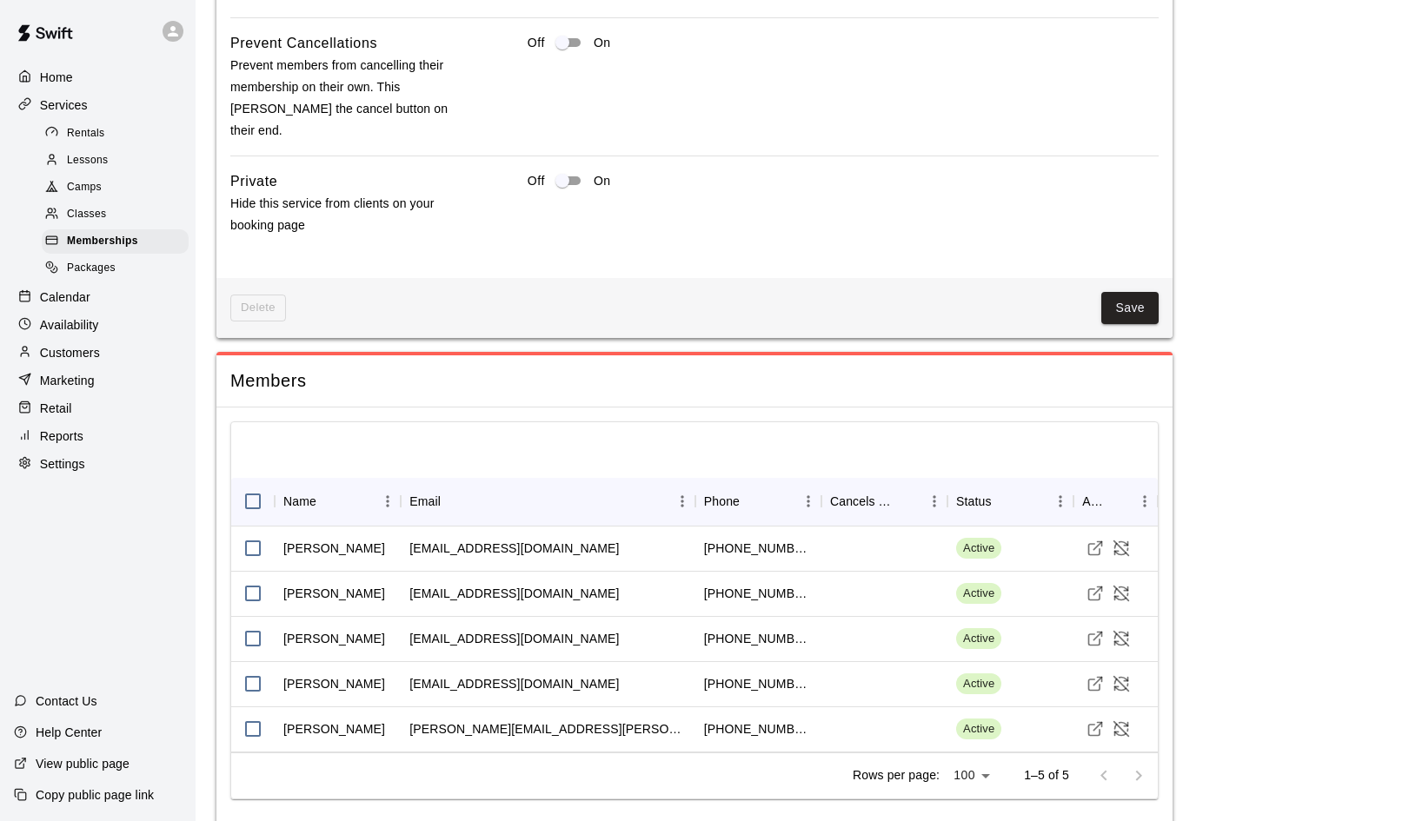
scroll to position [1890, 0]
click at [1129, 293] on button "Save" at bounding box center [1129, 309] width 57 height 32
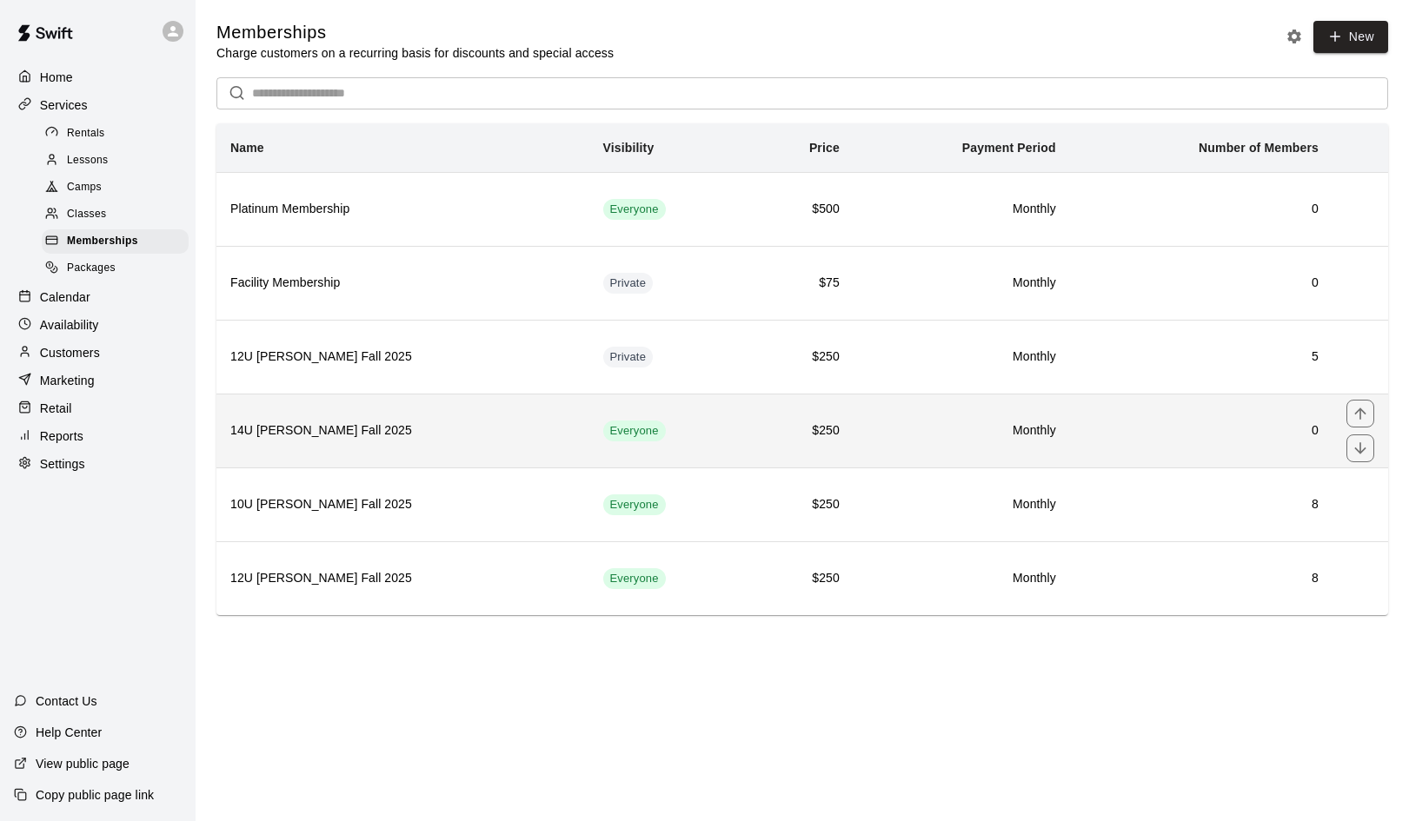
click at [552, 428] on h6 "14U Duran-Mendez Fall 2025" at bounding box center [402, 431] width 345 height 19
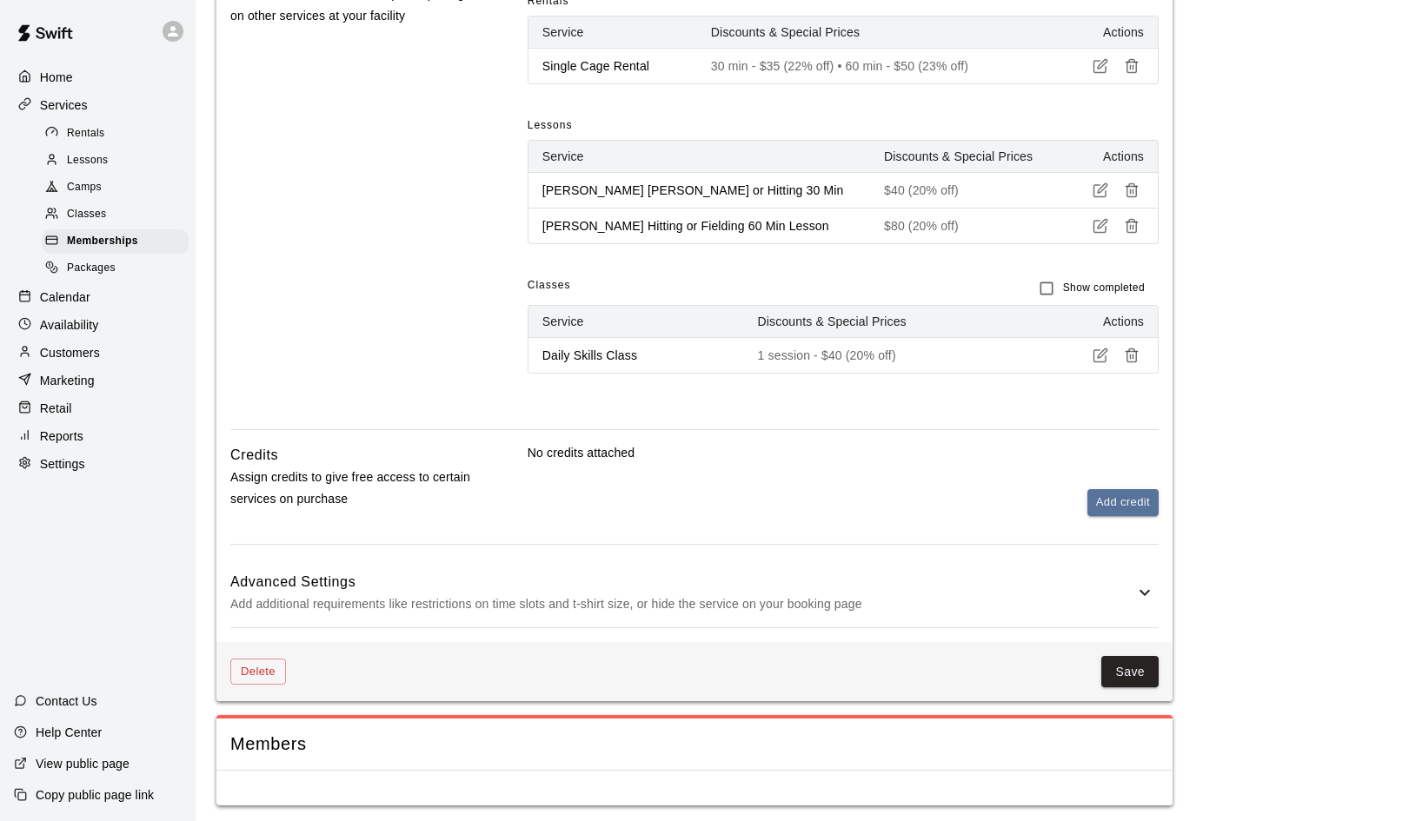
scroll to position [731, 0]
click at [1155, 586] on div "Advanced Settings Add additional requirements like restrictions on time slots a…" at bounding box center [694, 594] width 928 height 69
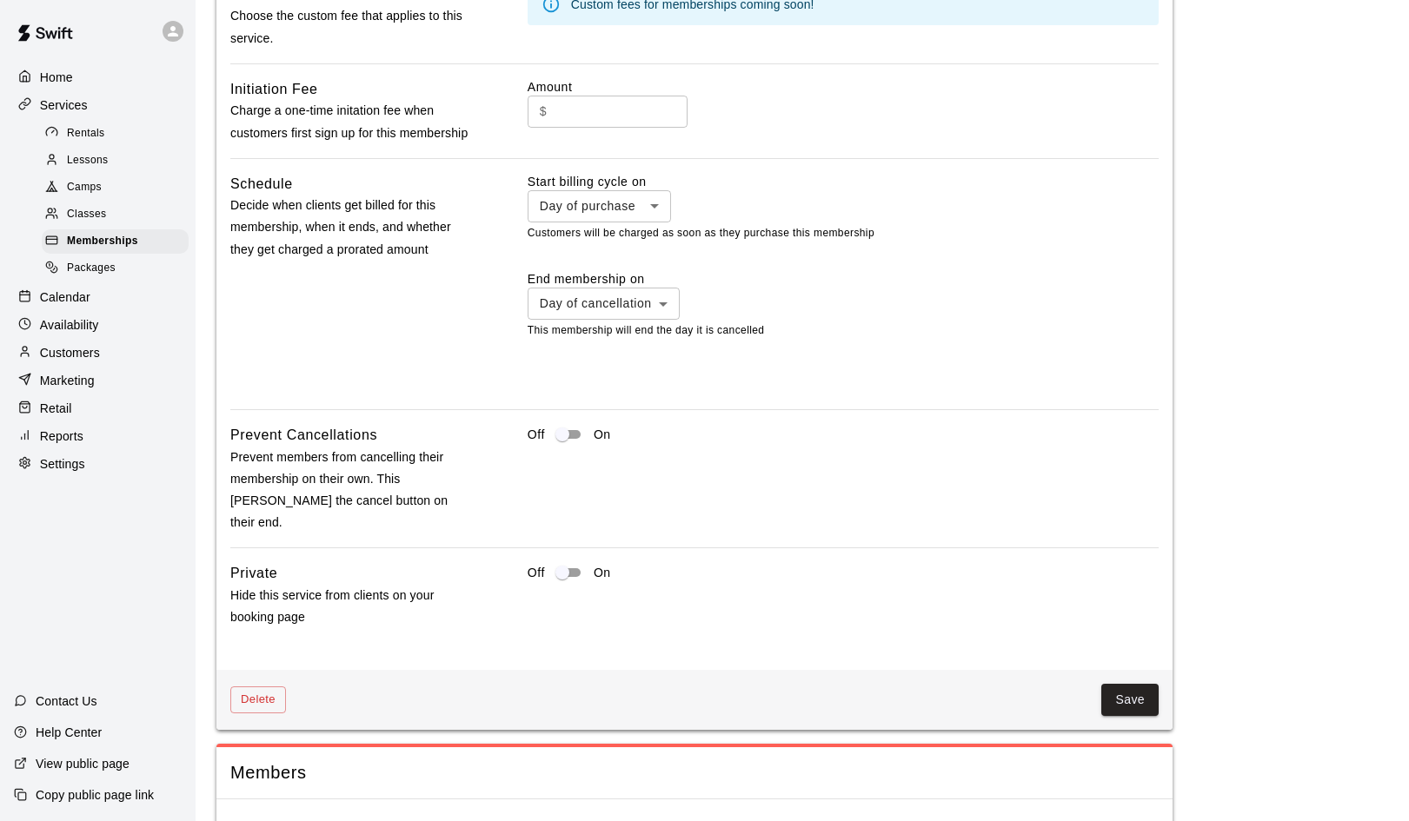
scroll to position [1498, 0]
click at [1126, 685] on button "Save" at bounding box center [1129, 701] width 57 height 32
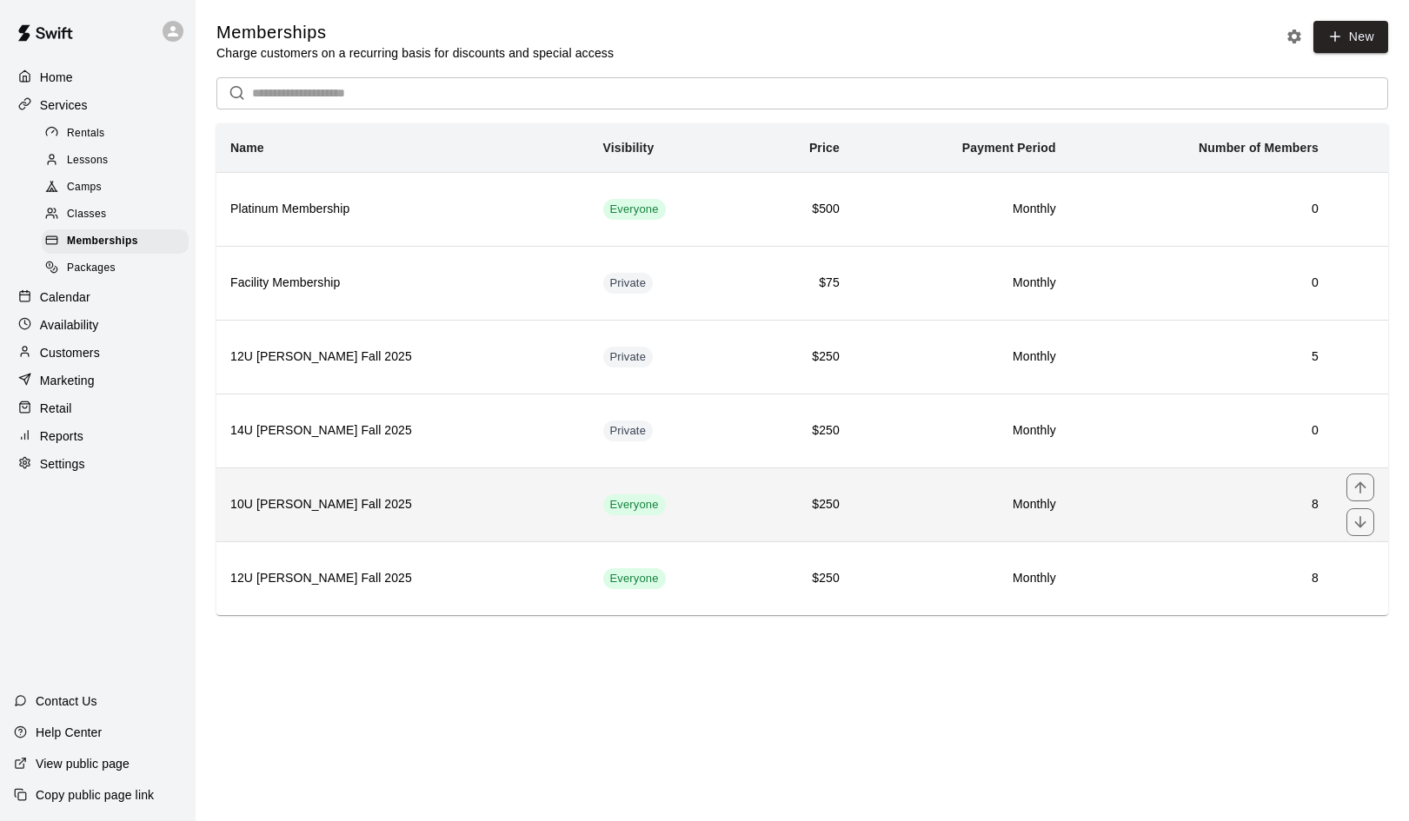
click at [546, 501] on h6 "10U Duran-Mendez Fall 2025" at bounding box center [402, 504] width 345 height 19
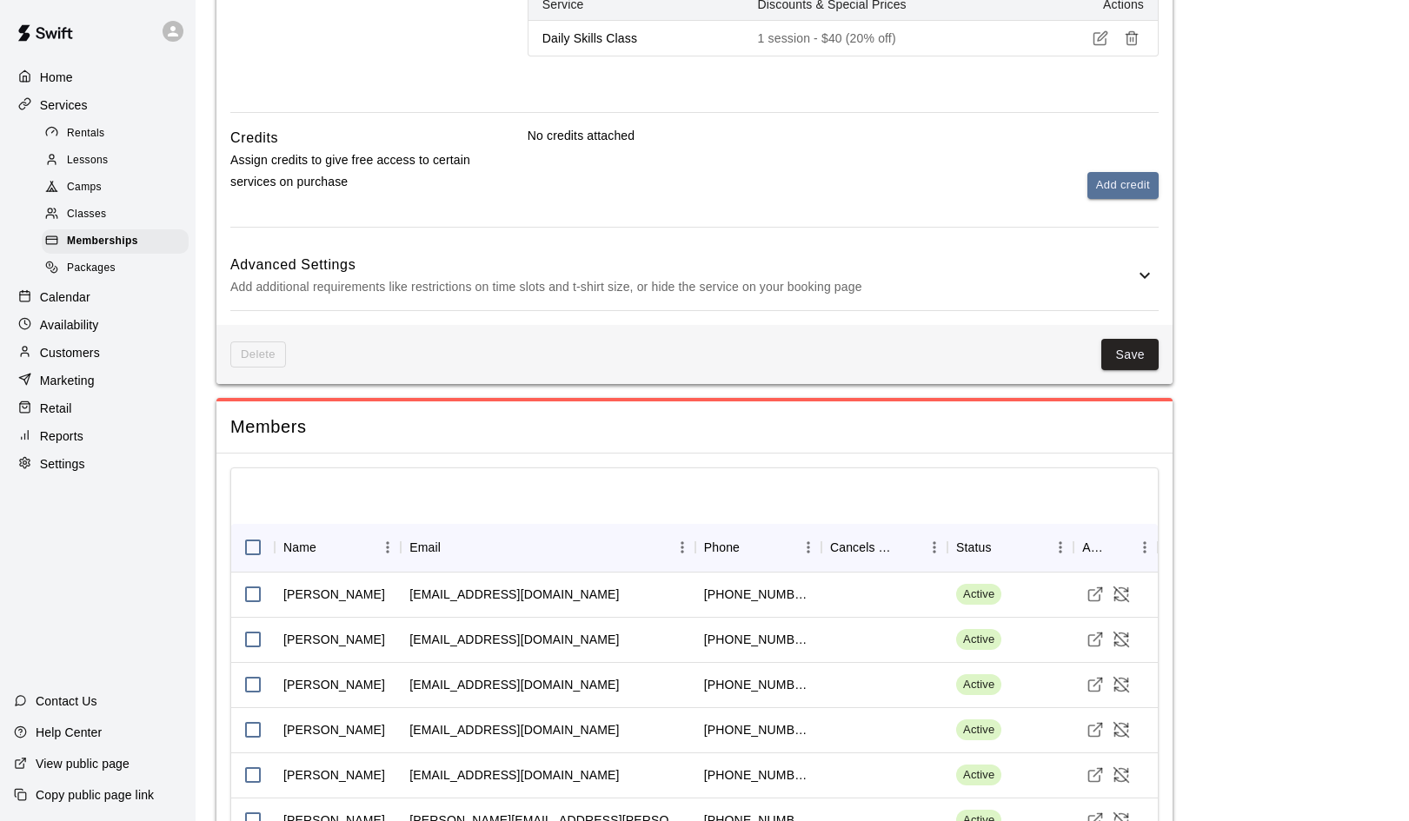
scroll to position [1053, 0]
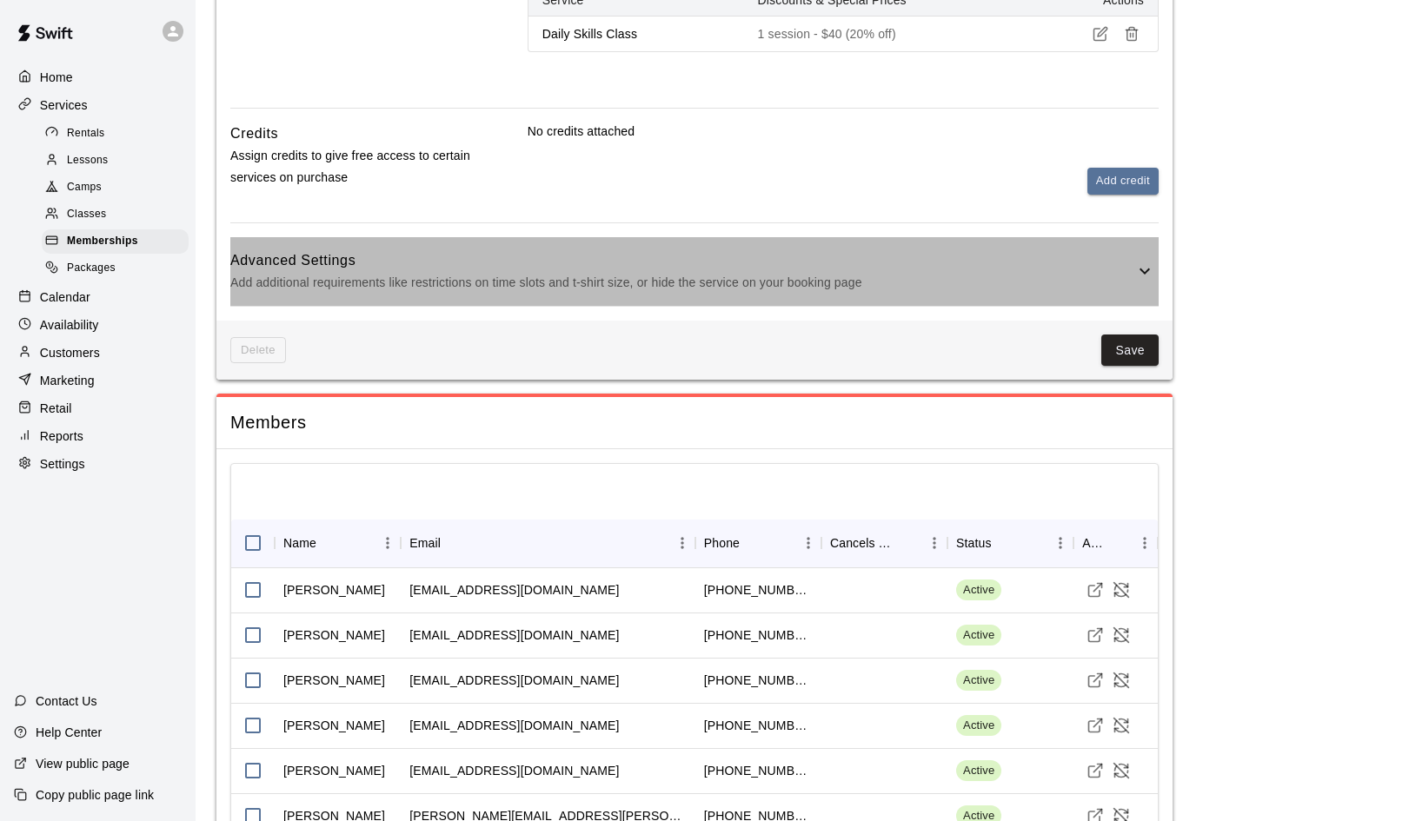
click at [1143, 271] on icon at bounding box center [1144, 271] width 21 height 21
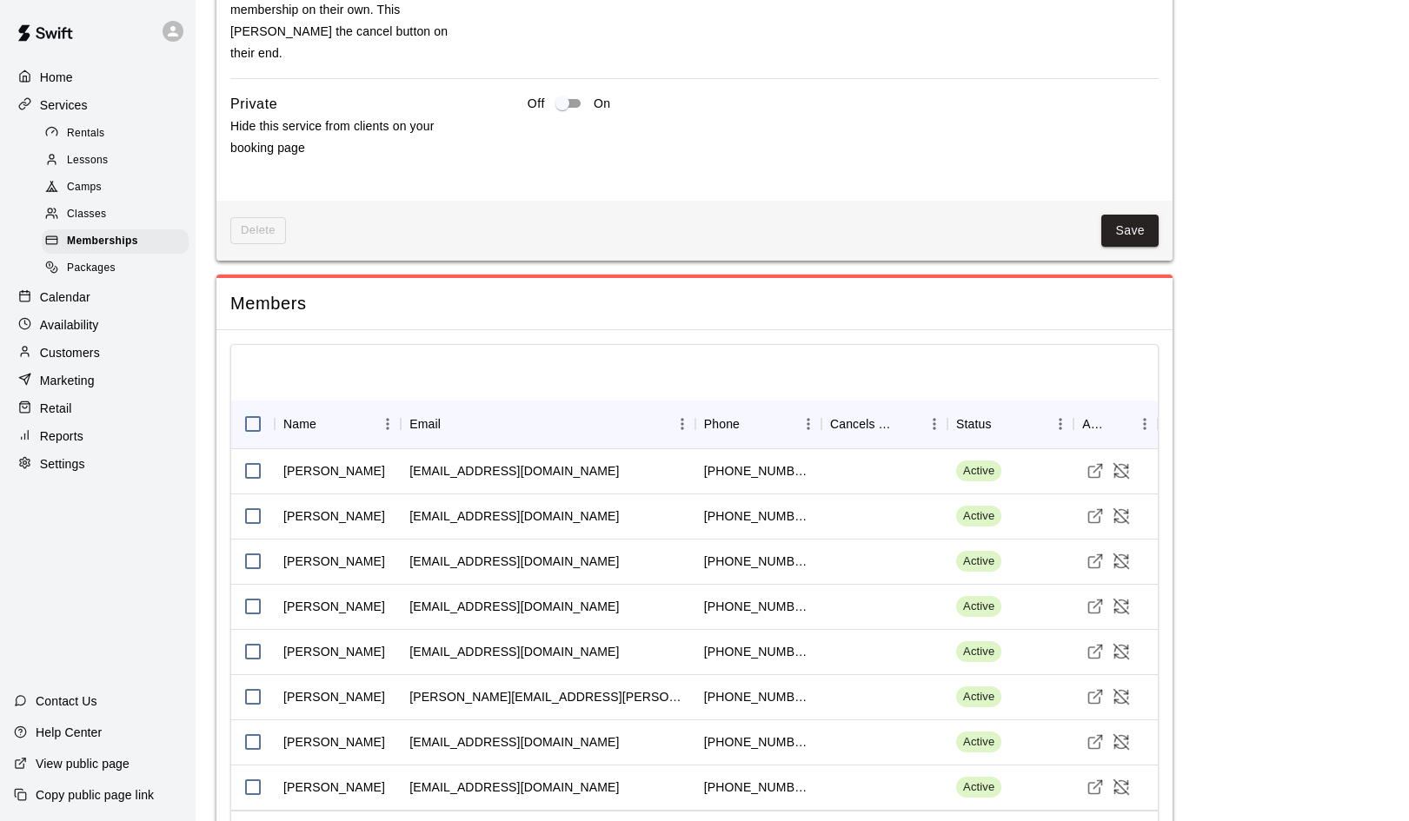
scroll to position [1917, 0]
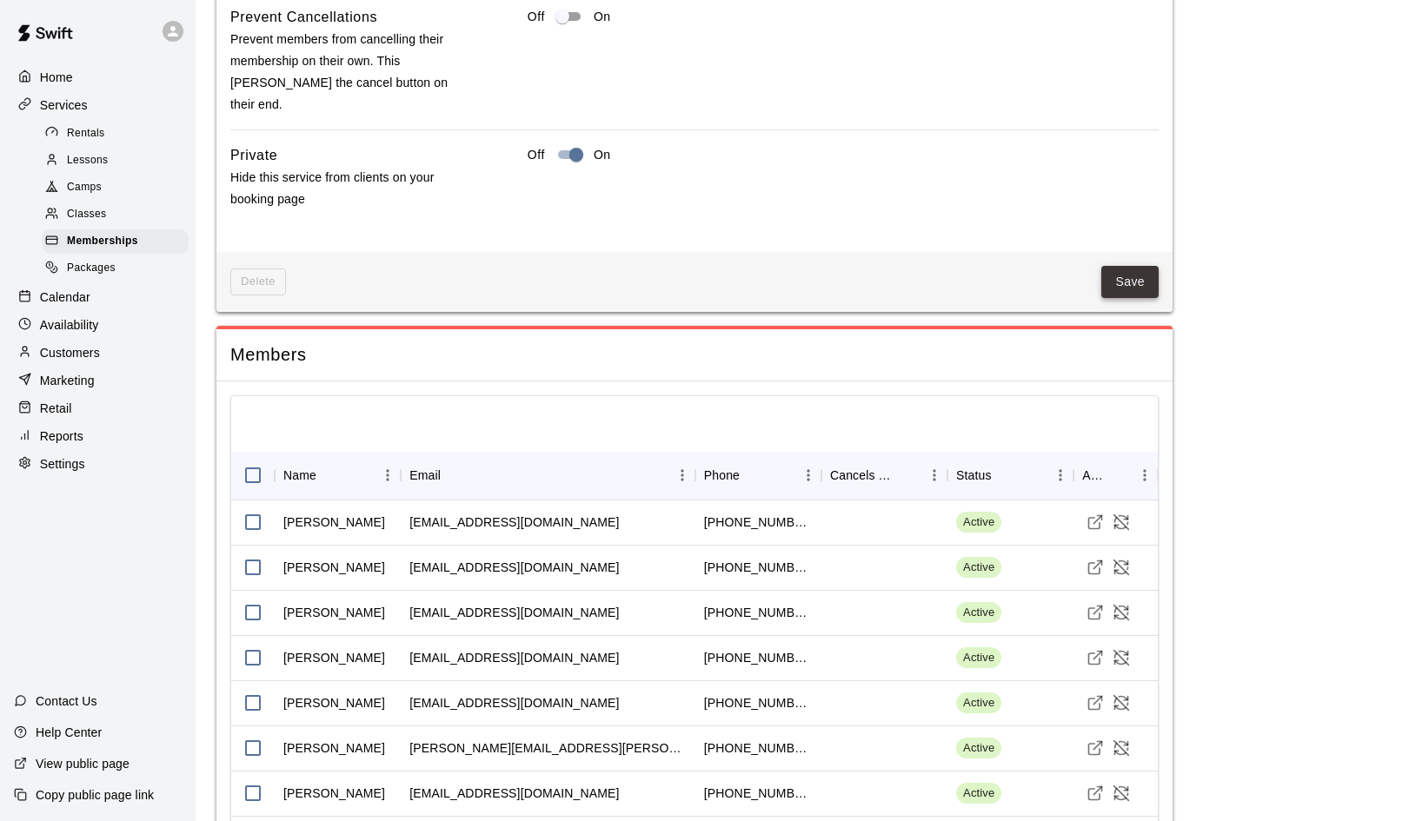
click at [1121, 266] on button "Save" at bounding box center [1129, 282] width 57 height 32
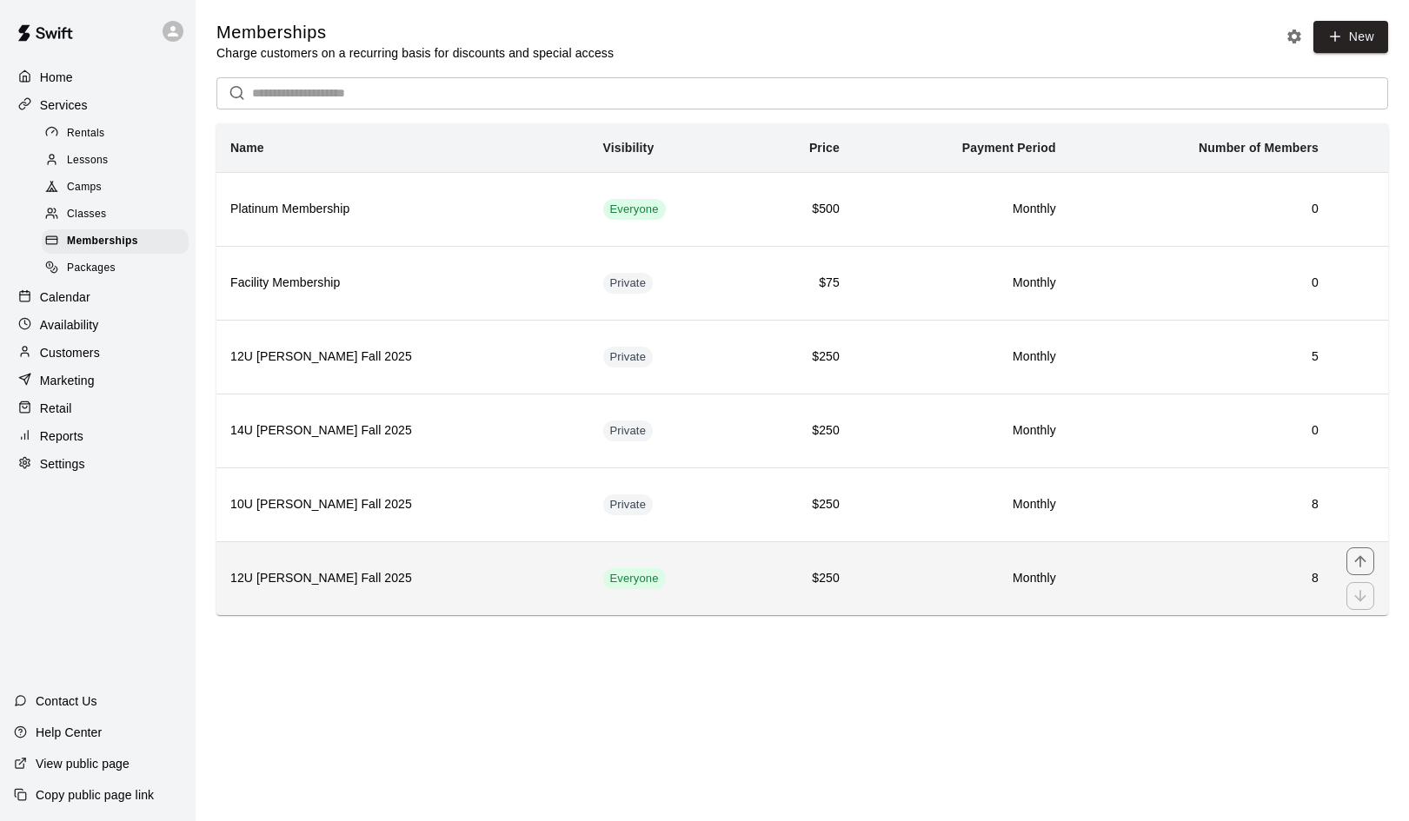
click at [548, 579] on h6 "12U Duran-Pearson Fall 2025" at bounding box center [402, 578] width 345 height 19
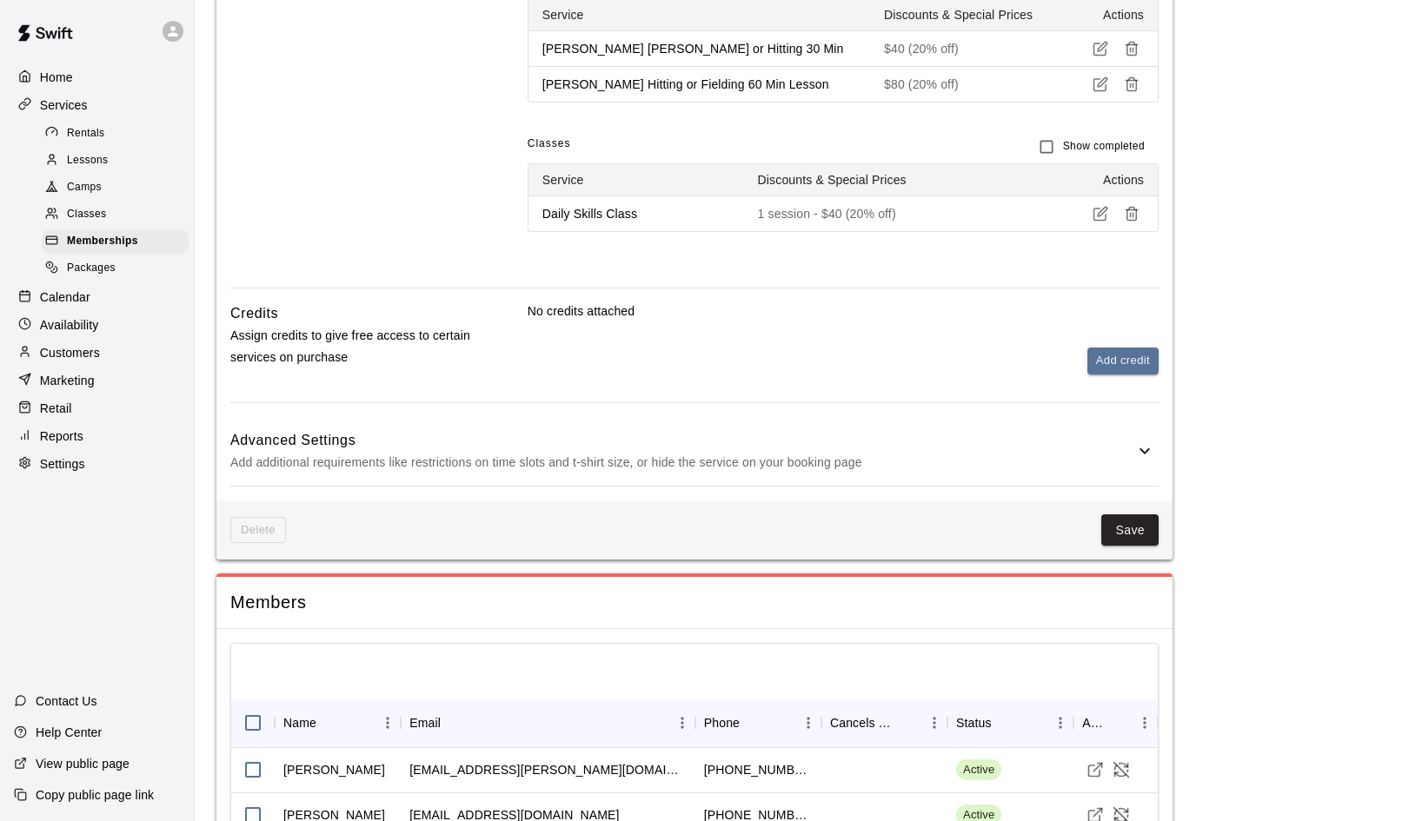
scroll to position [890, 0]
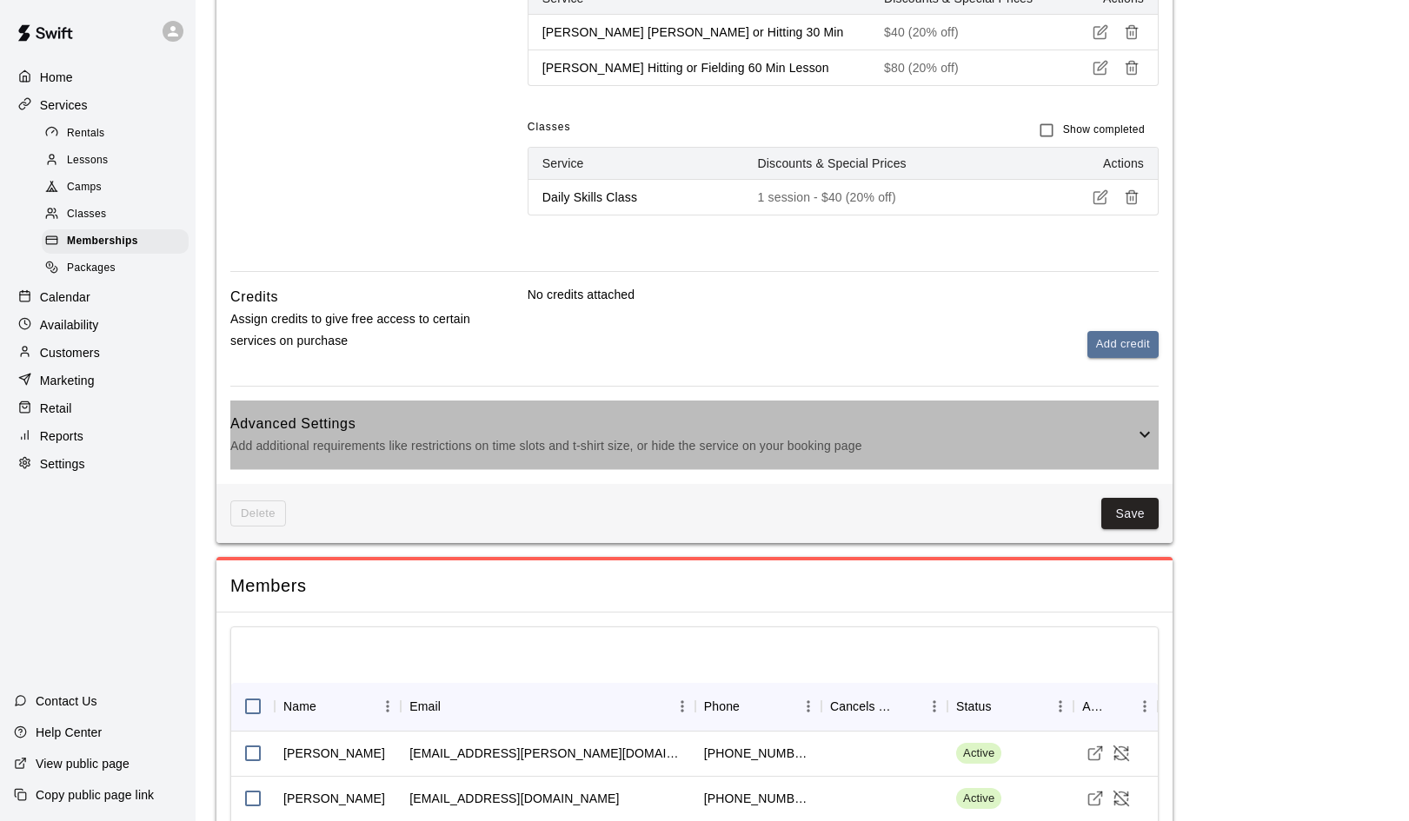
click at [1149, 424] on icon at bounding box center [1144, 434] width 21 height 21
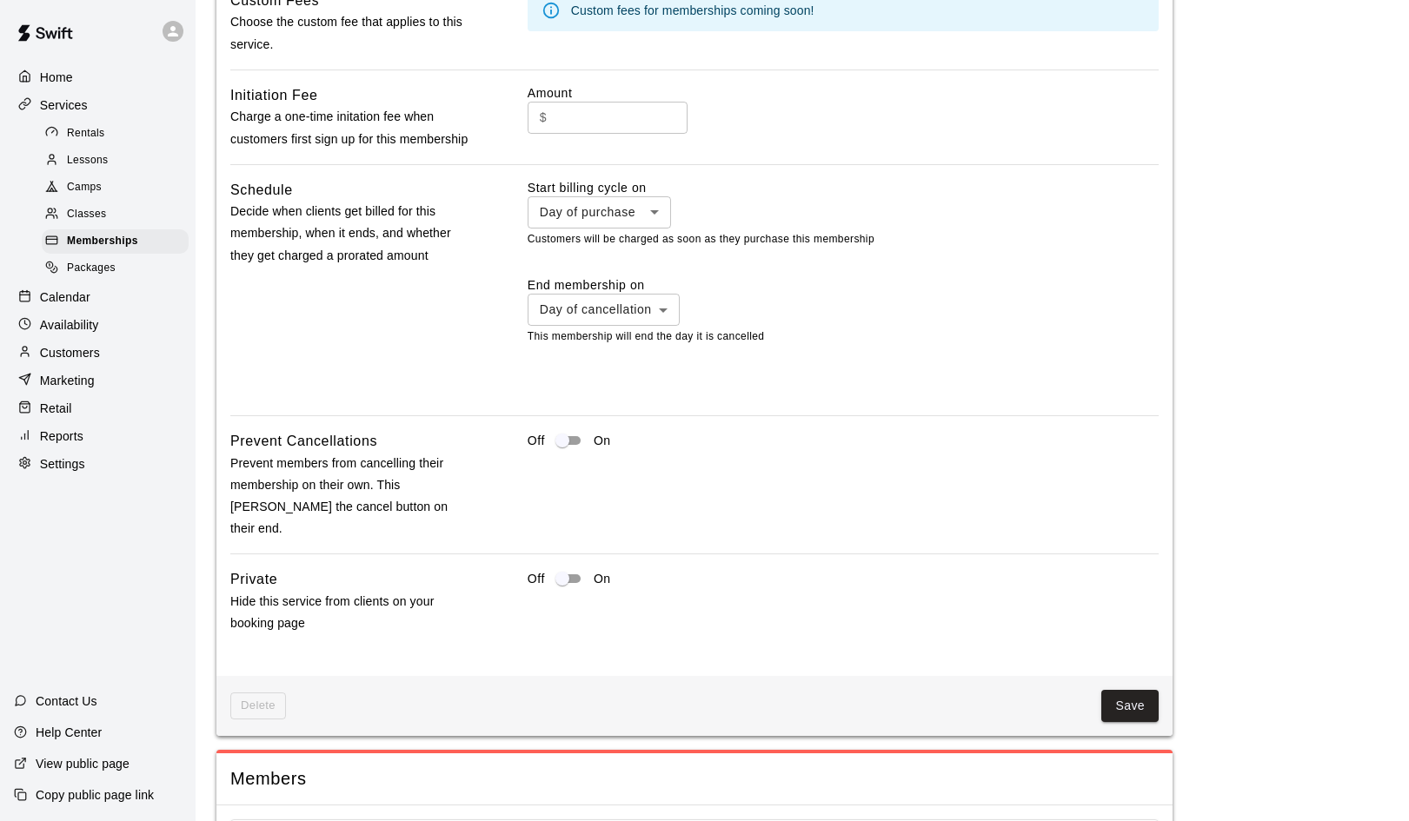
scroll to position [1497, 0]
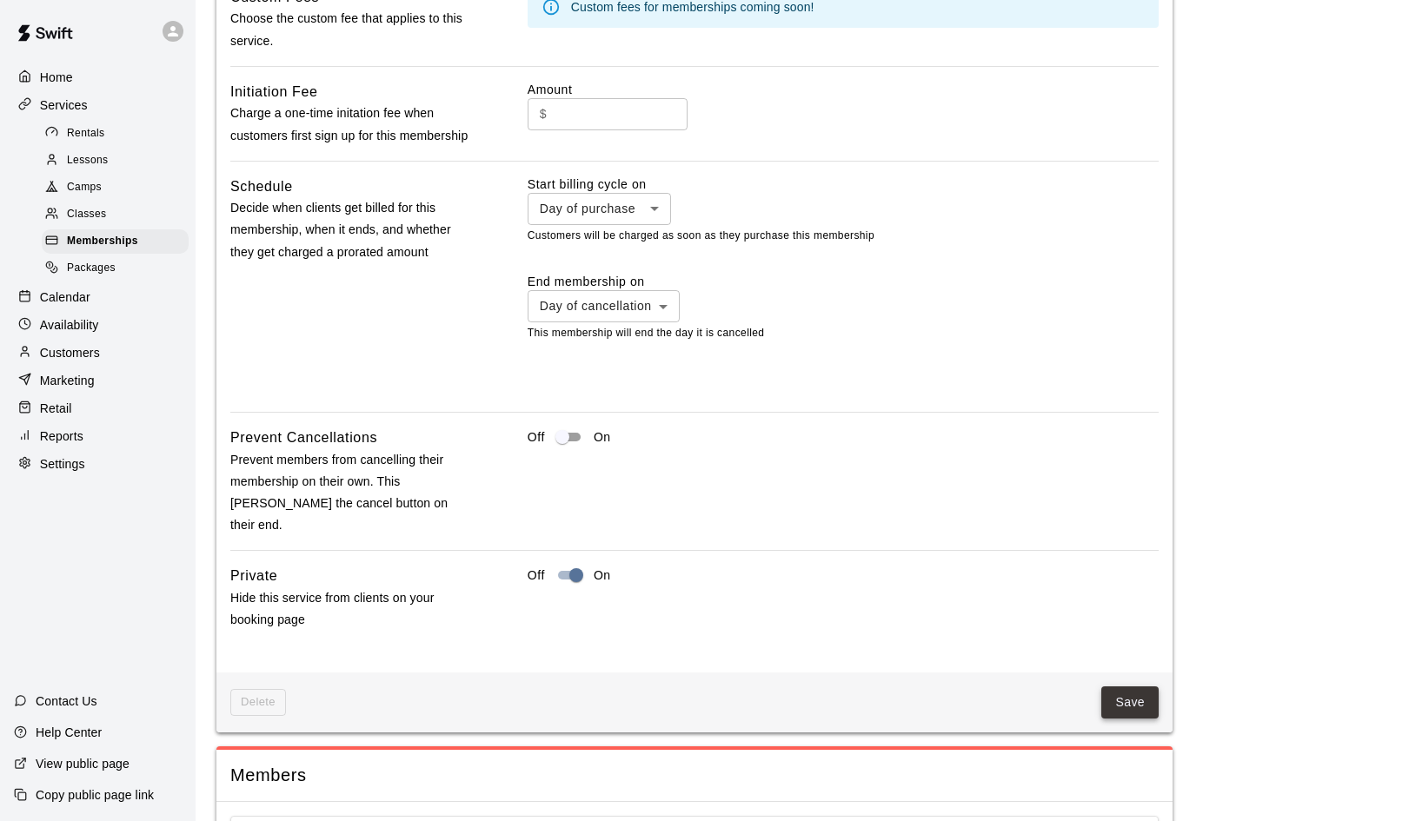
click at [1137, 687] on button "Save" at bounding box center [1129, 703] width 57 height 32
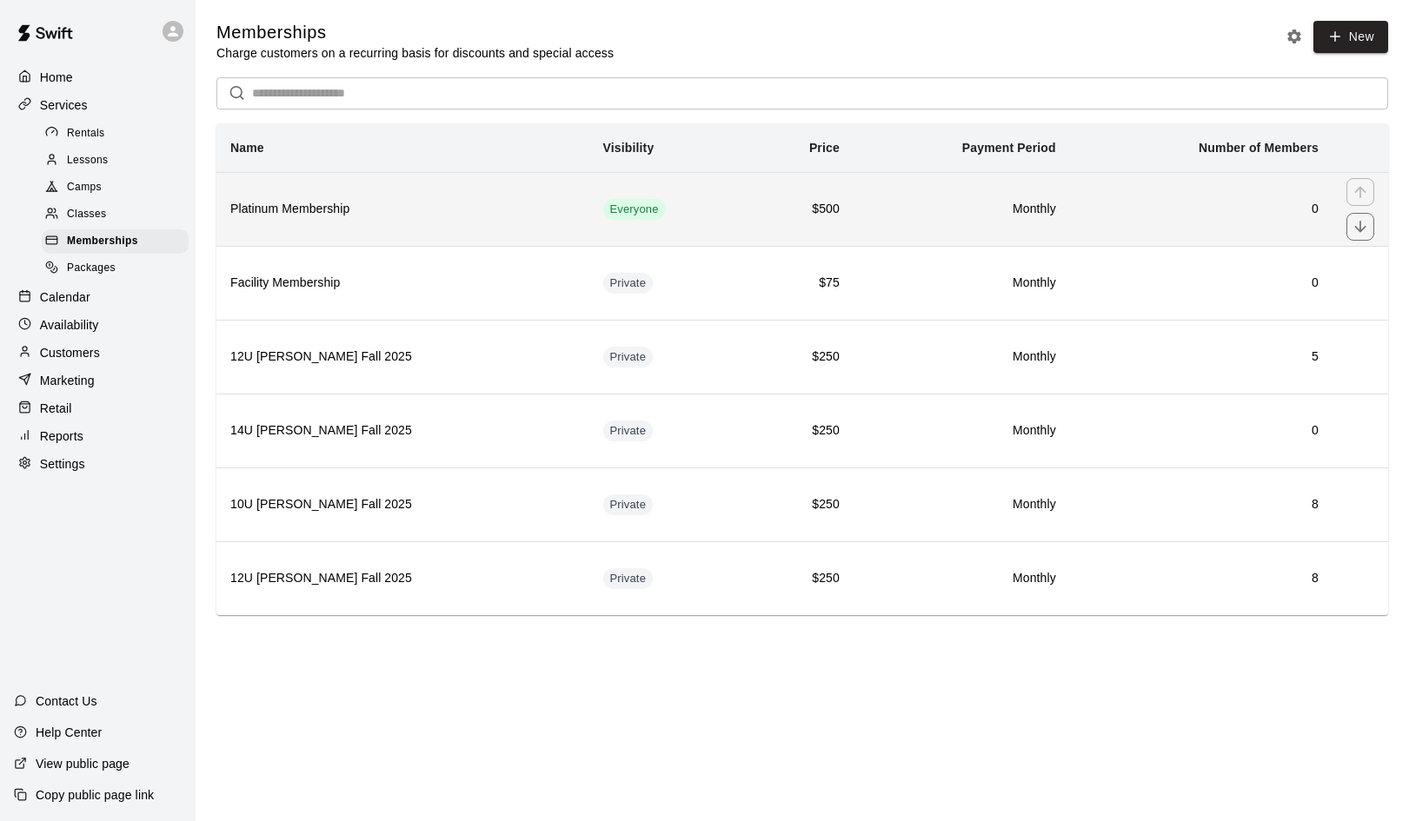
click at [314, 209] on h6 "Platinum Membership" at bounding box center [402, 209] width 345 height 19
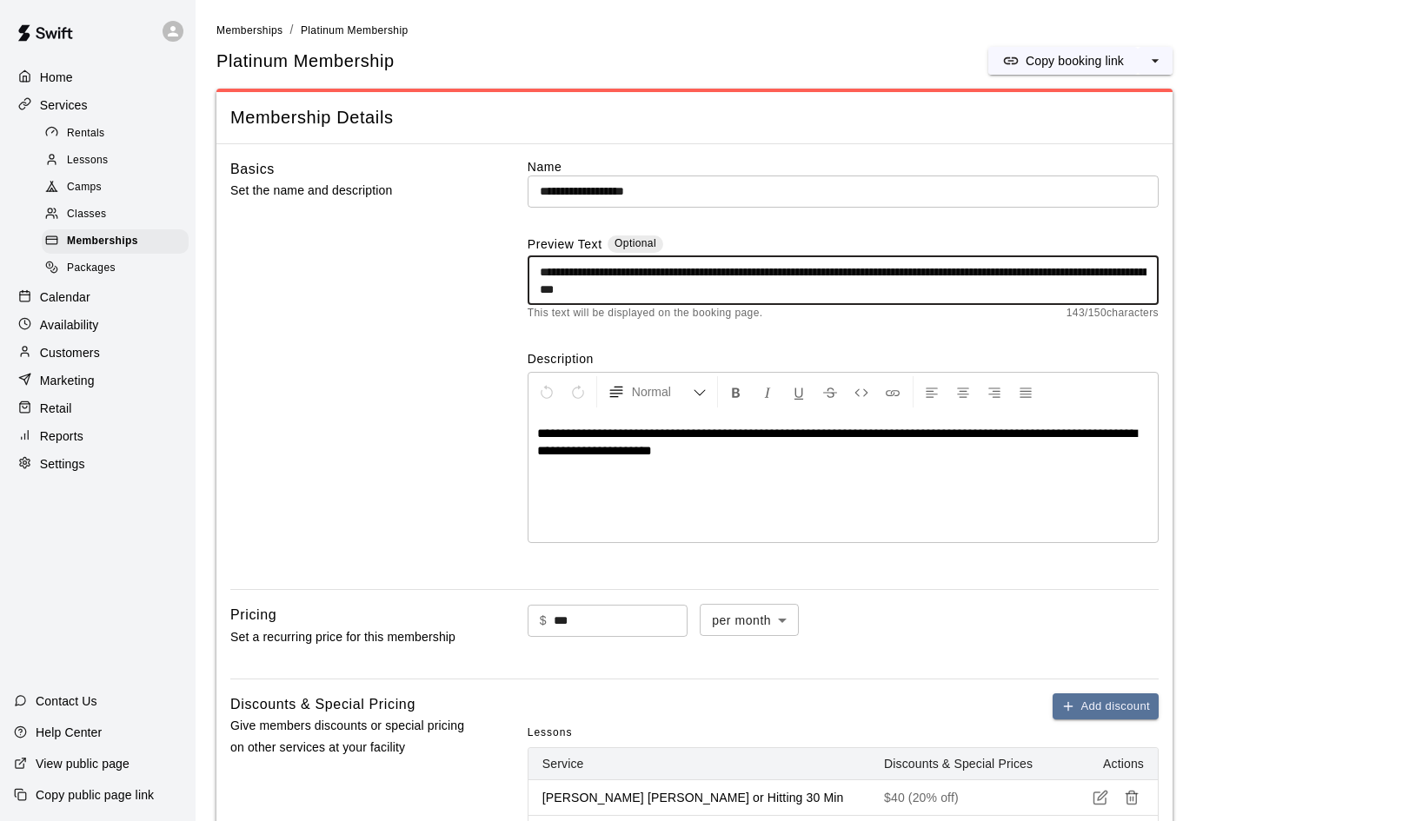
drag, startPoint x: 863, startPoint y: 269, endPoint x: 999, endPoint y: 271, distance: 135.6
click at [999, 271] on textarea "**********" at bounding box center [843, 280] width 607 height 35
click at [1000, 267] on textarea "**********" at bounding box center [843, 280] width 607 height 35
drag, startPoint x: 901, startPoint y: 269, endPoint x: 860, endPoint y: 270, distance: 40.9
click at [860, 270] on textarea "**********" at bounding box center [843, 280] width 607 height 35
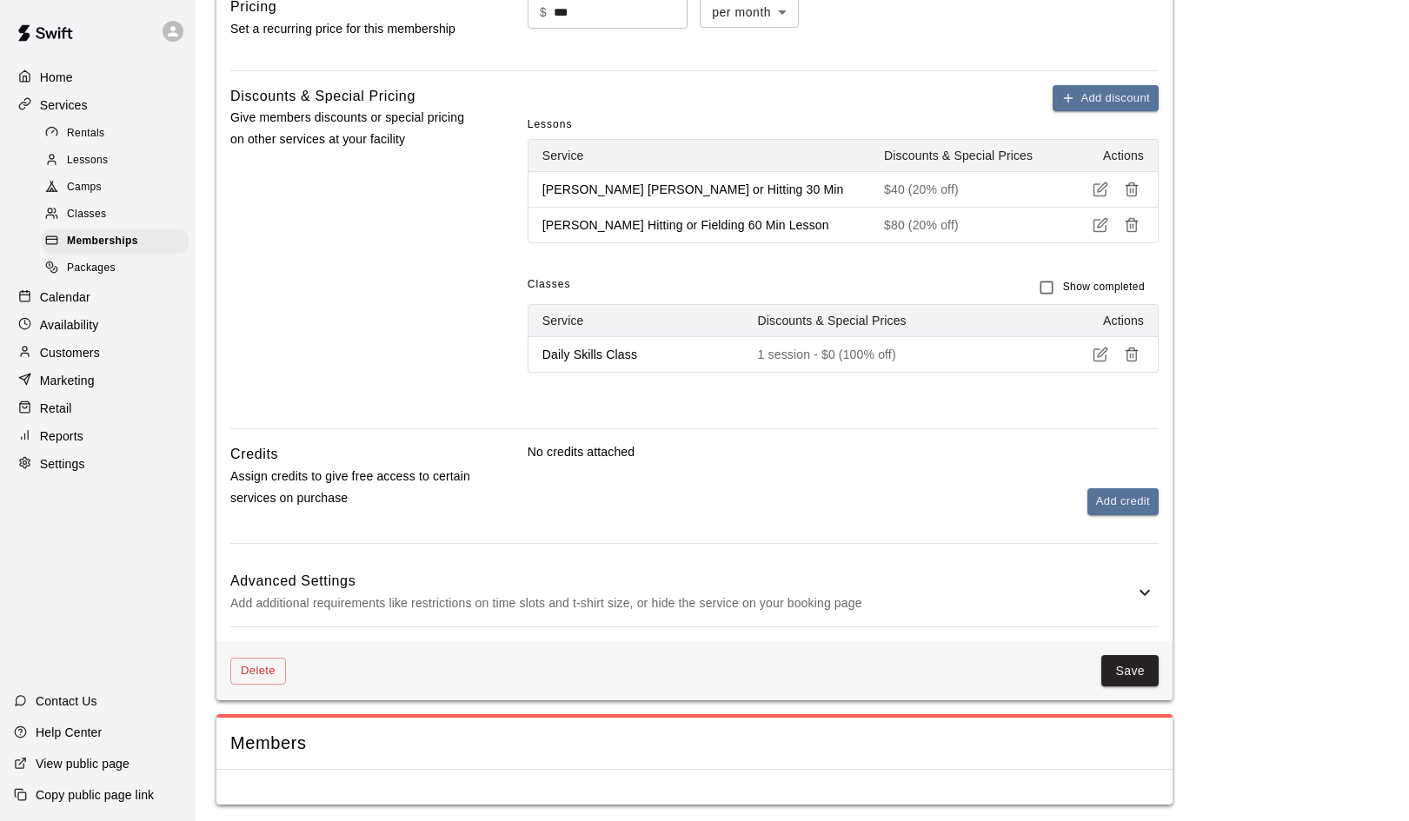
scroll to position [608, 0]
type textarea "**********"
click at [1128, 666] on button "Save" at bounding box center [1129, 672] width 57 height 32
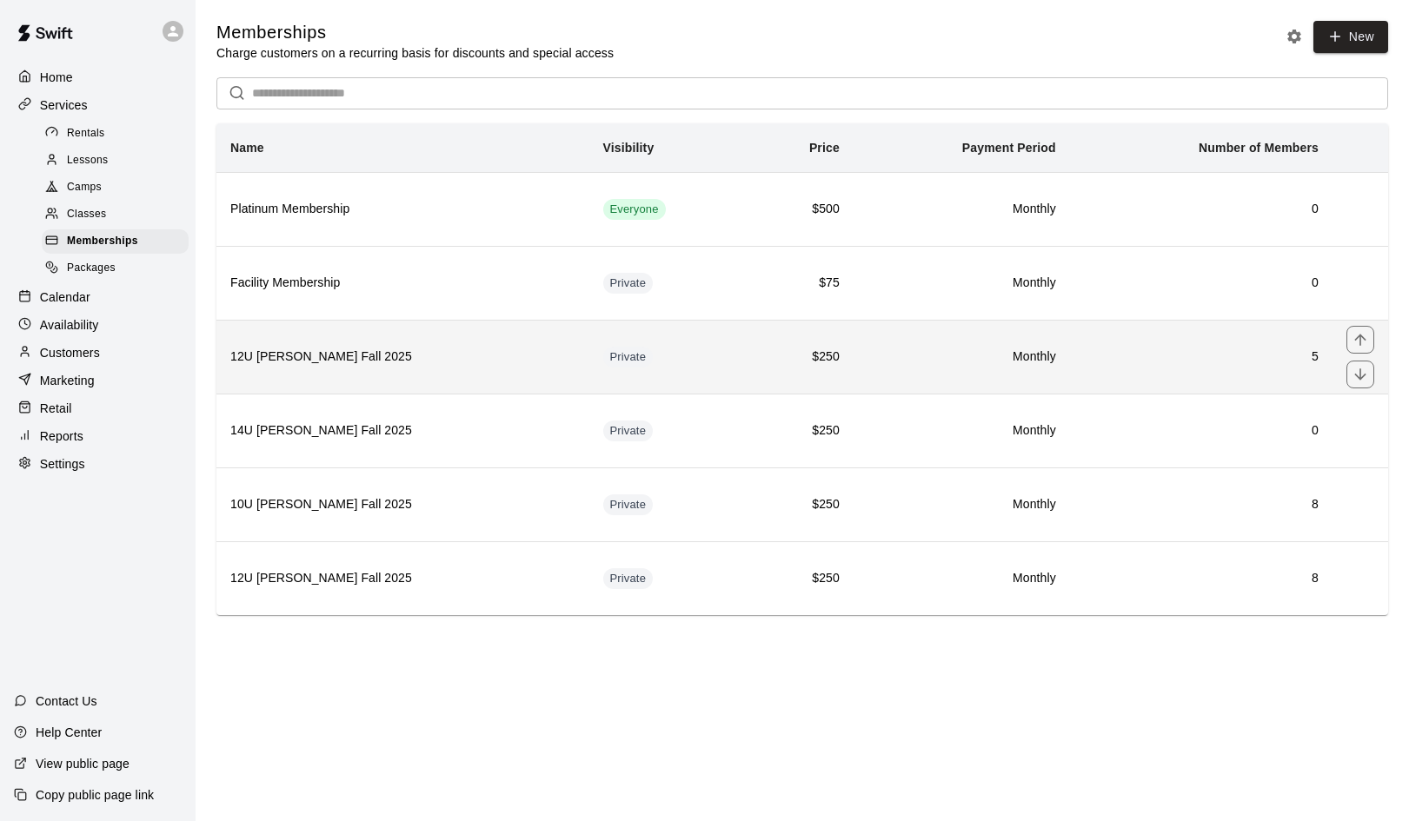
click at [320, 353] on h6 "12U Duran Fall 2025" at bounding box center [402, 357] width 345 height 19
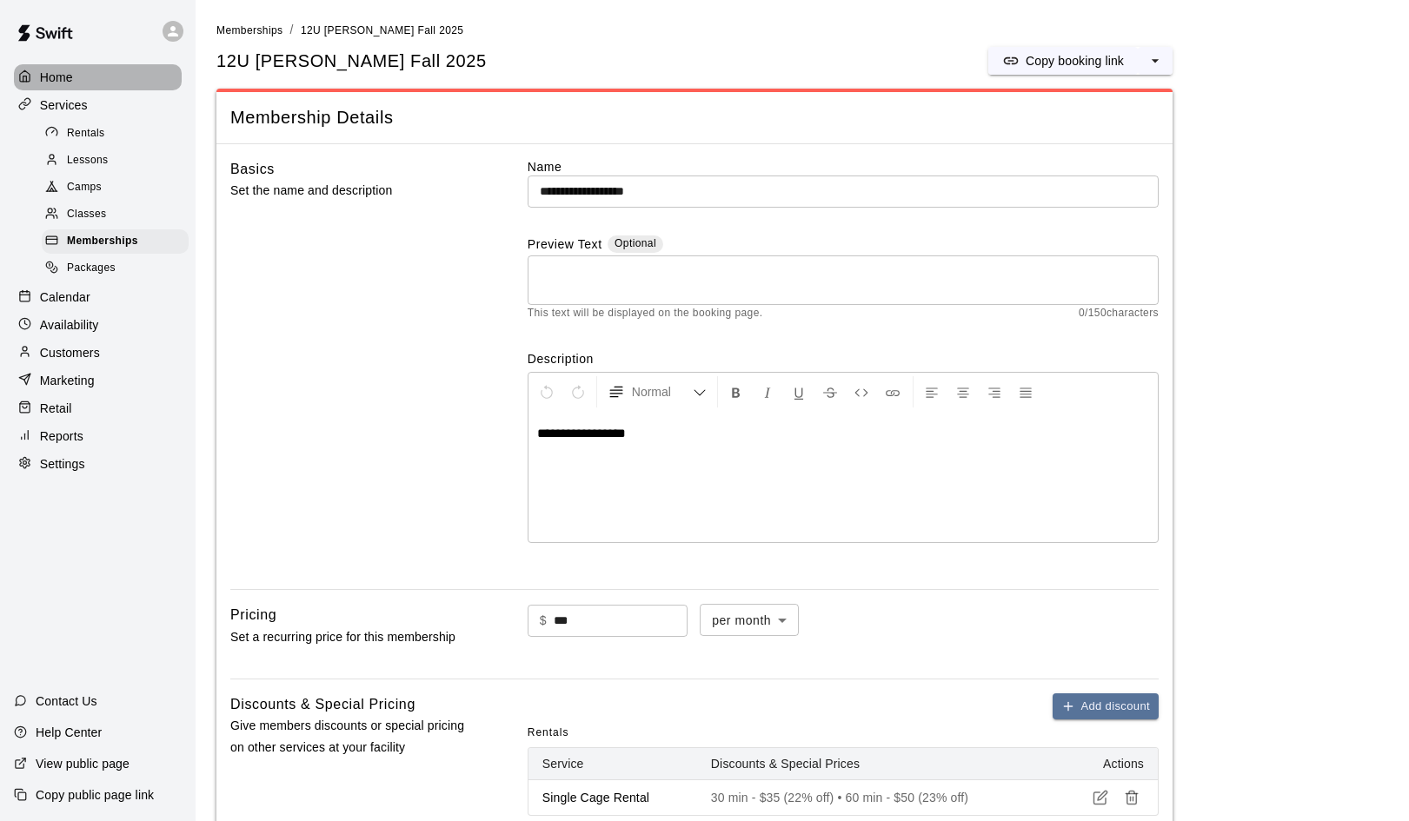
click at [52, 78] on p "Home" at bounding box center [56, 77] width 33 height 17
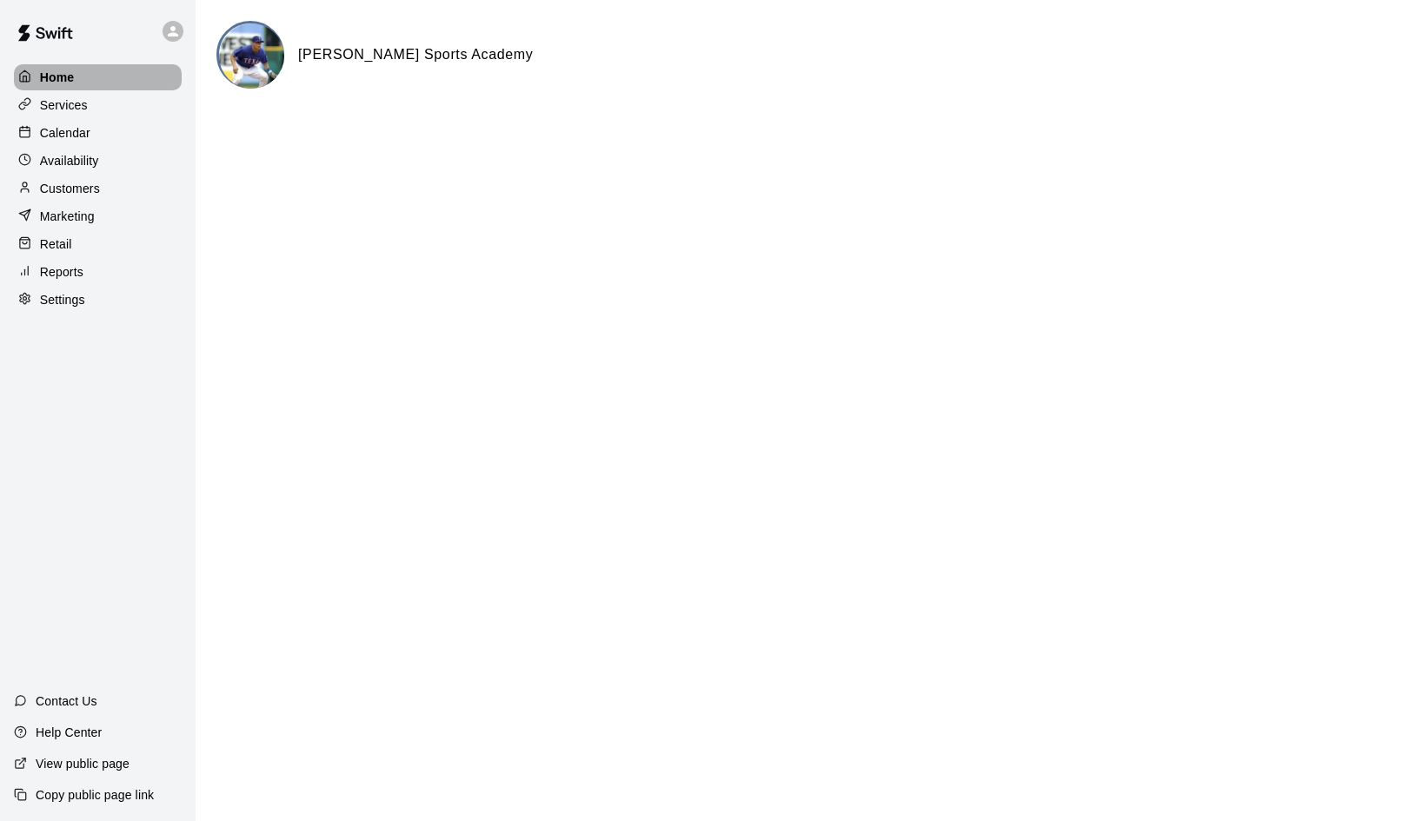
click at [66, 73] on p "Home" at bounding box center [57, 77] width 35 height 17
